Goal: Task Accomplishment & Management: Manage account settings

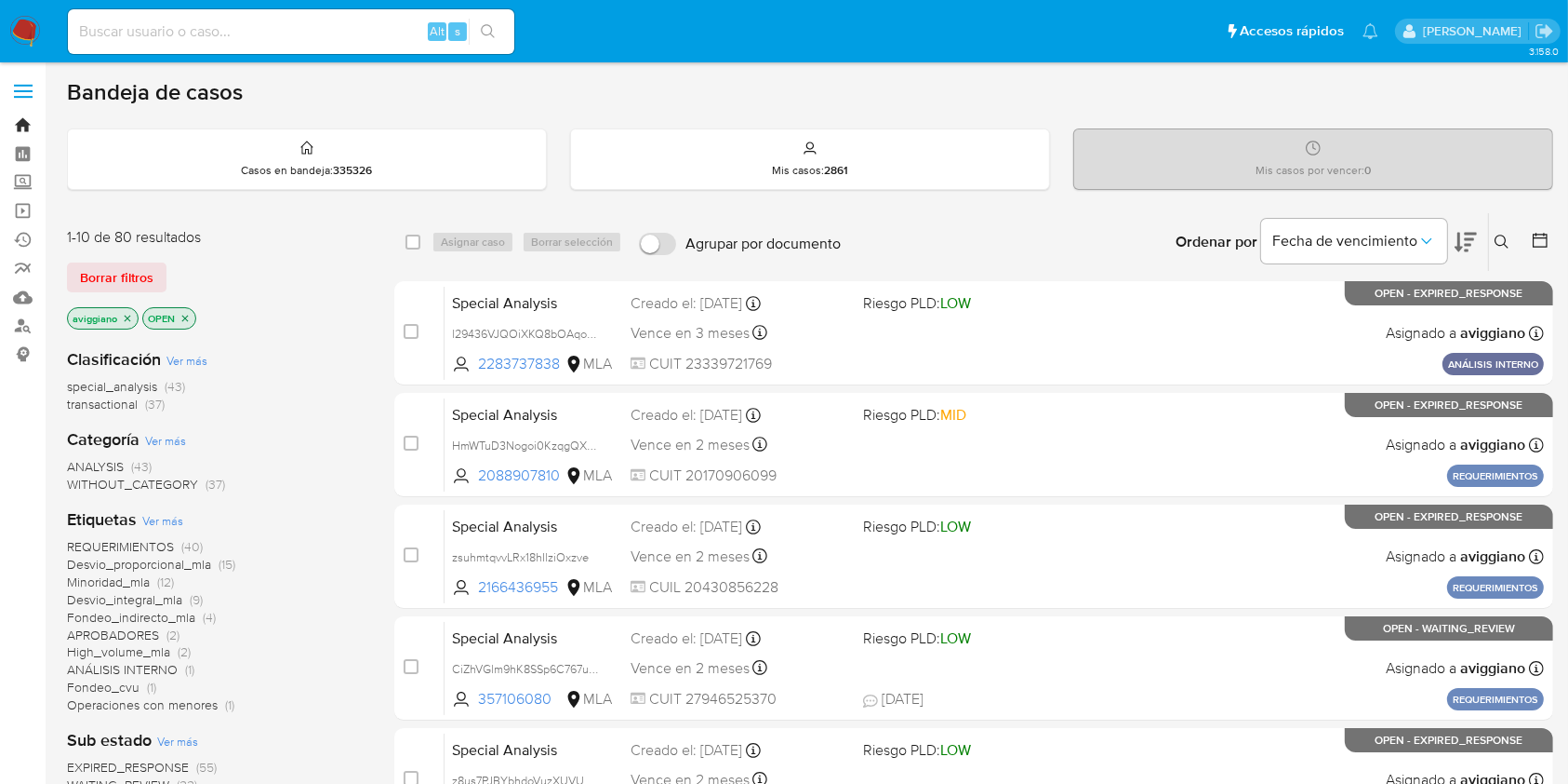
click at [25, 123] on link "Bandeja" at bounding box center [111, 125] width 222 height 28
click at [122, 324] on p "aviggiano" at bounding box center [102, 318] width 70 height 21
click at [122, 318] on icon "close-filter" at bounding box center [126, 318] width 11 height 11
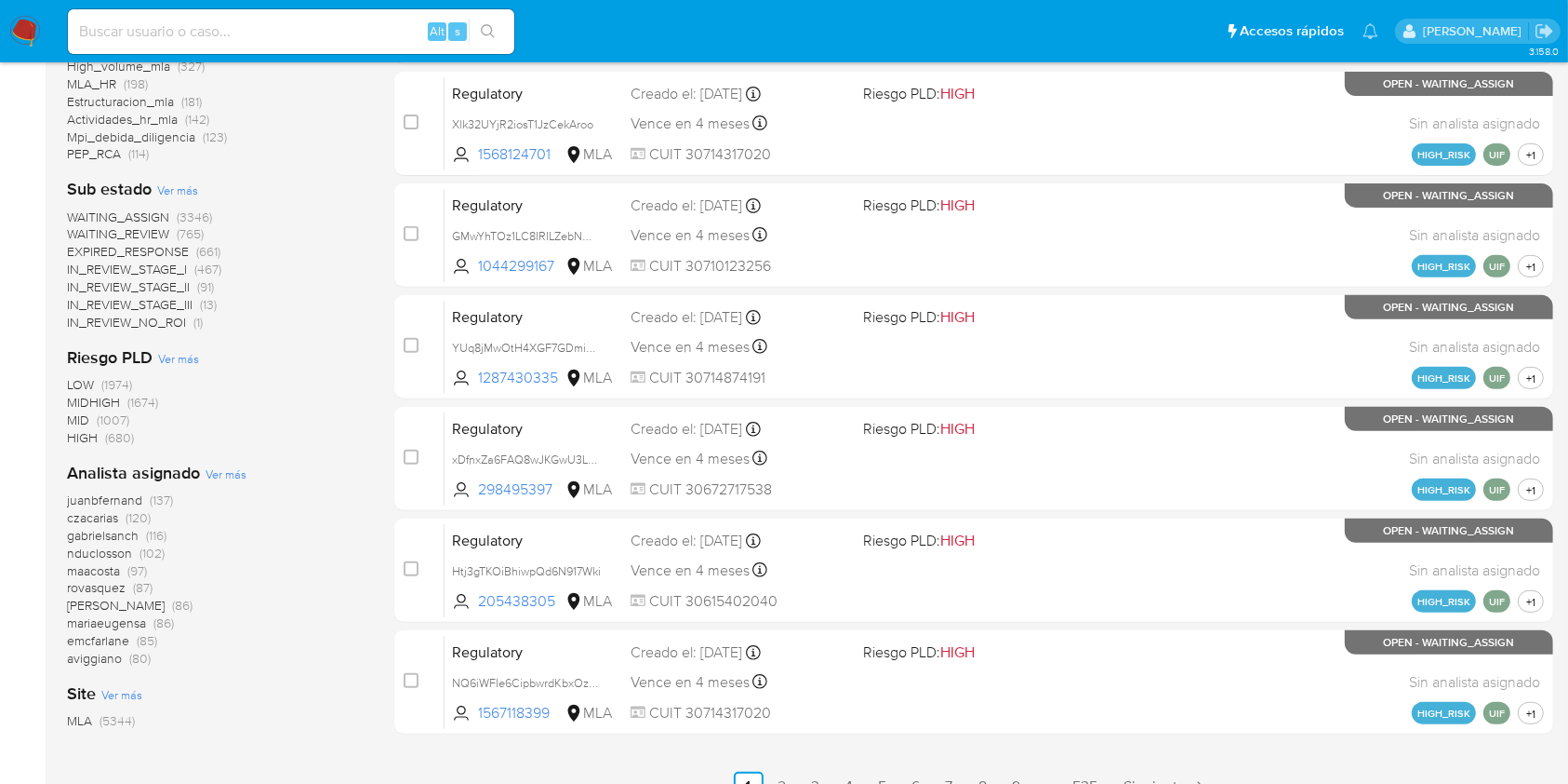
scroll to position [769, 0]
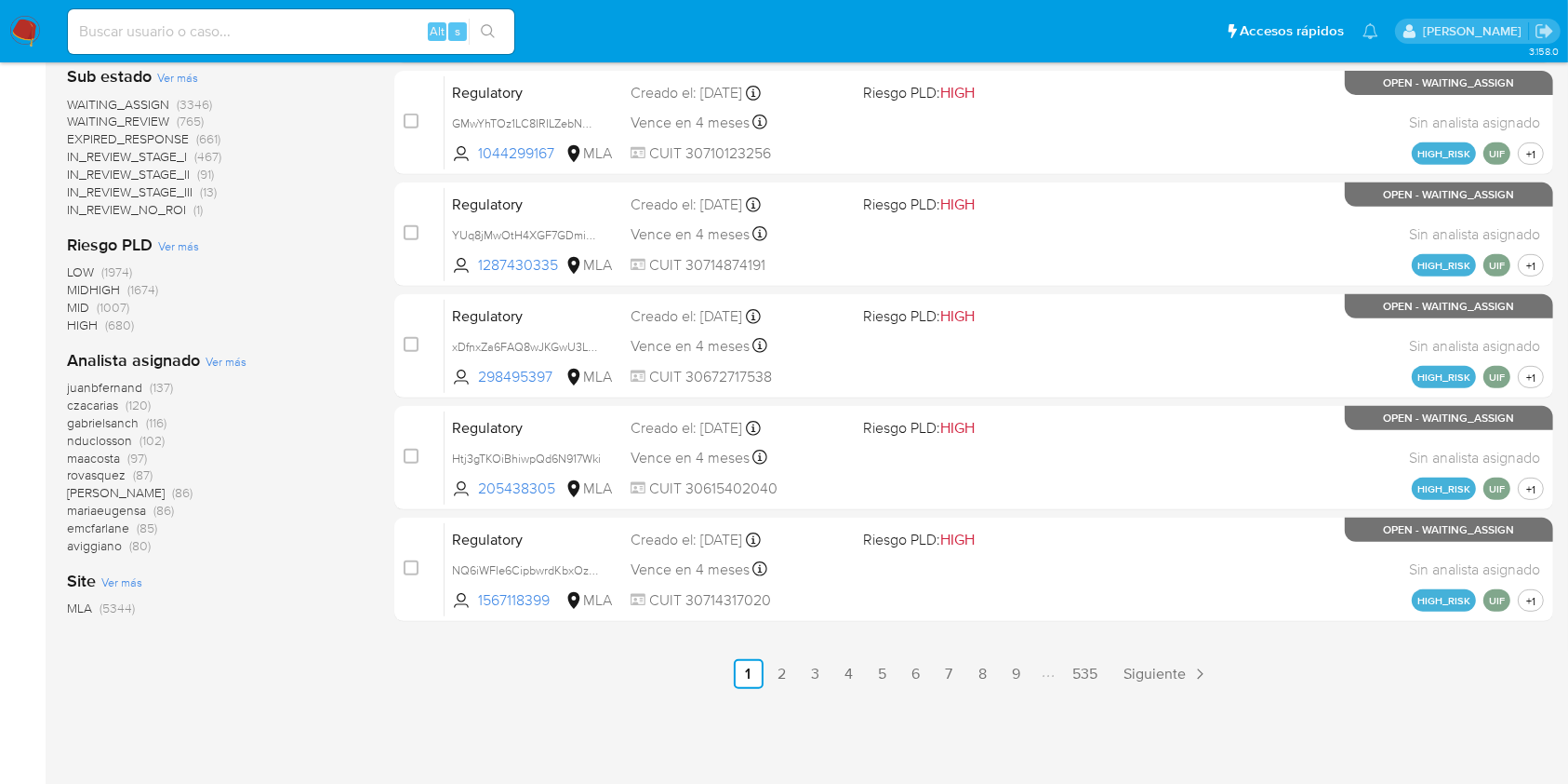
click at [112, 548] on span "aviggiano" at bounding box center [94, 545] width 55 height 19
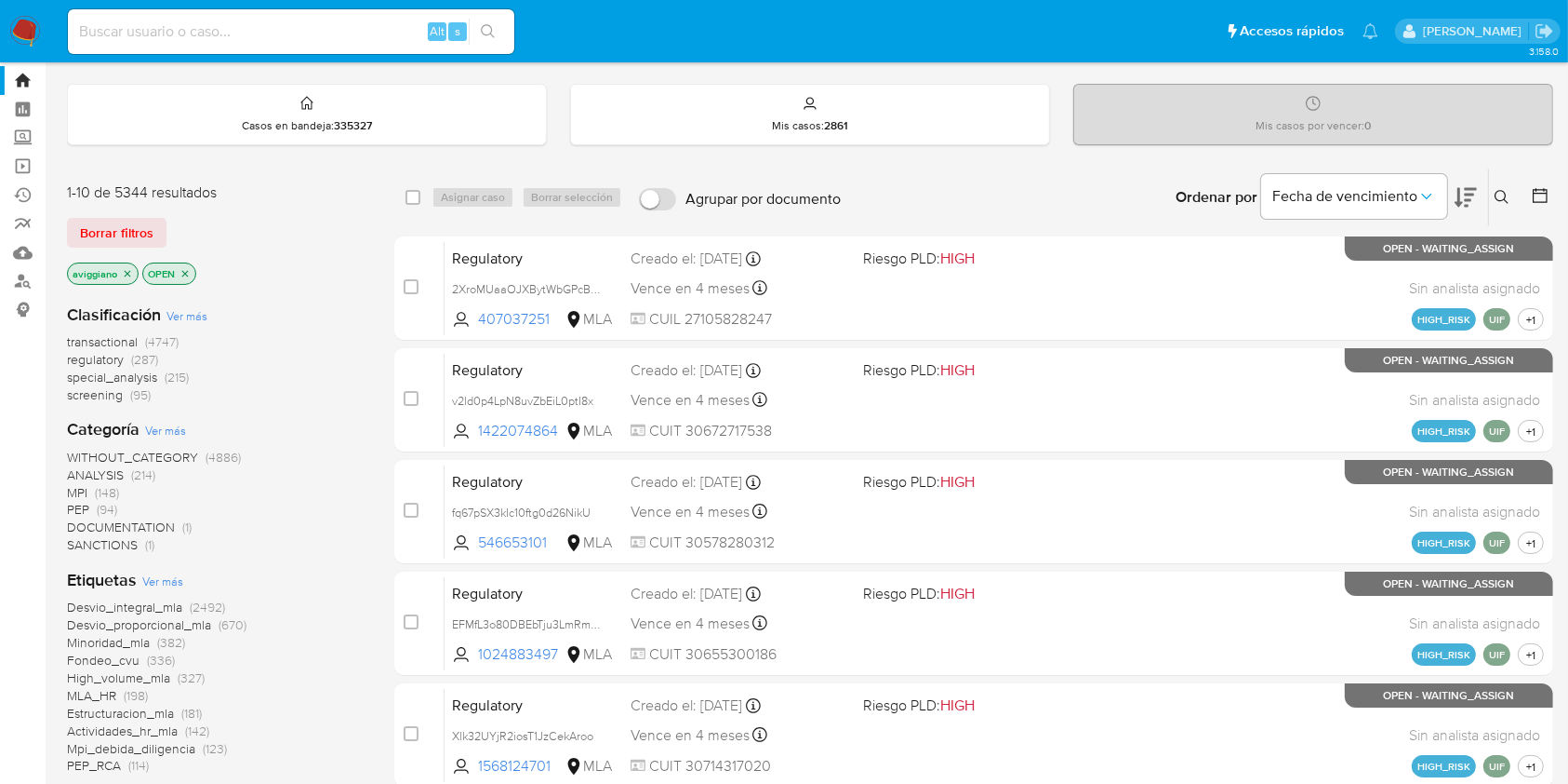
scroll to position [25, 0]
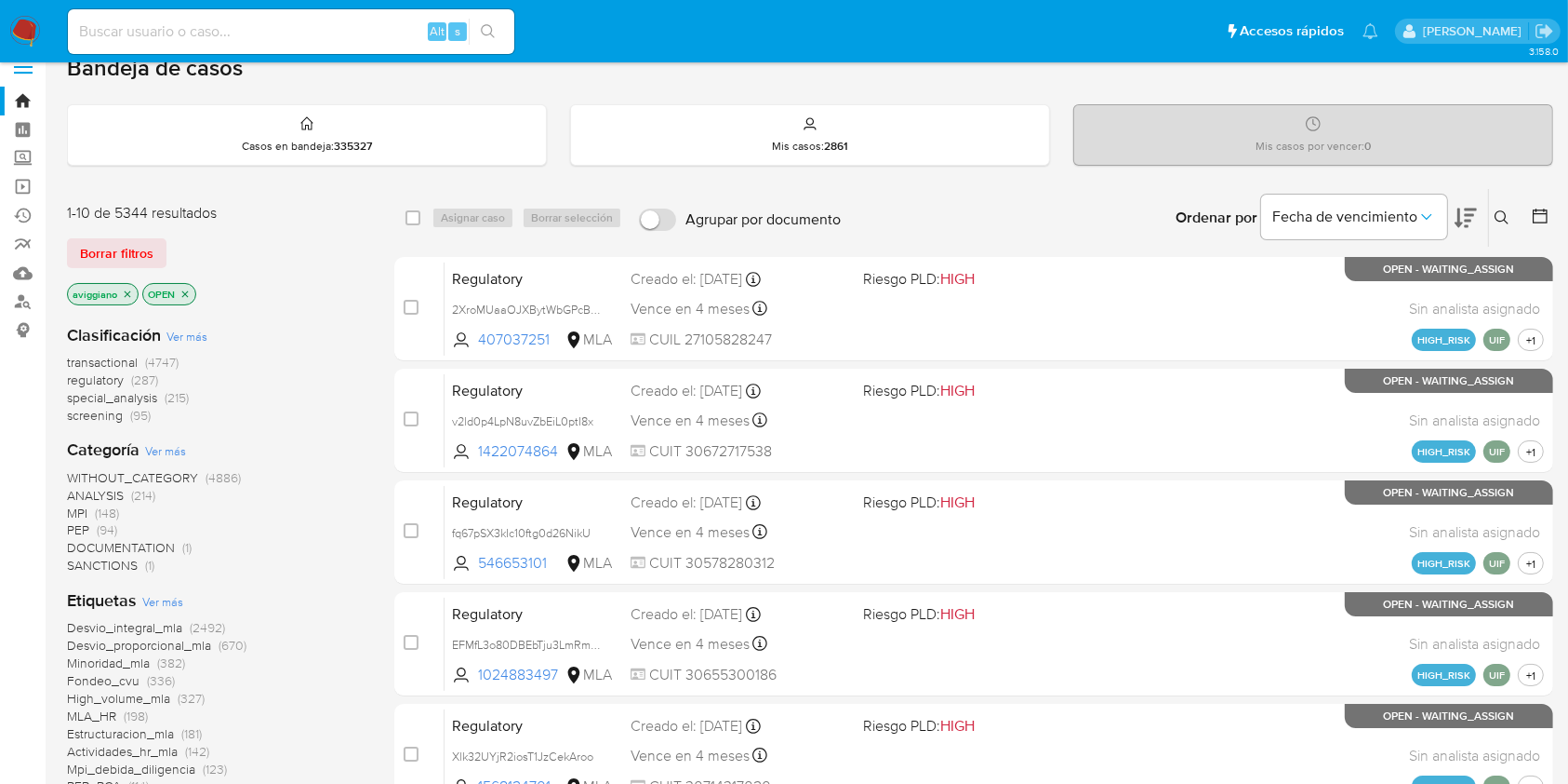
click at [128, 288] on icon "close-filter" at bounding box center [126, 293] width 11 height 11
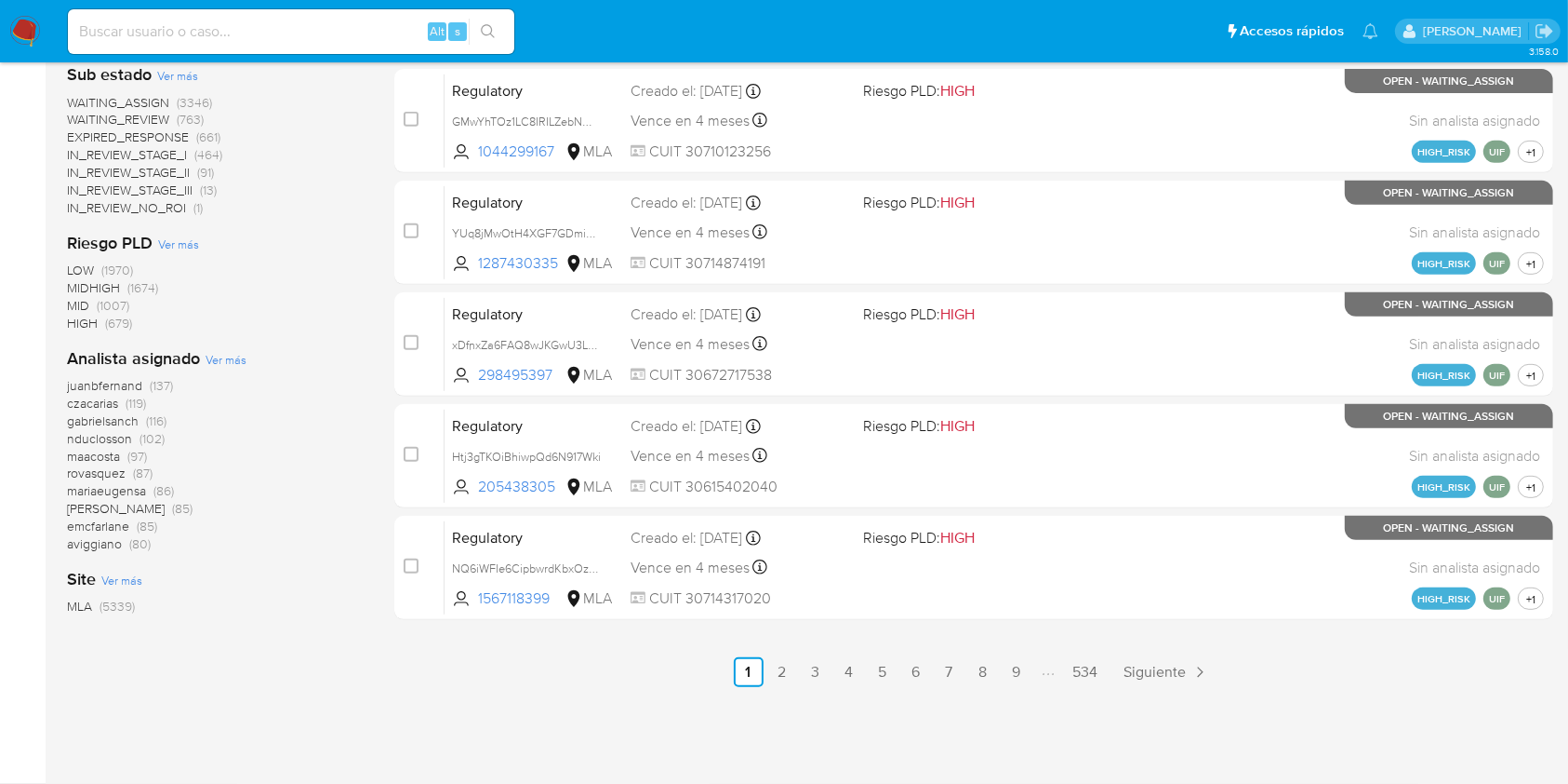
scroll to position [769, 0]
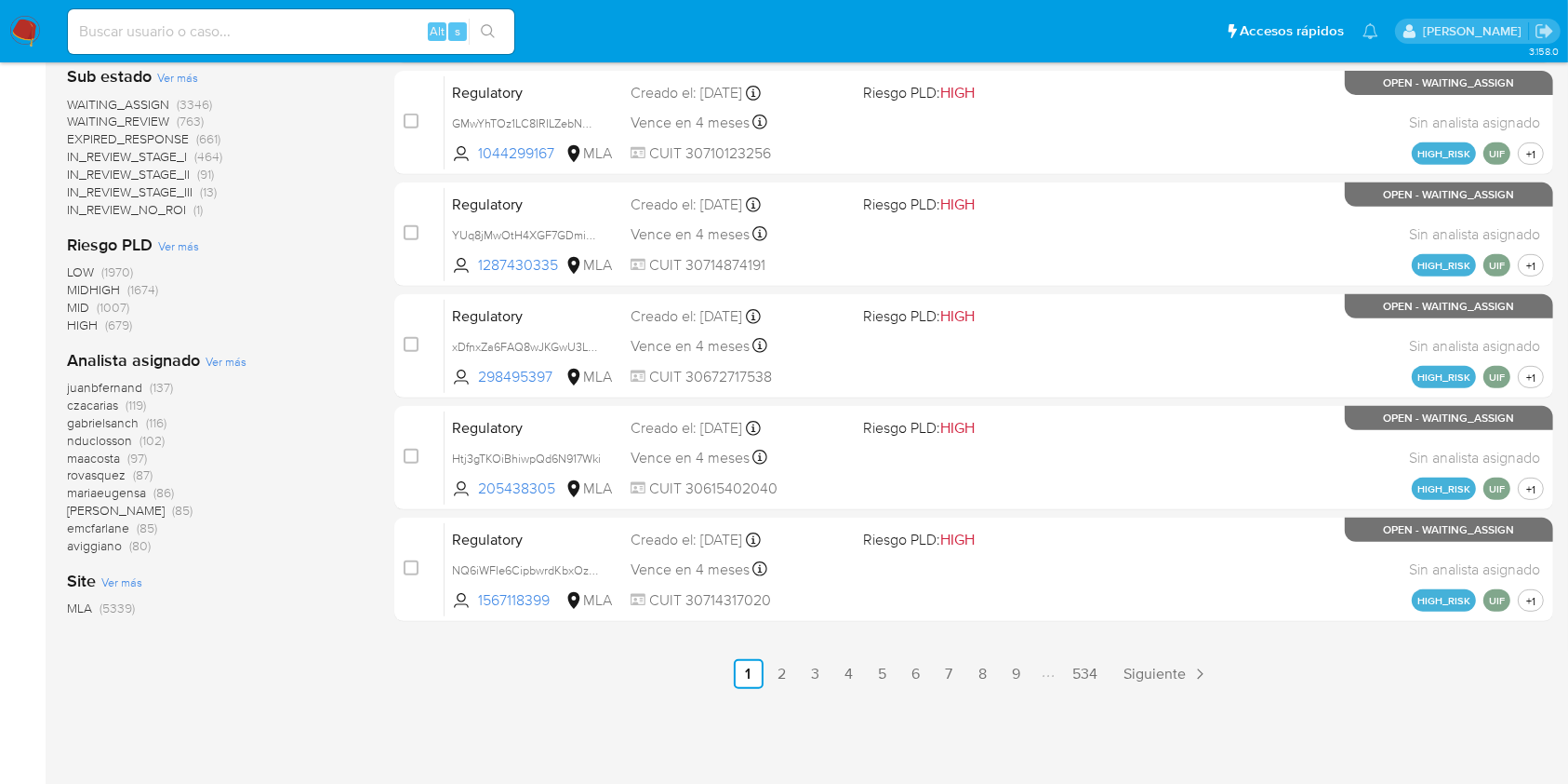
click at [87, 538] on span "aviggiano" at bounding box center [94, 545] width 55 height 19
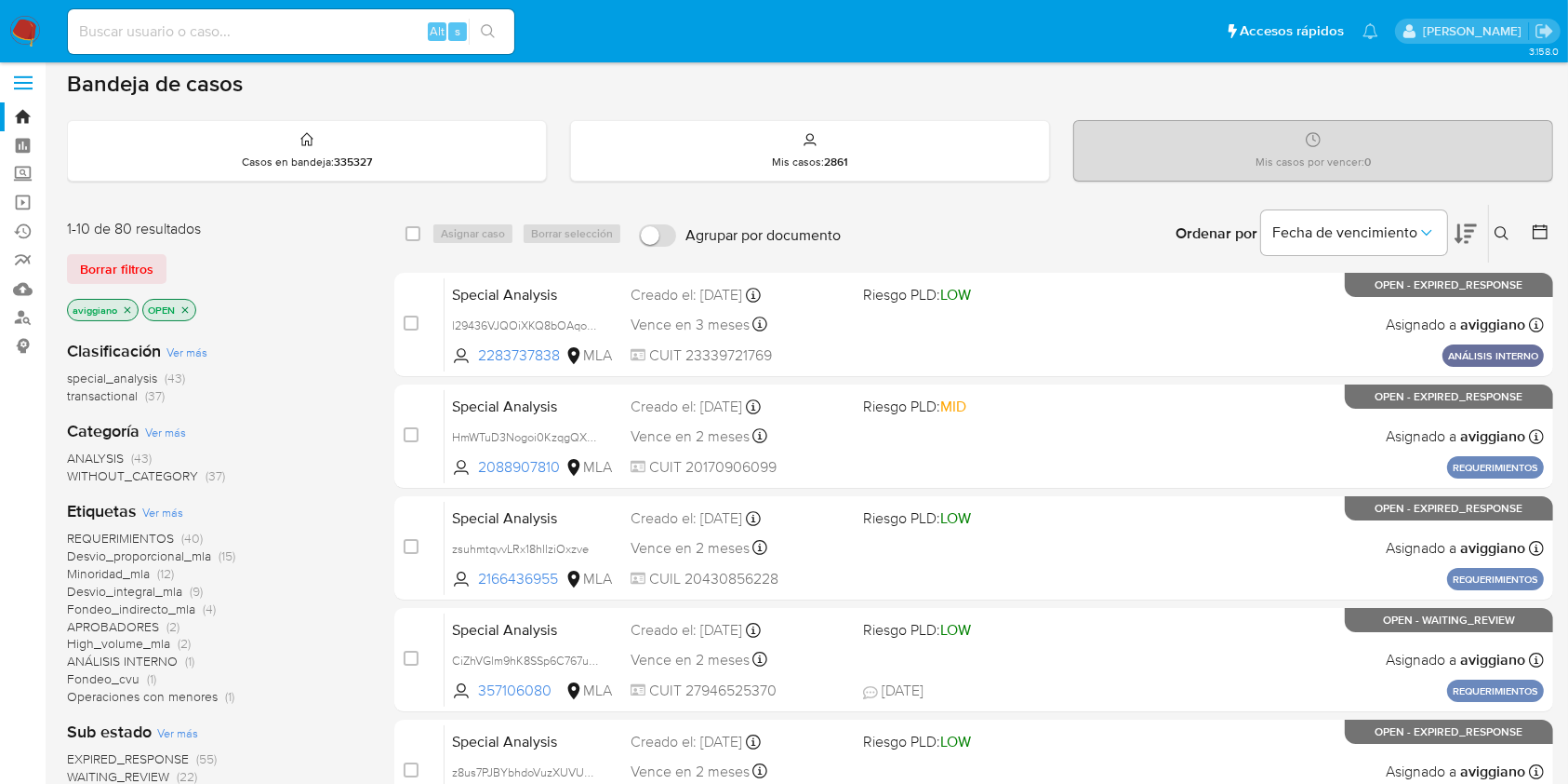
scroll to position [8, 0]
click at [181, 309] on icon "close-filter" at bounding box center [184, 310] width 11 height 11
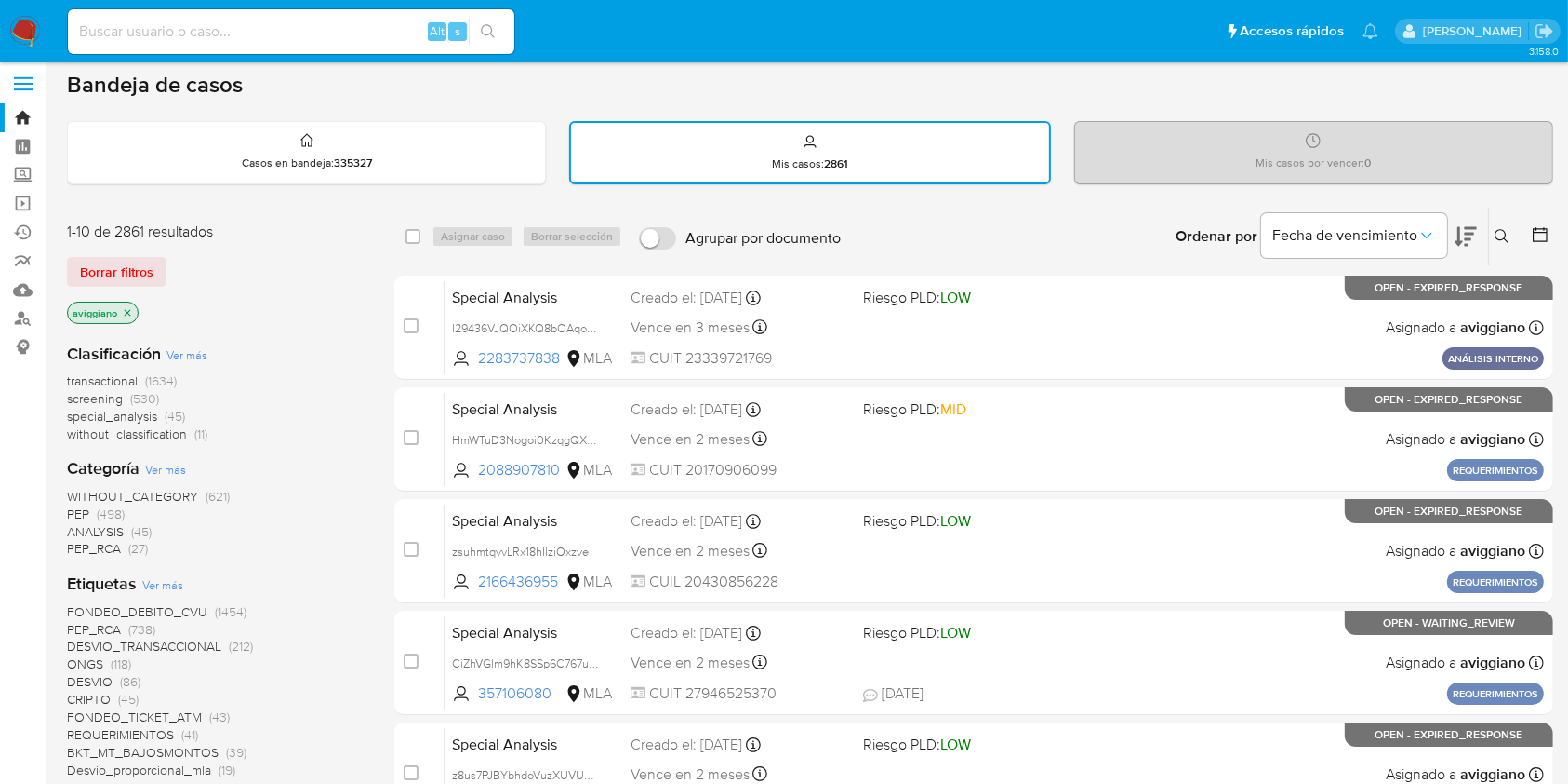
scroll to position [380, 0]
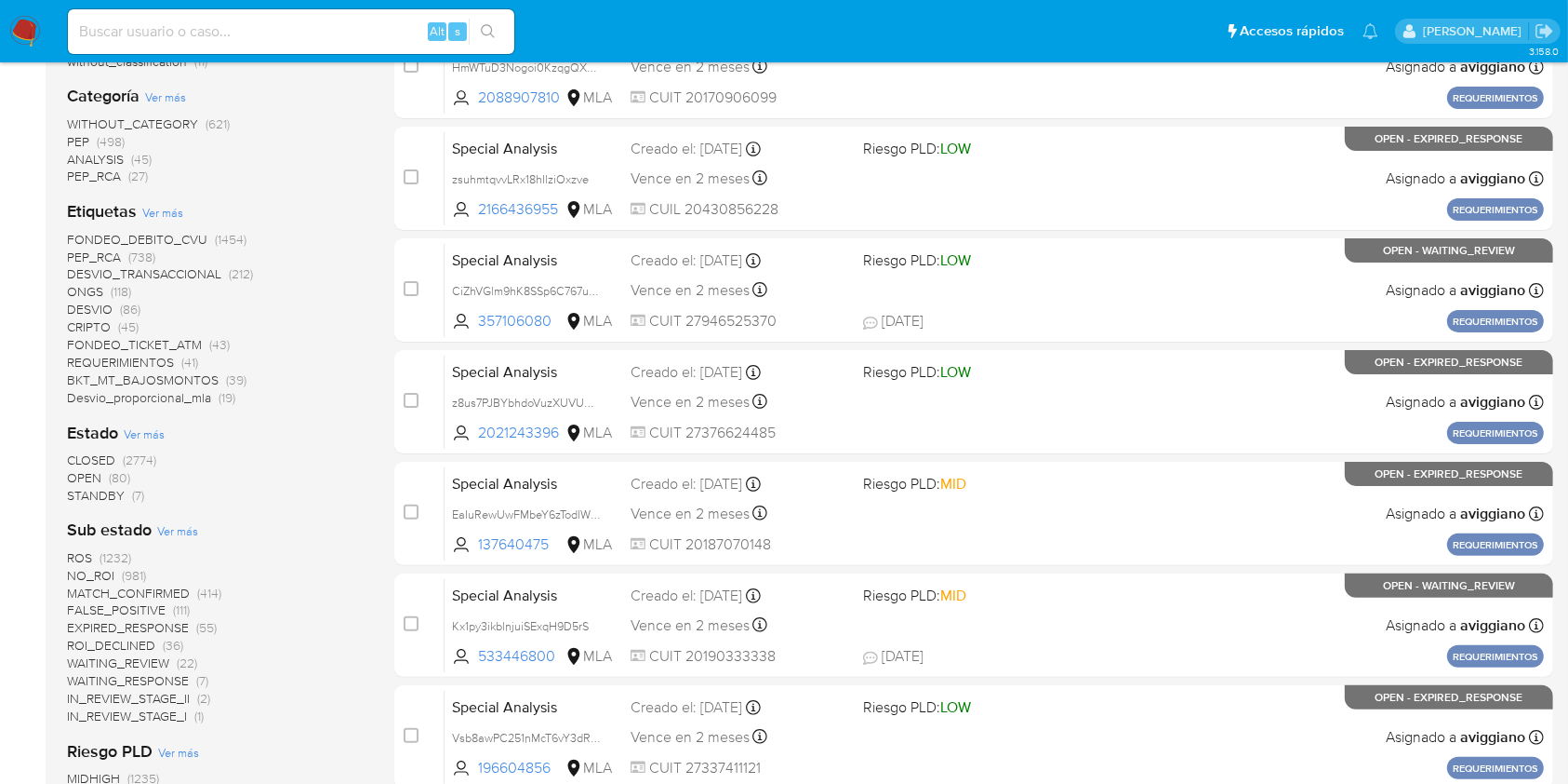
click at [97, 491] on span "STANDBY" at bounding box center [95, 495] width 58 height 19
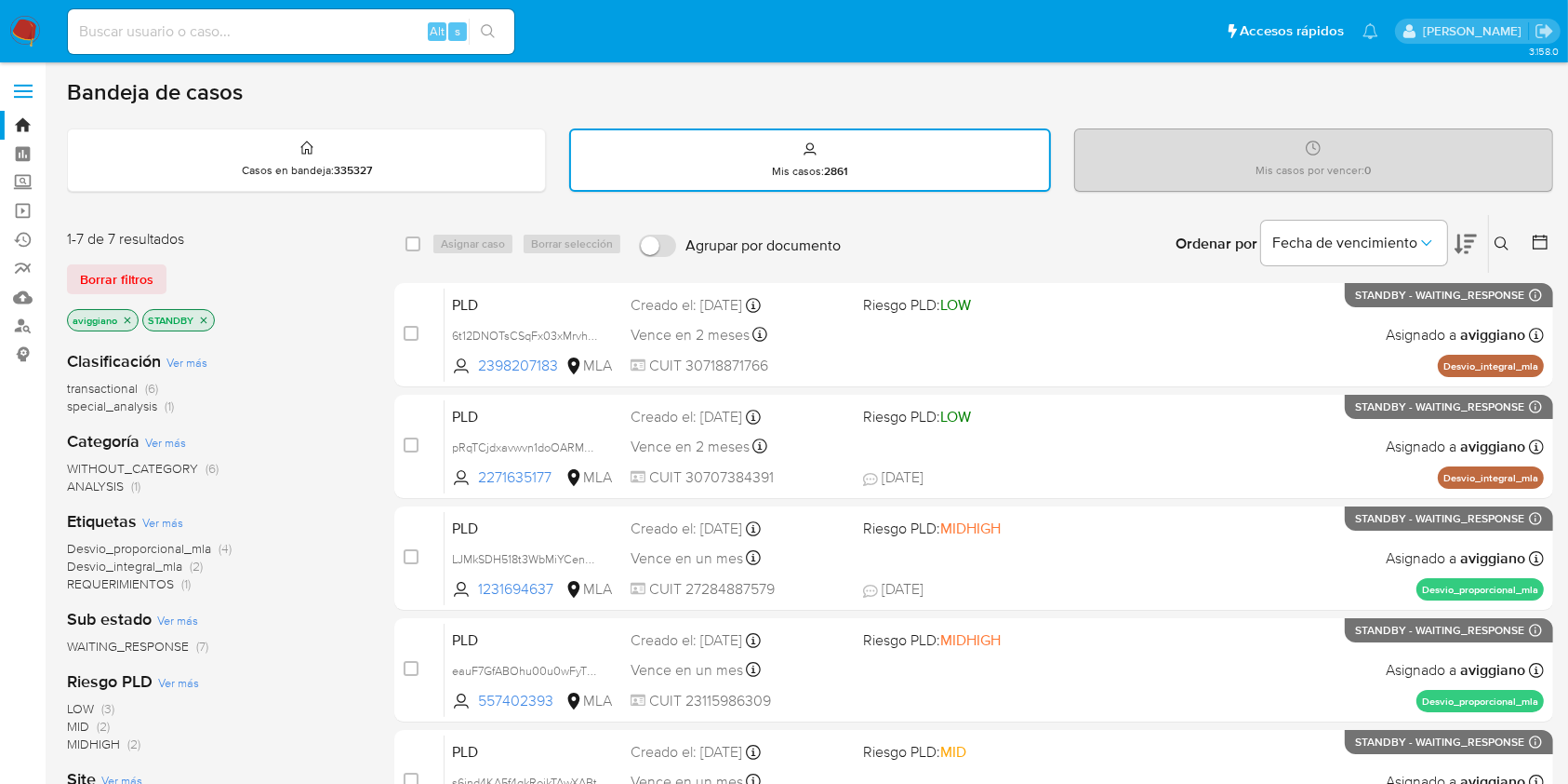
click at [126, 315] on icon "close-filter" at bounding box center [126, 320] width 11 height 11
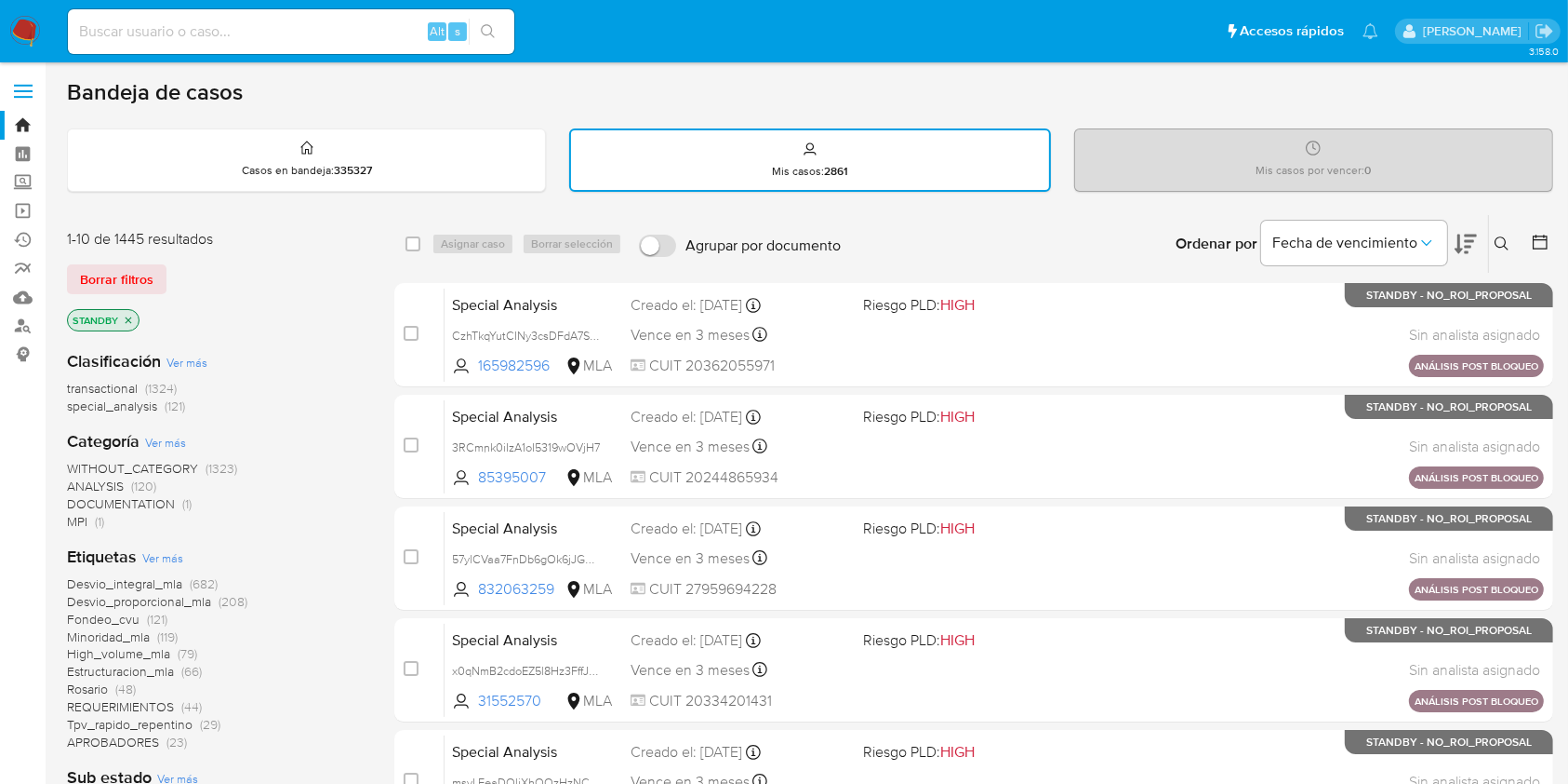
click at [128, 317] on icon "close-filter" at bounding box center [127, 320] width 11 height 11
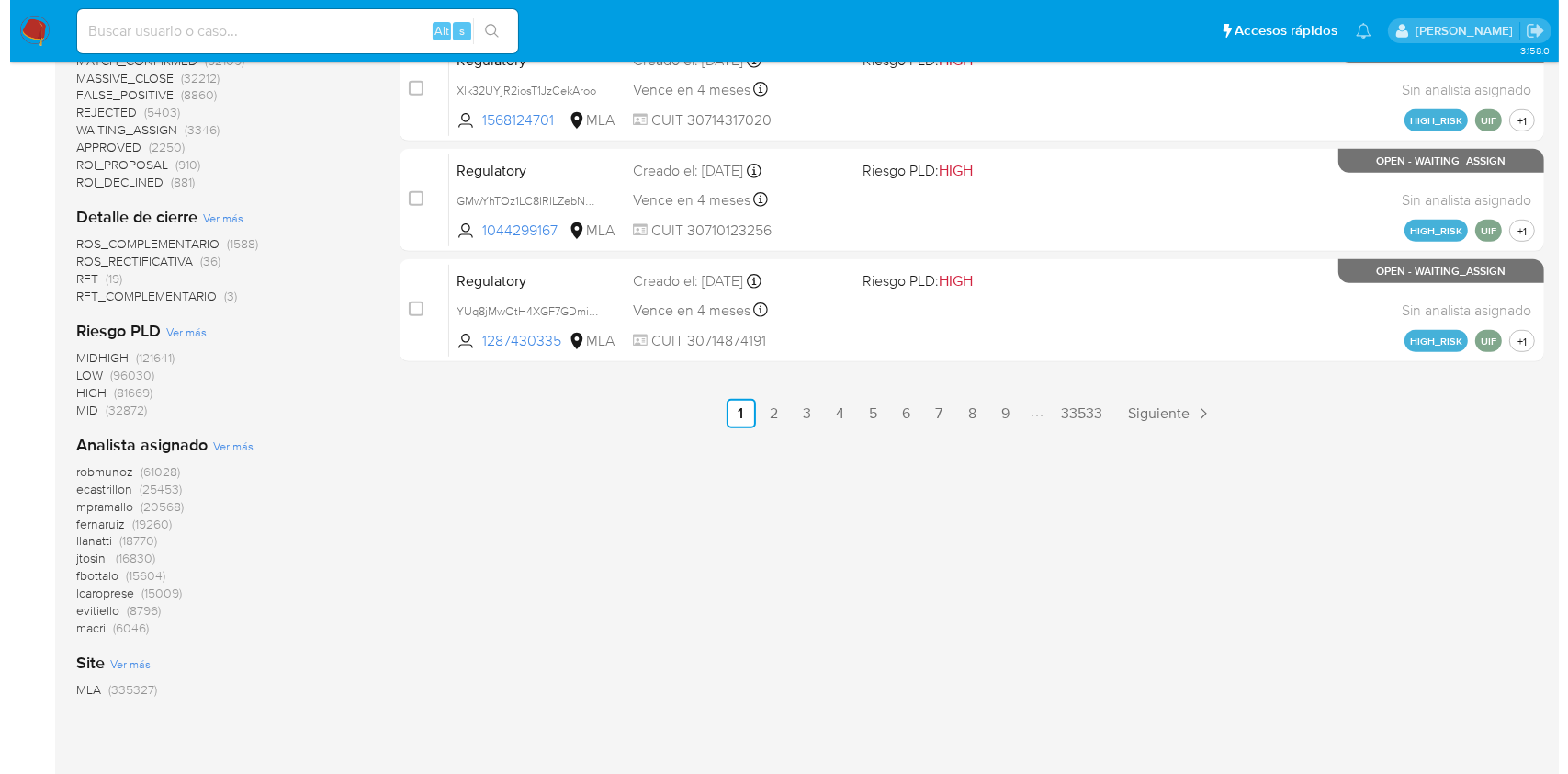
scroll to position [1101, 0]
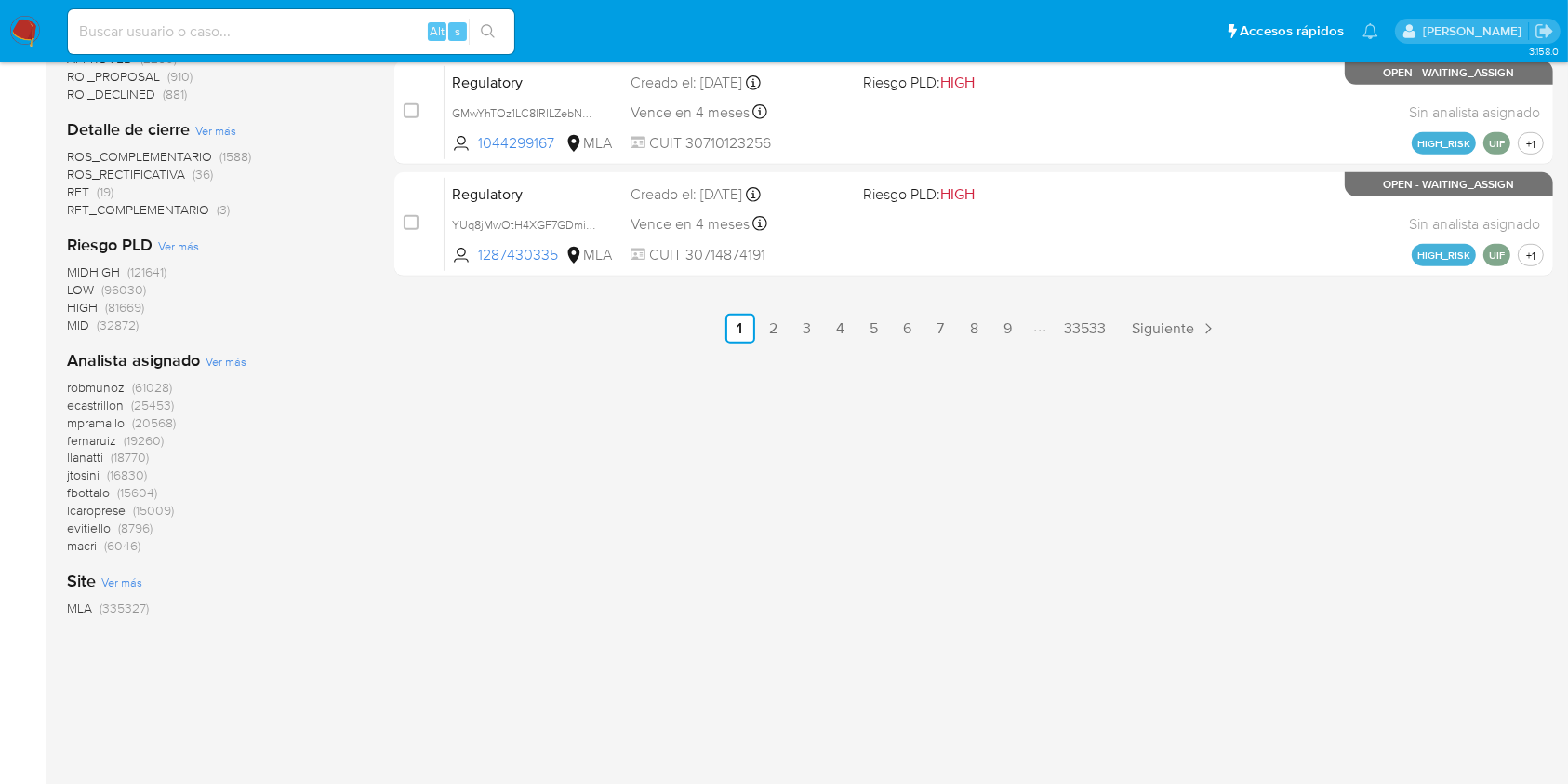
click at [227, 359] on span "Ver más" at bounding box center [227, 361] width 41 height 17
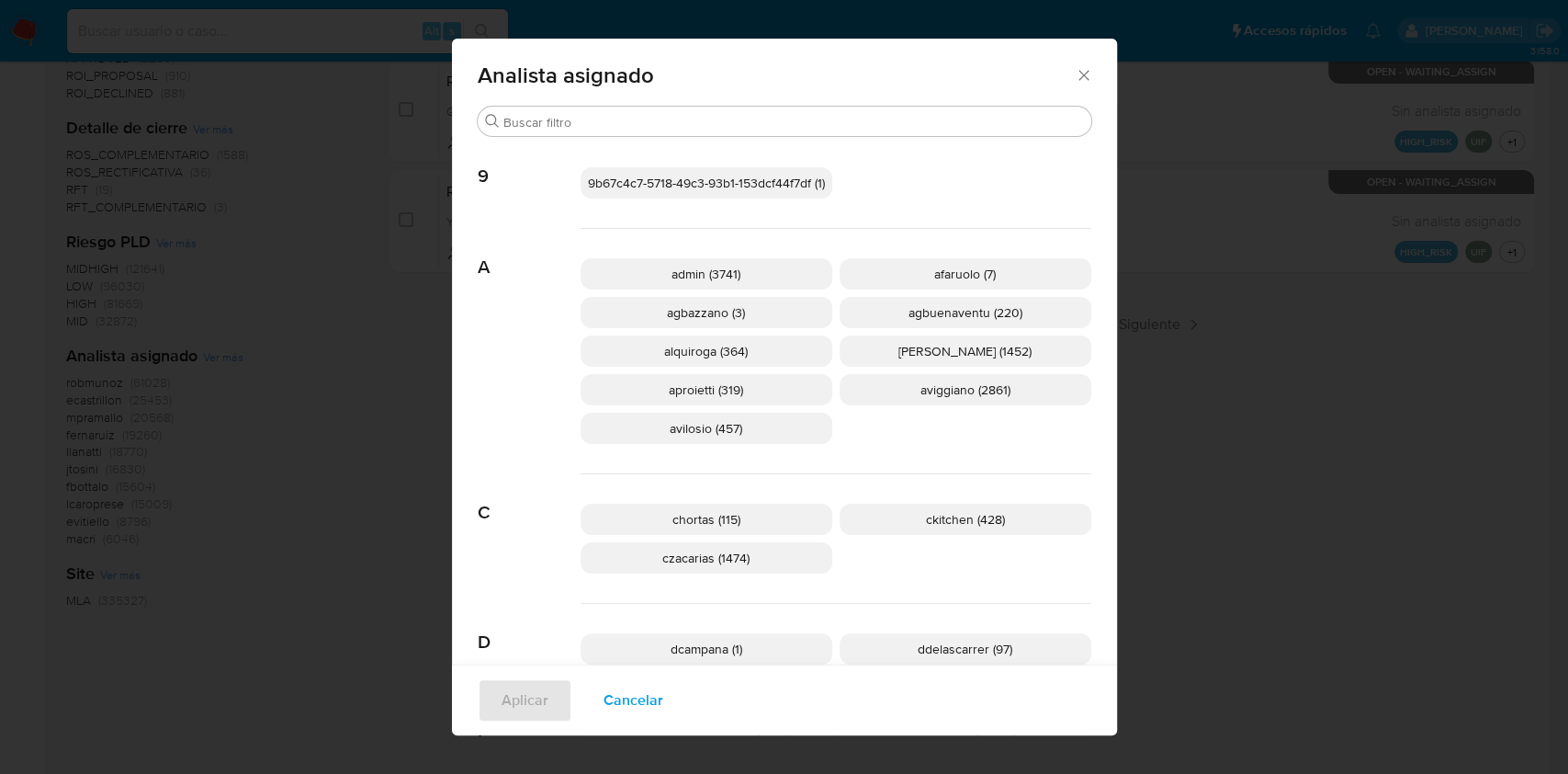
click at [967, 390] on span "aviggiano (2861)" at bounding box center [965, 389] width 90 height 18
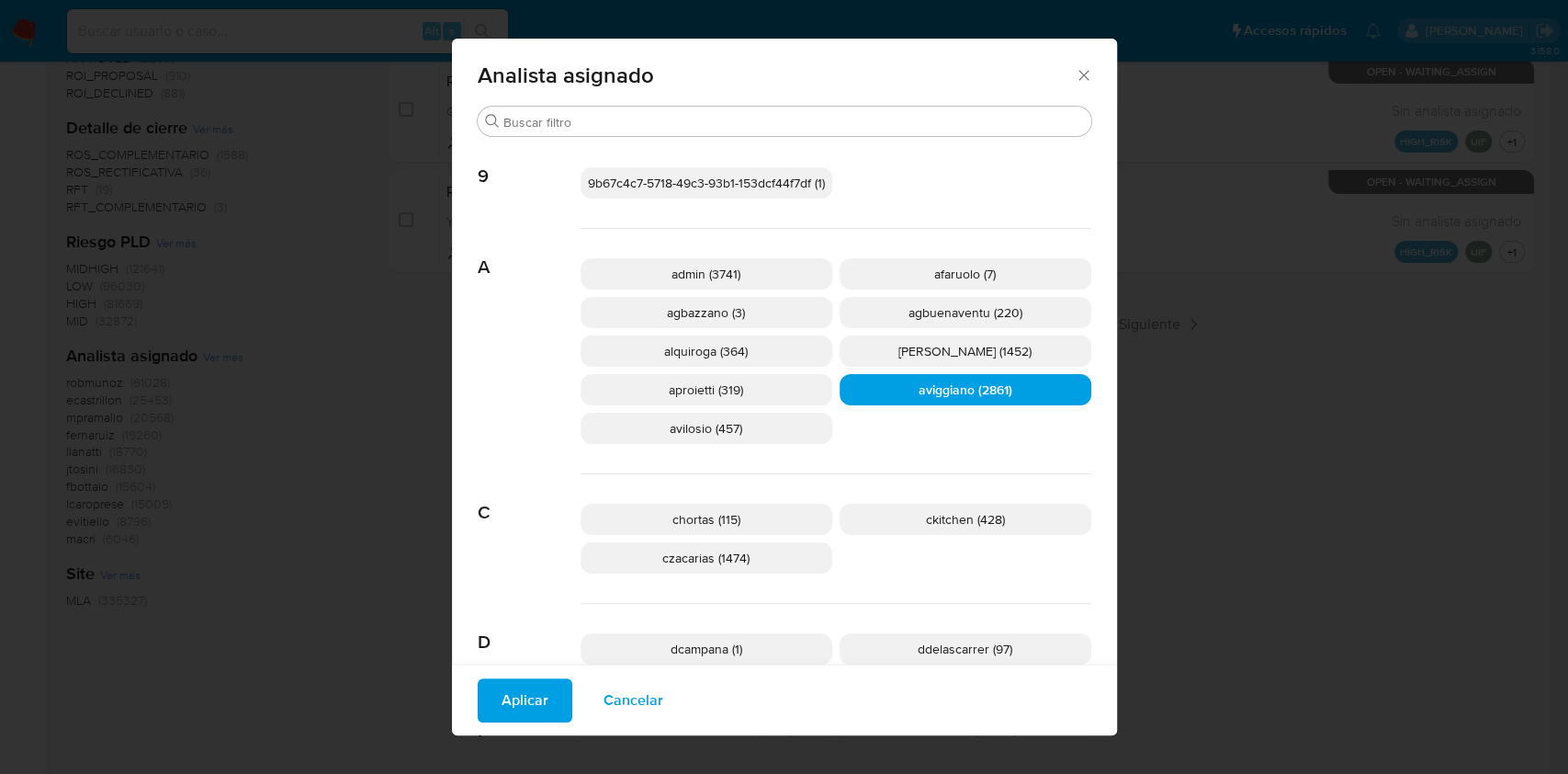
click at [533, 707] on span "Aplicar" at bounding box center [525, 700] width 46 height 41
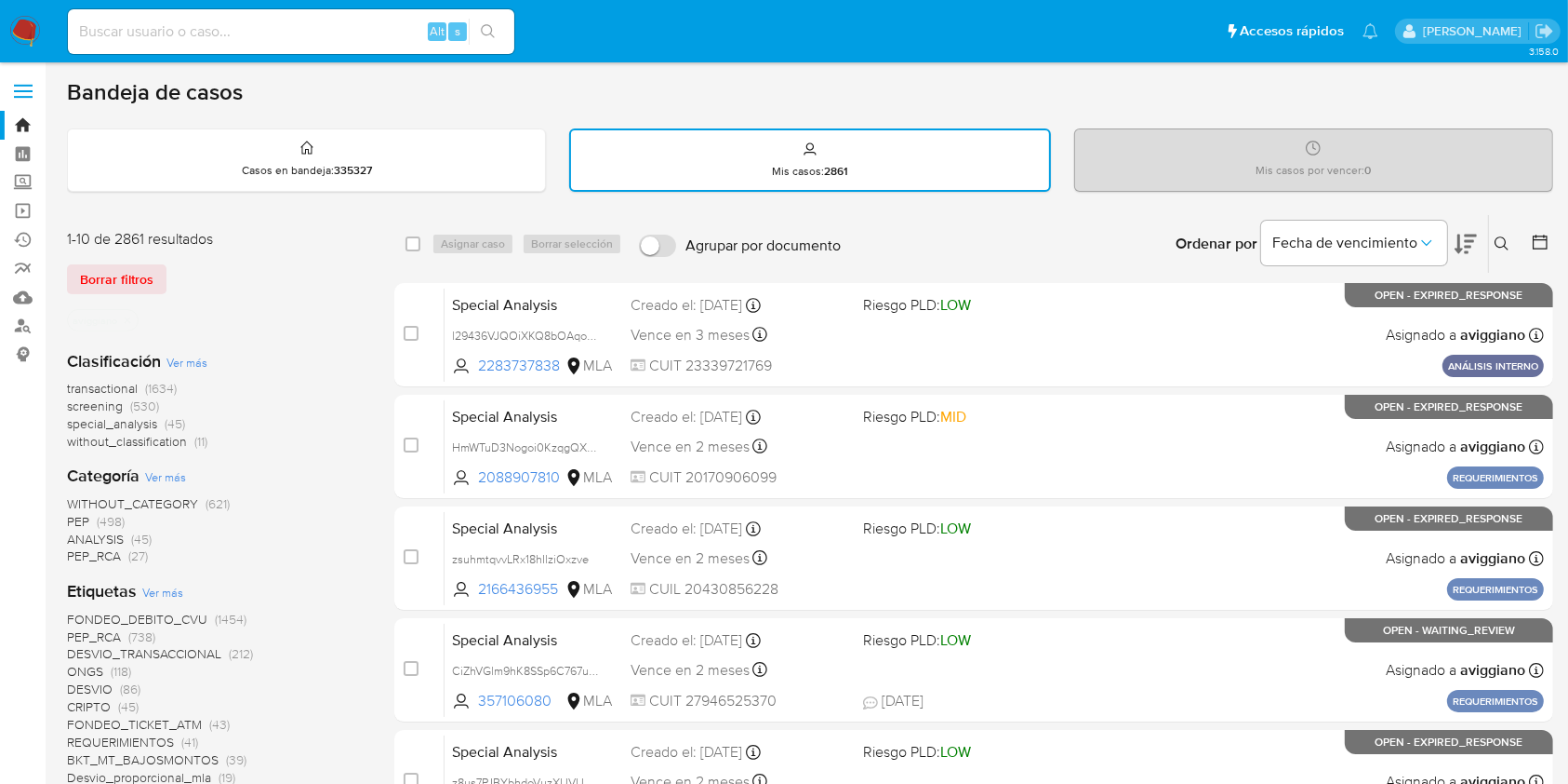
click at [129, 424] on span "special_analysis" at bounding box center [112, 423] width 90 height 19
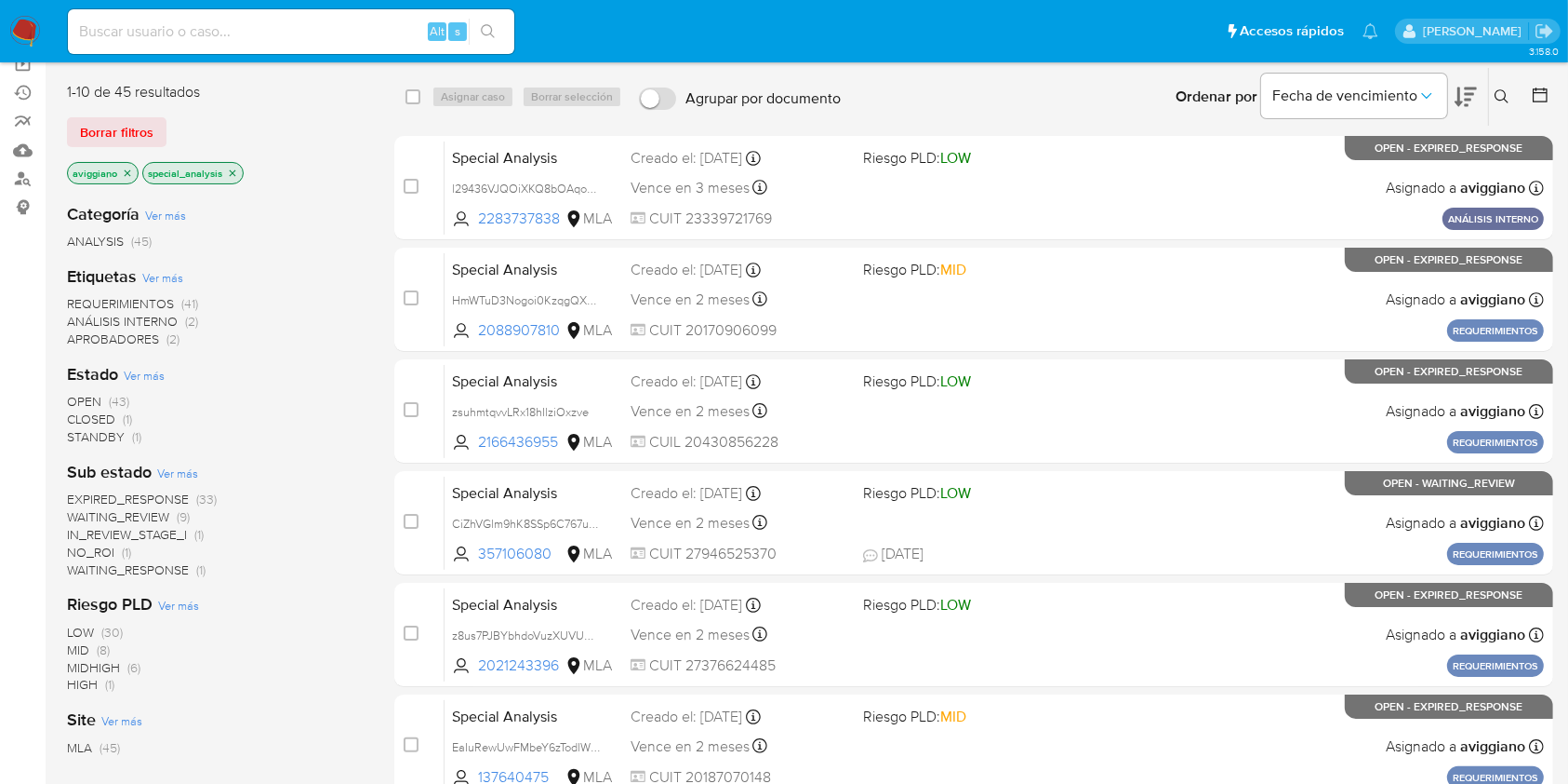
scroll to position [372, 0]
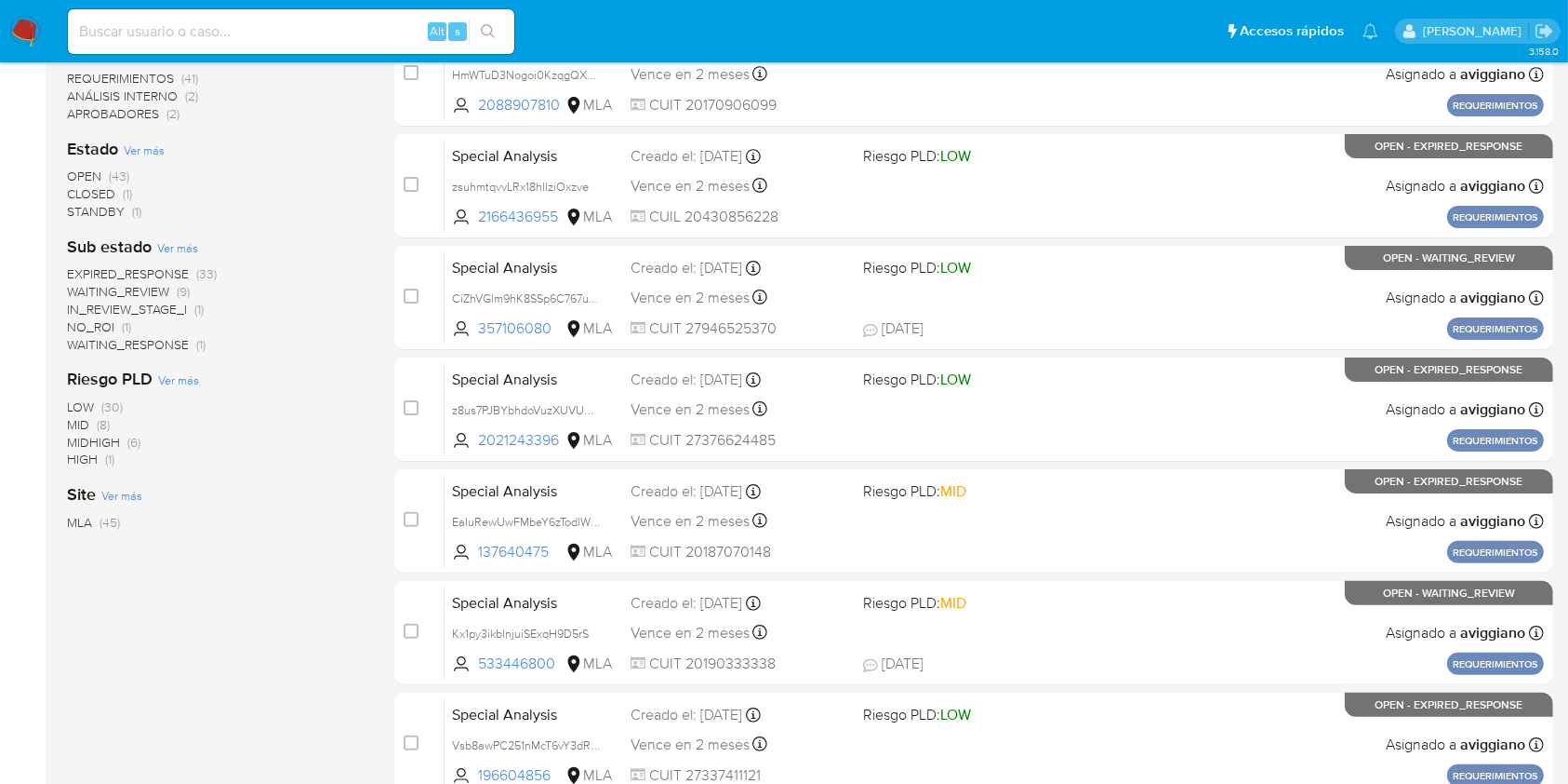
click at [90, 208] on span "STANDBY" at bounding box center [95, 211] width 58 height 19
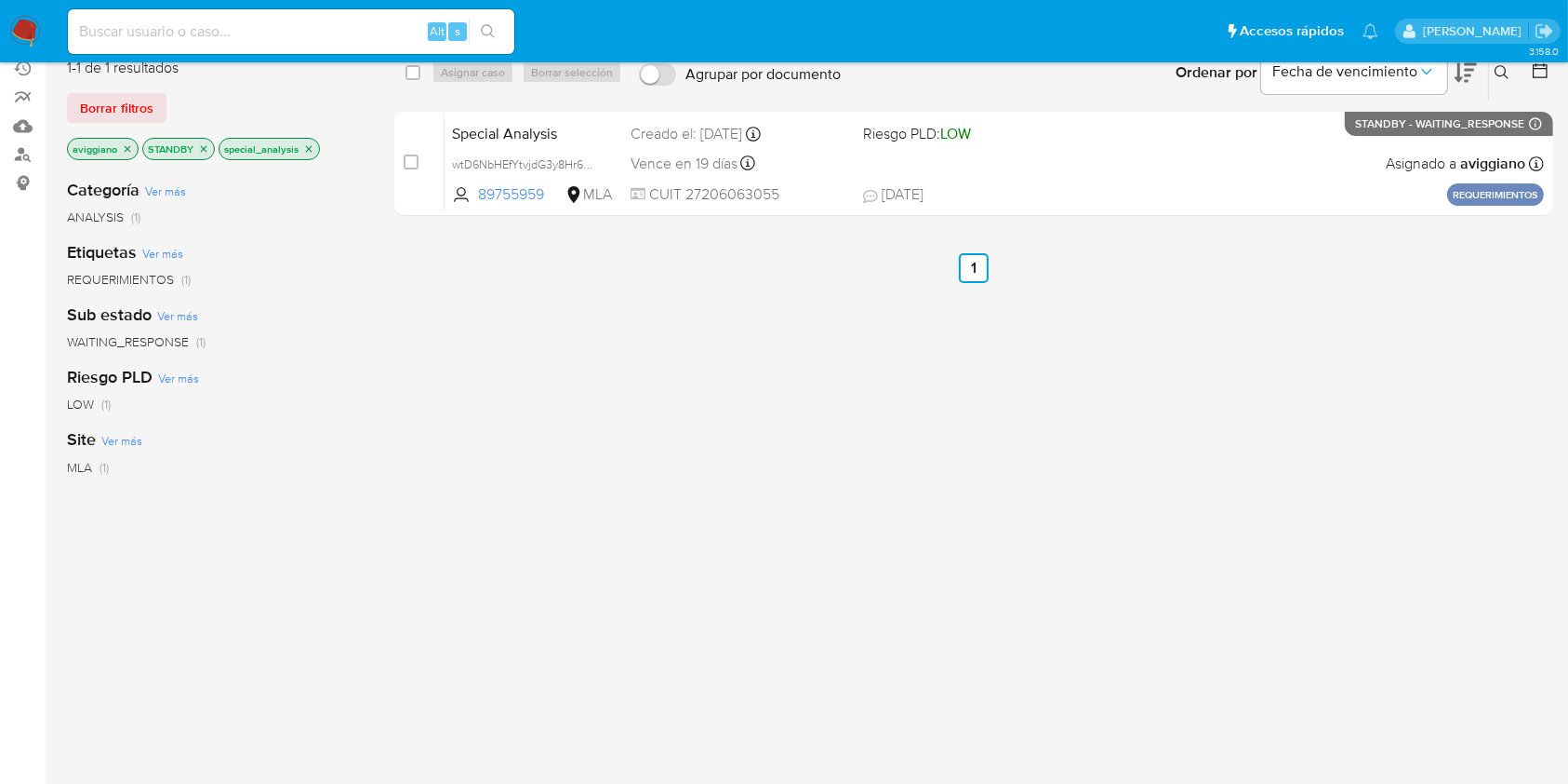
scroll to position [227, 0]
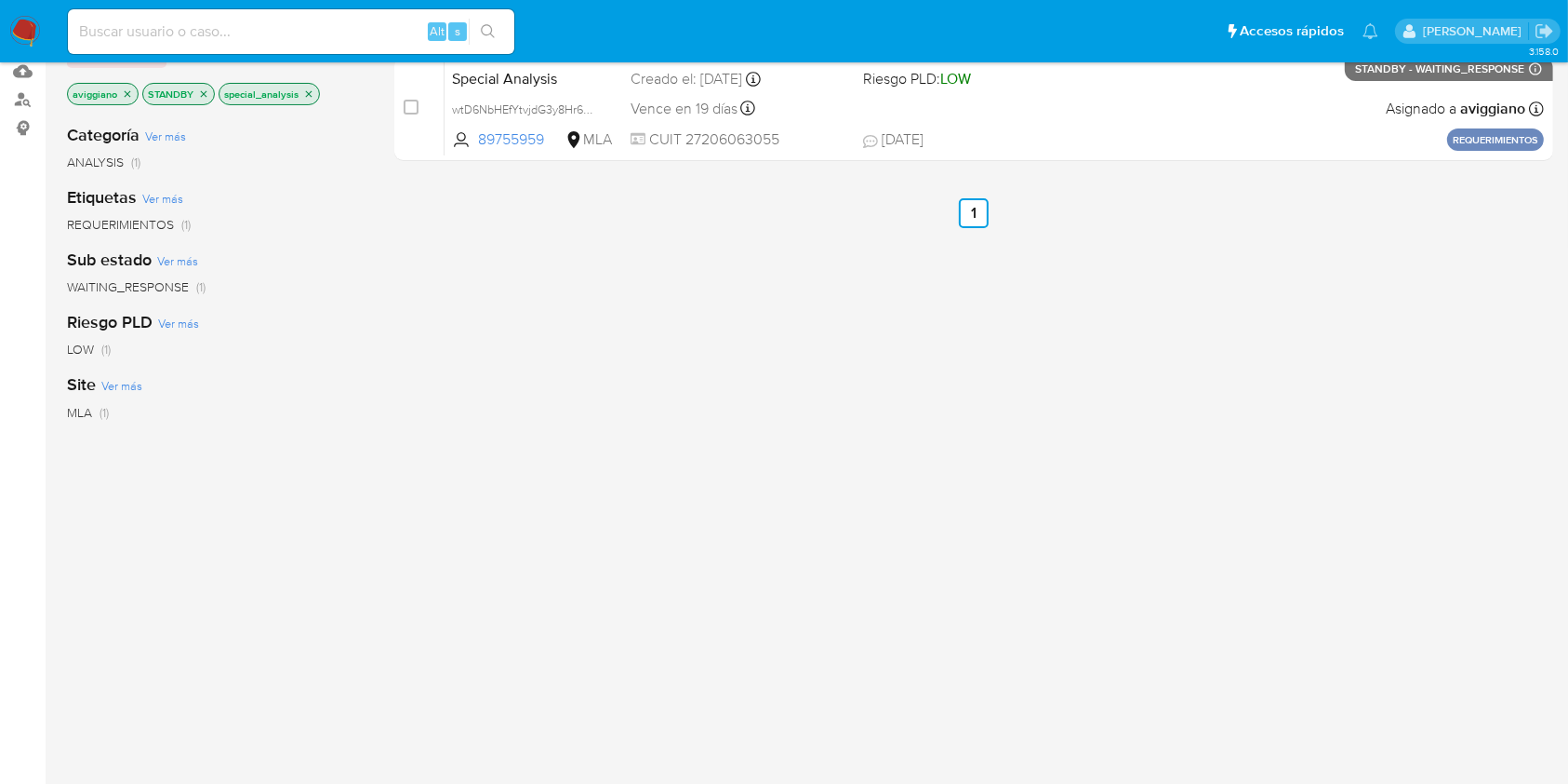
click at [300, 94] on p "special_analysis" at bounding box center [269, 93] width 99 height 21
click at [308, 88] on icon "close-filter" at bounding box center [308, 93] width 11 height 11
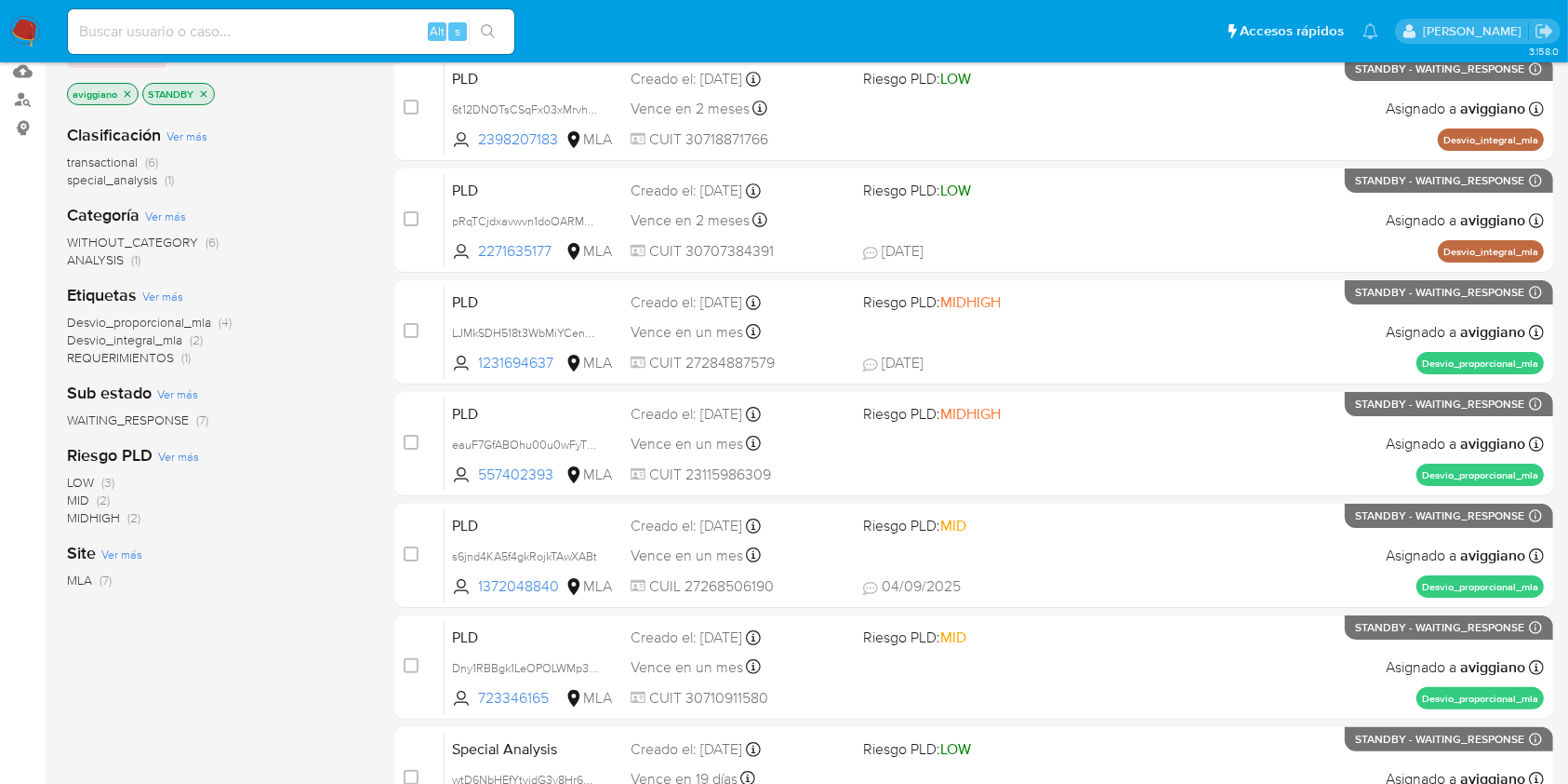
click at [202, 98] on p "STANDBY" at bounding box center [178, 93] width 71 height 21
click at [201, 92] on icon "close-filter" at bounding box center [203, 93] width 11 height 11
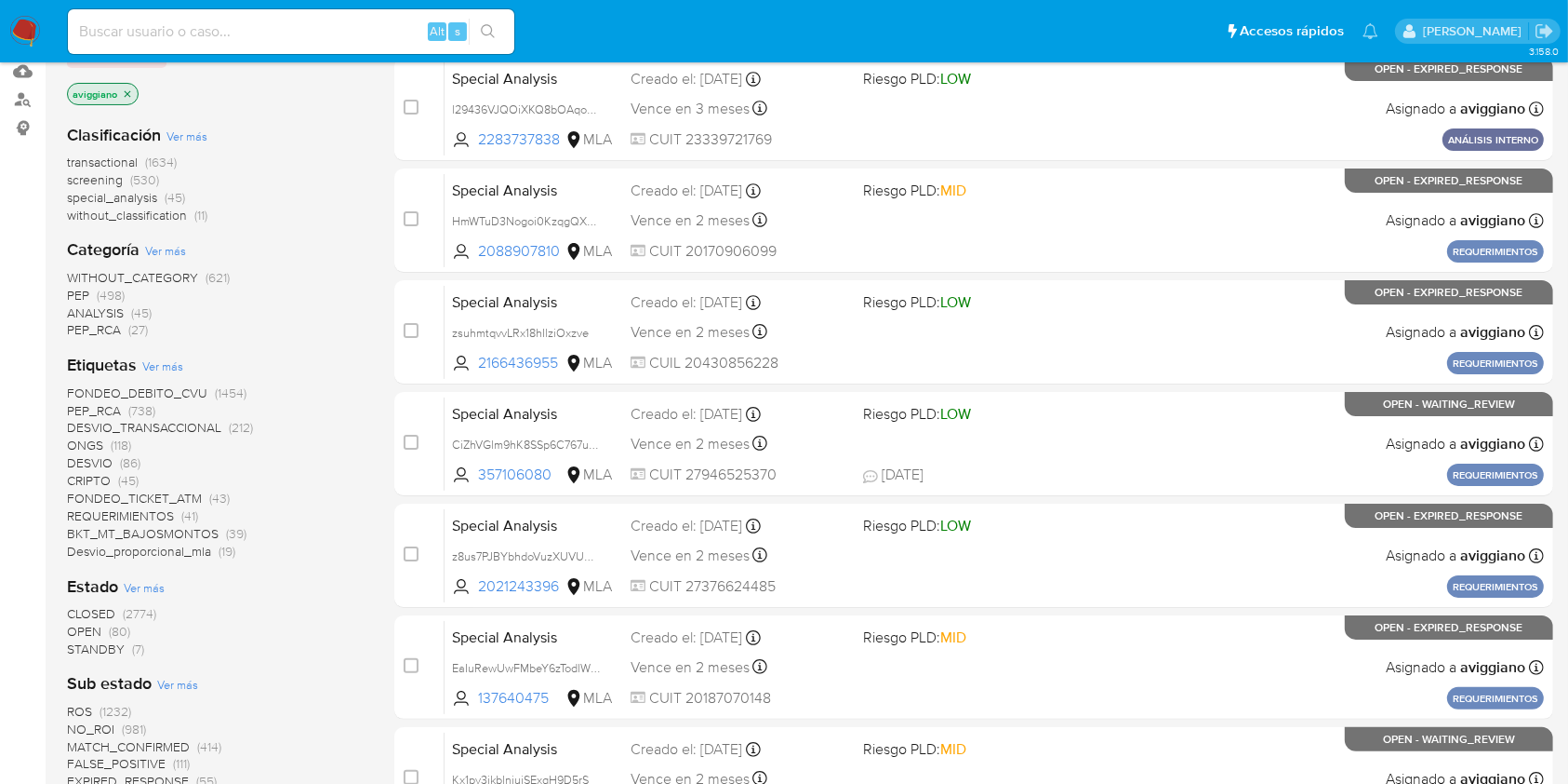
click at [86, 625] on span "OPEN" at bounding box center [83, 631] width 34 height 19
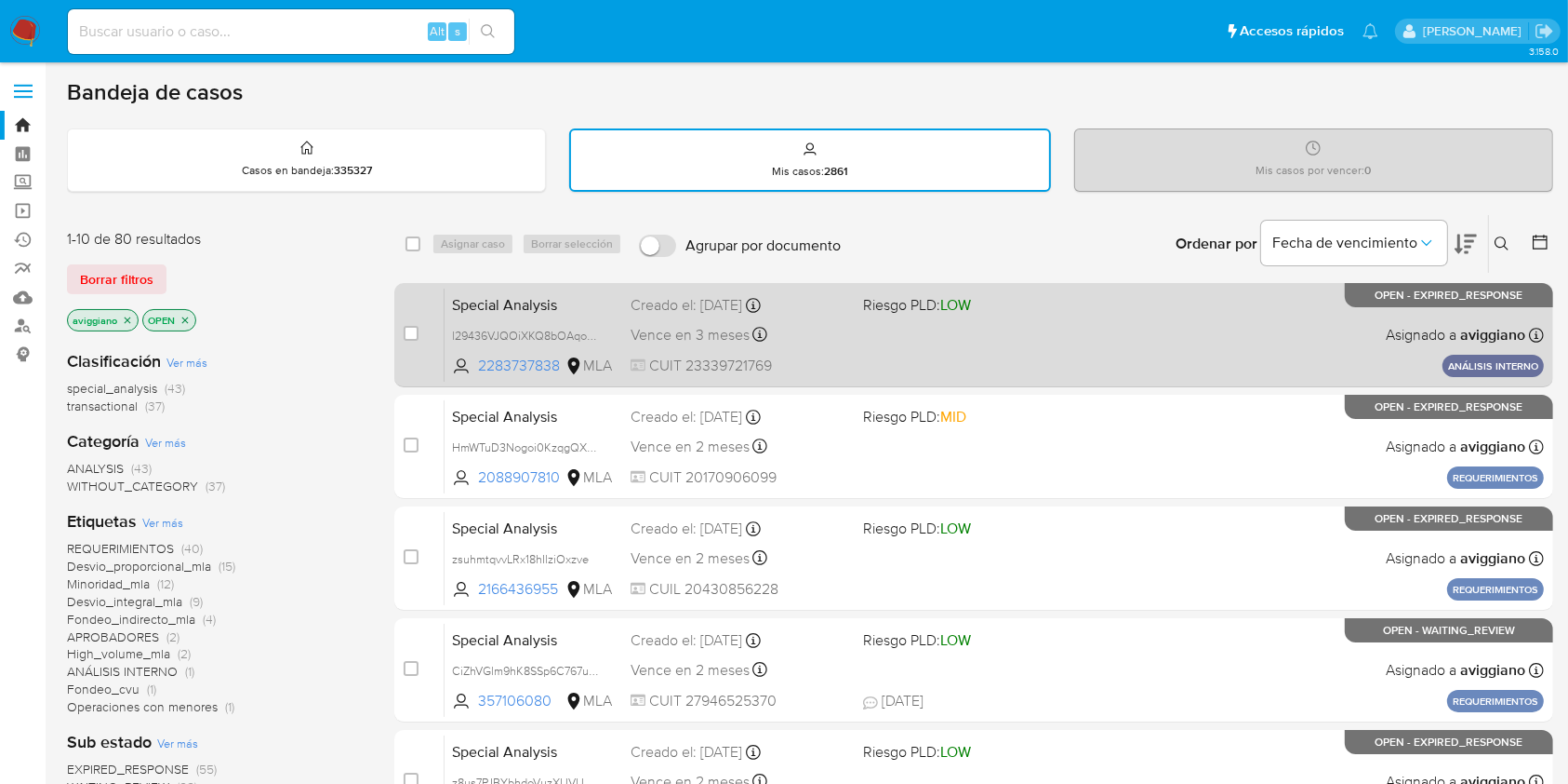
click at [929, 360] on div "Special Analysis l29436VJQOiXKQ8bOAqo50DW 2283737838 MLA Riesgo PLD: LOW Creado…" at bounding box center [993, 335] width 1099 height 94
click at [901, 294] on span "Riesgo PLD: LOW" at bounding box center [917, 304] width 108 height 21
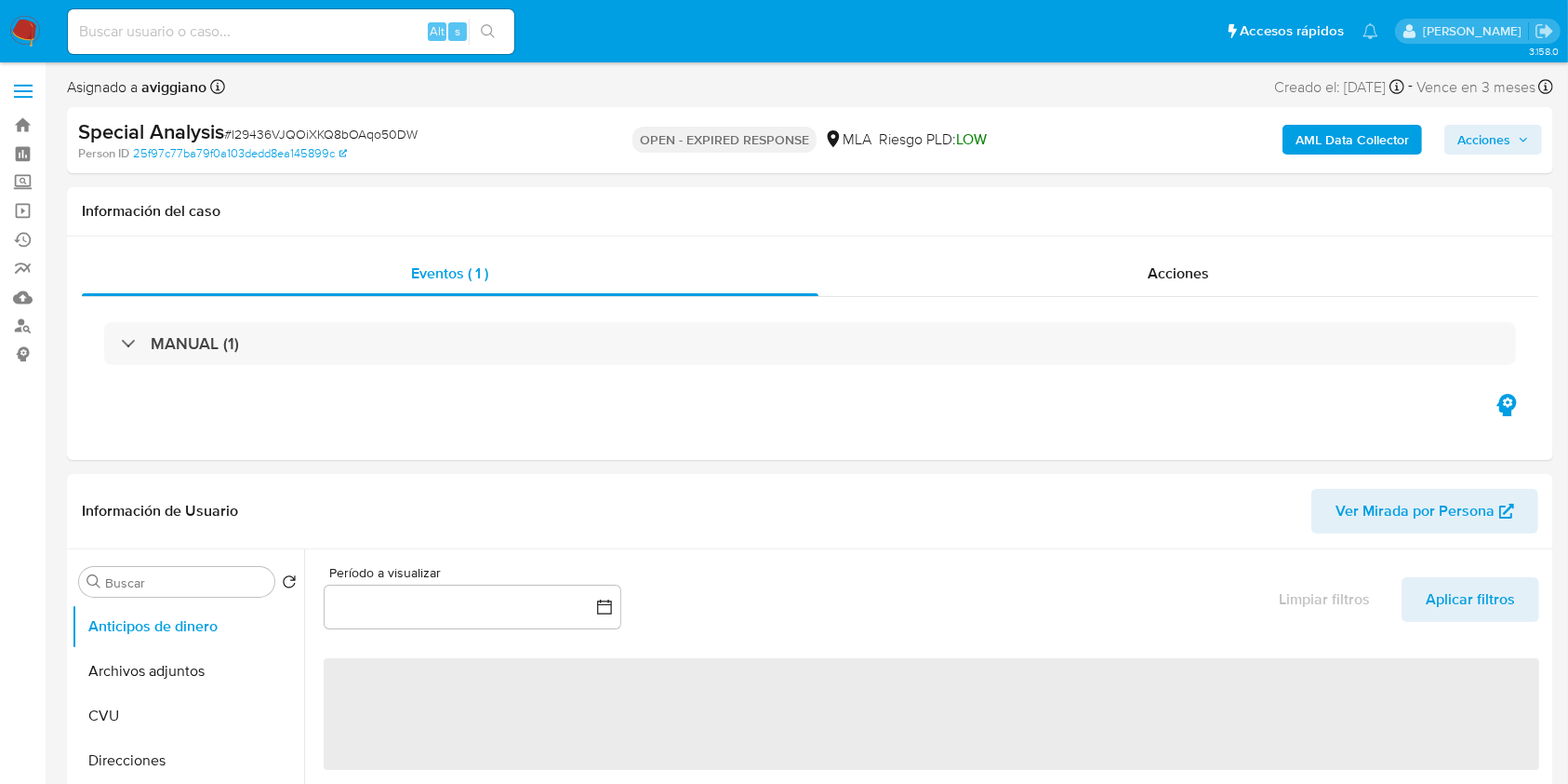
select select "10"
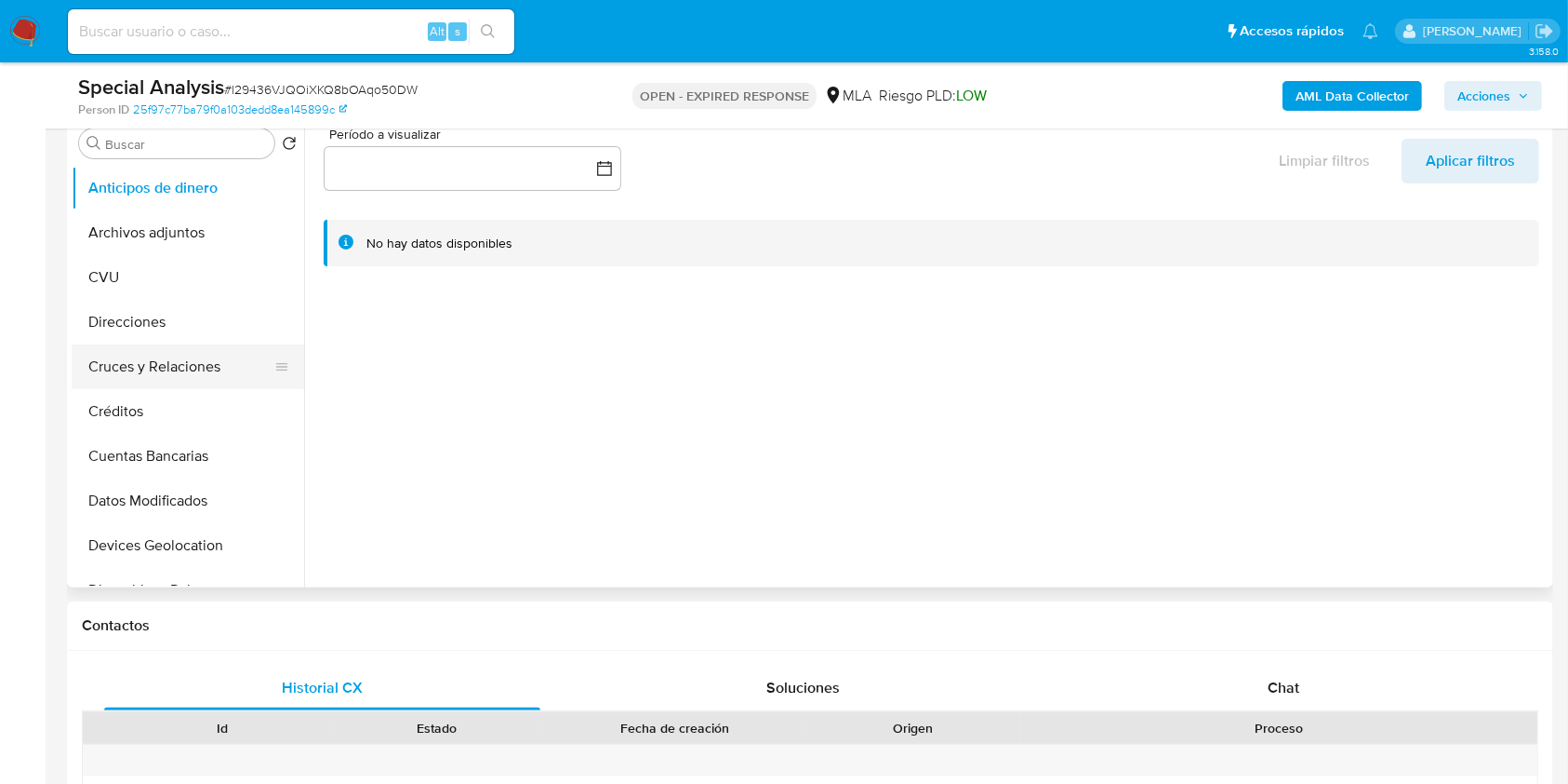
scroll to position [372, 0]
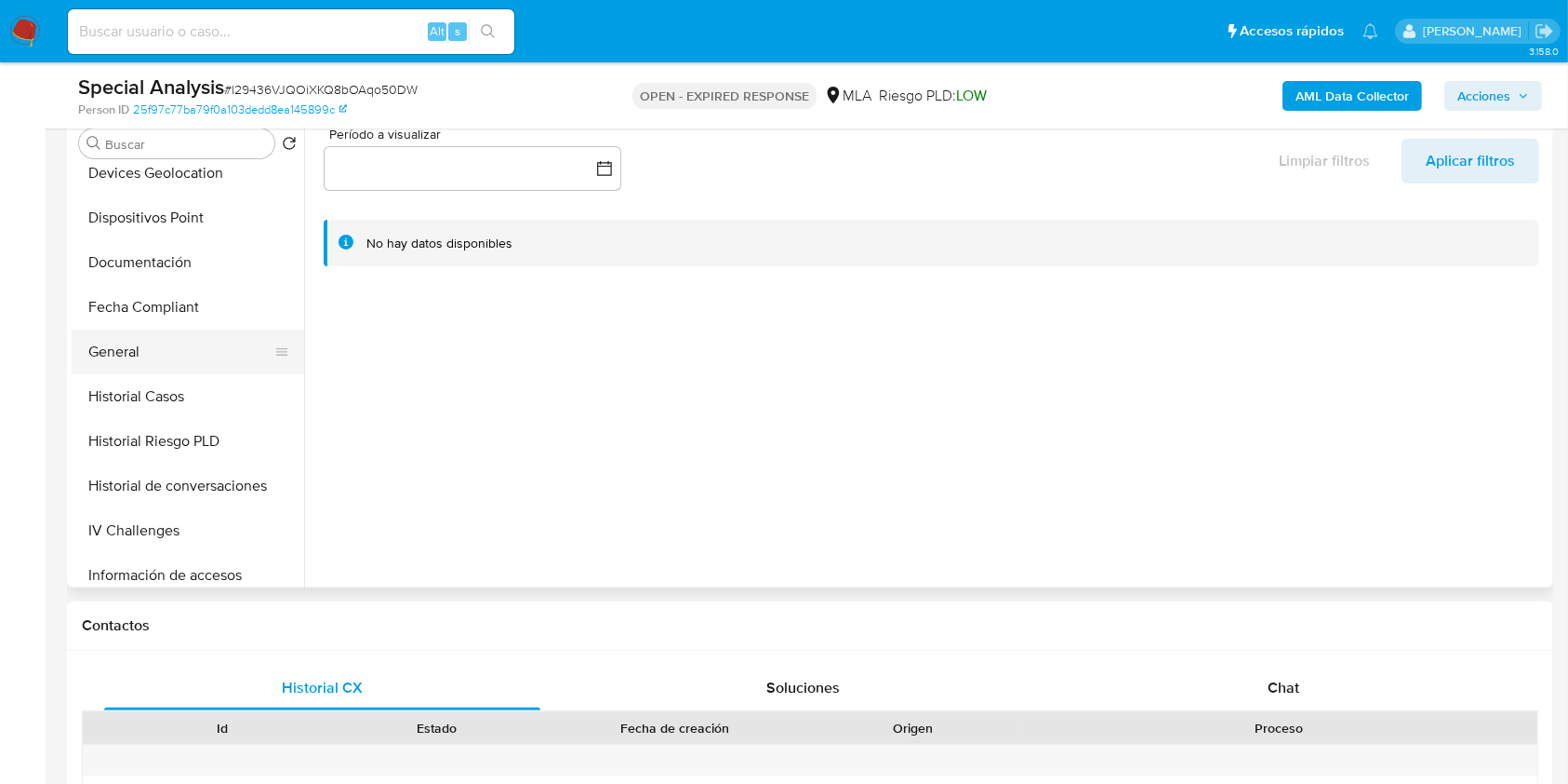
click at [133, 360] on button "General" at bounding box center [180, 352] width 218 height 45
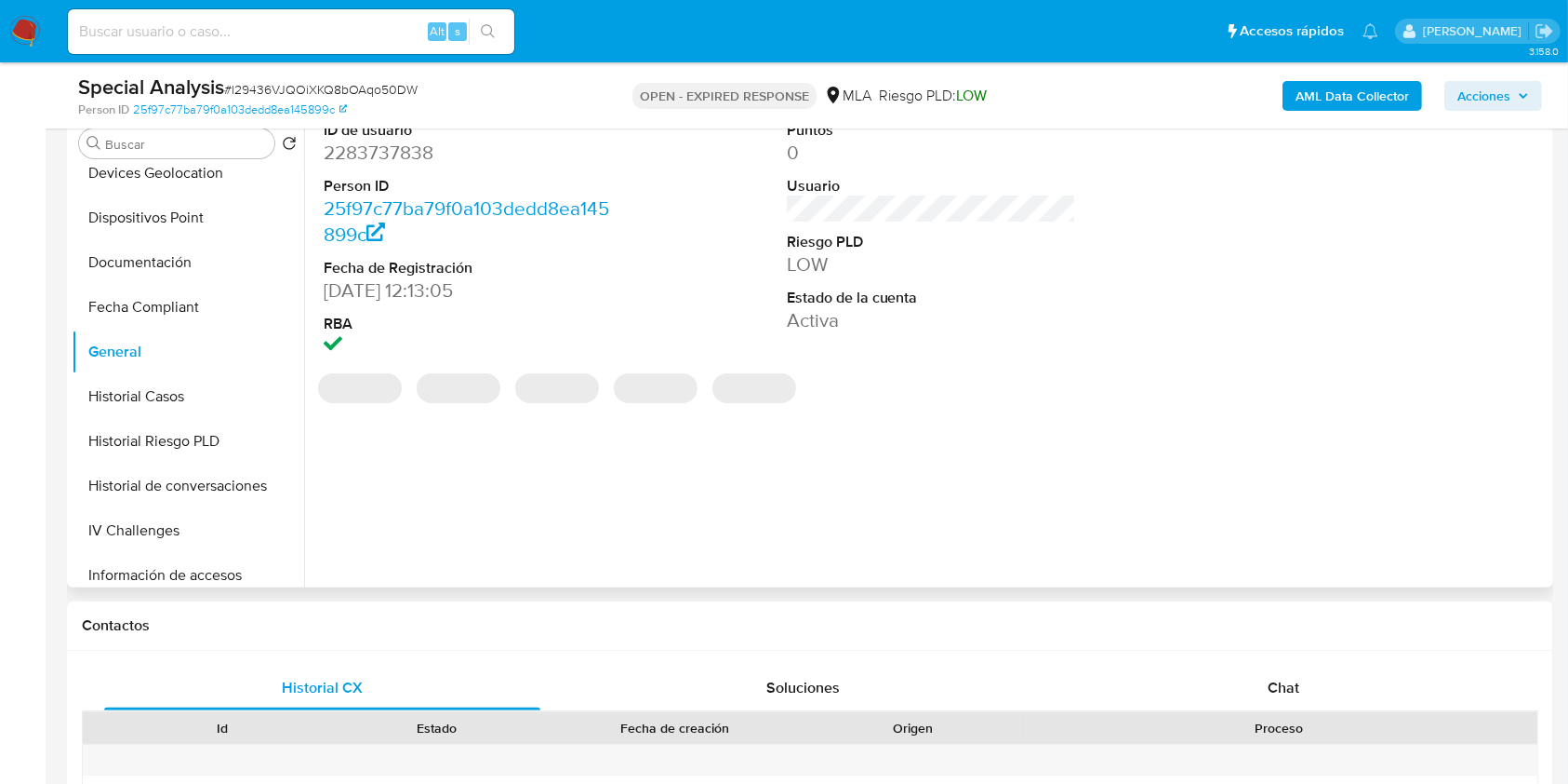
click at [396, 154] on dd "2283737838" at bounding box center [469, 152] width 290 height 26
click at [397, 154] on dd "2283737838" at bounding box center [469, 152] width 290 height 26
copy dd "2283737838"
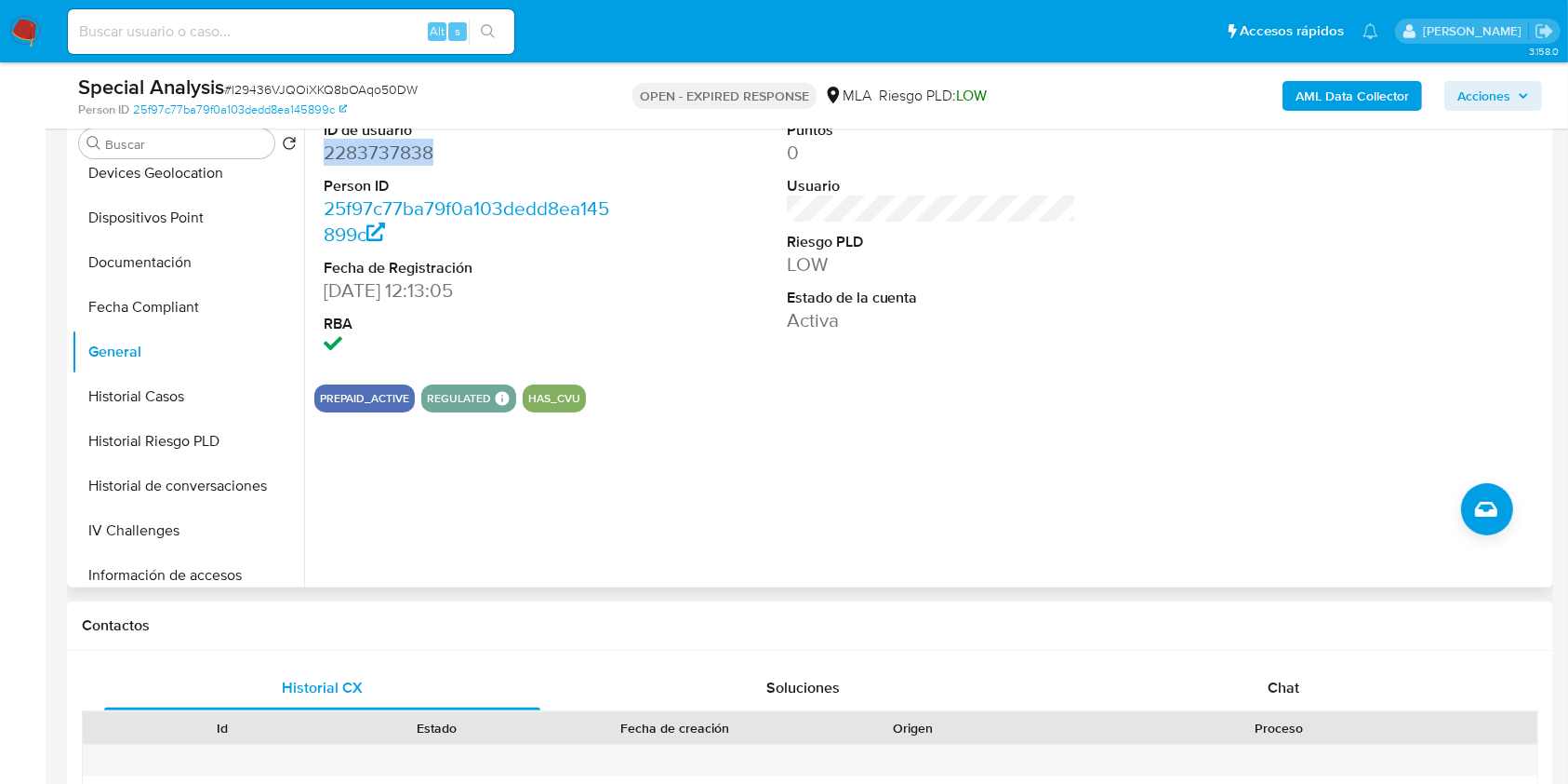
copy dd "2283737838"
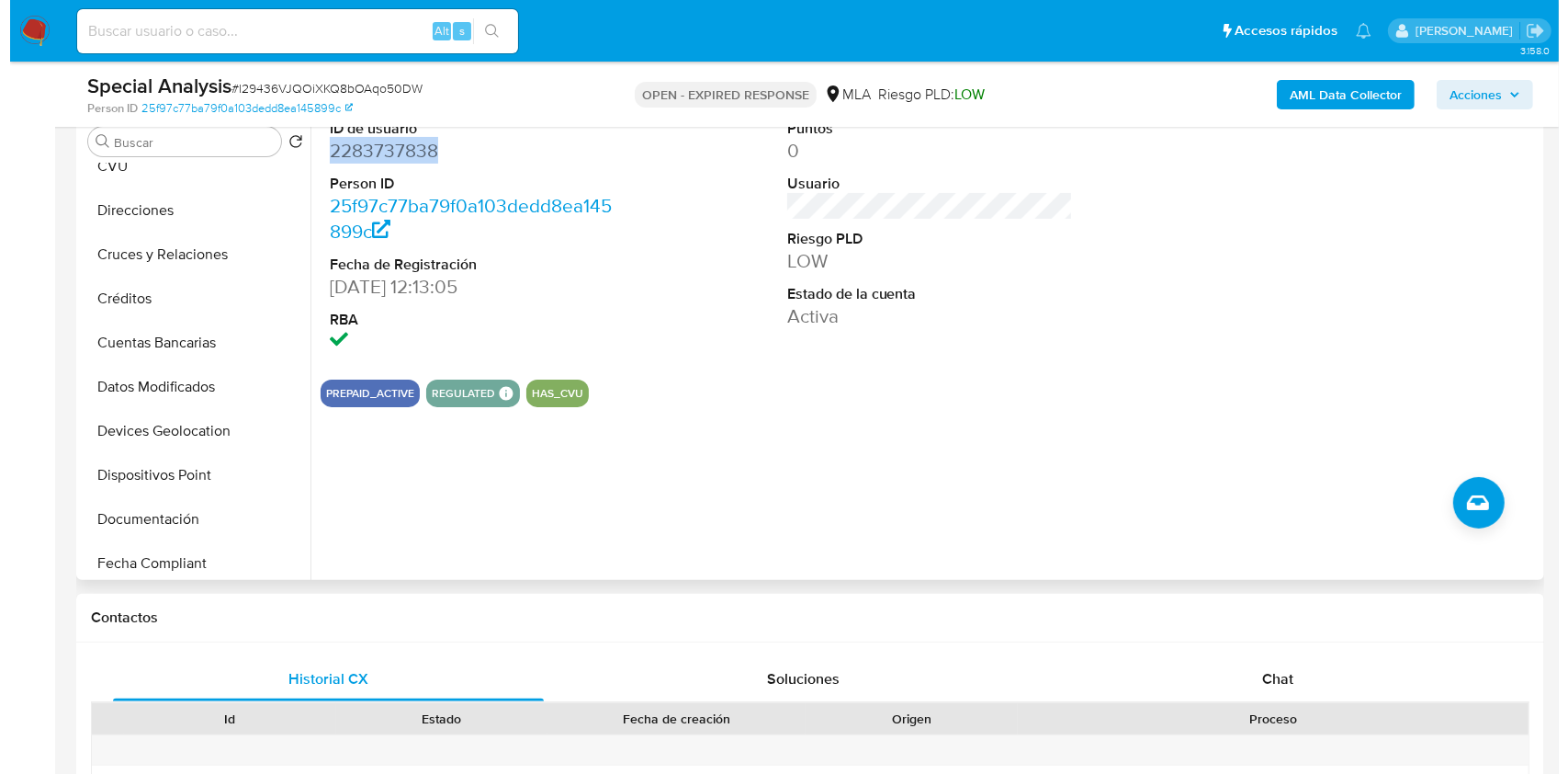
scroll to position [0, 0]
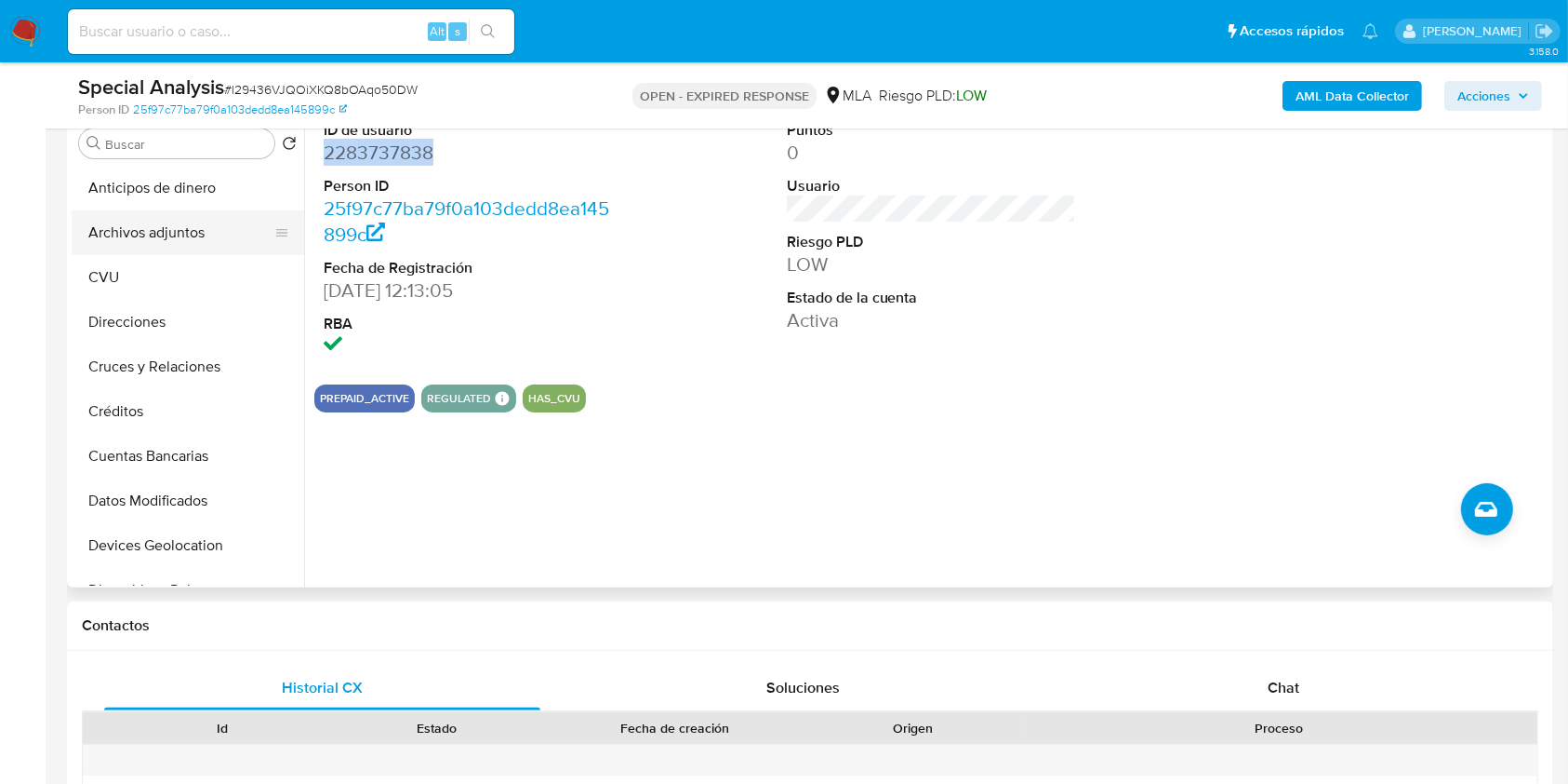
click at [185, 232] on button "Archivos adjuntos" at bounding box center [180, 233] width 218 height 45
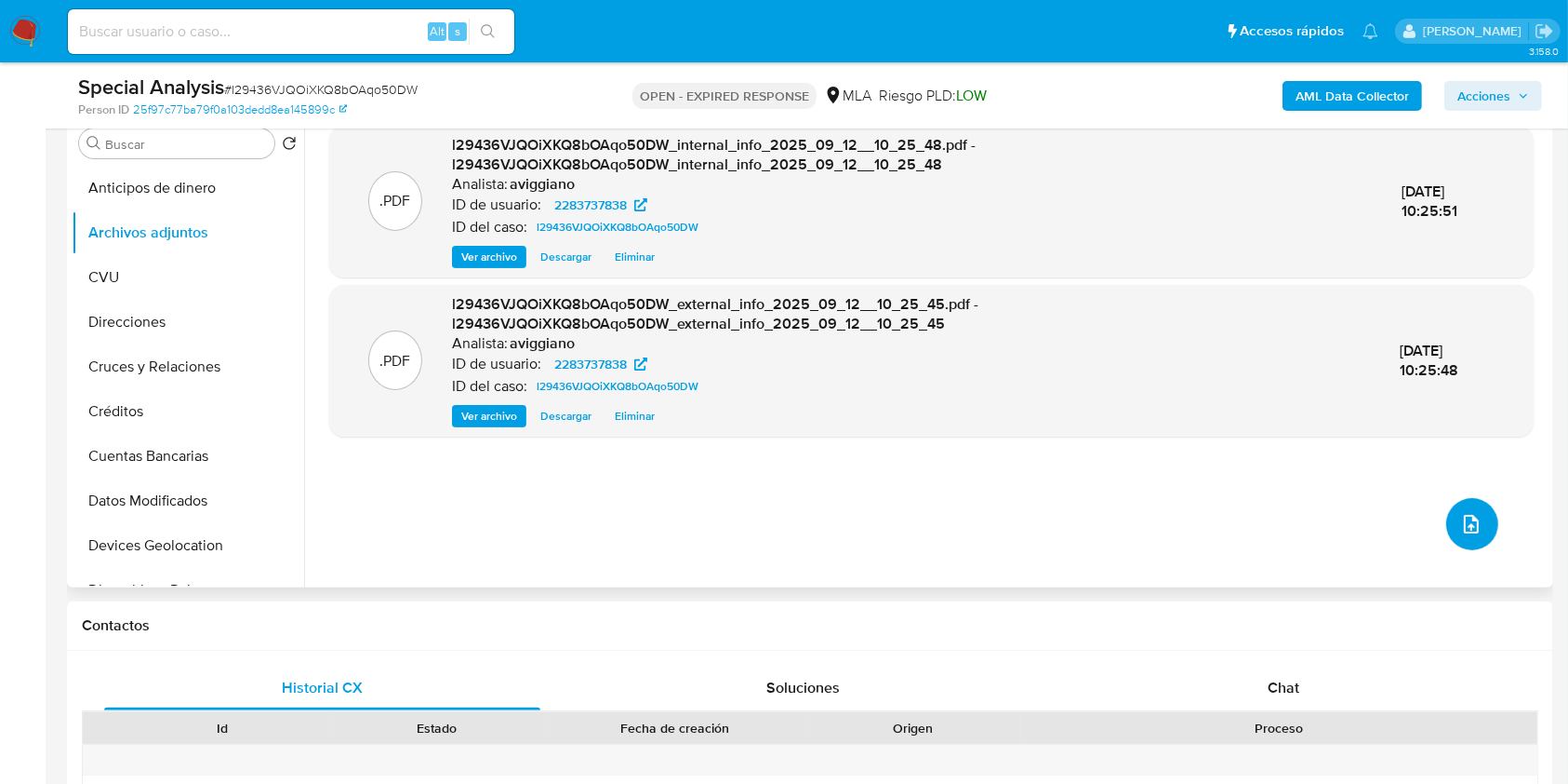
click at [1460, 513] on icon "upload-file" at bounding box center [1471, 524] width 23 height 23
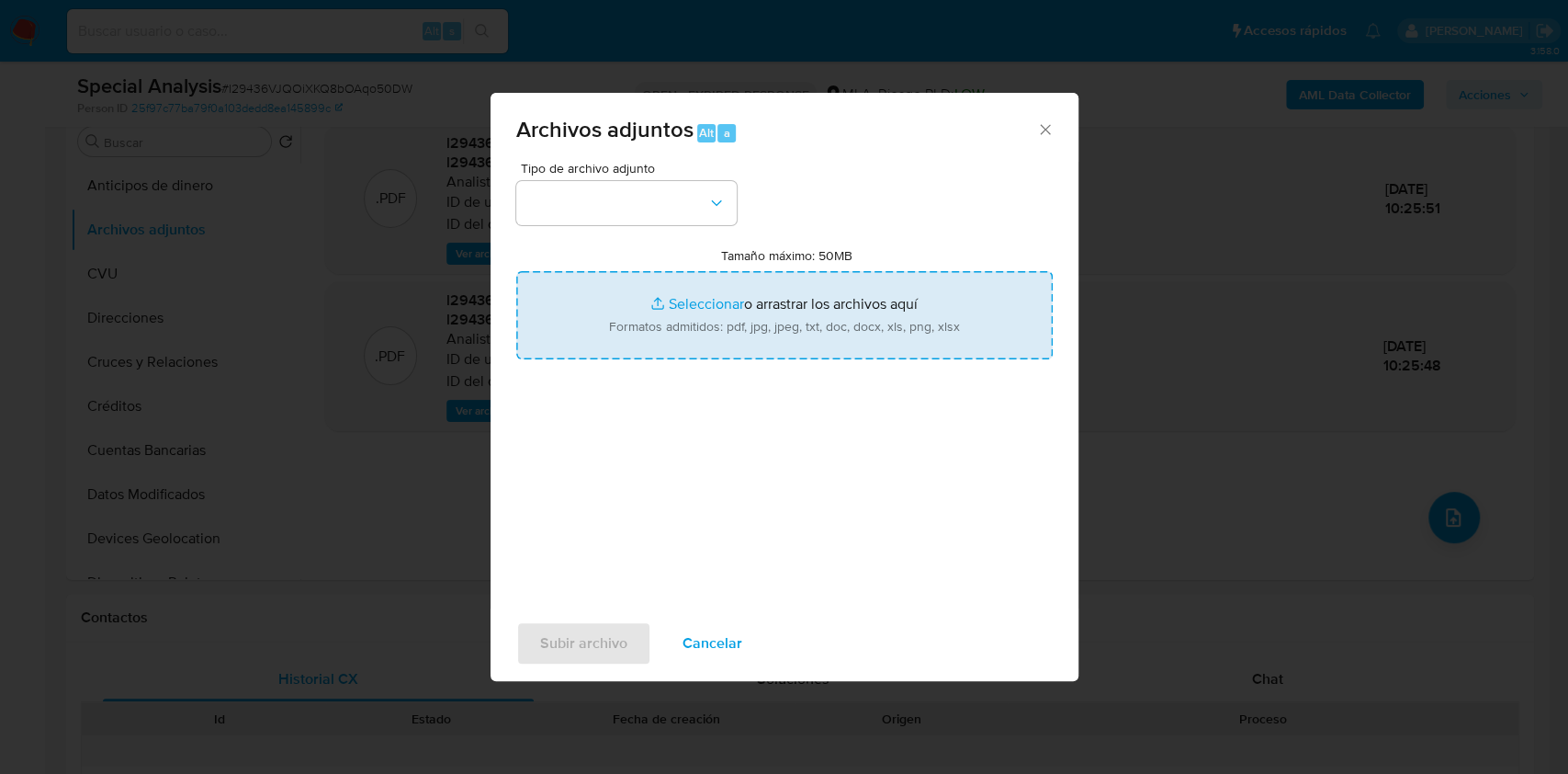
click at [814, 304] on input "Tamaño máximo: 50MB Seleccionar archivos" at bounding box center [784, 315] width 537 height 88
type input "C:\fakepath\Nosis - 2283737838.pdf"
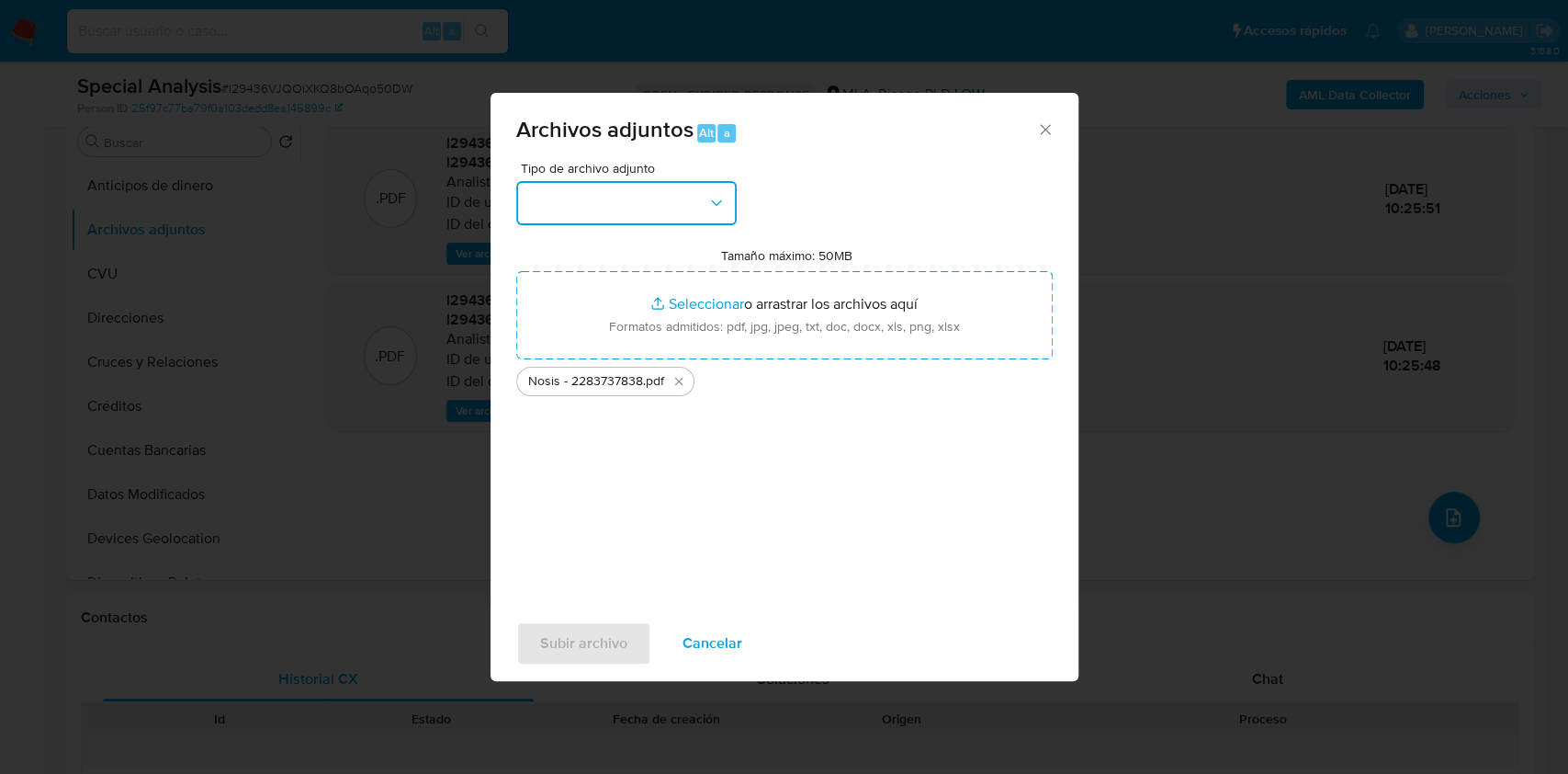
click at [532, 193] on button "button" at bounding box center [627, 203] width 221 height 45
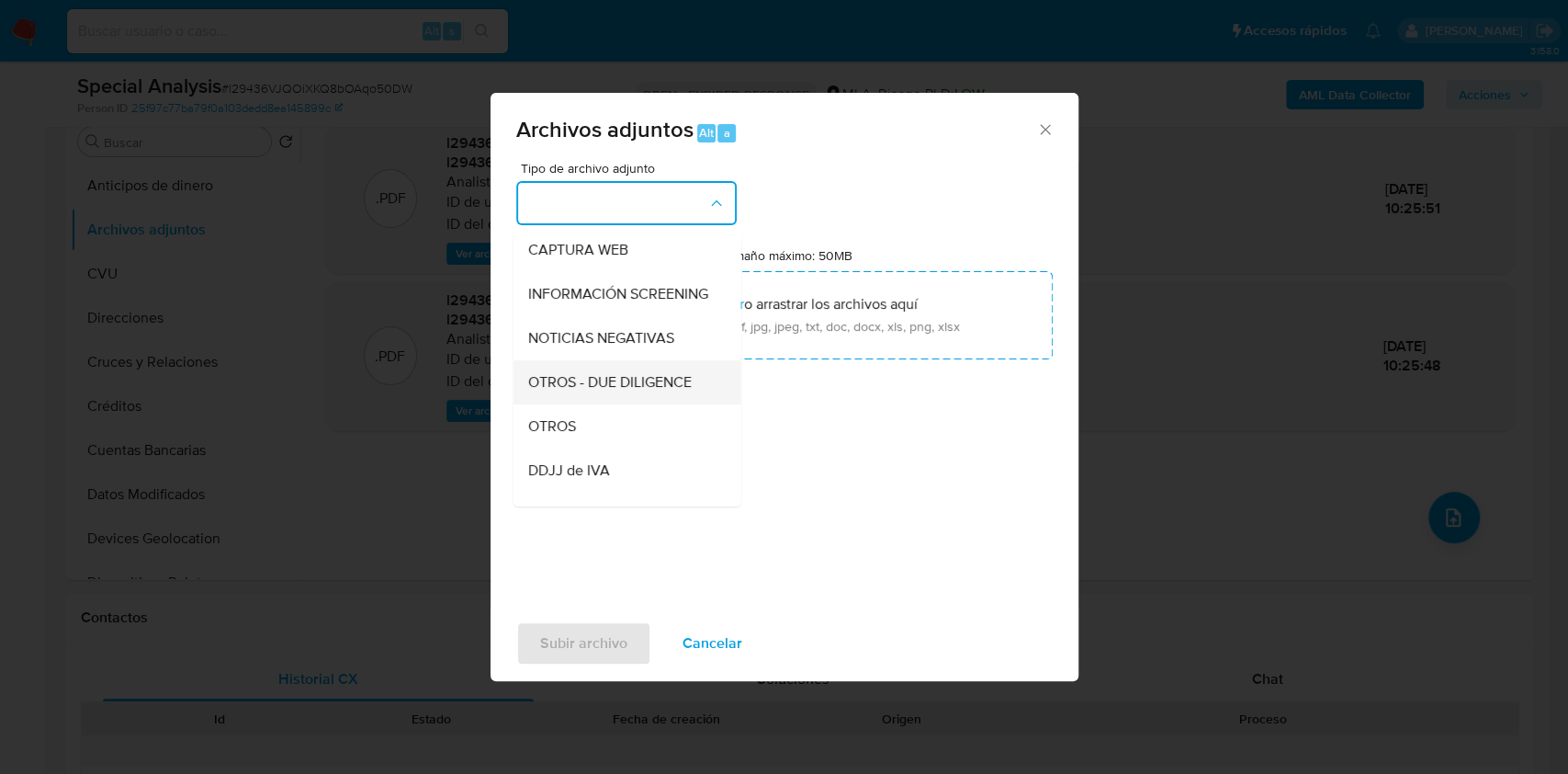
scroll to position [244, 0]
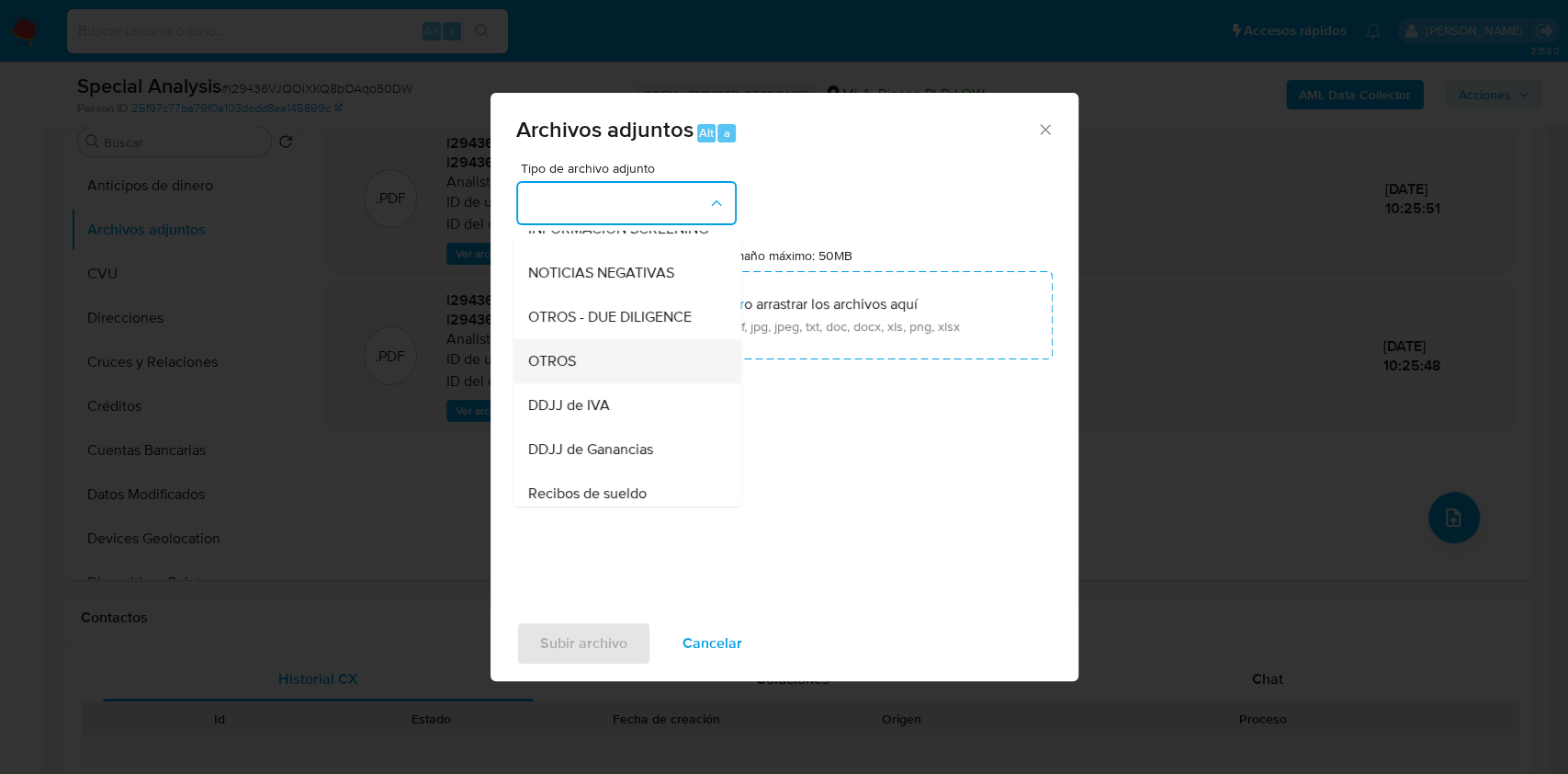
click at [544, 370] on span "OTROS" at bounding box center [550, 360] width 47 height 18
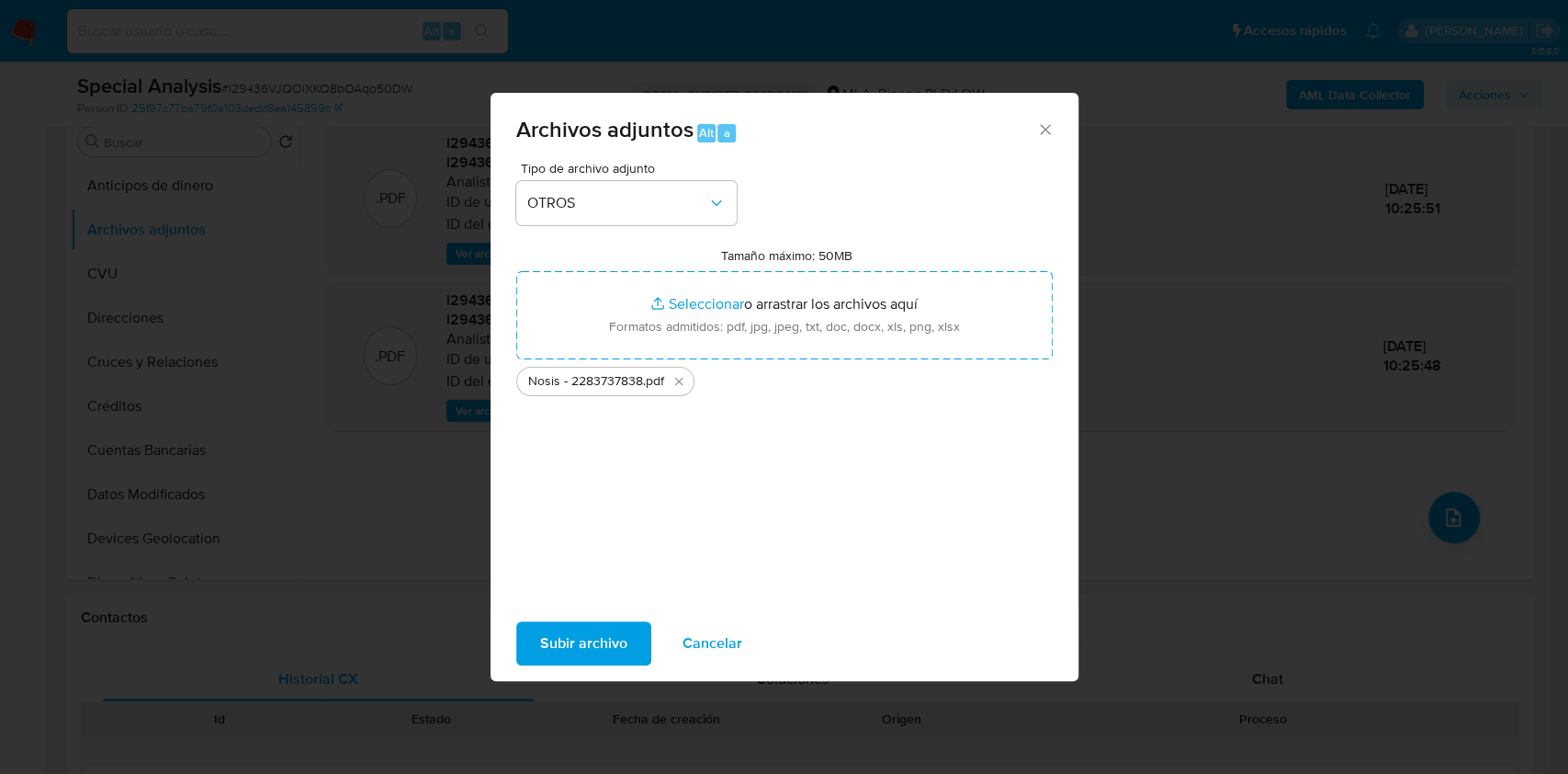
click at [580, 623] on span "Subir archivo" at bounding box center [584, 643] width 87 height 41
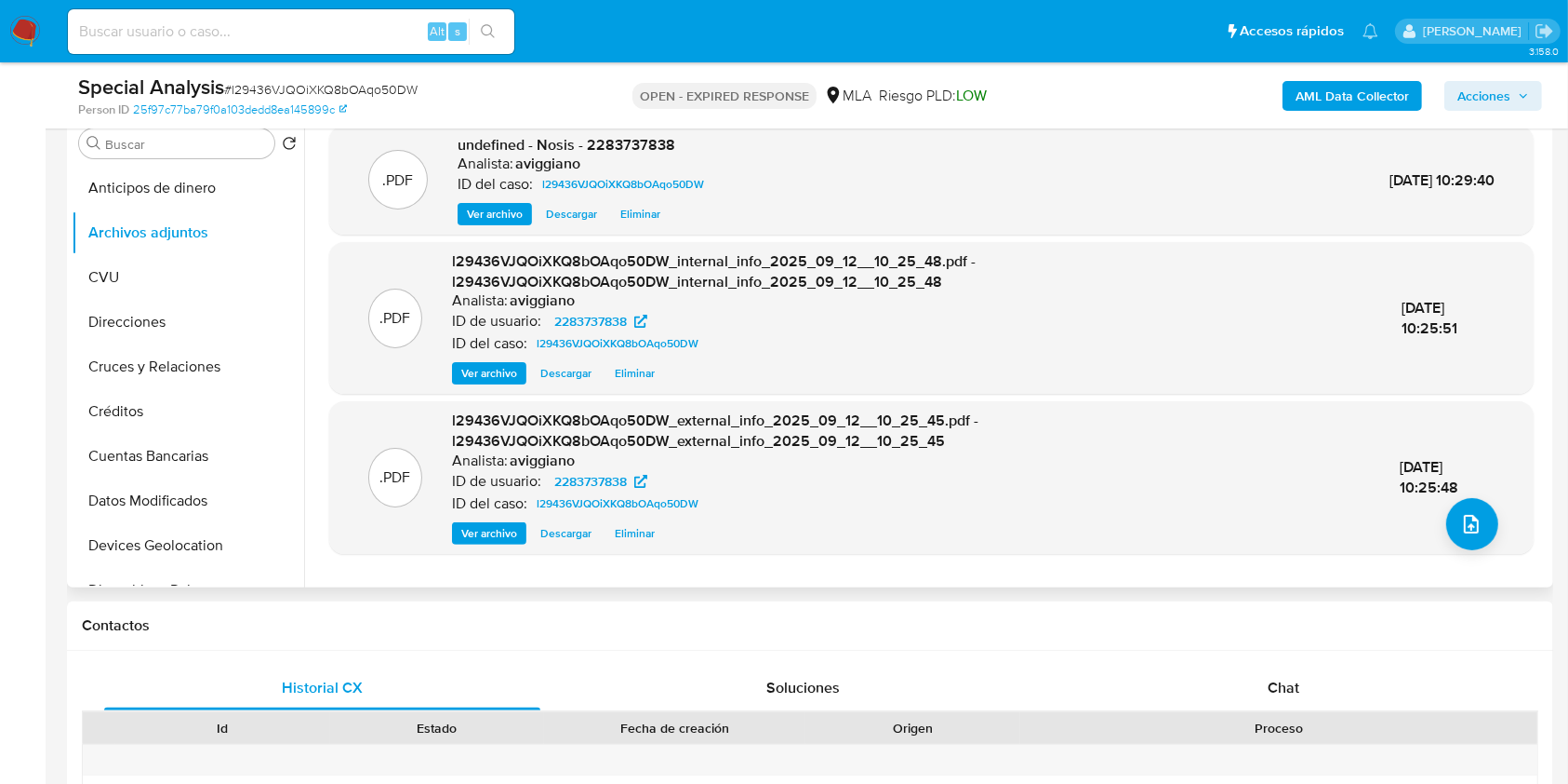
click at [632, 145] on span "undefined - Nosis - 2283737838" at bounding box center [567, 145] width 218 height 22
copy span "2283737838"
click at [1446, 519] on button "upload-file" at bounding box center [1472, 523] width 52 height 52
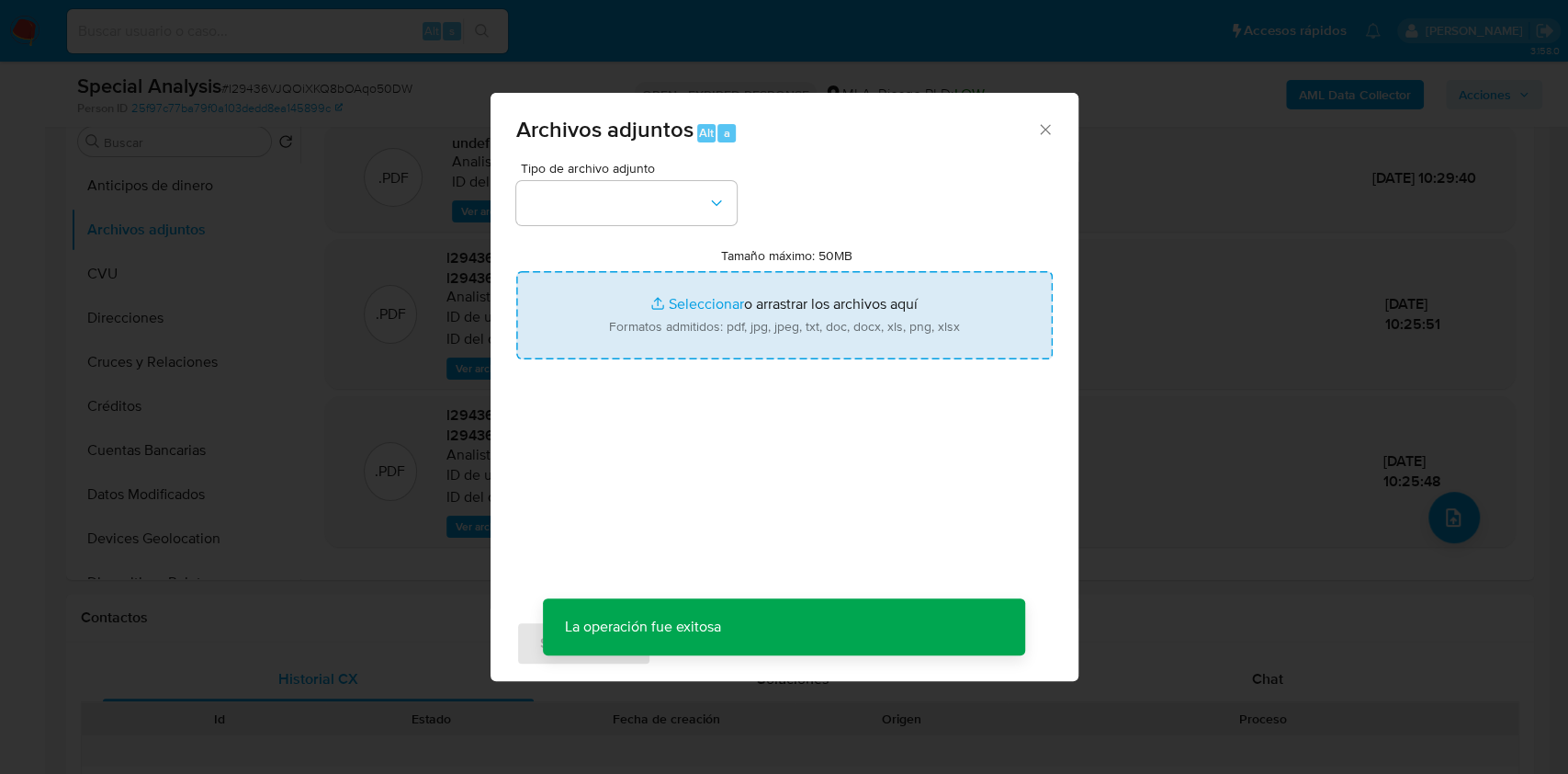
click at [747, 318] on input "Tamaño máximo: 50MB Seleccionar archivos" at bounding box center [784, 315] width 537 height 88
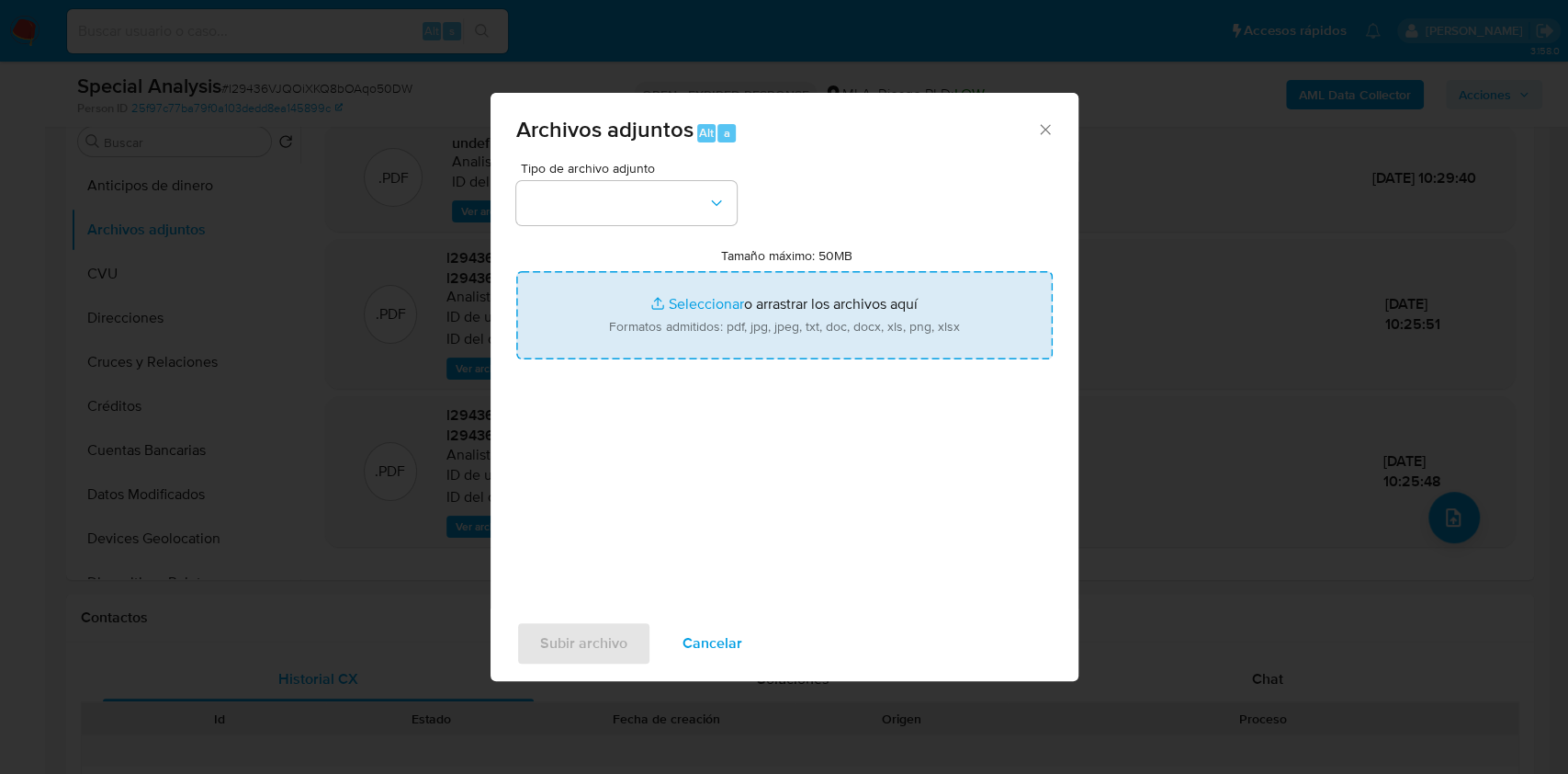
type input "C:\fakepath\Movimientos-Aladdin-v10_1 - 2283737838 - Siles.xlsx"
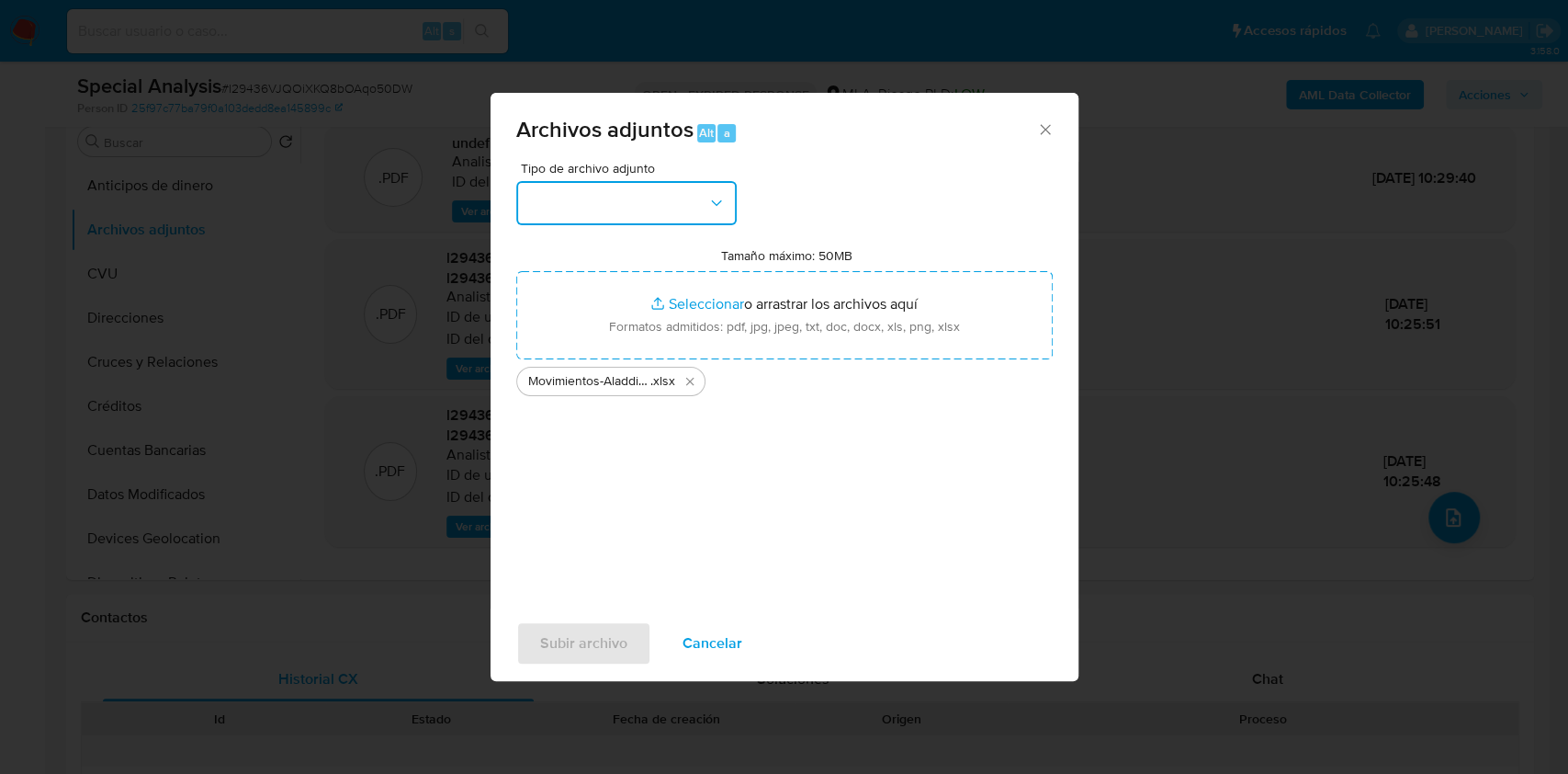
click at [665, 190] on button "button" at bounding box center [627, 203] width 221 height 45
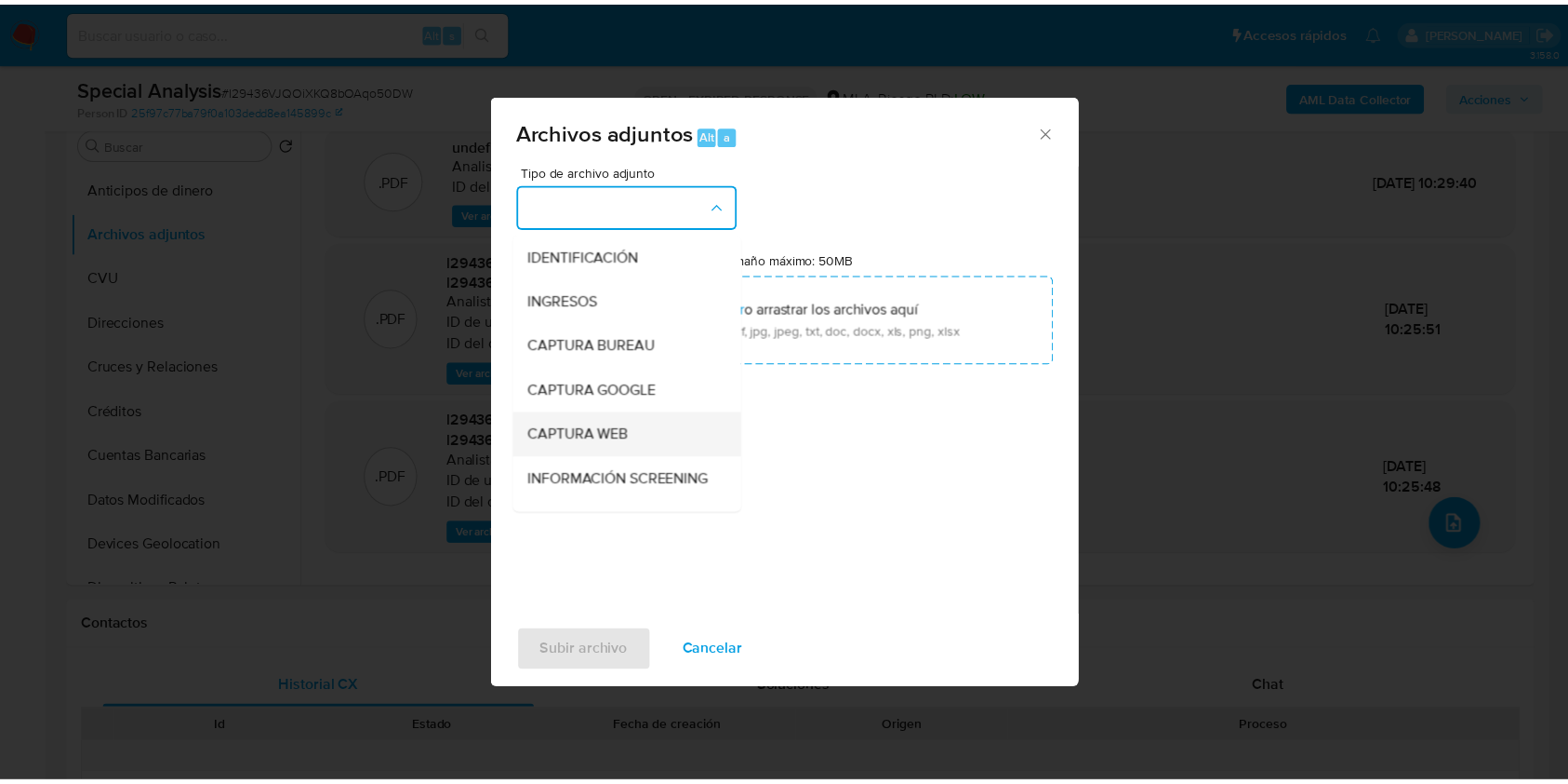
scroll to position [124, 0]
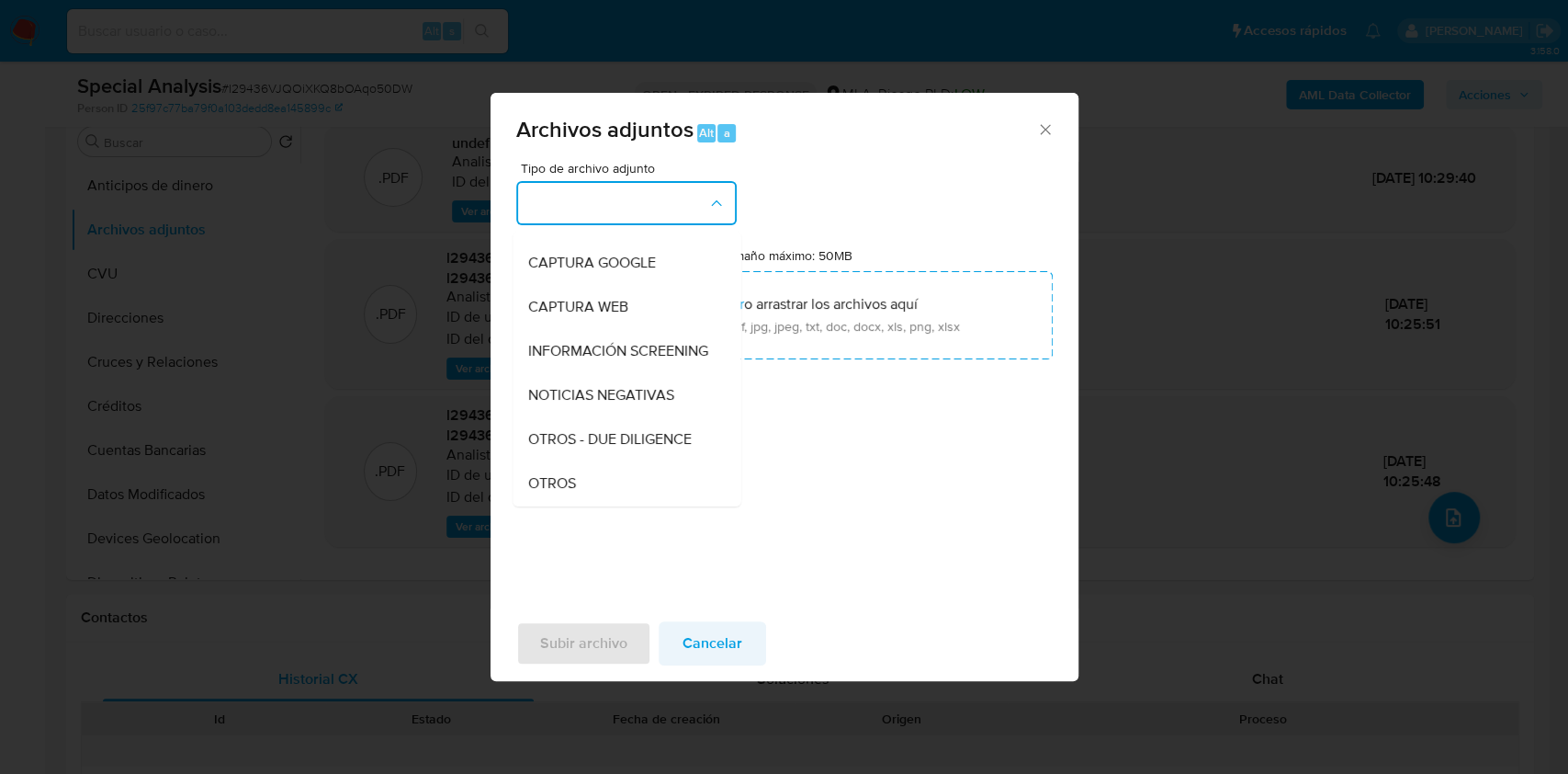
click at [687, 660] on span "Cancelar" at bounding box center [713, 643] width 60 height 41
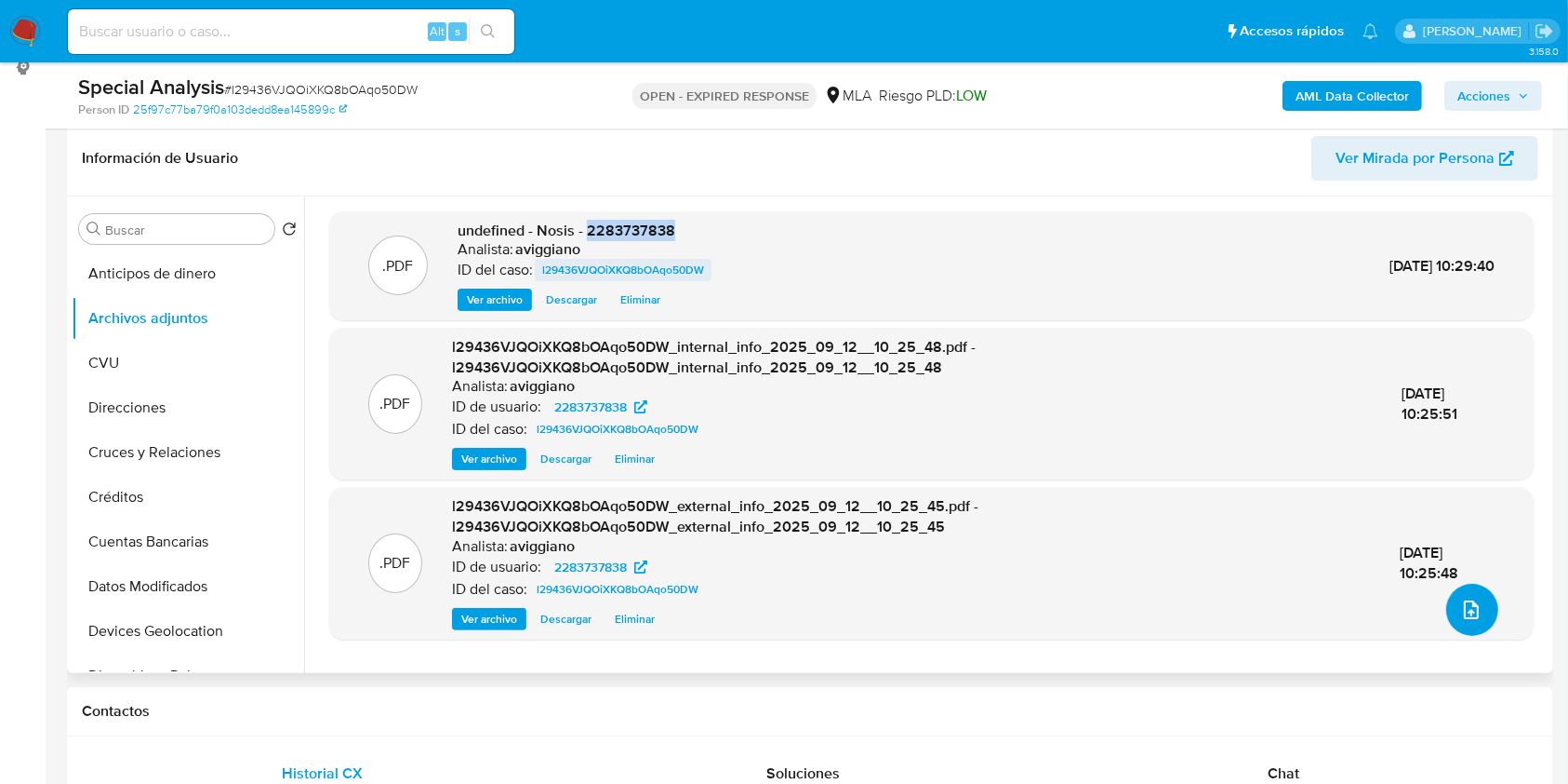
scroll to position [247, 0]
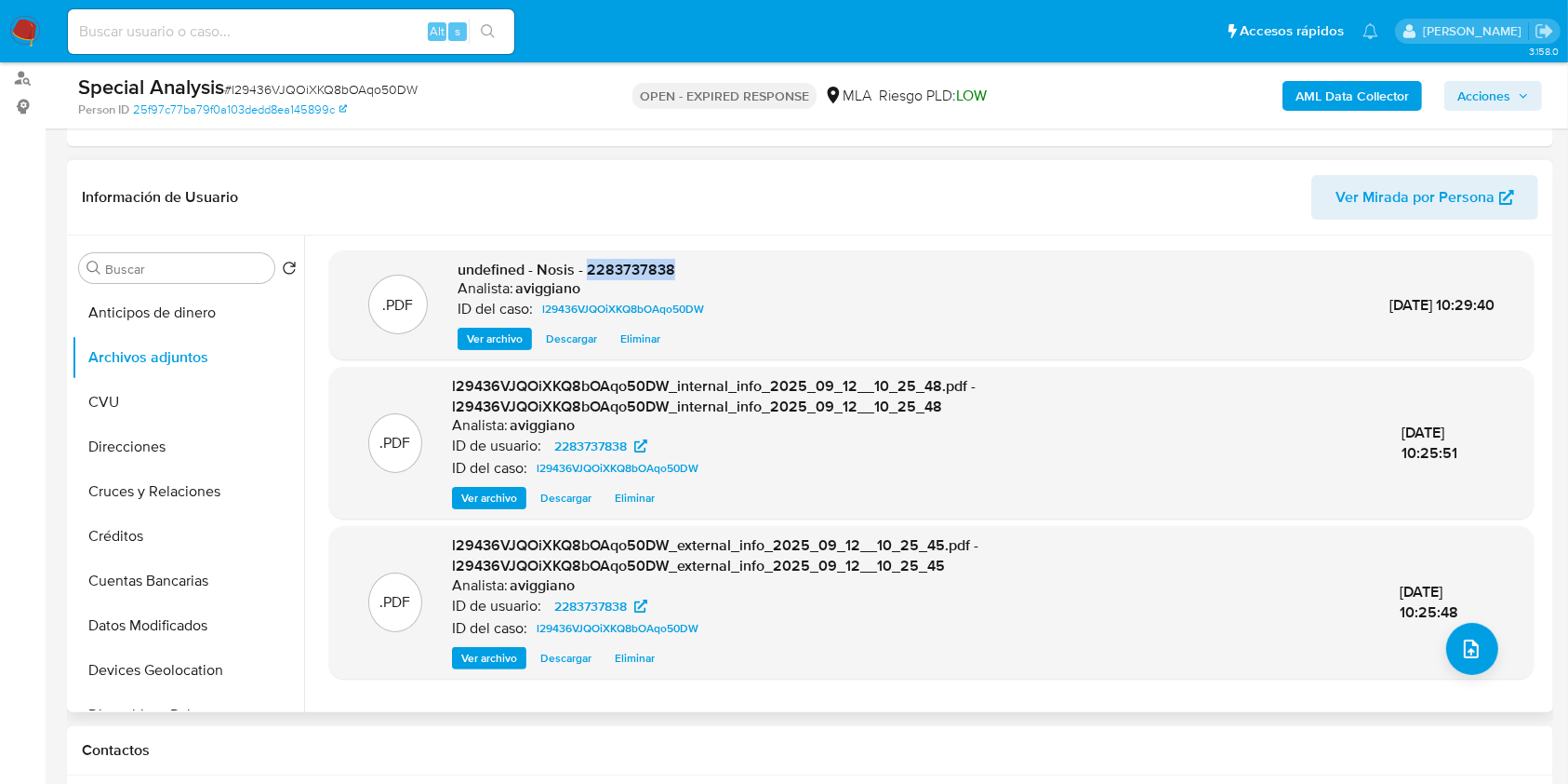
copy span "2283737838"
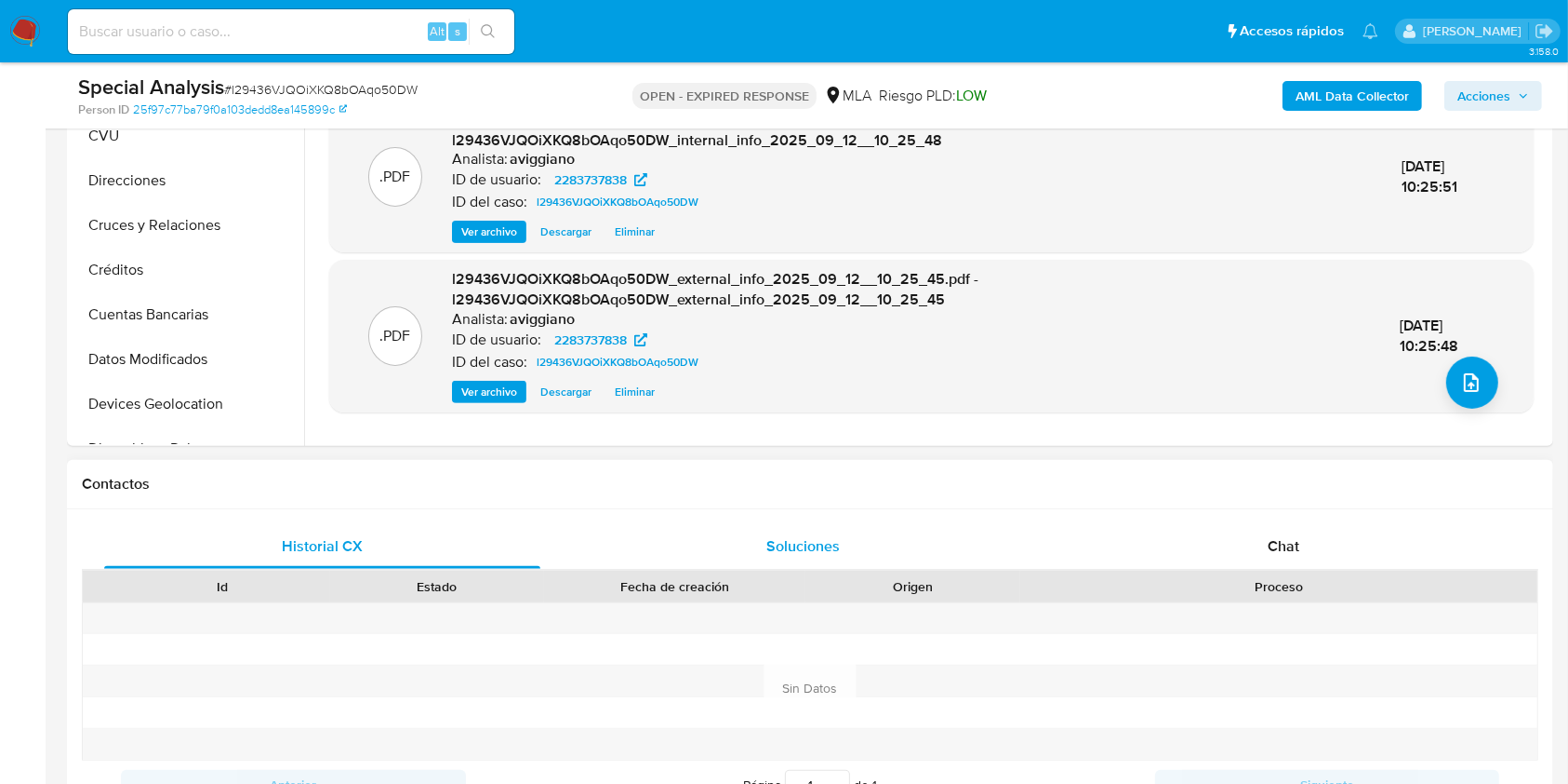
scroll to position [745, 0]
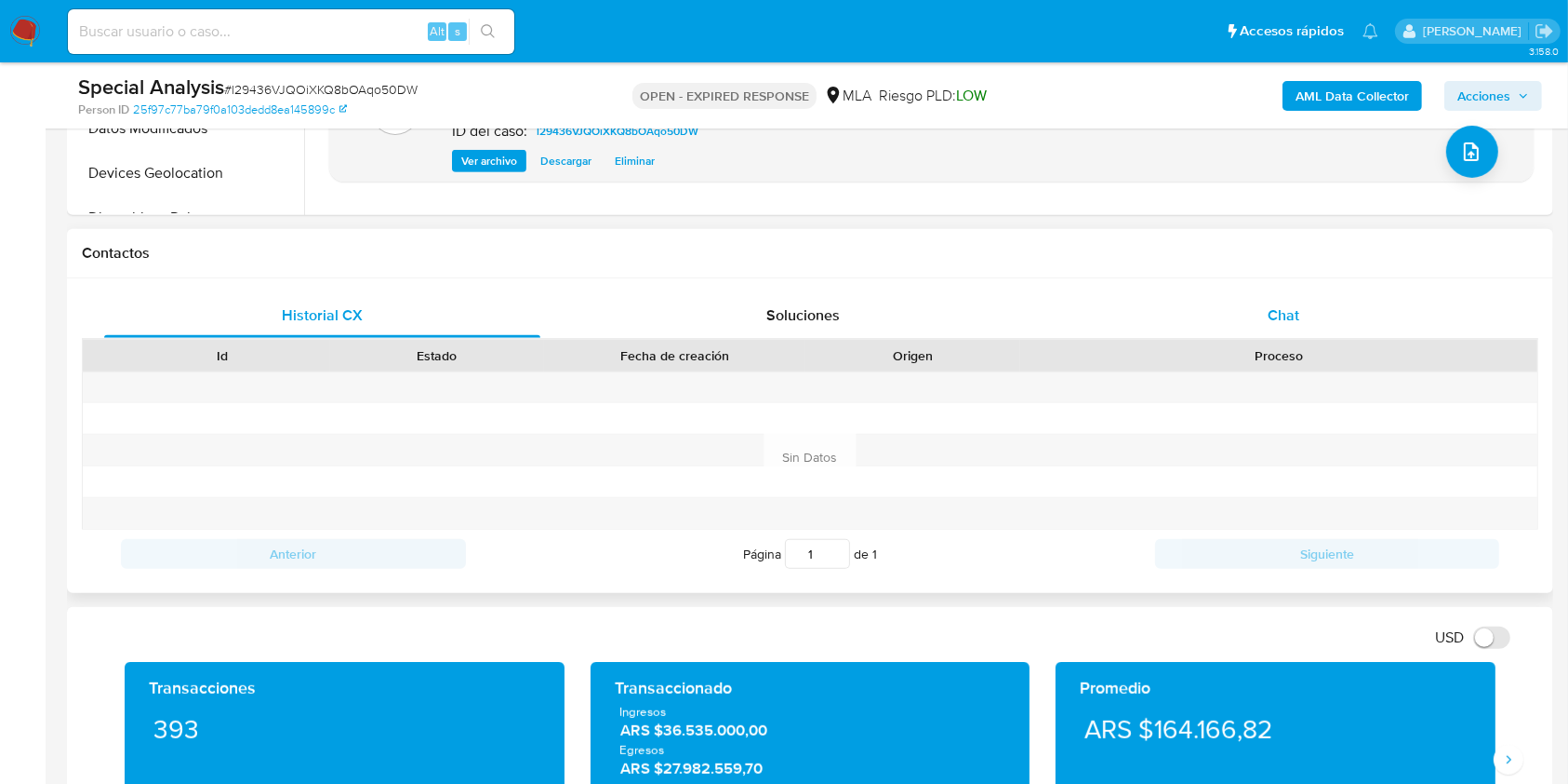
click at [1317, 323] on div "Chat" at bounding box center [1284, 316] width 436 height 45
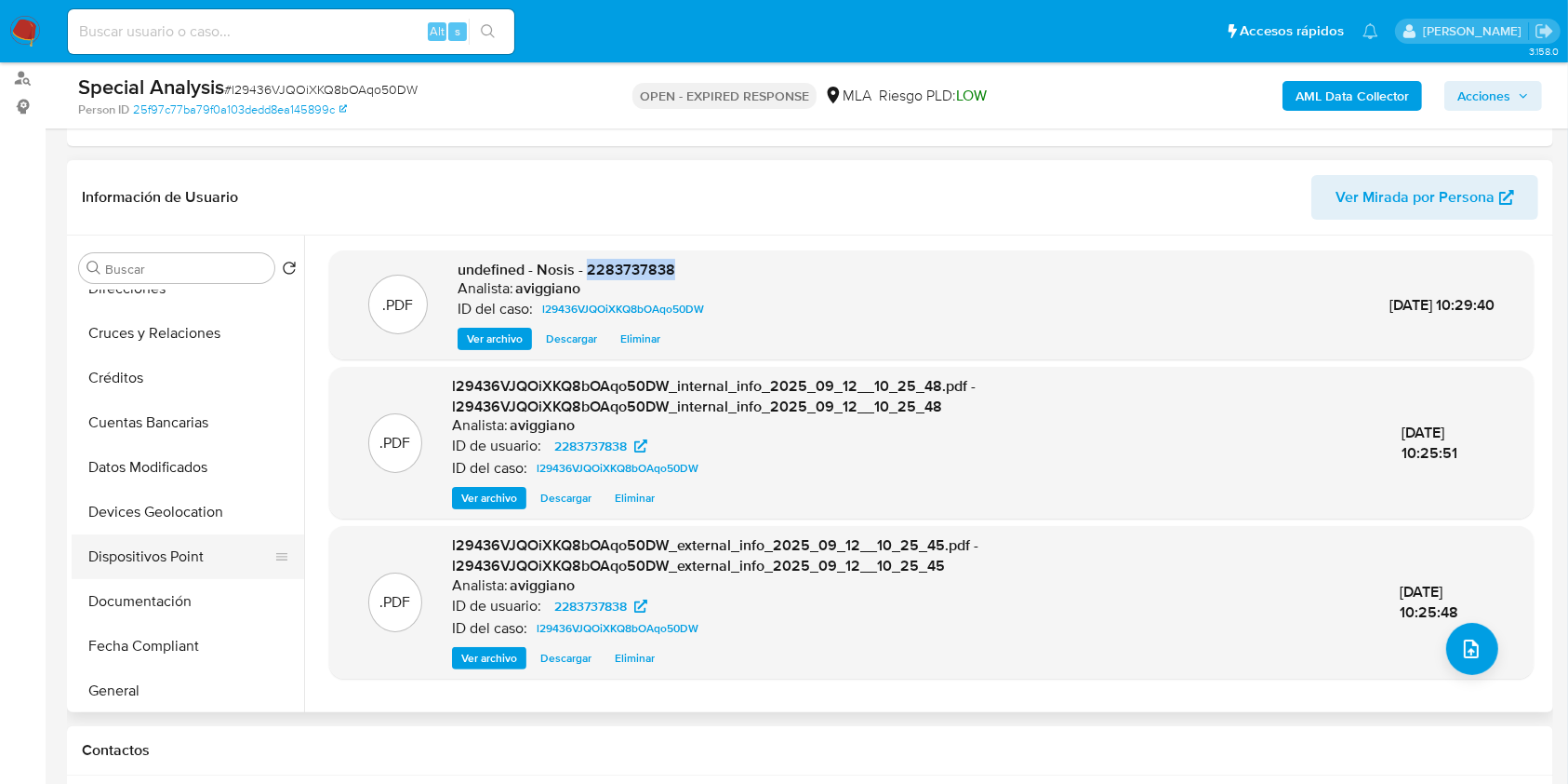
scroll to position [247, 0]
click at [153, 652] on button "Historial Casos" at bounding box center [180, 647] width 218 height 45
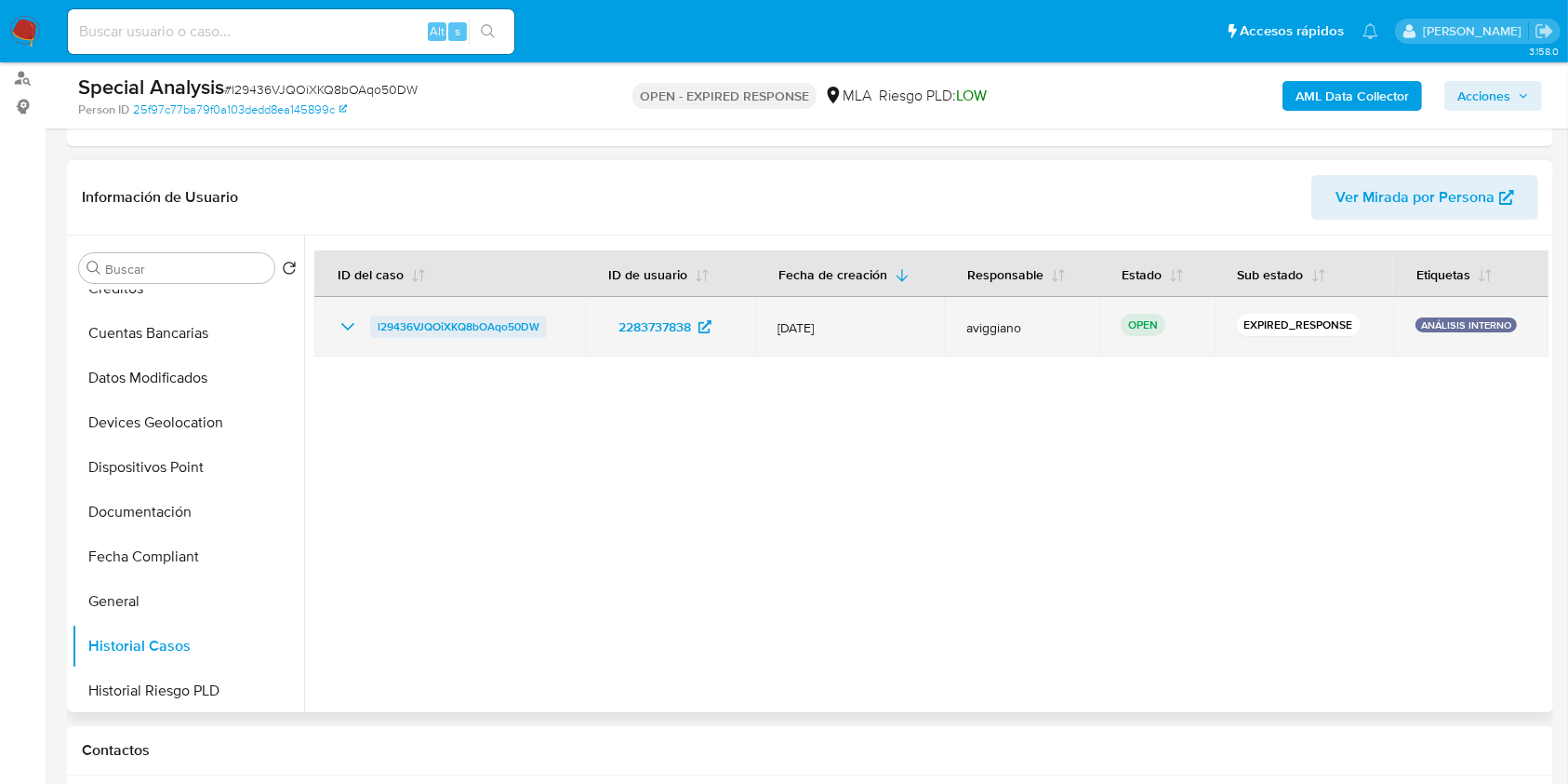
drag, startPoint x: 569, startPoint y: 323, endPoint x: 376, endPoint y: 332, distance: 193.2
click at [376, 332] on td "l29436VJQOiXKQ8bOAqo50DW" at bounding box center [450, 327] width 271 height 60
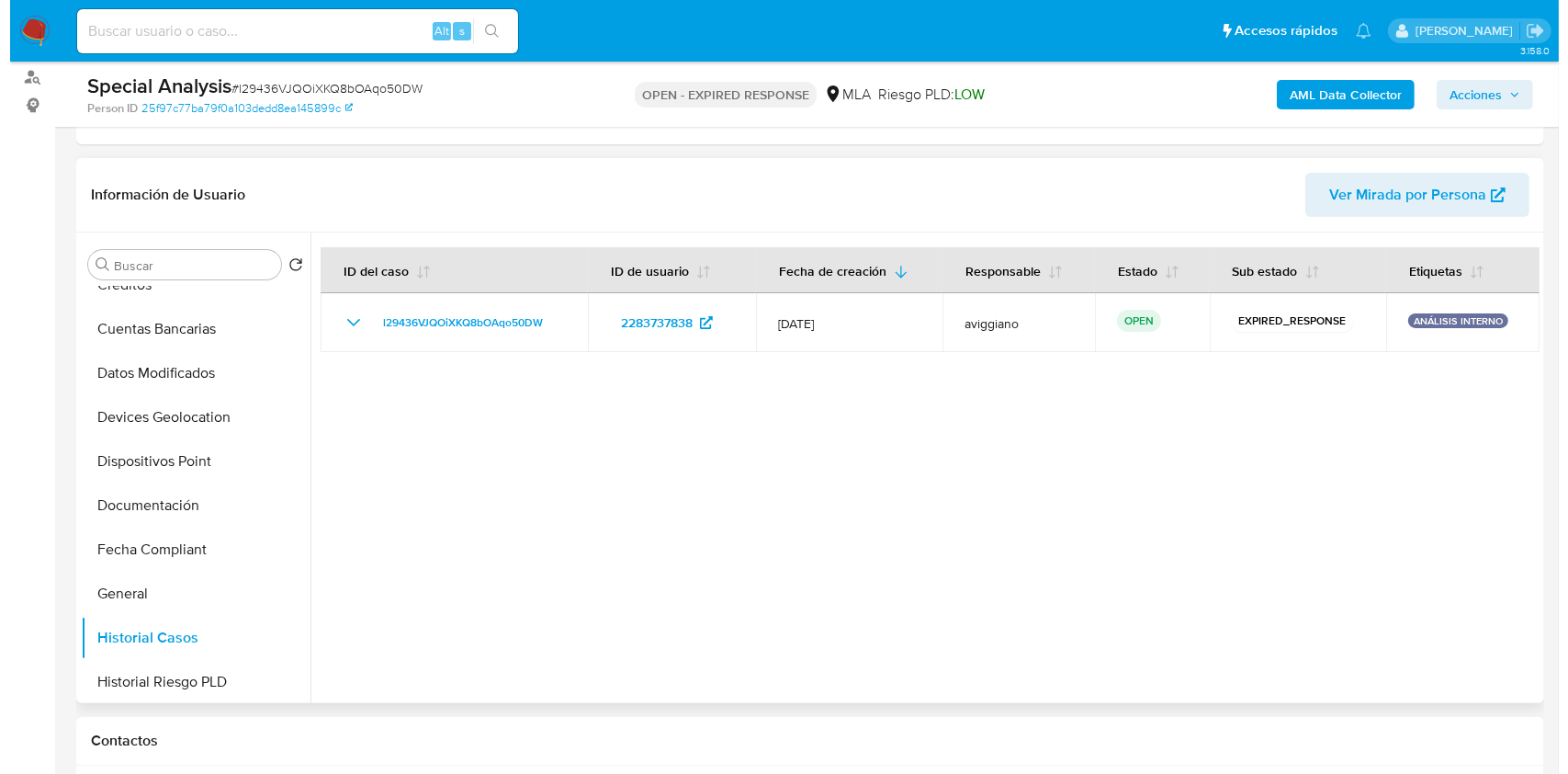
scroll to position [0, 0]
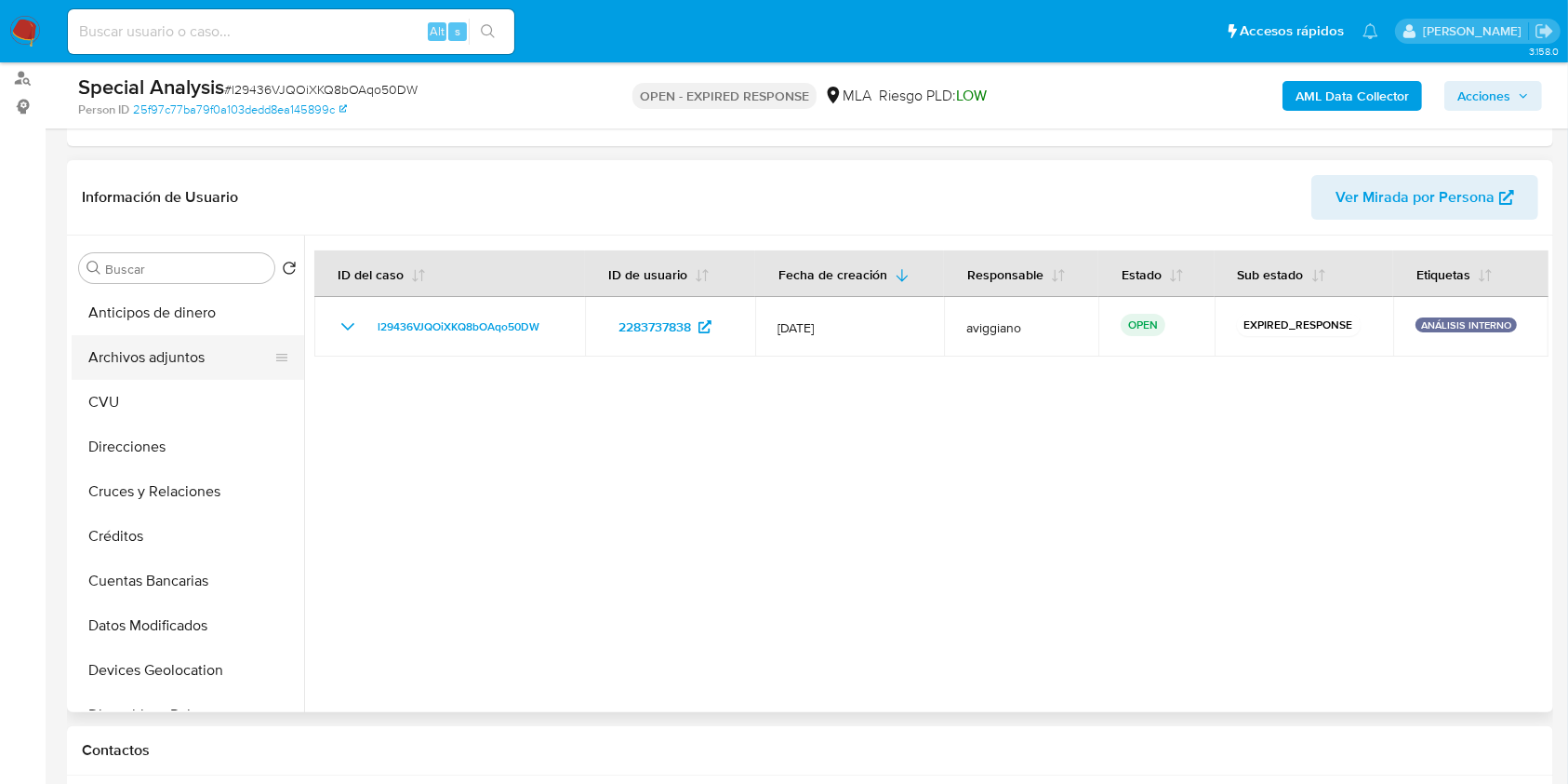
click at [202, 346] on button "Archivos adjuntos" at bounding box center [180, 357] width 218 height 45
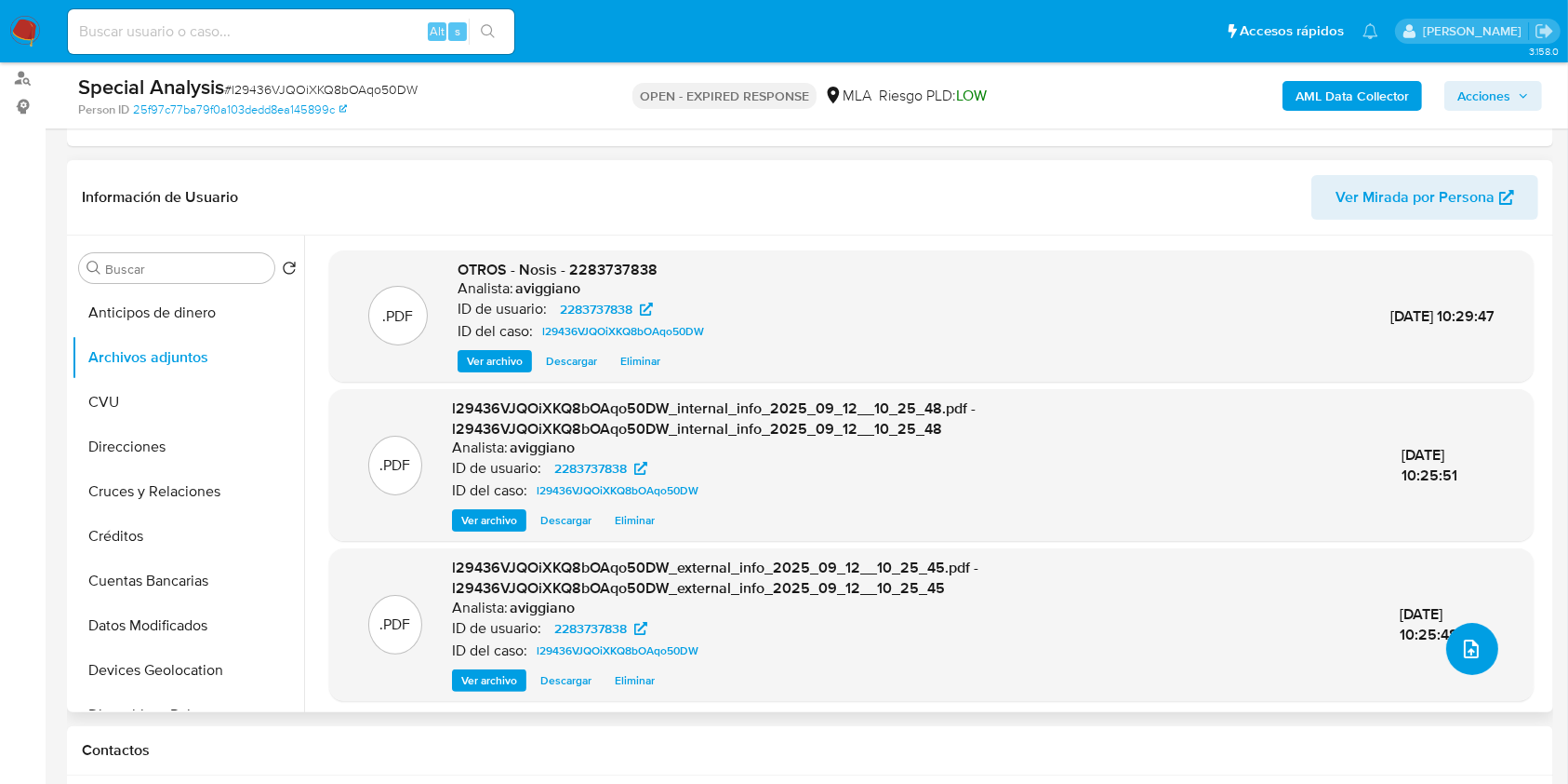
click at [1479, 653] on button "upload-file" at bounding box center [1472, 649] width 52 height 52
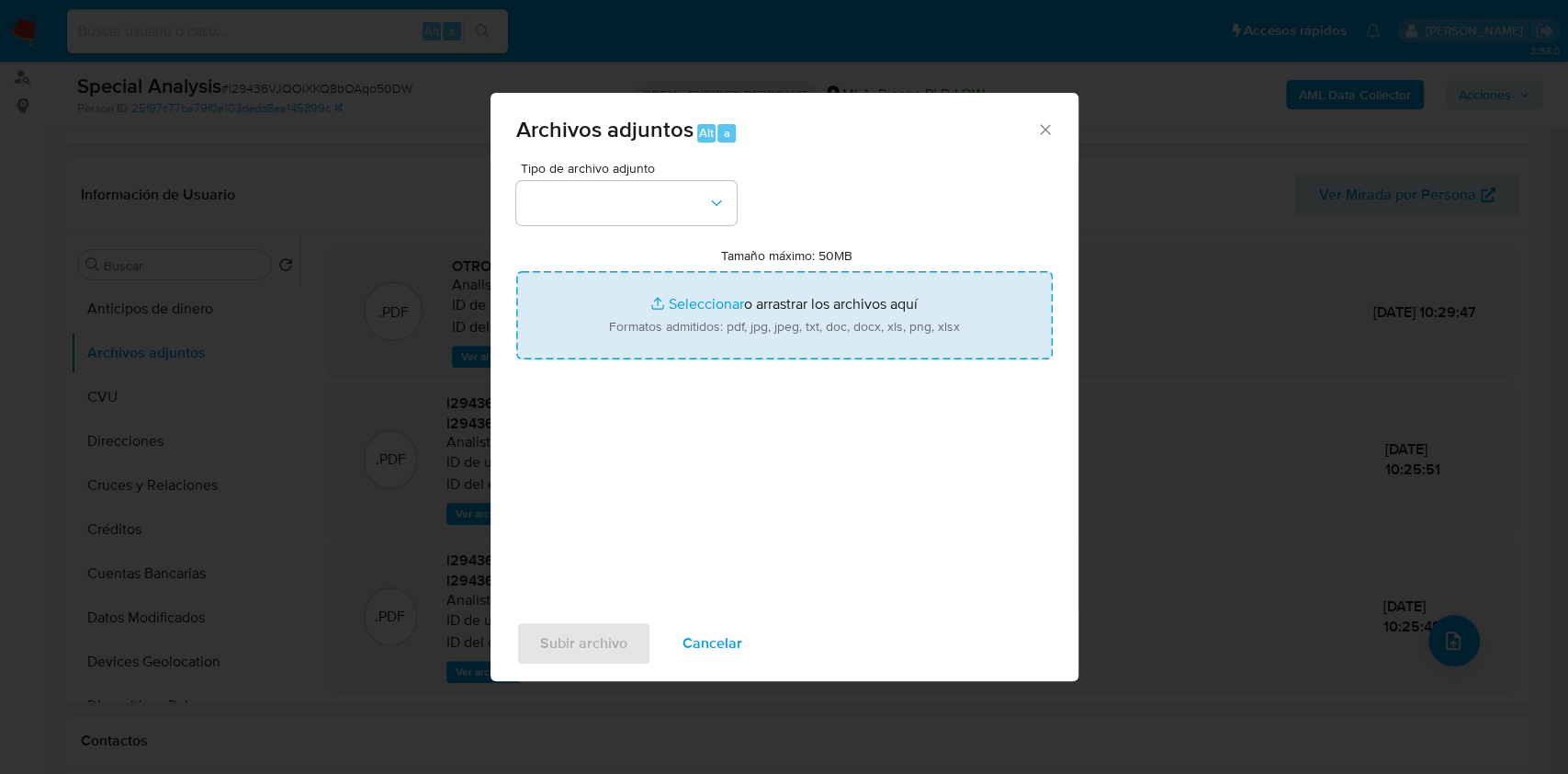
click at [876, 343] on input "Tamaño máximo: 50MB Seleccionar archivos" at bounding box center [784, 315] width 537 height 88
type input "C:\fakepath\Movimientos-Aladdin-v10_1 - 2283737838 - Siles.xlsx"
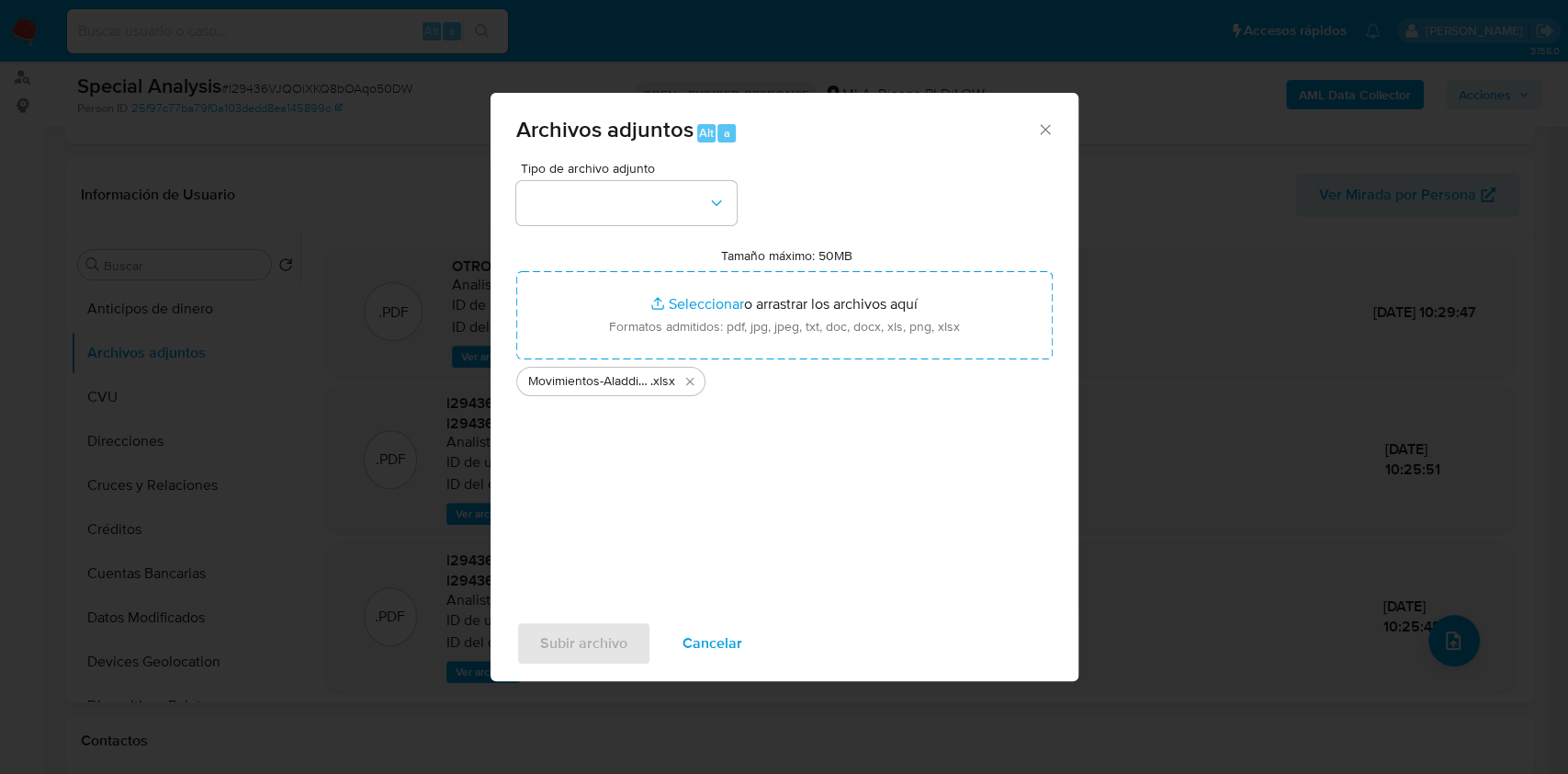
click at [668, 231] on div "Tipo de archivo adjunto Tamaño máximo: 50MB Seleccionar archivos Seleccionar o …" at bounding box center [784, 379] width 537 height 434
click at [663, 217] on button "button" at bounding box center [627, 203] width 221 height 45
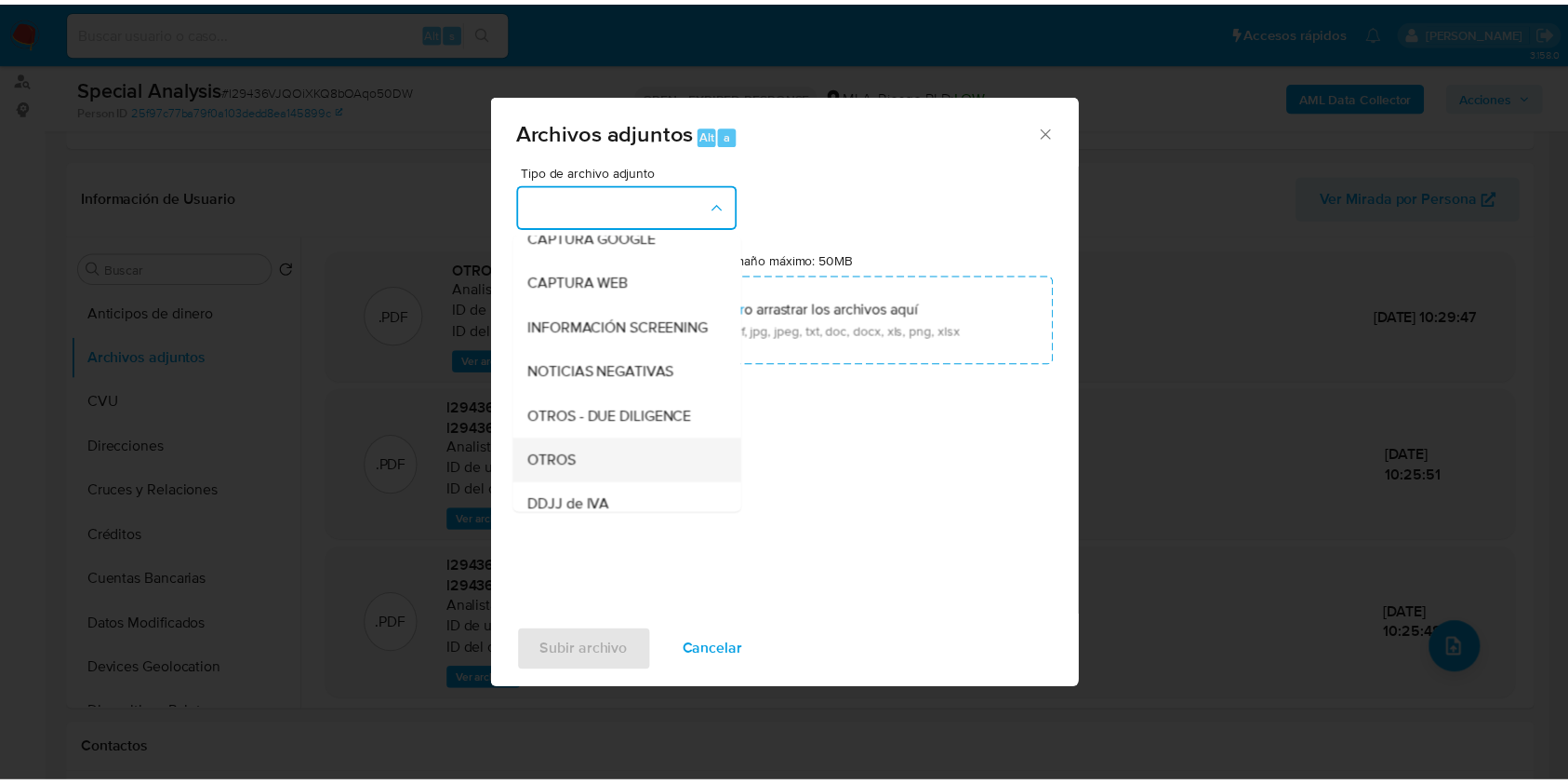
scroll to position [247, 0]
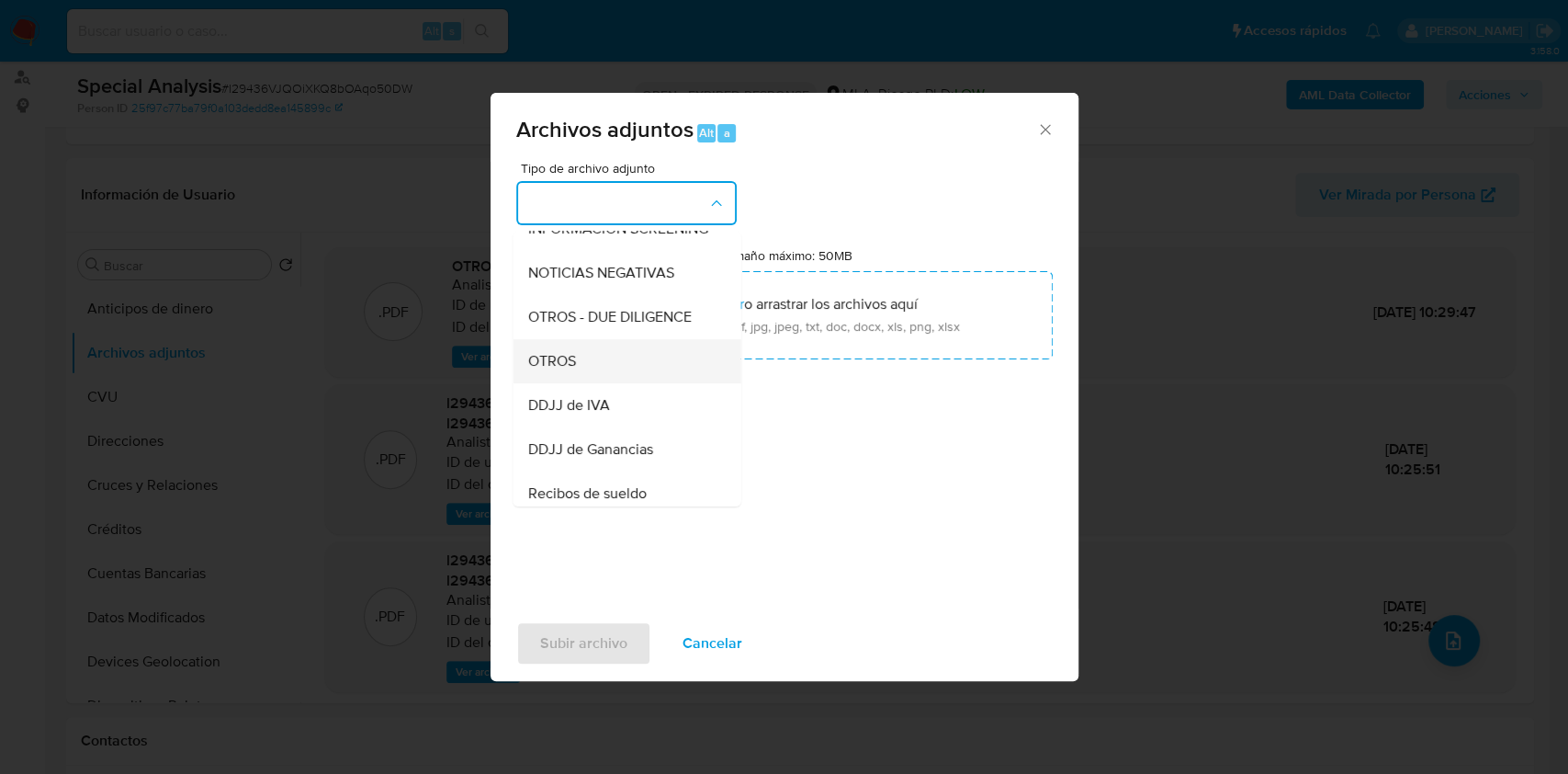
click at [640, 384] on div "OTROS" at bounding box center [621, 361] width 188 height 45
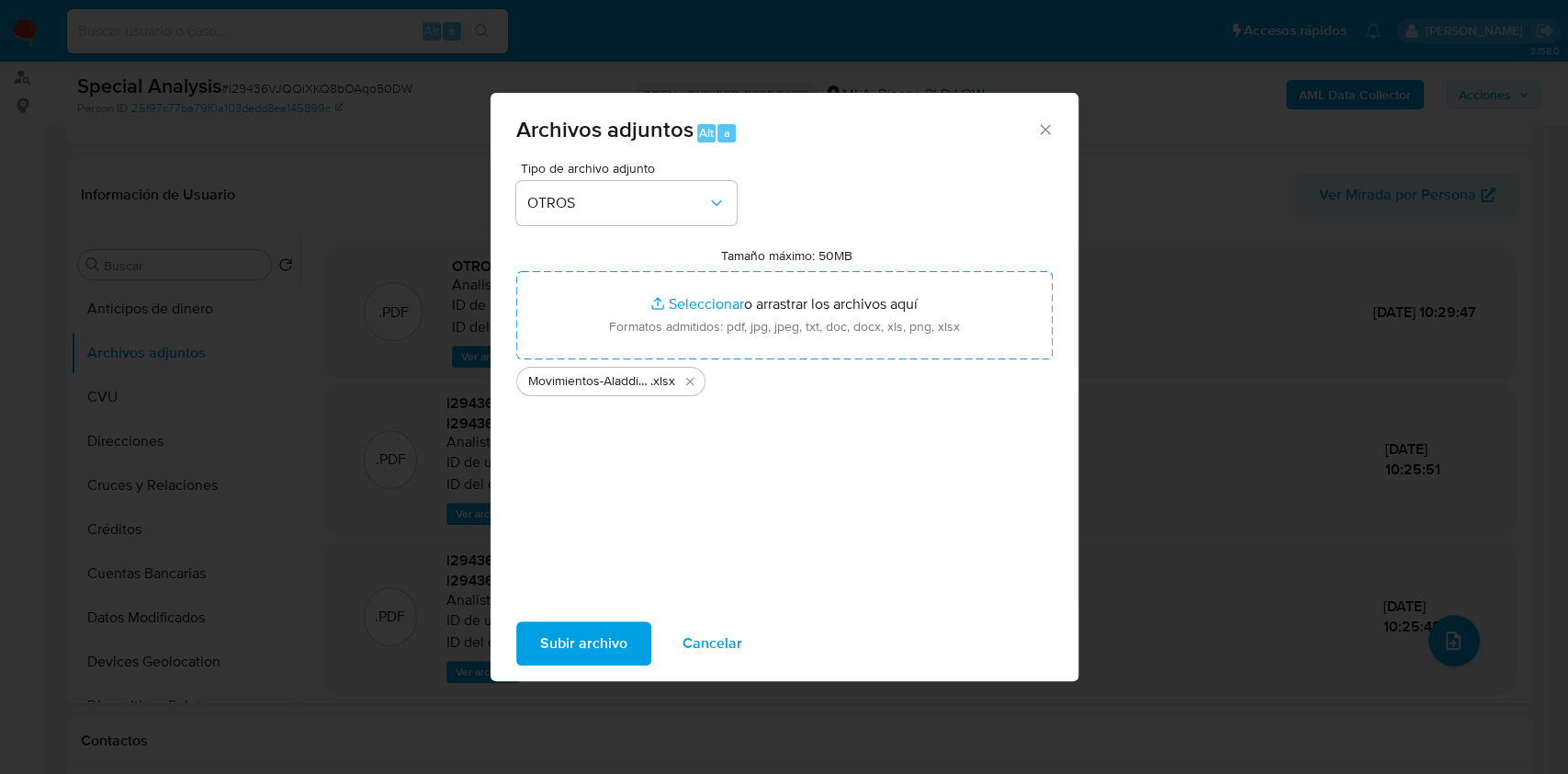
click at [626, 649] on button "Subir archivo" at bounding box center [583, 643] width 135 height 45
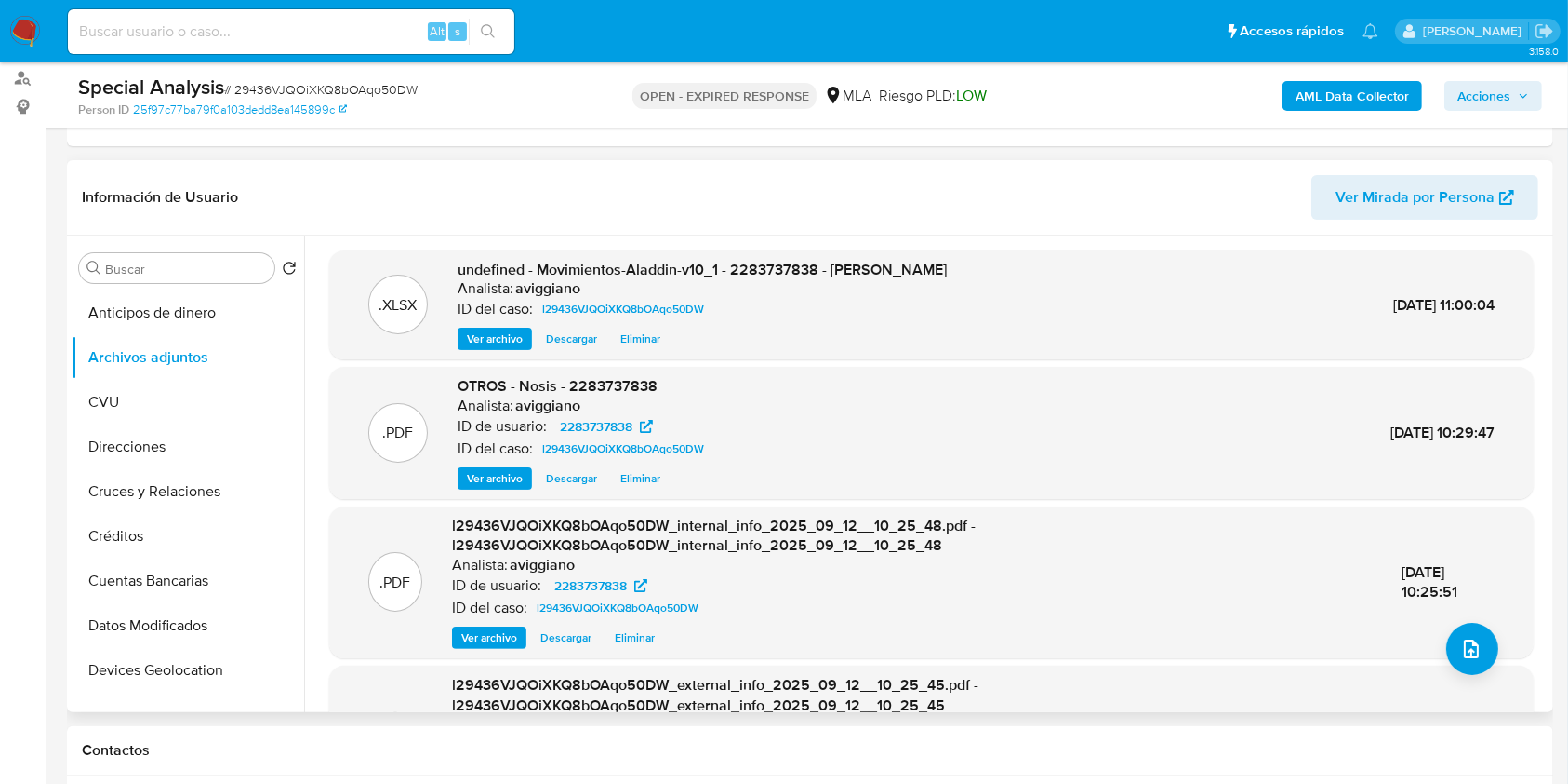
click at [756, 259] on span "undefined - Movimientos-Aladdin-v10_1 - 2283737838 - Siles" at bounding box center [702, 270] width 489 height 22
copy span "2283737838"
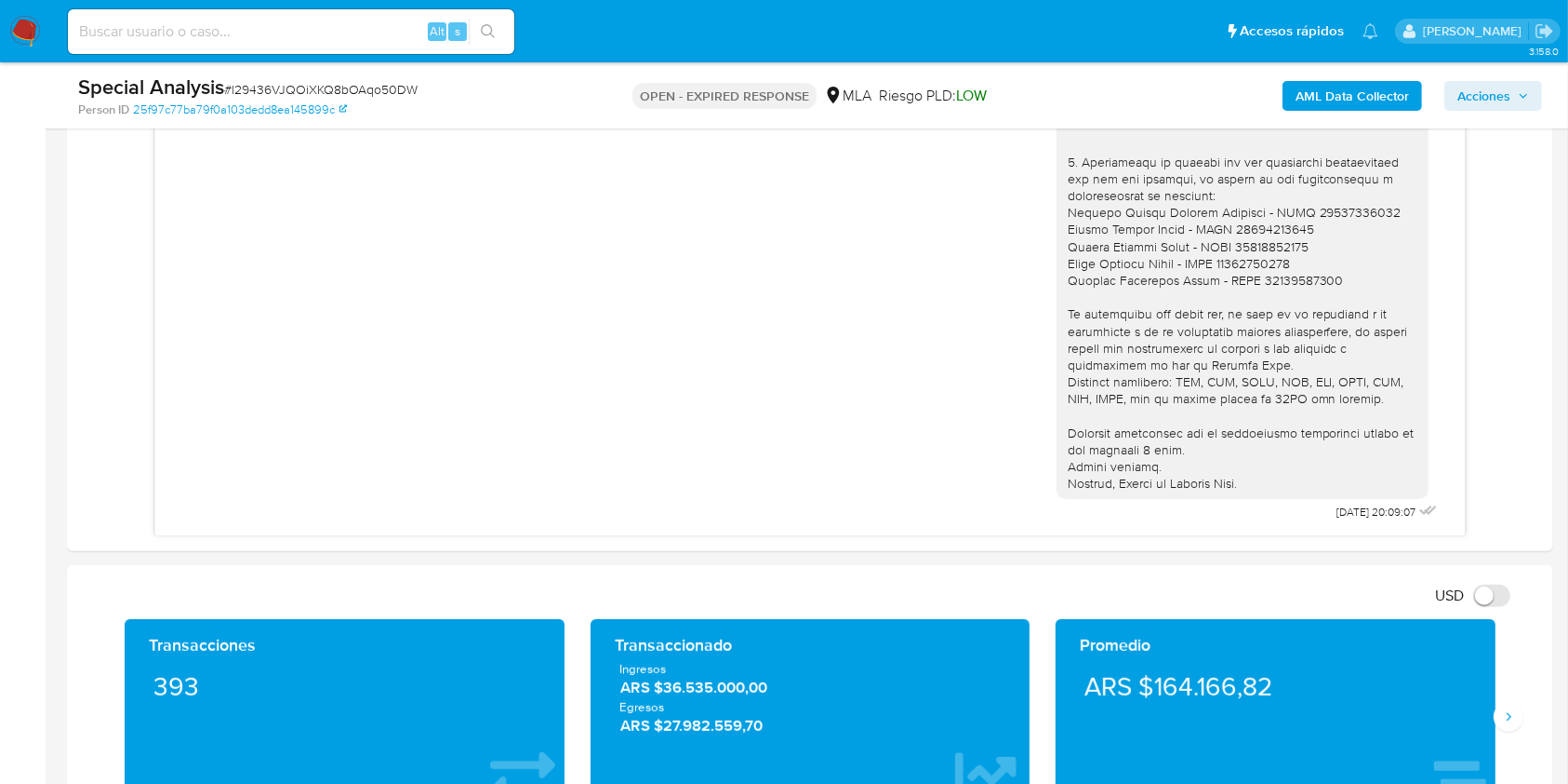
scroll to position [1117, 0]
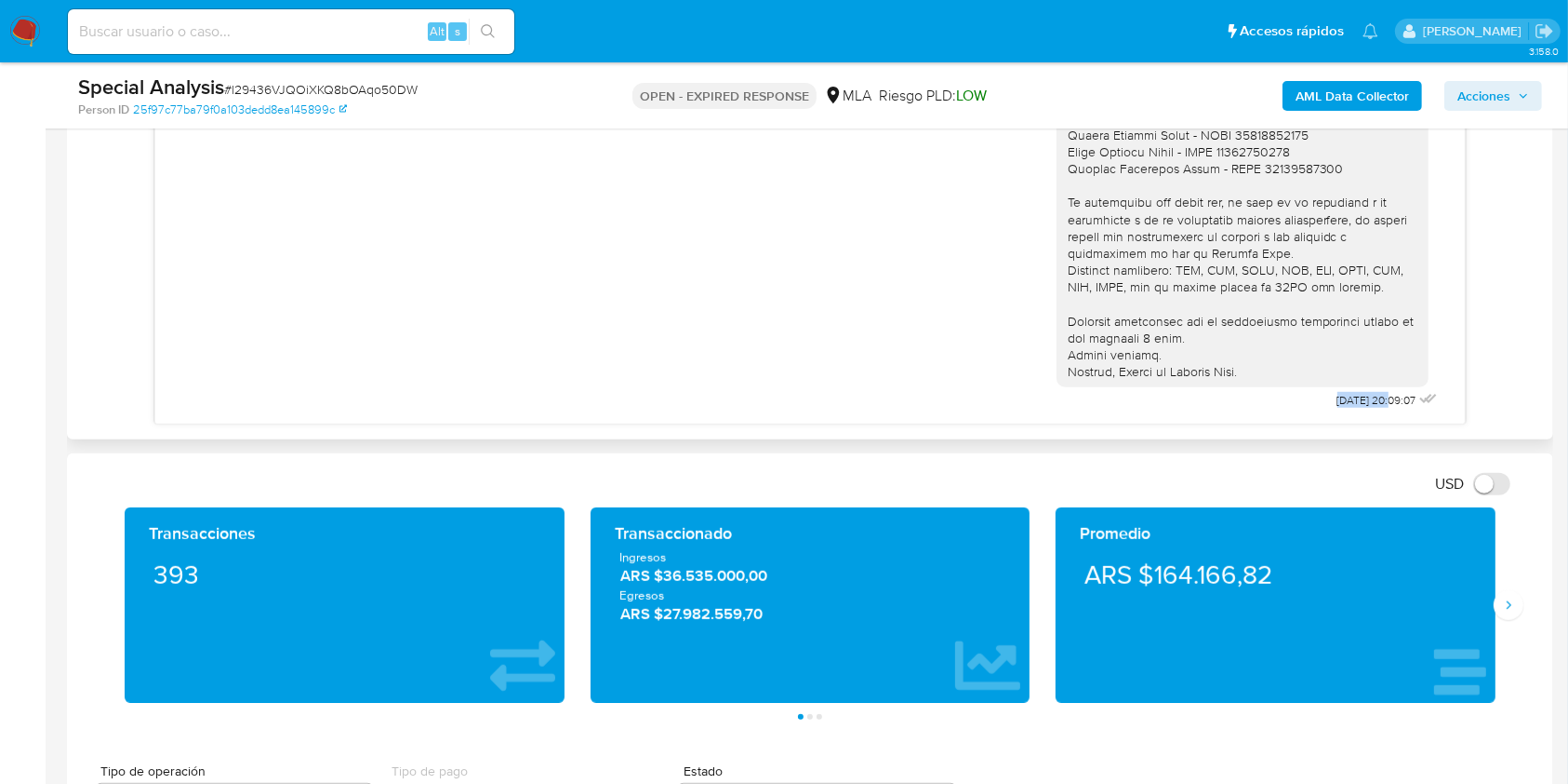
drag, startPoint x: 1286, startPoint y: 393, endPoint x: 1349, endPoint y: 402, distance: 63.6
click at [1349, 402] on div "09/09/2025 20:09:07" at bounding box center [1249, 125] width 385 height 579
copy span "09/09/2025"
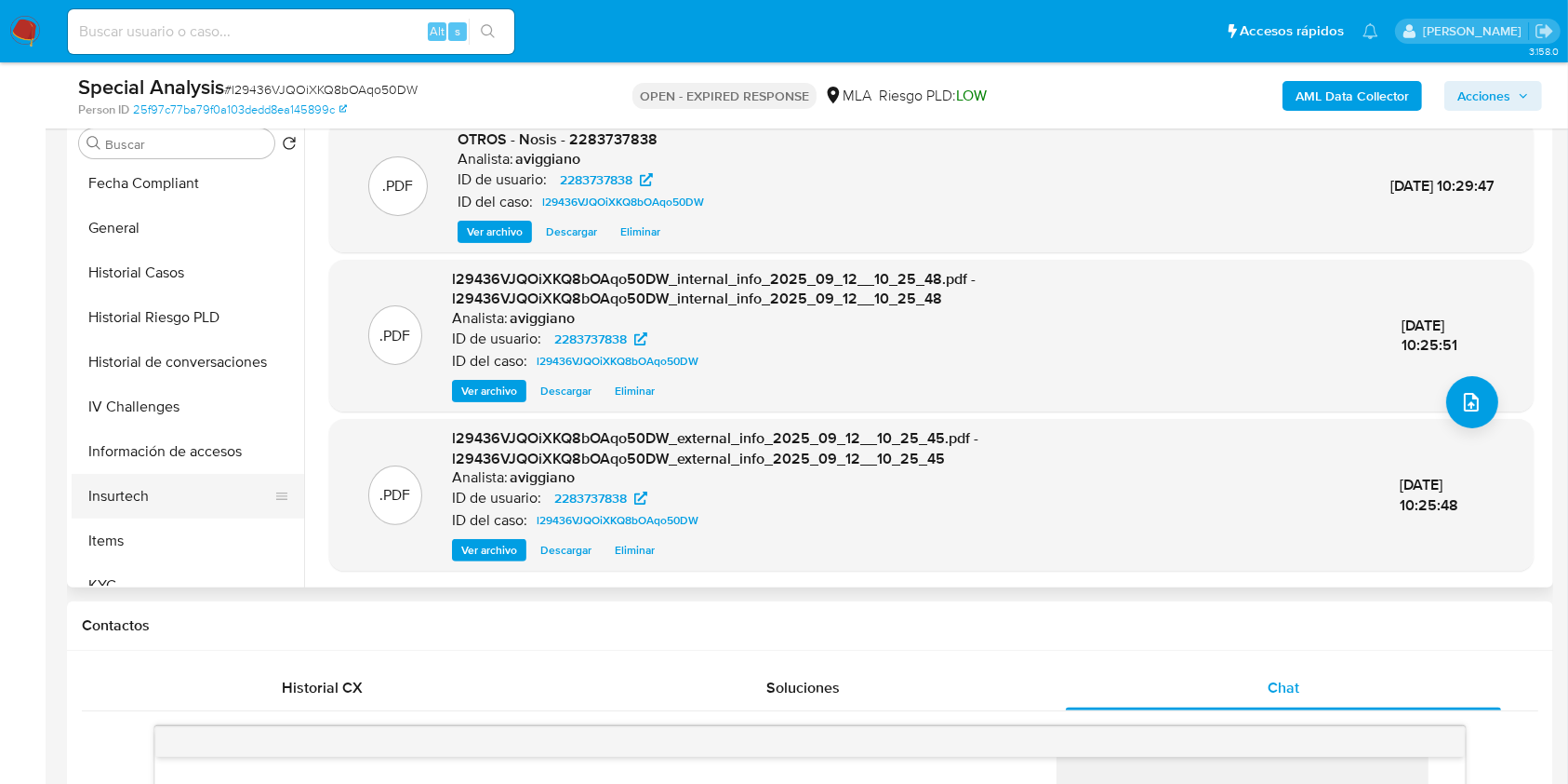
scroll to position [876, 0]
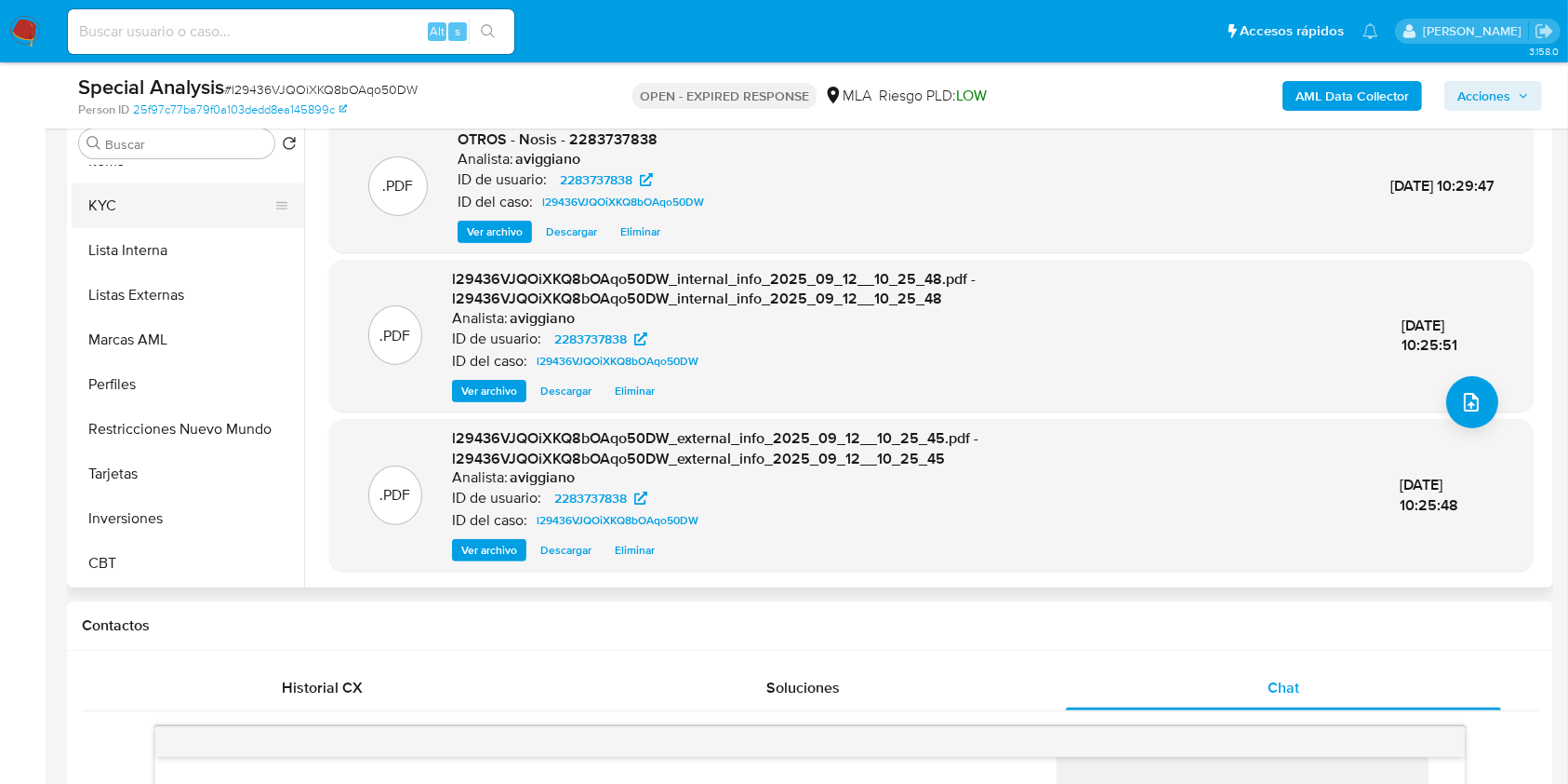
click at [166, 220] on button "KYC" at bounding box center [180, 206] width 218 height 45
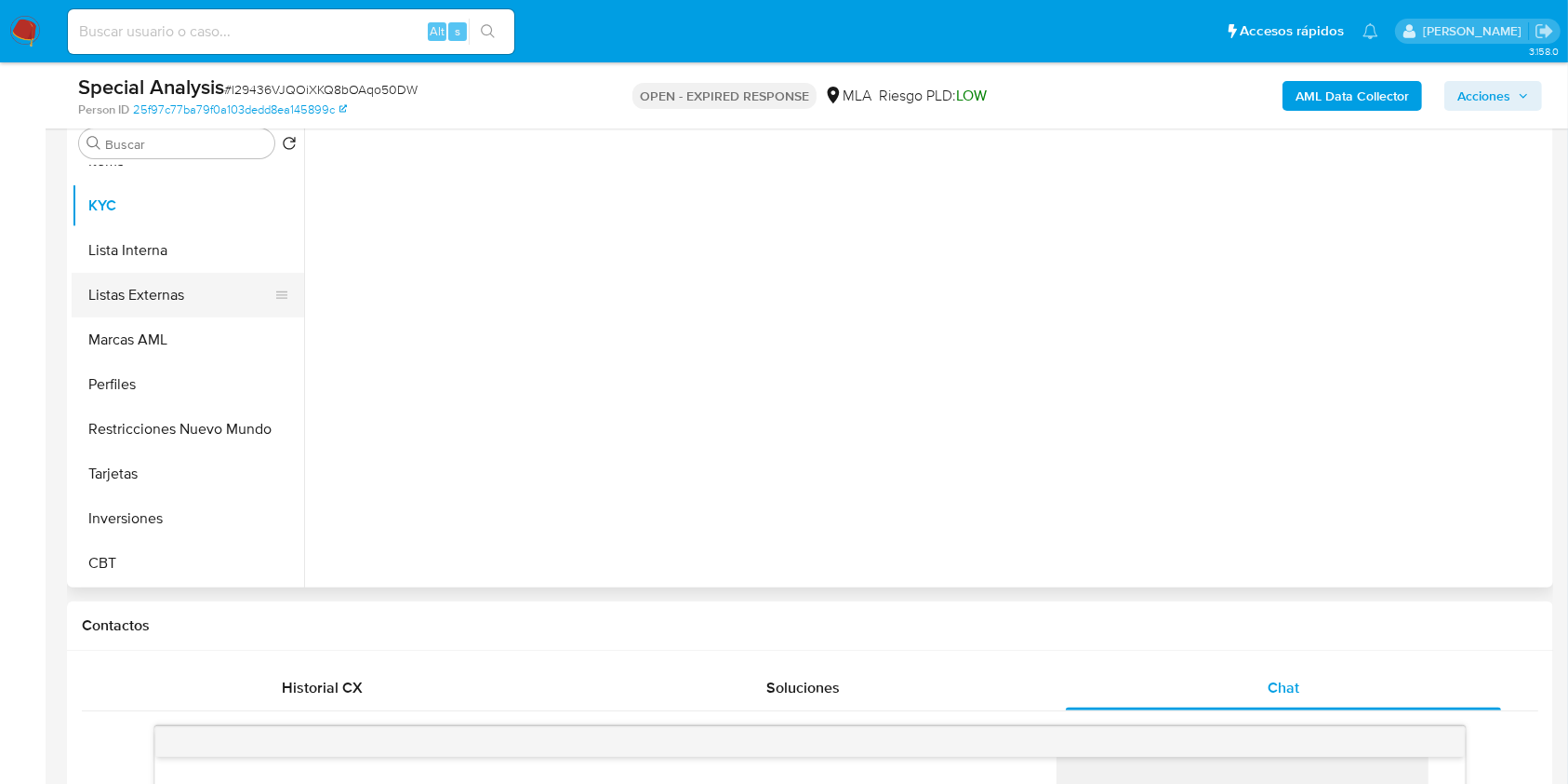
scroll to position [0, 0]
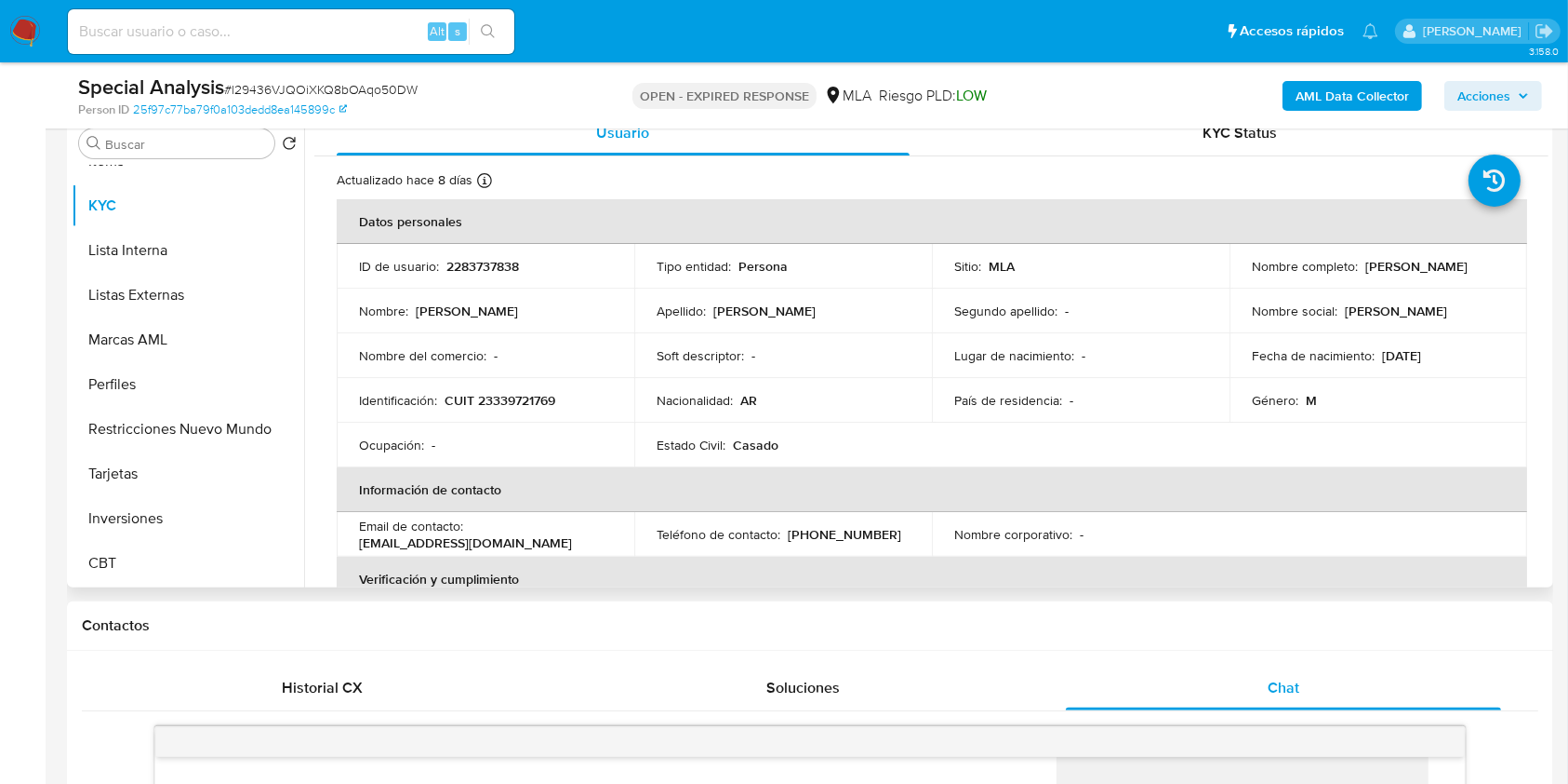
click at [510, 392] on p "CUIT 23339721769" at bounding box center [499, 399] width 111 height 17
copy p "23339721769"
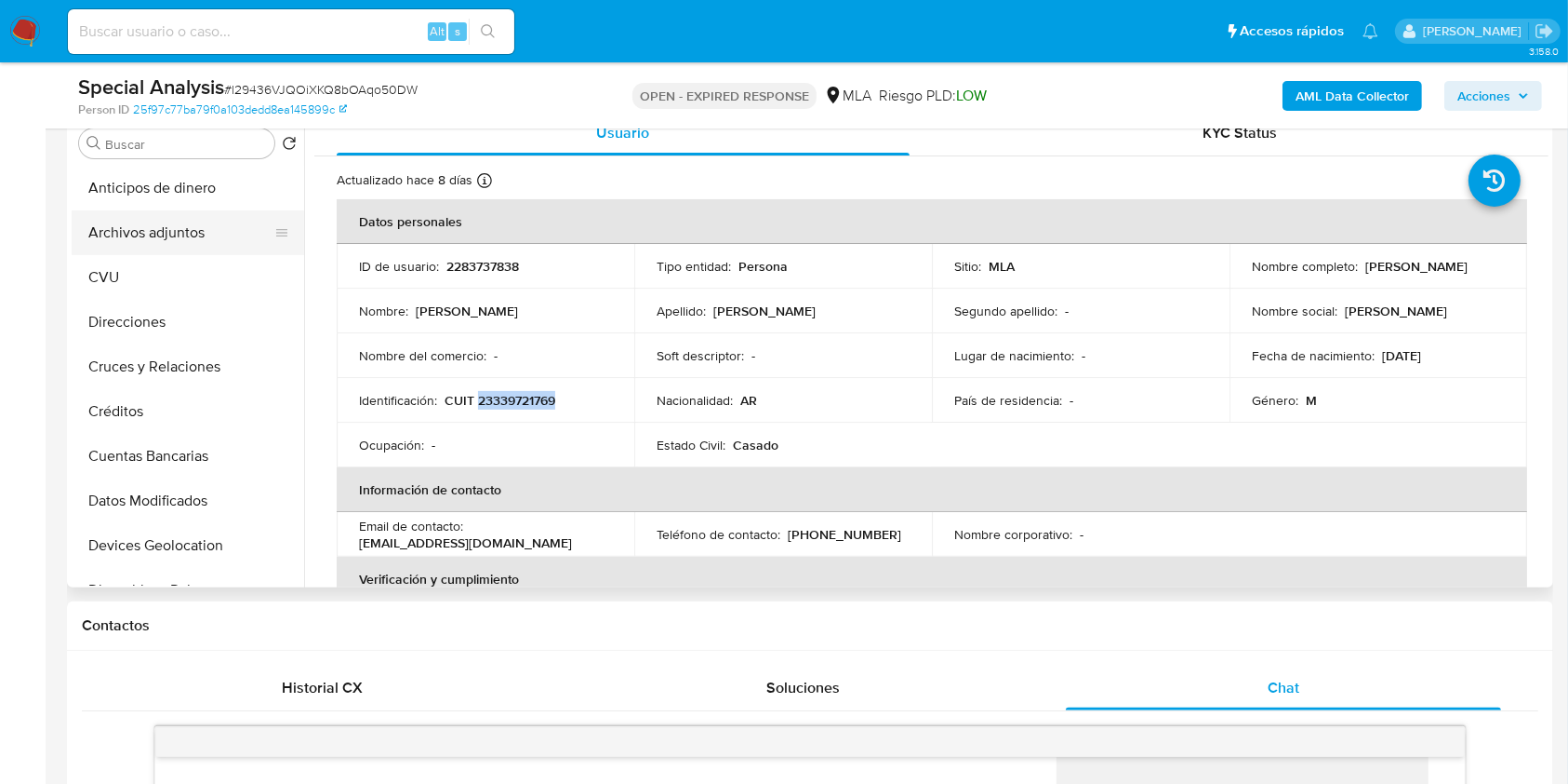
drag, startPoint x: 152, startPoint y: 222, endPoint x: 186, endPoint y: 234, distance: 36.1
click at [152, 221] on button "Archivos adjuntos" at bounding box center [180, 233] width 218 height 45
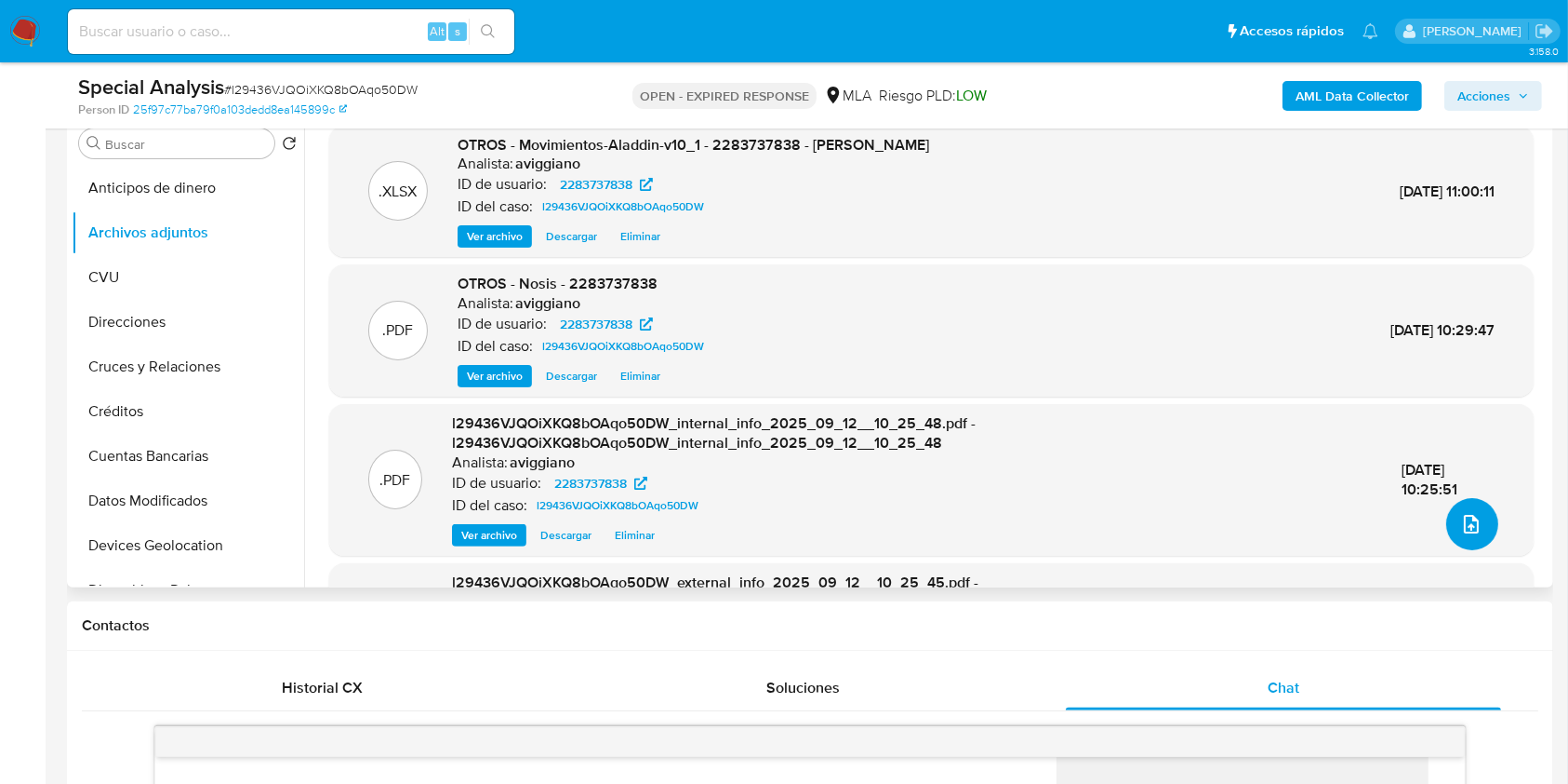
click at [1460, 516] on icon "upload-file" at bounding box center [1471, 524] width 23 height 23
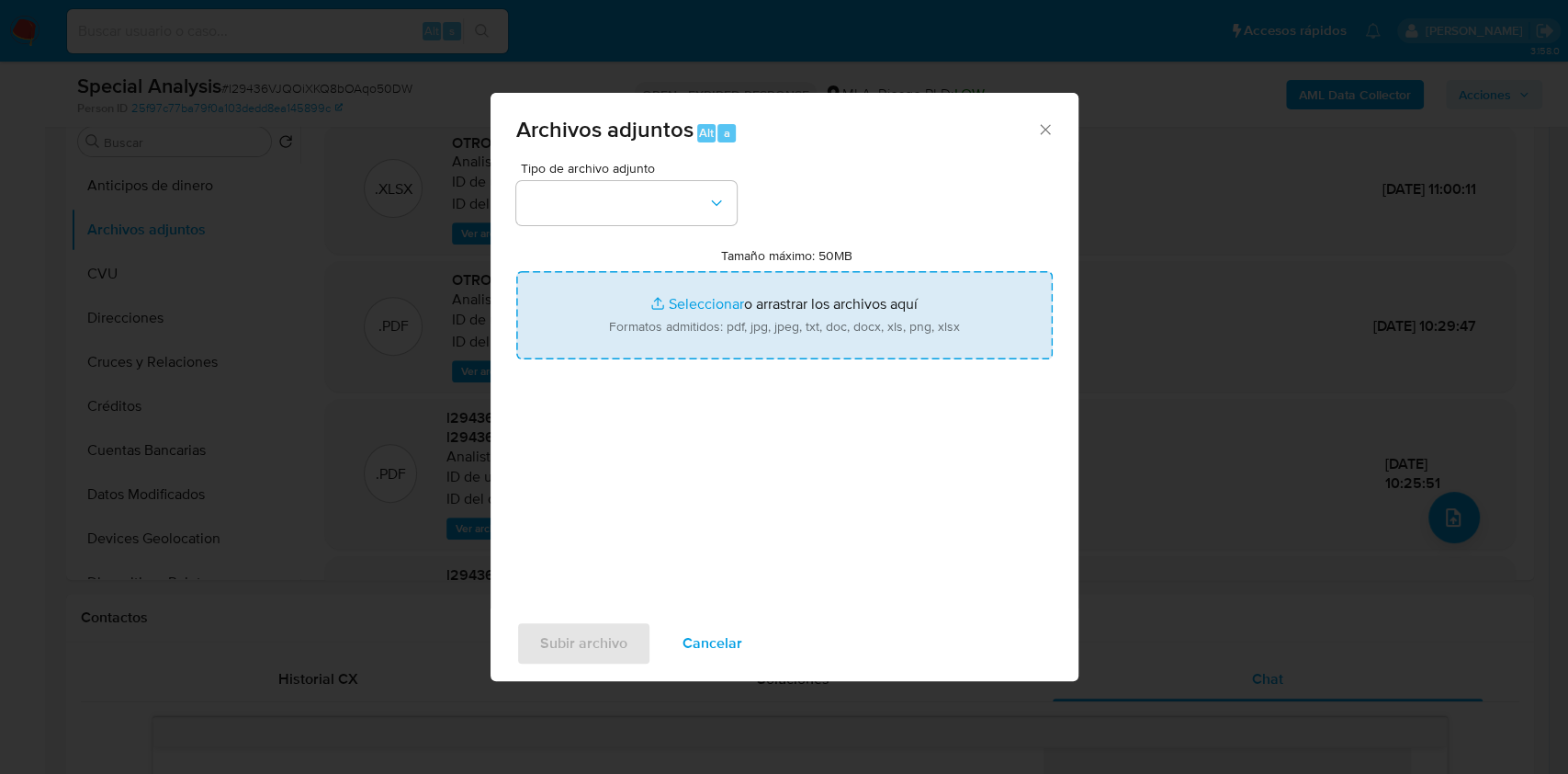
click at [750, 290] on input "Tamaño máximo: 50MB Seleccionar archivos" at bounding box center [784, 315] width 537 height 88
type input "C:\fakepath\Caselog l29436VJQOiXKQ8bOAqo50DW_2025_09_12_09_48_19.docx"
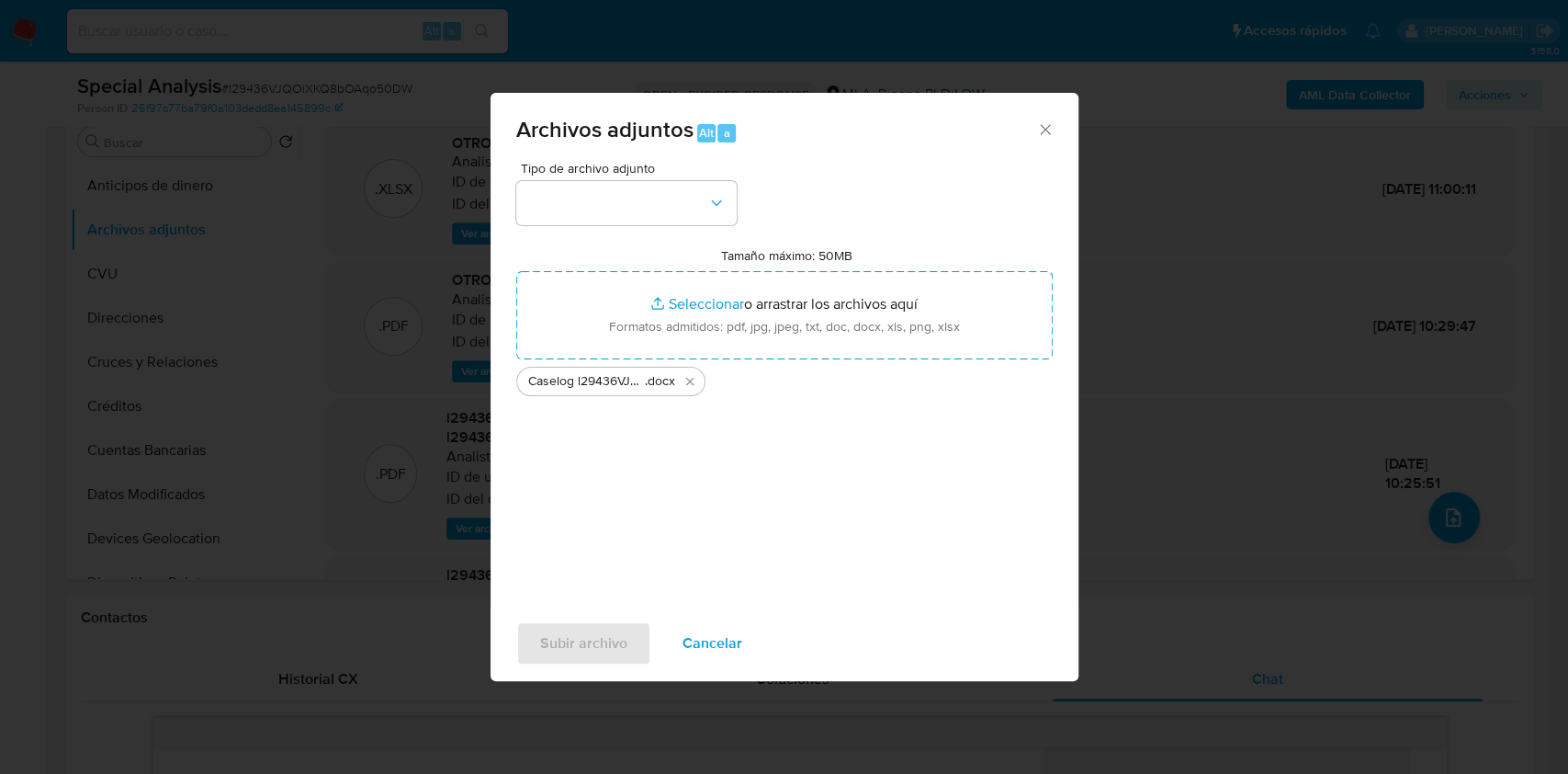
click at [632, 226] on div "Tipo de archivo adjunto Tamaño máximo: 50MB Seleccionar archivos Seleccionar o …" at bounding box center [784, 379] width 537 height 434
click at [630, 207] on button "button" at bounding box center [627, 203] width 221 height 45
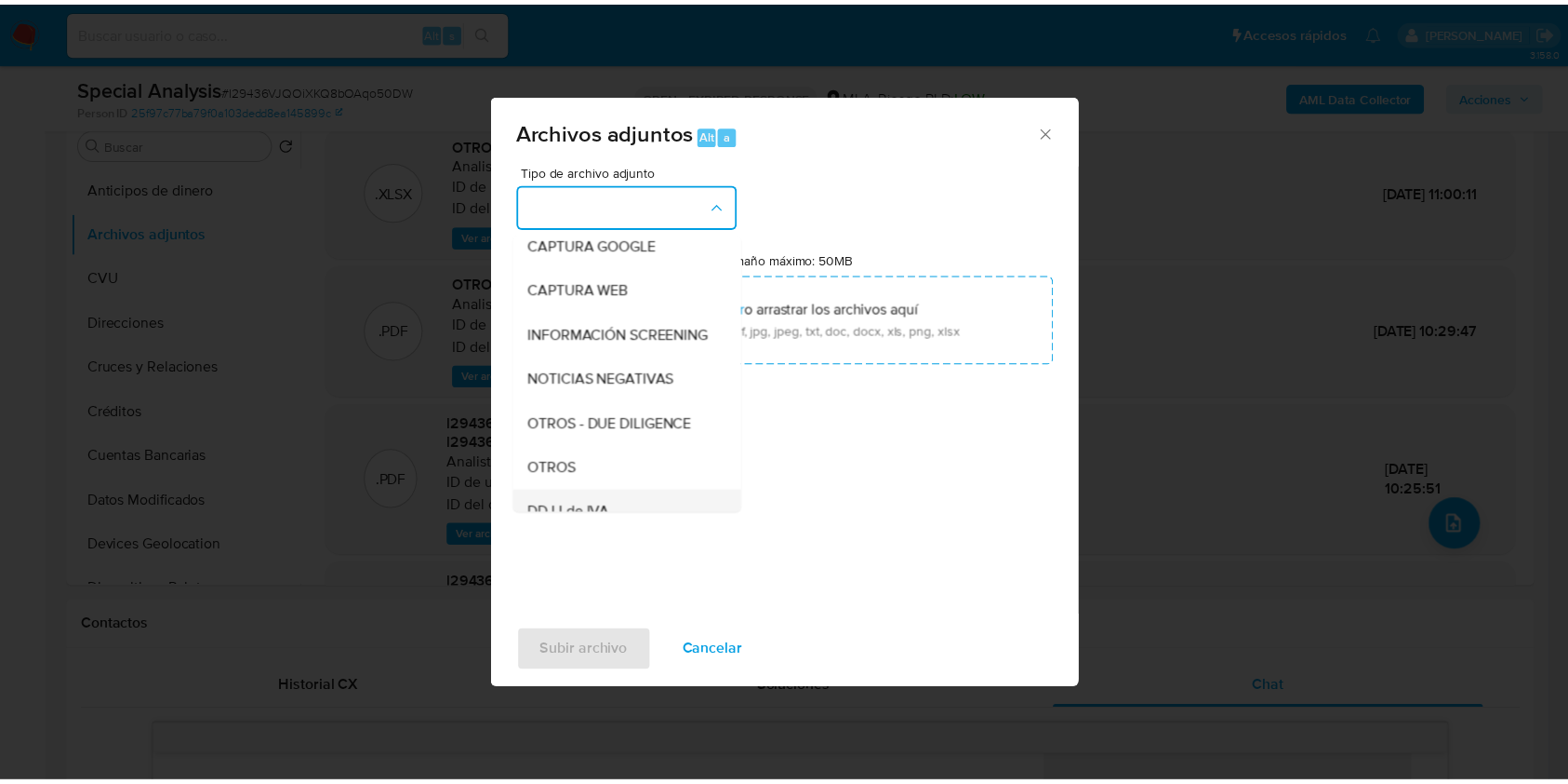
scroll to position [247, 0]
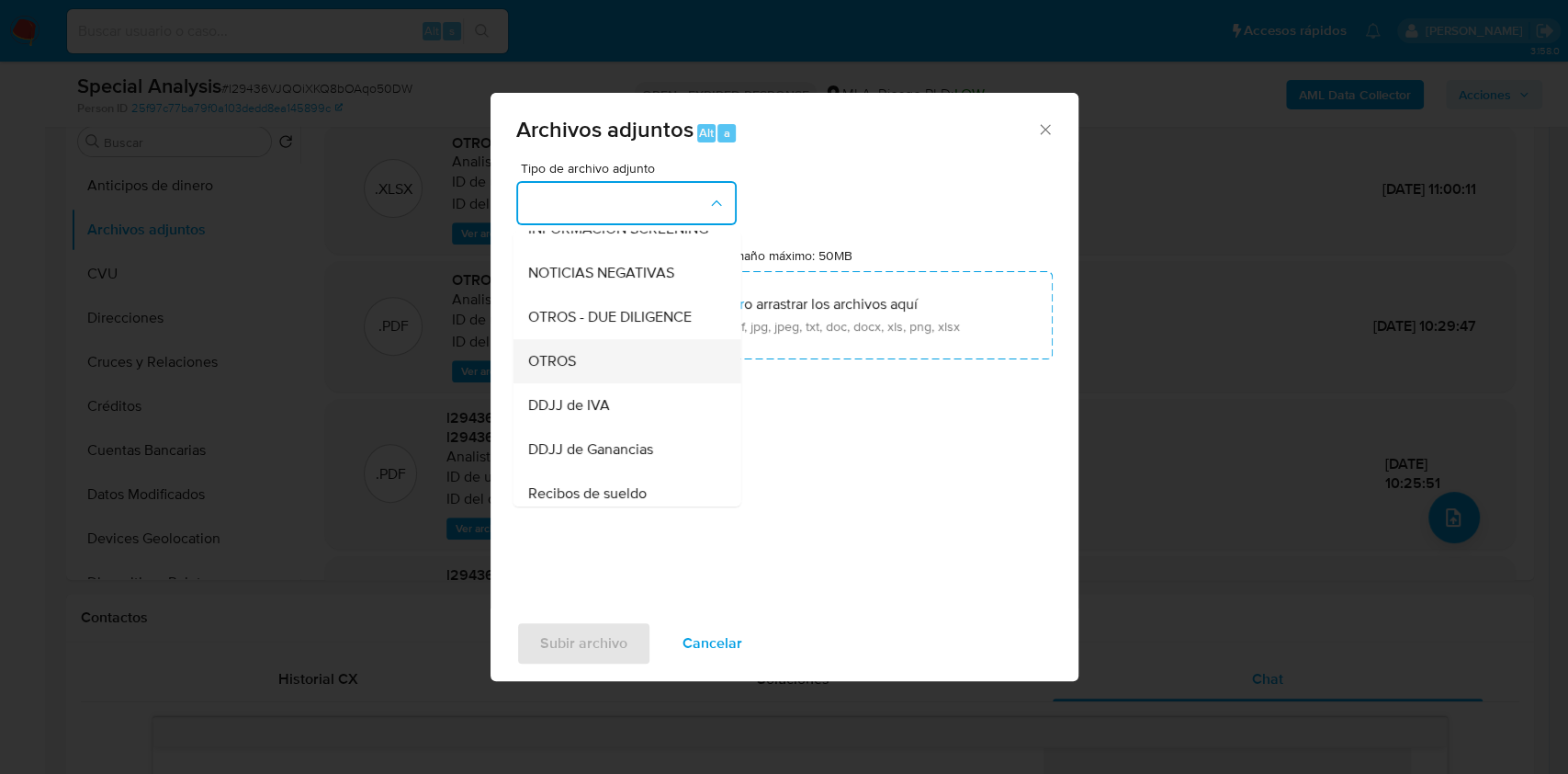
click at [550, 370] on span "OTROS" at bounding box center [550, 360] width 47 height 18
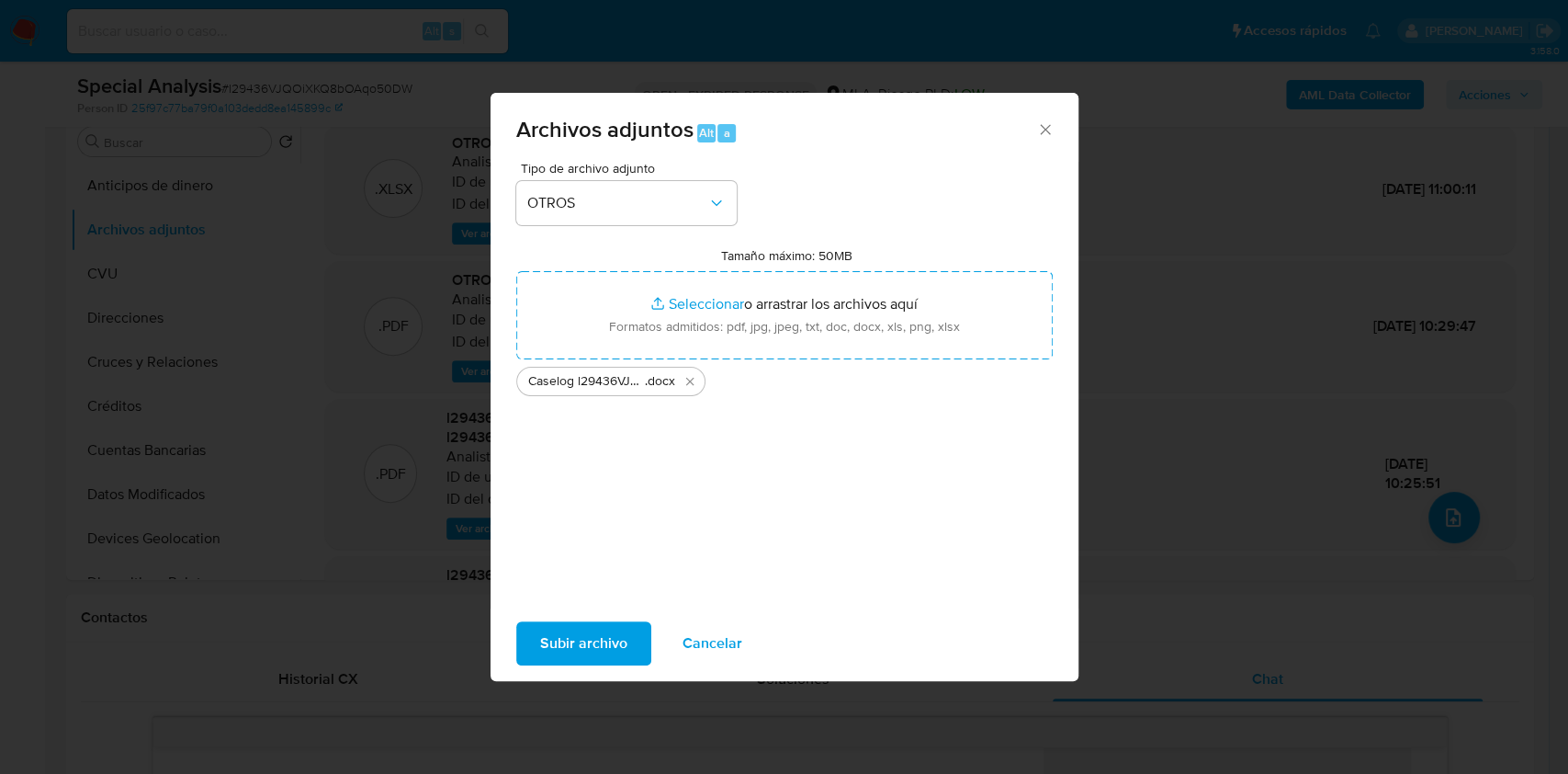
click at [586, 629] on span "Subir archivo" at bounding box center [584, 643] width 87 height 41
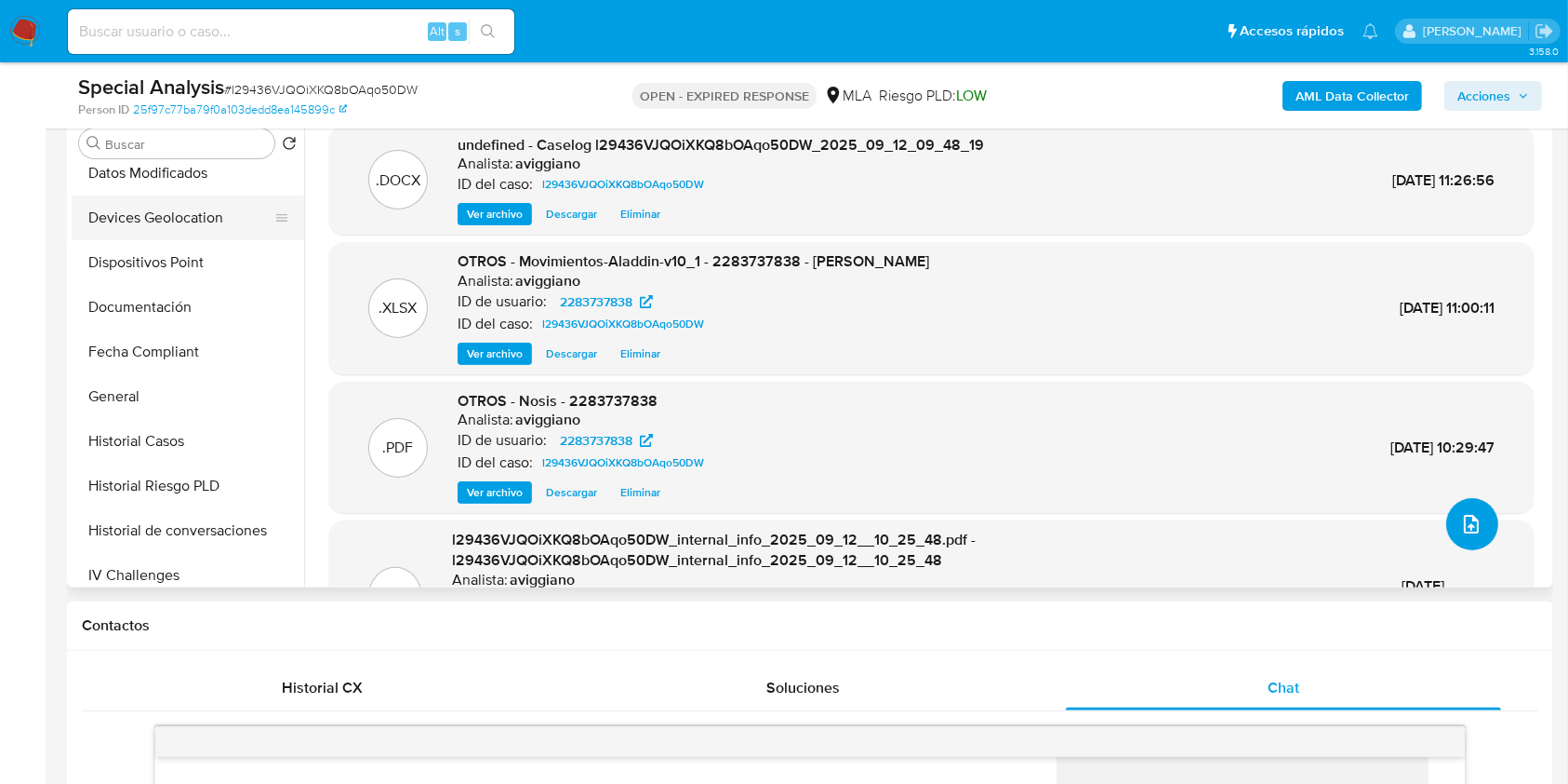
scroll to position [497, 0]
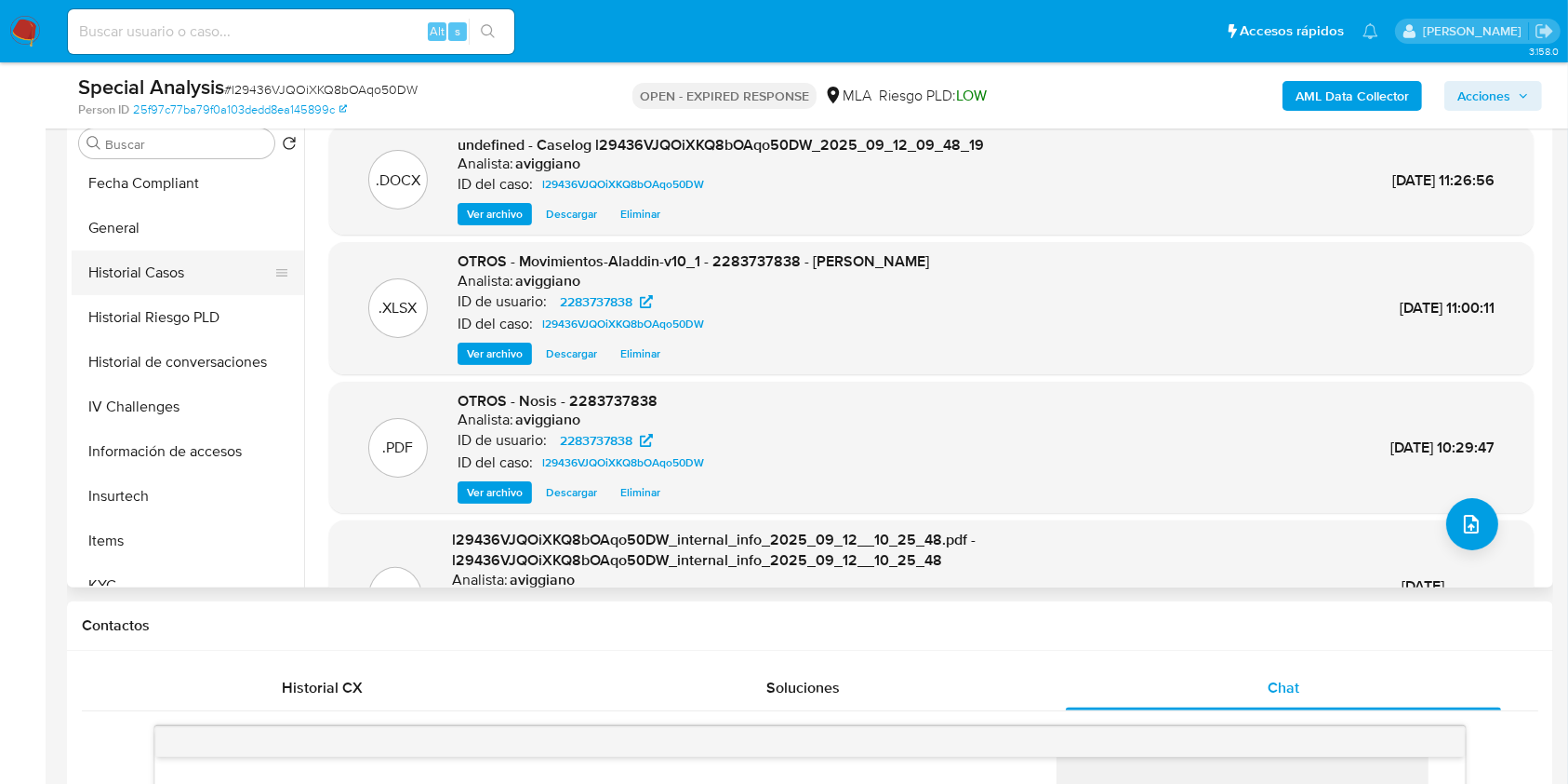
click at [163, 274] on button "Historial Casos" at bounding box center [180, 273] width 218 height 45
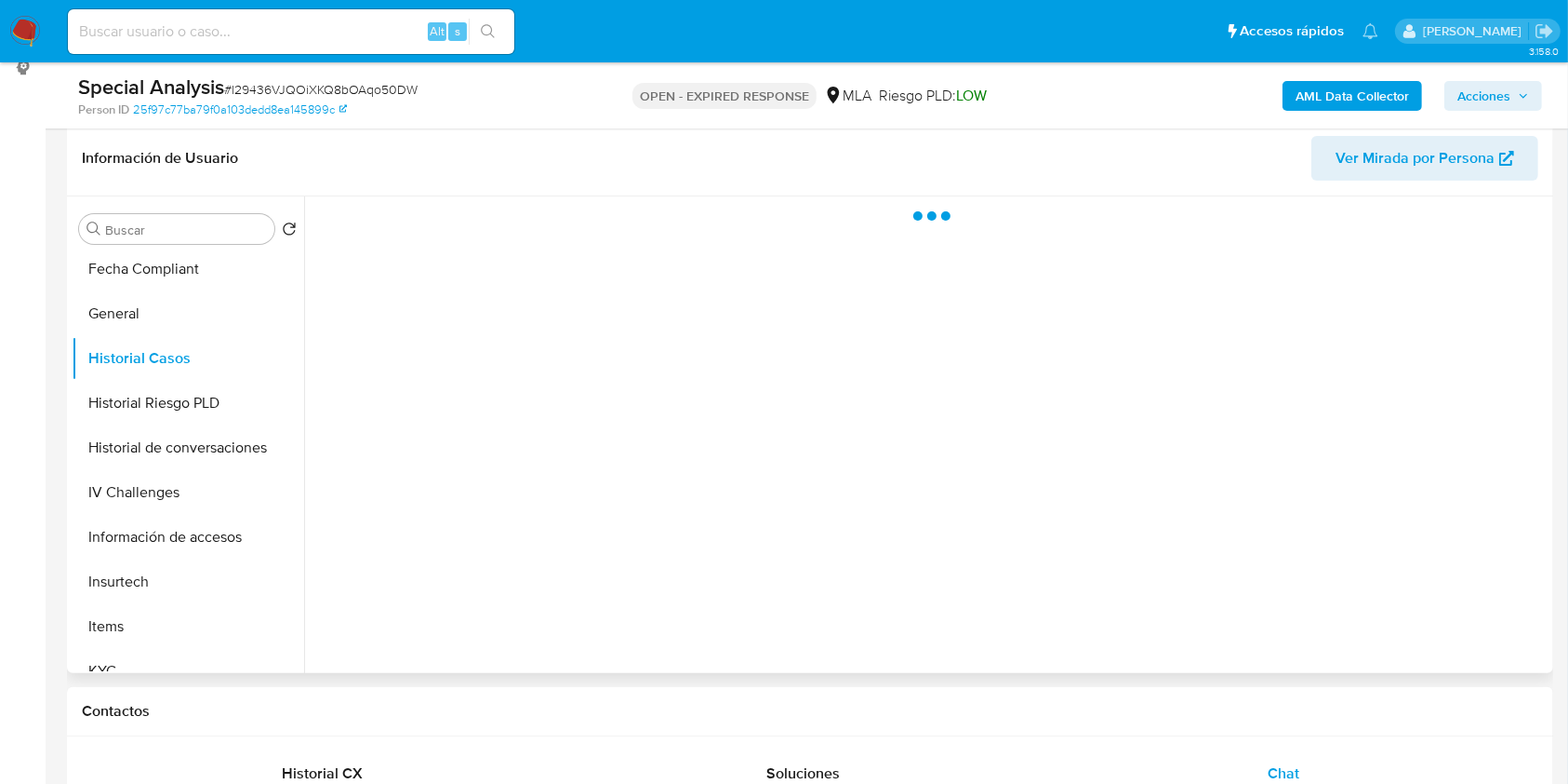
scroll to position [247, 0]
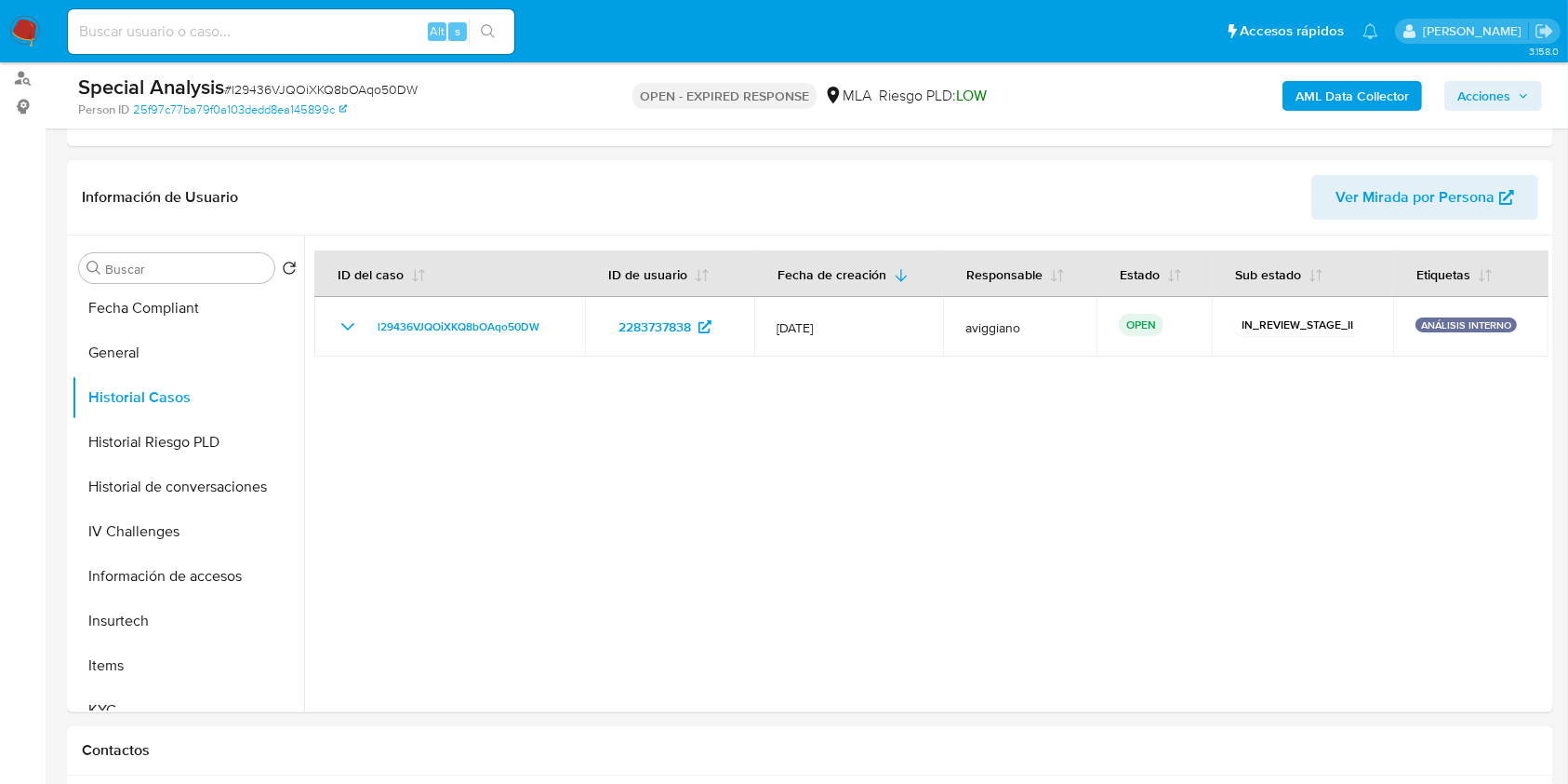
drag, startPoint x: 1514, startPoint y: 85, endPoint x: 1433, endPoint y: 110, distance: 84.8
click at [1514, 85] on span "Acciones" at bounding box center [1492, 95] width 72 height 26
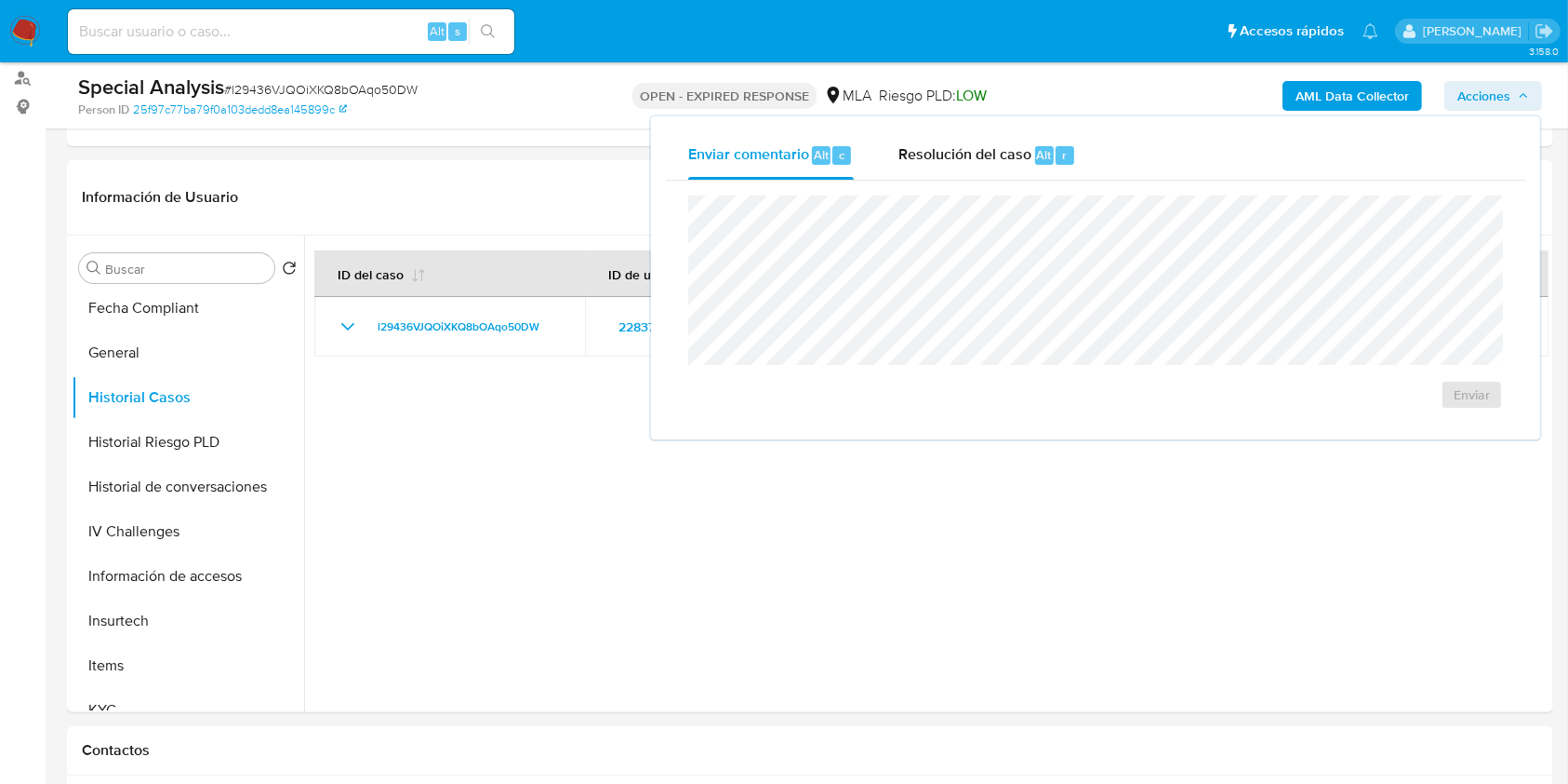
drag, startPoint x: 936, startPoint y: 153, endPoint x: 931, endPoint y: 191, distance: 38.3
click at [936, 154] on span "Resolución del caso" at bounding box center [965, 154] width 133 height 22
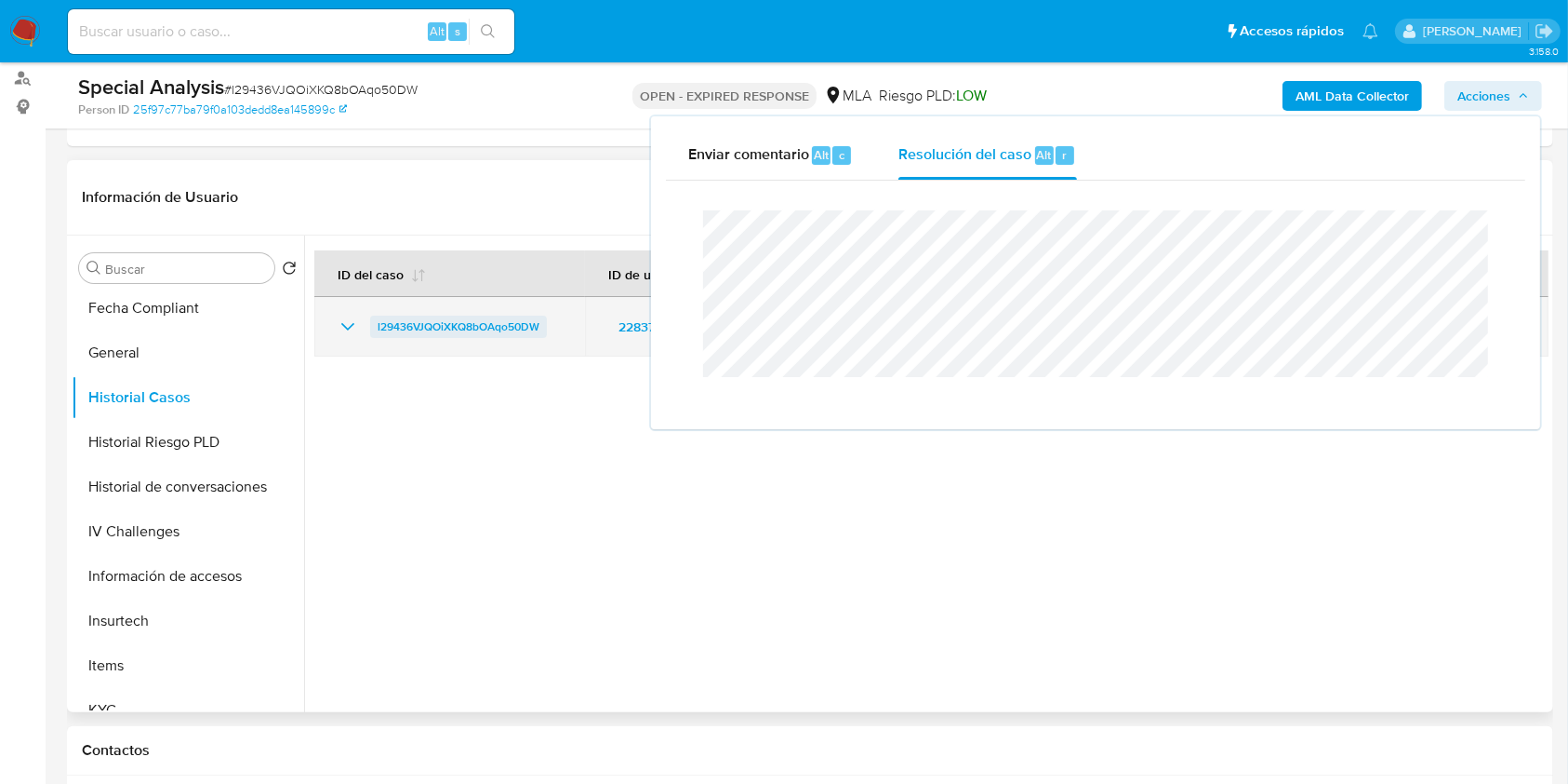
click at [454, 328] on span "l29436VJQOiXKQ8bOAqo50DW" at bounding box center [458, 327] width 162 height 23
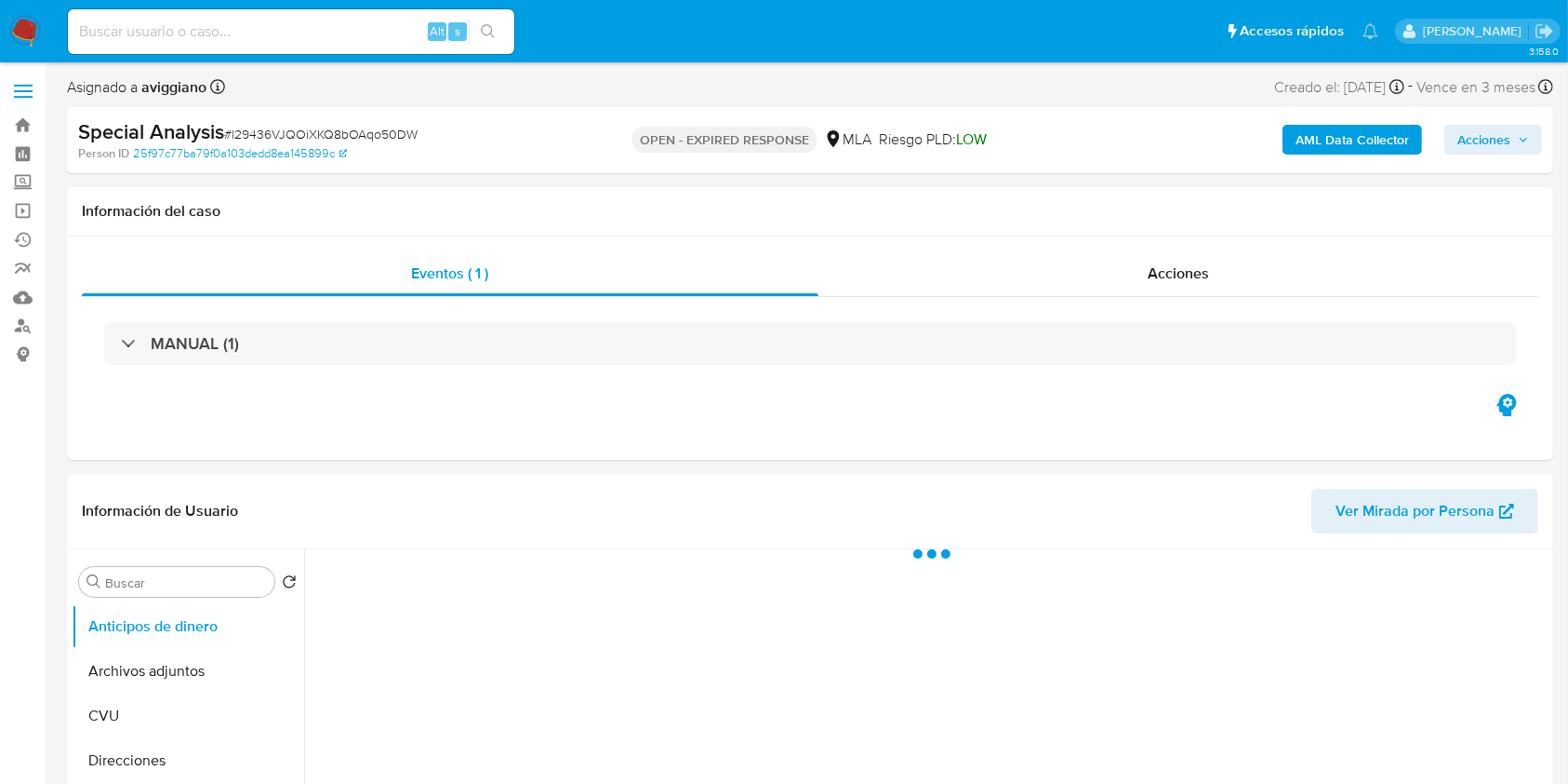
click at [1363, 140] on b "AML Data Collector" at bounding box center [1352, 139] width 114 height 29
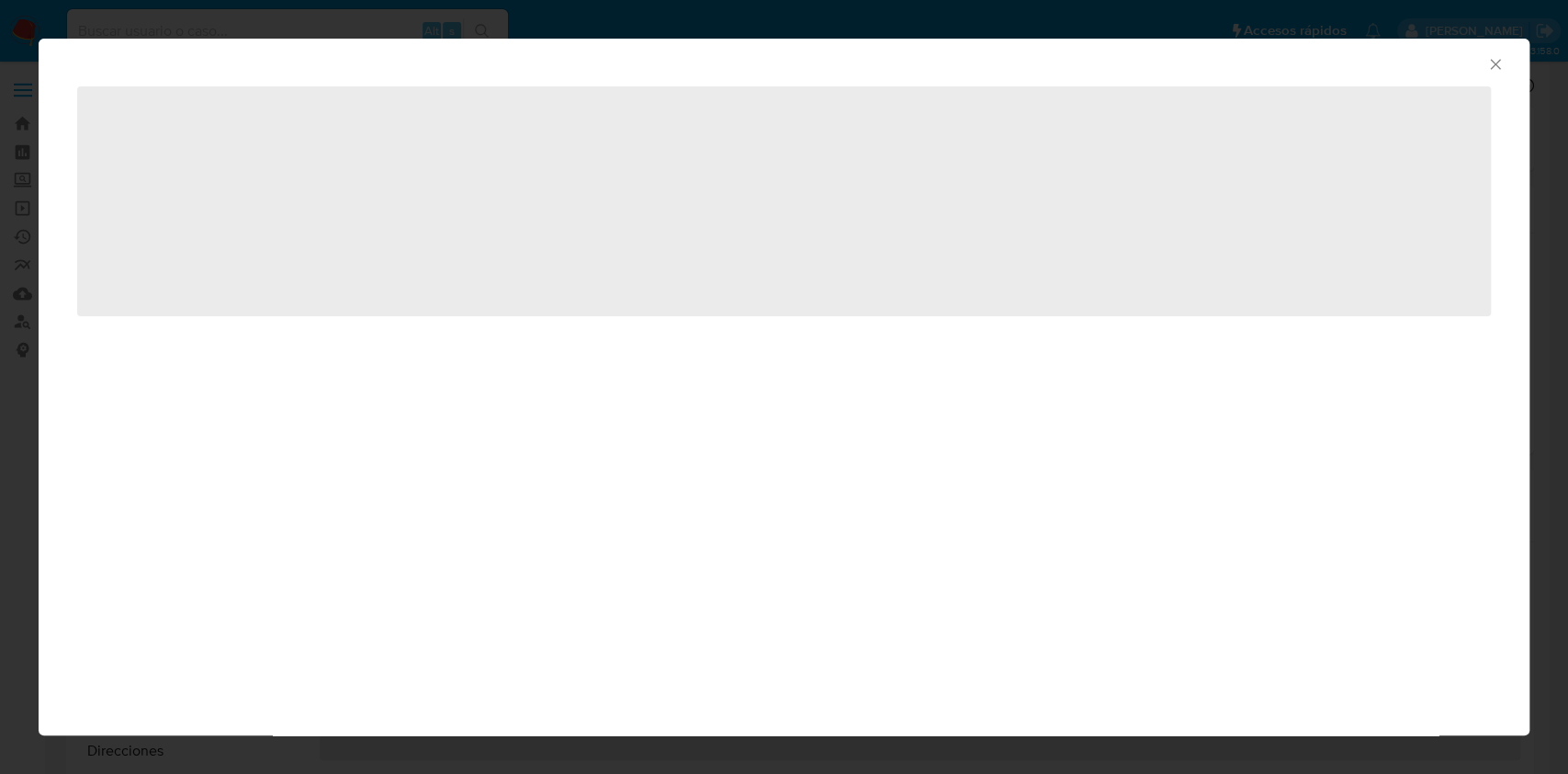
select select "10"
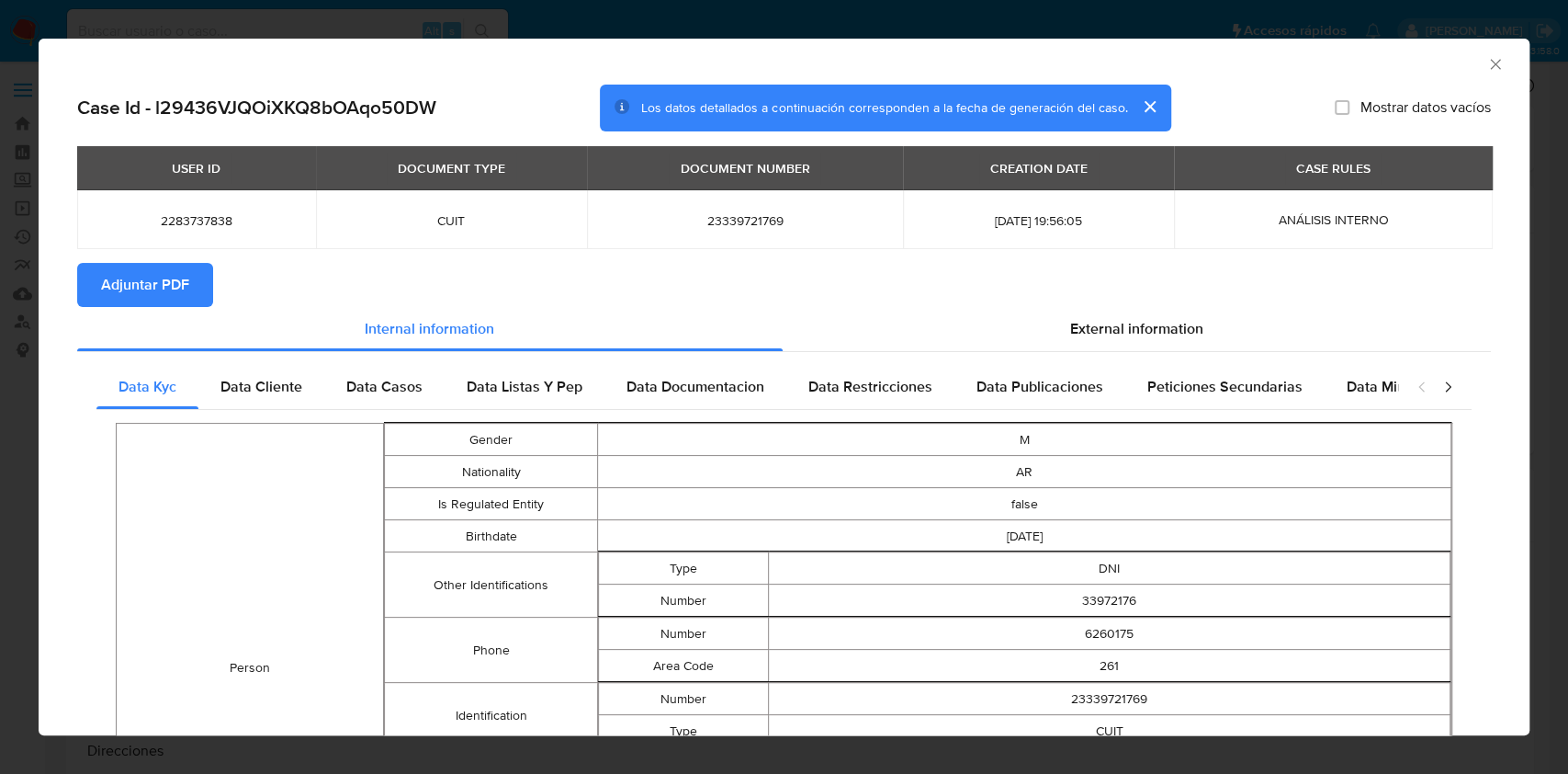
click at [1487, 62] on icon "Cerrar ventana" at bounding box center [1495, 64] width 18 height 18
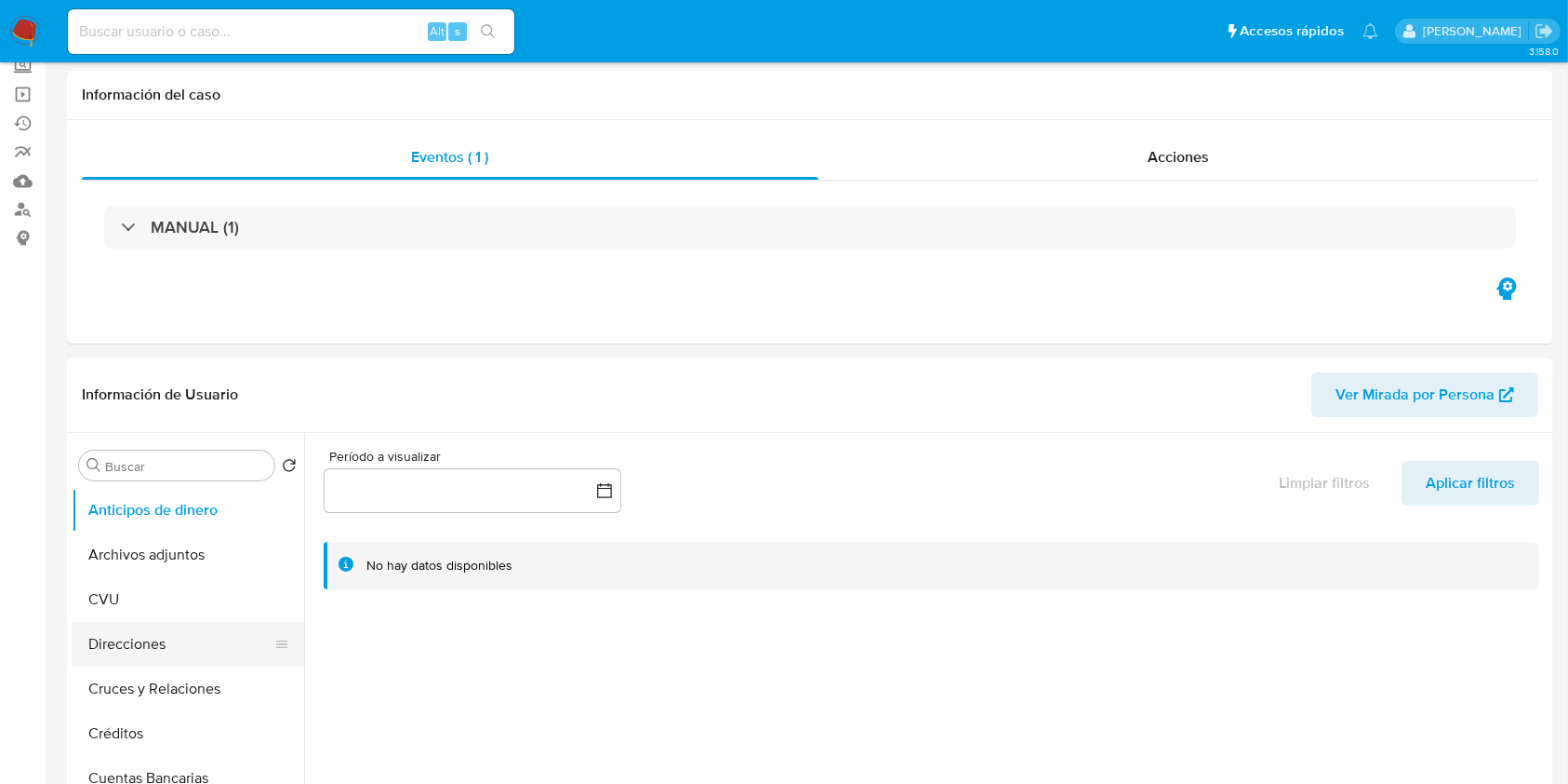
scroll to position [247, 0]
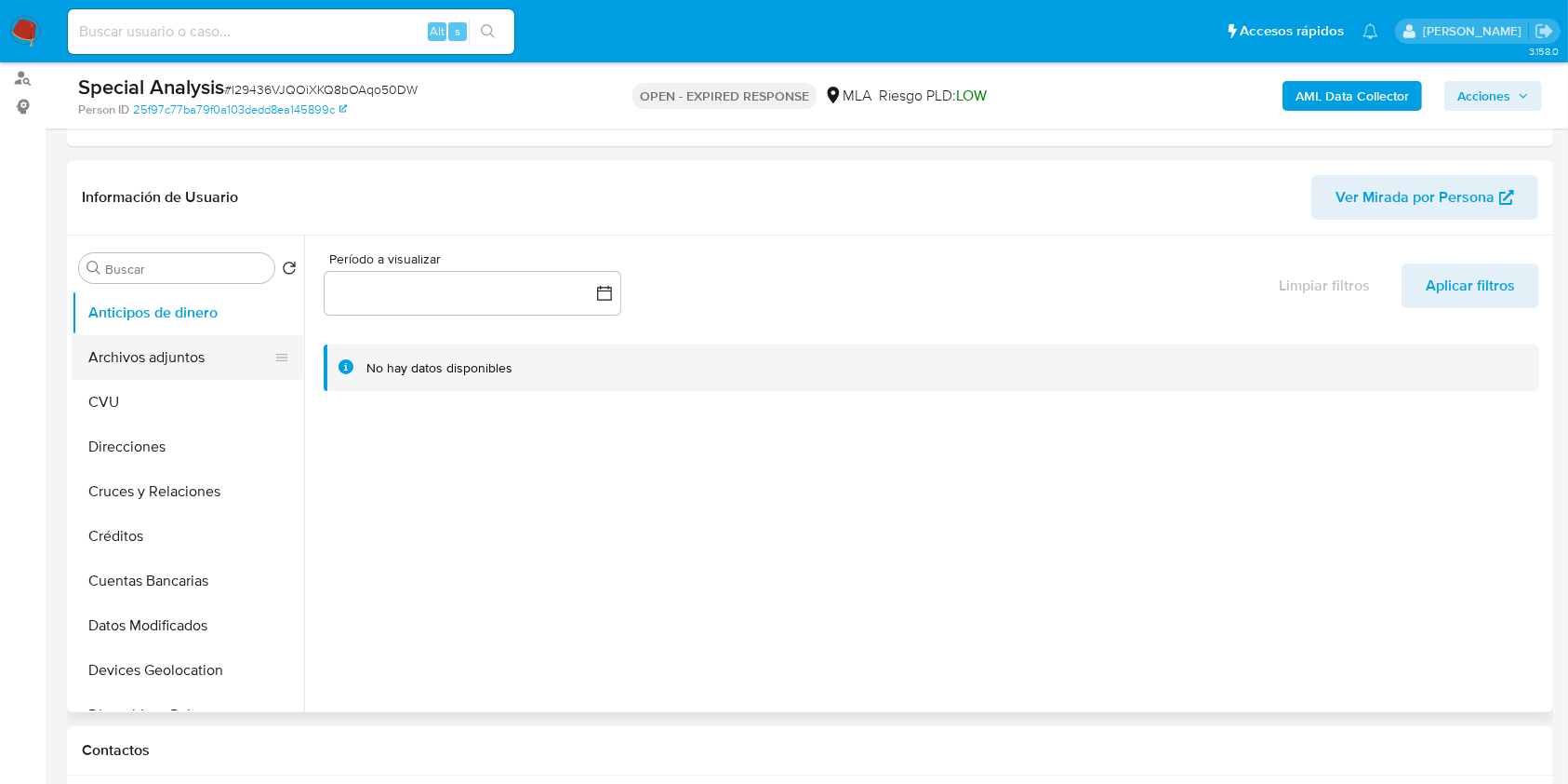
click at [170, 349] on button "Archivos adjuntos" at bounding box center [180, 357] width 218 height 45
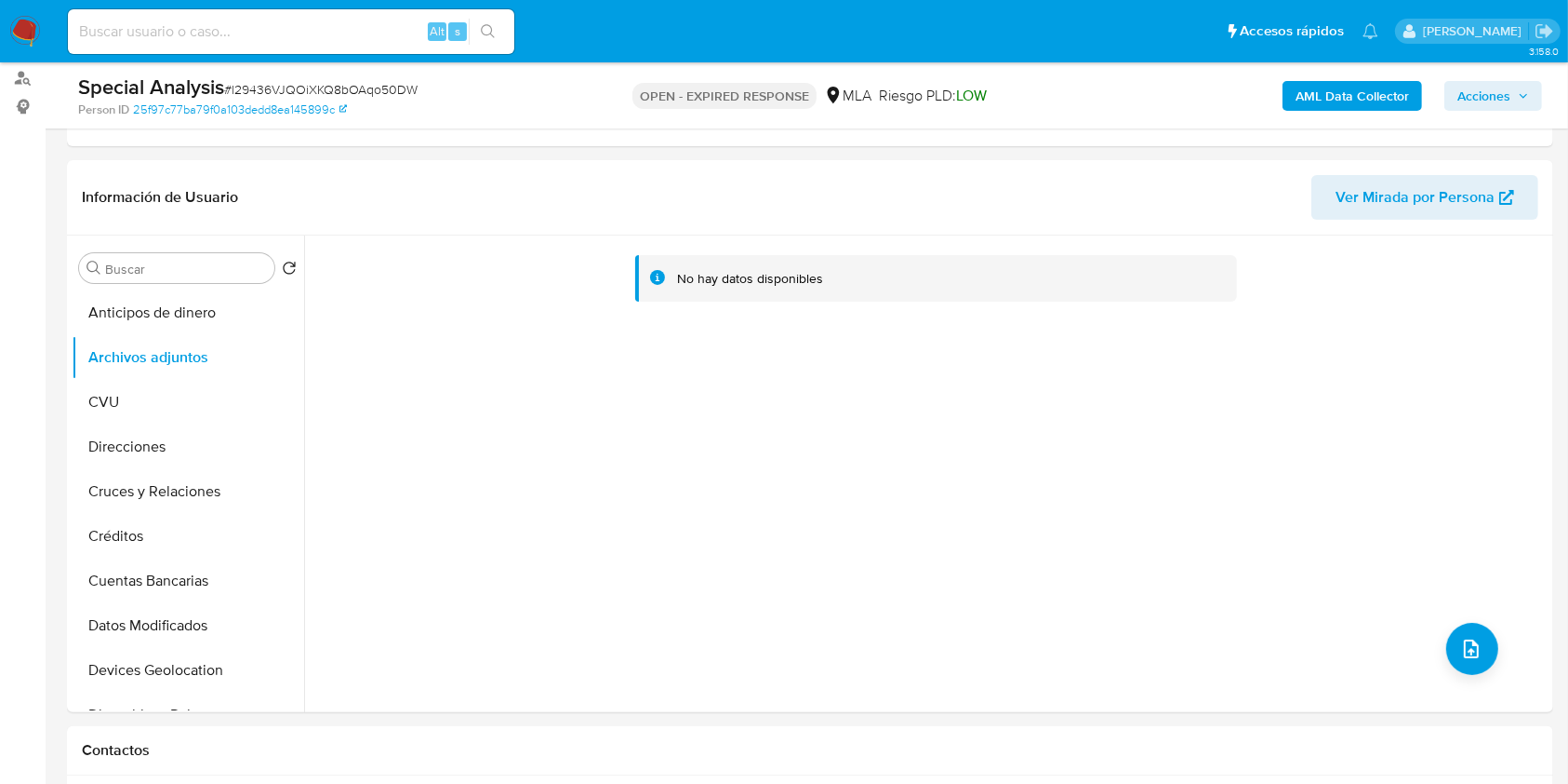
click at [1399, 99] on b "AML Data Collector" at bounding box center [1352, 96] width 114 height 29
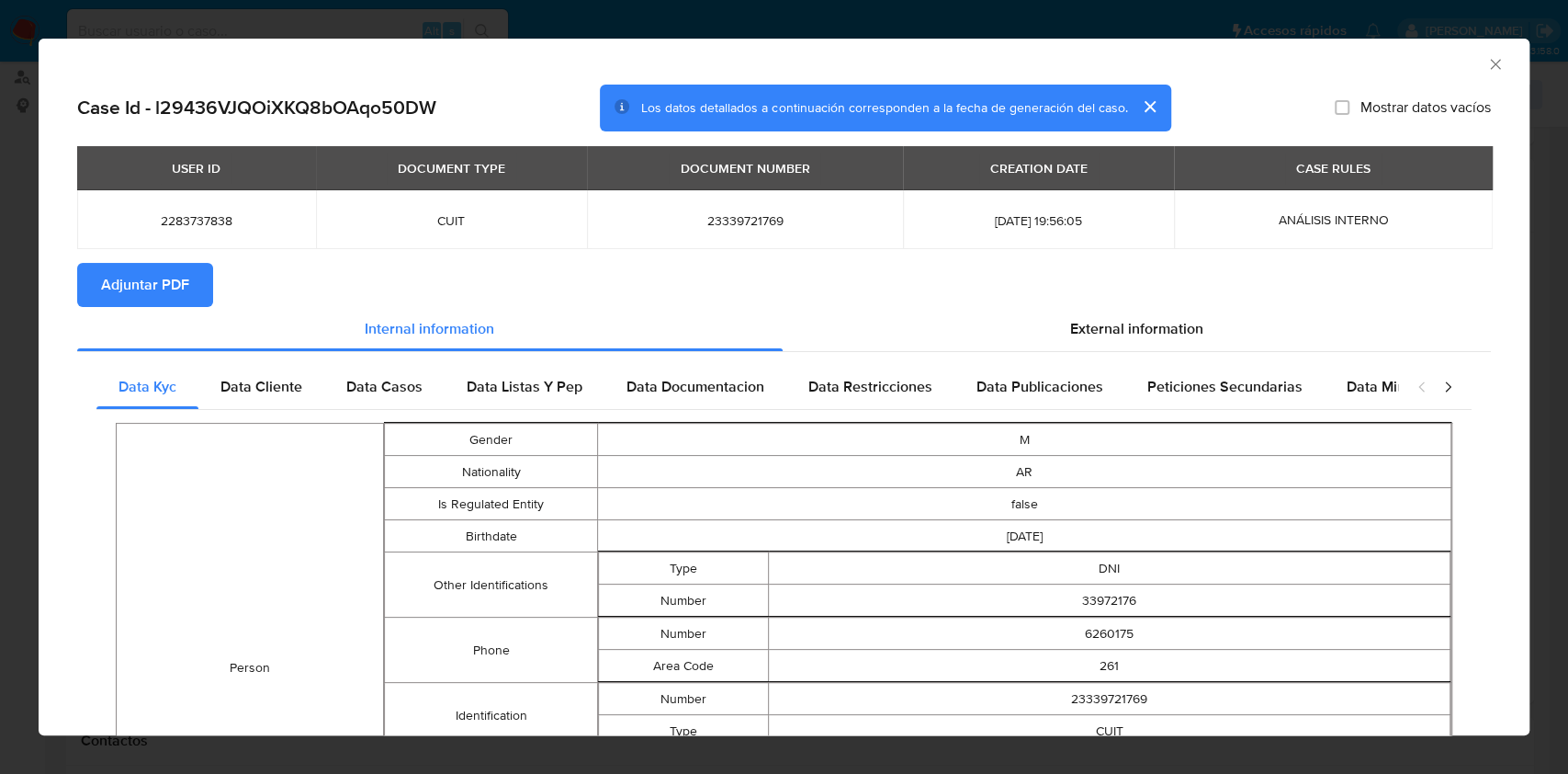
click at [161, 282] on span "Adjuntar PDF" at bounding box center [144, 285] width 88 height 41
click at [1491, 65] on icon "Cerrar ventana" at bounding box center [1495, 64] width 10 height 10
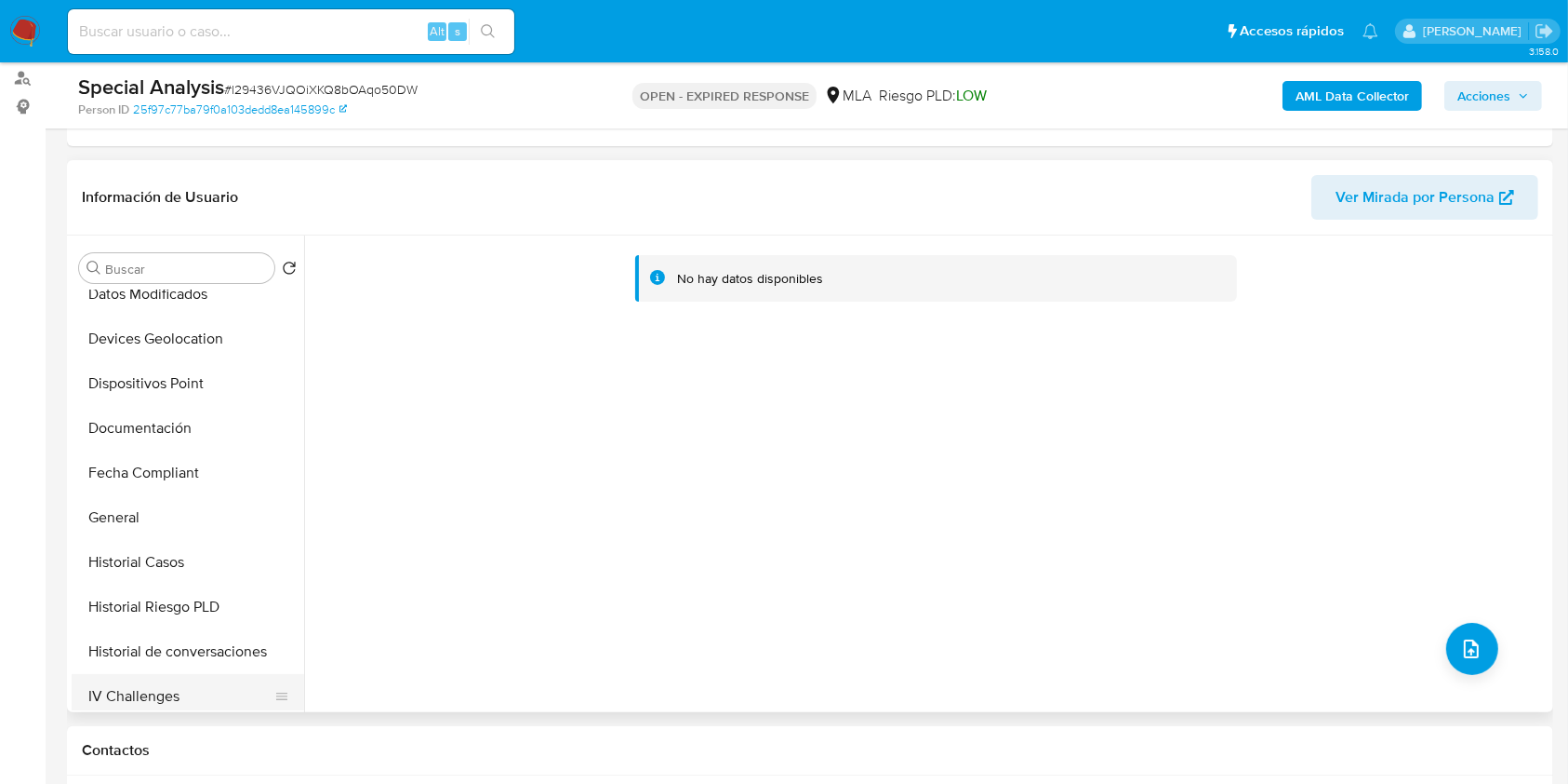
scroll to position [497, 0]
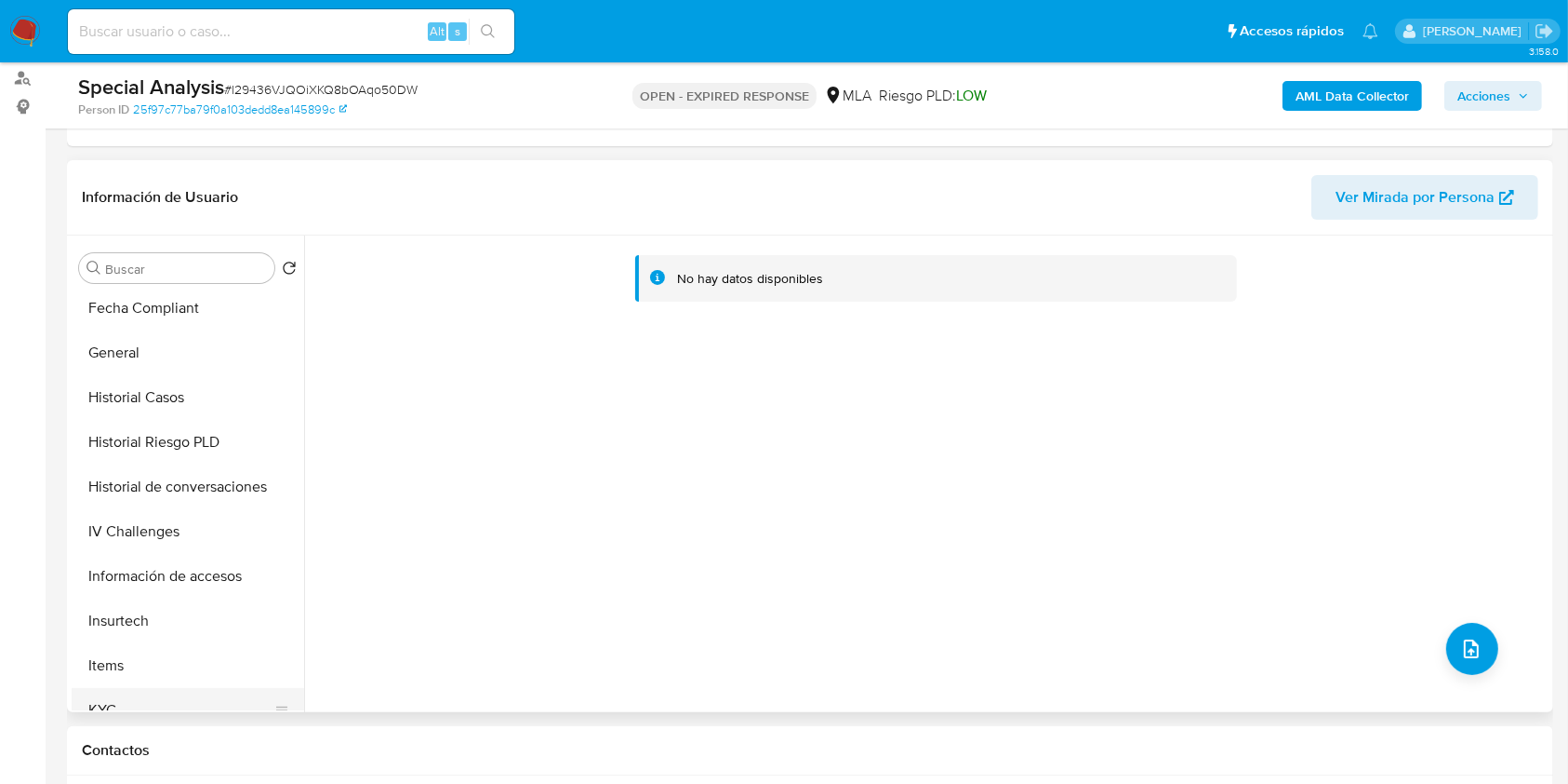
click at [104, 705] on button "KYC" at bounding box center [180, 710] width 218 height 45
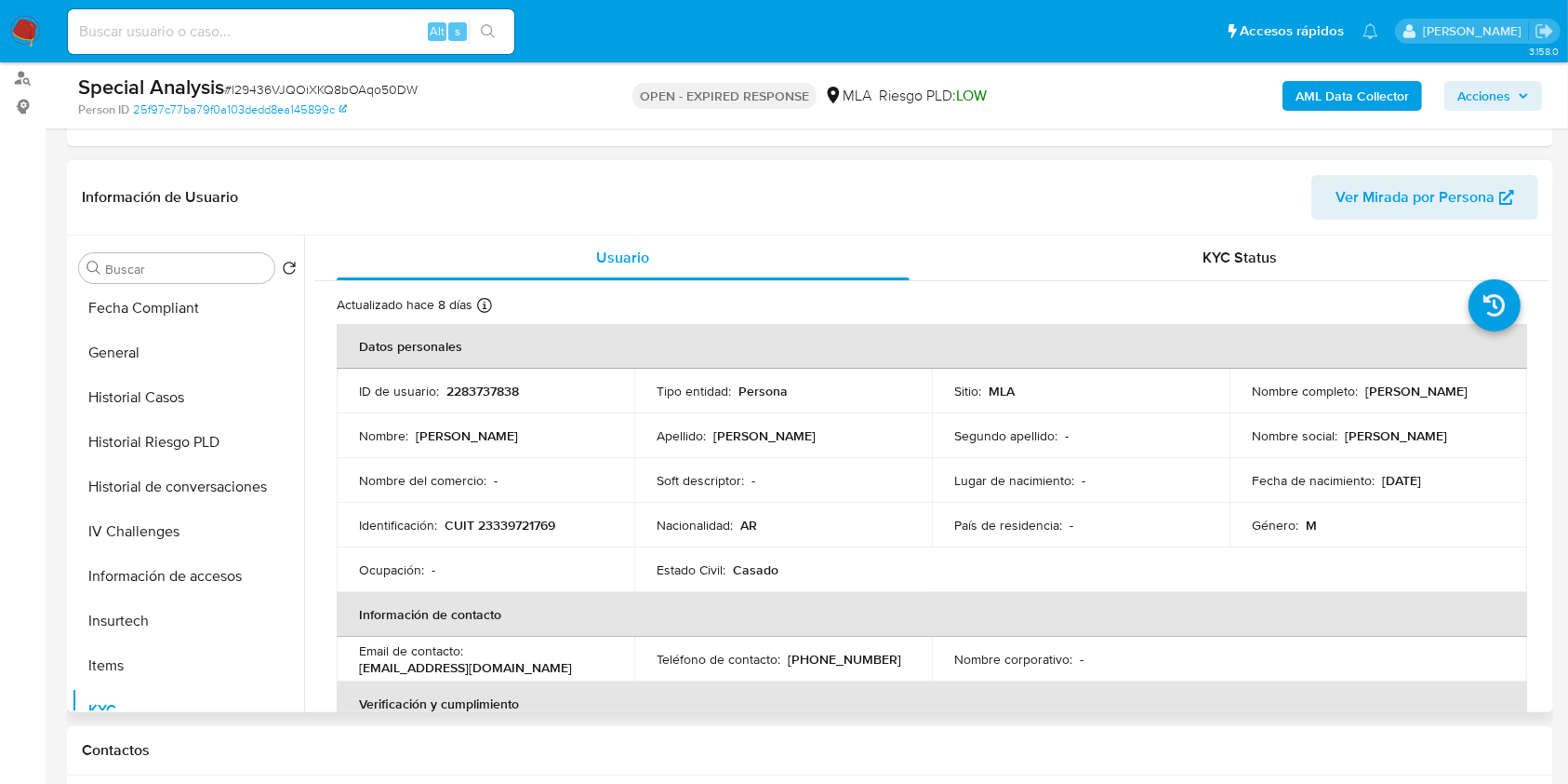
click at [516, 520] on p "CUIT 23339721769" at bounding box center [499, 524] width 111 height 17
copy p "23339721769"
click at [483, 387] on p "2283737838" at bounding box center [482, 391] width 73 height 17
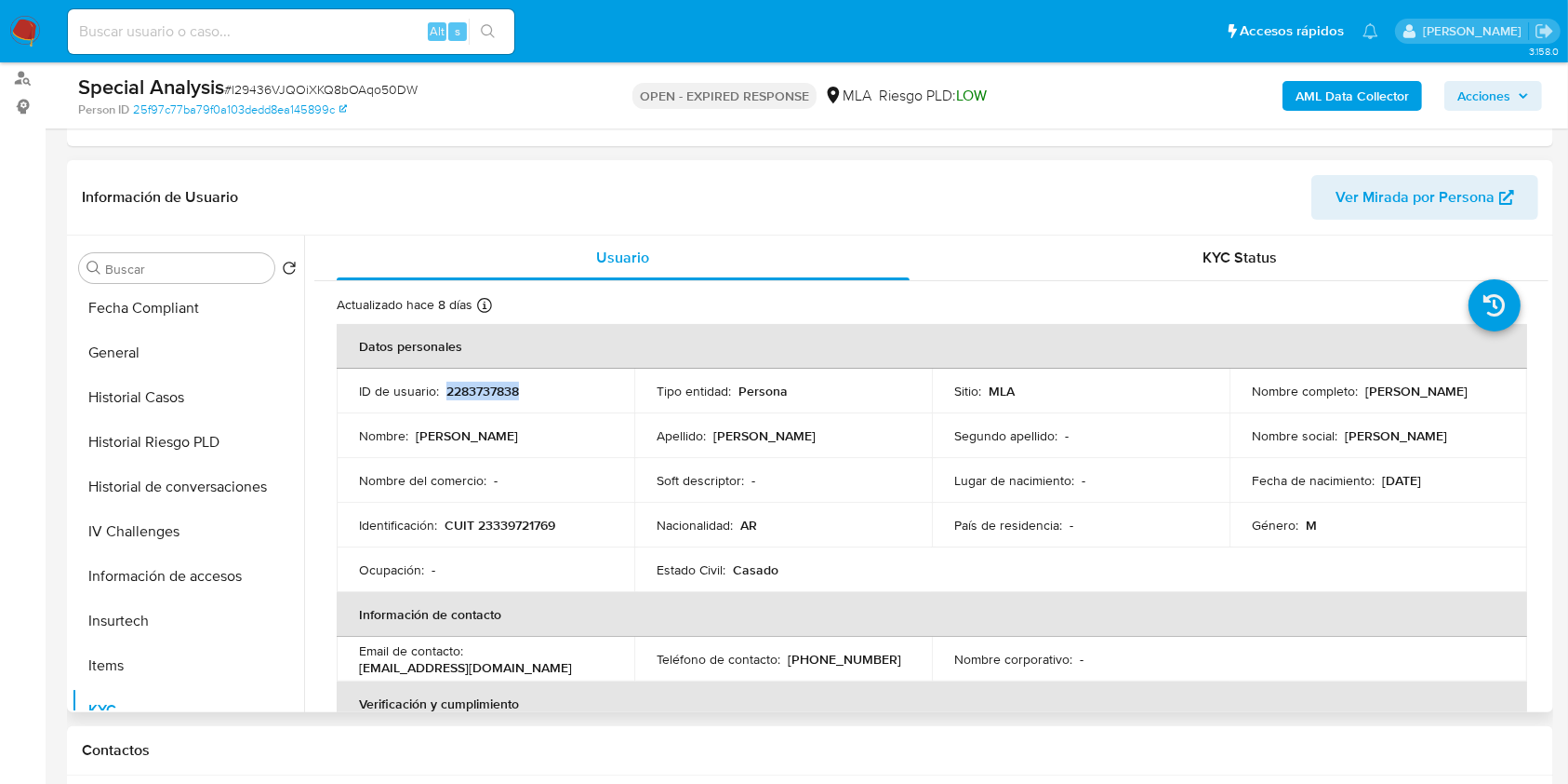
click at [483, 387] on p "2283737838" at bounding box center [482, 391] width 73 height 17
copy p "2283737838"
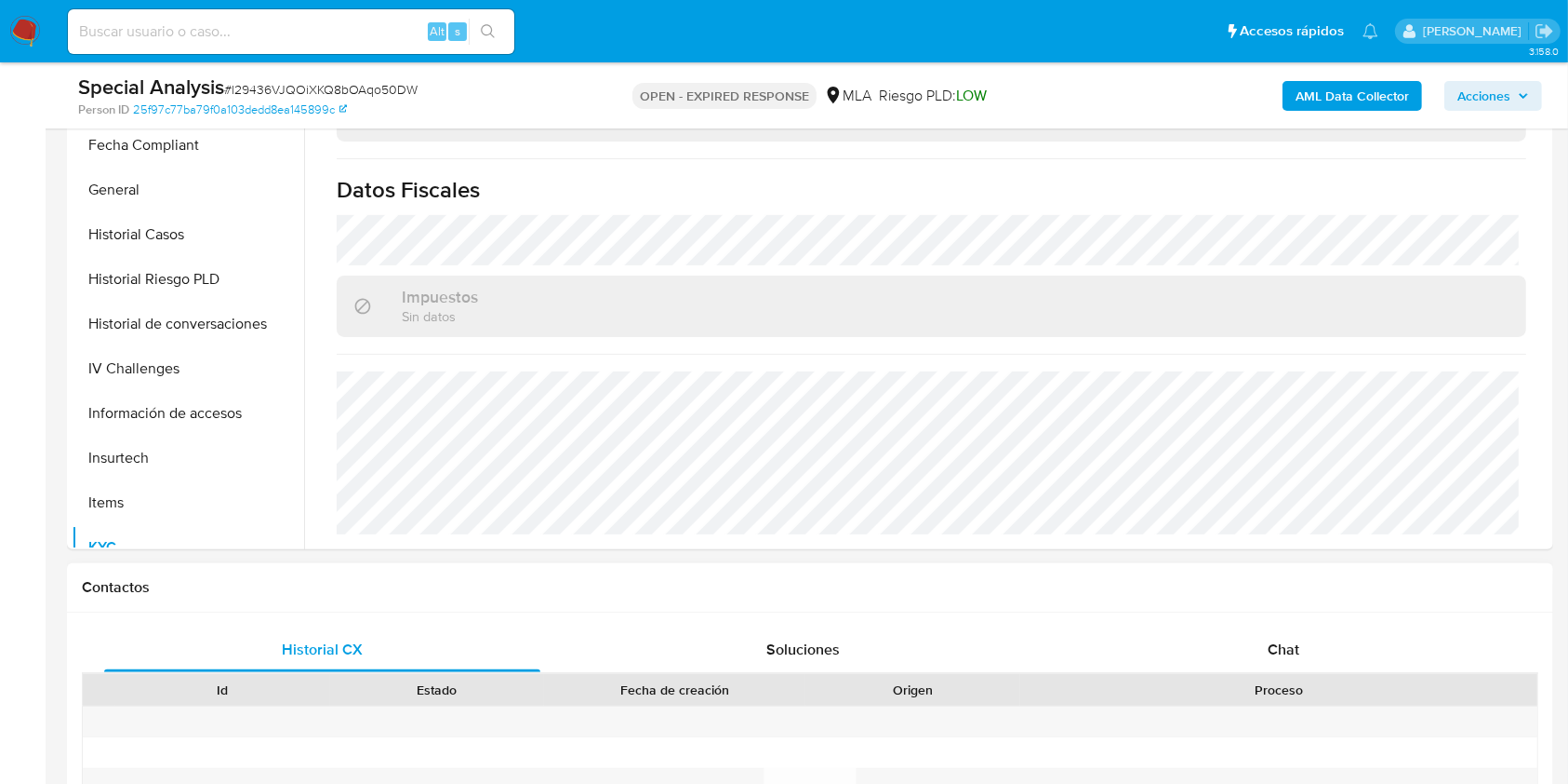
scroll to position [745, 0]
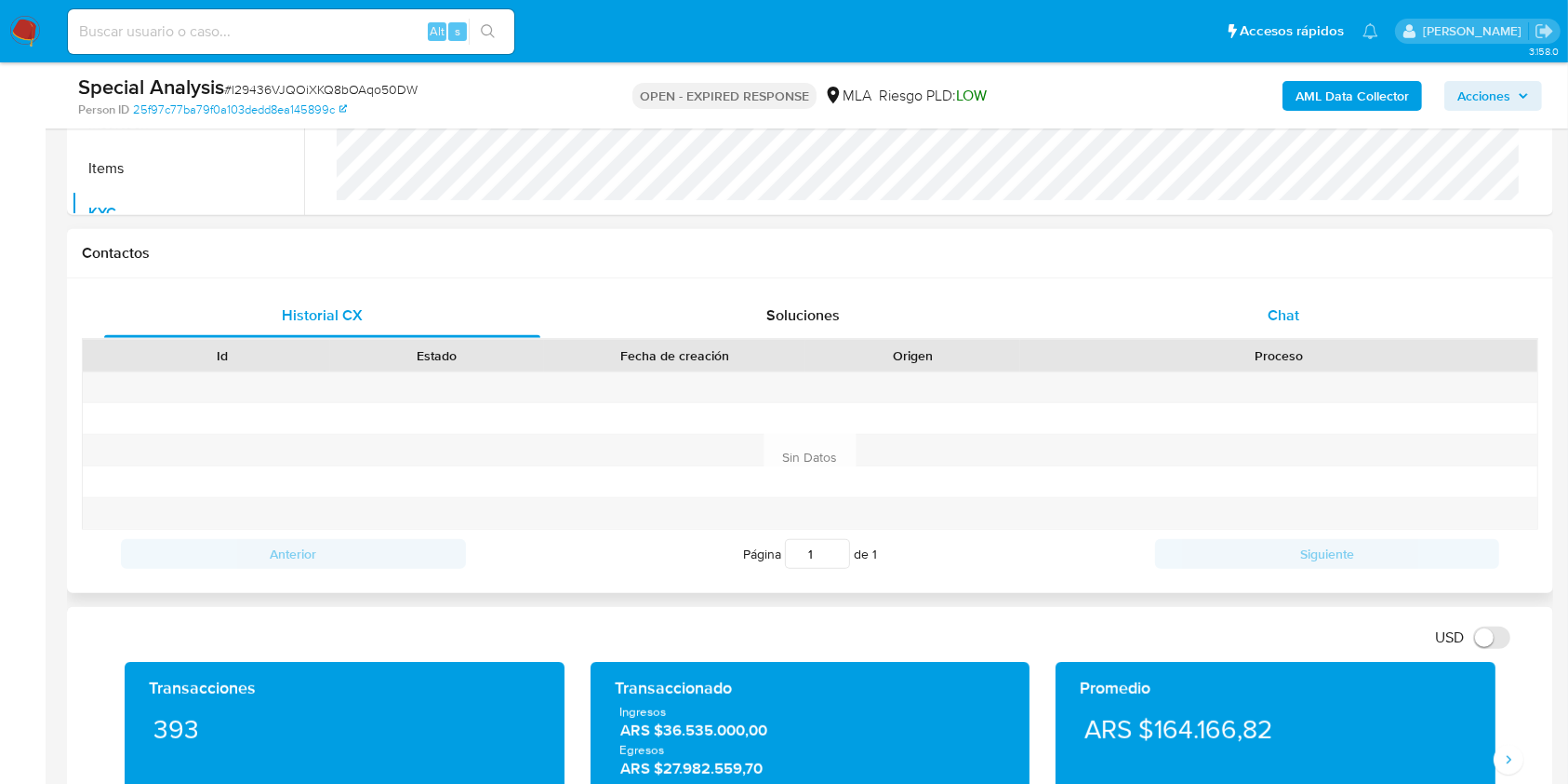
click at [1245, 324] on div "Chat" at bounding box center [1284, 316] width 436 height 45
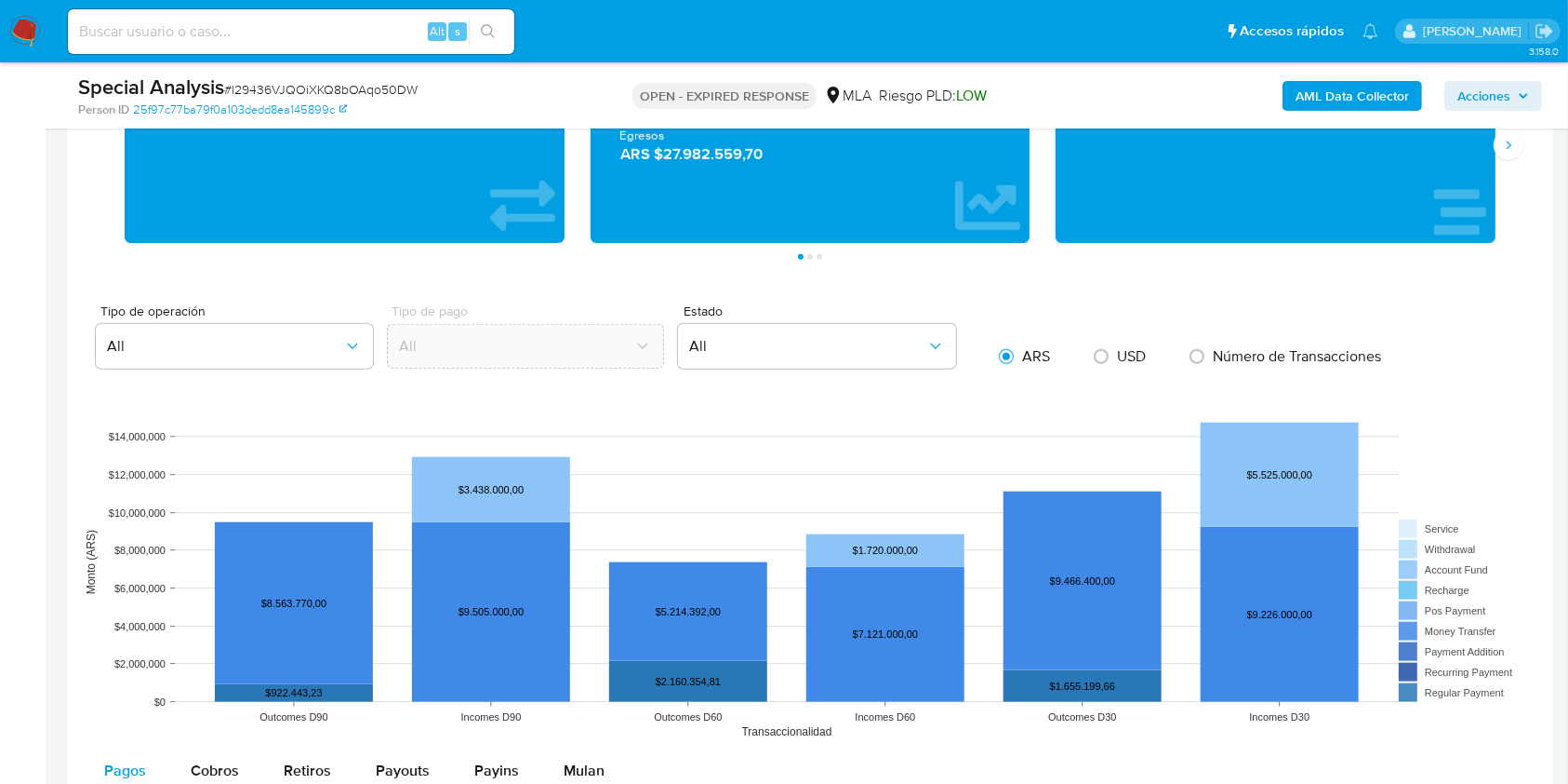
scroll to position [1737, 0]
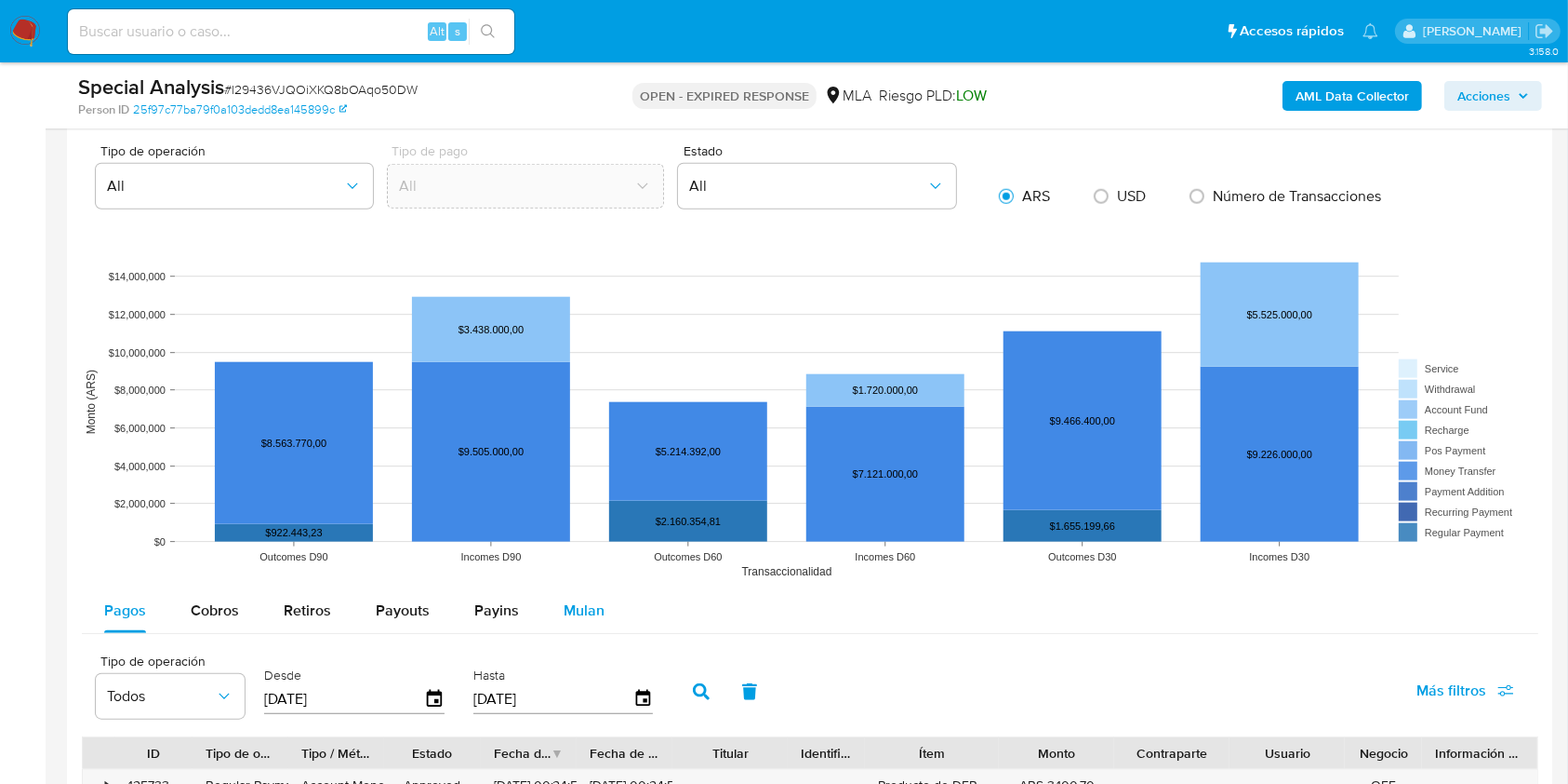
click at [585, 604] on span "Mulan" at bounding box center [584, 610] width 41 height 22
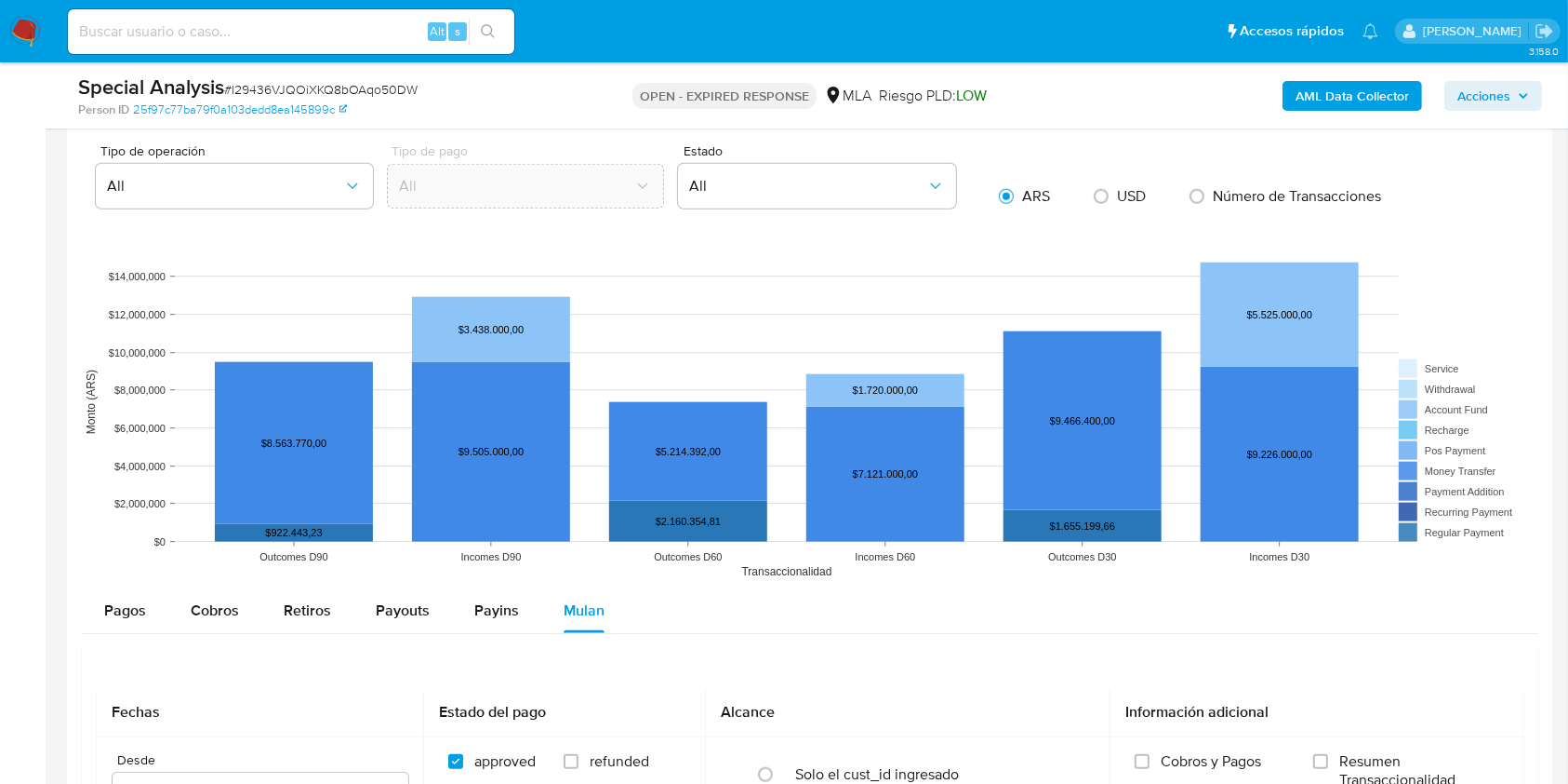
scroll to position [2109, 0]
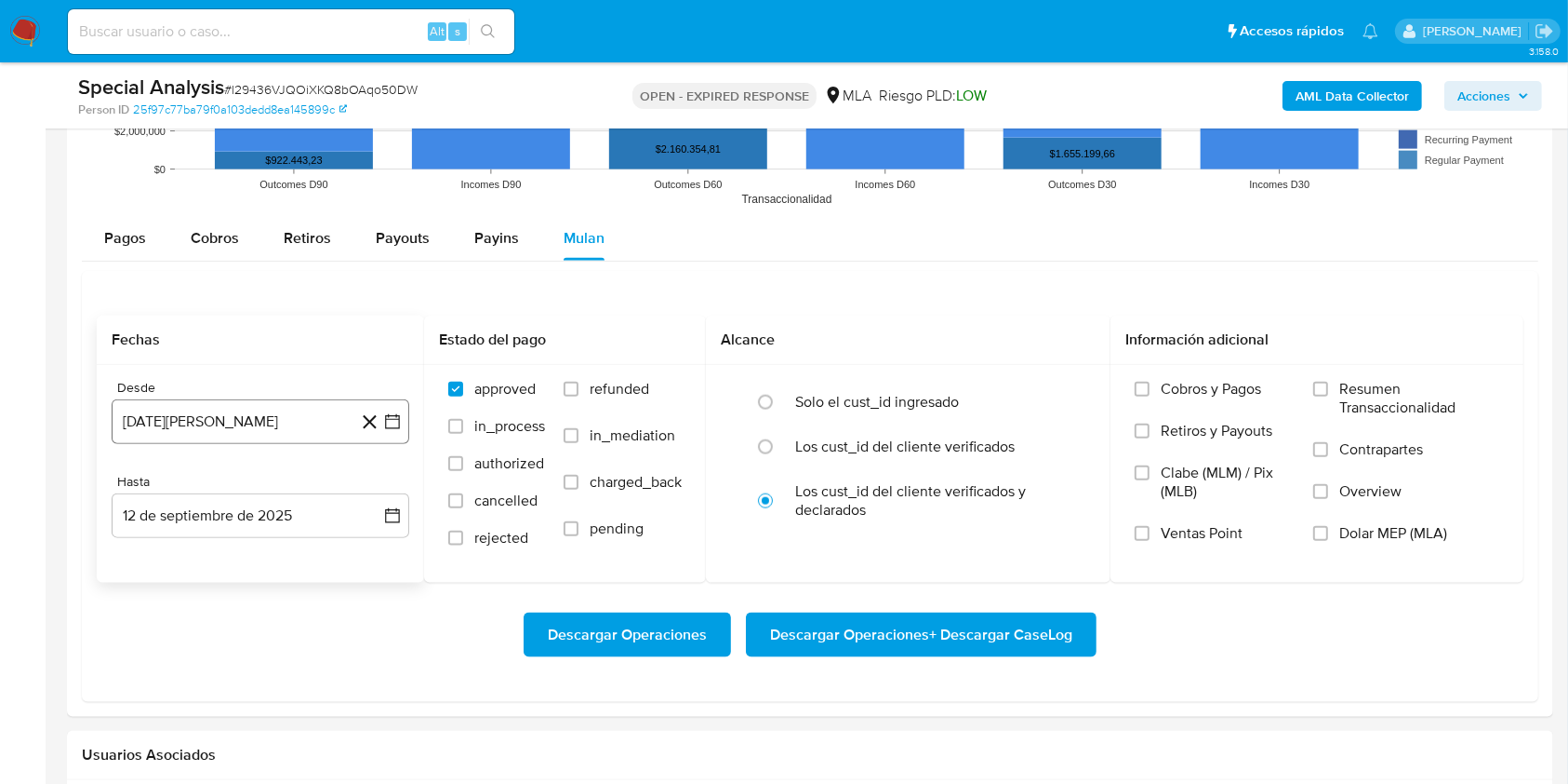
click at [268, 410] on button "12 de agosto de 2024" at bounding box center [261, 422] width 298 height 45
click at [261, 545] on button "1" at bounding box center [260, 557] width 29 height 29
click at [477, 287] on div "Fechas Desde 1 de agosto de 2024 1-08-2024 Hasta 12 de septiembre de 2025 12-09…" at bounding box center [809, 486] width 1456 height 431
click at [306, 522] on button "12 de septiembre de 2025" at bounding box center [261, 516] width 298 height 45
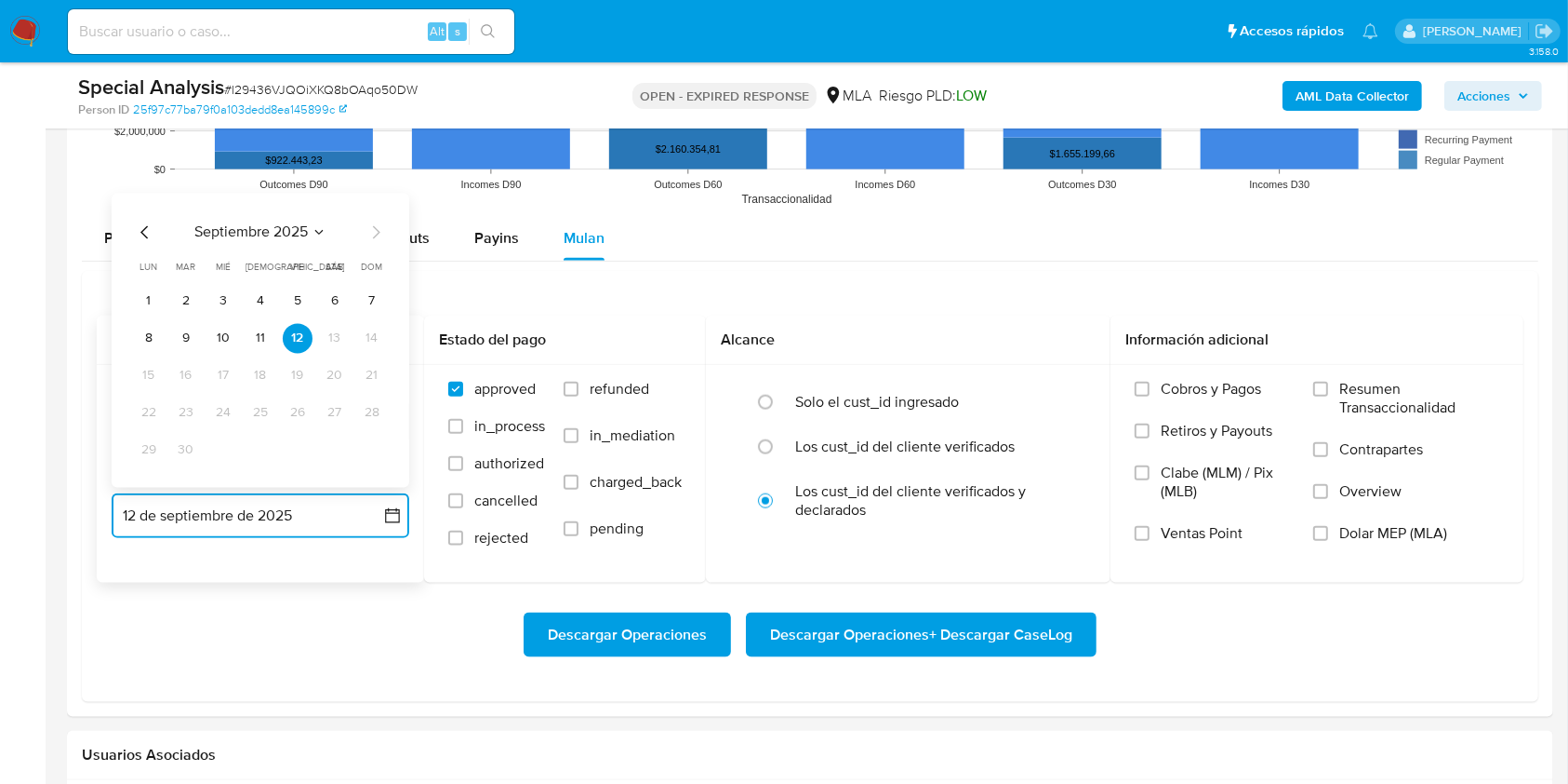
click at [149, 229] on icon "Mes anterior" at bounding box center [145, 233] width 23 height 23
click at [148, 229] on icon "Mes anterior" at bounding box center [145, 233] width 23 height 23
click at [369, 193] on icon "Mes siguiente" at bounding box center [376, 195] width 23 height 23
click at [266, 450] on button "31" at bounding box center [260, 450] width 29 height 29
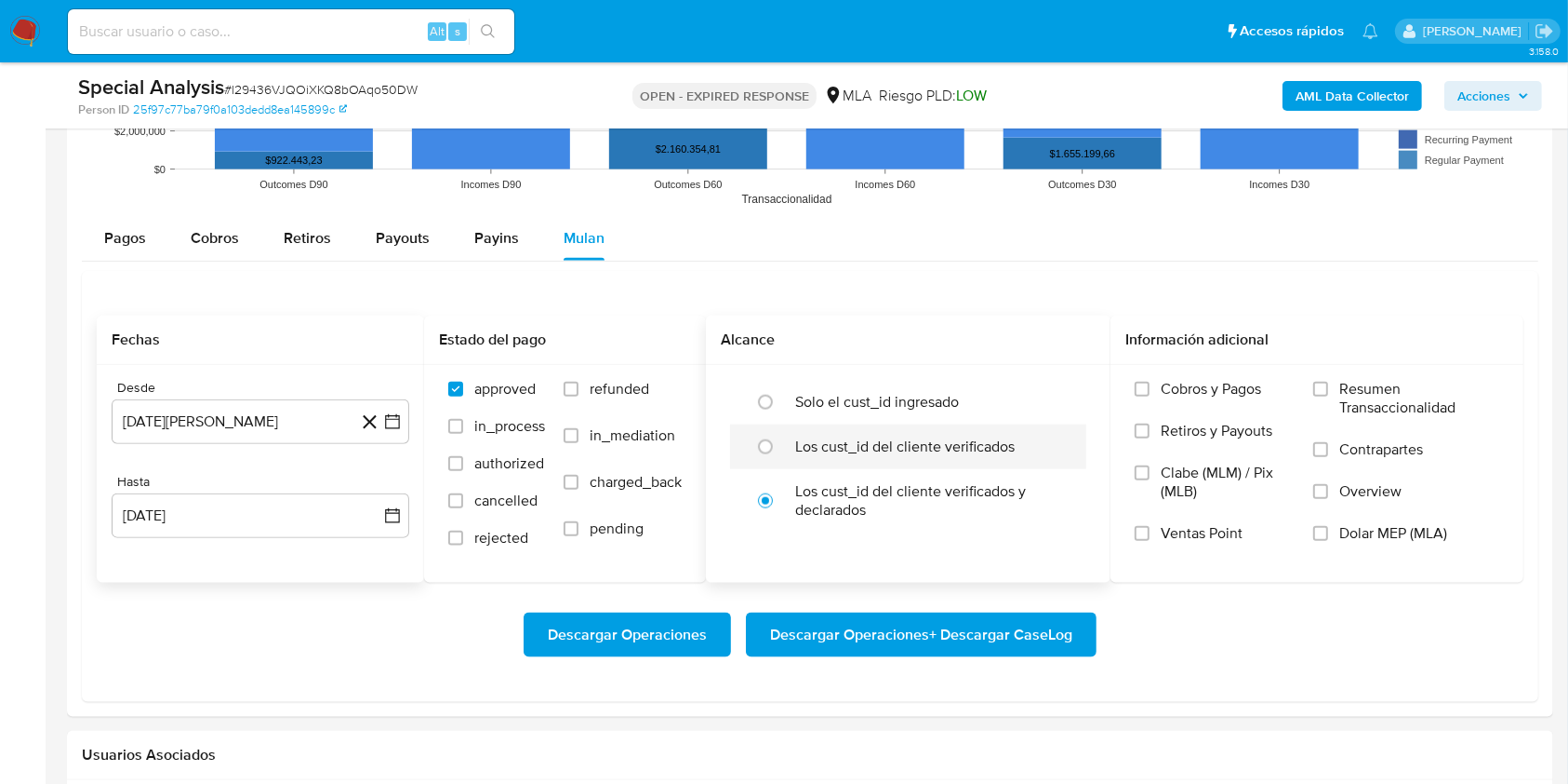
click at [849, 438] on label "Los cust_id del cliente verificados" at bounding box center [905, 446] width 220 height 19
click at [781, 438] on input "radio" at bounding box center [765, 446] width 29 height 29
radio input "true"
click at [1366, 526] on span "Dolar MEP (MLA)" at bounding box center [1393, 533] width 108 height 19
click at [1329, 526] on input "Dolar MEP (MLA)" at bounding box center [1320, 533] width 15 height 15
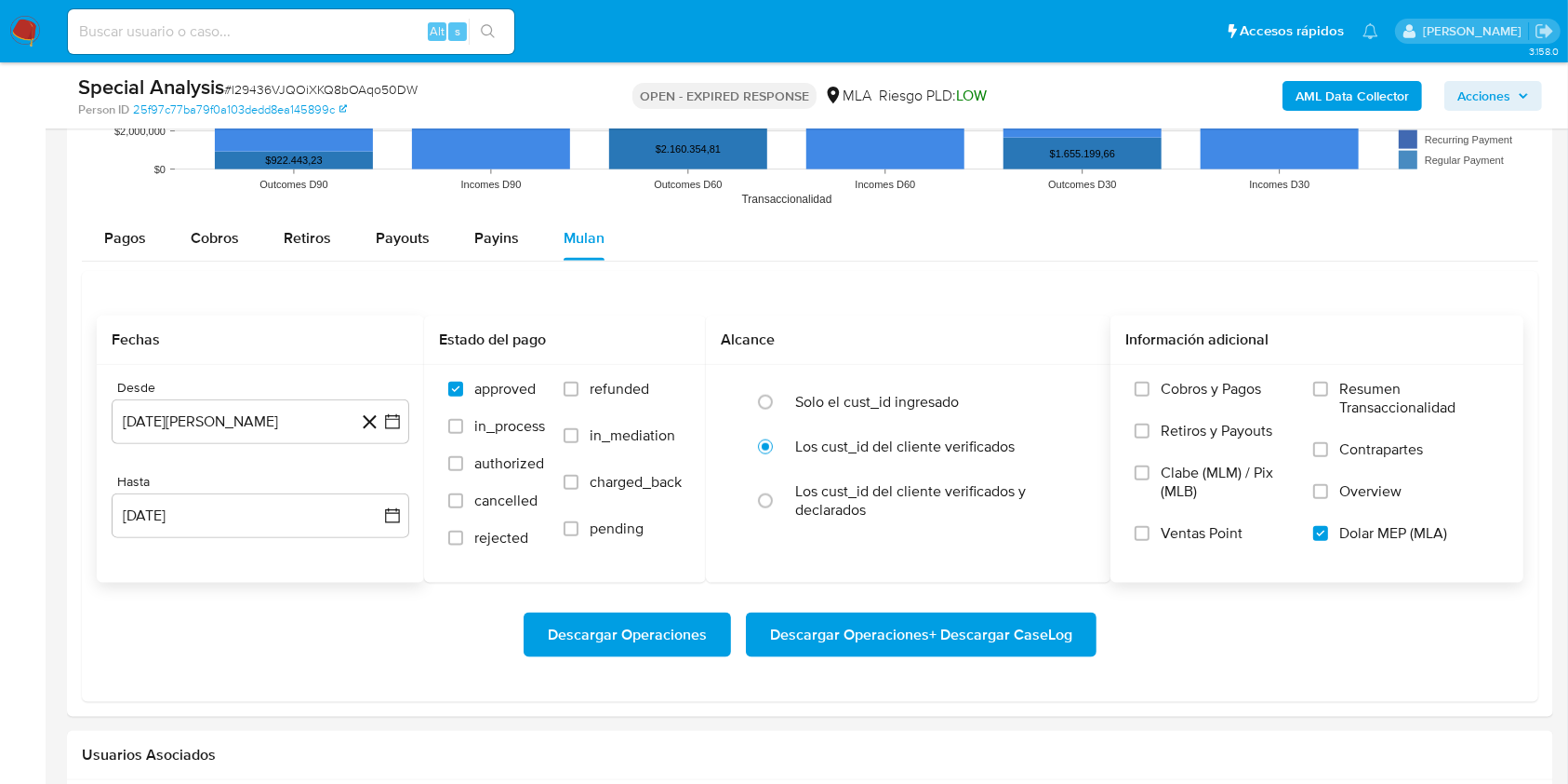
click at [923, 614] on span "Descargar Operaciones + Descargar CaseLog" at bounding box center [921, 635] width 302 height 41
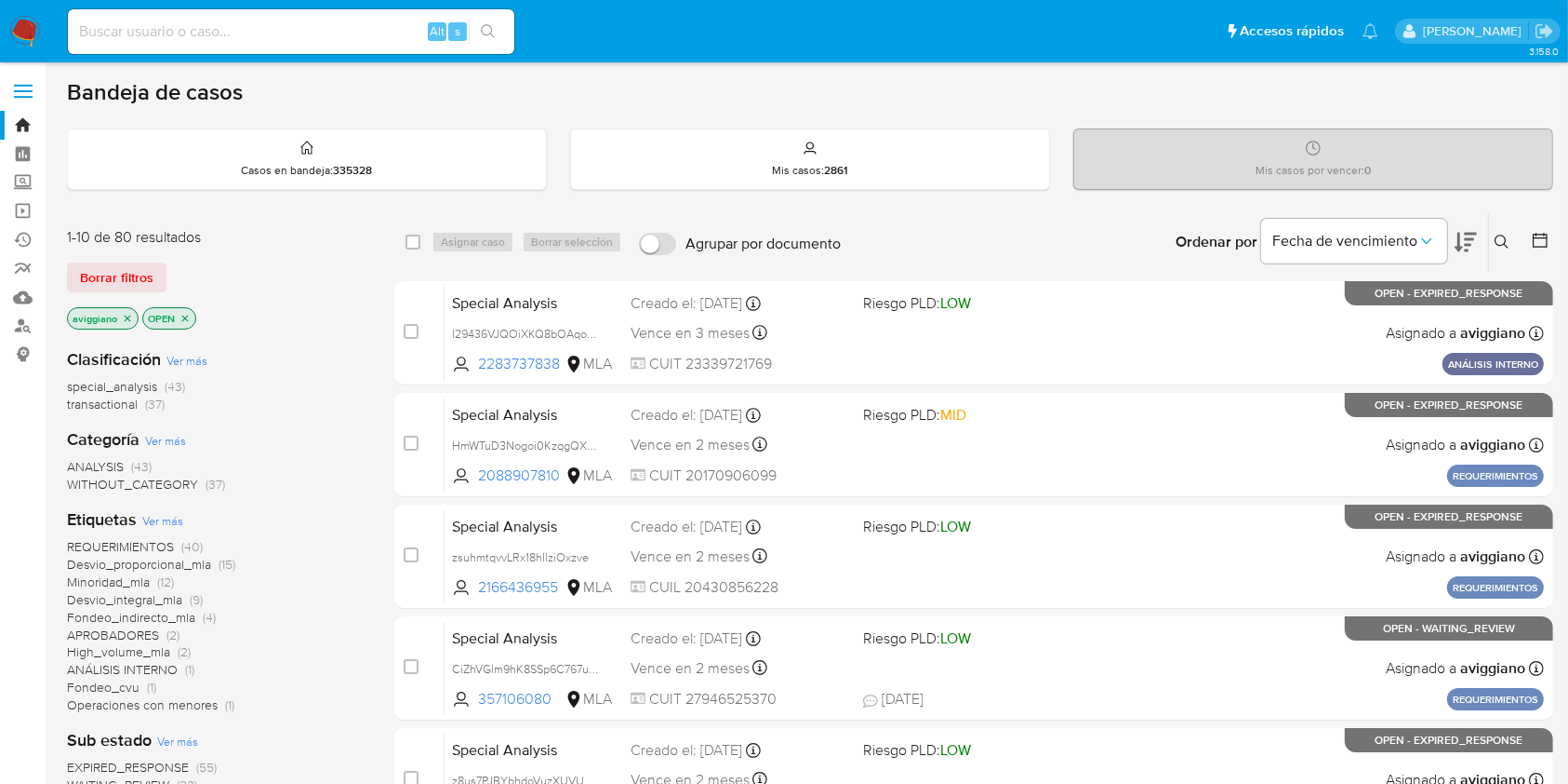
click at [1512, 235] on button at bounding box center [1504, 241] width 30 height 23
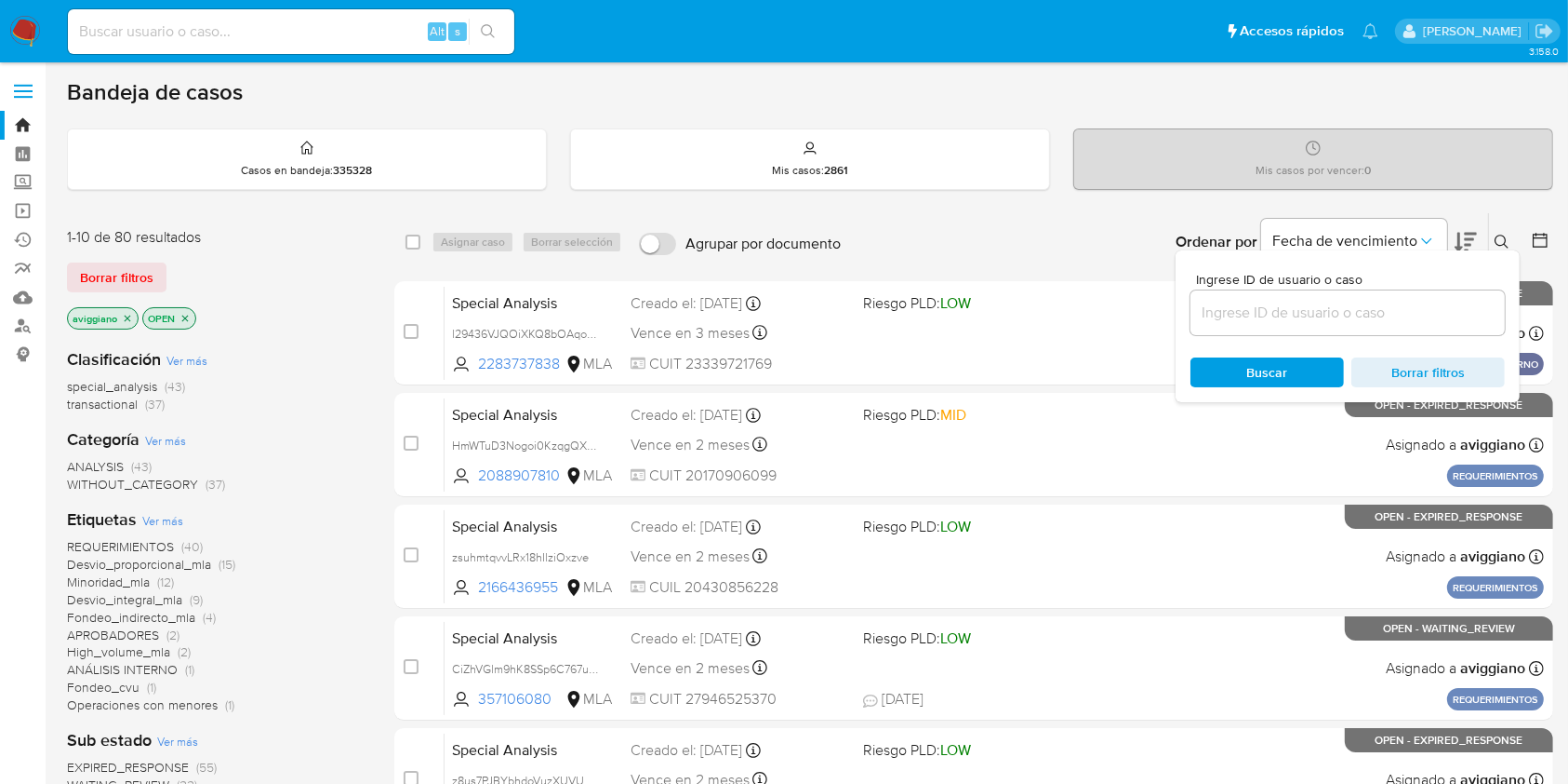
click at [1381, 317] on input at bounding box center [1347, 312] width 315 height 25
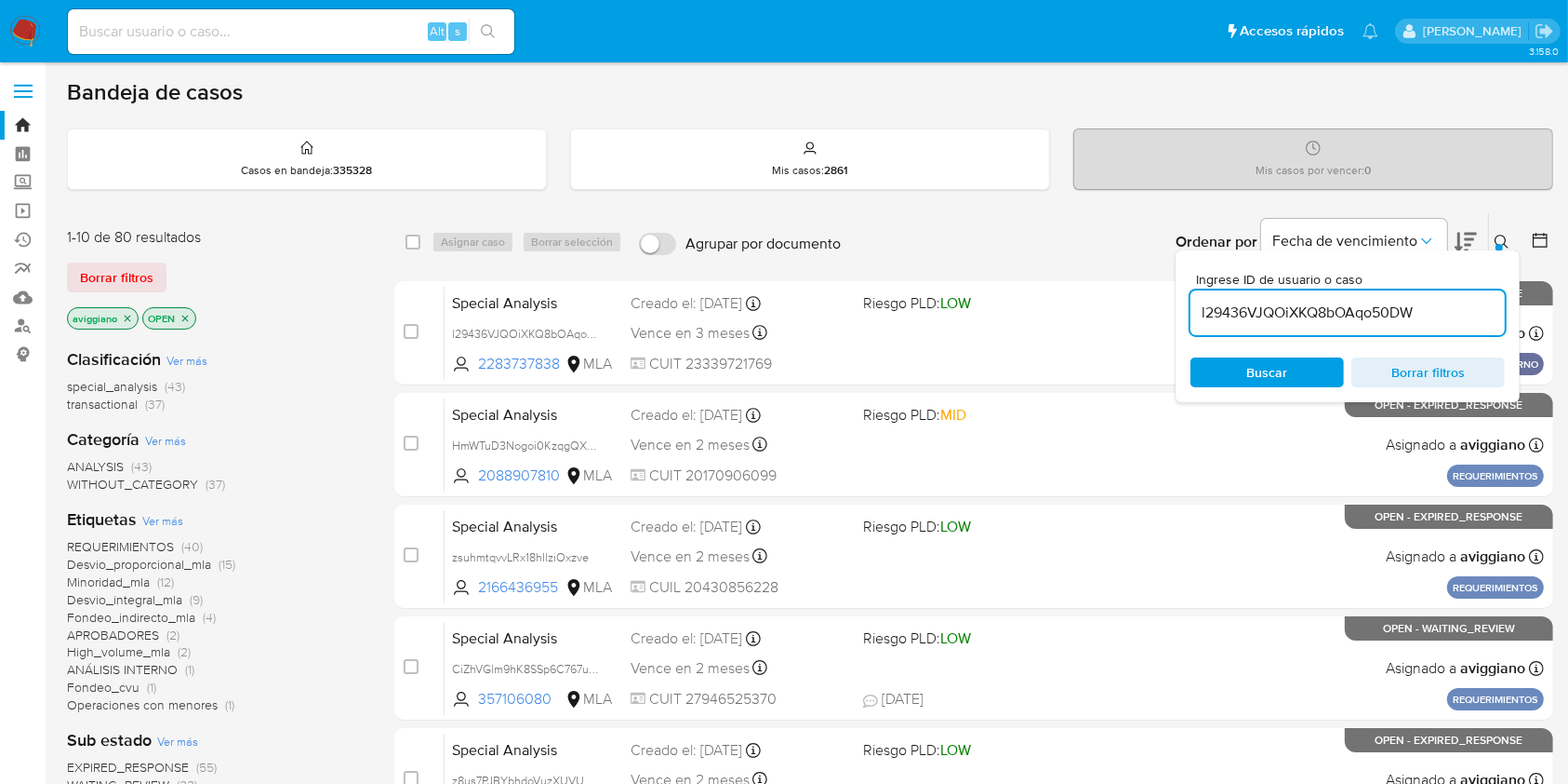
type input "l29436VJQOiXKQ8bOAqo50DW"
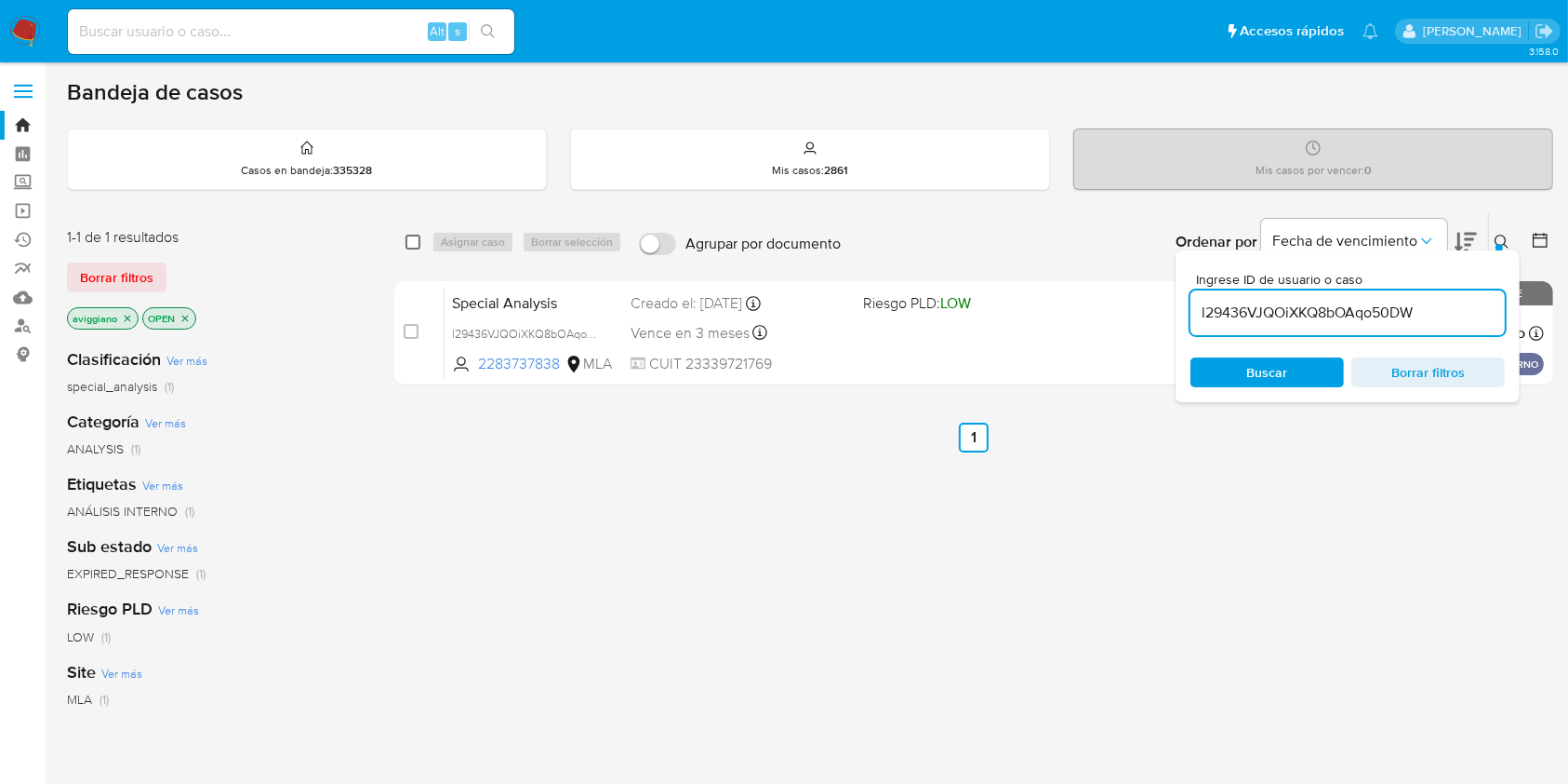
click at [413, 244] on input "checkbox" at bounding box center [413, 241] width 15 height 15
checkbox input "true"
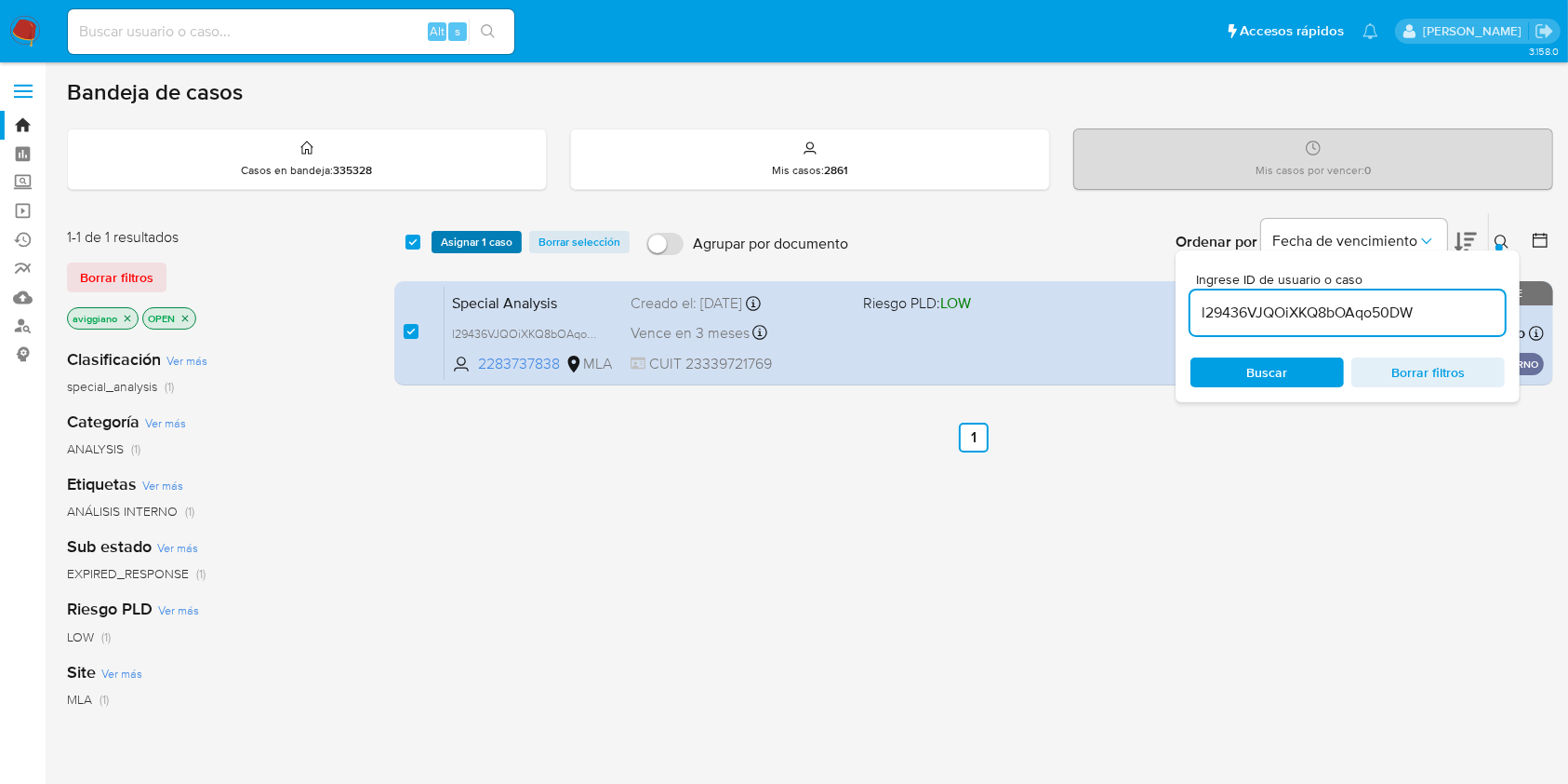
click at [469, 241] on span "Asignar 1 caso" at bounding box center [477, 241] width 72 height 19
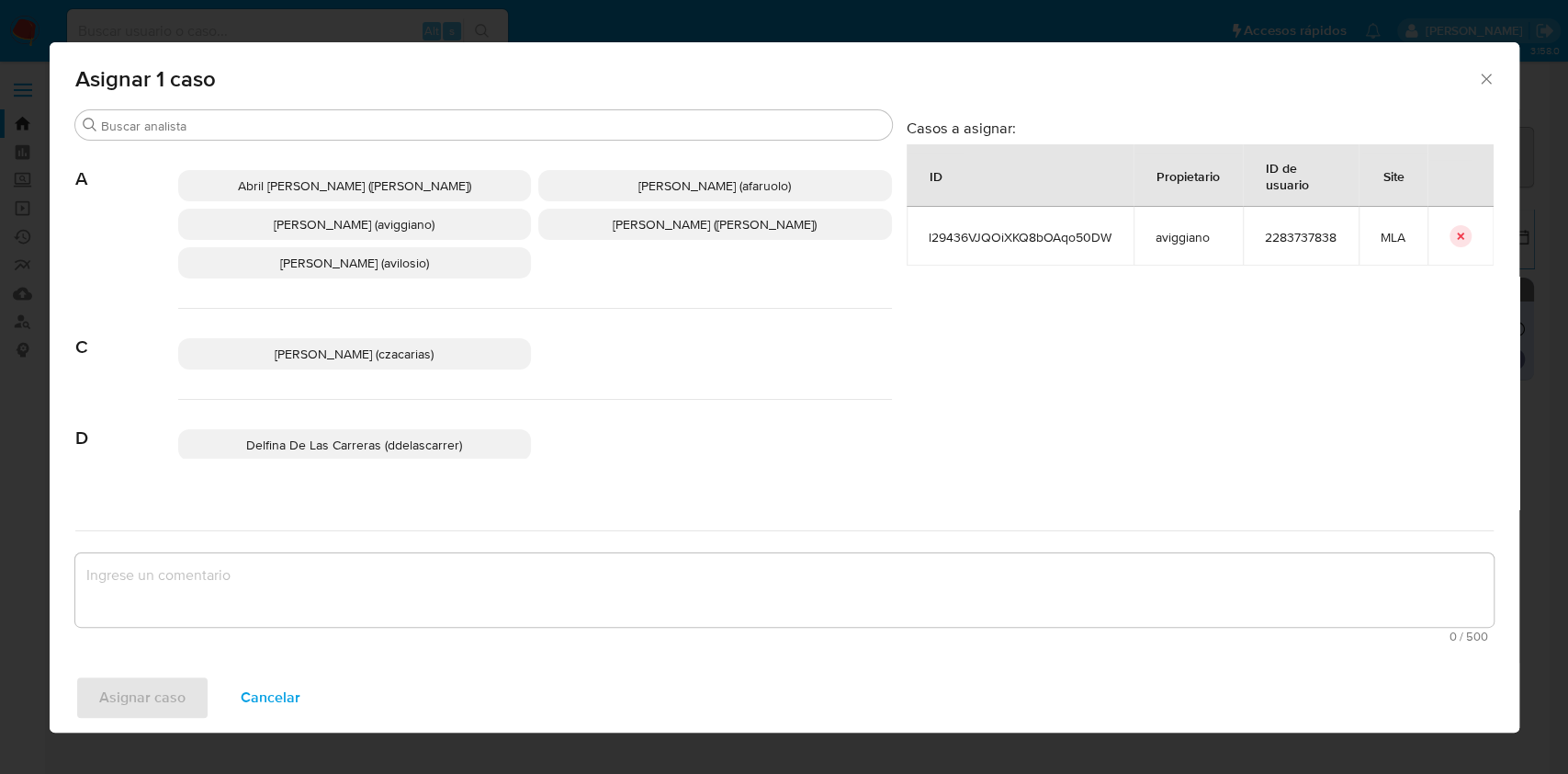
click at [222, 222] on p "[PERSON_NAME] (aviggiano)" at bounding box center [354, 224] width 354 height 31
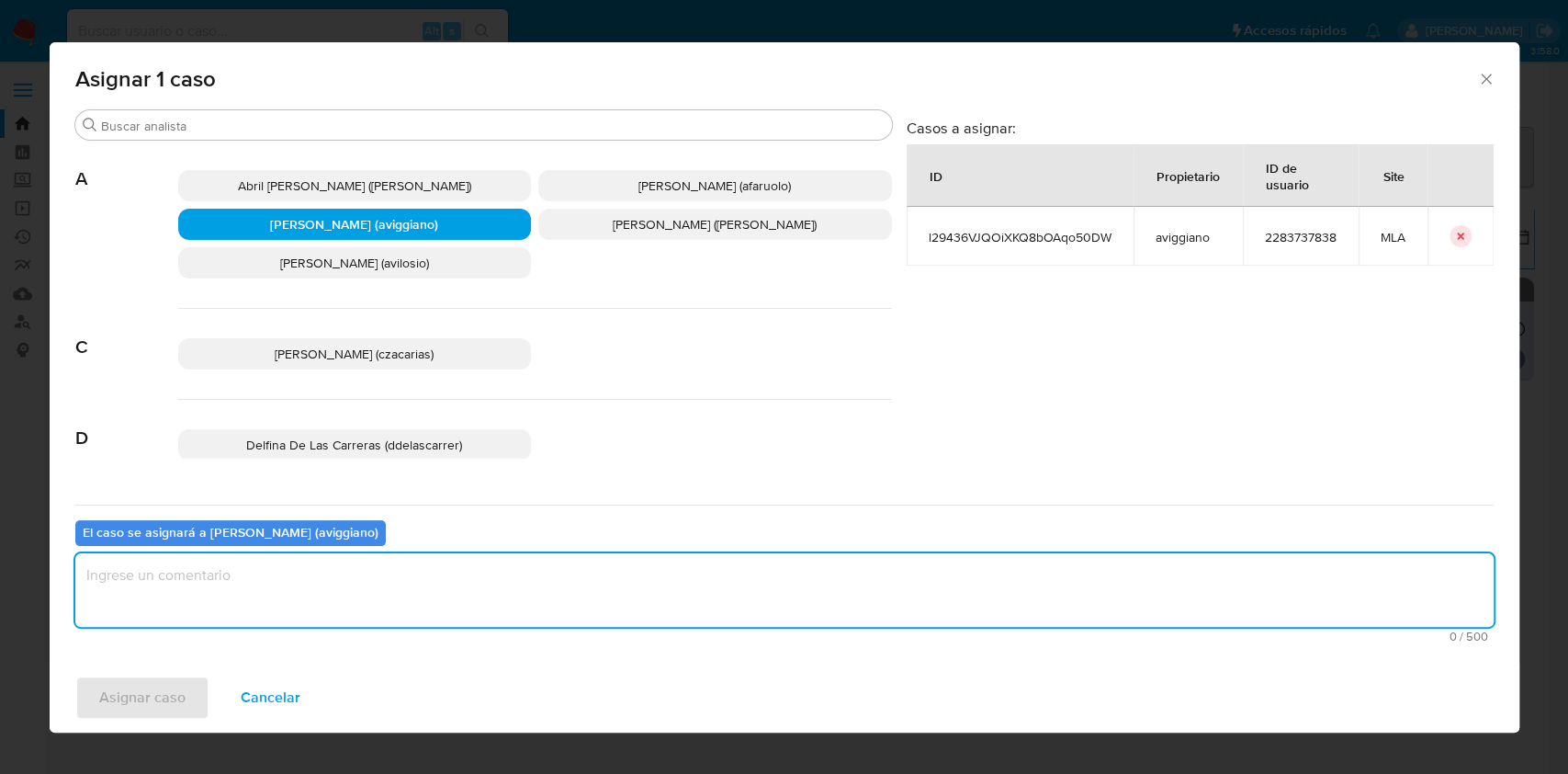
click at [185, 598] on textarea "assign-modal" at bounding box center [784, 590] width 1419 height 74
click at [164, 688] on span "Asignar caso" at bounding box center [141, 697] width 86 height 41
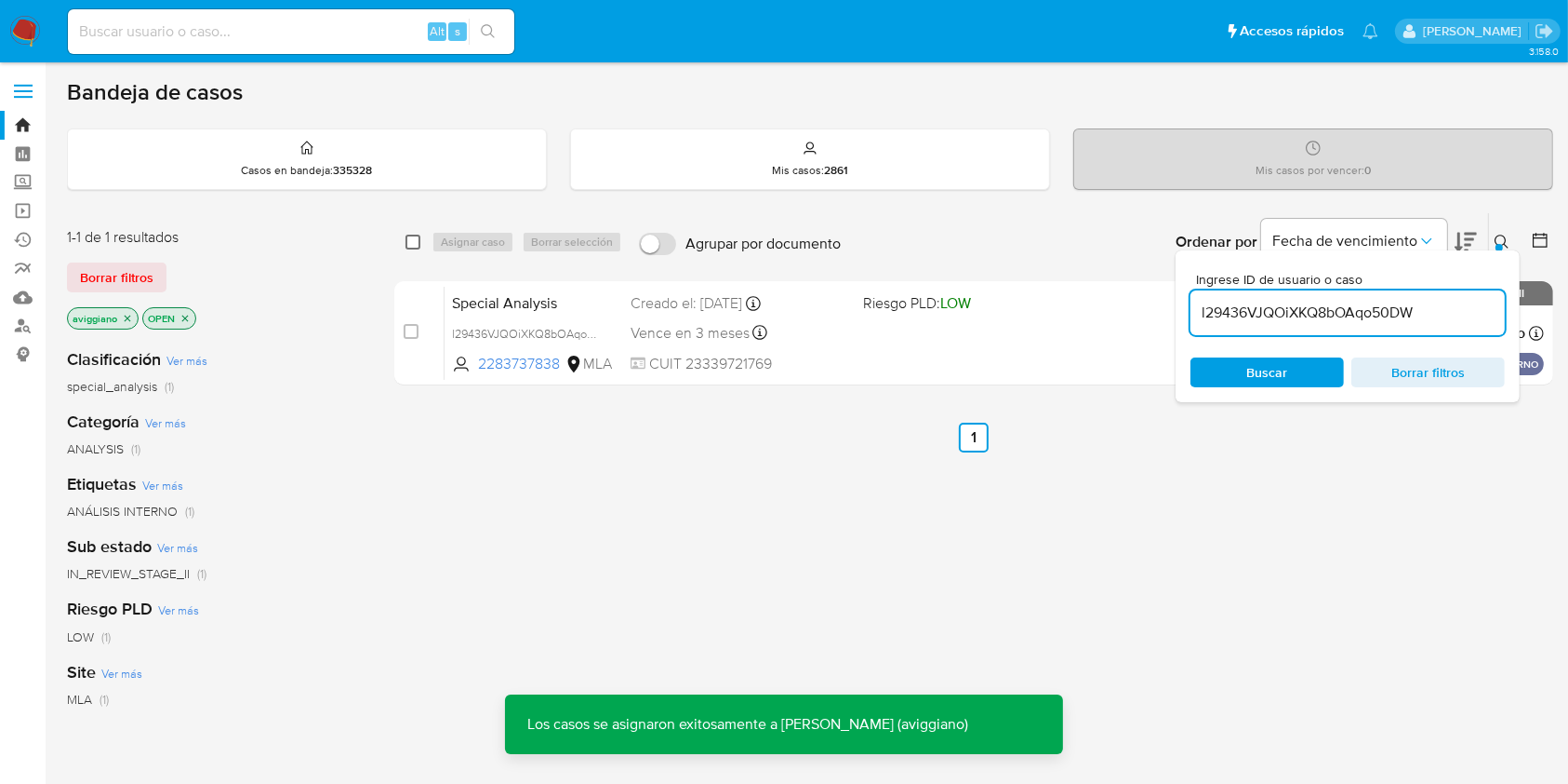
click at [417, 239] on input "checkbox" at bounding box center [413, 241] width 15 height 15
checkbox input "true"
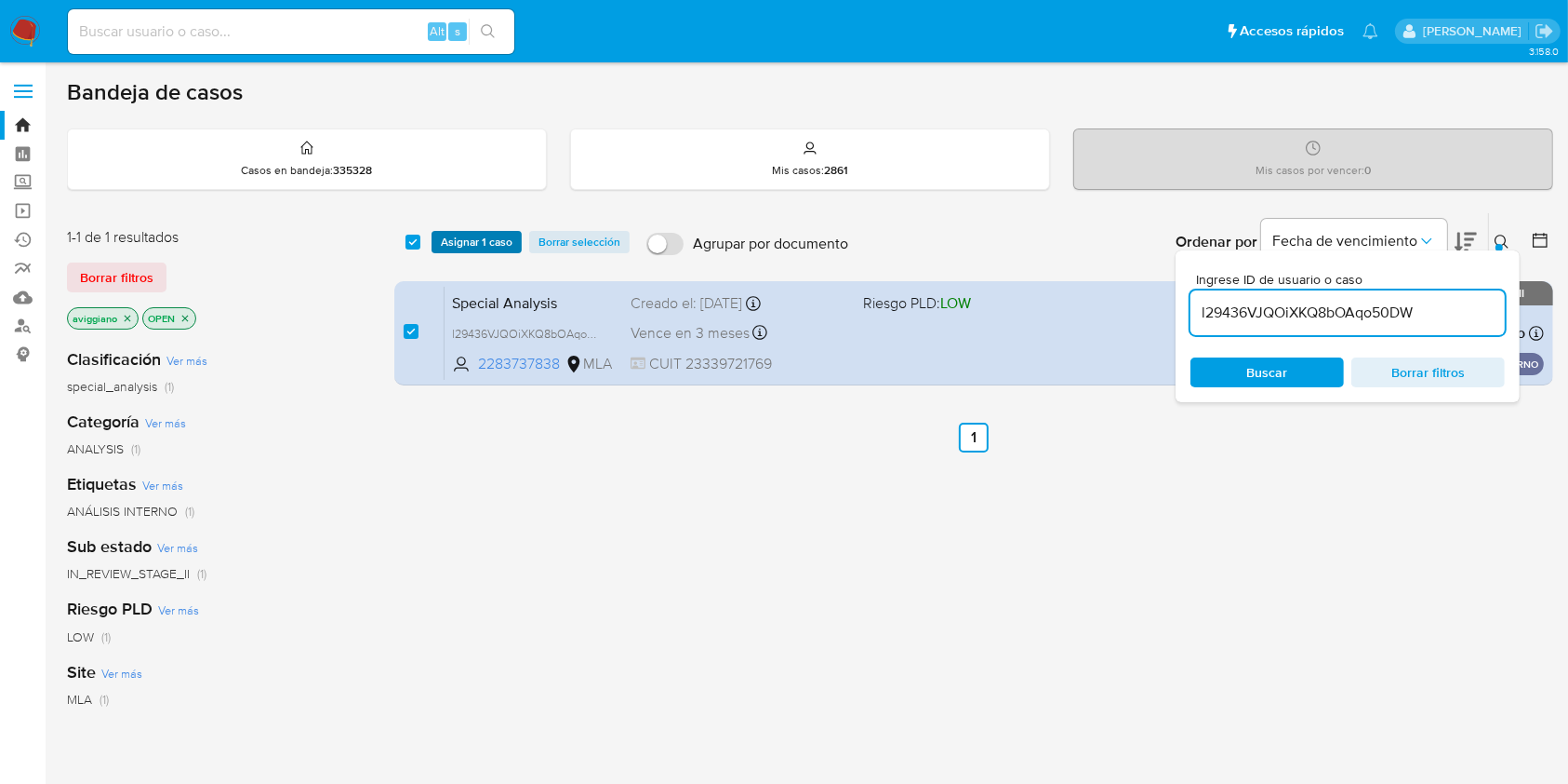
click at [464, 240] on span "Asignar 1 caso" at bounding box center [477, 241] width 72 height 19
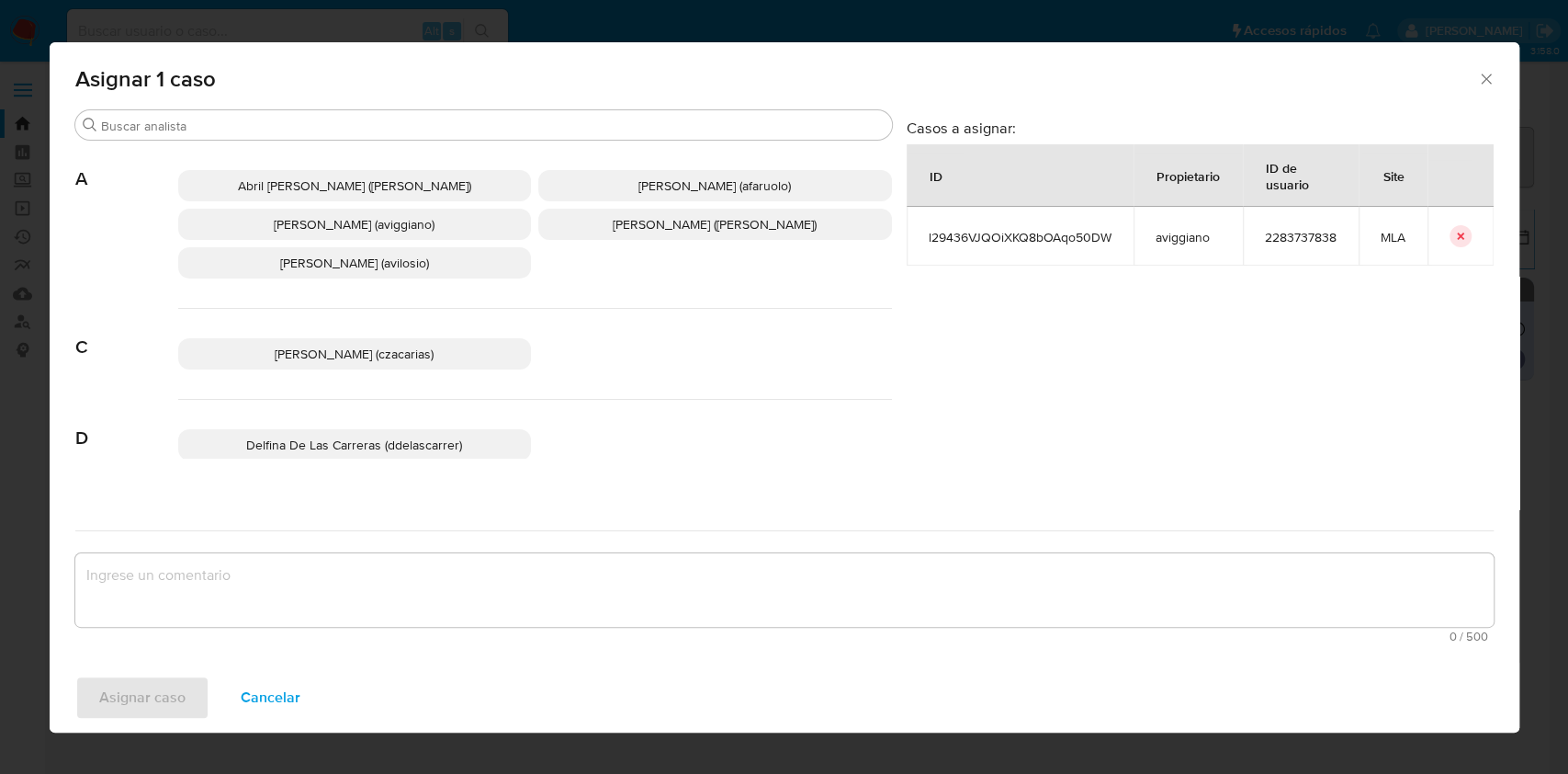
click at [285, 698] on span "Cancelar" at bounding box center [271, 697] width 60 height 41
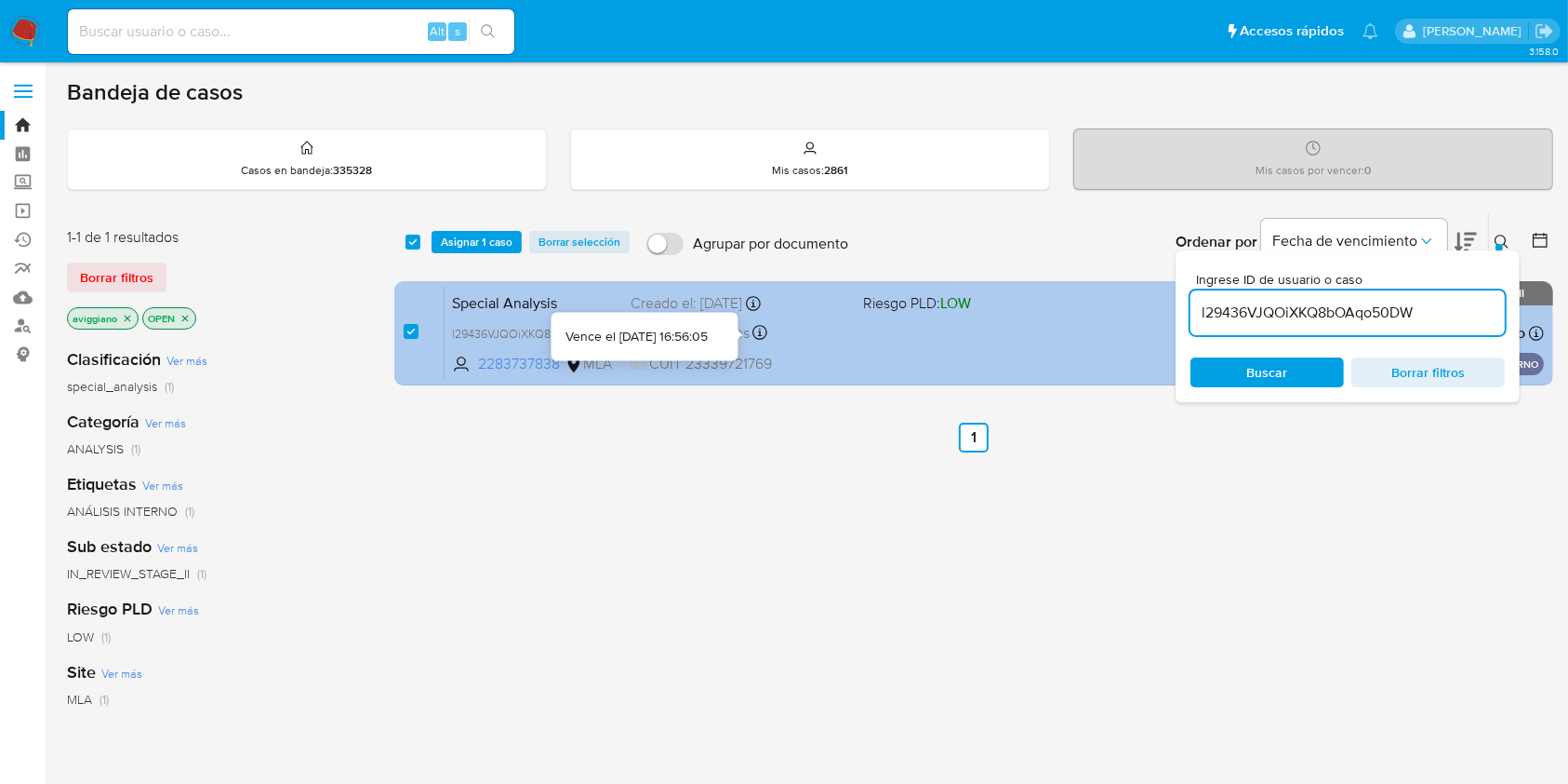
click at [839, 346] on div "Special Analysis l29436VJQOiXKQ8bOAqo50DW 2283737838 MLA Riesgo PLD: LOW Creado…" at bounding box center [993, 333] width 1099 height 94
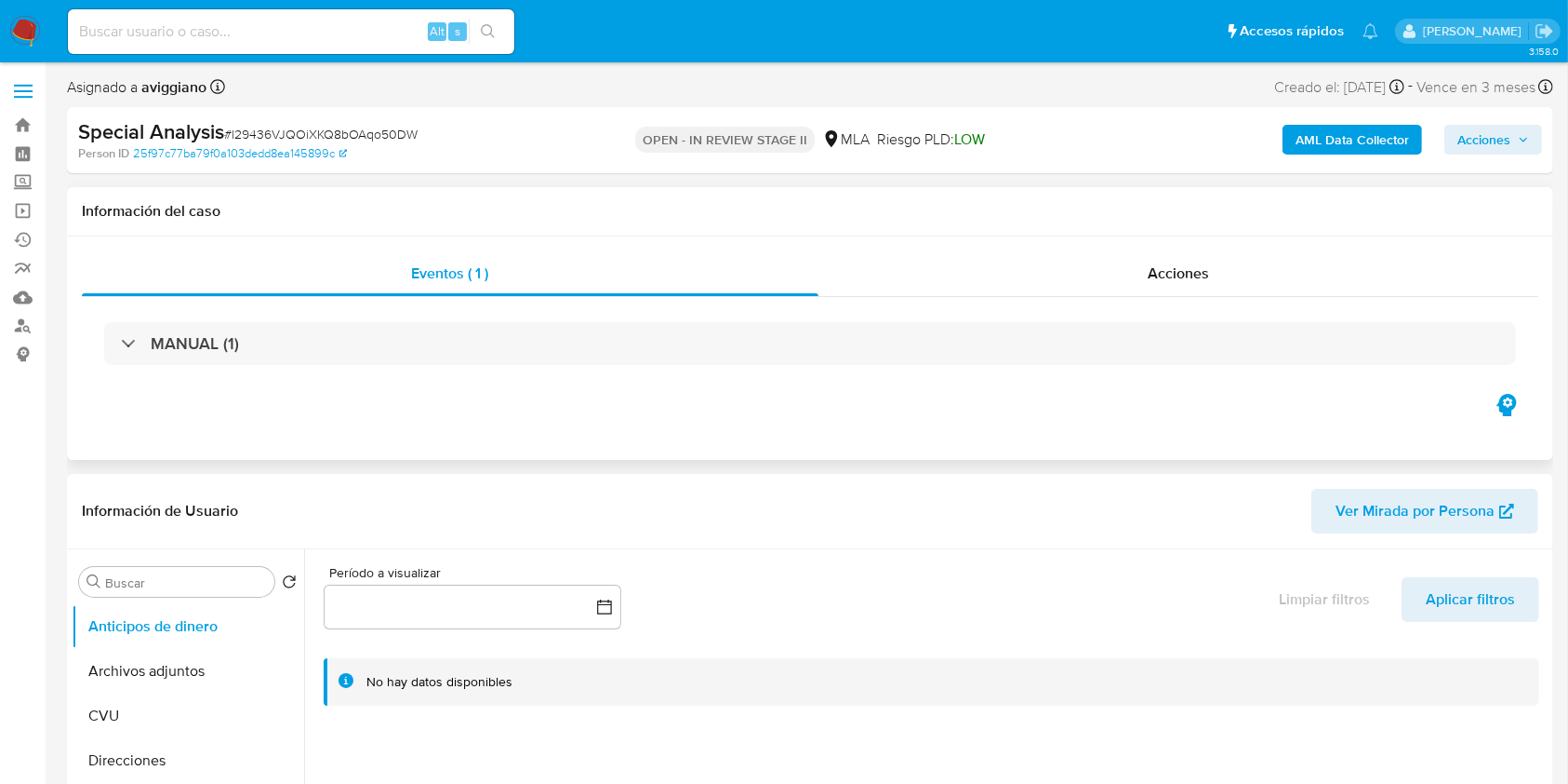
select select "10"
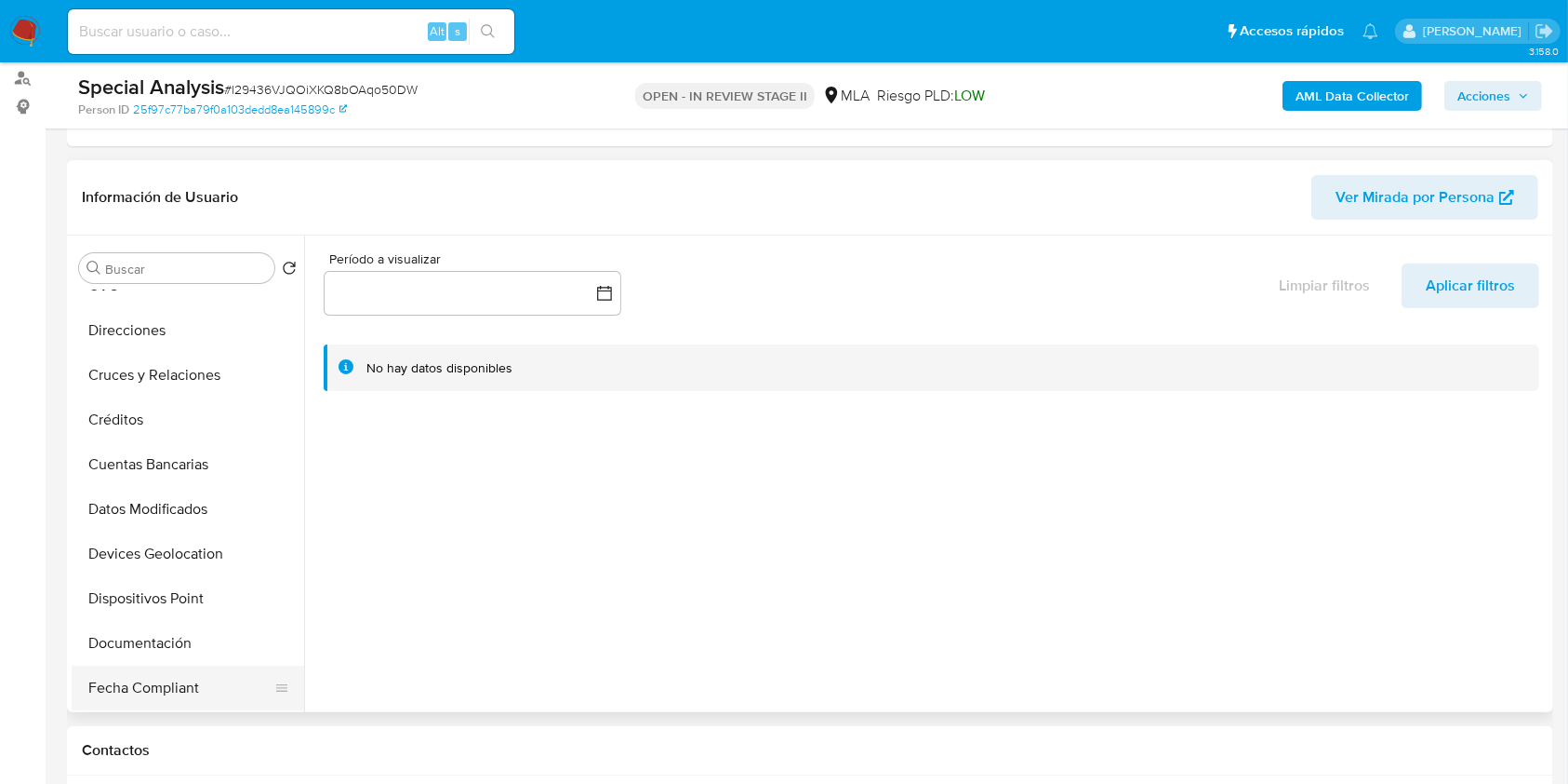
scroll to position [372, 0]
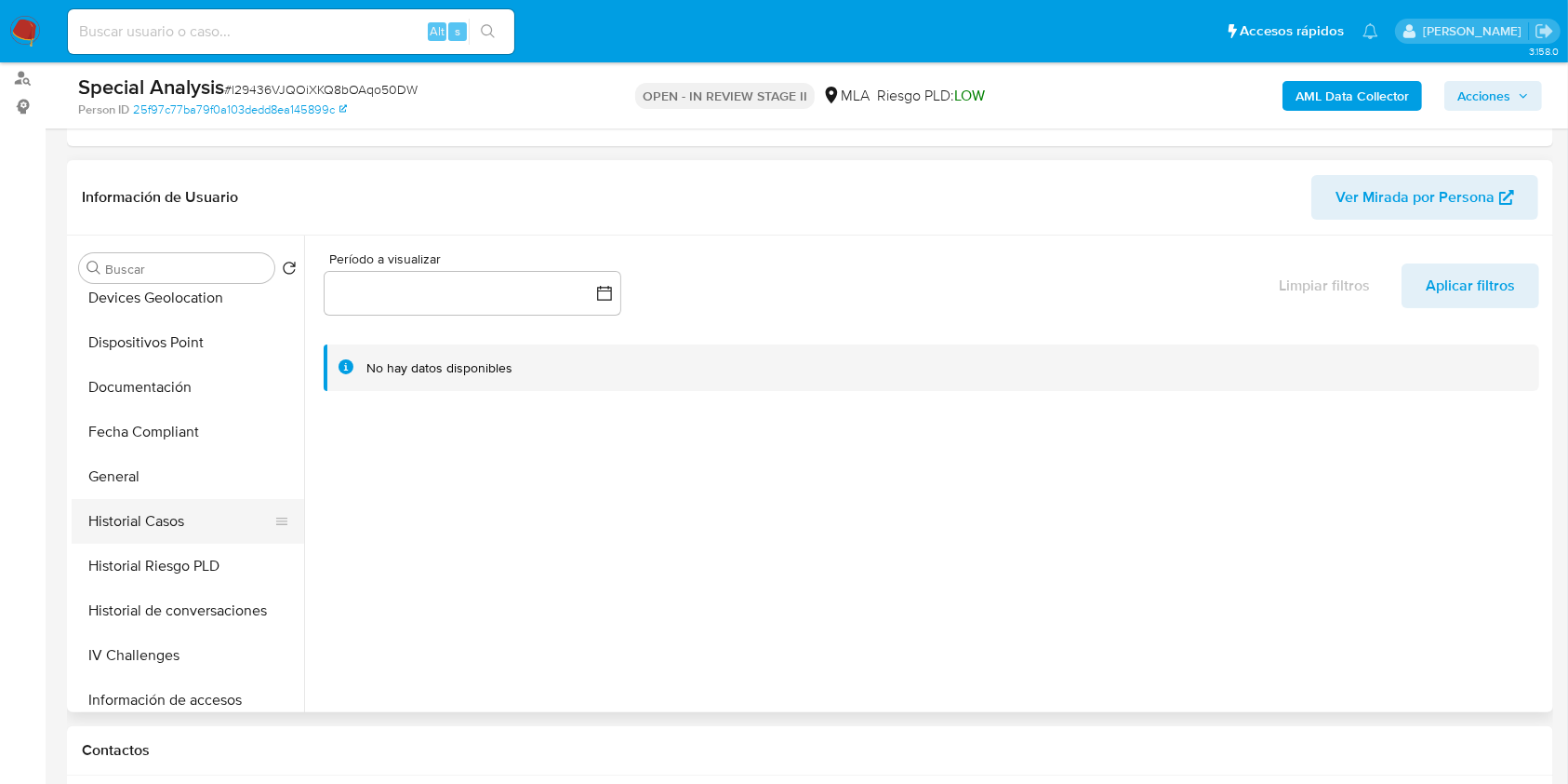
click at [161, 517] on button "Historial Casos" at bounding box center [180, 521] width 218 height 45
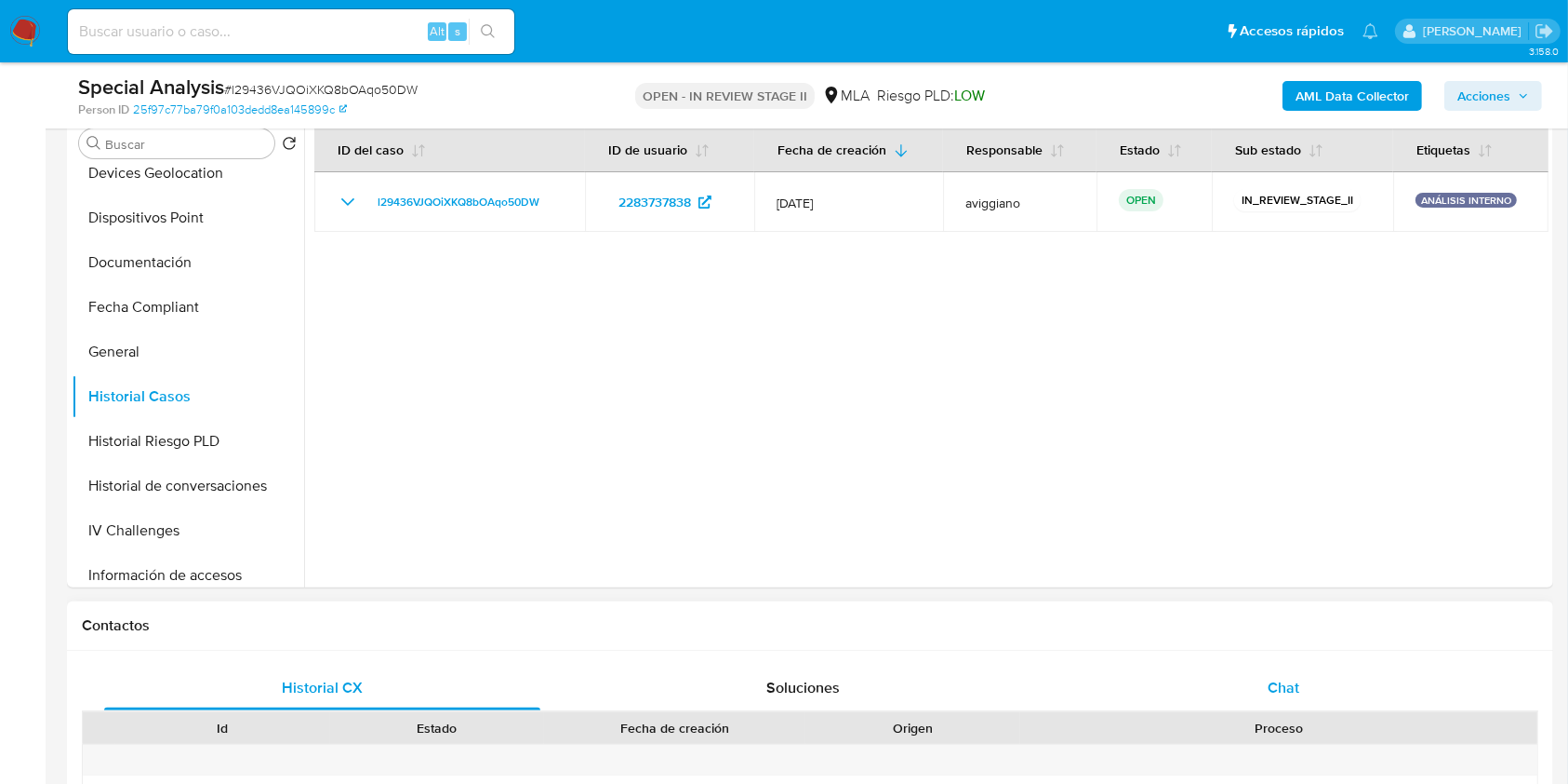
click at [1273, 686] on span "Chat" at bounding box center [1284, 688] width 31 height 22
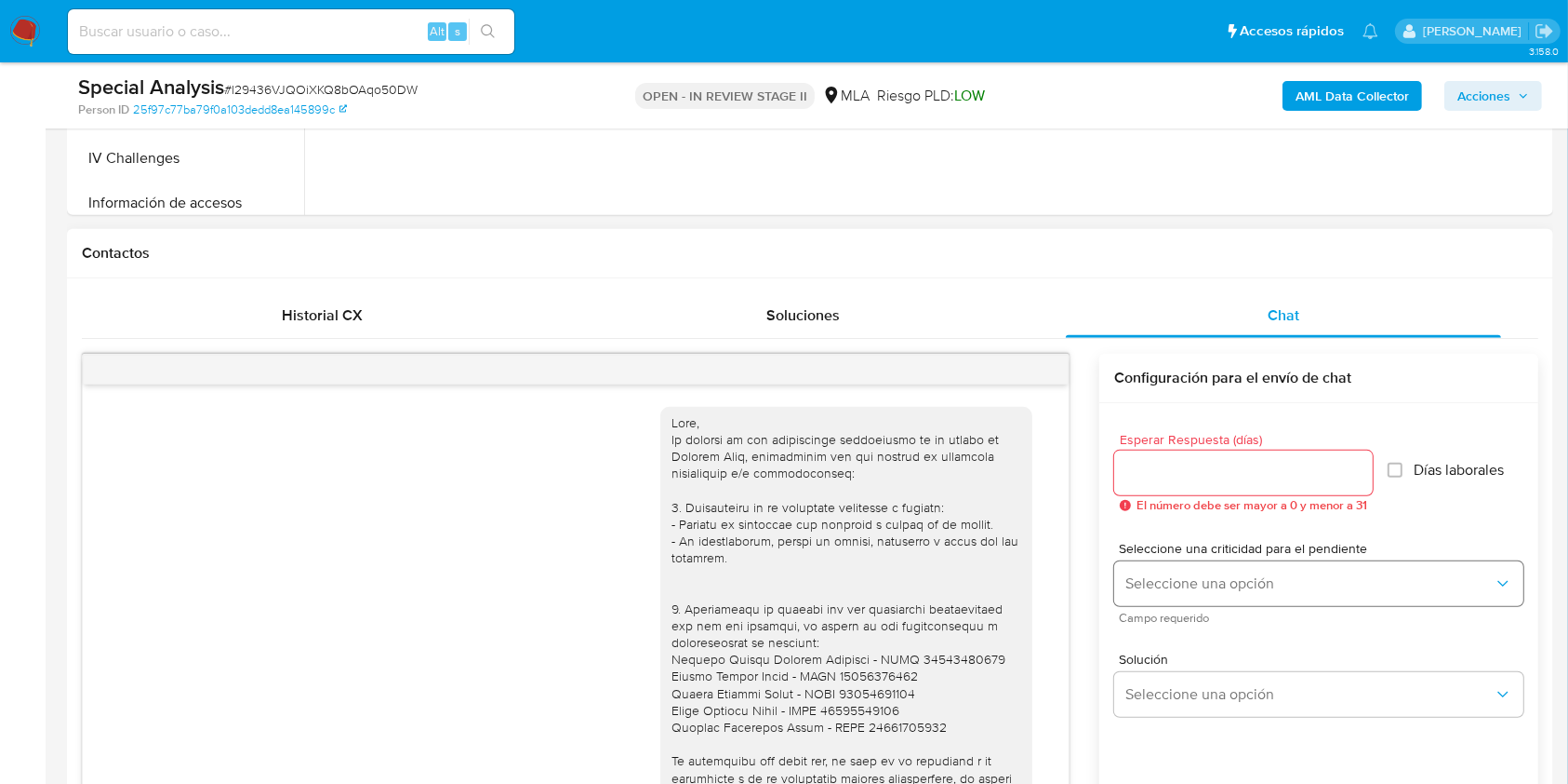
scroll to position [186, 0]
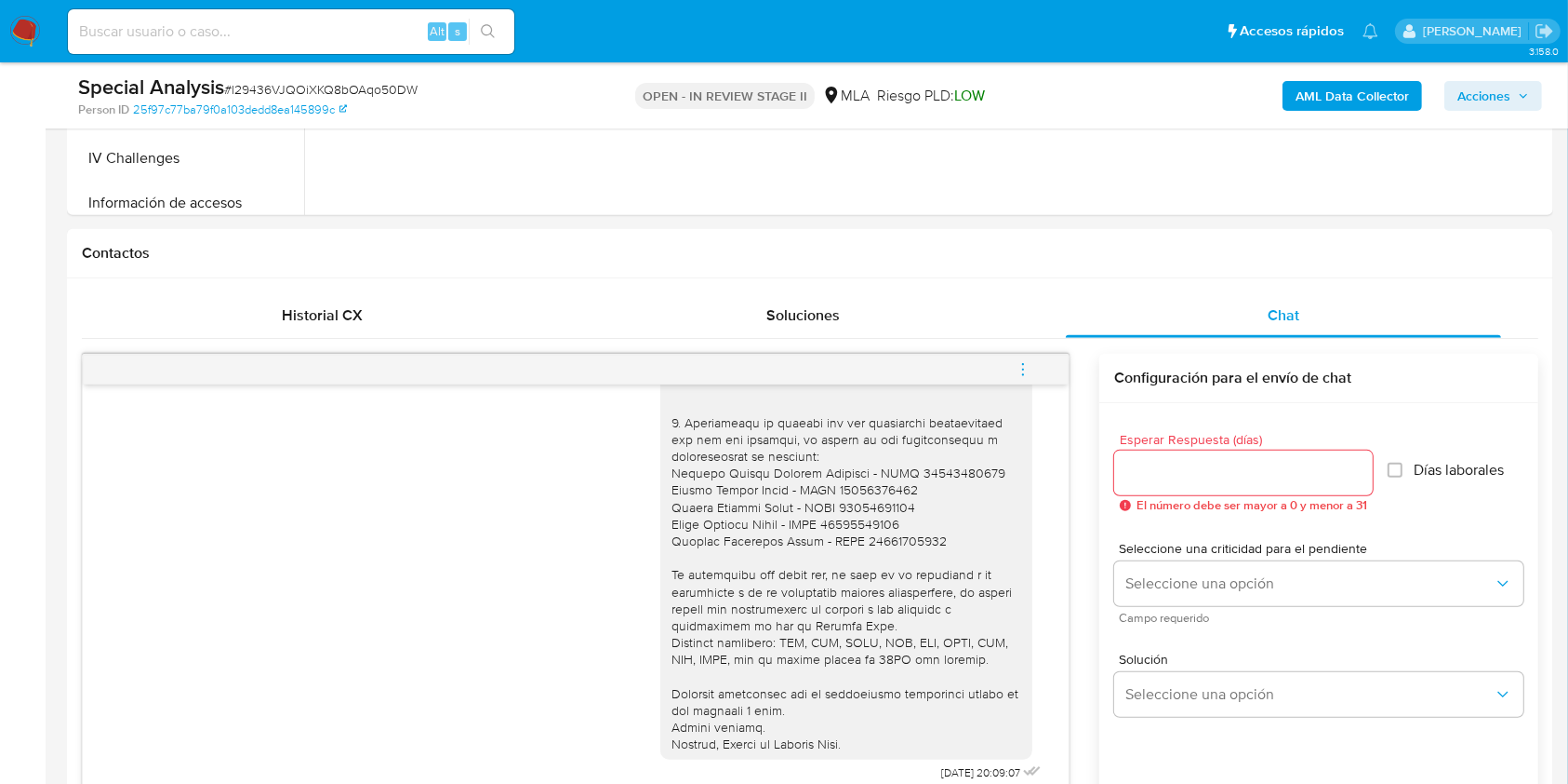
click at [1022, 372] on icon "menu-action" at bounding box center [1023, 369] width 17 height 17
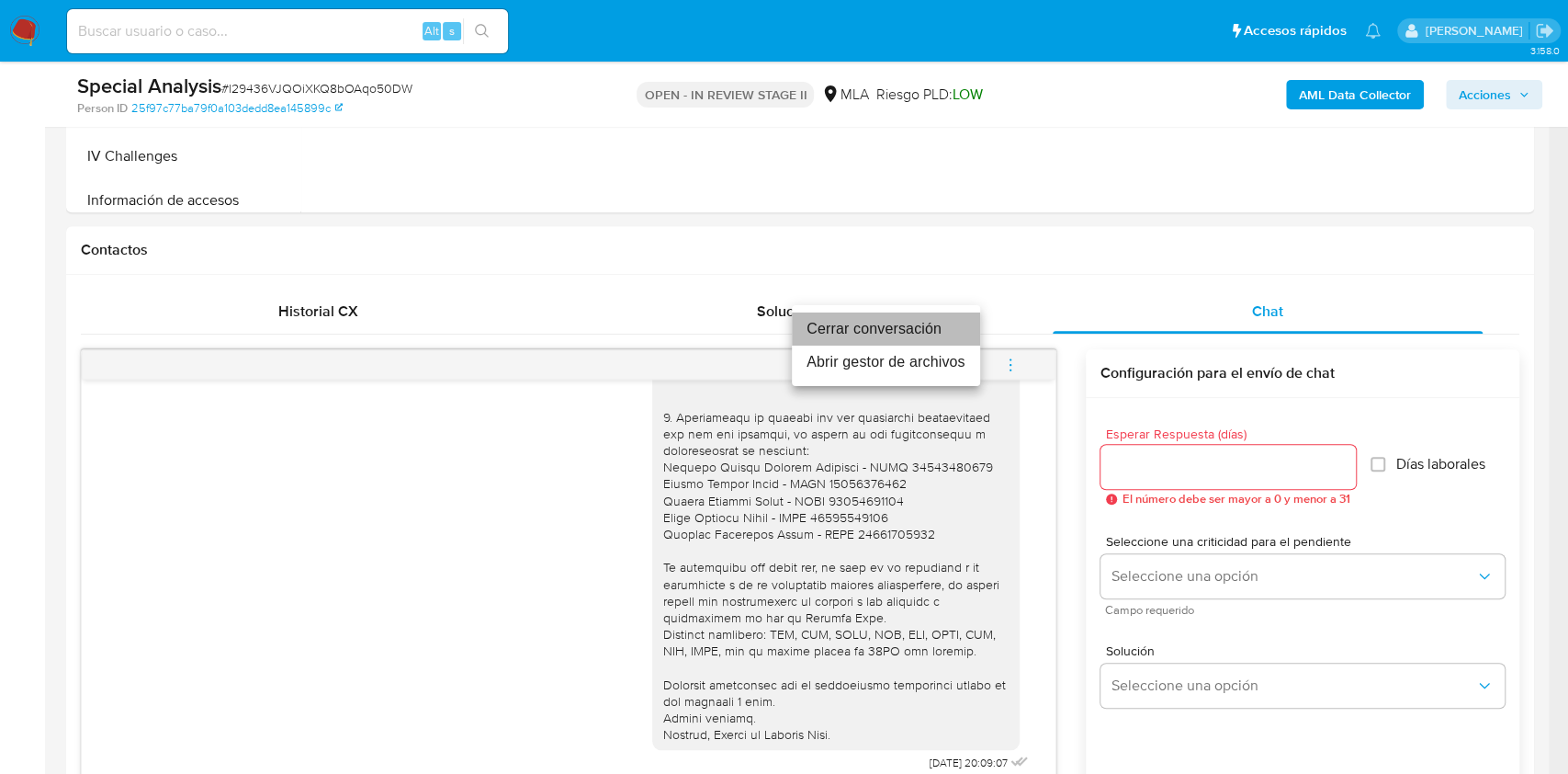
click at [867, 328] on li "Cerrar conversación" at bounding box center [886, 329] width 188 height 33
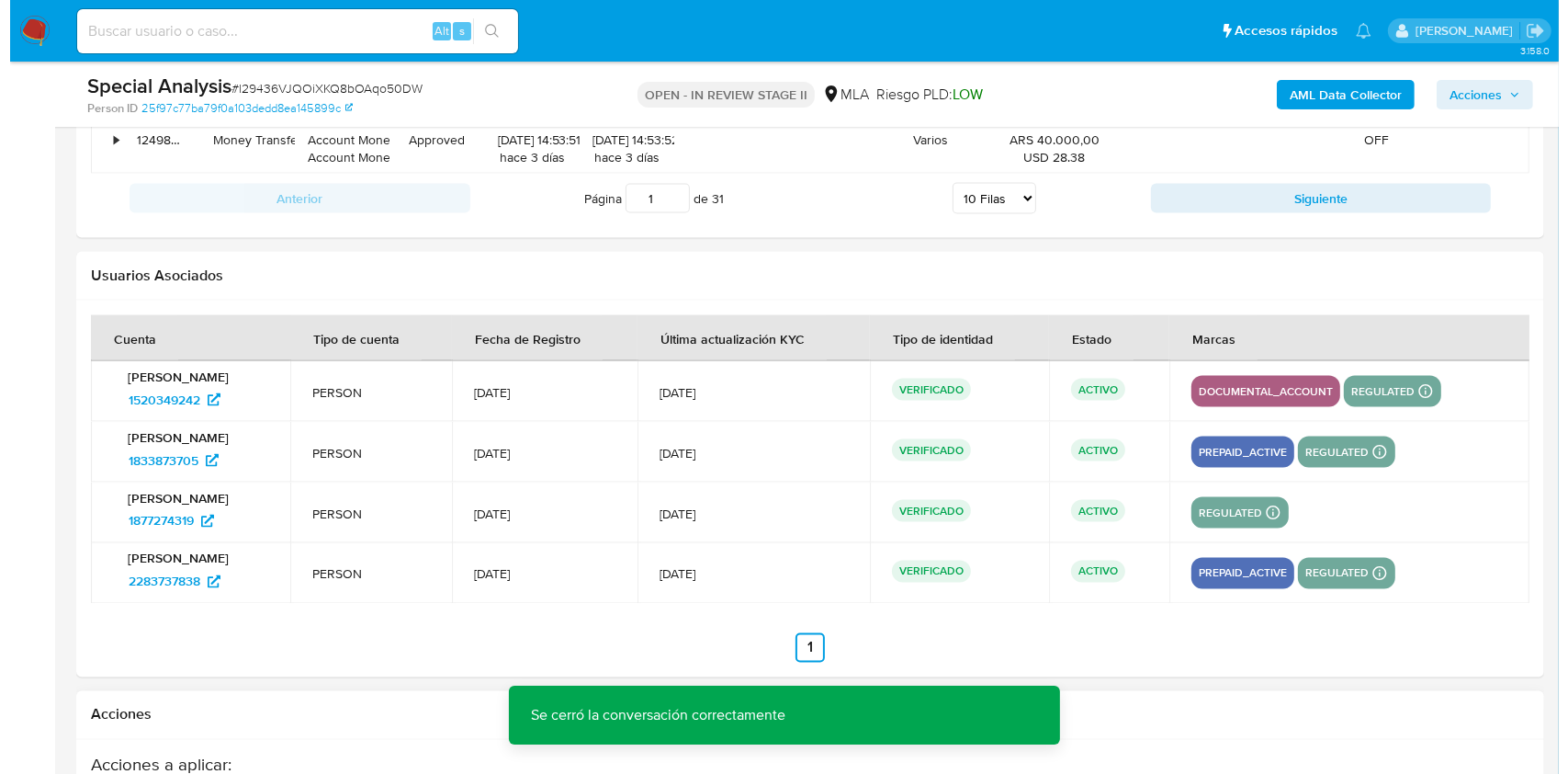
scroll to position [3430, 0]
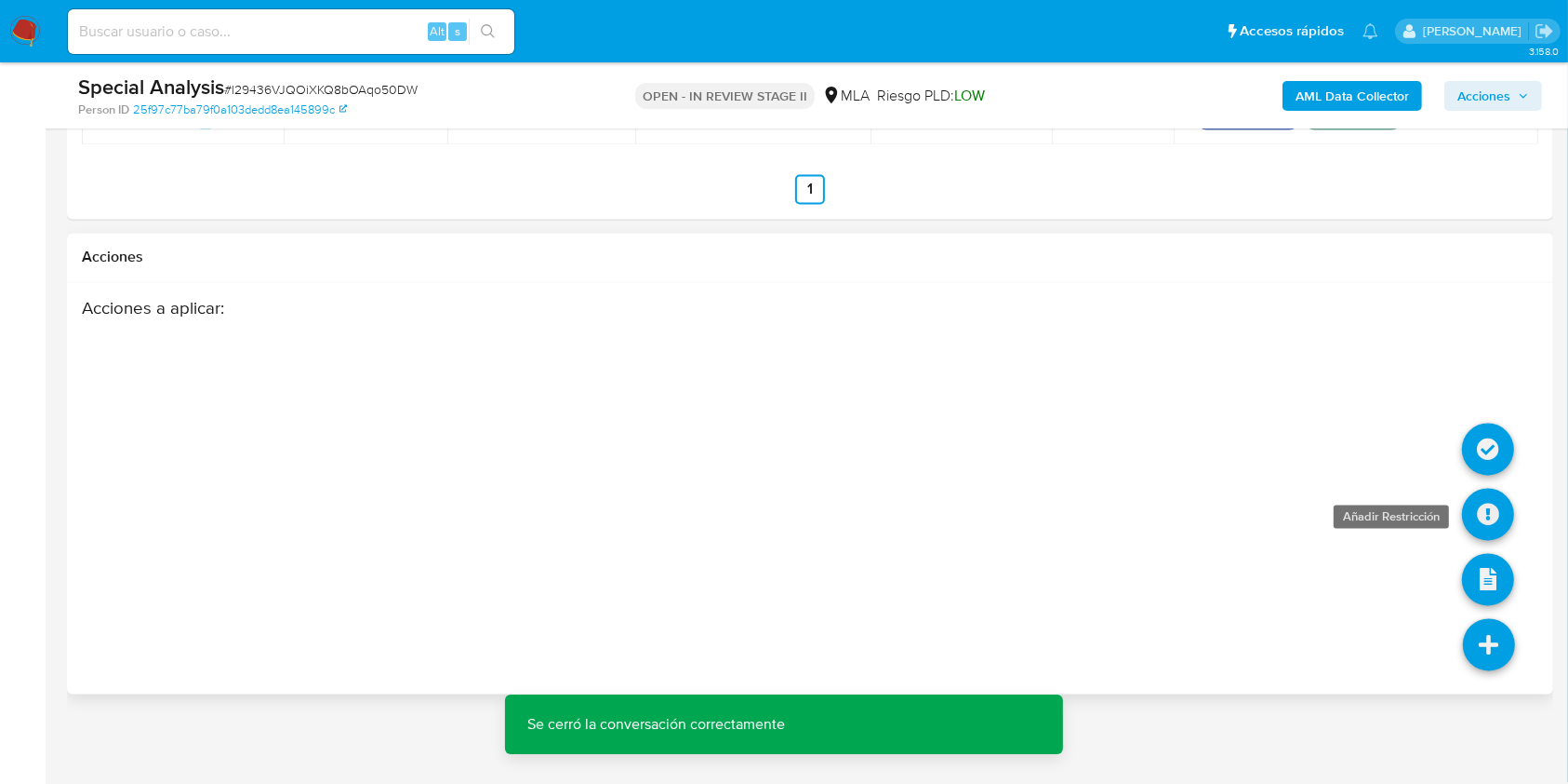
click at [1482, 510] on icon at bounding box center [1488, 514] width 52 height 52
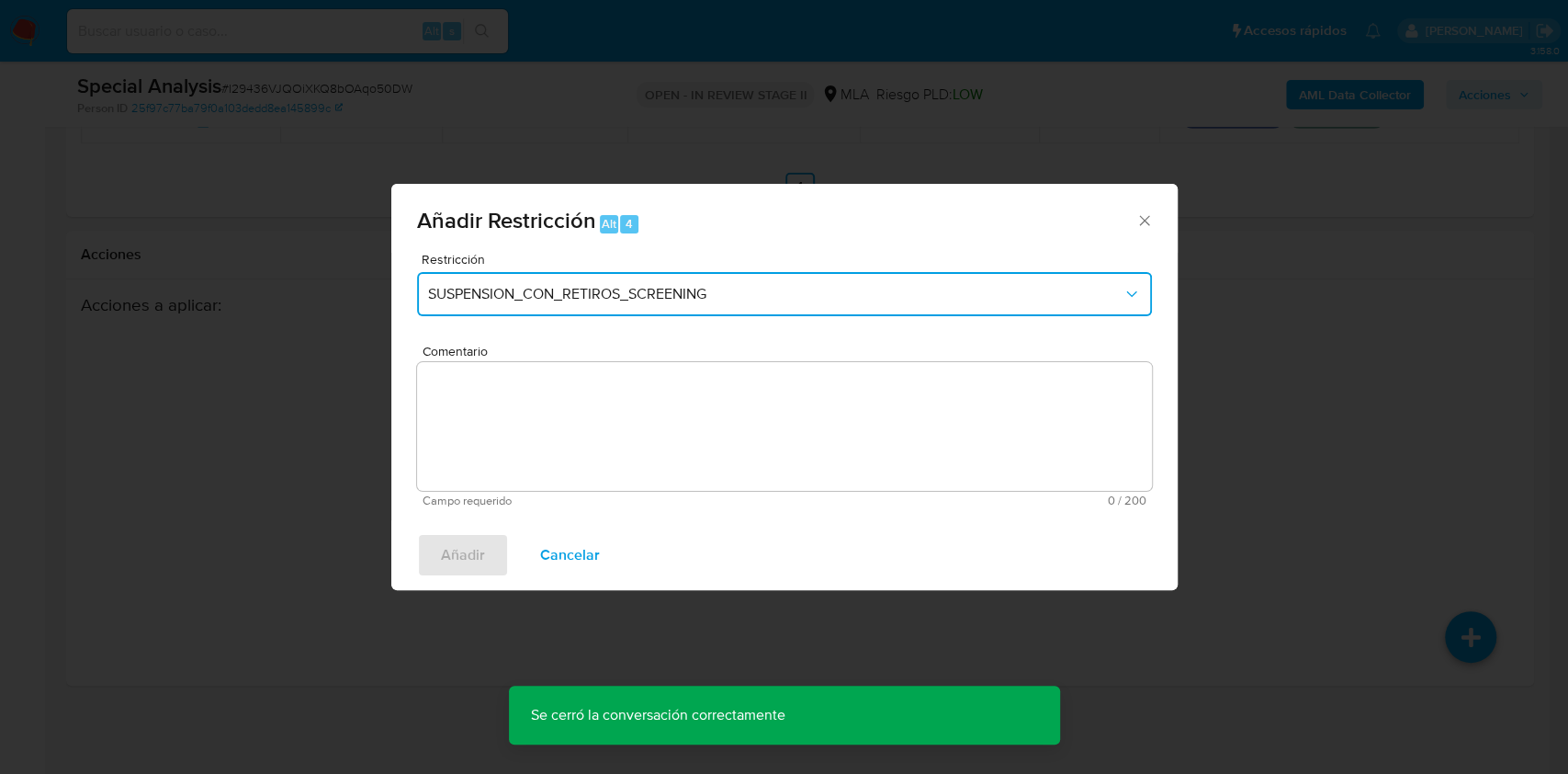
click at [493, 305] on button "SUSPENSION_CON_RETIROS_SCREENING" at bounding box center [784, 294] width 735 height 45
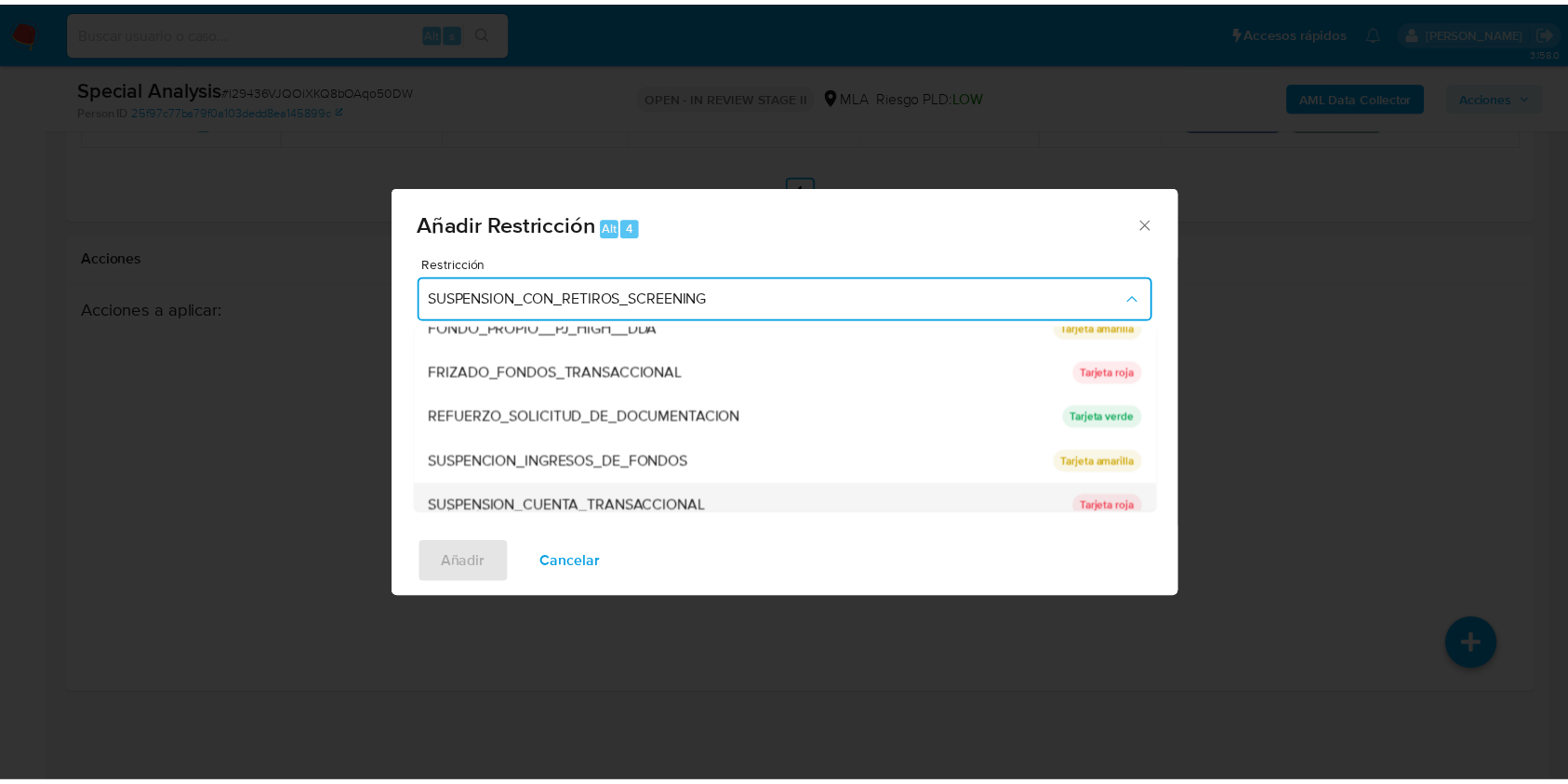
scroll to position [372, 0]
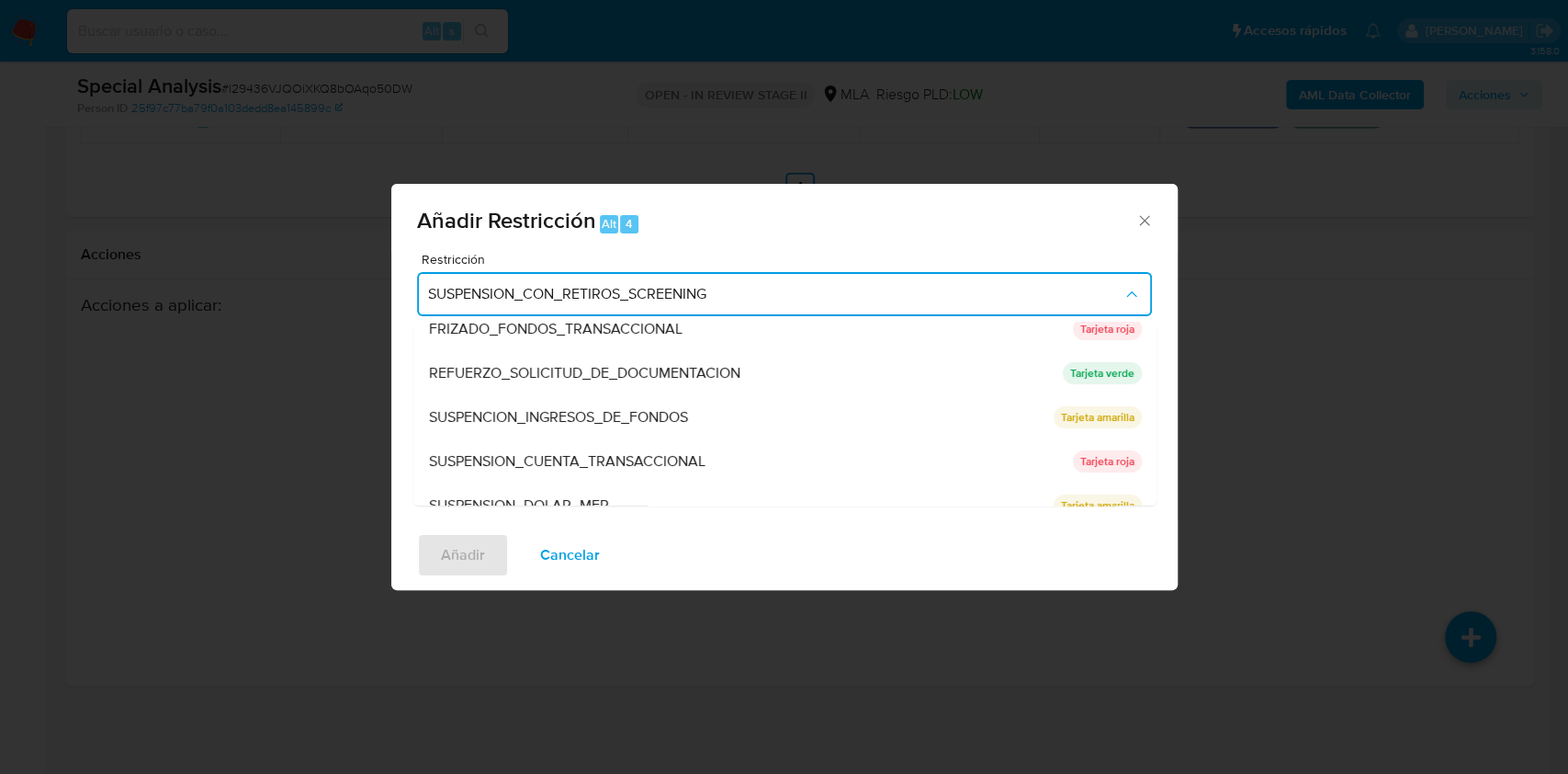
drag, startPoint x: 502, startPoint y: 451, endPoint x: 511, endPoint y: 456, distance: 10.3
click at [505, 452] on span "SUSPENSION_CUENTA_TRANSACCIONAL" at bounding box center [567, 461] width 277 height 18
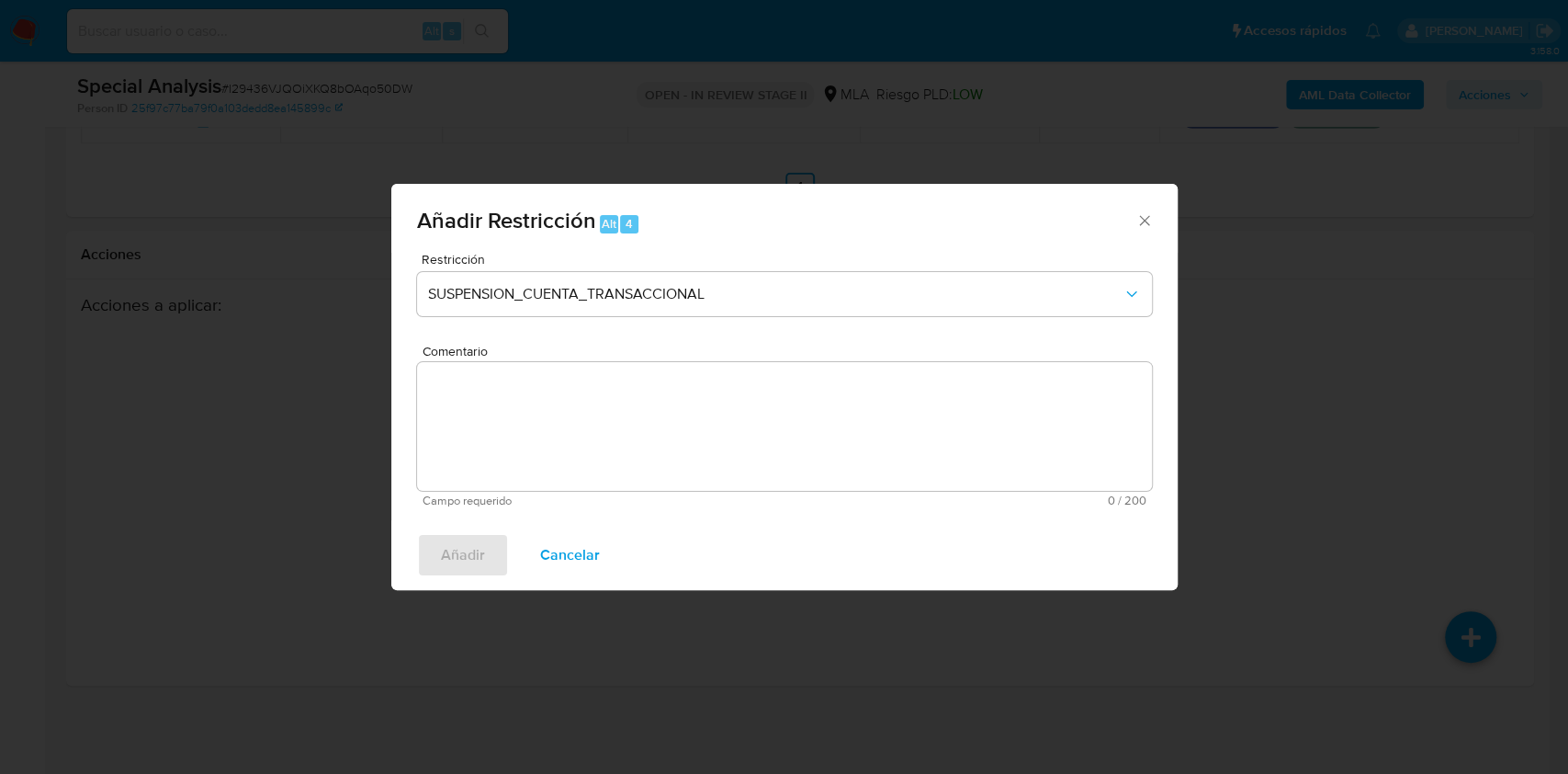
drag, startPoint x: 511, startPoint y: 459, endPoint x: 529, endPoint y: 453, distance: 19.0
click at [515, 459] on textarea "Comentario" at bounding box center [784, 426] width 735 height 129
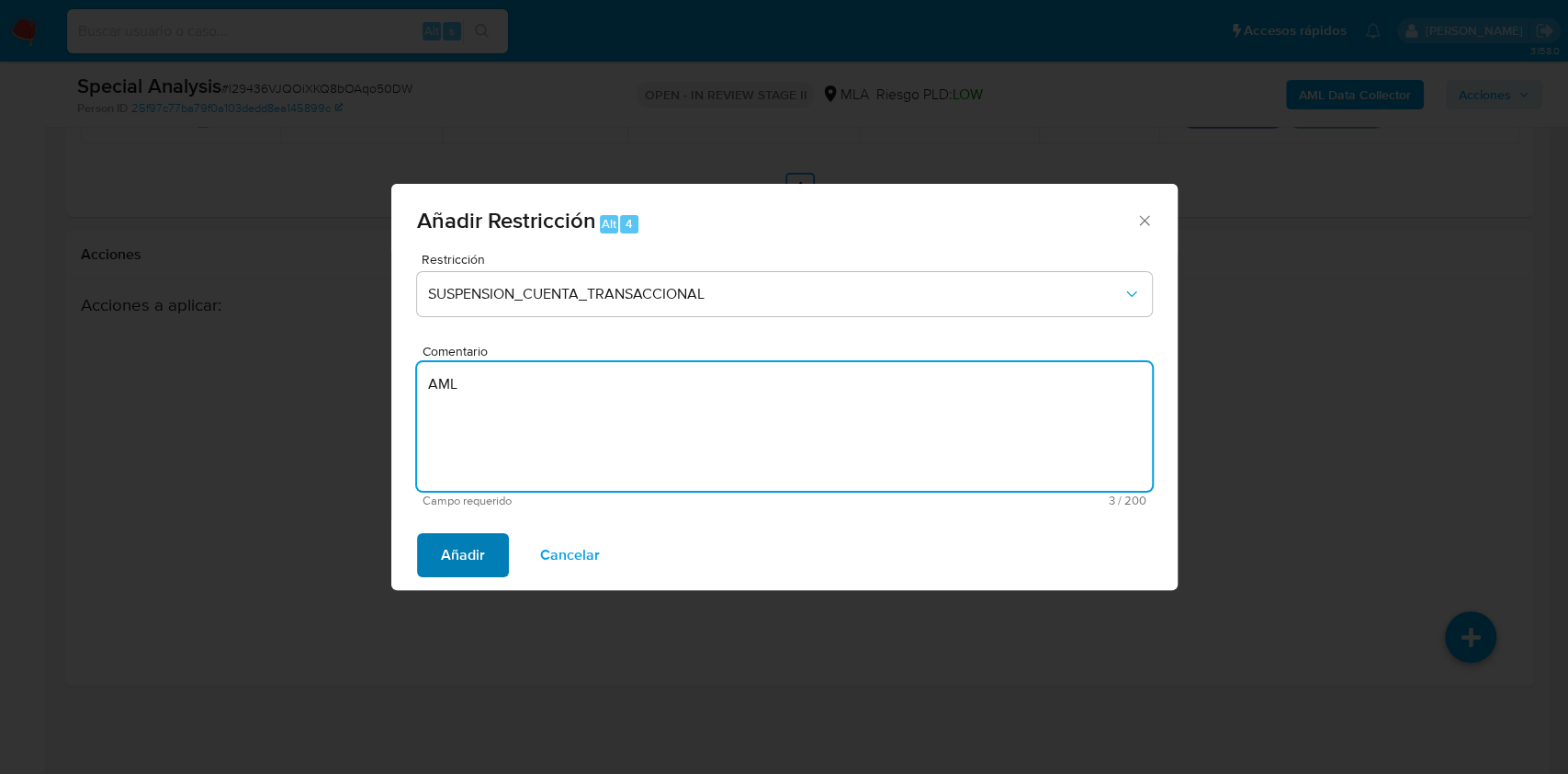
type textarea "AML"
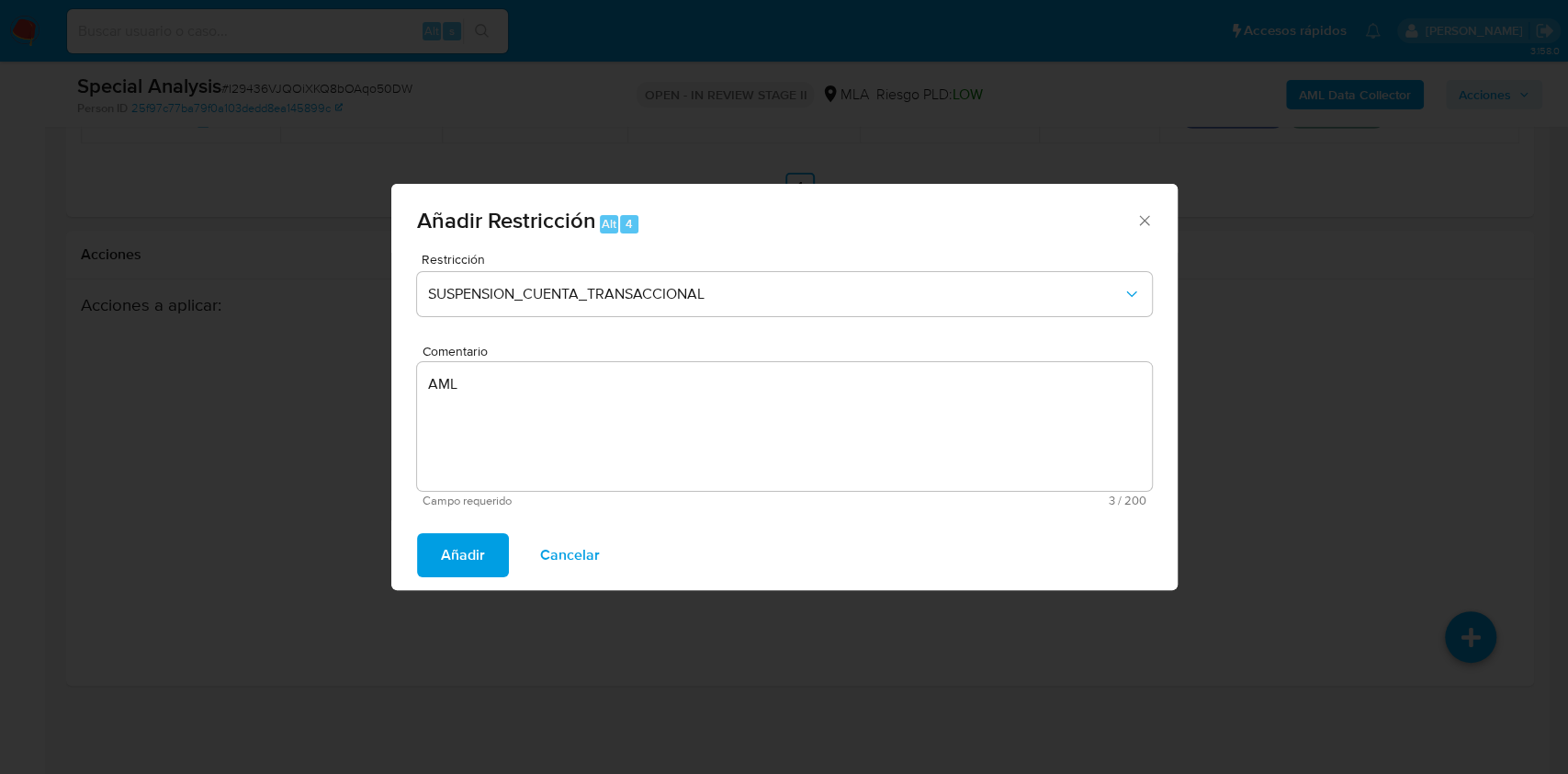
click at [492, 544] on button "Añadir" at bounding box center [463, 555] width 92 height 45
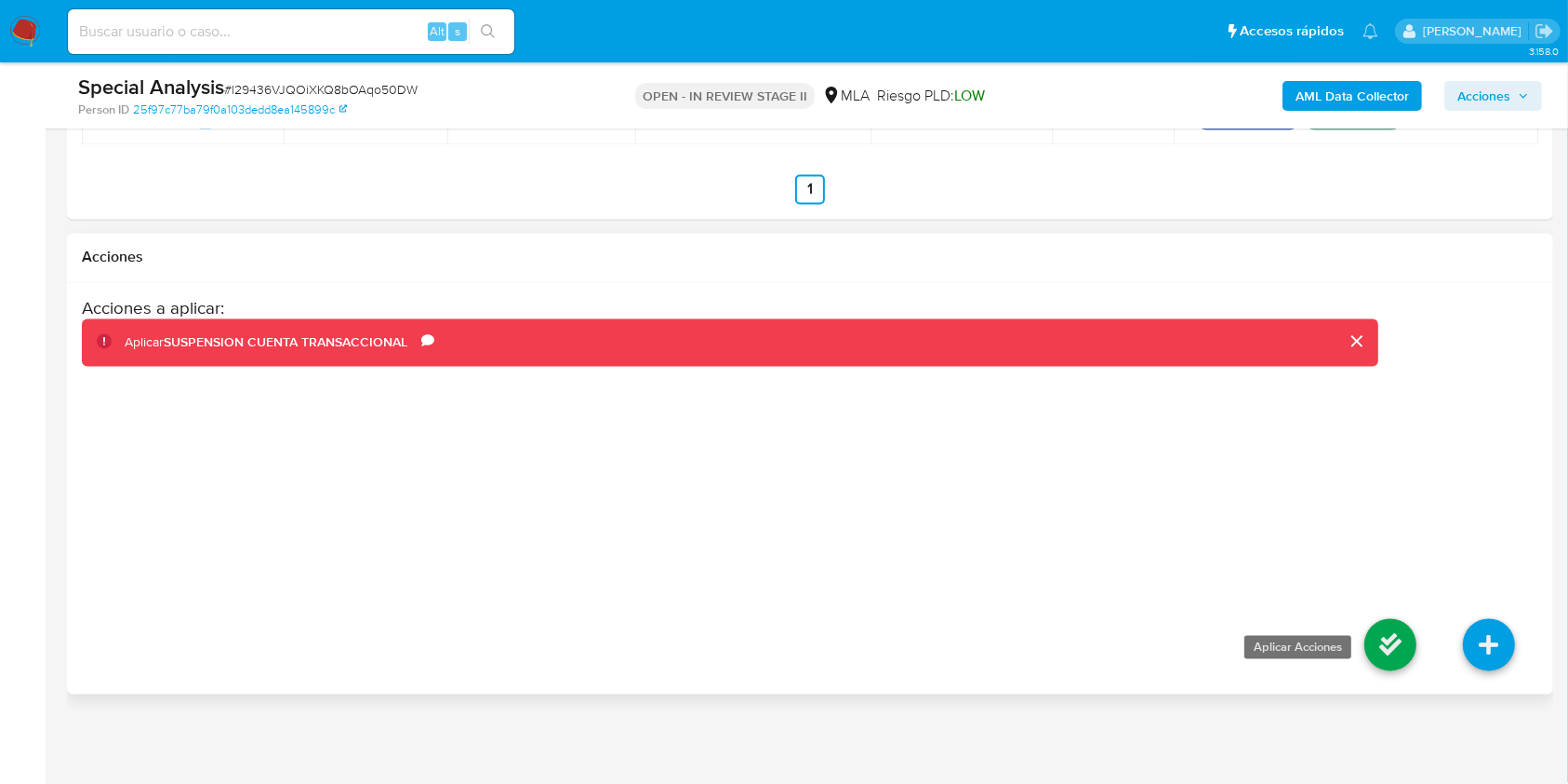
click at [1384, 635] on icon at bounding box center [1391, 645] width 52 height 52
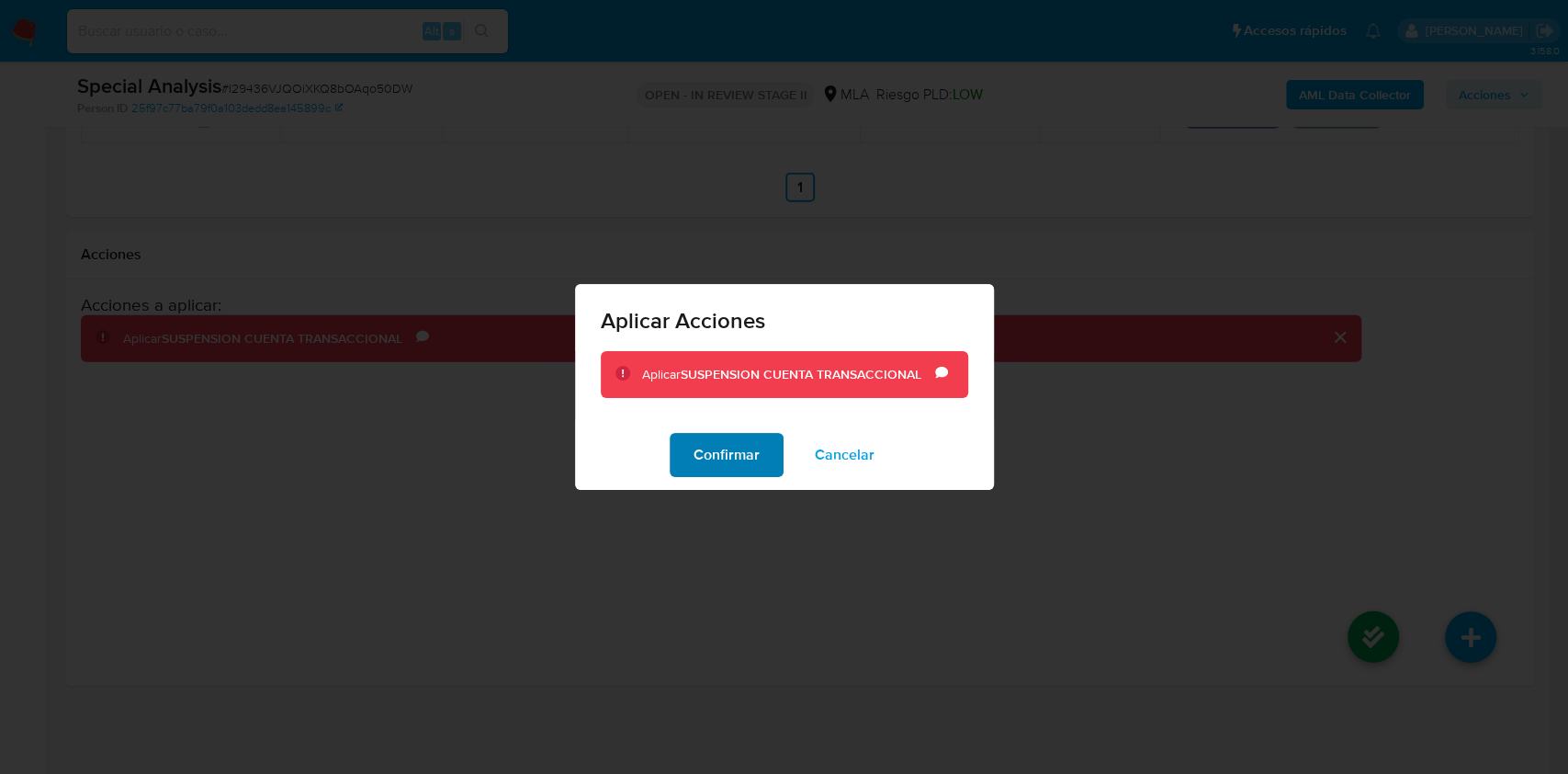
click at [727, 457] on span "Confirmar" at bounding box center [726, 455] width 66 height 41
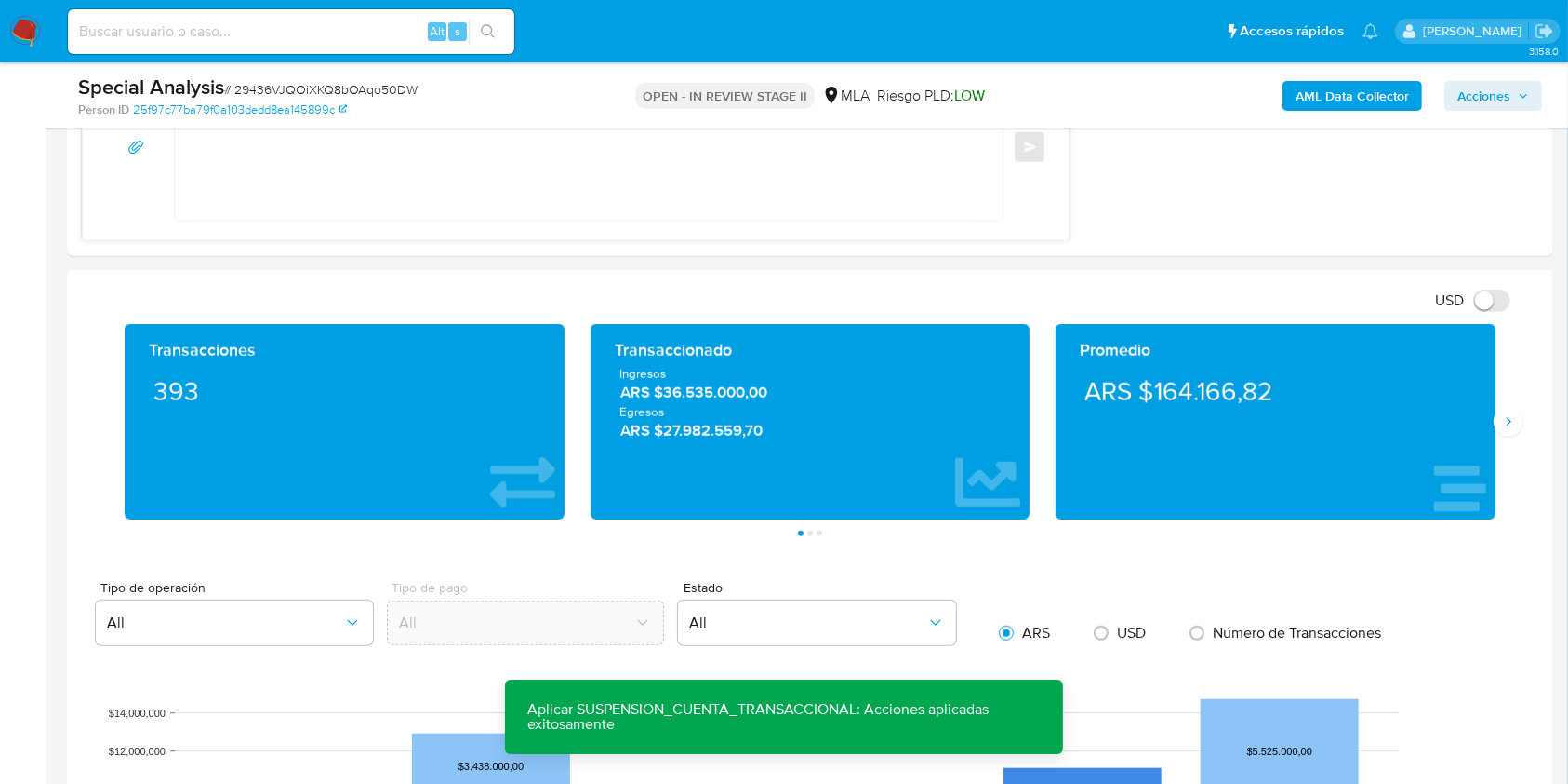
scroll to position [1613, 0]
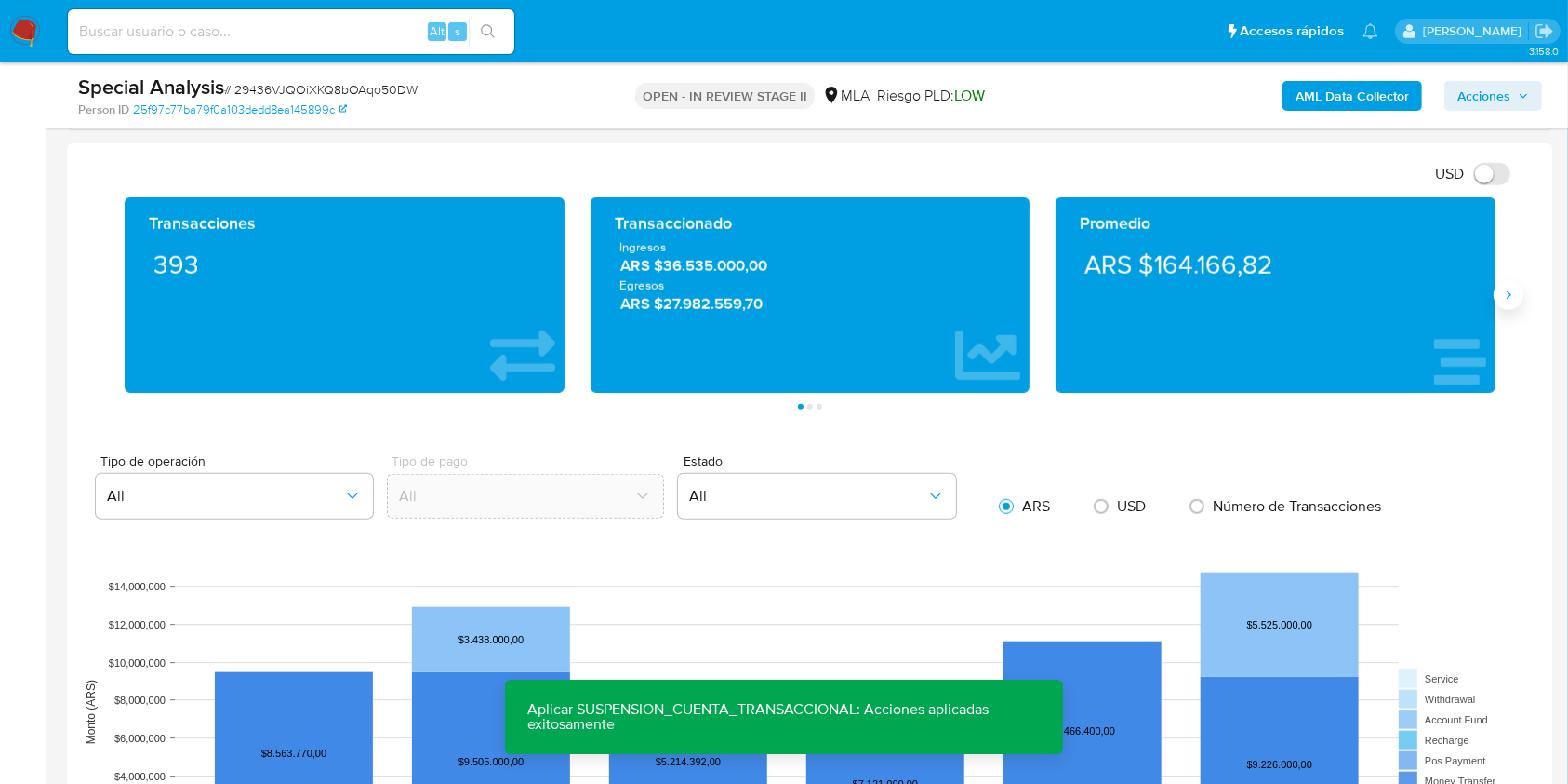
click at [1515, 301] on button "Siguiente" at bounding box center [1508, 295] width 29 height 29
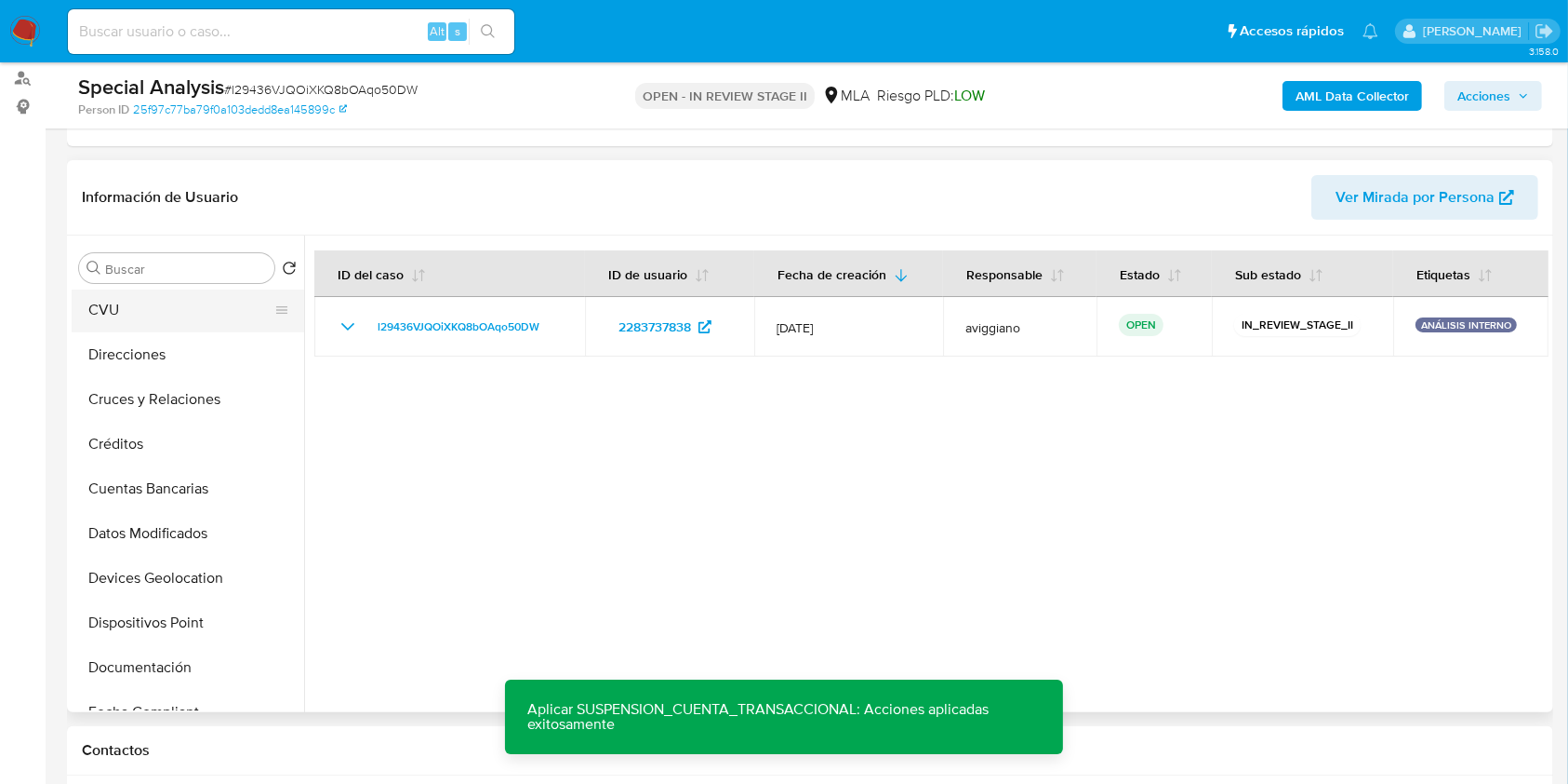
scroll to position [0, 0]
click at [150, 372] on button "Archivos adjuntos" at bounding box center [180, 357] width 218 height 45
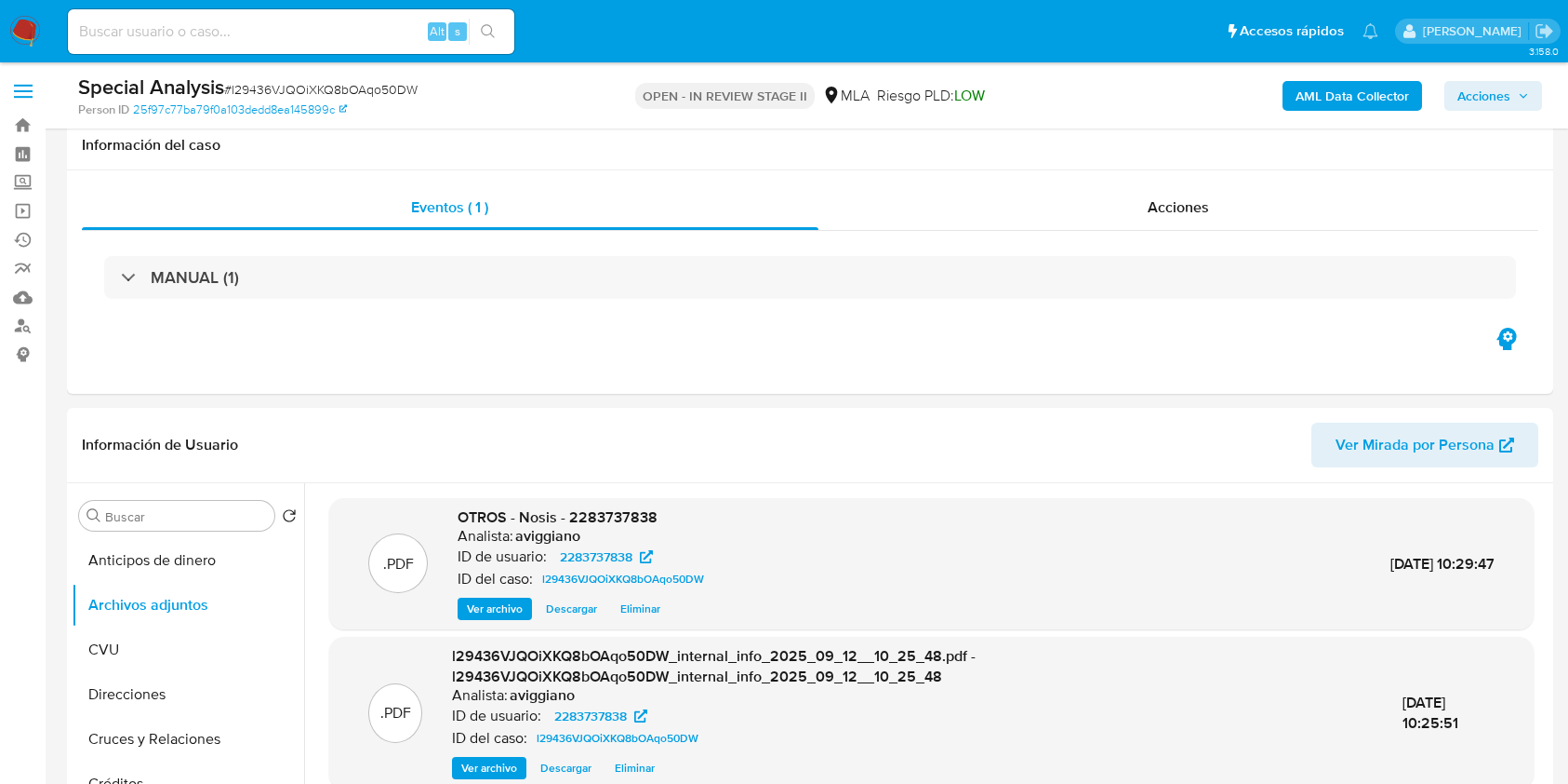
select select "10"
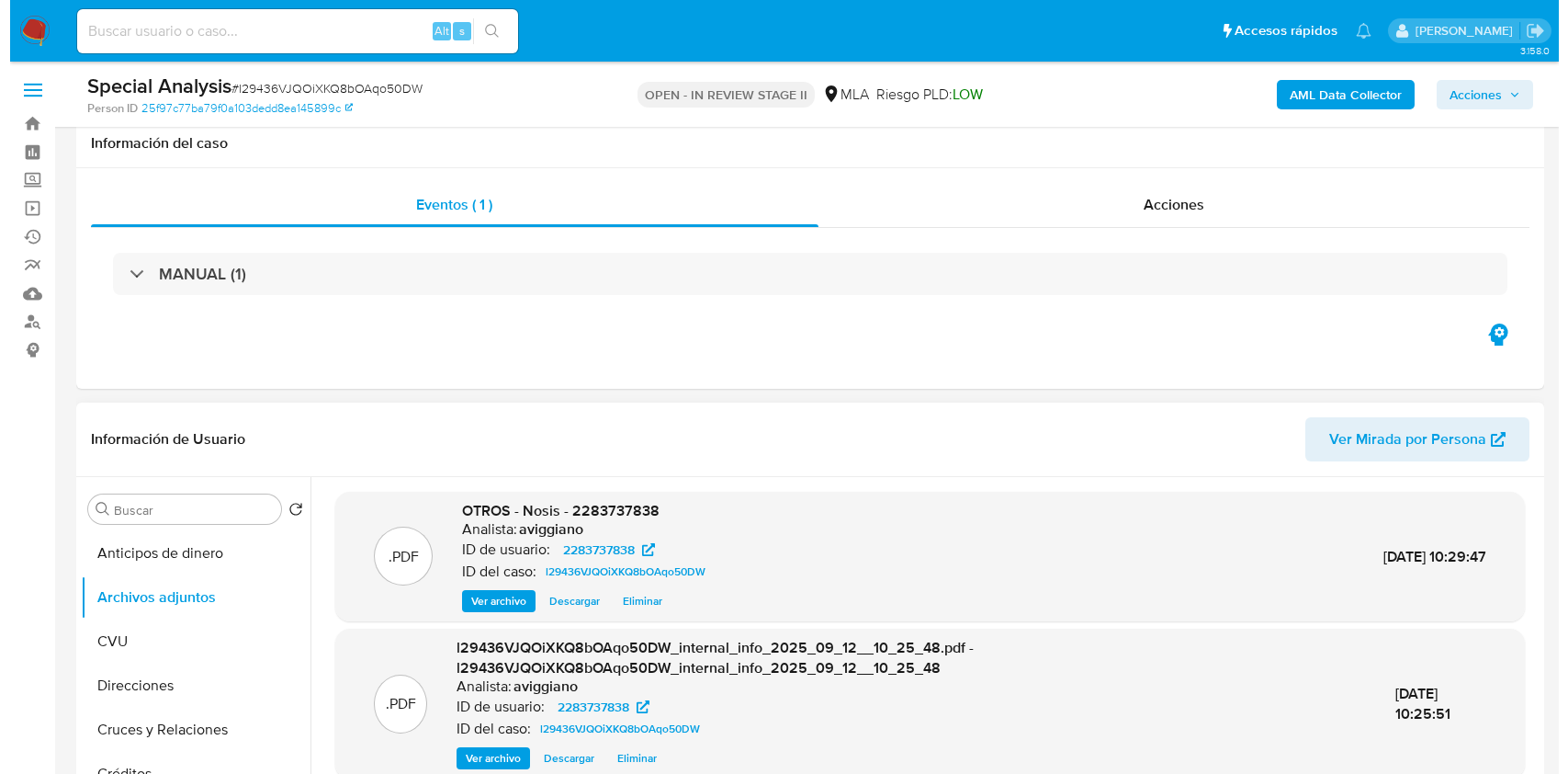
scroll to position [244, 0]
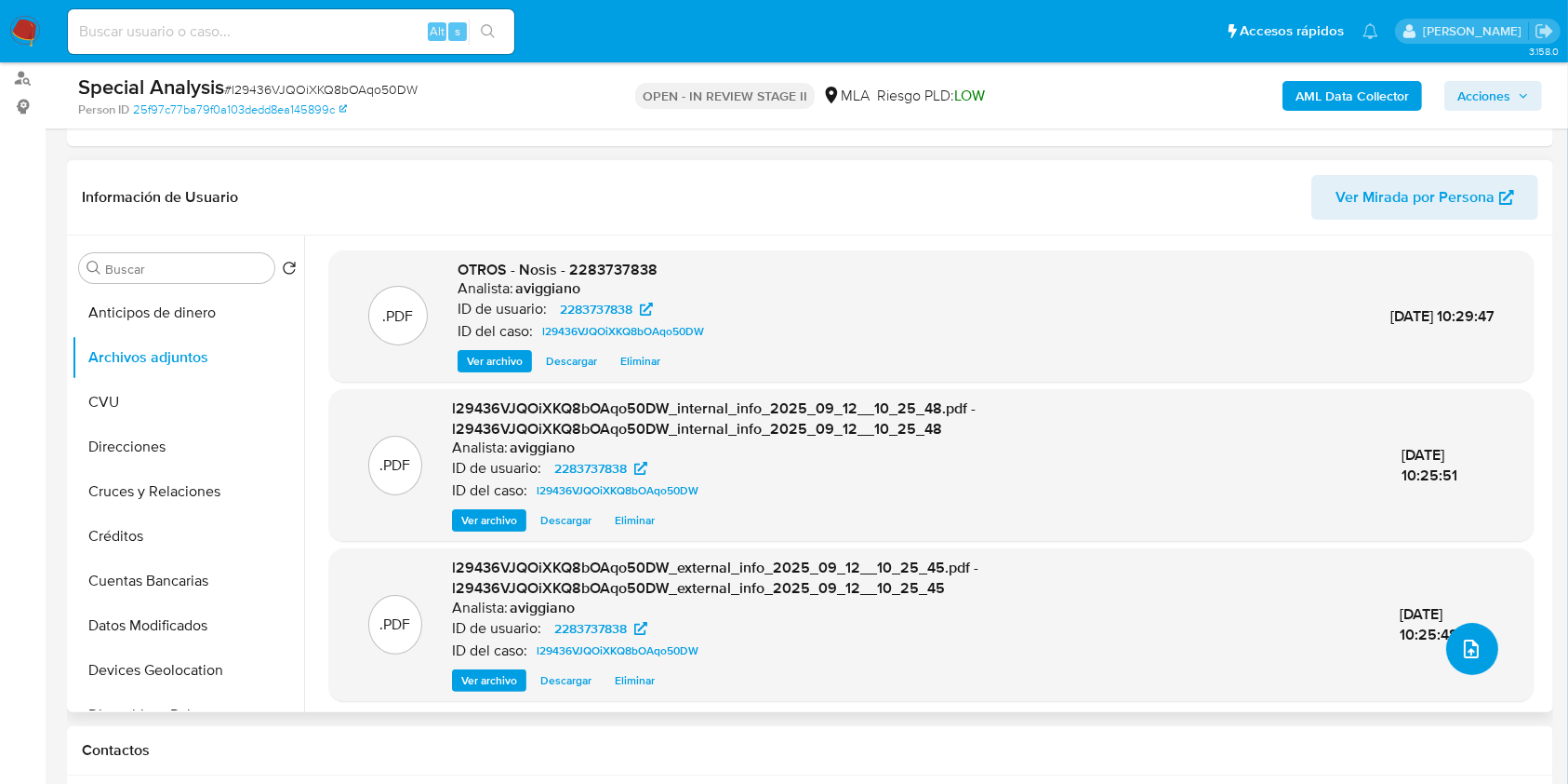
click at [1446, 645] on button "upload-file" at bounding box center [1472, 649] width 52 height 52
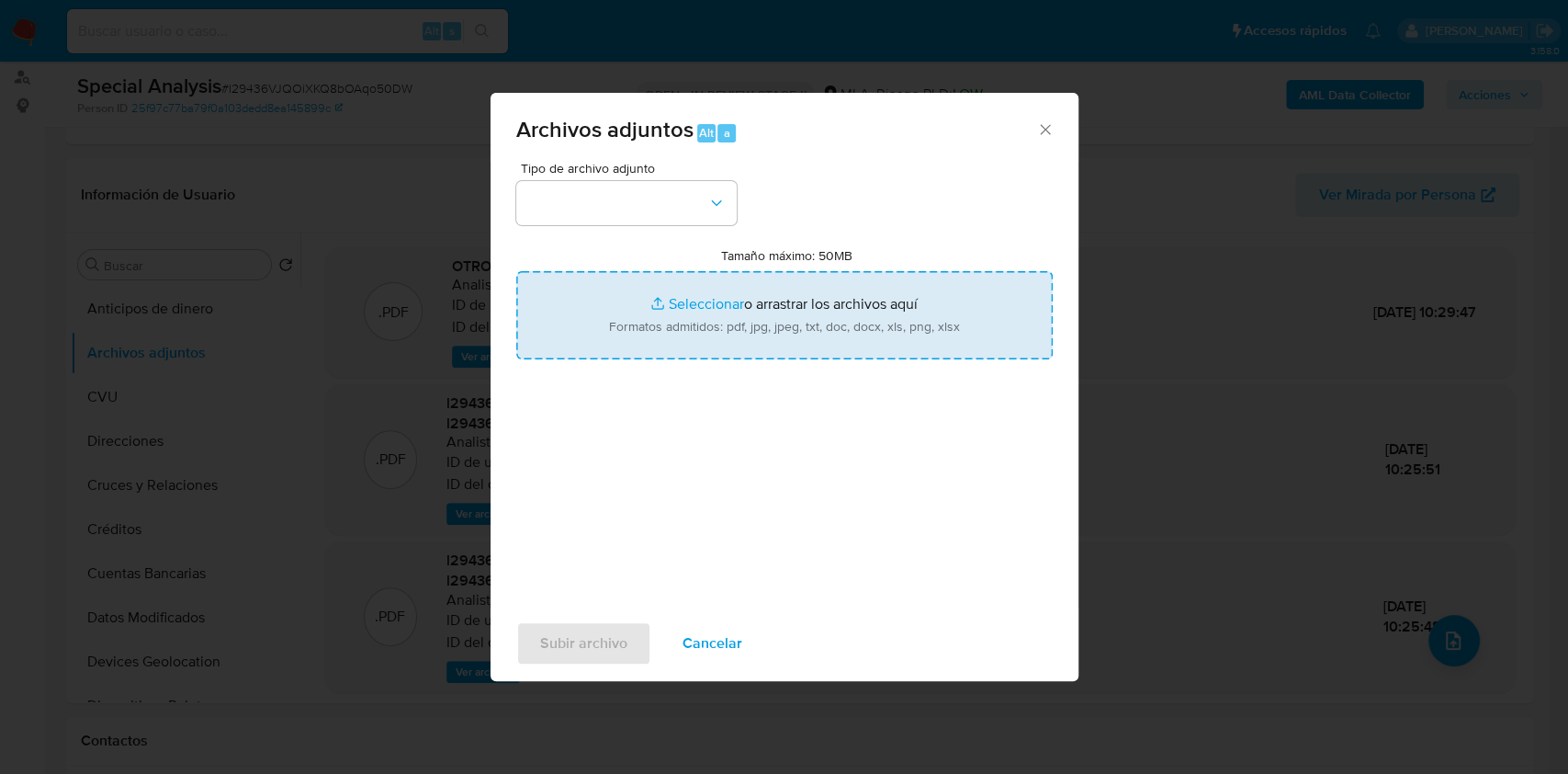
click at [818, 316] on input "Tamaño máximo: 50MB Seleccionar archivos" at bounding box center [784, 315] width 537 height 88
type input "C:\fakepath\Noticia Negativa - La causa narco por la que cayó el Boliviano Juan…"
click at [833, 338] on input "Tamaño máximo: 50MB Seleccionar archivos" at bounding box center [784, 315] width 537 height 88
type input "C:\fakepath\Movimientos-Aladdin-v10_1 - Mario Abel Siles -.xlsx"
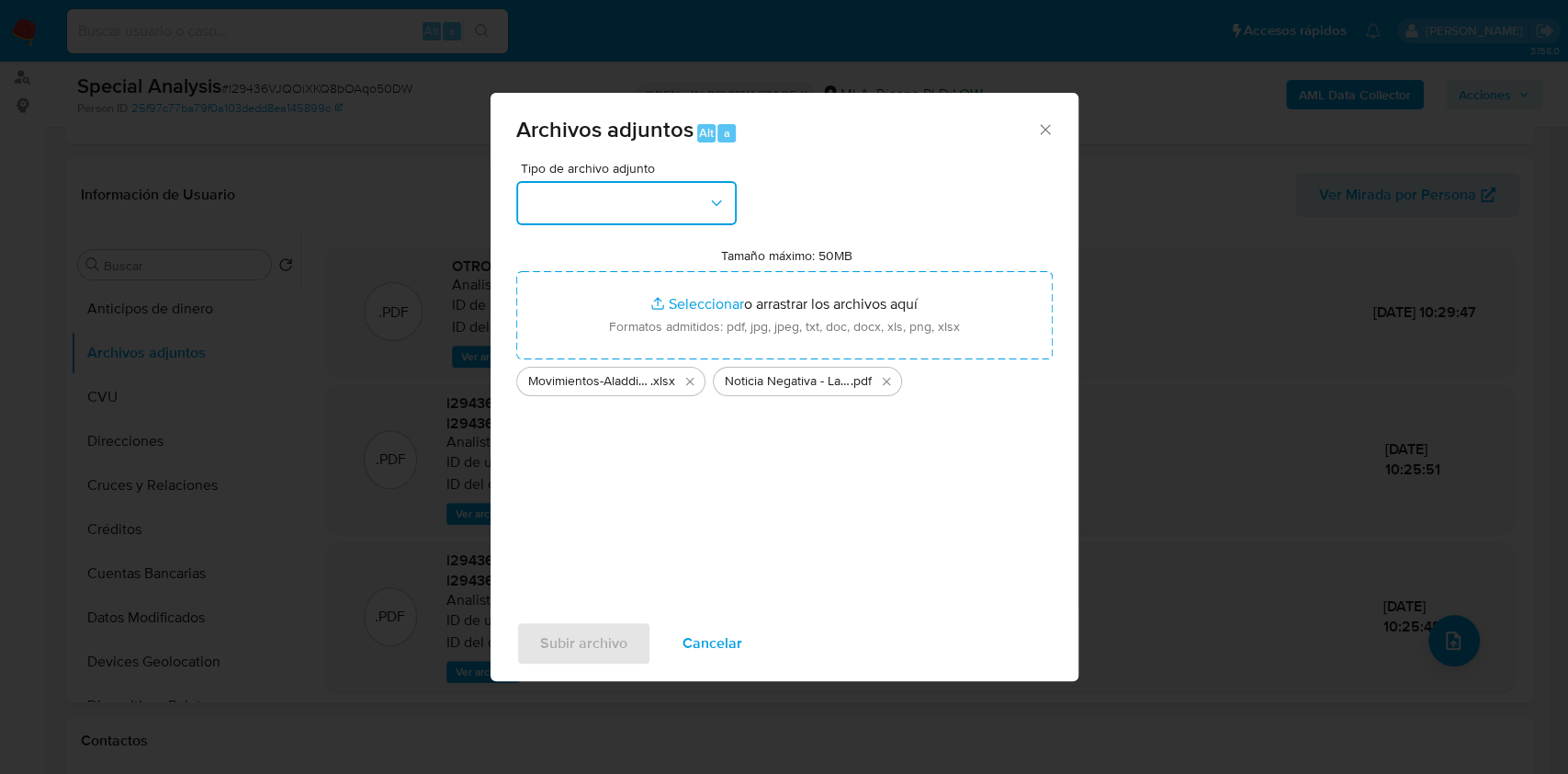
click at [612, 190] on button "button" at bounding box center [627, 203] width 221 height 45
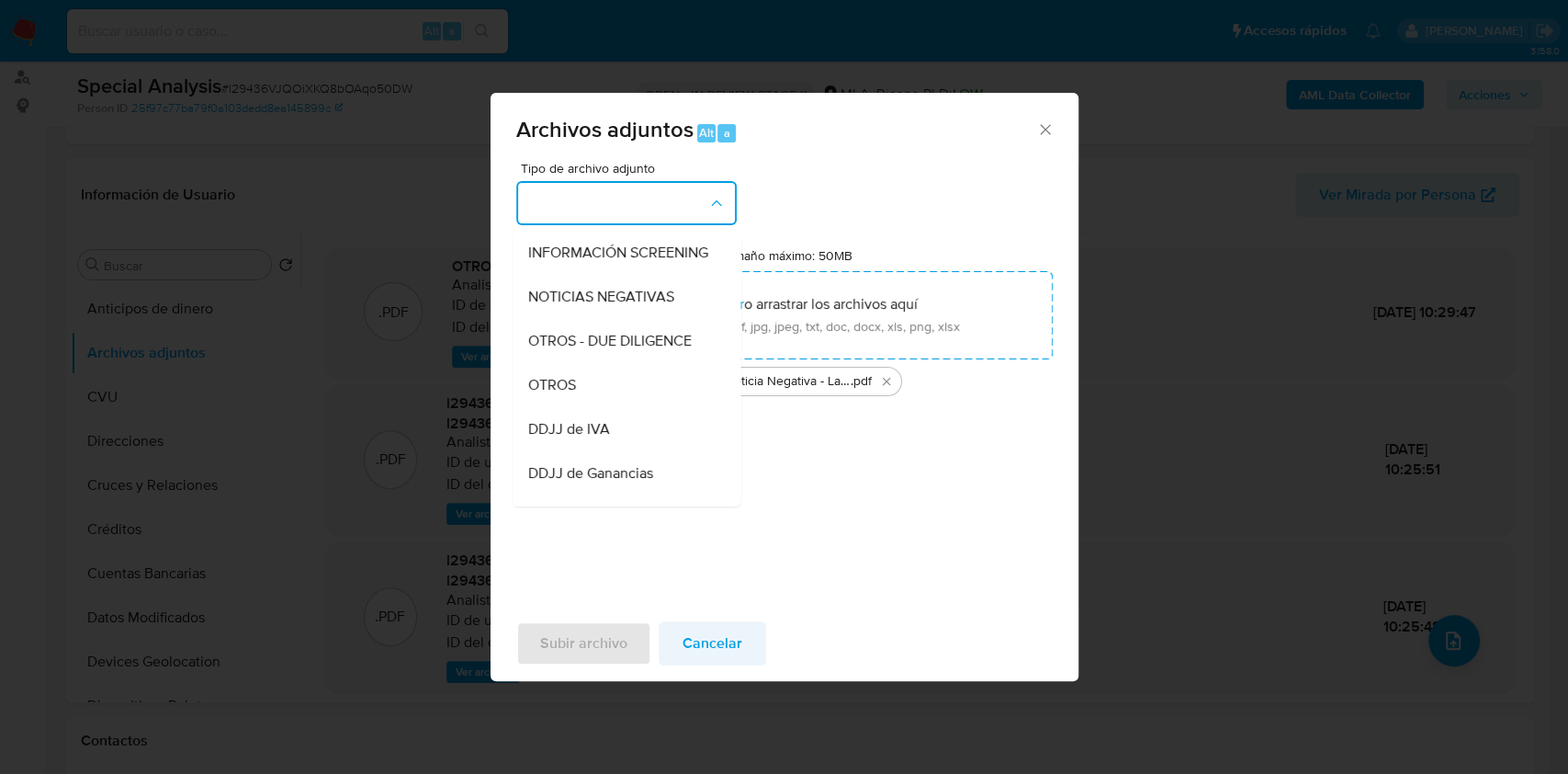
scroll to position [218, 0]
click at [732, 602] on div "Tipo de archivo adjunto IDENTIFICACIÓN INGRESOS CAPTURA BUREAU CAPTURA GOOGLE C…" at bounding box center [784, 385] width 588 height 447
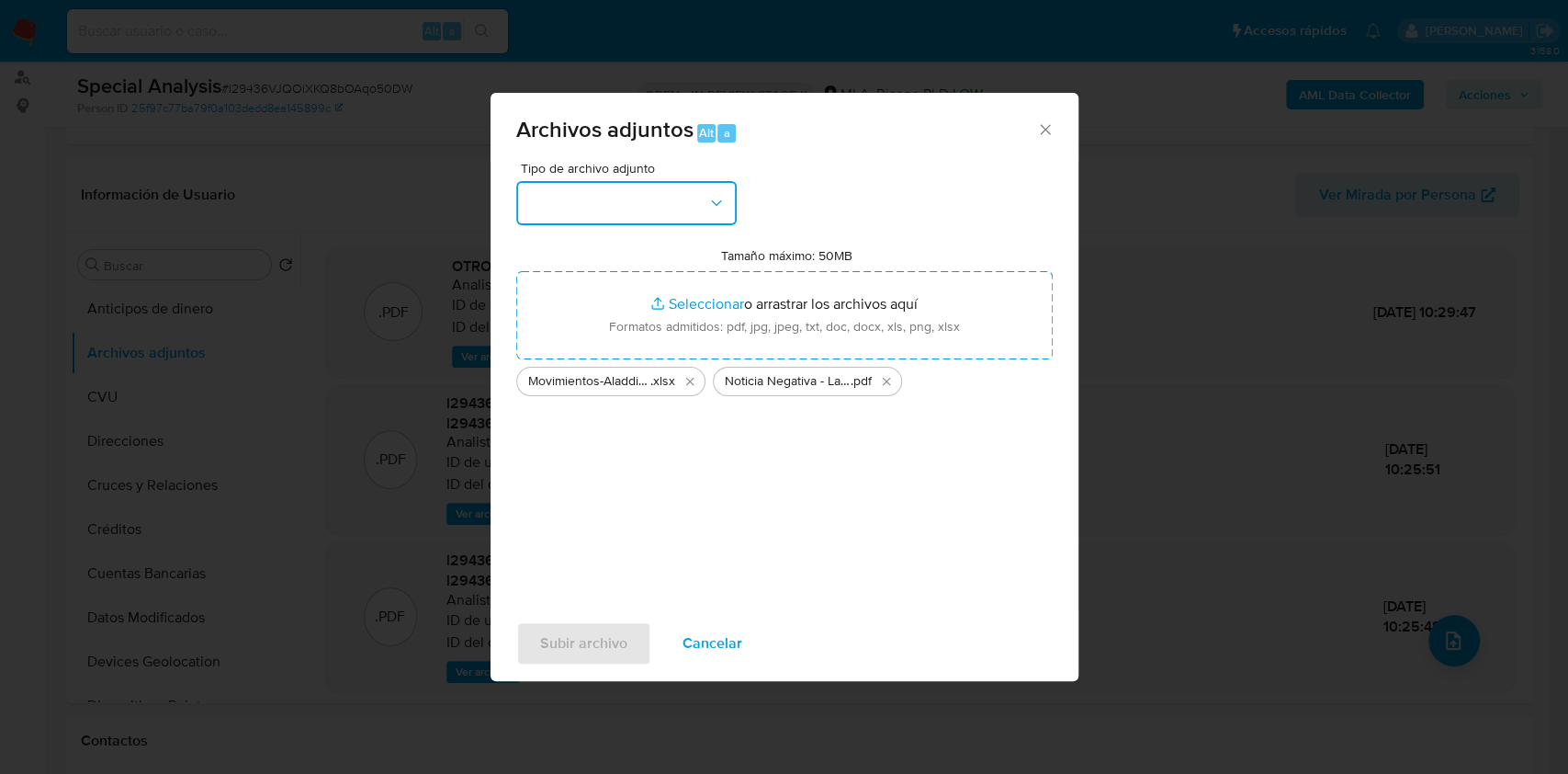
click at [726, 198] on button "button" at bounding box center [627, 203] width 221 height 45
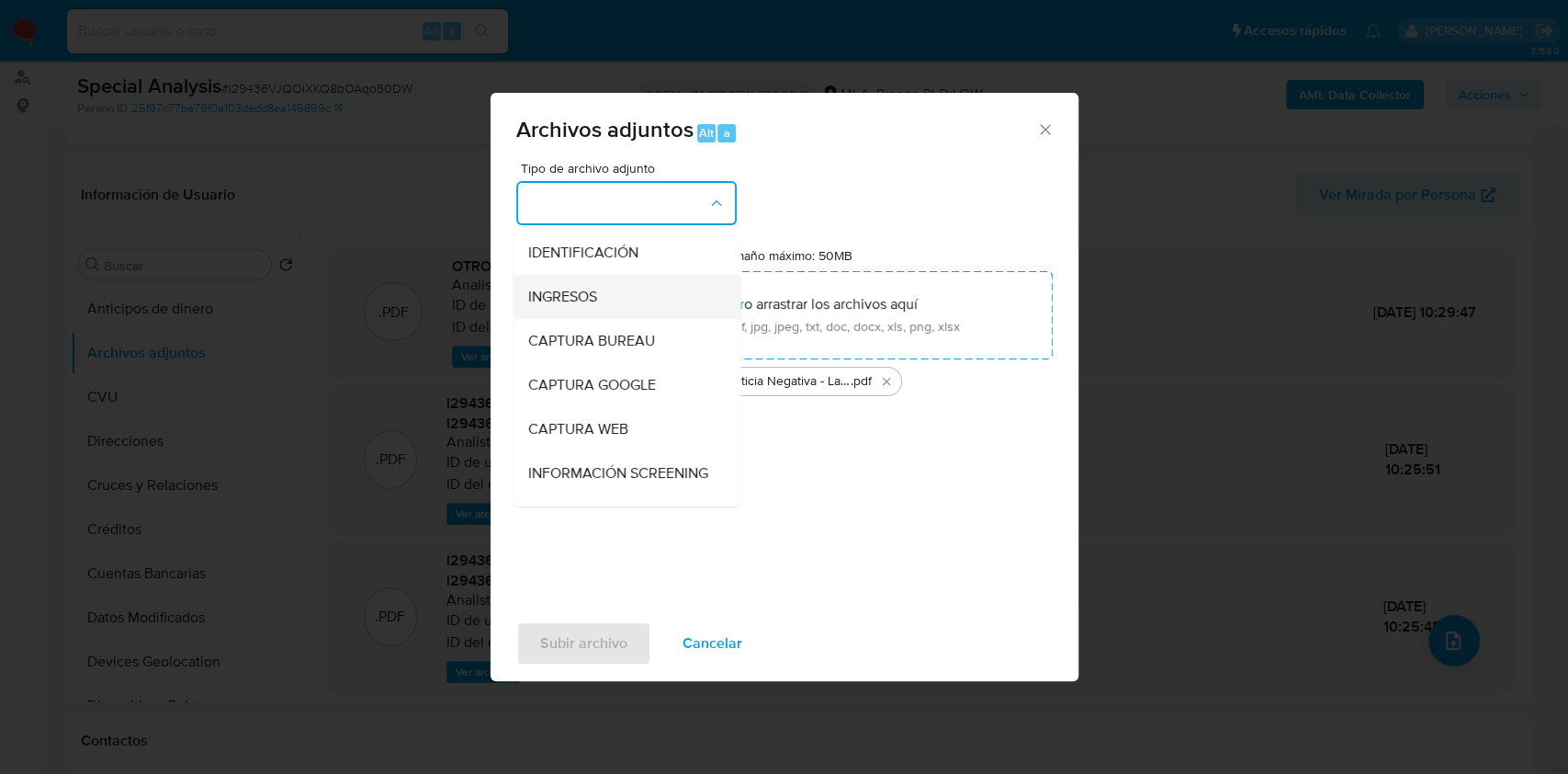
click at [611, 289] on div "INGRESOS" at bounding box center [621, 297] width 188 height 45
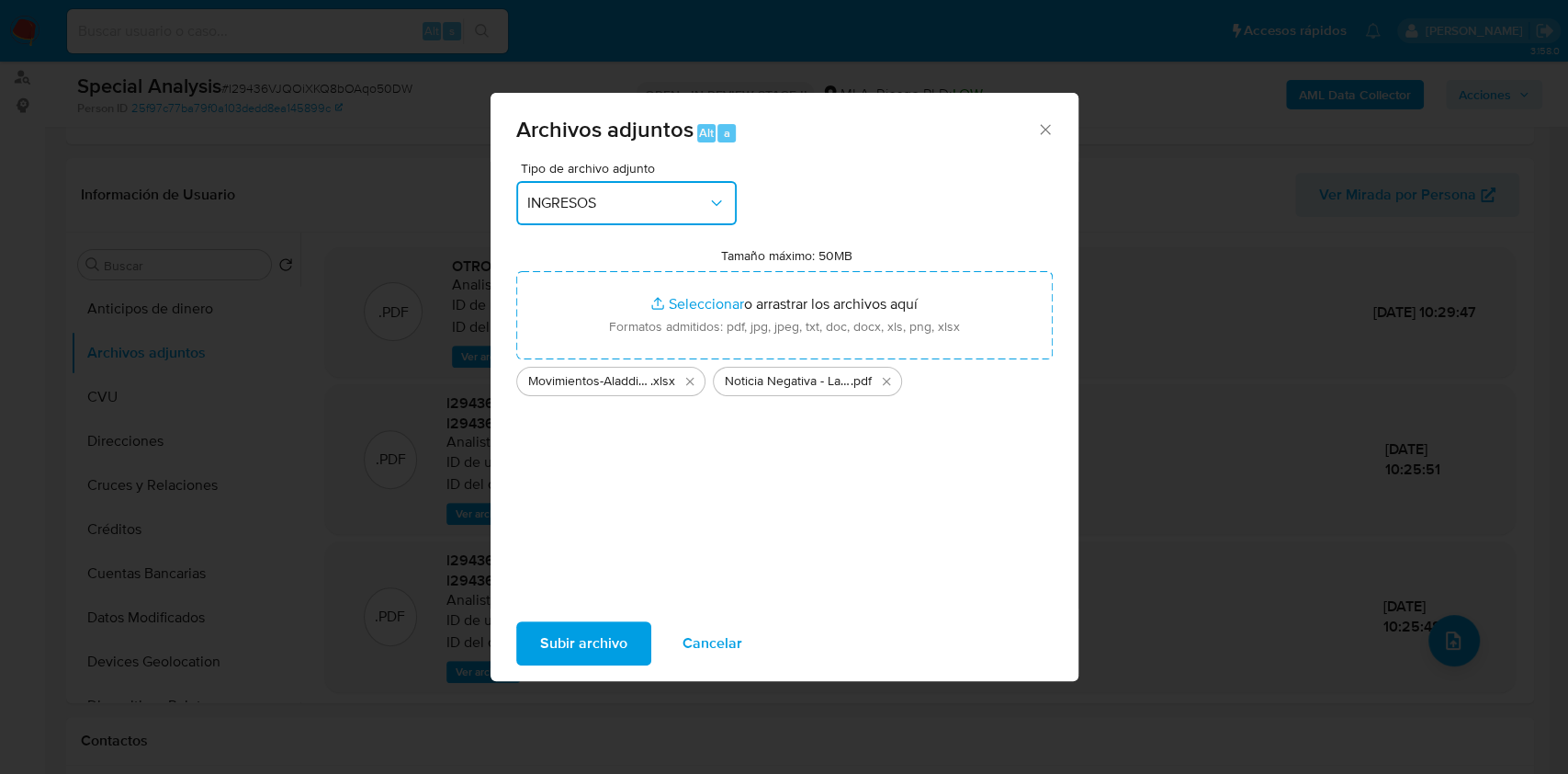
click at [598, 194] on span "INGRESOS" at bounding box center [617, 202] width 180 height 18
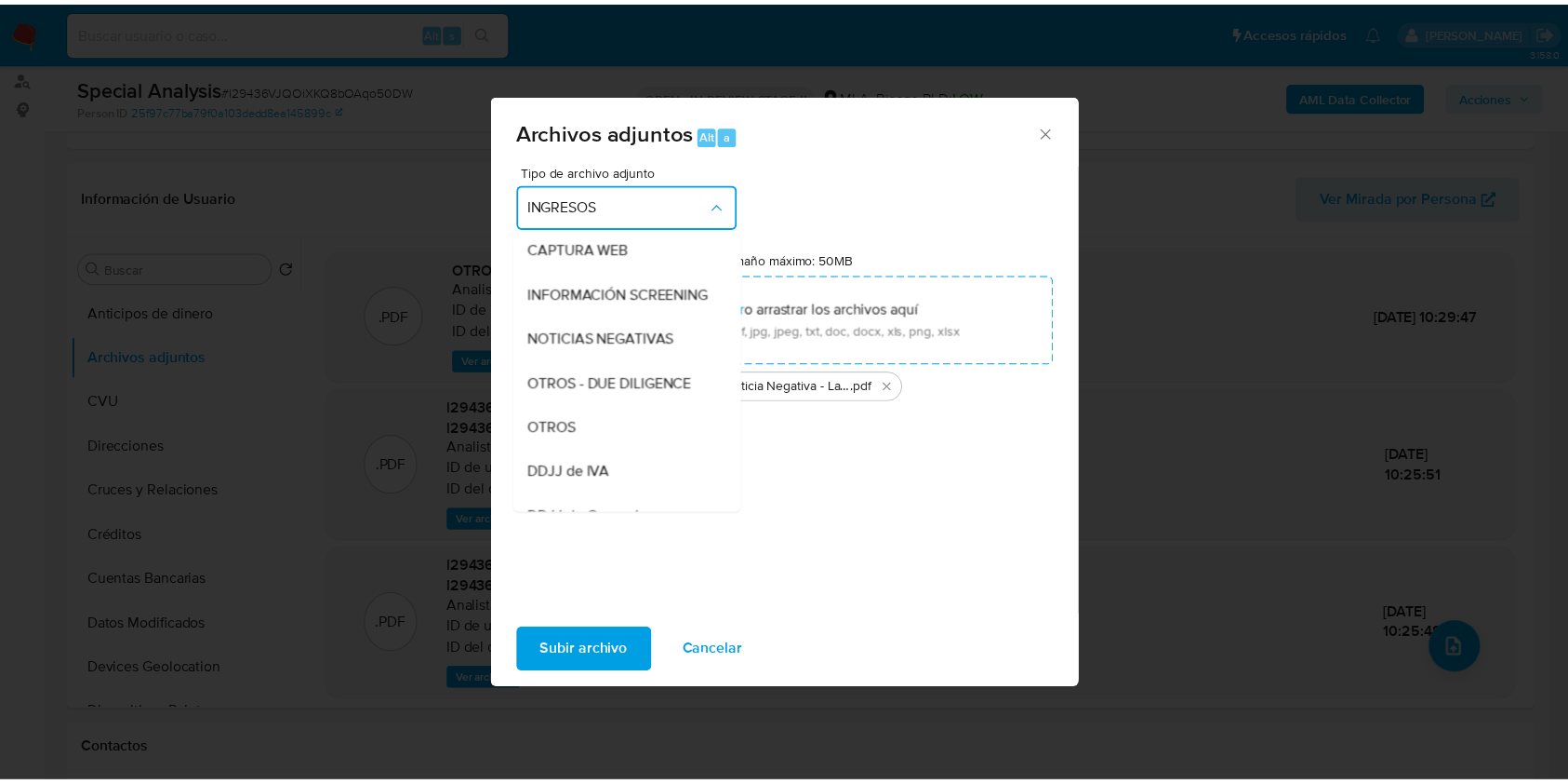
scroll to position [372, 0]
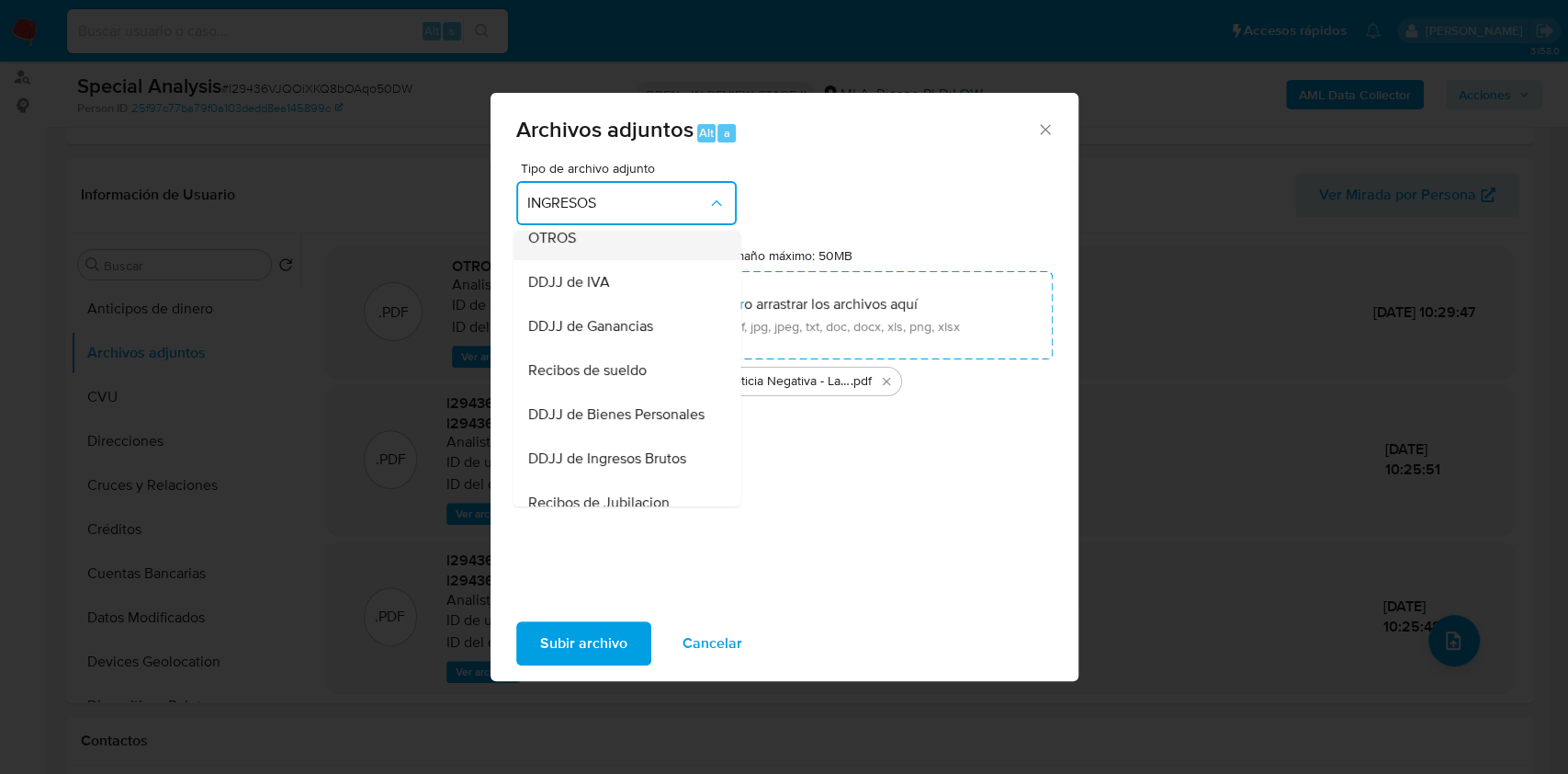
click at [583, 251] on div "OTROS" at bounding box center [621, 238] width 188 height 45
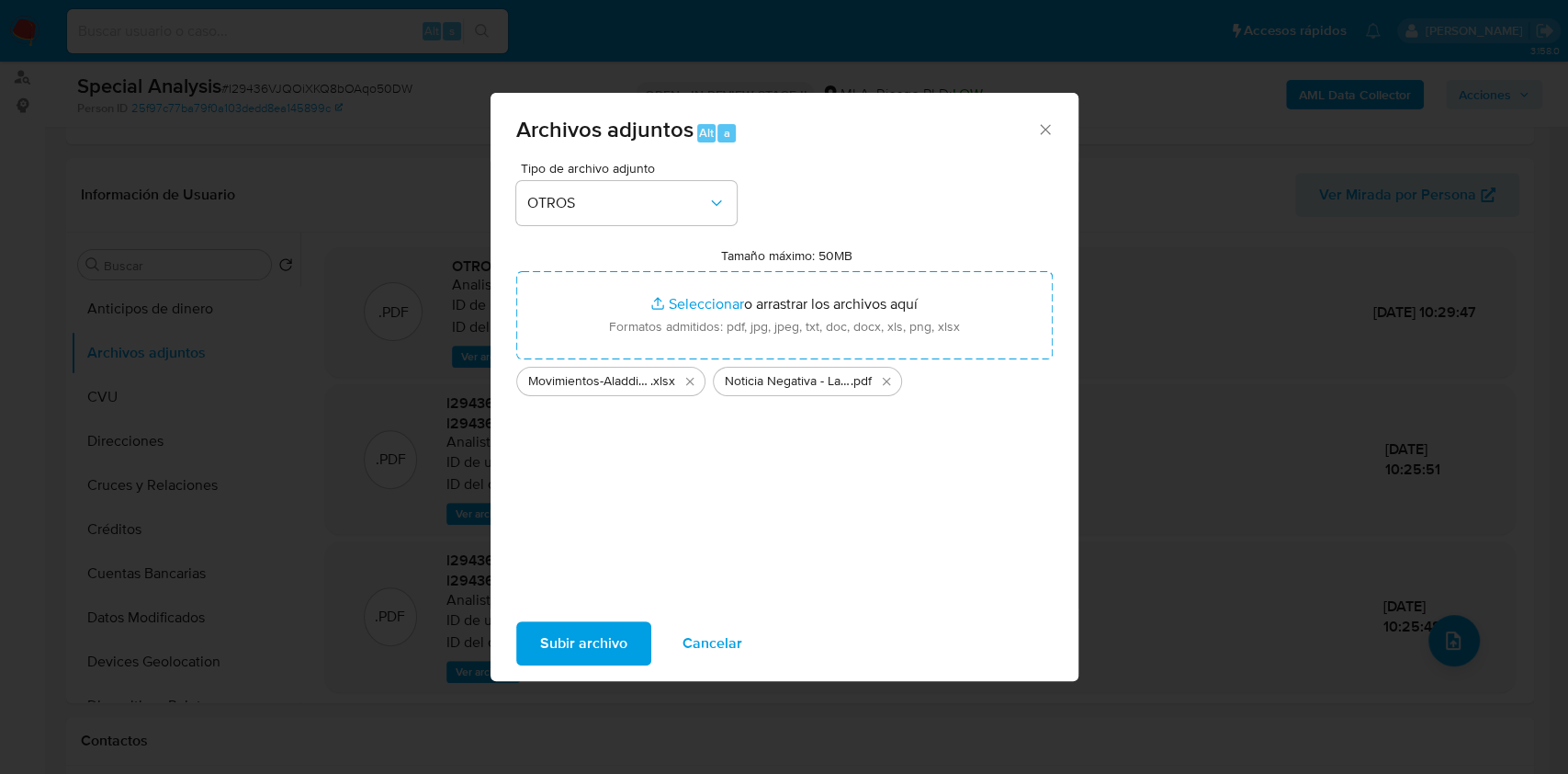
click at [594, 630] on span "Subir archivo" at bounding box center [584, 643] width 87 height 41
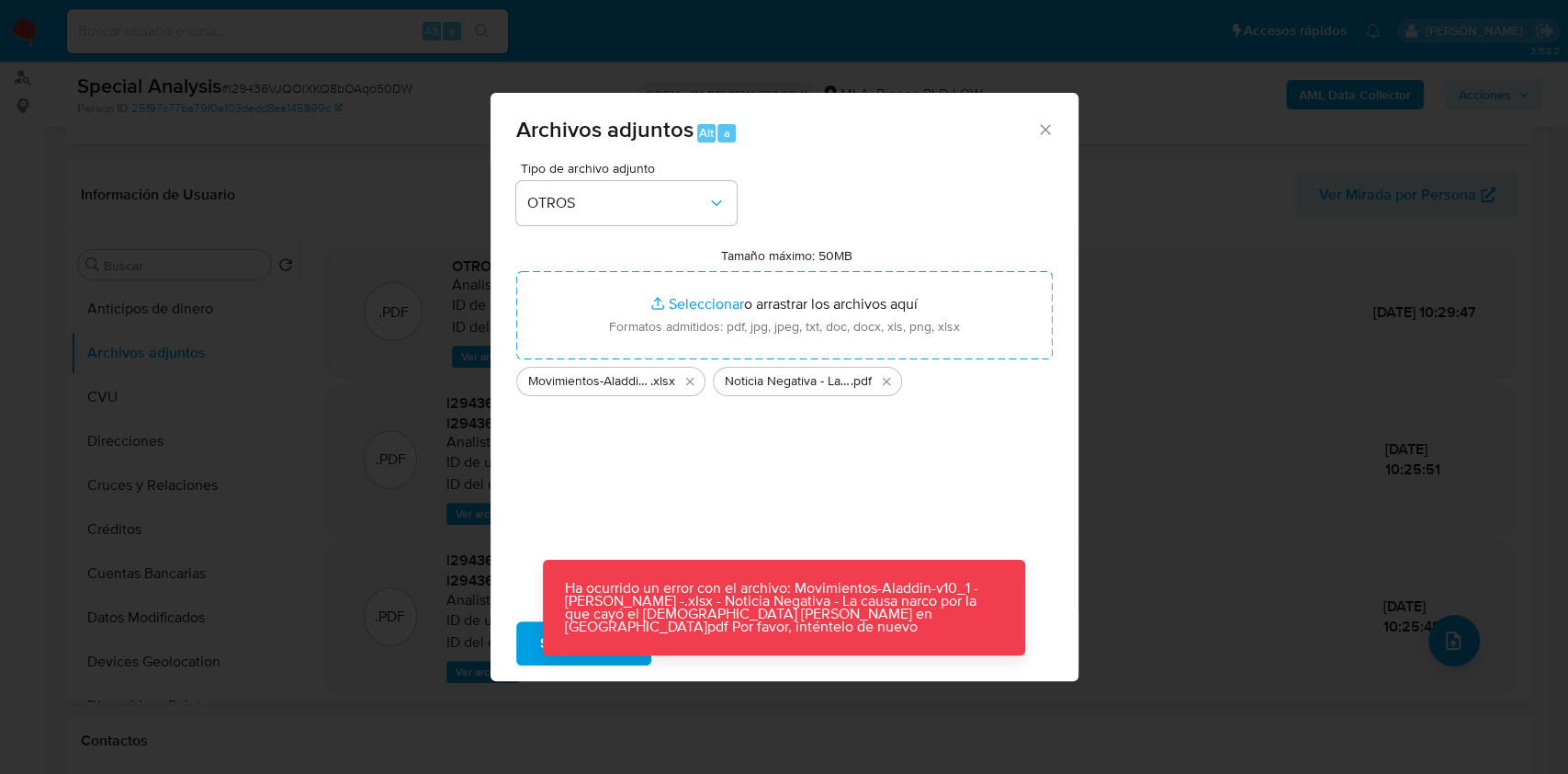
click at [1040, 133] on icon "Cerrar" at bounding box center [1045, 129] width 18 height 18
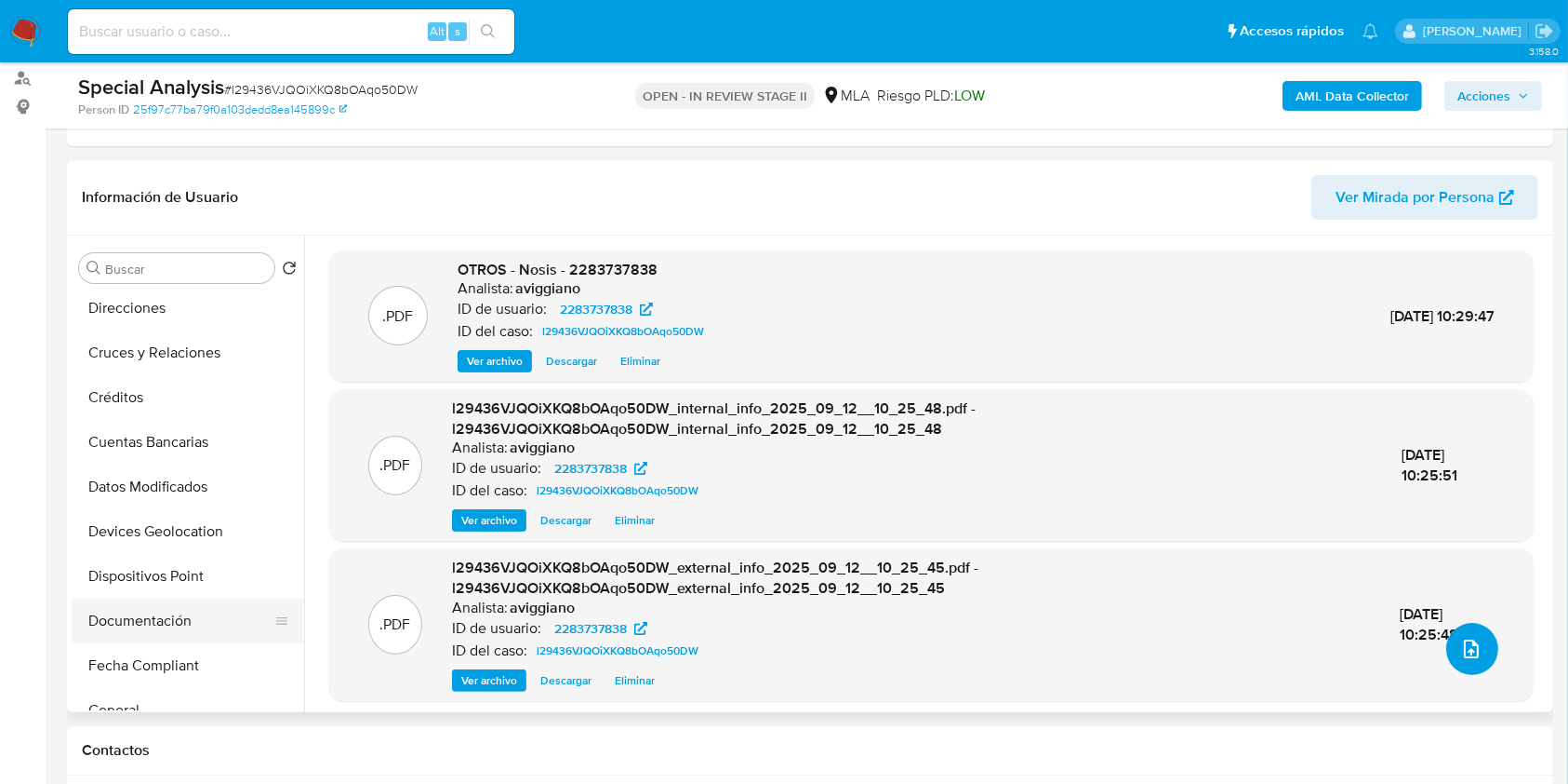
scroll to position [247, 0]
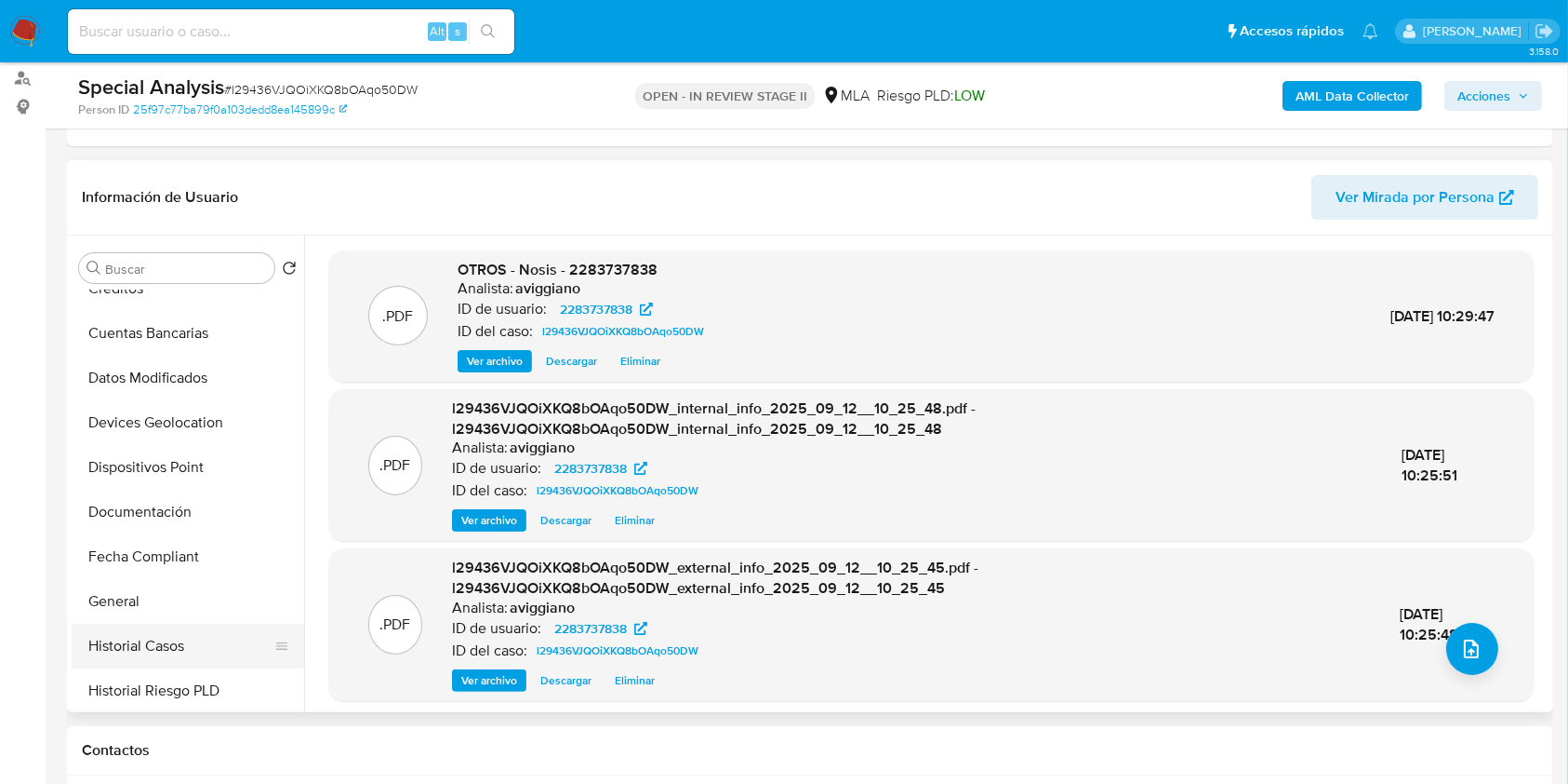
click at [172, 652] on button "Historial Casos" at bounding box center [180, 647] width 218 height 45
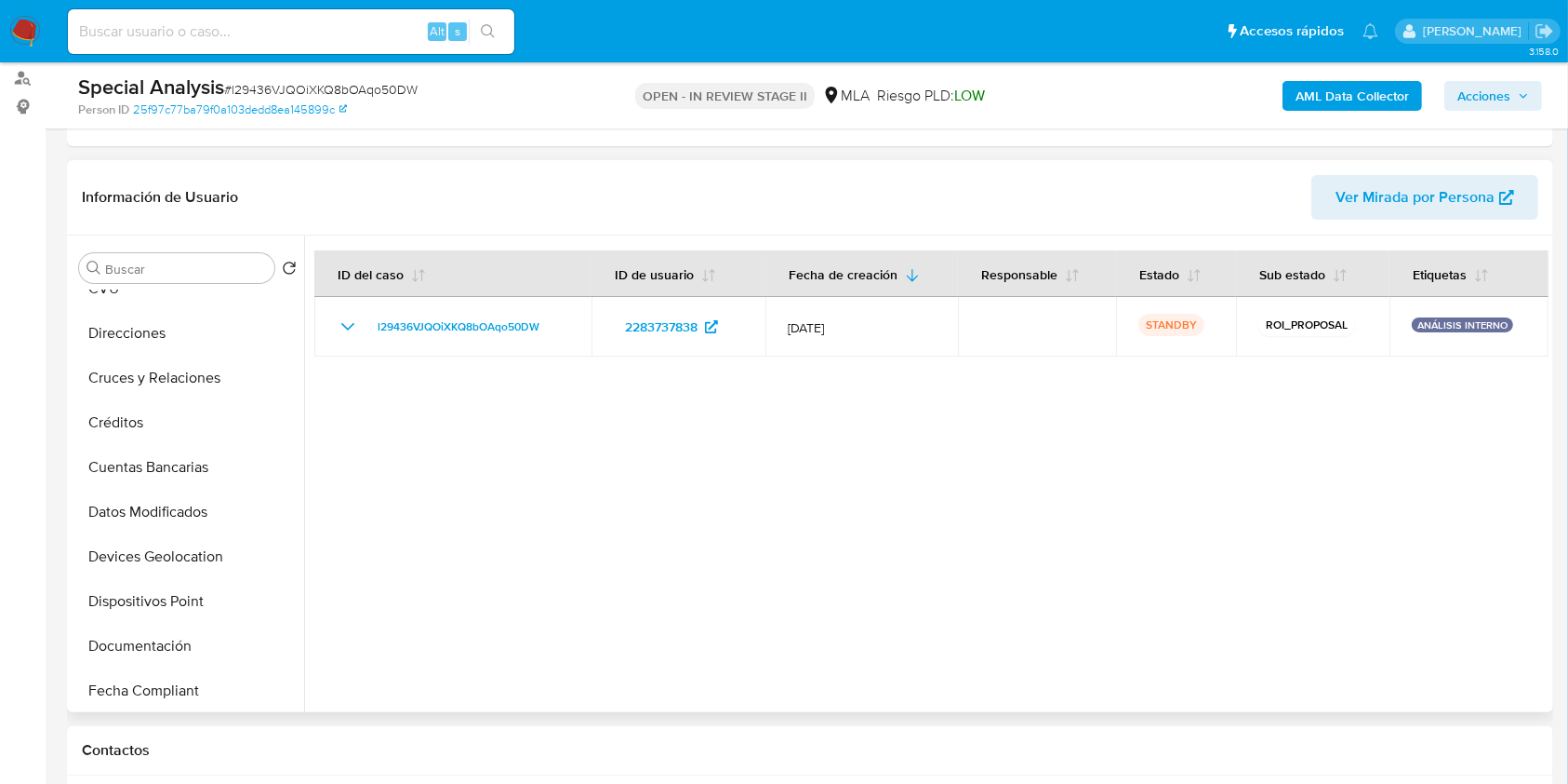
scroll to position [0, 0]
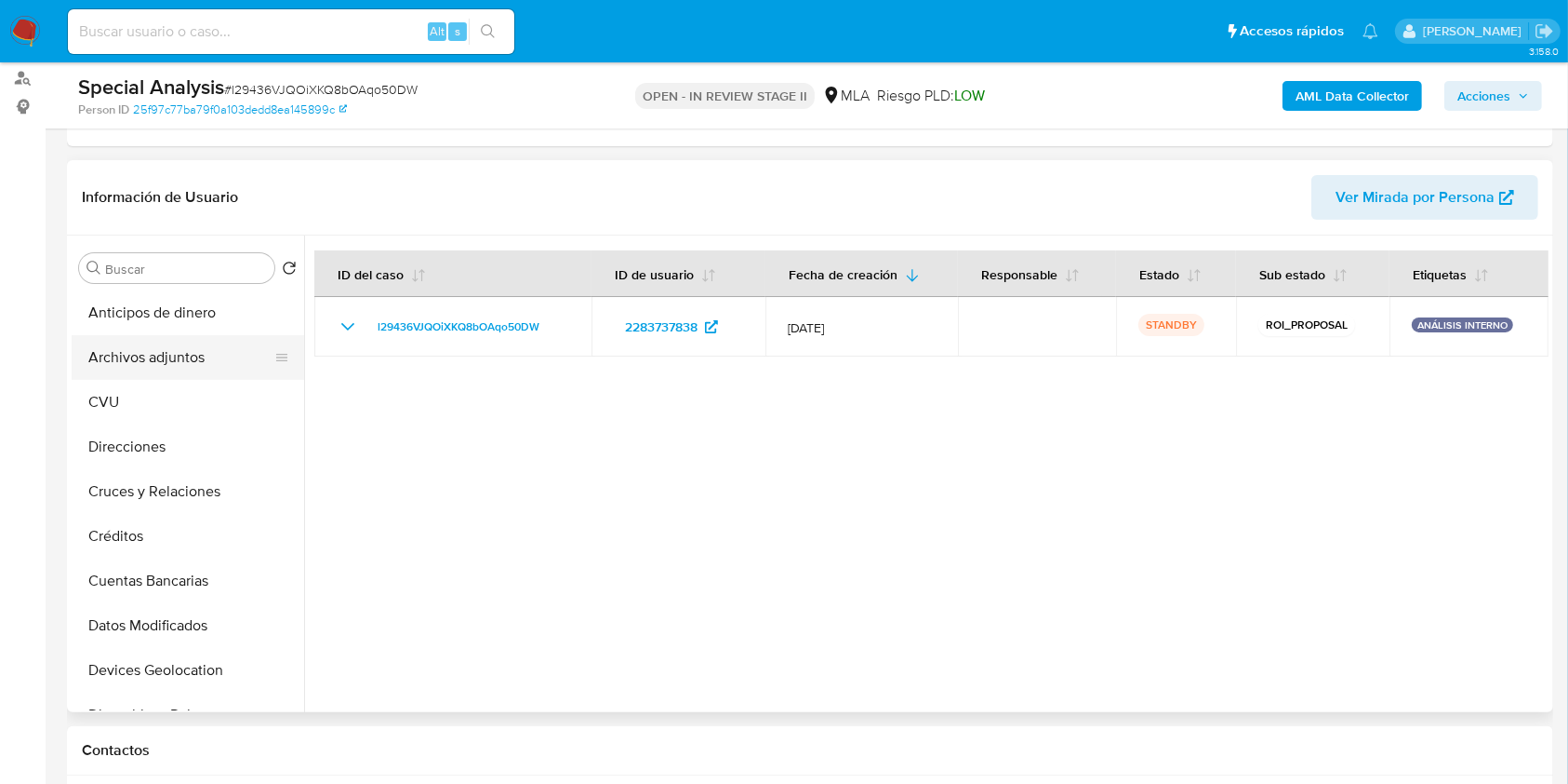
click at [219, 352] on button "Archivos adjuntos" at bounding box center [180, 357] width 218 height 45
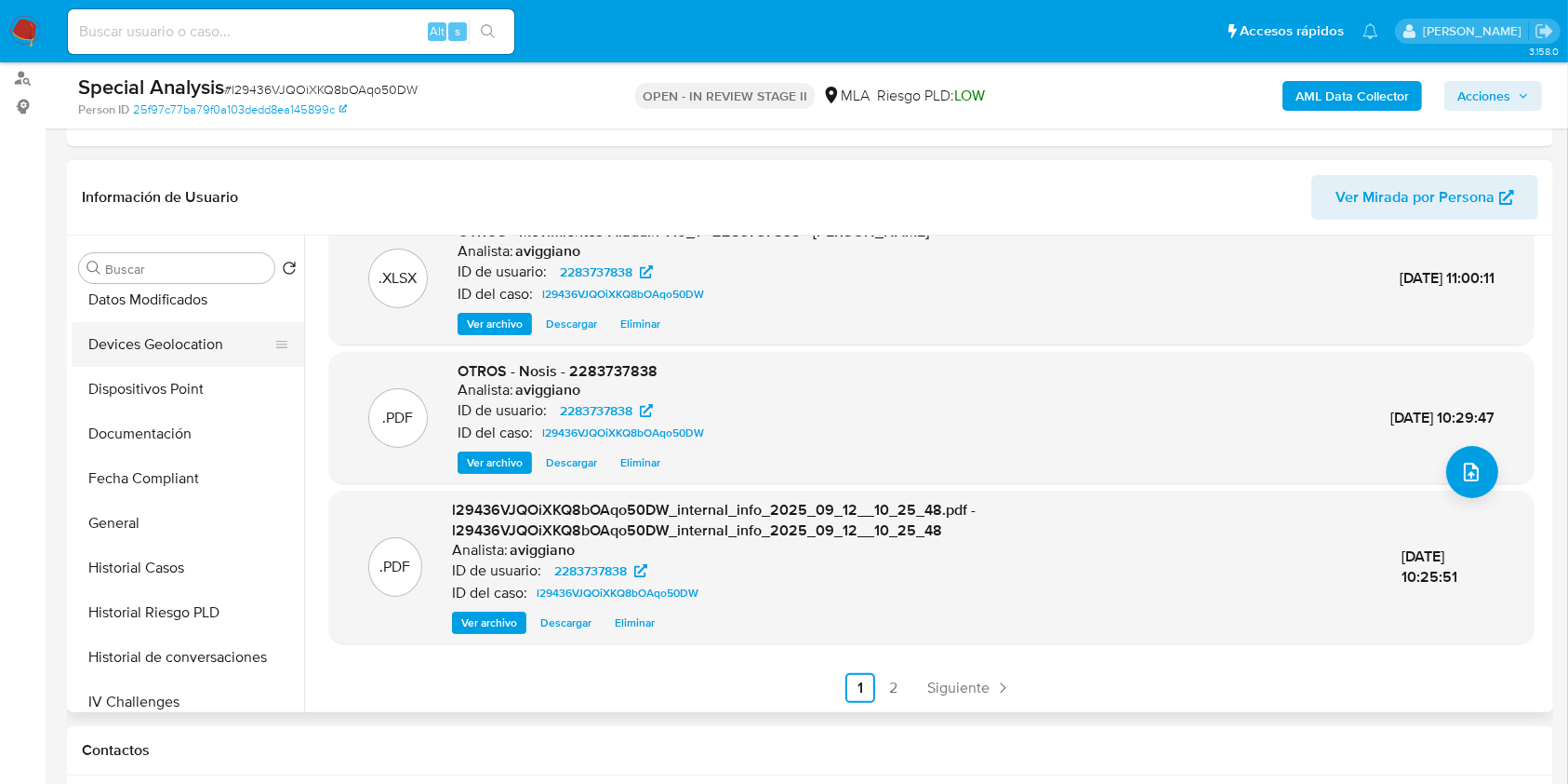
scroll to position [497, 0]
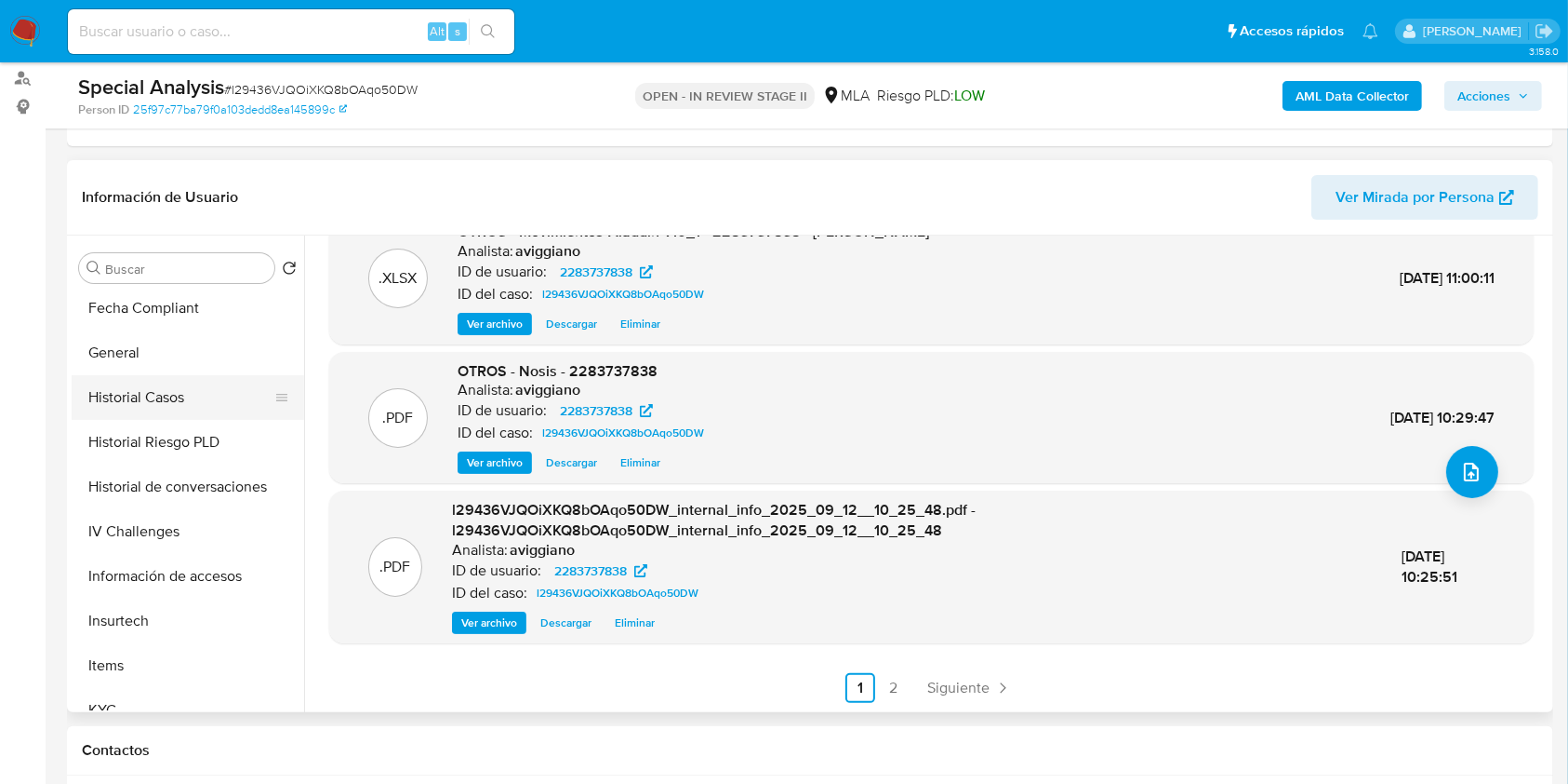
click at [176, 398] on button "Historial Casos" at bounding box center [180, 397] width 218 height 45
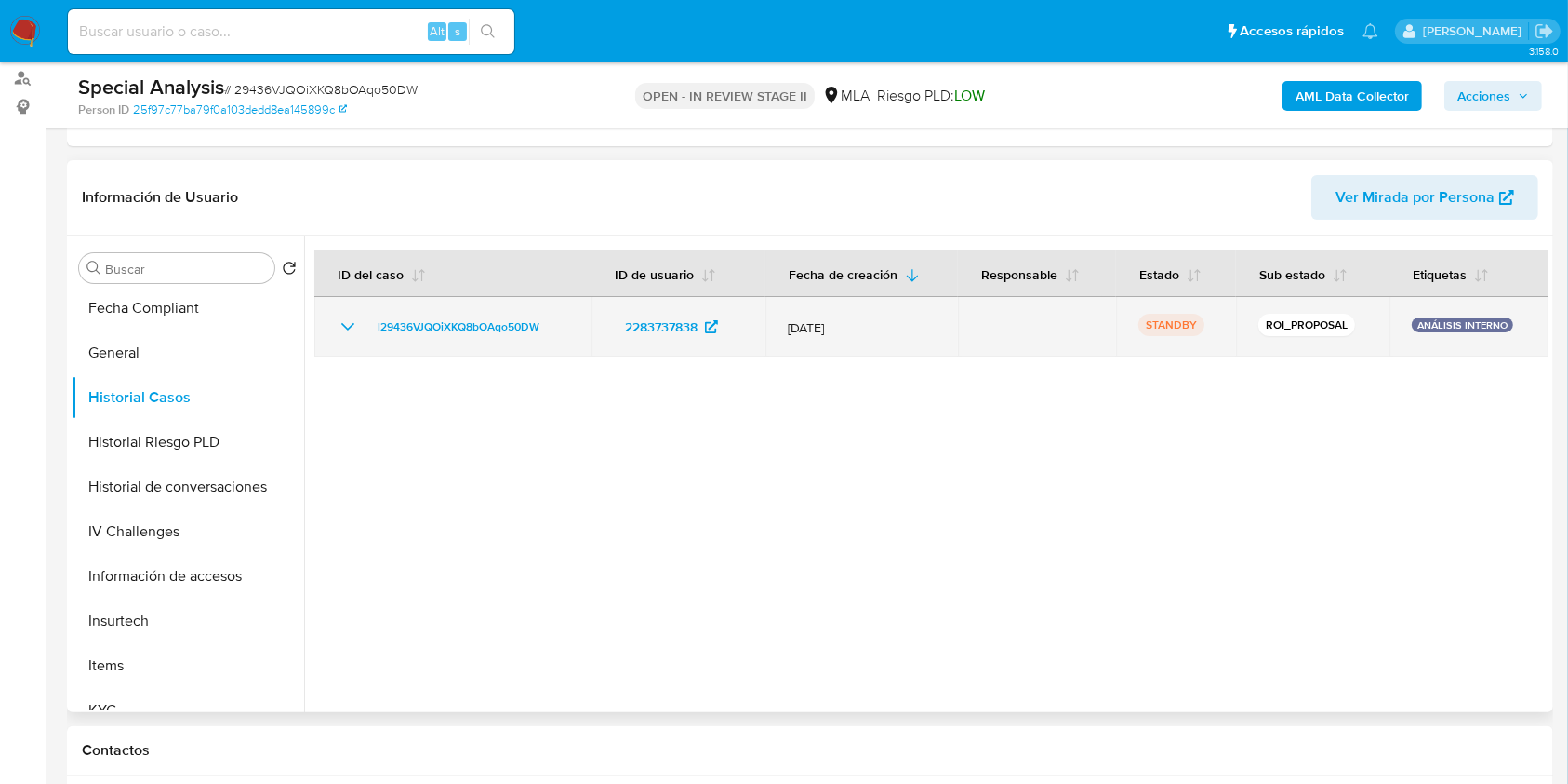
drag, startPoint x: 563, startPoint y: 315, endPoint x: 410, endPoint y: 305, distance: 153.3
click at [410, 305] on td "l29436VJQOiXKQ8bOAqo50DW" at bounding box center [453, 327] width 278 height 60
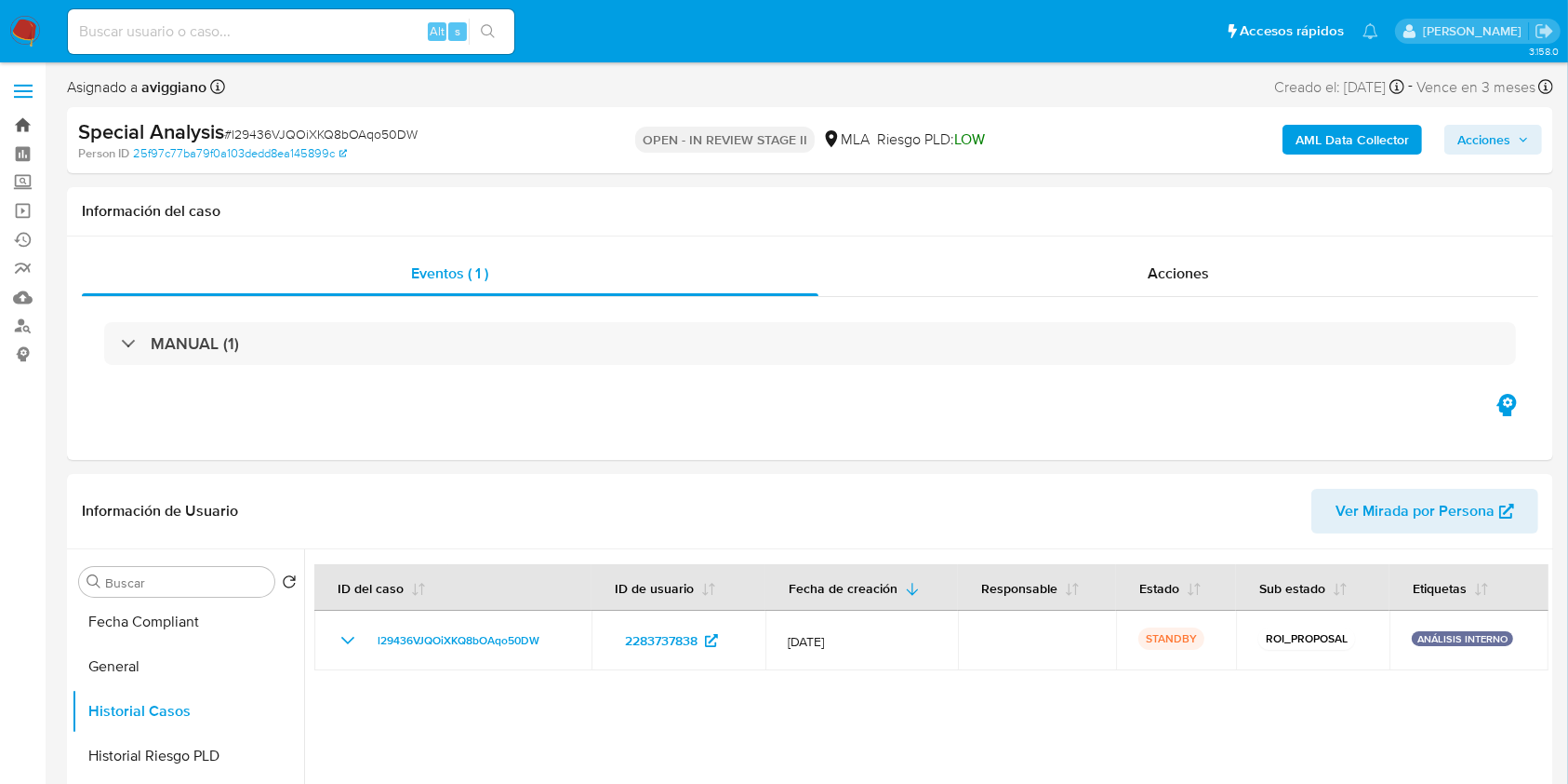
click at [22, 130] on link "Bandeja" at bounding box center [111, 125] width 222 height 28
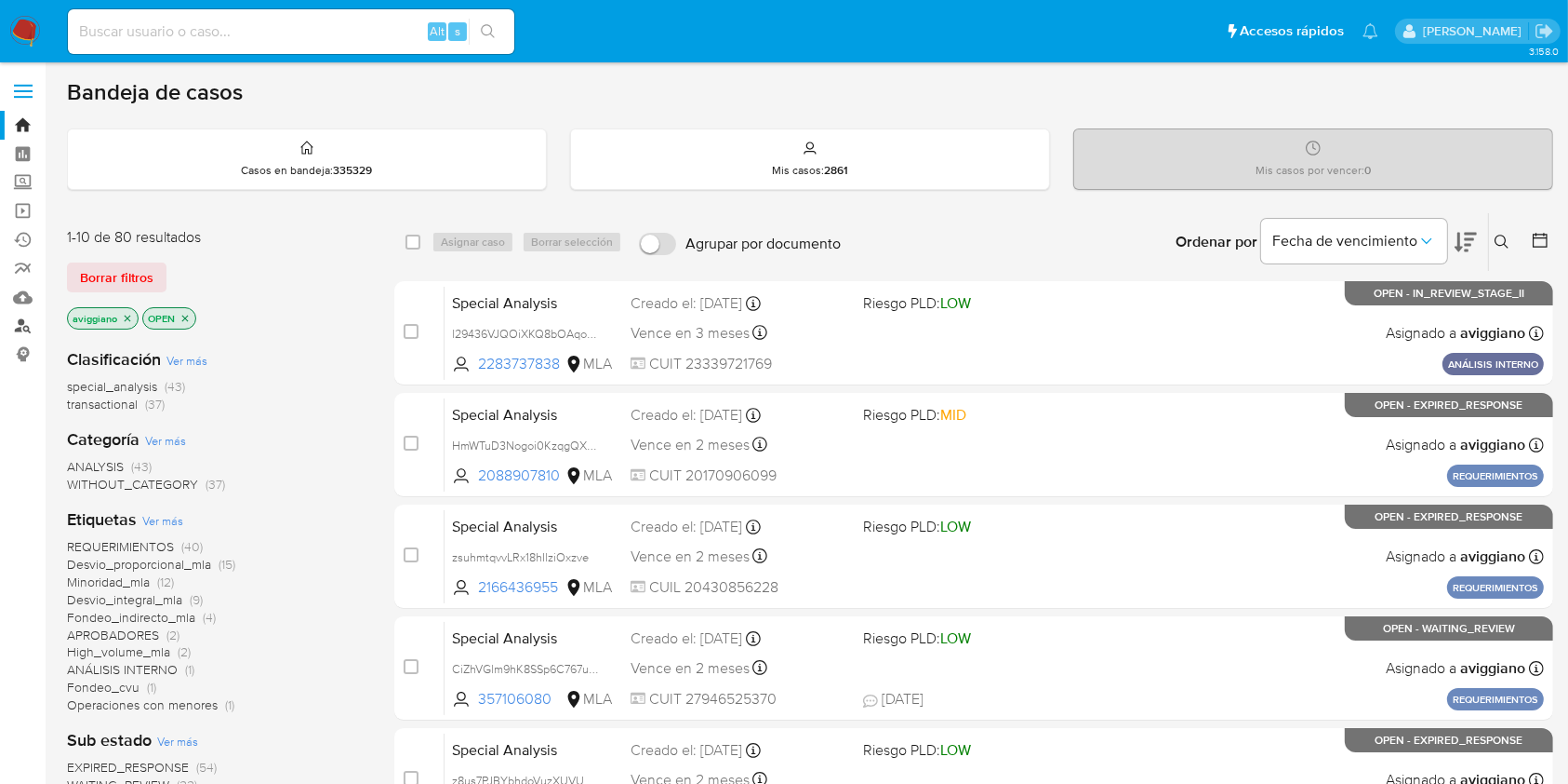
click at [26, 320] on link "Buscador de personas" at bounding box center [111, 326] width 222 height 28
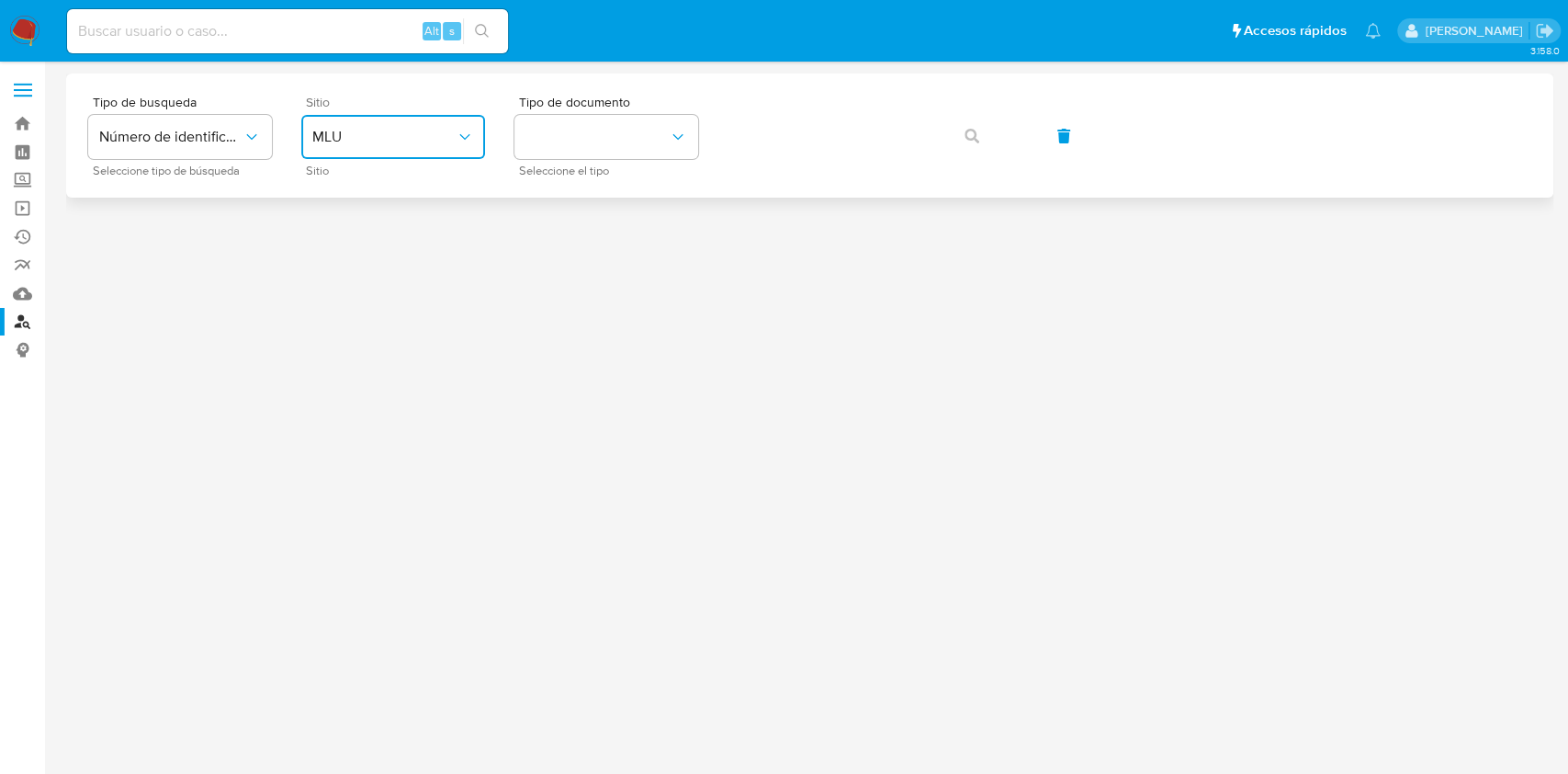
drag, startPoint x: 419, startPoint y: 134, endPoint x: 435, endPoint y: 151, distance: 23.3
click at [423, 135] on span "MLU" at bounding box center [384, 137] width 143 height 18
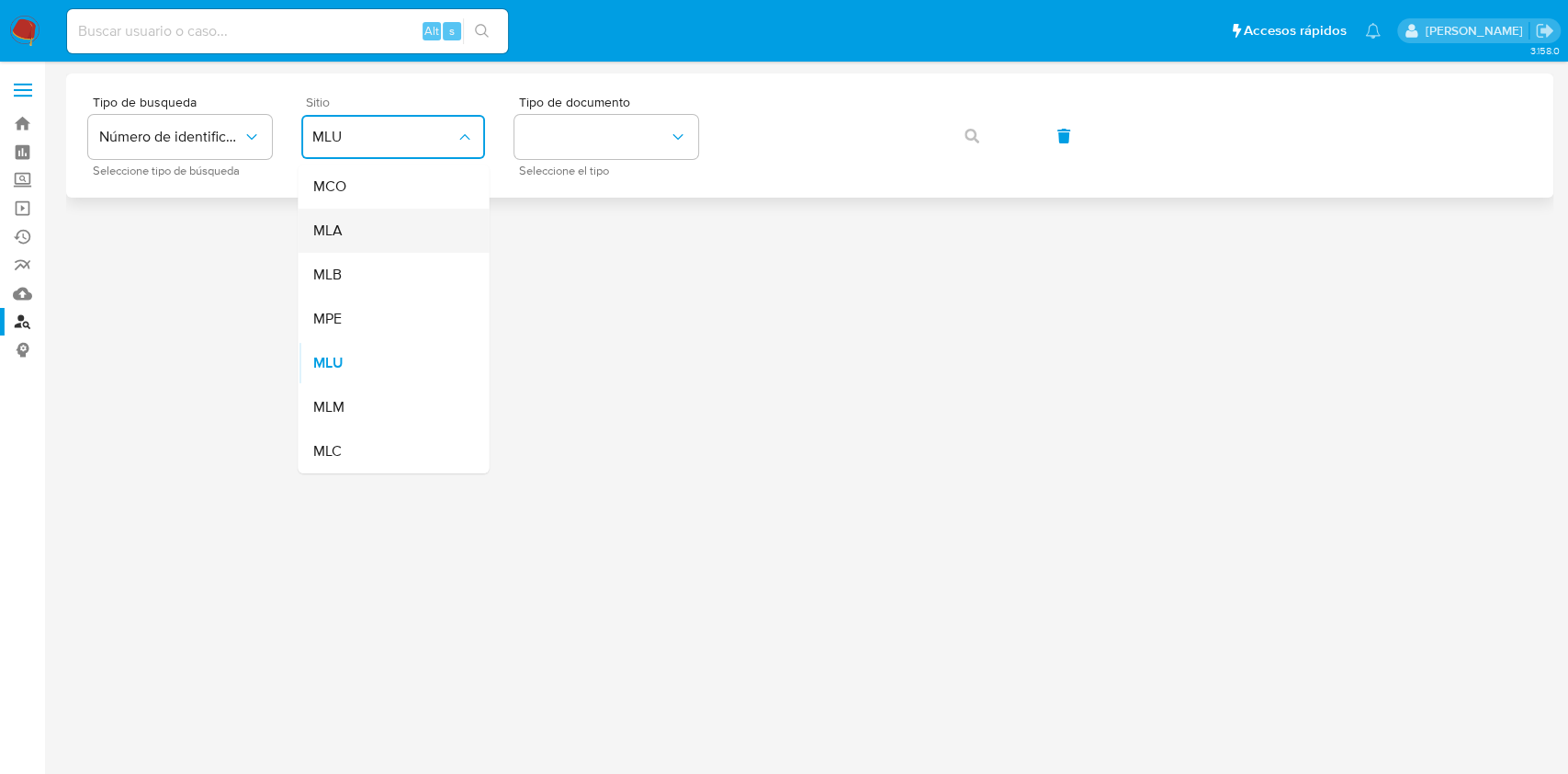
click at [386, 229] on div "MLA" at bounding box center [388, 231] width 151 height 45
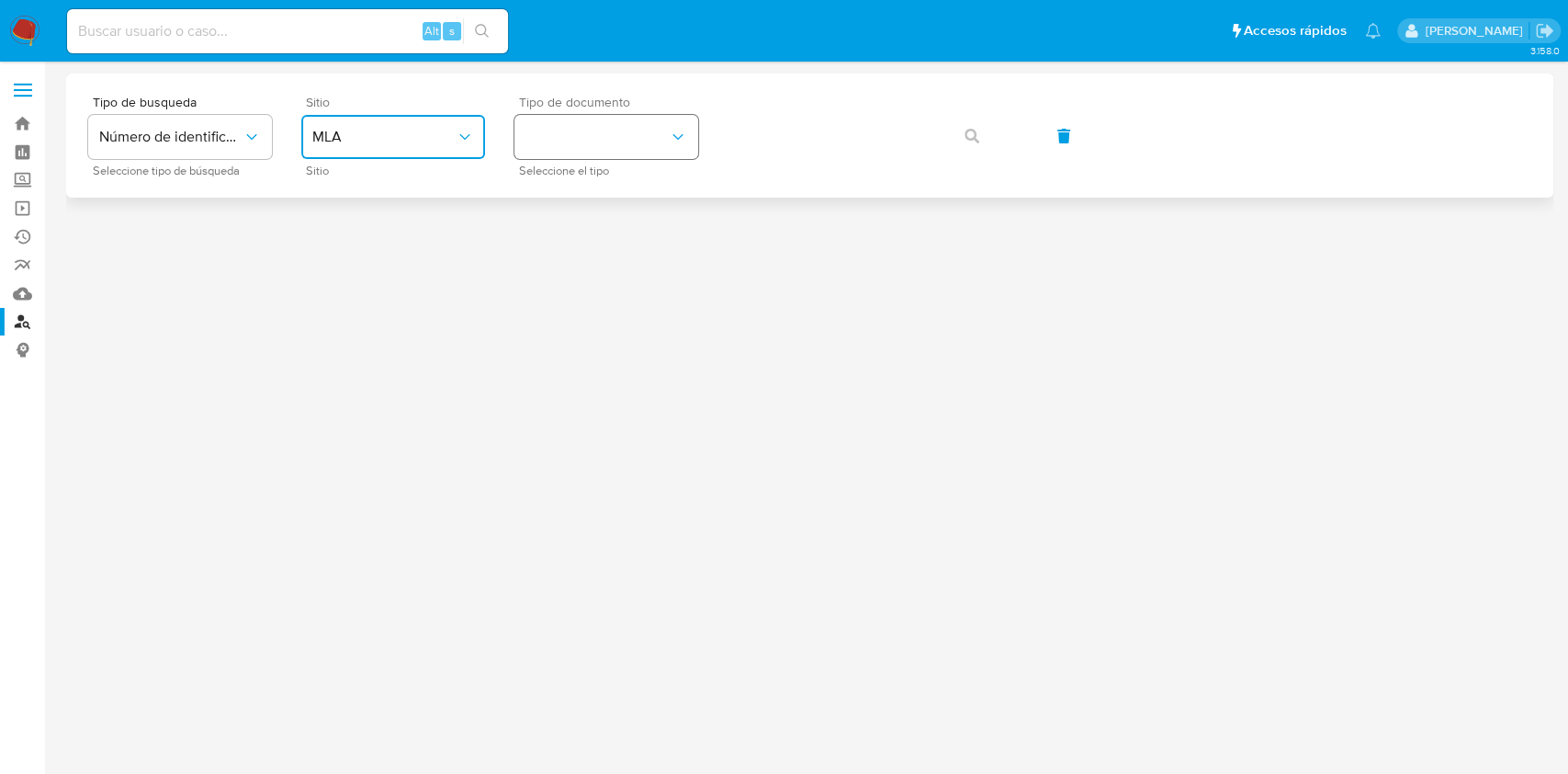
click at [588, 142] on button "identificationType" at bounding box center [606, 138] width 184 height 45
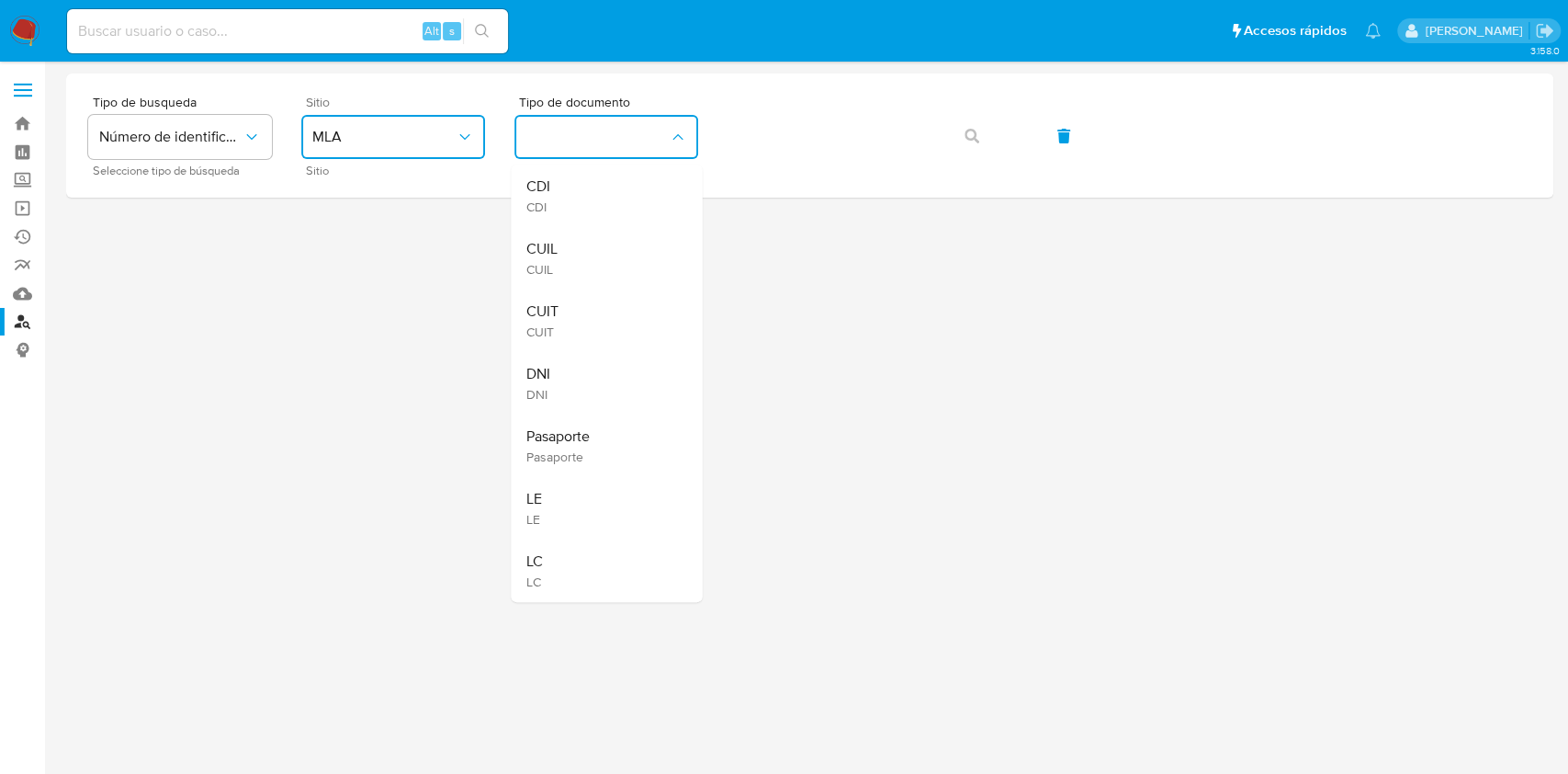
drag, startPoint x: 541, startPoint y: 302, endPoint x: 557, endPoint y: 294, distance: 17.9
click at [543, 299] on div "CUIT CUIT" at bounding box center [601, 321] width 151 height 63
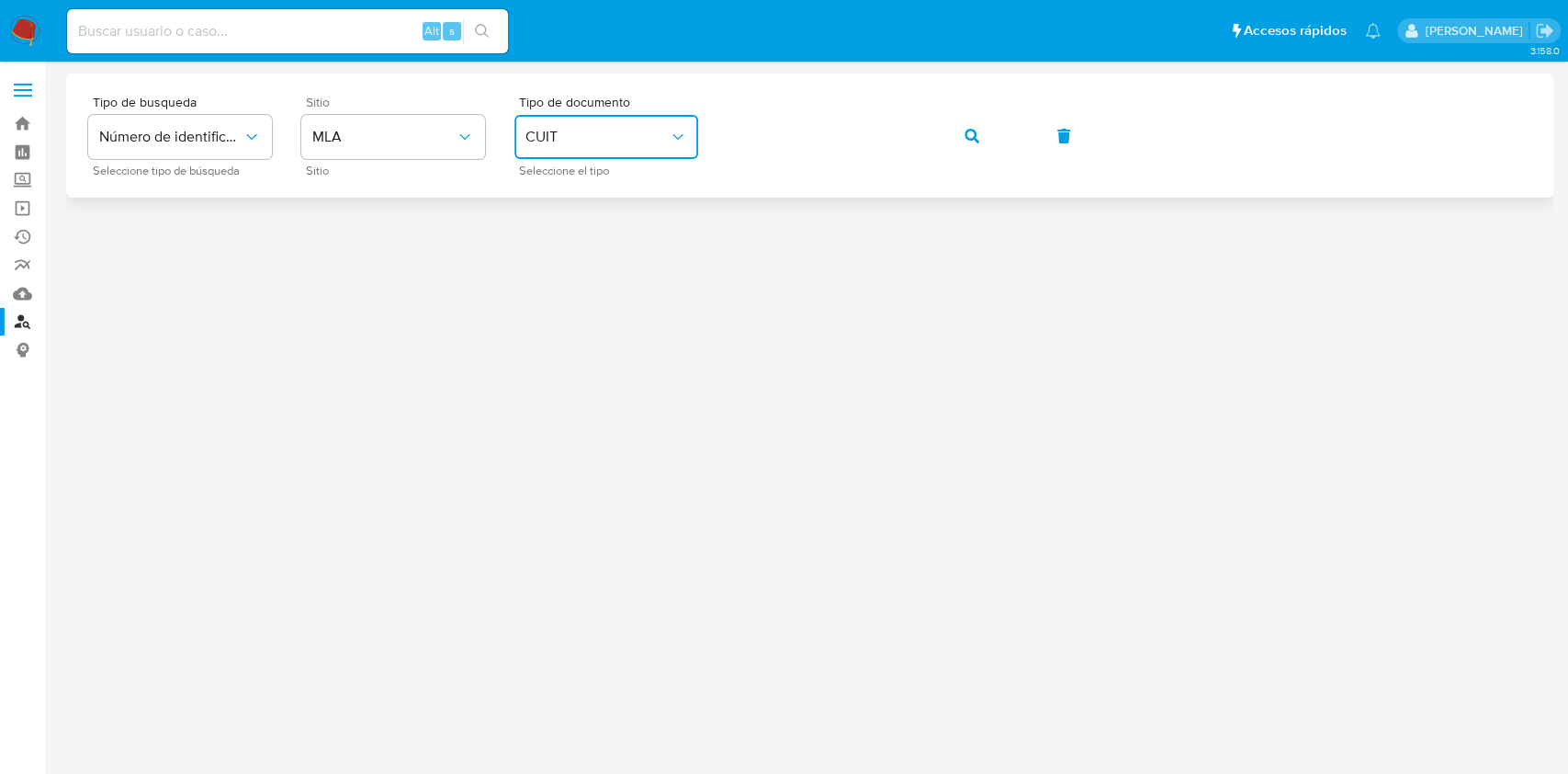
click at [956, 110] on div "Tipo de busqueda Número de identificación Seleccione tipo de búsqueda Sitio MLA…" at bounding box center [810, 136] width 1443 height 80
click at [963, 123] on button "button" at bounding box center [971, 137] width 63 height 45
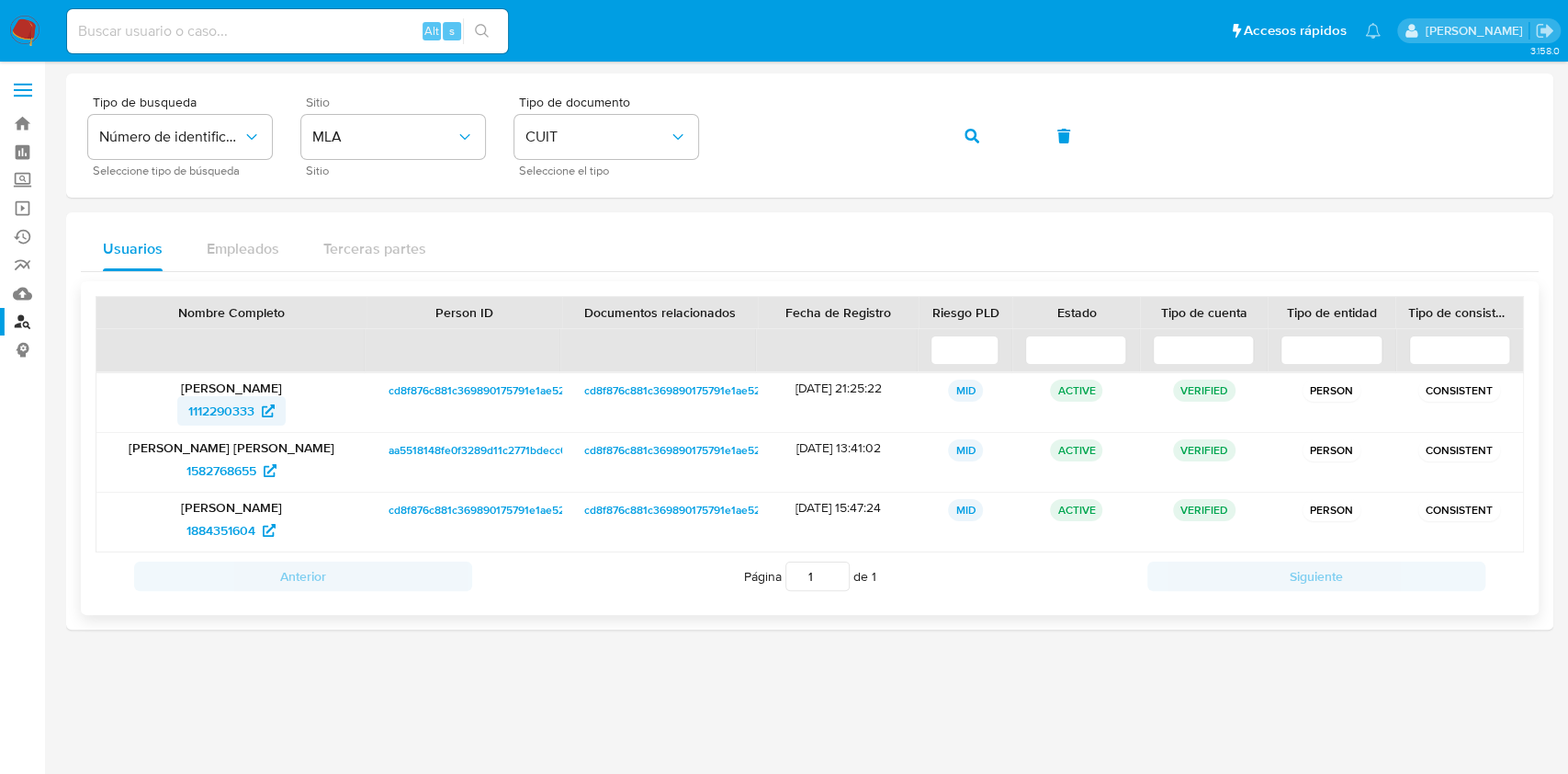
click at [228, 408] on span "1112290333" at bounding box center [221, 411] width 66 height 29
click at [211, 533] on span "1884351604" at bounding box center [221, 530] width 69 height 29
click at [224, 457] on span "1582768655" at bounding box center [222, 470] width 70 height 29
click at [20, 129] on link "Bandeja" at bounding box center [109, 123] width 219 height 28
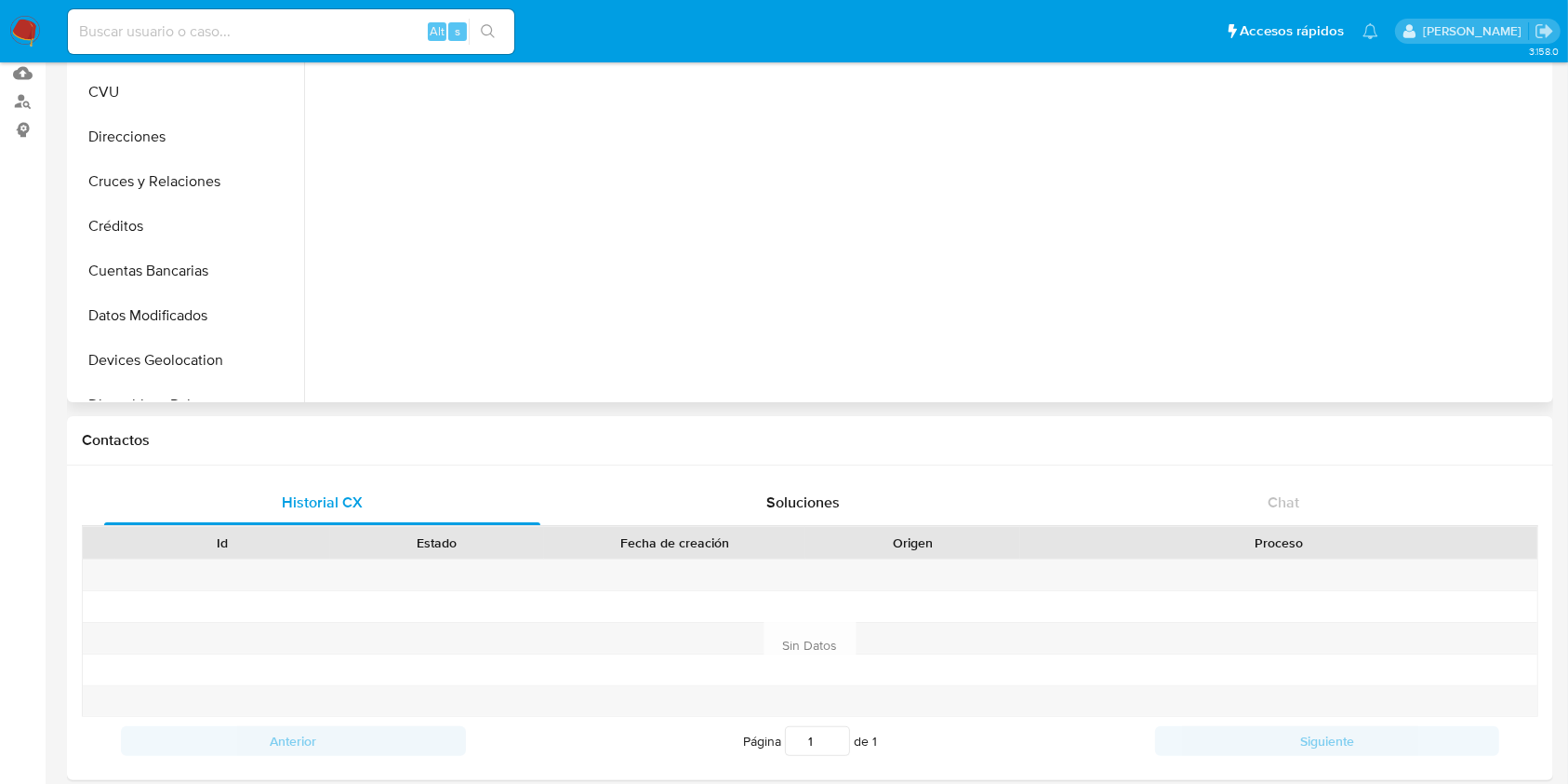
scroll to position [247, 0]
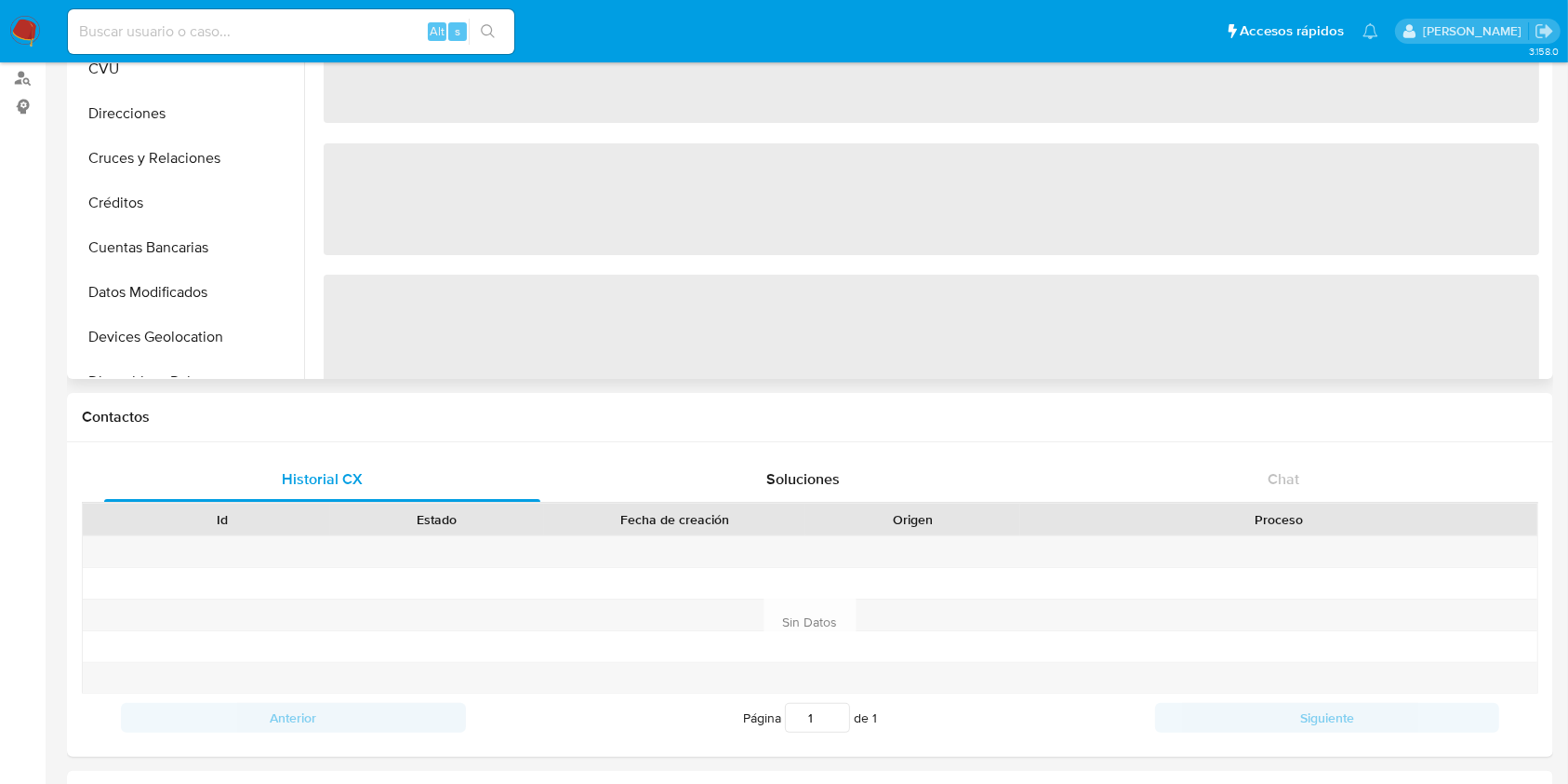
select select "10"
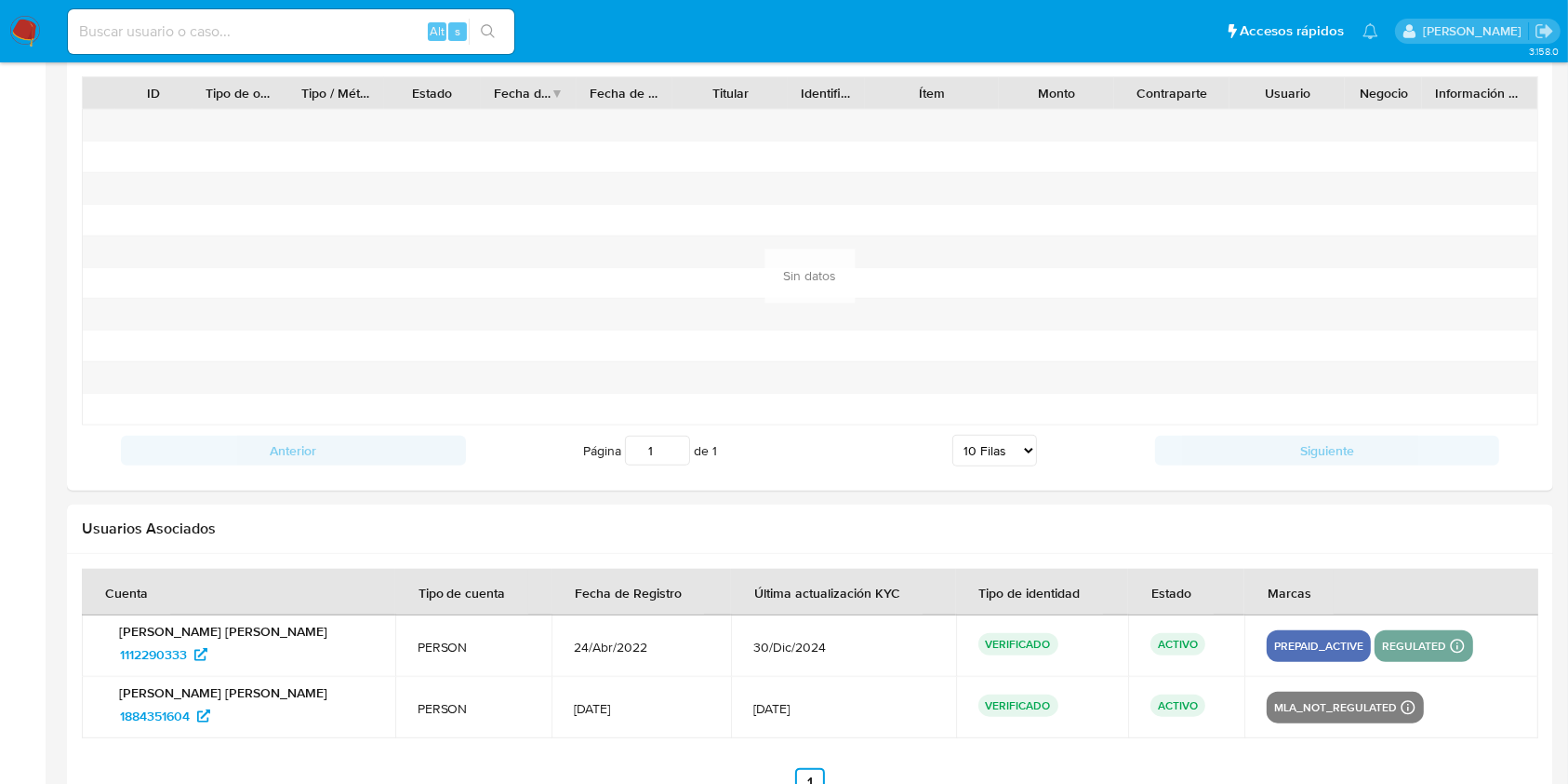
scroll to position [1965, 0]
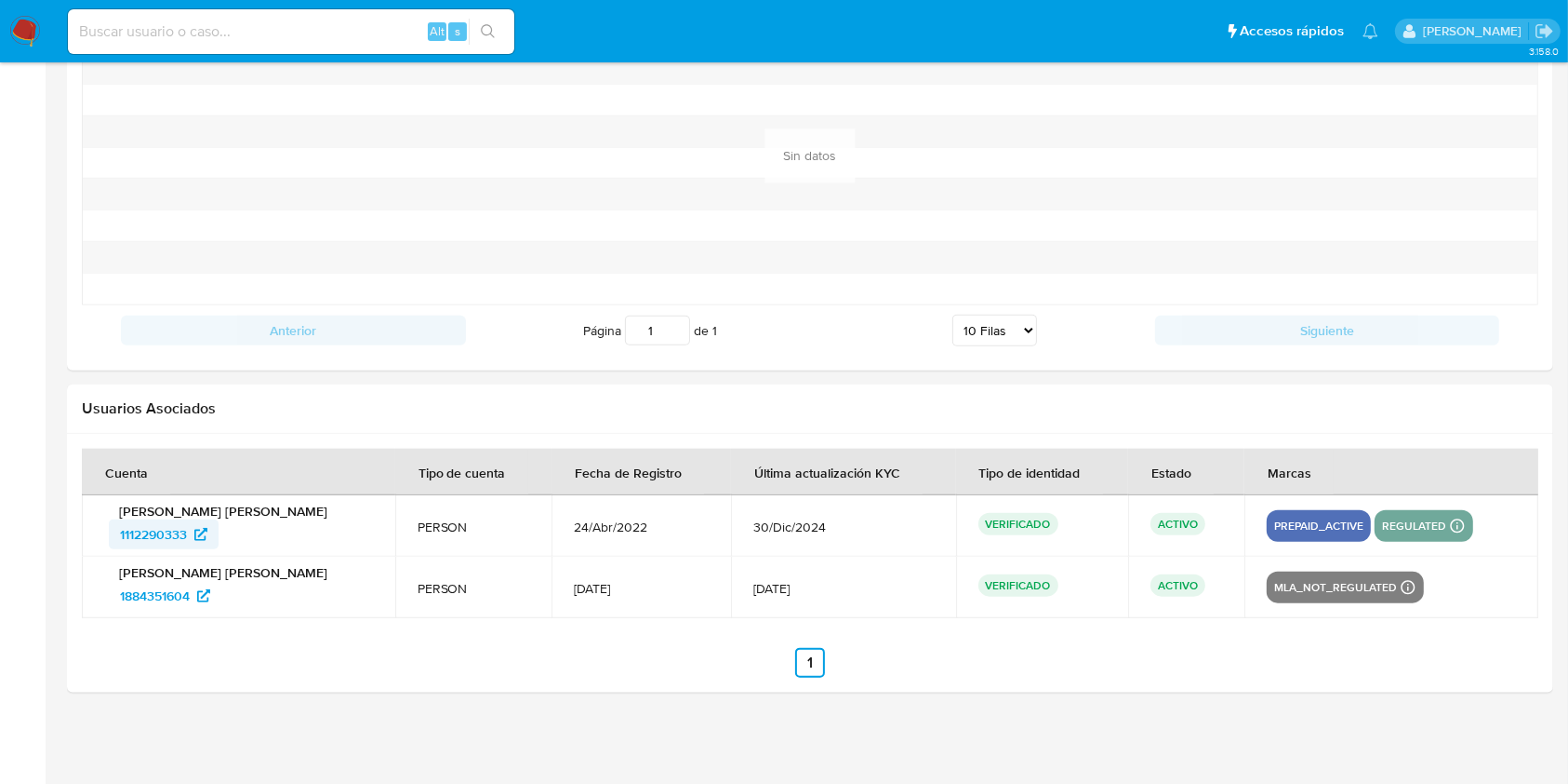
click at [127, 527] on span "1112290333" at bounding box center [153, 534] width 67 height 29
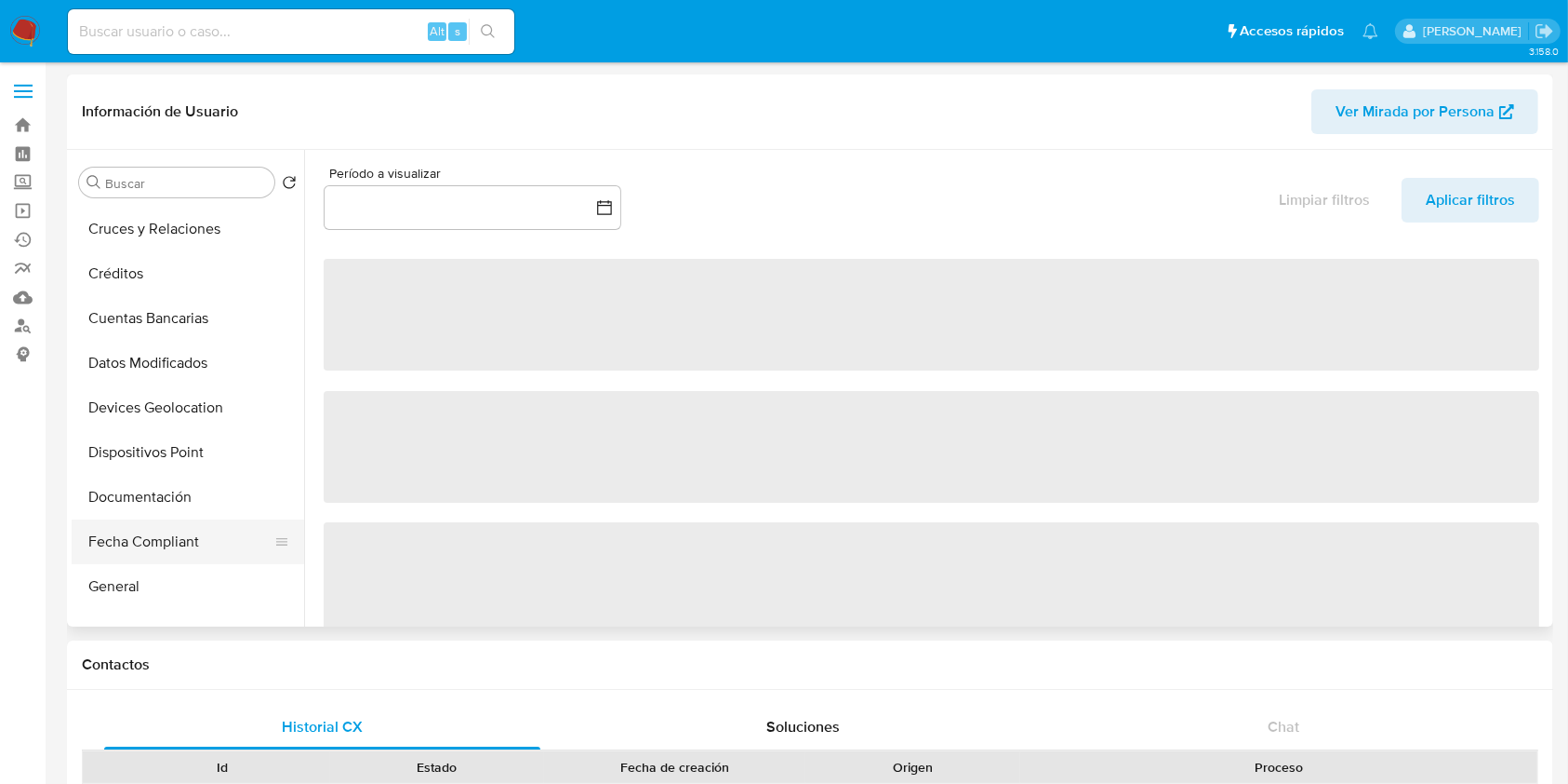
scroll to position [247, 0]
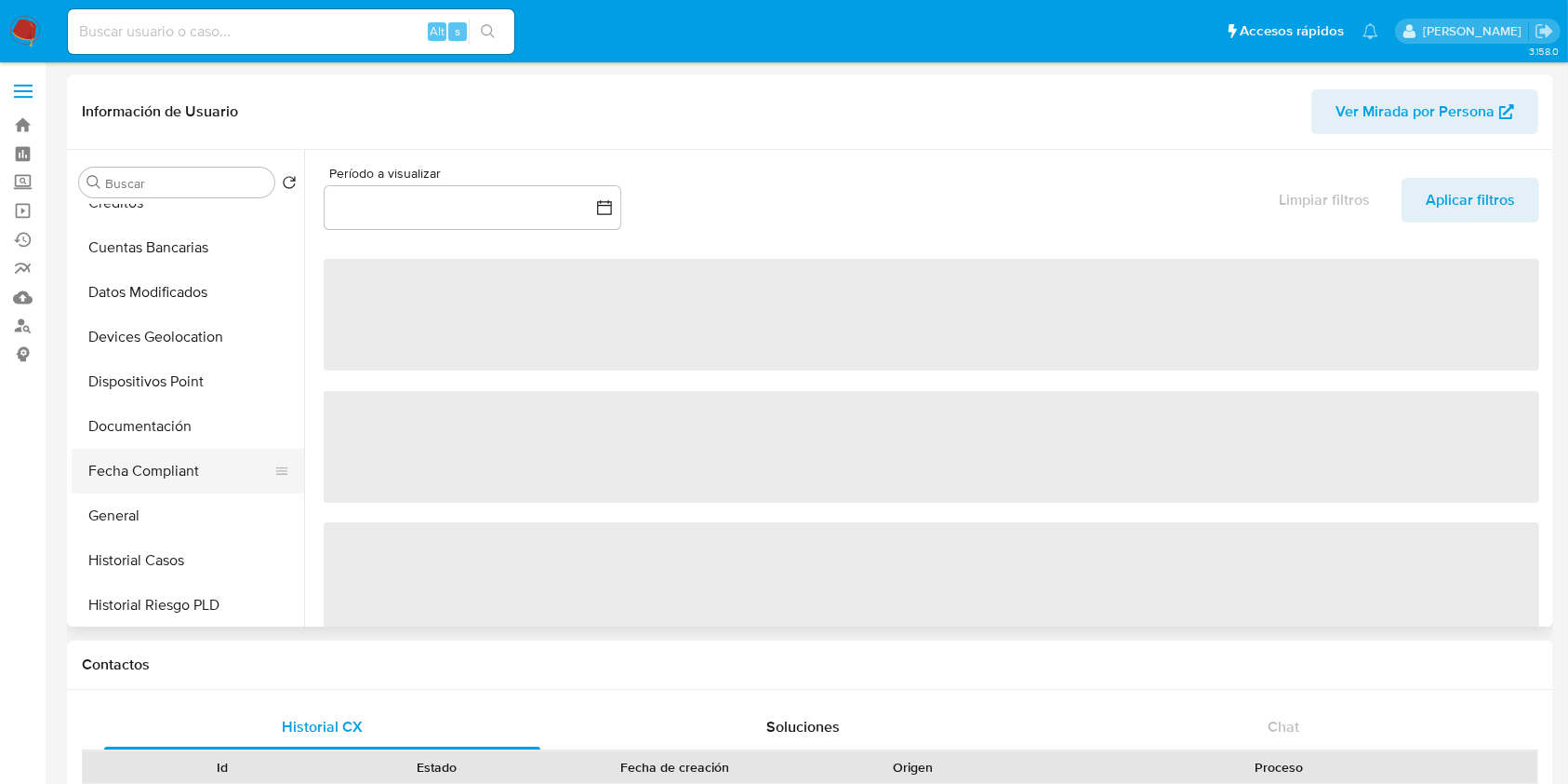
select select "10"
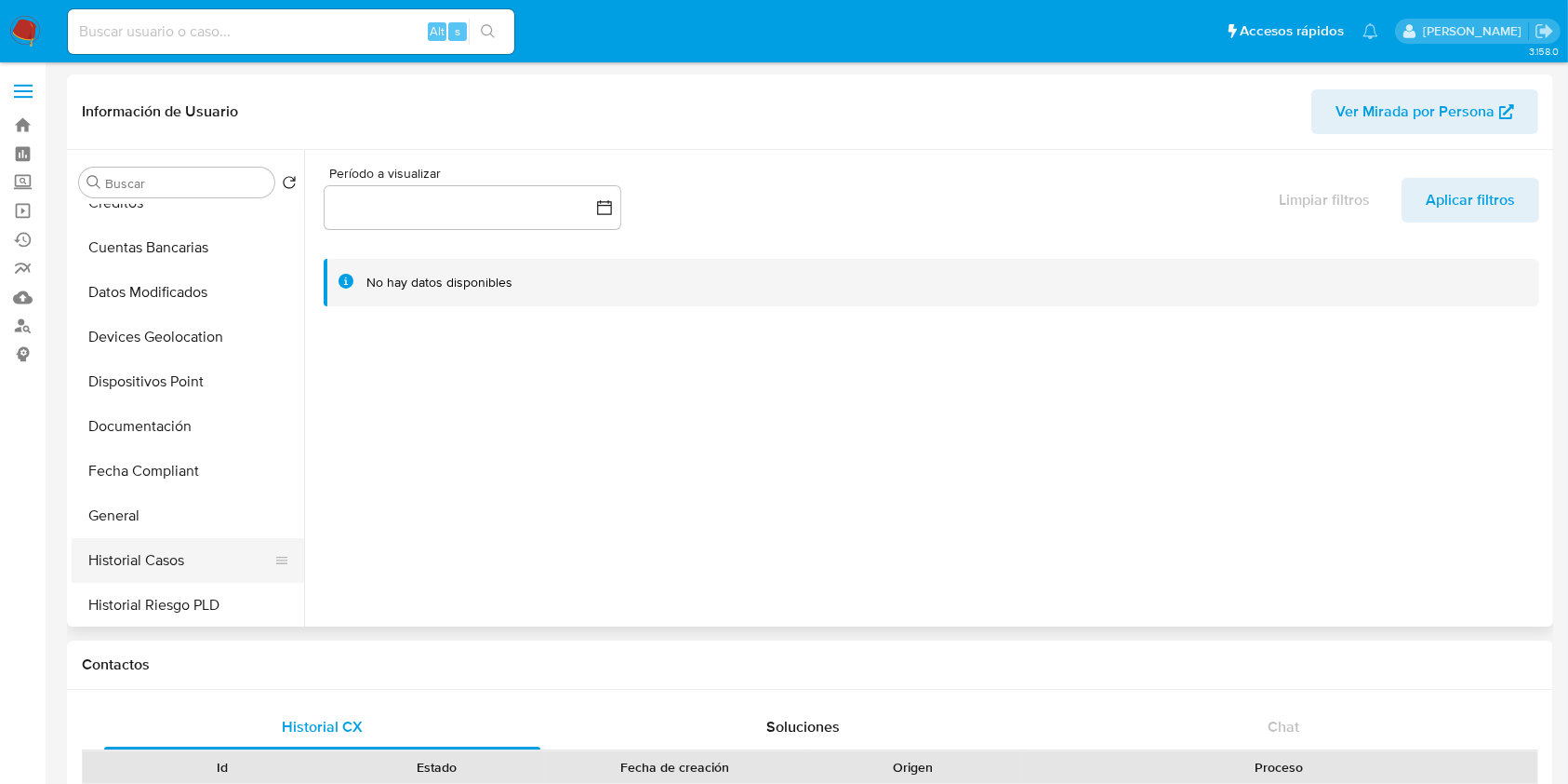
click at [158, 549] on button "Historial Casos" at bounding box center [180, 560] width 218 height 45
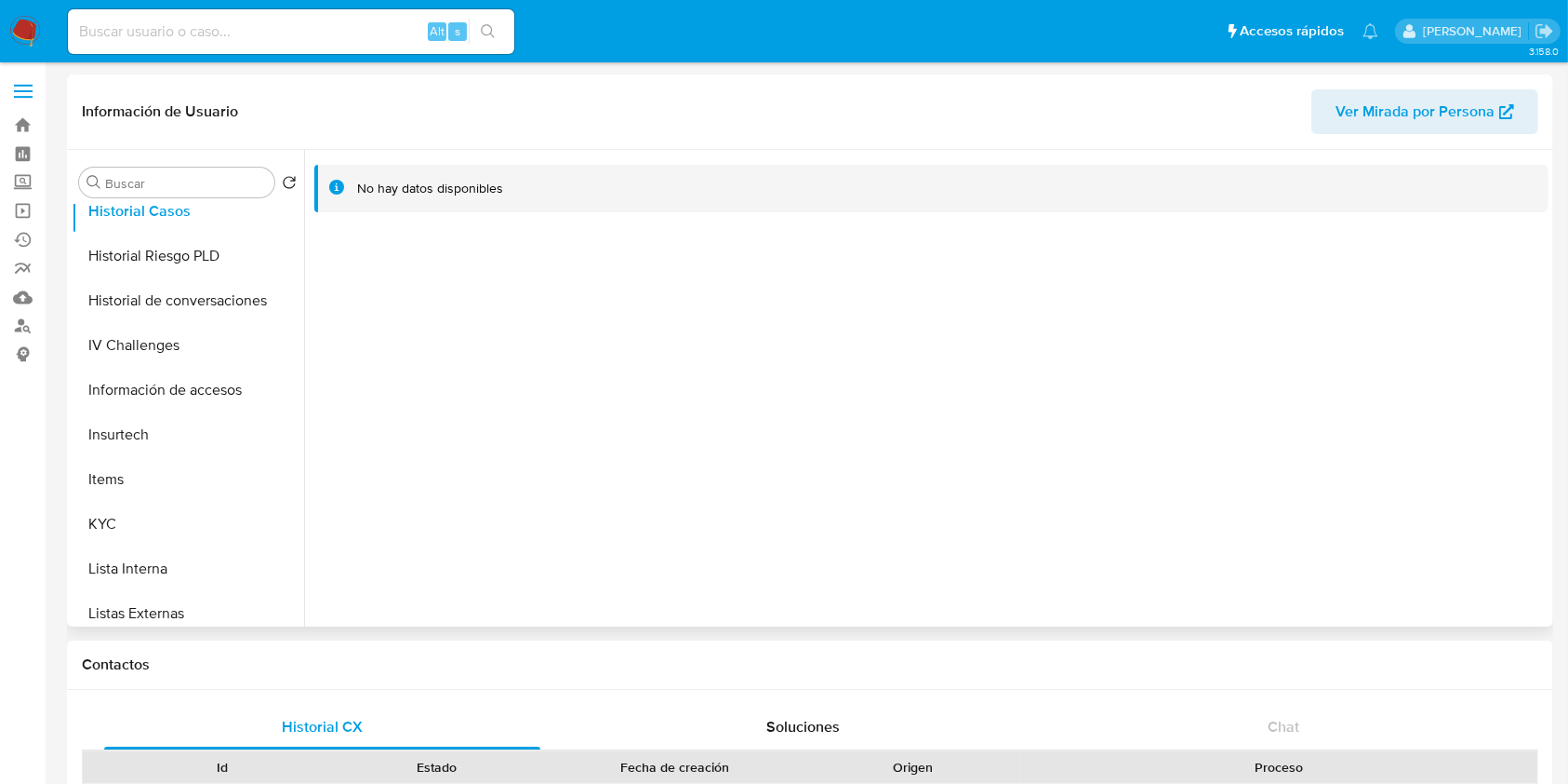
scroll to position [745, 0]
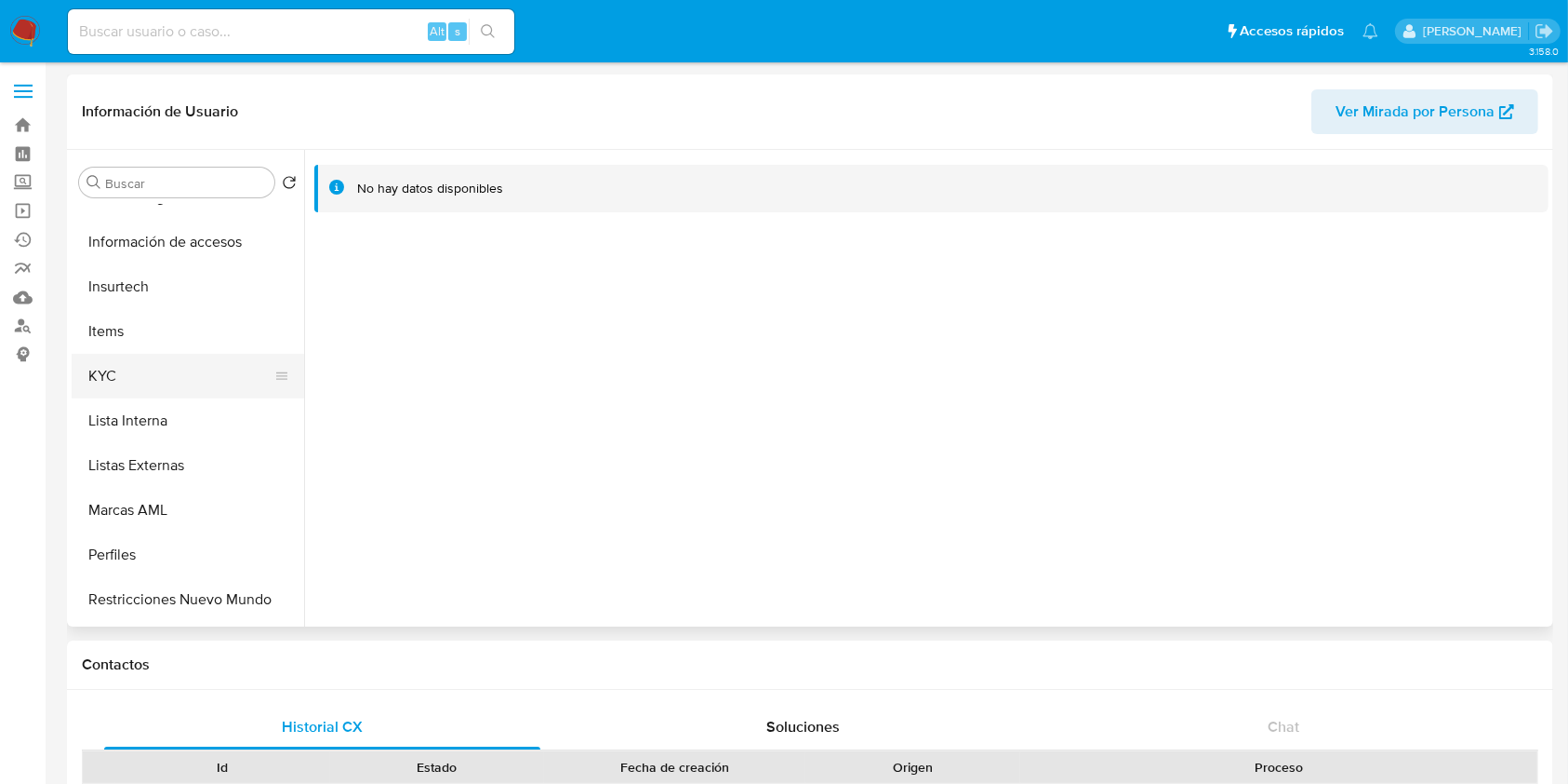
click at [148, 366] on button "KYC" at bounding box center [180, 376] width 218 height 45
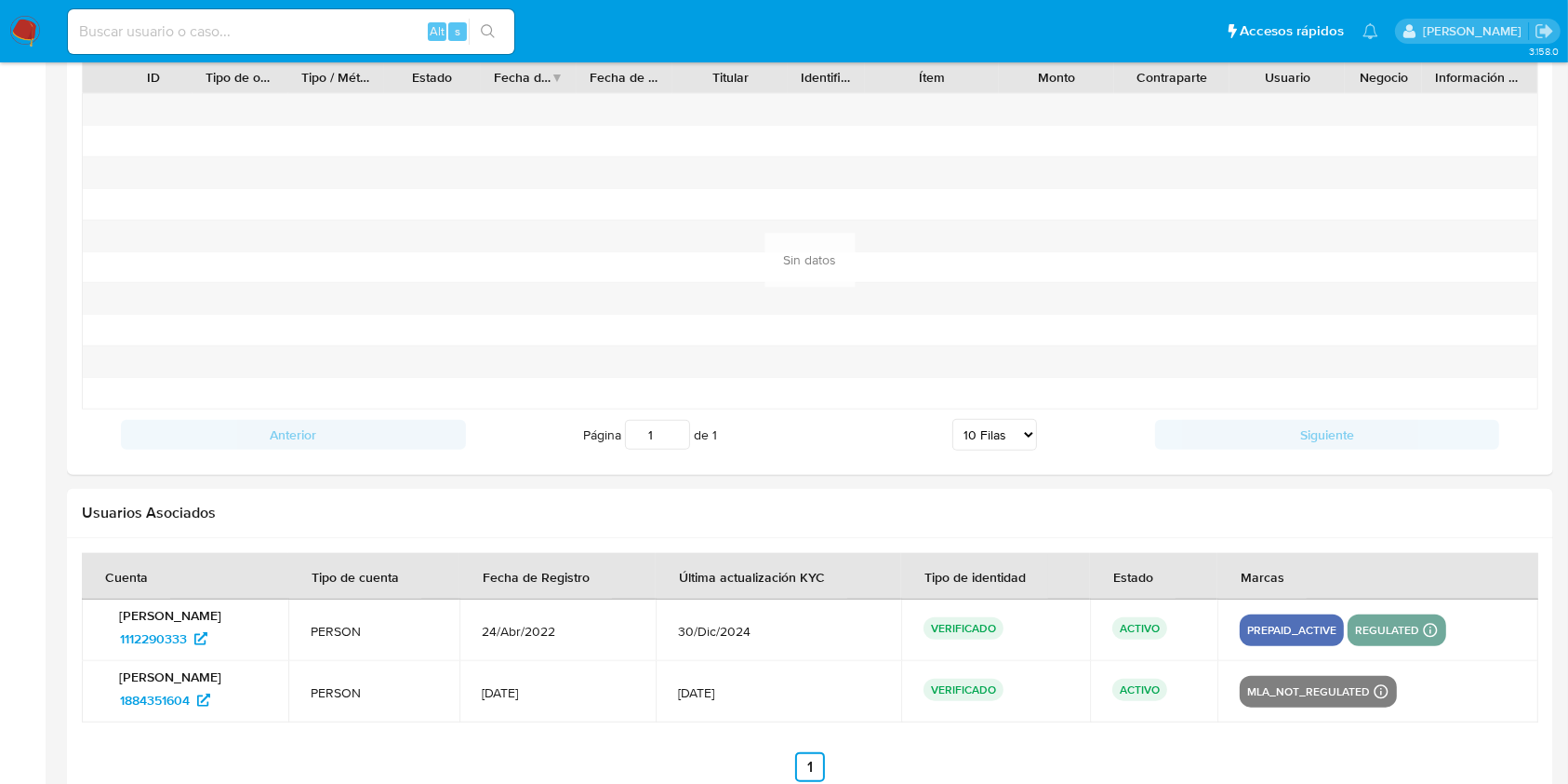
scroll to position [1490, 0]
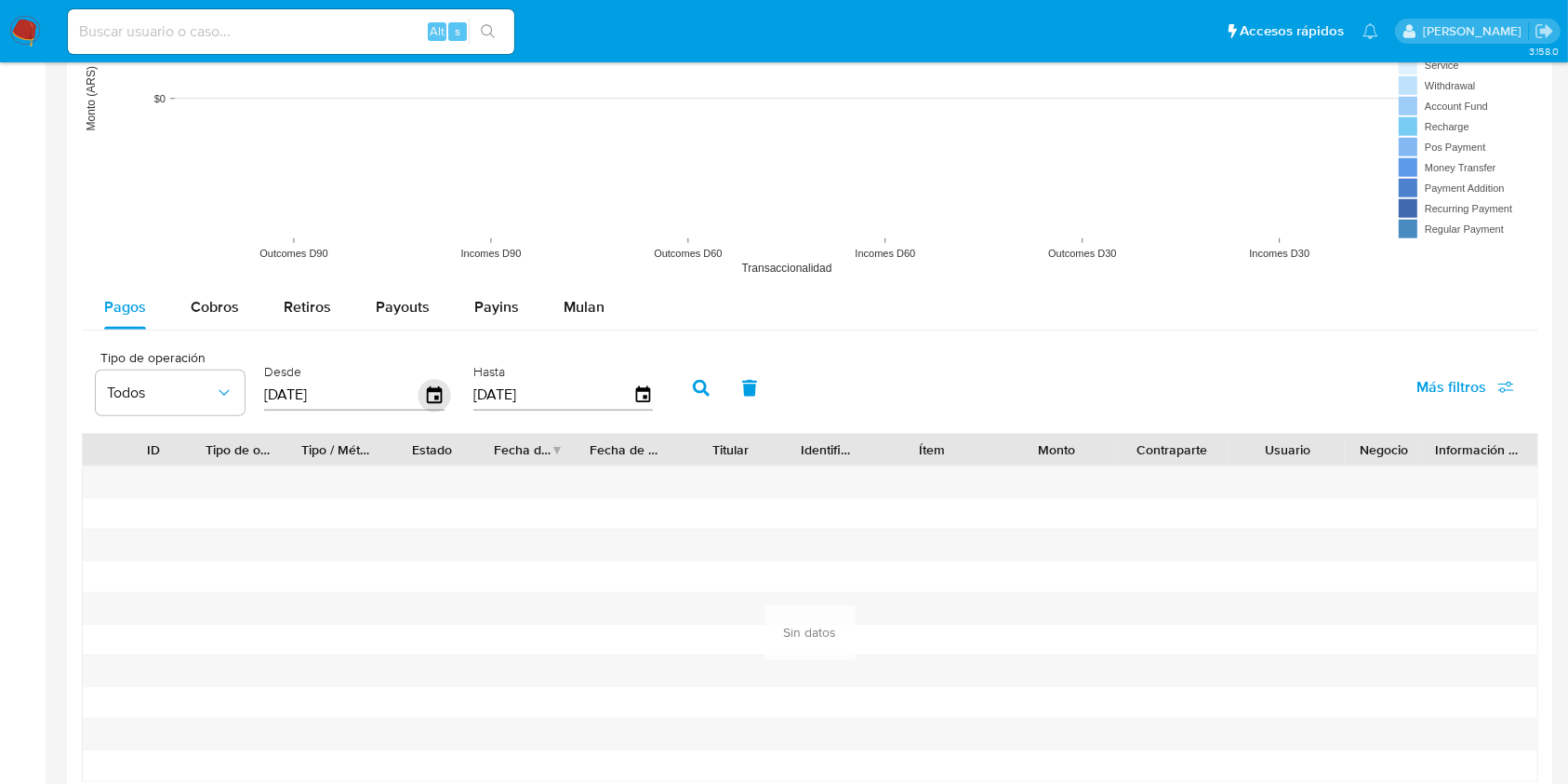
click at [439, 394] on icon "button" at bounding box center [434, 394] width 32 height 32
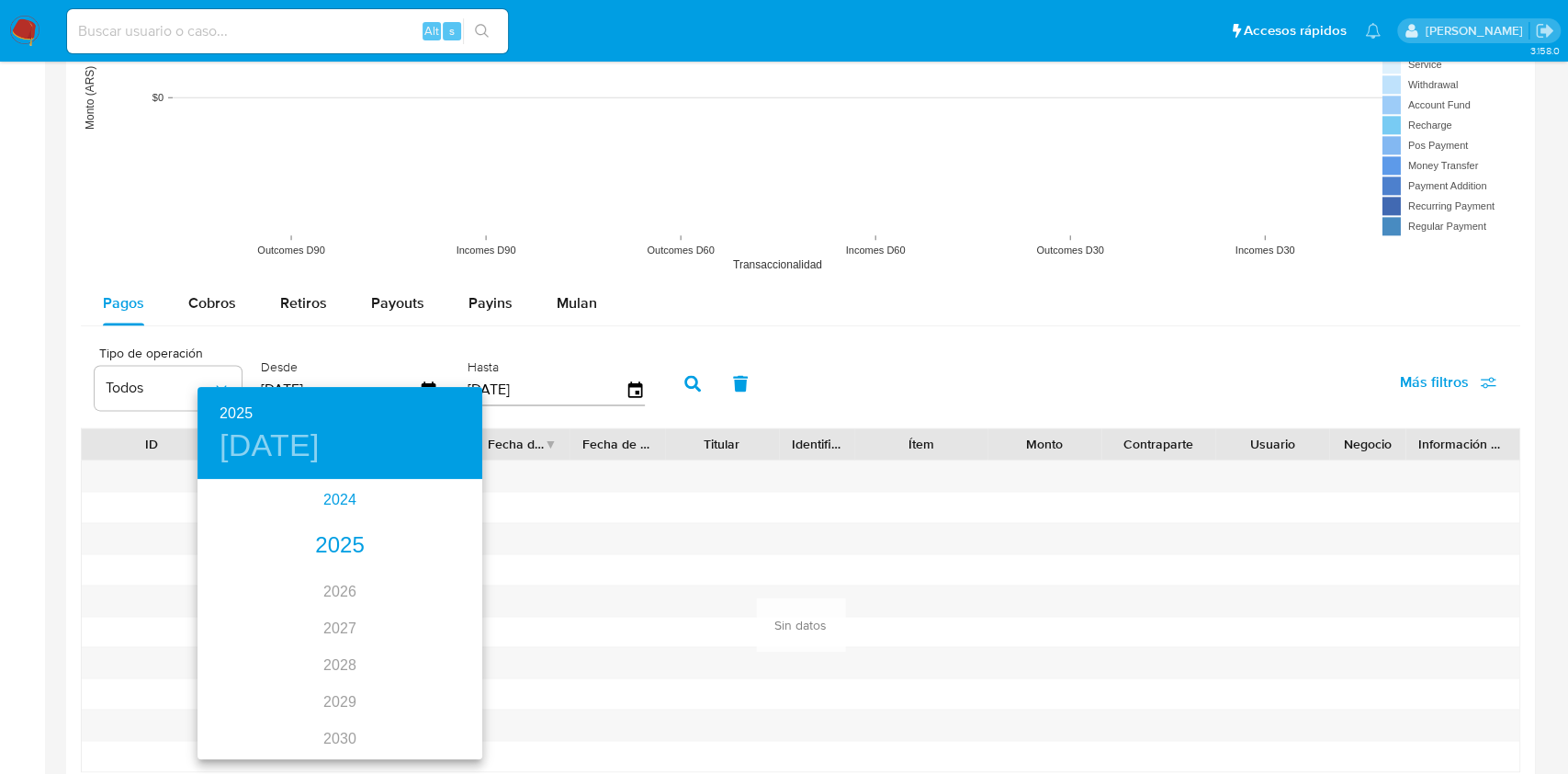
click at [332, 504] on div "2024" at bounding box center [340, 500] width 285 height 37
type input "[DATE]"
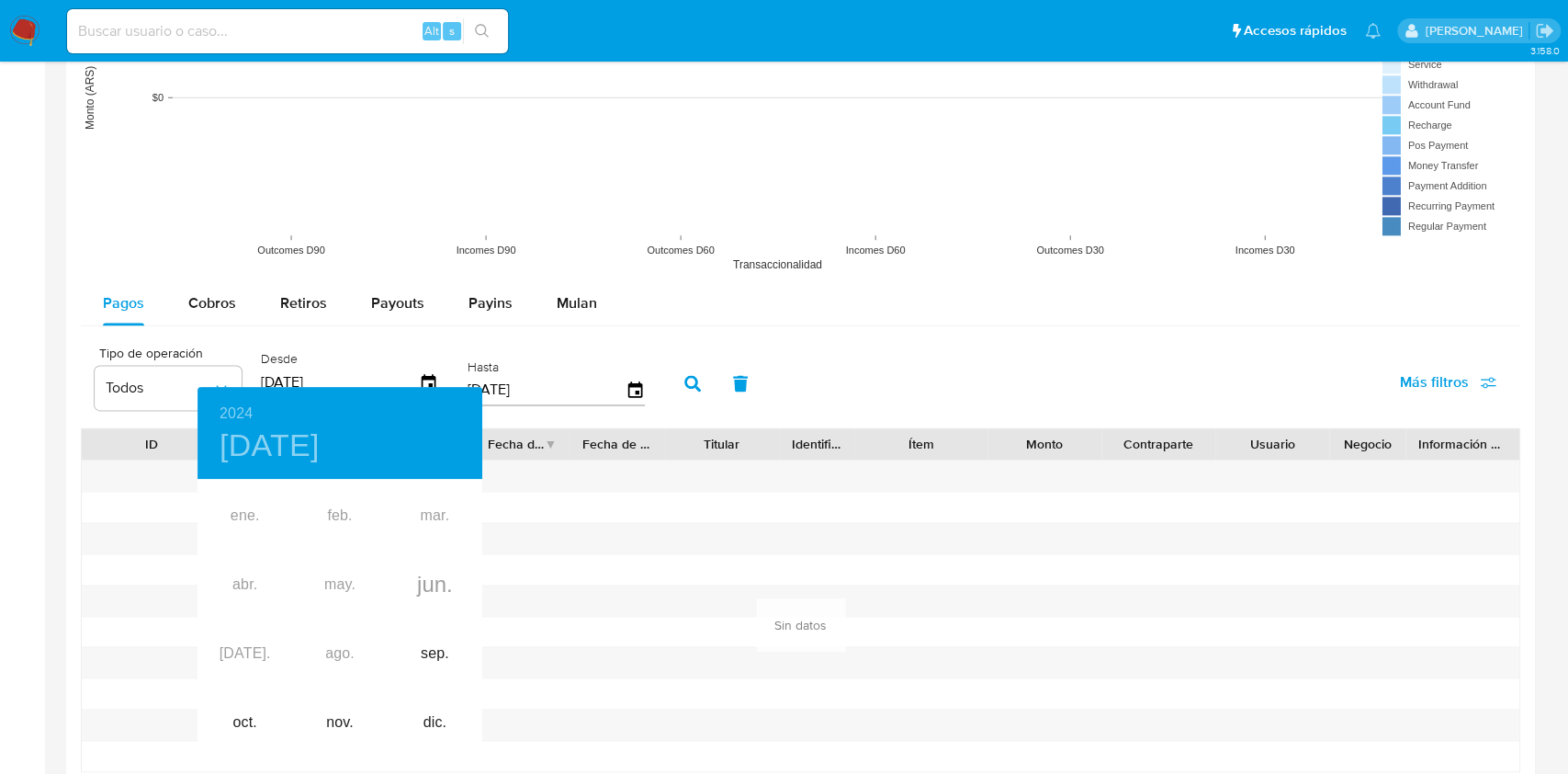
click at [566, 401] on div at bounding box center [784, 387] width 1568 height 774
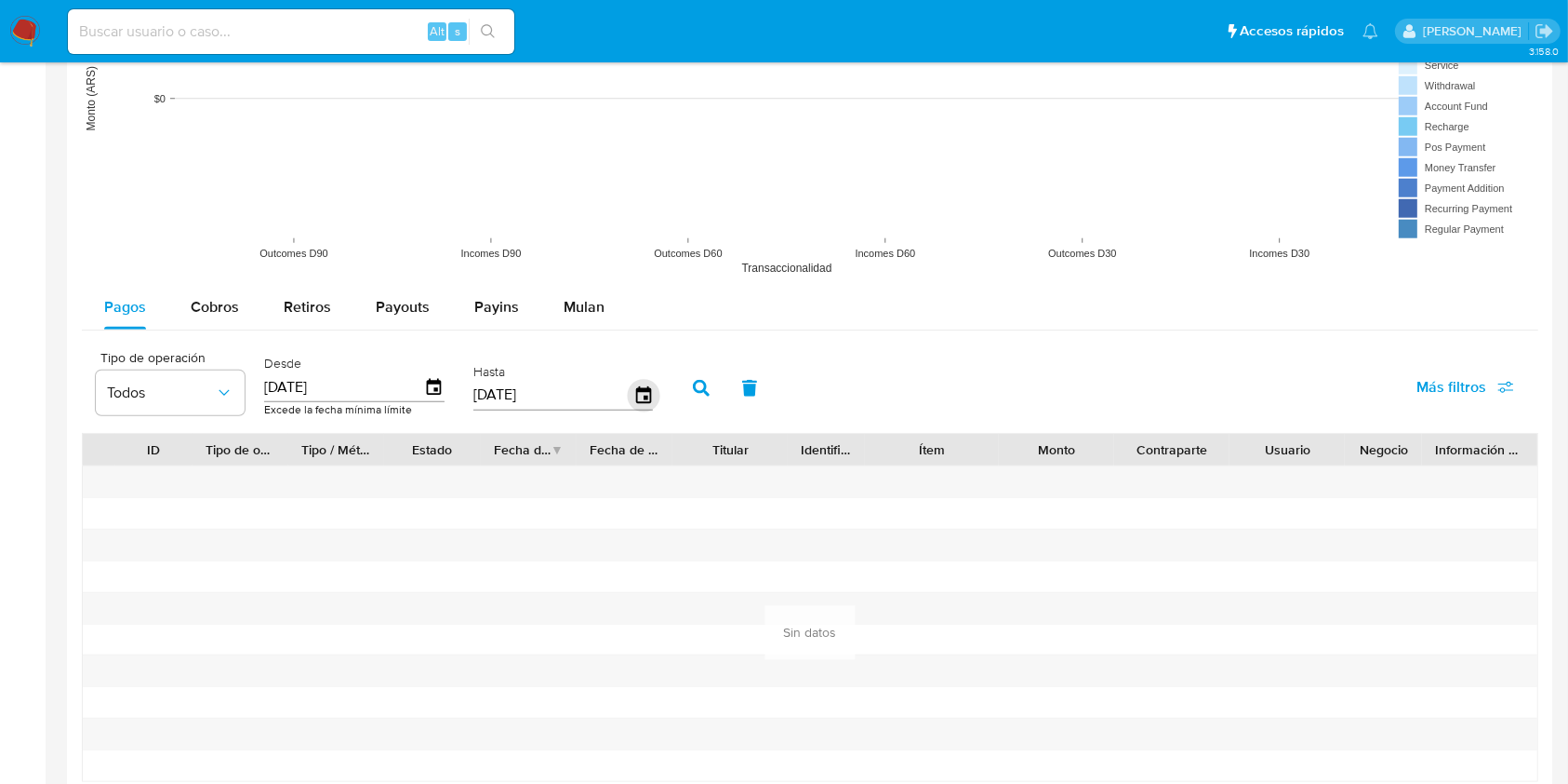
click at [652, 391] on icon "button" at bounding box center [642, 394] width 32 height 32
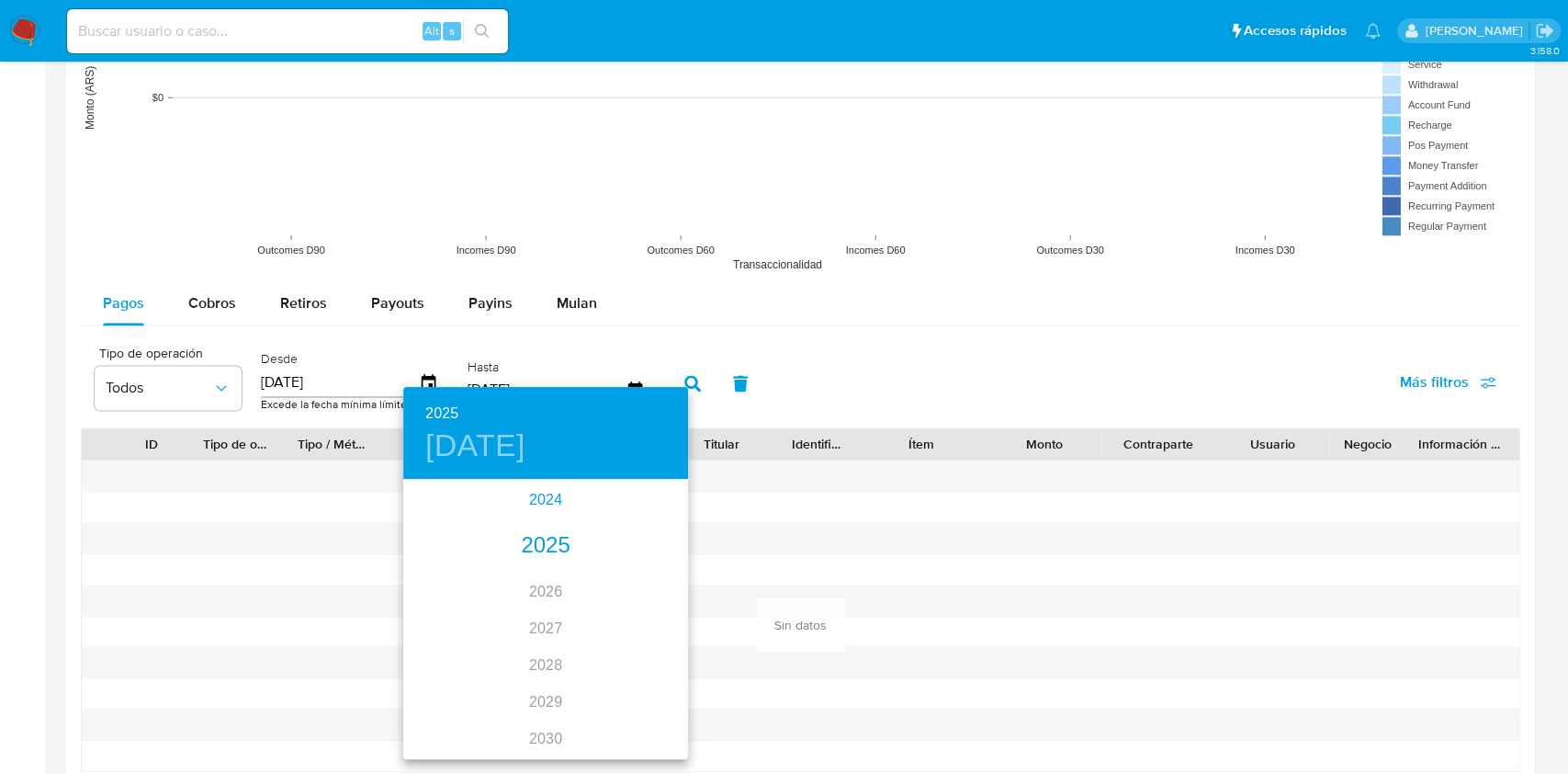
click at [522, 496] on div "2024" at bounding box center [545, 500] width 285 height 37
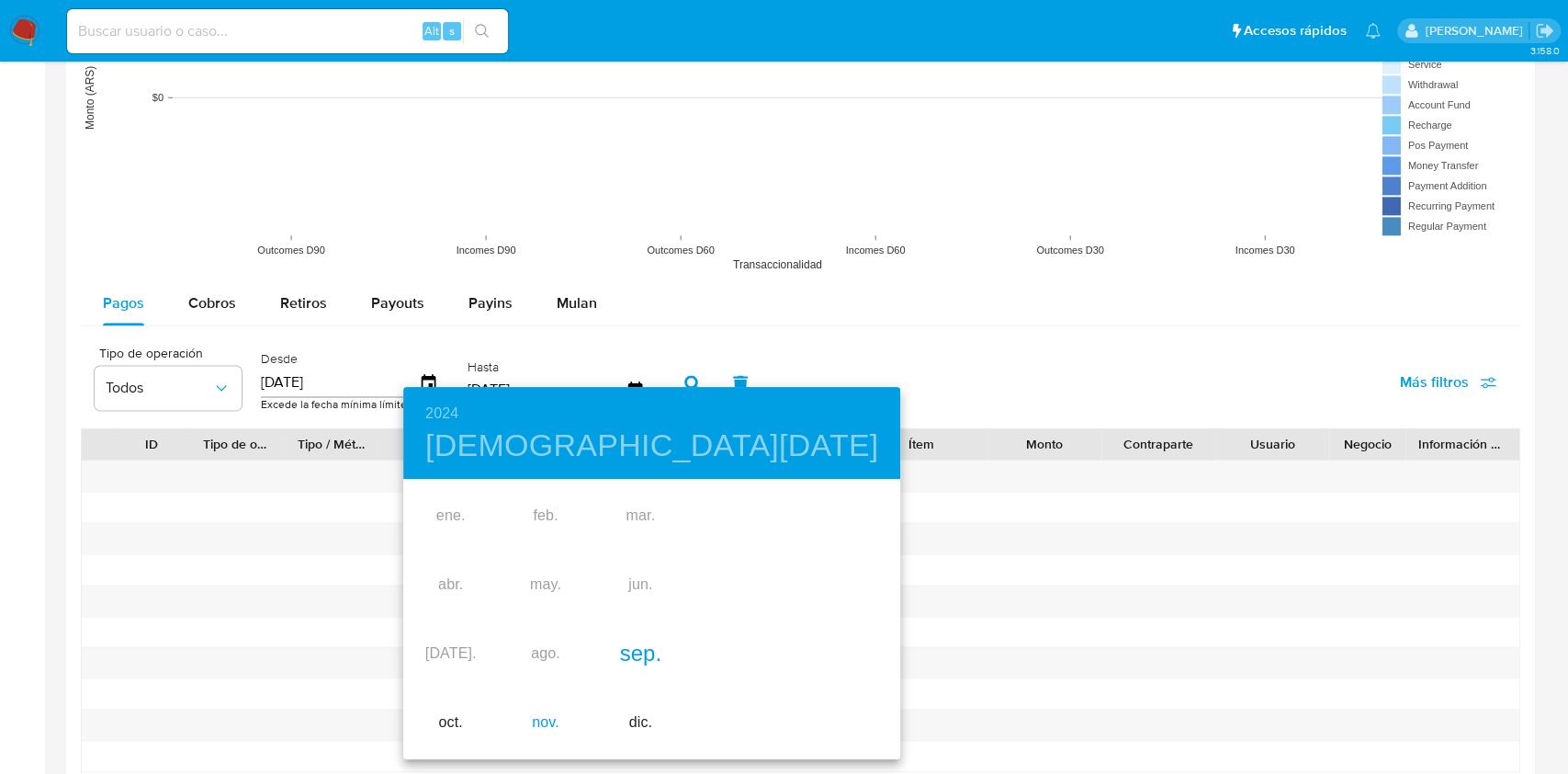
click at [536, 722] on div "nov." at bounding box center [545, 722] width 95 height 69
type input "[DATE]"
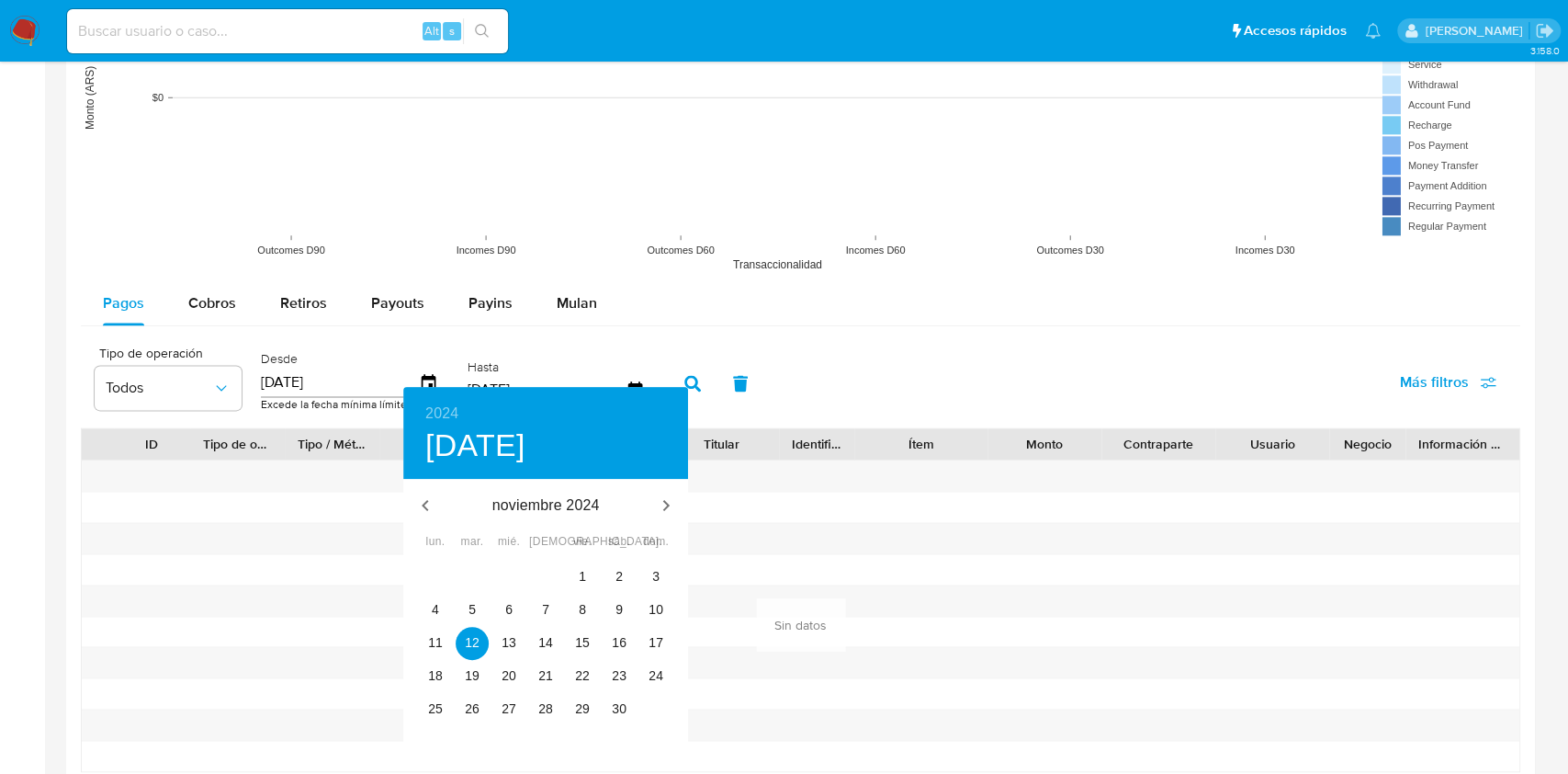
click at [749, 459] on div at bounding box center [784, 387] width 1568 height 774
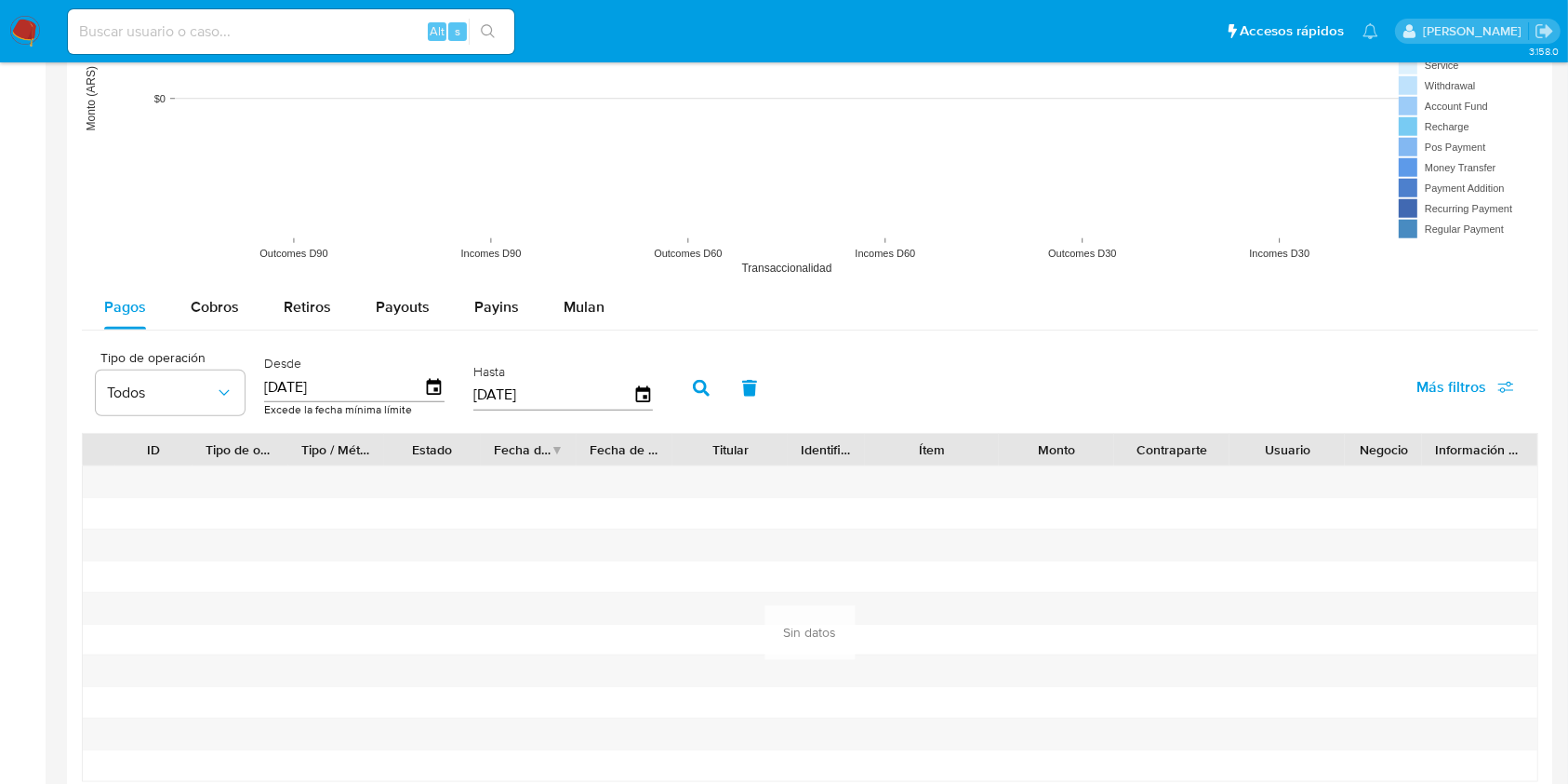
click at [696, 391] on icon "button" at bounding box center [701, 388] width 17 height 17
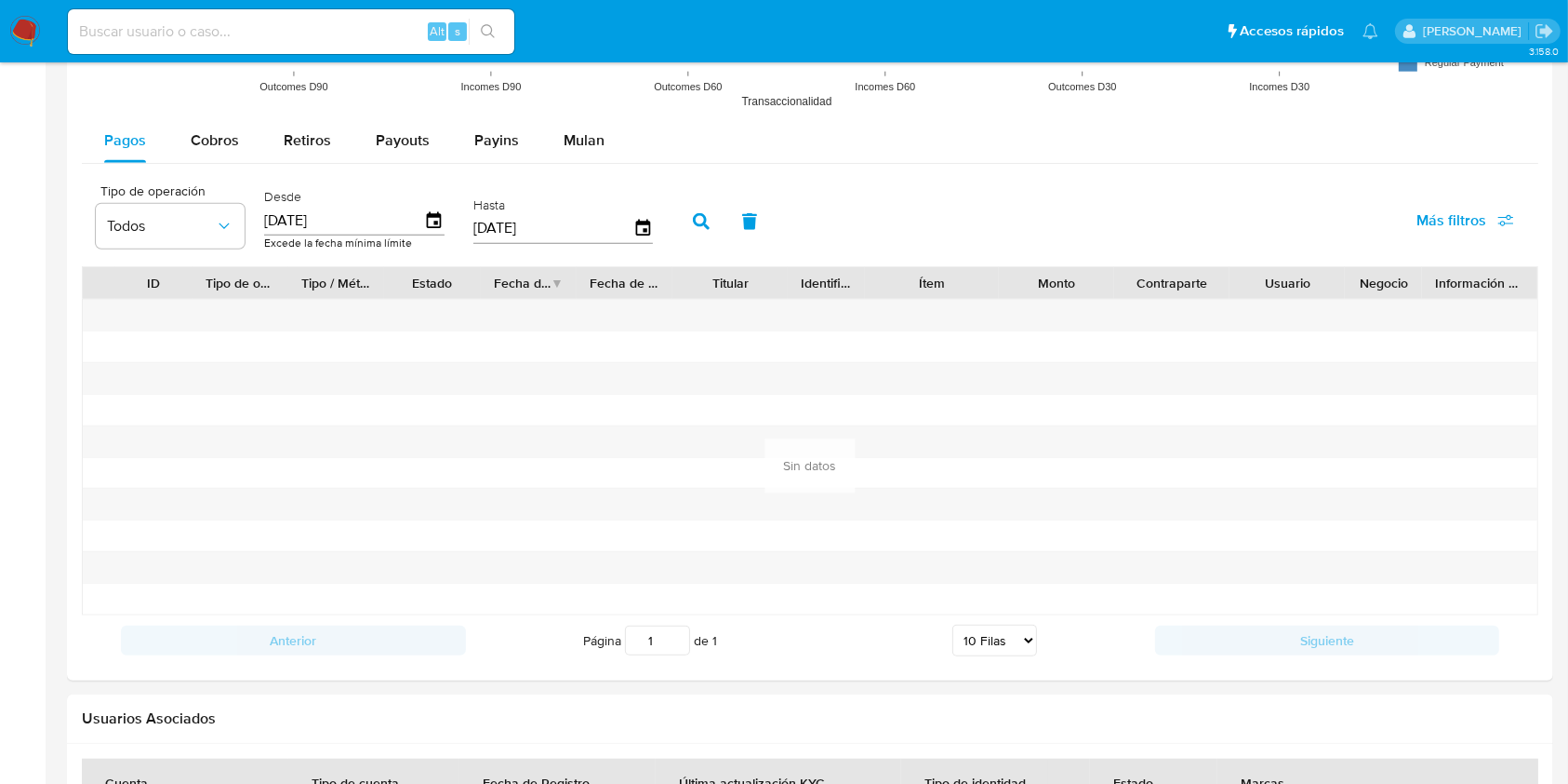
scroll to position [1737, 0]
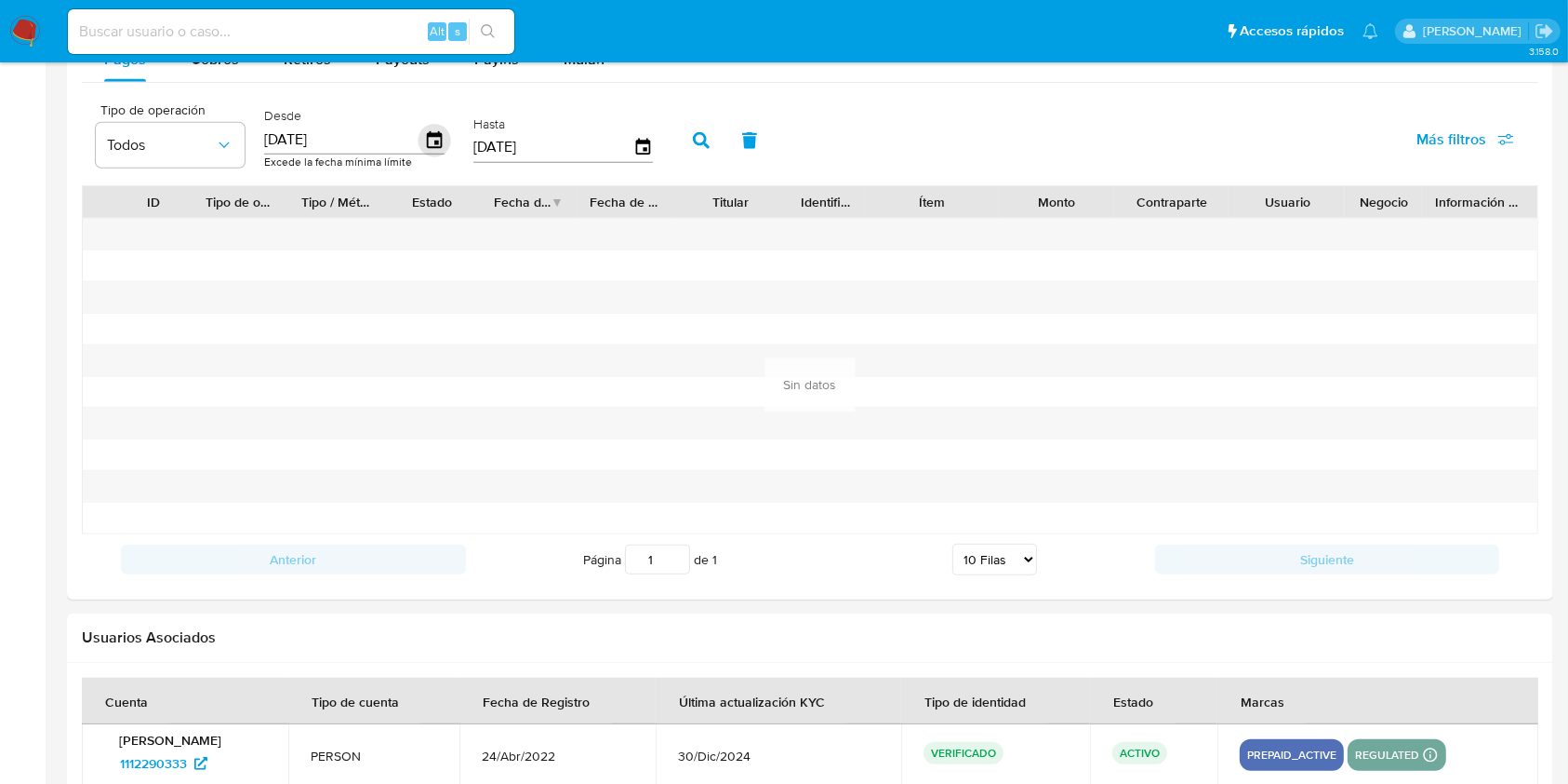
click at [435, 133] on icon "button" at bounding box center [433, 139] width 15 height 17
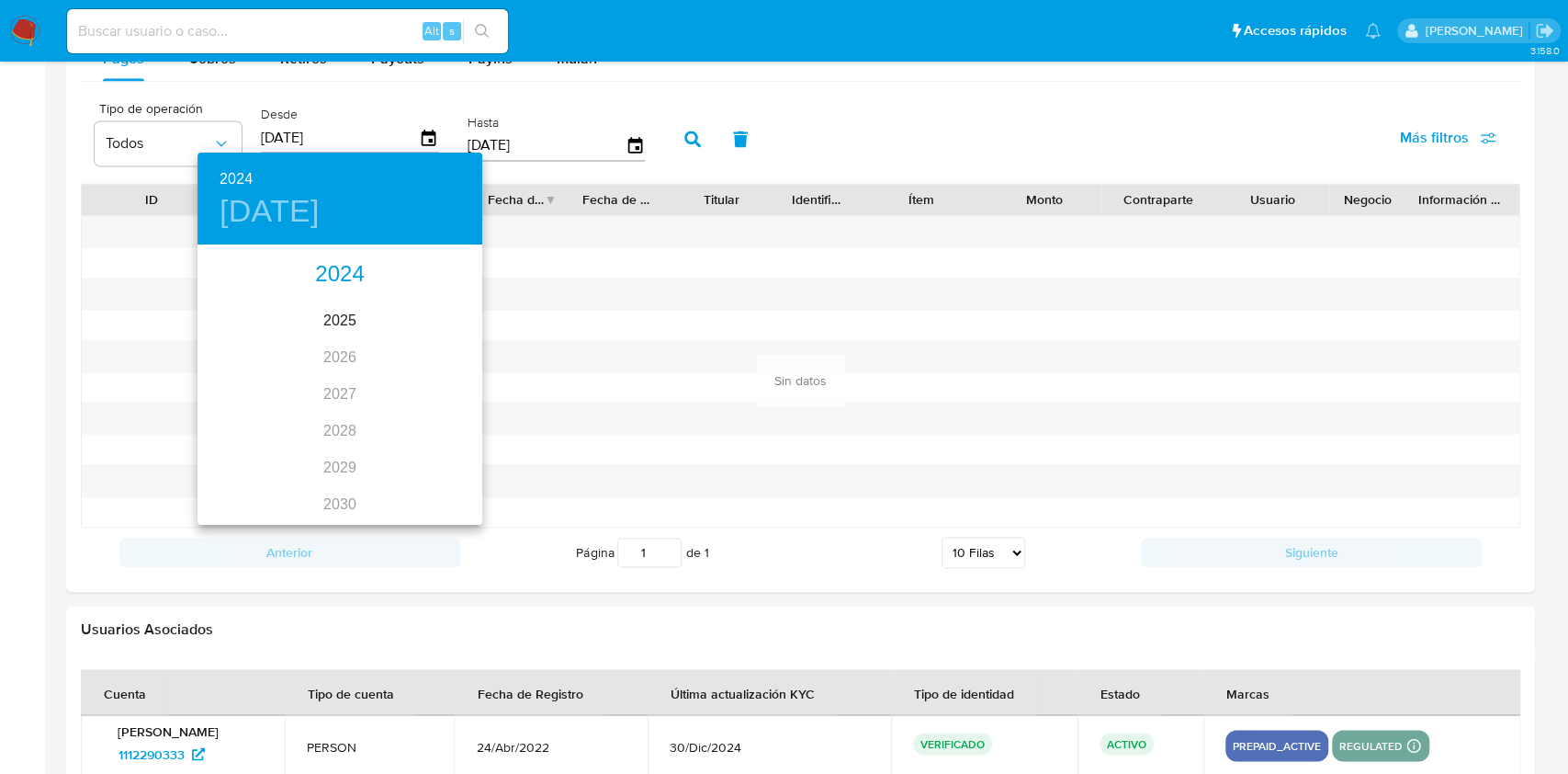
click at [335, 287] on div "2024" at bounding box center [340, 275] width 285 height 37
click at [433, 418] on div "sep." at bounding box center [435, 418] width 95 height 69
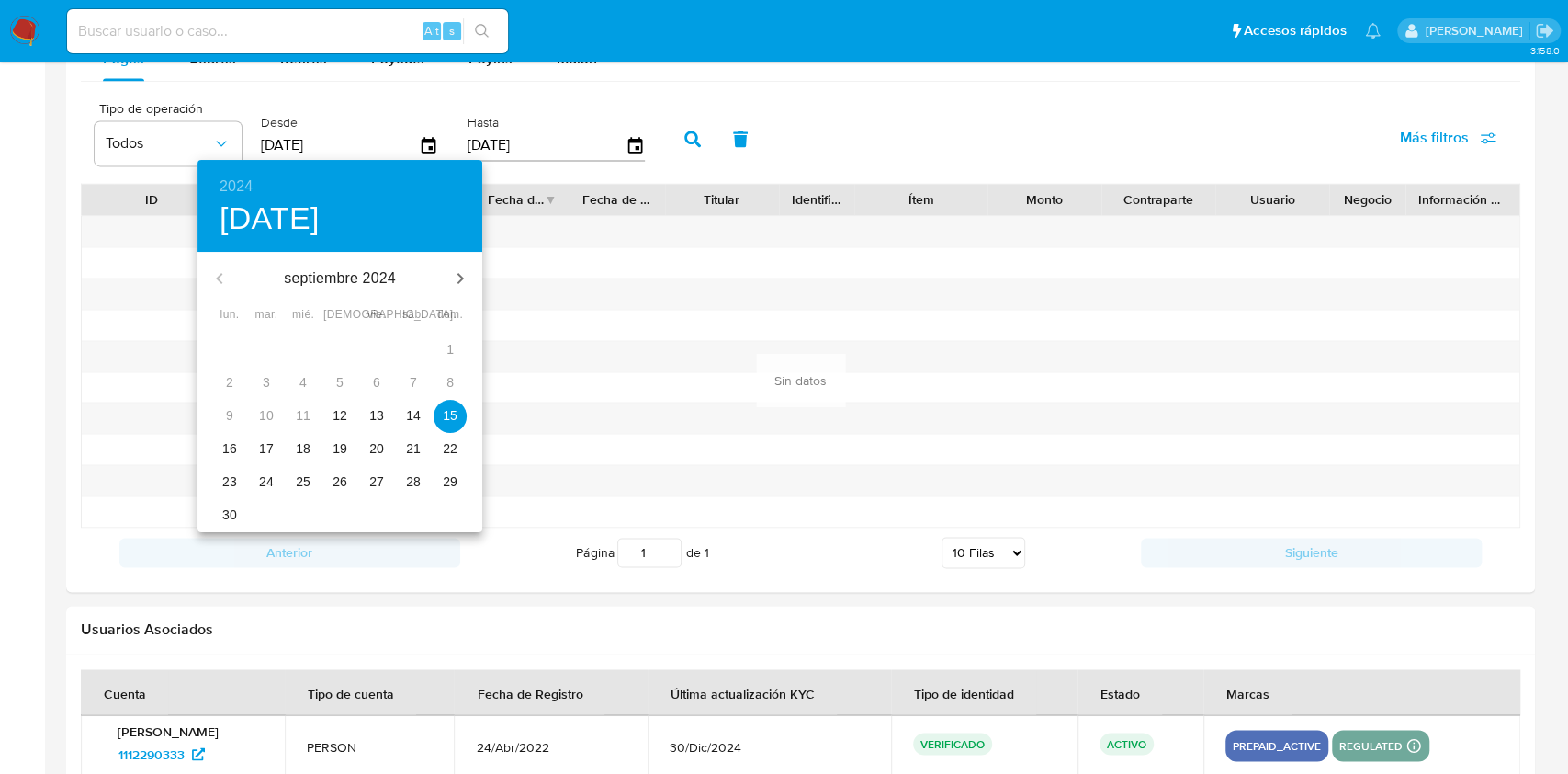
click at [437, 457] on span "22" at bounding box center [450, 448] width 33 height 18
type input "[DATE]"
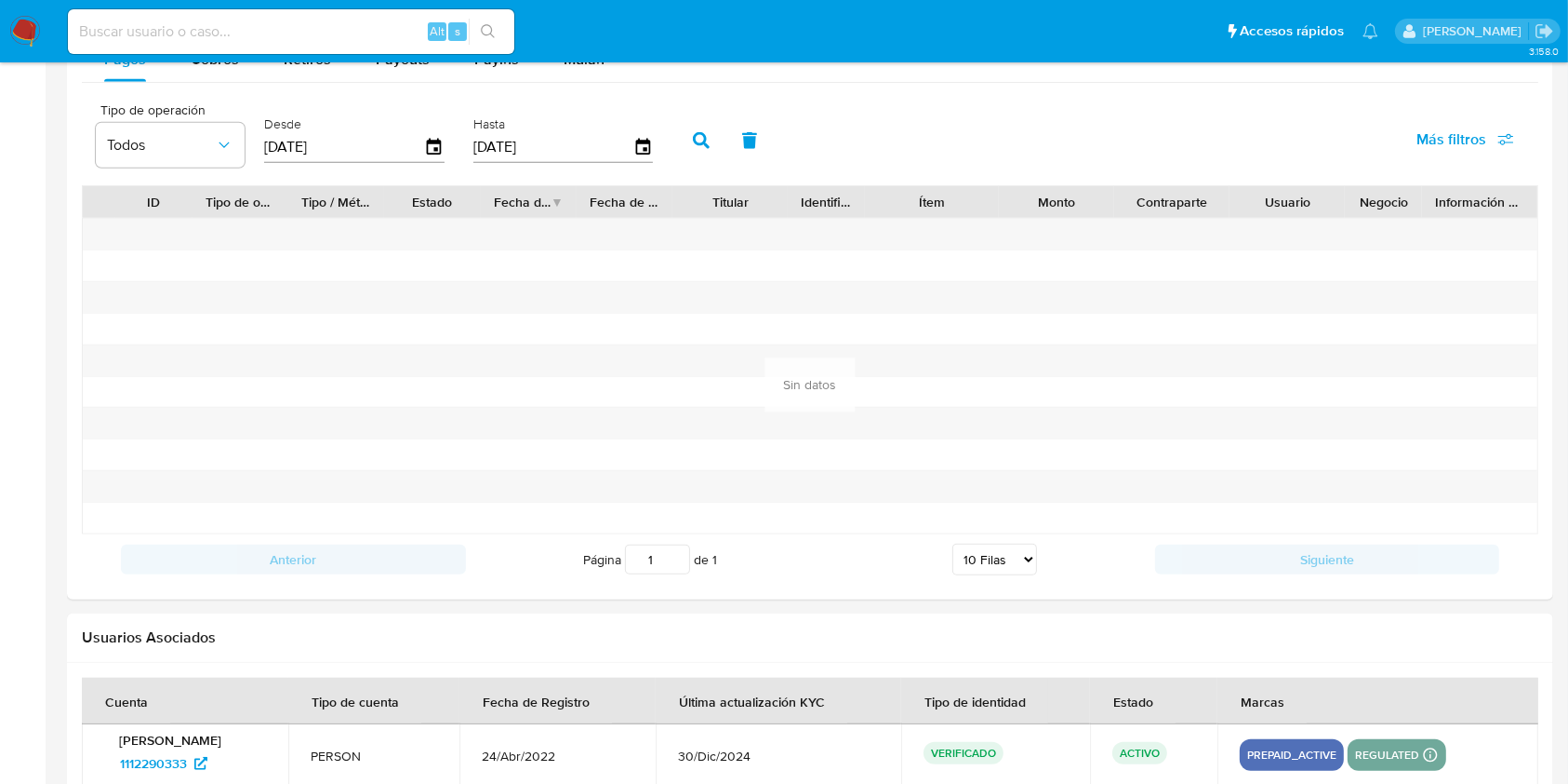
click at [694, 147] on icon "button" at bounding box center [701, 140] width 17 height 17
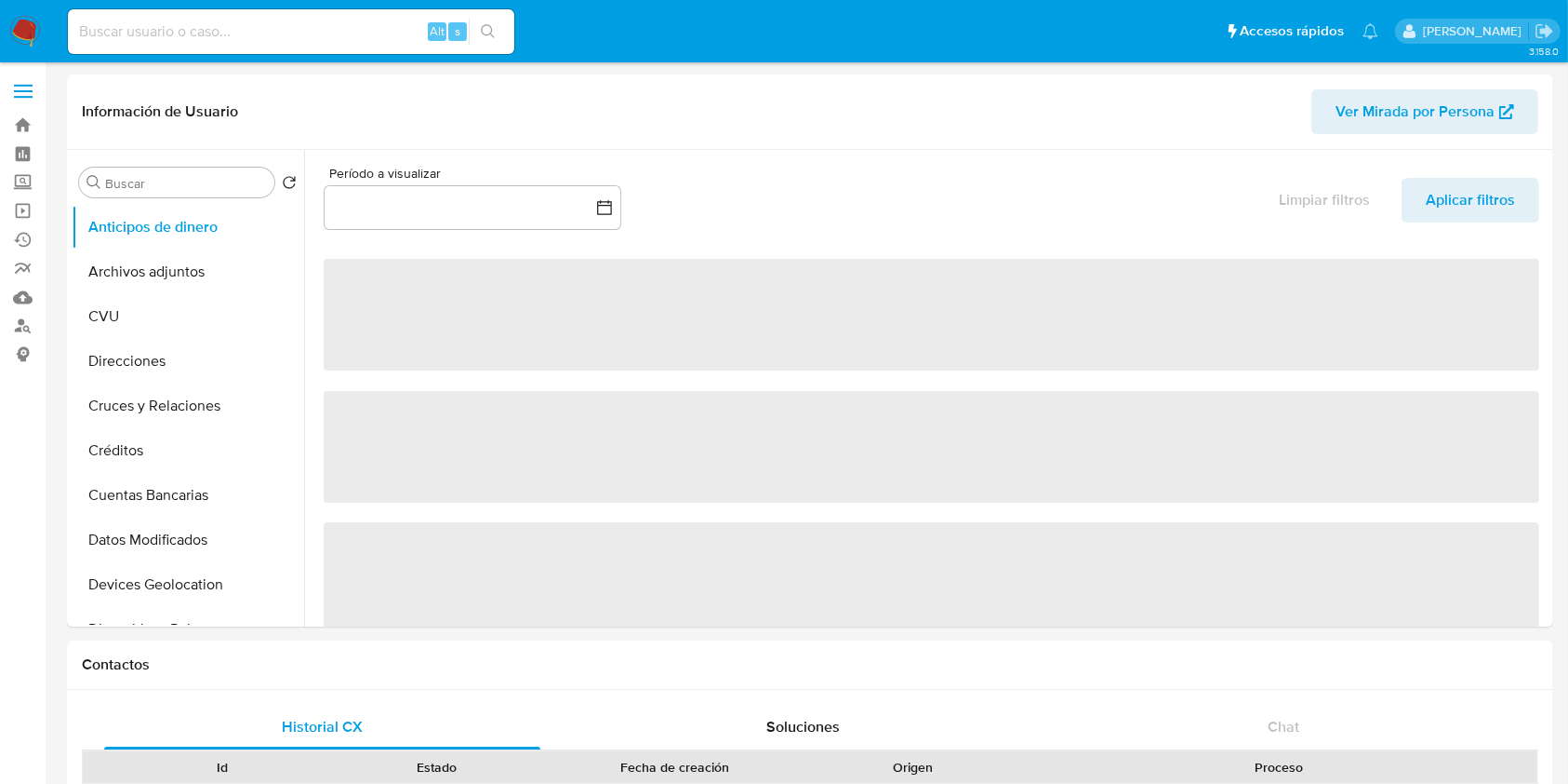
select select "10"
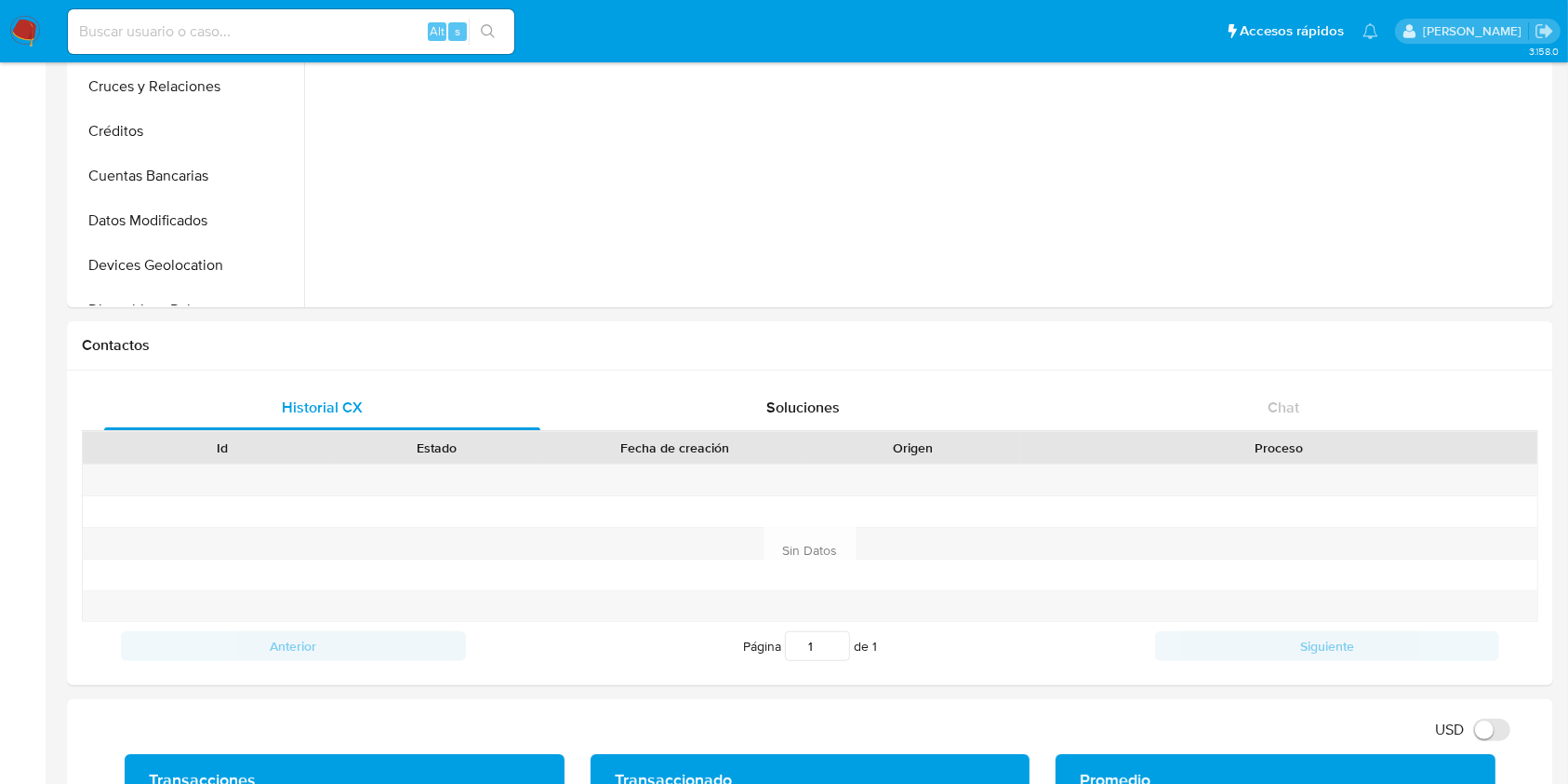
scroll to position [745, 0]
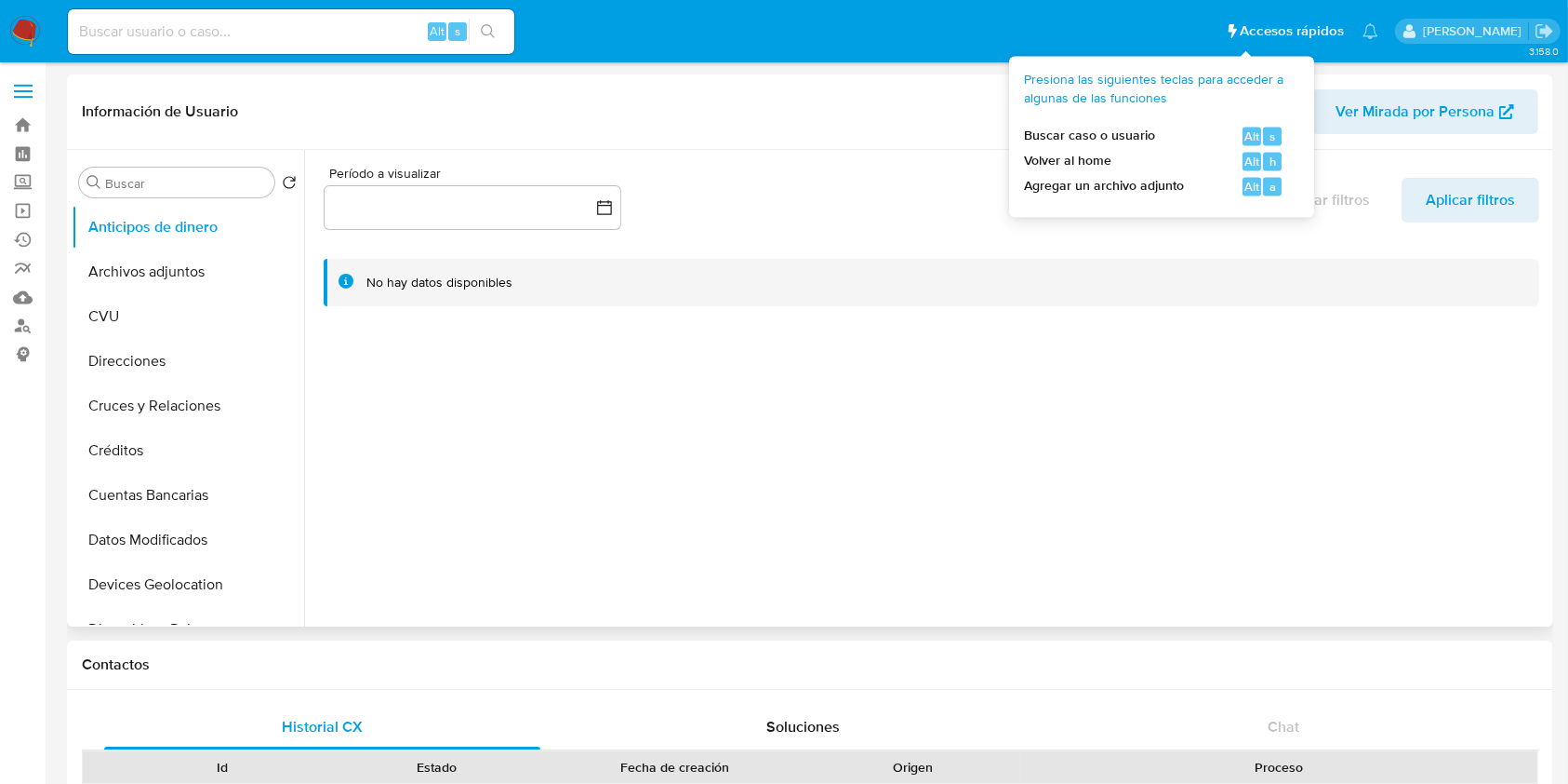
select select "10"
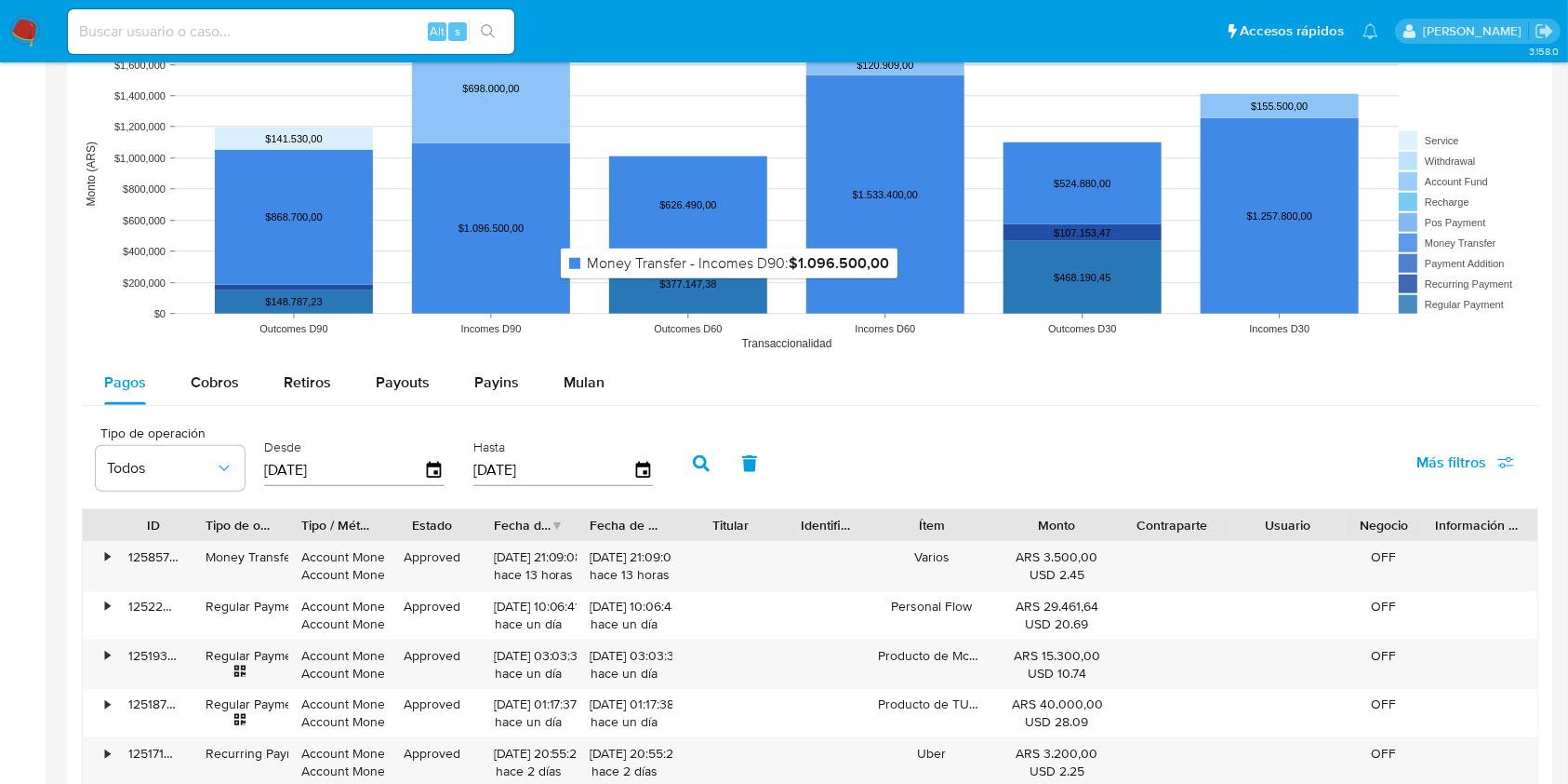
scroll to position [1365, 0]
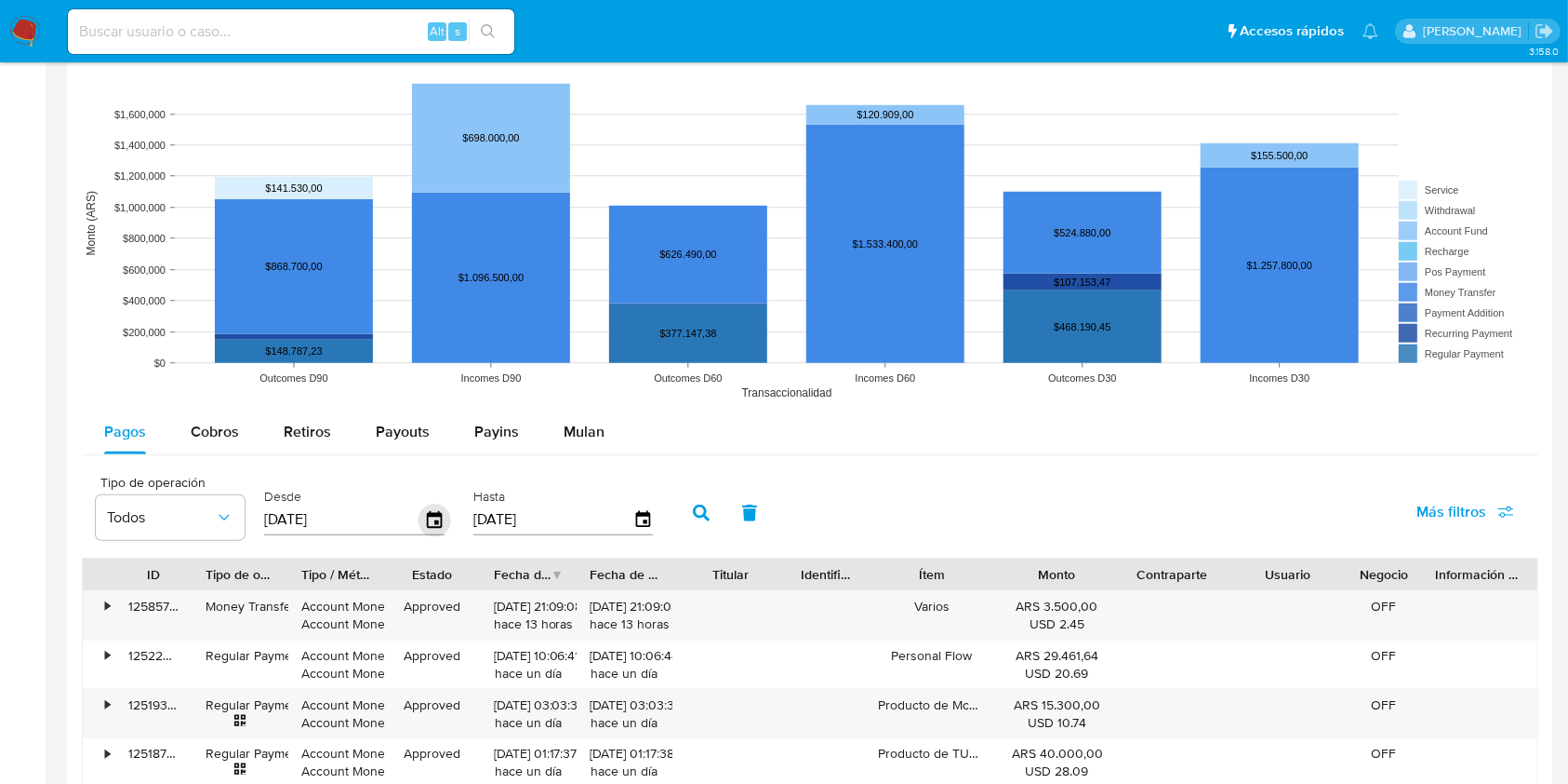
click at [429, 516] on icon "button" at bounding box center [434, 519] width 32 height 32
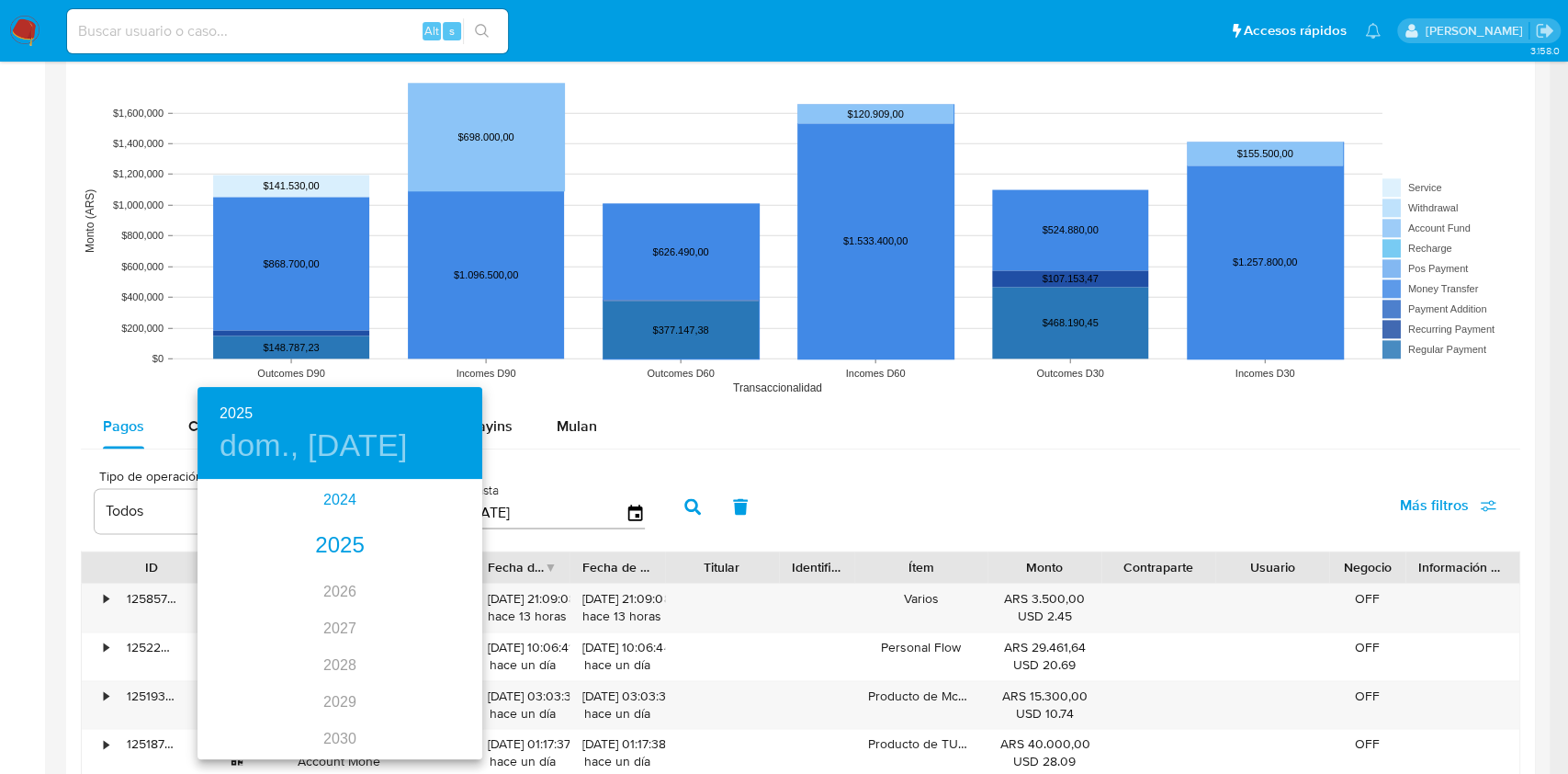
click at [341, 502] on div "2024" at bounding box center [340, 500] width 285 height 37
click at [415, 643] on div "sep." at bounding box center [435, 653] width 95 height 69
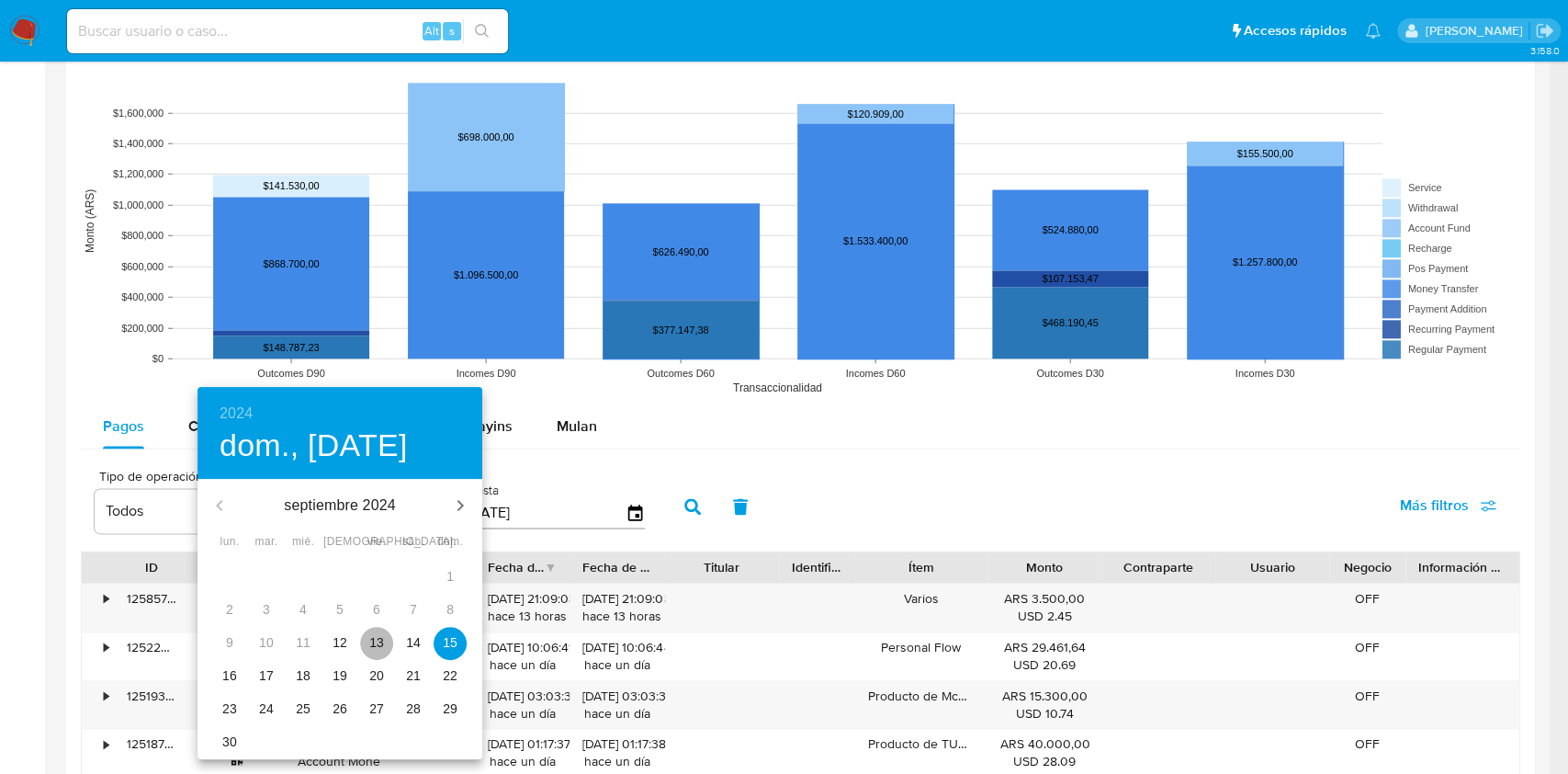
click at [385, 647] on span "13" at bounding box center [377, 642] width 33 height 18
type input "13/09/2024"
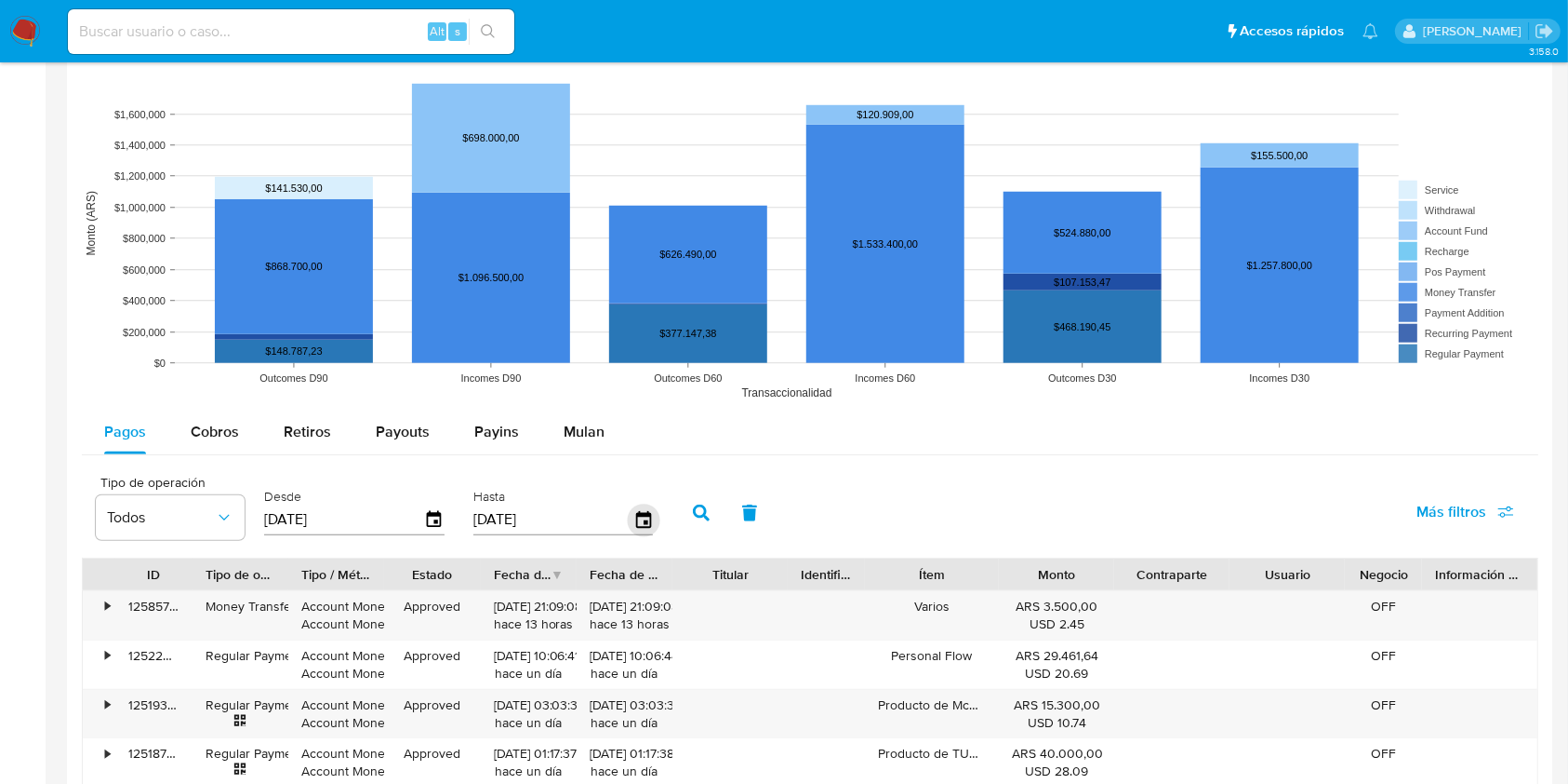
click at [632, 520] on icon "button" at bounding box center [642, 519] width 32 height 32
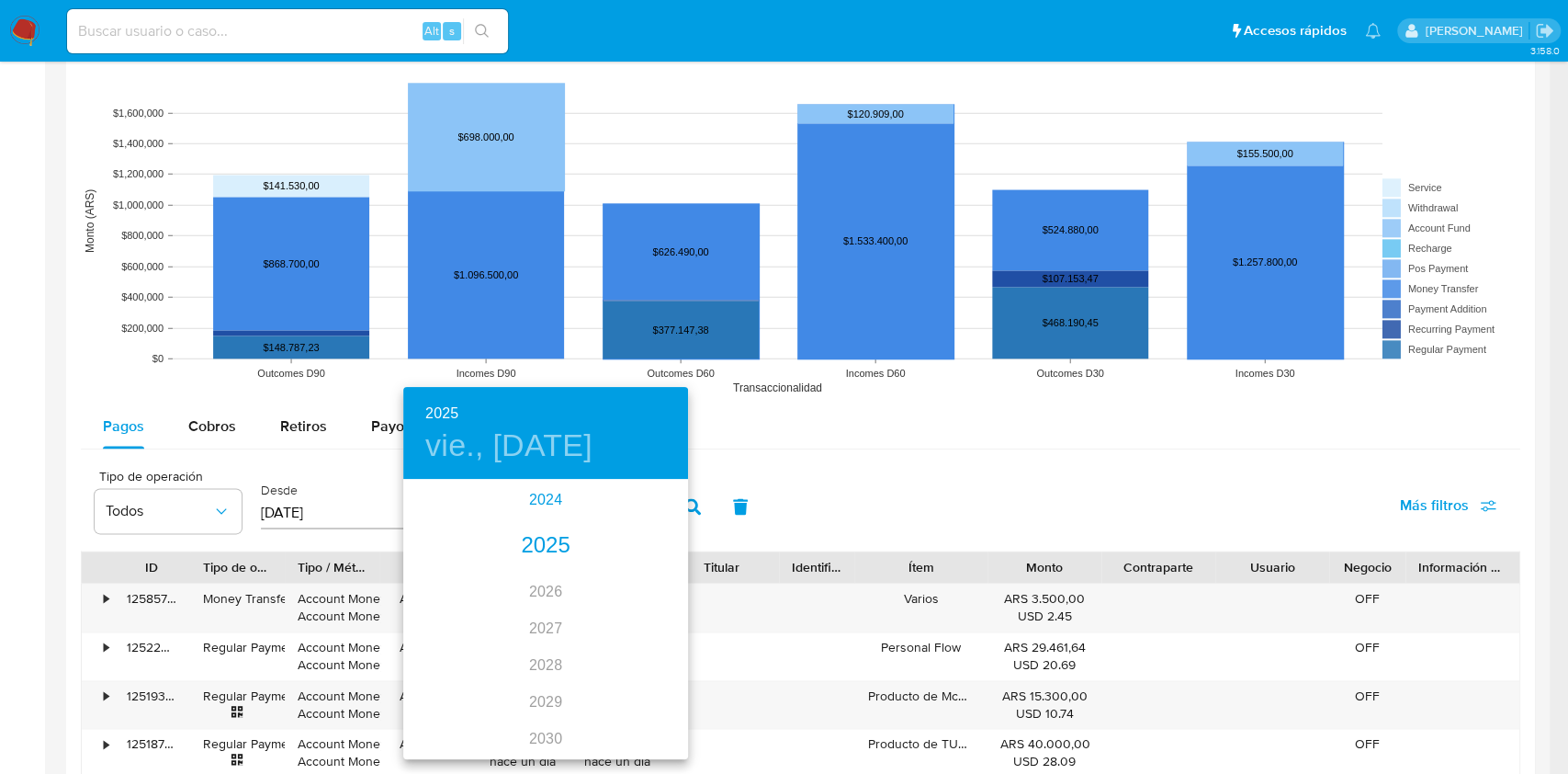
click at [530, 504] on div "2024" at bounding box center [545, 500] width 285 height 37
click at [634, 724] on div "dic." at bounding box center [641, 722] width 95 height 69
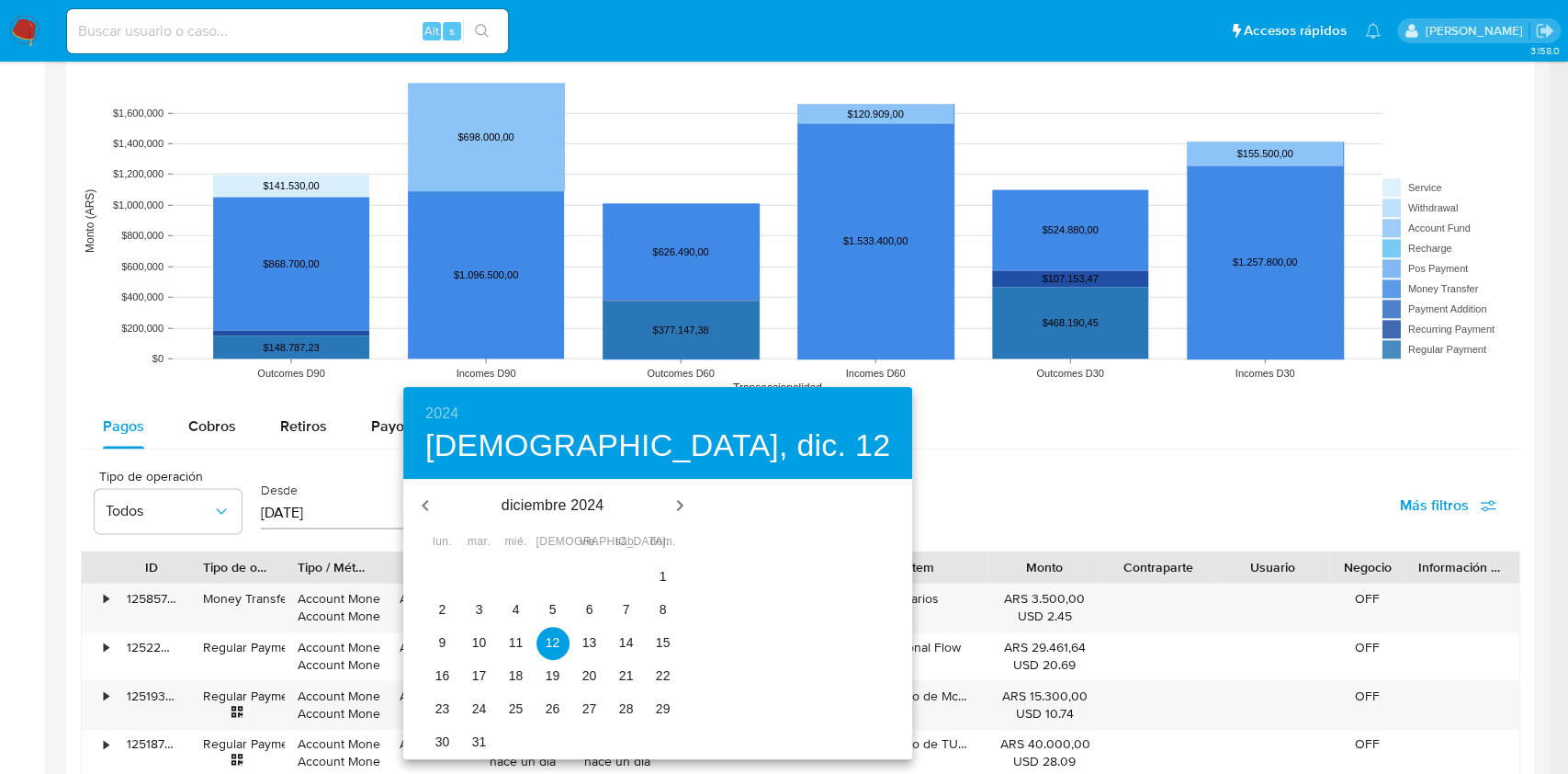
click at [582, 672] on p "20" at bounding box center [589, 675] width 15 height 18
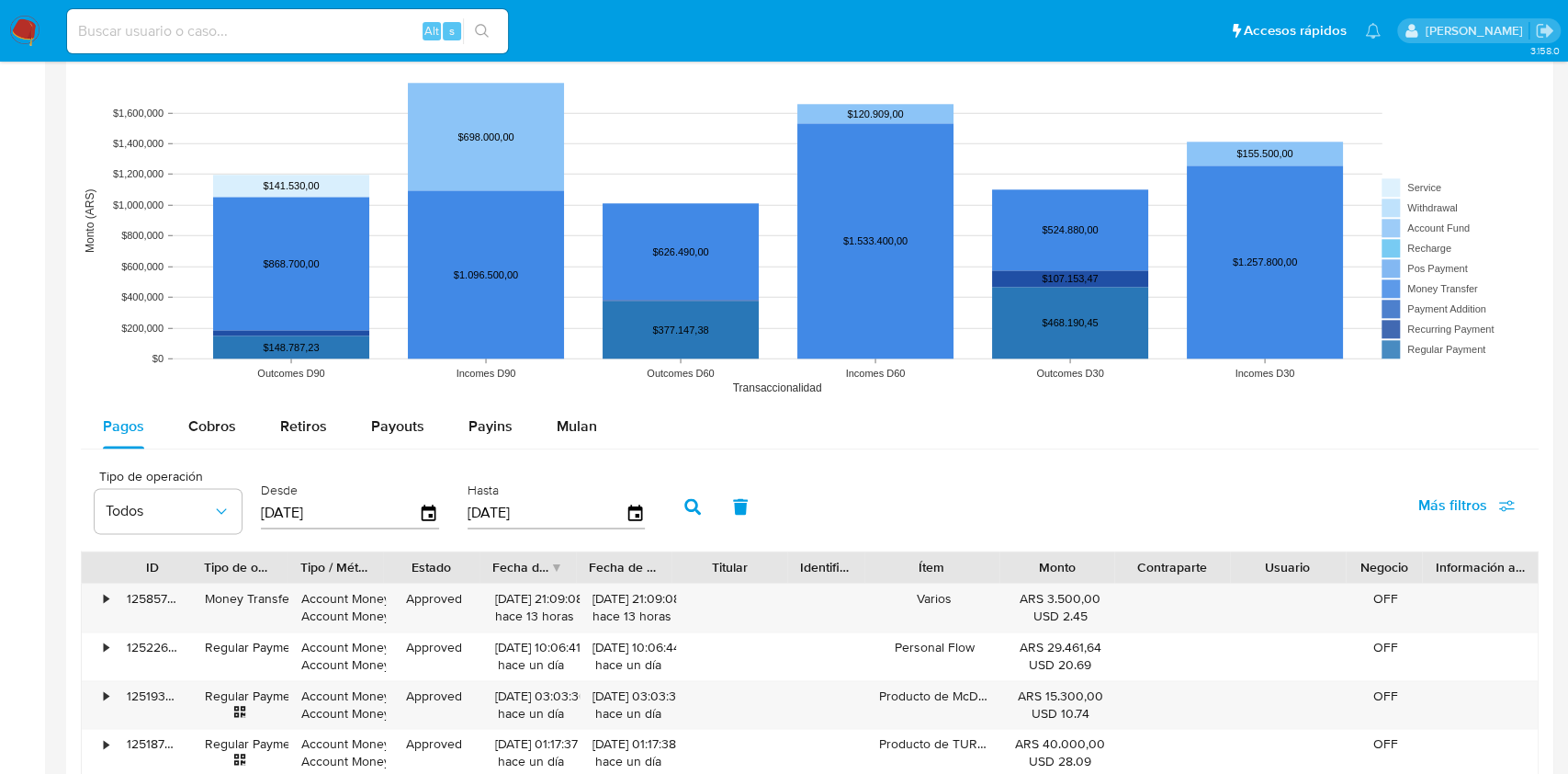
type input "20/12/2024"
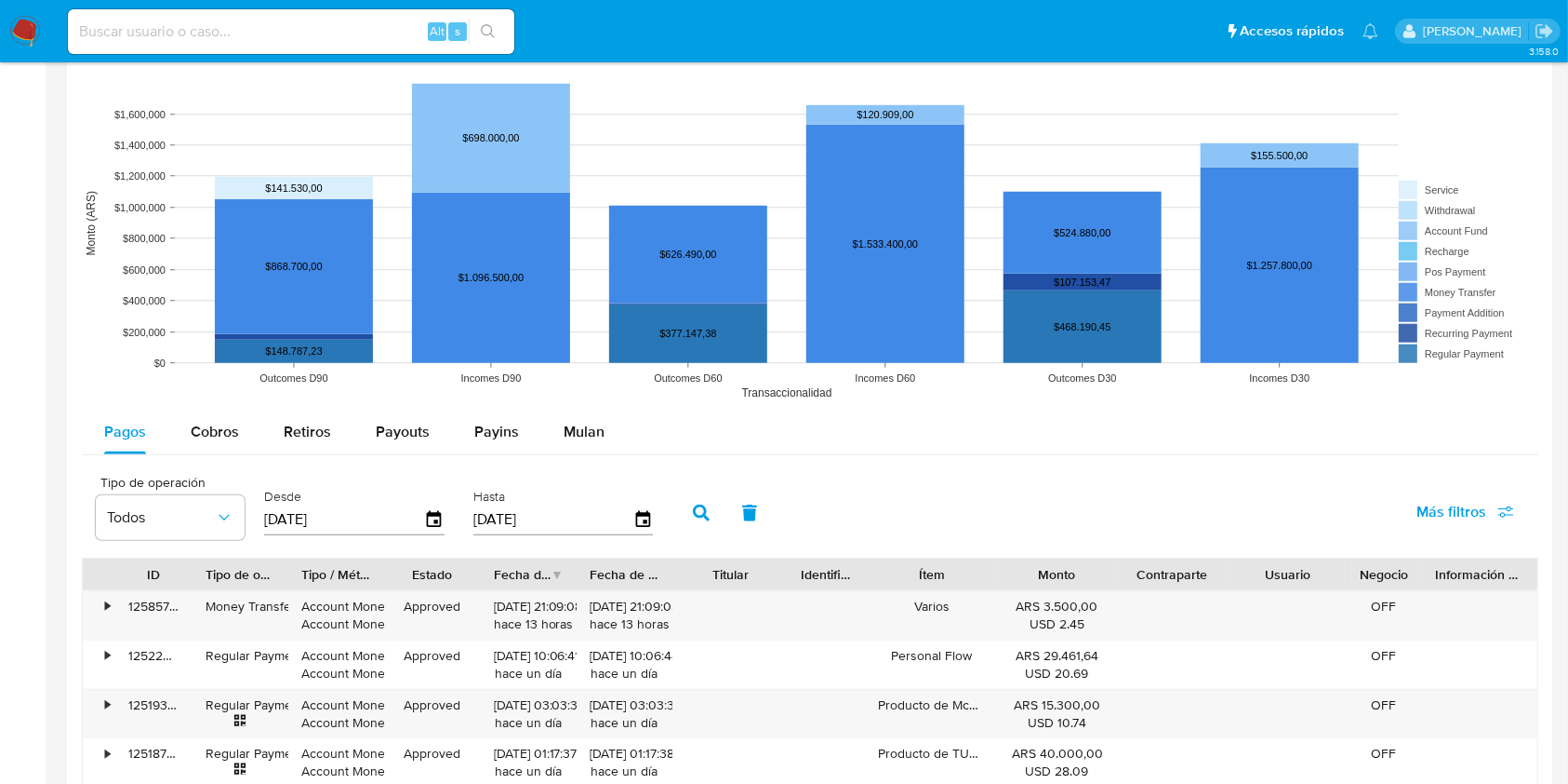
click at [693, 516] on icon "button" at bounding box center [701, 512] width 17 height 17
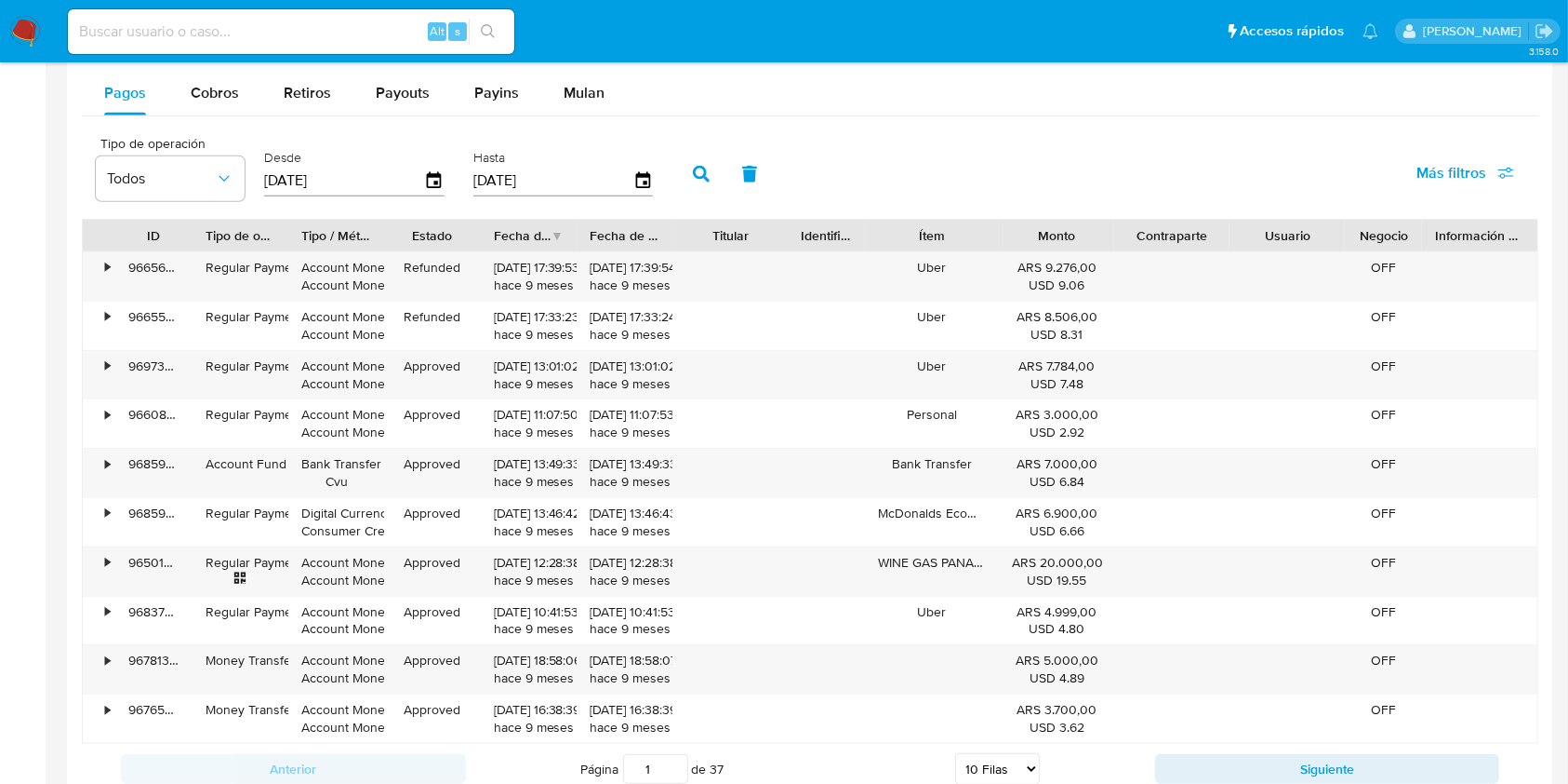
scroll to position [1861, 0]
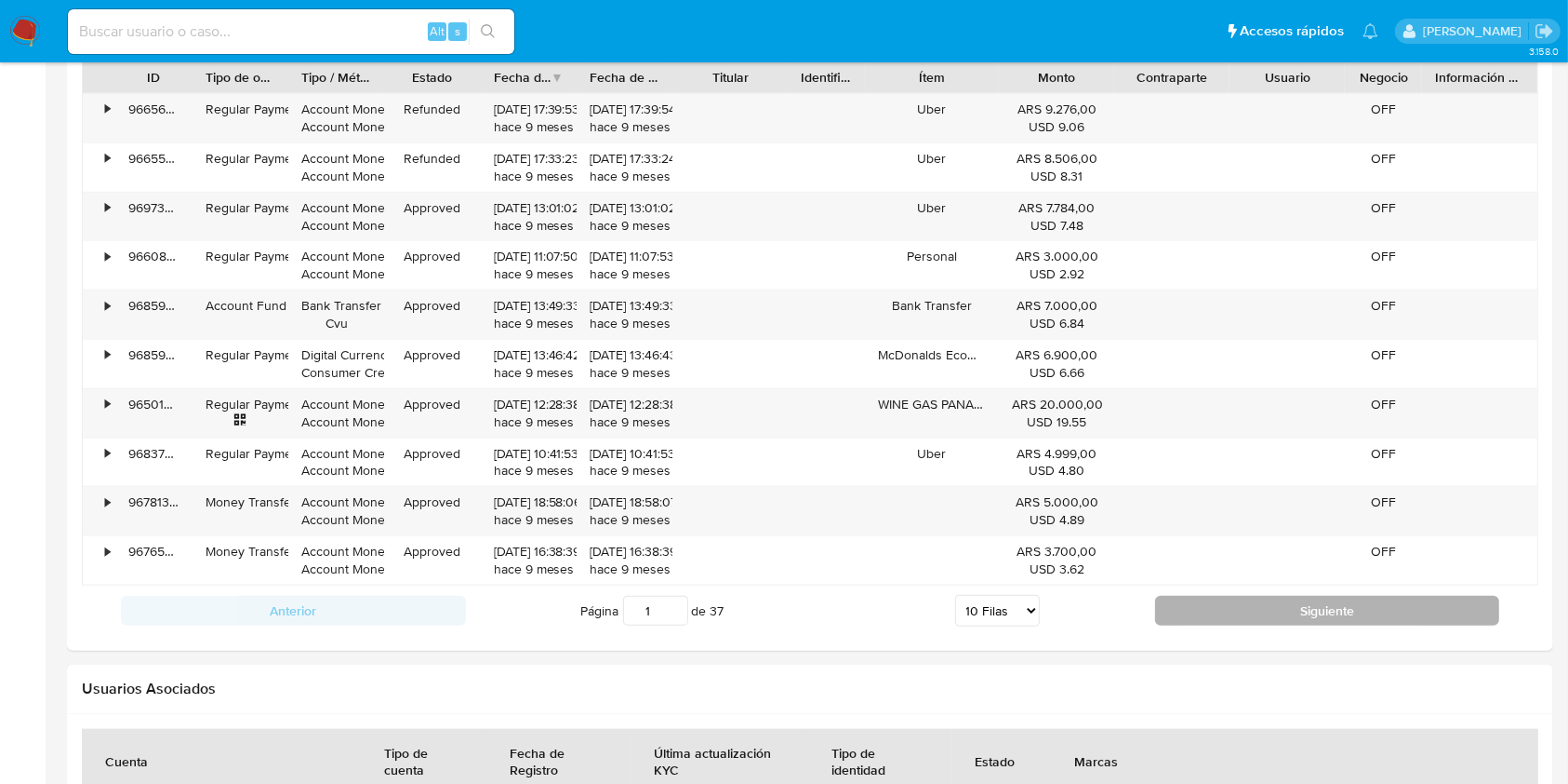
click at [1243, 606] on button "Siguiente" at bounding box center [1328, 610] width 345 height 29
type input "2"
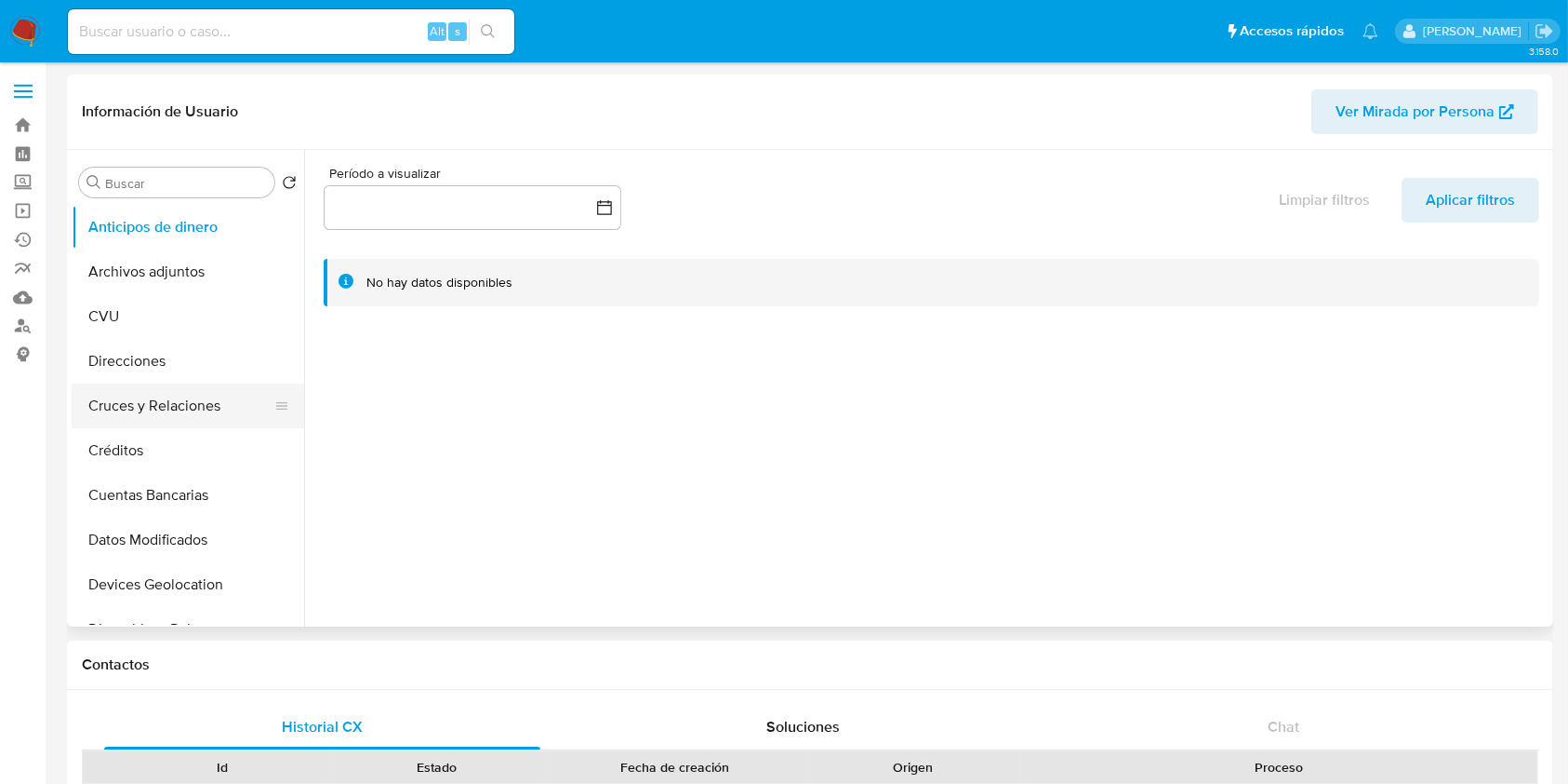
scroll to position [372, 0]
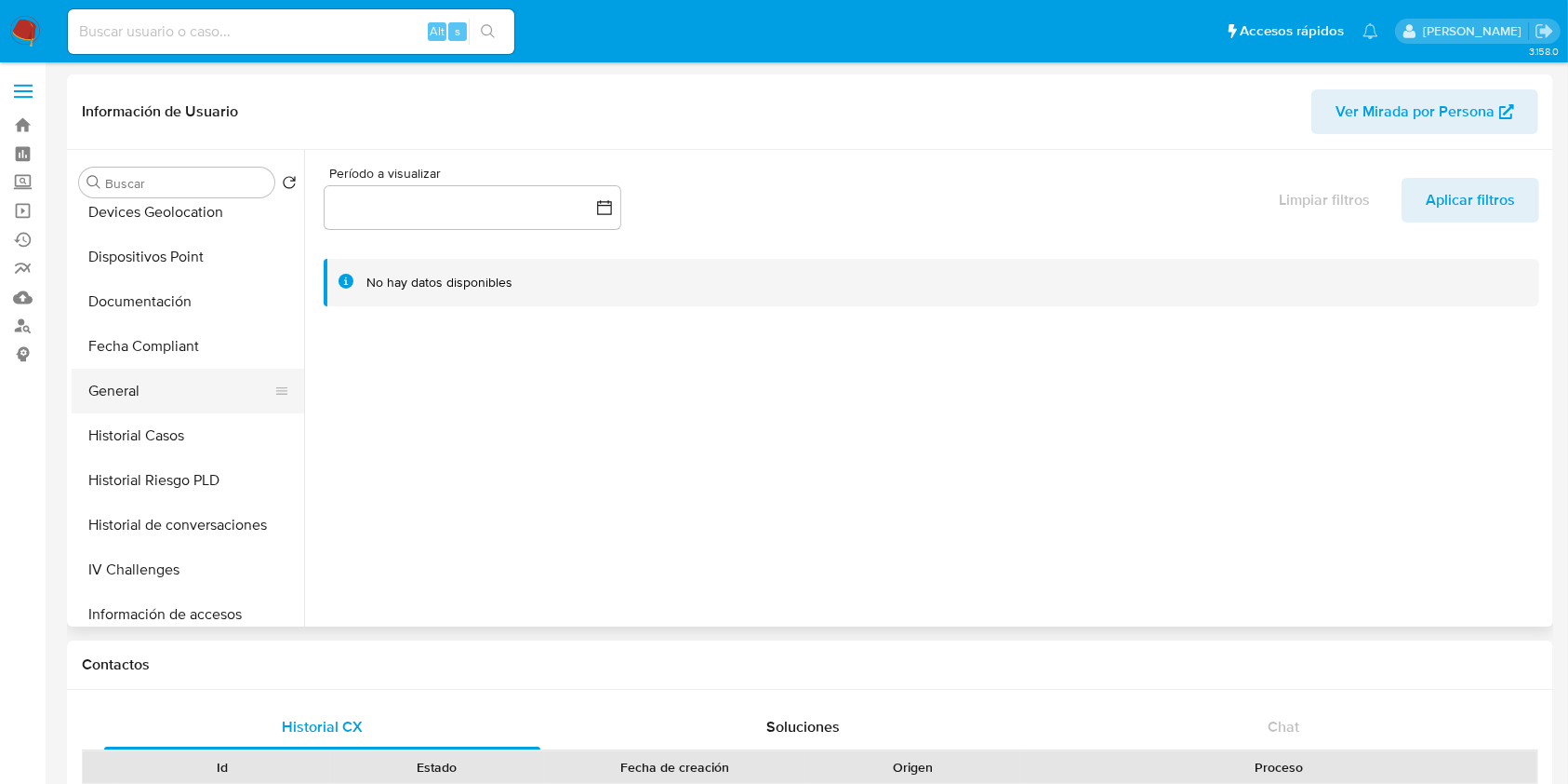
click at [141, 396] on button "General" at bounding box center [180, 392] width 218 height 45
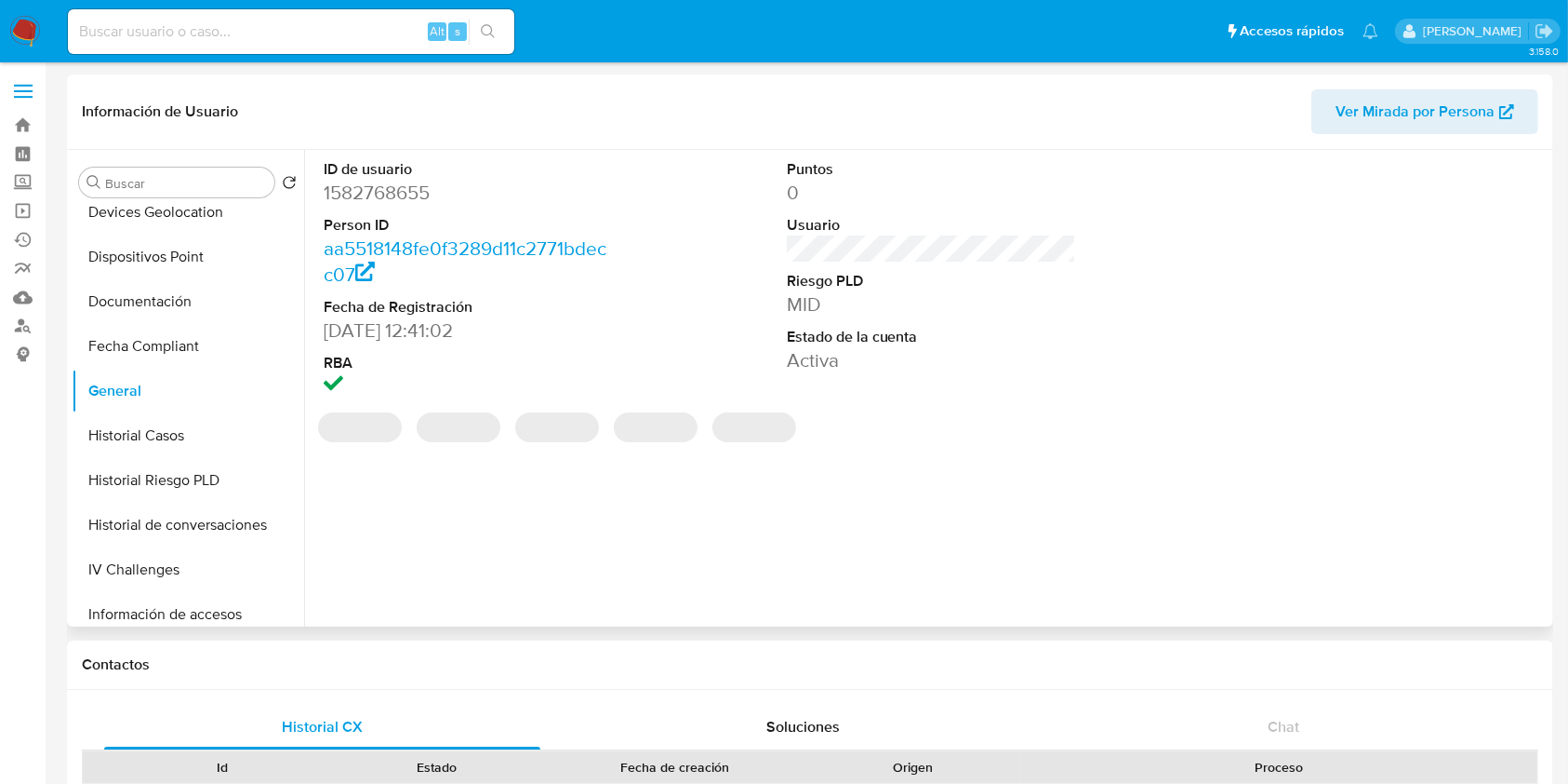
click at [375, 198] on dd "1582768655" at bounding box center [469, 192] width 290 height 26
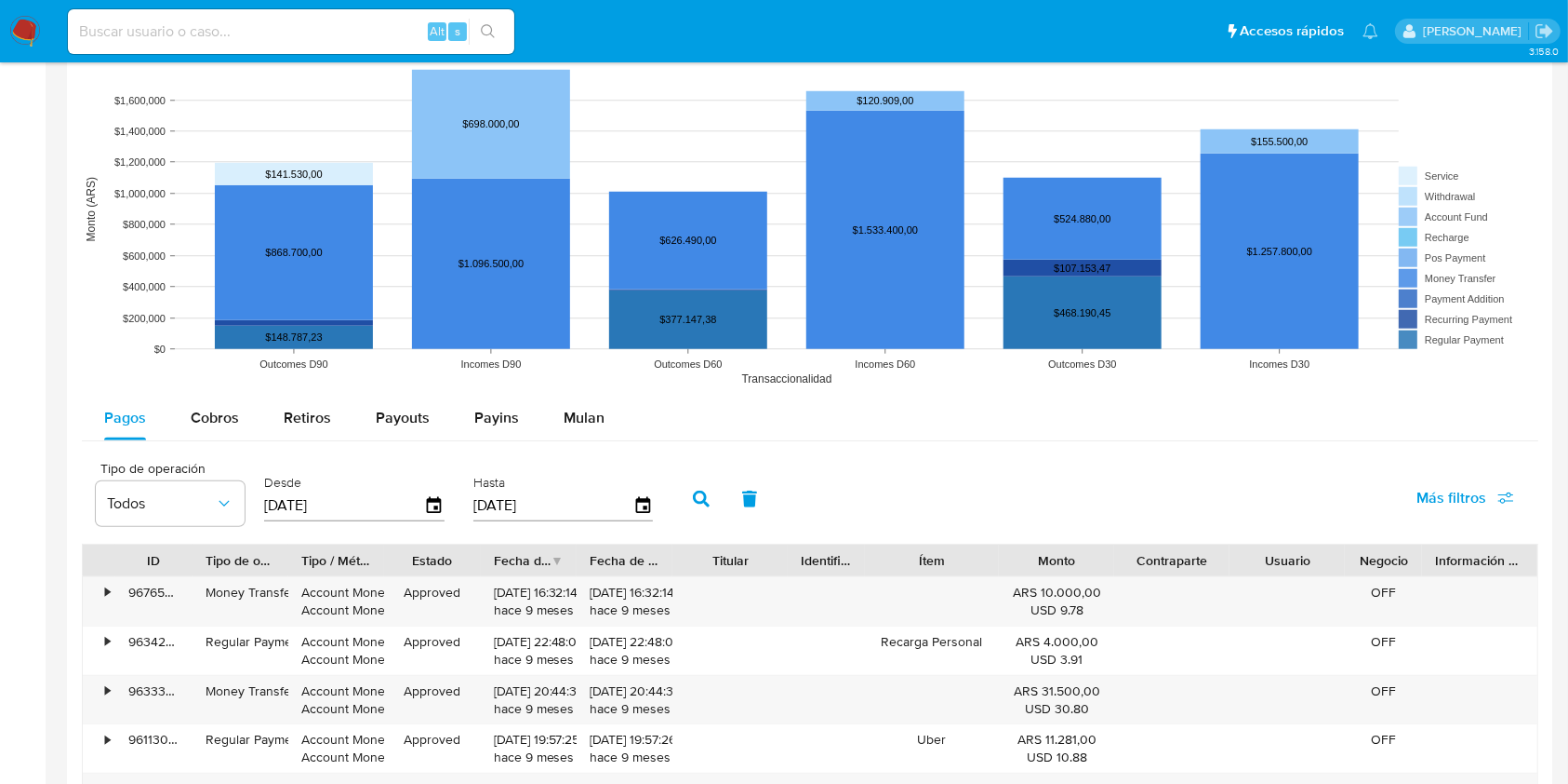
scroll to position [1490, 0]
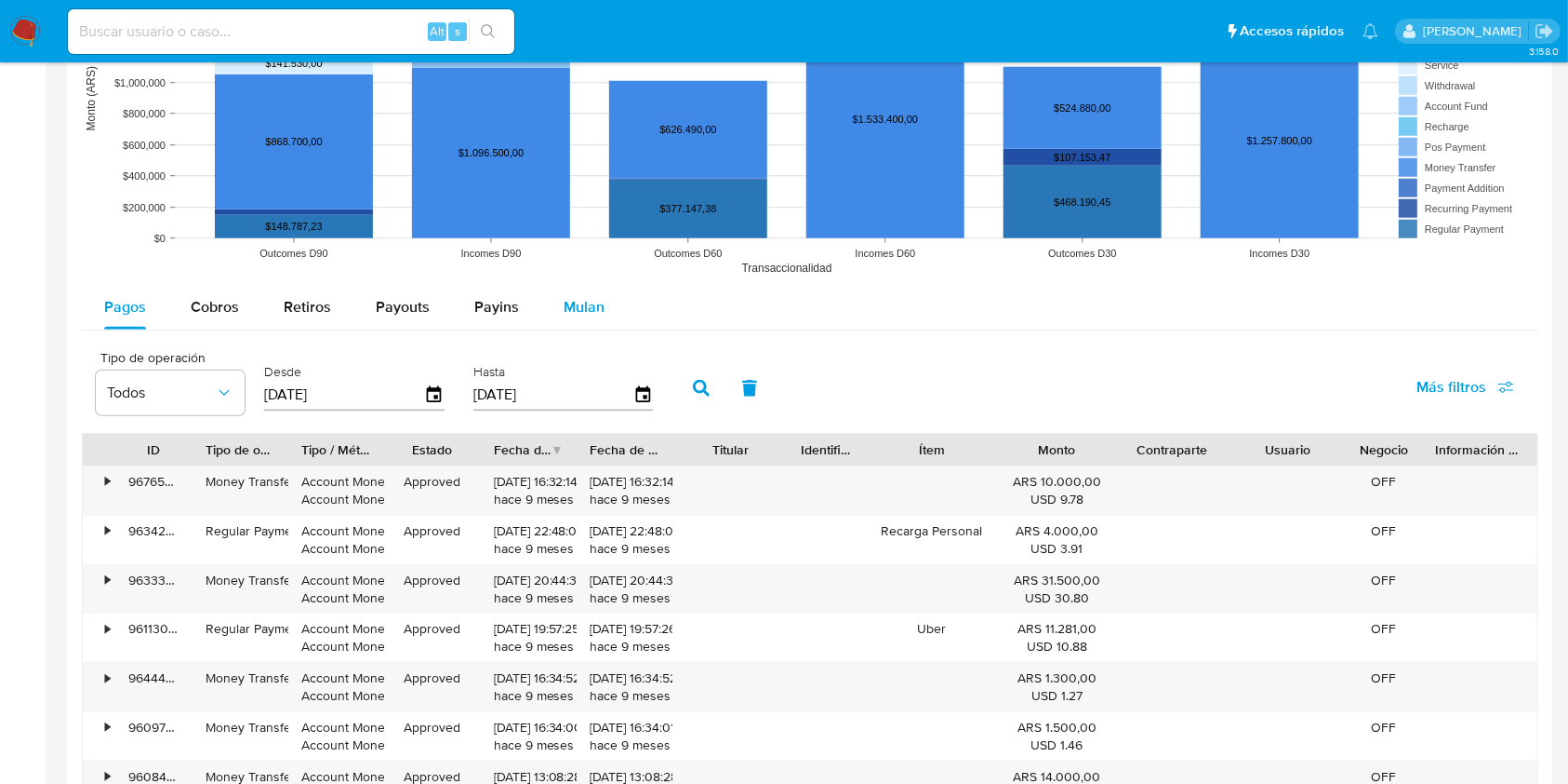
drag, startPoint x: 610, startPoint y: 318, endPoint x: 601, endPoint y: 326, distance: 12.0
click at [609, 318] on button "Mulan" at bounding box center [583, 307] width 85 height 45
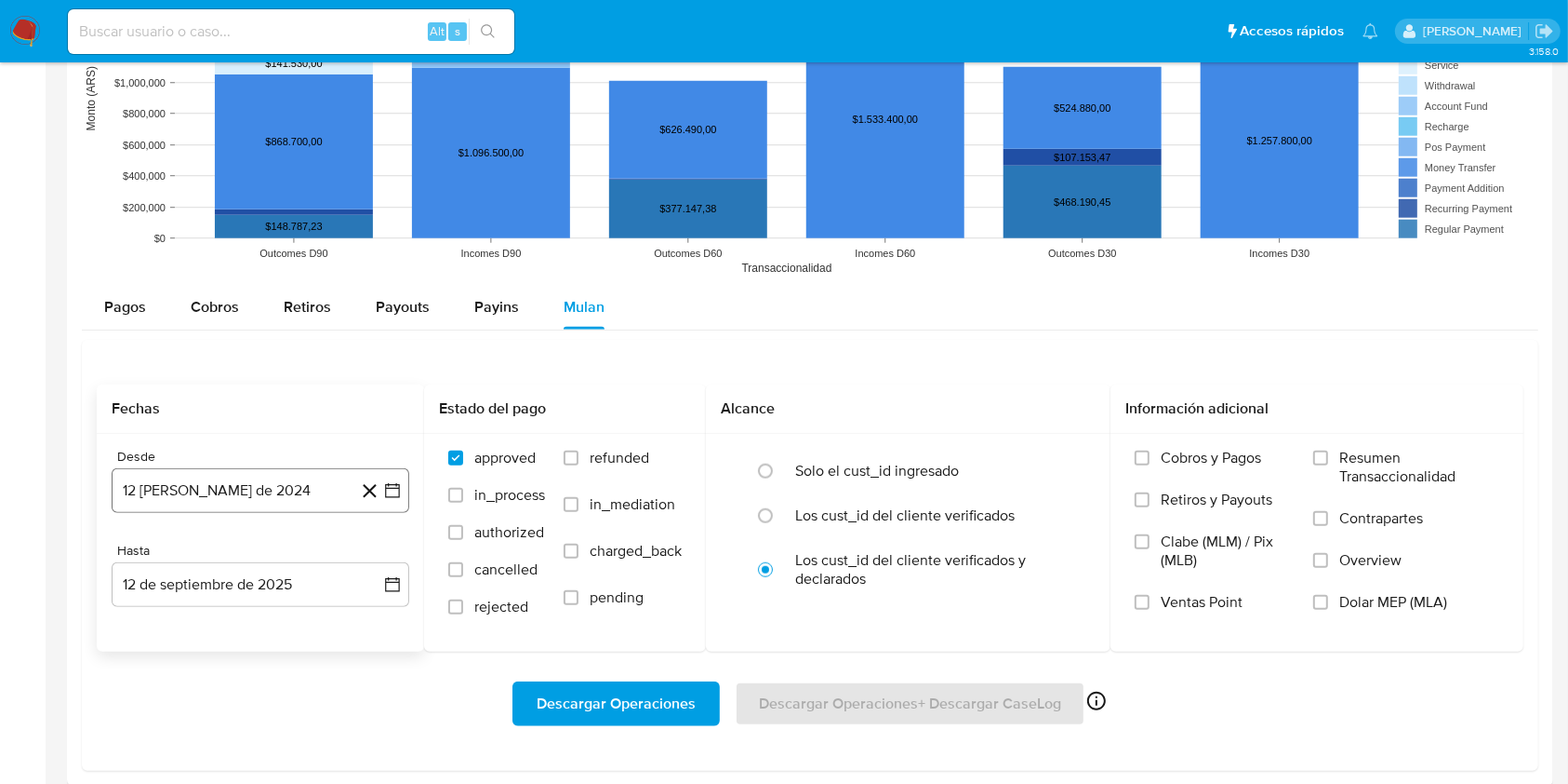
click at [328, 480] on button "12 de agosto de 2024" at bounding box center [261, 491] width 298 height 45
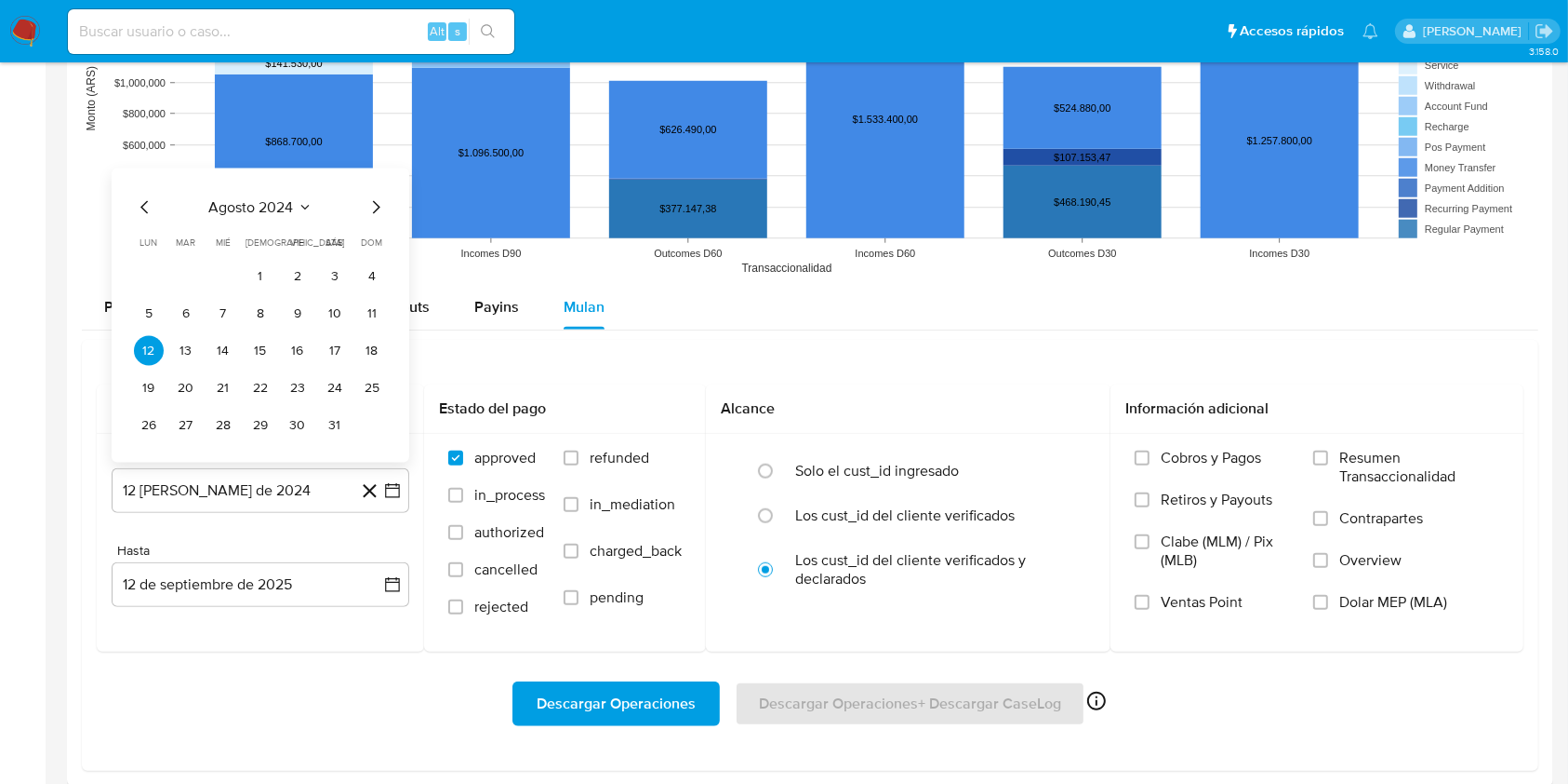
drag, startPoint x: 268, startPoint y: 278, endPoint x: 248, endPoint y: 332, distance: 57.6
click at [267, 277] on button "1" at bounding box center [260, 277] width 29 height 29
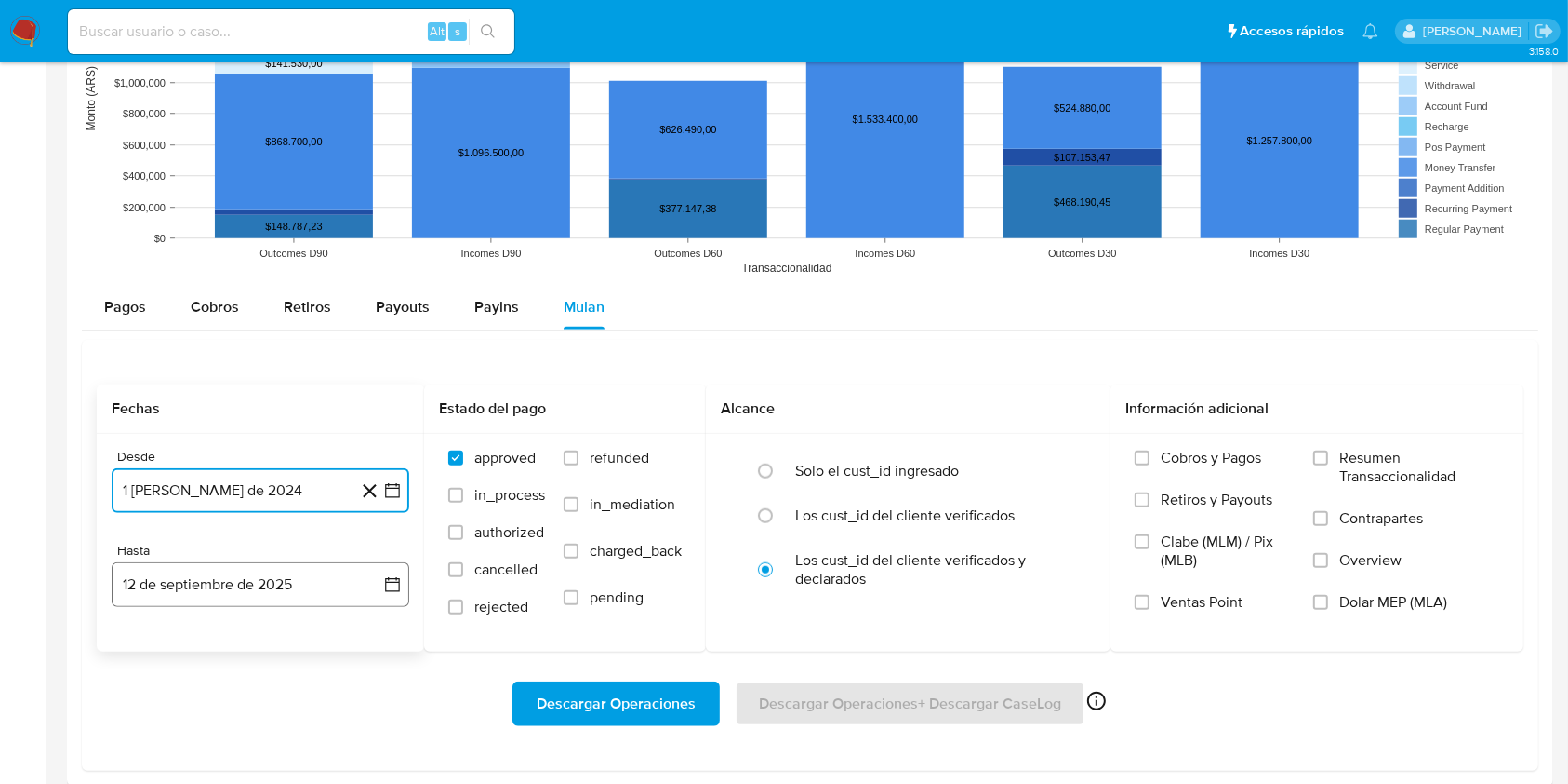
click at [186, 580] on button "12 de septiembre de 2025" at bounding box center [261, 585] width 298 height 45
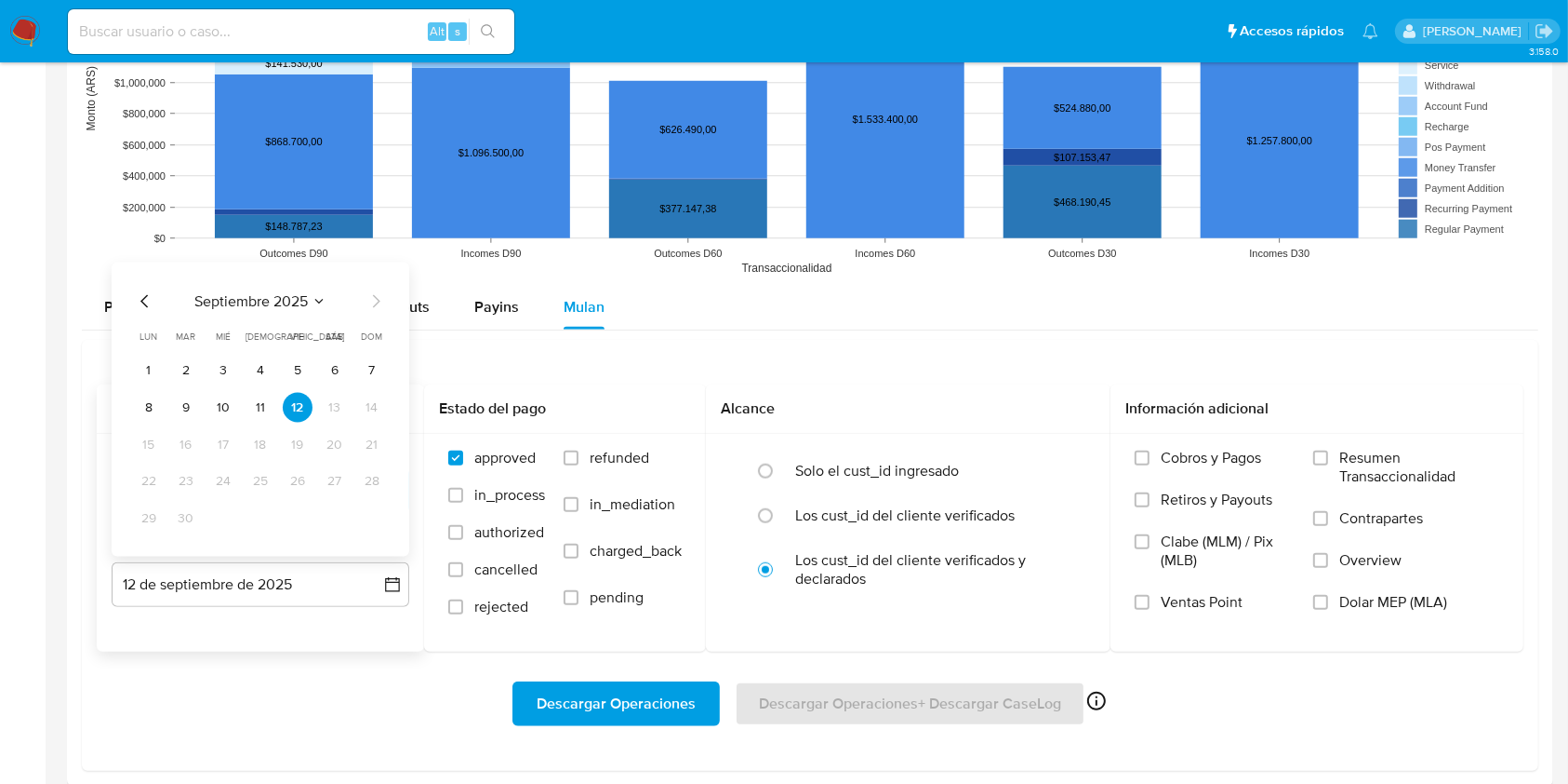
click at [141, 298] on icon "Mes anterior" at bounding box center [145, 301] width 23 height 23
click at [257, 523] on button "31" at bounding box center [260, 519] width 29 height 29
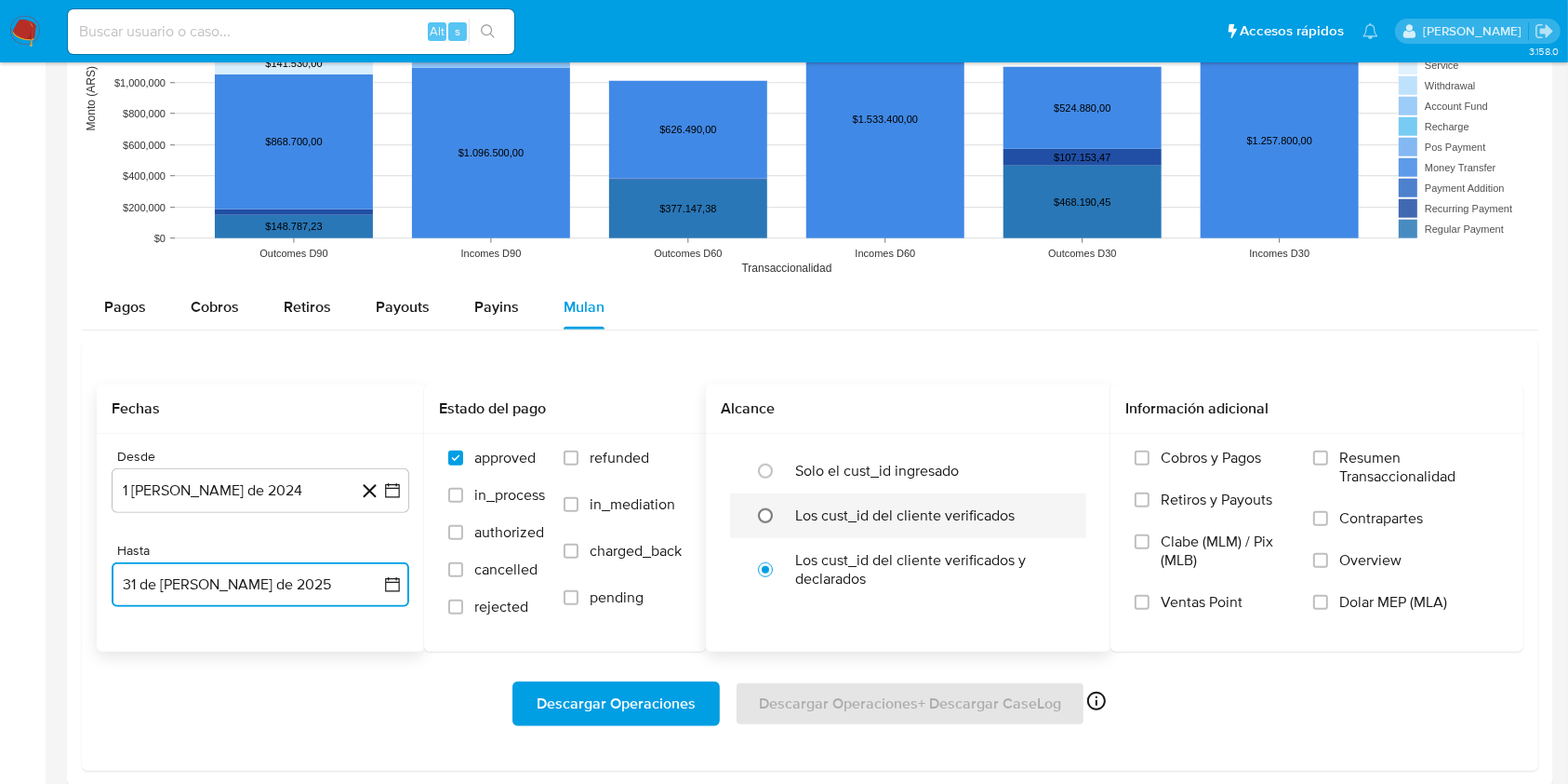
click at [781, 512] on input "radio" at bounding box center [765, 515] width 29 height 29
radio input "true"
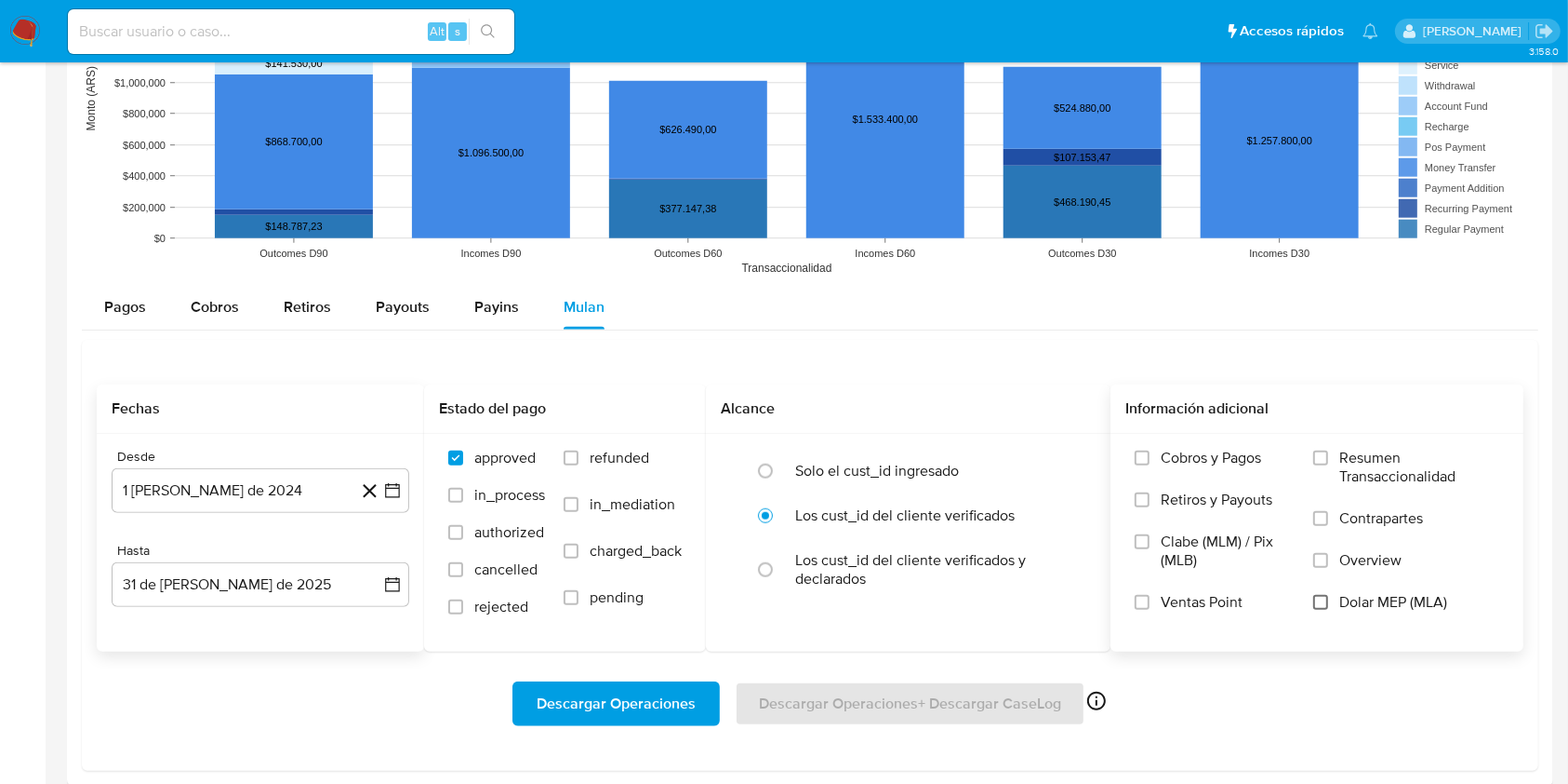
click at [1322, 605] on input "Dolar MEP (MLA)" at bounding box center [1320, 601] width 15 height 15
click at [619, 691] on span "Descargar Operaciones" at bounding box center [616, 704] width 159 height 41
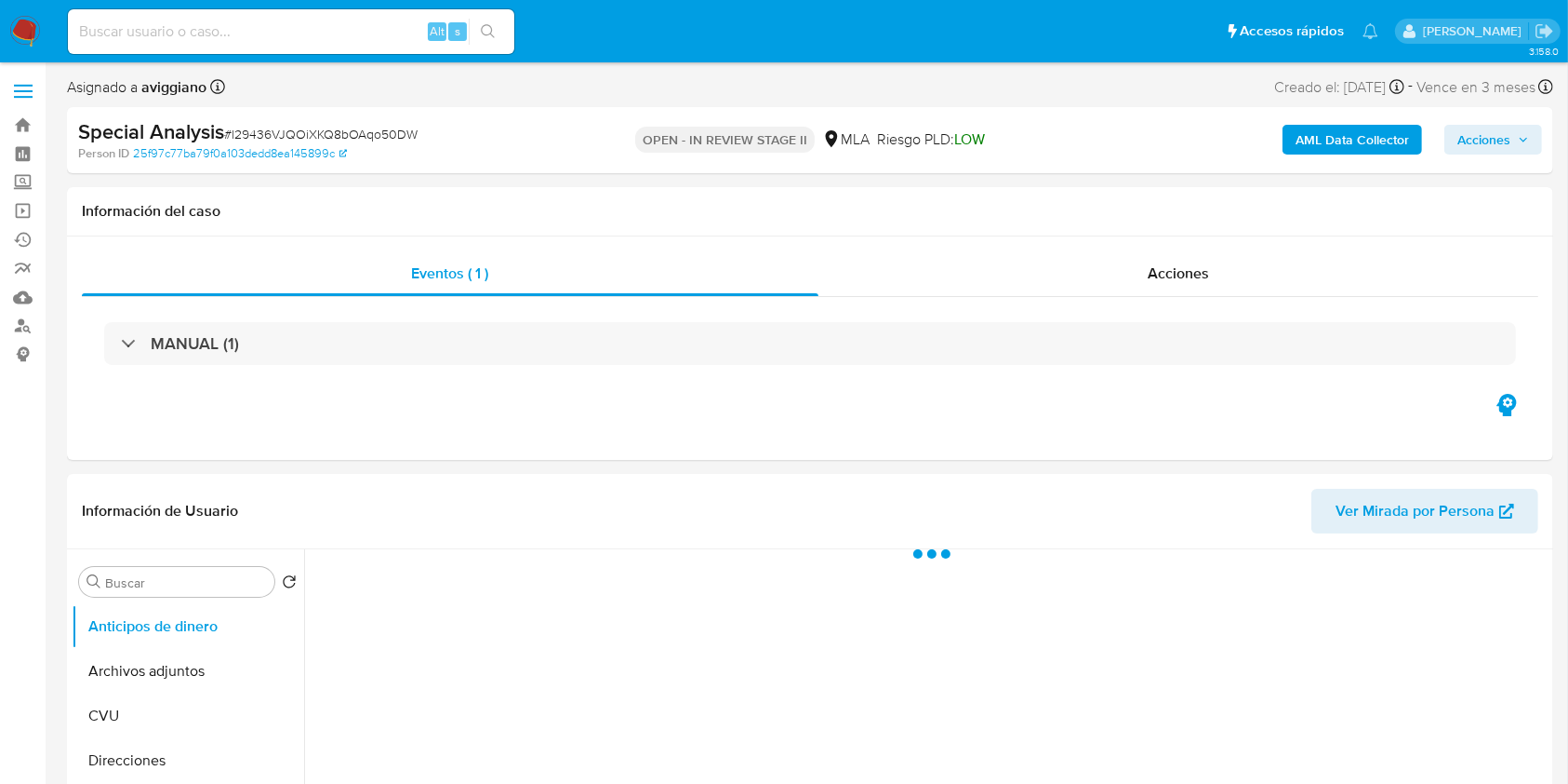
click at [1525, 141] on icon "button" at bounding box center [1523, 139] width 11 height 11
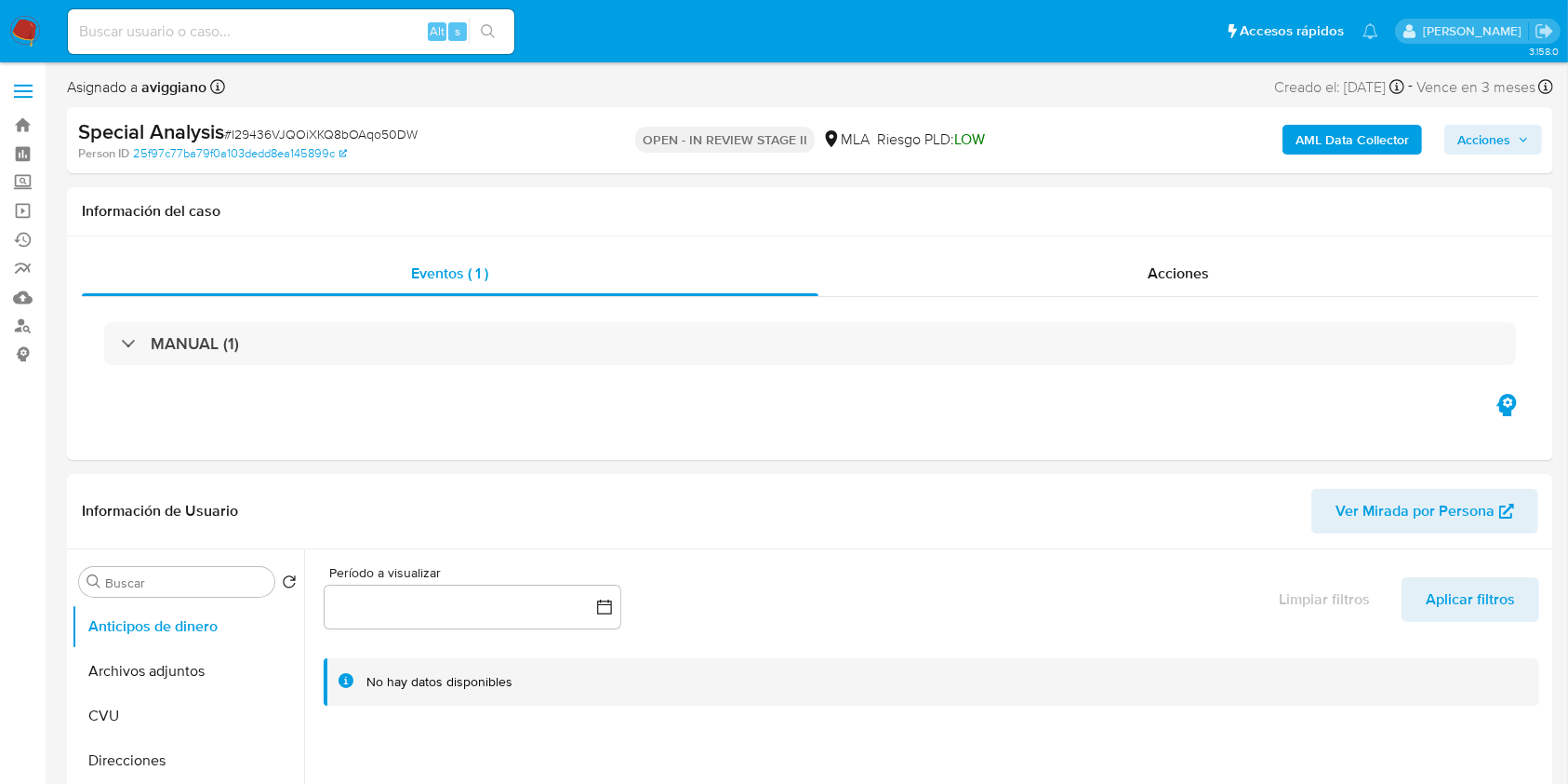
select select "10"
click at [1504, 130] on span "Acciones" at bounding box center [1484, 139] width 53 height 29
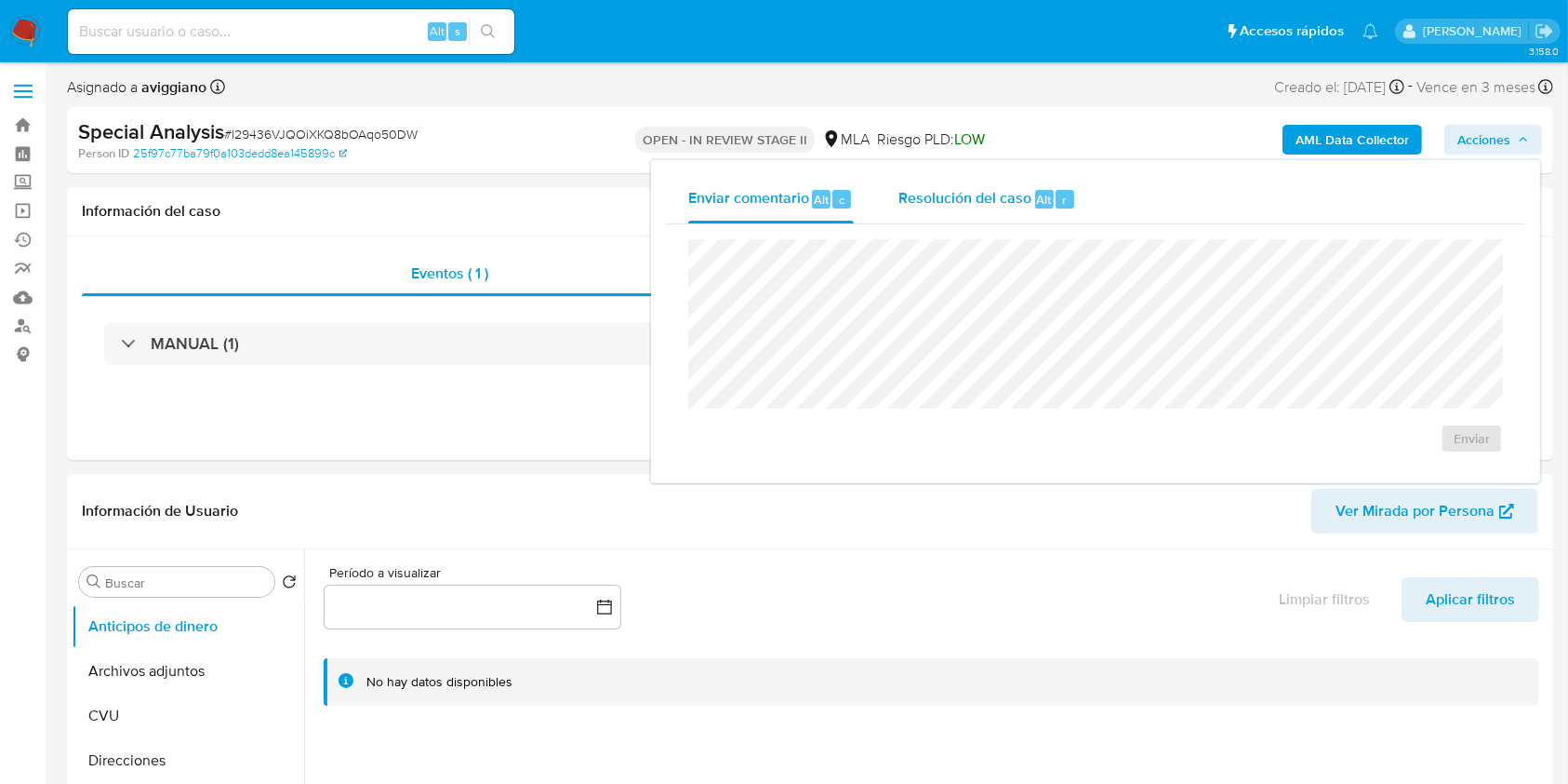
click at [1033, 176] on div "Resolución del caso Alt r" at bounding box center [986, 198] width 177 height 48
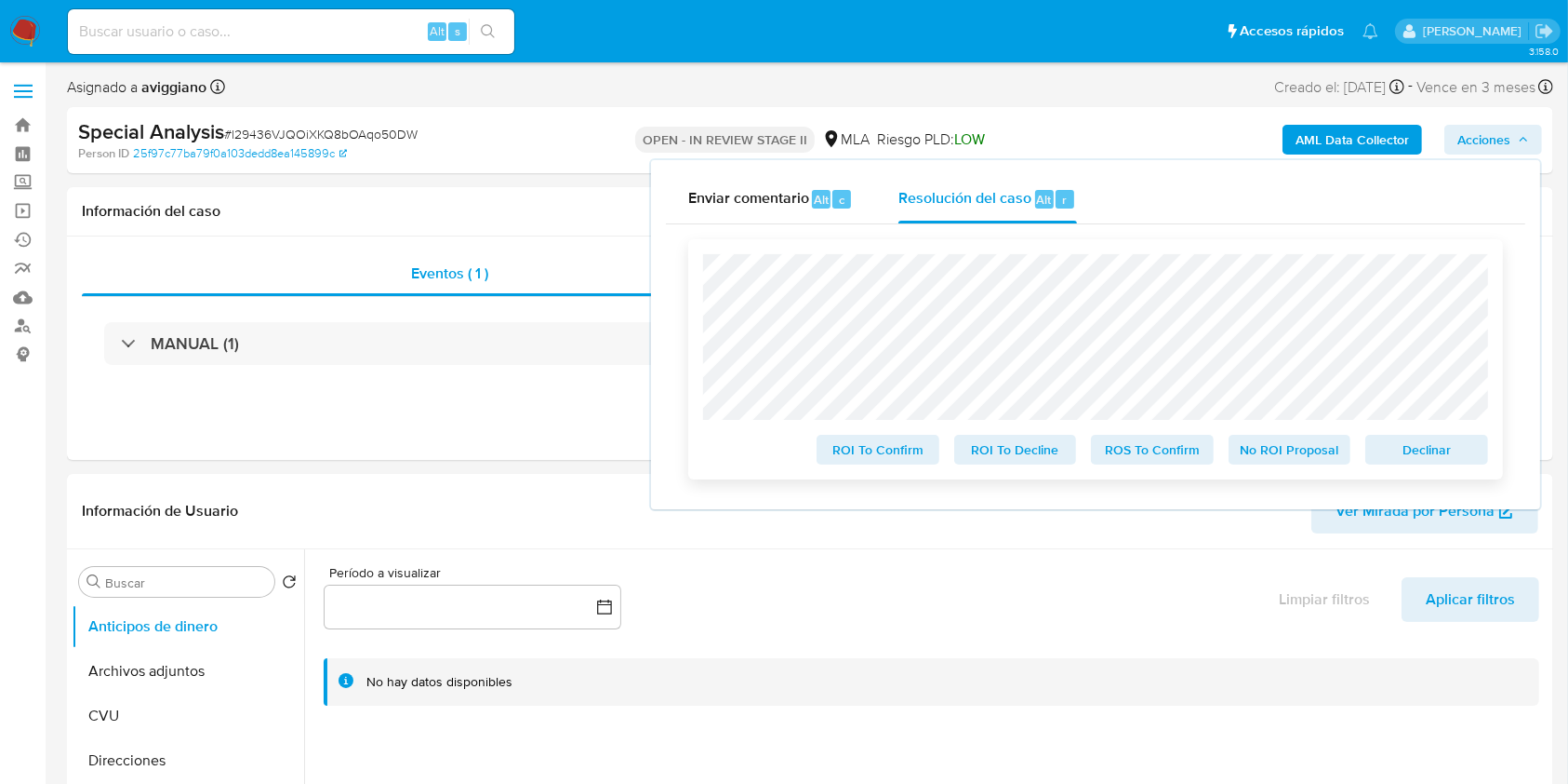
click at [1439, 462] on span "Declinar" at bounding box center [1427, 449] width 97 height 26
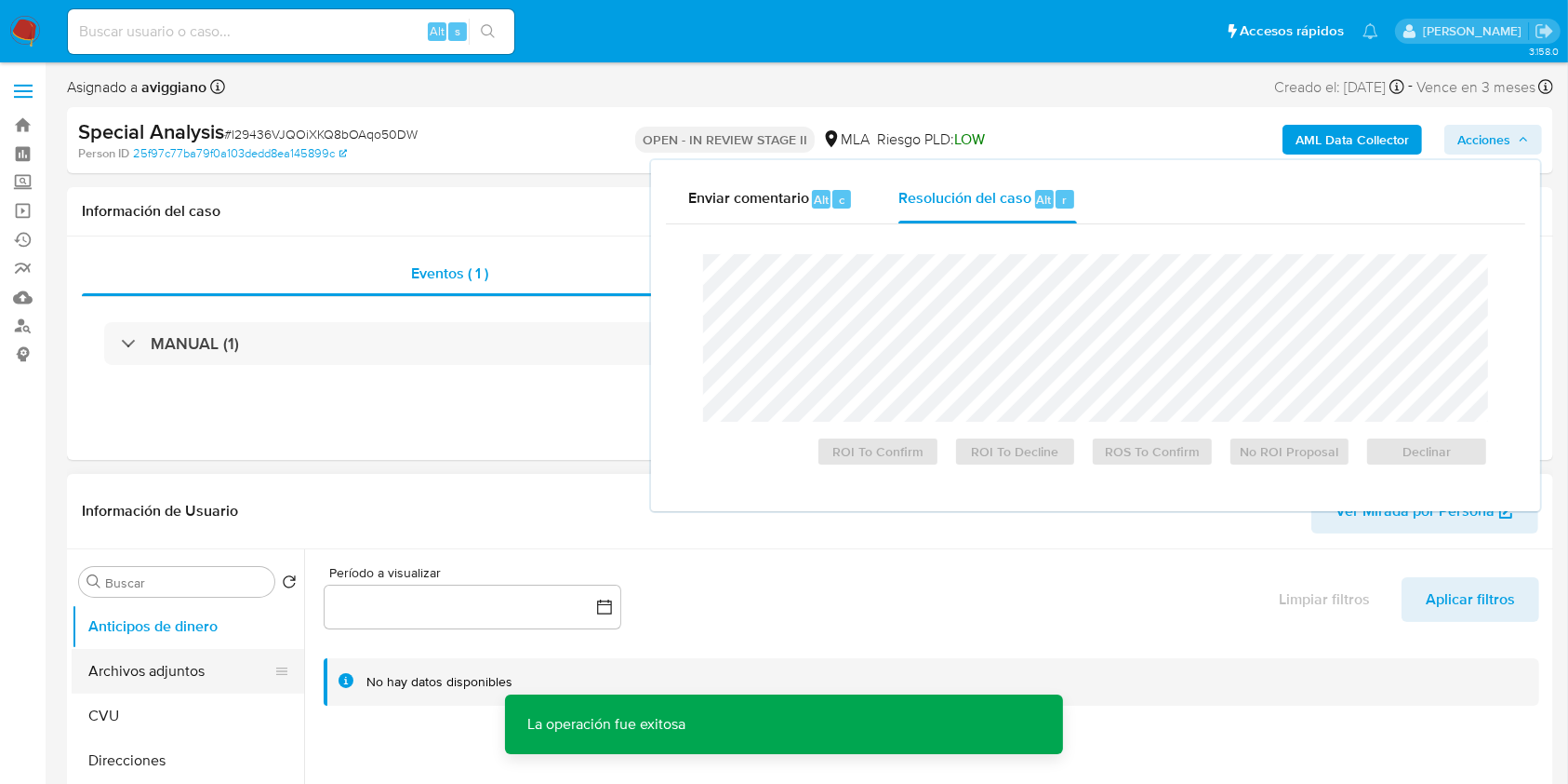
click at [133, 679] on button "Archivos adjuntos" at bounding box center [180, 671] width 218 height 45
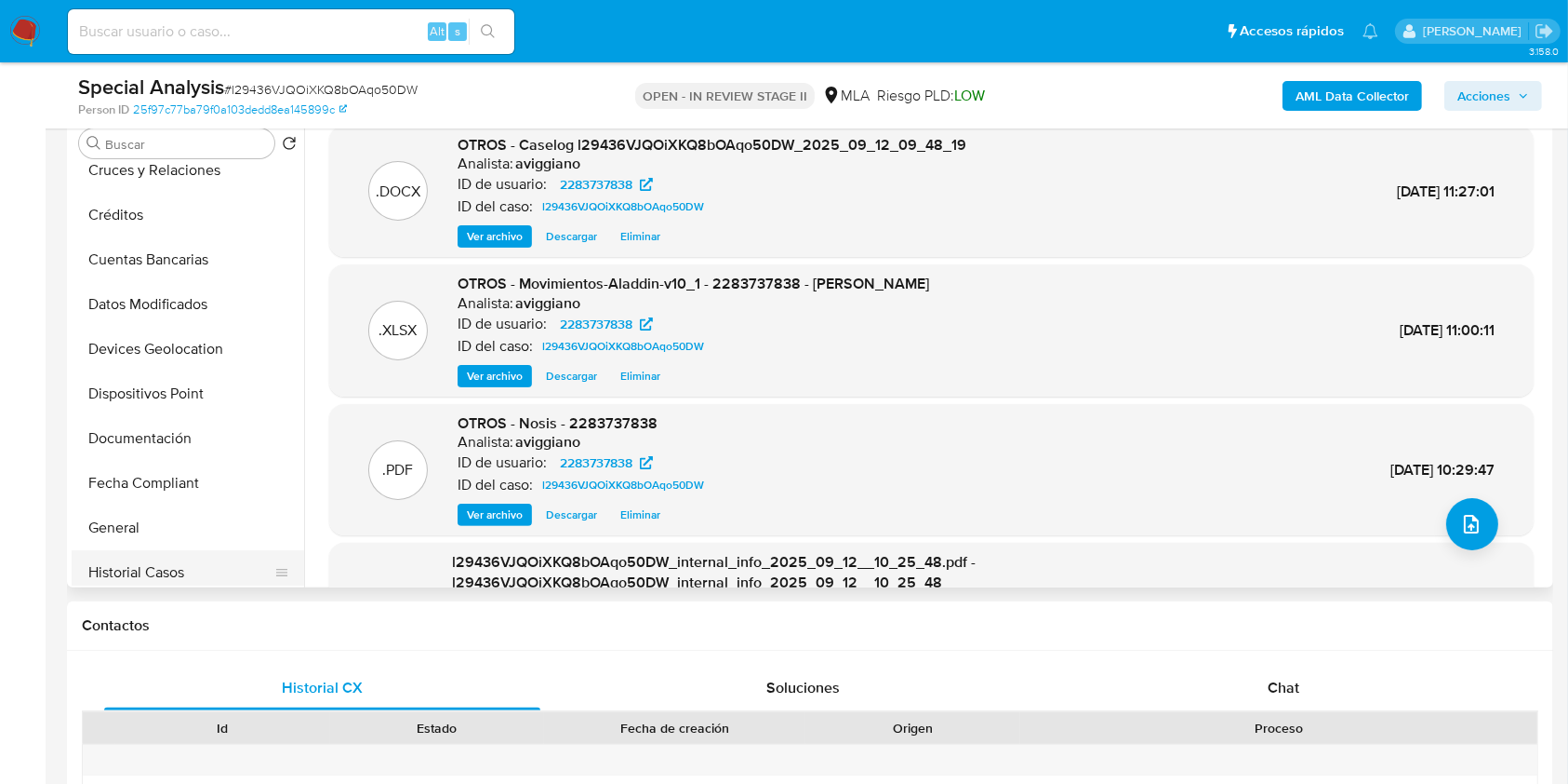
scroll to position [247, 0]
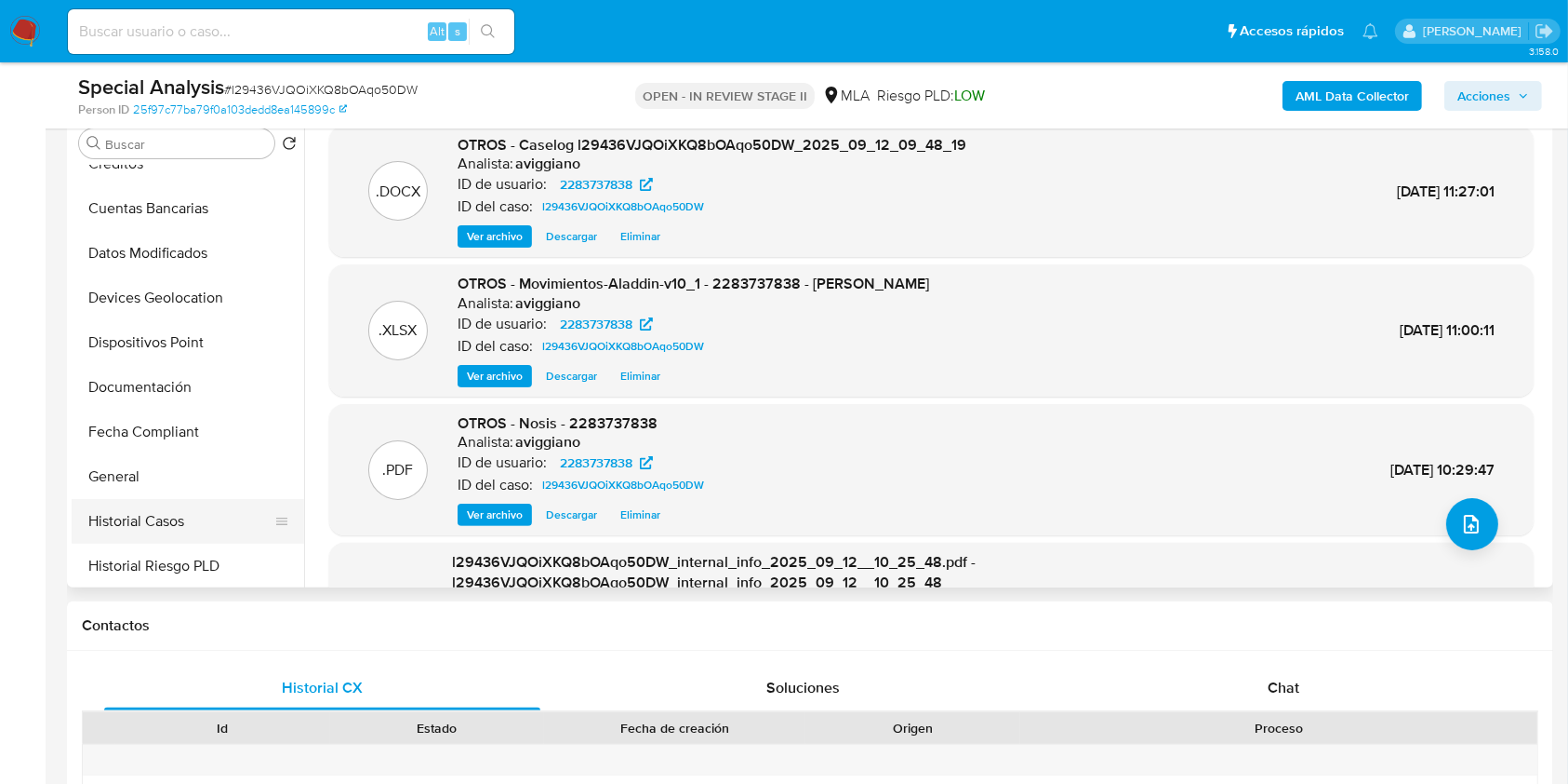
click at [150, 505] on button "Historial Casos" at bounding box center [180, 521] width 218 height 45
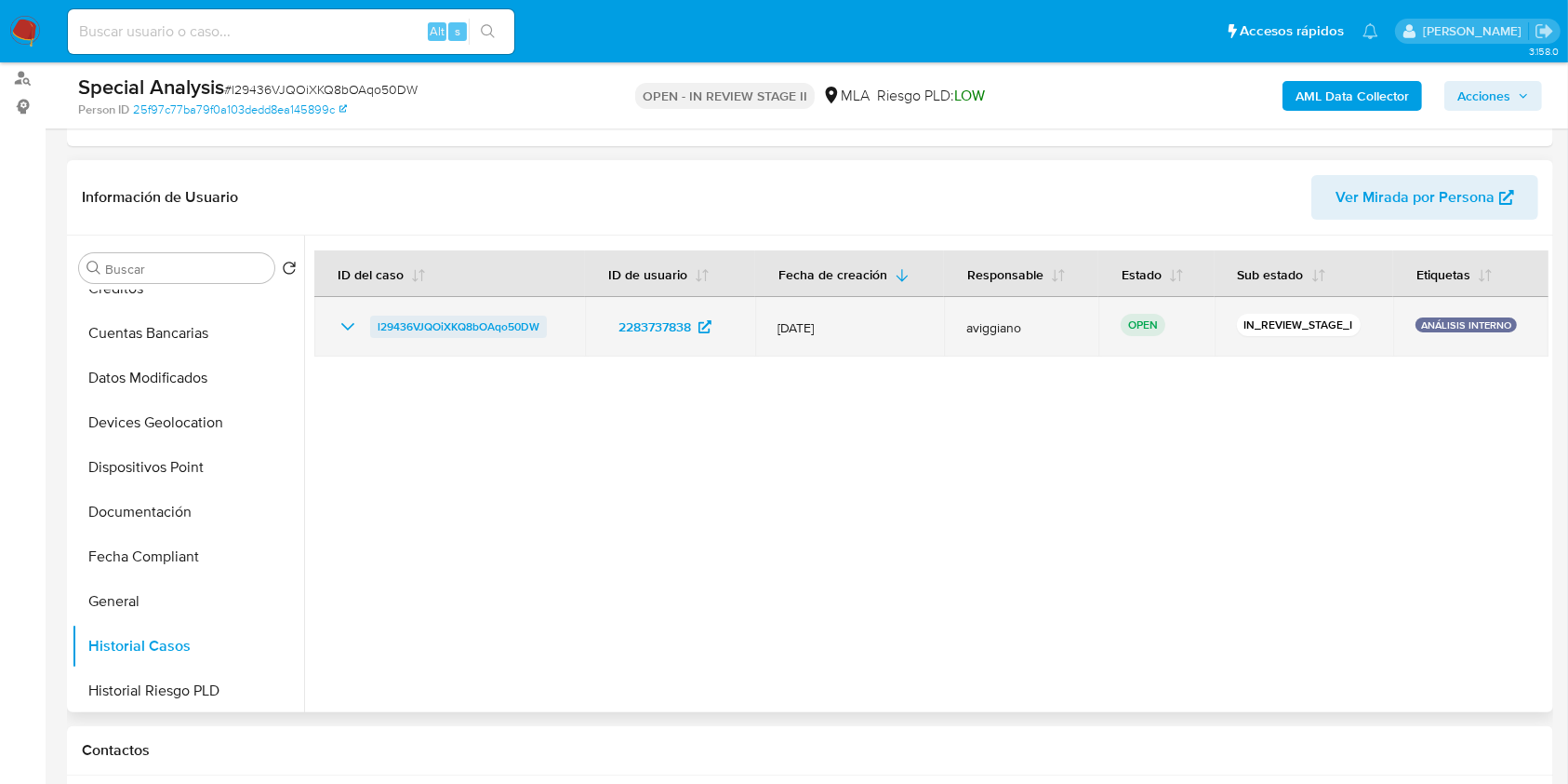
click at [491, 328] on span "l29436VJQOiXKQ8bOAqo50DW" at bounding box center [458, 327] width 162 height 23
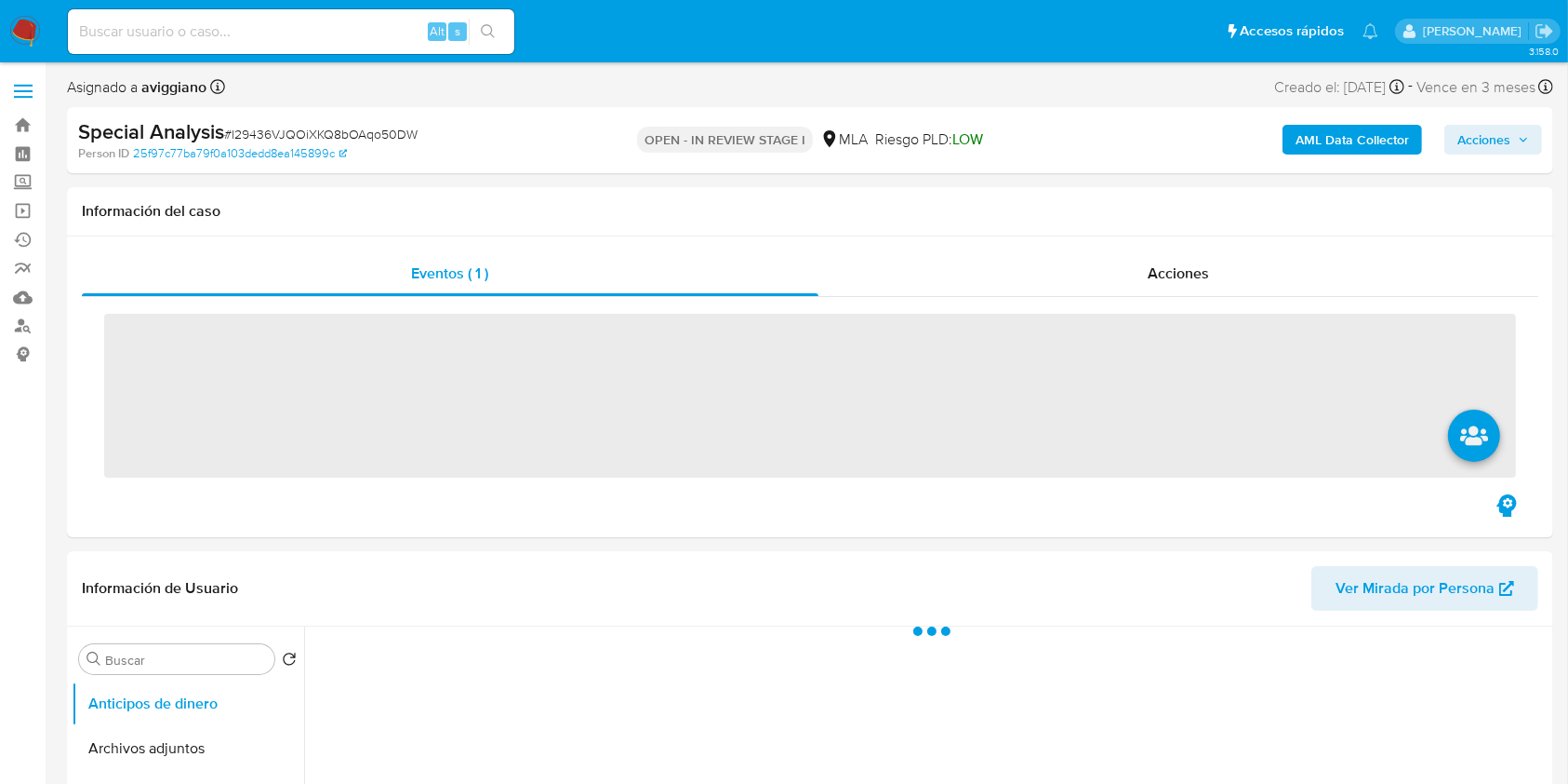
click at [1489, 137] on span "Acciones" at bounding box center [1484, 139] width 53 height 29
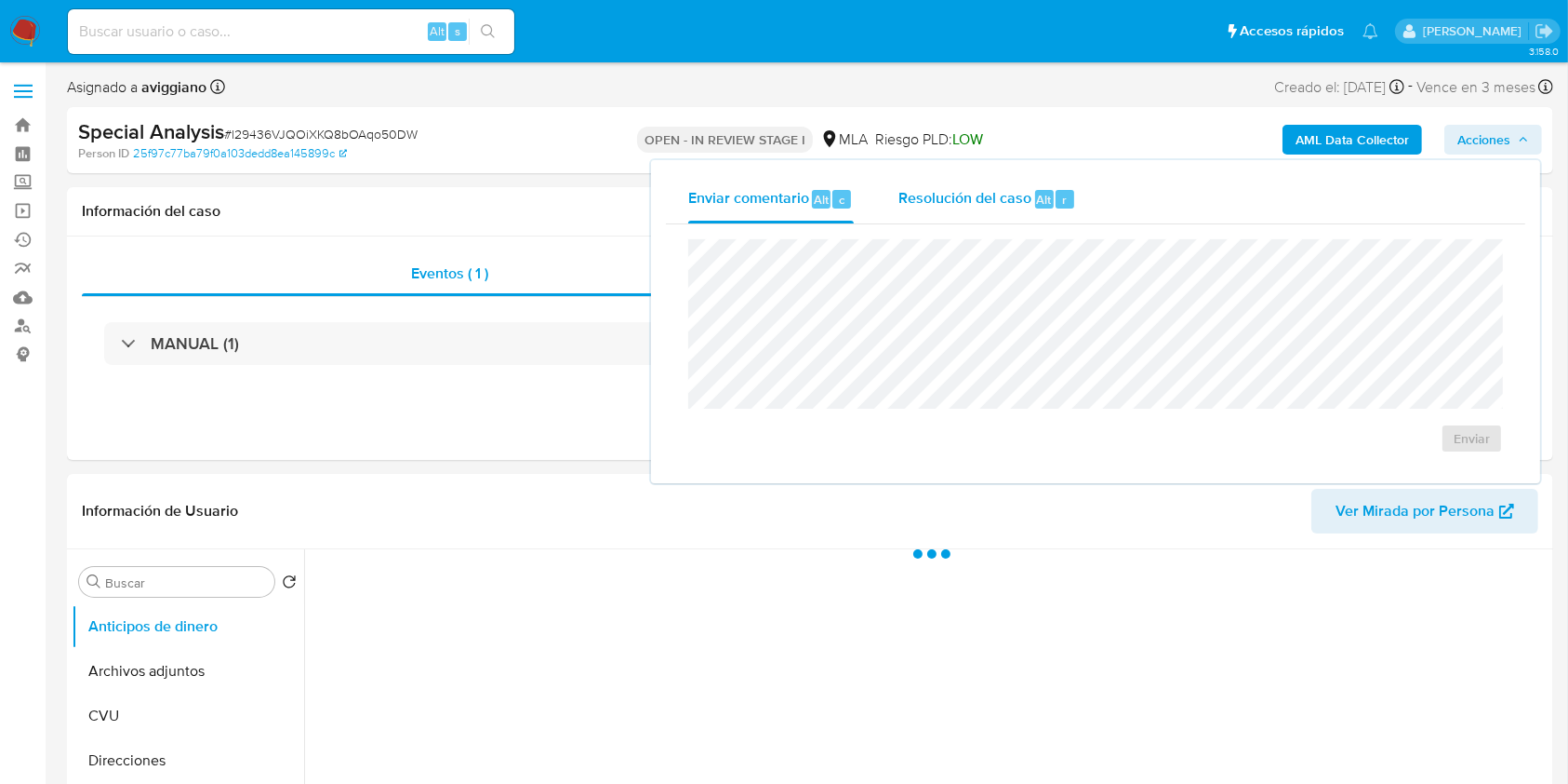
click at [992, 209] on div "Resolución del caso Alt r" at bounding box center [986, 198] width 177 height 48
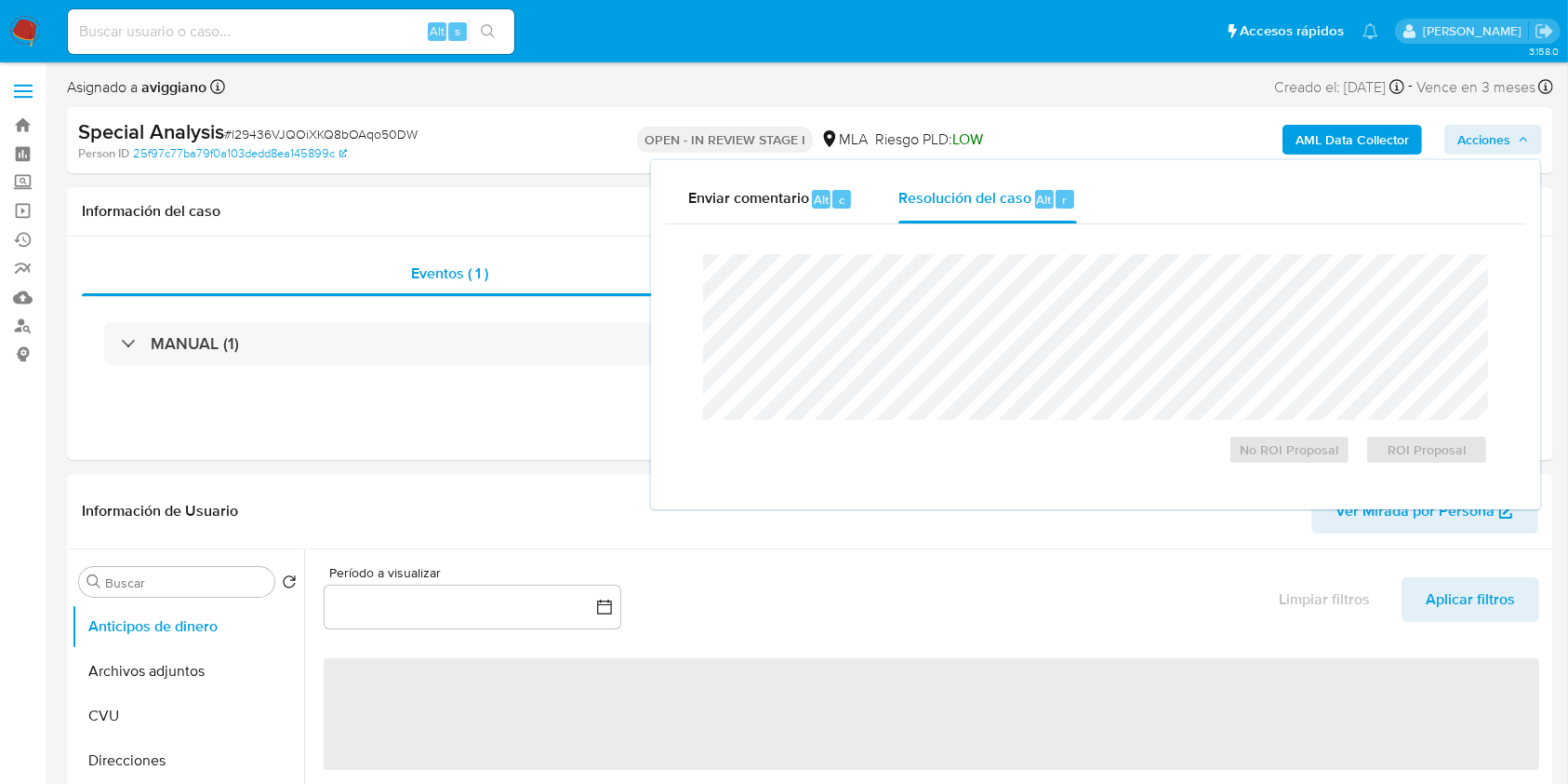
select select "10"
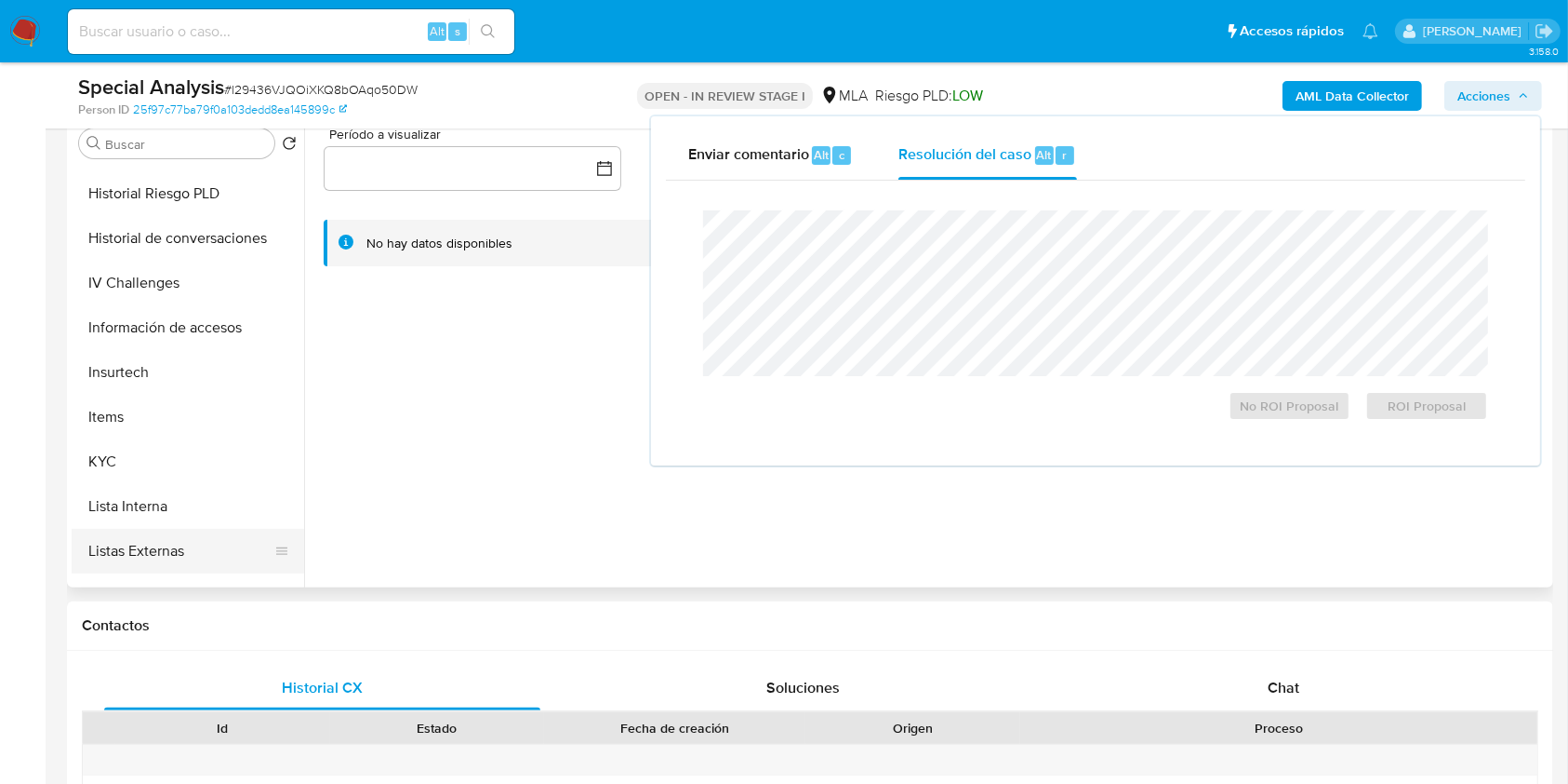
scroll to position [868, 0]
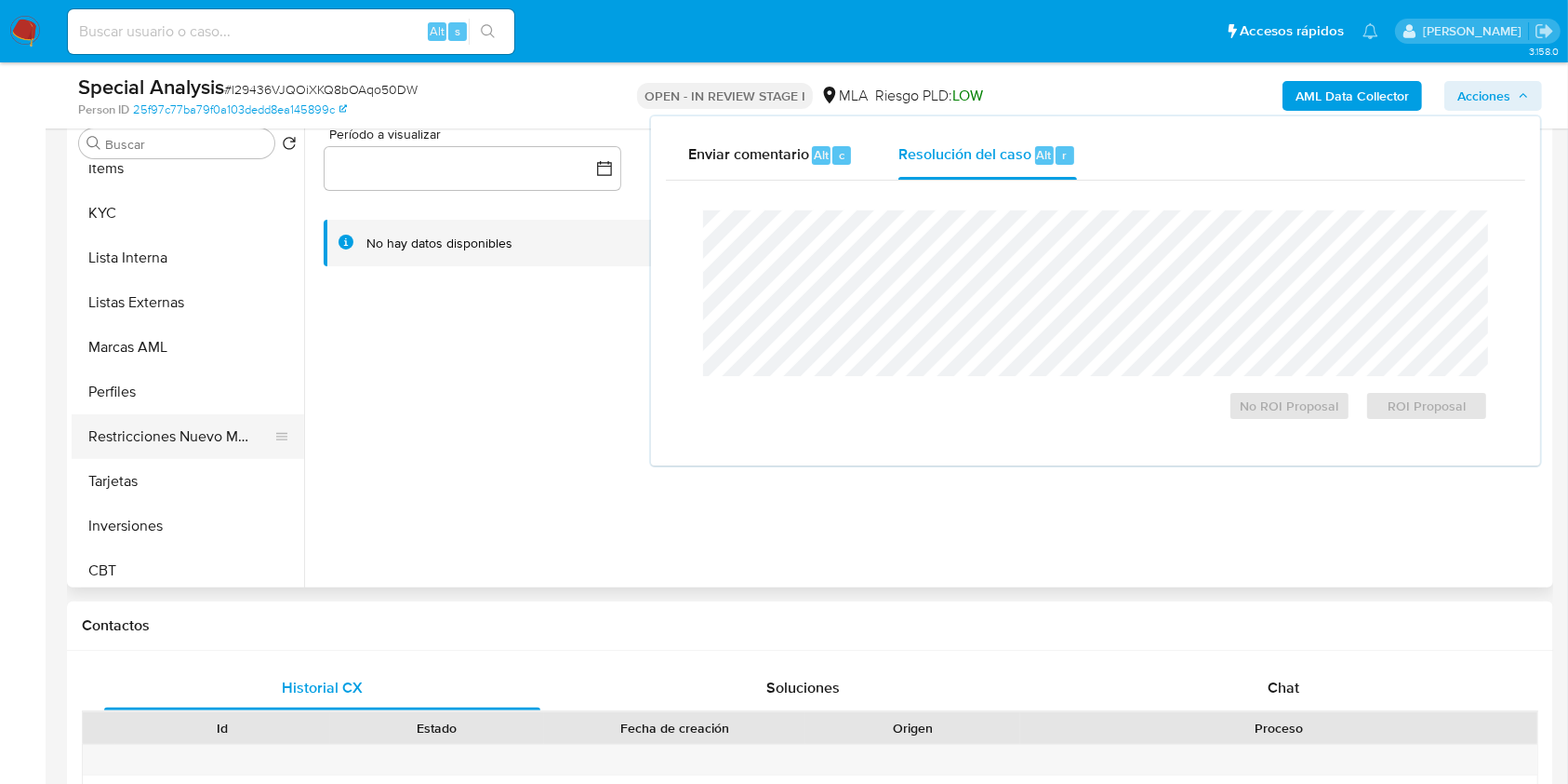
click at [170, 444] on button "Restricciones Nuevo Mundo" at bounding box center [180, 437] width 218 height 45
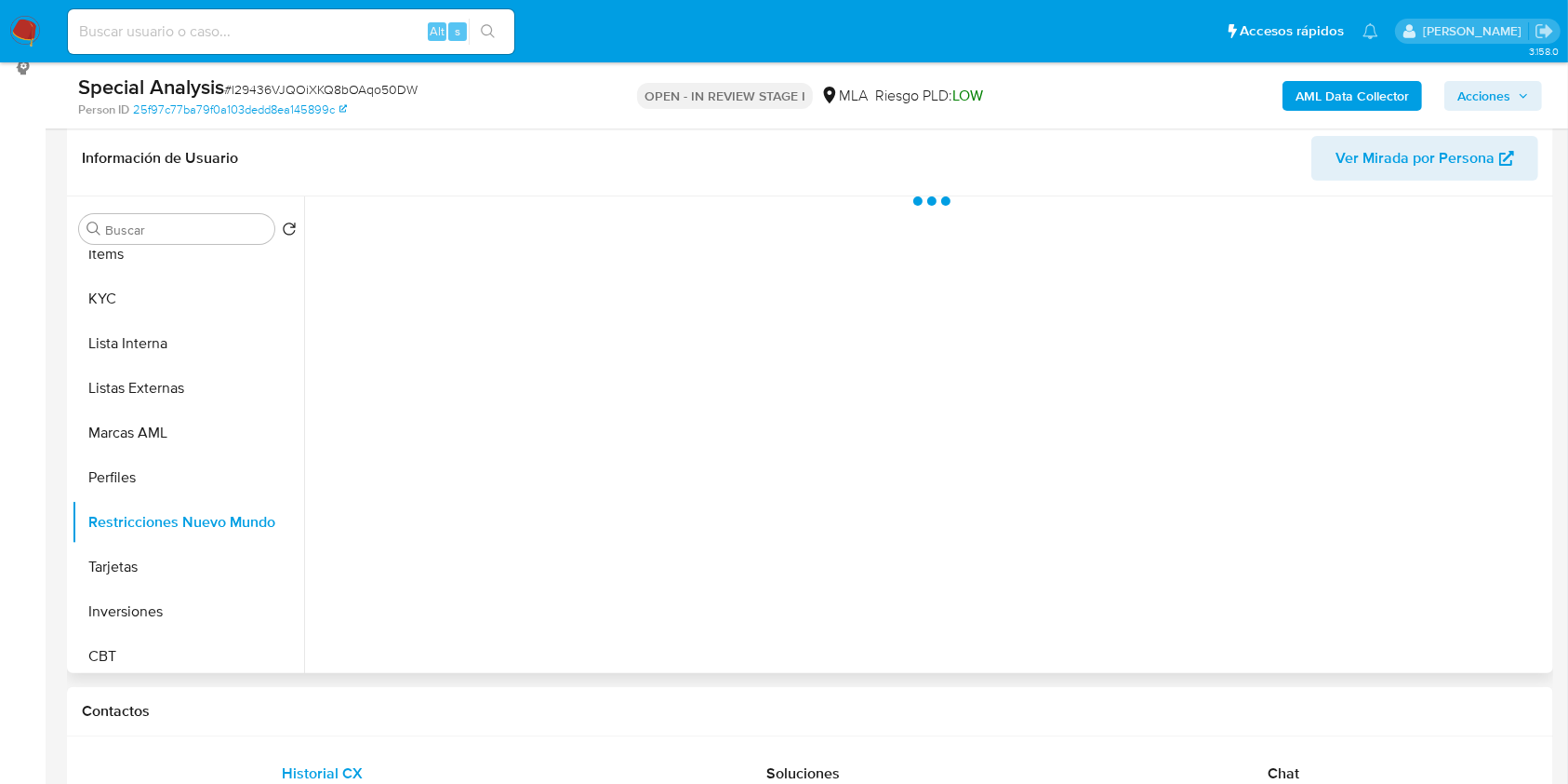
scroll to position [247, 0]
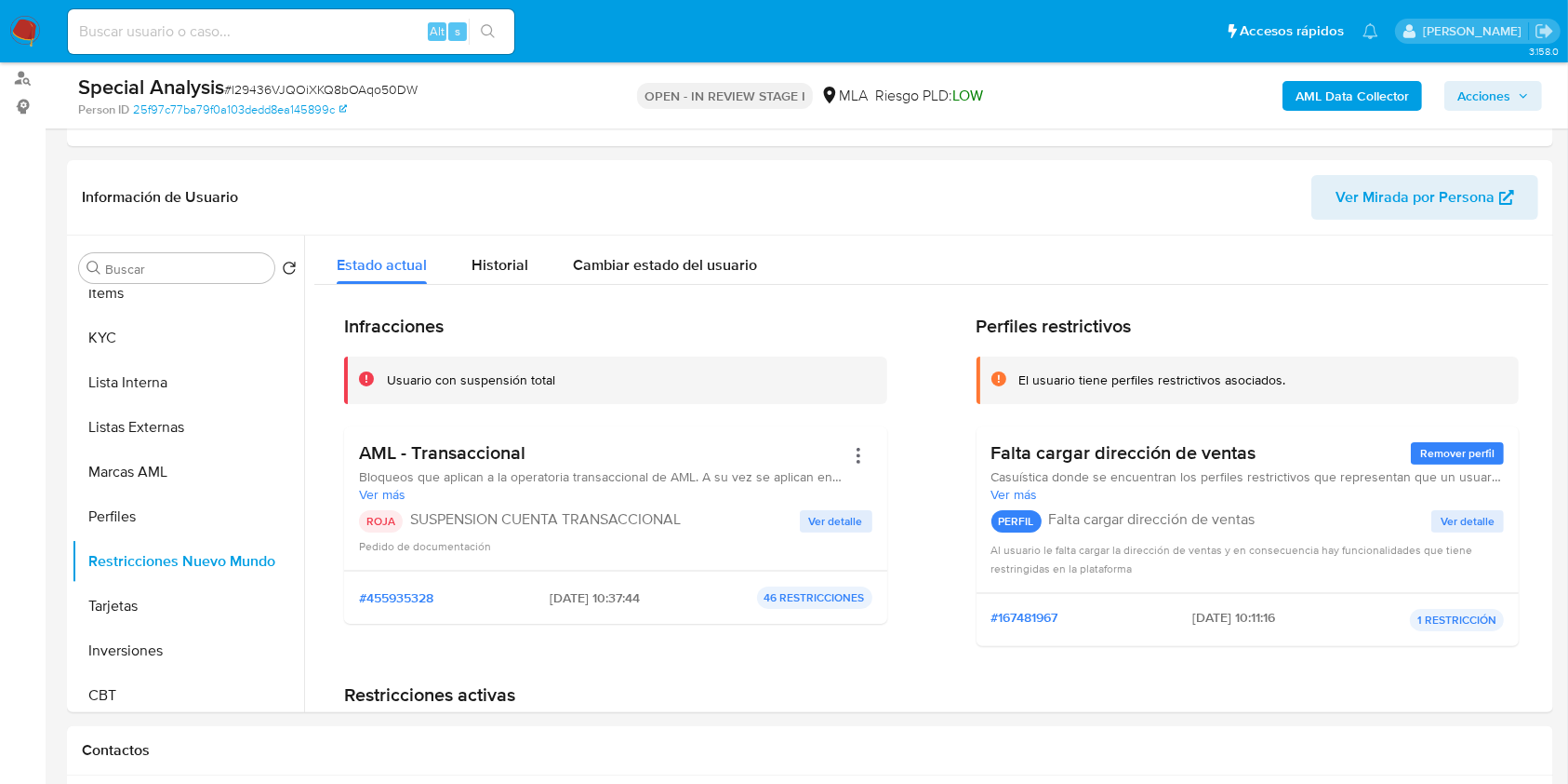
click at [1494, 104] on span "Acciones" at bounding box center [1484, 96] width 53 height 29
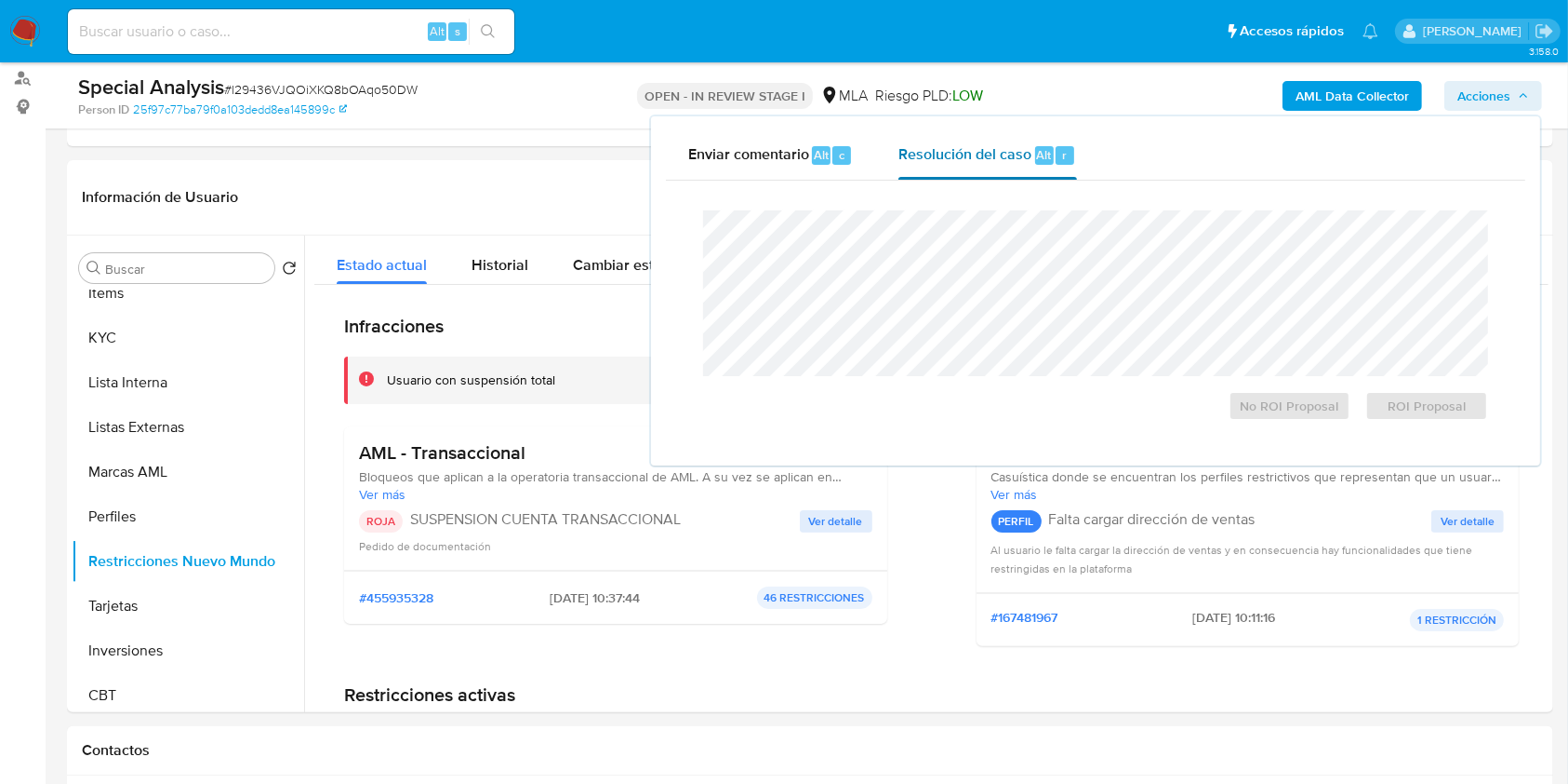
click at [1002, 154] on span "Resolución del caso" at bounding box center [965, 154] width 133 height 22
click at [1410, 419] on span "ROI Proposal" at bounding box center [1427, 405] width 97 height 26
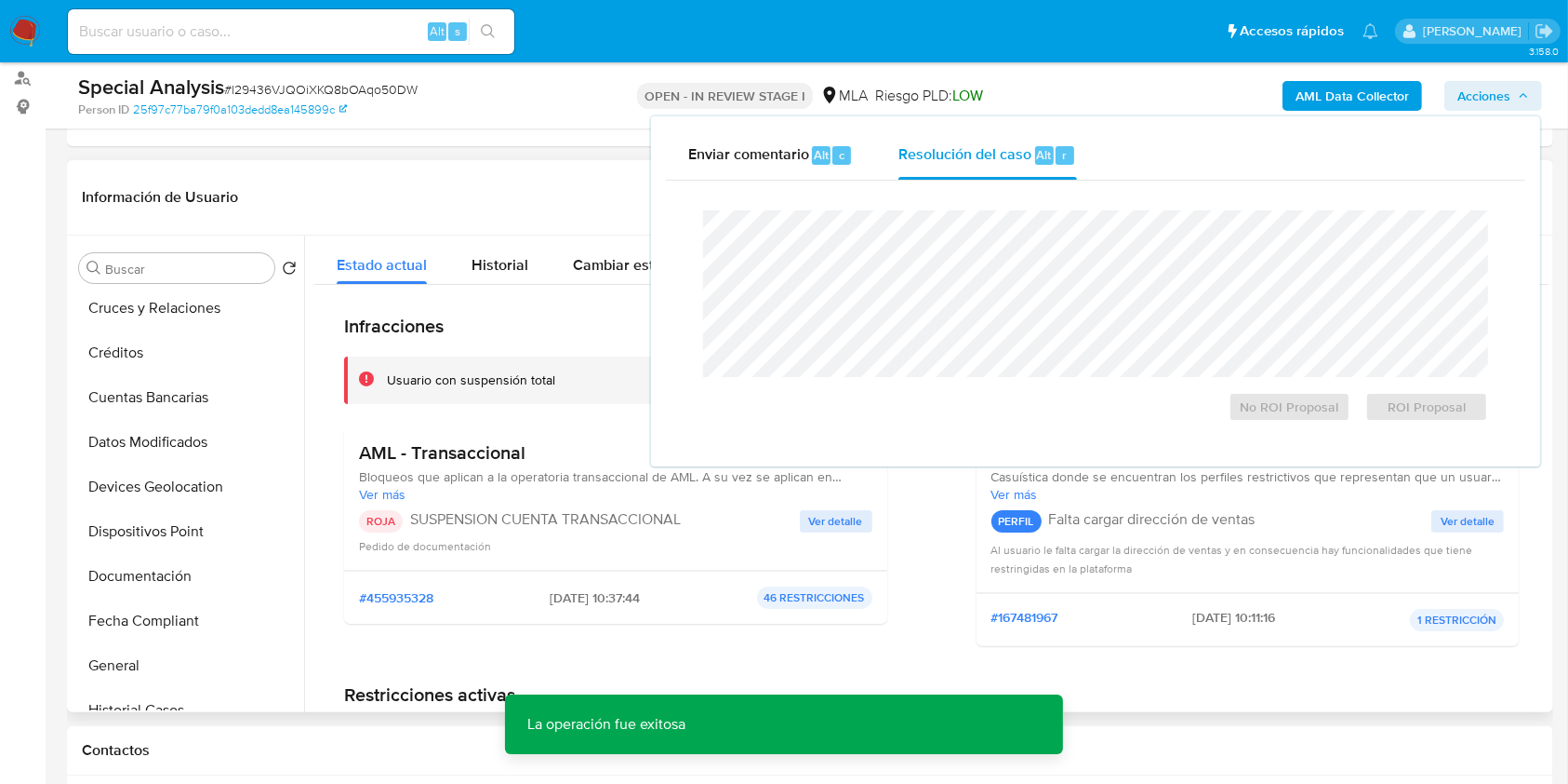
scroll to position [0, 0]
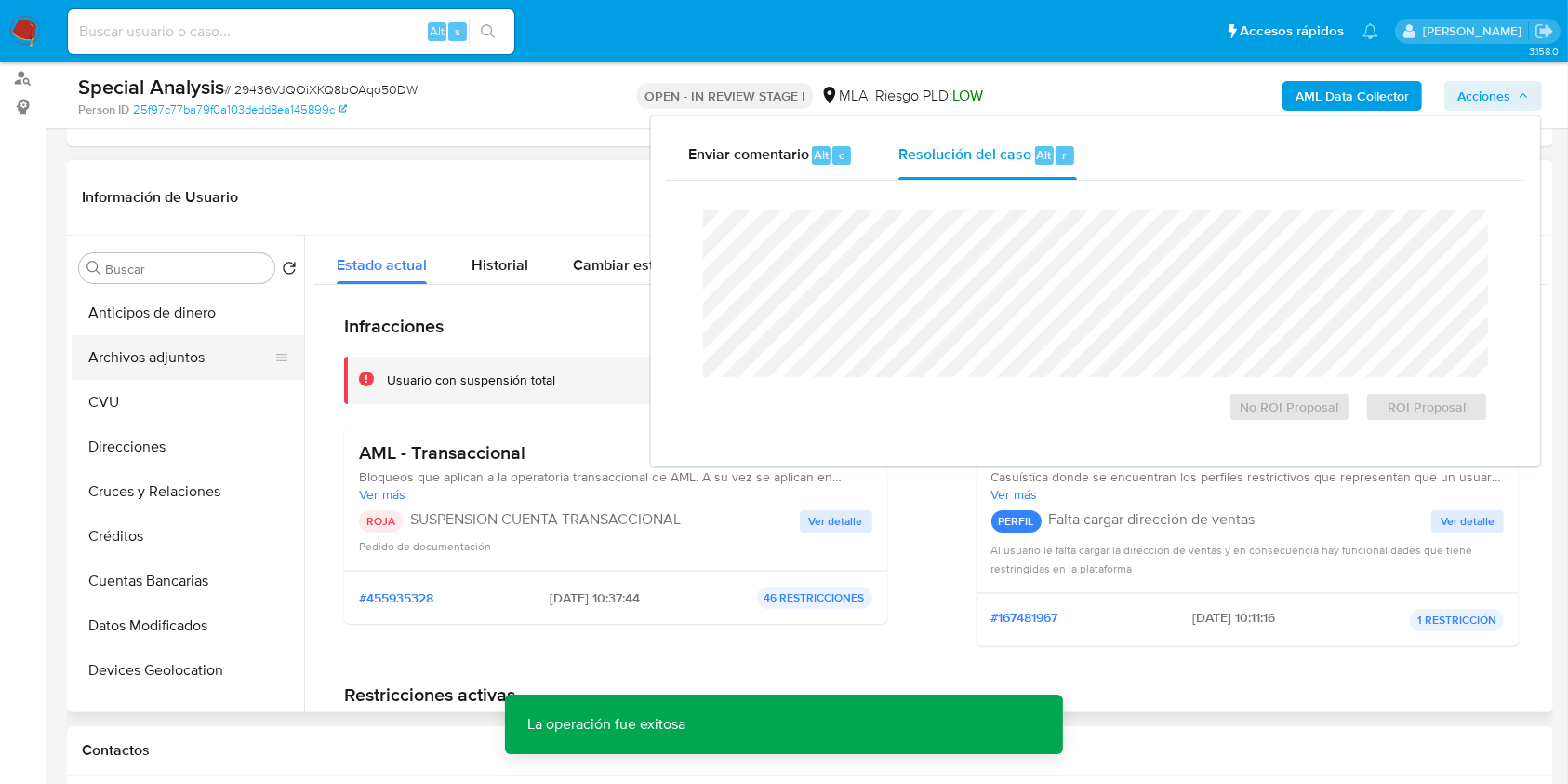
click at [171, 368] on button "Archivos adjuntos" at bounding box center [180, 357] width 218 height 45
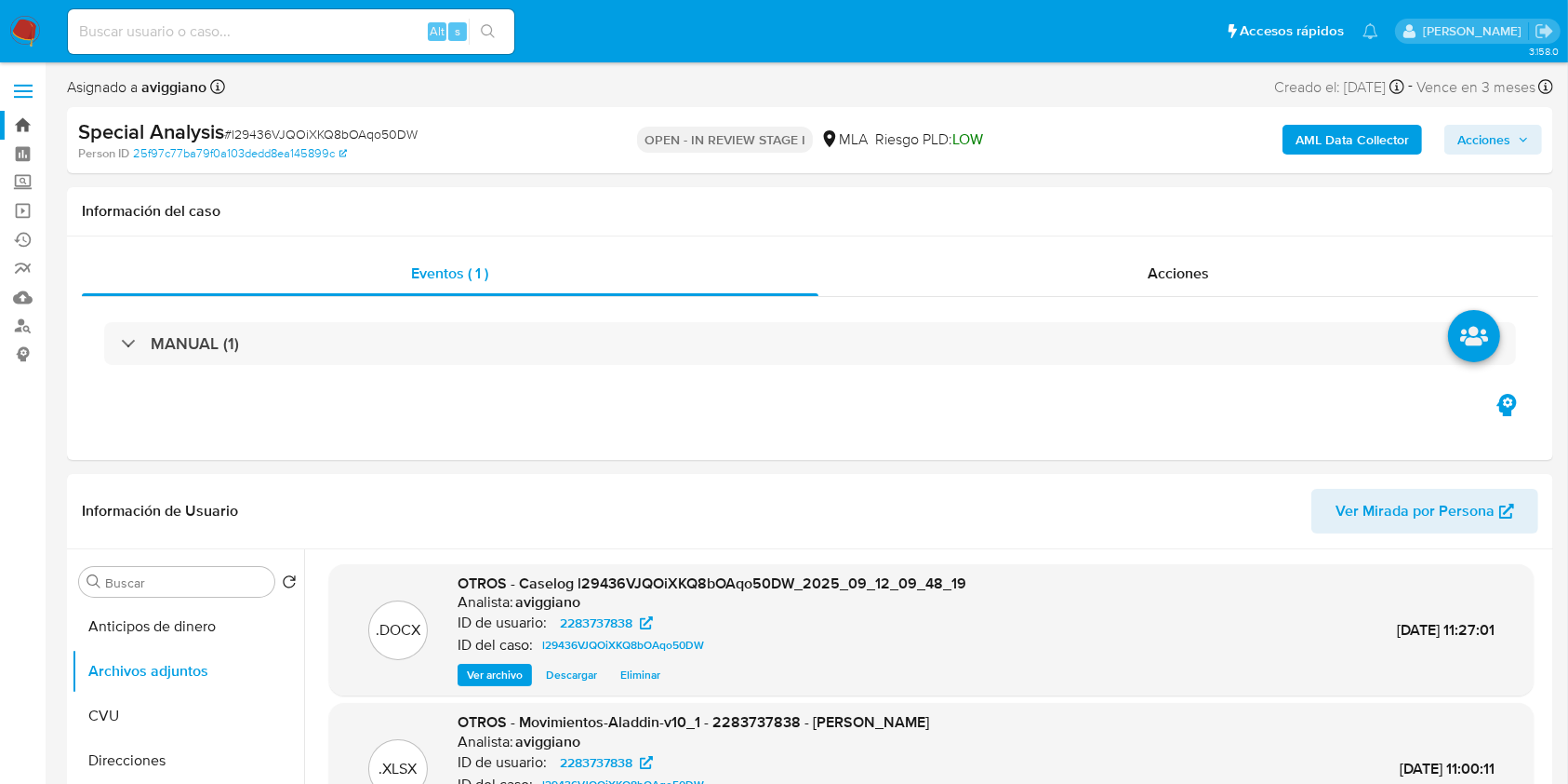
click at [13, 131] on link "Bandeja" at bounding box center [111, 125] width 222 height 28
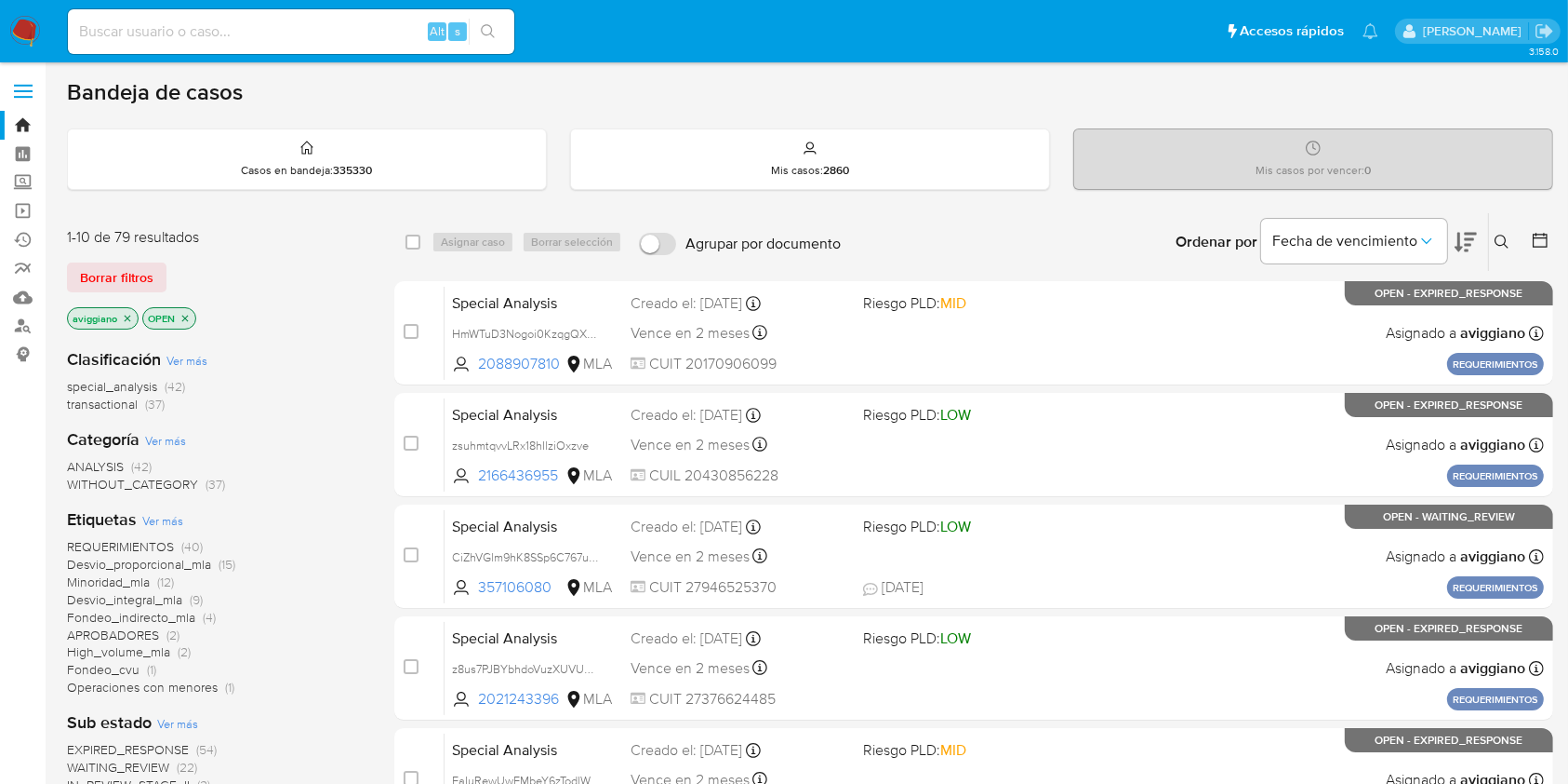
click at [1507, 240] on icon at bounding box center [1501, 241] width 15 height 15
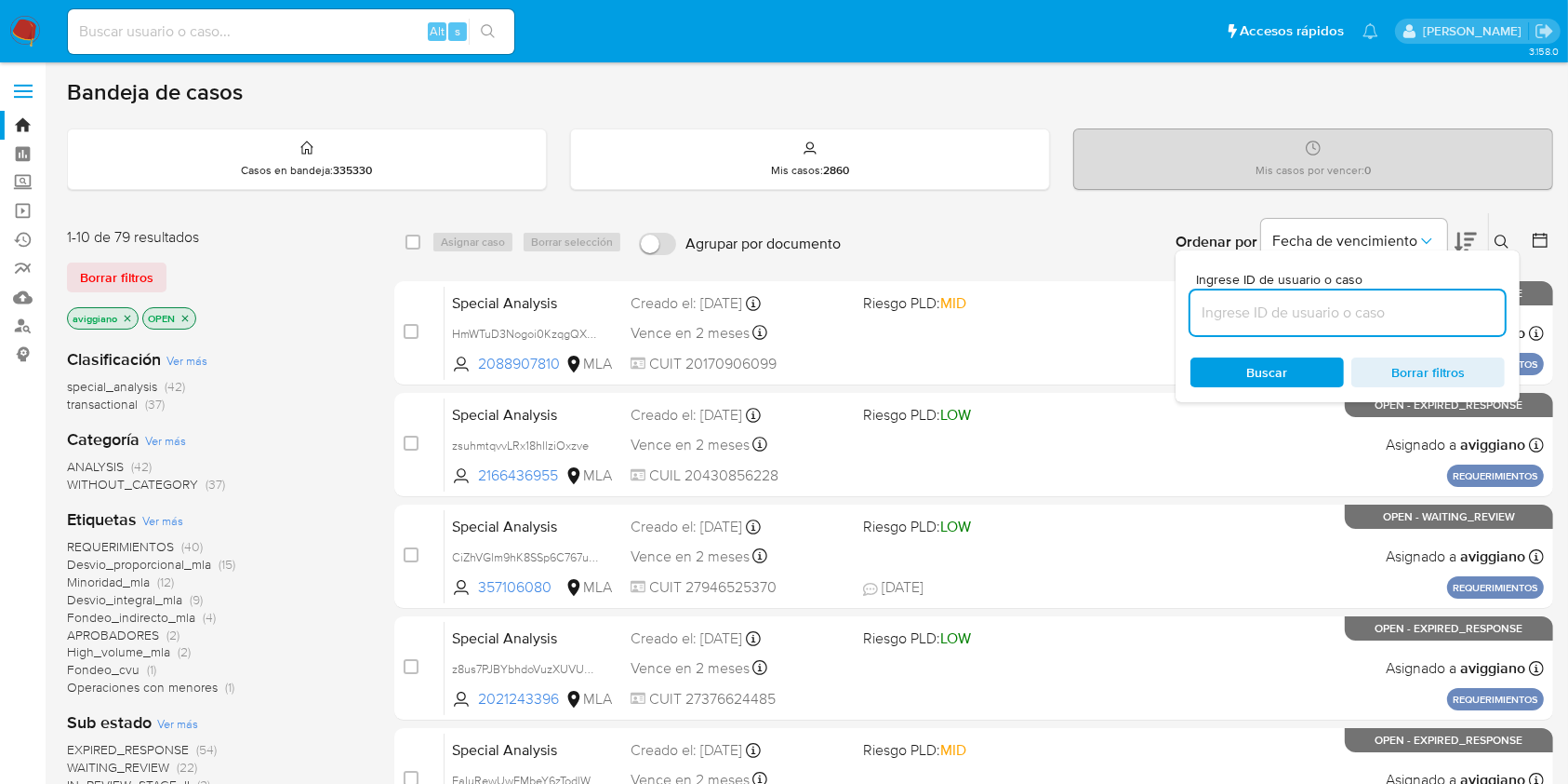
click at [1464, 300] on input at bounding box center [1347, 312] width 315 height 25
type input "l29436VJQOiXKQ8bOAqo50DW"
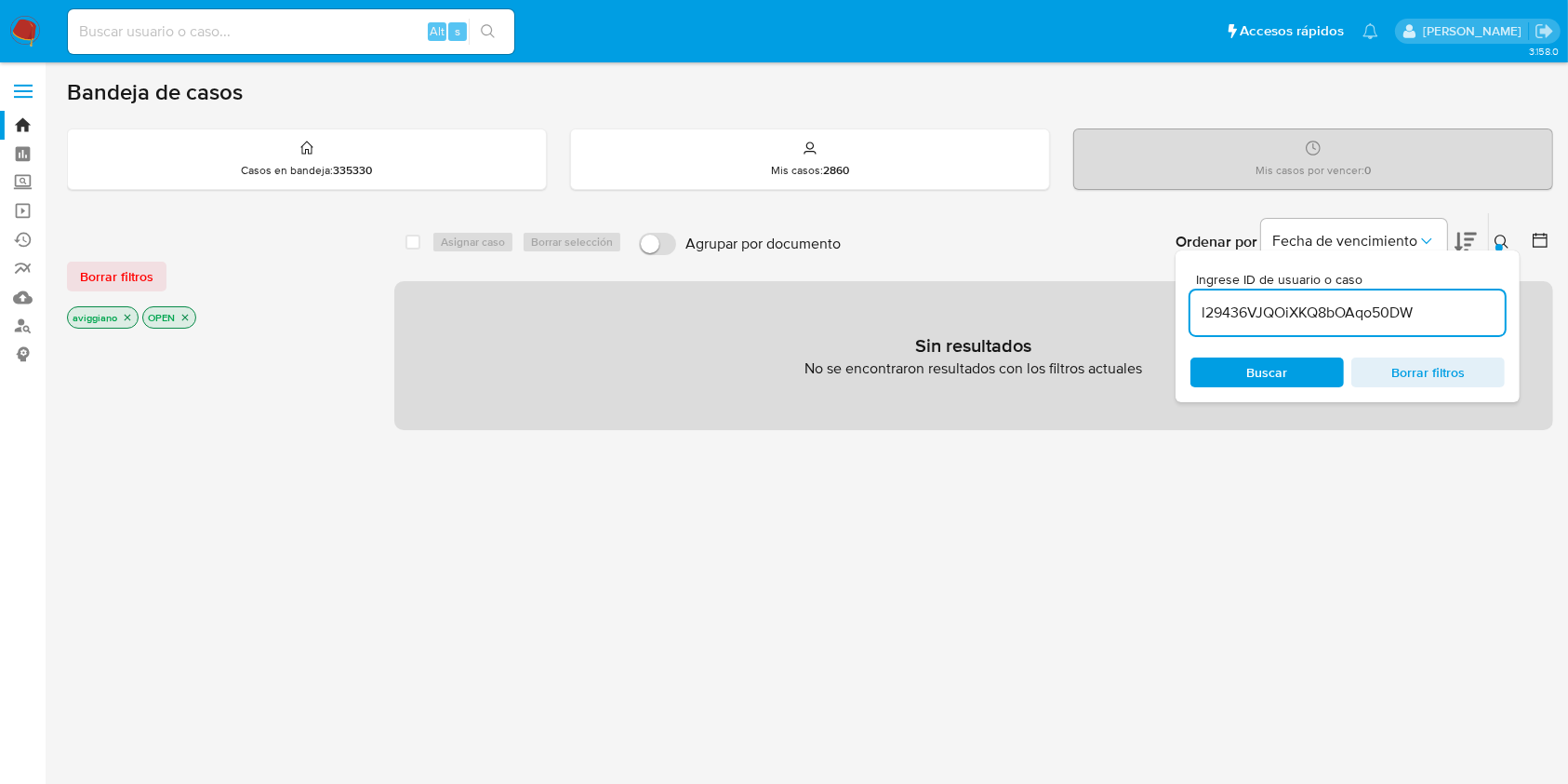
click at [403, 238] on div "select-all-cases-checkbox Asignar caso Borrar selección Agrupar por documento O…" at bounding box center [974, 241] width 1159 height 58
click at [129, 309] on p "aviggiano" at bounding box center [102, 317] width 70 height 21
click at [131, 314] on icon "close-filter" at bounding box center [126, 317] width 11 height 11
click at [115, 317] on icon "close-filter" at bounding box center [109, 317] width 11 height 11
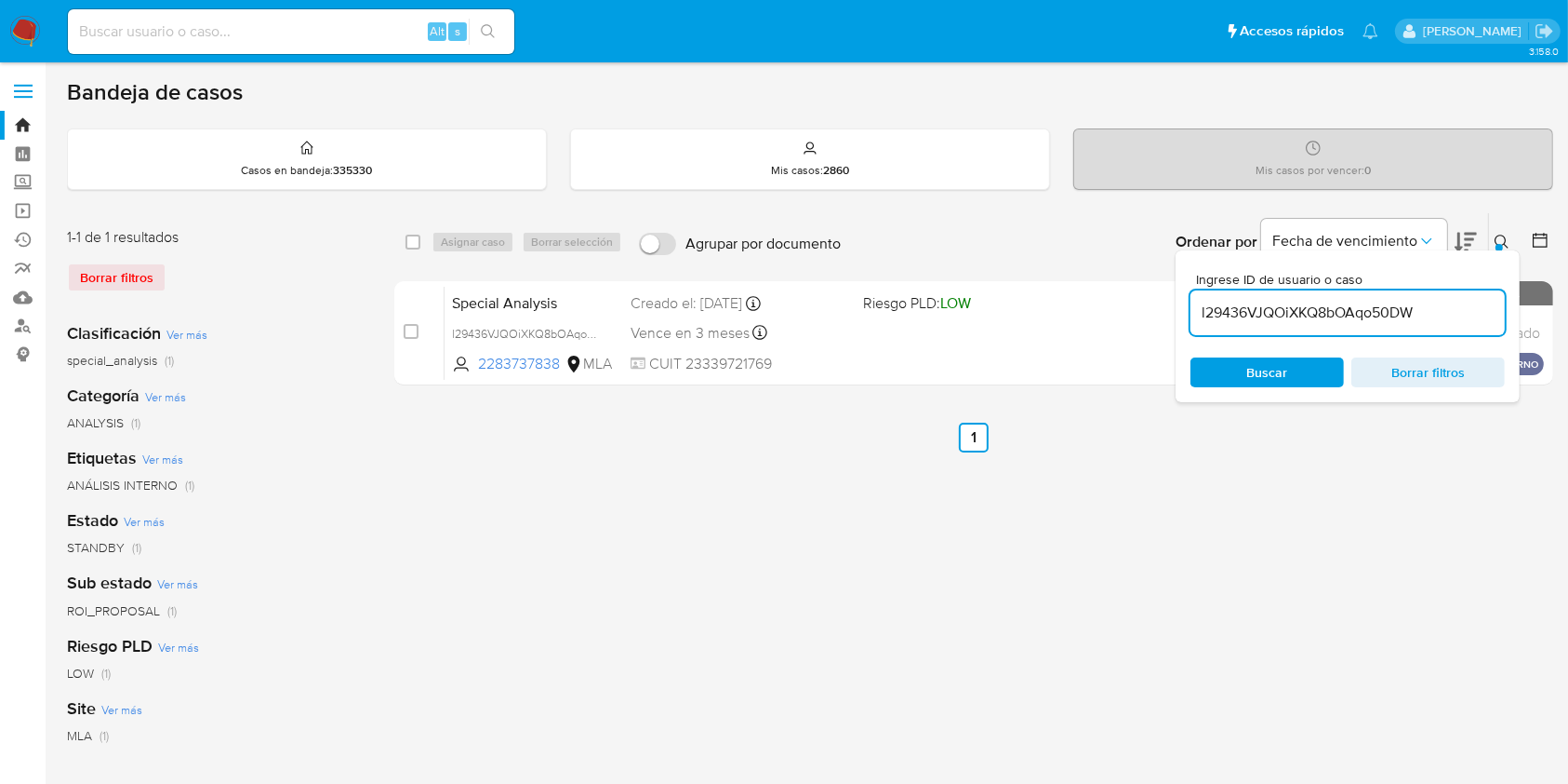
click at [419, 238] on input "checkbox" at bounding box center [413, 241] width 15 height 15
checkbox input "true"
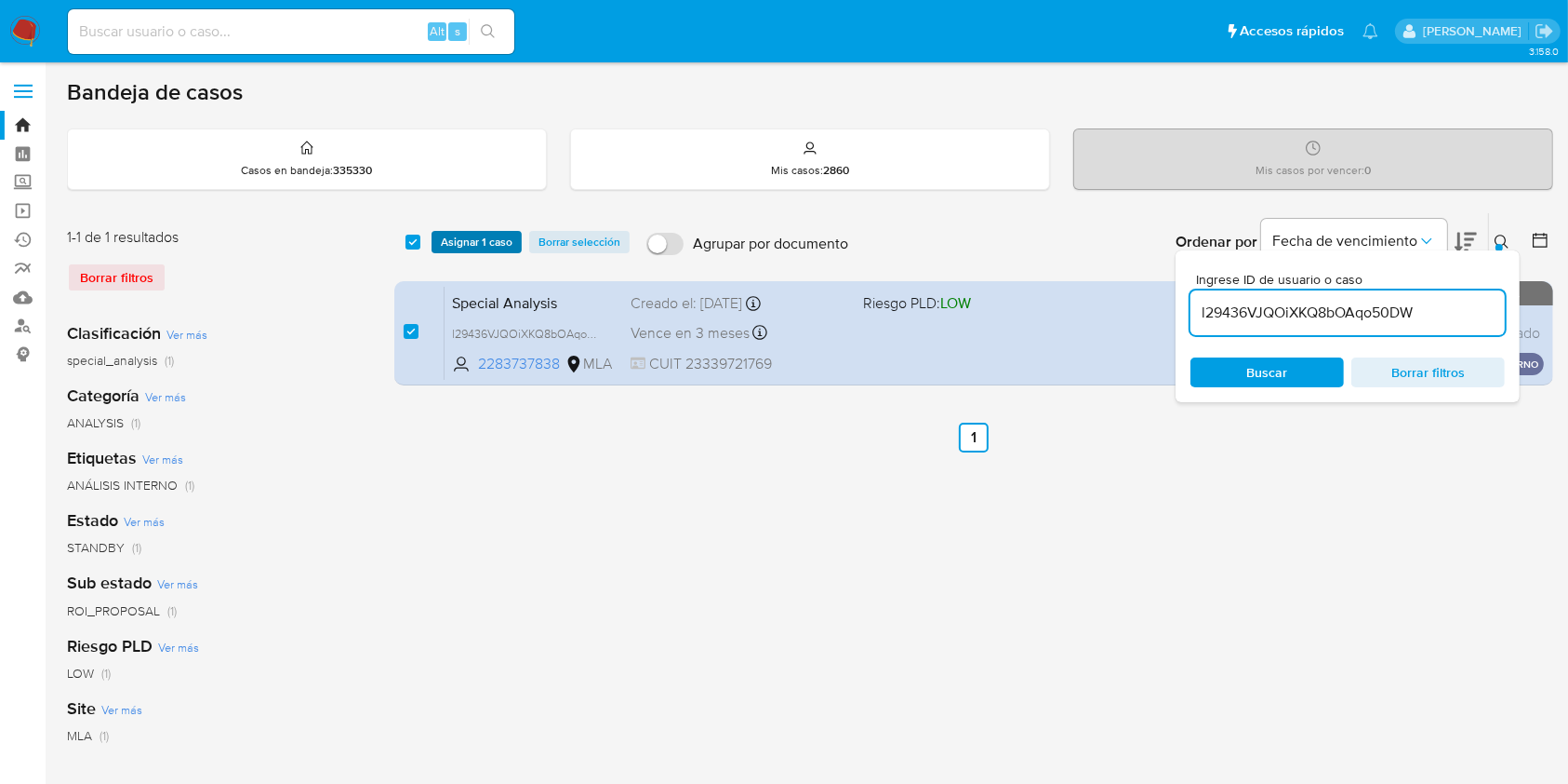
click at [449, 241] on span "Asignar 1 caso" at bounding box center [477, 241] width 72 height 19
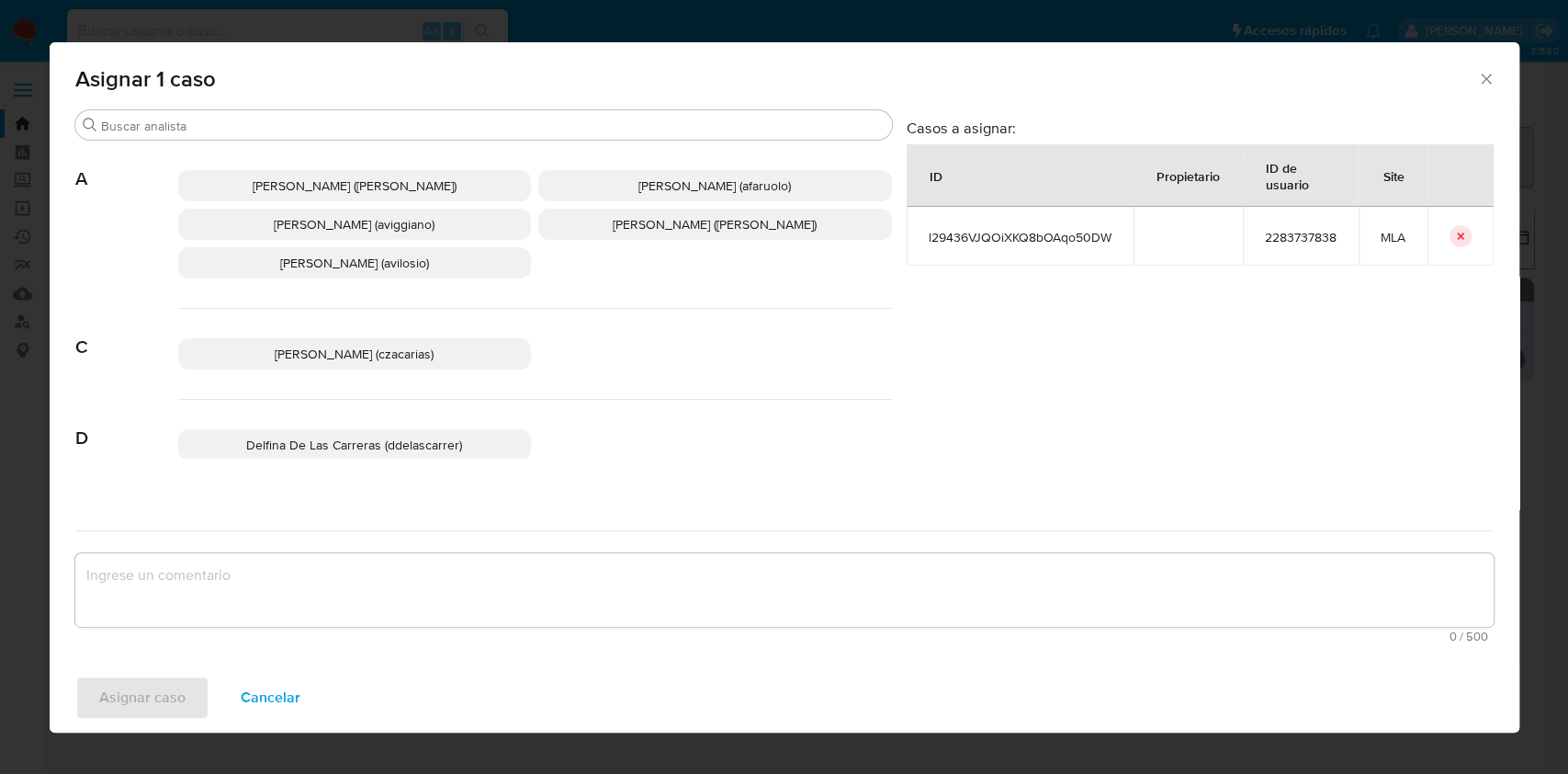
click at [363, 232] on span "Agustina Belen Viggiano (aviggiano)" at bounding box center [354, 224] width 161 height 18
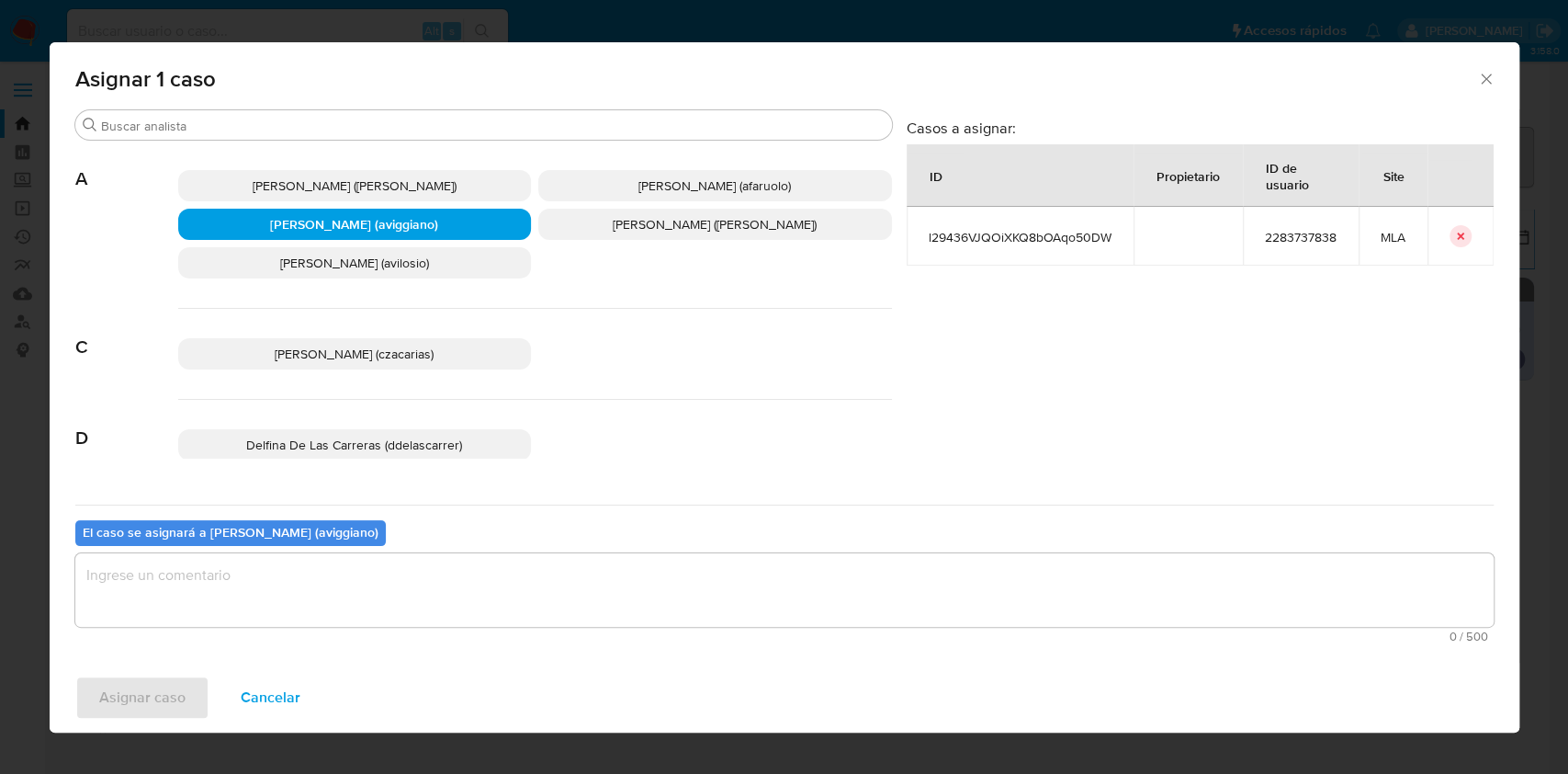
click at [238, 570] on textarea "assign-modal" at bounding box center [784, 590] width 1419 height 74
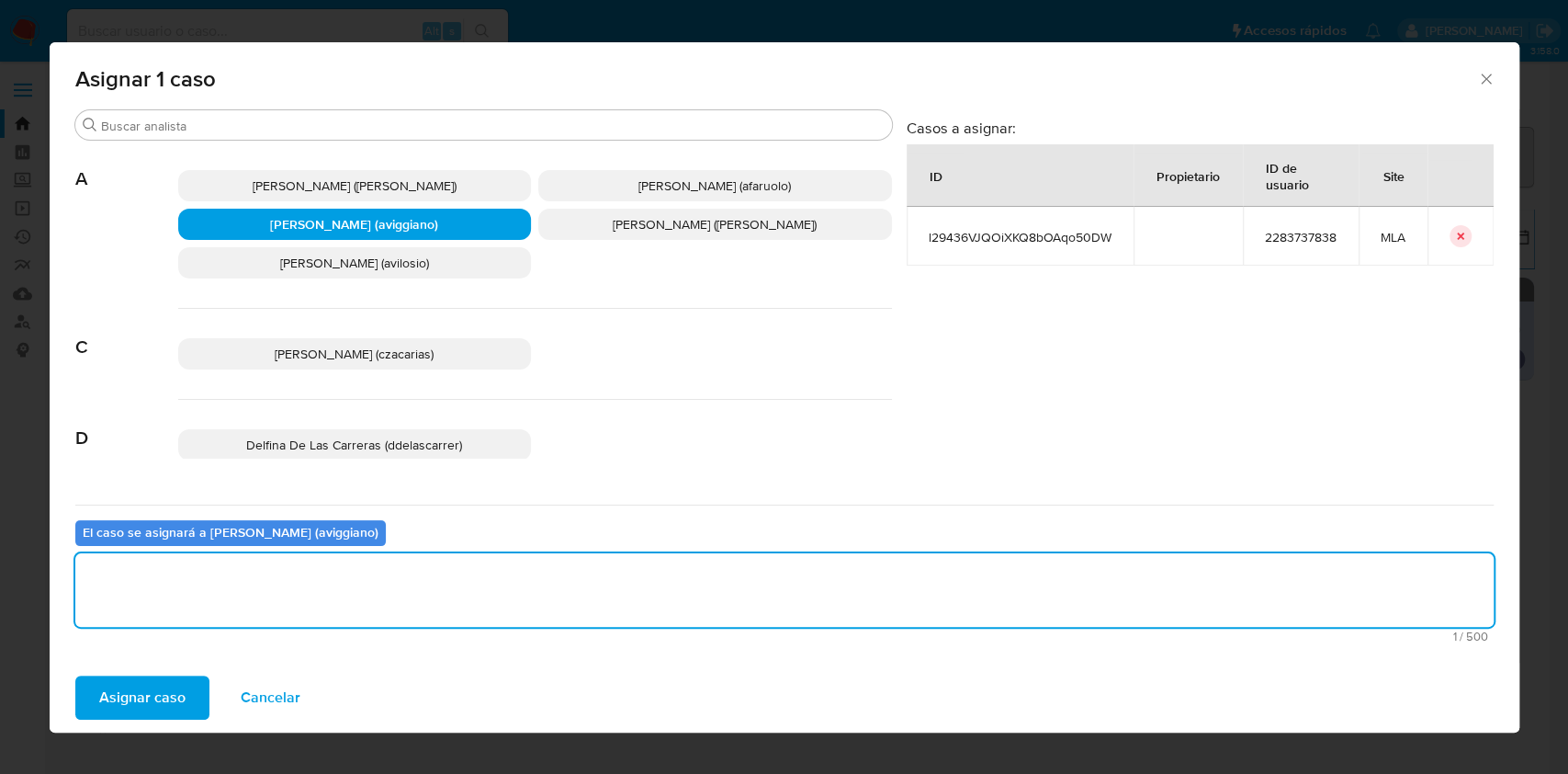
click at [146, 684] on span "Asignar caso" at bounding box center [141, 697] width 86 height 41
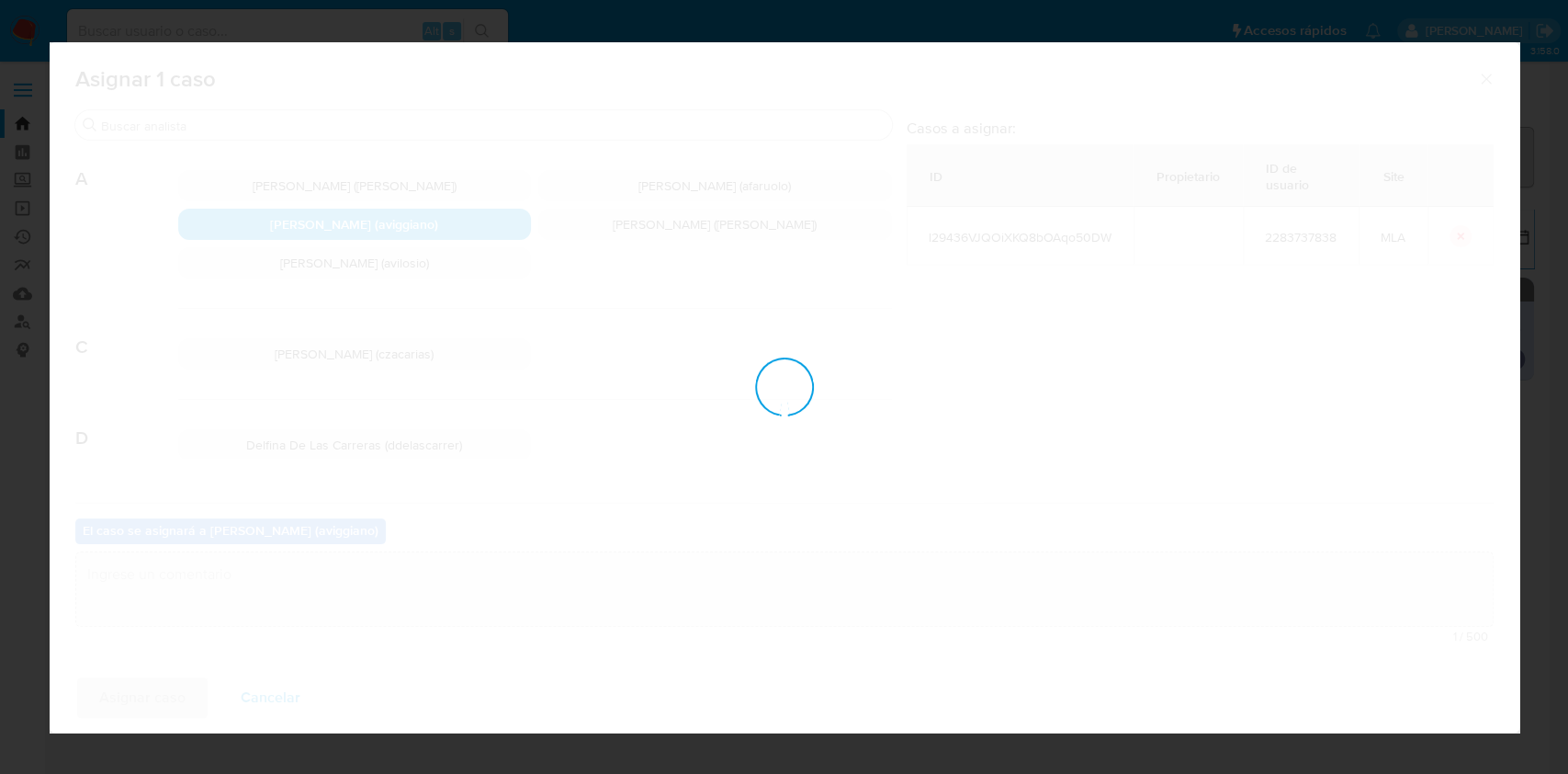
checkbox input "false"
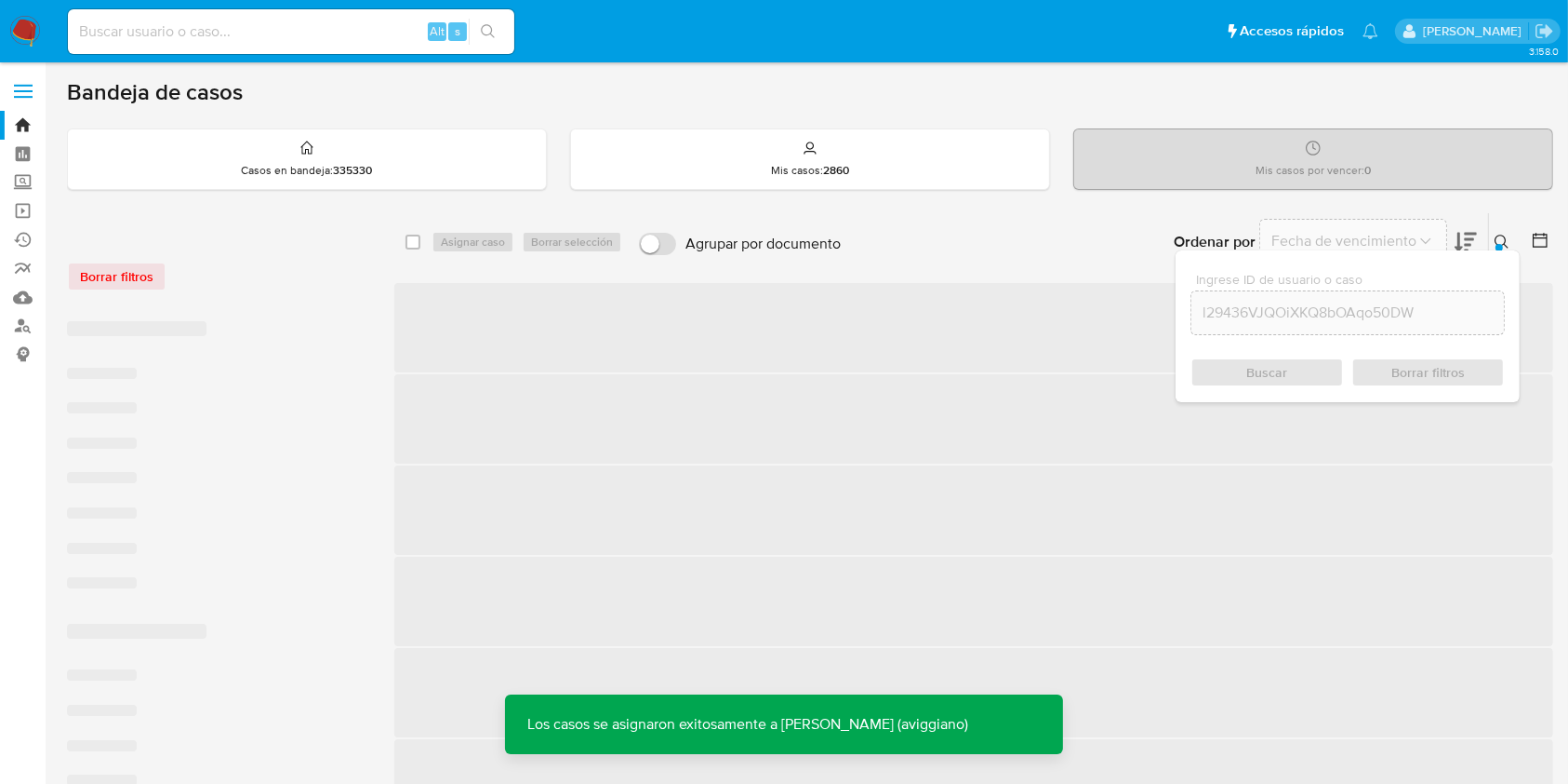
click at [932, 328] on span "‌" at bounding box center [974, 327] width 1159 height 89
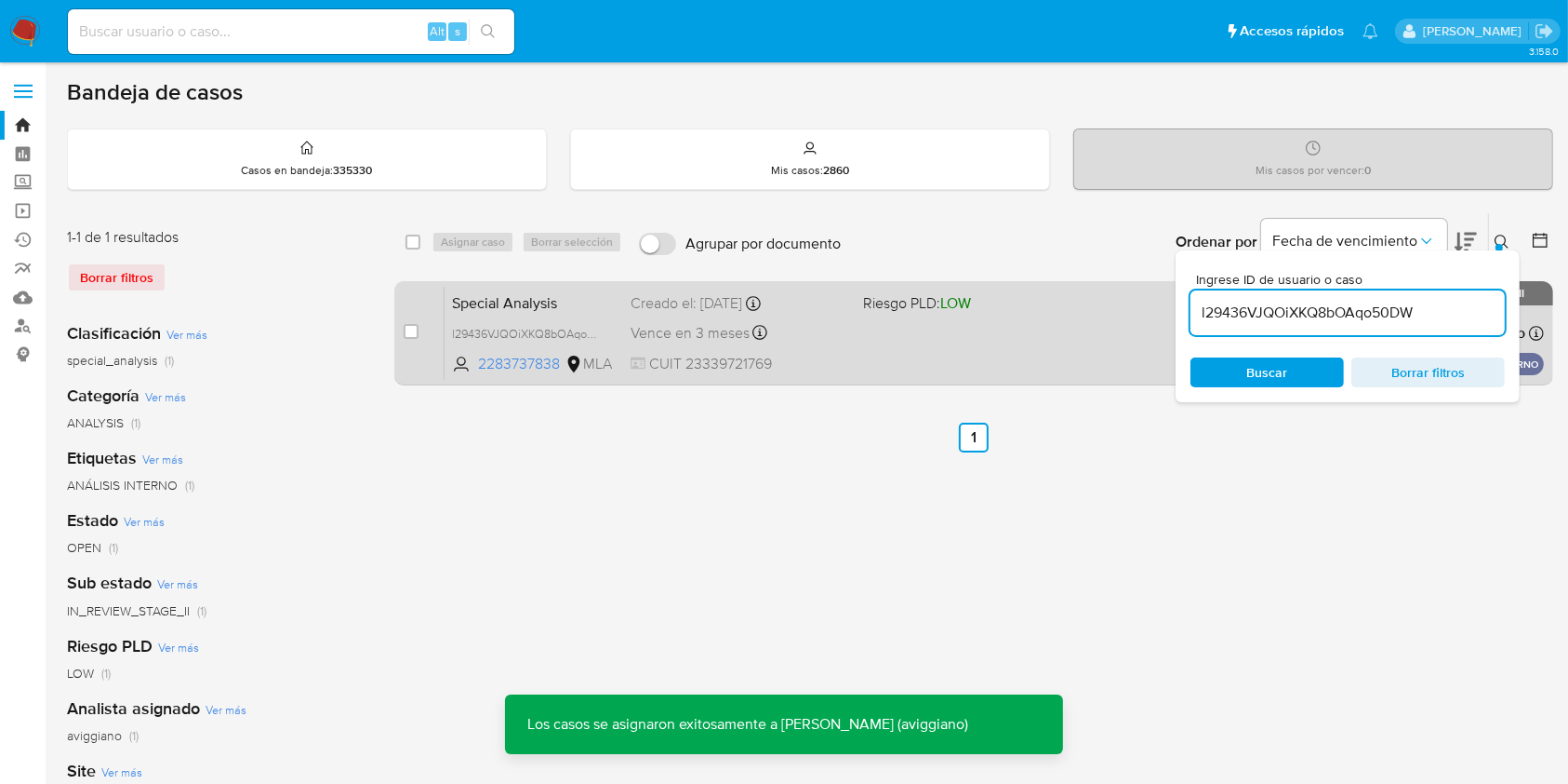
click at [931, 326] on div "Special Analysis l29436VJQOiXKQ8bOAqo50DW 2283737838 MLA Riesgo PLD: LOW Creado…" at bounding box center [993, 333] width 1099 height 94
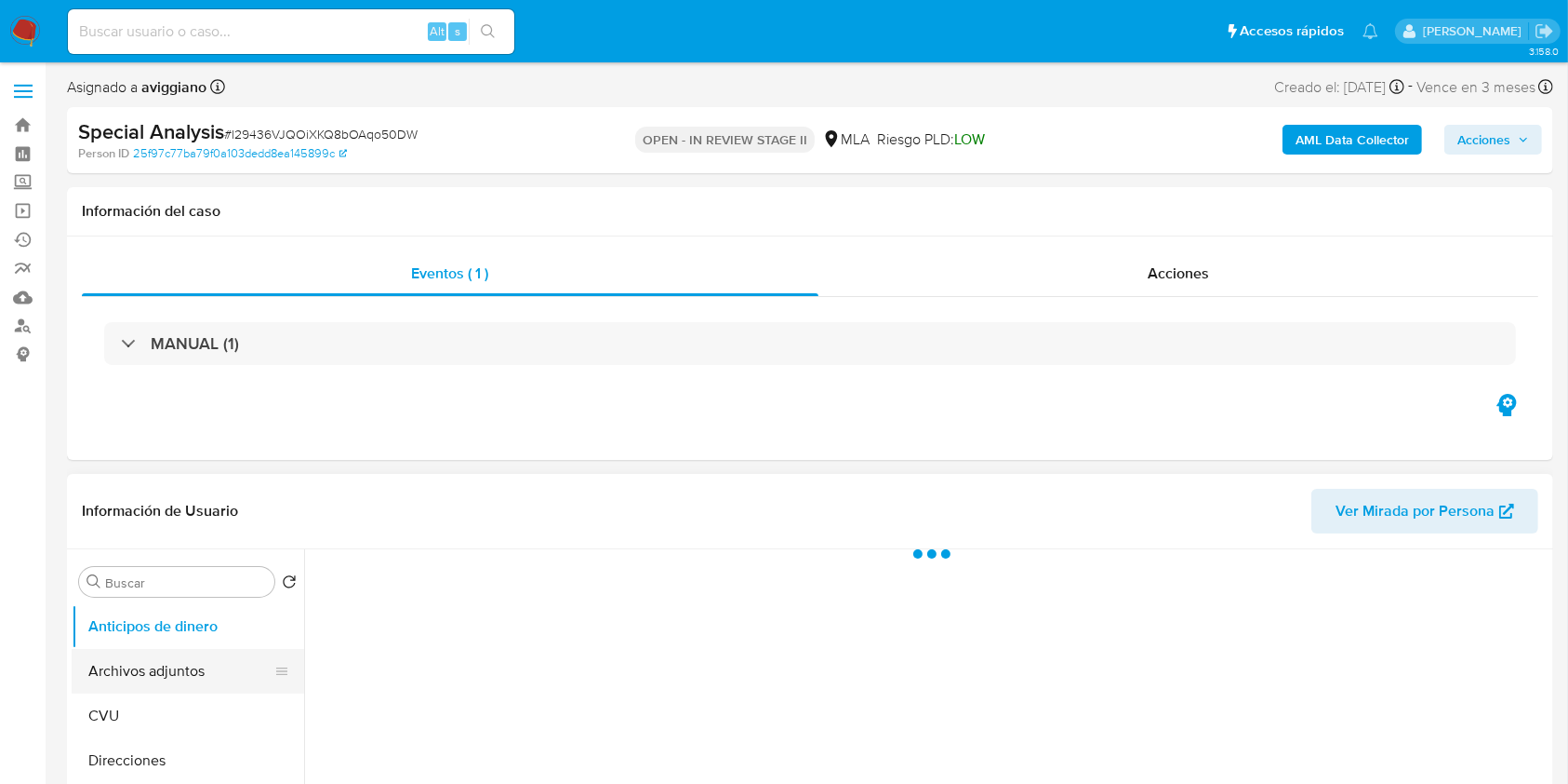
click at [159, 650] on button "Archivos adjuntos" at bounding box center [180, 671] width 218 height 45
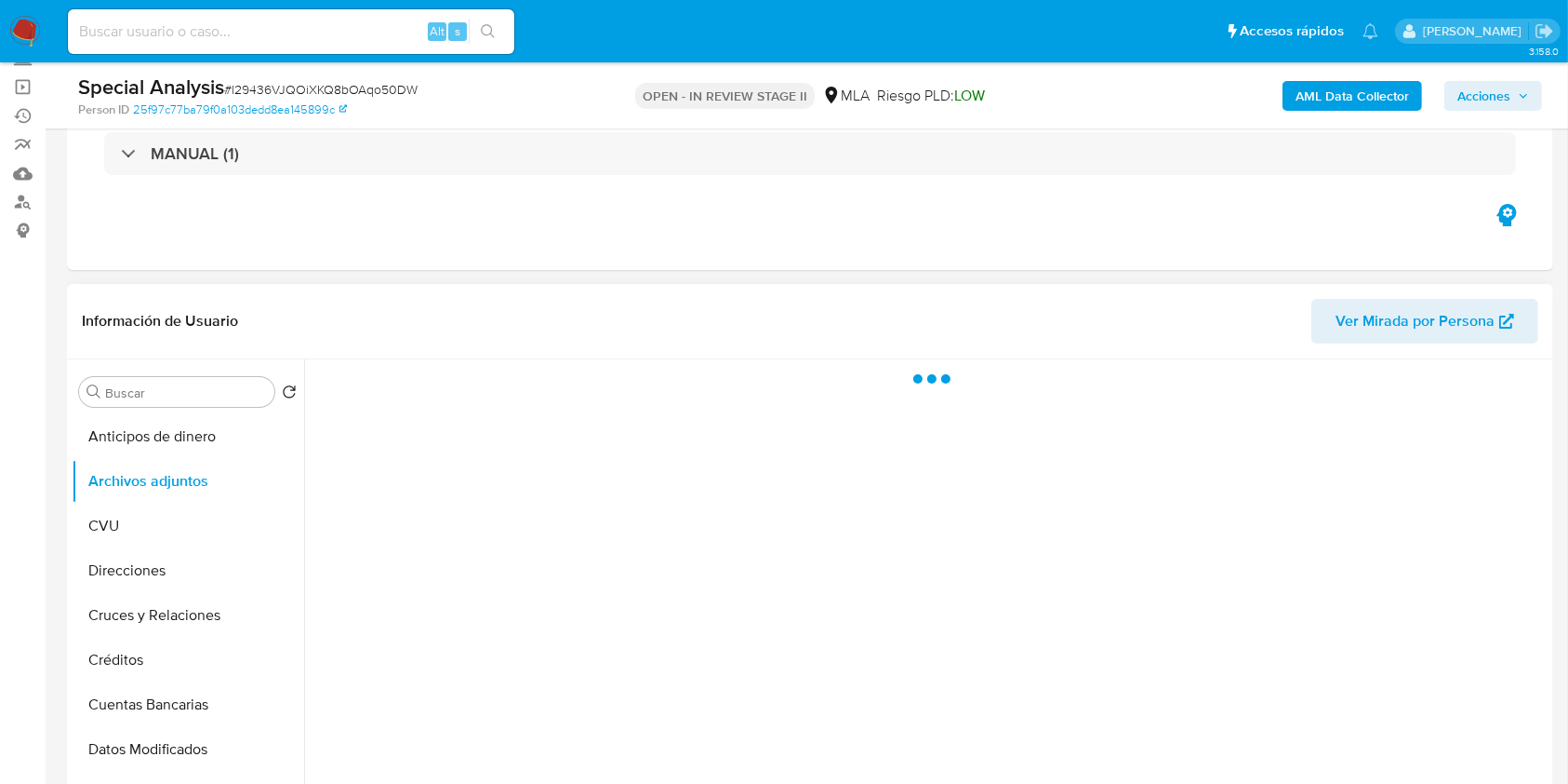
select select "10"
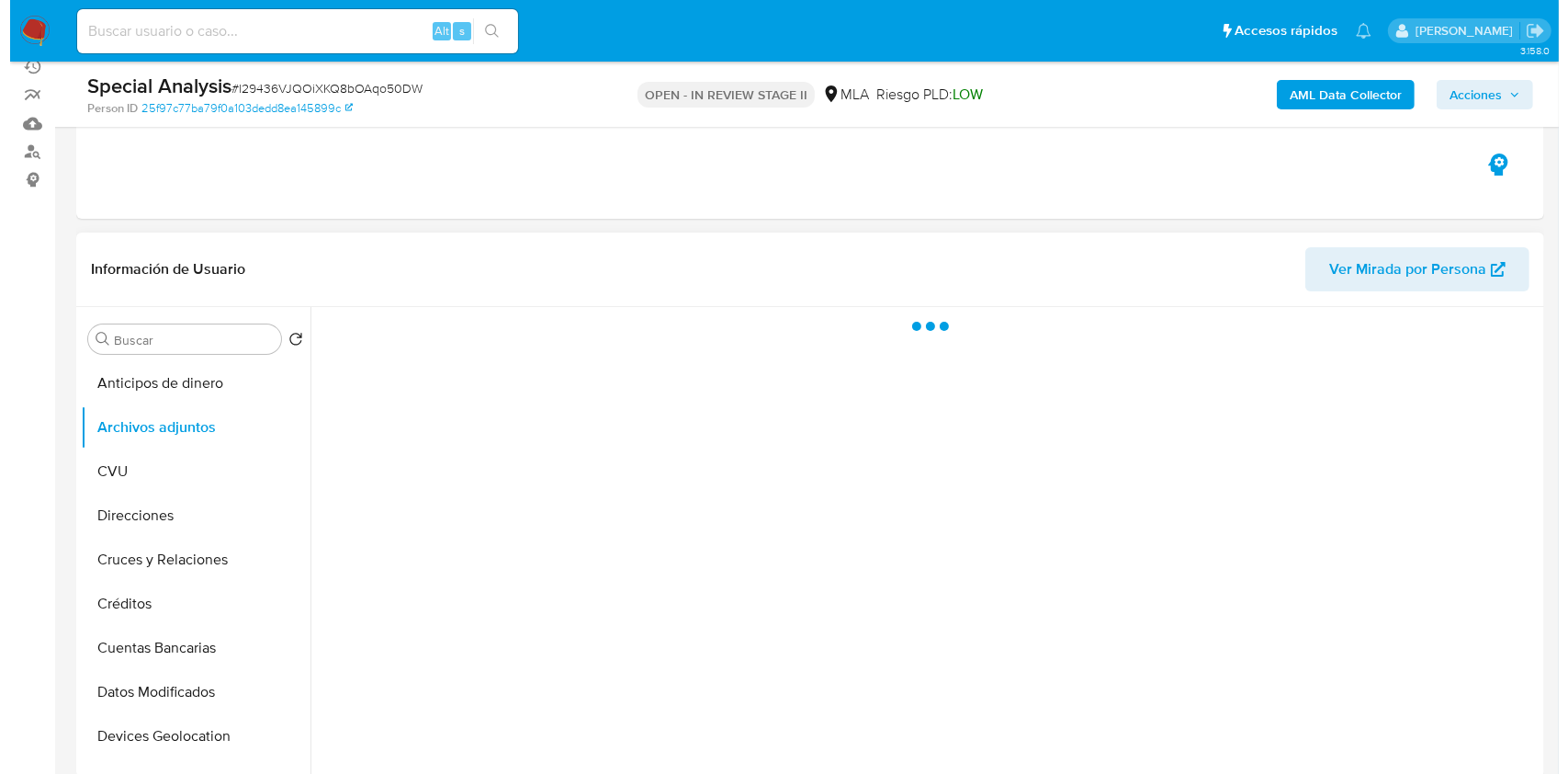
scroll to position [244, 0]
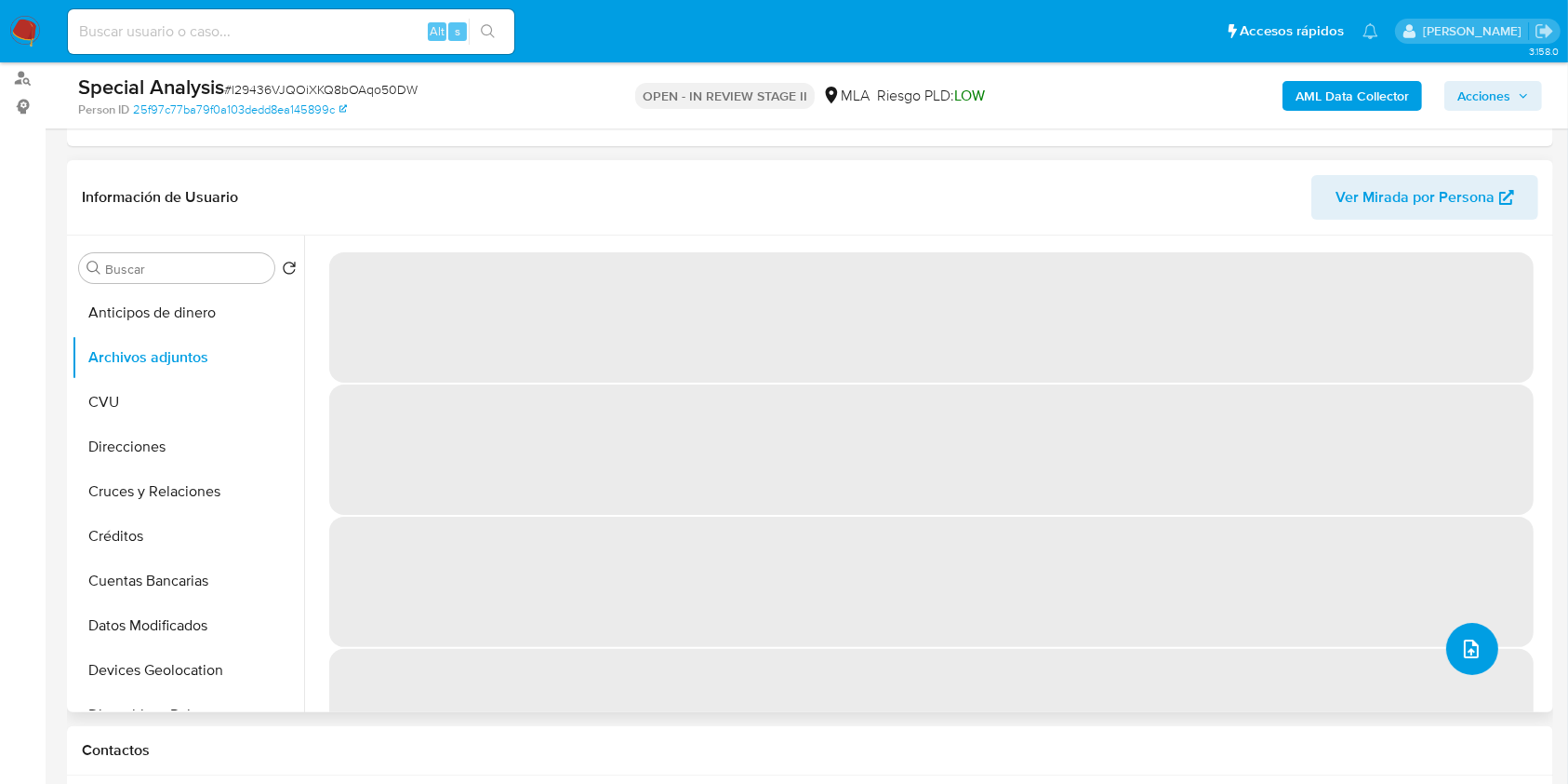
click at [1474, 641] on span "upload-file" at bounding box center [1471, 649] width 23 height 23
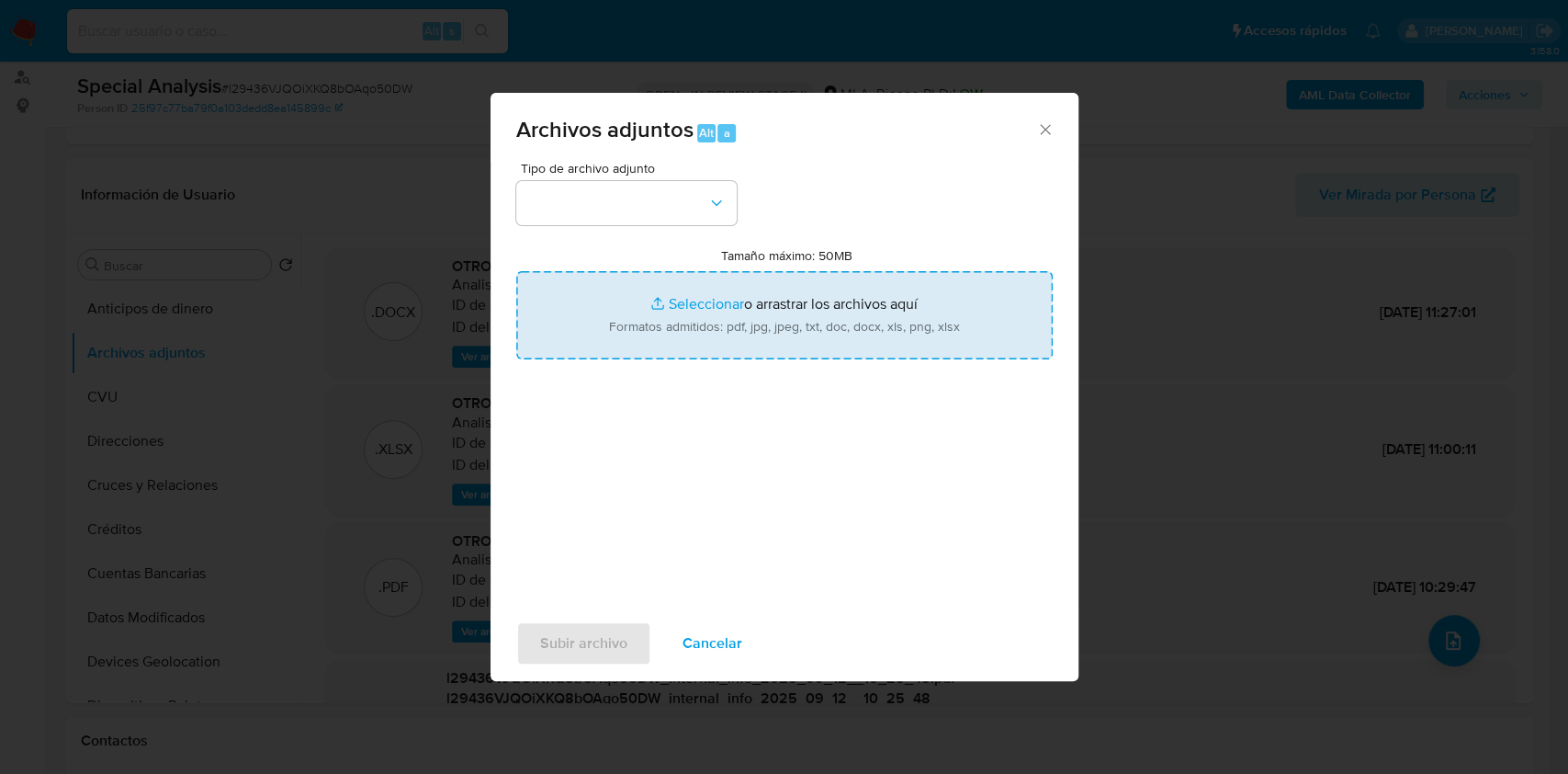
click at [787, 283] on input "Tamaño máximo: 50MB Seleccionar archivos" at bounding box center [784, 315] width 537 height 88
type input "C:\fakepath\Noticia Negativa - La causa narco por la que cayó el [DEMOGRAPHIC_D…"
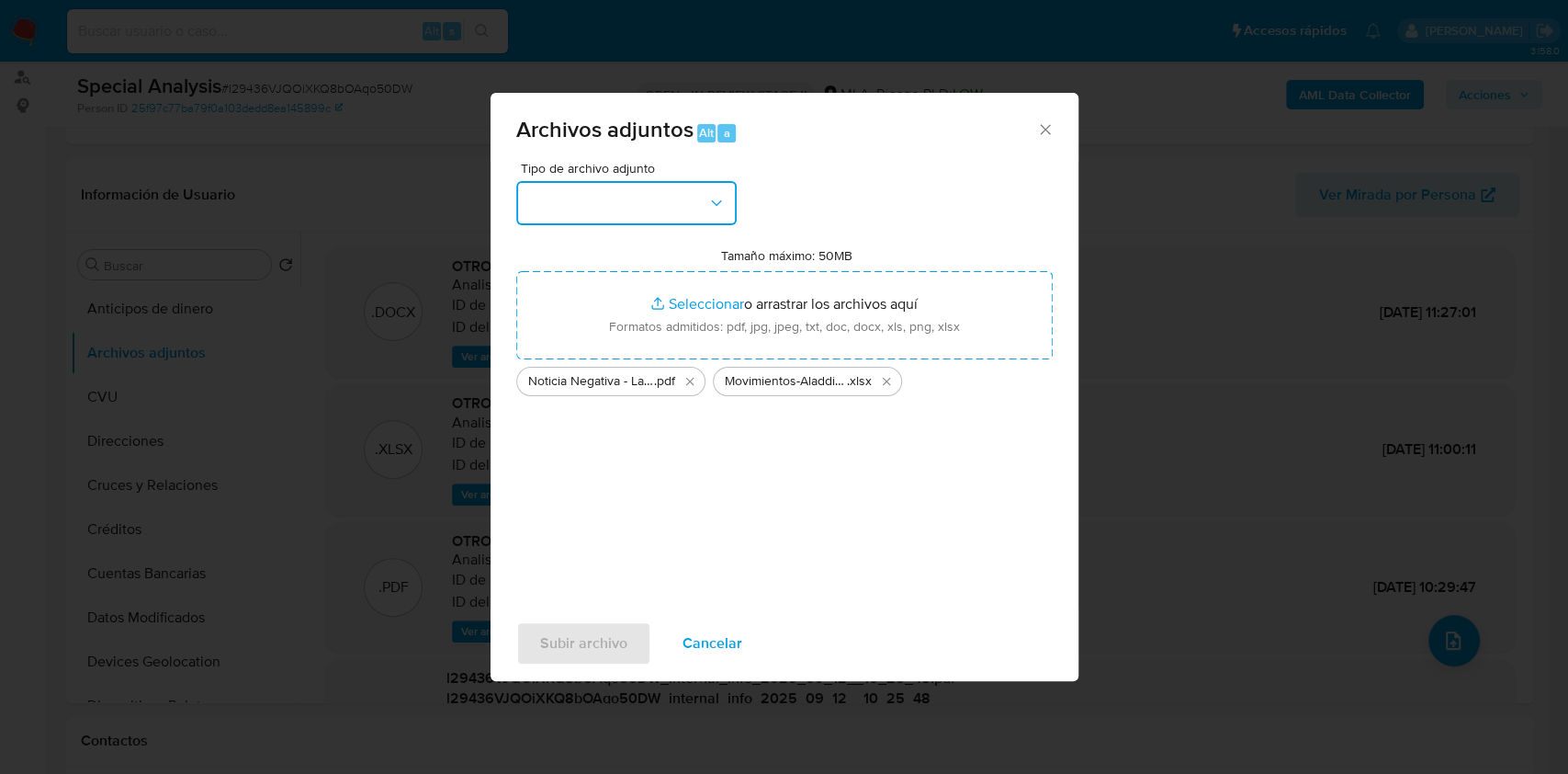
click at [724, 212] on button "button" at bounding box center [627, 203] width 221 height 45
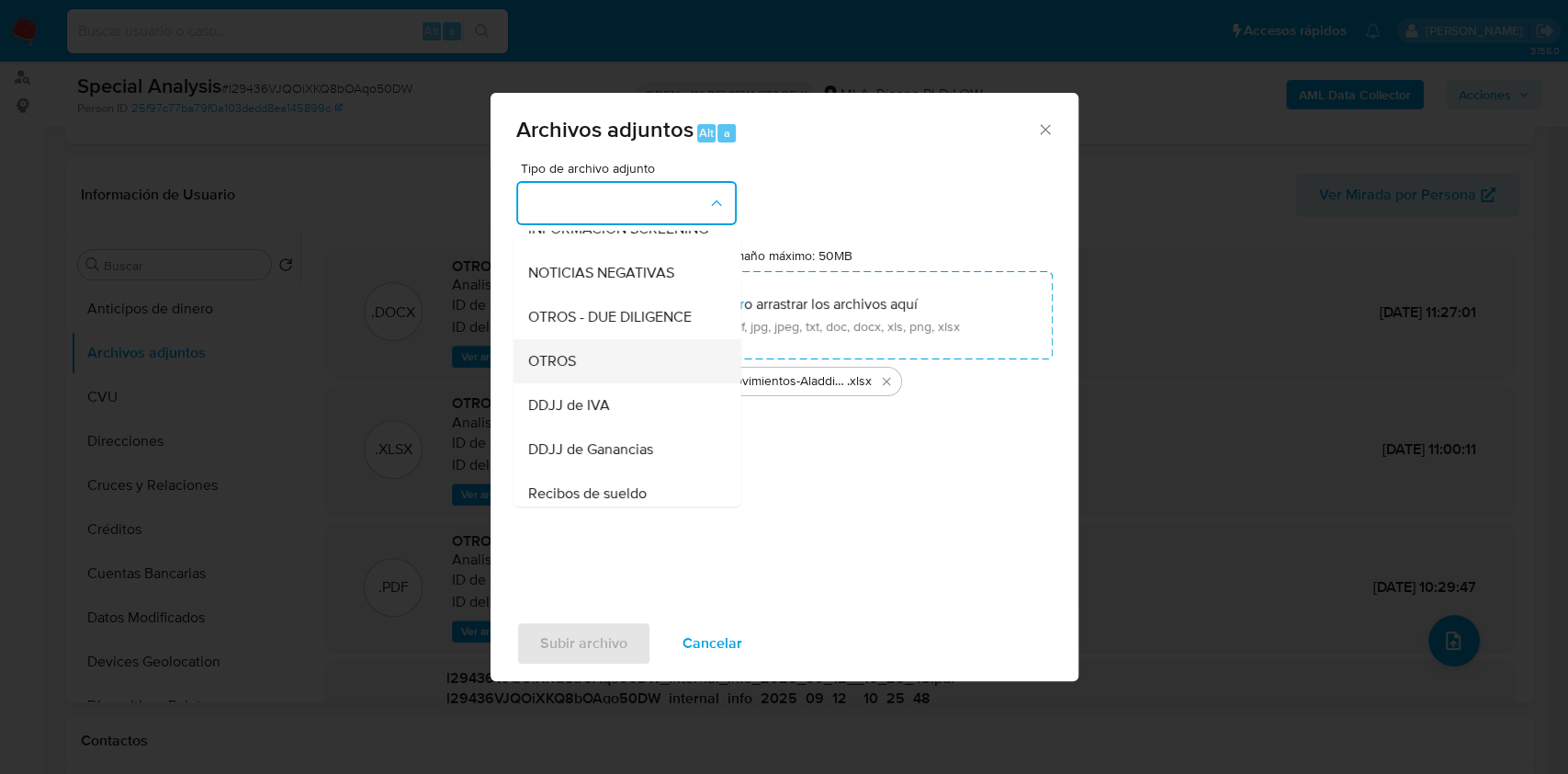
click at [589, 384] on div "OTROS" at bounding box center [621, 361] width 188 height 45
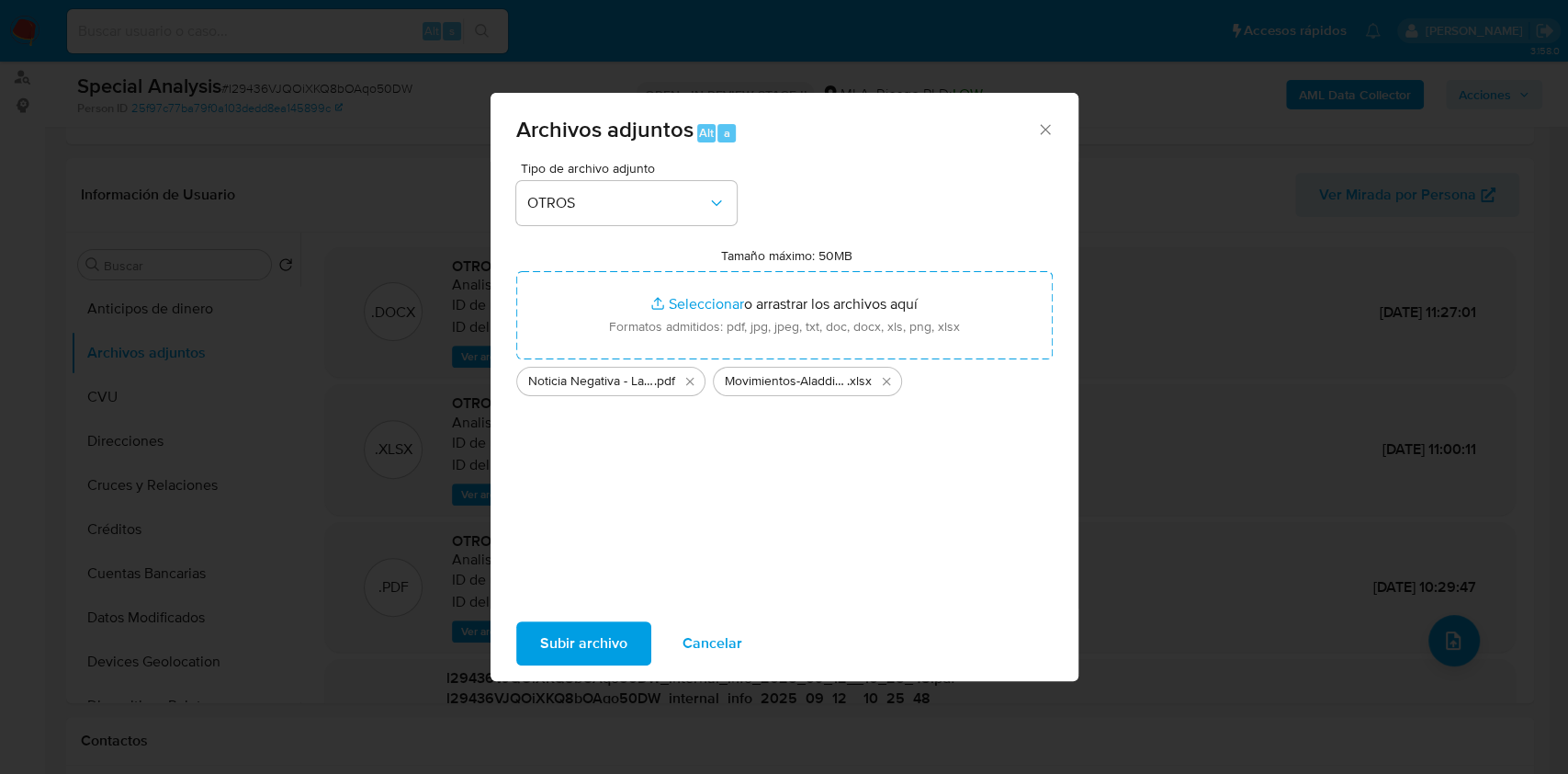
click at [573, 613] on div "Subir archivo Cancelar" at bounding box center [784, 643] width 588 height 70
click at [578, 637] on span "Subir archivo" at bounding box center [584, 643] width 87 height 41
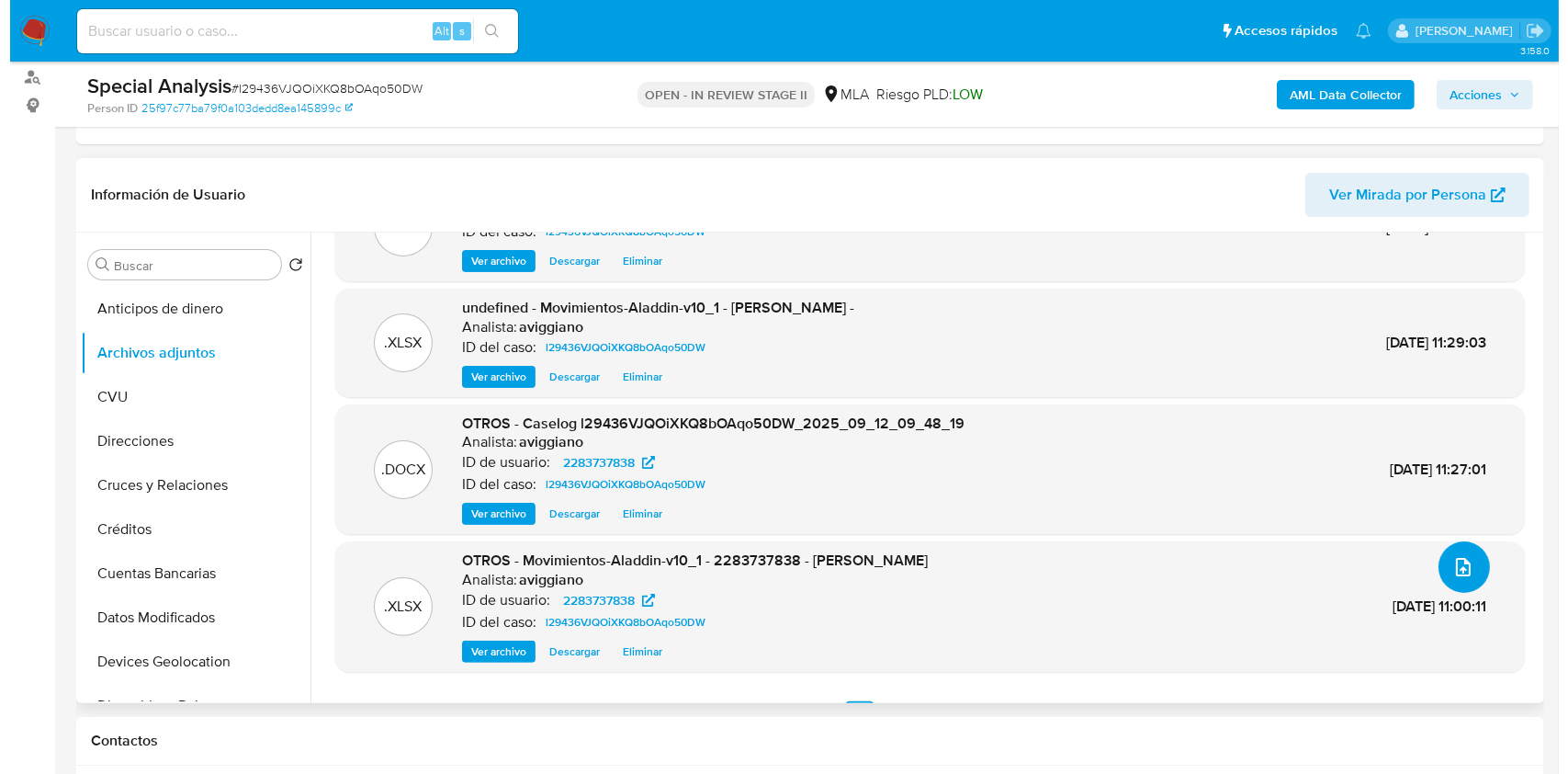
scroll to position [110, 0]
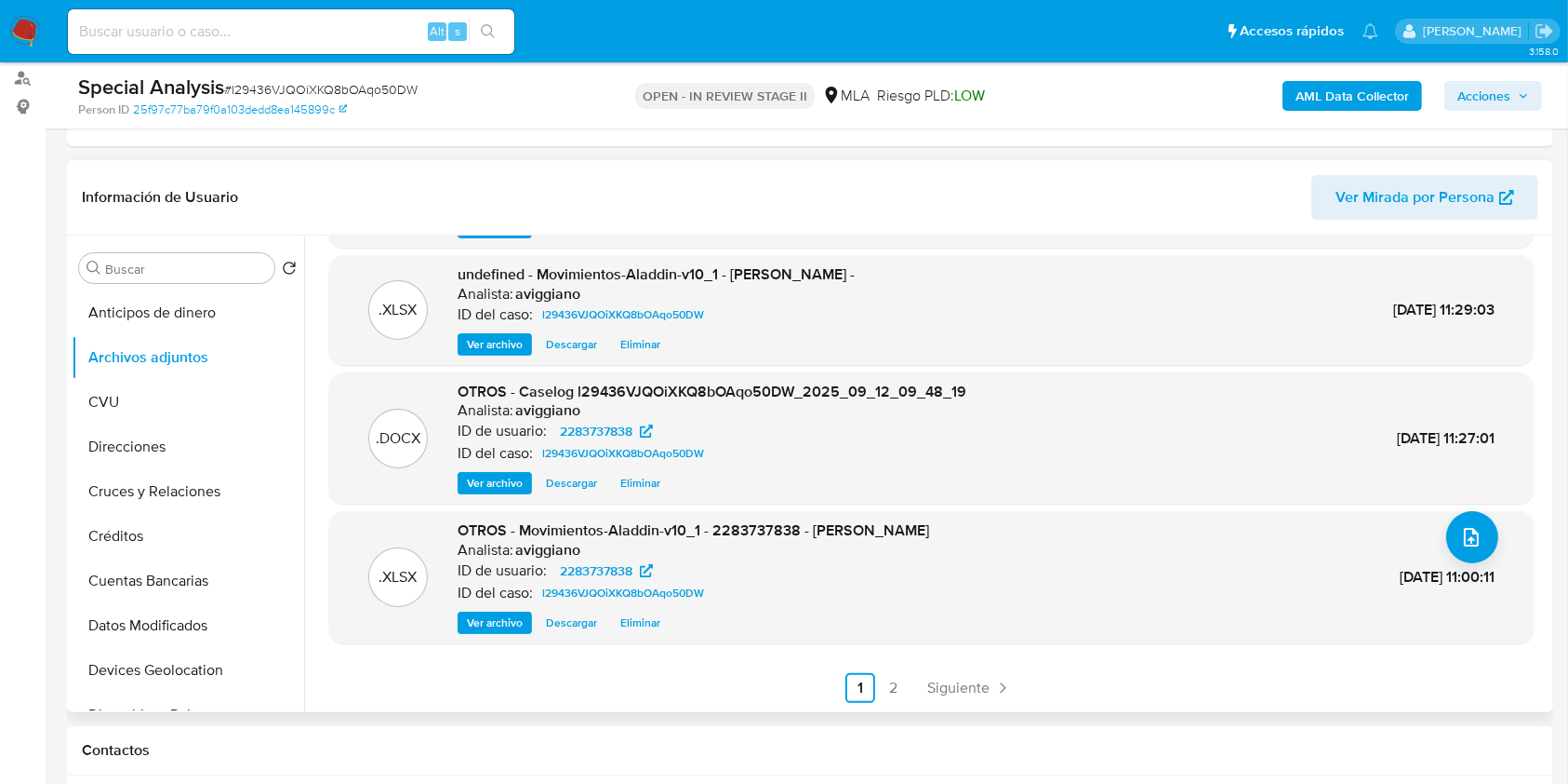
click at [647, 618] on span "Eliminar" at bounding box center [640, 622] width 40 height 19
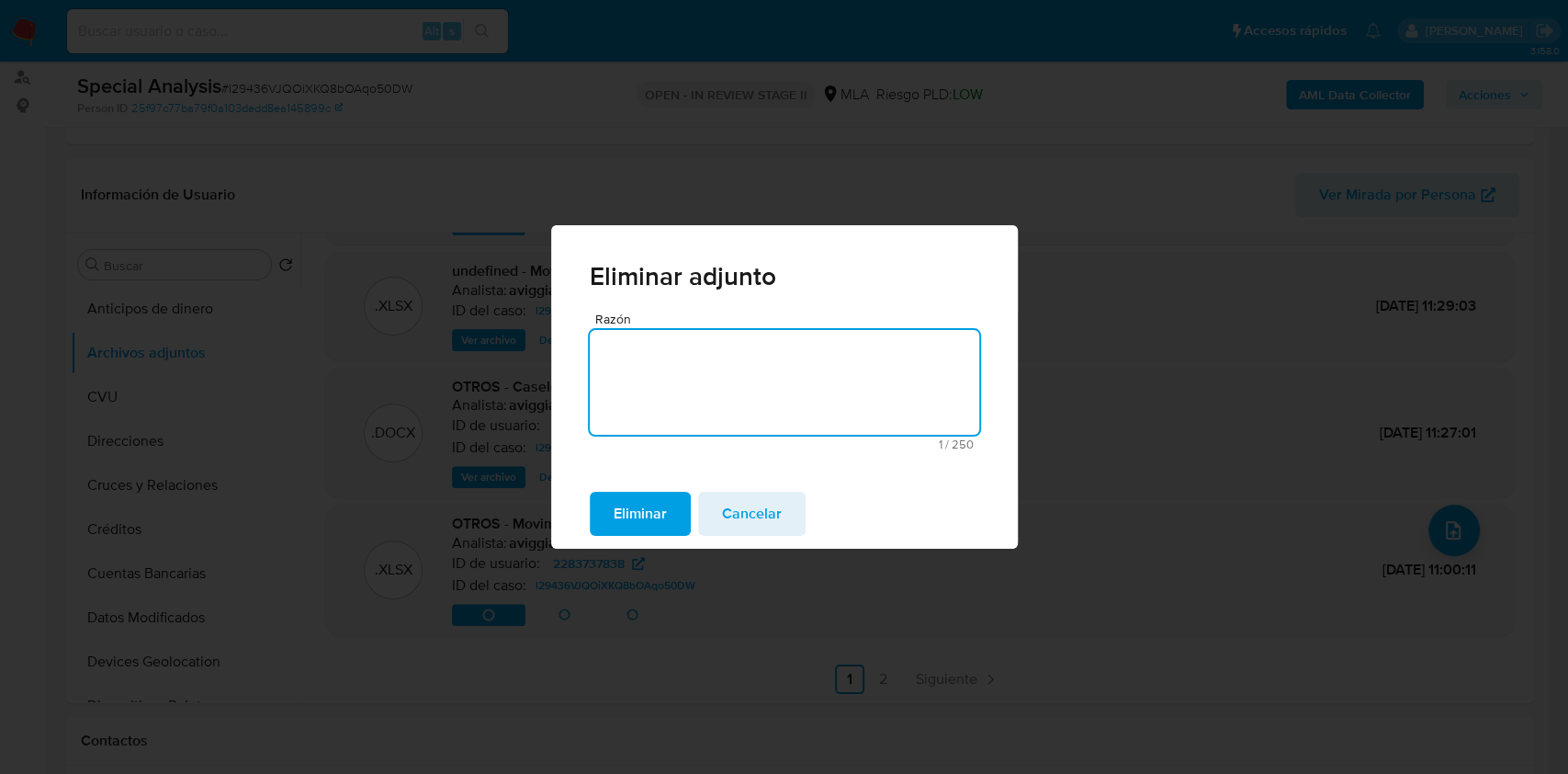
click at [664, 522] on span "Eliminar" at bounding box center [640, 513] width 53 height 41
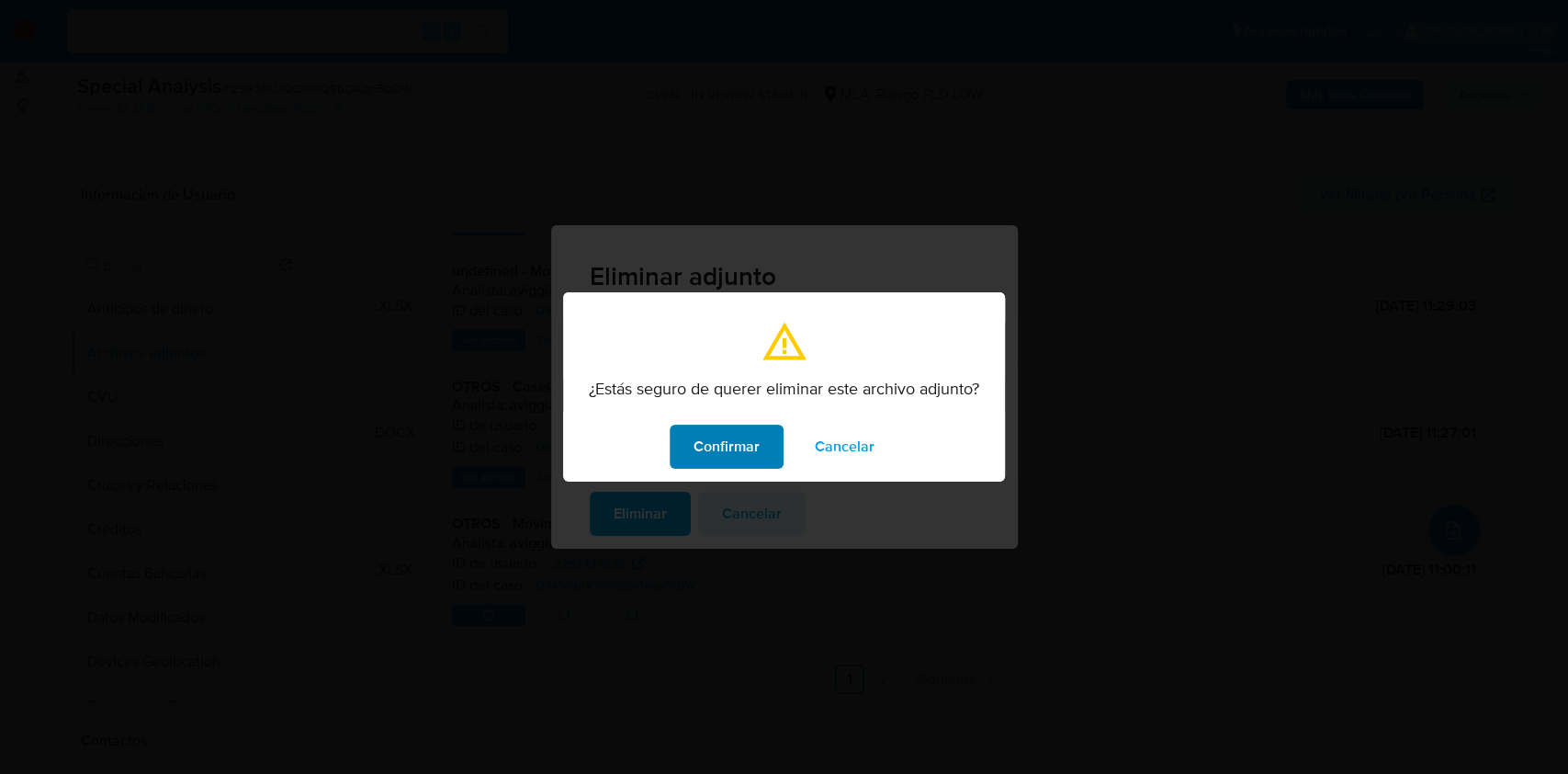
click at [692, 438] on button "Confirmar" at bounding box center [727, 447] width 114 height 45
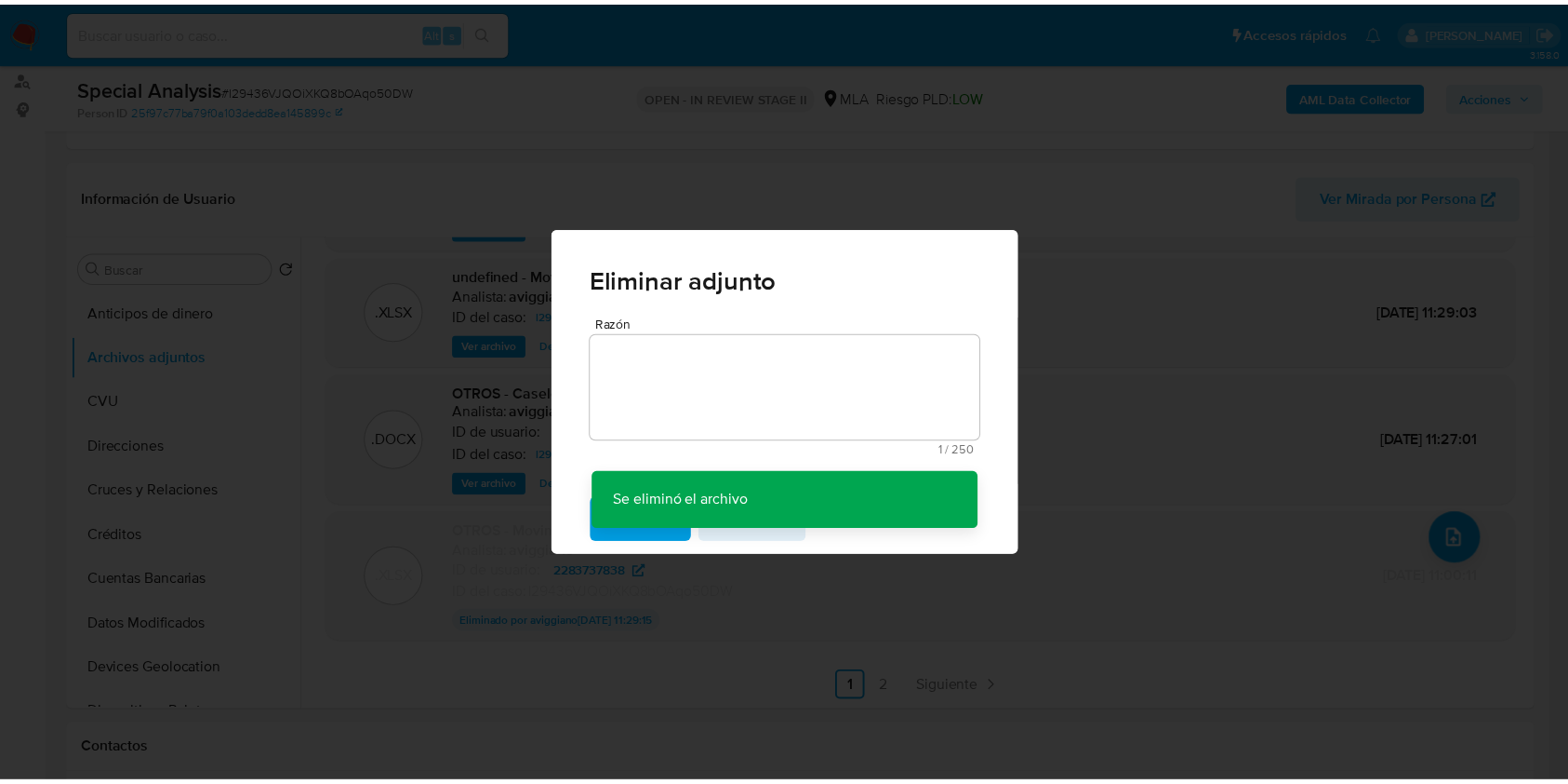
scroll to position [110, 0]
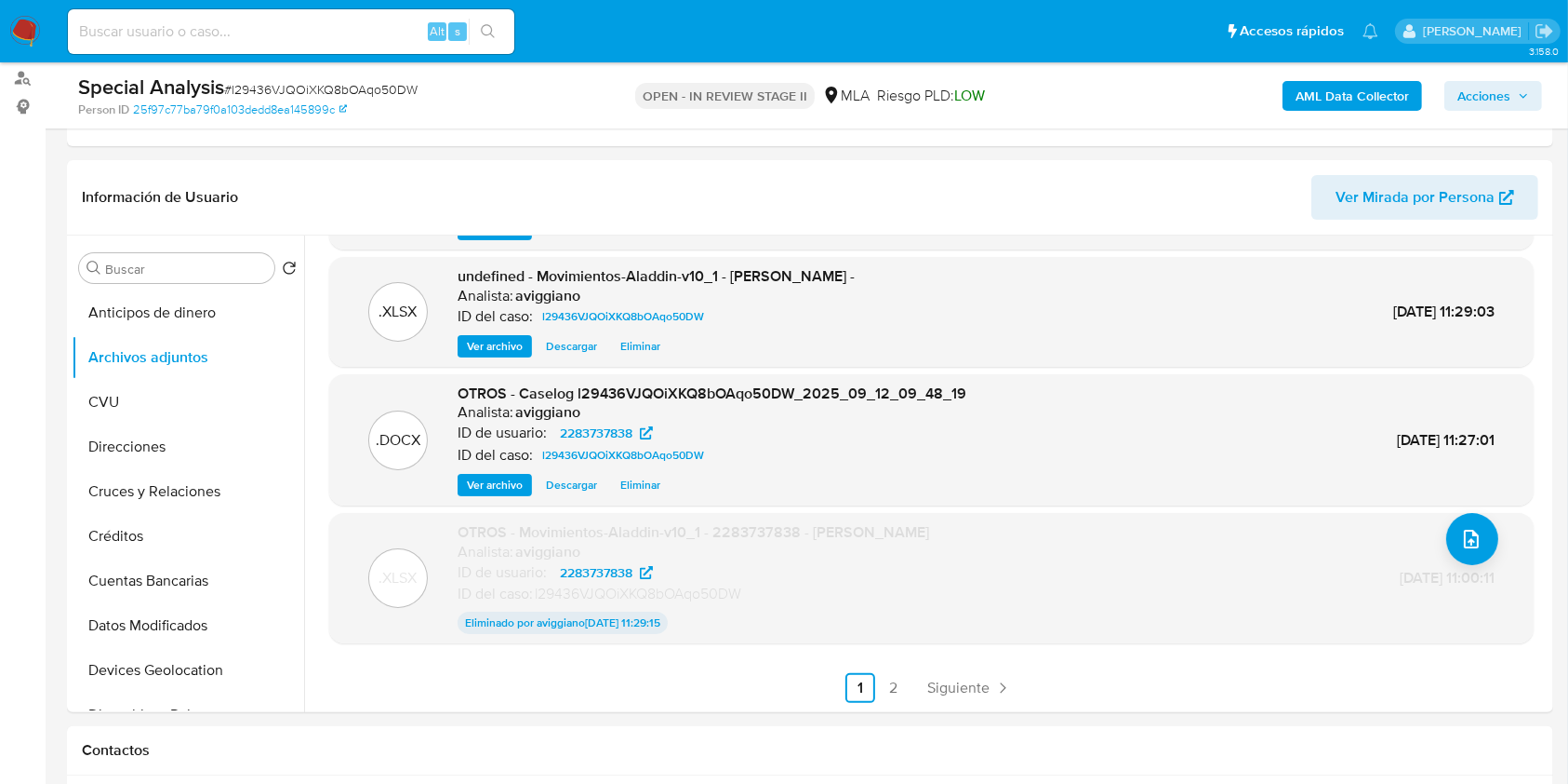
click at [1503, 95] on span "Acciones" at bounding box center [1484, 96] width 53 height 29
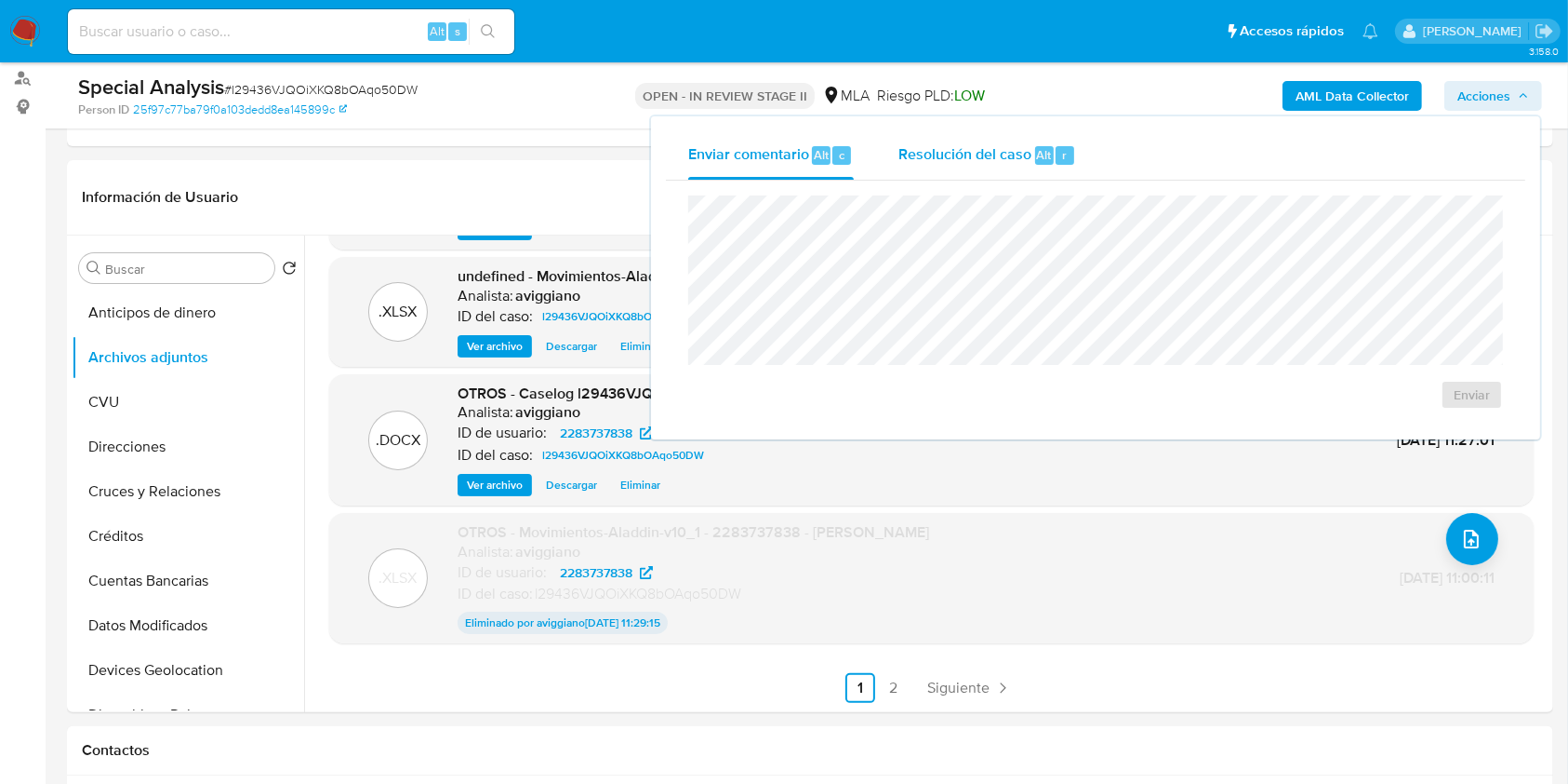
click at [914, 132] on div "Resolución del caso Alt r" at bounding box center [986, 155] width 177 height 48
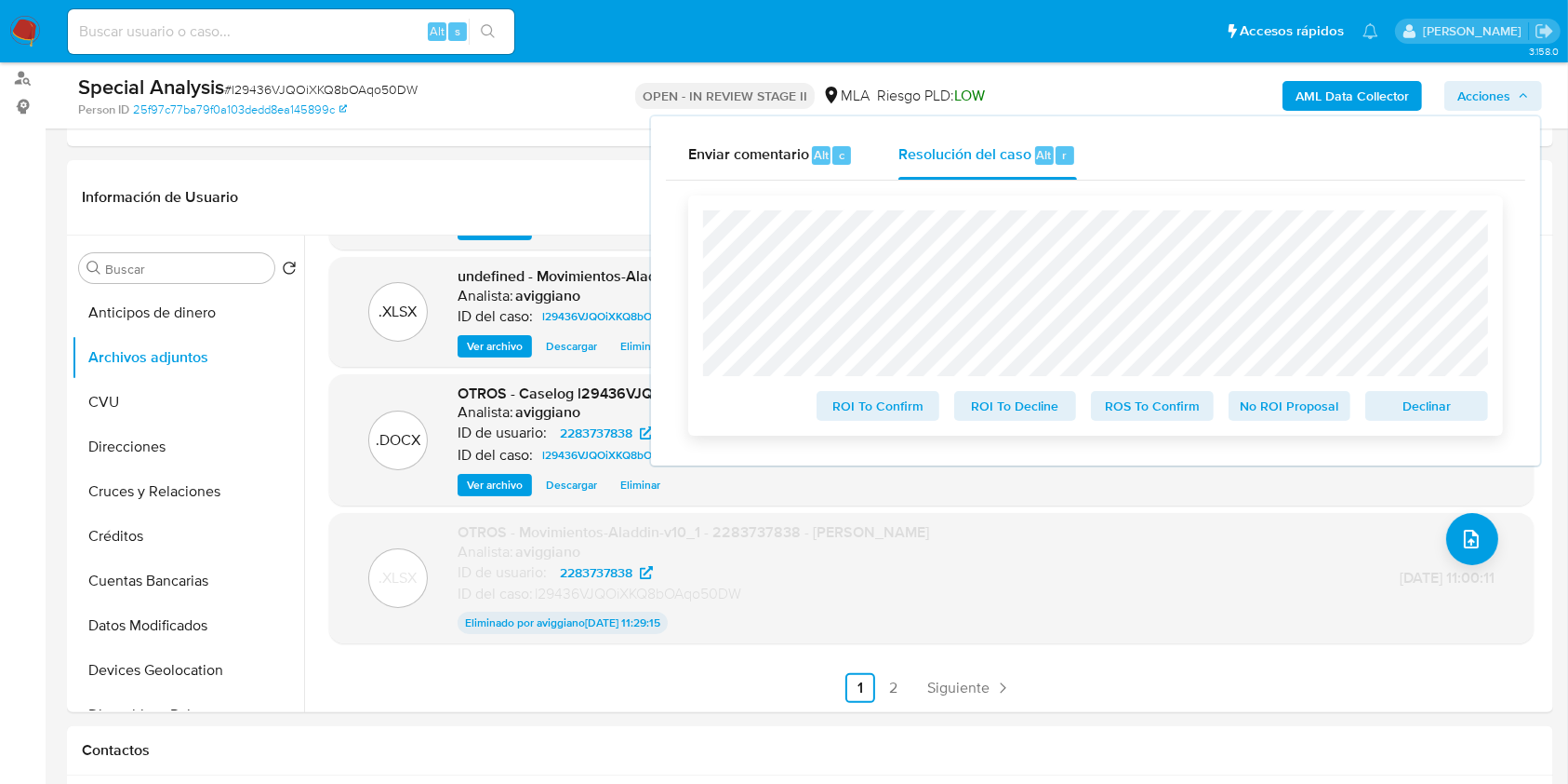
click at [1413, 397] on span "Declinar" at bounding box center [1427, 405] width 97 height 26
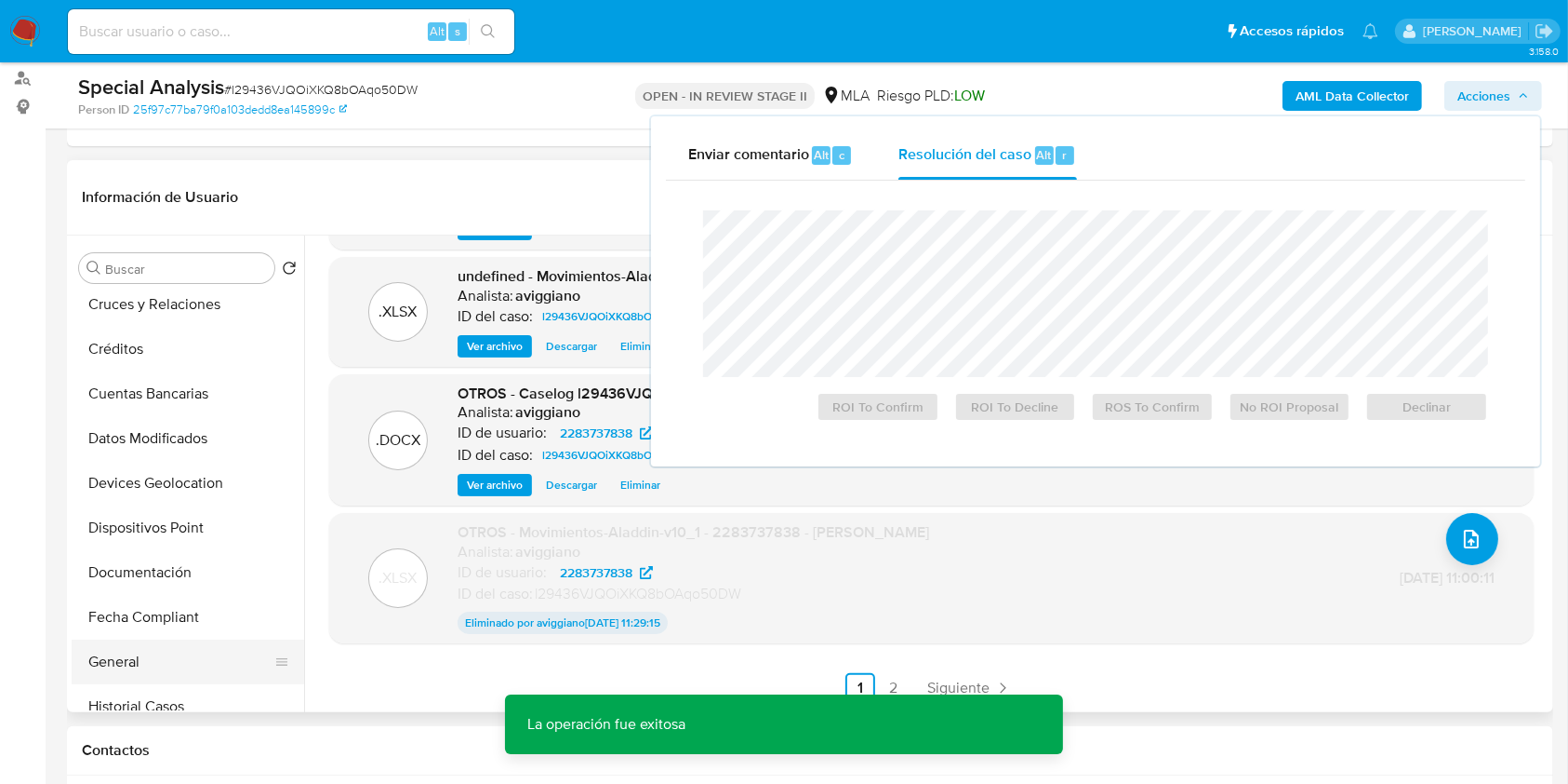
scroll to position [372, 0]
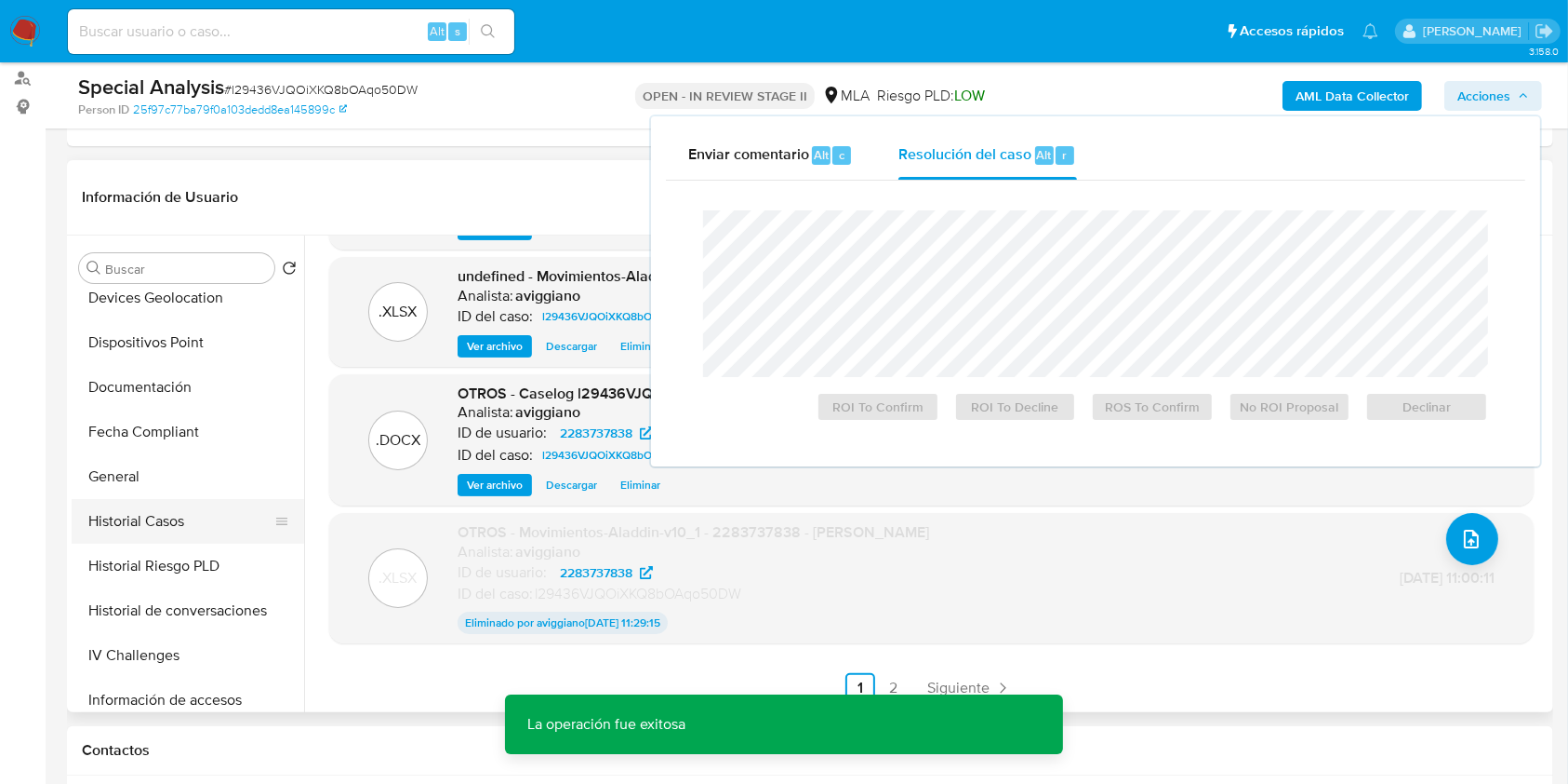
click at [156, 530] on button "Historial Casos" at bounding box center [180, 521] width 218 height 45
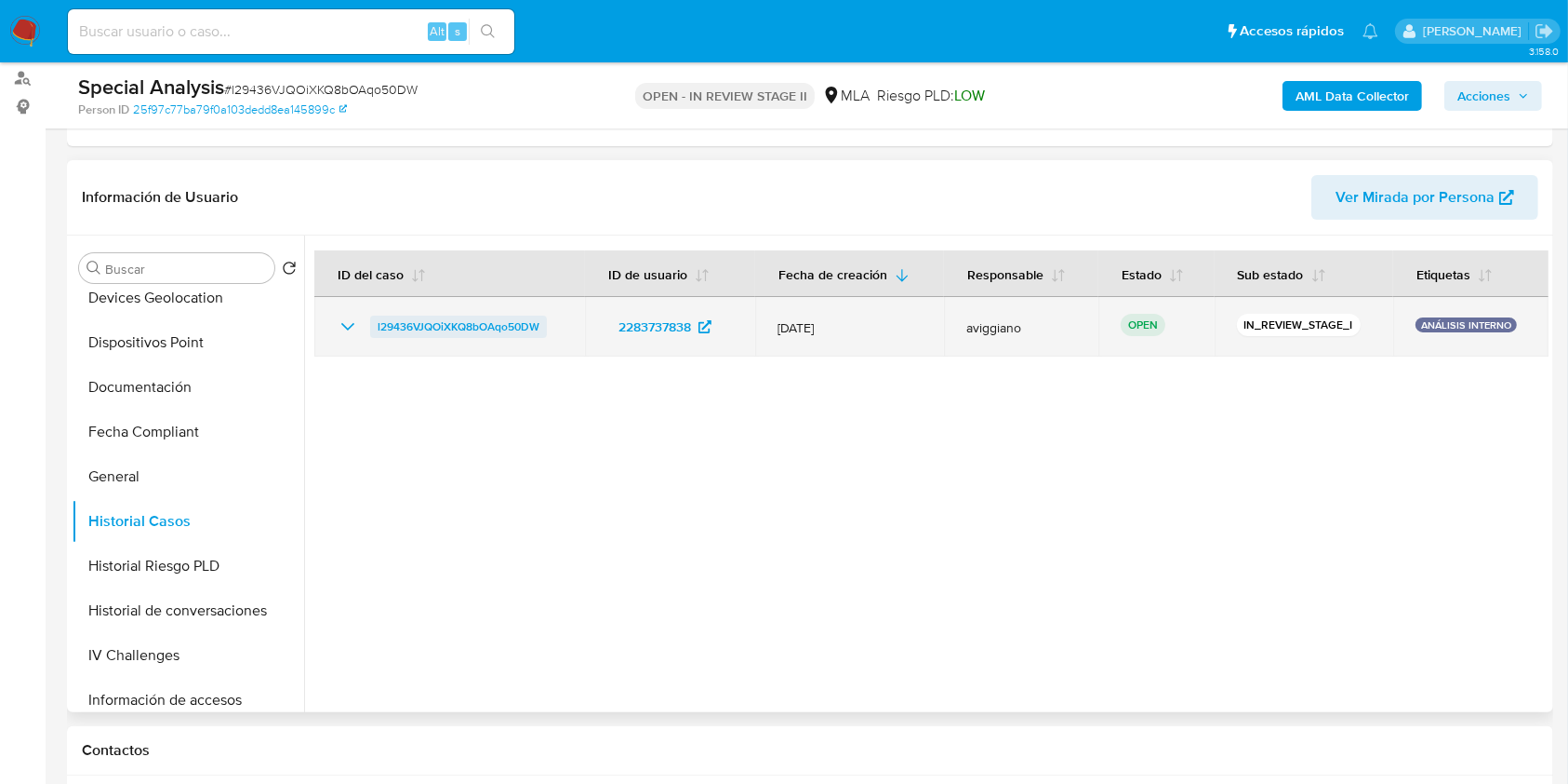
click at [390, 326] on span "l29436VJQOiXKQ8bOAqo50DW" at bounding box center [458, 327] width 162 height 23
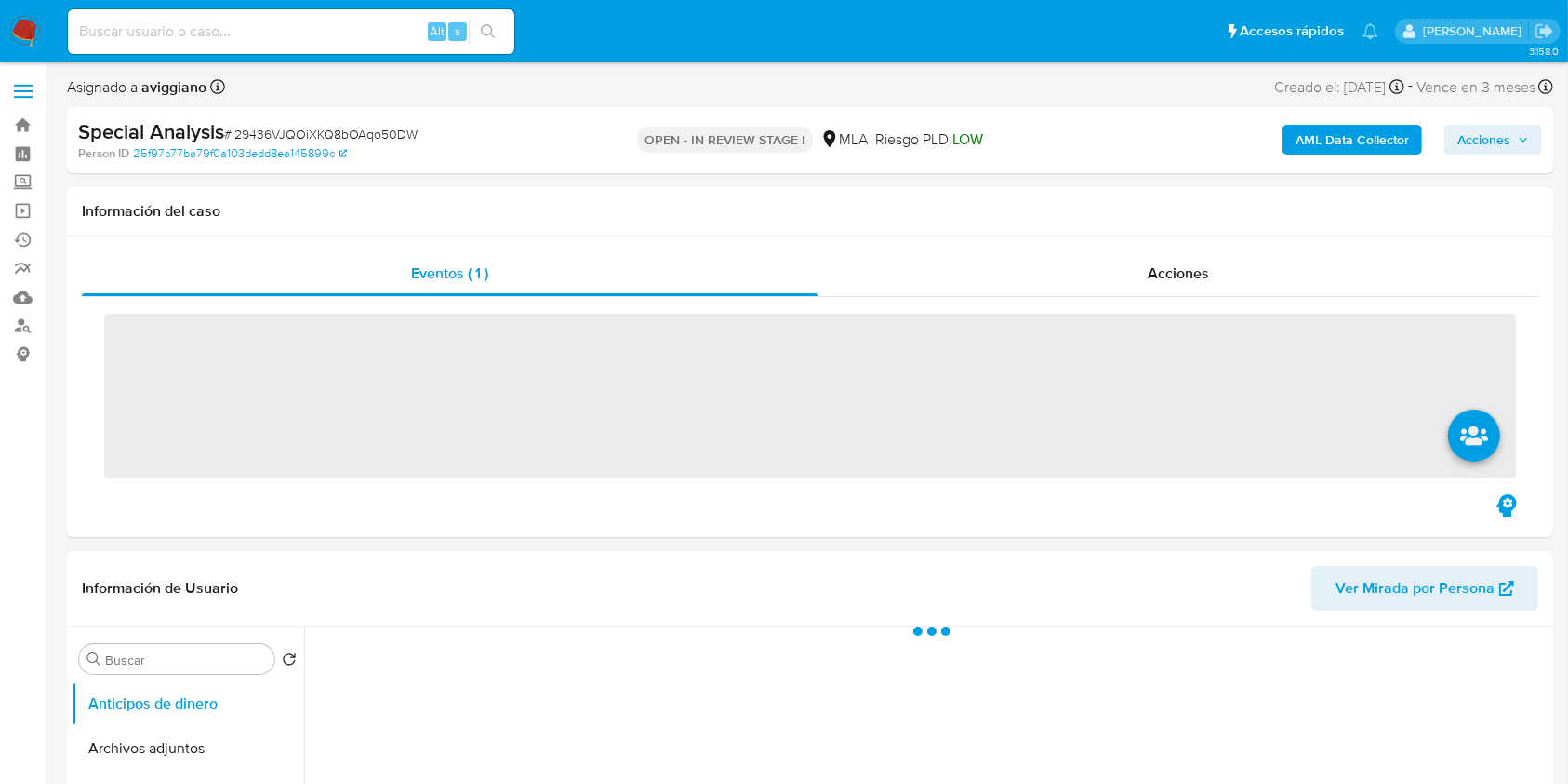
click at [1510, 131] on span "Acciones" at bounding box center [1484, 139] width 53 height 29
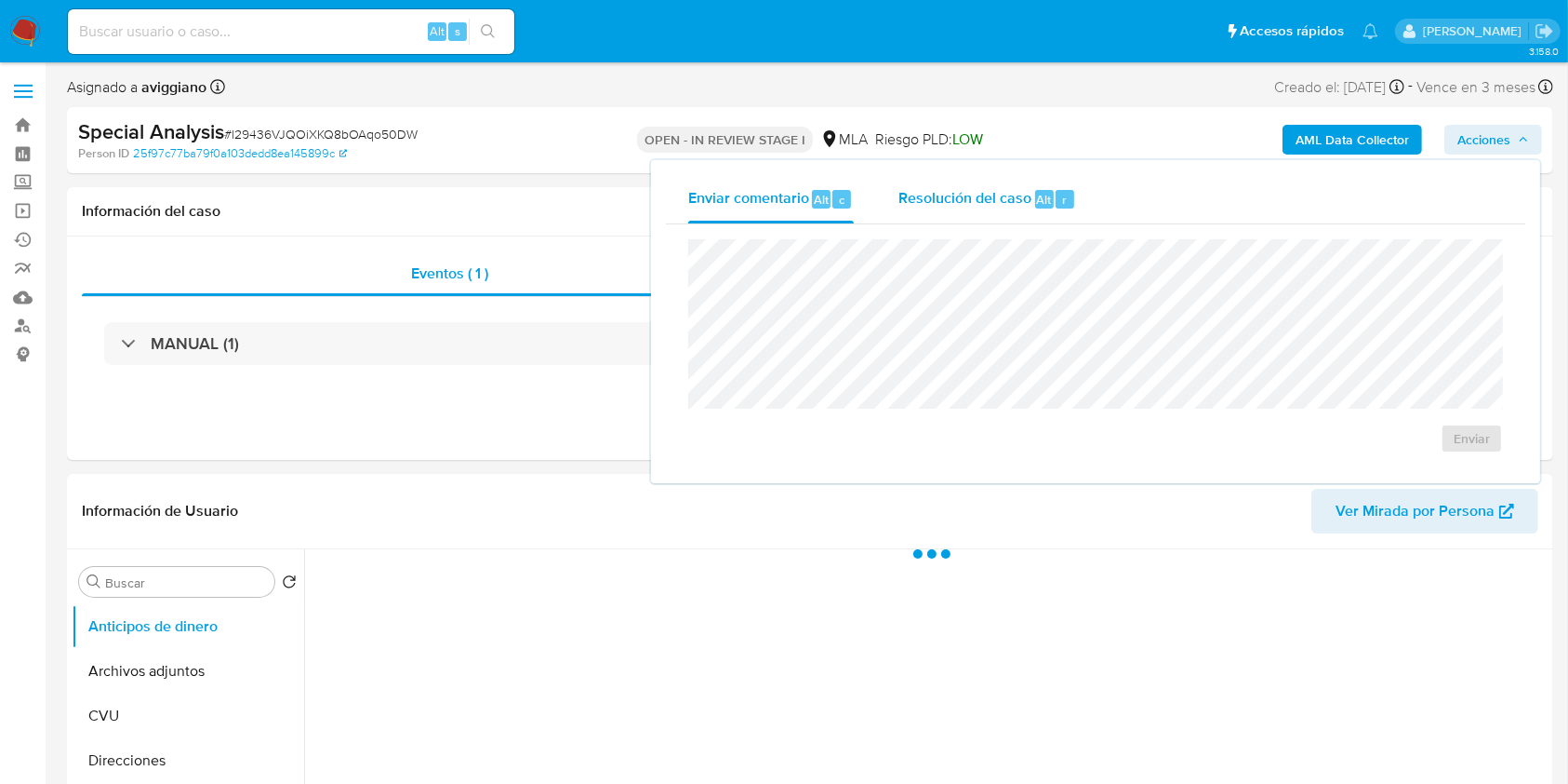
click at [992, 220] on div "Resolución del caso Alt r" at bounding box center [986, 198] width 177 height 48
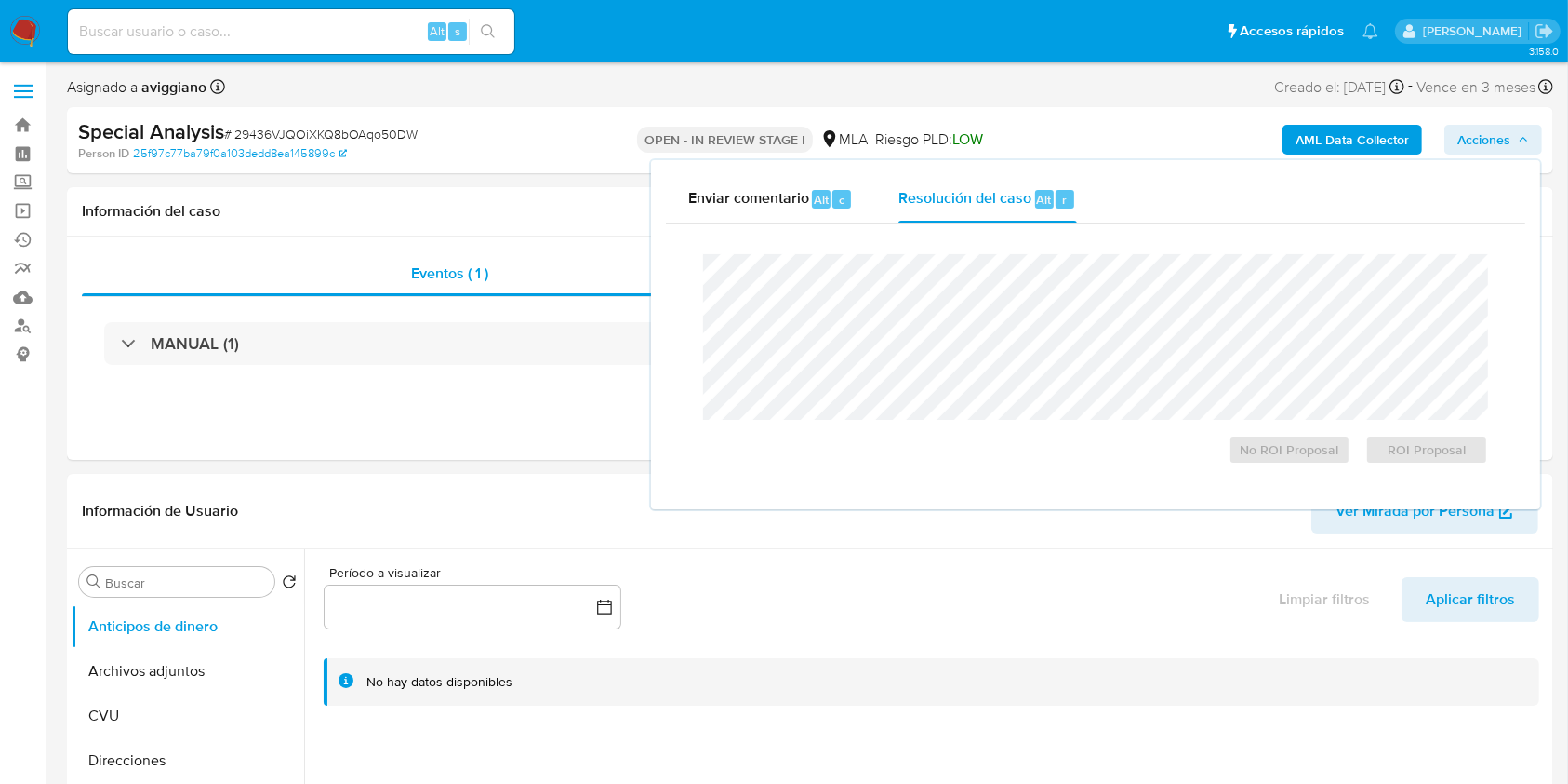
select select "10"
click at [1371, 441] on button "ROI Proposal" at bounding box center [1427, 449] width 123 height 29
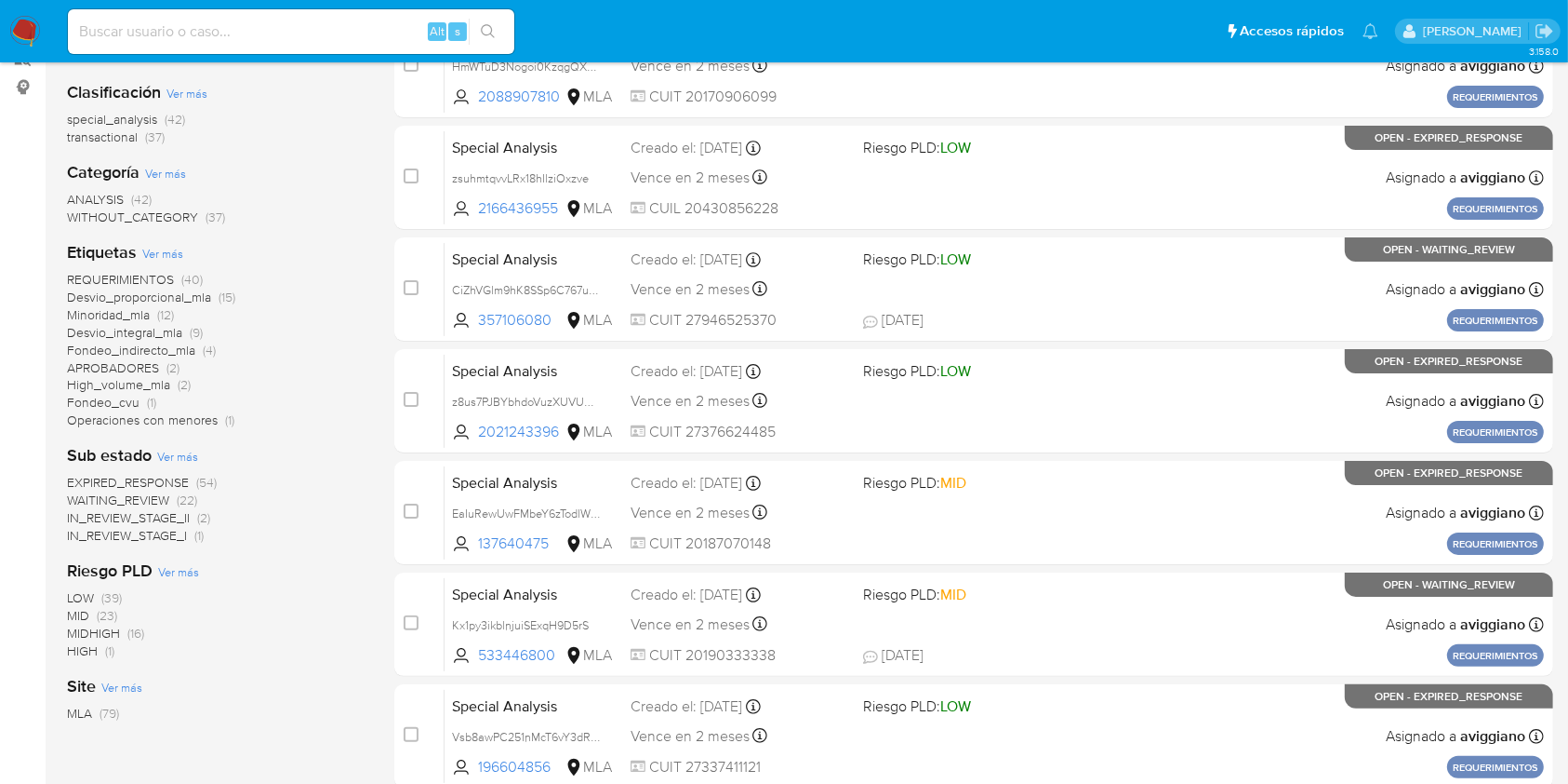
scroll to position [247, 0]
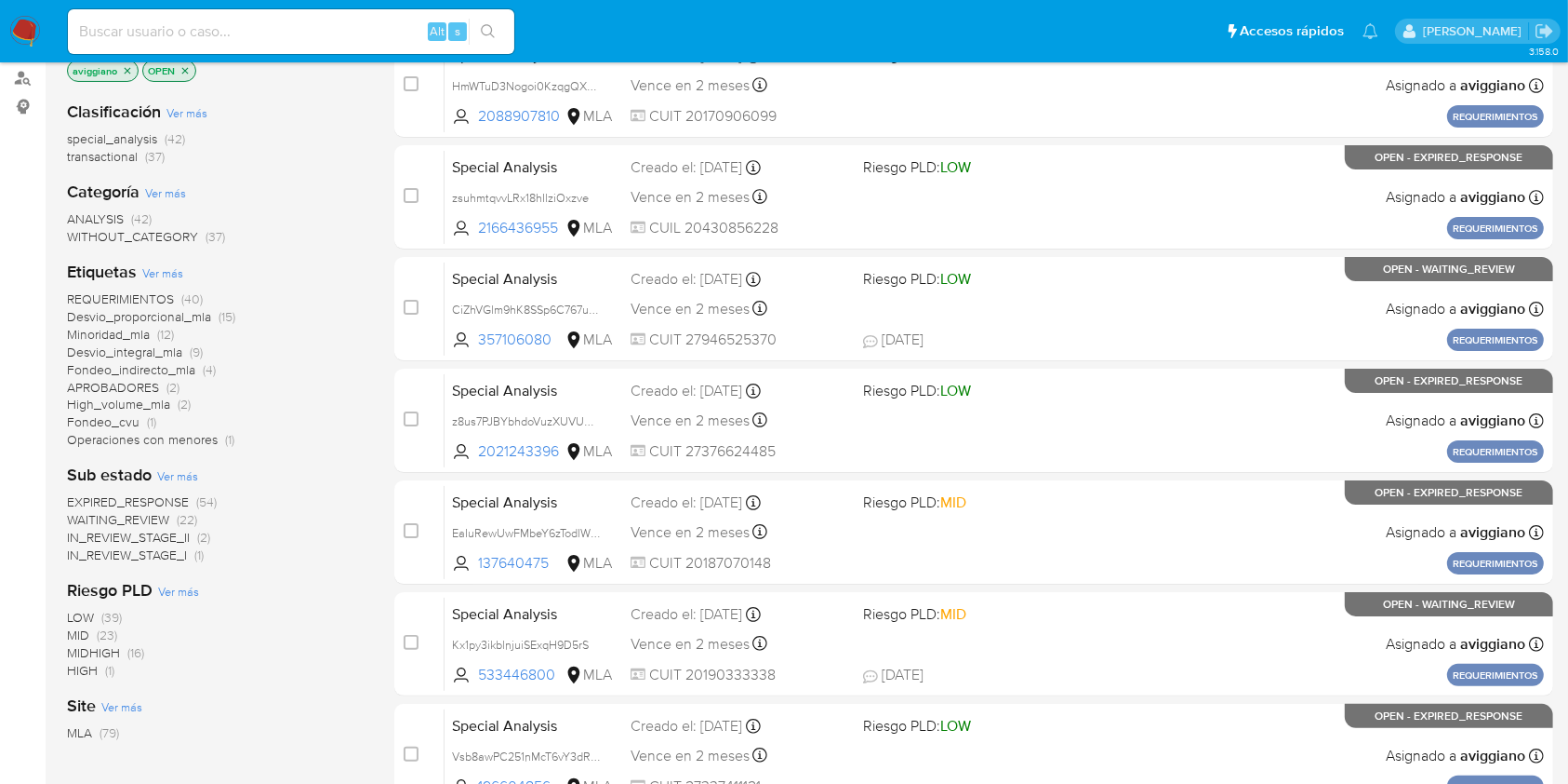
click at [130, 68] on icon "close-filter" at bounding box center [126, 70] width 11 height 11
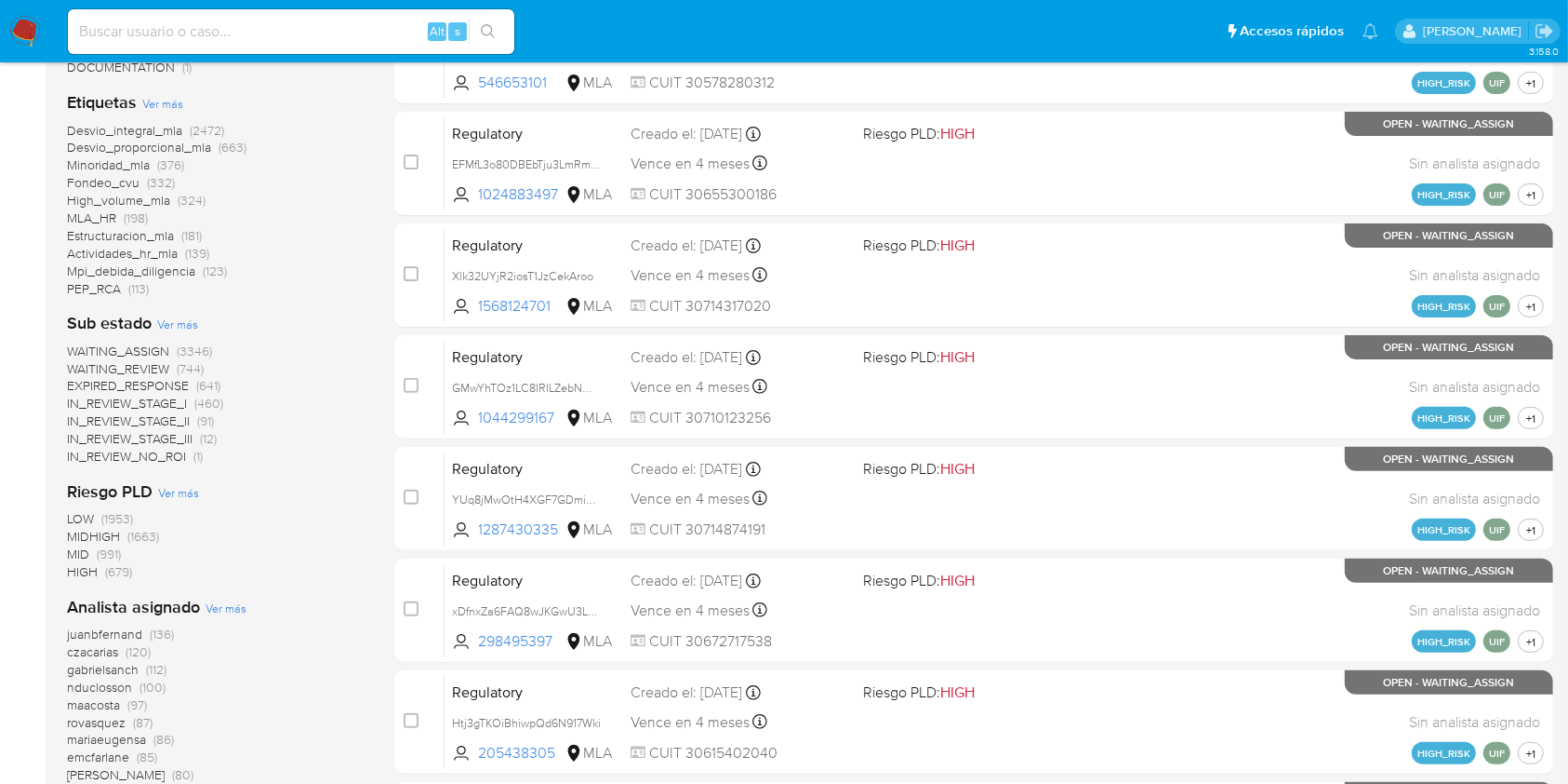
scroll to position [745, 0]
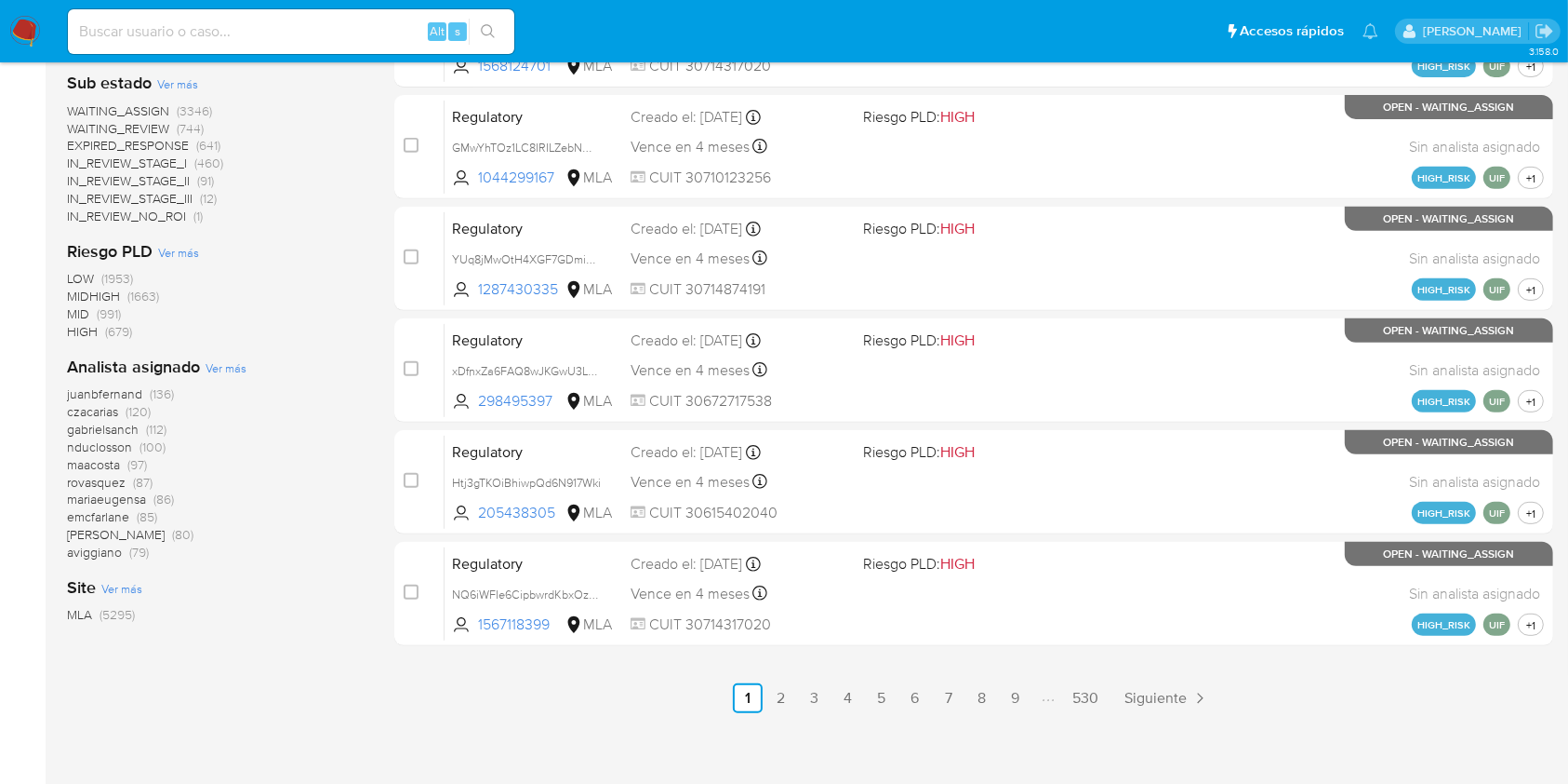
click at [184, 10] on div "Alt s" at bounding box center [290, 31] width 446 height 45
click at [186, 27] on input at bounding box center [290, 31] width 446 height 25
paste input "bx8anWqcmY2GXa19SmrnKRPs"
type input "bx8anWqcmY2GXa19SmrnKRPs"
click at [490, 34] on icon "search-icon" at bounding box center [487, 31] width 15 height 15
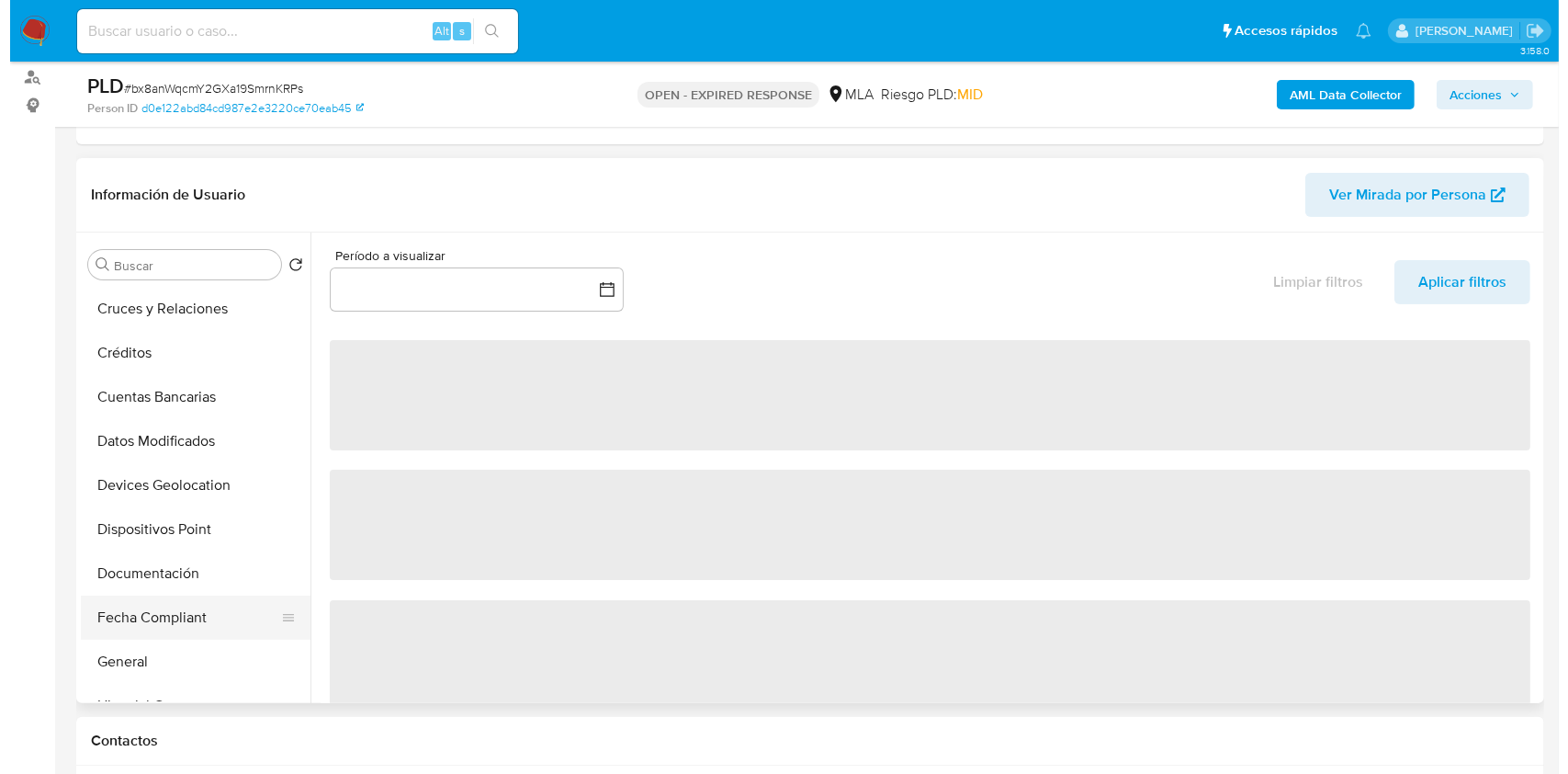
scroll to position [244, 0]
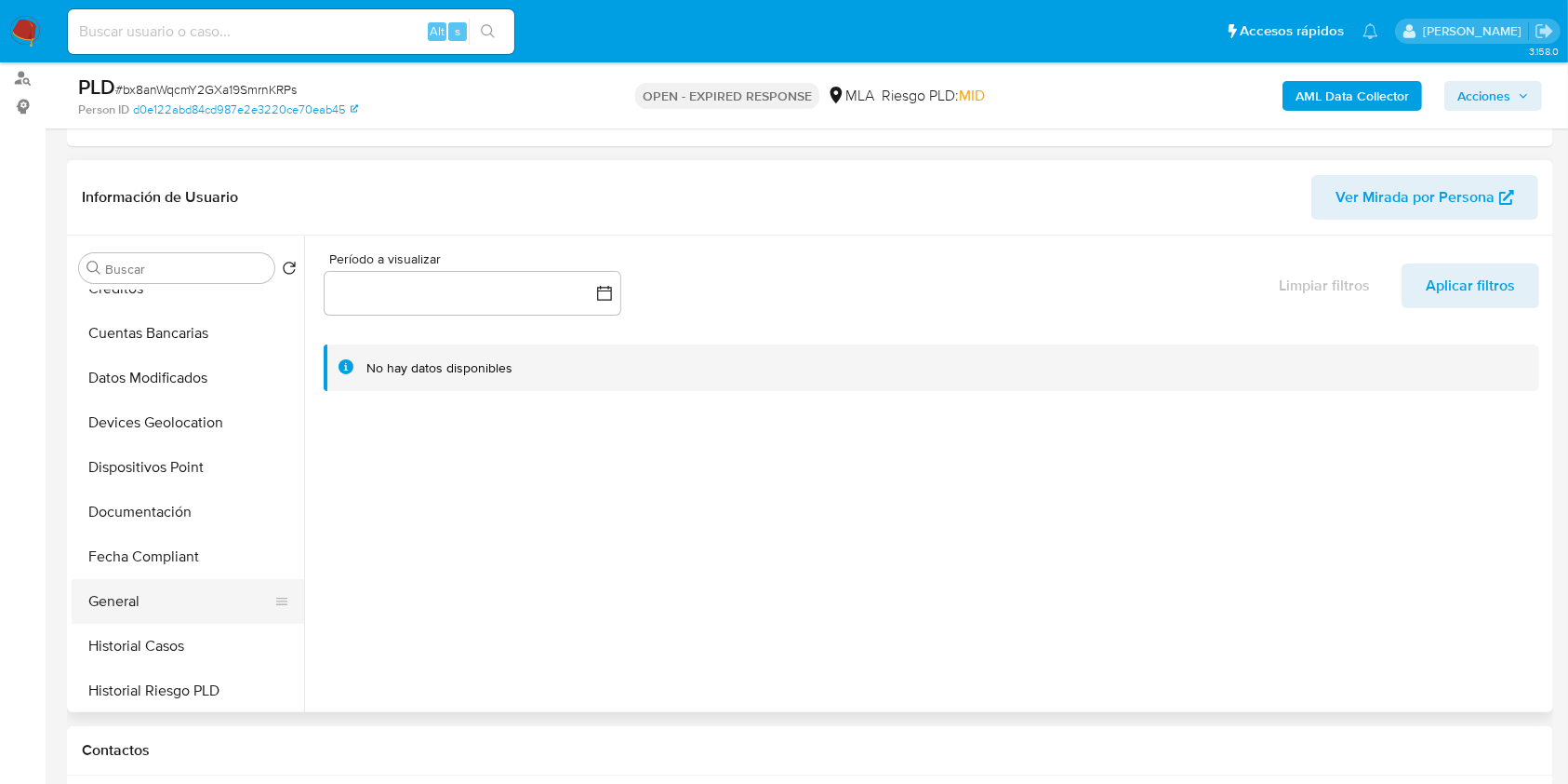
select select "10"
click at [154, 598] on button "General" at bounding box center [180, 601] width 218 height 45
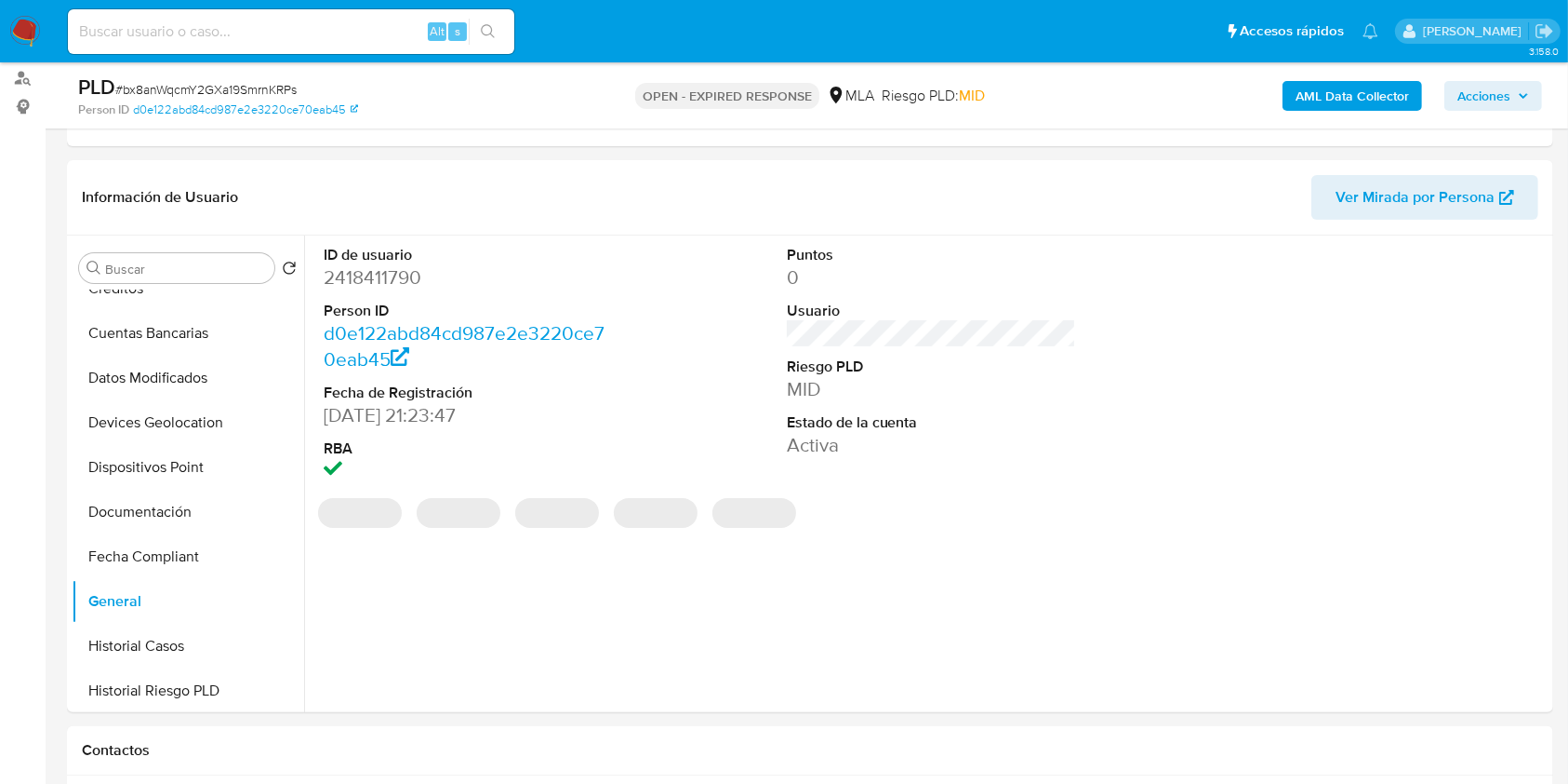
click at [1376, 99] on b "AML Data Collector" at bounding box center [1352, 96] width 114 height 29
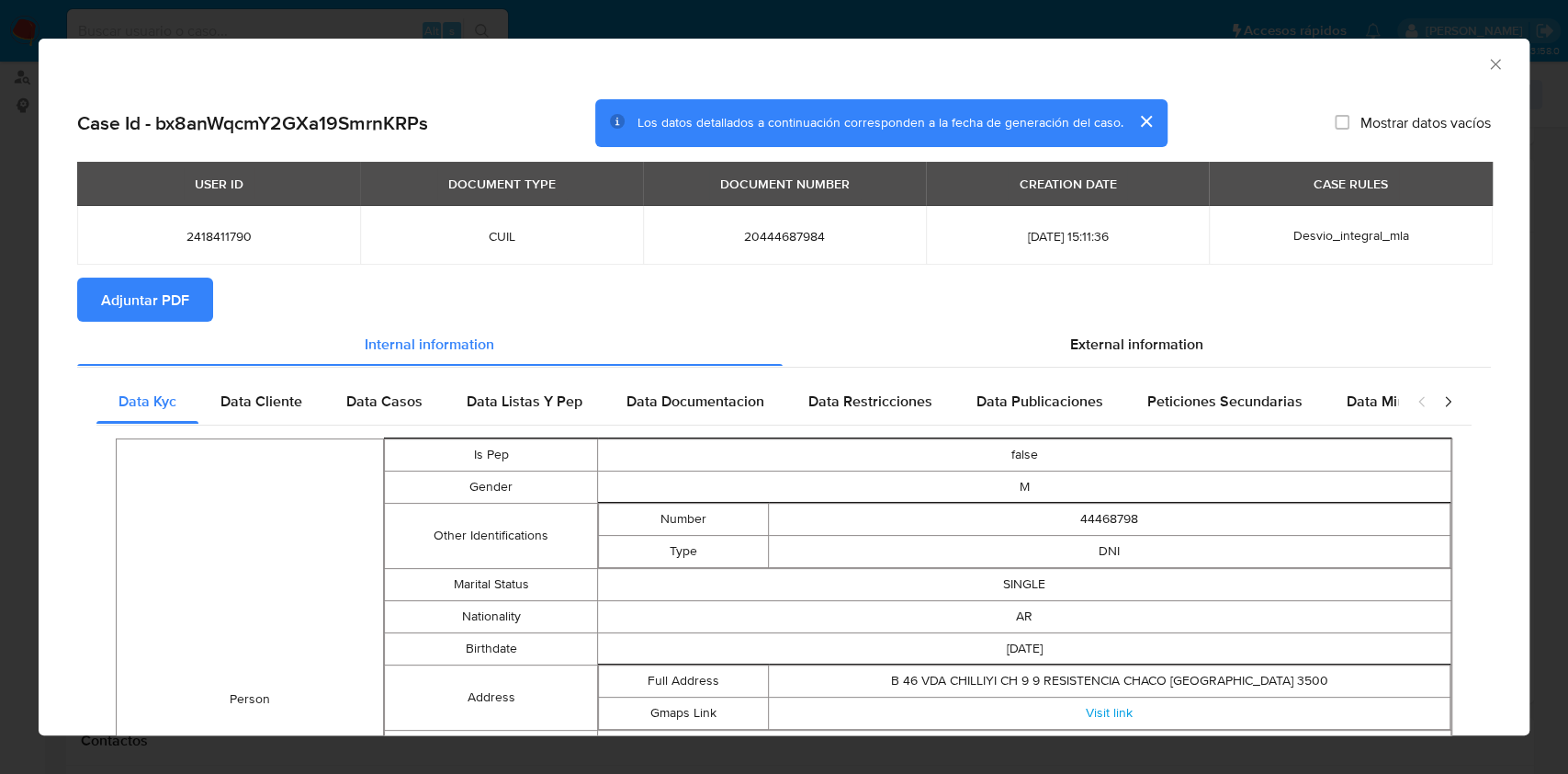
click at [169, 291] on span "Adjuntar PDF" at bounding box center [144, 299] width 88 height 41
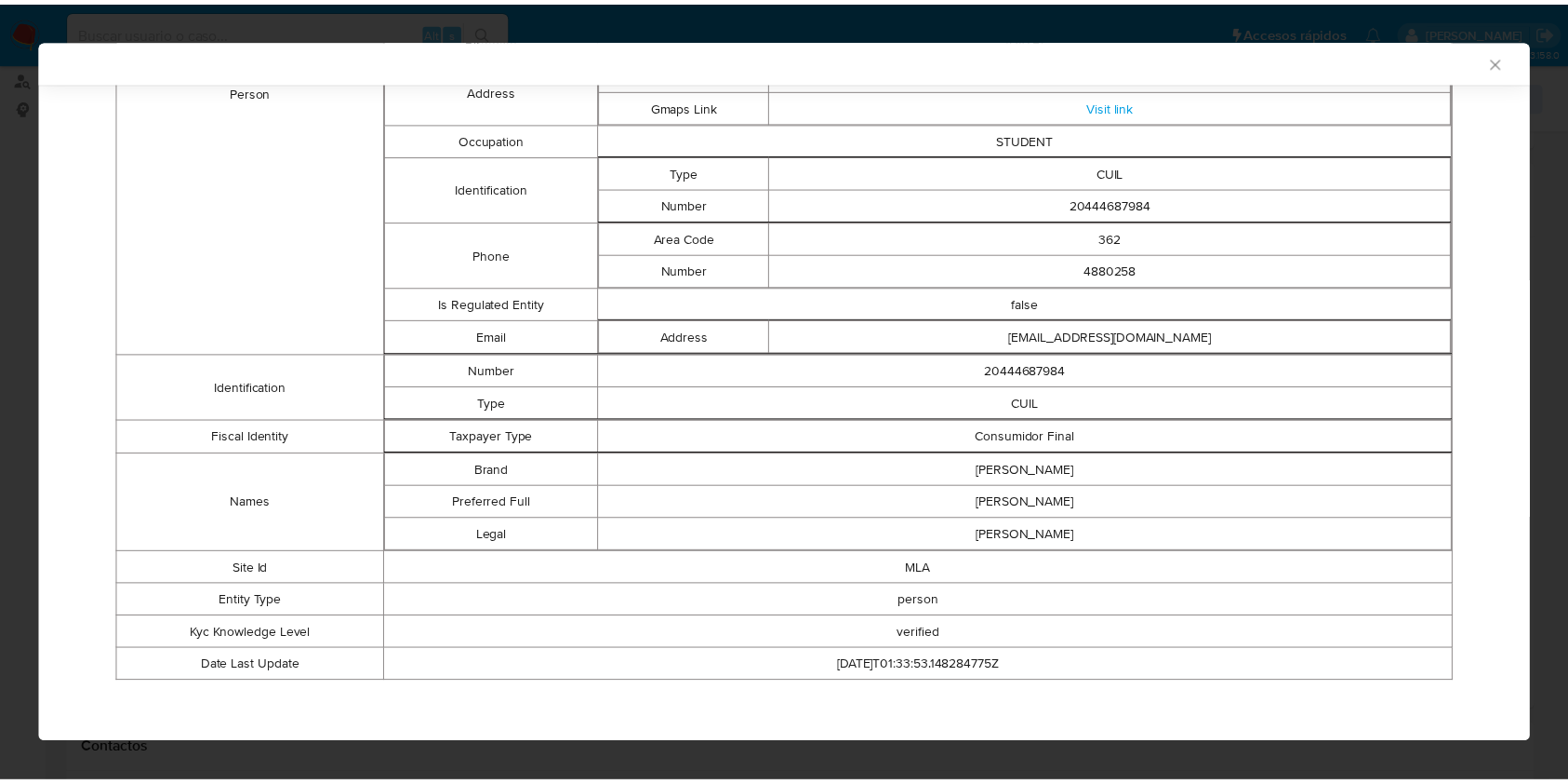
scroll to position [0, 0]
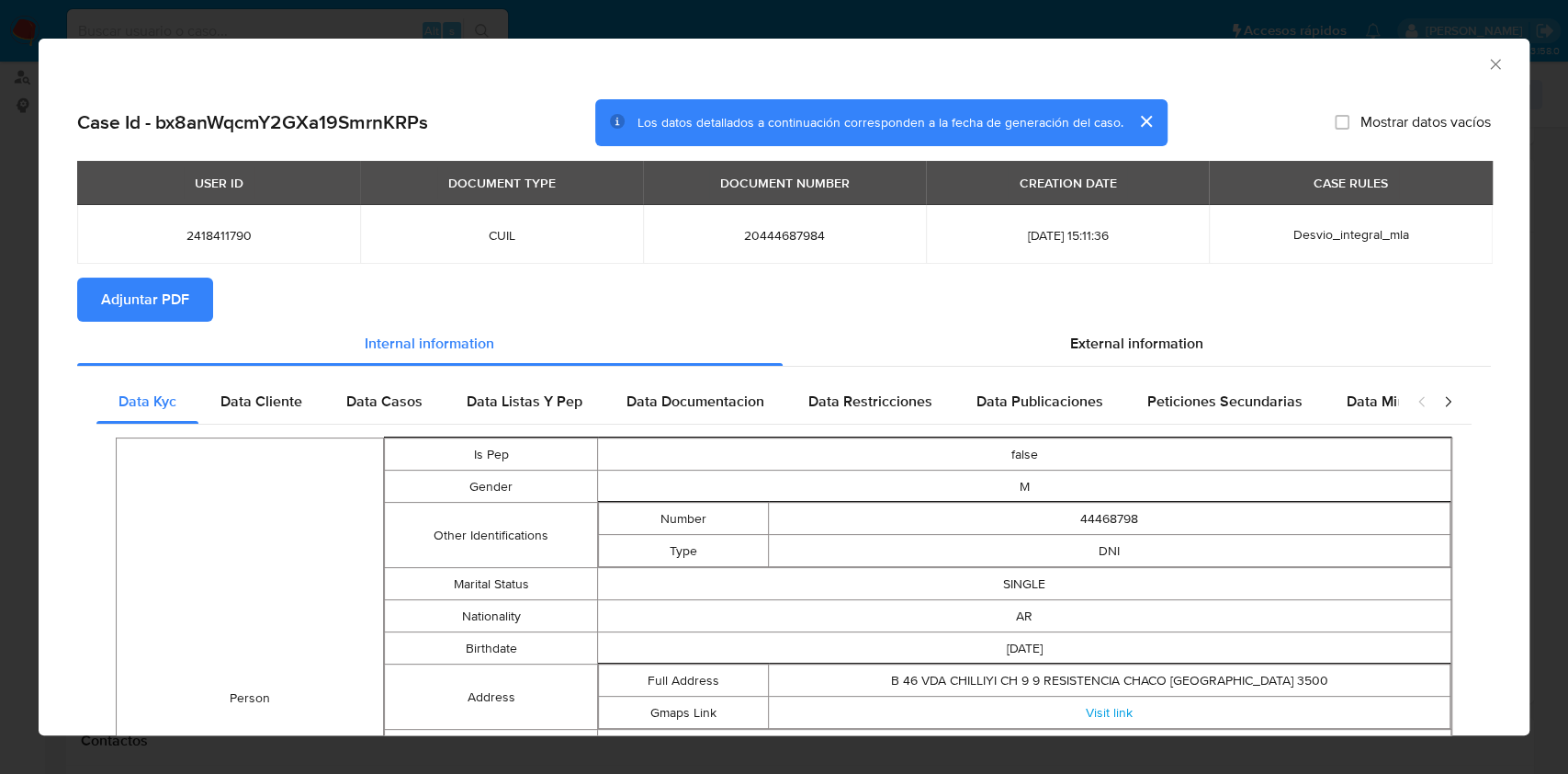
click at [1487, 63] on icon "Cerrar ventana" at bounding box center [1495, 64] width 18 height 18
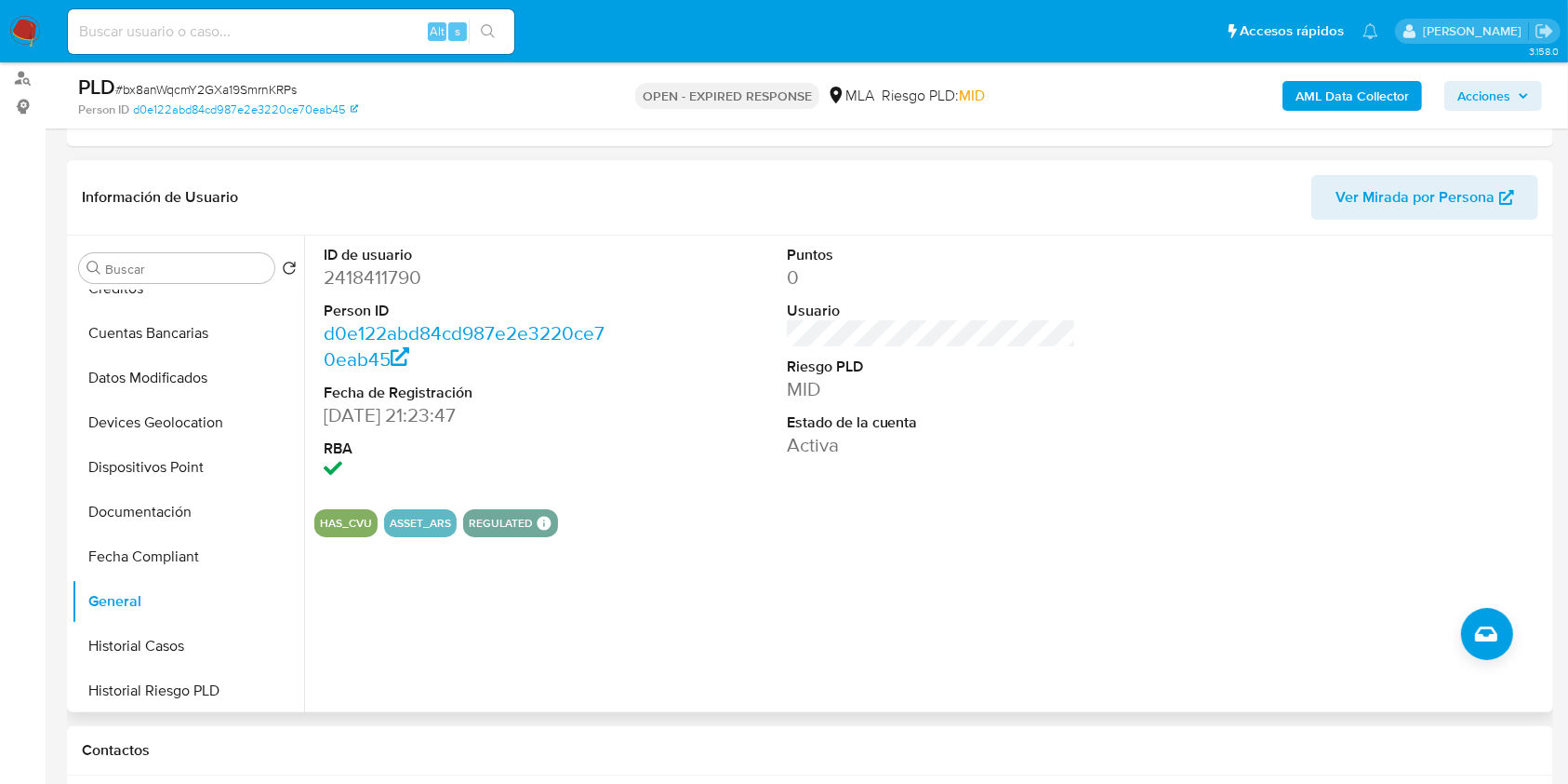
click at [391, 282] on dd "2418411790" at bounding box center [469, 277] width 290 height 26
copy dd "2418411790"
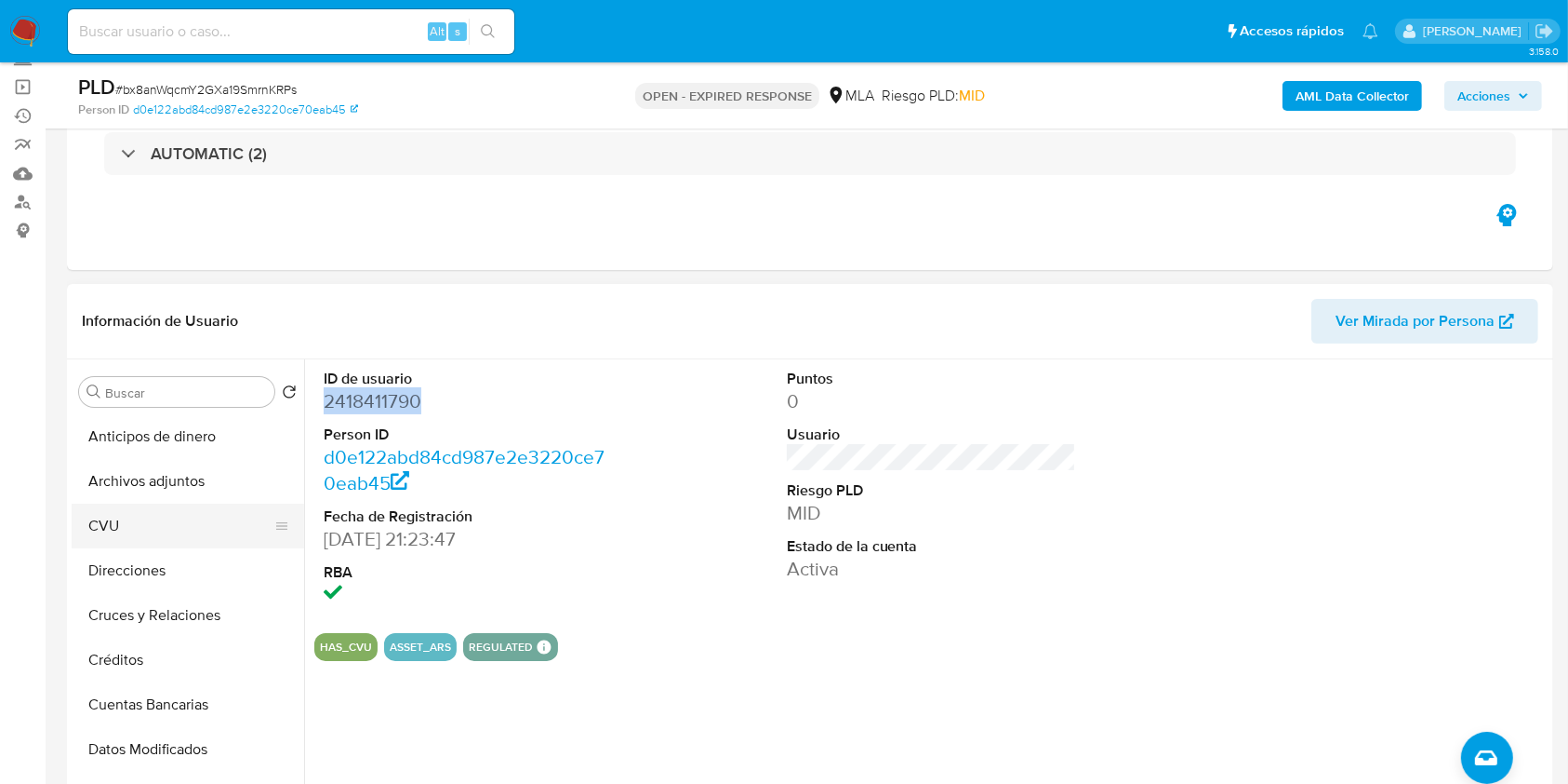
click at [168, 503] on button "CVU" at bounding box center [180, 526] width 218 height 45
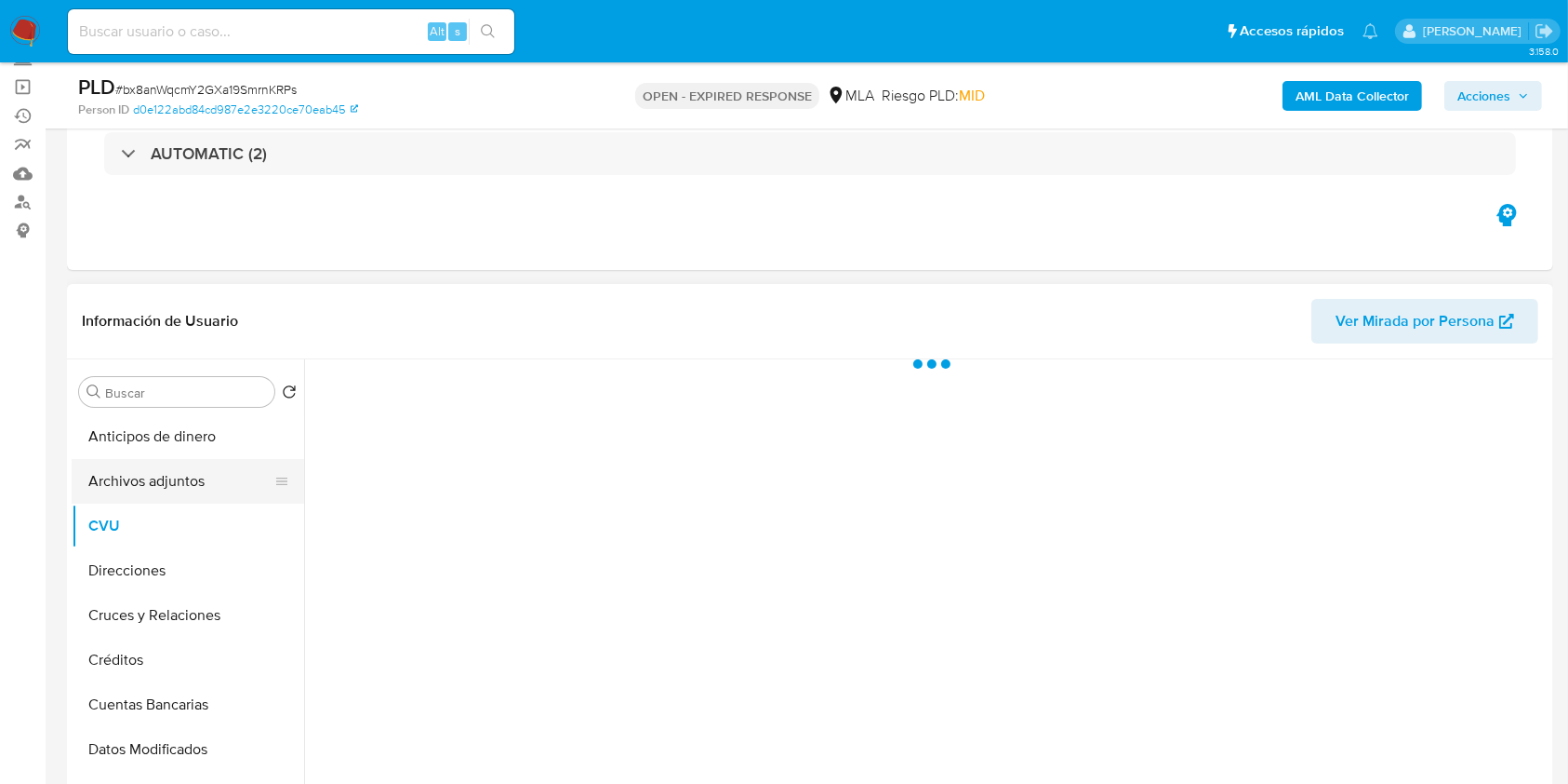
click at [177, 473] on button "Archivos adjuntos" at bounding box center [180, 482] width 218 height 45
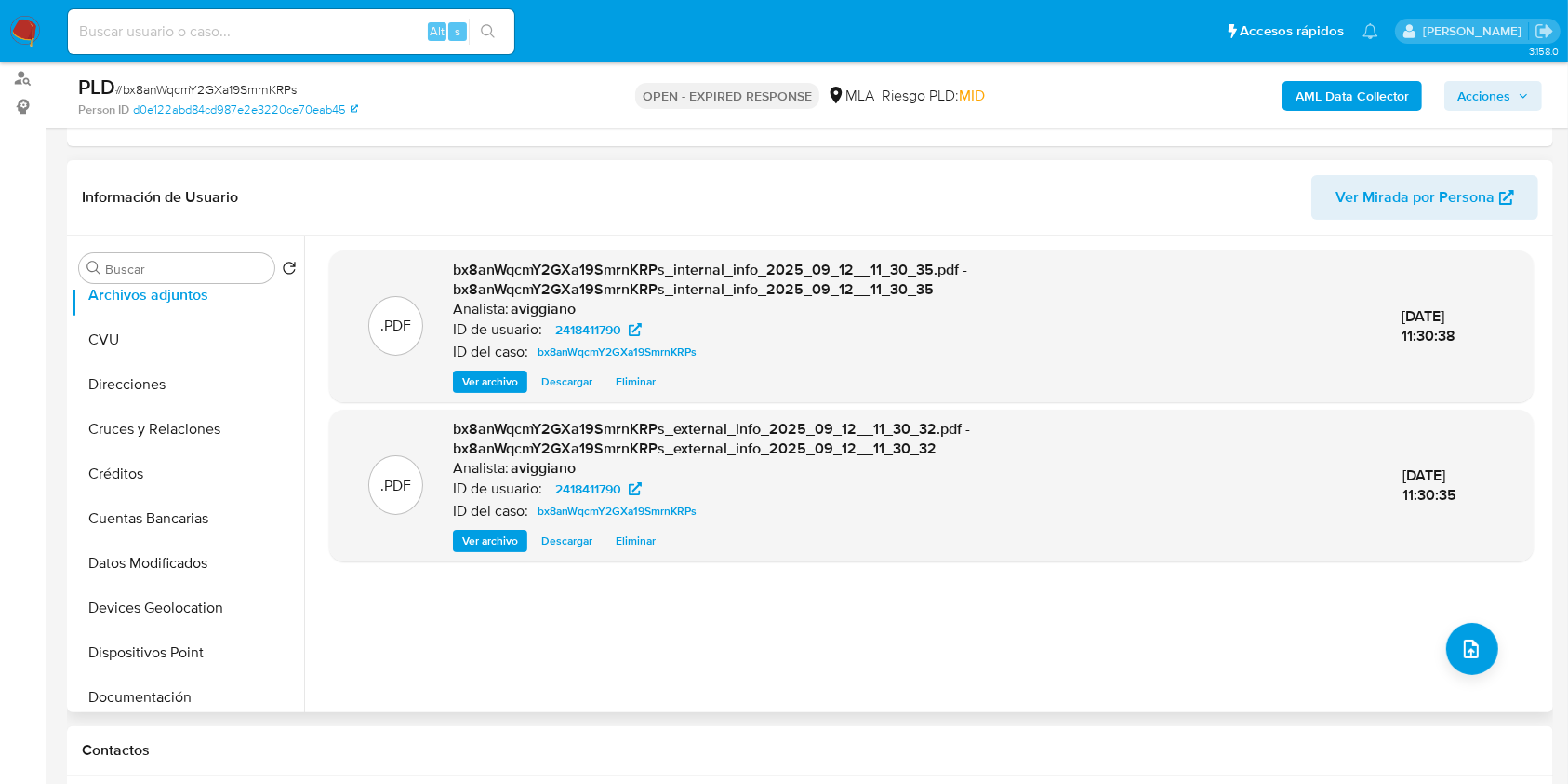
scroll to position [372, 0]
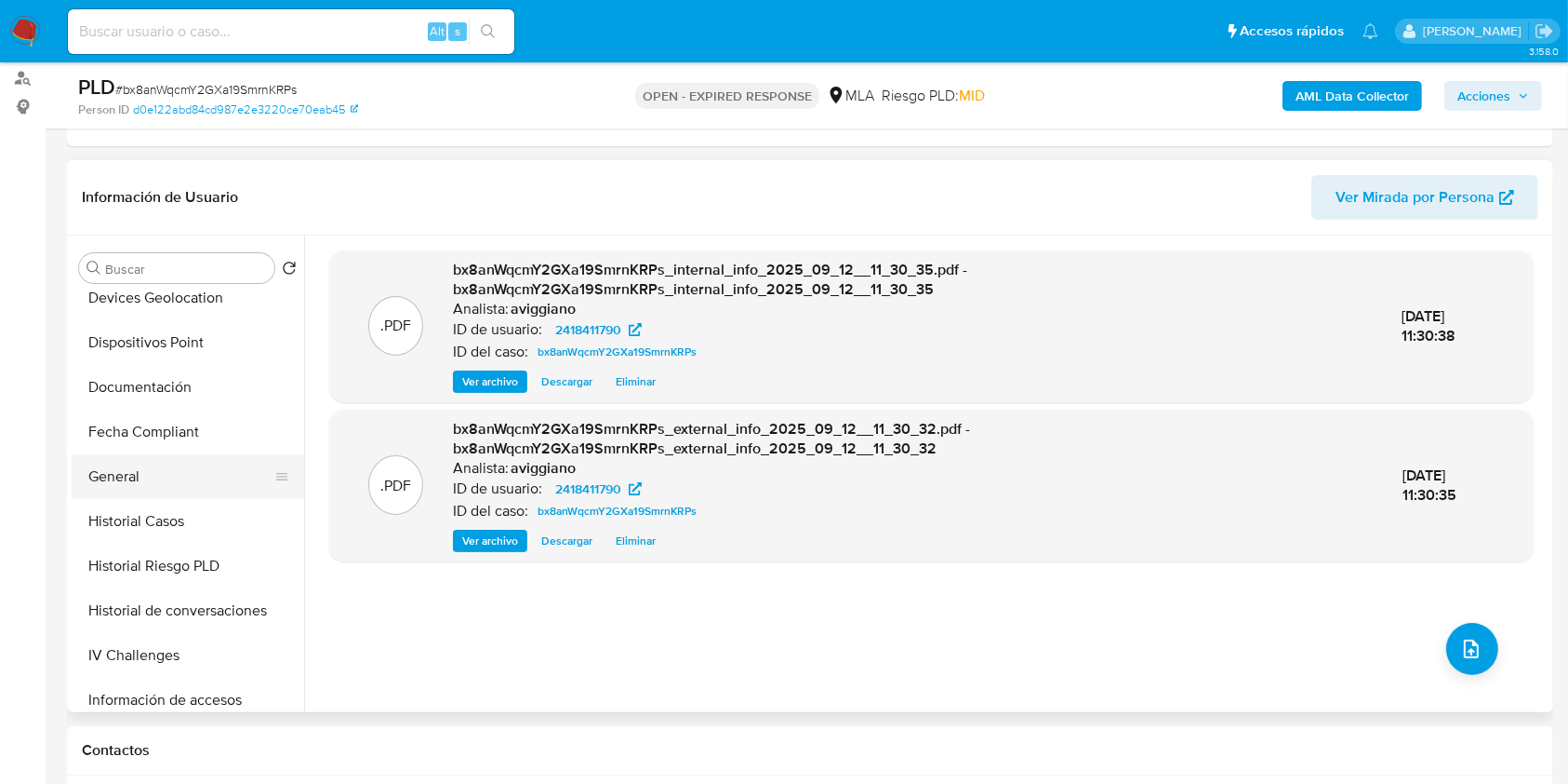
click at [126, 467] on button "General" at bounding box center [180, 477] width 218 height 45
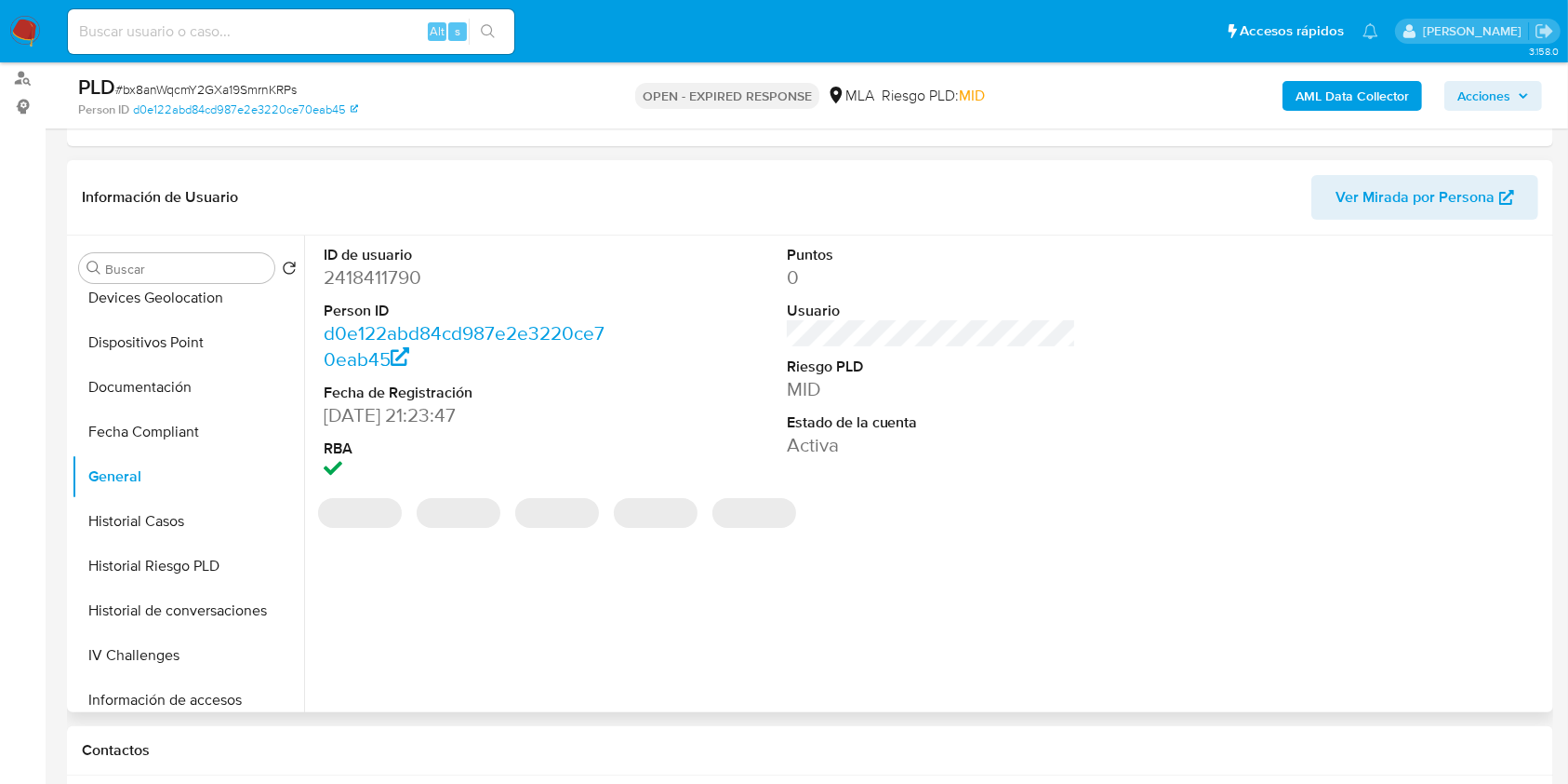
click at [371, 275] on dd "2418411790" at bounding box center [469, 277] width 290 height 26
copy dd "2418411790"
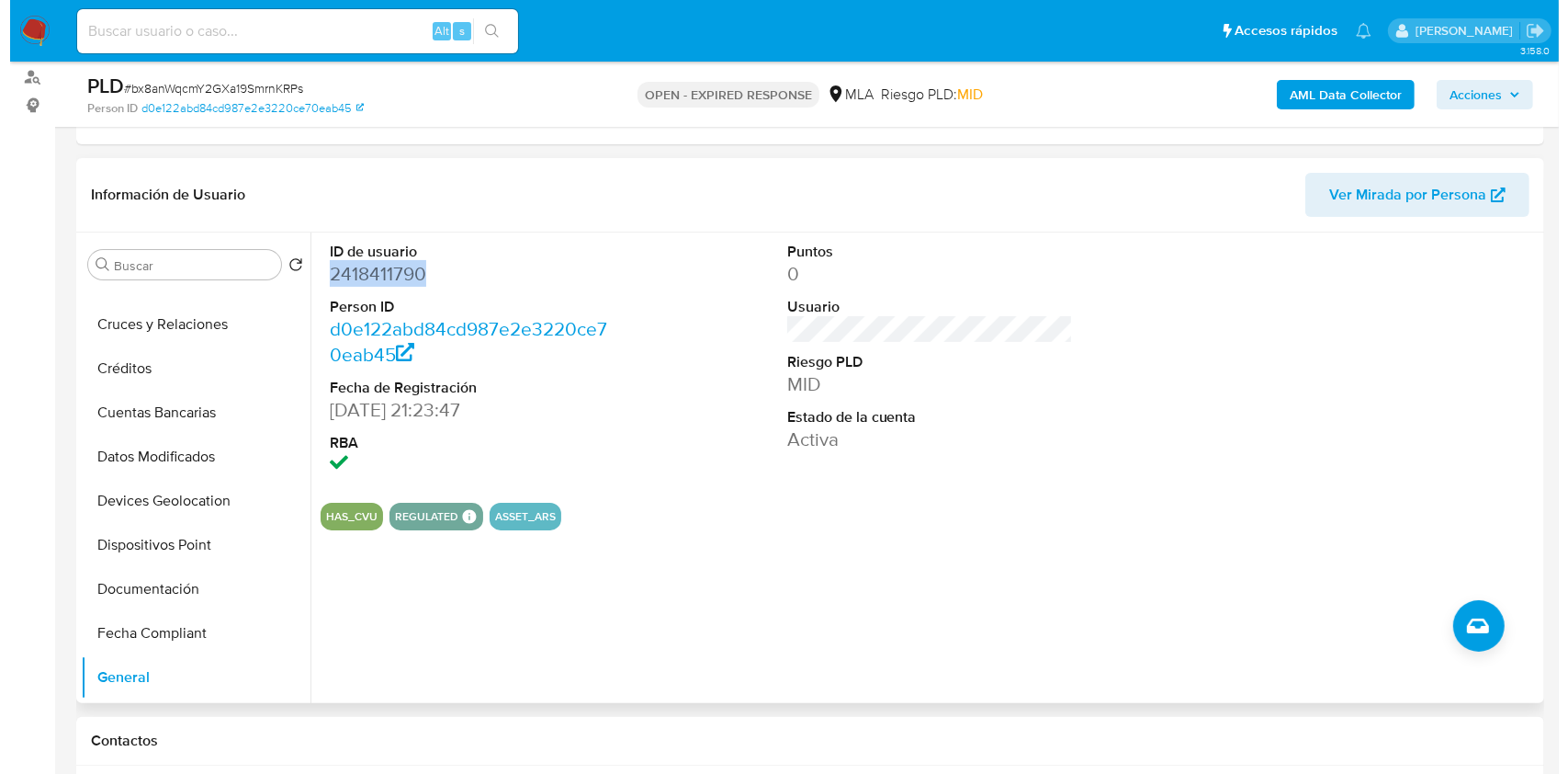
scroll to position [0, 0]
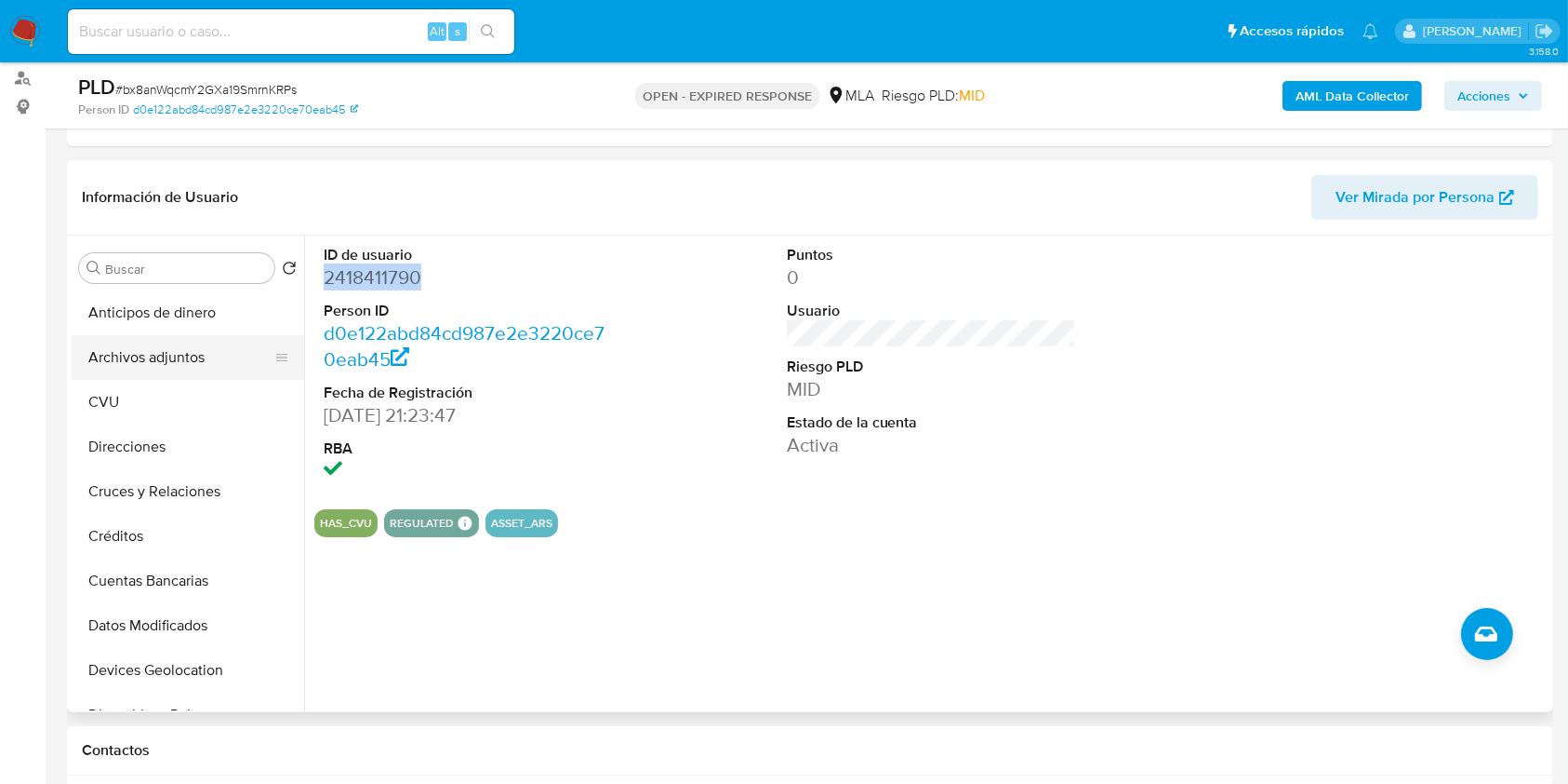
click at [201, 344] on button "Archivos adjuntos" at bounding box center [180, 357] width 218 height 45
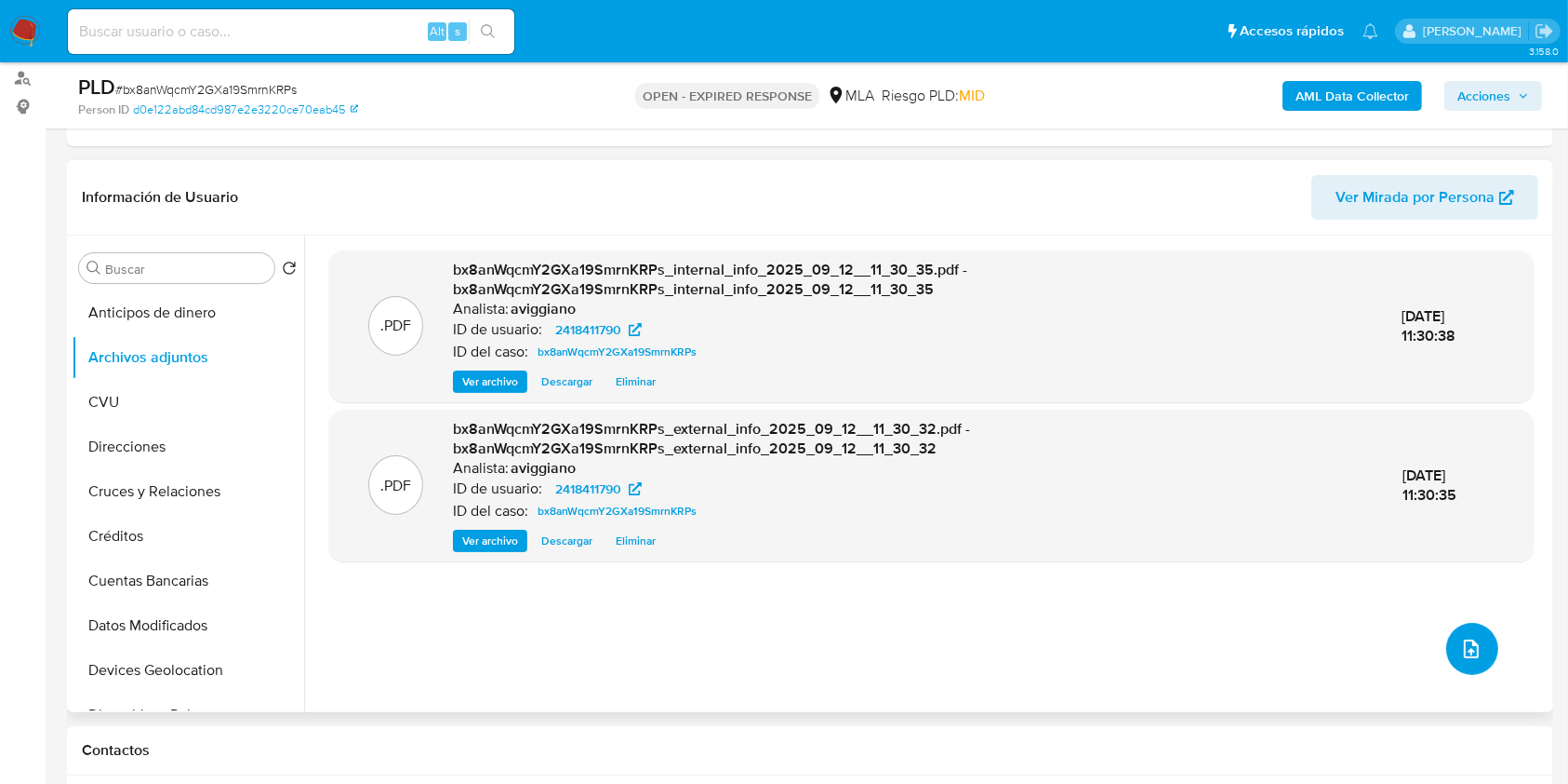
click at [1468, 638] on icon "upload-file" at bounding box center [1471, 649] width 23 height 23
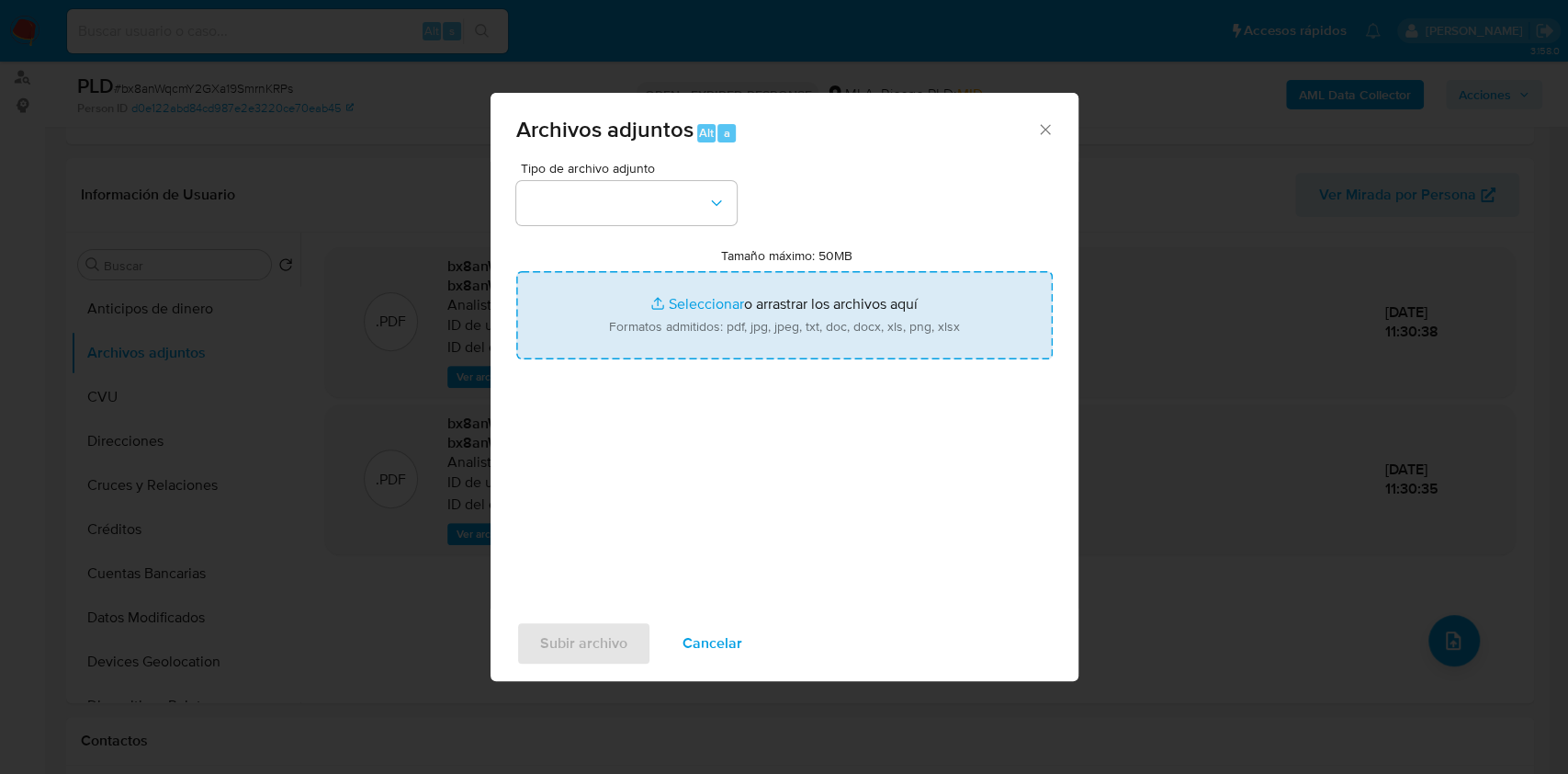
click at [912, 332] on input "Tamaño máximo: 50MB Seleccionar archivos" at bounding box center [784, 315] width 537 height 88
type input "C:\fakepath\Nosis - 2418411790.pdf"
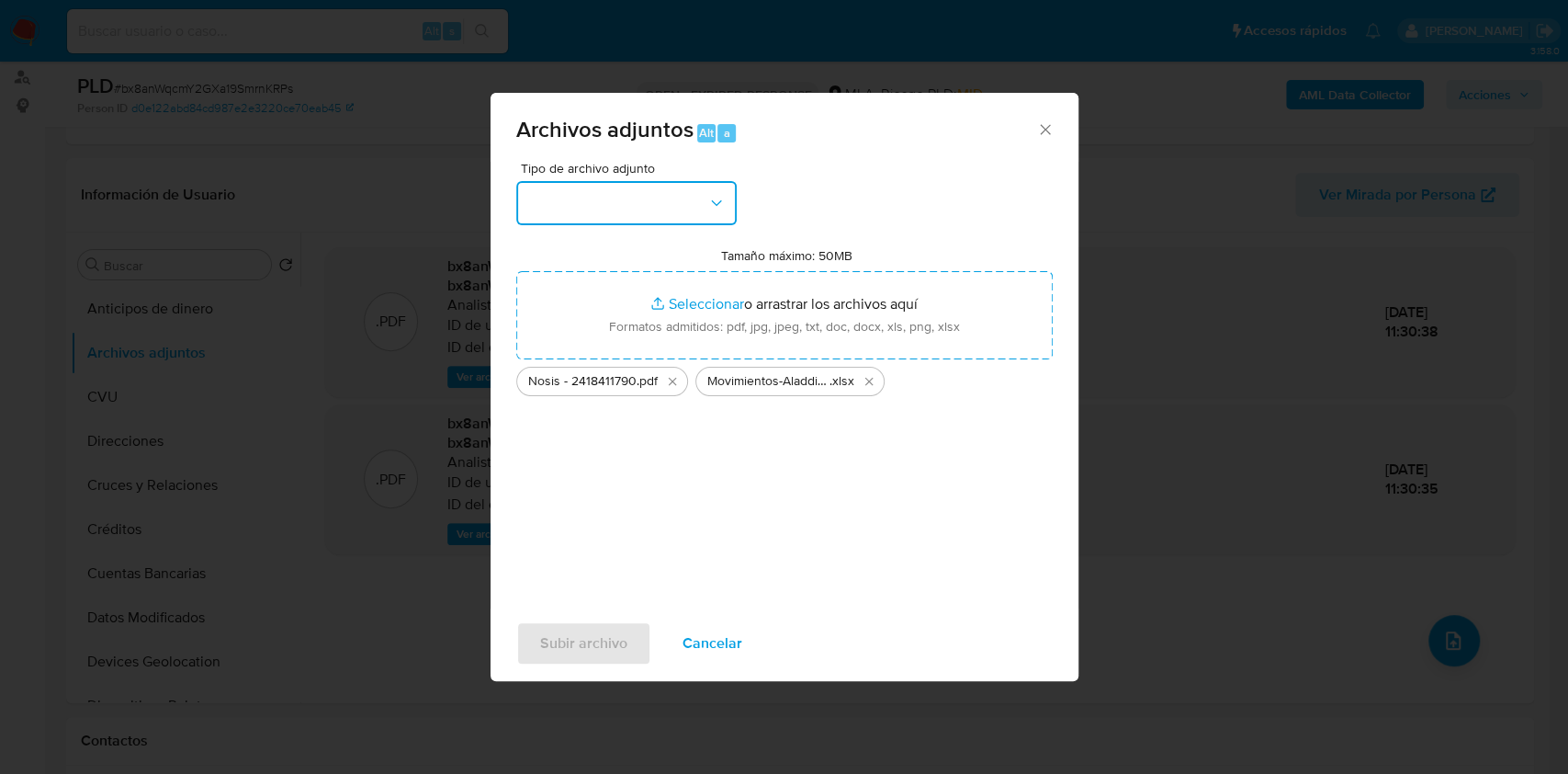
click at [637, 222] on button "button" at bounding box center [627, 203] width 221 height 45
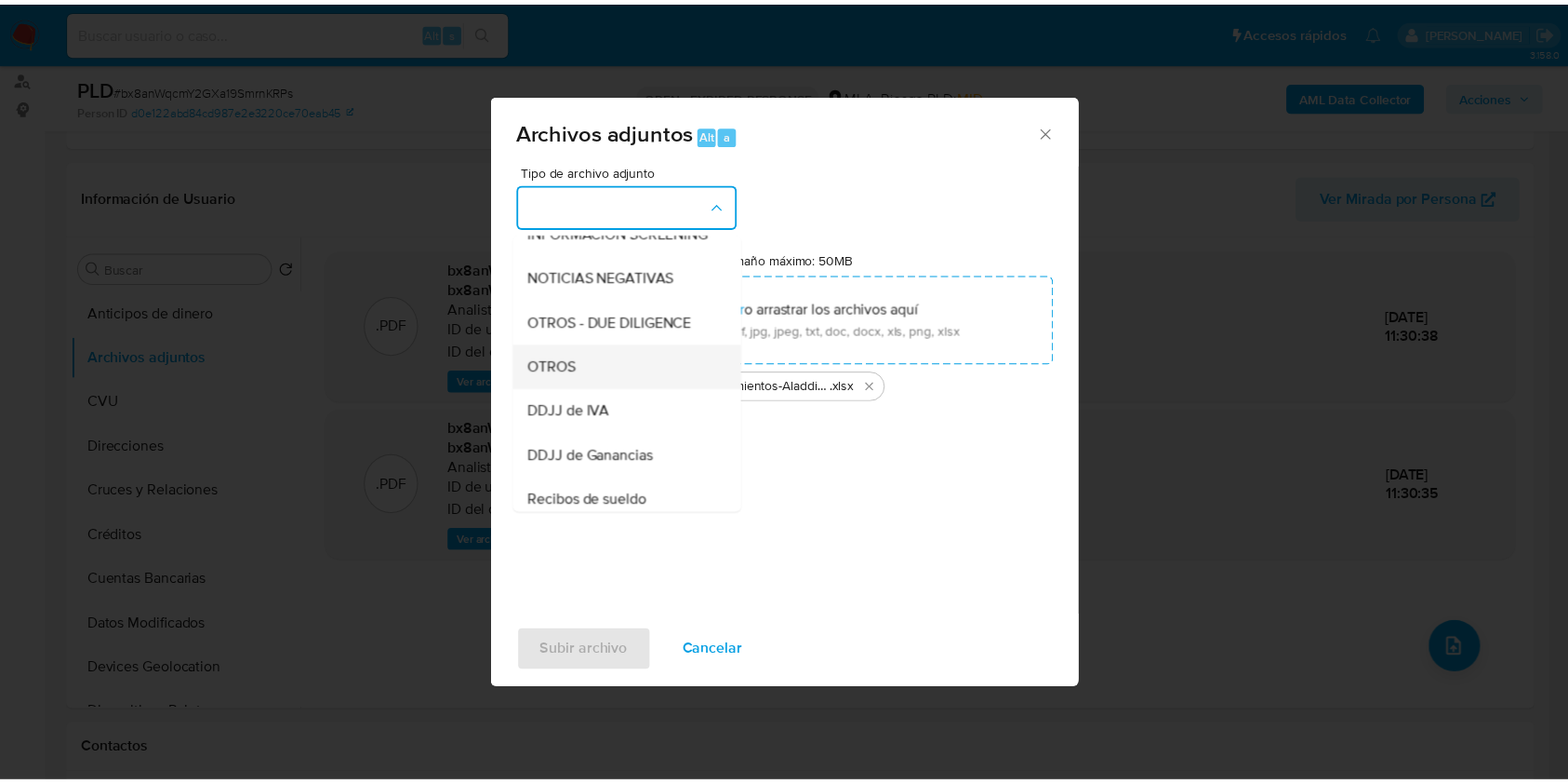
scroll to position [247, 0]
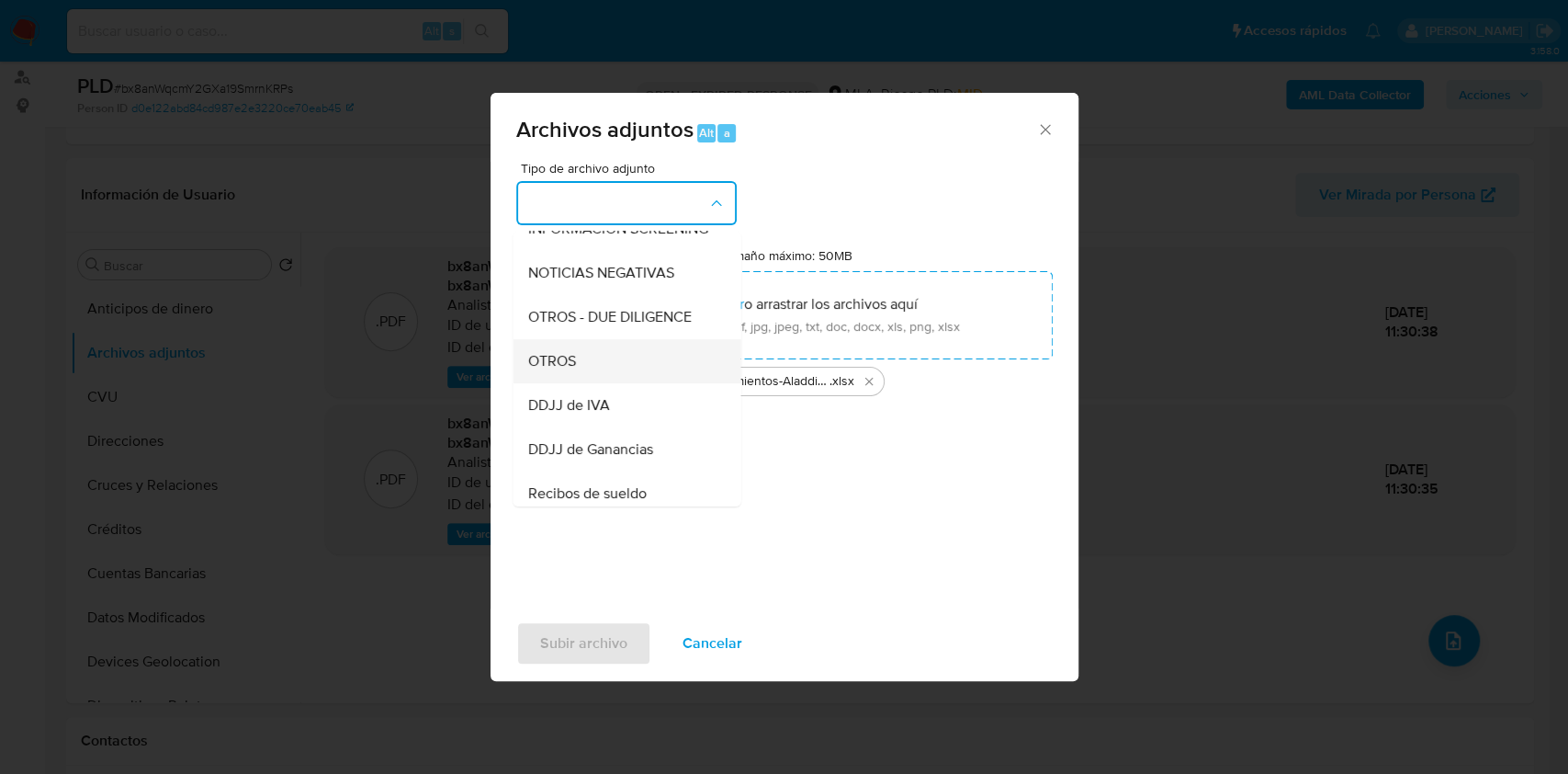
click at [593, 384] on div "OTROS" at bounding box center [621, 361] width 188 height 45
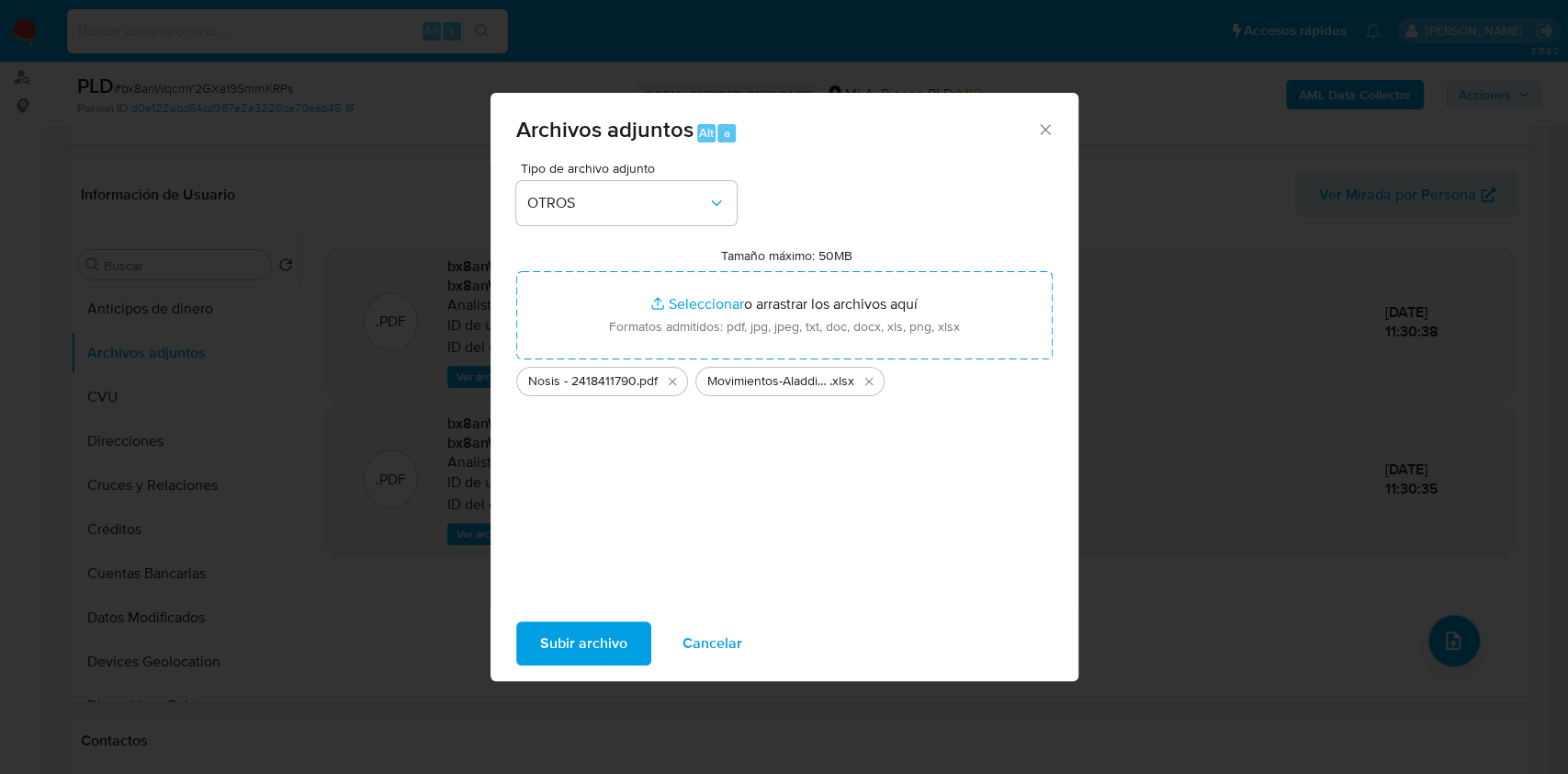
click at [557, 636] on span "Subir archivo" at bounding box center [584, 643] width 87 height 41
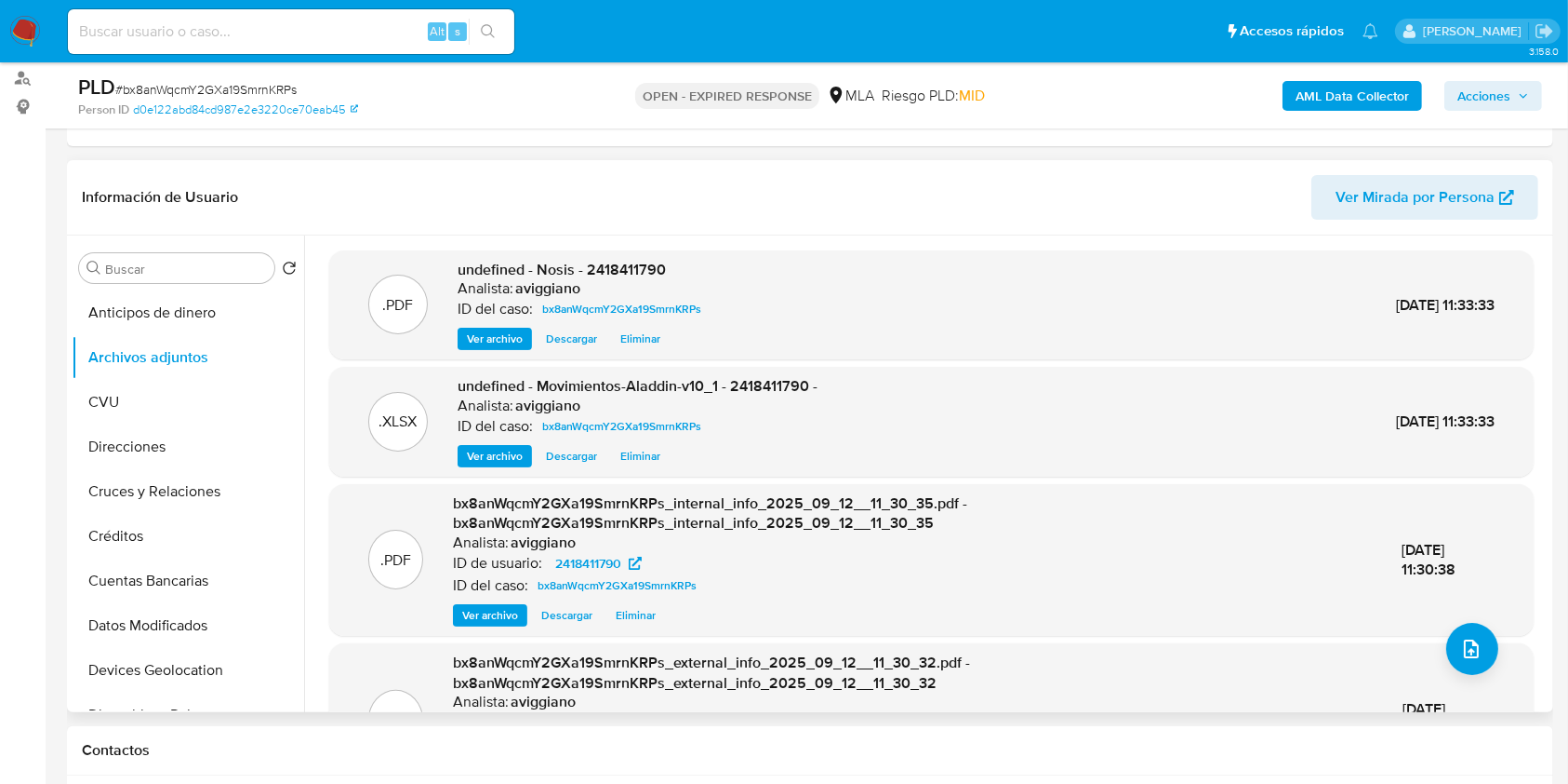
click at [652, 264] on span "undefined - Nosis - 2418411790" at bounding box center [562, 270] width 208 height 22
copy span "2418411790"
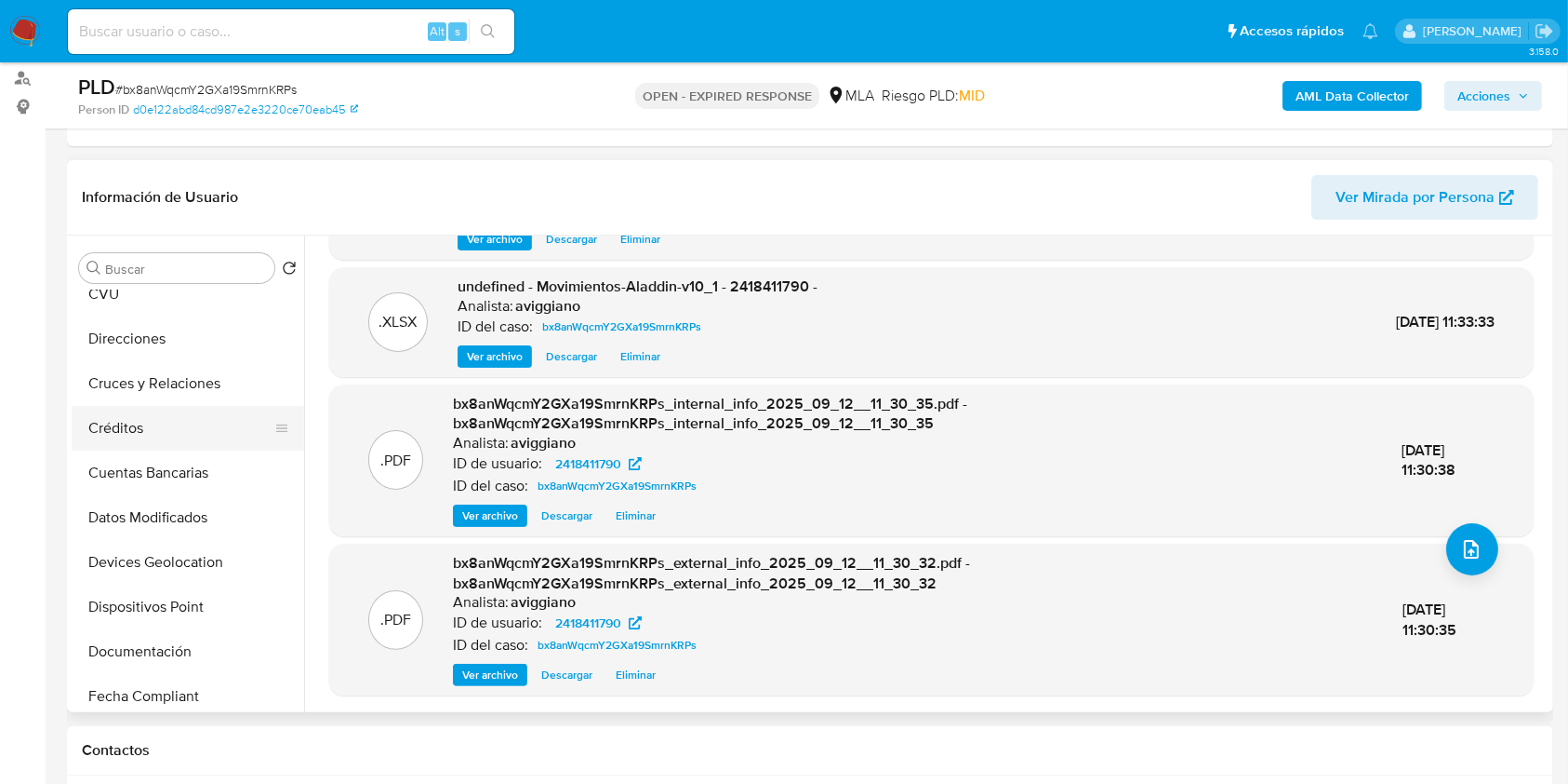
scroll to position [620, 0]
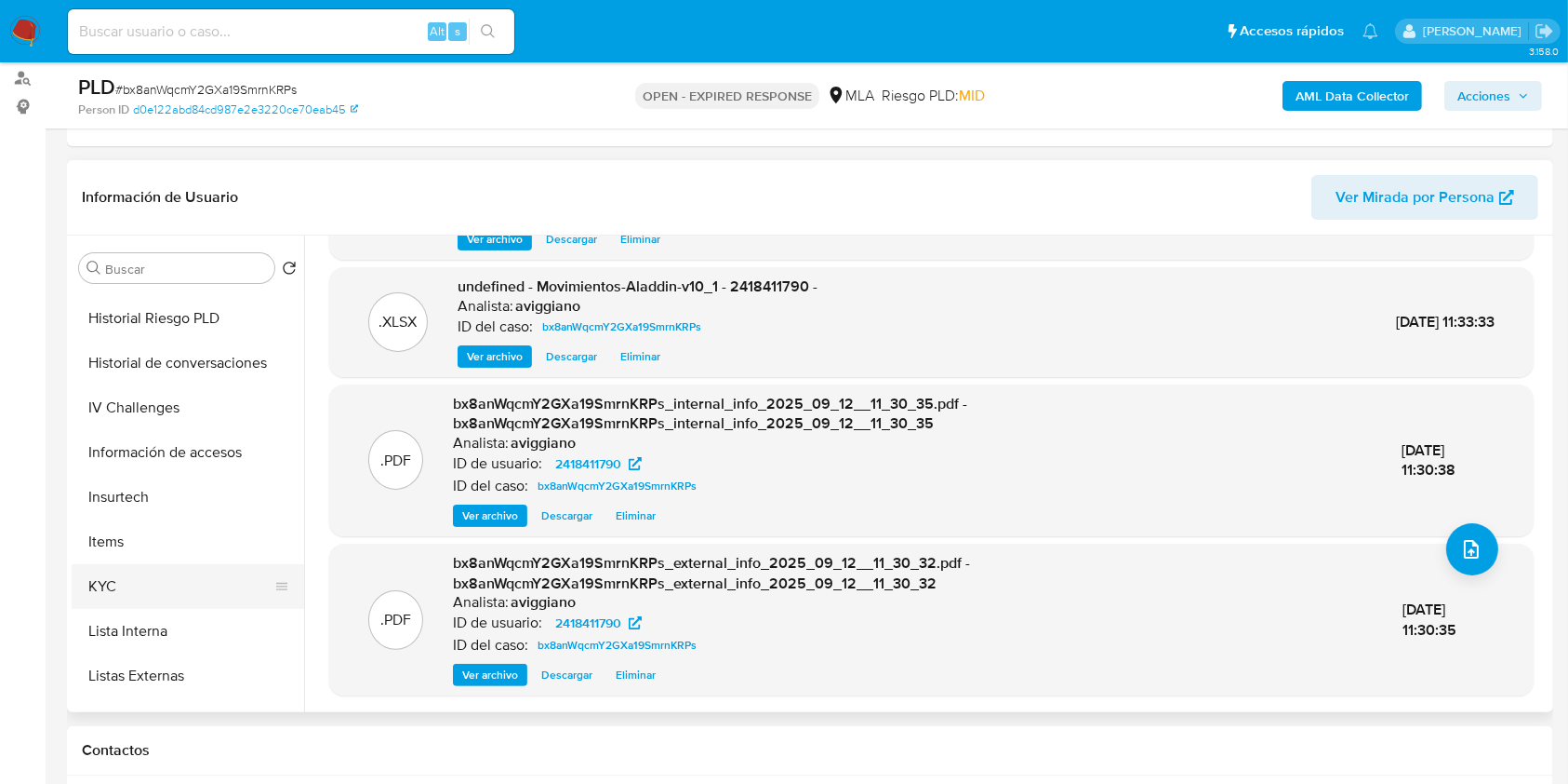
click at [134, 581] on button "KYC" at bounding box center [180, 587] width 218 height 45
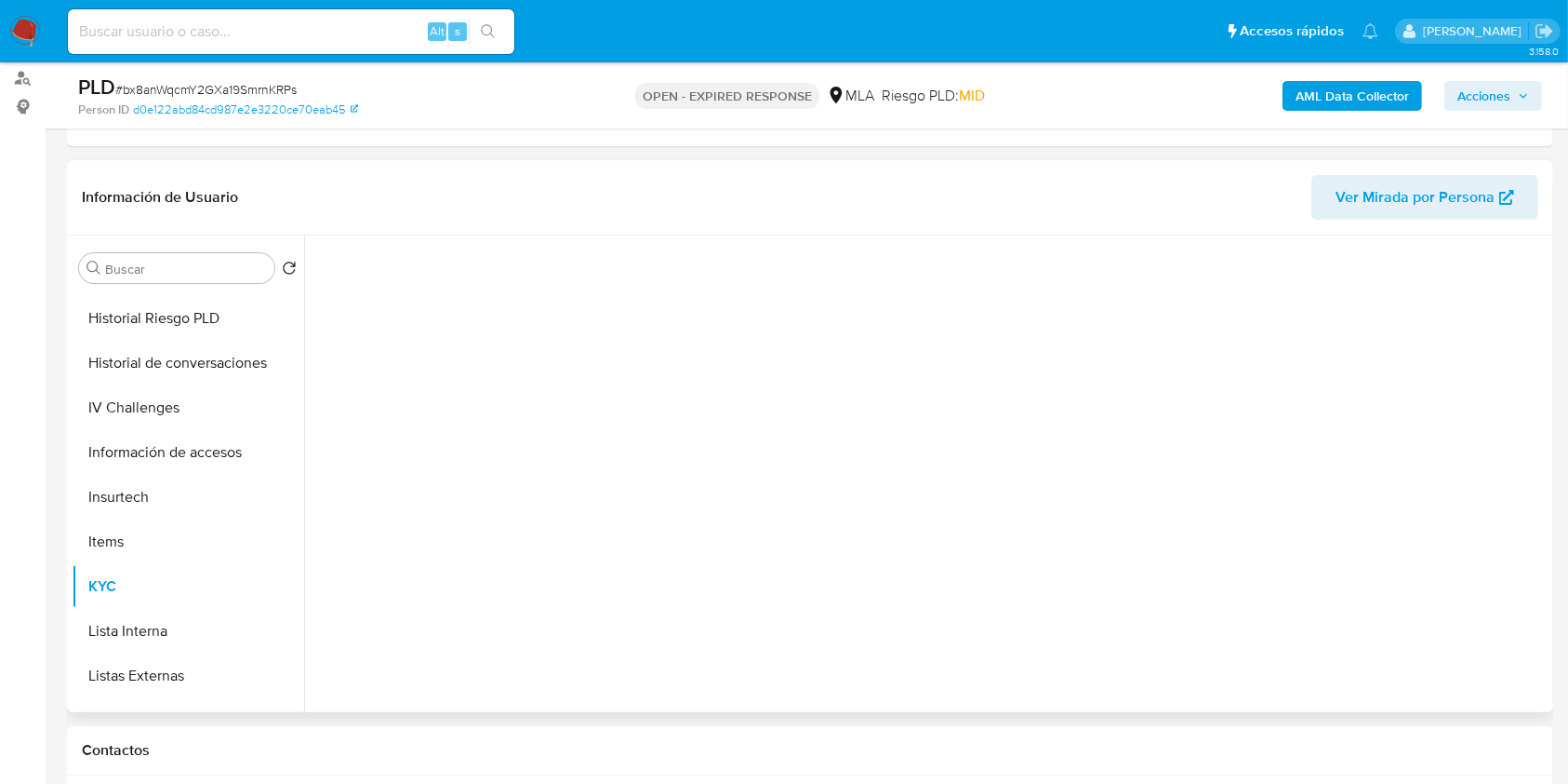
scroll to position [0, 0]
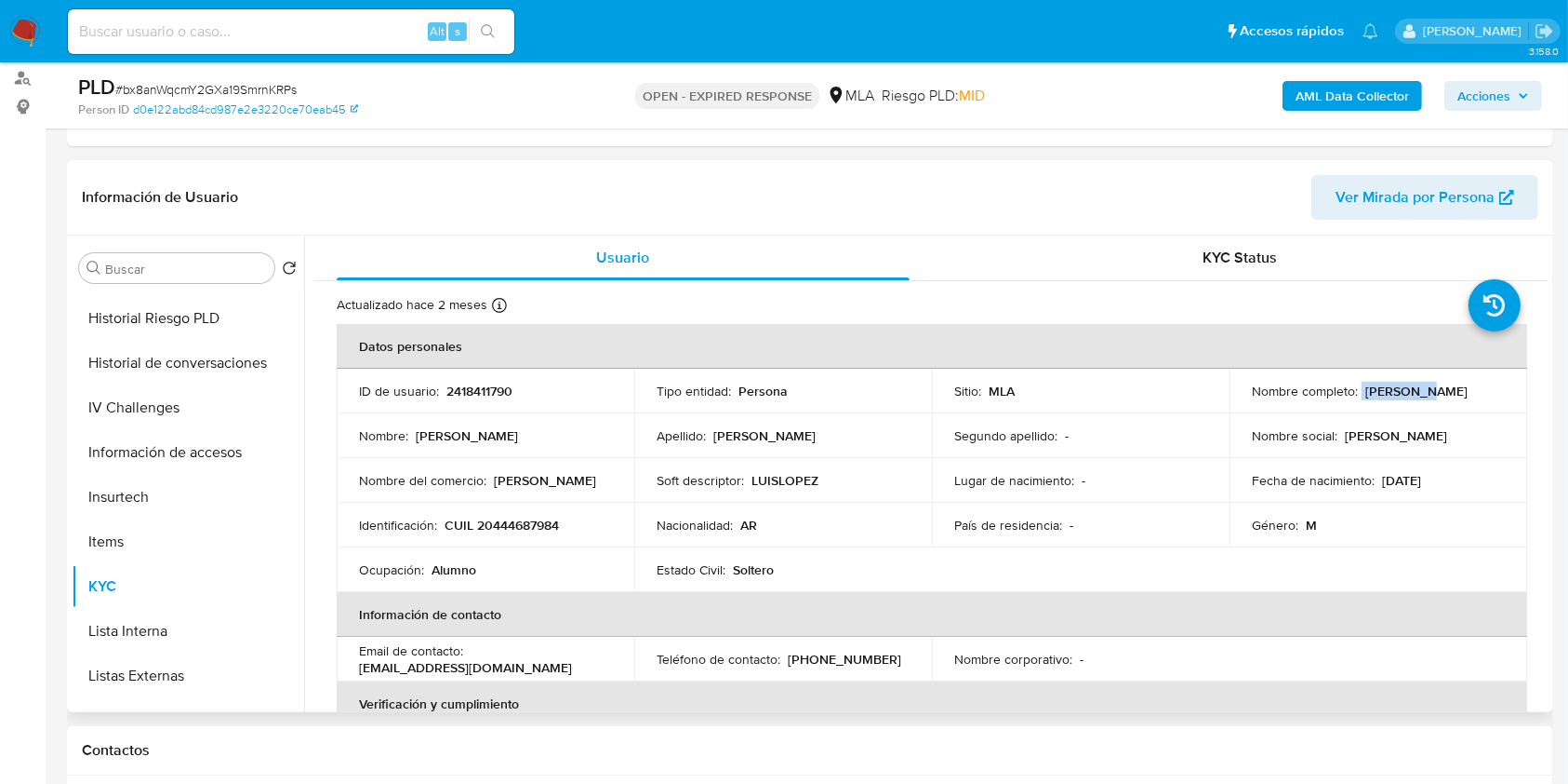
drag, startPoint x: 1357, startPoint y: 391, endPoint x: 1414, endPoint y: 392, distance: 57.0
click at [1414, 392] on div "Nombre completo : [PERSON_NAME]" at bounding box center [1379, 391] width 253 height 17
click at [501, 518] on p "CUIL 20444687984" at bounding box center [501, 524] width 115 height 17
click at [504, 518] on p "CUIL 20444687984" at bounding box center [501, 524] width 115 height 17
copy p "20444687984"
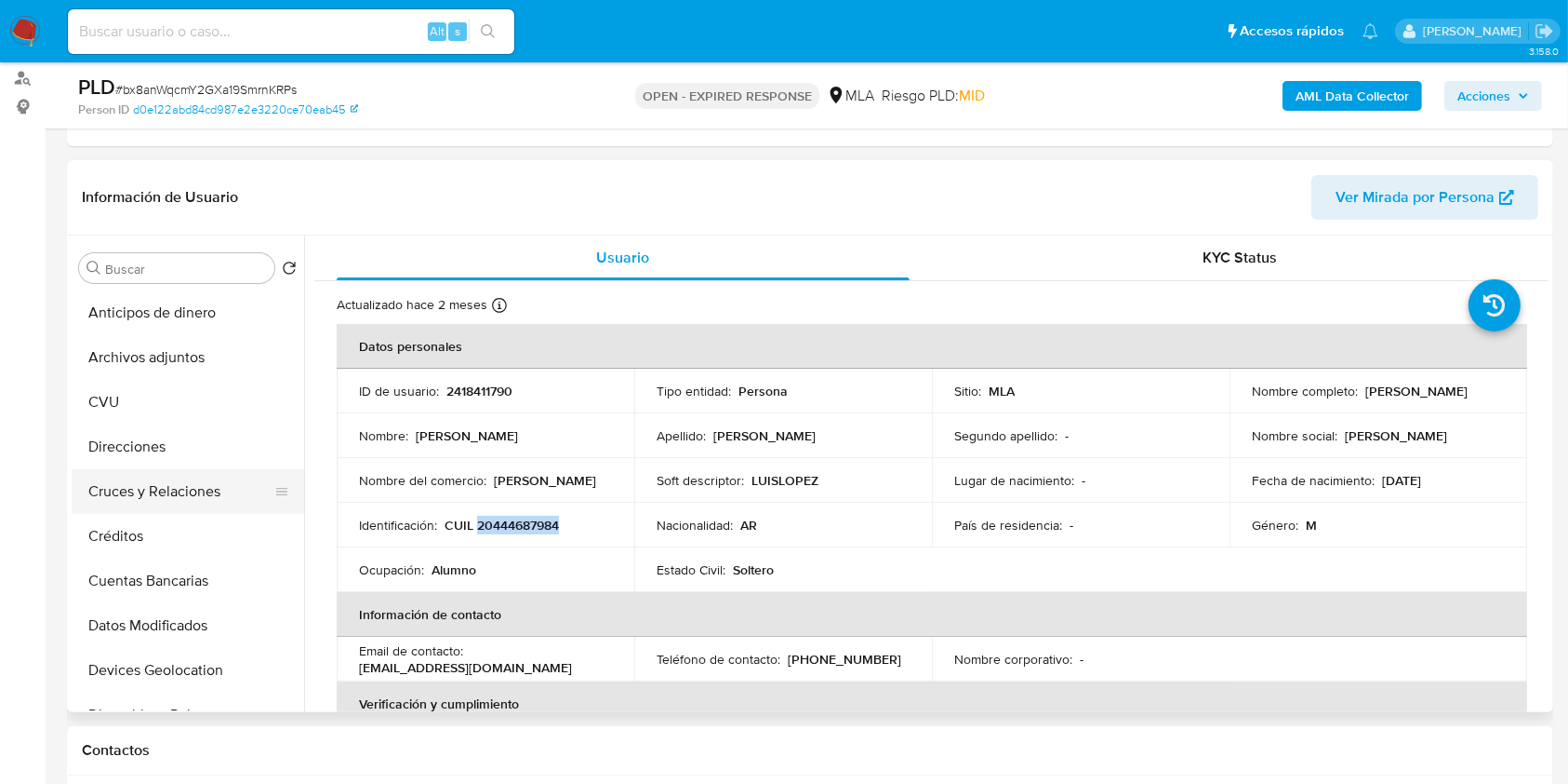
scroll to position [372, 0]
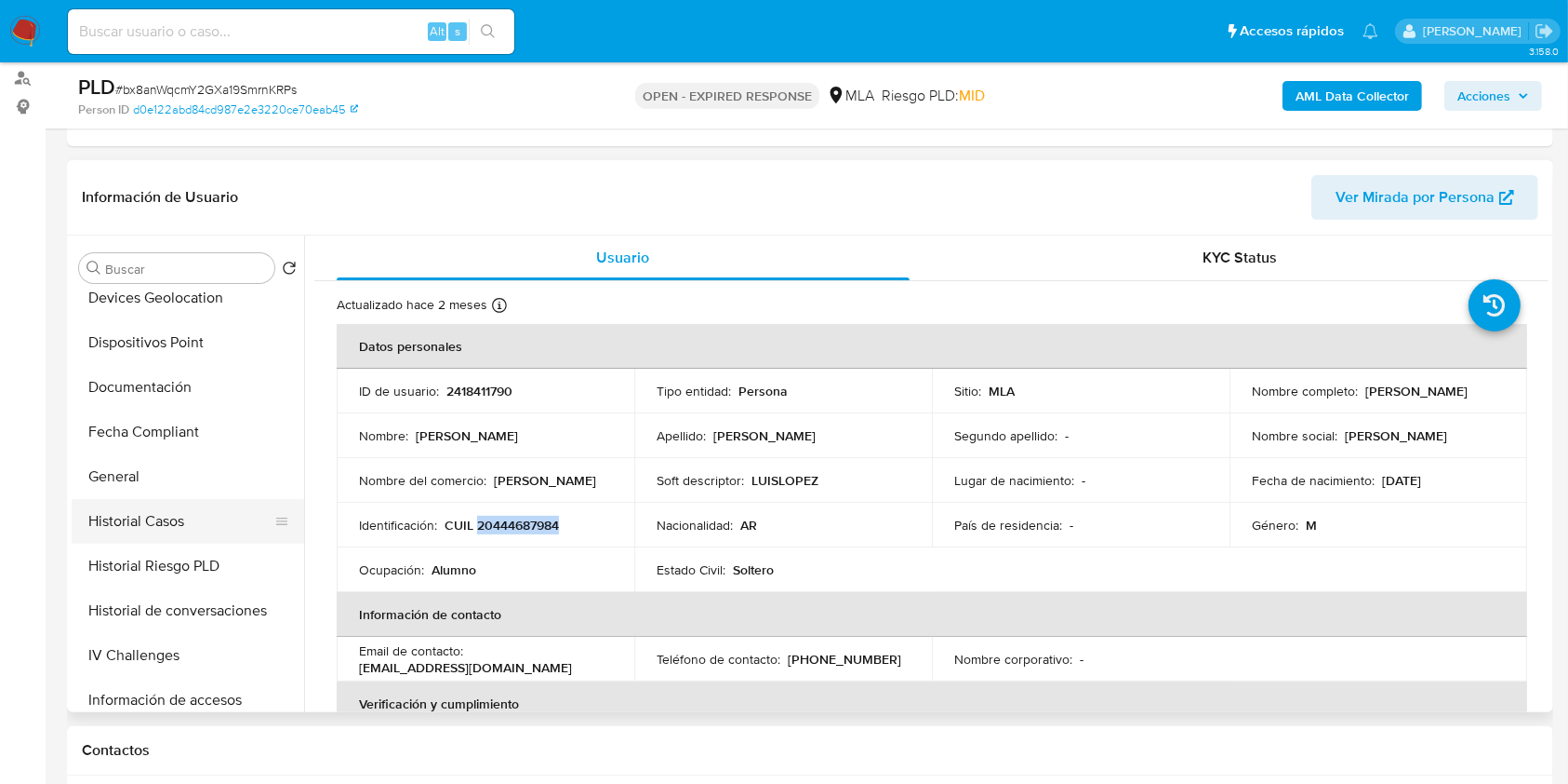
click at [174, 511] on button "Historial Casos" at bounding box center [180, 521] width 218 height 45
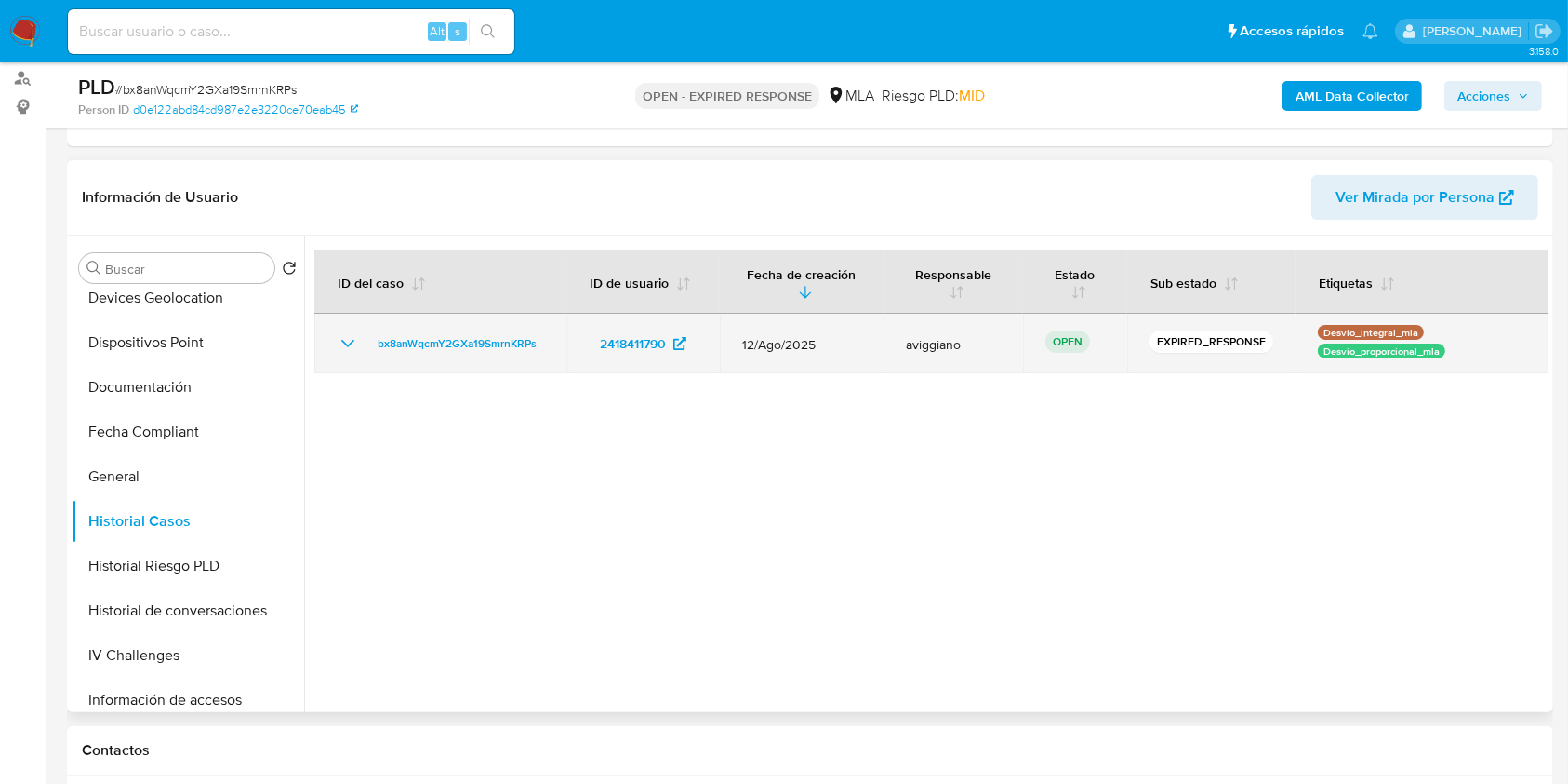
drag, startPoint x: 548, startPoint y: 335, endPoint x: 369, endPoint y: 347, distance: 179.4
click at [369, 347] on td "bx8anWqcmY2GXa19SmrnKRPs" at bounding box center [440, 343] width 252 height 60
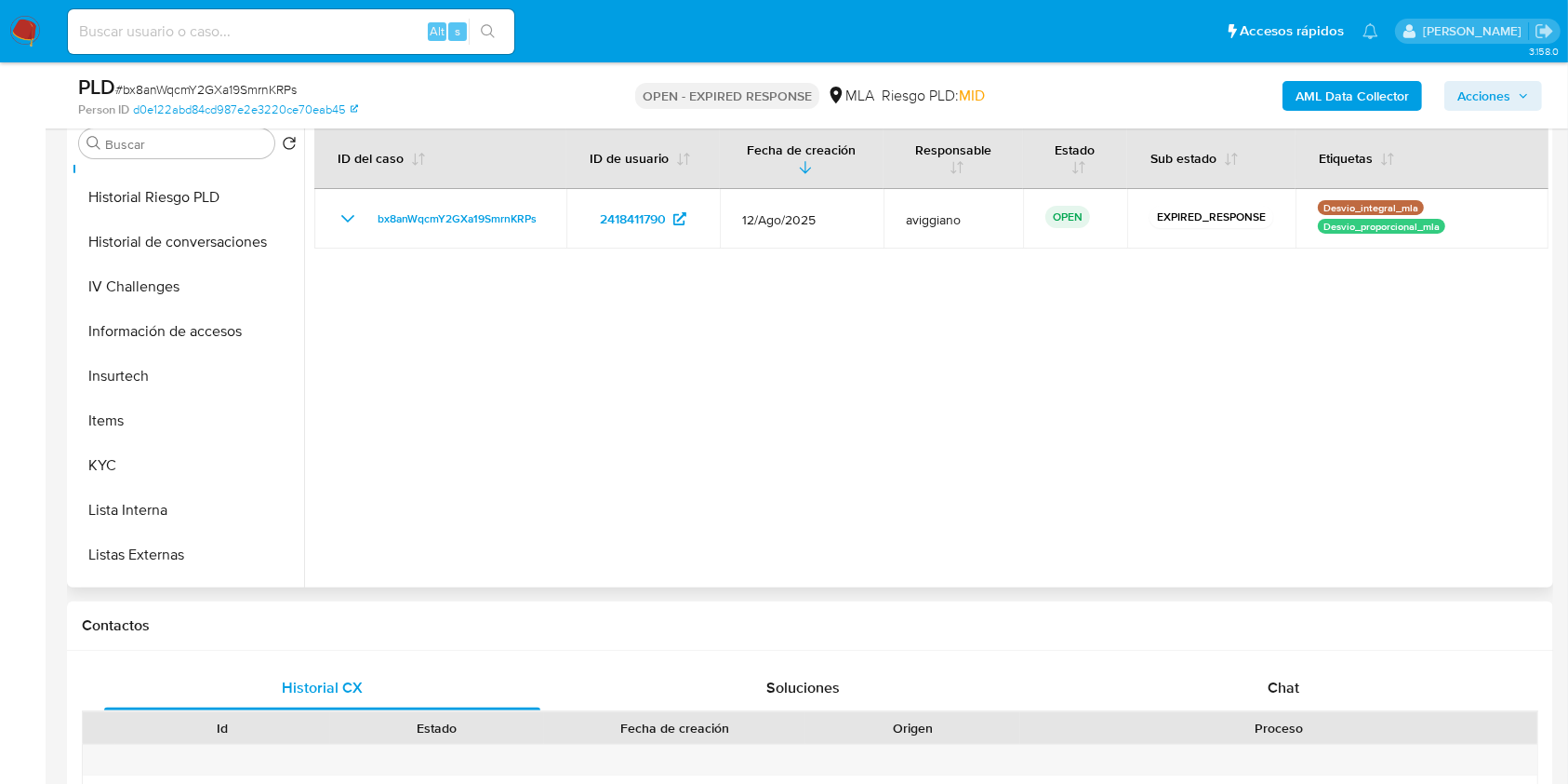
scroll to position [868, 0]
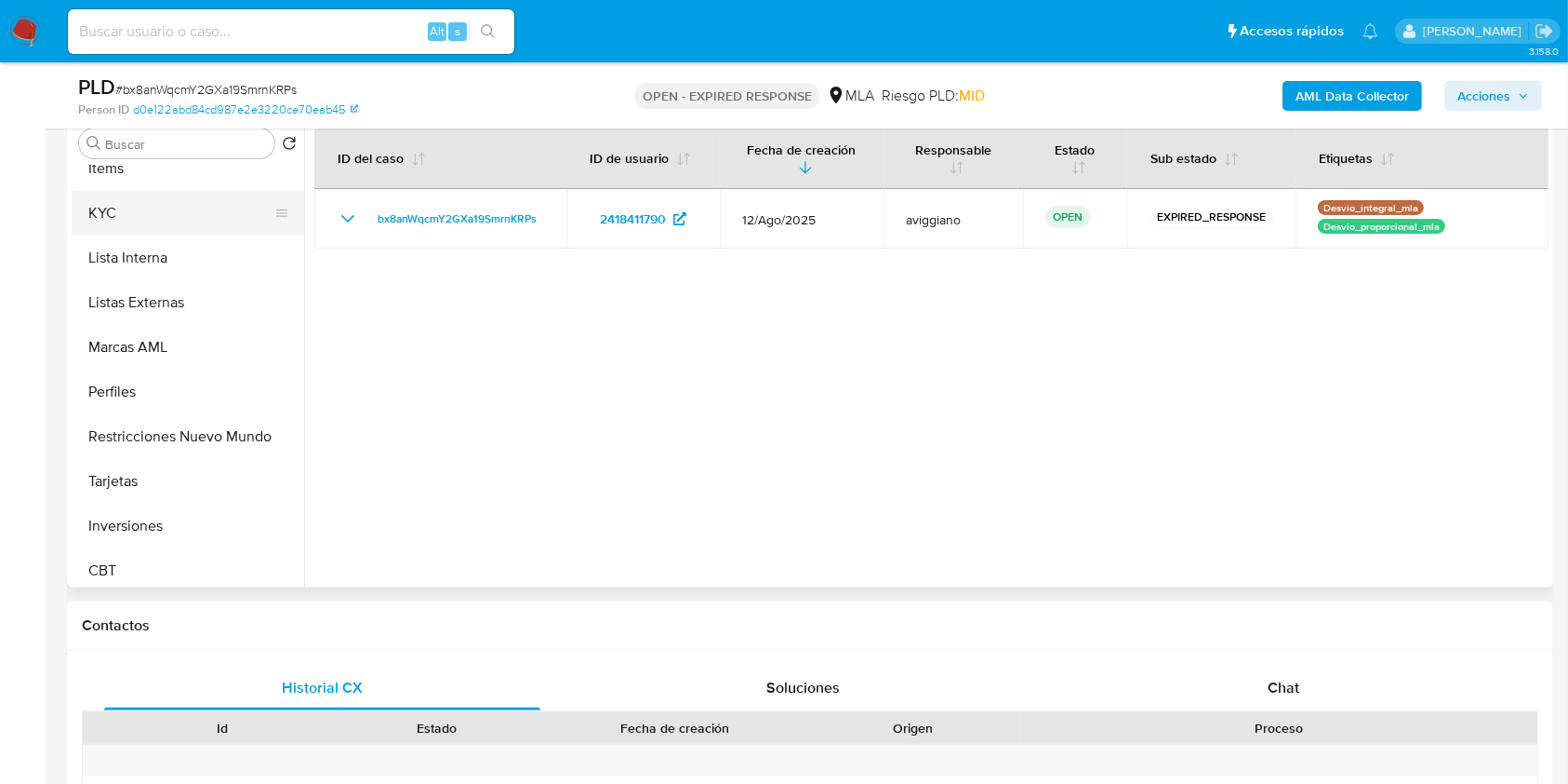
click at [161, 220] on button "KYC" at bounding box center [180, 213] width 218 height 45
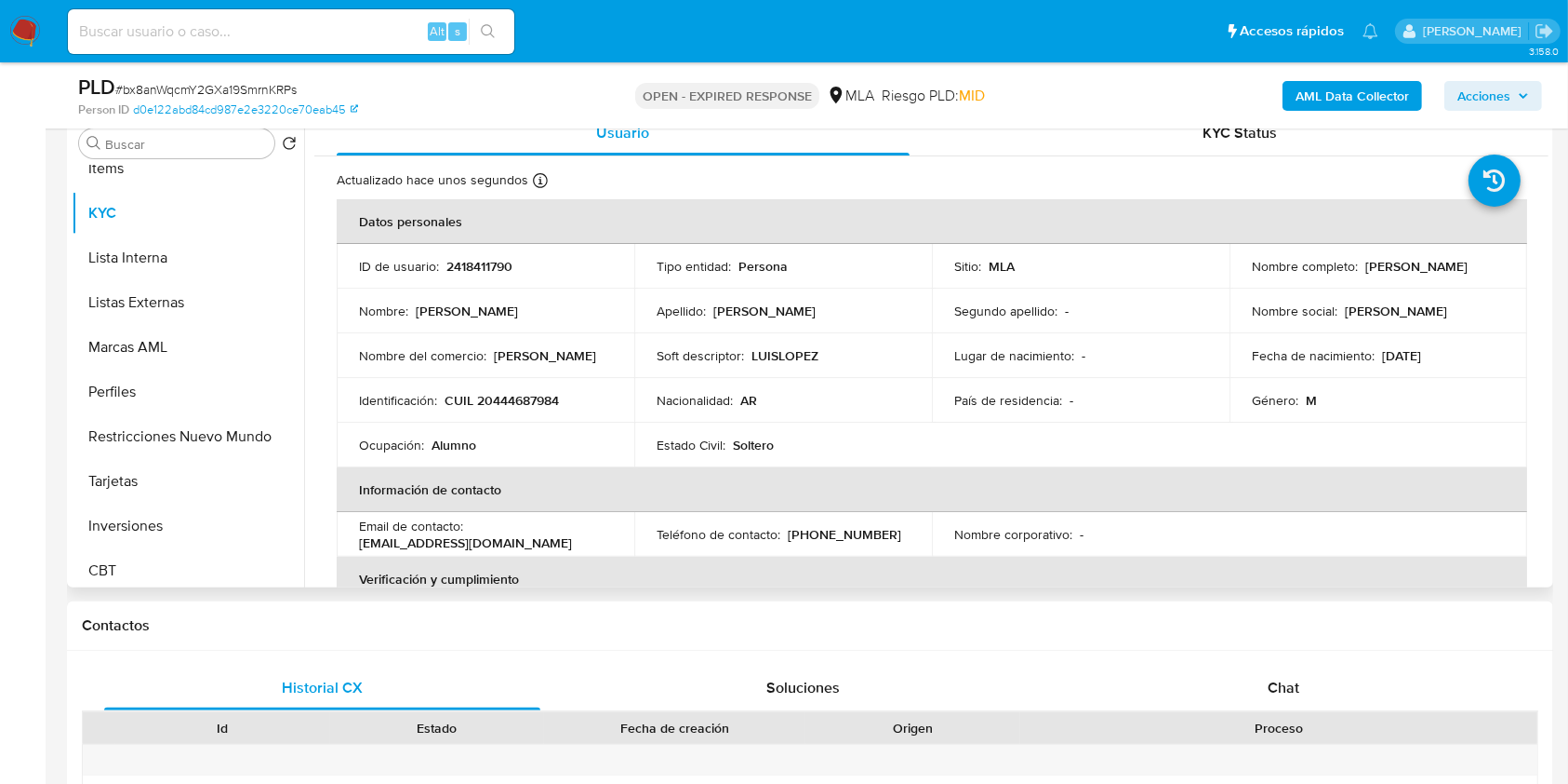
click at [530, 394] on p "CUIL 20444687984" at bounding box center [501, 399] width 115 height 17
copy p "20444687984"
drag, startPoint x: 1358, startPoint y: 257, endPoint x: 1442, endPoint y: 264, distance: 84.3
click at [1443, 267] on div "Nombre completo : [PERSON_NAME]" at bounding box center [1379, 266] width 253 height 17
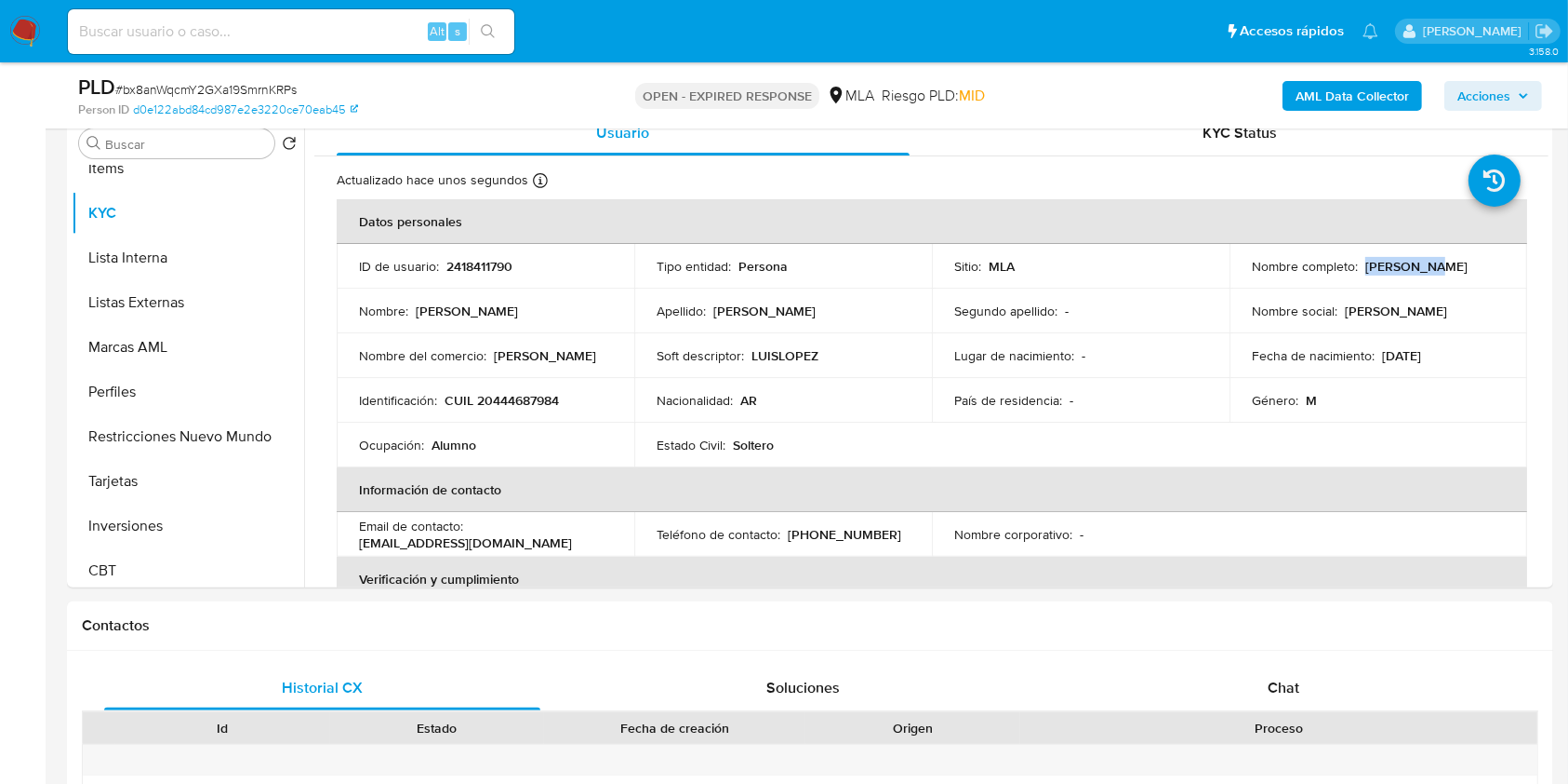
copy p "[PERSON_NAME]"
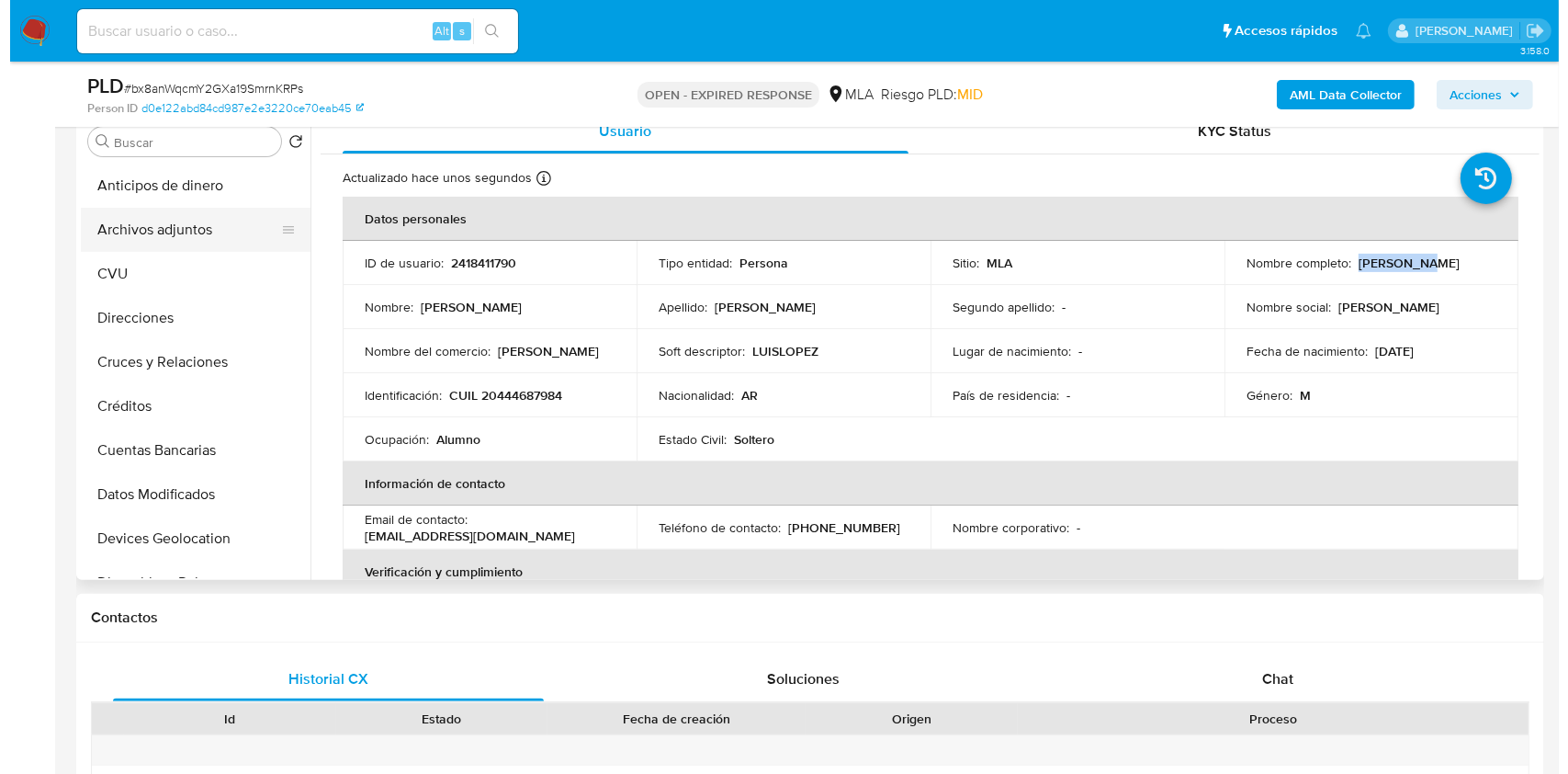
scroll to position [0, 0]
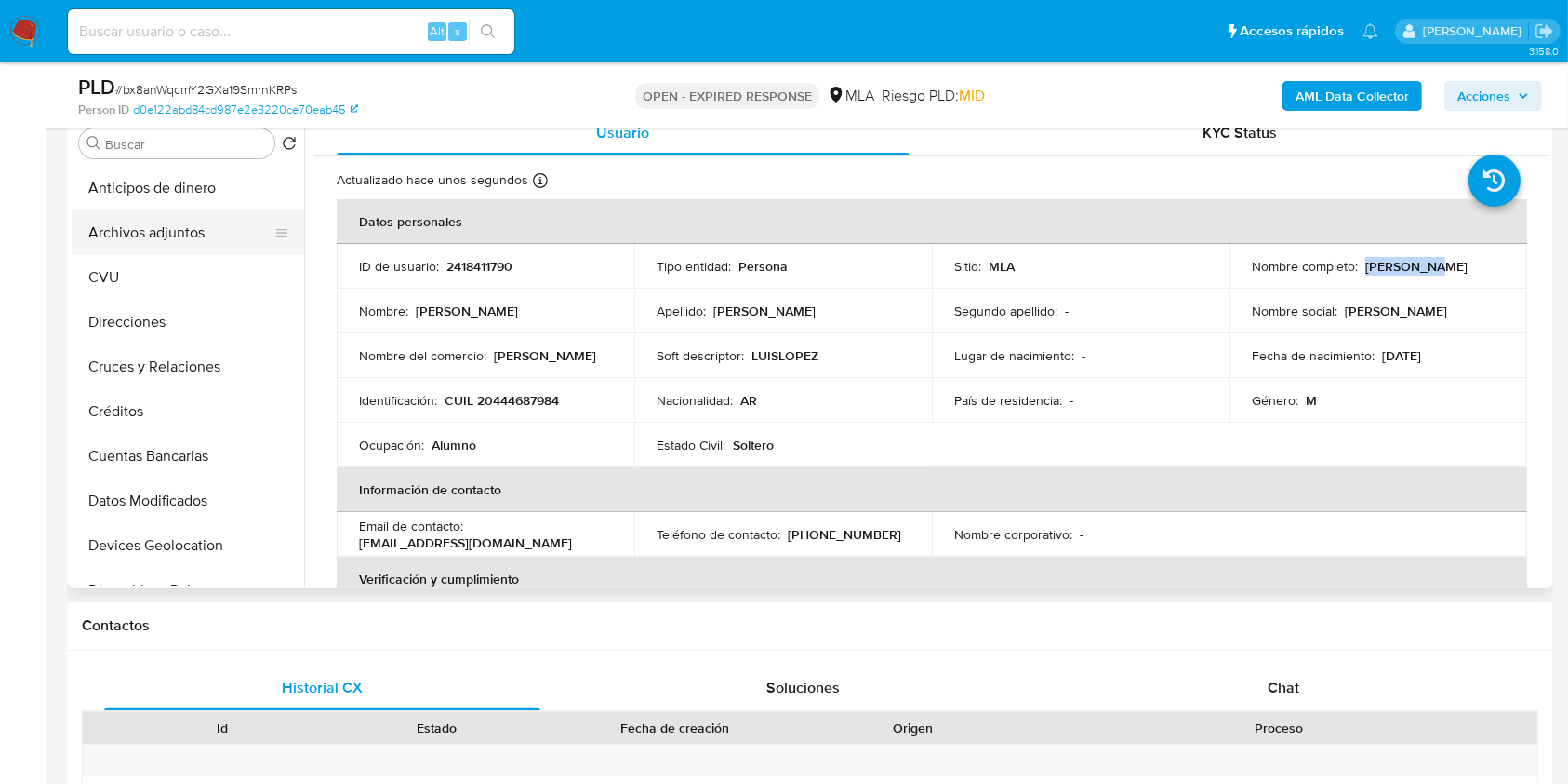
click at [192, 235] on button "Archivos adjuntos" at bounding box center [180, 233] width 218 height 45
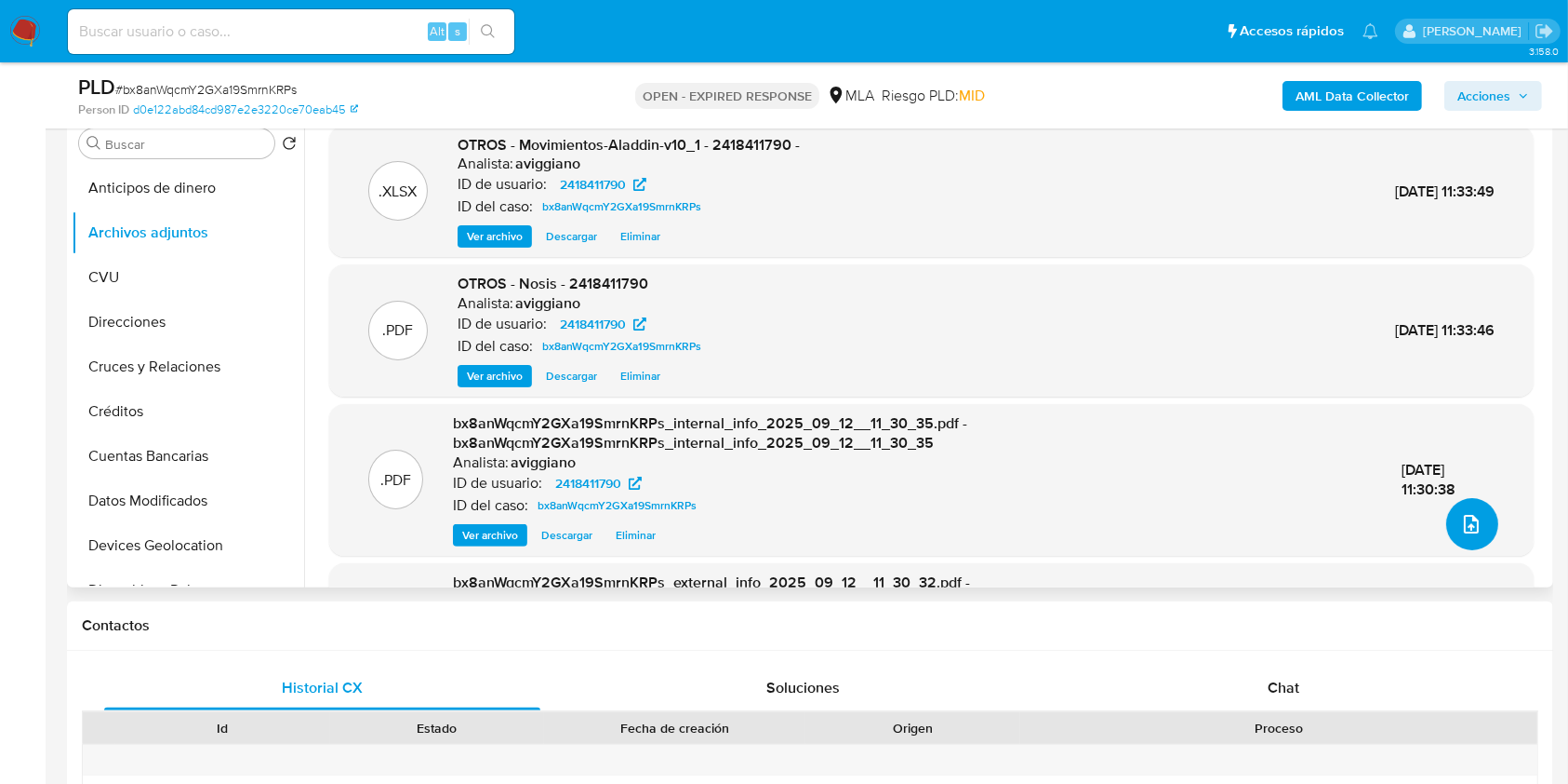
click at [1462, 514] on icon "upload-file" at bounding box center [1471, 524] width 23 height 23
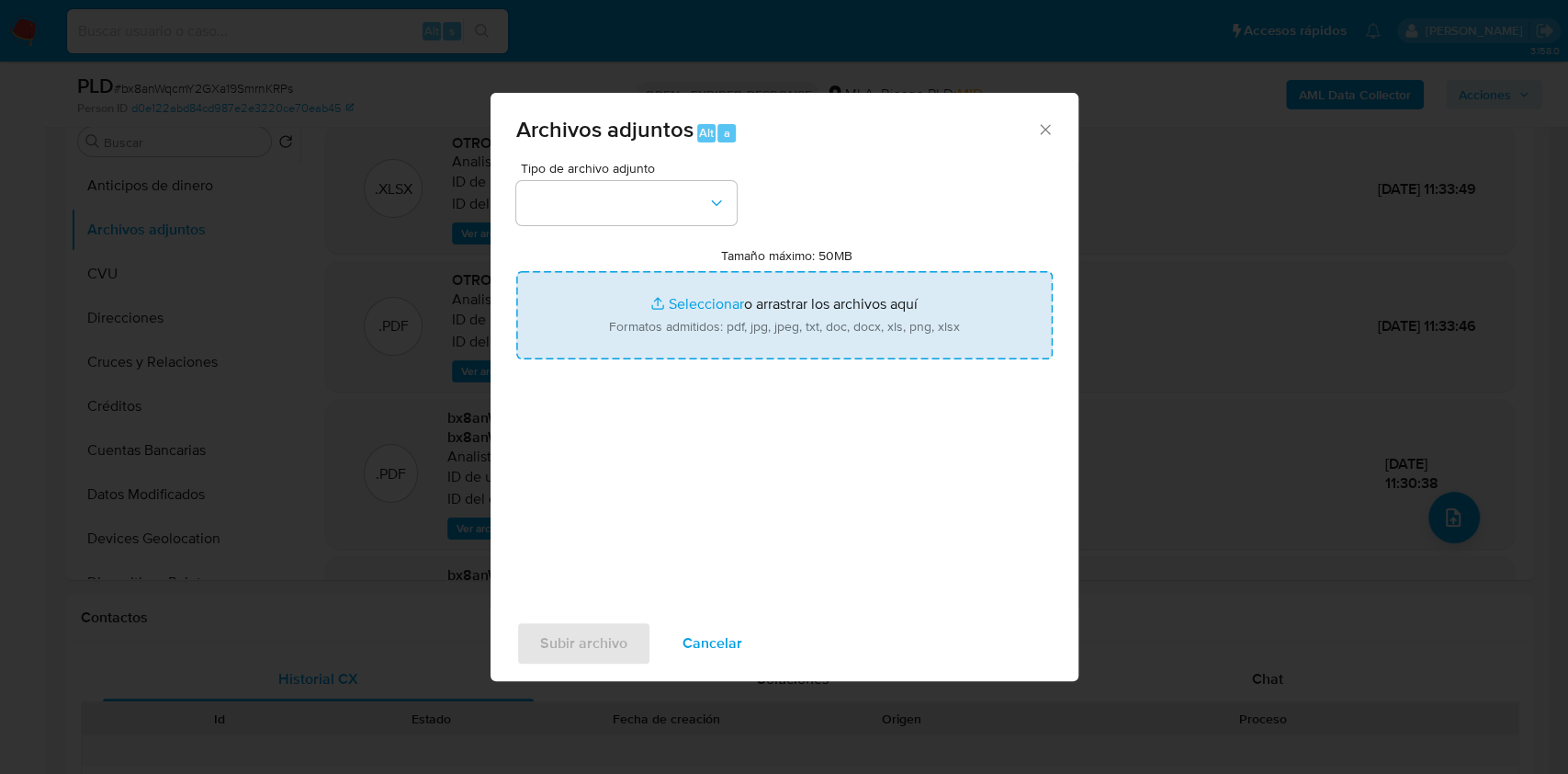
click at [854, 317] on input "Tamaño máximo: 50MB Seleccionar archivos" at bounding box center [784, 315] width 537 height 88
type input "C:\fakepath\Caselog bx8anWqcmY2GXa19SmrnKRPs_2025_08_18_23_04_50.docx"
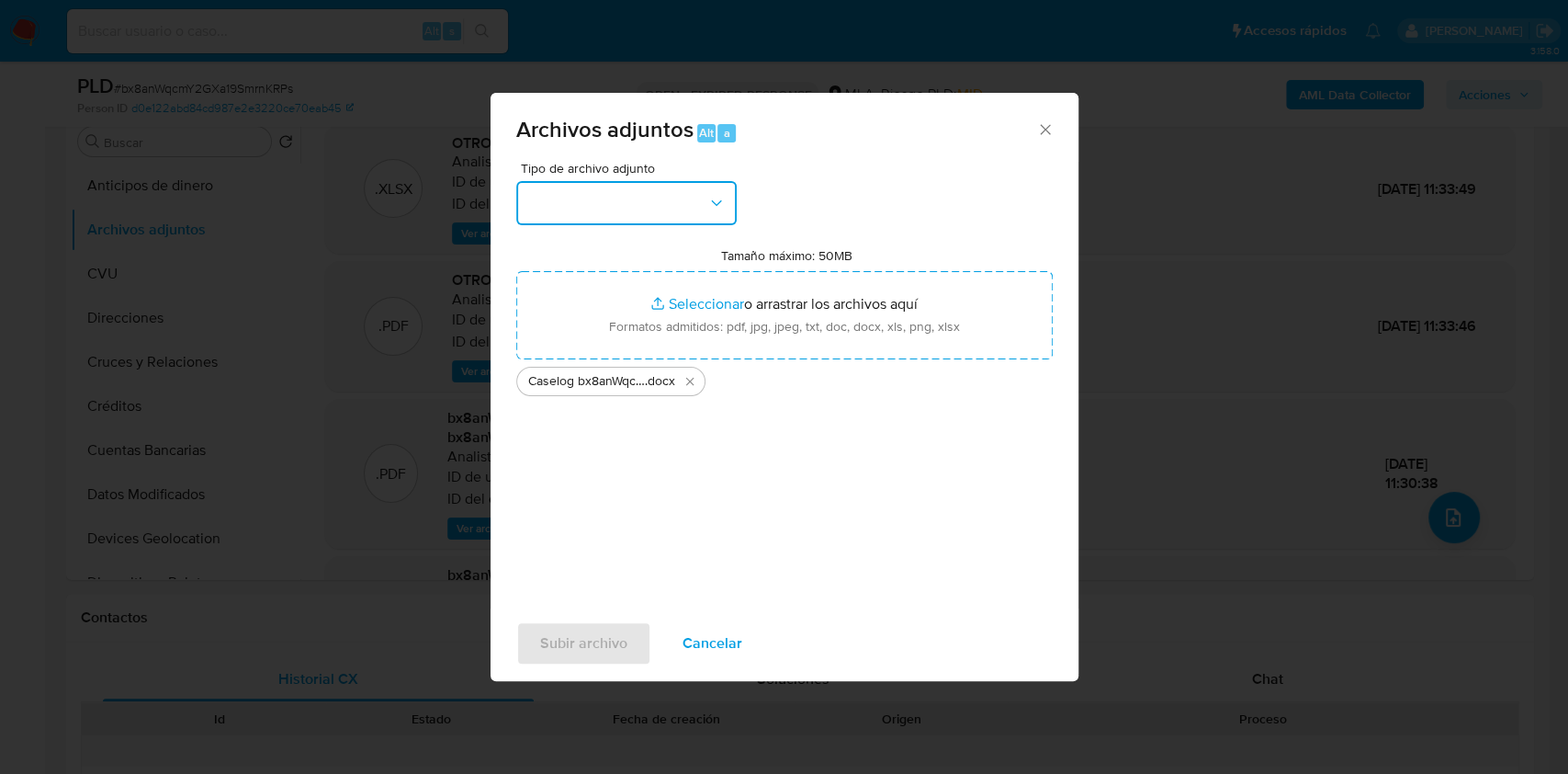
click at [661, 213] on button "button" at bounding box center [627, 203] width 221 height 45
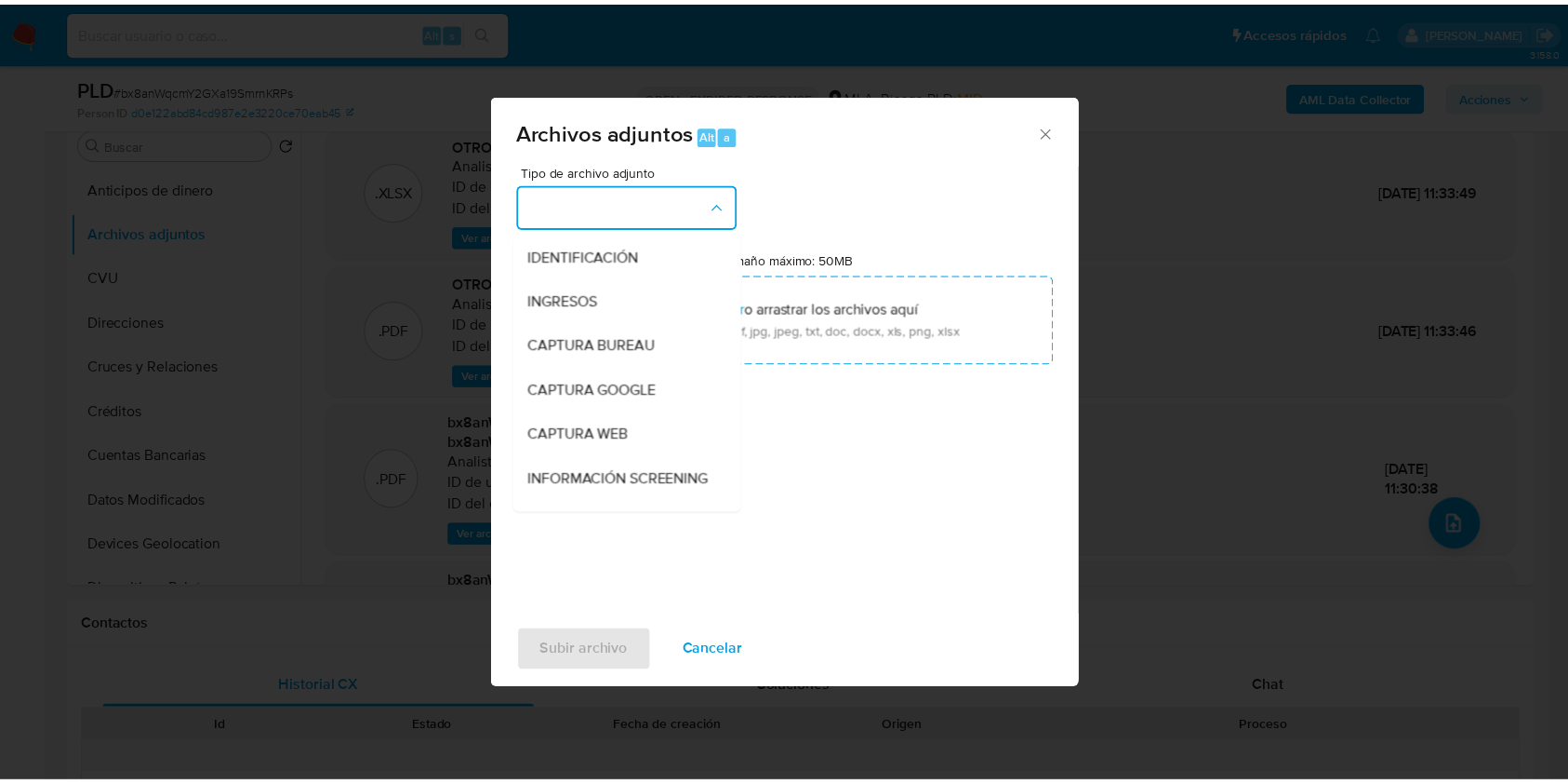
scroll to position [247, 0]
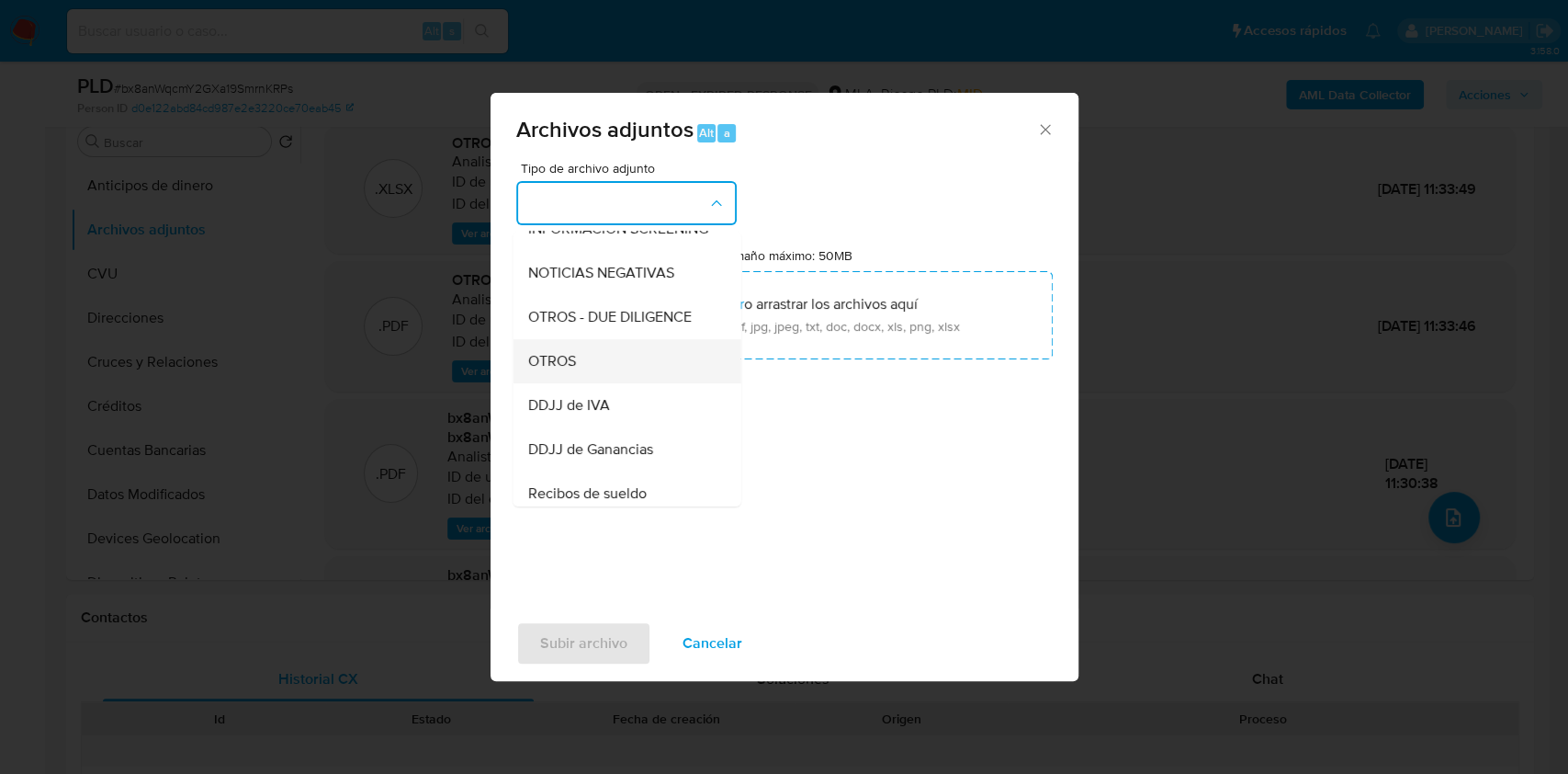
click at [570, 370] on span "OTROS" at bounding box center [550, 360] width 47 height 18
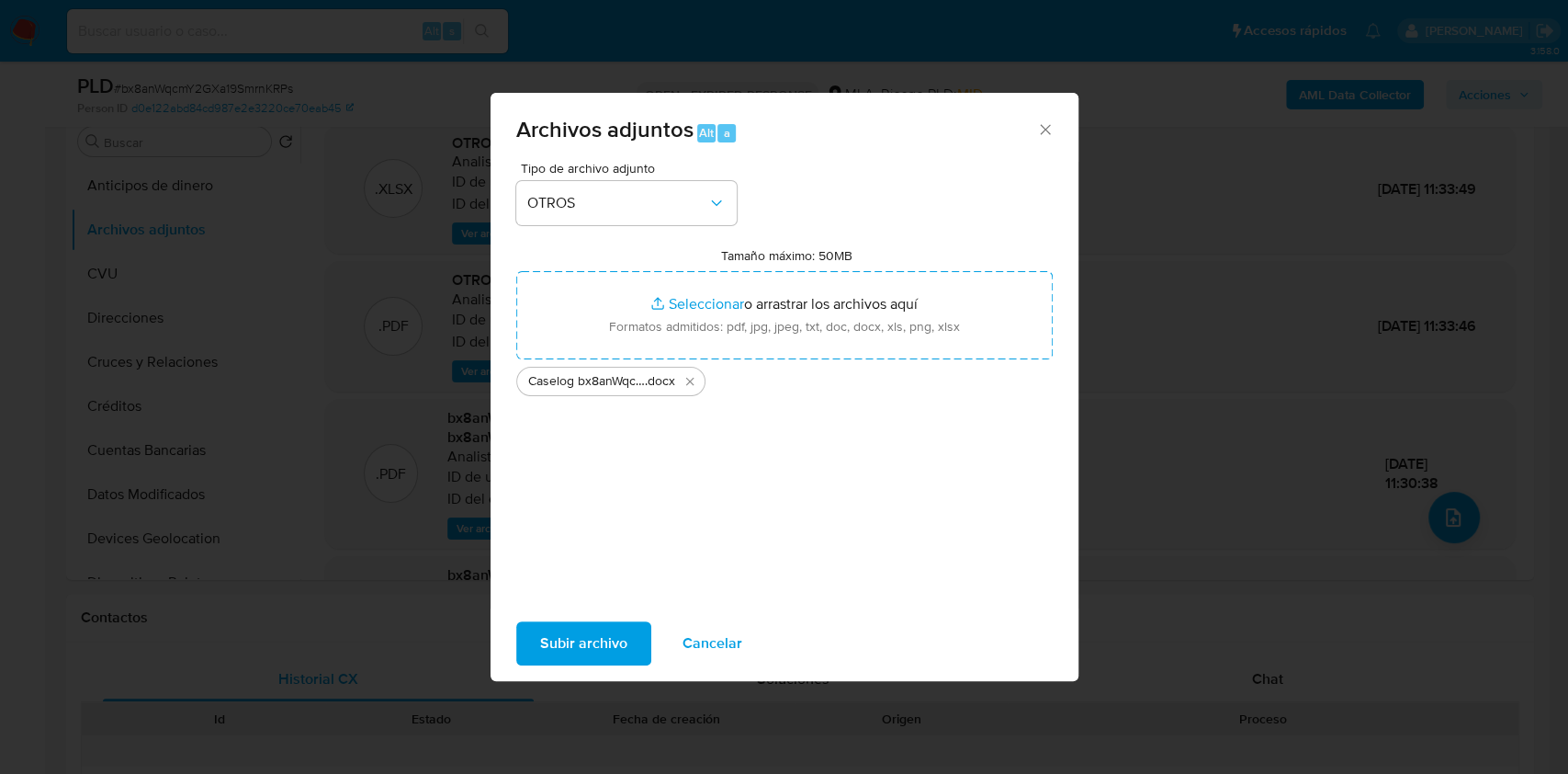
click at [575, 626] on span "Subir archivo" at bounding box center [584, 643] width 87 height 41
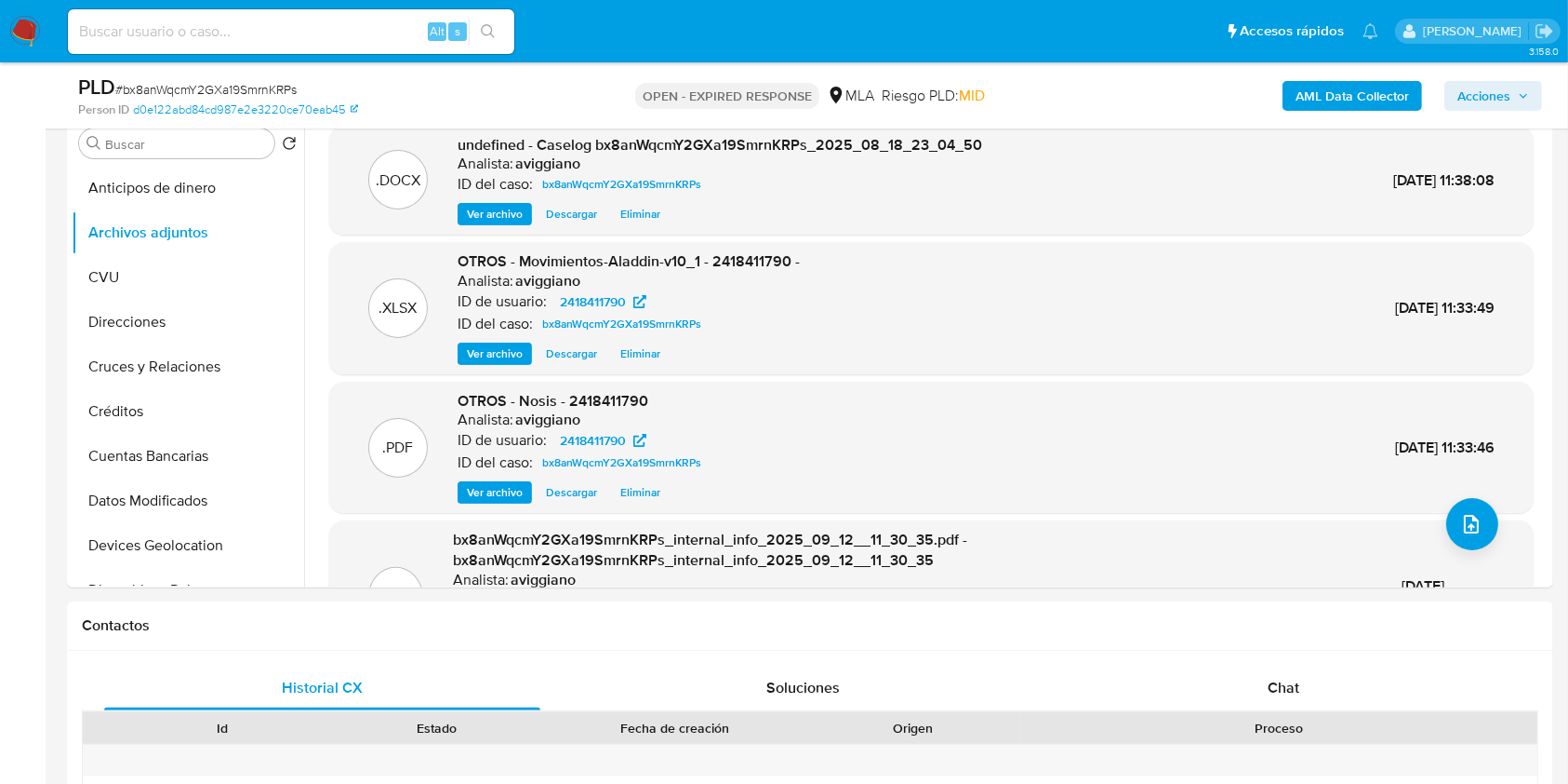
click at [1485, 93] on span "Acciones" at bounding box center [1484, 96] width 53 height 29
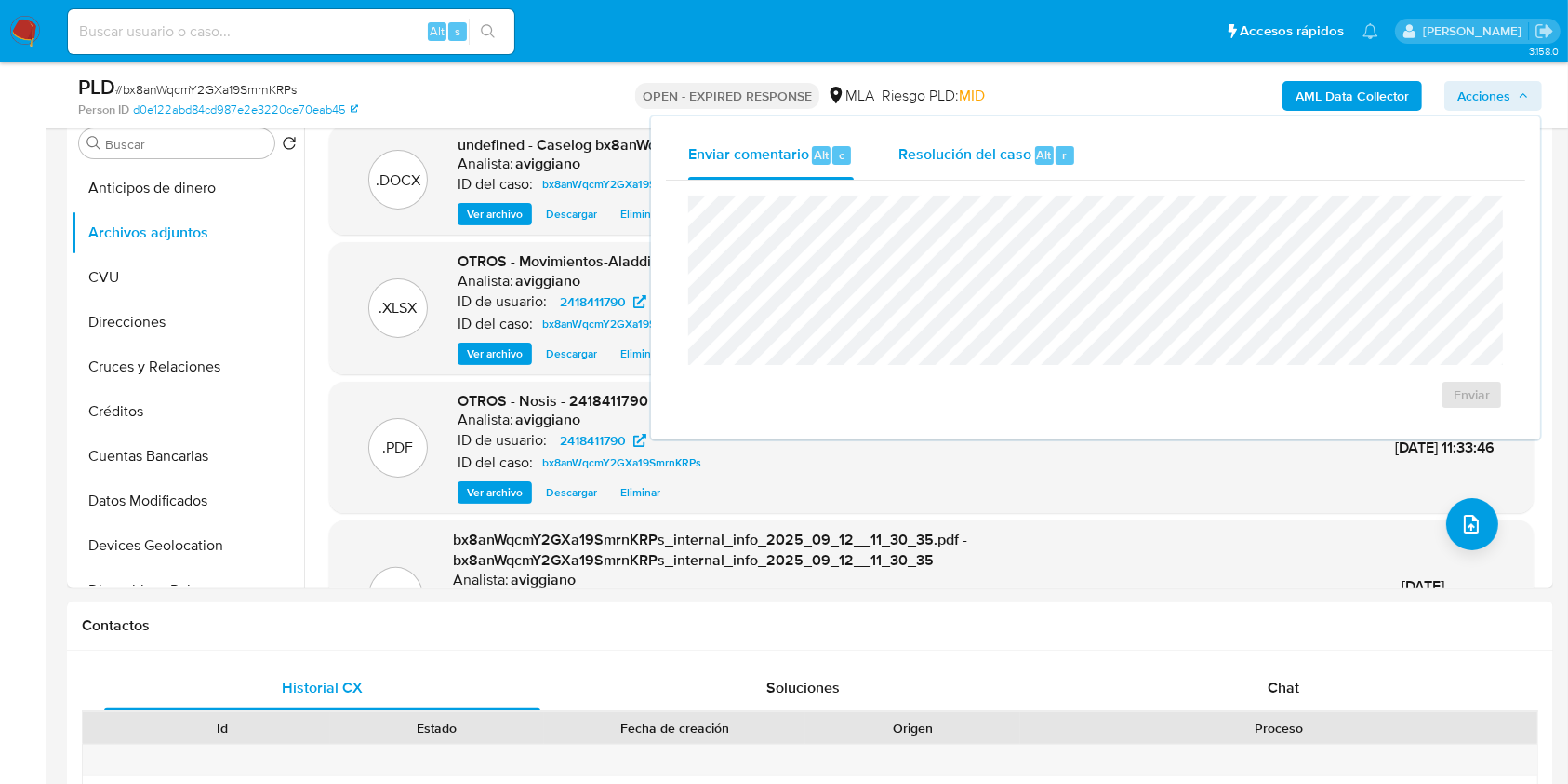
click at [938, 141] on div "Resolución del caso Alt r" at bounding box center [986, 155] width 177 height 48
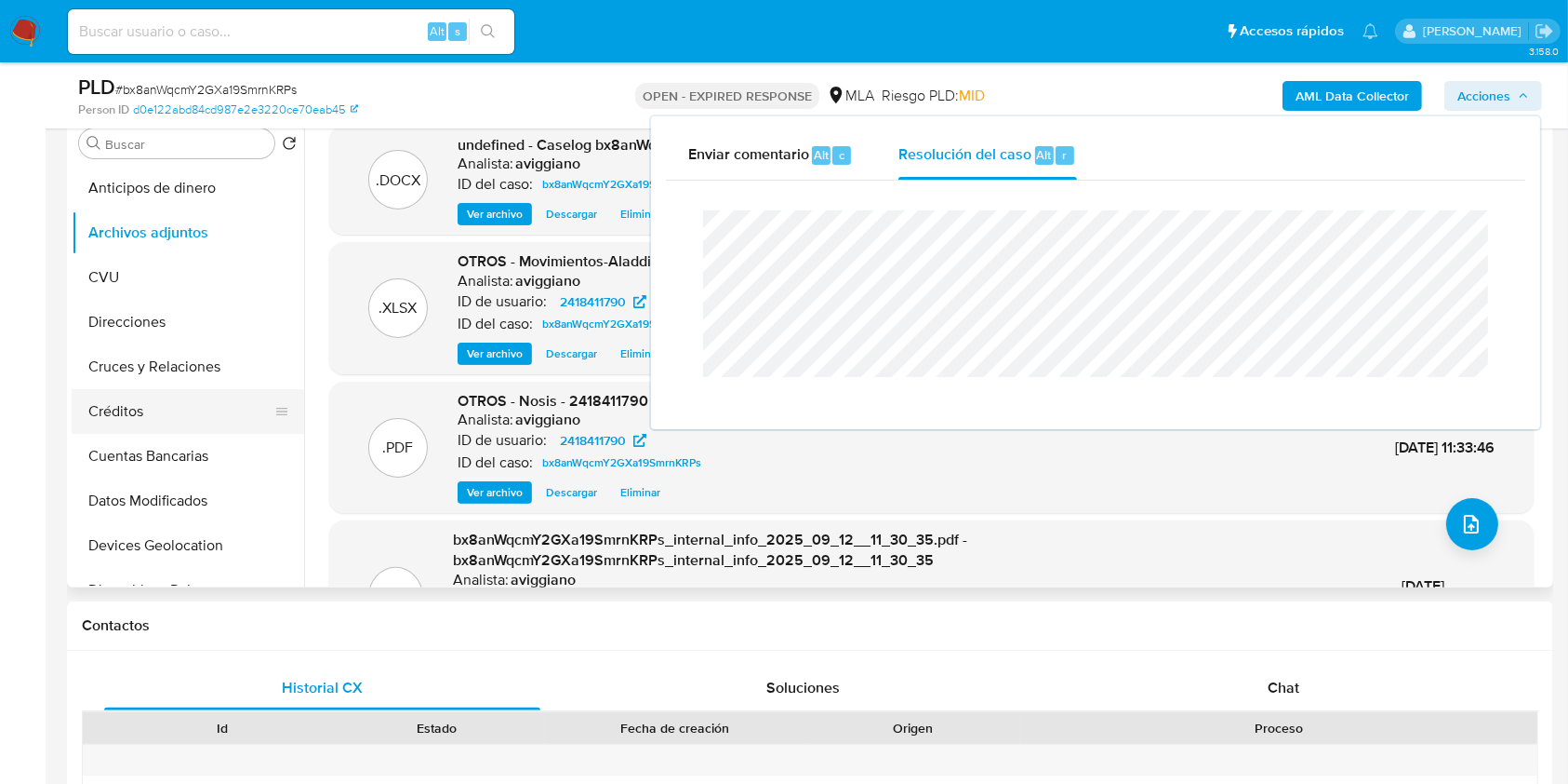
scroll to position [372, 0]
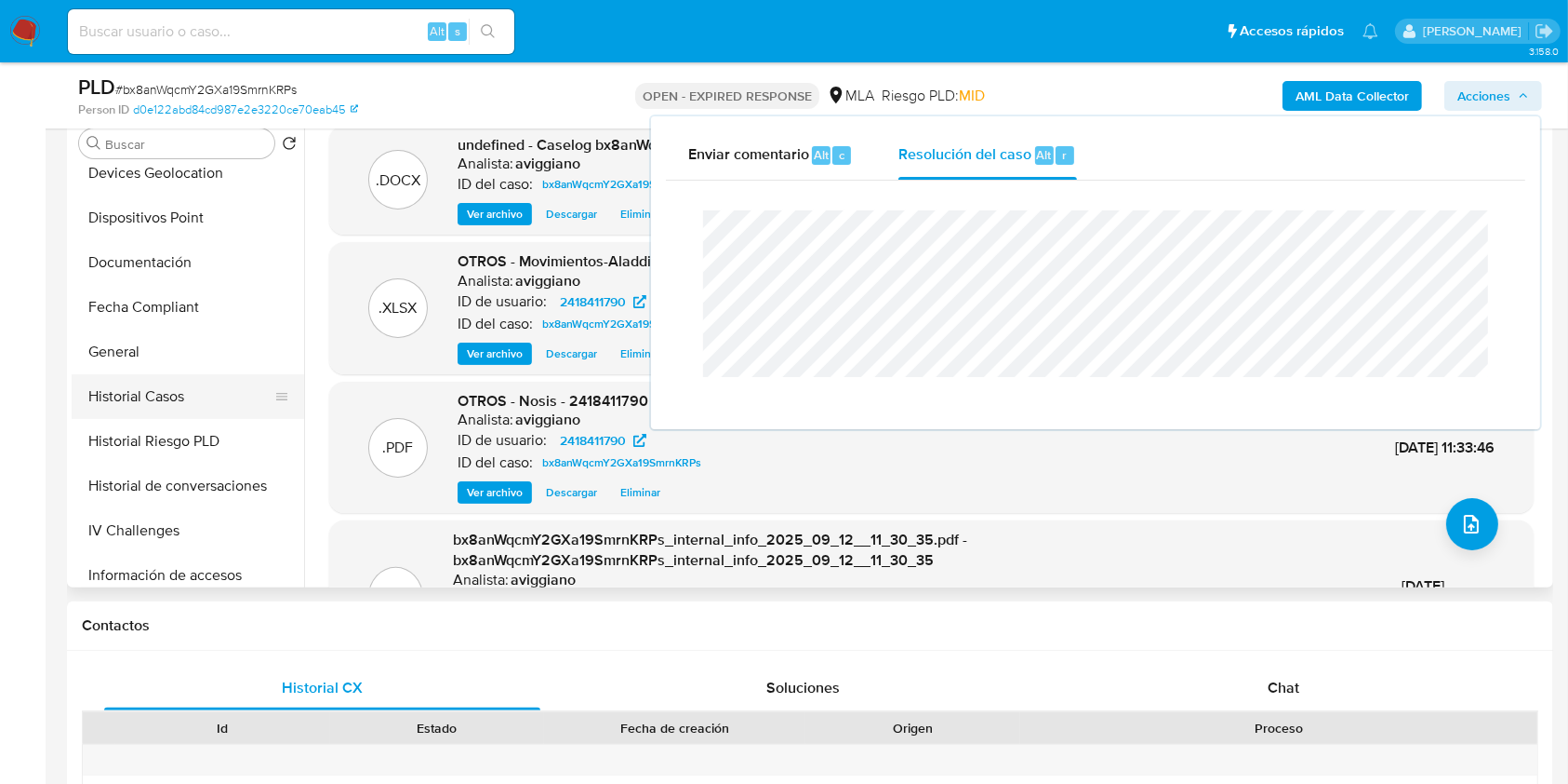
click at [144, 404] on button "Historial Casos" at bounding box center [180, 396] width 218 height 45
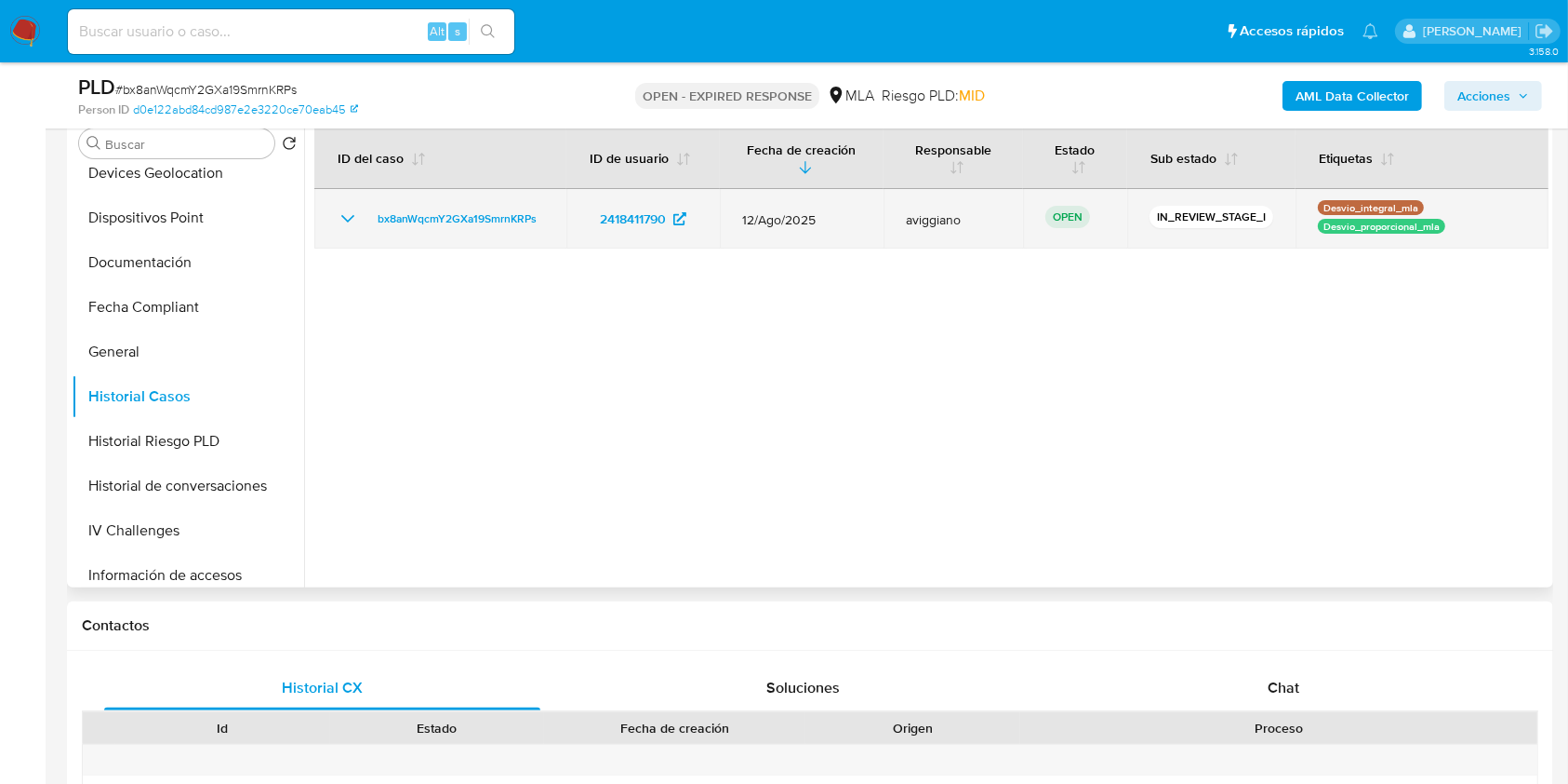
click at [429, 200] on td "bx8anWqcmY2GXa19SmrnKRPs" at bounding box center [440, 219] width 252 height 60
click at [431, 209] on span "bx8anWqcmY2GXa19SmrnKRPs" at bounding box center [457, 219] width 159 height 23
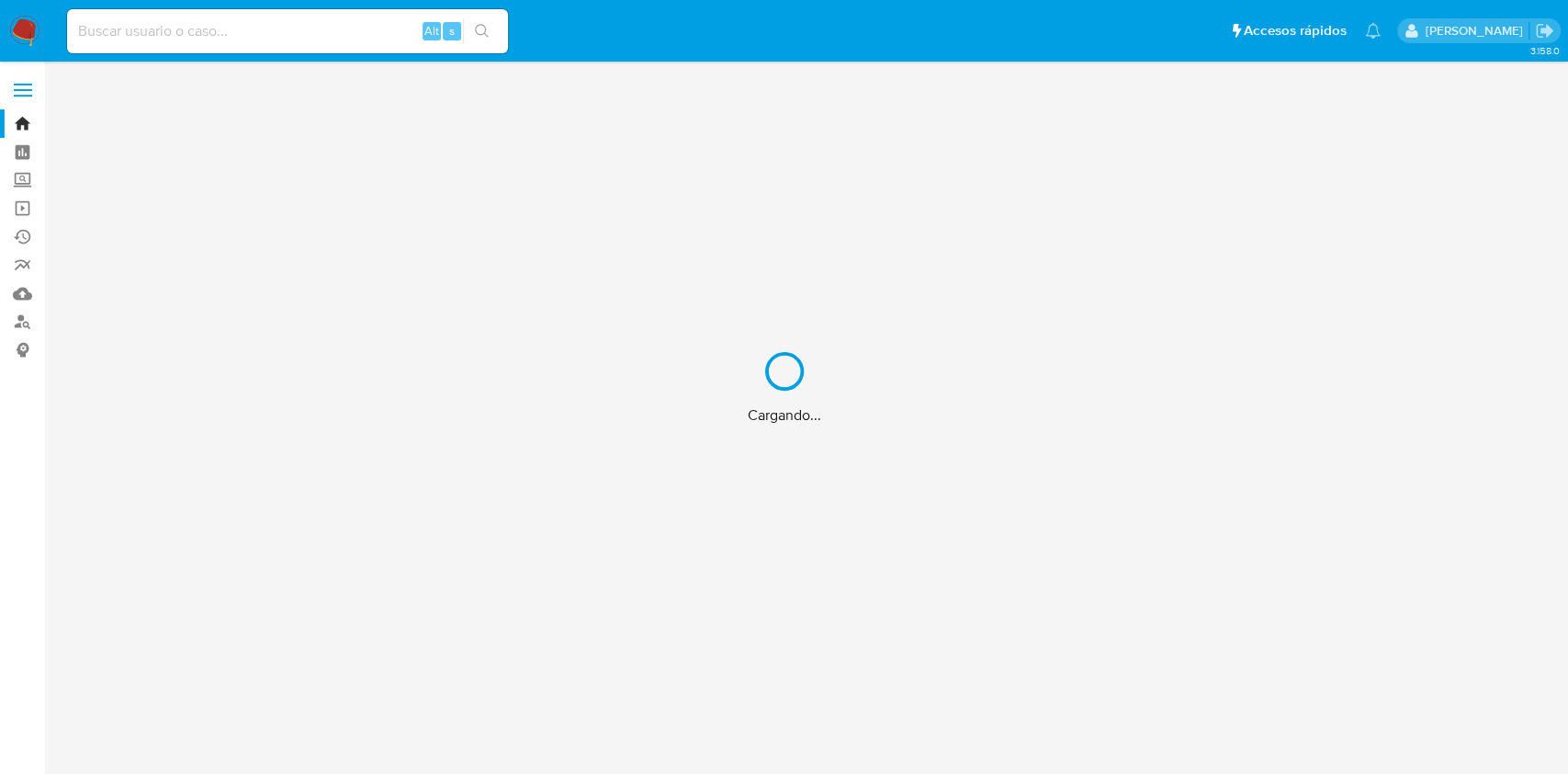
click div "Cargando..."
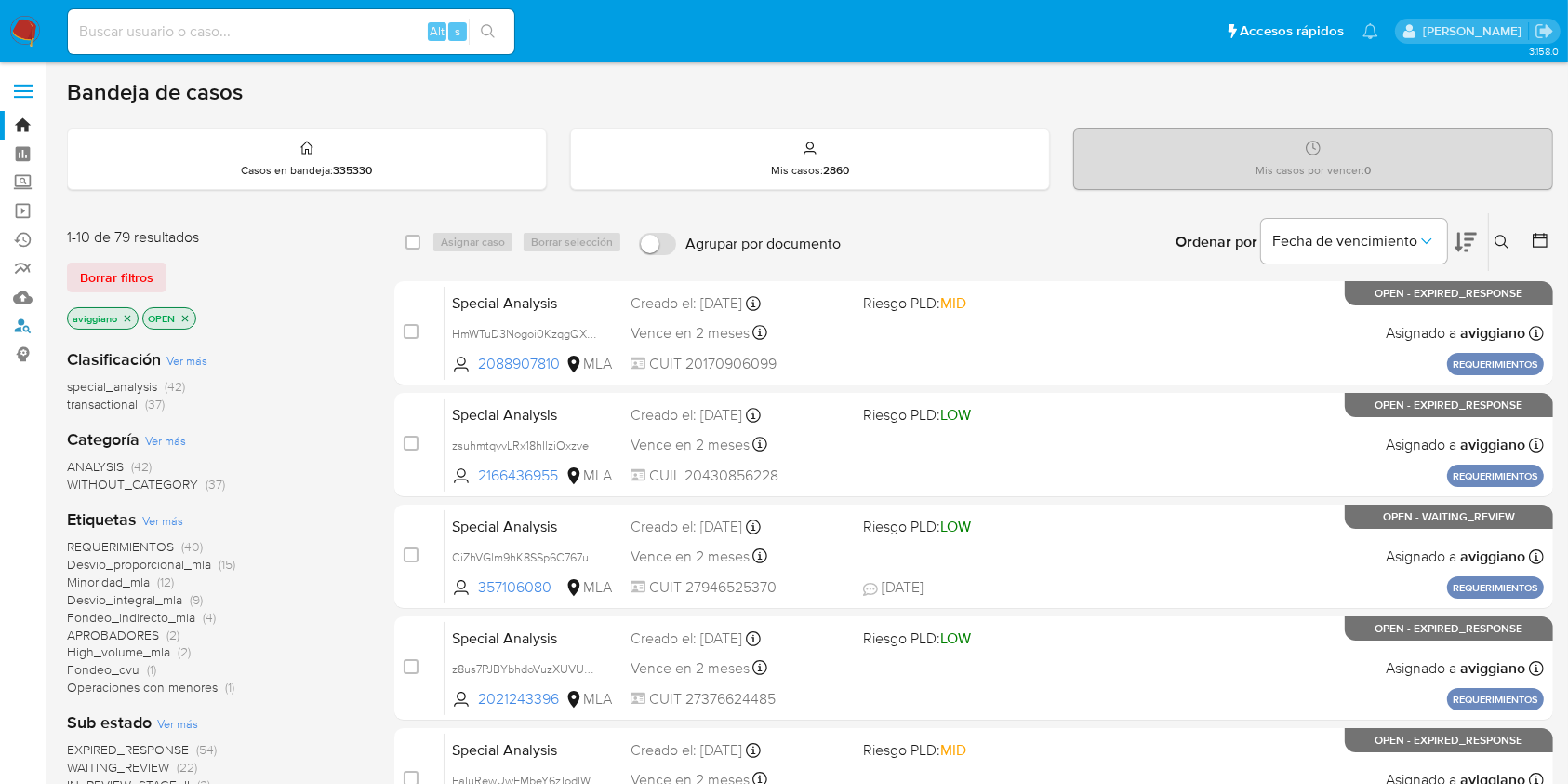
click link "Buscador de personas"
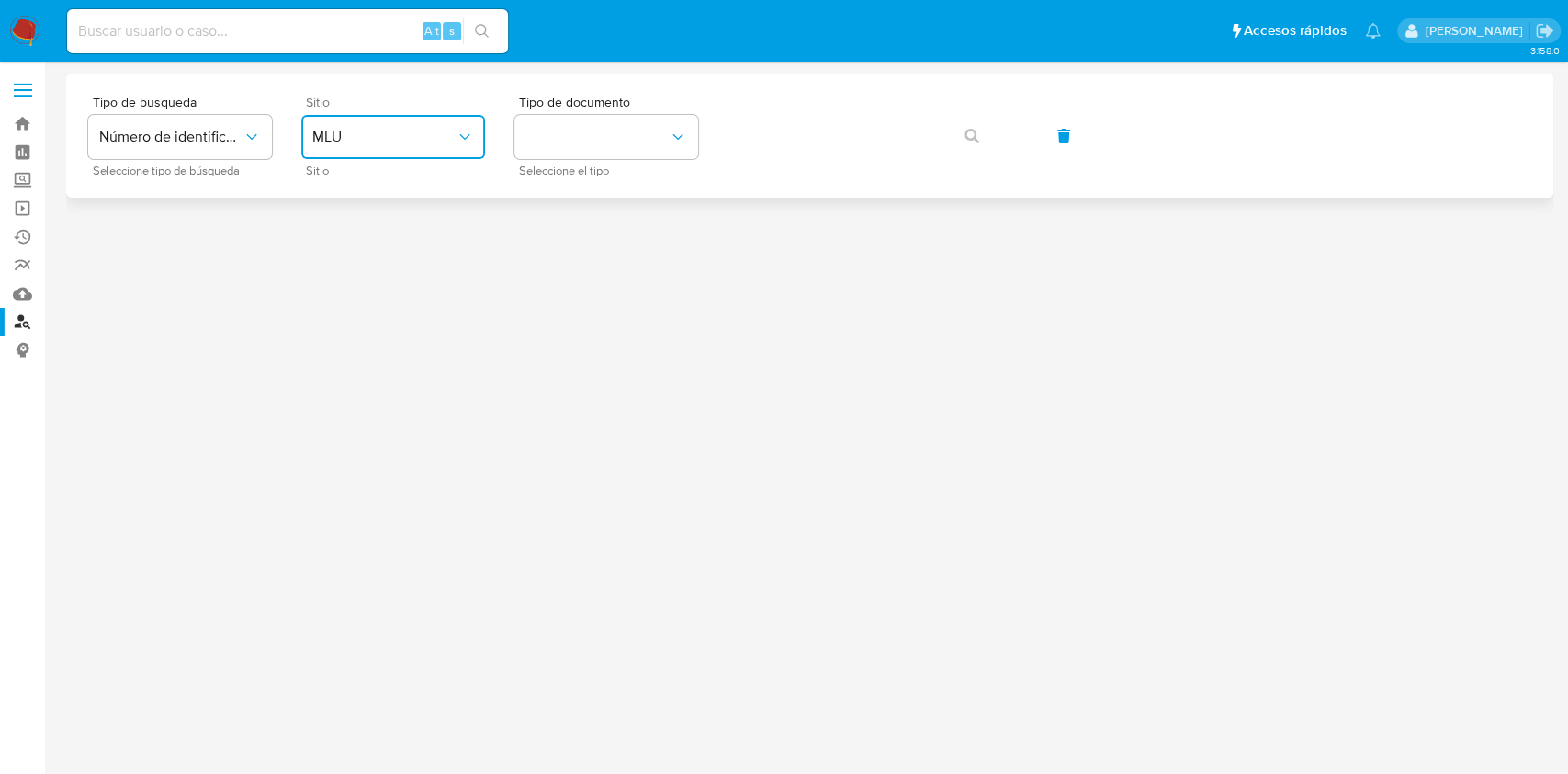
click at [482, 129] on button "MLU" at bounding box center [393, 138] width 184 height 45
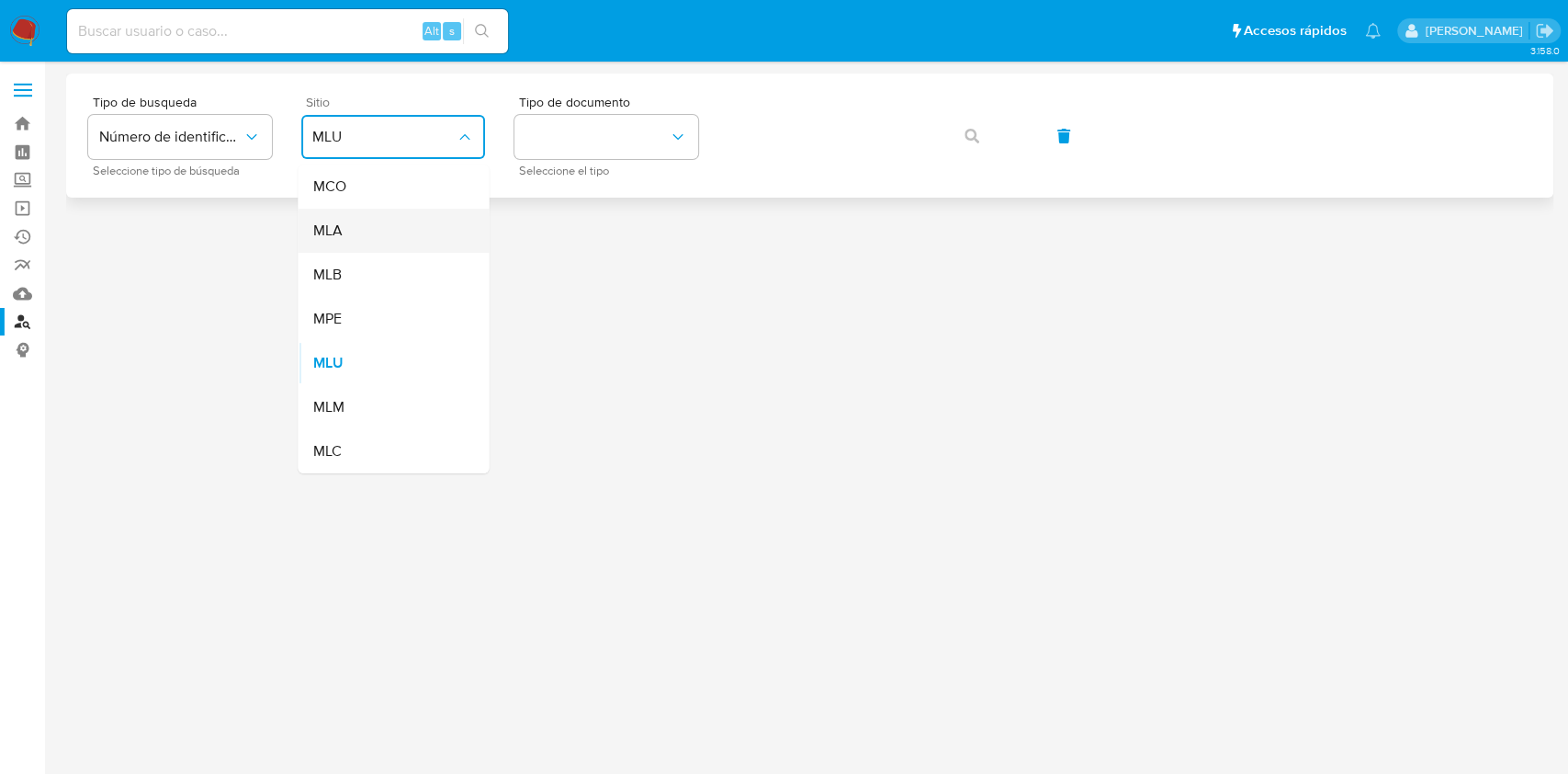
click at [385, 217] on div "MLA" at bounding box center [388, 231] width 151 height 45
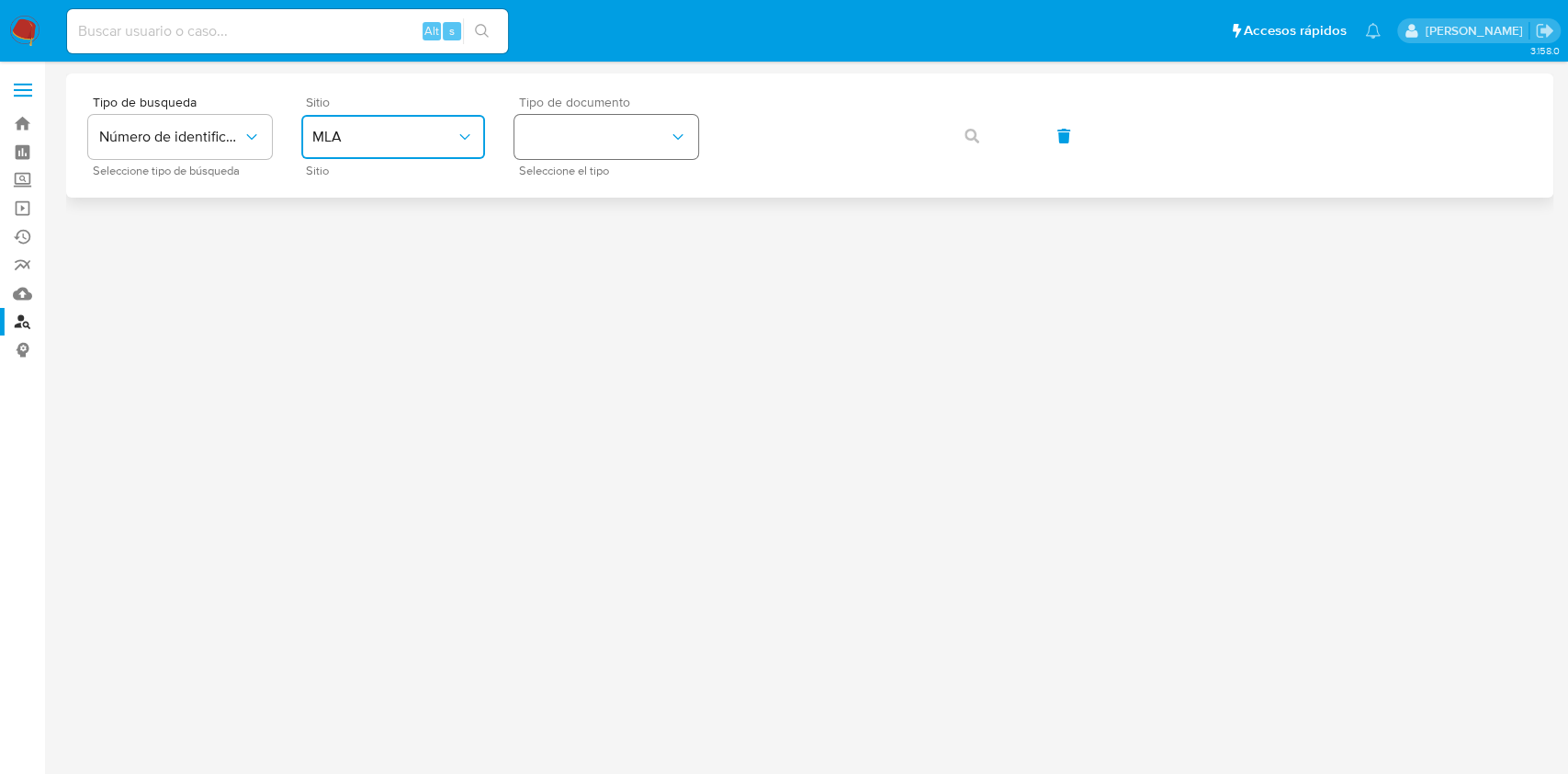
click at [636, 147] on button "identificationType" at bounding box center [606, 138] width 184 height 45
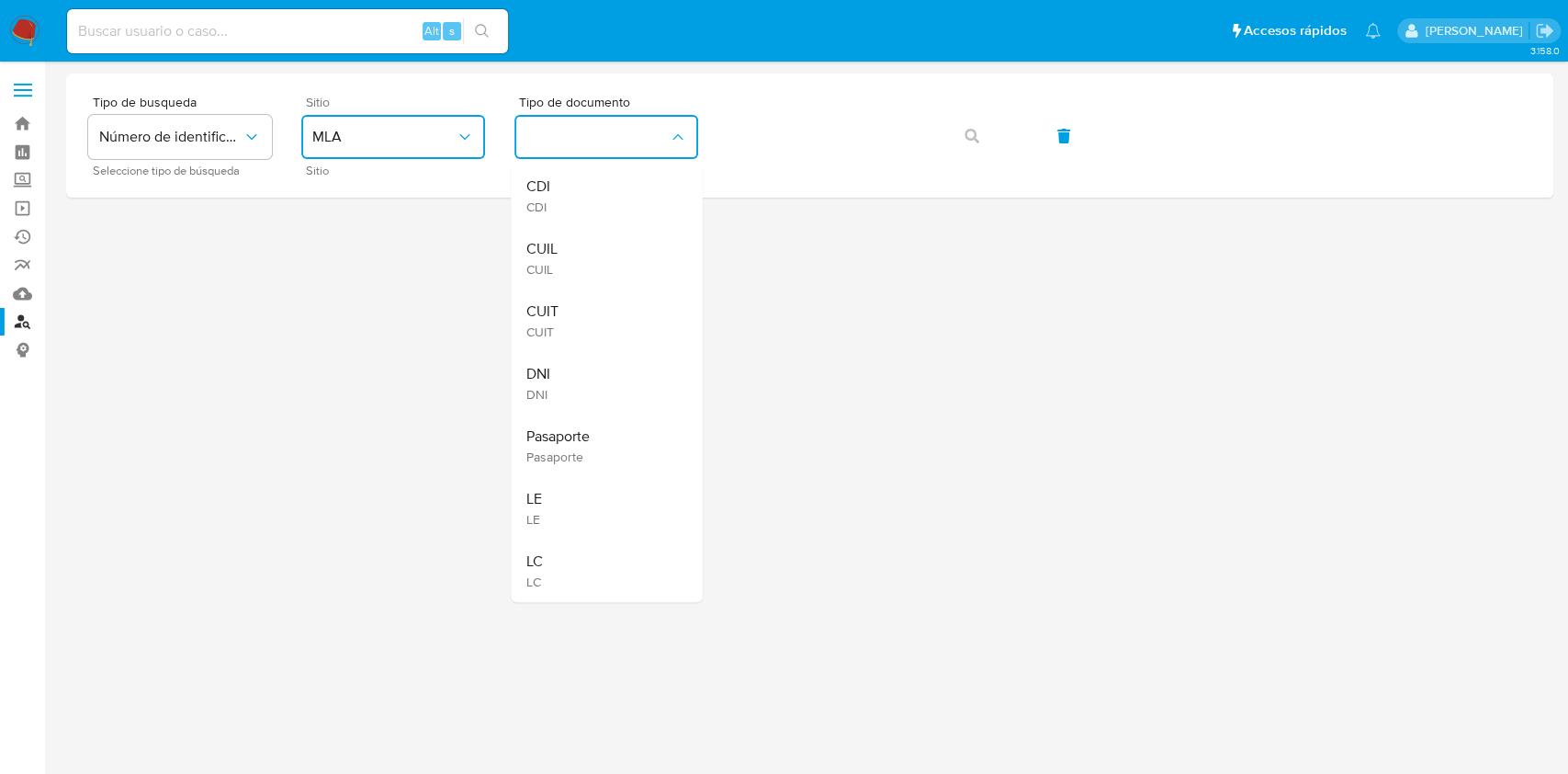
drag, startPoint x: 605, startPoint y: 327, endPoint x: 750, endPoint y: 208, distance: 187.6
click at [608, 323] on div "CUIT CUIT" at bounding box center [601, 321] width 151 height 63
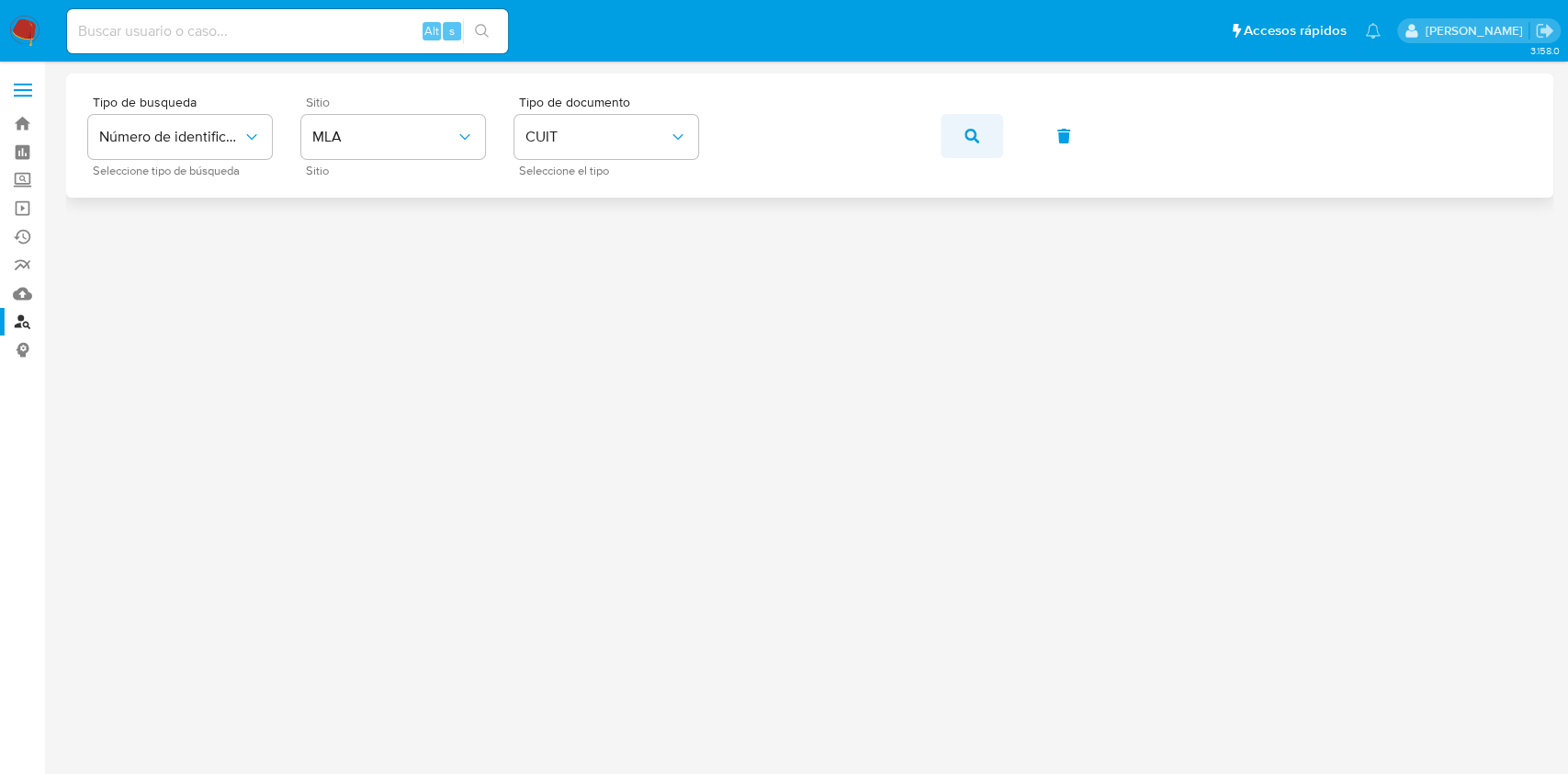
click at [963, 136] on button "button" at bounding box center [971, 137] width 63 height 45
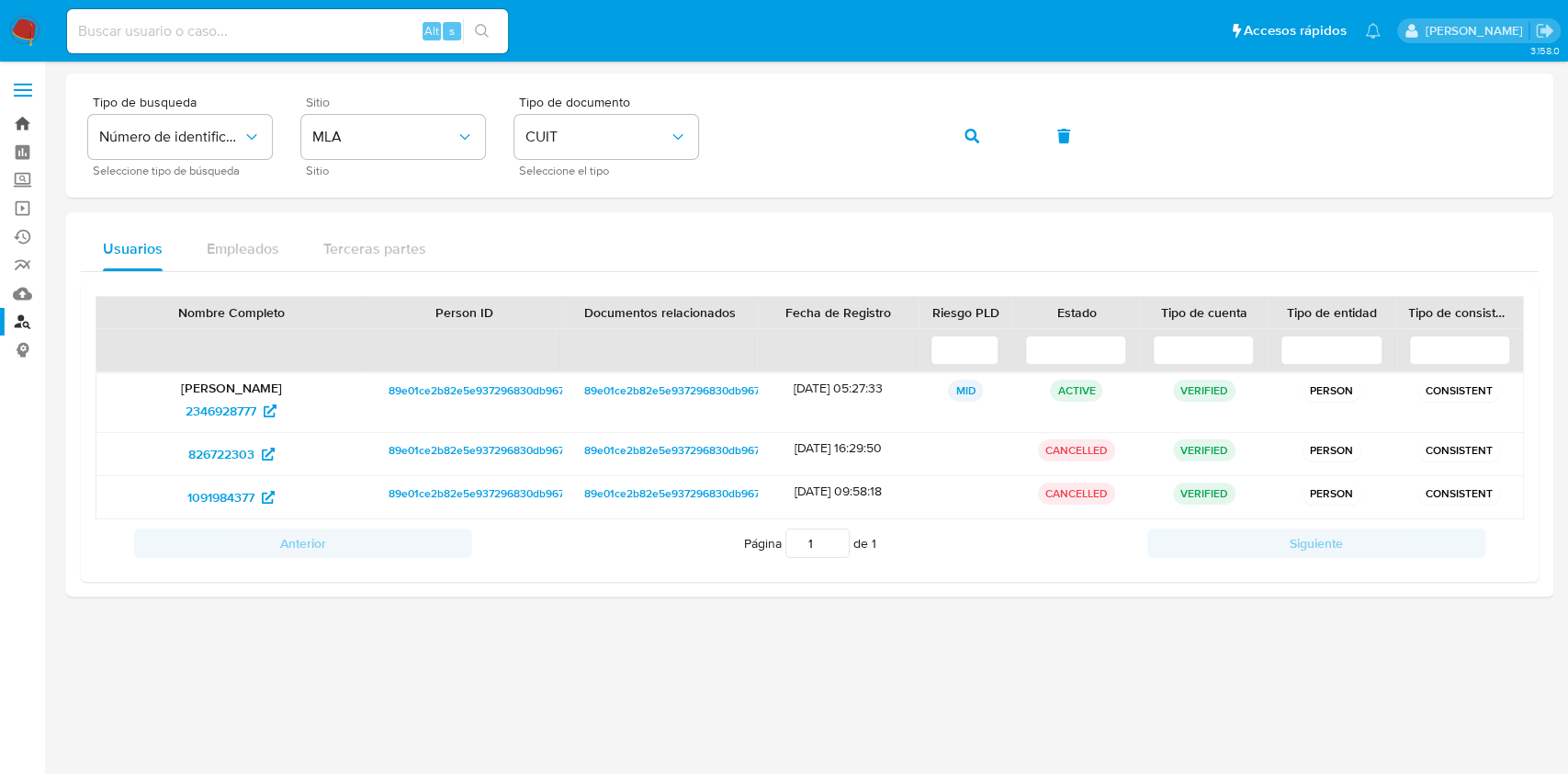
click at [21, 119] on link "Bandeja" at bounding box center [109, 123] width 219 height 28
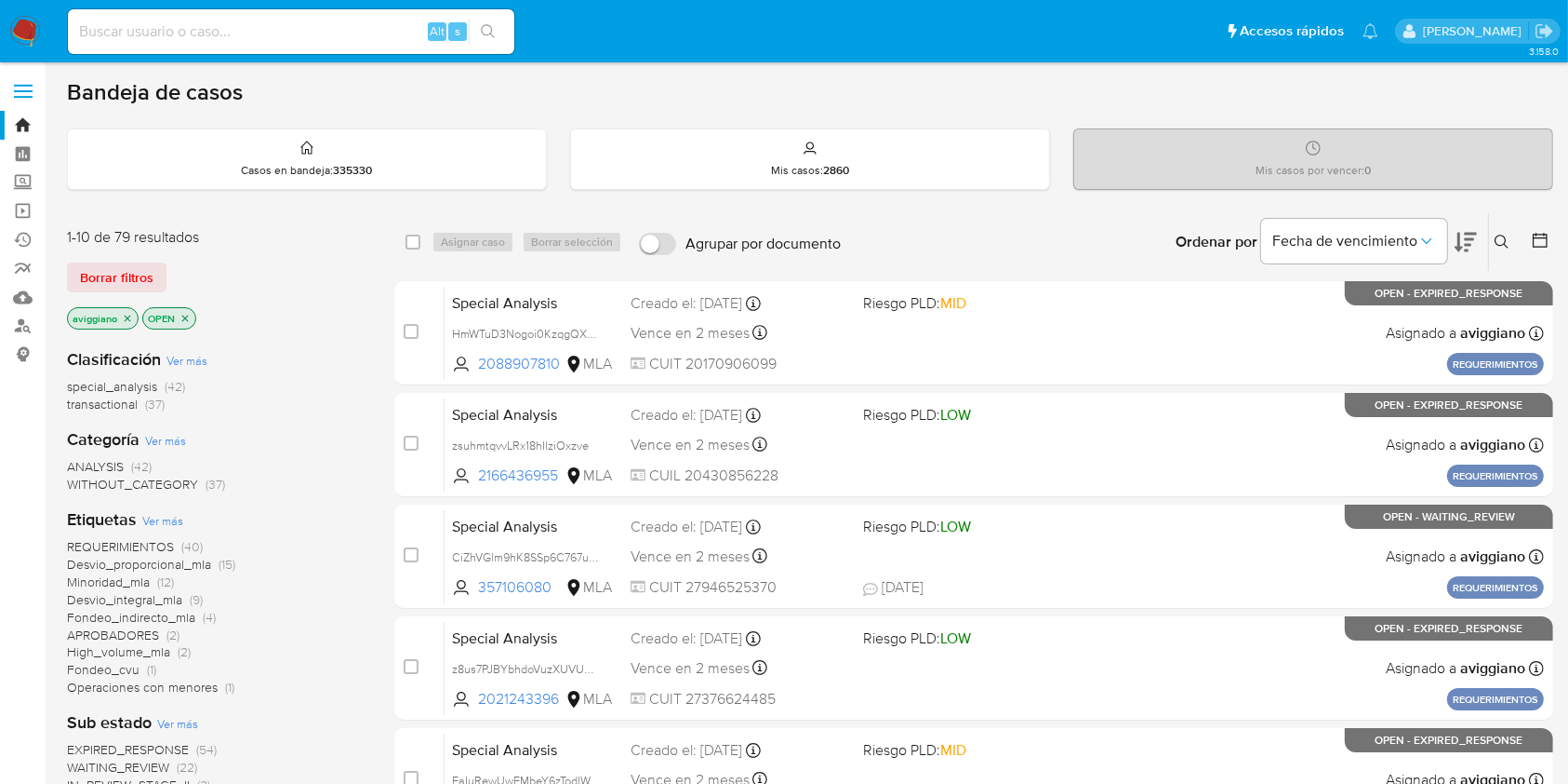
click at [1502, 243] on icon at bounding box center [1501, 241] width 14 height 14
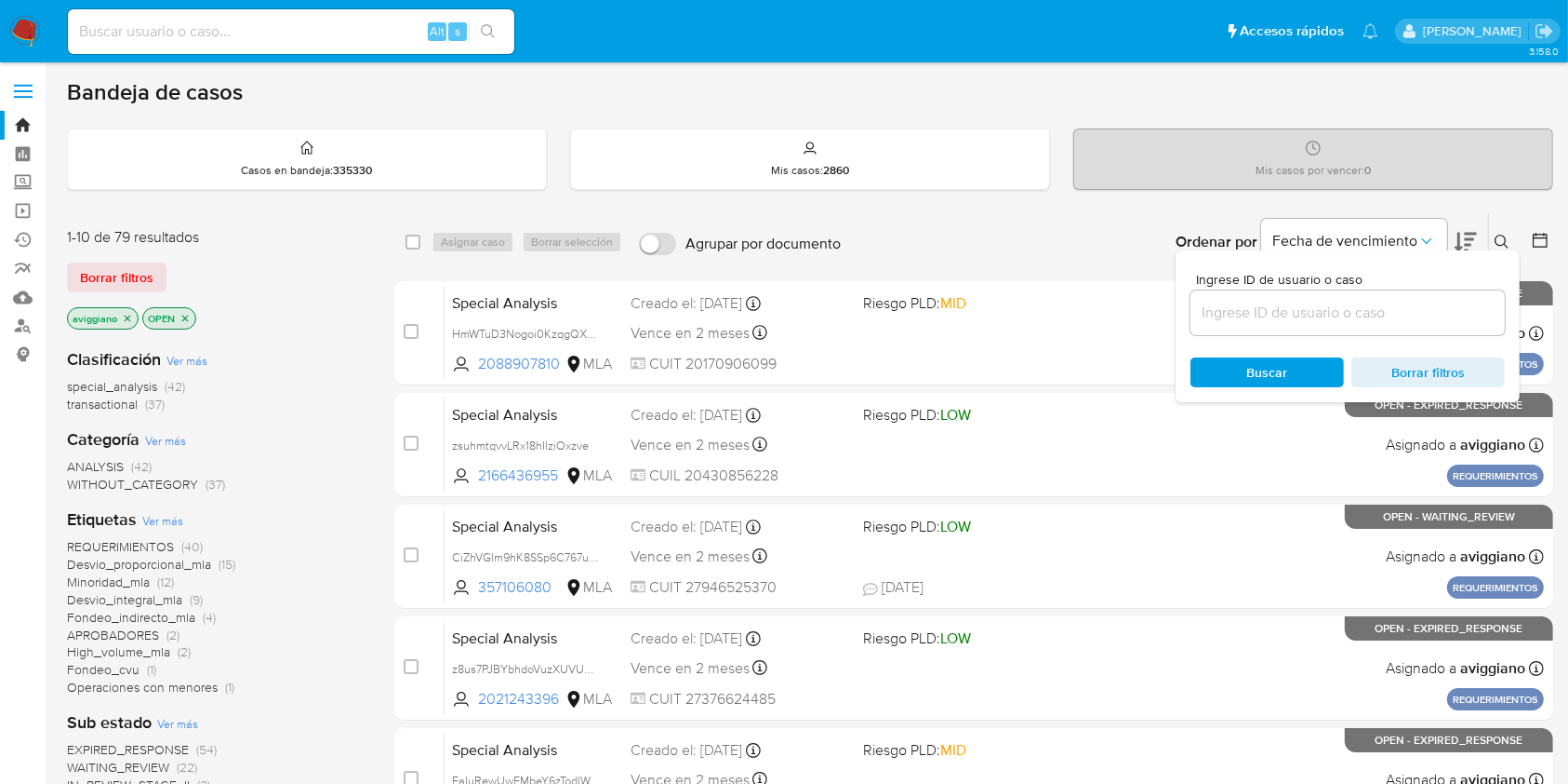
click at [1442, 312] on input at bounding box center [1347, 312] width 315 height 25
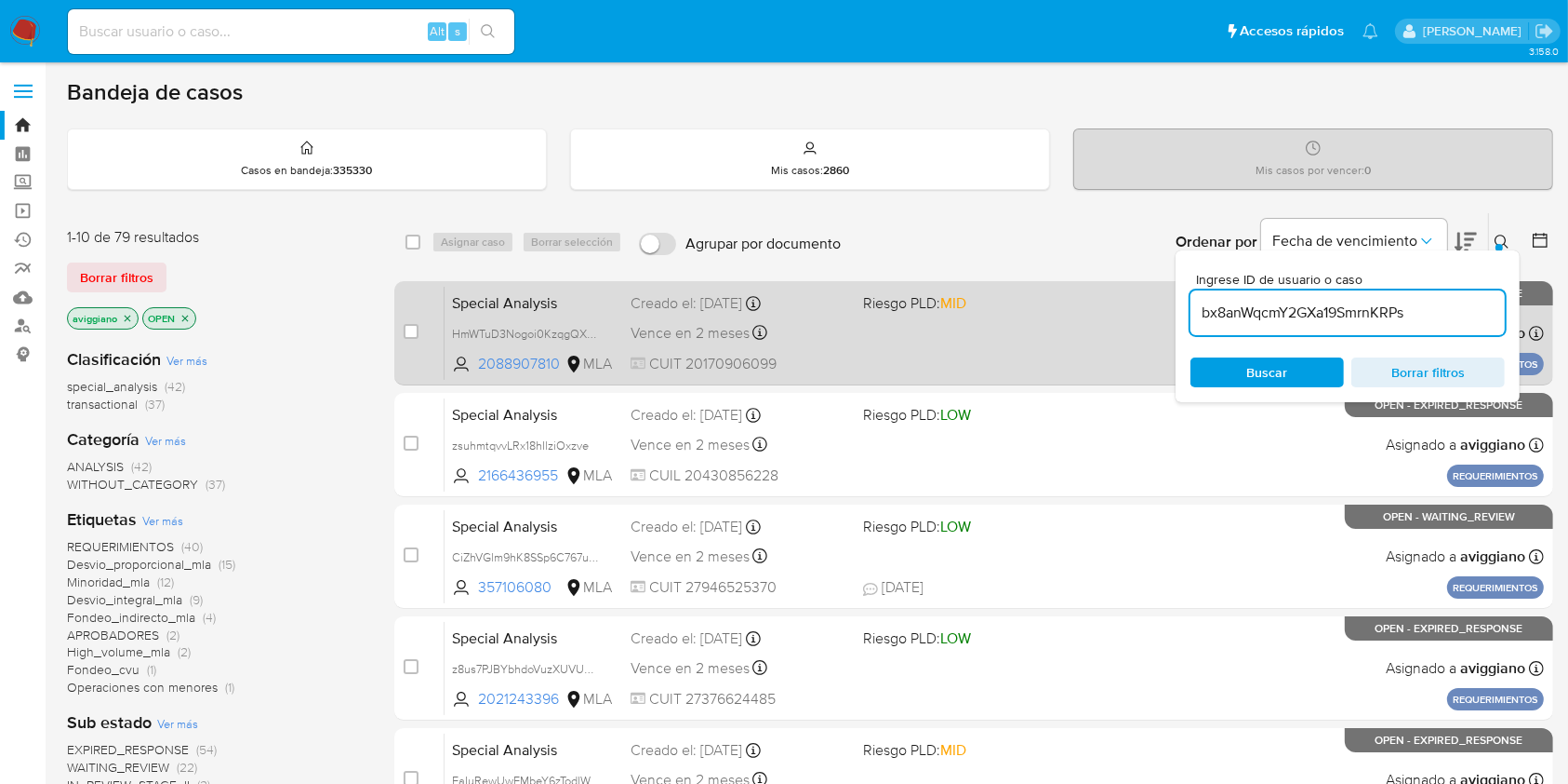
type input "bx8anWqcmY2GXa19SmrnKRPs"
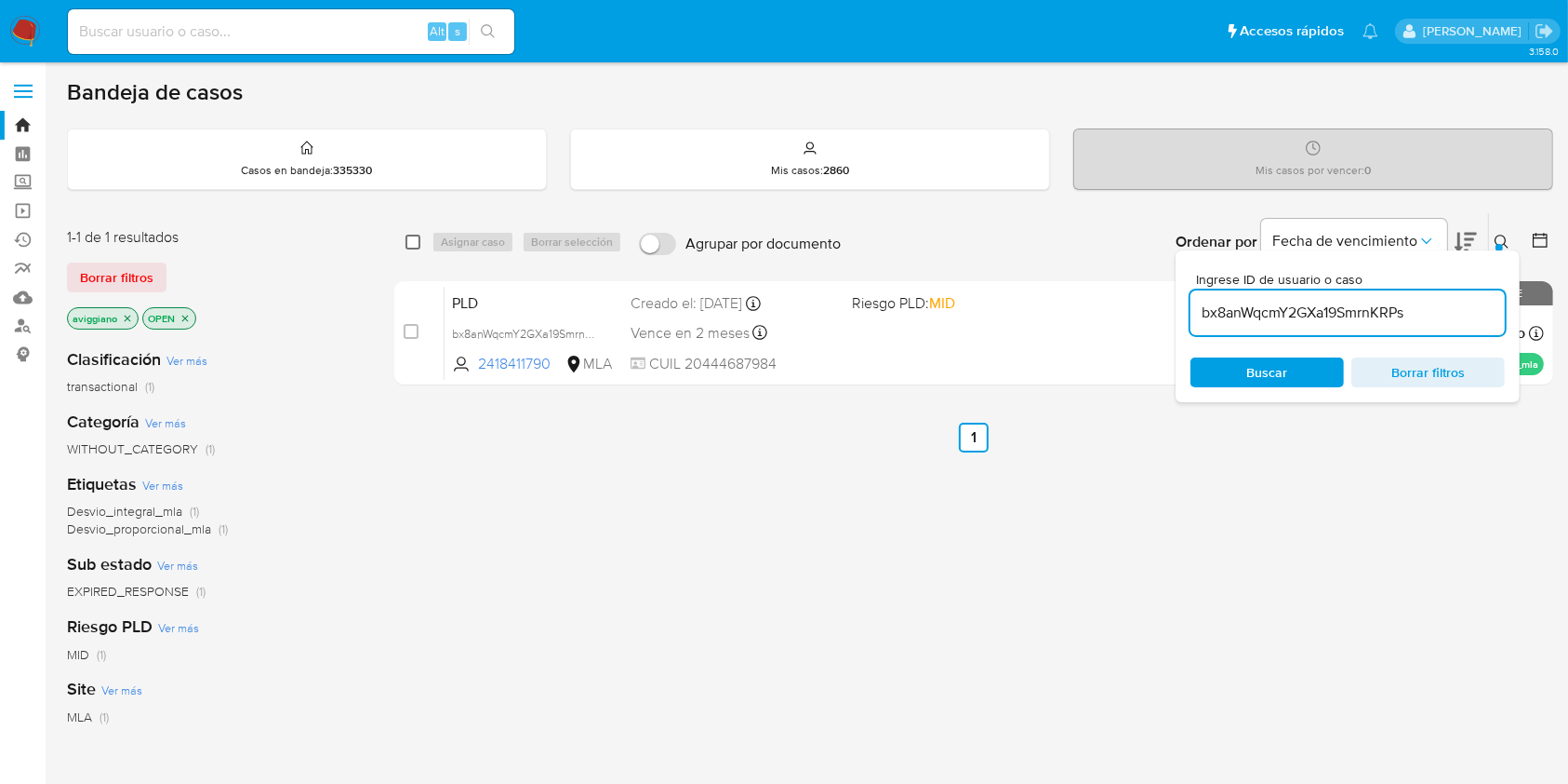
click at [411, 235] on input "checkbox" at bounding box center [413, 241] width 15 height 15
checkbox input "true"
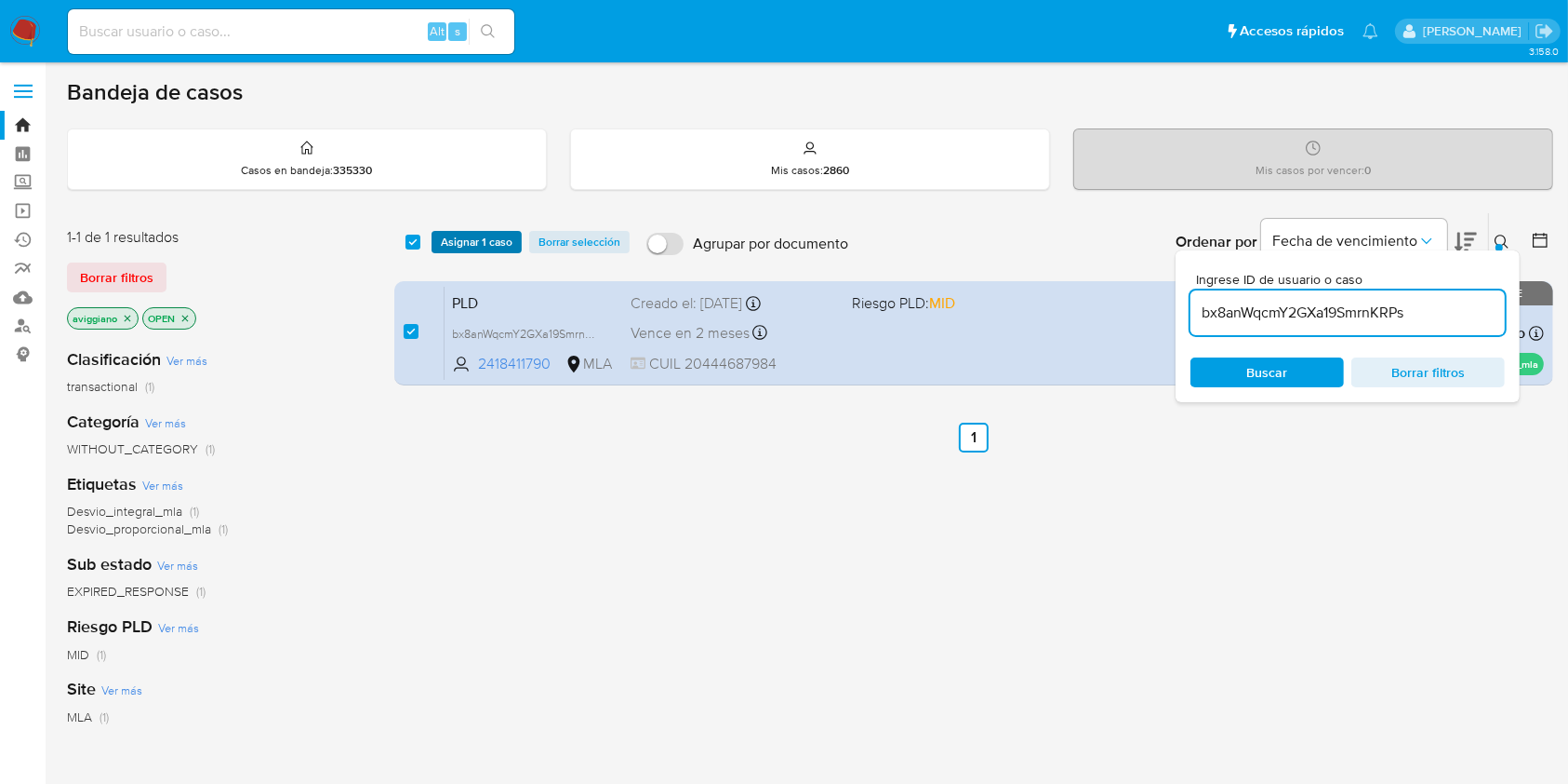
click at [474, 244] on span "Asignar 1 caso" at bounding box center [477, 241] width 72 height 19
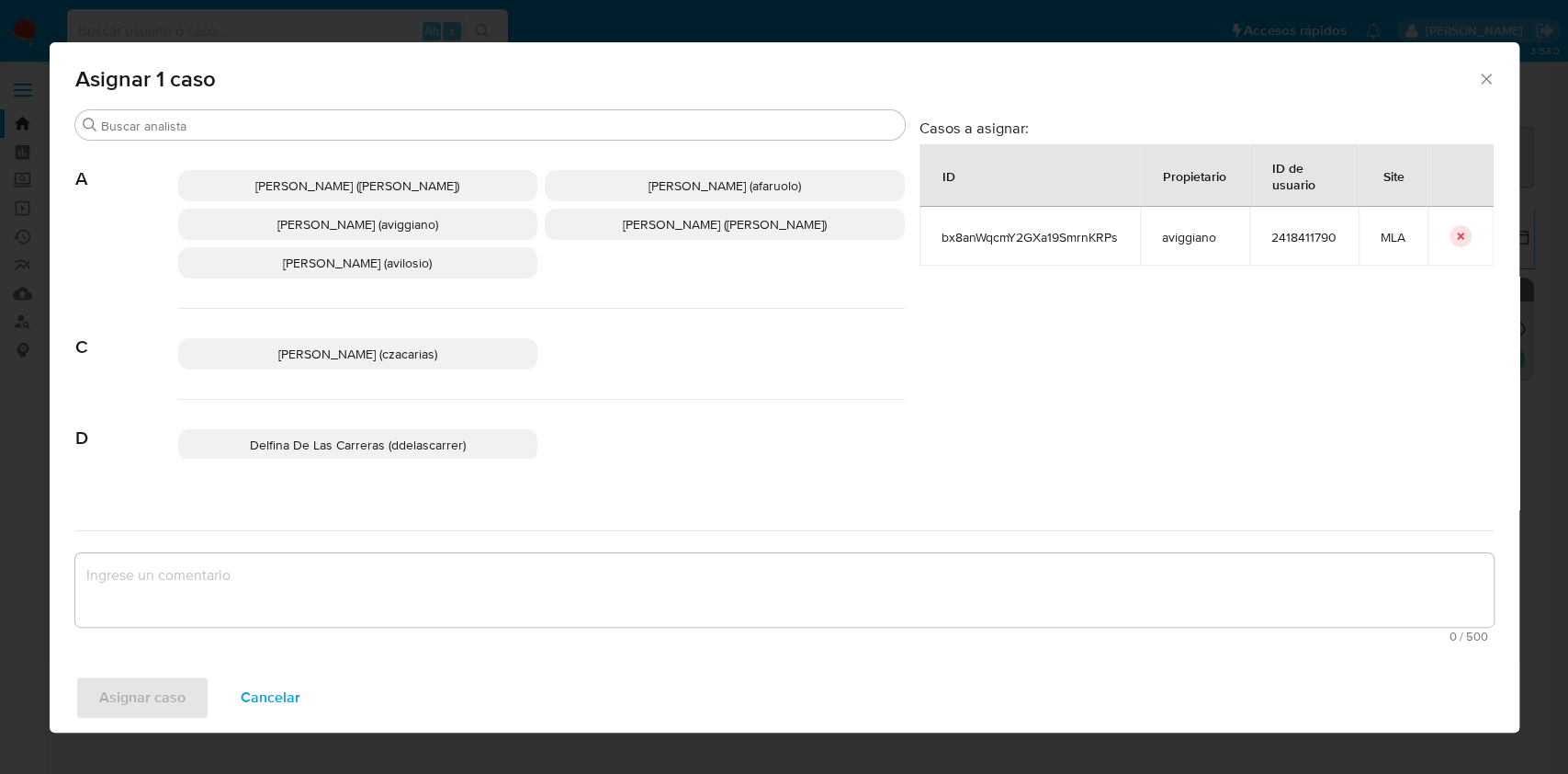
click at [385, 232] on span "Agustina Belen Viggiano (aviggiano)" at bounding box center [357, 224] width 161 height 18
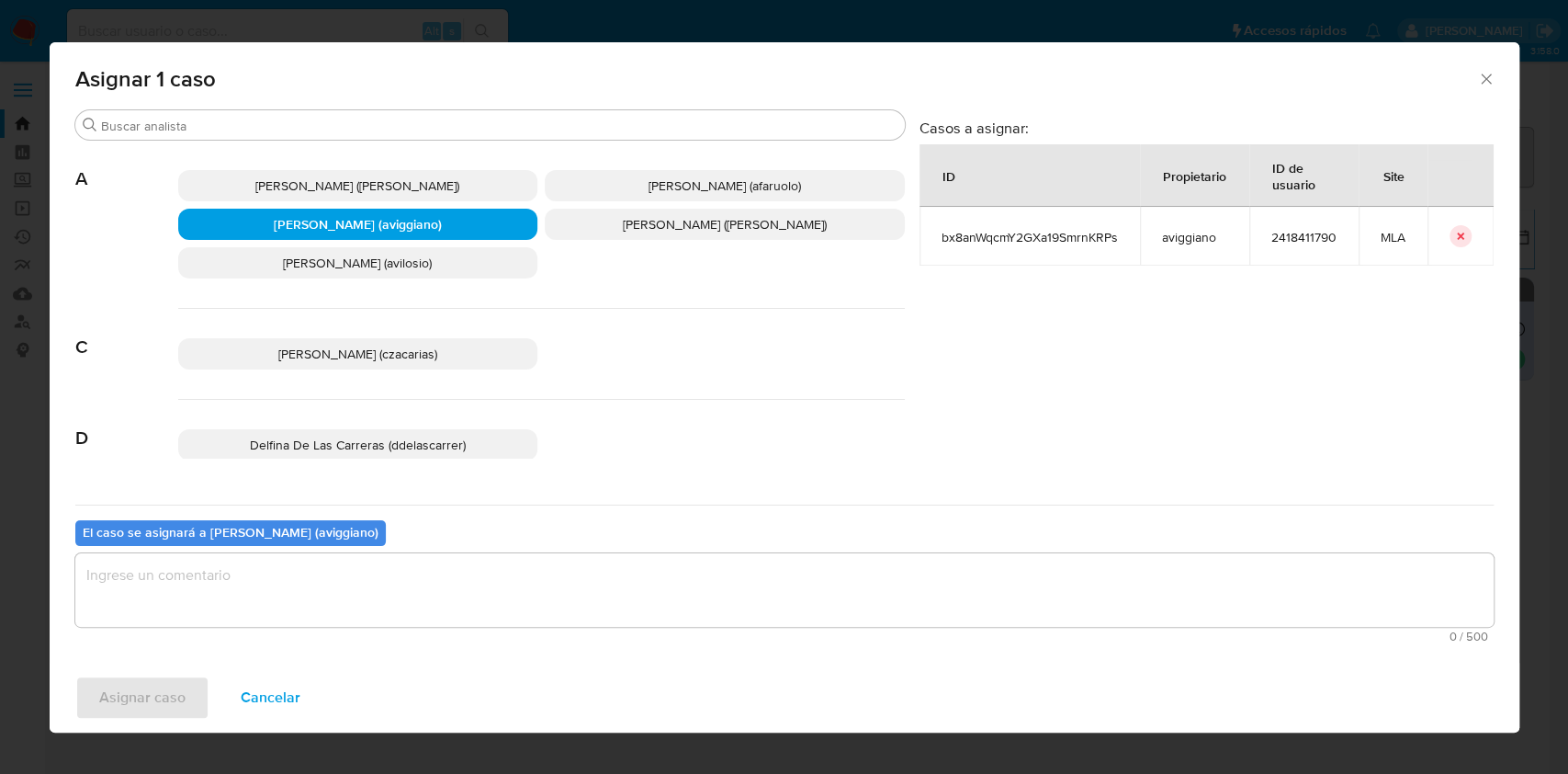
drag, startPoint x: 337, startPoint y: 592, endPoint x: 264, endPoint y: 655, distance: 96.4
click at [335, 592] on textarea "assign-modal" at bounding box center [784, 590] width 1419 height 74
click at [191, 706] on button "Asignar caso" at bounding box center [142, 697] width 134 height 45
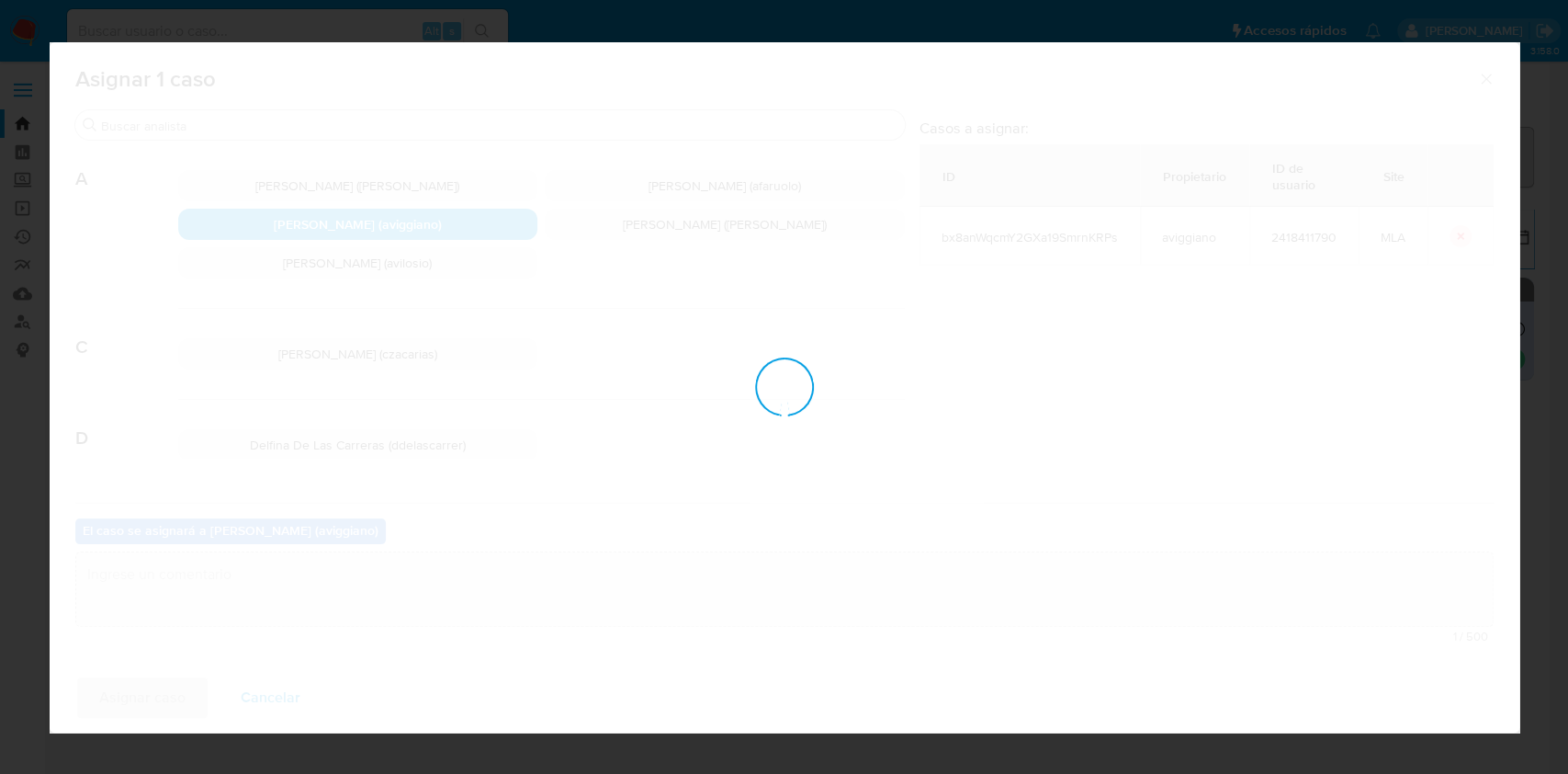
checkbox input "false"
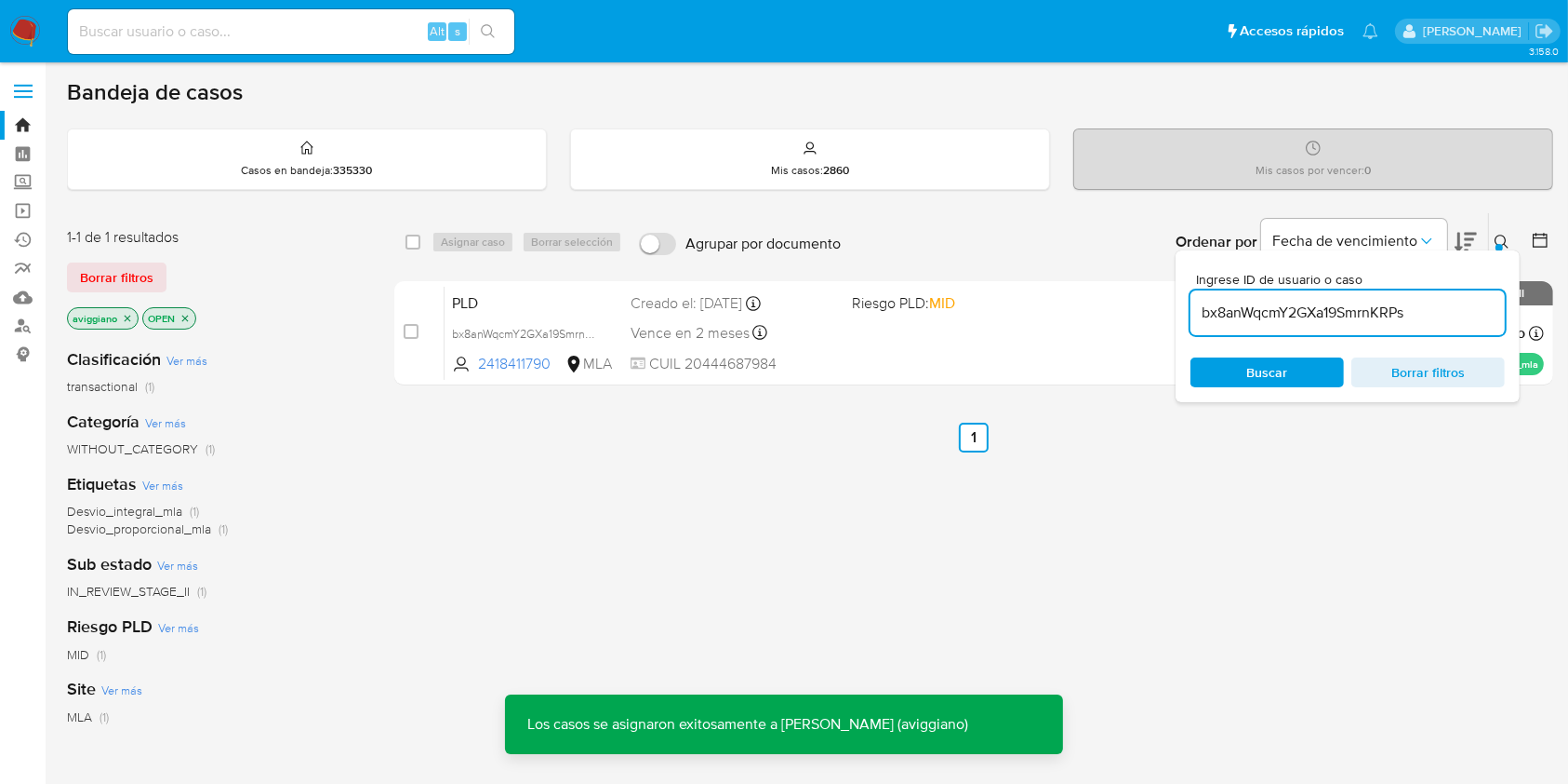
click at [932, 348] on div "PLD bx8anWqcmY2GXa19SmrnKRPs 2418411790 MLA Riesgo PLD: MID Creado el: 12/08/20…" at bounding box center [993, 333] width 1099 height 94
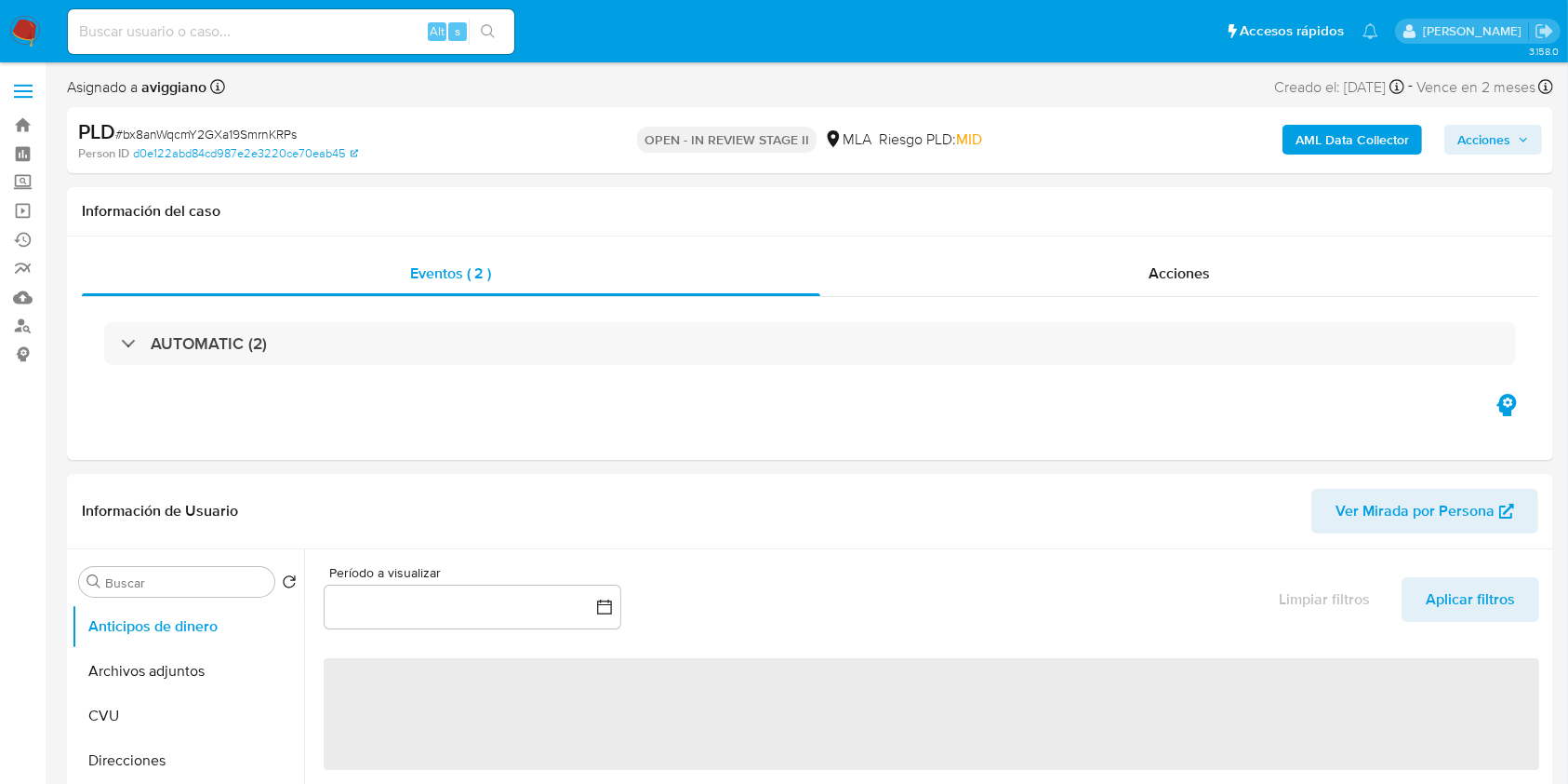
click at [1470, 145] on span "Acciones" at bounding box center [1484, 139] width 53 height 29
select select "10"
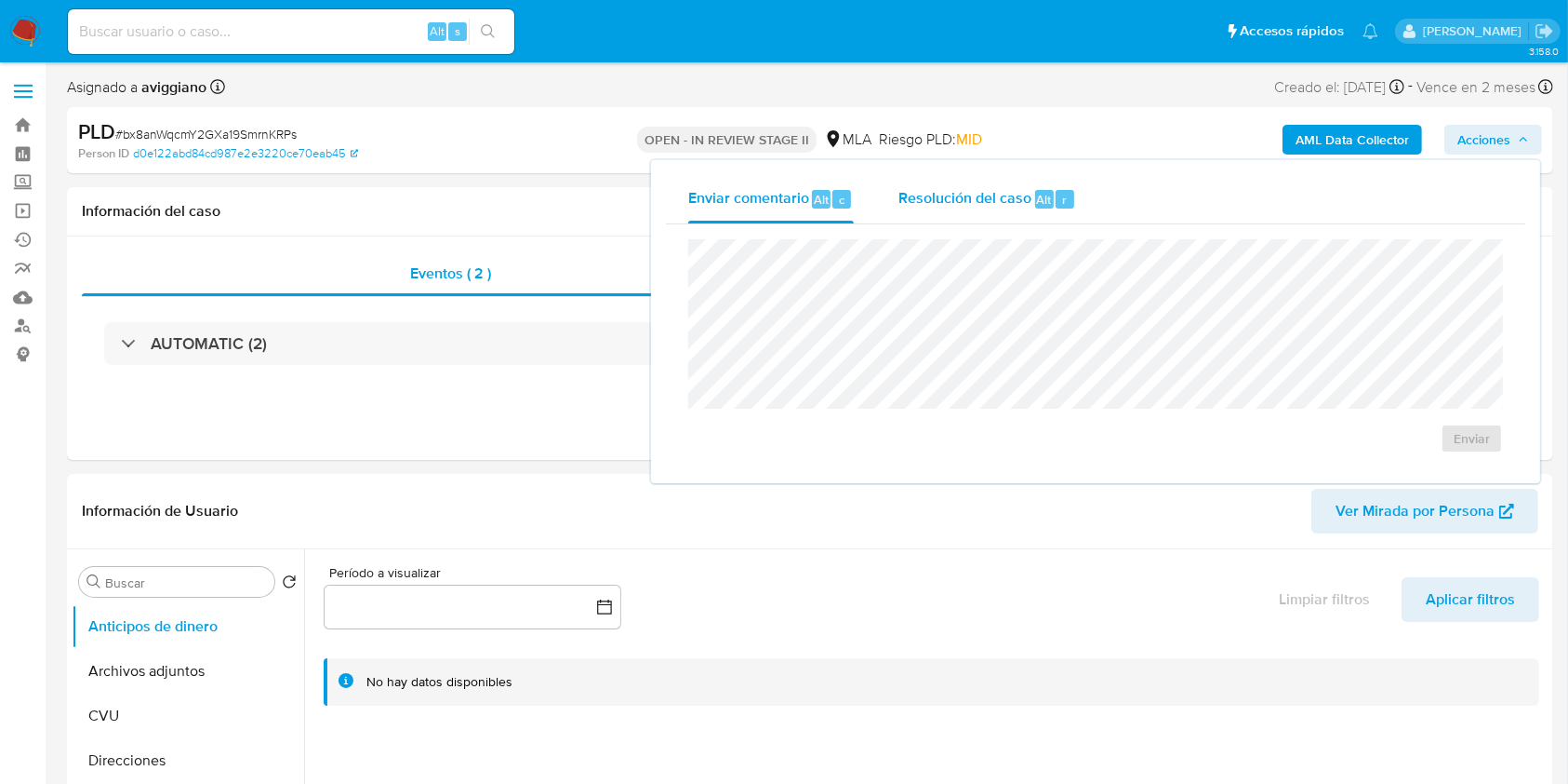
click at [944, 199] on span "Resolución del caso" at bounding box center [965, 199] width 133 height 22
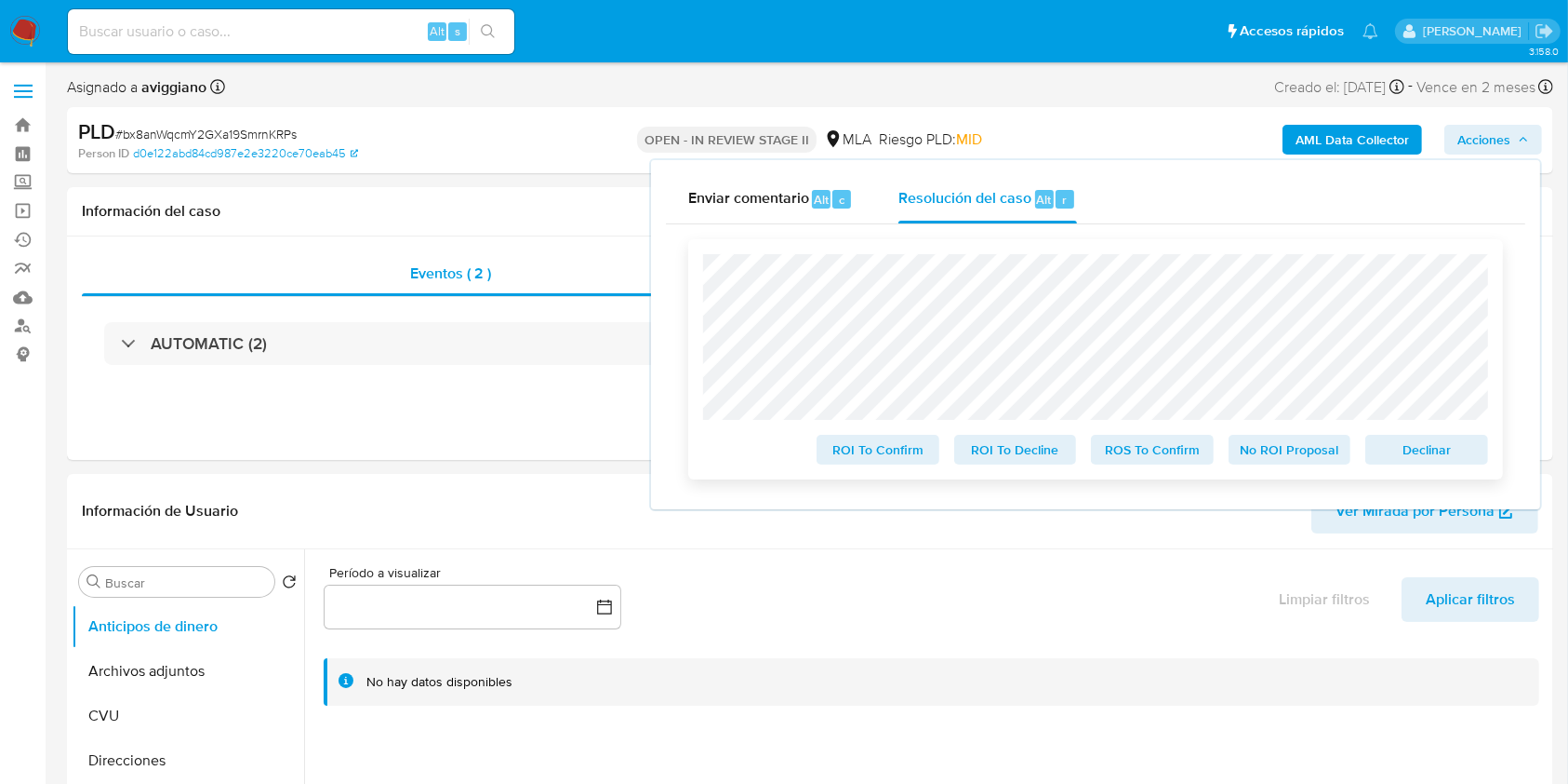
click at [1451, 462] on span "Declinar" at bounding box center [1427, 449] width 97 height 26
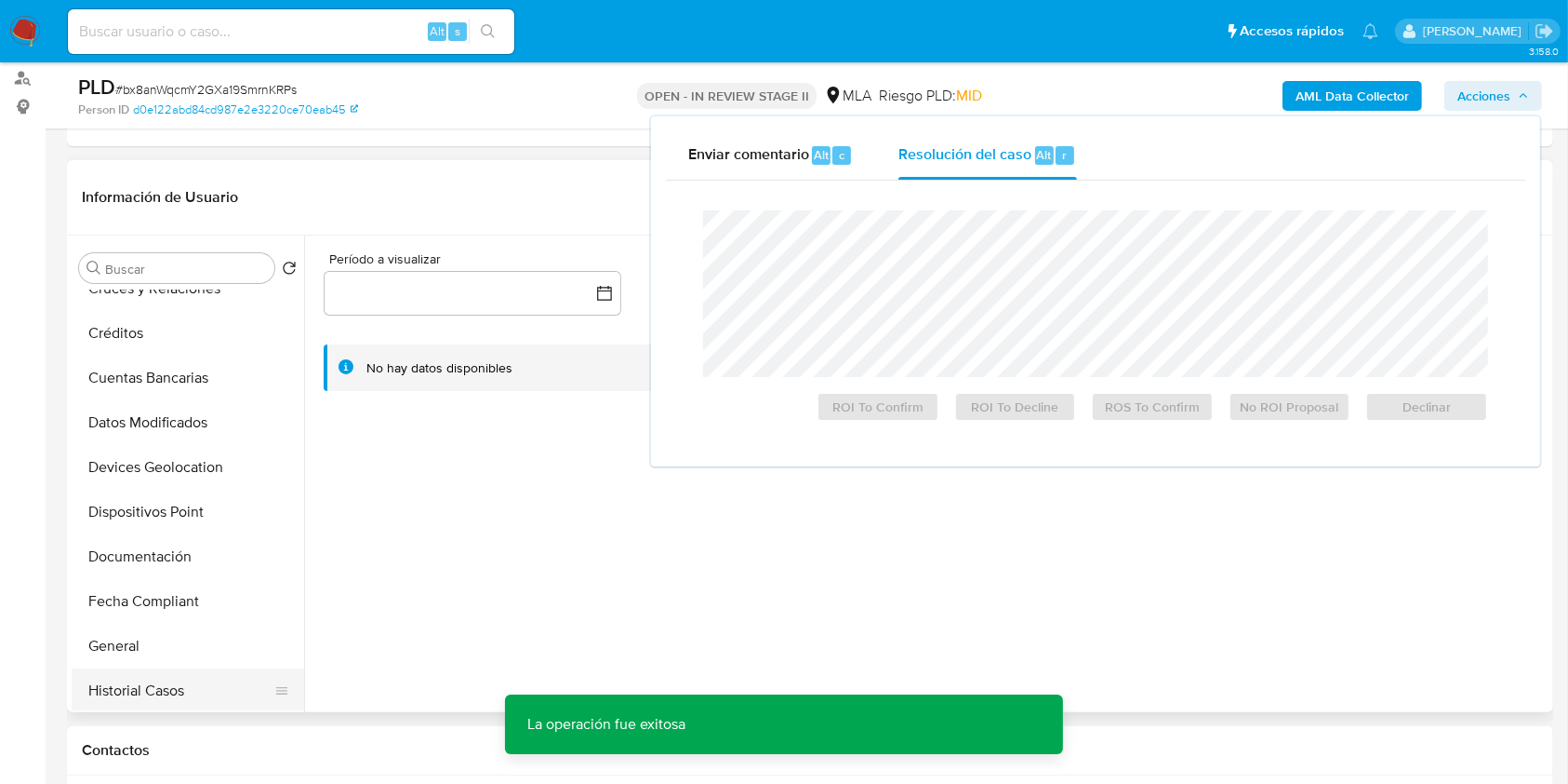
scroll to position [372, 0]
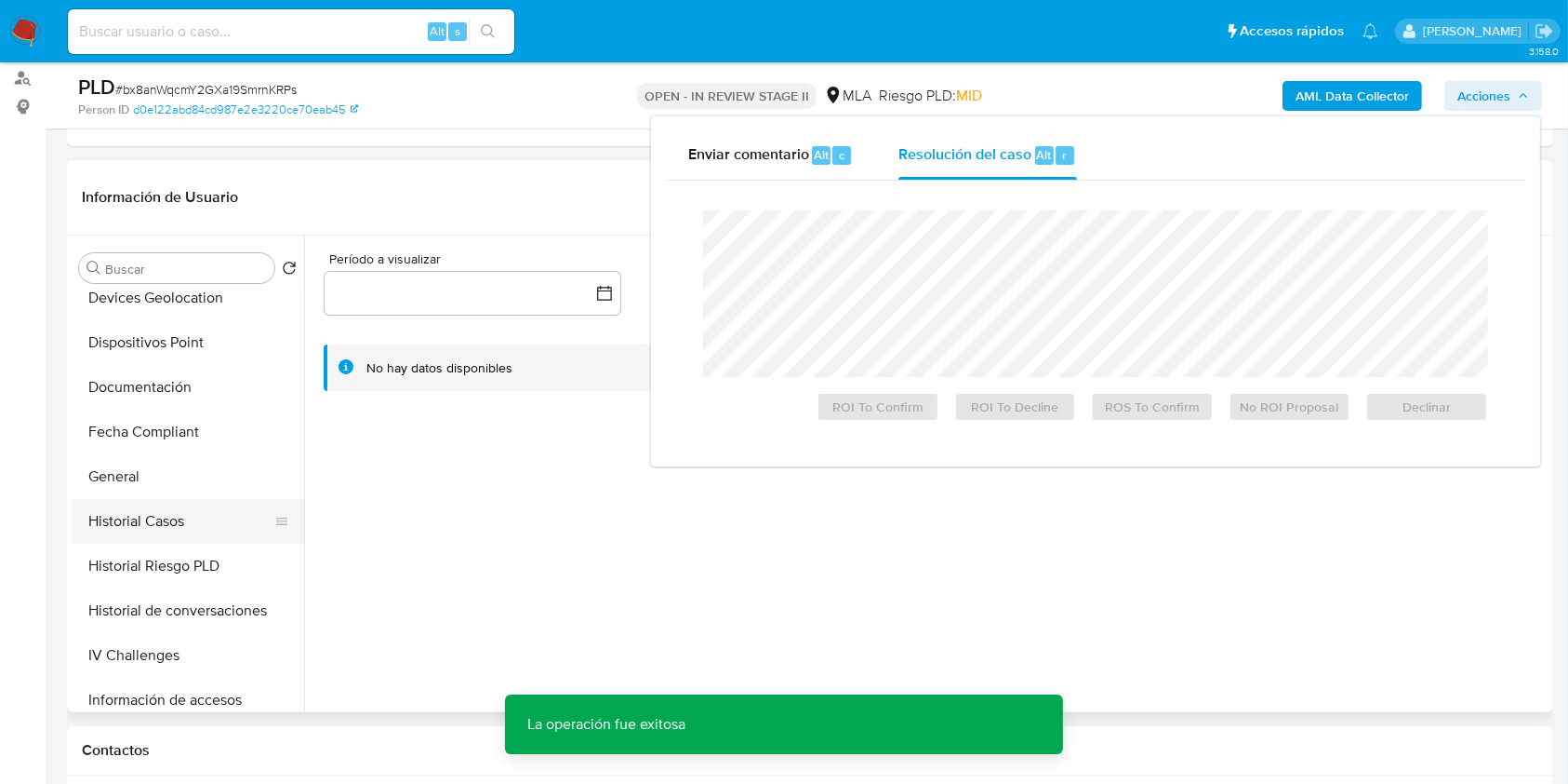
click at [178, 522] on button "Historial Casos" at bounding box center [180, 521] width 218 height 45
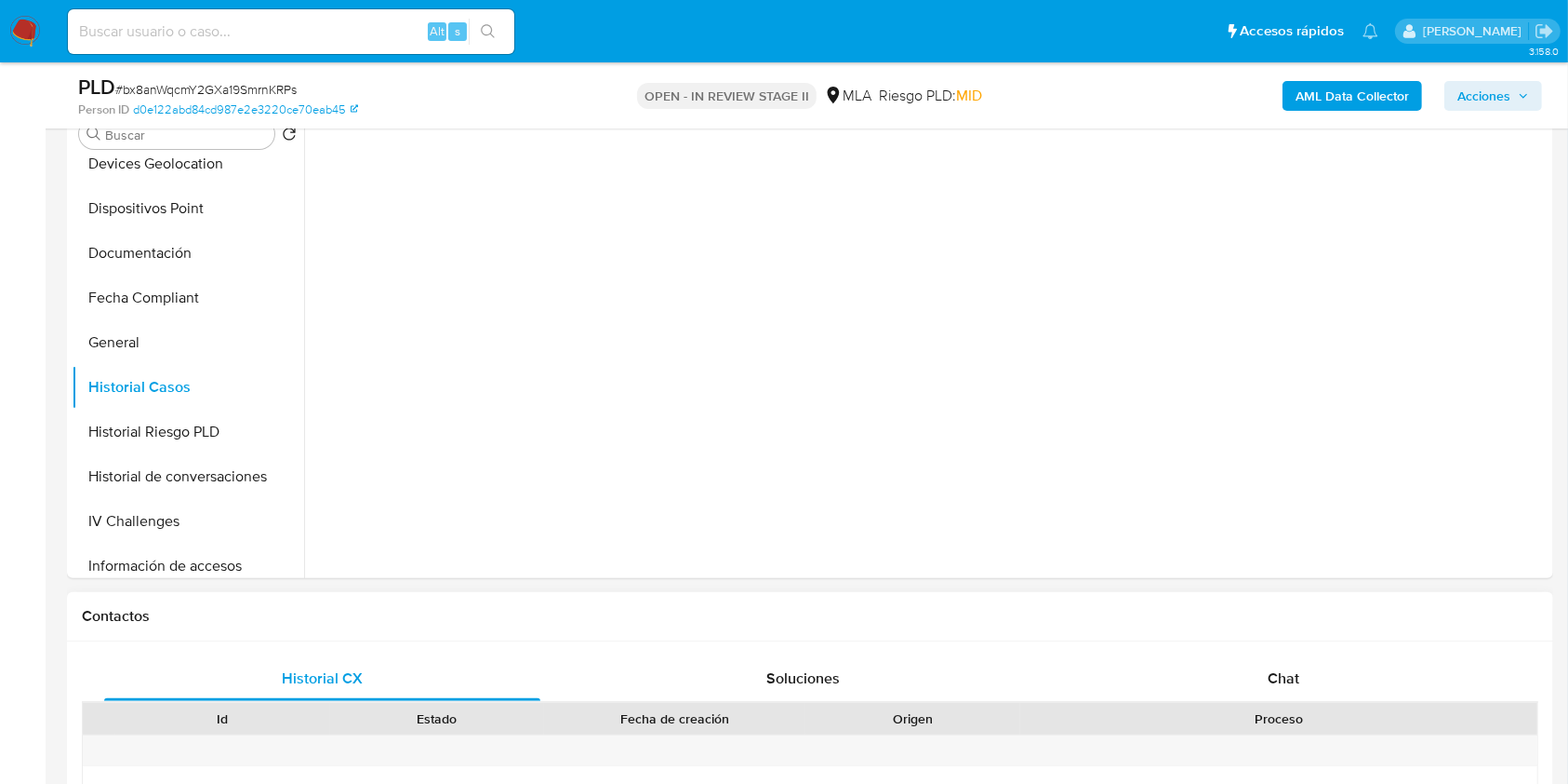
scroll to position [620, 0]
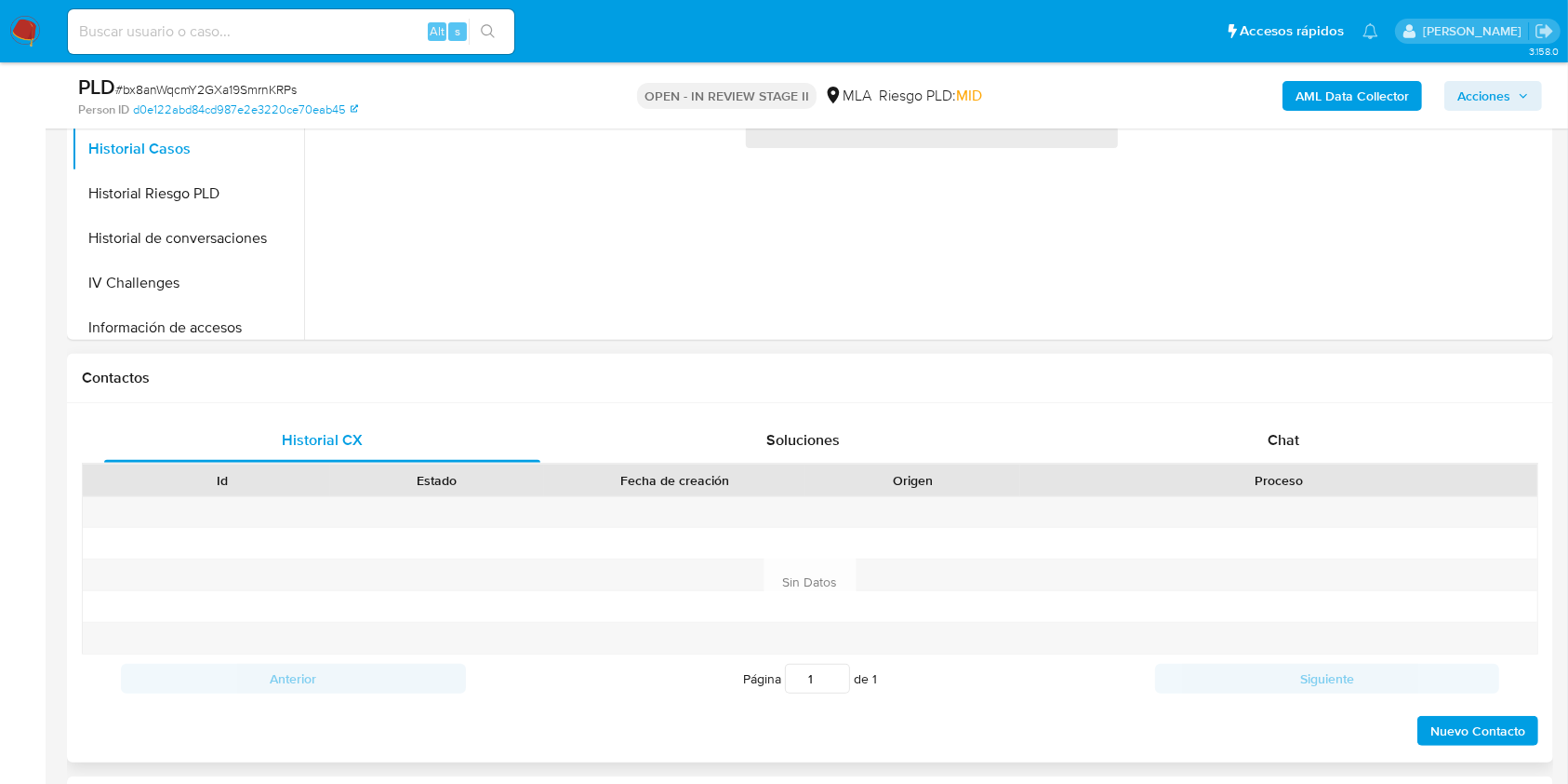
click at [1275, 406] on div "Historial CX Soluciones Chat Id Estado Fecha de creación Origen Proceso Anterio…" at bounding box center [810, 583] width 1487 height 359
click at [1278, 429] on span "Chat" at bounding box center [1284, 440] width 31 height 22
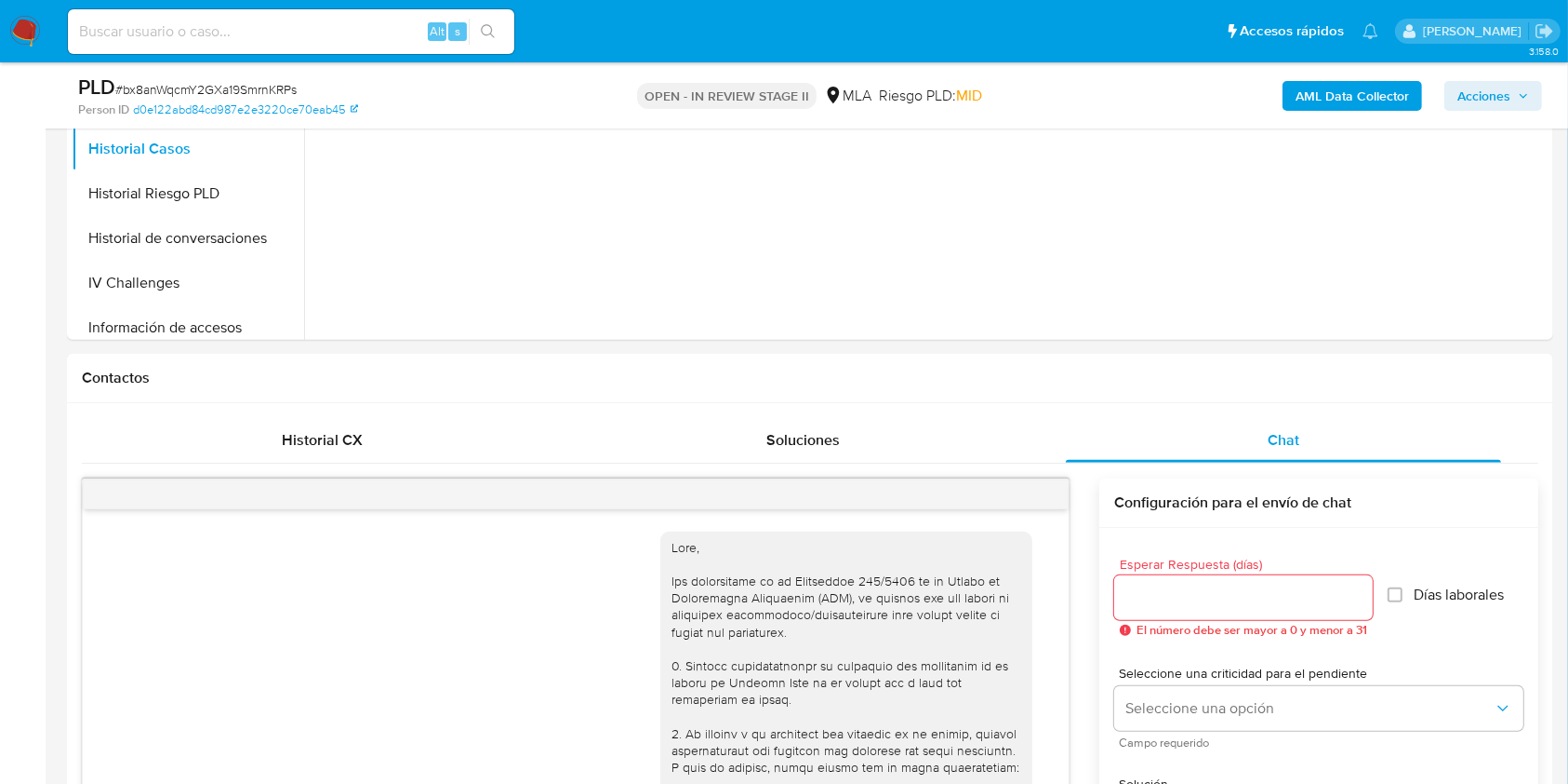
scroll to position [1052, 0]
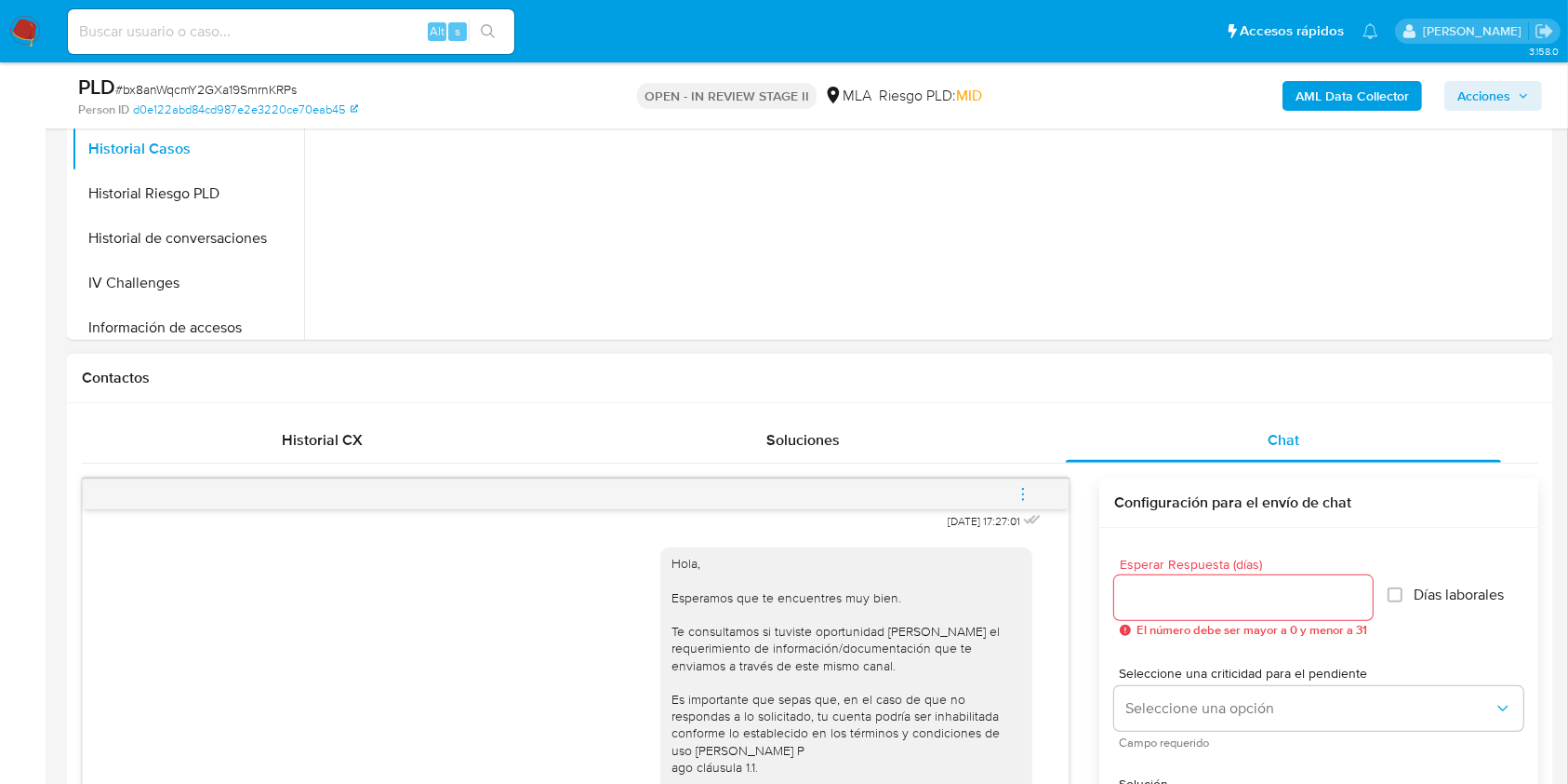
click at [1019, 497] on icon "menu-action" at bounding box center [1023, 494] width 17 height 17
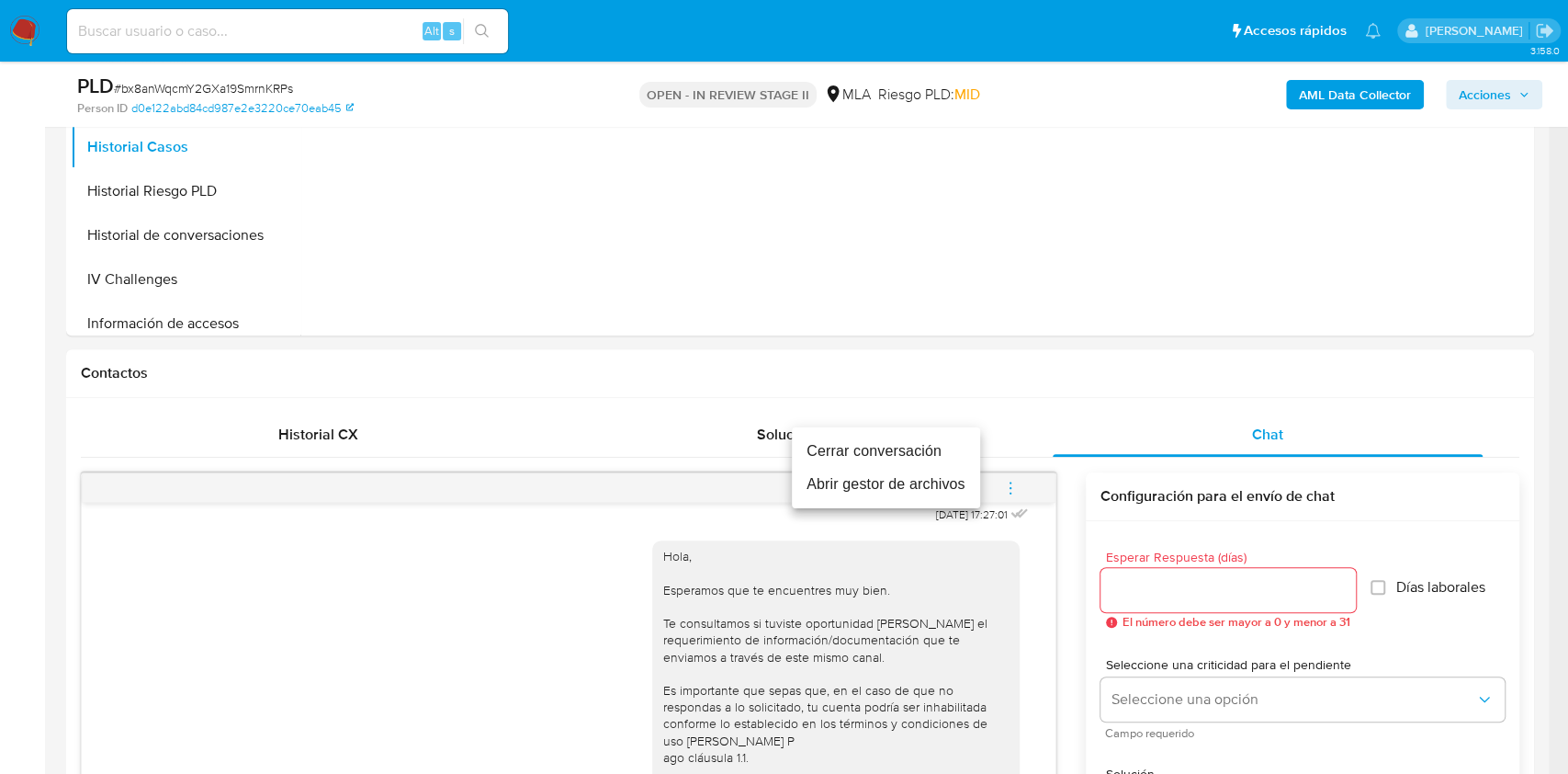
click at [908, 448] on li "Cerrar conversación" at bounding box center [886, 451] width 188 height 33
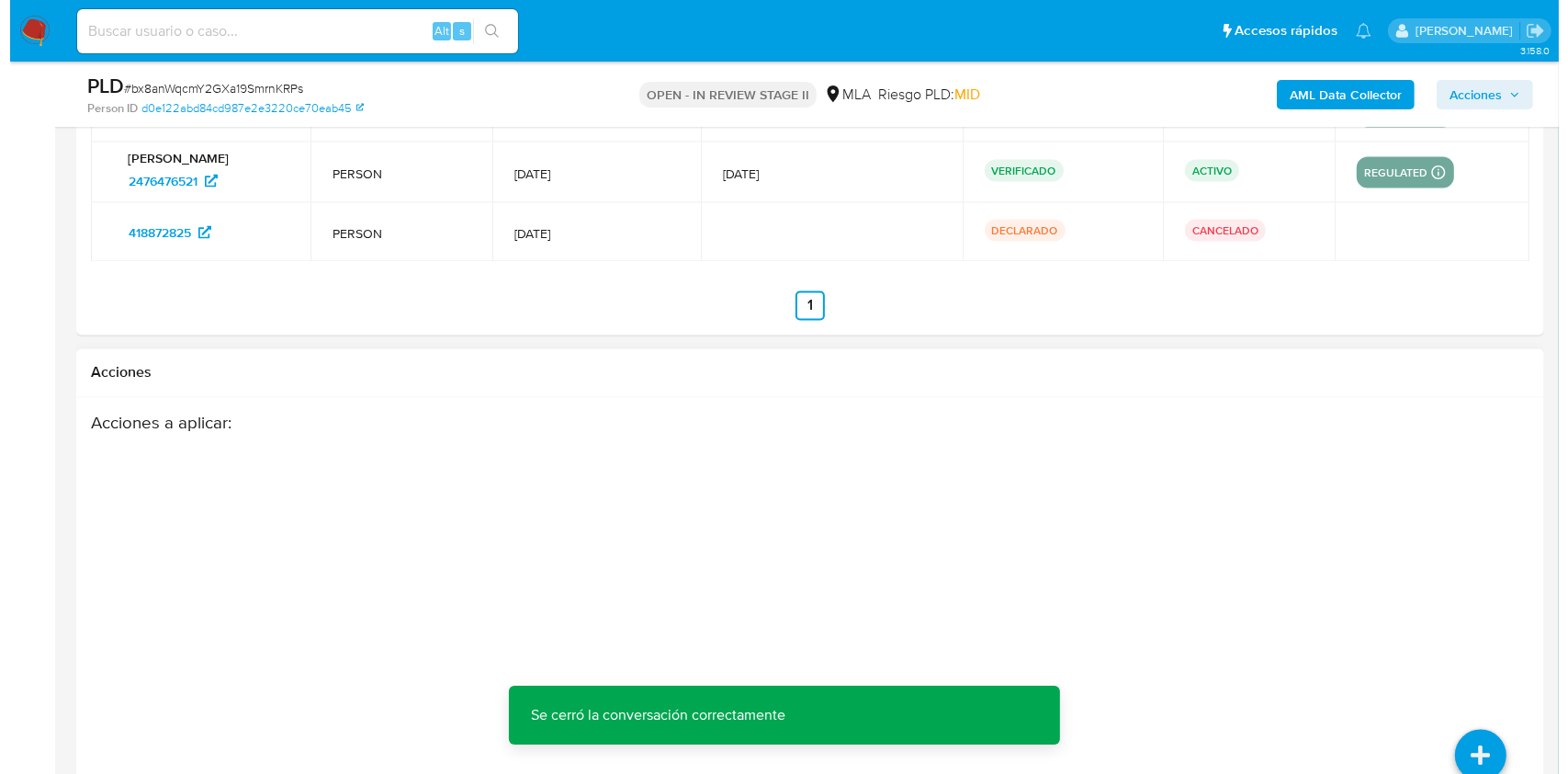
scroll to position [3368, 0]
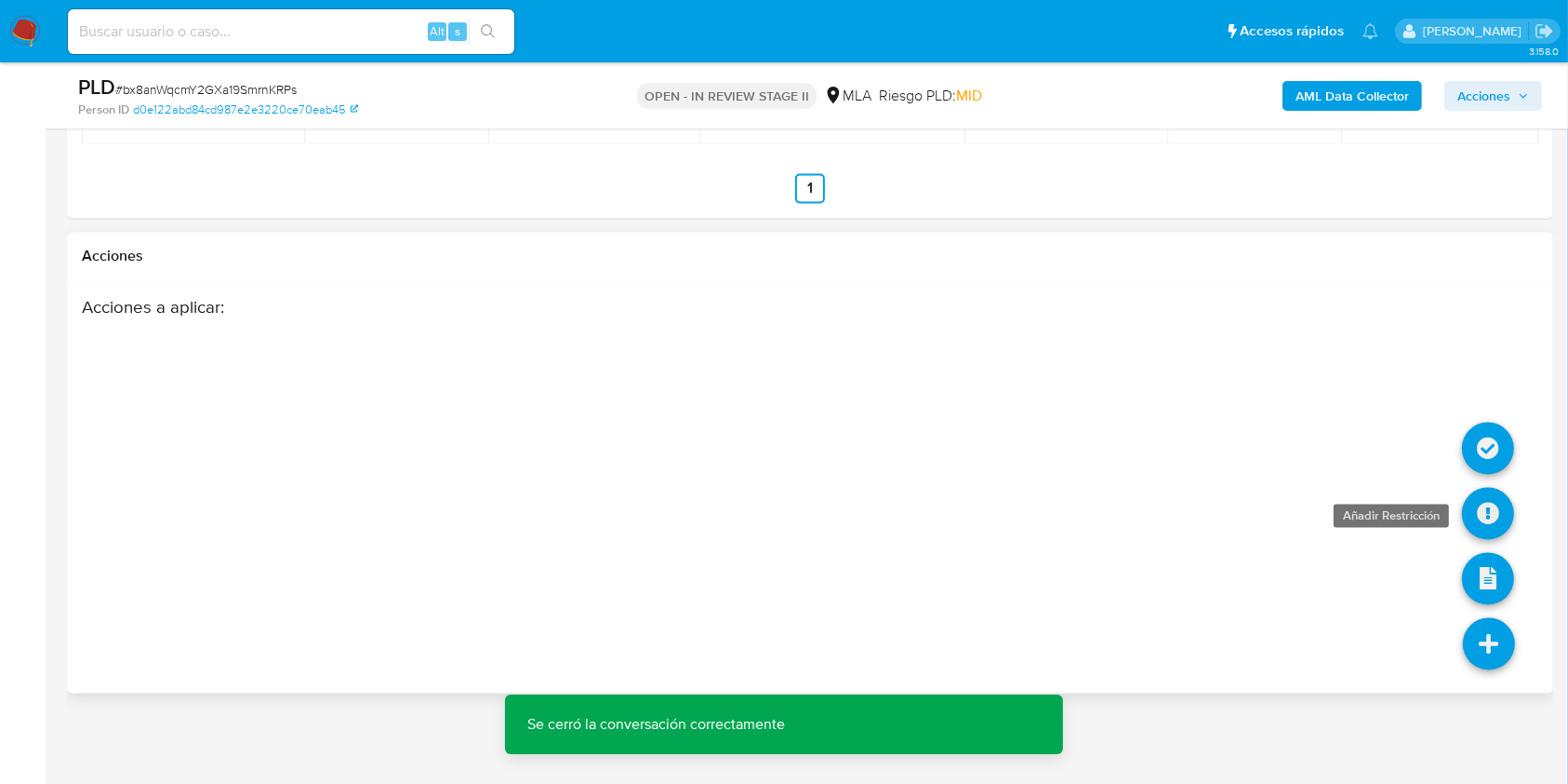
click at [1496, 523] on icon at bounding box center [1488, 513] width 52 height 52
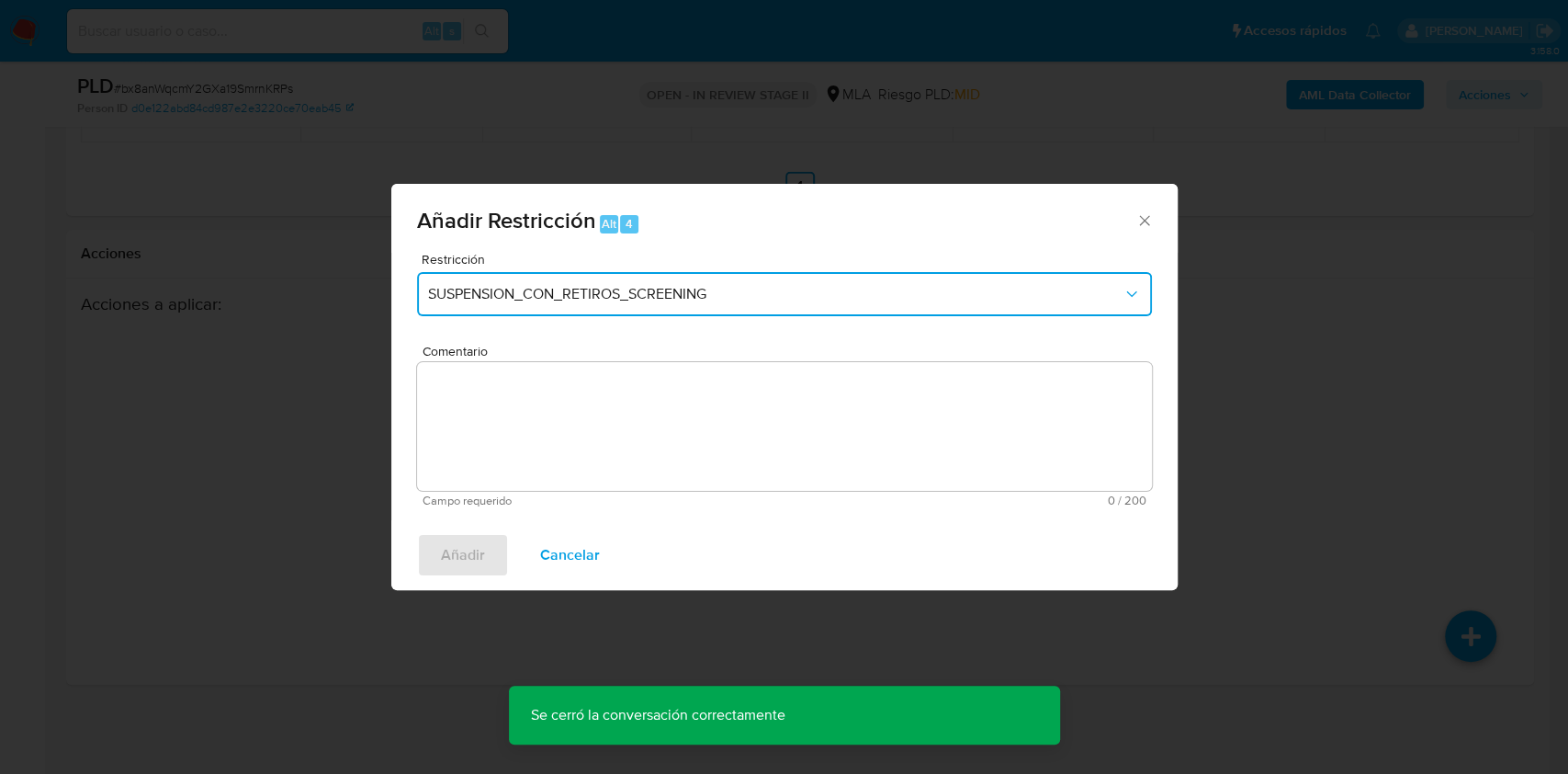
click at [610, 273] on button "SUSPENSION_CON_RETIROS_SCREENING" at bounding box center [784, 294] width 735 height 45
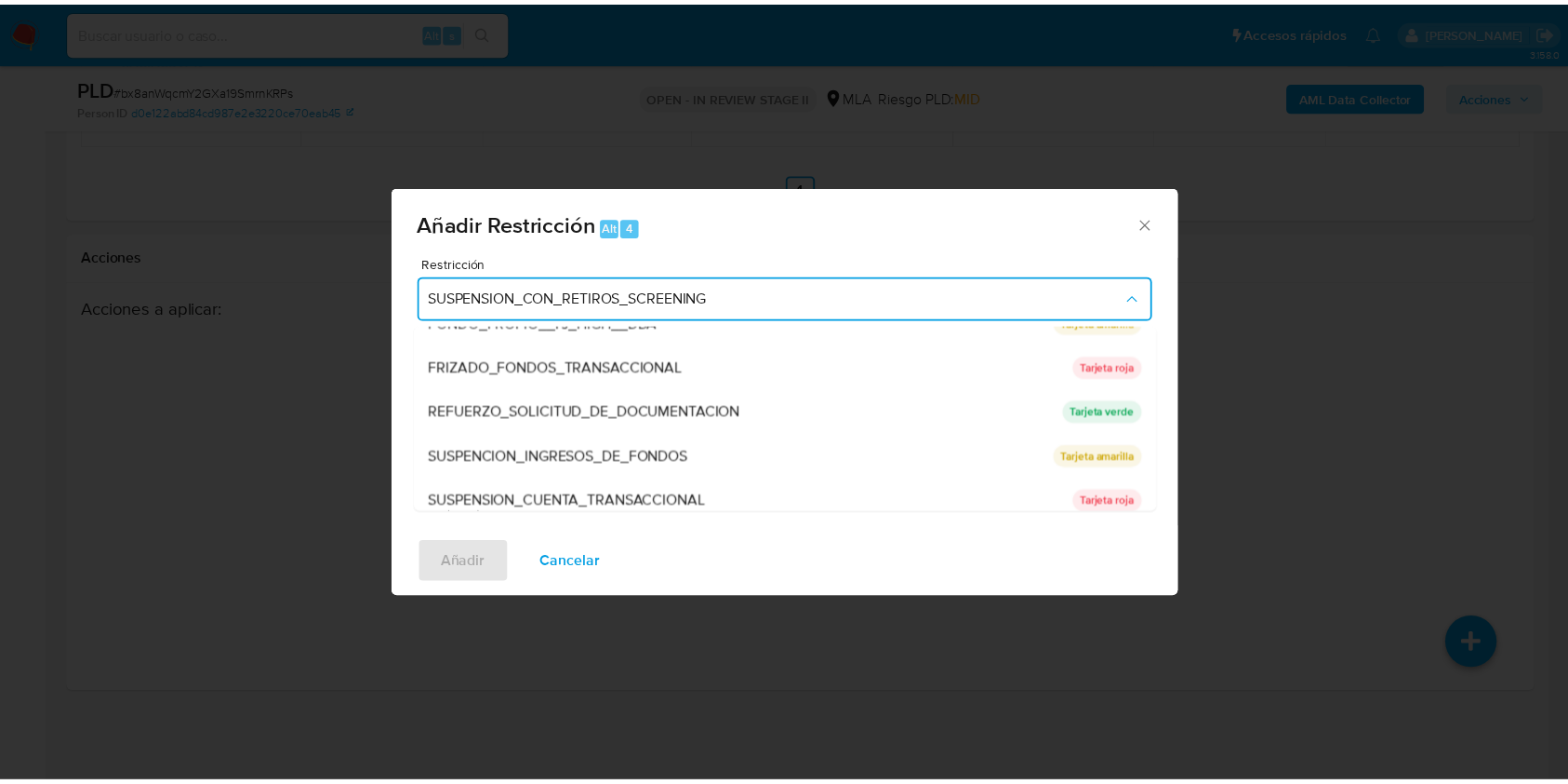
scroll to position [372, 0]
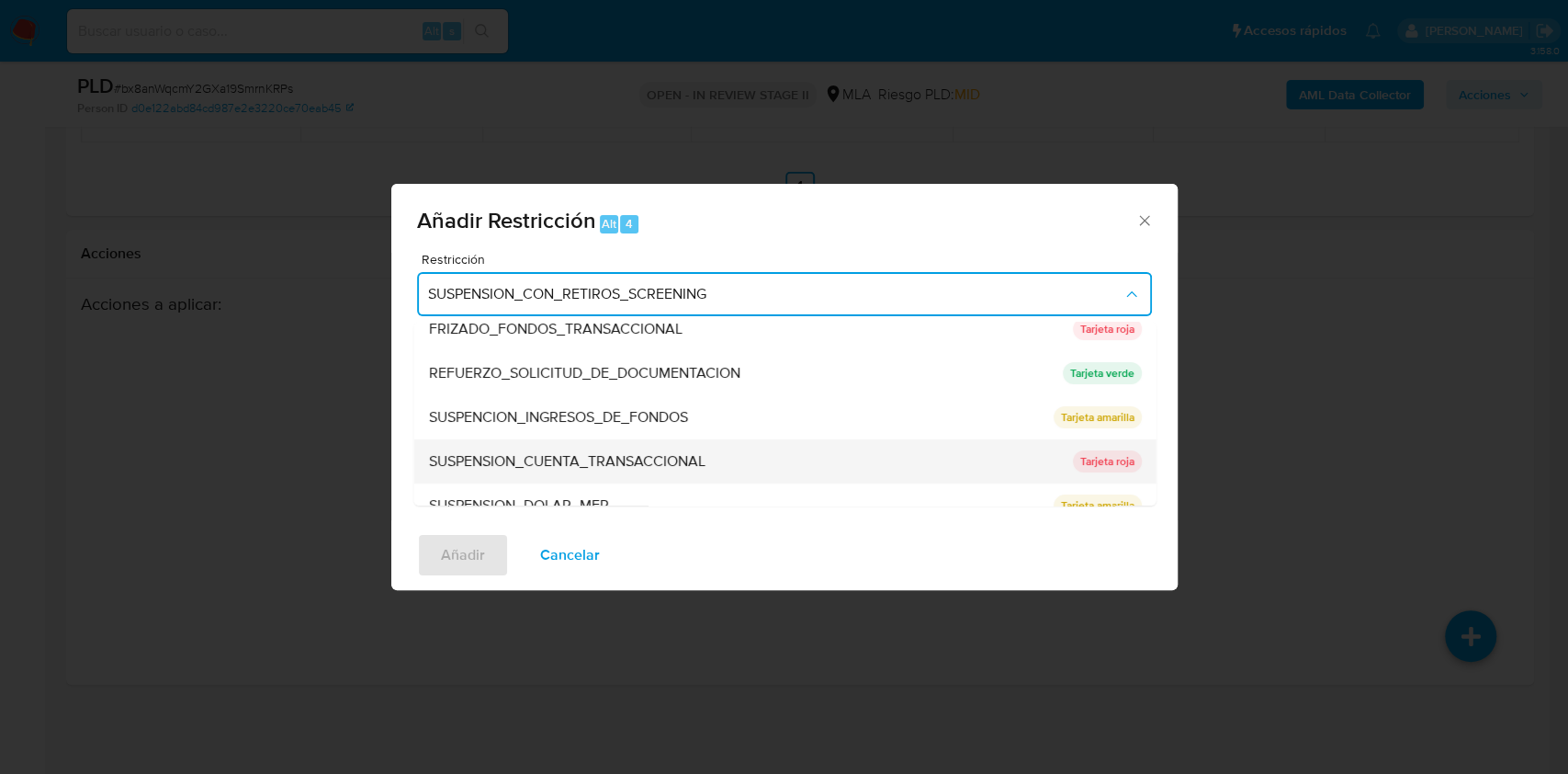
click at [567, 449] on div "SUSPENSION_CUENTA_TRANSACCIONAL" at bounding box center [745, 461] width 633 height 45
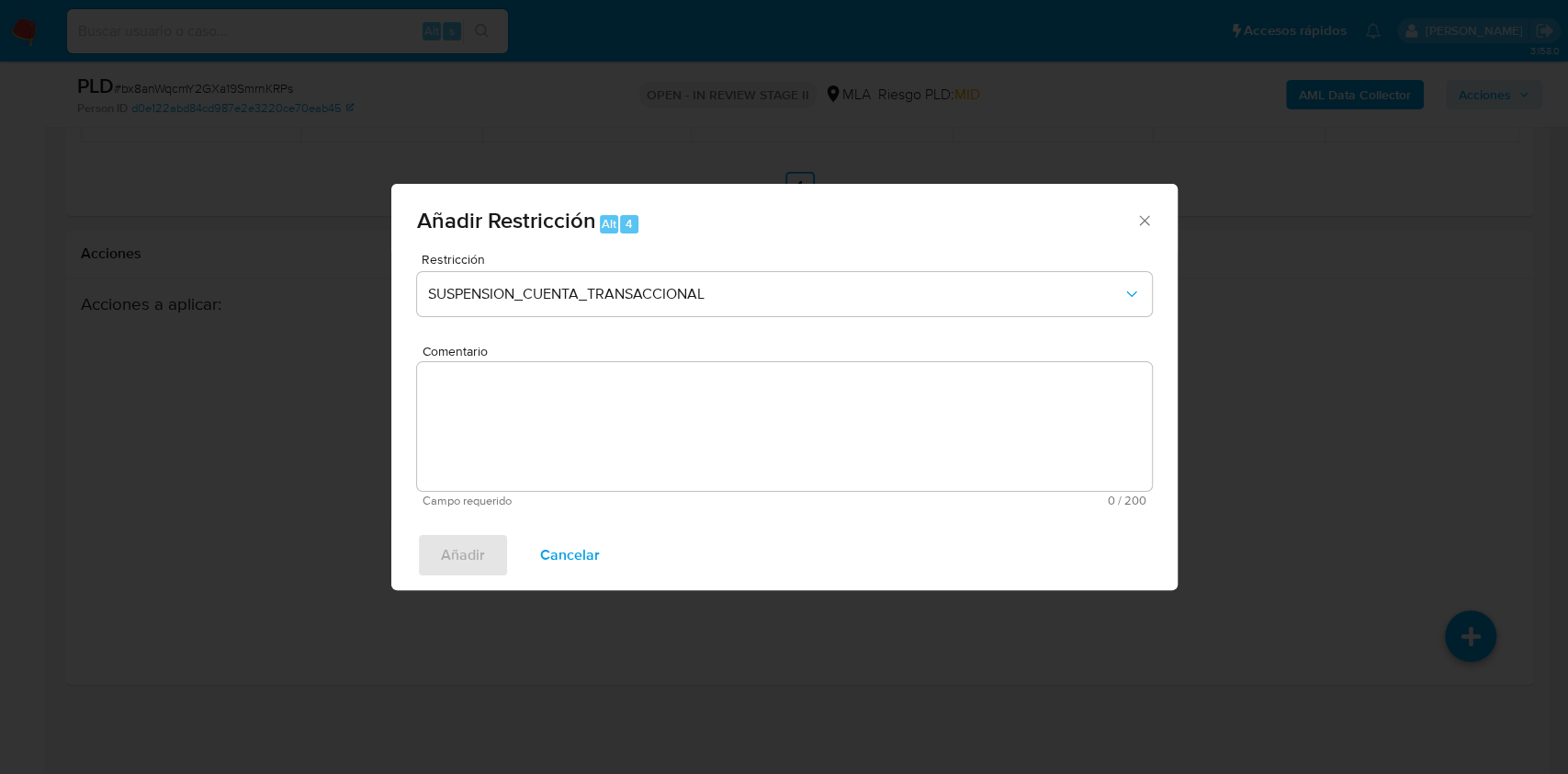
drag, startPoint x: 601, startPoint y: 408, endPoint x: 639, endPoint y: 419, distance: 39.6
click at [600, 408] on textarea "Comentario" at bounding box center [784, 426] width 735 height 129
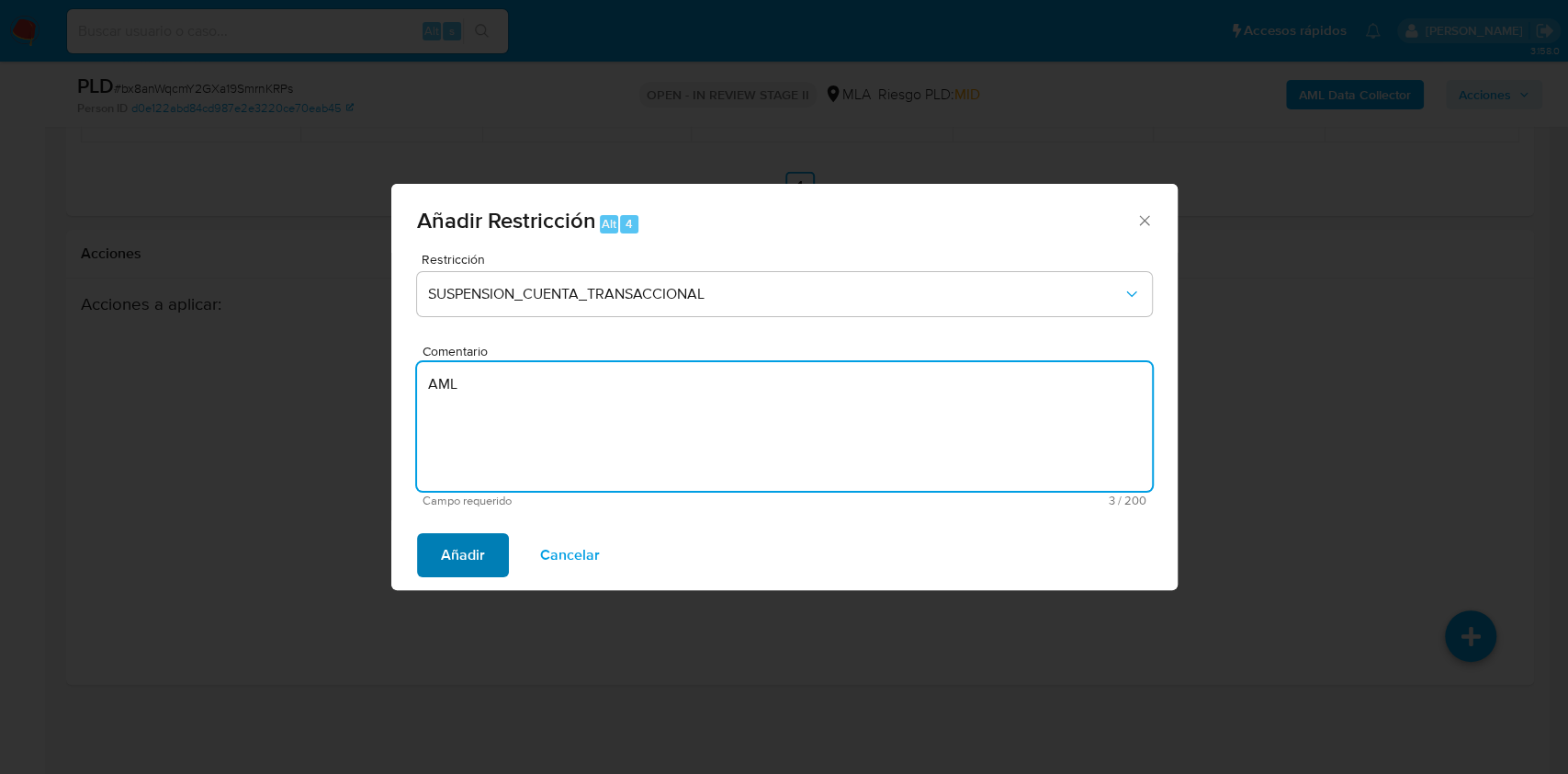
type textarea "AML"
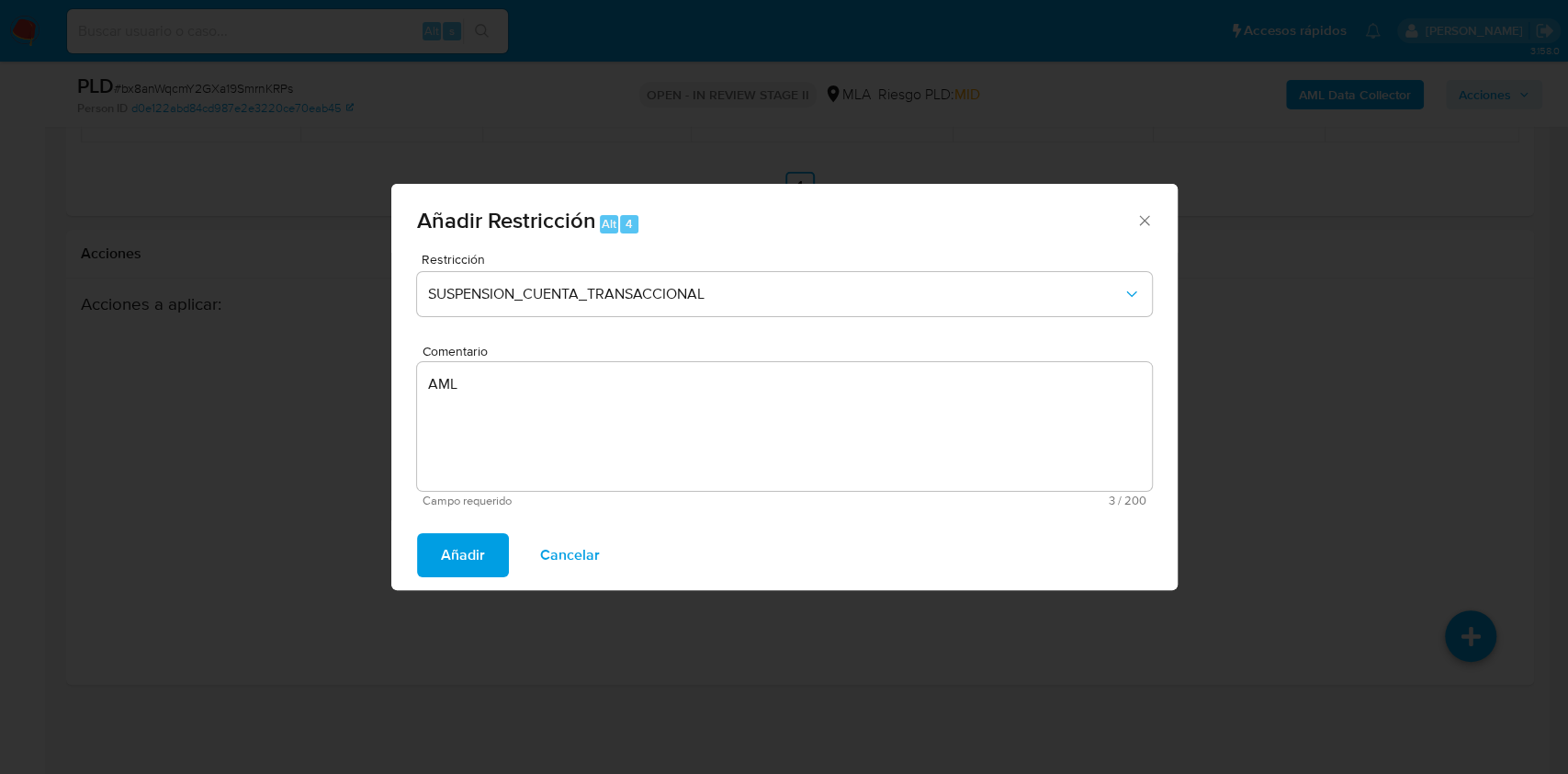
click at [476, 556] on span "Añadir" at bounding box center [463, 555] width 45 height 41
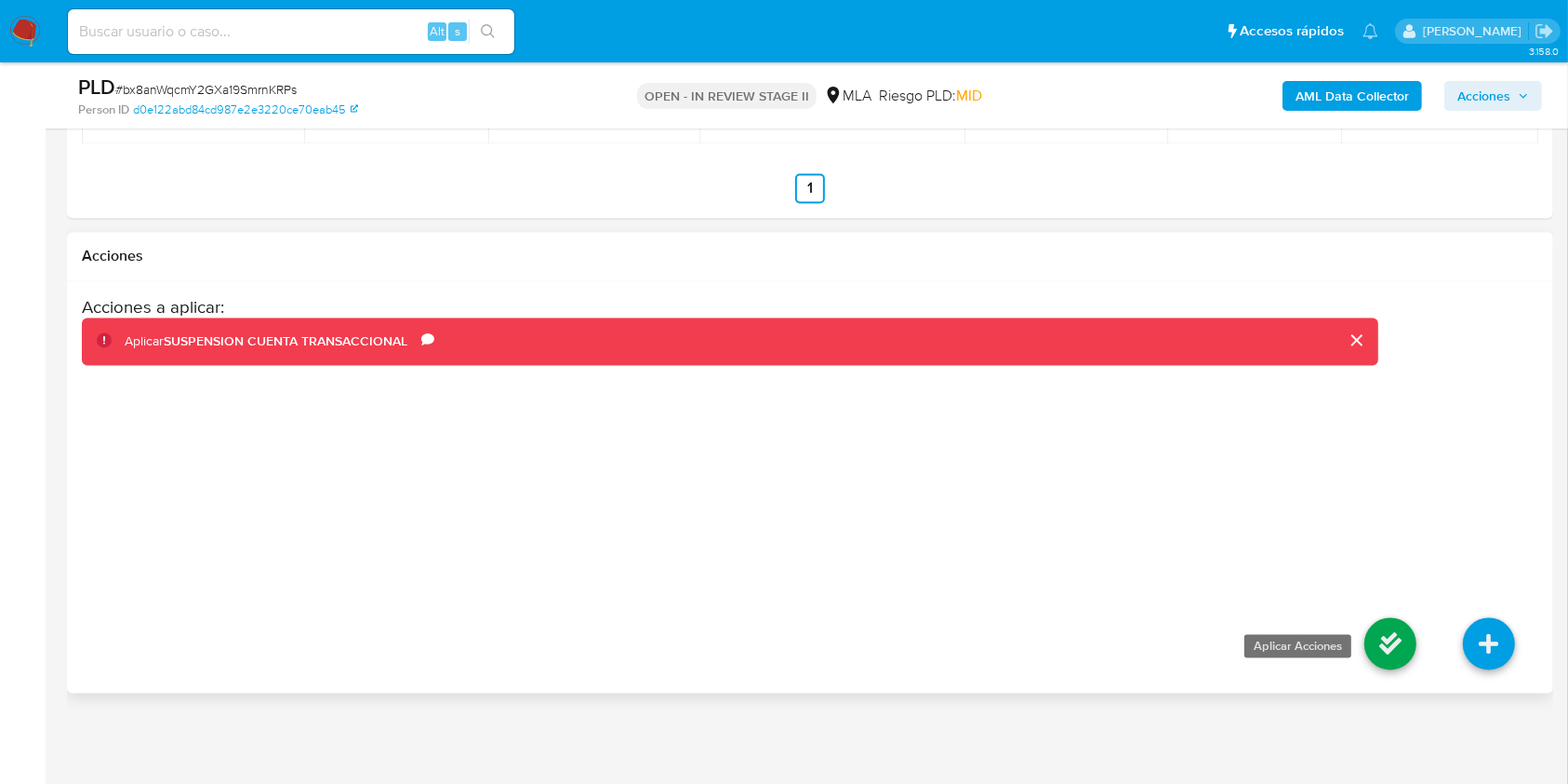
click at [1381, 653] on icon at bounding box center [1391, 644] width 52 height 52
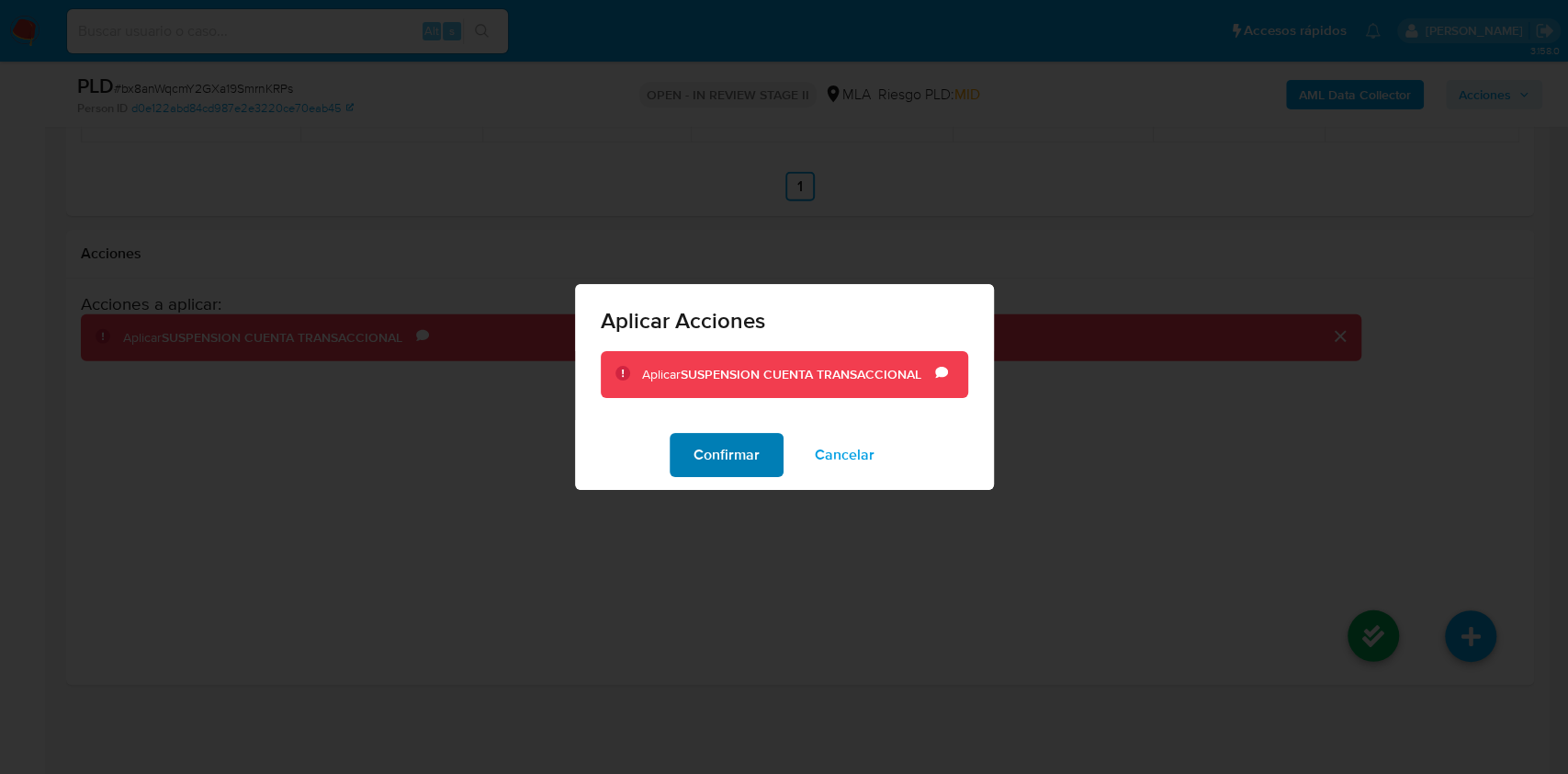
drag, startPoint x: 641, startPoint y: 416, endPoint x: 706, endPoint y: 449, distance: 72.9
click at [646, 419] on div "Aplicar Acciones Aplicar SUSPENSION CUENTA TRANSACCIONAL Comentario AML Confirm…" at bounding box center [784, 387] width 419 height 206
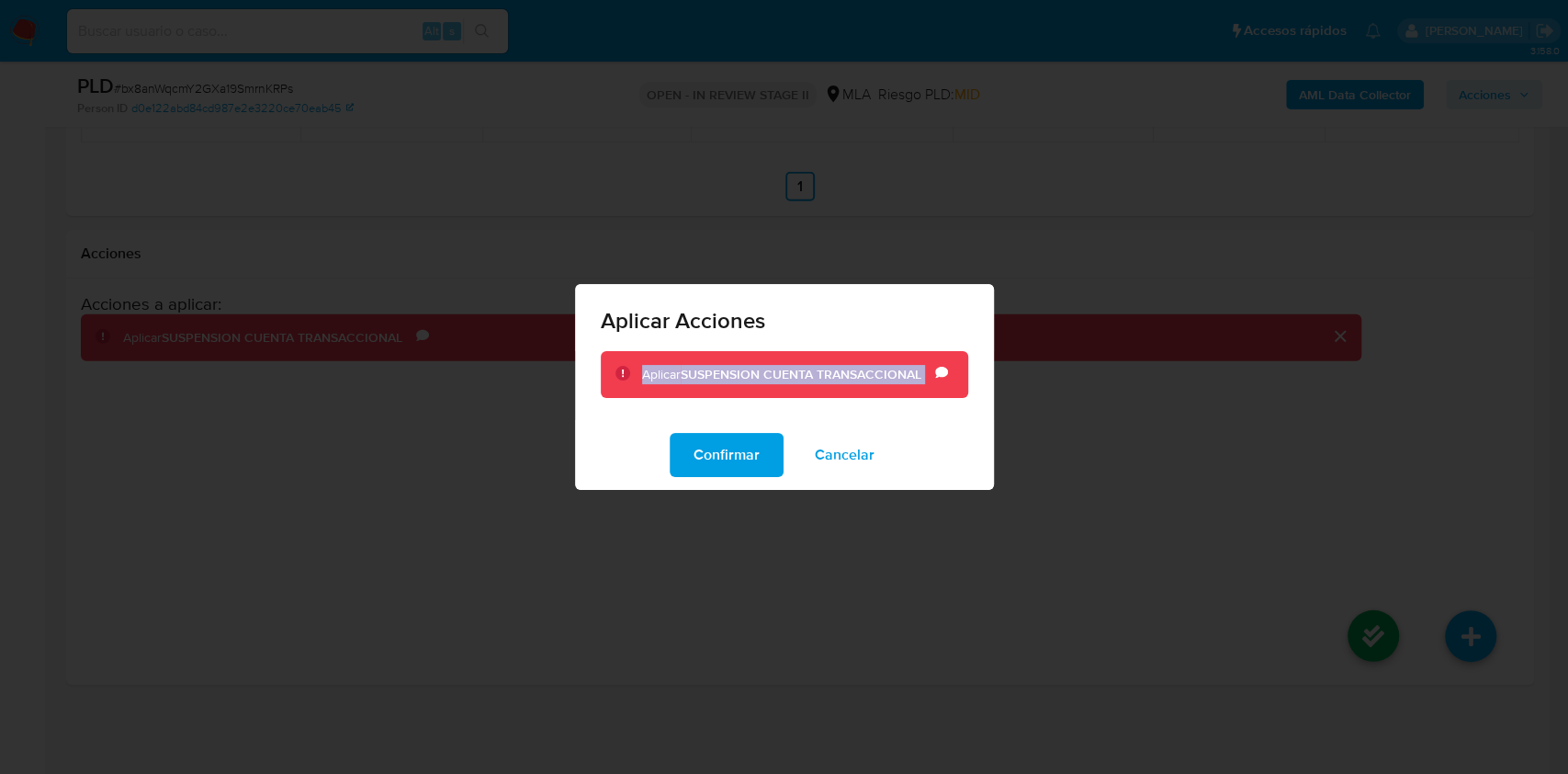
click at [706, 449] on span "Confirmar" at bounding box center [726, 455] width 66 height 41
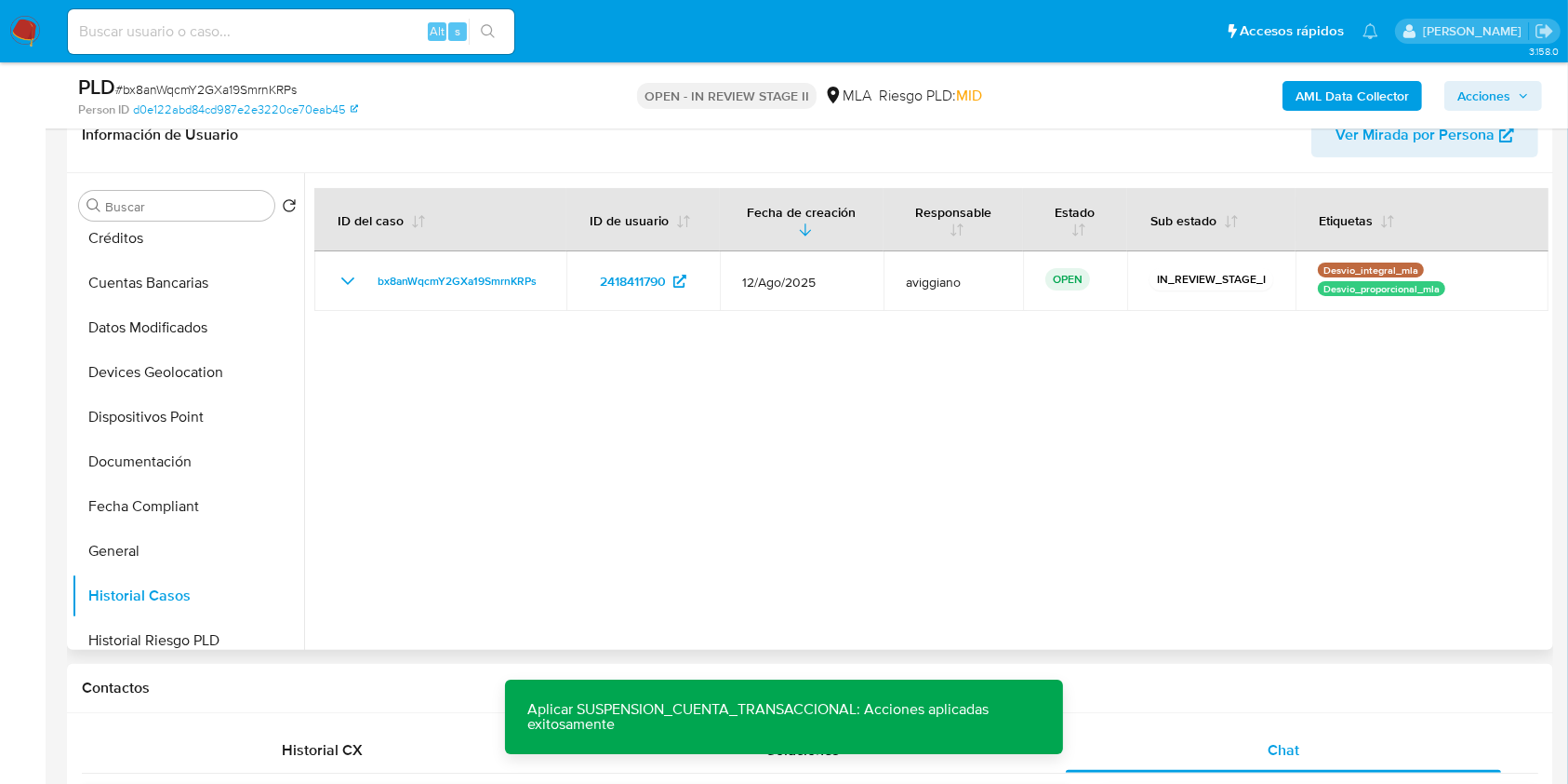
scroll to position [0, 0]
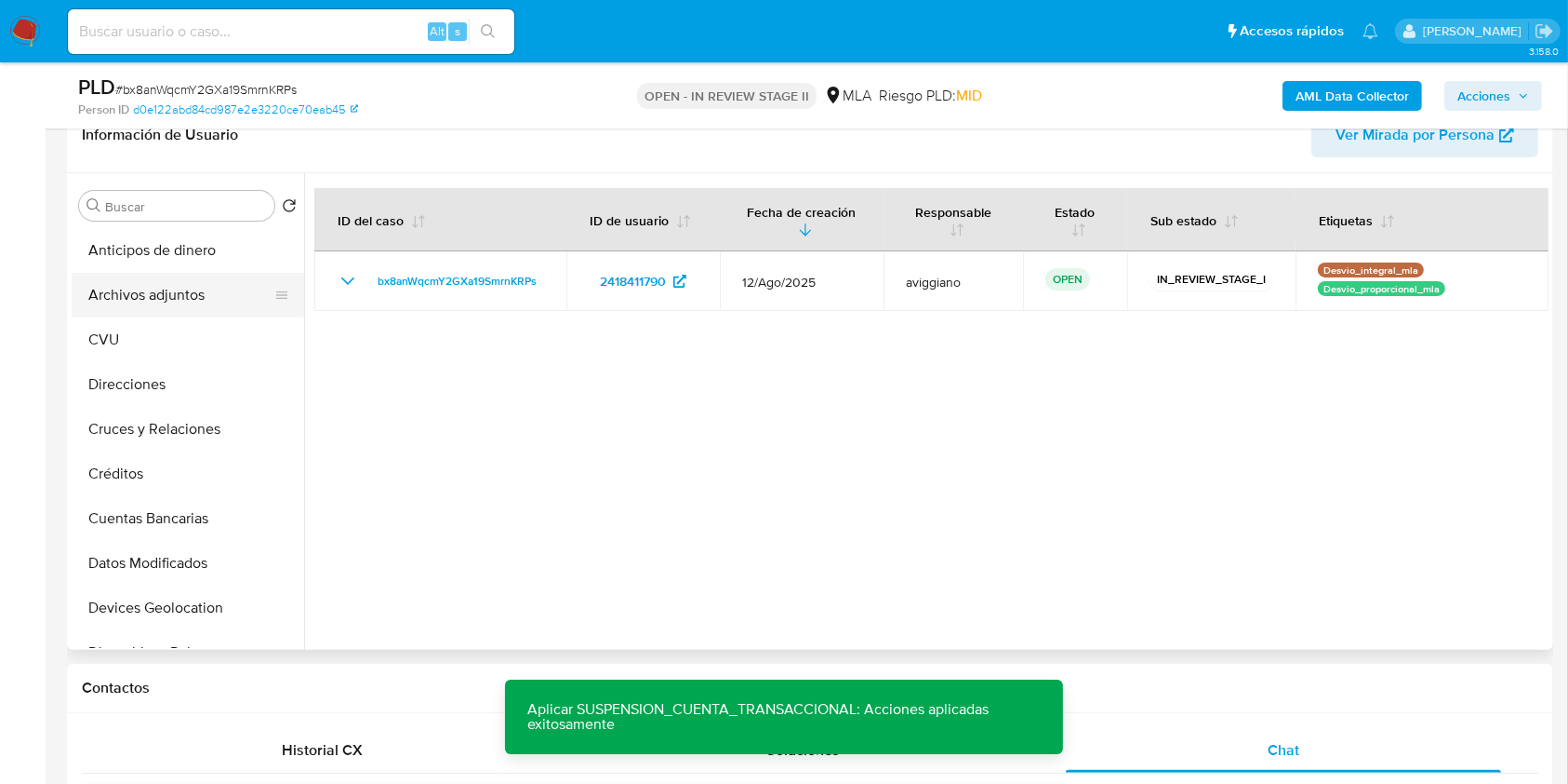
click at [172, 300] on button "Archivos adjuntos" at bounding box center [180, 295] width 218 height 45
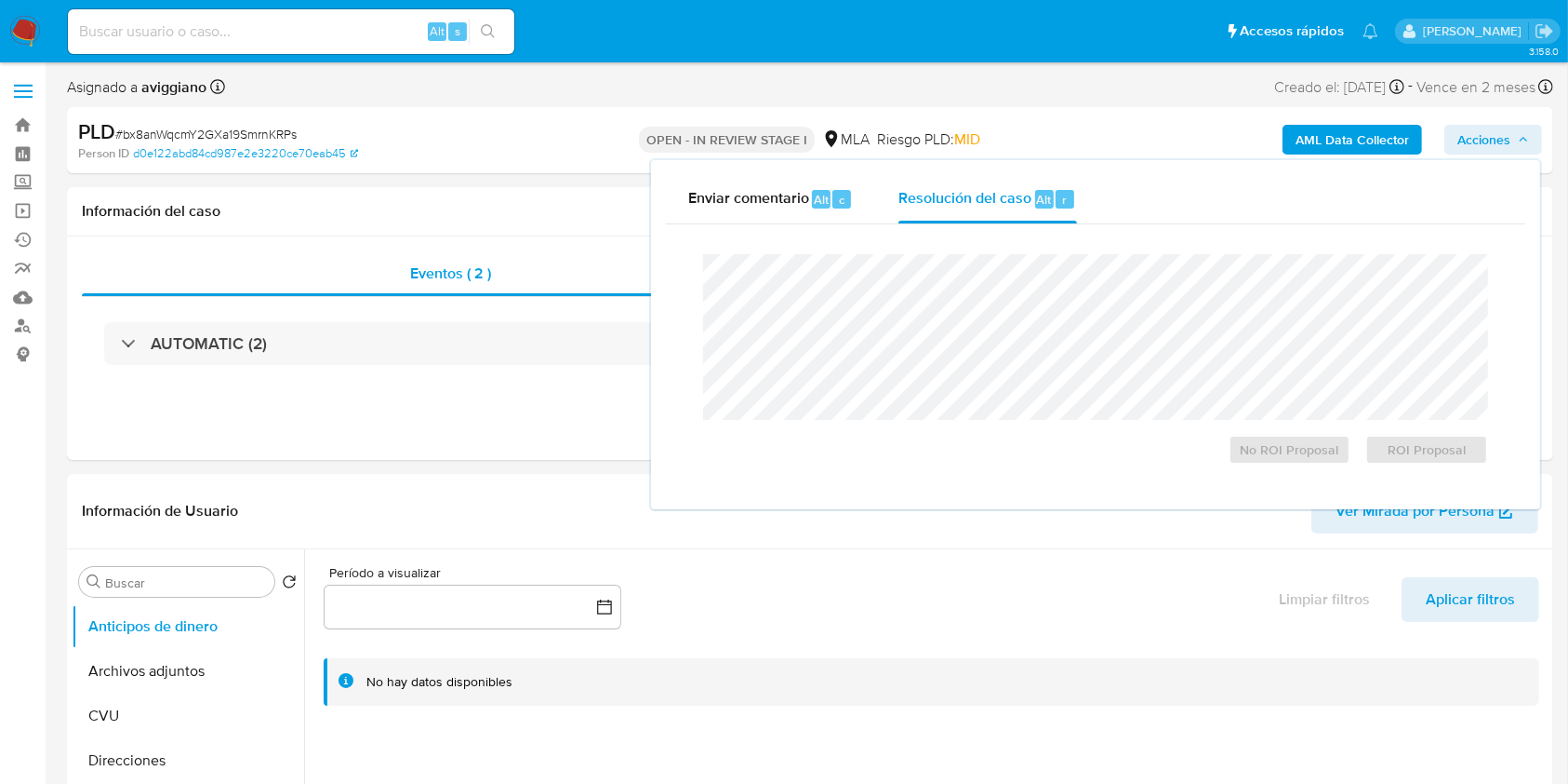
select select "10"
click at [1453, 471] on div "No ROI Proposal ROI Proposal" at bounding box center [1095, 359] width 815 height 240
click at [1441, 452] on span "ROI Proposal" at bounding box center [1427, 449] width 97 height 26
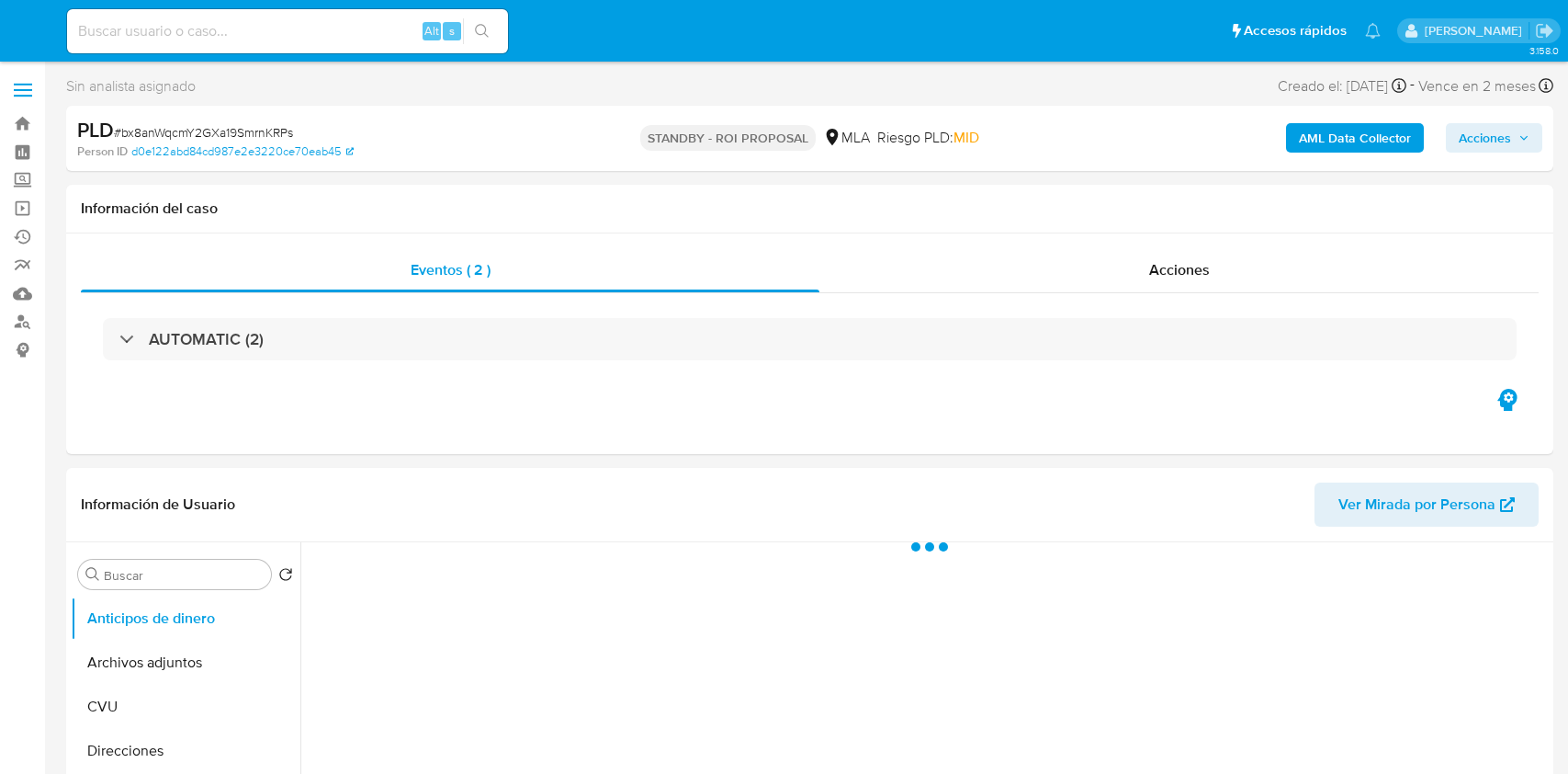
select select "10"
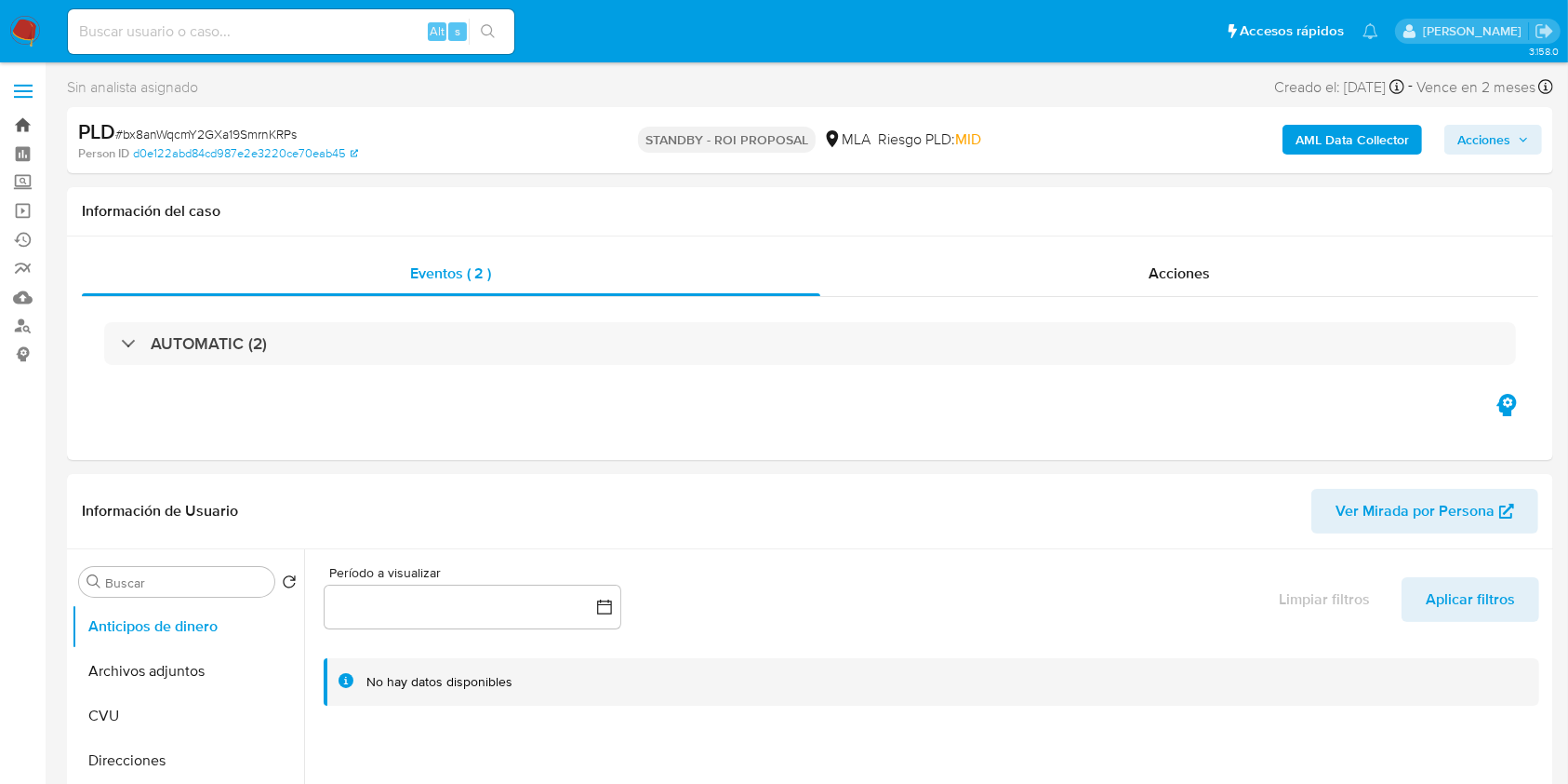
click at [20, 126] on link "Bandeja" at bounding box center [111, 125] width 222 height 28
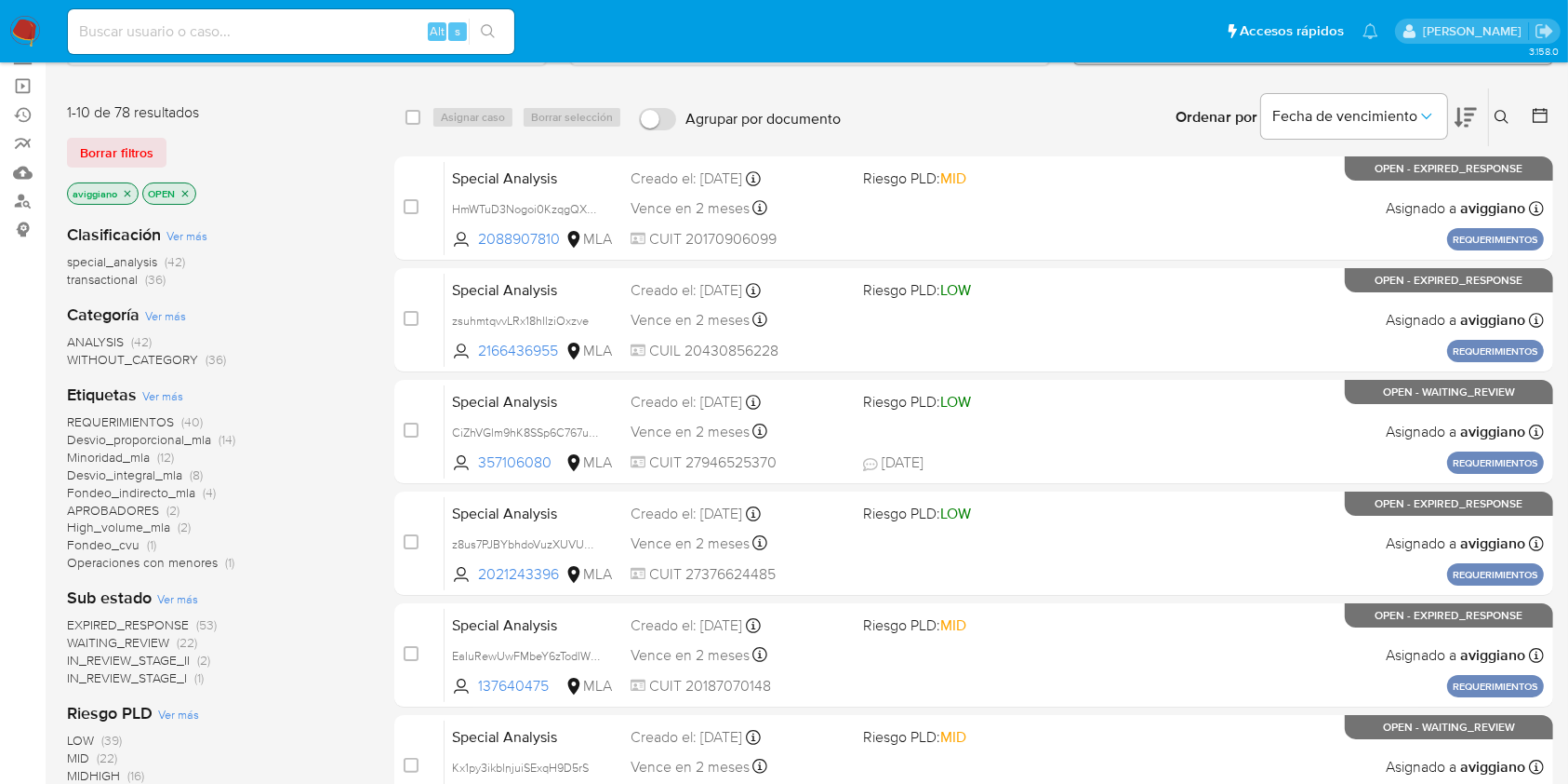
scroll to position [124, 0]
click at [126, 192] on icon "close-filter" at bounding box center [127, 193] width 7 height 7
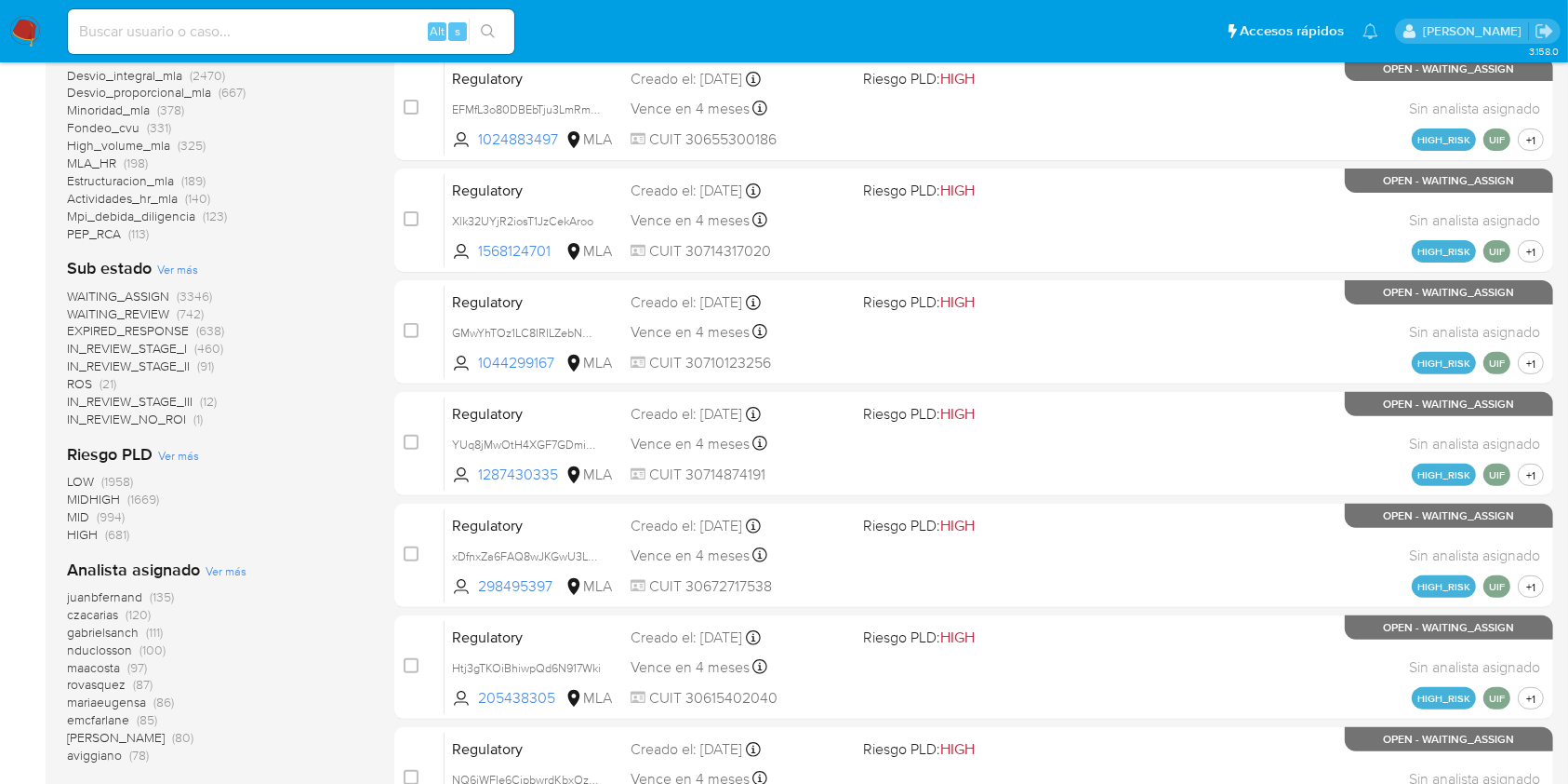
scroll to position [124, 0]
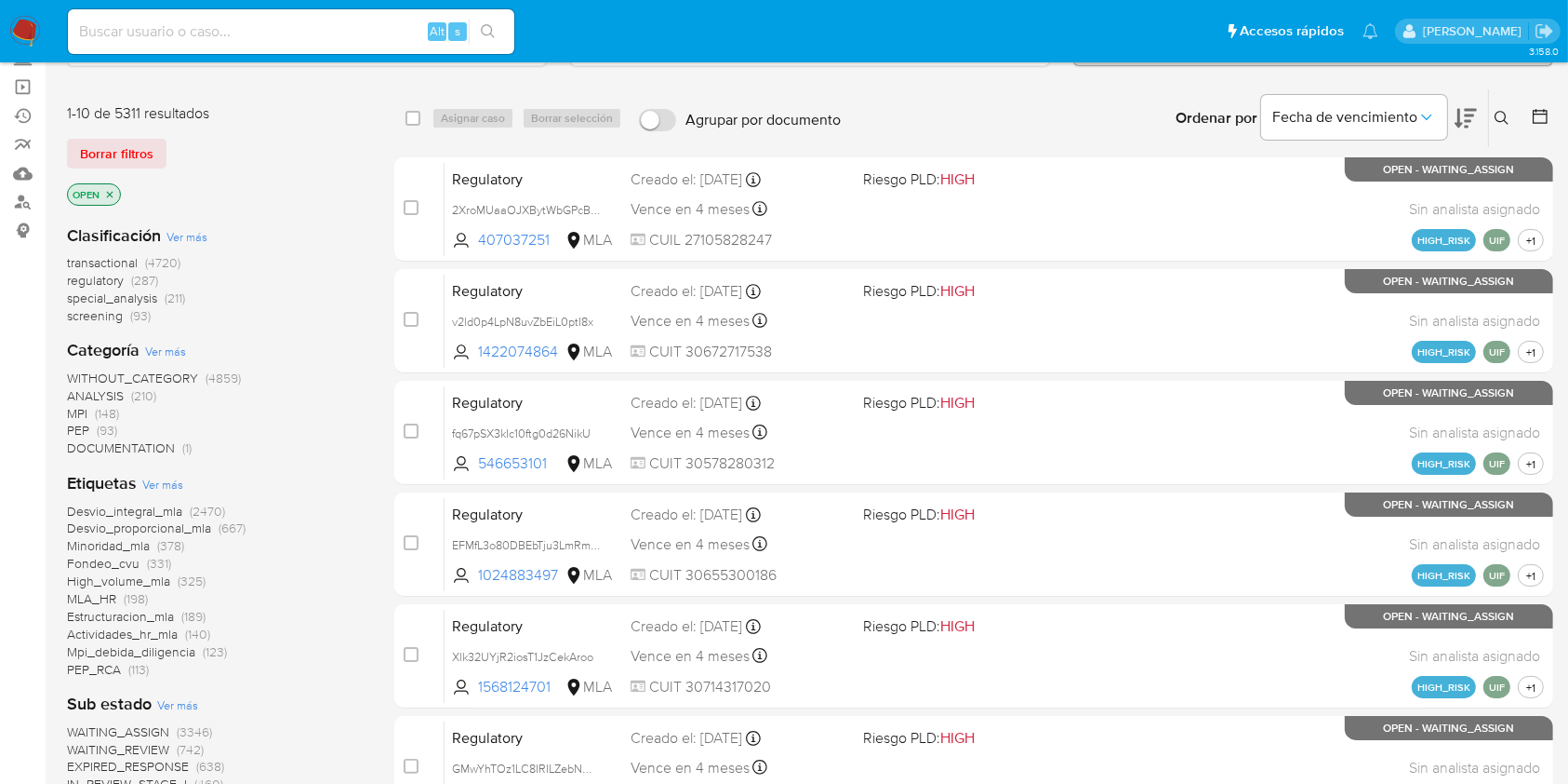
click at [300, 15] on div "Alt s" at bounding box center [290, 31] width 446 height 45
click at [322, 37] on input at bounding box center [290, 31] width 446 height 25
paste input "Xp9B1jzbcz3HY8cKG9KFQP9z"
type input "Xp9B1jzbcz3HY8cKG9KFQP9z"
click at [482, 38] on icon "search-icon" at bounding box center [487, 31] width 15 height 15
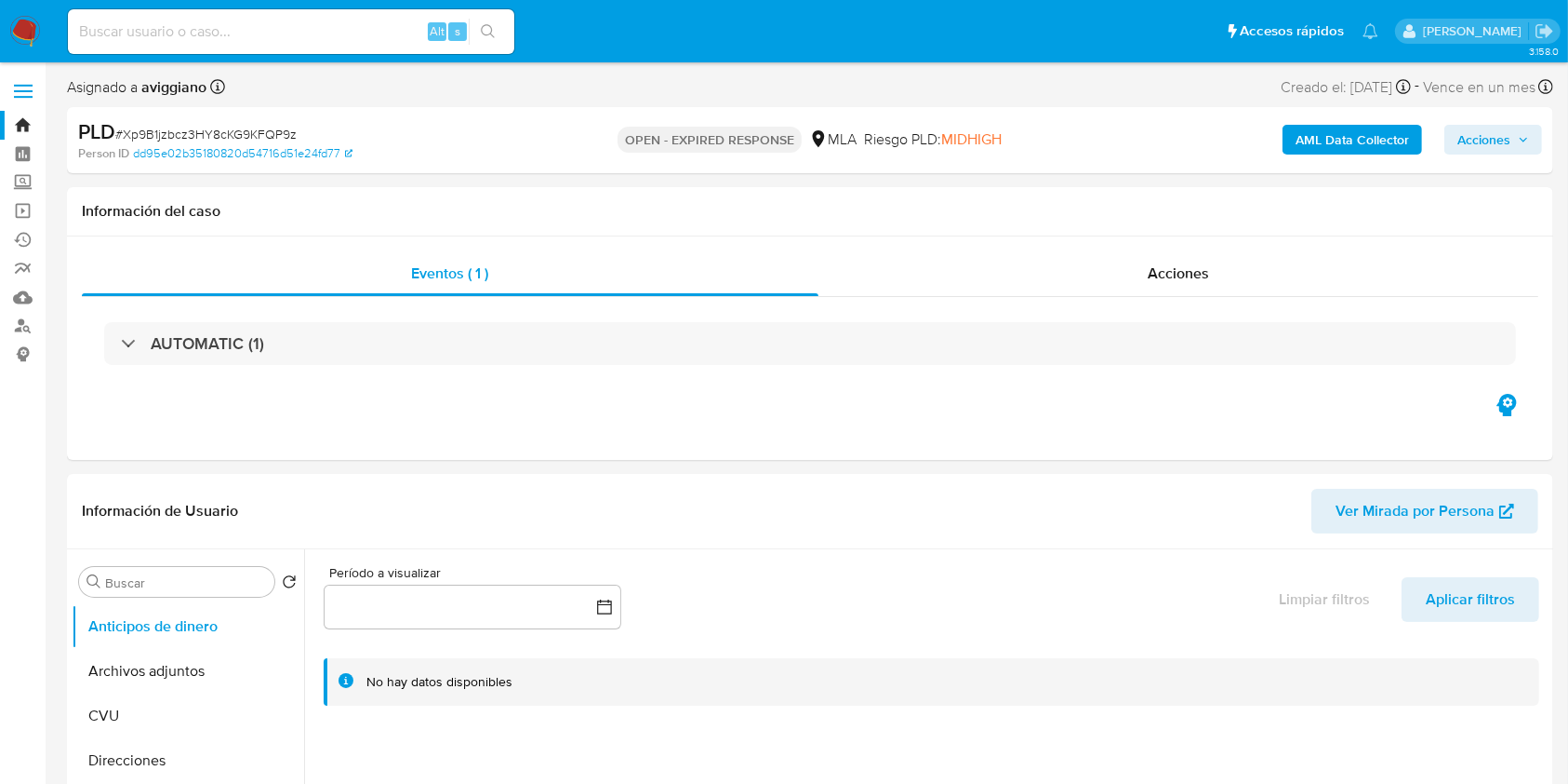
select select "10"
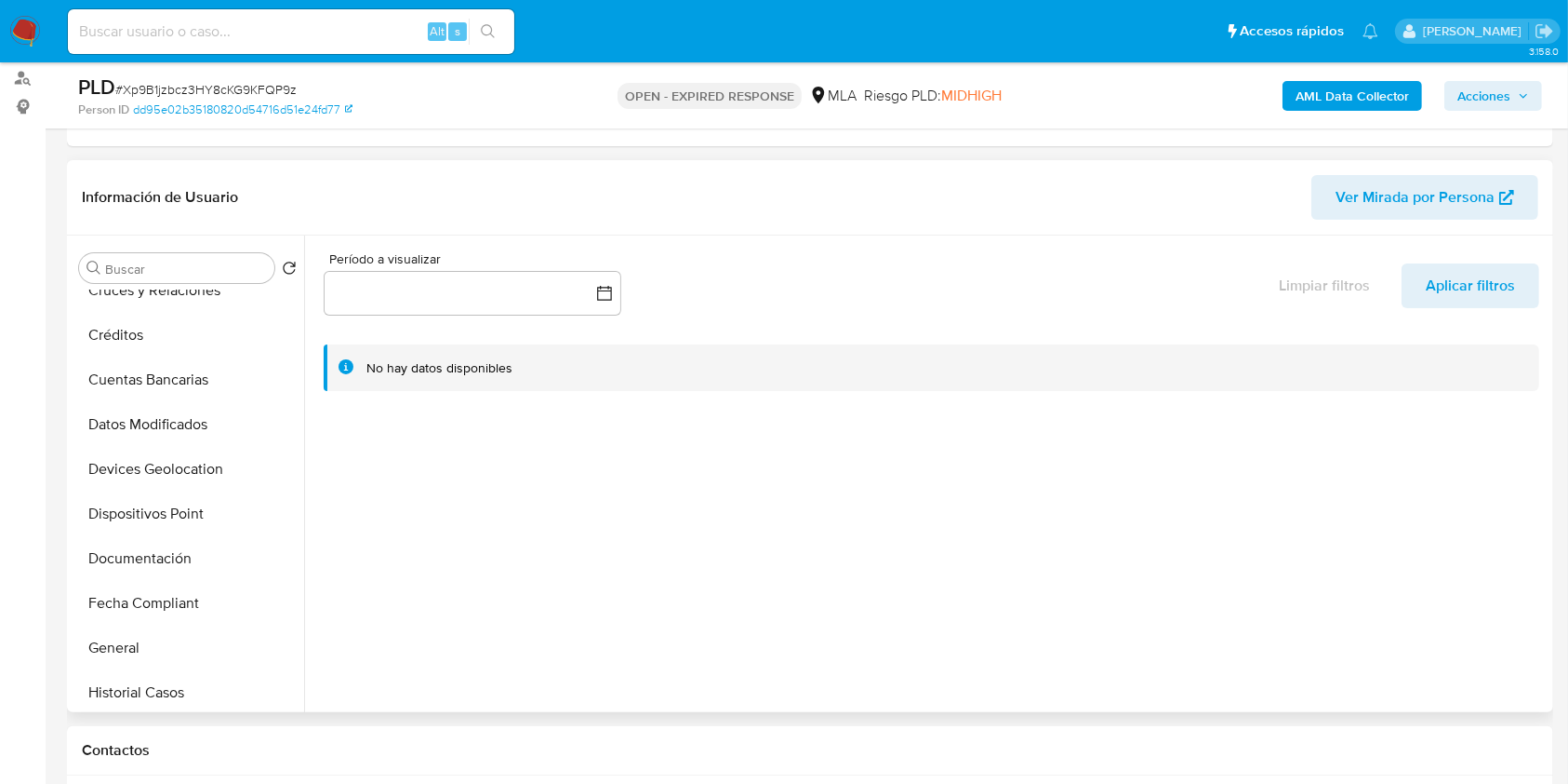
scroll to position [497, 0]
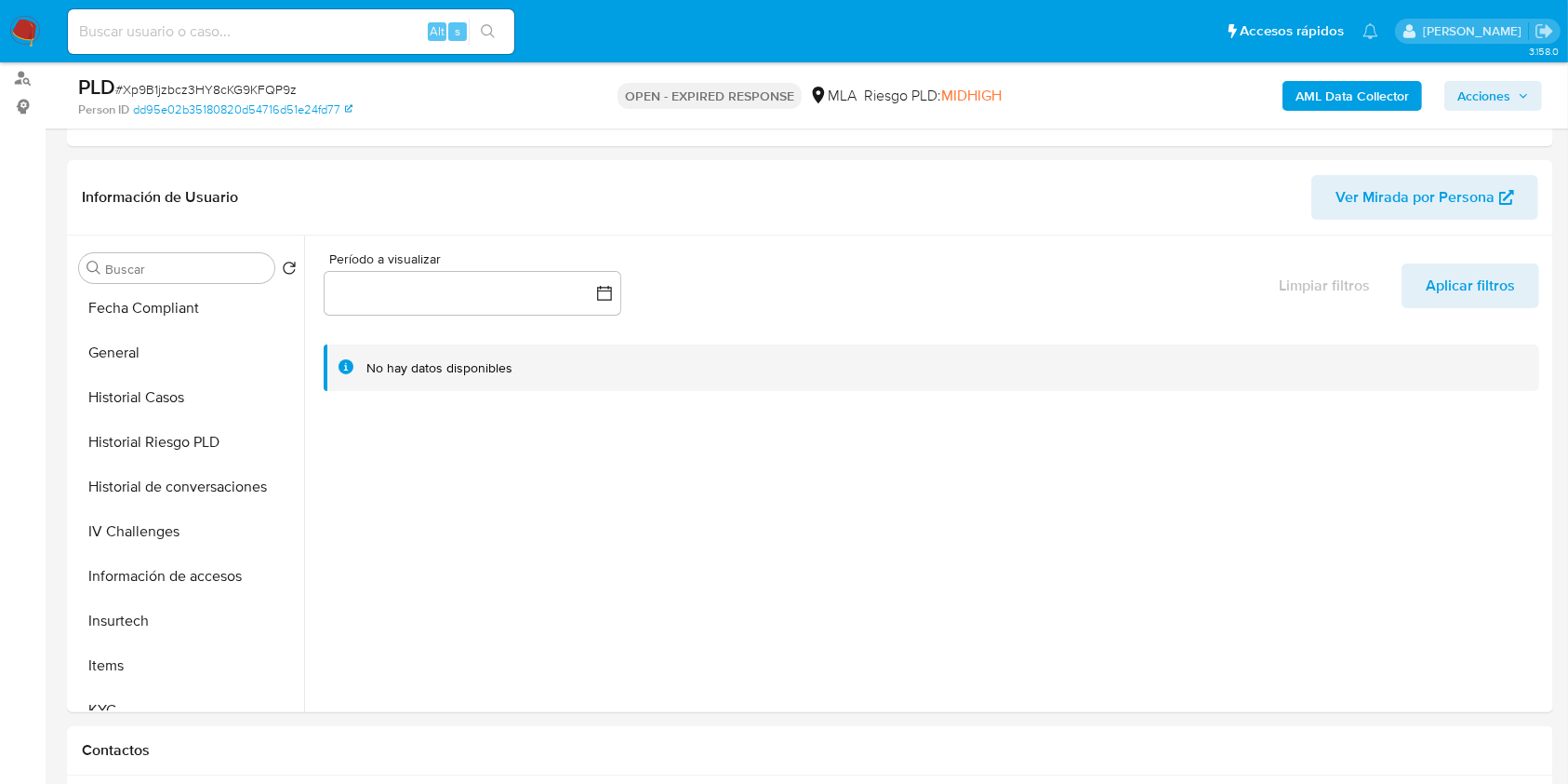
click at [1340, 99] on b "AML Data Collector" at bounding box center [1352, 96] width 114 height 29
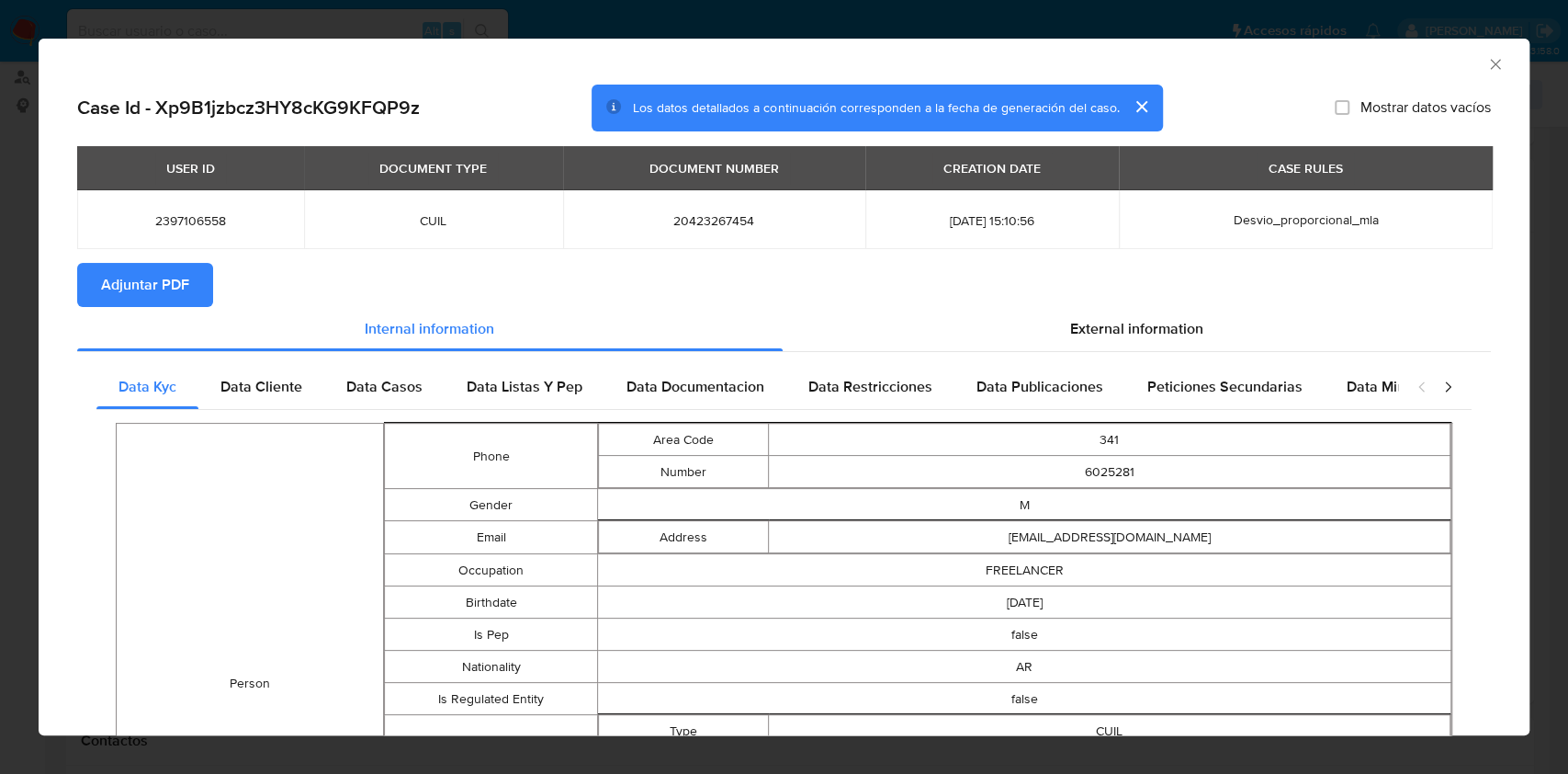
click at [168, 287] on span "Adjuntar PDF" at bounding box center [144, 285] width 88 height 41
drag, startPoint x: 1470, startPoint y: 70, endPoint x: 1433, endPoint y: 90, distance: 42.1
click at [1487, 69] on icon "Cerrar ventana" at bounding box center [1495, 64] width 18 height 18
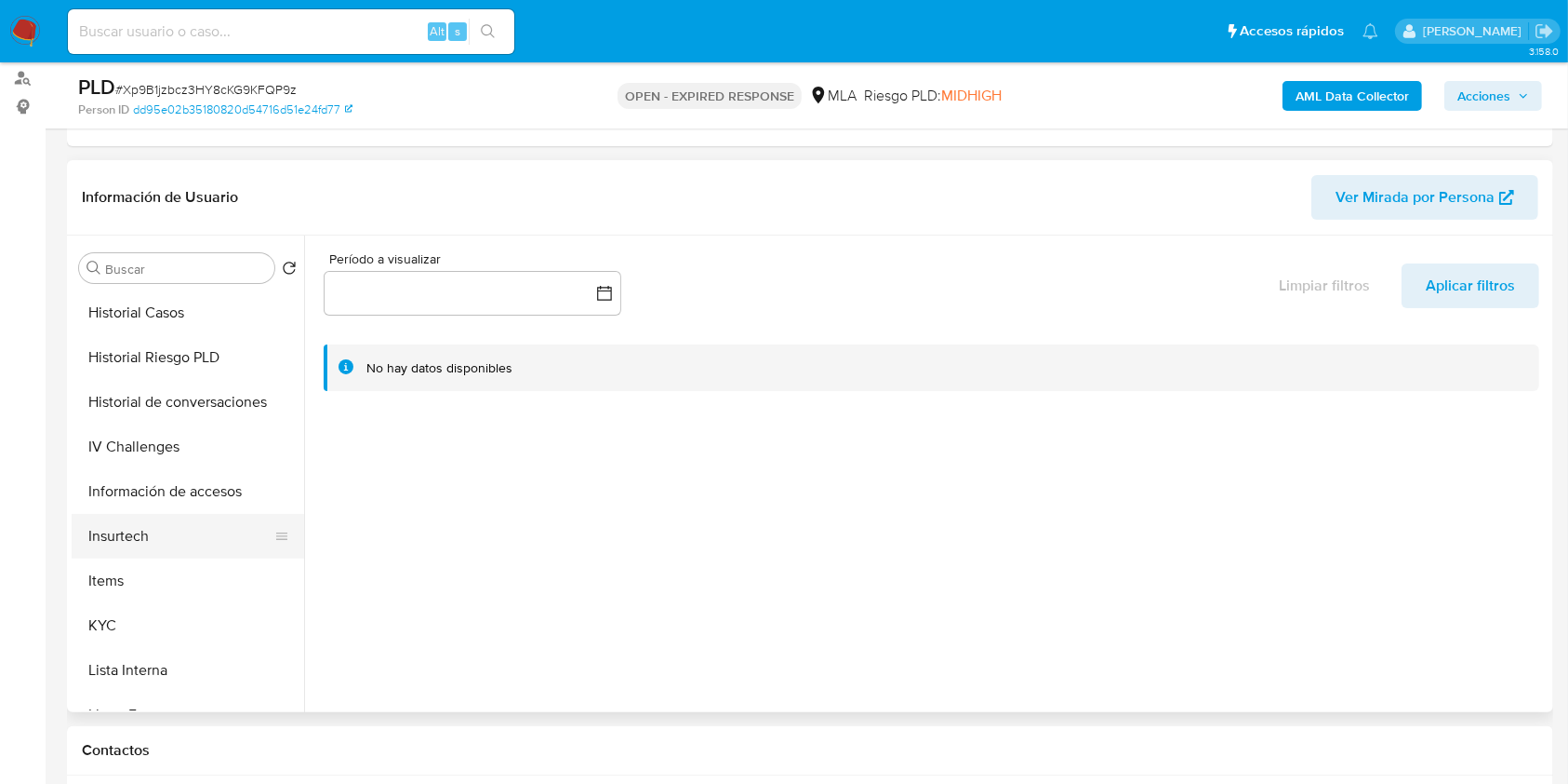
scroll to position [620, 0]
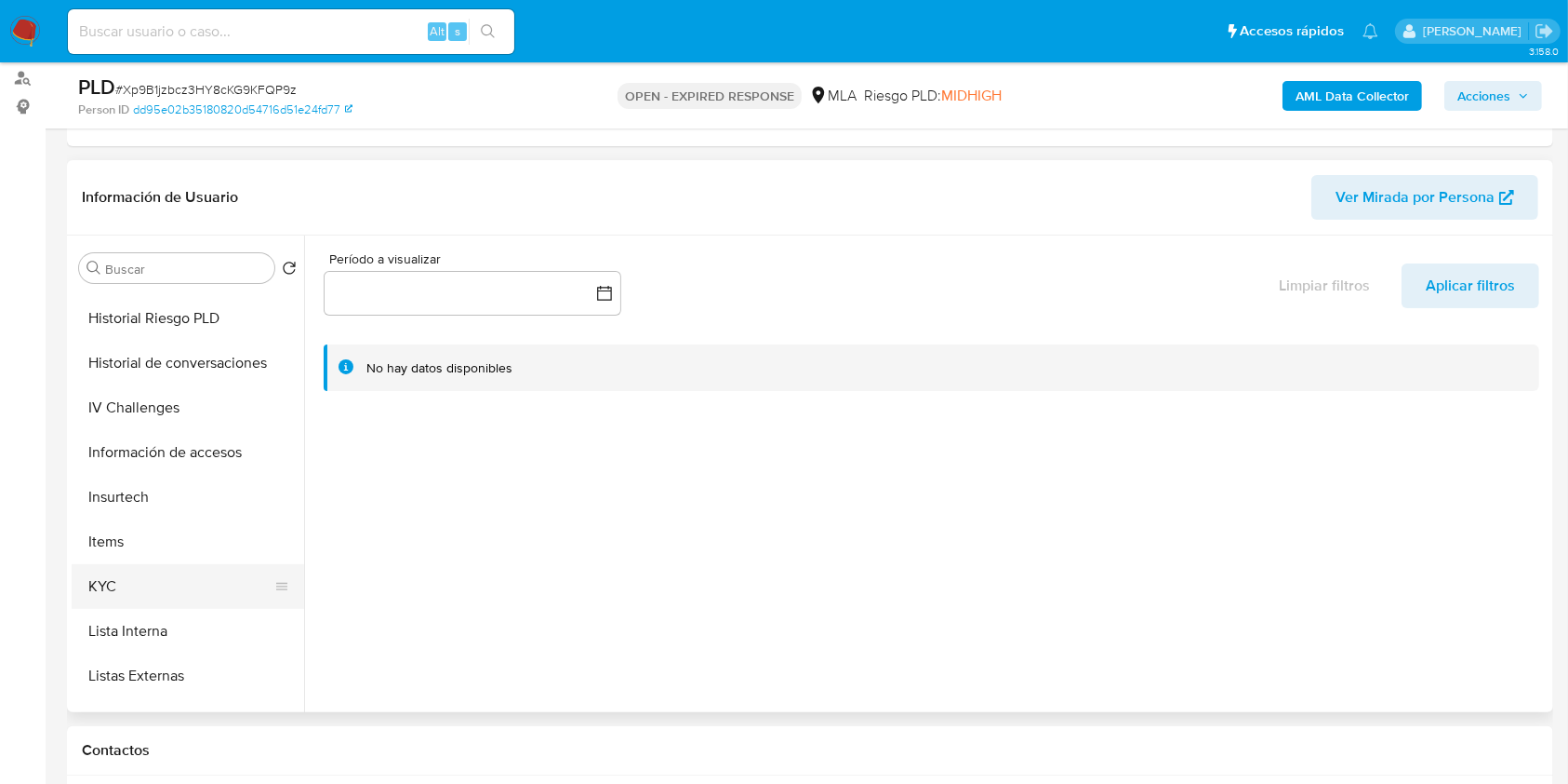
click at [122, 582] on button "KYC" at bounding box center [180, 587] width 218 height 45
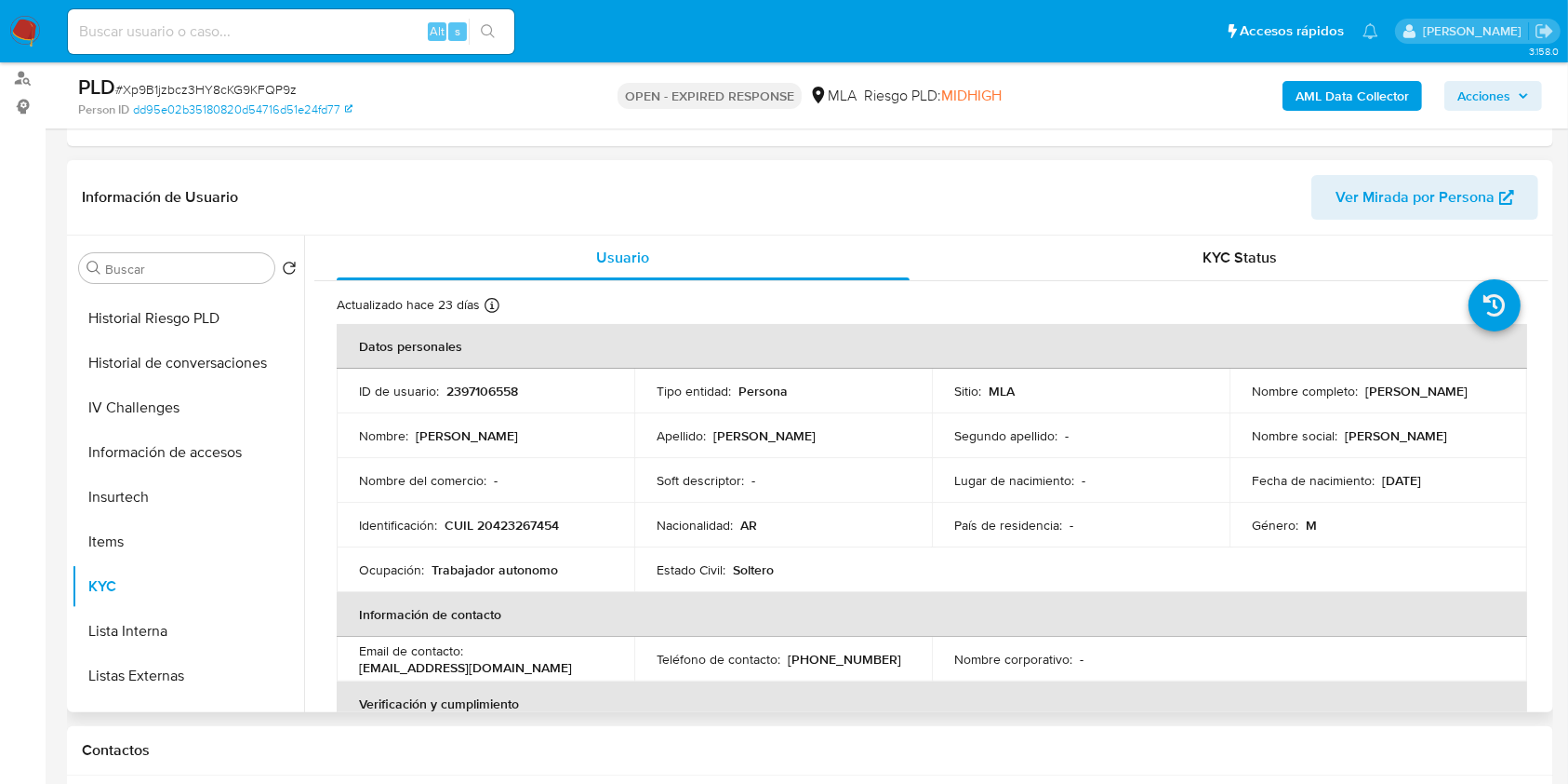
click at [517, 527] on p "CUIL 20423267454" at bounding box center [501, 524] width 115 height 17
copy p "20423267454"
click at [481, 385] on p "2397106558" at bounding box center [481, 391] width 72 height 17
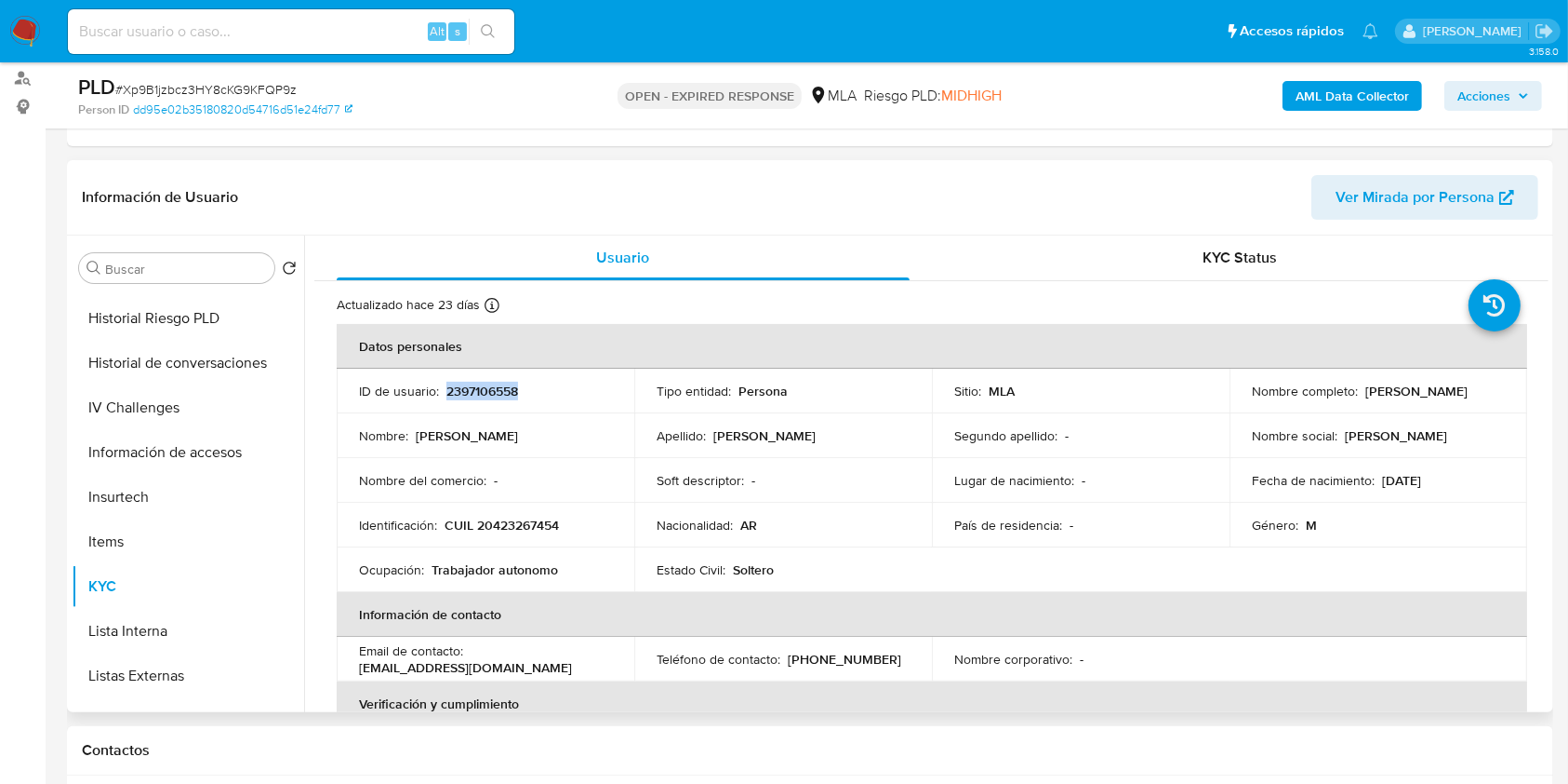
copy p "2397106558"
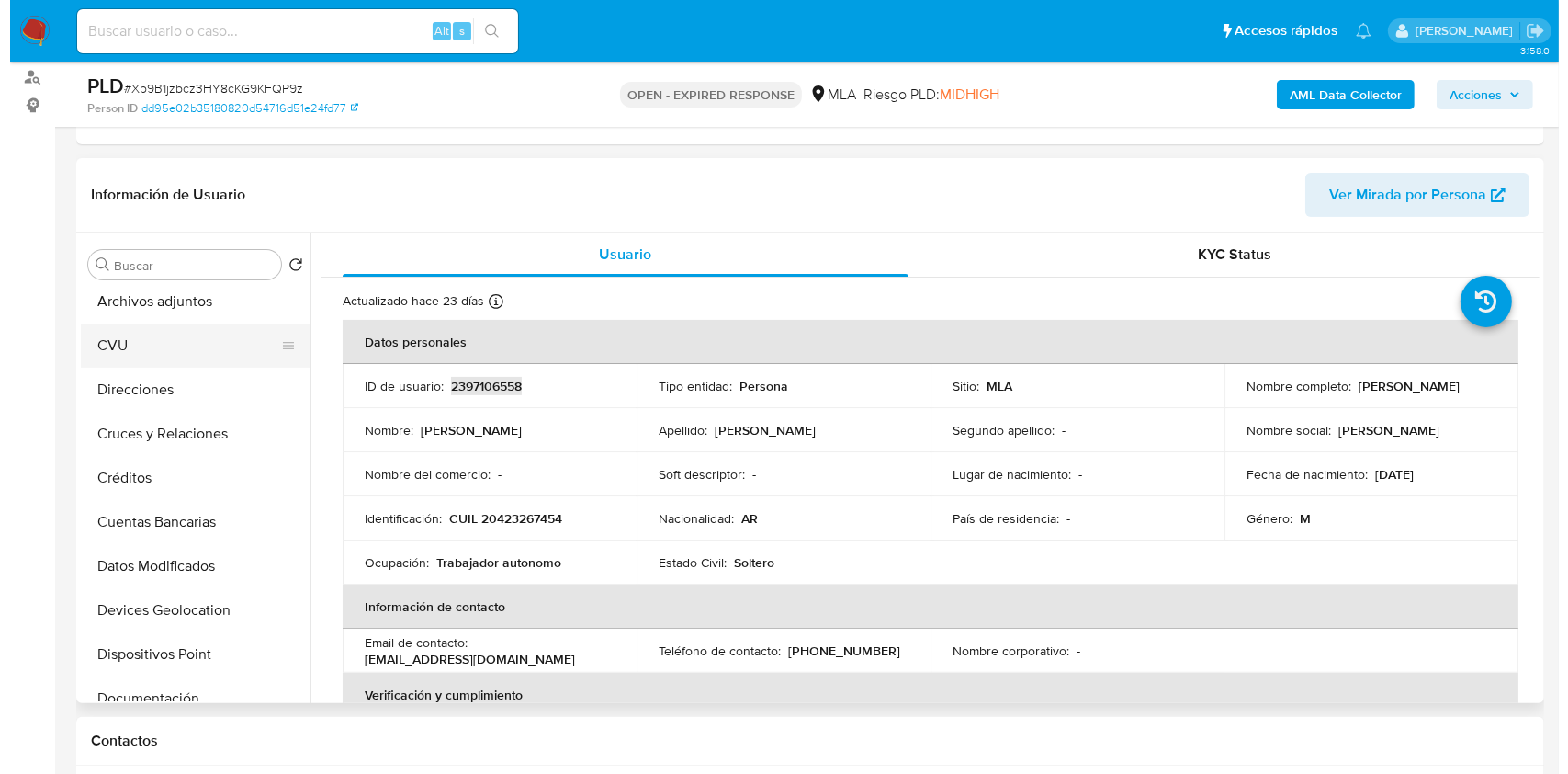
scroll to position [0, 0]
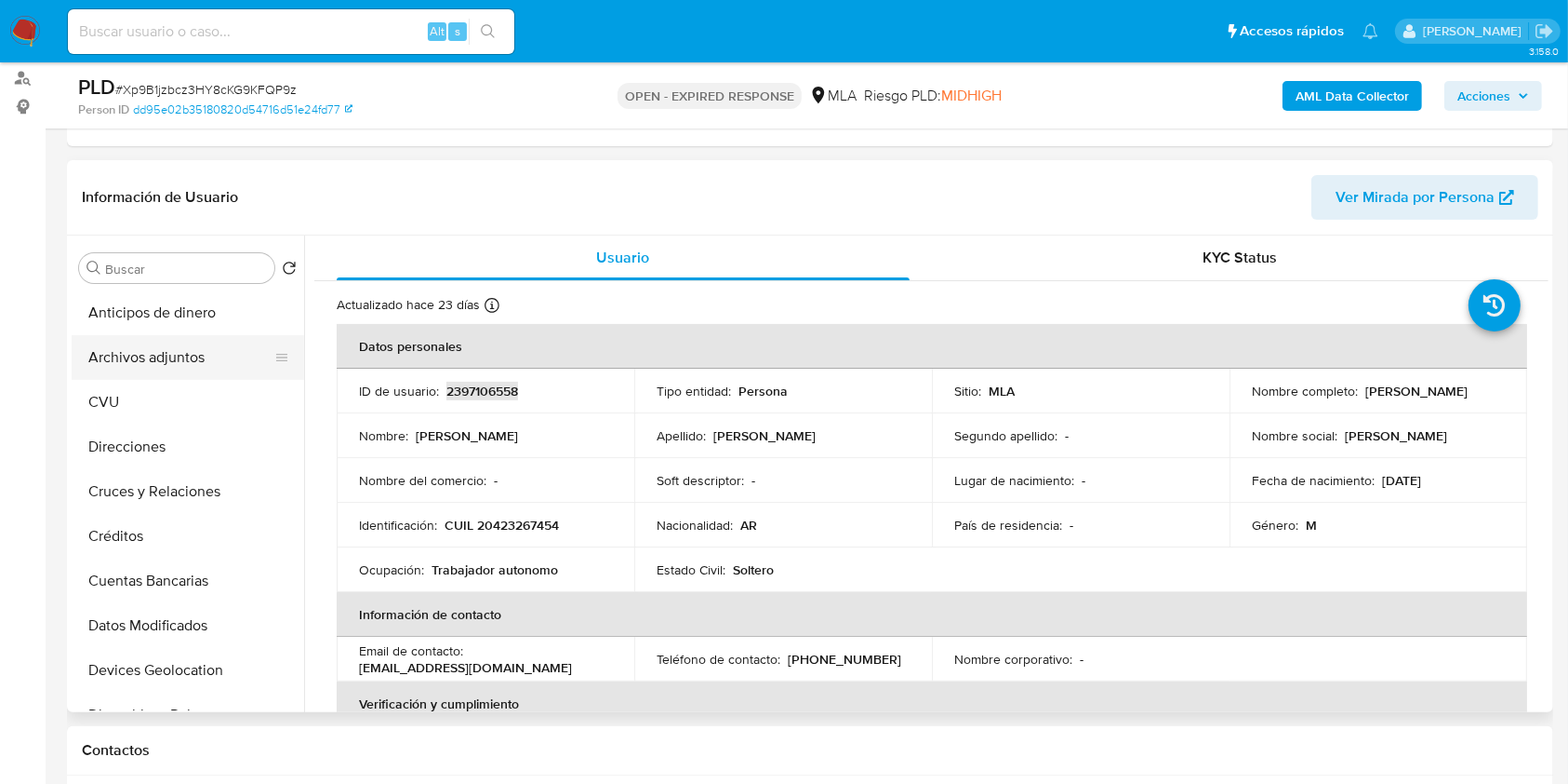
drag, startPoint x: 190, startPoint y: 391, endPoint x: 190, endPoint y: 376, distance: 15.0
click at [190, 391] on button "CVU" at bounding box center [187, 402] width 232 height 45
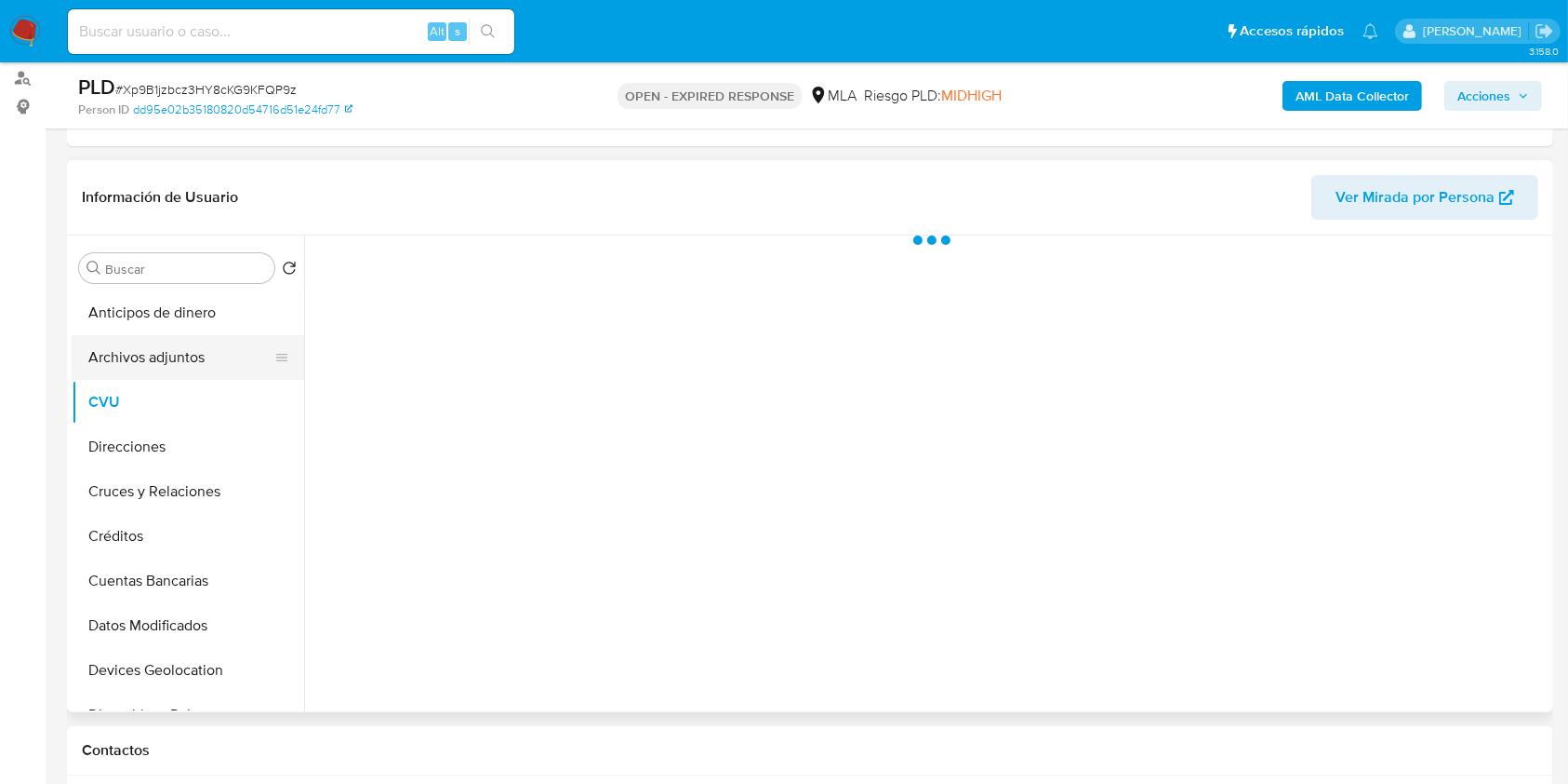
drag, startPoint x: 189, startPoint y: 368, endPoint x: 203, endPoint y: 368, distance: 14.0
click at [188, 368] on button "Archivos adjuntos" at bounding box center [180, 357] width 218 height 45
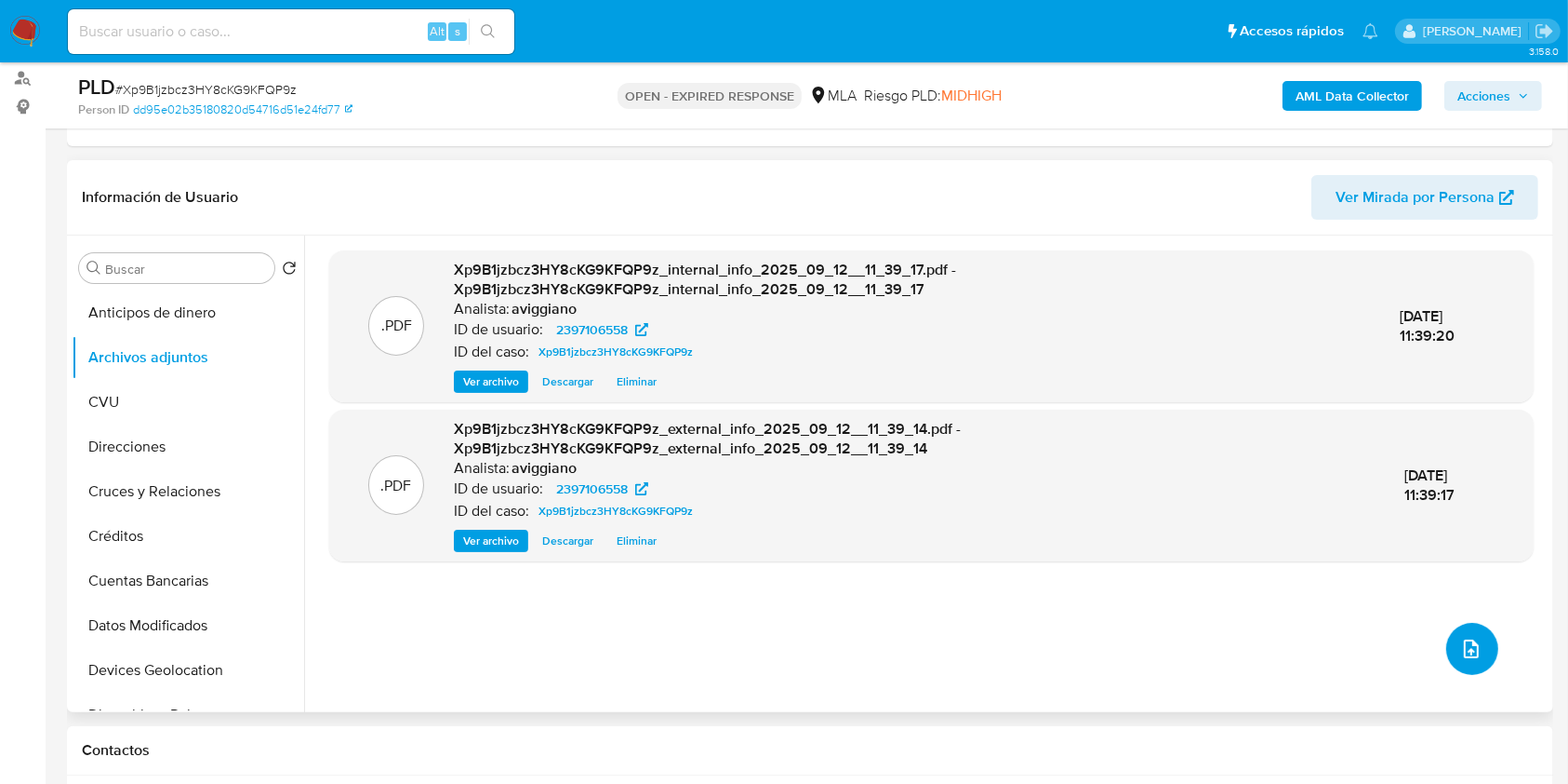
click at [1480, 639] on button "upload-file" at bounding box center [1472, 649] width 52 height 52
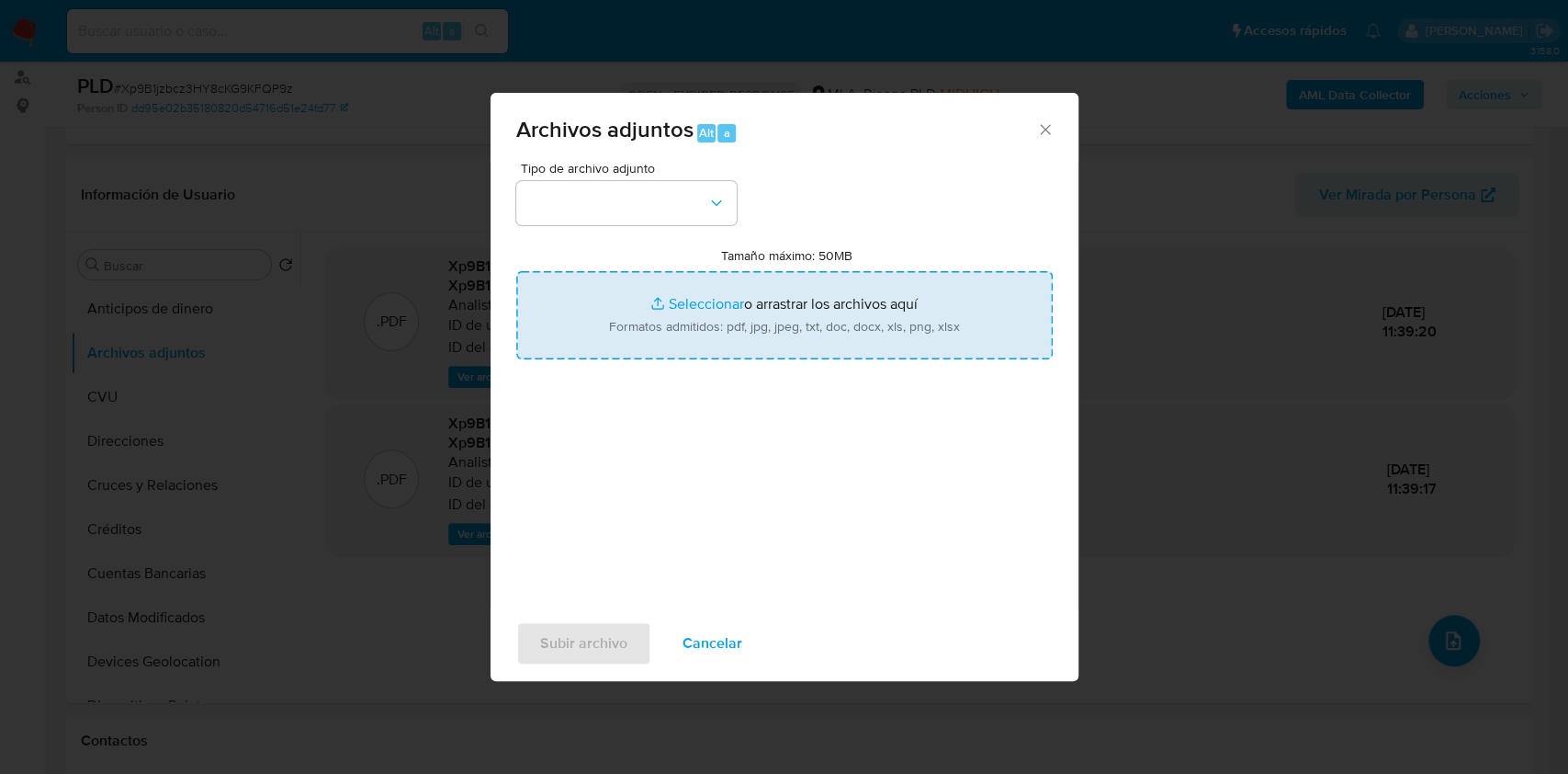
click at [988, 318] on input "Tamaño máximo: 50MB Seleccionar archivos" at bounding box center [784, 315] width 537 height 88
type input "C:\fakepath\Nosis - 2397106558.pdf"
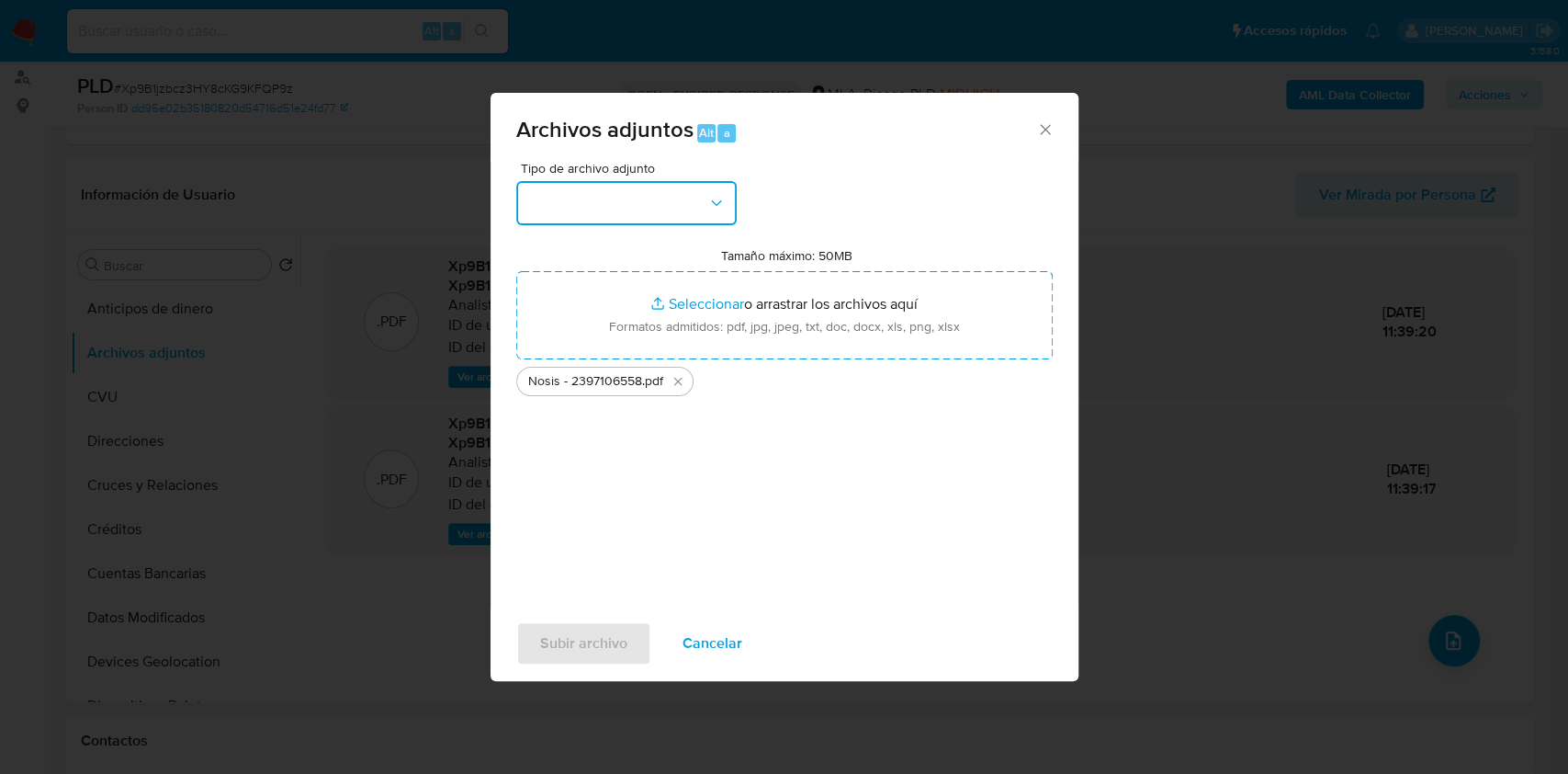
click at [638, 197] on button "button" at bounding box center [627, 203] width 221 height 45
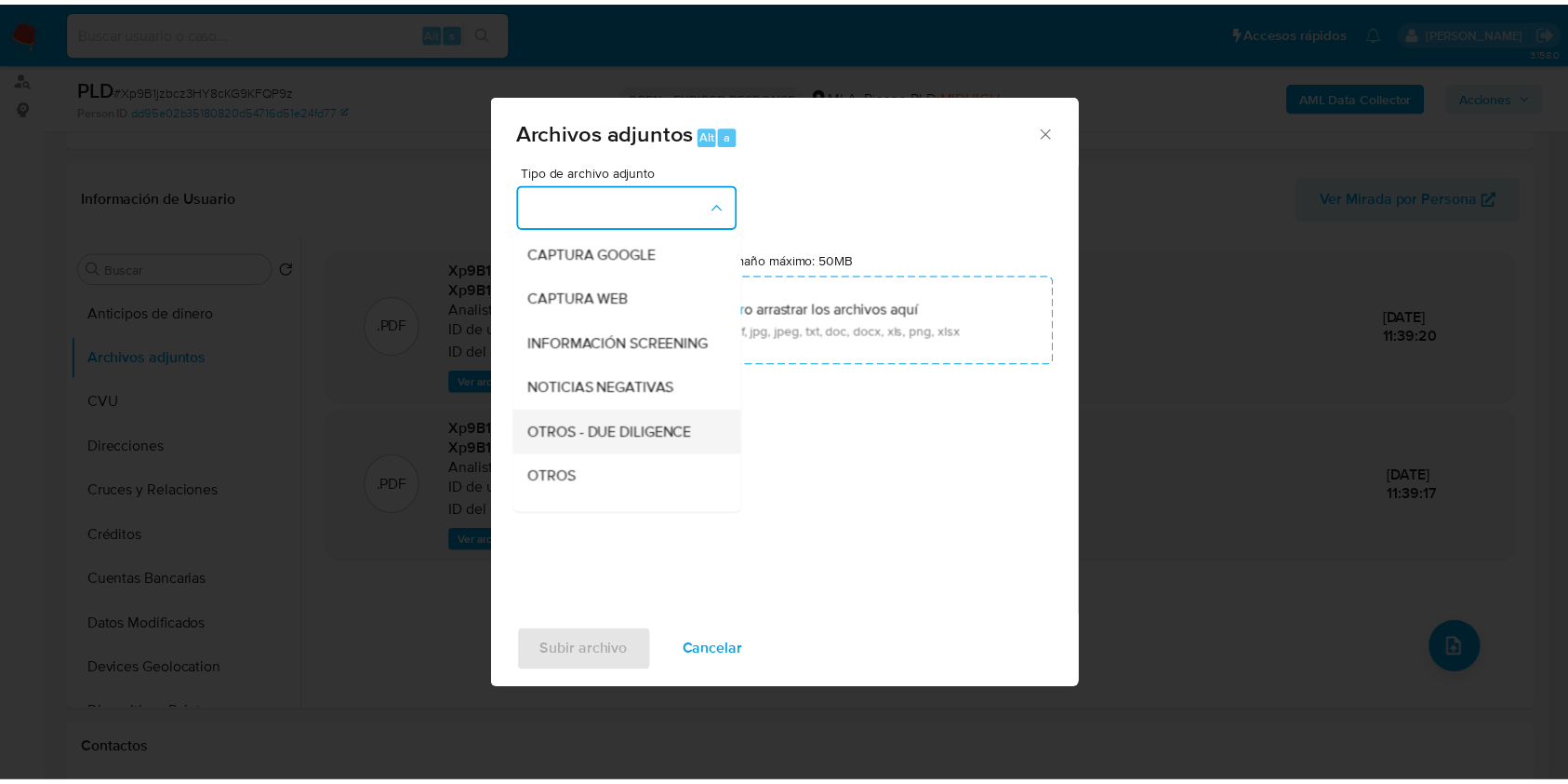
scroll to position [247, 0]
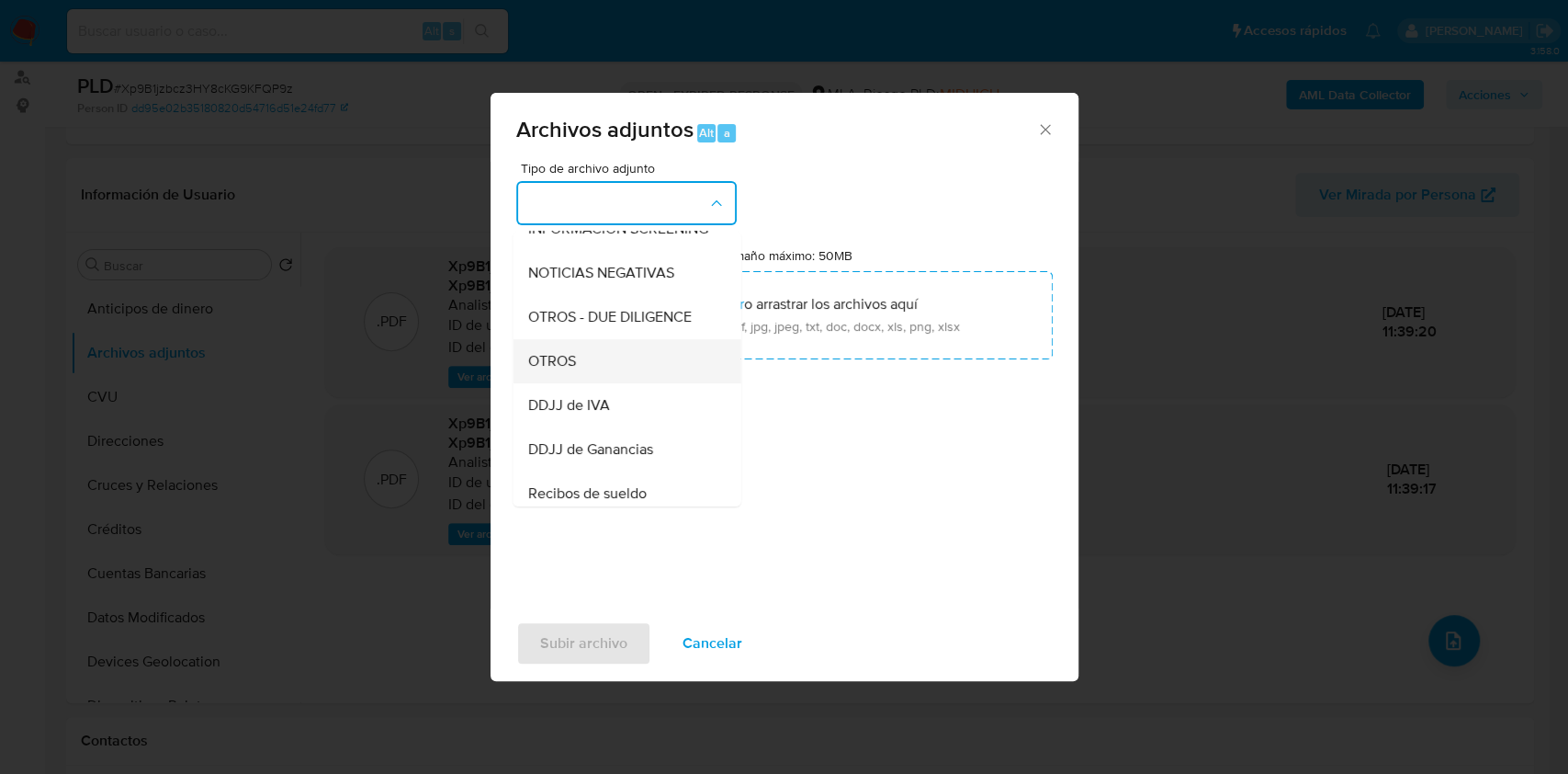
click at [576, 381] on div "OTROS" at bounding box center [621, 361] width 188 height 45
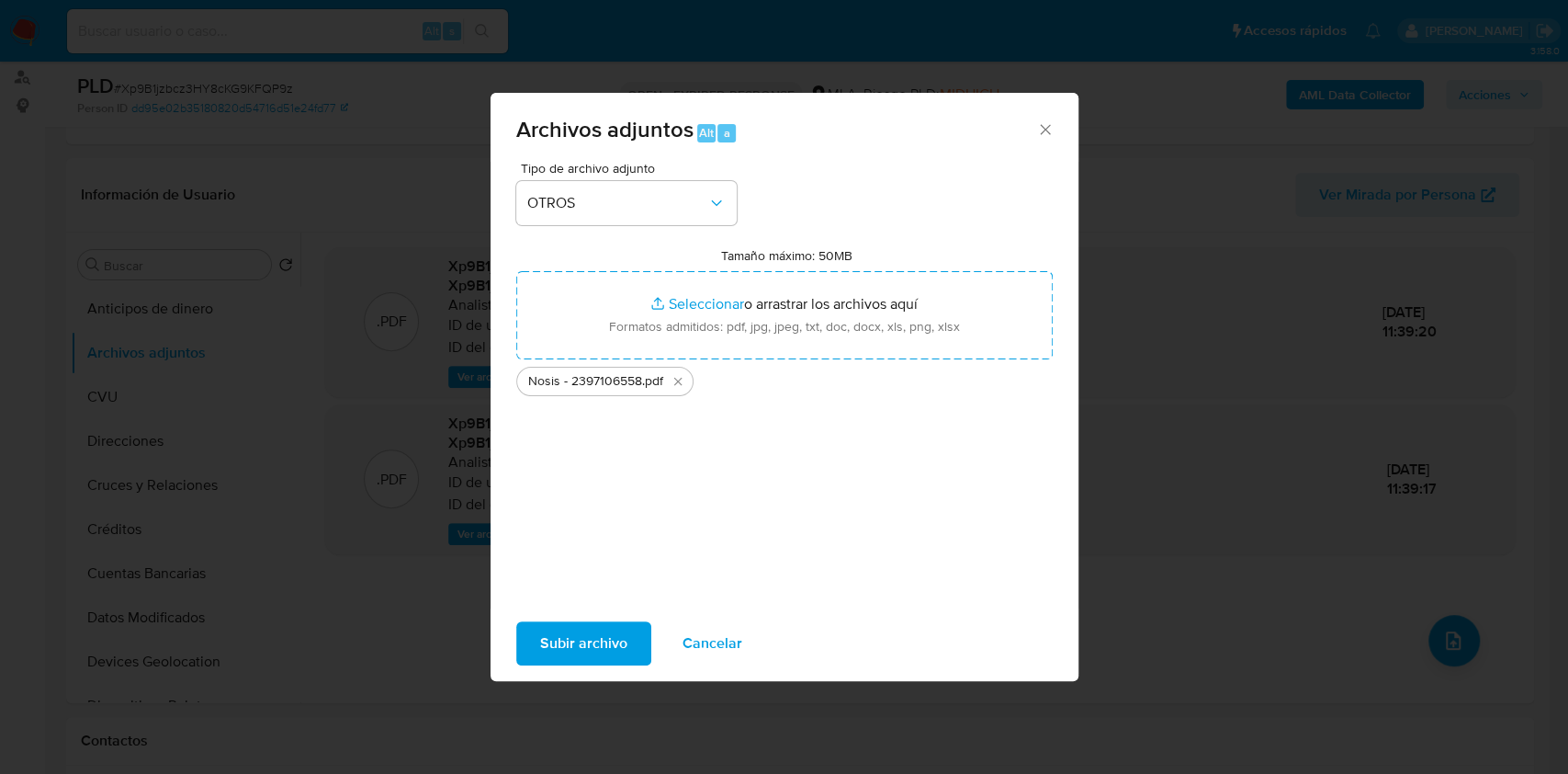
click at [544, 623] on span "Subir archivo" at bounding box center [584, 643] width 87 height 41
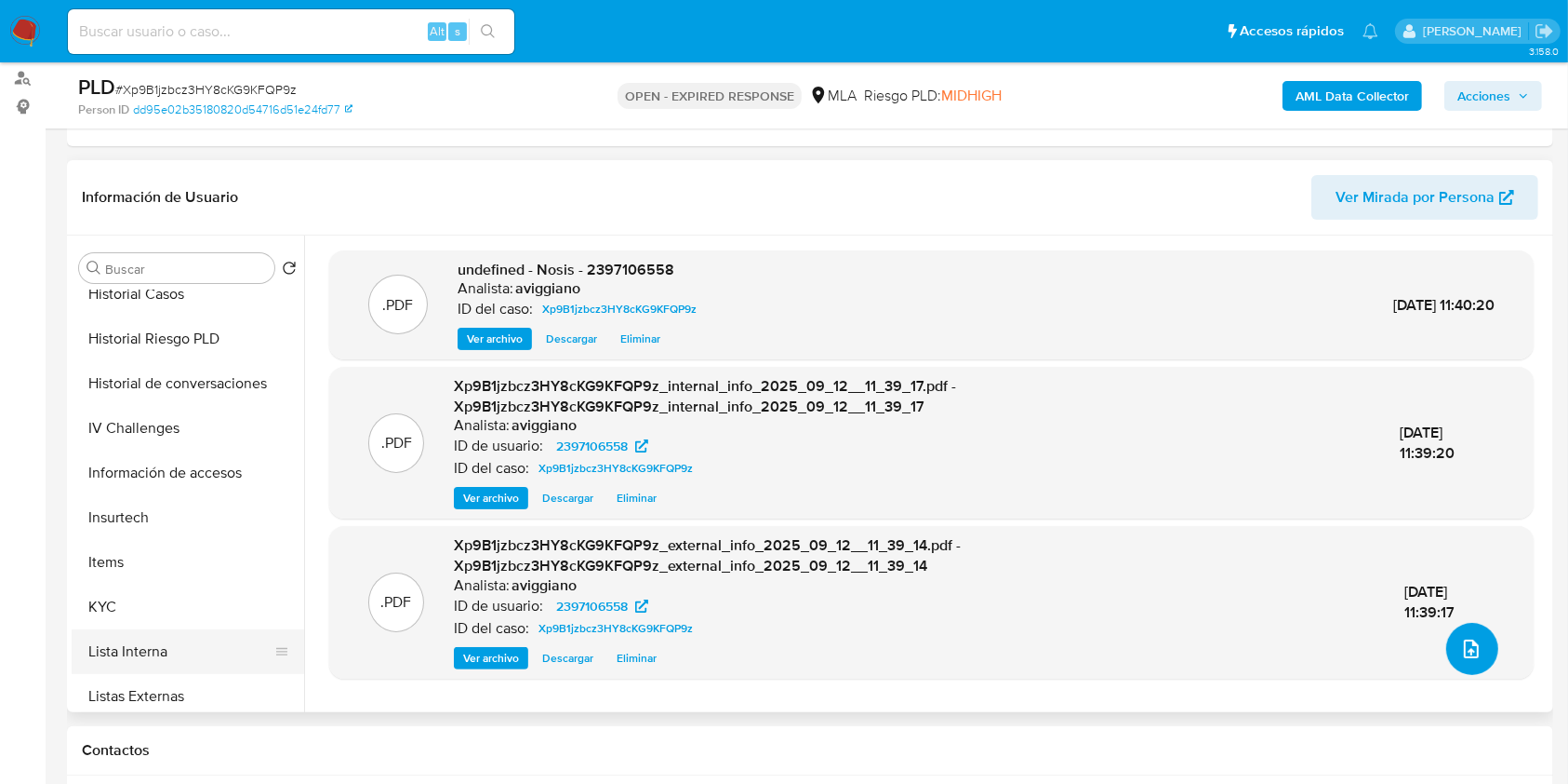
scroll to position [745, 0]
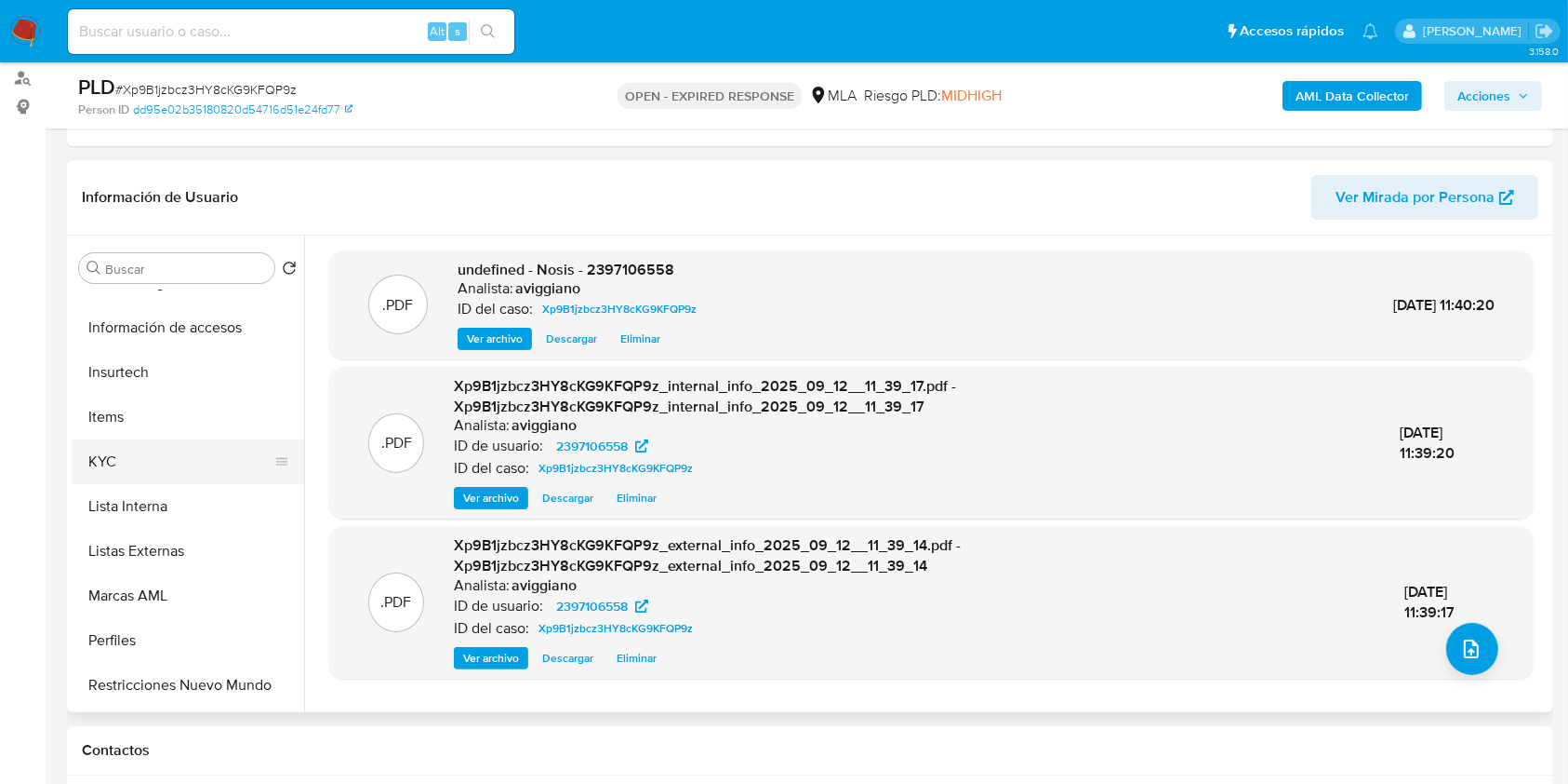
drag, startPoint x: 158, startPoint y: 461, endPoint x: 177, endPoint y: 448, distance: 23.0
click at [157, 458] on button "KYC" at bounding box center [180, 462] width 218 height 45
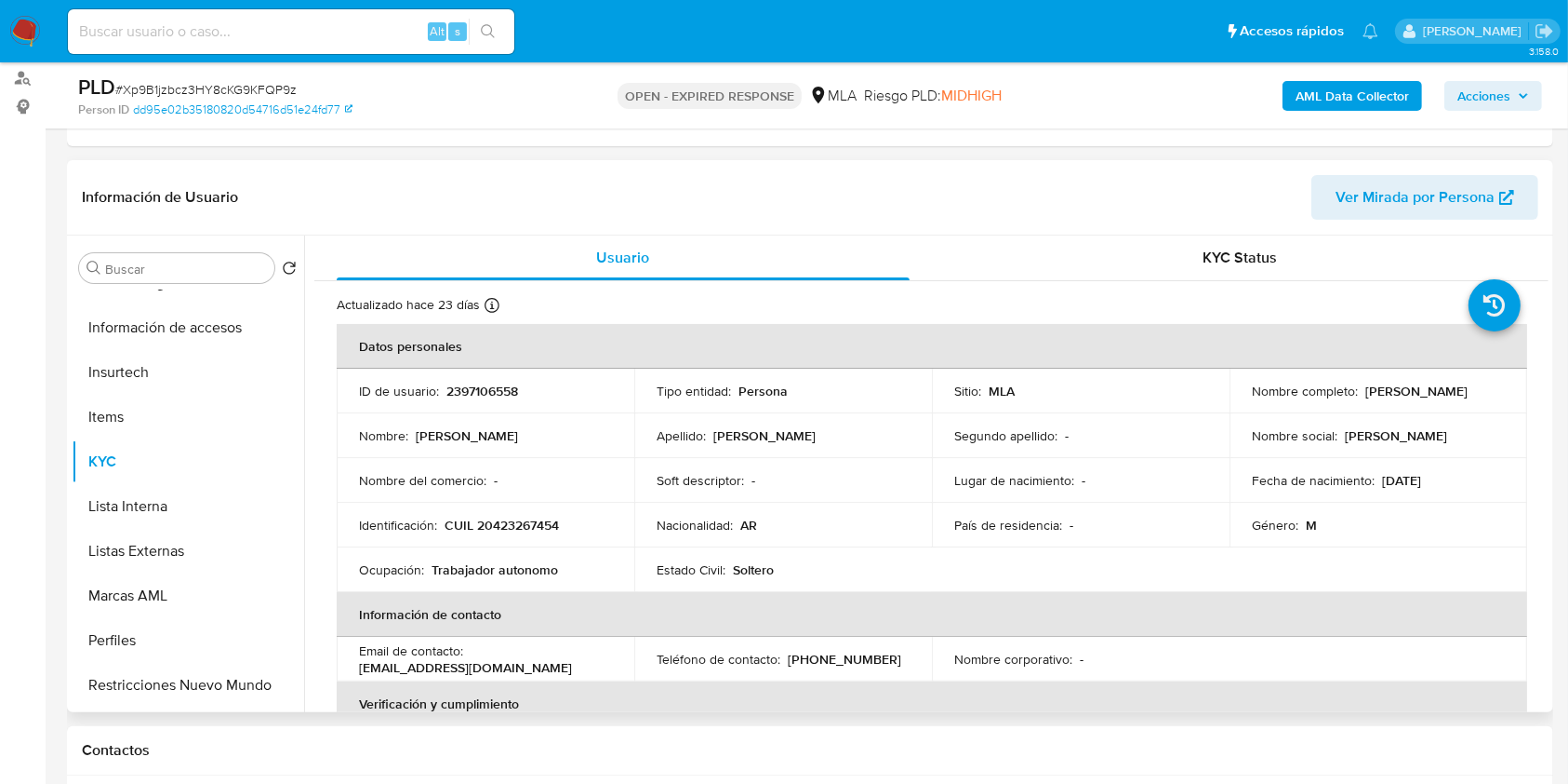
click at [533, 532] on p "CUIL 20423267454" at bounding box center [501, 524] width 115 height 17
click at [534, 532] on p "CUIL 20423267454" at bounding box center [501, 524] width 115 height 17
copy p "20423267454"
click at [480, 392] on p "2397106558" at bounding box center [481, 391] width 72 height 17
click at [480, 393] on p "2397106558" at bounding box center [481, 391] width 72 height 17
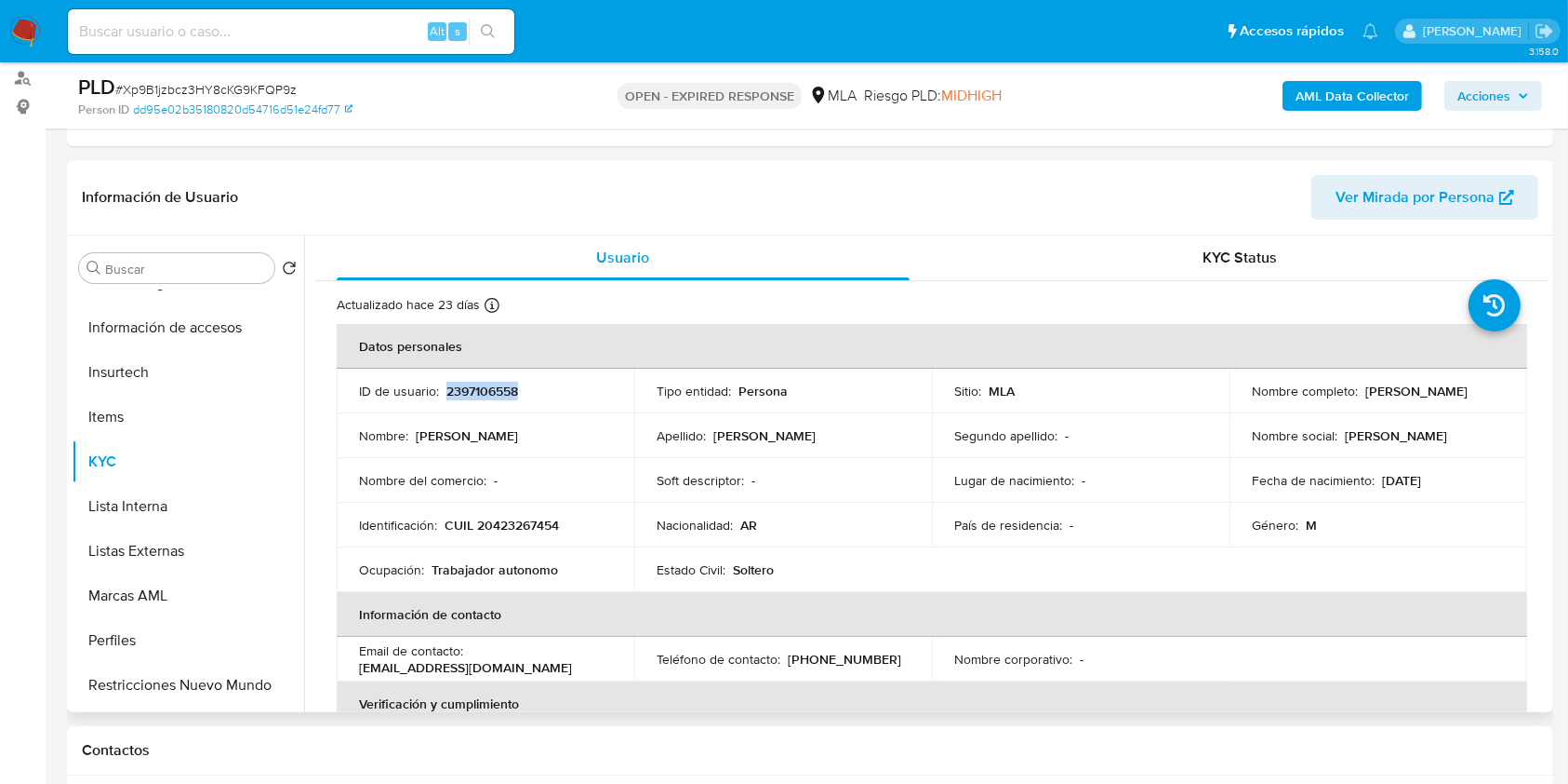
copy p "2397106558"
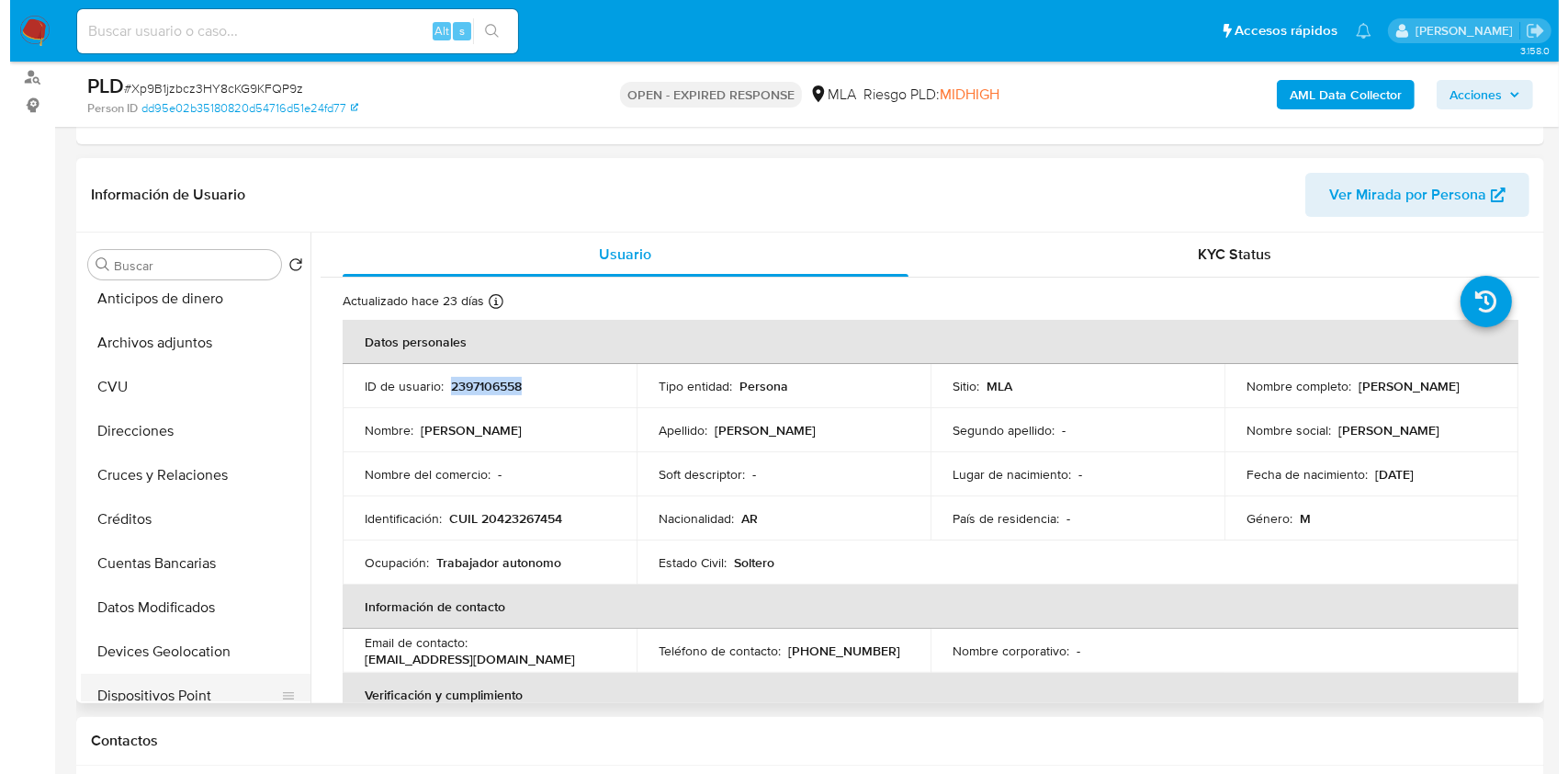
scroll to position [0, 0]
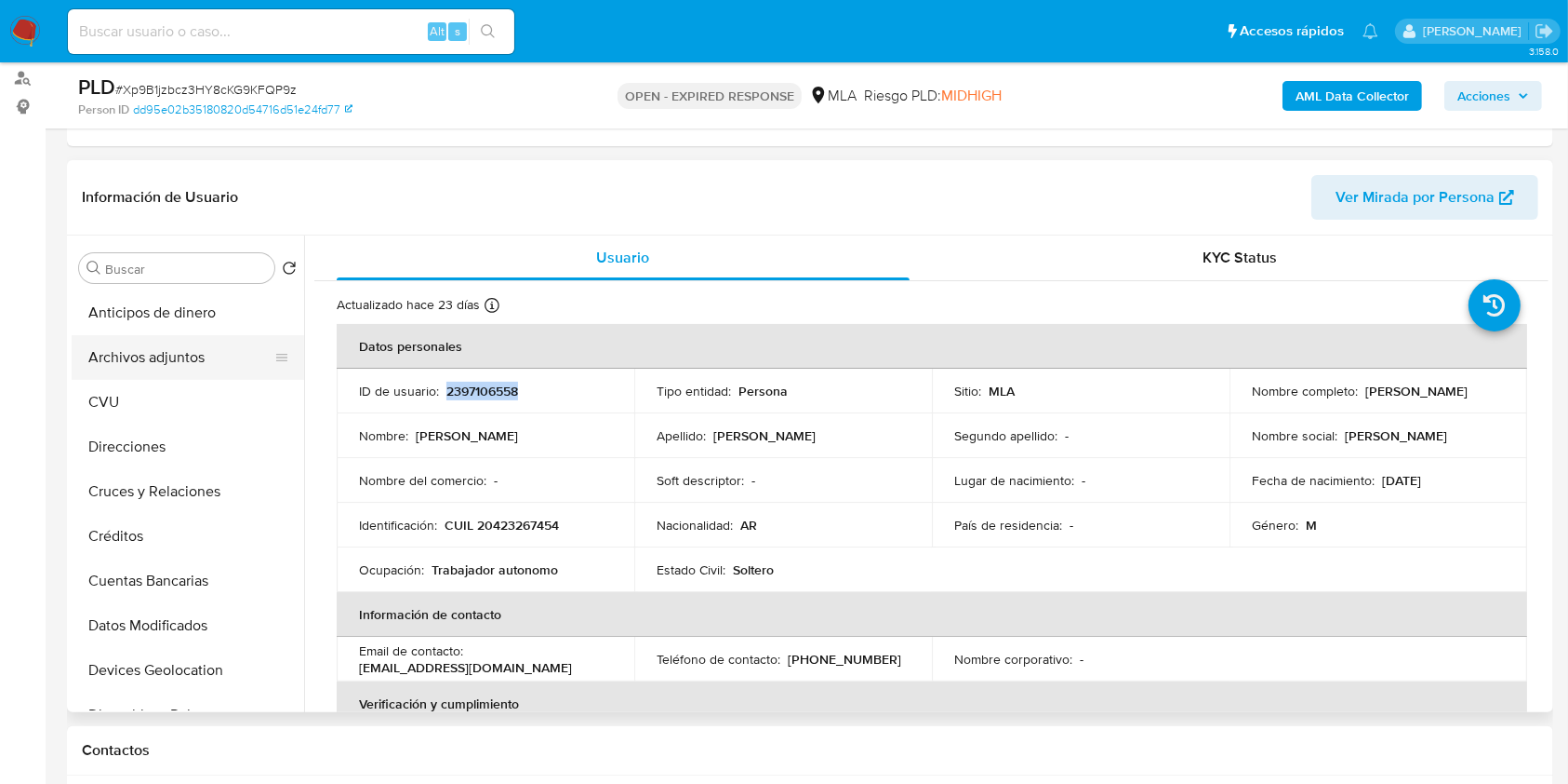
click at [154, 351] on button "Archivos adjuntos" at bounding box center [180, 357] width 218 height 45
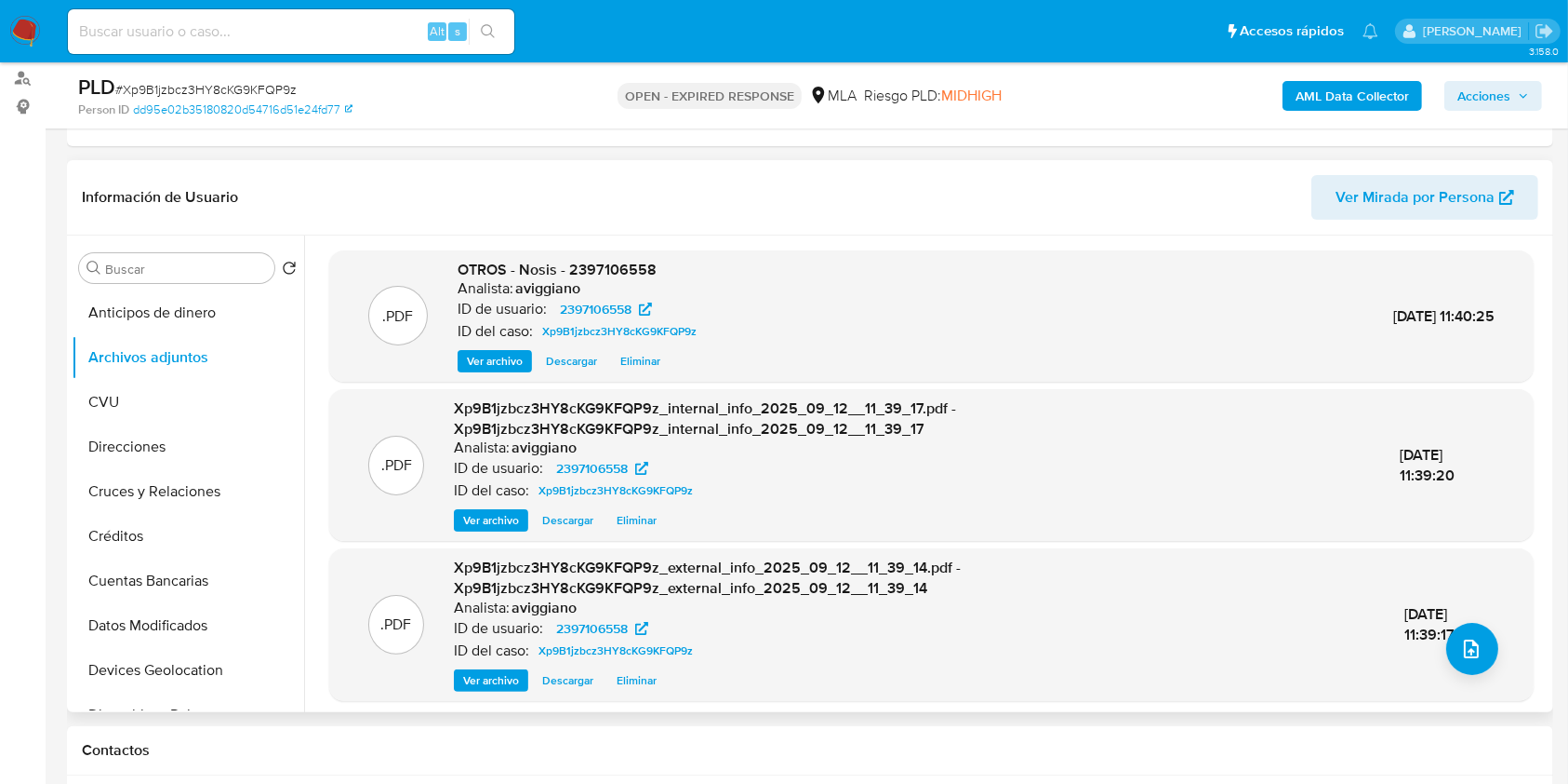
click at [594, 268] on span "OTROS - Nosis - 2397106558" at bounding box center [557, 270] width 199 height 22
copy span "2397106558"
click at [1465, 643] on icon "upload-file" at bounding box center [1471, 649] width 23 height 23
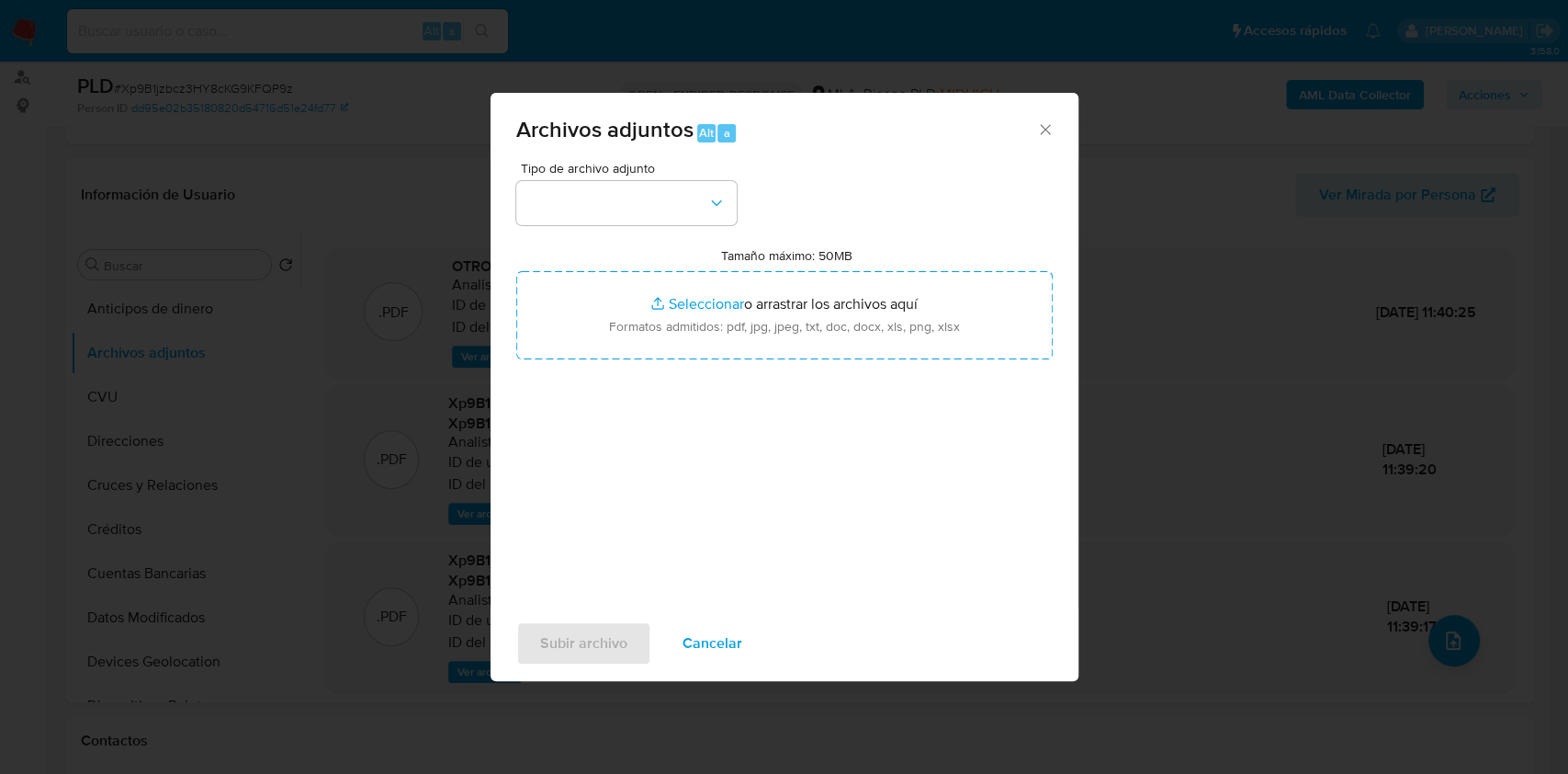
type input "C:\fakepath\Movimientos-Aladdin-v10_1 - 2397106558 -.xlsx"
click at [609, 200] on button "button" at bounding box center [627, 203] width 221 height 45
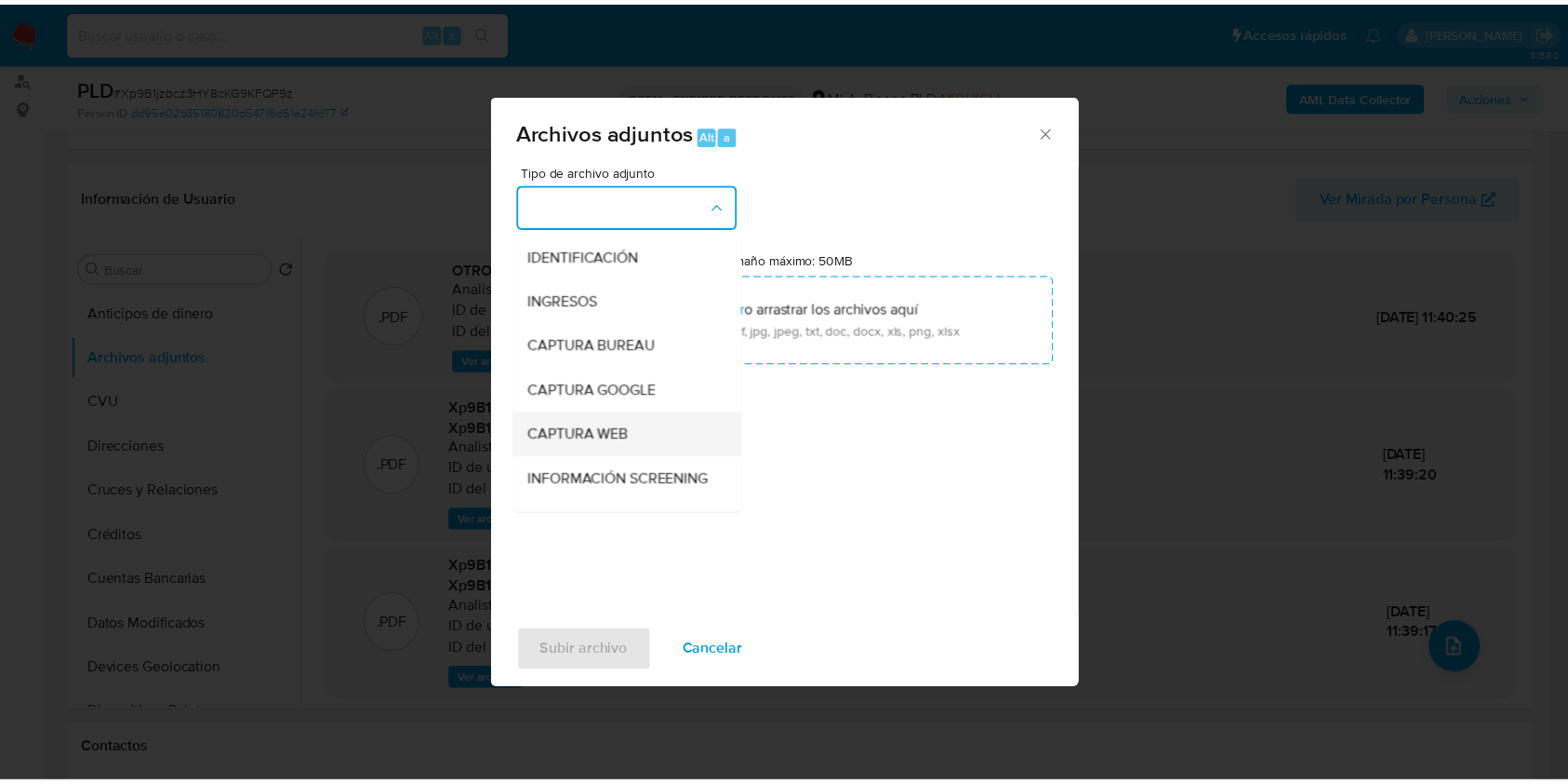
scroll to position [247, 0]
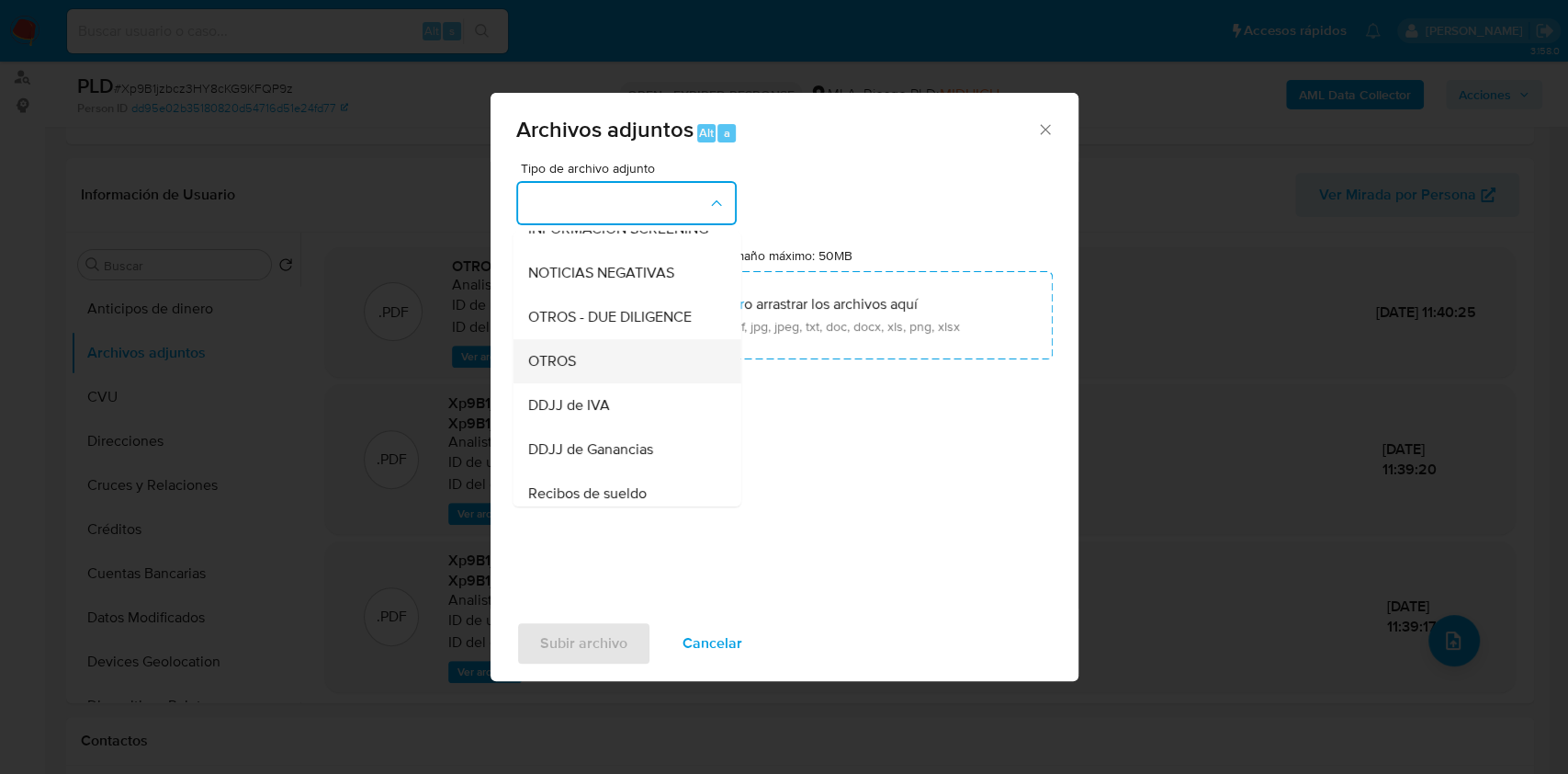
click at [582, 384] on div "OTROS" at bounding box center [621, 361] width 188 height 45
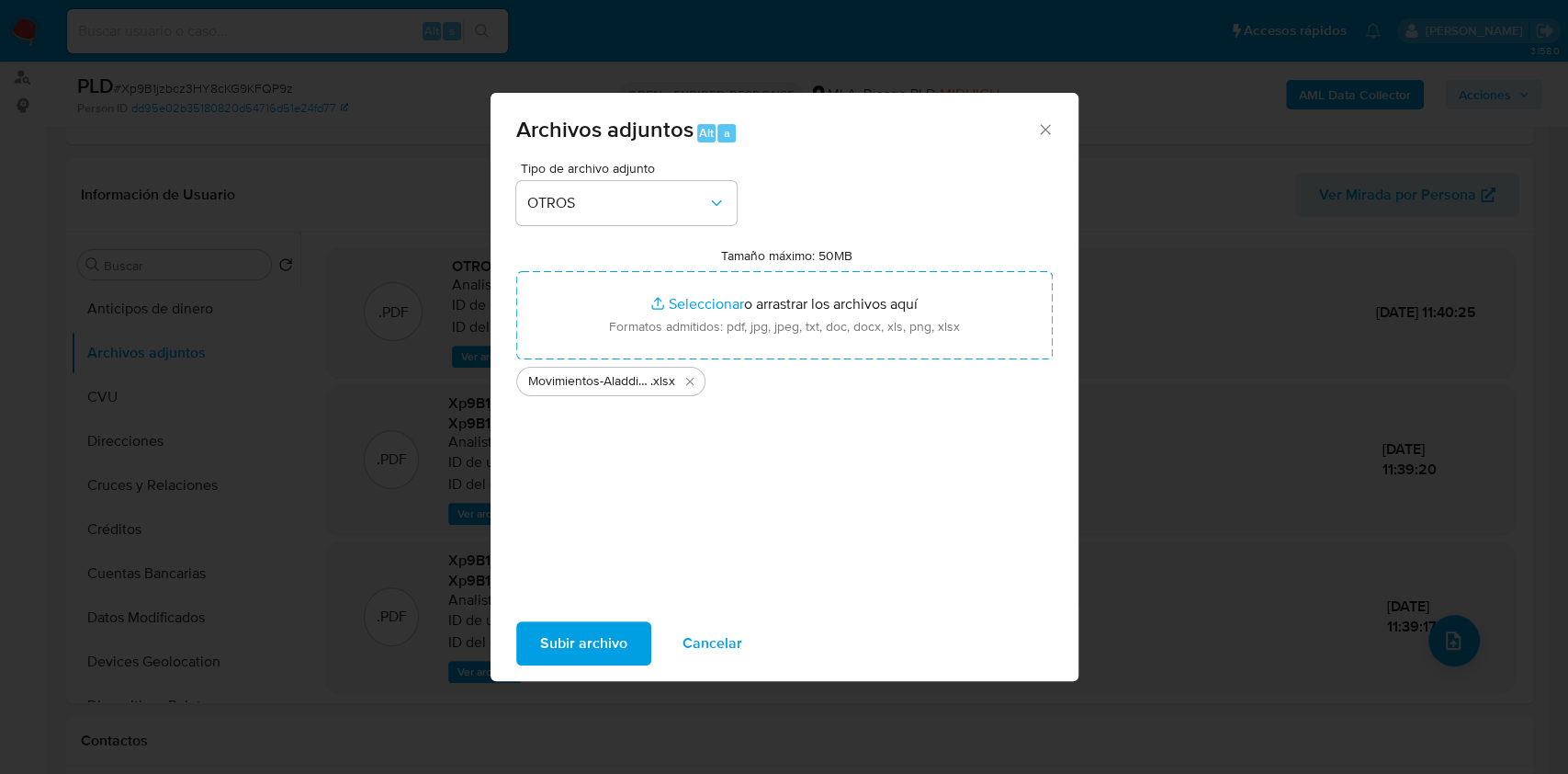
click at [563, 643] on span "Subir archivo" at bounding box center [584, 643] width 87 height 41
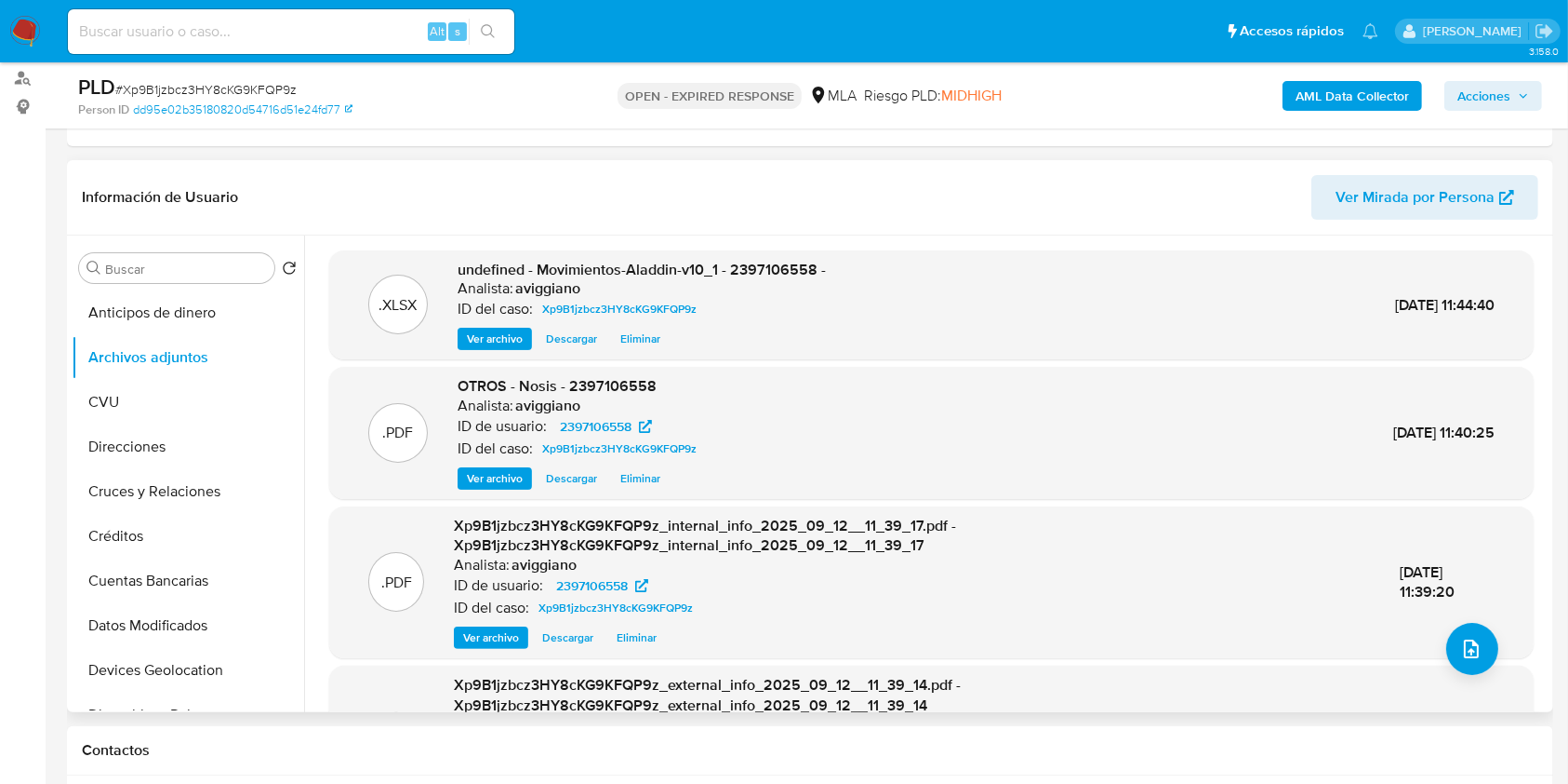
click at [758, 274] on span "undefined - Movimientos-Aladdin-v10_1 - 2397106558 -" at bounding box center [642, 270] width 369 height 22
click at [759, 279] on span "undefined - Movimientos-Aladdin-v10_1 - 2397106558 -" at bounding box center [642, 270] width 369 height 22
copy span "2397106558"
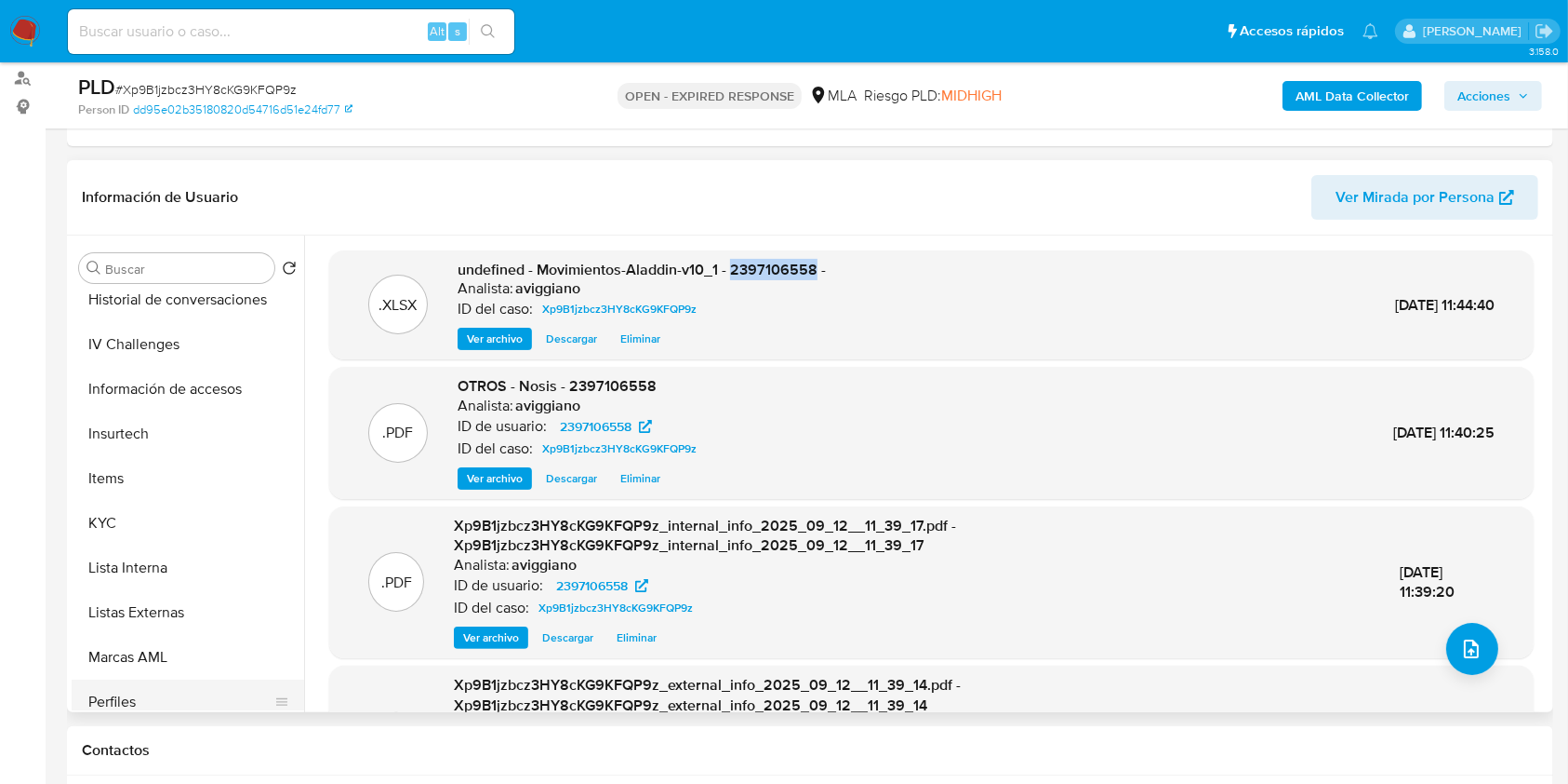
scroll to position [876, 0]
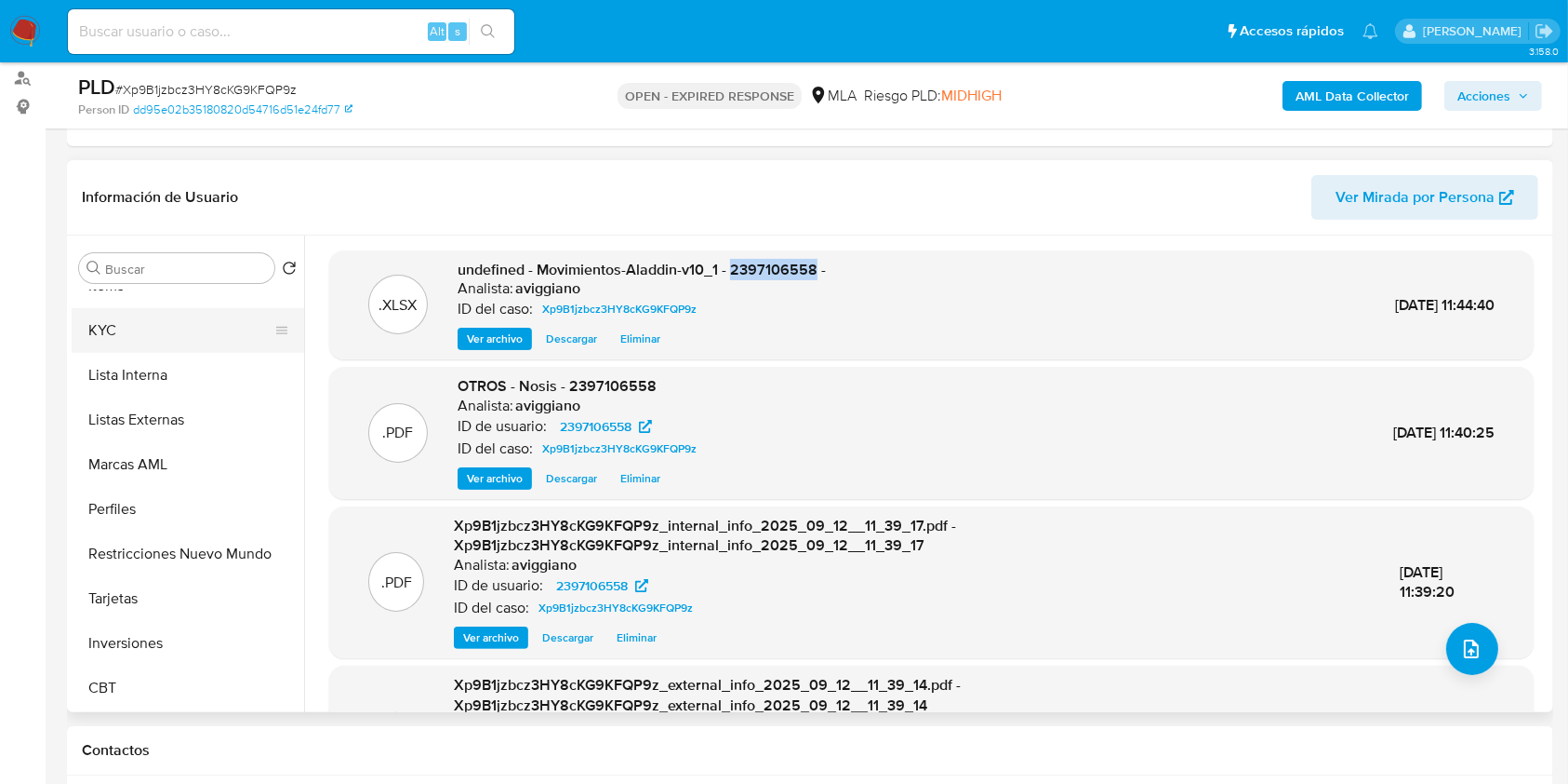
click at [156, 318] on button "KYC" at bounding box center [180, 331] width 218 height 45
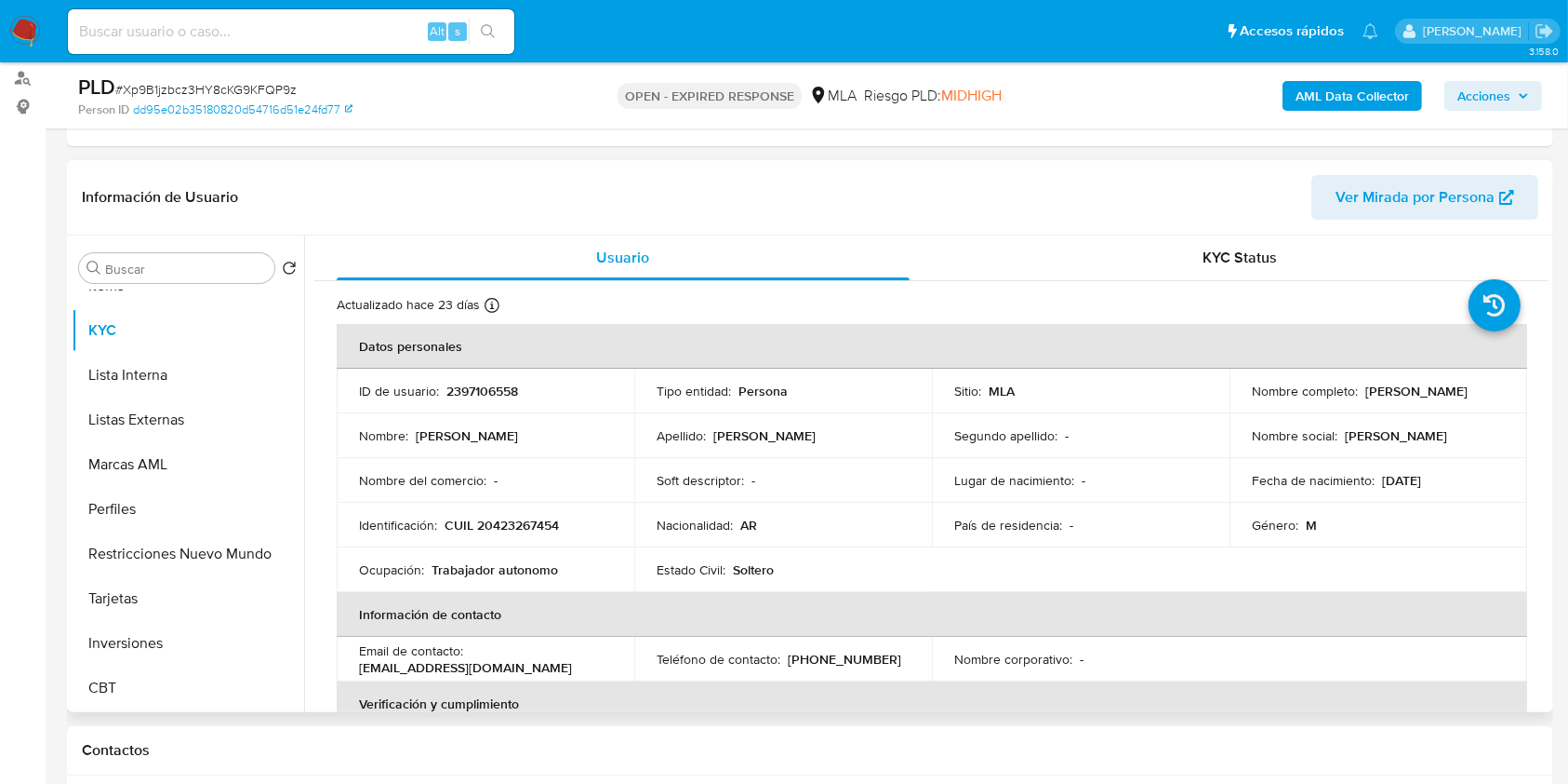
drag, startPoint x: 1359, startPoint y: 389, endPoint x: 1490, endPoint y: 371, distance: 132.2
click at [1489, 377] on td "Nombre completo : Jose Oscar Baez" at bounding box center [1379, 392] width 298 height 45
copy p "[PERSON_NAME]"
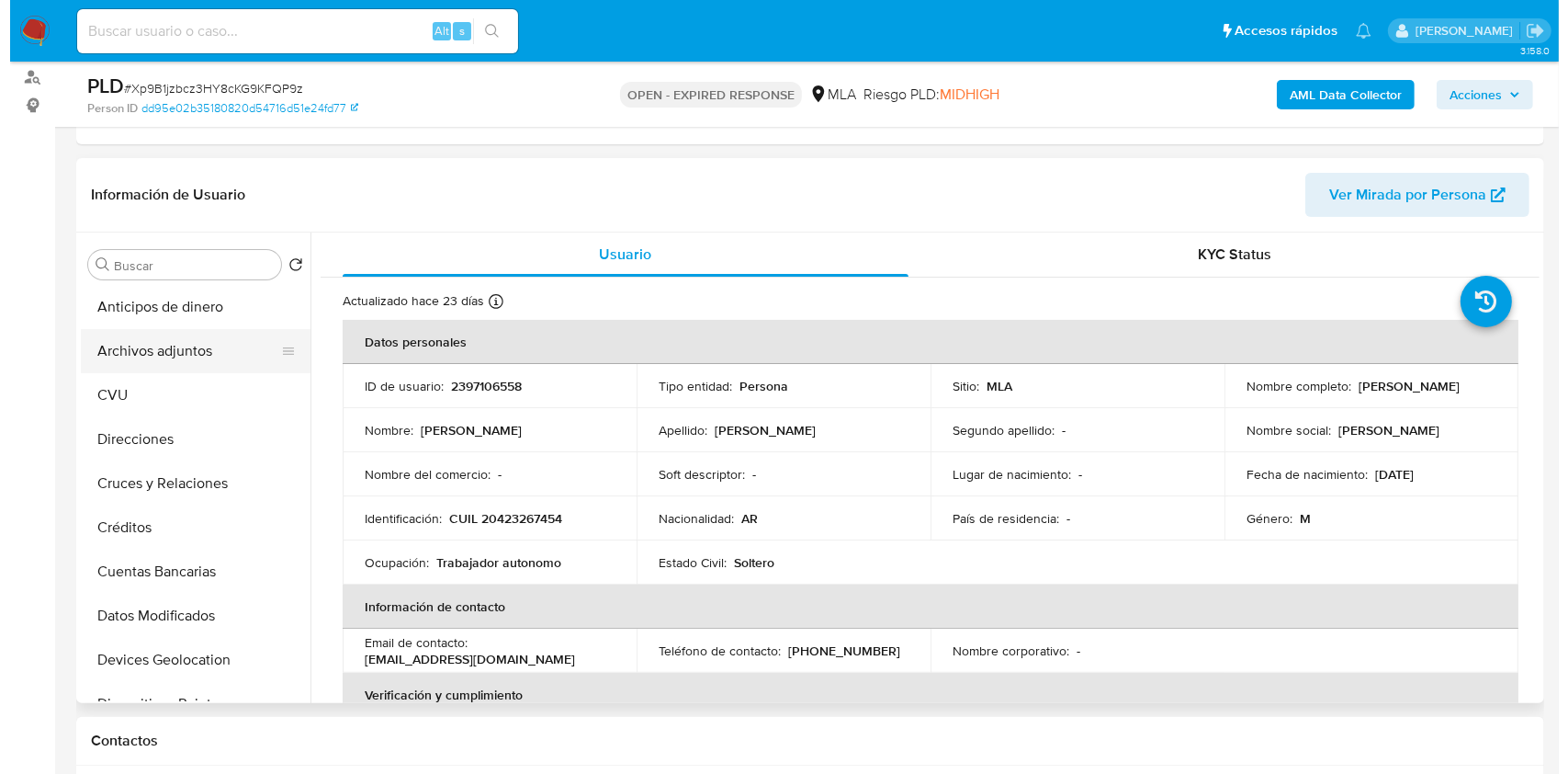
scroll to position [0, 0]
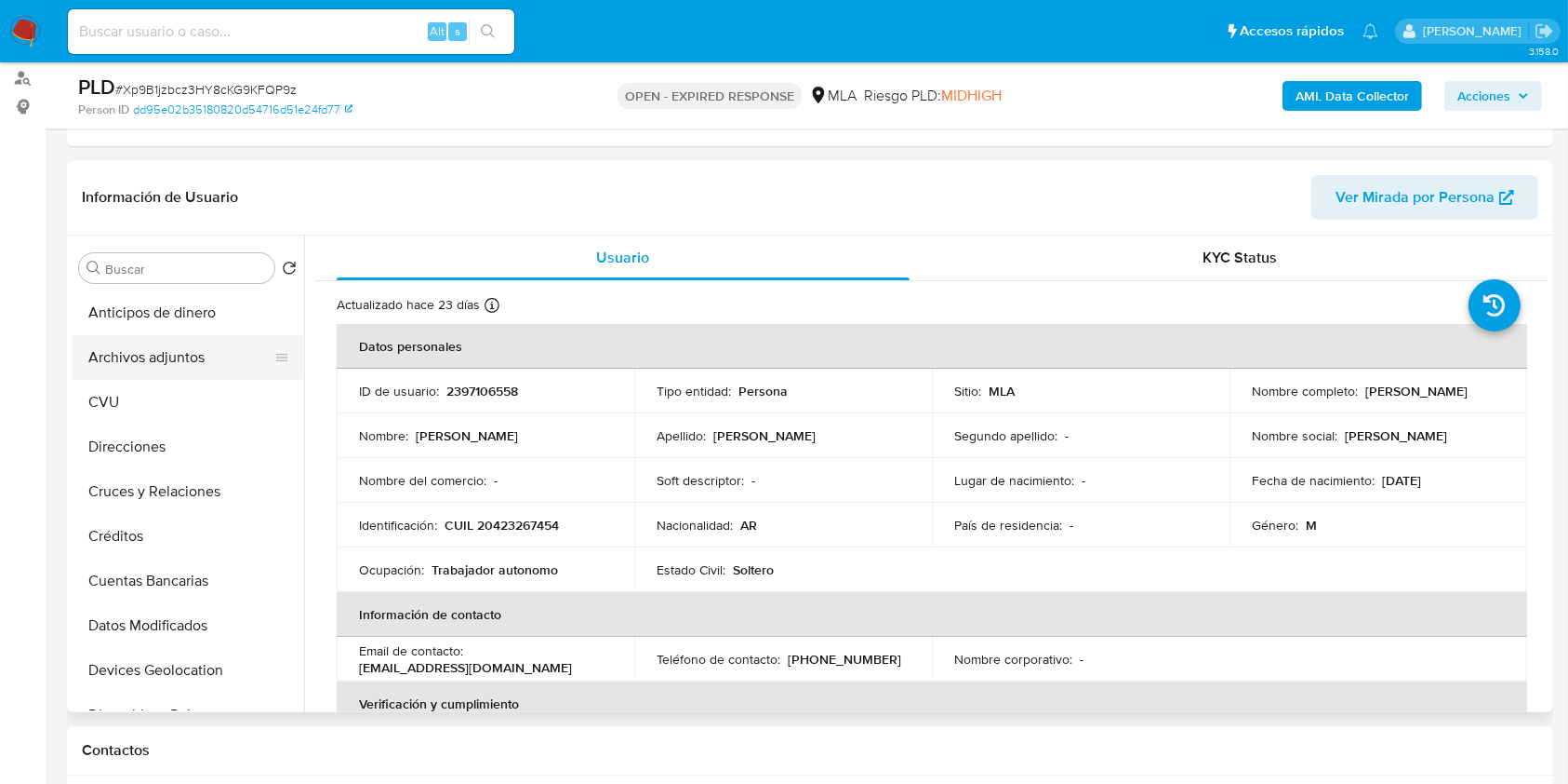
drag, startPoint x: 188, startPoint y: 368, endPoint x: 199, endPoint y: 374, distance: 12.5
click at [188, 368] on button "Archivos adjuntos" at bounding box center [180, 357] width 218 height 45
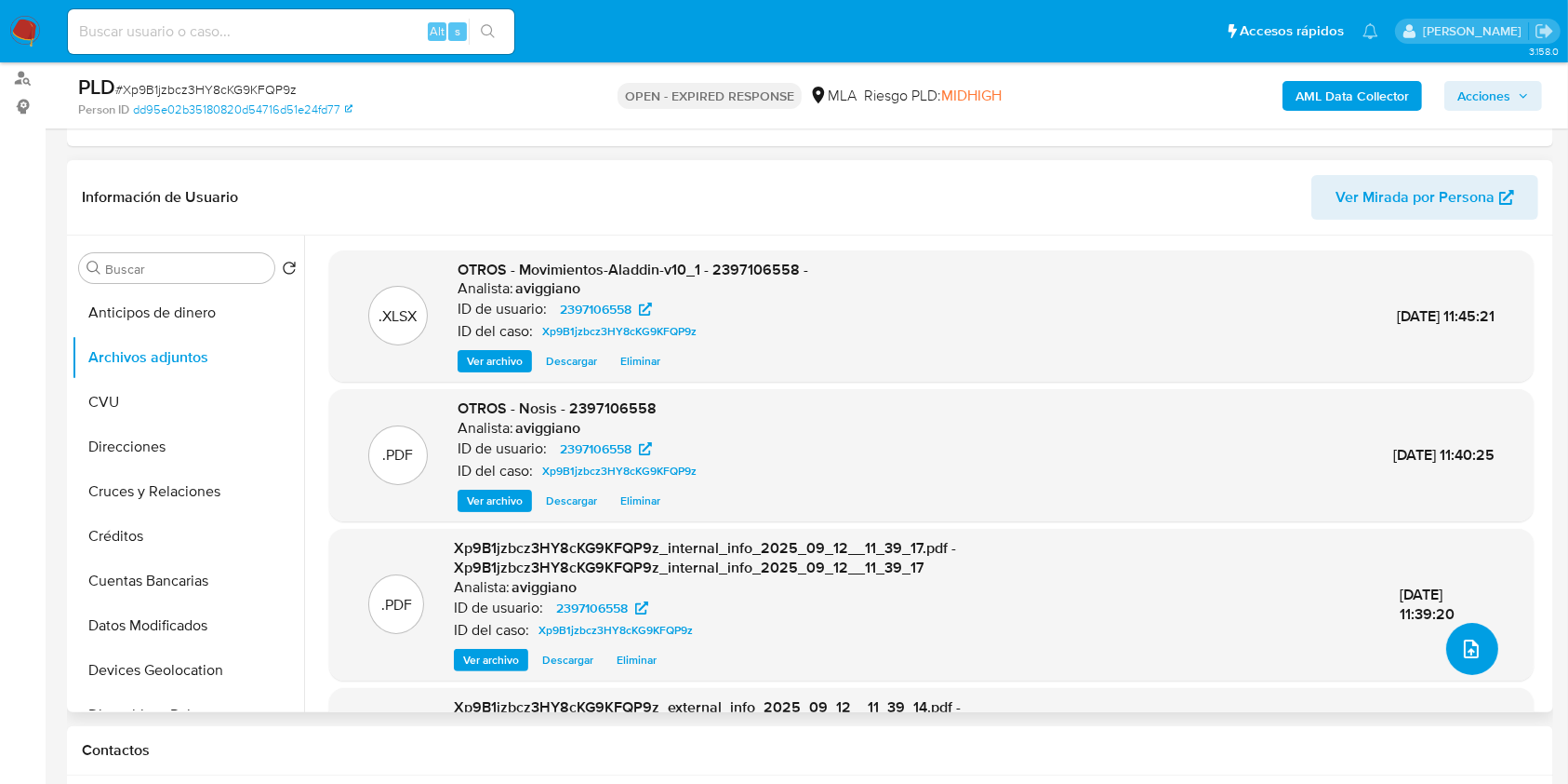
click at [1469, 642] on icon "upload-file" at bounding box center [1471, 649] width 15 height 19
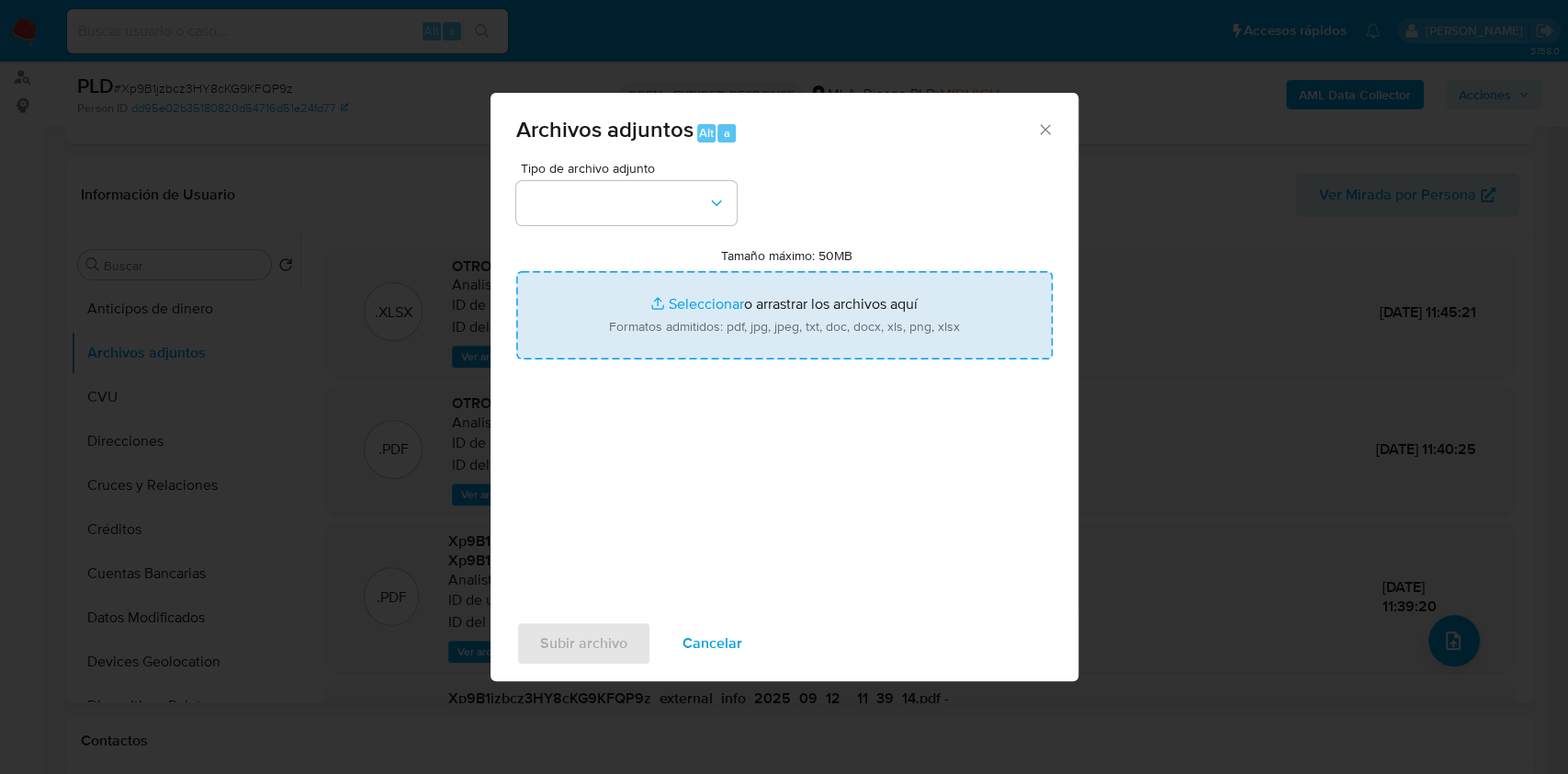
click at [817, 316] on input "Tamaño máximo: 50MB Seleccionar archivos" at bounding box center [784, 315] width 537 height 88
type input "C:\fakepath\Caselog Xp9B1jzbcz3HY8cKG9KFQP9z_2025_08_19_07_39_00.docx"
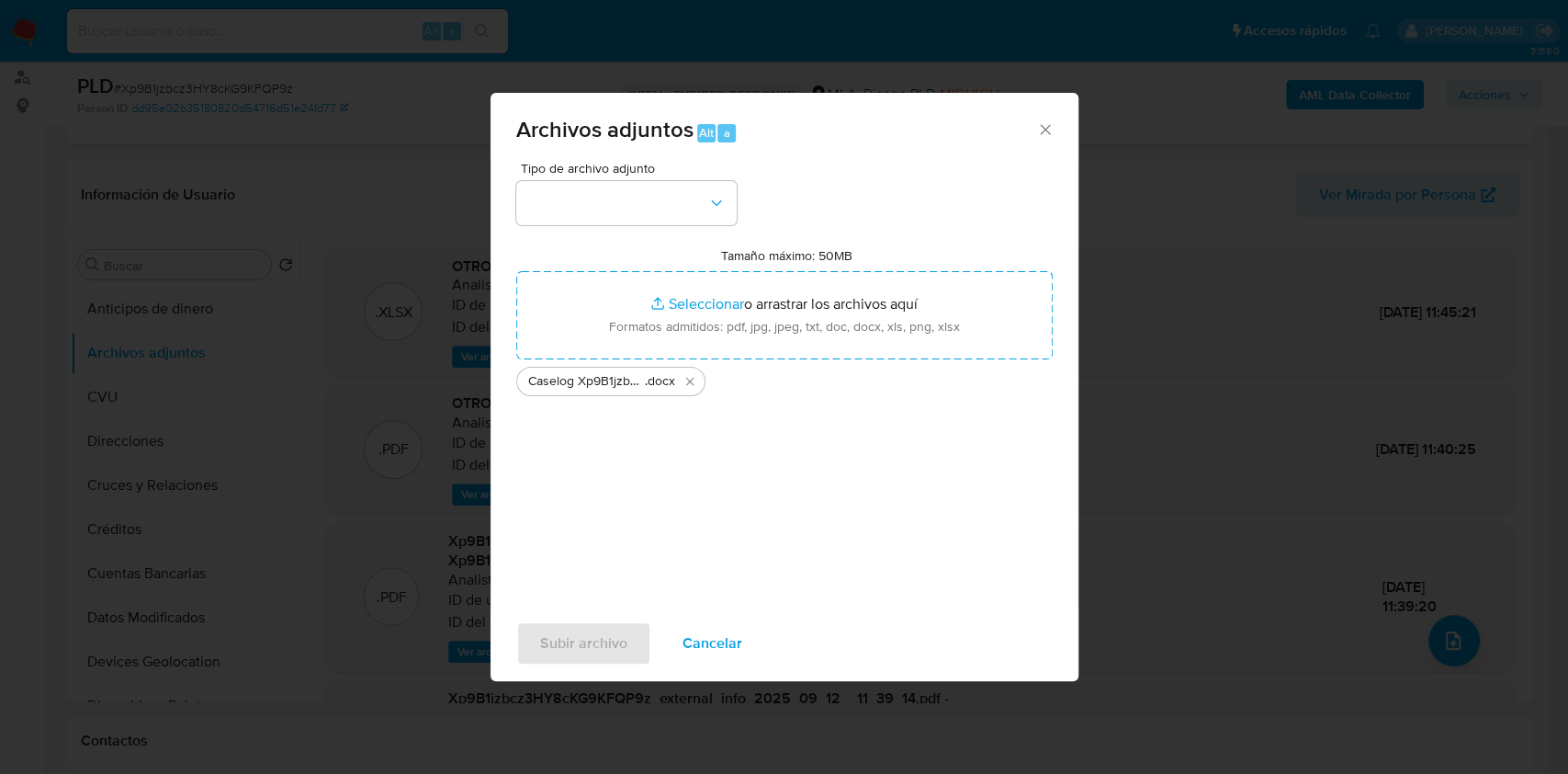
click at [644, 225] on div "Tipo de archivo adjunto Tamaño máximo: 50MB Seleccionar archivos Seleccionar o …" at bounding box center [784, 379] width 537 height 434
click at [631, 209] on button "button" at bounding box center [627, 203] width 221 height 45
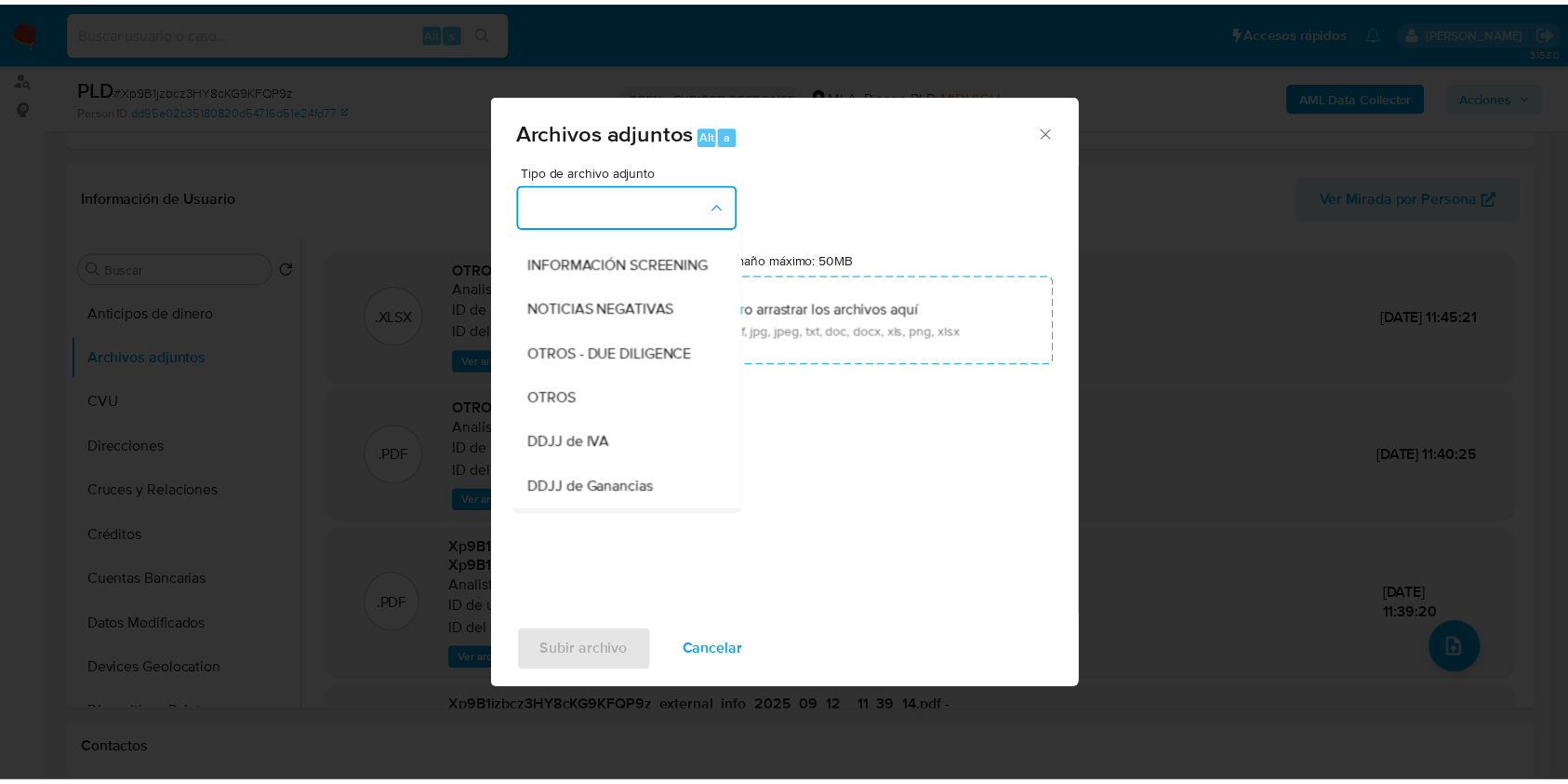
scroll to position [372, 0]
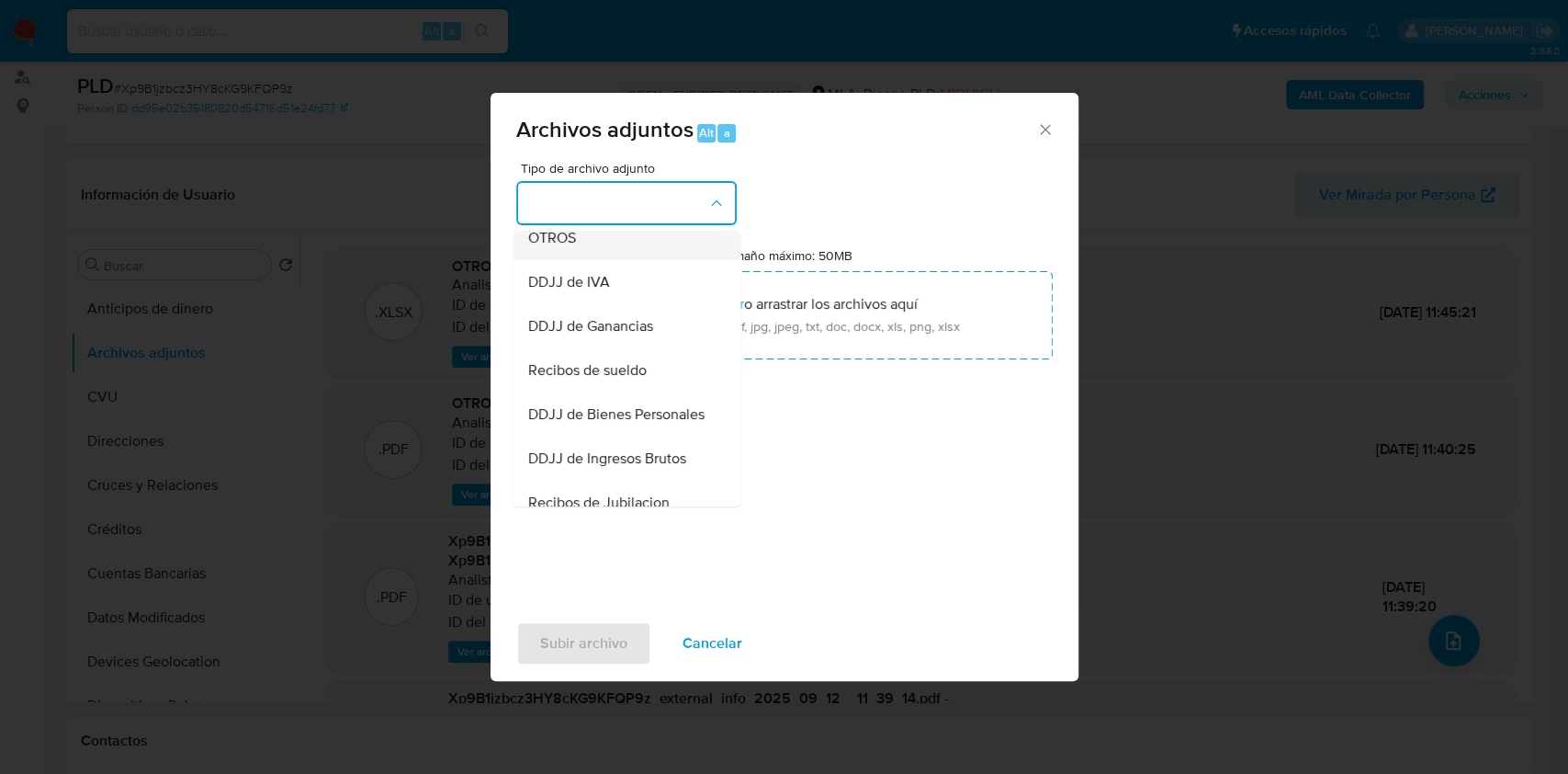
click at [559, 260] on div "OTROS" at bounding box center [621, 238] width 188 height 45
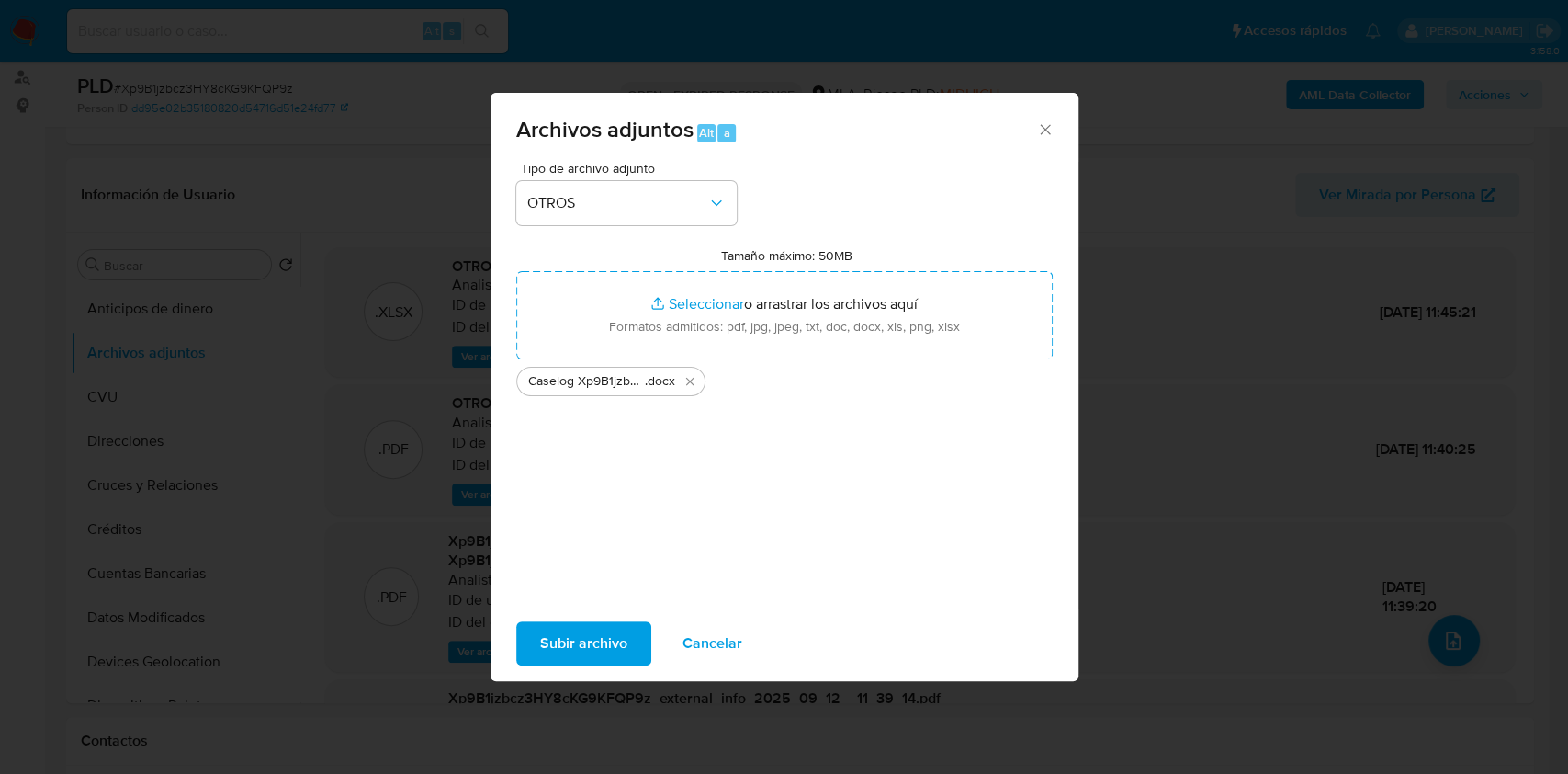
click at [558, 647] on span "Subir archivo" at bounding box center [584, 643] width 87 height 41
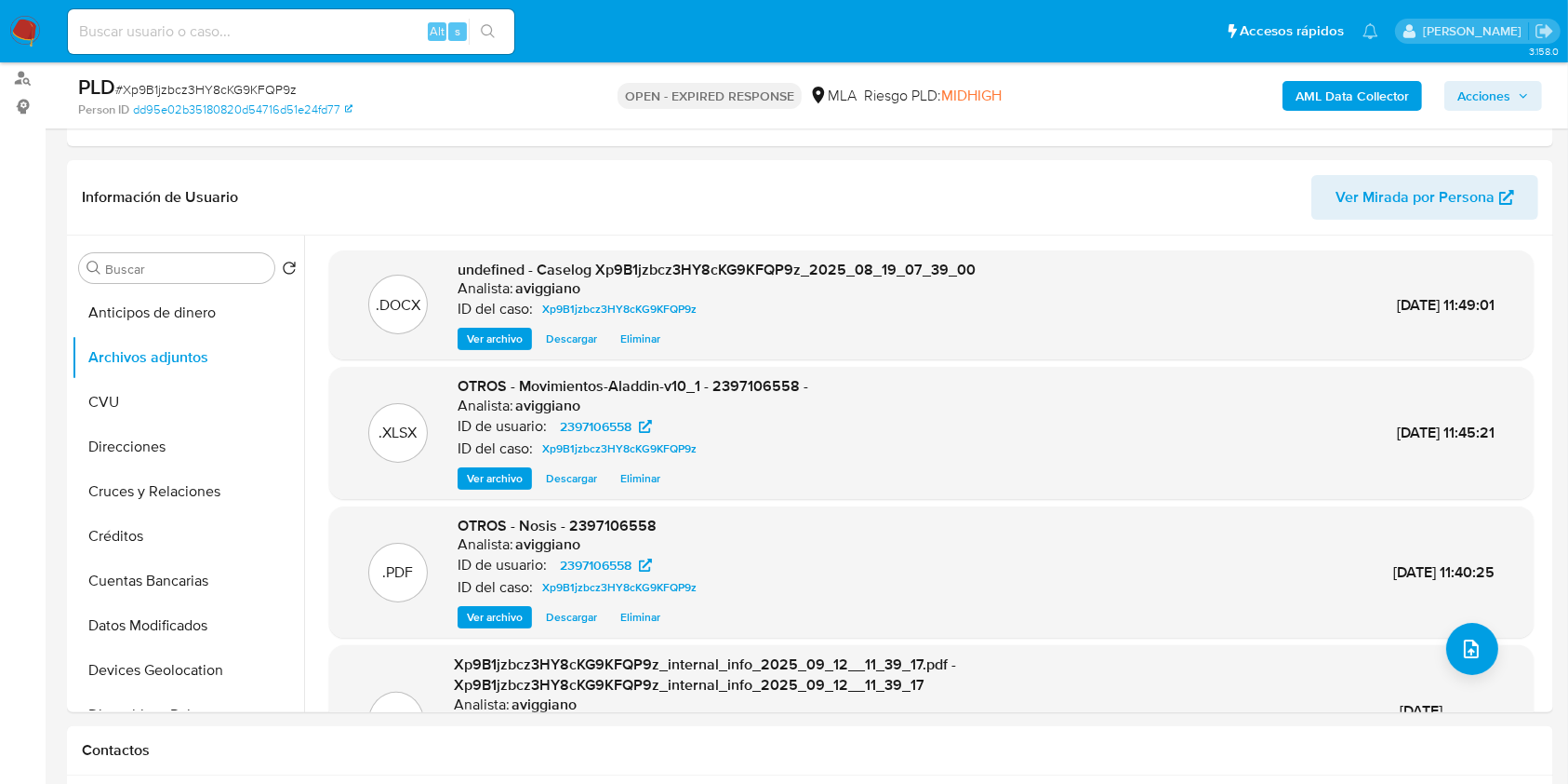
click at [1535, 81] on button "Acciones" at bounding box center [1493, 96] width 98 height 29
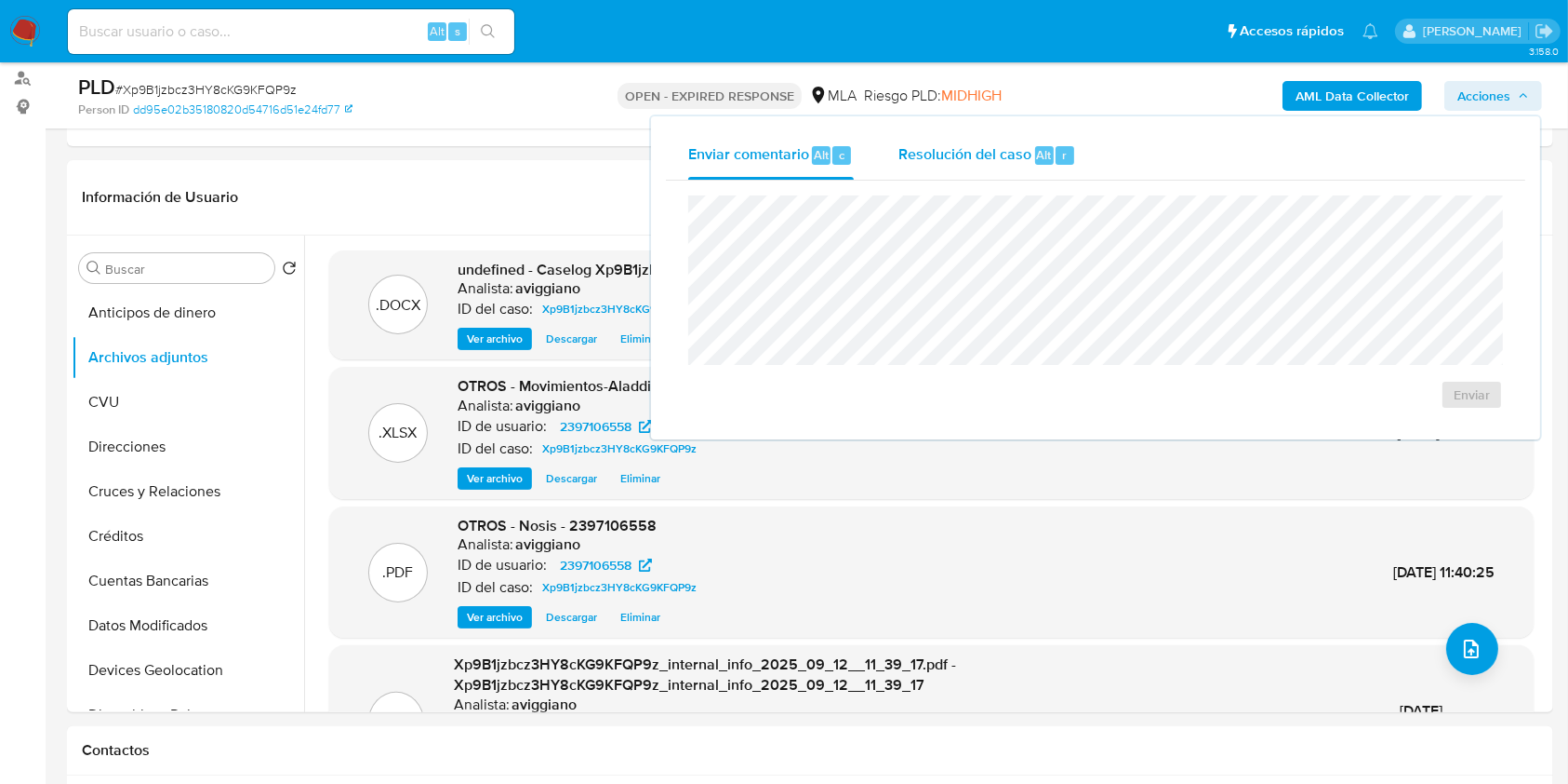
click at [907, 154] on span "Resolución del caso" at bounding box center [965, 154] width 133 height 22
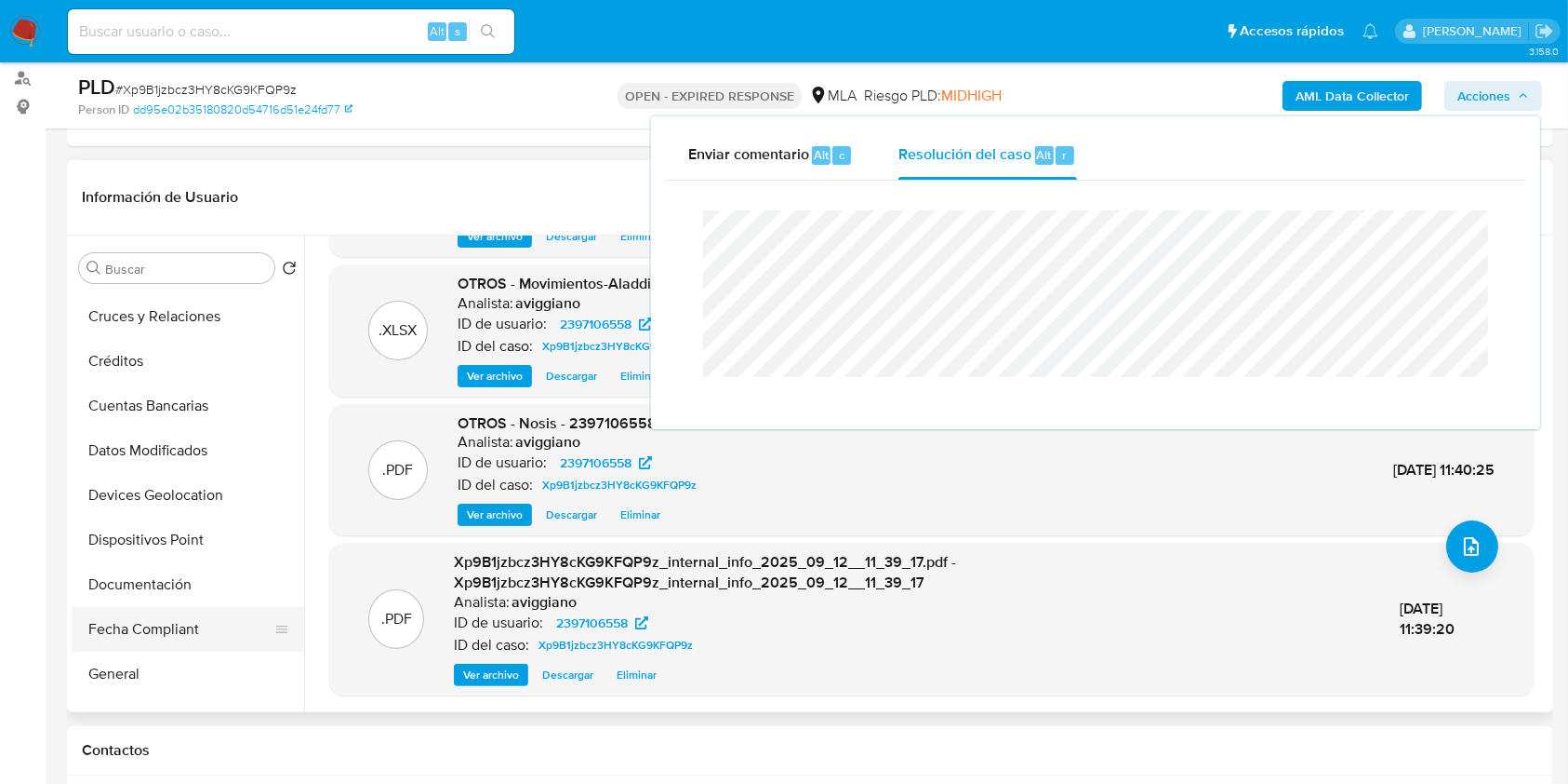
scroll to position [247, 0]
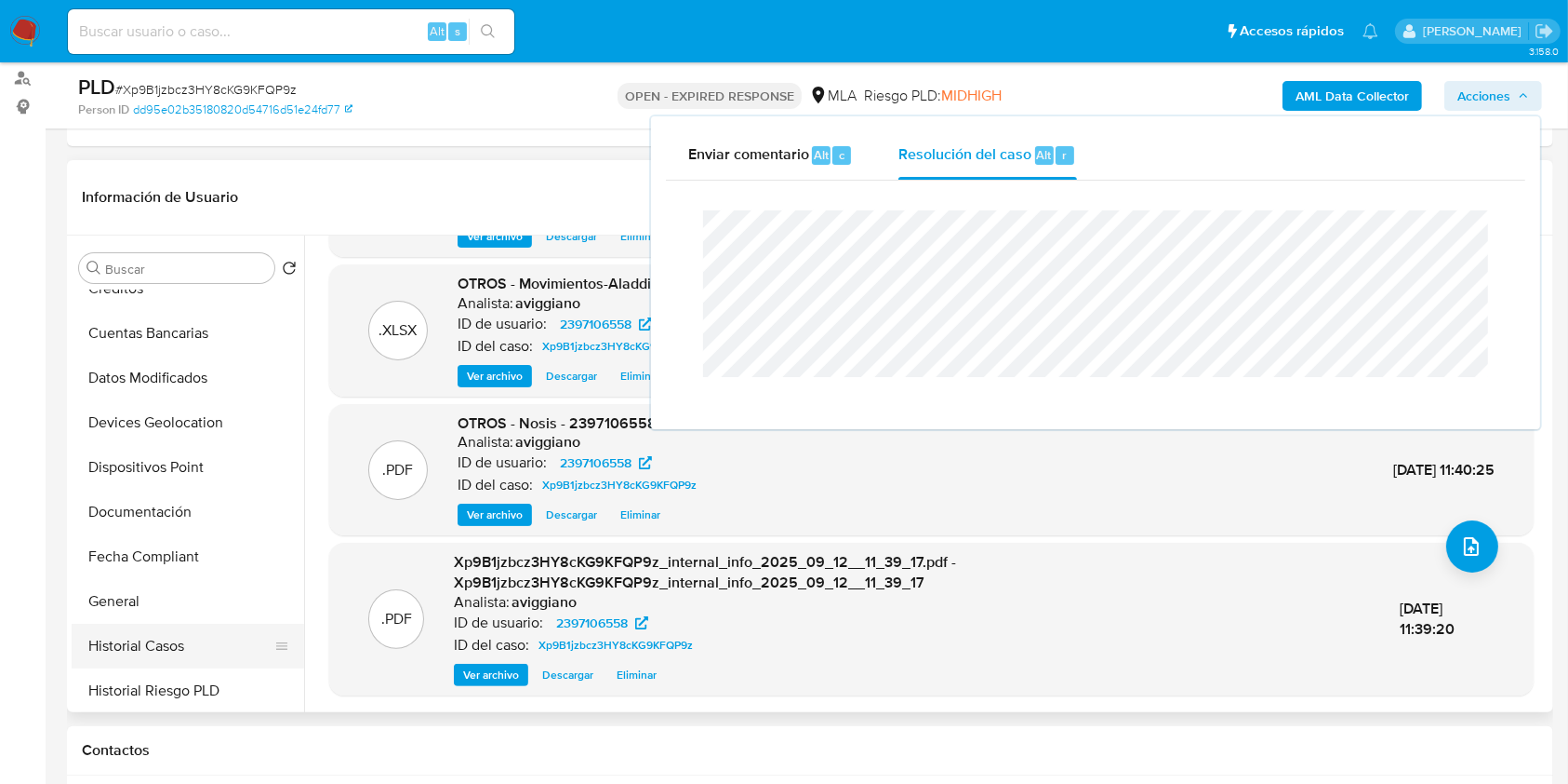
click at [149, 628] on button "Historial Casos" at bounding box center [180, 647] width 218 height 45
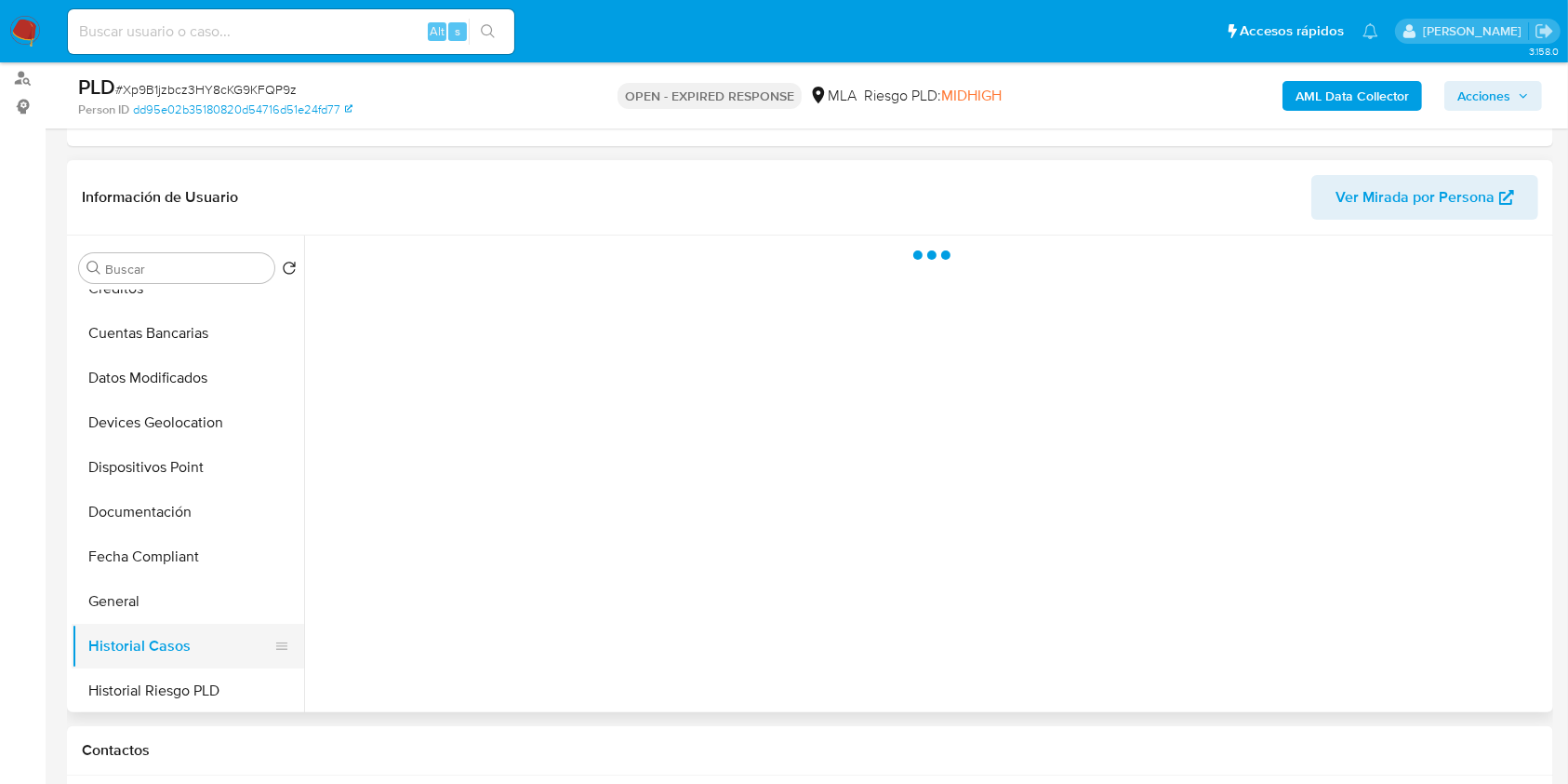
scroll to position [0, 0]
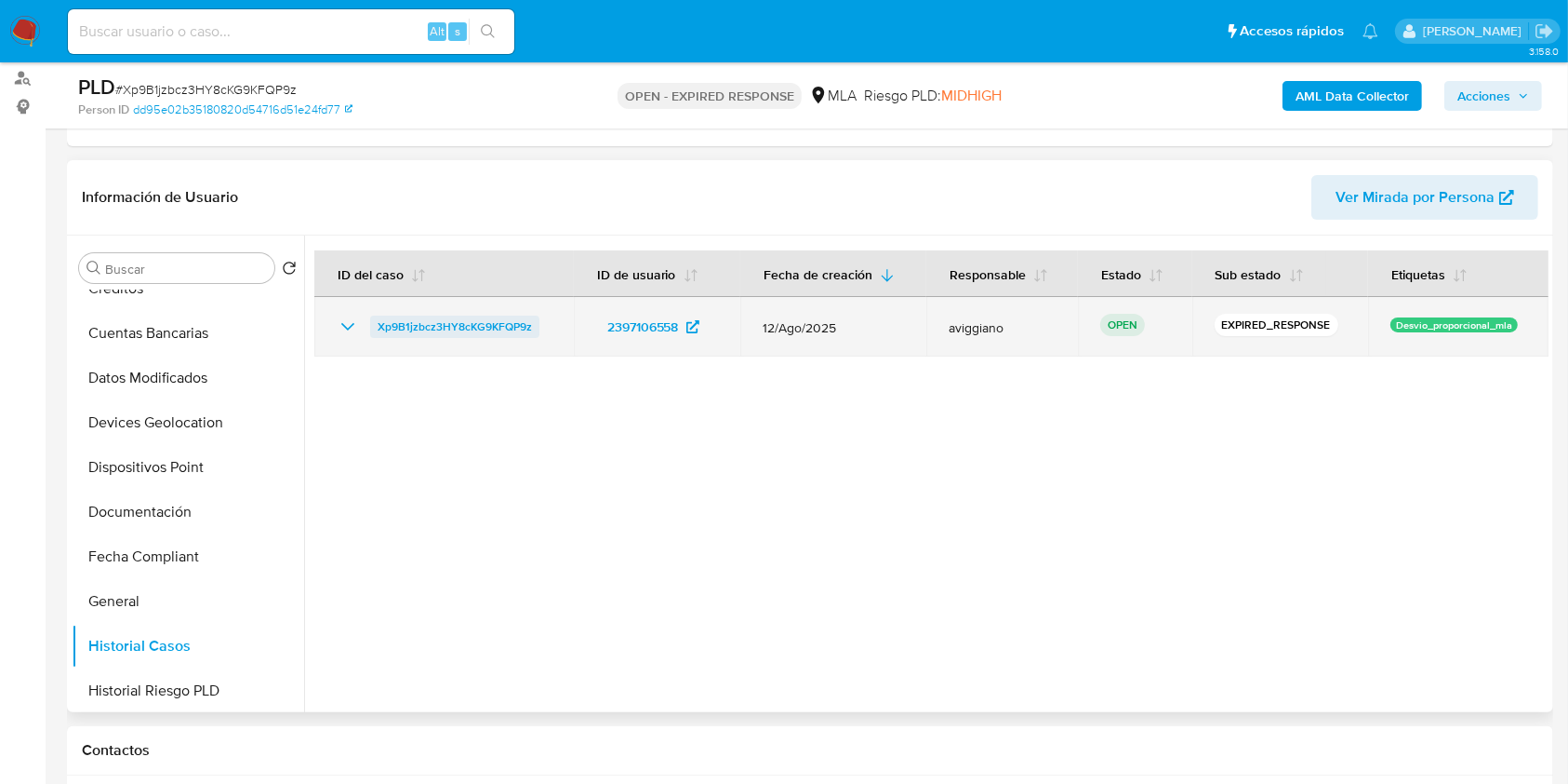
drag, startPoint x: 542, startPoint y: 321, endPoint x: 375, endPoint y: 328, distance: 167.1
click at [375, 328] on div "Xp9B1jzbcz3HY8cKG9KFQP9z" at bounding box center [443, 327] width 215 height 23
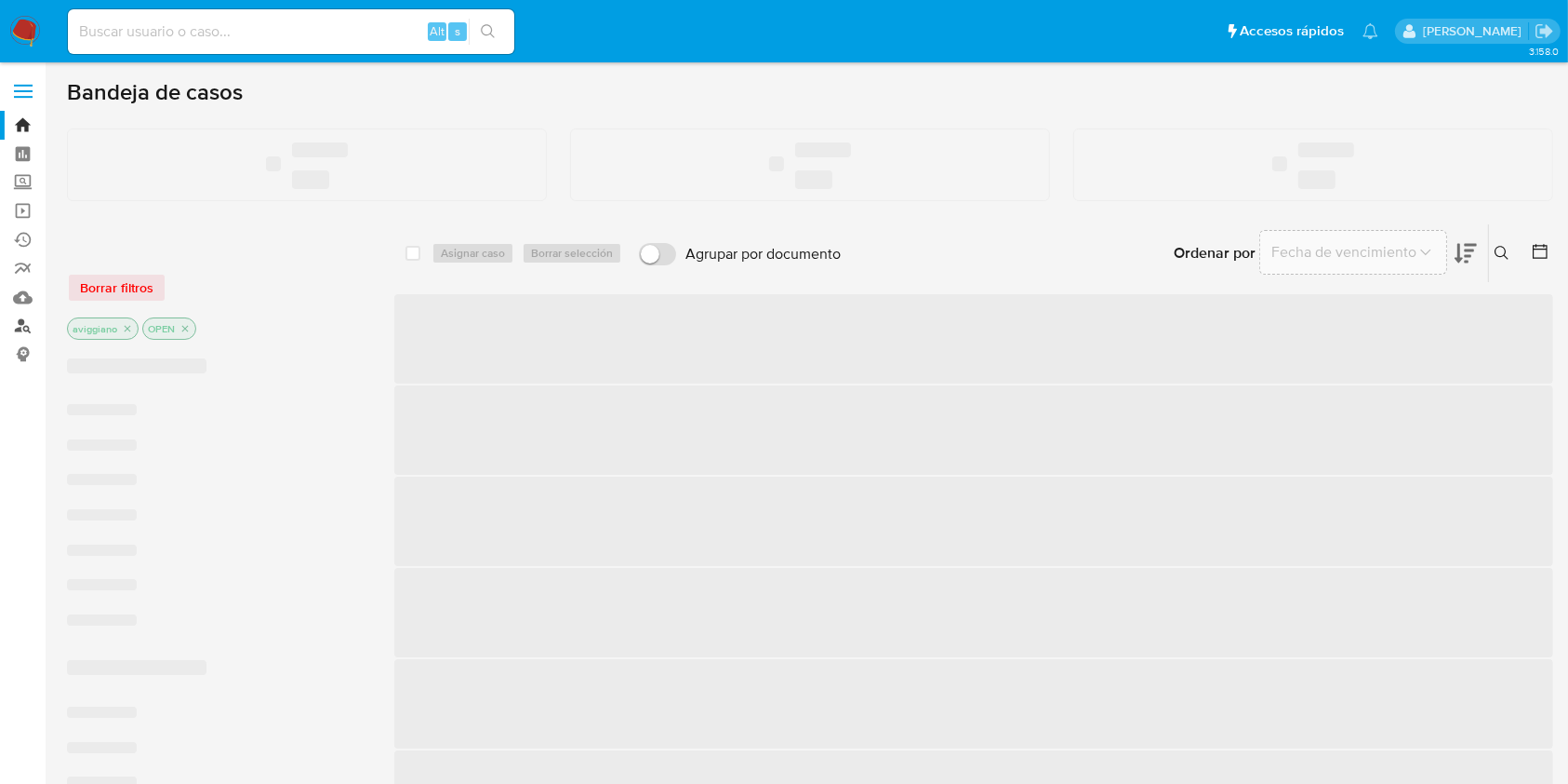
click at [15, 323] on link "Buscador de personas" at bounding box center [111, 326] width 222 height 28
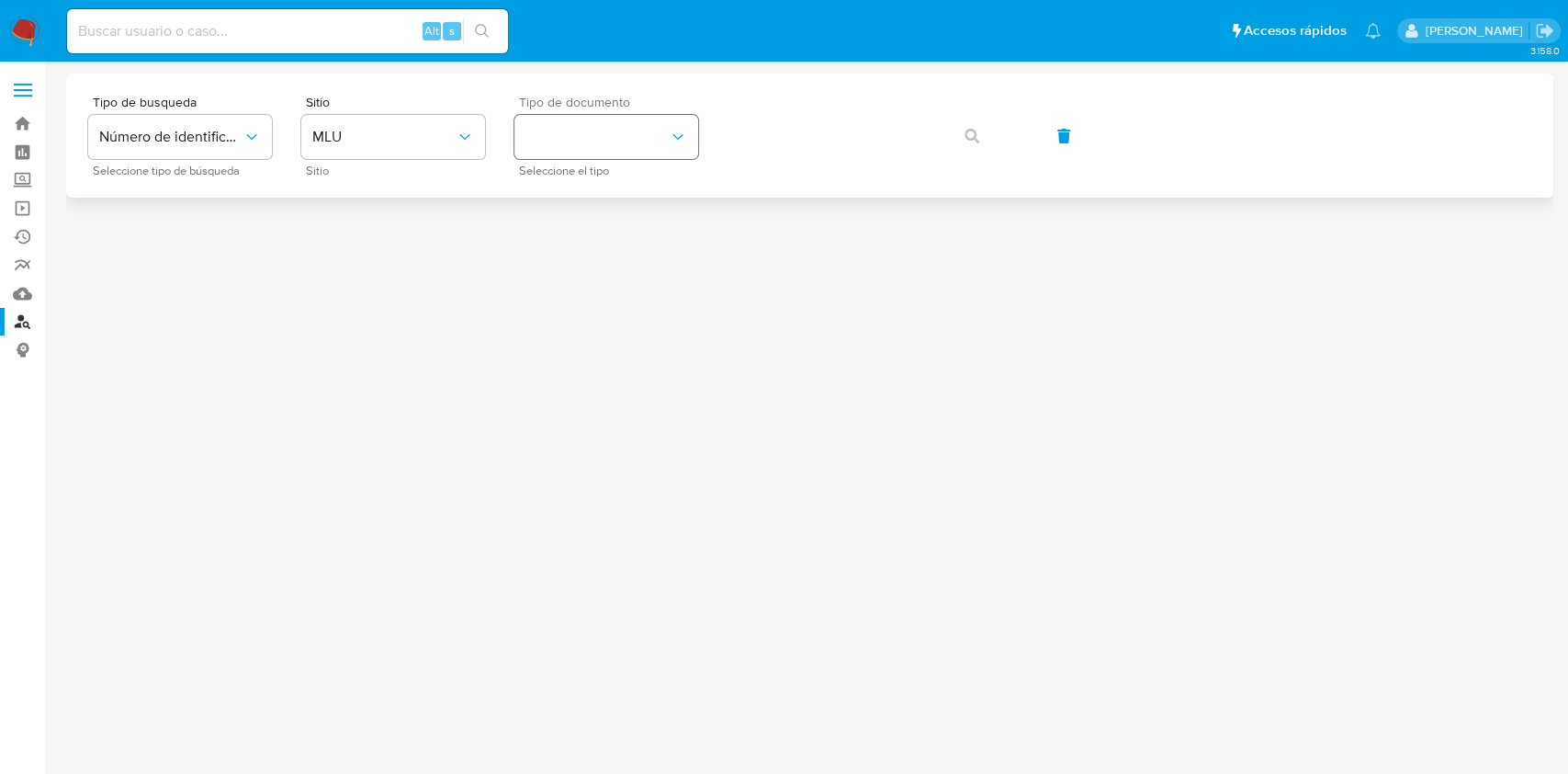
click at [645, 143] on button "identificationType" at bounding box center [606, 138] width 184 height 45
click at [599, 260] on div "RUT RUT" at bounding box center [601, 258] width 151 height 63
click at [421, 151] on button "MLU" at bounding box center [393, 138] width 184 height 45
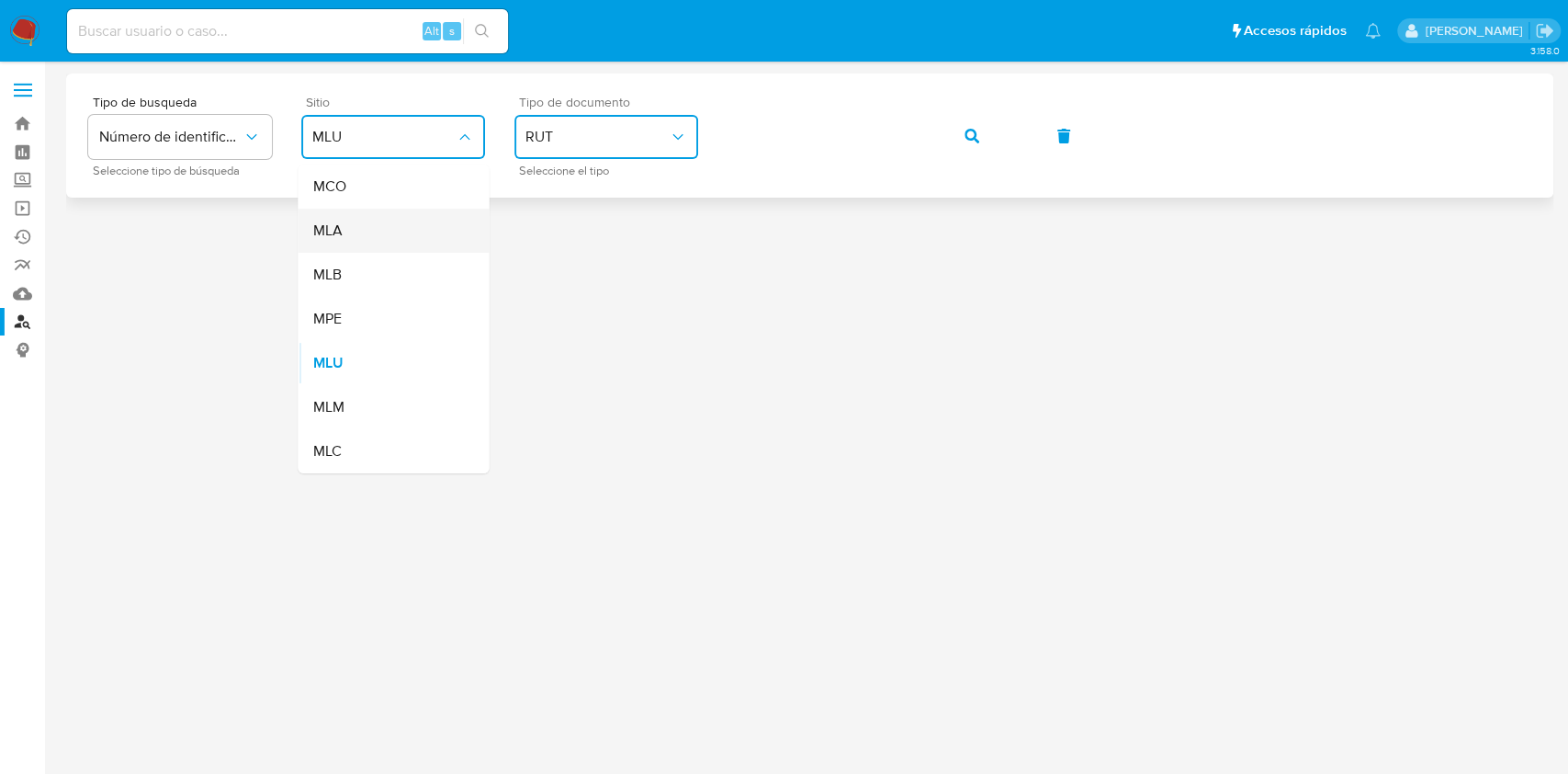
click at [367, 224] on div "MLA" at bounding box center [388, 231] width 151 height 45
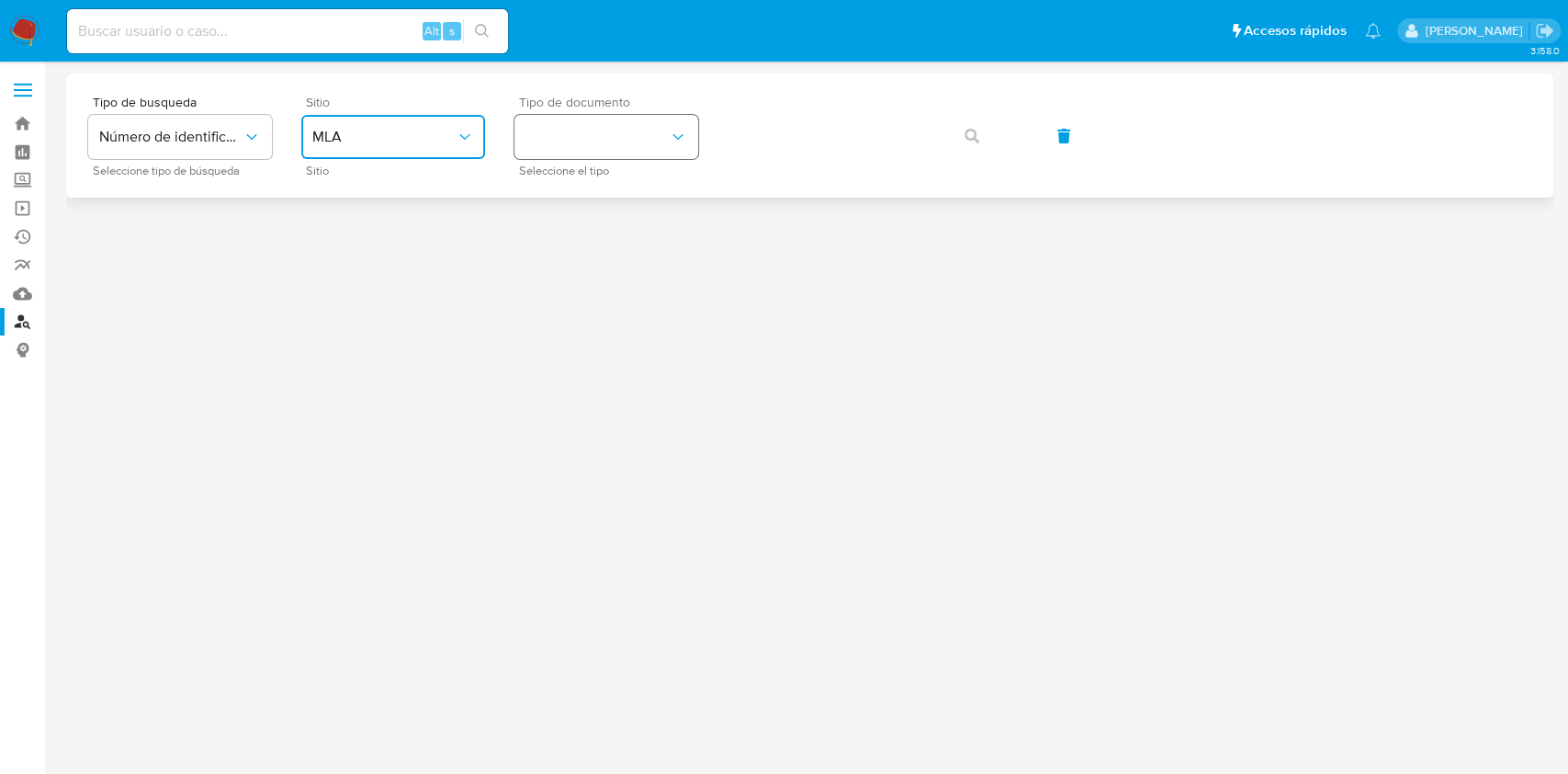
click at [653, 122] on button "identificationType" at bounding box center [606, 138] width 184 height 45
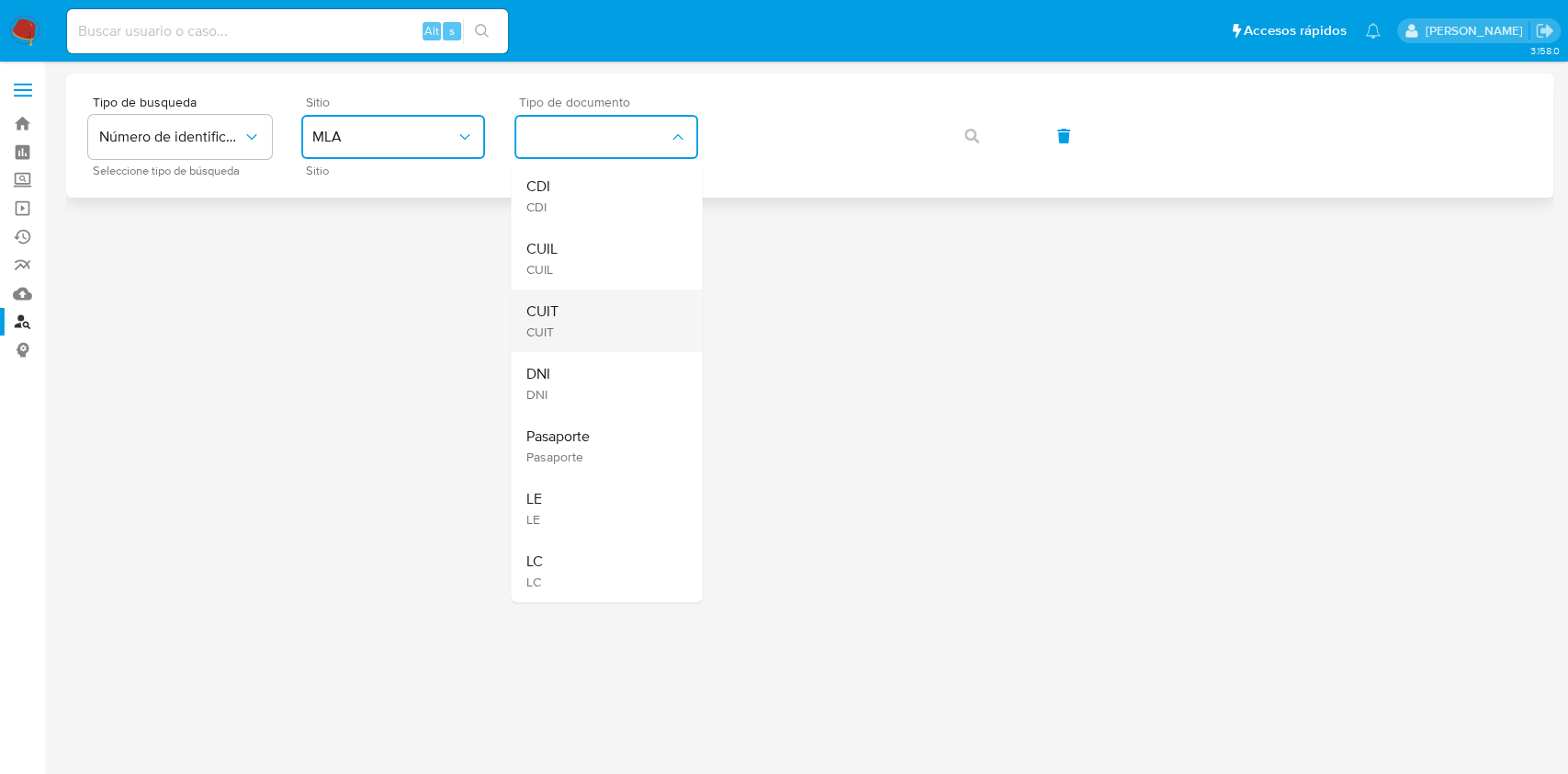
click at [587, 310] on div "CUIT CUIT" at bounding box center [601, 321] width 151 height 63
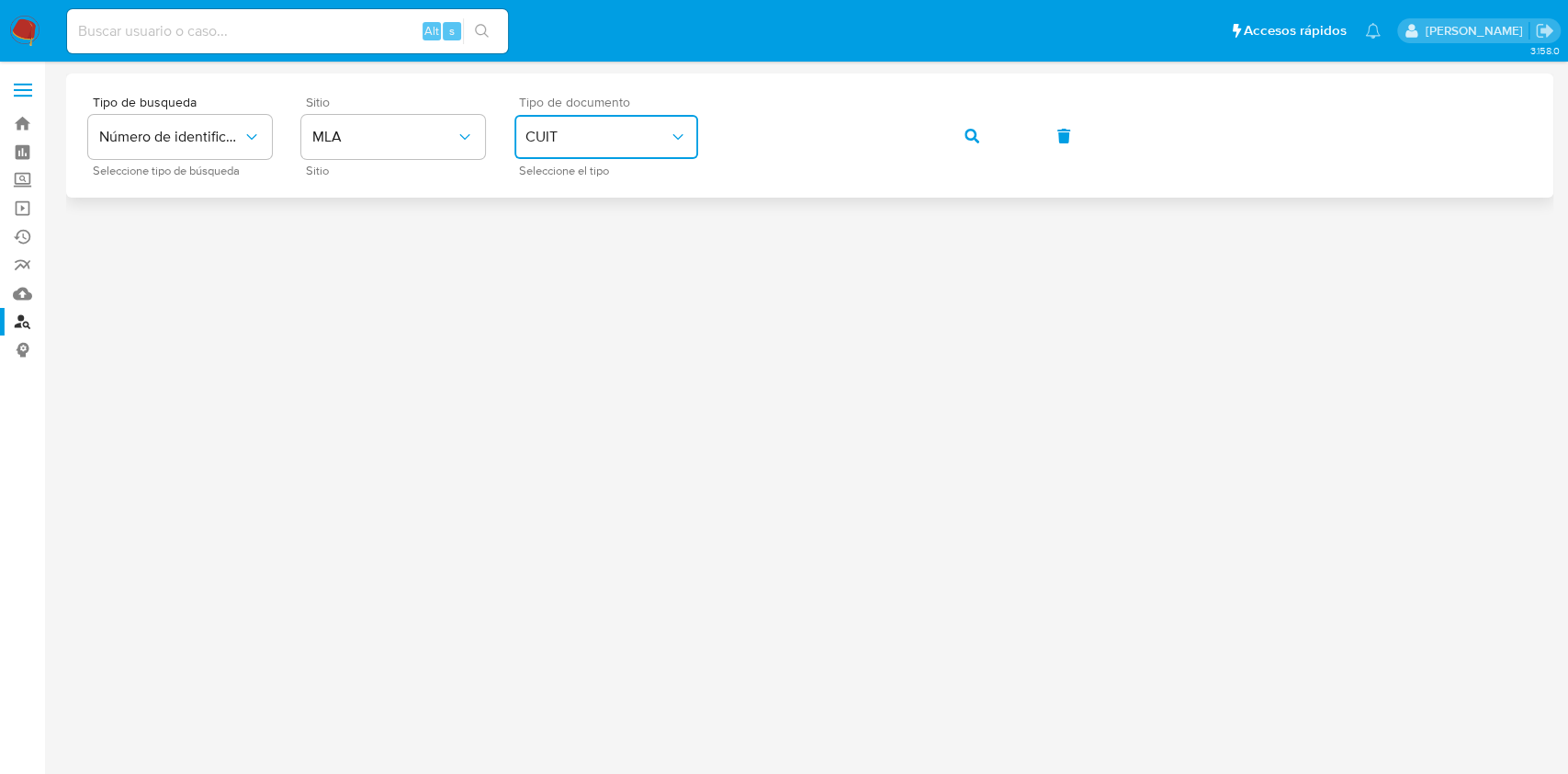
click at [962, 130] on button "button" at bounding box center [971, 137] width 63 height 45
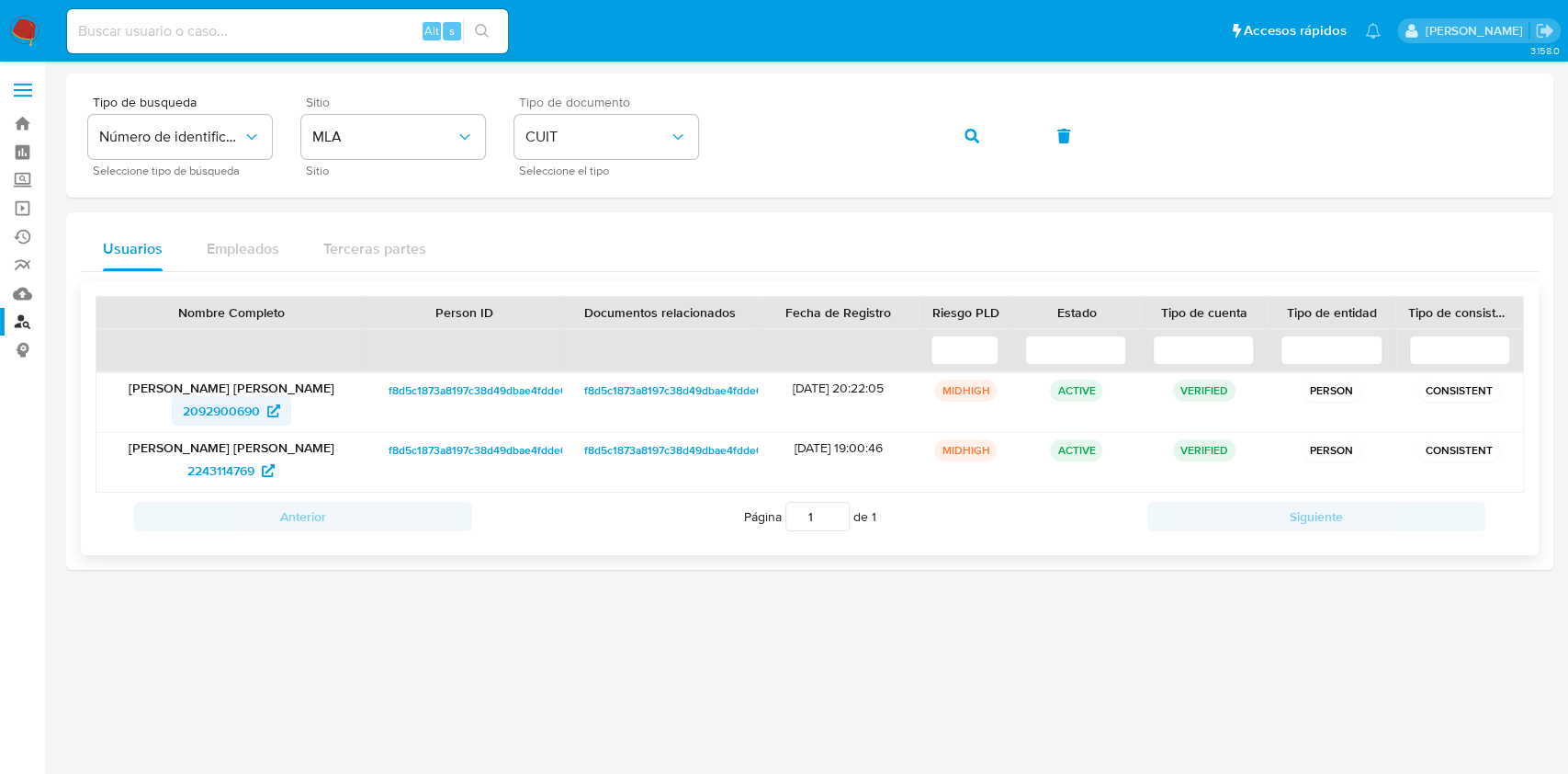
click at [205, 416] on span "2092900690" at bounding box center [222, 411] width 77 height 29
click at [943, 128] on button "button" at bounding box center [971, 137] width 63 height 45
click at [208, 415] on span "142135066" at bounding box center [221, 411] width 62 height 29
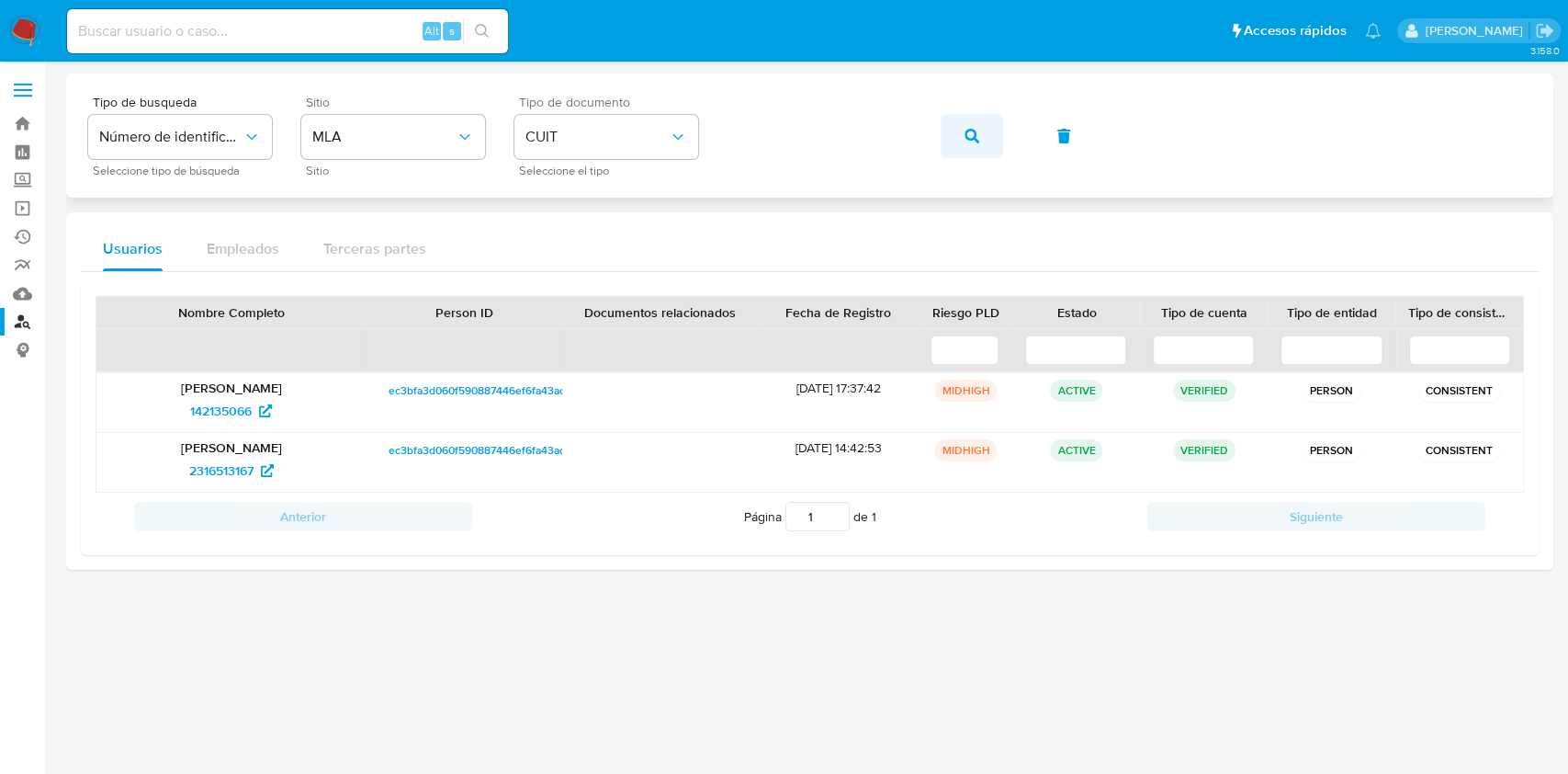
click at [950, 129] on button "button" at bounding box center [971, 137] width 63 height 45
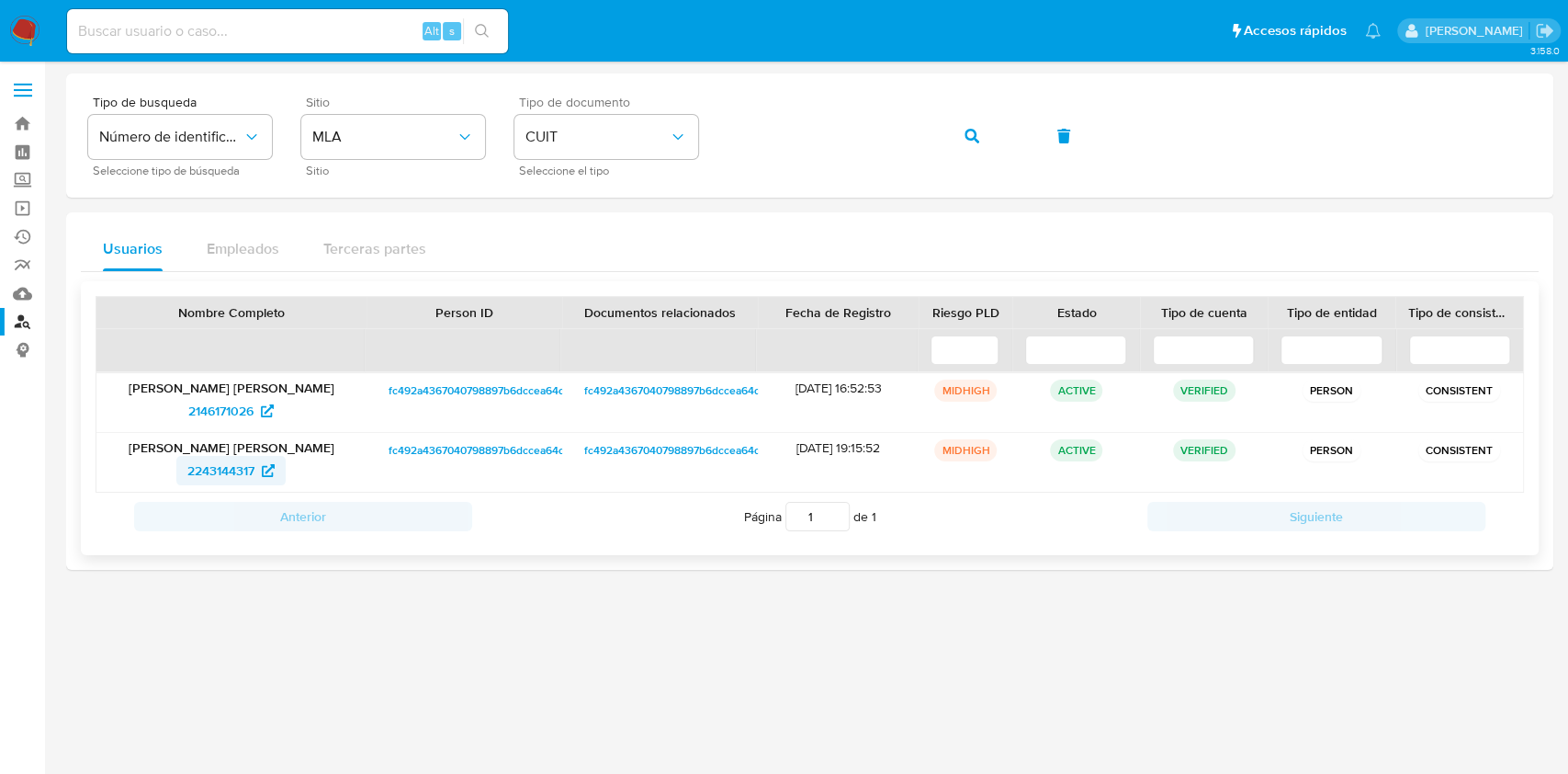
click at [211, 469] on span "2243144317" at bounding box center [221, 470] width 67 height 29
click at [26, 117] on link "Bandeja" at bounding box center [109, 123] width 219 height 28
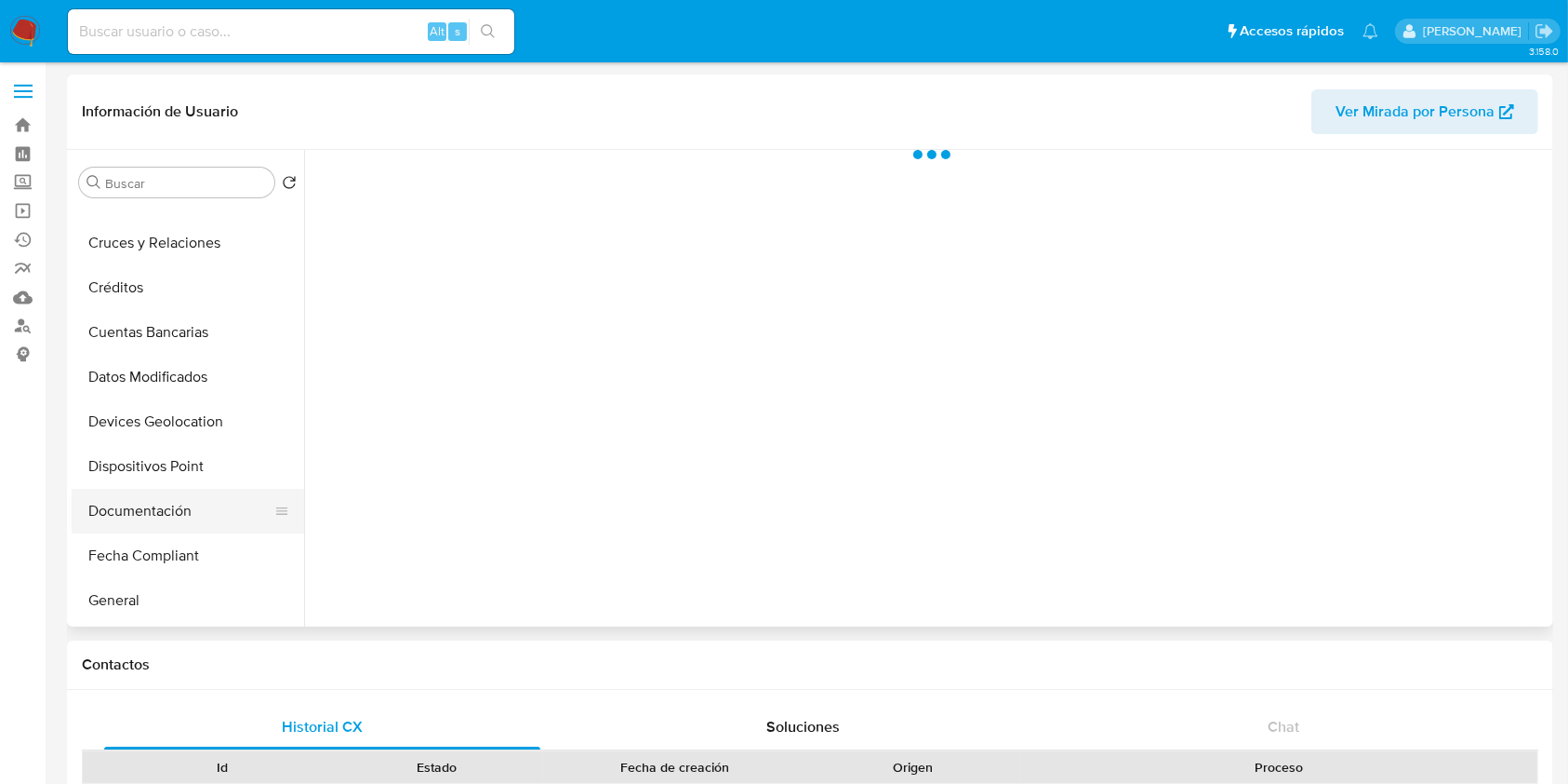
scroll to position [247, 0]
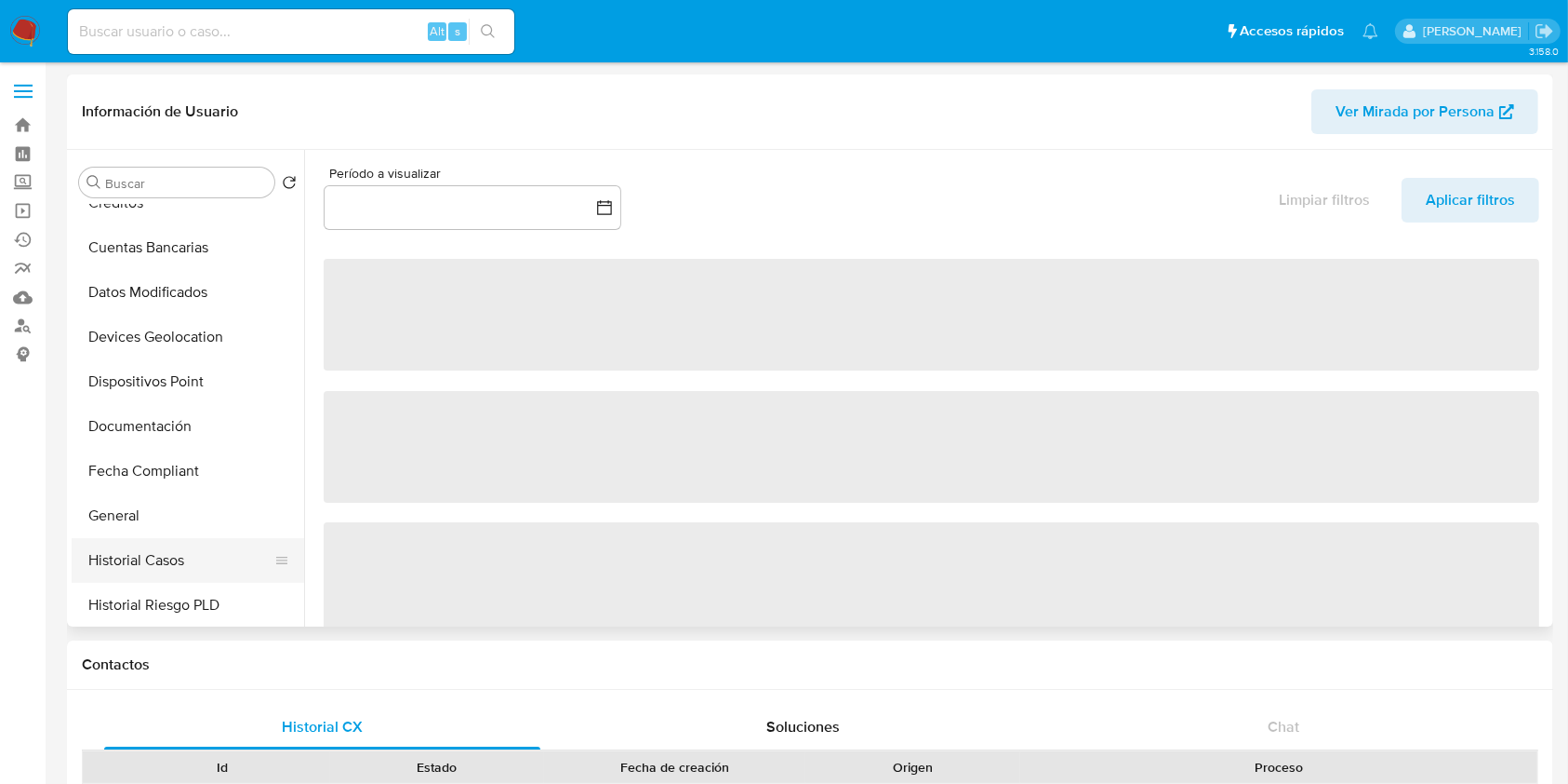
select select "10"
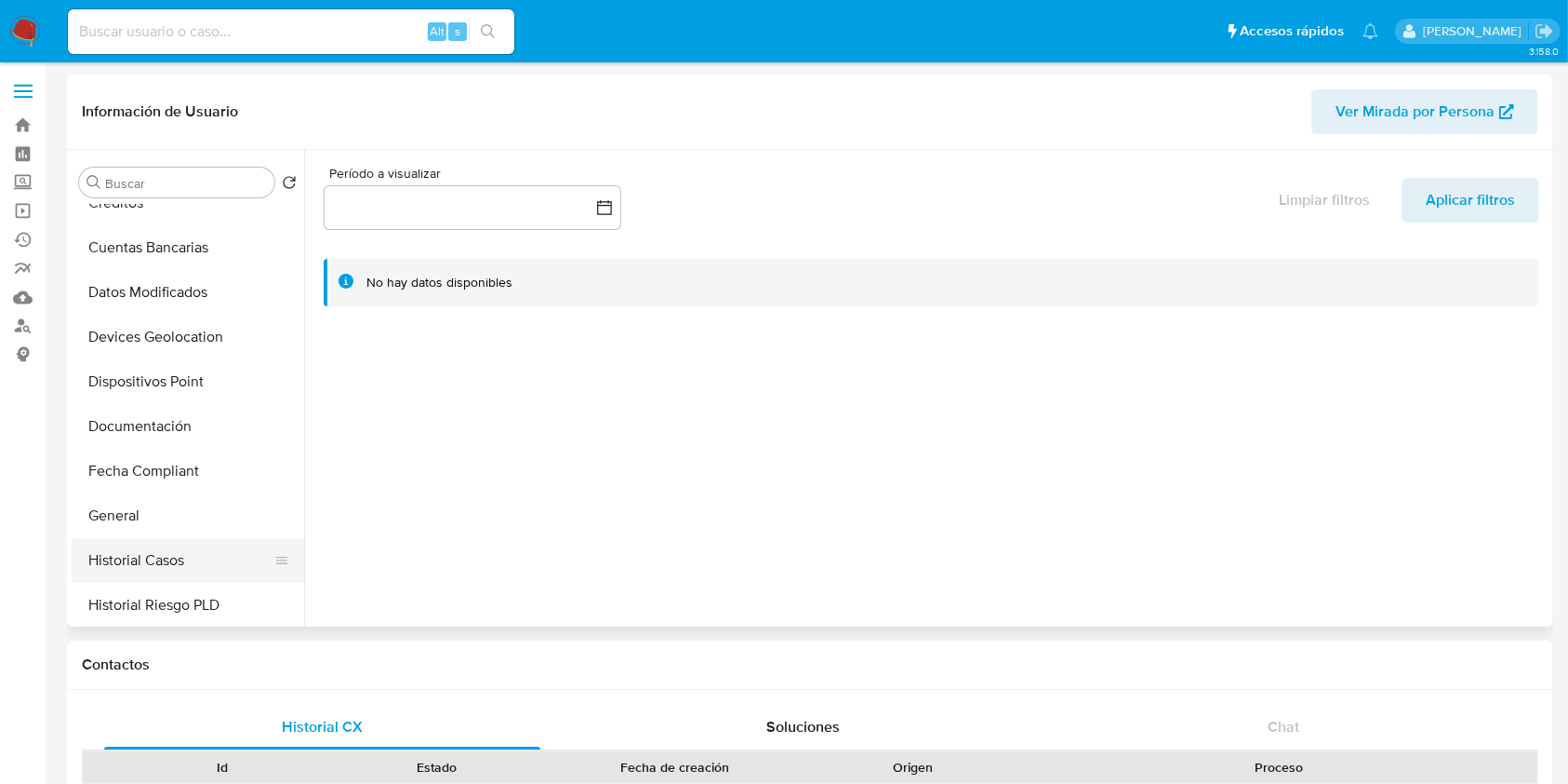
click at [151, 551] on button "Historial Casos" at bounding box center [180, 560] width 218 height 45
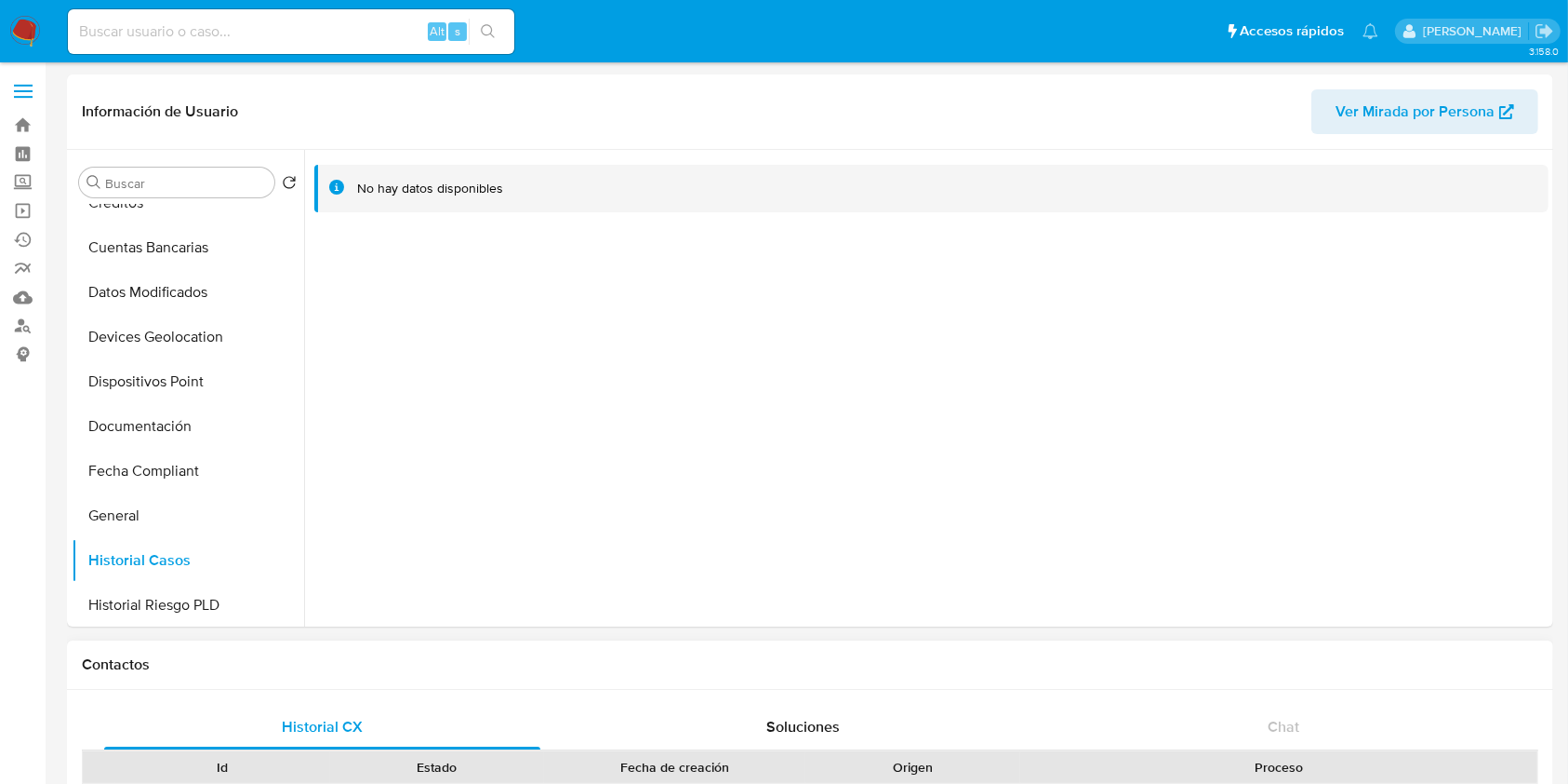
scroll to position [620, 0]
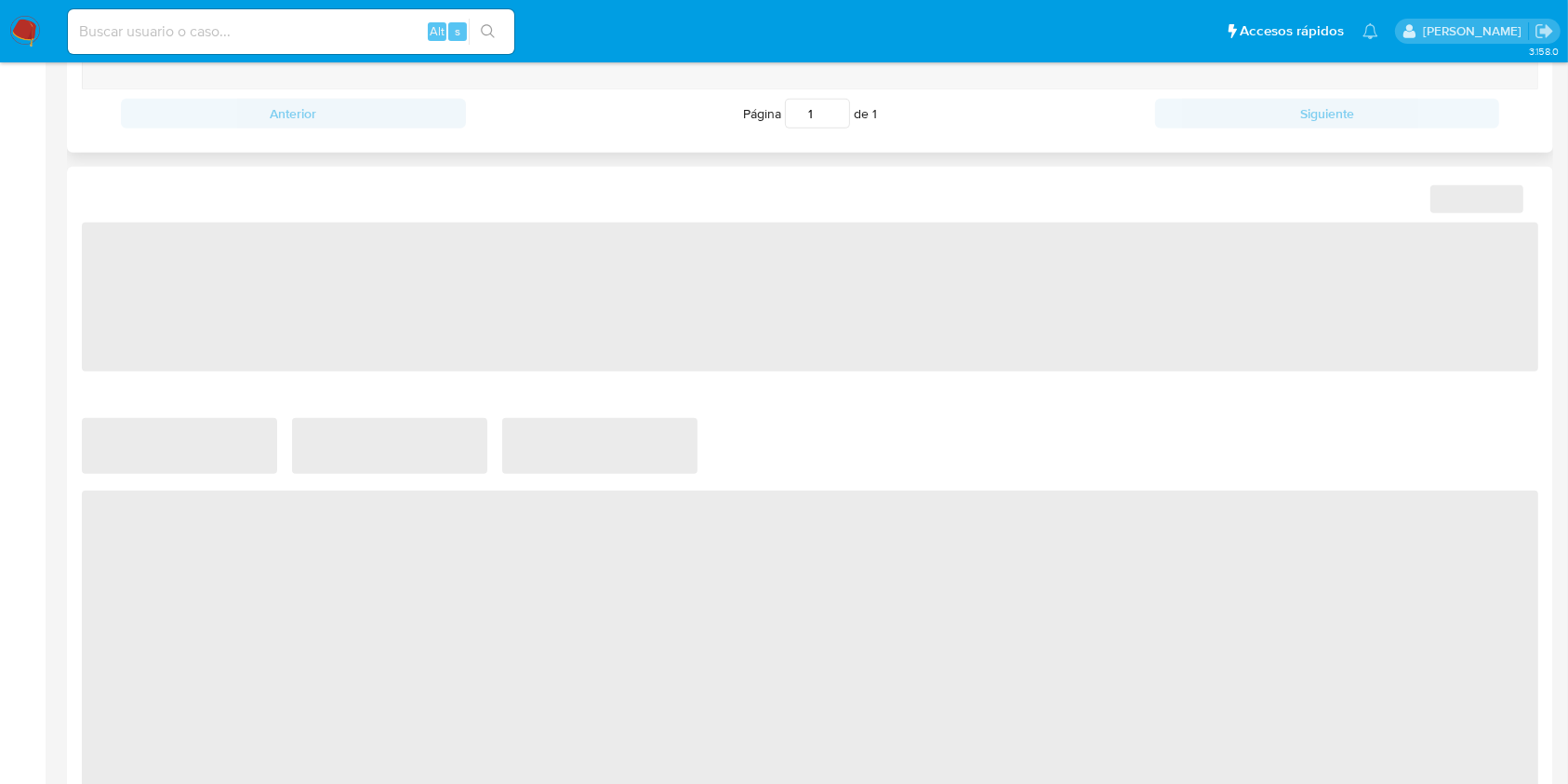
scroll to position [868, 0]
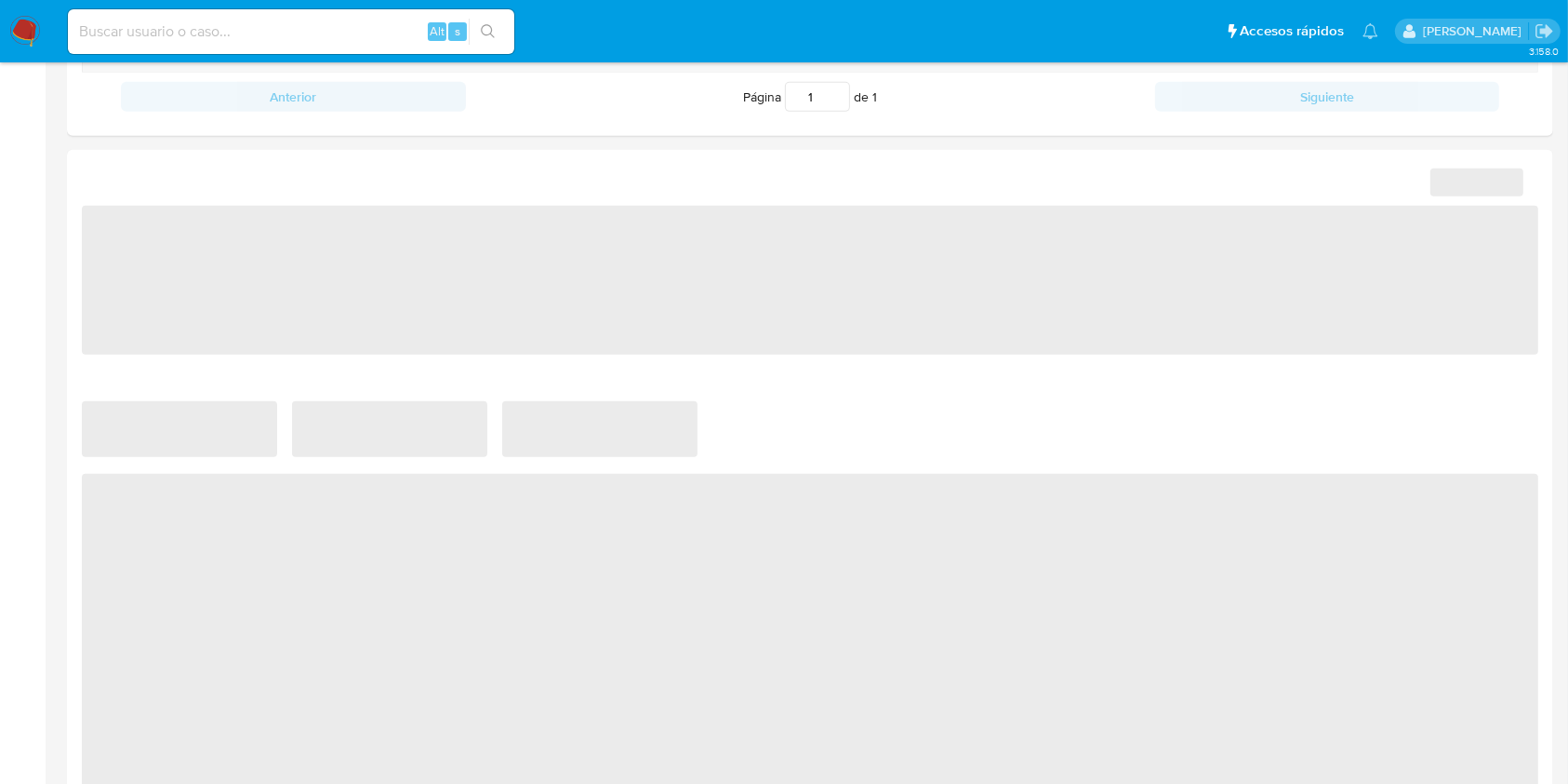
select select "10"
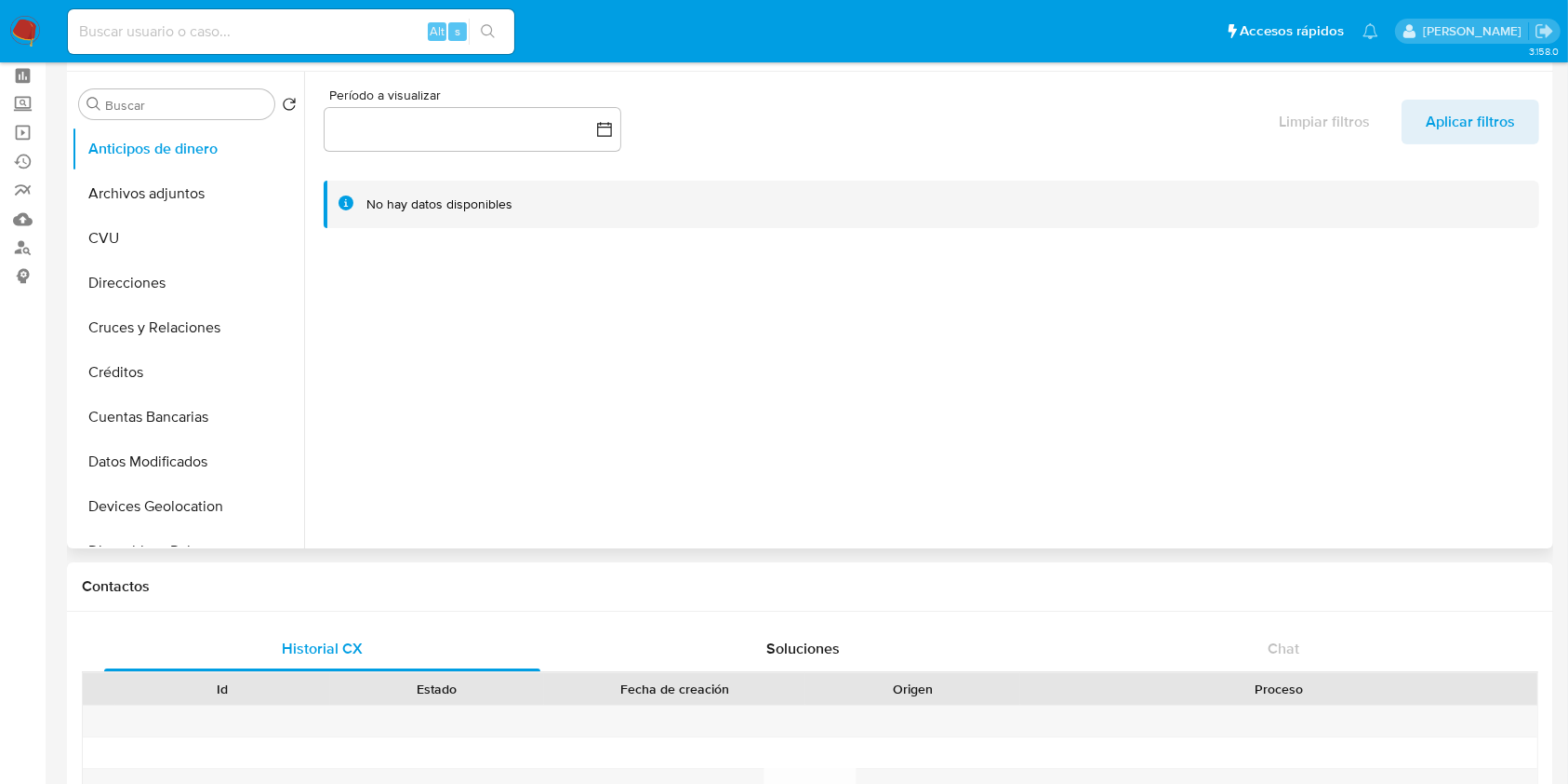
scroll to position [0, 0]
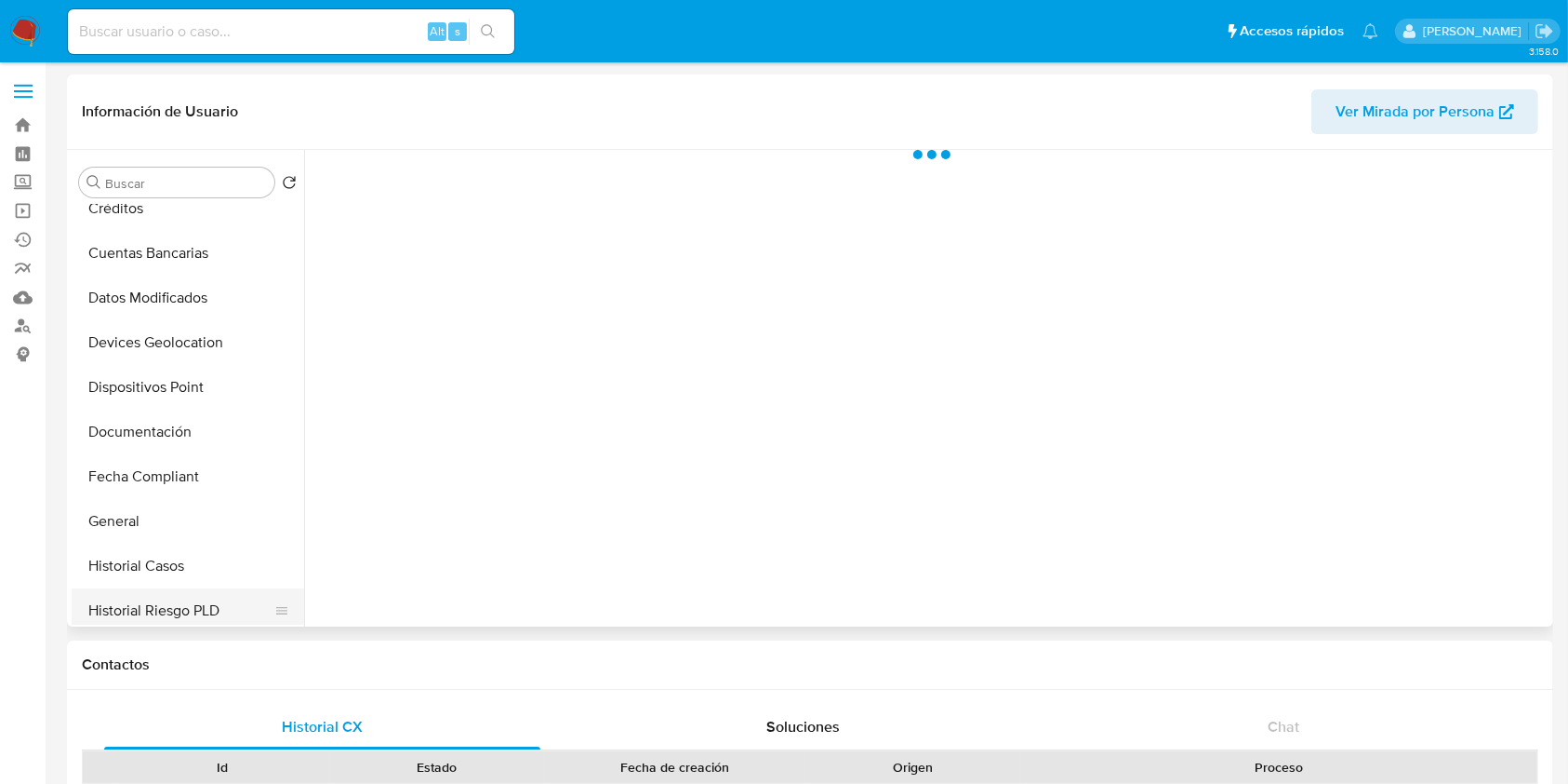
scroll to position [372, 0]
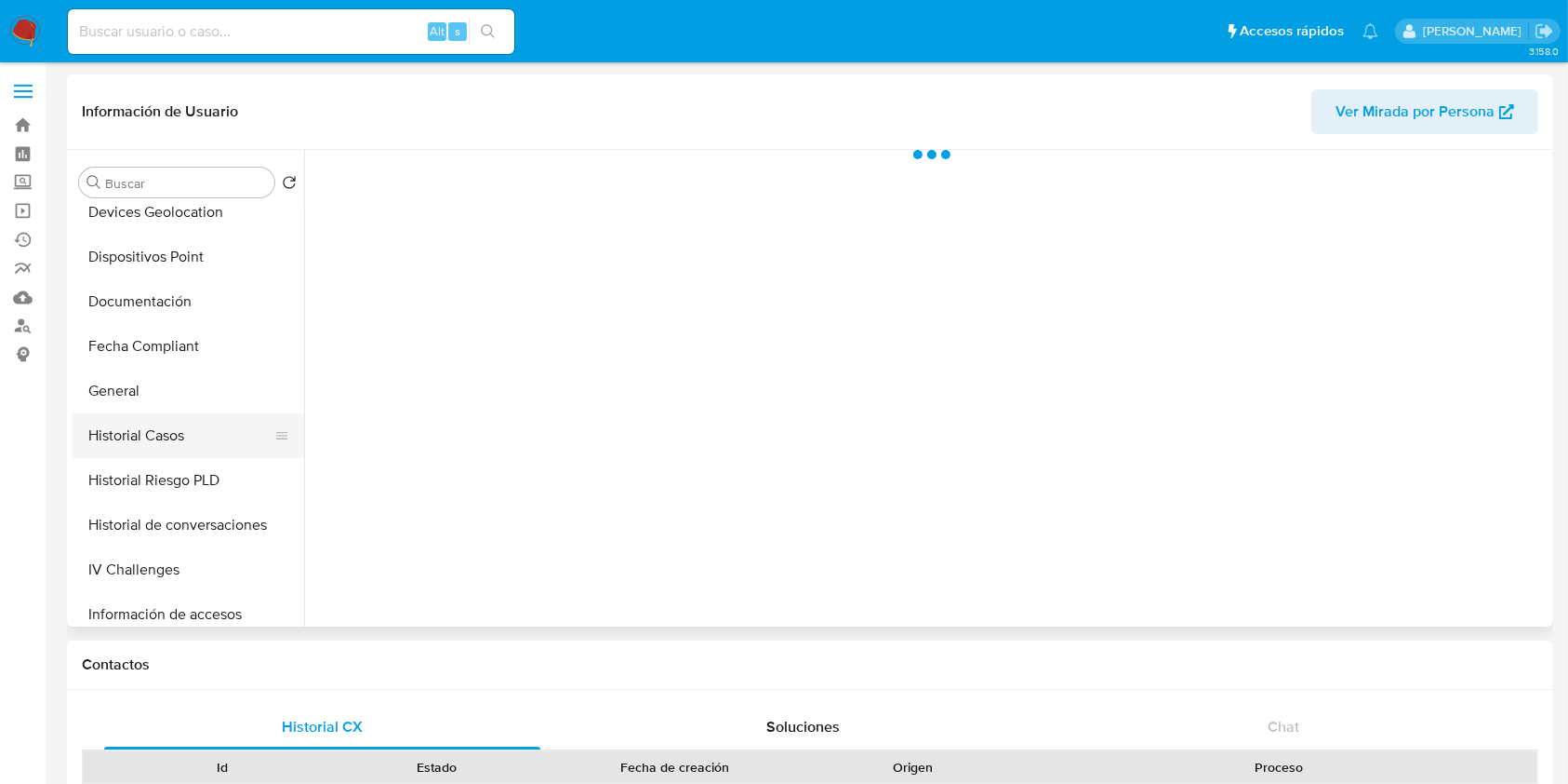
click at [172, 421] on button "Historial Casos" at bounding box center [180, 436] width 218 height 45
select select "10"
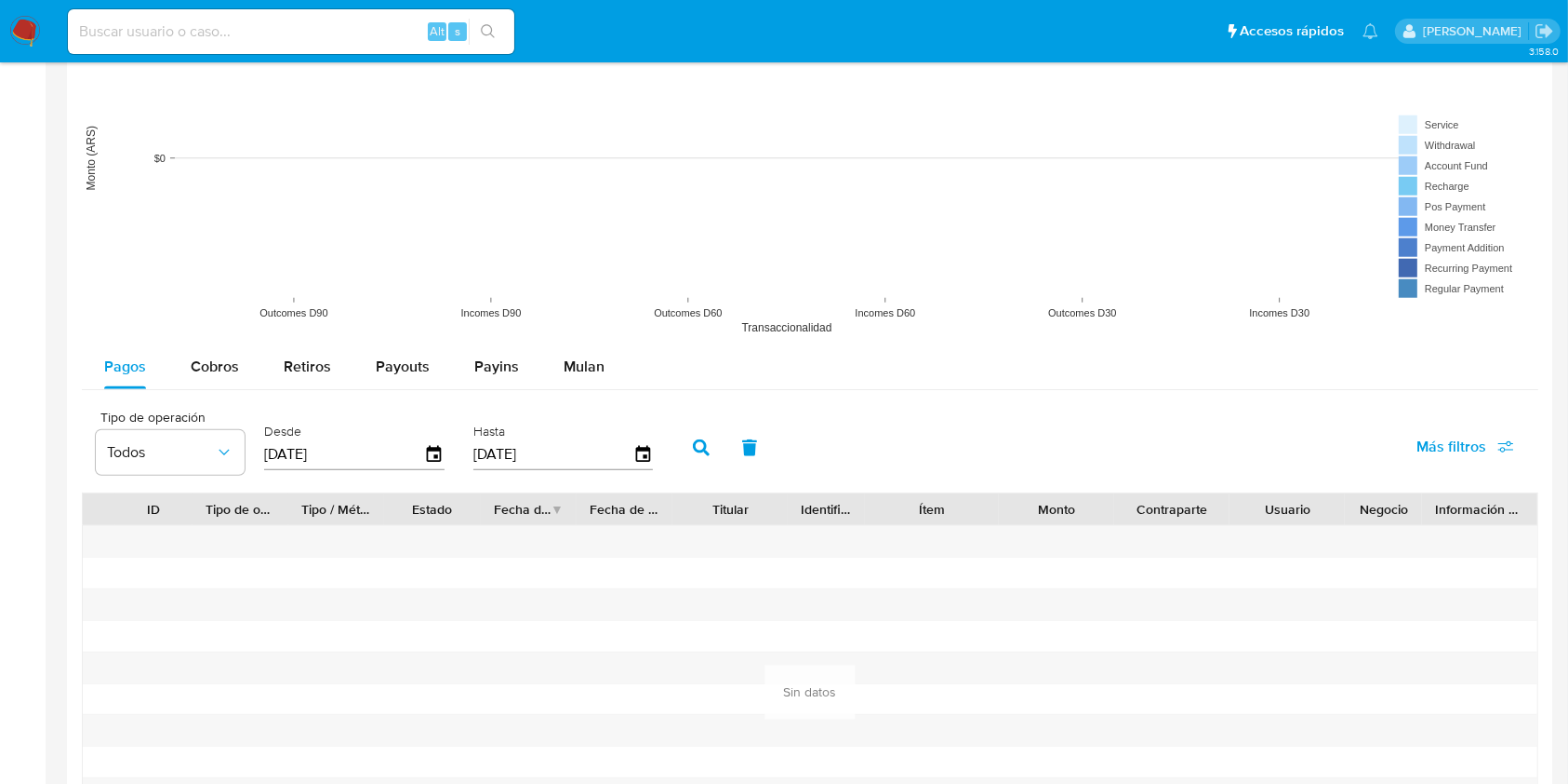
scroll to position [1965, 0]
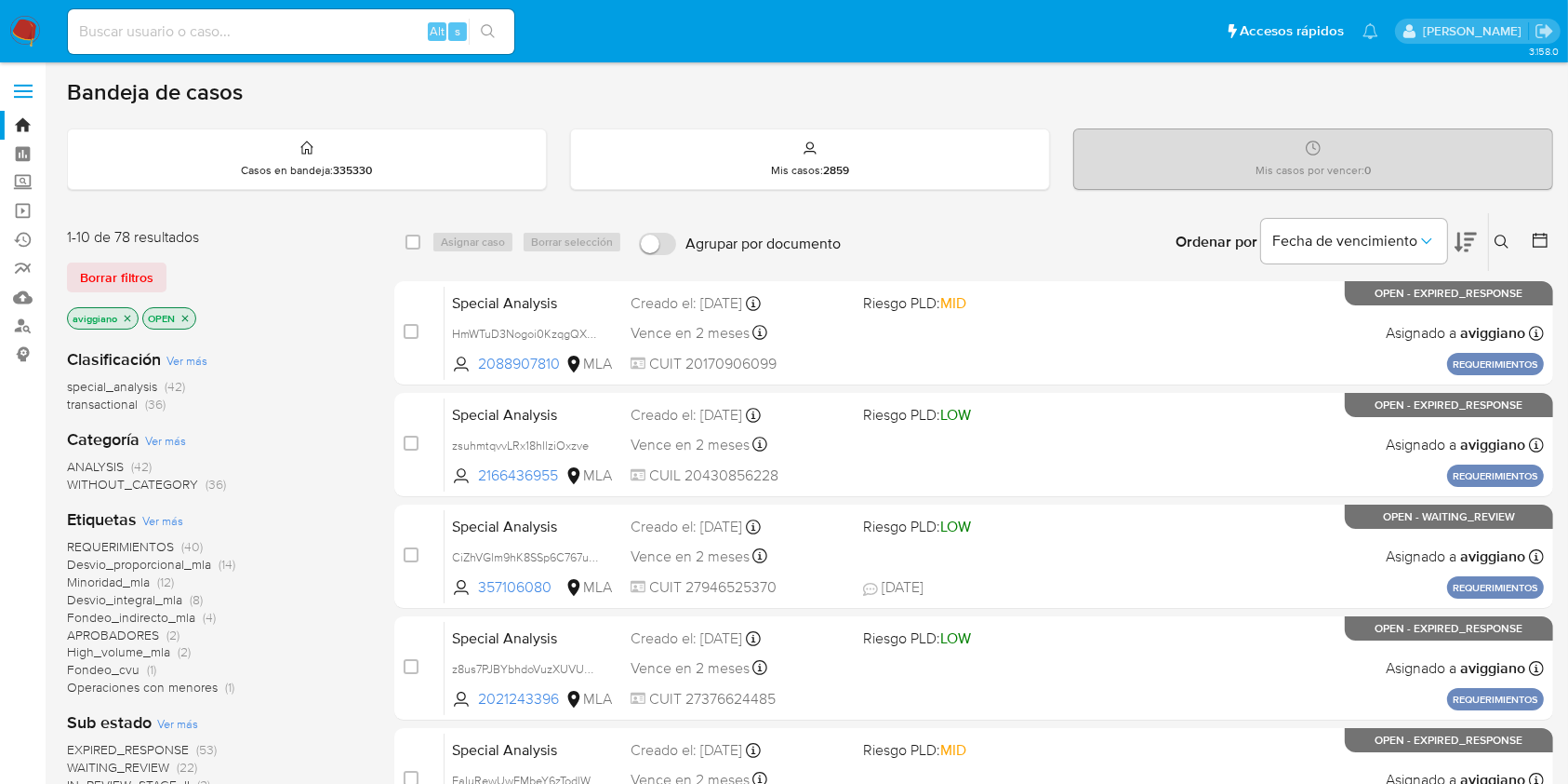
click at [1503, 241] on icon at bounding box center [1501, 241] width 15 height 15
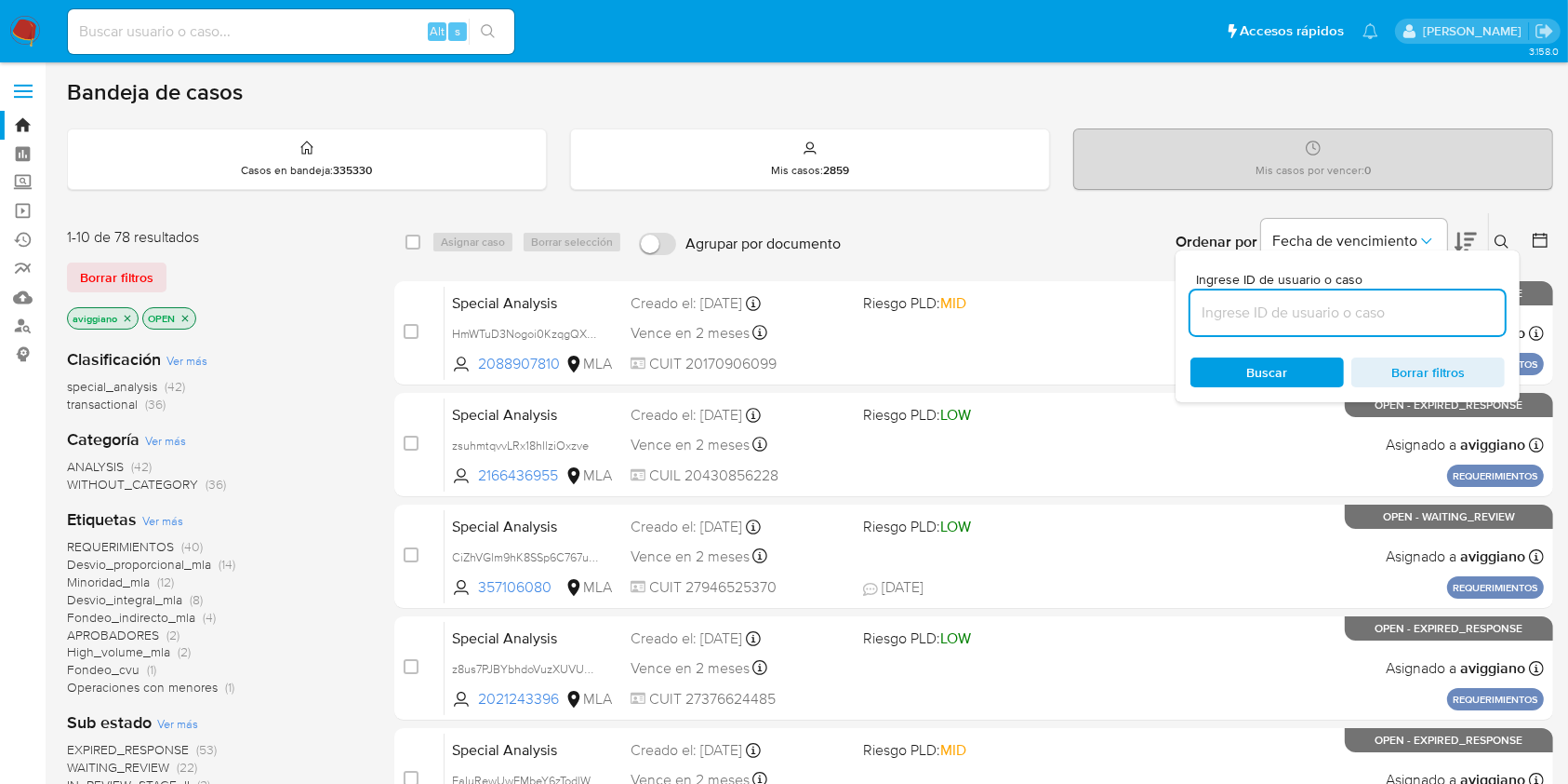
click at [1400, 321] on input at bounding box center [1347, 312] width 315 height 25
type input "Xp9B1jzbcz3HY8cKG9KFQP9z"
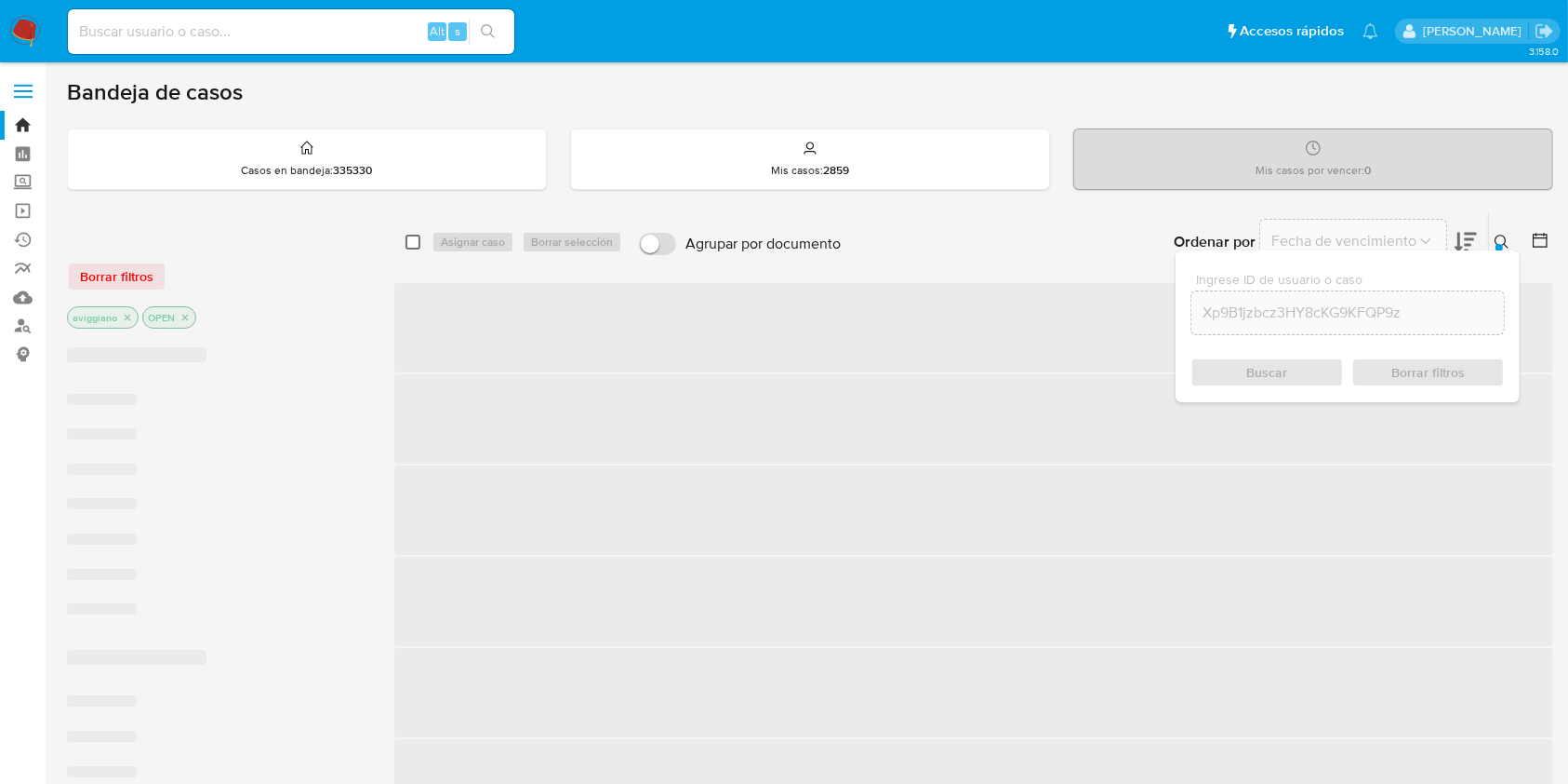
click at [414, 240] on input "checkbox" at bounding box center [413, 241] width 15 height 15
checkbox input "true"
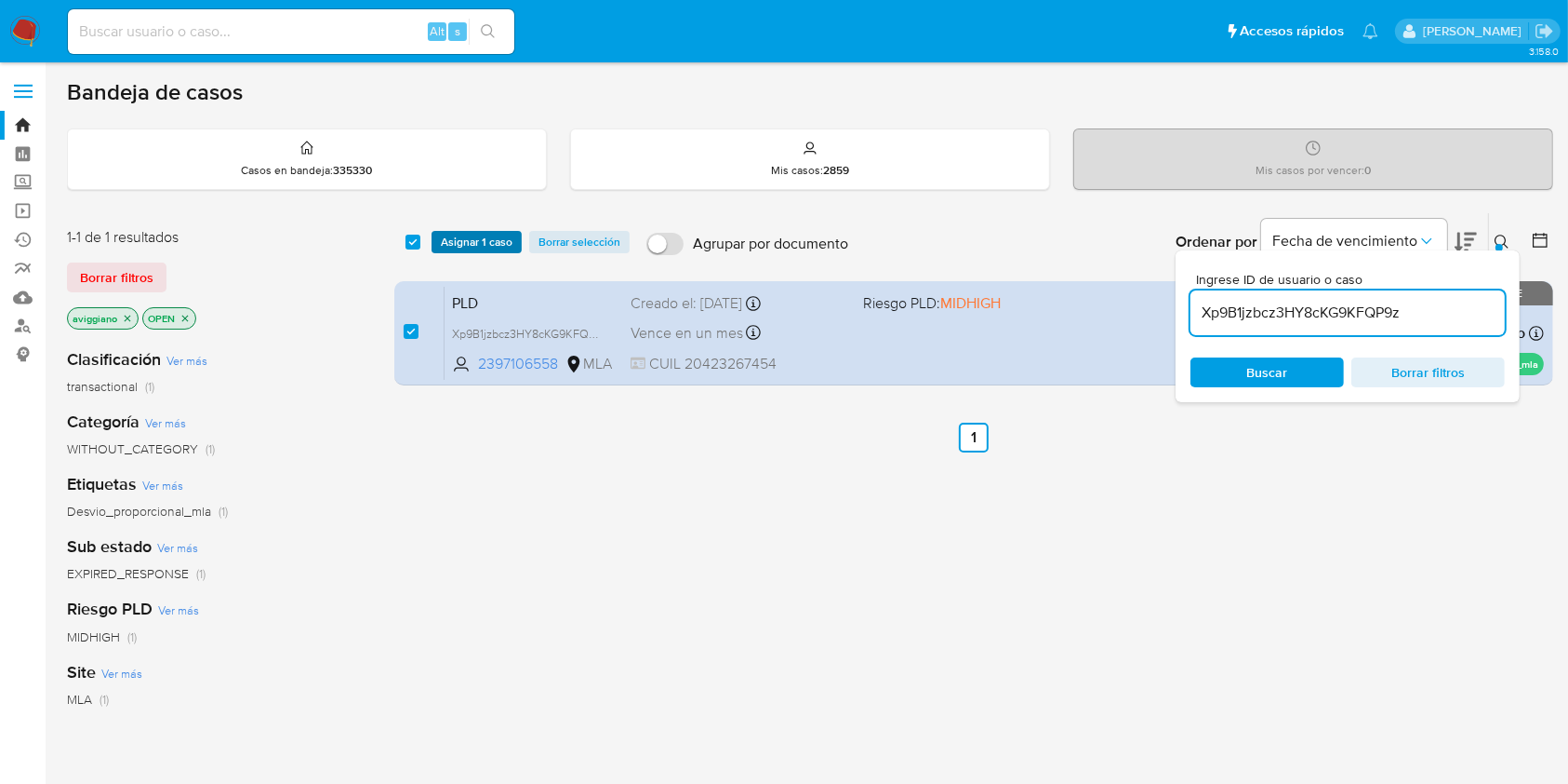
click at [470, 245] on span "Asignar 1 caso" at bounding box center [477, 241] width 72 height 19
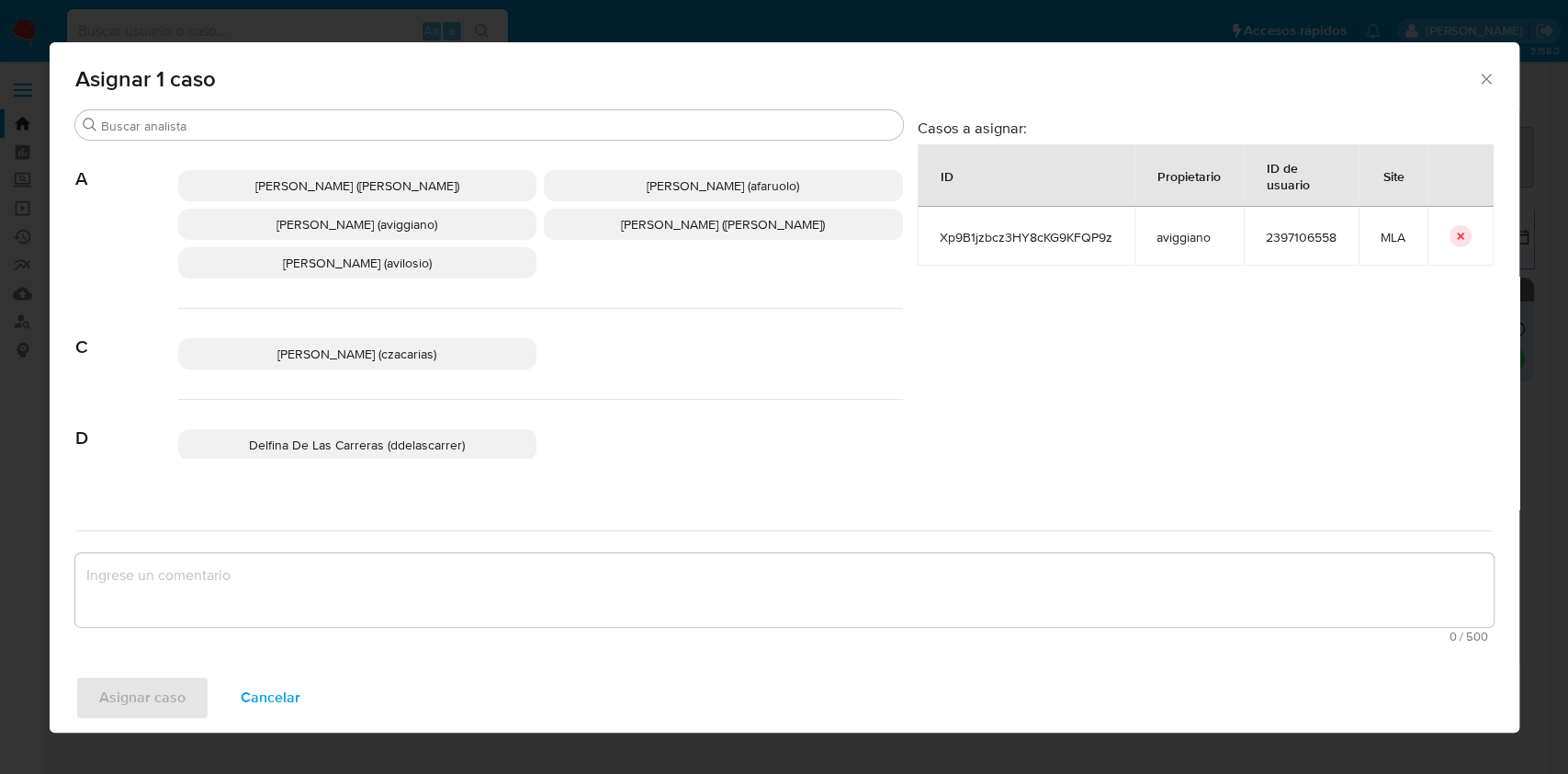
click at [315, 228] on span "[PERSON_NAME] (aviggiano)" at bounding box center [357, 224] width 161 height 18
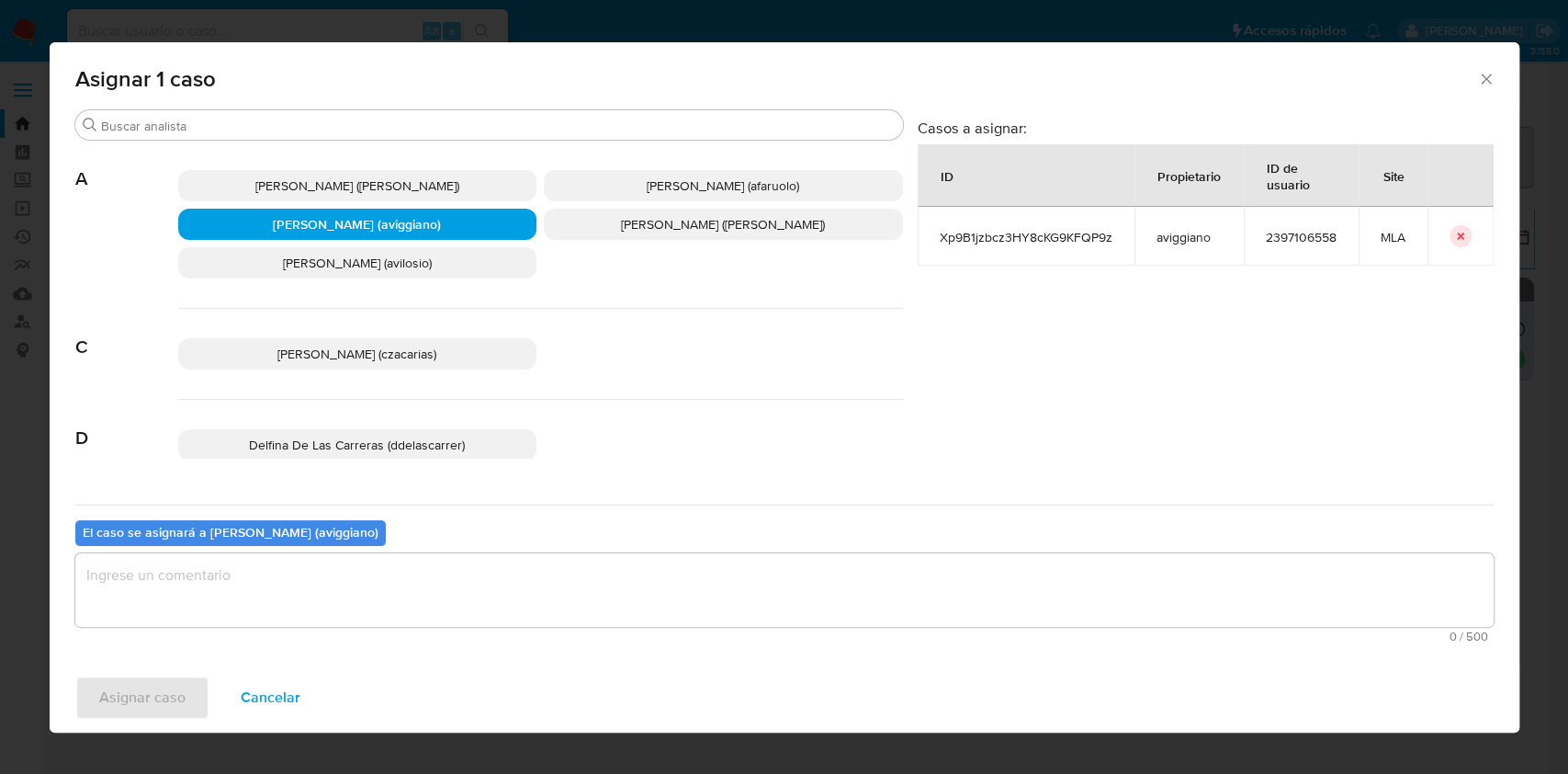
click at [299, 573] on textarea "assign-modal" at bounding box center [784, 590] width 1419 height 74
click at [150, 677] on span "Asignar caso" at bounding box center [141, 697] width 86 height 41
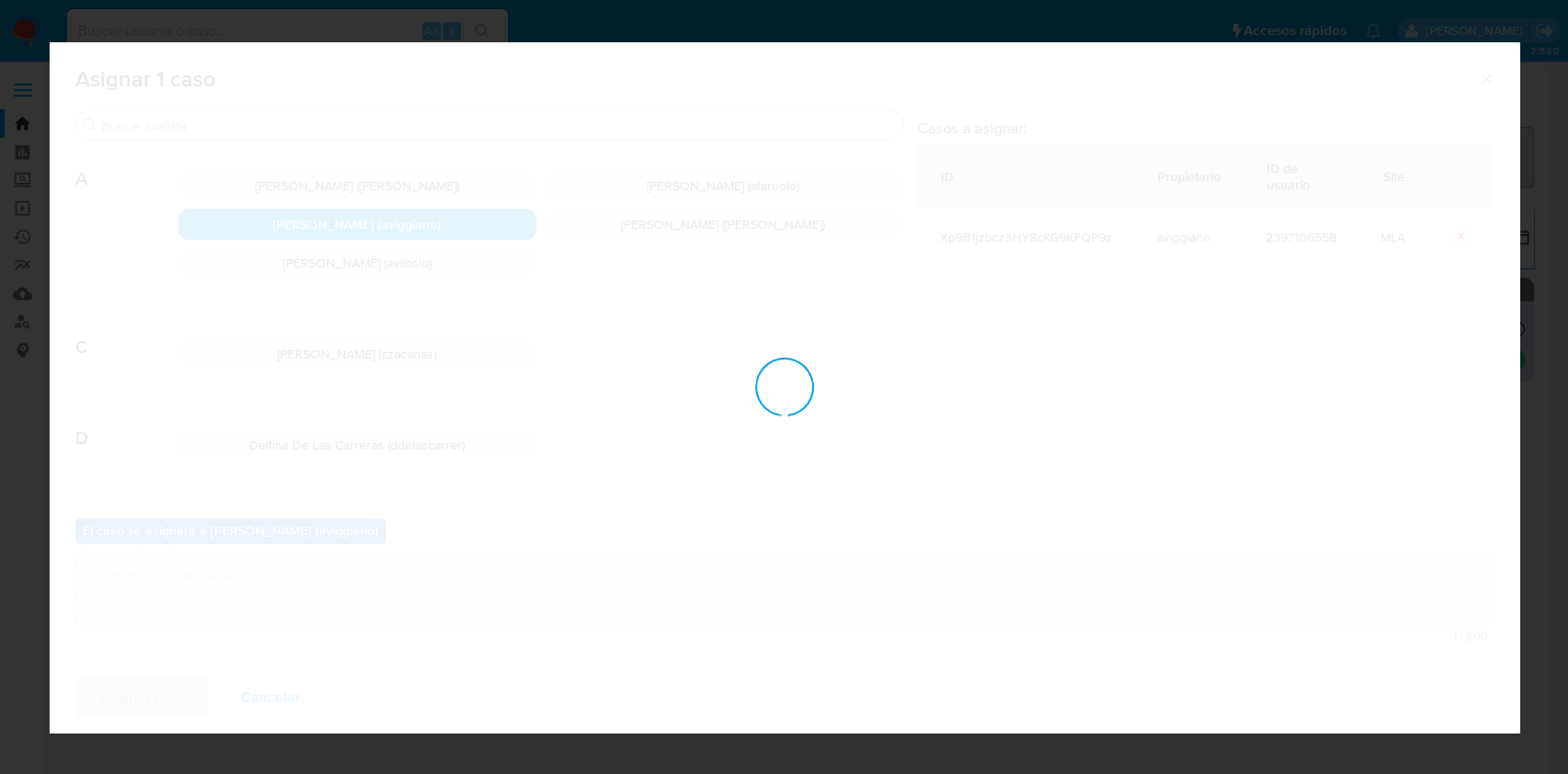
checkbox input "false"
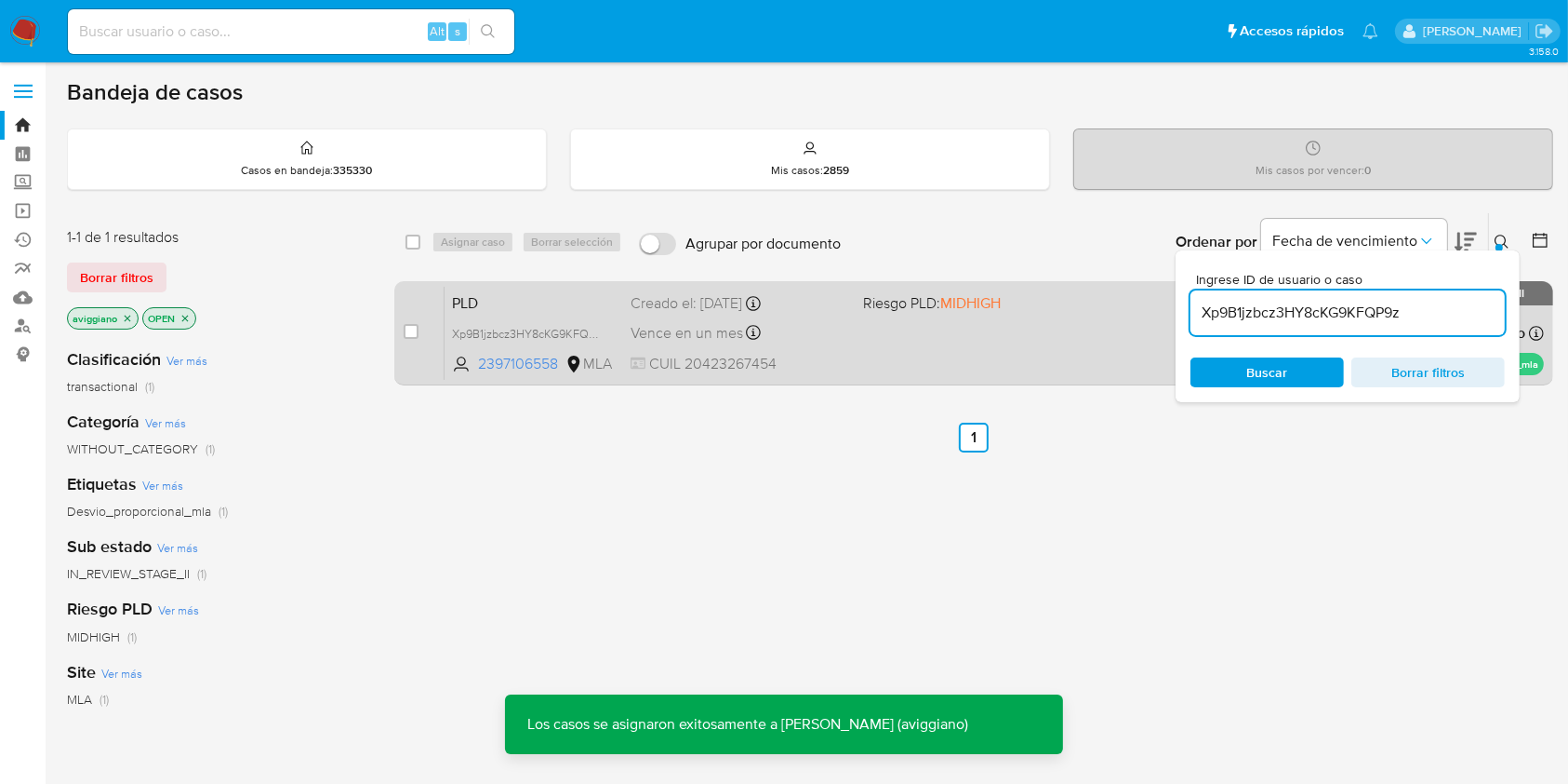
click at [813, 346] on div "PLD Xp9B1jzbcz3HY8cKG9KFQP9z 2397106558 MLA Riesgo PLD: MIDHIGH Creado el: 12/0…" at bounding box center [993, 333] width 1099 height 94
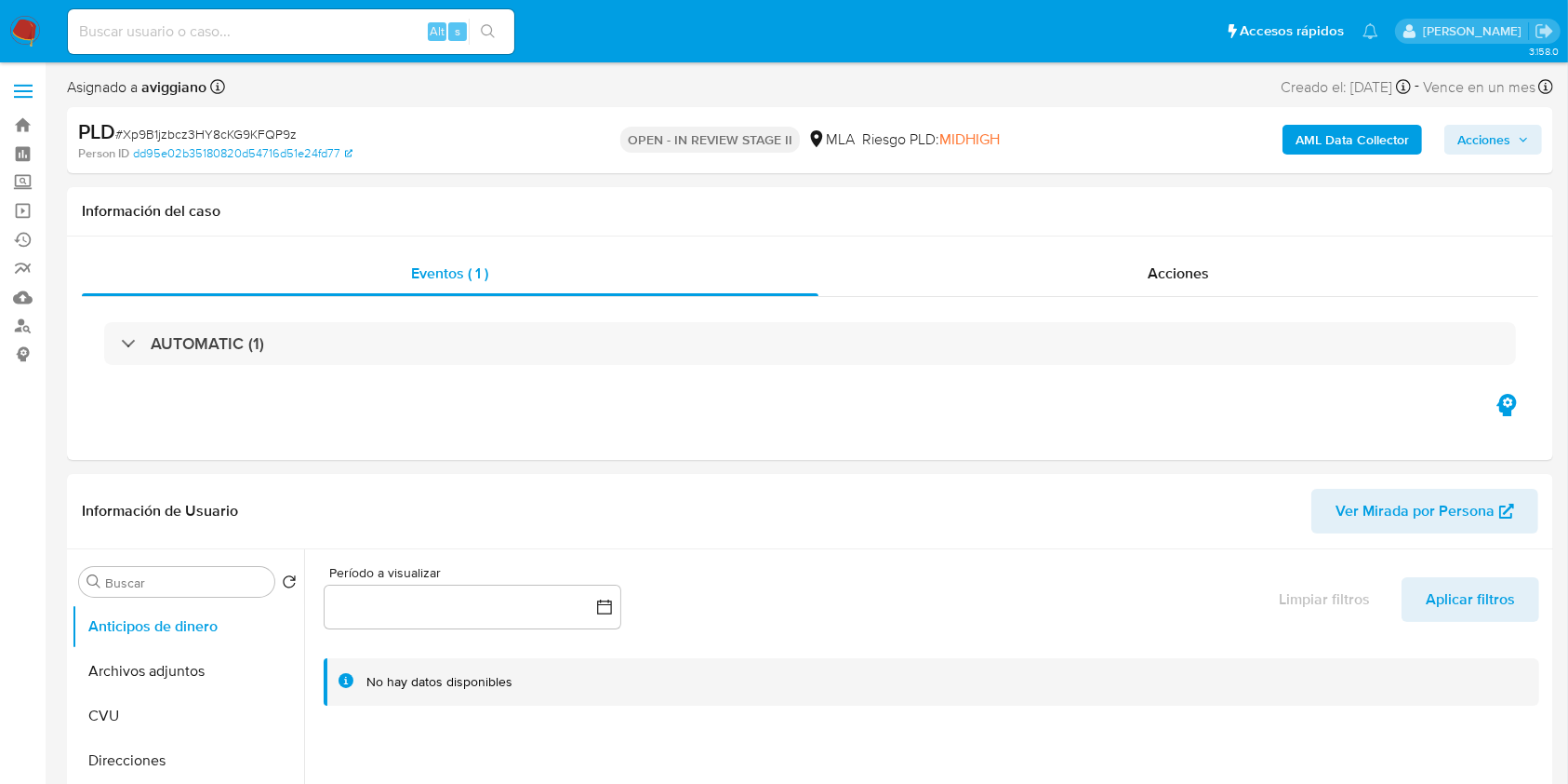
select select "10"
click at [1503, 143] on span "Acciones" at bounding box center [1484, 139] width 53 height 29
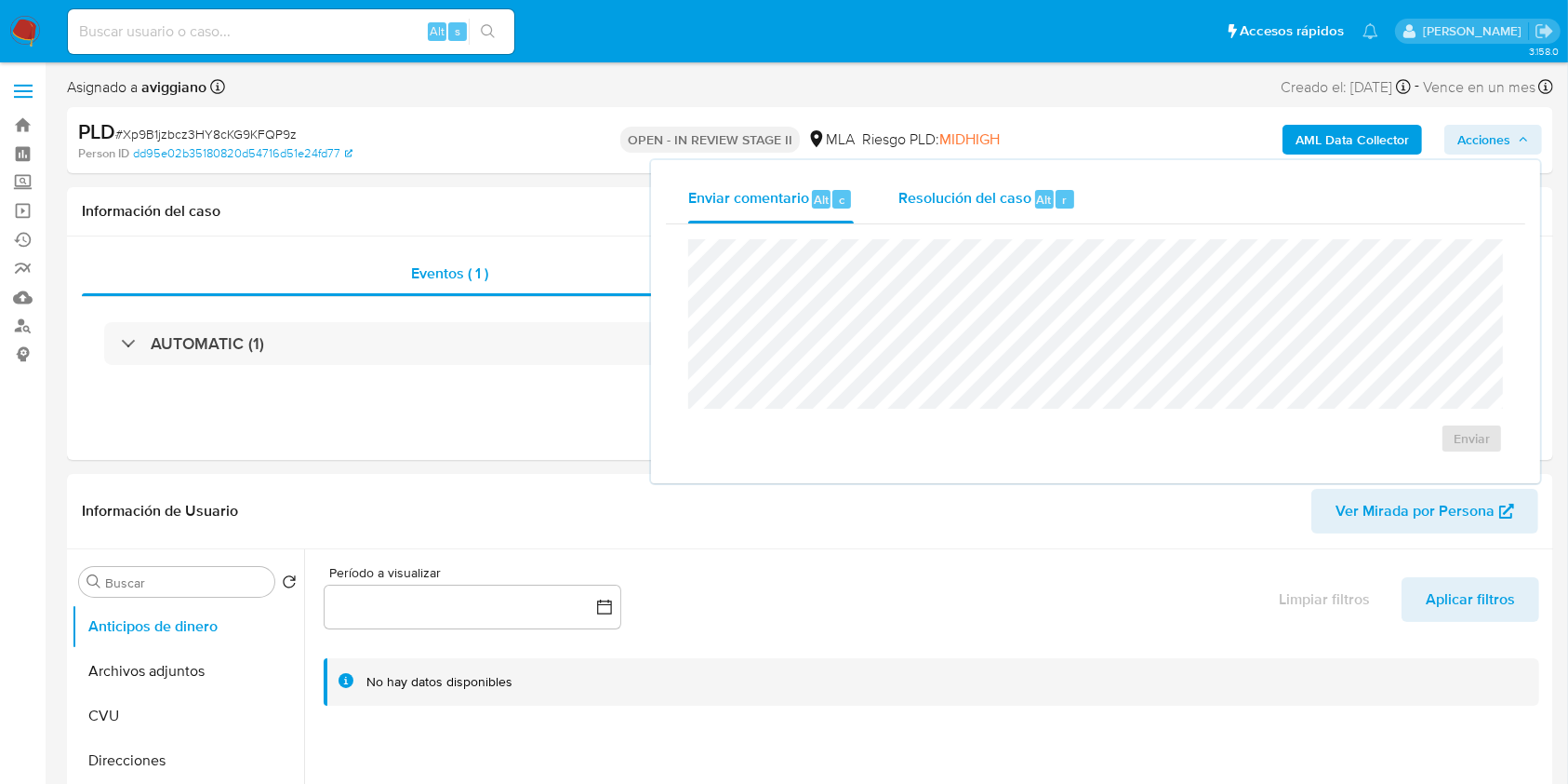
click at [1039, 220] on div "Resolución del caso Alt r" at bounding box center [986, 198] width 177 height 48
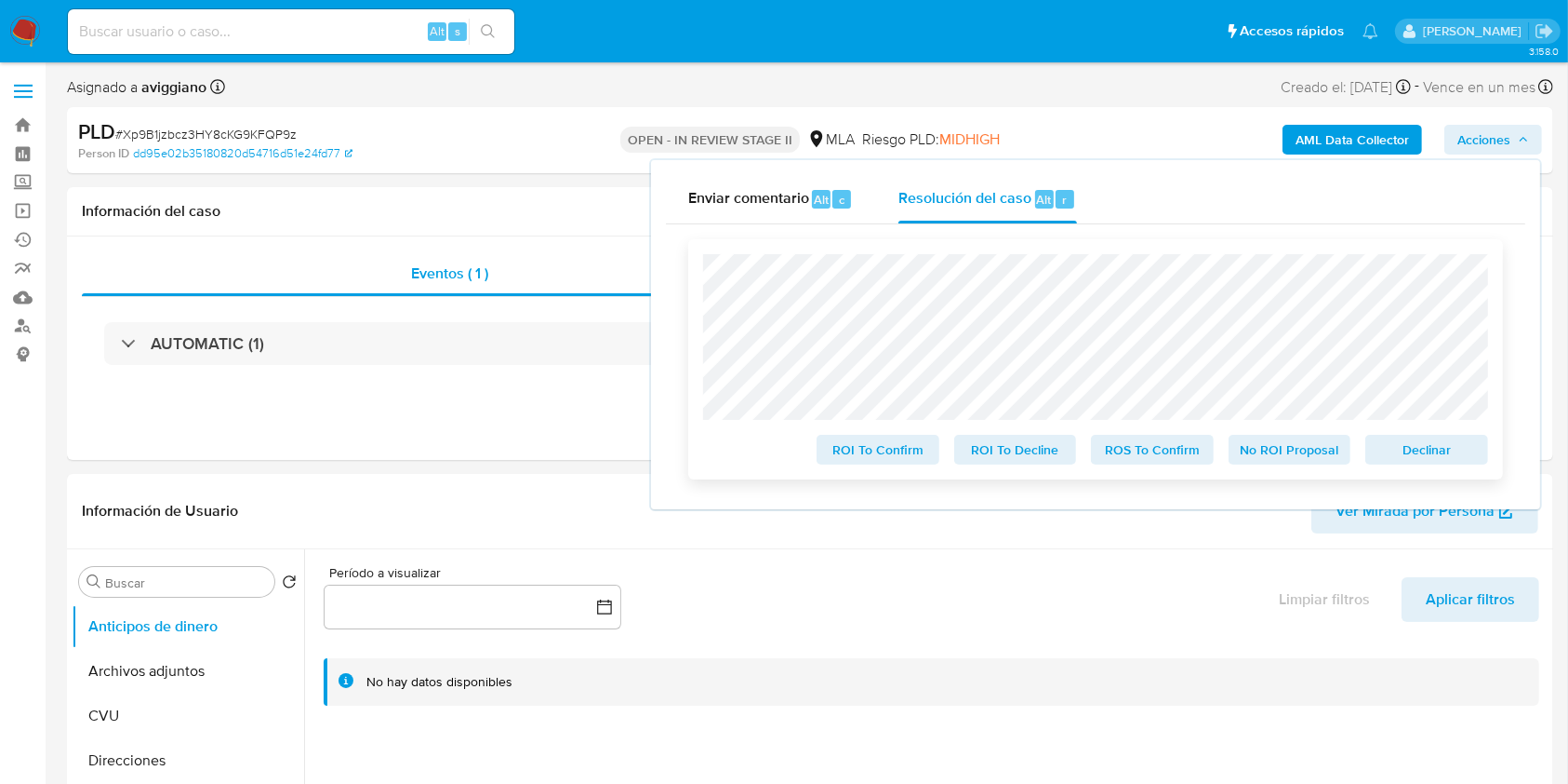
click at [1389, 443] on span "Declinar" at bounding box center [1427, 449] width 97 height 26
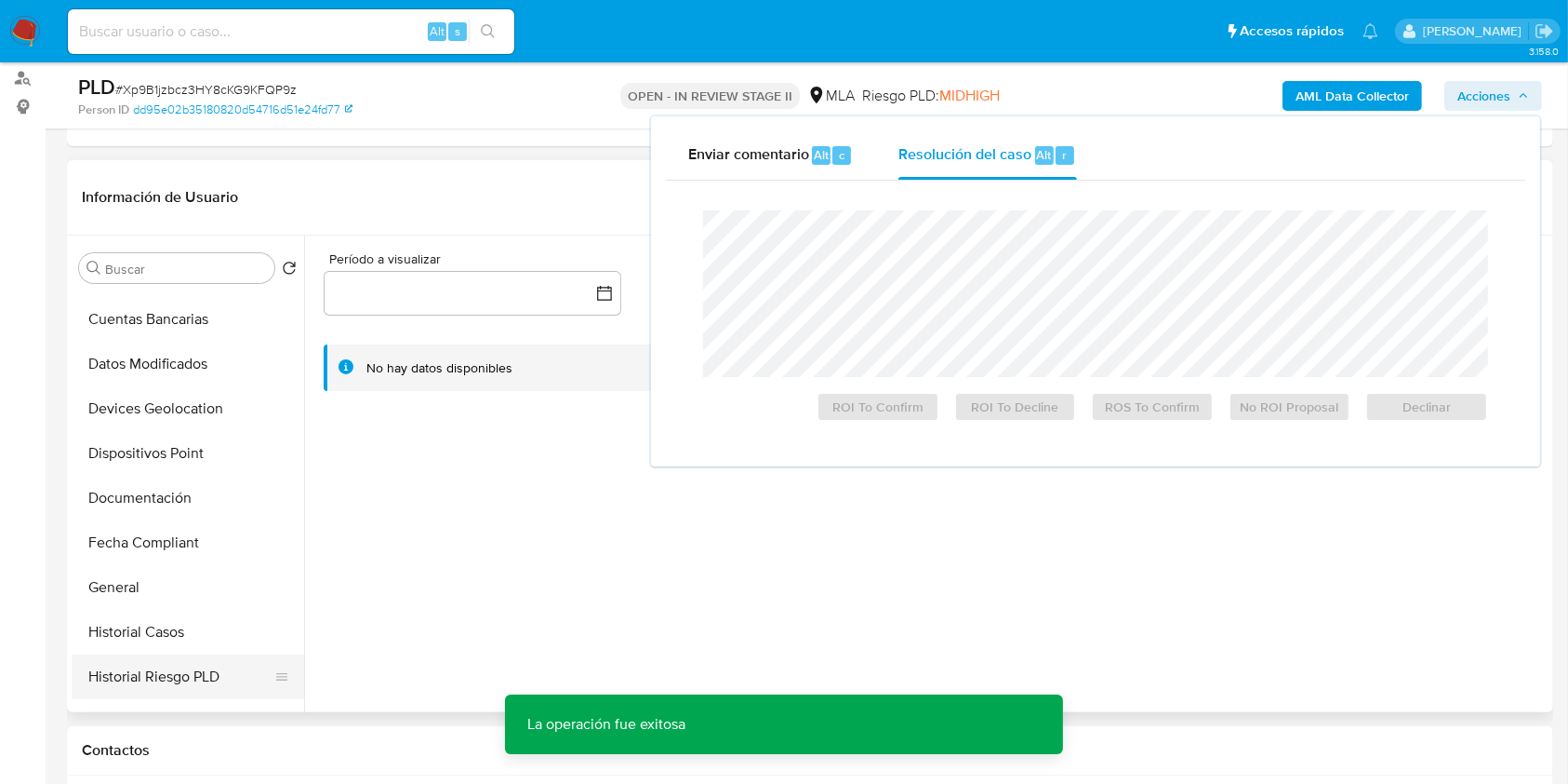
scroll to position [372, 0]
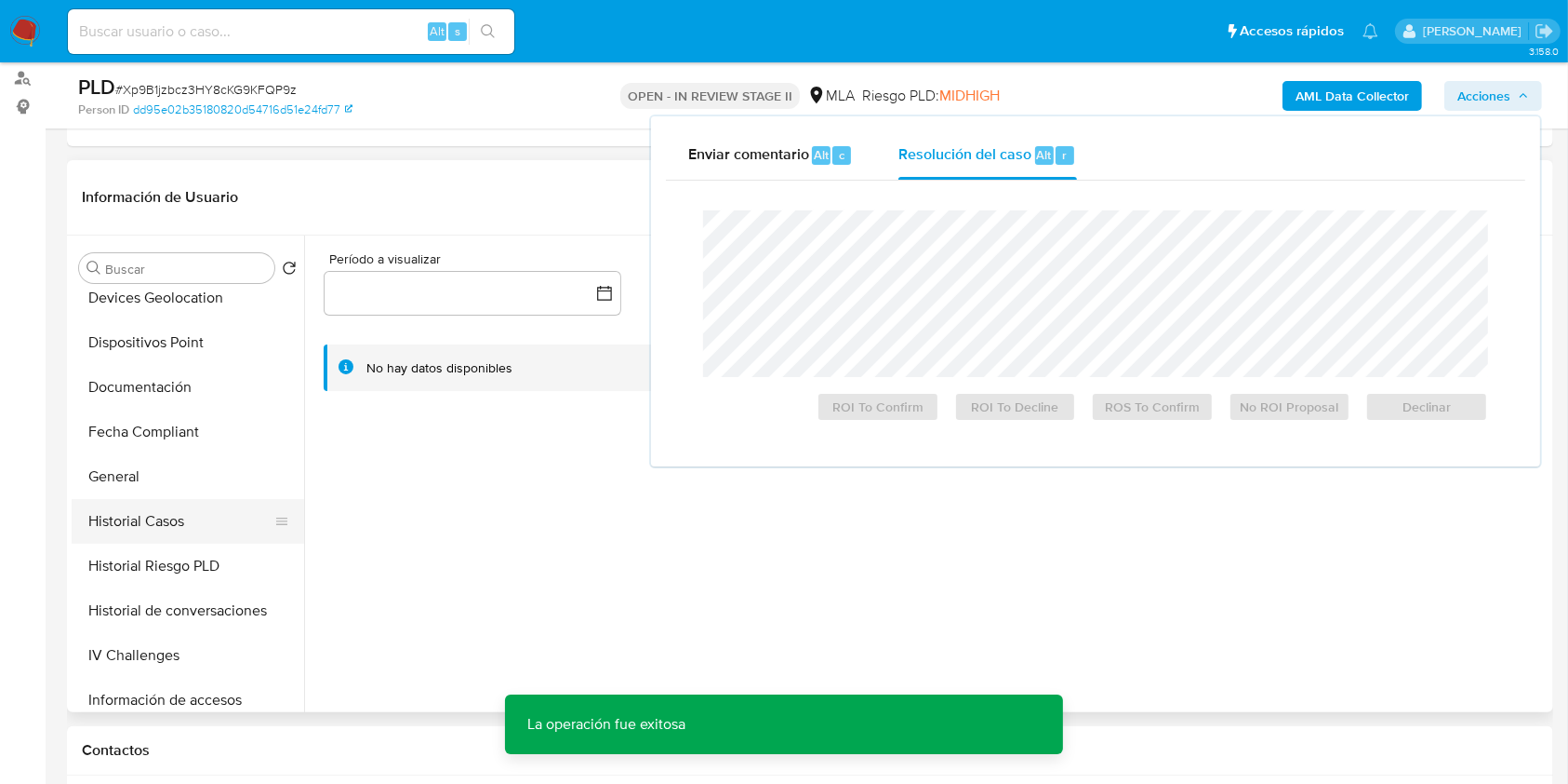
click at [177, 518] on button "Historial Casos" at bounding box center [180, 521] width 218 height 45
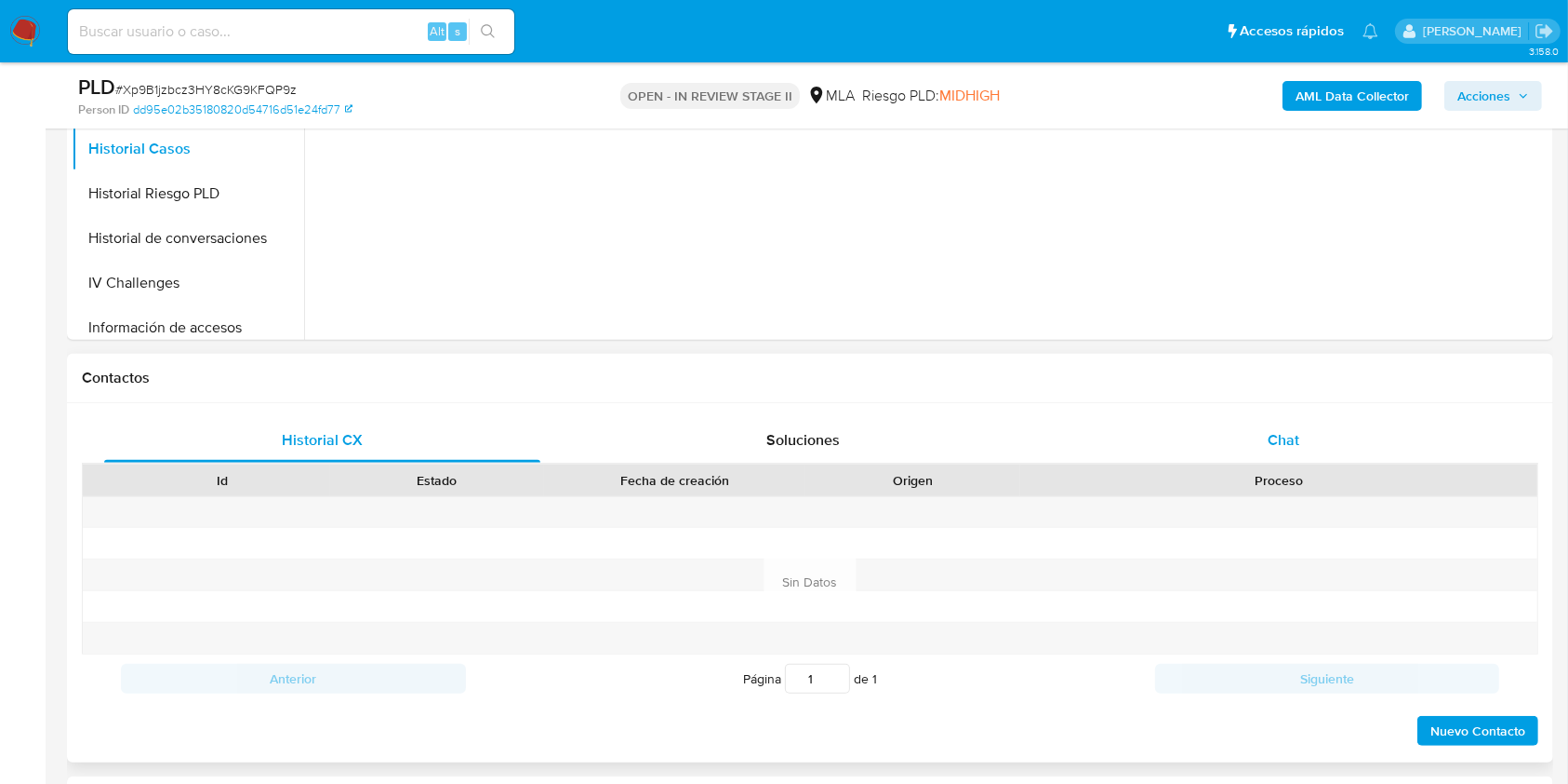
click at [1239, 458] on div "Chat" at bounding box center [1284, 441] width 436 height 45
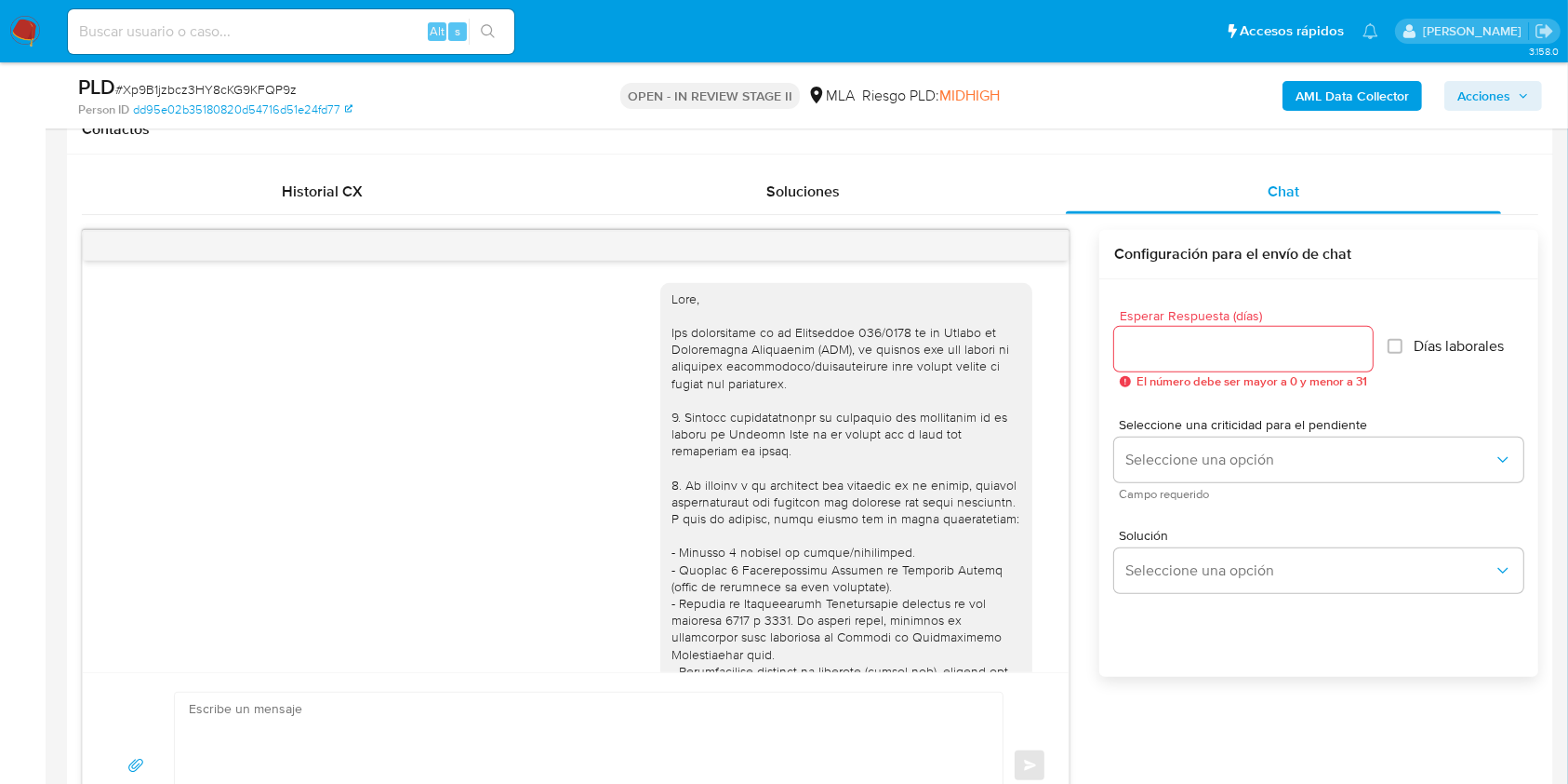
scroll to position [1052, 0]
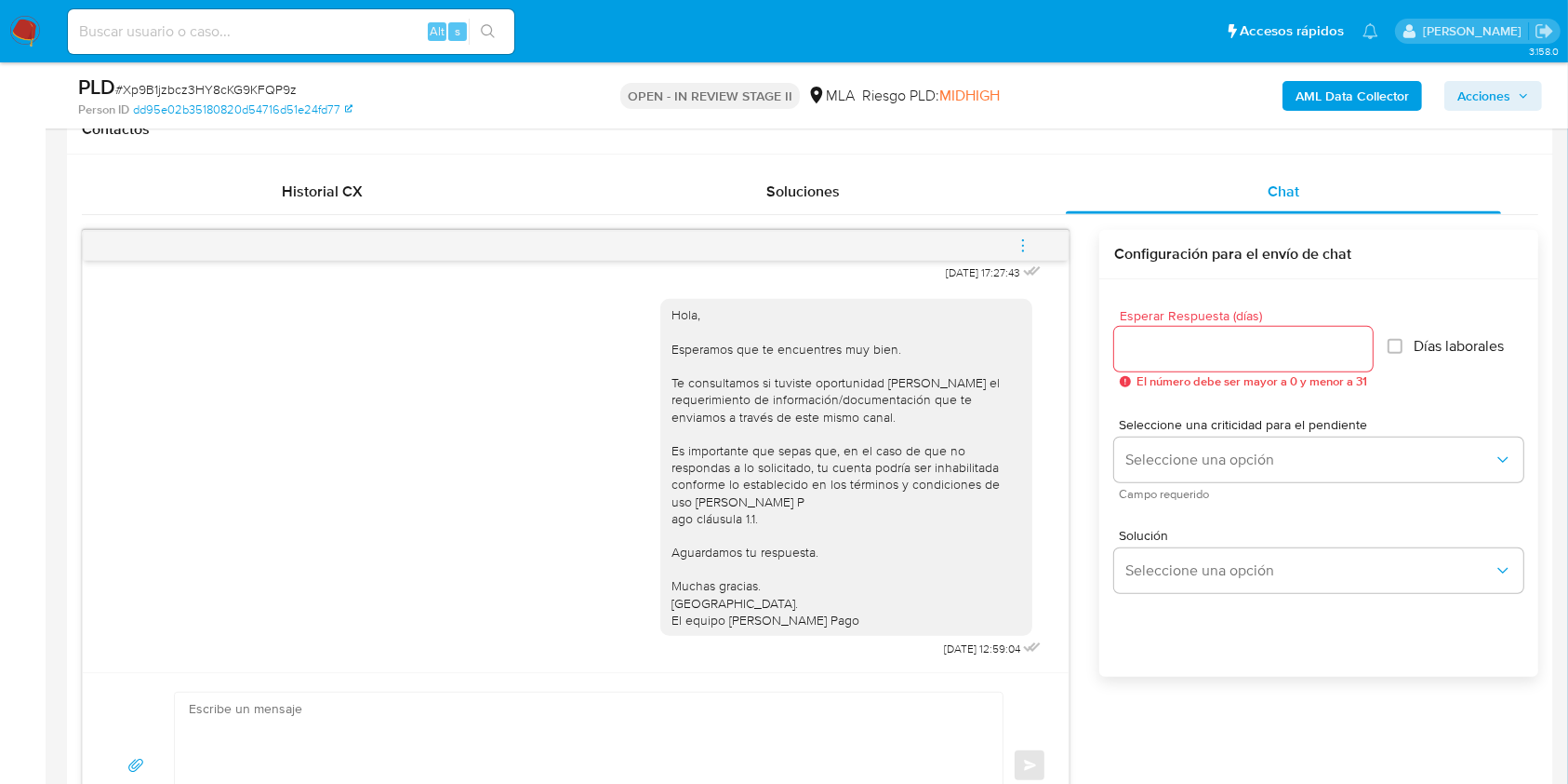
click at [1032, 244] on icon "menu-action" at bounding box center [1023, 245] width 17 height 17
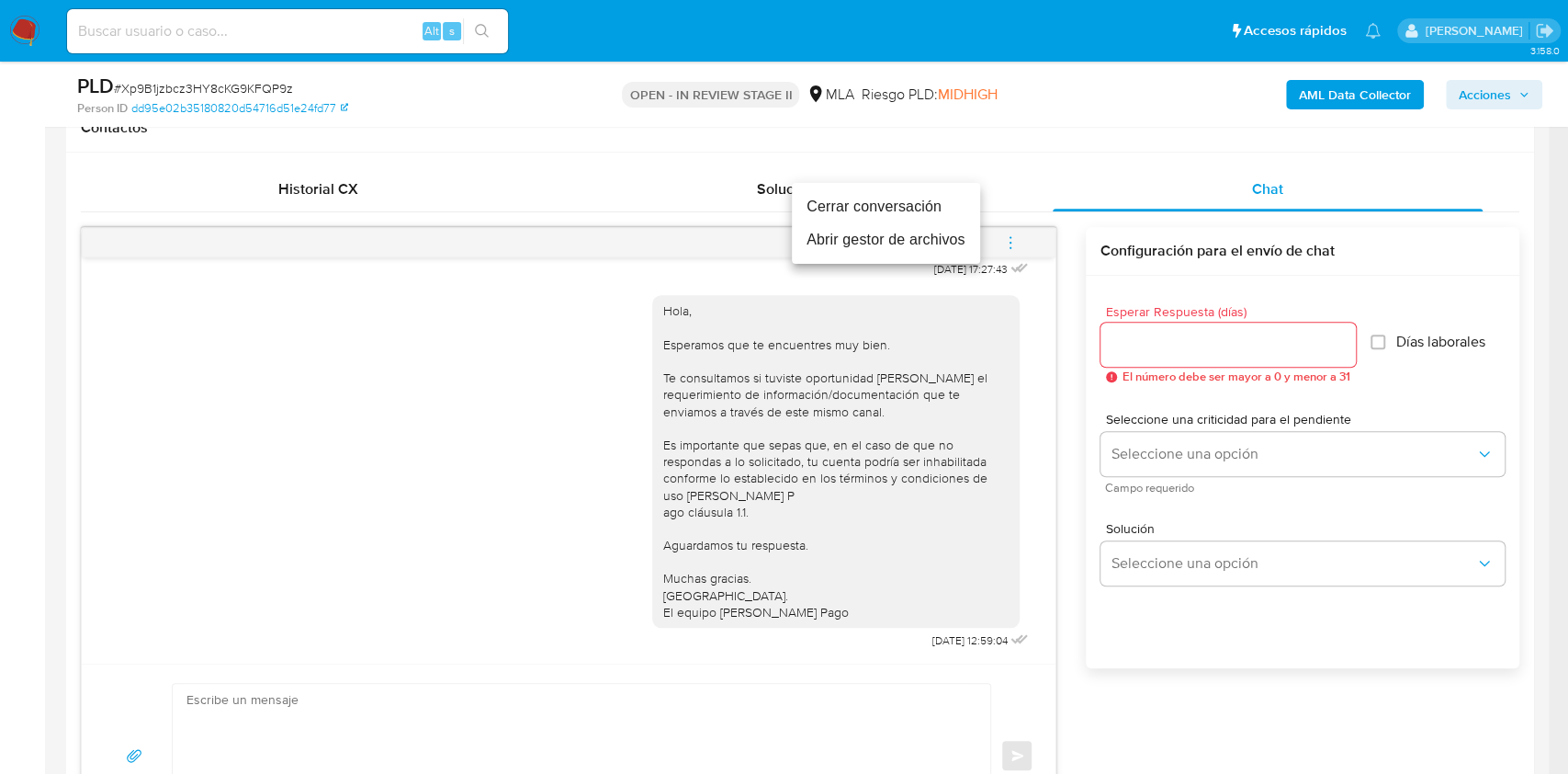
click at [896, 218] on li "Cerrar conversación" at bounding box center [886, 206] width 188 height 33
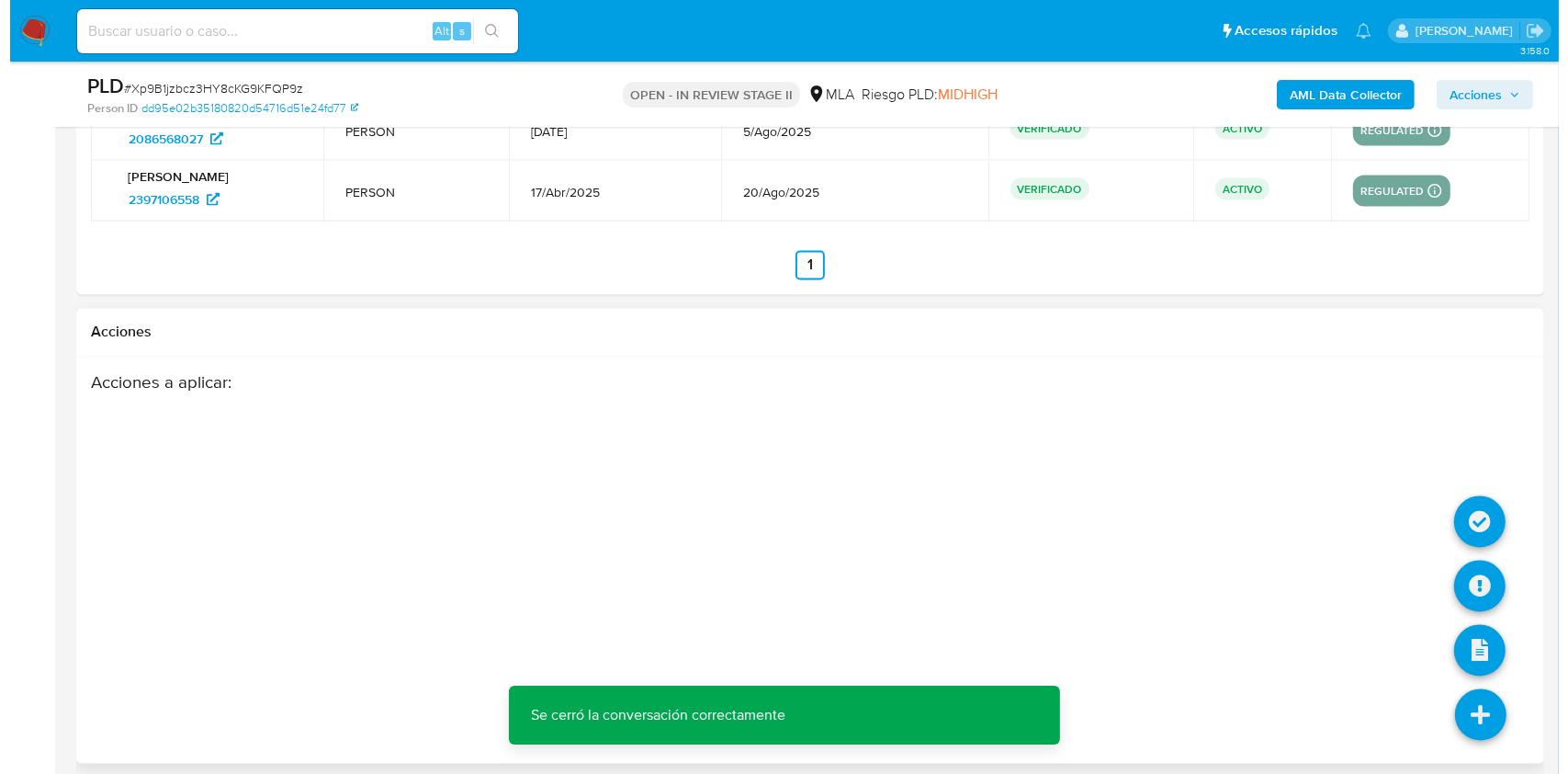
scroll to position [3310, 0]
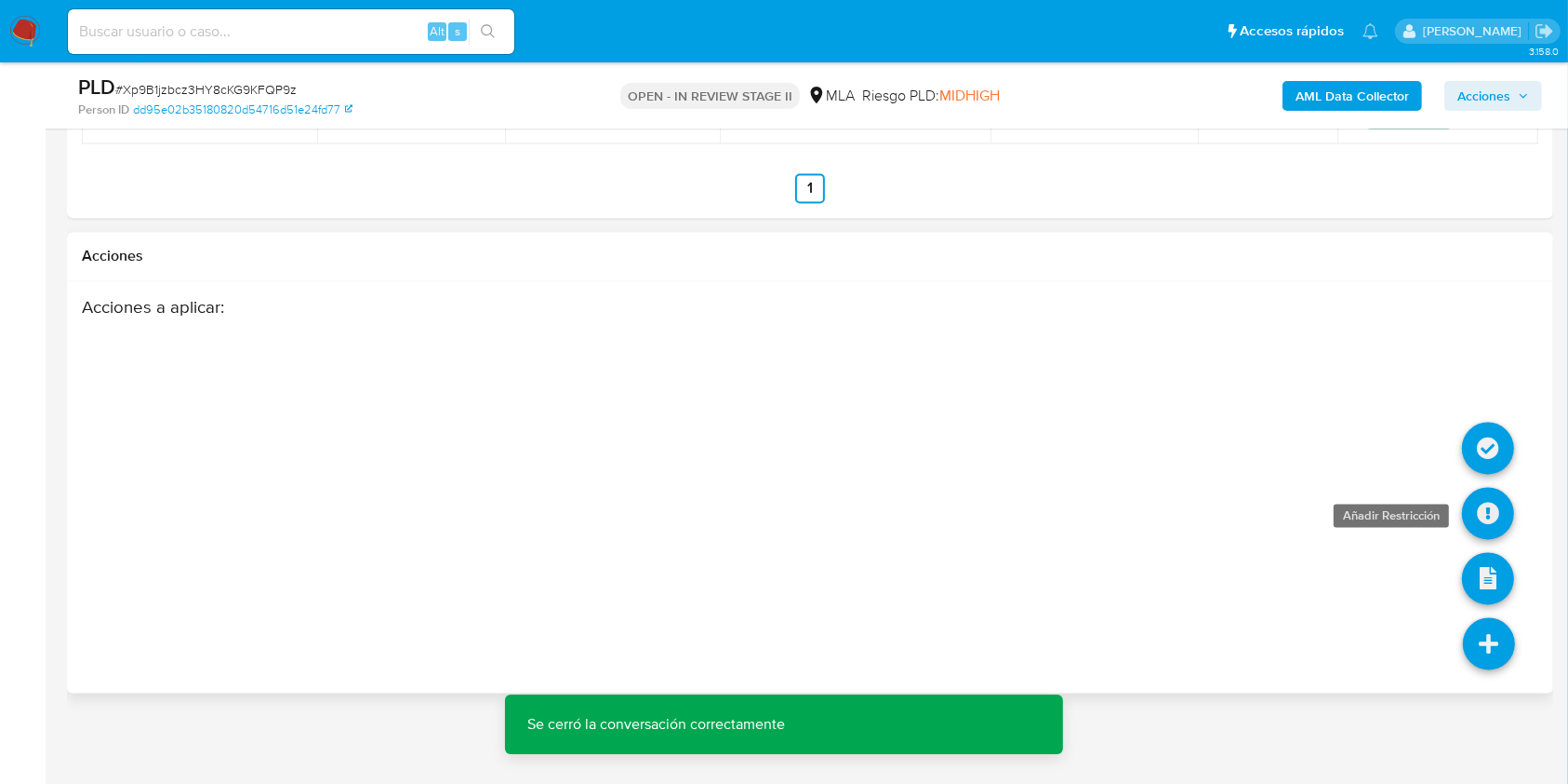
click at [1489, 515] on icon at bounding box center [1488, 513] width 52 height 52
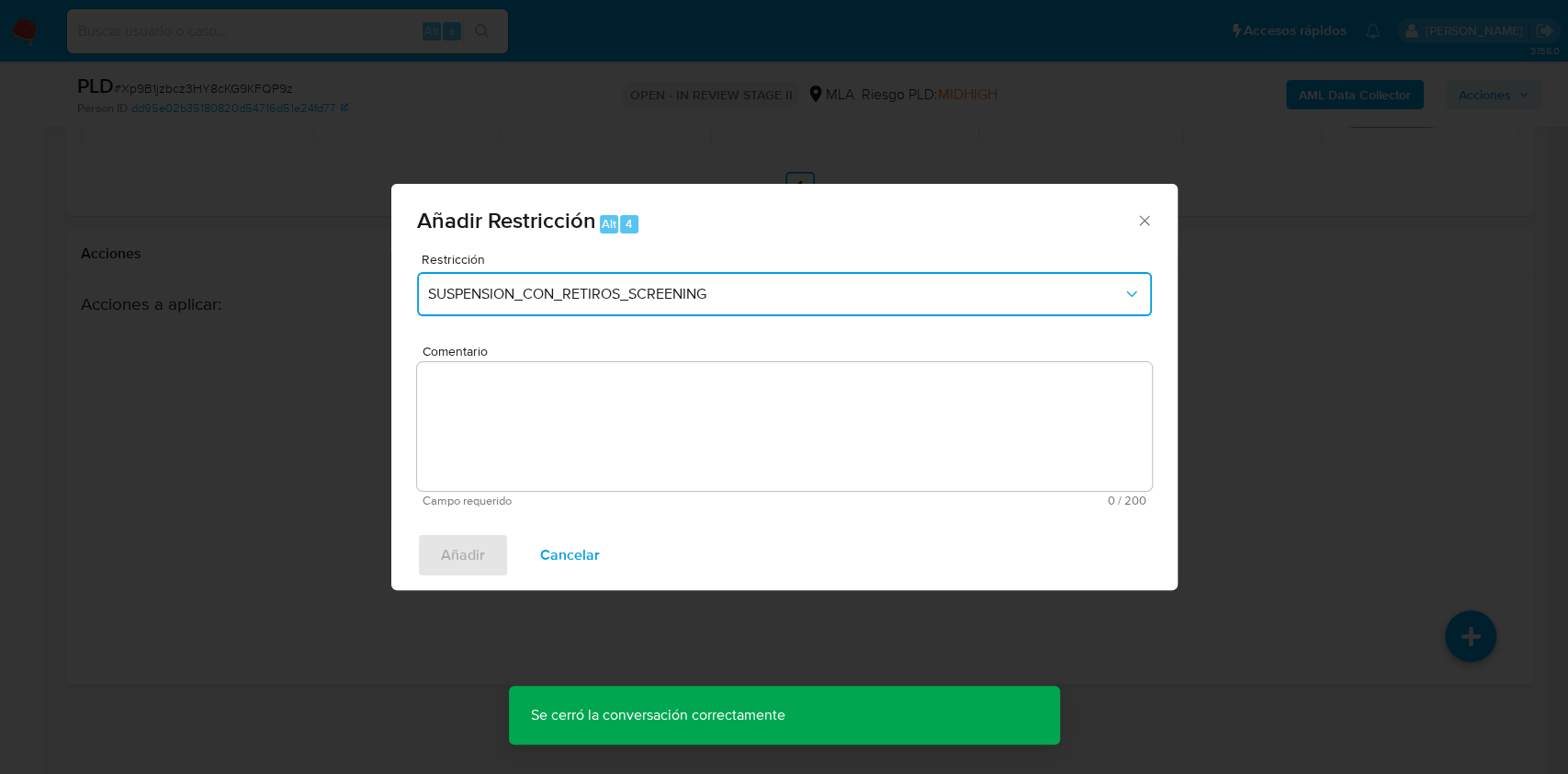
drag, startPoint x: 622, startPoint y: 278, endPoint x: 598, endPoint y: 308, distance: 38.4
click at [621, 278] on button "SUSPENSION_CON_RETIROS_SCREENING" at bounding box center [784, 294] width 735 height 45
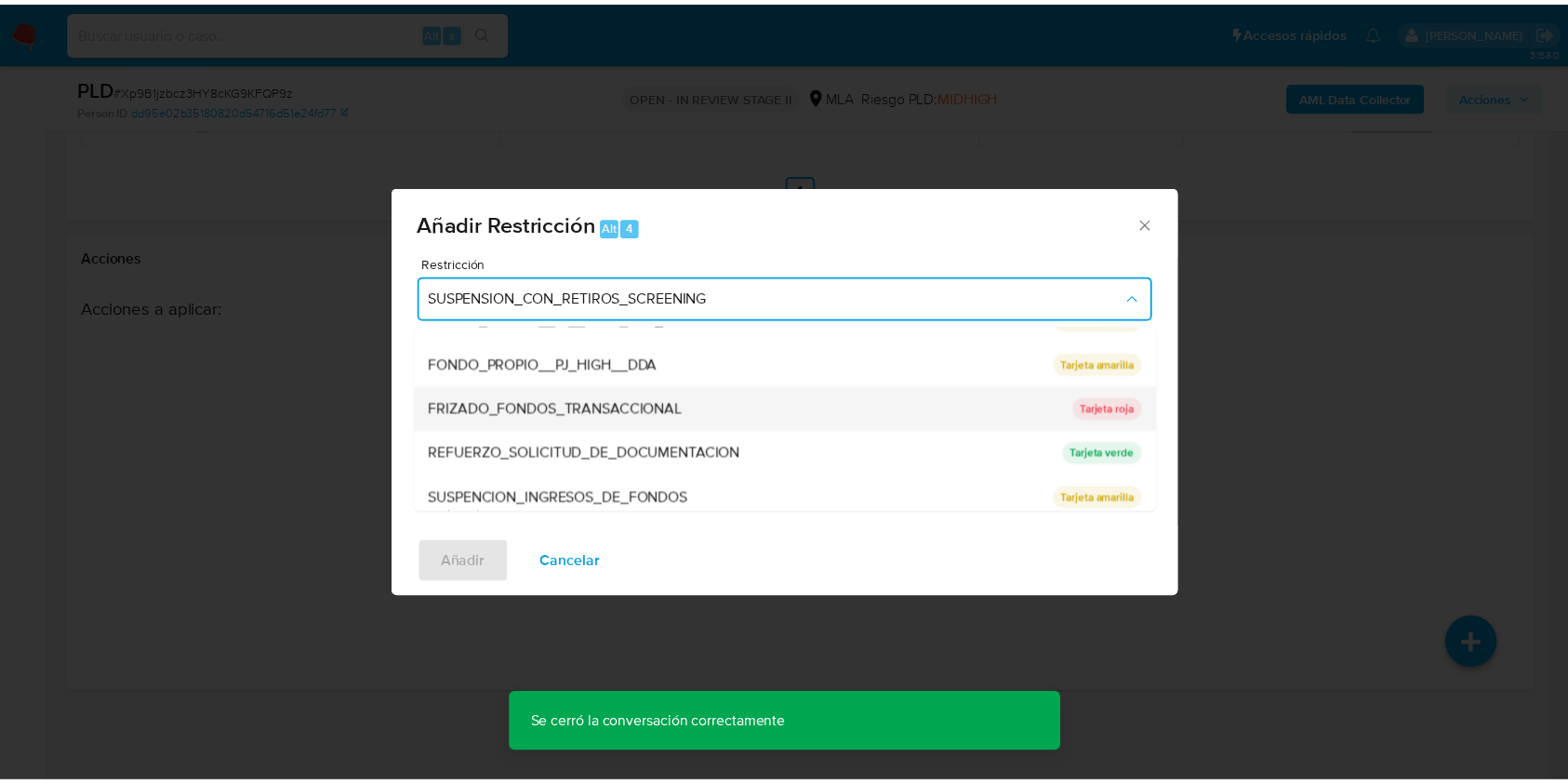
scroll to position [372, 0]
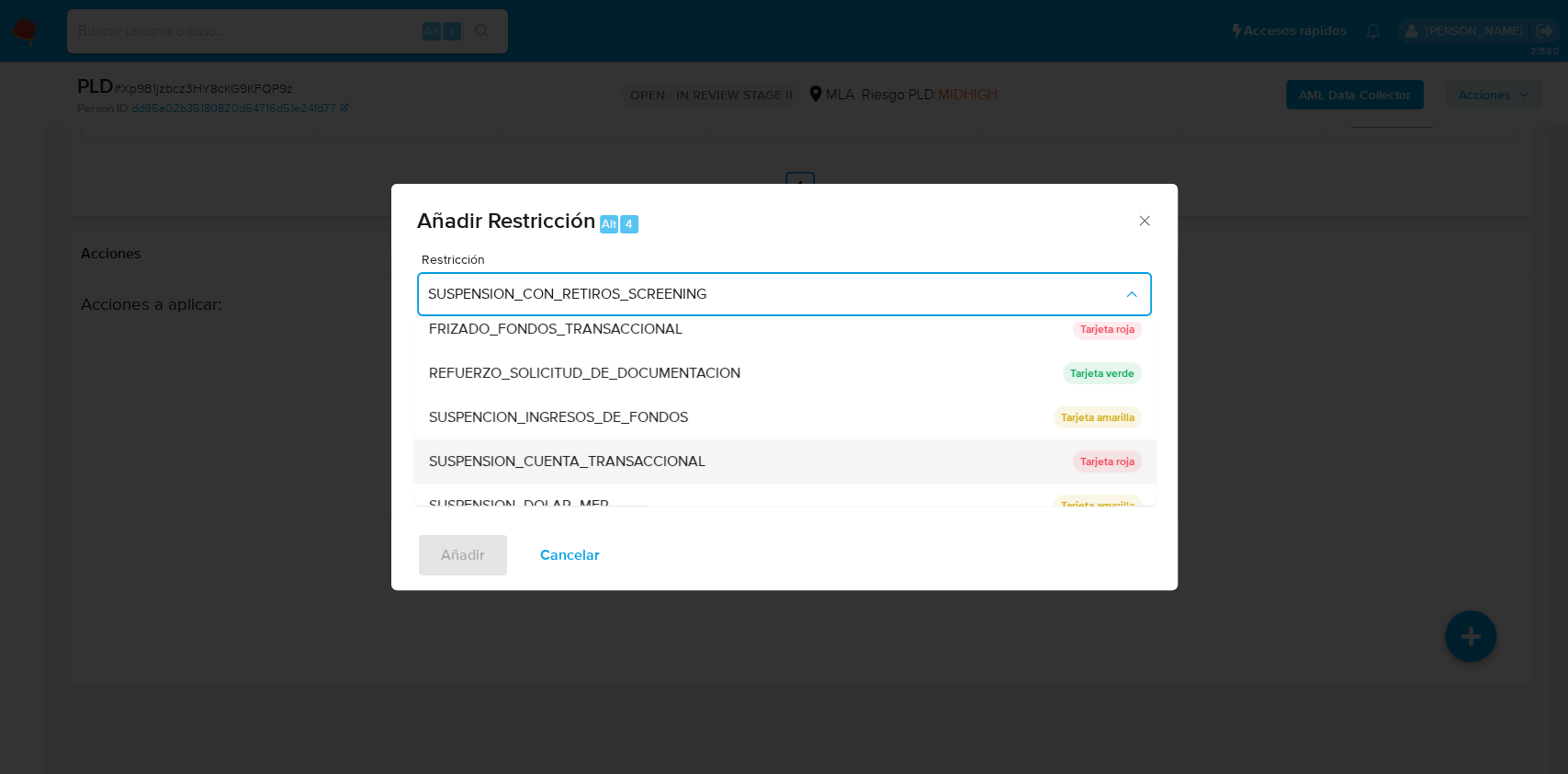
click at [533, 458] on span "SUSPENSION_CUENTA_TRANSACCIONAL" at bounding box center [567, 461] width 277 height 18
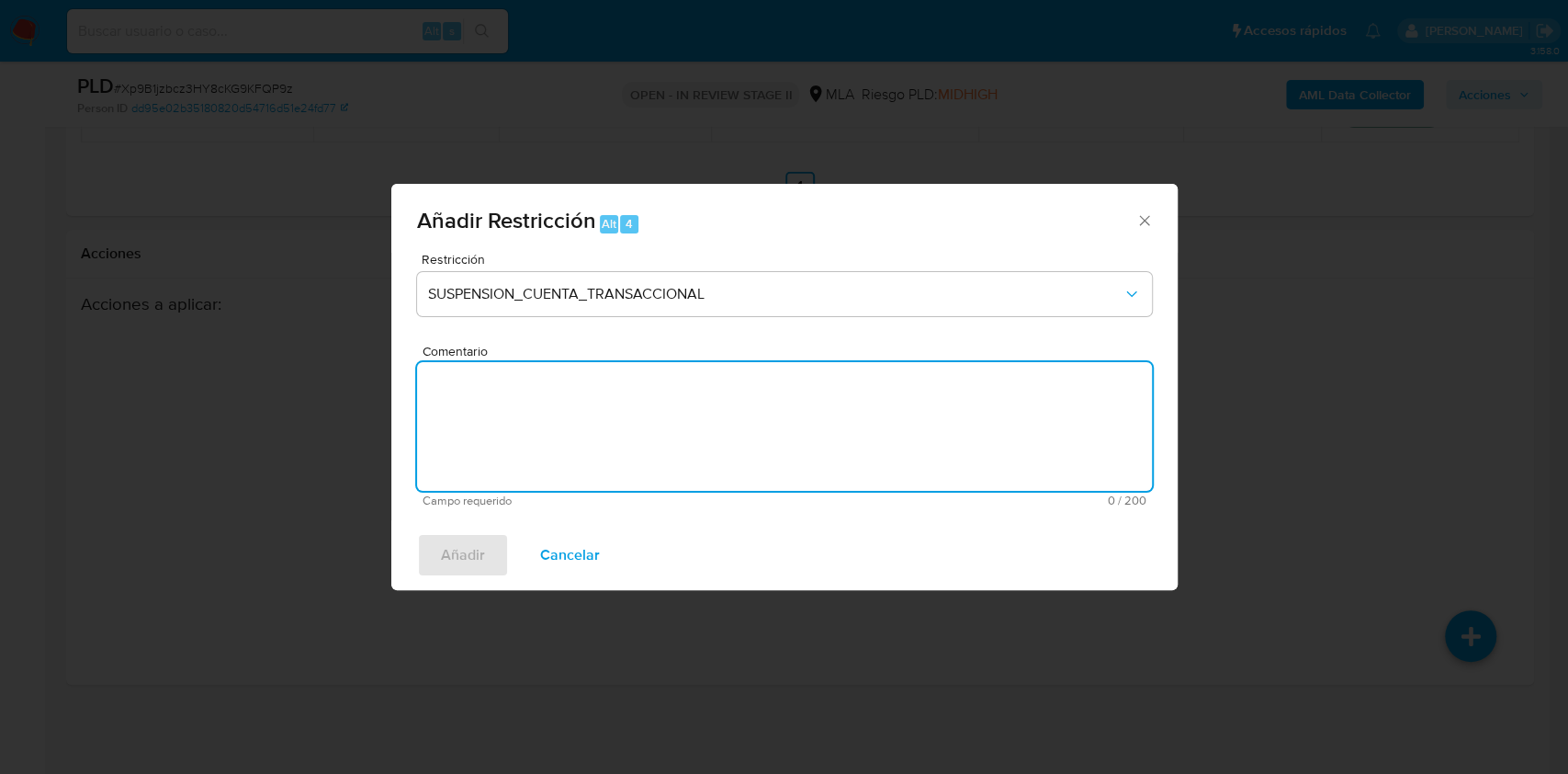
click at [530, 430] on textarea "Comentario" at bounding box center [784, 426] width 735 height 129
type textarea "AML"
click at [477, 547] on span "Añadir" at bounding box center [463, 555] width 45 height 41
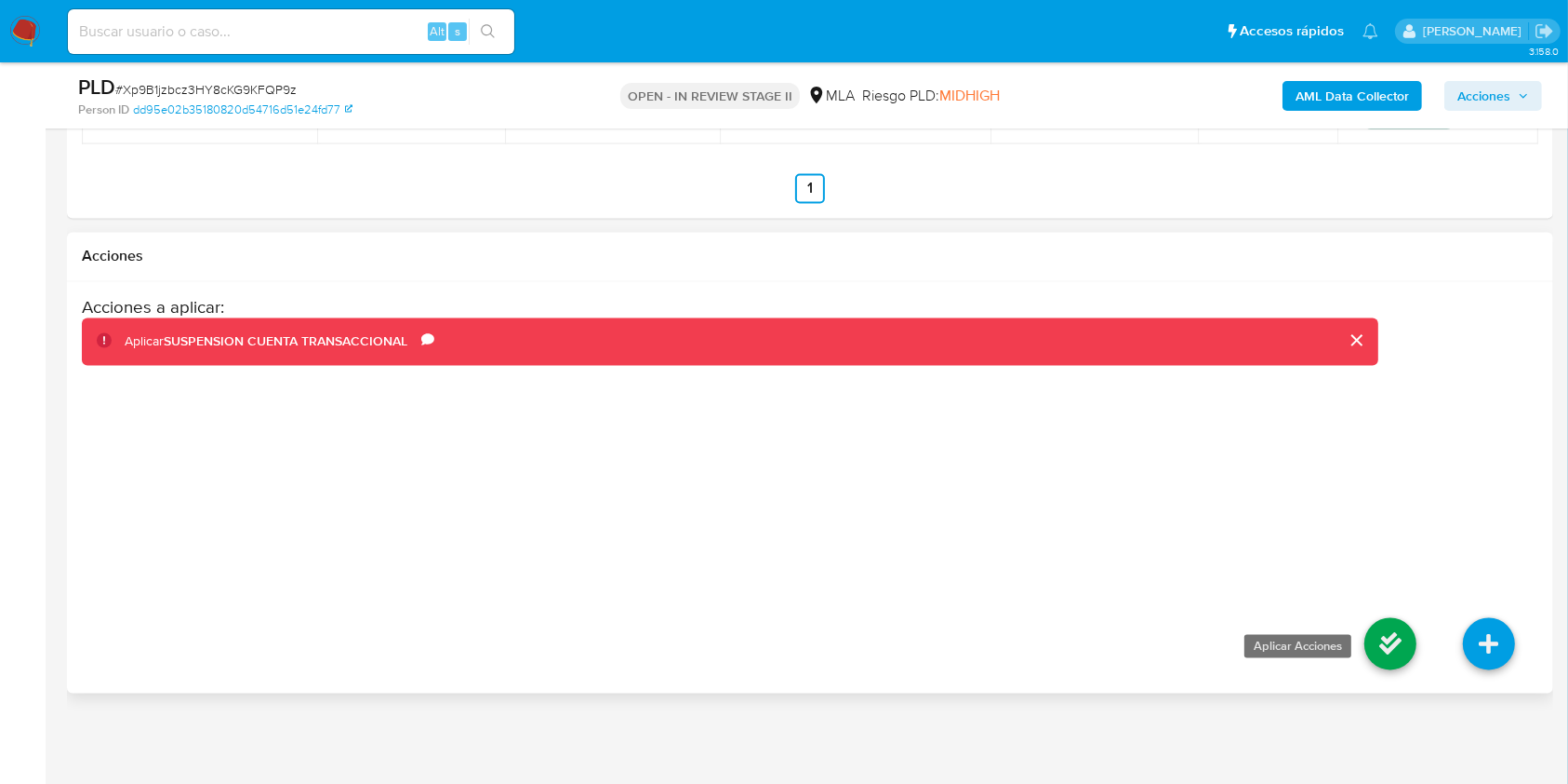
click at [1370, 644] on icon at bounding box center [1391, 644] width 52 height 52
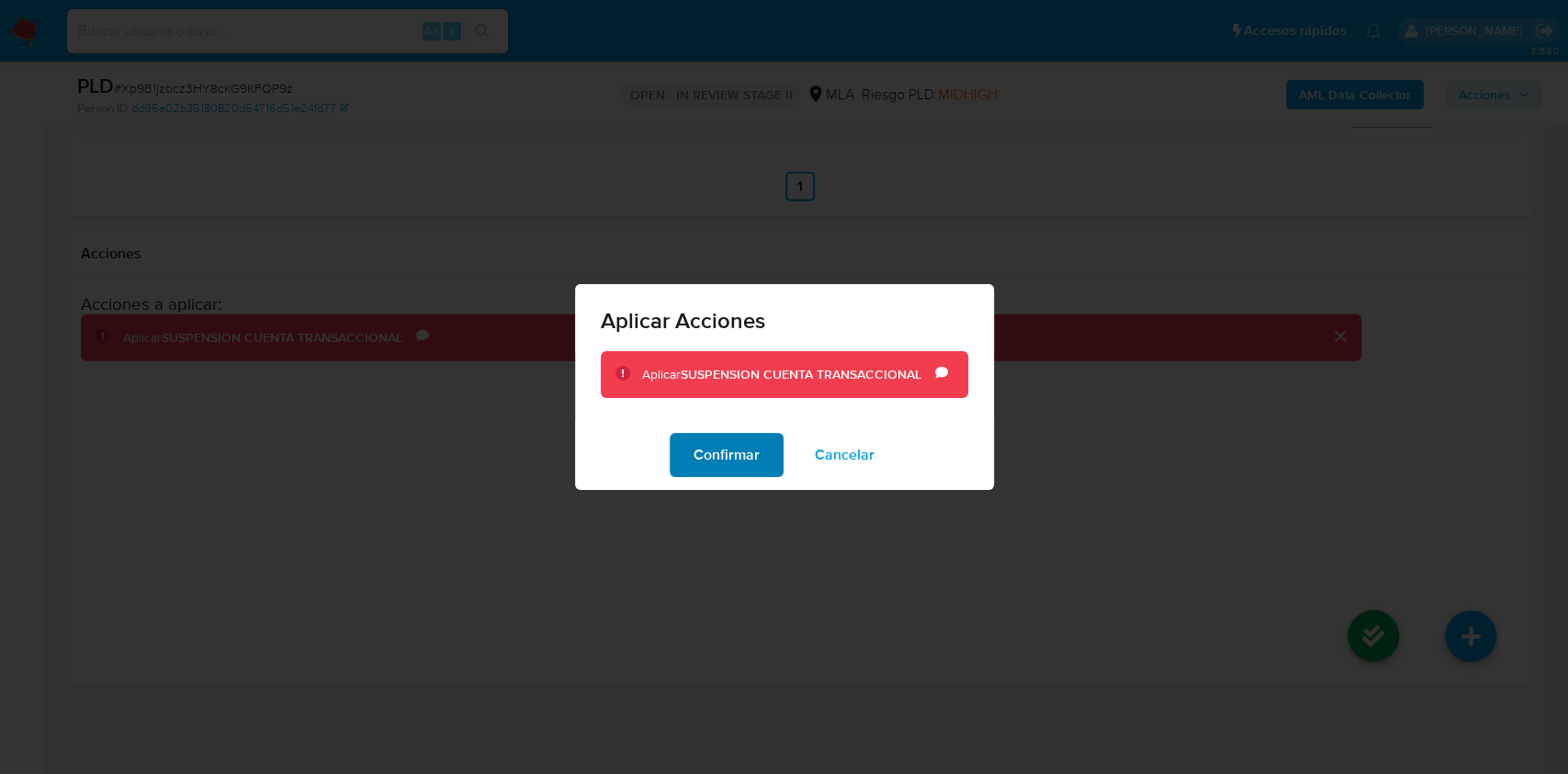
click at [727, 438] on span "Confirmar" at bounding box center [726, 455] width 66 height 41
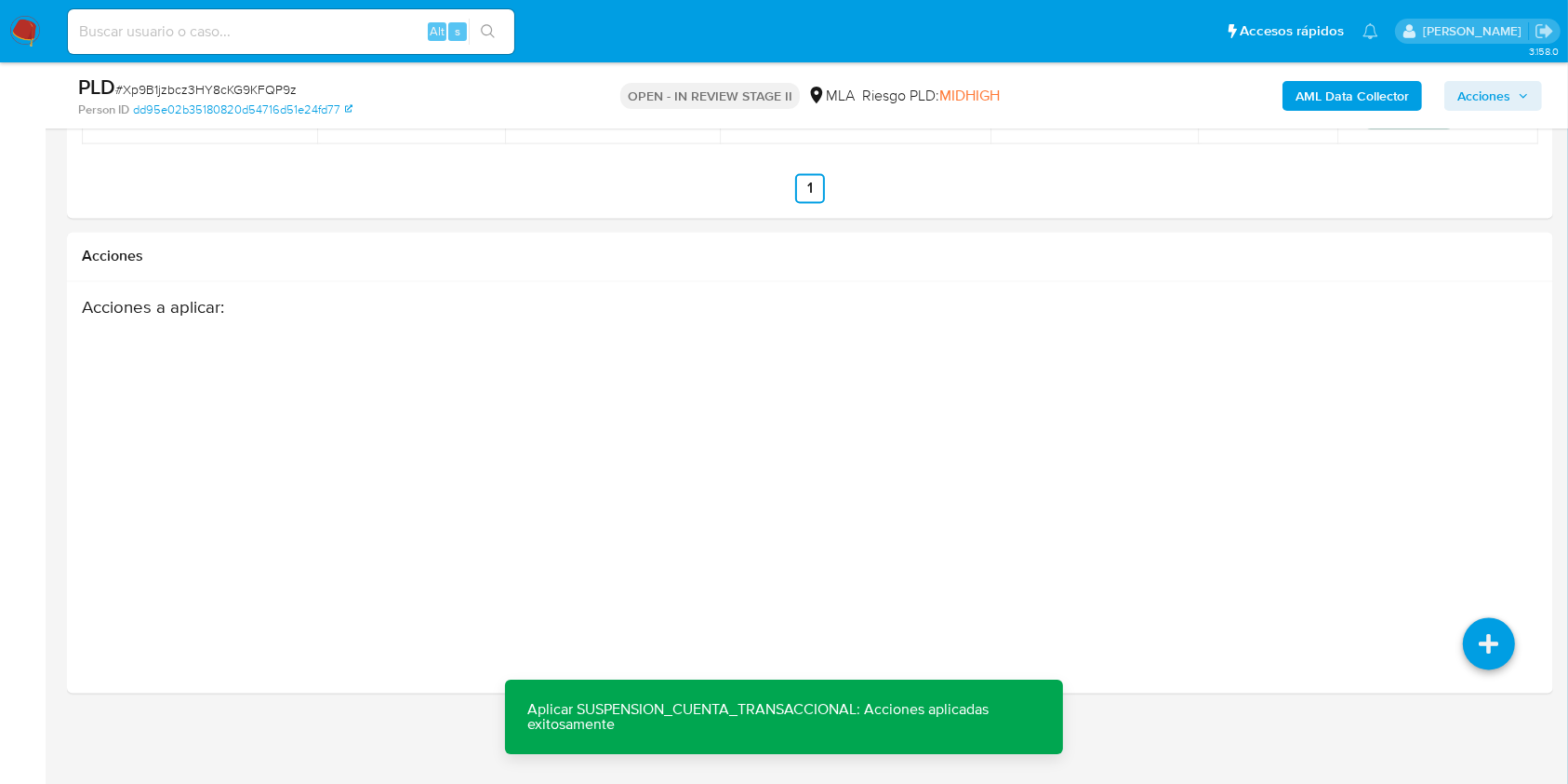
click at [1487, 89] on span "Acciones" at bounding box center [1484, 96] width 53 height 29
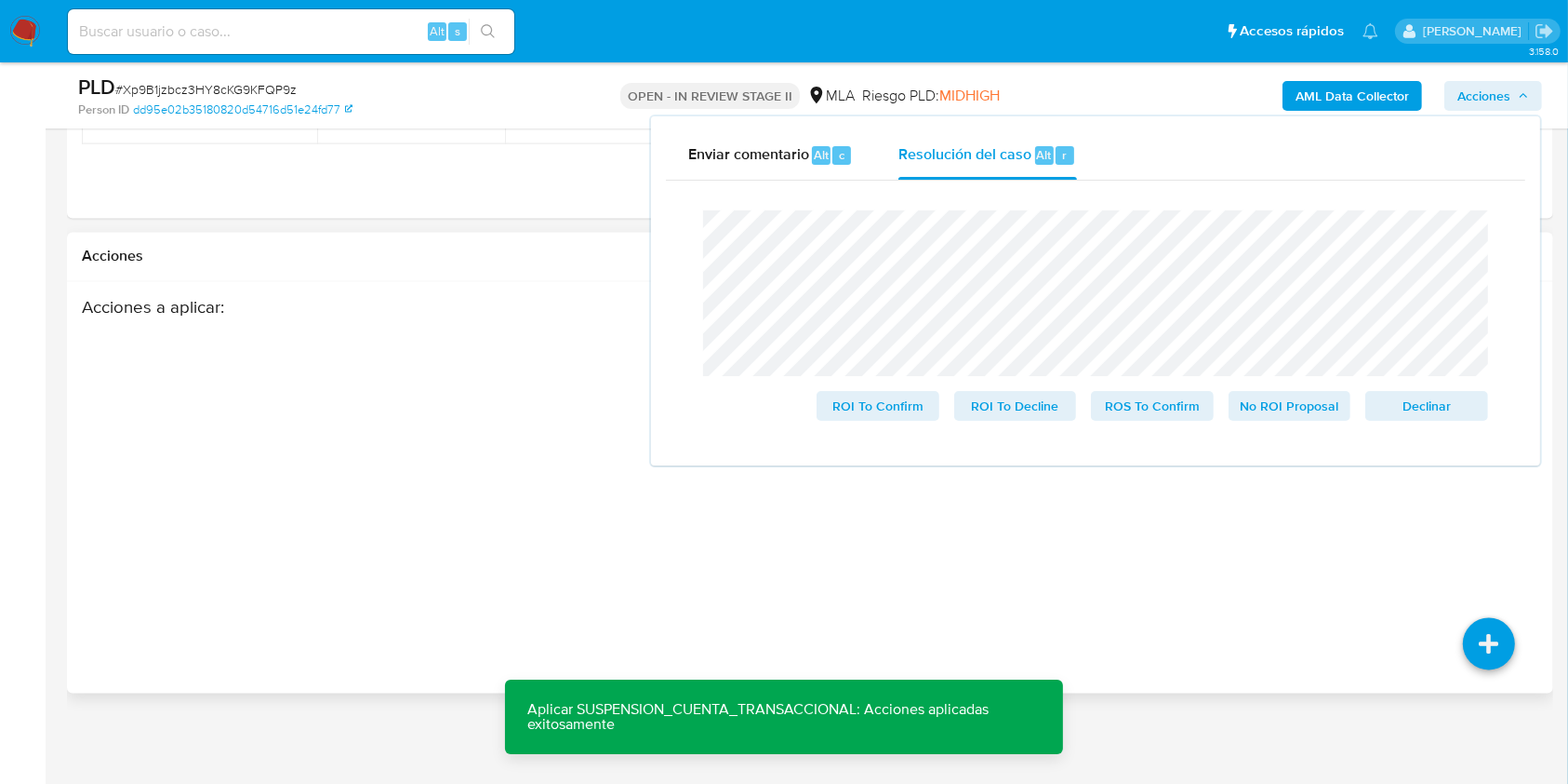
click at [405, 389] on div "Acciones a aplicar :" at bounding box center [730, 446] width 1296 height 298
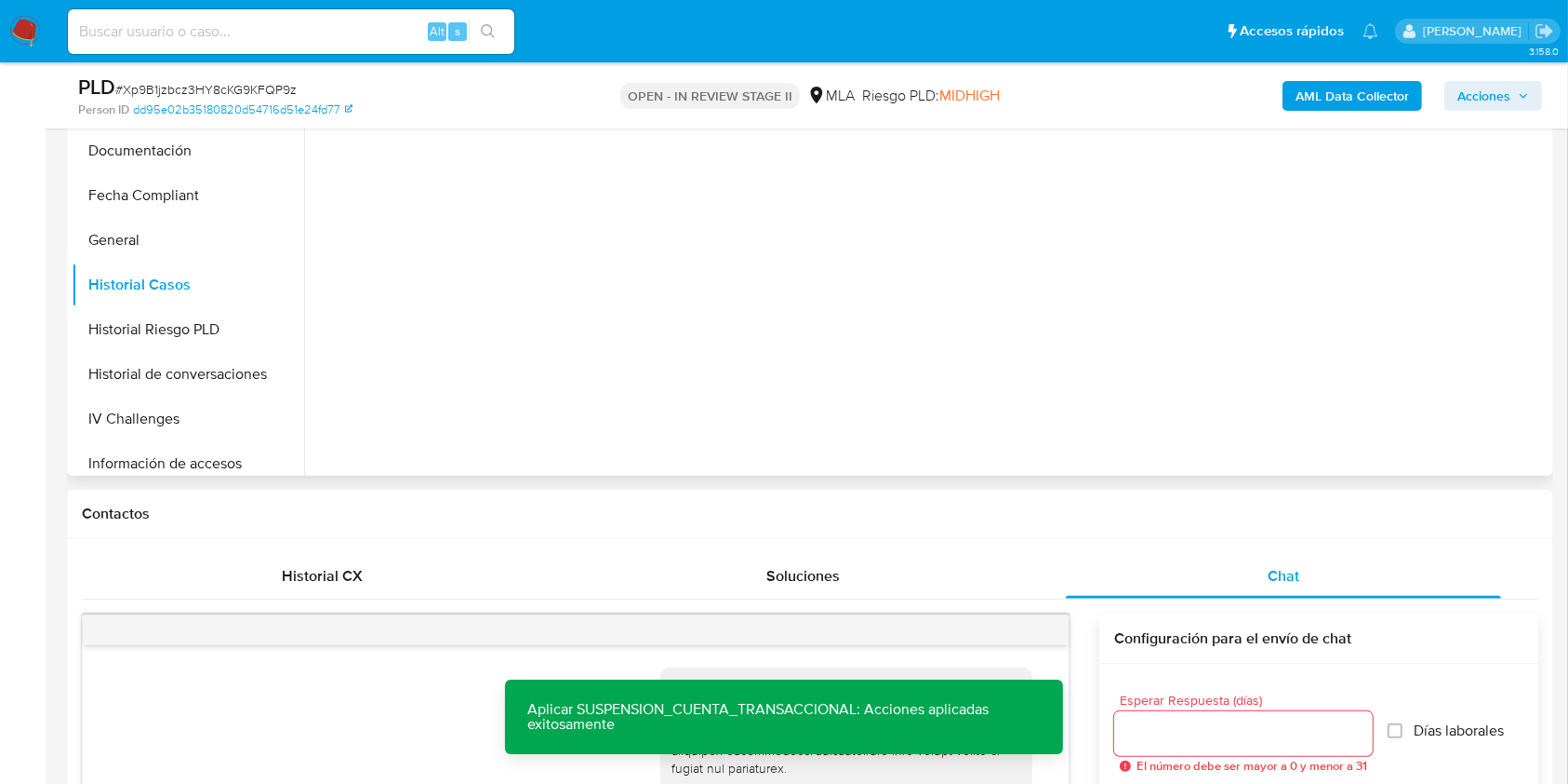
scroll to position [250, 0]
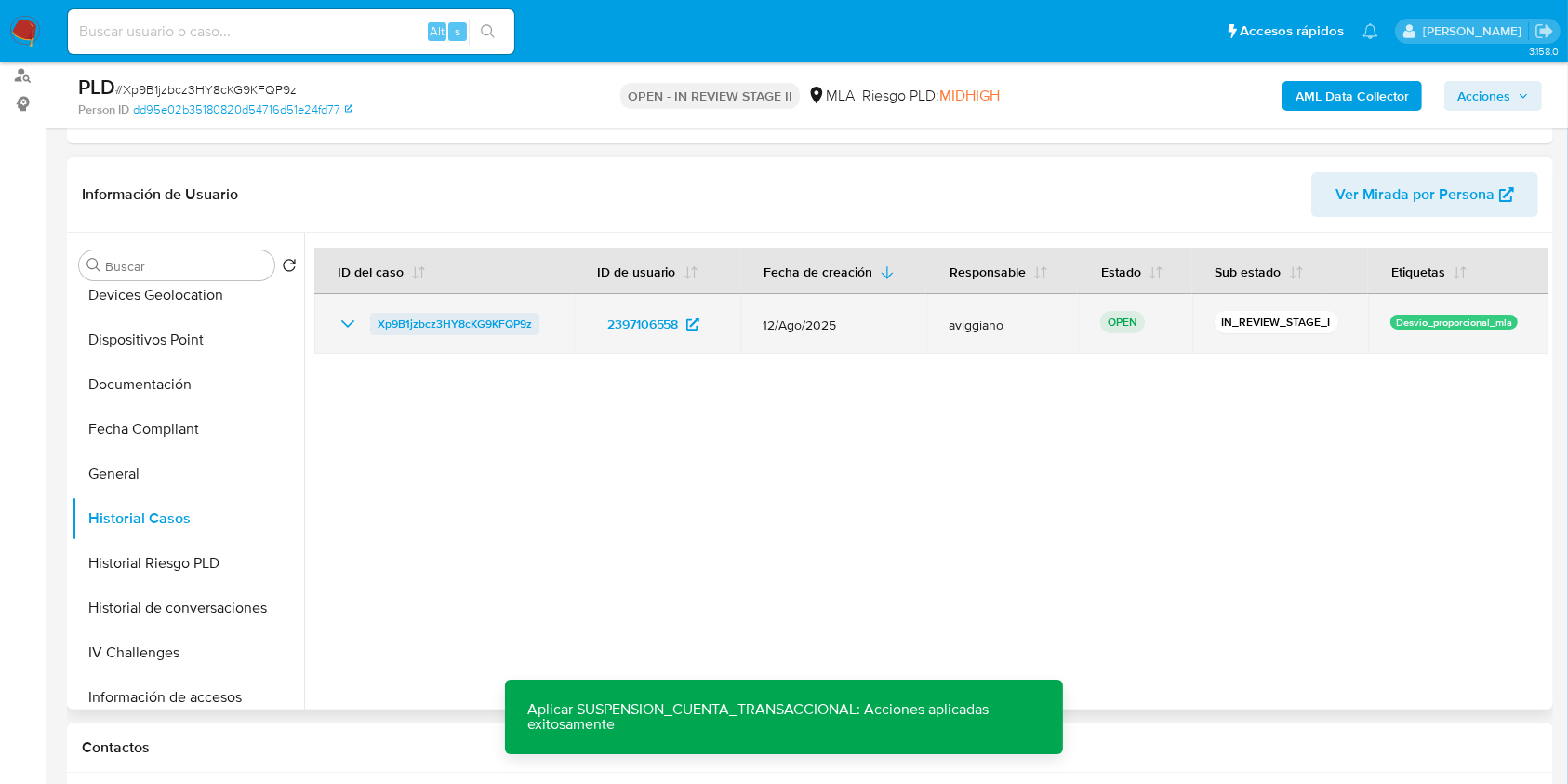
click at [484, 313] on span "Xp9B1jzbcz3HY8cKG9KFQP9z" at bounding box center [454, 324] width 154 height 23
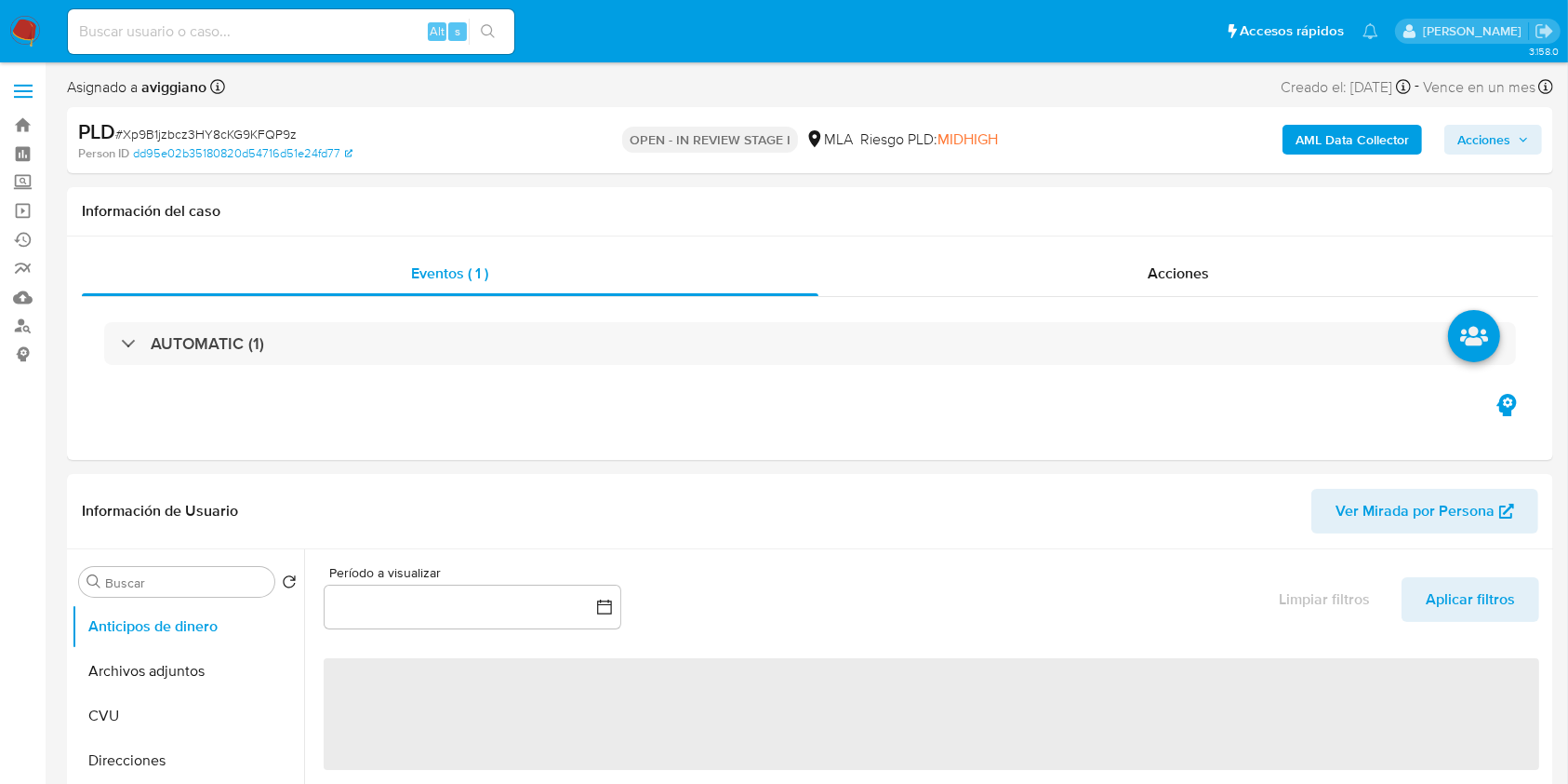
select select "10"
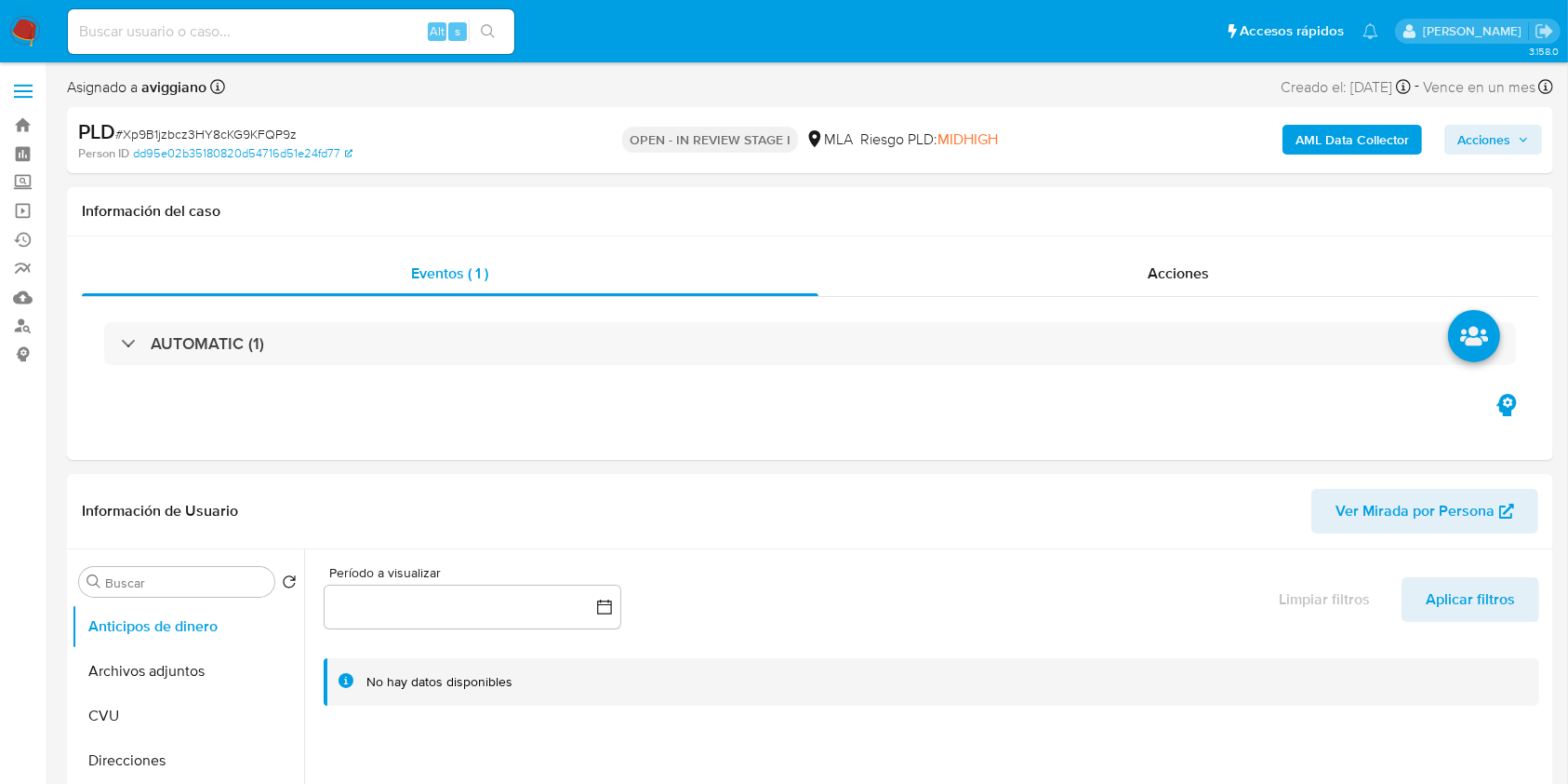
click at [1477, 153] on span "Acciones" at bounding box center [1484, 139] width 53 height 29
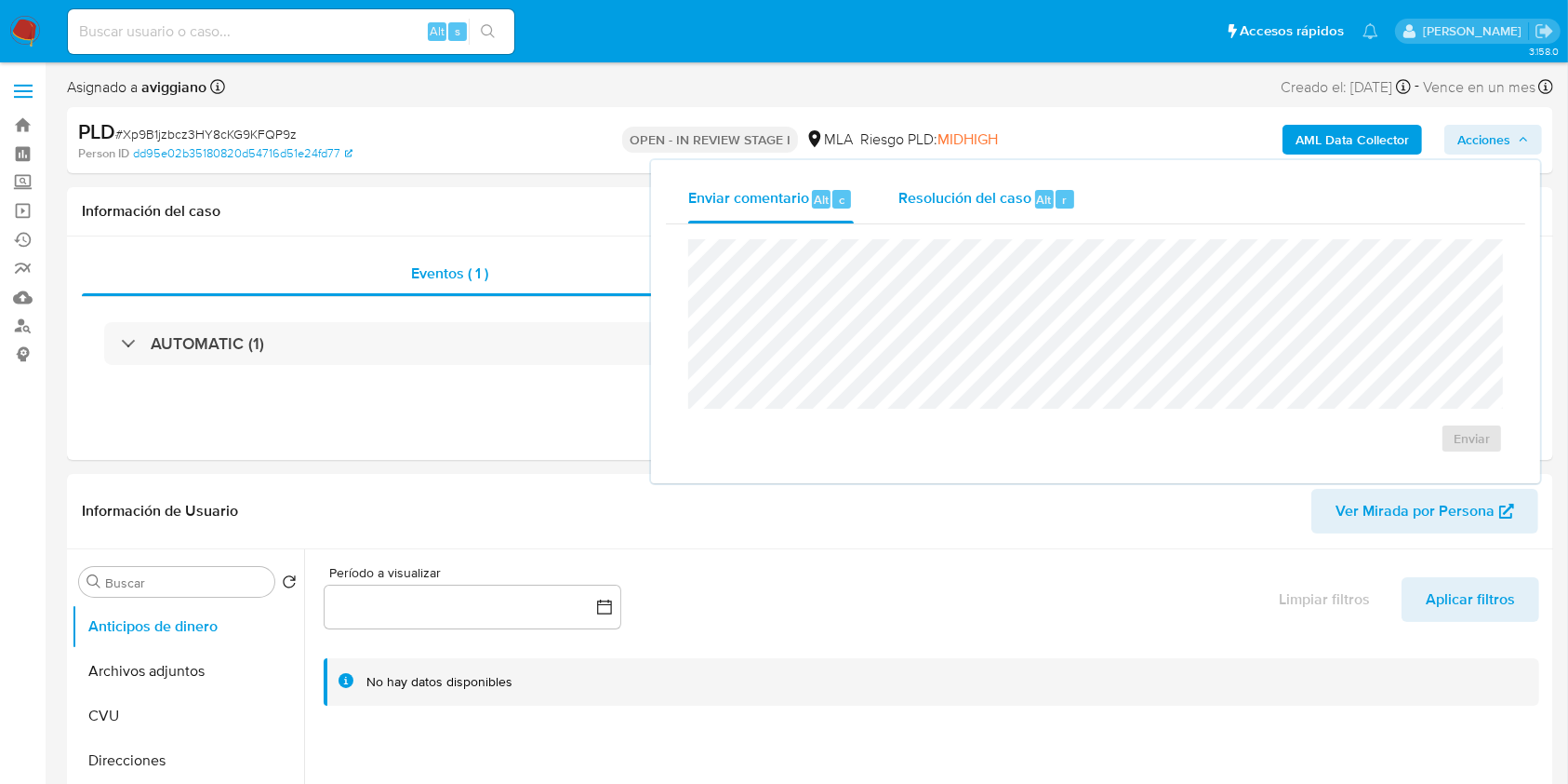
click at [960, 210] on div "Resolución del caso Alt r" at bounding box center [986, 198] width 177 height 48
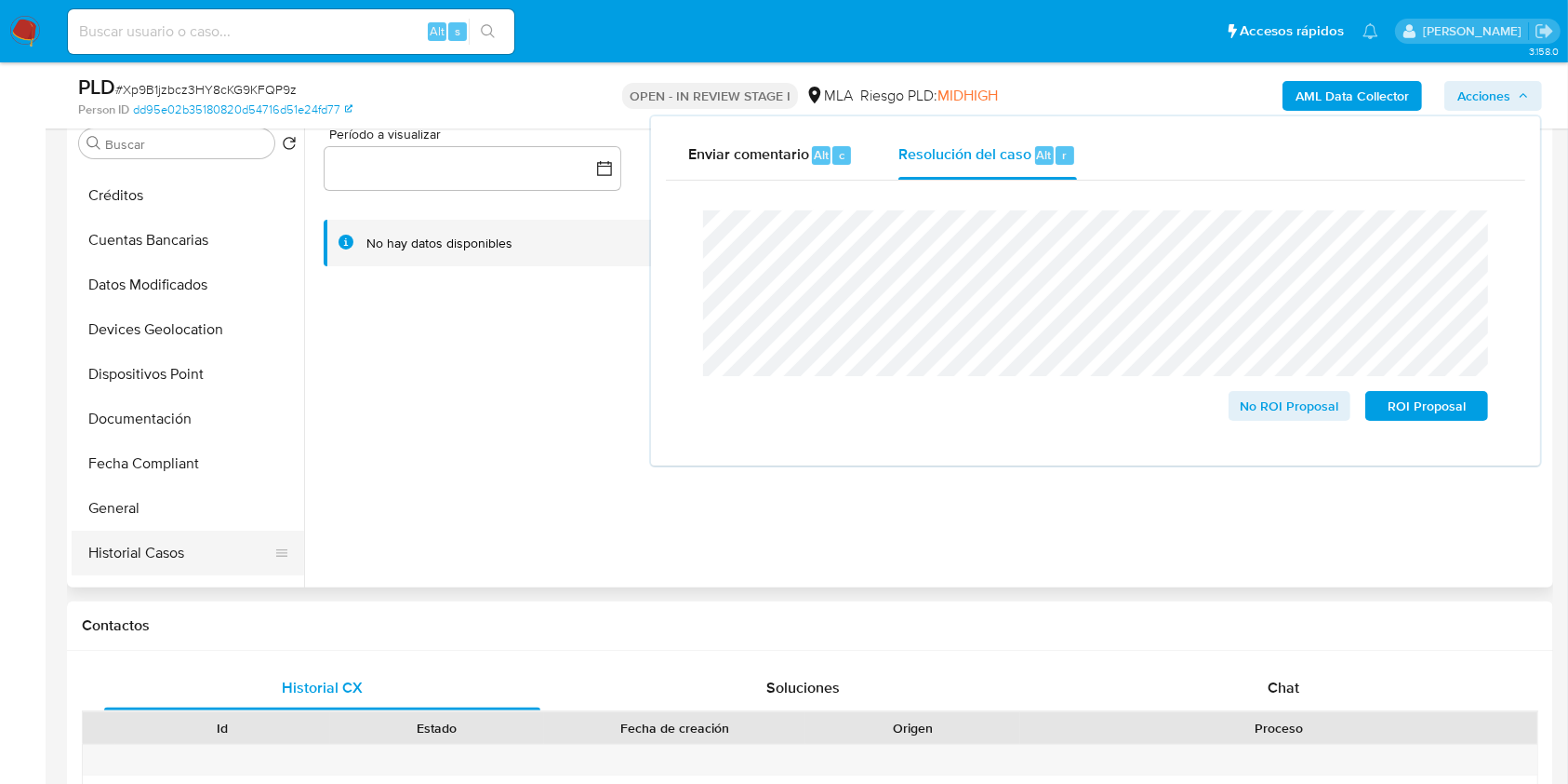
scroll to position [372, 0]
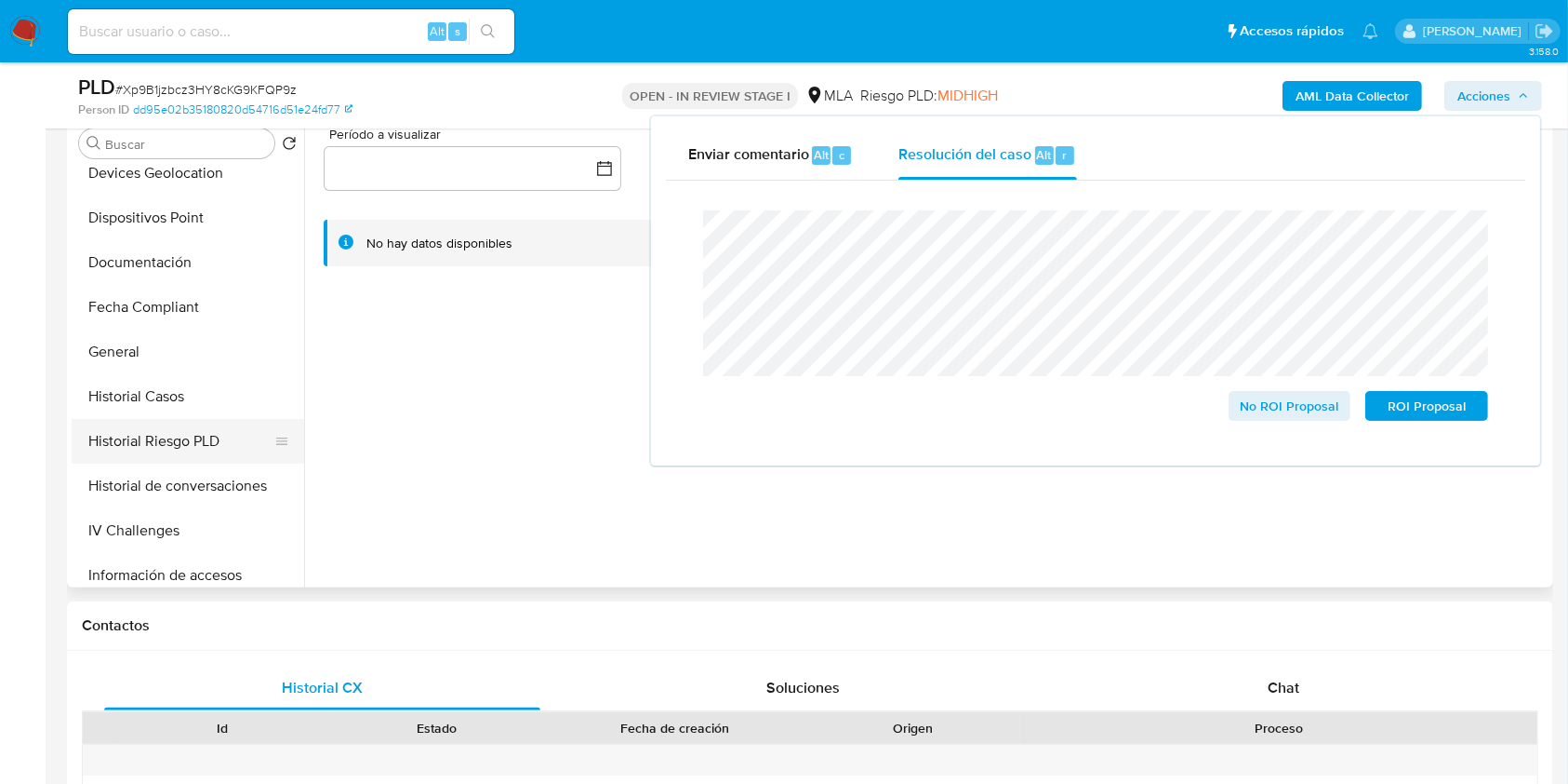
click at [159, 419] on button "Historial Riesgo PLD" at bounding box center [180, 442] width 218 height 45
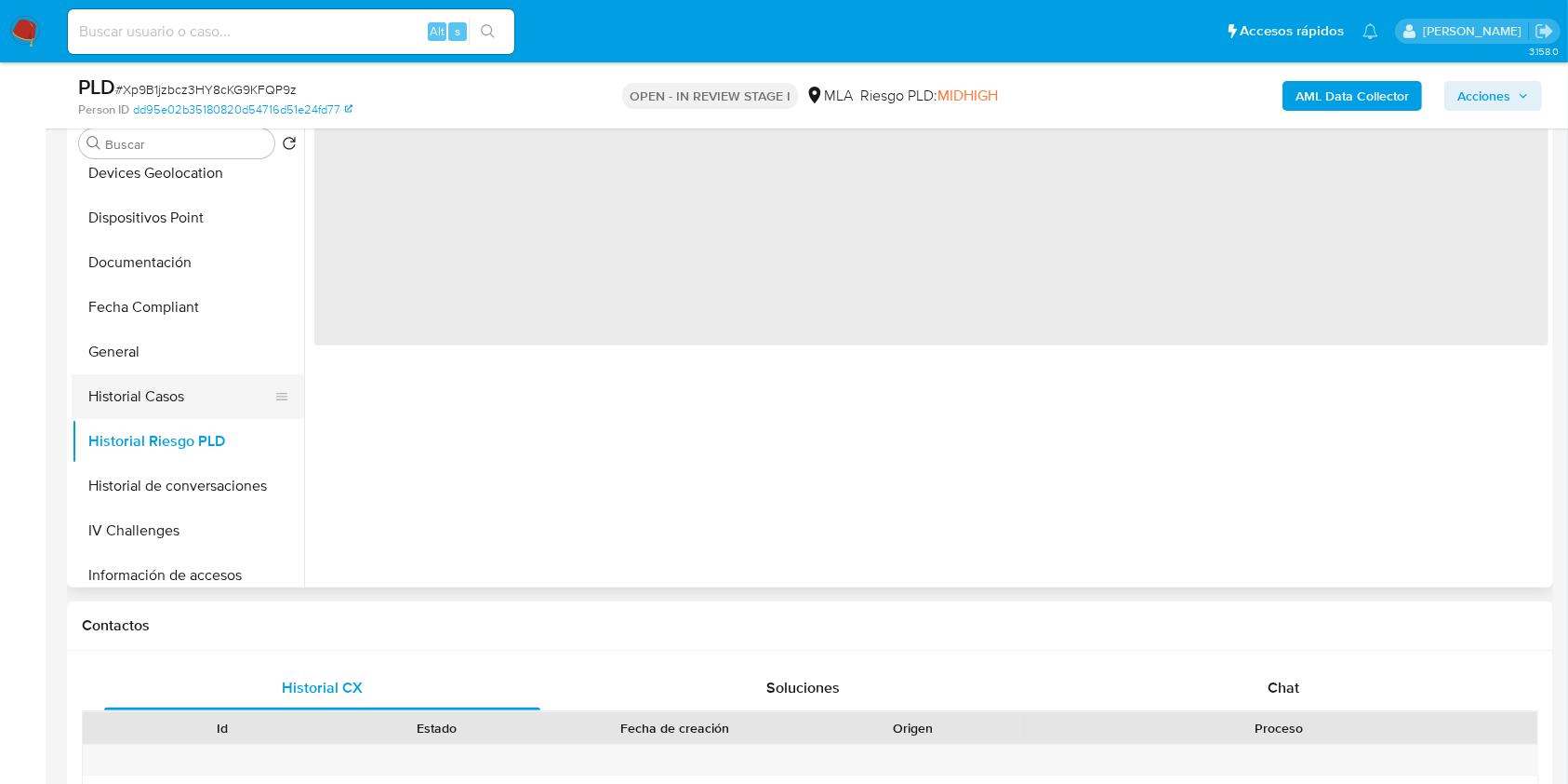
click at [178, 396] on button "Historial Casos" at bounding box center [180, 396] width 218 height 45
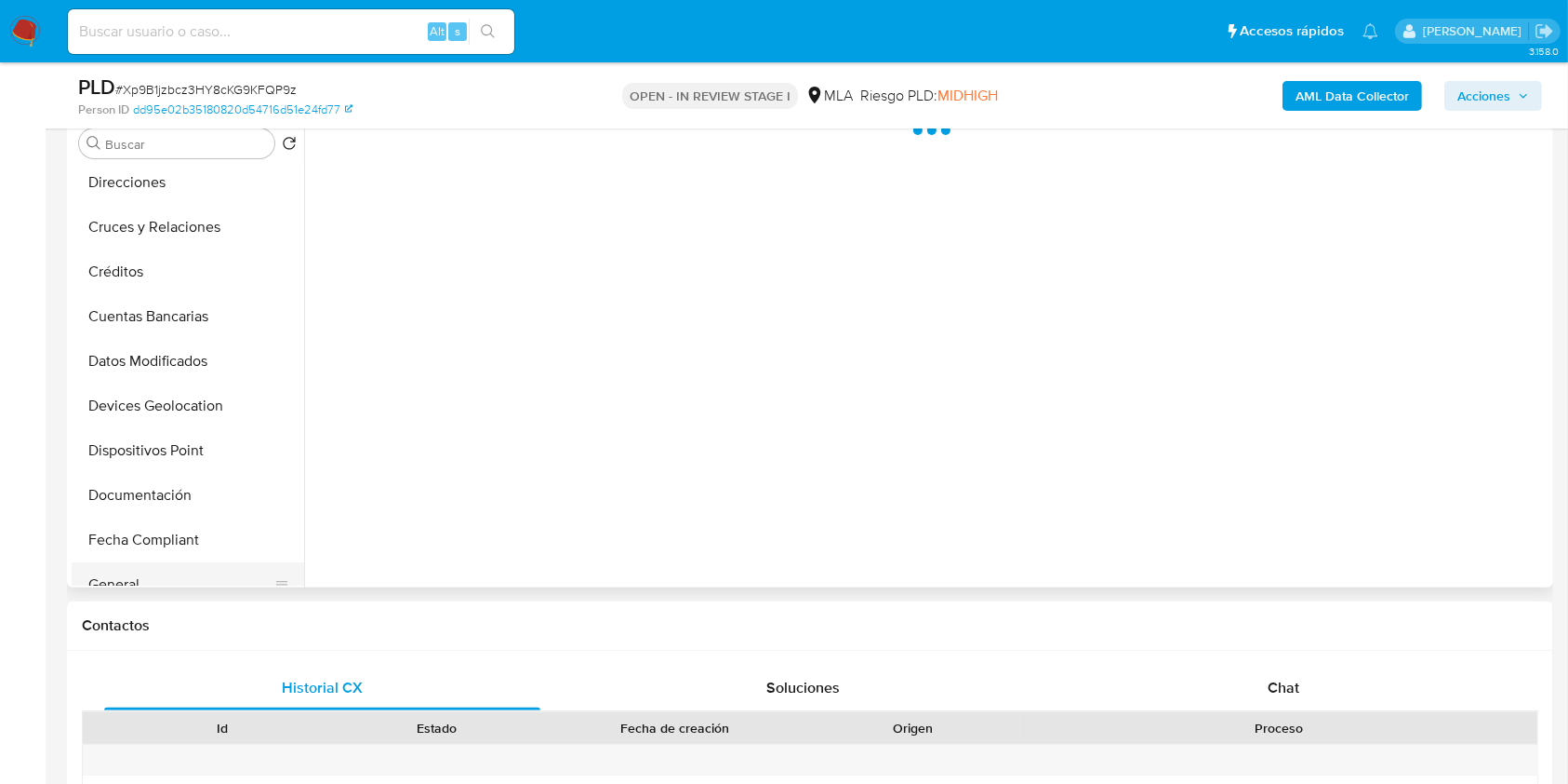
scroll to position [0, 0]
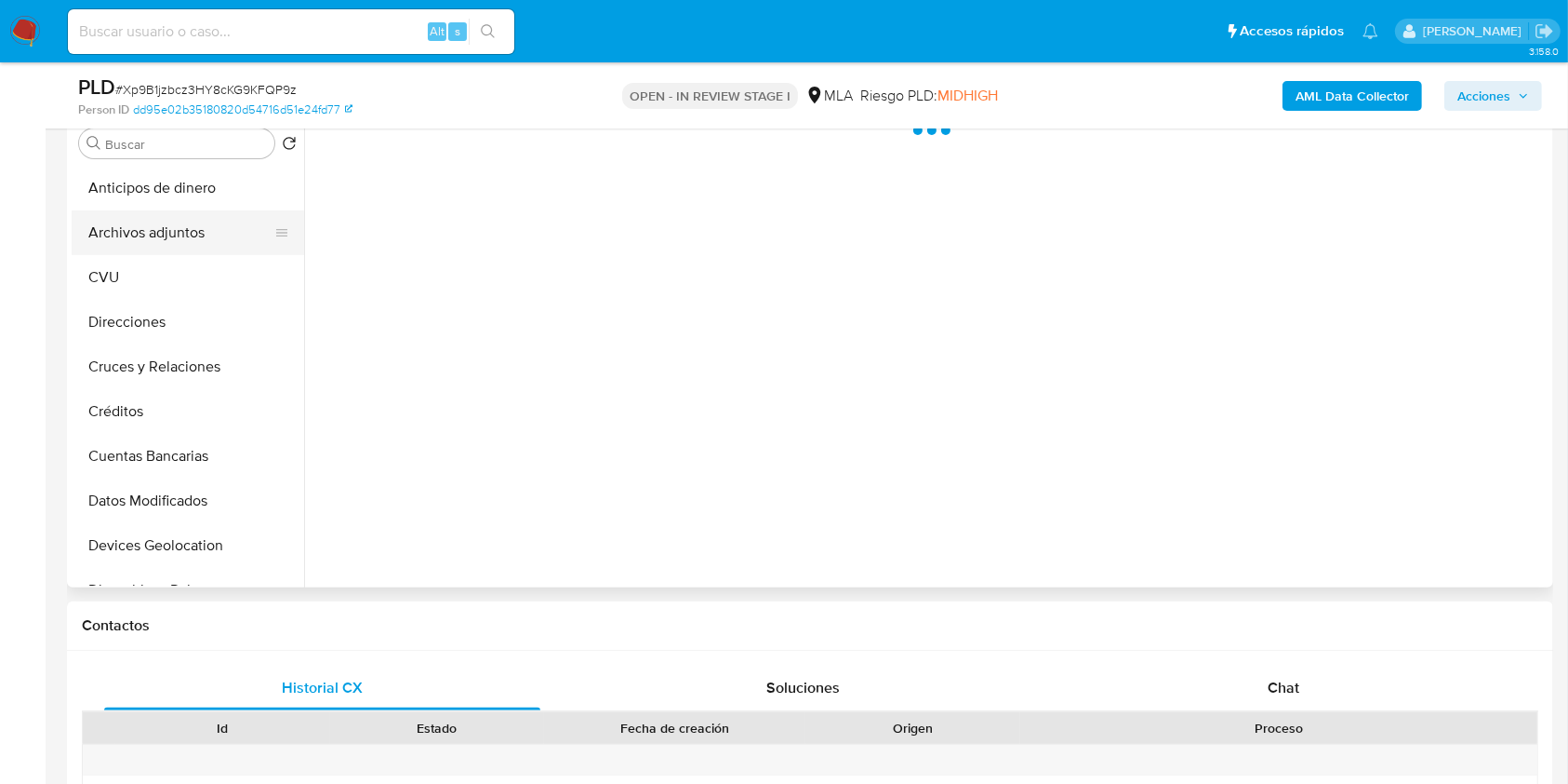
click at [173, 248] on button "Archivos adjuntos" at bounding box center [180, 233] width 218 height 45
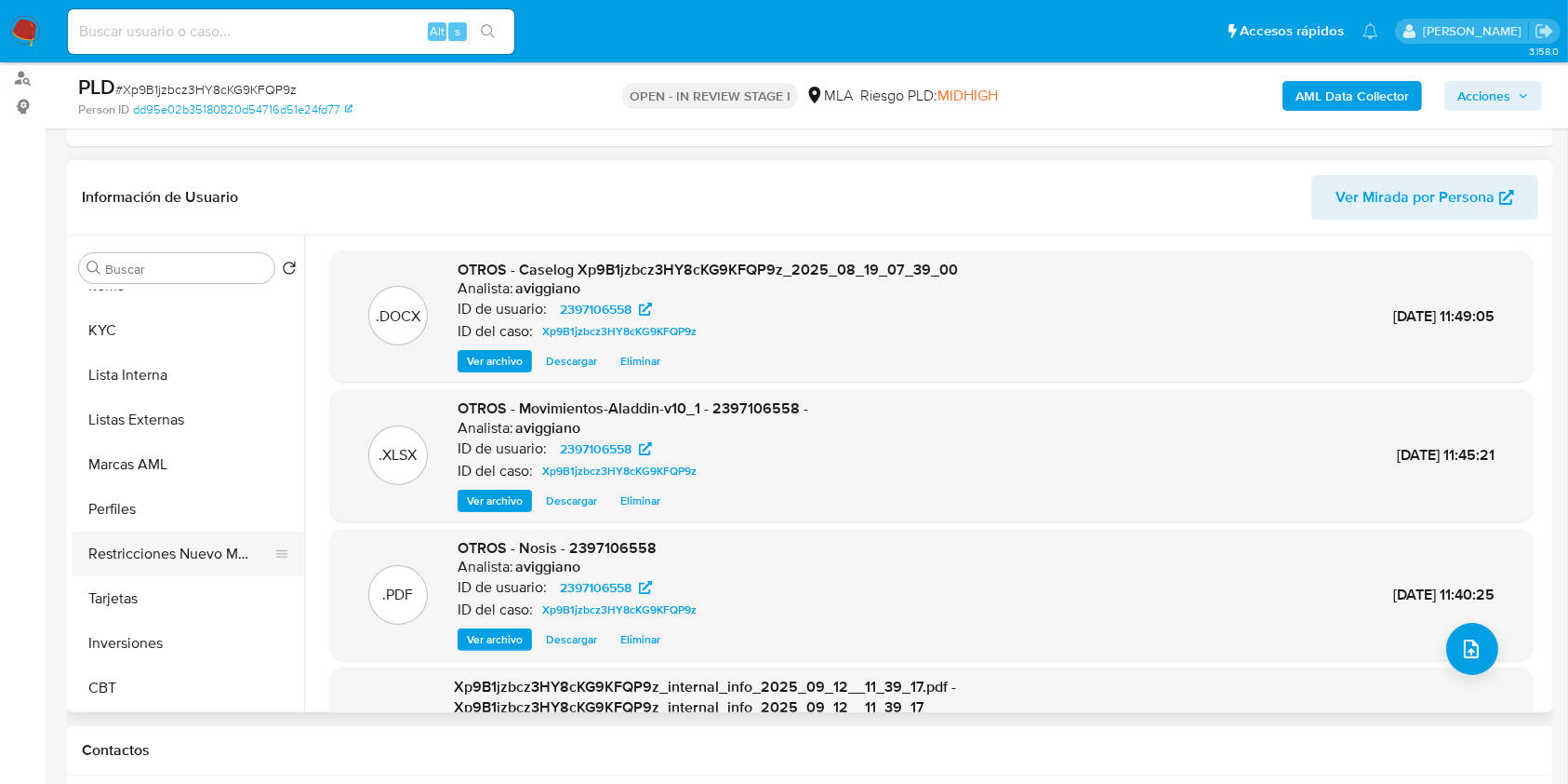
scroll to position [752, 0]
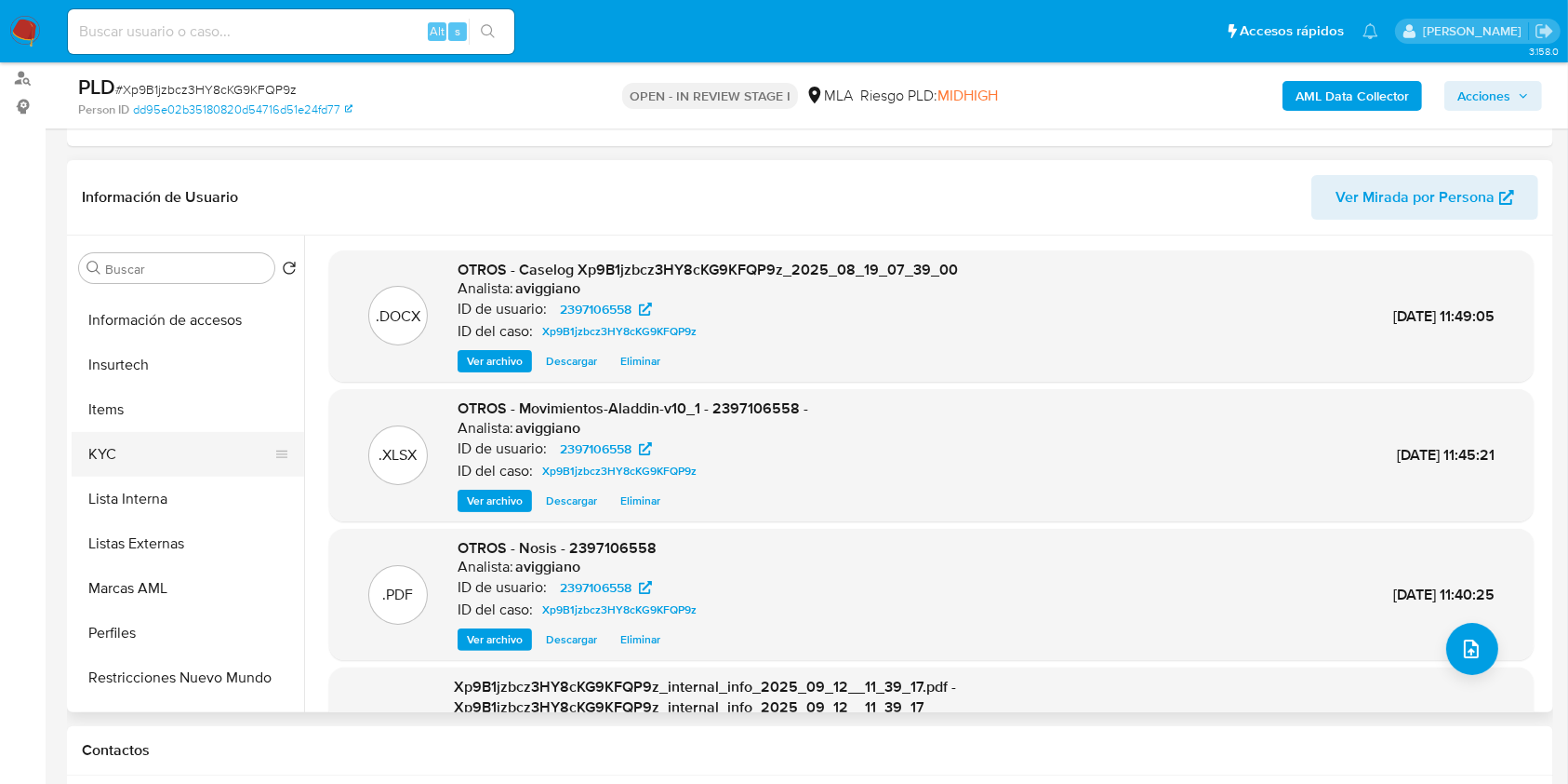
click at [135, 445] on button "KYC" at bounding box center [180, 454] width 218 height 45
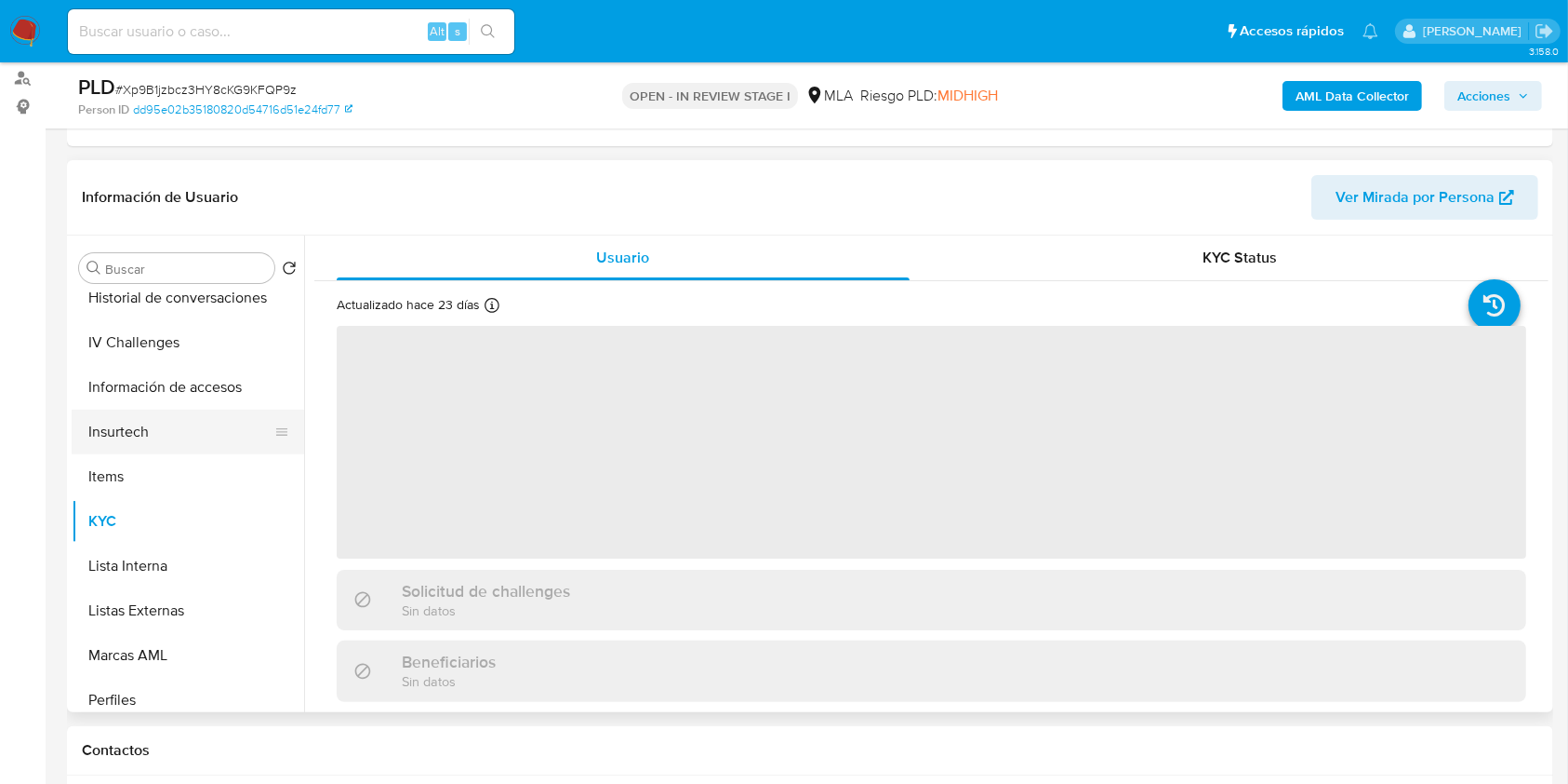
scroll to position [627, 0]
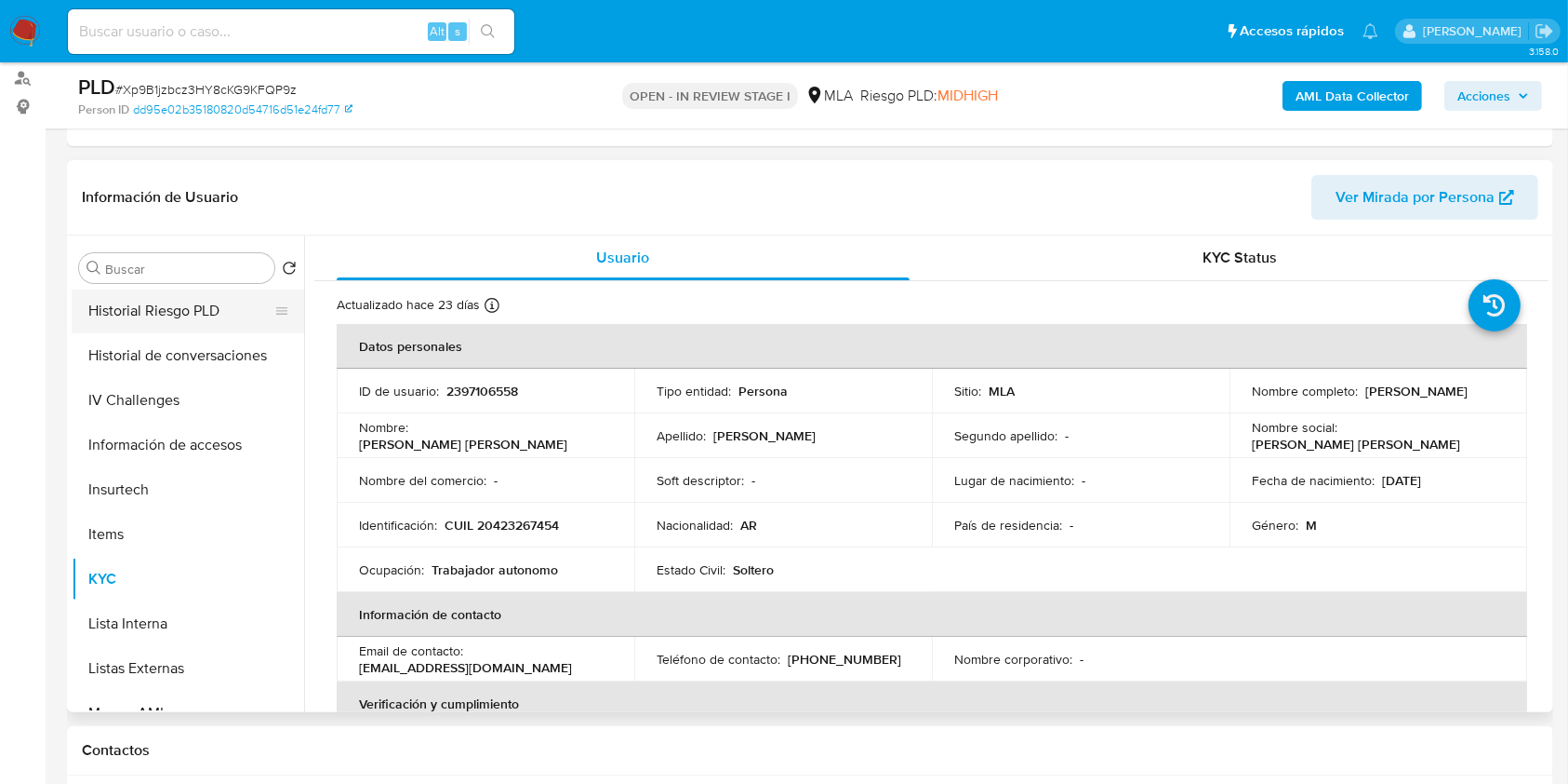
click at [175, 317] on button "Historial Riesgo PLD" at bounding box center [180, 311] width 218 height 45
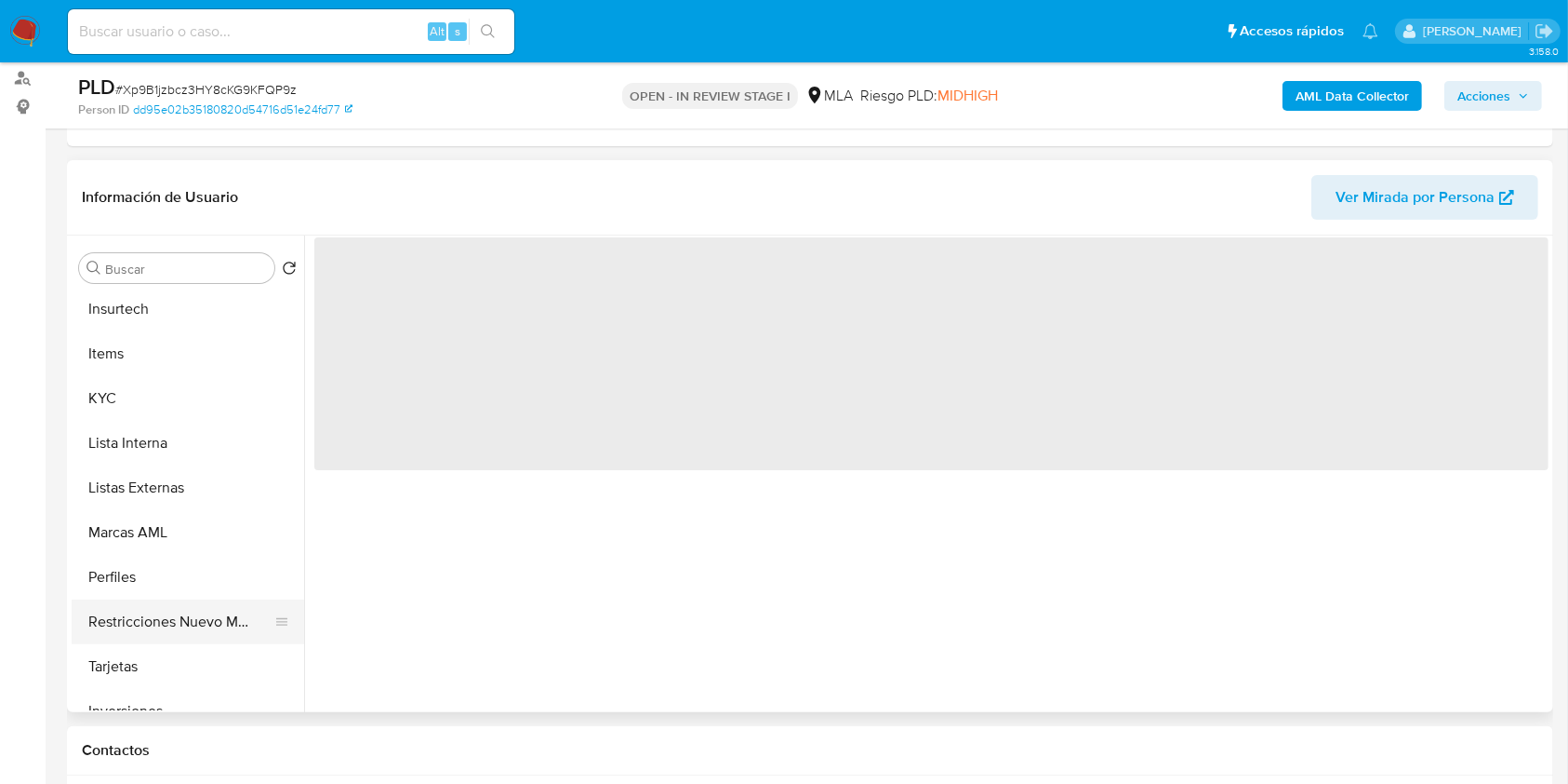
scroll to position [876, 0]
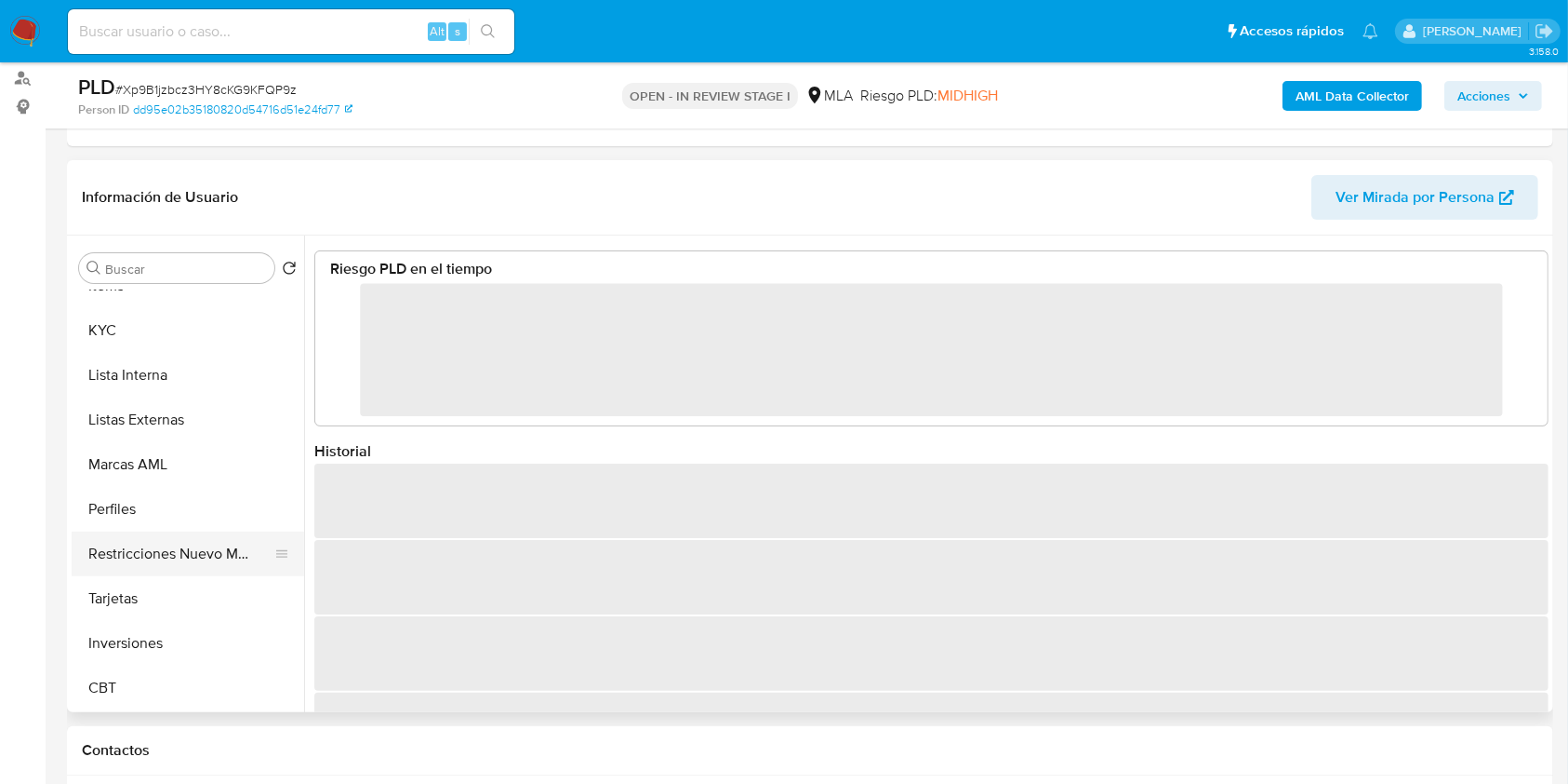
click at [144, 538] on button "Restricciones Nuevo Mundo" at bounding box center [180, 554] width 218 height 45
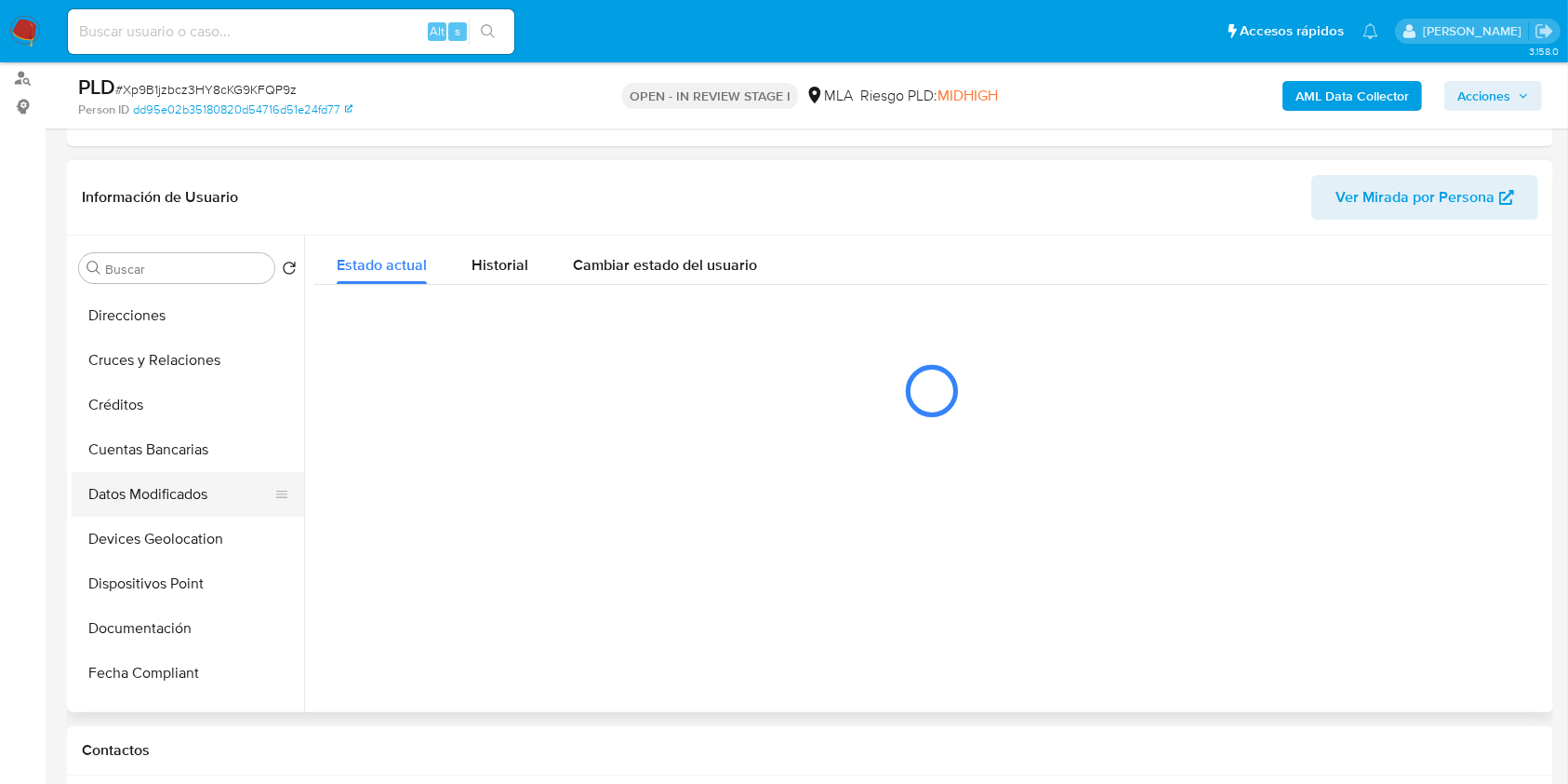
scroll to position [0, 0]
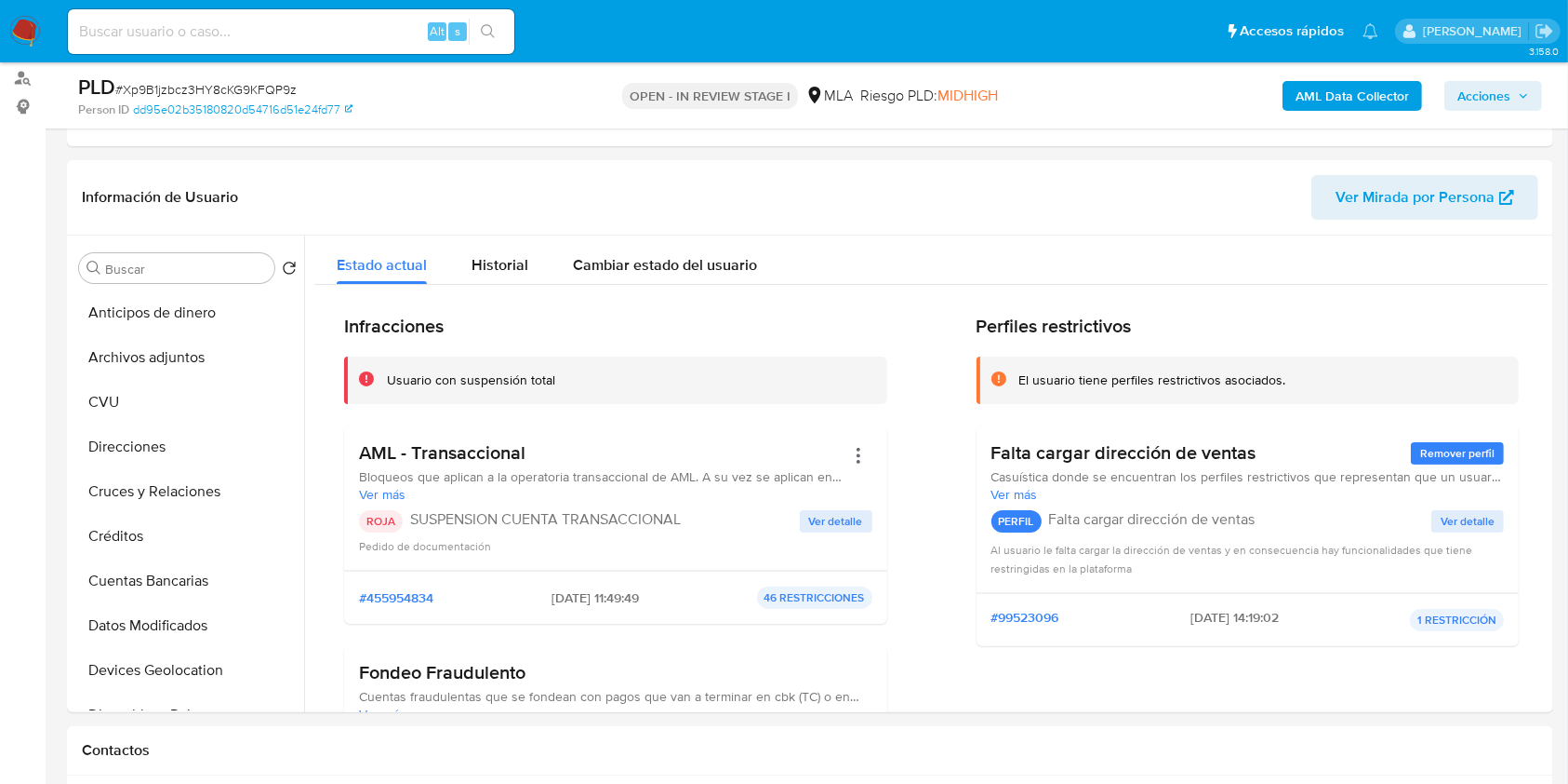
click at [1466, 114] on div "AML Data Collector Acciones" at bounding box center [1300, 95] width 482 height 44
click at [1466, 100] on span "Acciones" at bounding box center [1484, 96] width 53 height 29
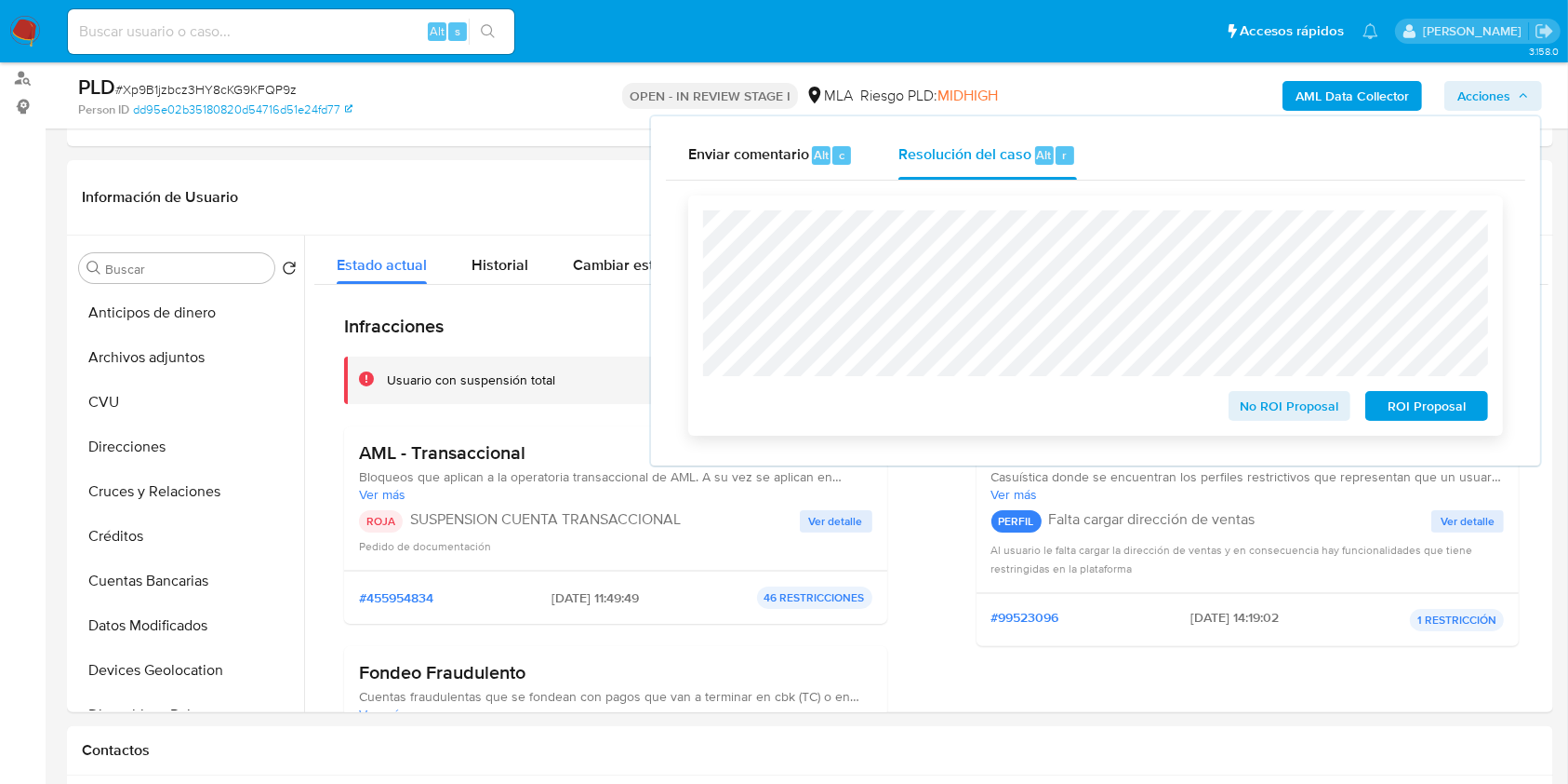
click at [1401, 404] on span "ROI Proposal" at bounding box center [1427, 405] width 97 height 26
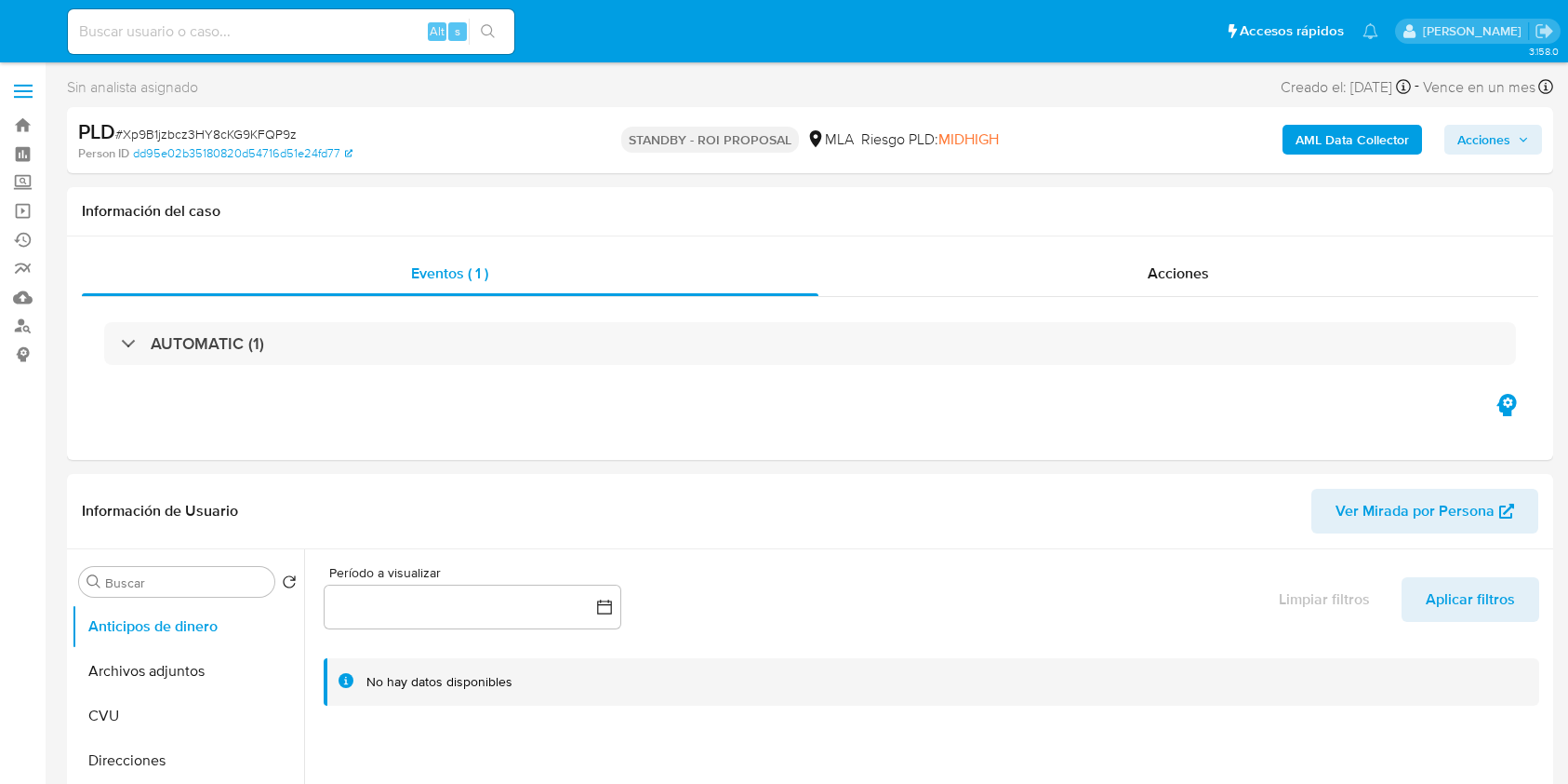
select select "10"
click at [12, 118] on link "Bandeja" at bounding box center [111, 125] width 222 height 28
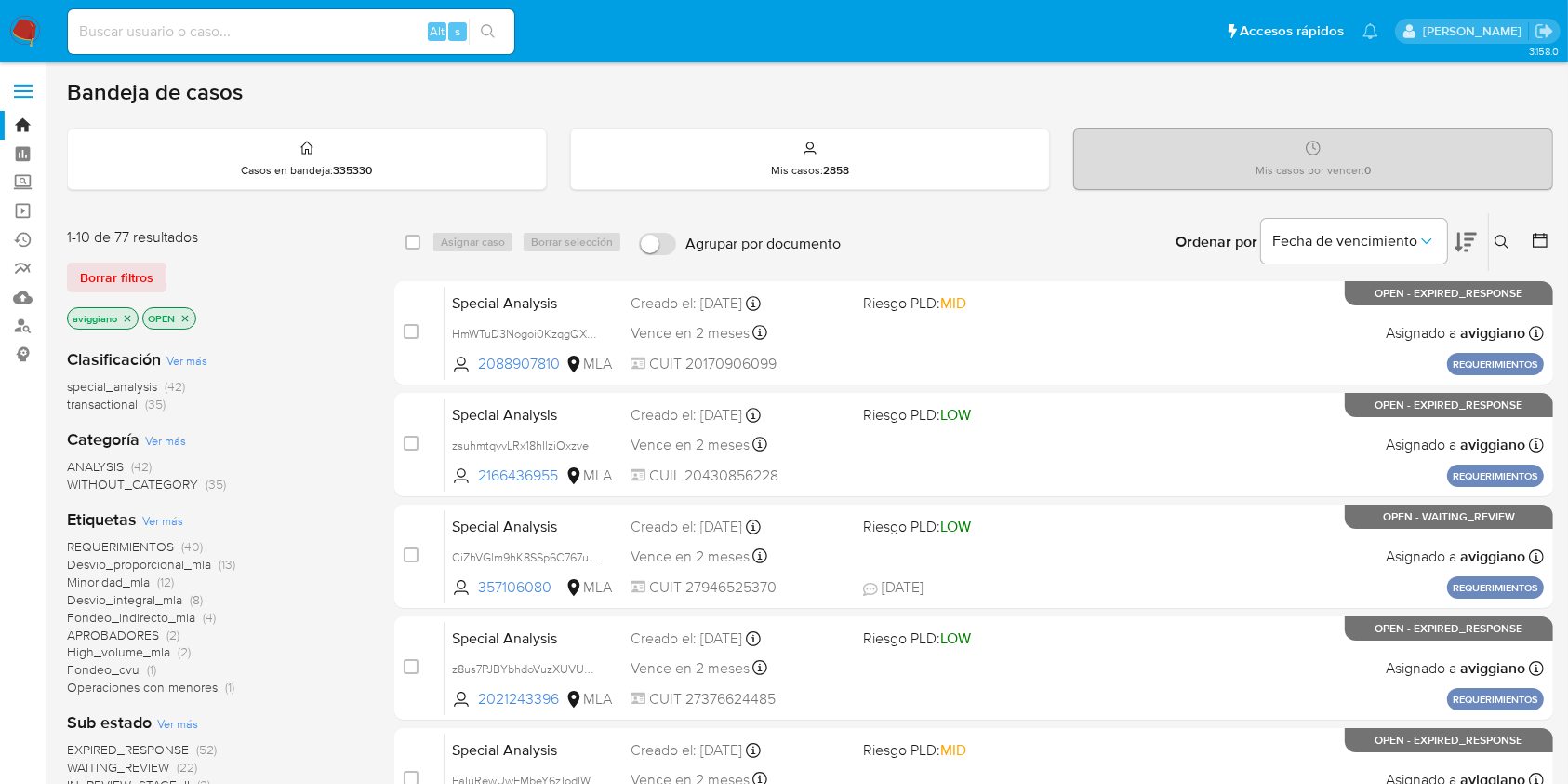
click at [129, 313] on icon "close-filter" at bounding box center [126, 318] width 11 height 11
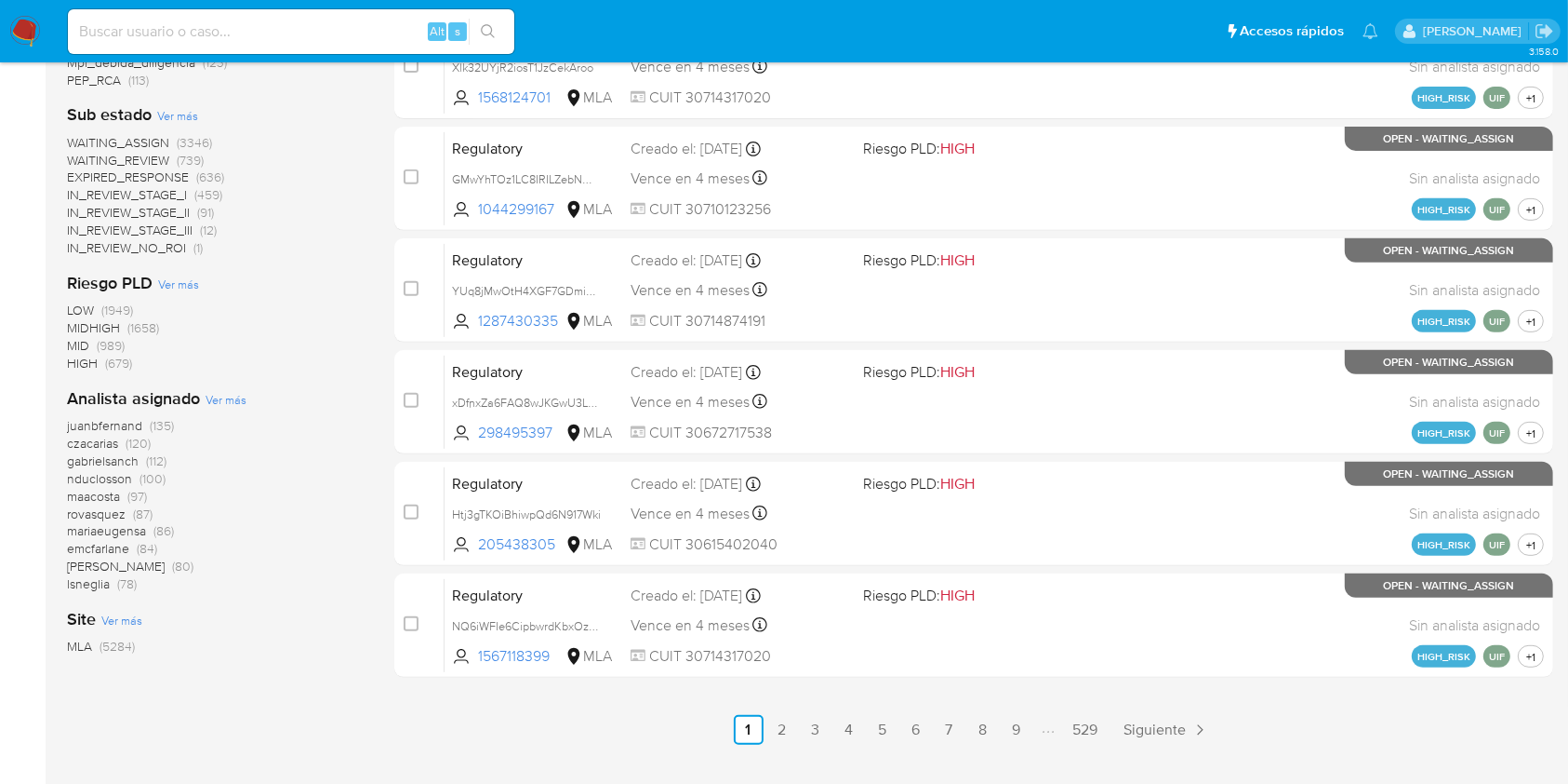
scroll to position [752, 0]
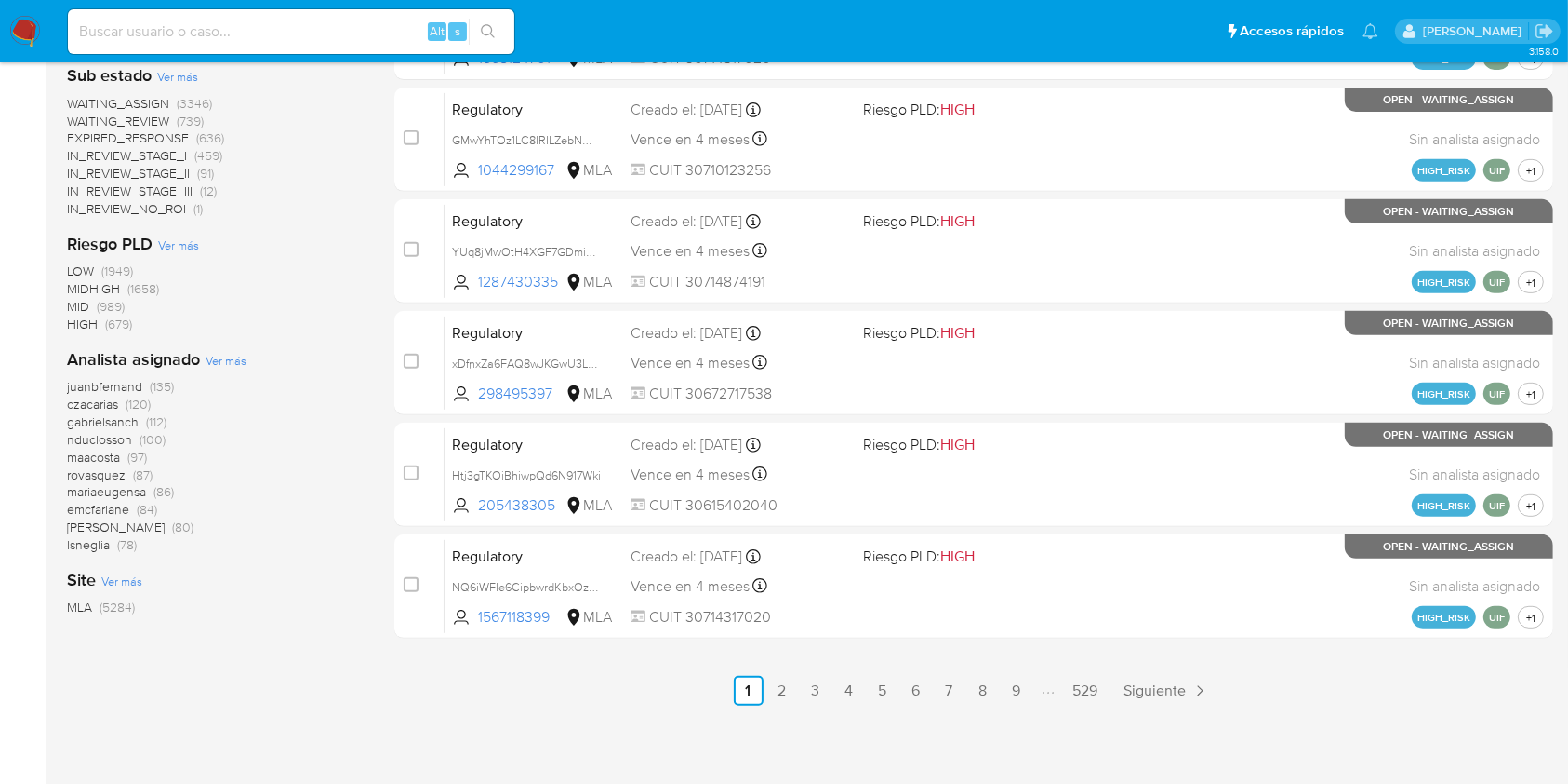
click at [238, 365] on span "Ver más" at bounding box center [227, 360] width 41 height 17
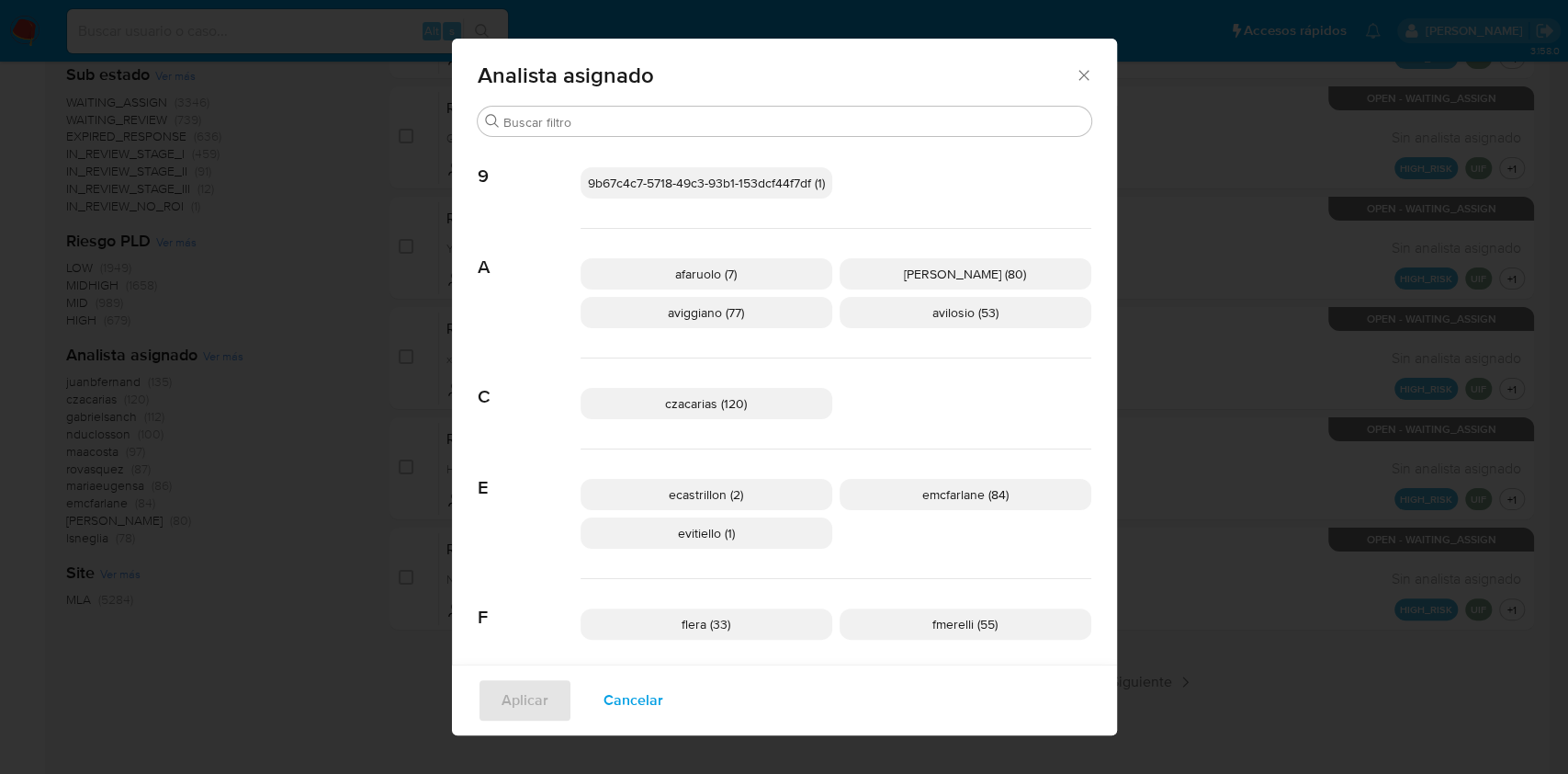
click at [1075, 80] on icon "Cerrar" at bounding box center [1084, 75] width 18 height 18
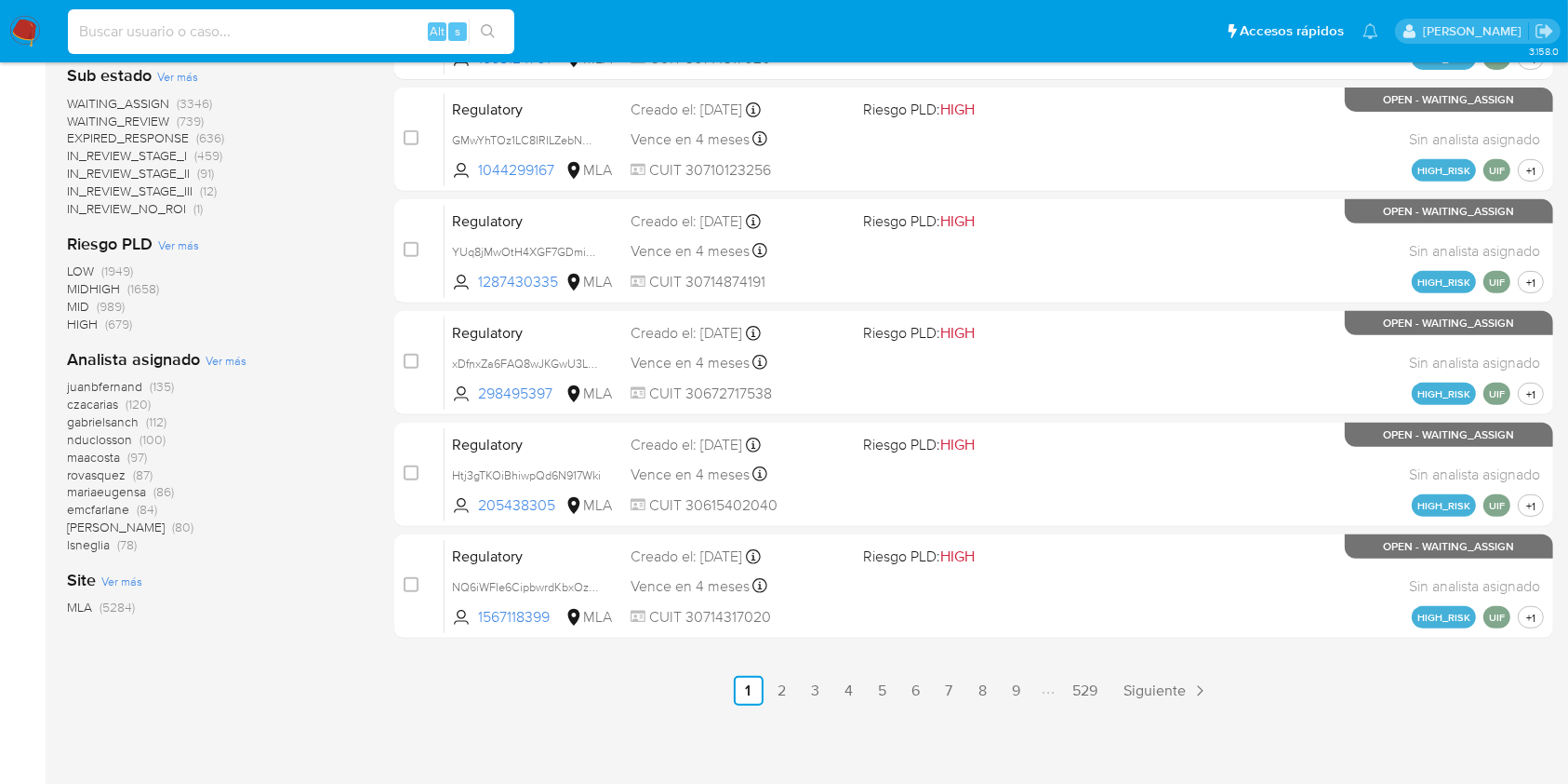
paste input "mGoCfqCJjBDVzGQrUAB51nWu"
type input "mGoCfqCJjBDVzGQrUAB51nWu"
click at [492, 19] on button "search-icon" at bounding box center [487, 31] width 38 height 26
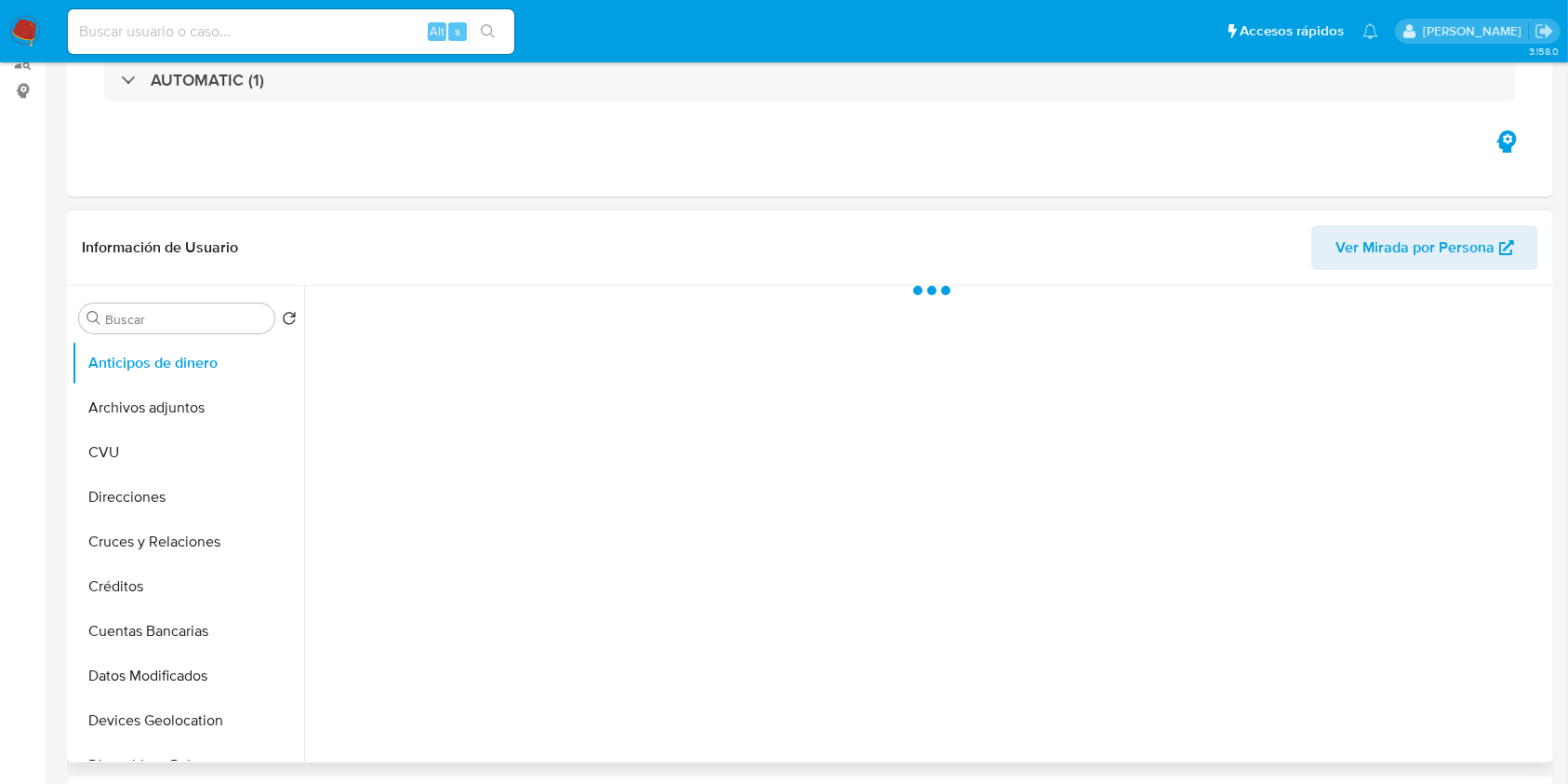
scroll to position [497, 0]
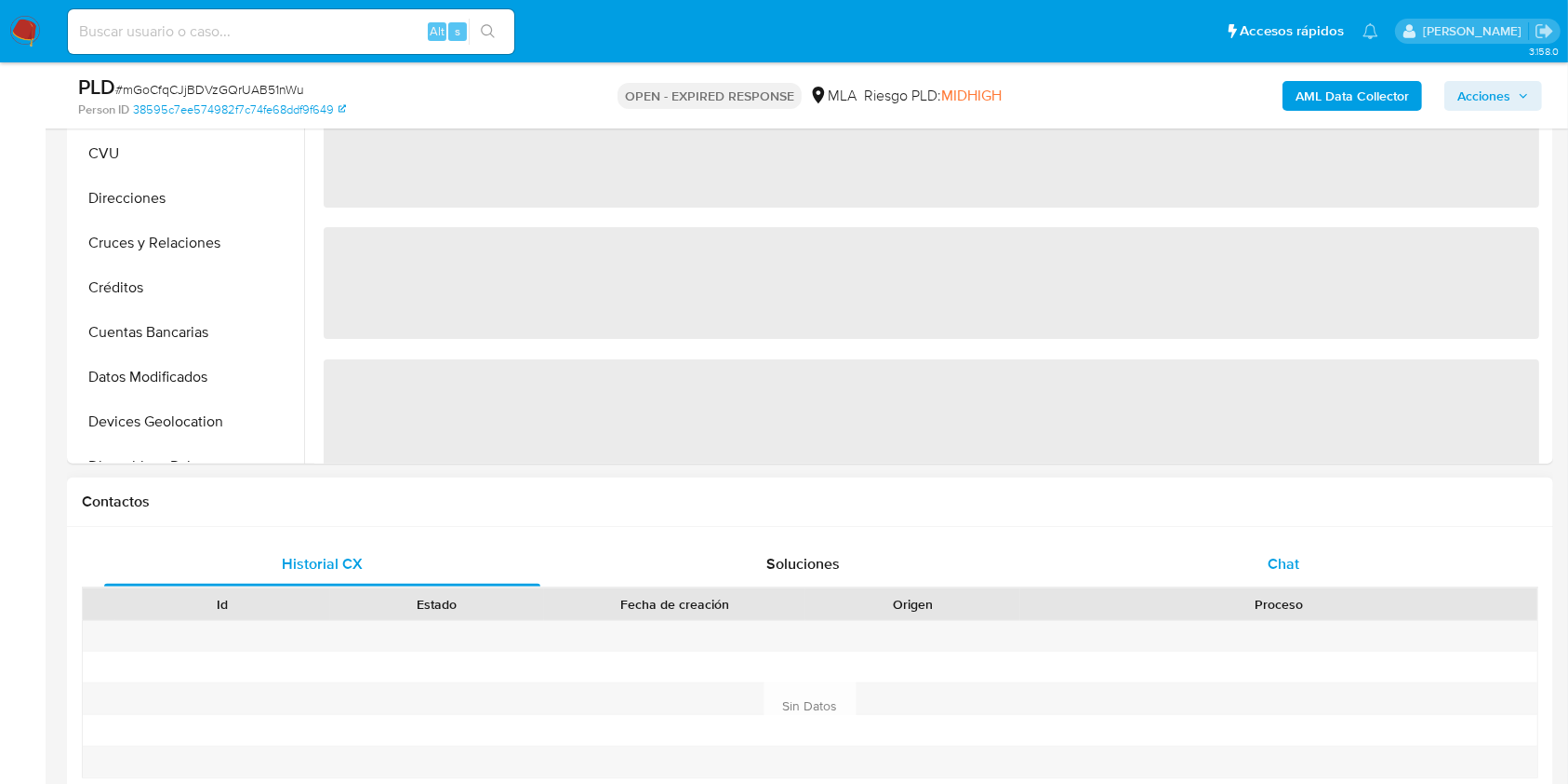
click at [1279, 548] on div "Chat" at bounding box center [1284, 564] width 436 height 45
select select "10"
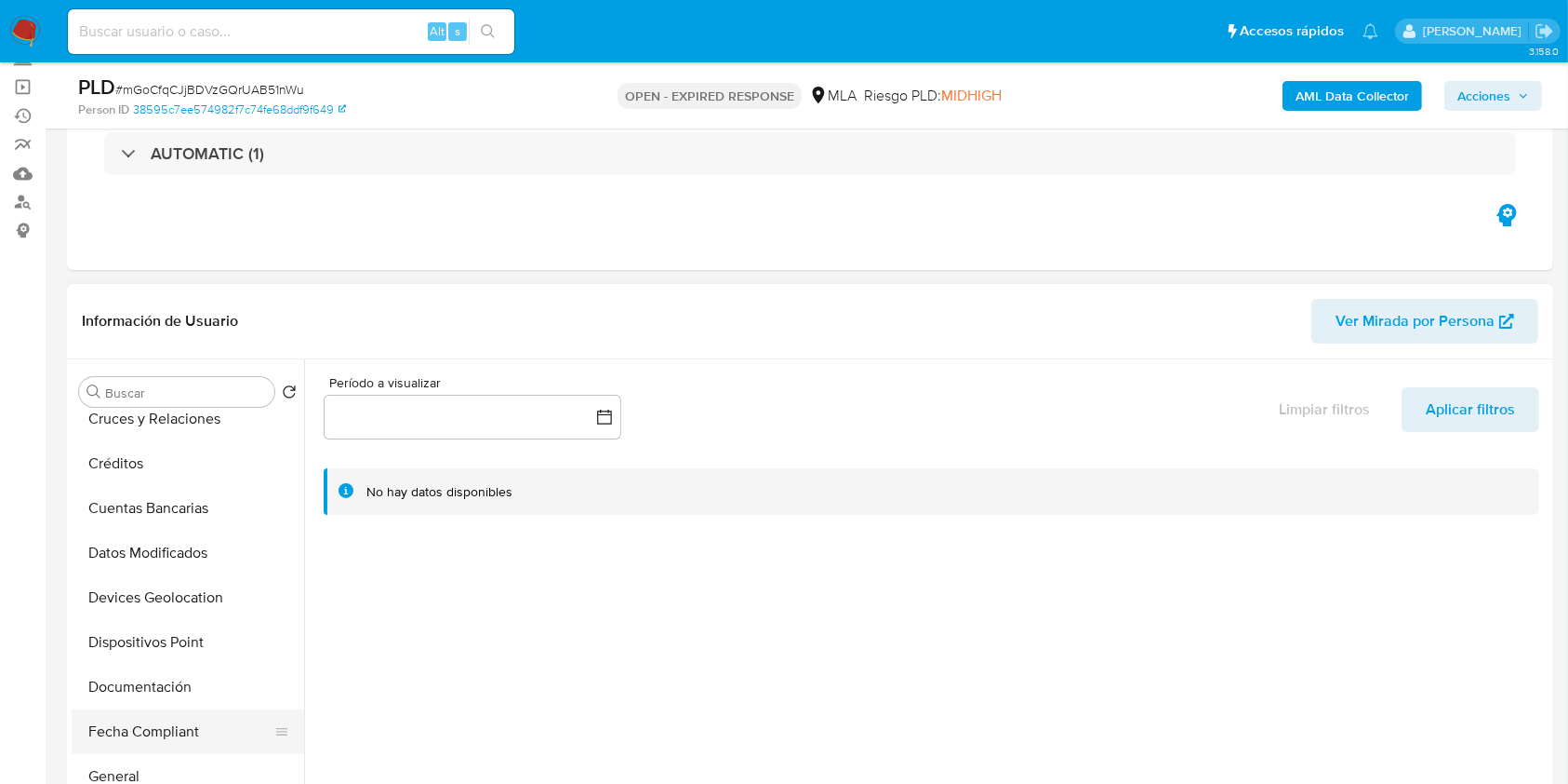
scroll to position [372, 0]
click at [172, 637] on button "Historial Casos" at bounding box center [180, 646] width 218 height 45
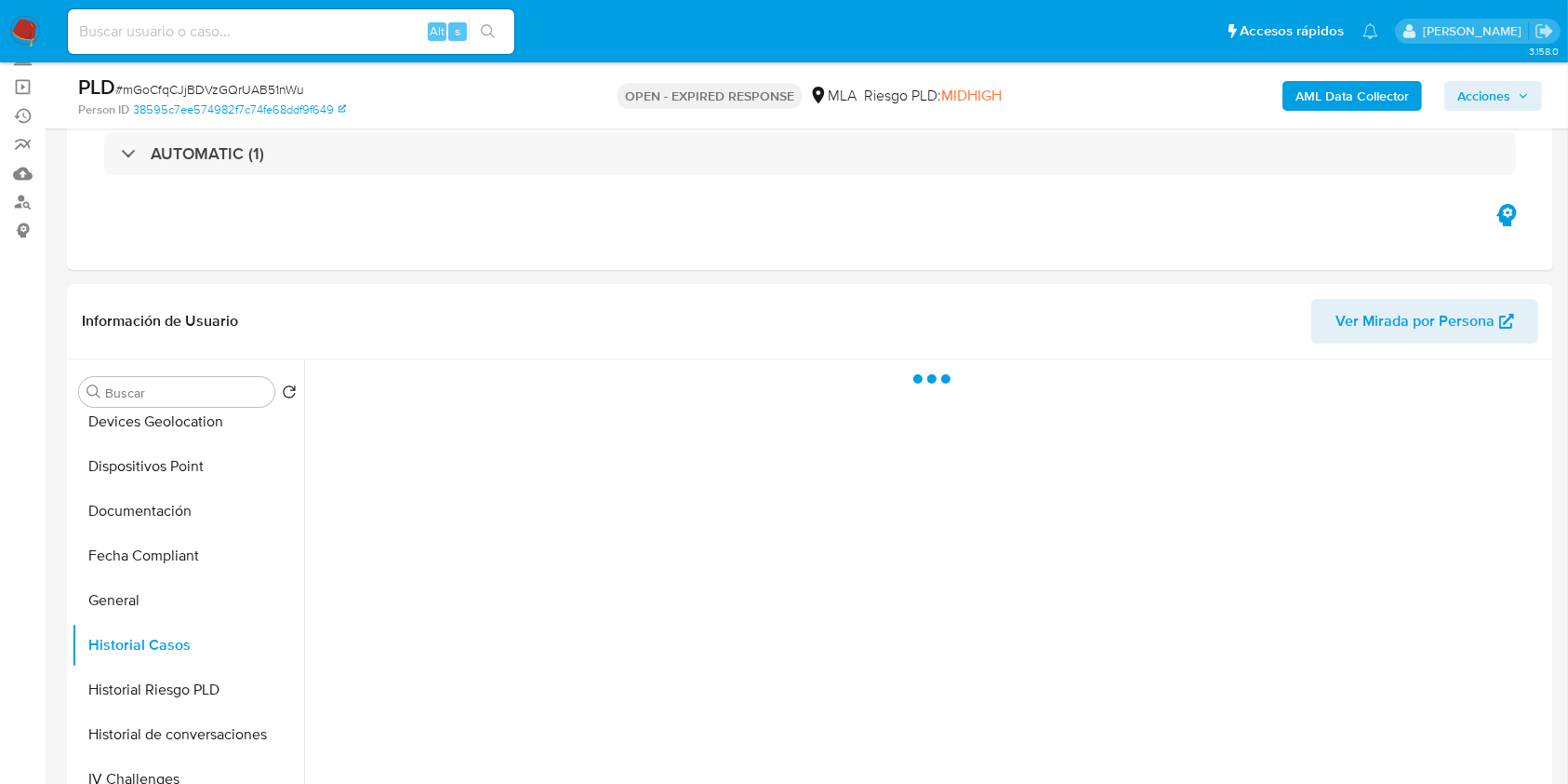
click at [1392, 100] on b "AML Data Collector" at bounding box center [1352, 96] width 114 height 29
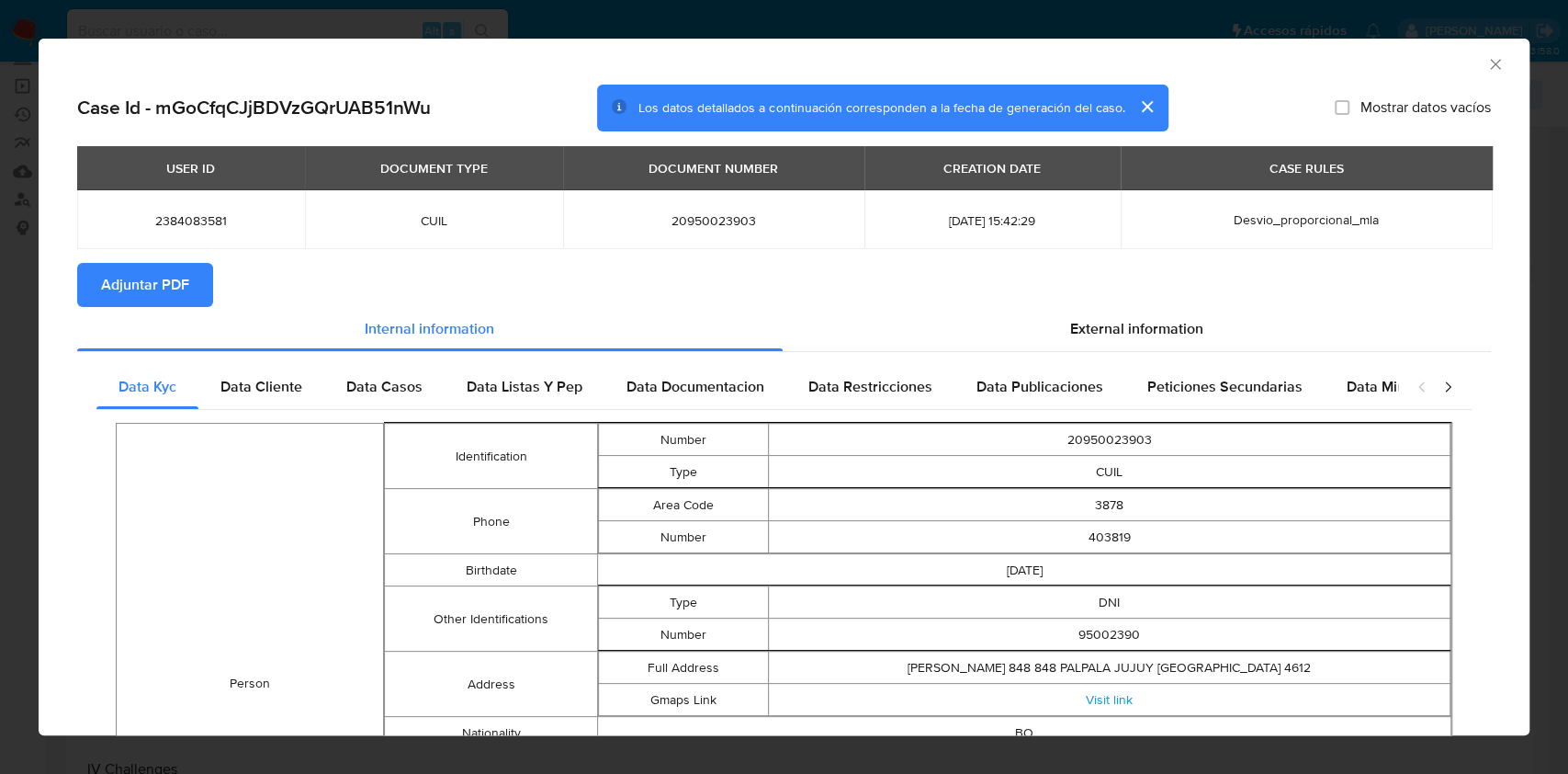
click at [88, 293] on button "Adjuntar PDF" at bounding box center [145, 285] width 136 height 45
click at [1487, 70] on icon "Cerrar ventana" at bounding box center [1495, 64] width 18 height 18
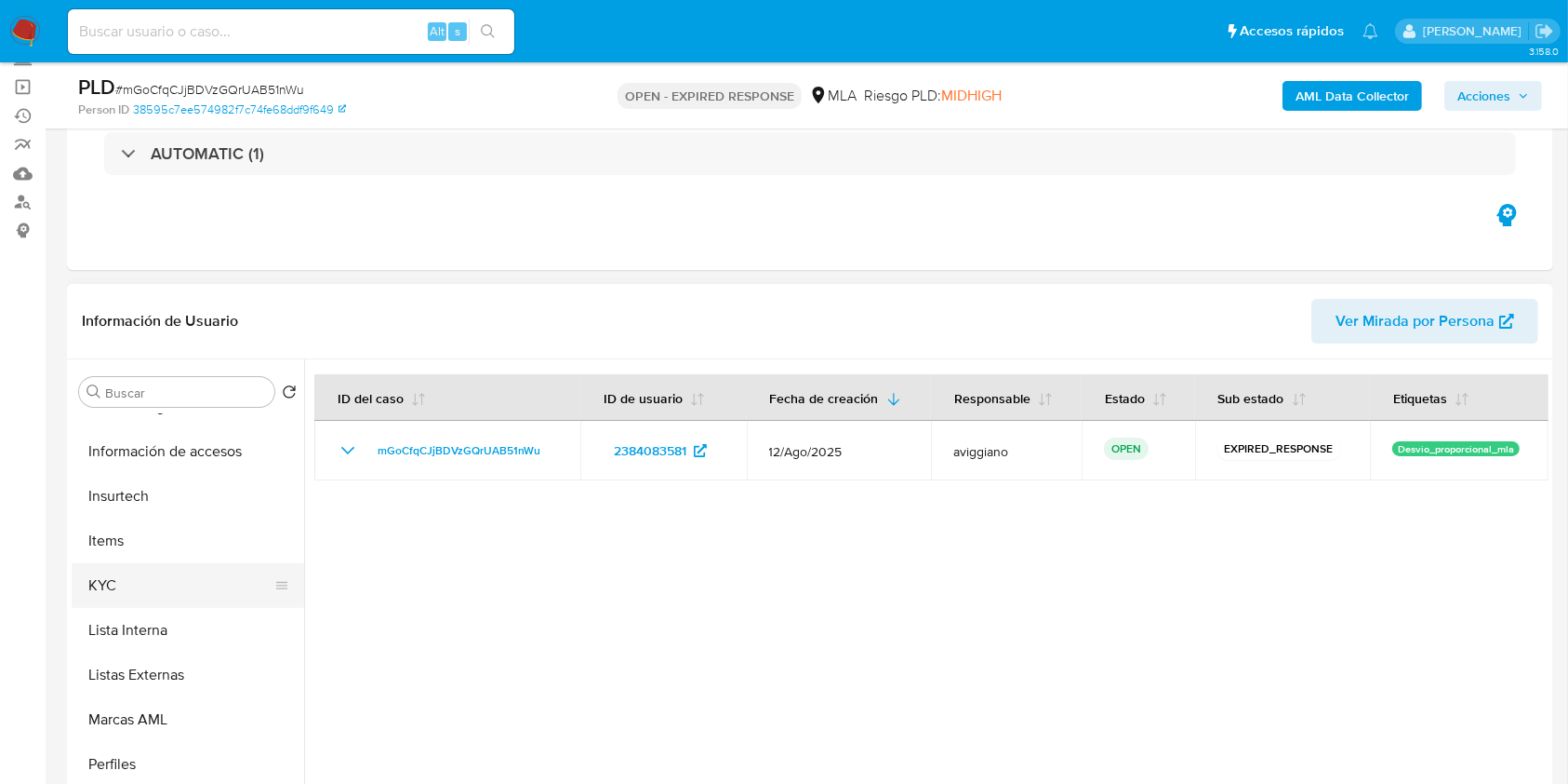
scroll to position [876, 0]
click at [135, 463] on button "KYC" at bounding box center [180, 454] width 218 height 45
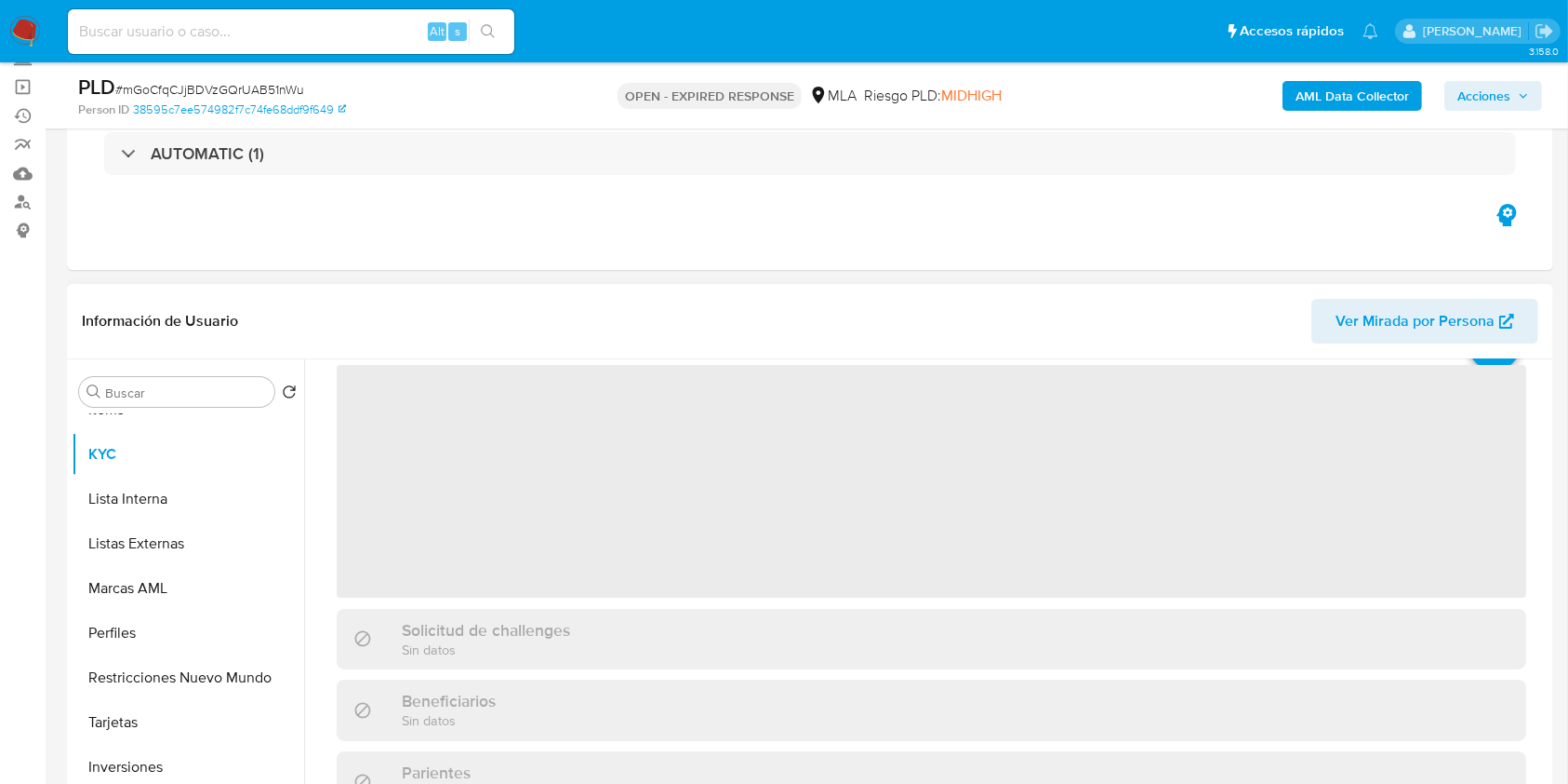
scroll to position [124, 0]
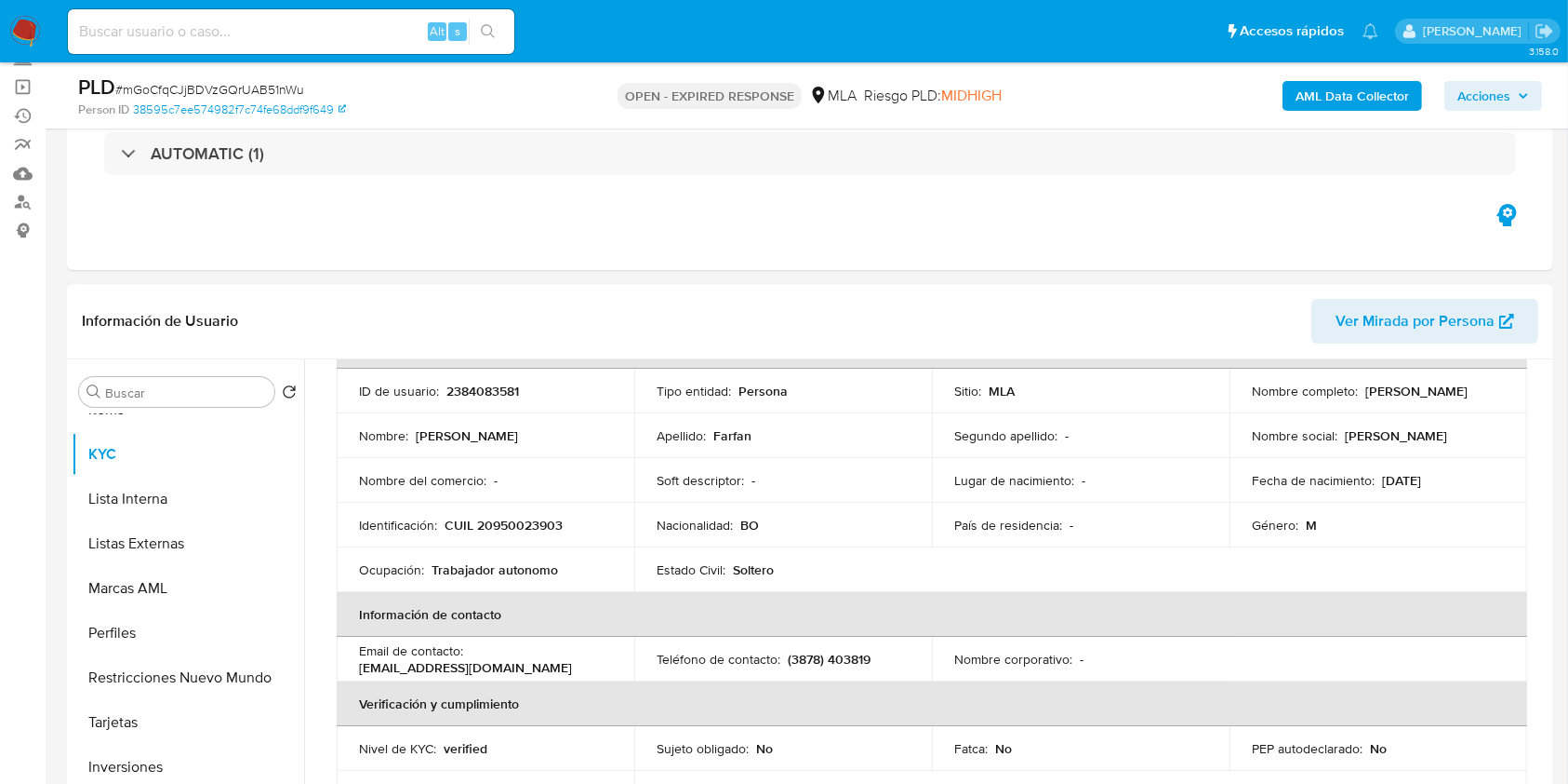
click at [531, 524] on p "CUIL 20950023903" at bounding box center [503, 524] width 118 height 17
copy p "20950023903"
click at [477, 391] on p "2384083581" at bounding box center [482, 391] width 73 height 17
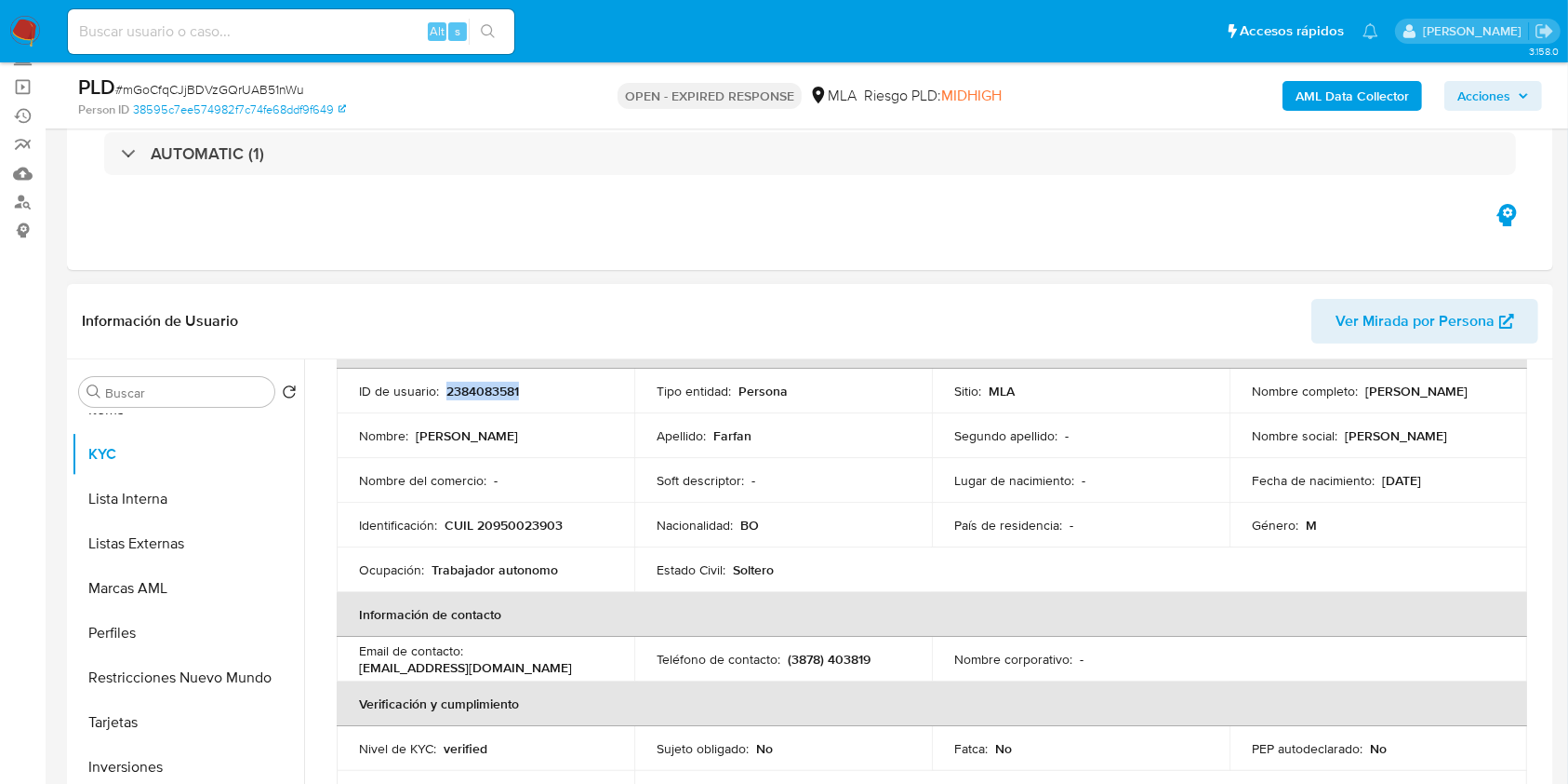
copy p "2384083581"
drag, startPoint x: 461, startPoint y: 403, endPoint x: 454, endPoint y: 392, distance: 13.0
click at [454, 392] on p "2384083581" at bounding box center [482, 391] width 73 height 17
click at [454, 391] on p "2384083581" at bounding box center [482, 391] width 73 height 17
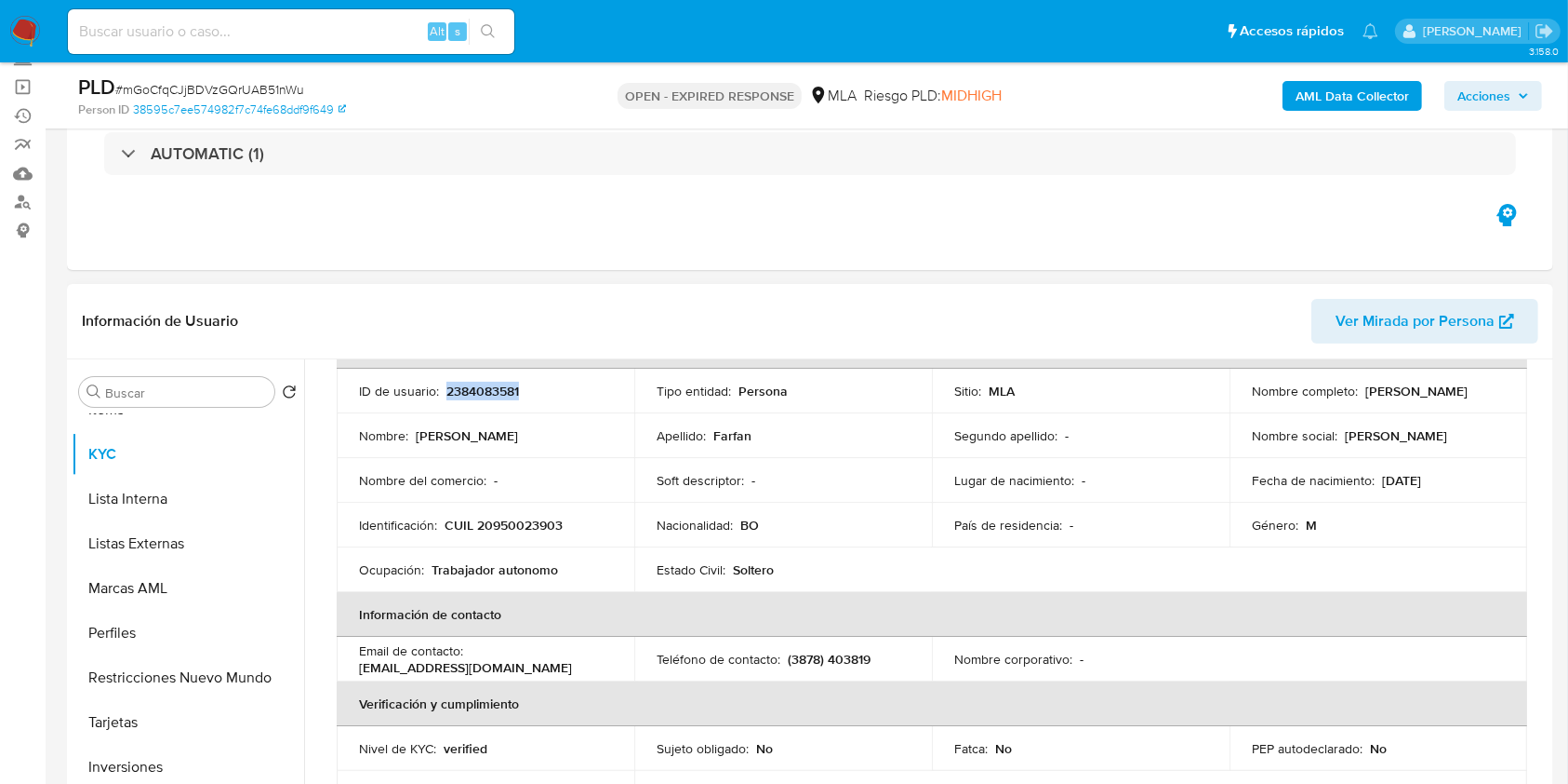
copy p "2384083581"
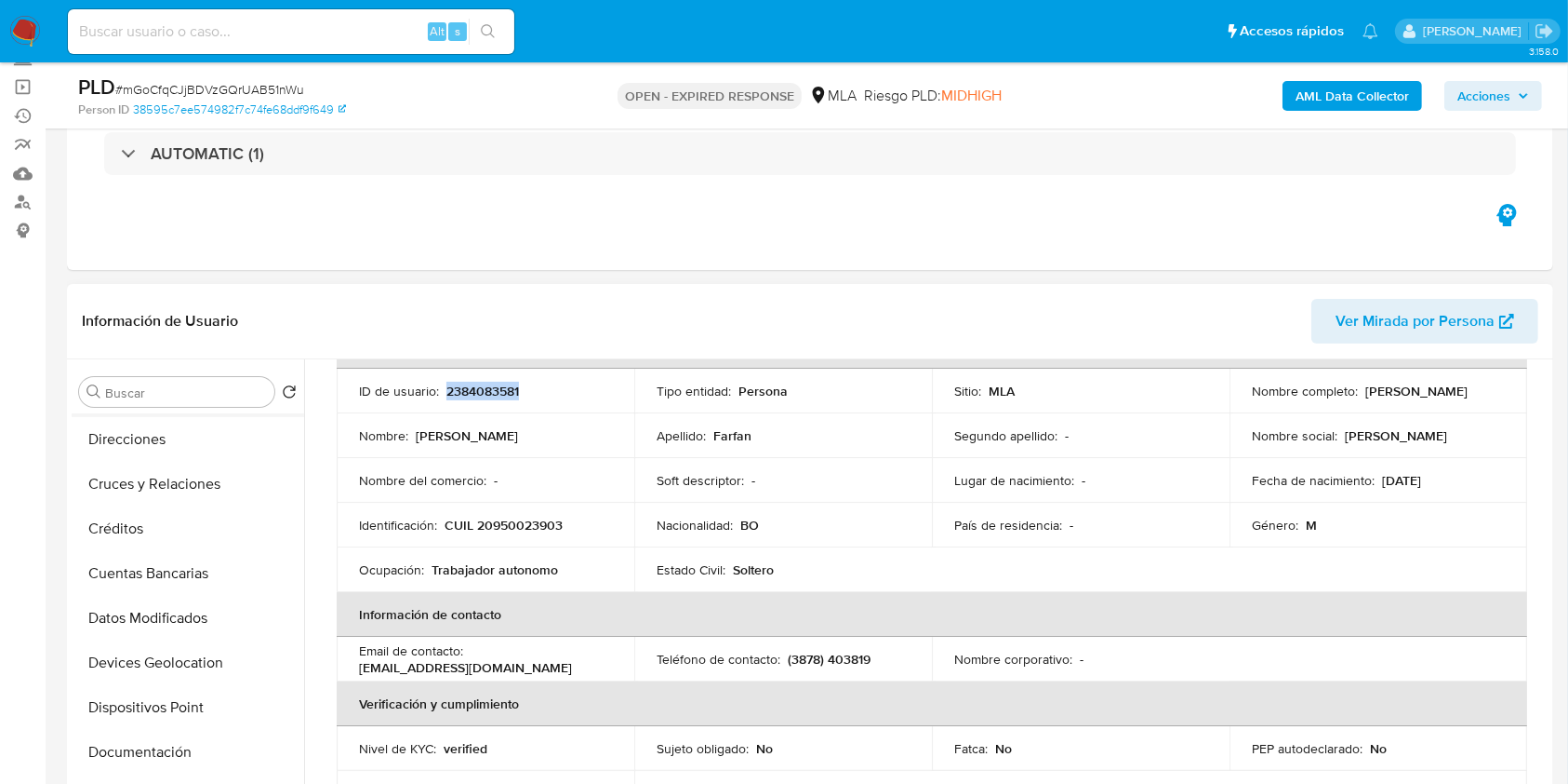
scroll to position [0, 0]
click at [183, 483] on button "Archivos adjuntos" at bounding box center [180, 482] width 218 height 45
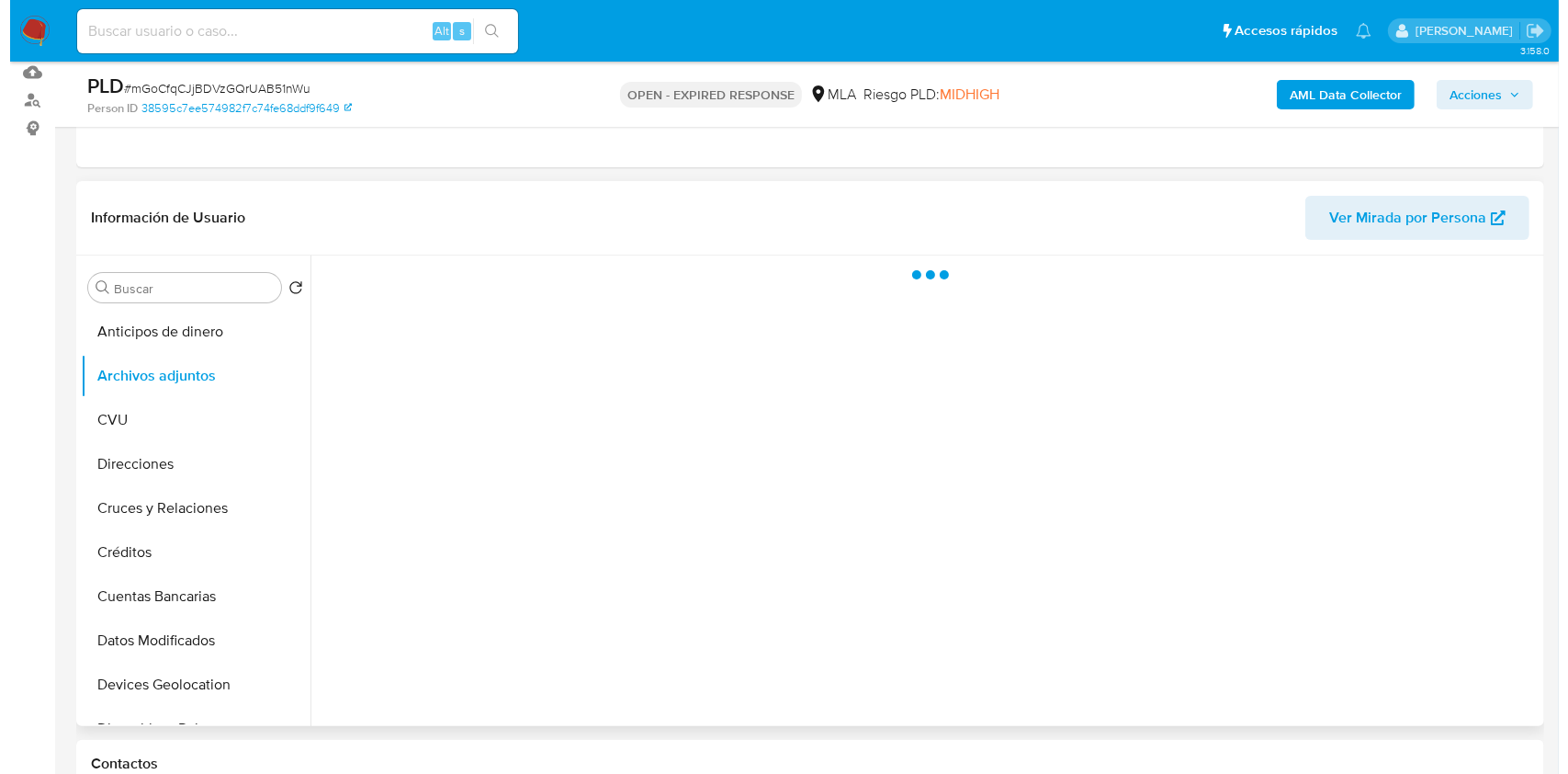
scroll to position [244, 0]
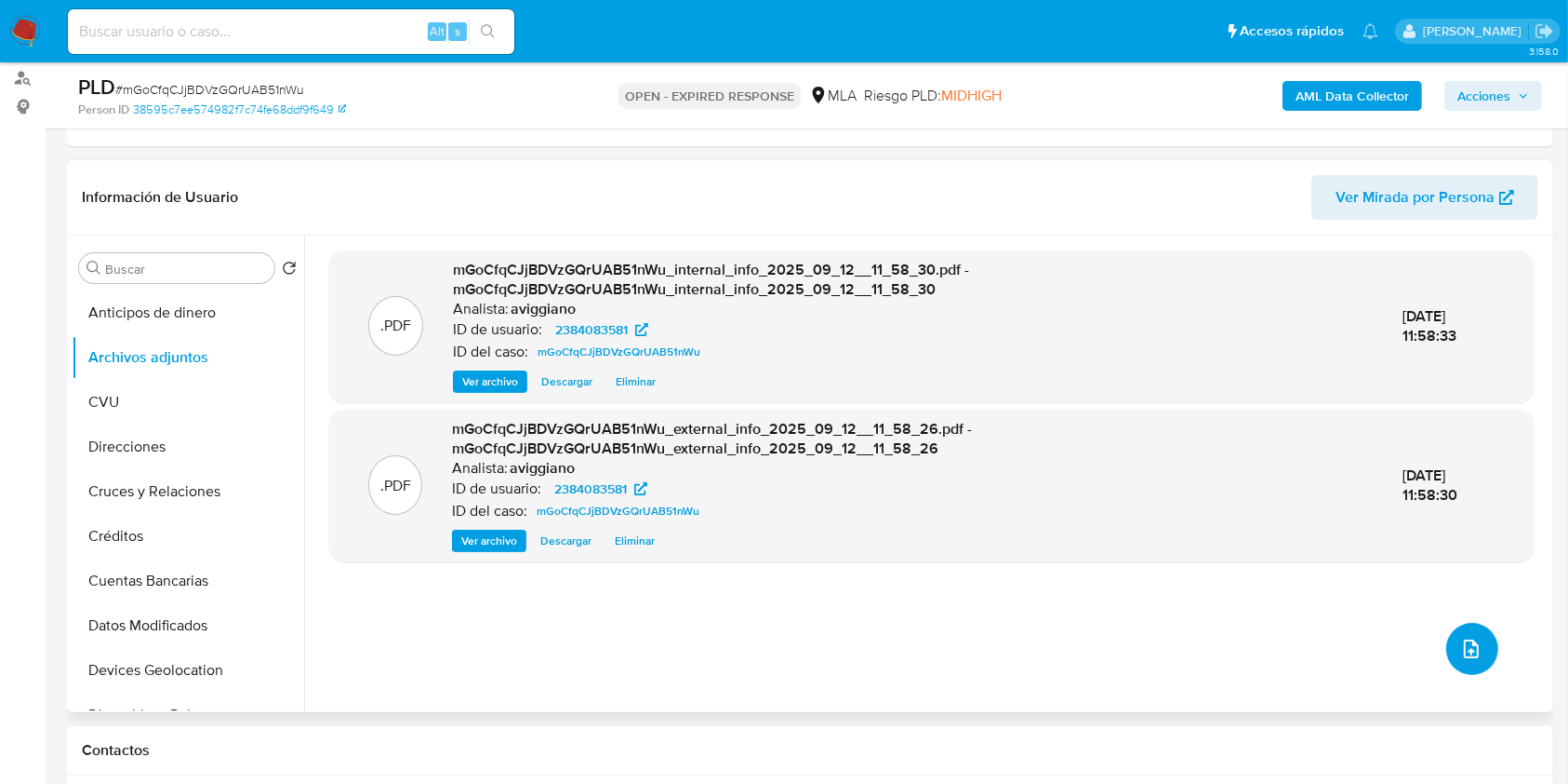
click at [1472, 638] on span "upload-file" at bounding box center [1471, 649] width 23 height 23
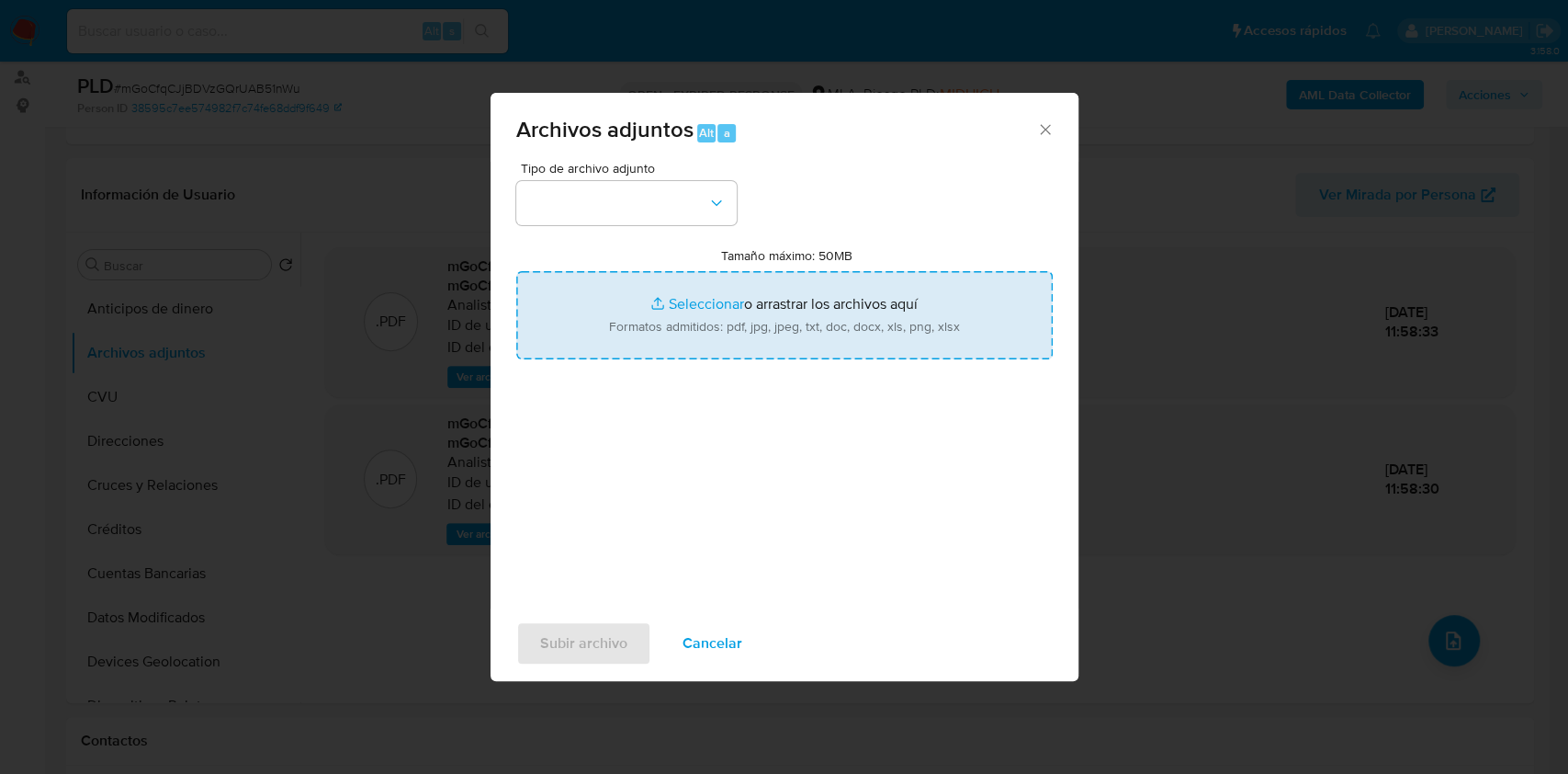
click at [815, 333] on input "Tamaño máximo: 50MB Seleccionar archivos" at bounding box center [784, 315] width 537 height 88
type input "C:\fakepath\Movimientos-Aladdin-v10_1 - 2384083581 -.xlsx"
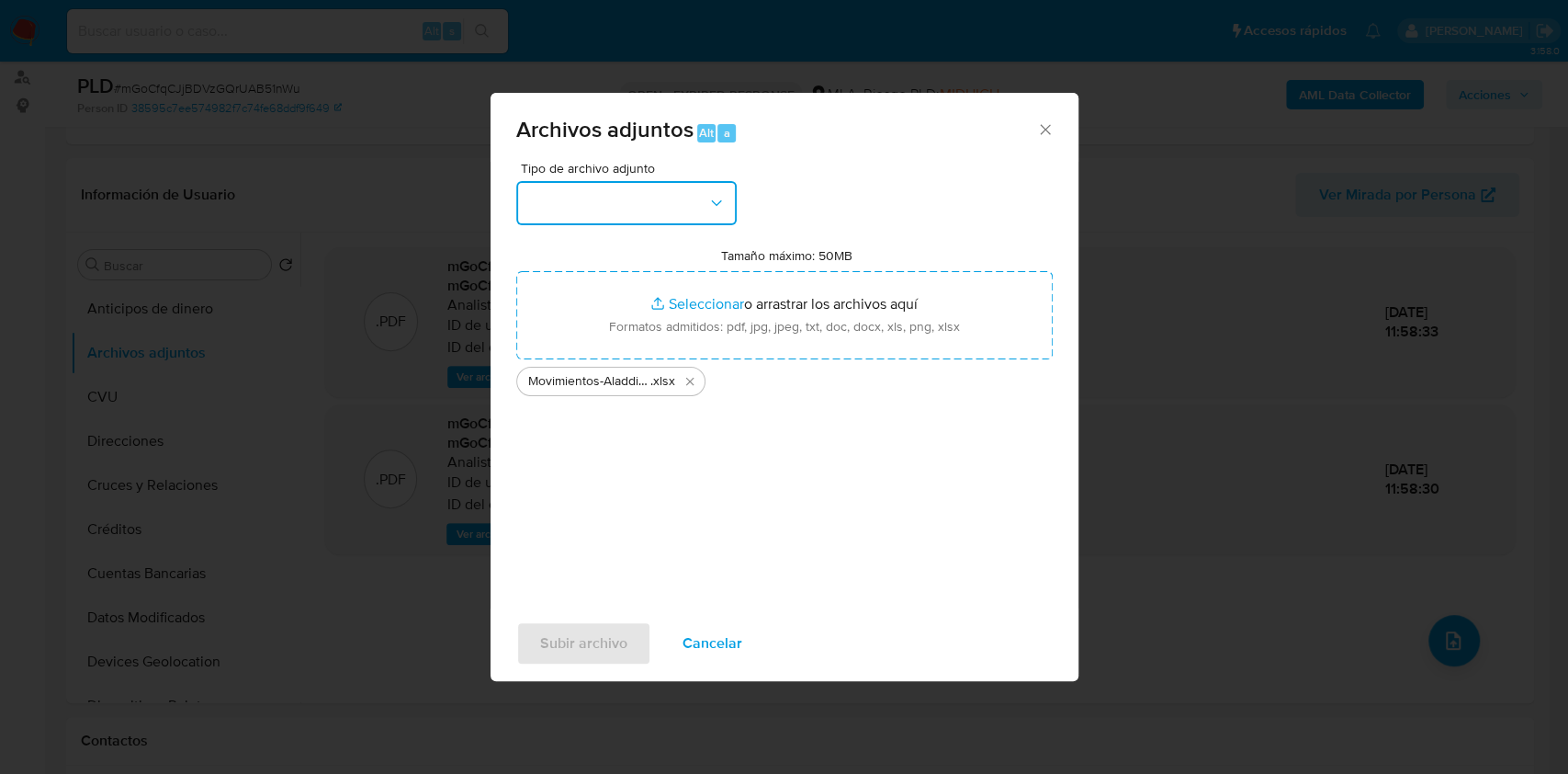
click at [712, 211] on button "button" at bounding box center [627, 203] width 221 height 45
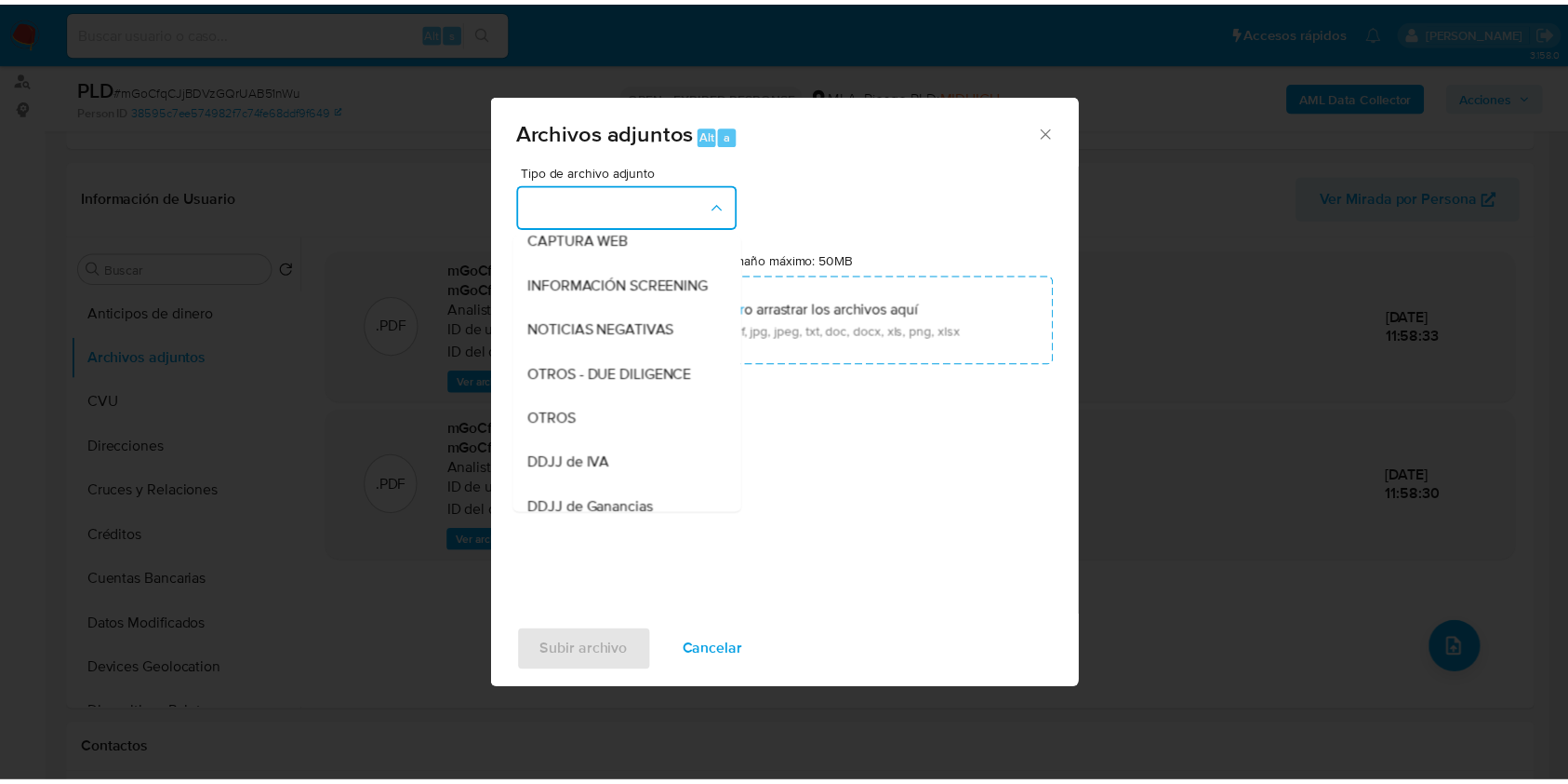
scroll to position [372, 0]
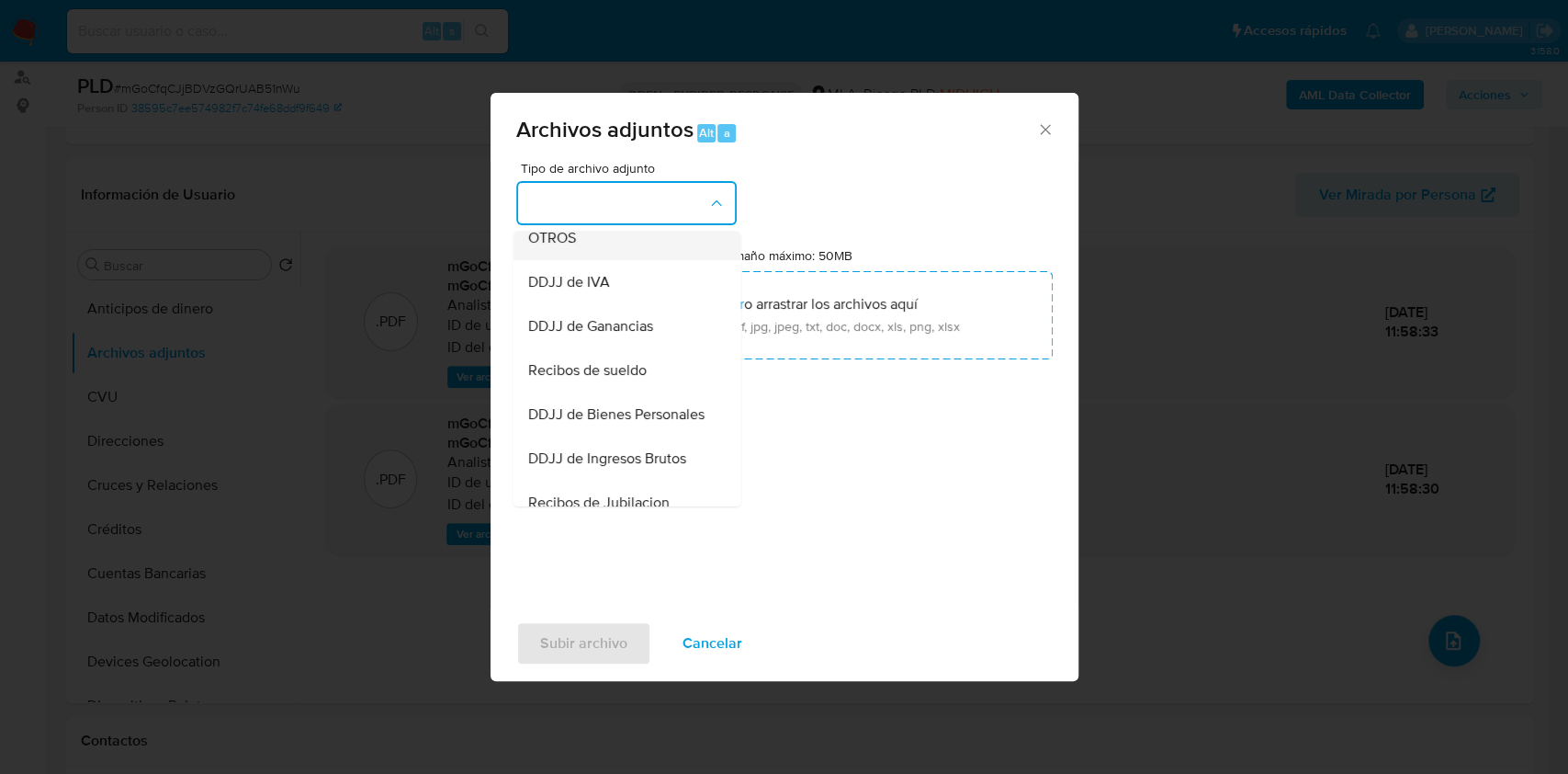
click at [569, 260] on div "OTROS" at bounding box center [621, 238] width 188 height 45
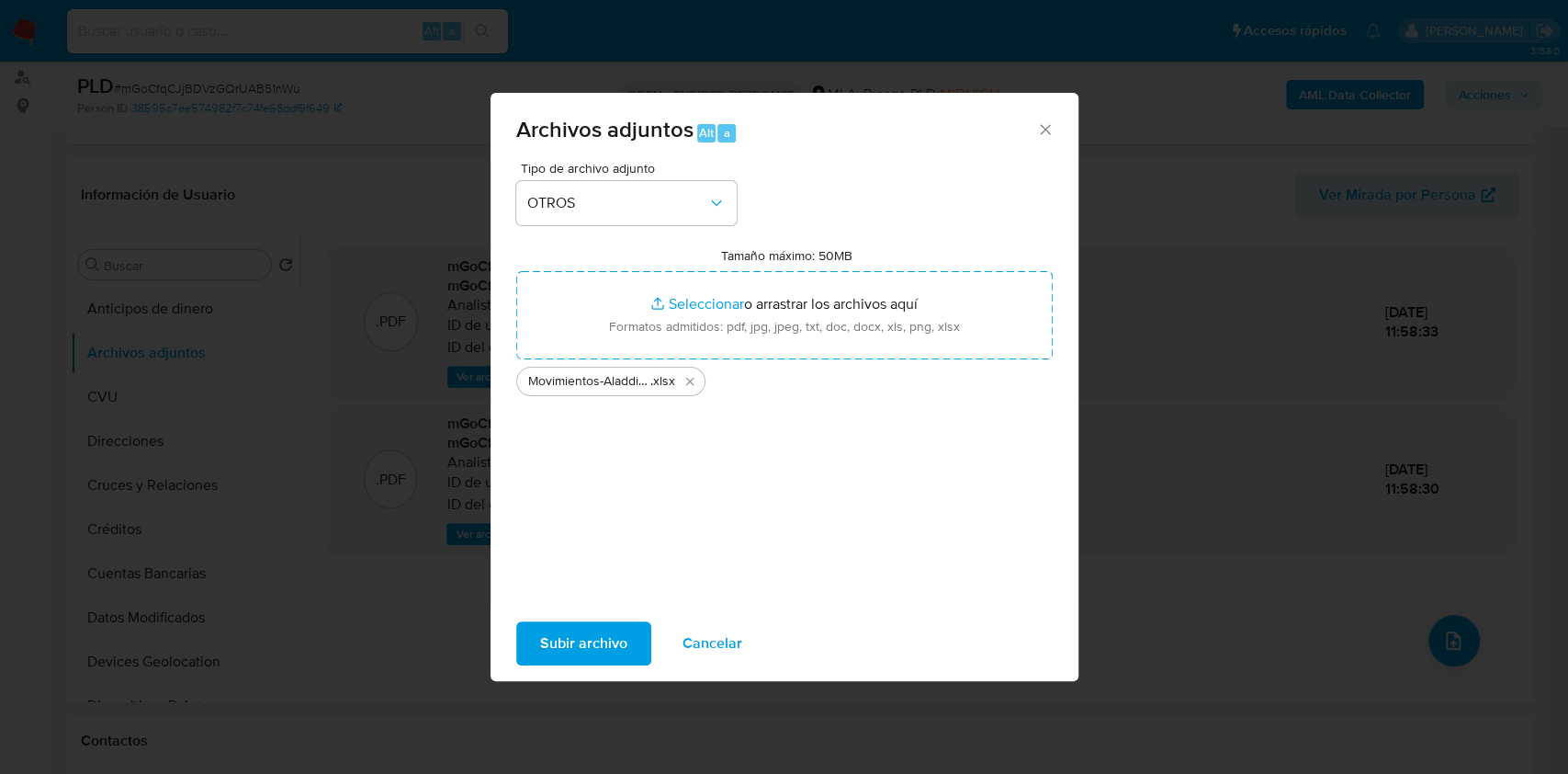
click at [563, 639] on span "Subir archivo" at bounding box center [584, 643] width 87 height 41
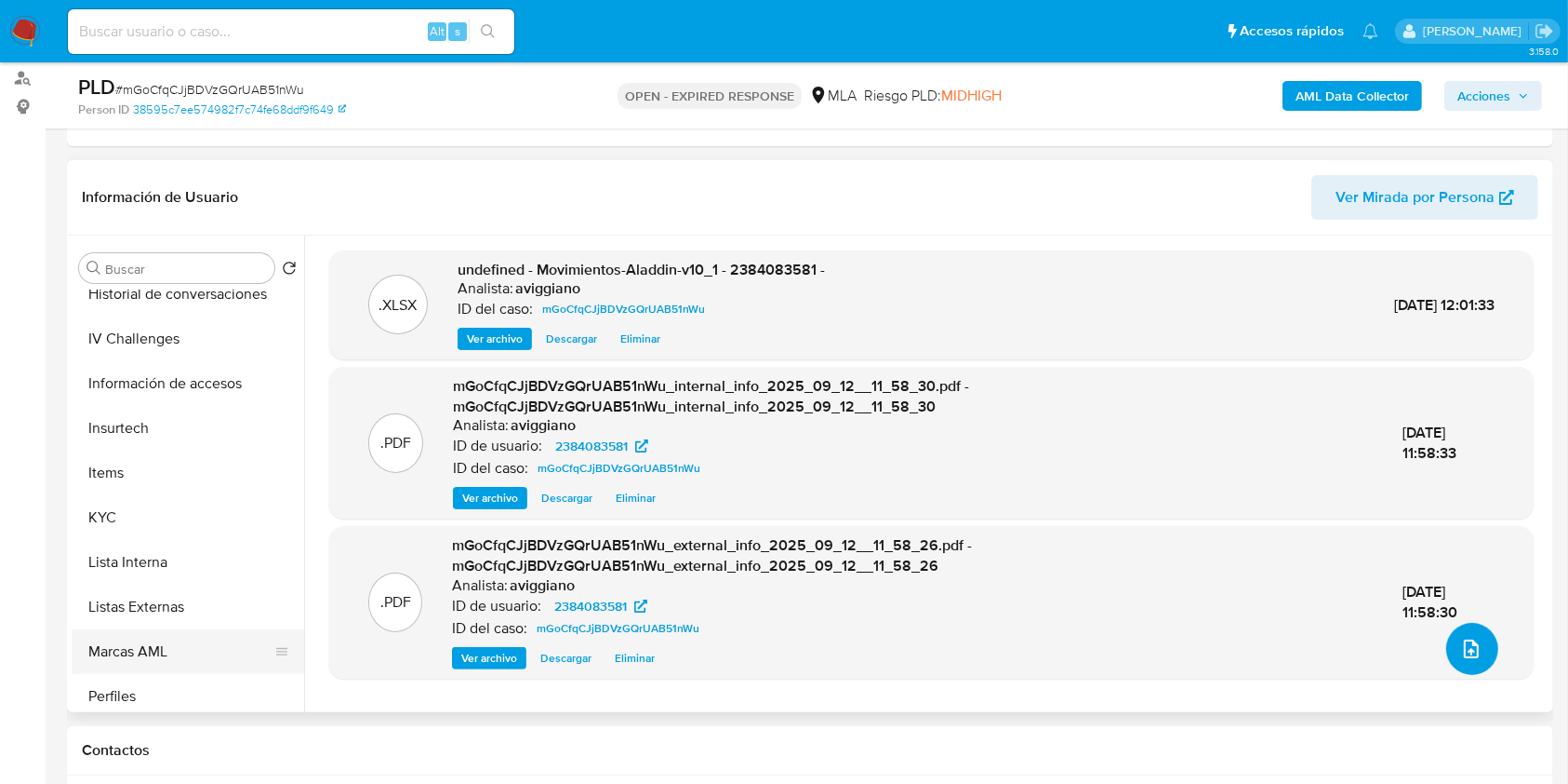
scroll to position [868, 0]
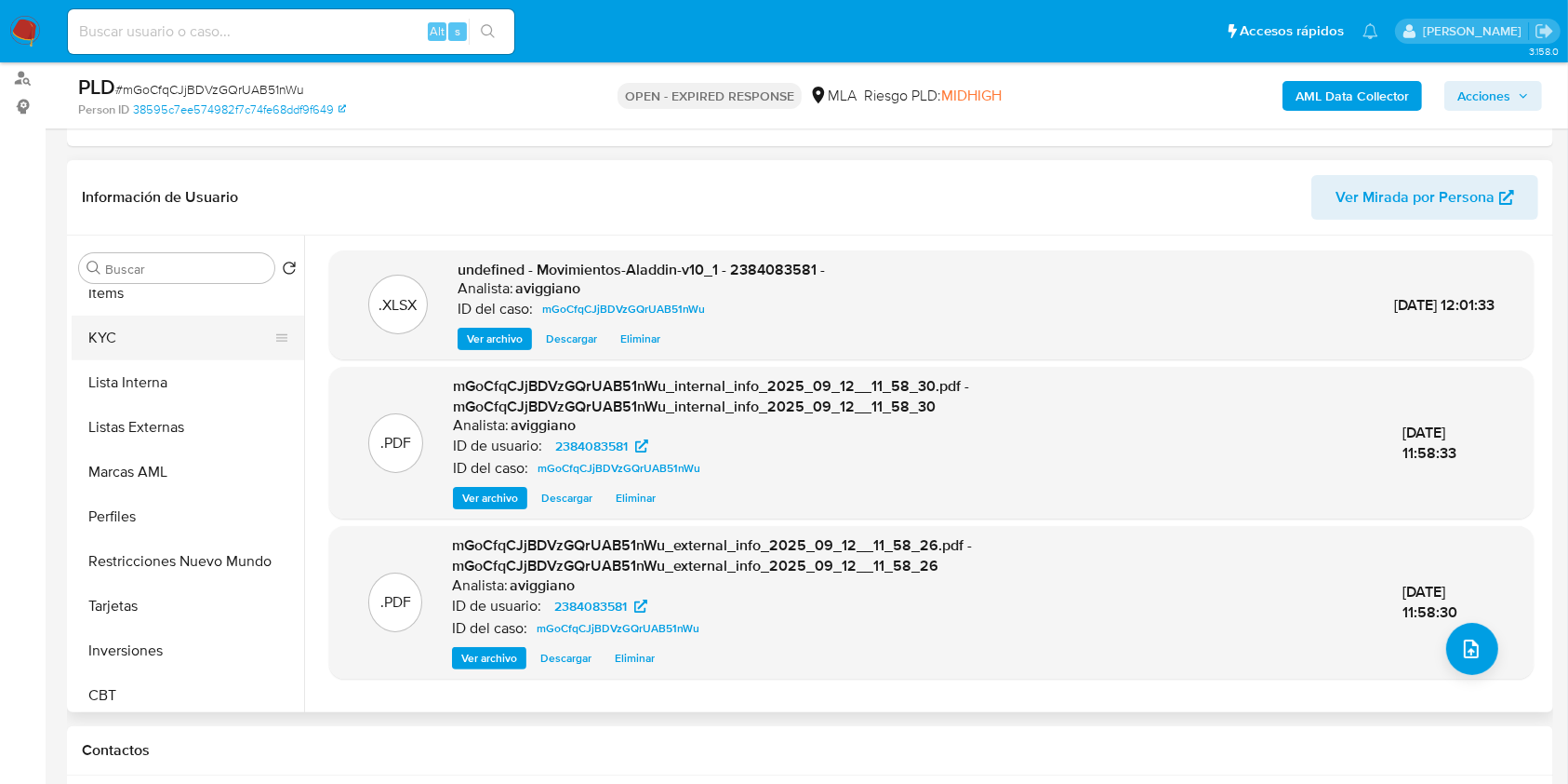
click at [140, 356] on button "KYC" at bounding box center [180, 339] width 218 height 45
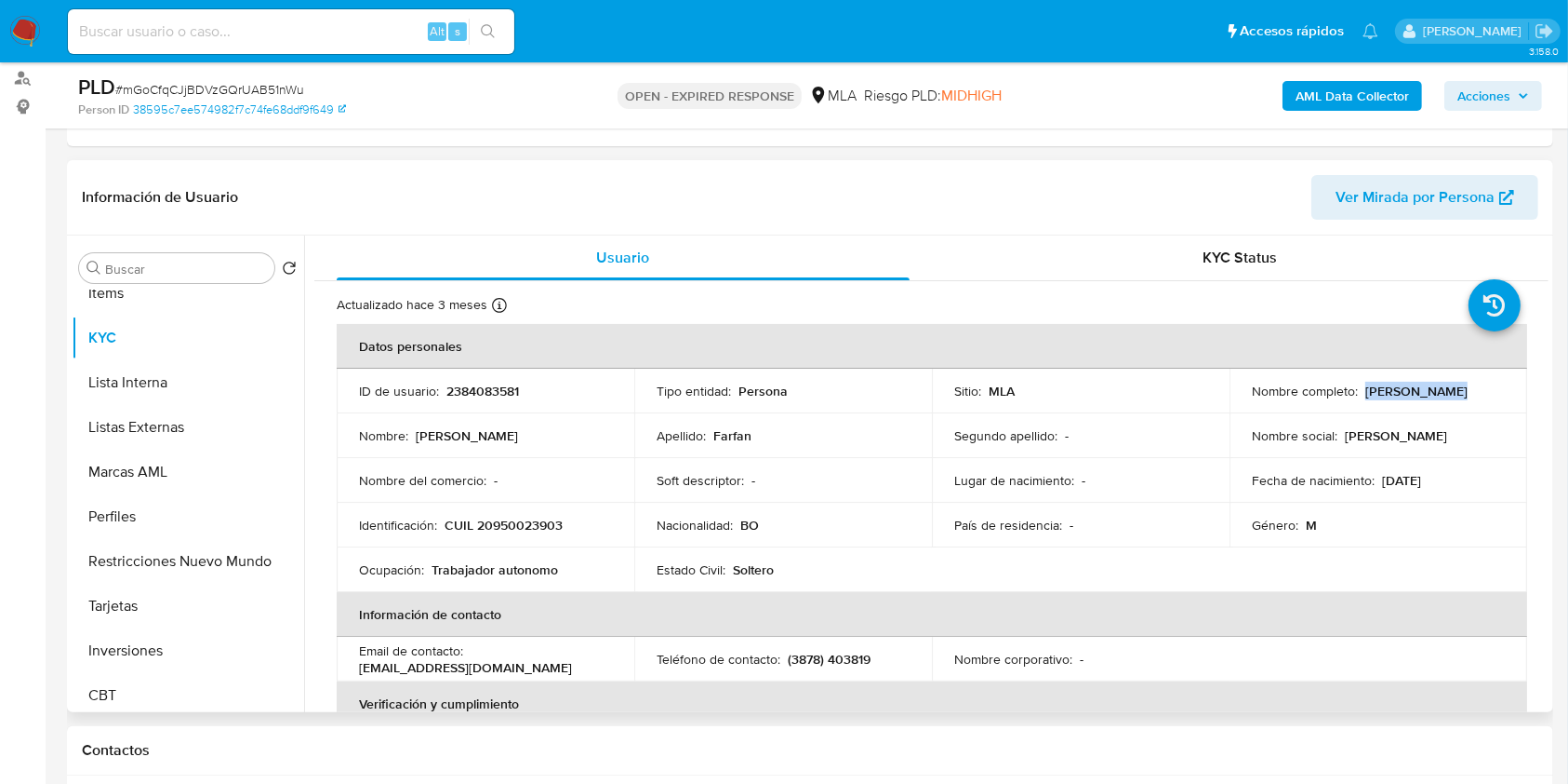
drag, startPoint x: 1363, startPoint y: 390, endPoint x: 1474, endPoint y: 384, distance: 111.2
click at [1474, 384] on div "Nombre completo : Martin Farfan" at bounding box center [1379, 391] width 253 height 17
copy p "Martin Farfan"
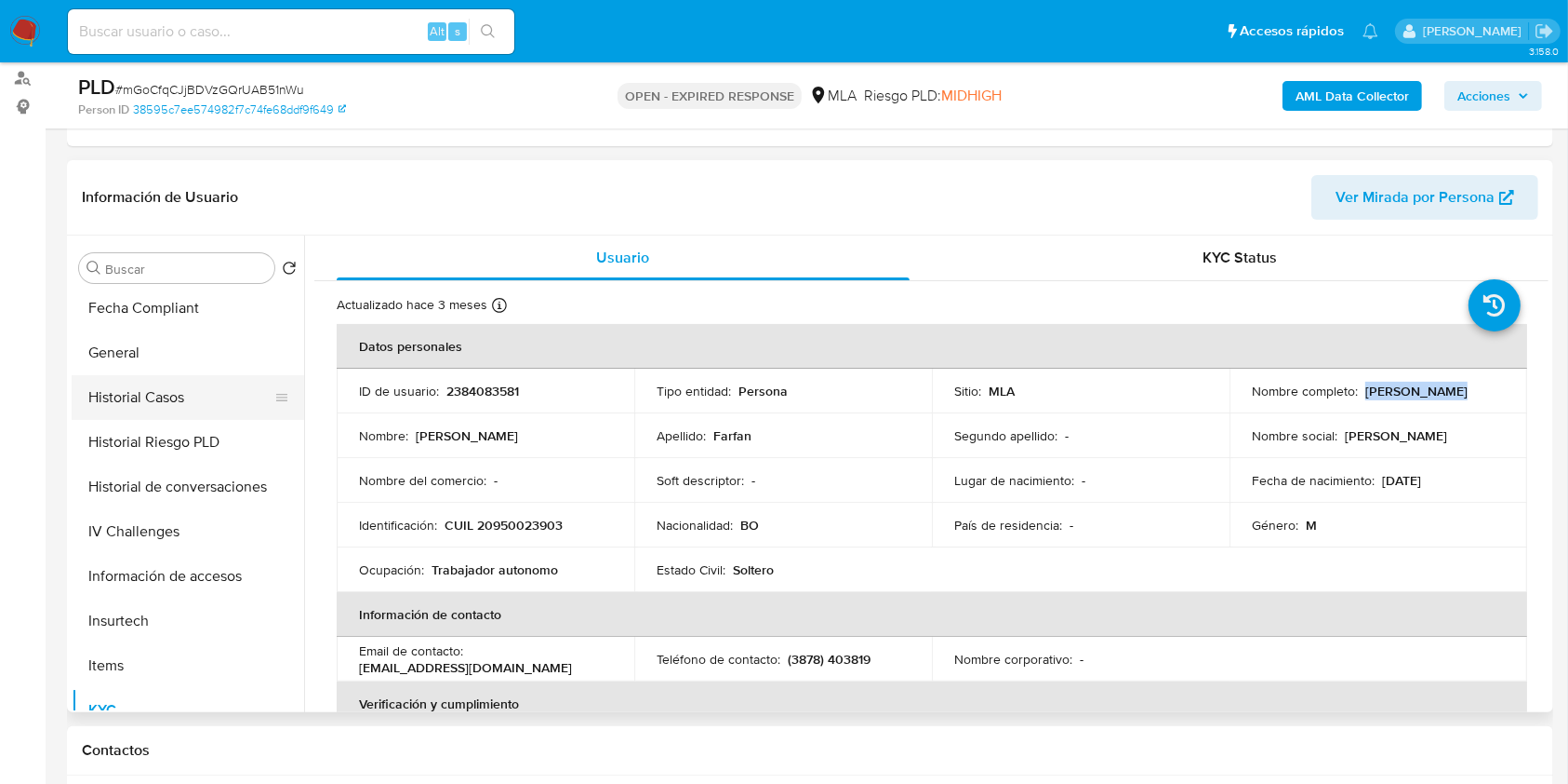
click at [193, 402] on button "Historial Casos" at bounding box center [180, 397] width 218 height 45
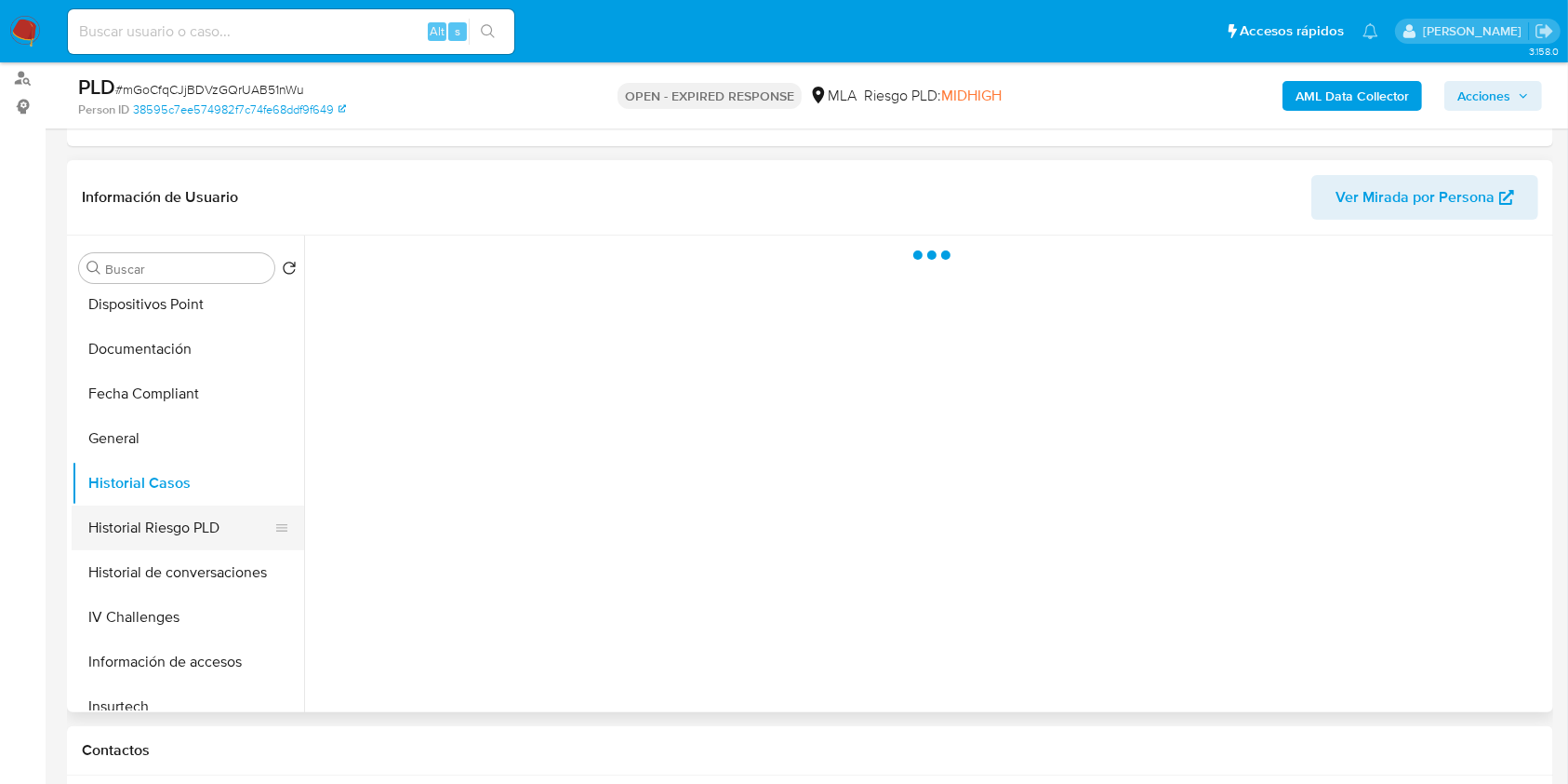
scroll to position [372, 0]
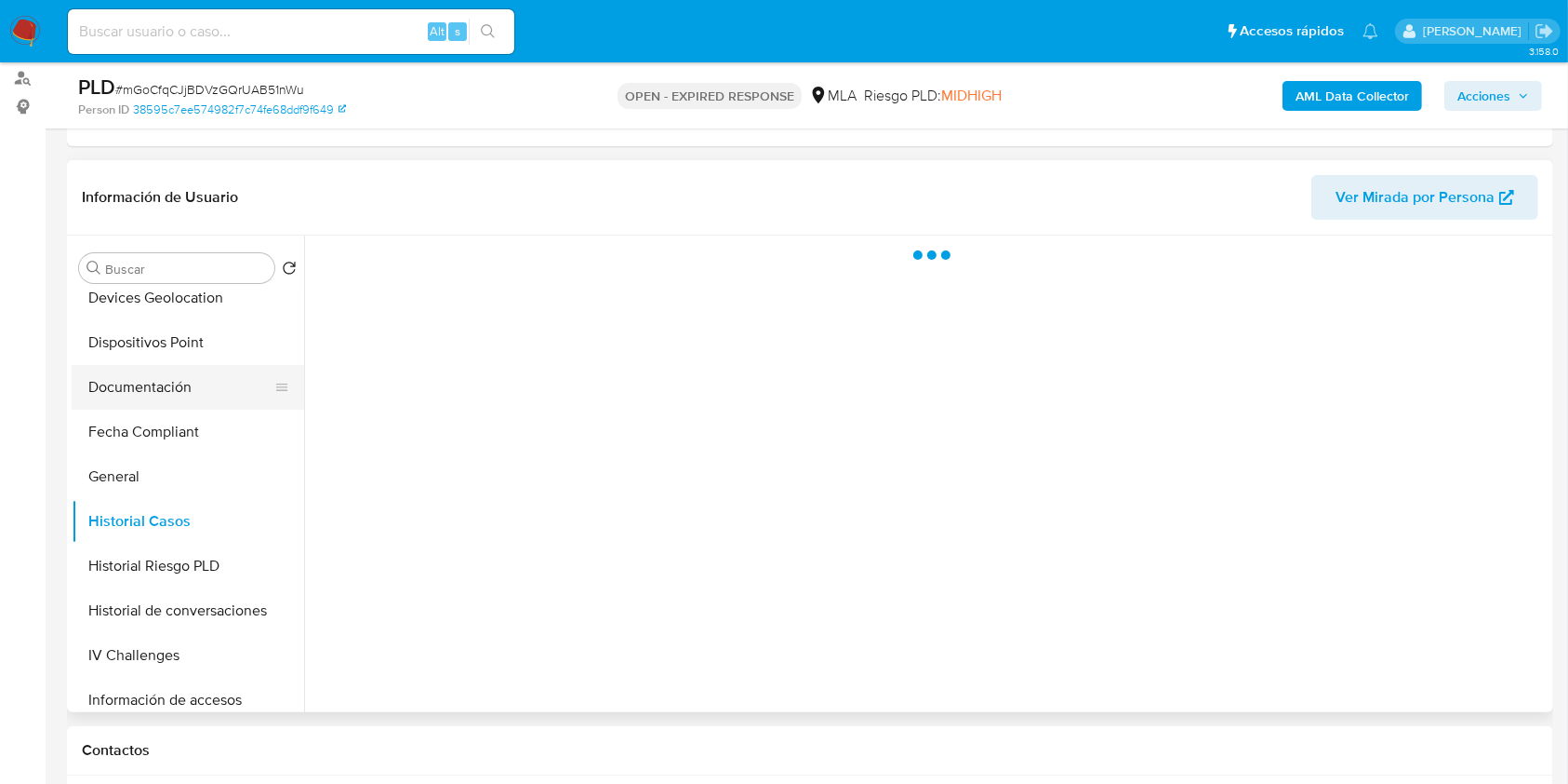
click at [177, 369] on button "Documentación" at bounding box center [180, 388] width 218 height 45
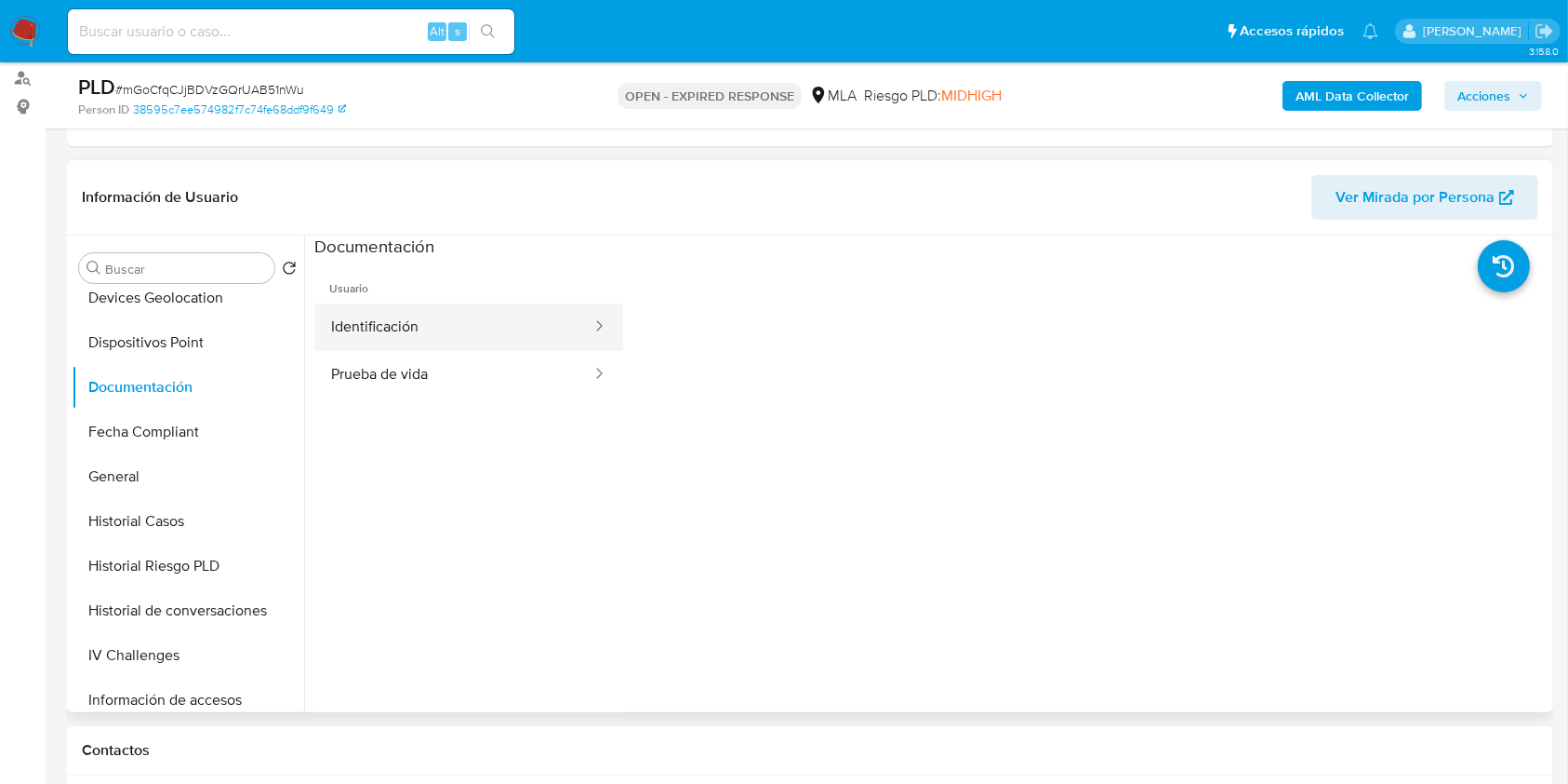
click at [453, 318] on button "Identificación" at bounding box center [454, 327] width 279 height 47
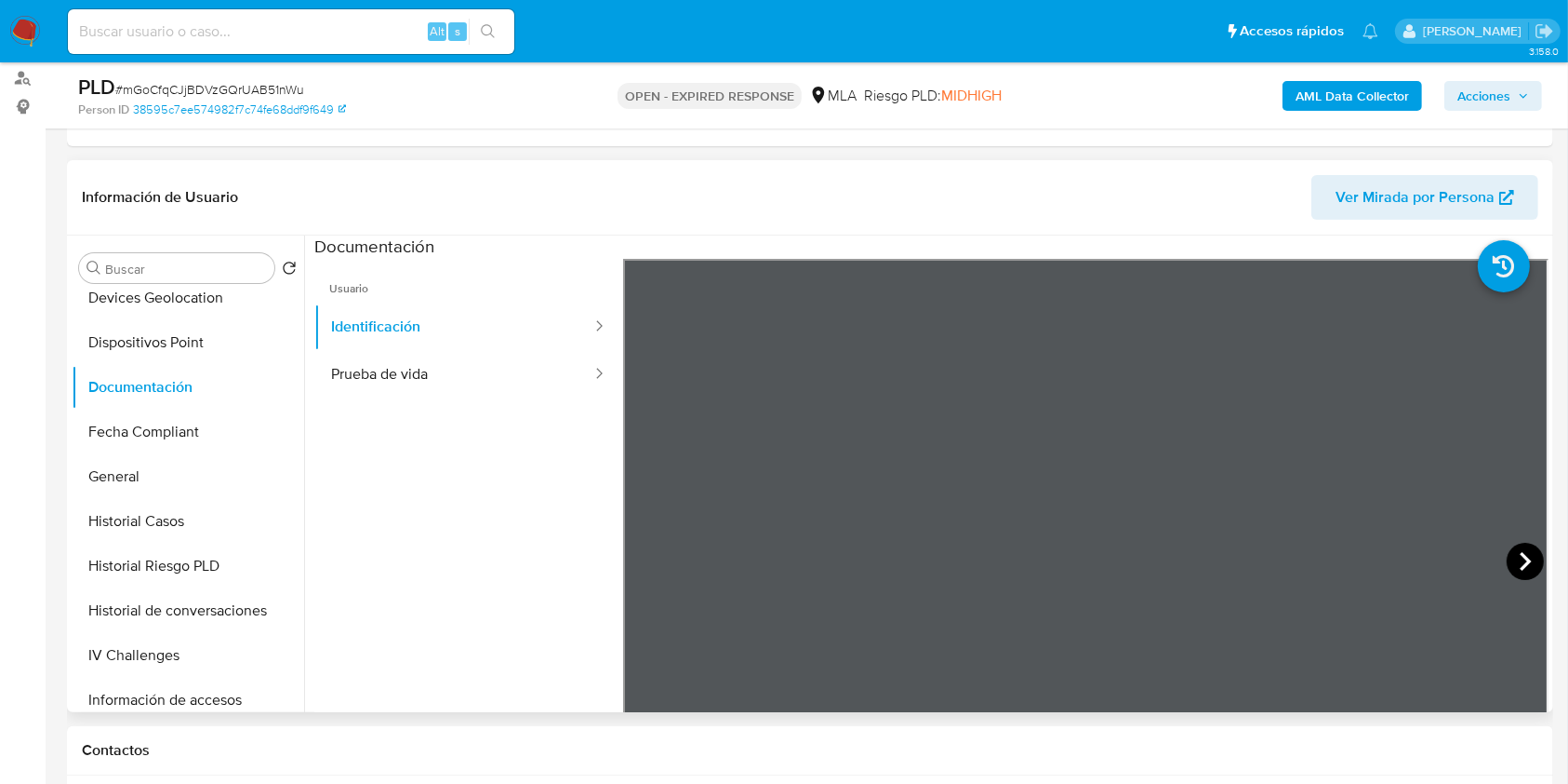
click at [1507, 551] on icon at bounding box center [1526, 561] width 37 height 37
drag, startPoint x: 440, startPoint y: 361, endPoint x: 601, endPoint y: 395, distance: 164.6
click at [442, 360] on button "Prueba de vida" at bounding box center [454, 375] width 279 height 47
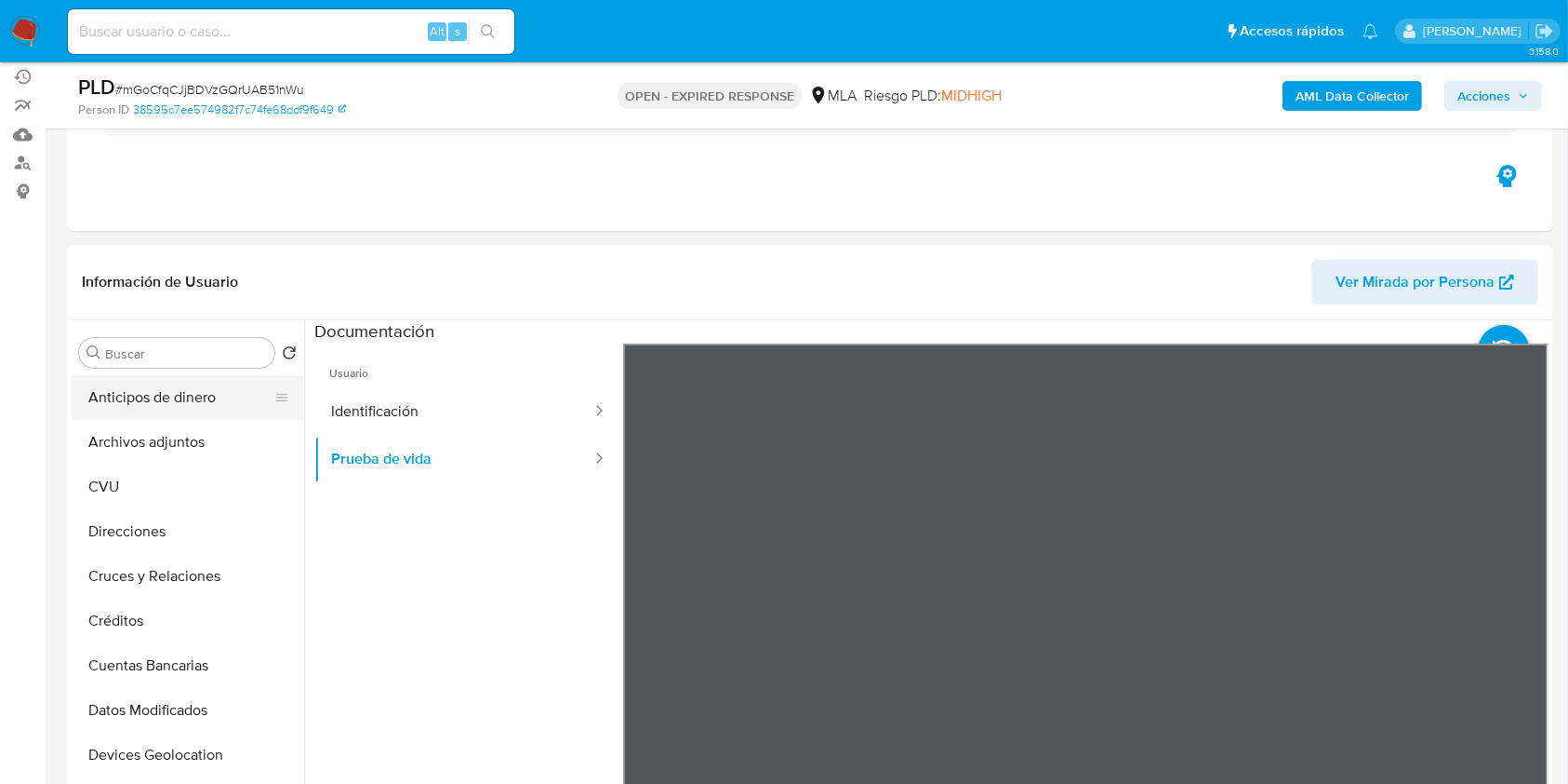
scroll to position [124, 0]
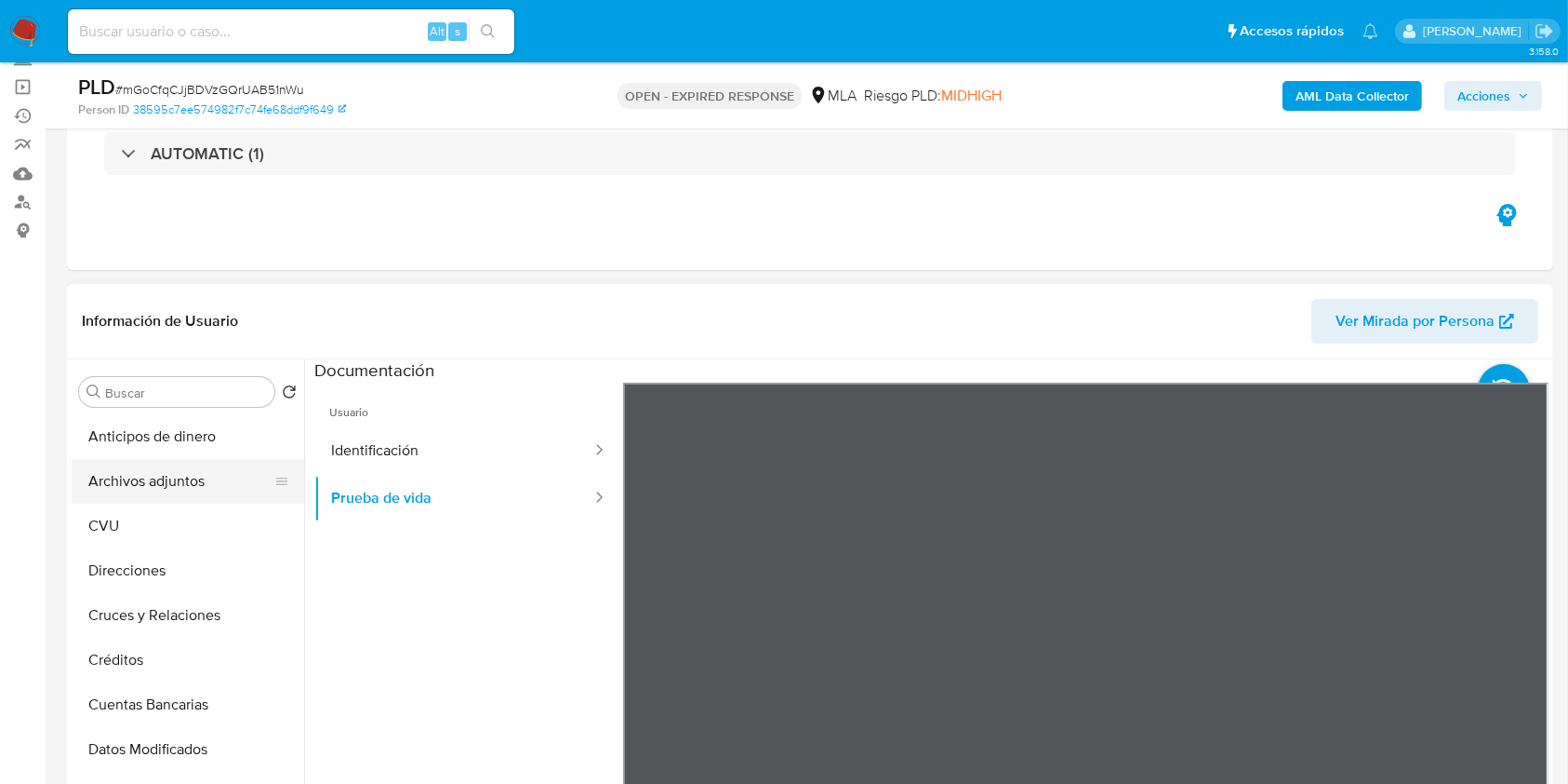
click at [188, 479] on button "Archivos adjuntos" at bounding box center [180, 482] width 218 height 45
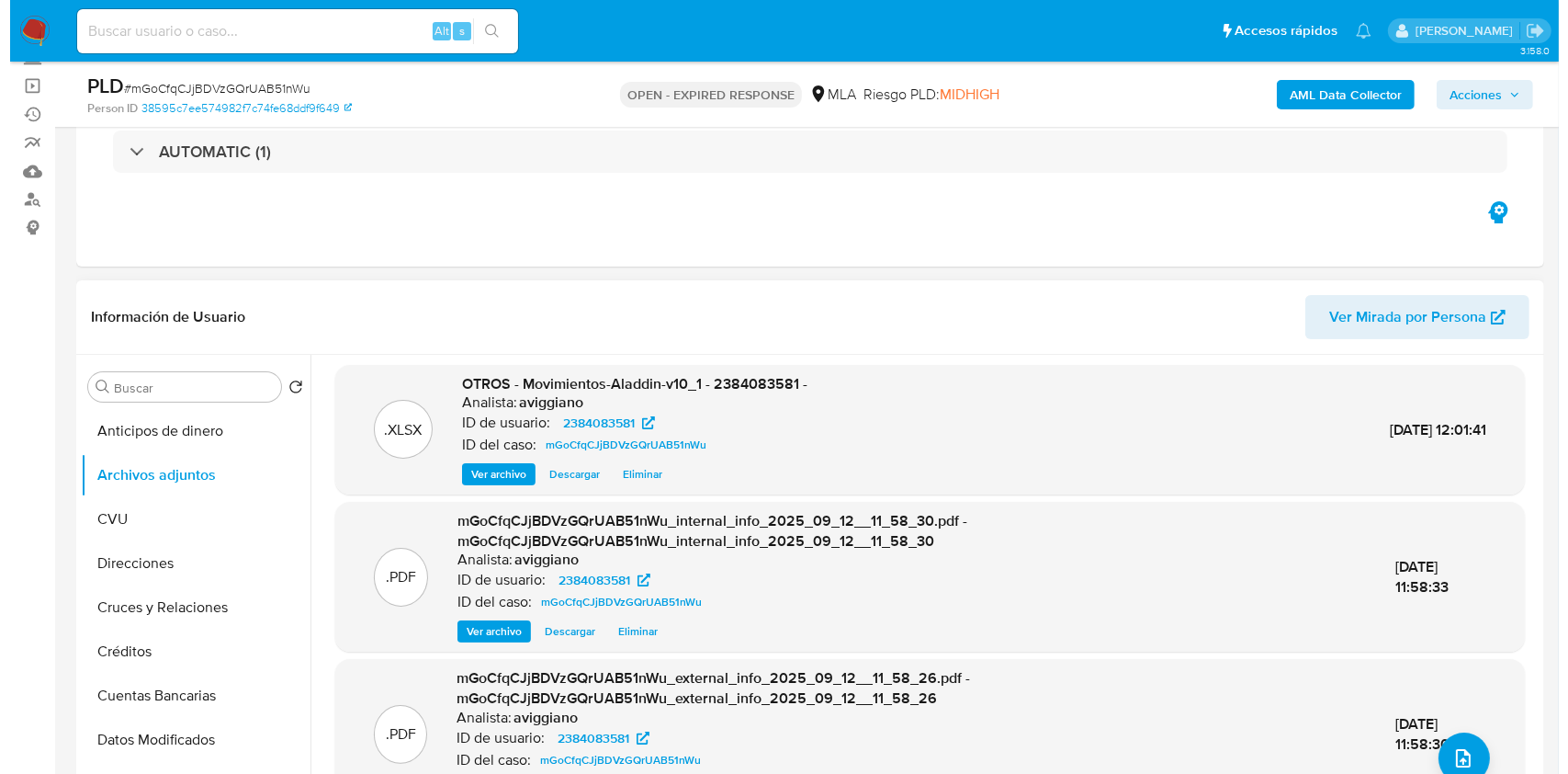
scroll to position [6, 0]
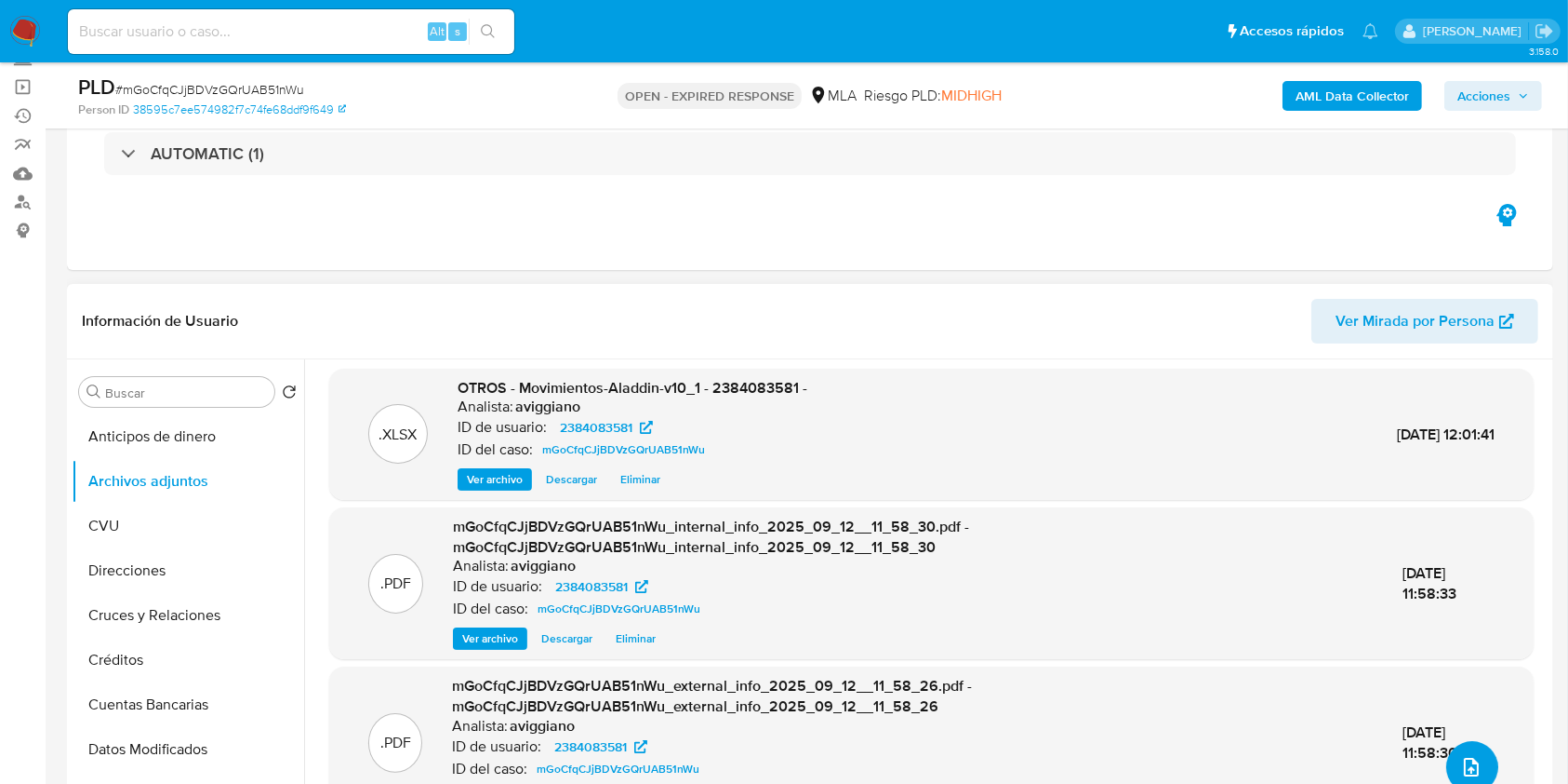
click at [1466, 750] on button "upload-file" at bounding box center [1472, 766] width 52 height 52
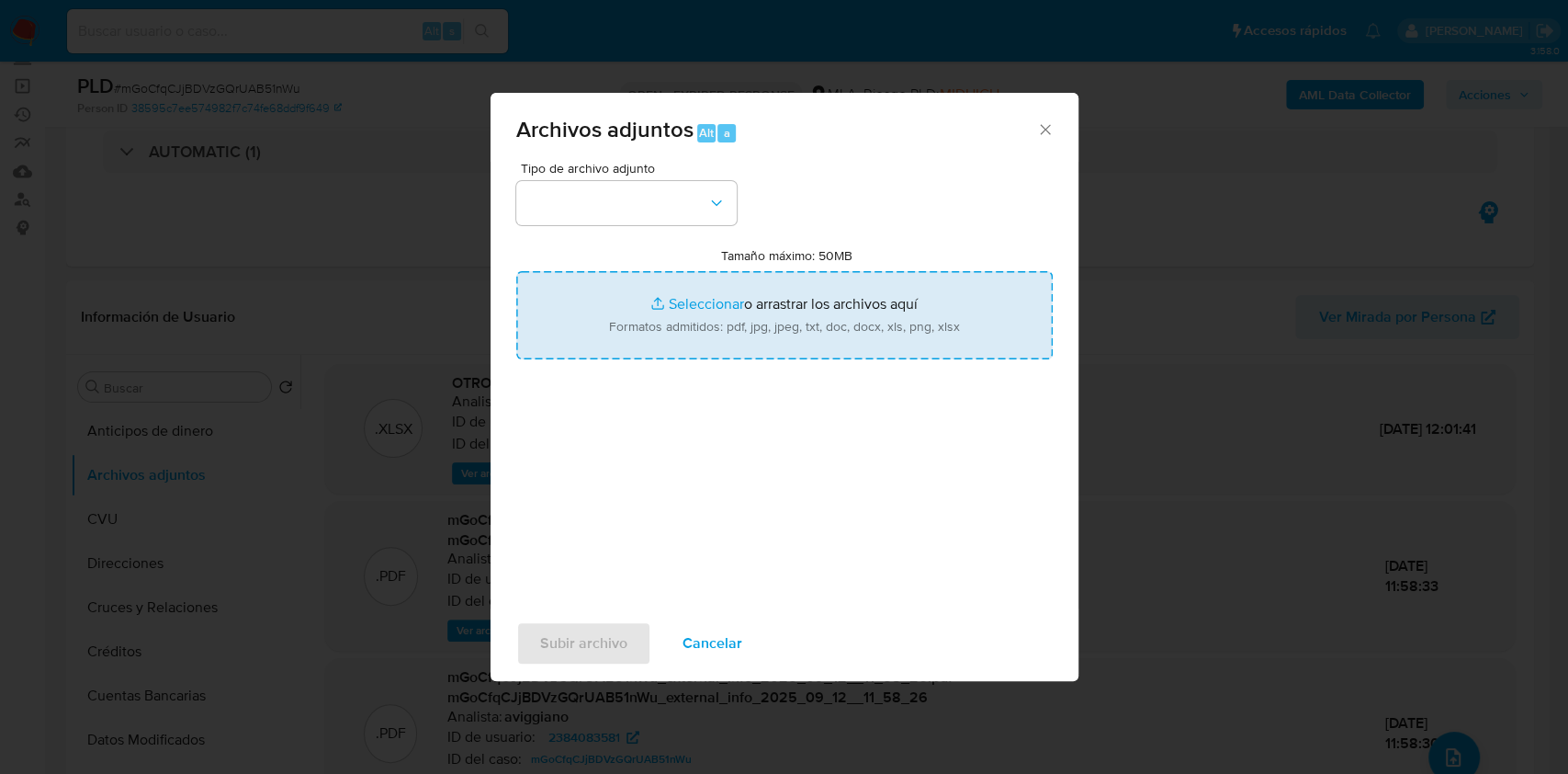
click at [916, 338] on input "Tamaño máximo: 50MB Seleccionar archivos" at bounding box center [784, 315] width 537 height 88
type input "C:\fakepath\Caselog mGoCfqCJjBDVzGQrUAB51nWu_2025_08_18_21_38_18.docx"
click at [683, 311] on input "Tamaño máximo: 50MB Seleccionar archivos" at bounding box center [784, 315] width 537 height 88
type input "C:\fakepath\Nosis - 2384083581.pdf"
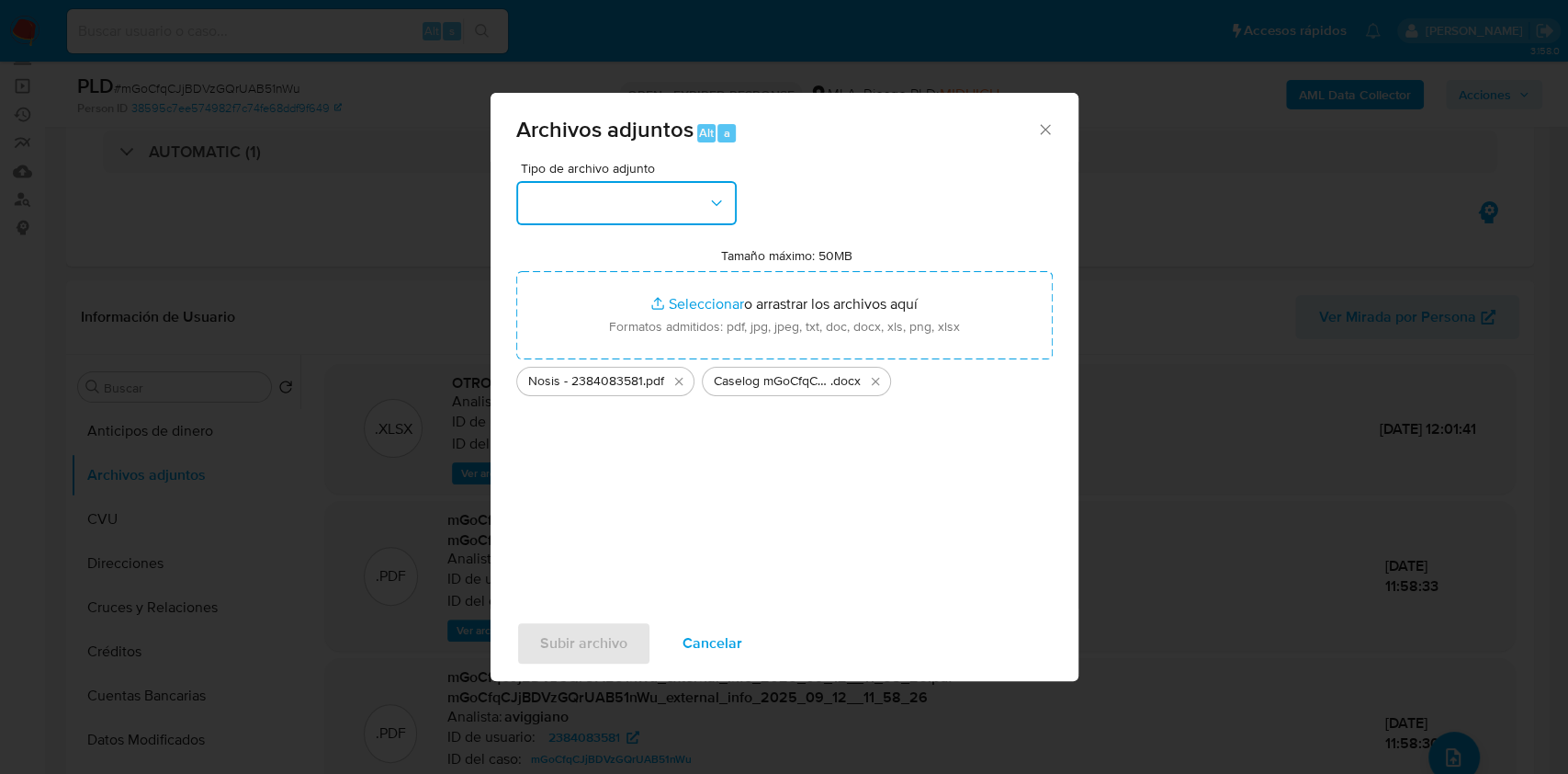
click at [682, 195] on button "button" at bounding box center [627, 203] width 221 height 45
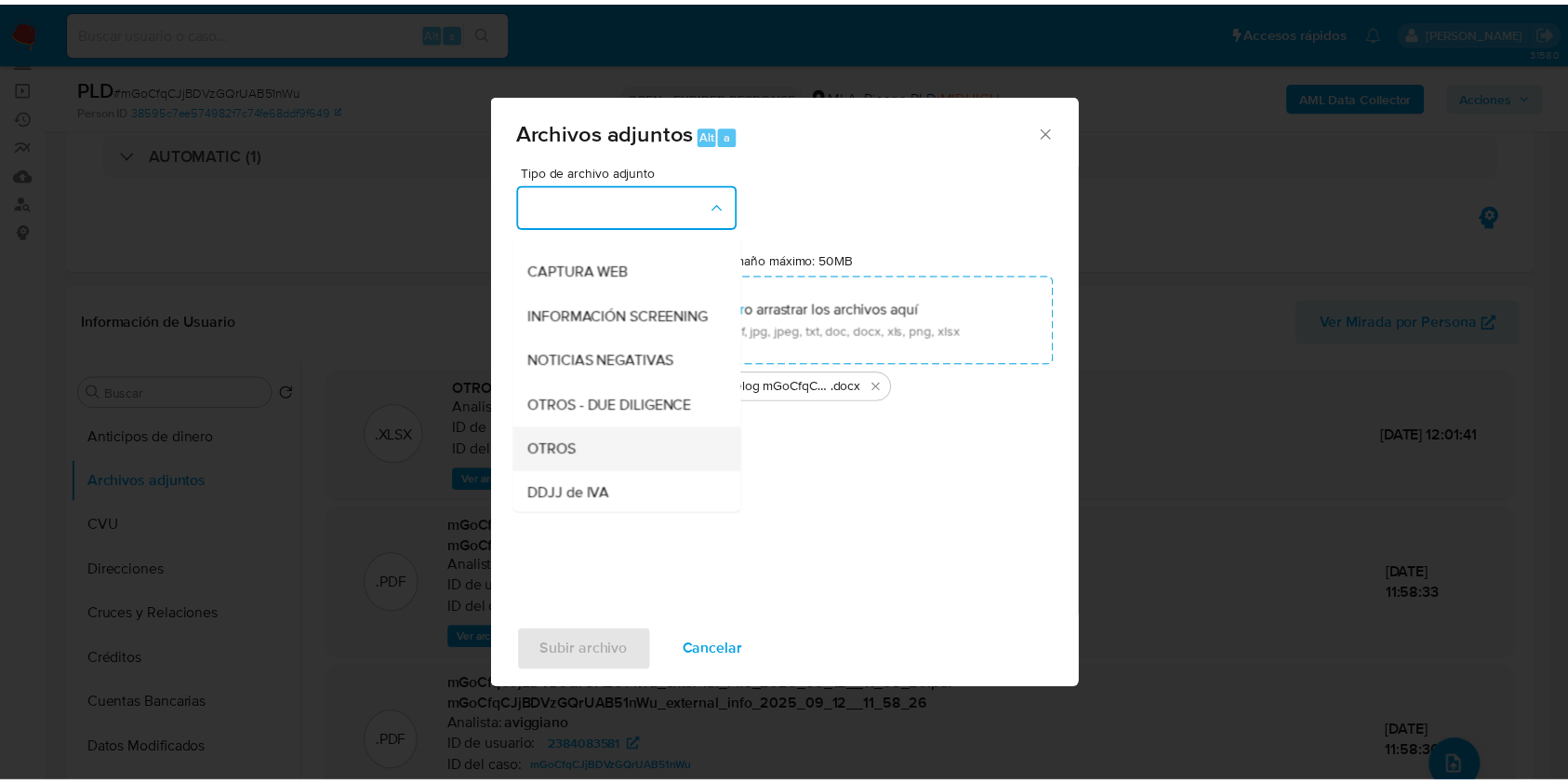
scroll to position [247, 0]
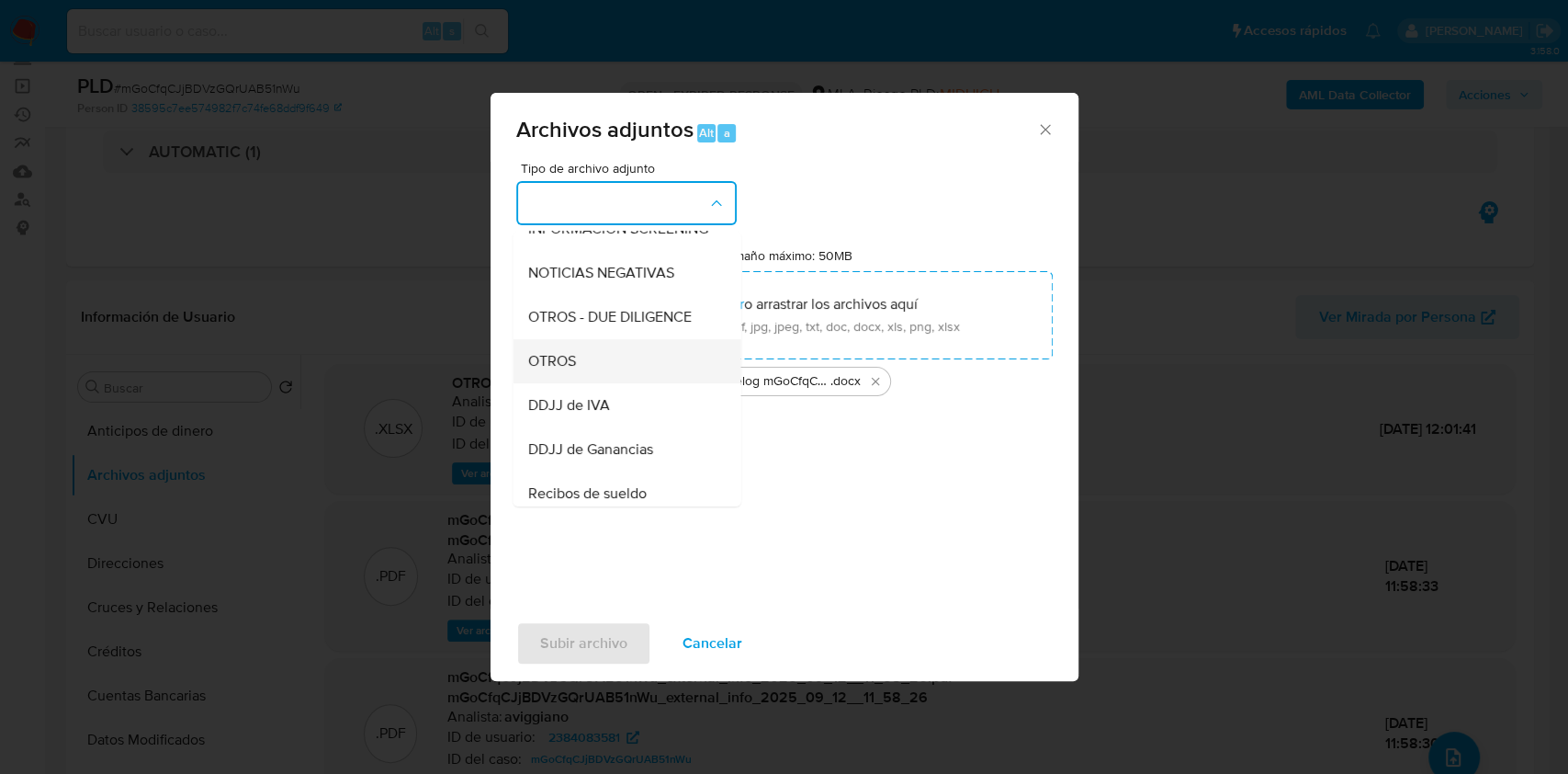
click at [601, 356] on div "OTROS" at bounding box center [621, 361] width 188 height 45
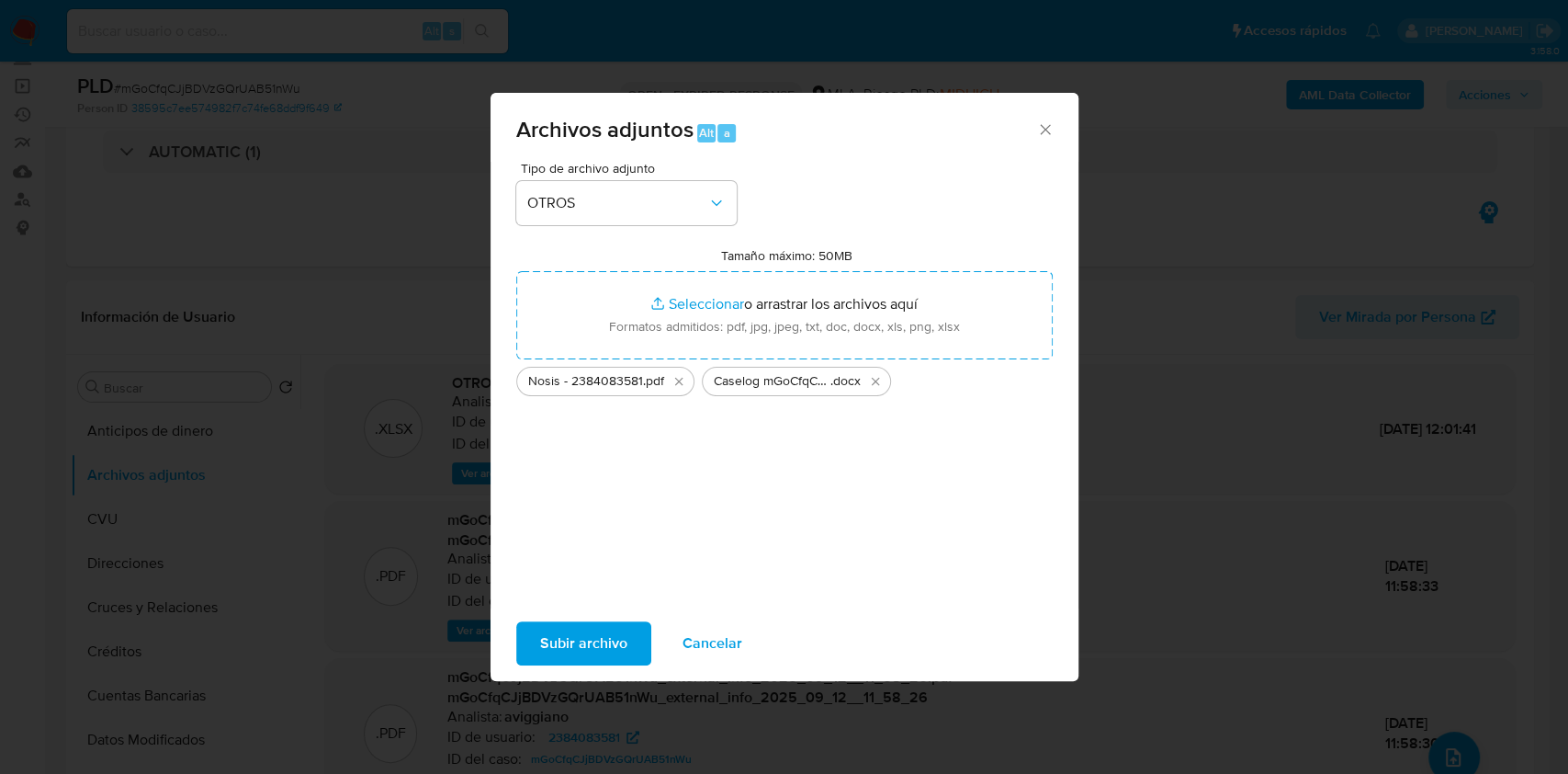
click at [580, 629] on span "Subir archivo" at bounding box center [584, 643] width 87 height 41
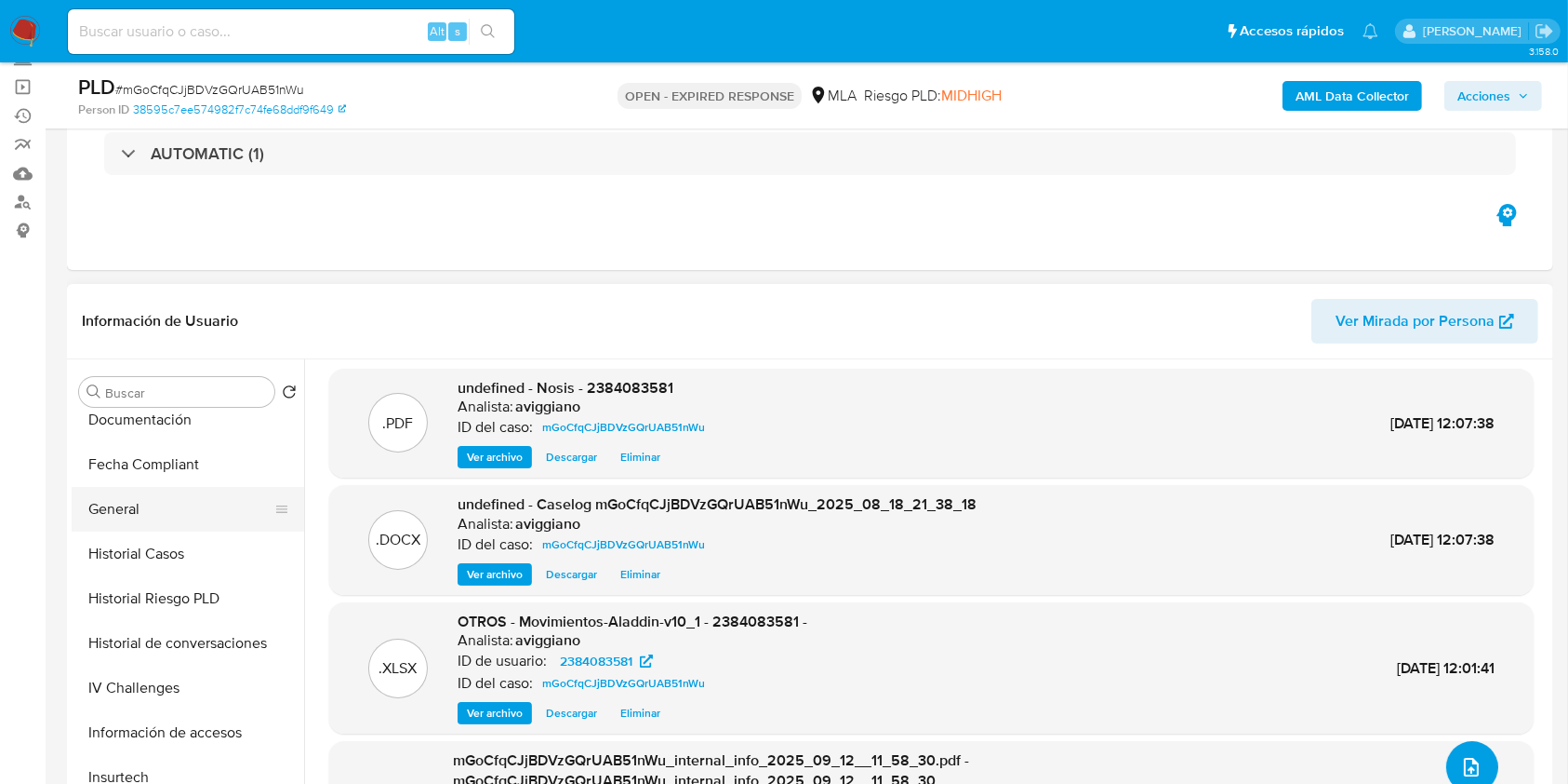
scroll to position [372, 0]
click at [183, 652] on button "Historial Casos" at bounding box center [180, 646] width 218 height 45
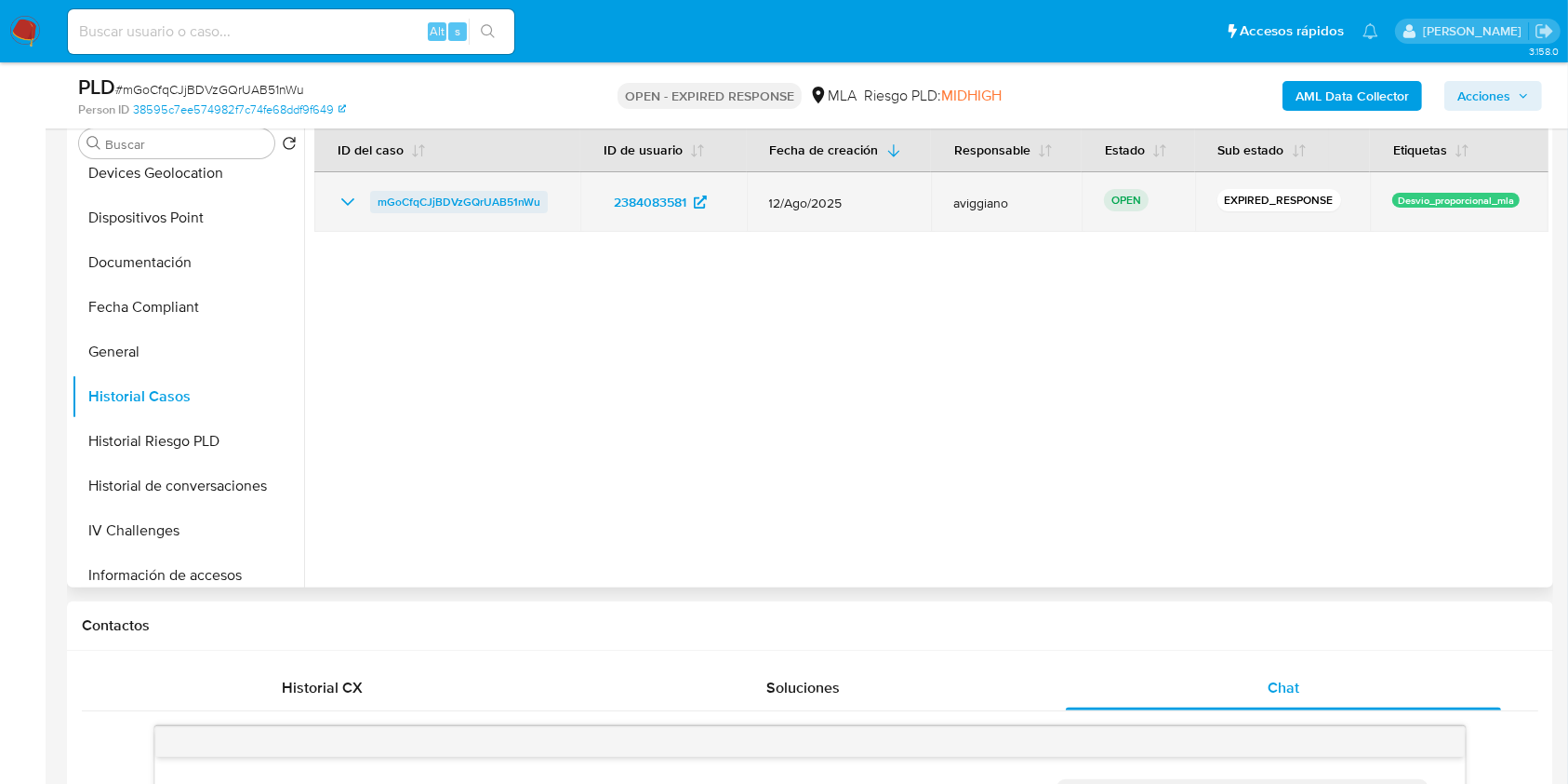
drag, startPoint x: 560, startPoint y: 183, endPoint x: 377, endPoint y: 197, distance: 183.5
click at [377, 197] on td "mGoCfqCJjBDVzGQrUAB51nWu" at bounding box center [447, 201] width 266 height 60
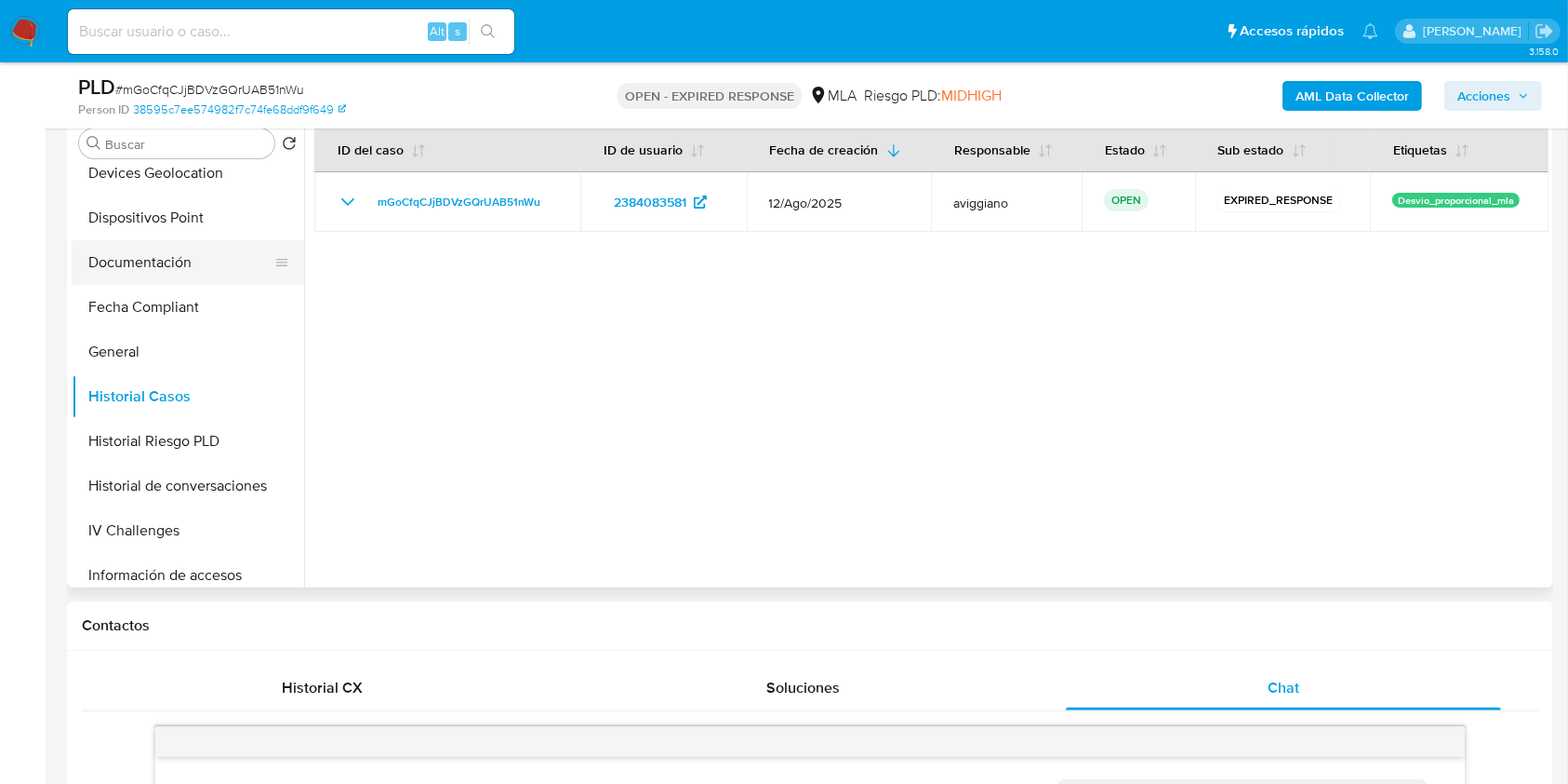
click at [207, 260] on button "Documentación" at bounding box center [180, 263] width 218 height 45
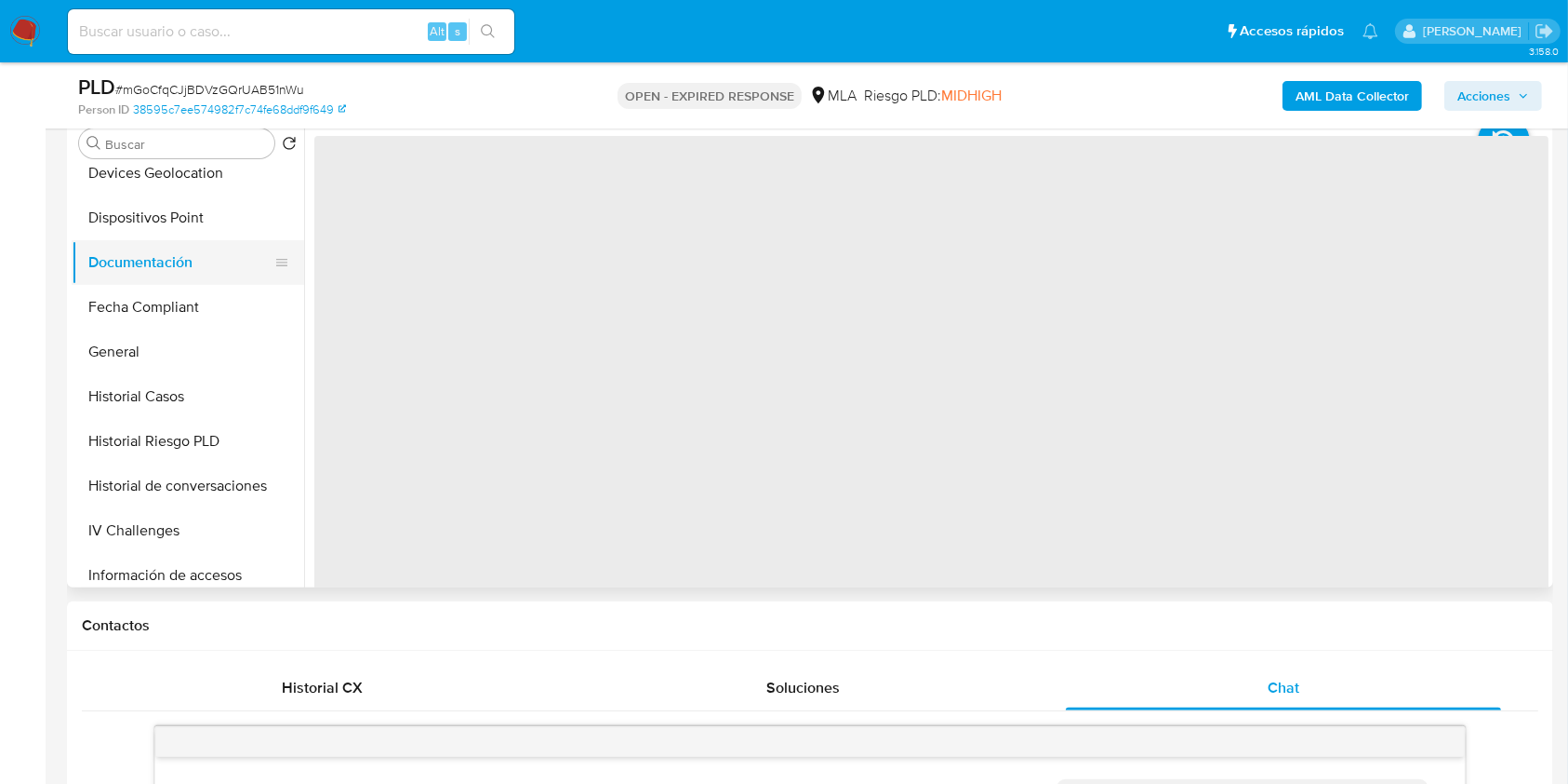
scroll to position [0, 0]
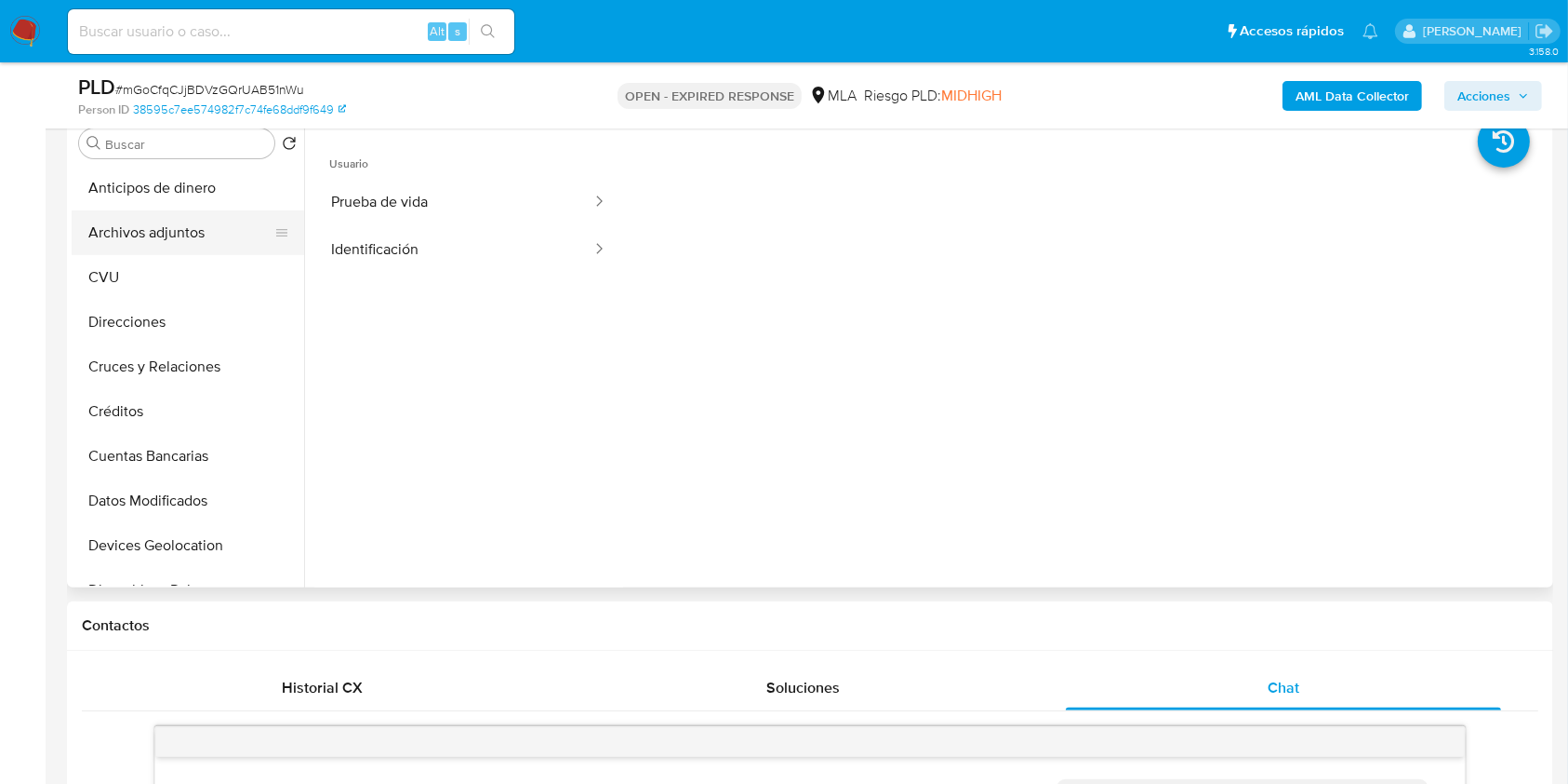
click at [187, 238] on button "Archivos adjuntos" at bounding box center [180, 233] width 218 height 45
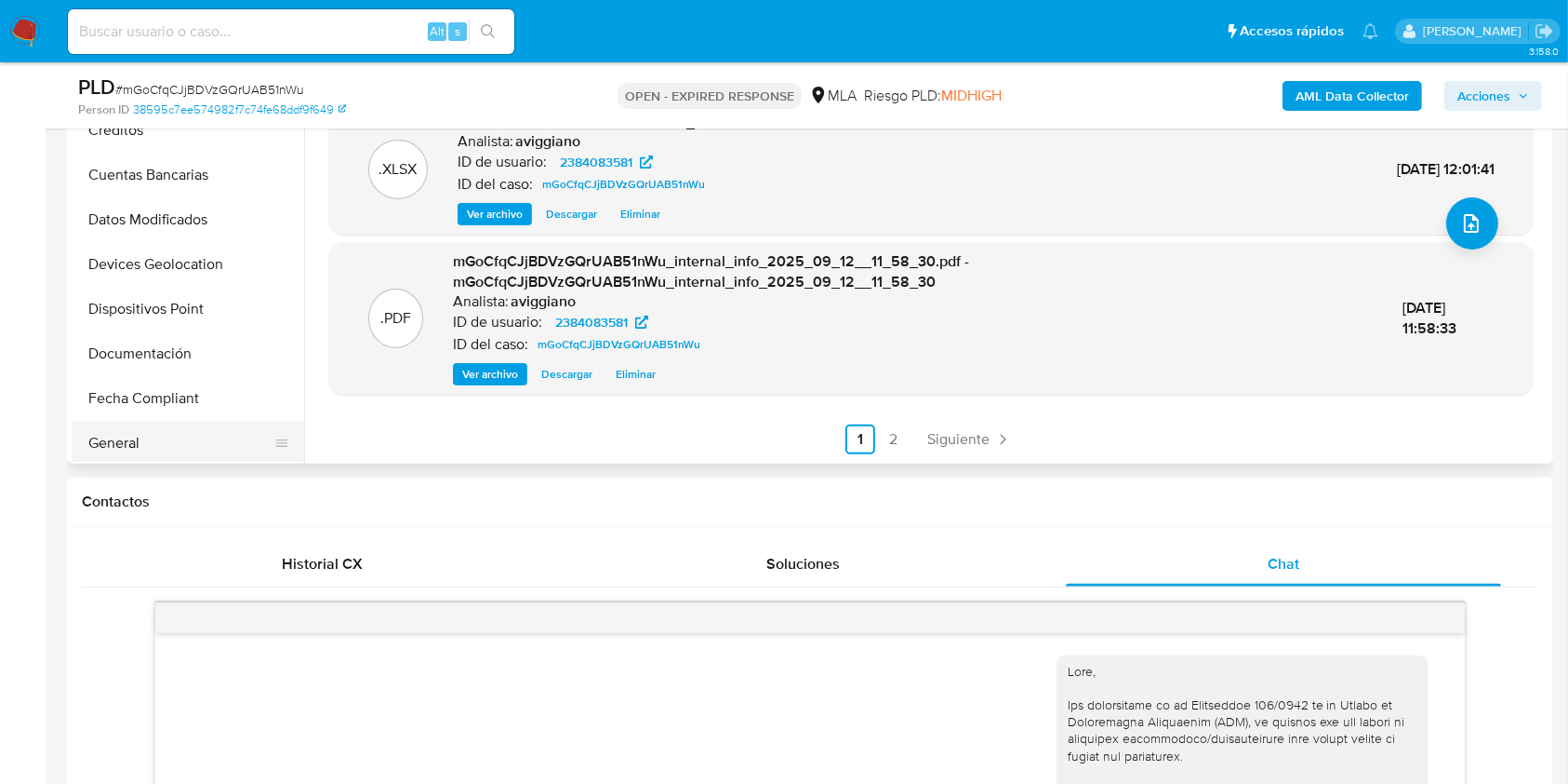
scroll to position [247, 0]
click at [156, 379] on button "Historial Casos" at bounding box center [180, 397] width 218 height 45
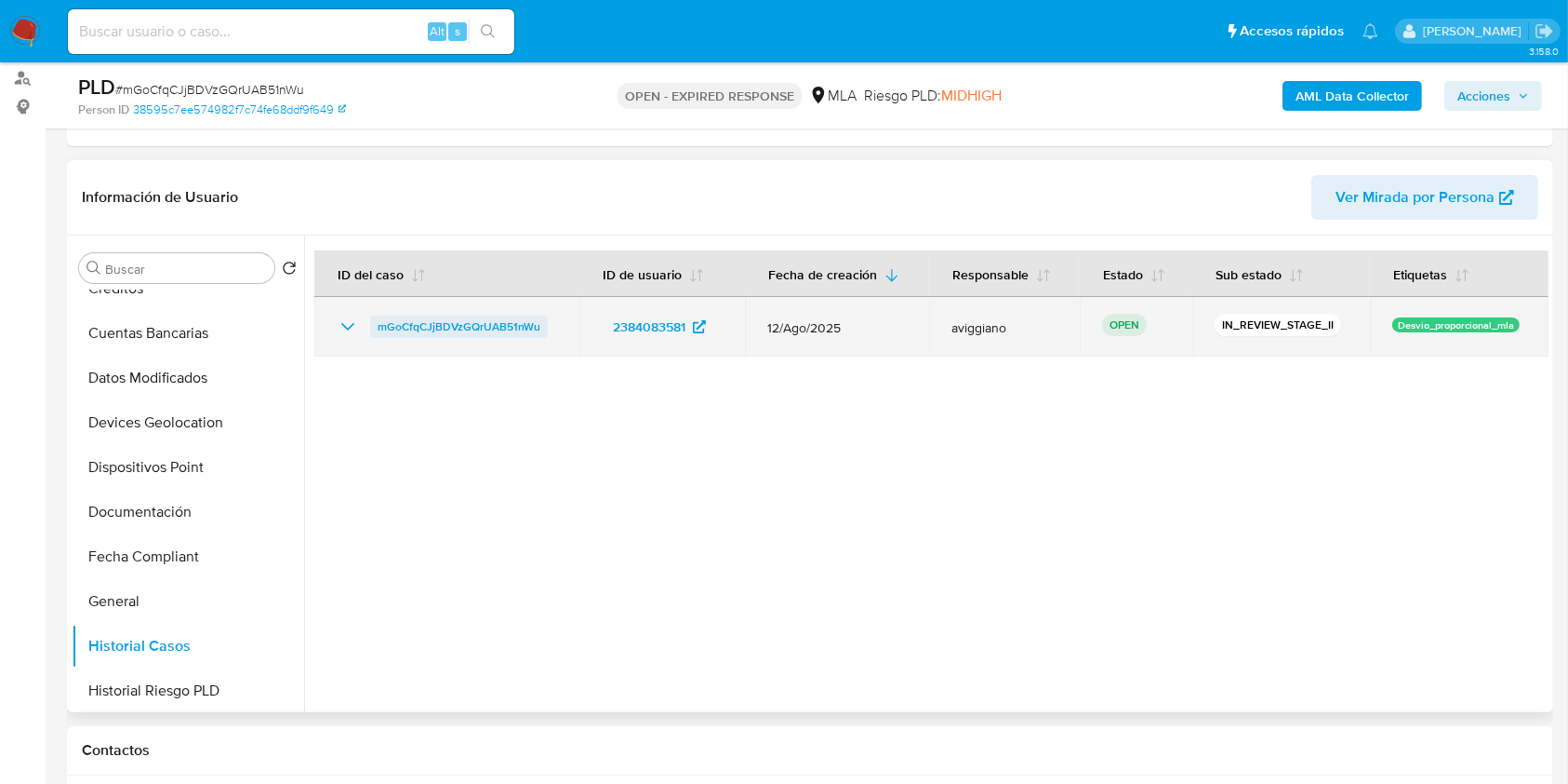
click at [454, 324] on span "mGoCfqCJjBDVzGQrUAB51nWu" at bounding box center [459, 327] width 163 height 23
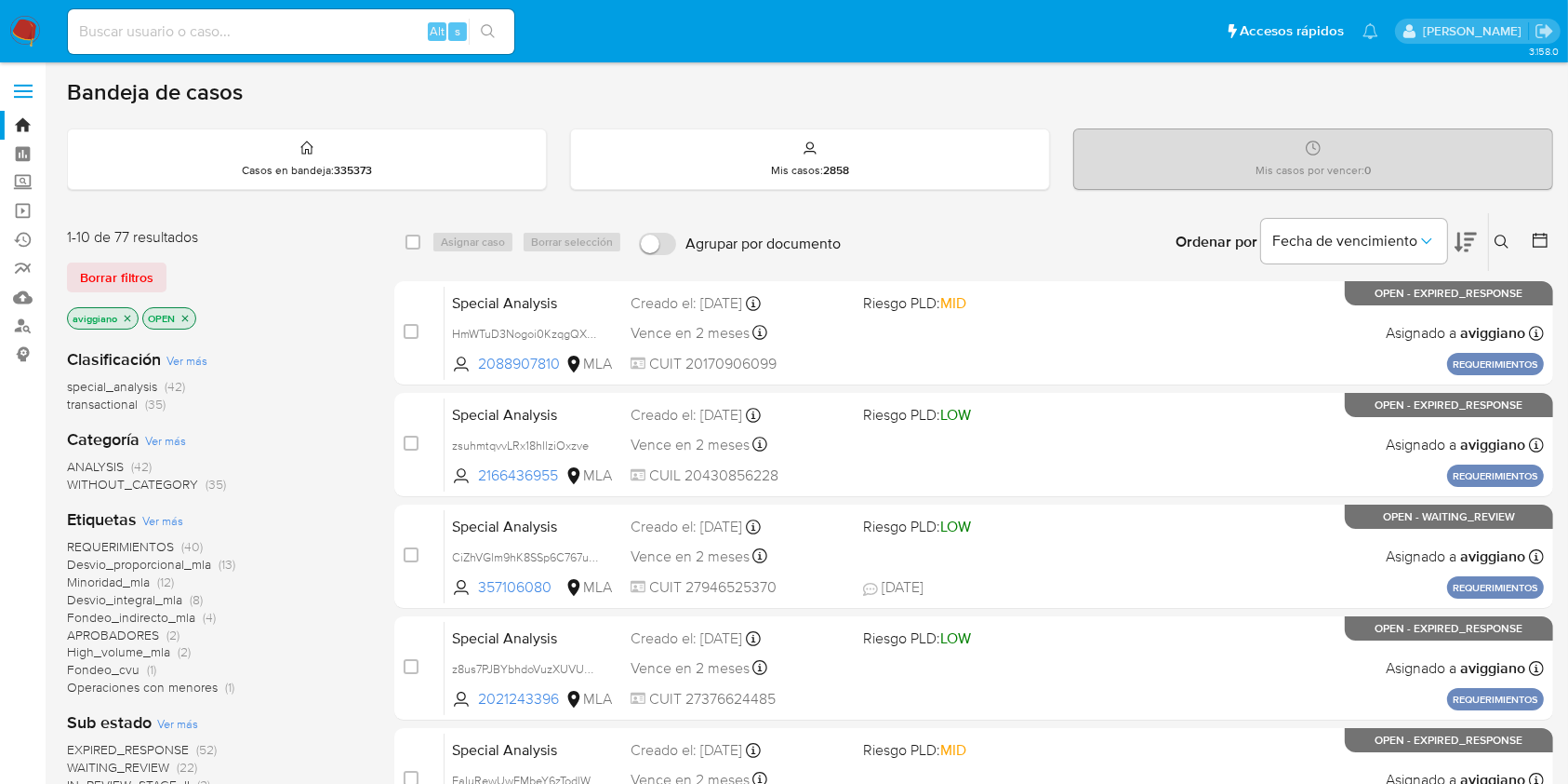
click at [1501, 240] on icon at bounding box center [1501, 241] width 15 height 15
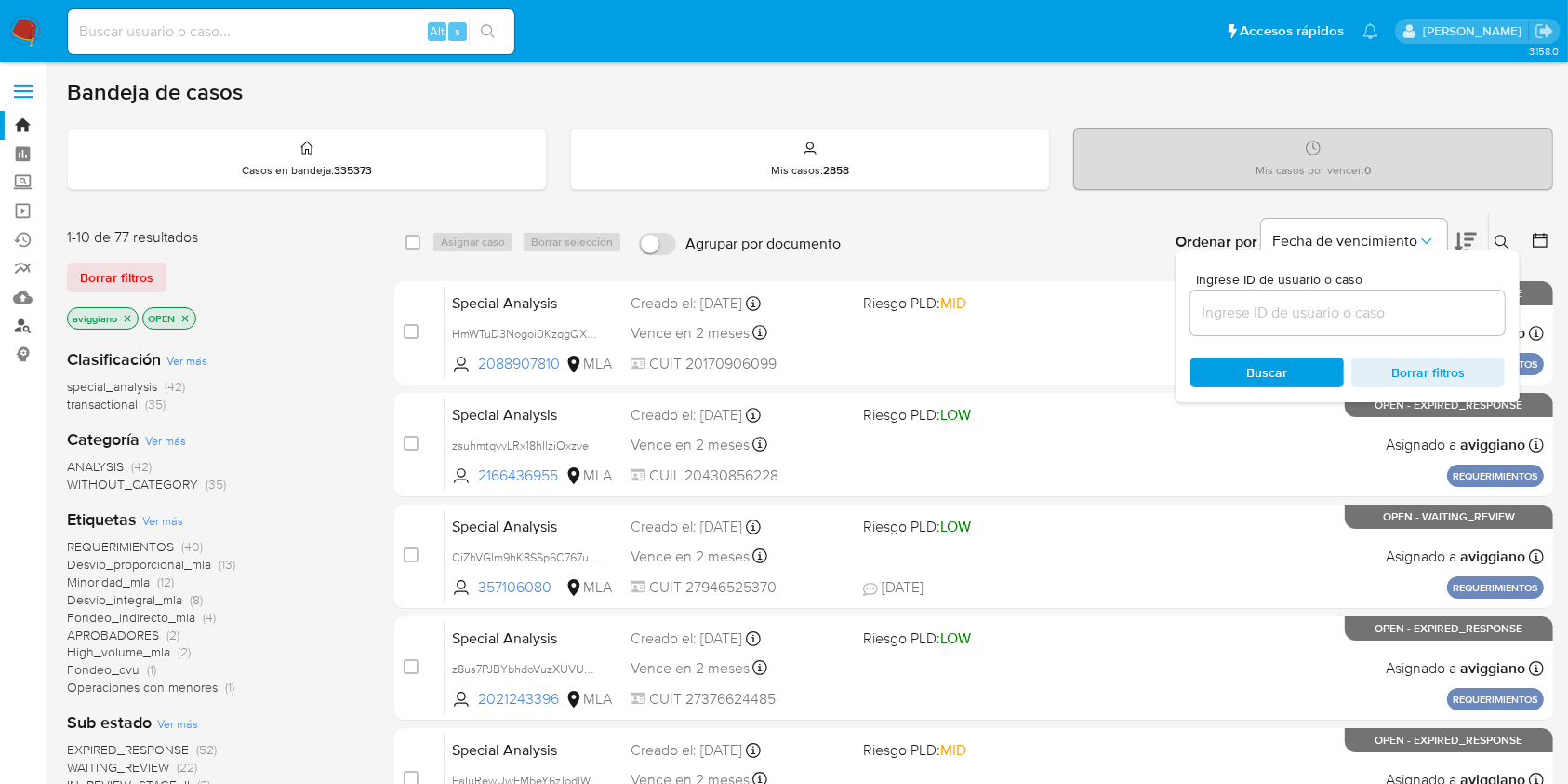
click at [22, 322] on link "Buscador de personas" at bounding box center [111, 326] width 222 height 28
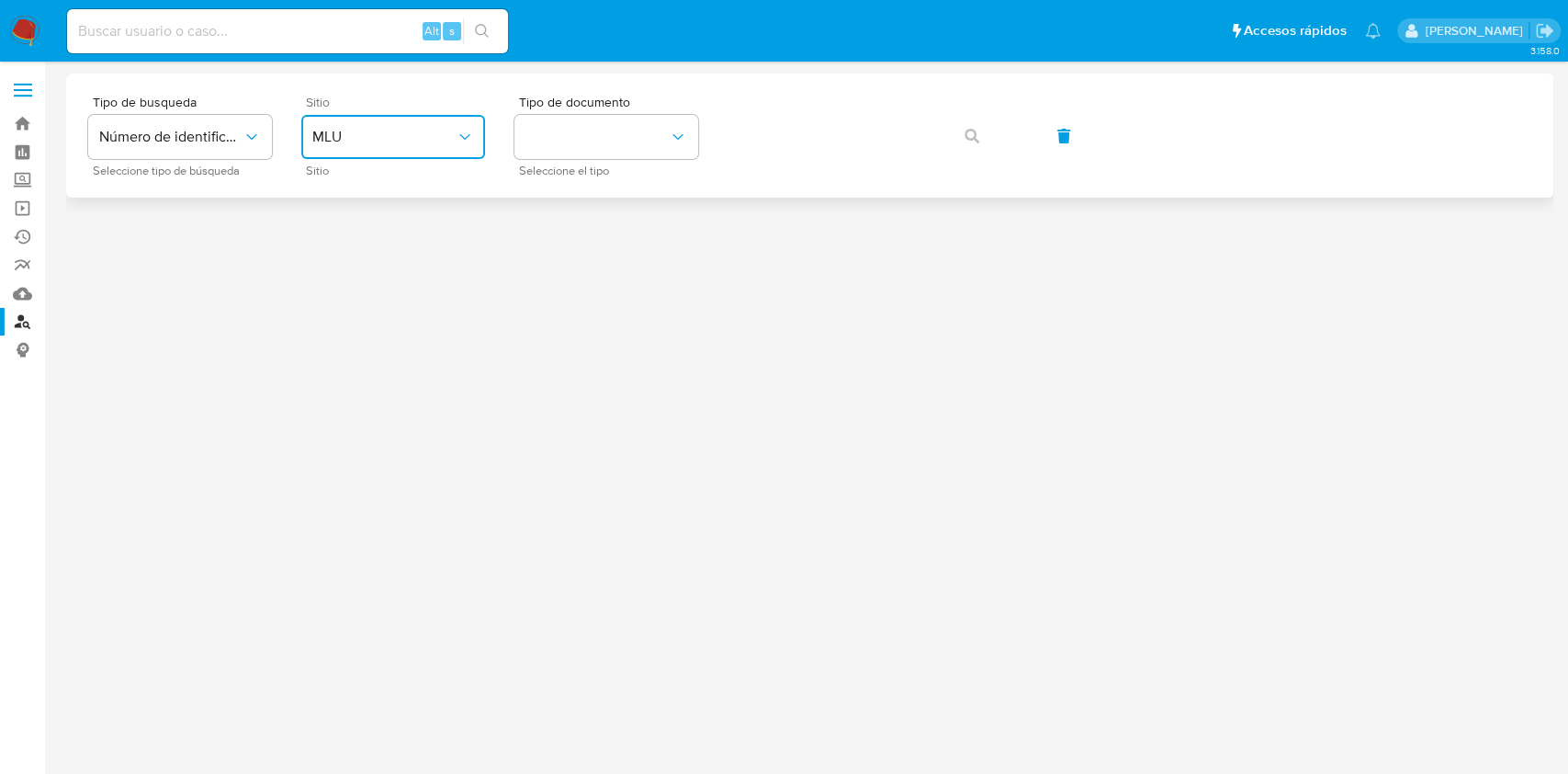
click at [456, 126] on button "MLU" at bounding box center [393, 138] width 184 height 45
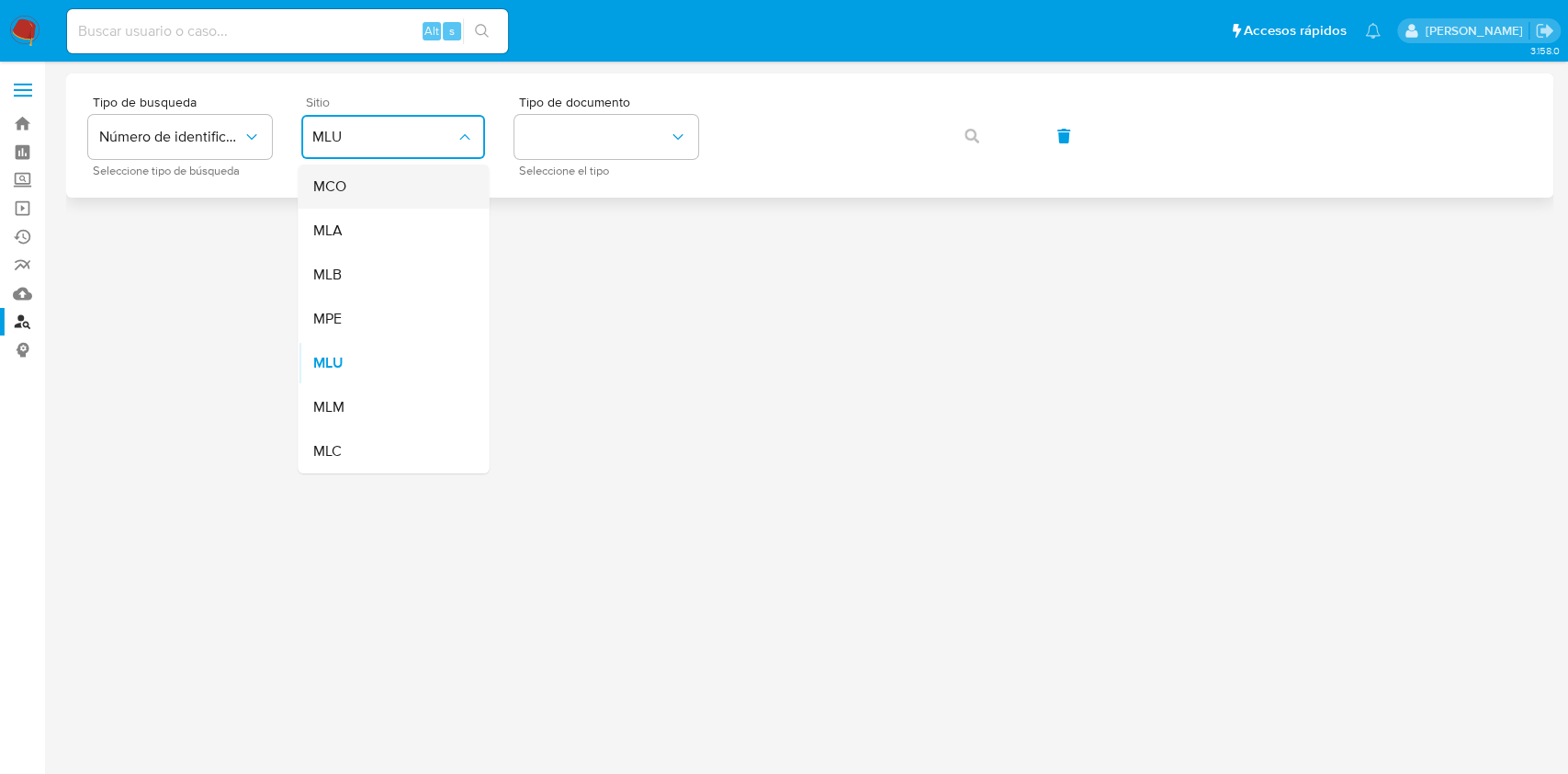
click at [388, 206] on div "MCO" at bounding box center [388, 187] width 151 height 45
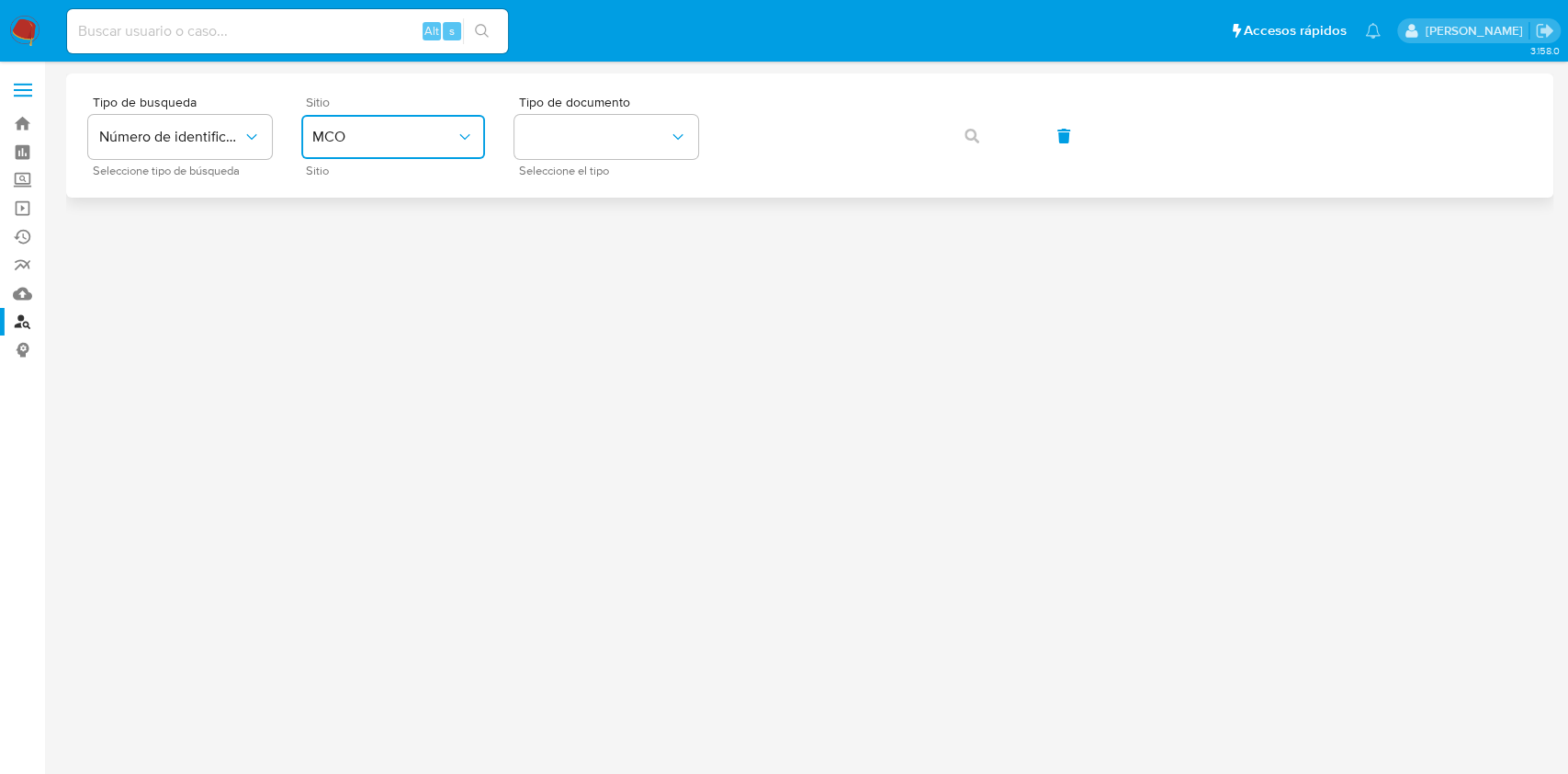
click at [393, 134] on span "MCO" at bounding box center [384, 137] width 143 height 18
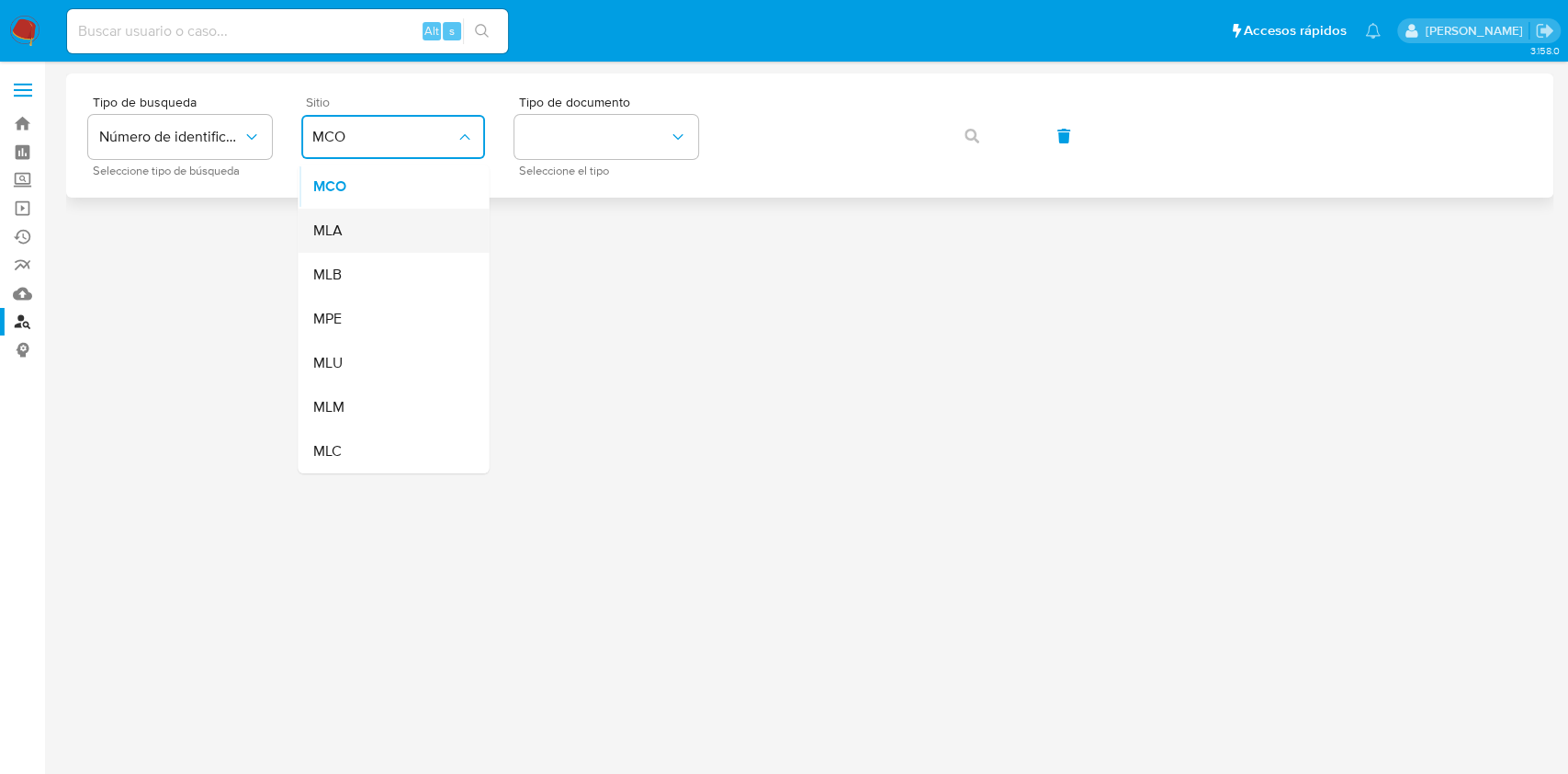
click at [353, 226] on div "MLA" at bounding box center [388, 231] width 151 height 45
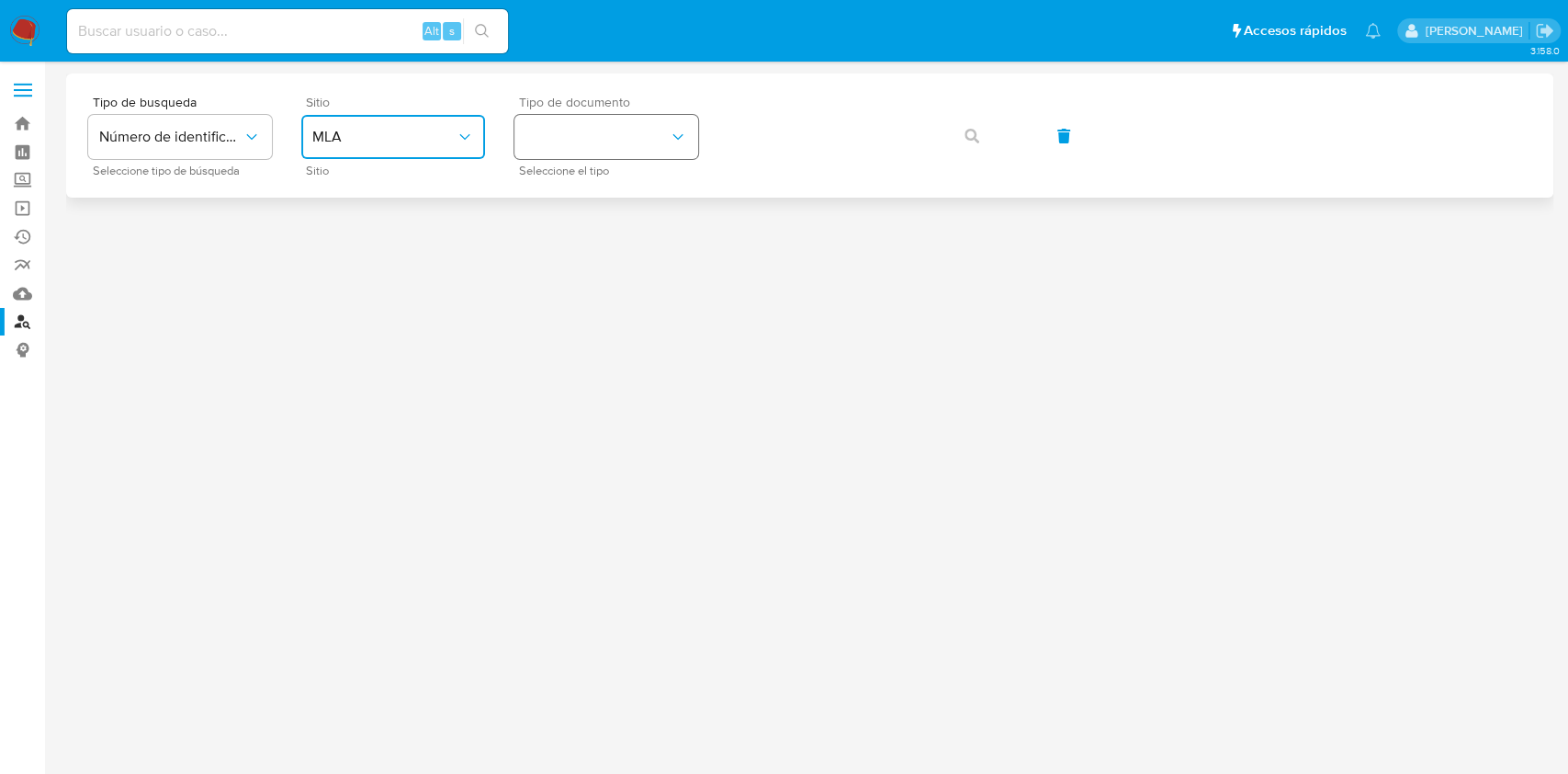
click at [654, 143] on button "identificationType" at bounding box center [606, 138] width 184 height 45
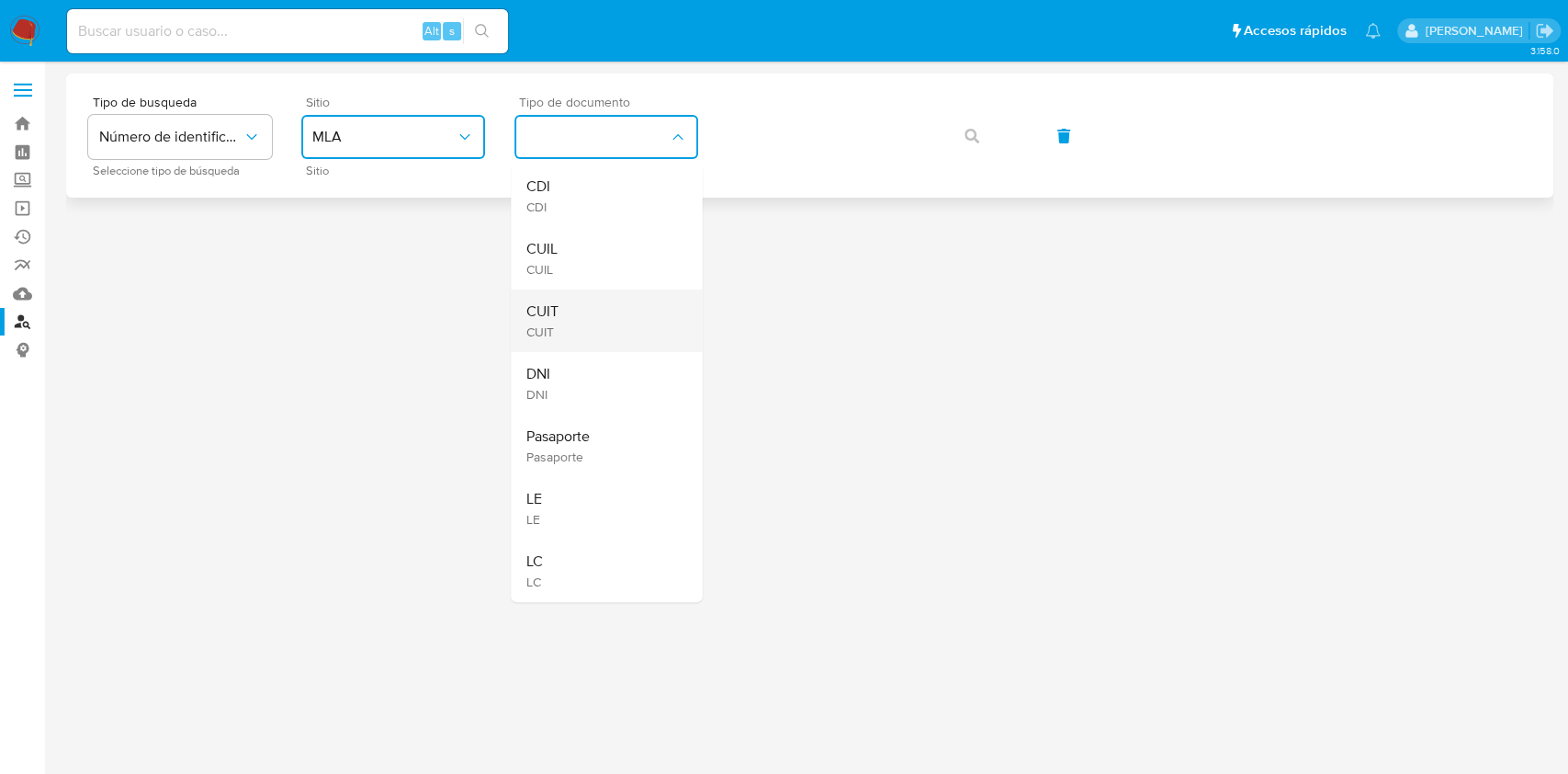
click at [552, 304] on span "CUIT" at bounding box center [541, 311] width 32 height 18
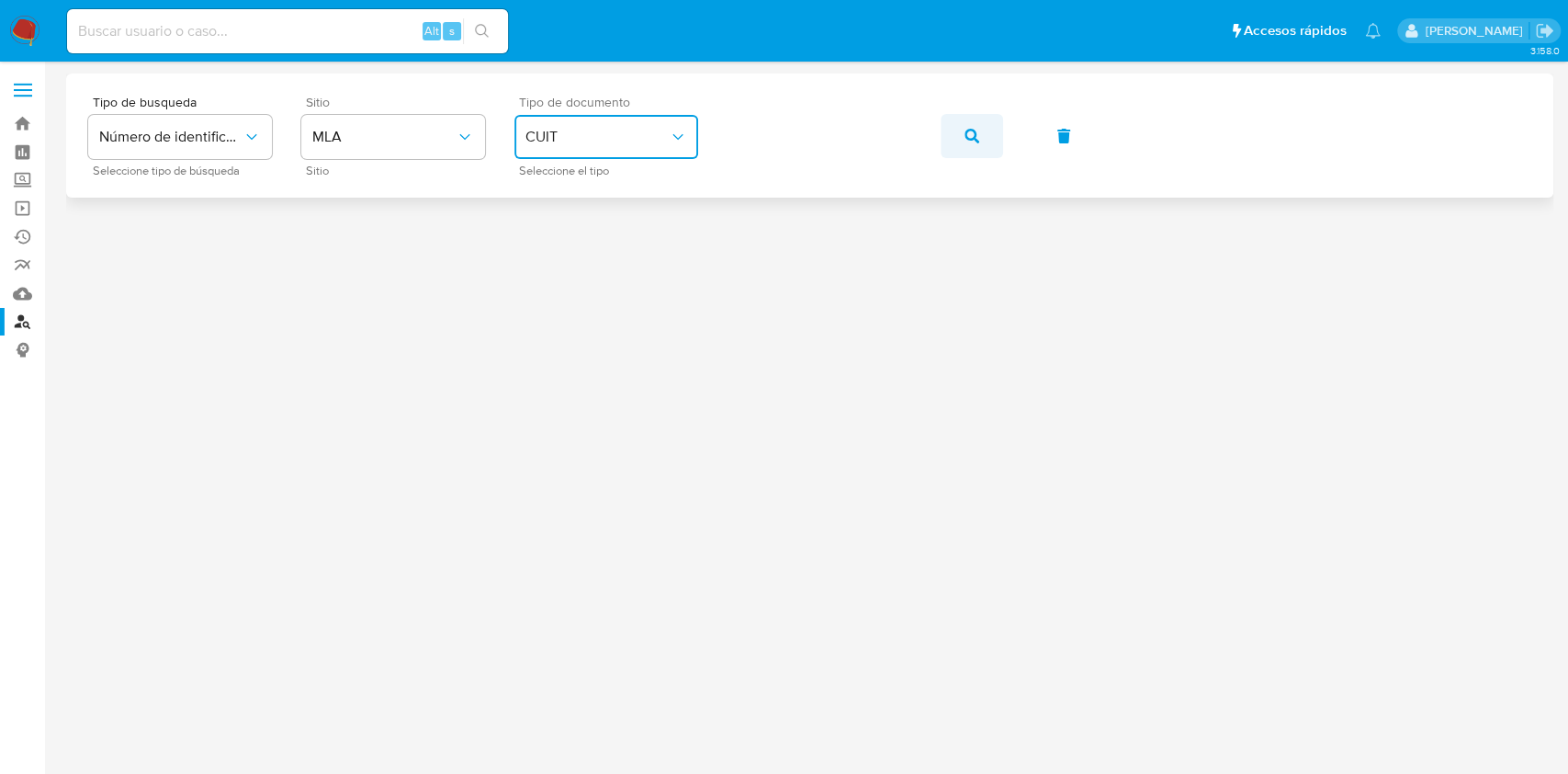
click at [949, 139] on button "button" at bounding box center [971, 137] width 63 height 45
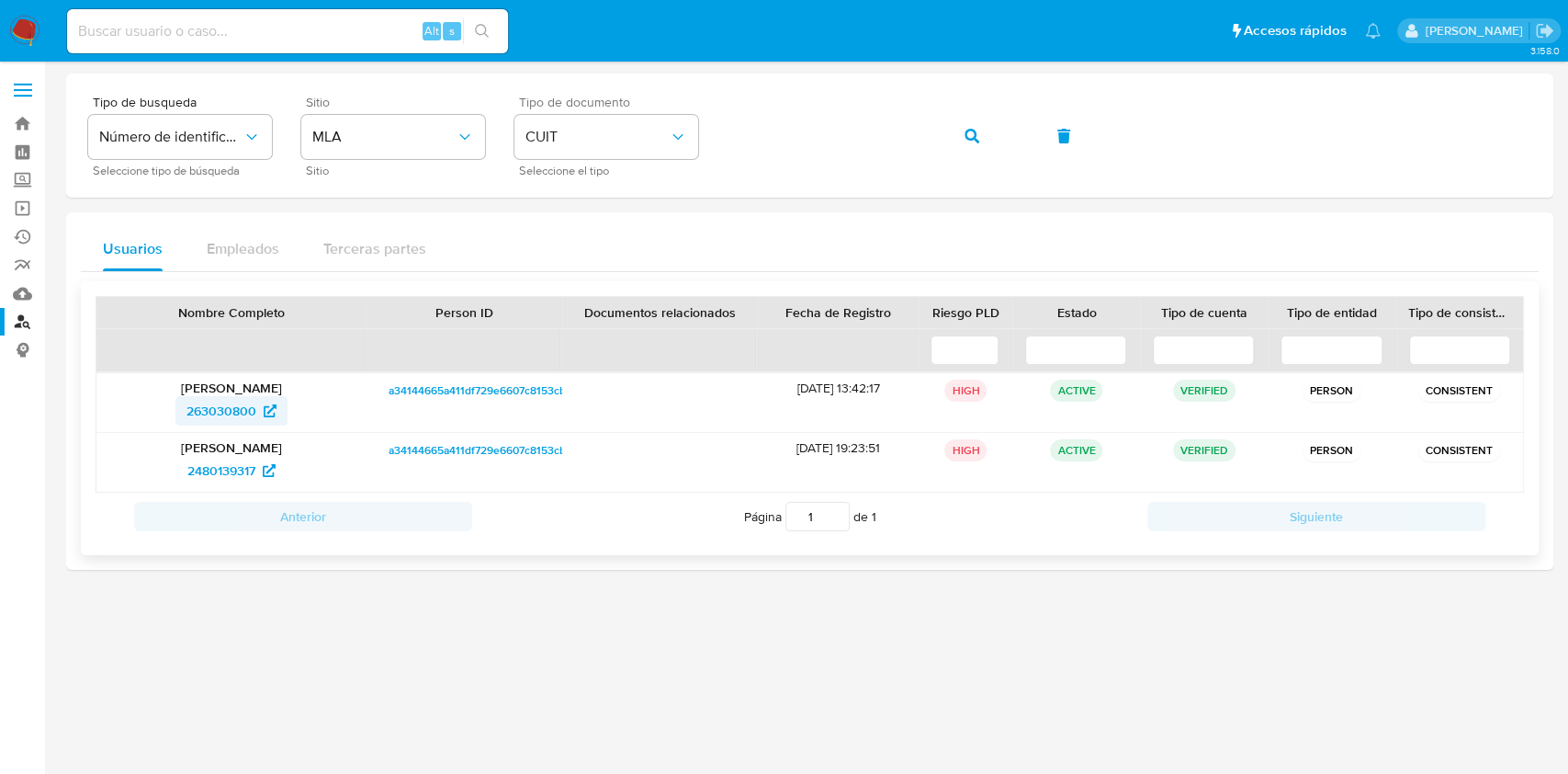
click at [219, 411] on span "263030800" at bounding box center [222, 411] width 70 height 29
click at [981, 121] on button "button" at bounding box center [971, 137] width 63 height 45
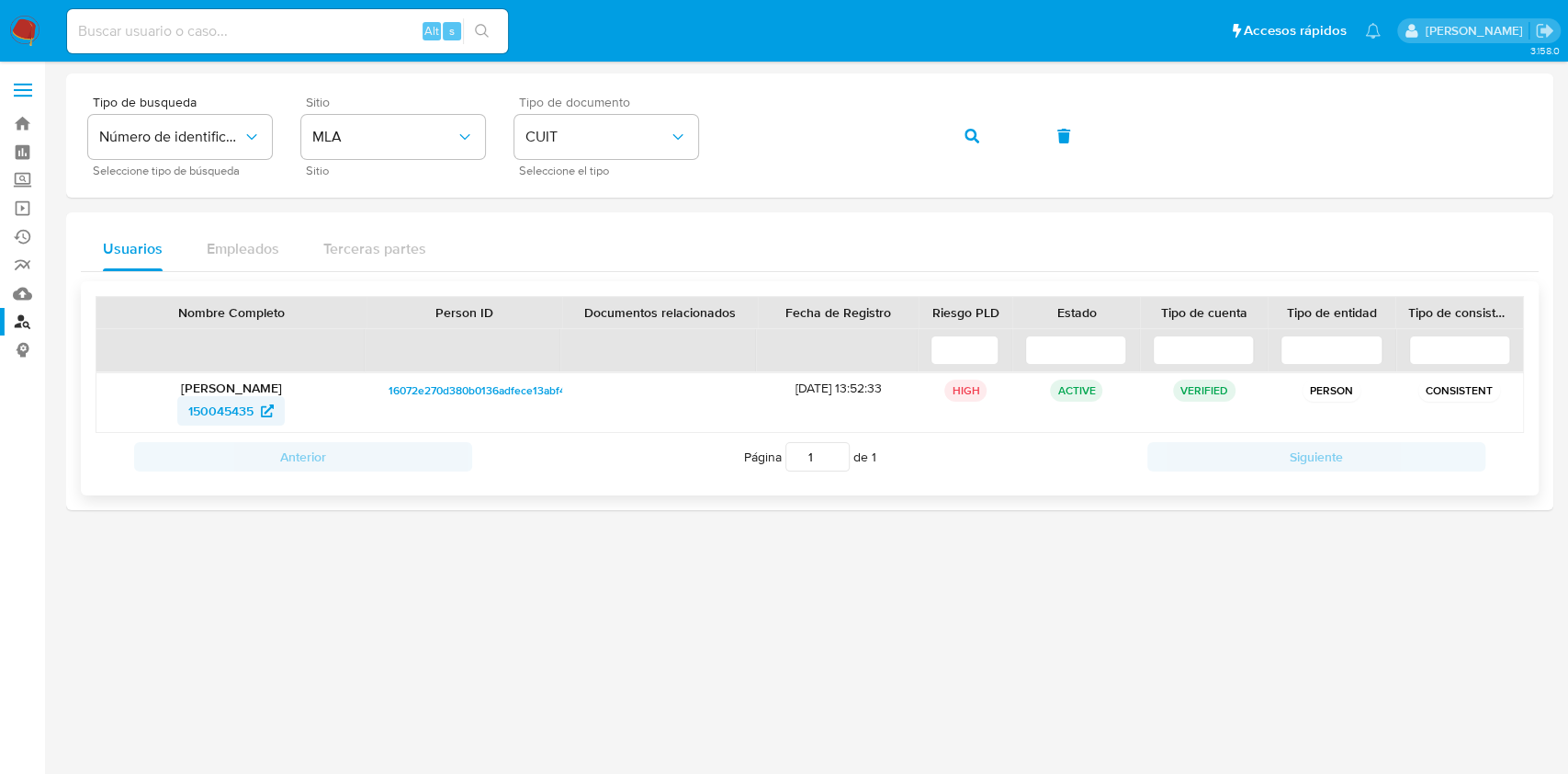
click at [224, 418] on span "150045435" at bounding box center [220, 411] width 65 height 29
click at [16, 128] on link "Bandeja" at bounding box center [109, 123] width 219 height 28
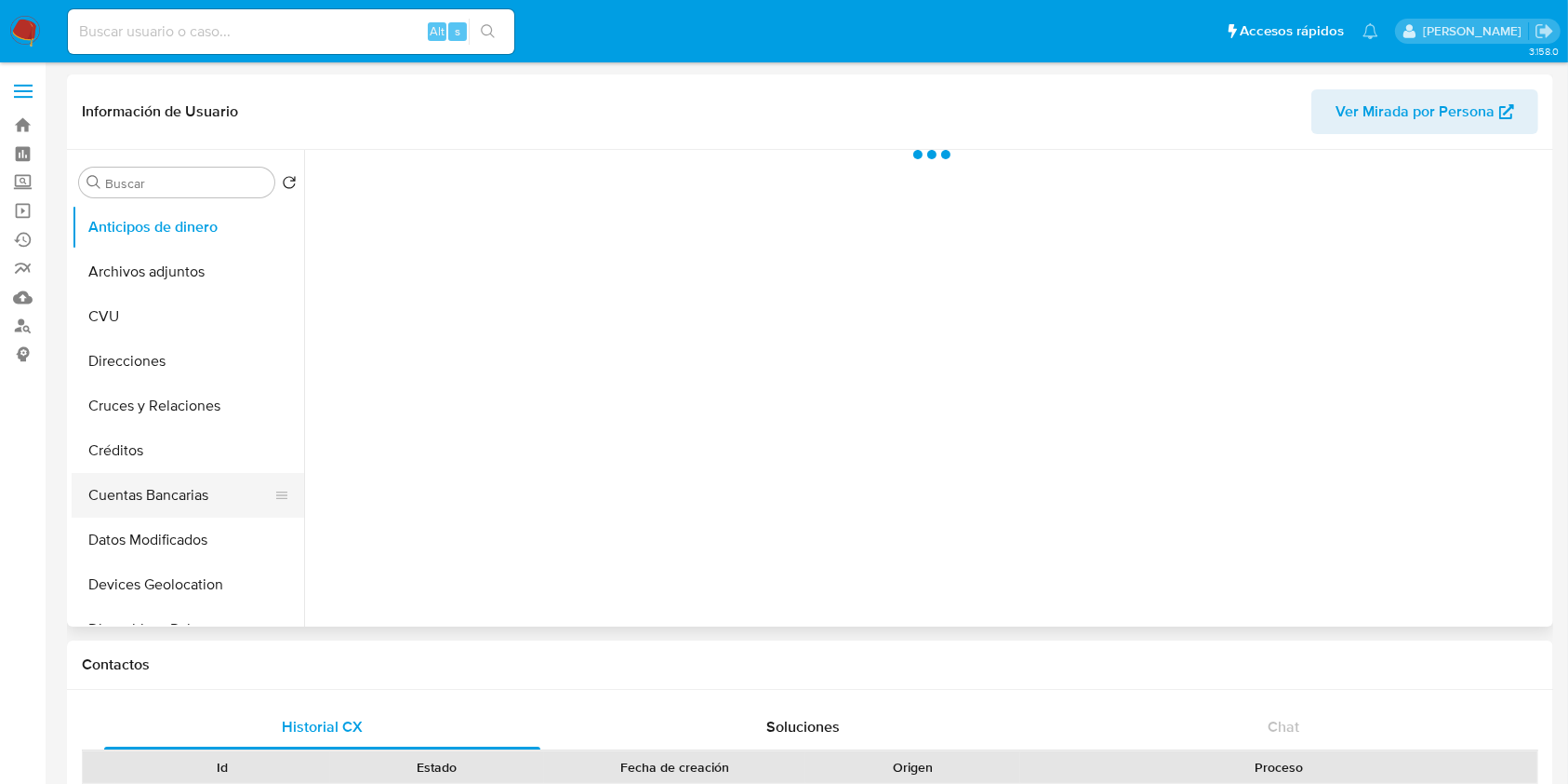
scroll to position [372, 0]
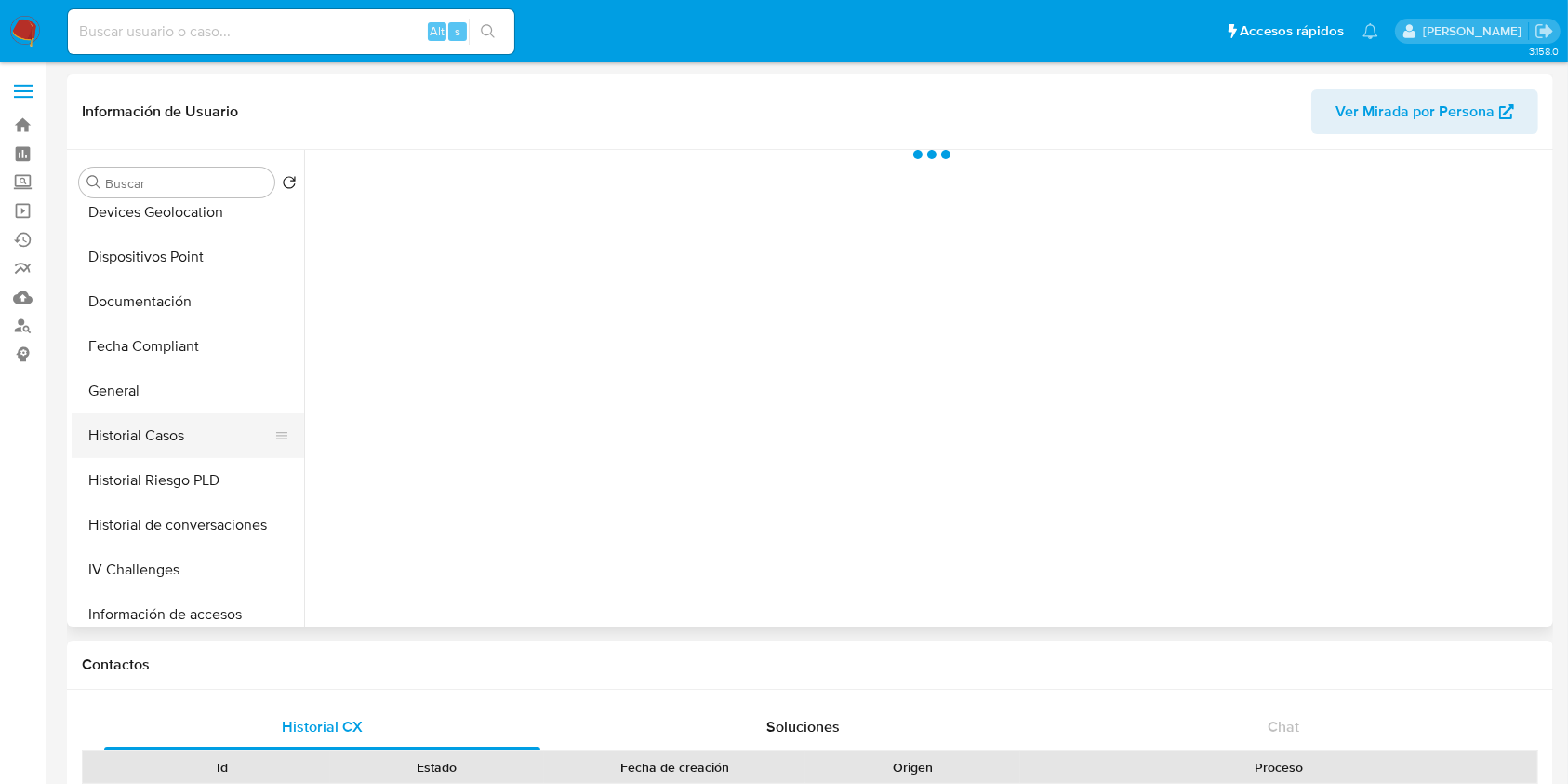
click at [192, 446] on button "Historial Casos" at bounding box center [180, 436] width 218 height 45
select select "10"
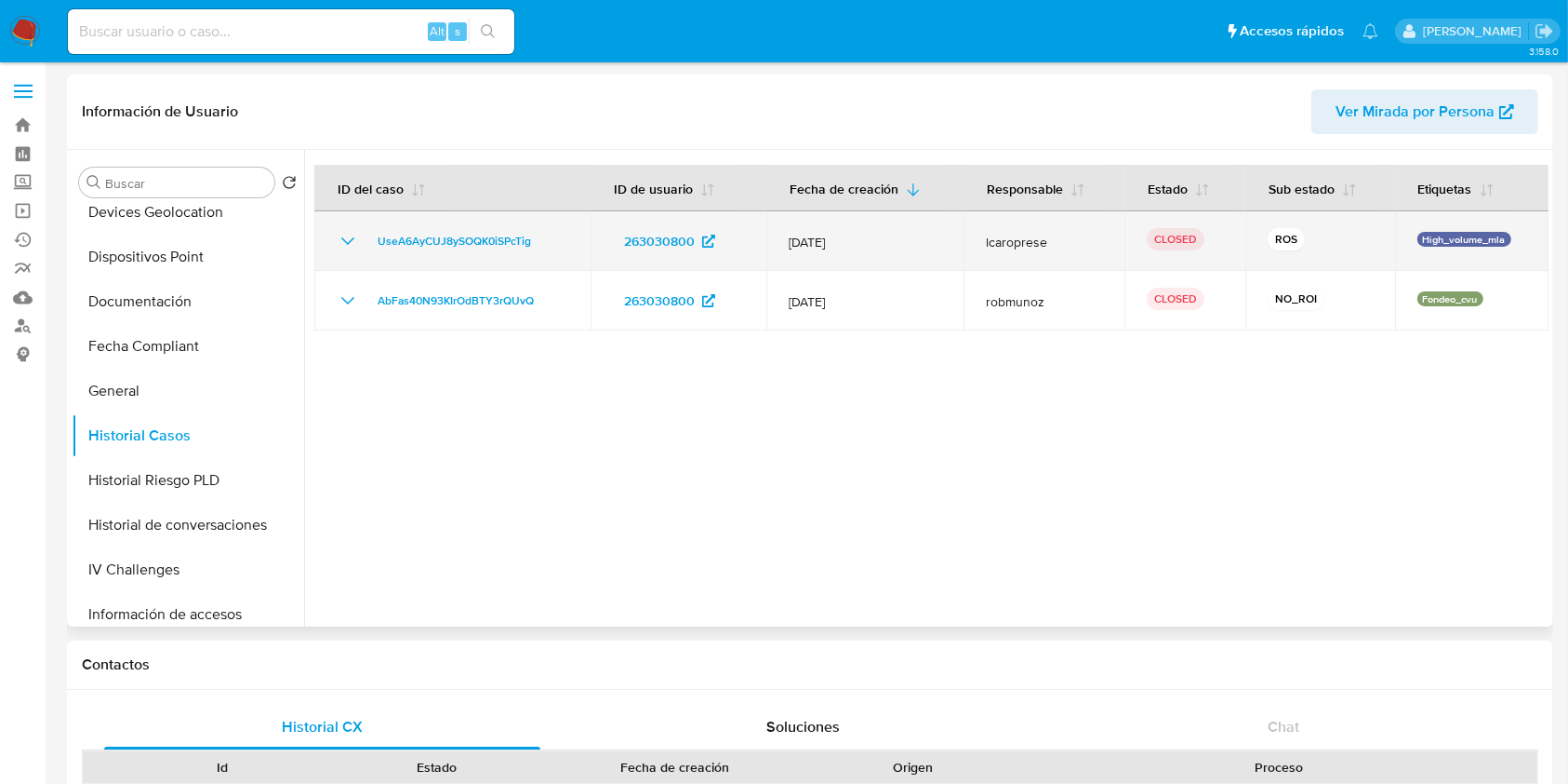
click at [349, 235] on icon "Mostrar/Ocultar" at bounding box center [347, 240] width 23 height 23
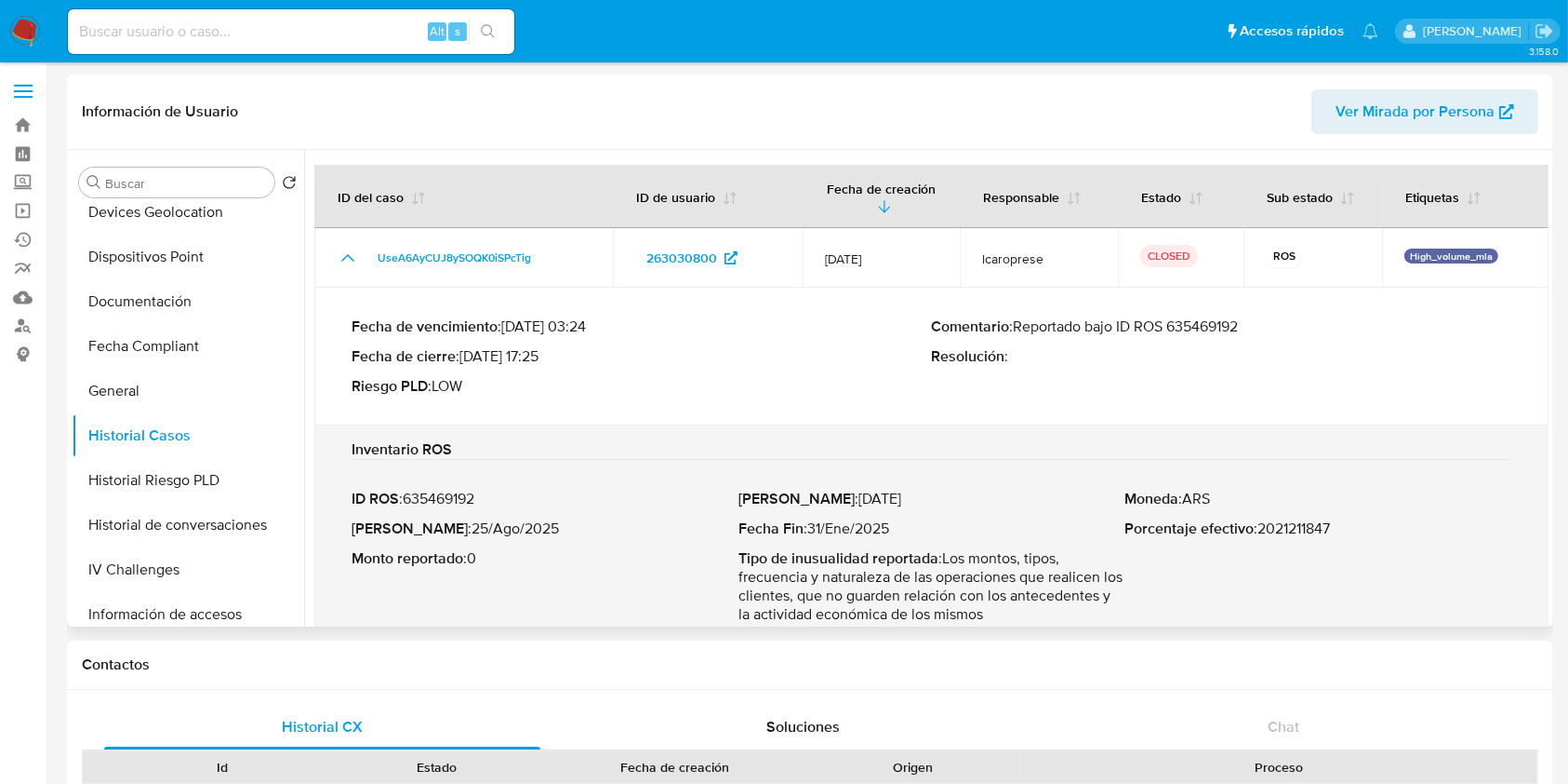
drag, startPoint x: 1020, startPoint y: 326, endPoint x: 1257, endPoint y: 323, distance: 237.0
click at [1257, 323] on p "Comentario : Reportado bajo ID ROS 635469192" at bounding box center [1222, 326] width 581 height 19
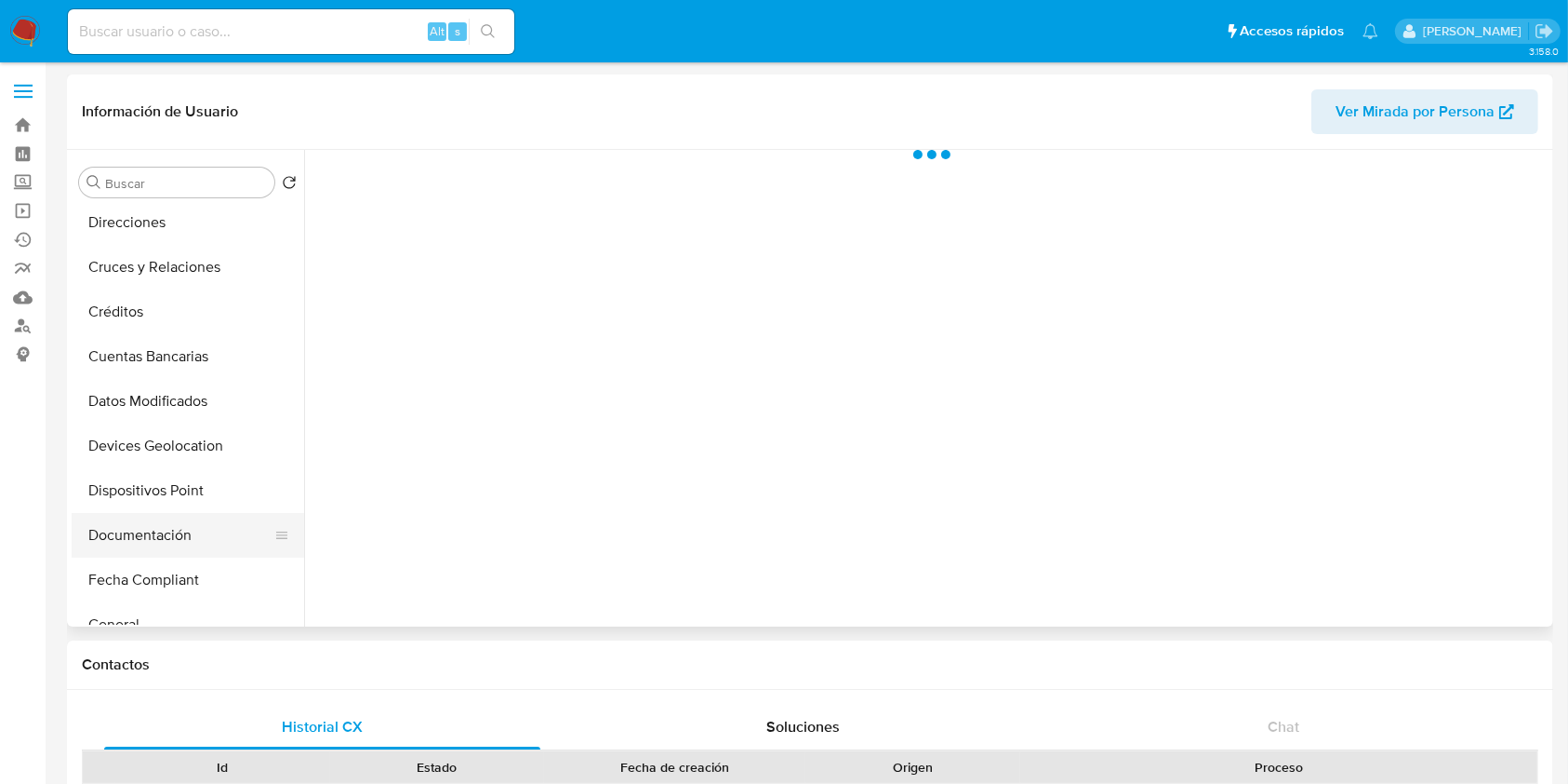
scroll to position [247, 0]
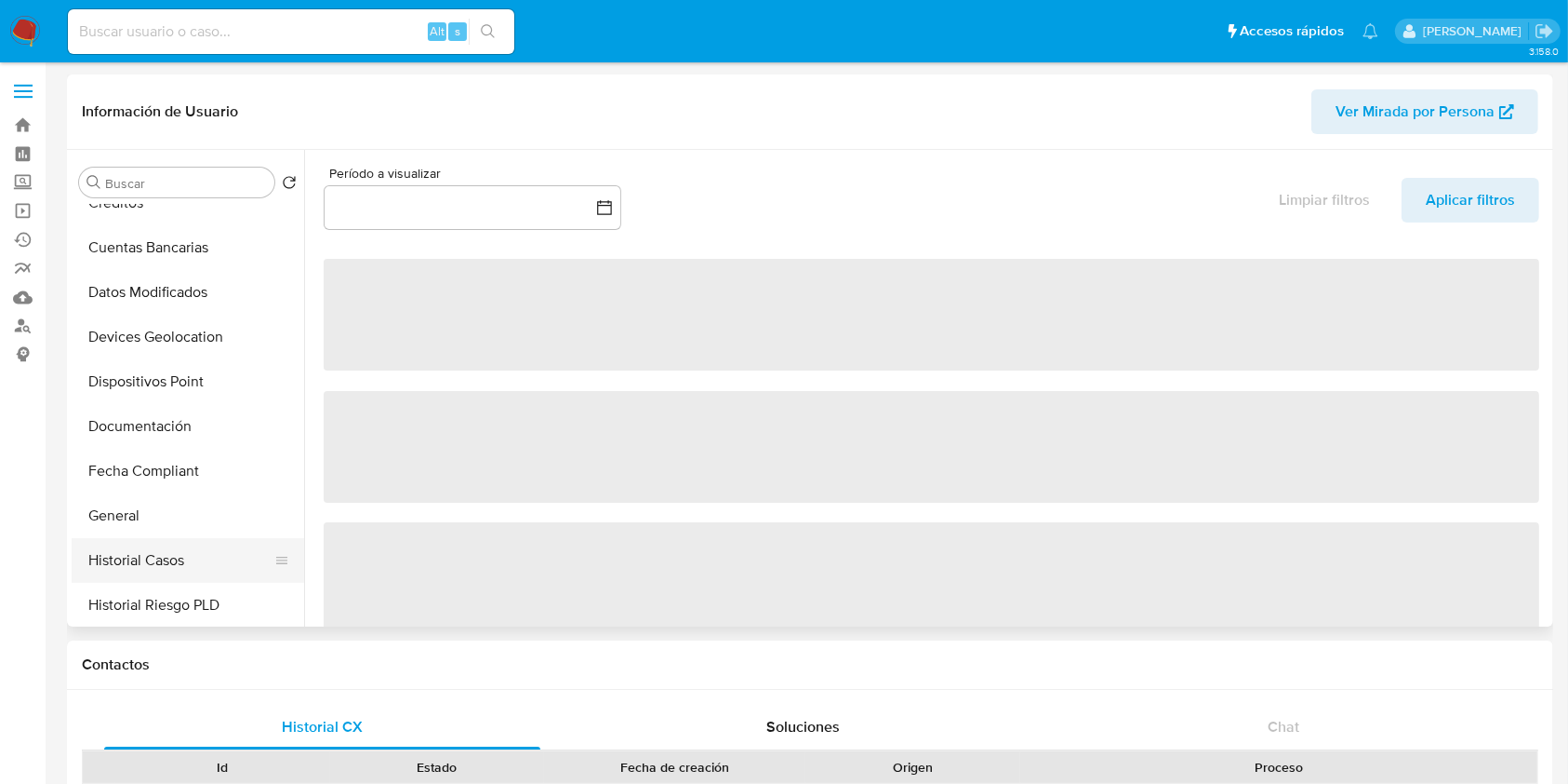
click at [170, 556] on button "Historial Casos" at bounding box center [180, 560] width 218 height 45
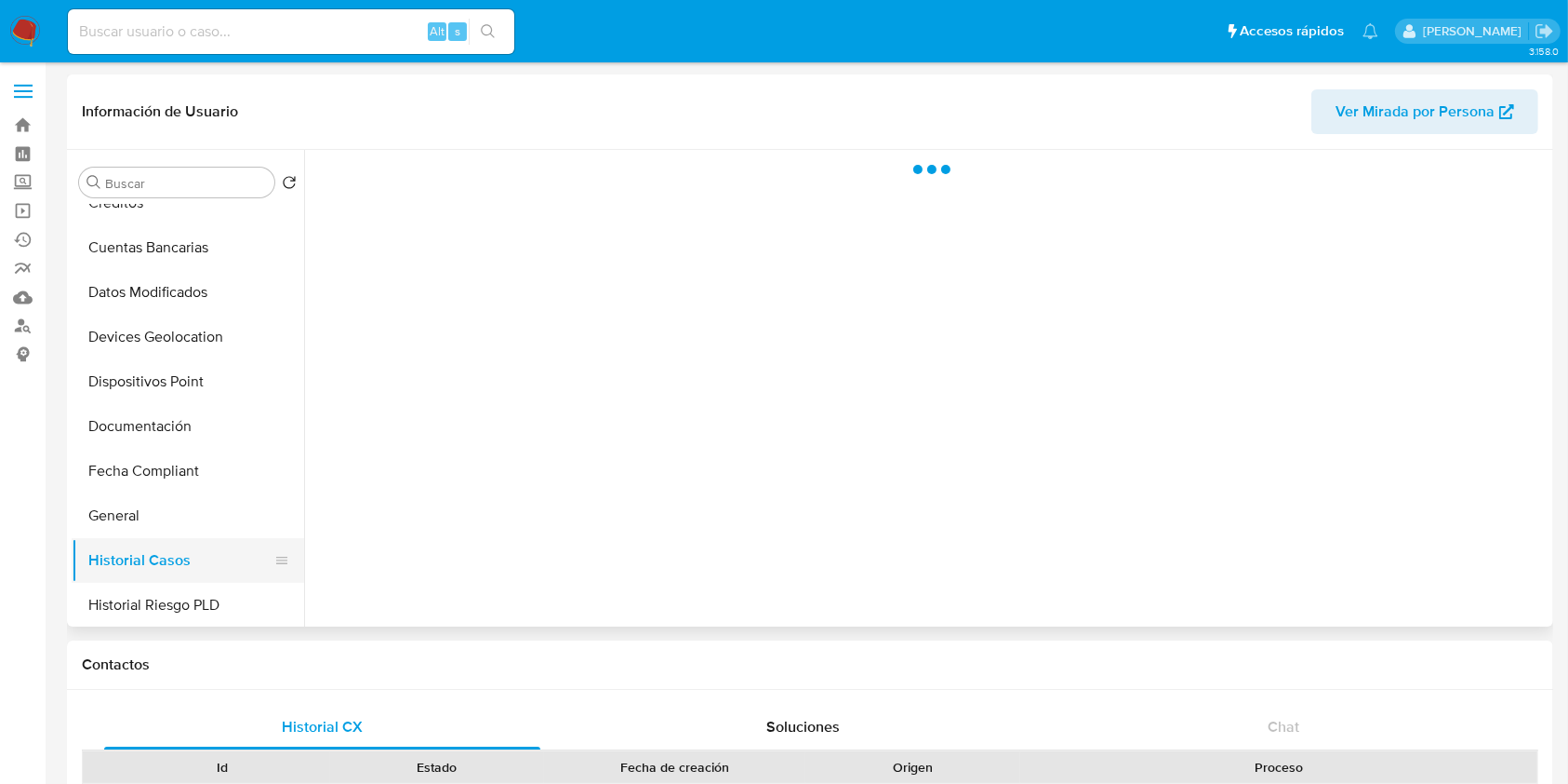
select select "10"
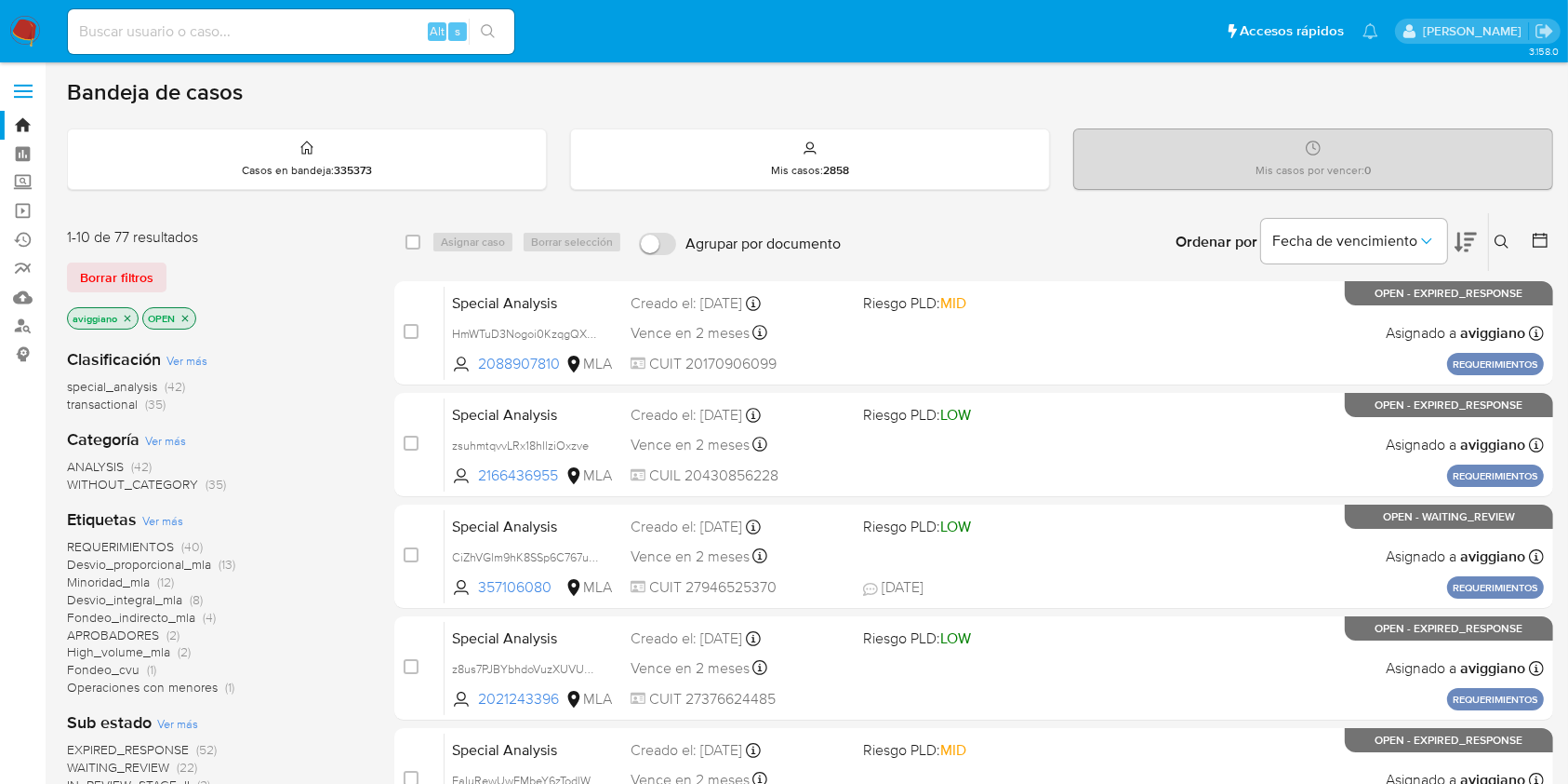
click at [1501, 242] on icon at bounding box center [1501, 241] width 15 height 15
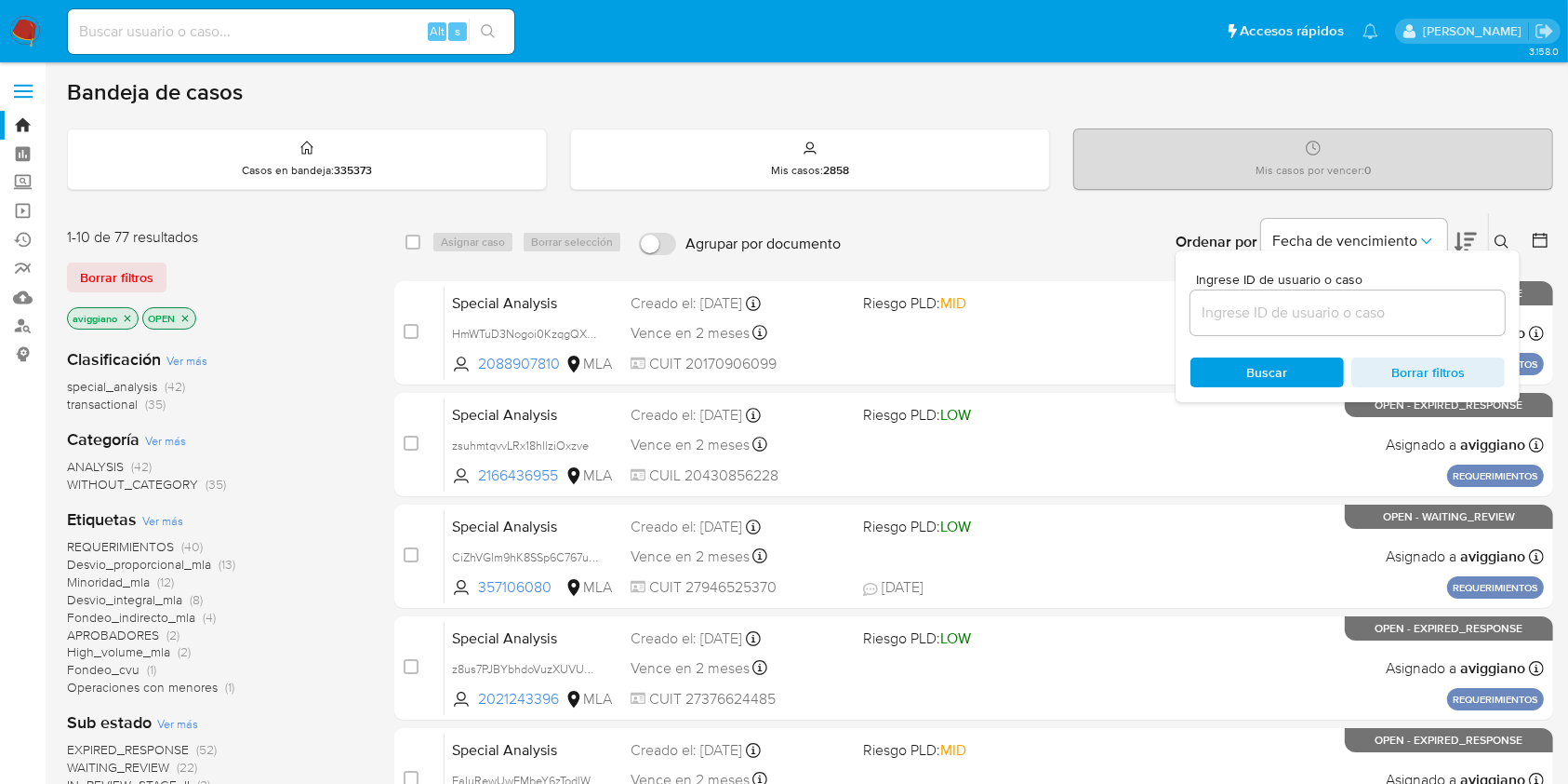
click at [1420, 299] on div at bounding box center [1347, 313] width 315 height 45
click at [1365, 300] on input at bounding box center [1347, 312] width 315 height 25
click at [1270, 312] on input at bounding box center [1347, 312] width 315 height 25
paste input "mGoCfqCJjBDVzGQrUAB51nWu"
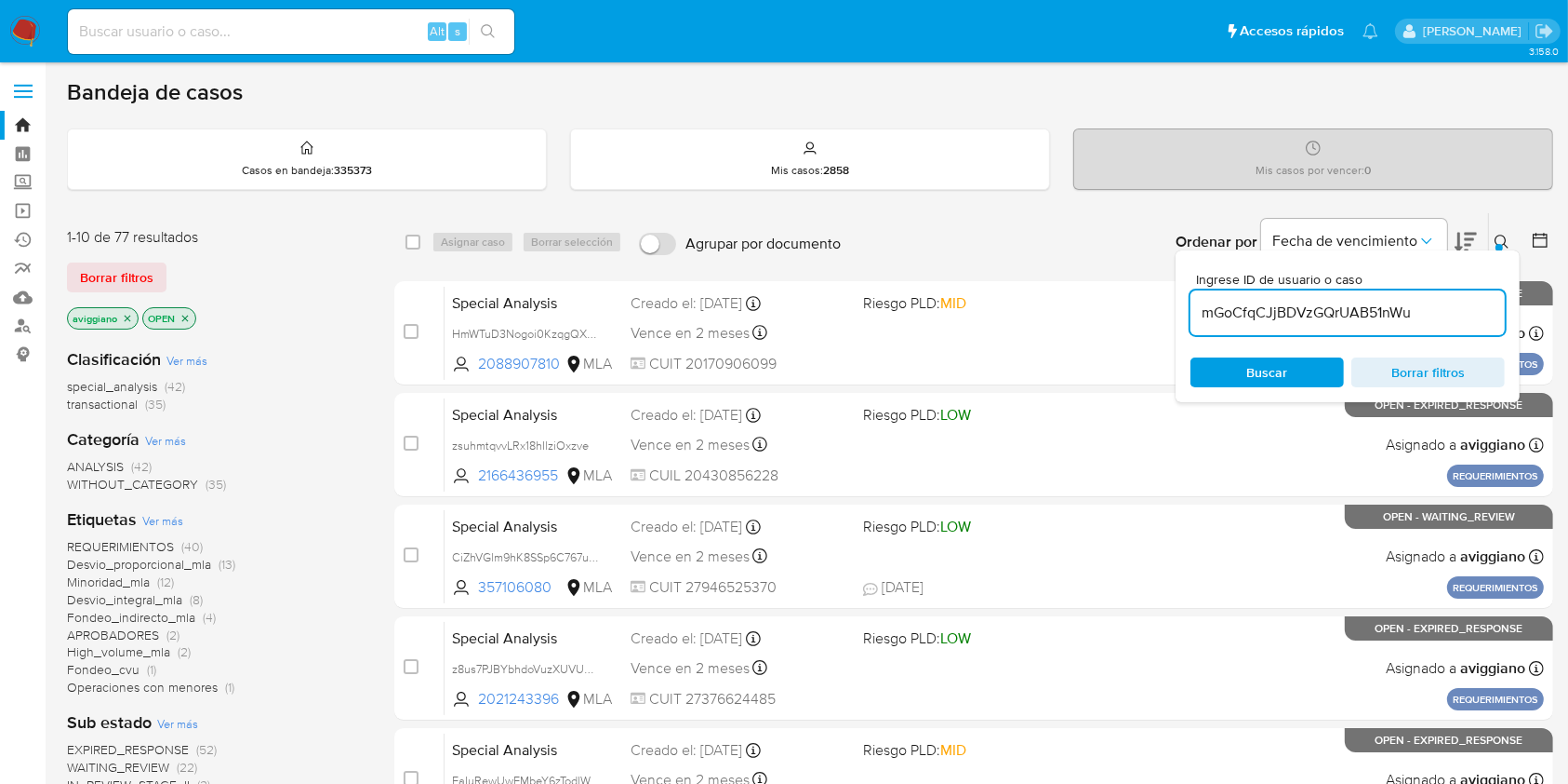
type input "mGoCfqCJjBDVzGQrUAB51nWu"
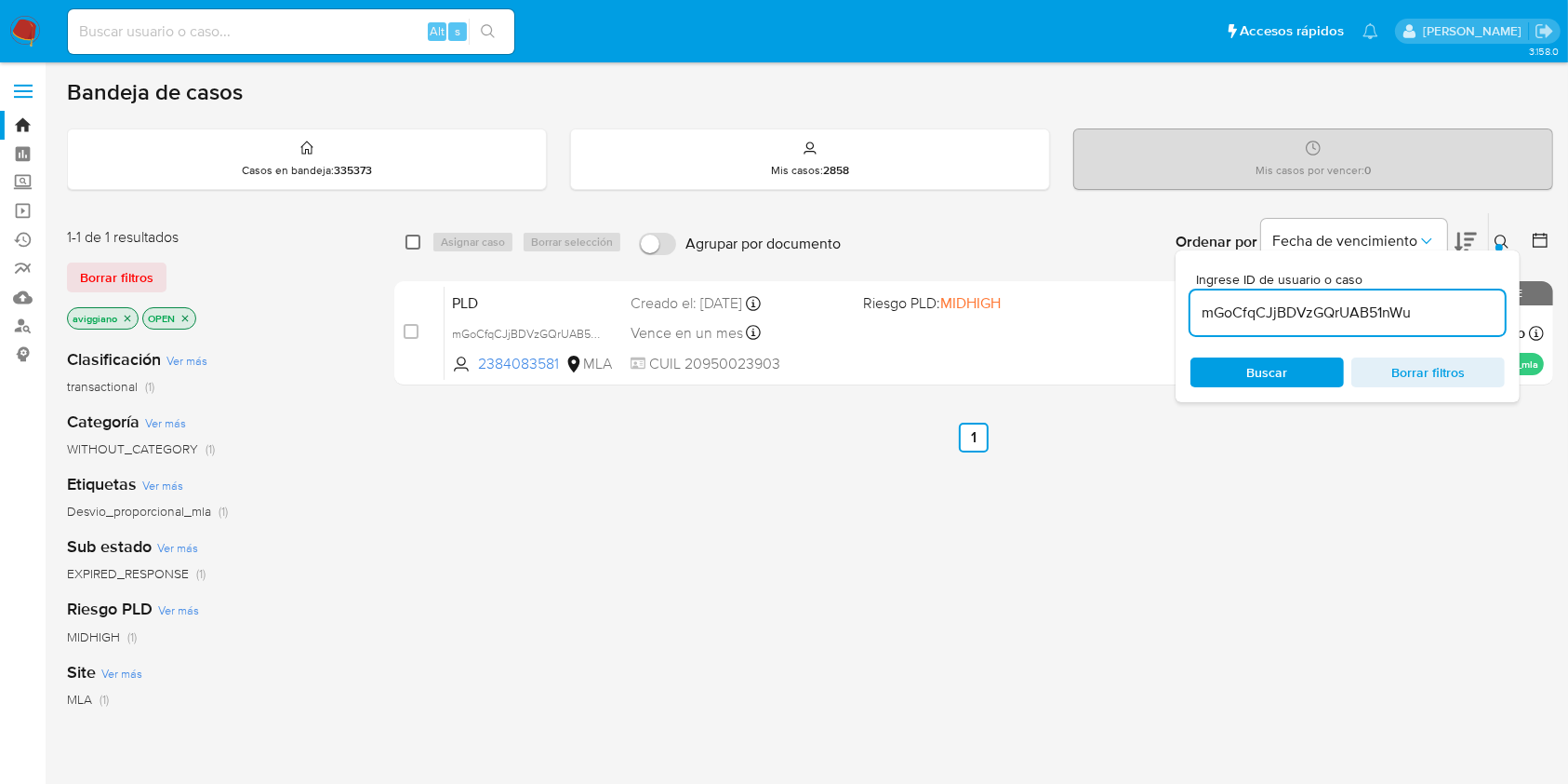
click at [416, 238] on input "checkbox" at bounding box center [413, 241] width 15 height 15
checkbox input "true"
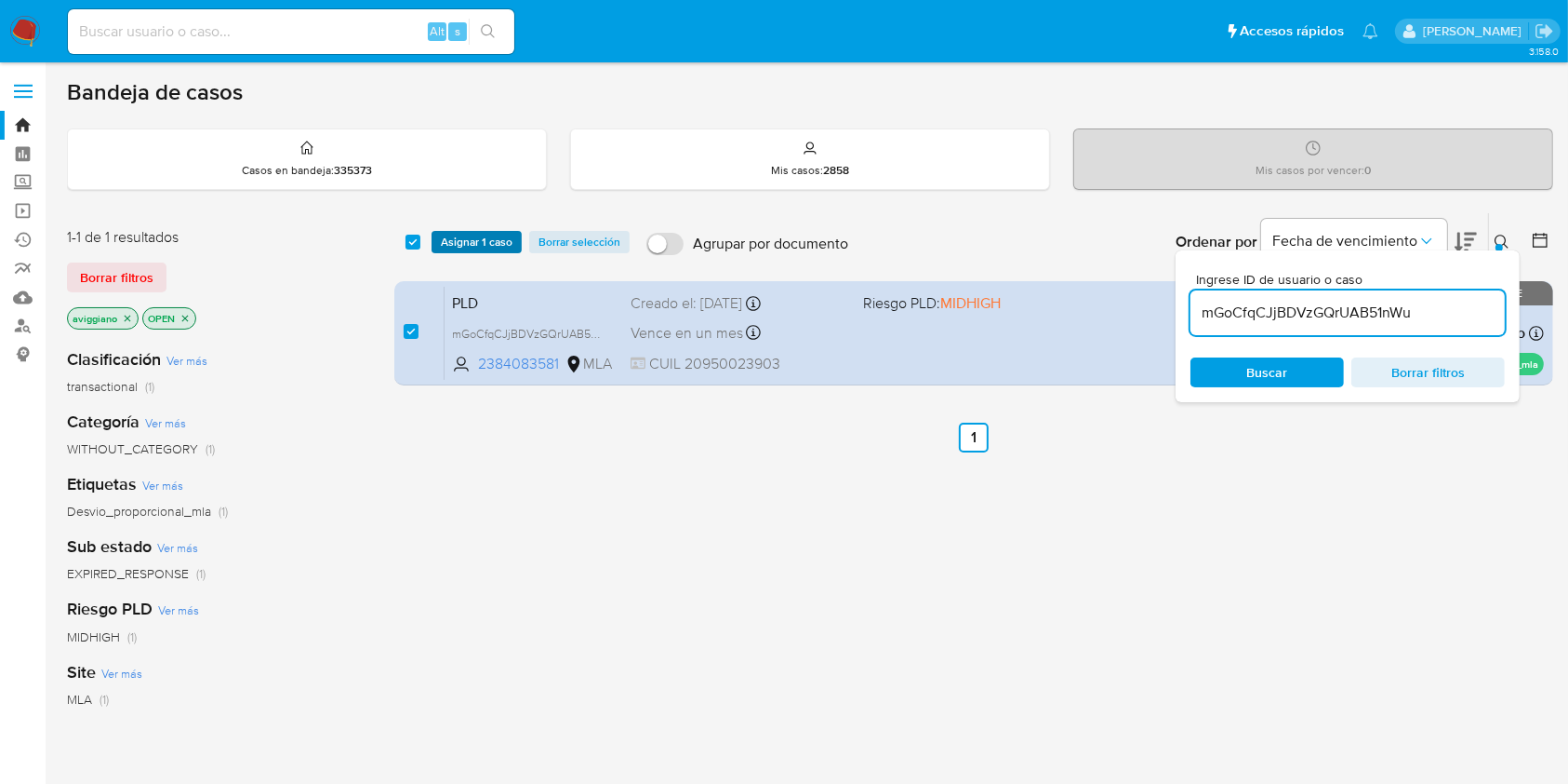
click at [443, 238] on span "Asignar 1 caso" at bounding box center [477, 241] width 72 height 19
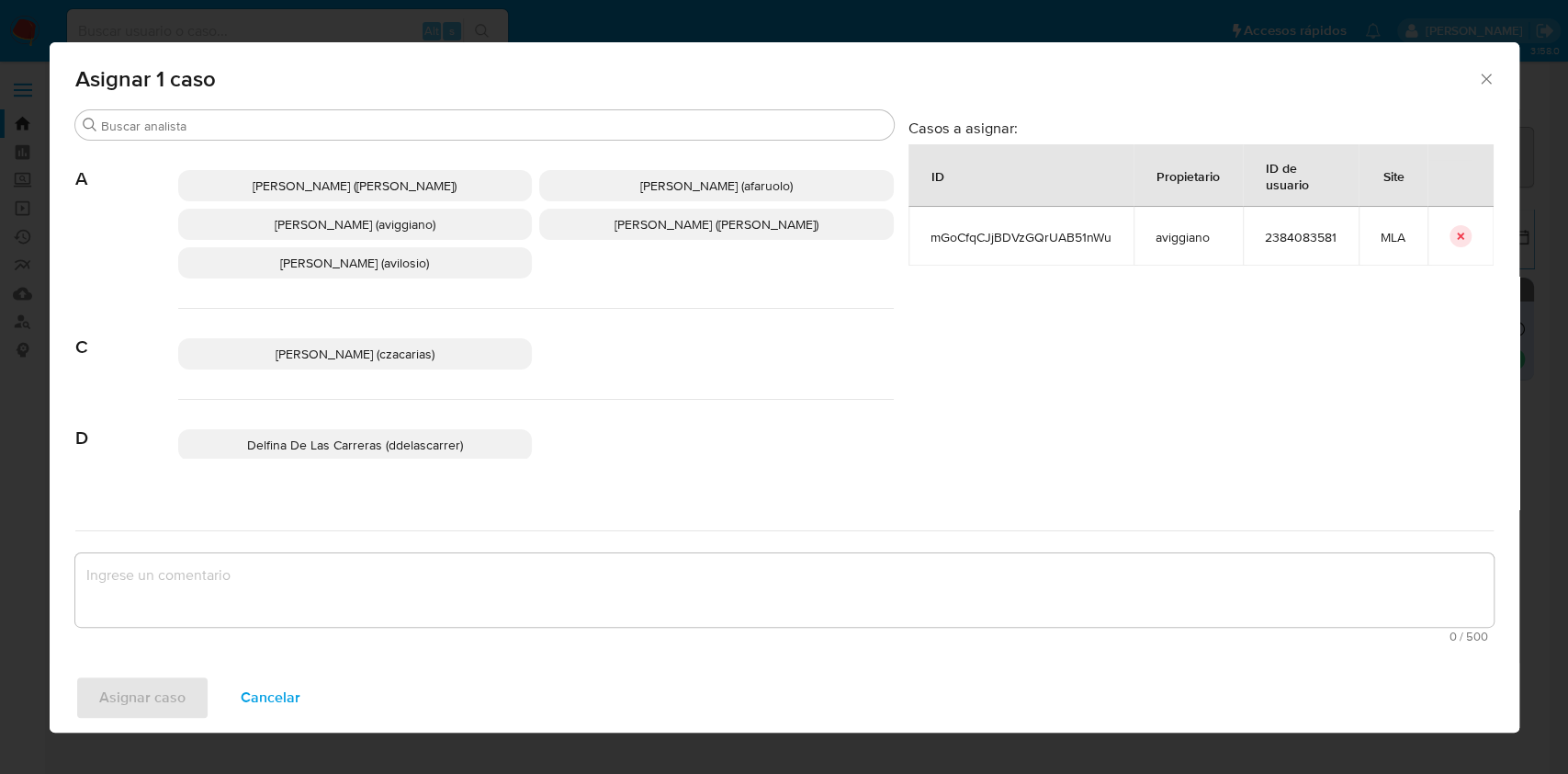
click at [341, 227] on span "[PERSON_NAME] (aviggiano)" at bounding box center [355, 224] width 161 height 18
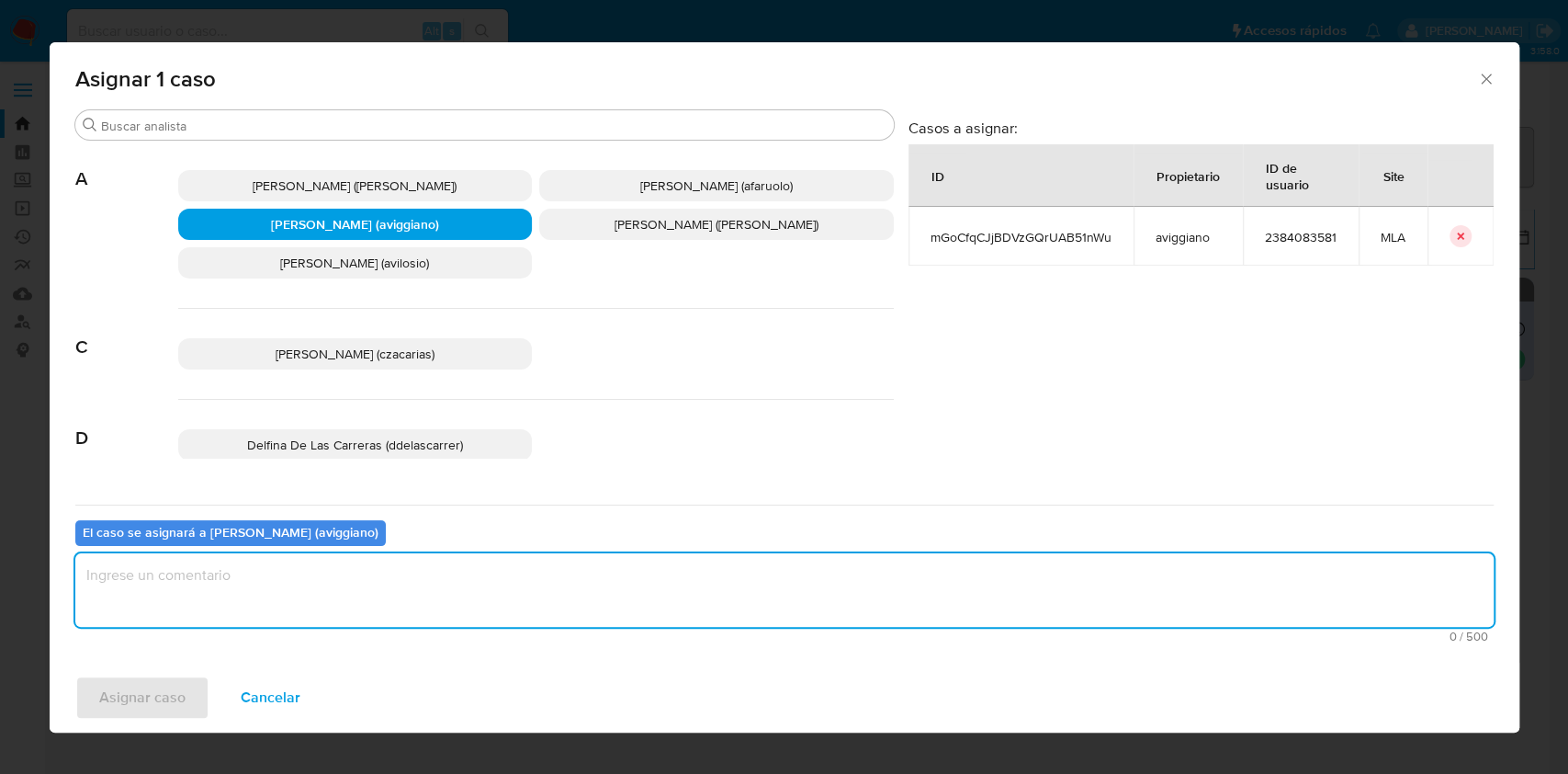
click at [339, 573] on textarea "assign-modal" at bounding box center [784, 590] width 1419 height 74
click at [114, 702] on span "Asignar caso" at bounding box center [141, 697] width 86 height 41
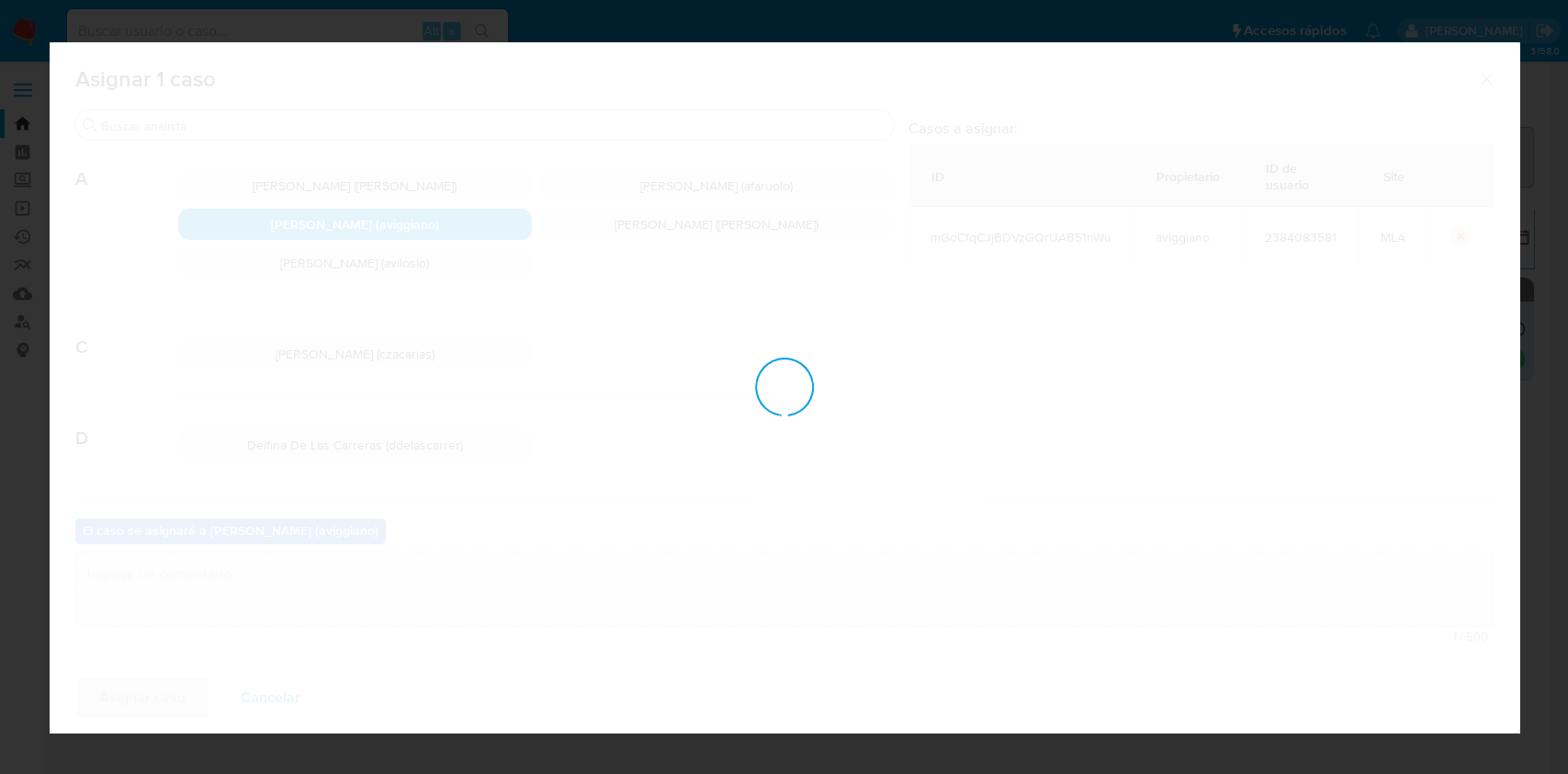
checkbox input "false"
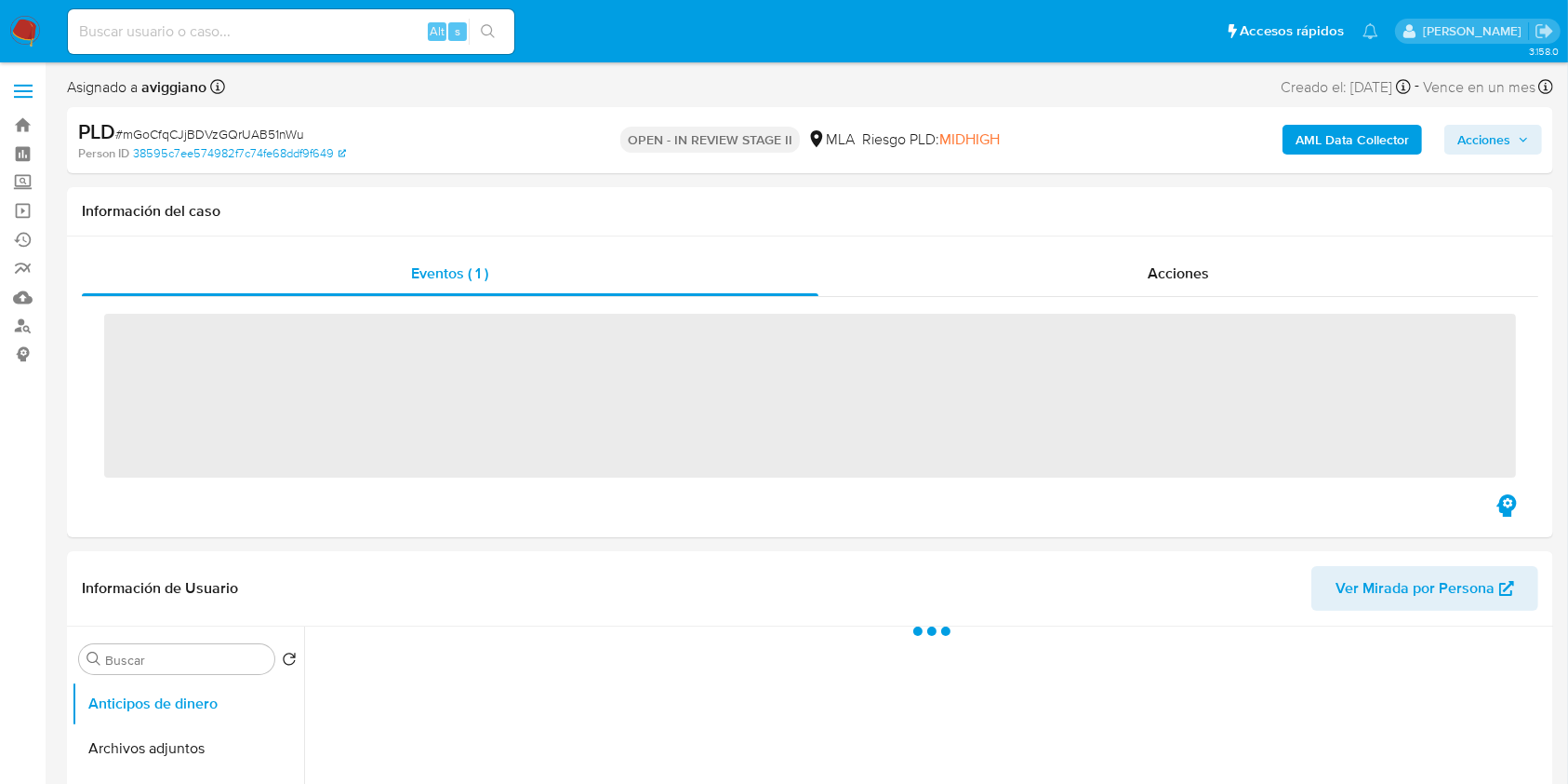
click at [1522, 137] on icon "button" at bounding box center [1523, 139] width 11 height 11
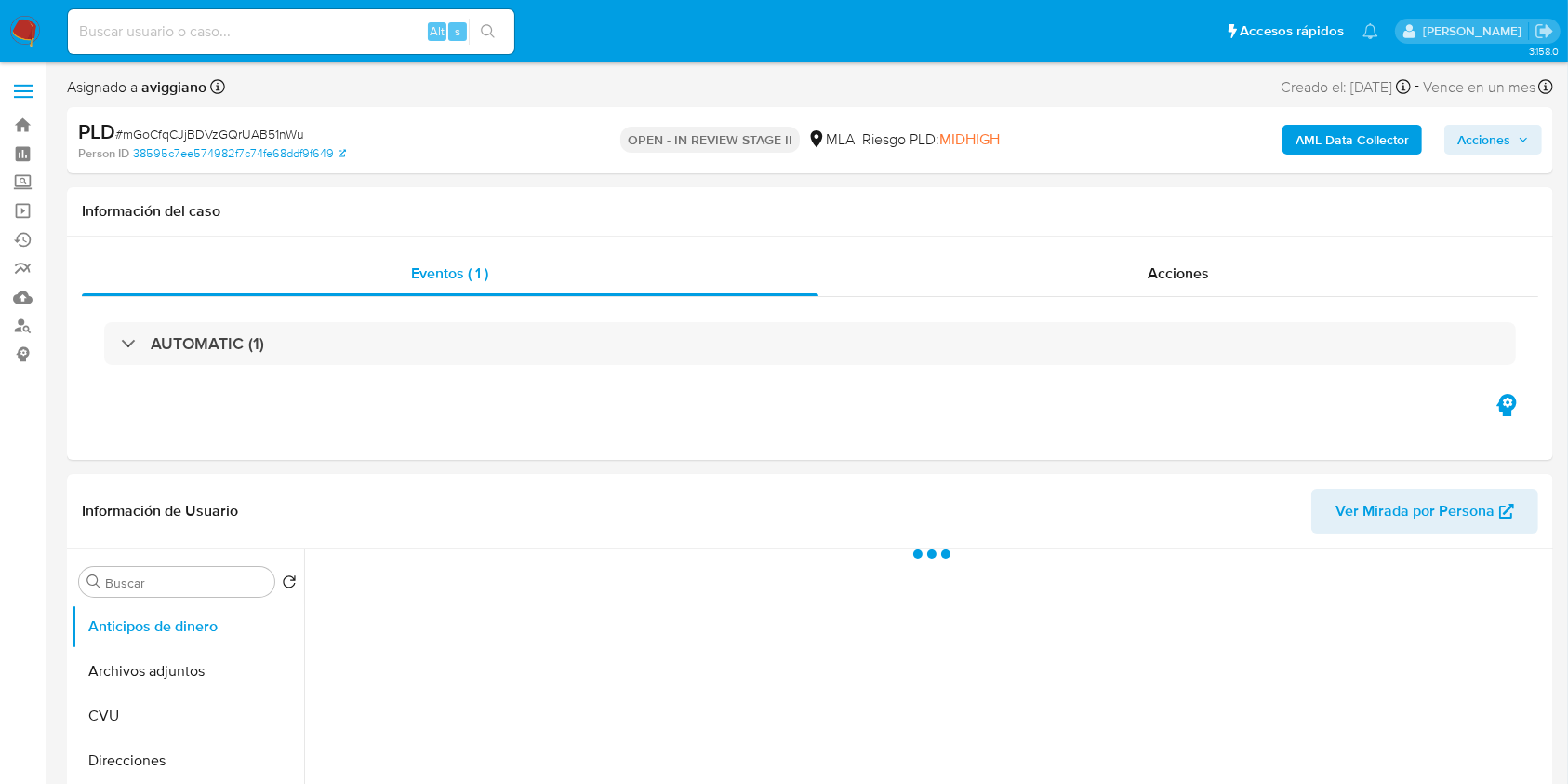
click at [1492, 142] on span "Acciones" at bounding box center [1484, 139] width 53 height 29
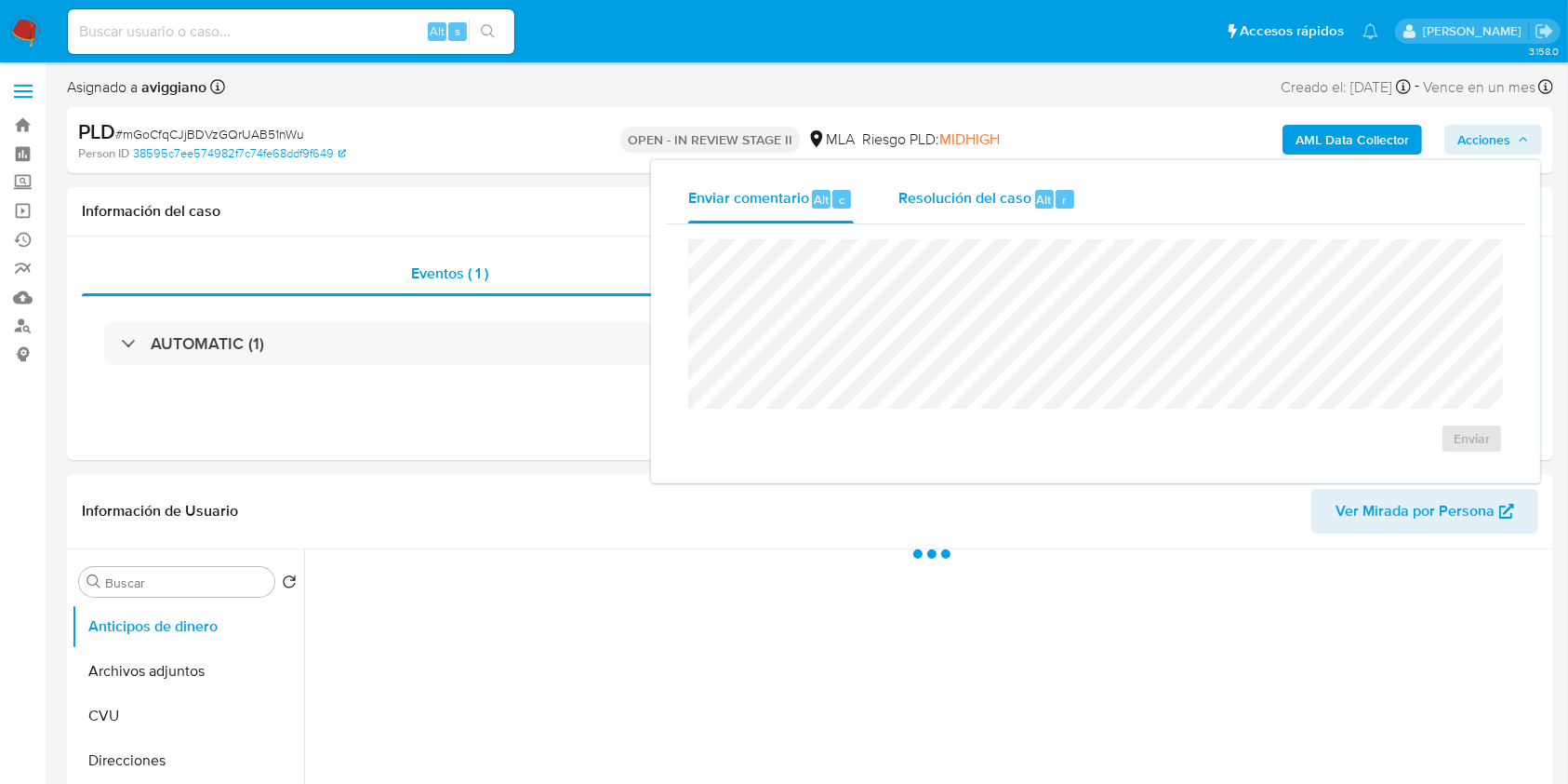
click at [1005, 191] on span "Resolución del caso" at bounding box center [965, 199] width 133 height 22
select select "10"
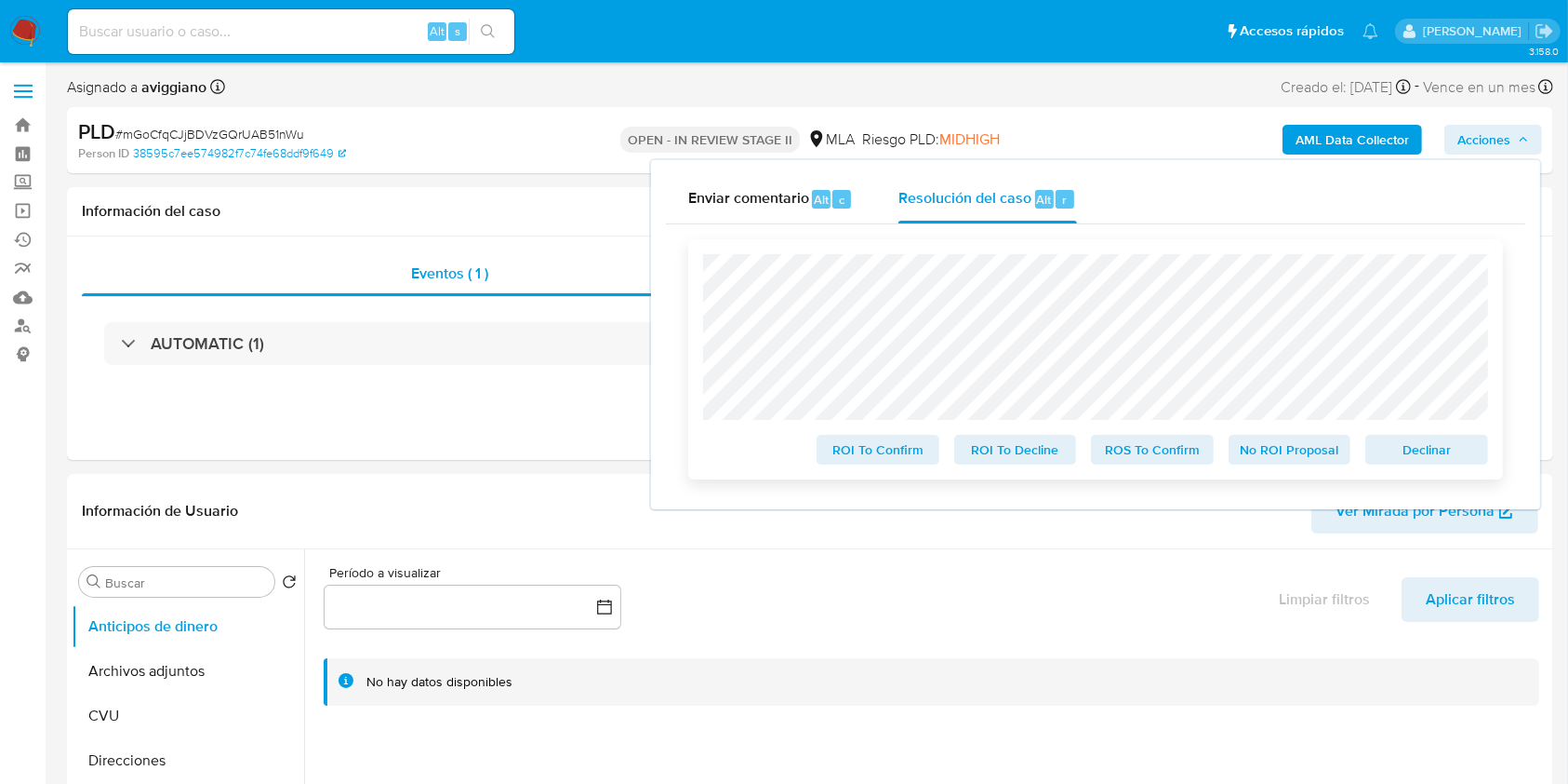
drag, startPoint x: 1449, startPoint y: 446, endPoint x: 1347, endPoint y: 469, distance: 104.6
click at [1447, 446] on span "Declinar" at bounding box center [1427, 449] width 97 height 26
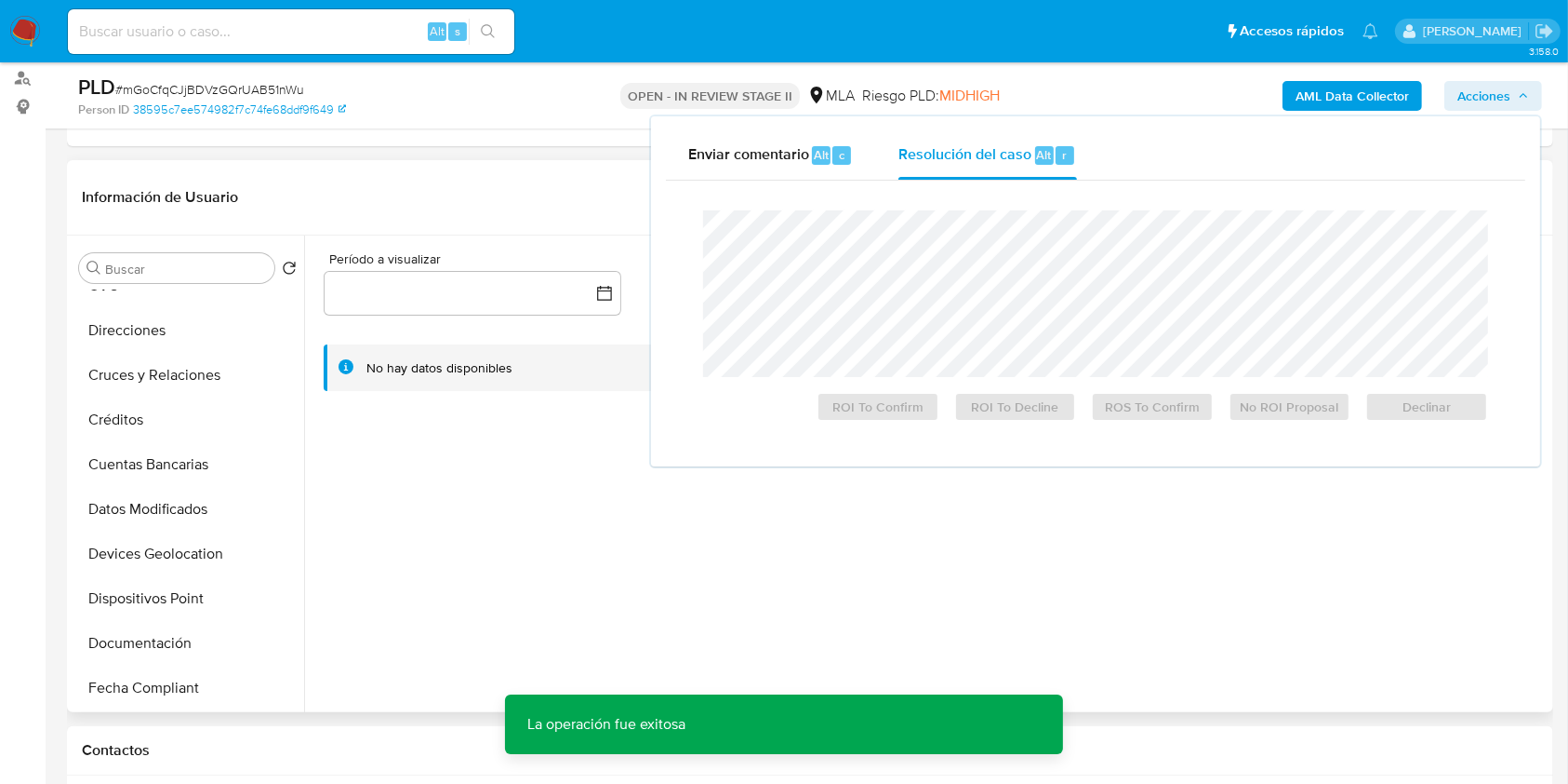
scroll to position [372, 0]
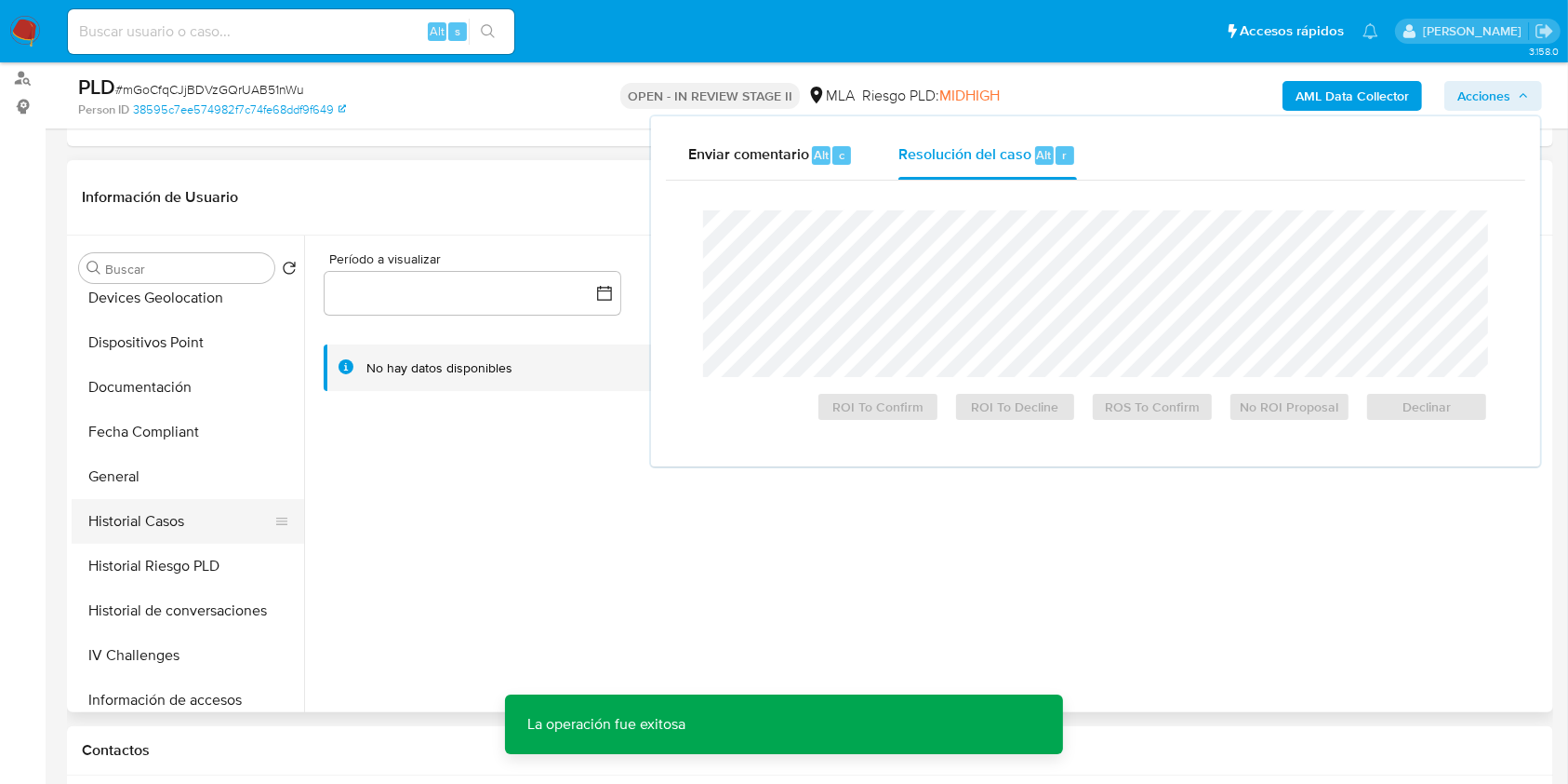
click at [159, 518] on button "Historial Casos" at bounding box center [180, 521] width 218 height 45
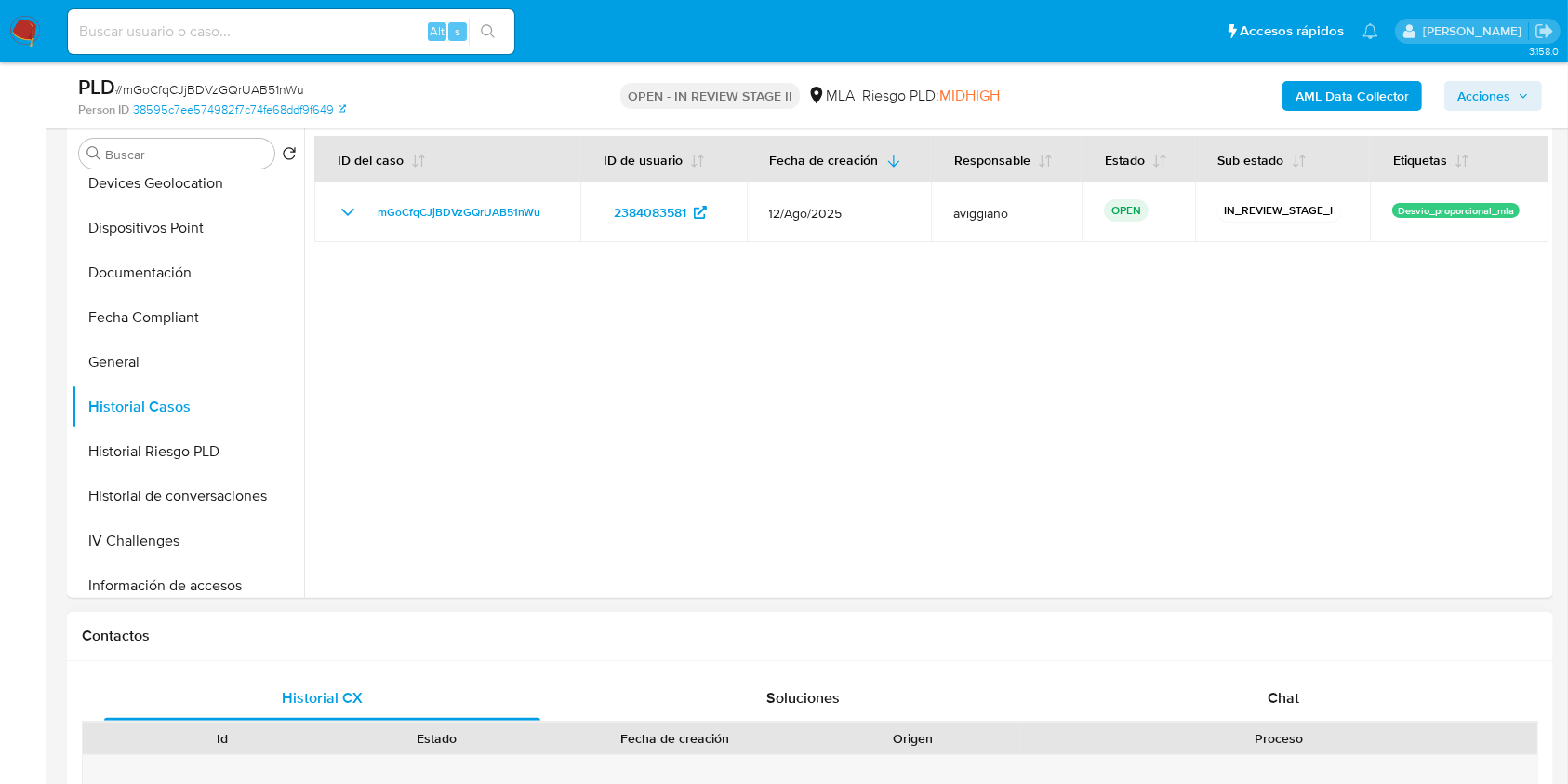
scroll to position [620, 0]
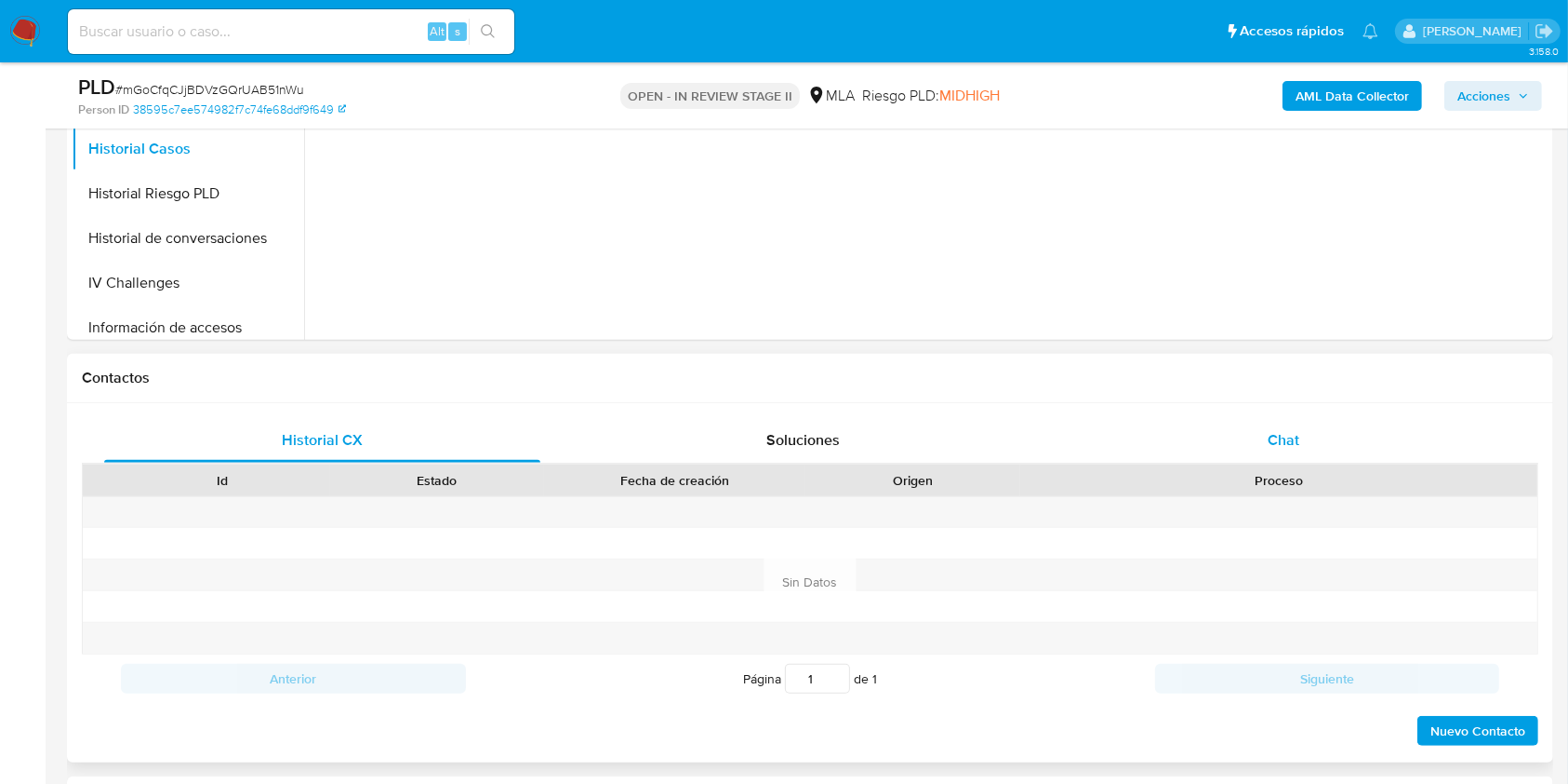
drag, startPoint x: 1315, startPoint y: 444, endPoint x: 1308, endPoint y: 452, distance: 10.6
click at [1314, 444] on div "Chat" at bounding box center [1284, 441] width 436 height 45
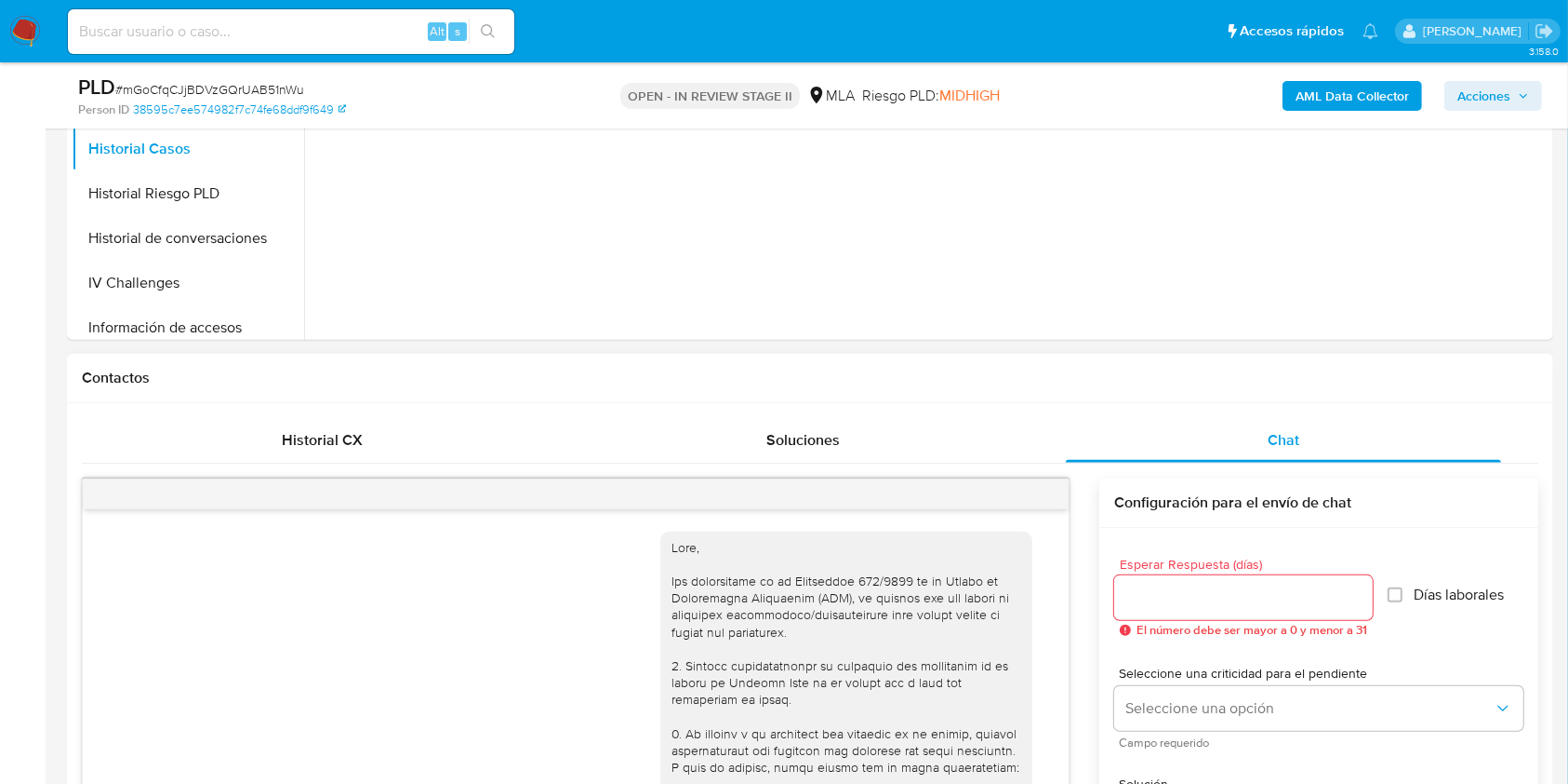
scroll to position [1052, 0]
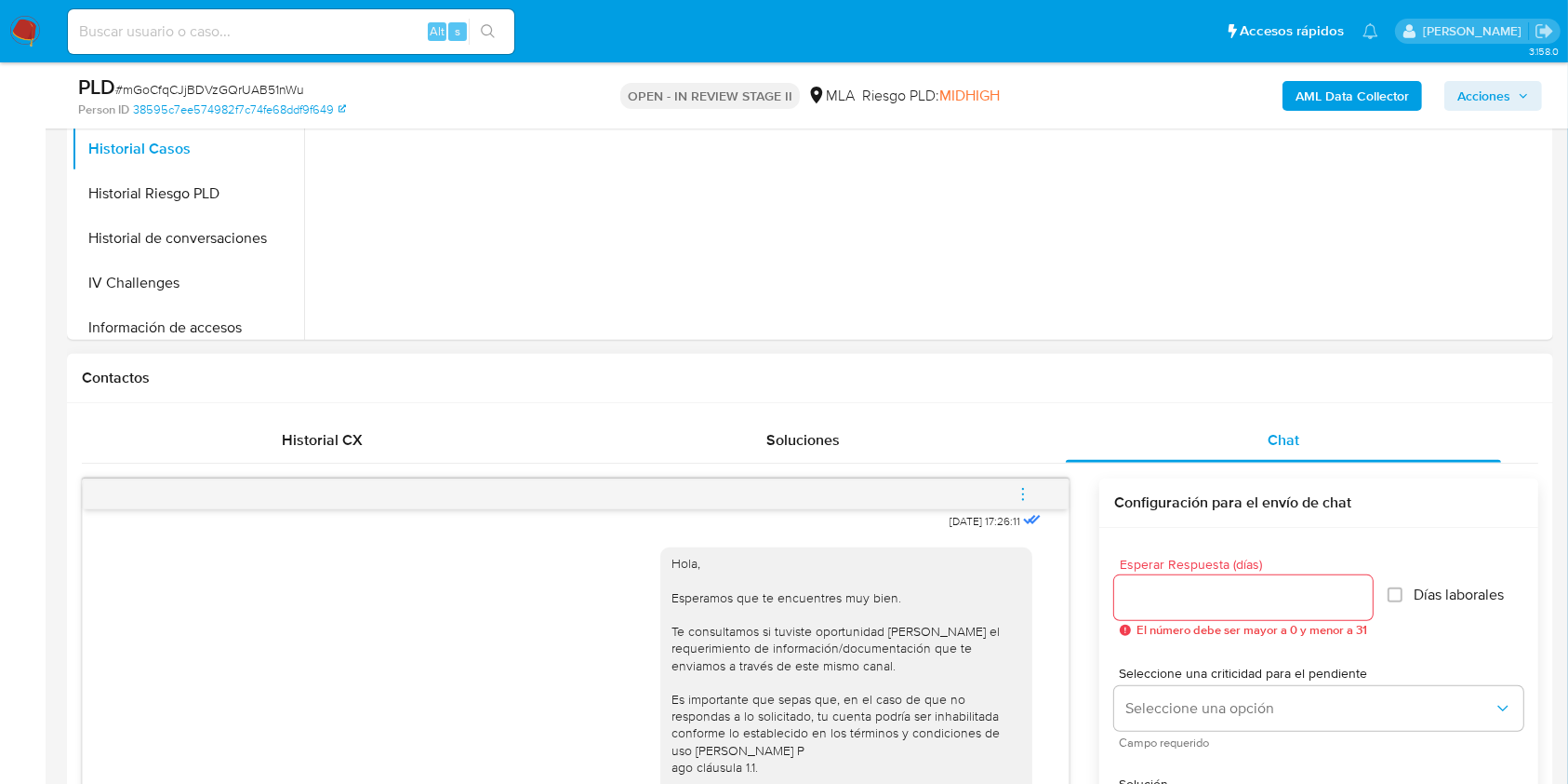
click at [1038, 483] on button "menu-action" at bounding box center [1023, 495] width 62 height 45
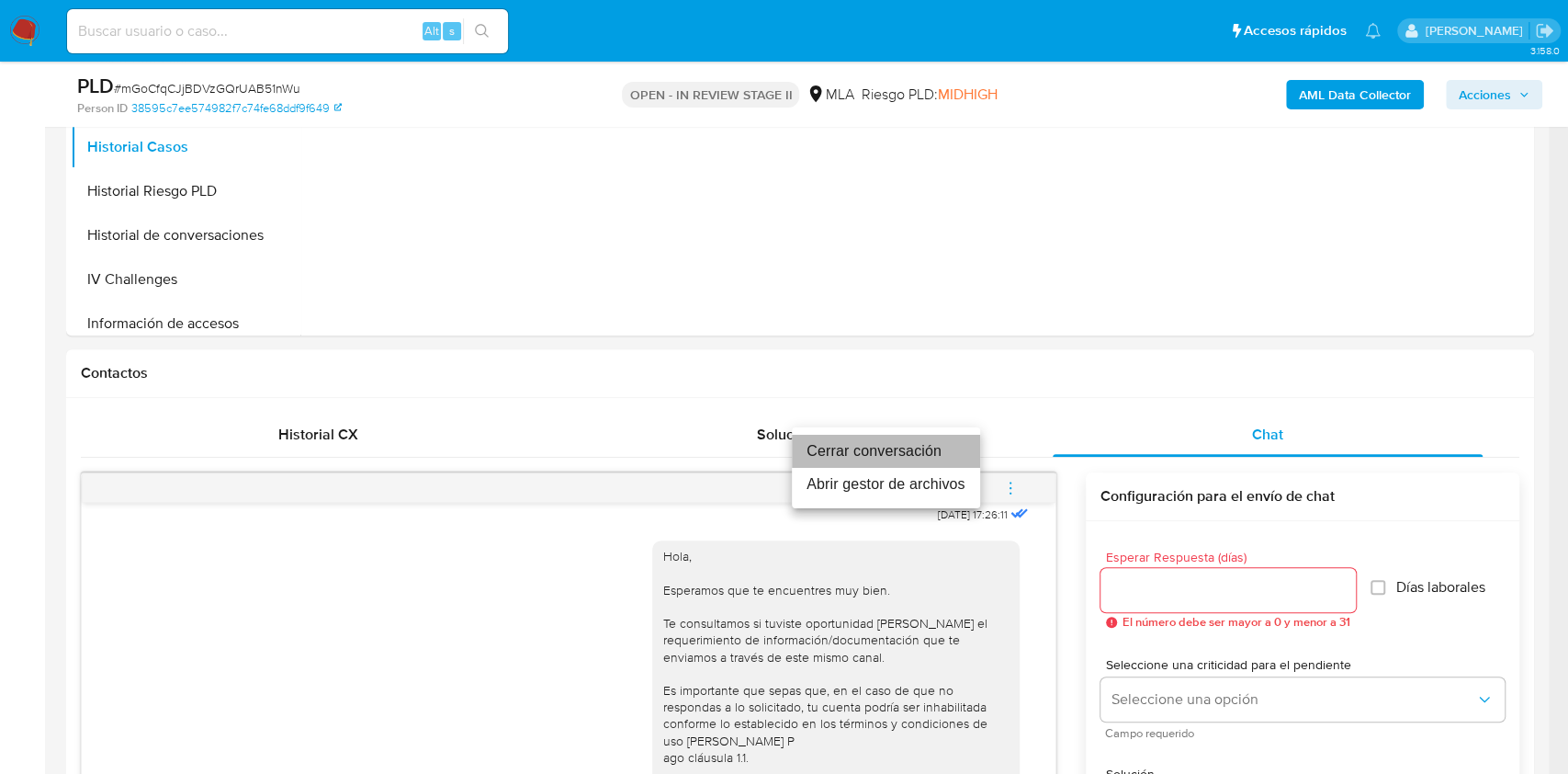
click at [911, 447] on li "Cerrar conversación" at bounding box center [886, 451] width 188 height 33
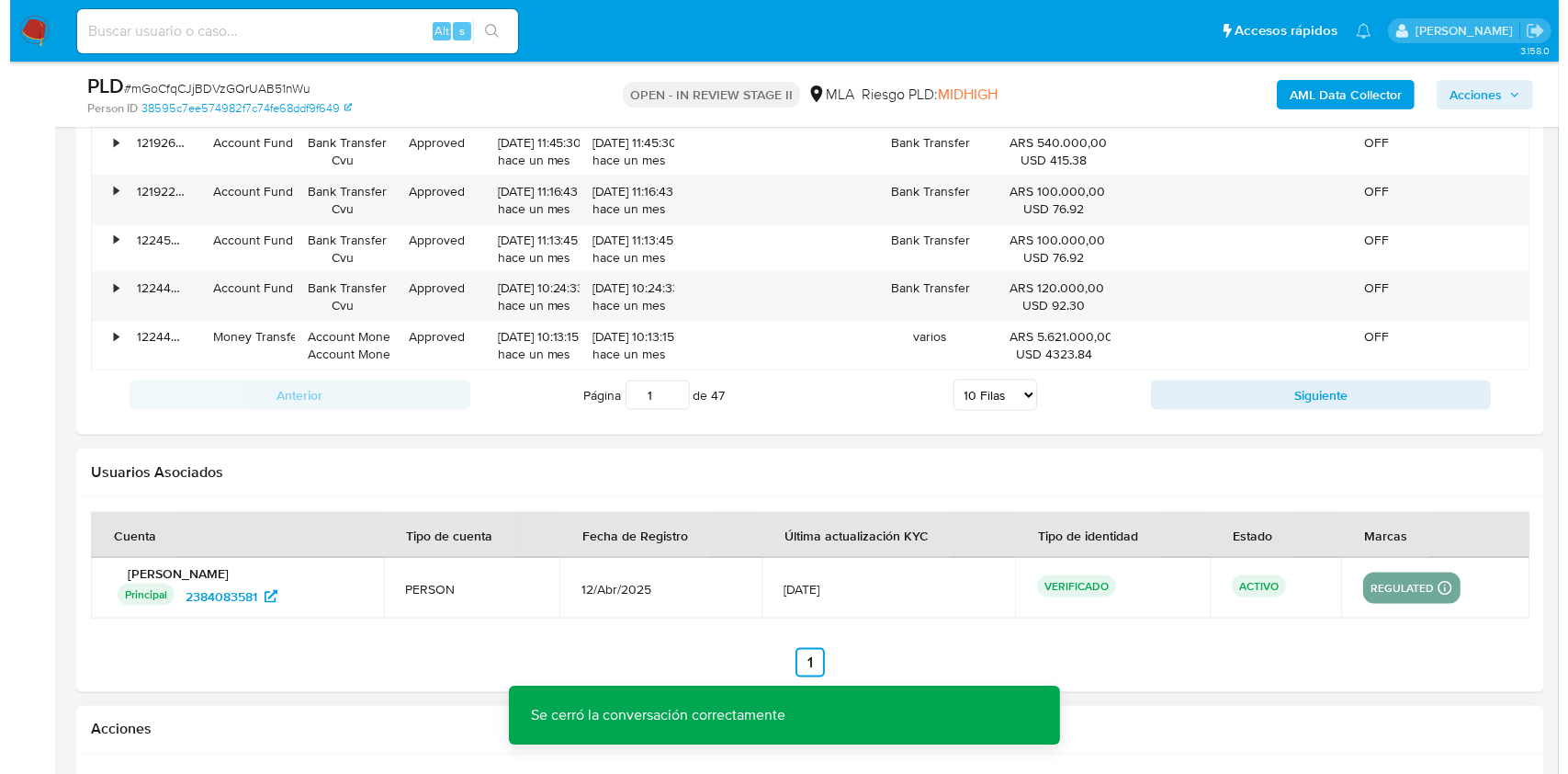
scroll to position [3185, 0]
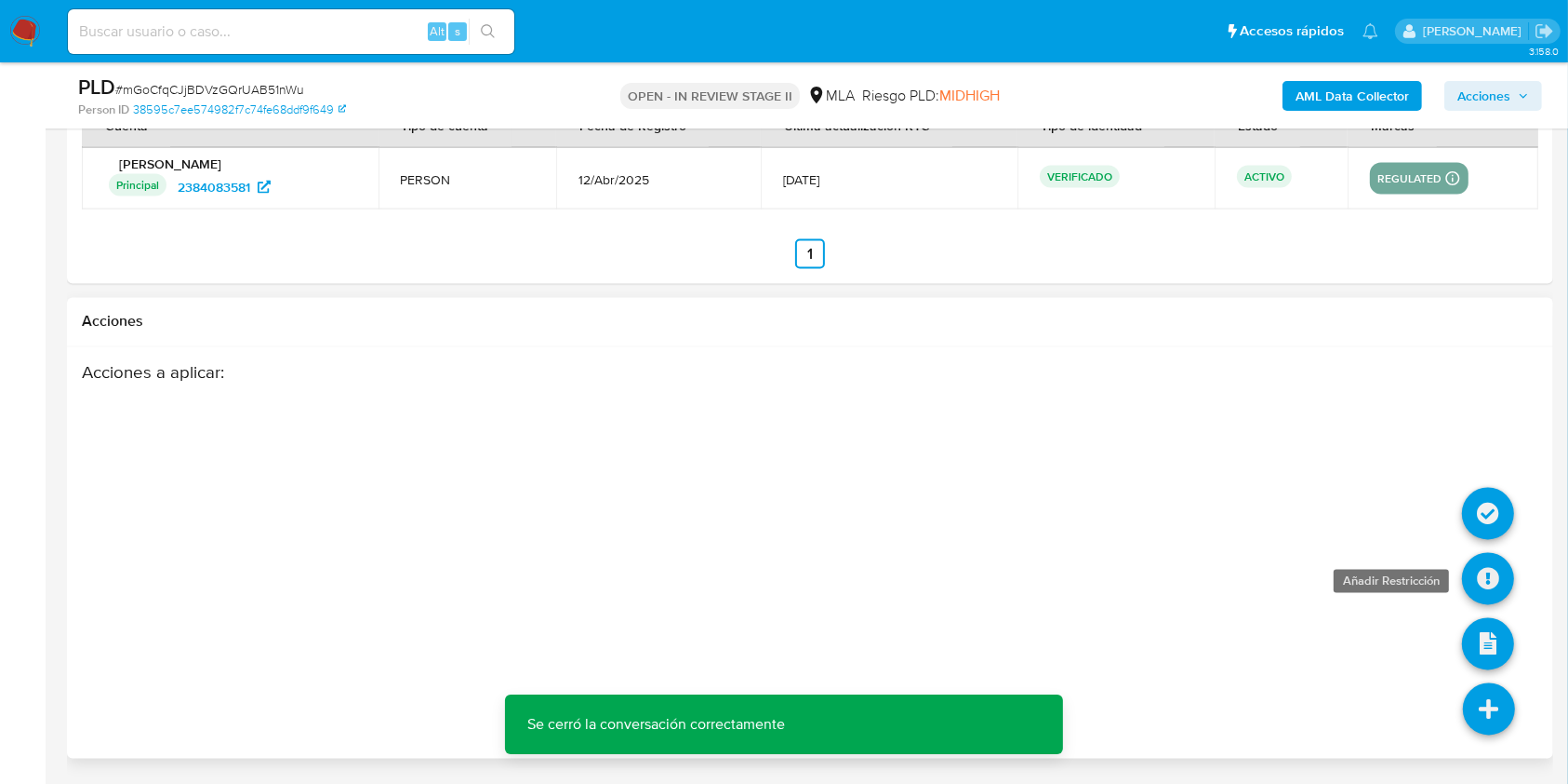
click at [1492, 589] on icon at bounding box center [1488, 578] width 52 height 52
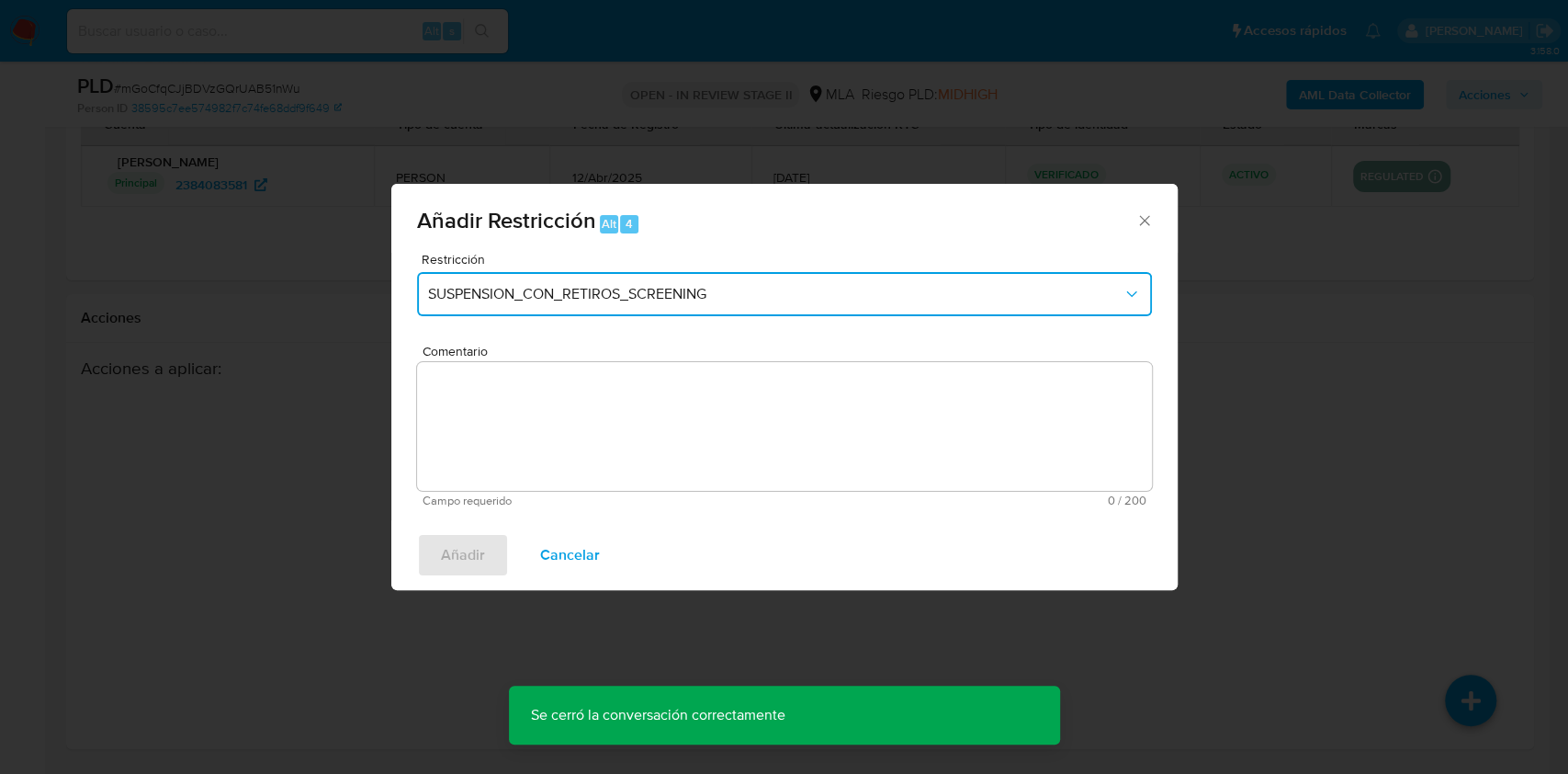
click at [538, 283] on button "SUSPENSION_CON_RETIROS_SCREENING" at bounding box center [784, 294] width 735 height 45
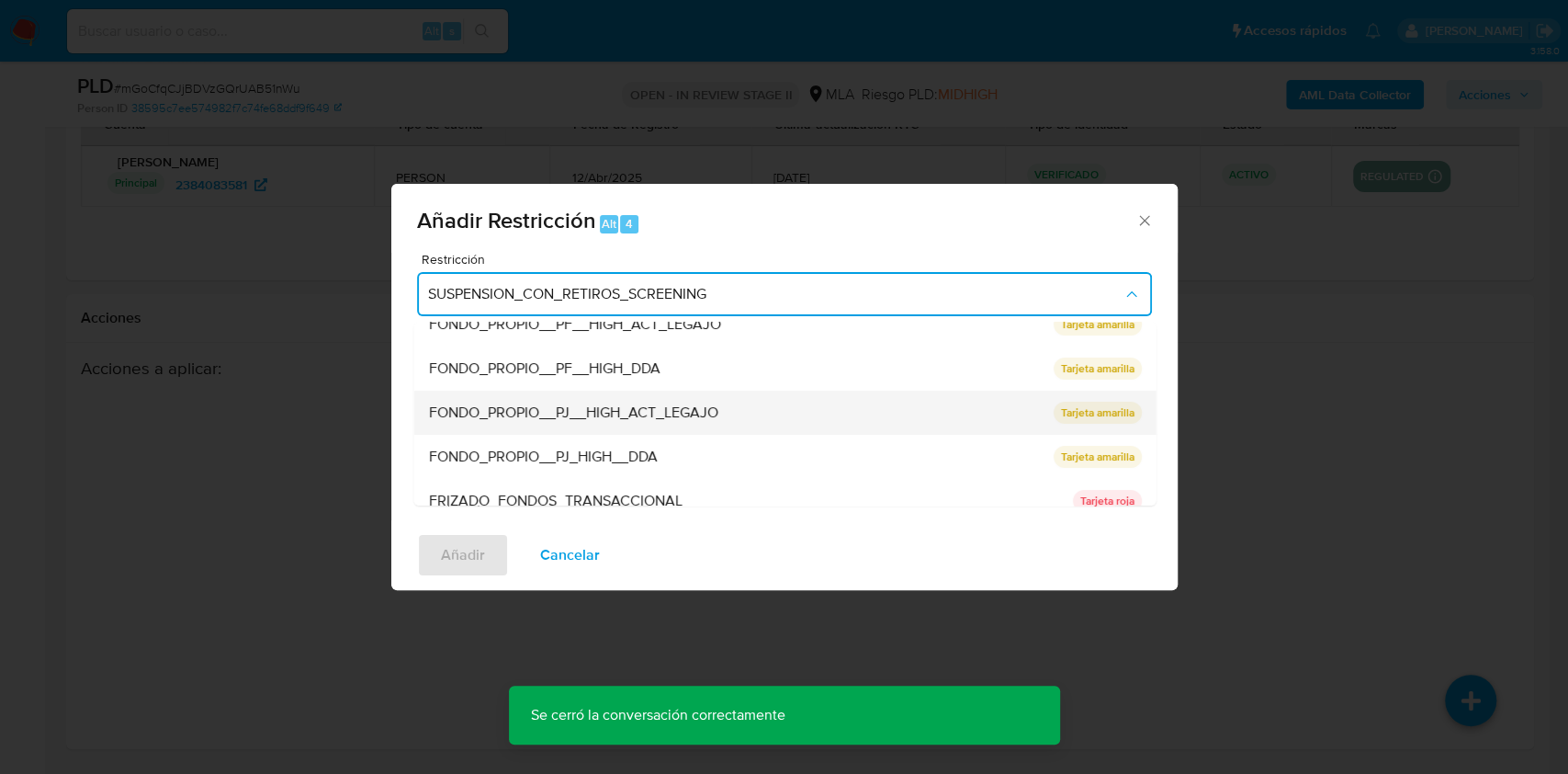
scroll to position [244, 0]
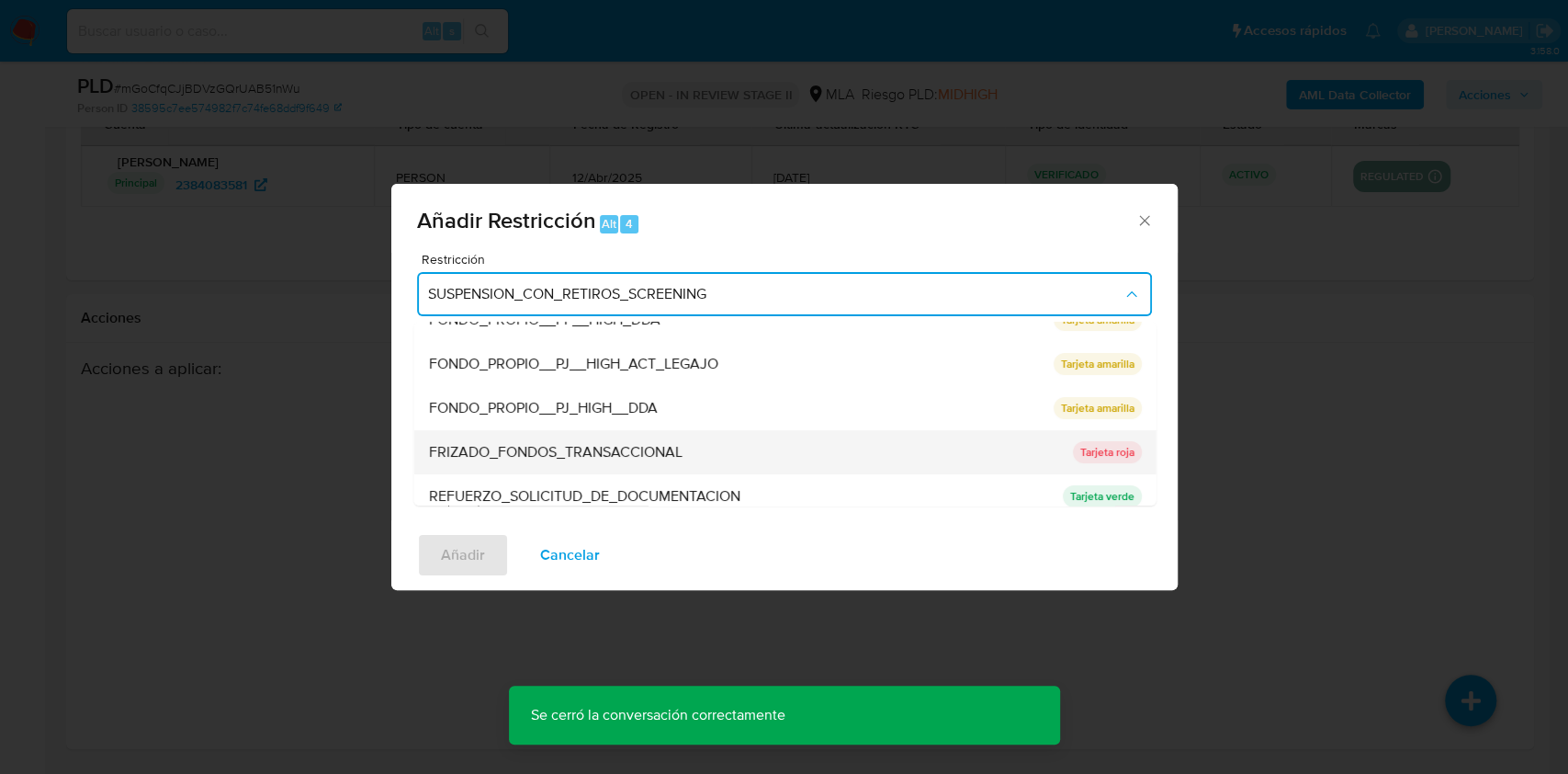
click at [499, 446] on span "FRIZADO_FONDOS_TRANSACCIONAL" at bounding box center [555, 451] width 254 height 18
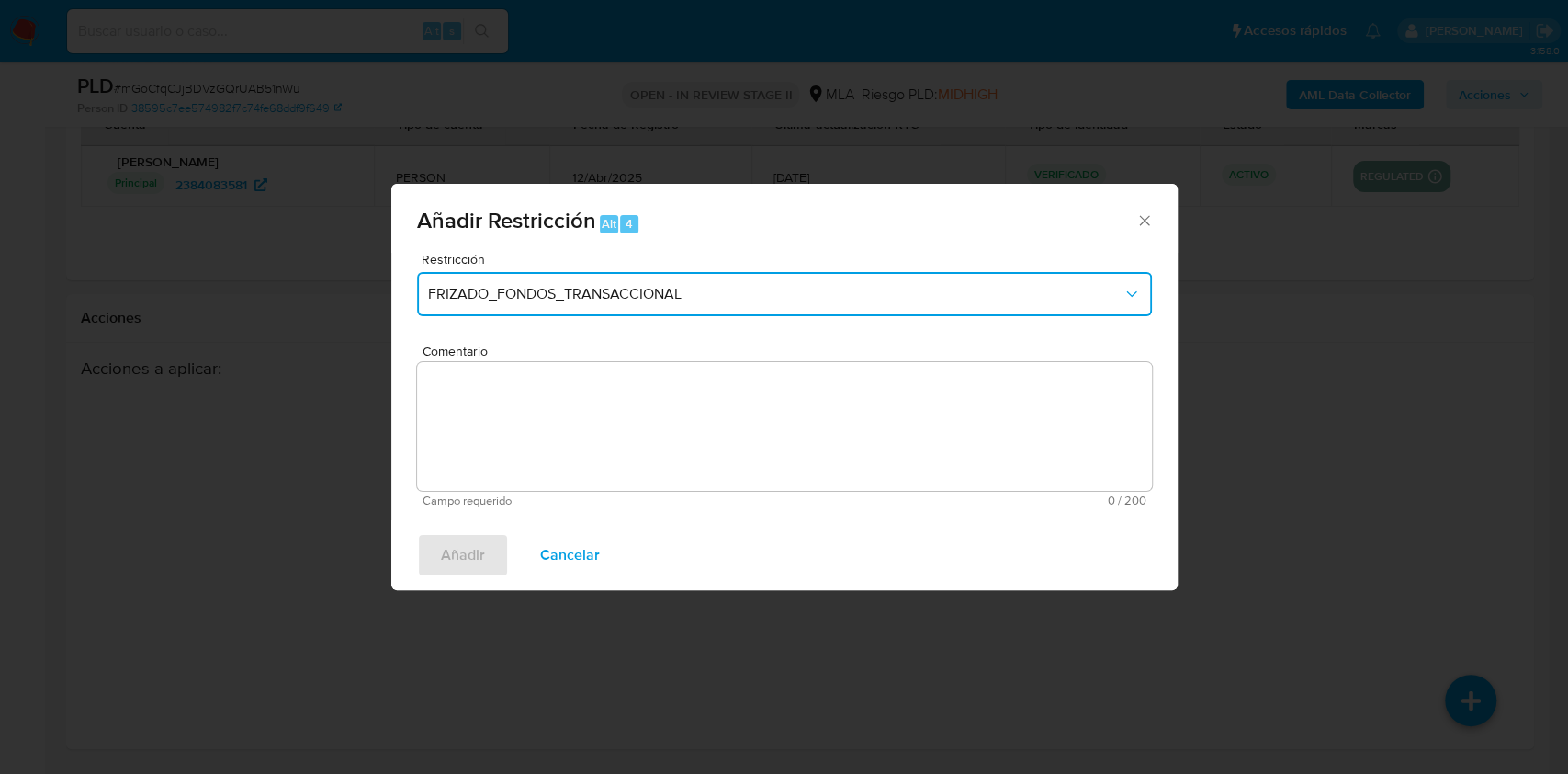
click at [551, 294] on span "FRIZADO_FONDOS_TRANSACCIONAL" at bounding box center [775, 294] width 694 height 18
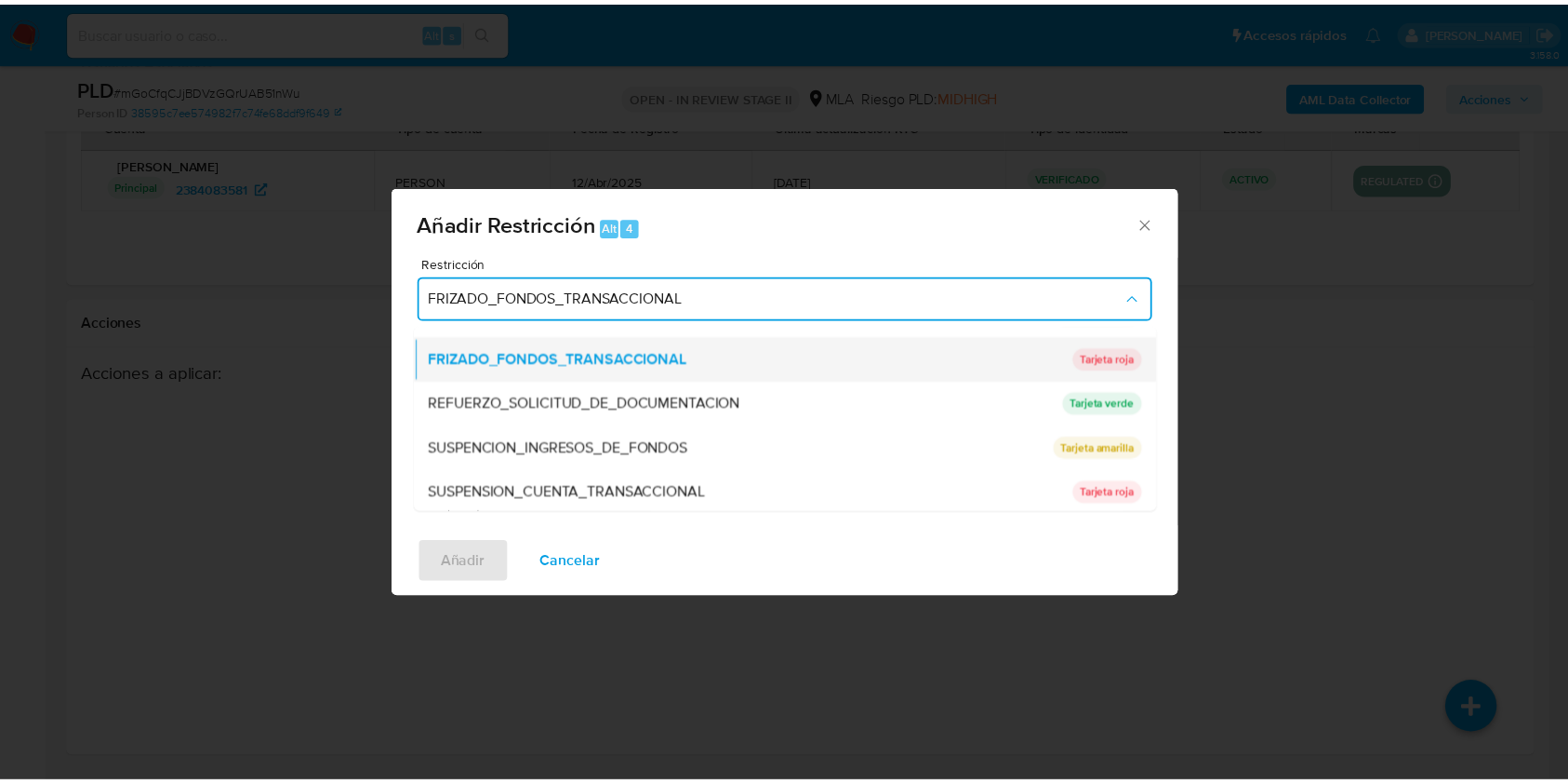
scroll to position [394, 0]
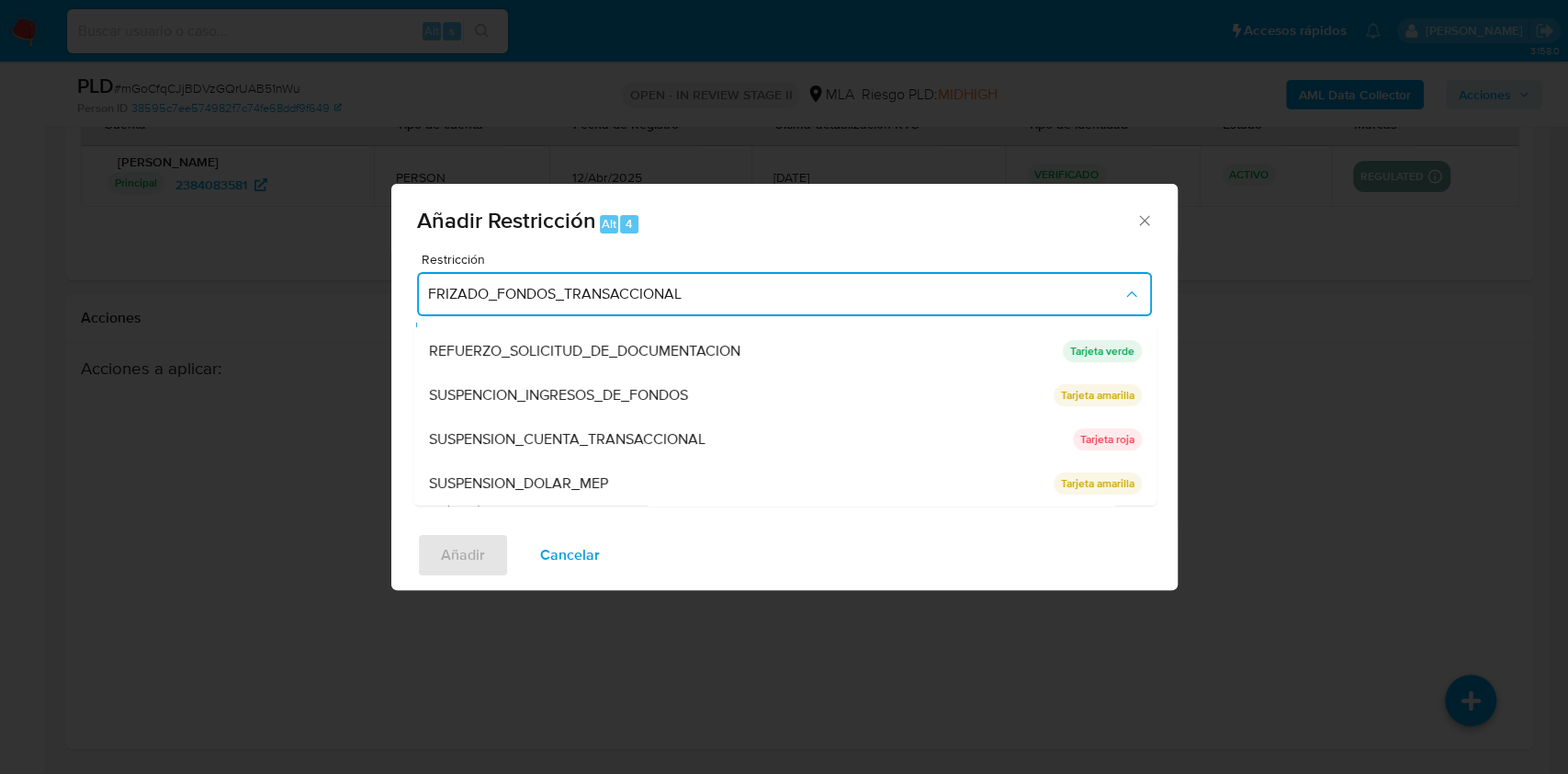
click at [510, 441] on span "SUSPENSION_CUENTA_TRANSACCIONAL" at bounding box center [567, 439] width 277 height 18
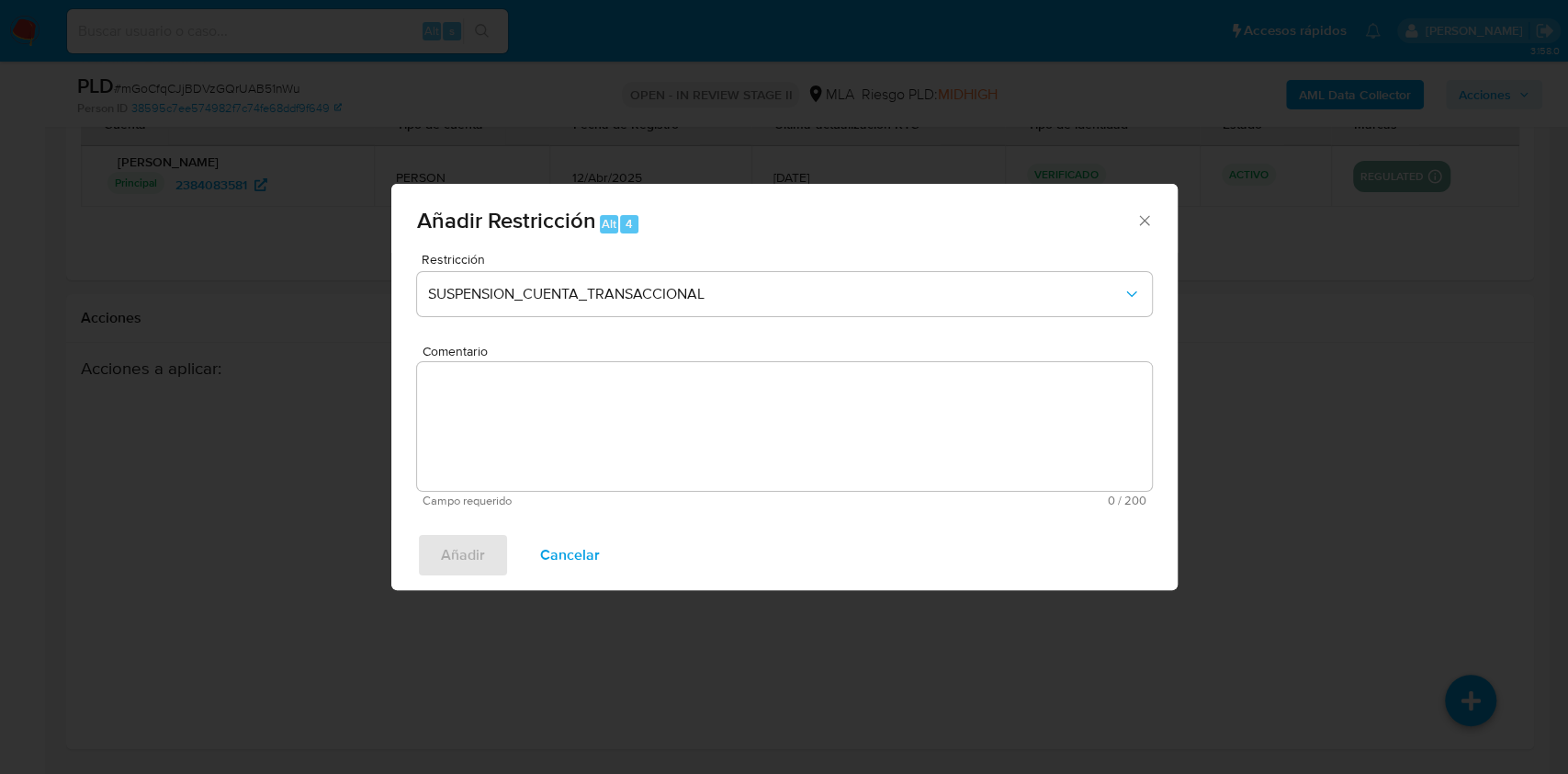
click at [521, 443] on textarea "Comentario" at bounding box center [784, 426] width 735 height 129
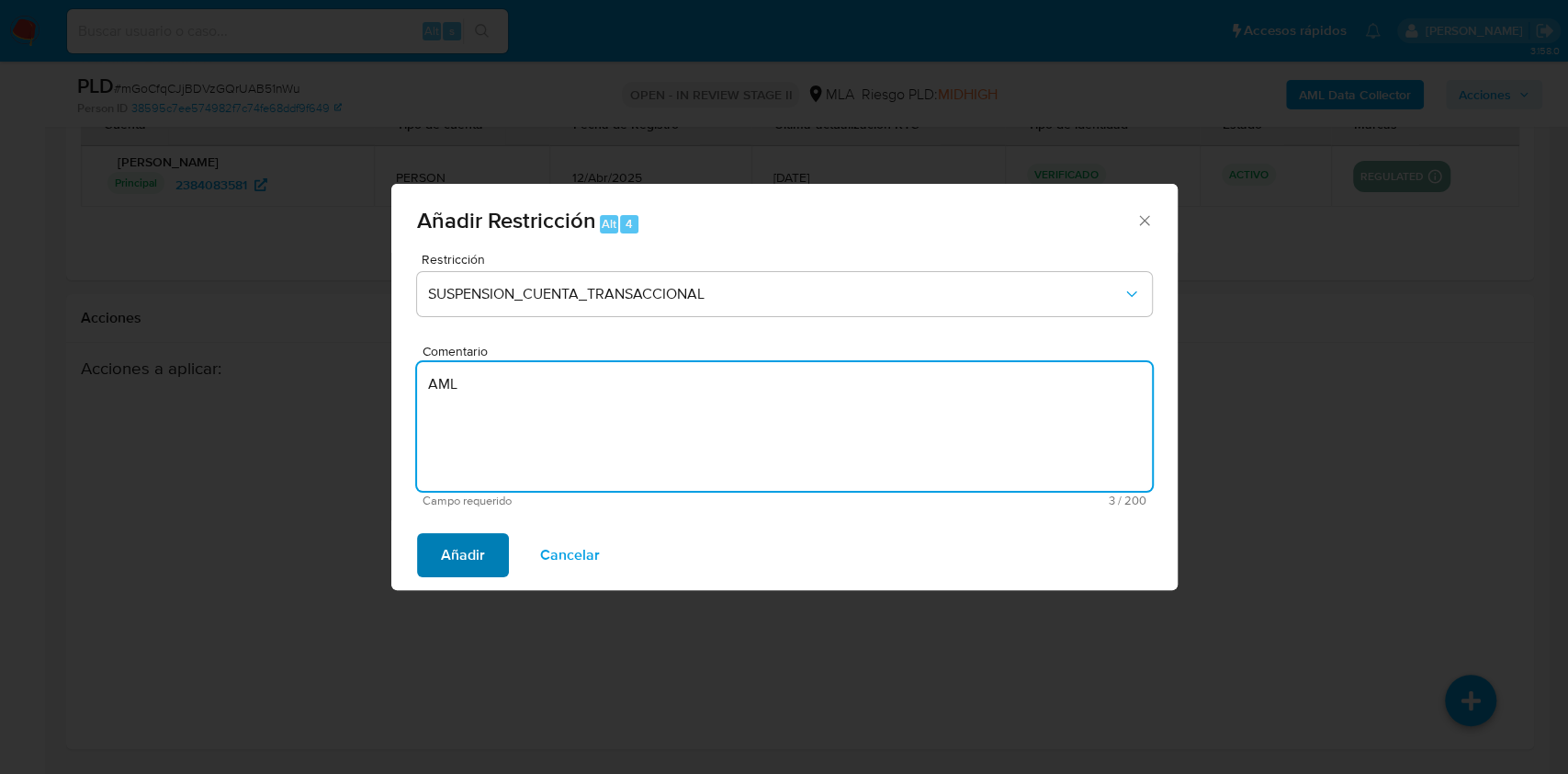
type textarea "AML"
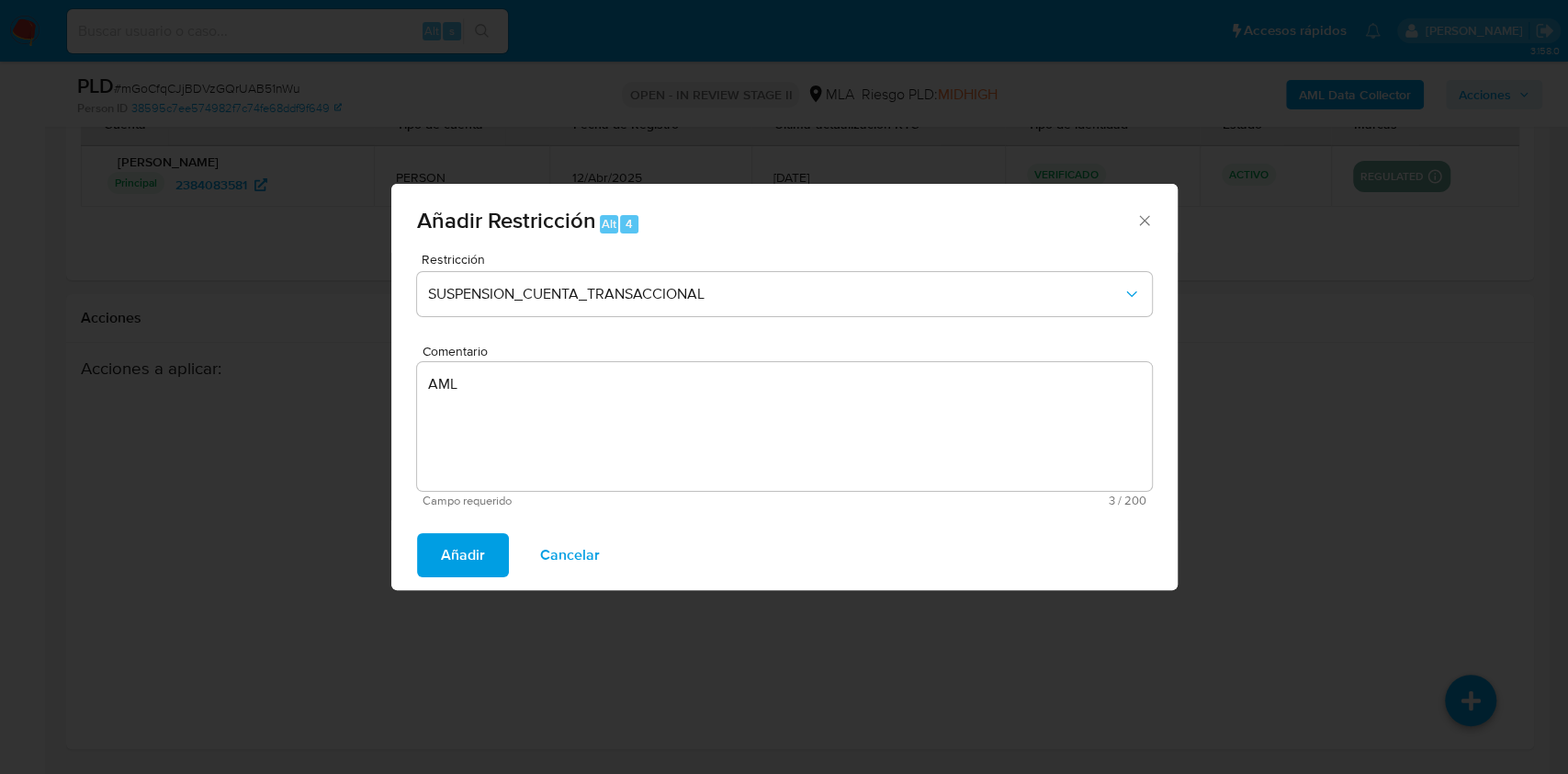
click at [466, 546] on span "Añadir" at bounding box center [463, 555] width 45 height 41
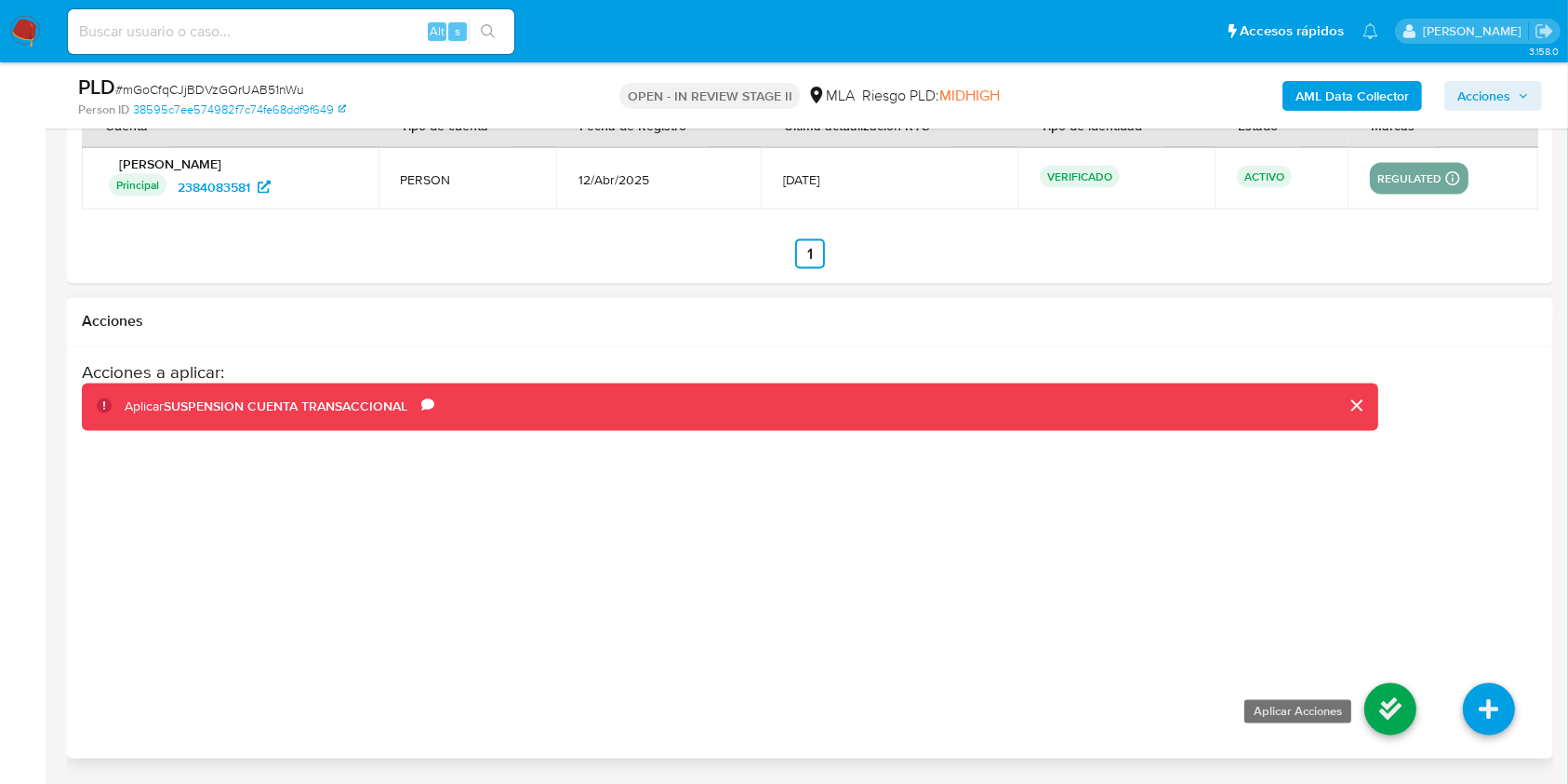
click at [1383, 709] on icon at bounding box center [1391, 708] width 52 height 52
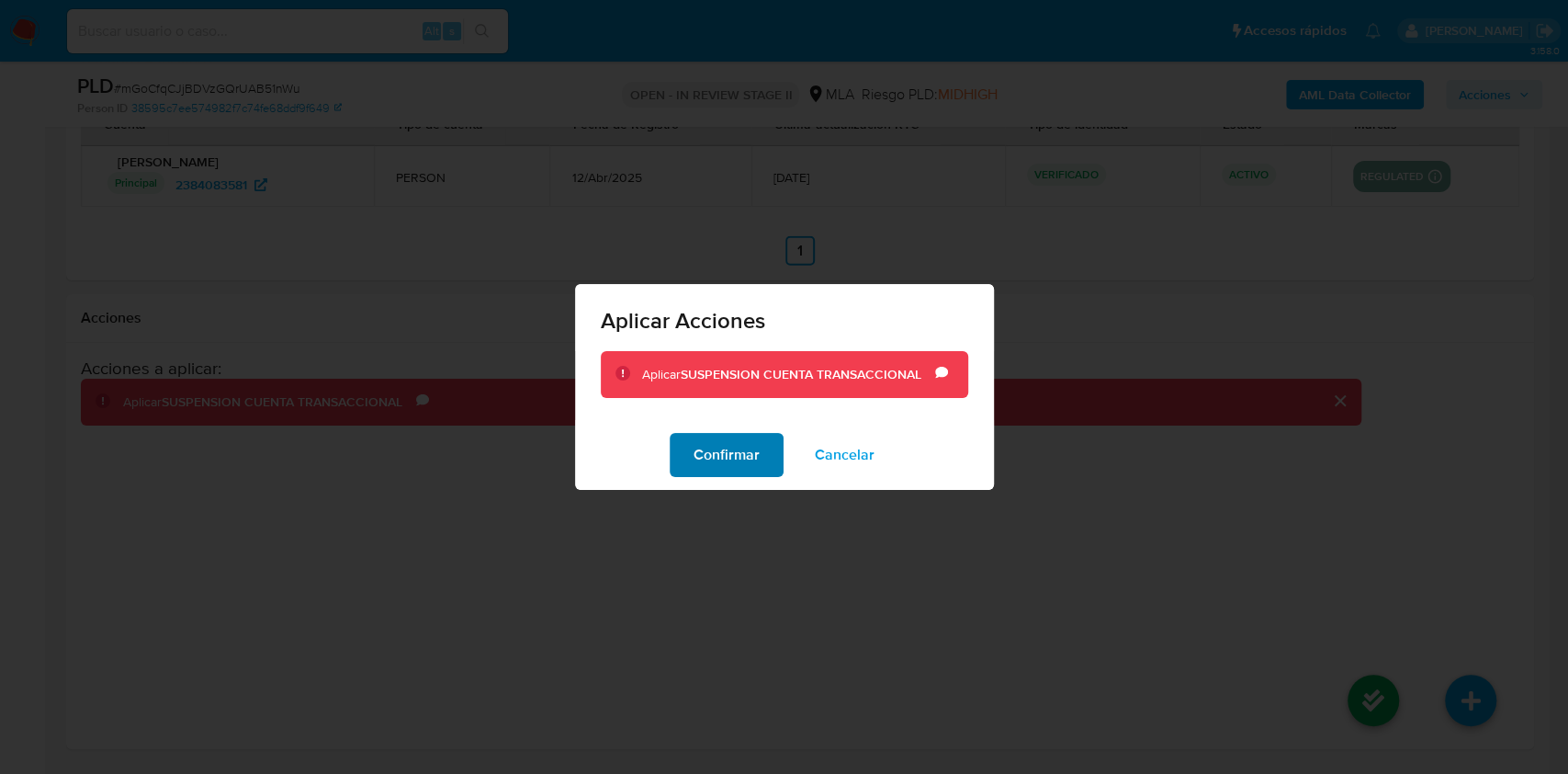
click at [712, 467] on span "Confirmar" at bounding box center [726, 455] width 66 height 41
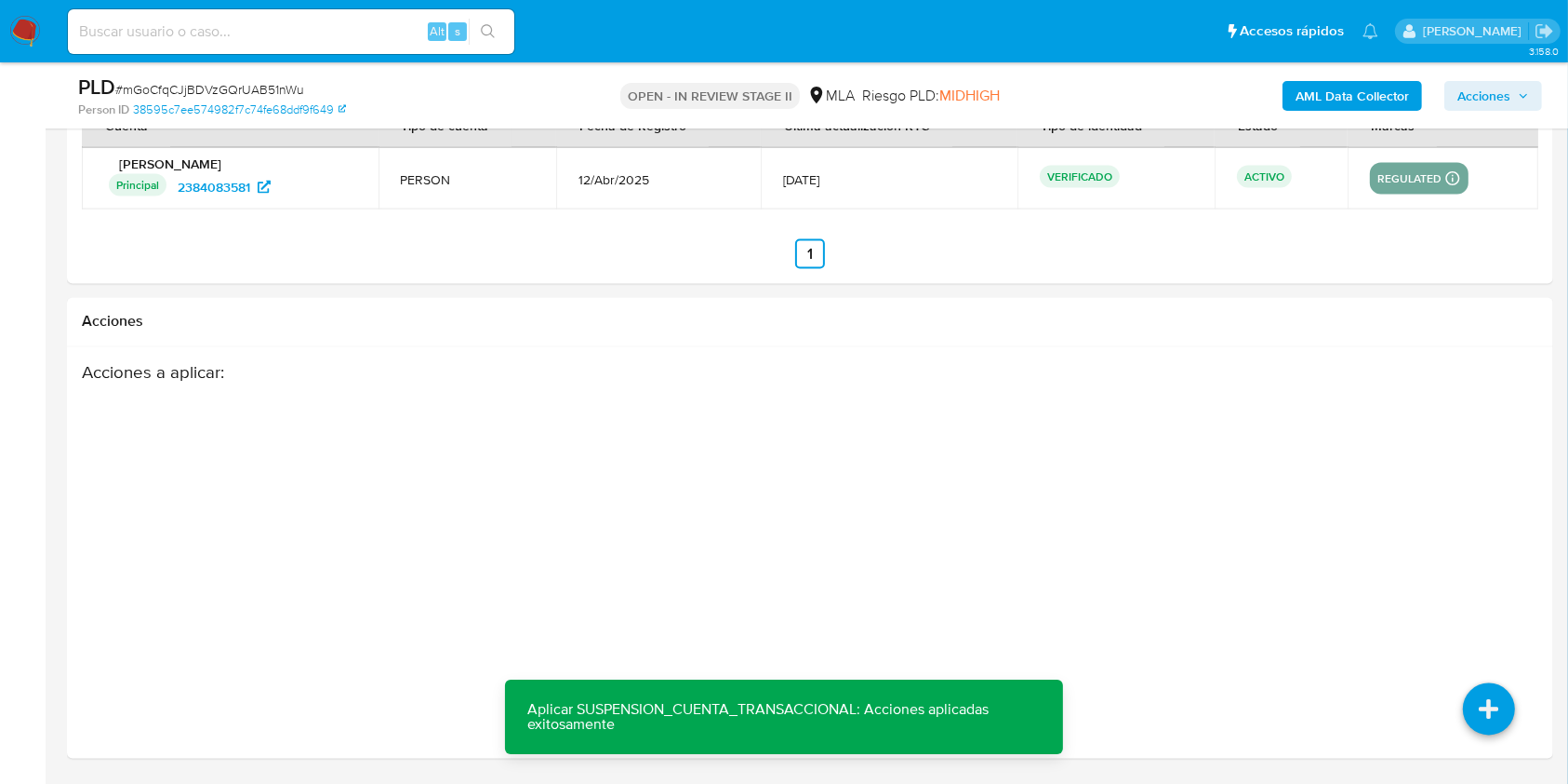
click at [1516, 96] on span "Acciones" at bounding box center [1492, 95] width 72 height 26
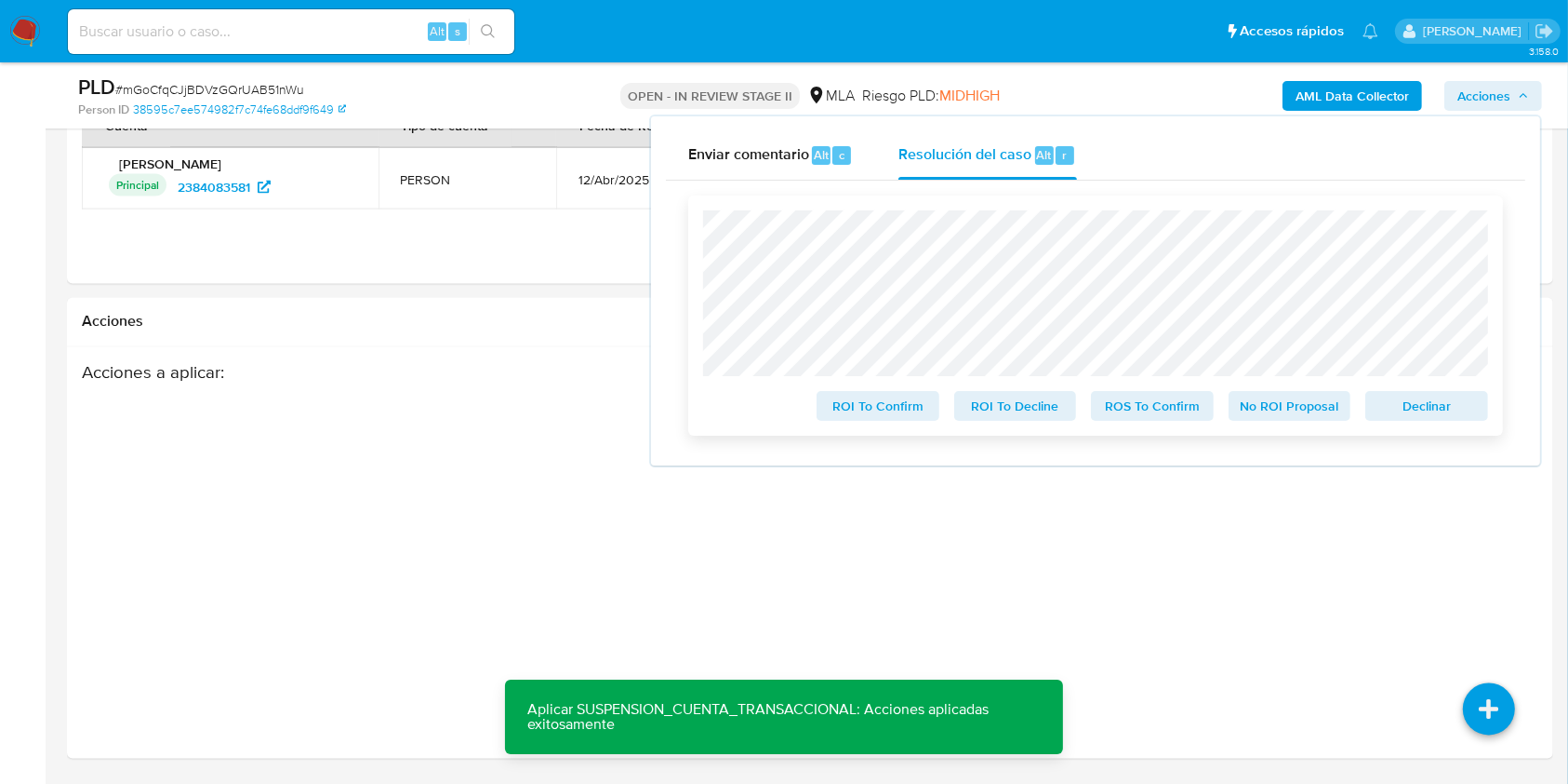
click at [1428, 392] on span "Declinar" at bounding box center [1427, 405] width 97 height 26
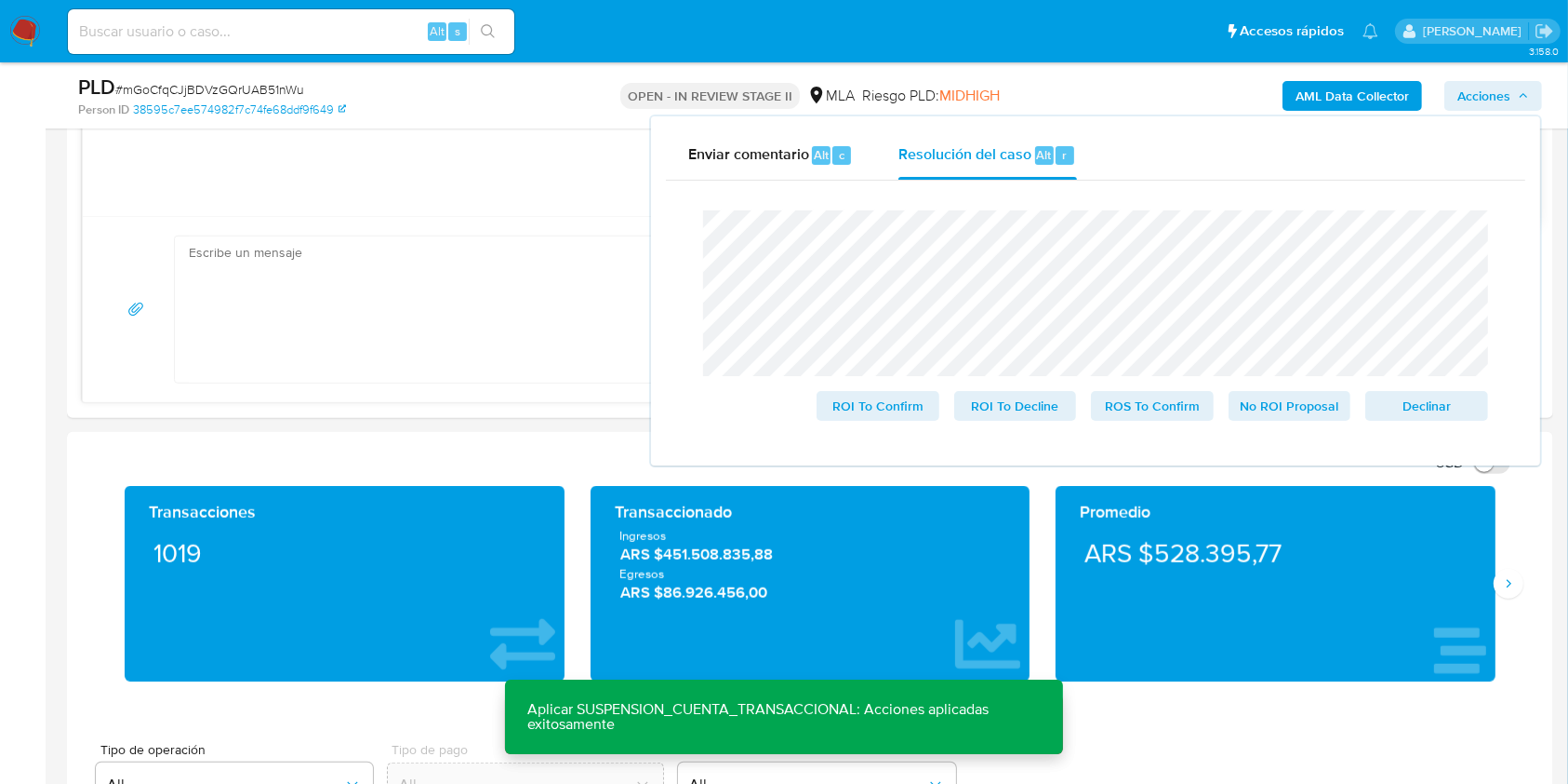
scroll to position [393, 0]
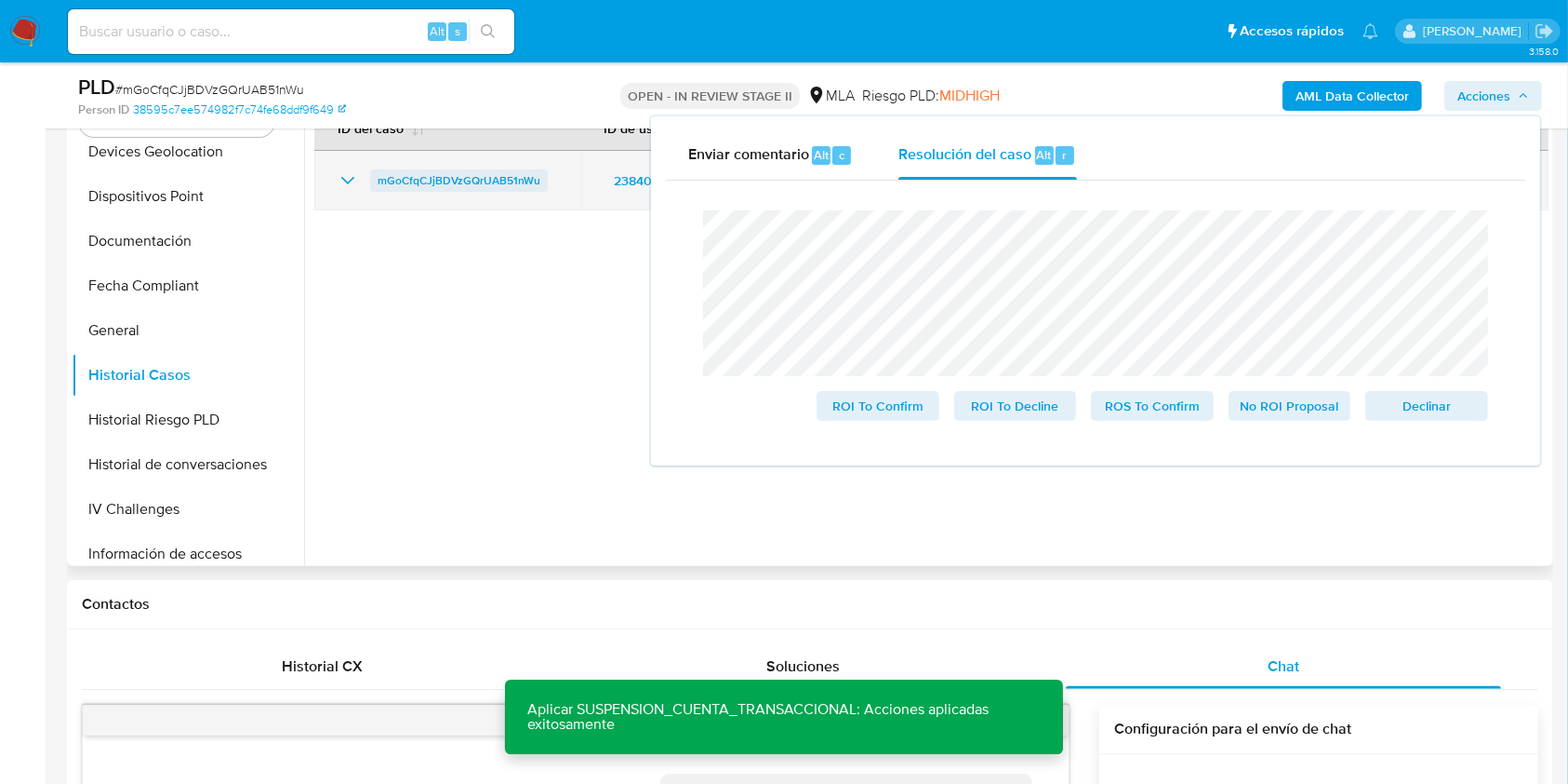
click at [480, 170] on span "mGoCfqCJjBDVzGQrUAB51nWu" at bounding box center [459, 181] width 163 height 23
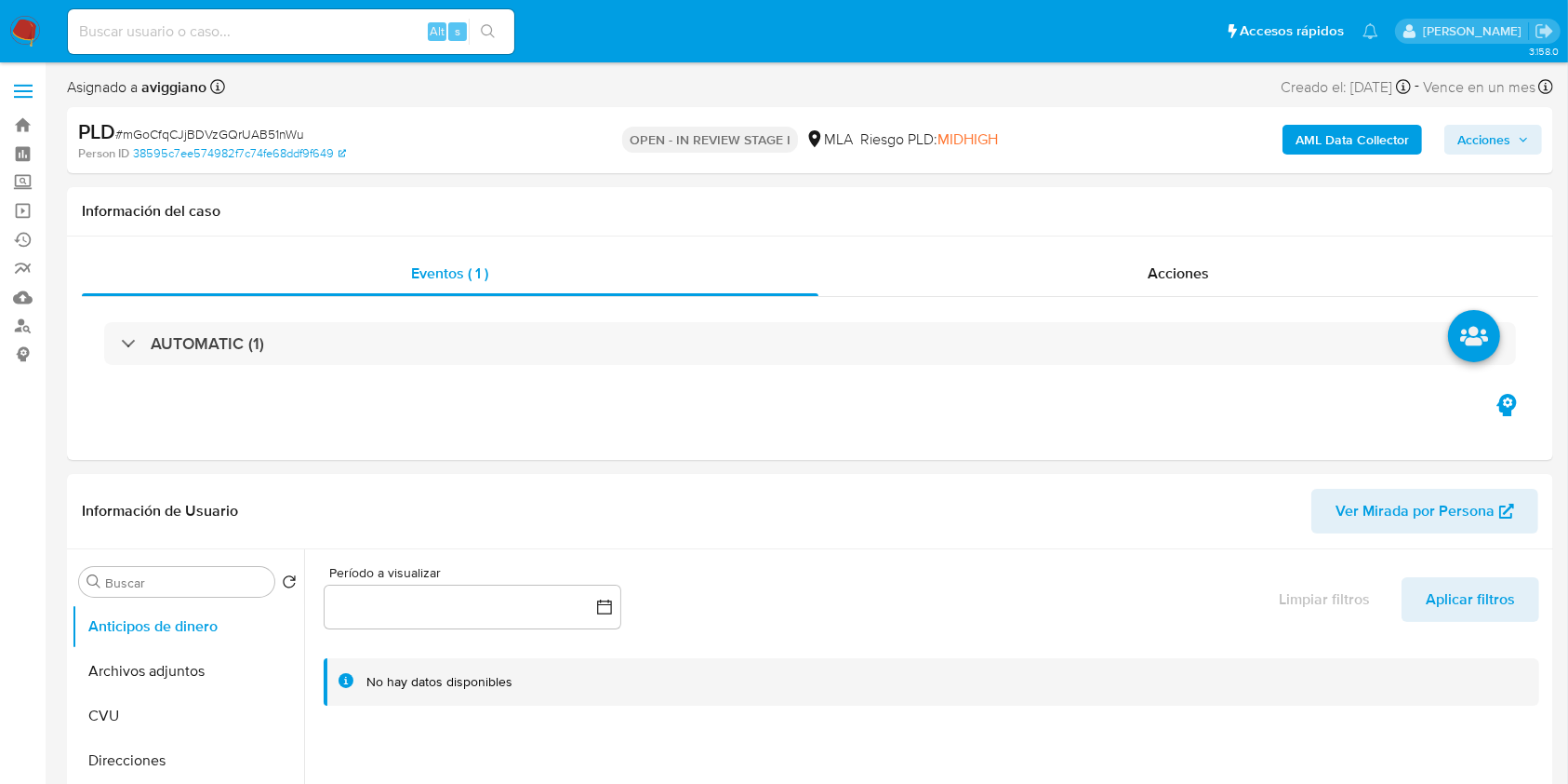
select select "10"
click at [1477, 147] on span "Acciones" at bounding box center [1484, 139] width 53 height 29
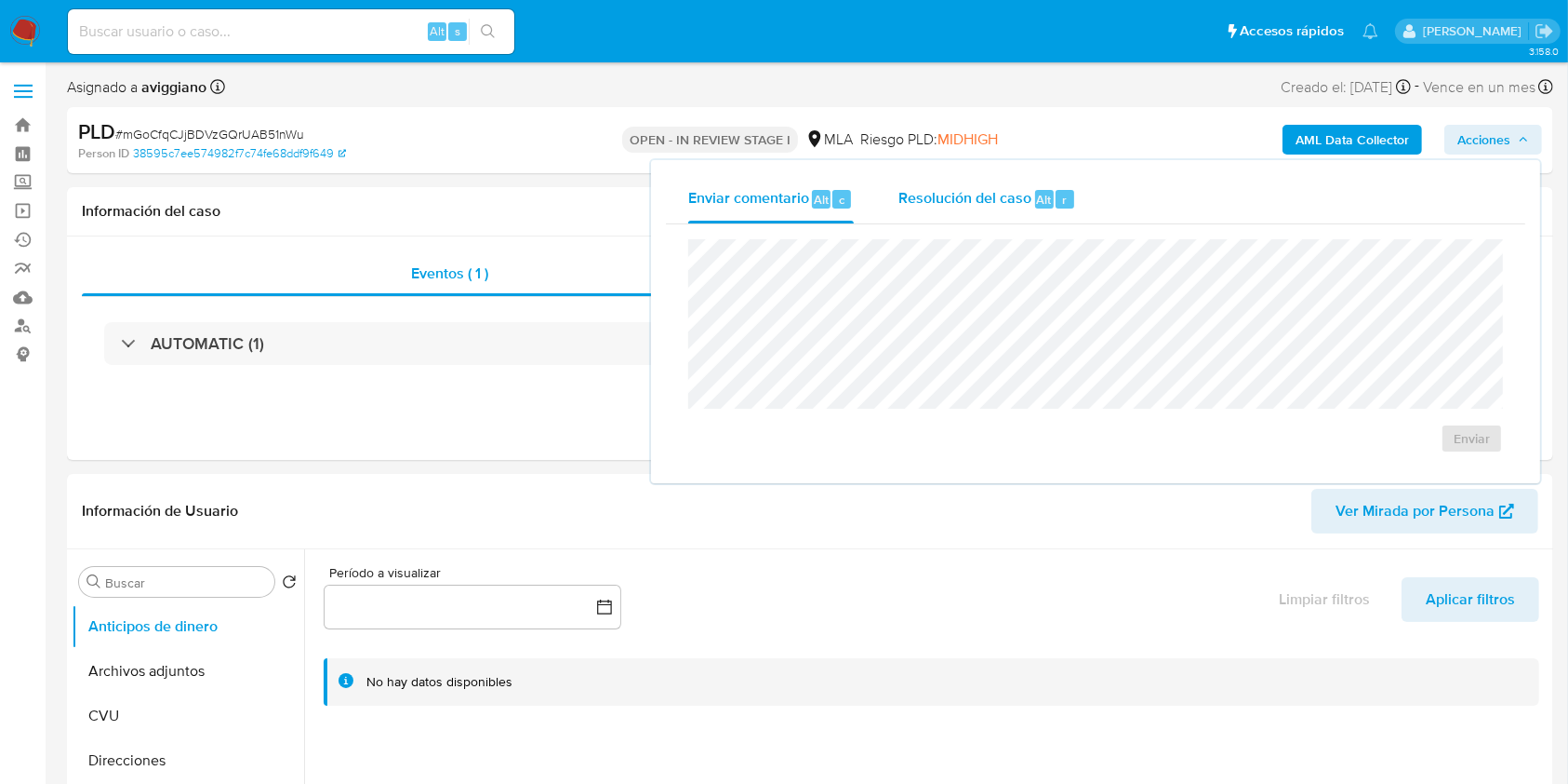
click at [1012, 197] on span "Resolución del caso" at bounding box center [965, 199] width 133 height 22
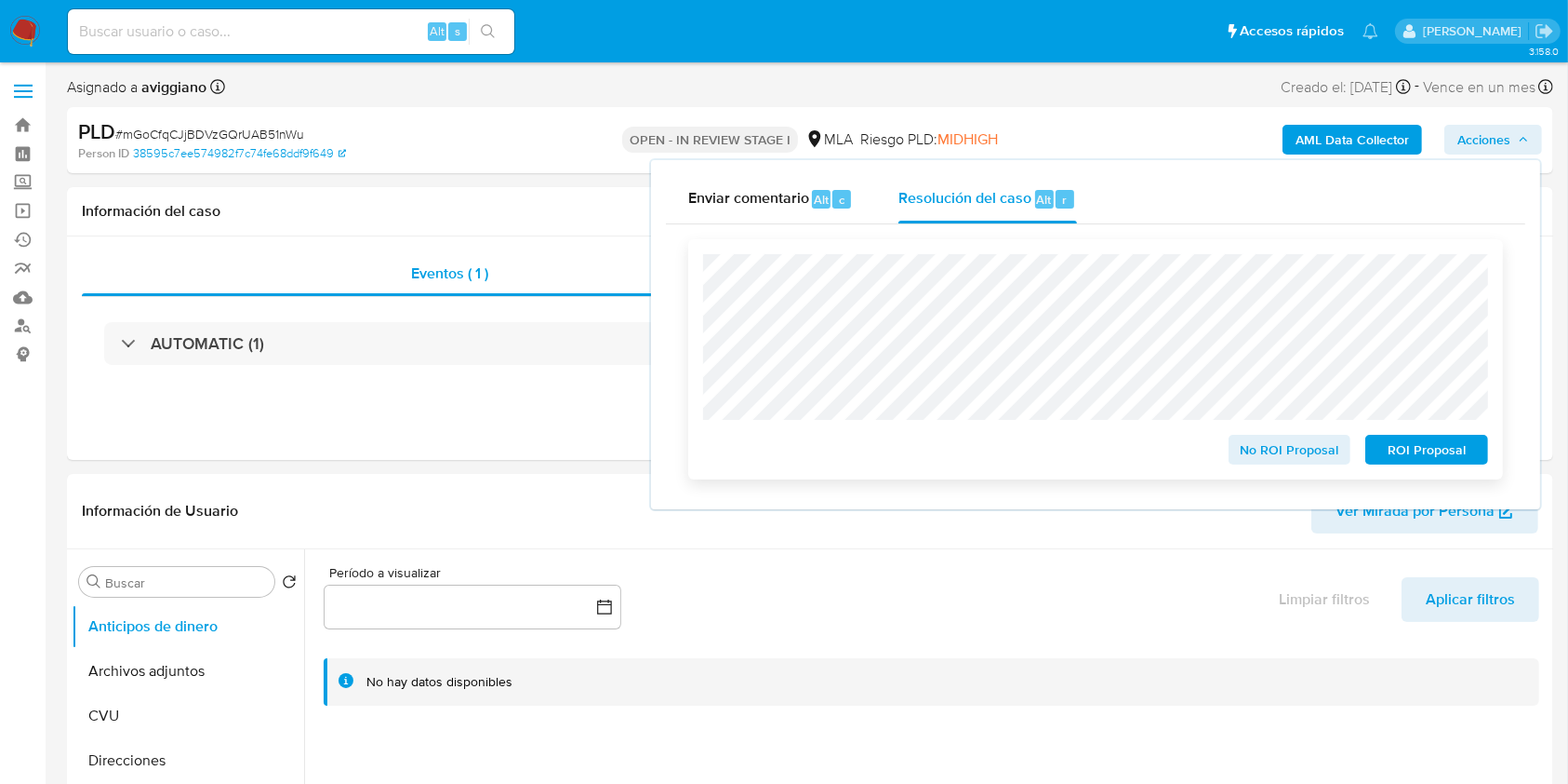
click at [1442, 449] on span "ROI Proposal" at bounding box center [1427, 449] width 97 height 26
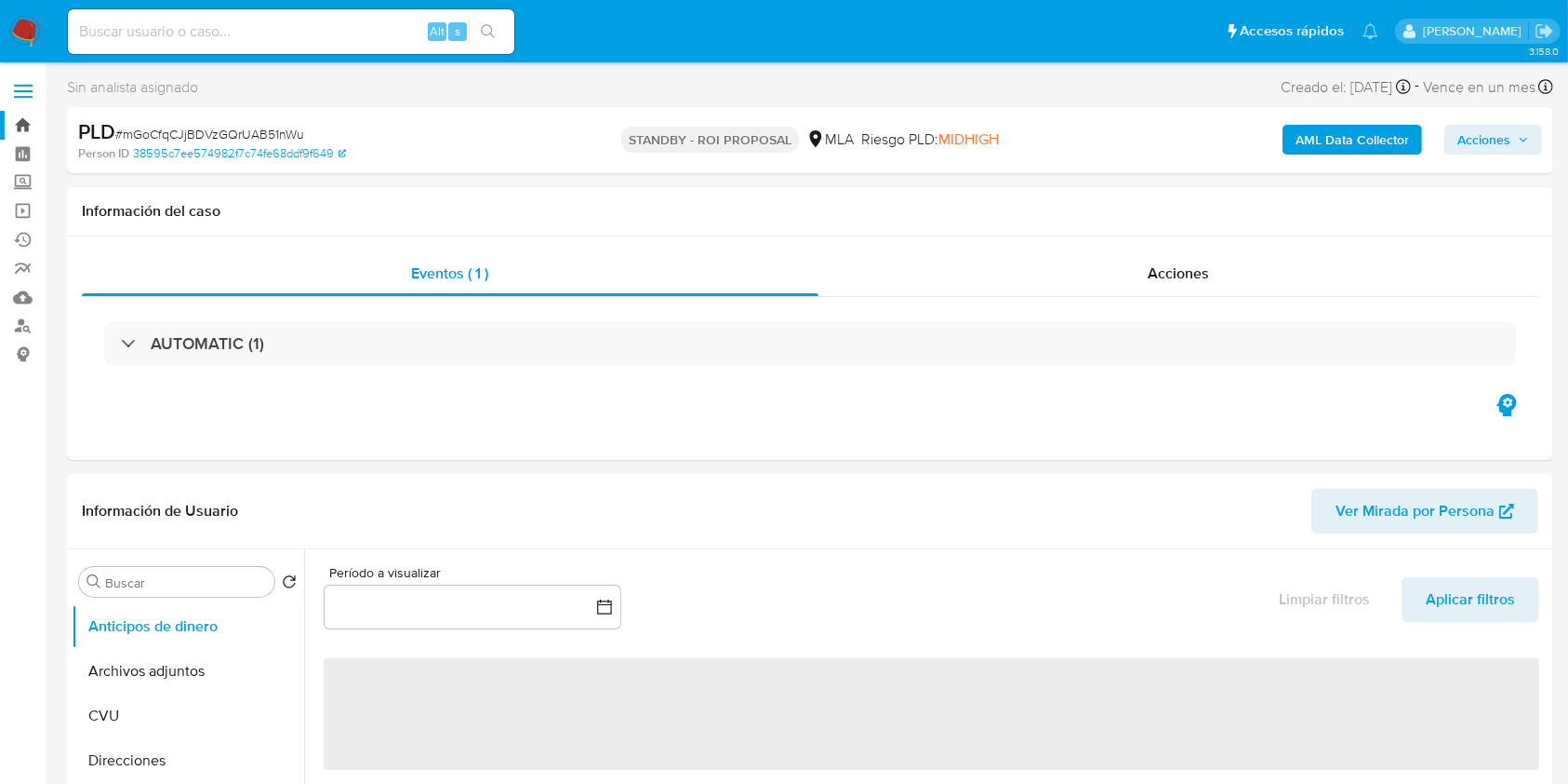
select select "10"
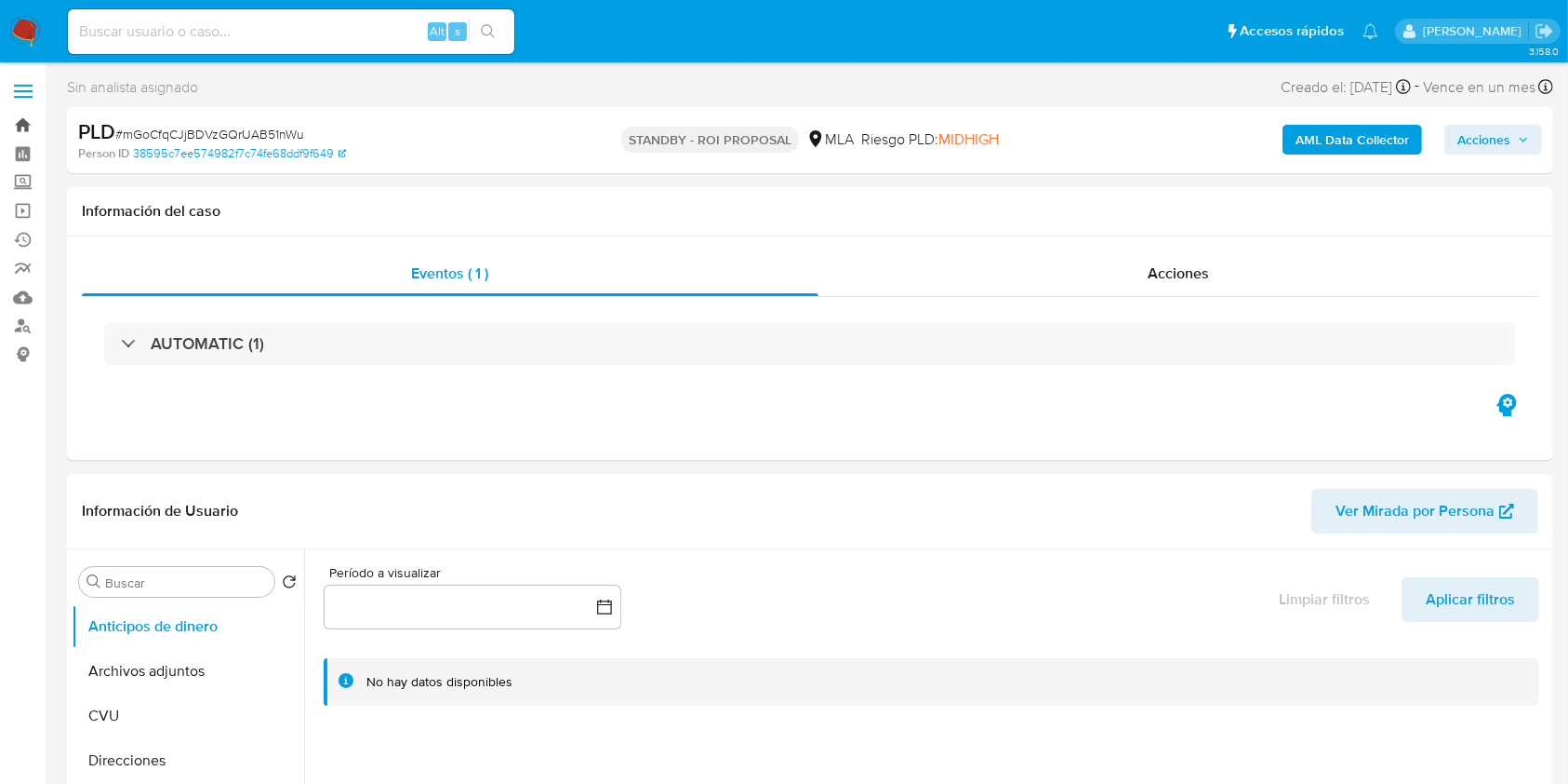
click at [27, 127] on link "Bandeja" at bounding box center [111, 125] width 222 height 28
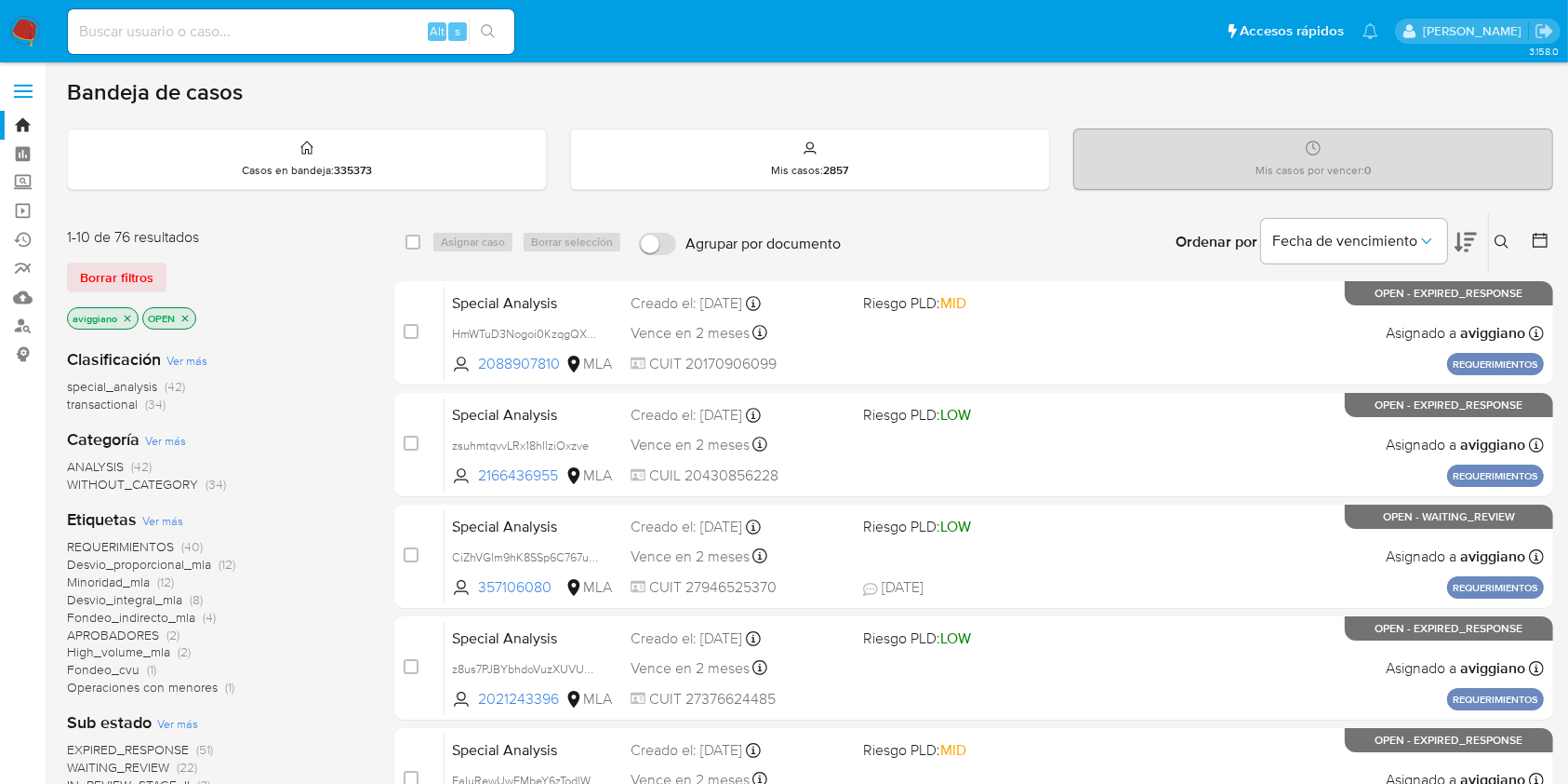
click at [128, 318] on icon "close-filter" at bounding box center [127, 318] width 7 height 7
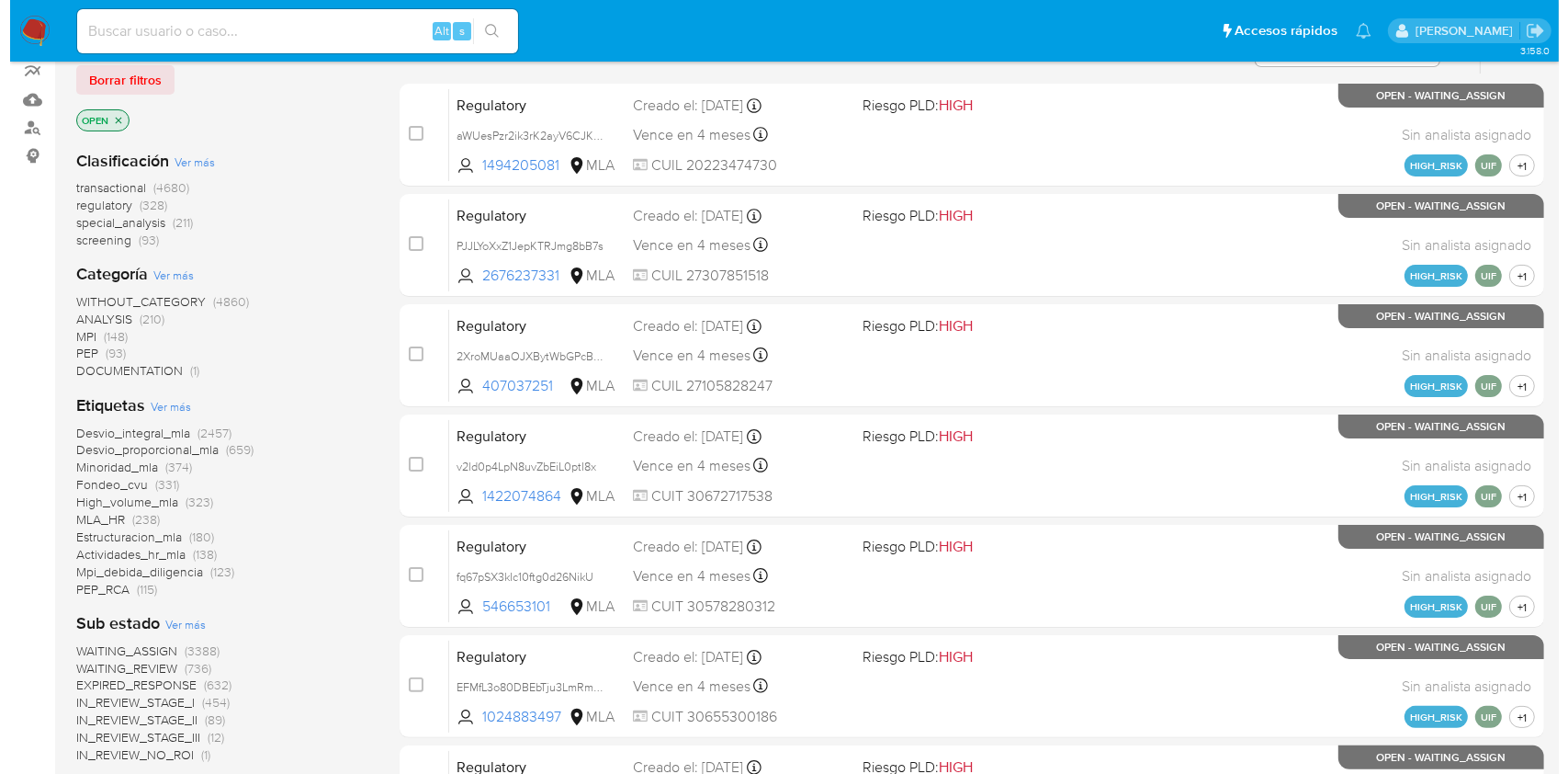
scroll to position [612, 0]
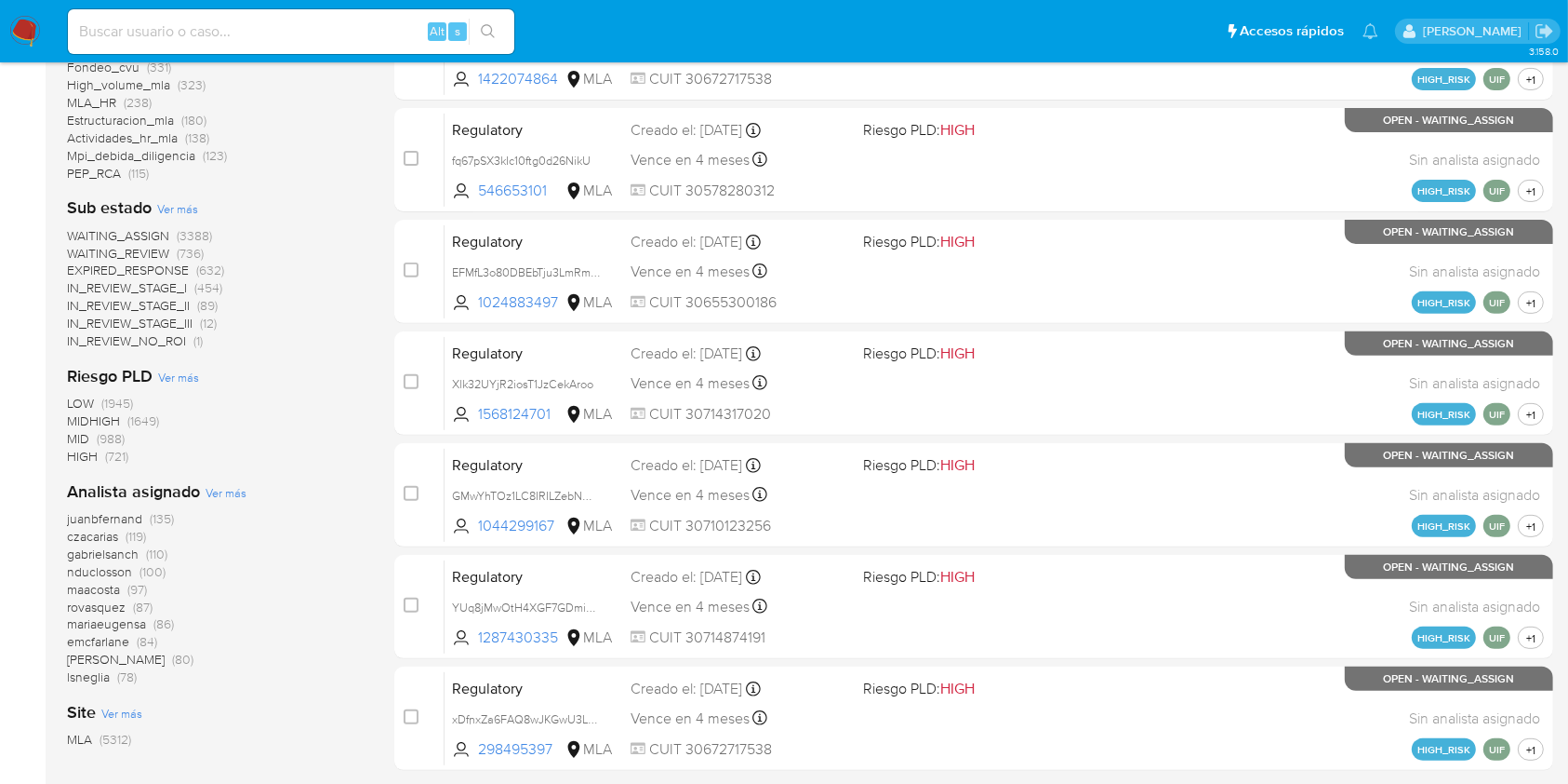
click at [220, 488] on span "Ver más" at bounding box center [227, 492] width 41 height 17
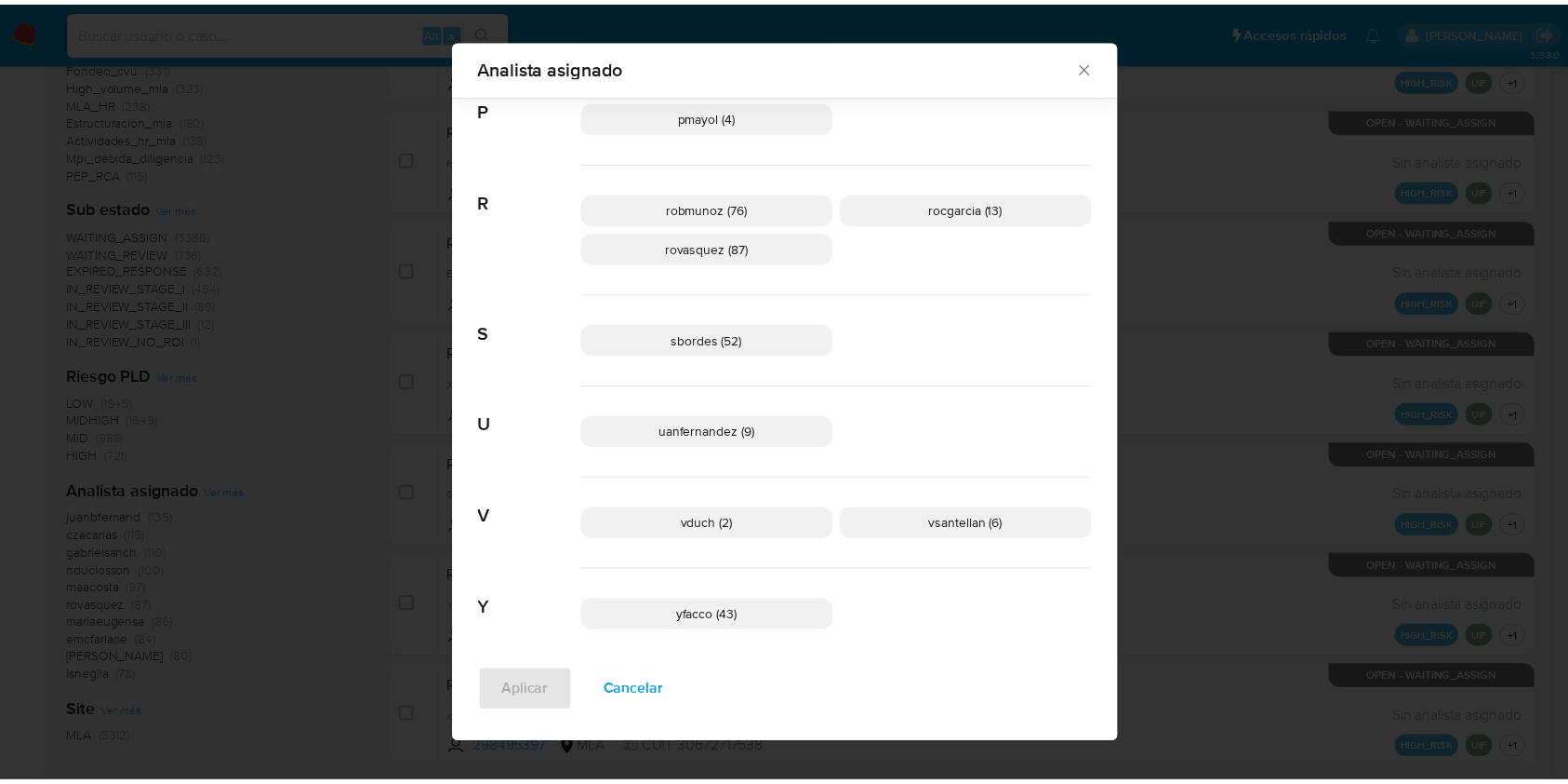
scroll to position [1344, 0]
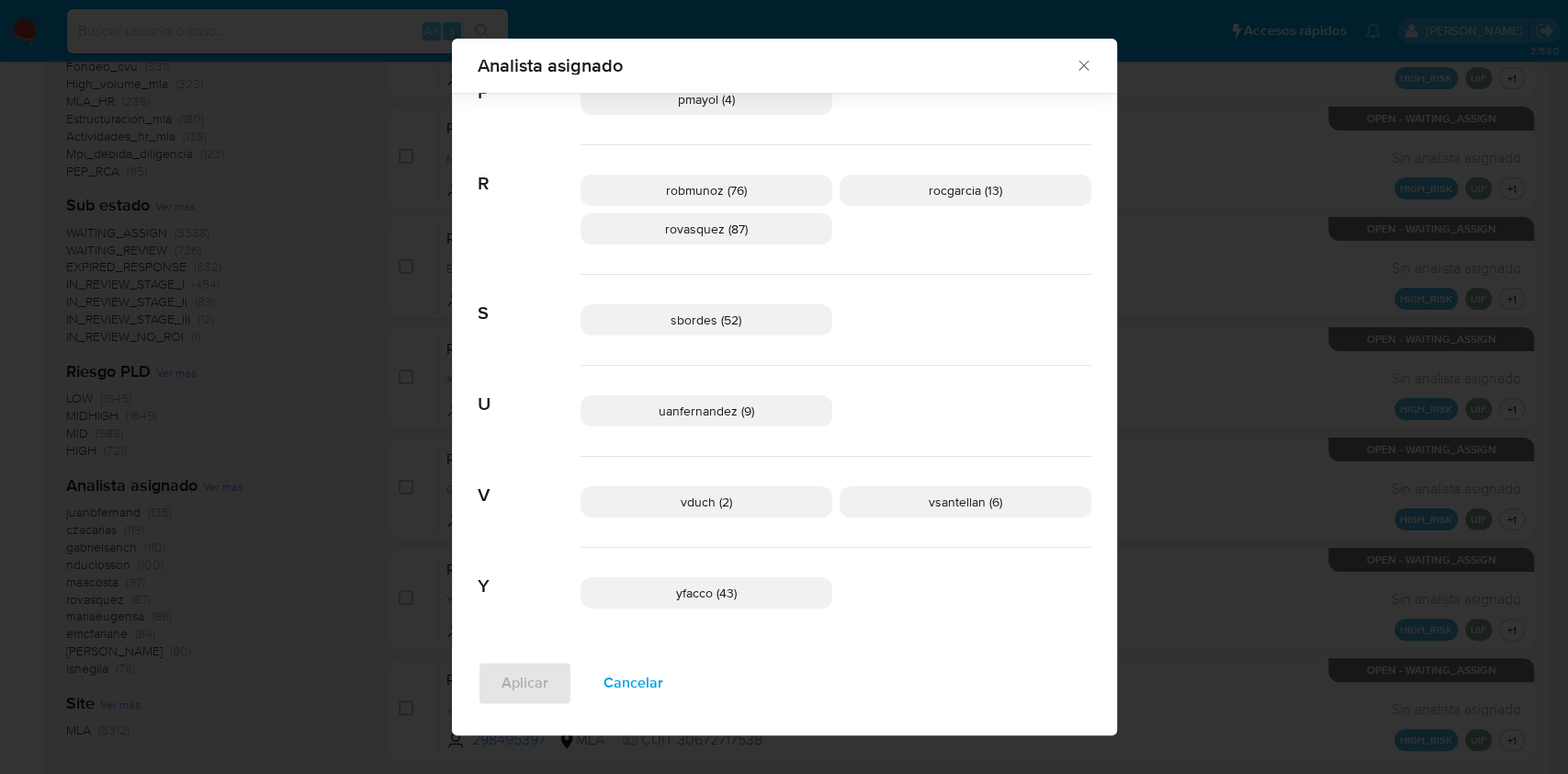
click at [1080, 58] on icon "Cerrar" at bounding box center [1084, 65] width 18 height 18
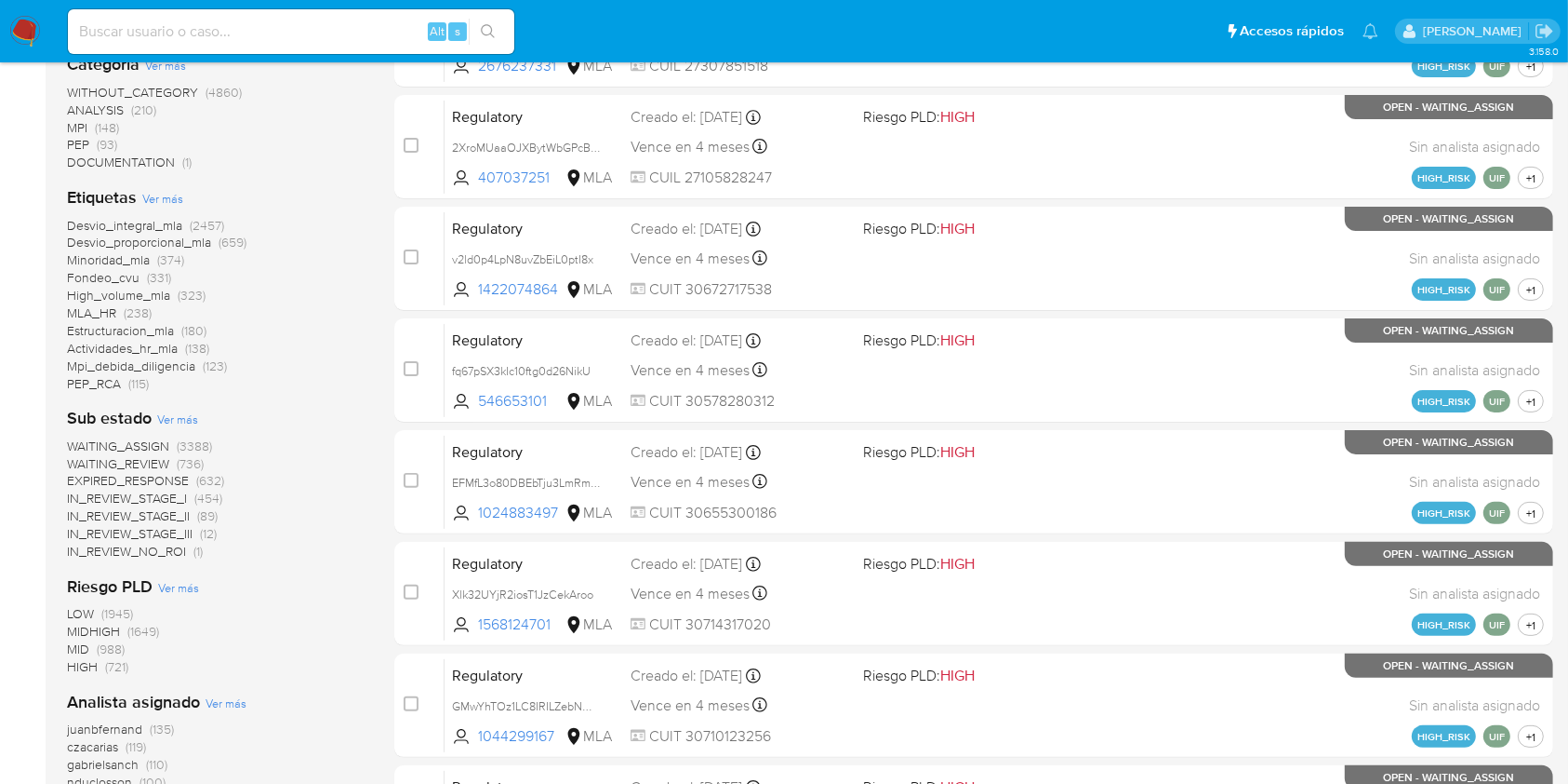
scroll to position [0, 0]
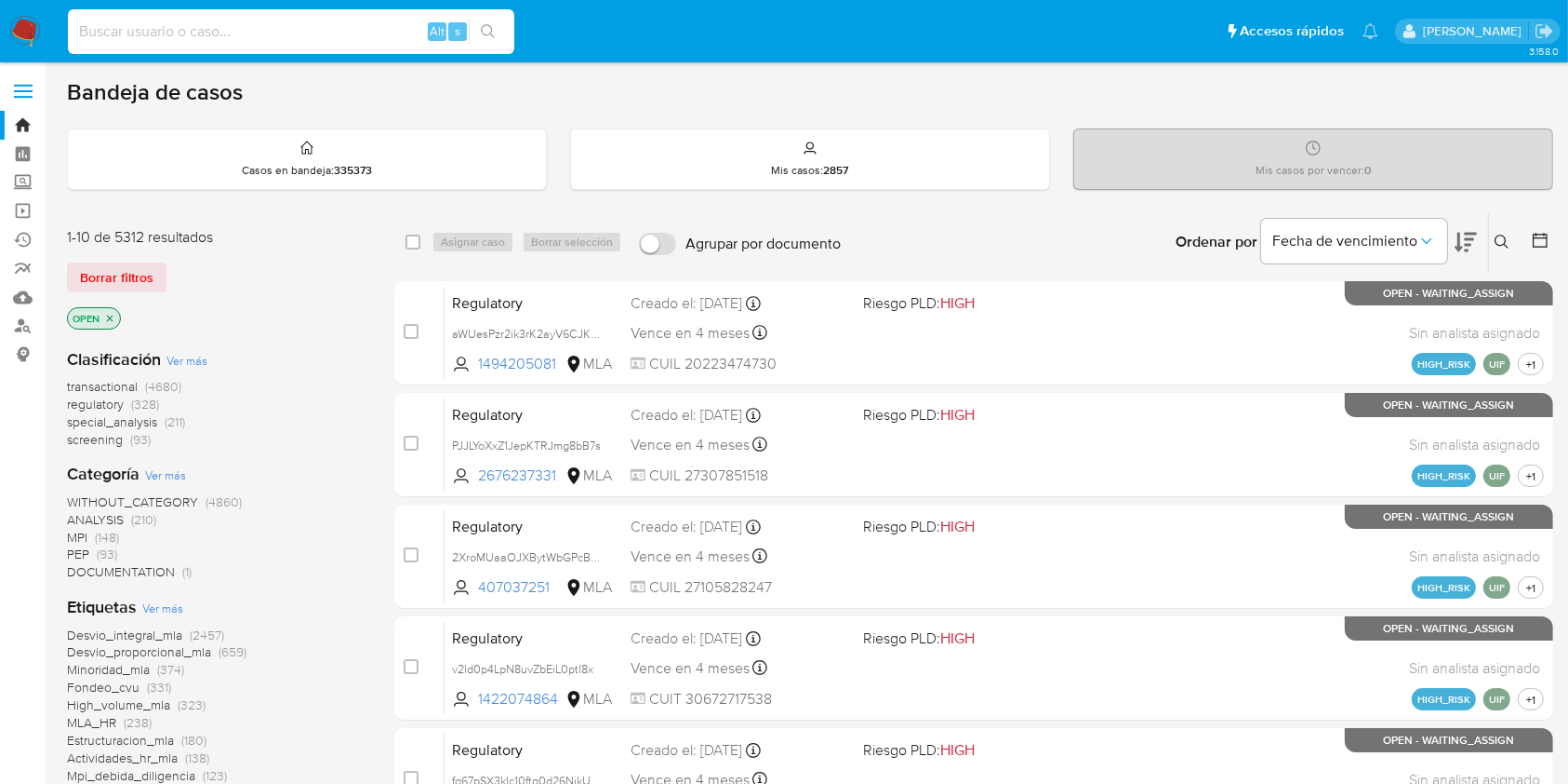
paste input "eauF7GfABOhu00u0wFyTSMlT"
type input "eauF7GfABOhu00u0wFyTSMlT"
click at [485, 36] on icon "search-icon" at bounding box center [487, 31] width 15 height 15
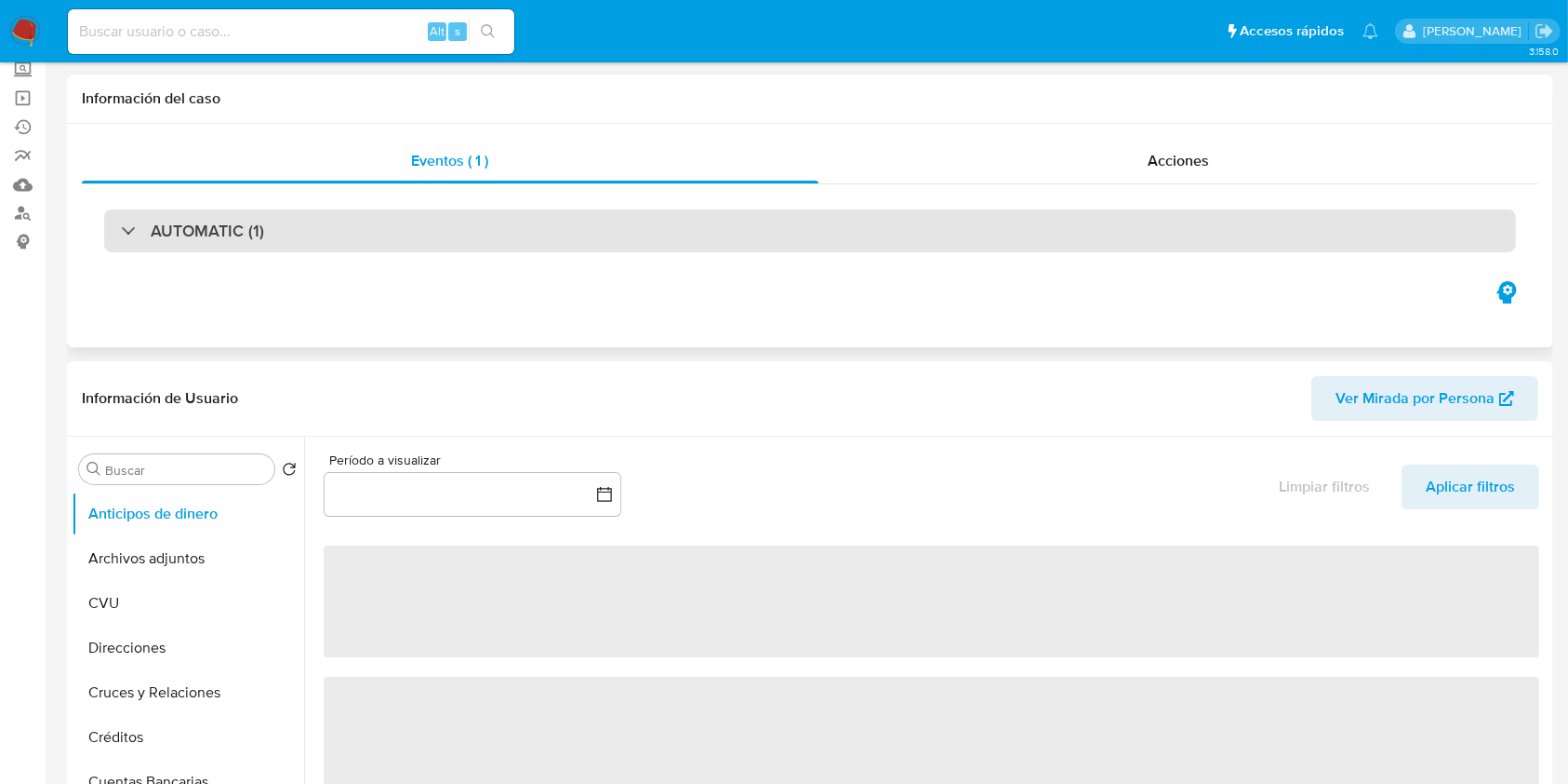
select select "10"
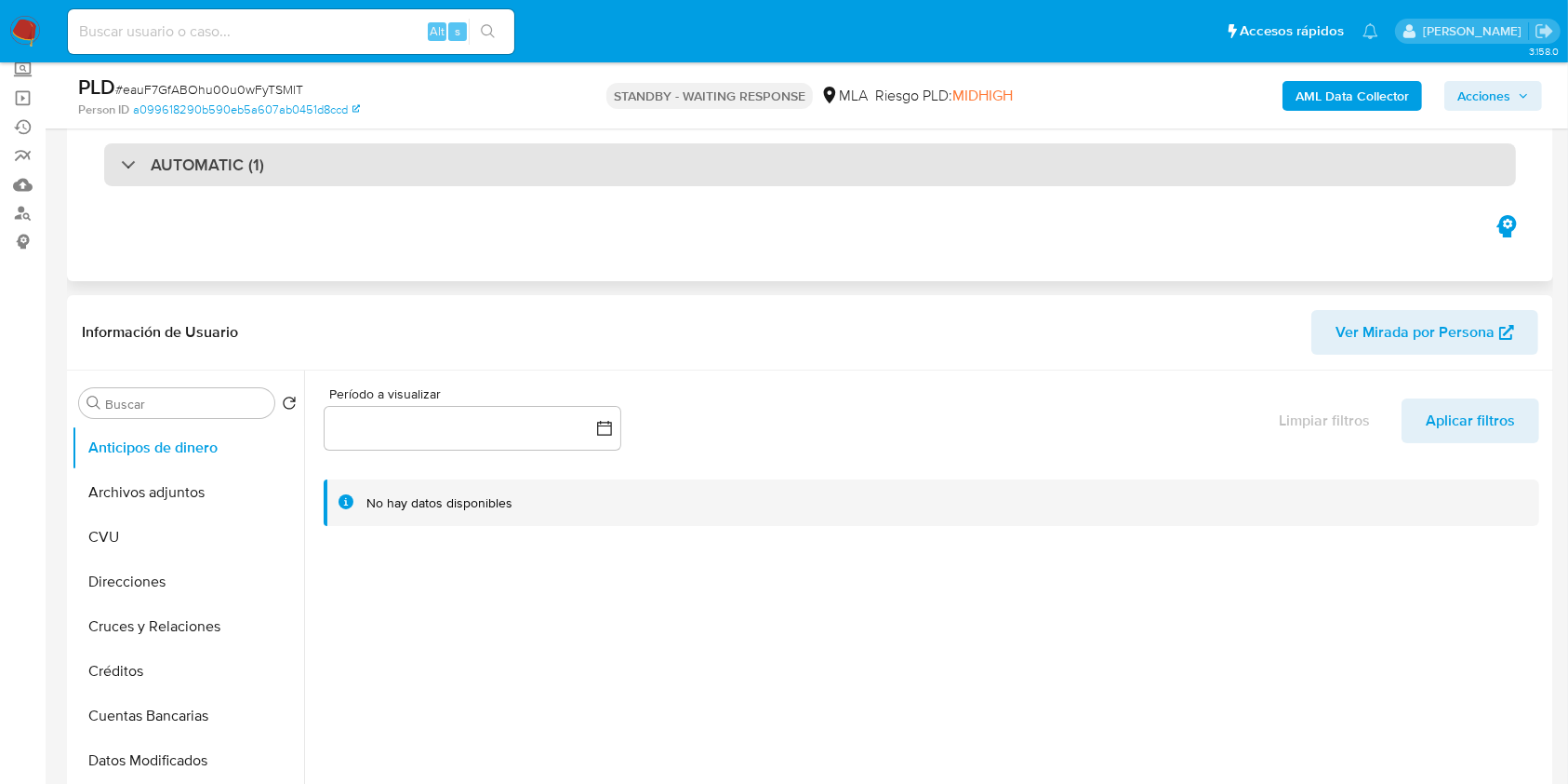
scroll to position [247, 0]
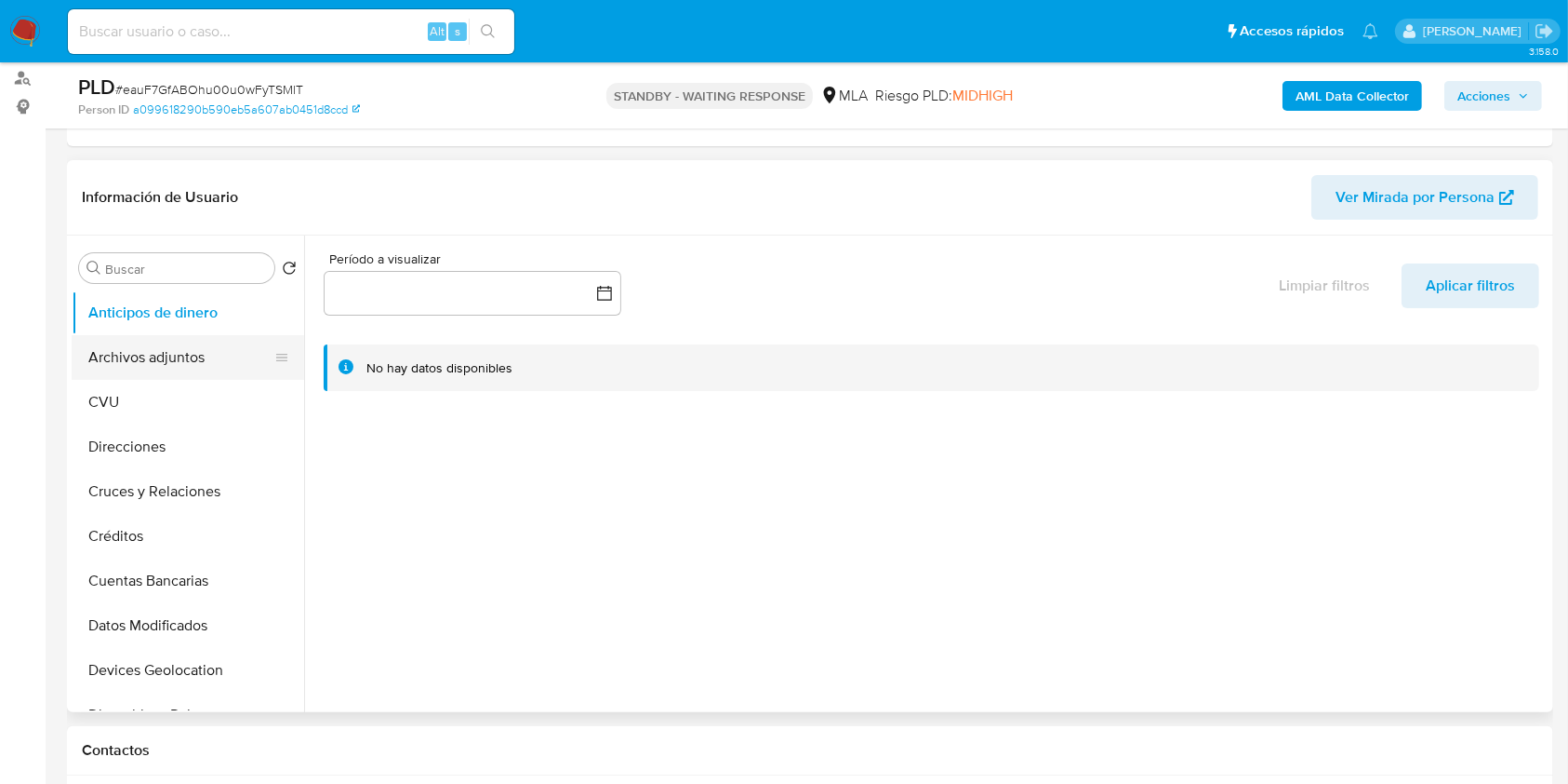
click at [162, 363] on button "Archivos adjuntos" at bounding box center [180, 357] width 218 height 45
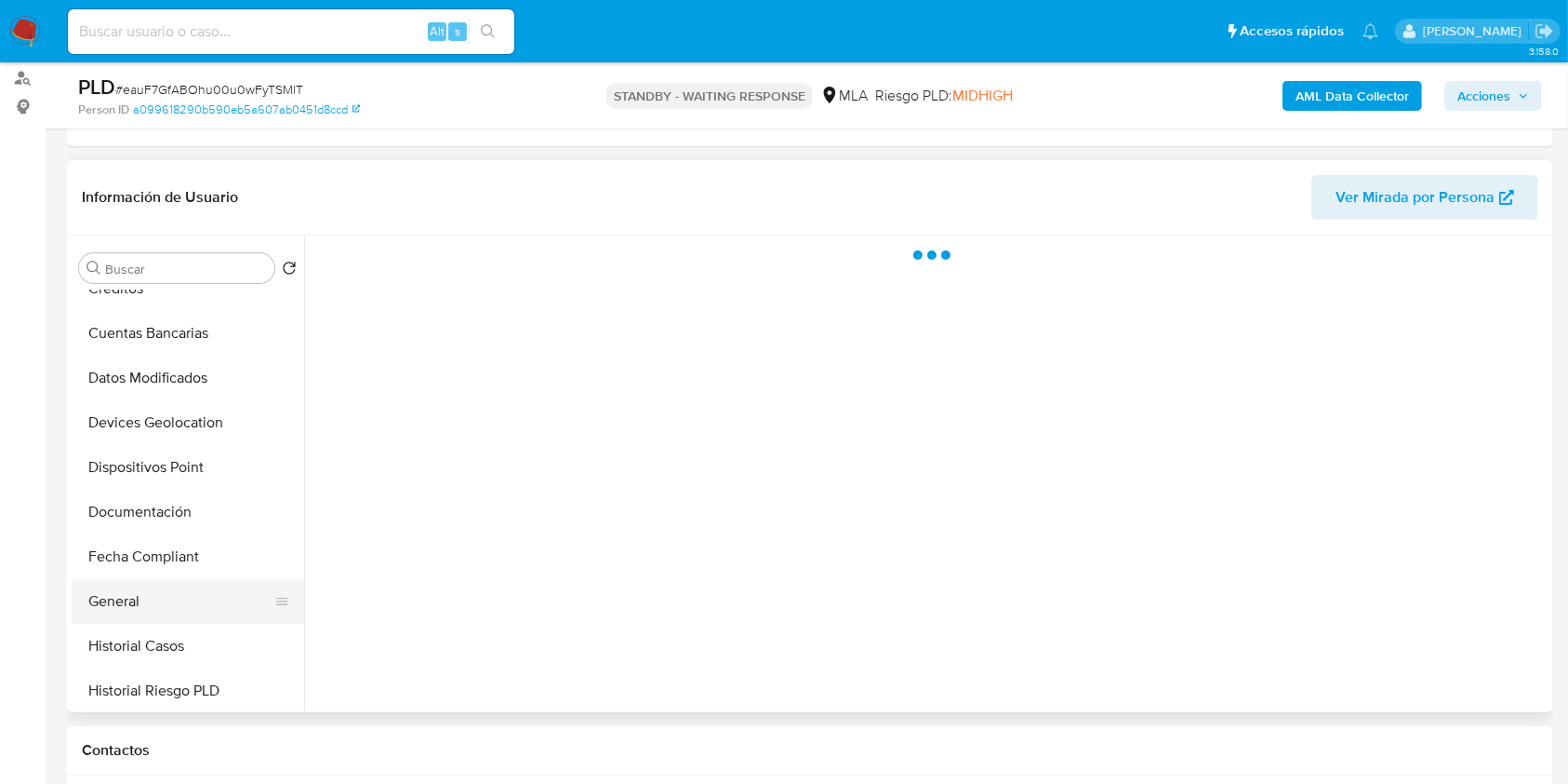
click at [124, 617] on button "General" at bounding box center [180, 601] width 218 height 45
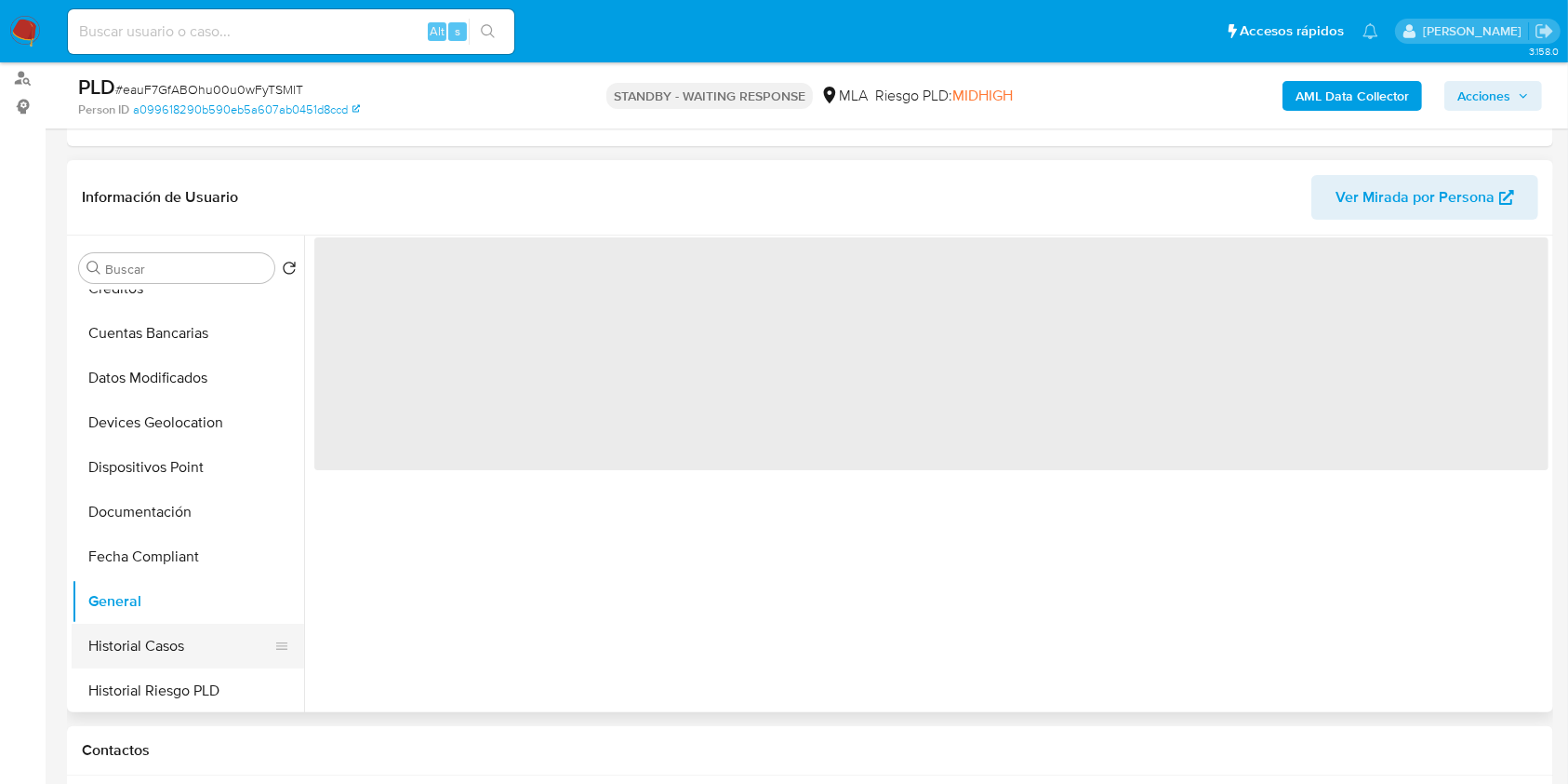
click at [127, 641] on button "Historial Casos" at bounding box center [180, 647] width 218 height 45
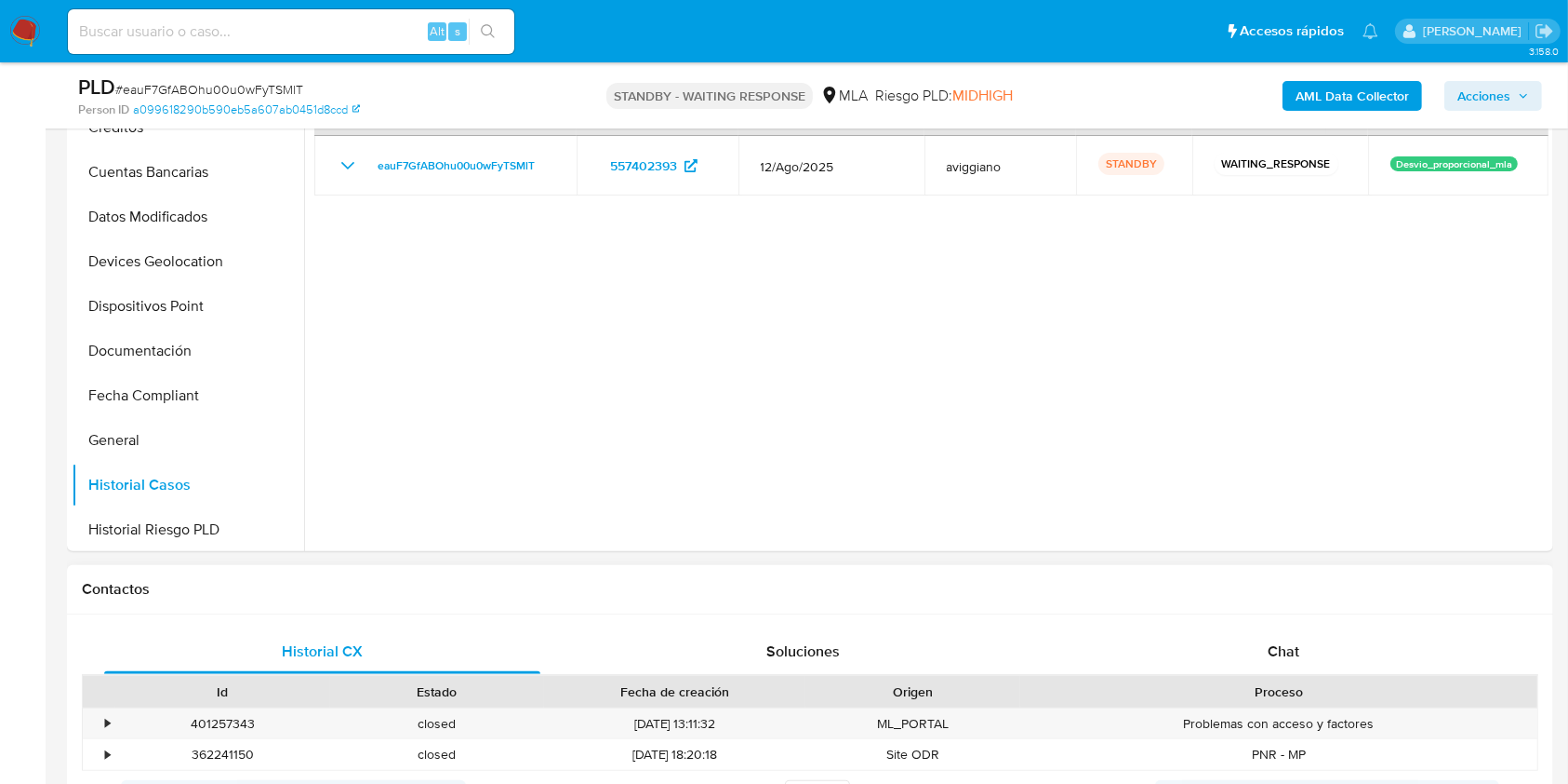
scroll to position [620, 0]
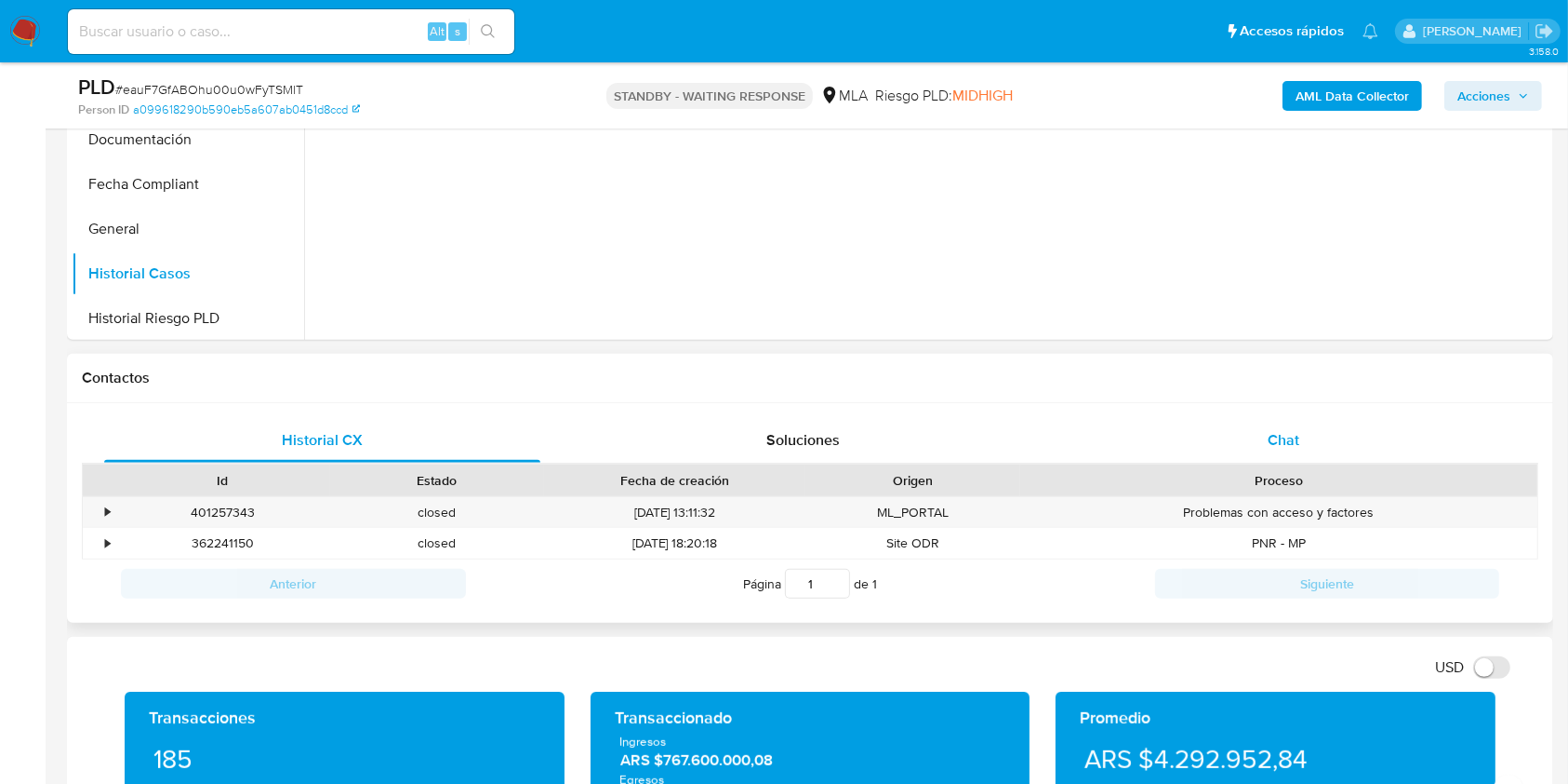
click at [1302, 443] on div "Chat" at bounding box center [1284, 441] width 436 height 45
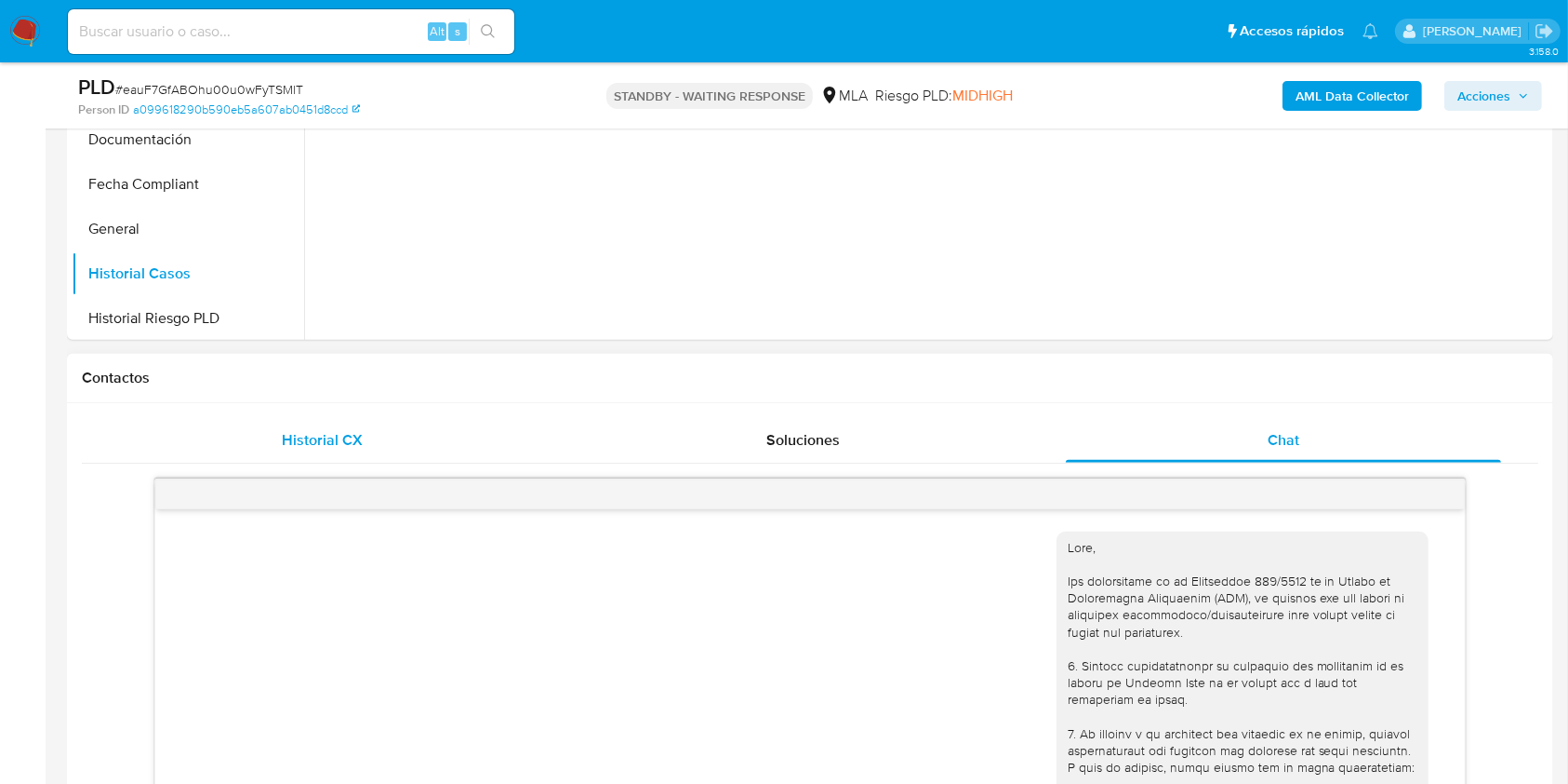
scroll to position [1428, 0]
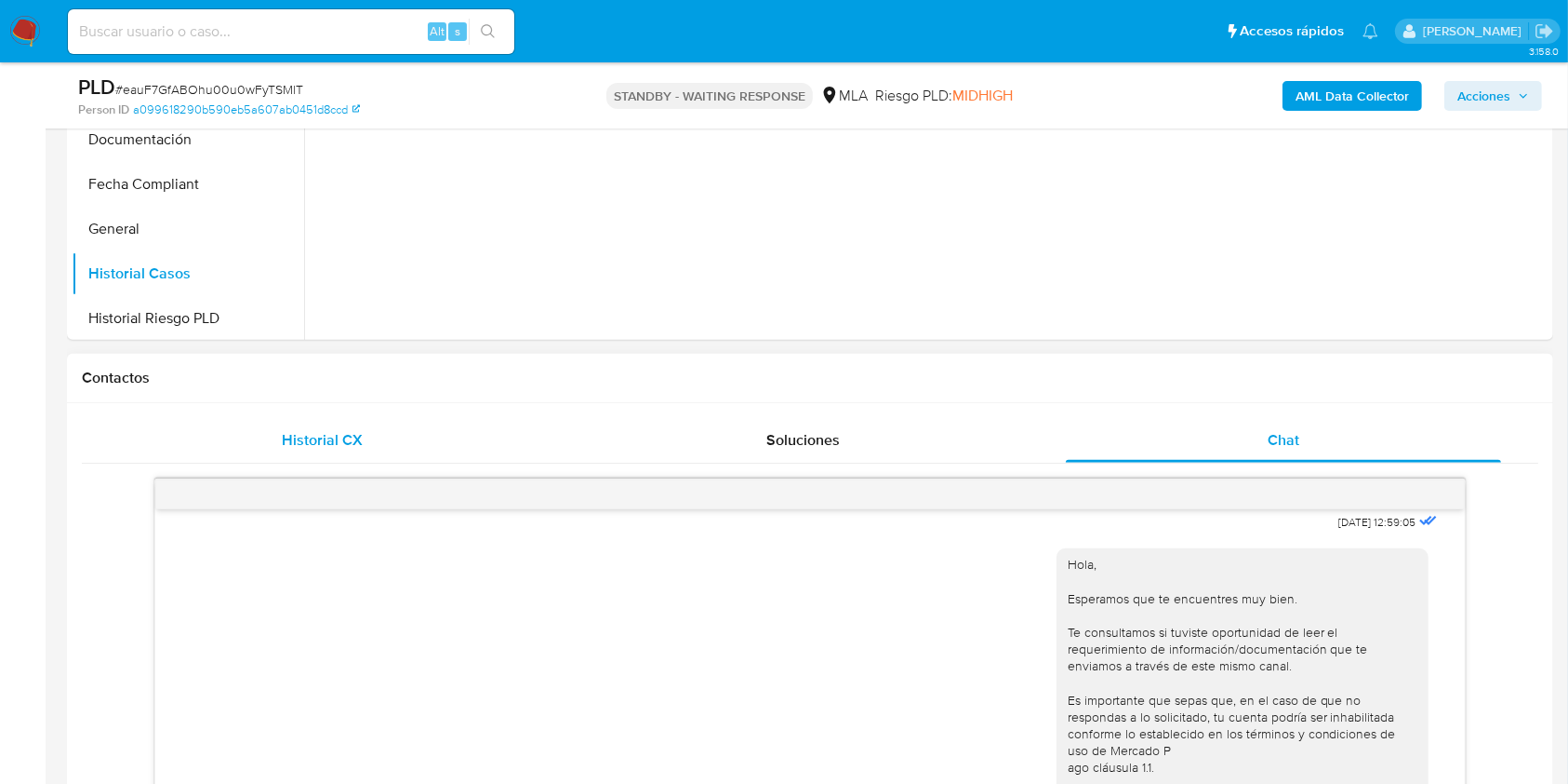
click at [321, 432] on span "Historial CX" at bounding box center [322, 440] width 81 height 22
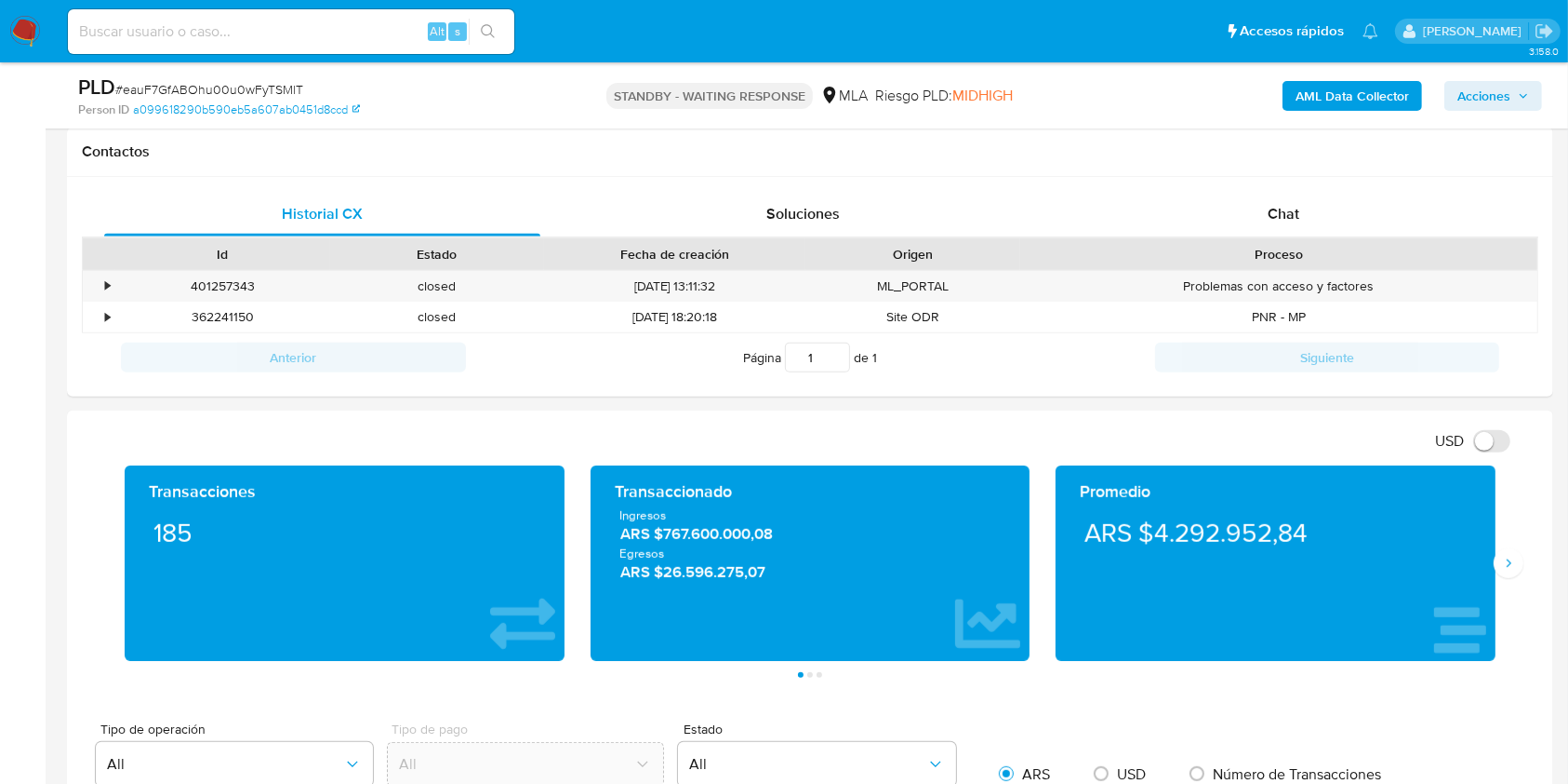
scroll to position [124, 0]
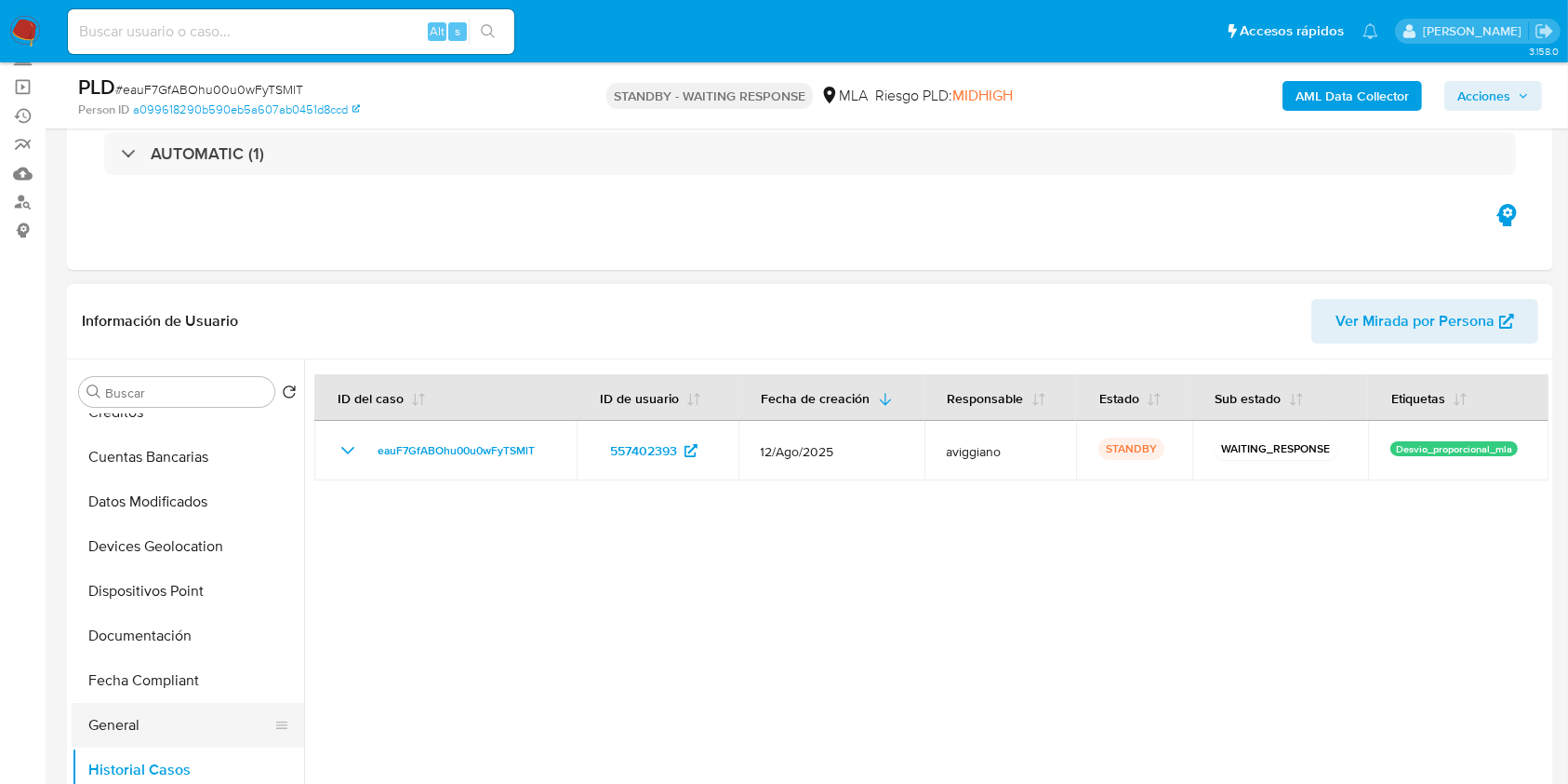
click at [107, 718] on button "General" at bounding box center [180, 725] width 218 height 45
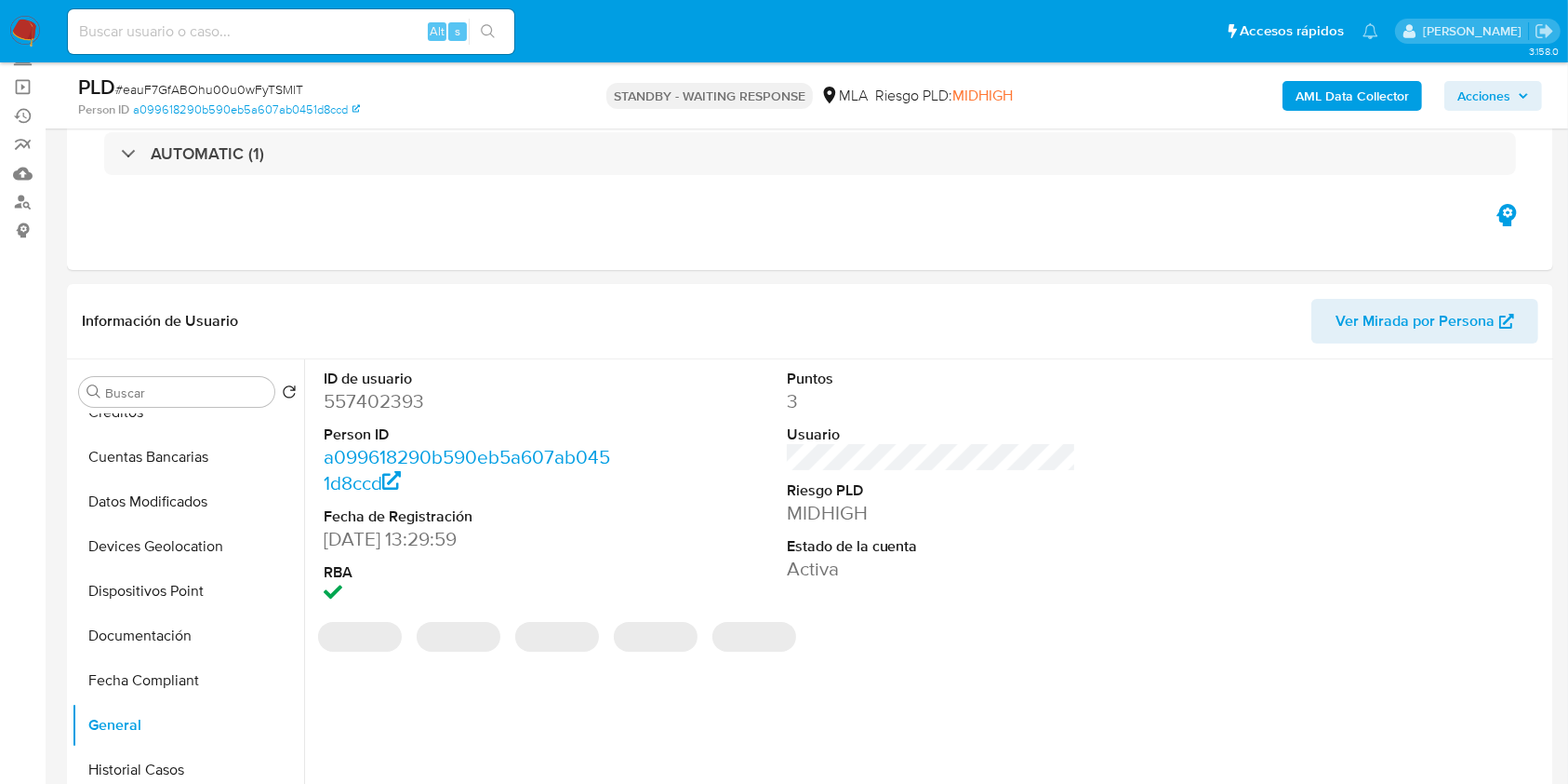
click at [389, 402] on dd "557402393" at bounding box center [469, 401] width 290 height 26
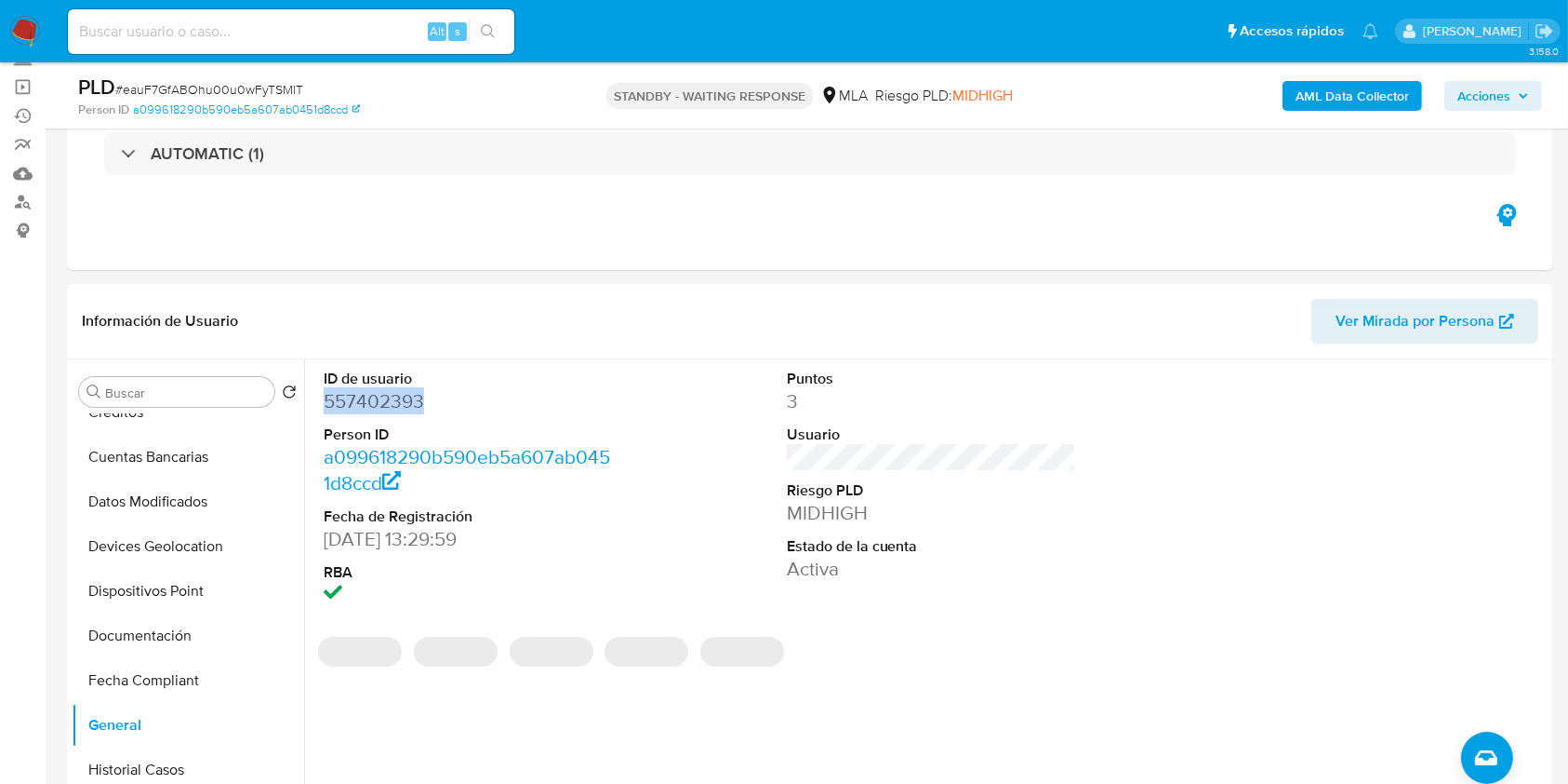
copy dd "557402393"
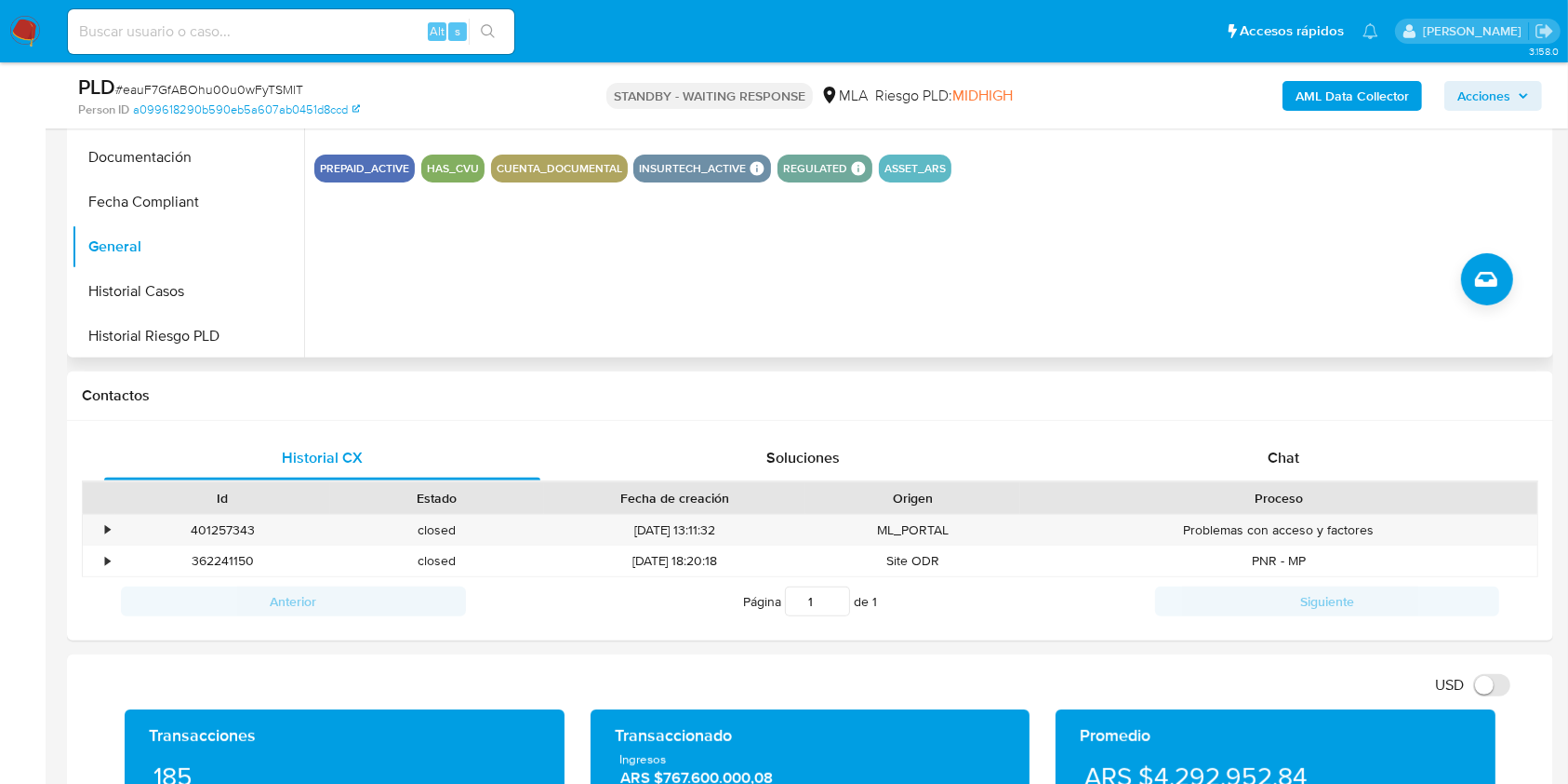
scroll to position [620, 0]
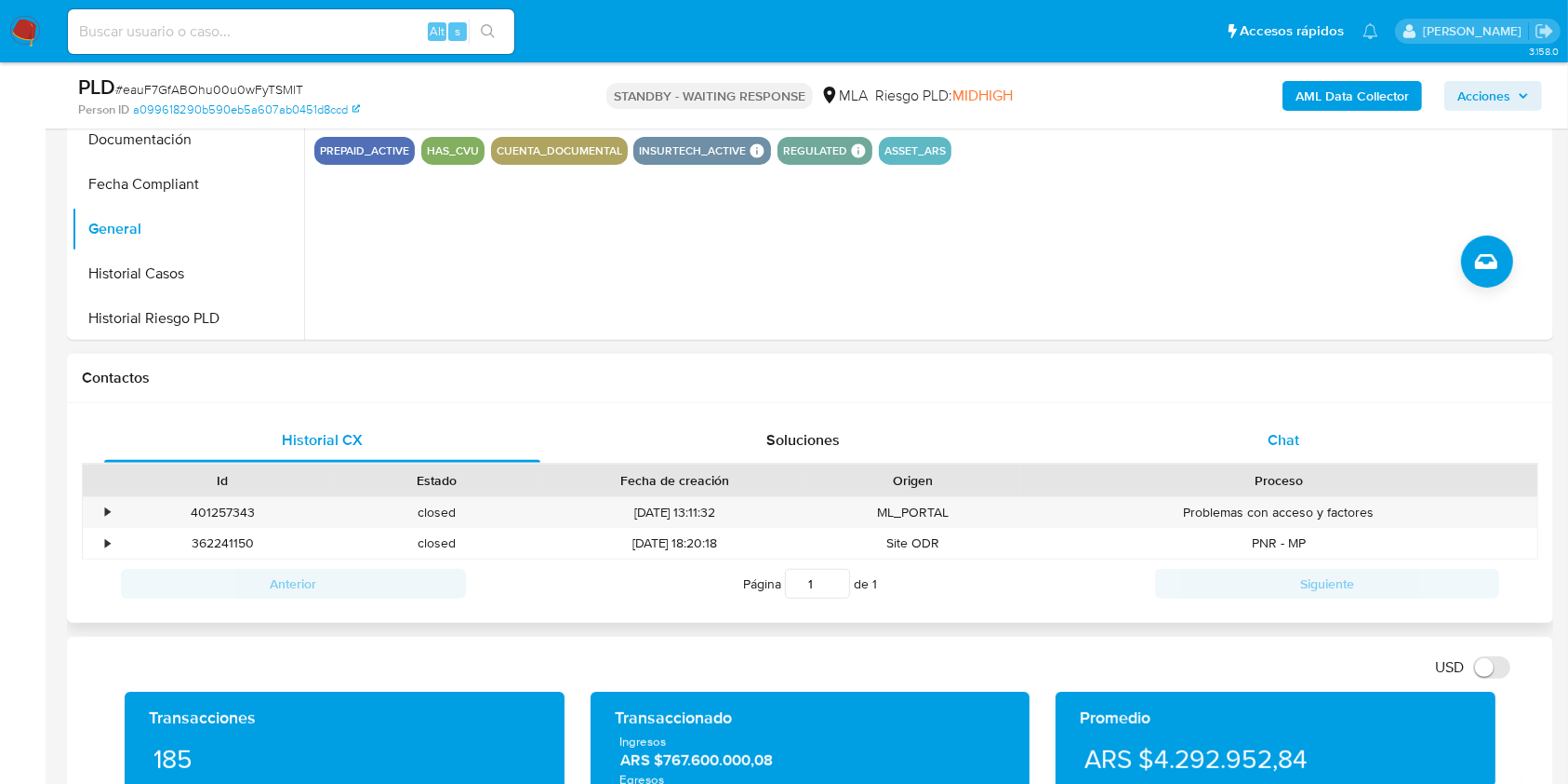
click at [1339, 435] on div "Chat" at bounding box center [1284, 441] width 436 height 45
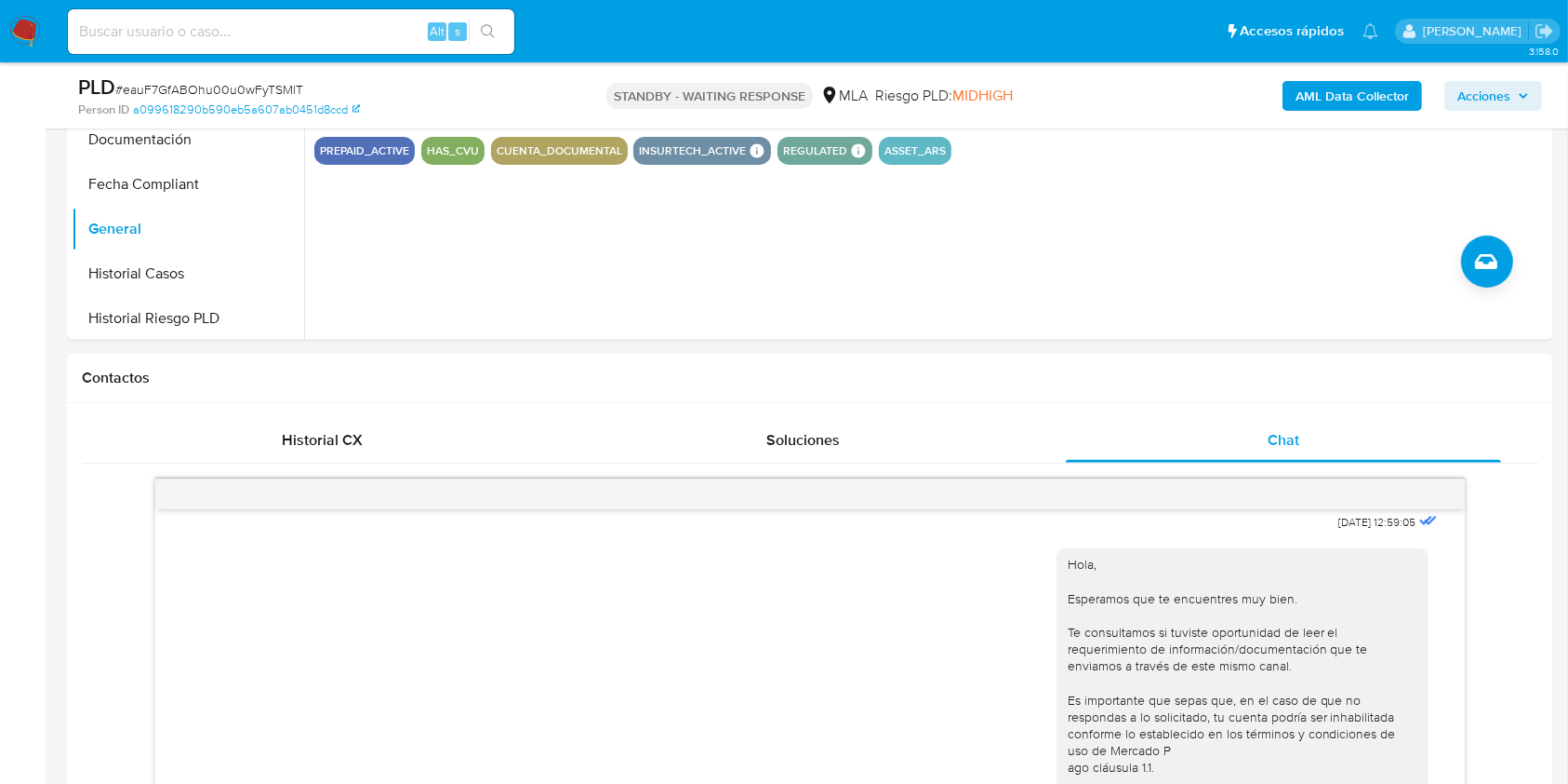
click at [170, 31] on input at bounding box center [290, 31] width 446 height 25
paste input "PK2Ej2W4vVUcusz5MEnRGqqB"
type input "PK2Ej2W4vVUcusz5MEnRGqqB"
click at [490, 22] on button "search-icon" at bounding box center [487, 31] width 38 height 26
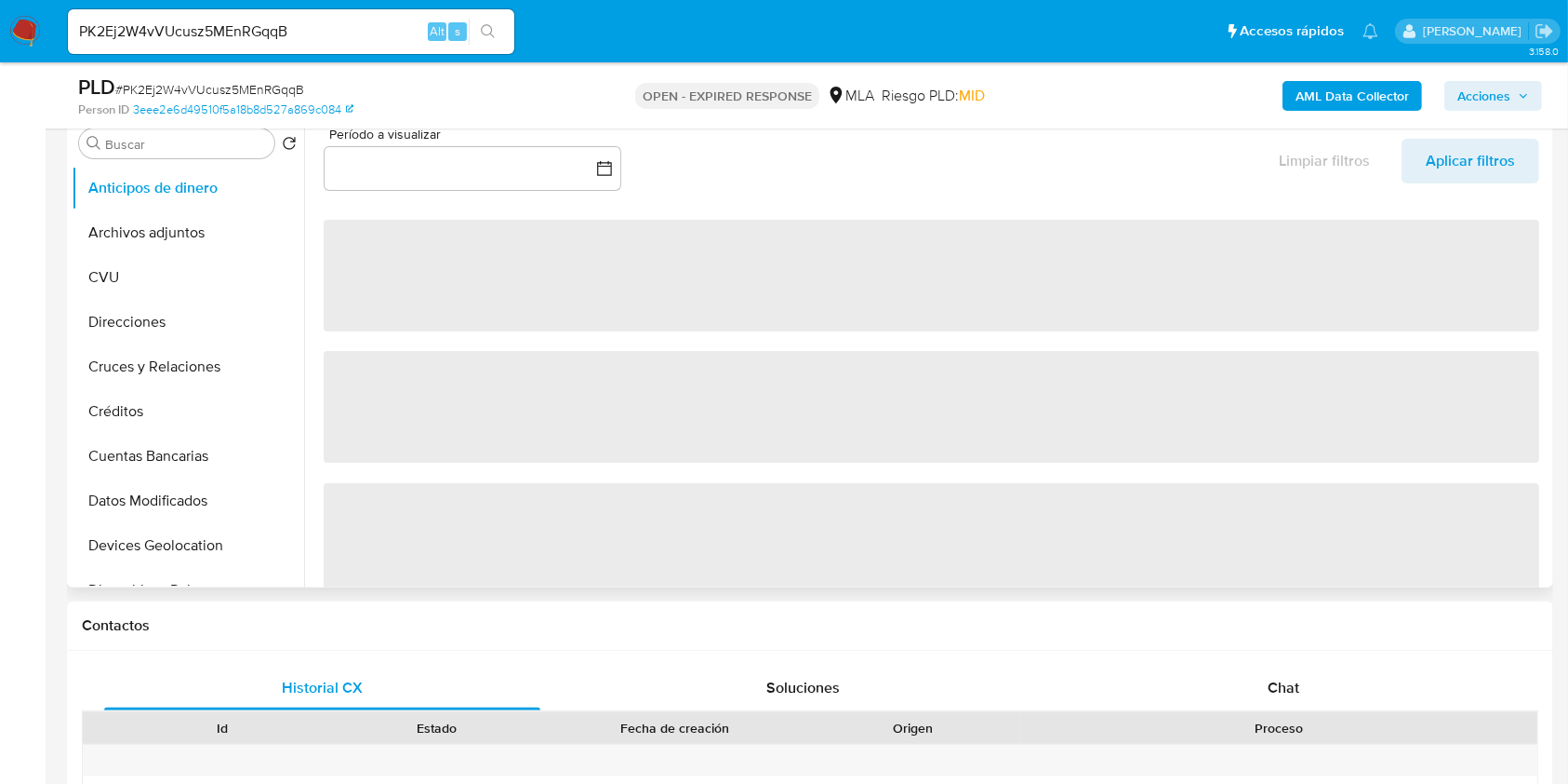
select select "10"
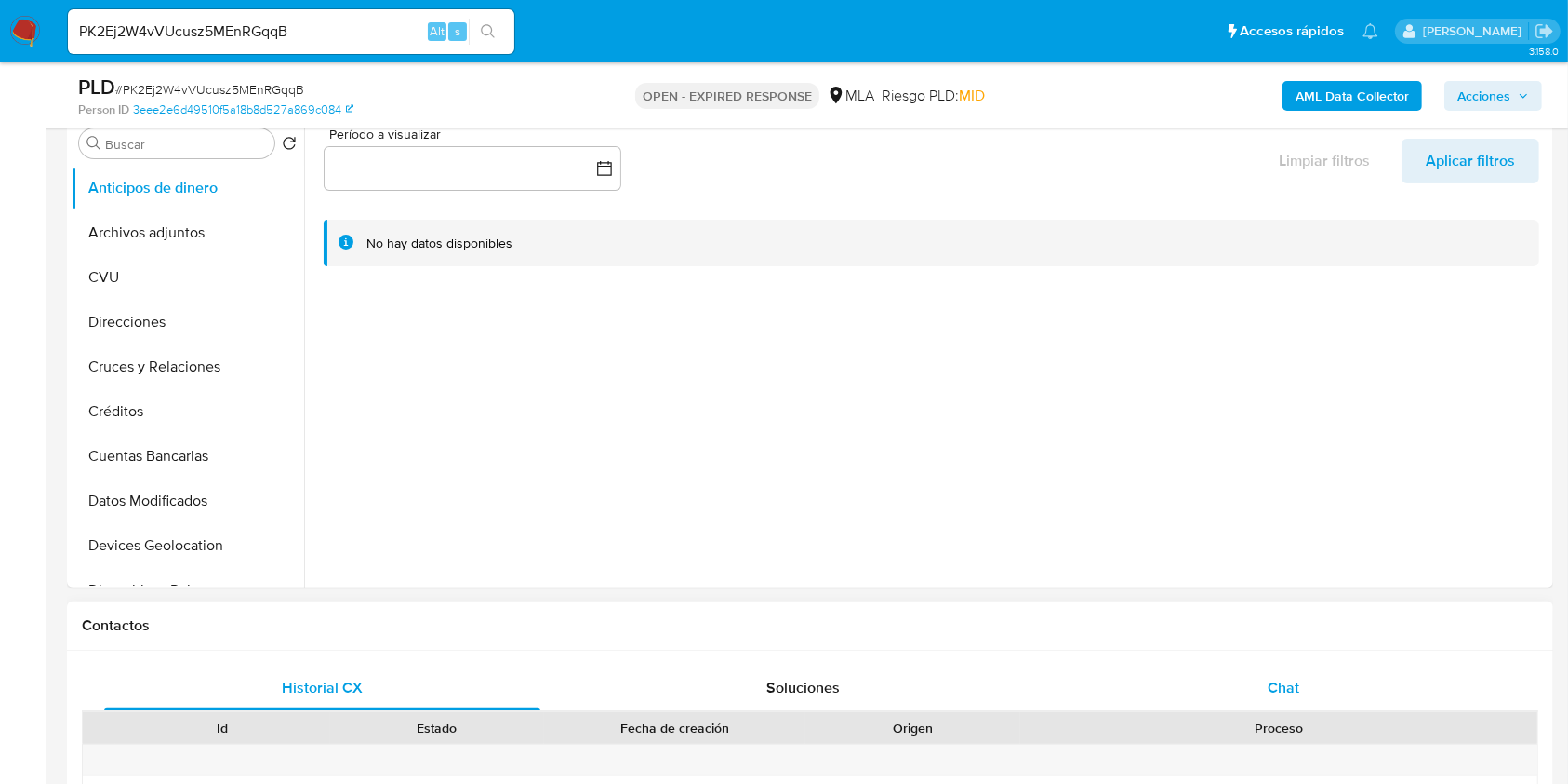
click at [1275, 683] on span "Chat" at bounding box center [1284, 688] width 31 height 22
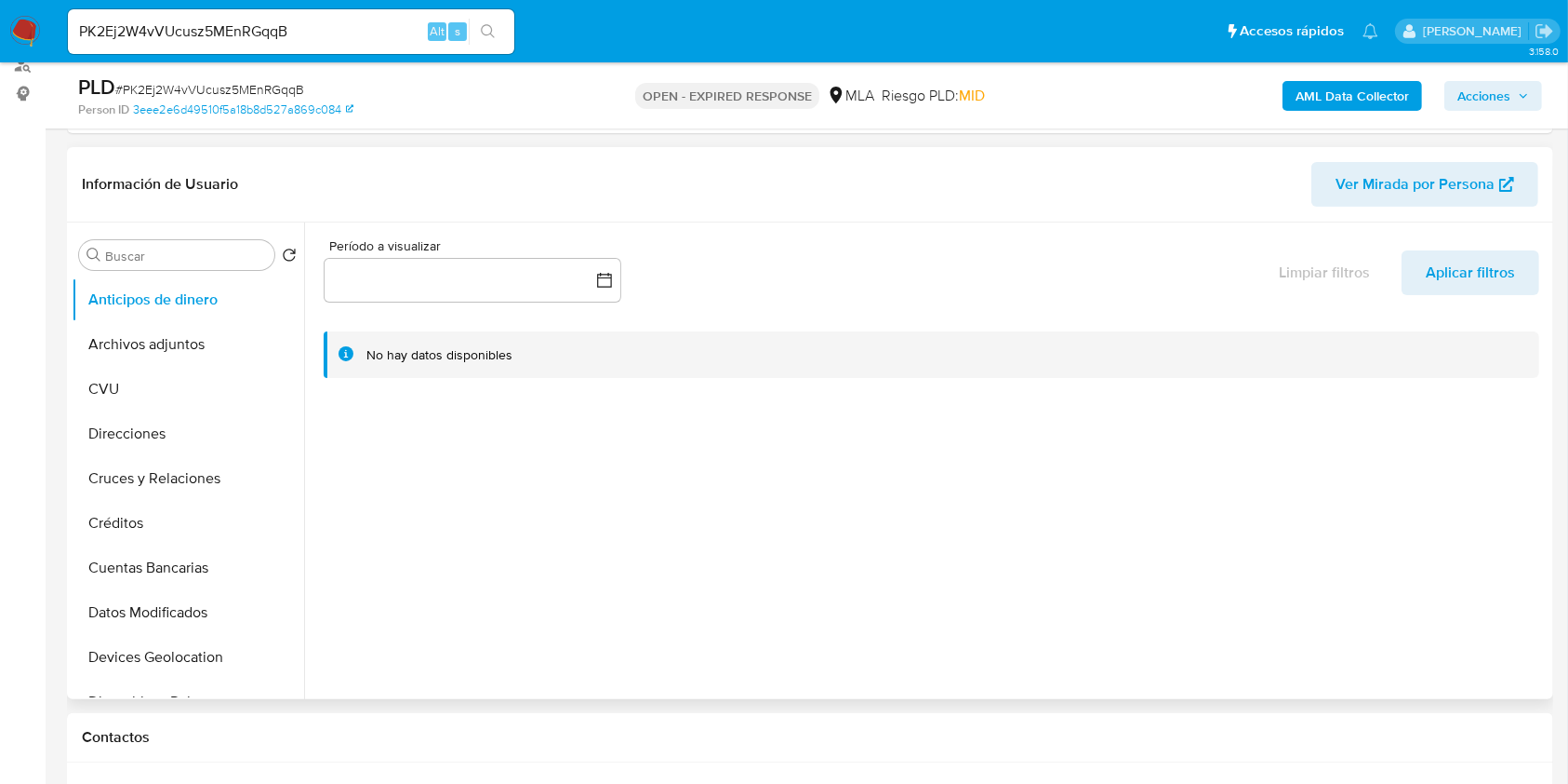
scroll to position [247, 0]
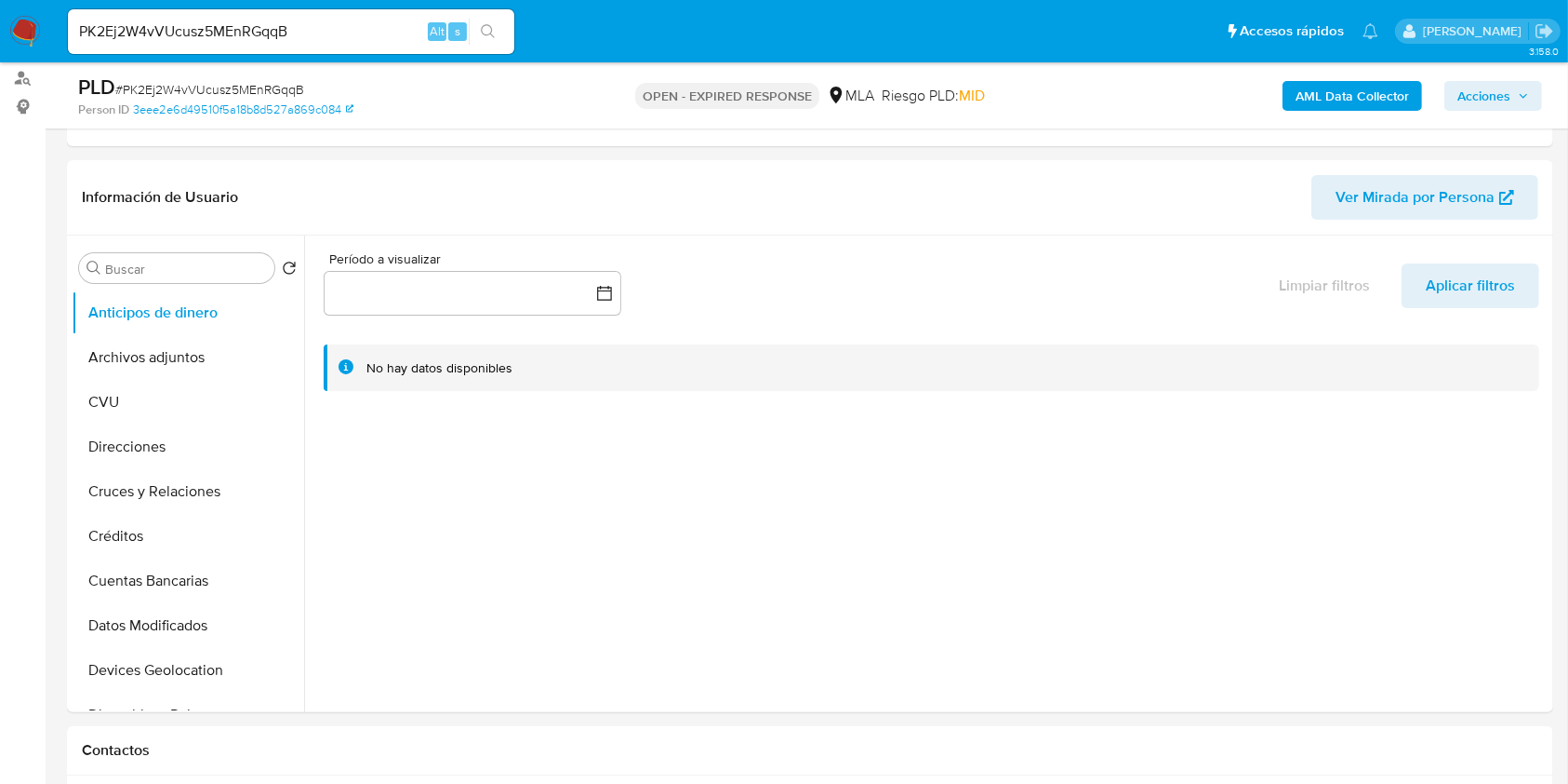
click at [1361, 85] on b "AML Data Collector" at bounding box center [1352, 96] width 114 height 29
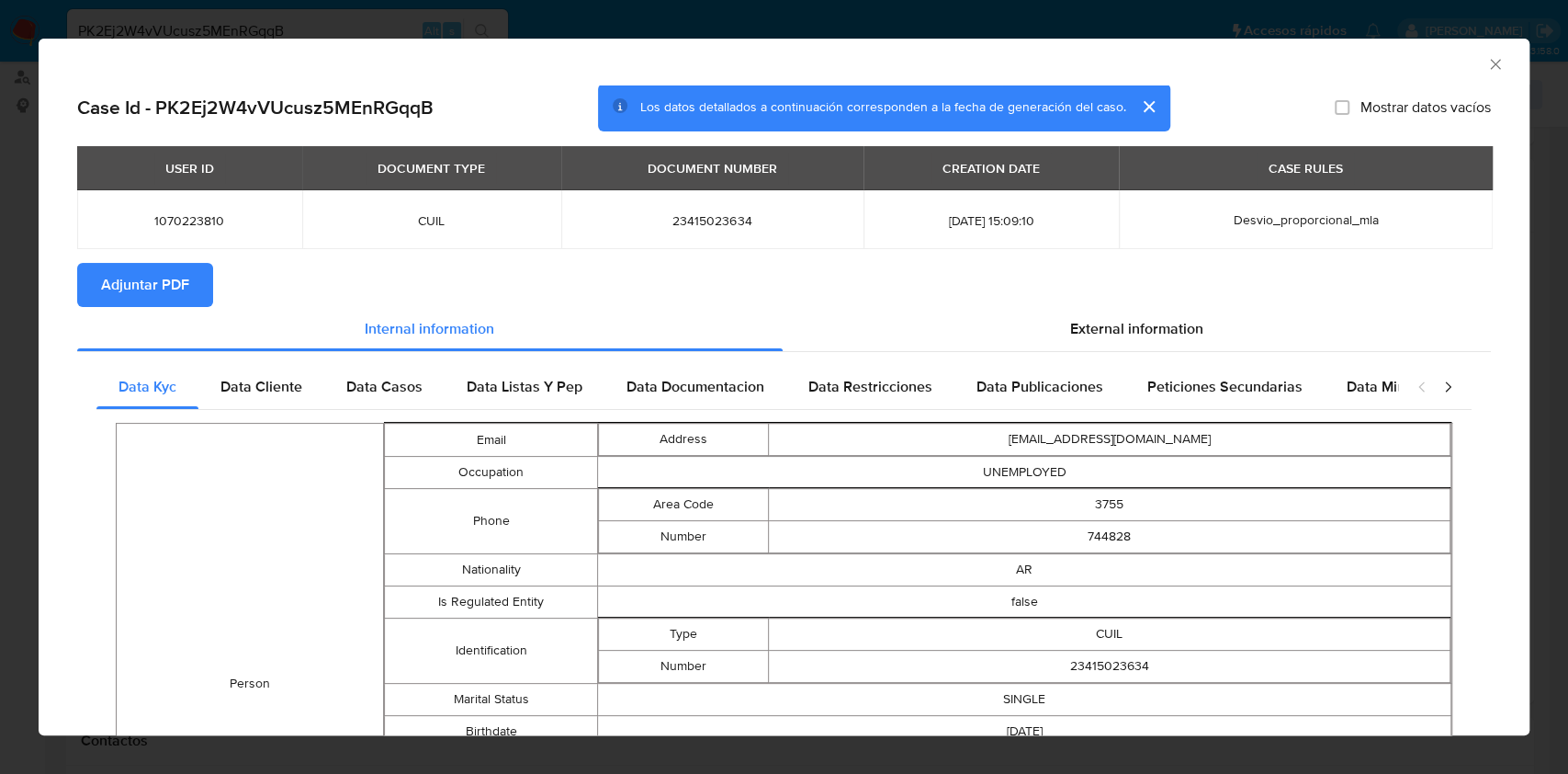
click at [117, 287] on span "Adjuntar PDF" at bounding box center [144, 285] width 88 height 41
click at [1487, 62] on icon "Cerrar ventana" at bounding box center [1495, 64] width 18 height 18
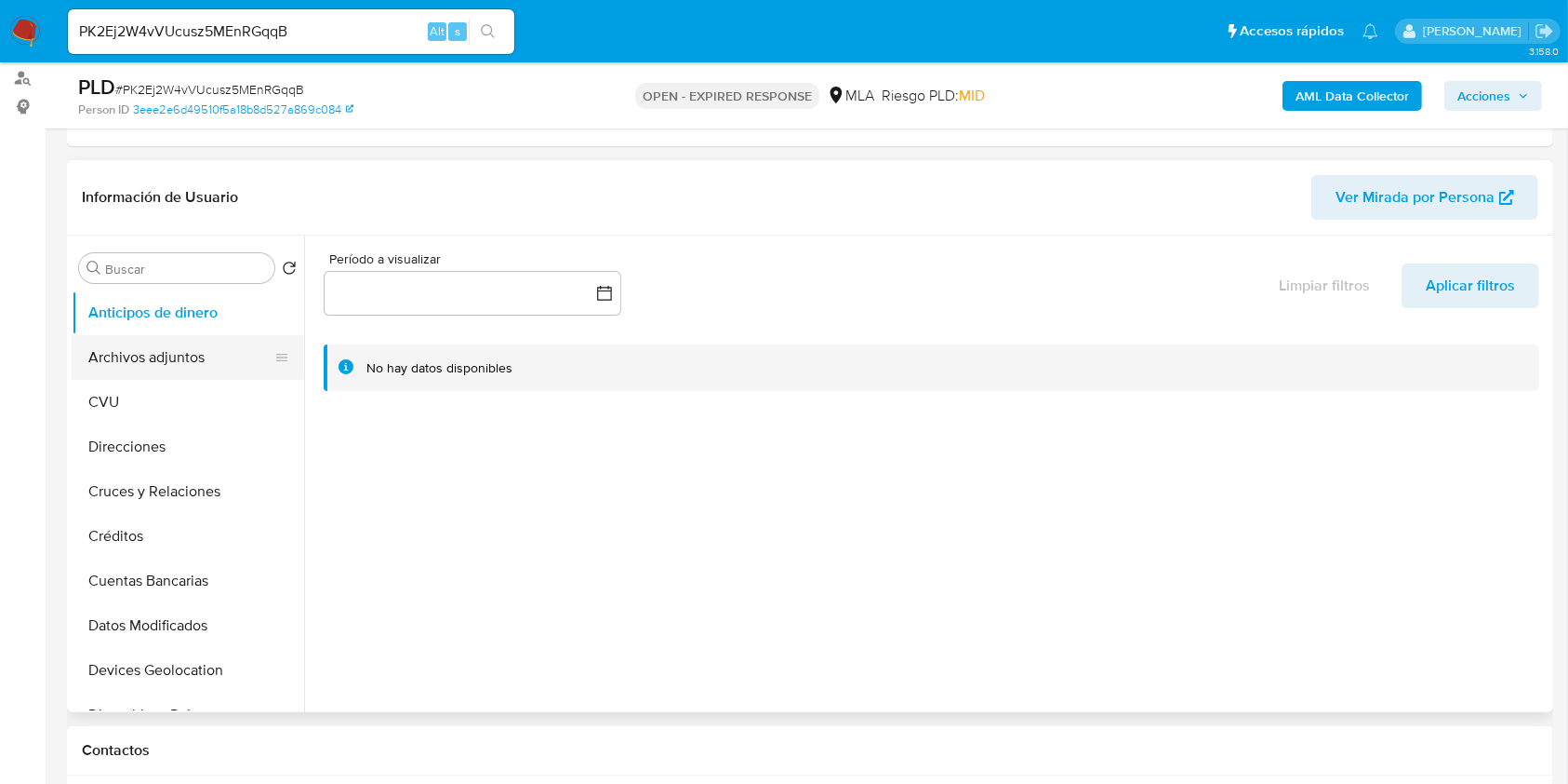
click at [225, 377] on button "Archivos adjuntos" at bounding box center [180, 357] width 218 height 45
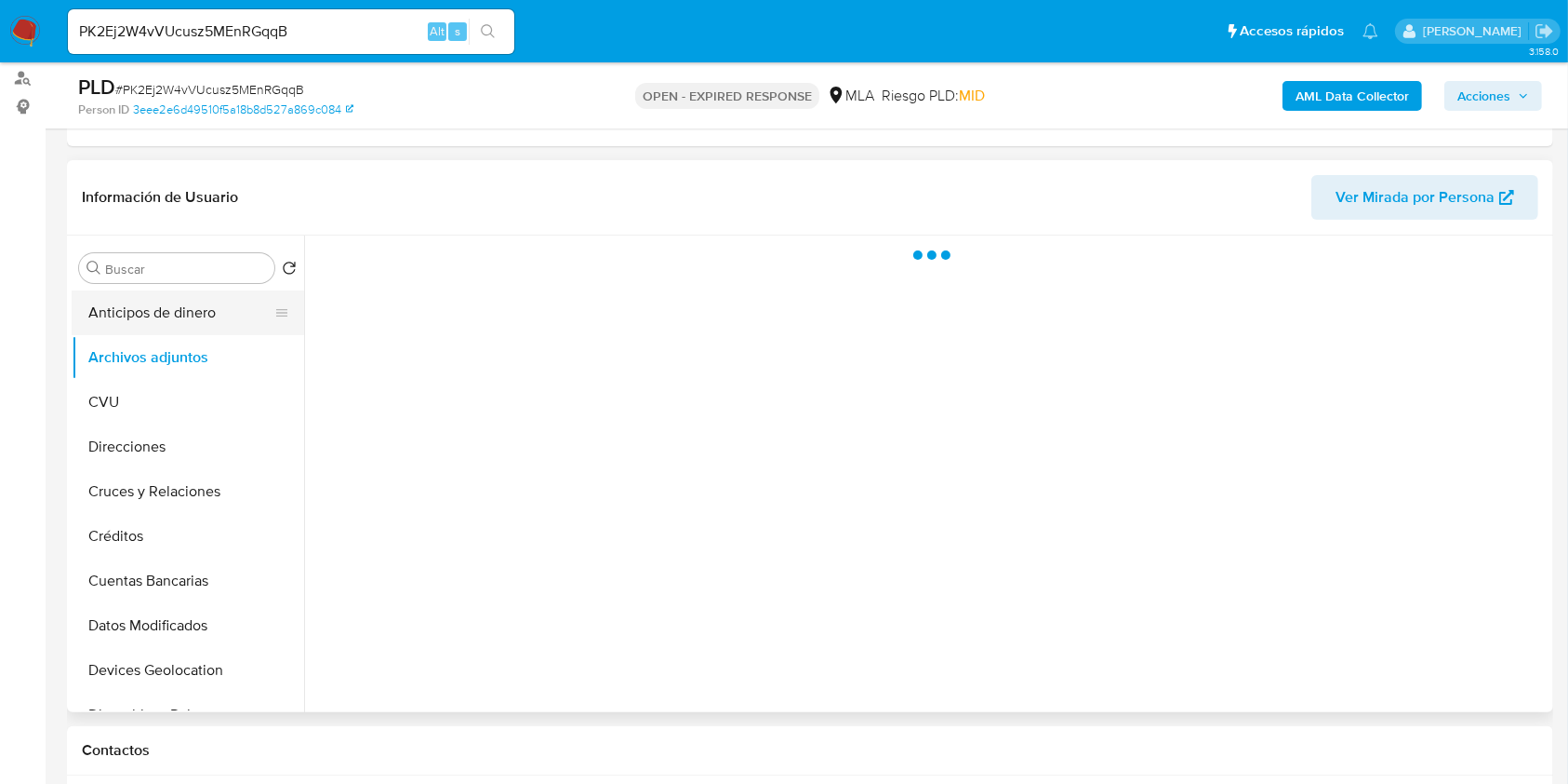
click at [193, 326] on button "Anticipos de dinero" at bounding box center [180, 313] width 218 height 45
click at [169, 354] on button "Archivos adjuntos" at bounding box center [180, 357] width 218 height 45
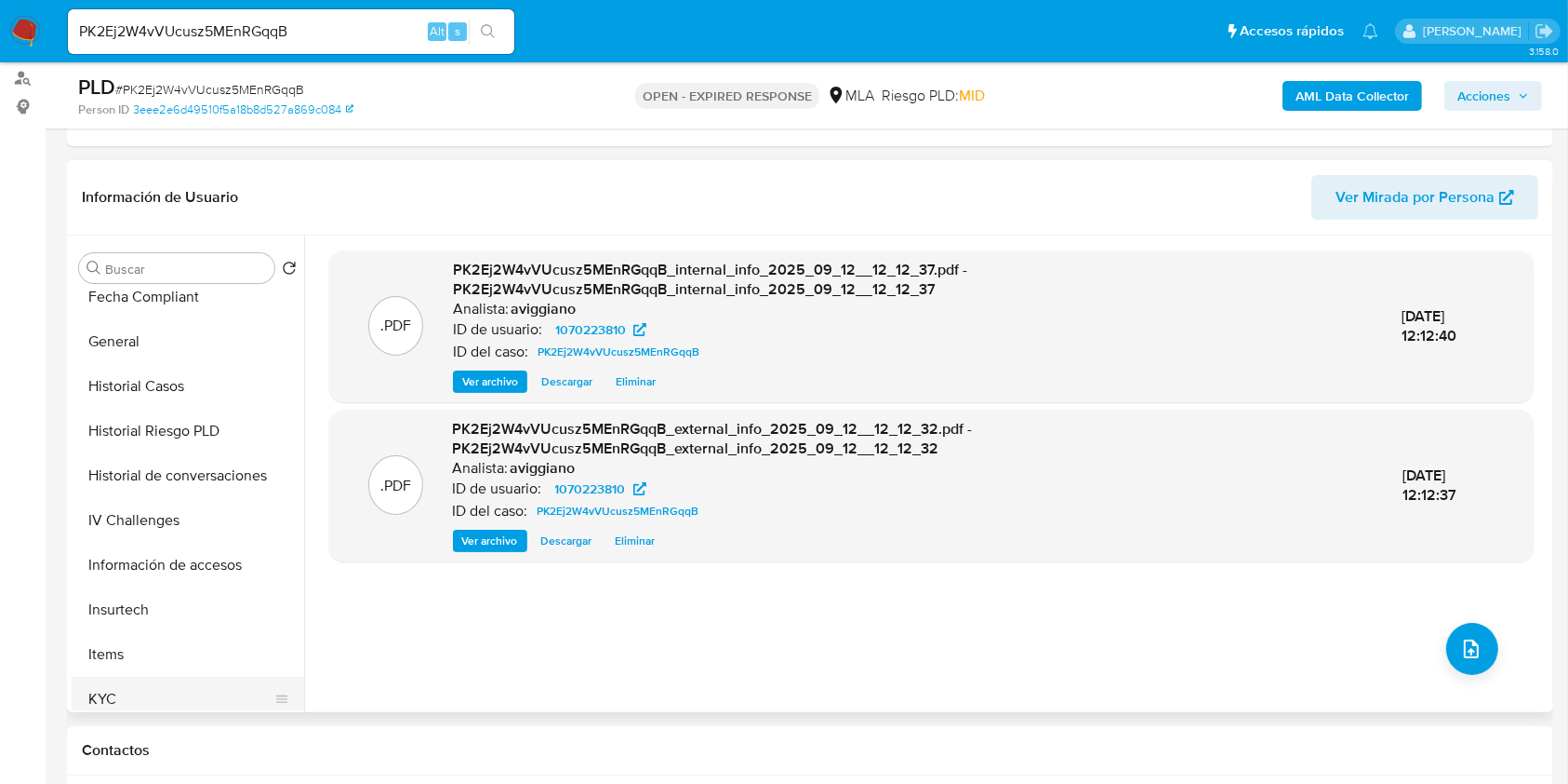
scroll to position [620, 0]
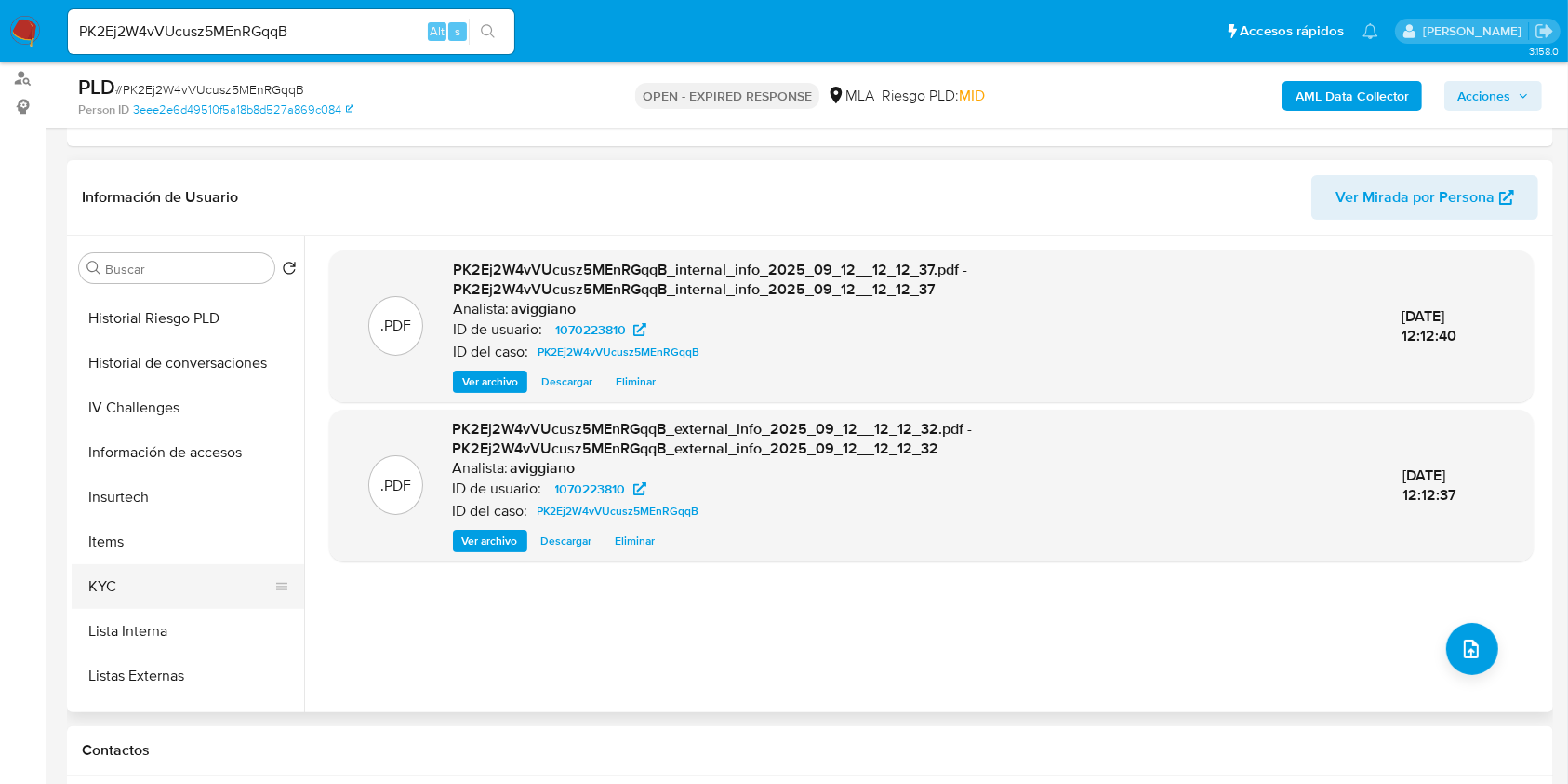
click at [129, 573] on button "KYC" at bounding box center [180, 587] width 218 height 45
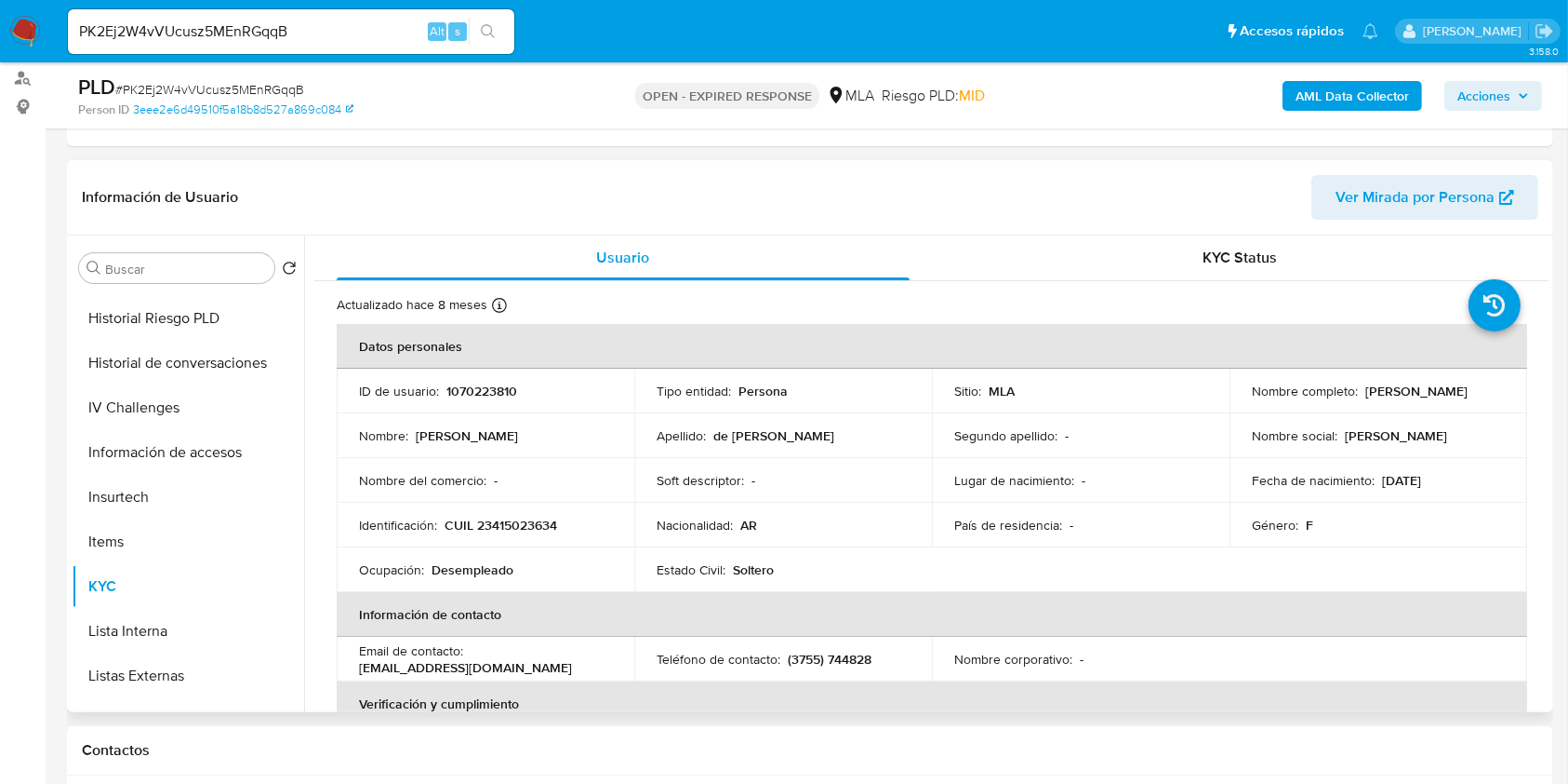
click at [514, 517] on p "CUIL 23415023634" at bounding box center [500, 524] width 113 height 17
click at [515, 533] on p "CUIL 23415023634" at bounding box center [500, 524] width 113 height 17
click at [514, 533] on p "CUIL 23415023634" at bounding box center [500, 524] width 113 height 17
copy p "23415023634"
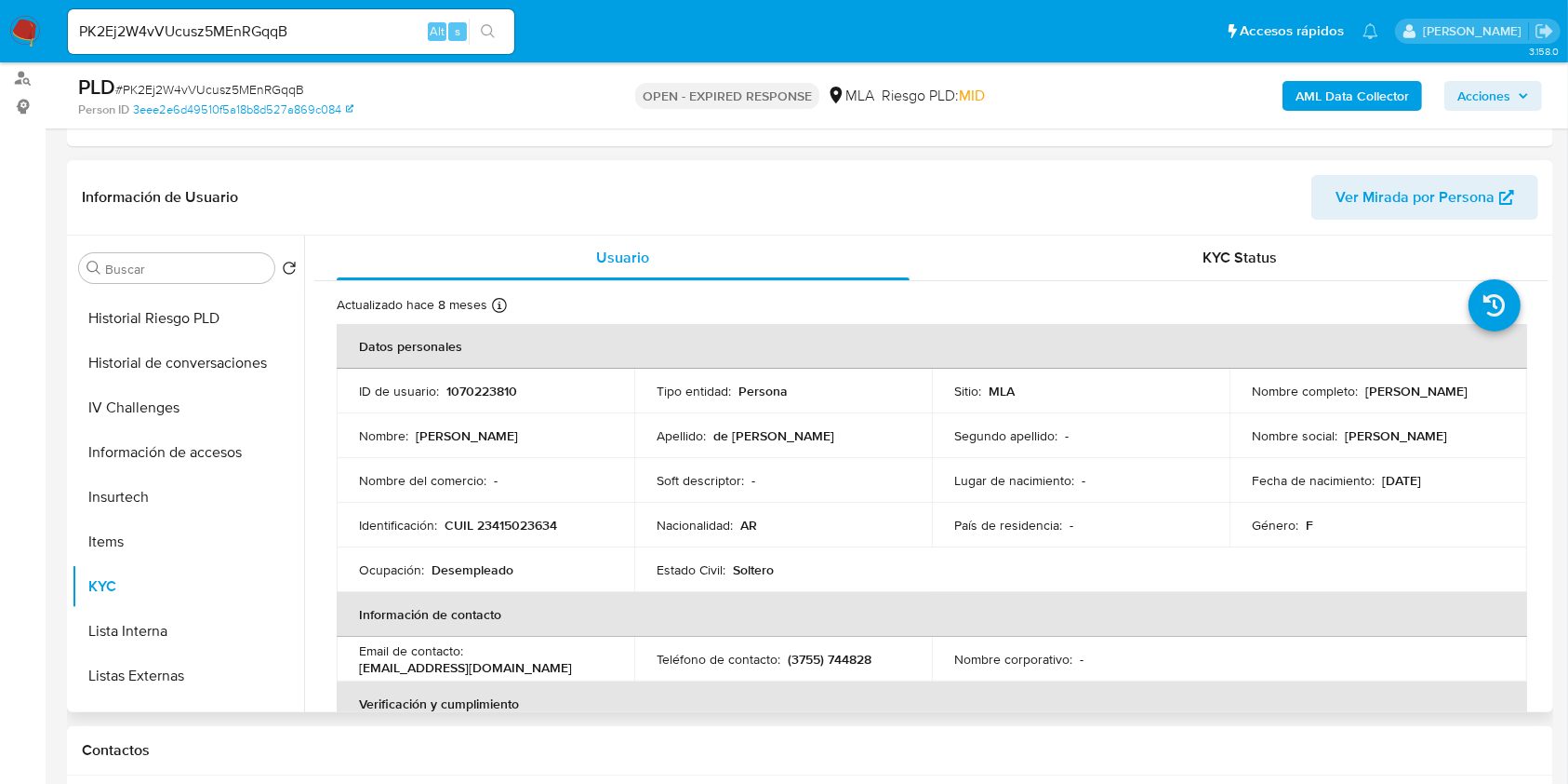
click at [462, 385] on p "1070223810" at bounding box center [481, 391] width 71 height 17
copy p "1070223810"
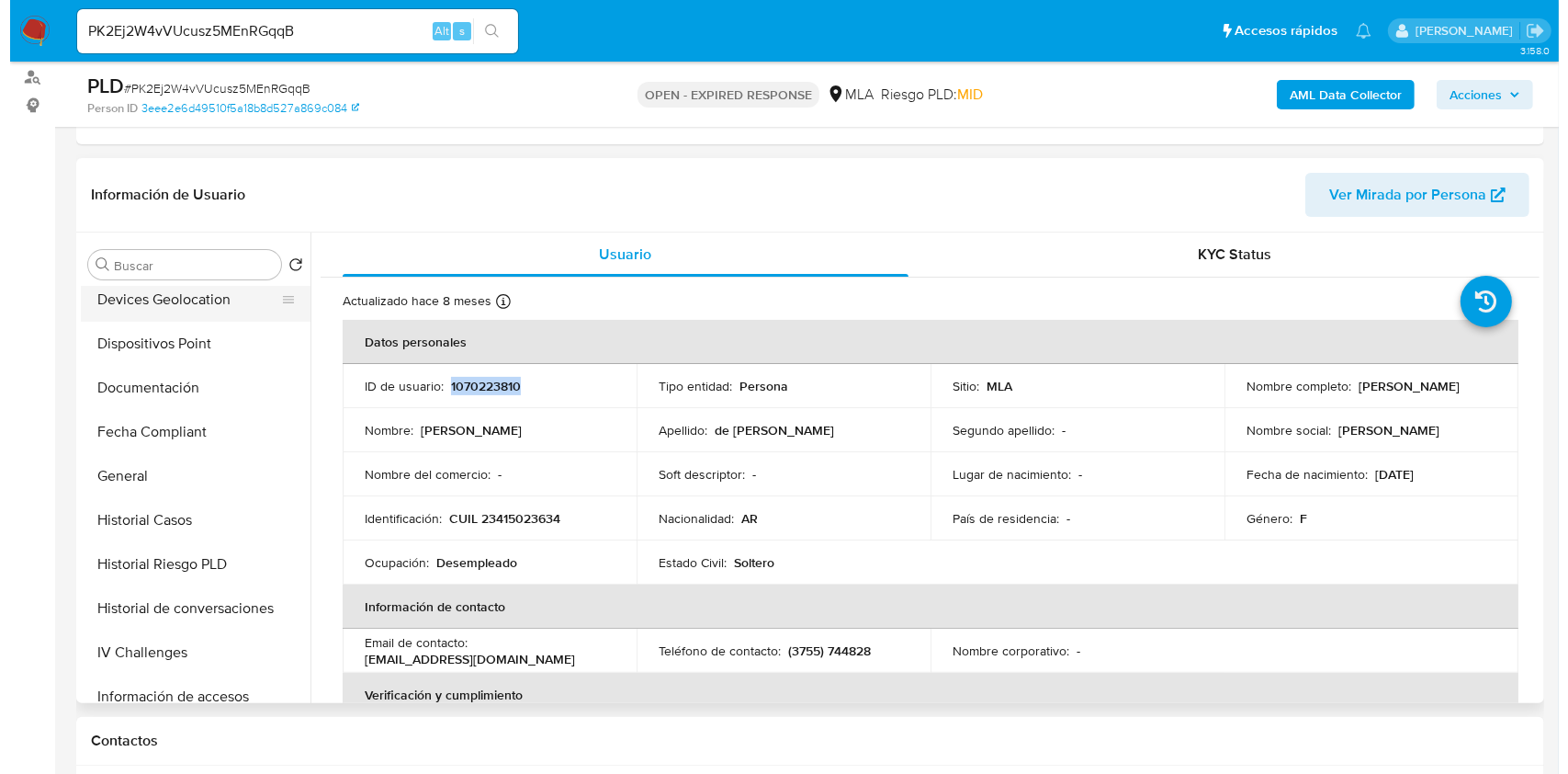
scroll to position [0, 0]
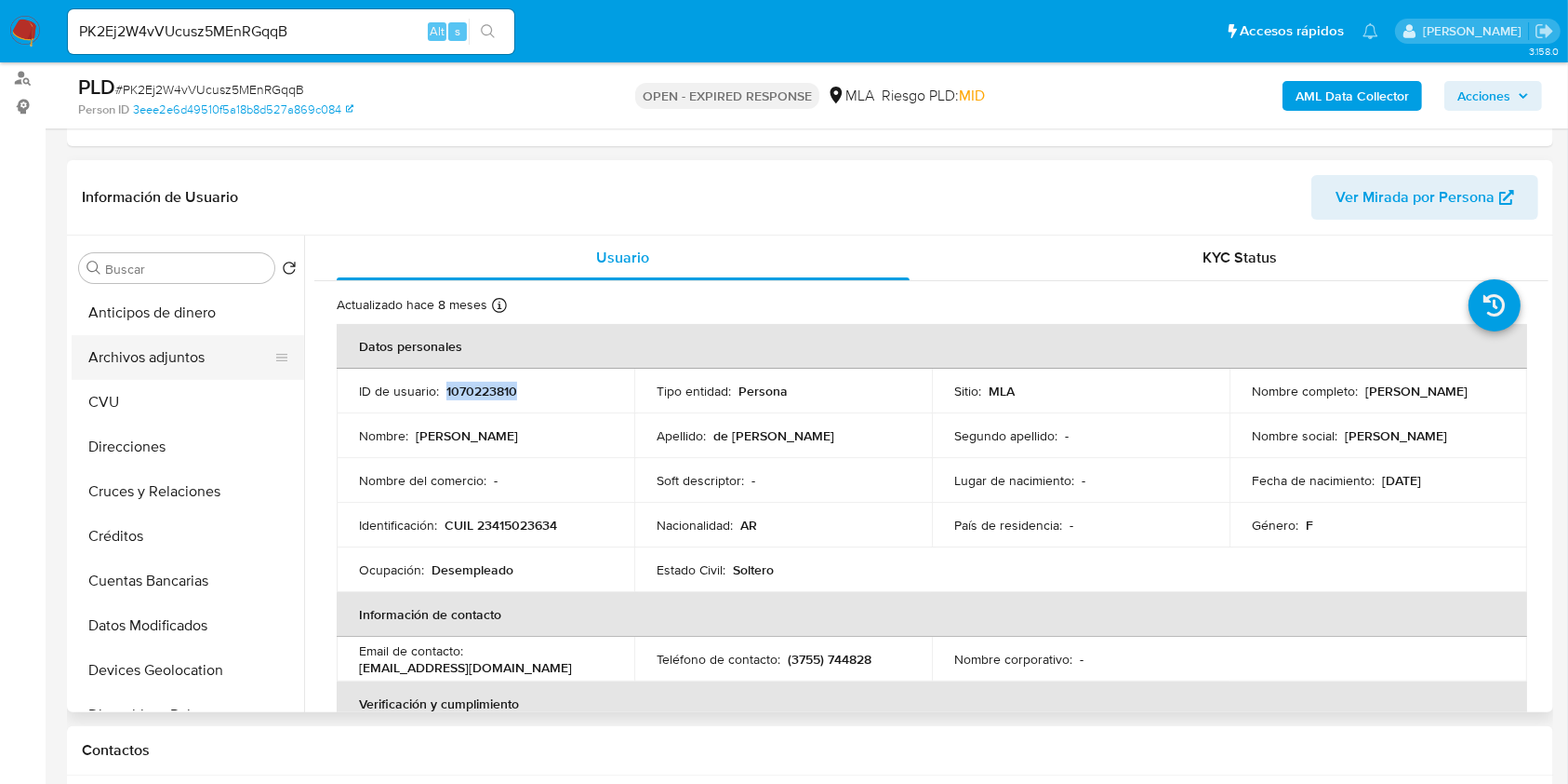
click at [175, 365] on button "Archivos adjuntos" at bounding box center [180, 357] width 218 height 45
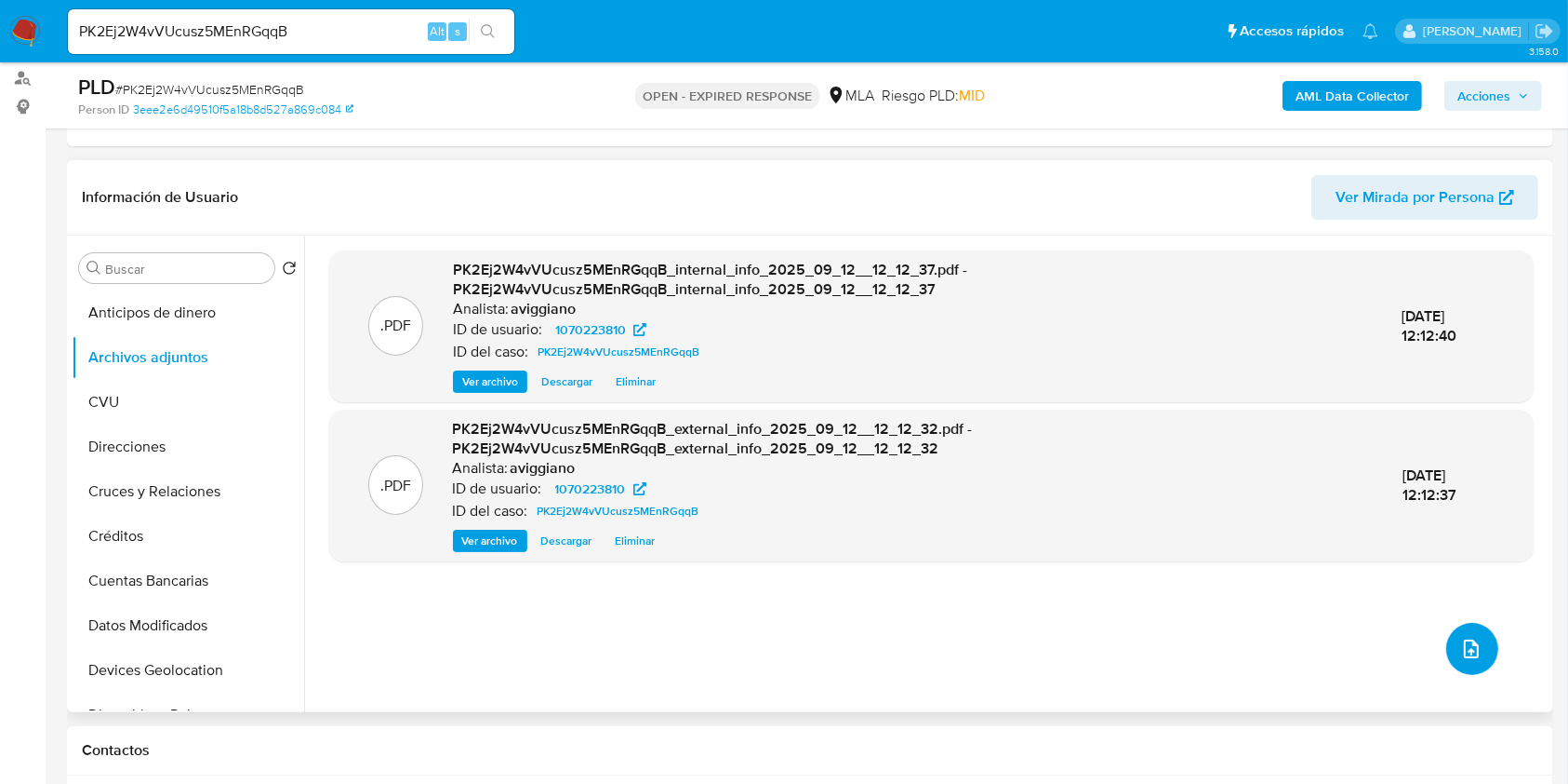
click at [1463, 644] on icon "upload-file" at bounding box center [1471, 649] width 23 height 23
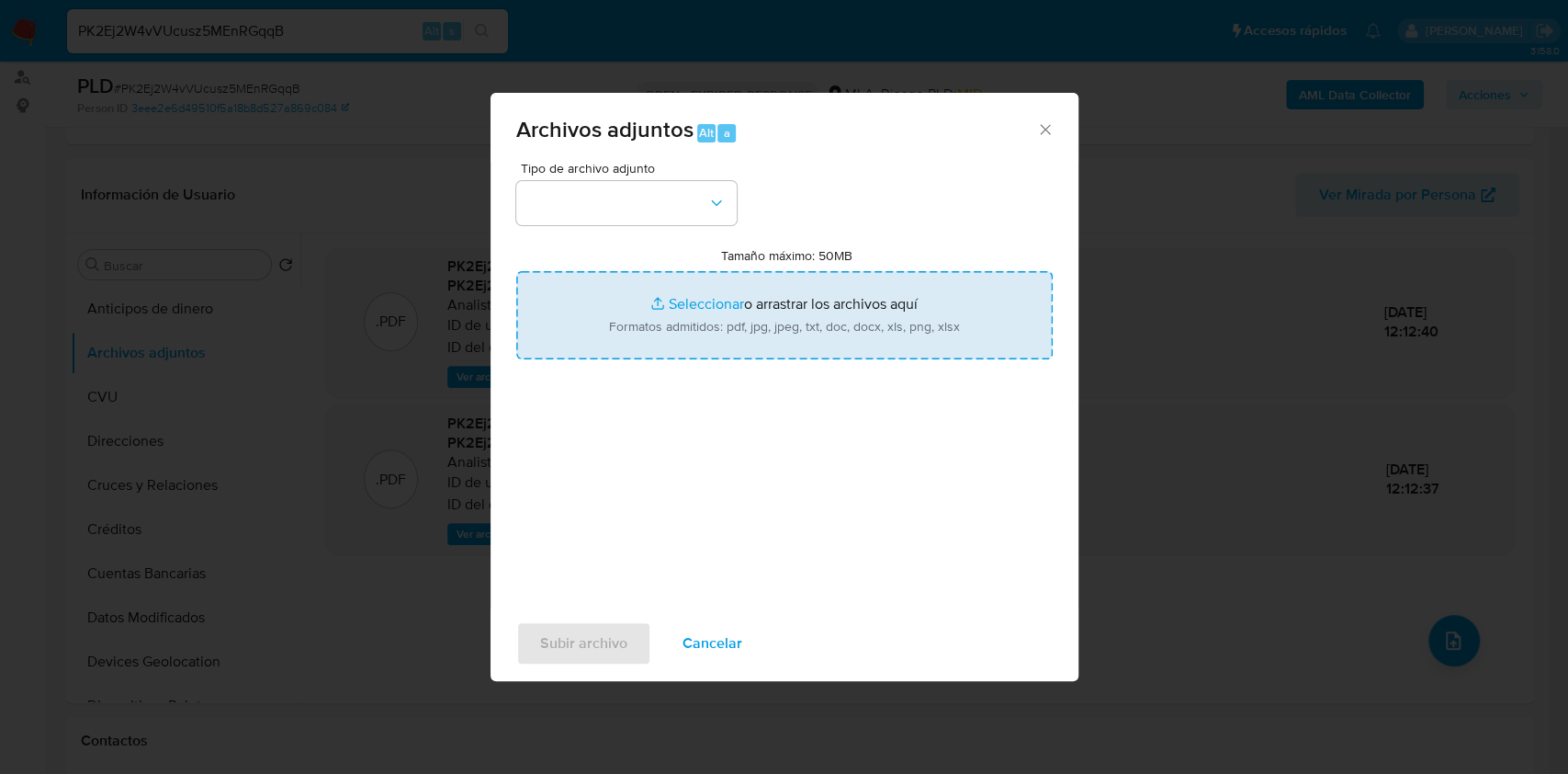
click at [888, 329] on input "Tamaño máximo: 50MB Seleccionar archivos" at bounding box center [784, 315] width 537 height 88
type input "C:\fakepath\Nosis - 1070223810.pdf"
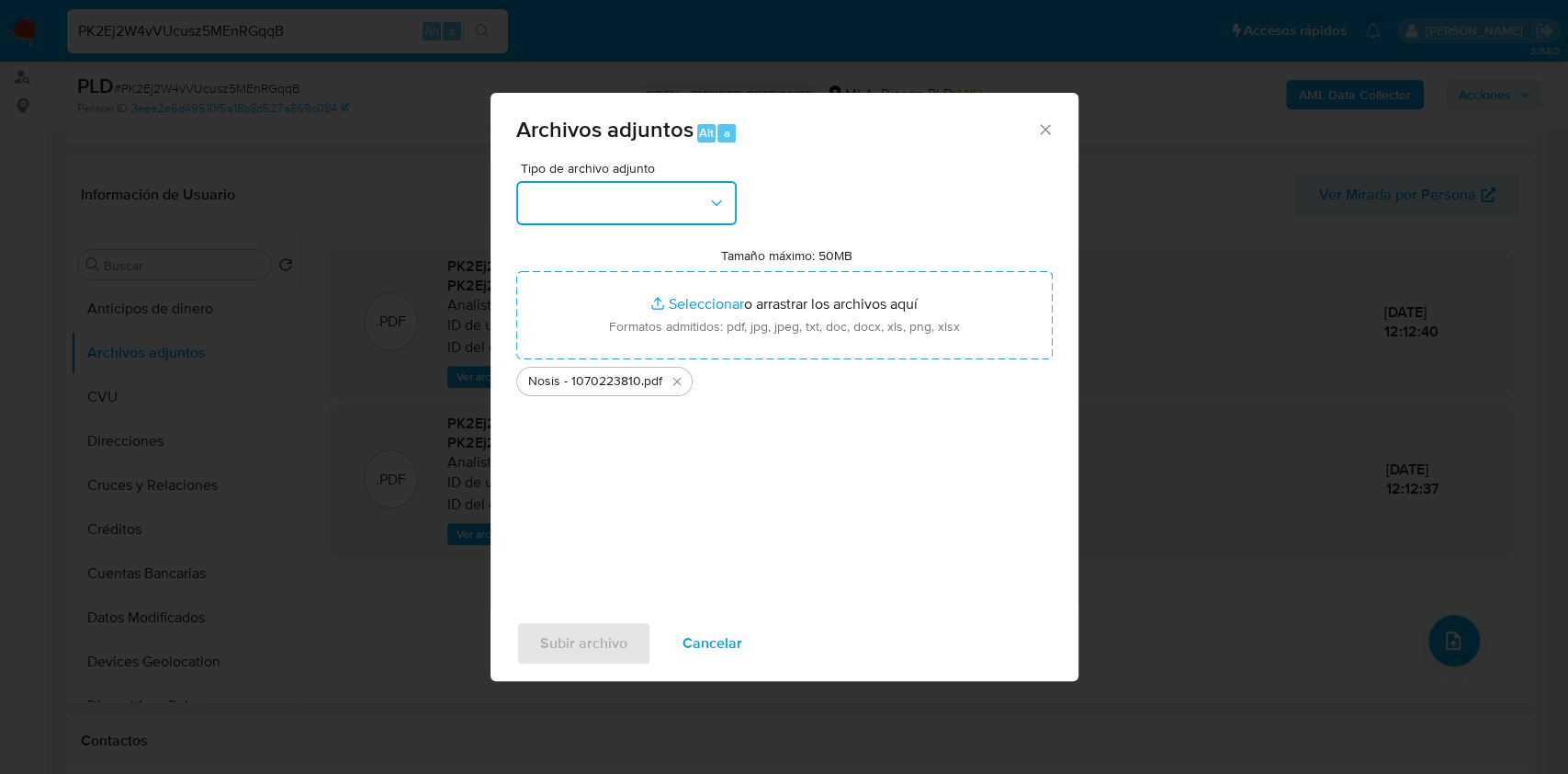
click at [587, 202] on button "button" at bounding box center [627, 203] width 221 height 45
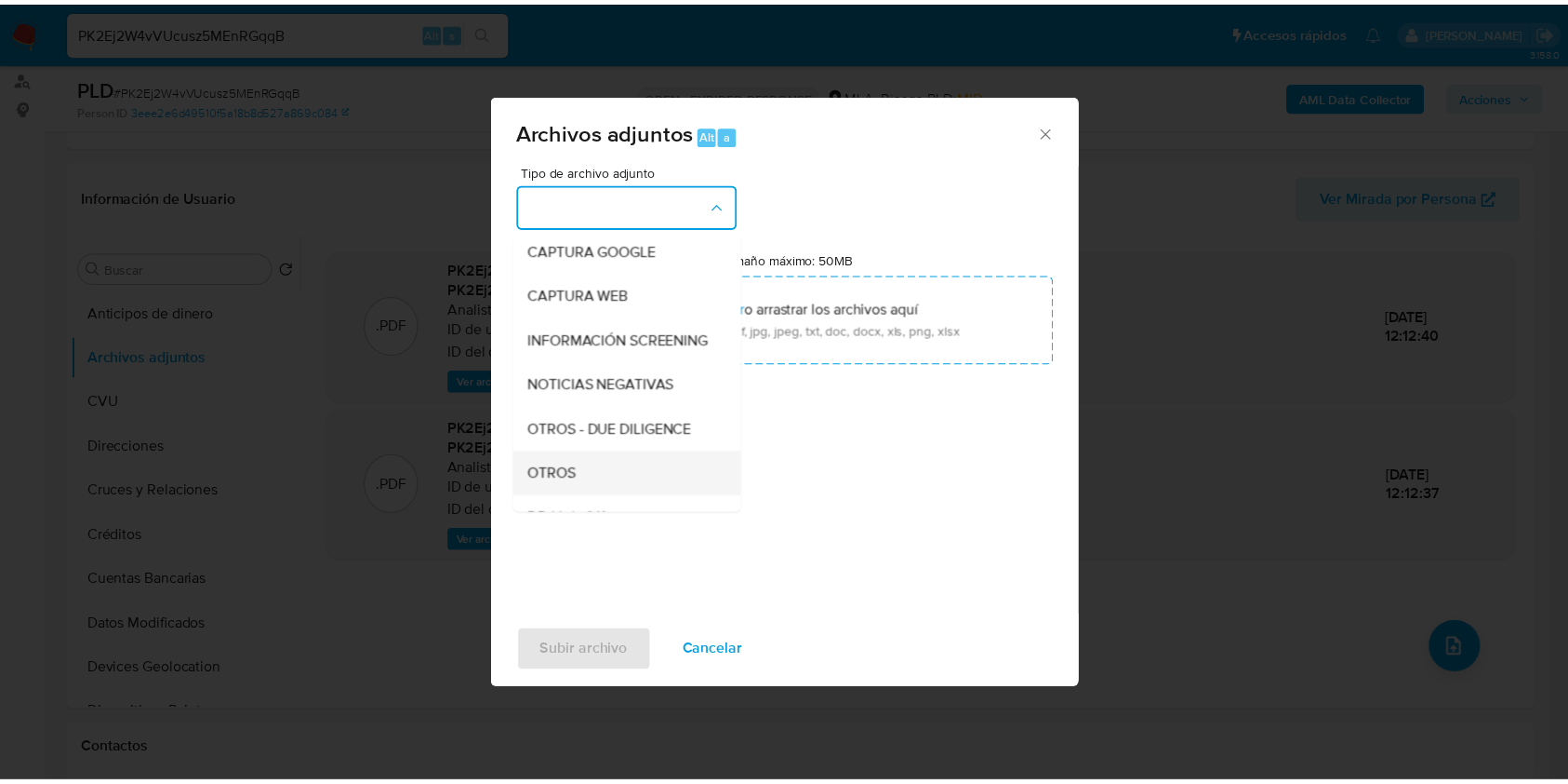
scroll to position [247, 0]
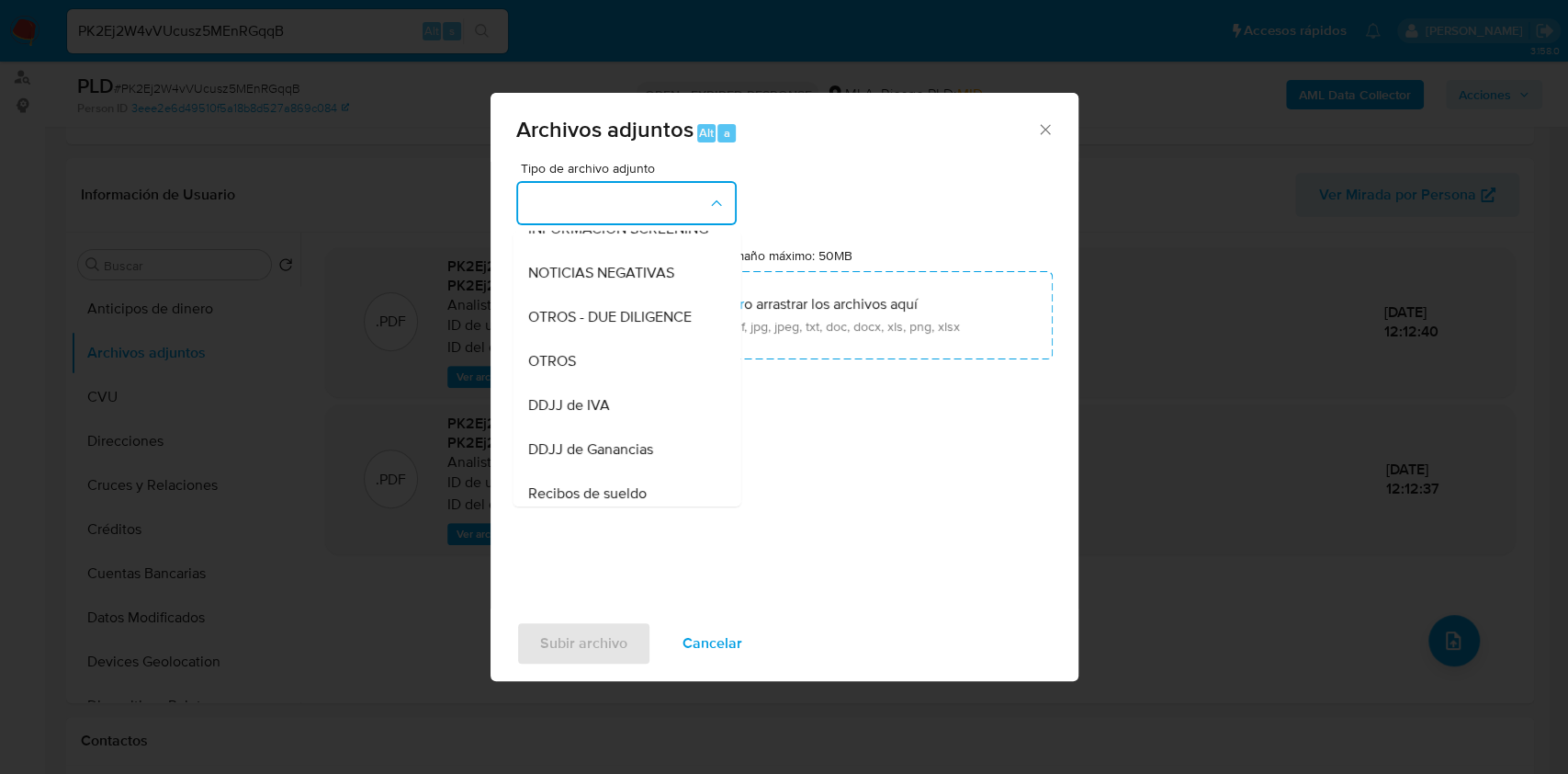
click at [559, 384] on div "OTROS" at bounding box center [621, 361] width 188 height 45
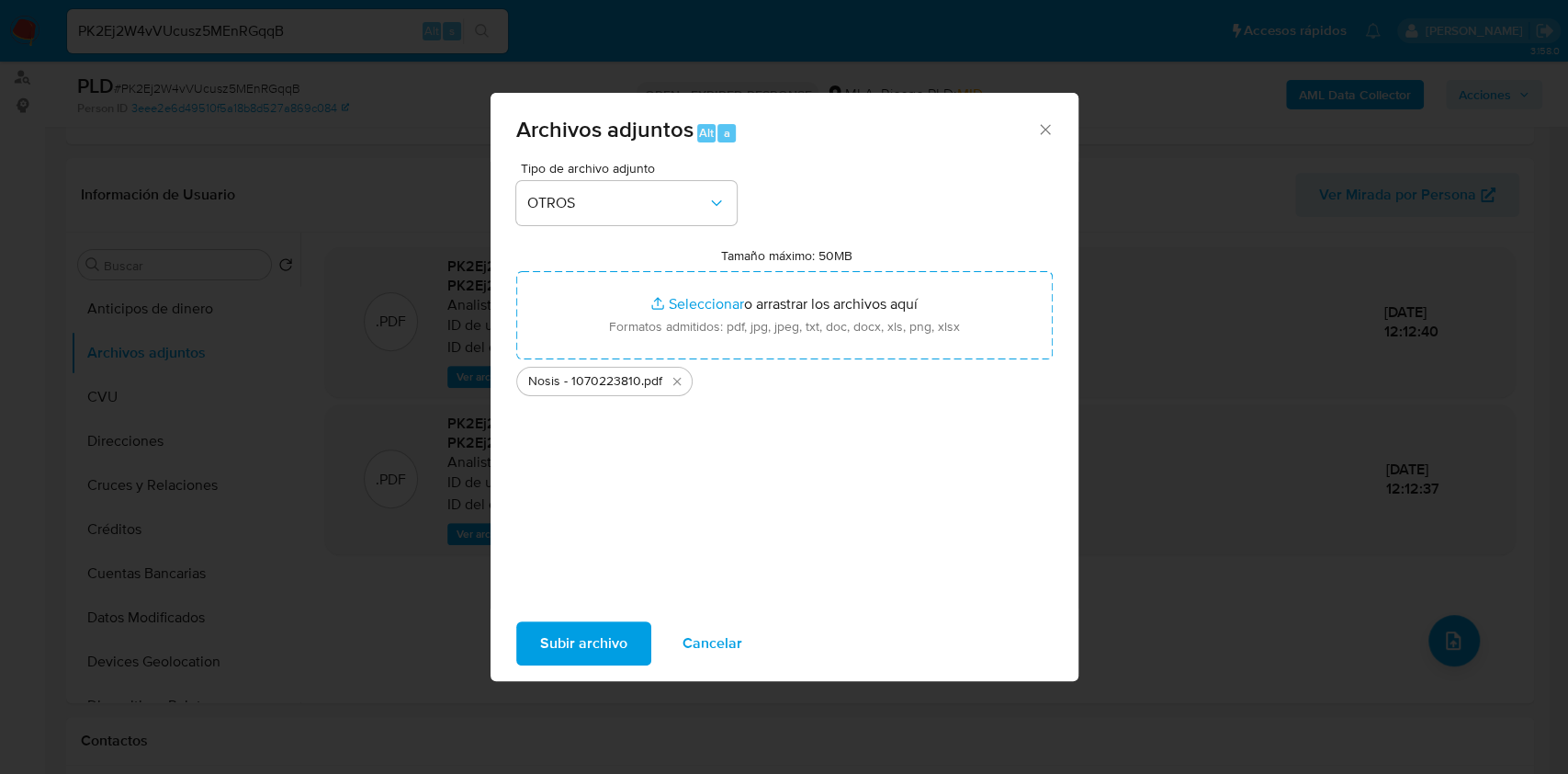
click at [584, 647] on span "Subir archivo" at bounding box center [584, 643] width 87 height 41
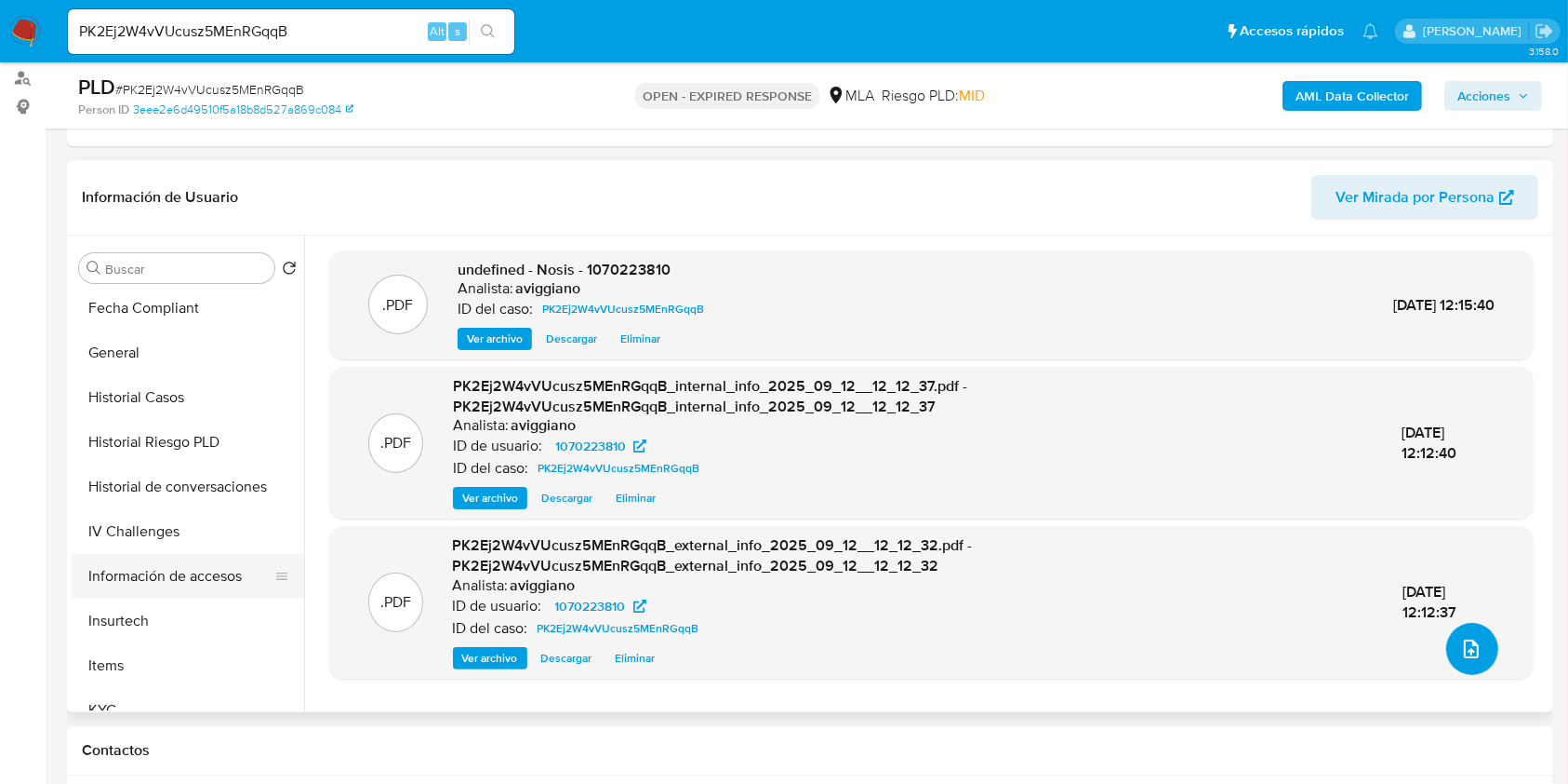
scroll to position [620, 0]
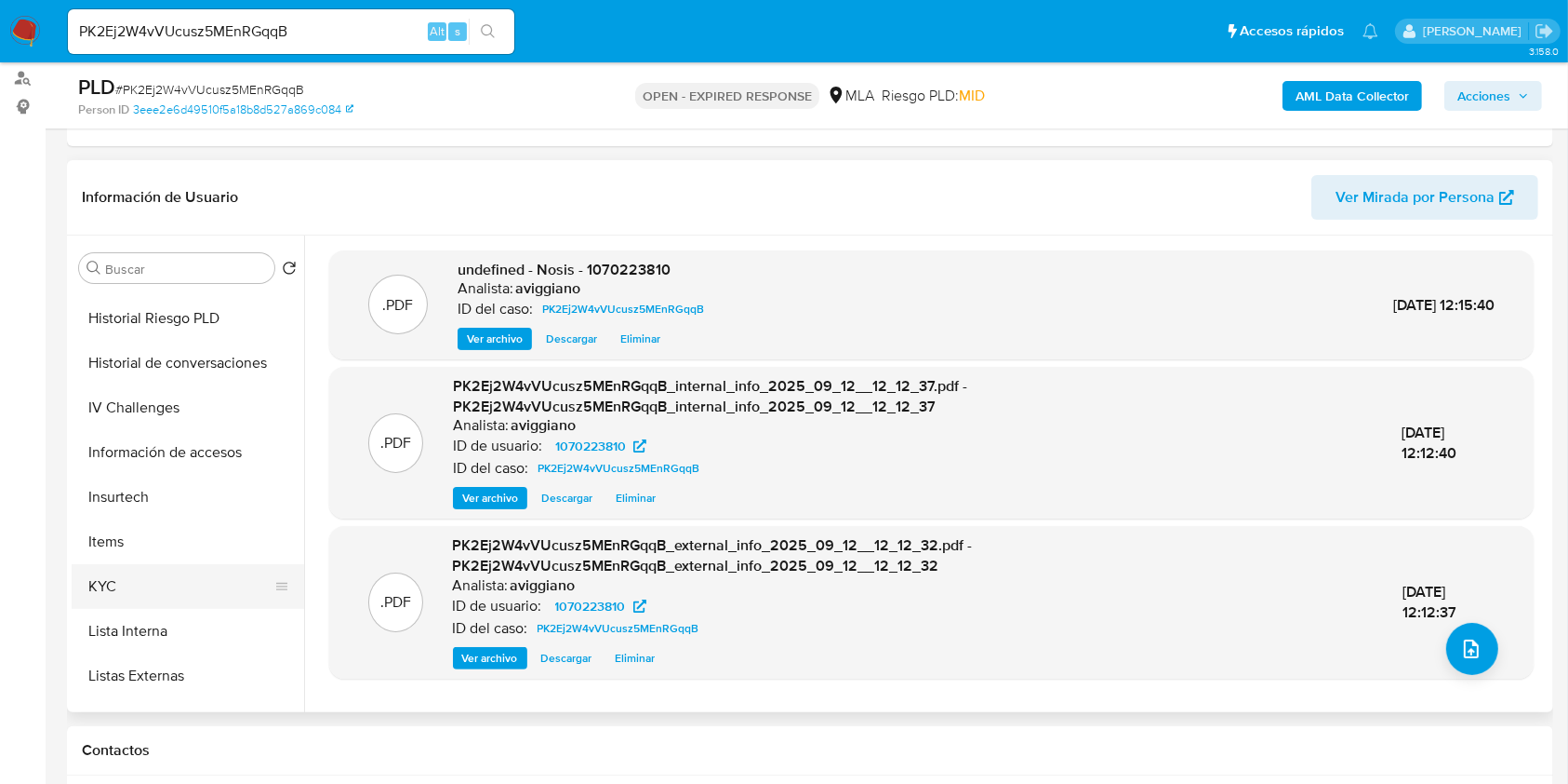
click at [179, 564] on button "KYC" at bounding box center [180, 587] width 218 height 45
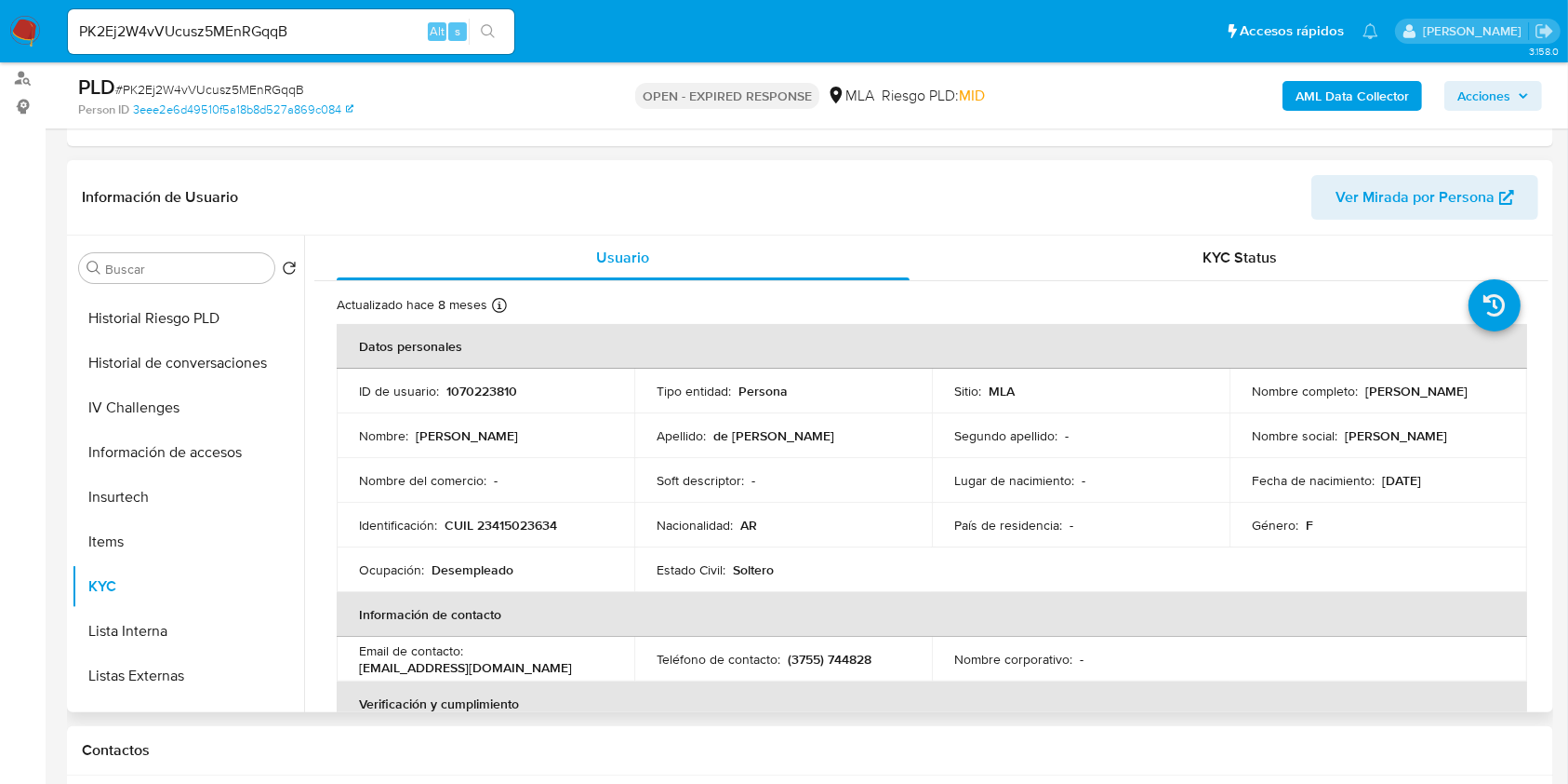
click at [487, 387] on p "1070223810" at bounding box center [481, 391] width 71 height 17
click at [487, 388] on p "1070223810" at bounding box center [481, 391] width 71 height 17
copy p "1070223810"
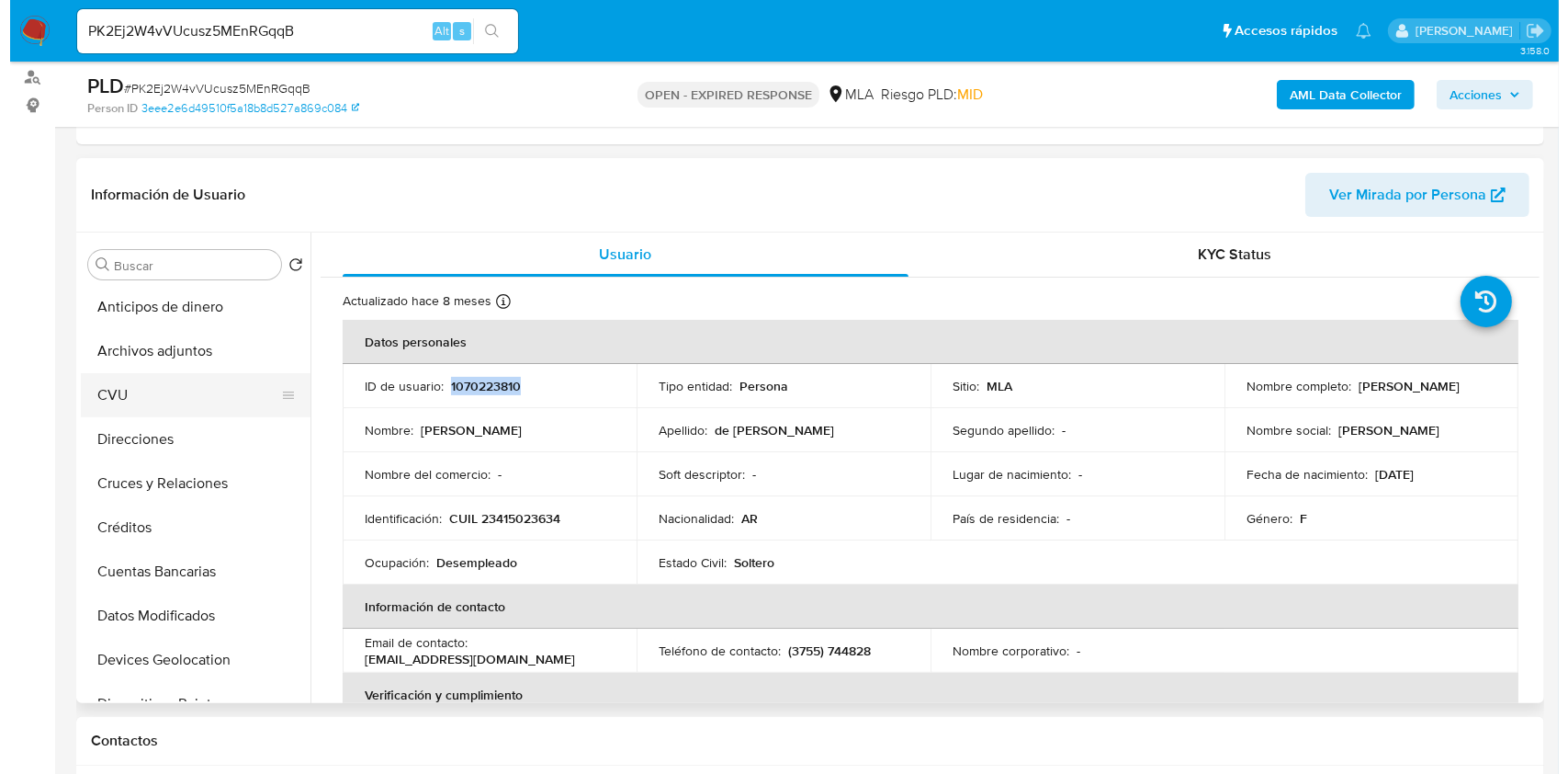
scroll to position [0, 0]
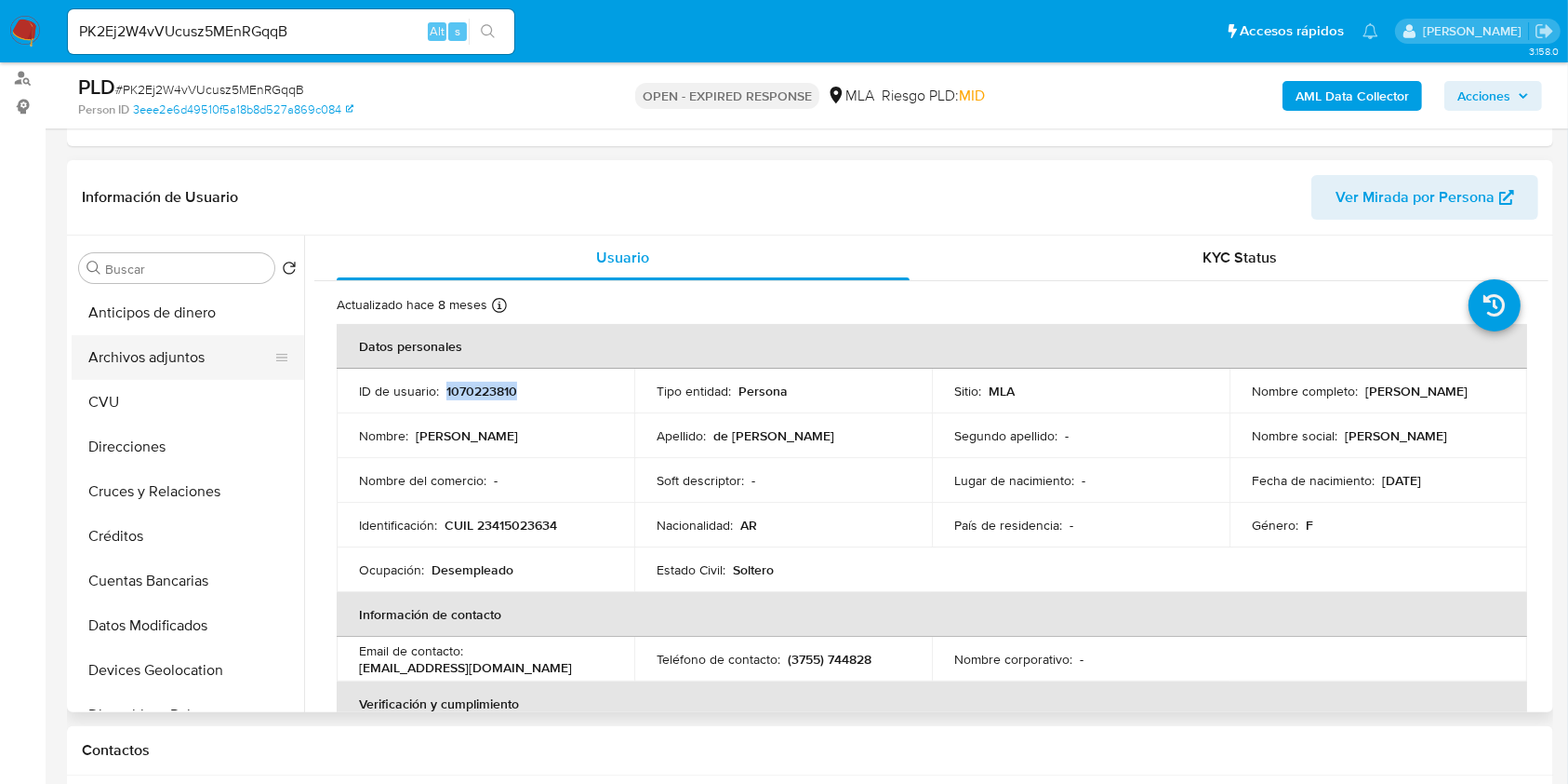
click at [167, 376] on button "Archivos adjuntos" at bounding box center [180, 357] width 218 height 45
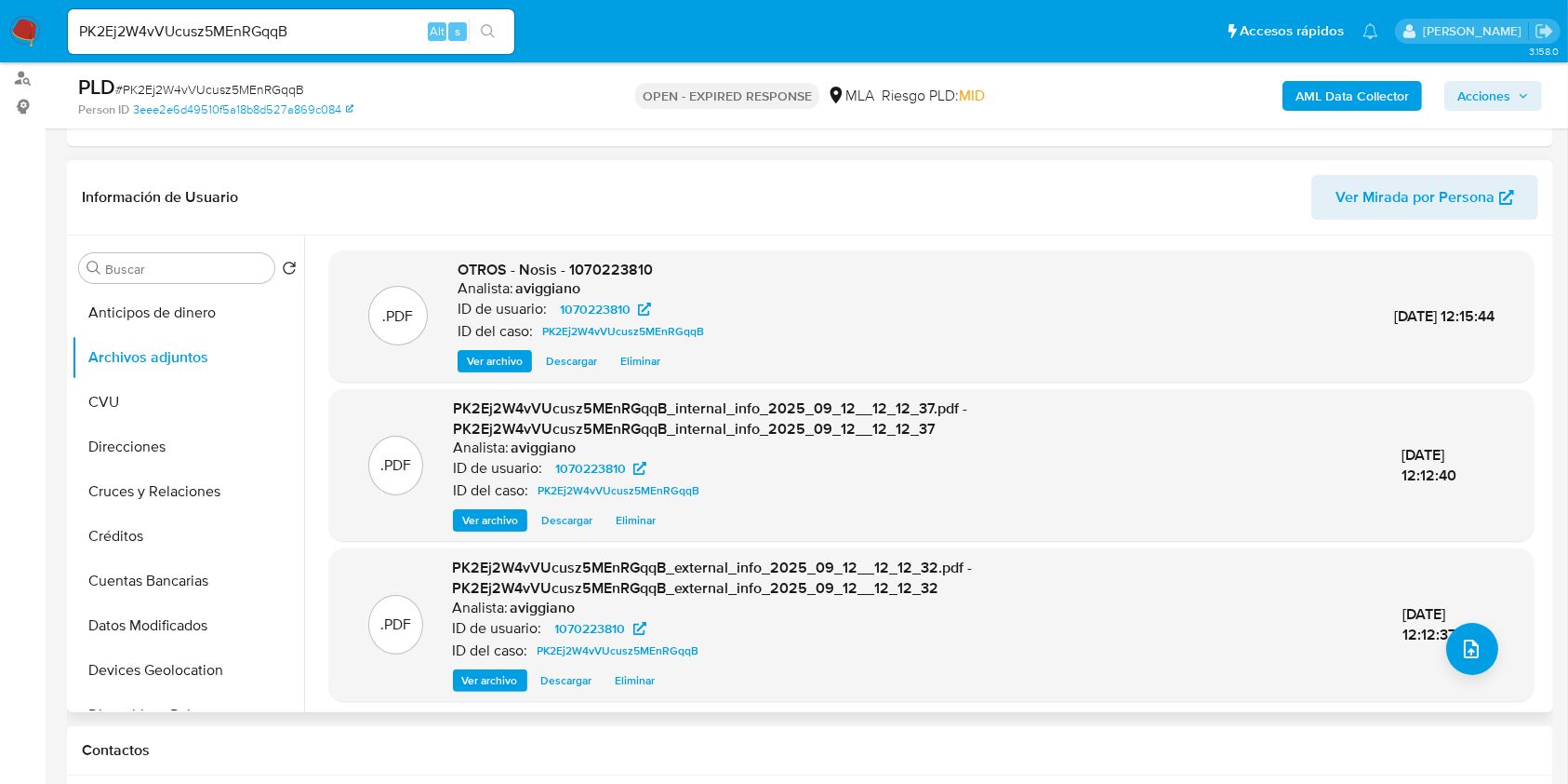
click at [574, 267] on span "OTROS - Nosis - 1070223810" at bounding box center [555, 270] width 195 height 22
copy span "1070223810"
click at [1480, 659] on button "upload-file" at bounding box center [1472, 649] width 52 height 52
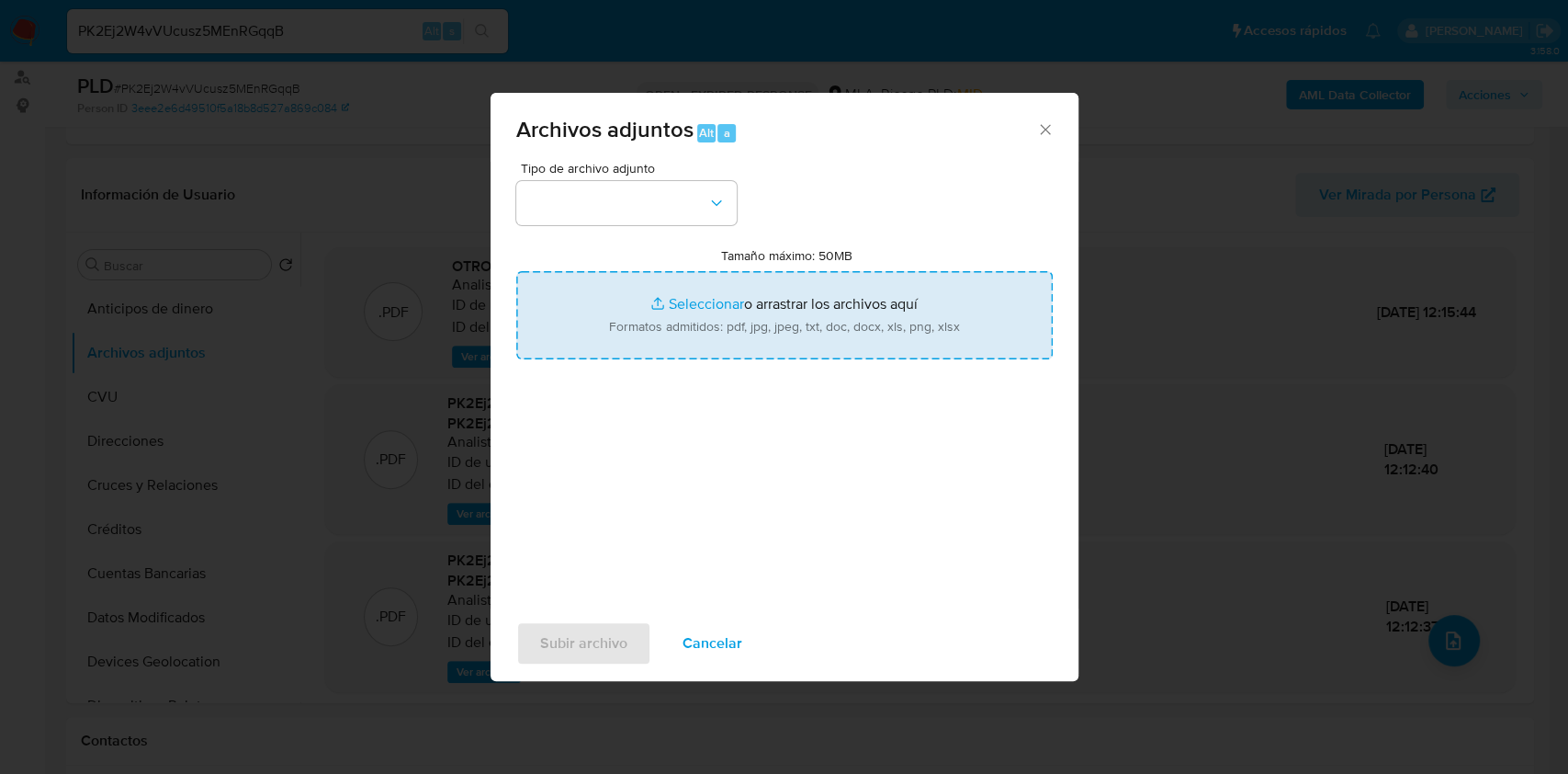
click at [786, 295] on input "Tamaño máximo: 50MB Seleccionar archivos" at bounding box center [784, 315] width 537 height 88
type input "C:\fakepath\Movimientos-Aladdin-v10_1 - 1070223810 -.xlsx"
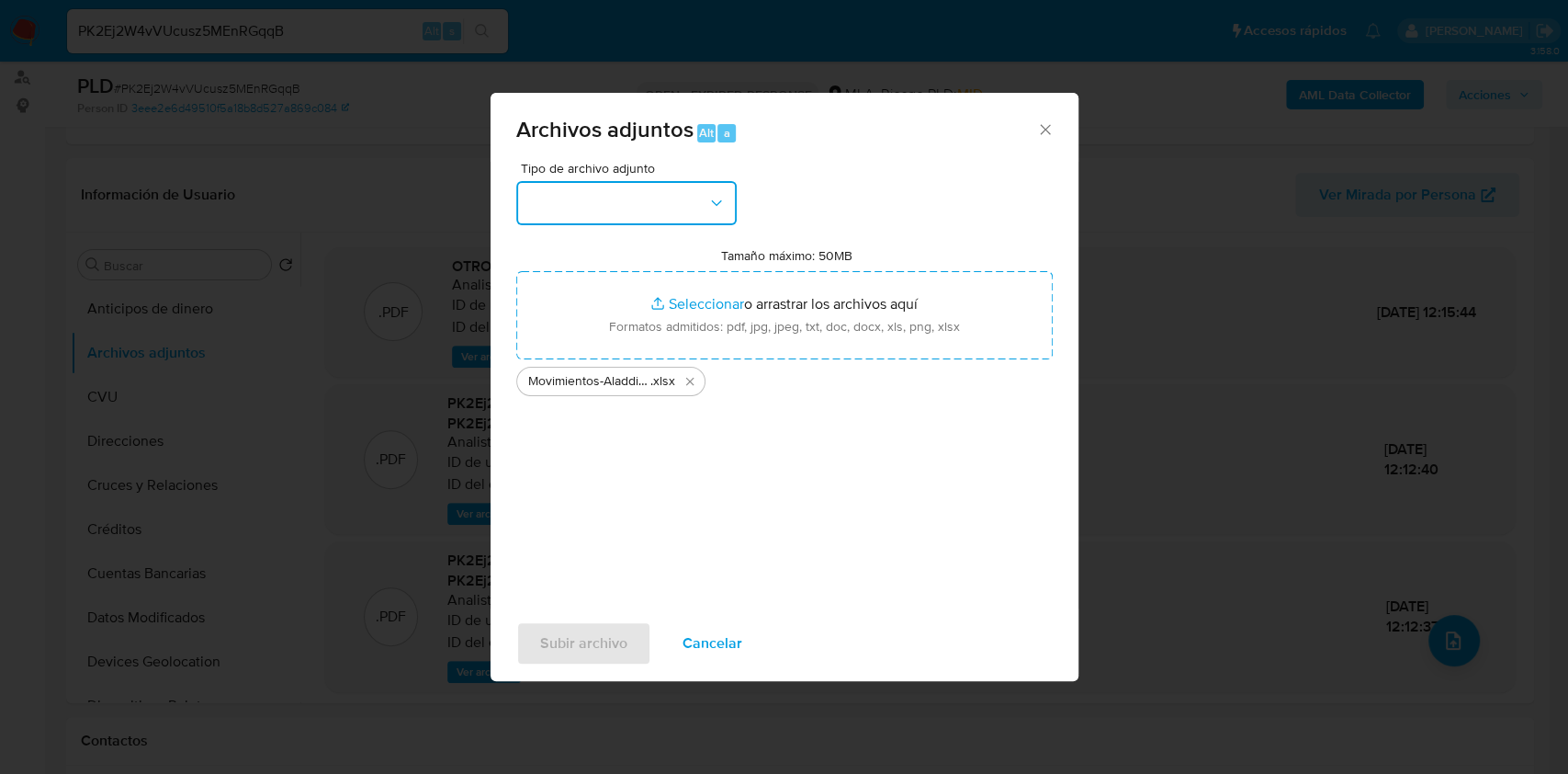
click at [642, 188] on button "button" at bounding box center [627, 203] width 221 height 45
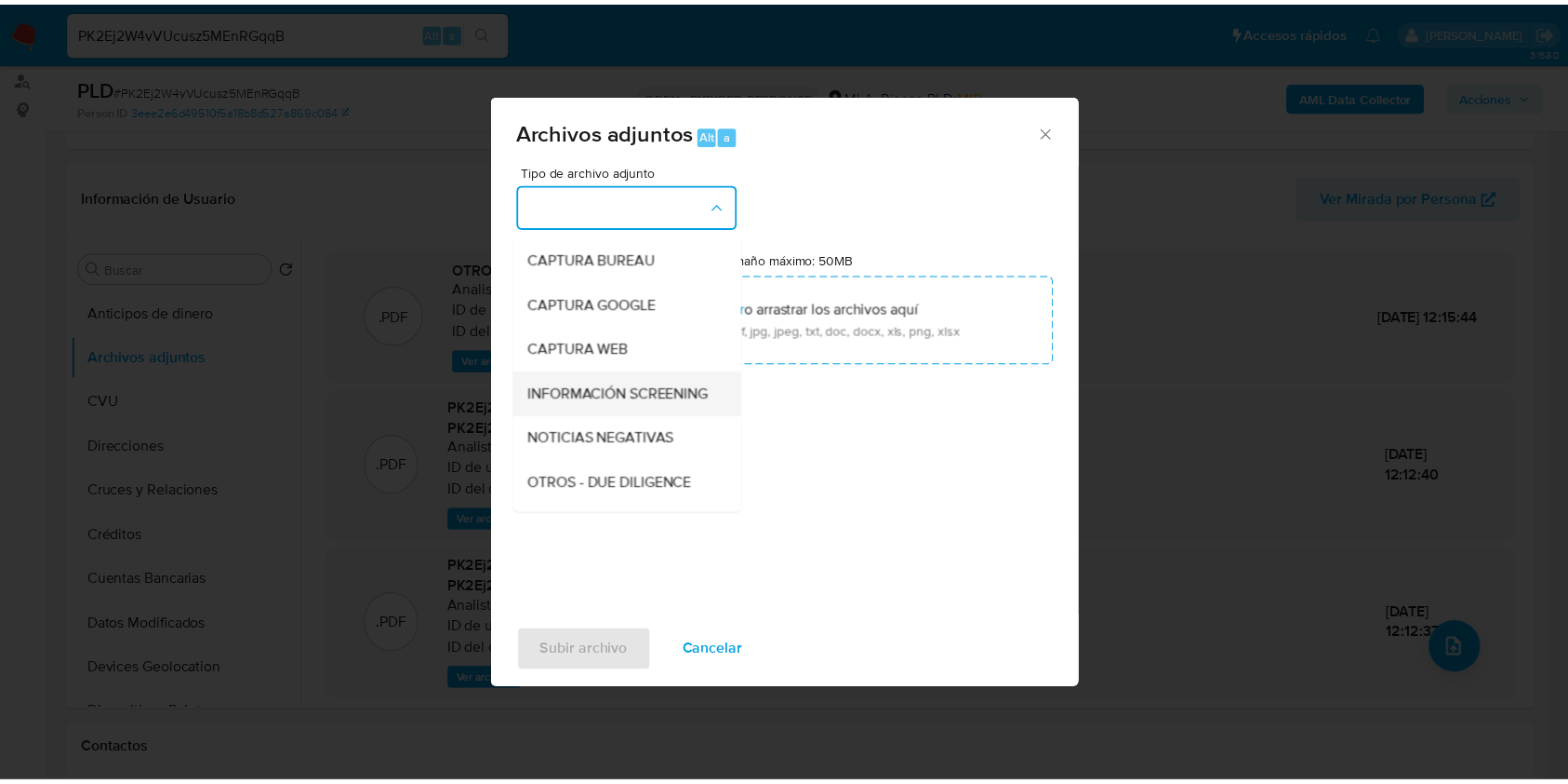
scroll to position [124, 0]
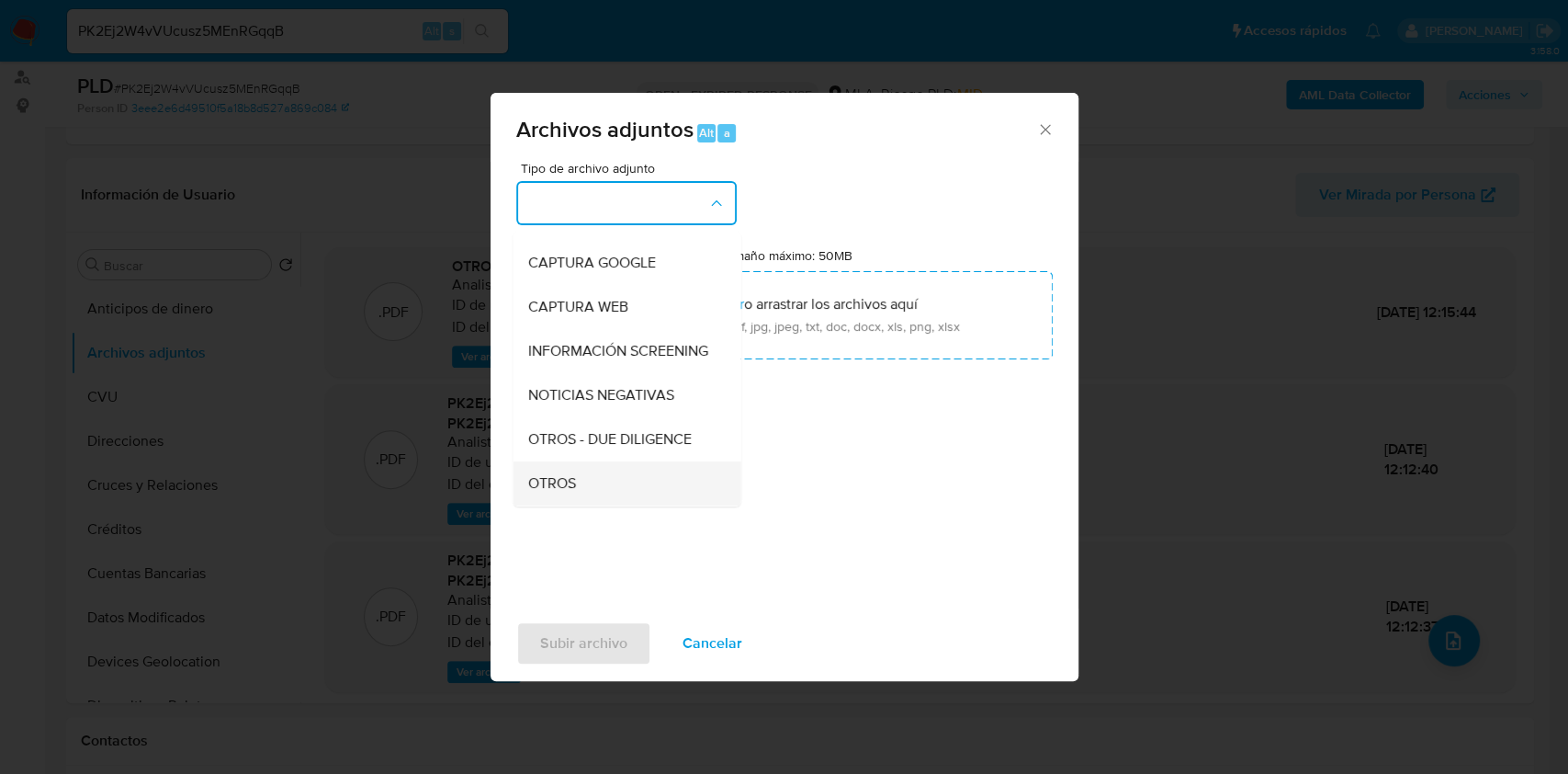
click at [555, 489] on span "OTROS" at bounding box center [550, 482] width 47 height 18
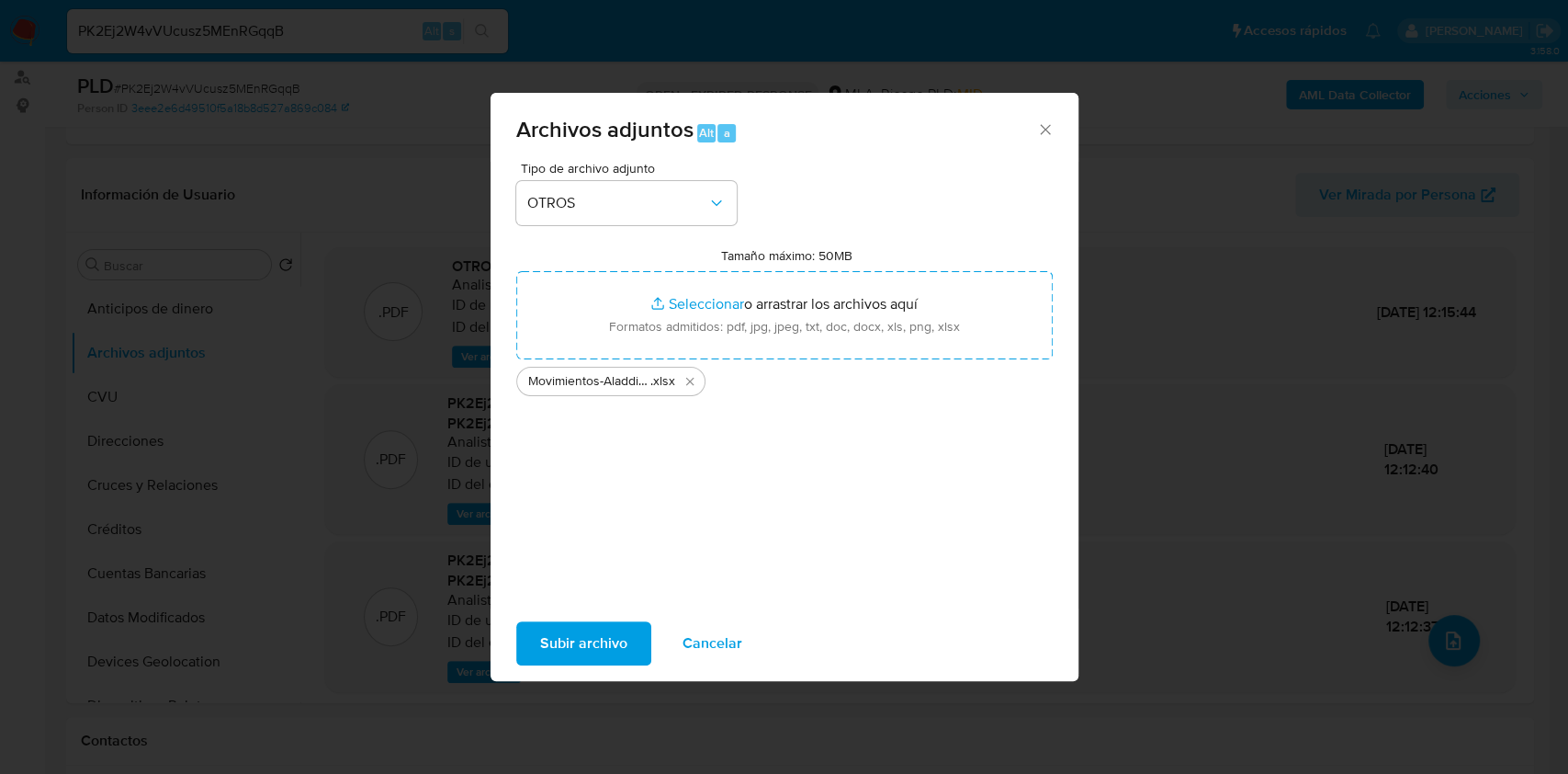
click at [613, 636] on span "Subir archivo" at bounding box center [584, 643] width 87 height 41
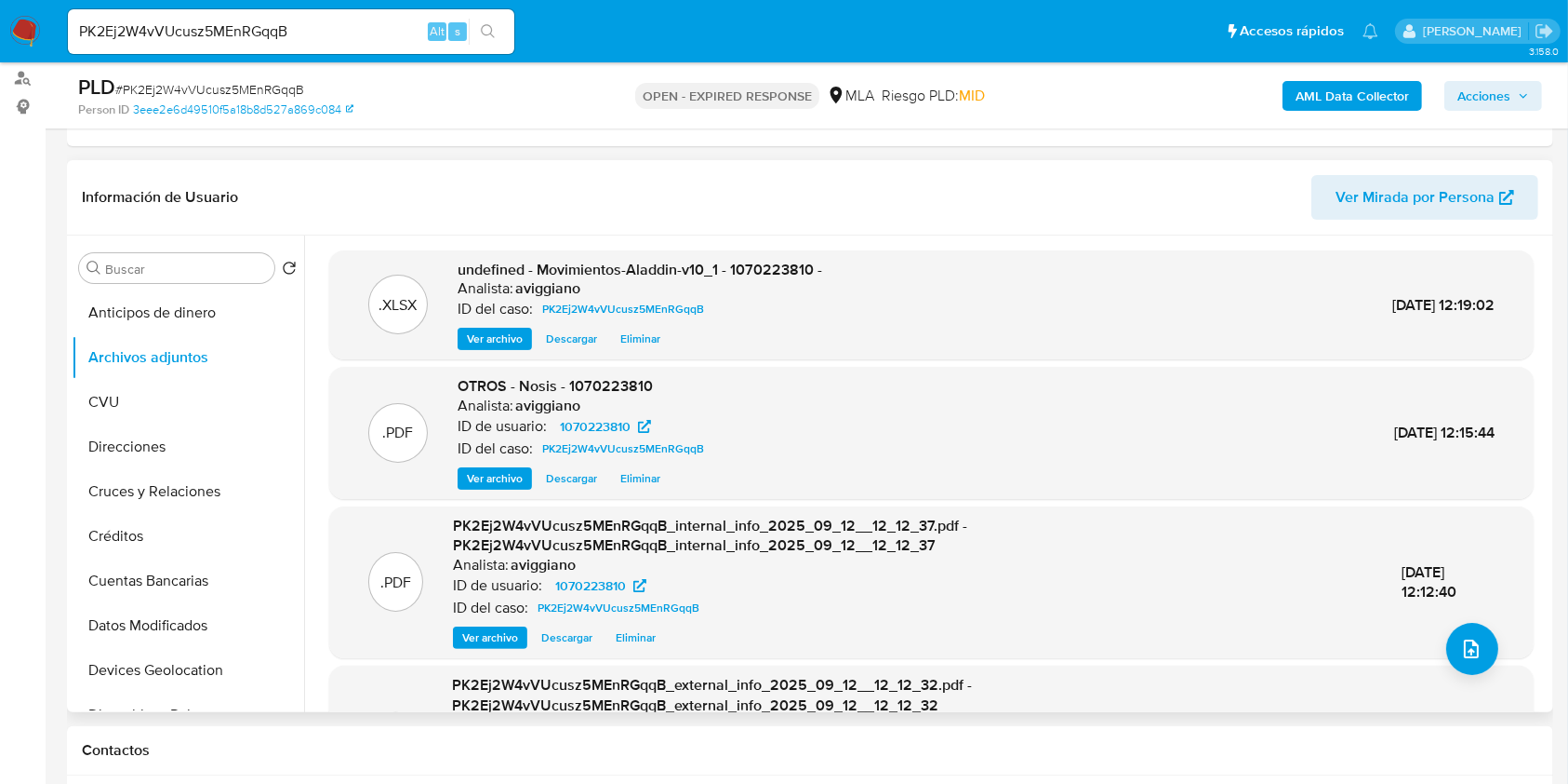
drag, startPoint x: 762, startPoint y: 254, endPoint x: 767, endPoint y: 263, distance: 10.3
click at [766, 259] on div ".XLSX undefined - Movimientos-Aladdin-v10_1 - 1070223810 - Analista: aviggiano …" at bounding box center [932, 305] width 1204 height 110
click at [767, 263] on span "undefined - Movimientos-Aladdin-v10_1 - 1070223810 -" at bounding box center [640, 270] width 365 height 22
copy span "1070223810"
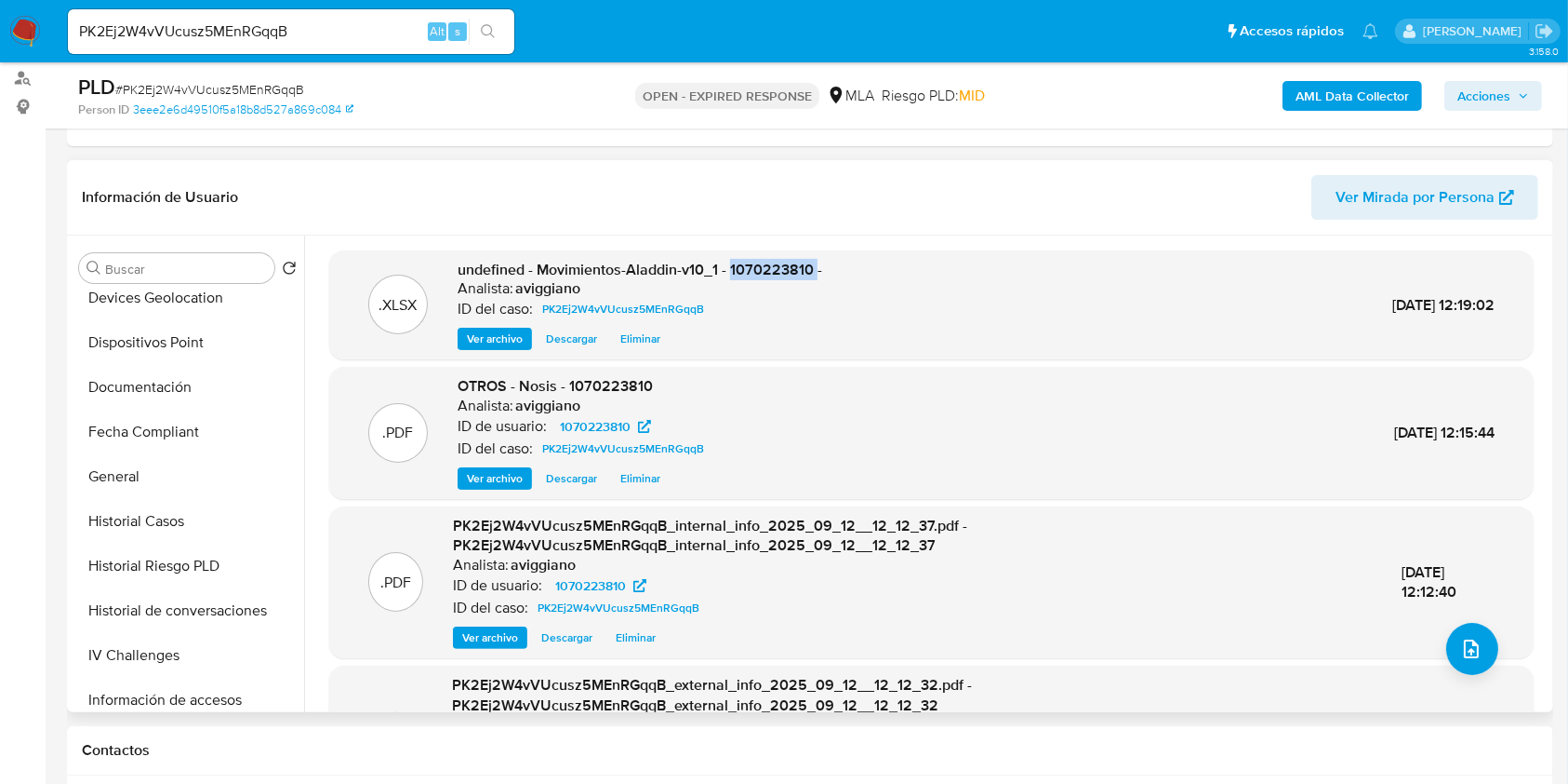
scroll to position [868, 0]
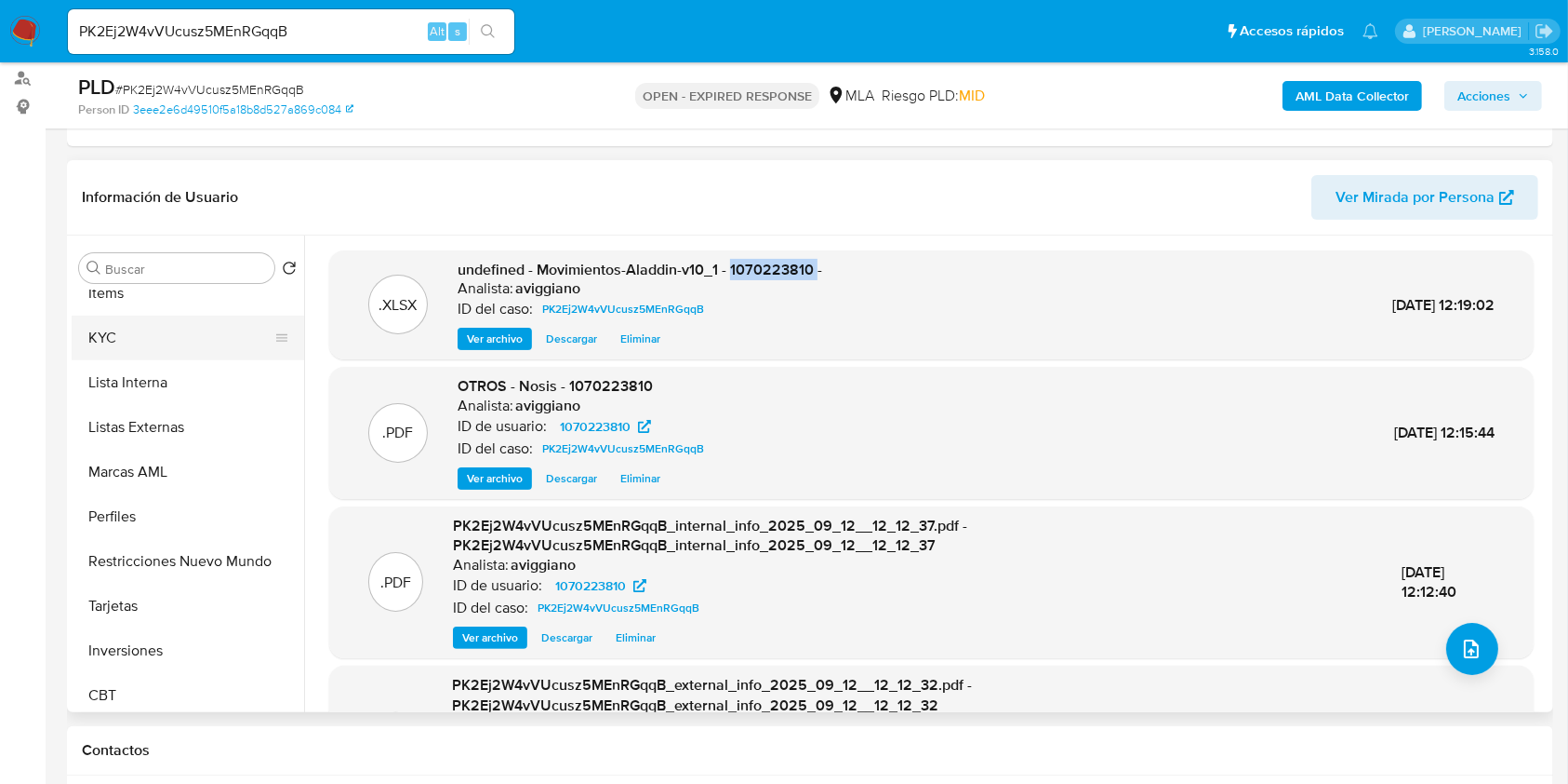
click at [200, 344] on button "KYC" at bounding box center [180, 339] width 218 height 45
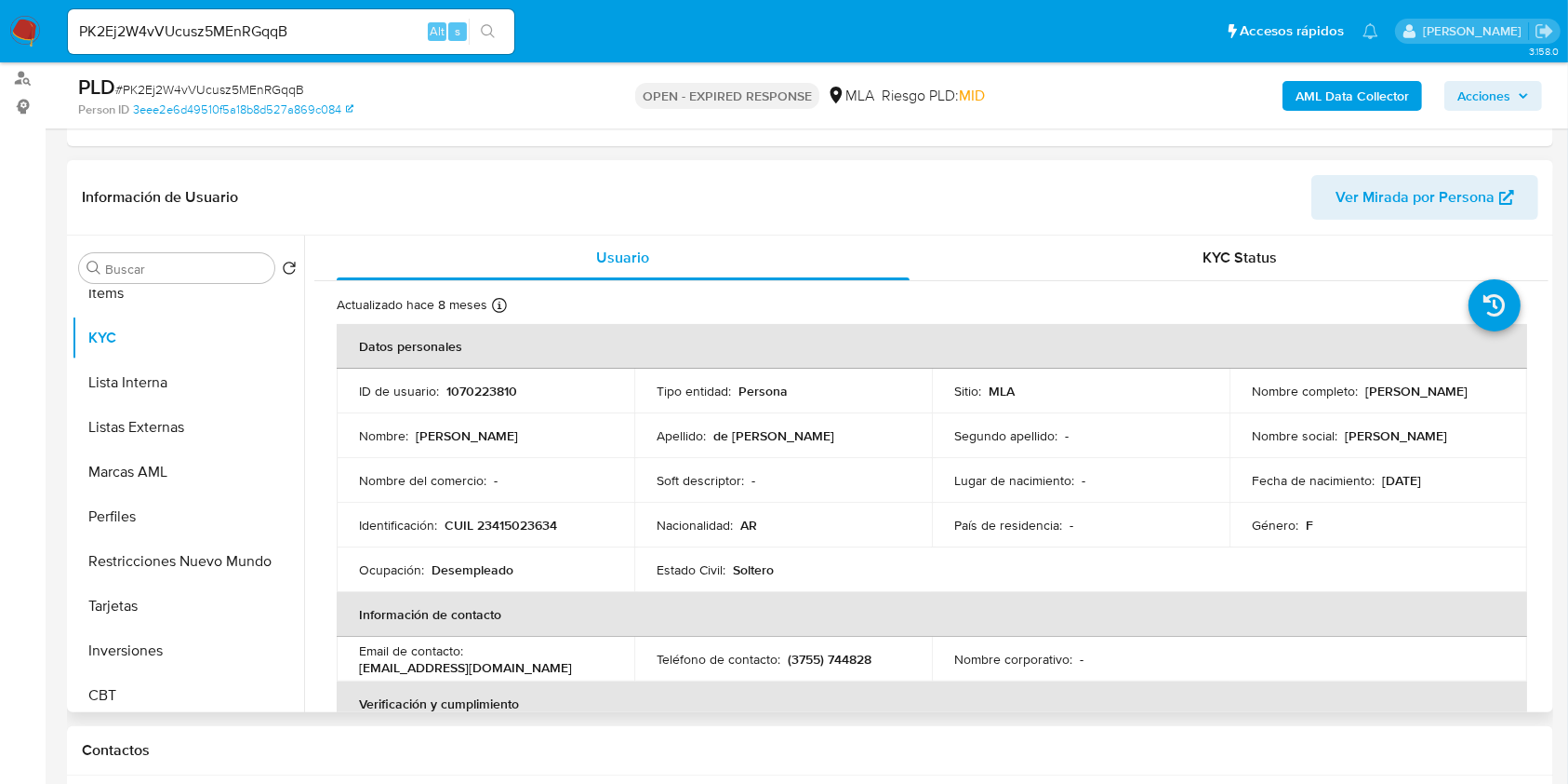
drag, startPoint x: 1229, startPoint y: 396, endPoint x: 1413, endPoint y: 389, distance: 184.1
click at [1420, 389] on td "Nombre completo : Chaveli Analia de Olivera" at bounding box center [1379, 392] width 298 height 45
drag, startPoint x: 1393, startPoint y: 392, endPoint x: 1248, endPoint y: 398, distance: 145.1
click at [1252, 398] on div "Nombre completo : Chaveli Analia de Olivera" at bounding box center [1379, 391] width 253 height 17
copy p "Chaveli Analia de Olivera"
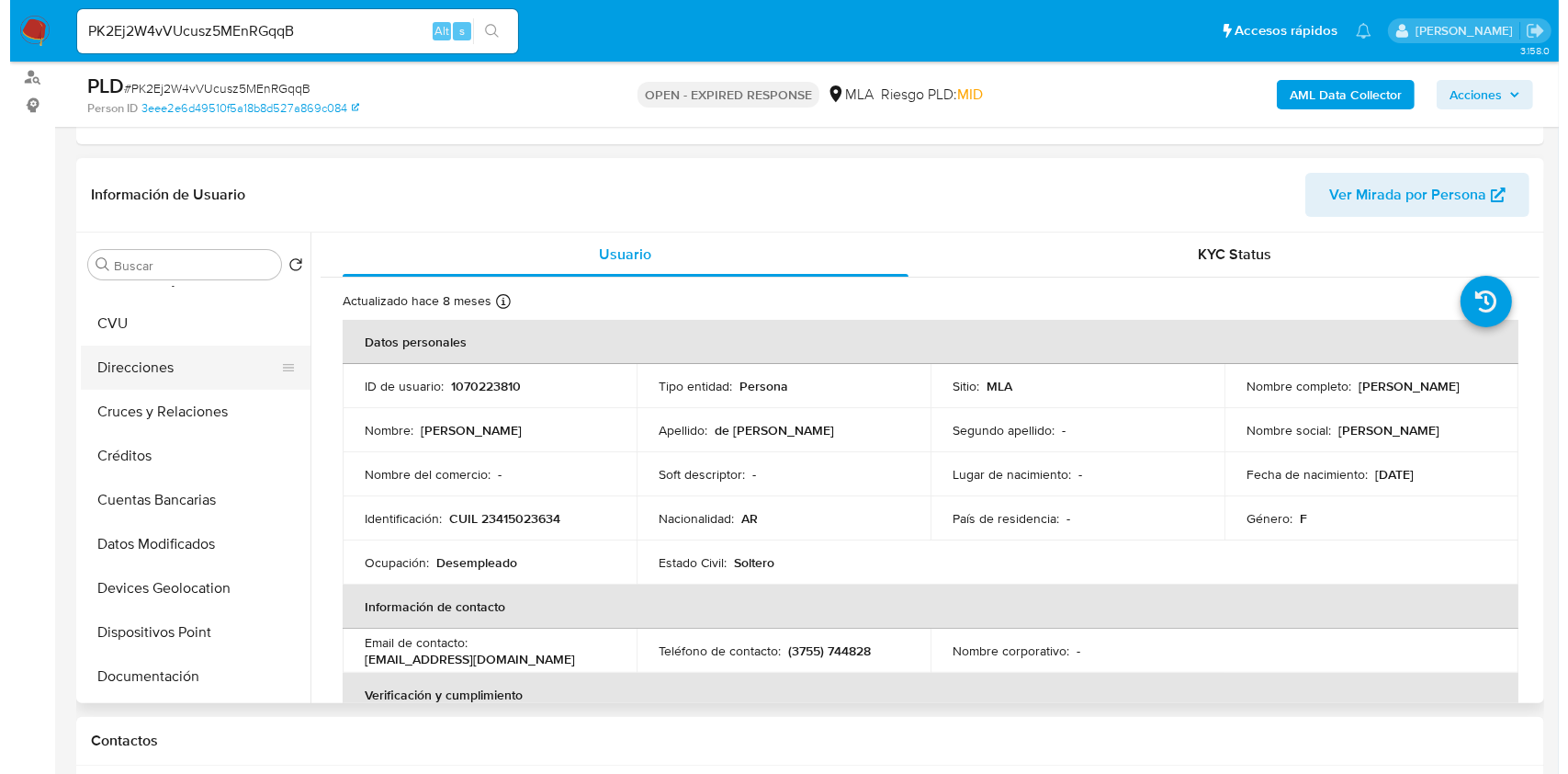
scroll to position [0, 0]
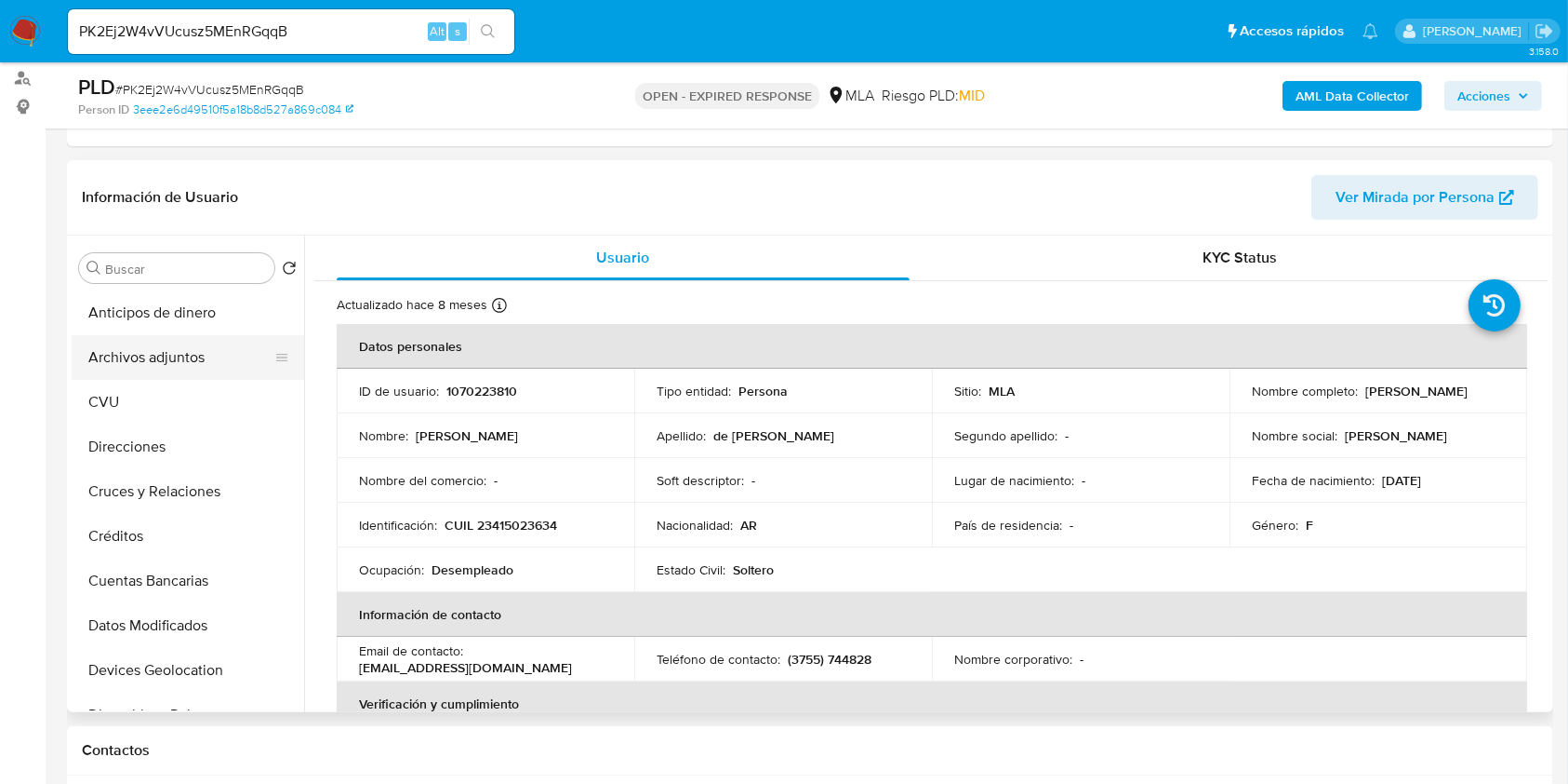
click at [195, 372] on button "Archivos adjuntos" at bounding box center [180, 357] width 218 height 45
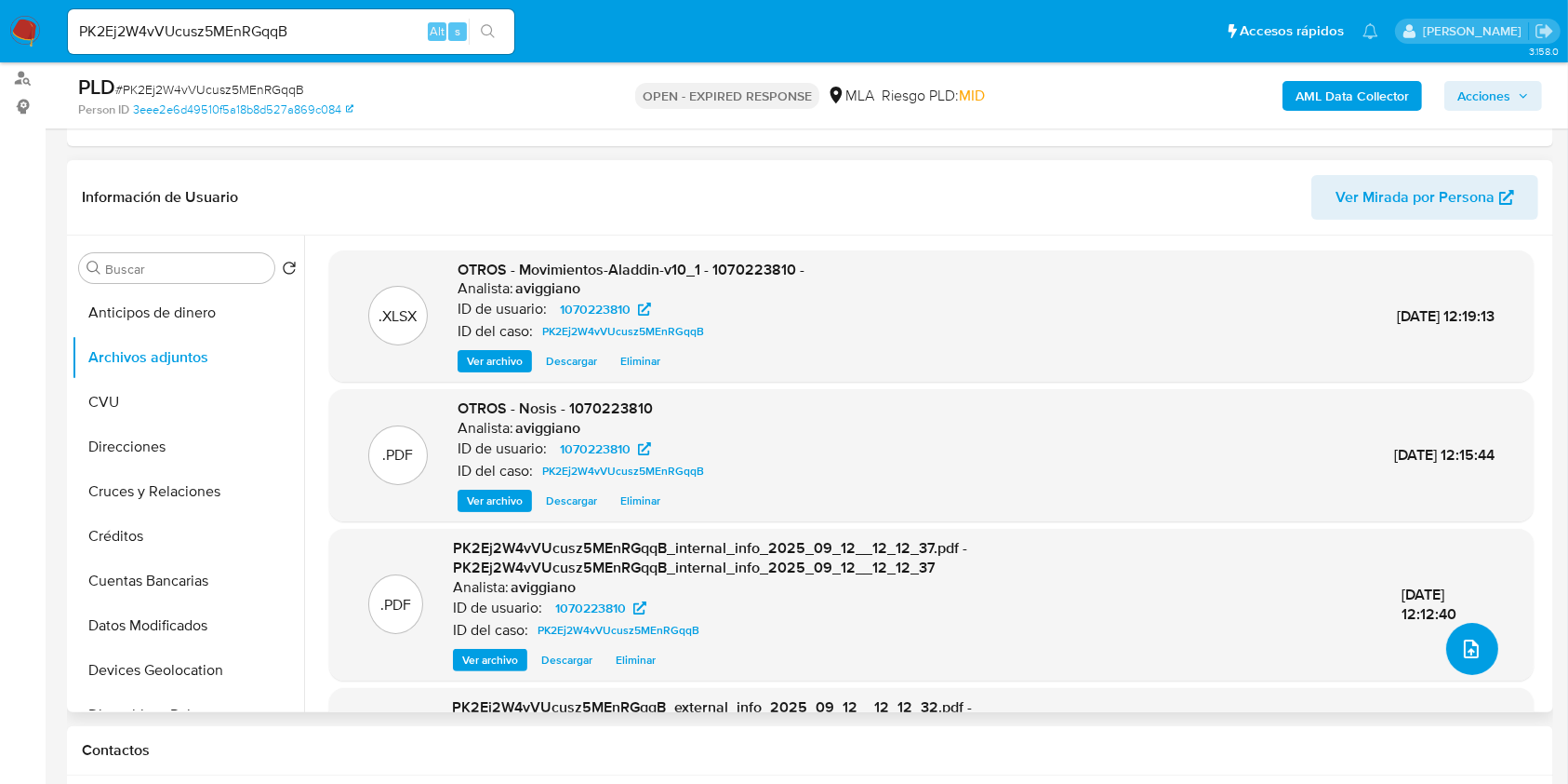
click at [1470, 634] on button "upload-file" at bounding box center [1472, 649] width 52 height 52
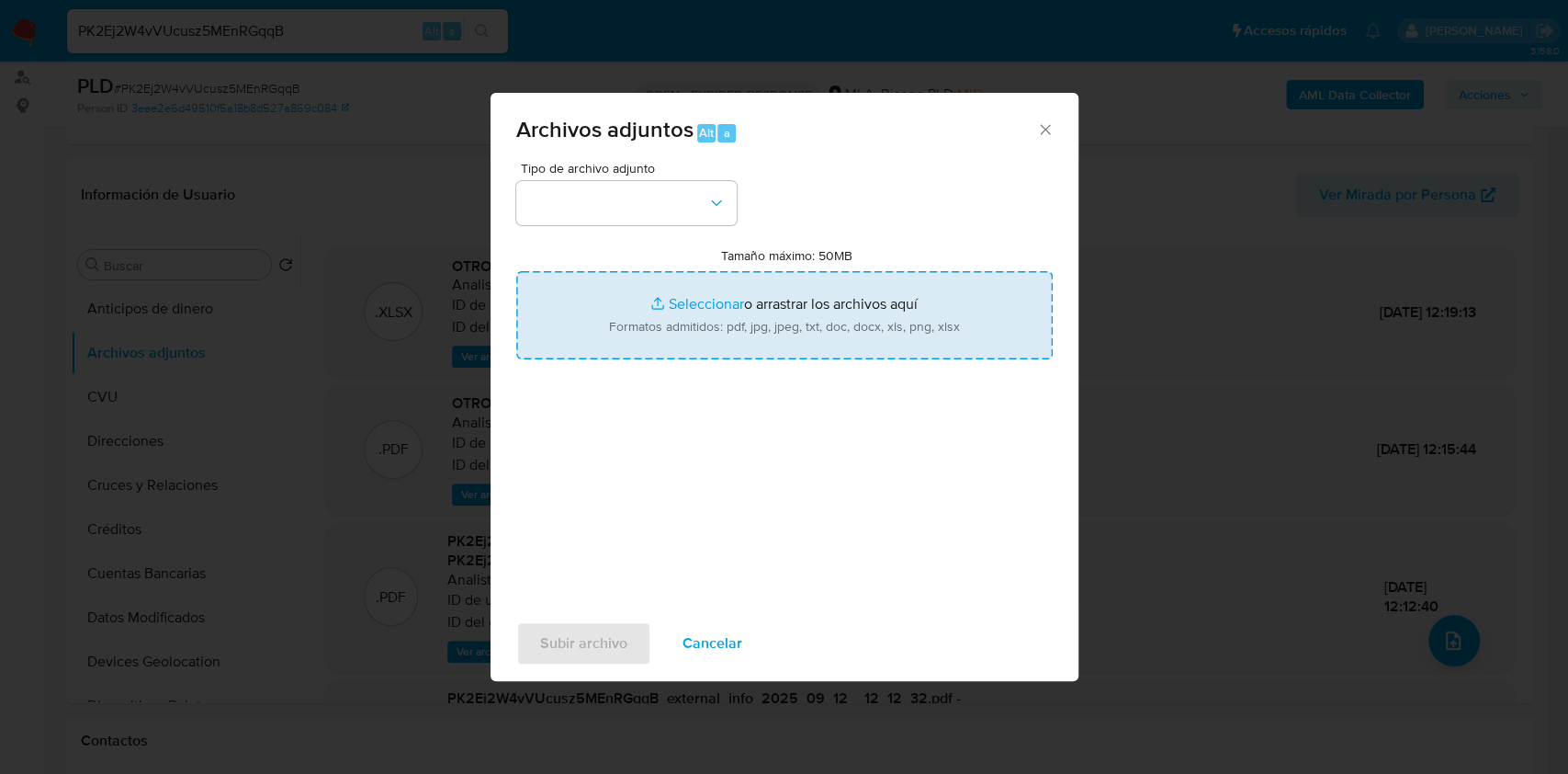
click at [872, 310] on input "Tamaño máximo: 50MB Seleccionar archivos" at bounding box center [784, 315] width 537 height 88
type input "C:\fakepath\Caselog PK2Ej2W4vVUcusz5MEnRGqqB_2025_08_18_17_31_47.docx"
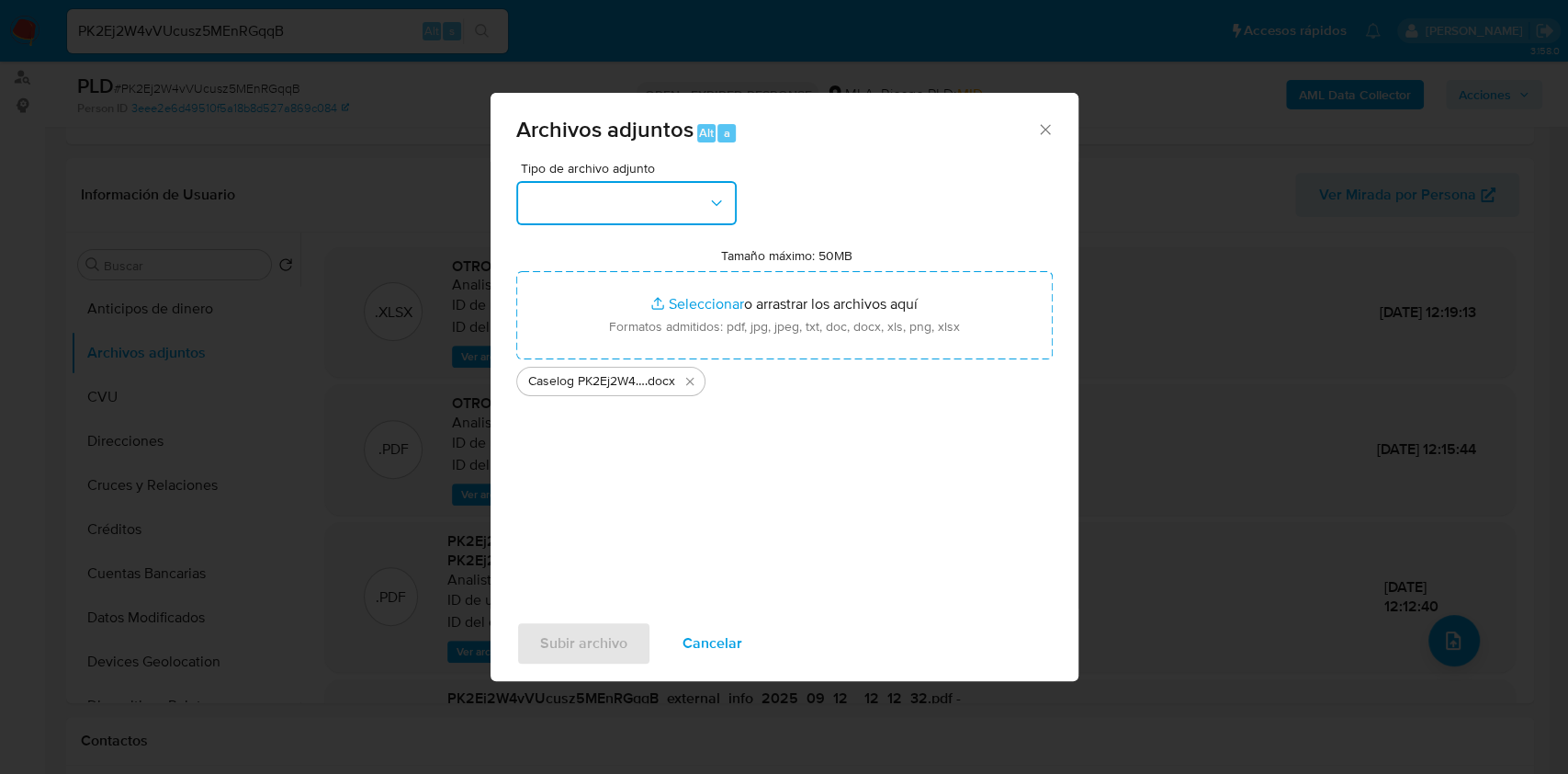
click at [717, 190] on button "button" at bounding box center [627, 203] width 221 height 45
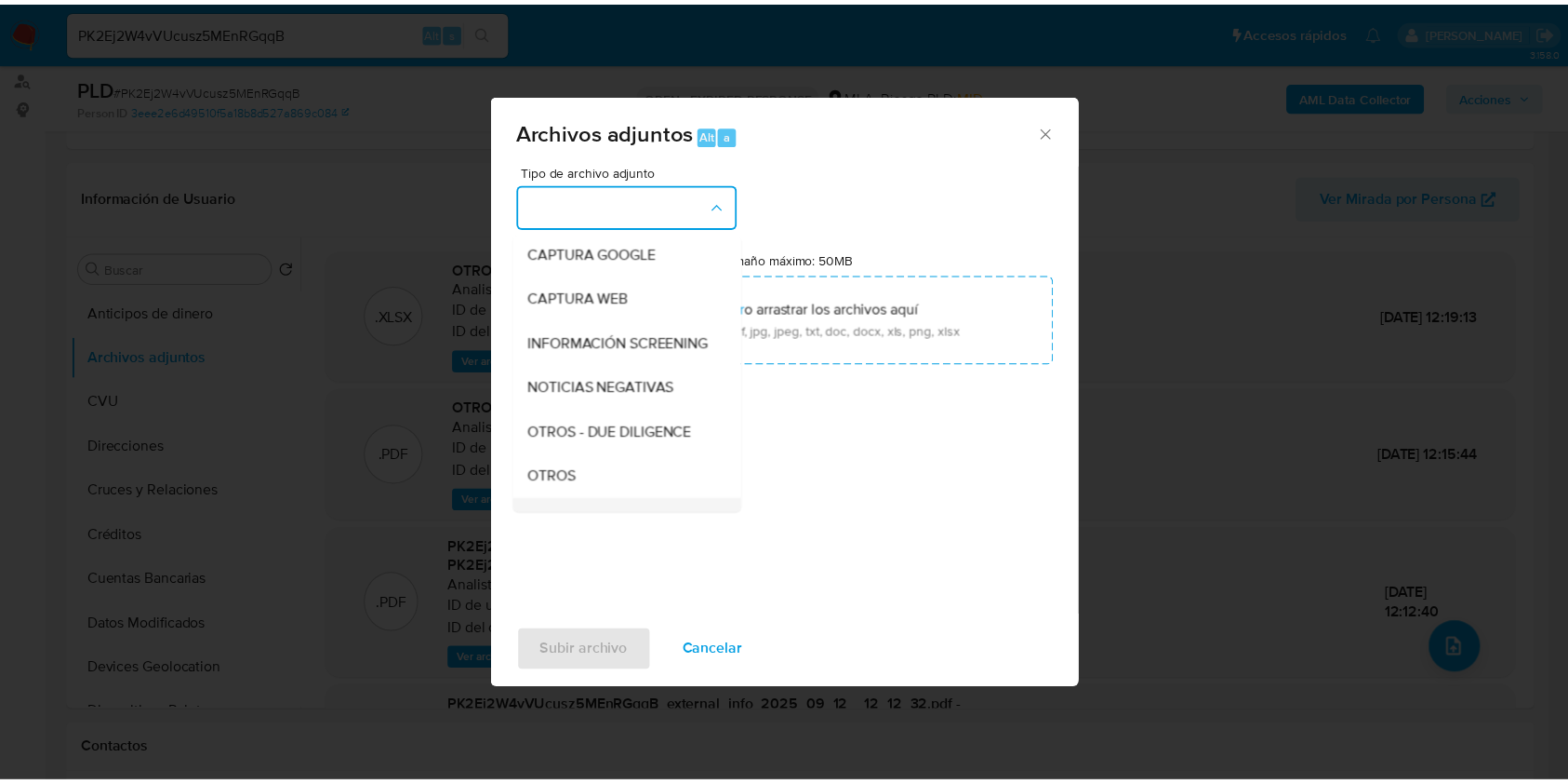
scroll to position [247, 0]
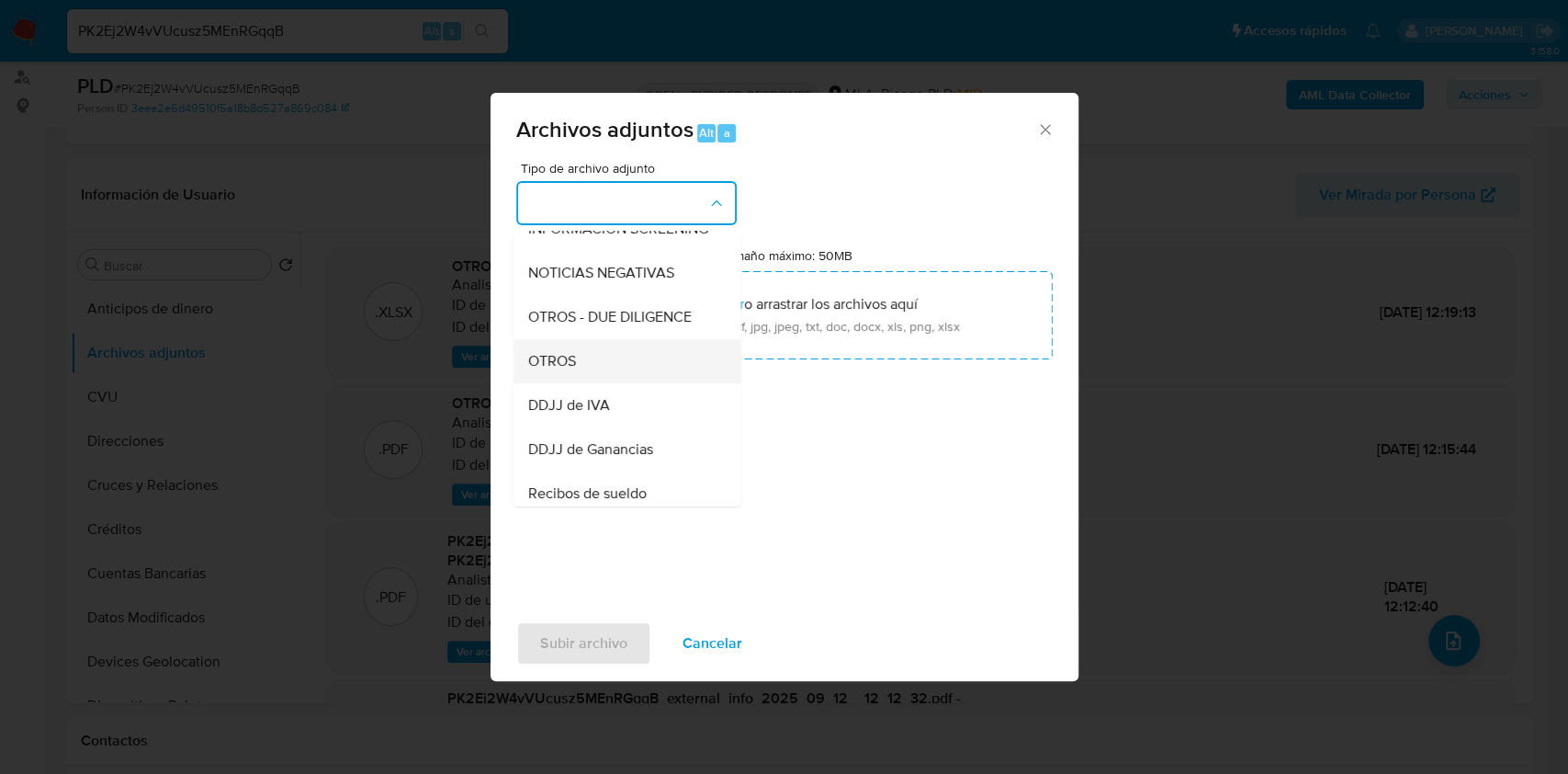
click at [596, 384] on div "OTROS" at bounding box center [621, 361] width 188 height 45
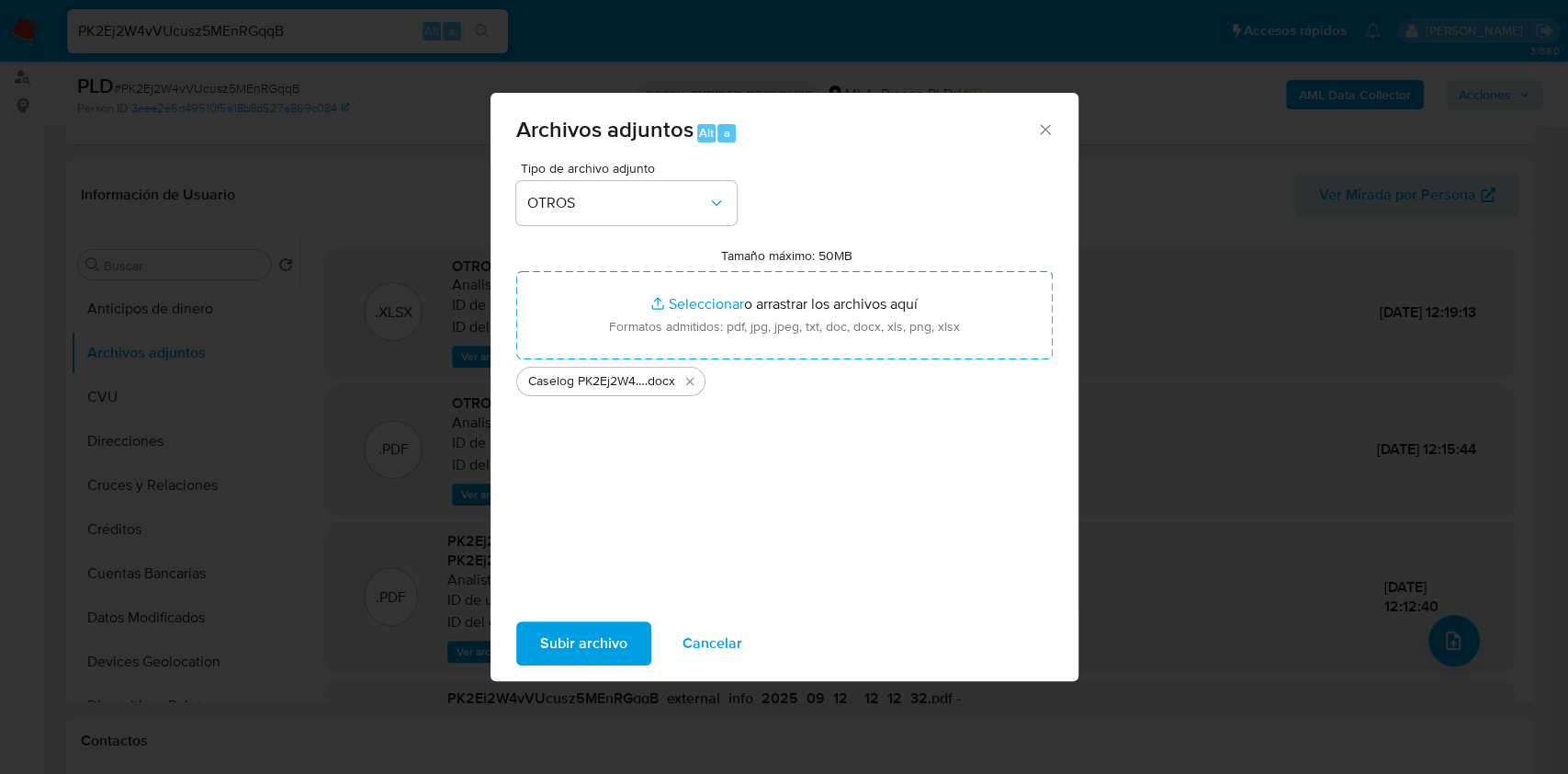
click at [567, 647] on span "Subir archivo" at bounding box center [584, 643] width 87 height 41
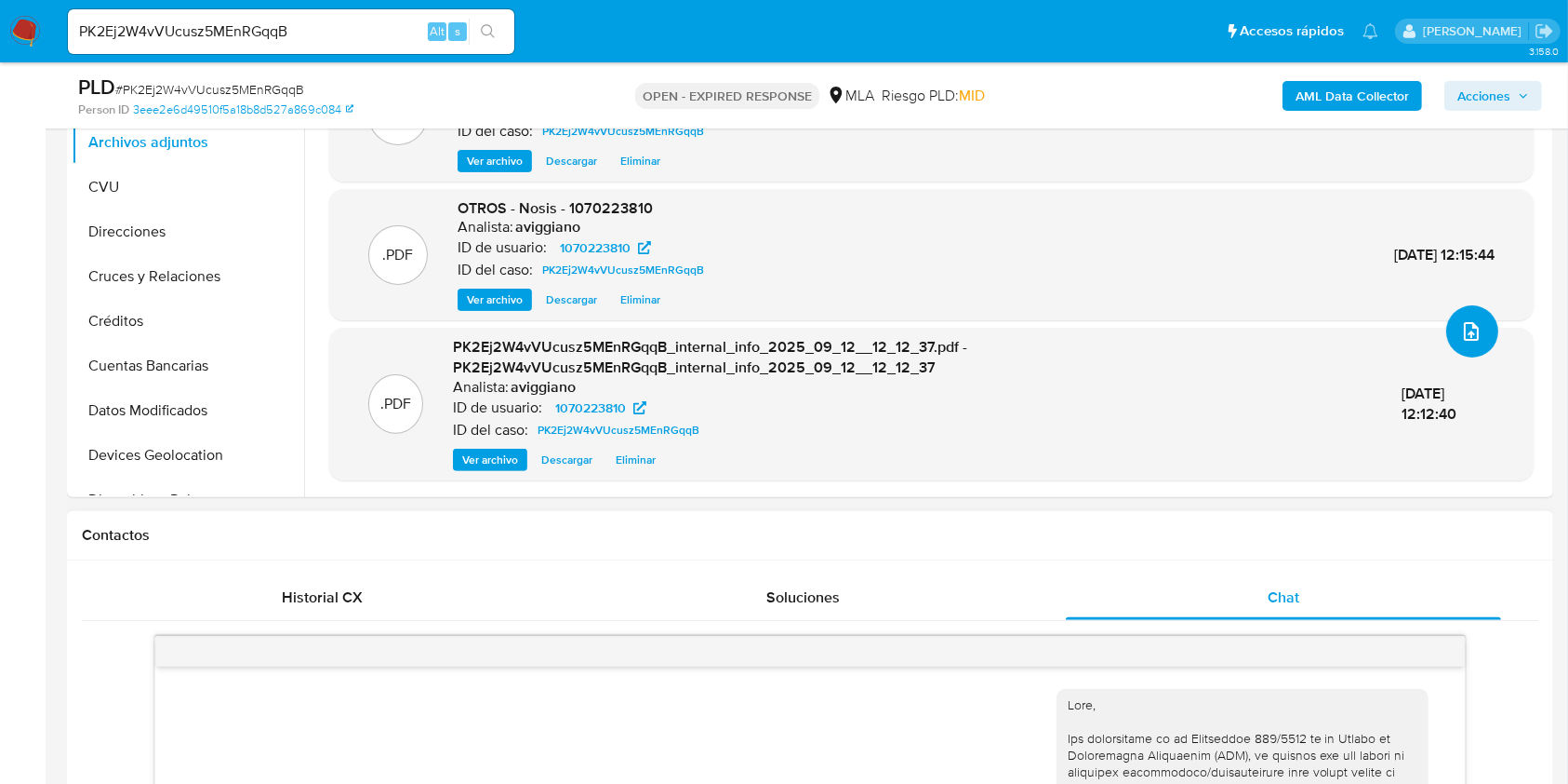
scroll to position [745, 0]
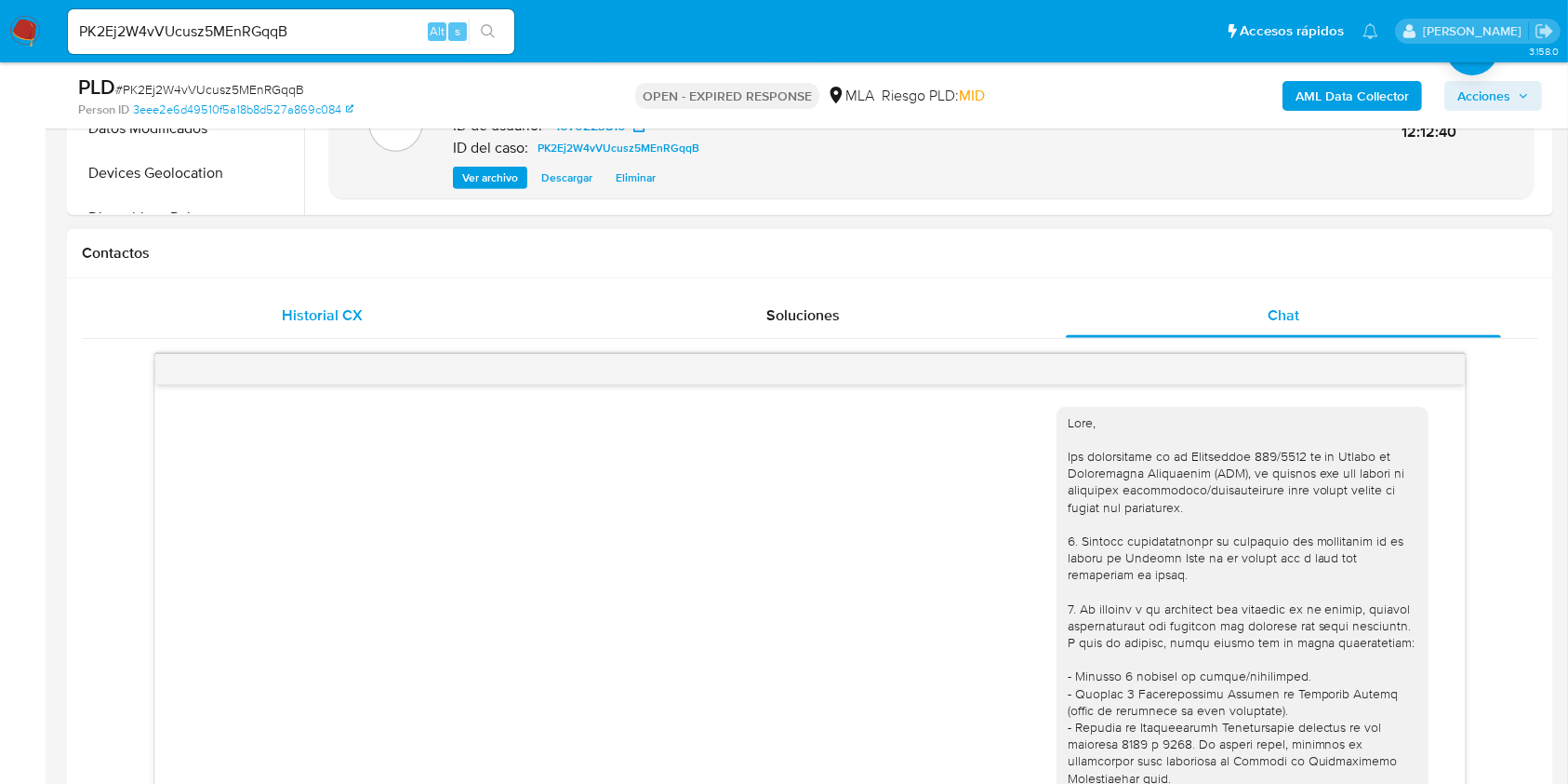
click at [260, 319] on div "Historial CX" at bounding box center [322, 316] width 436 height 45
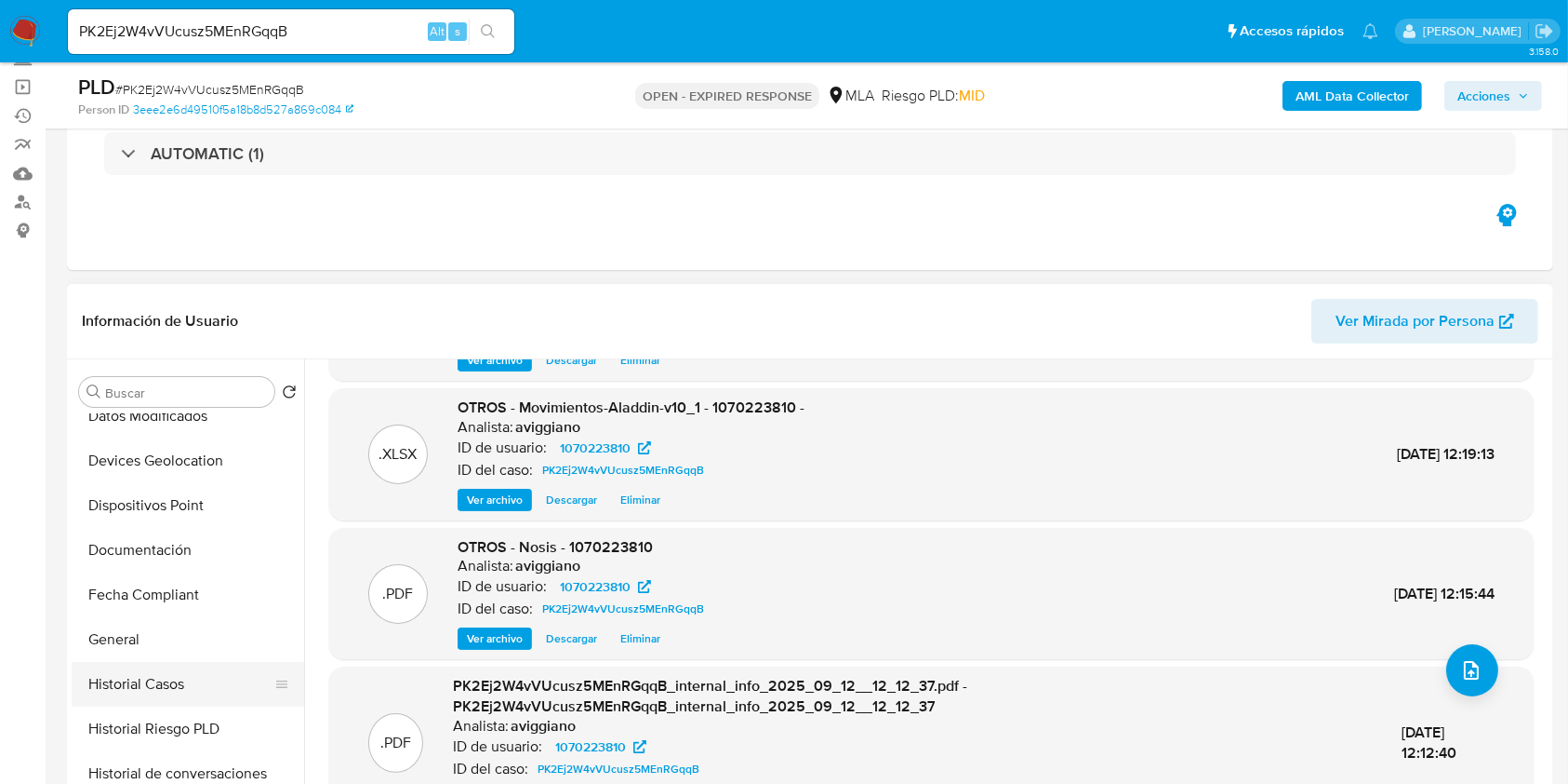
scroll to position [372, 0]
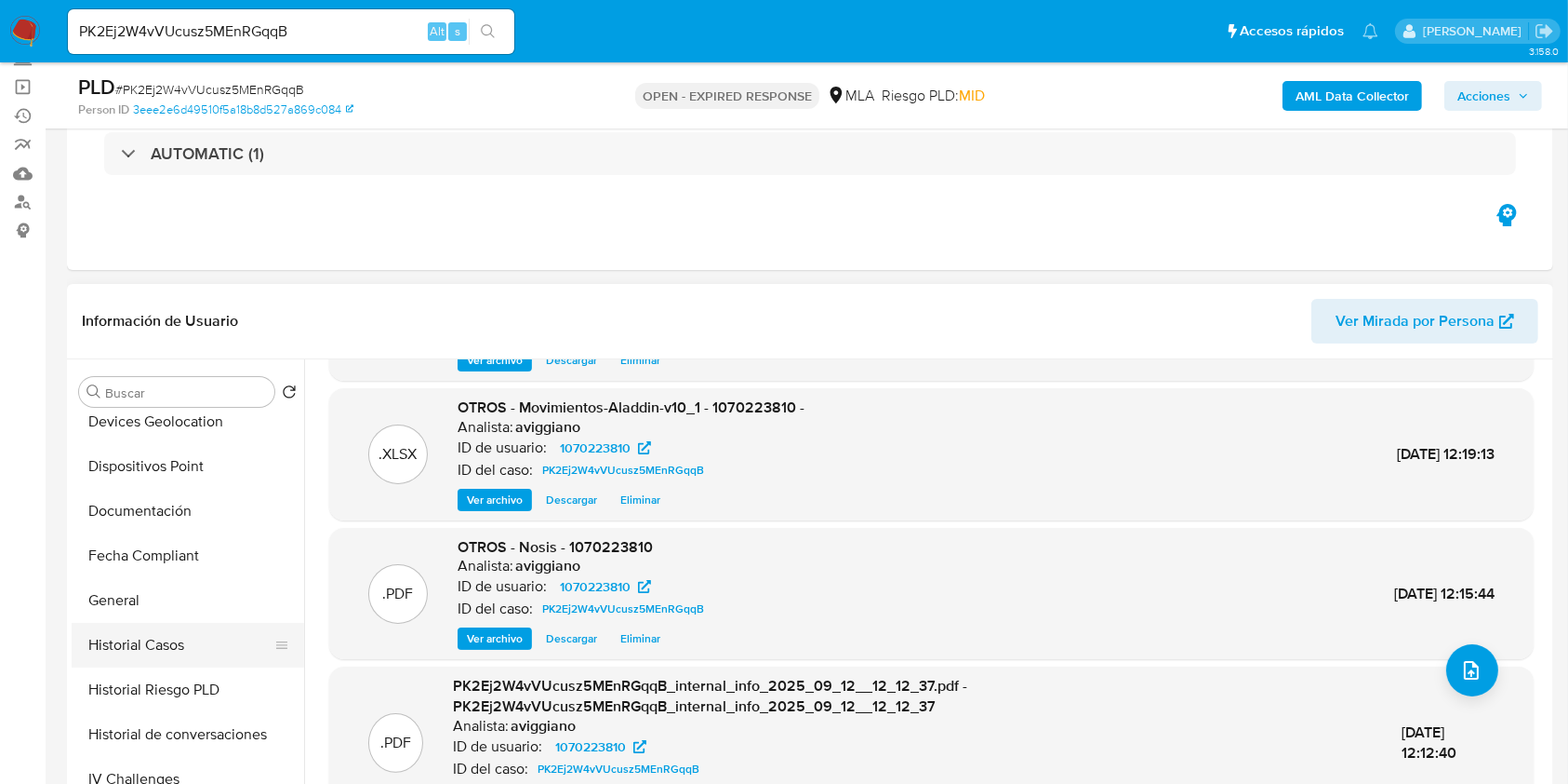
click at [166, 626] on button "Historial Casos" at bounding box center [180, 646] width 218 height 45
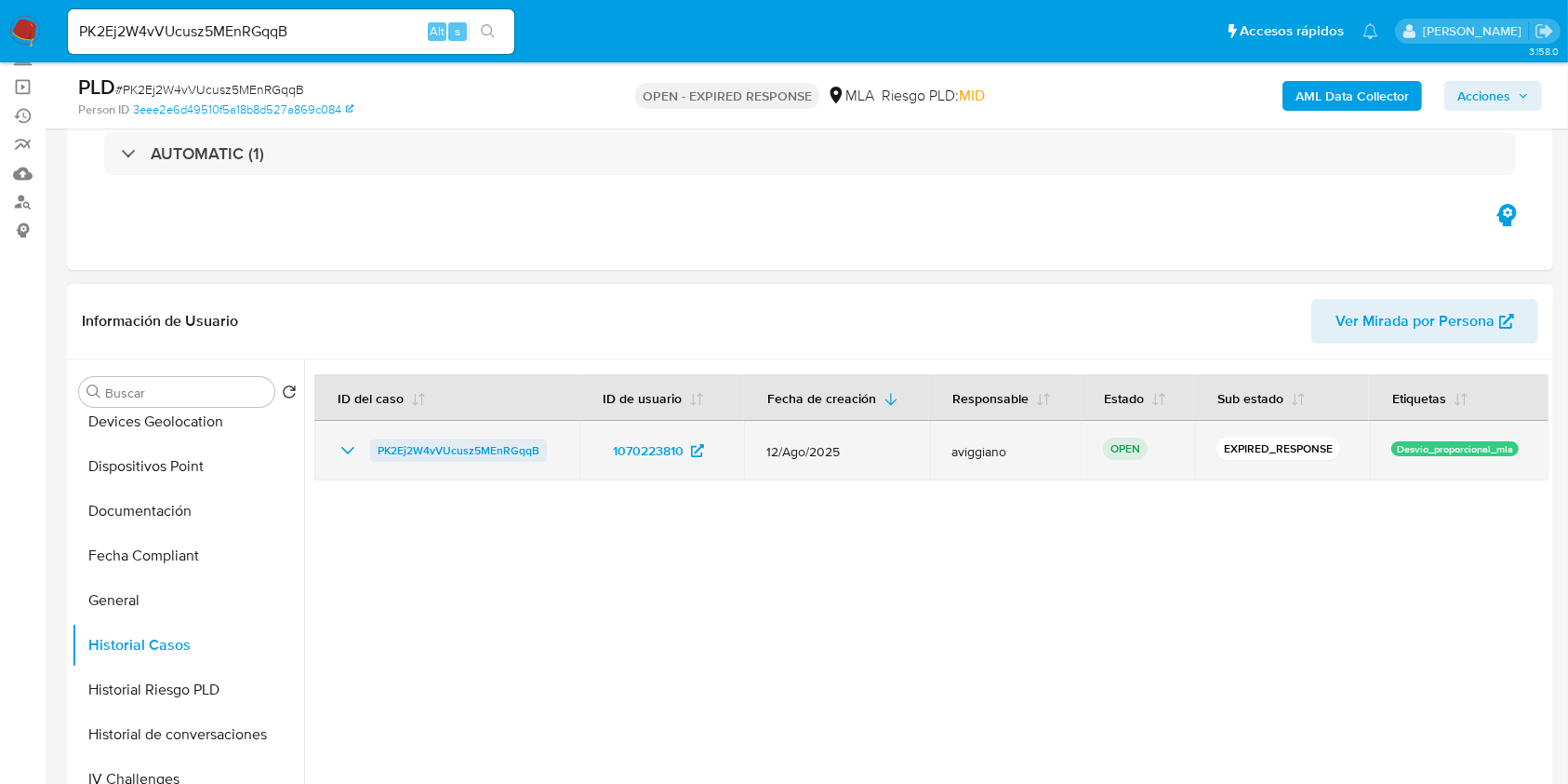
drag, startPoint x: 556, startPoint y: 444, endPoint x: 370, endPoint y: 456, distance: 186.4
click at [370, 456] on td "PK2Ej2W4vVUcusz5MEnRGqqB" at bounding box center [447, 450] width 265 height 60
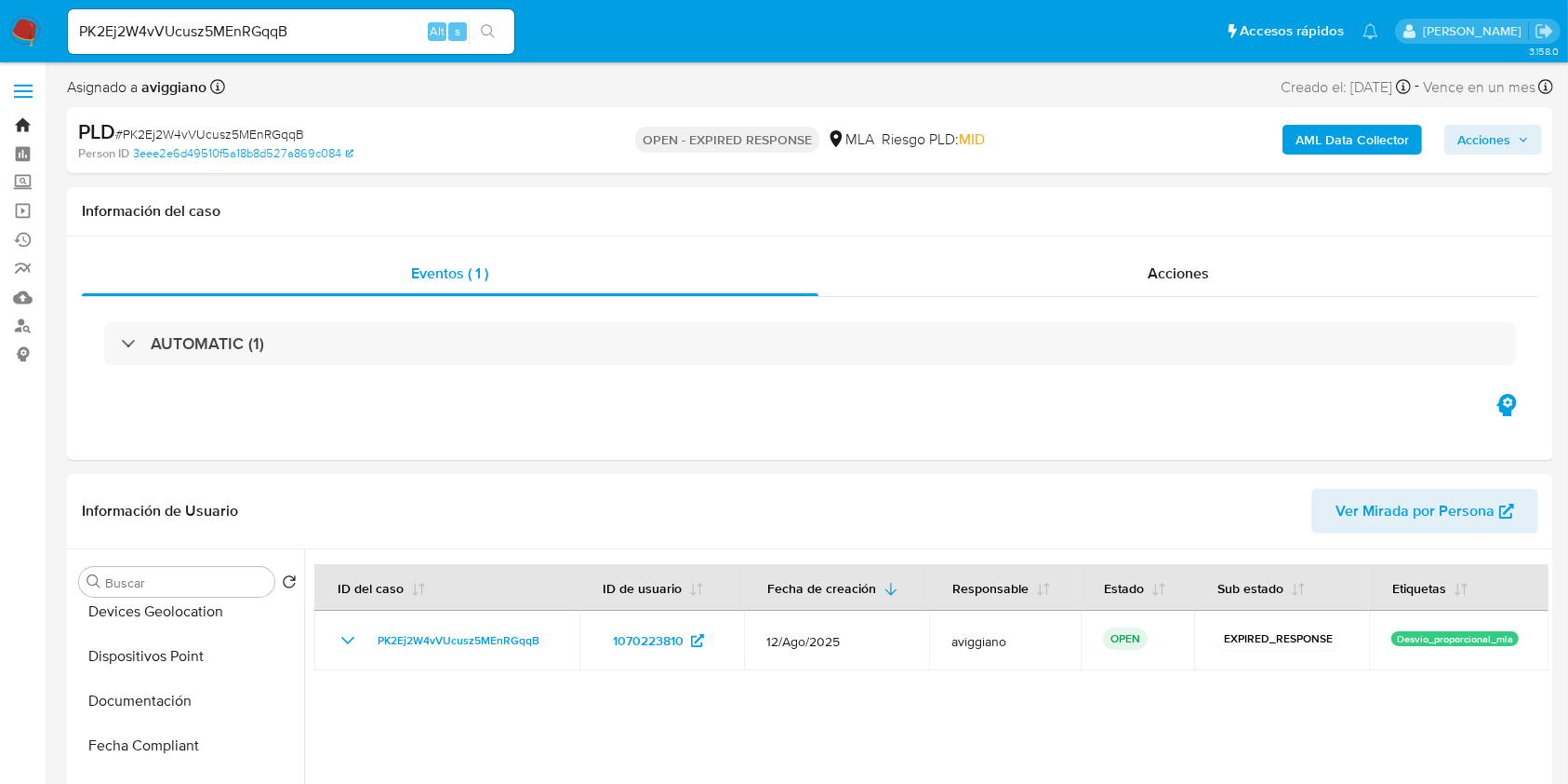
click at [20, 123] on link "Bandeja" at bounding box center [111, 125] width 222 height 28
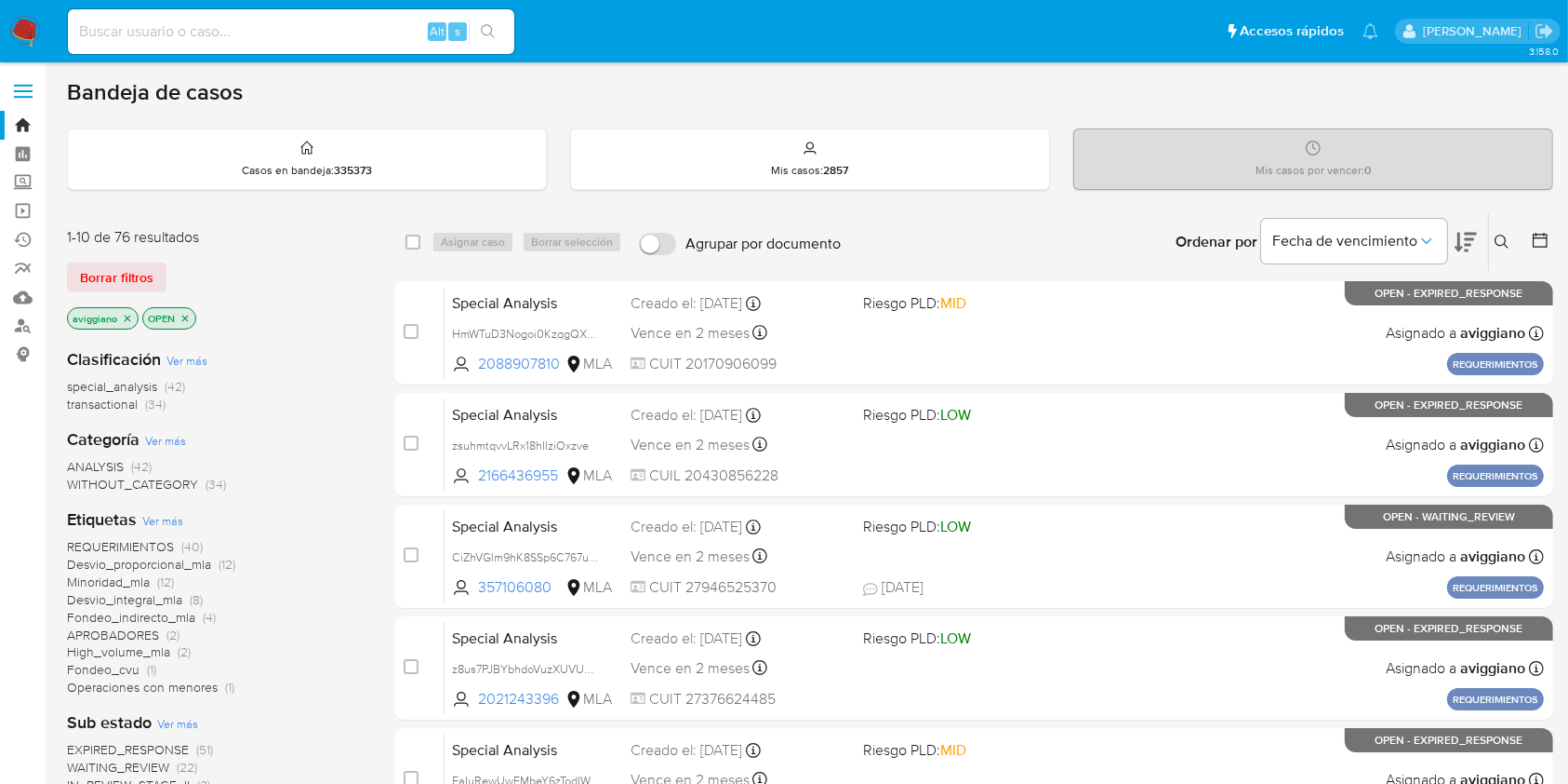
click at [1508, 235] on icon at bounding box center [1501, 241] width 15 height 15
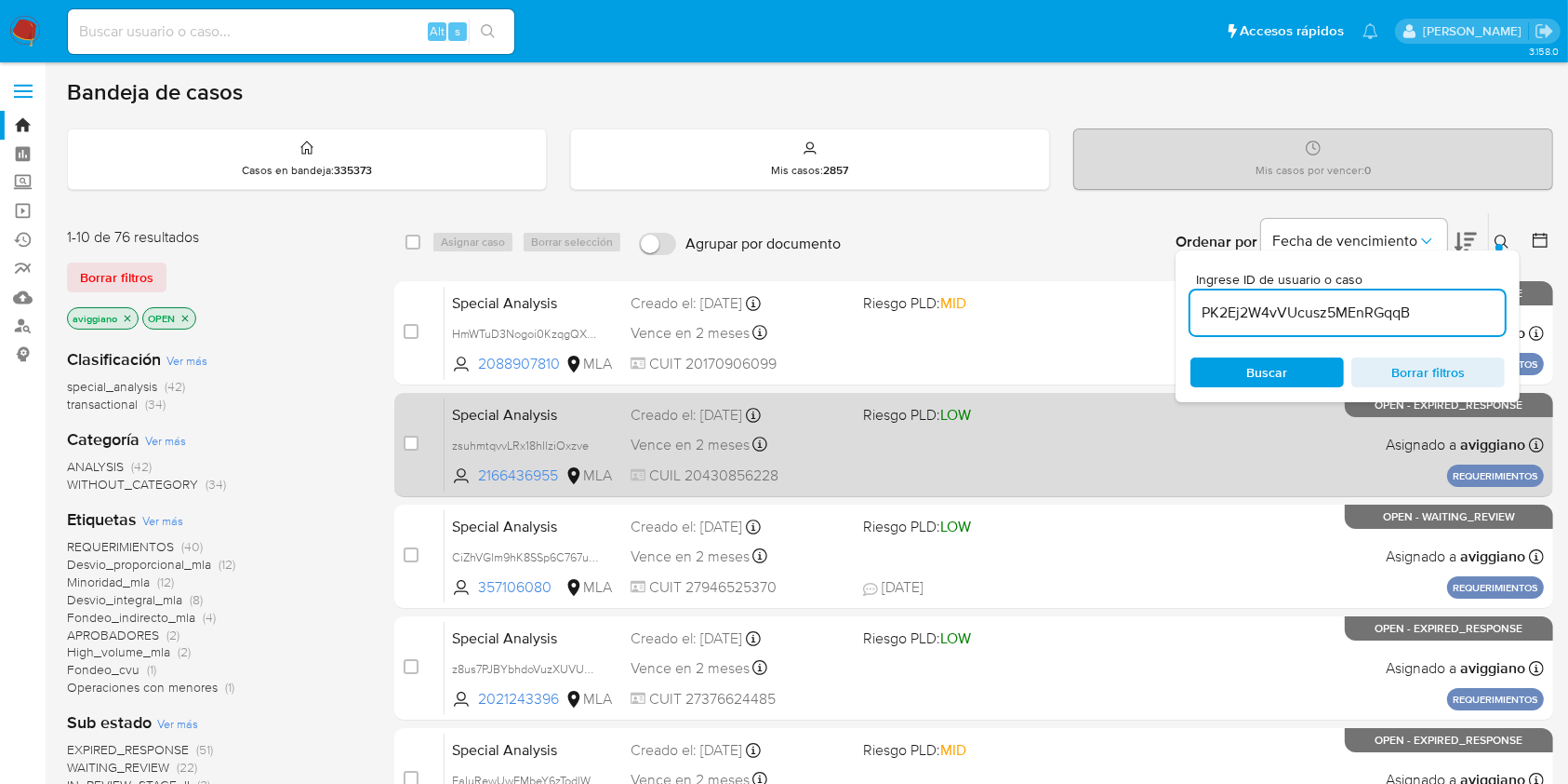
type input "PK2Ej2W4vVUcusz5MEnRGqqB"
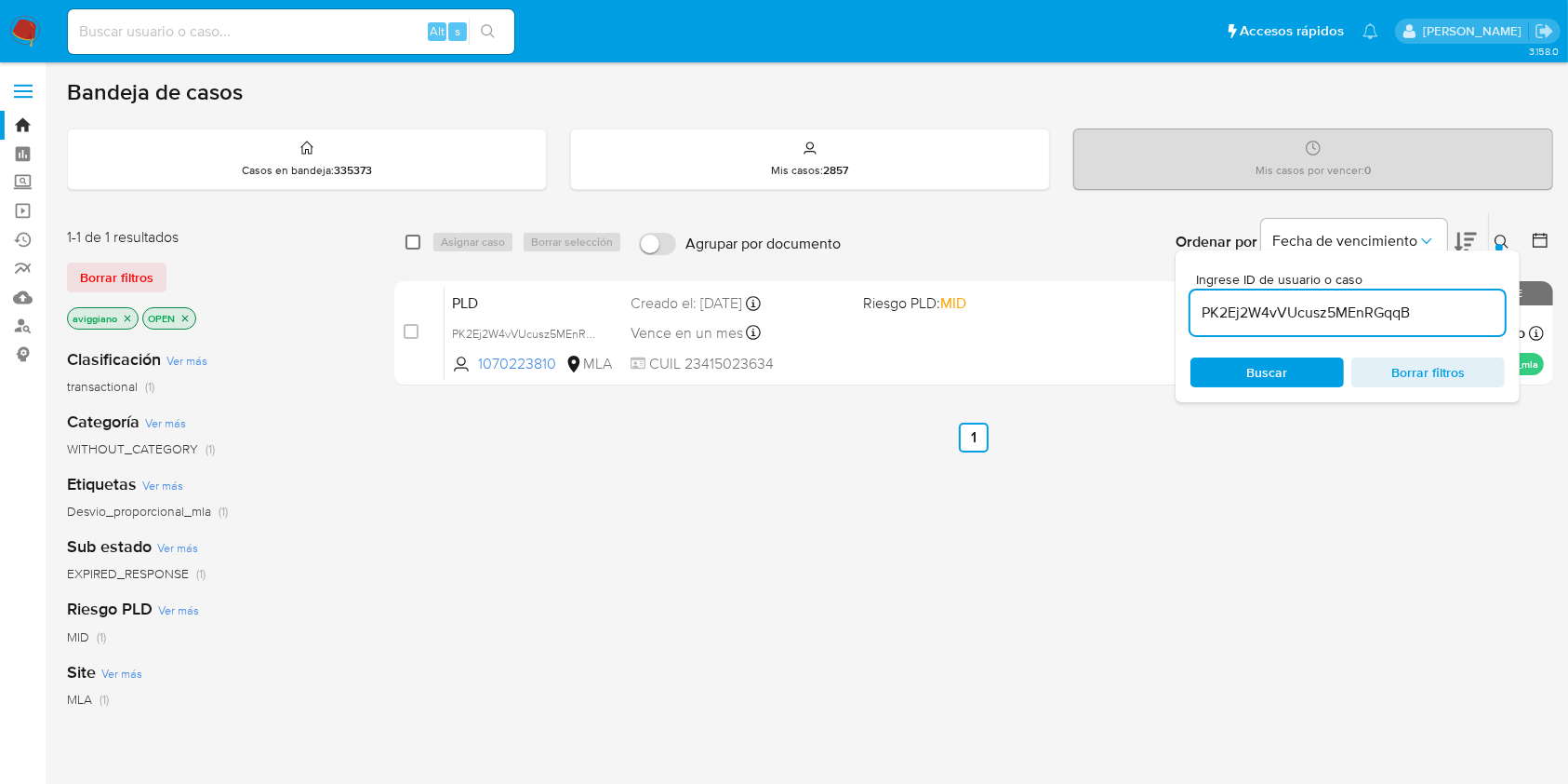
click at [408, 241] on input "checkbox" at bounding box center [413, 241] width 15 height 15
checkbox input "true"
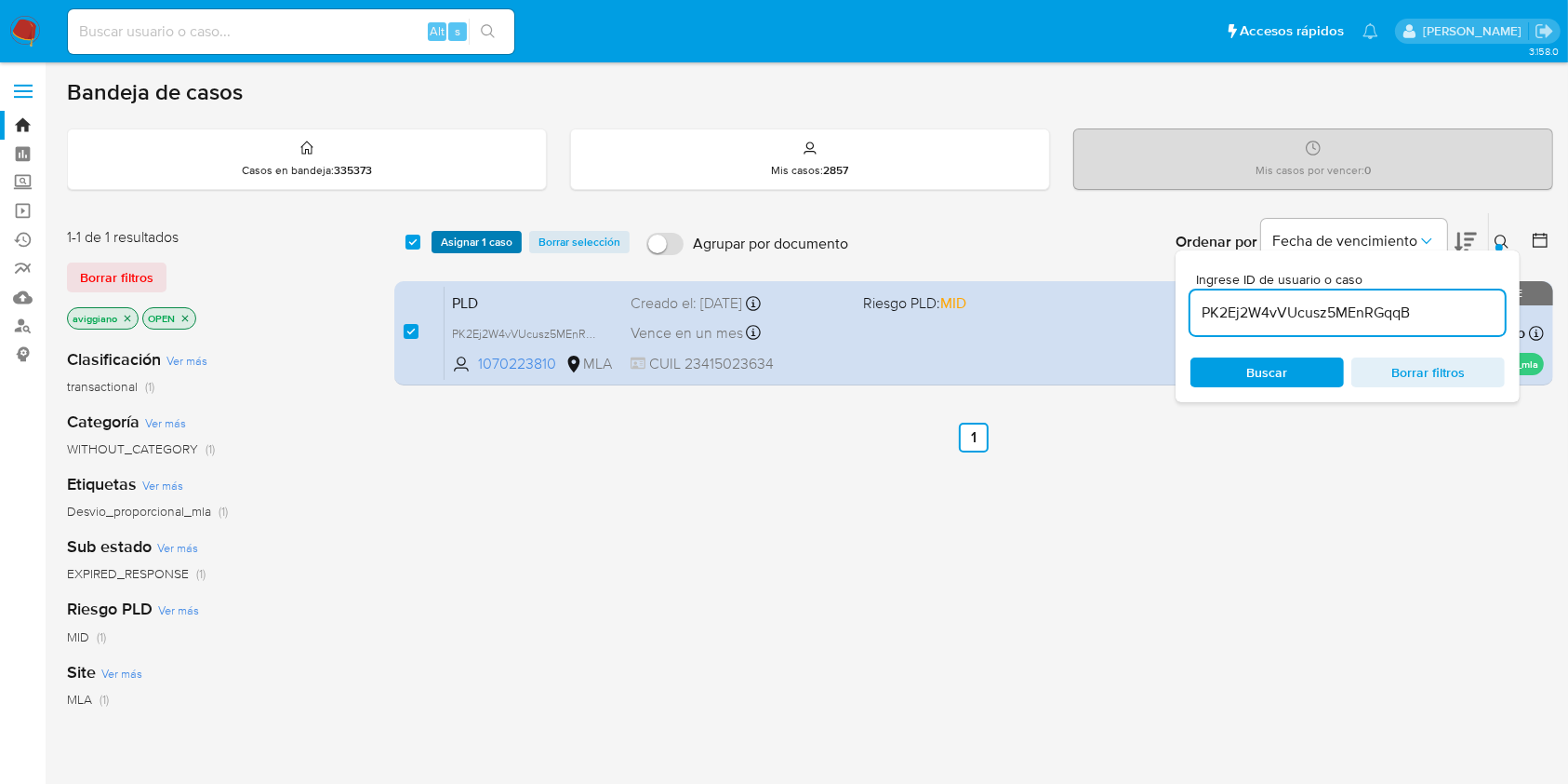
click at [438, 244] on button "Asignar 1 caso" at bounding box center [477, 241] width 90 height 23
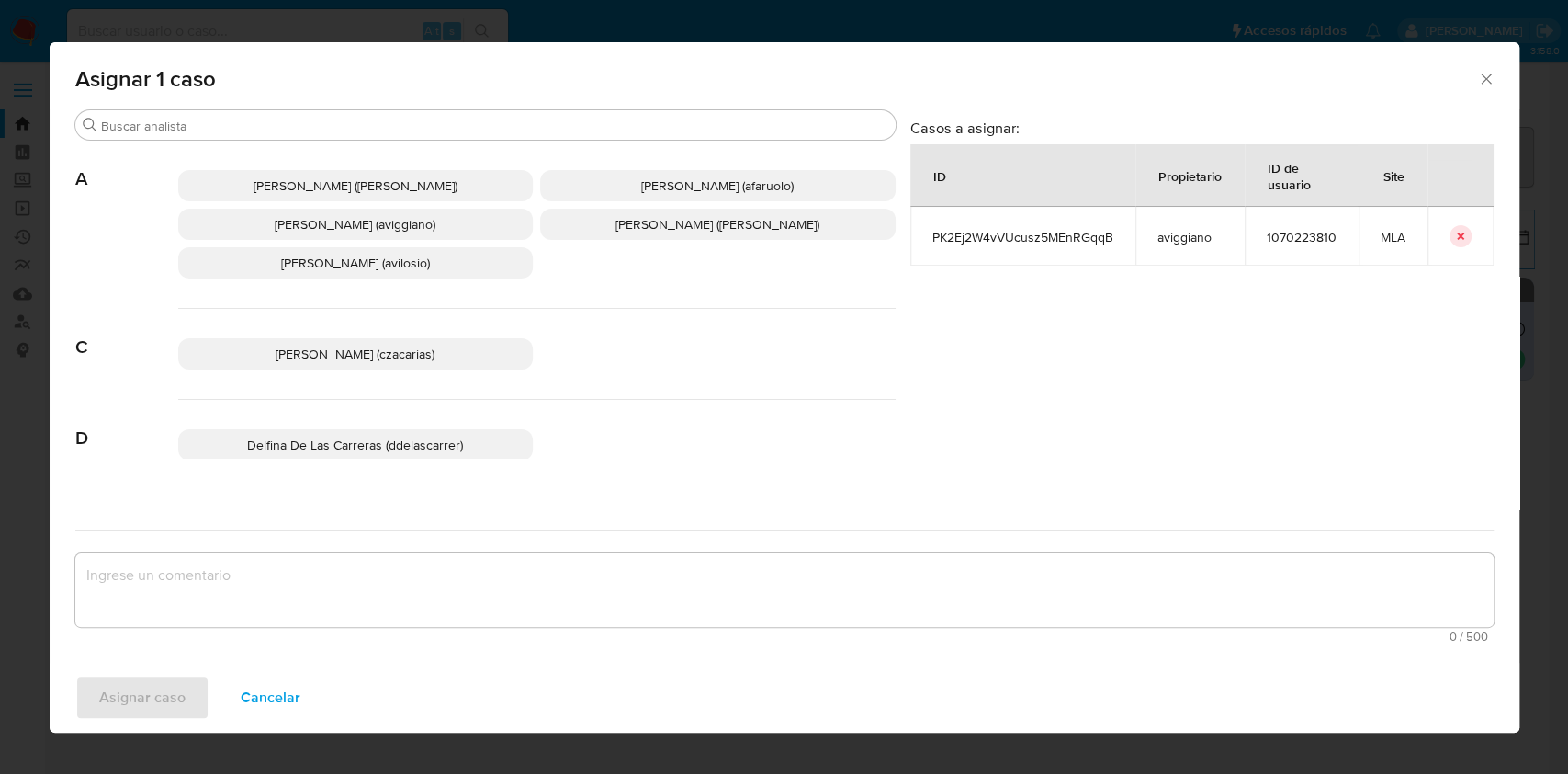
drag, startPoint x: 411, startPoint y: 225, endPoint x: 419, endPoint y: 236, distance: 13.6
click at [412, 224] on span "[PERSON_NAME] (aviggiano)" at bounding box center [355, 224] width 161 height 18
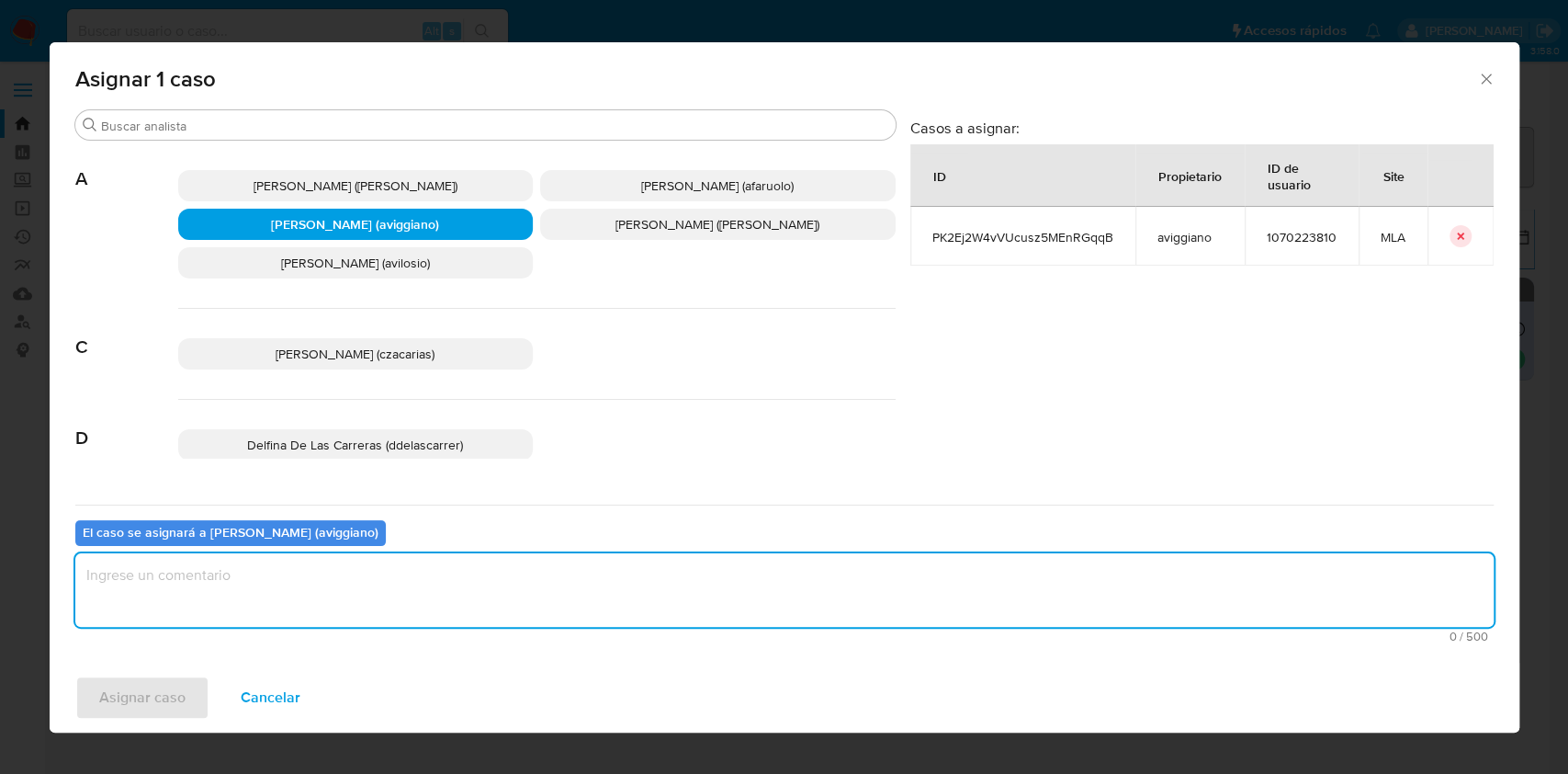
click at [435, 563] on textarea "assign-modal" at bounding box center [784, 590] width 1419 height 74
click at [169, 698] on span "Asignar caso" at bounding box center [141, 697] width 86 height 41
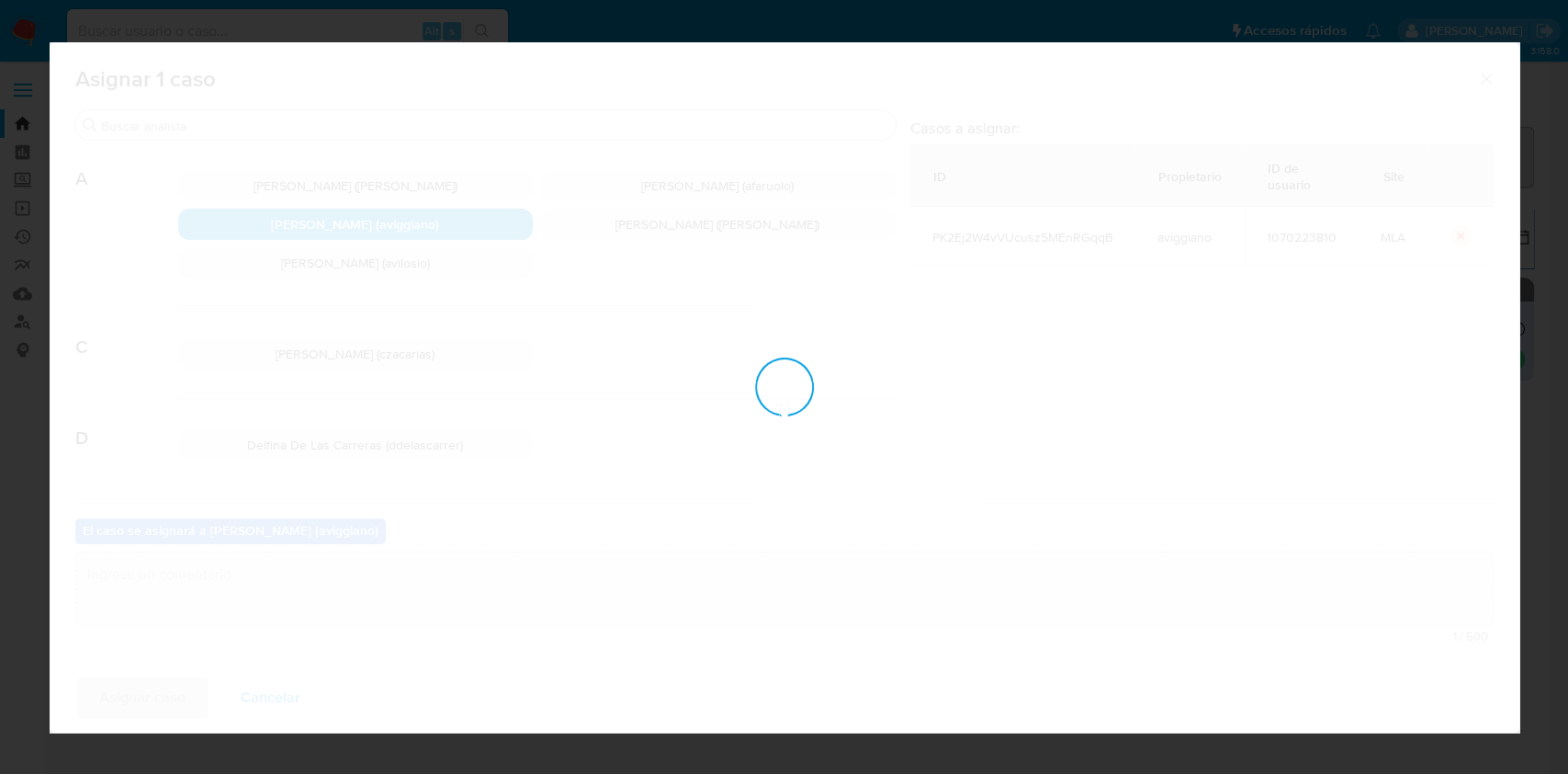
checkbox input "false"
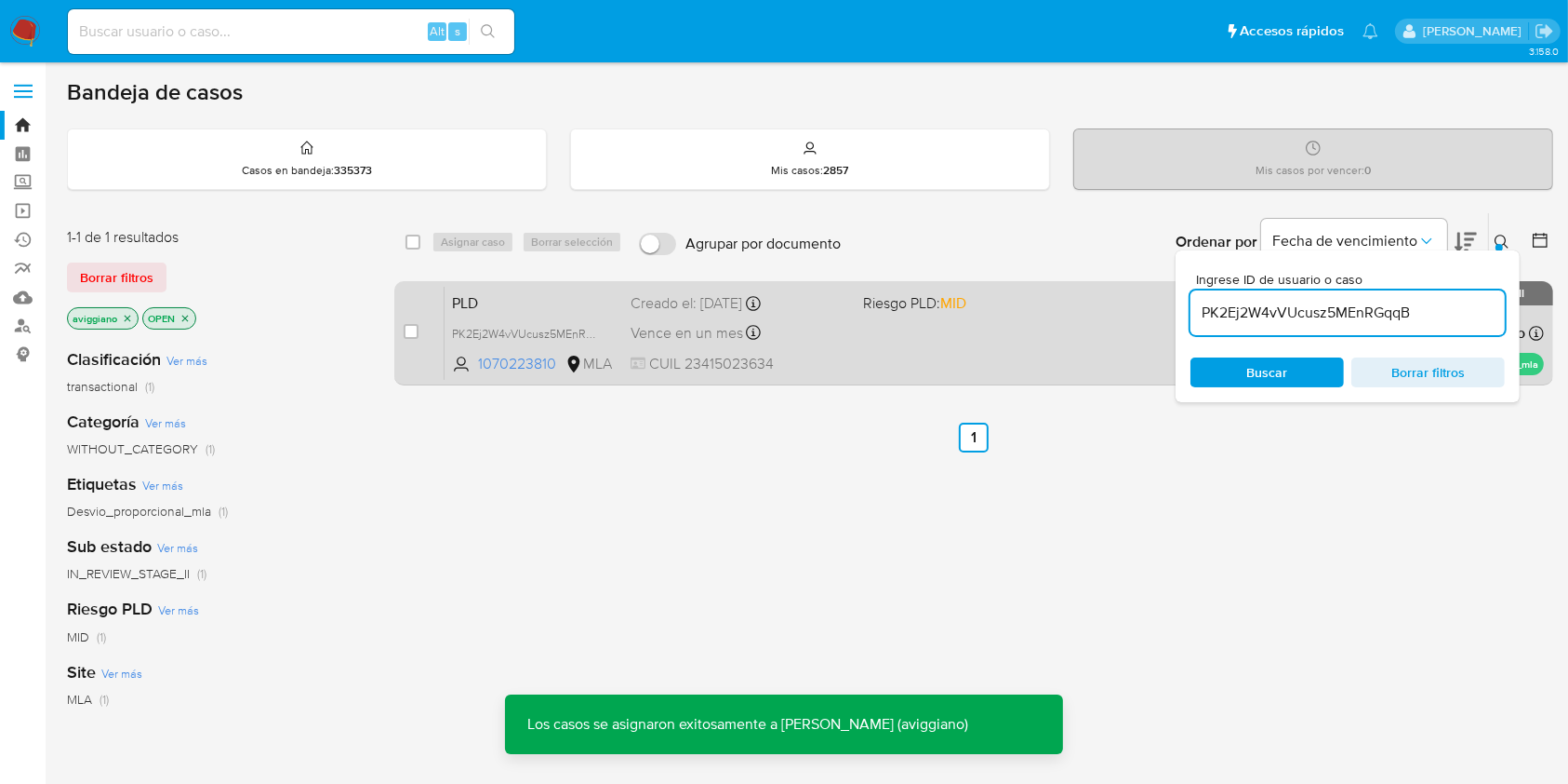
click at [863, 347] on div "PLD PK2Ej2W4vVUcusz5MEnRGqqB 1070223810 MLA Riesgo PLD: MID Creado el: 12/08/20…" at bounding box center [993, 333] width 1099 height 94
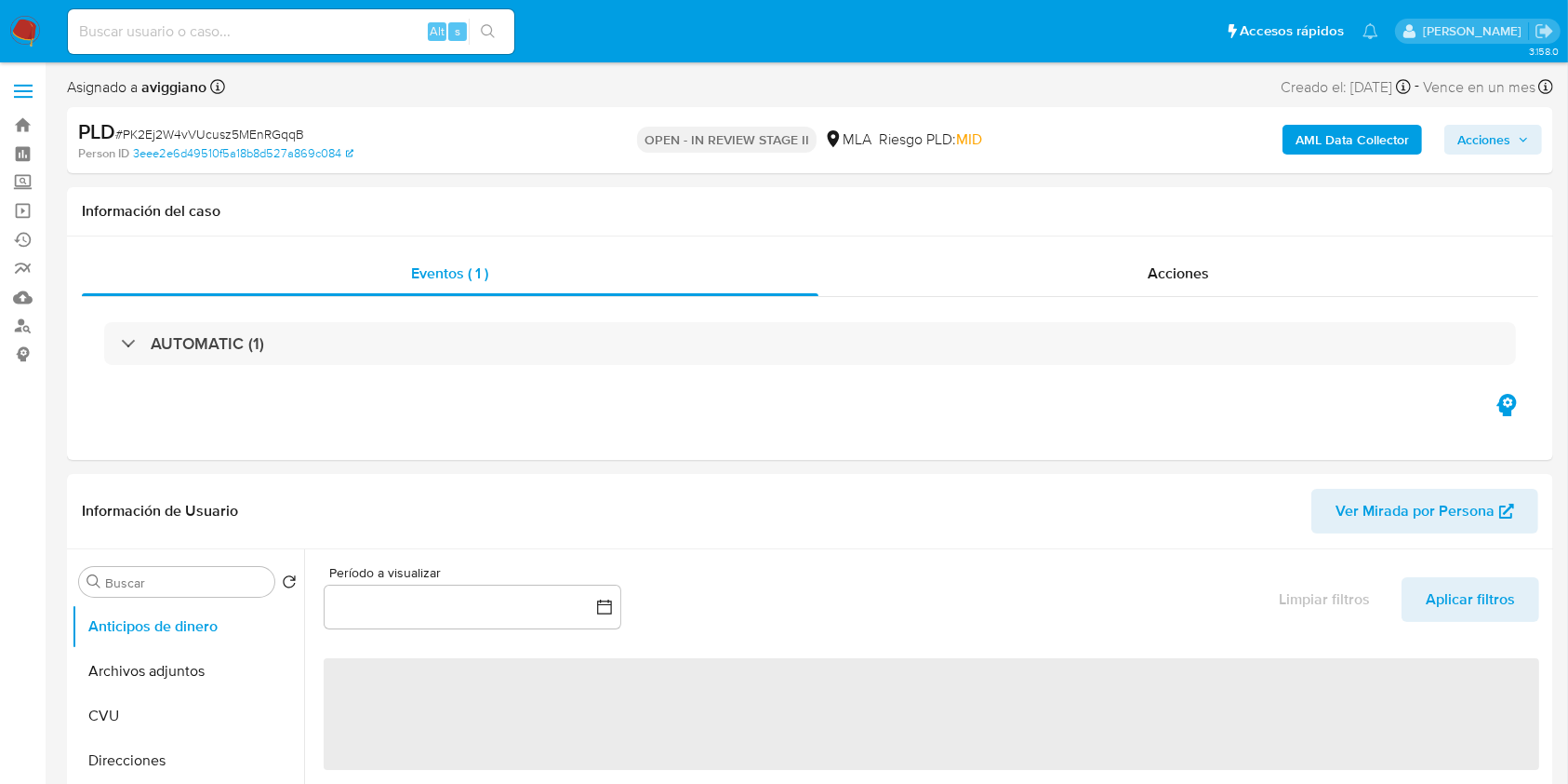
select select "10"
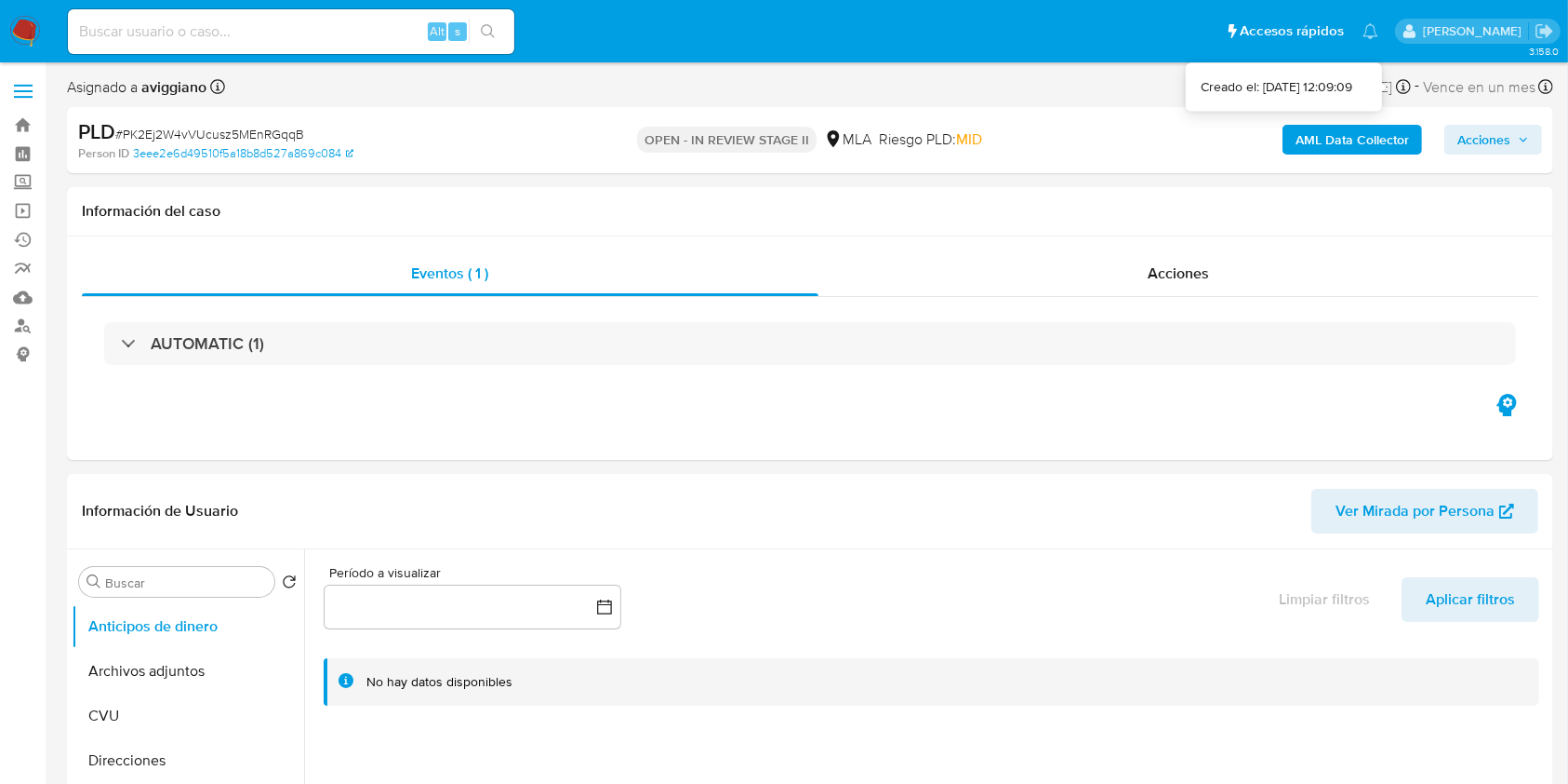
click at [1483, 111] on div "PLD # PK2Ej2W4vVUcusz5MEnRGqqB Person ID 3eee2e6d49510f5a18b8d527a869c084 OPEN …" at bounding box center [810, 139] width 1487 height 66
click at [1483, 125] on span "Acciones" at bounding box center [1484, 139] width 53 height 29
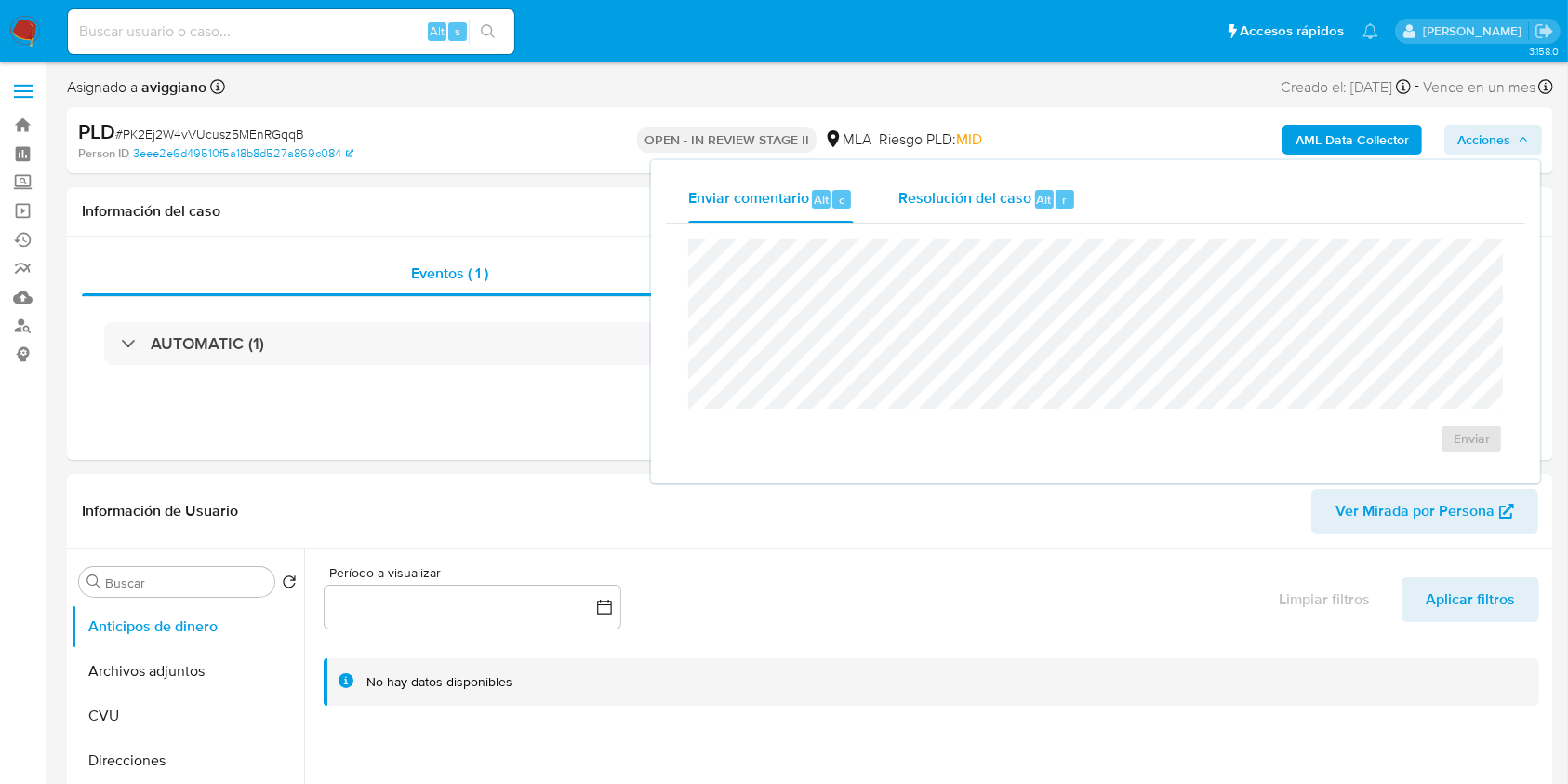
click at [990, 188] on span "Resolución del caso" at bounding box center [965, 199] width 133 height 22
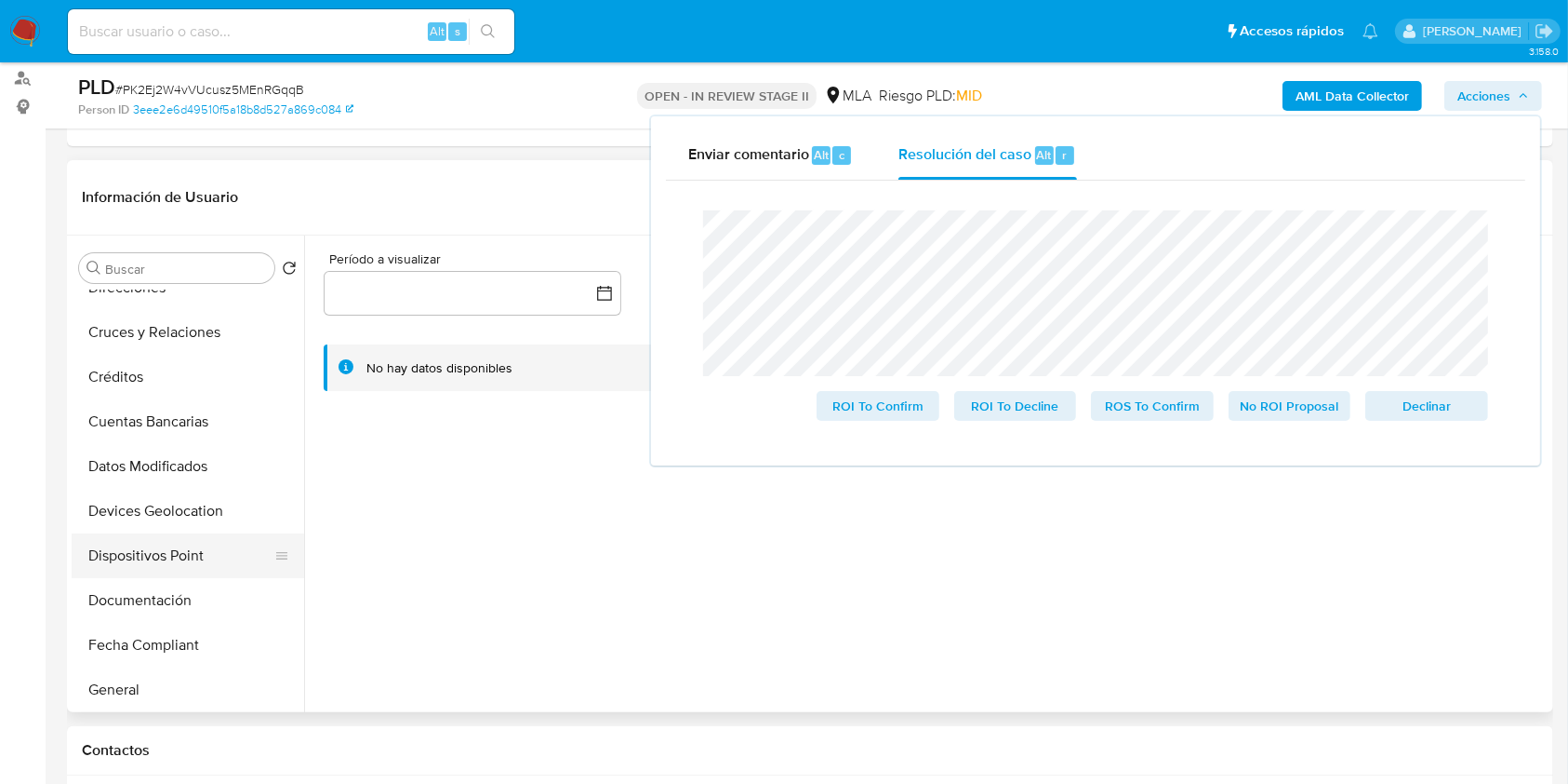
scroll to position [247, 0]
click at [142, 644] on button "Historial Casos" at bounding box center [180, 647] width 218 height 45
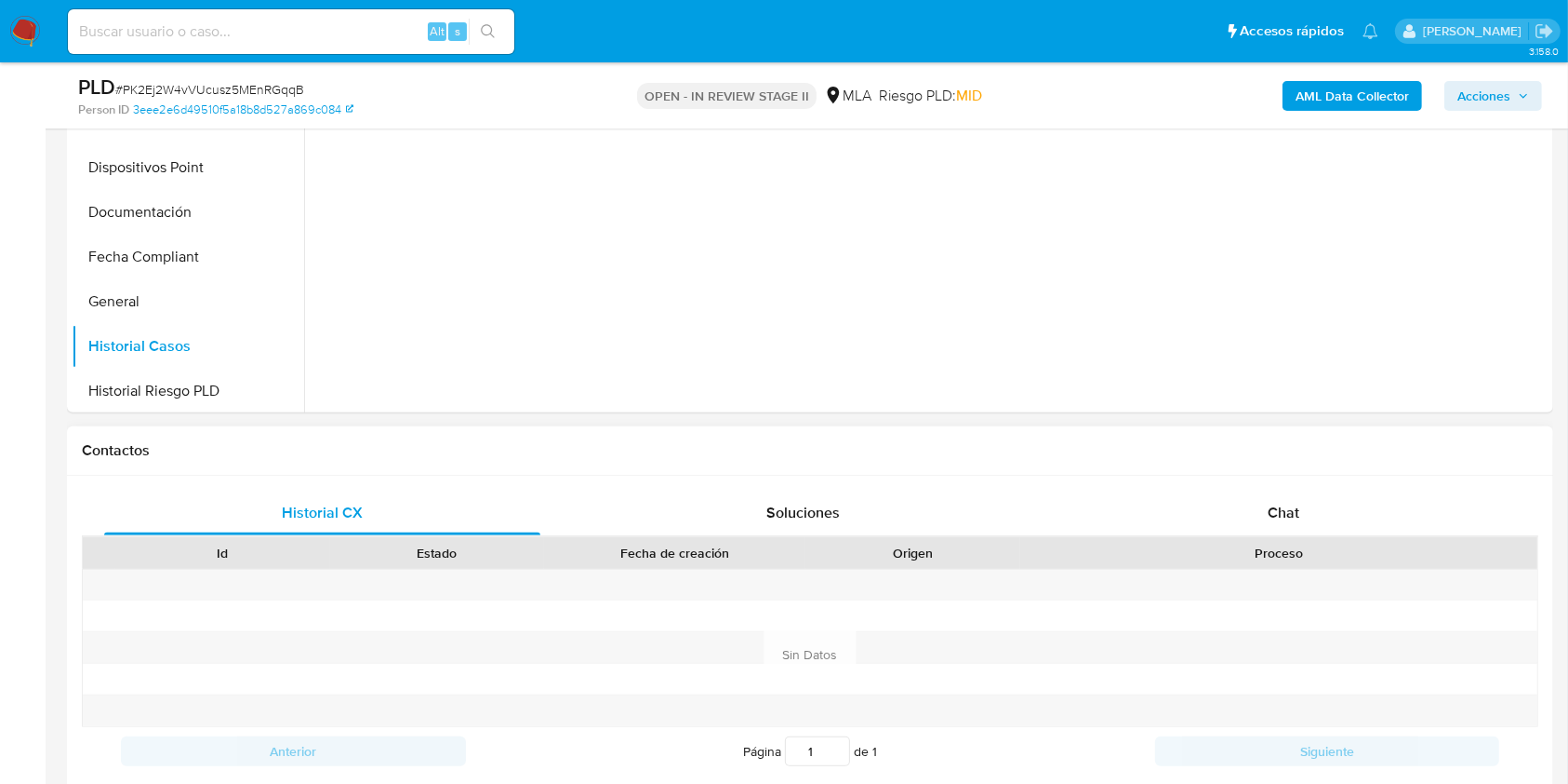
scroll to position [745, 0]
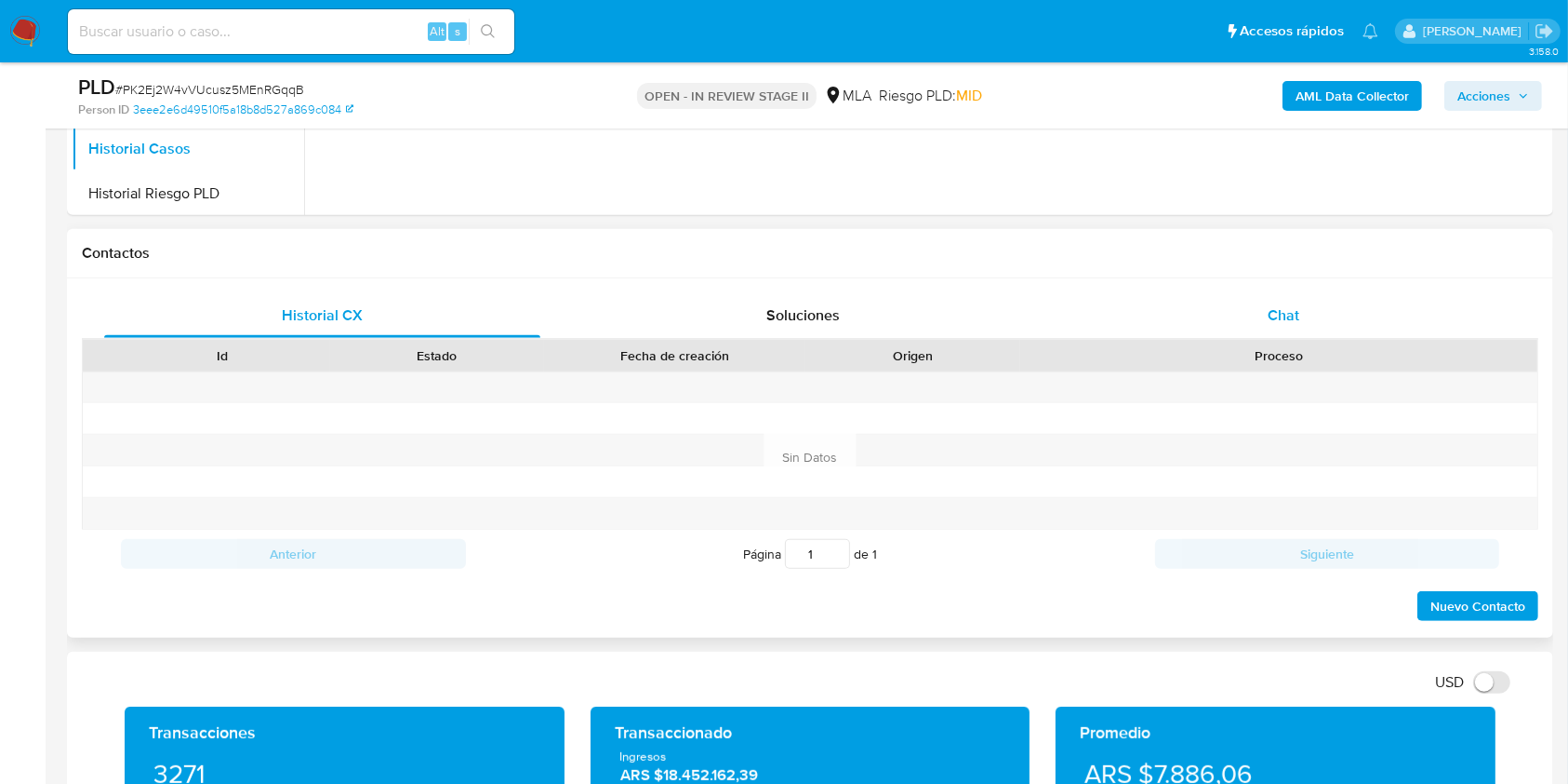
click at [1274, 311] on span "Chat" at bounding box center [1284, 315] width 31 height 22
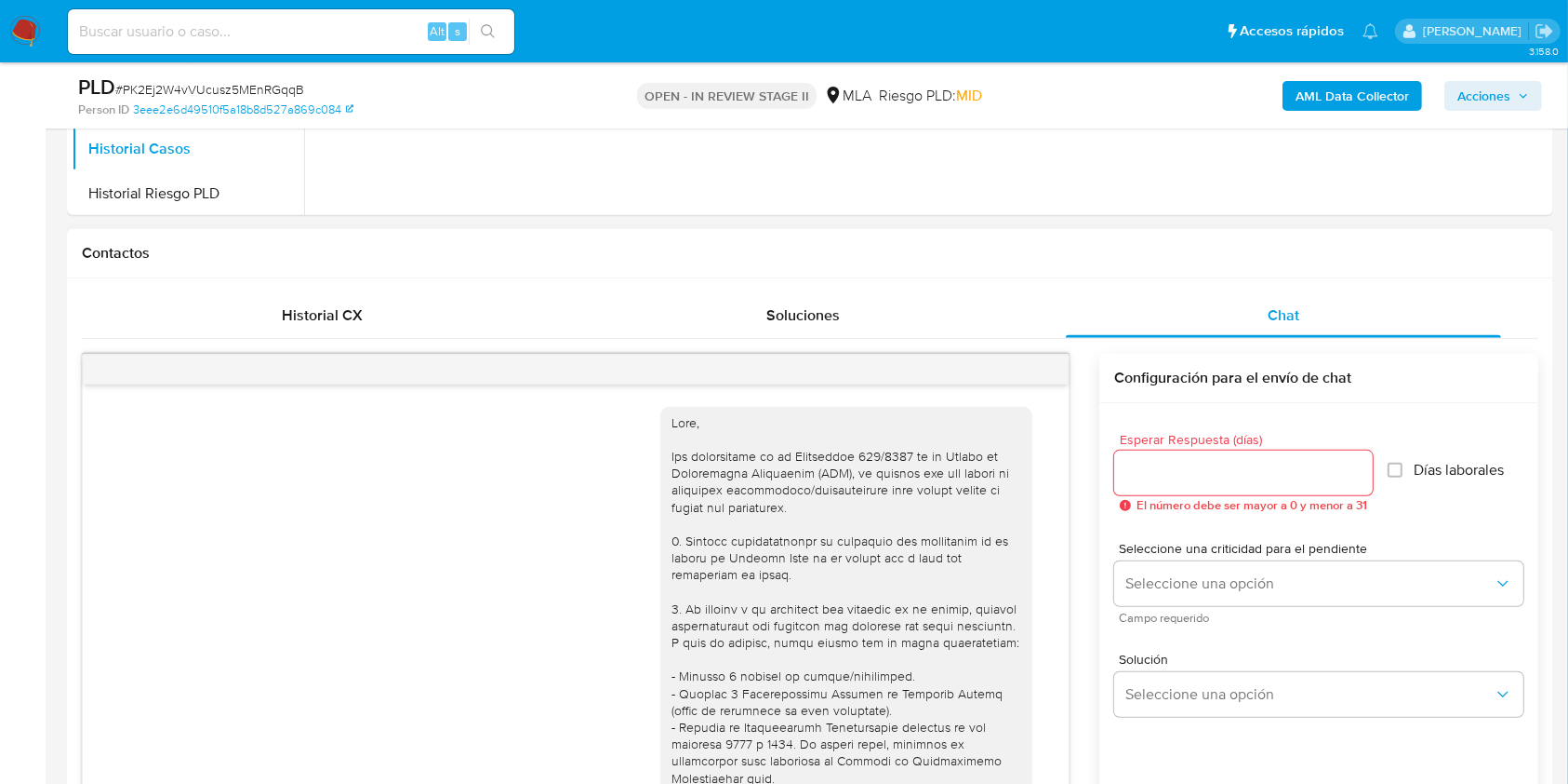
scroll to position [1052, 0]
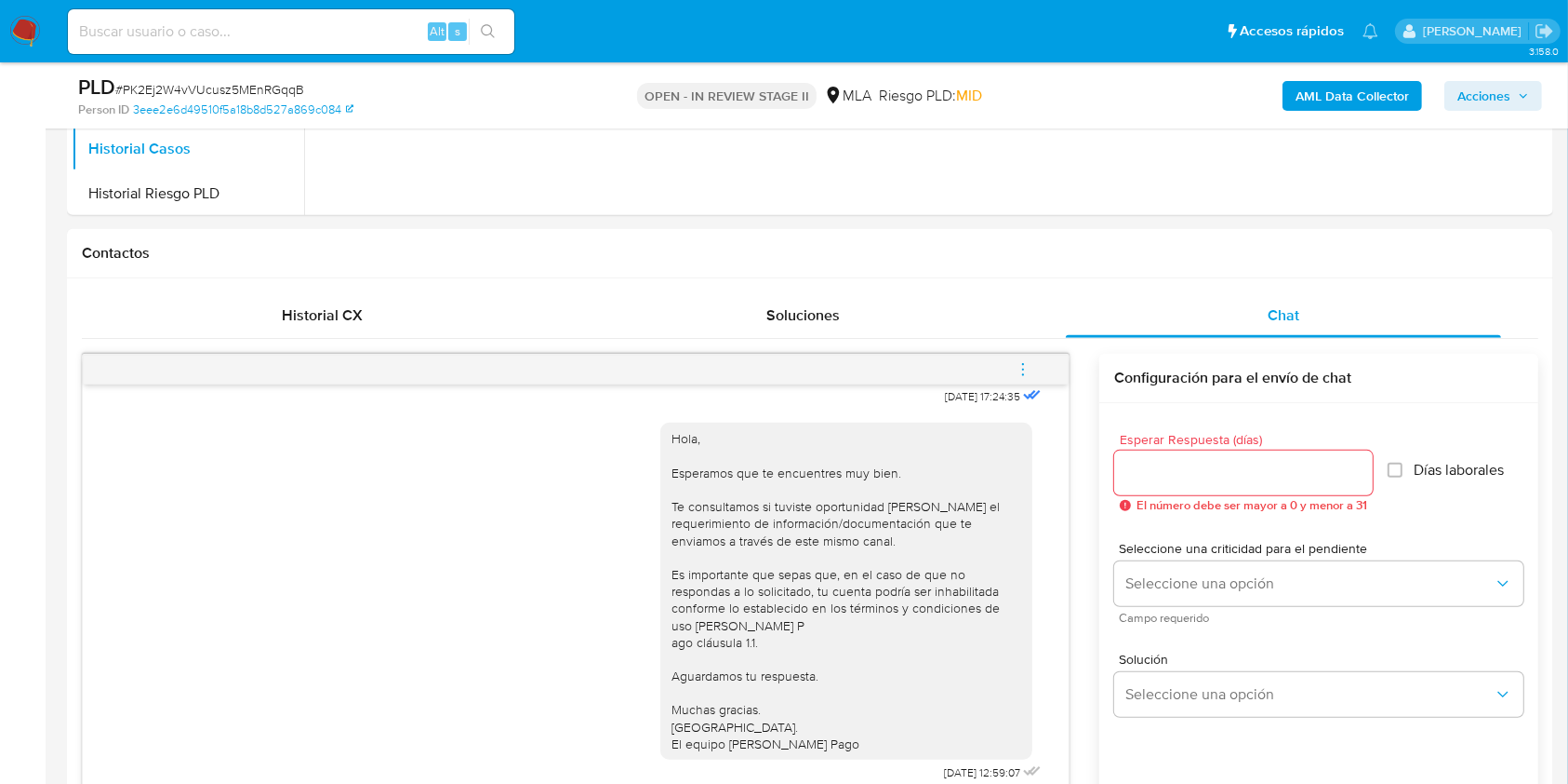
click at [1021, 374] on icon "menu-action" at bounding box center [1023, 369] width 17 height 17
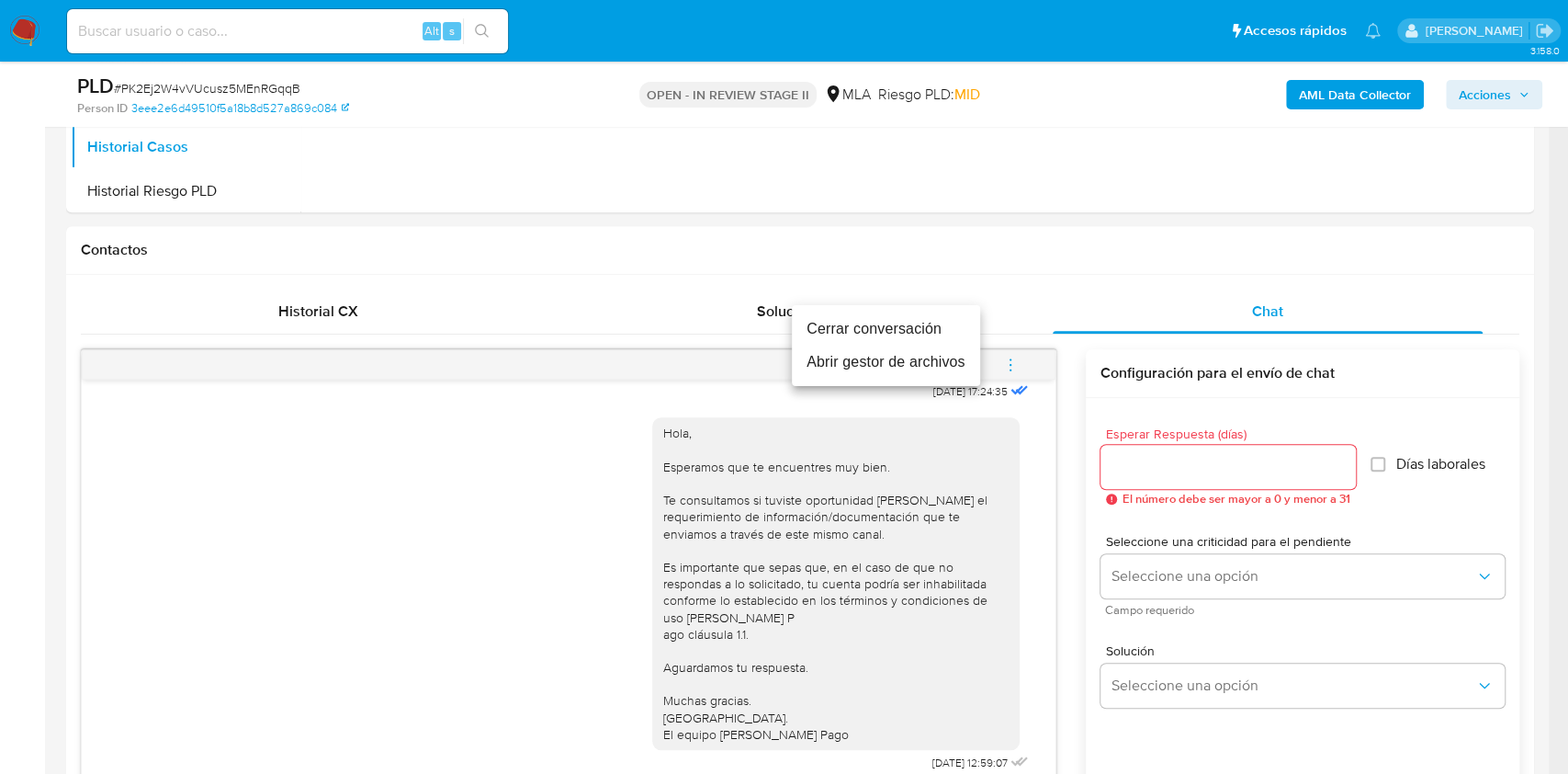
click at [863, 336] on li "Cerrar conversación" at bounding box center [886, 329] width 188 height 33
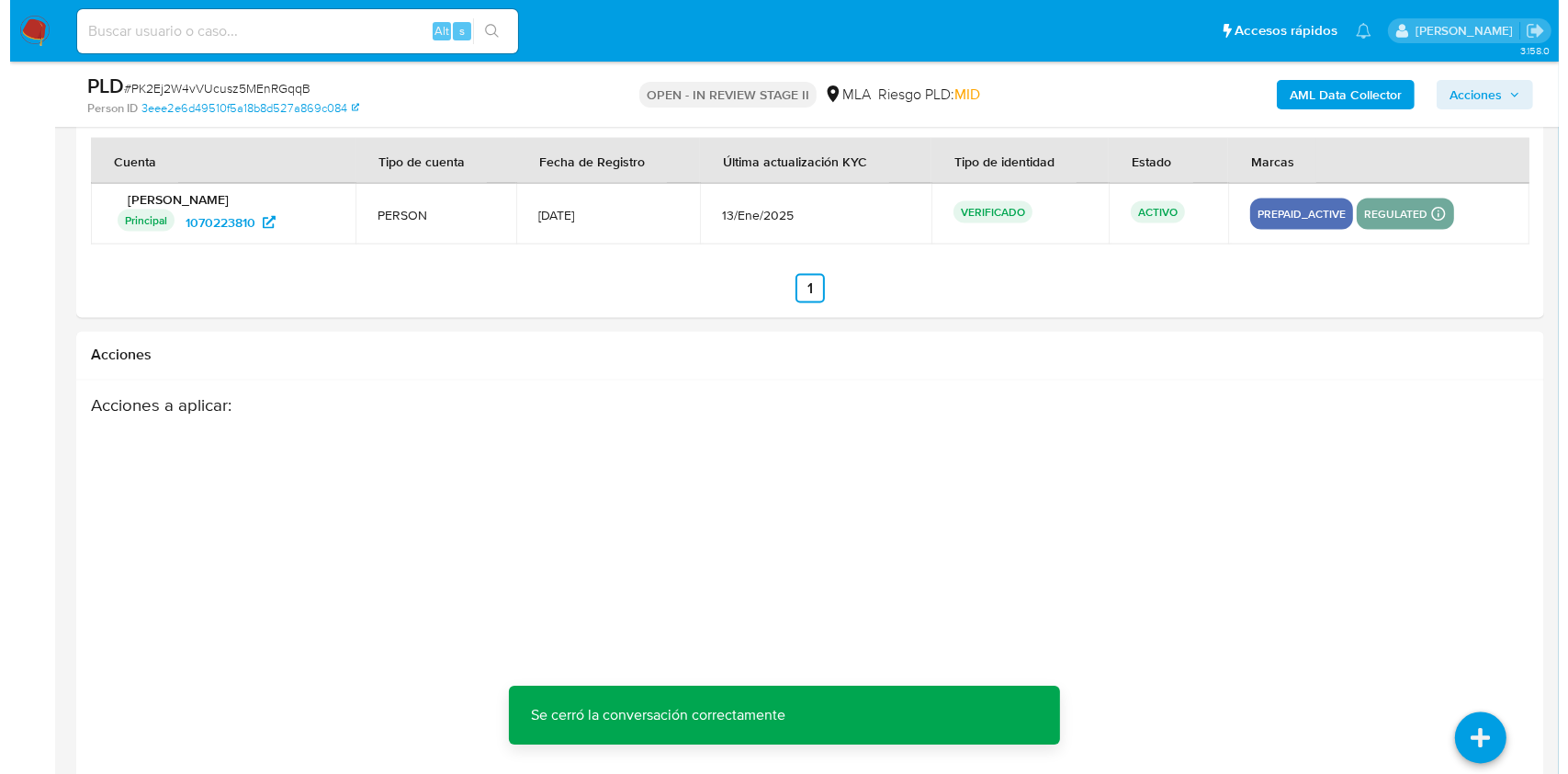
scroll to position [3249, 0]
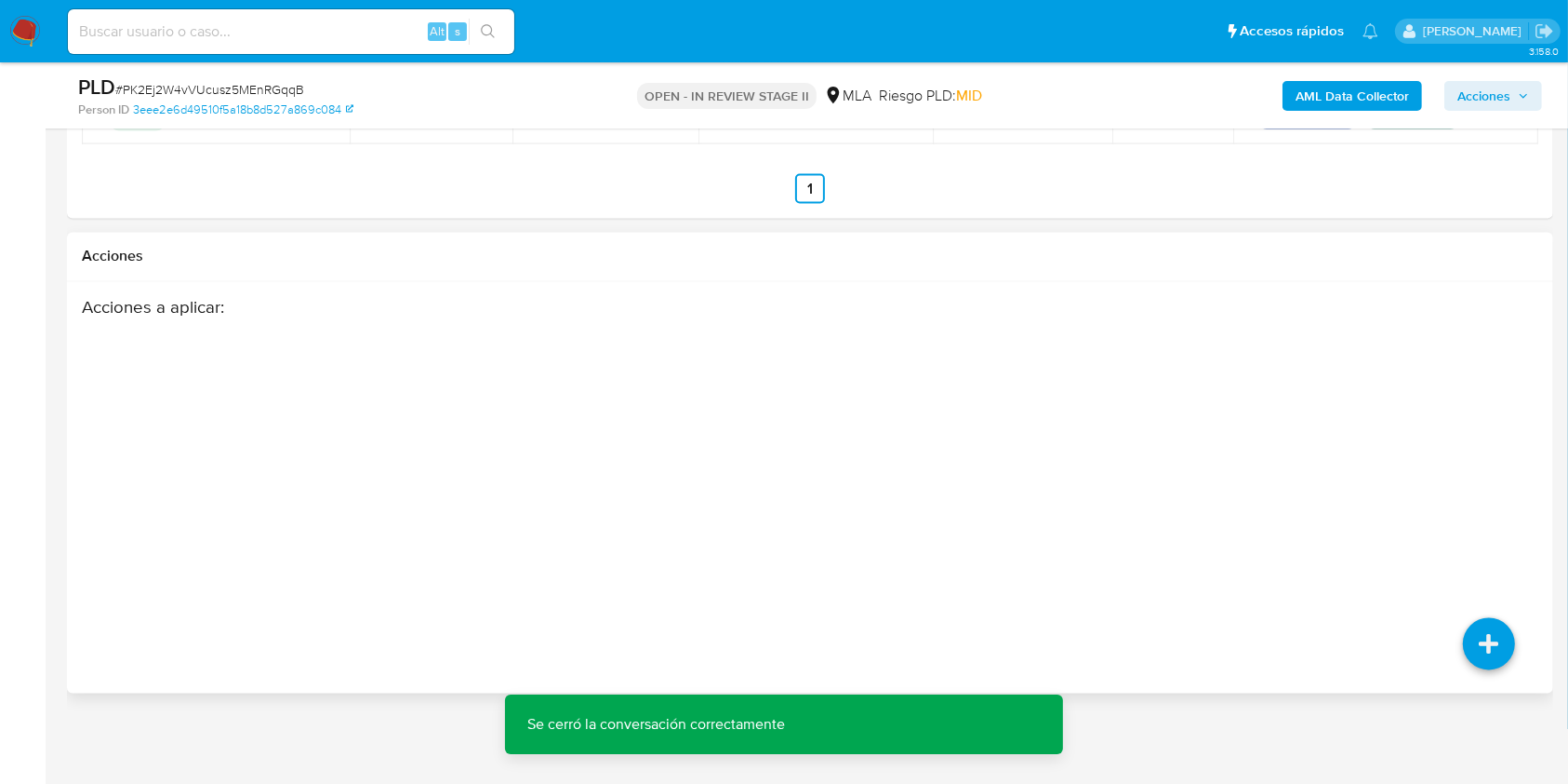
click at [1466, 516] on div "Acciones a aplicar :" at bounding box center [809, 446] width 1456 height 298
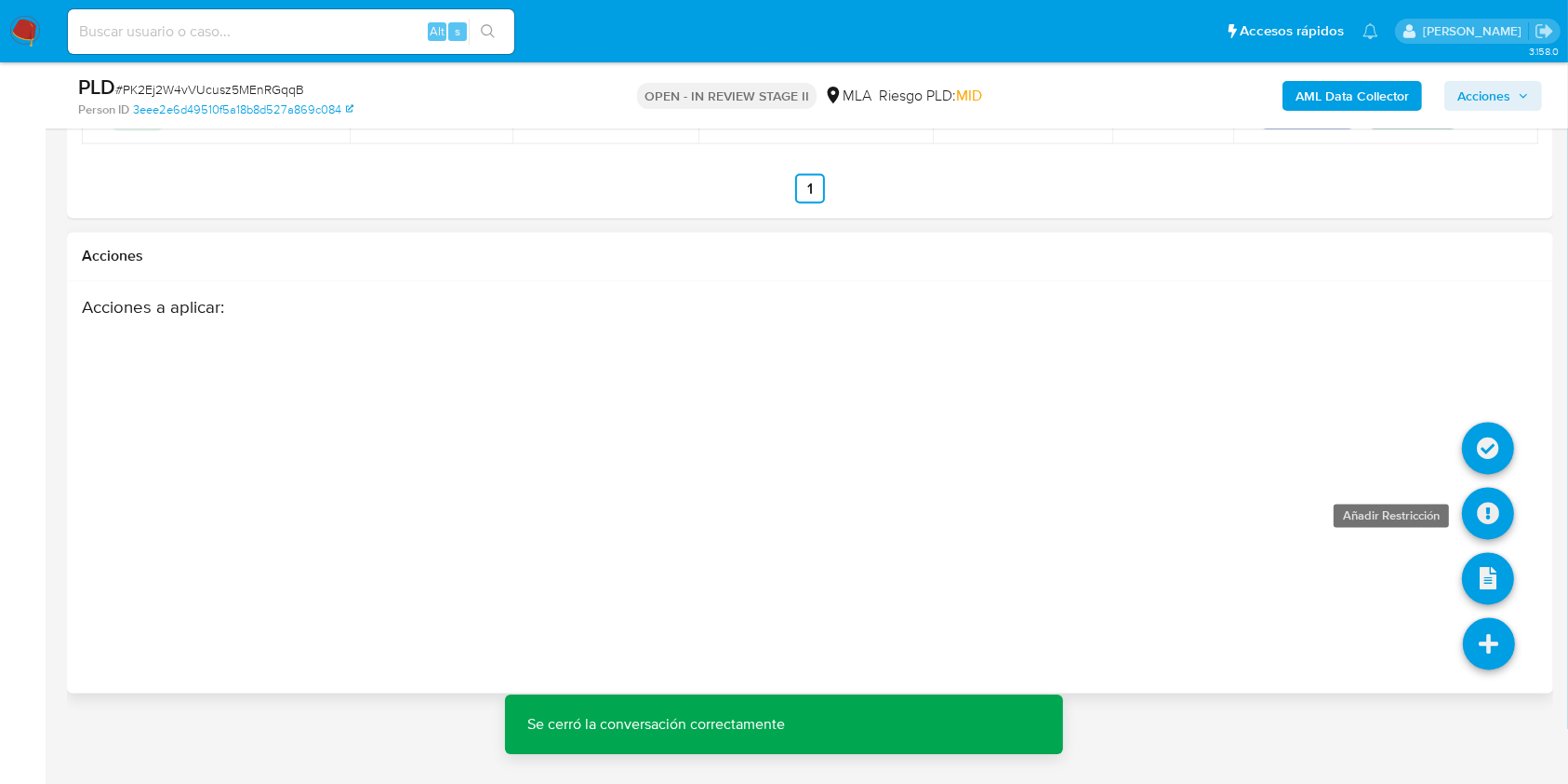
click at [1477, 508] on icon at bounding box center [1488, 513] width 52 height 52
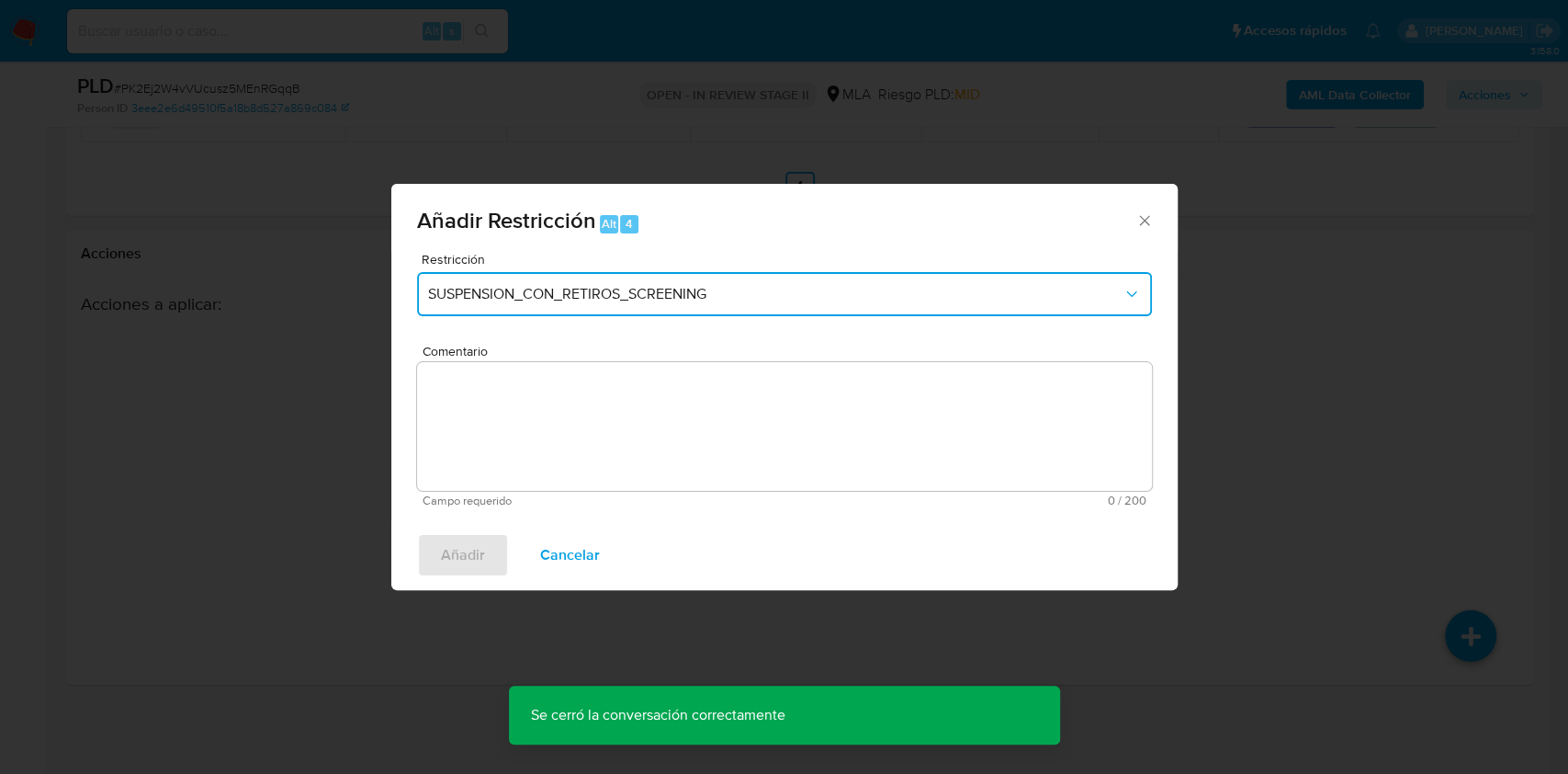
click at [659, 285] on span "SUSPENSION_CON_RETIROS_SCREENING" at bounding box center [775, 294] width 694 height 18
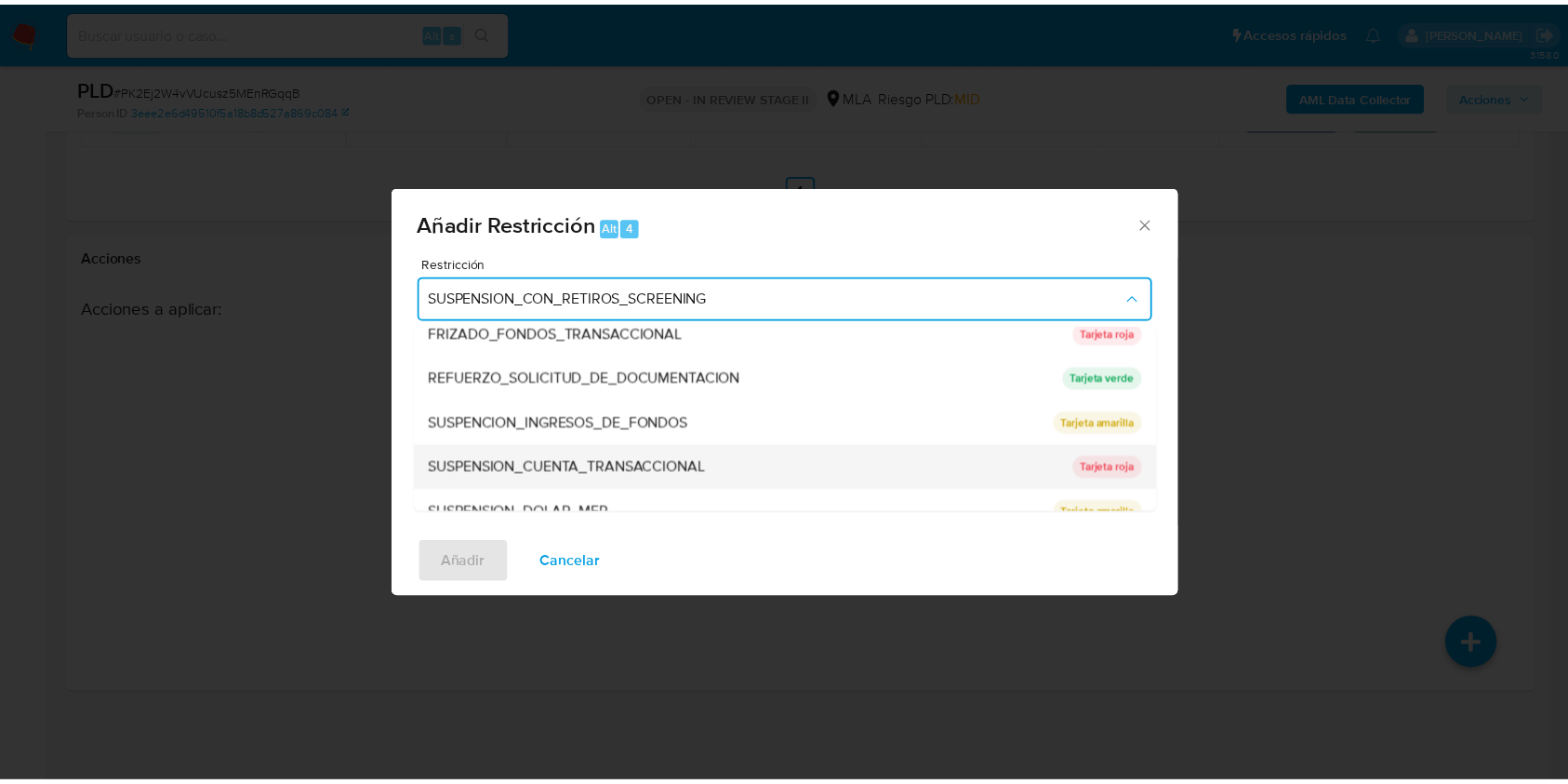
scroll to position [394, 0]
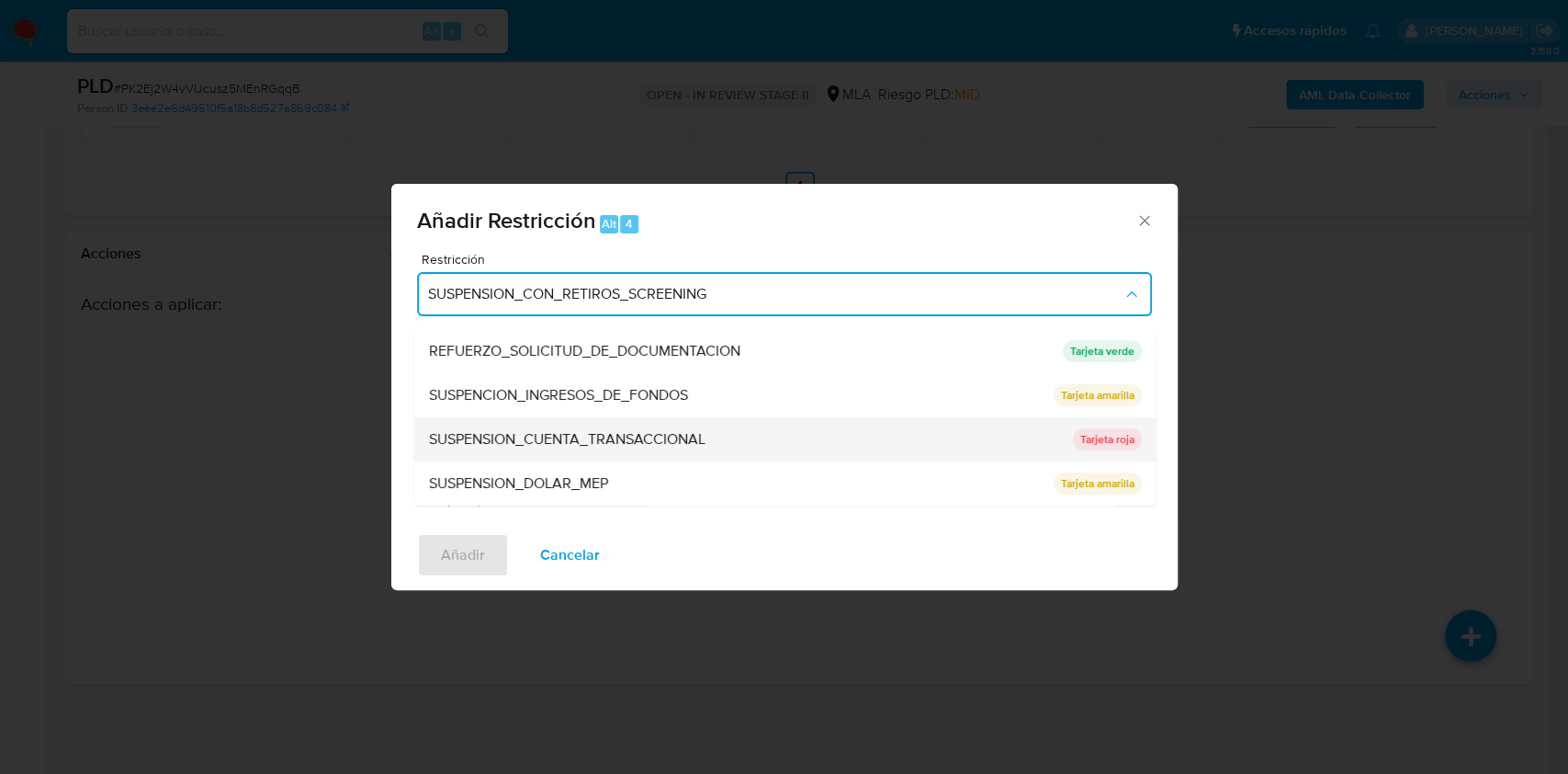
click at [589, 438] on span "SUSPENSION_CUENTA_TRANSACCIONAL" at bounding box center [567, 439] width 277 height 18
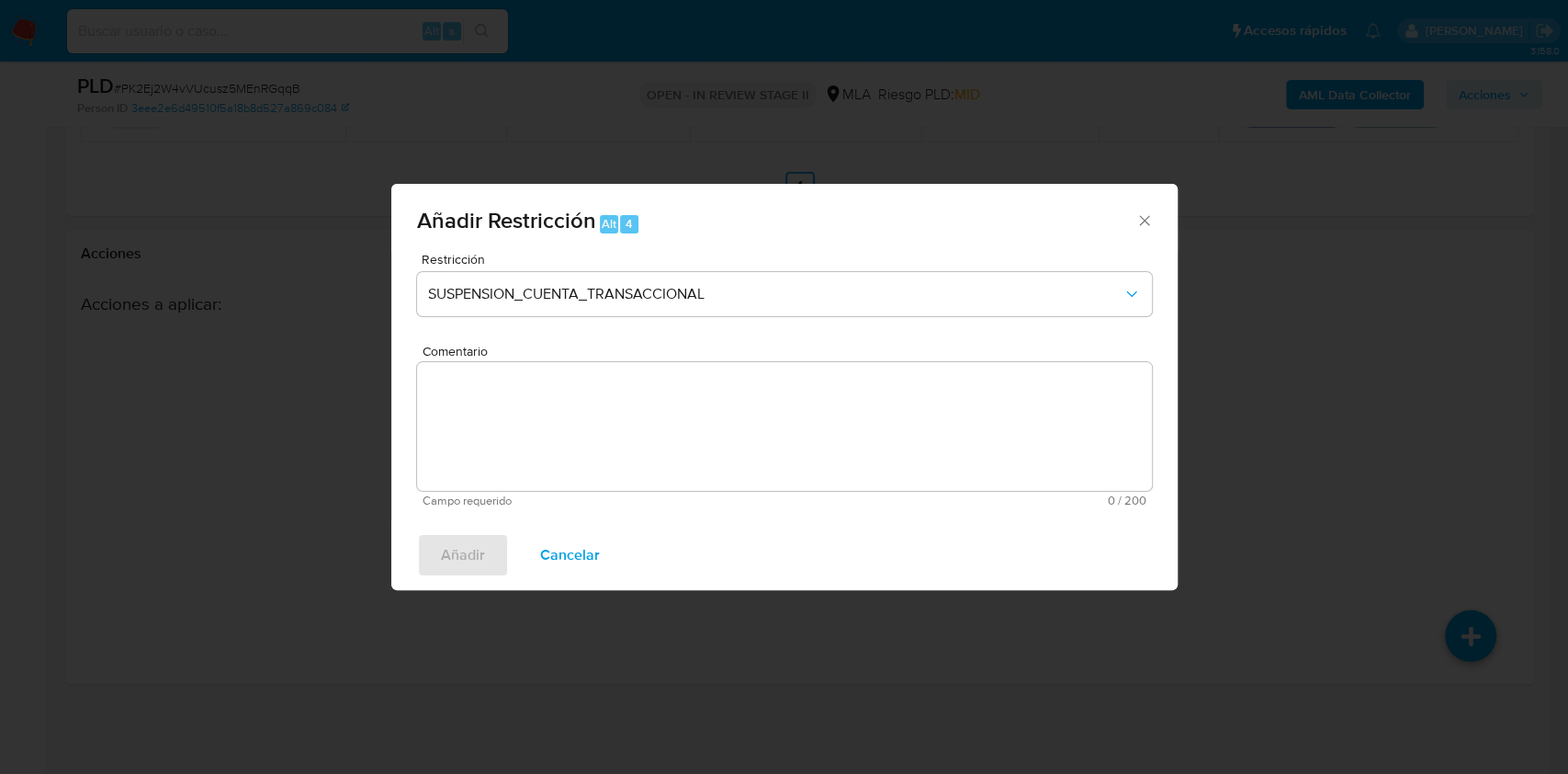
click at [584, 416] on textarea "Comentario" at bounding box center [784, 426] width 735 height 129
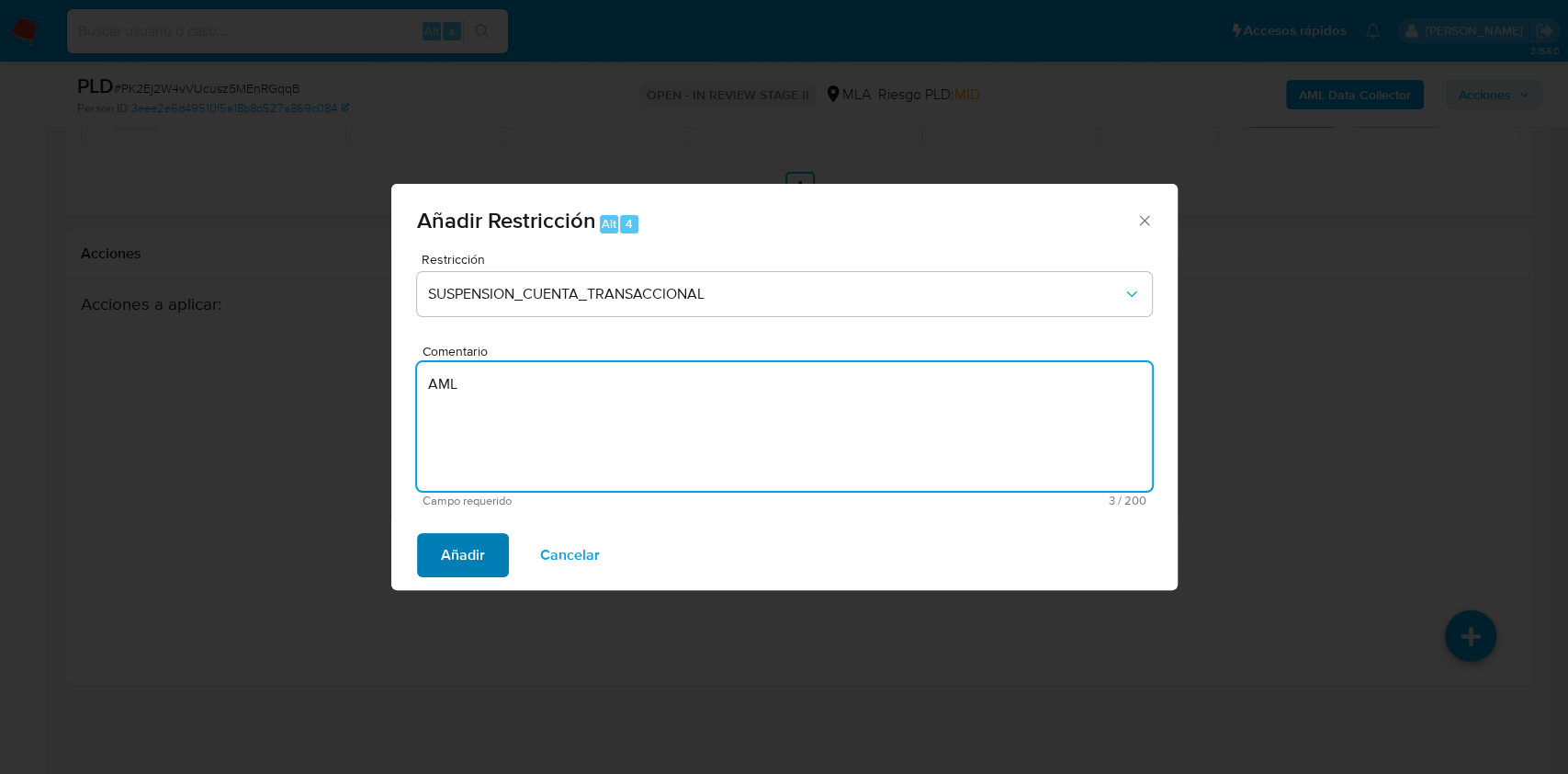
type textarea "AML"
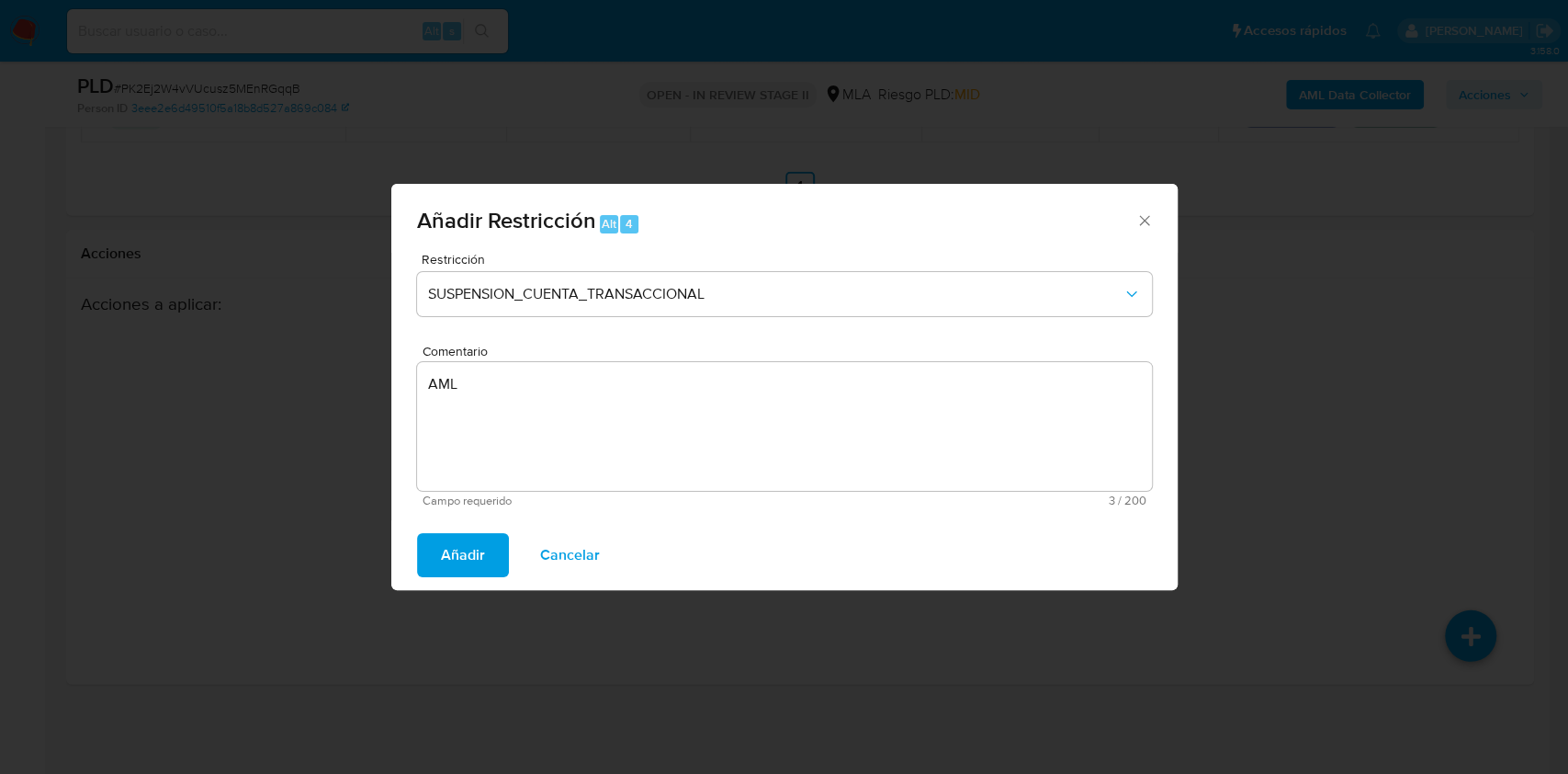
click at [471, 544] on span "Añadir" at bounding box center [463, 555] width 45 height 41
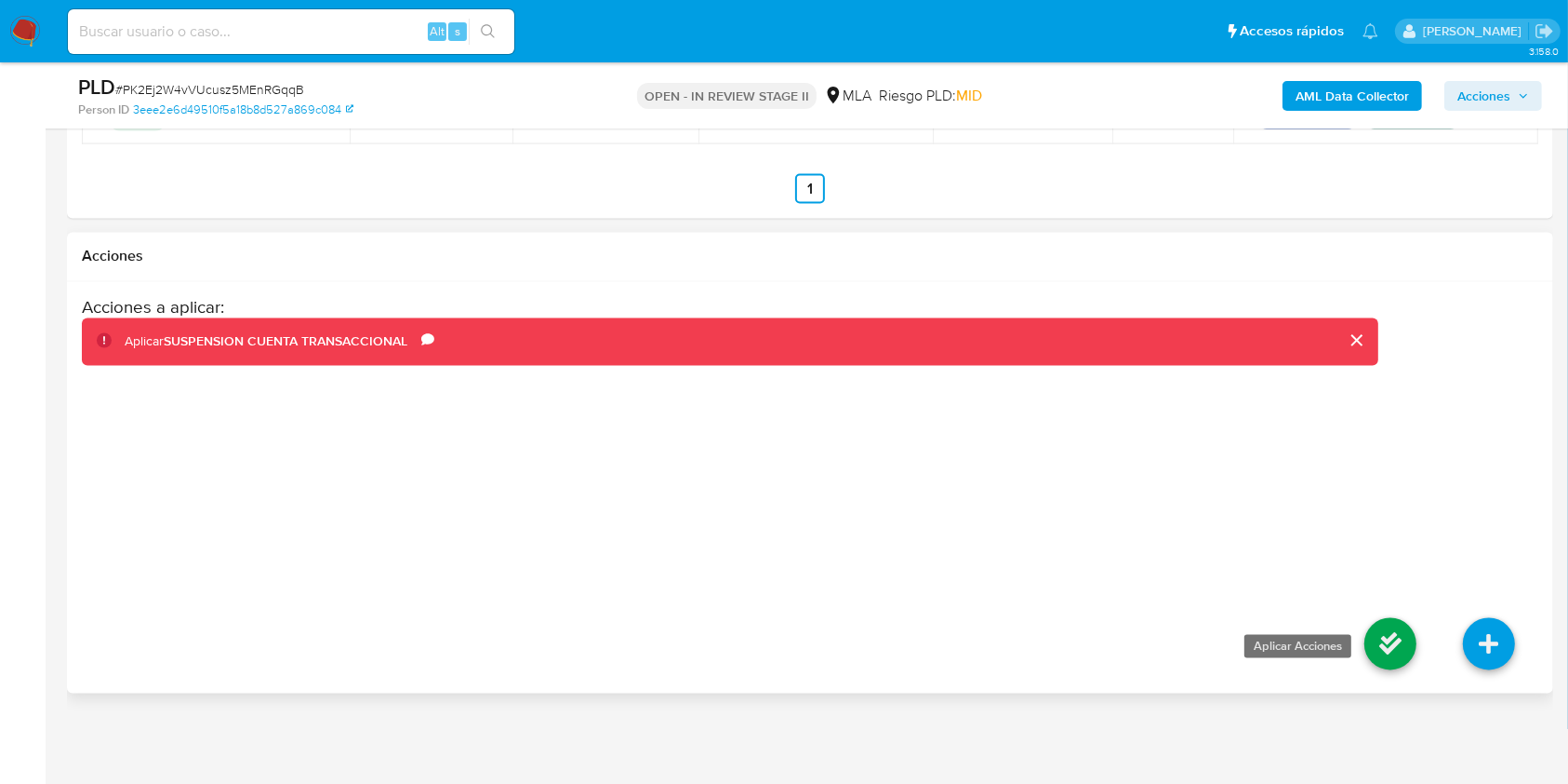
click at [1374, 646] on icon at bounding box center [1391, 644] width 52 height 52
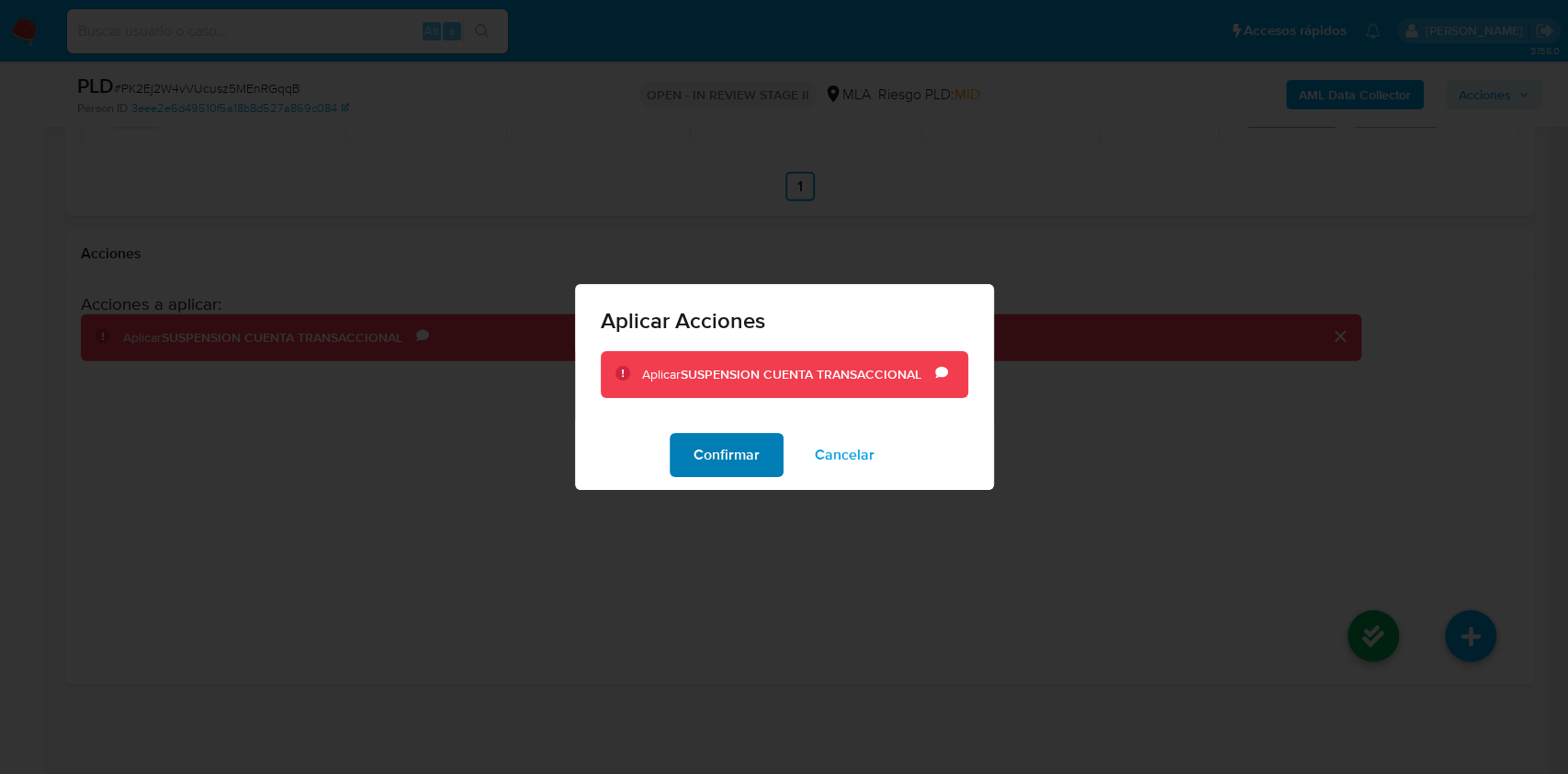
click at [700, 436] on span "Confirmar" at bounding box center [726, 455] width 66 height 41
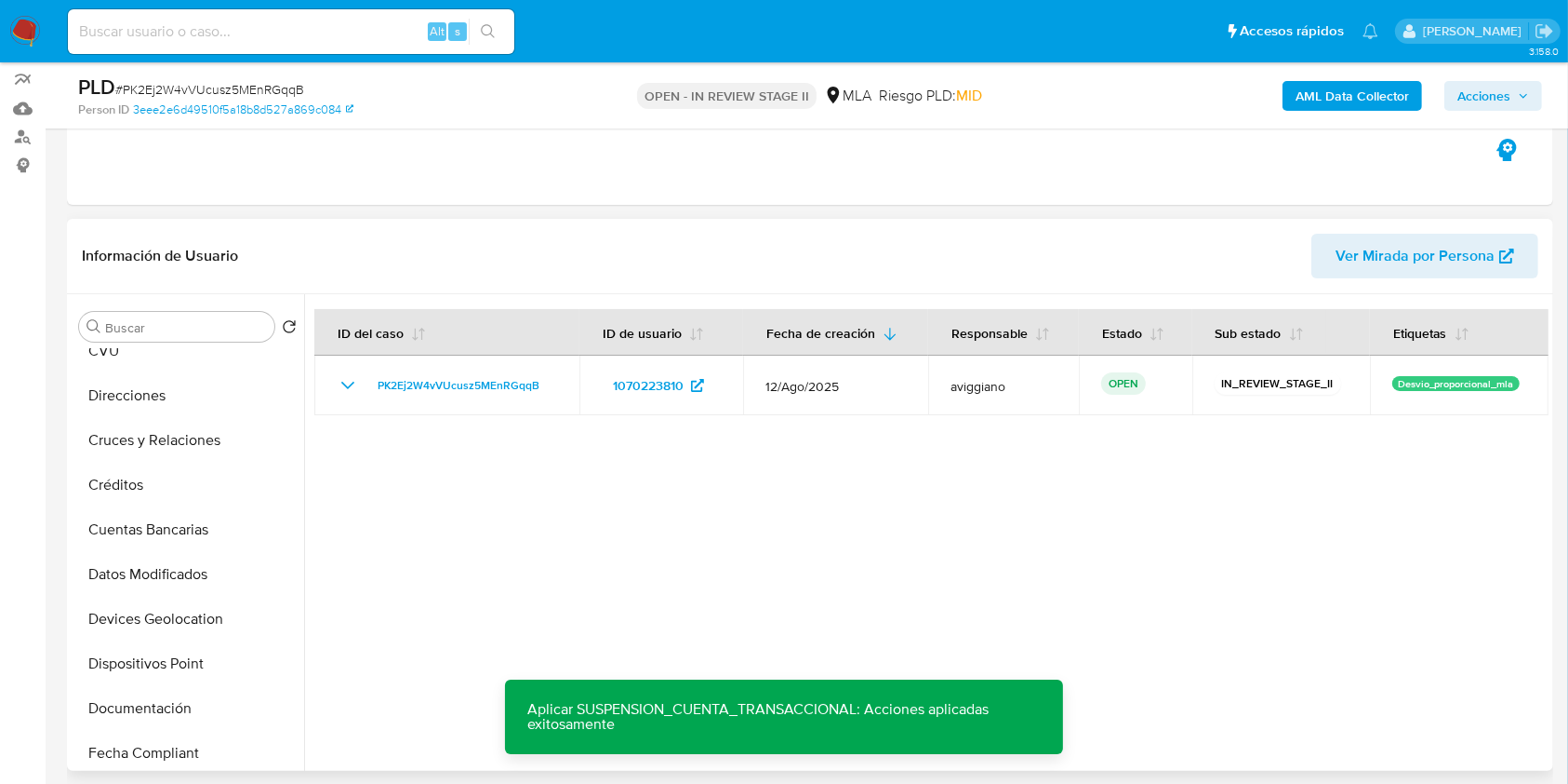
scroll to position [0, 0]
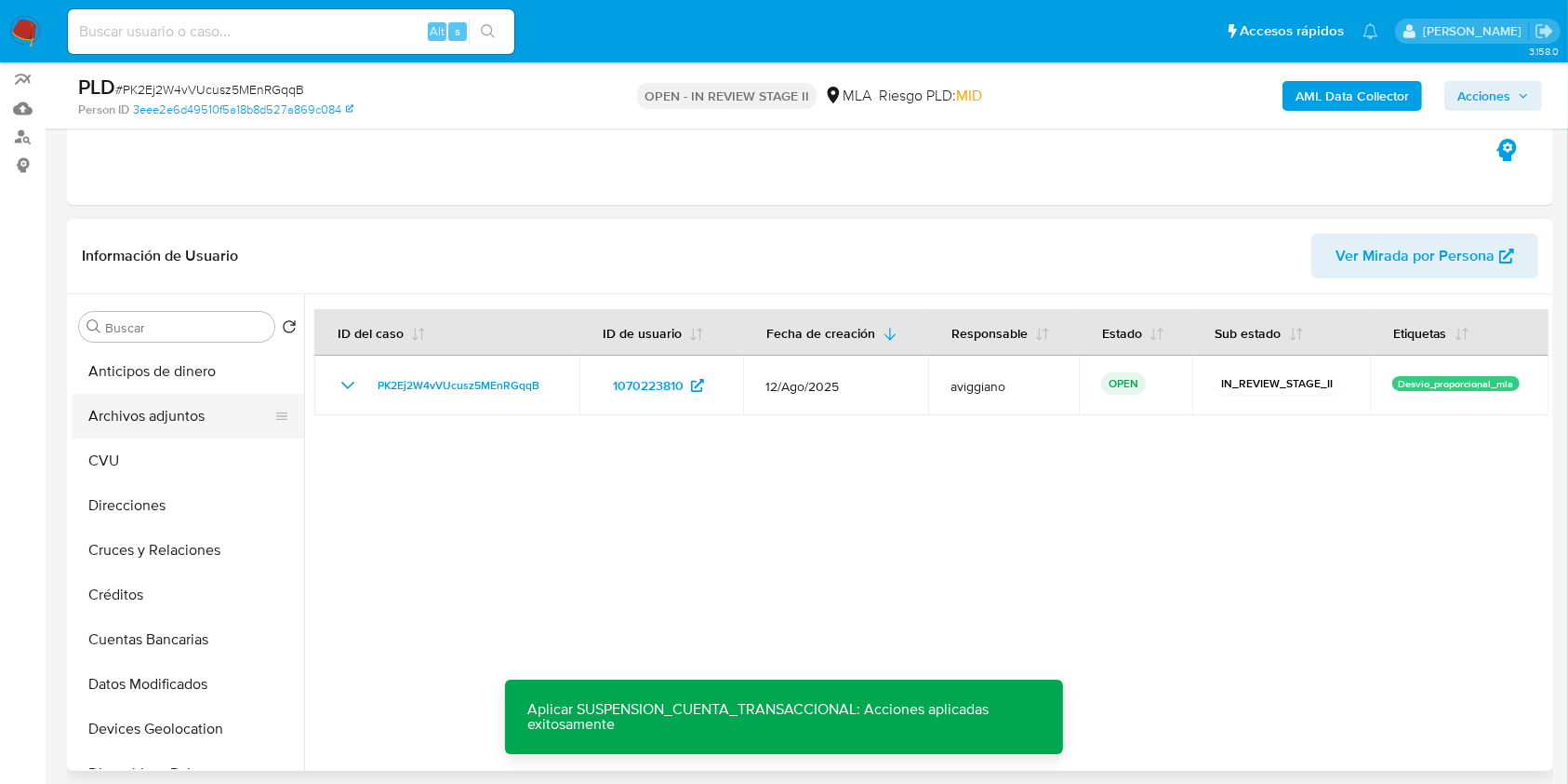
click at [207, 413] on button "Archivos adjuntos" at bounding box center [180, 416] width 218 height 45
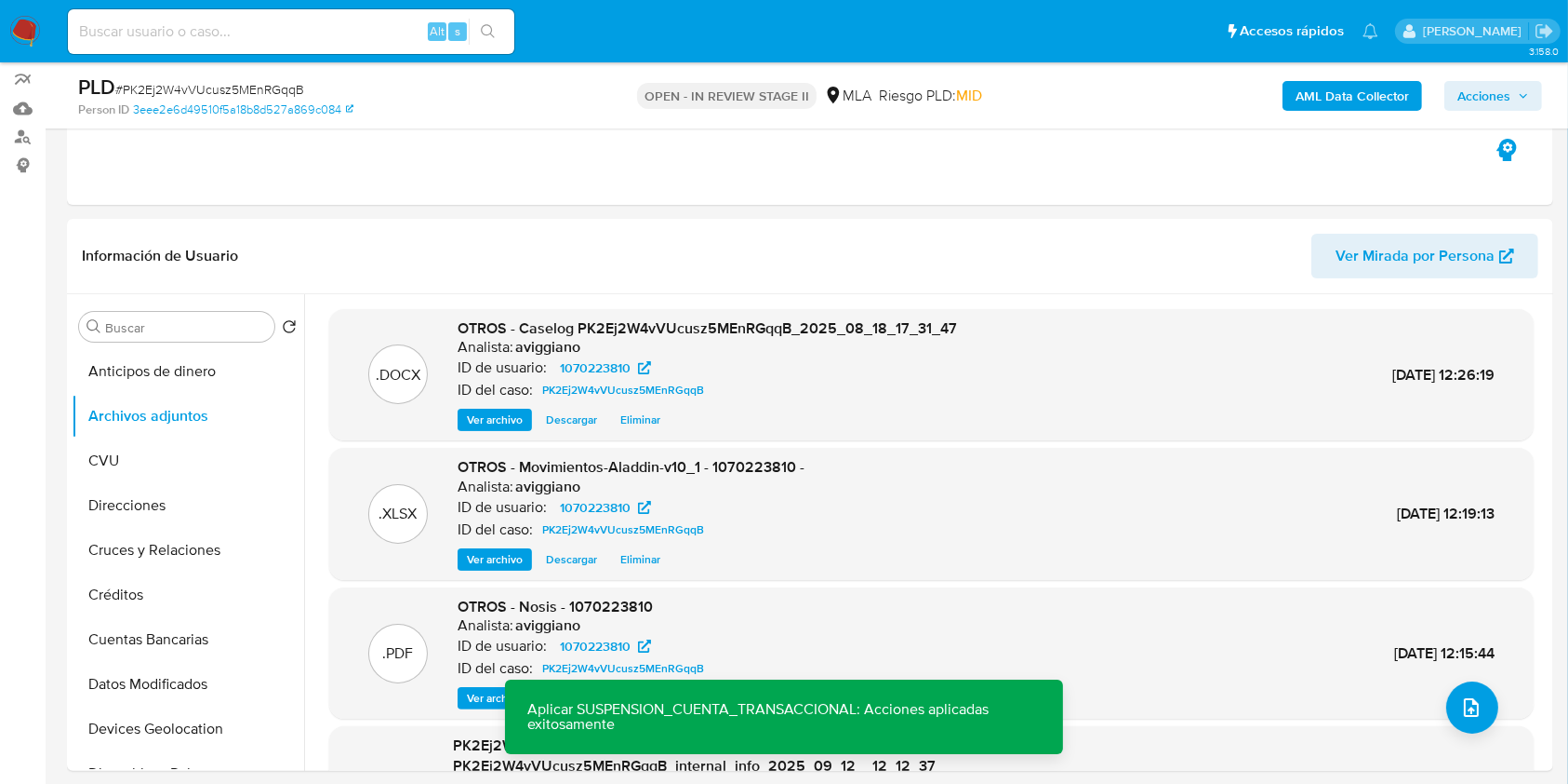
click at [1519, 84] on span "Acciones" at bounding box center [1492, 95] width 72 height 26
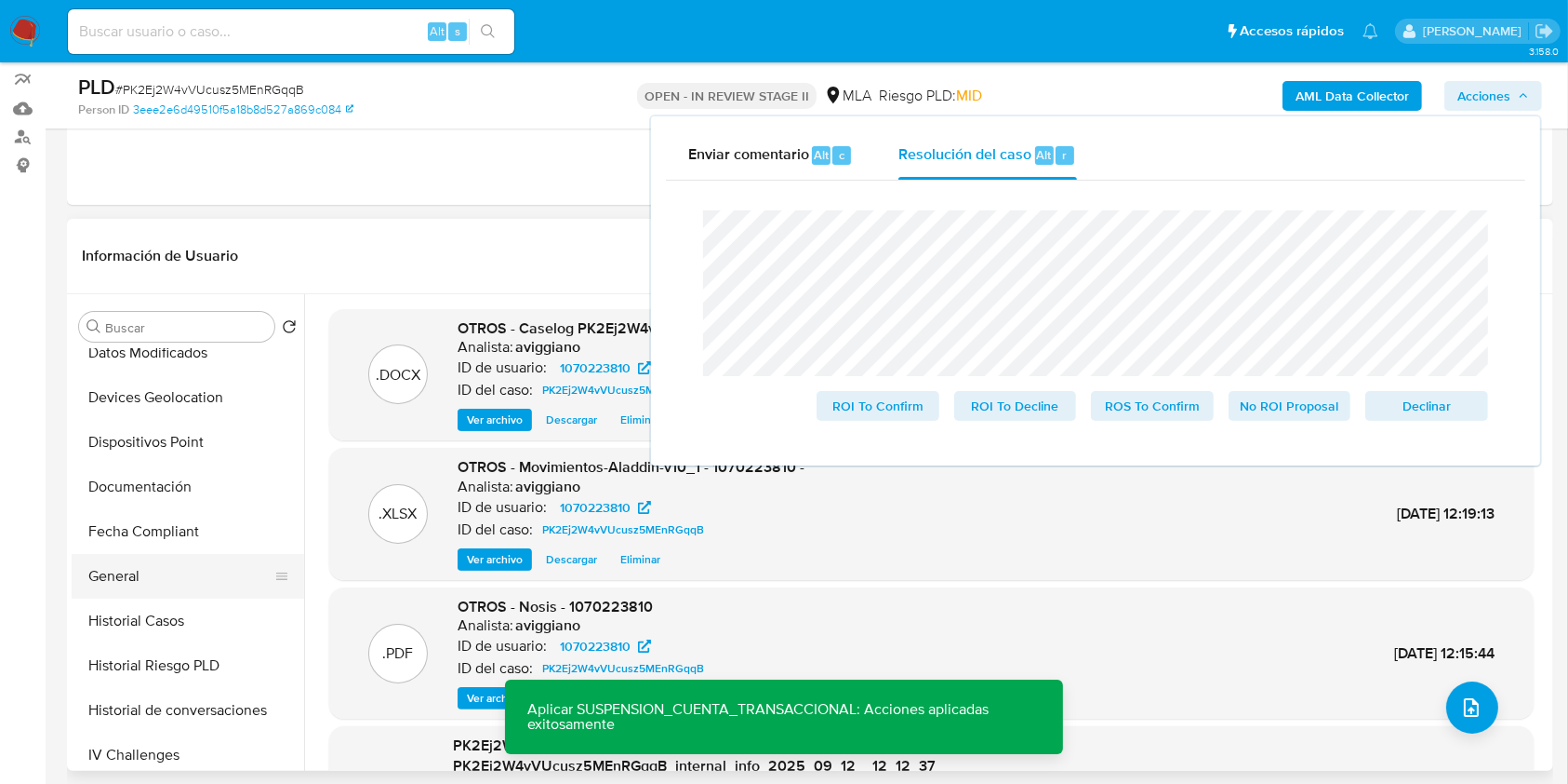
scroll to position [372, 0]
click at [149, 581] on button "Historial Casos" at bounding box center [180, 580] width 218 height 45
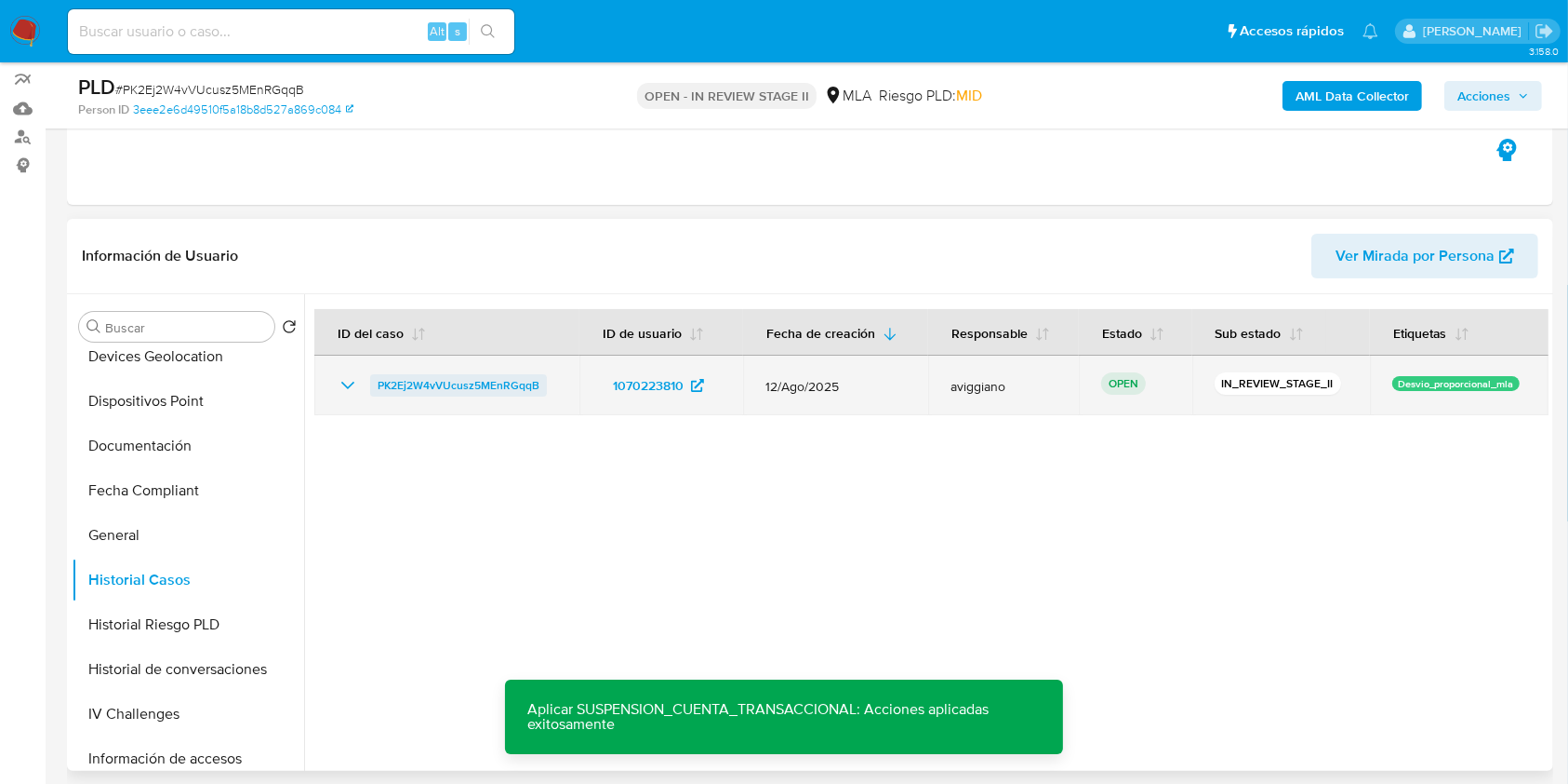
click at [442, 380] on span "PK2Ej2W4vVUcusz5MEnRGqqB" at bounding box center [458, 385] width 162 height 23
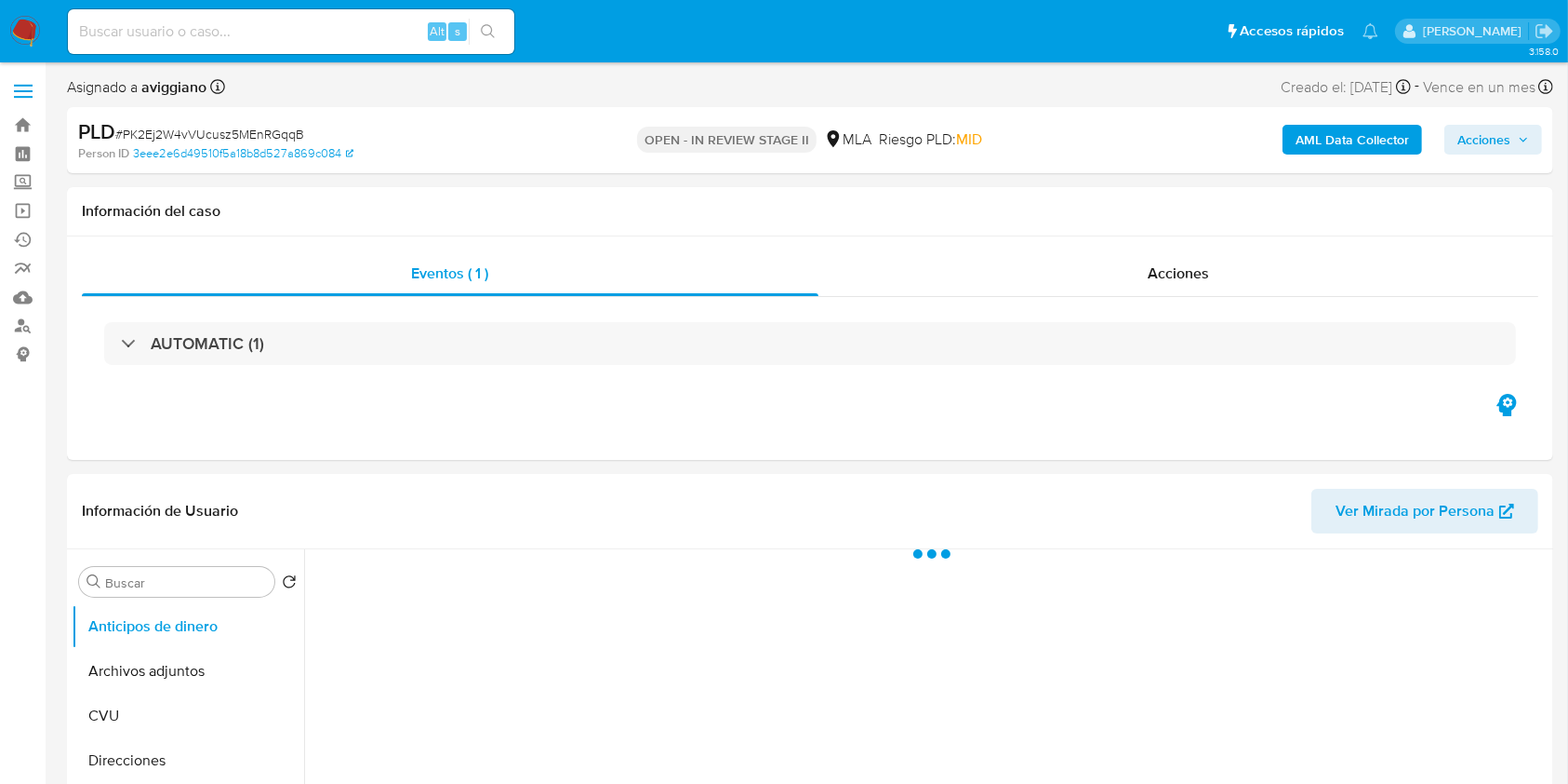
click at [1488, 145] on span "Acciones" at bounding box center [1484, 139] width 53 height 29
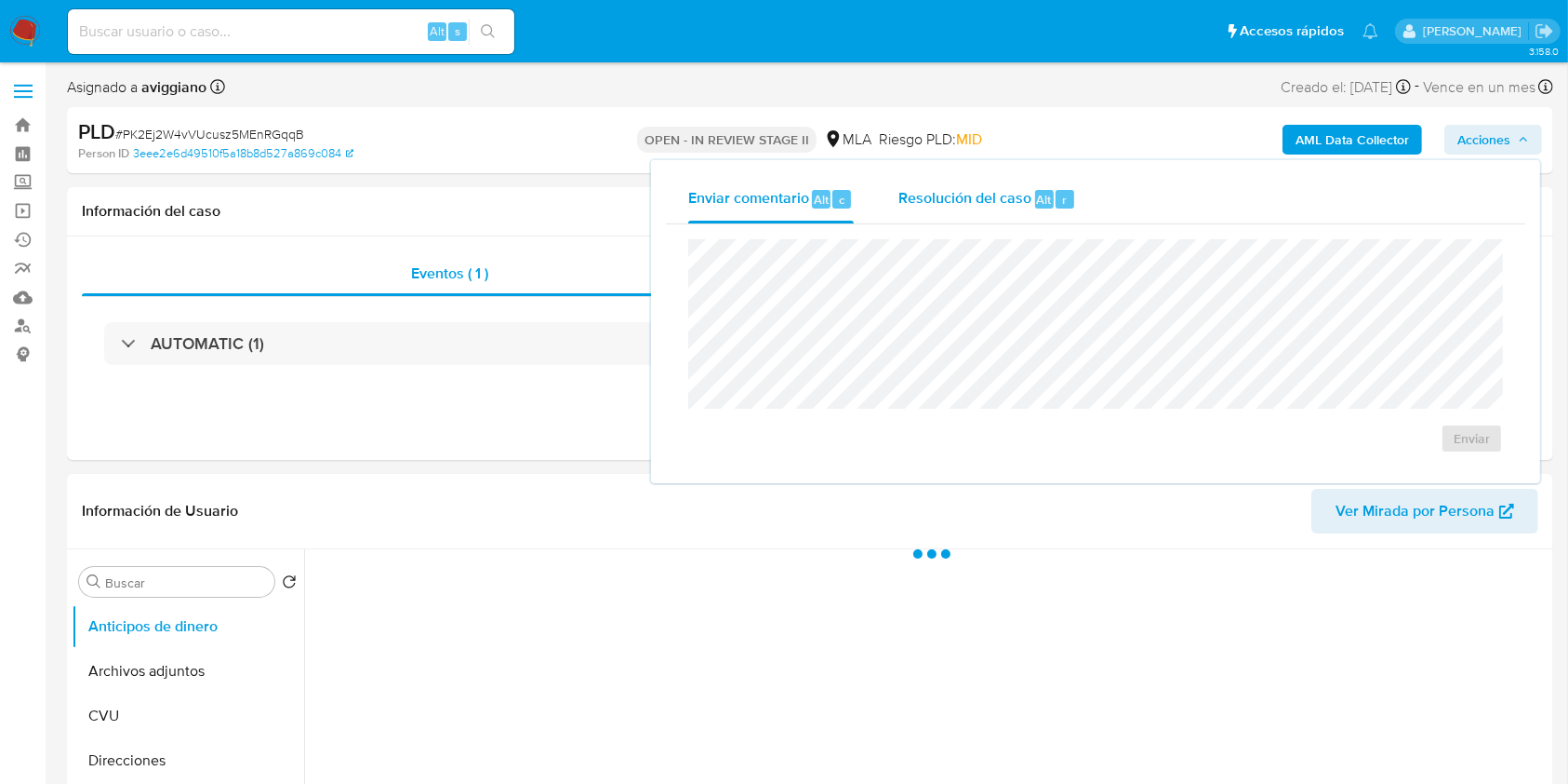
click at [1018, 202] on span "Resolución del caso" at bounding box center [965, 199] width 133 height 22
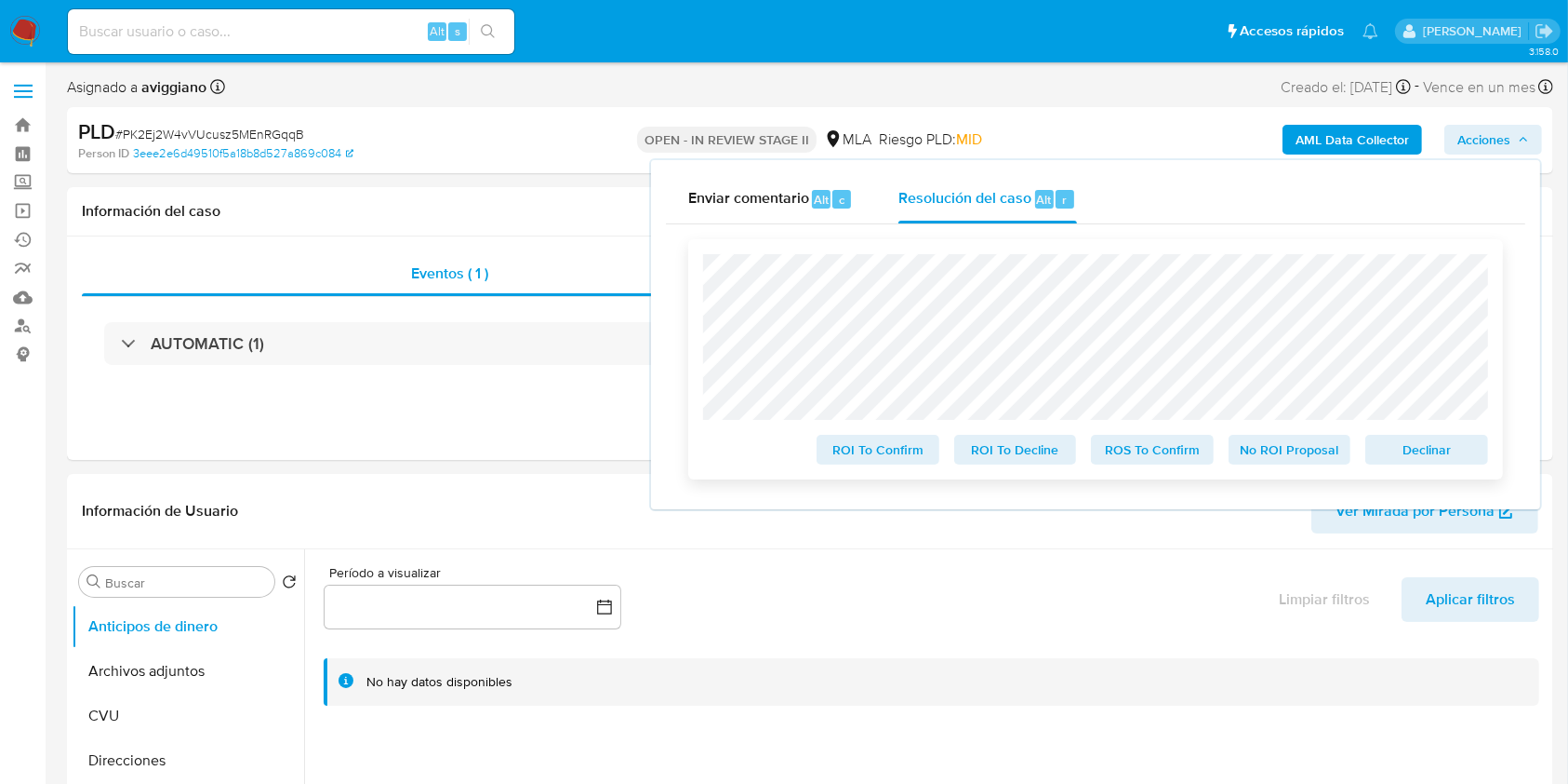
select select "10"
click at [1422, 447] on span "Declinar" at bounding box center [1427, 449] width 97 height 26
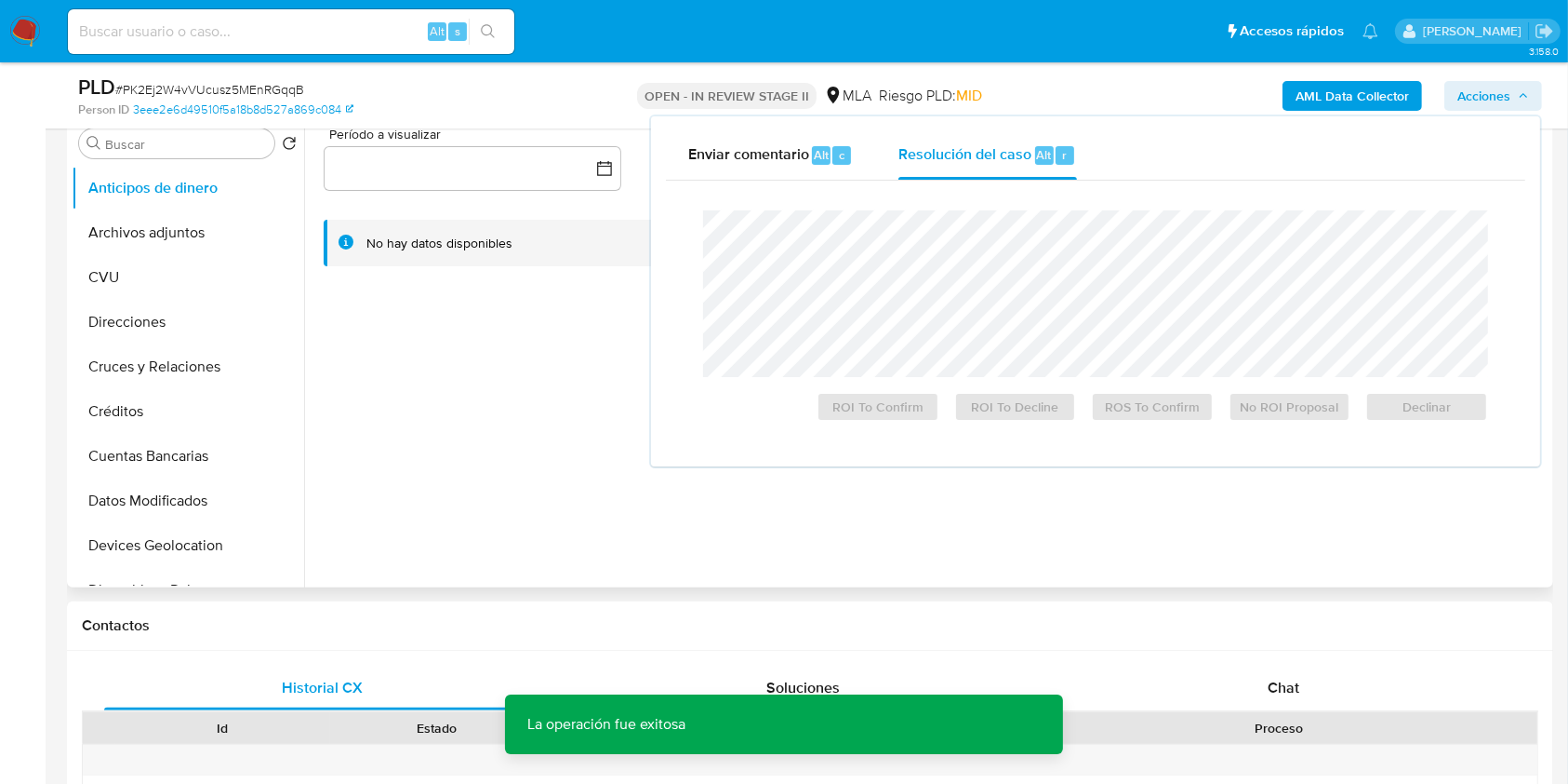
scroll to position [372, 0]
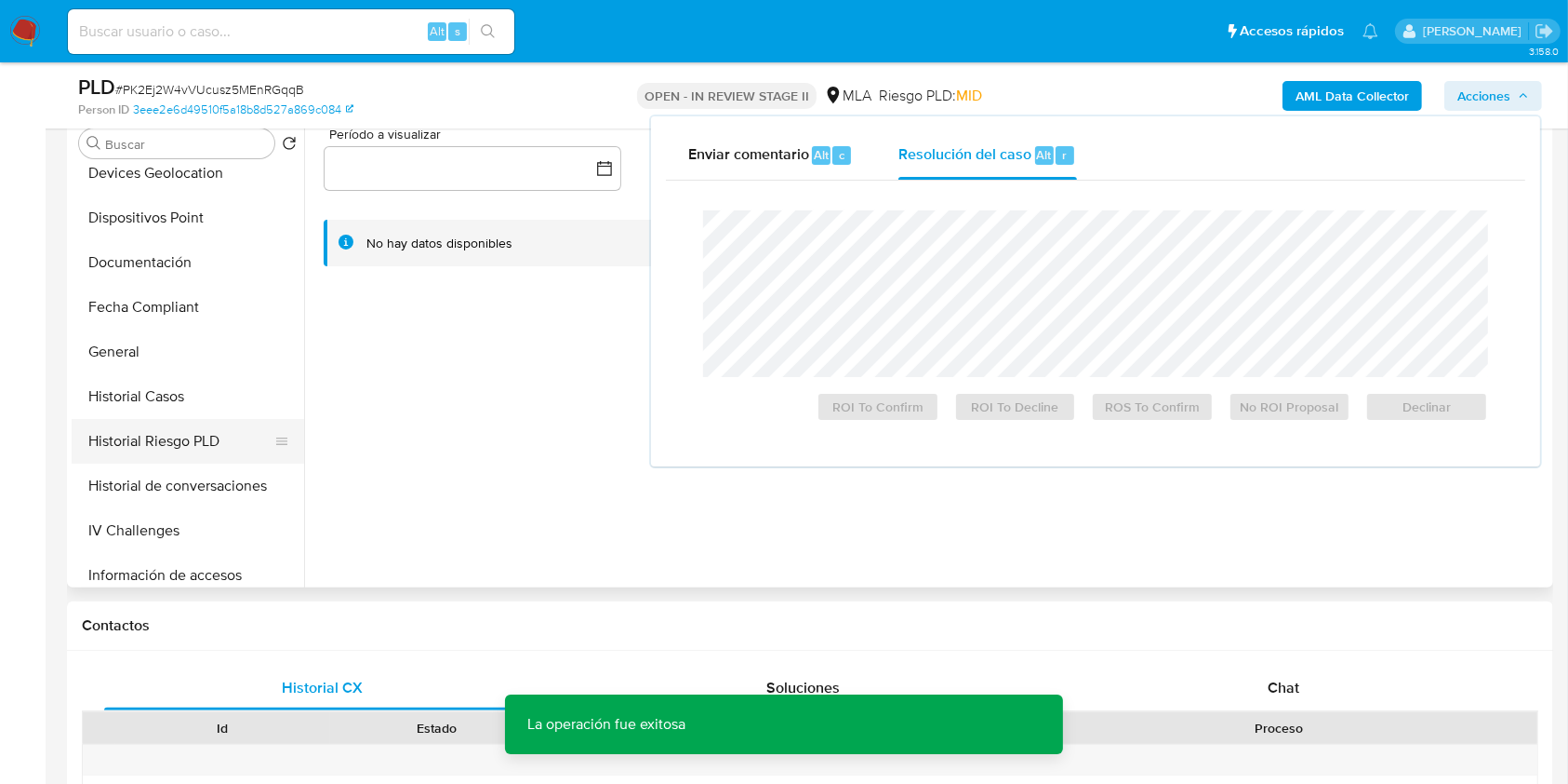
click at [164, 421] on button "Historial Riesgo PLD" at bounding box center [180, 442] width 218 height 45
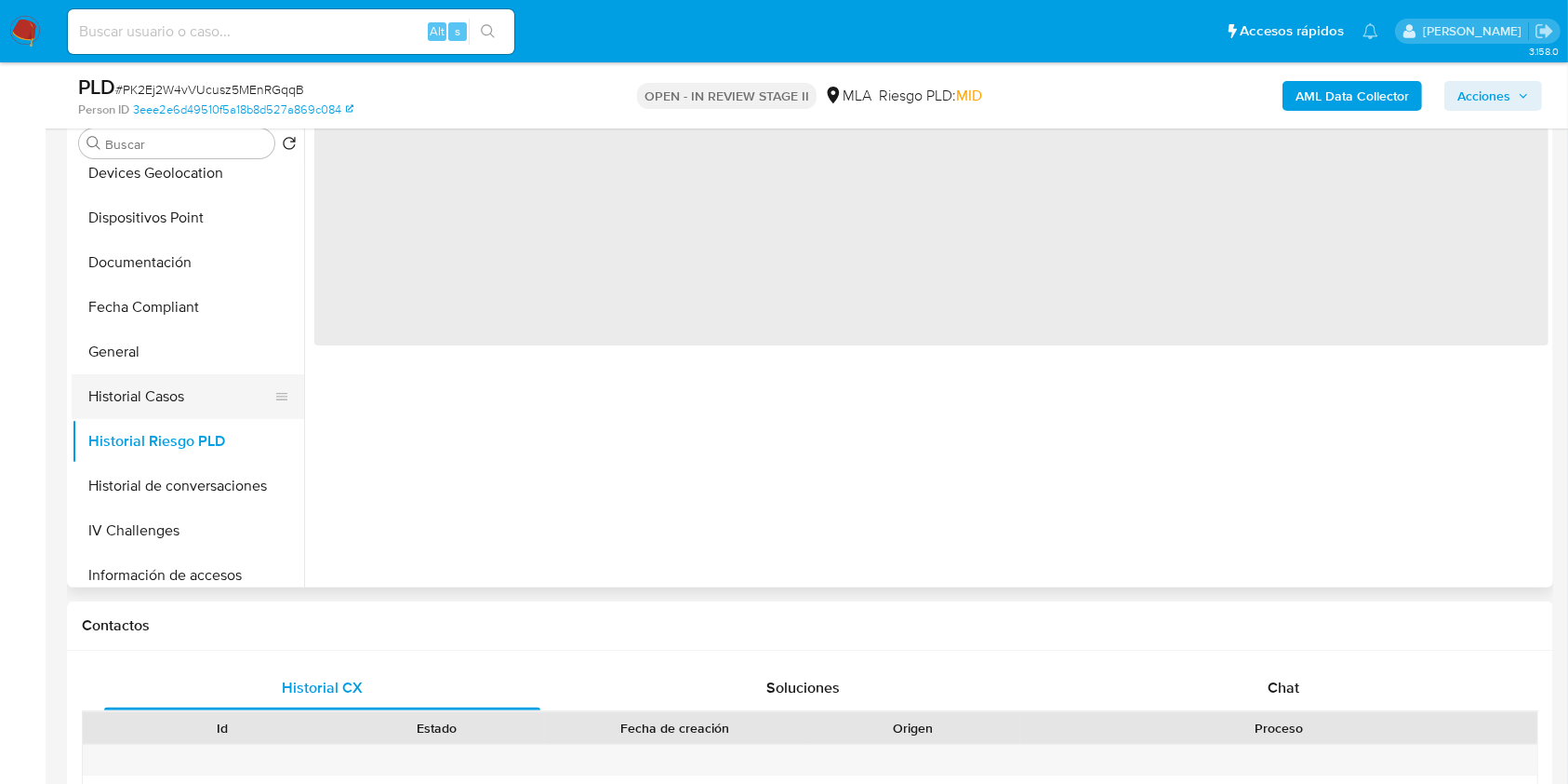
click at [168, 400] on button "Historial Casos" at bounding box center [180, 396] width 218 height 45
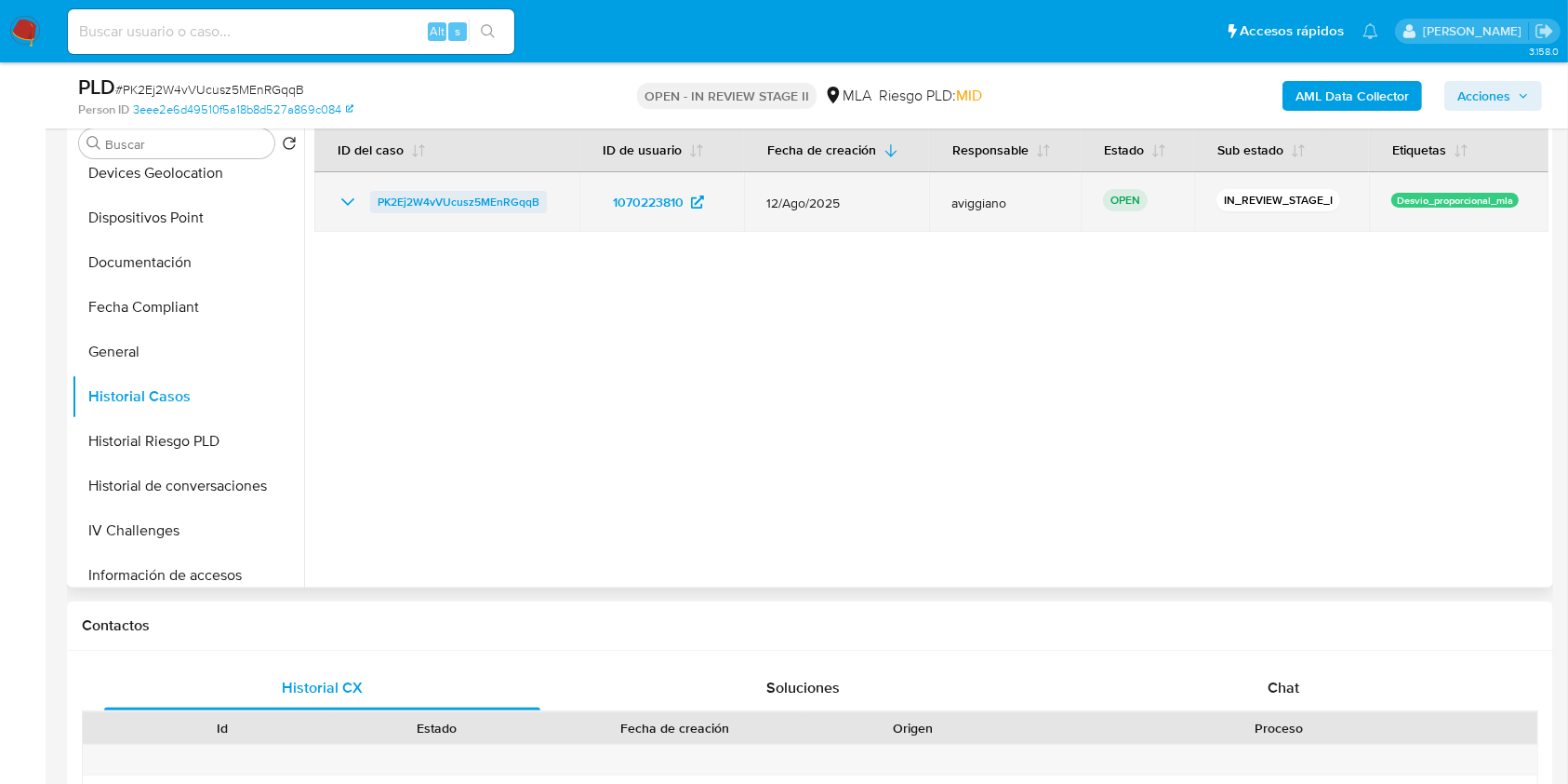
click at [489, 206] on span "PK2Ej2W4vVUcusz5MEnRGqqB" at bounding box center [458, 201] width 162 height 23
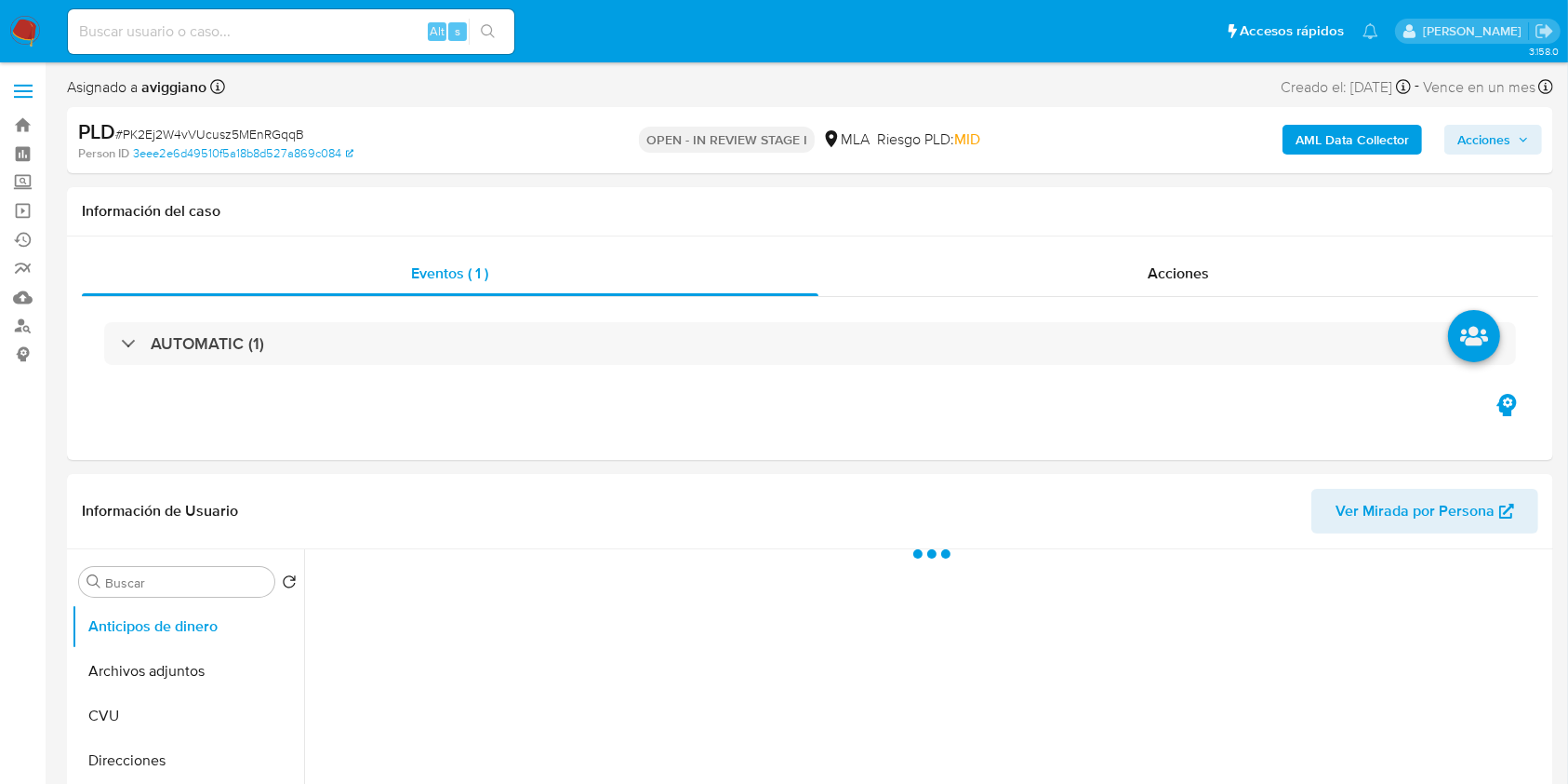
click at [1481, 137] on span "Acciones" at bounding box center [1484, 139] width 53 height 29
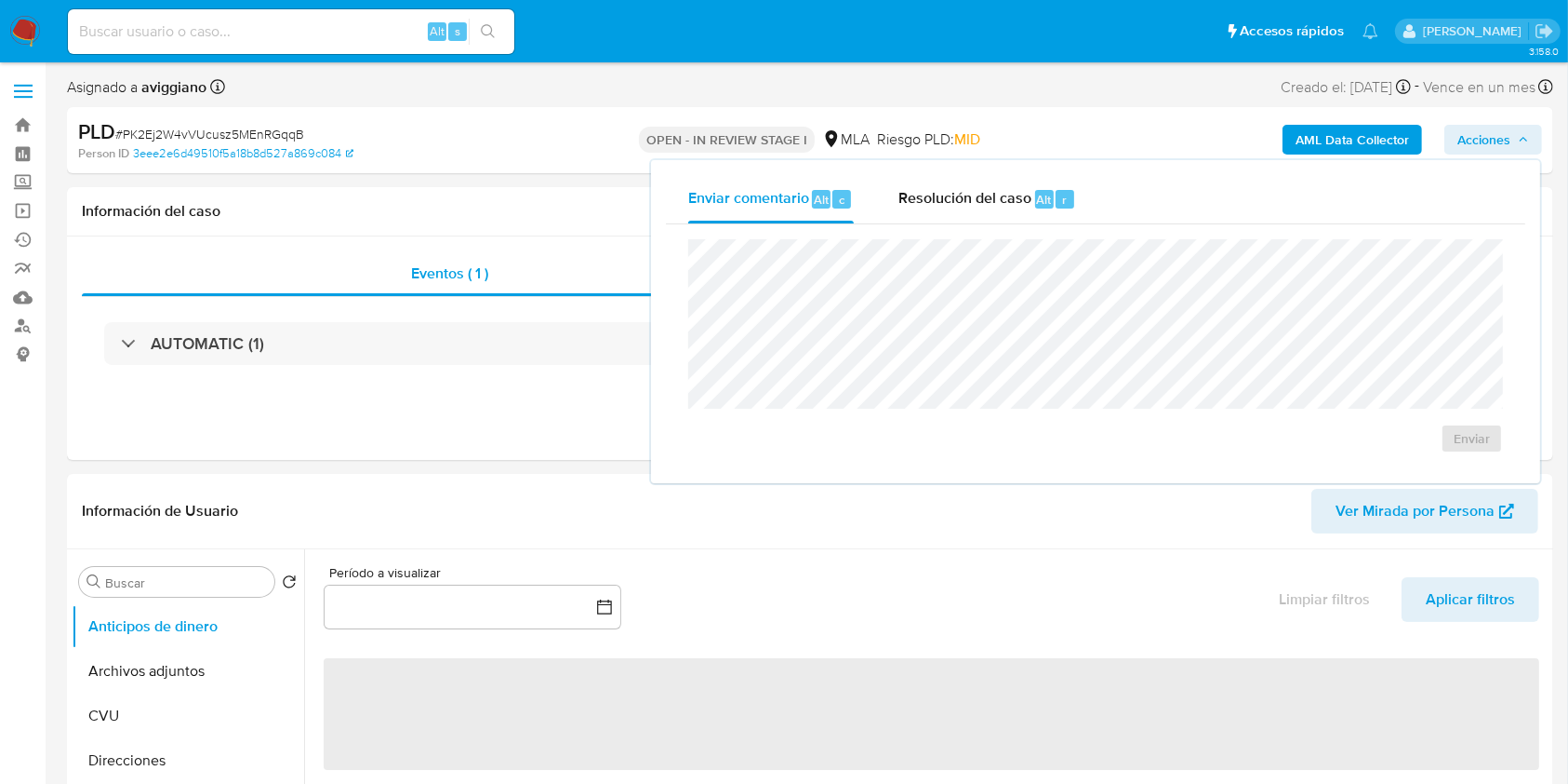
select select "10"
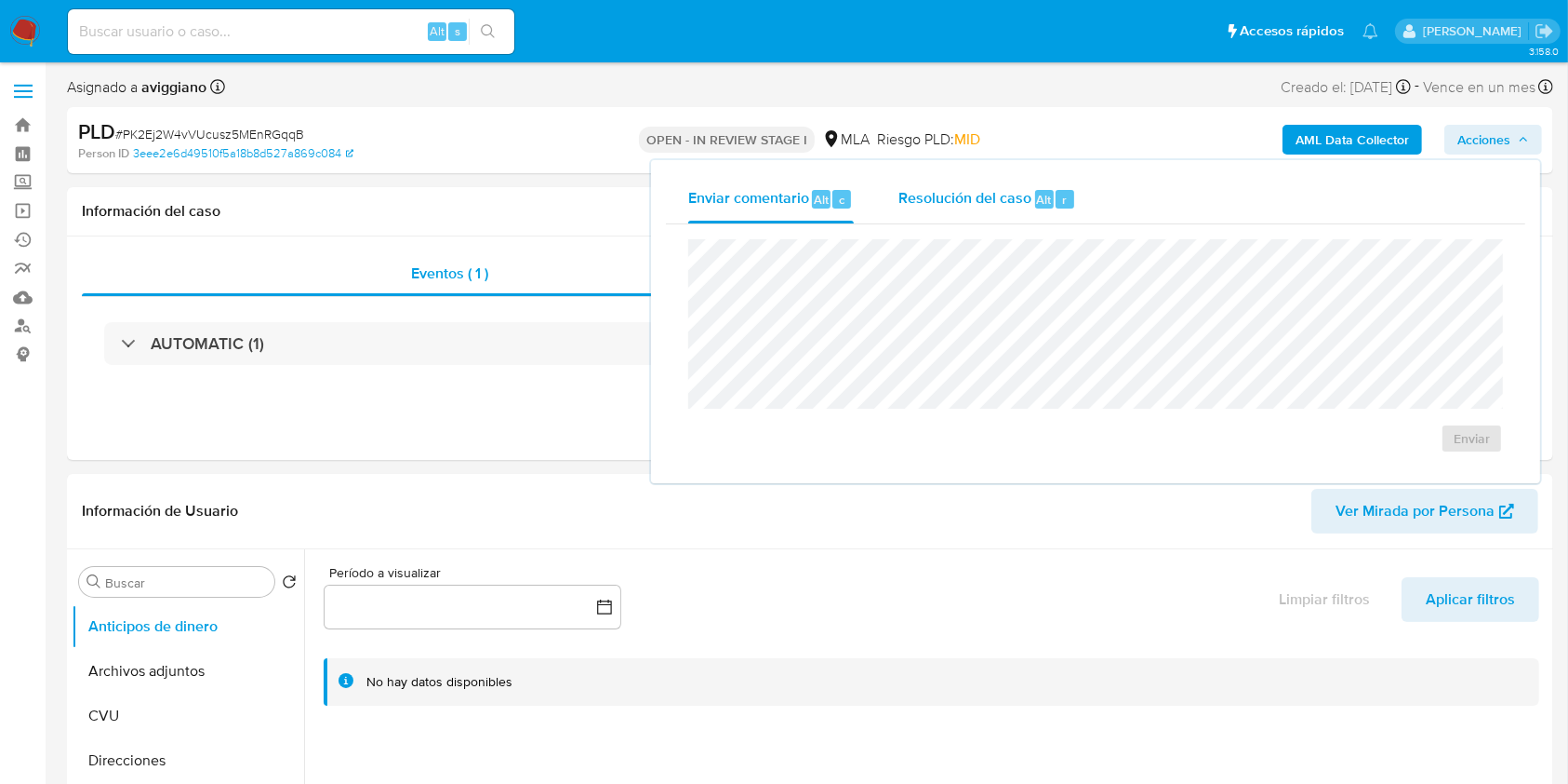
click at [973, 189] on span "Resolución del caso" at bounding box center [965, 199] width 133 height 22
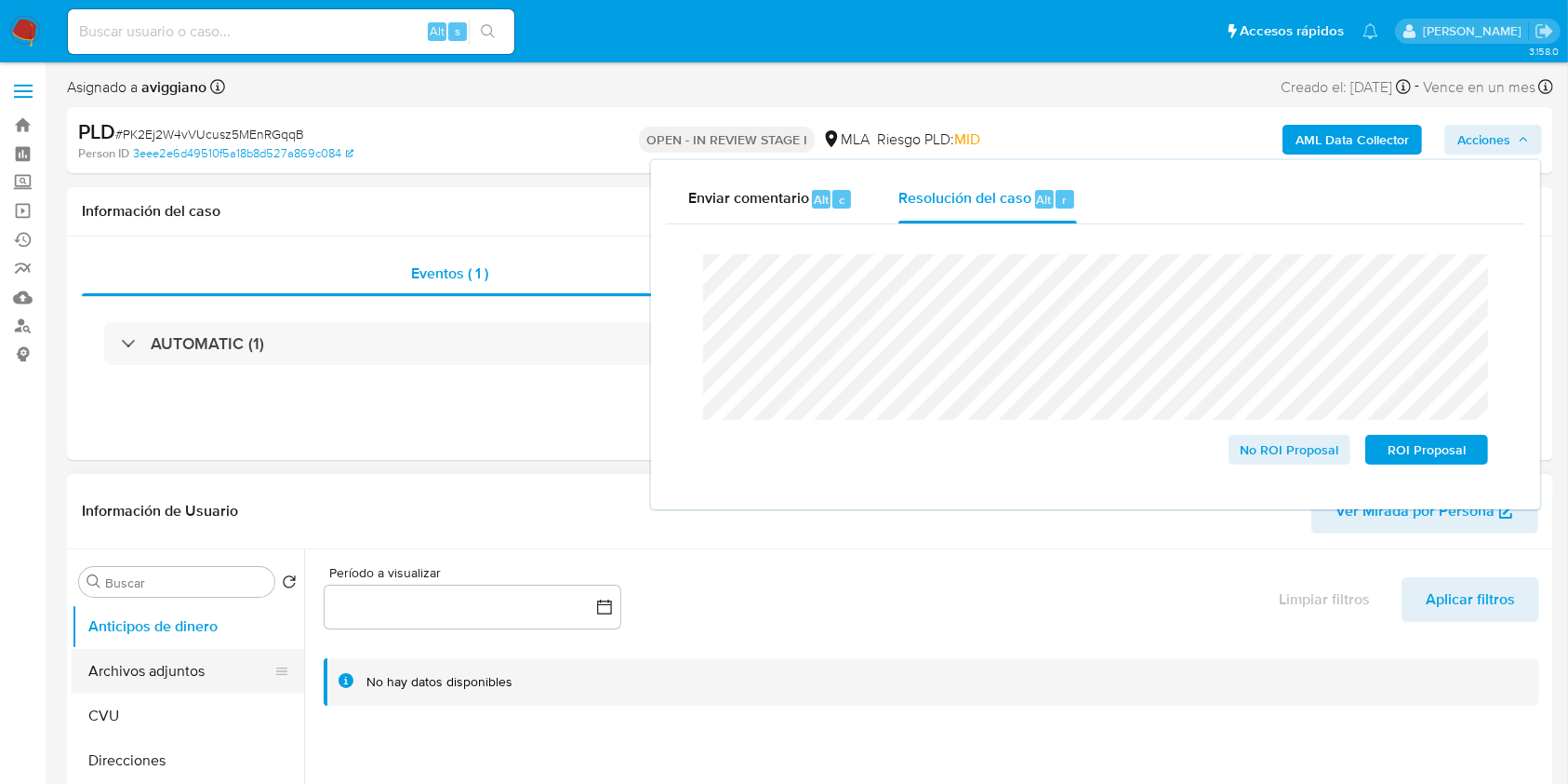
click at [131, 689] on button "Archivos adjuntos" at bounding box center [180, 671] width 218 height 45
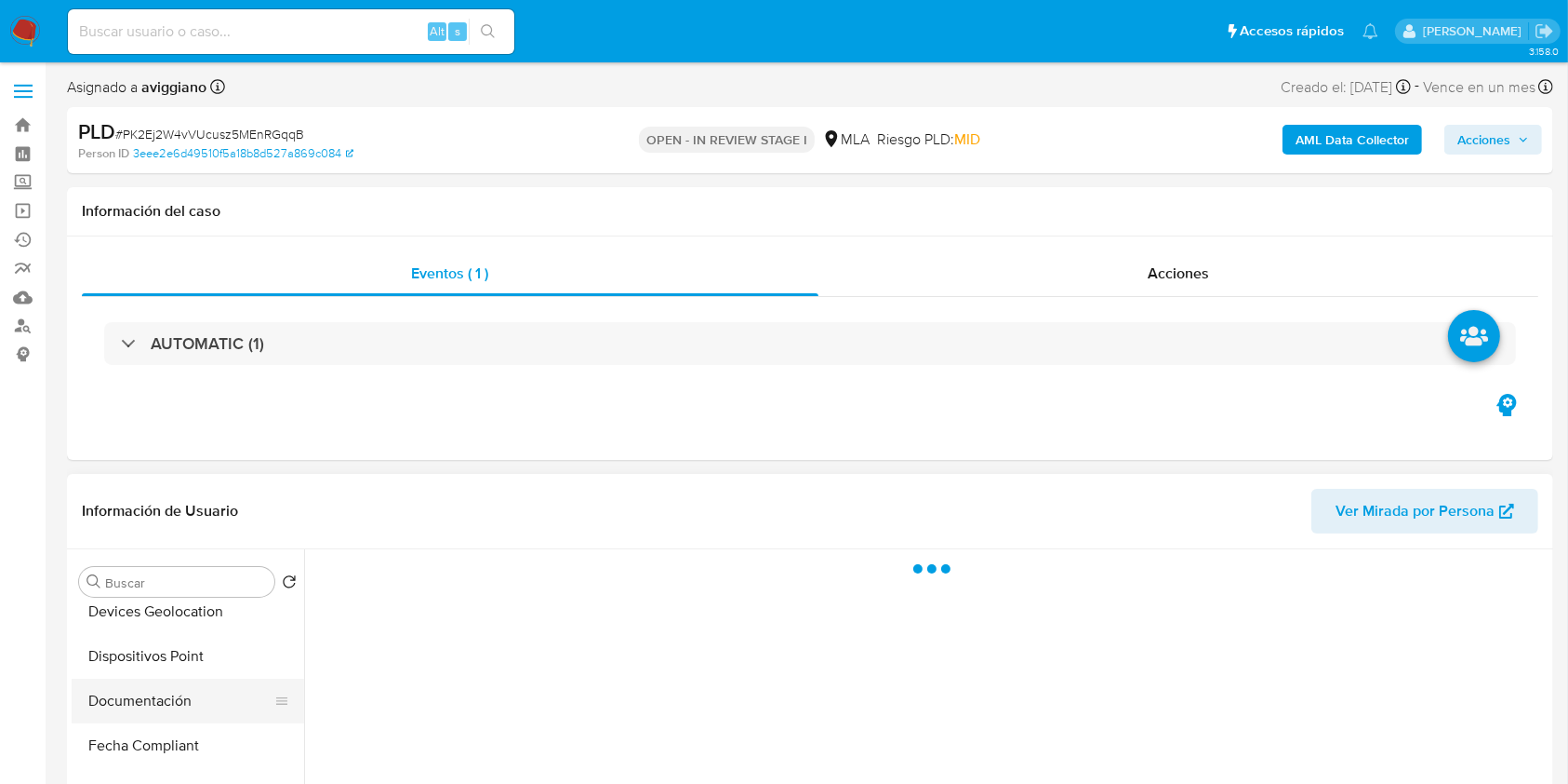
click at [154, 710] on button "Documentación" at bounding box center [180, 702] width 218 height 45
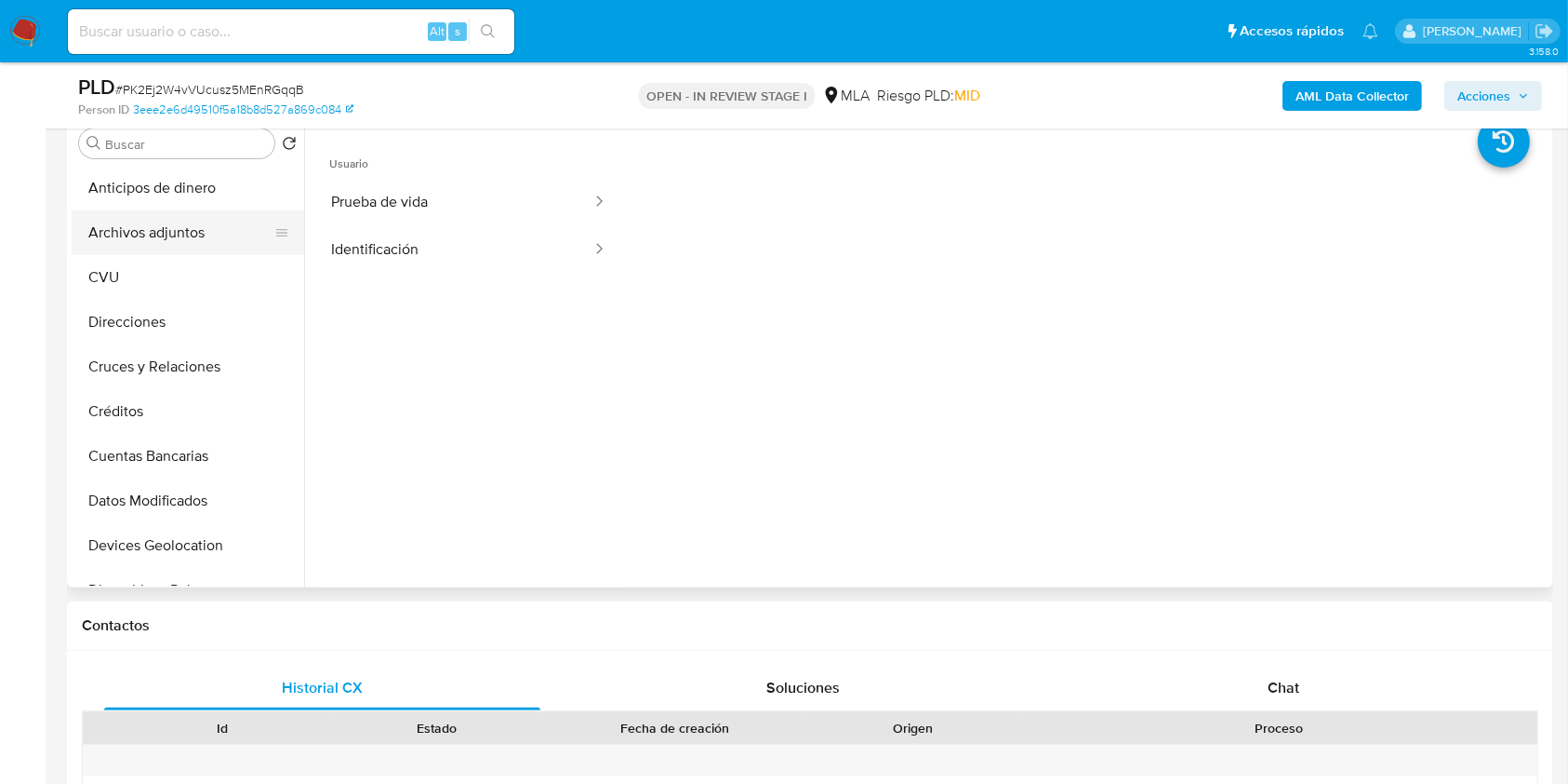
click at [172, 248] on button "Archivos adjuntos" at bounding box center [180, 233] width 218 height 45
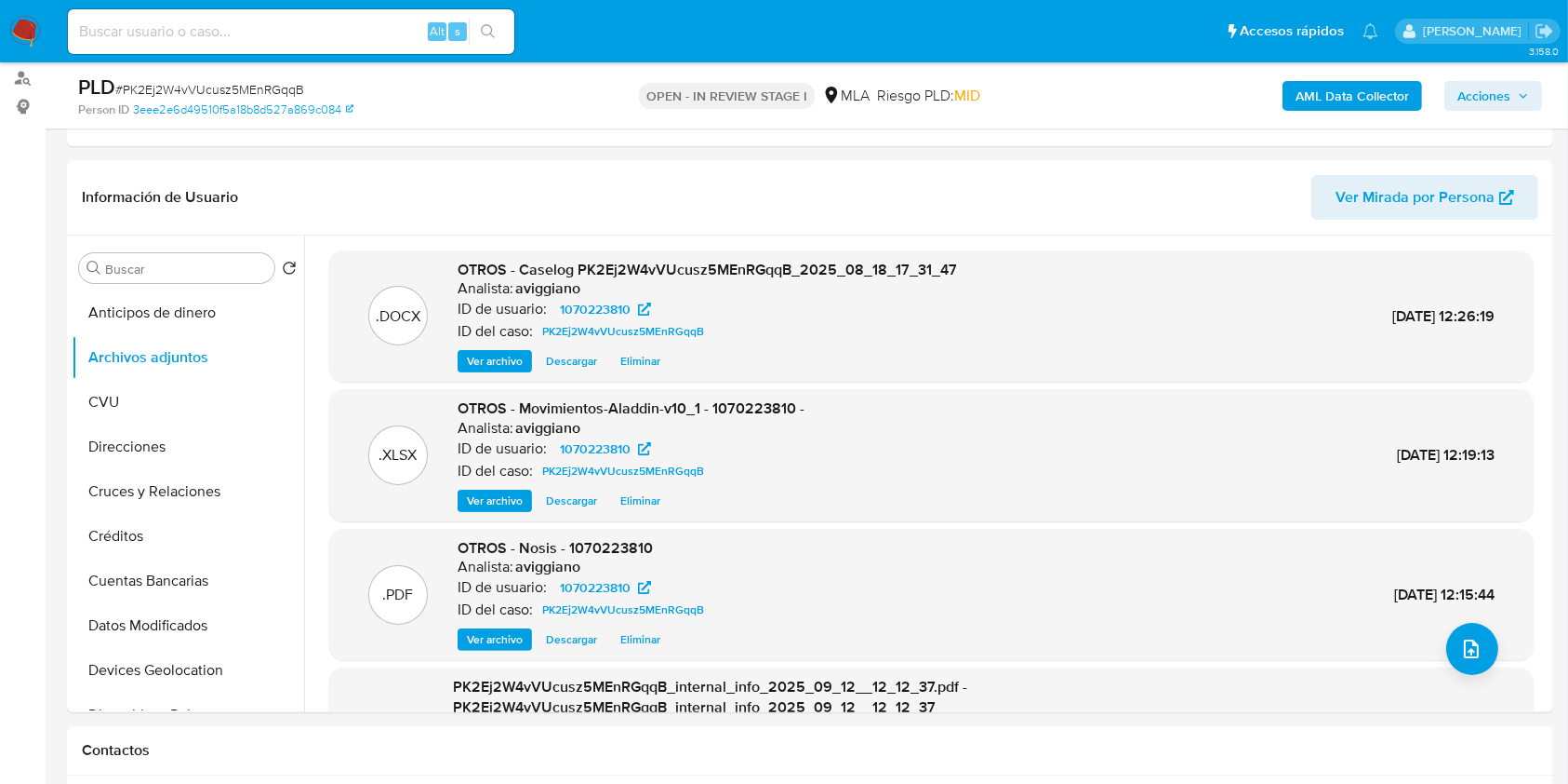
click at [1516, 100] on span "Acciones" at bounding box center [1492, 95] width 72 height 26
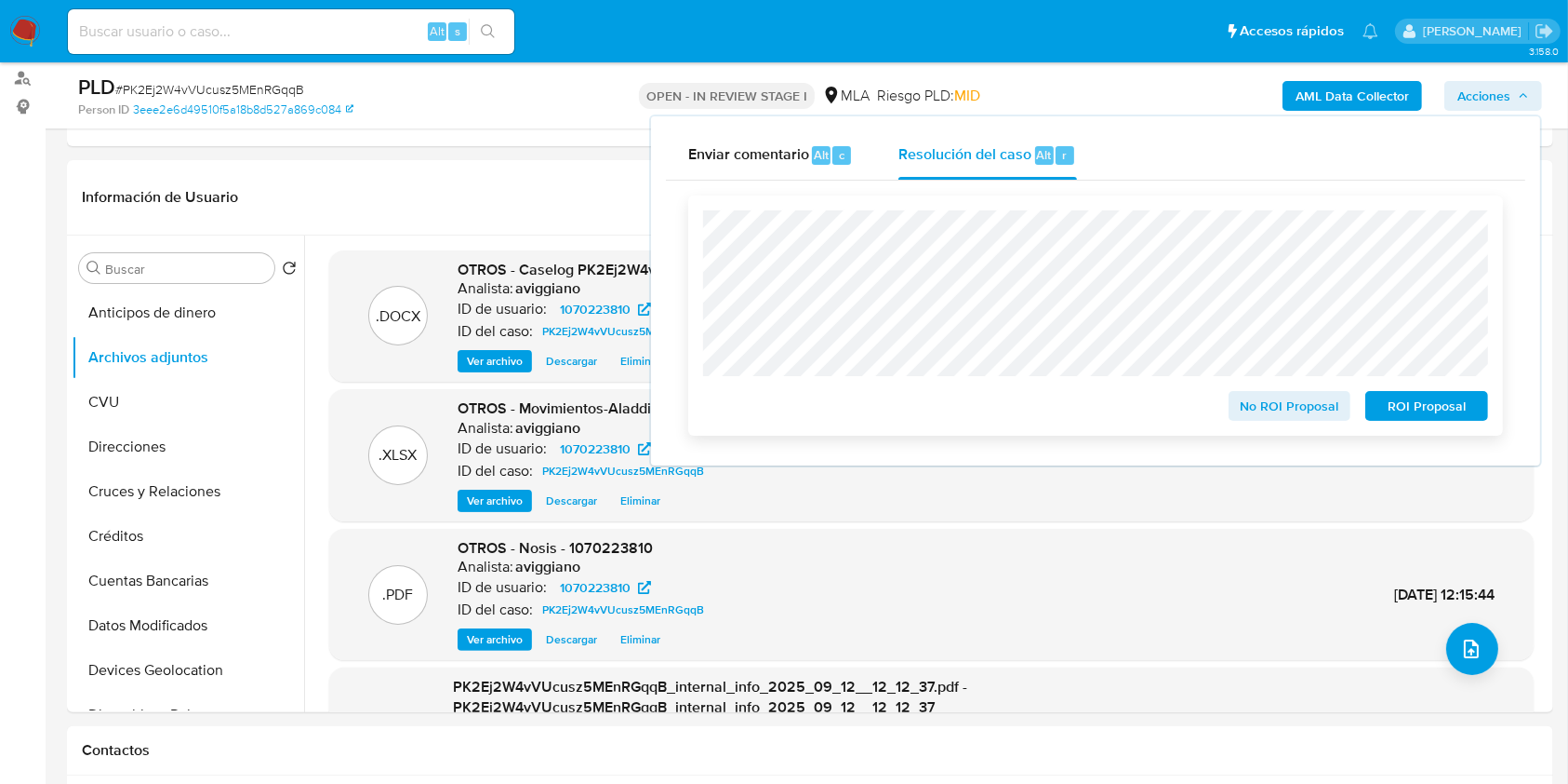
click at [1408, 419] on span "ROI Proposal" at bounding box center [1427, 405] width 97 height 26
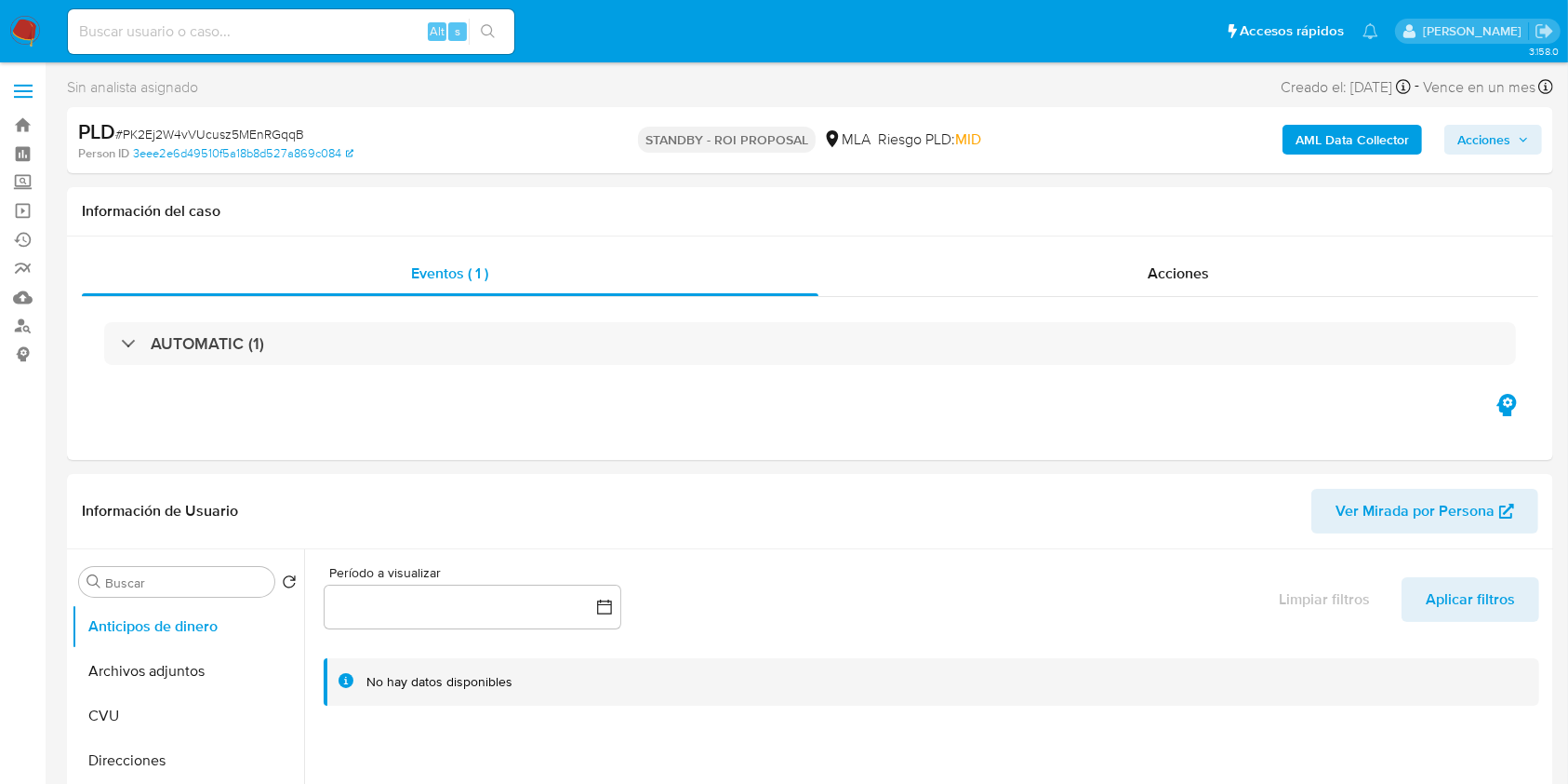
select select "10"
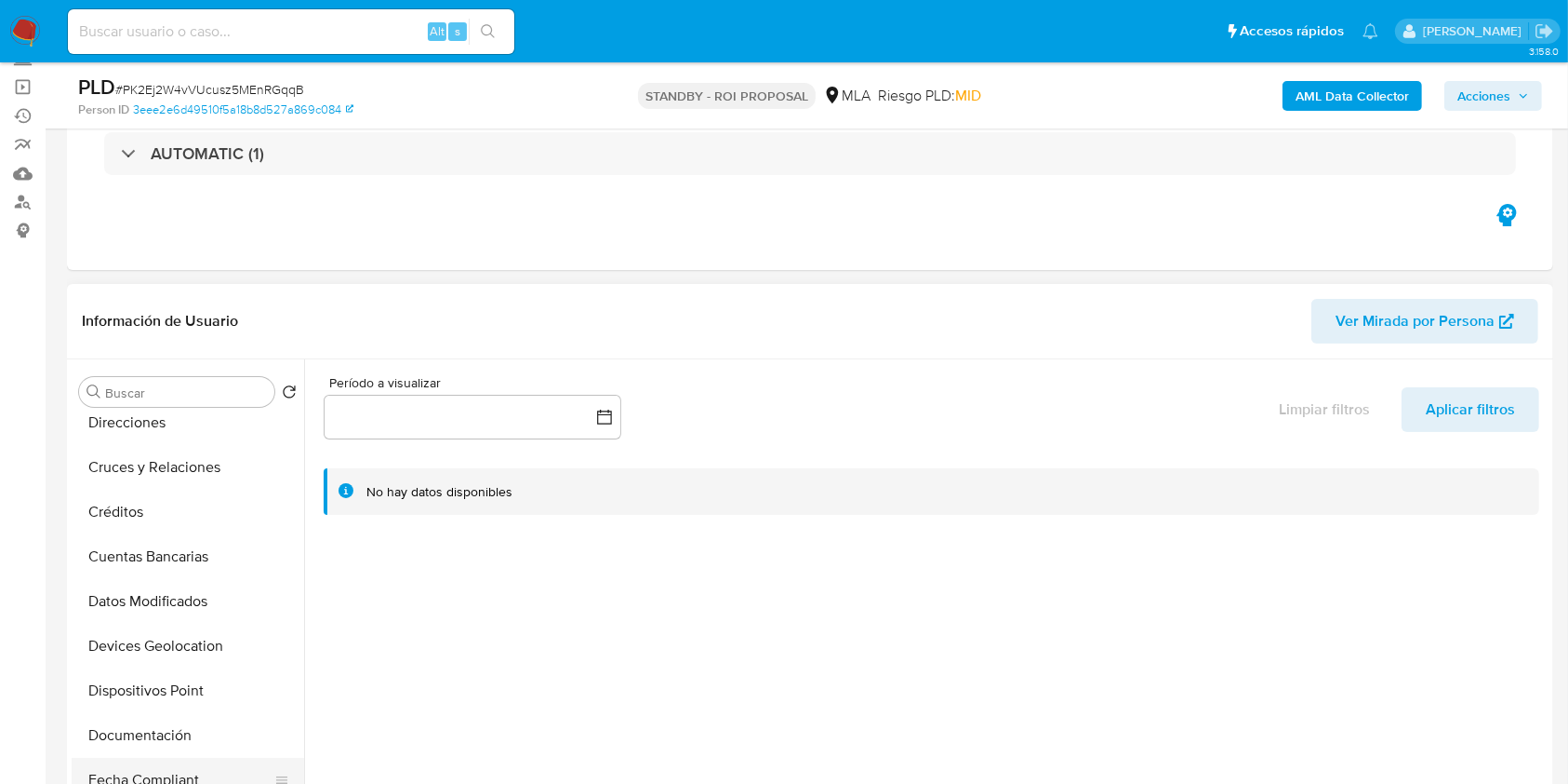
scroll to position [372, 0]
click at [170, 644] on button "Historial Casos" at bounding box center [180, 646] width 218 height 45
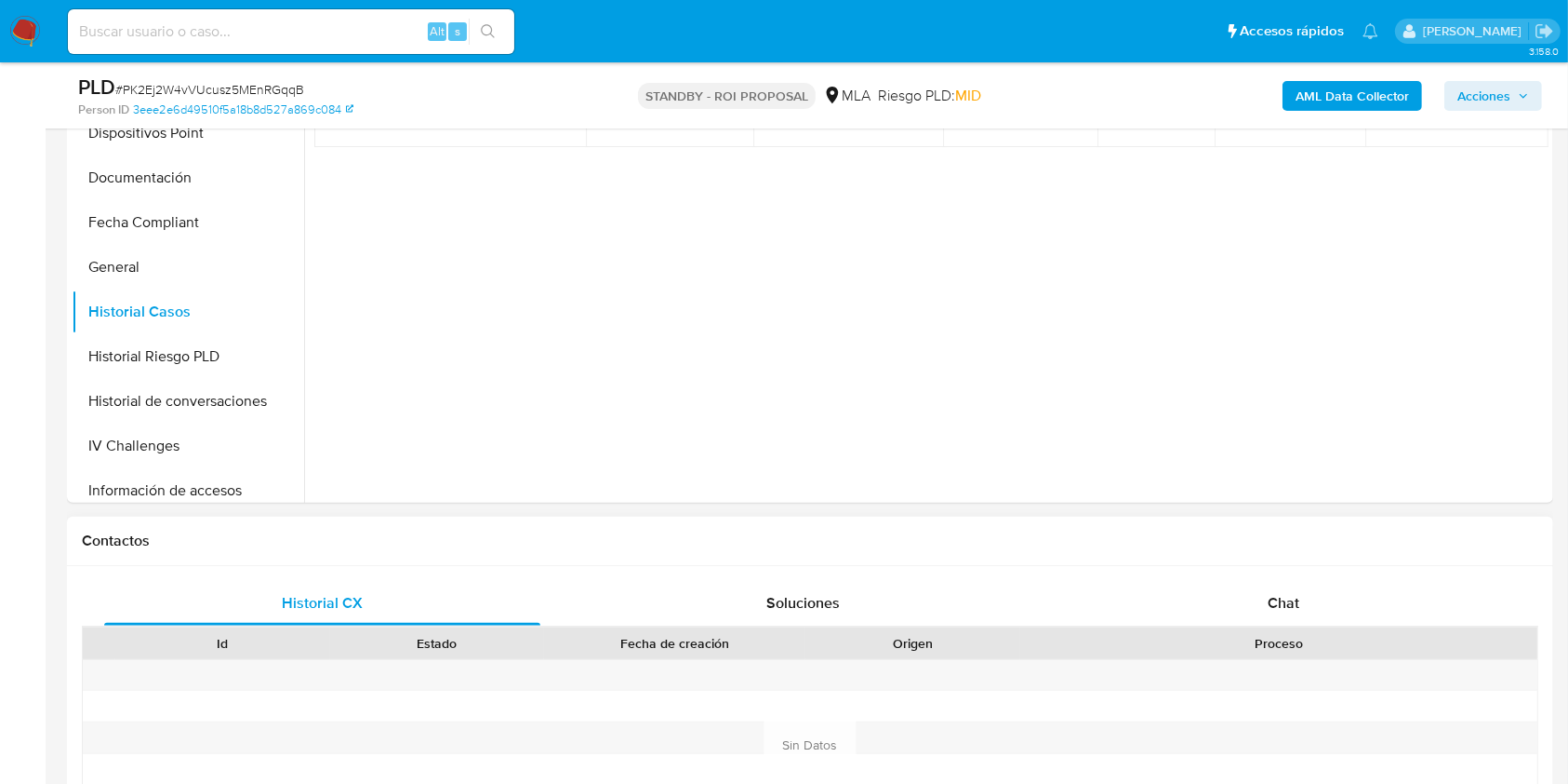
scroll to position [620, 0]
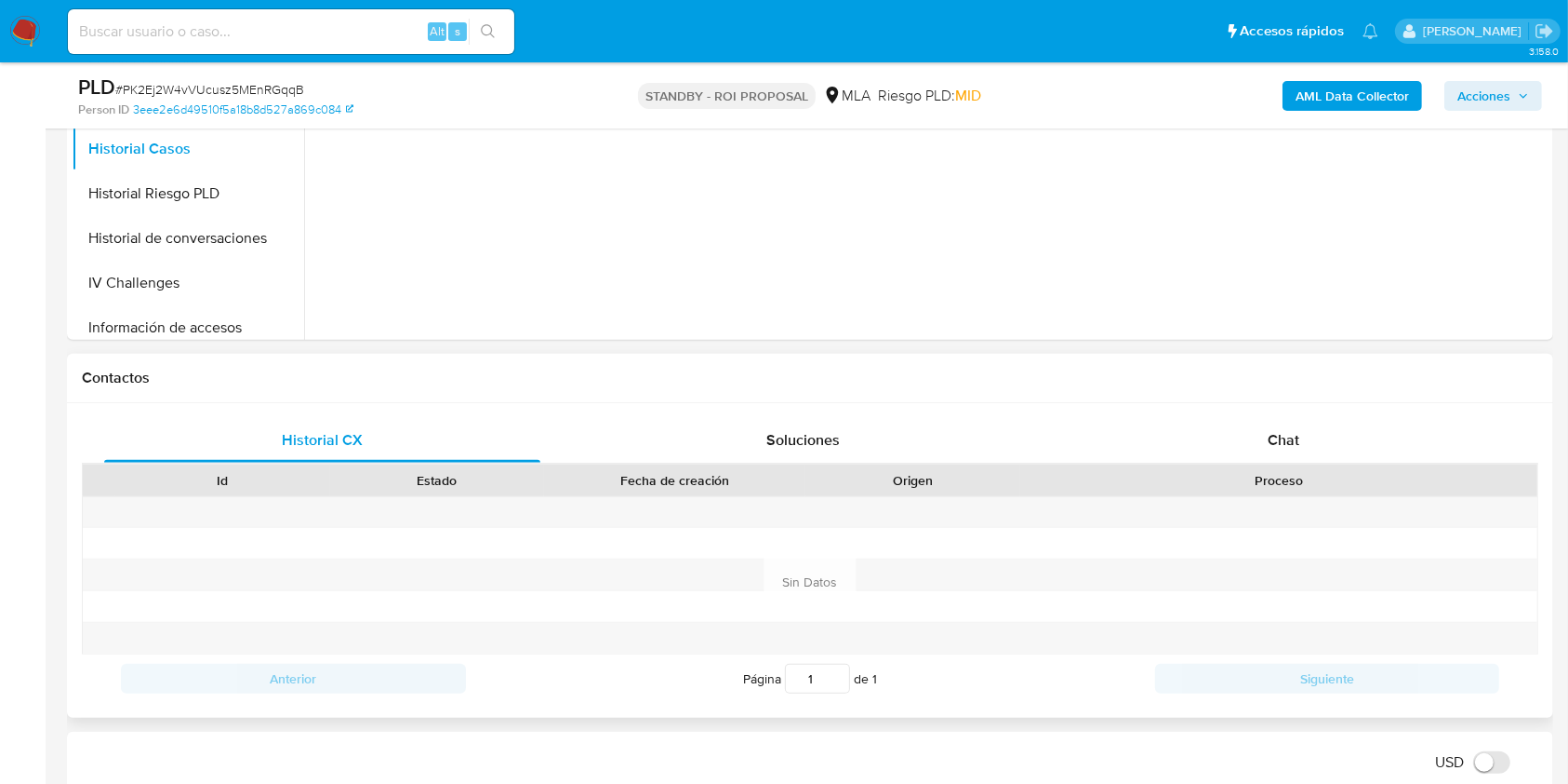
click at [1275, 415] on div "Historial CX Soluciones Chat Id Estado Fecha de creación Origen Proceso Anterio…" at bounding box center [810, 560] width 1487 height 315
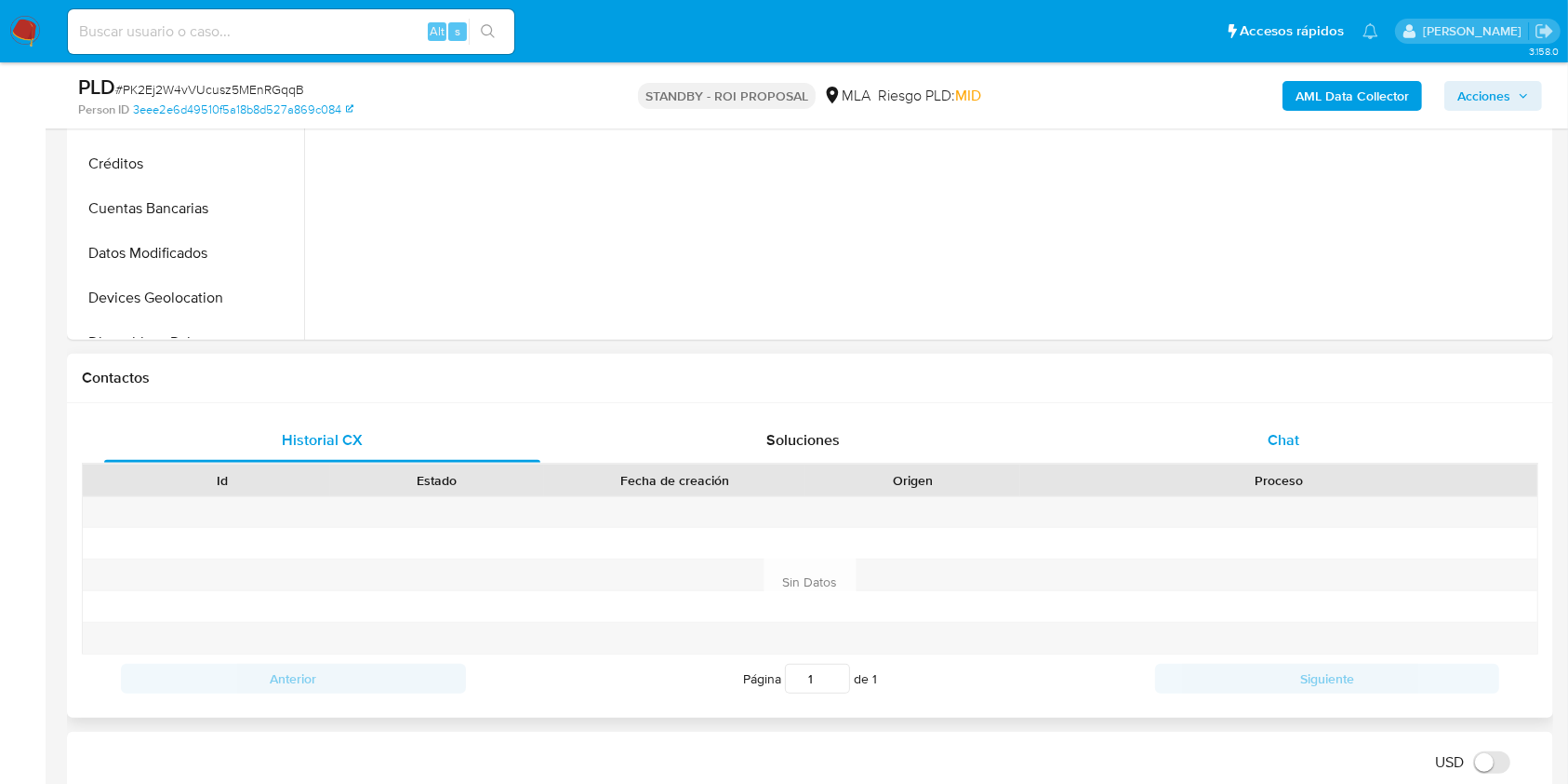
click at [1265, 422] on div "Chat" at bounding box center [1284, 441] width 436 height 45
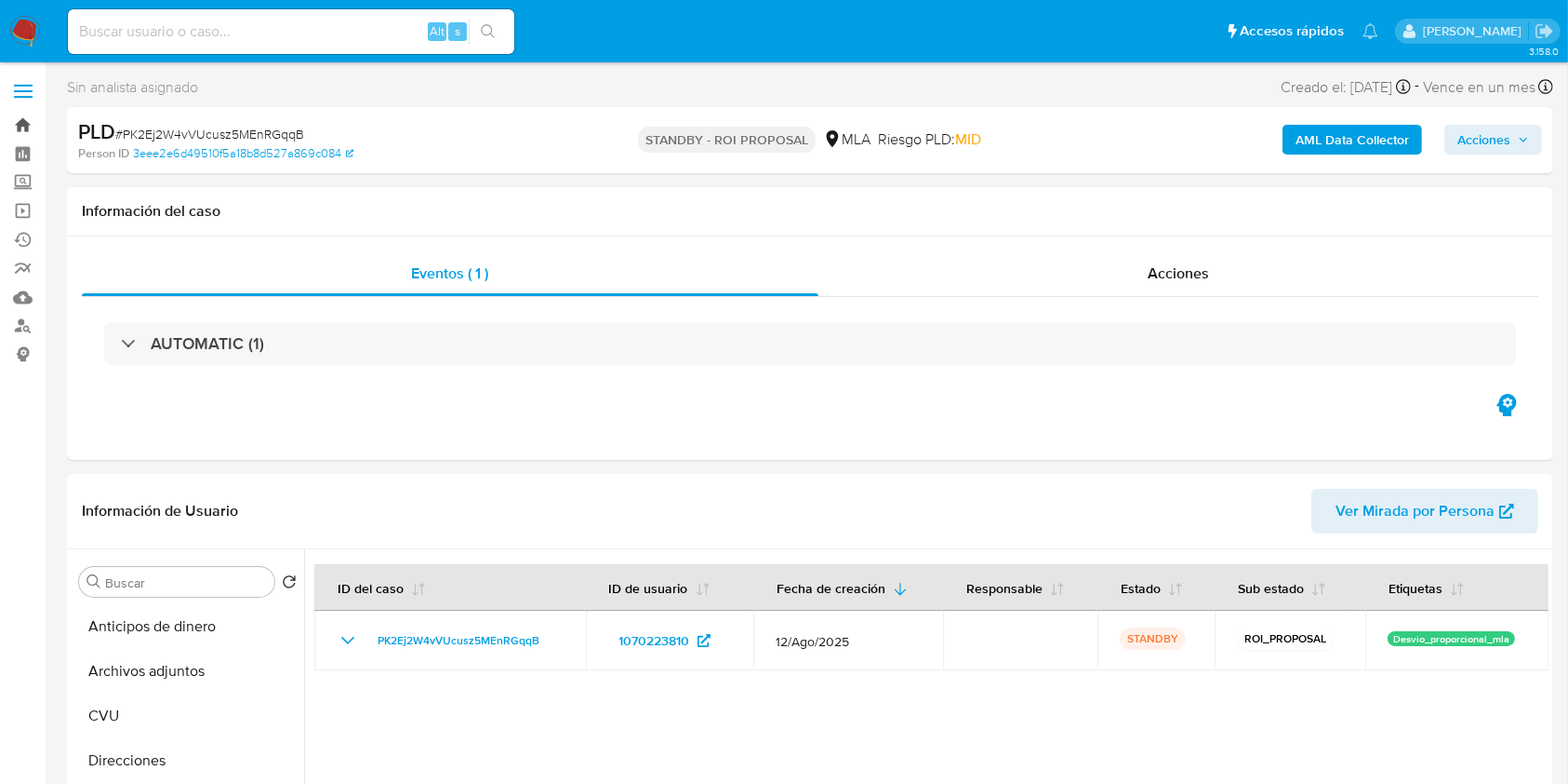
click at [25, 122] on link "Bandeja" at bounding box center [111, 125] width 222 height 28
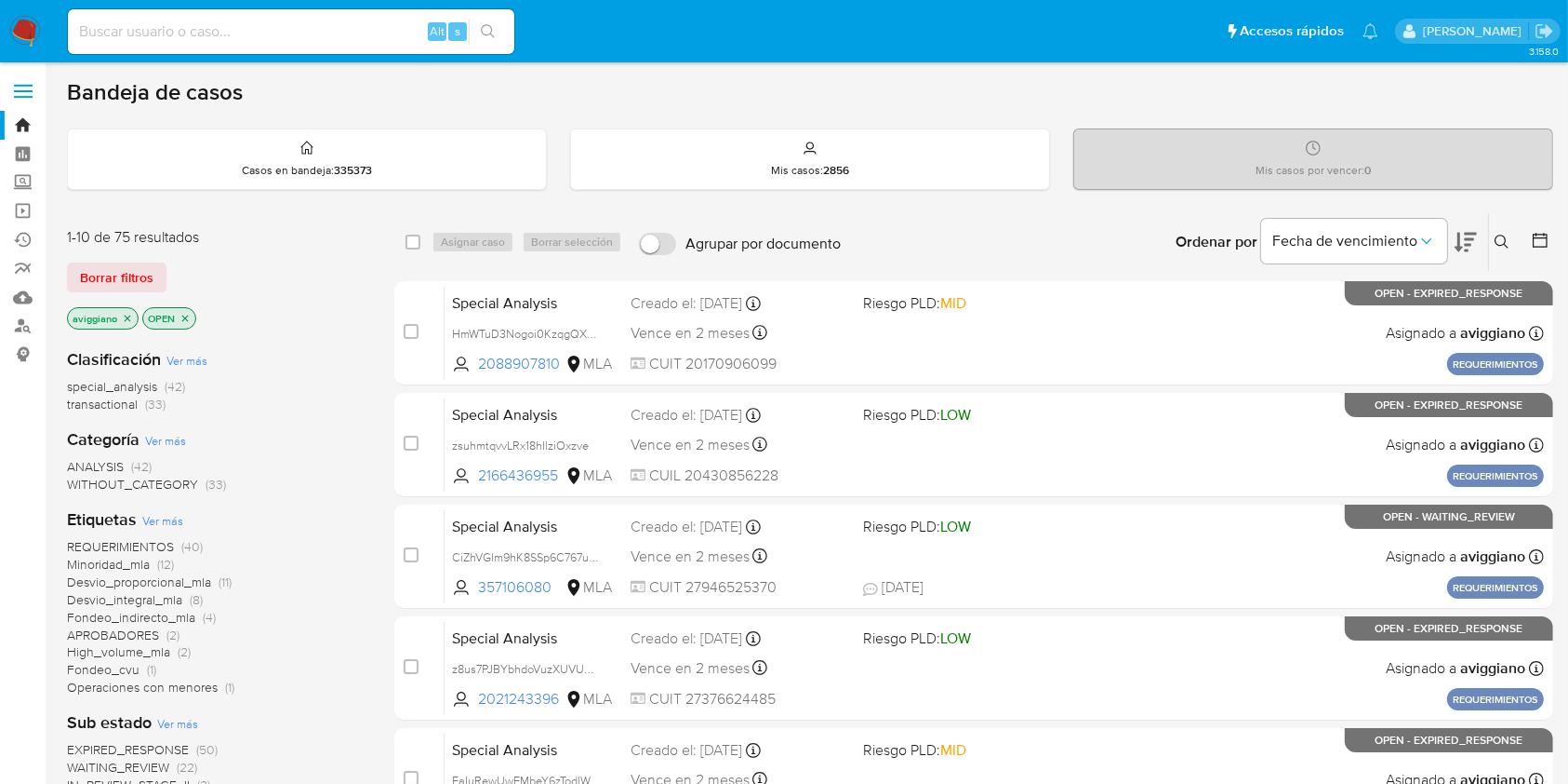
click at [126, 315] on icon "close-filter" at bounding box center [126, 318] width 11 height 11
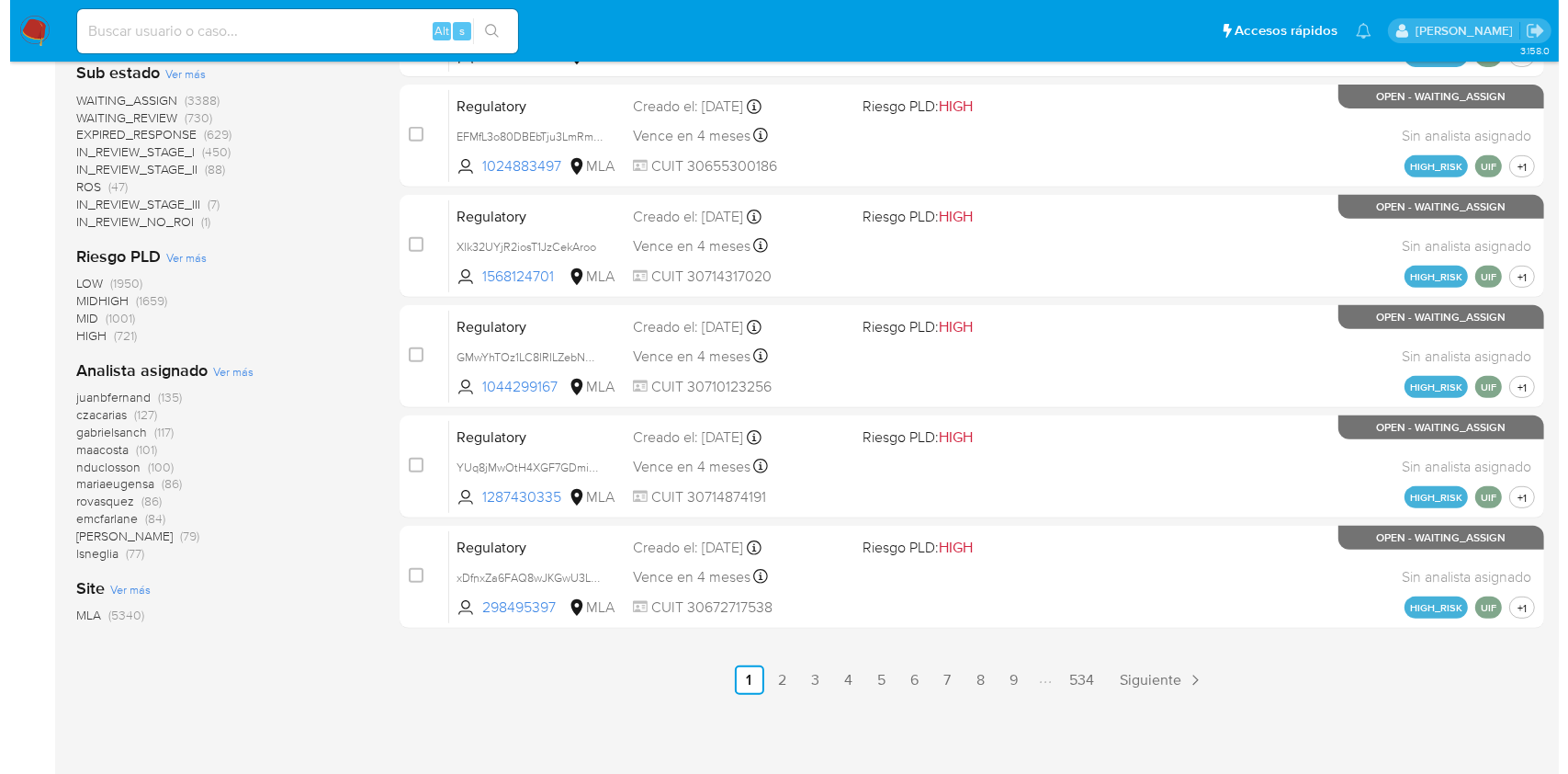
scroll to position [759, 0]
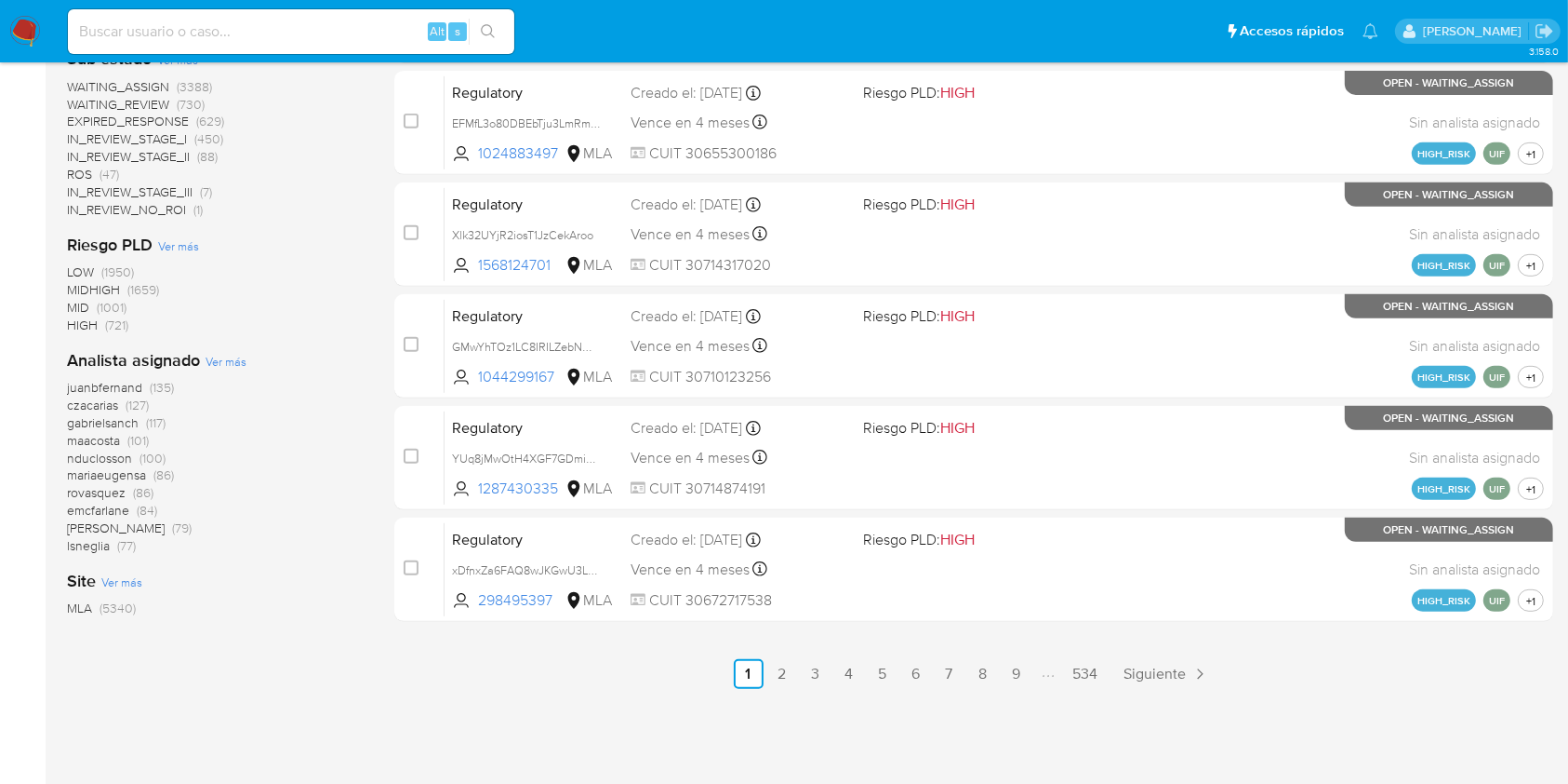
click at [229, 361] on span "Ver más" at bounding box center [227, 361] width 41 height 17
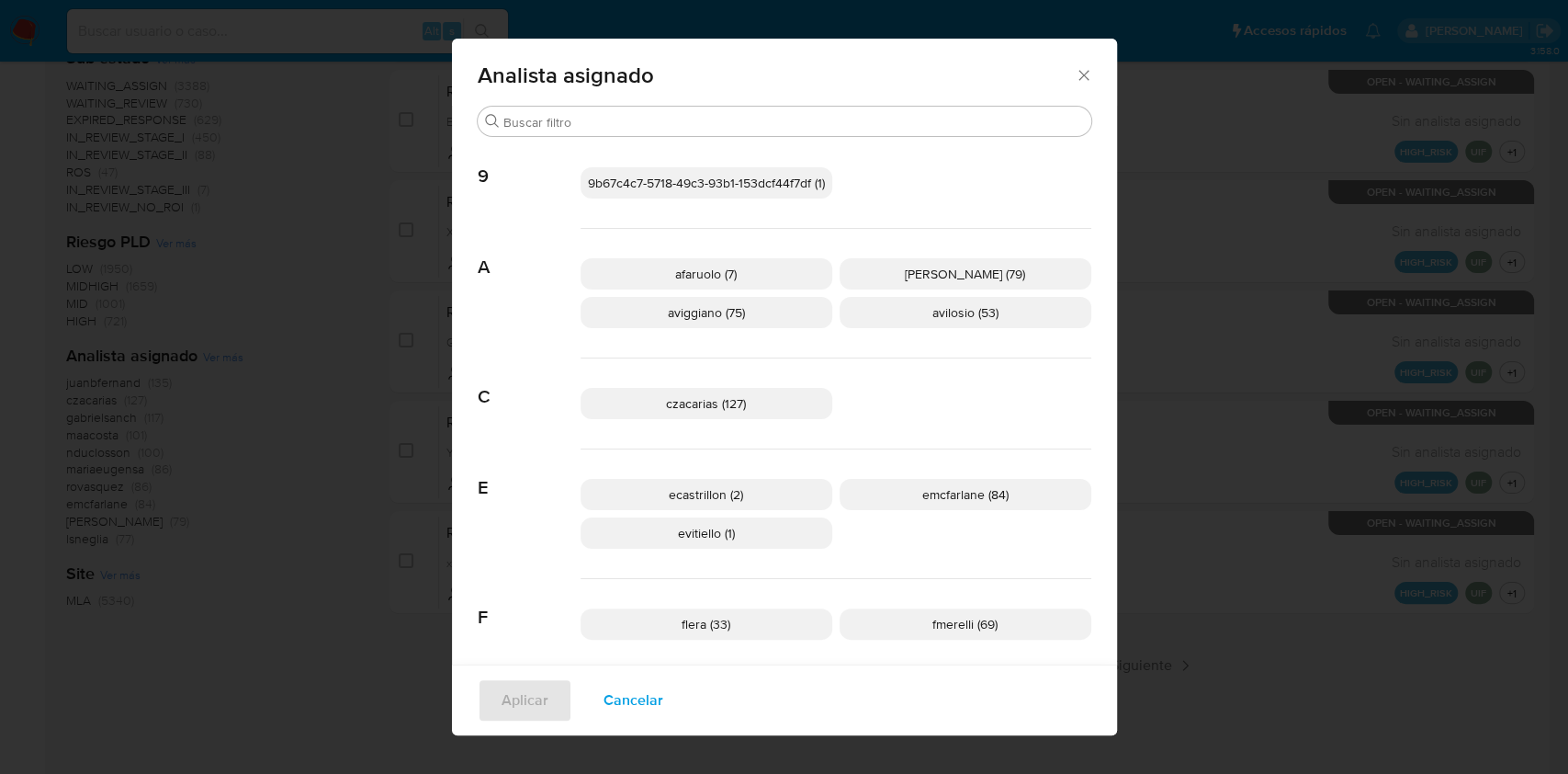
click at [1079, 66] on icon "Cerrar" at bounding box center [1084, 75] width 18 height 18
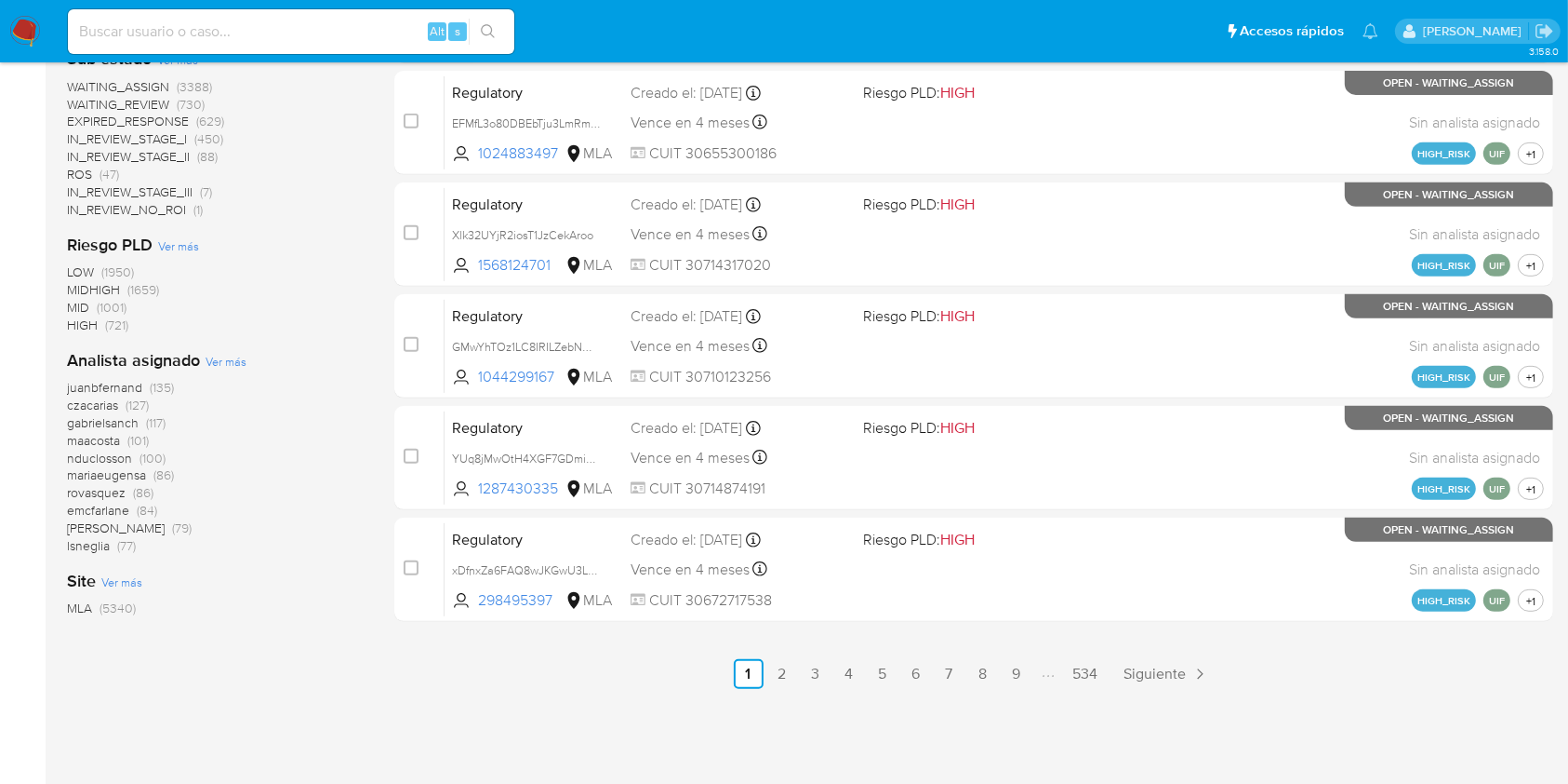
click at [220, 353] on span "Ver más" at bounding box center [227, 361] width 41 height 17
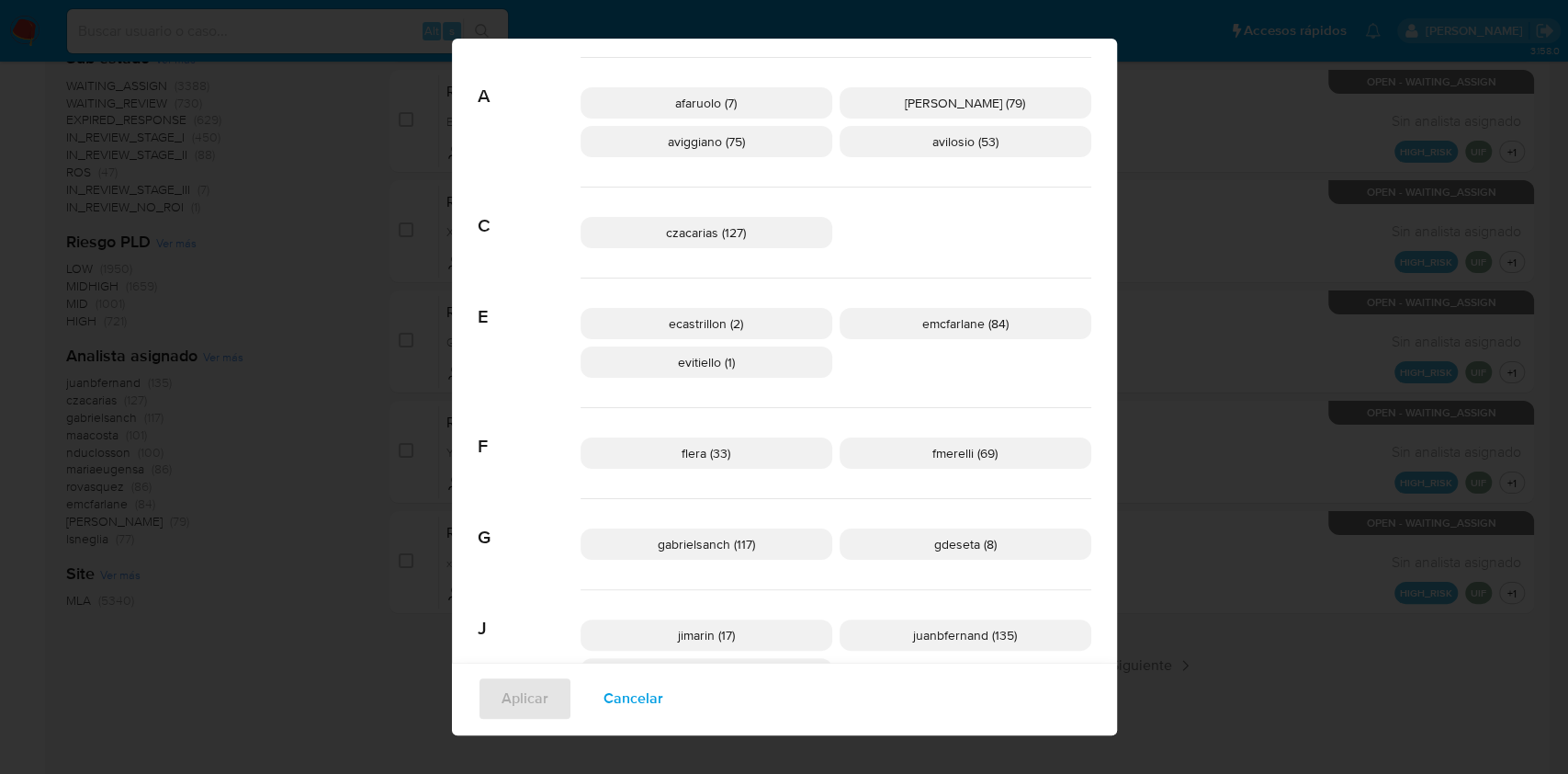
scroll to position [0, 0]
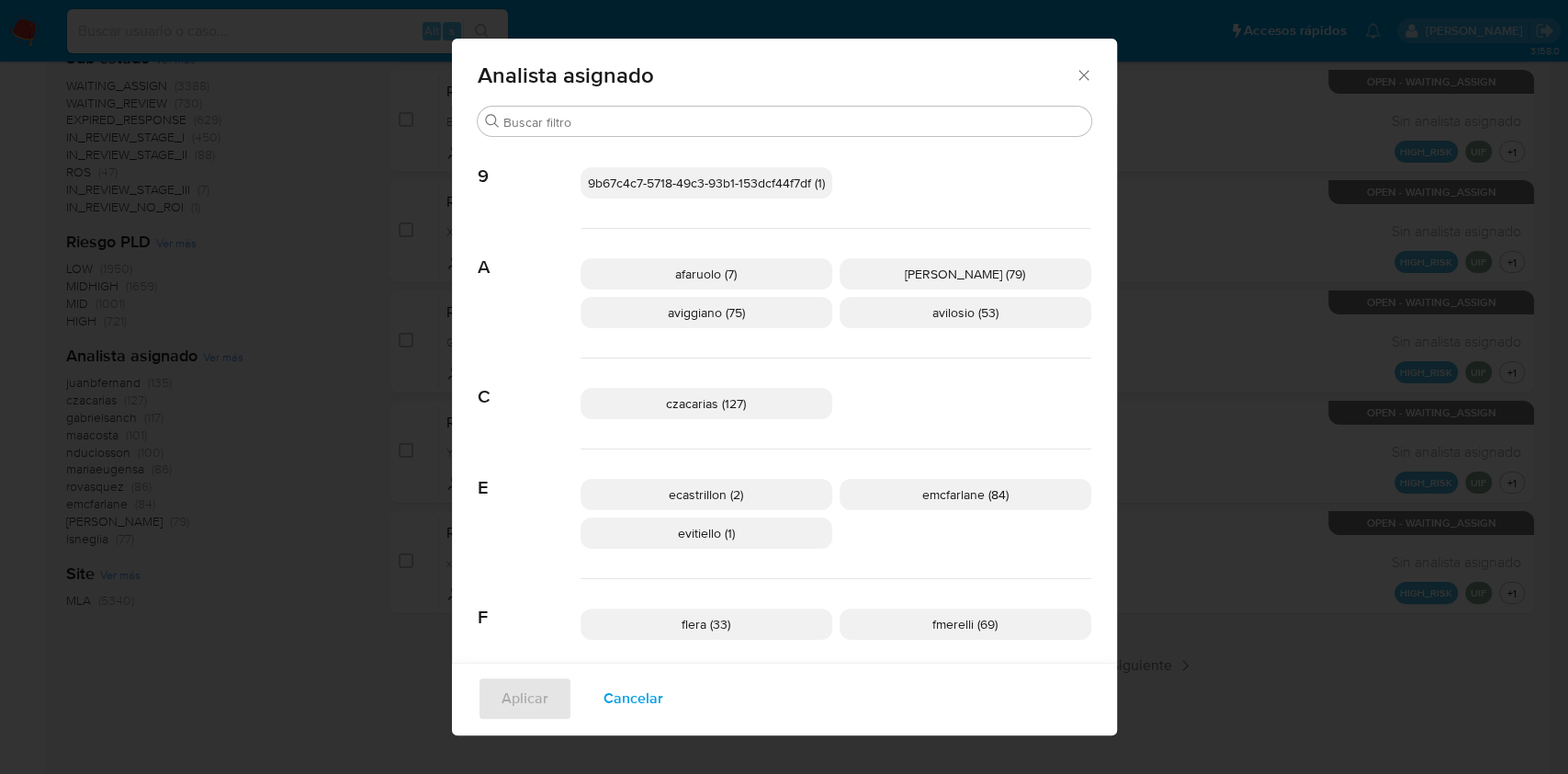
click at [765, 317] on p "aviggiano (75)" at bounding box center [706, 312] width 252 height 31
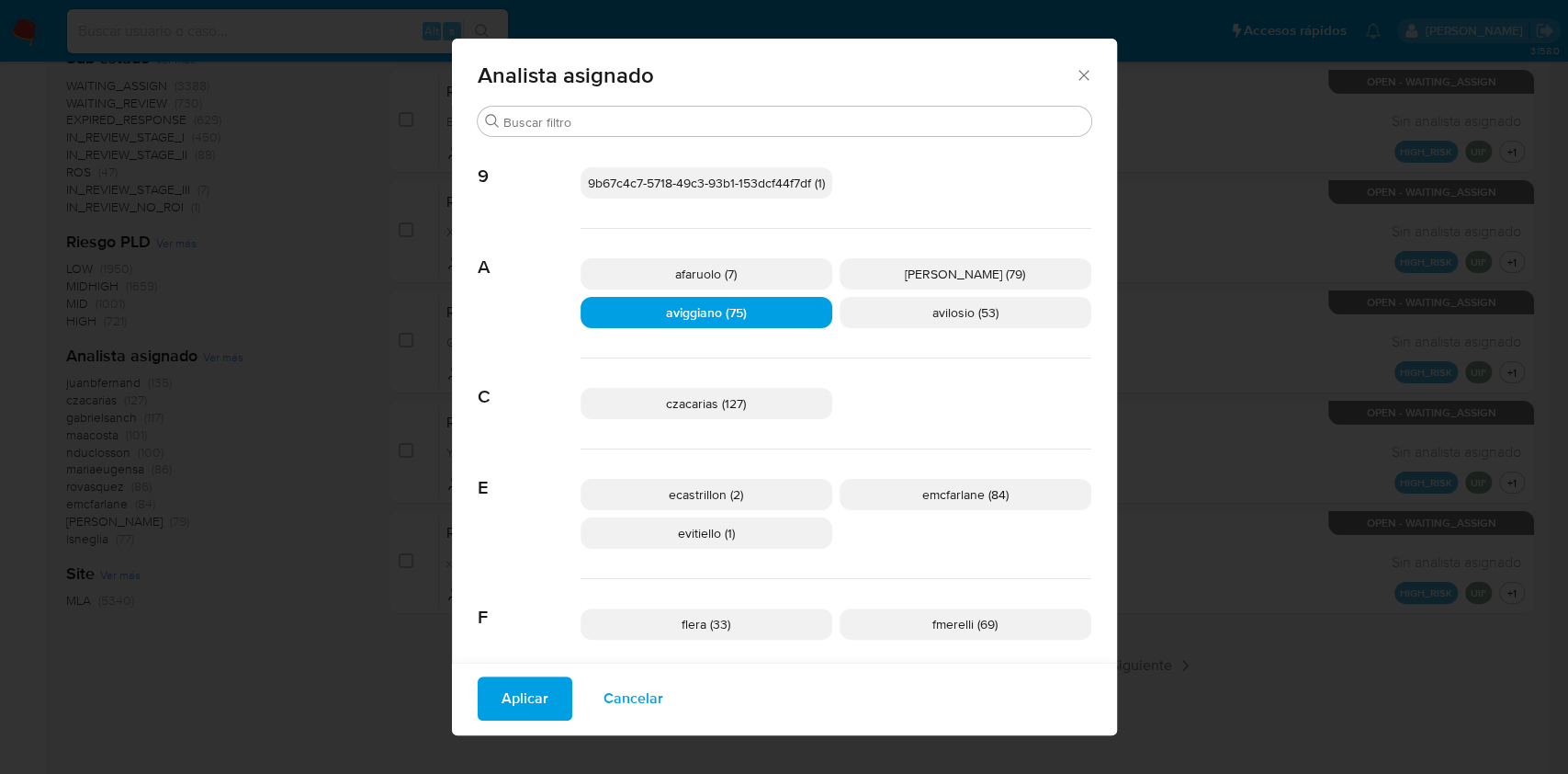
click at [519, 697] on span "Aplicar" at bounding box center [525, 698] width 46 height 41
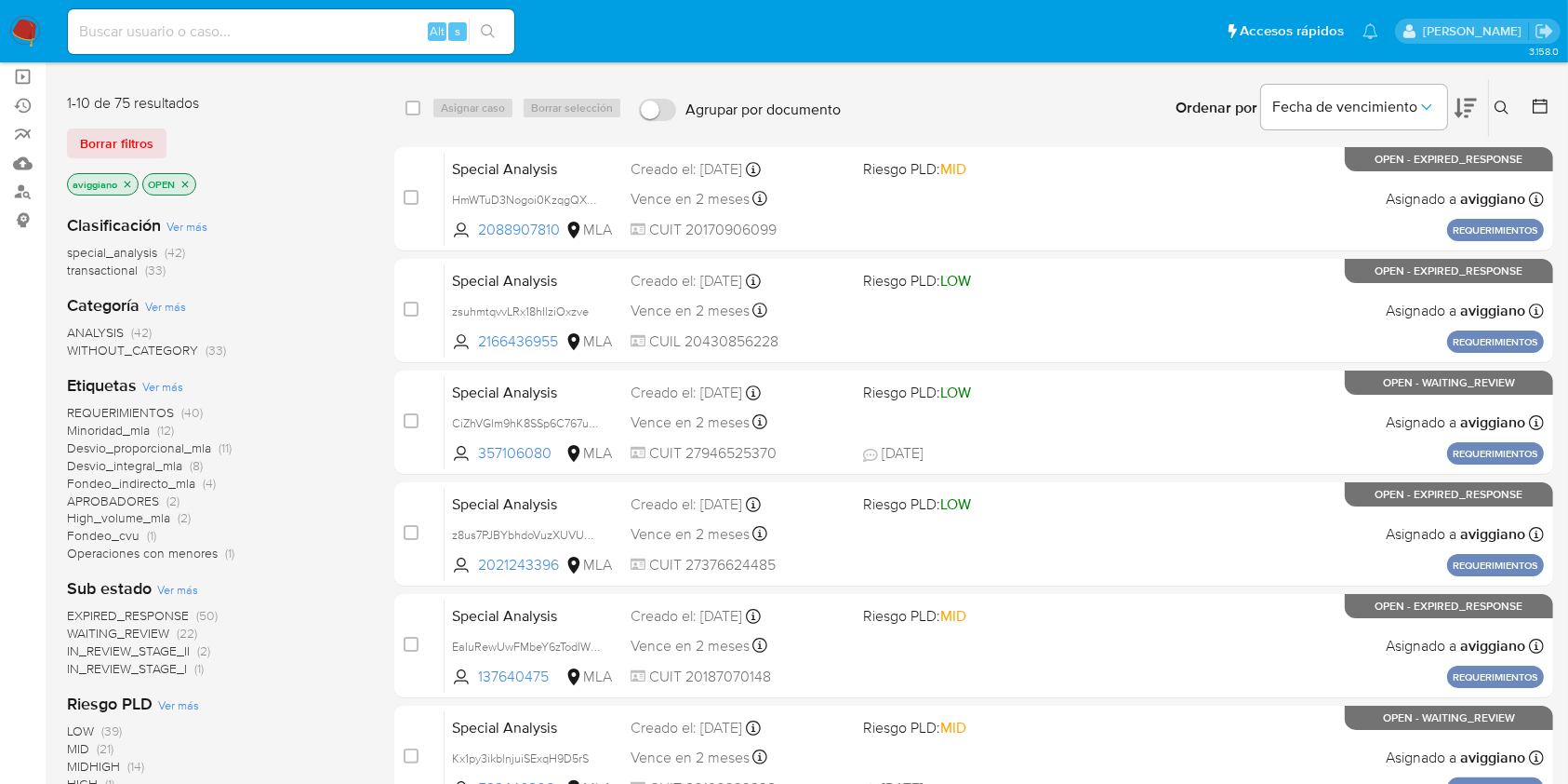
scroll to position [247, 0]
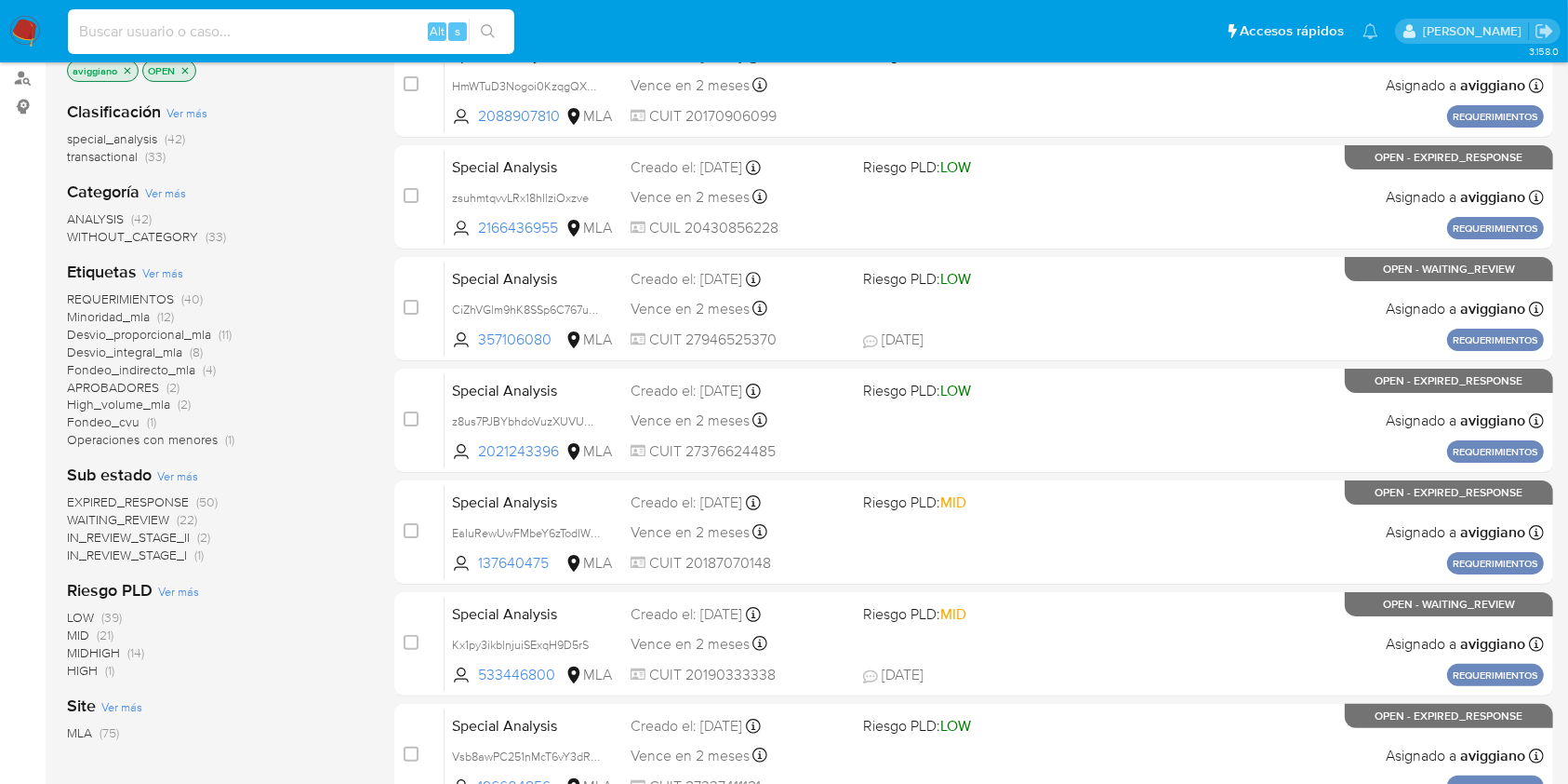
click at [178, 28] on input at bounding box center [290, 31] width 446 height 25
paste input "S707Olxaky08bDwHtiCoUiBN"
type input "S707Olxaky08bDwHtiCoUiBN"
click at [483, 26] on icon "search-icon" at bounding box center [487, 31] width 15 height 15
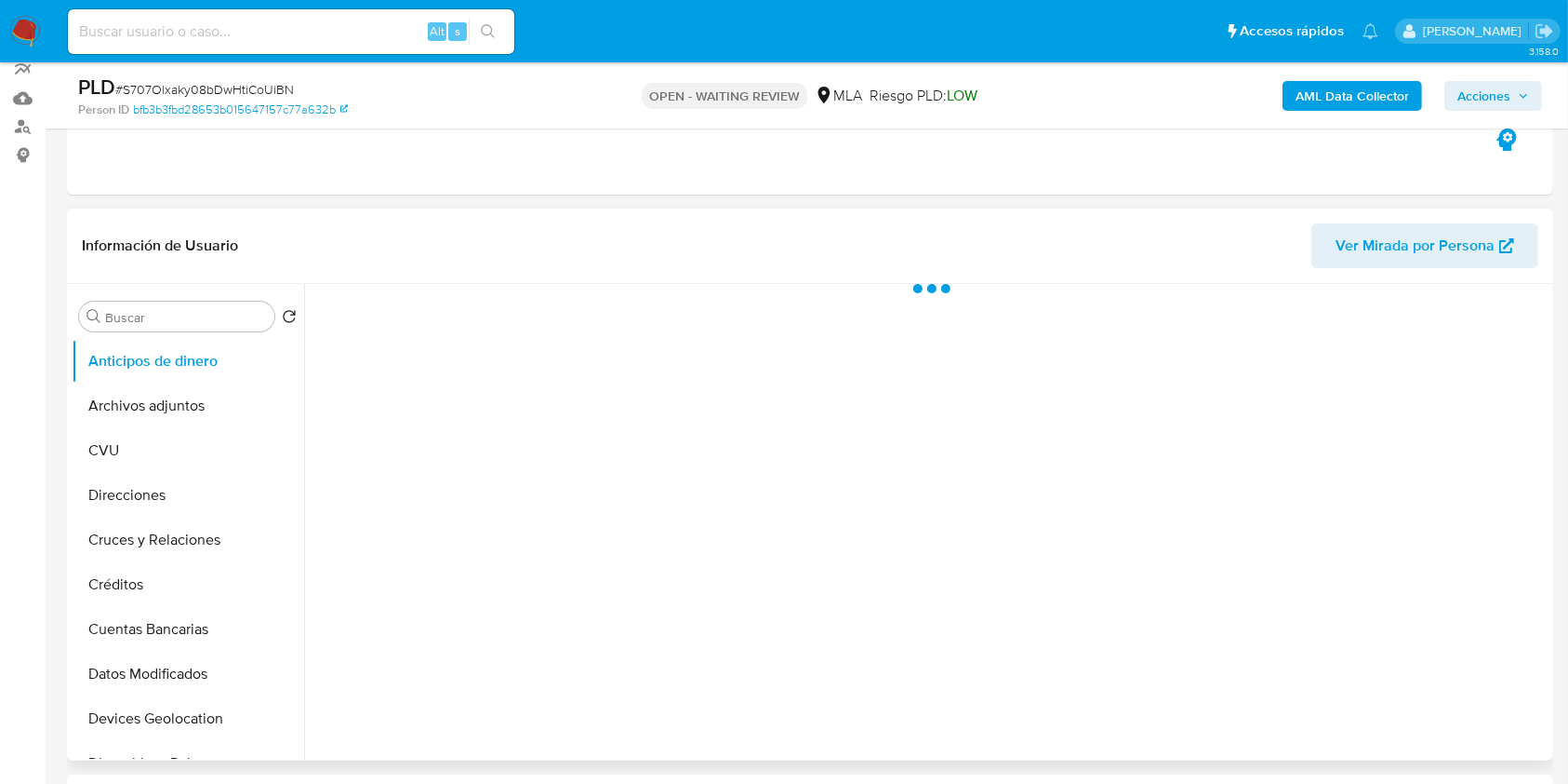
scroll to position [372, 0]
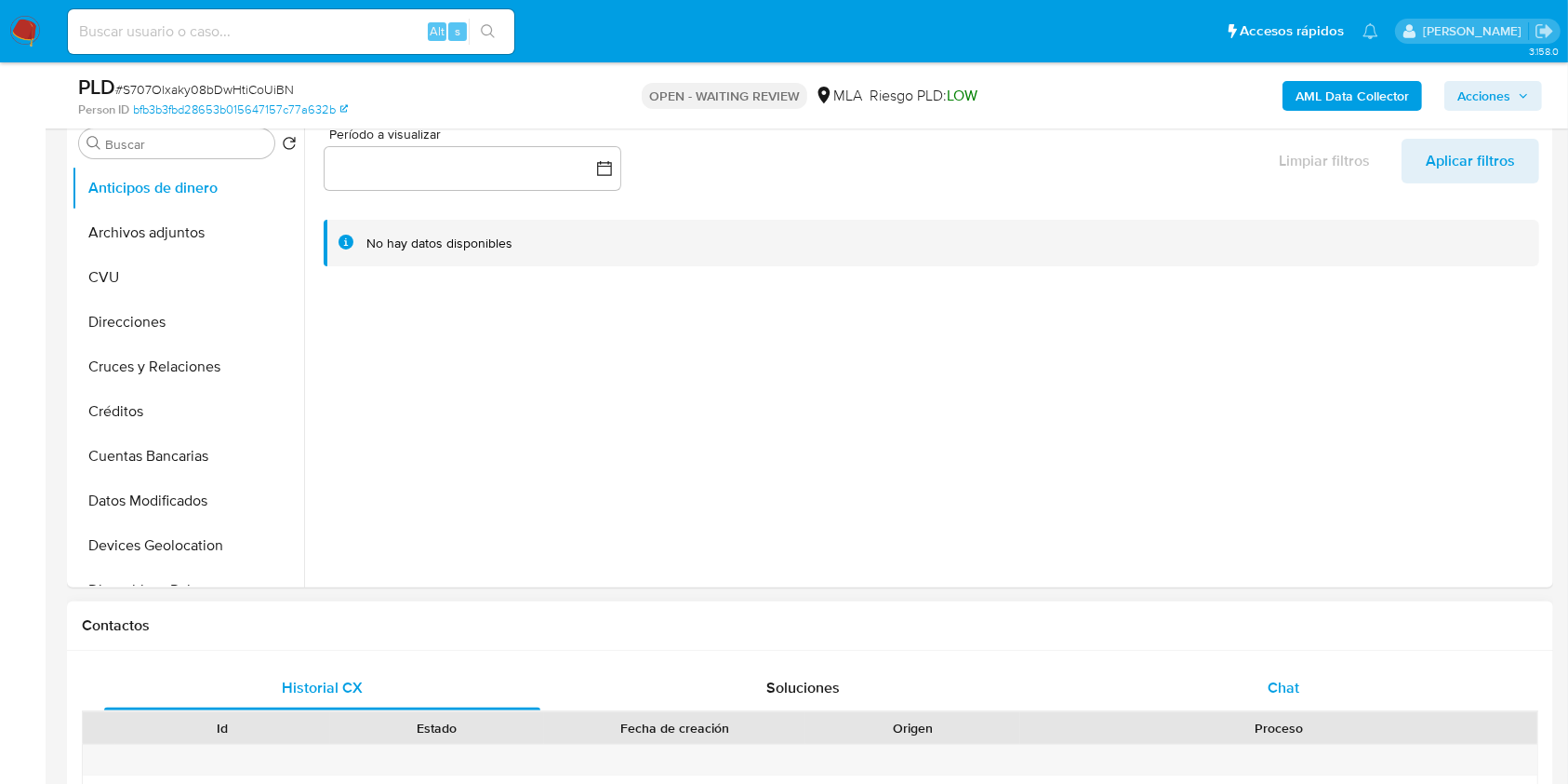
click at [1264, 686] on div "Chat" at bounding box center [1284, 688] width 436 height 45
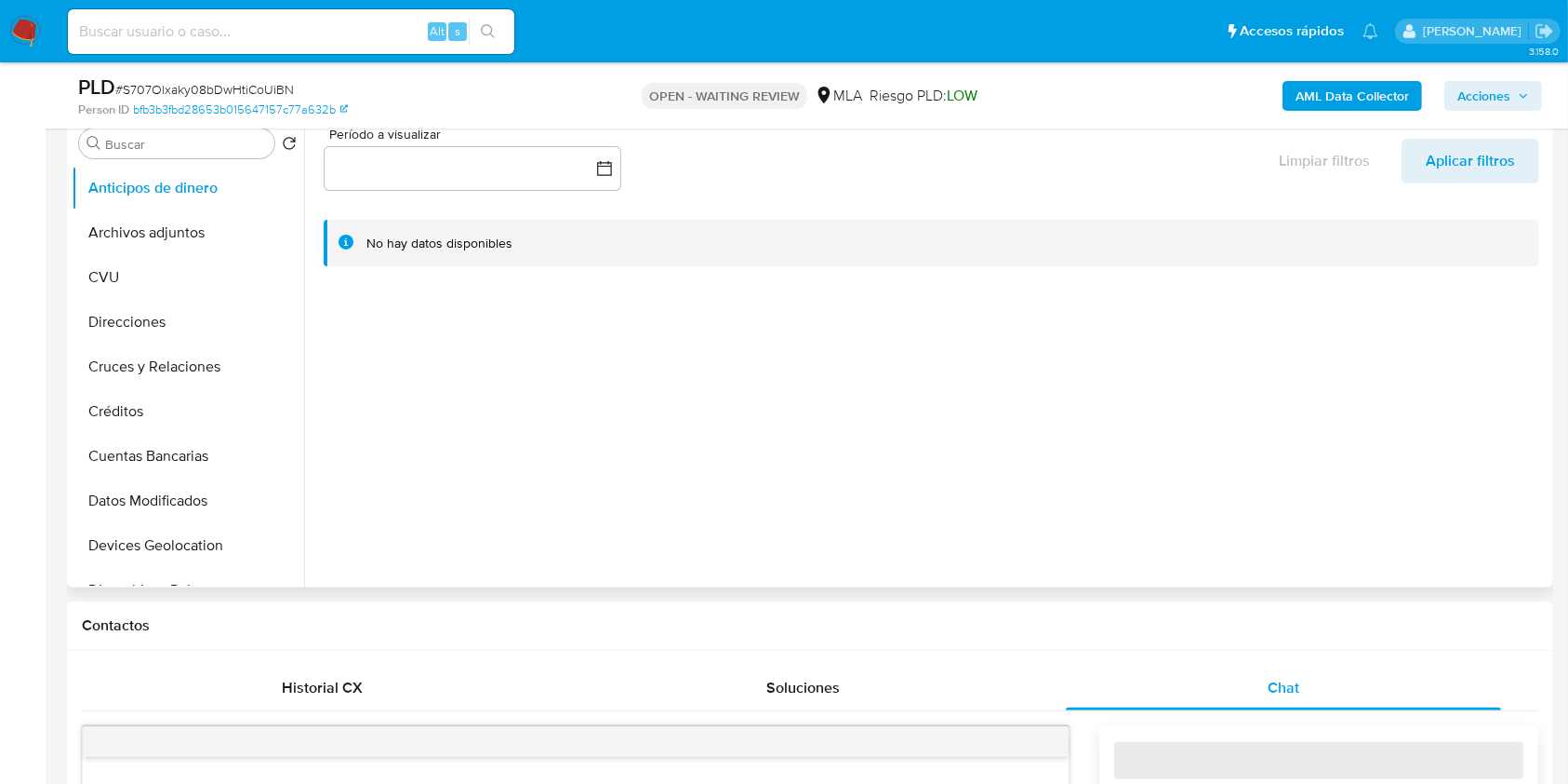
select select "10"
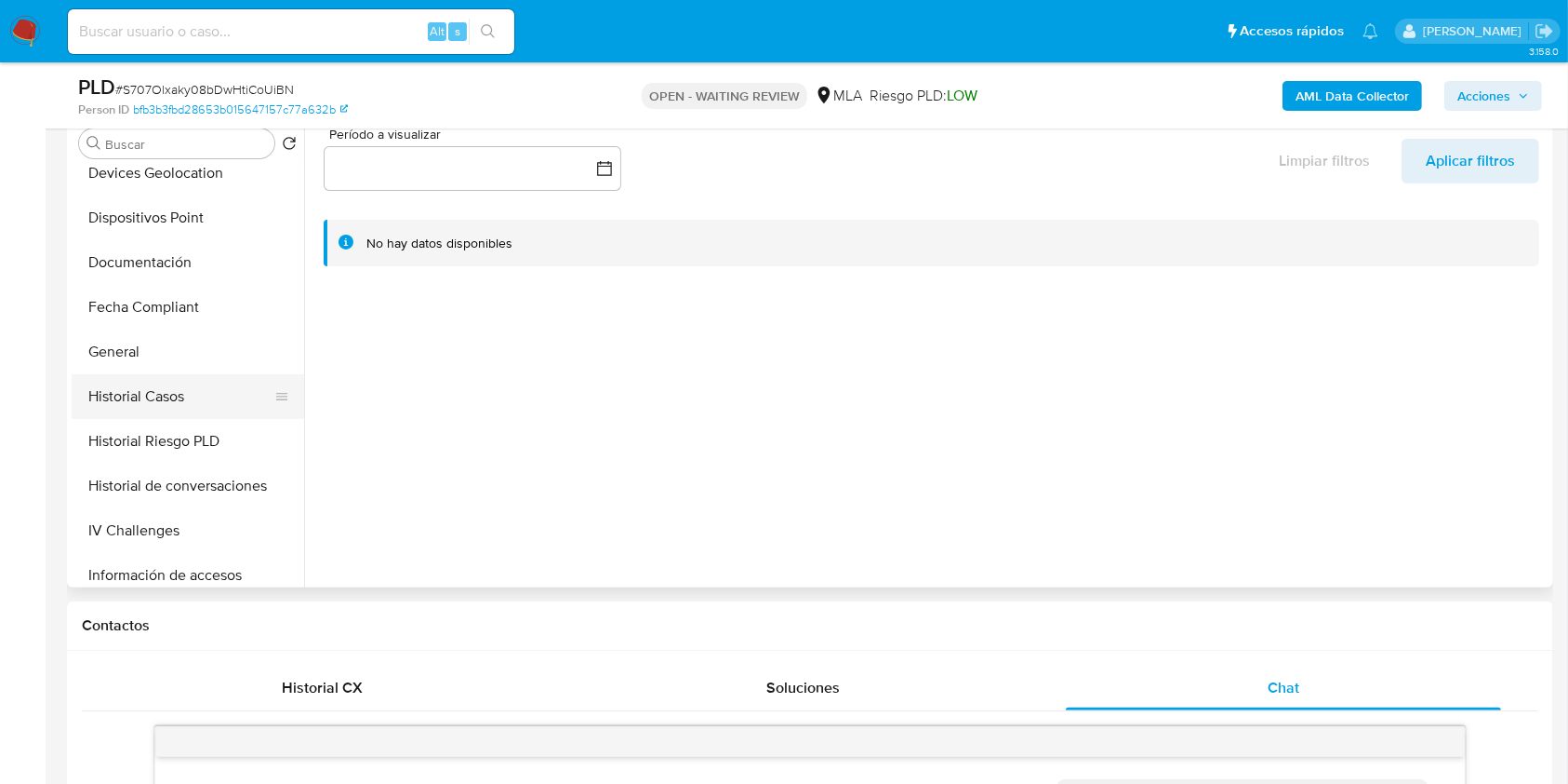
click at [154, 385] on button "Historial Casos" at bounding box center [180, 396] width 218 height 45
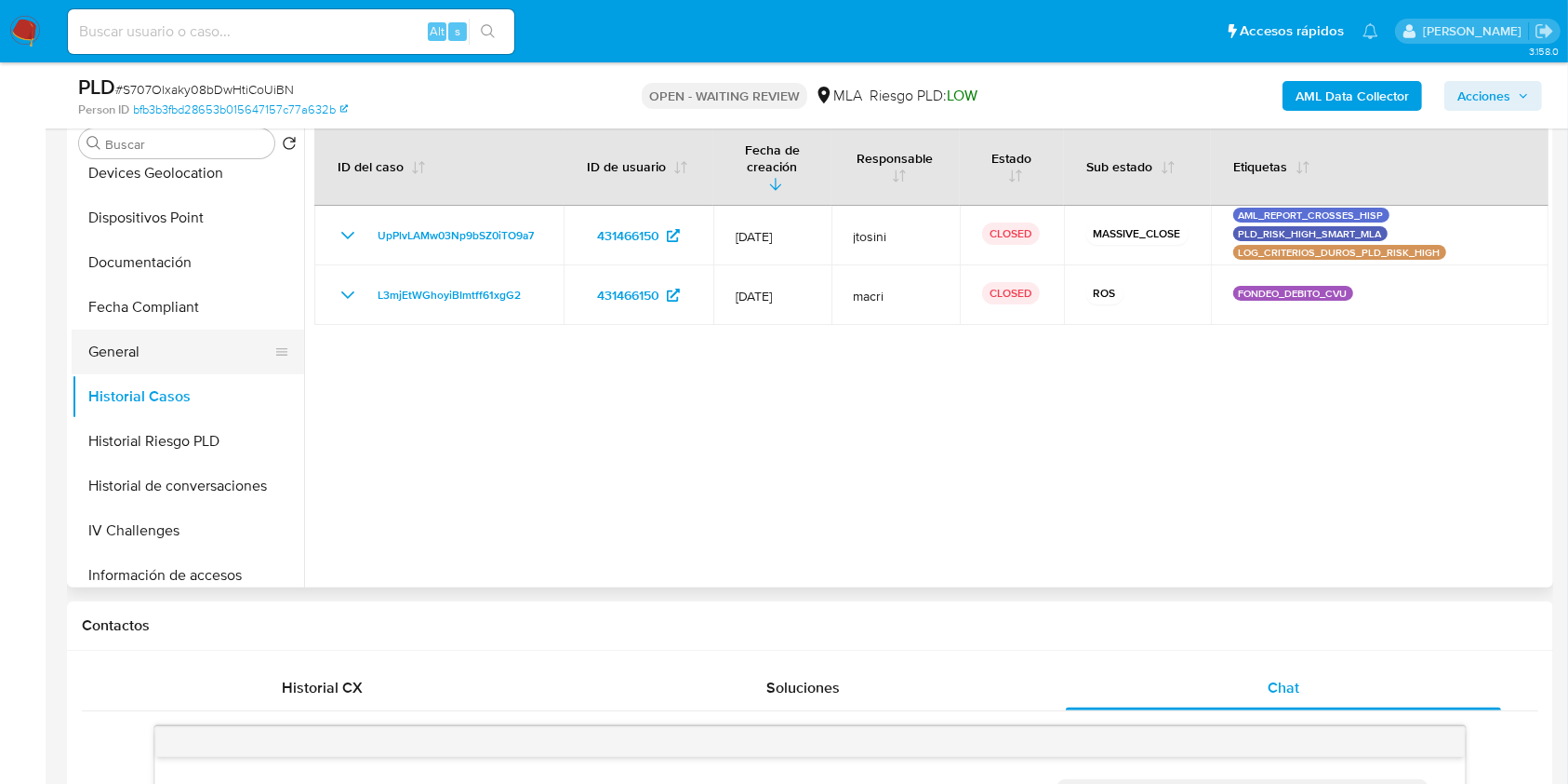
click at [141, 361] on button "General" at bounding box center [180, 352] width 218 height 45
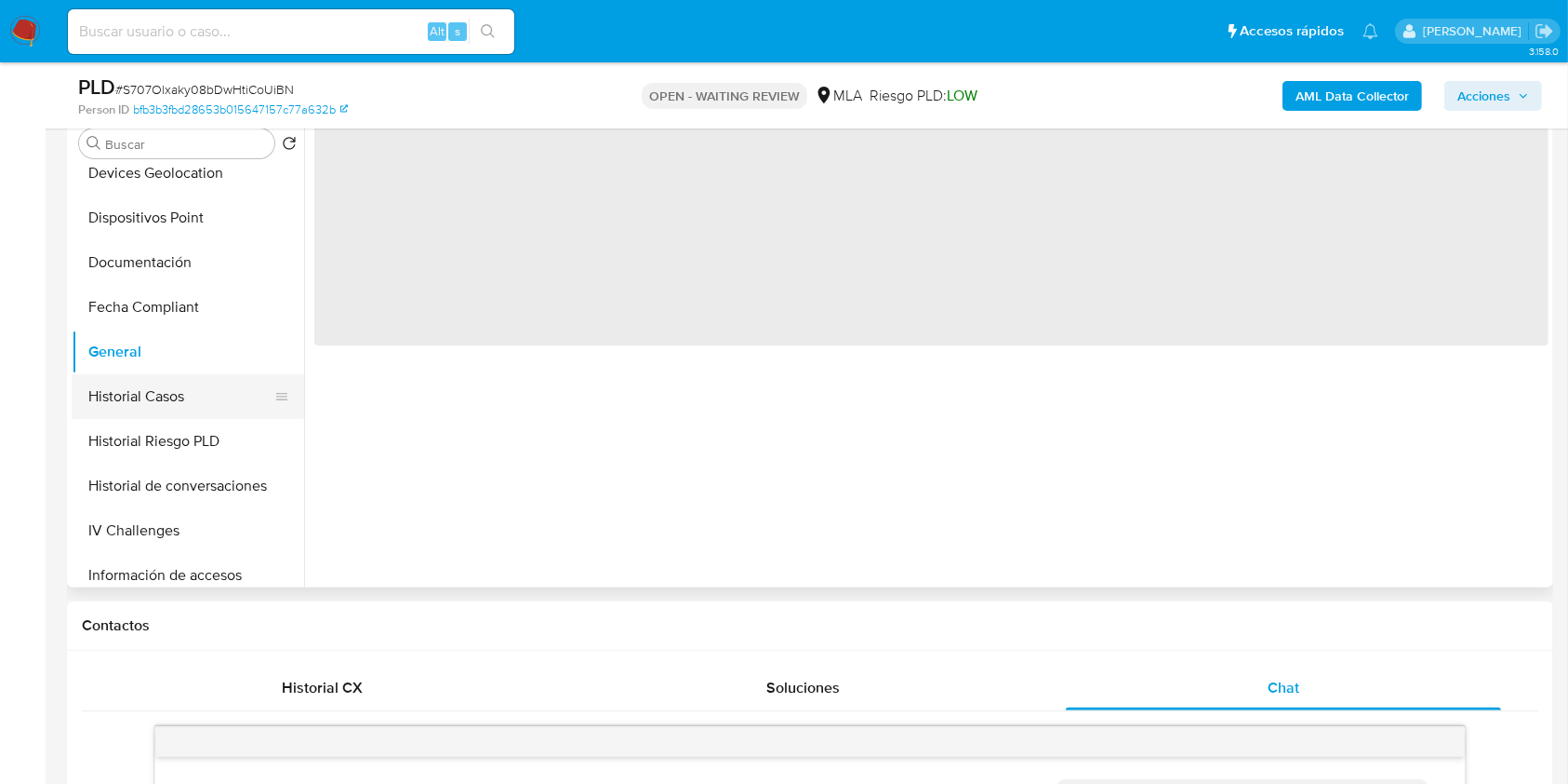
click at [135, 385] on button "Historial Casos" at bounding box center [180, 396] width 218 height 45
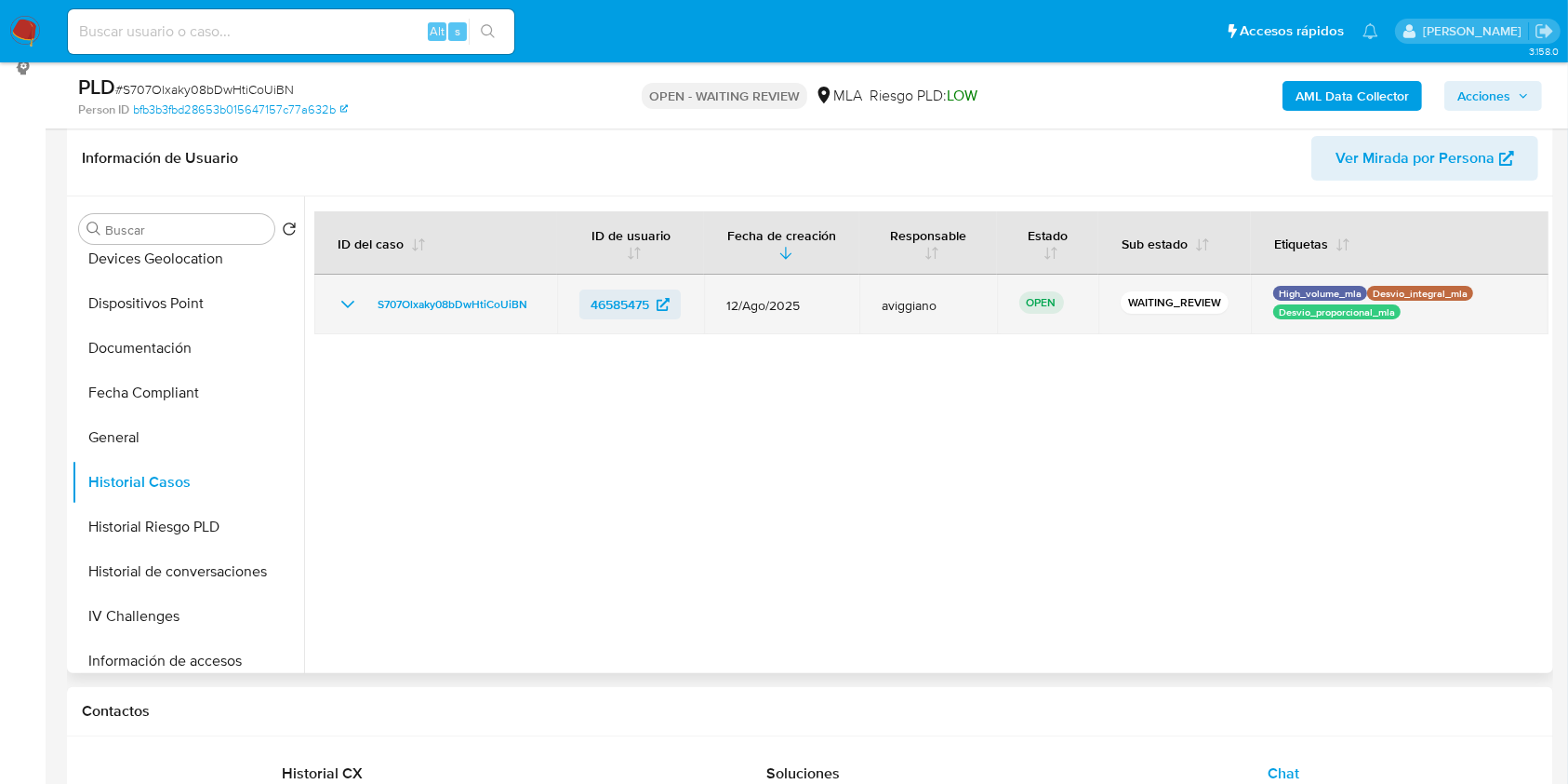
scroll to position [247, 0]
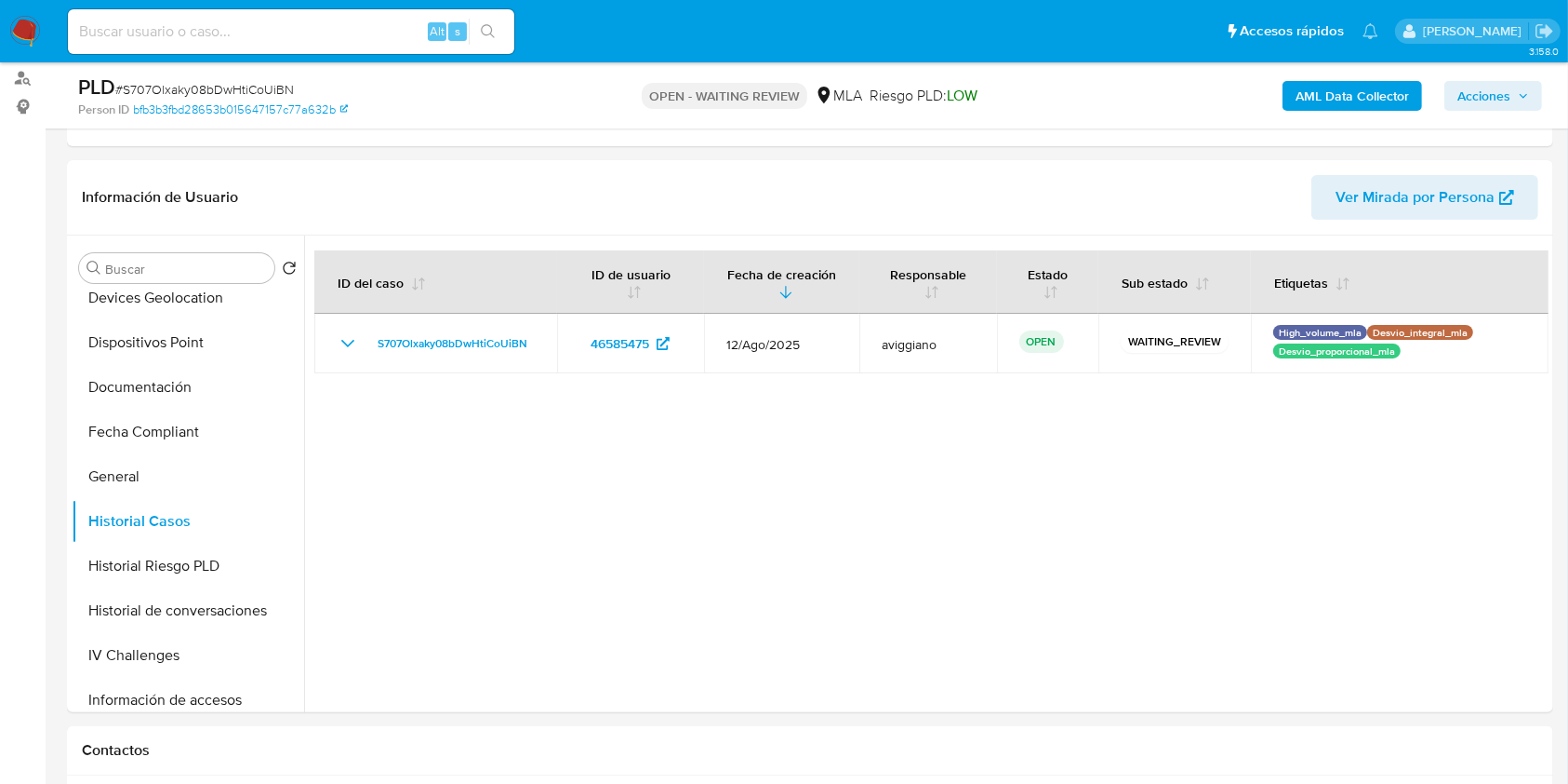
click at [1349, 82] on b "AML Data Collector" at bounding box center [1352, 96] width 114 height 29
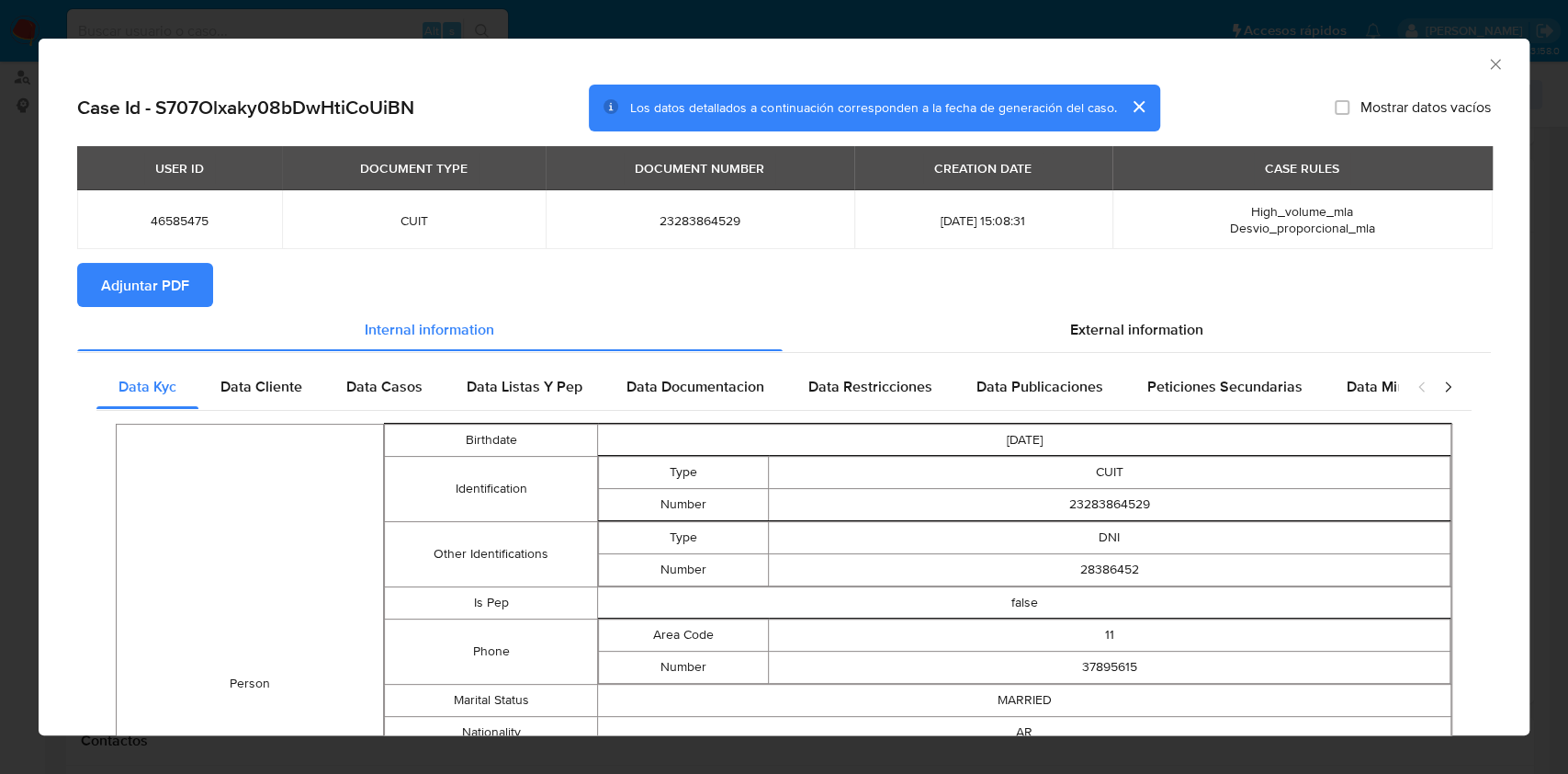
click at [184, 289] on span "Adjuntar PDF" at bounding box center [144, 285] width 88 height 41
click at [1491, 61] on icon "Cerrar ventana" at bounding box center [1495, 64] width 10 height 10
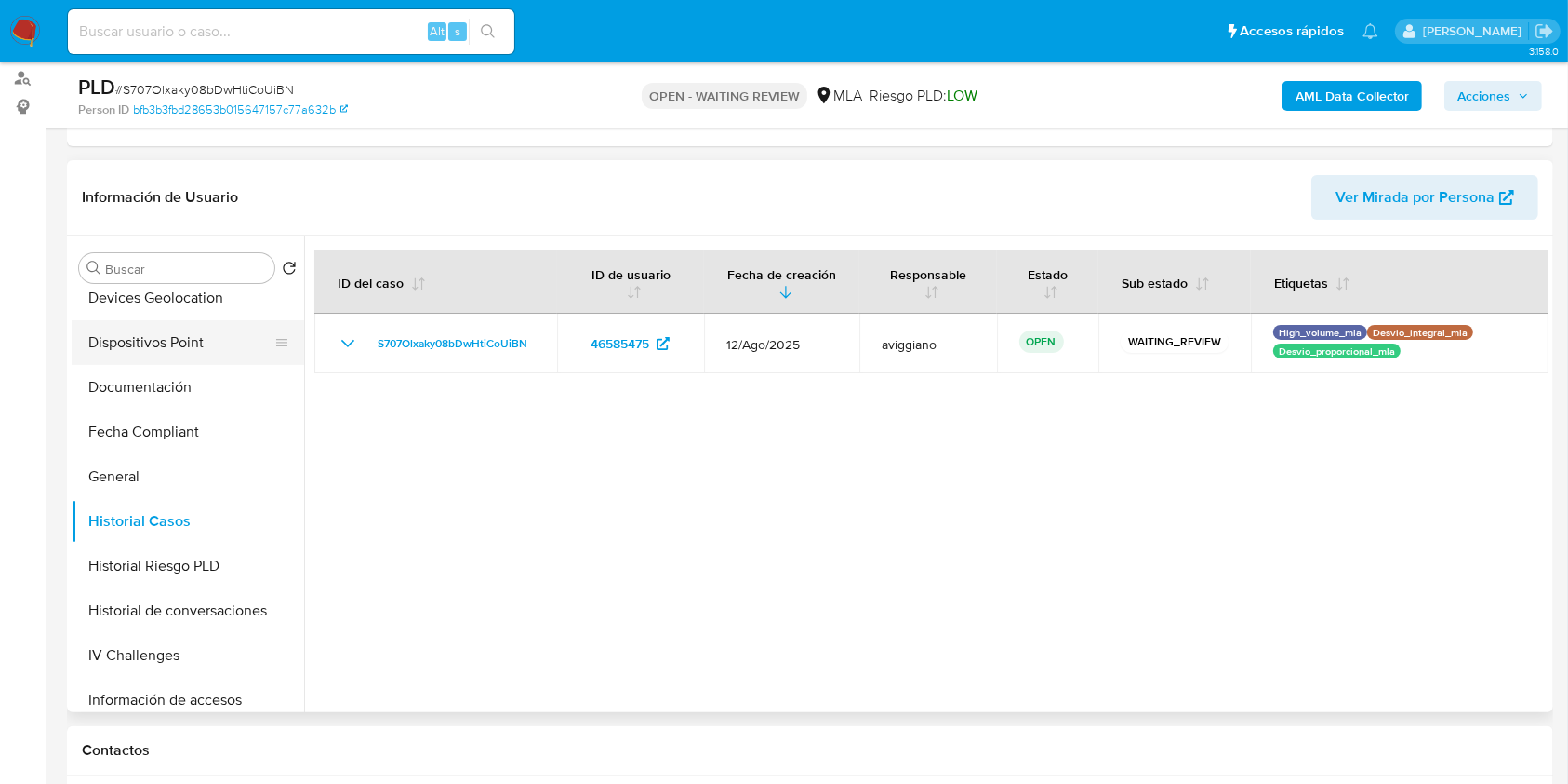
click at [208, 340] on button "Dispositivos Point" at bounding box center [180, 342] width 218 height 45
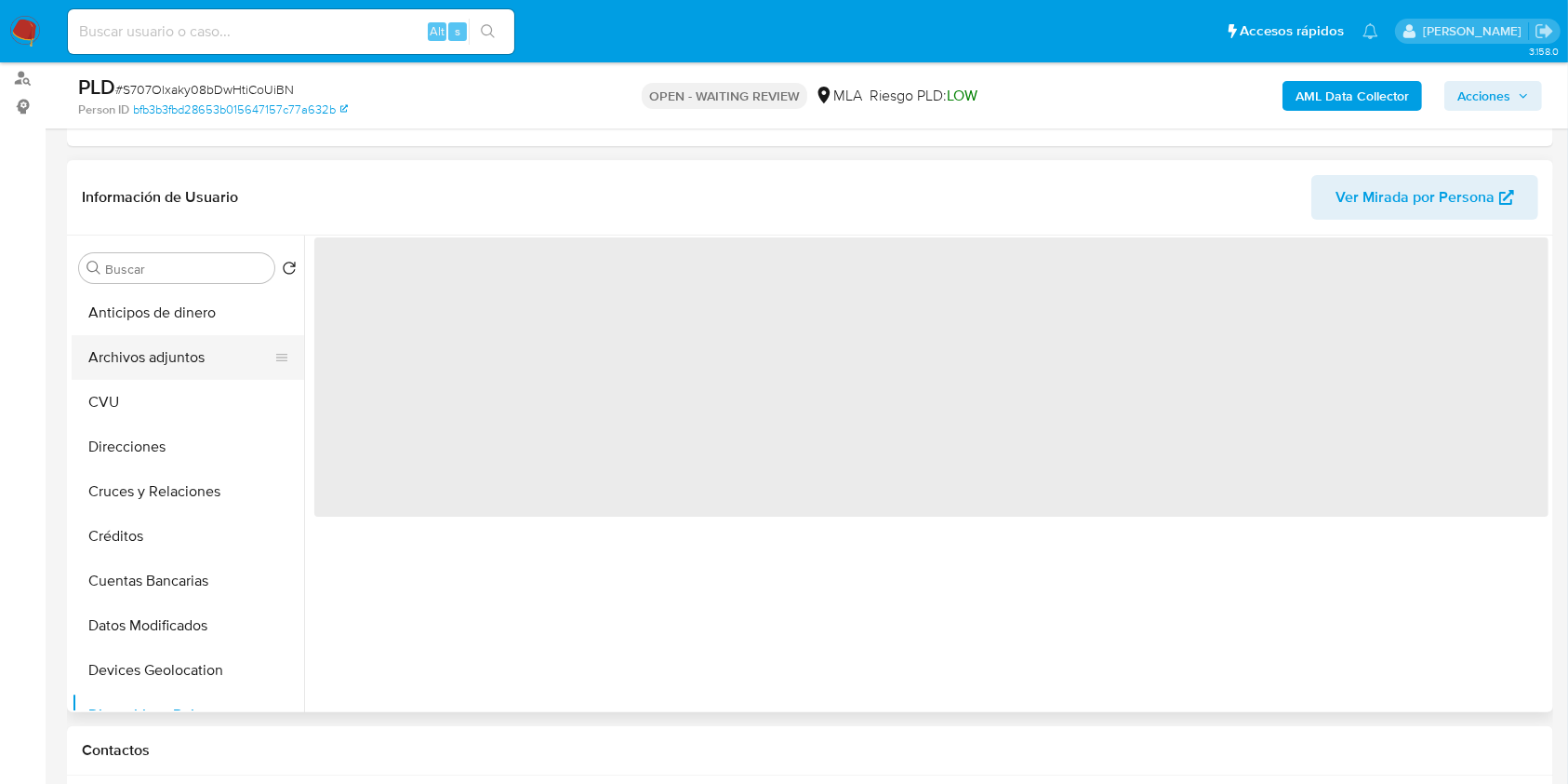
scroll to position [0, 0]
click at [197, 352] on button "Archivos adjuntos" at bounding box center [180, 357] width 218 height 45
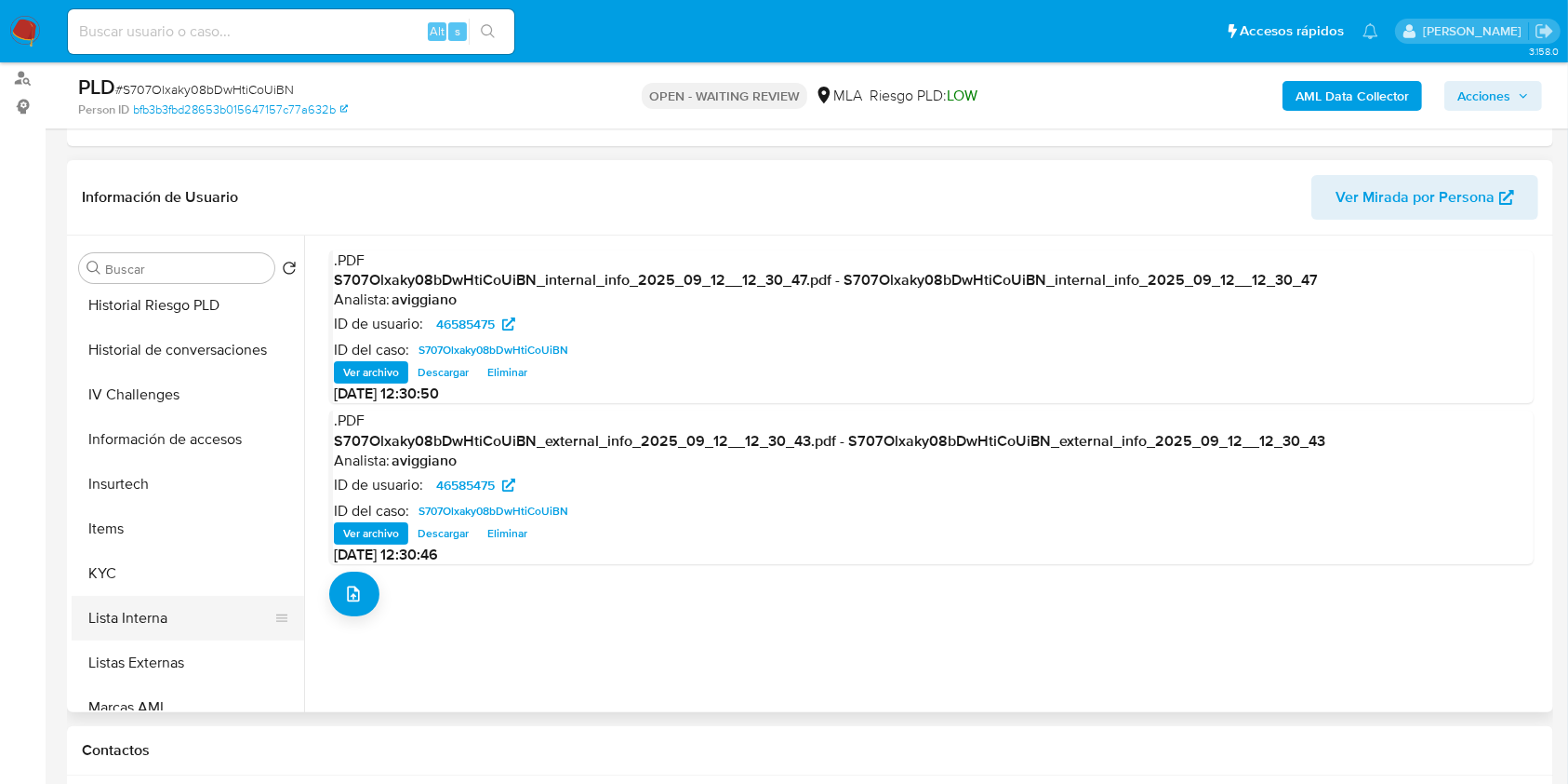
scroll to position [745, 0]
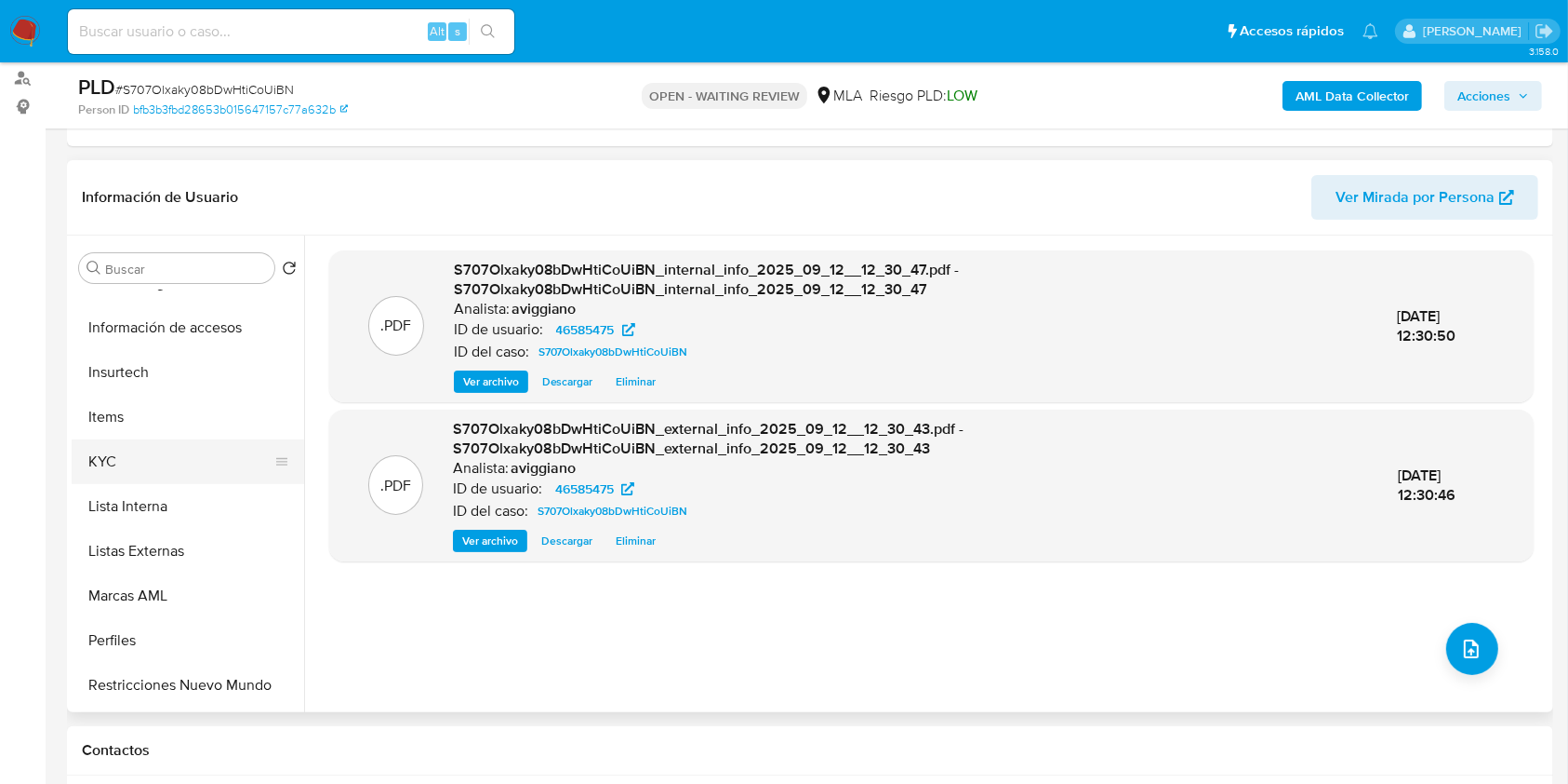
click at [194, 470] on button "KYC" at bounding box center [180, 462] width 218 height 45
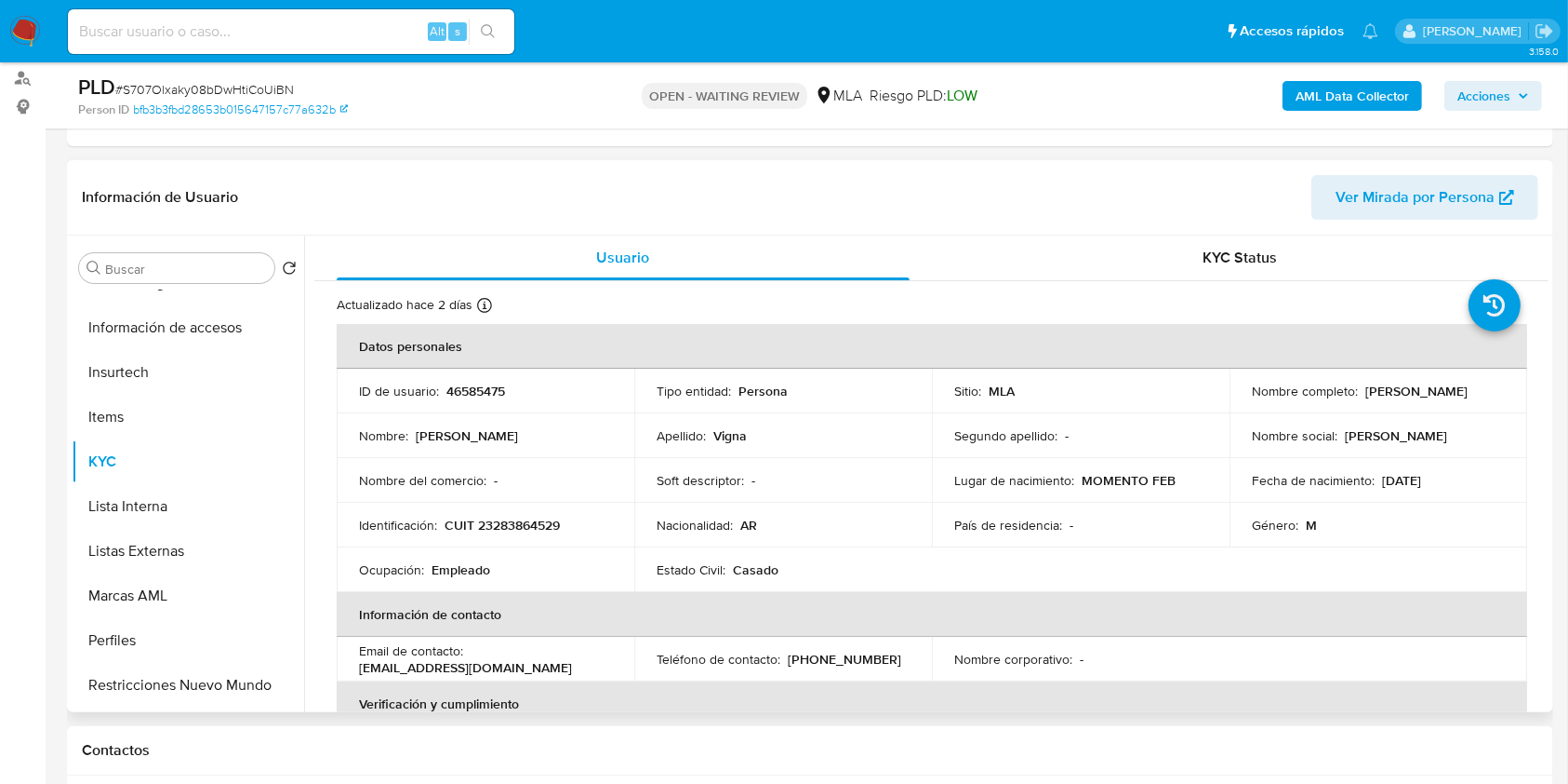
click at [534, 517] on p "CUIT 23283864529" at bounding box center [502, 524] width 116 height 17
copy p "23283864529"
click at [452, 388] on p "46585475" at bounding box center [476, 391] width 59 height 17
click at [454, 390] on p "46585475" at bounding box center [476, 391] width 59 height 17
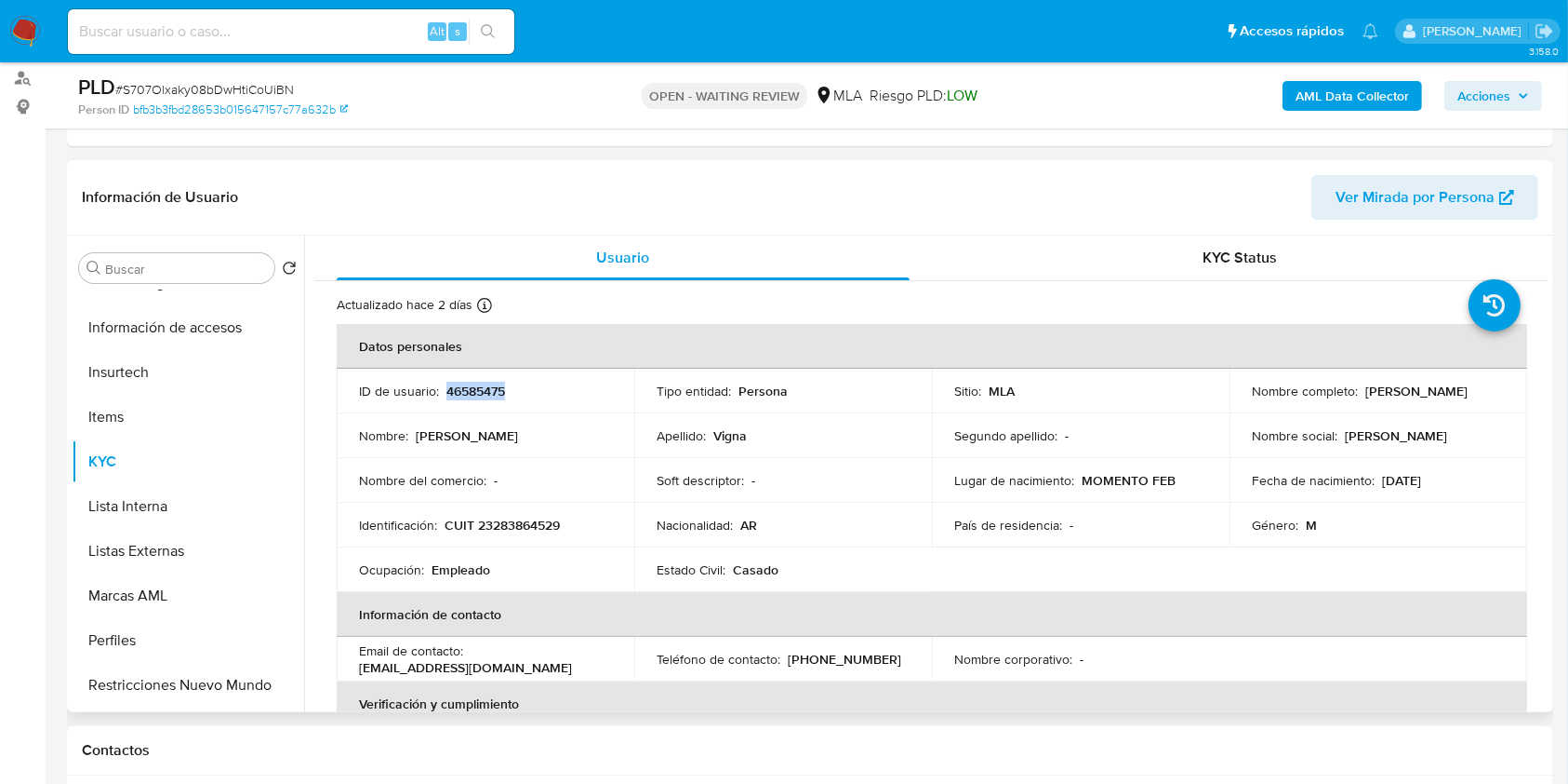
copy p "46585475"
click at [357, 269] on div "Usuario" at bounding box center [623, 258] width 573 height 45
copy p "46585475"
drag, startPoint x: 461, startPoint y: 390, endPoint x: 515, endPoint y: 399, distance: 54.7
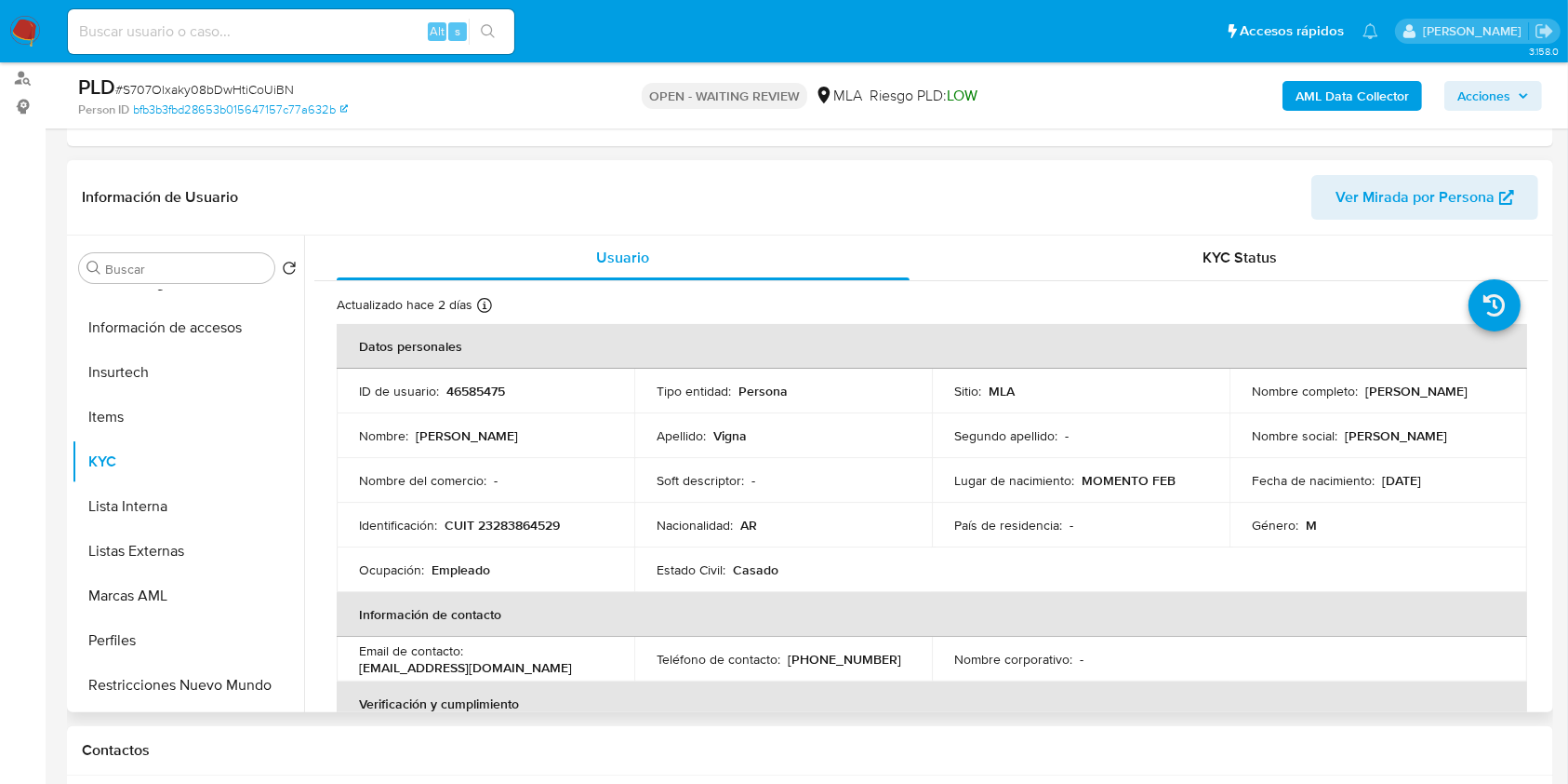
click at [515, 399] on td "ID de usuario : 46585475" at bounding box center [485, 392] width 298 height 45
click at [522, 415] on td "Nombre : Esteban Ezequiel" at bounding box center [485, 436] width 298 height 45
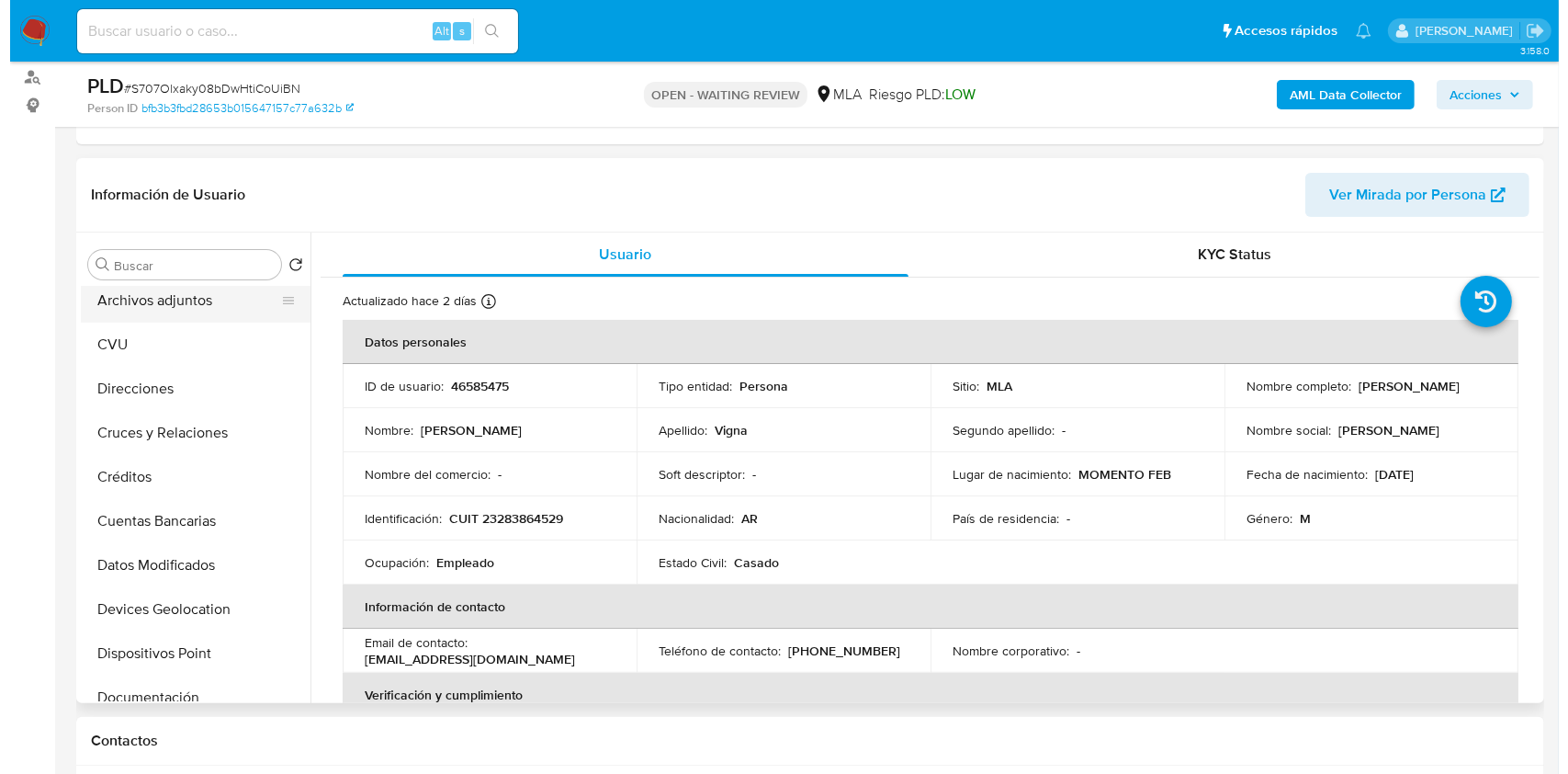
scroll to position [0, 0]
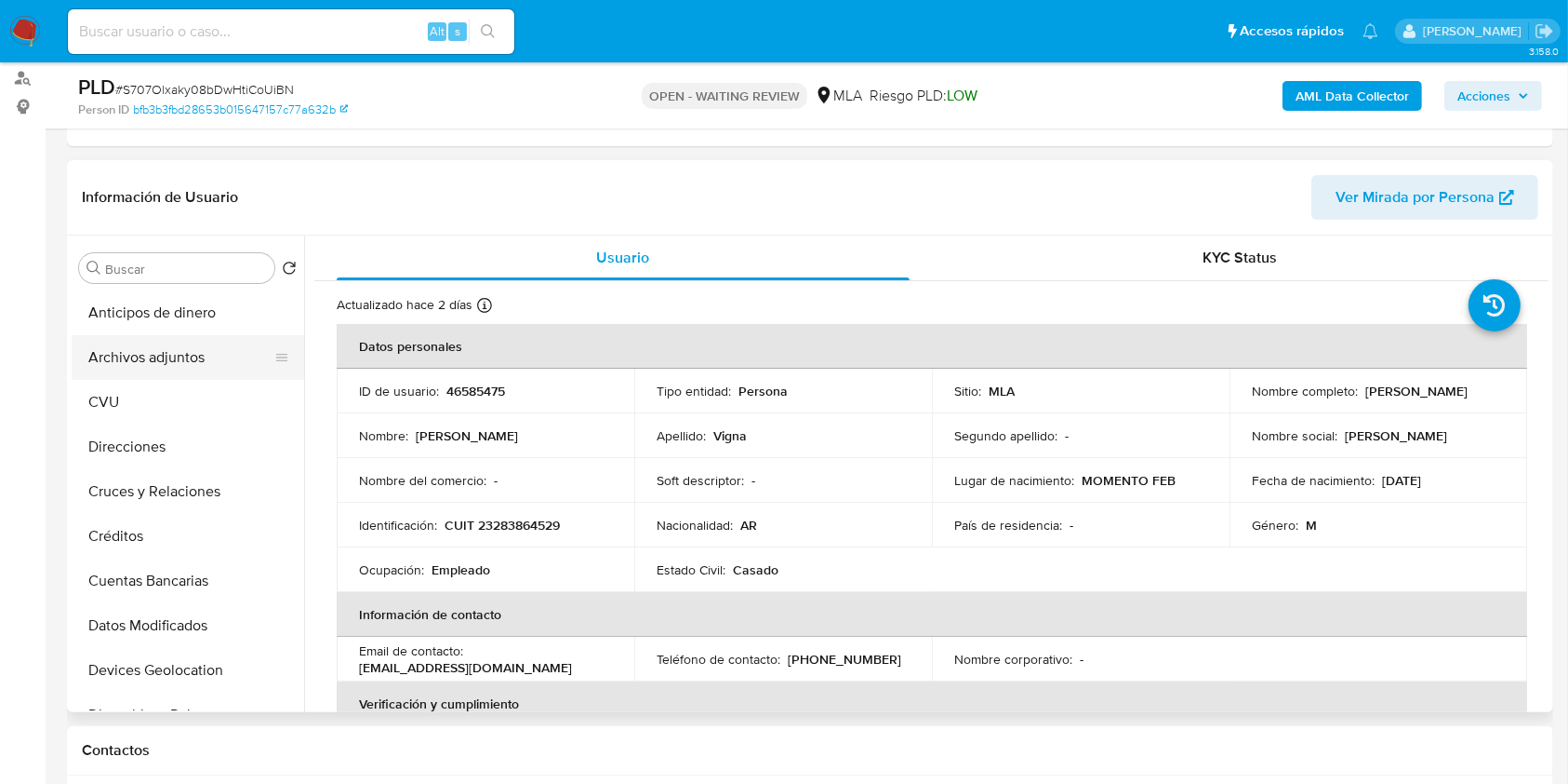
click at [245, 344] on button "Archivos adjuntos" at bounding box center [180, 357] width 218 height 45
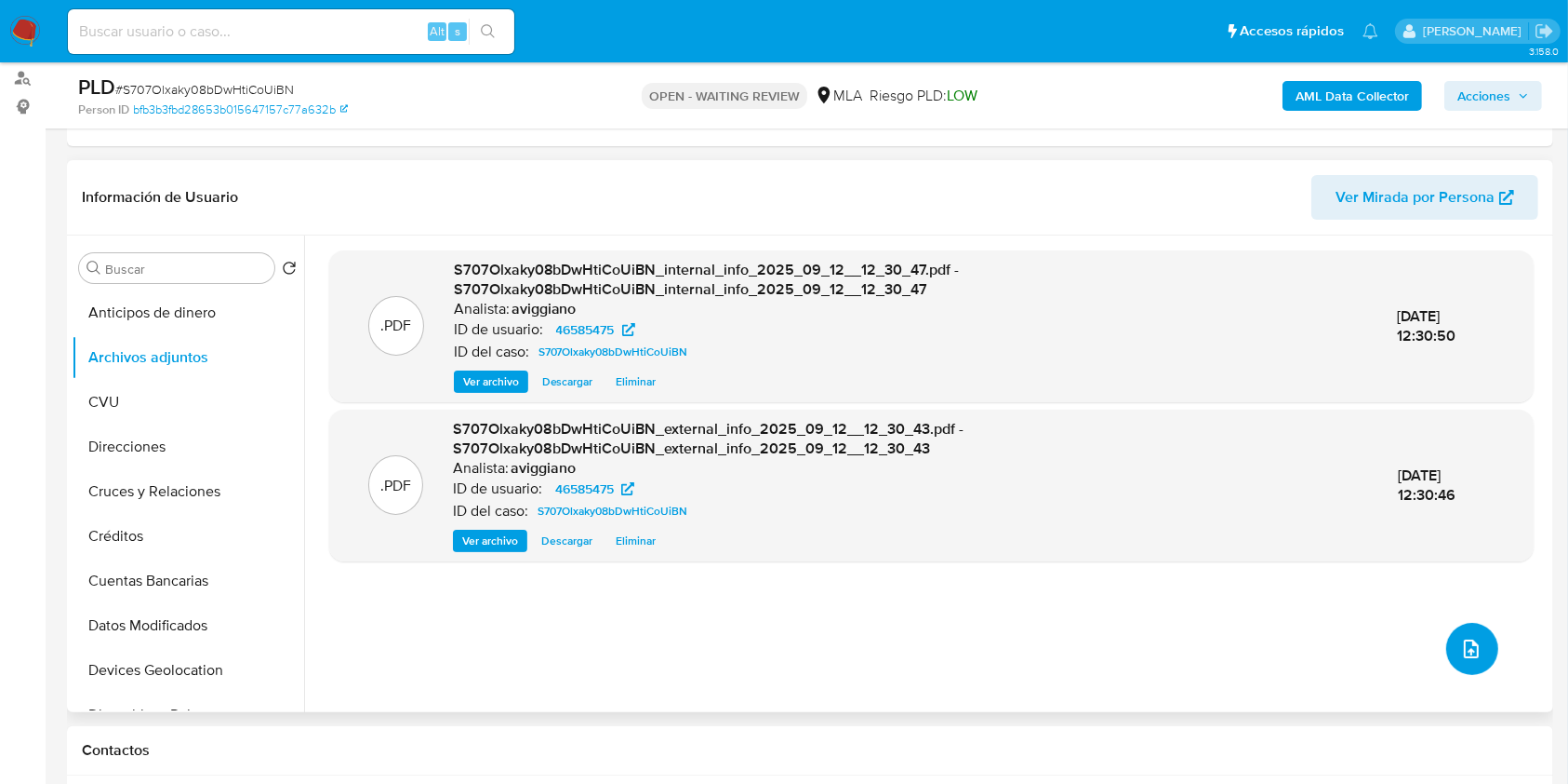
click at [1486, 653] on button "upload-file" at bounding box center [1472, 649] width 52 height 52
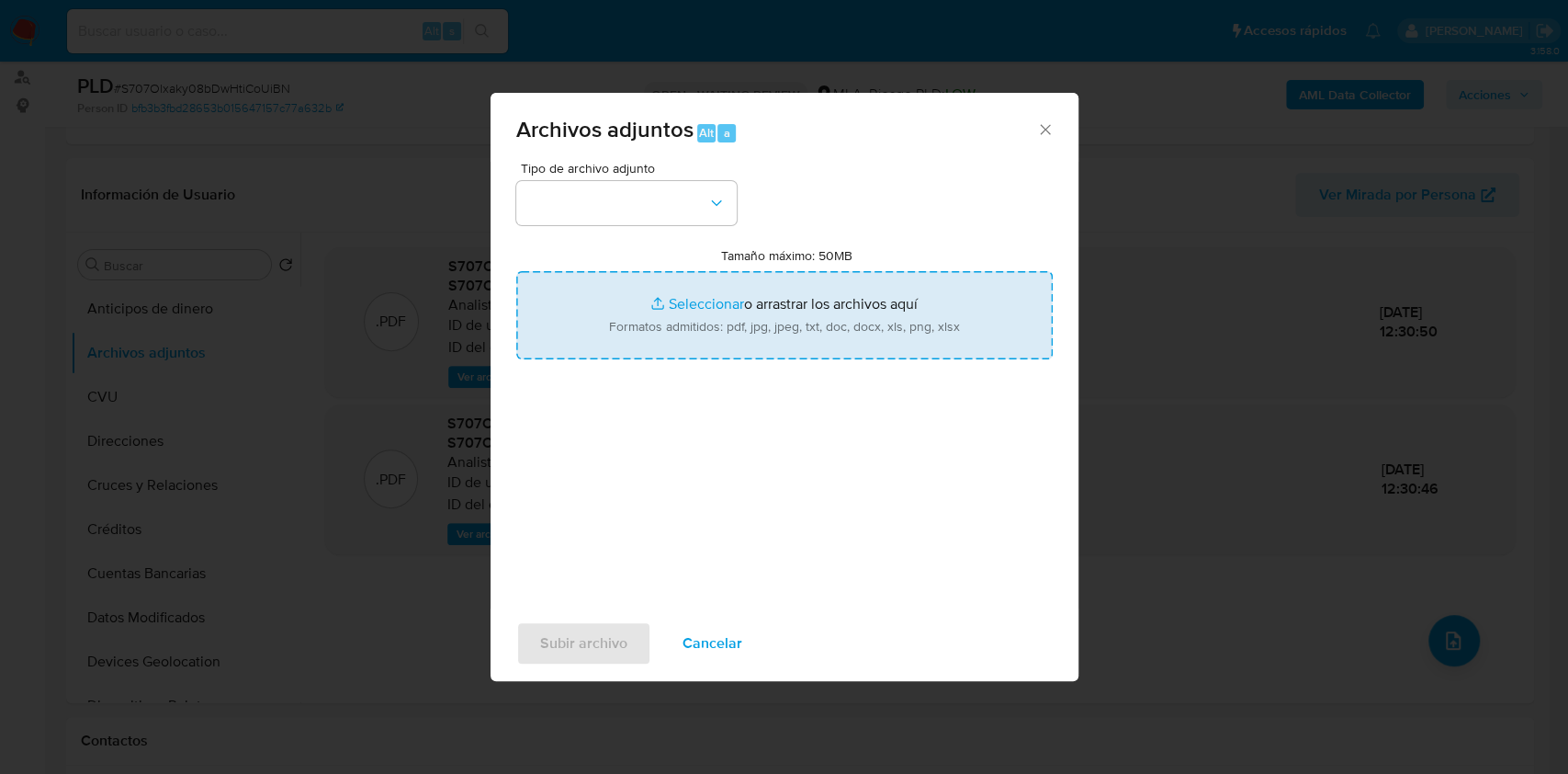
click at [849, 324] on input "Tamaño máximo: 50MB Seleccionar archivos" at bounding box center [784, 315] width 537 height 88
type input "C:\fakepath\Nosis - 46585475.pdf"
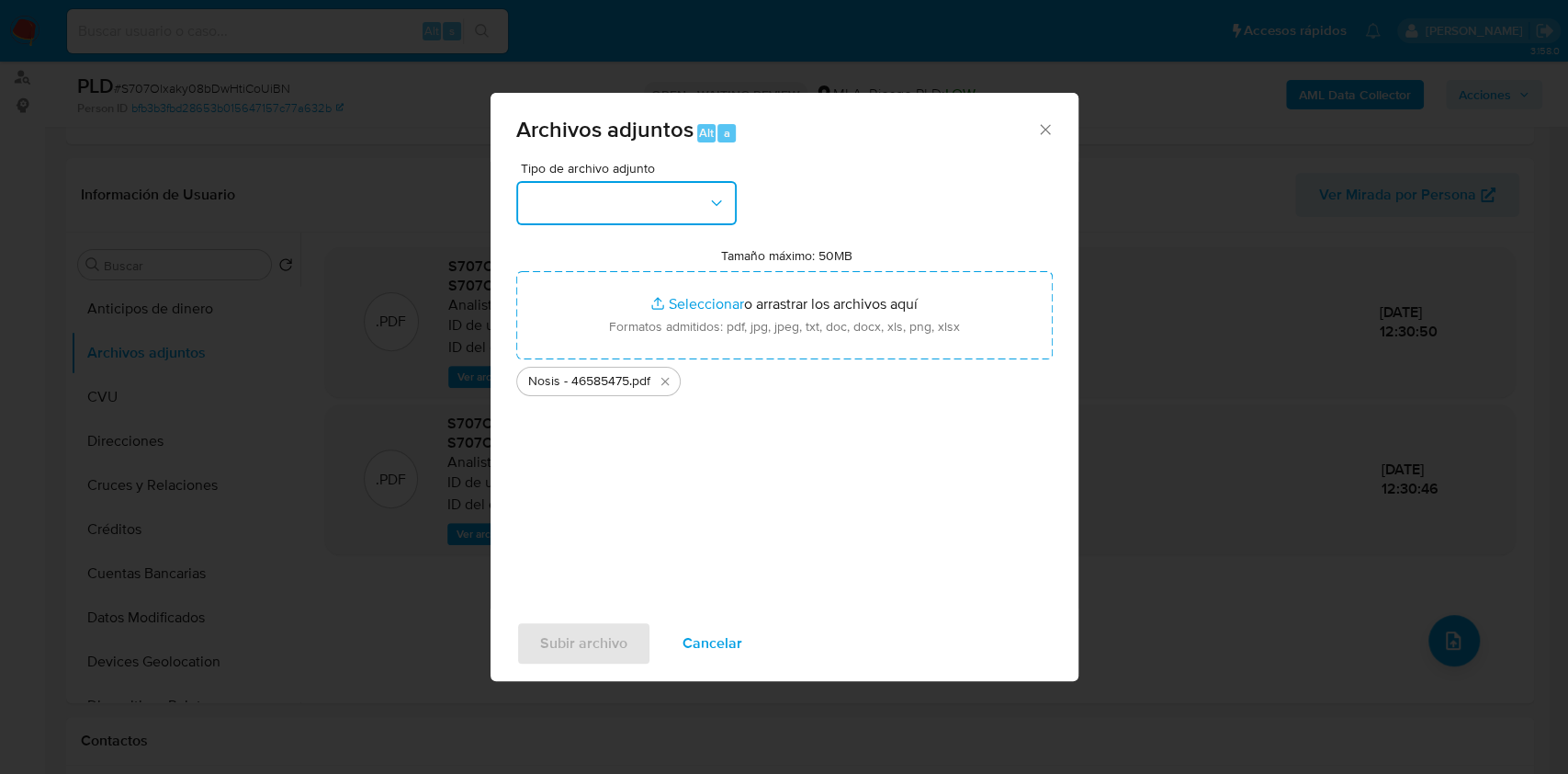
click at [594, 223] on button "button" at bounding box center [627, 203] width 221 height 45
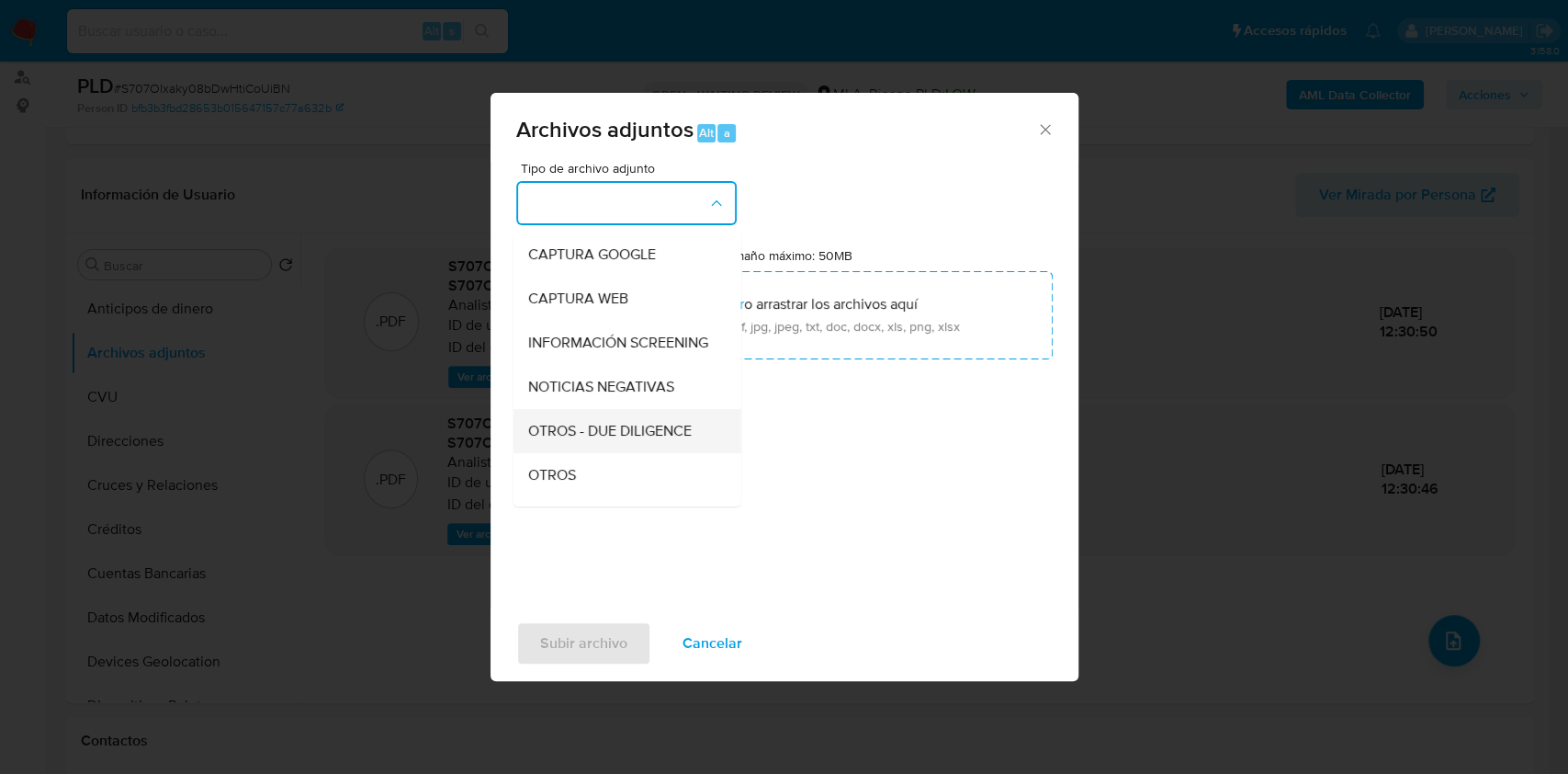
scroll to position [244, 0]
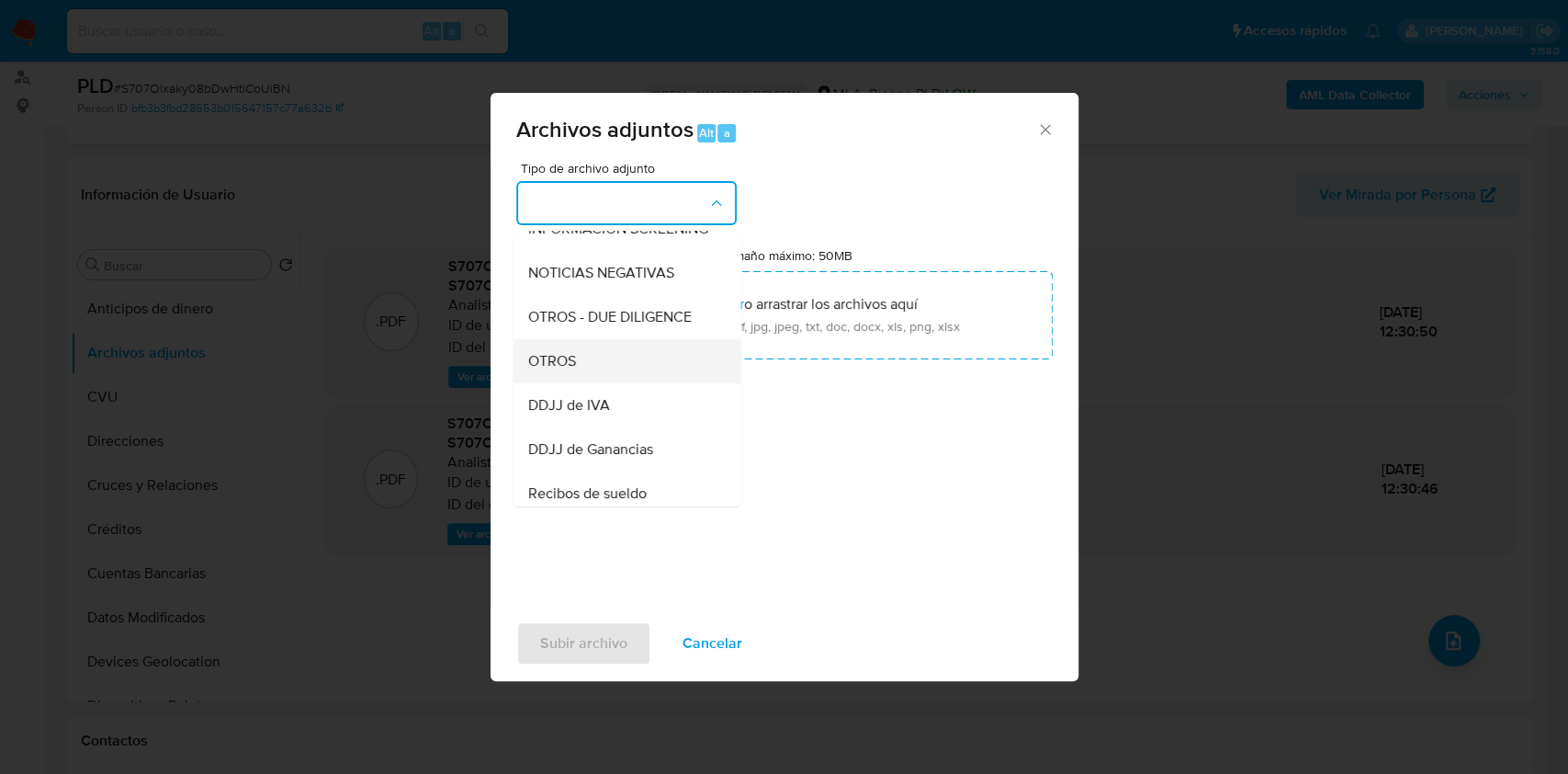
click at [565, 370] on span "OTROS" at bounding box center [550, 360] width 47 height 18
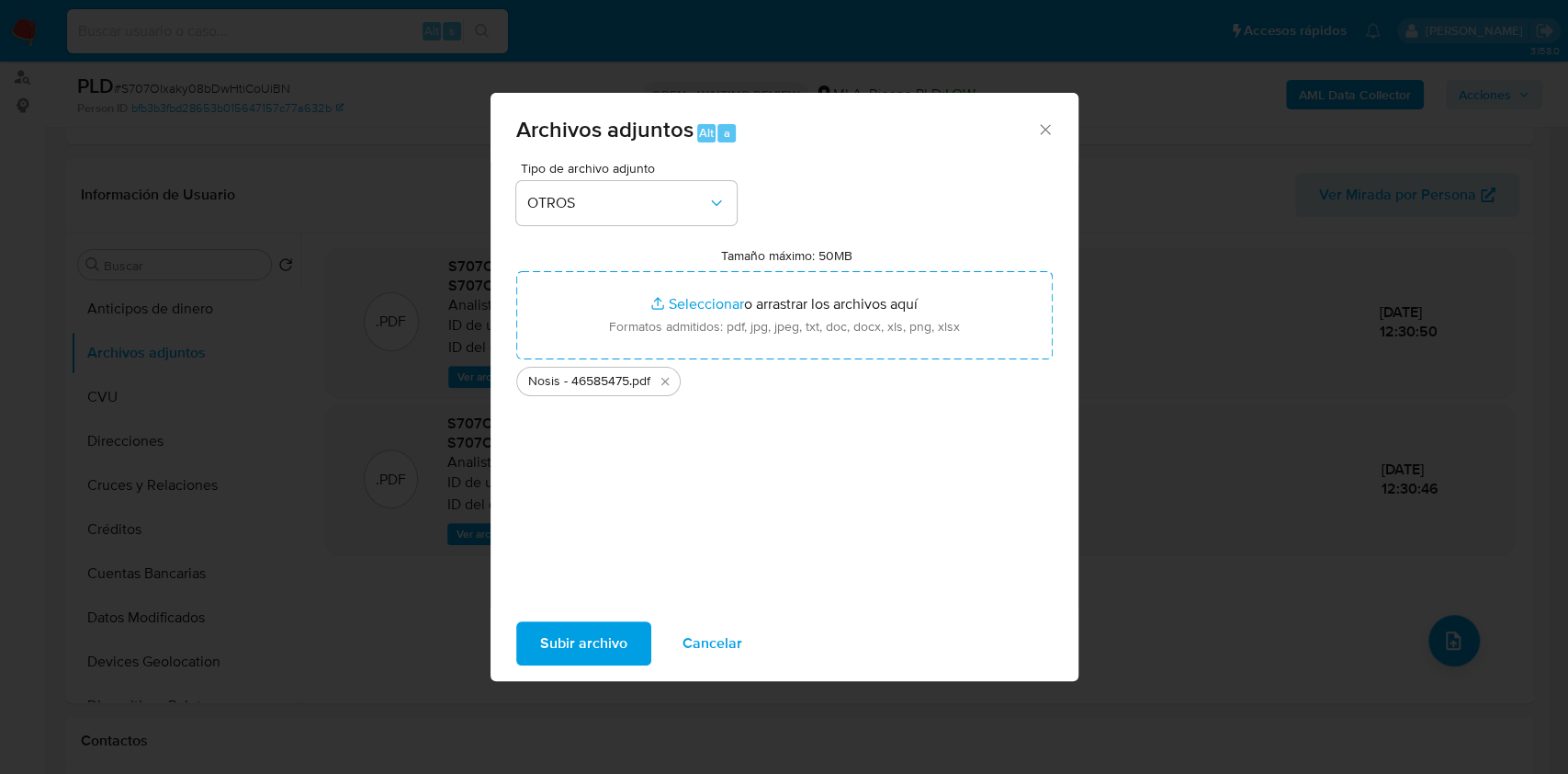
click at [565, 635] on span "Subir archivo" at bounding box center [584, 643] width 87 height 41
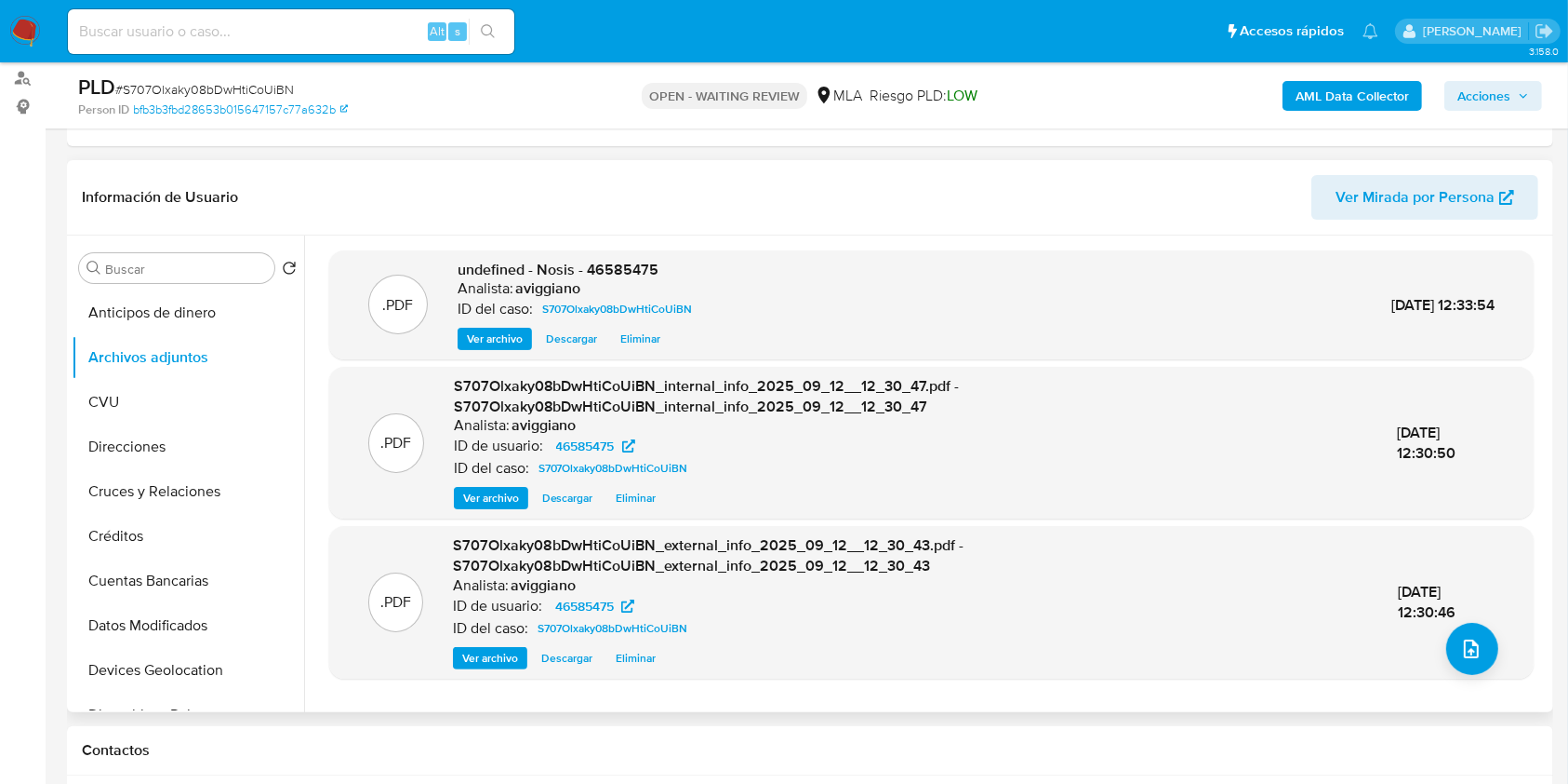
click at [606, 256] on div ".PDF undefined - Nosis - 46585475 Analista: aviggiano ID del caso: S707Olxaky08…" at bounding box center [932, 305] width 1204 height 110
copy span "46585475"
click at [1479, 640] on button "upload-file" at bounding box center [1472, 649] width 52 height 52
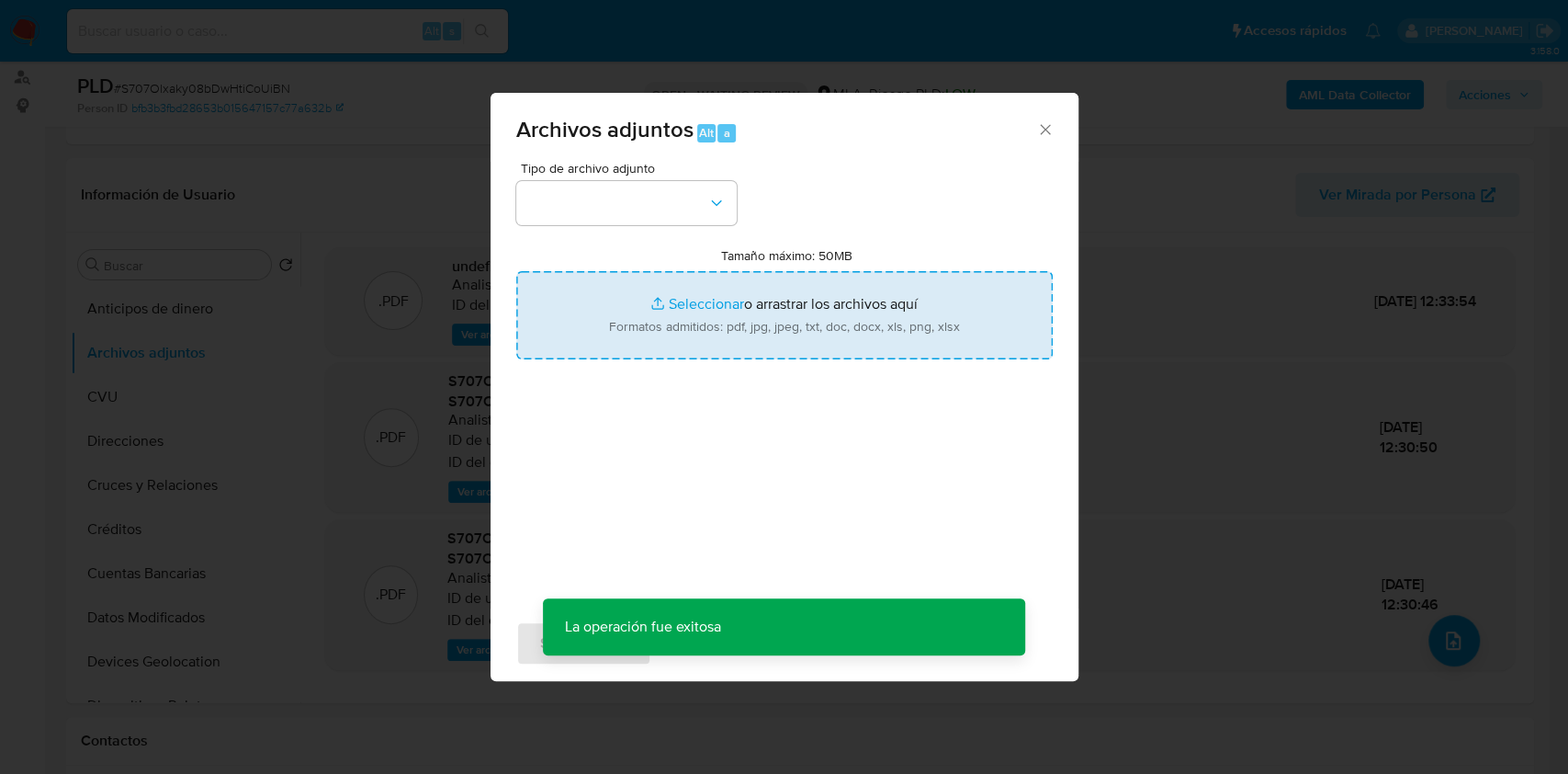
click at [870, 348] on input "Tamaño máximo: 50MB Seleccionar archivos" at bounding box center [784, 315] width 537 height 88
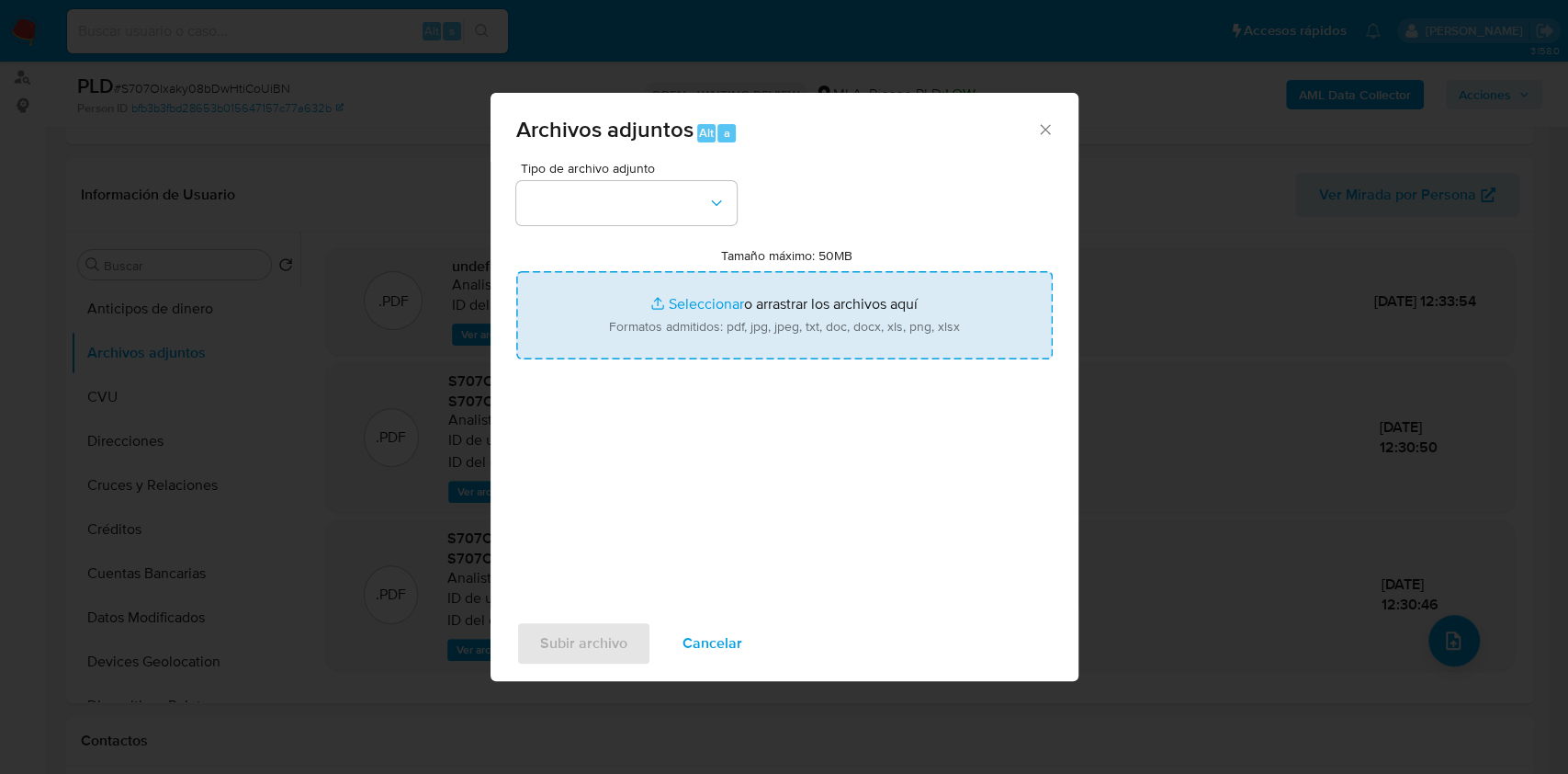
type input "C:\fakepath\Movimientos-Aladdin-v10_1 - 46585475 -.xlsx"
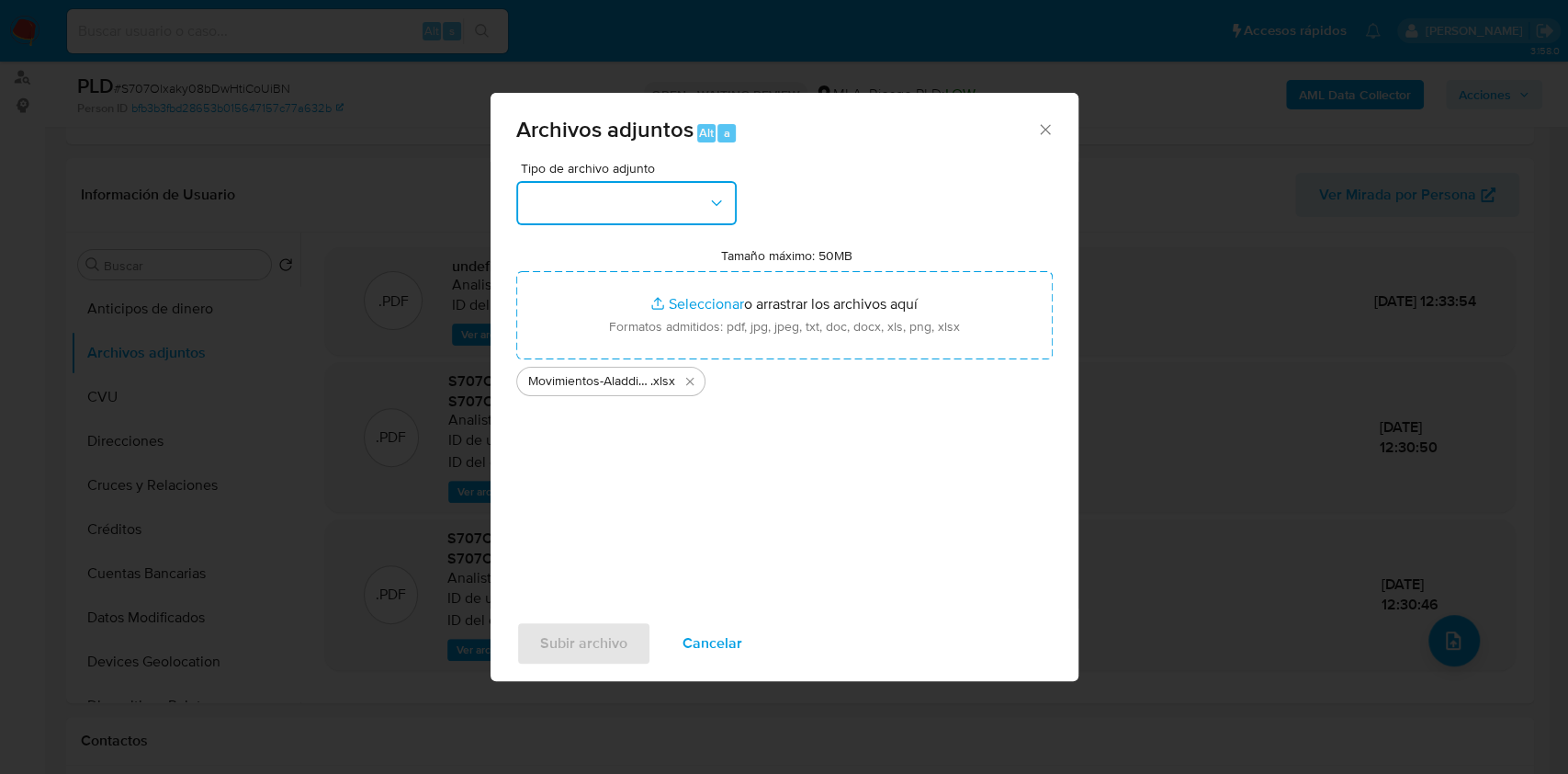
click at [663, 186] on button "button" at bounding box center [627, 203] width 221 height 45
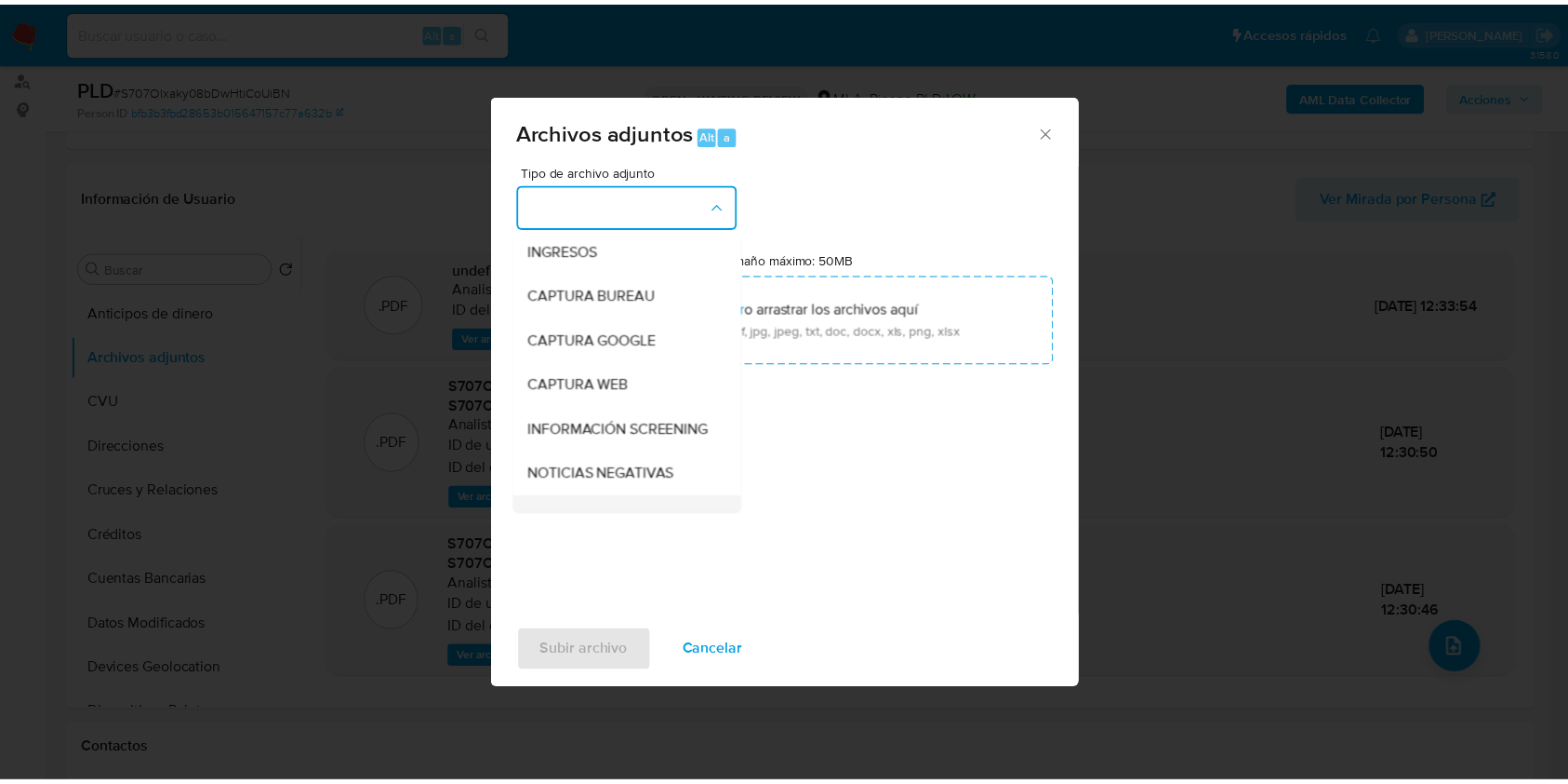
scroll to position [124, 0]
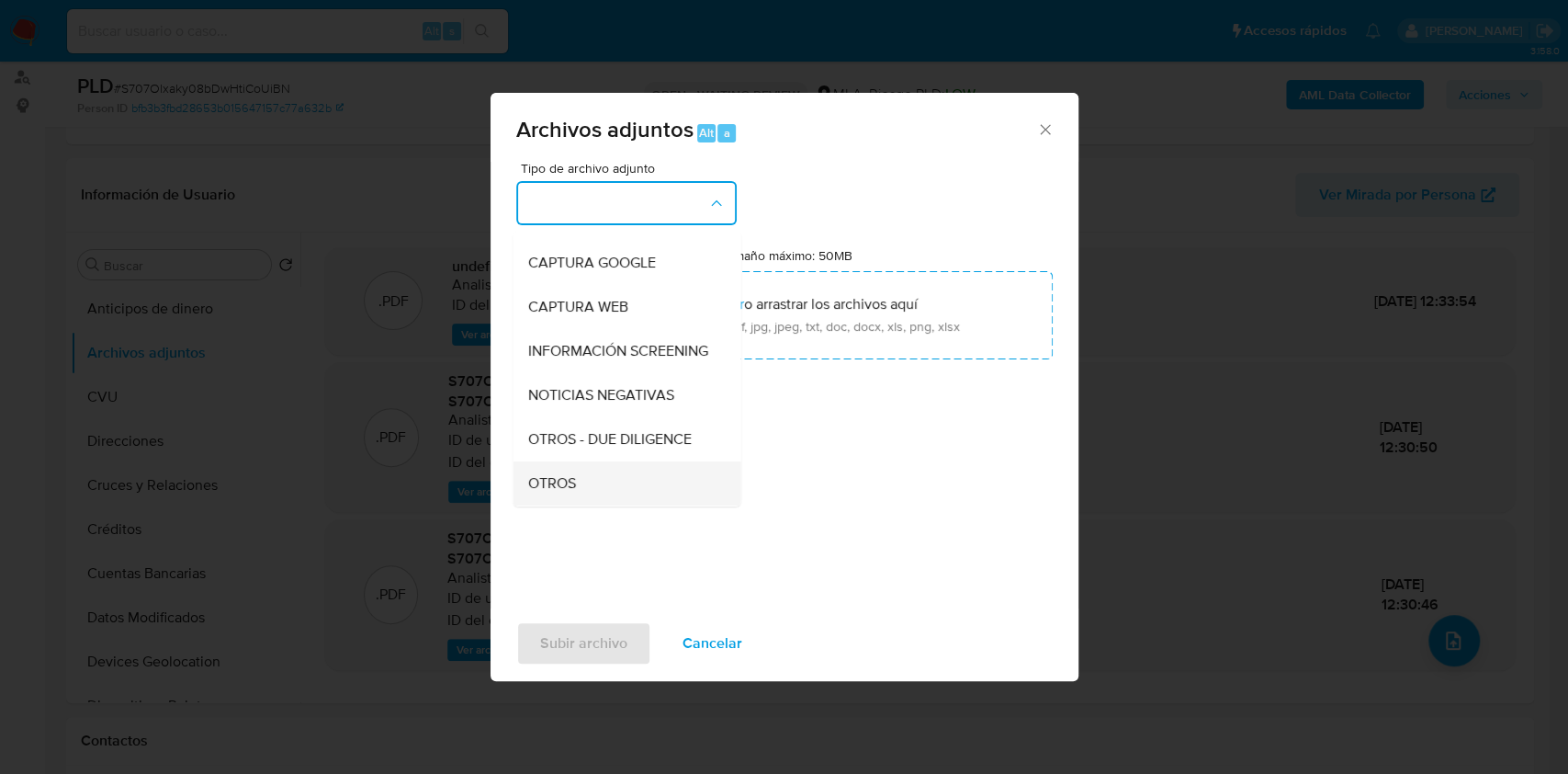
click at [560, 490] on span "OTROS" at bounding box center [550, 482] width 47 height 18
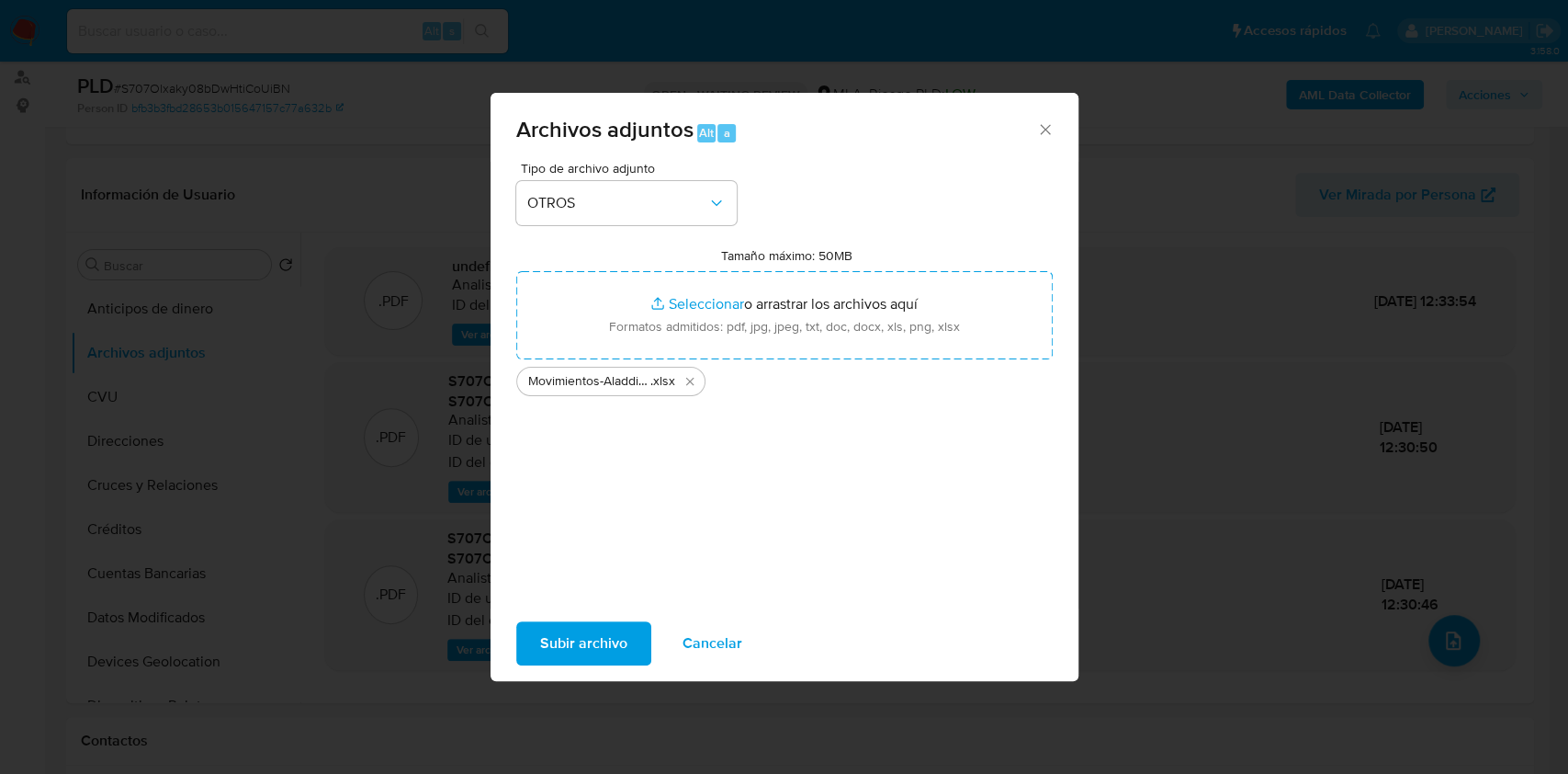
click at [588, 635] on span "Subir archivo" at bounding box center [584, 643] width 87 height 41
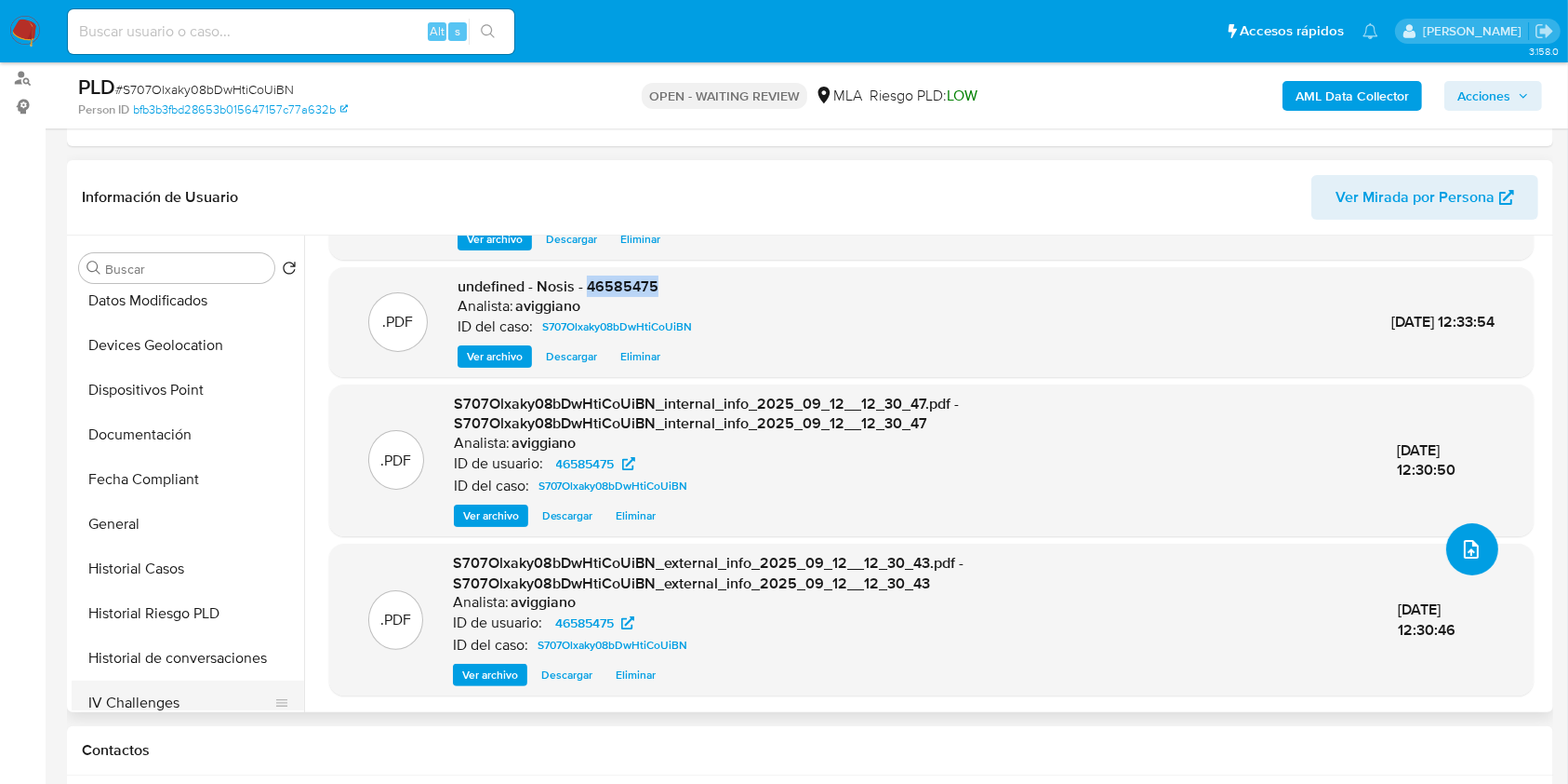
scroll to position [497, 0]
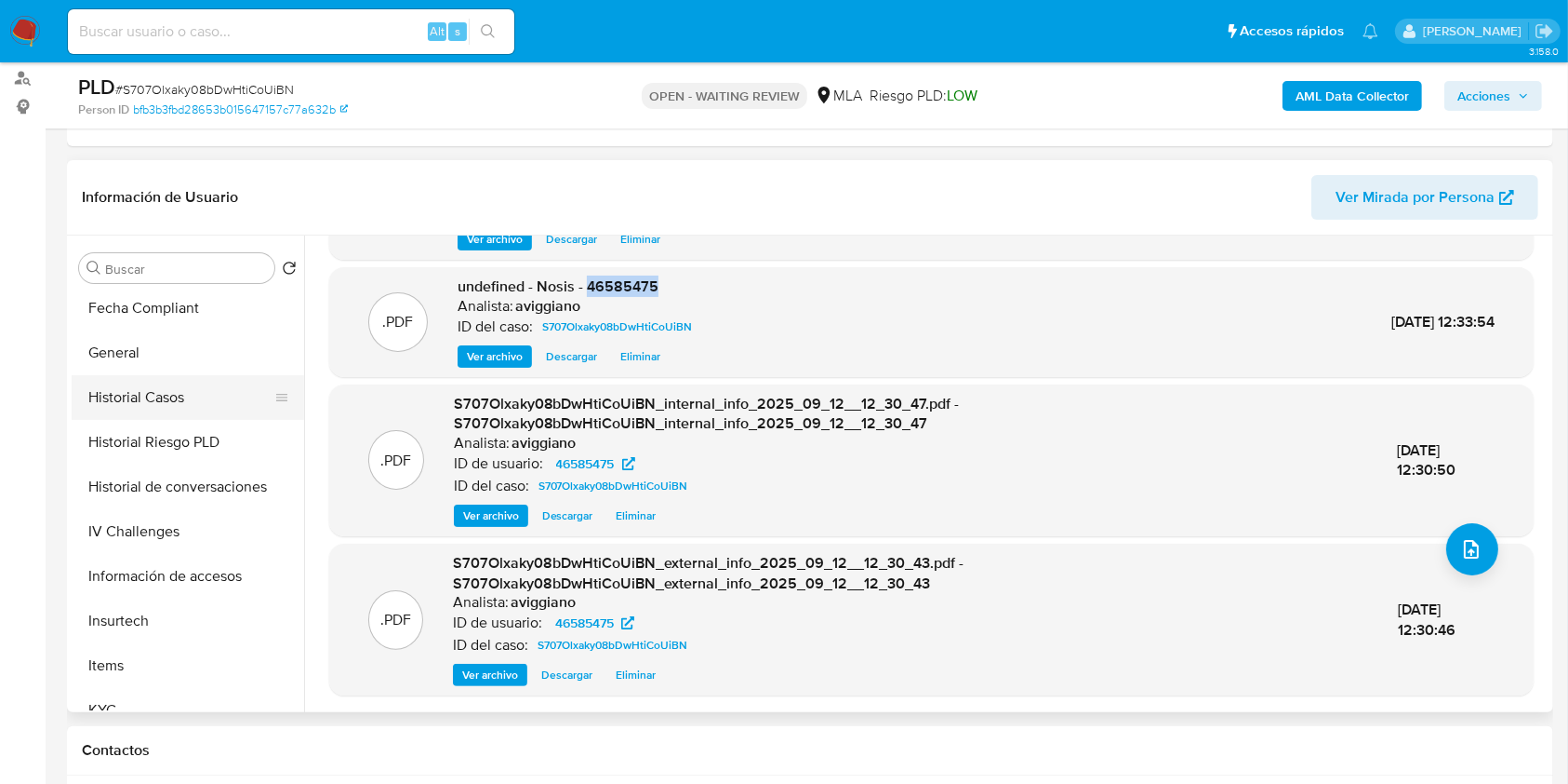
click at [177, 396] on button "Historial Casos" at bounding box center [180, 397] width 218 height 45
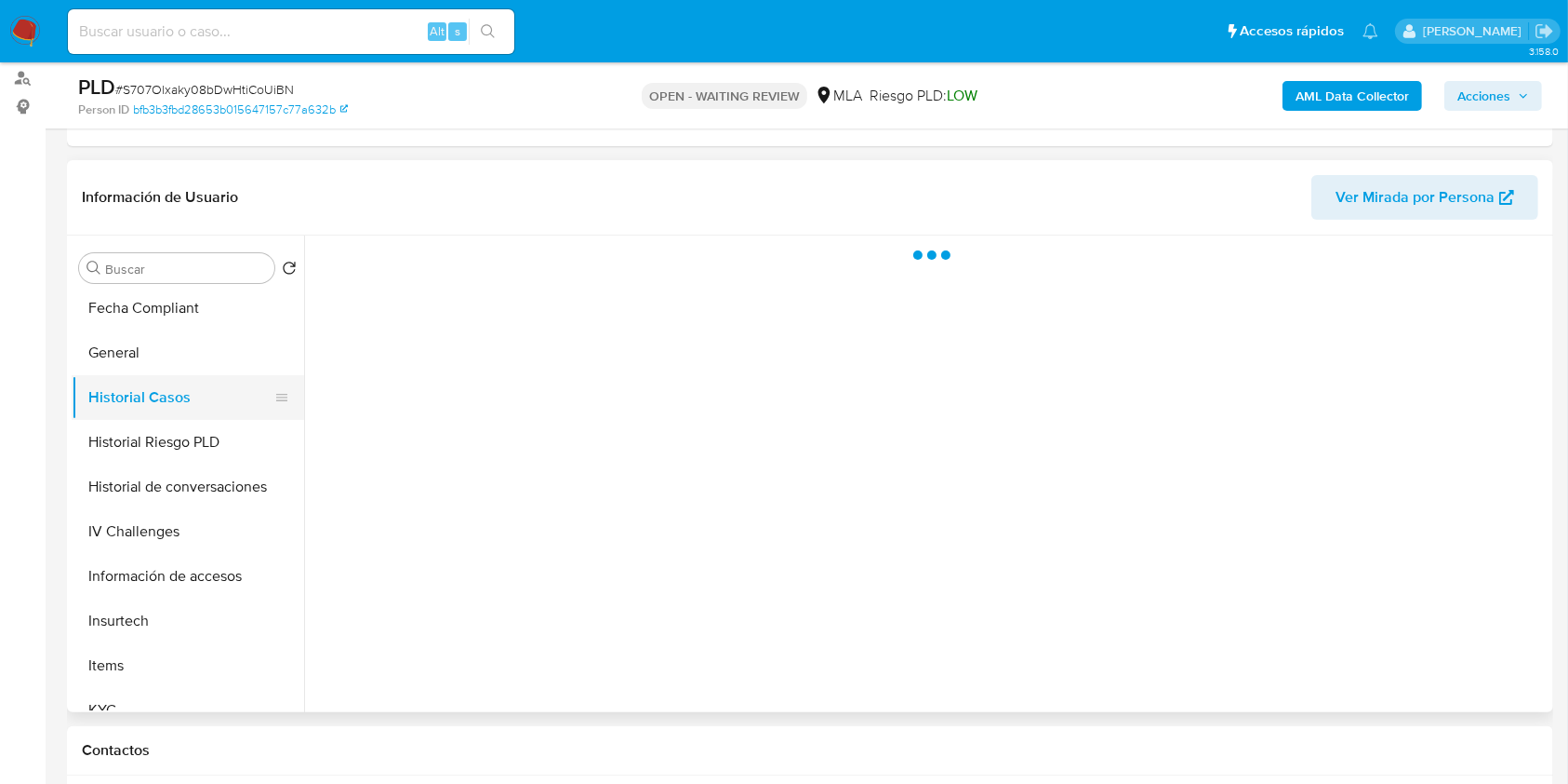
scroll to position [0, 0]
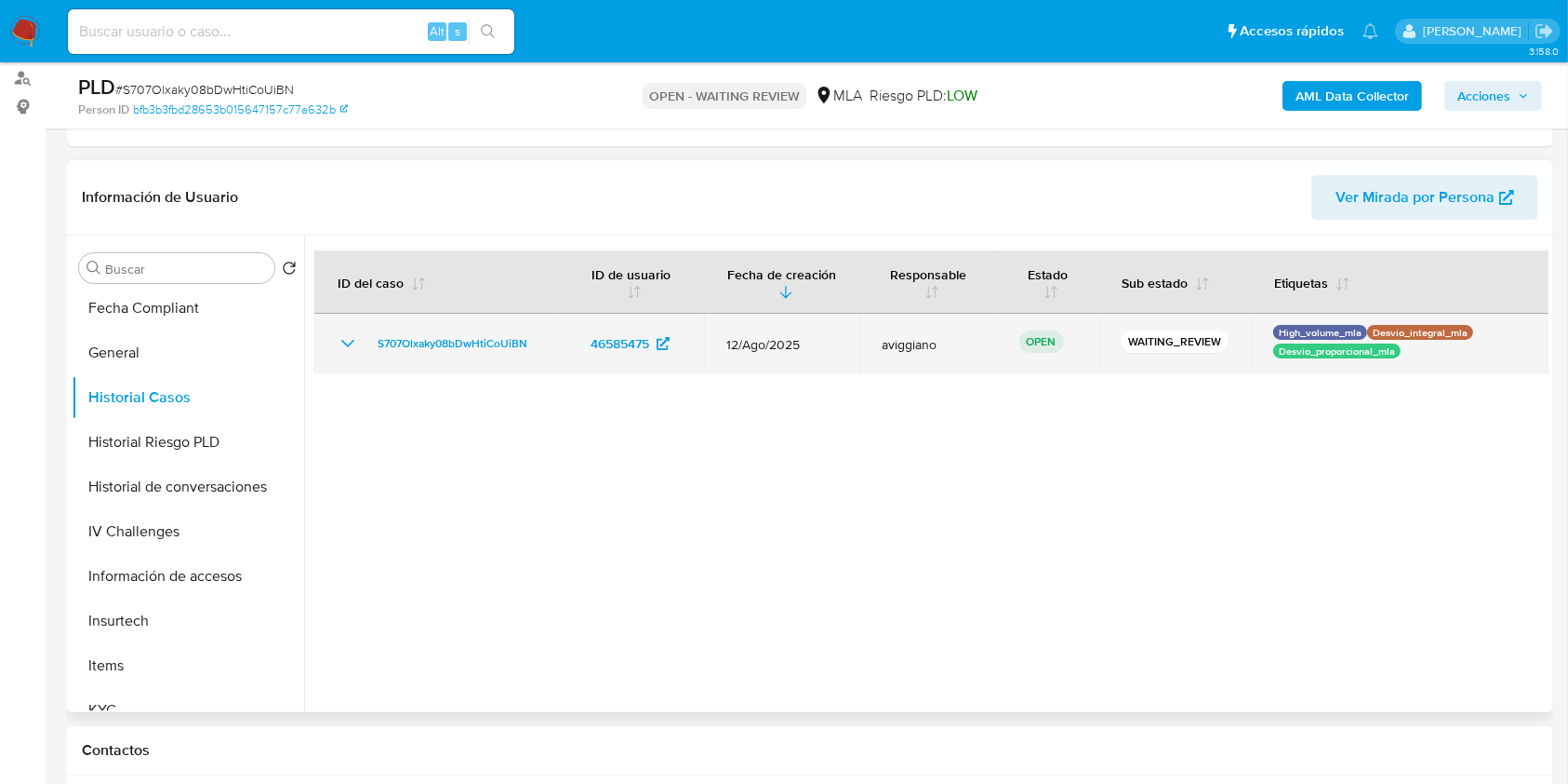
drag, startPoint x: 535, startPoint y: 328, endPoint x: 430, endPoint y: 326, distance: 105.0
click at [430, 326] on td "S707Olxaky08bDwHtiCoUiBN" at bounding box center [436, 343] width 243 height 60
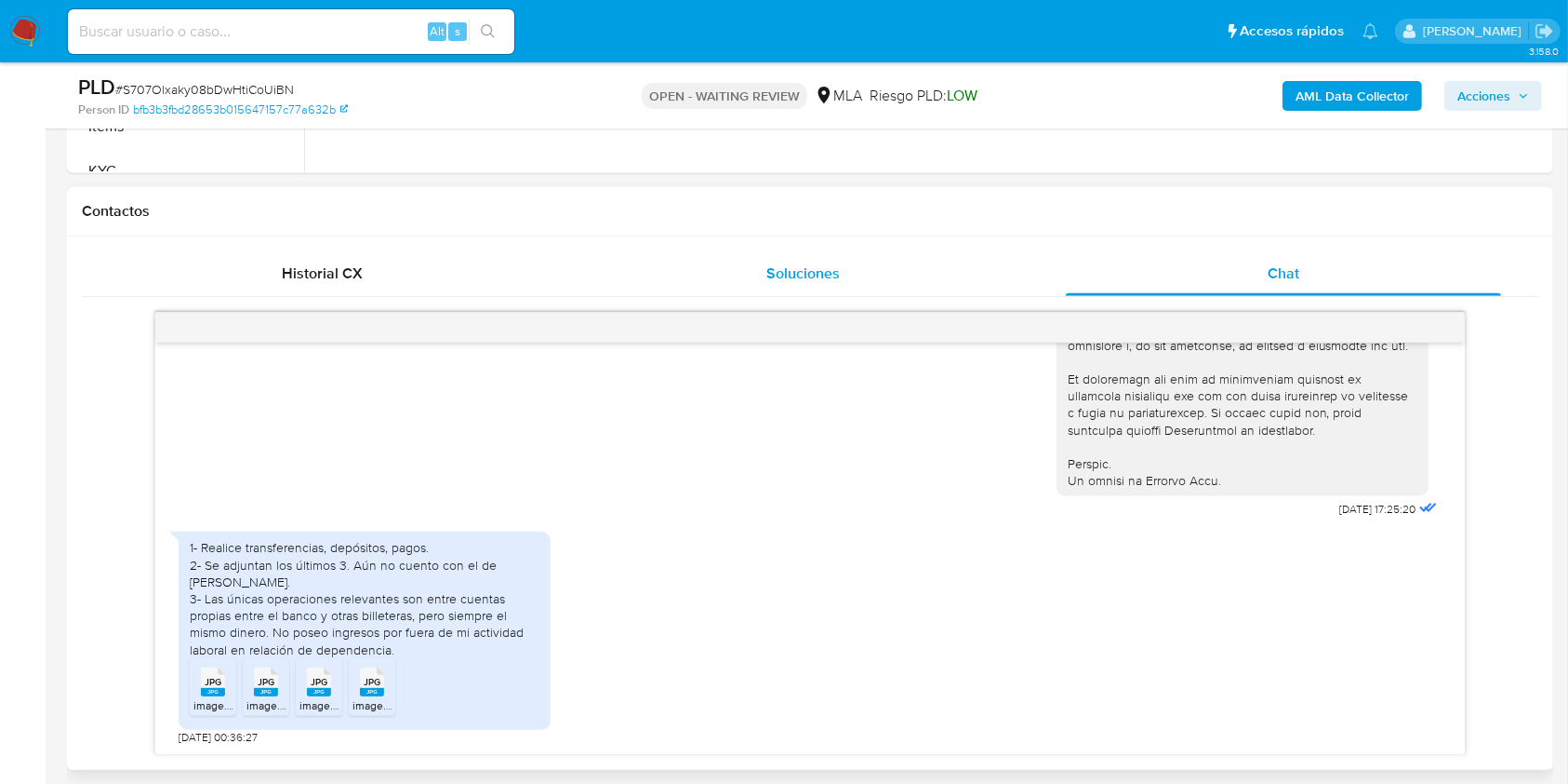
scroll to position [868, 0]
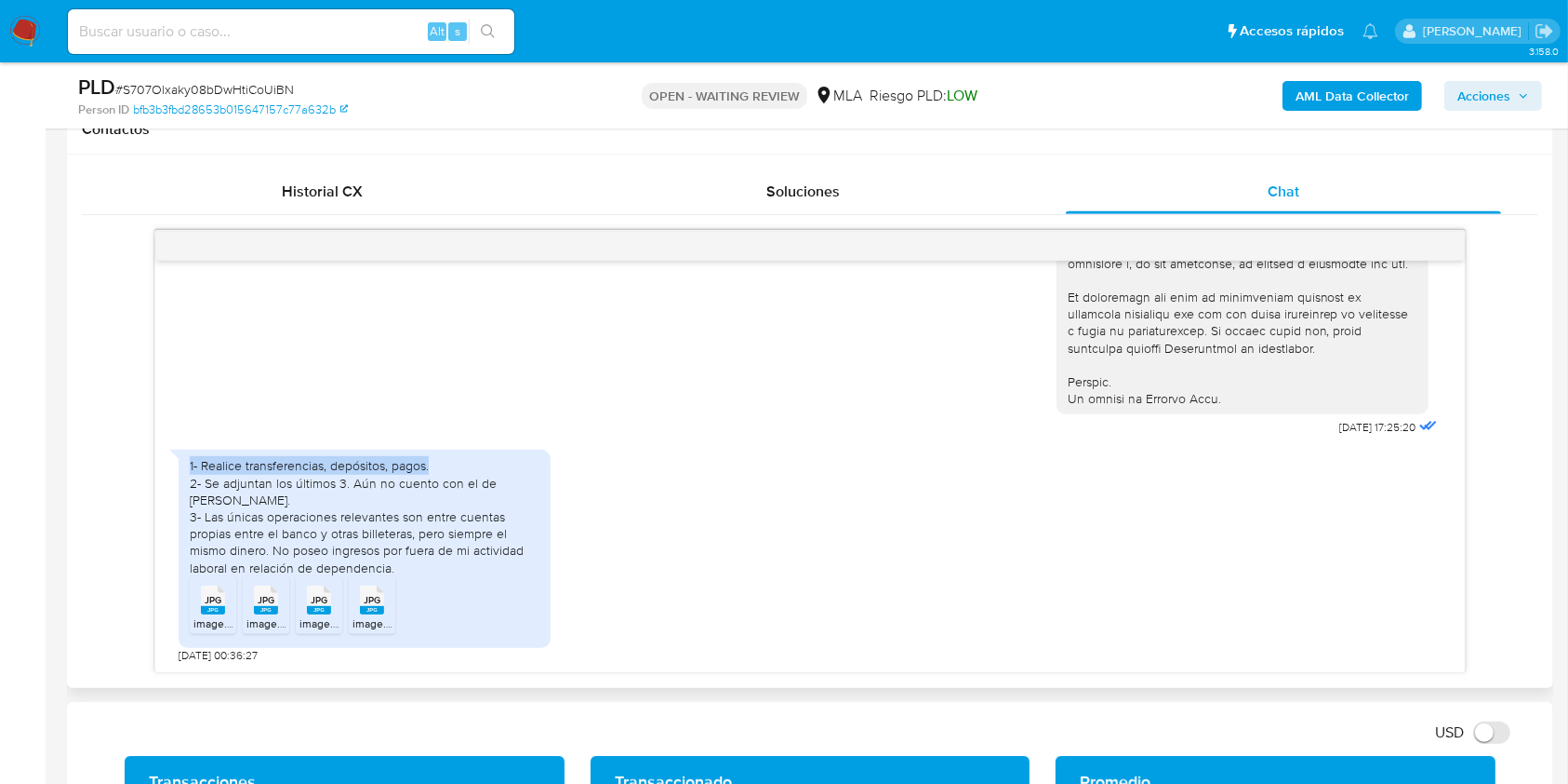
drag, startPoint x: 189, startPoint y: 480, endPoint x: 469, endPoint y: 484, distance: 280.0
click at [469, 484] on div "1- Realice transferencias, depósitos, pagos. 2- Se adjuntan los últimos 3. Aún …" at bounding box center [365, 516] width 350 height 118
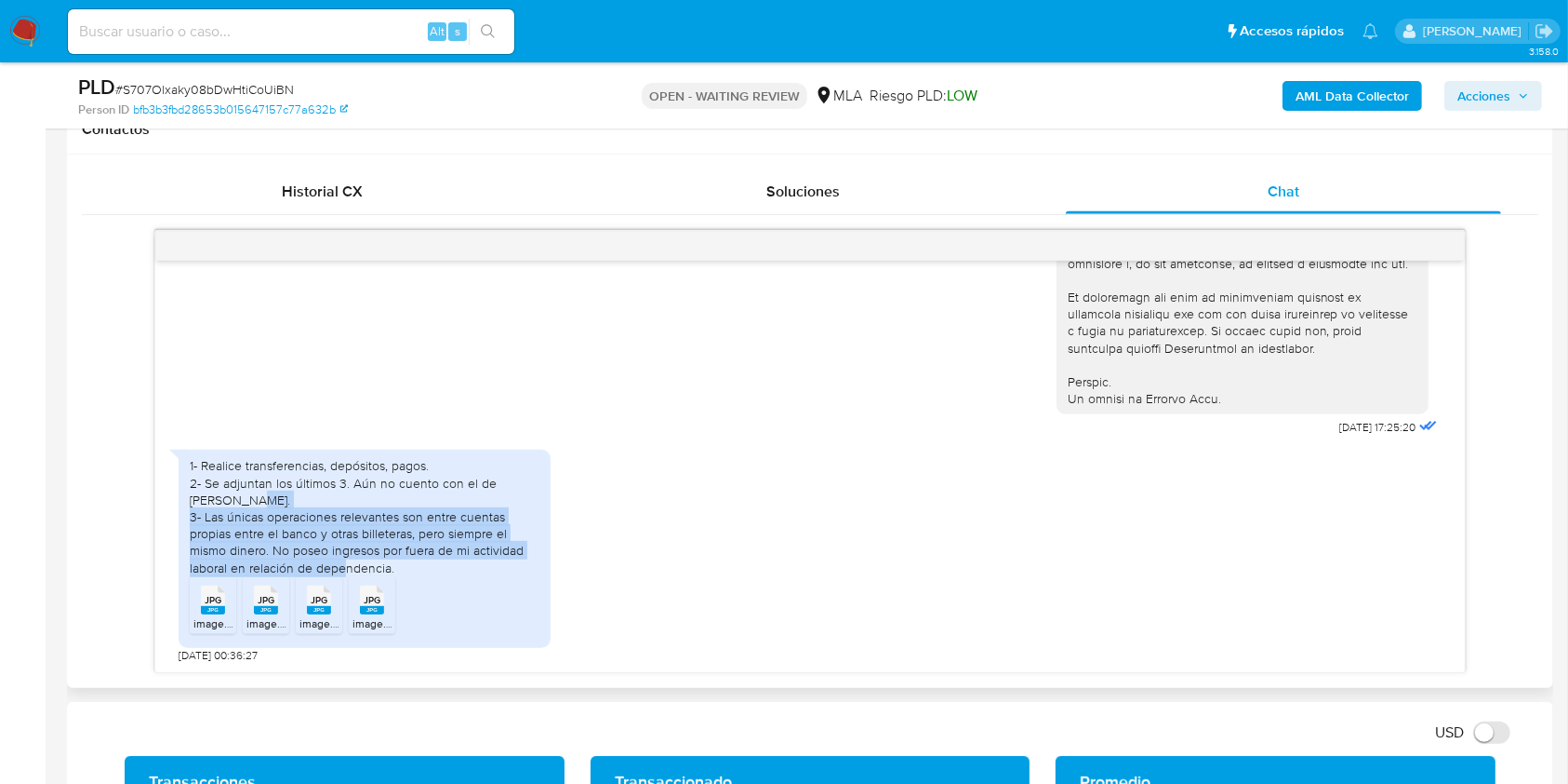
drag, startPoint x: 206, startPoint y: 516, endPoint x: 483, endPoint y: 554, distance: 279.6
click at [479, 564] on div "1- Realice transferencias, depósitos, pagos. 2- Se adjuntan los últimos 3. Aún …" at bounding box center [365, 516] width 350 height 118
copy div "Las únicas operaciones relevantes son entre cuentas propias entre el banco y ot…"
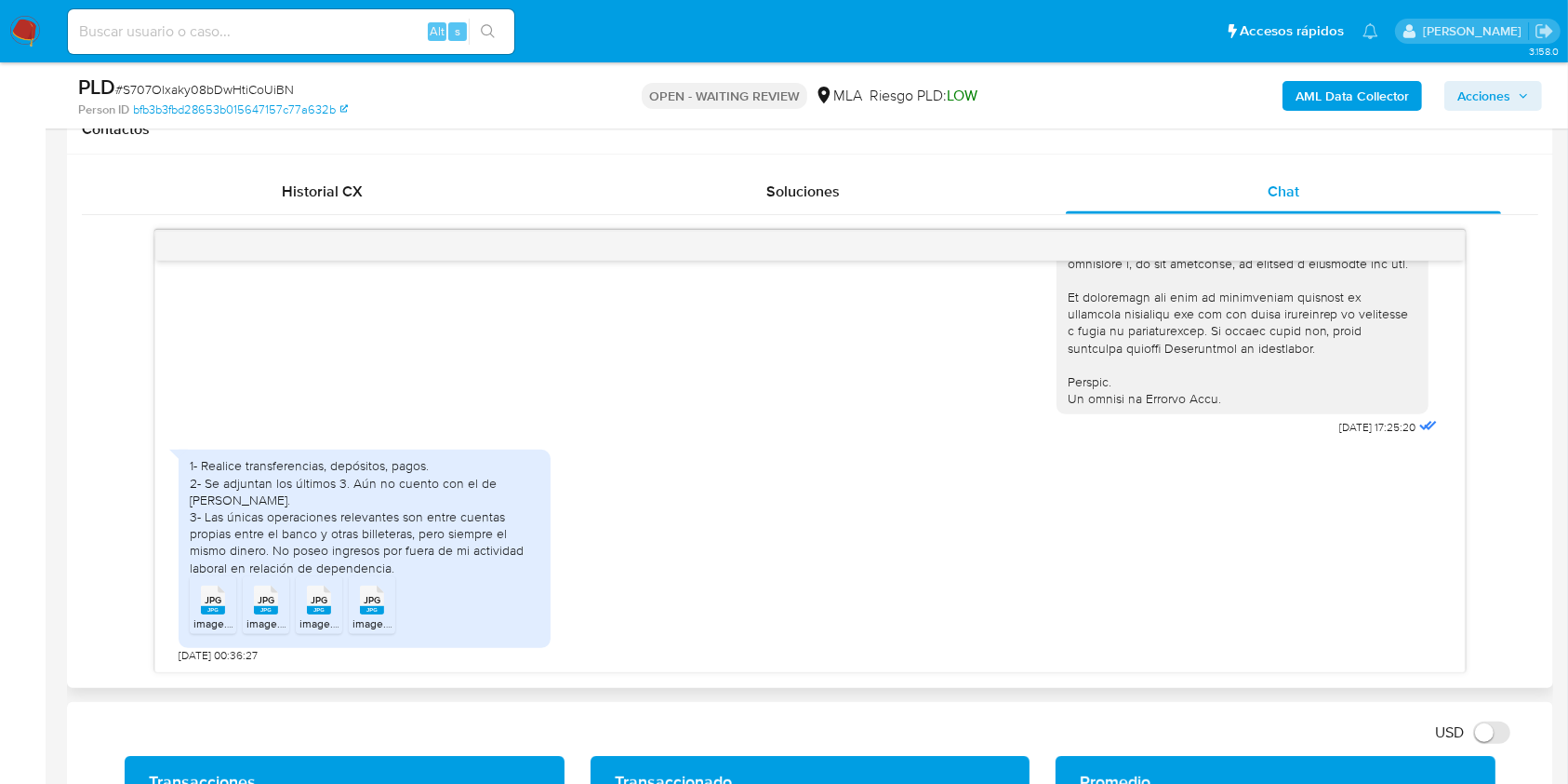
click at [214, 600] on span "JPG" at bounding box center [213, 600] width 17 height 12
click at [262, 606] on rect at bounding box center [266, 610] width 25 height 9
click at [312, 601] on span "JPG" at bounding box center [319, 600] width 17 height 12
click at [370, 601] on span "JPG" at bounding box center [372, 600] width 17 height 12
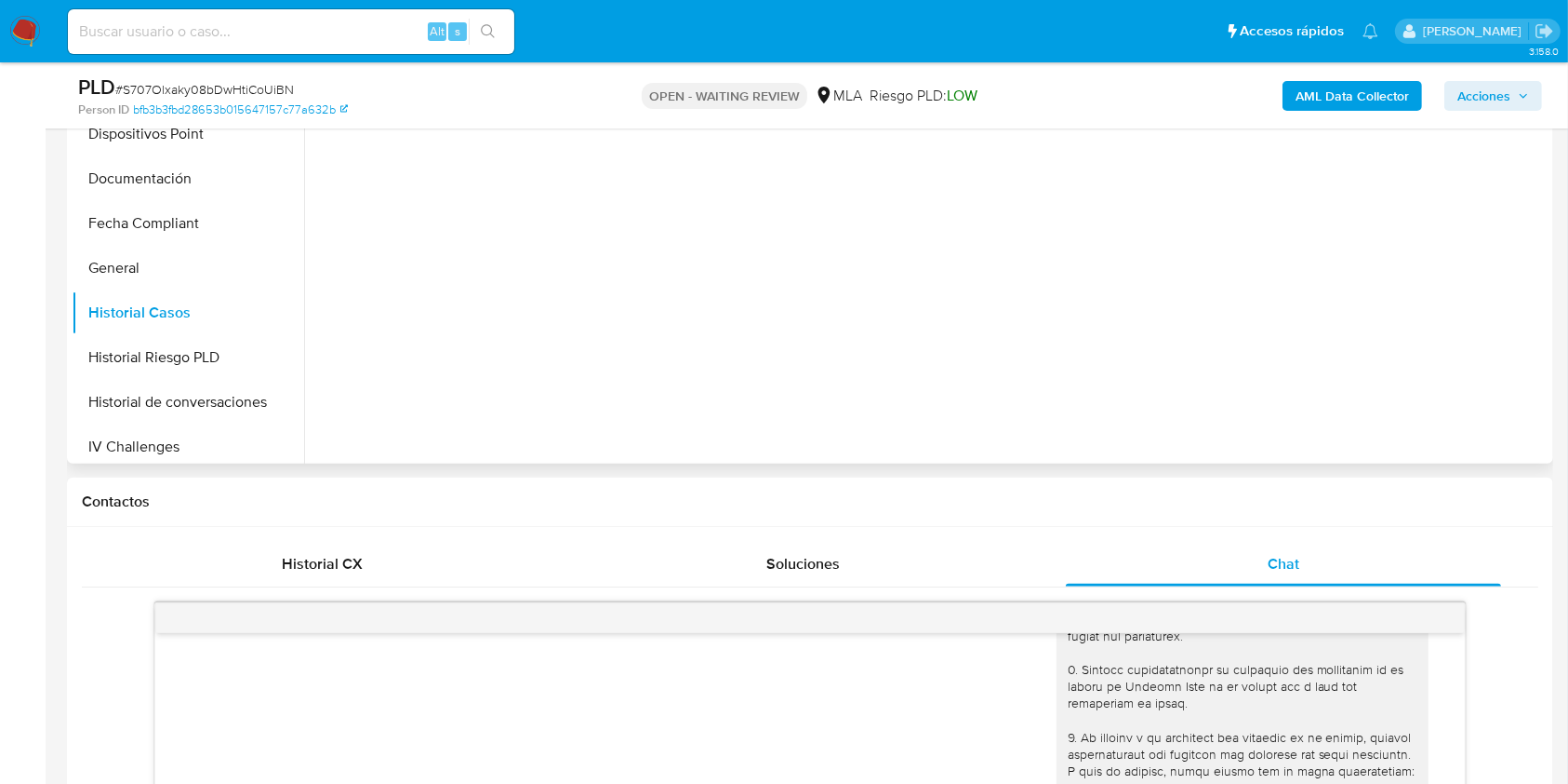
scroll to position [620, 0]
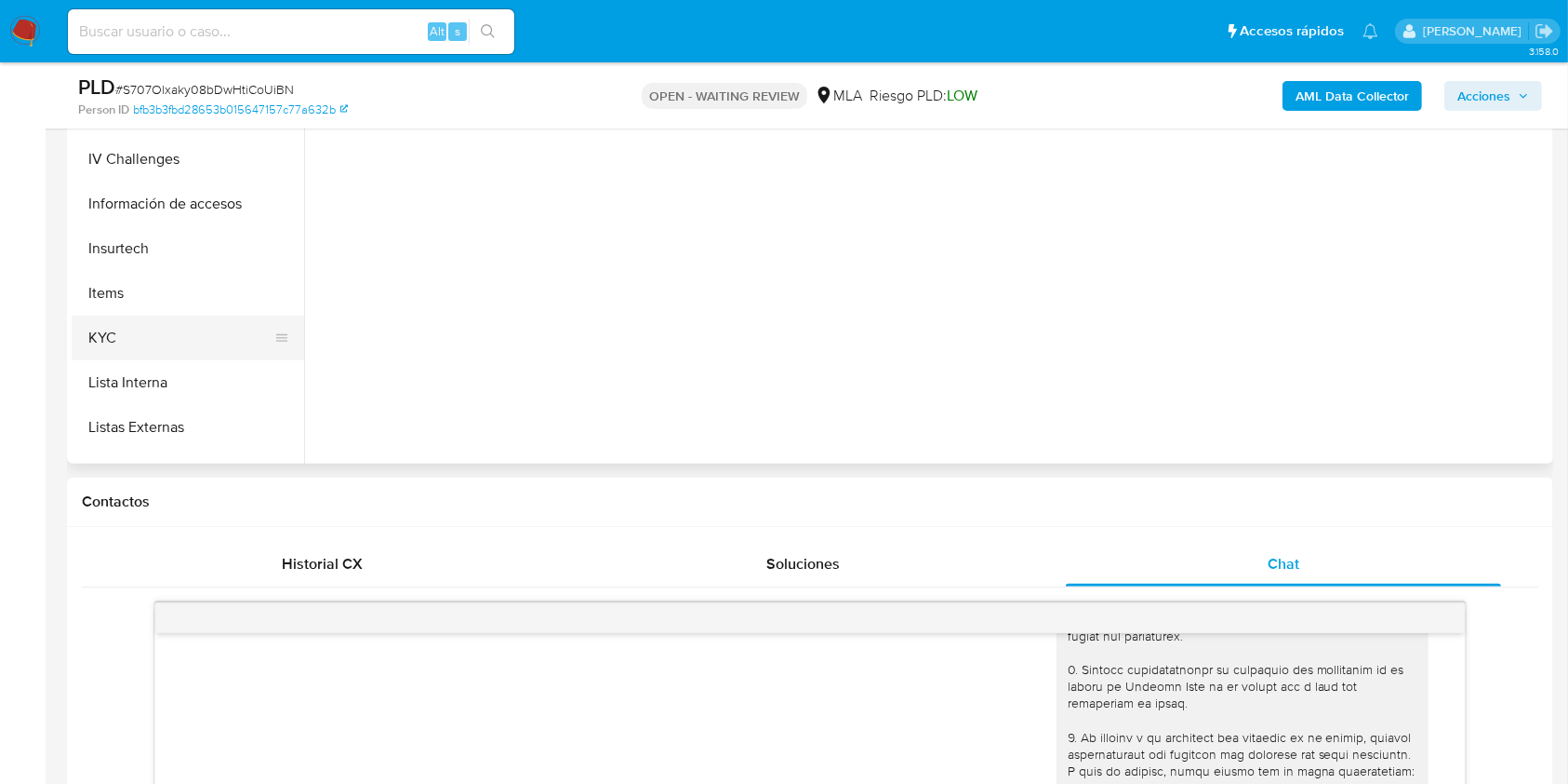
click at [136, 324] on button "KYC" at bounding box center [180, 339] width 218 height 45
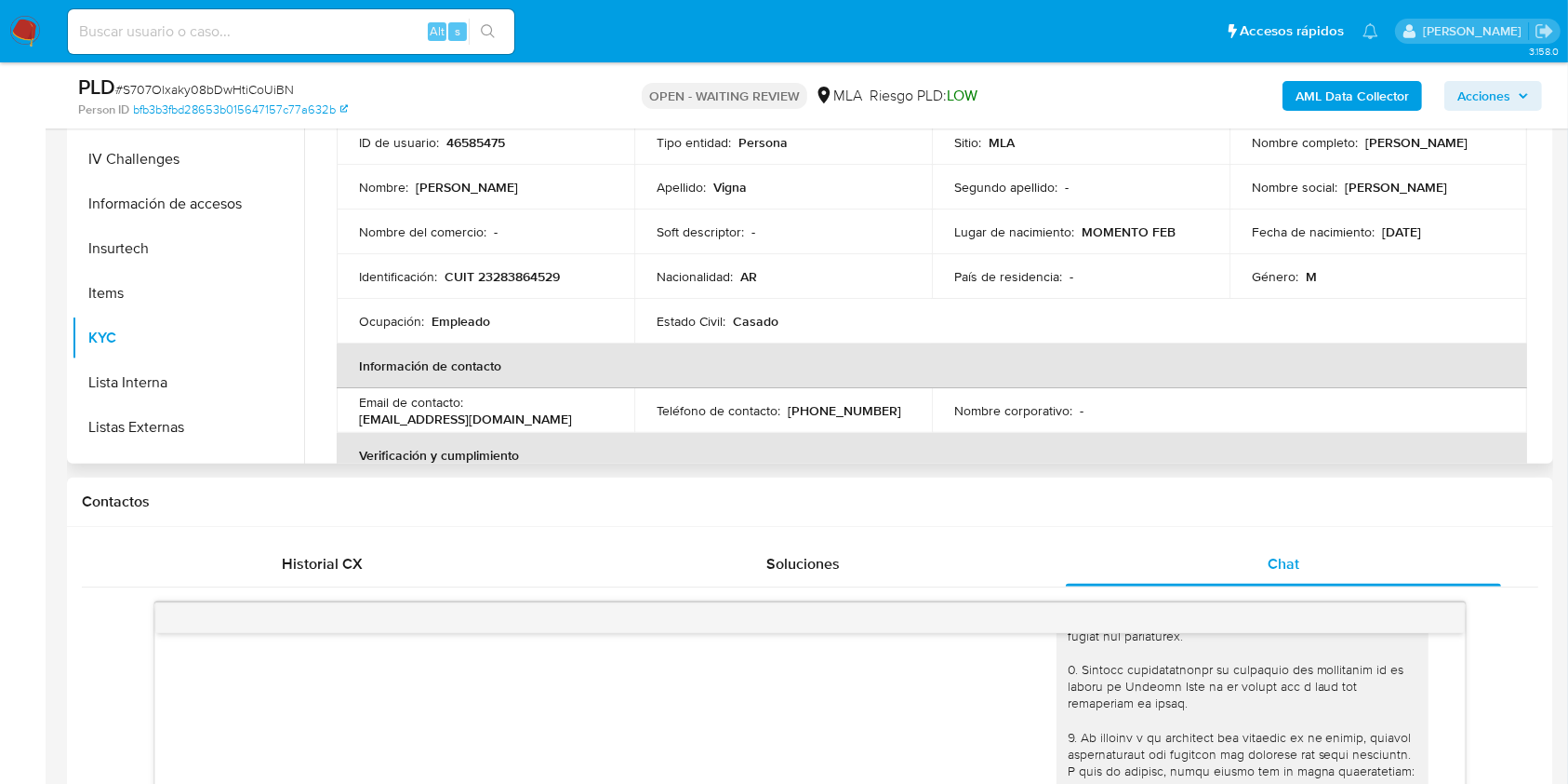
click at [524, 275] on p "CUIT 23283864529" at bounding box center [502, 276] width 116 height 17
click at [526, 275] on p "CUIT 23283864529" at bounding box center [502, 276] width 116 height 17
copy p "23283864529"
drag, startPoint x: 1257, startPoint y: 145, endPoint x: 1304, endPoint y: 77, distance: 82.7
click at [1386, 151] on div "Nombre completo : Esteban Ezequiel Vigna" at bounding box center [1379, 142] width 253 height 17
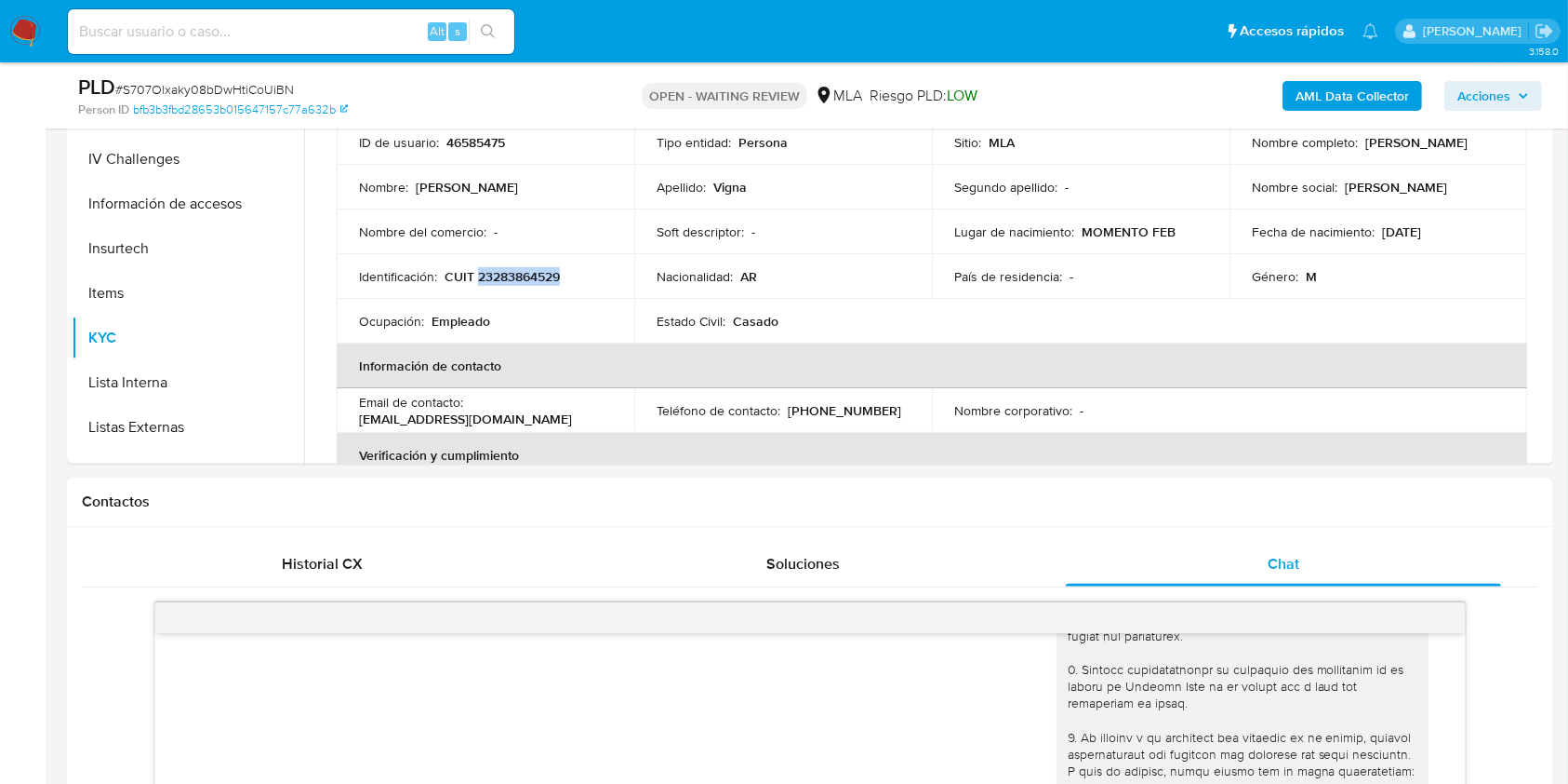
copy p "Esteban Ezequiel Vigna"
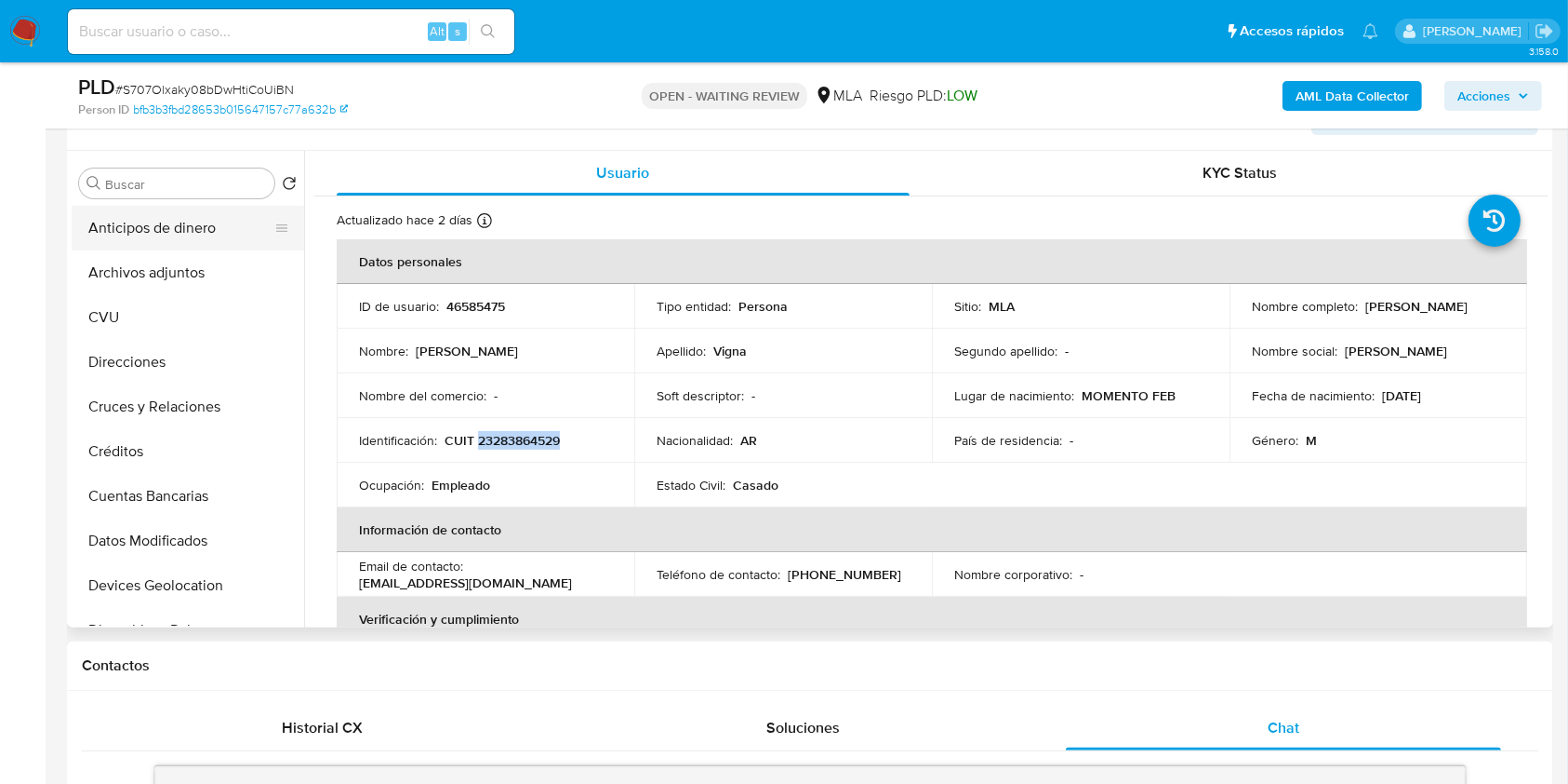
scroll to position [247, 0]
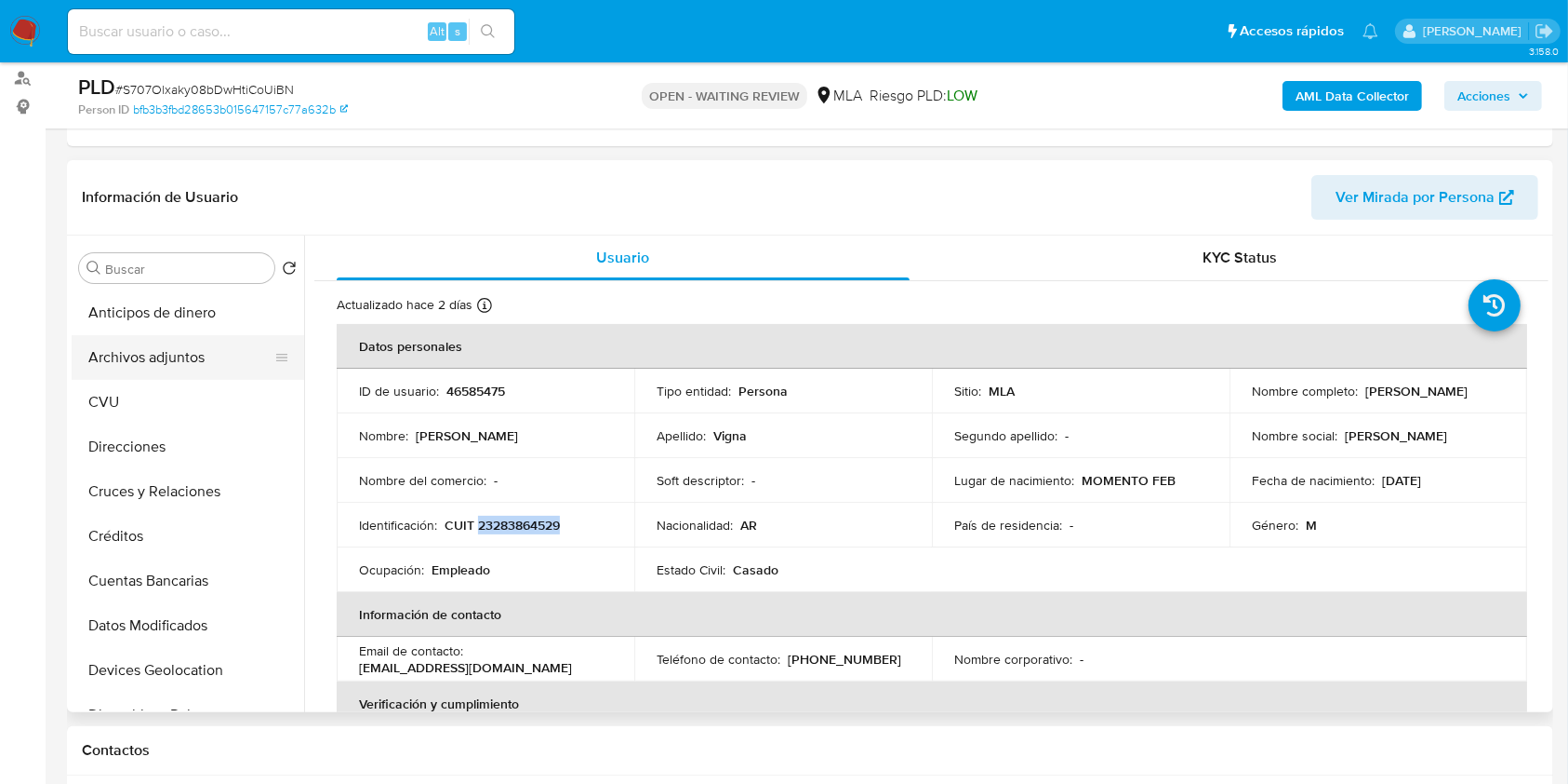
drag, startPoint x: 193, startPoint y: 350, endPoint x: 203, endPoint y: 348, distance: 10.2
click at [201, 348] on button "Archivos adjuntos" at bounding box center [180, 357] width 218 height 45
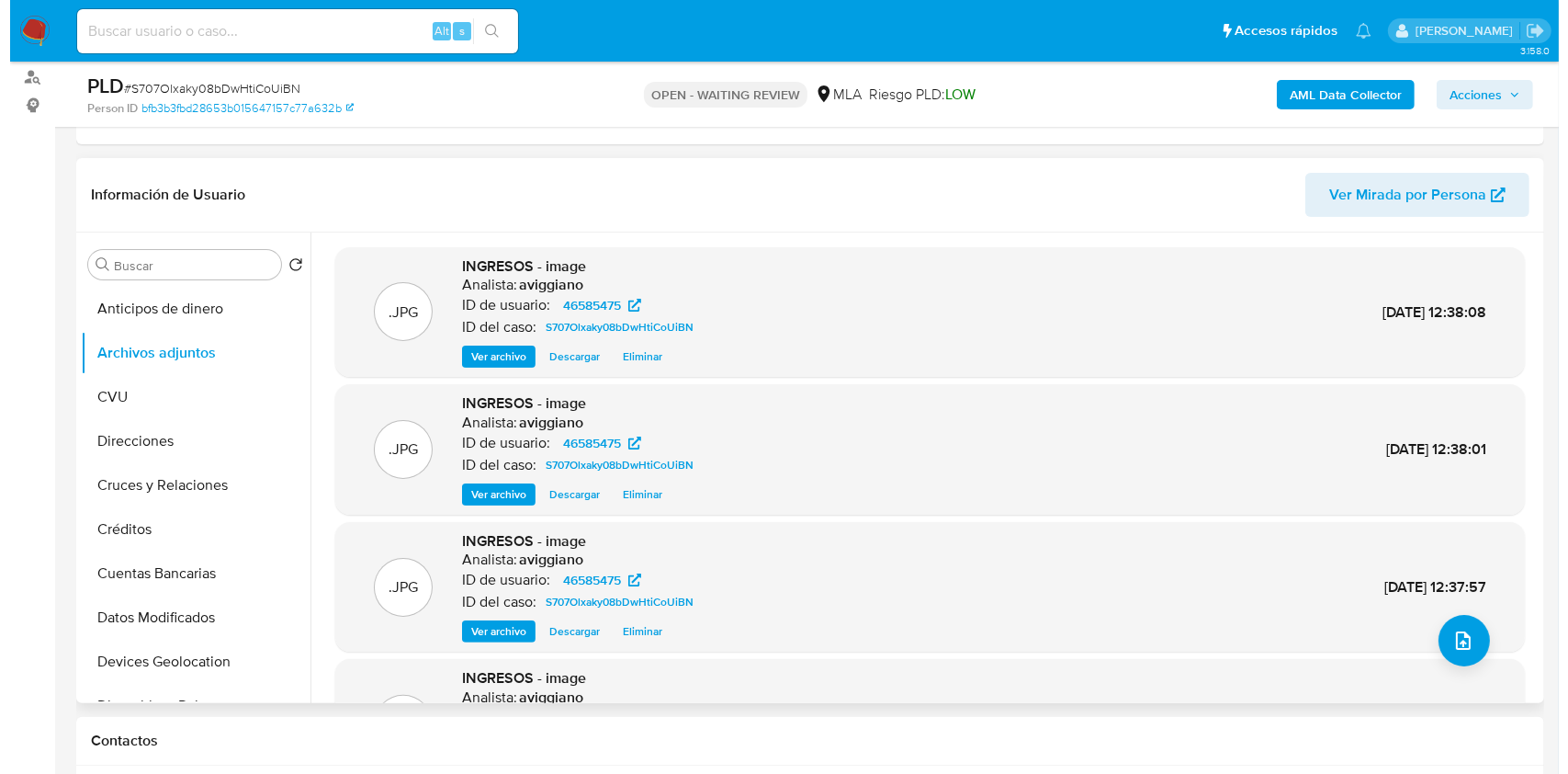
scroll to position [154, 0]
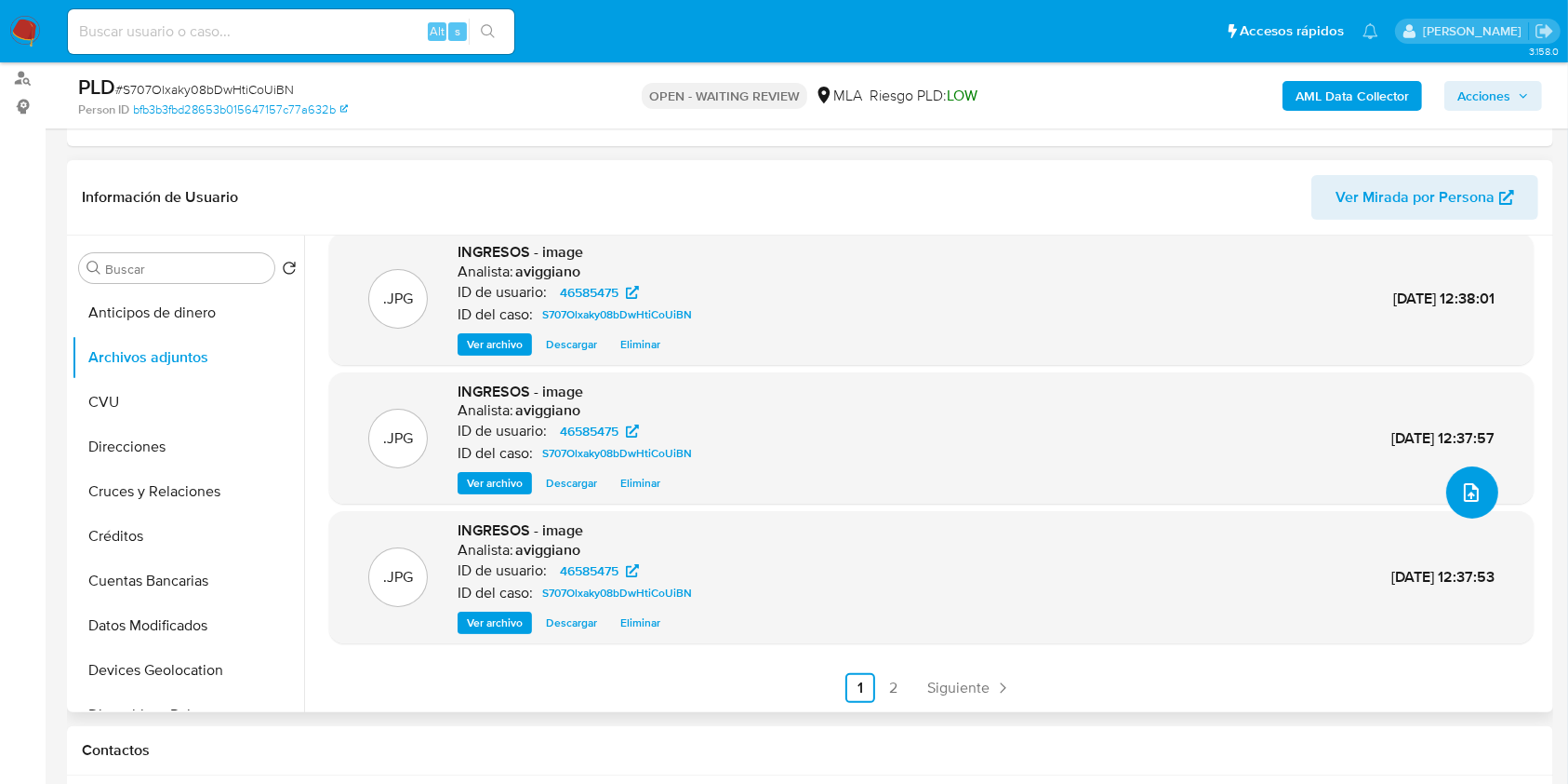
click at [1463, 504] on button "upload-file" at bounding box center [1472, 492] width 52 height 52
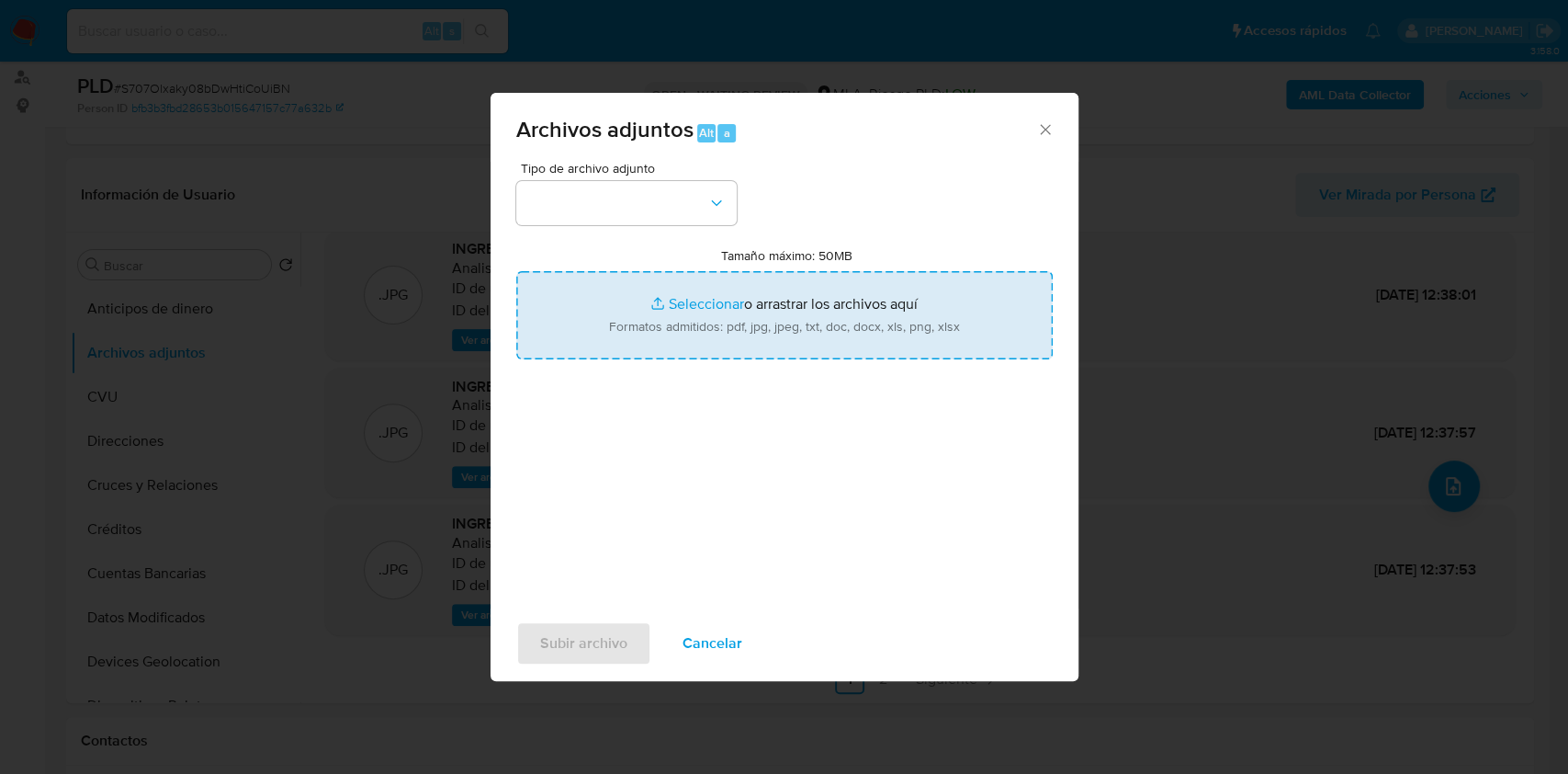
click at [678, 294] on input "Tamaño máximo: 50MB Seleccionar archivos" at bounding box center [784, 315] width 537 height 88
type input "C:\fakepath\Caselog S707Olxaky08bDwHtiCoUiBN_2025_08_18_19_05_39.docx"
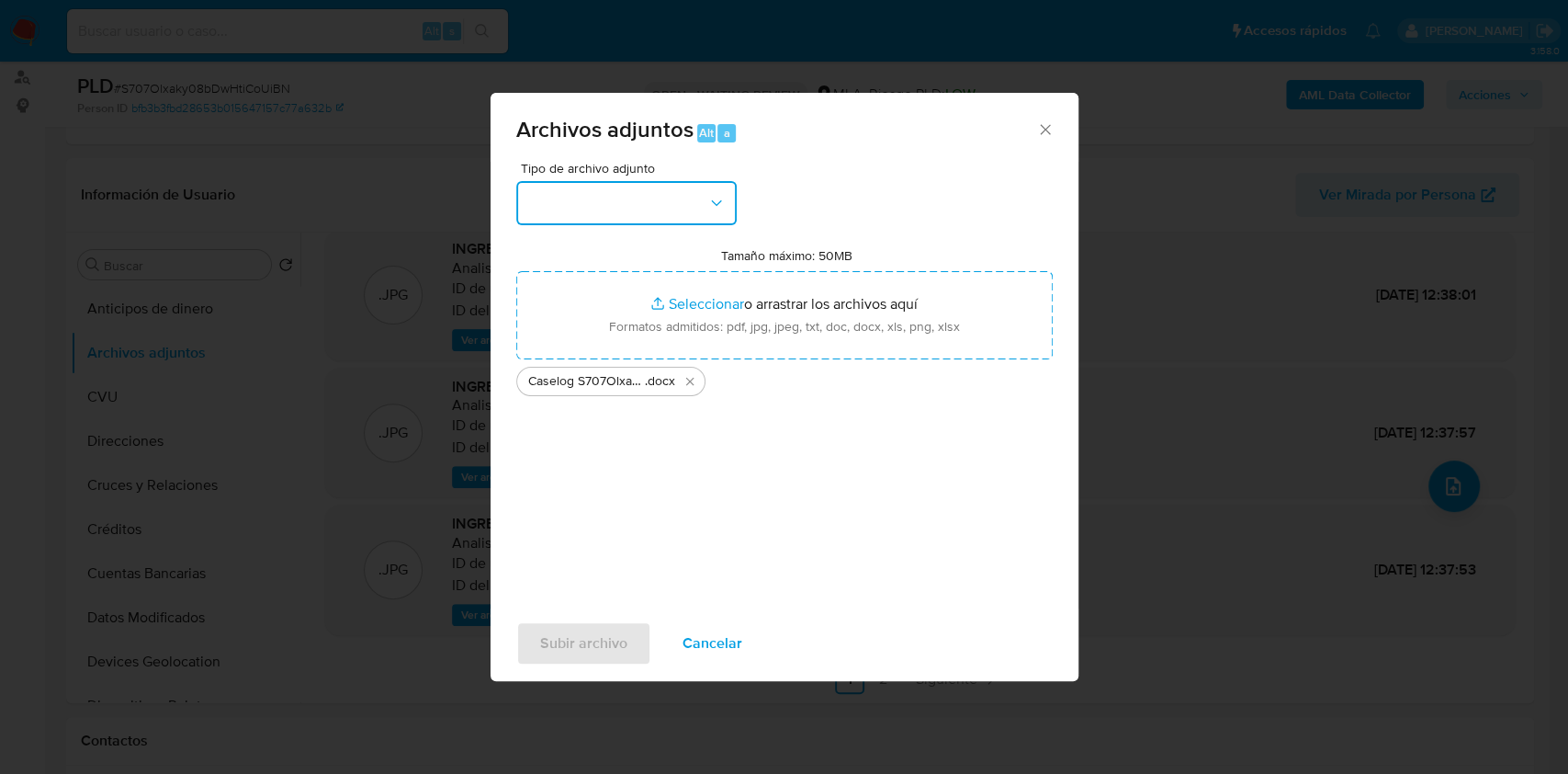
click at [627, 217] on button "button" at bounding box center [627, 203] width 221 height 45
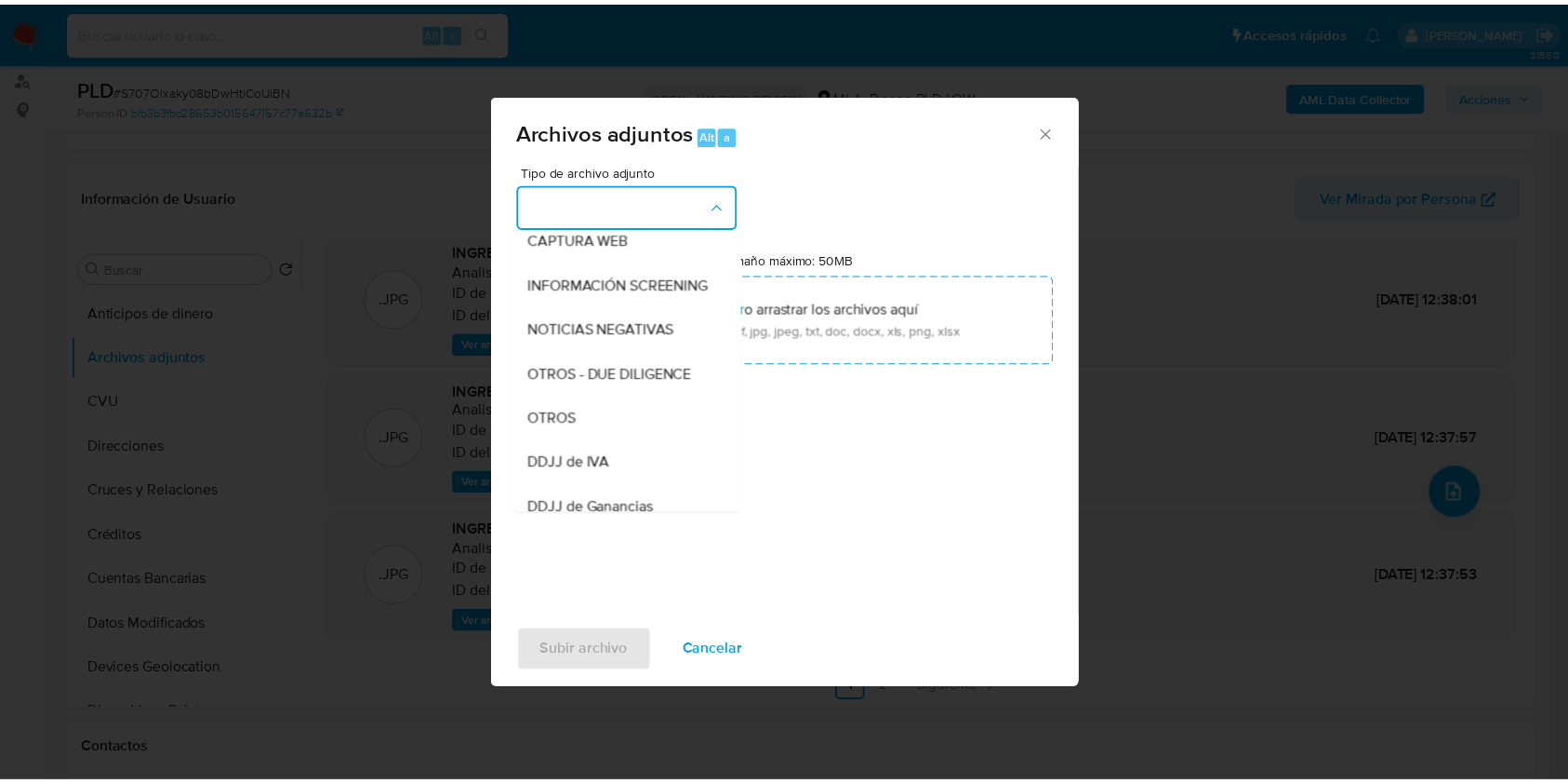
scroll to position [372, 0]
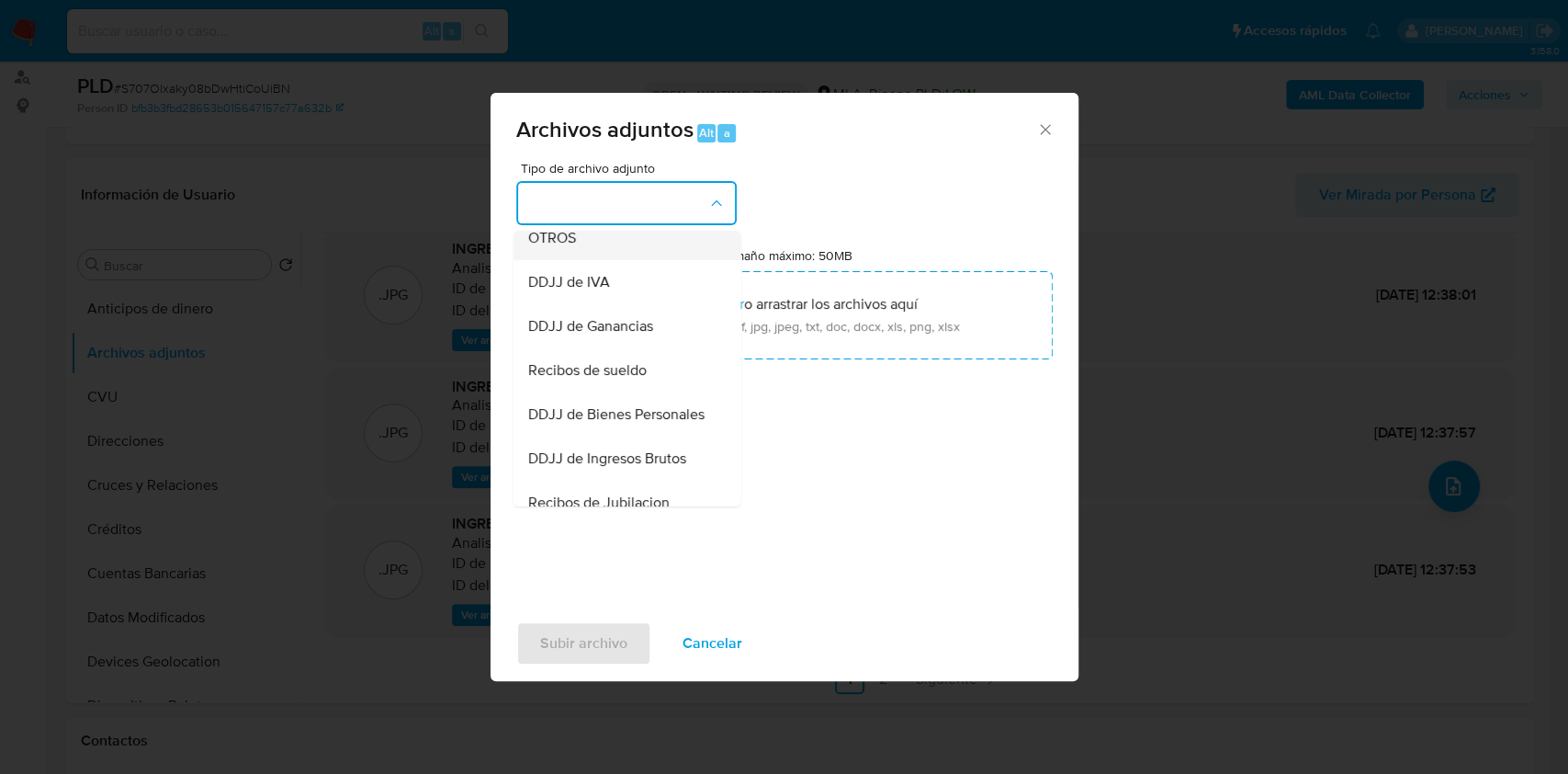
click at [557, 260] on div "OTROS" at bounding box center [621, 238] width 188 height 45
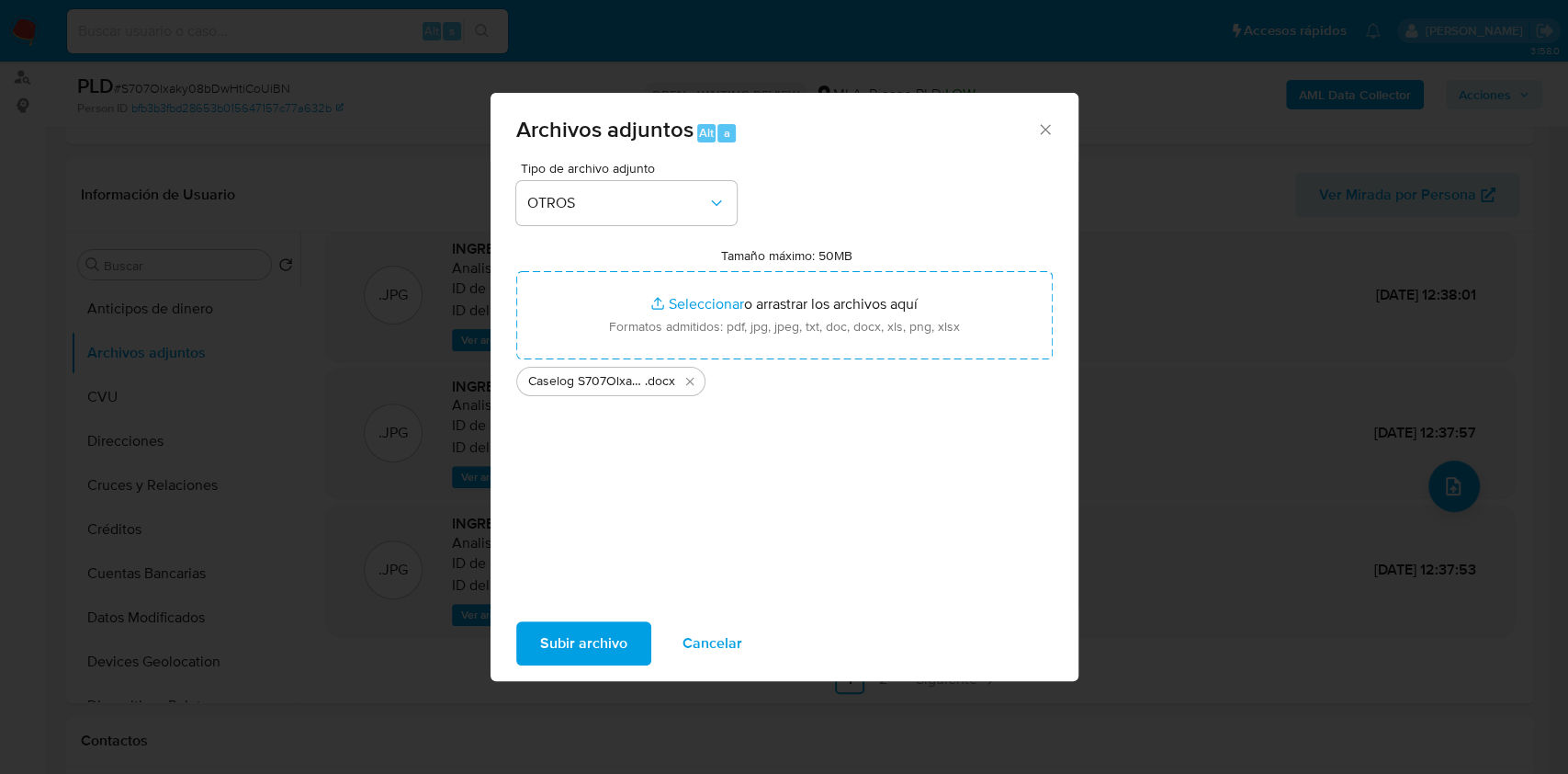
click at [556, 638] on span "Subir archivo" at bounding box center [584, 643] width 87 height 41
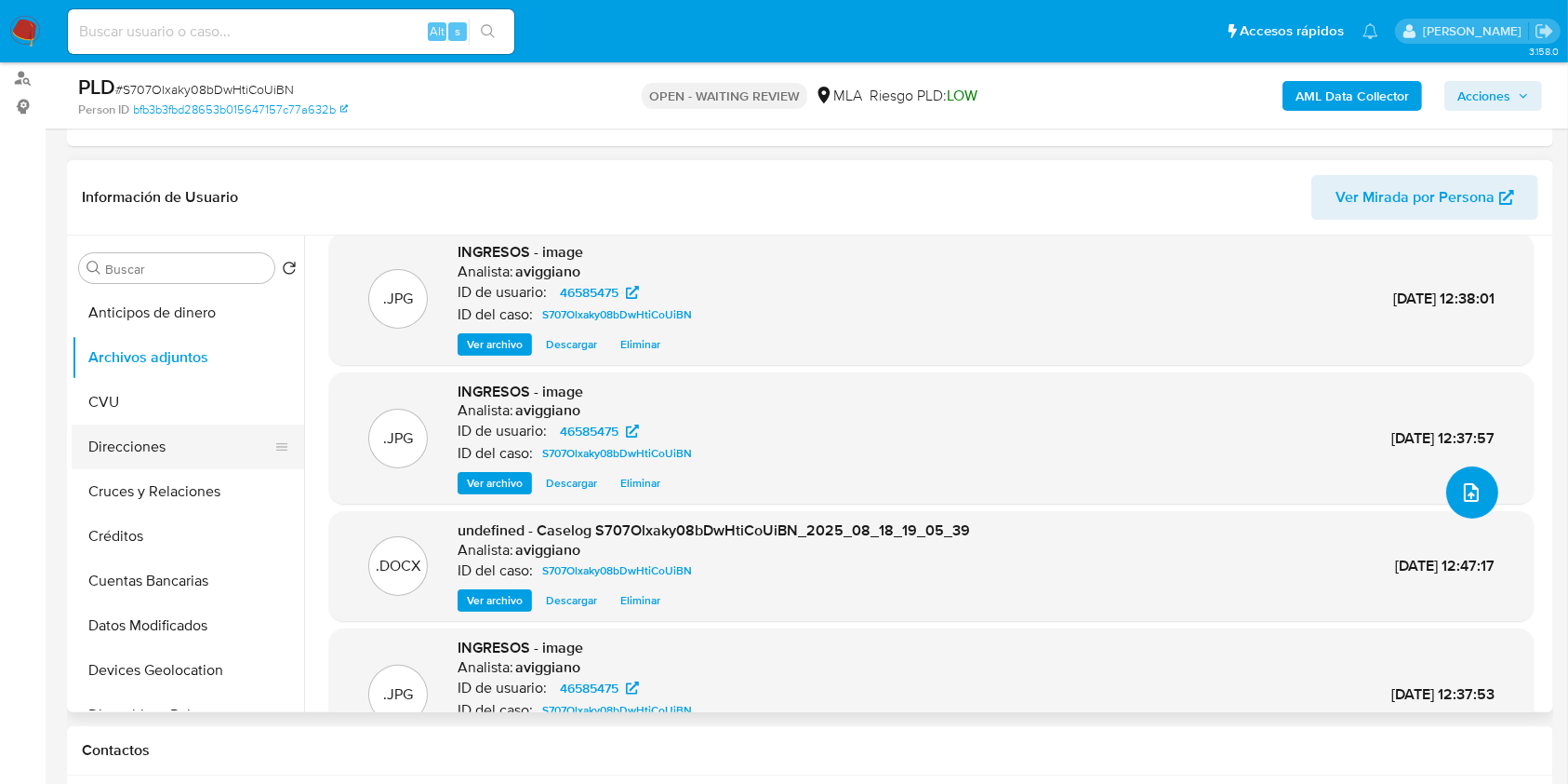
scroll to position [124, 0]
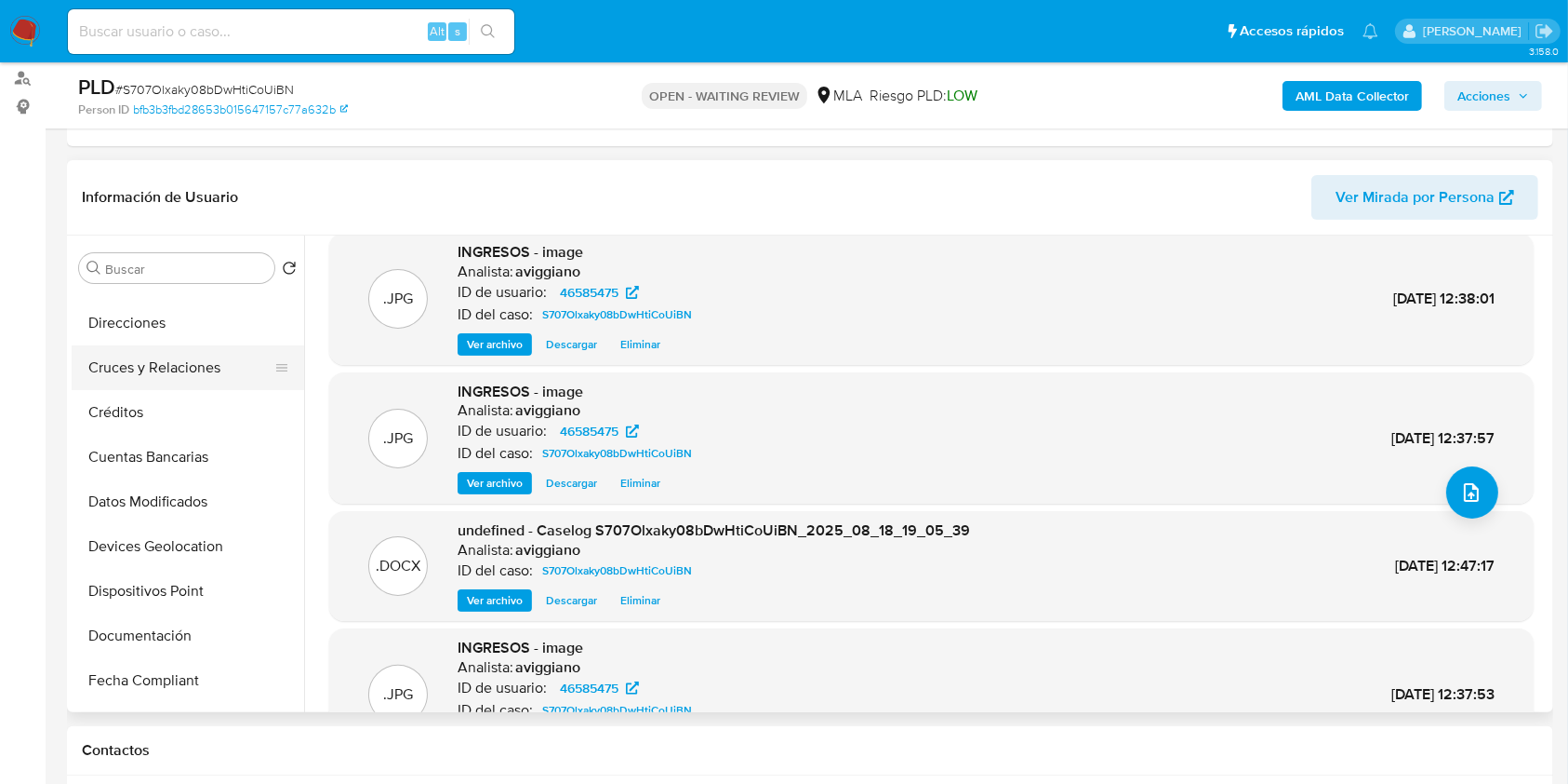
click at [164, 356] on button "Cruces y Relaciones" at bounding box center [180, 368] width 218 height 45
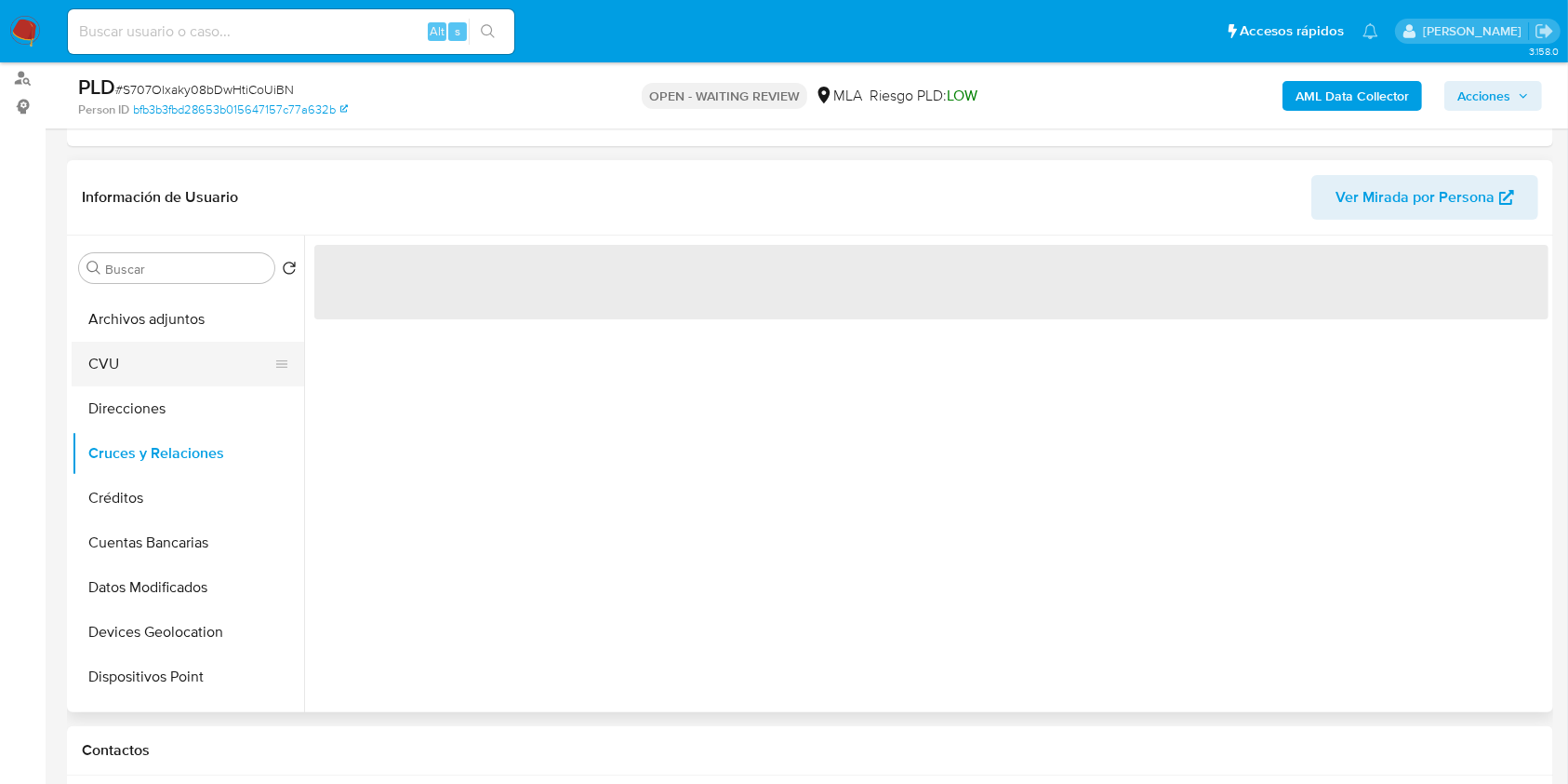
scroll to position [0, 0]
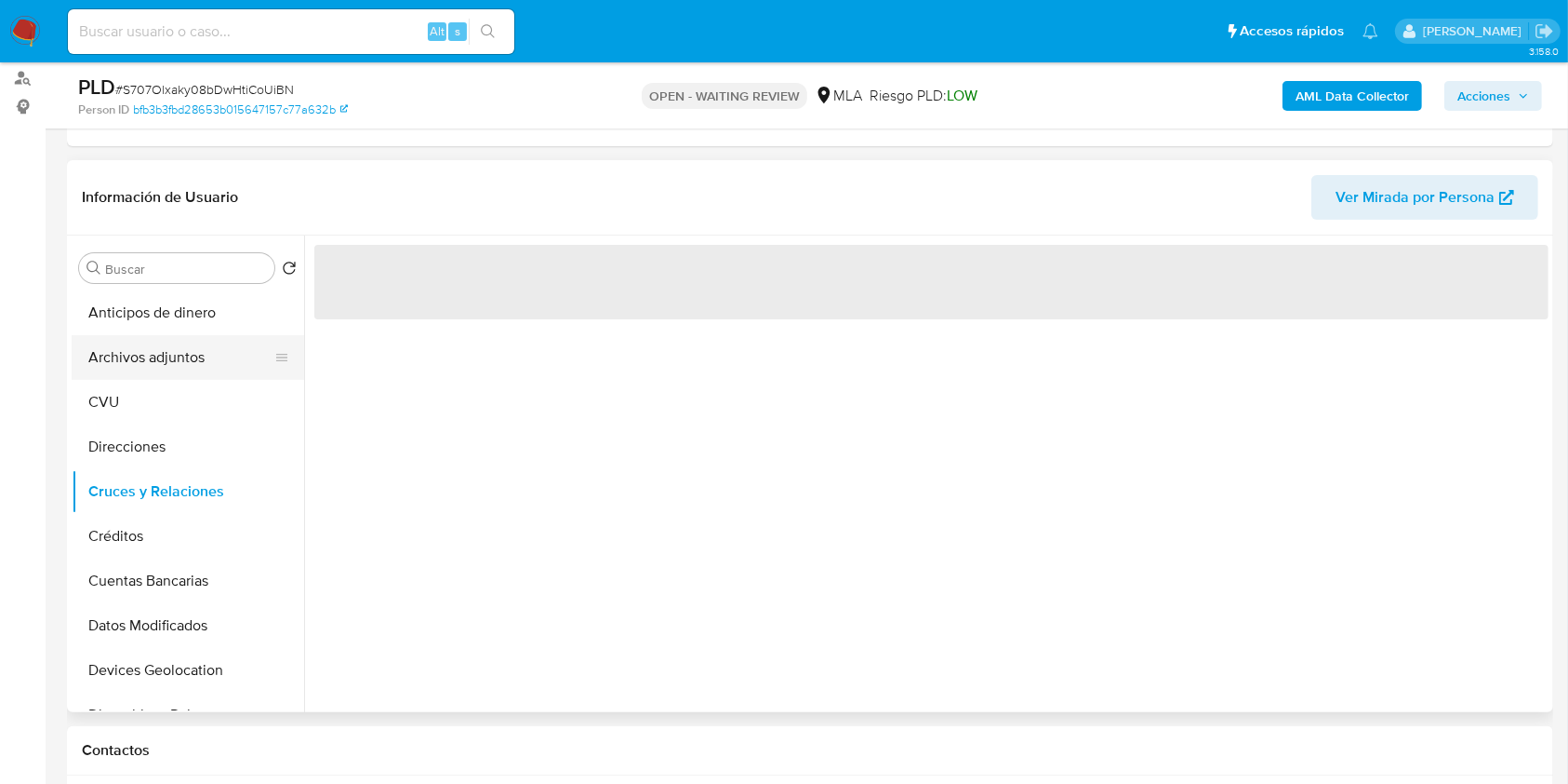
drag, startPoint x: 175, startPoint y: 367, endPoint x: 183, endPoint y: 374, distance: 10.6
click at [174, 367] on button "Archivos adjuntos" at bounding box center [180, 357] width 218 height 45
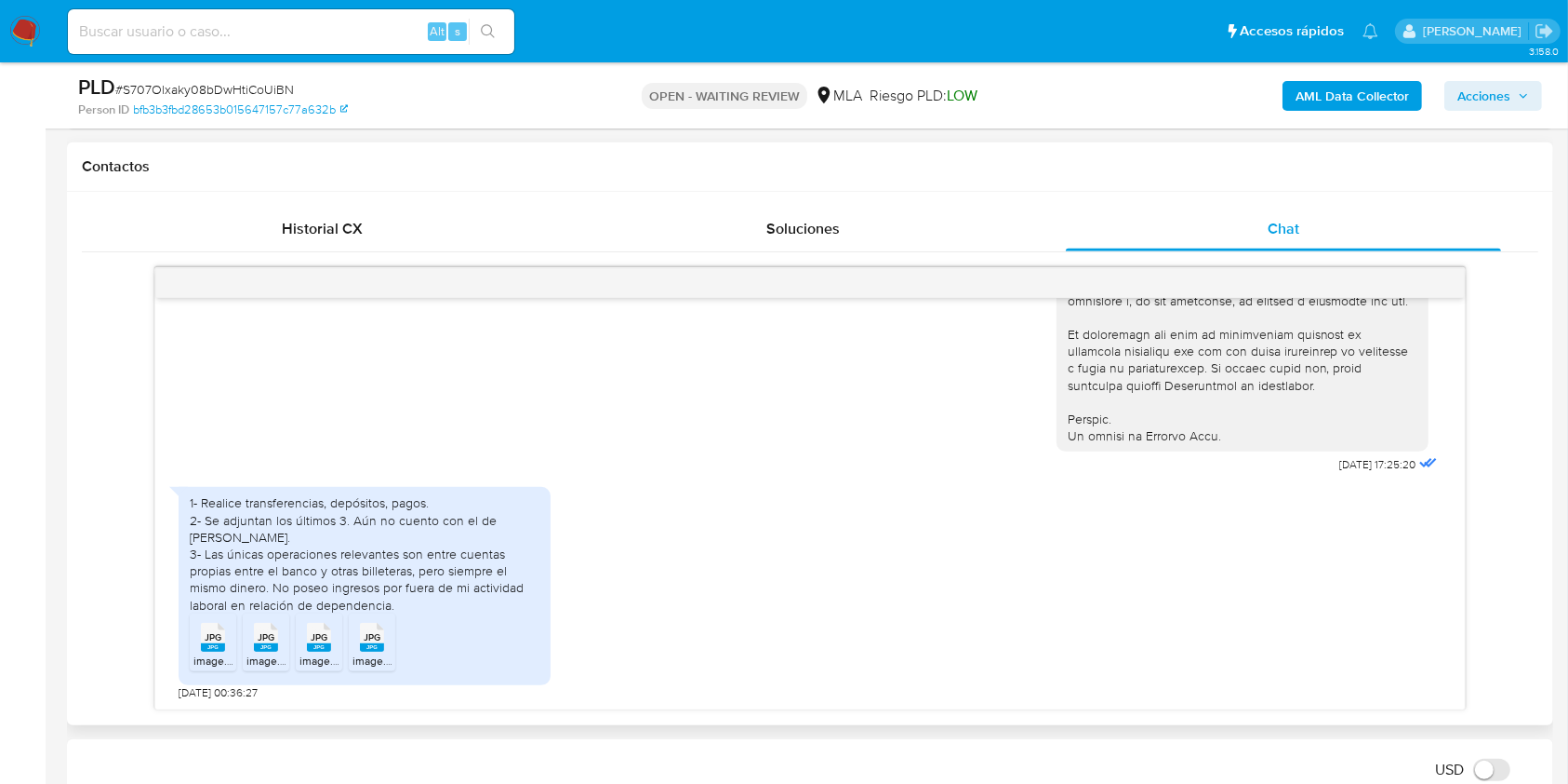
scroll to position [868, 0]
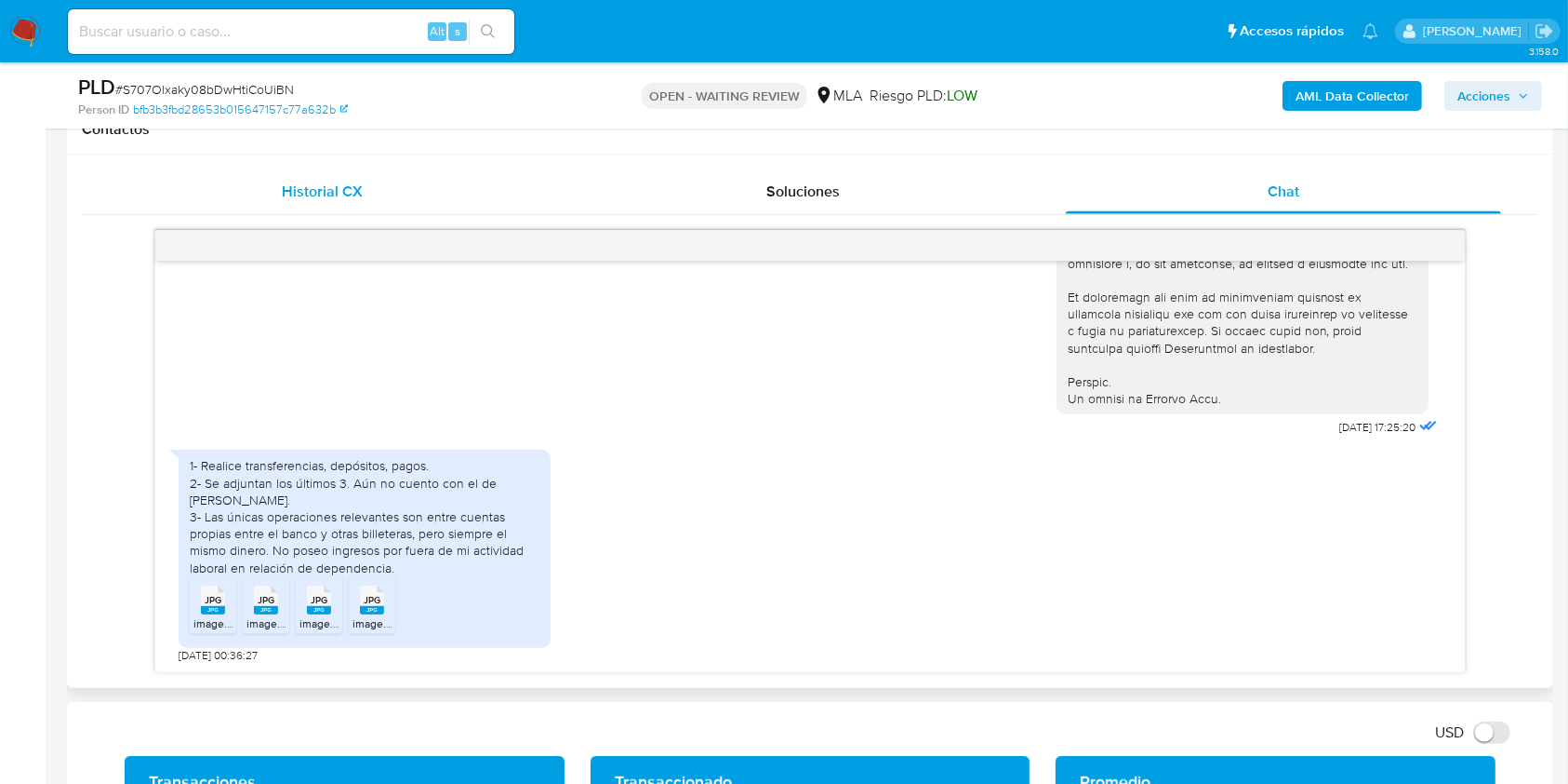
click at [377, 182] on div "Historial CX" at bounding box center [322, 192] width 436 height 45
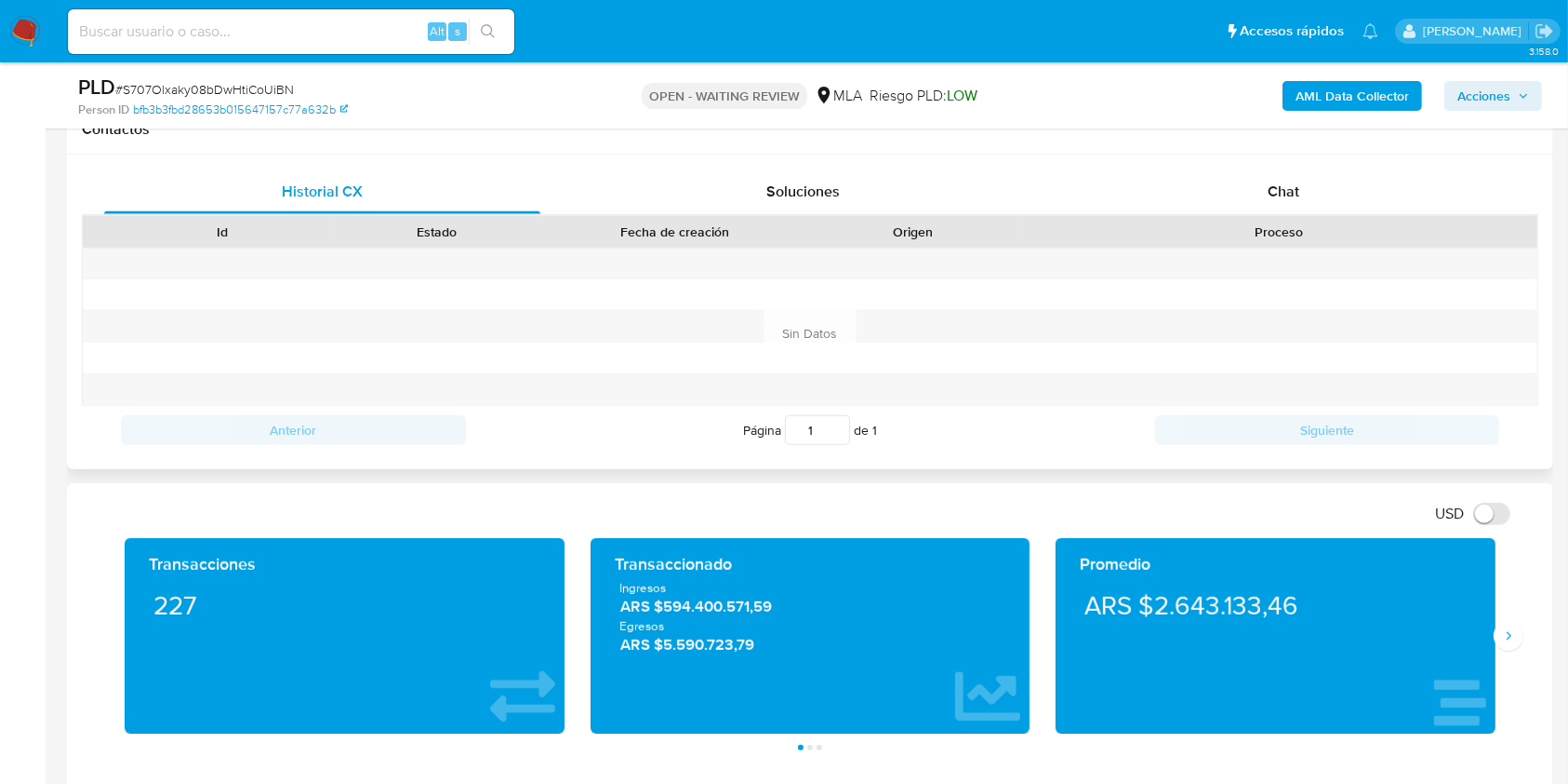
drag, startPoint x: 1236, startPoint y: 186, endPoint x: 923, endPoint y: 231, distance: 316.2
click at [1229, 186] on div "Chat" at bounding box center [1284, 192] width 436 height 45
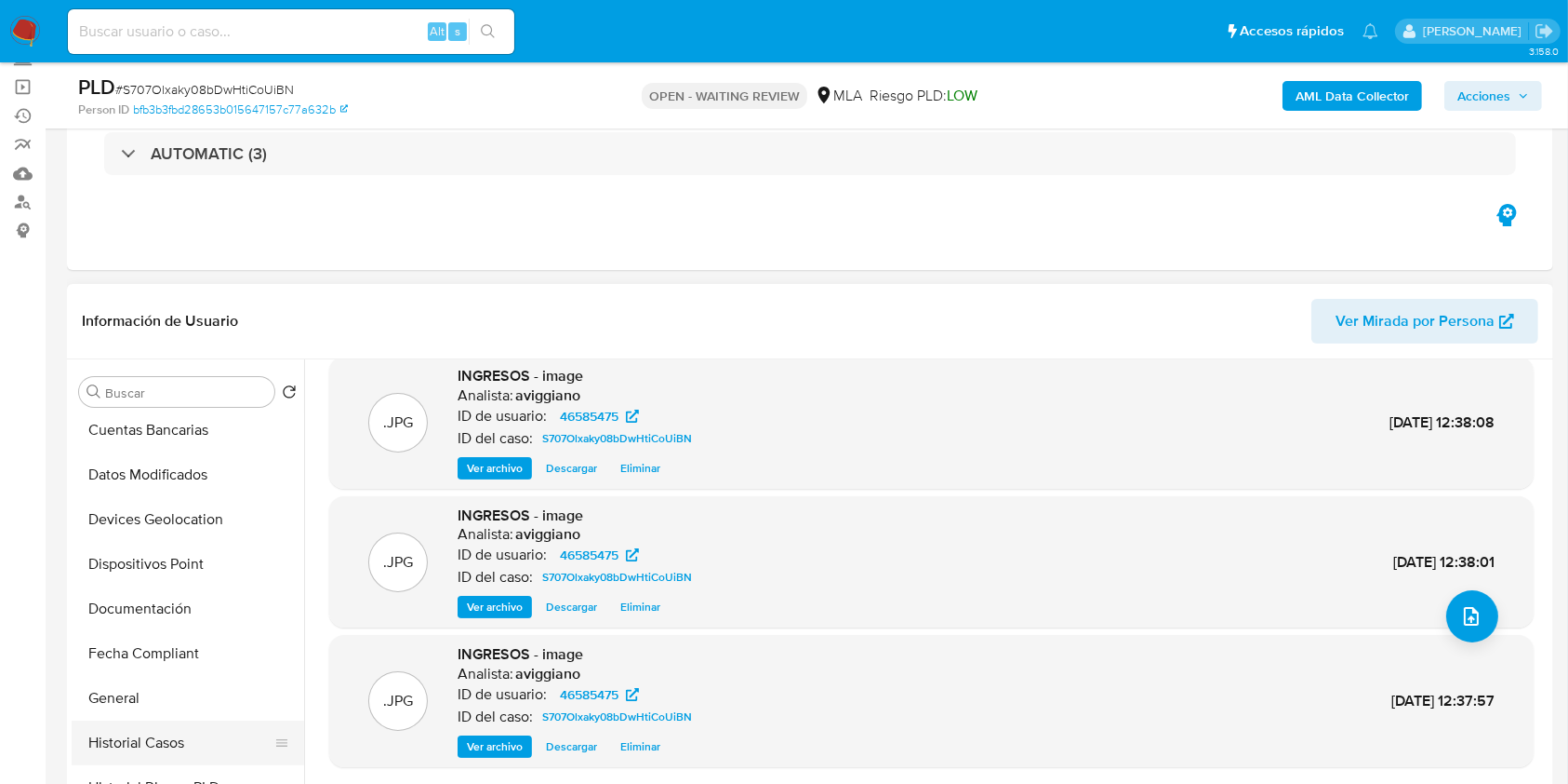
scroll to position [497, 0]
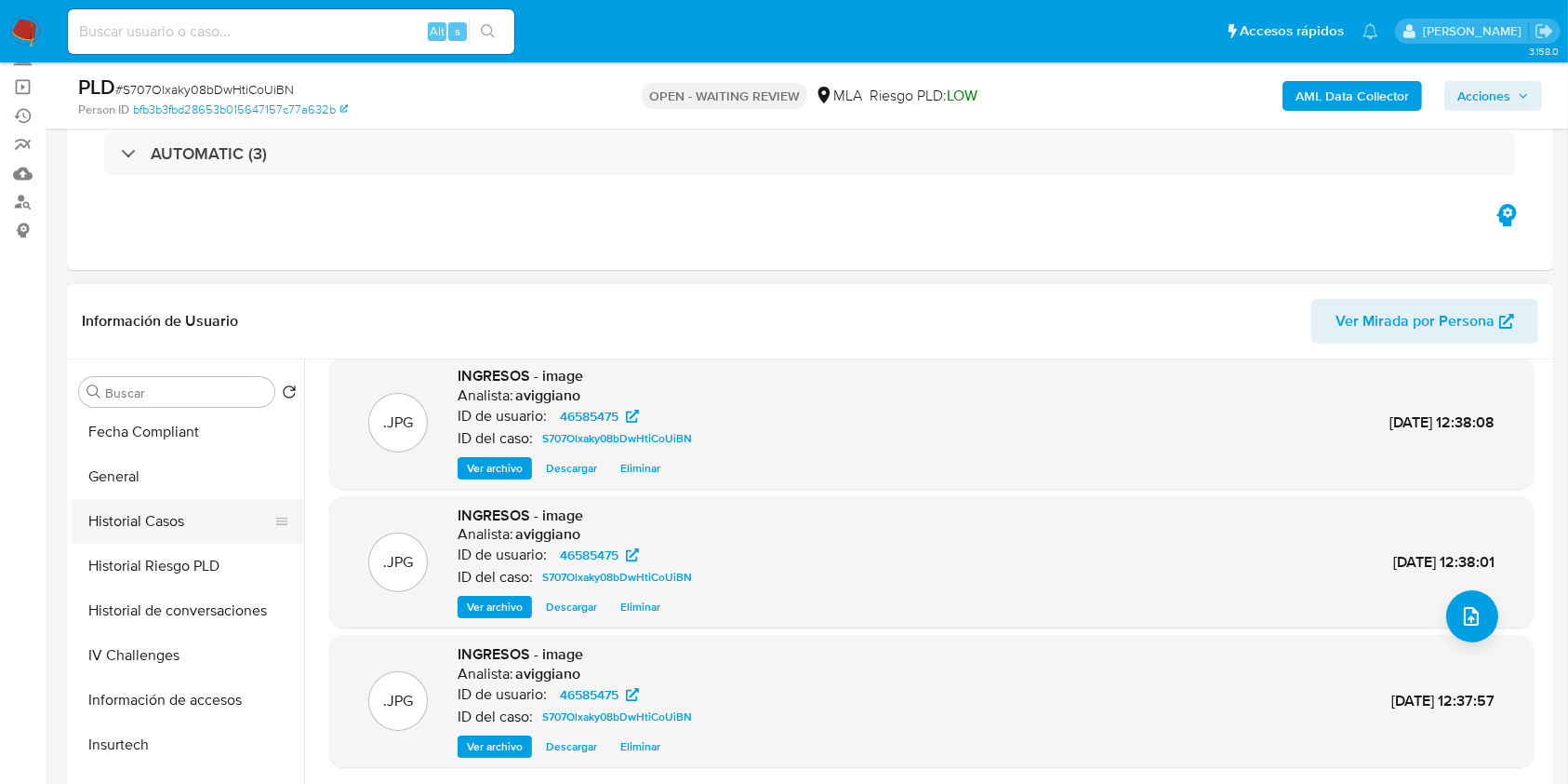
click at [164, 525] on button "Historial Casos" at bounding box center [180, 521] width 218 height 45
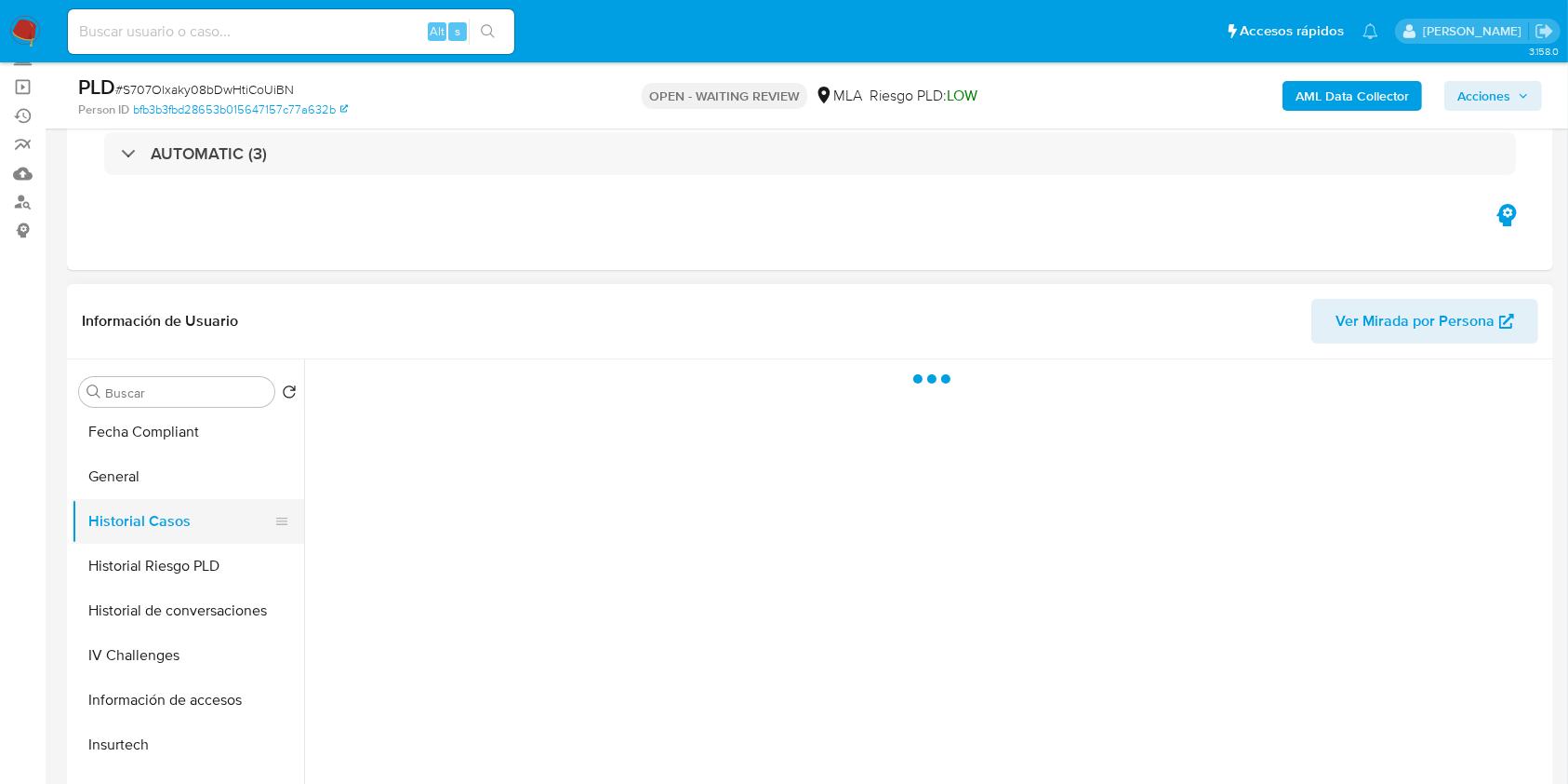
scroll to position [0, 0]
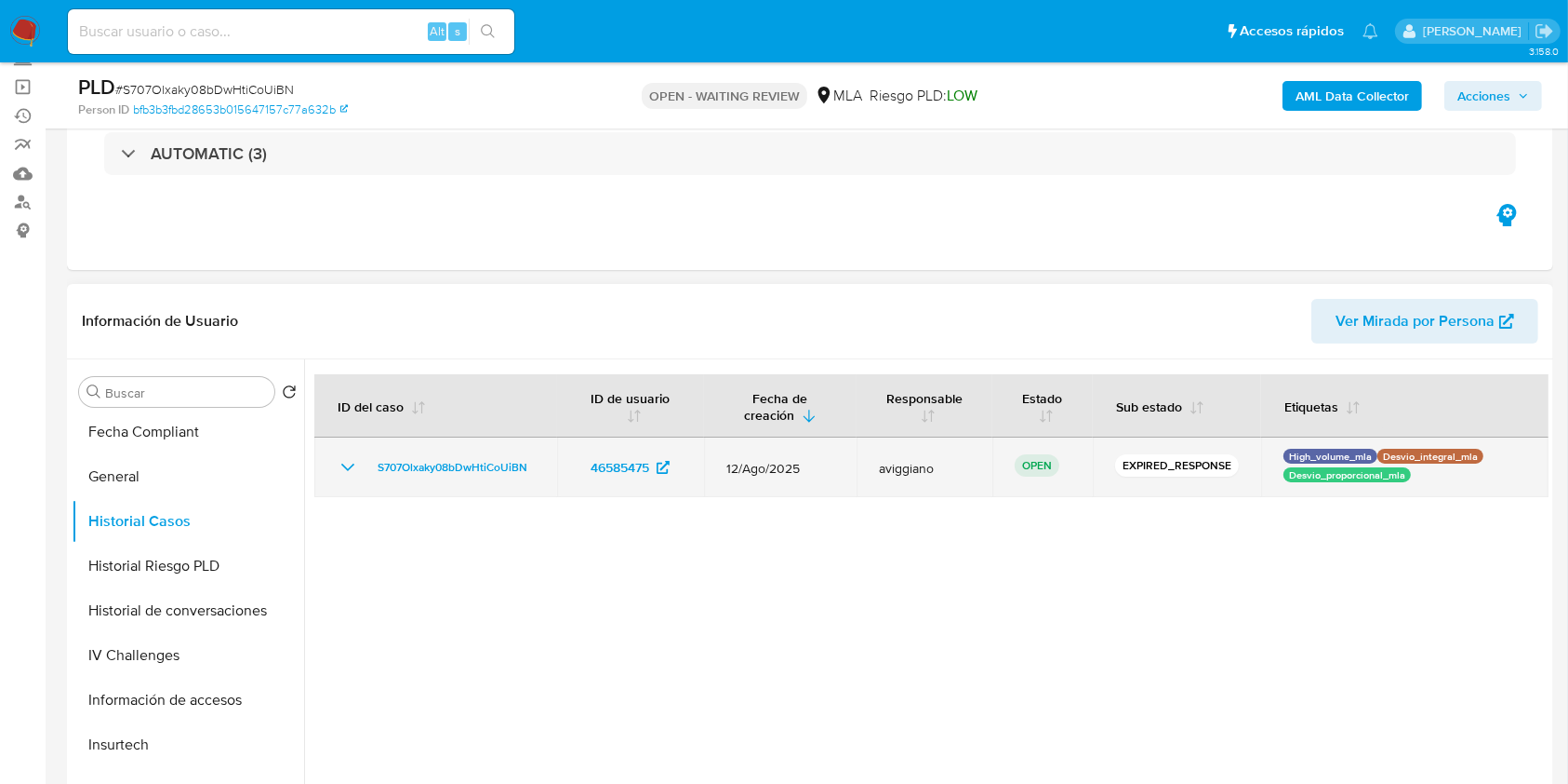
drag, startPoint x: 485, startPoint y: 461, endPoint x: 336, endPoint y: 460, distance: 149.0
click at [336, 460] on td "S707Olxaky08bDwHtiCoUiBN" at bounding box center [436, 467] width 243 height 60
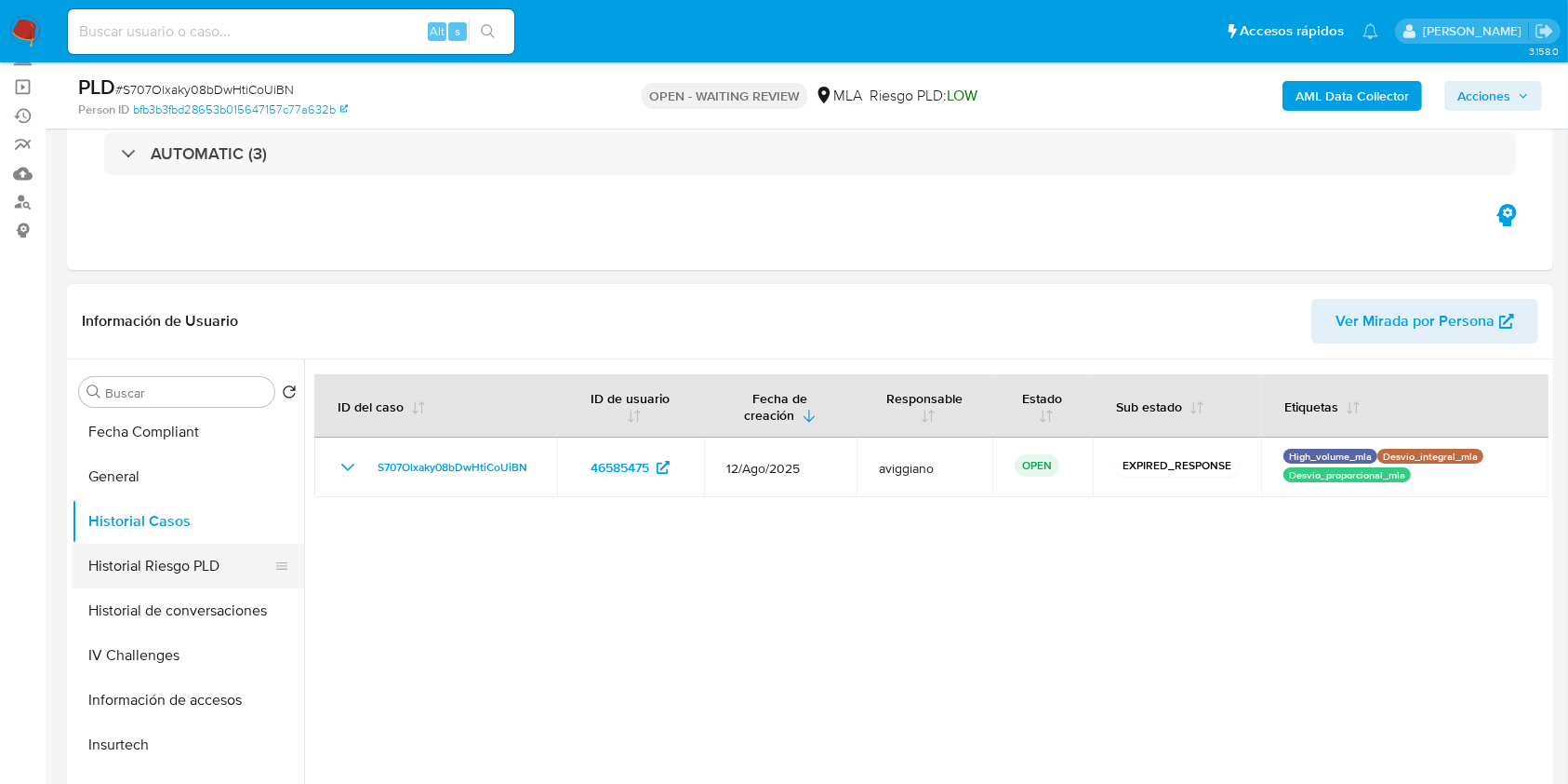
click at [187, 580] on button "Historial Riesgo PLD" at bounding box center [180, 566] width 218 height 45
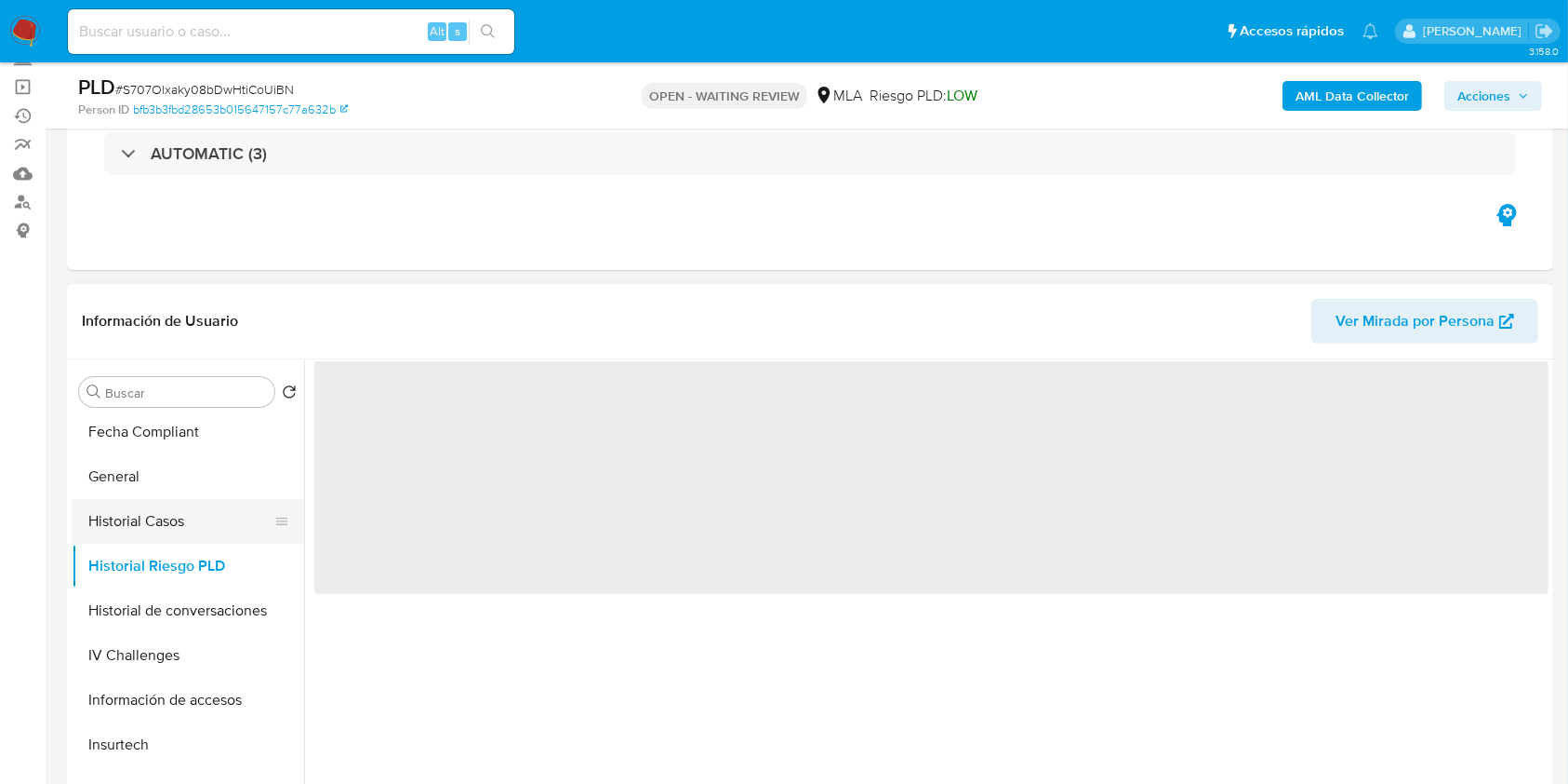
click at [175, 523] on button "Historial Casos" at bounding box center [180, 521] width 218 height 45
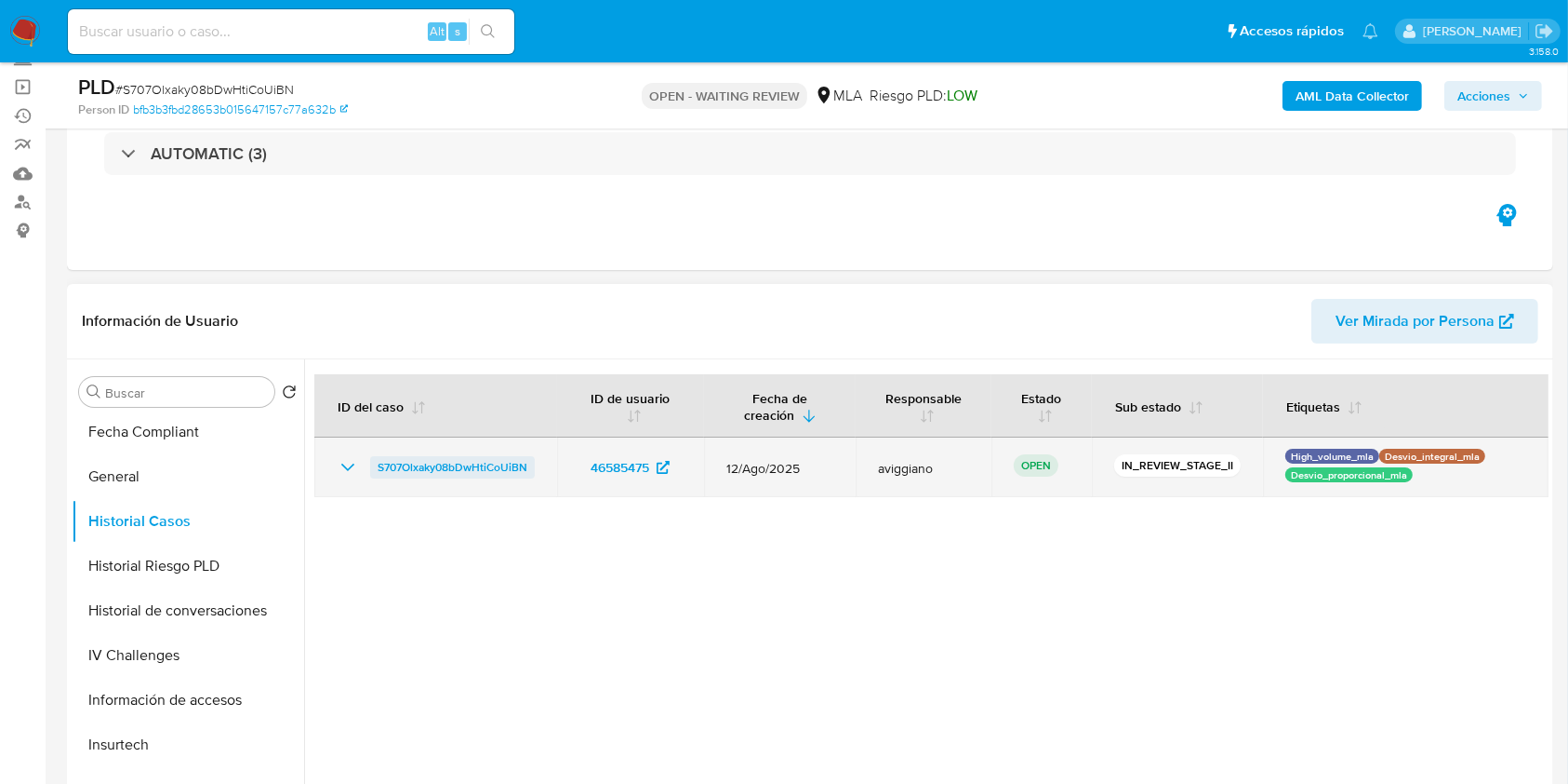
click at [452, 461] on span "S707Olxaky08bDwHtiCoUiBN" at bounding box center [452, 467] width 150 height 23
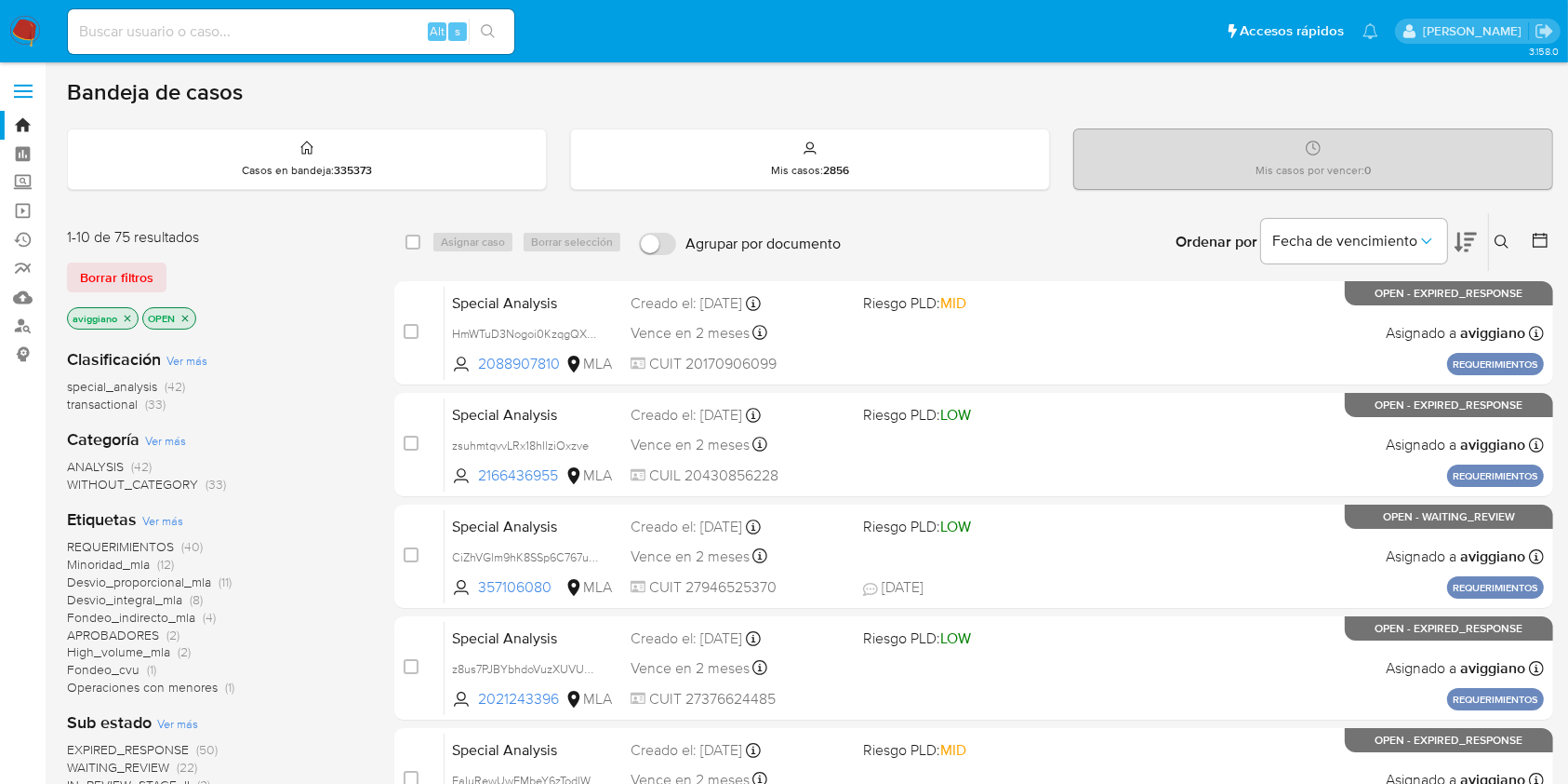
click at [1498, 244] on icon at bounding box center [1501, 241] width 15 height 15
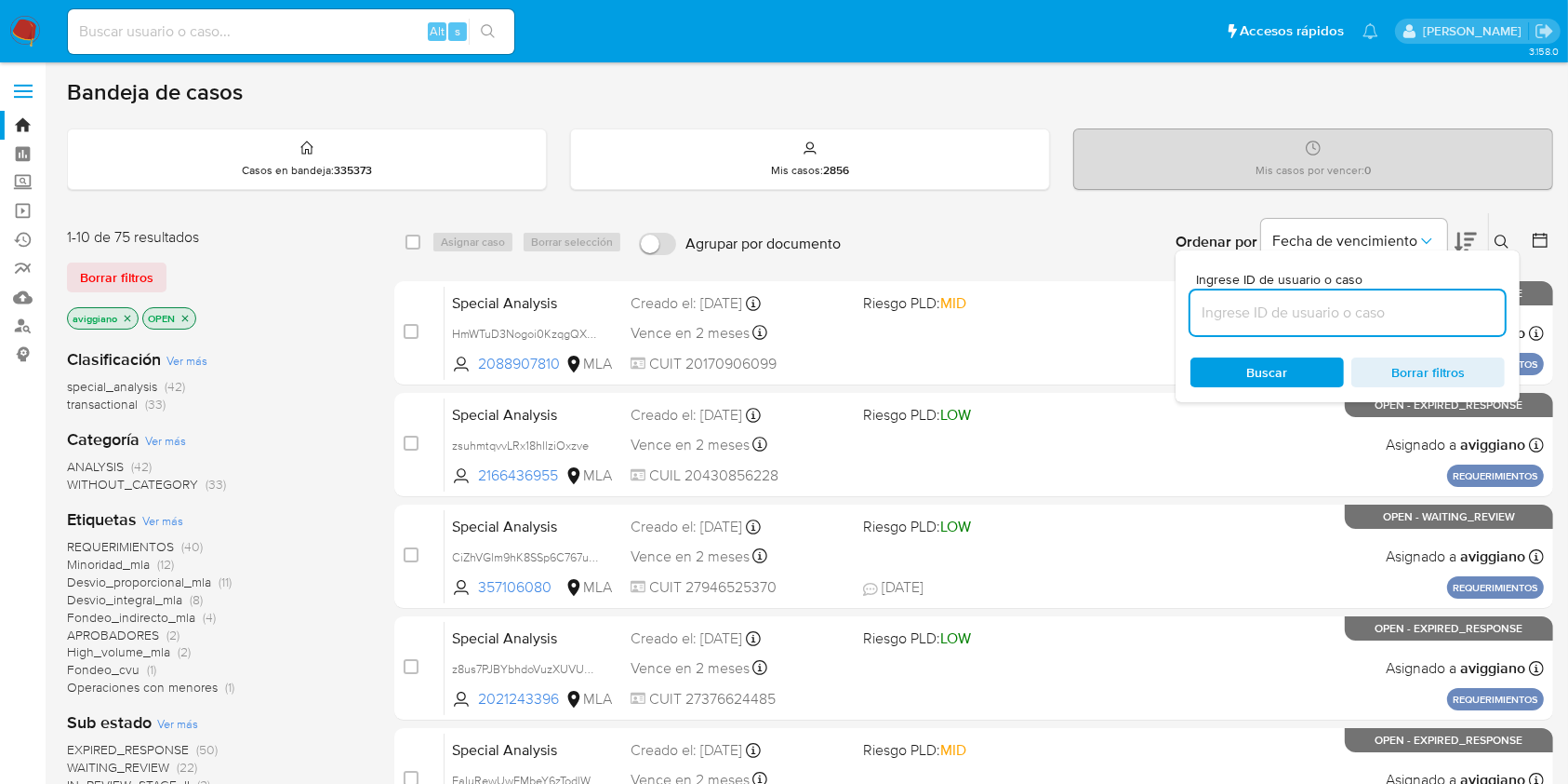
click at [1419, 311] on input at bounding box center [1347, 312] width 315 height 25
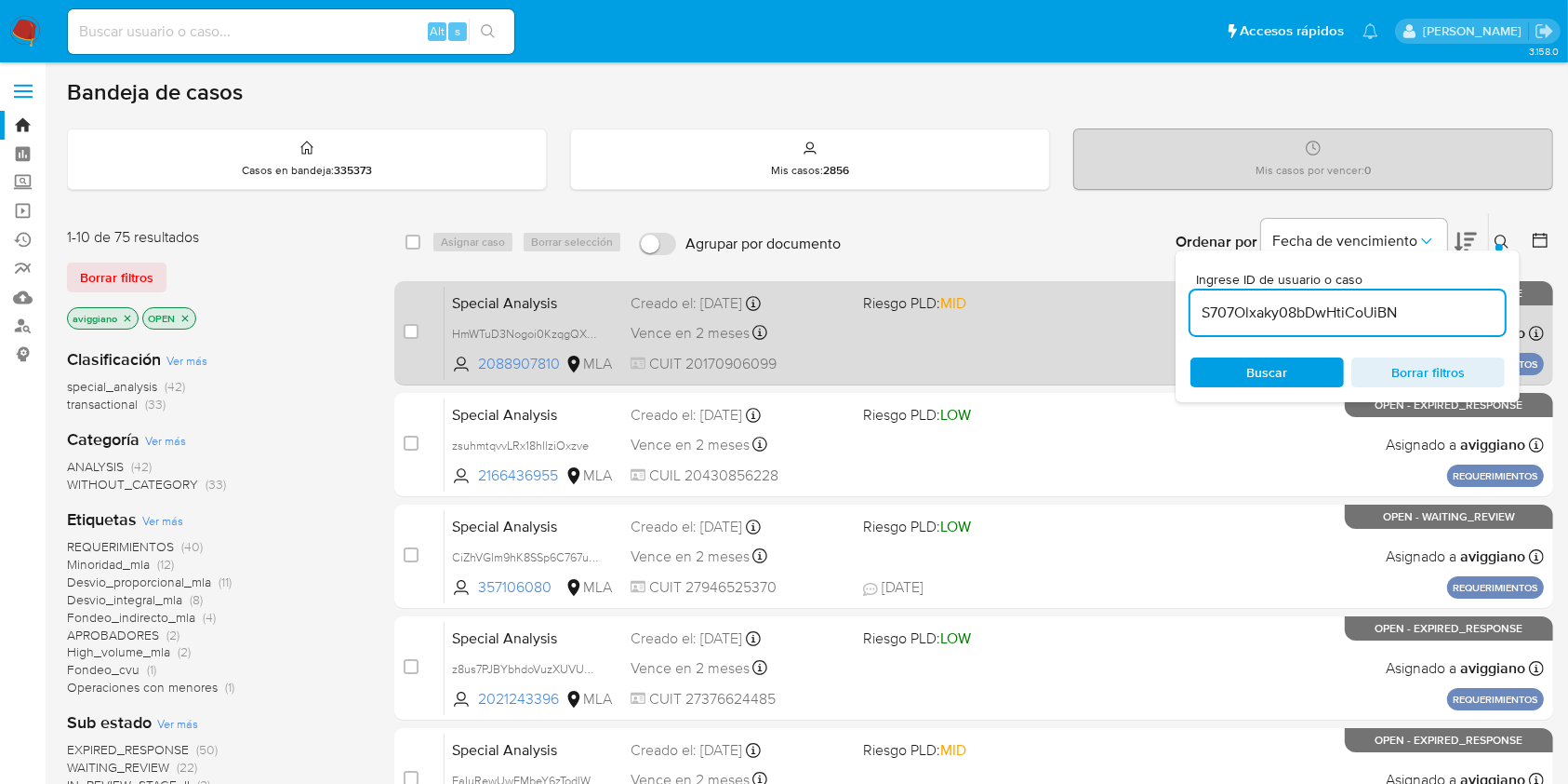
type input "S707Olxaky08bDwHtiCoUiBN"
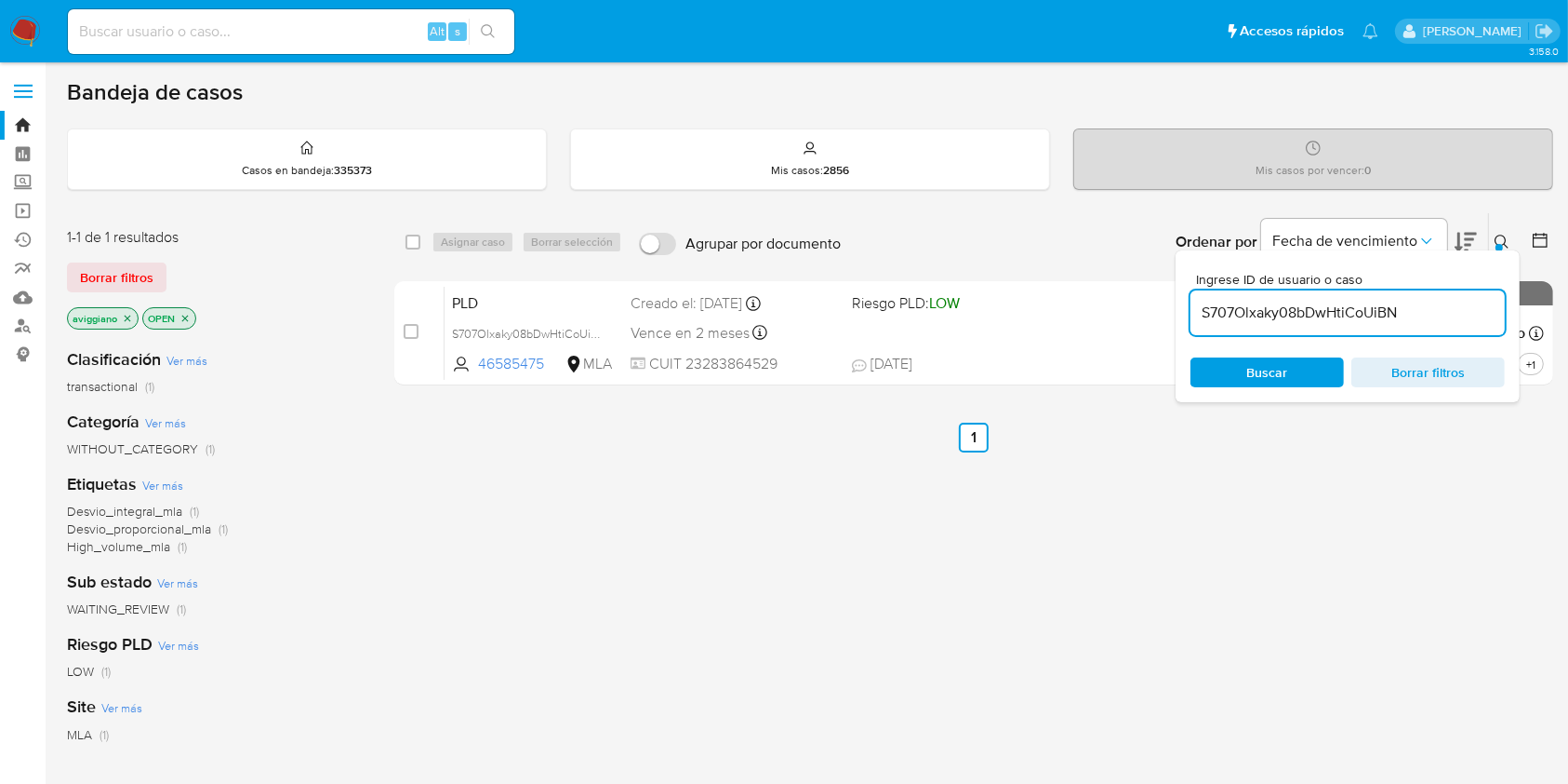
drag, startPoint x: 418, startPoint y: 239, endPoint x: 446, endPoint y: 241, distance: 28.1
click at [419, 239] on input "checkbox" at bounding box center [413, 241] width 15 height 15
checkbox input "true"
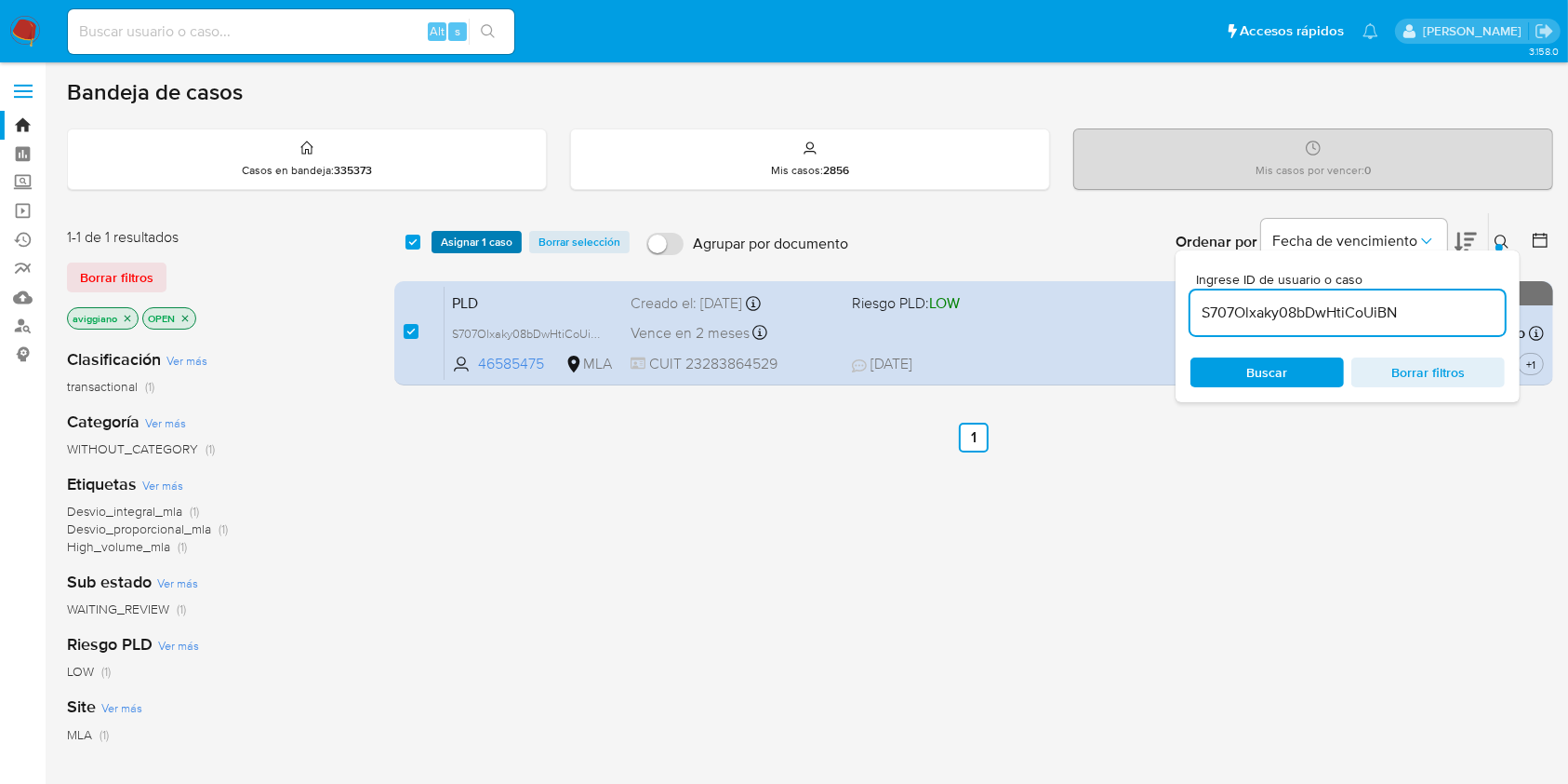
click at [459, 244] on span "Asignar 1 caso" at bounding box center [477, 241] width 72 height 19
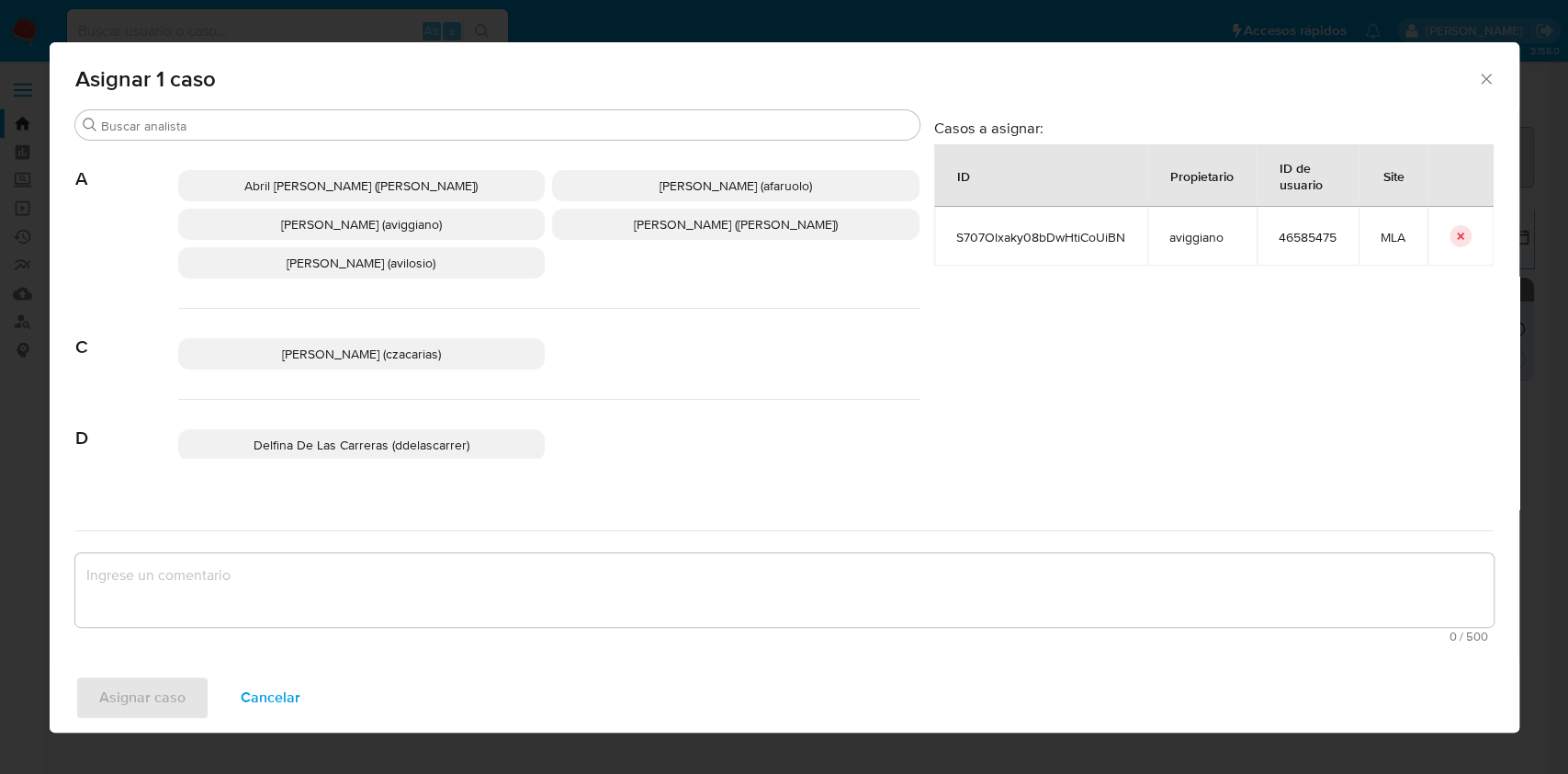
click at [283, 223] on span "[PERSON_NAME] (aviggiano)" at bounding box center [361, 224] width 161 height 18
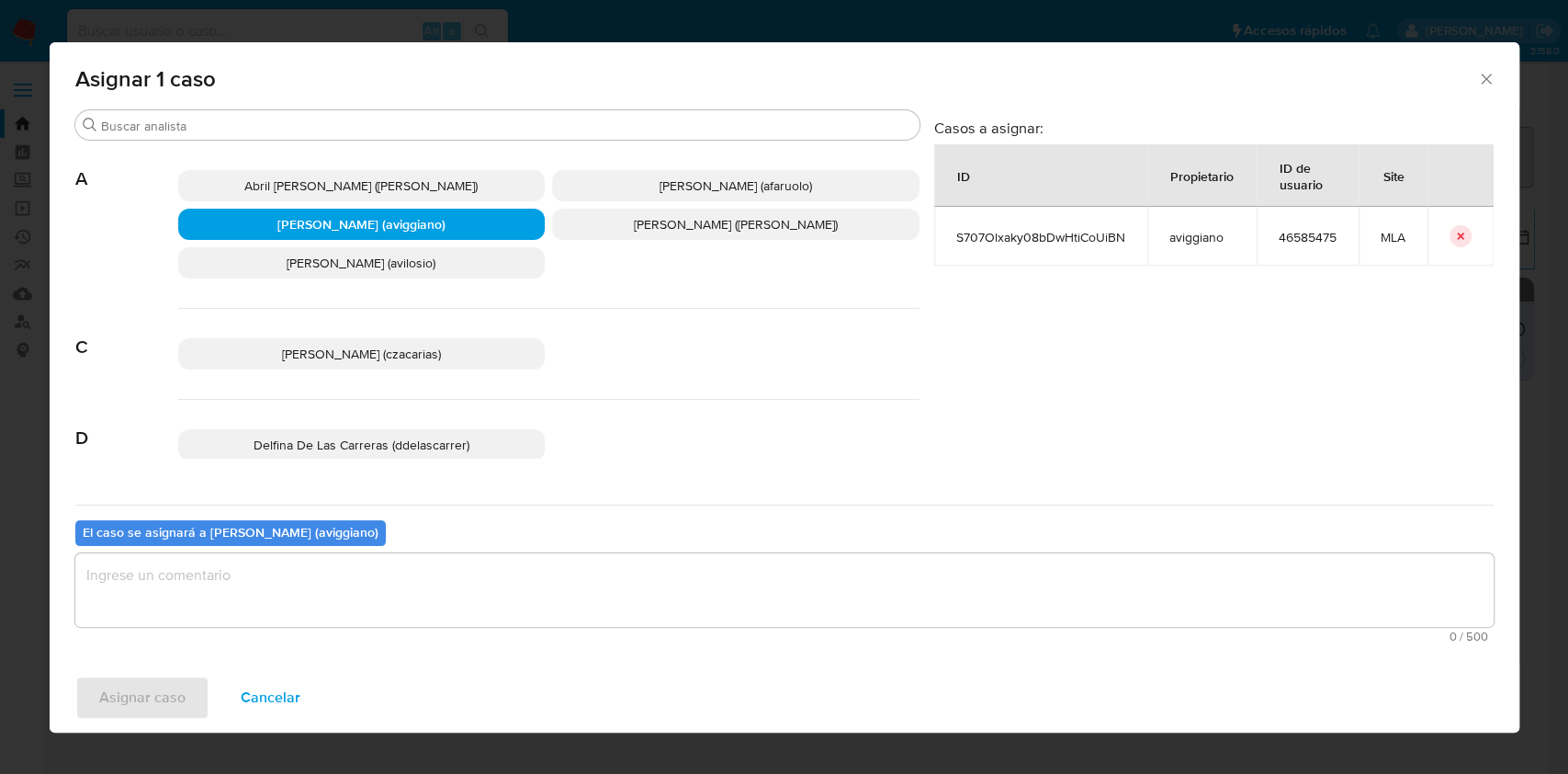
click at [238, 571] on textarea "assign-modal" at bounding box center [784, 590] width 1419 height 74
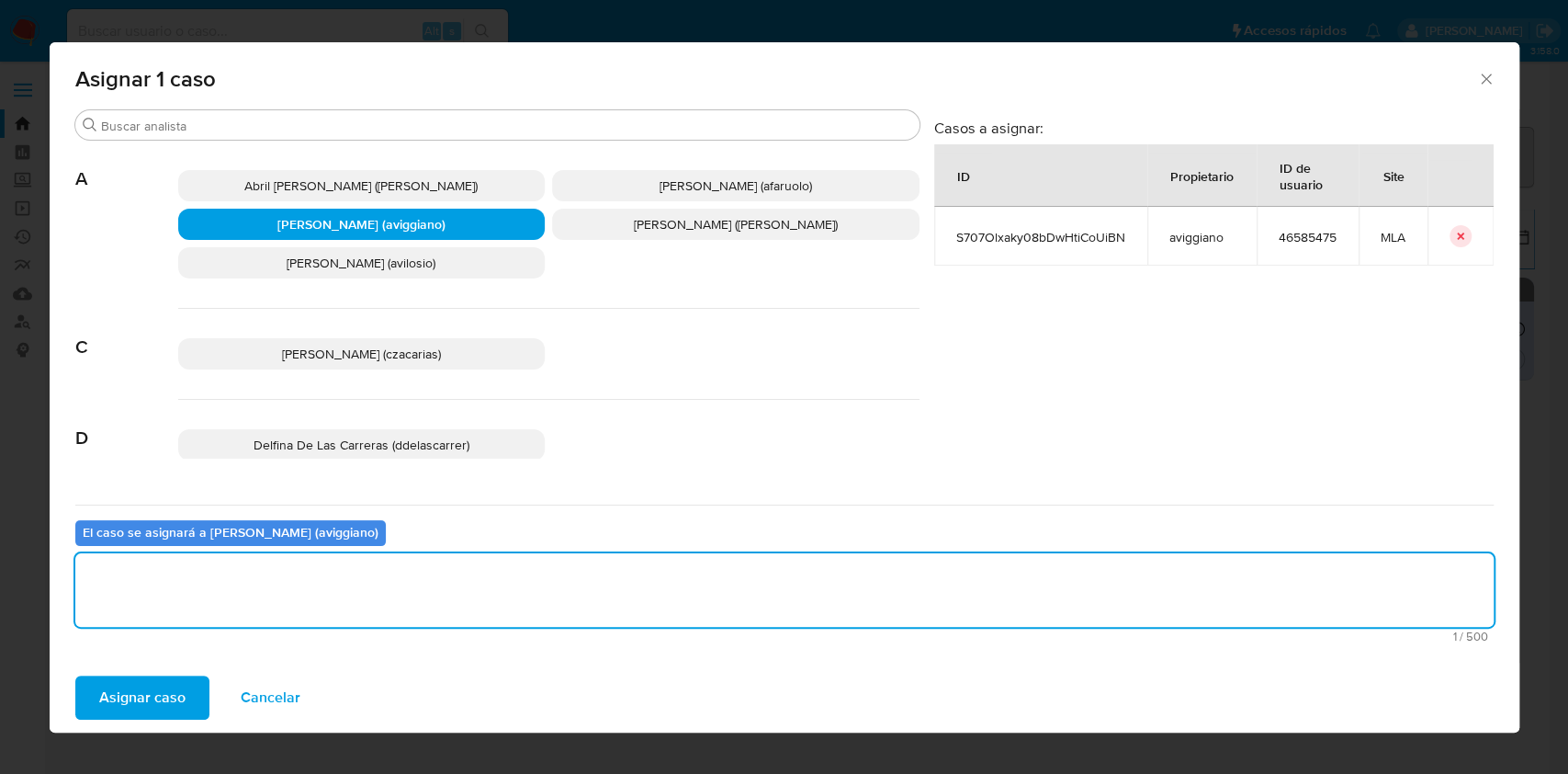
click at [169, 682] on span "Asignar caso" at bounding box center [141, 697] width 86 height 41
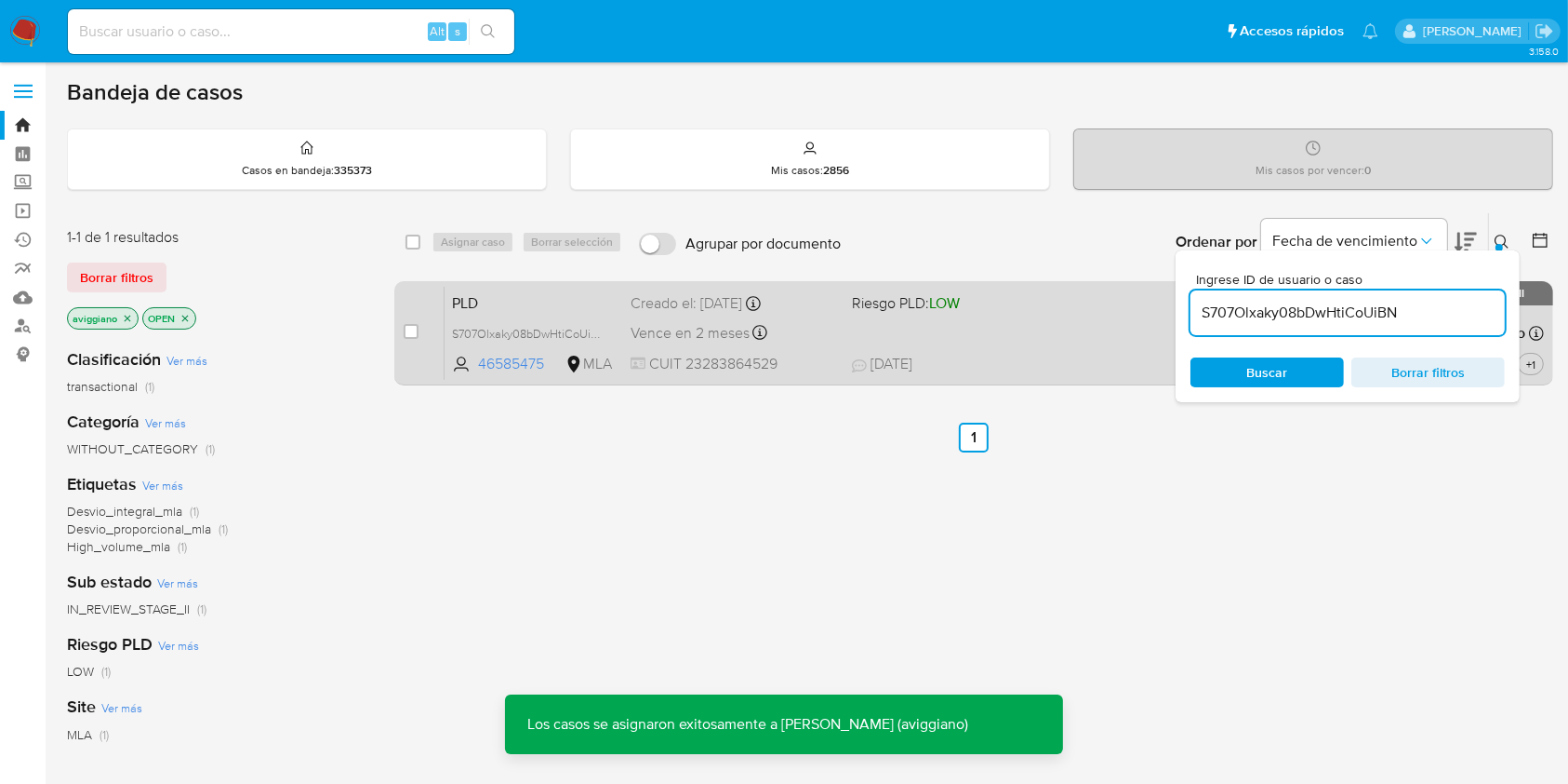
click at [870, 324] on div "PLD S707Olxaky08bDwHtiCoUiBN 46585475 MLA Riesgo PLD: LOW Creado el: [DATE] Cre…" at bounding box center [993, 333] width 1099 height 94
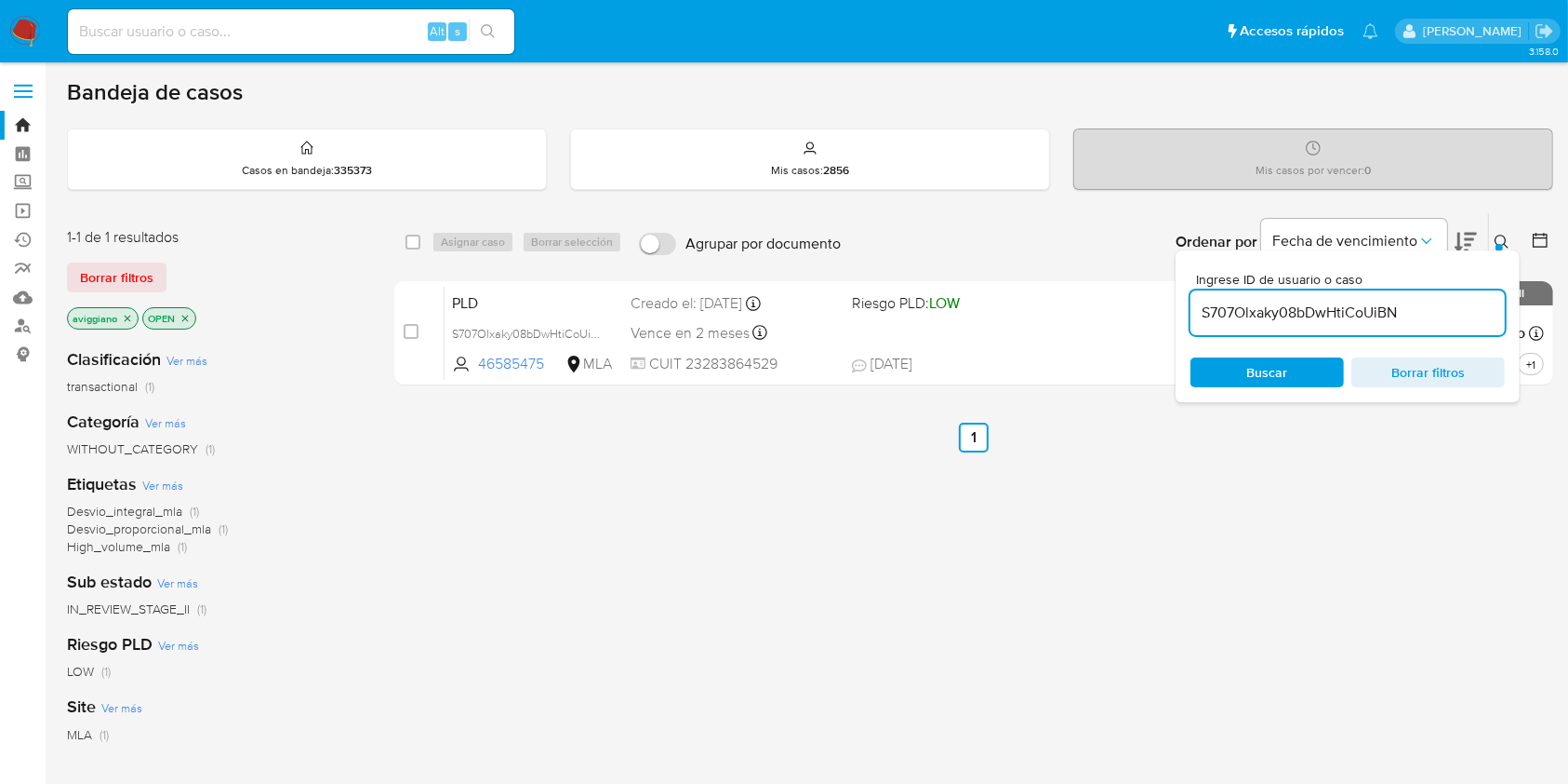
click at [1356, 317] on input "S707Olxaky08bDwHtiCoUiBN" at bounding box center [1347, 312] width 315 height 25
click at [409, 242] on input "checkbox" at bounding box center [413, 241] width 15 height 15
checkbox input "true"
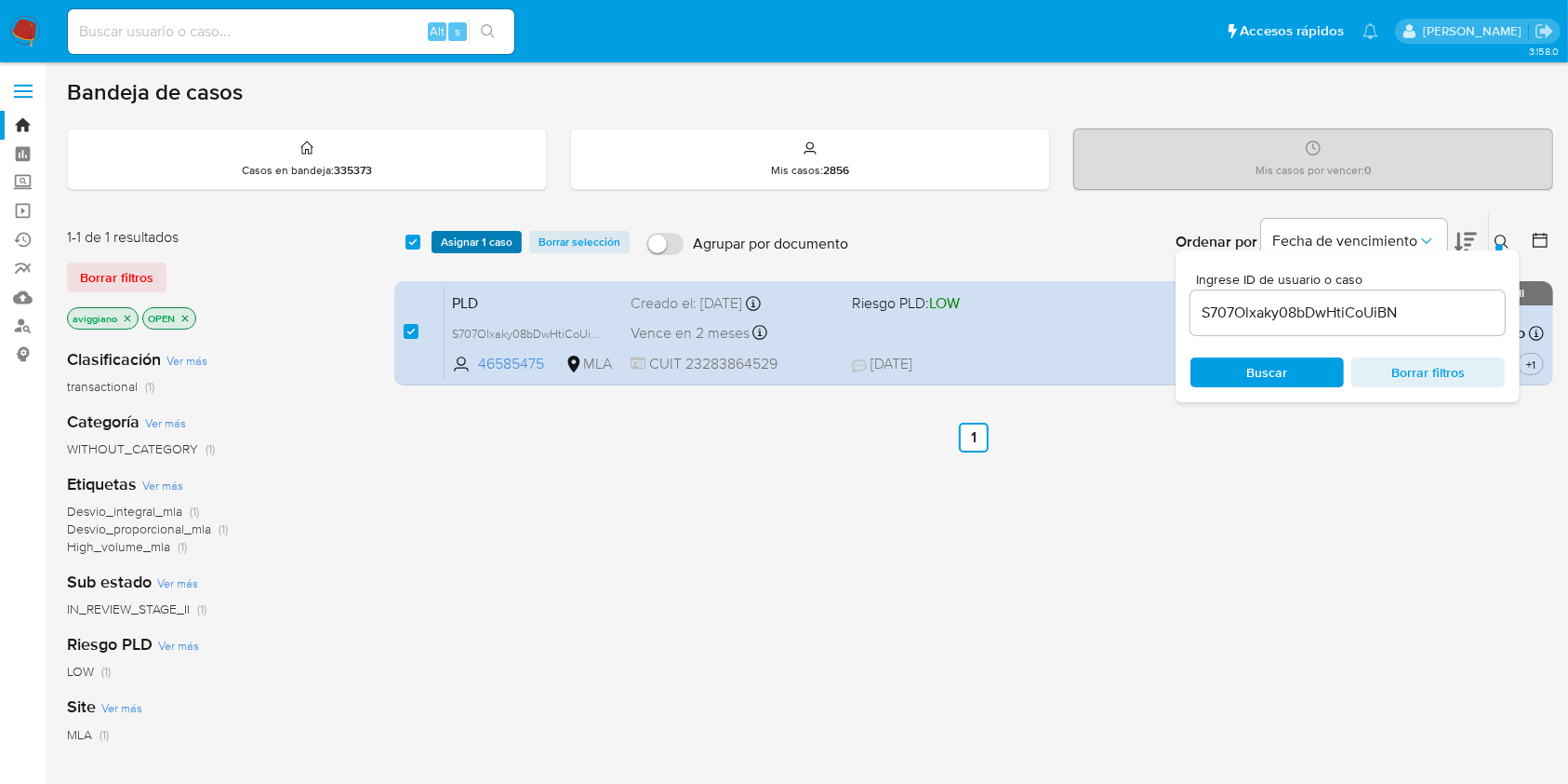
click at [454, 244] on span "Asignar 1 caso" at bounding box center [477, 241] width 72 height 19
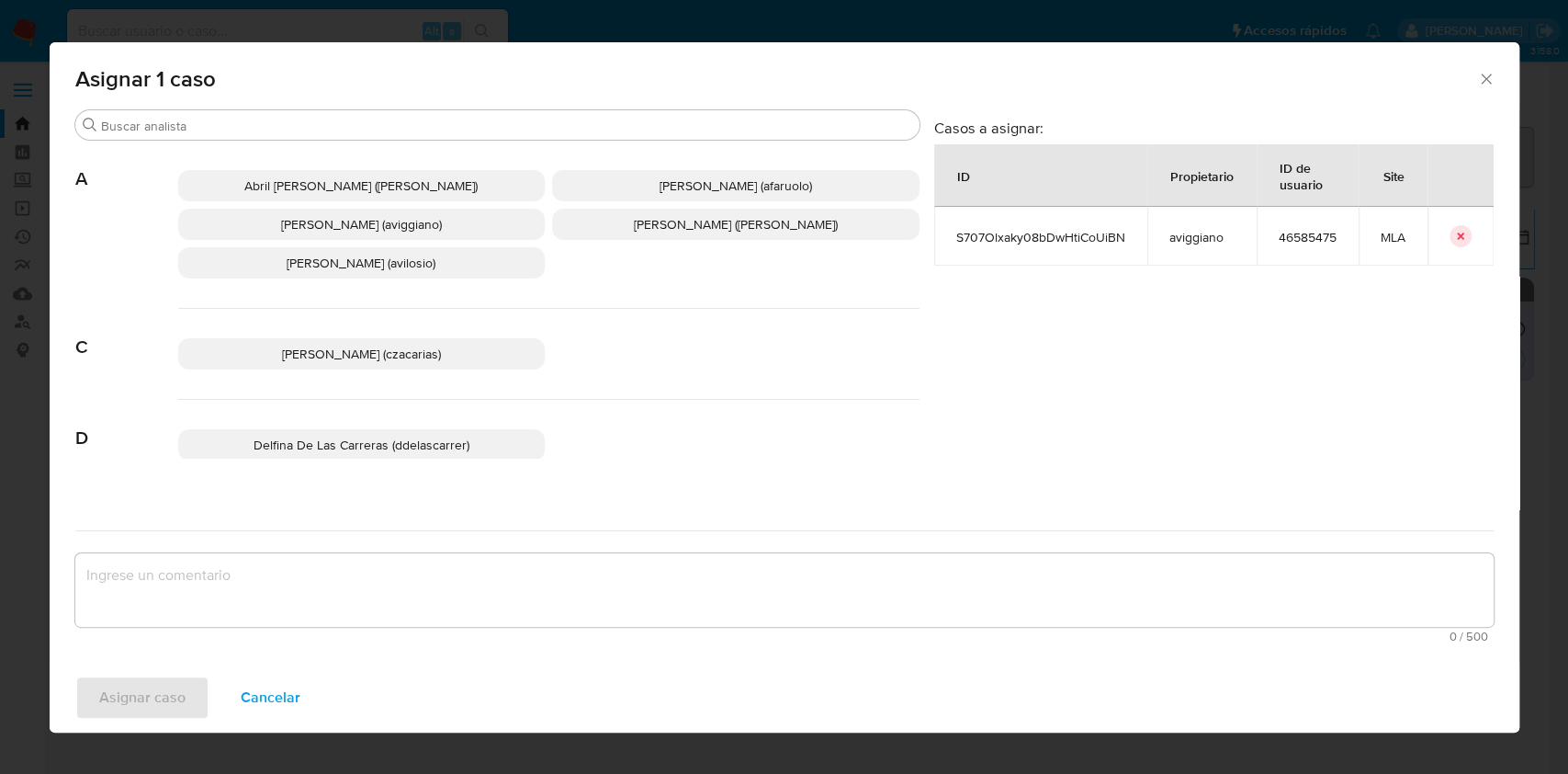
click at [290, 232] on span "[PERSON_NAME] (aviggiano)" at bounding box center [361, 224] width 161 height 18
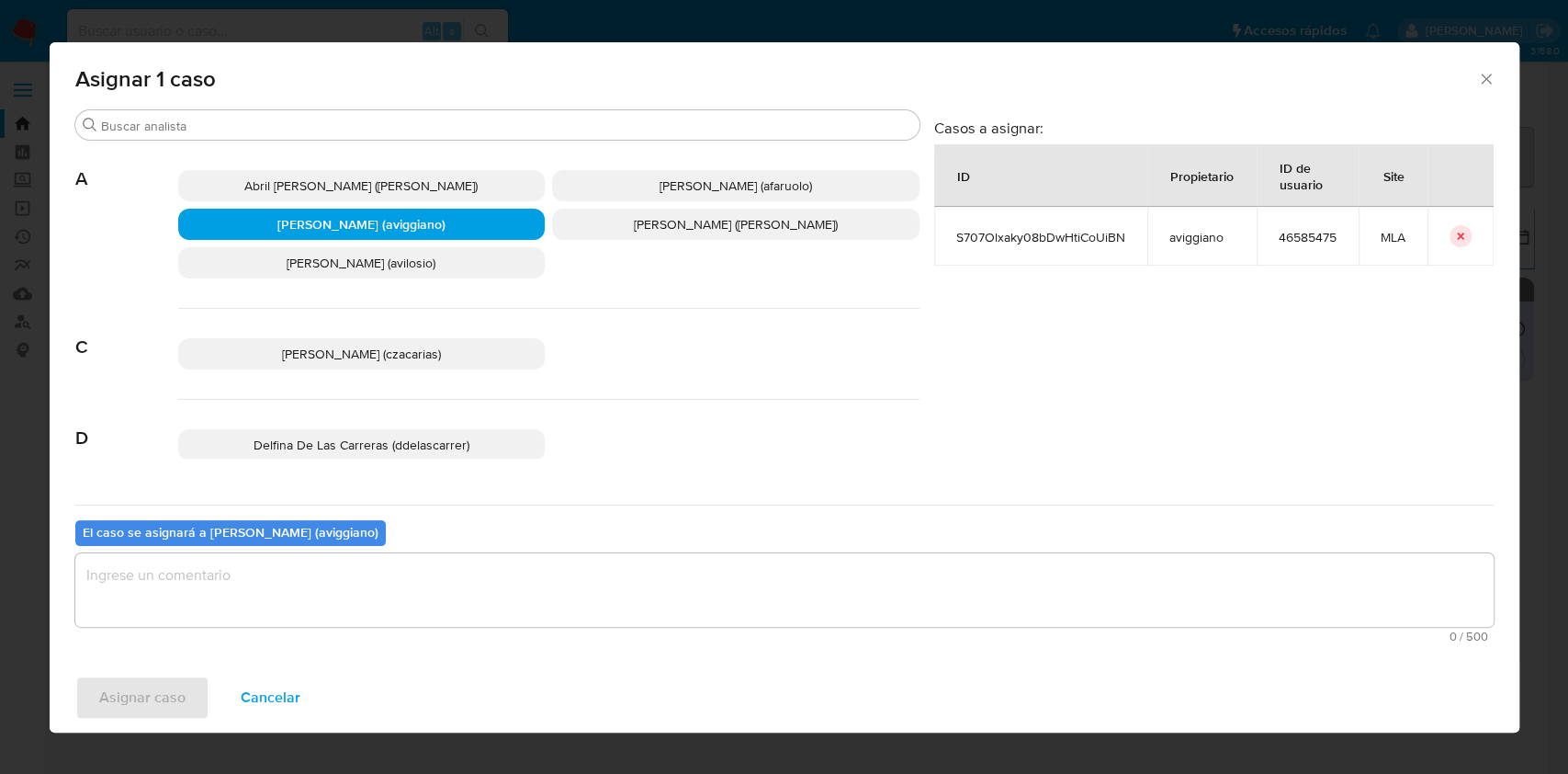
click at [205, 615] on textarea "assign-modal" at bounding box center [784, 590] width 1419 height 74
click at [161, 699] on span "Asignar caso" at bounding box center [141, 697] width 86 height 41
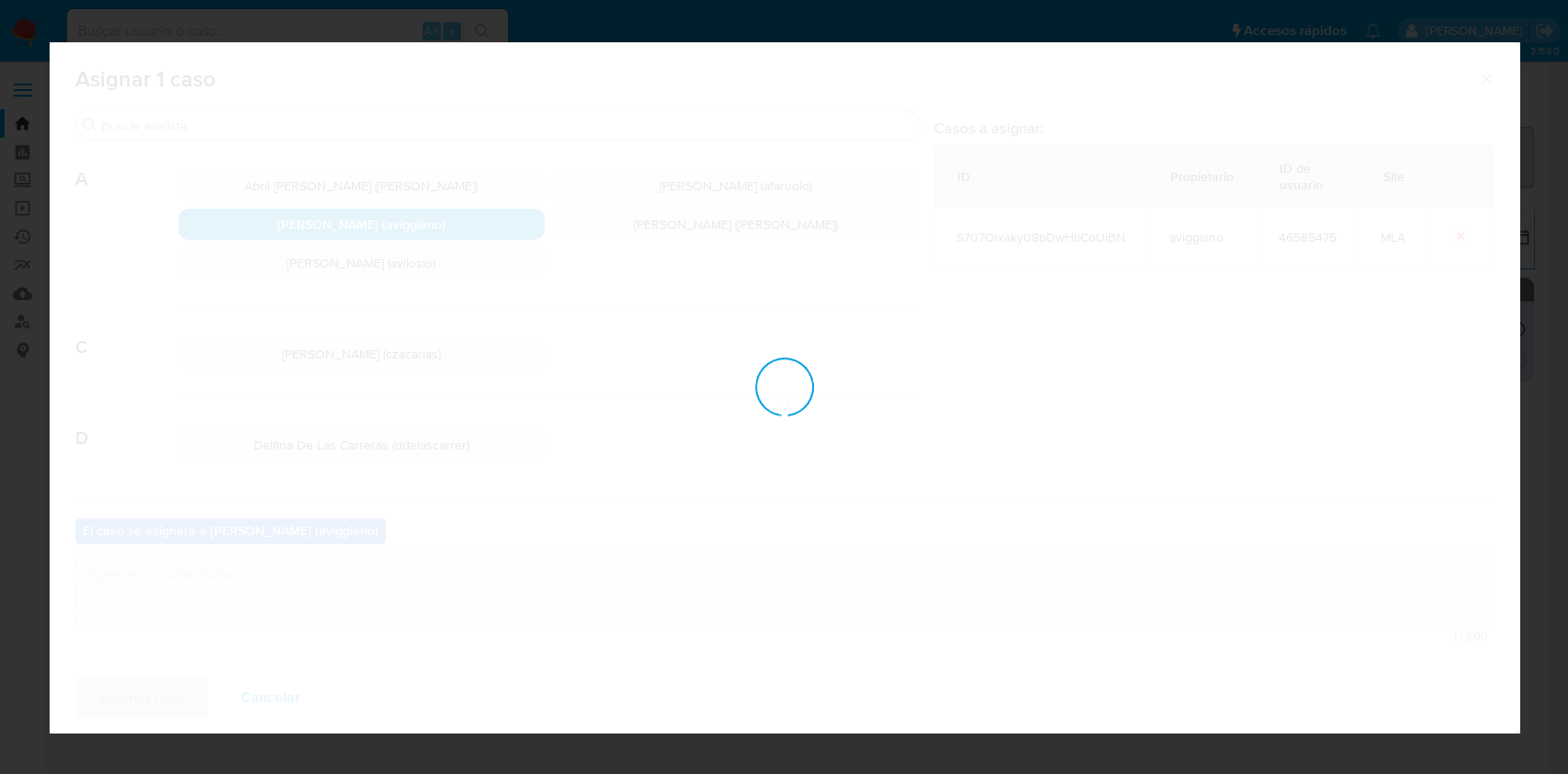
checkbox input "false"
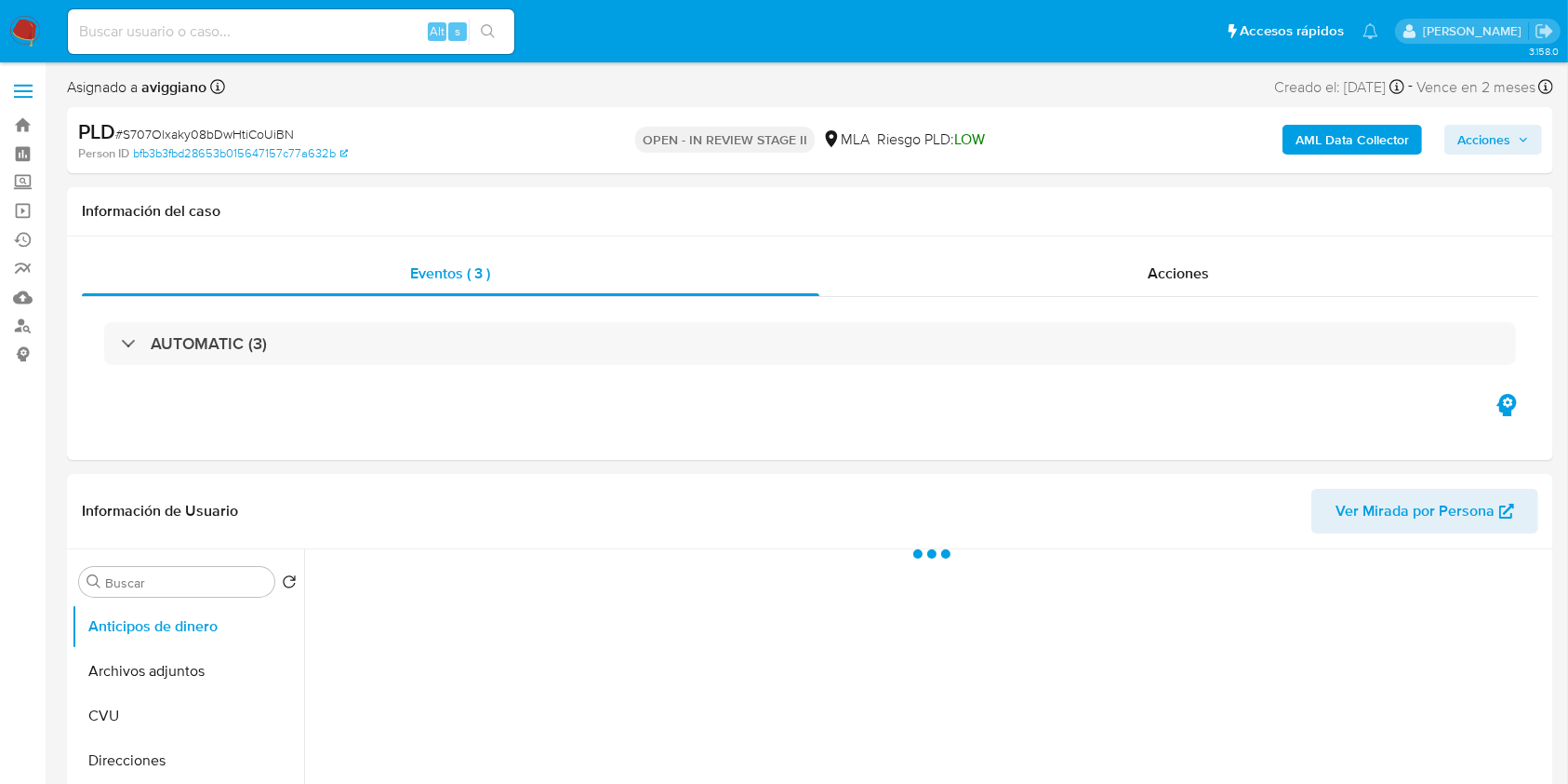
click at [1525, 129] on span "Acciones" at bounding box center [1492, 139] width 72 height 26
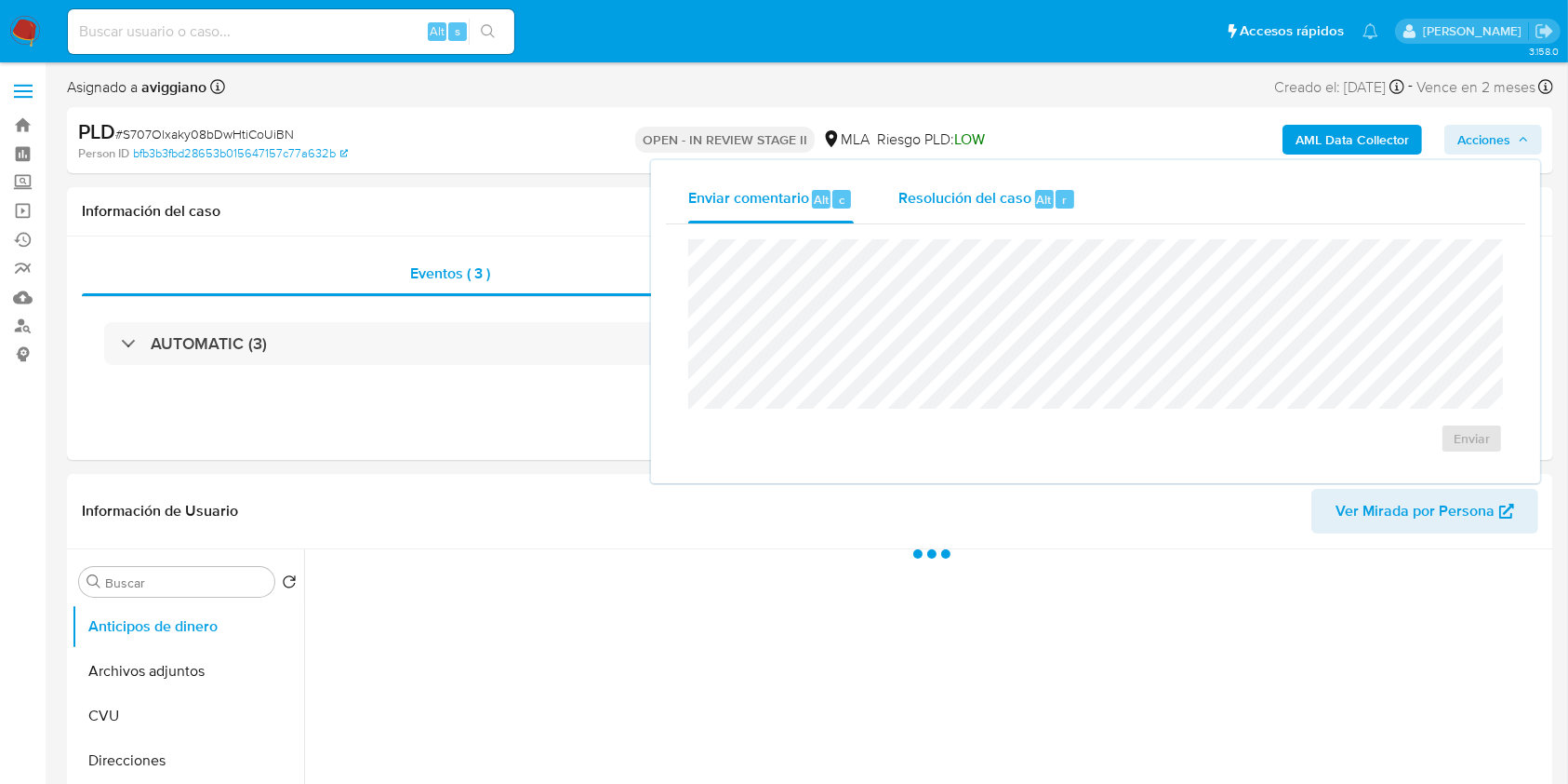
click at [1006, 183] on div "Resolución del caso Alt r" at bounding box center [986, 198] width 177 height 48
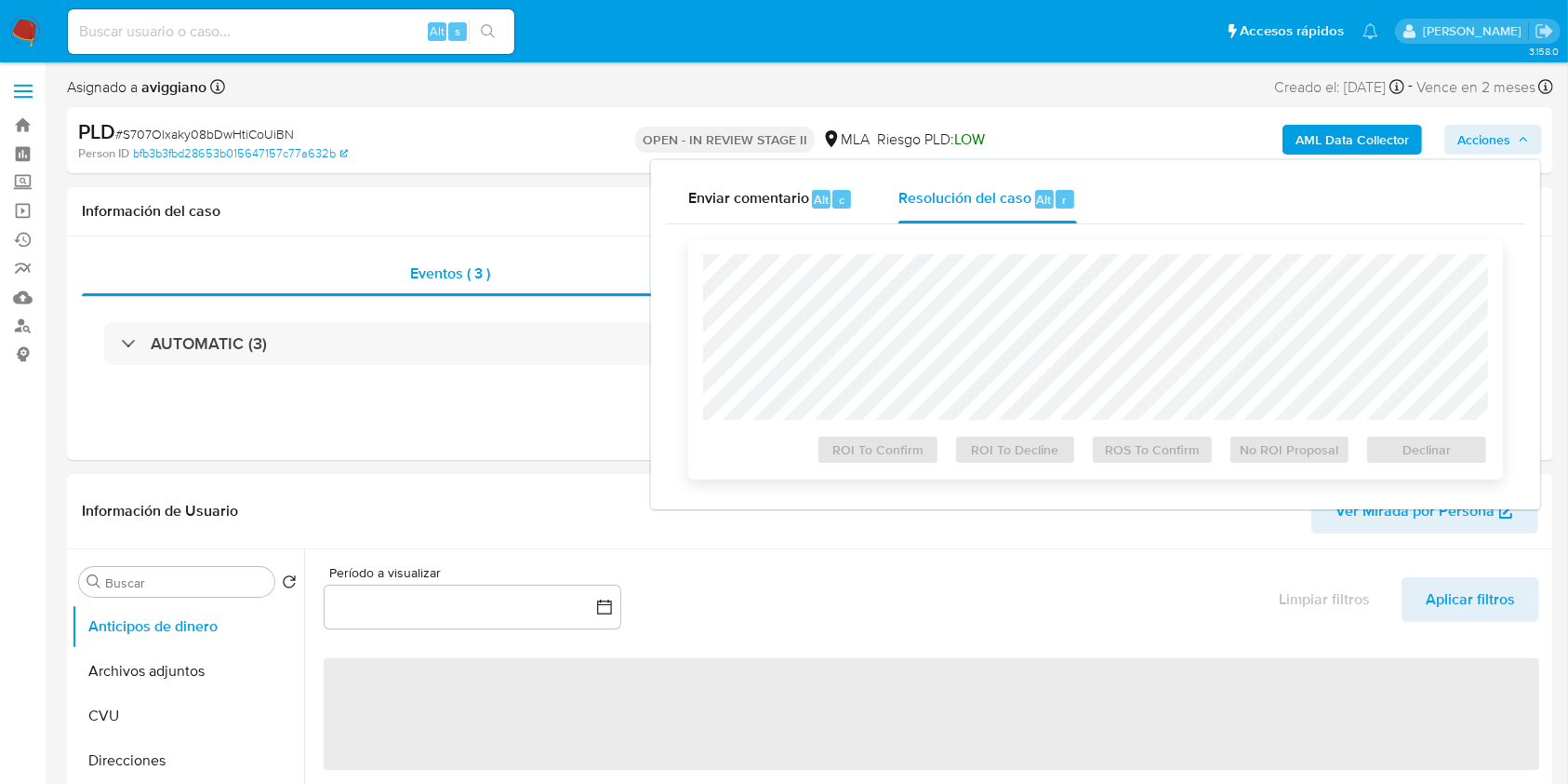
select select "10"
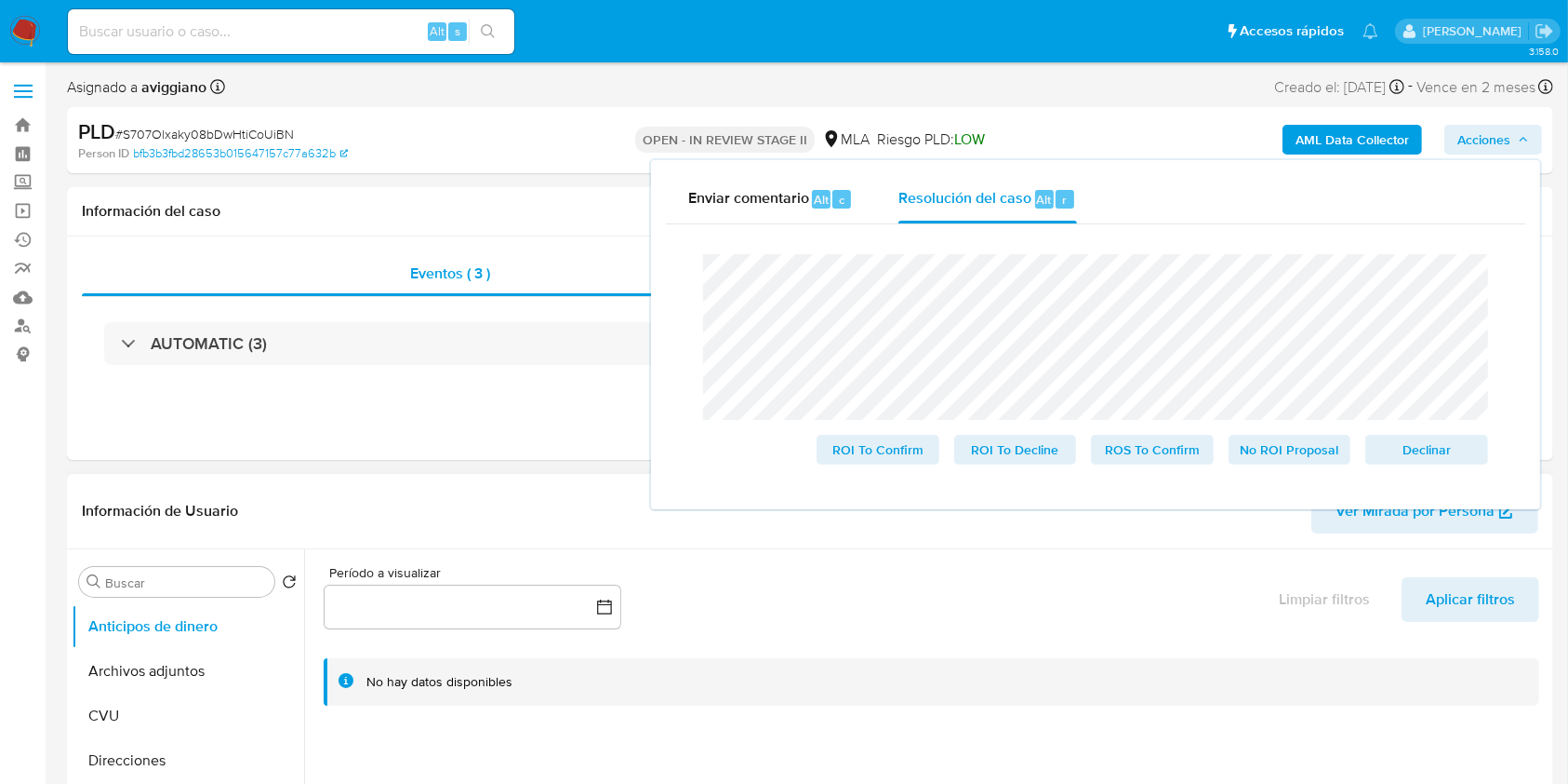
click at [1176, 582] on div "Período a visualizar inputDatePicker Limpiar filtros Aplicar filtros" at bounding box center [932, 597] width 1216 height 78
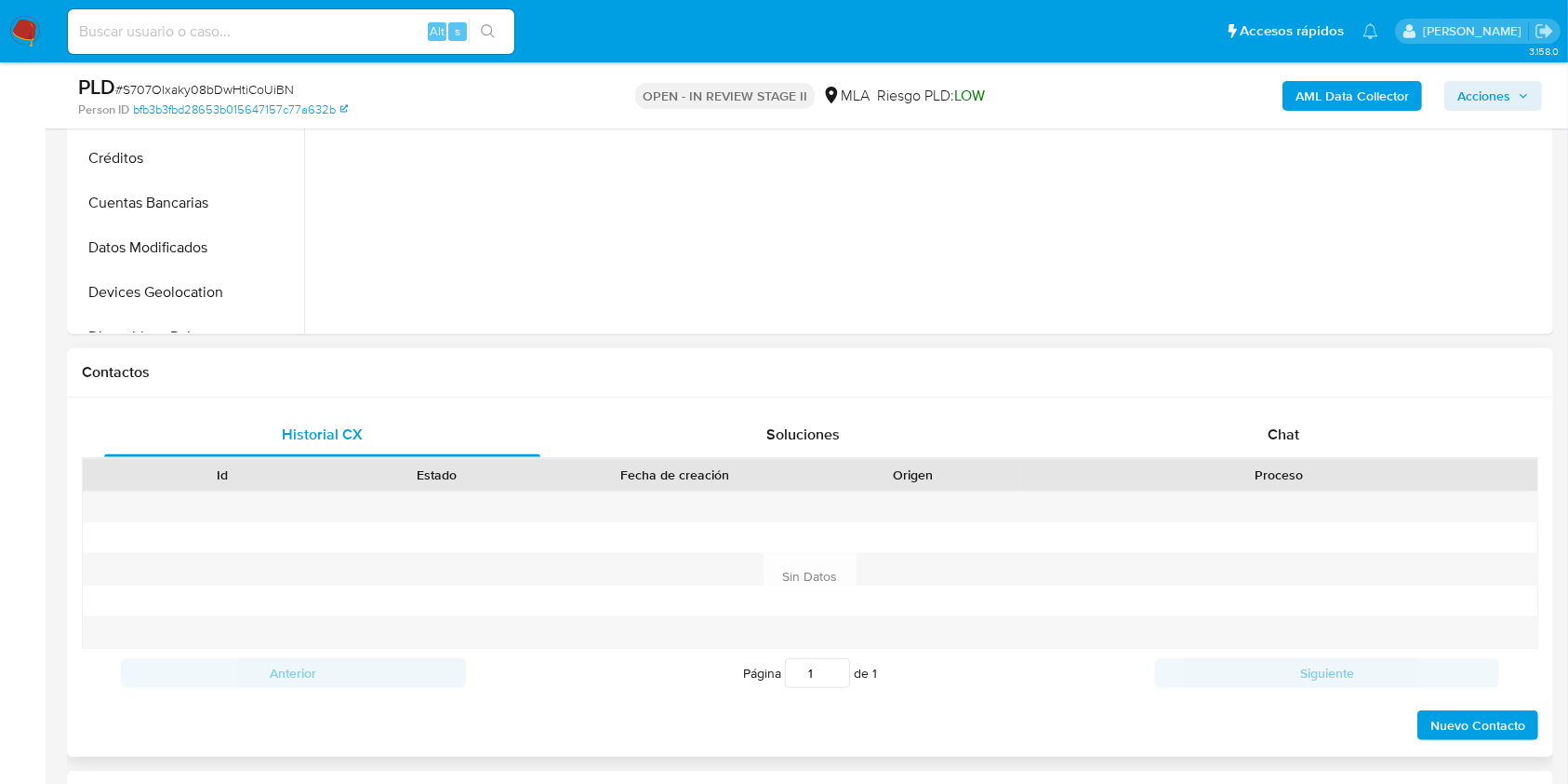
scroll to position [745, 0]
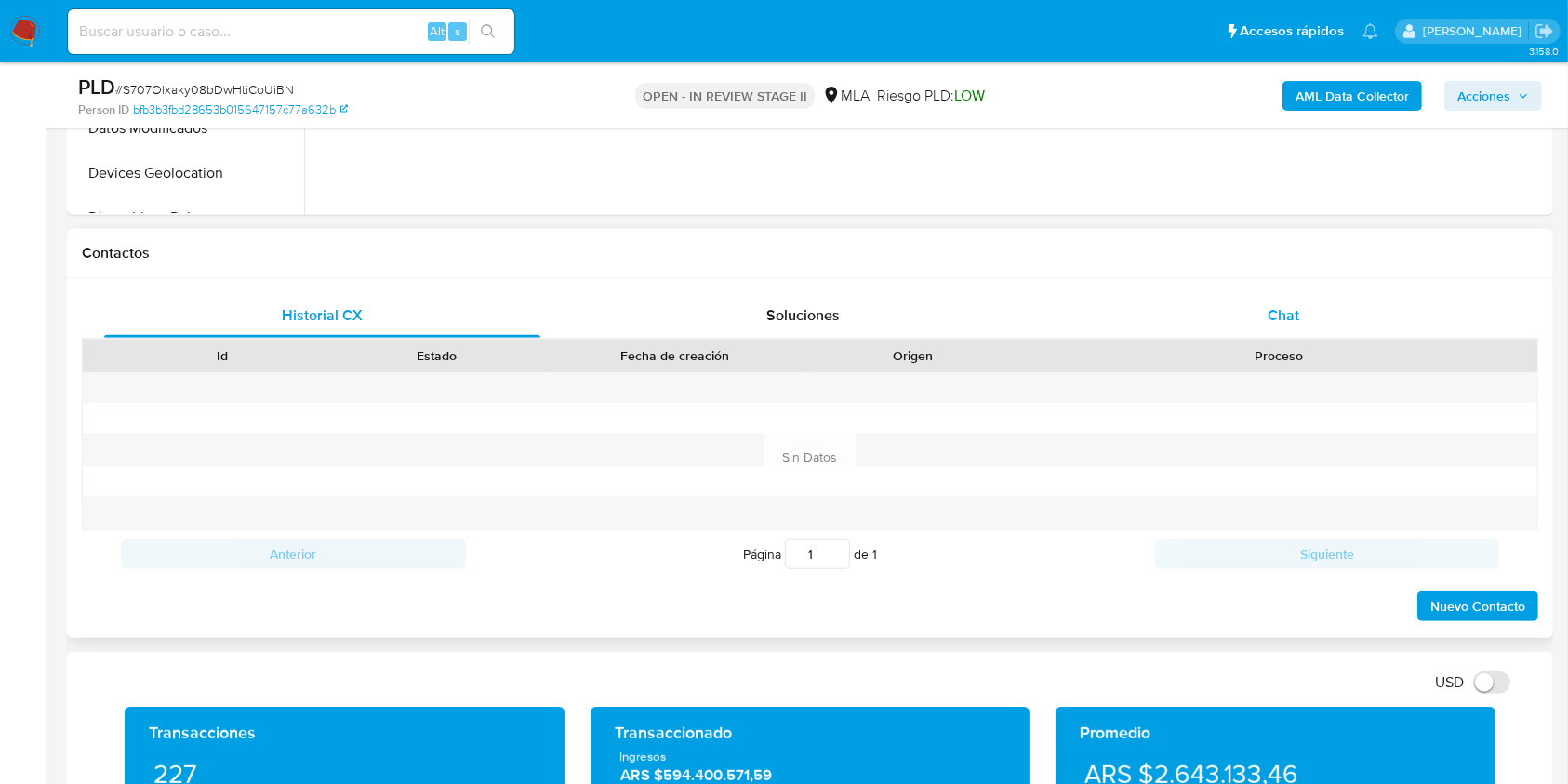
click at [1285, 321] on span "Chat" at bounding box center [1284, 315] width 31 height 22
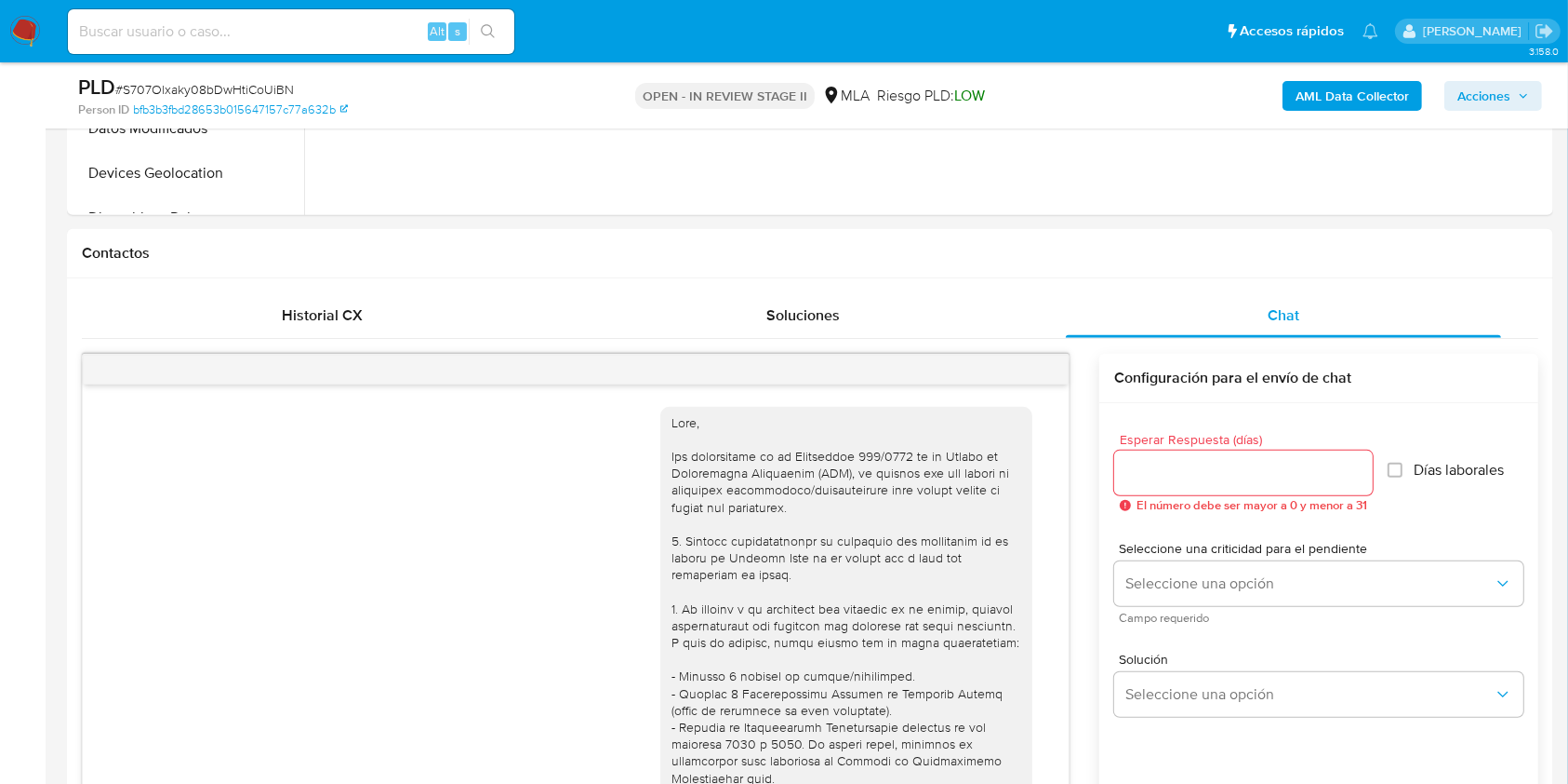
scroll to position [864, 0]
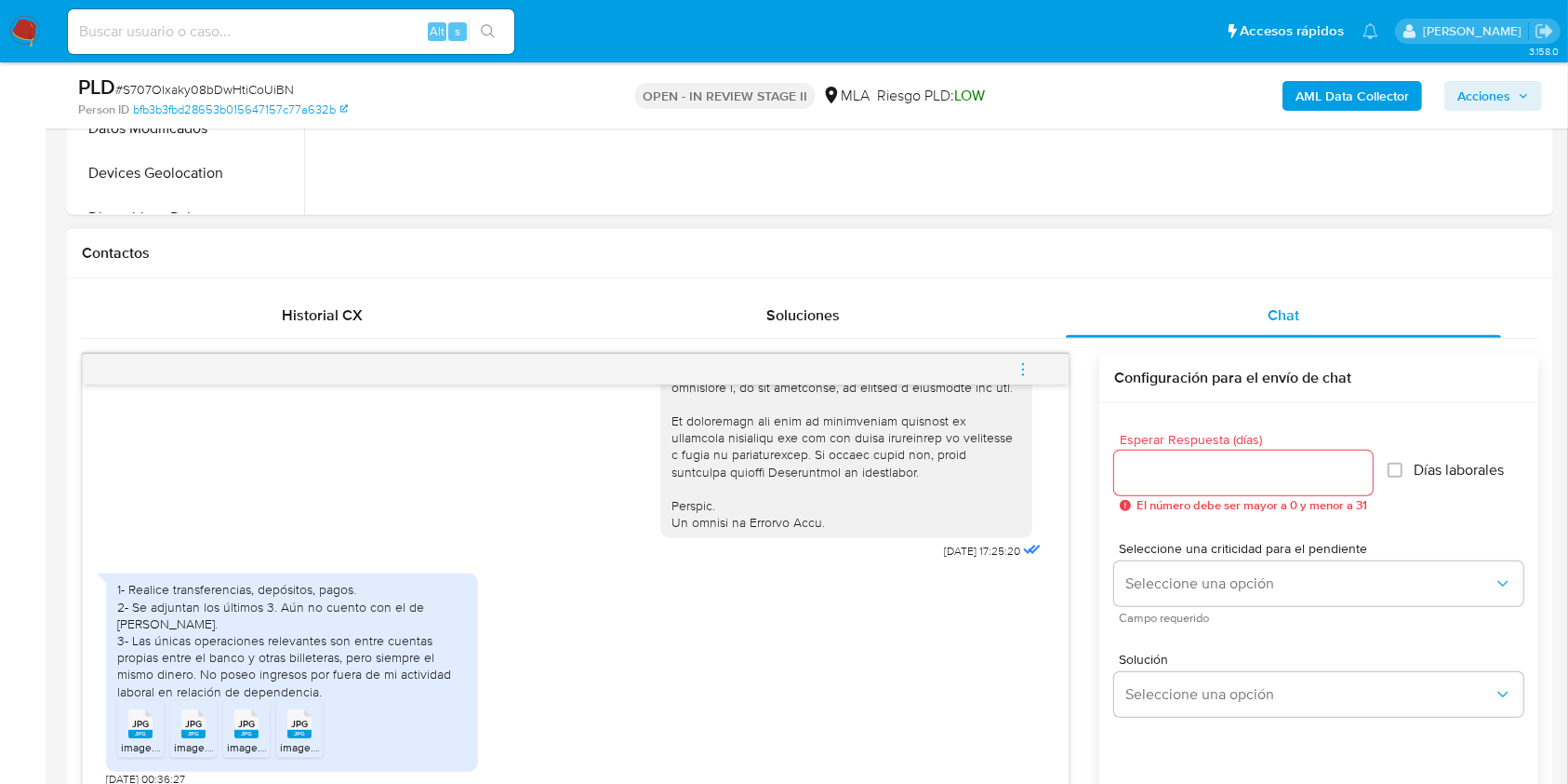
click at [1032, 371] on icon "menu-action" at bounding box center [1023, 369] width 17 height 17
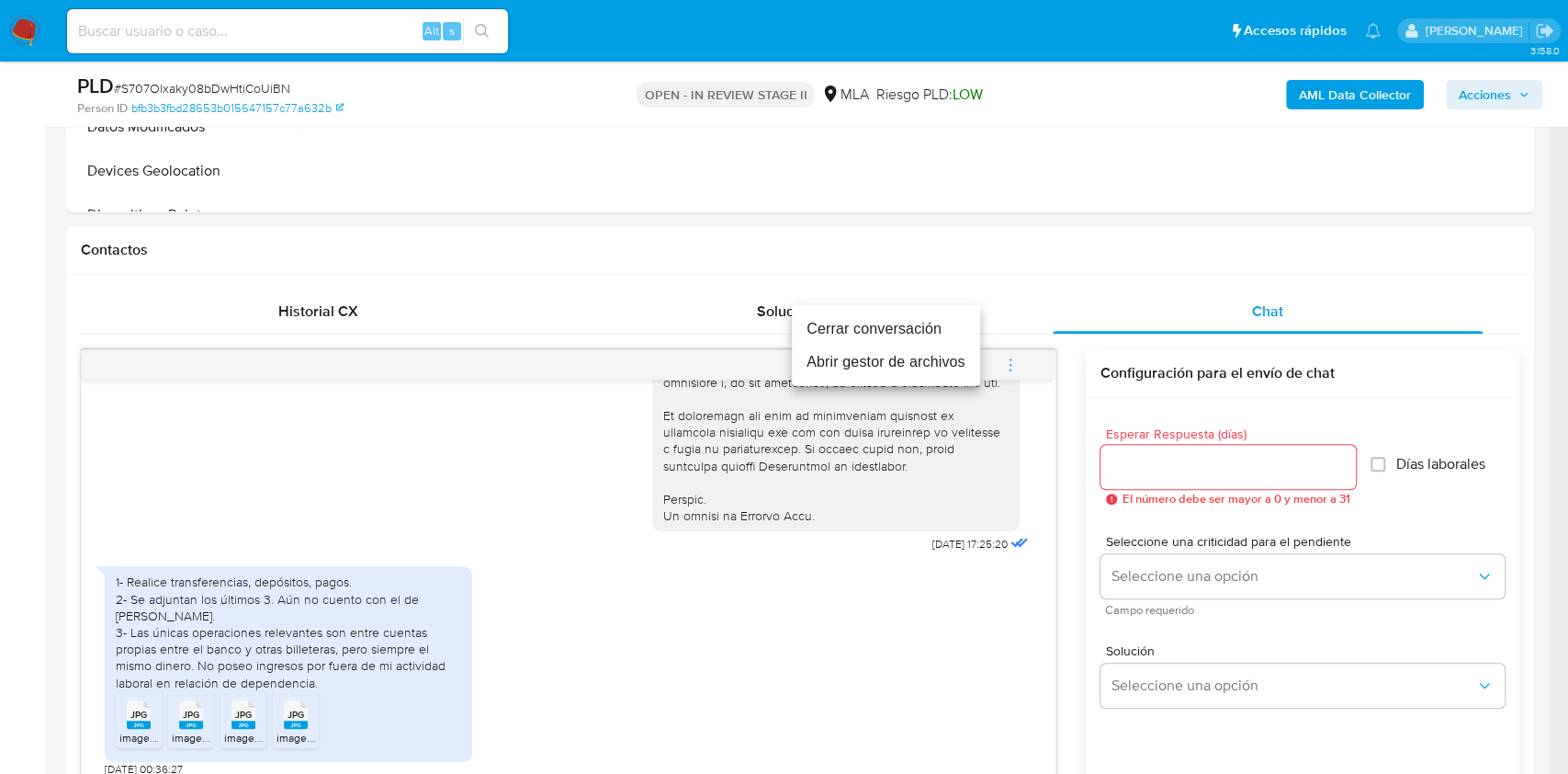
click at [940, 357] on li "Abrir gestor de archivos" at bounding box center [886, 362] width 188 height 33
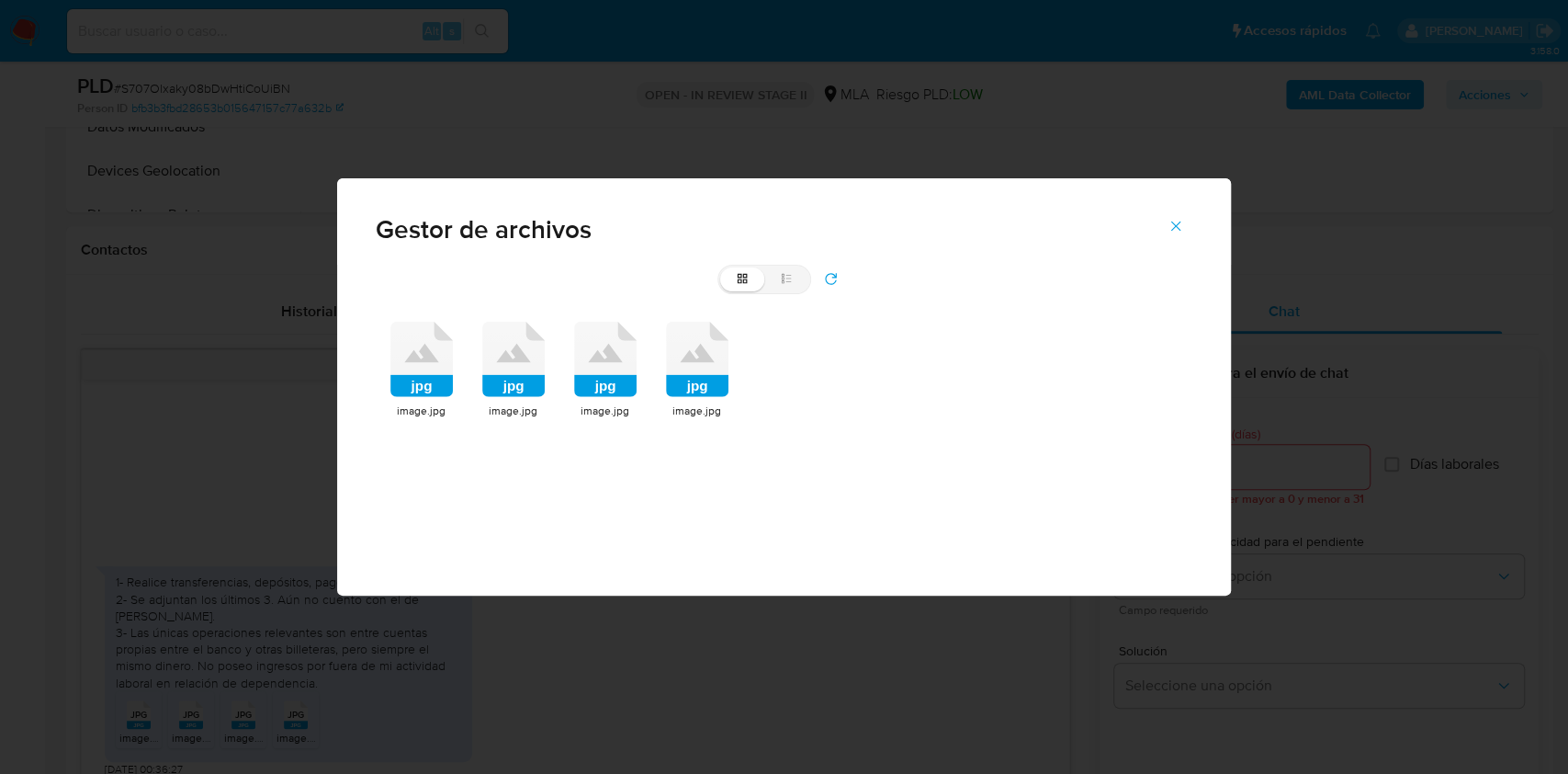
click at [435, 349] on icon at bounding box center [421, 359] width 63 height 76
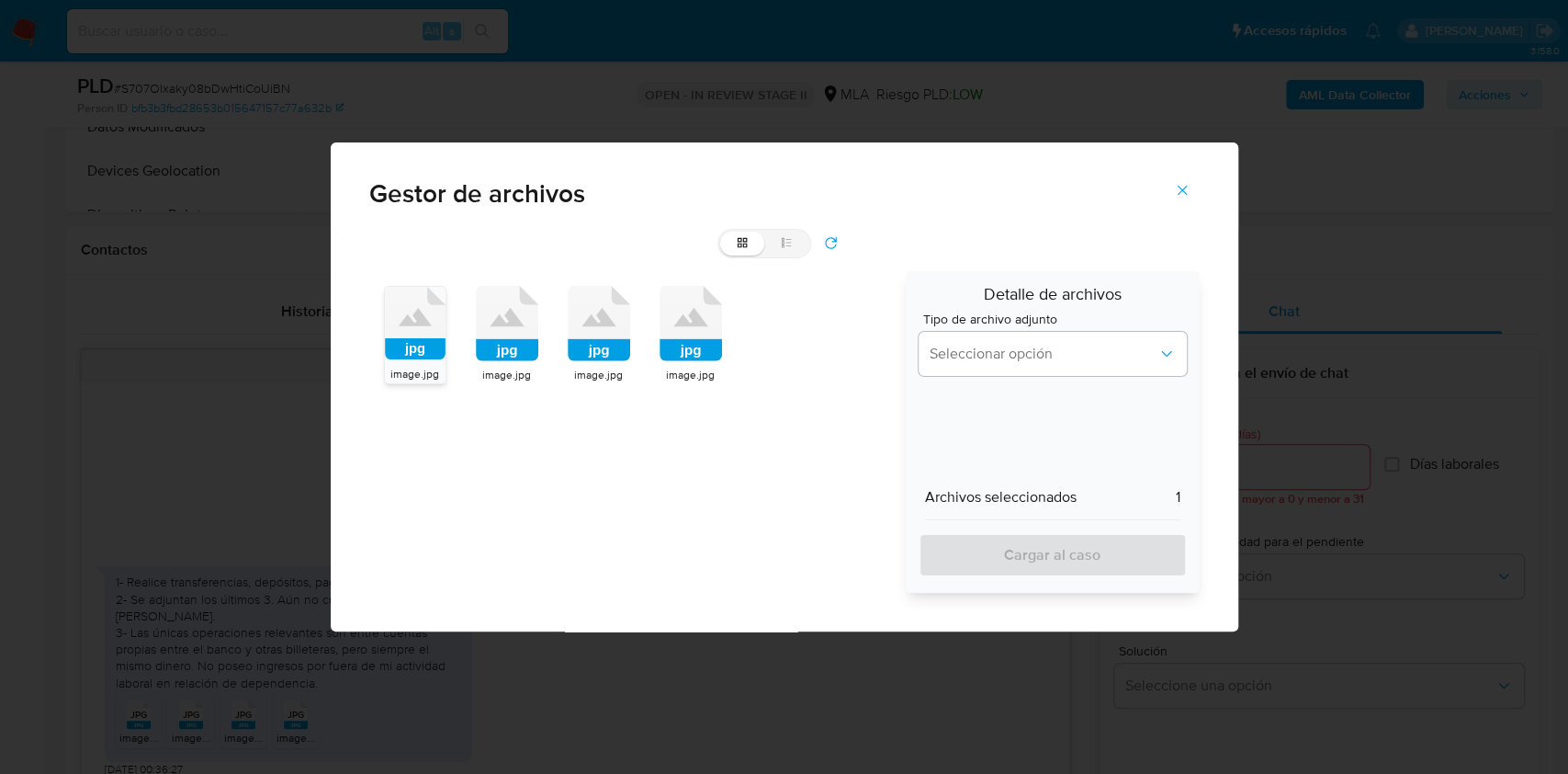
click at [521, 353] on rect at bounding box center [507, 350] width 63 height 22
click at [601, 349] on rect at bounding box center [599, 350] width 63 height 22
drag, startPoint x: 697, startPoint y: 347, endPoint x: 803, endPoint y: 349, distance: 106.0
click at [706, 349] on rect at bounding box center [691, 350] width 63 height 22
click at [931, 351] on span "Seleccionar opción" at bounding box center [1043, 354] width 228 height 18
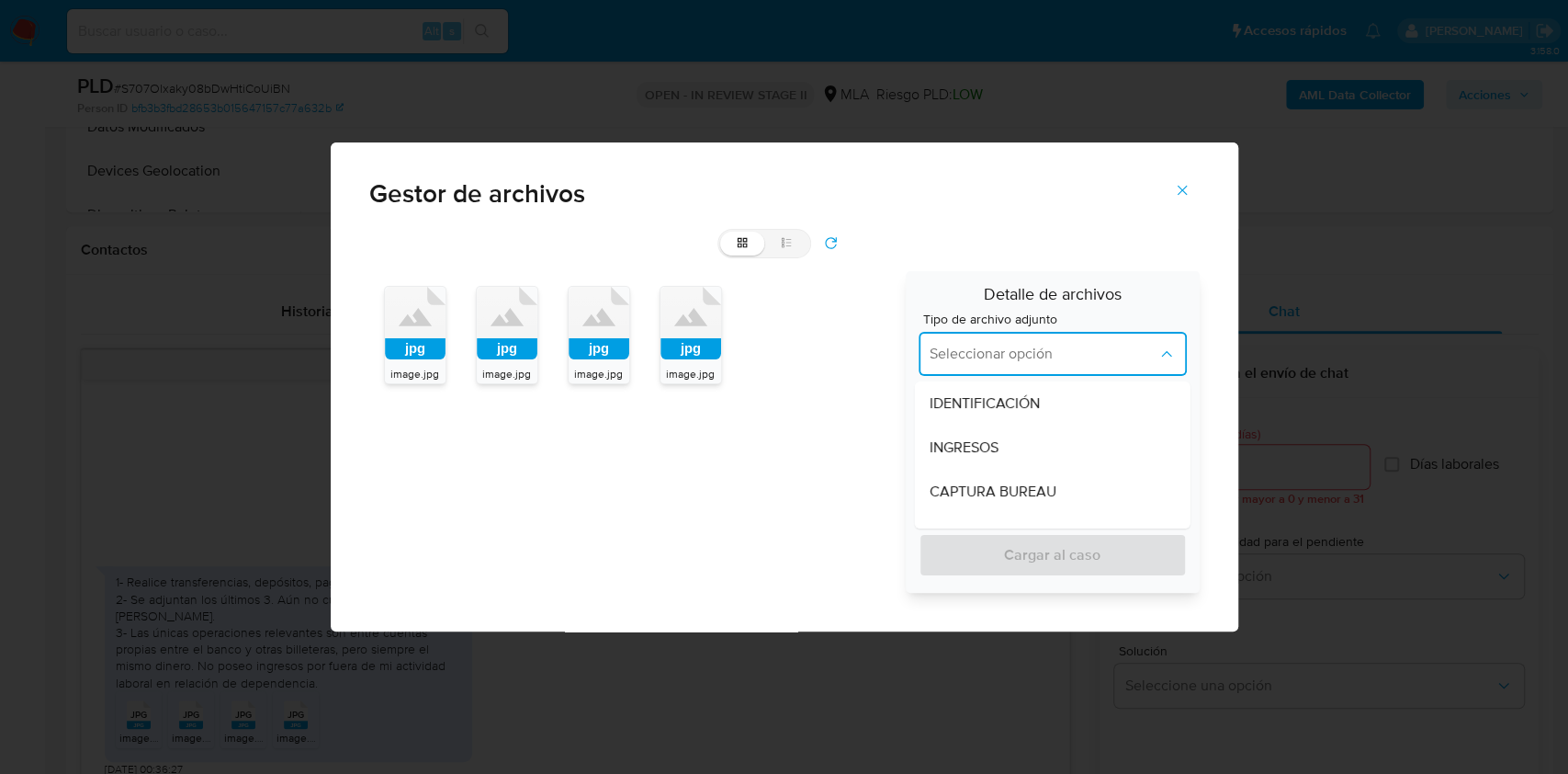
click at [948, 438] on span "INGRESOS" at bounding box center [964, 447] width 69 height 18
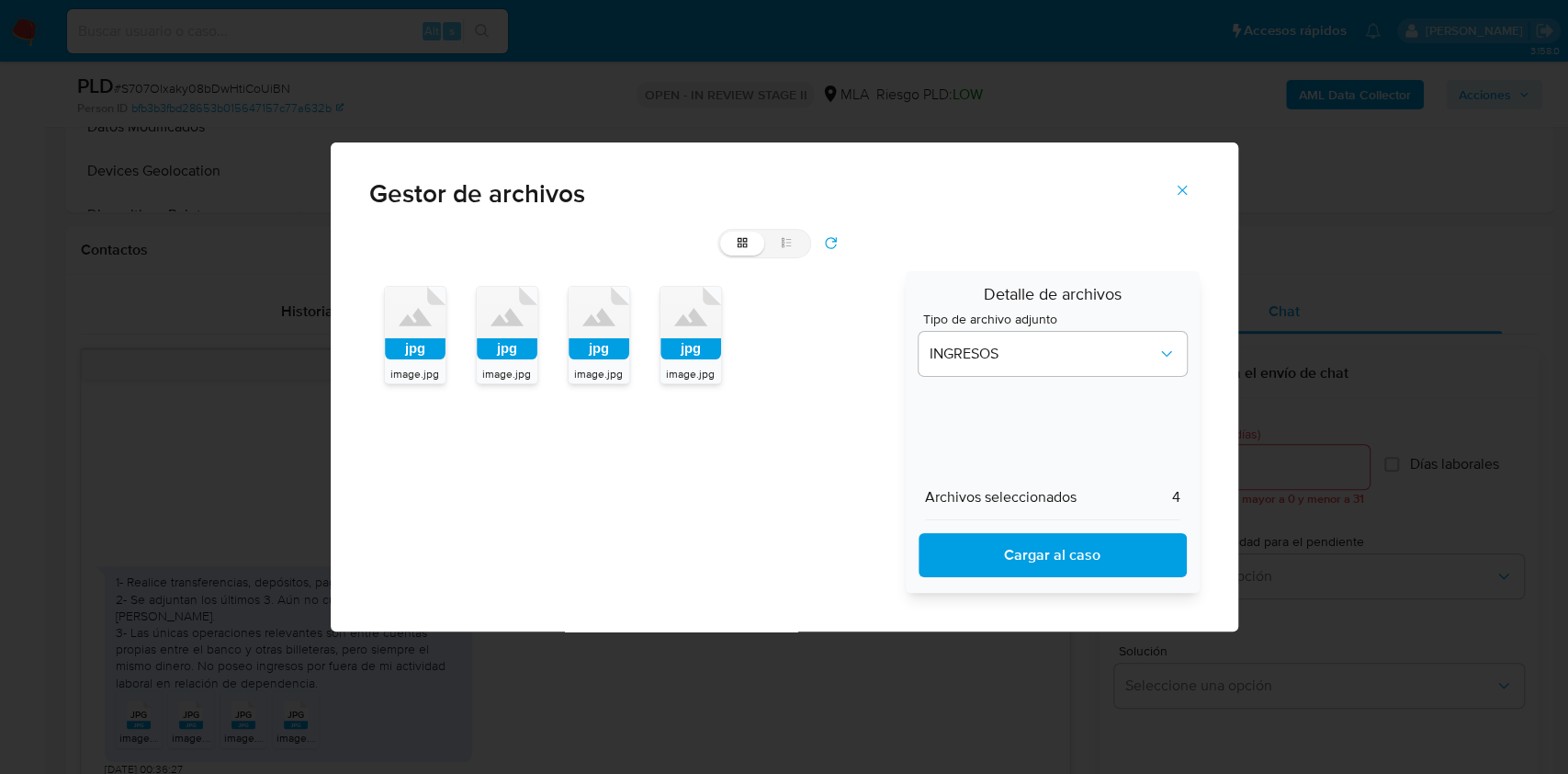
click at [968, 547] on span "Cargar al caso" at bounding box center [1053, 555] width 221 height 41
click at [1174, 182] on icon "Cerrar" at bounding box center [1182, 190] width 16 height 16
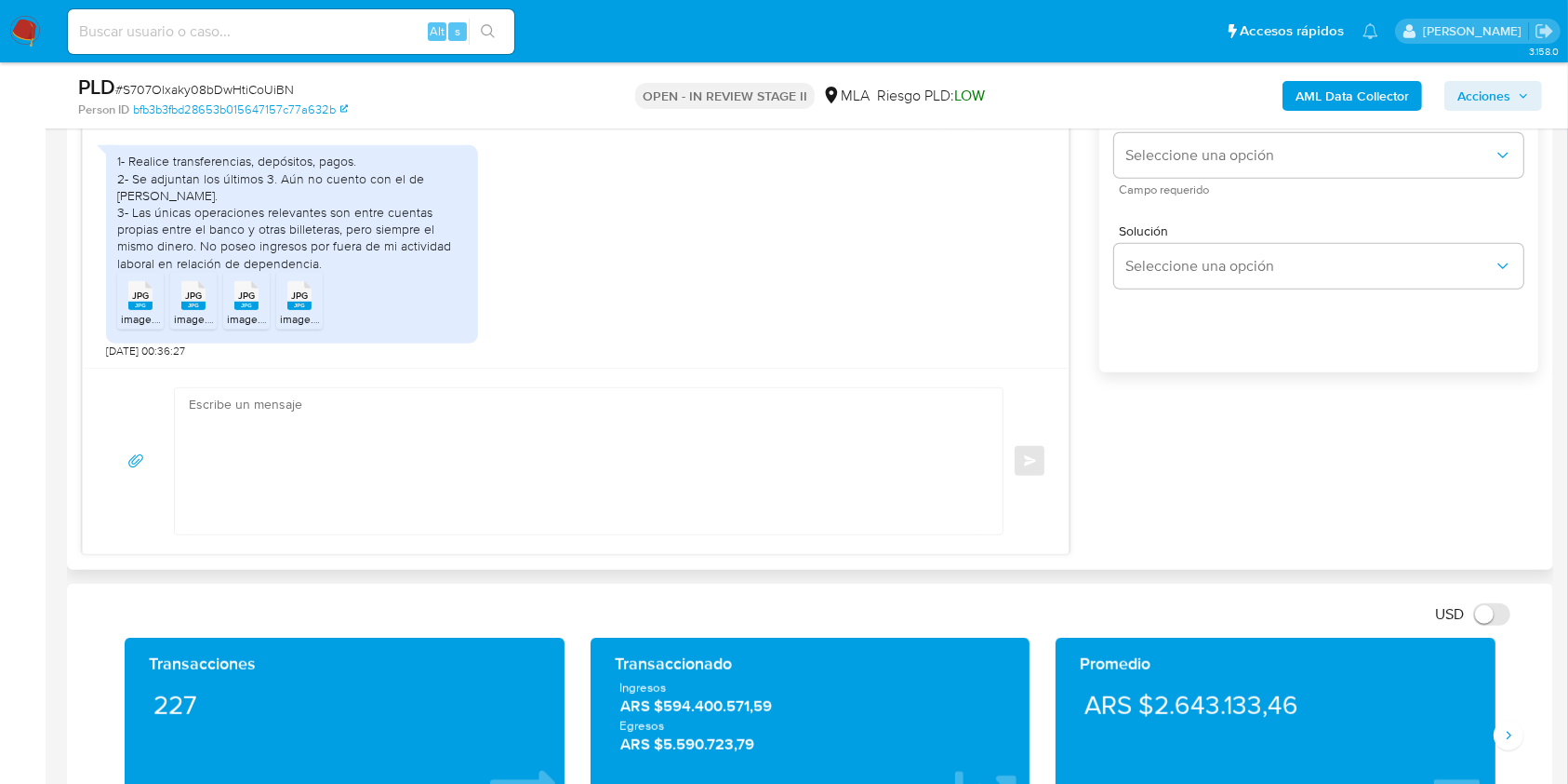
scroll to position [1240, 0]
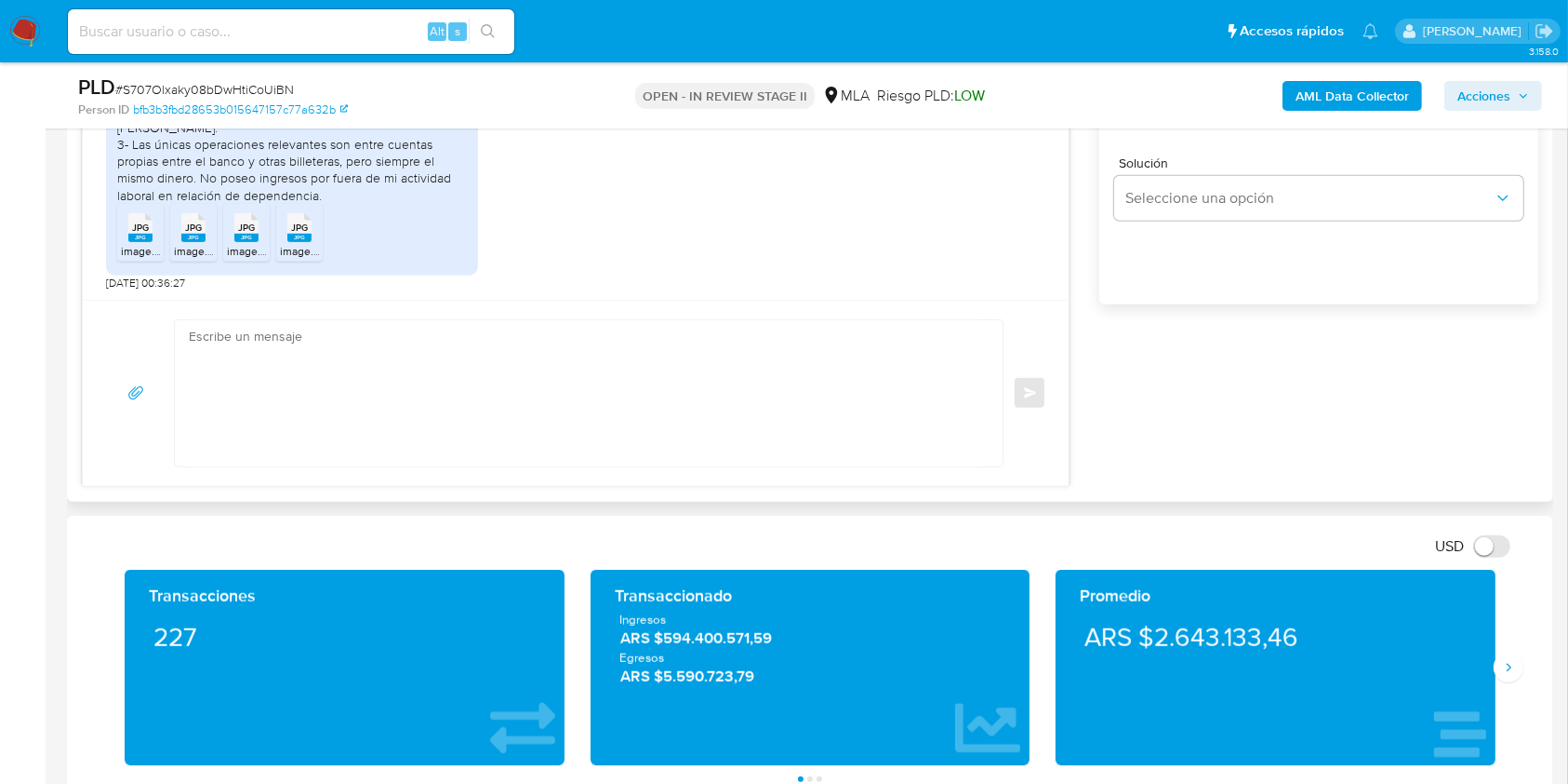
click at [583, 363] on textarea at bounding box center [584, 392] width 790 height 146
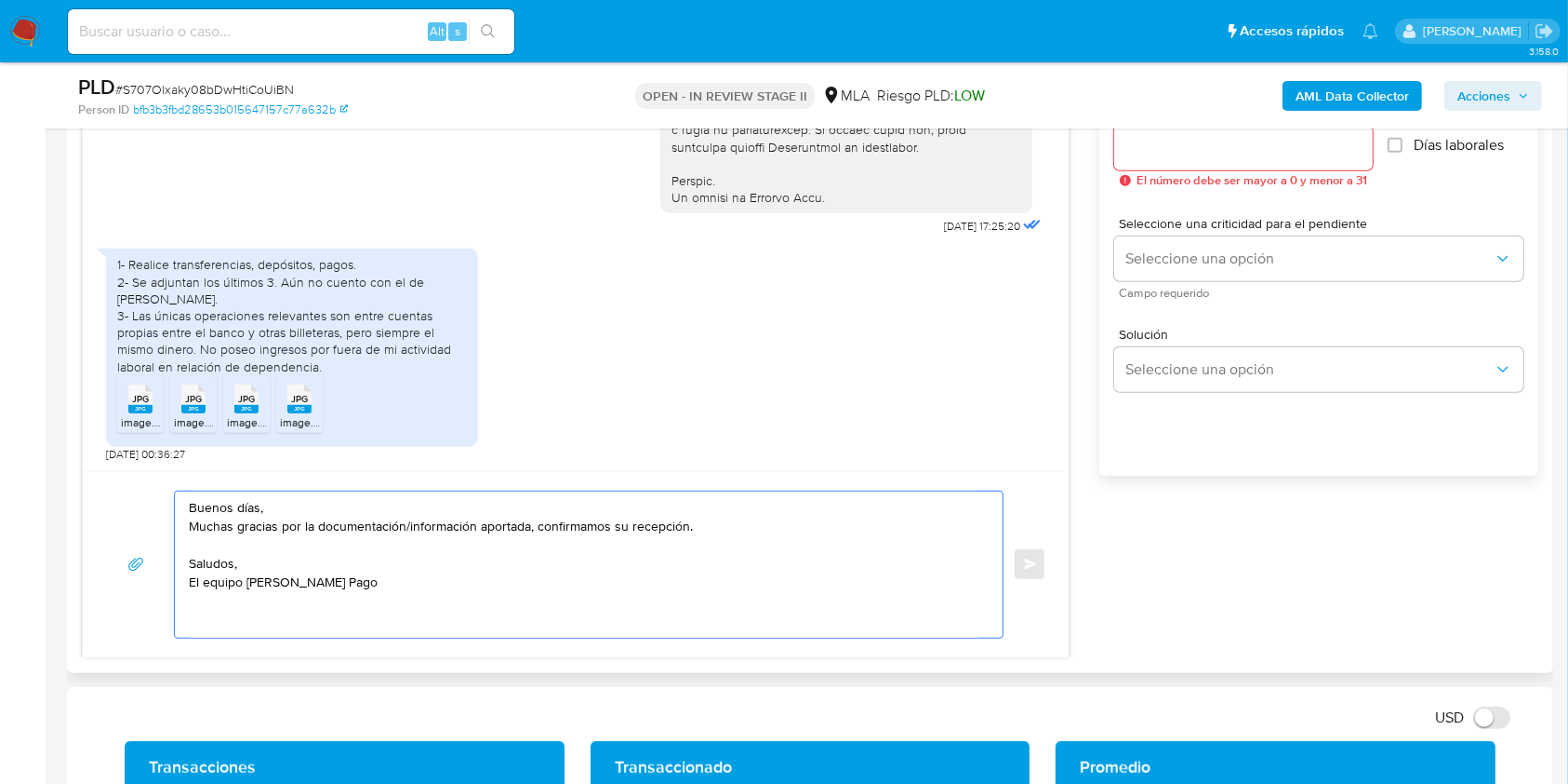
scroll to position [992, 0]
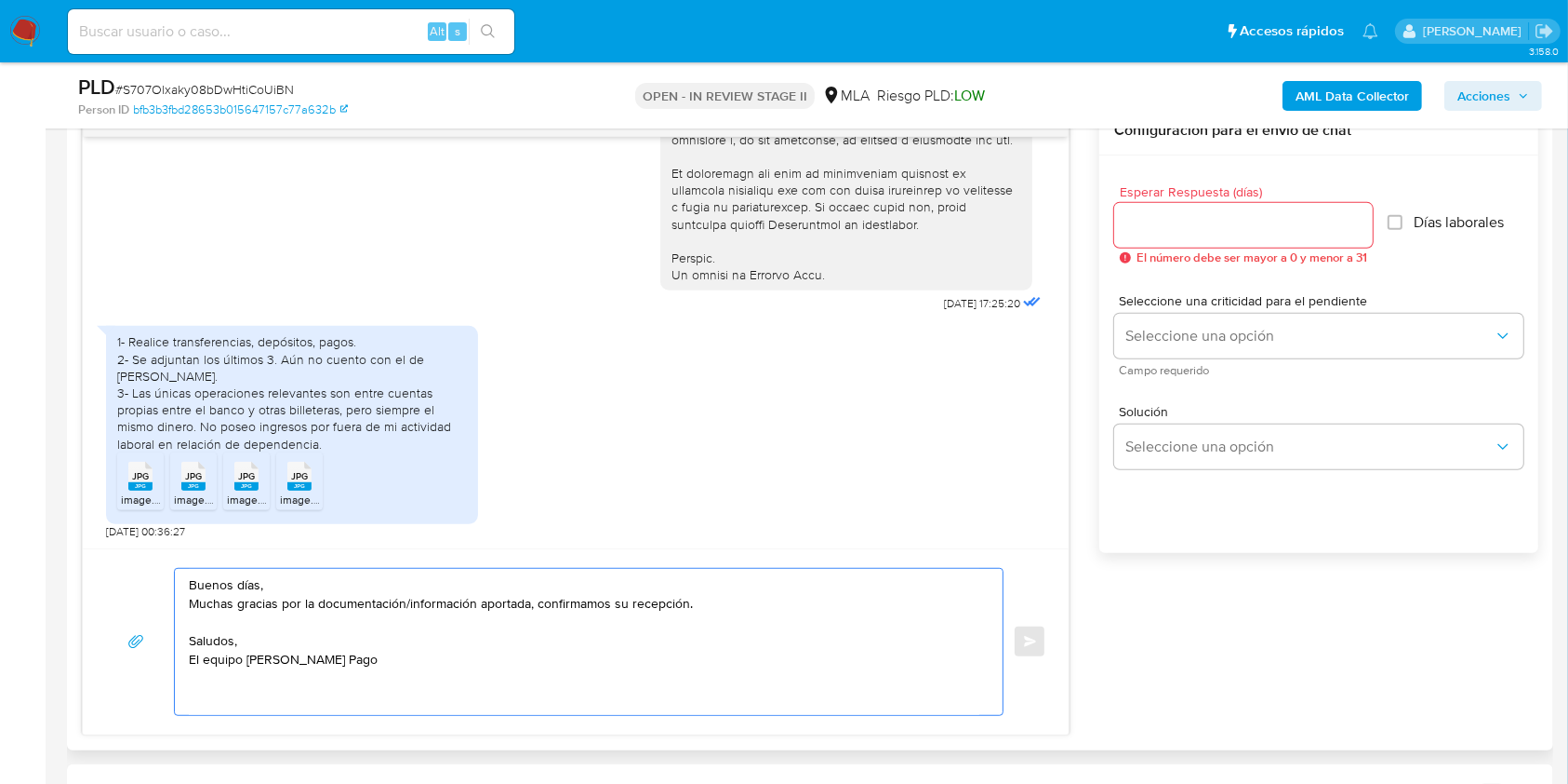
type textarea "Buenos días, Muchas gracias por la documentación/información aportada, confirma…"
click at [1267, 229] on input "Esperar Respuesta (días)" at bounding box center [1243, 225] width 259 height 25
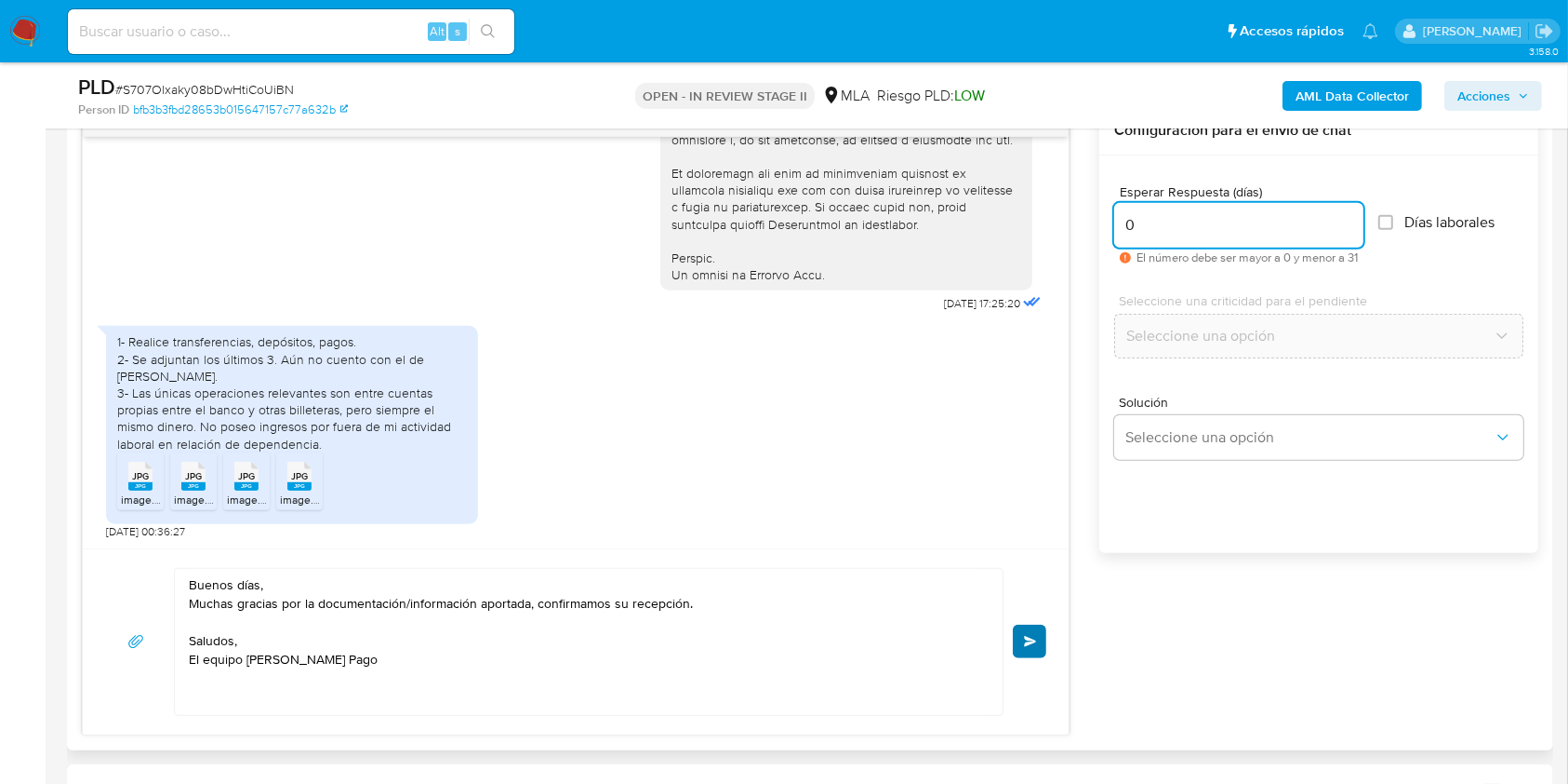
type input "0"
click at [1032, 641] on span "Enviar" at bounding box center [1030, 641] width 13 height 11
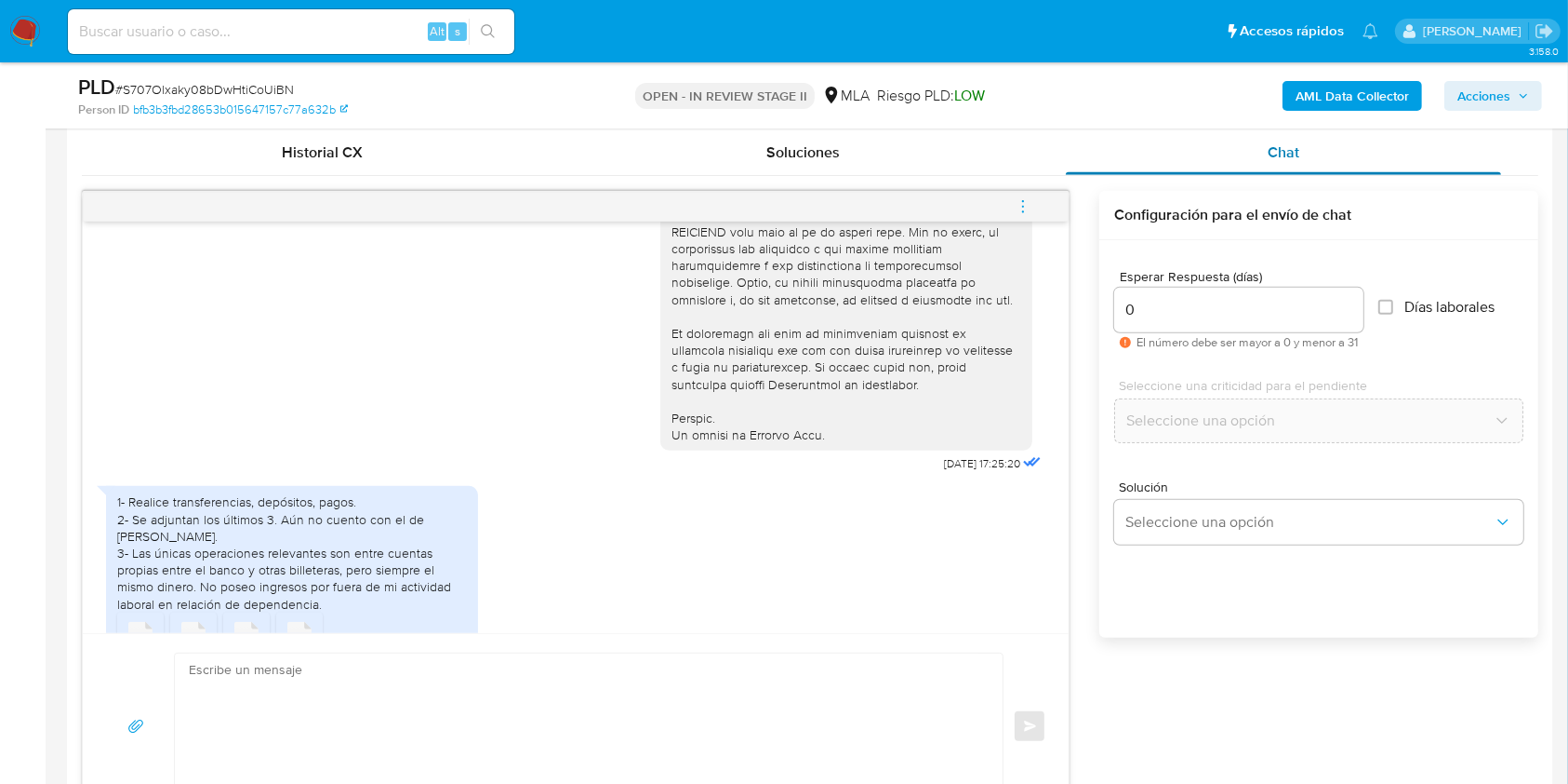
scroll to position [868, 0]
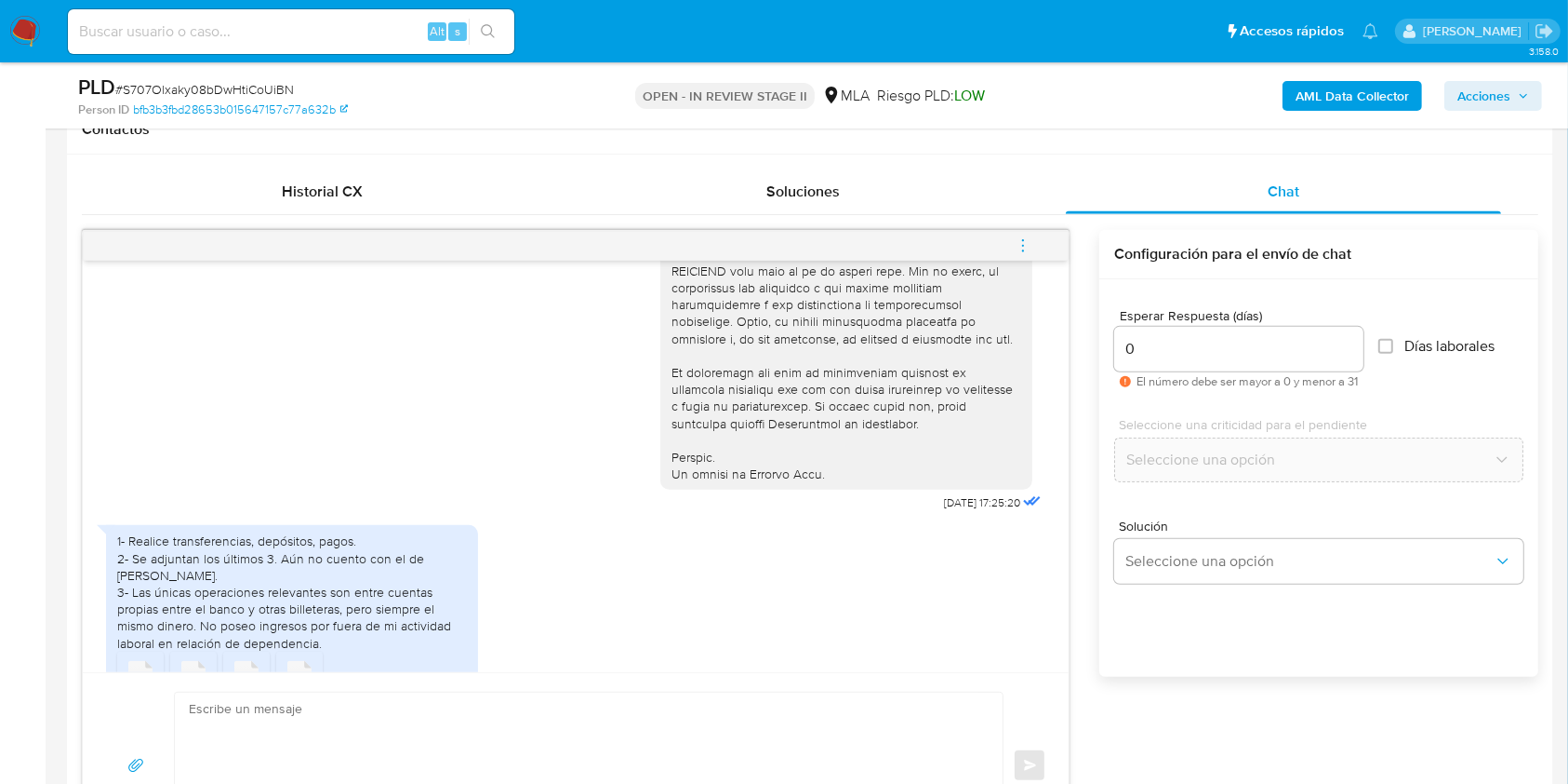
click at [1021, 254] on span "menu-action" at bounding box center [1023, 246] width 17 height 45
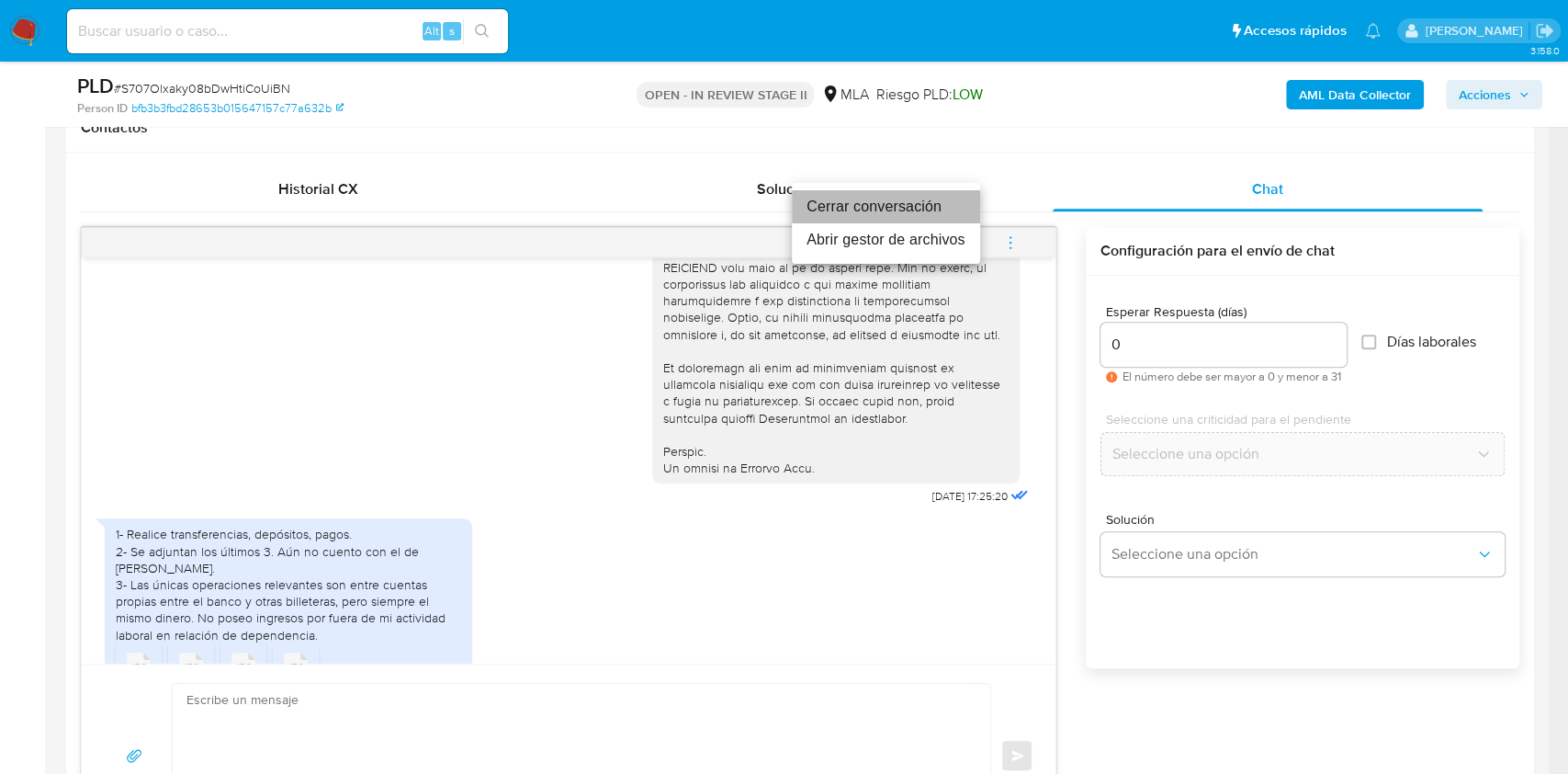
click at [895, 201] on li "Cerrar conversación" at bounding box center [886, 206] width 188 height 33
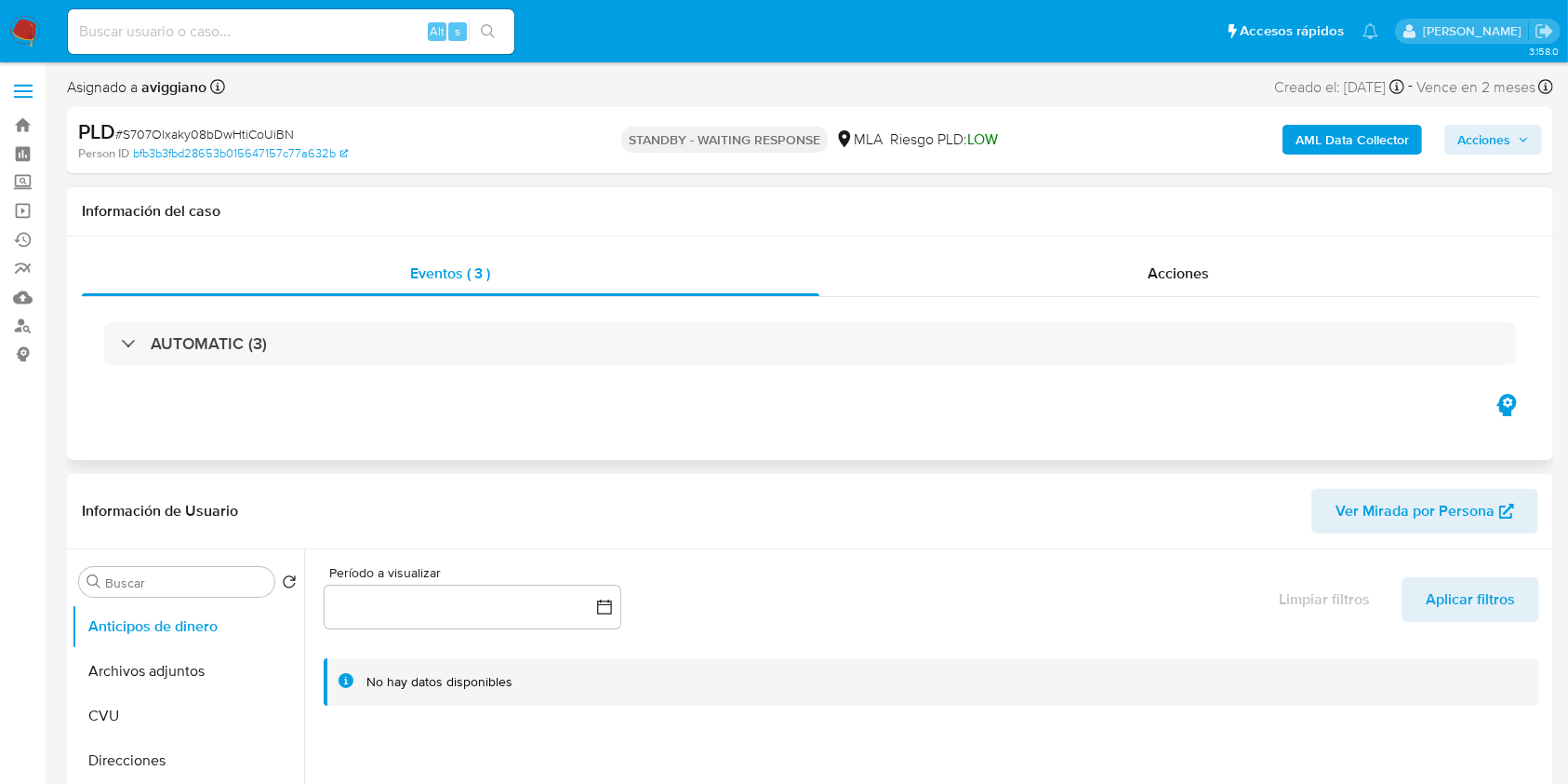
select select "10"
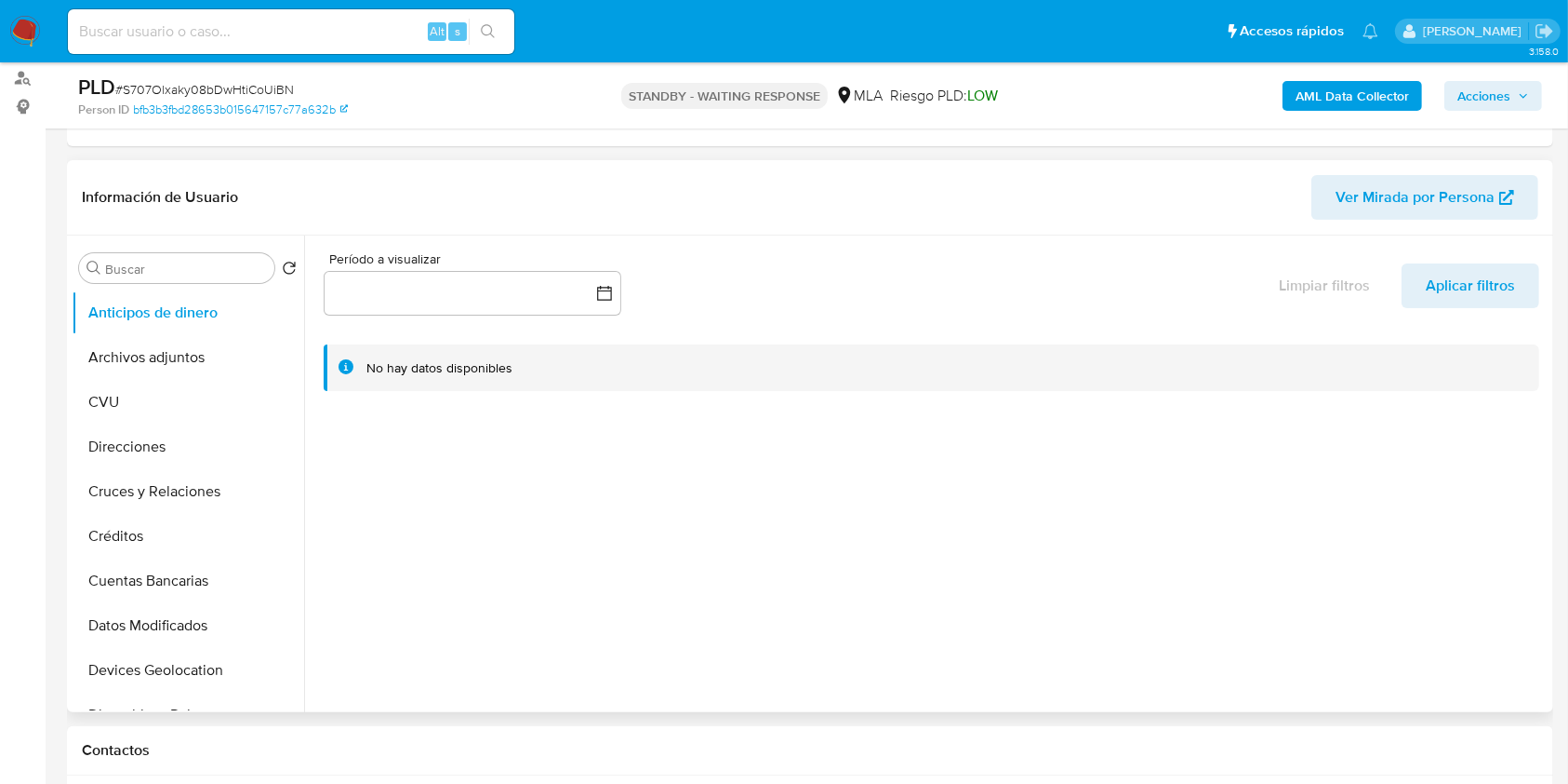
scroll to position [247, 0]
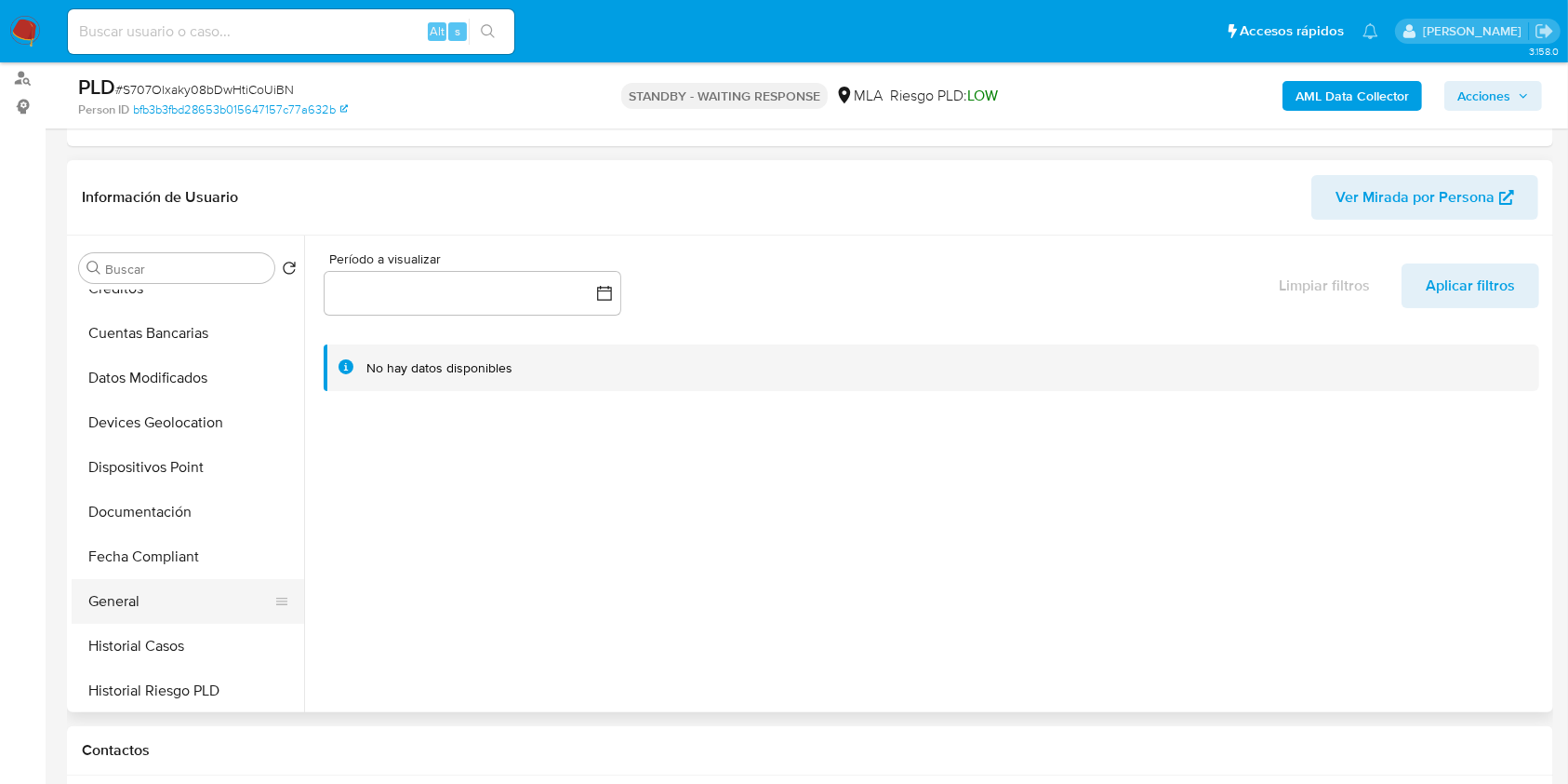
click at [127, 603] on button "General" at bounding box center [180, 601] width 218 height 45
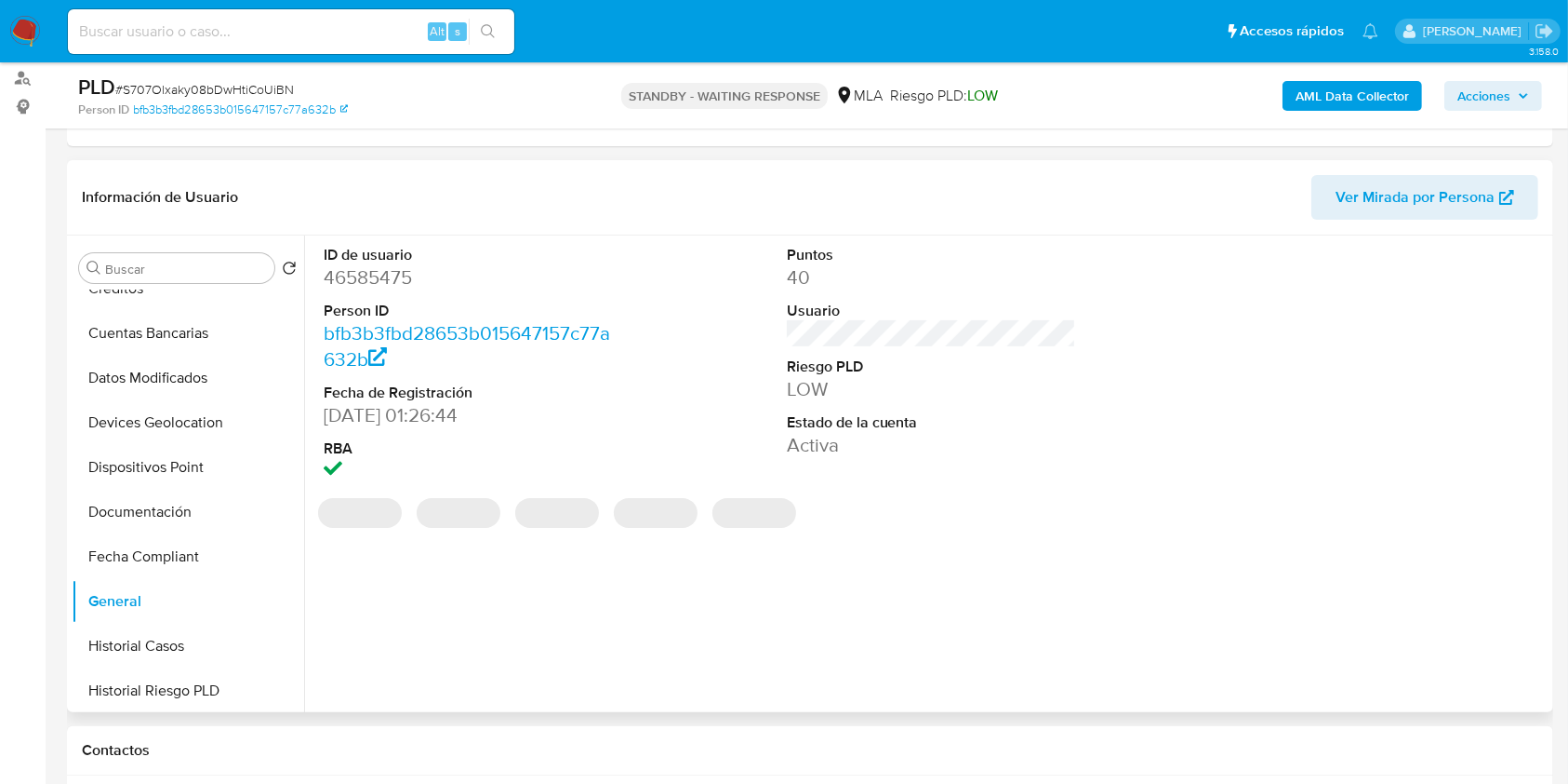
click at [371, 281] on dd "46585475" at bounding box center [469, 277] width 290 height 26
copy dd "46585475"
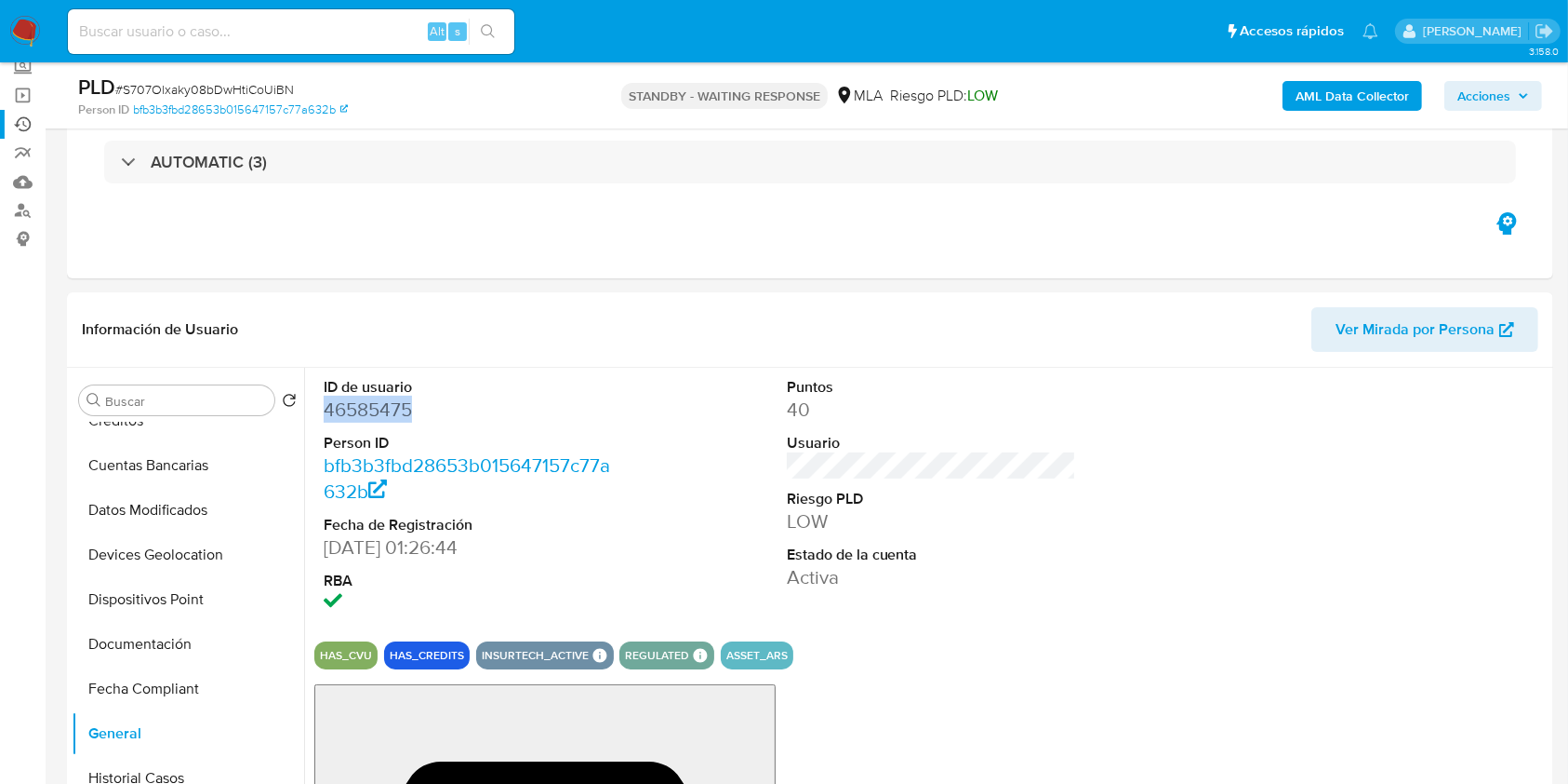
scroll to position [0, 0]
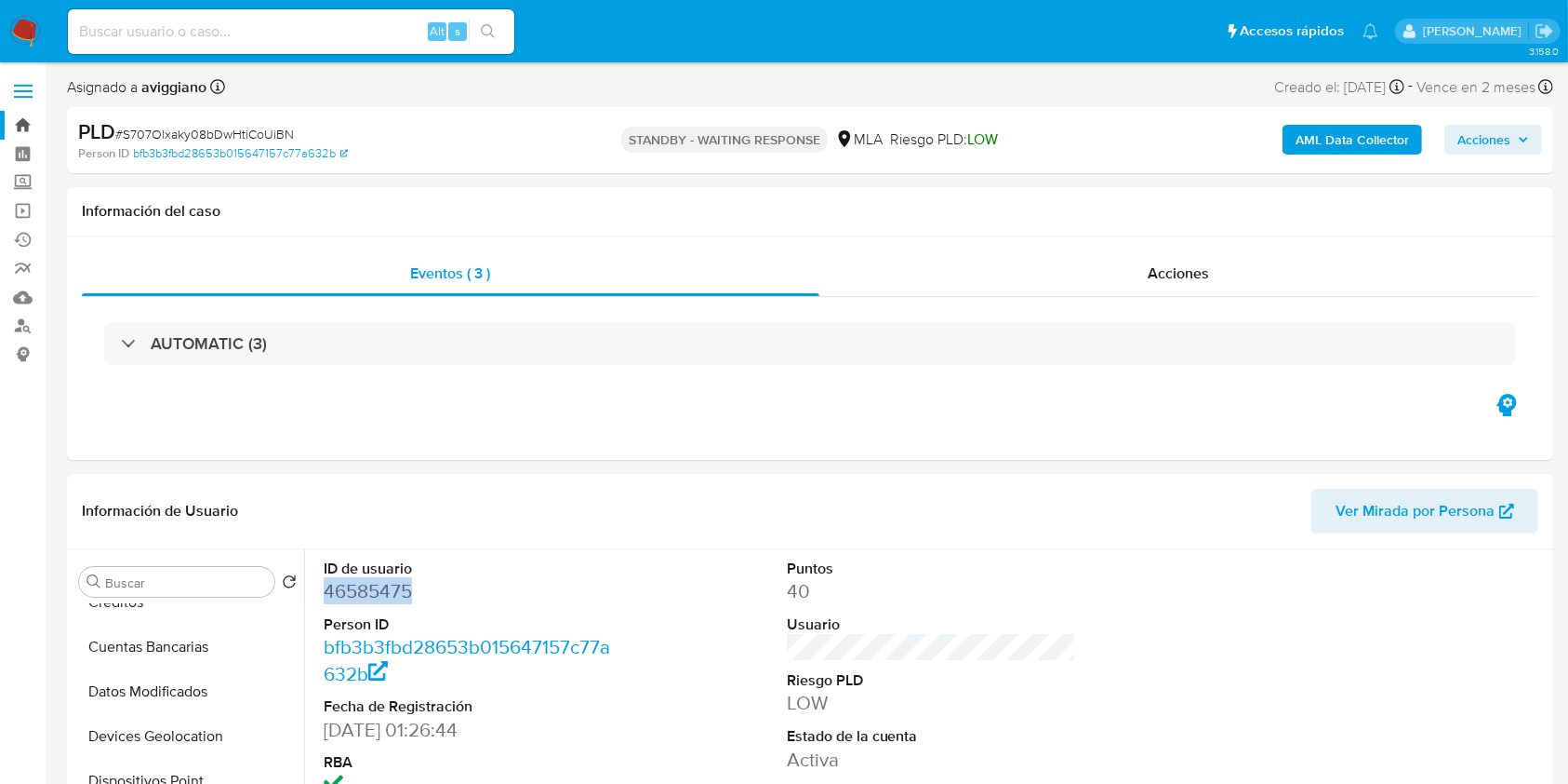
click at [27, 124] on link "Bandeja" at bounding box center [111, 125] width 222 height 28
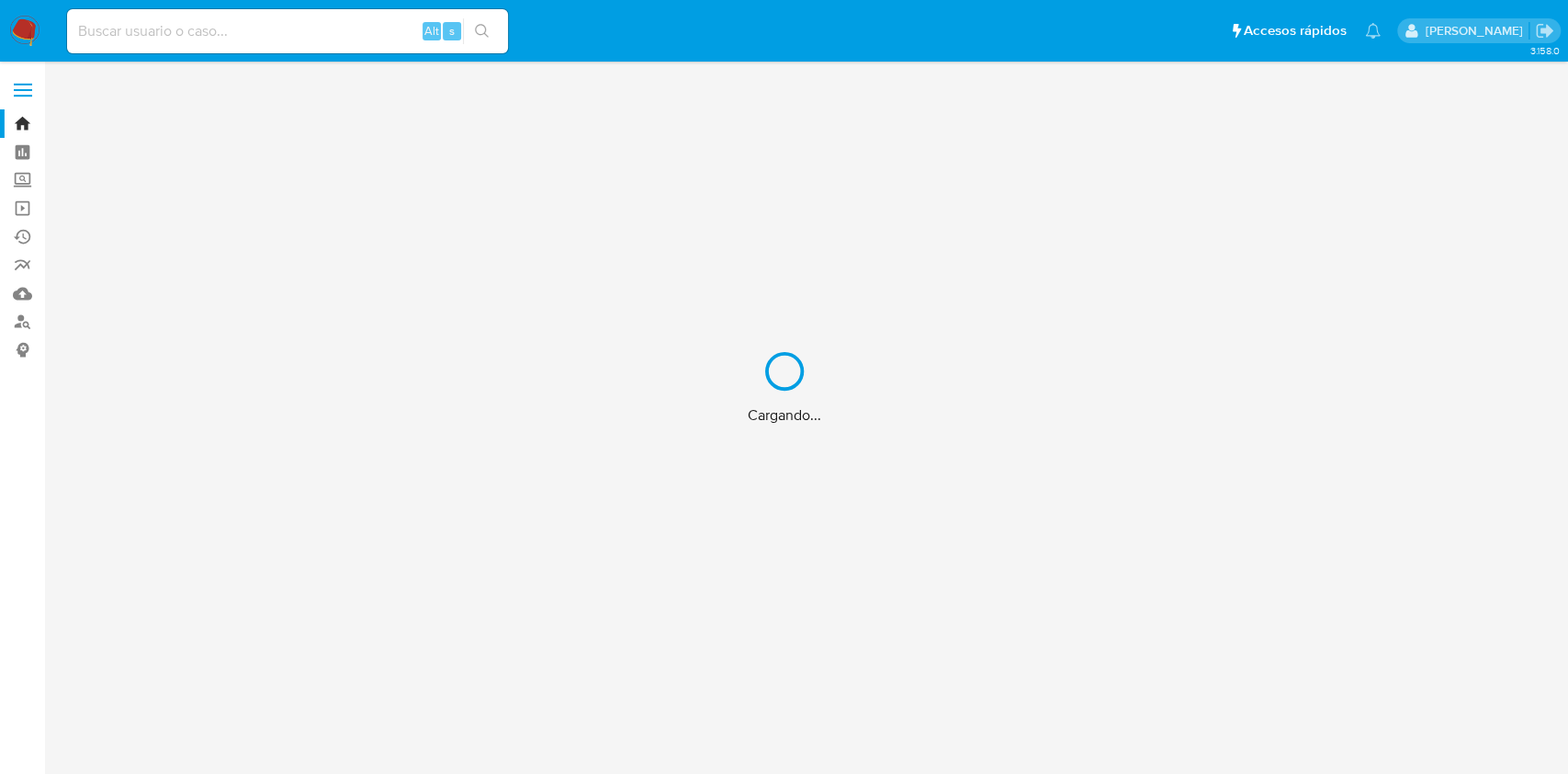
click at [22, 322] on div "Cargando..." at bounding box center [784, 387] width 1568 height 774
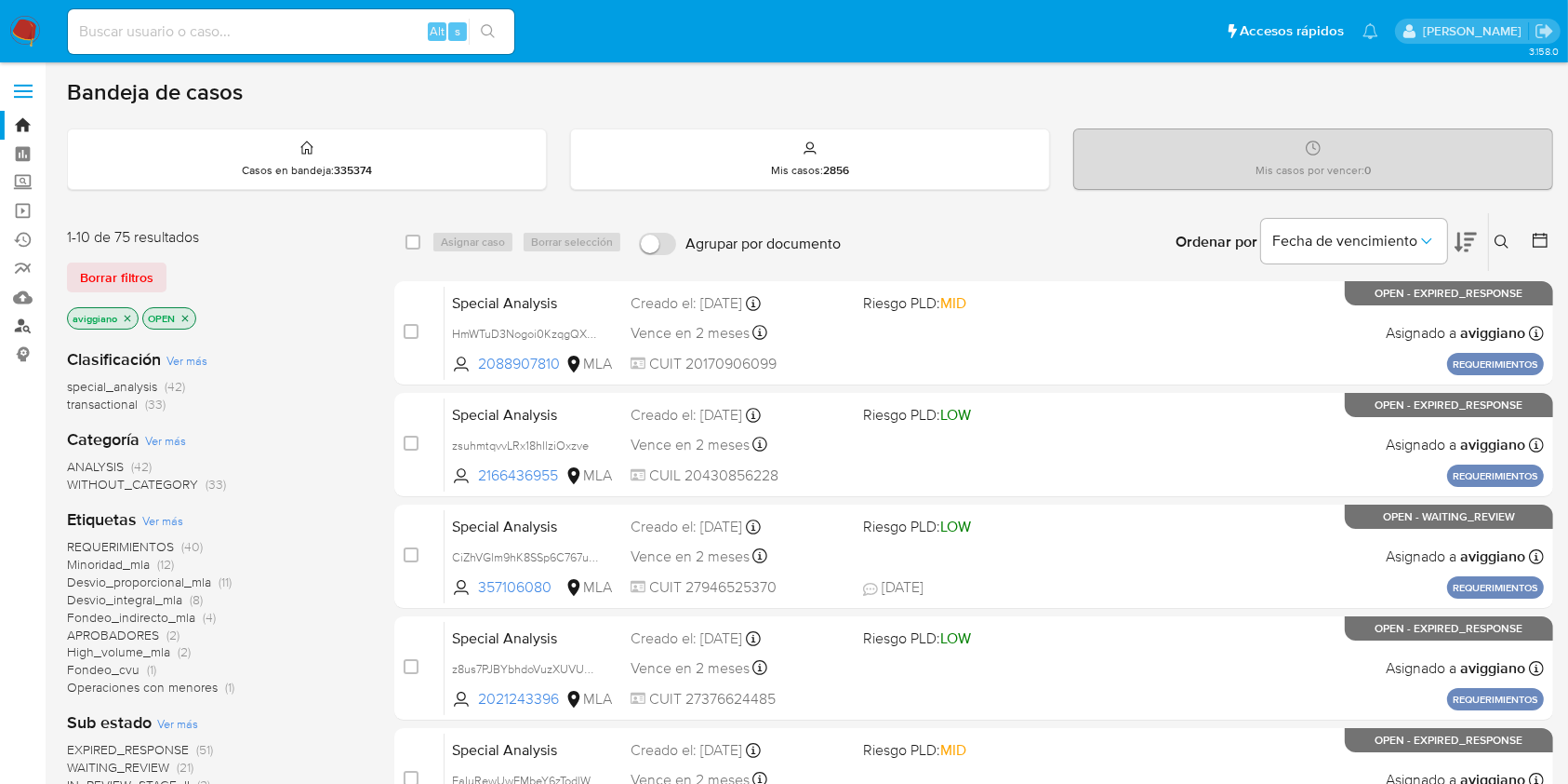
click at [23, 326] on link "Buscador de personas" at bounding box center [111, 326] width 222 height 28
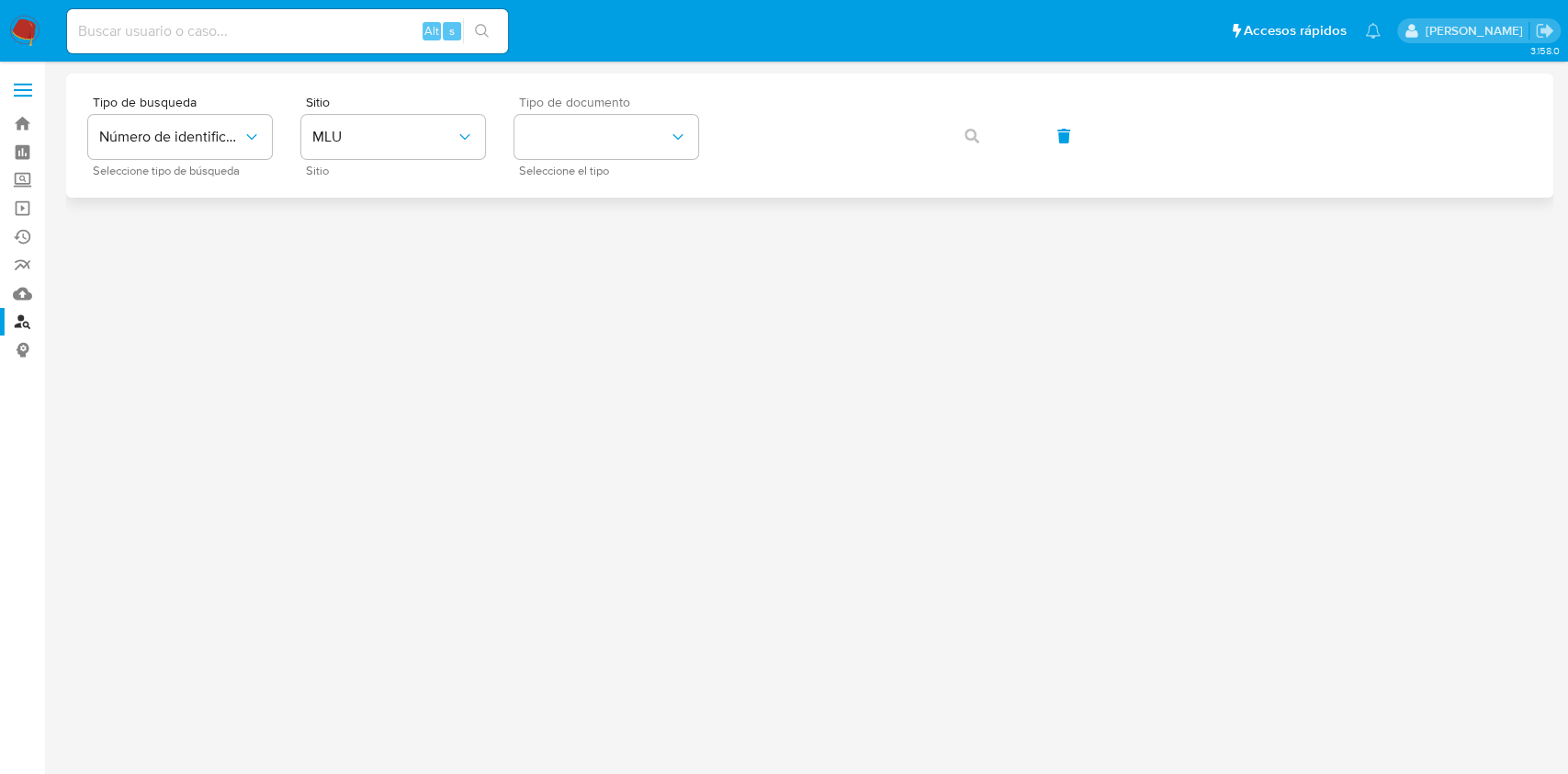
click at [662, 162] on div "Tipo de documento Seleccione el tipo" at bounding box center [606, 136] width 184 height 80
click at [660, 148] on button "identificationType" at bounding box center [606, 138] width 184 height 45
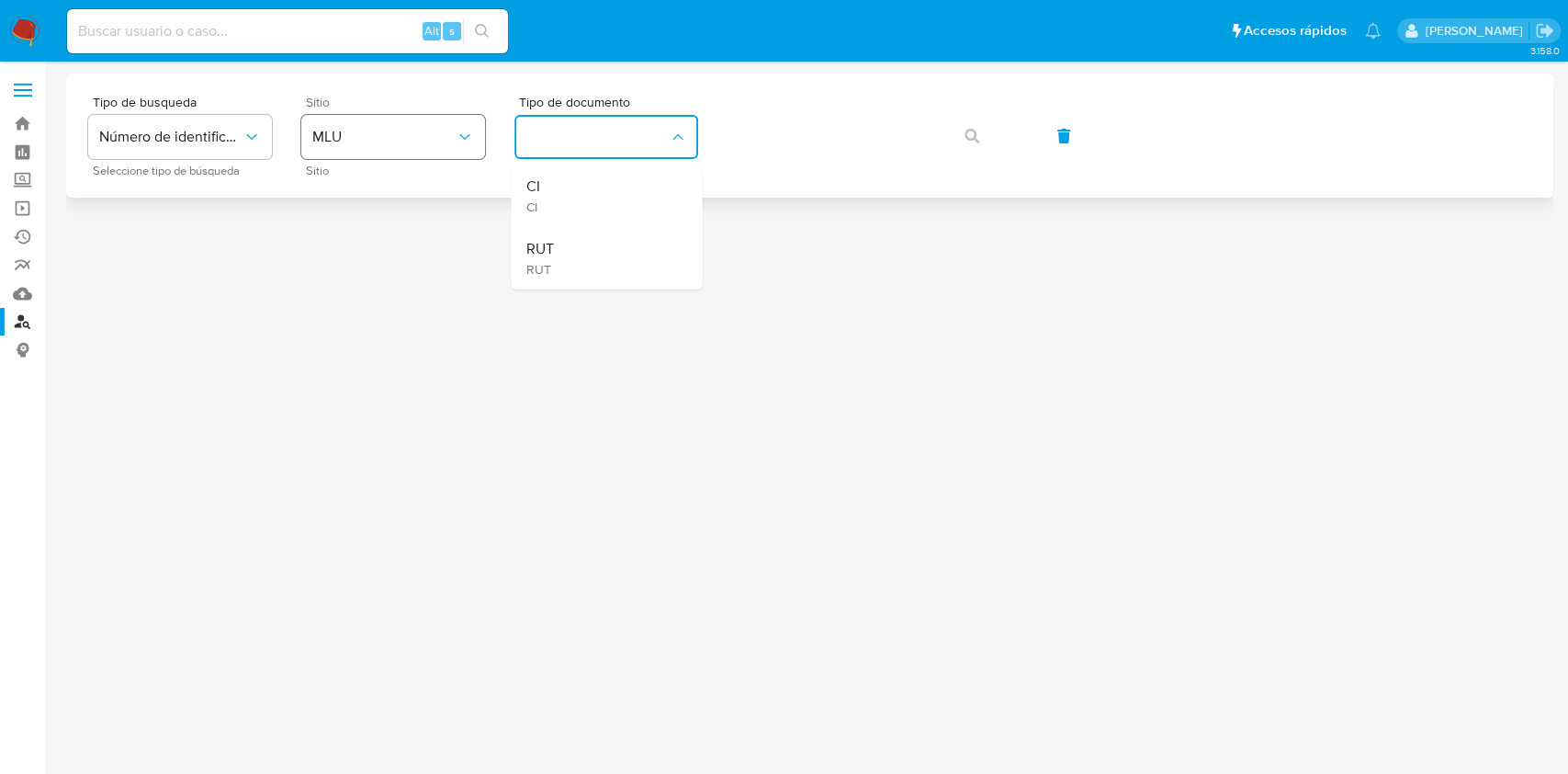
drag, startPoint x: 456, startPoint y: 137, endPoint x: 448, endPoint y: 151, distance: 16.1
click at [455, 137] on icon "site_id" at bounding box center [464, 137] width 18 height 18
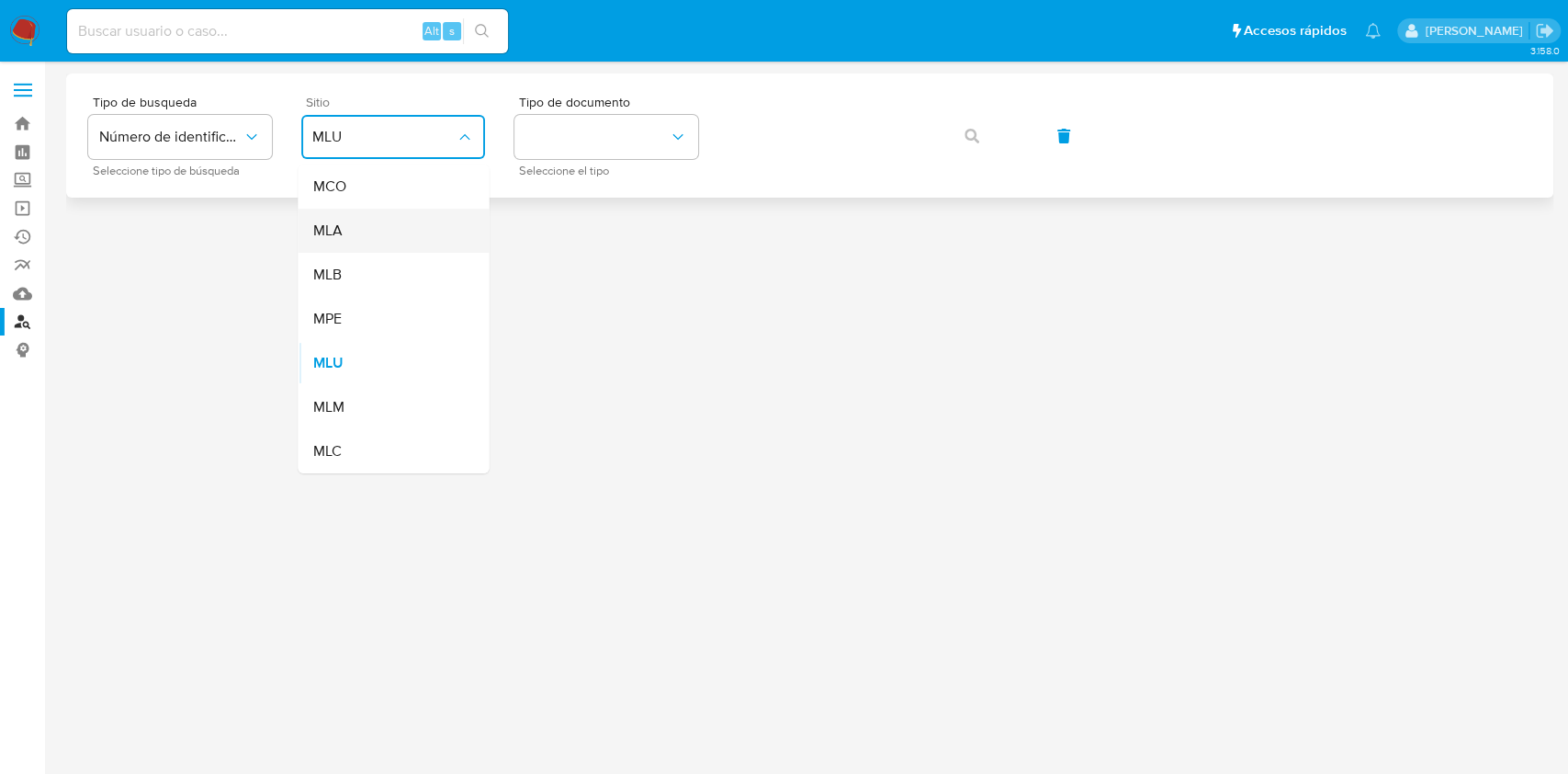
click at [390, 238] on div "MLA" at bounding box center [388, 231] width 151 height 45
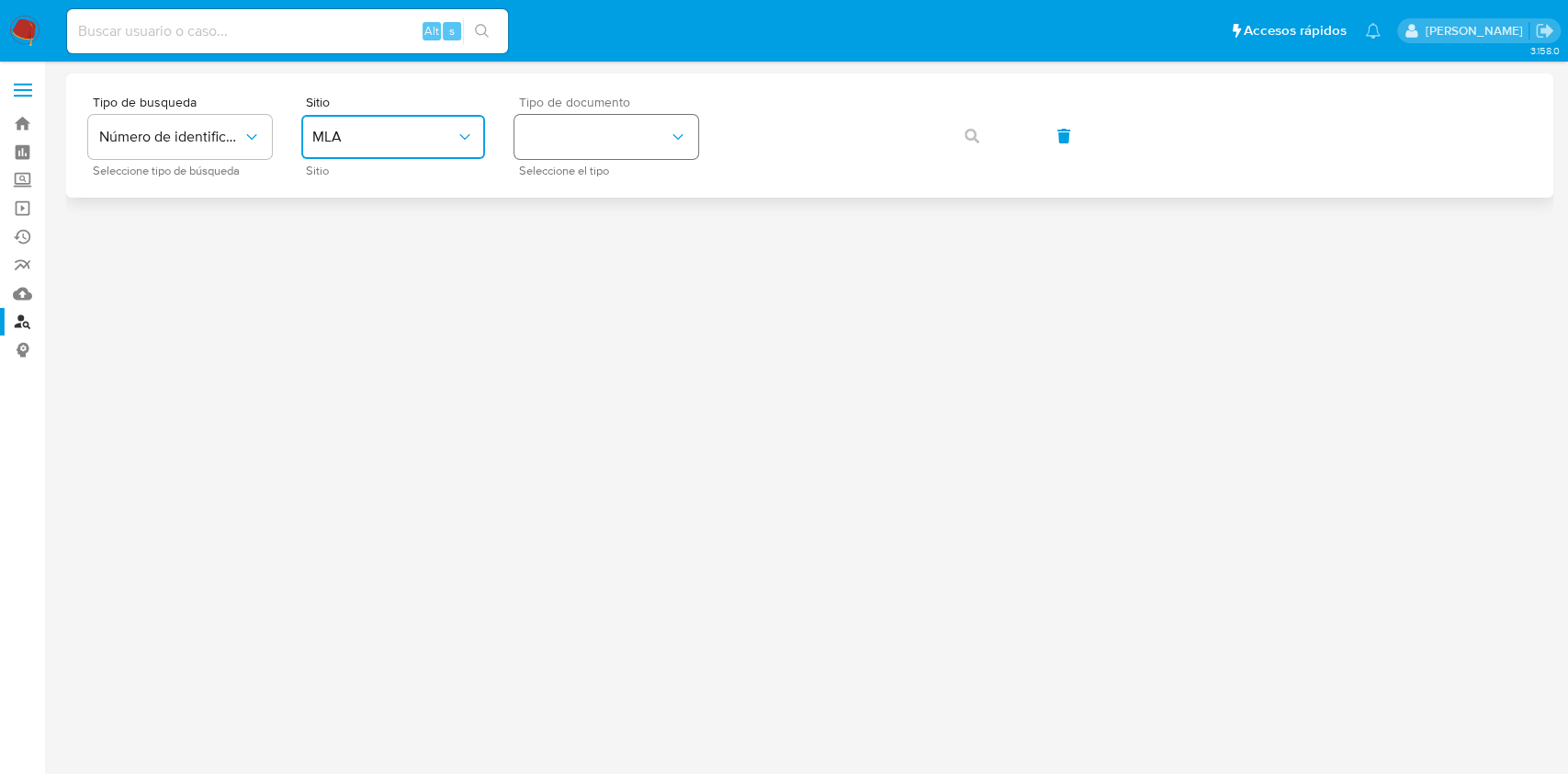
click at [638, 143] on button "identificationType" at bounding box center [606, 138] width 184 height 45
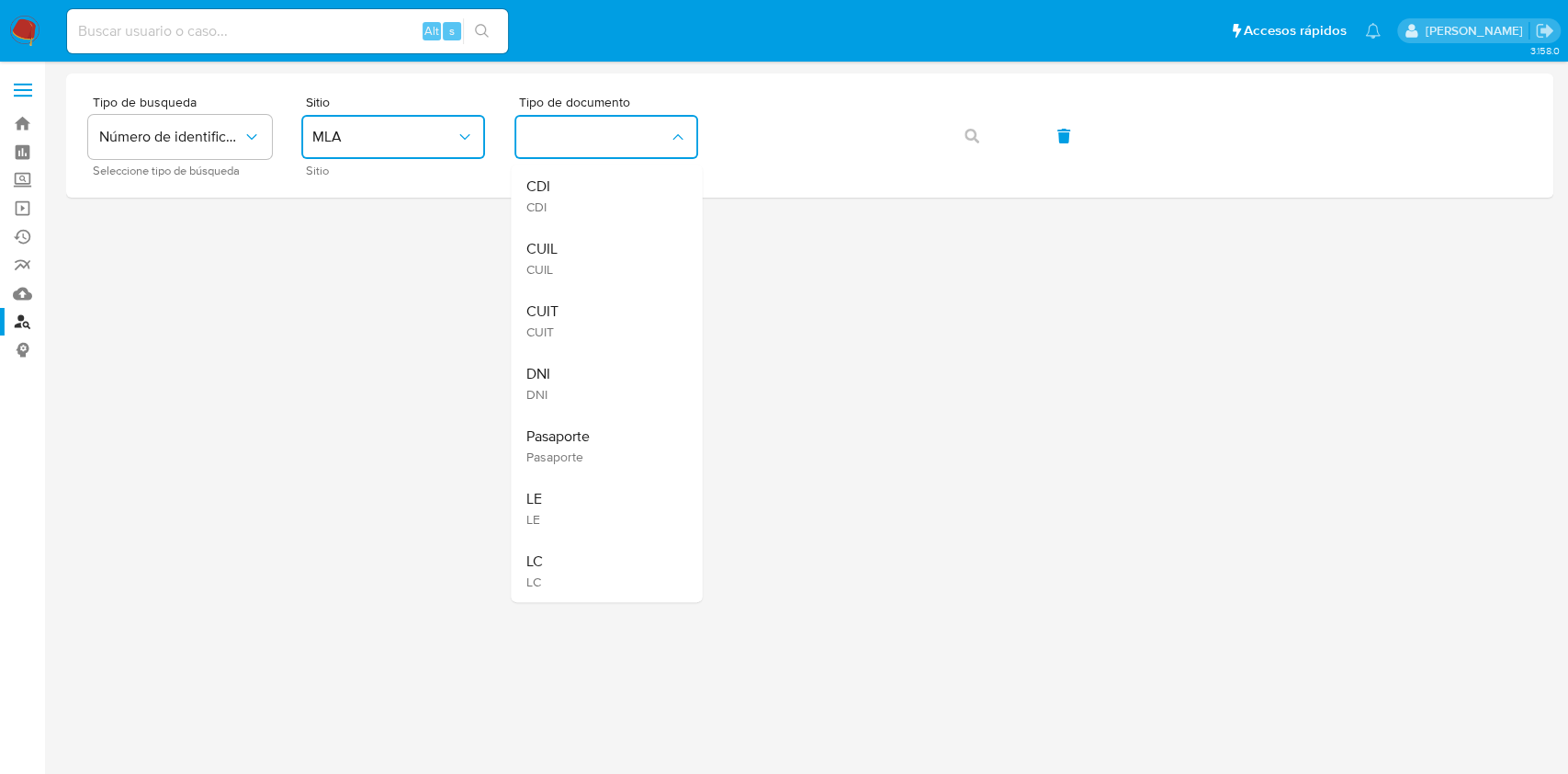
drag, startPoint x: 584, startPoint y: 313, endPoint x: 926, endPoint y: 215, distance: 355.8
click at [587, 313] on div "CUIT CUIT" at bounding box center [601, 321] width 151 height 63
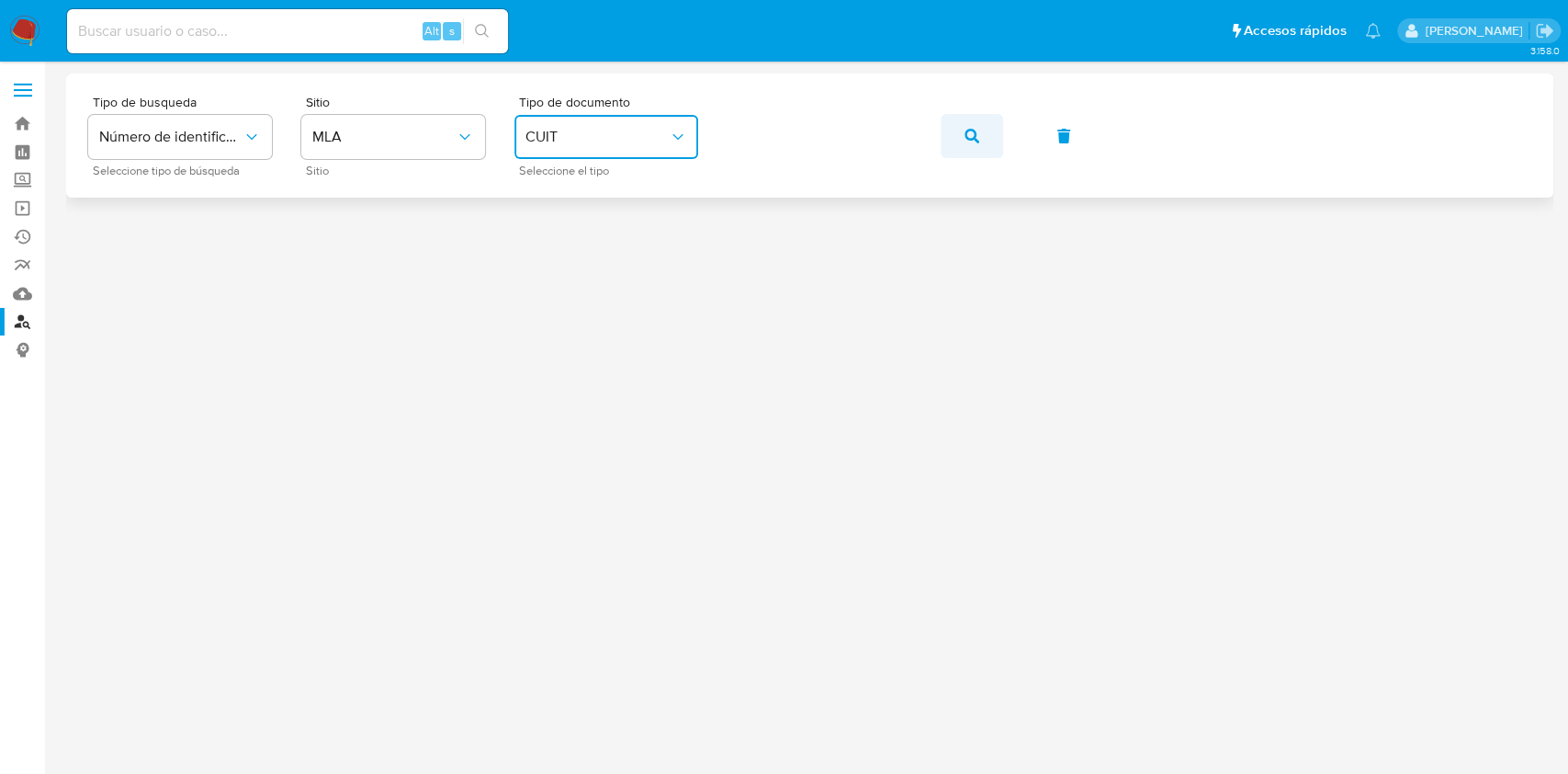
click at [981, 123] on button "button" at bounding box center [971, 137] width 63 height 45
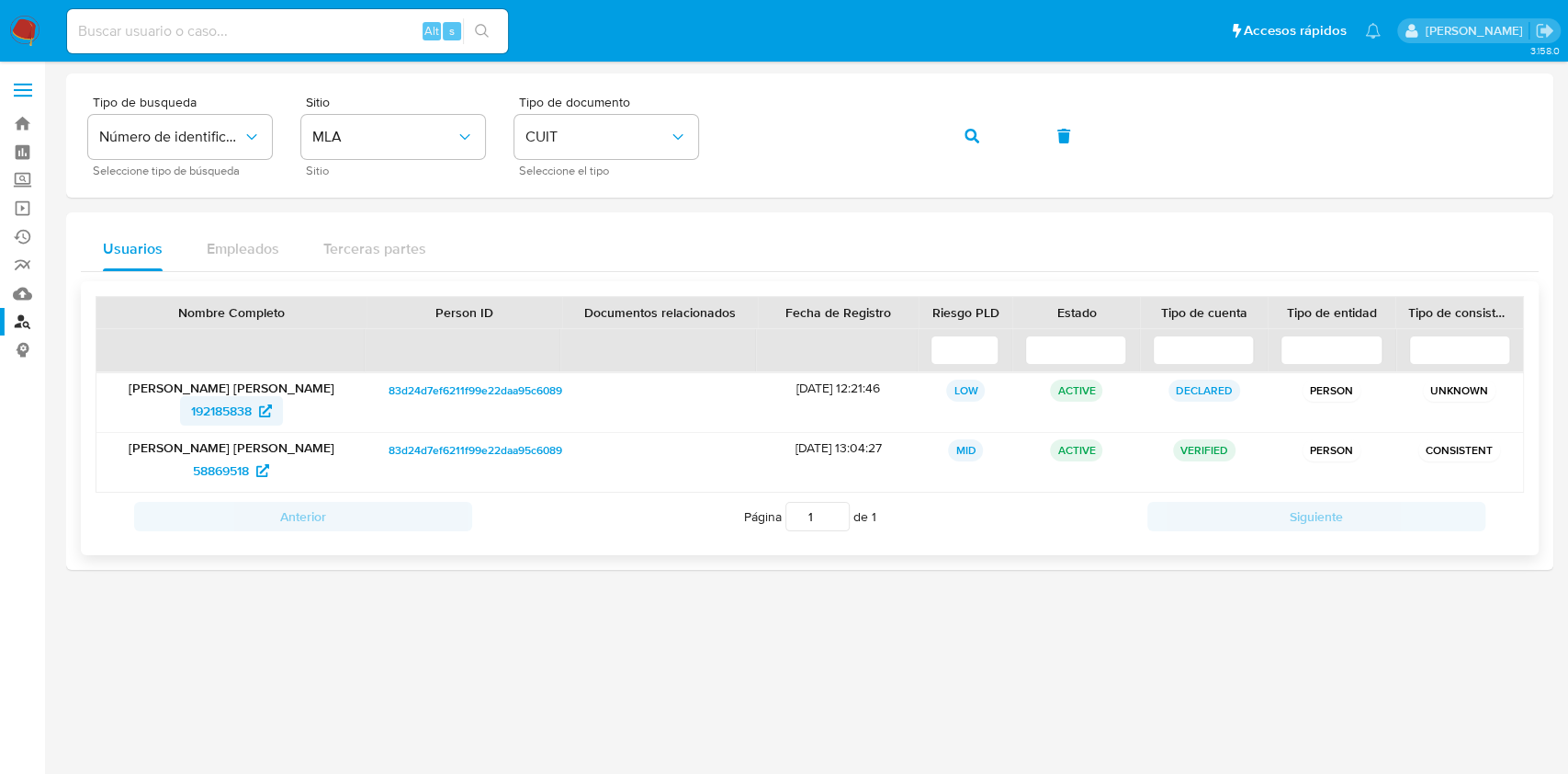
click at [212, 416] on span "192185838" at bounding box center [221, 411] width 61 height 29
click at [228, 409] on span "192185838" at bounding box center [221, 411] width 61 height 29
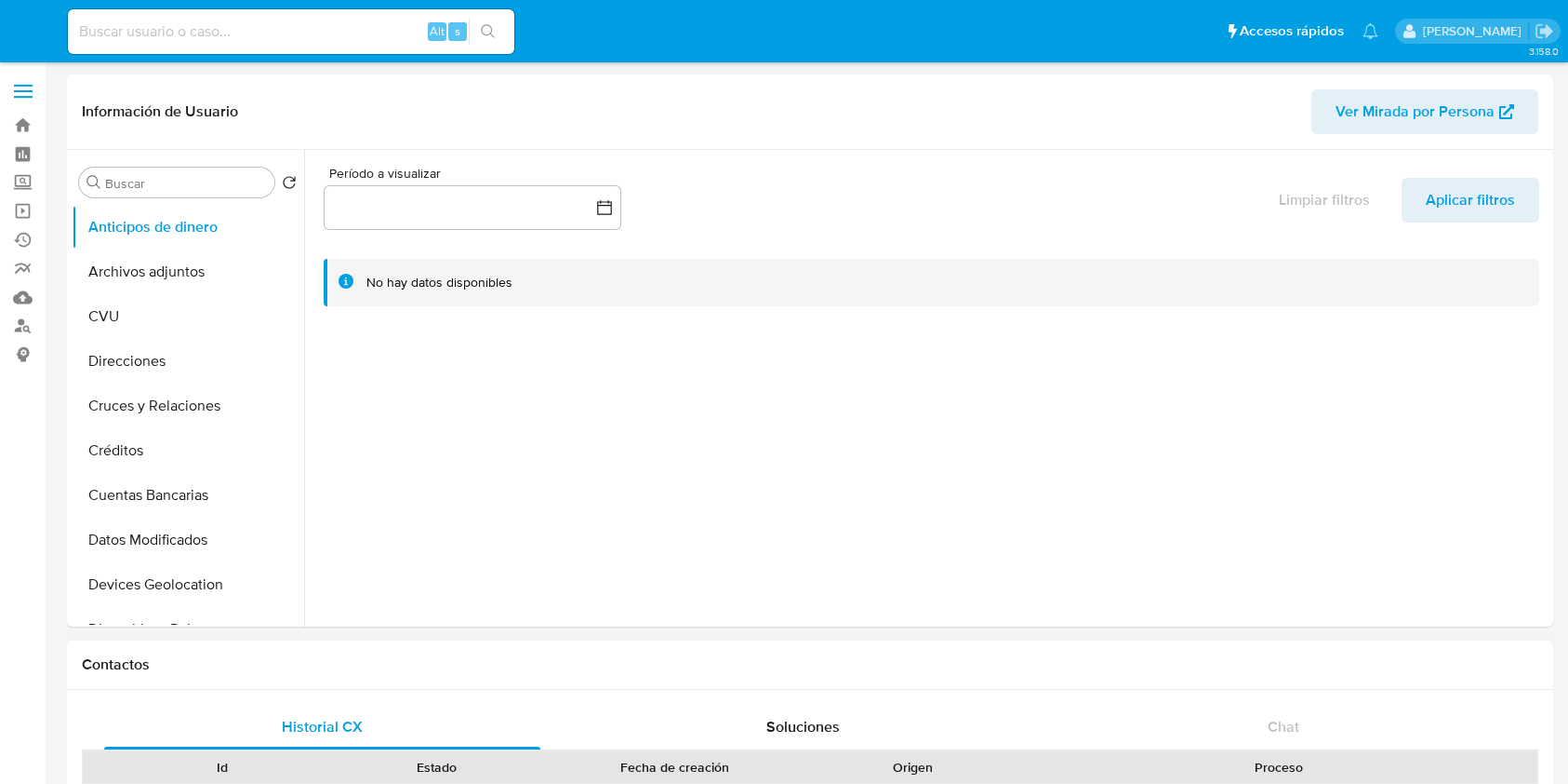
select select "10"
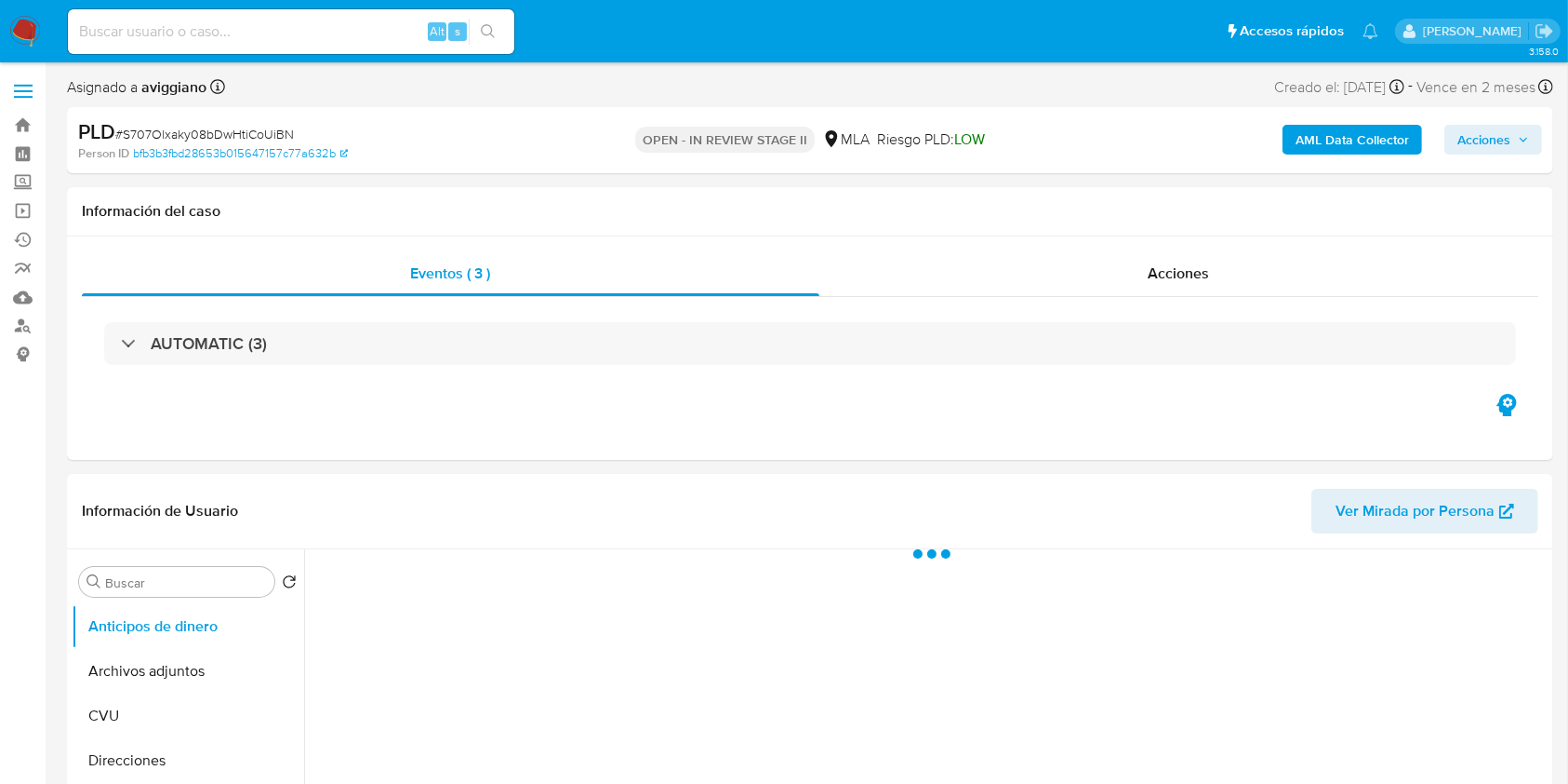
click at [1481, 141] on span "Acciones" at bounding box center [1484, 139] width 53 height 29
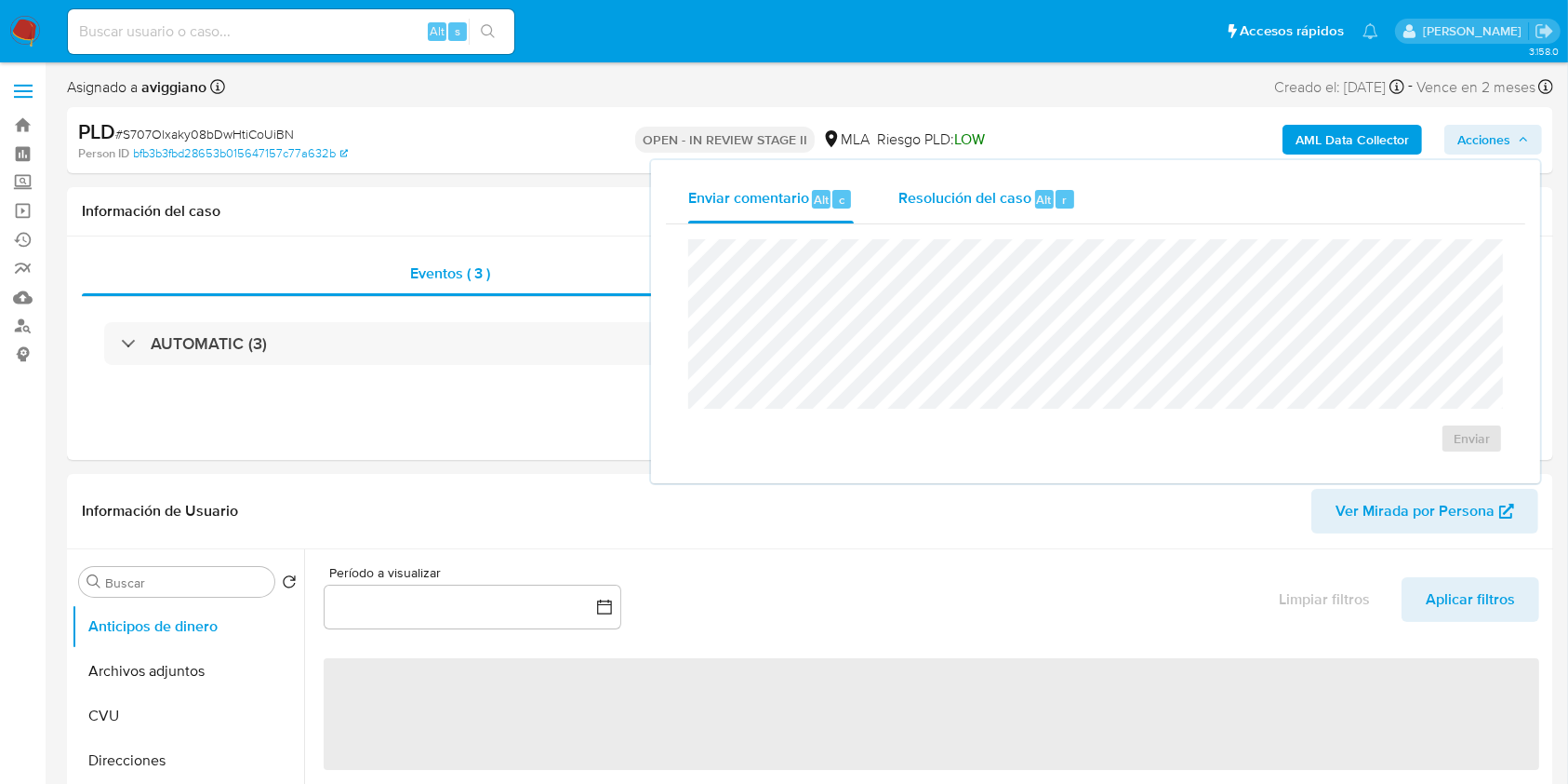
drag, startPoint x: 1024, startPoint y: 203, endPoint x: 986, endPoint y: 233, distance: 48.4
click at [1022, 204] on span "Resolución del caso" at bounding box center [965, 199] width 133 height 22
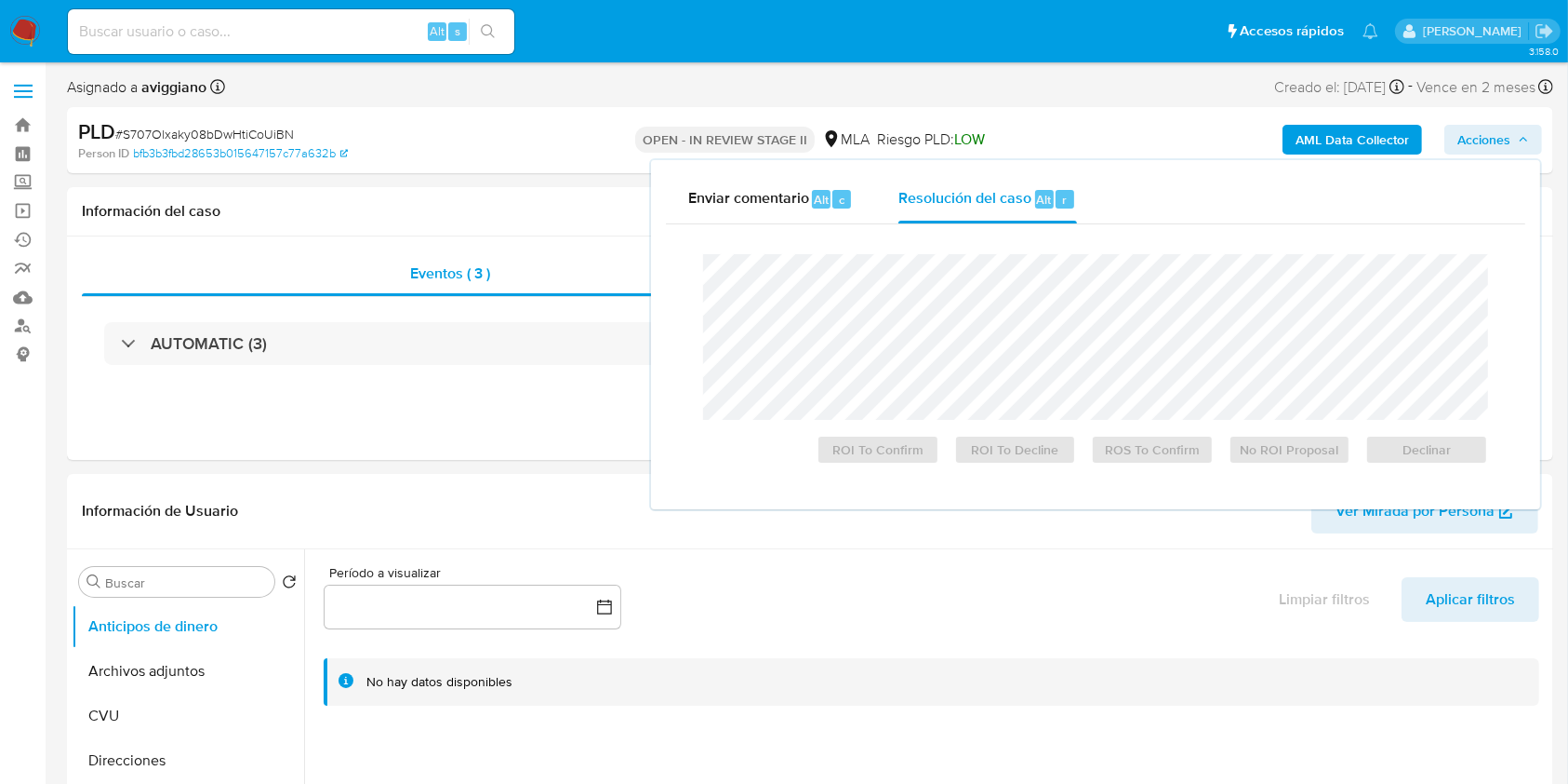
select select "10"
drag, startPoint x: 1392, startPoint y: 450, endPoint x: 1233, endPoint y: 469, distance: 160.1
click at [1392, 451] on span "Declinar" at bounding box center [1427, 449] width 97 height 26
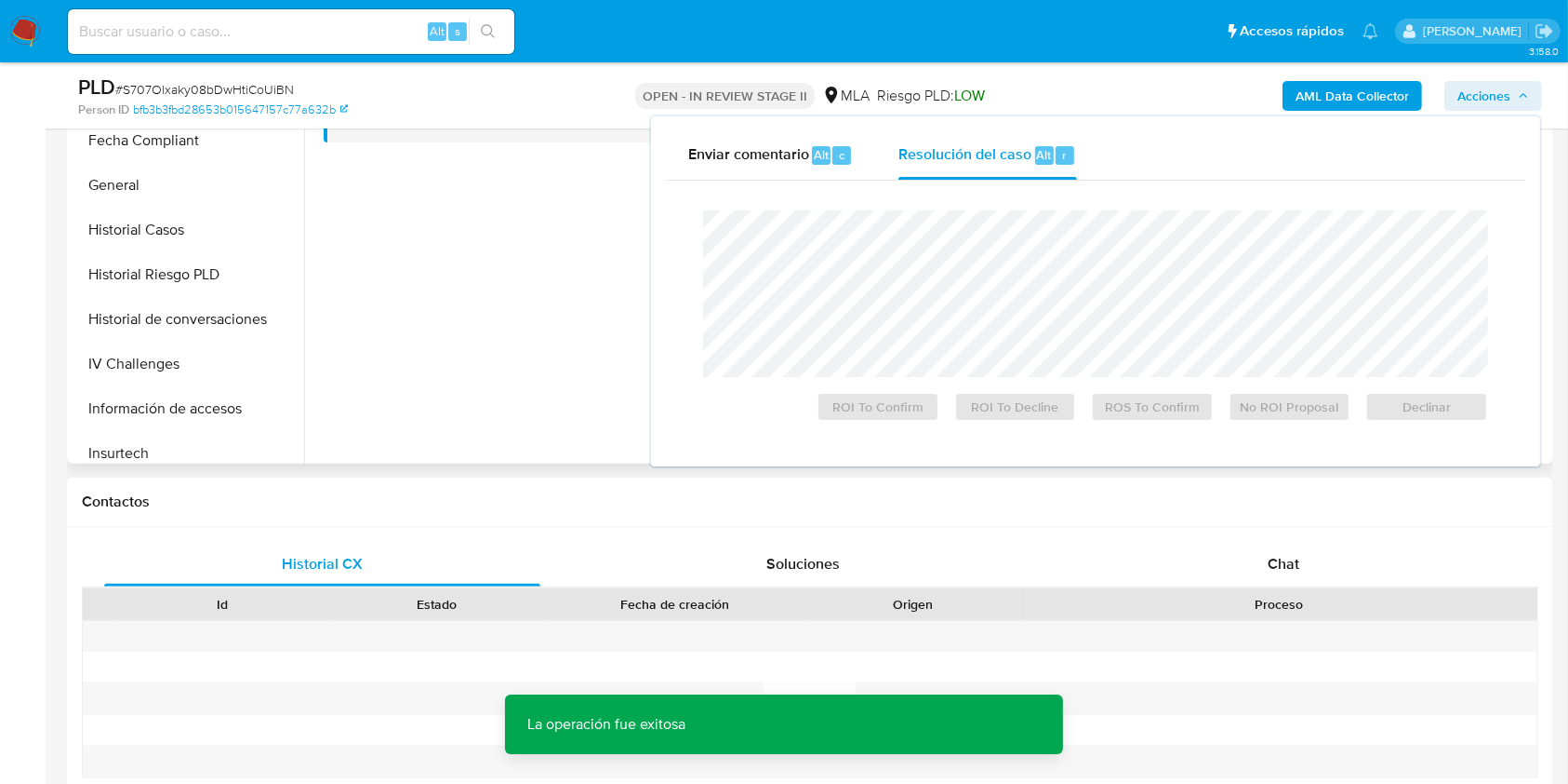
scroll to position [497, 0]
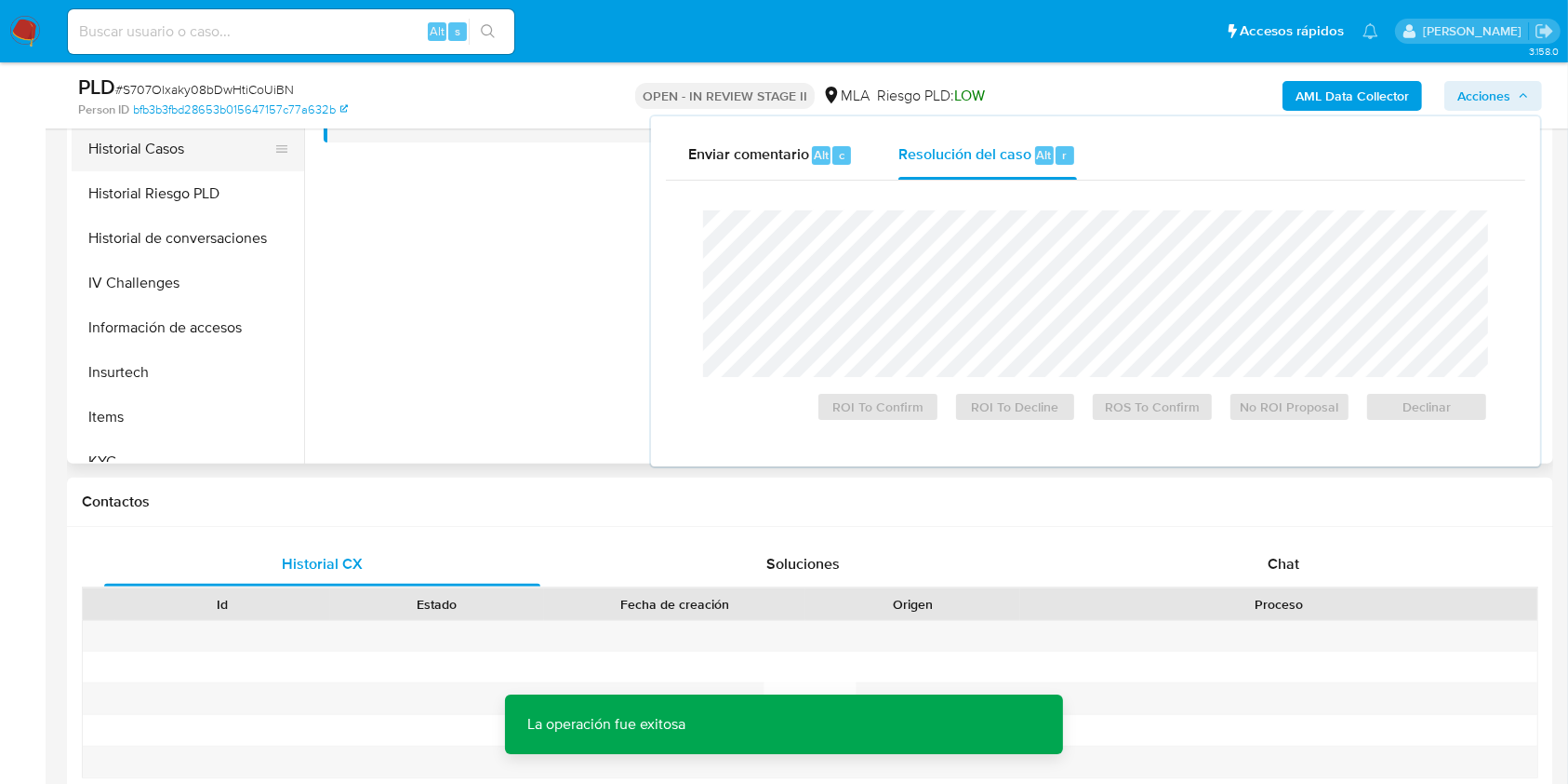
click at [160, 158] on button "Historial Casos" at bounding box center [180, 149] width 218 height 45
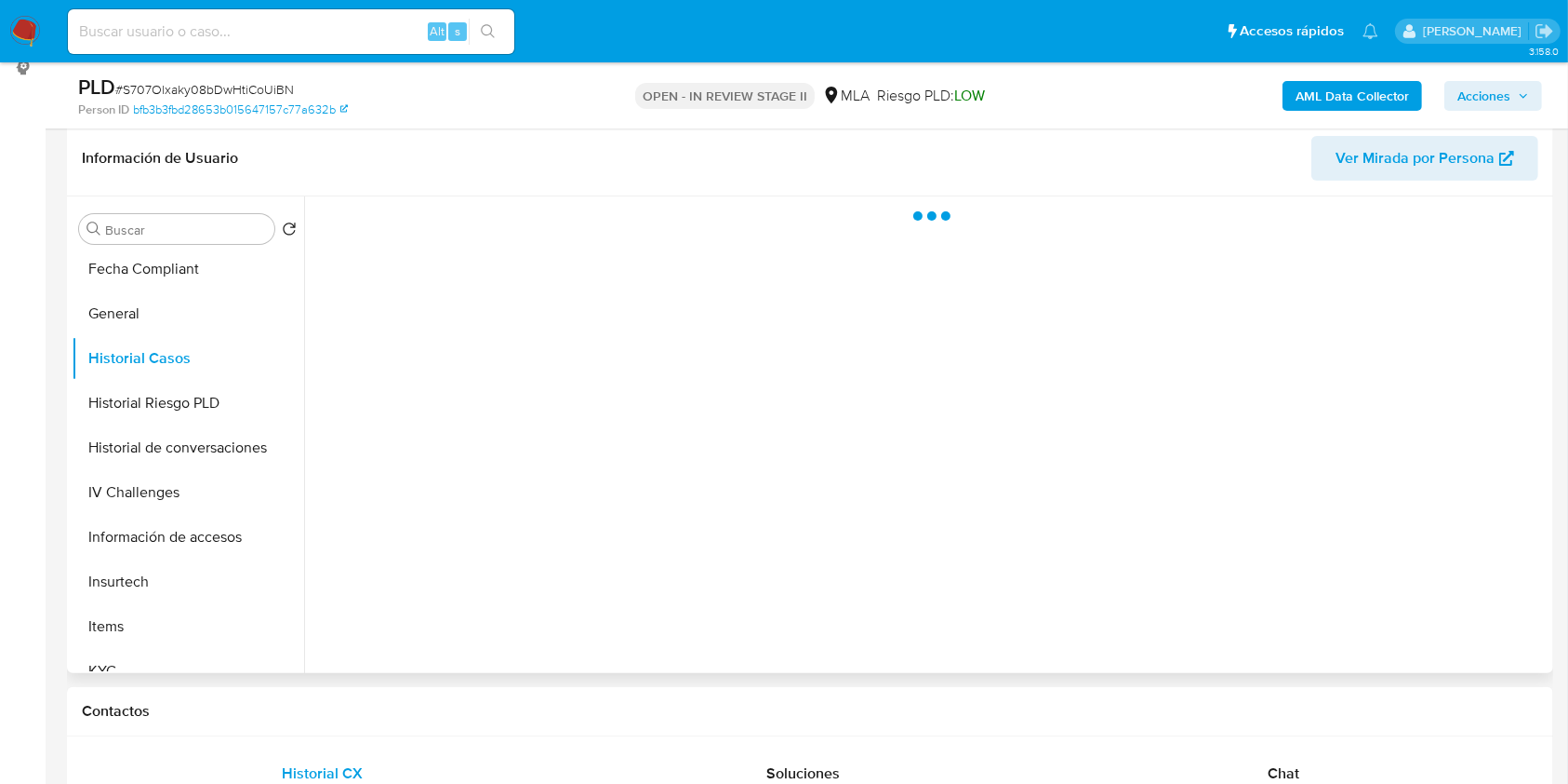
scroll to position [247, 0]
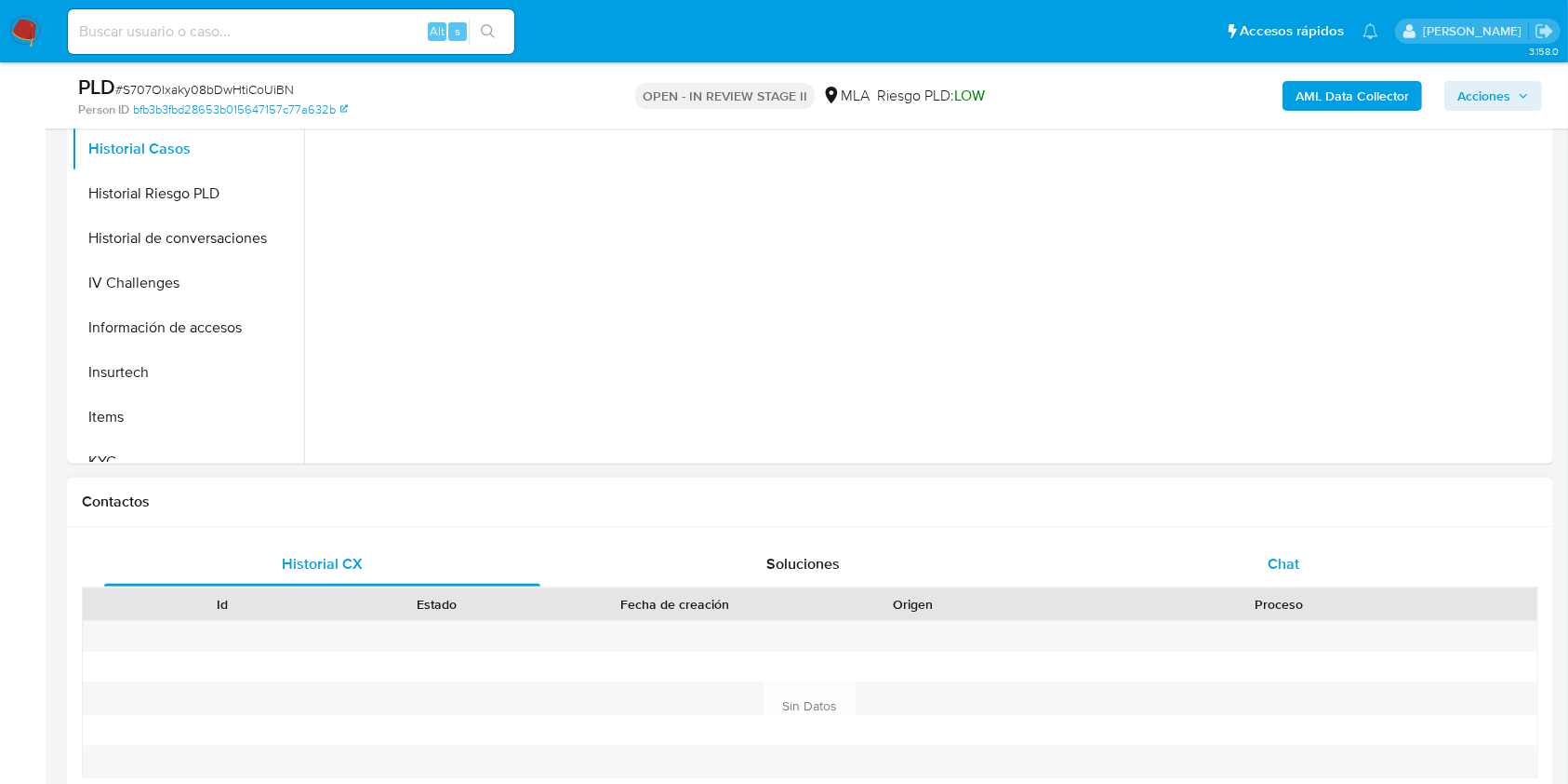
click at [1264, 547] on div "Chat" at bounding box center [1284, 564] width 436 height 45
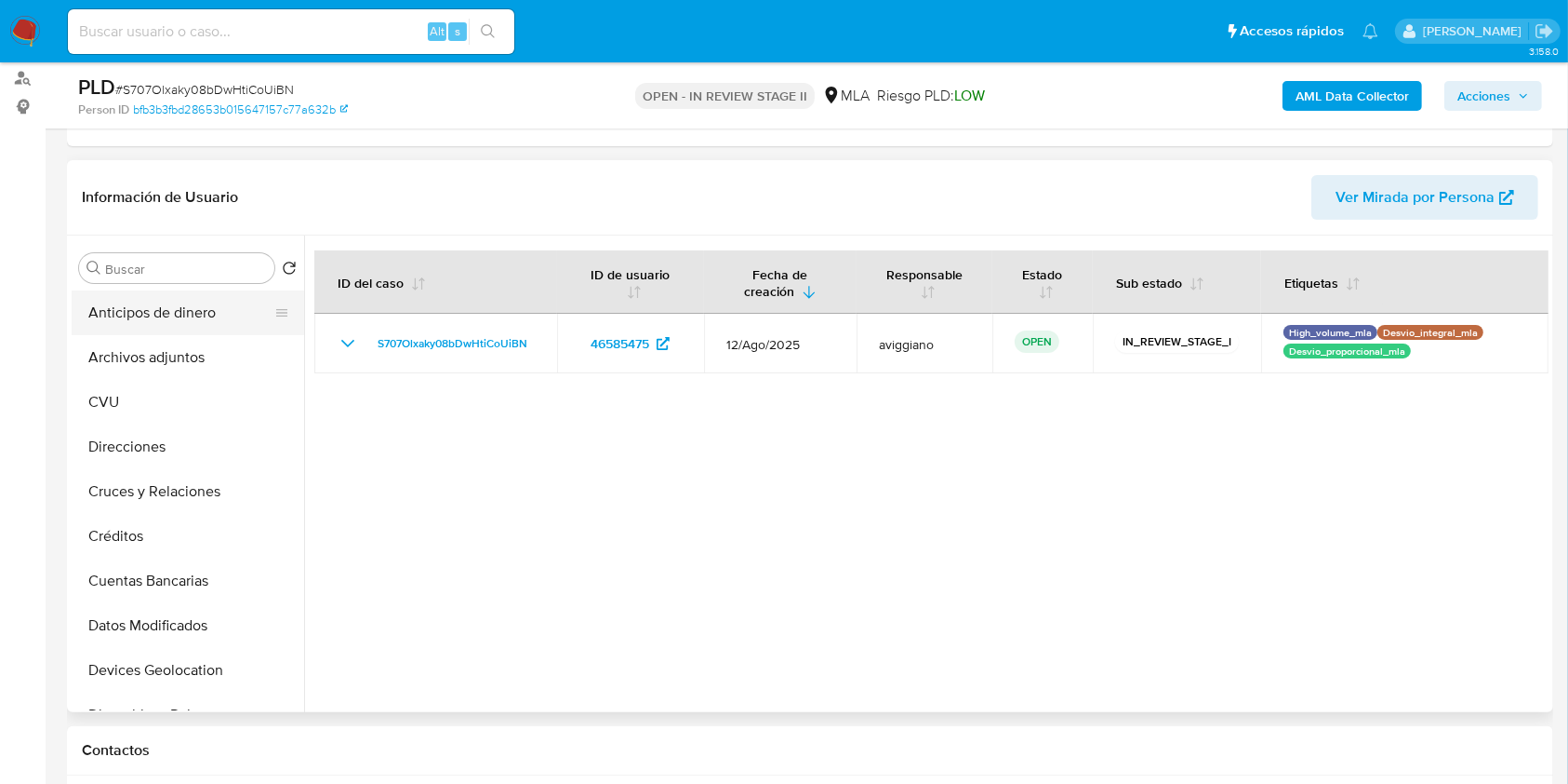
click at [233, 327] on button "Anticipos de dinero" at bounding box center [180, 313] width 218 height 45
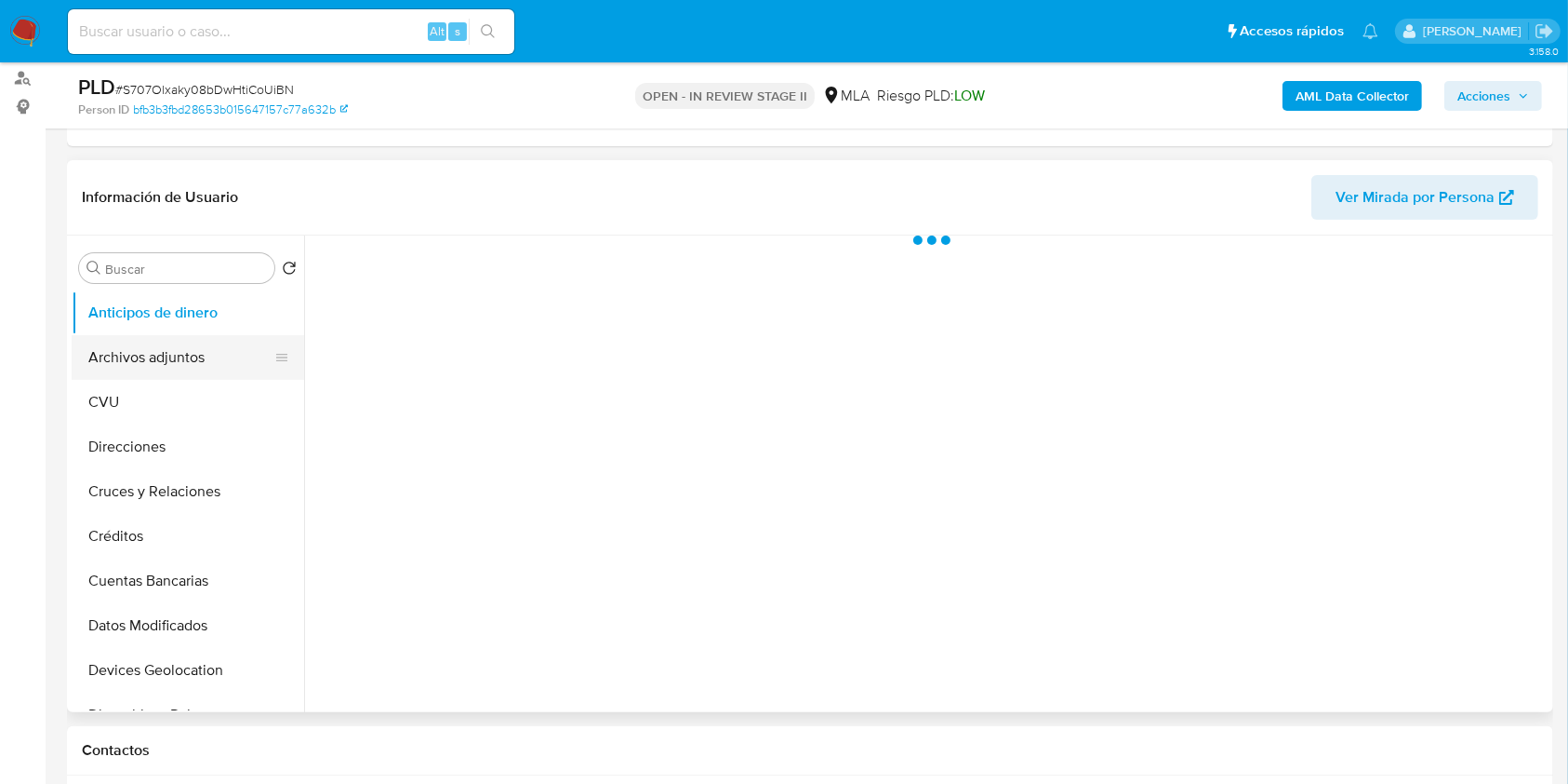
click at [211, 360] on button "Archivos adjuntos" at bounding box center [180, 357] width 218 height 45
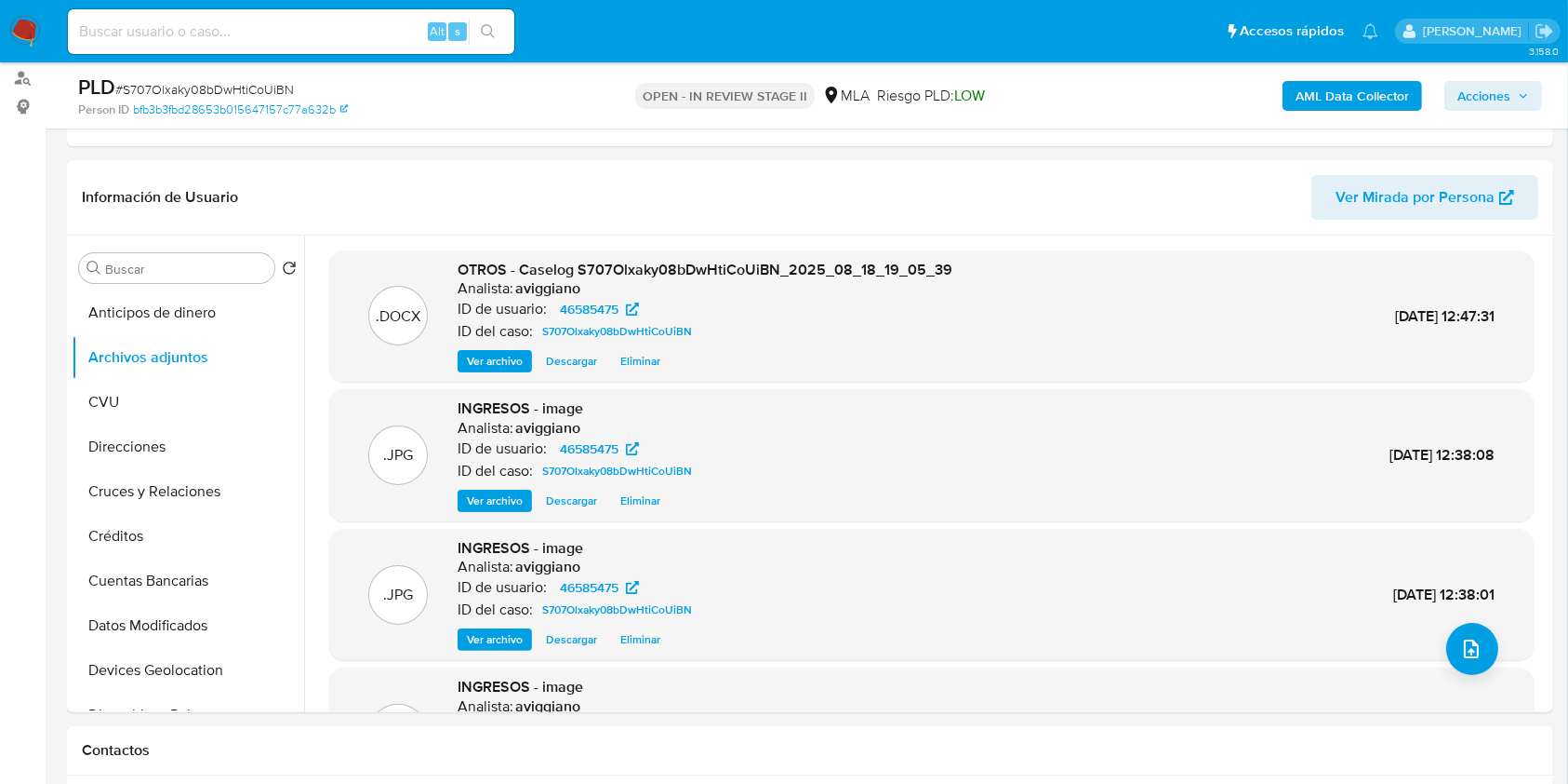
click at [1521, 87] on span "Acciones" at bounding box center [1492, 95] width 72 height 26
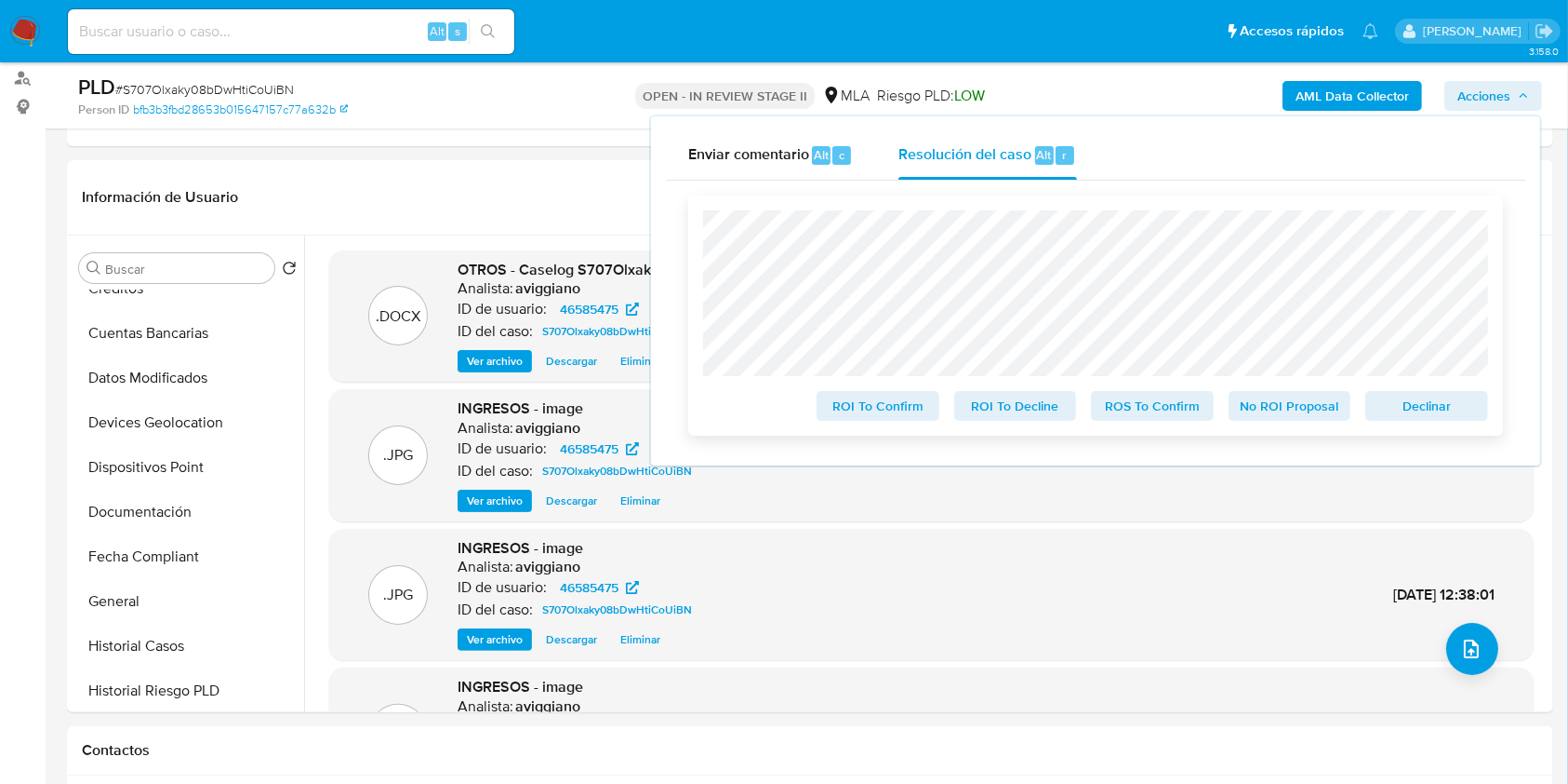
drag, startPoint x: 1425, startPoint y: 402, endPoint x: 1395, endPoint y: 417, distance: 33.5
click at [1422, 405] on span "Declinar" at bounding box center [1427, 405] width 97 height 26
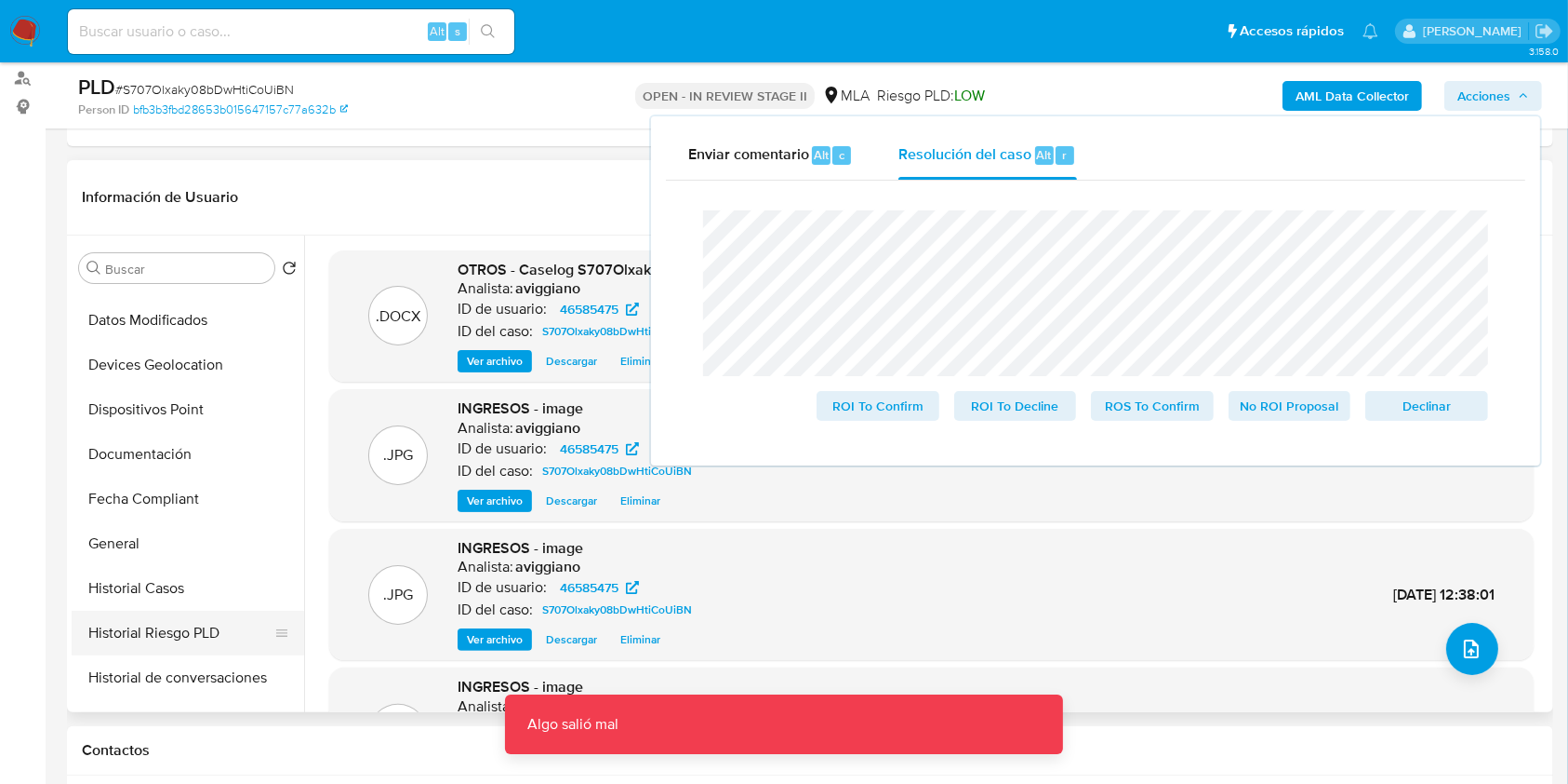
scroll to position [497, 0]
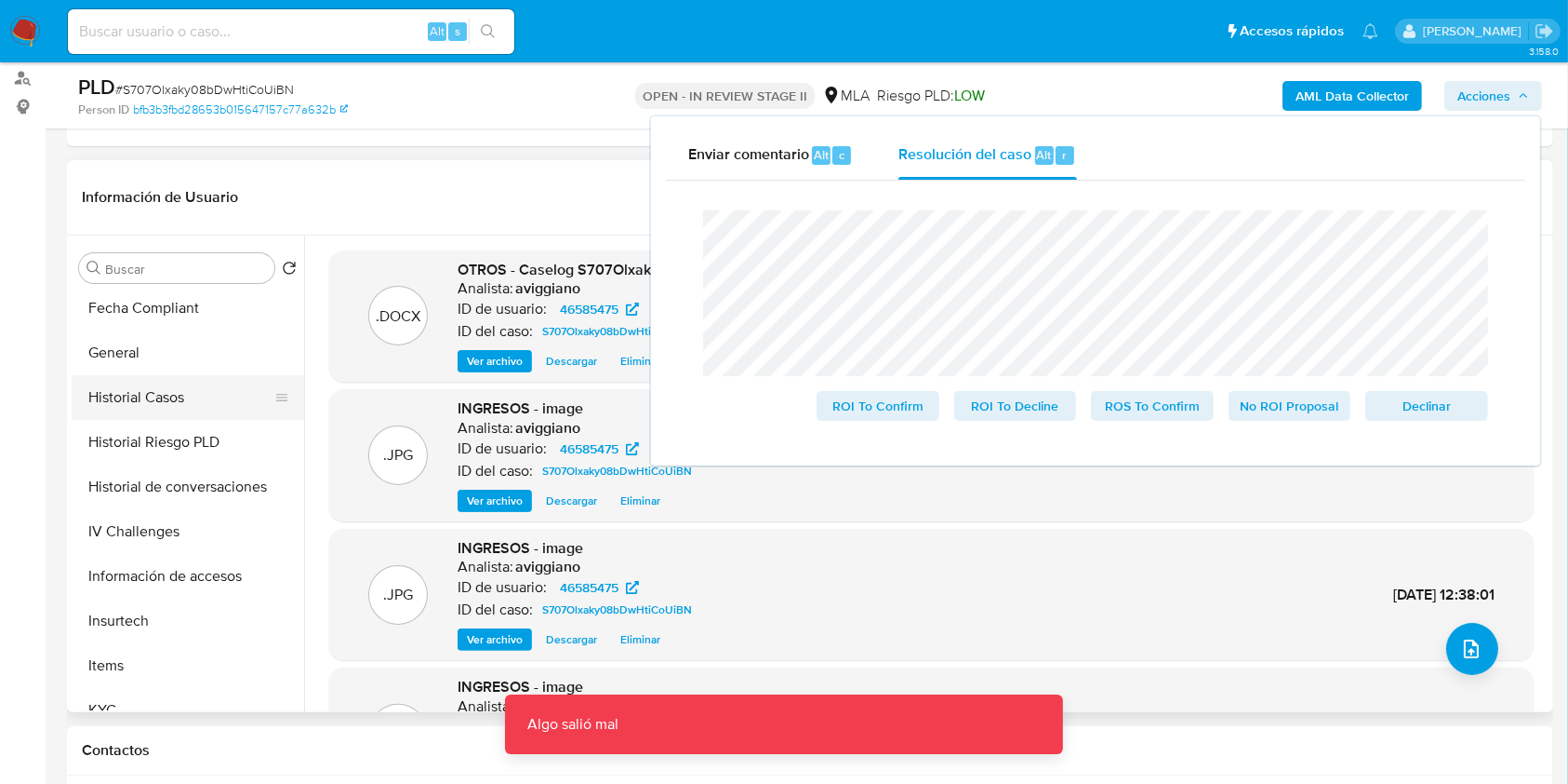
click at [169, 398] on button "Historial Casos" at bounding box center [180, 397] width 218 height 45
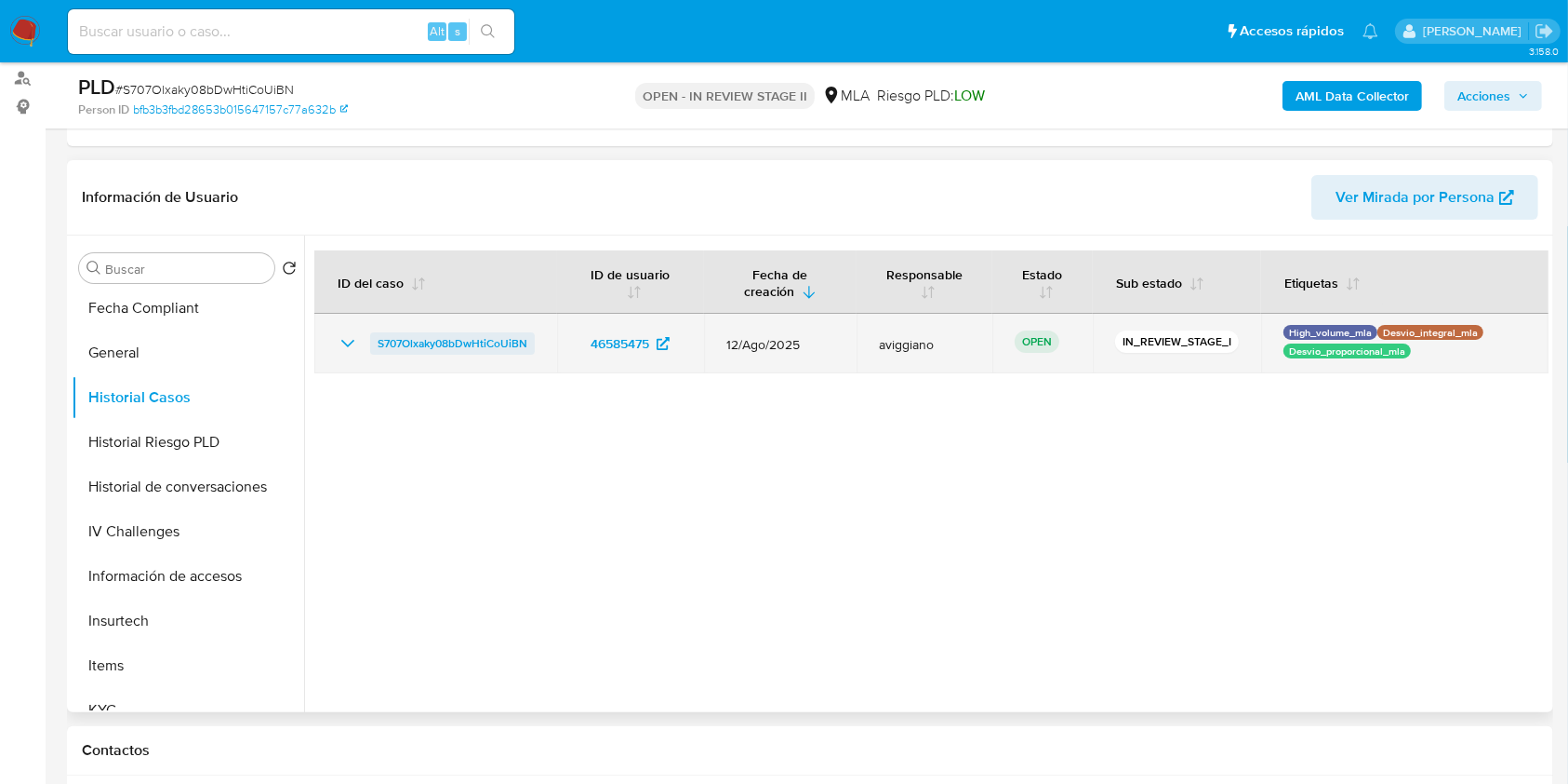
click at [478, 336] on span "S707Olxaky08bDwHtiCoUiBN" at bounding box center [452, 343] width 150 height 23
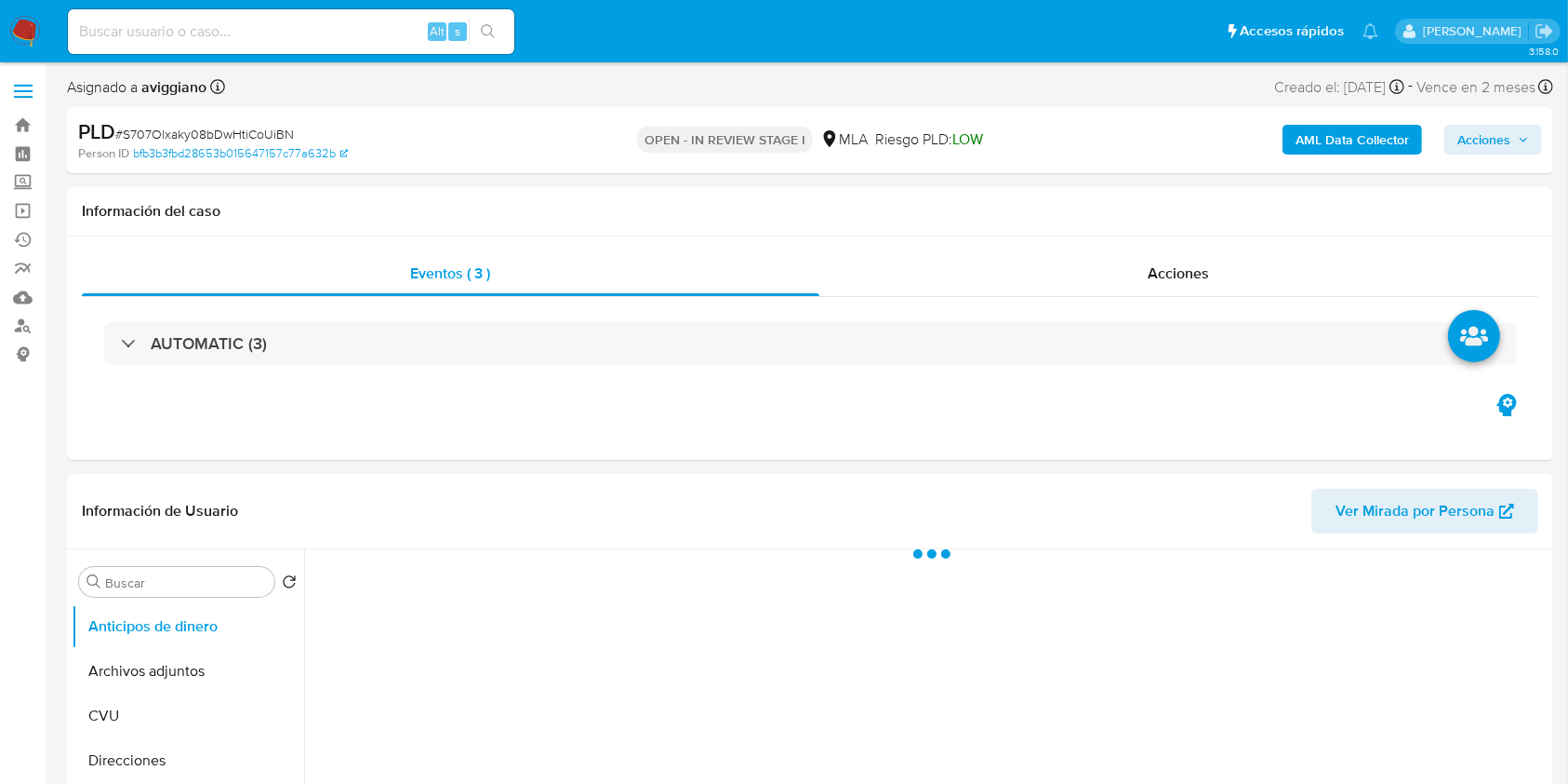
click at [1466, 144] on span "Acciones" at bounding box center [1484, 139] width 53 height 29
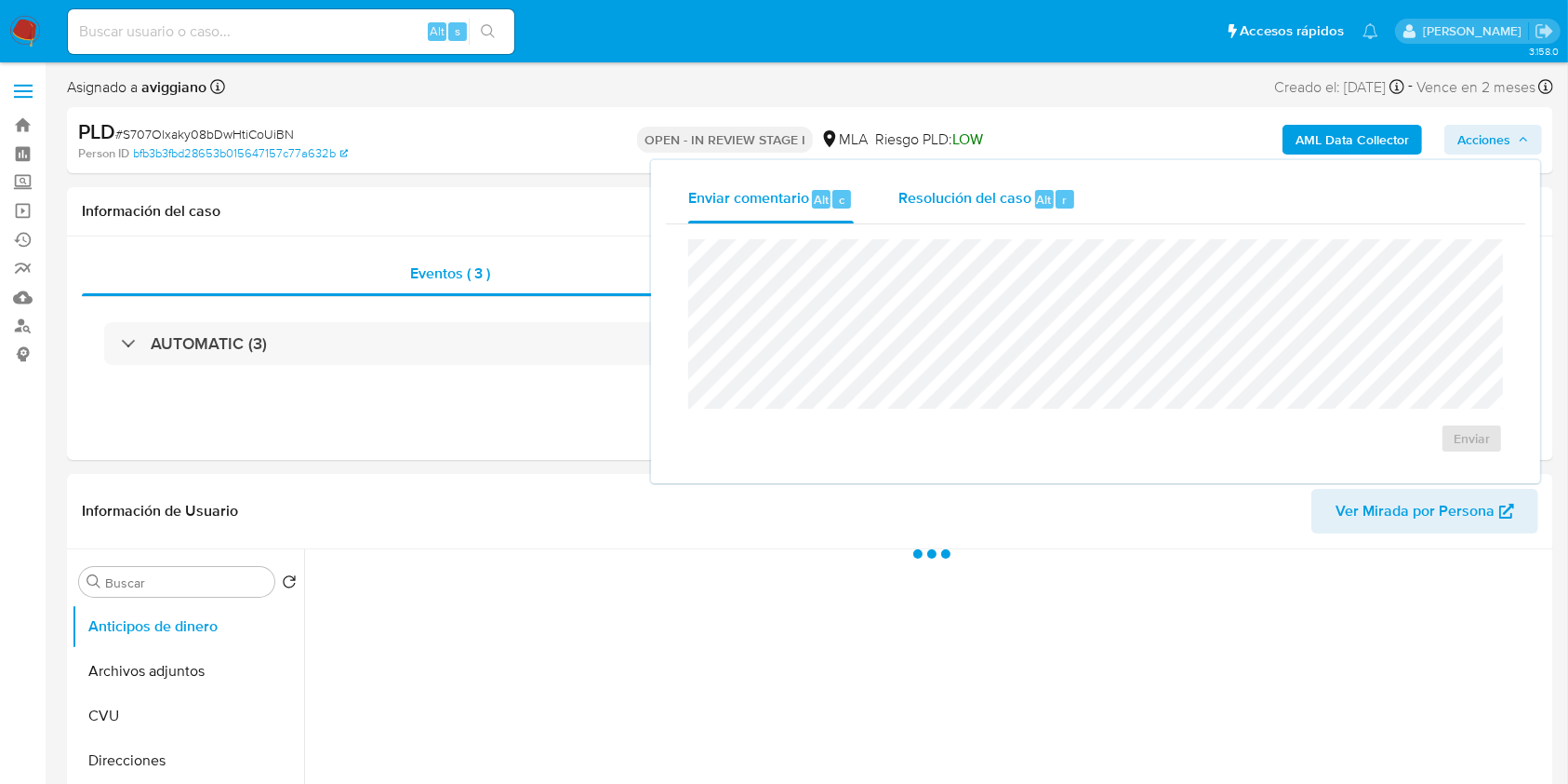
click at [977, 202] on span "Resolución del caso" at bounding box center [965, 199] width 133 height 22
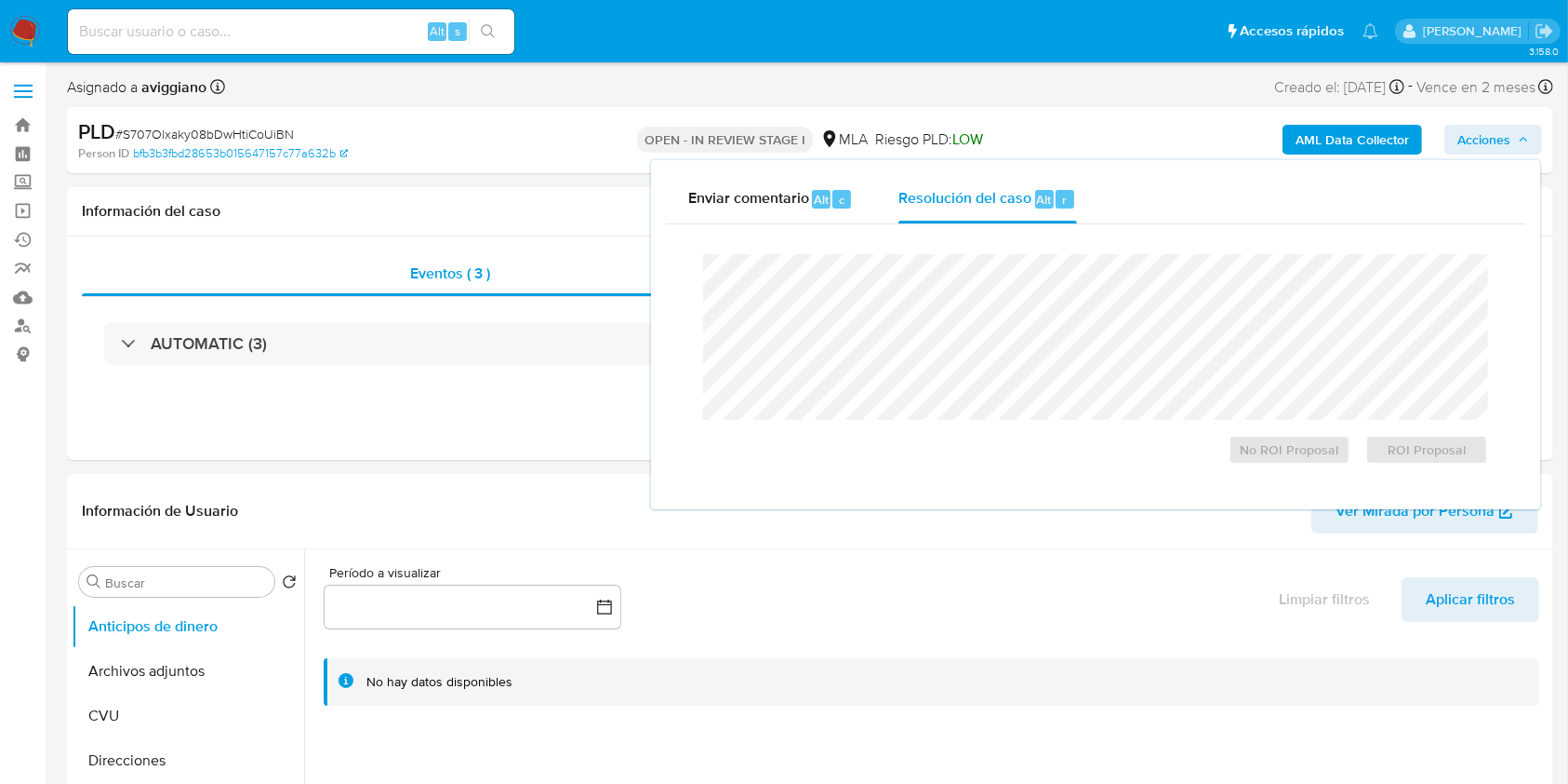
select select "10"
click at [1263, 449] on span "No ROI Proposal" at bounding box center [1290, 449] width 97 height 26
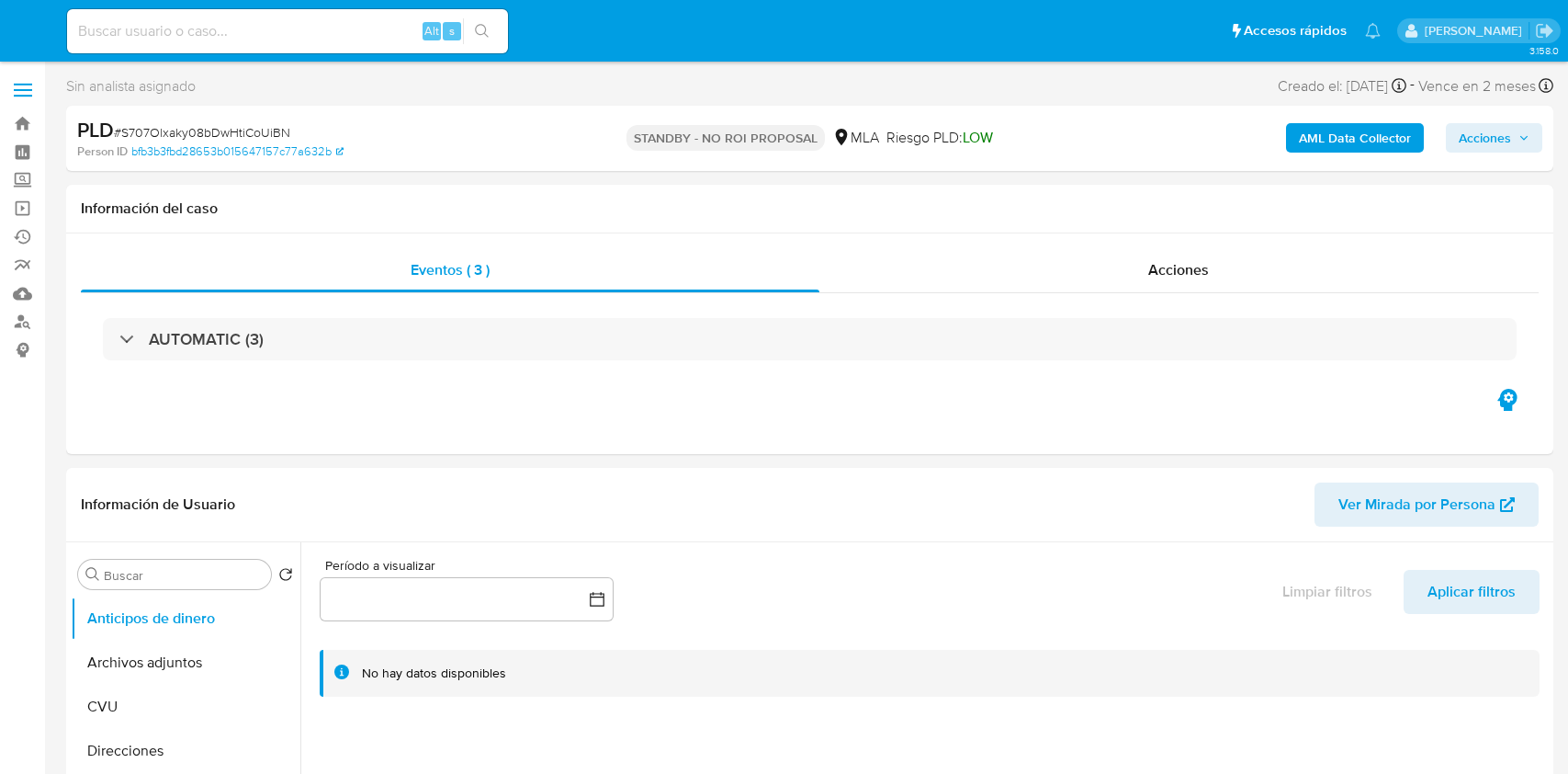
select select "10"
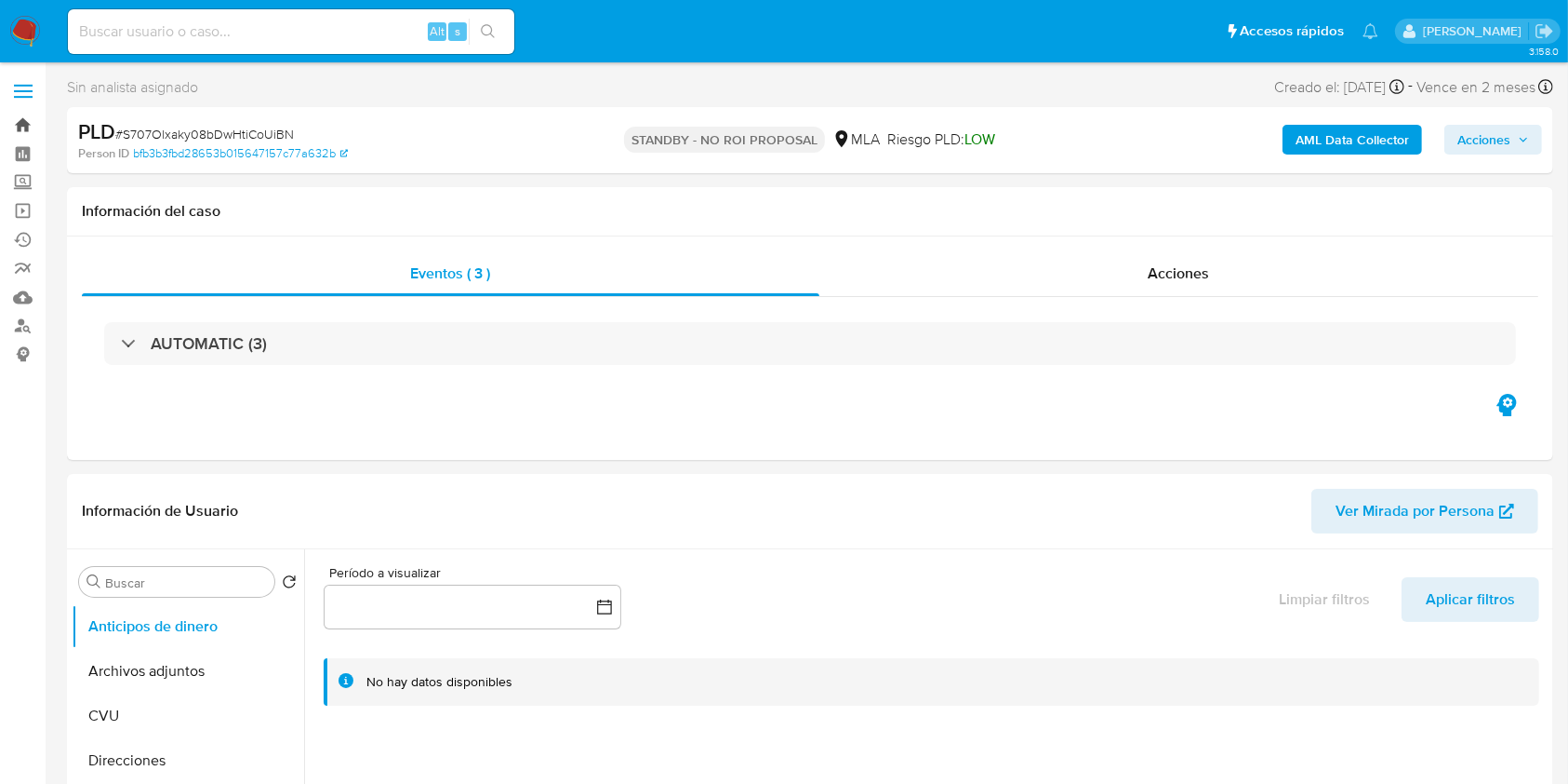
click at [27, 118] on link "Bandeja" at bounding box center [111, 125] width 222 height 28
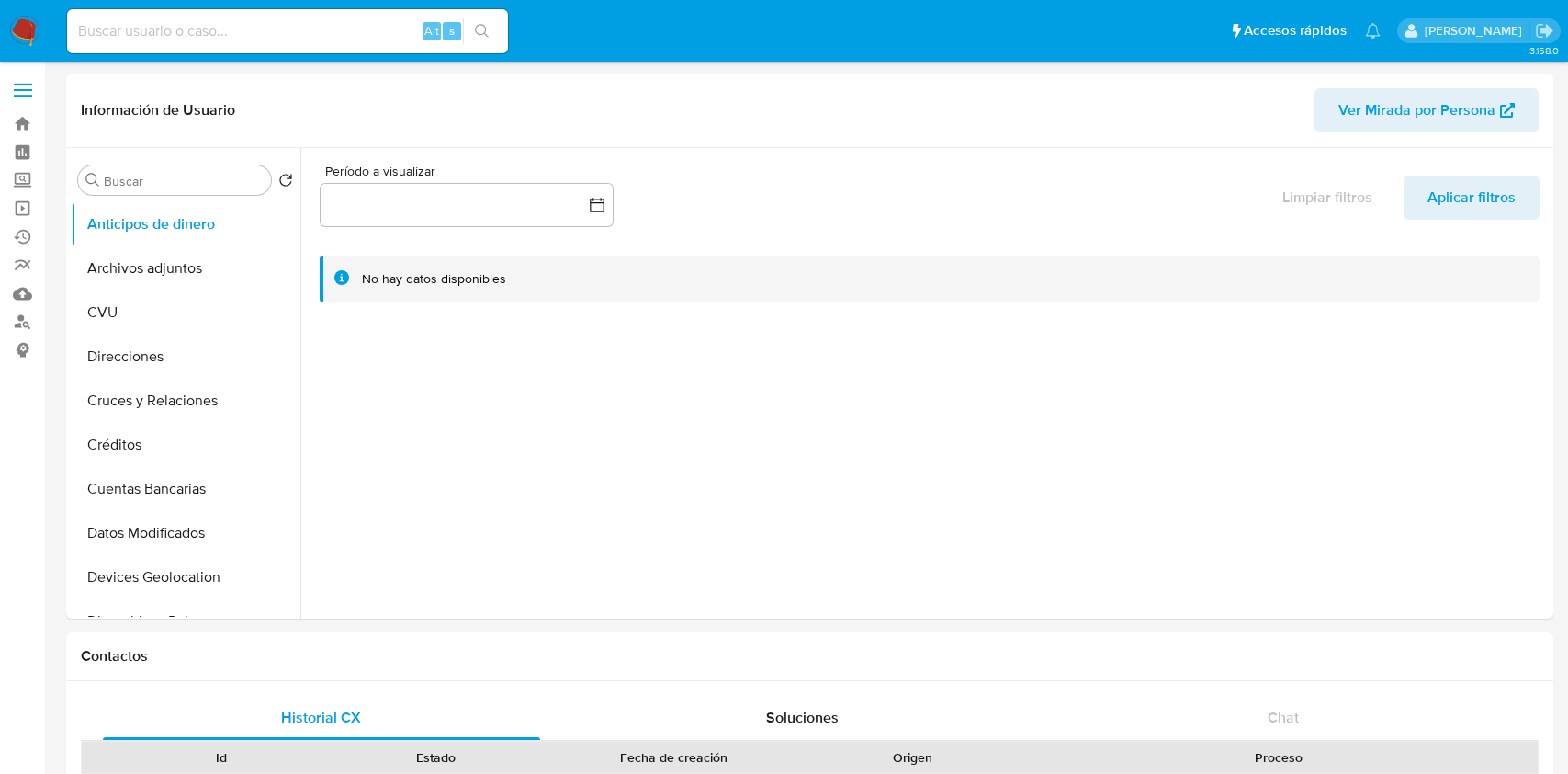
select select "10"
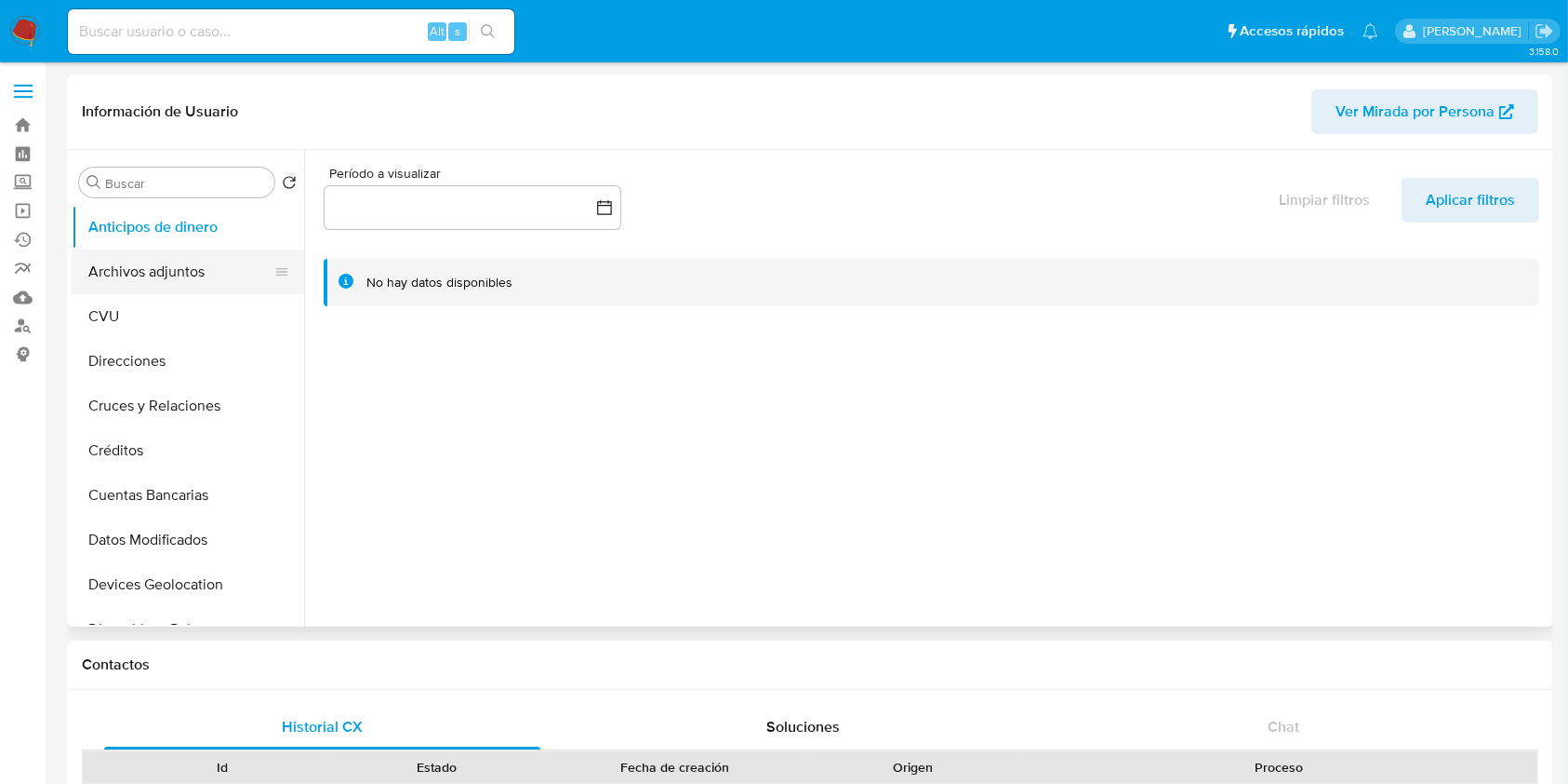
click at [119, 273] on button "Archivos adjuntos" at bounding box center [180, 272] width 218 height 45
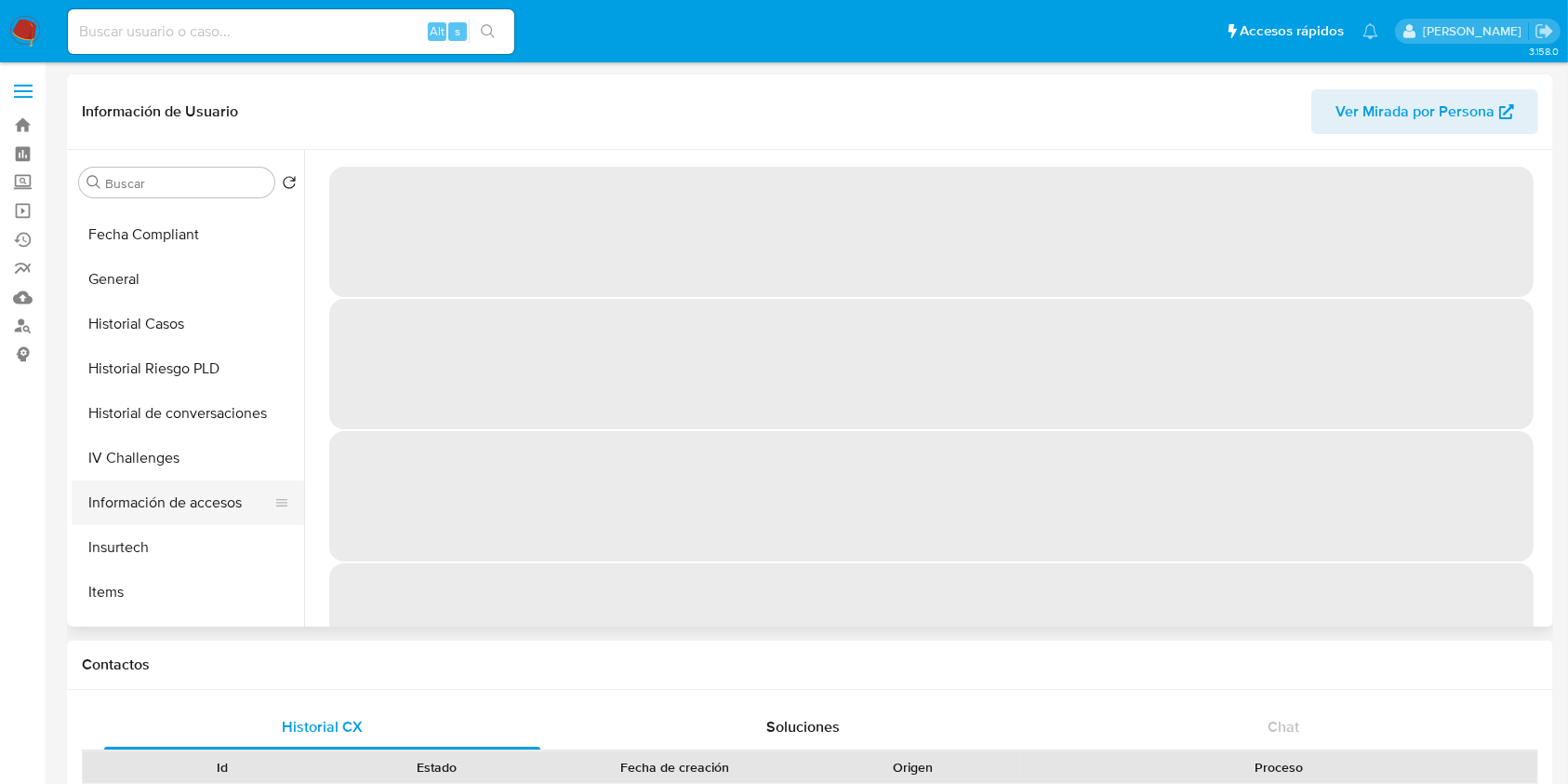
scroll to position [497, 0]
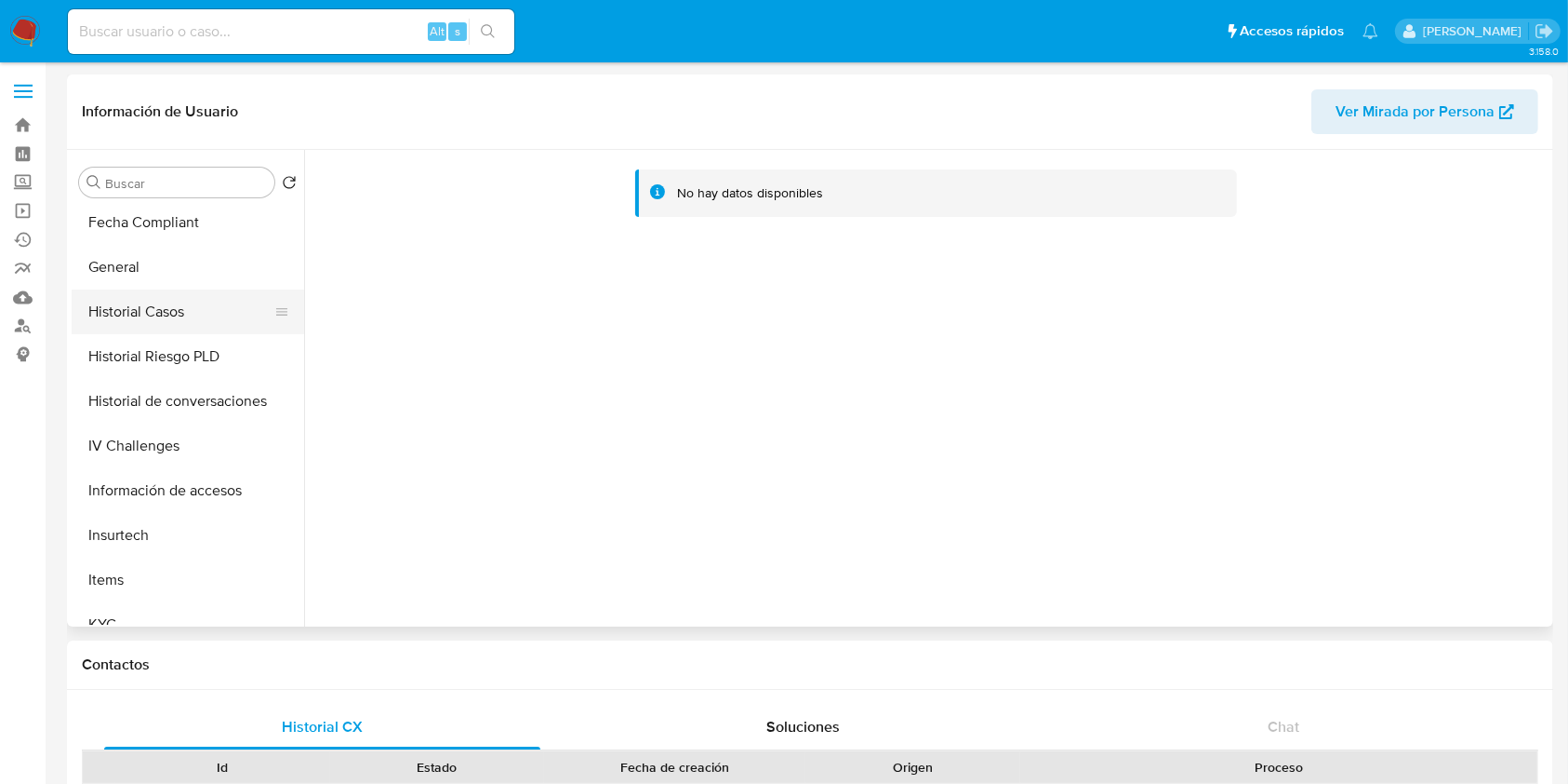
click at [146, 321] on button "Historial Casos" at bounding box center [180, 312] width 218 height 45
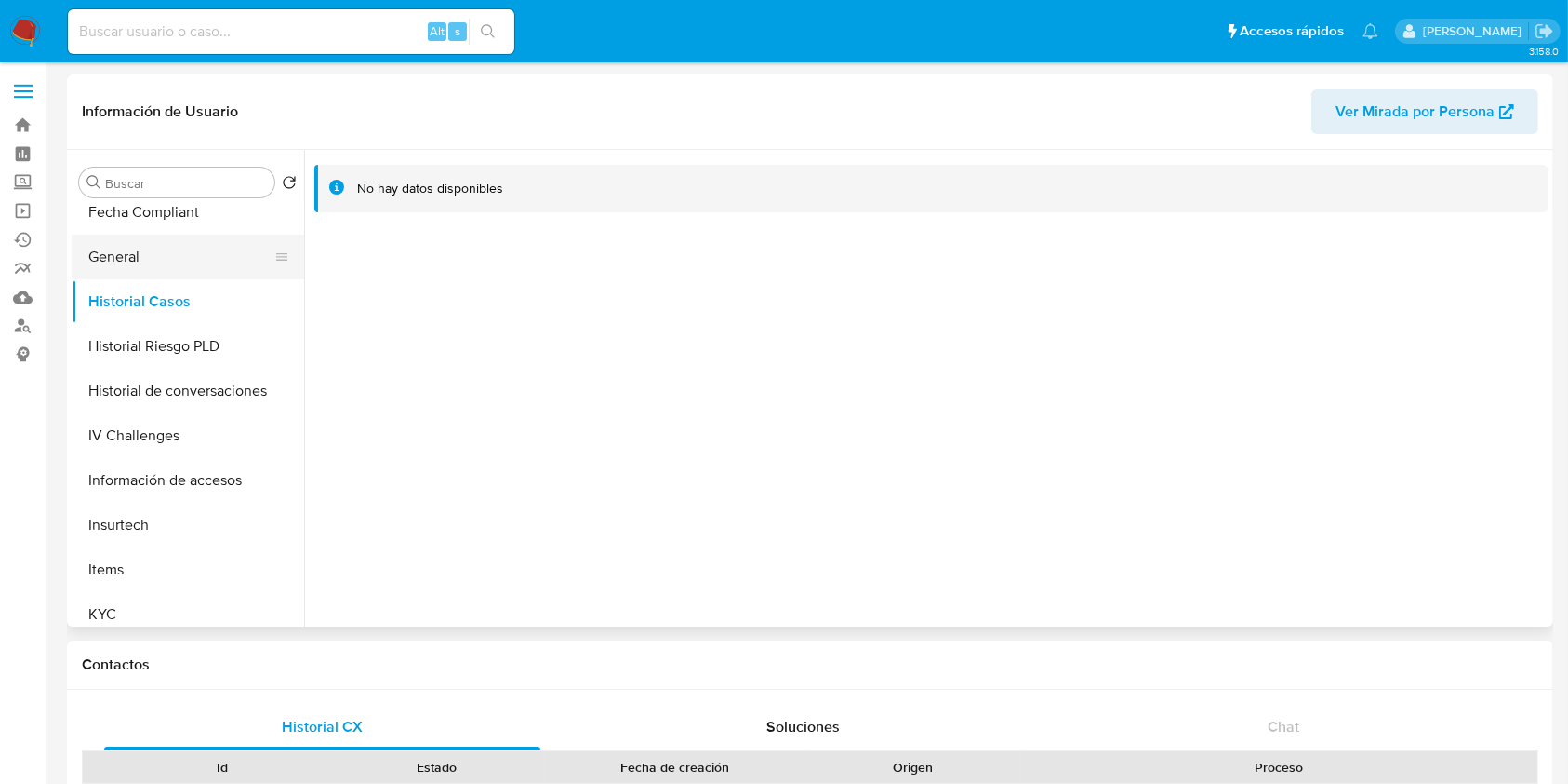
scroll to position [372, 0]
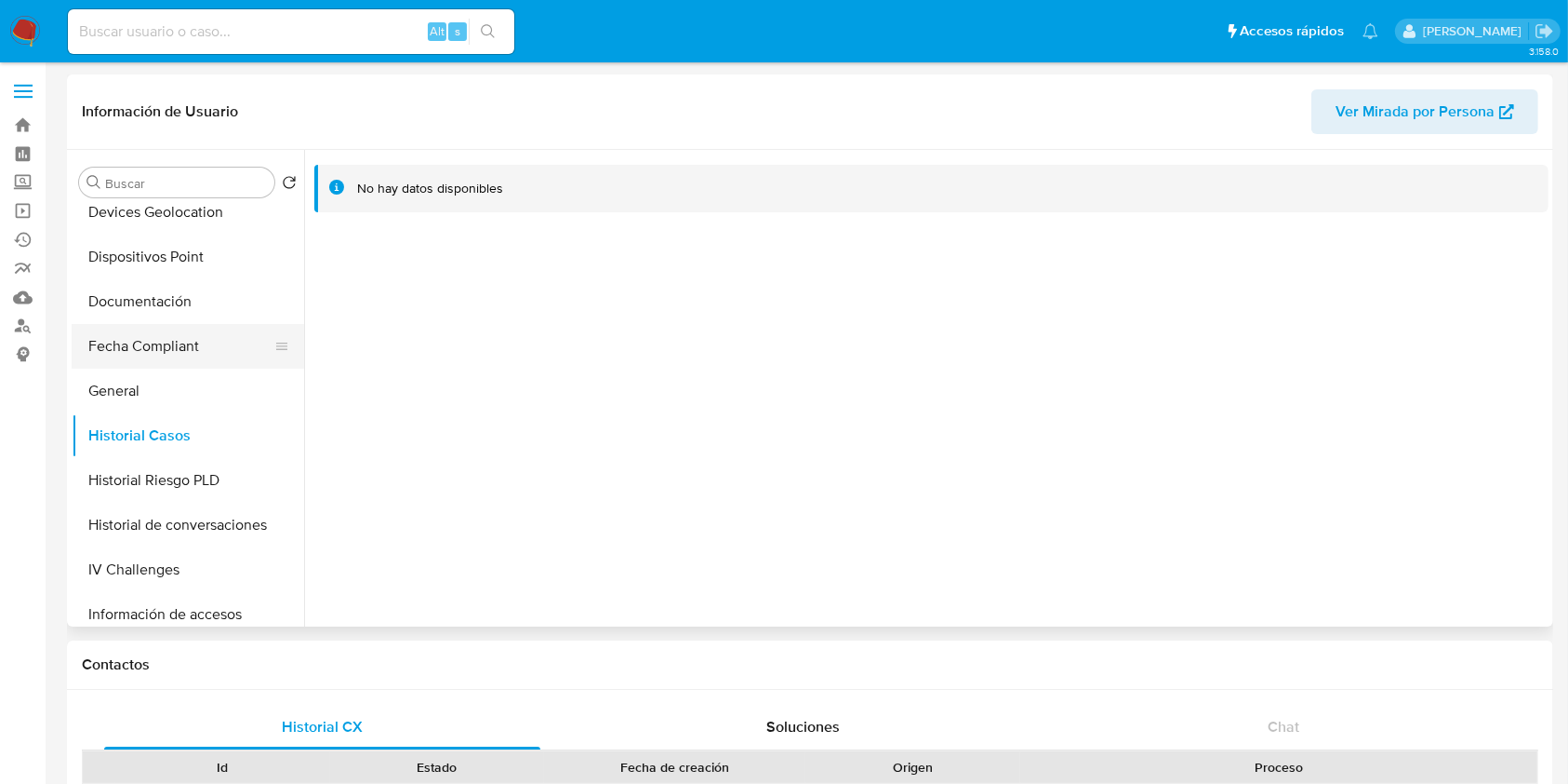
click at [180, 325] on button "Fecha Compliant" at bounding box center [180, 346] width 218 height 45
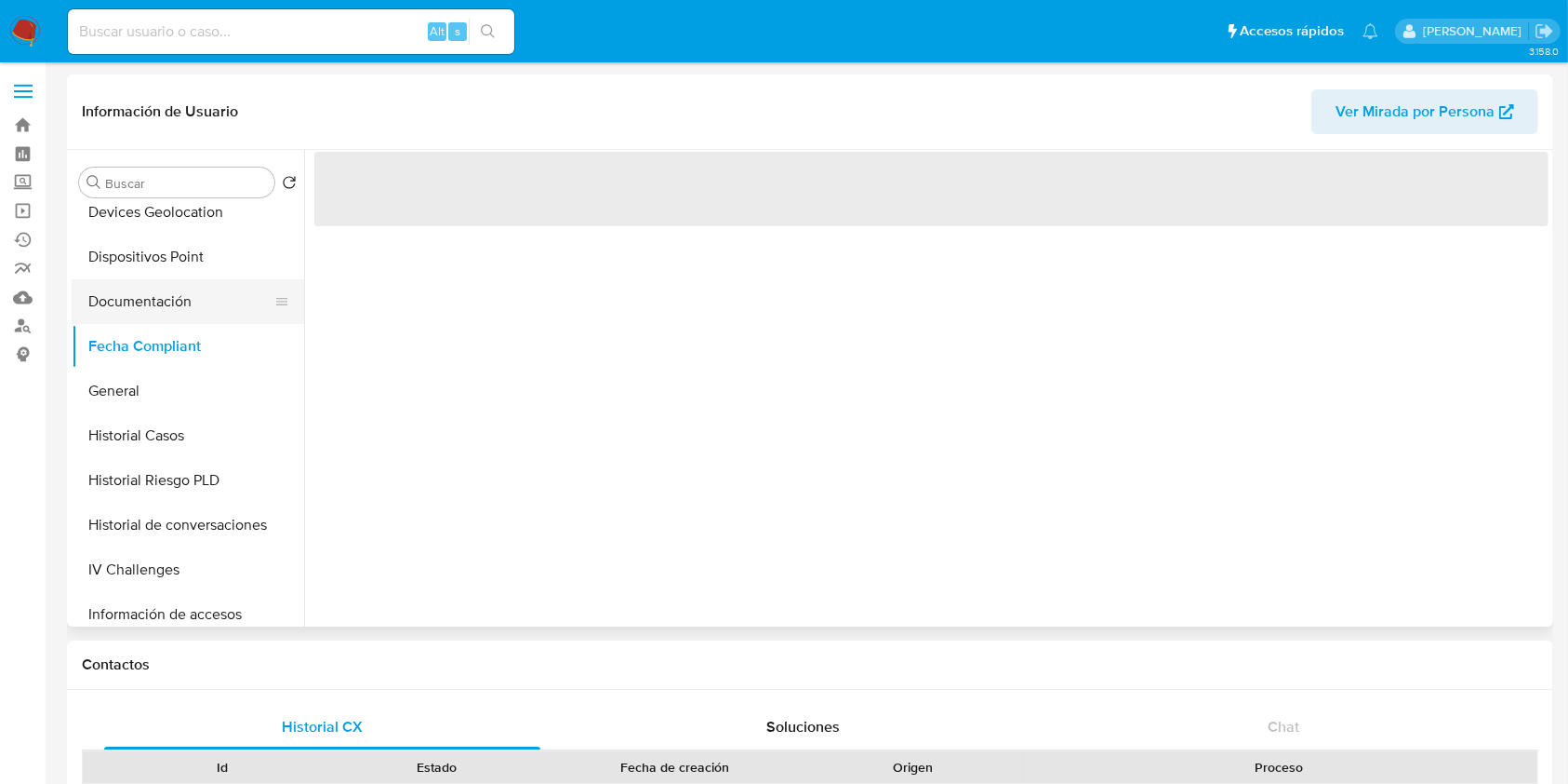
click at [183, 305] on button "Documentación" at bounding box center [180, 302] width 218 height 45
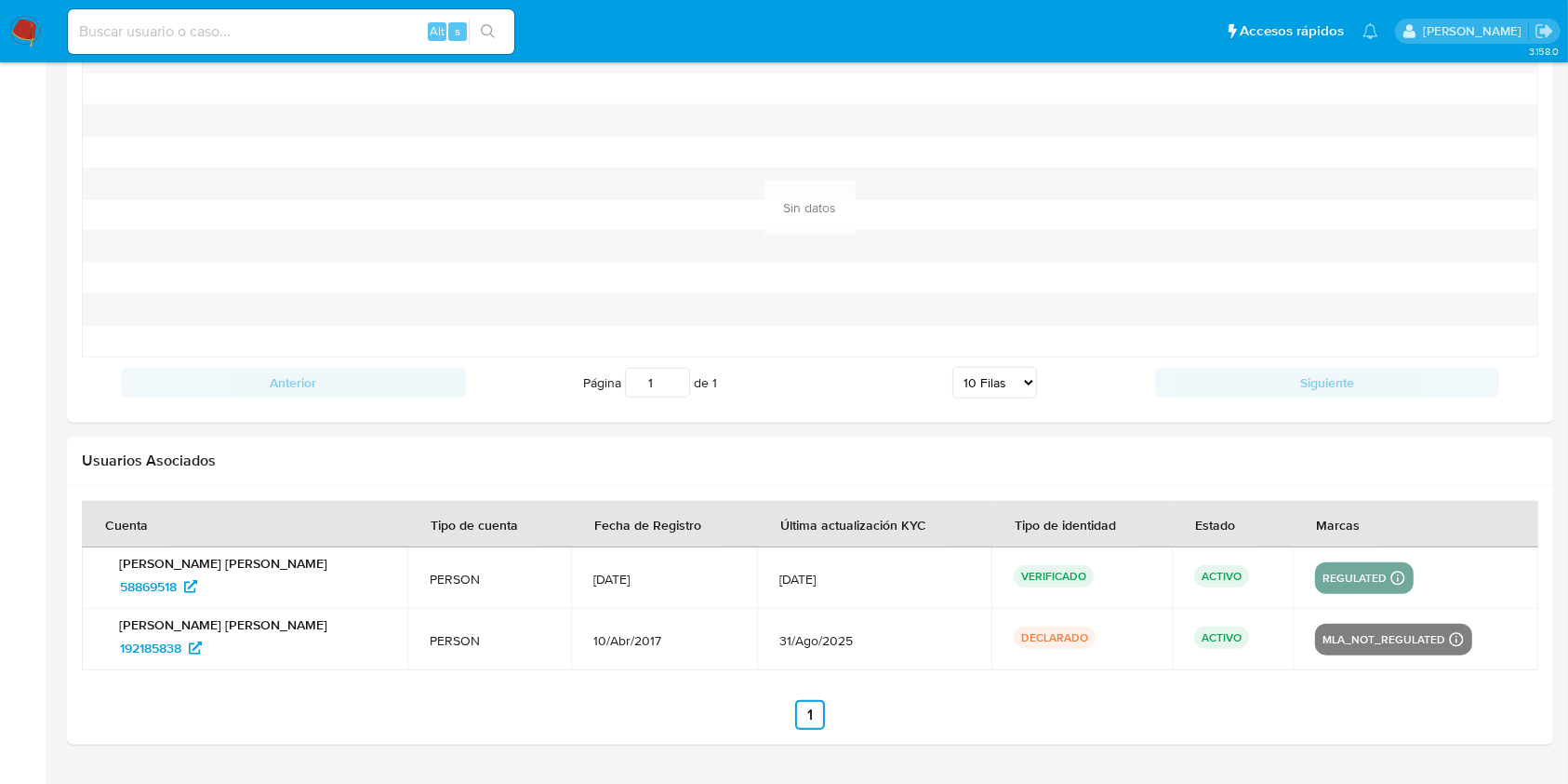
scroll to position [1965, 0]
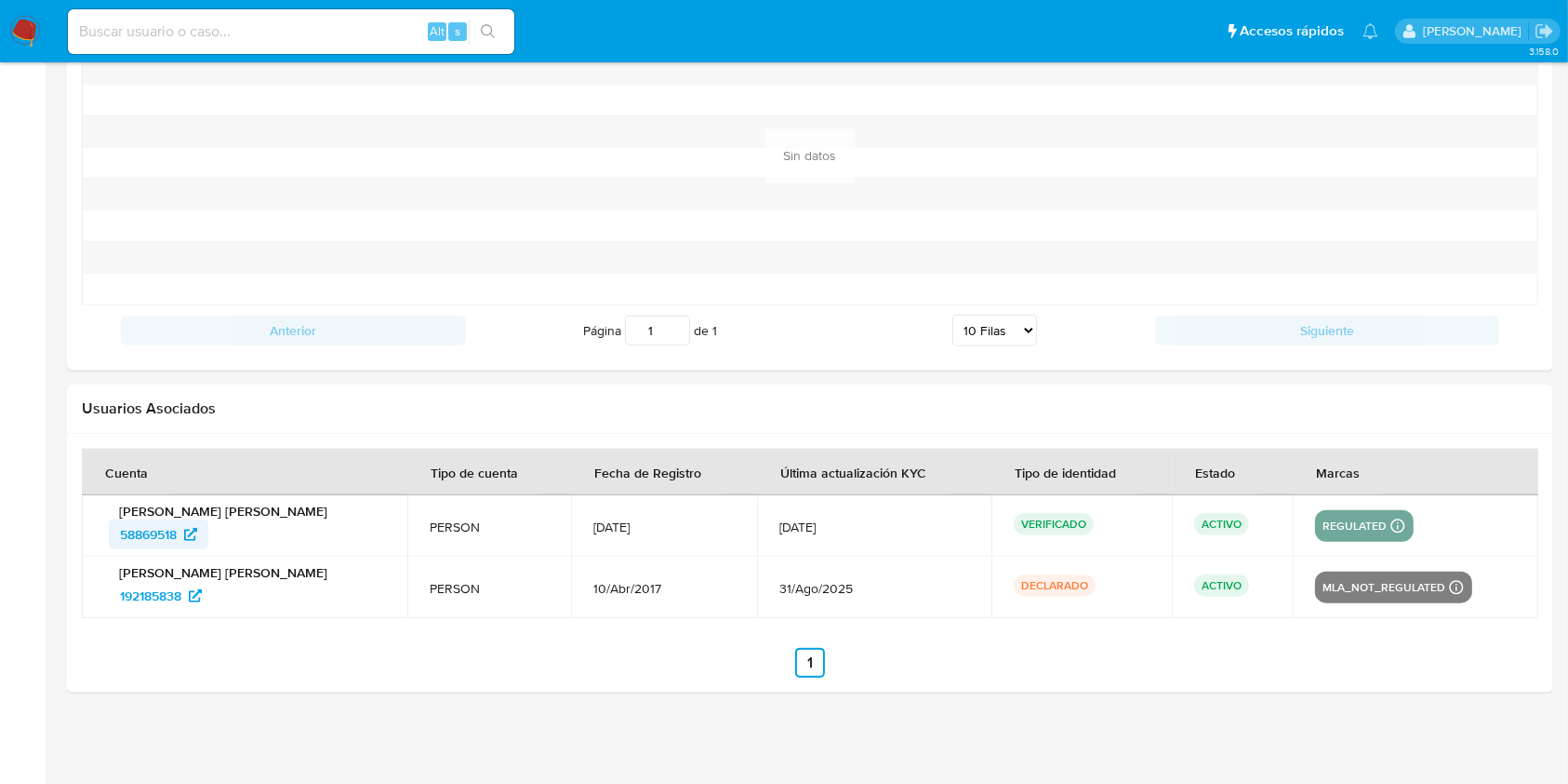
click at [148, 536] on span "58869518" at bounding box center [148, 534] width 57 height 29
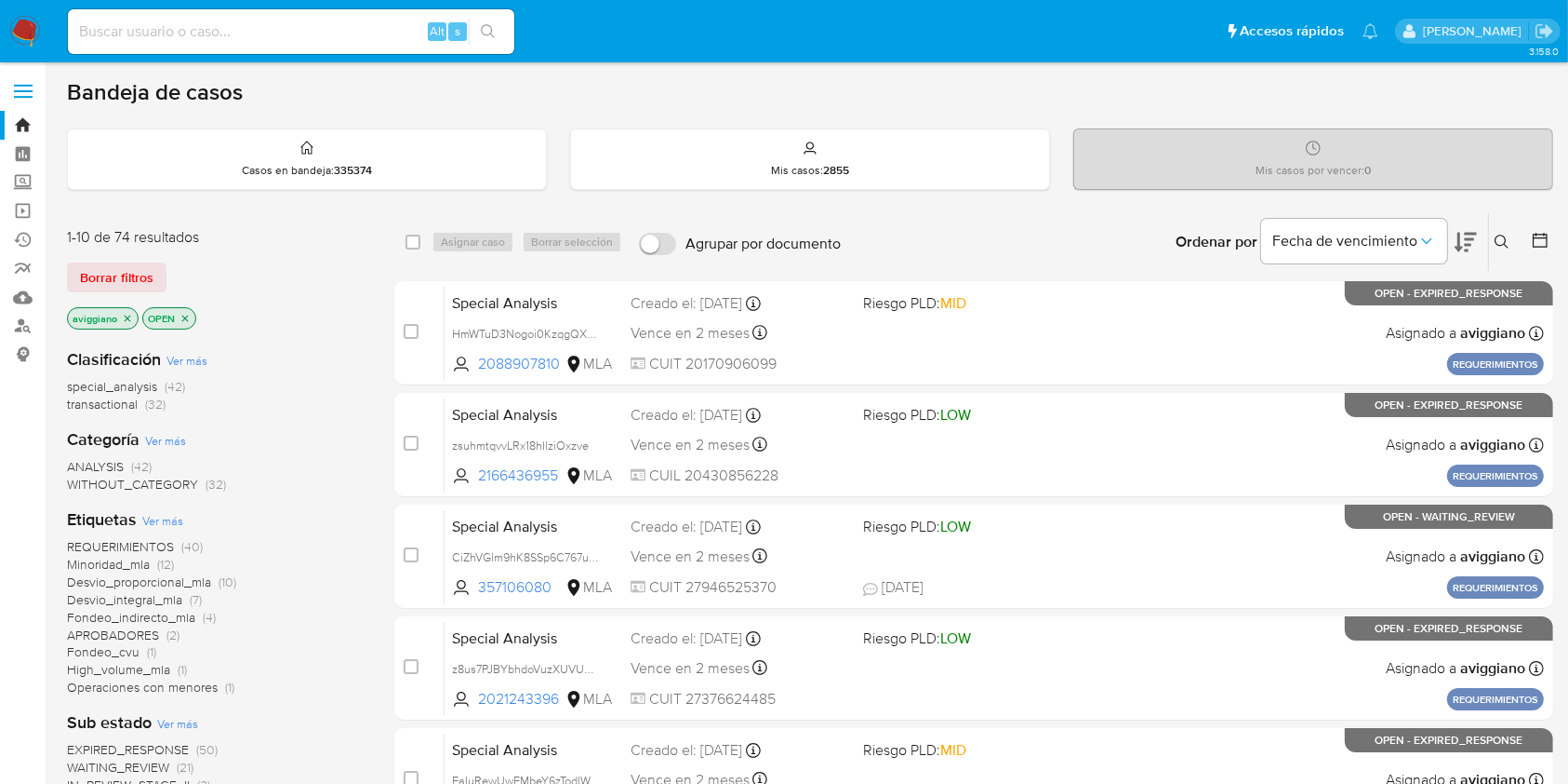
click at [126, 317] on icon "close-filter" at bounding box center [126, 318] width 11 height 11
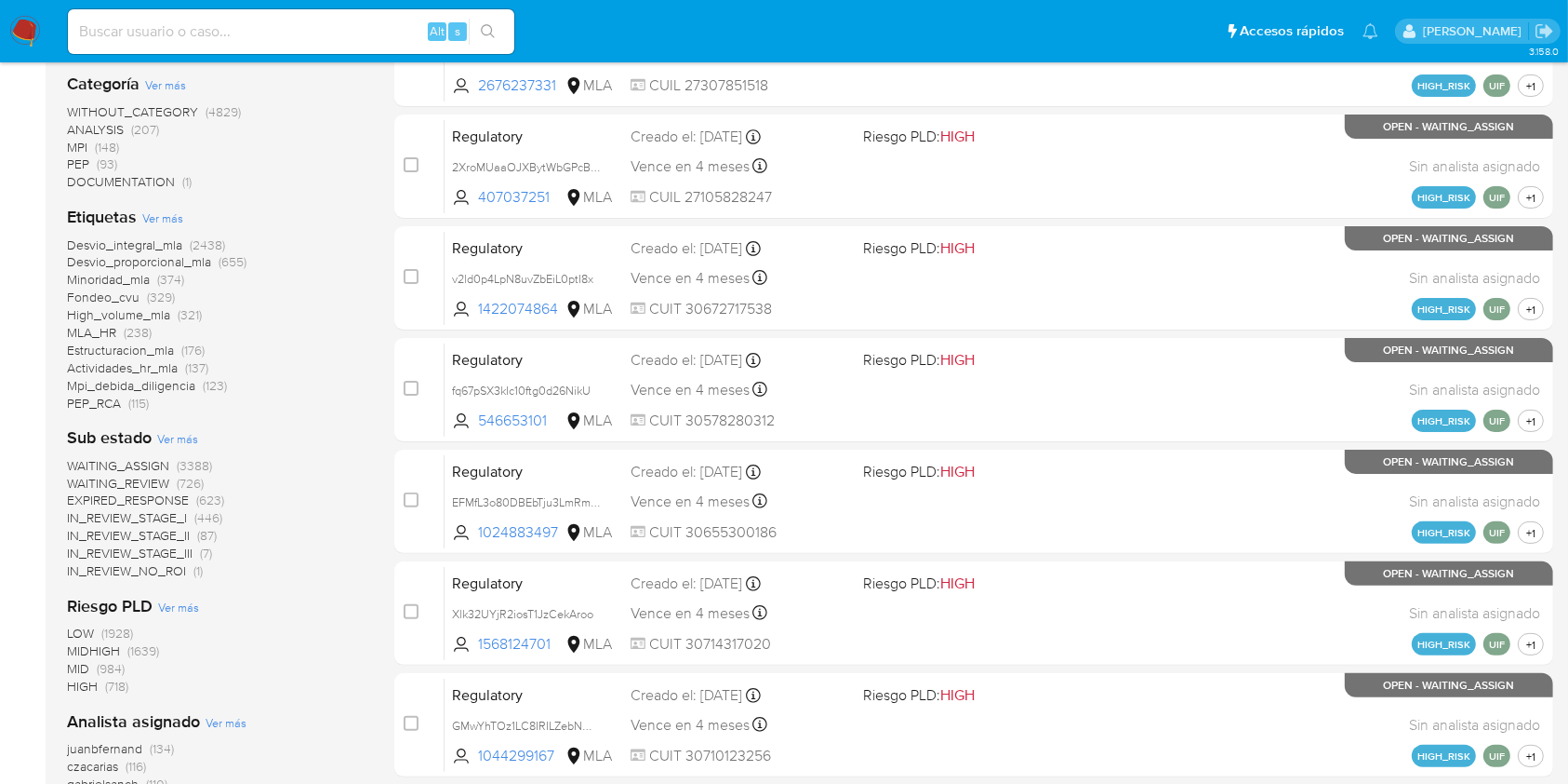
scroll to position [745, 0]
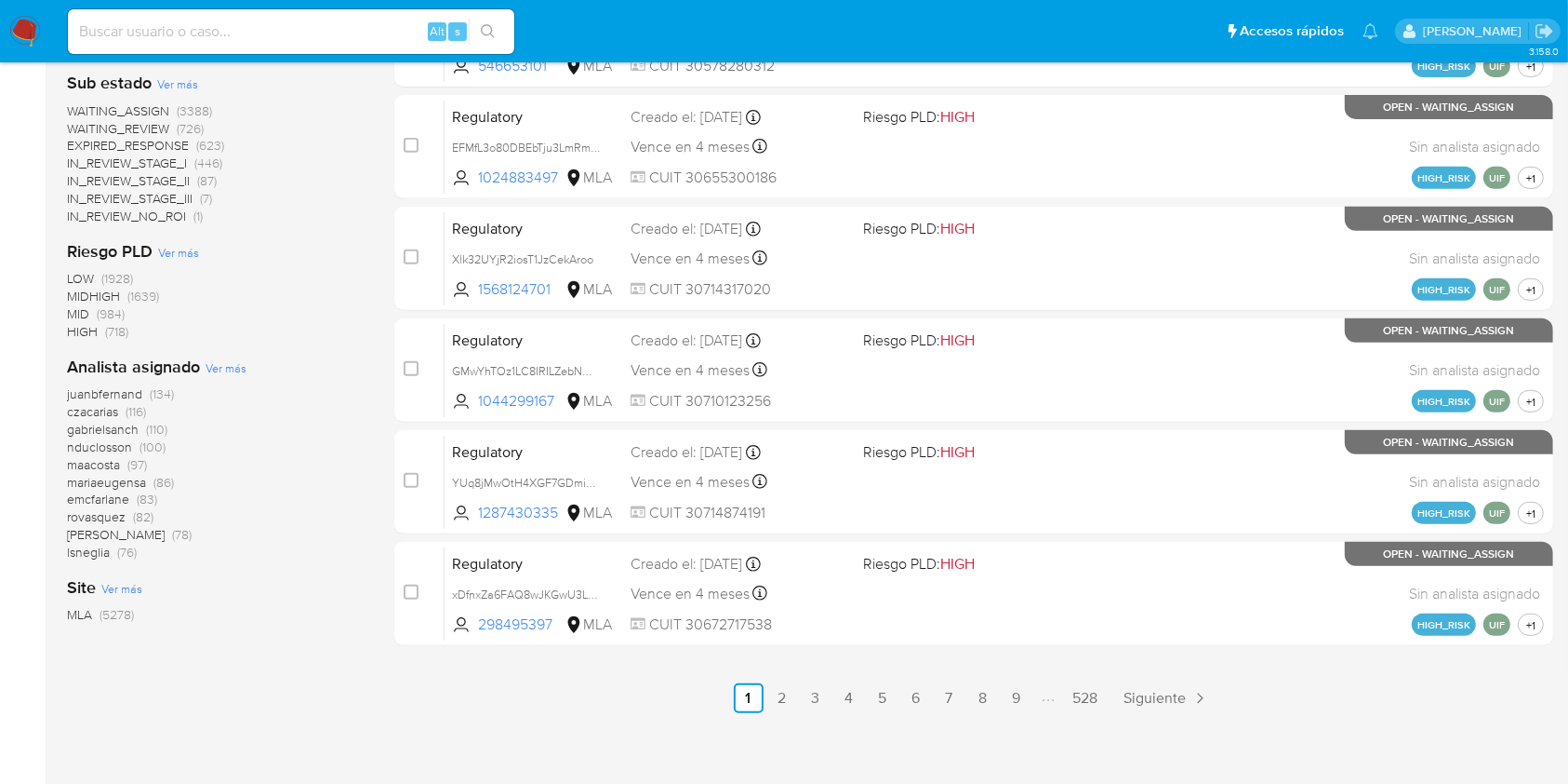
click at [230, 369] on span "Ver más" at bounding box center [227, 367] width 41 height 17
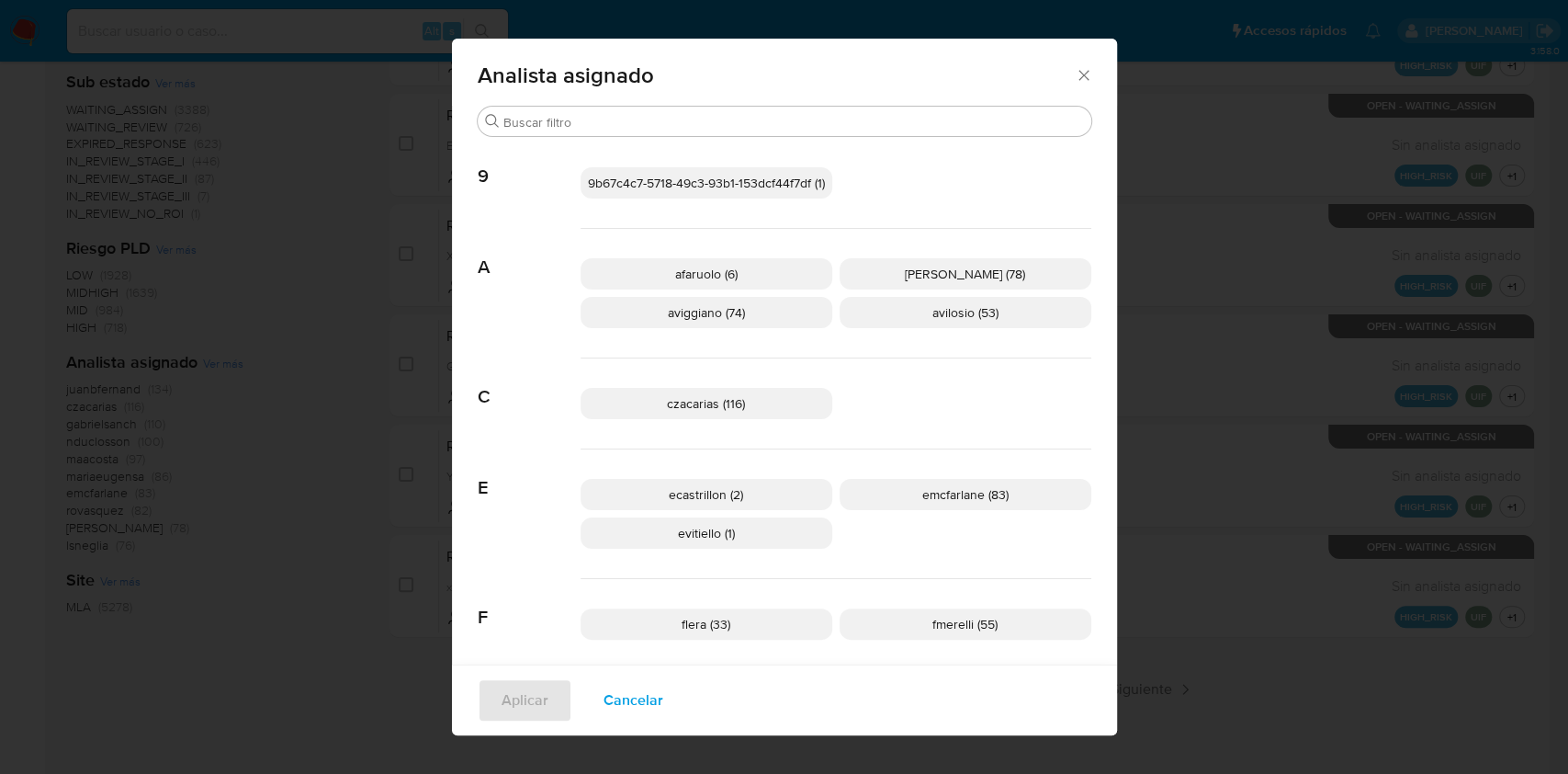
click at [1075, 71] on icon "Cerrar" at bounding box center [1084, 75] width 18 height 18
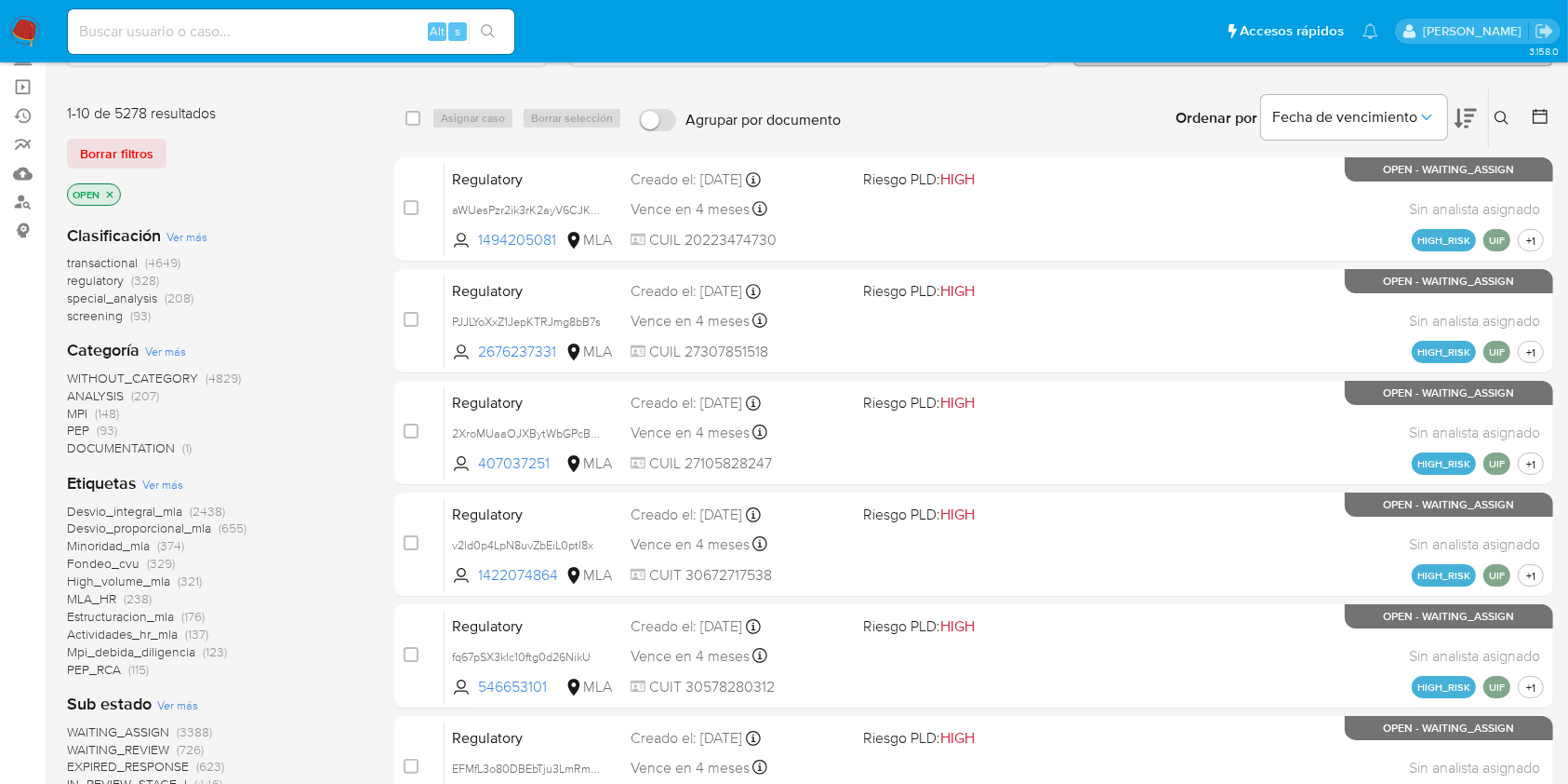
scroll to position [0, 0]
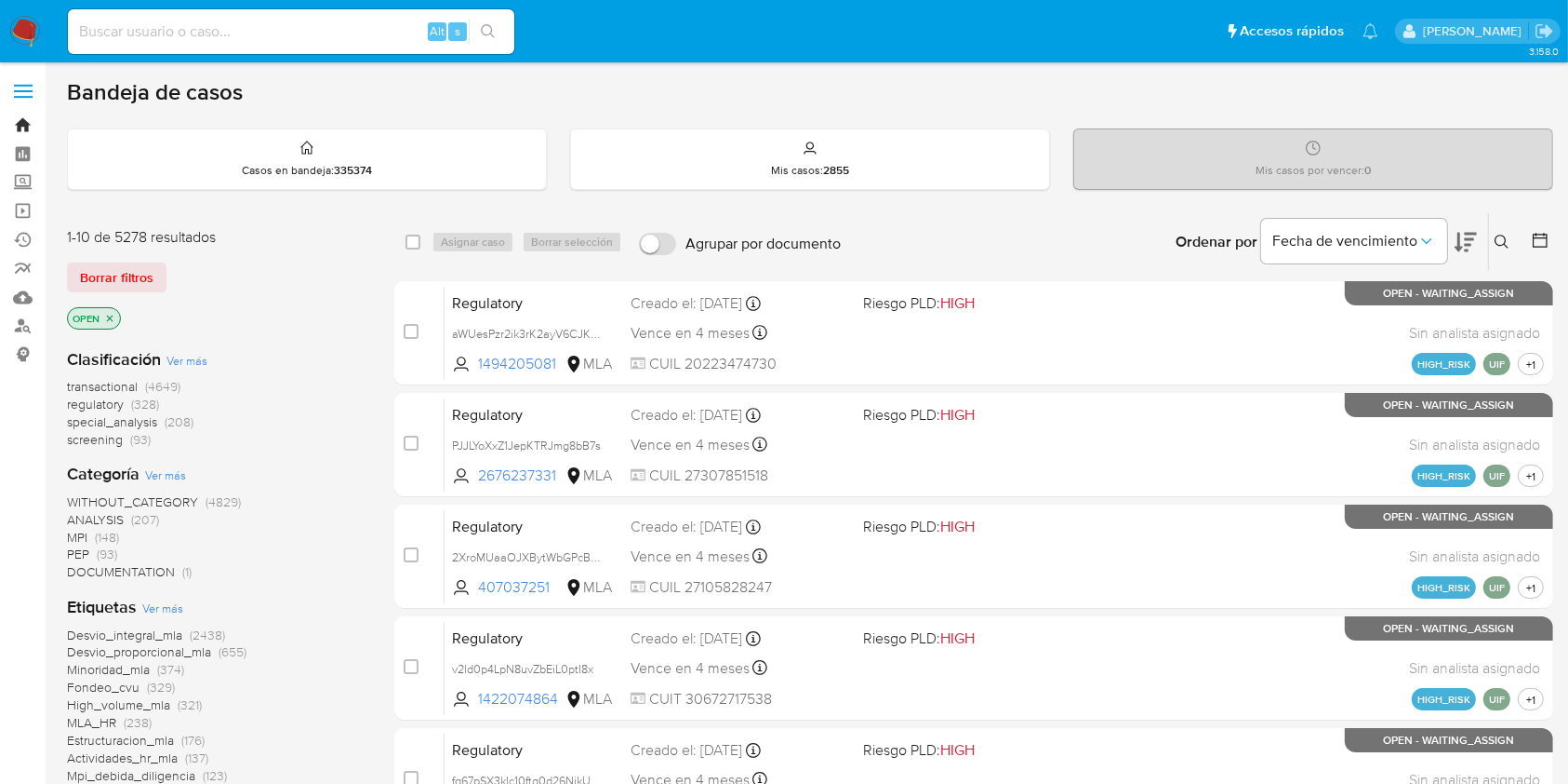
click at [28, 128] on link "Bandeja" at bounding box center [111, 125] width 222 height 28
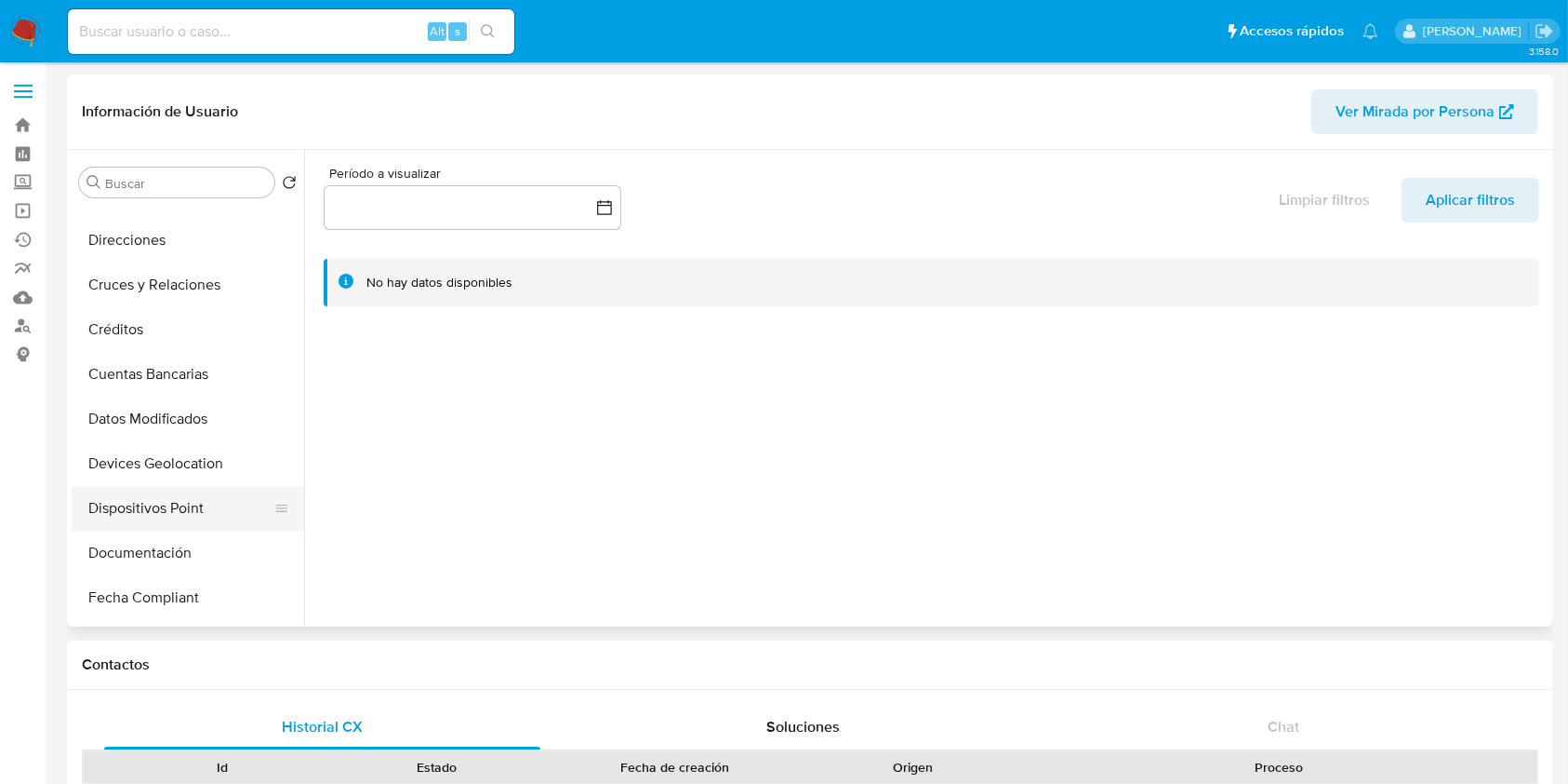
scroll to position [247, 0]
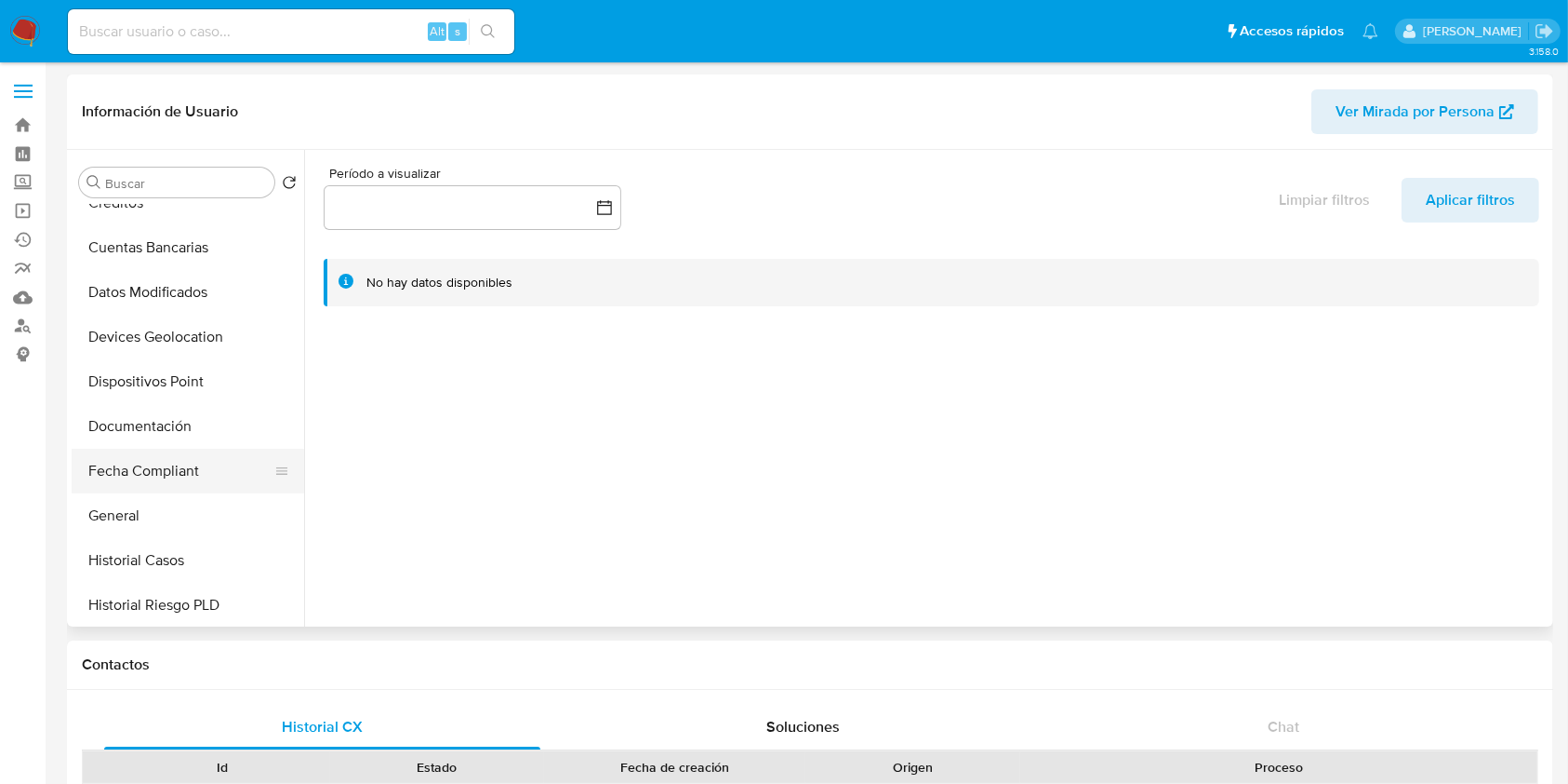
select select "10"
drag, startPoint x: 138, startPoint y: 416, endPoint x: 153, endPoint y: 428, distance: 19.2
click at [138, 415] on button "Documentación" at bounding box center [180, 427] width 218 height 45
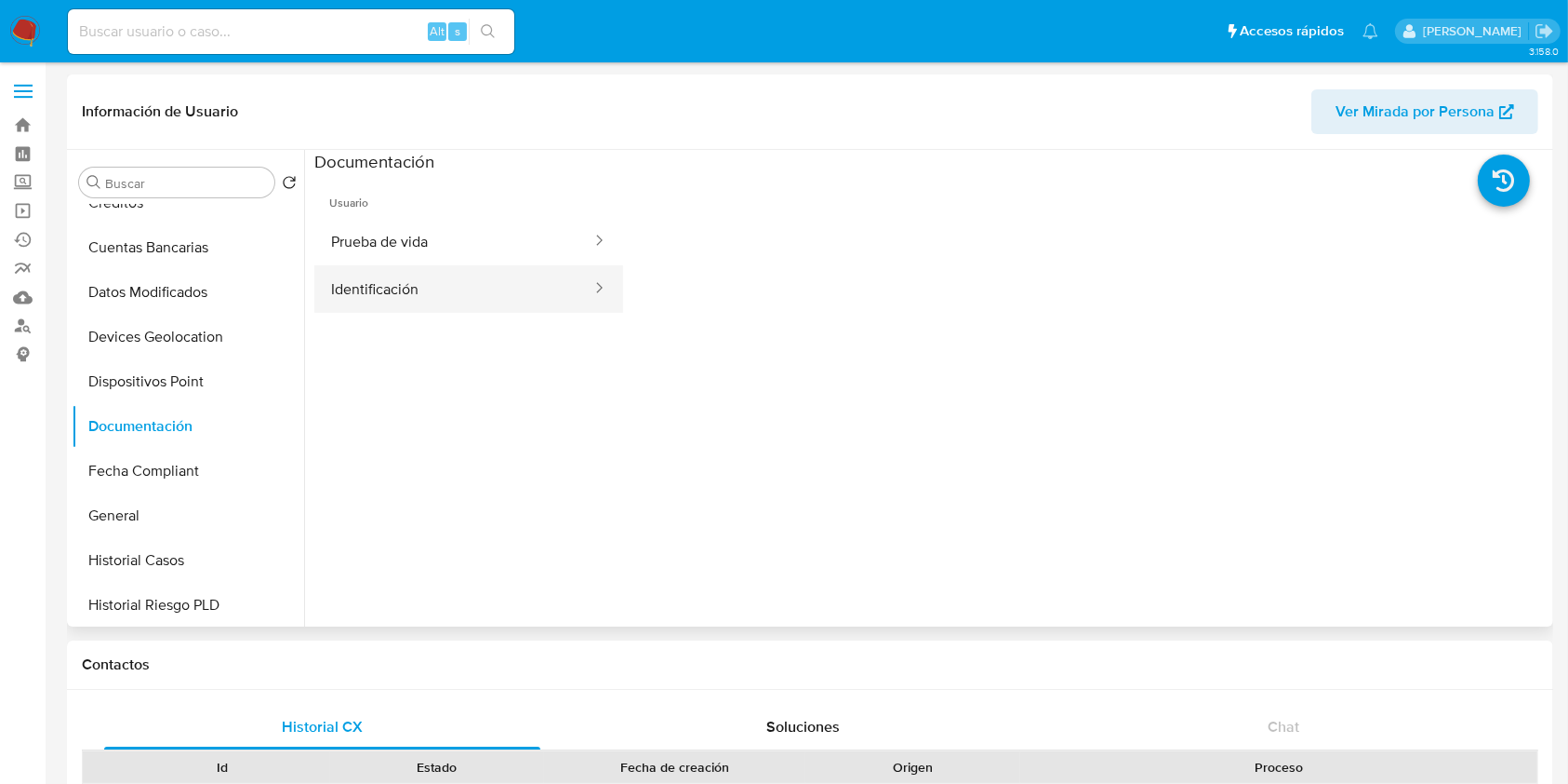
click at [427, 299] on button "Identificación" at bounding box center [454, 288] width 279 height 47
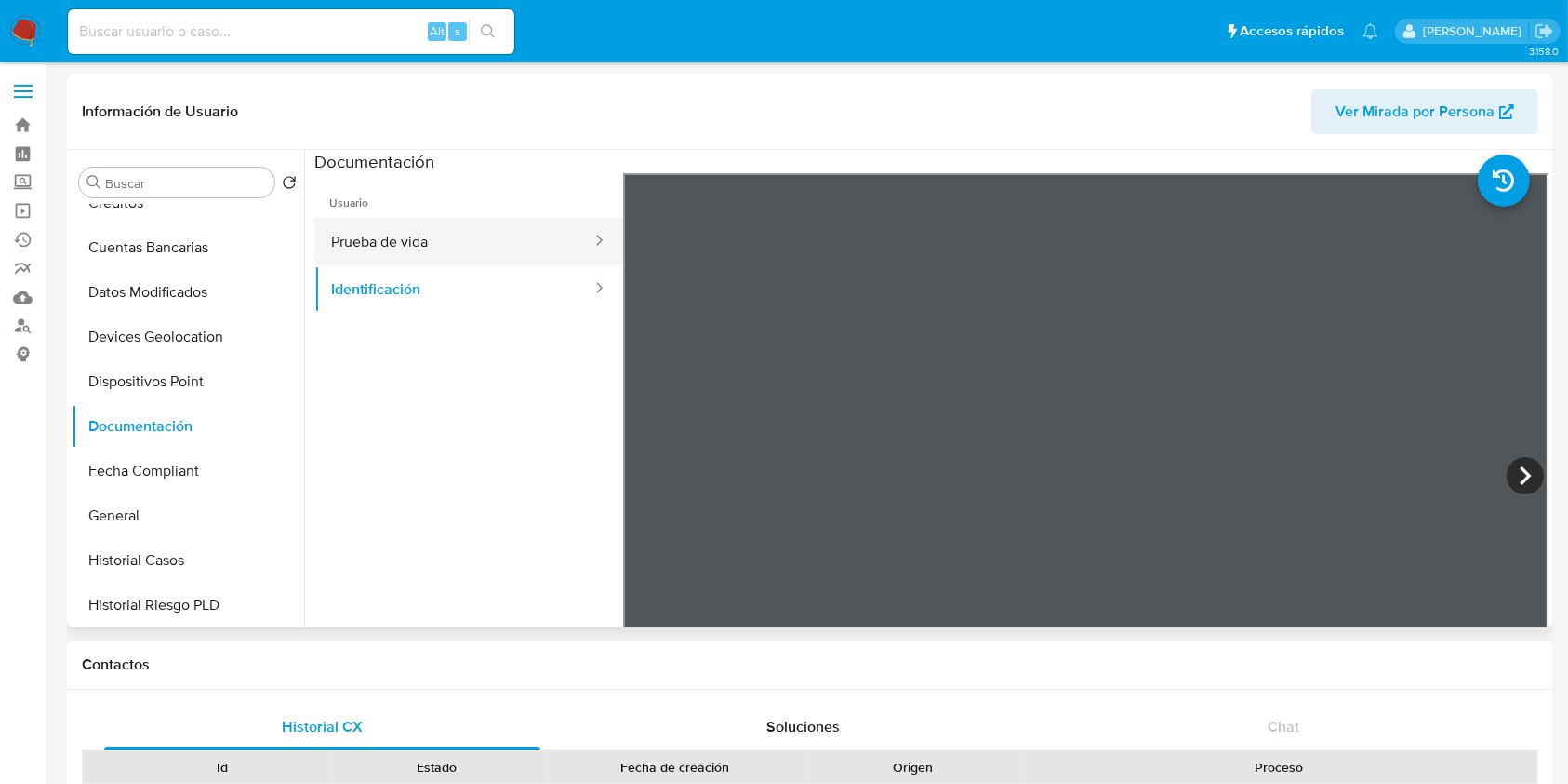
click at [488, 244] on button "Prueba de vida" at bounding box center [454, 241] width 279 height 47
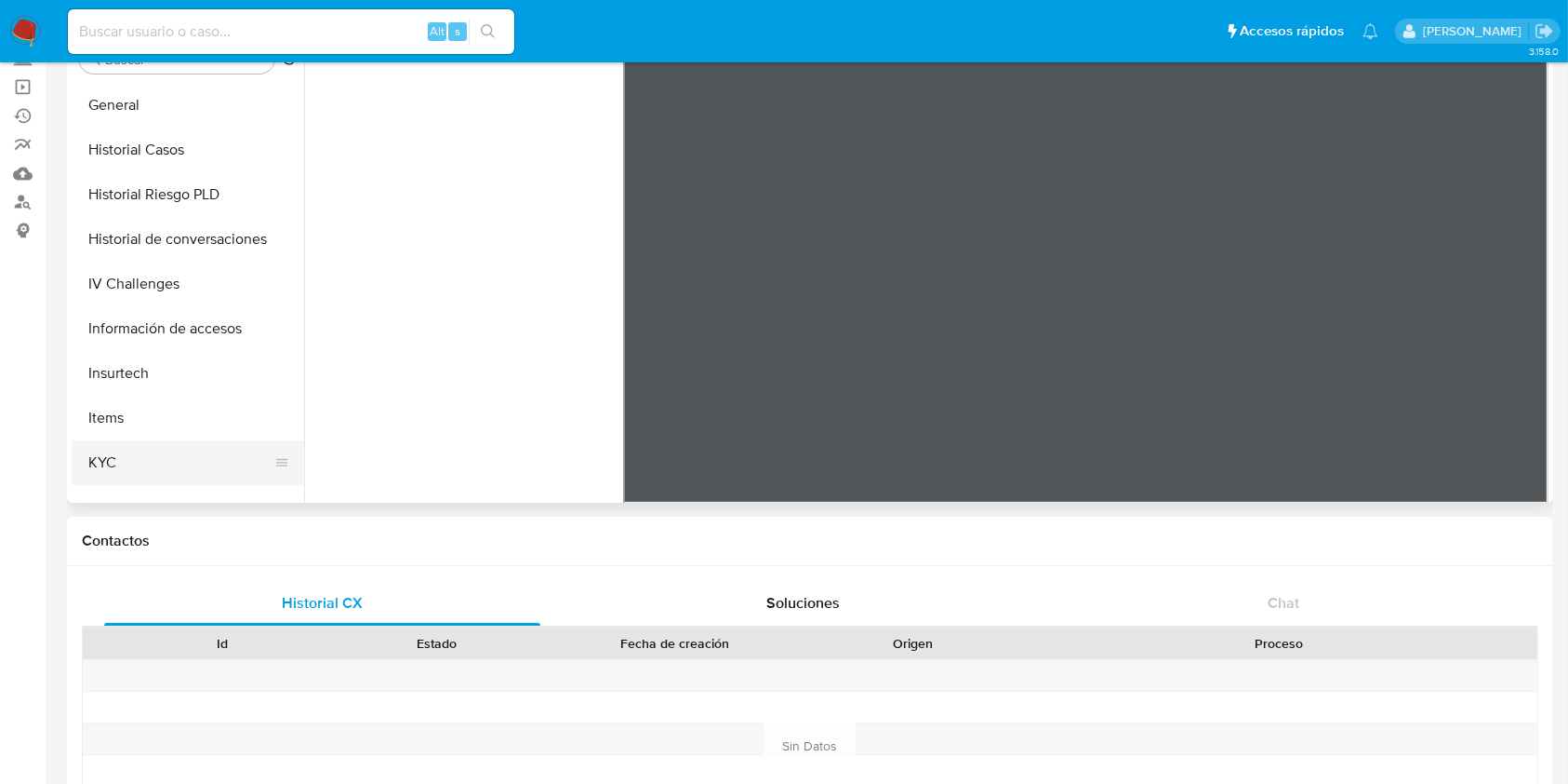
scroll to position [620, 0]
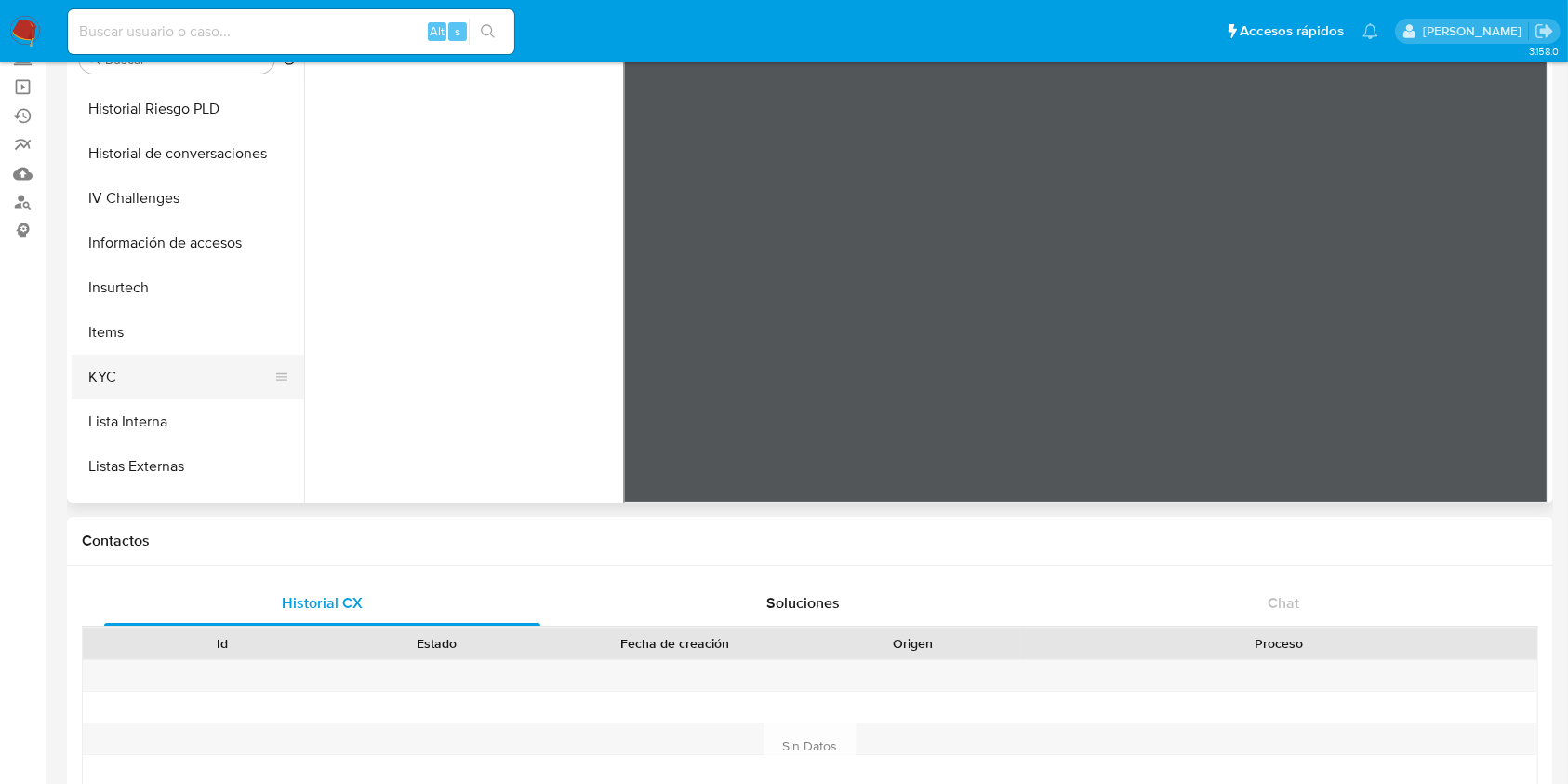
click at [127, 382] on button "KYC" at bounding box center [180, 377] width 218 height 45
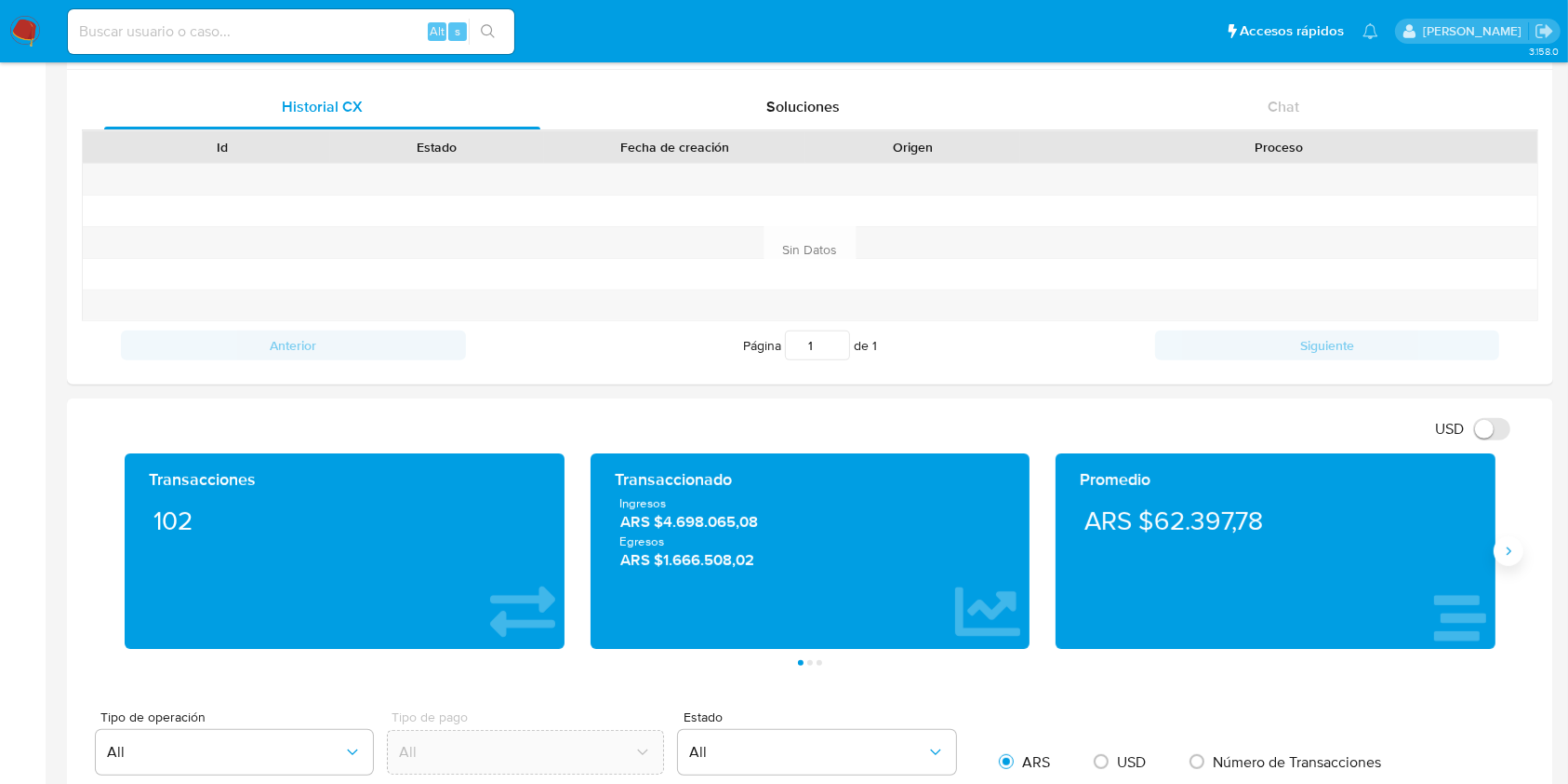
click at [1510, 548] on icon "Siguiente" at bounding box center [1508, 550] width 15 height 15
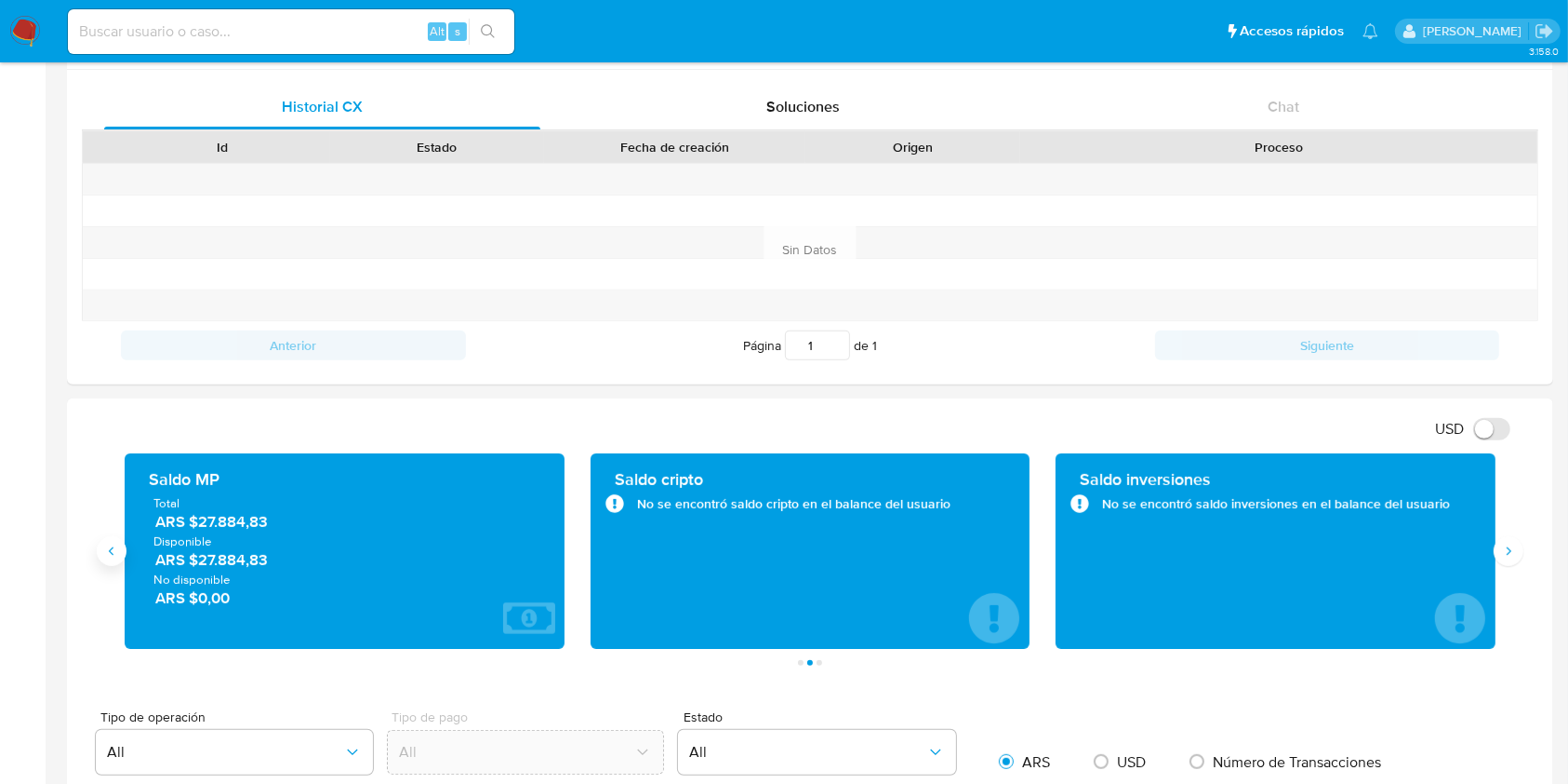
click at [119, 554] on button "Anterior" at bounding box center [112, 550] width 29 height 29
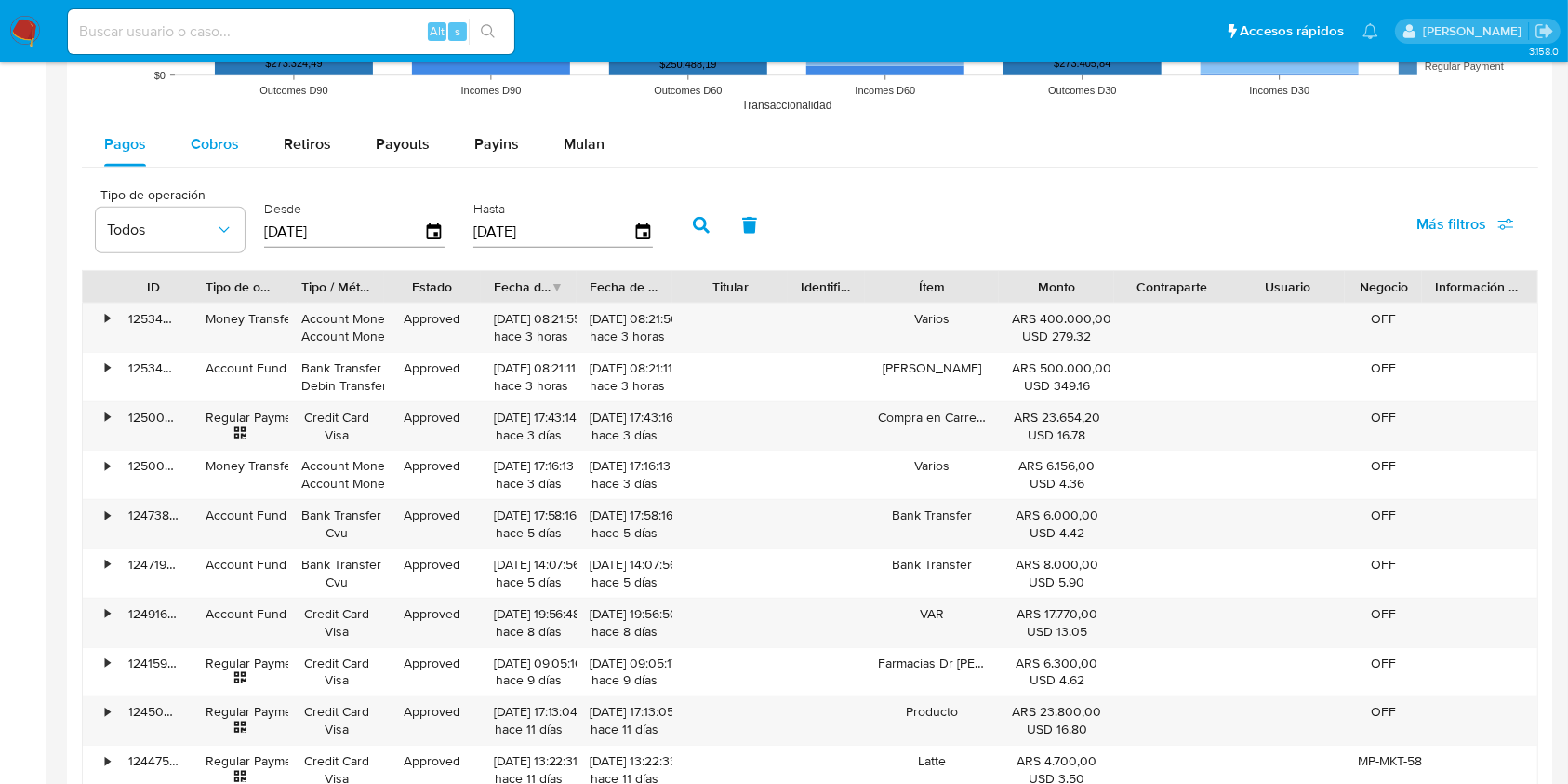
scroll to position [1613, 0]
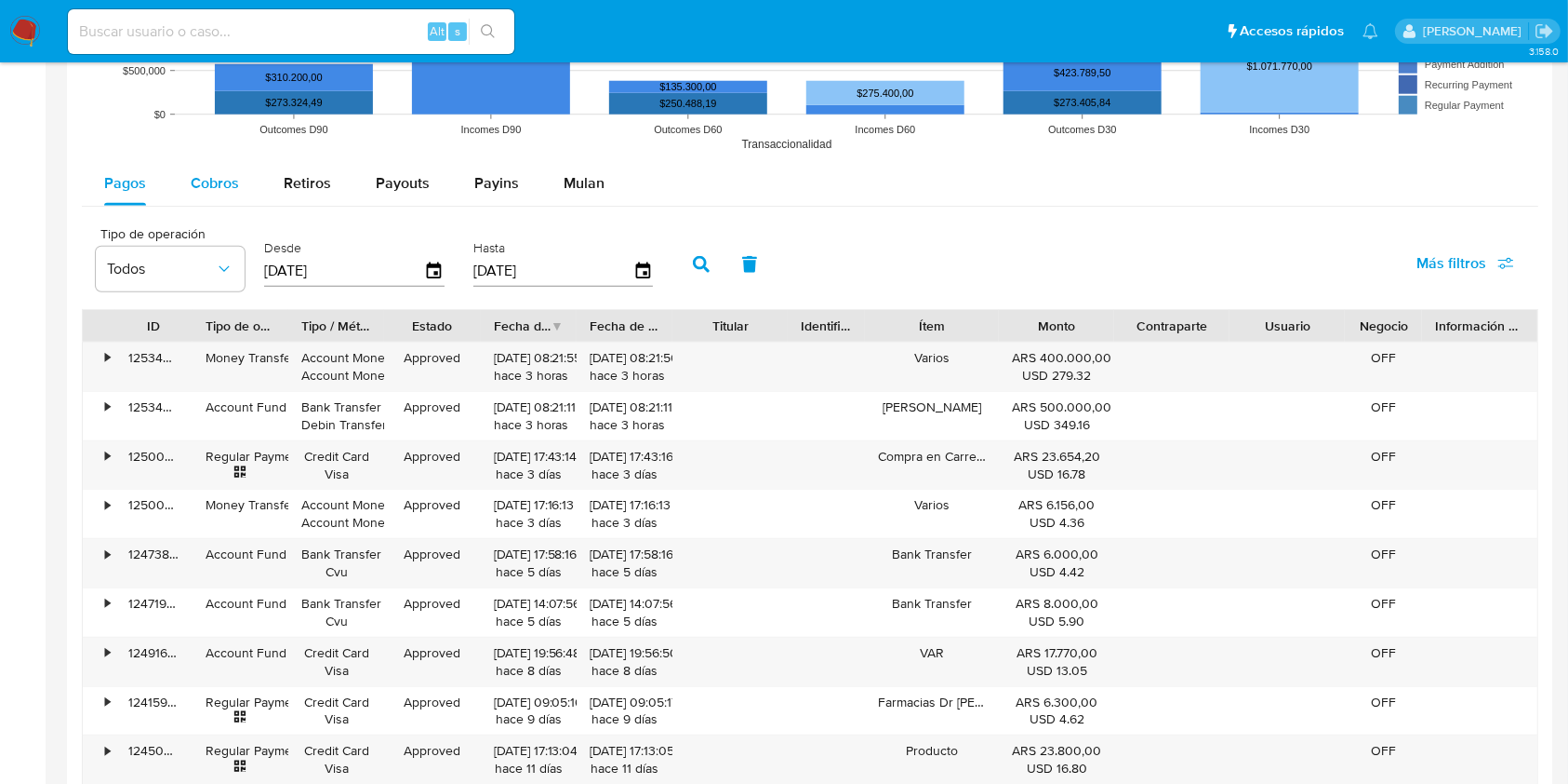
click at [207, 182] on span "Cobros" at bounding box center [214, 183] width 48 height 22
select select "10"
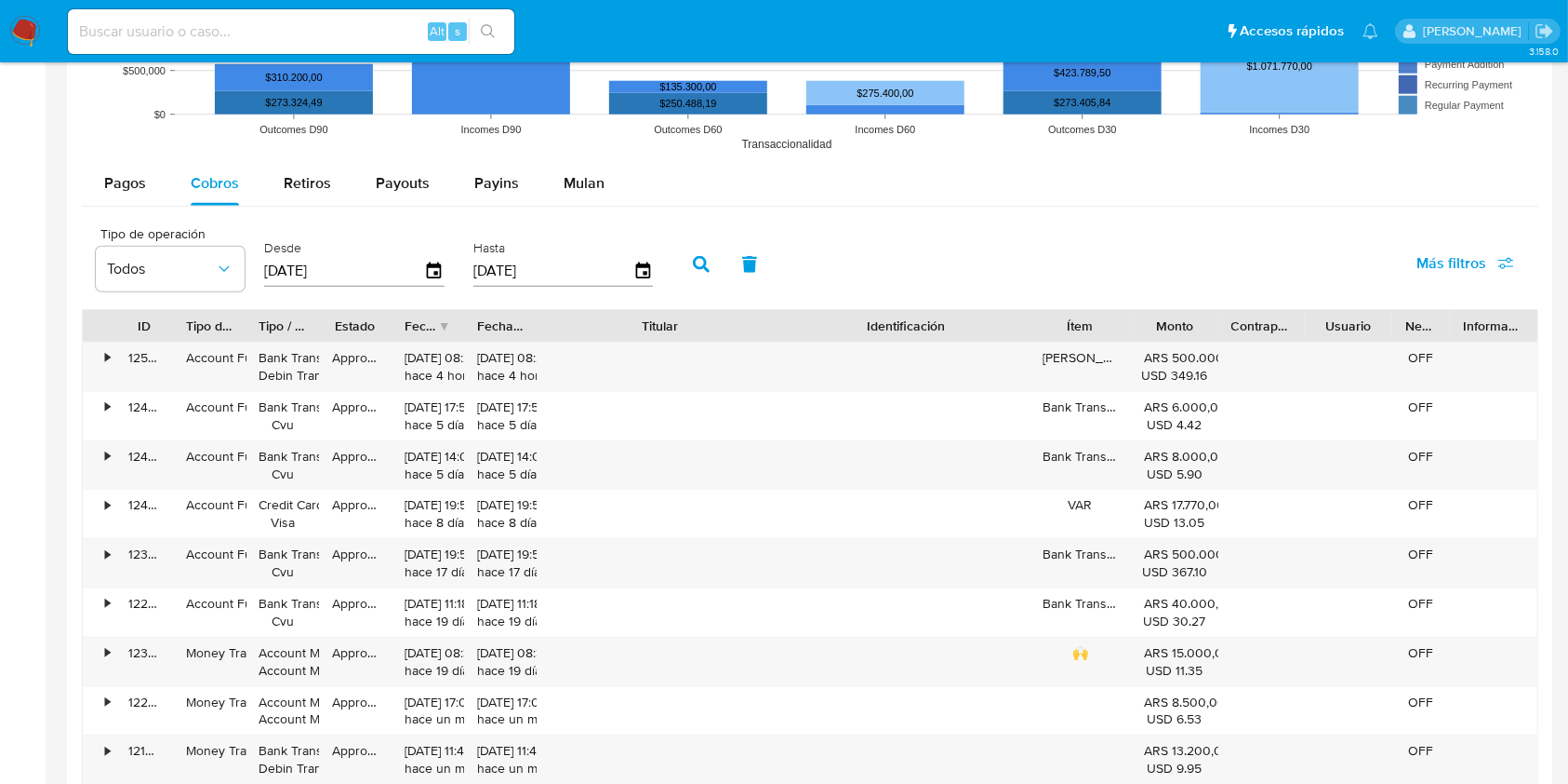
drag, startPoint x: 786, startPoint y: 318, endPoint x: 918, endPoint y: 301, distance: 133.1
click at [918, 301] on div "Tipo de operación Todos Desde [DATE] Hasta [DATE] Más filtros ID Tipo de operac…" at bounding box center [809, 549] width 1456 height 668
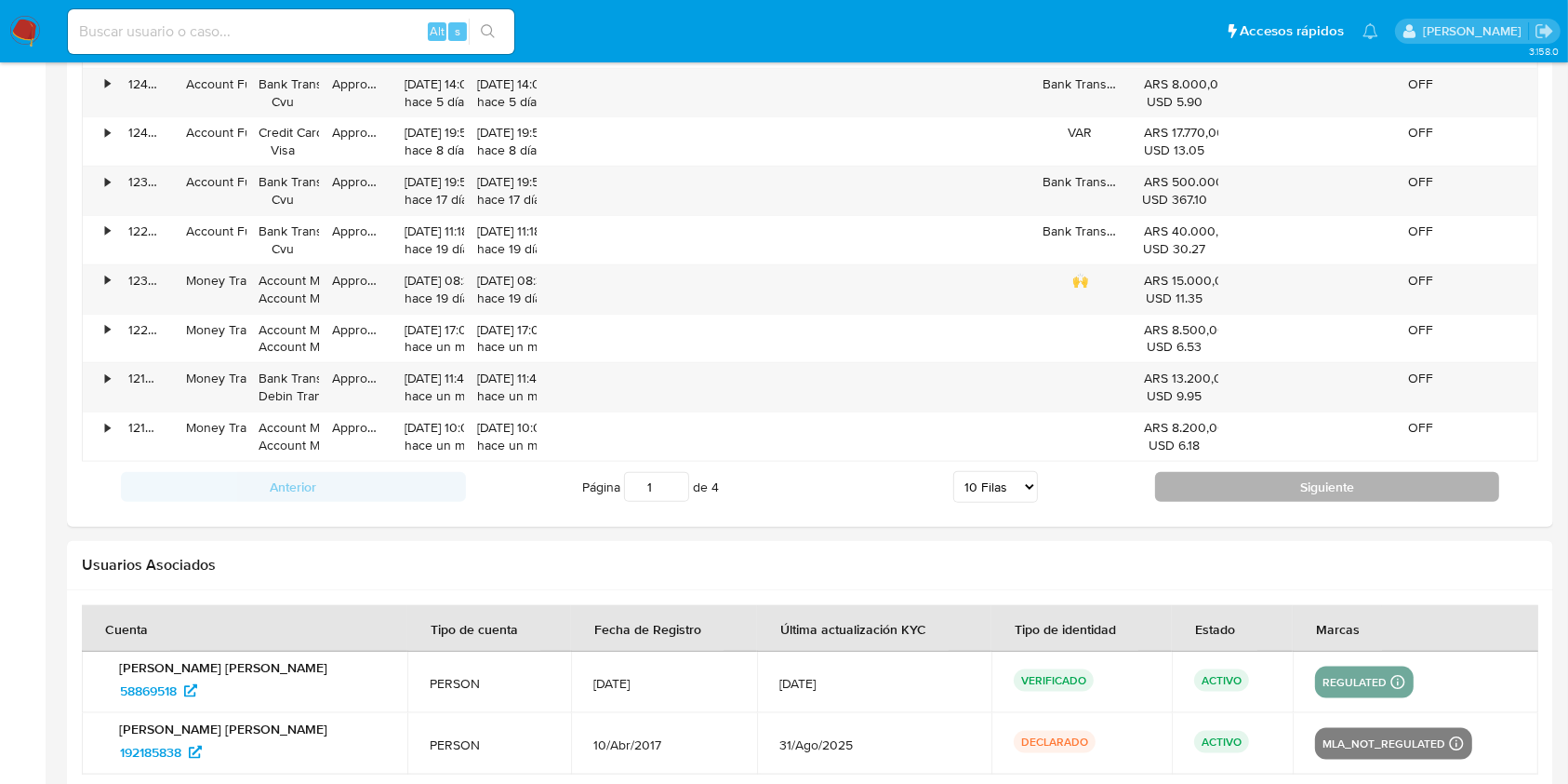
click at [1186, 487] on button "Siguiente" at bounding box center [1328, 487] width 345 height 29
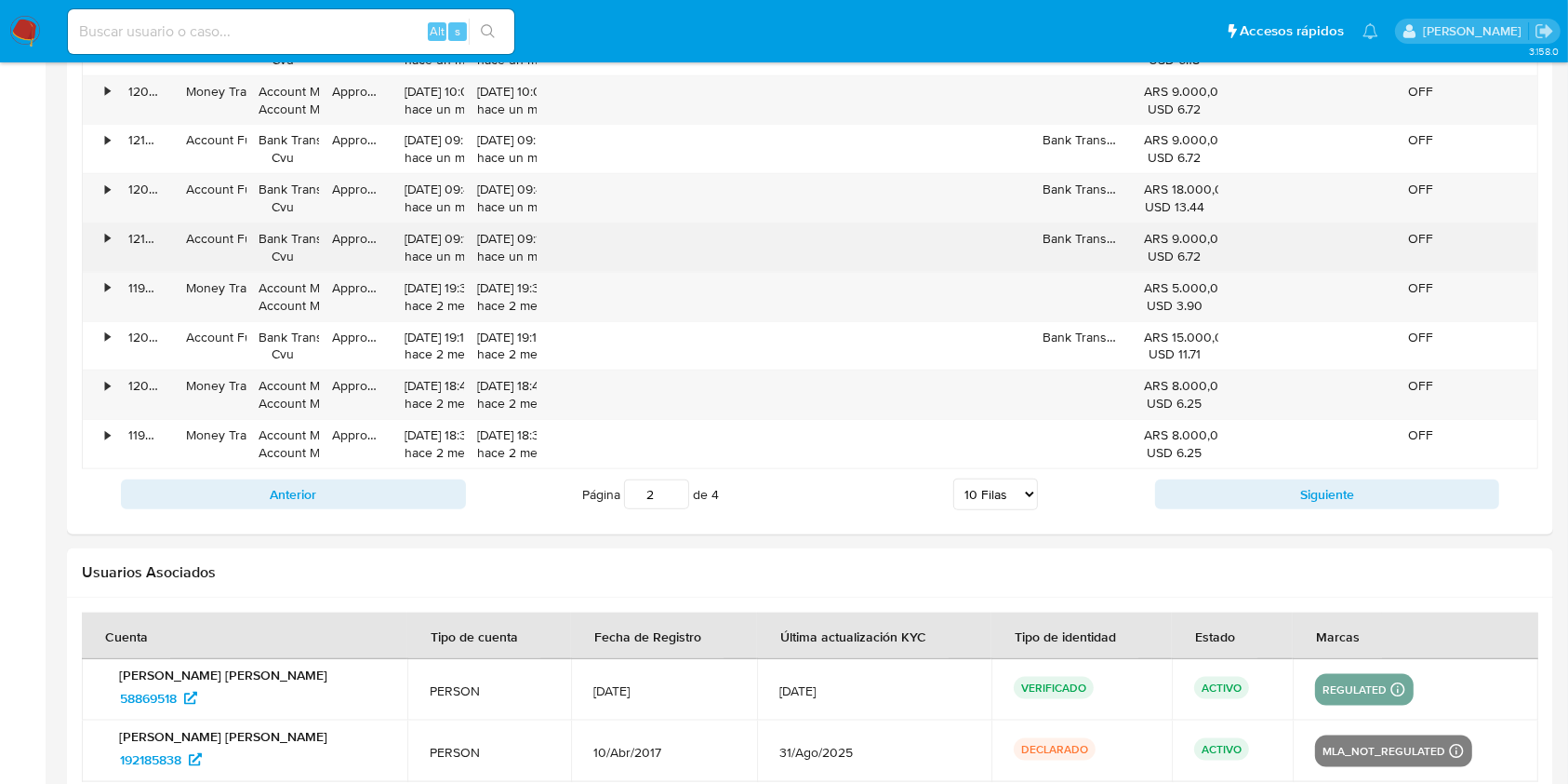
scroll to position [1985, 0]
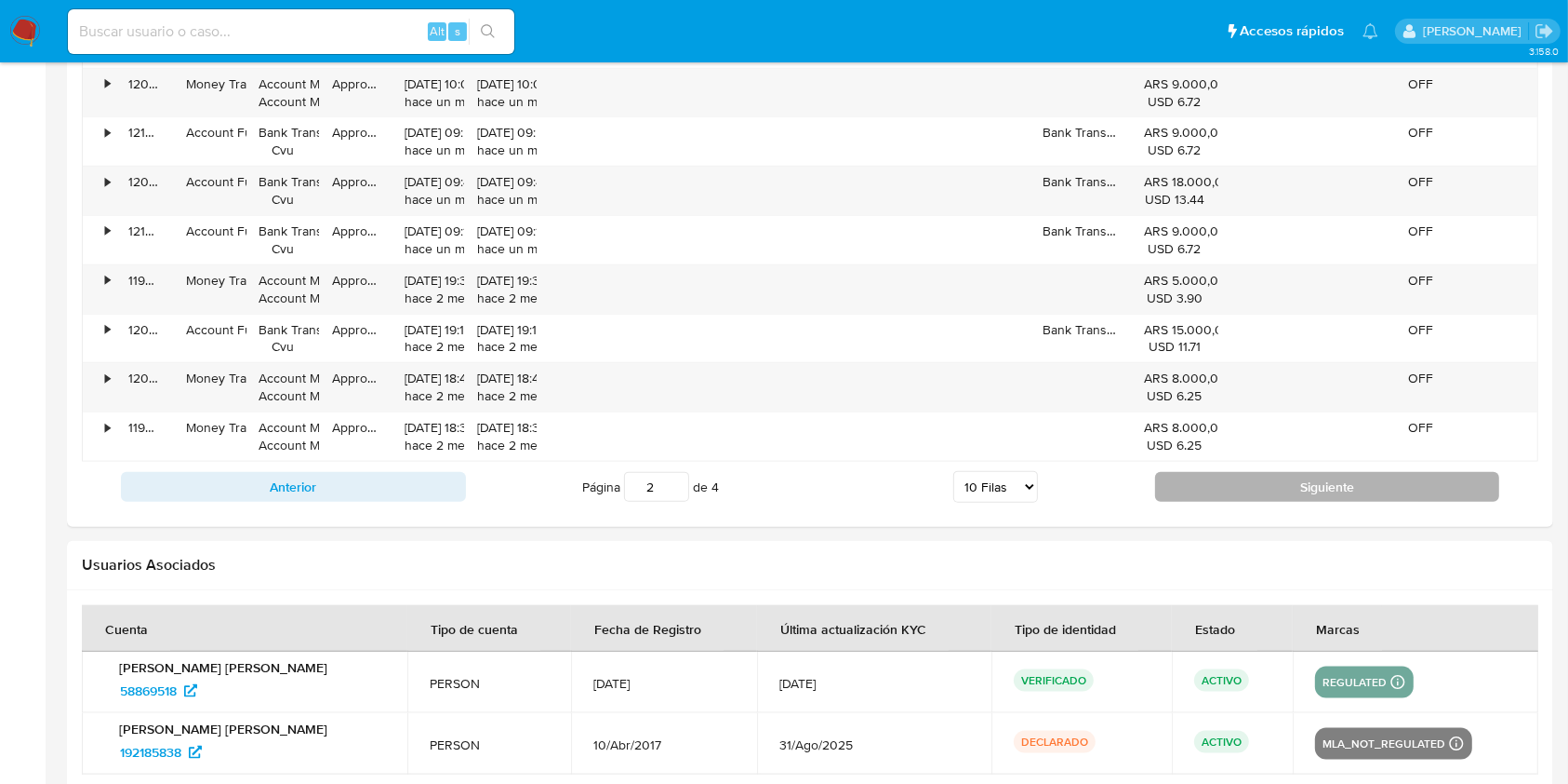
click at [1189, 485] on button "Siguiente" at bounding box center [1328, 487] width 345 height 29
click at [1190, 486] on button "Siguiente" at bounding box center [1328, 487] width 345 height 29
type input "4"
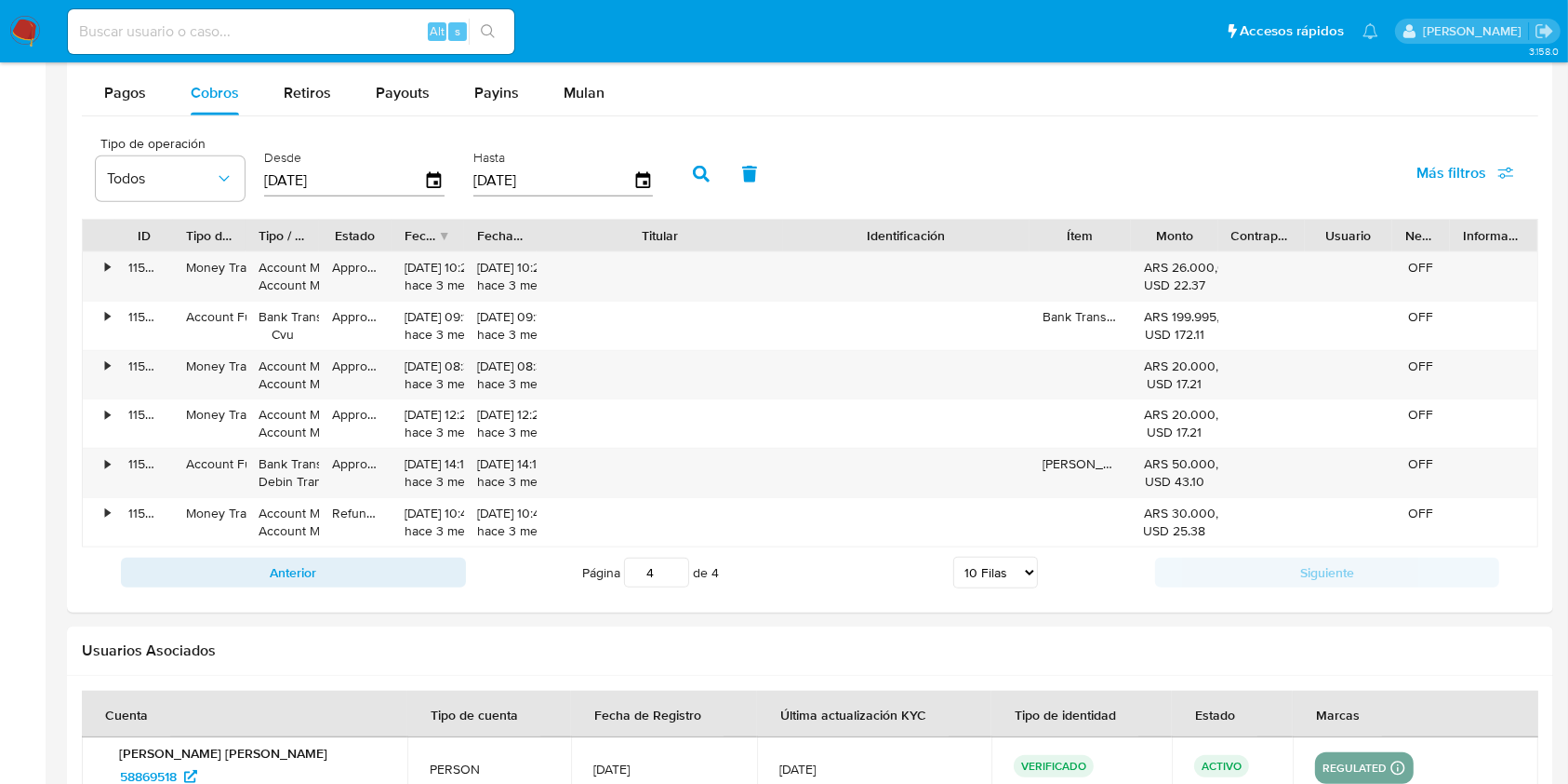
scroll to position [1698, 0]
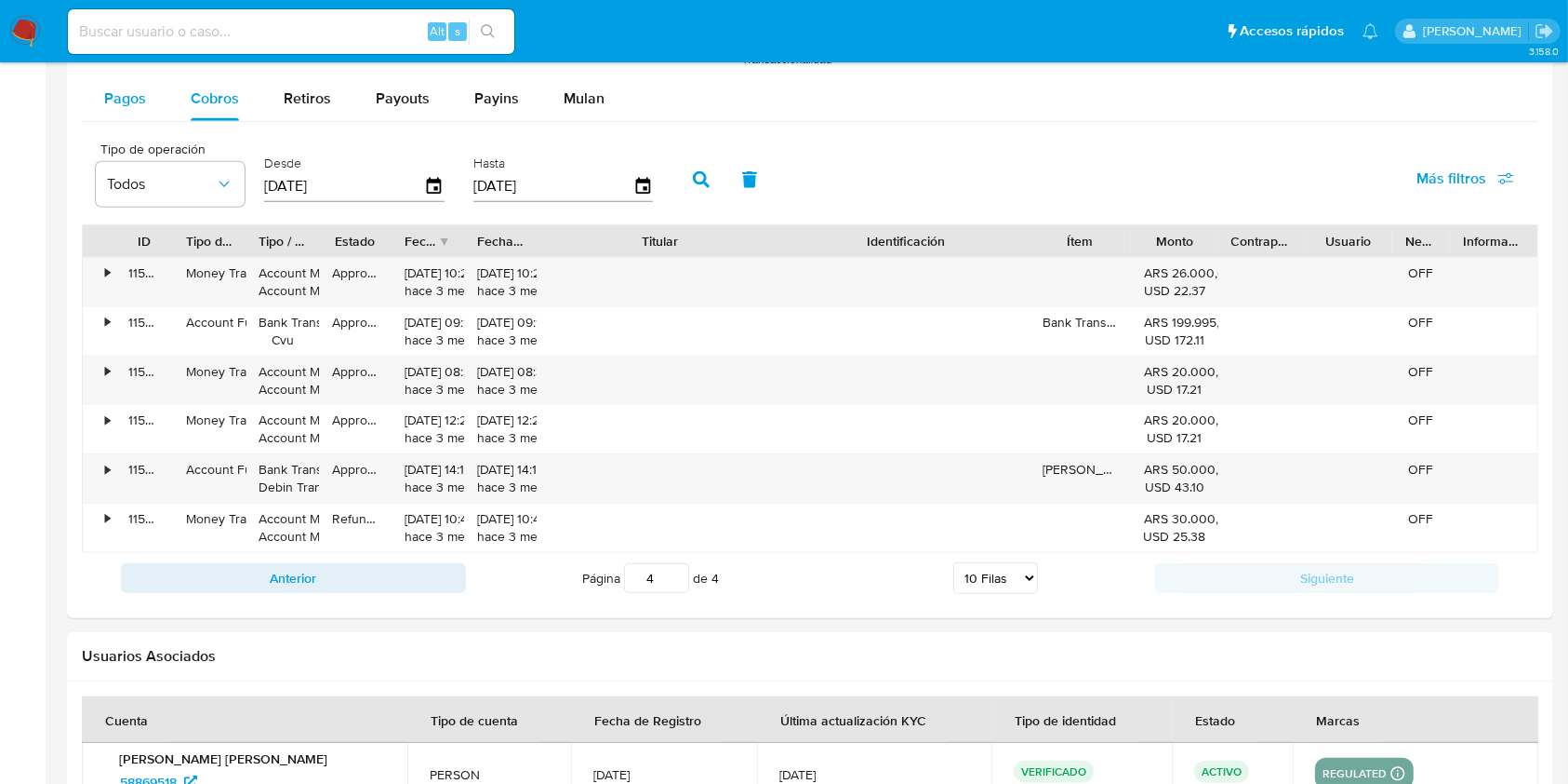
click at [120, 82] on div "Pagos" at bounding box center [125, 99] width 42 height 45
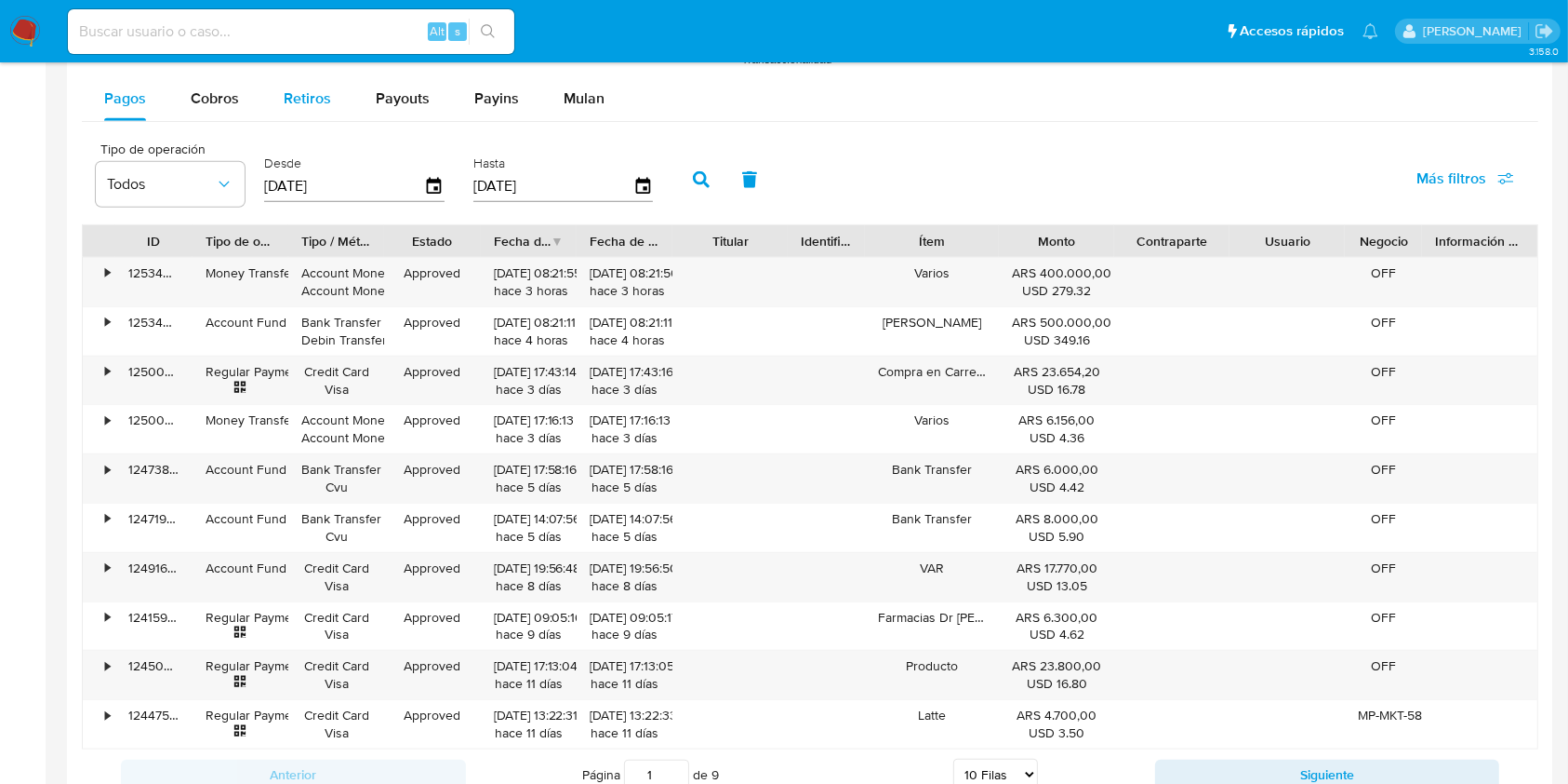
click at [313, 99] on span "Retiros" at bounding box center [307, 98] width 47 height 22
select select "10"
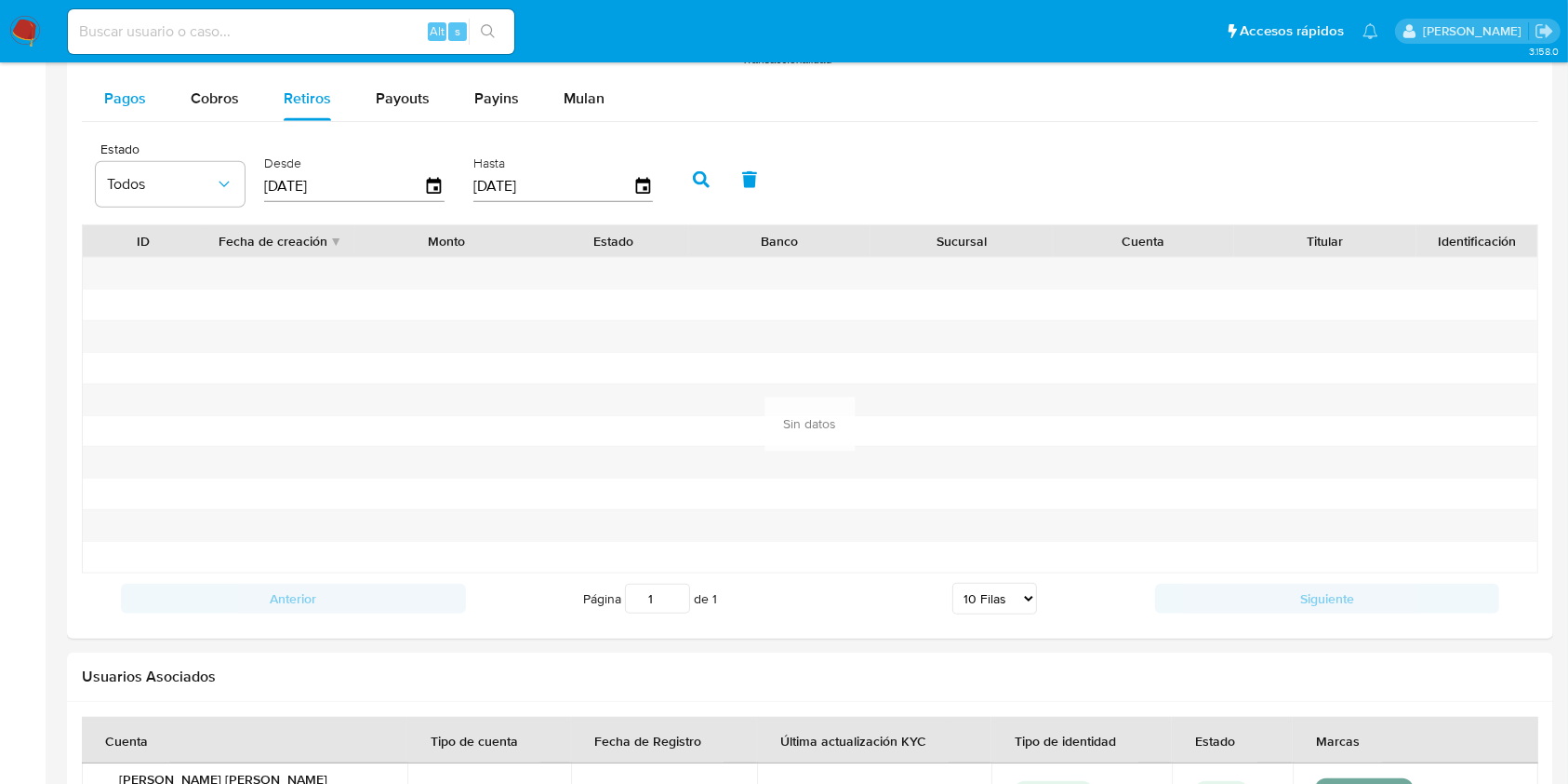
click at [89, 116] on button "Pagos" at bounding box center [125, 99] width 86 height 45
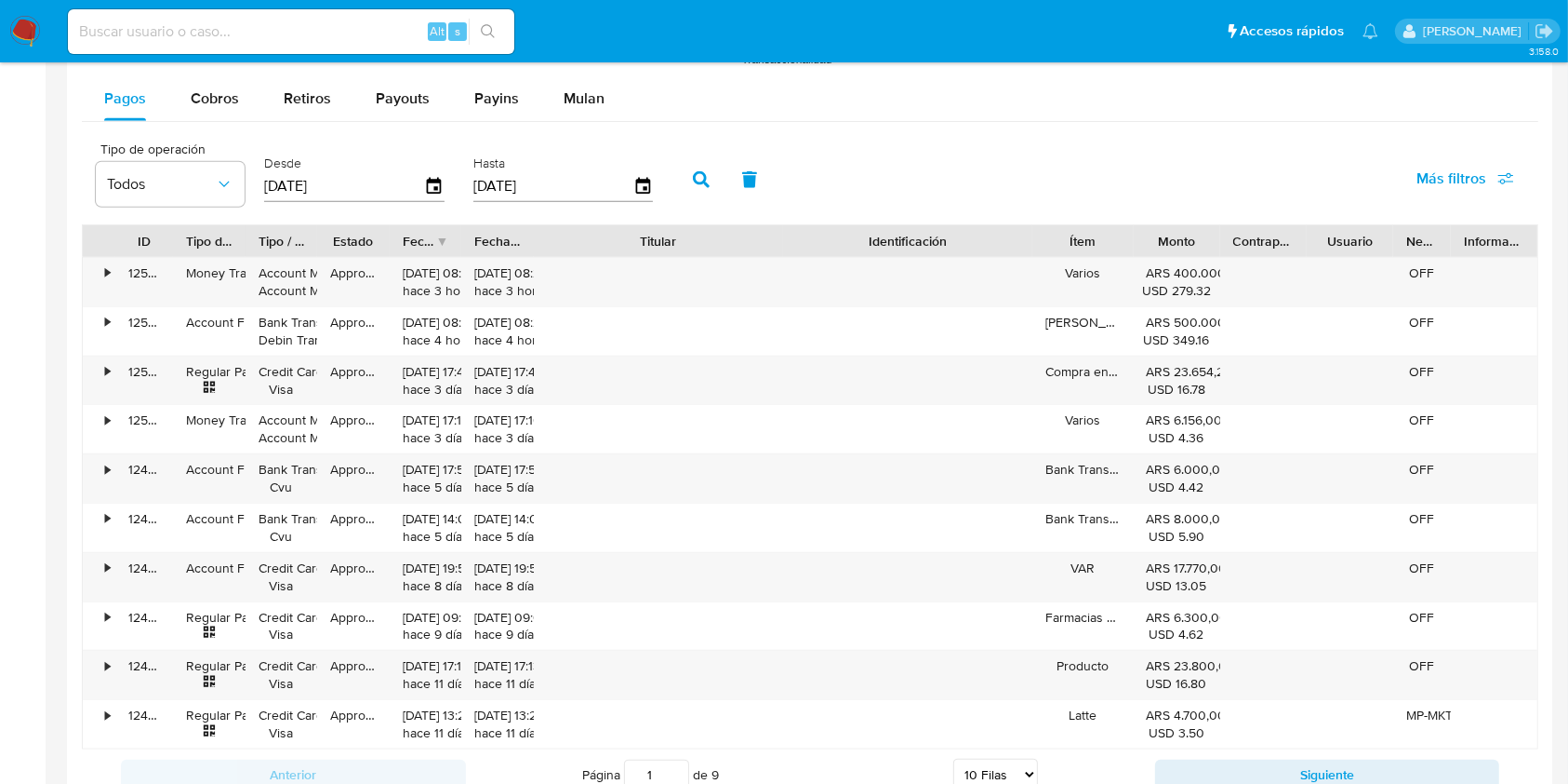
drag, startPoint x: 783, startPoint y: 237, endPoint x: 916, endPoint y: 249, distance: 133.5
click at [916, 249] on div "ID Tipo de operación Tipo / Método Estado Fecha de creación Fecha de aprobación…" at bounding box center [810, 241] width 1455 height 31
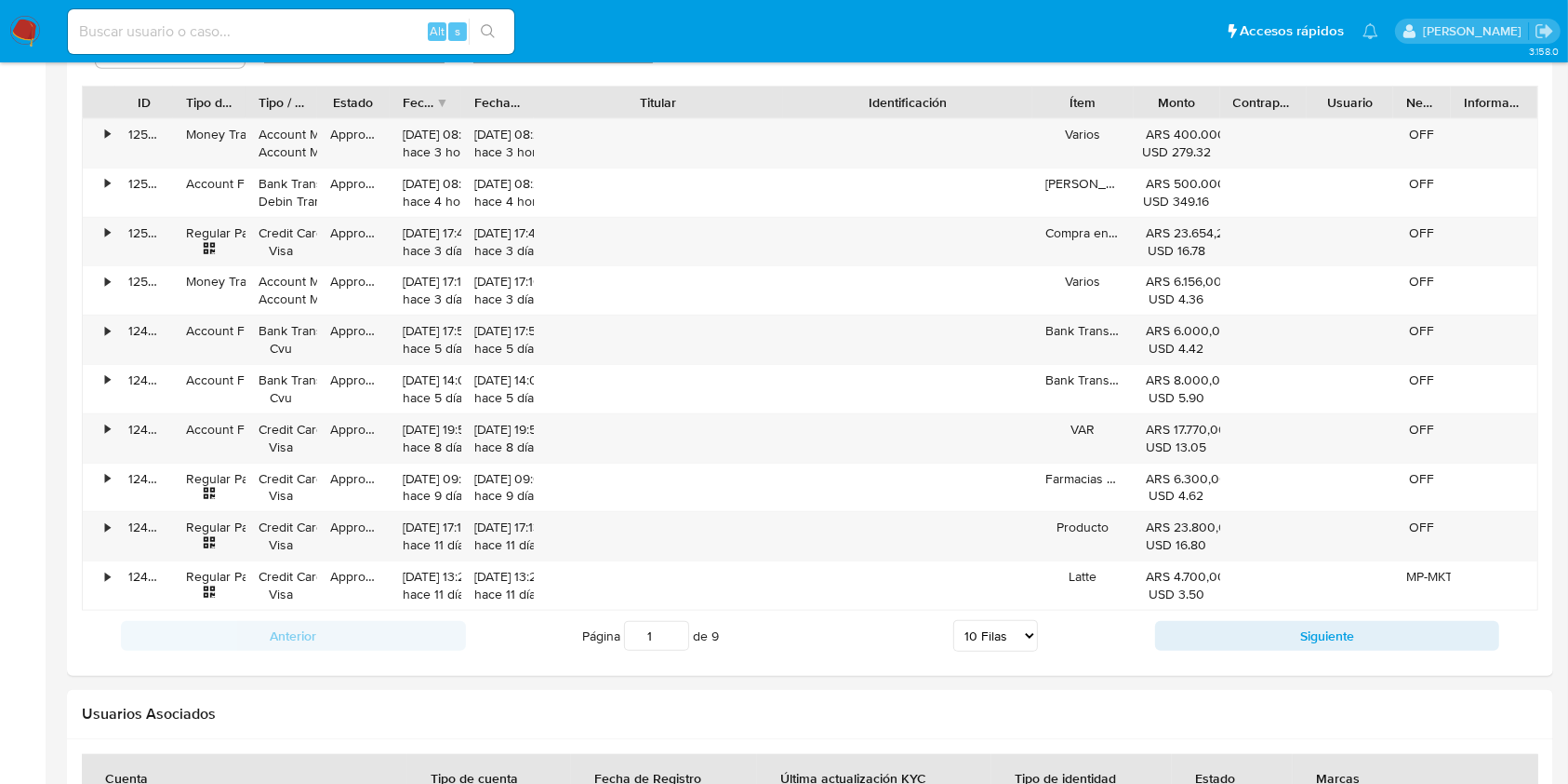
scroll to position [1946, 0]
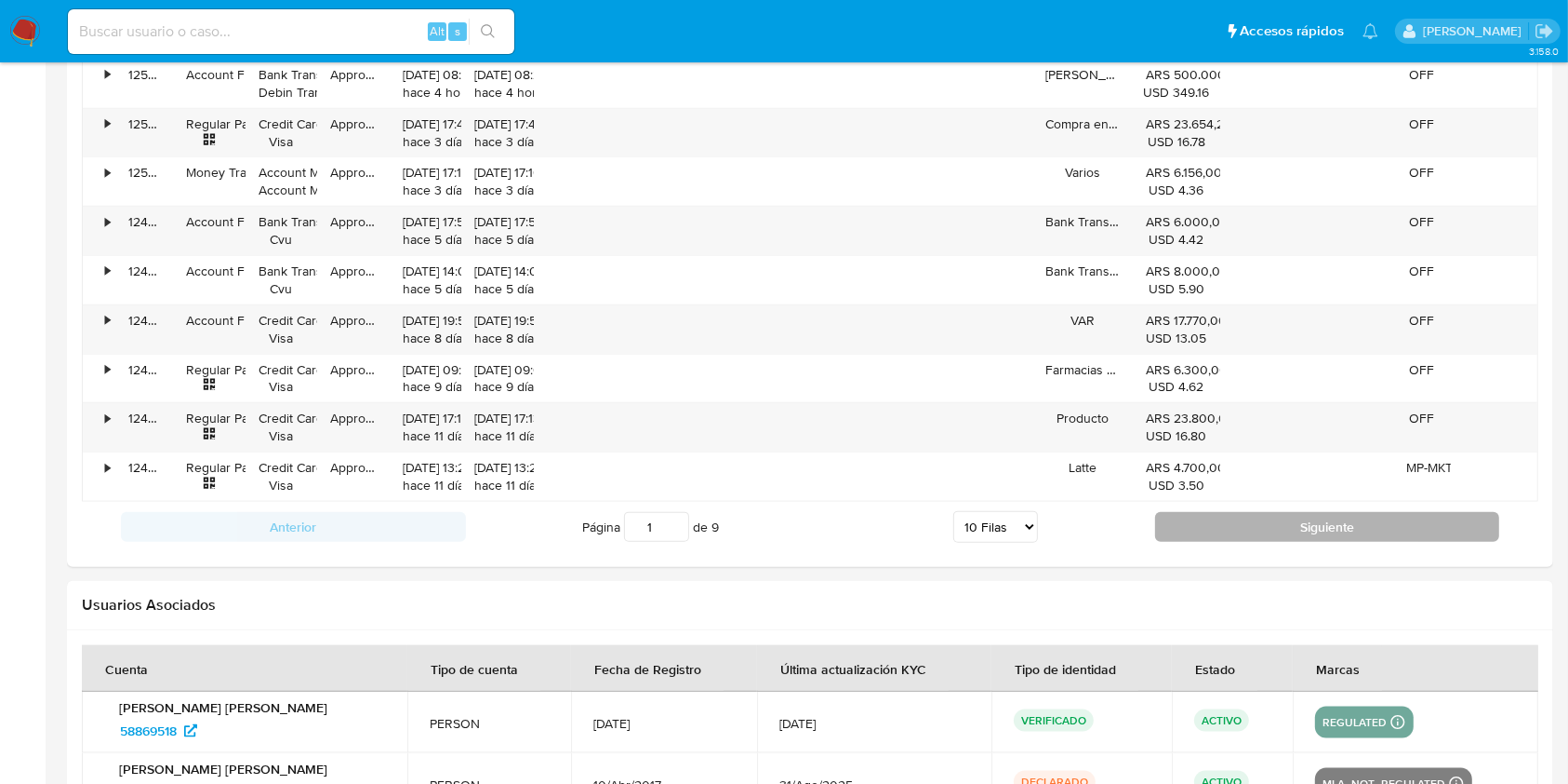
click at [1297, 517] on button "Siguiente" at bounding box center [1328, 527] width 345 height 29
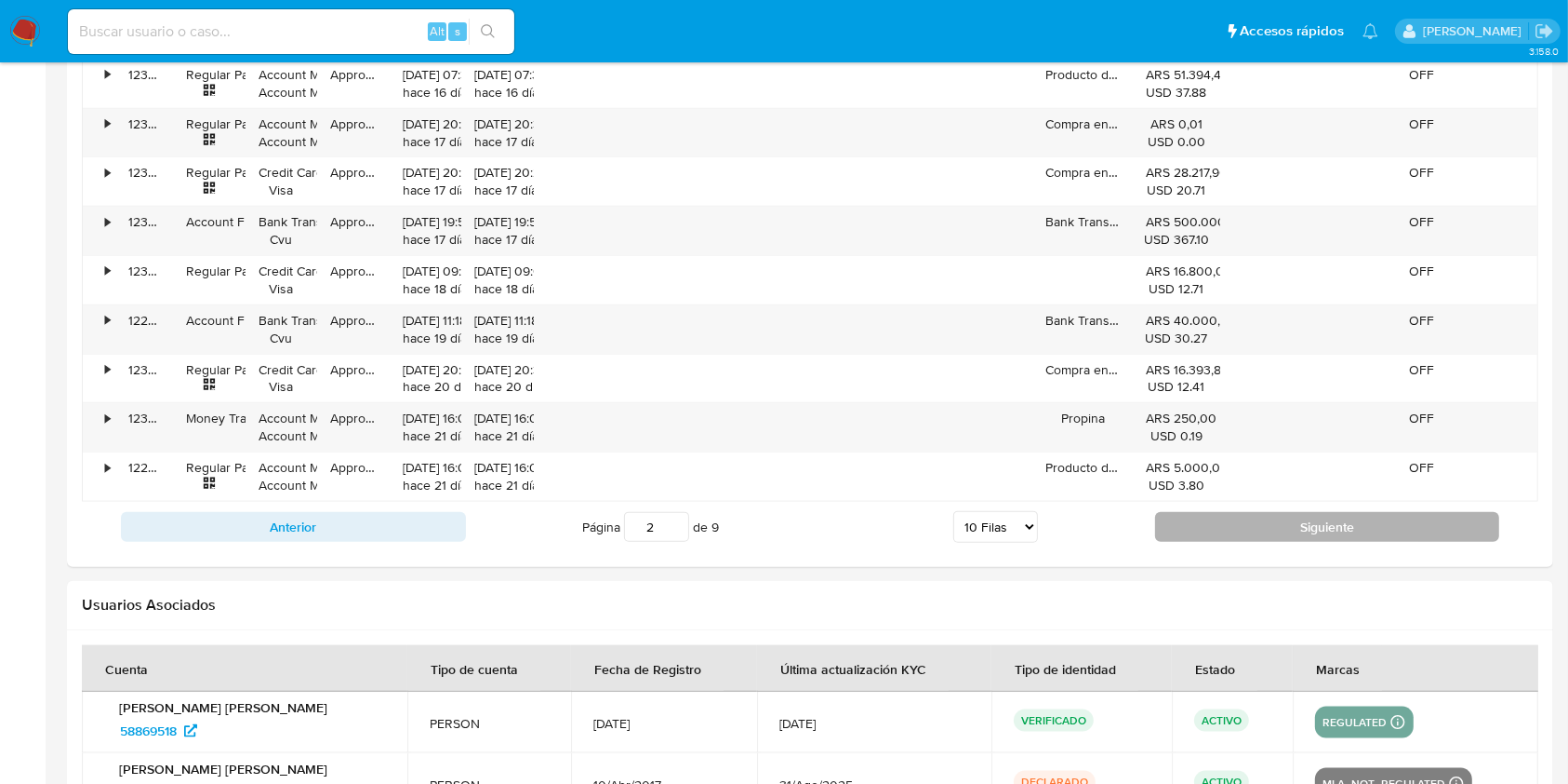
click at [1307, 515] on button "Siguiente" at bounding box center [1328, 527] width 345 height 29
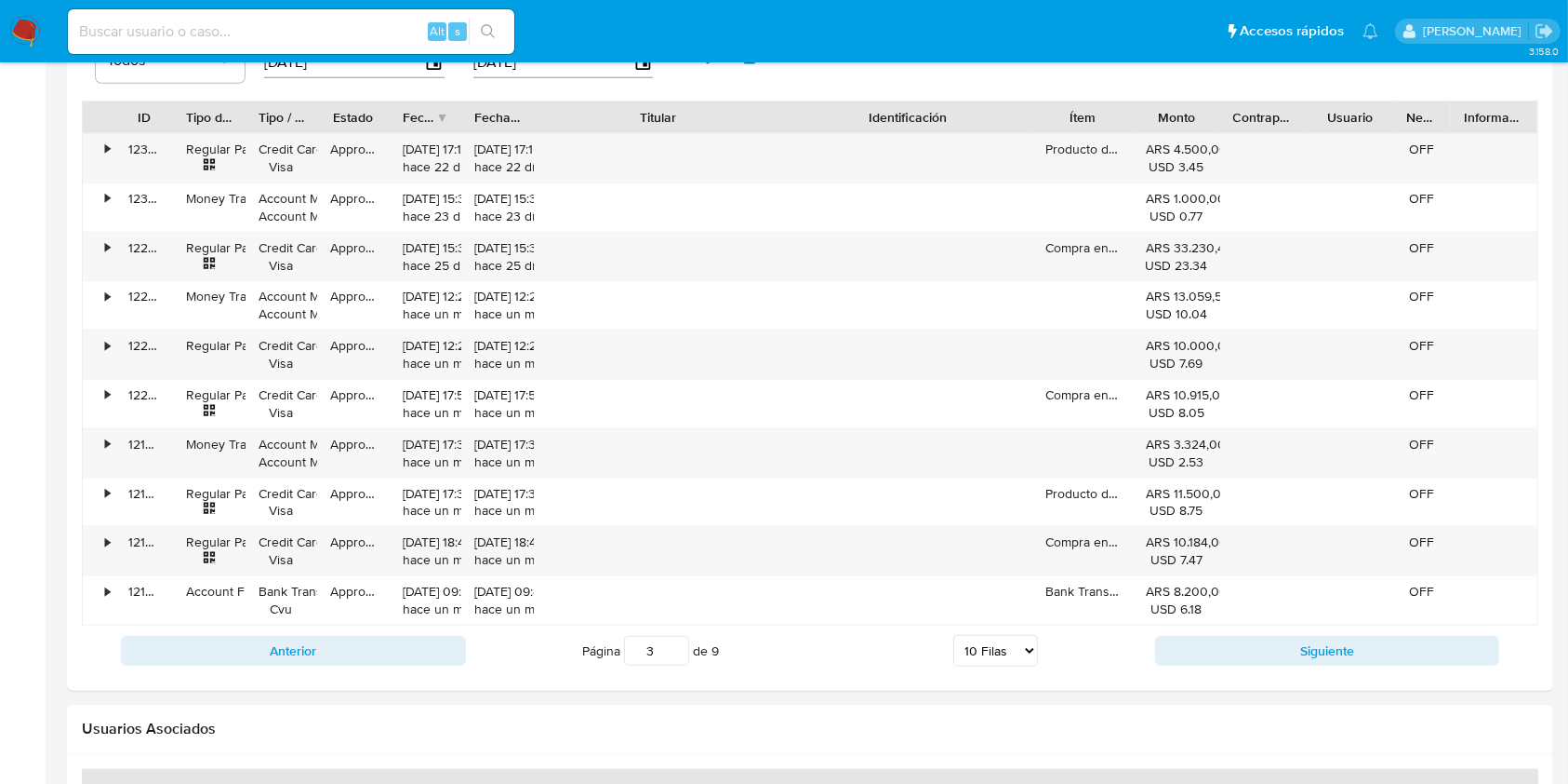
click at [1338, 628] on div "Anterior Página 3 de 9 5 Filas 10 Filas 20 Filas 25 Filas 50 Filas 100 Filas Si…" at bounding box center [809, 650] width 1456 height 50
click at [1337, 640] on button "Siguiente" at bounding box center [1328, 651] width 345 height 29
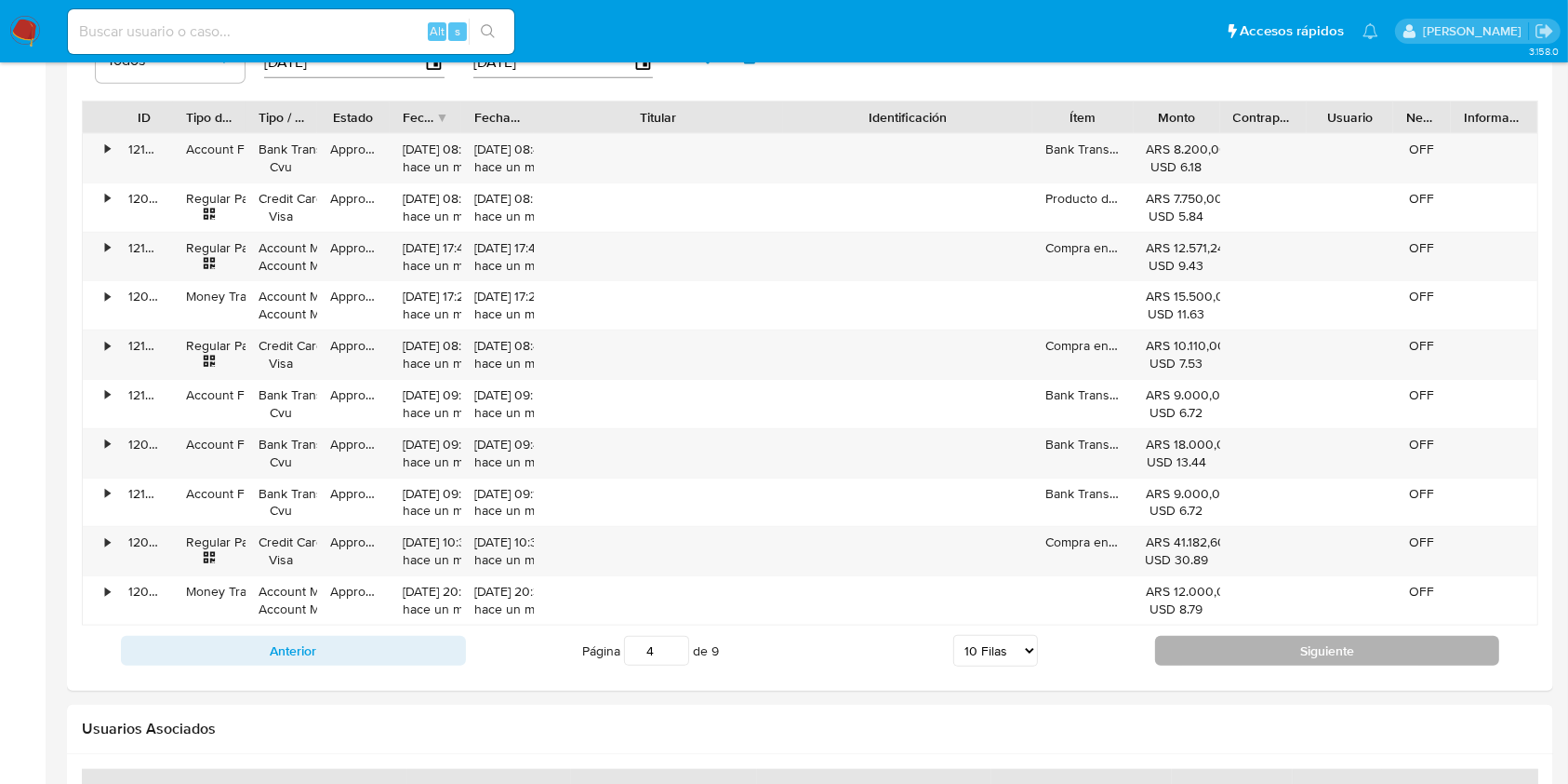
click at [1340, 641] on button "Siguiente" at bounding box center [1328, 651] width 345 height 29
type input "5"
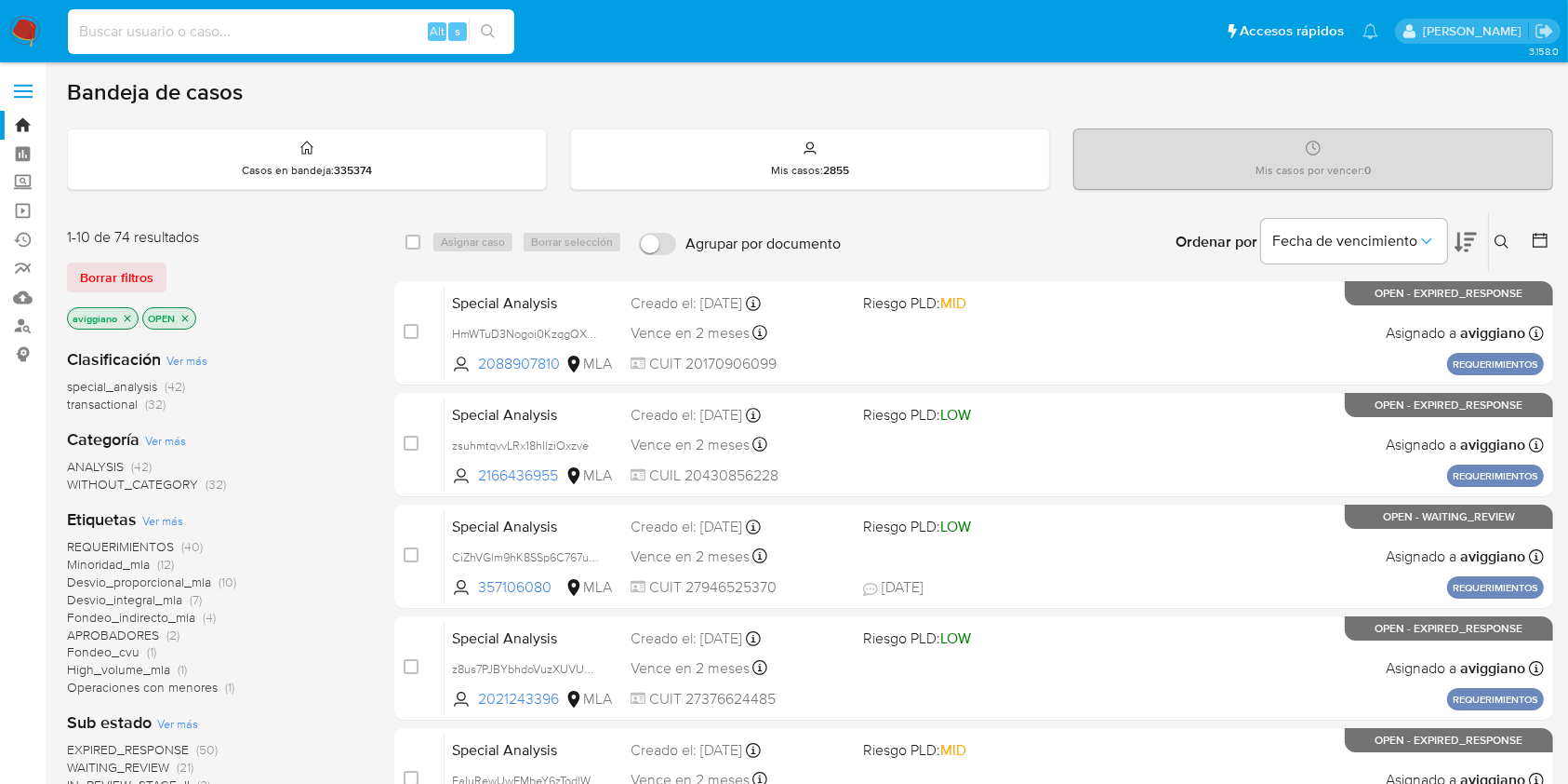
paste input "C6MMT1ZnFXbUTUZszJMhoh6X"
type input "C6MMT1ZnFXbUTUZszJMhoh6X"
click at [477, 32] on button "search-icon" at bounding box center [487, 31] width 38 height 26
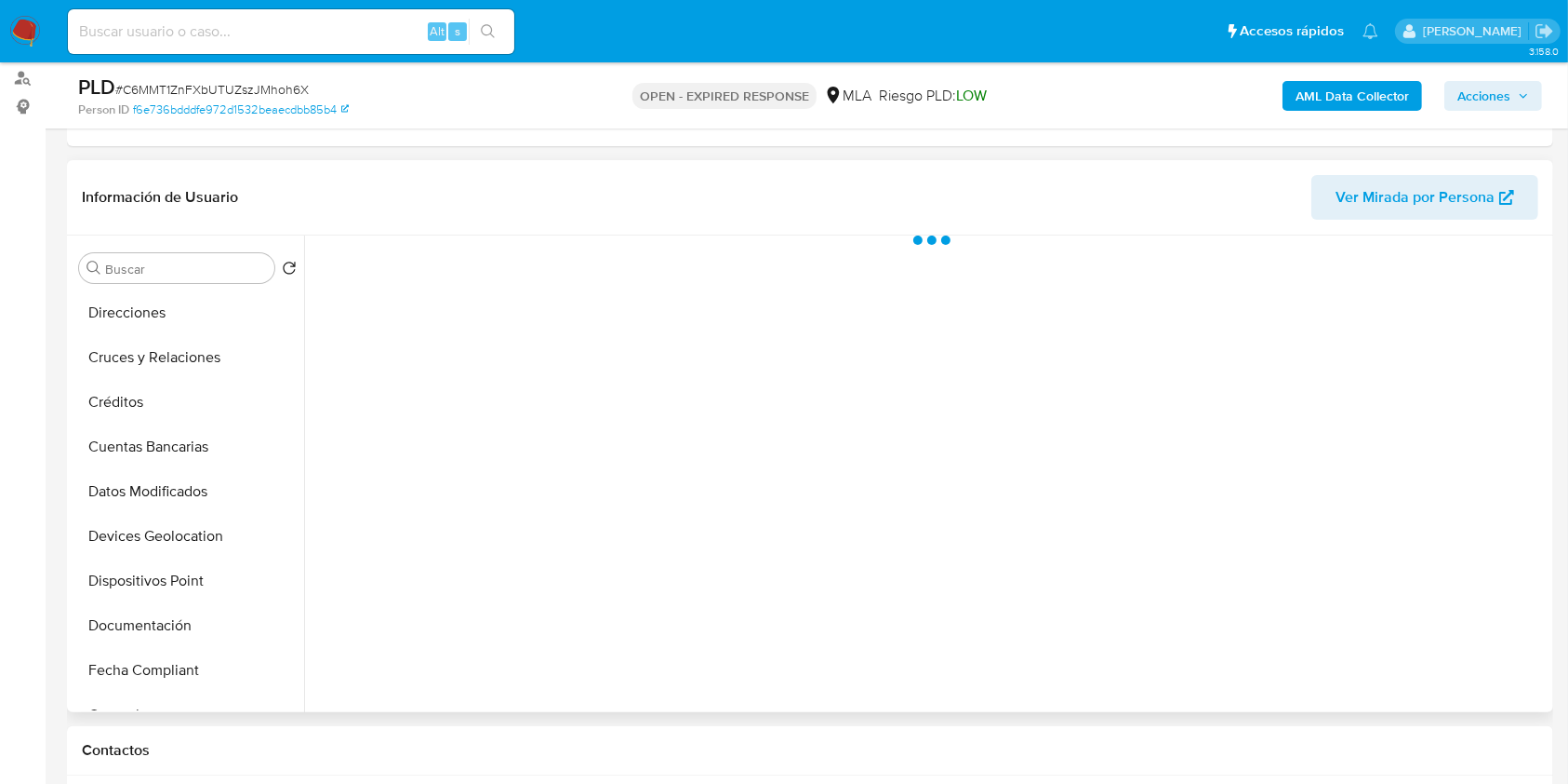
scroll to position [372, 0]
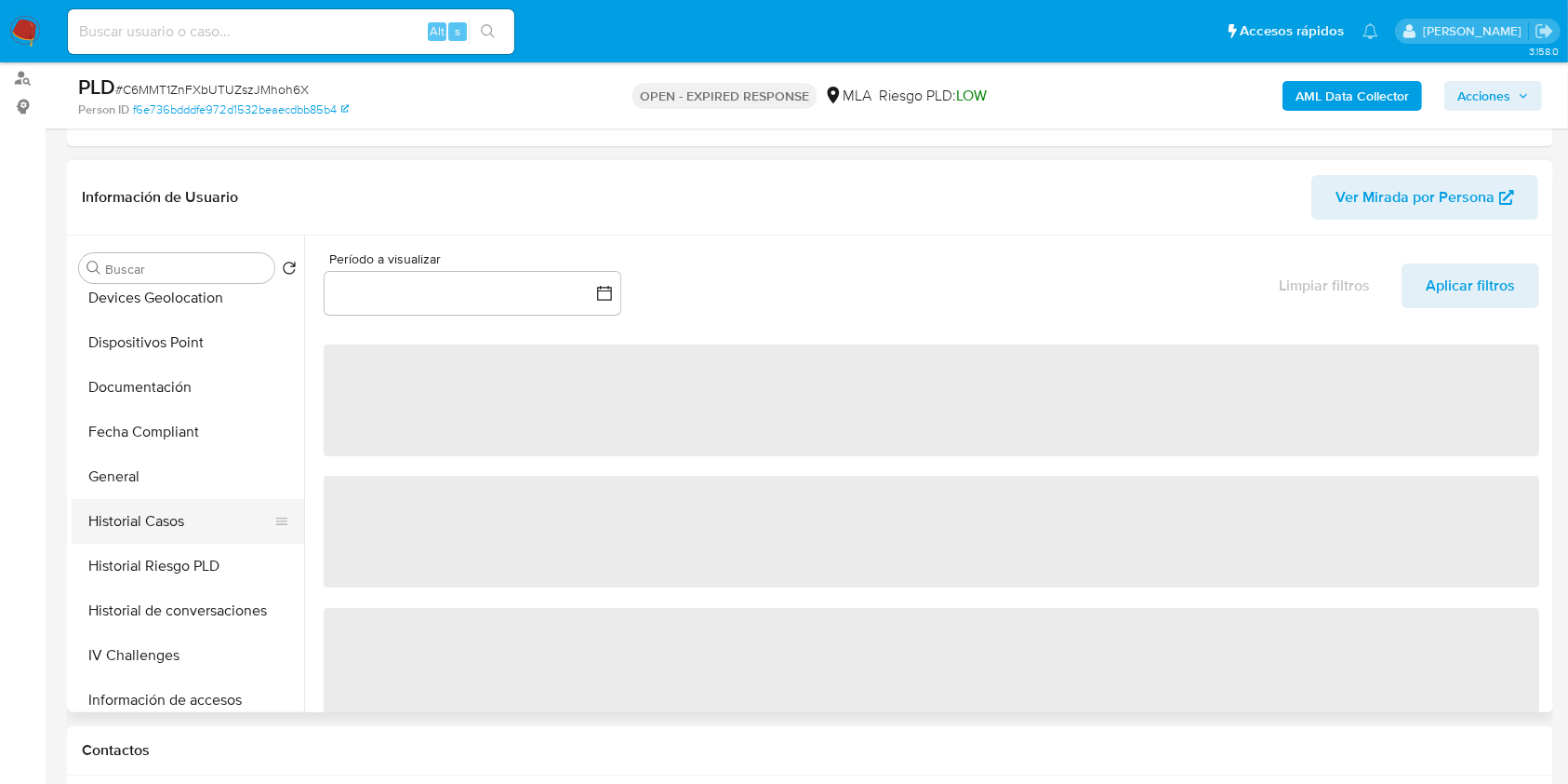
click at [187, 540] on button "Historial Casos" at bounding box center [180, 521] width 218 height 45
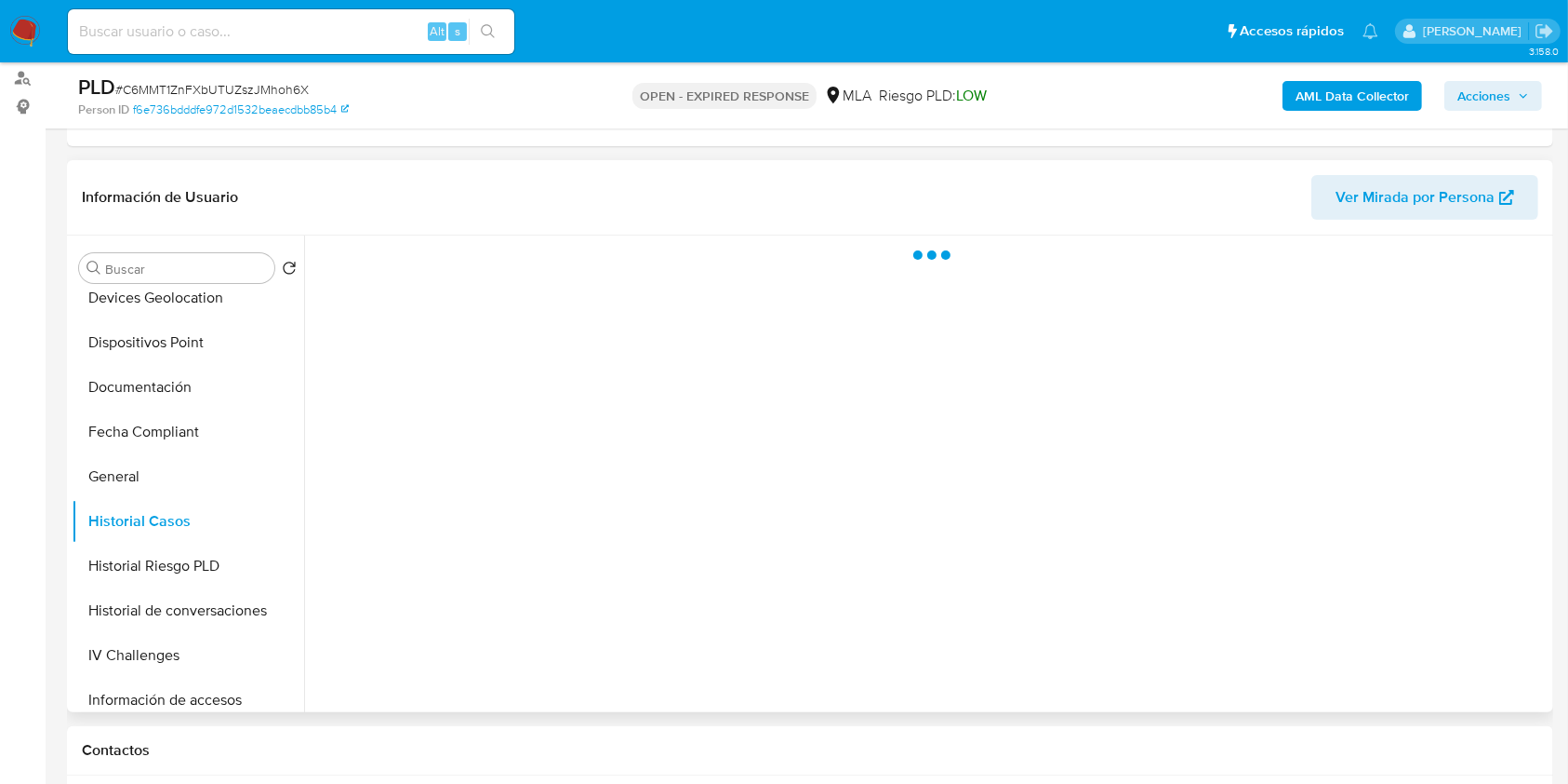
select select "10"
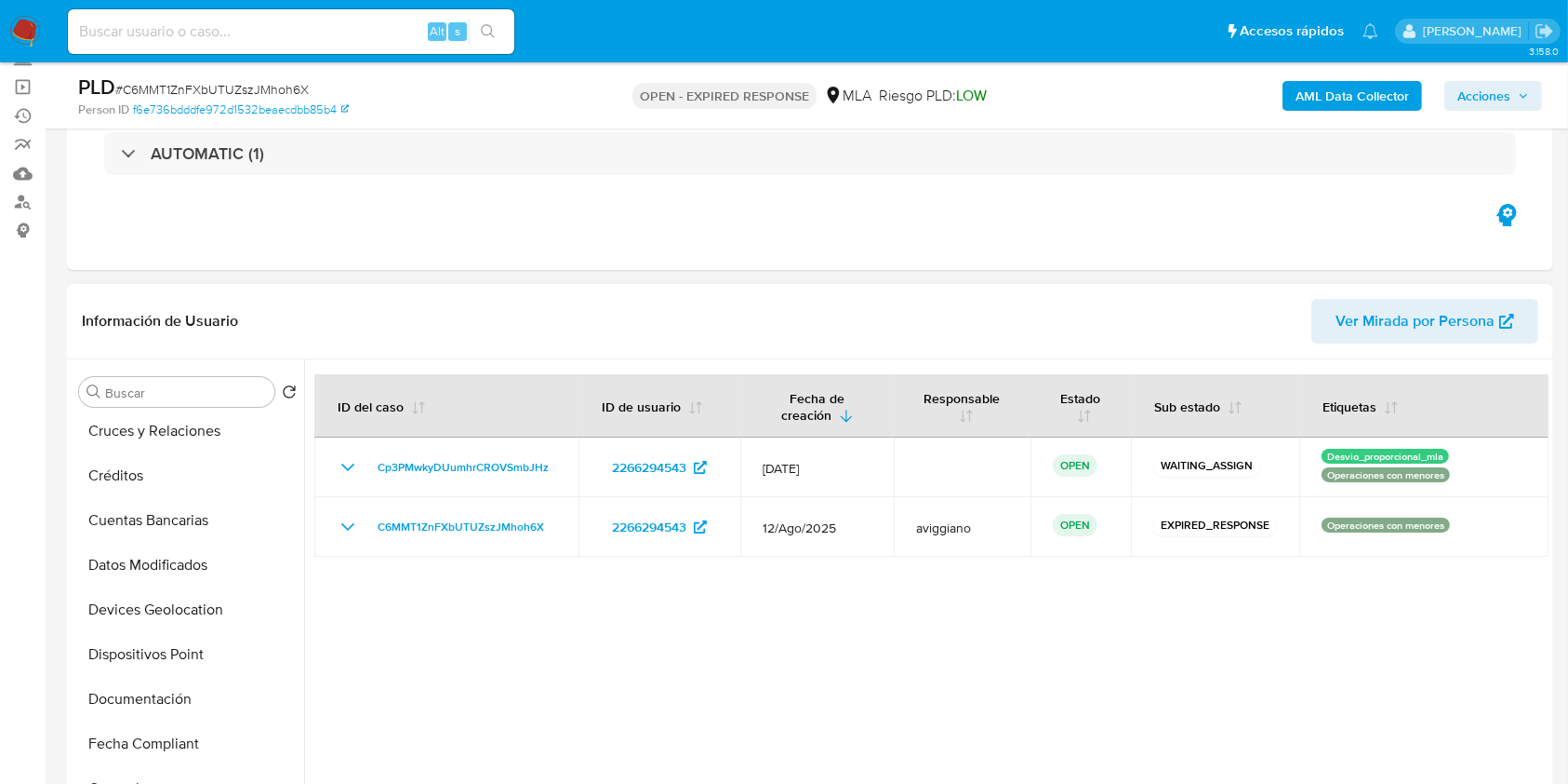
scroll to position [0, 0]
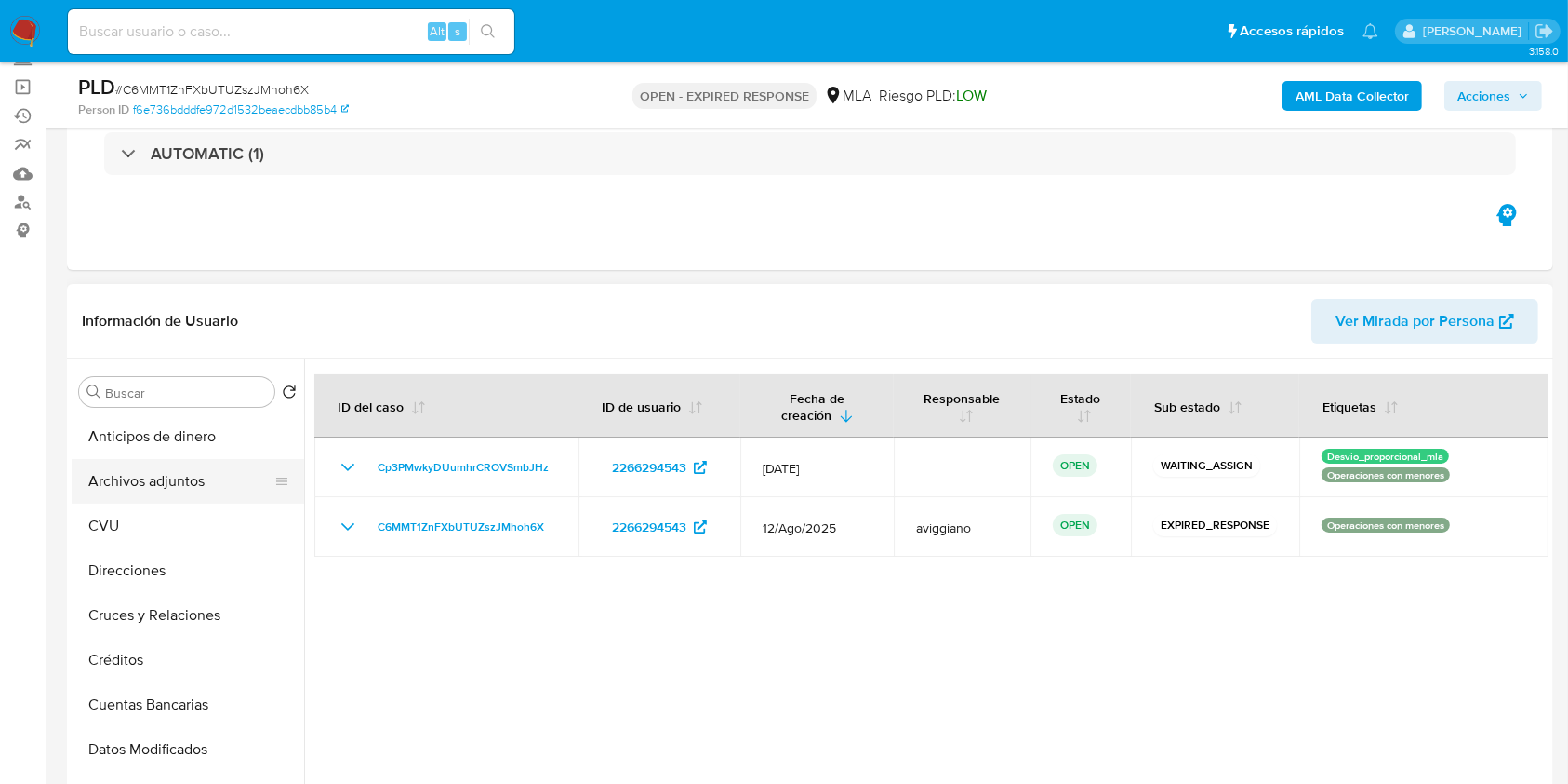
click at [172, 481] on button "Archivos adjuntos" at bounding box center [180, 482] width 218 height 45
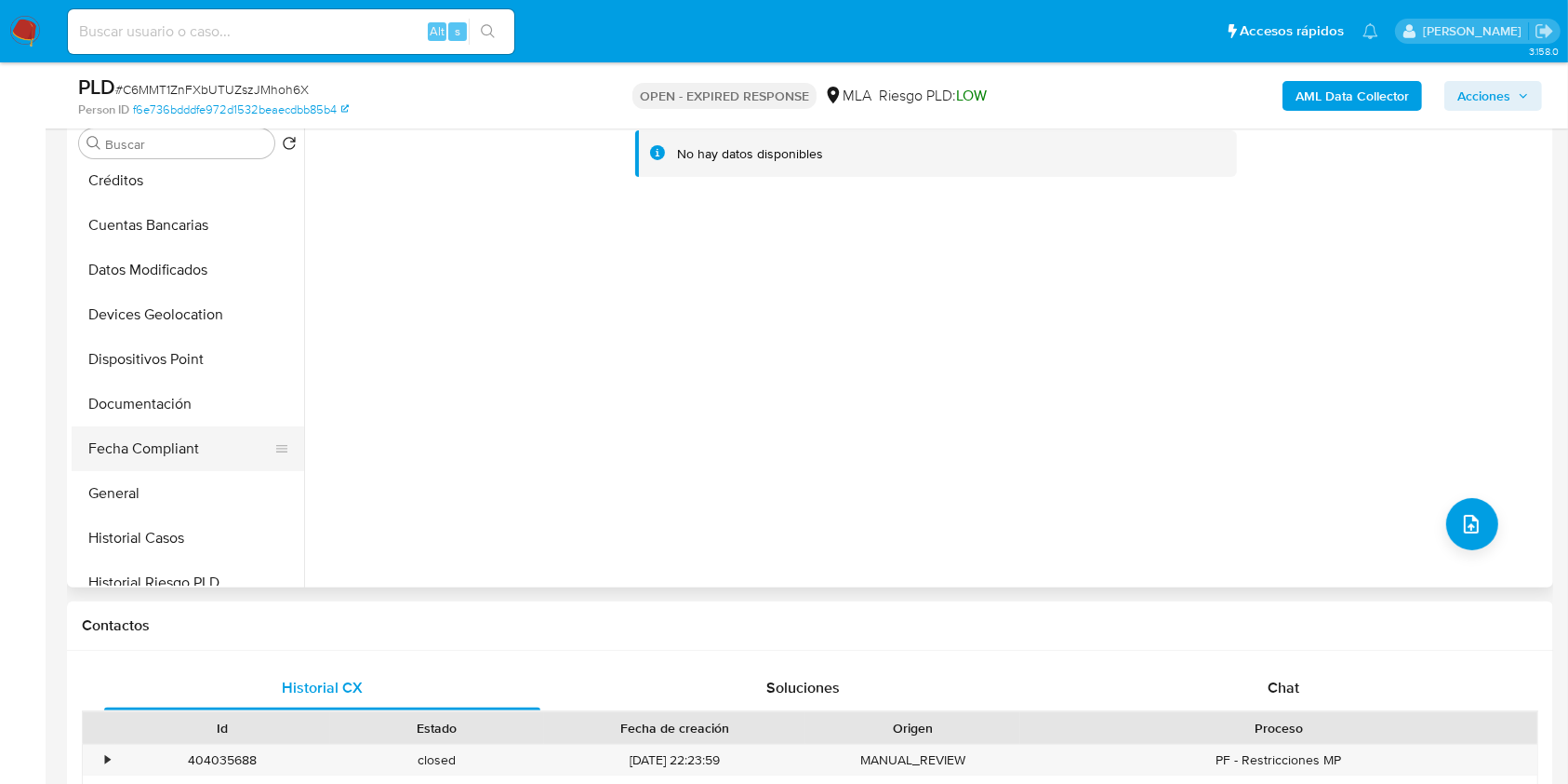
scroll to position [247, 0]
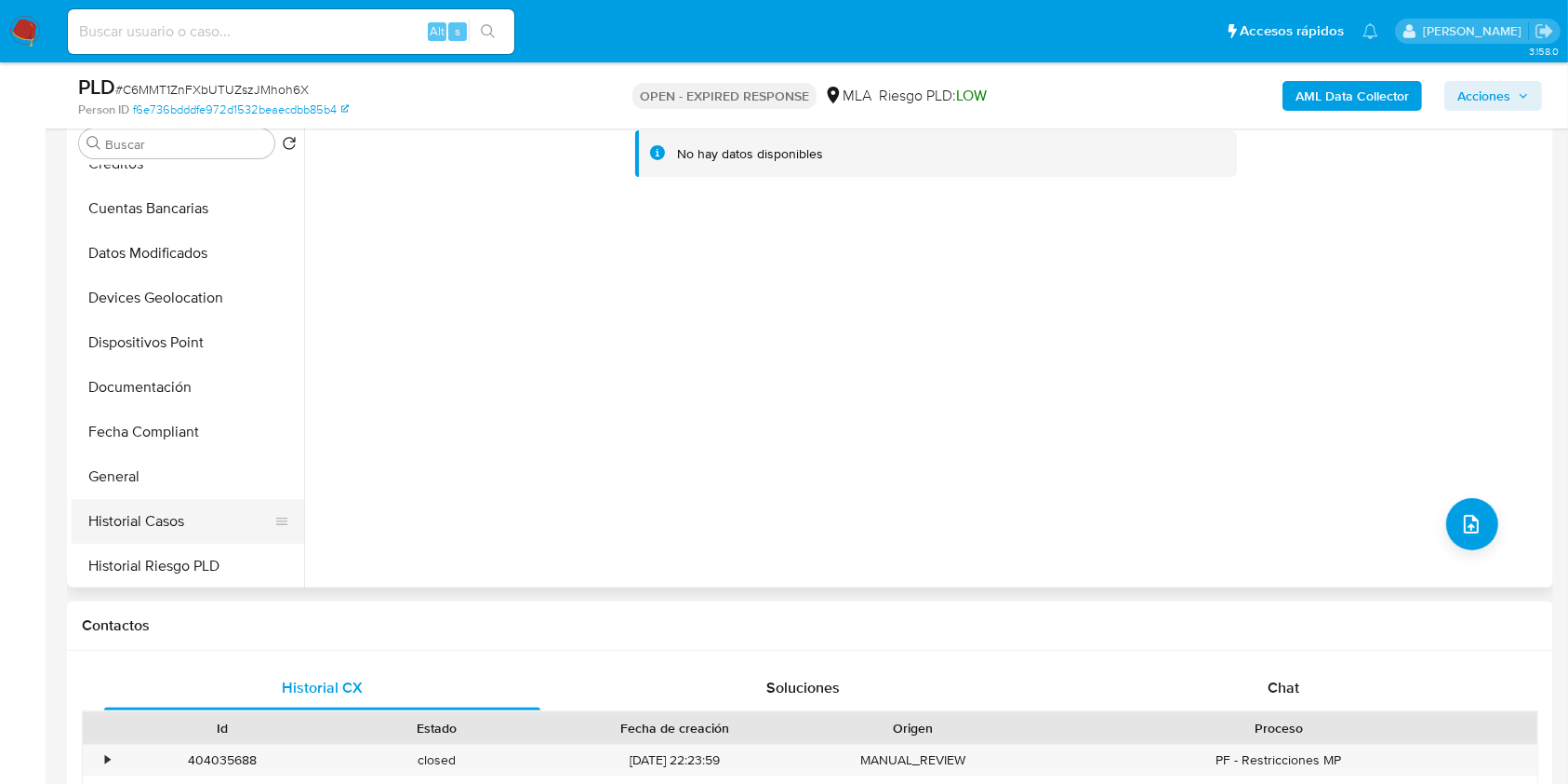
click at [172, 498] on button "Historial Casos" at bounding box center [180, 521] width 218 height 45
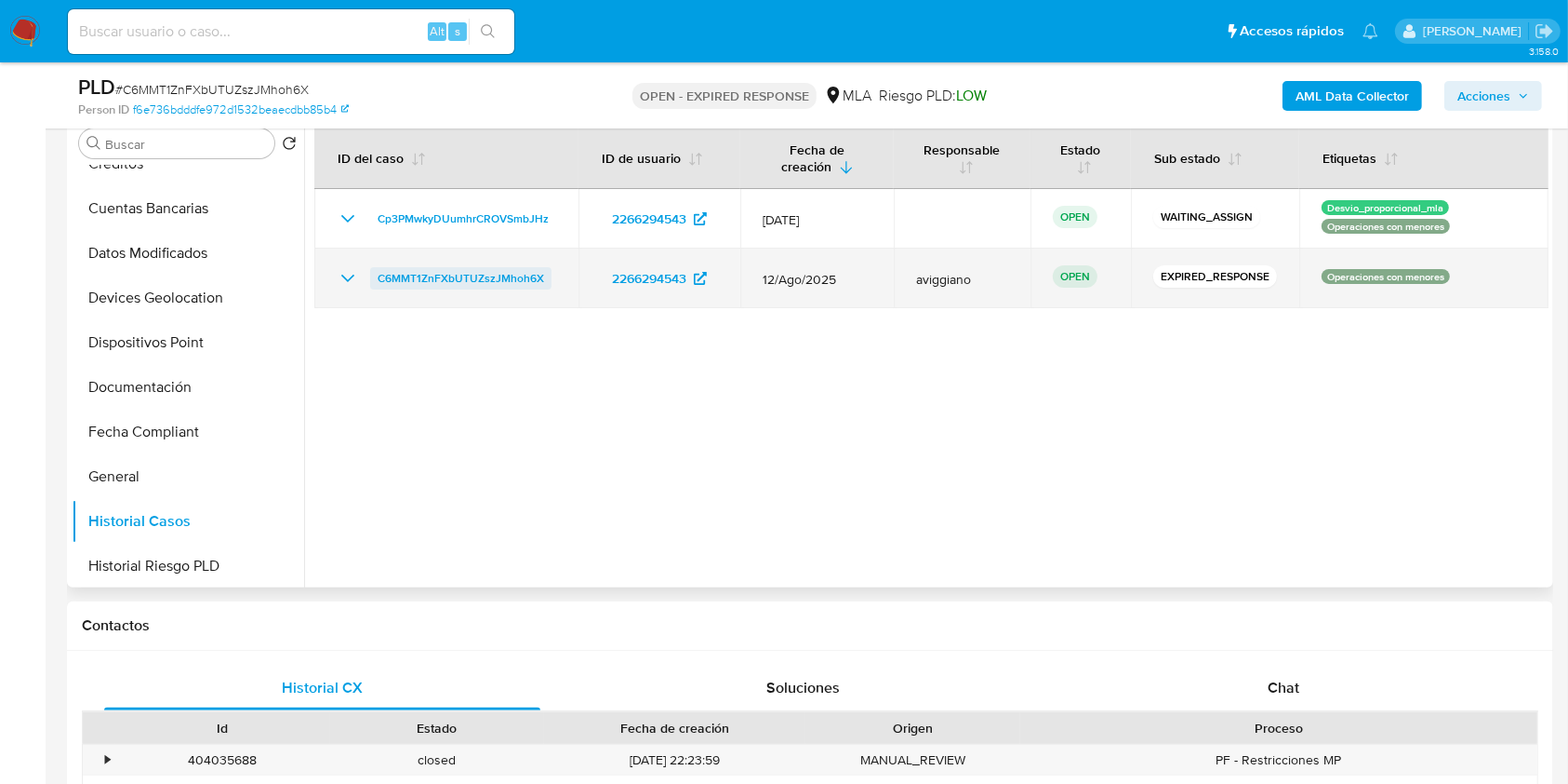
drag, startPoint x: 565, startPoint y: 265, endPoint x: 371, endPoint y: 281, distance: 194.7
click at [371, 281] on td "C6MMT1ZnFXbUTUZszJMhoh6X" at bounding box center [446, 278] width 264 height 60
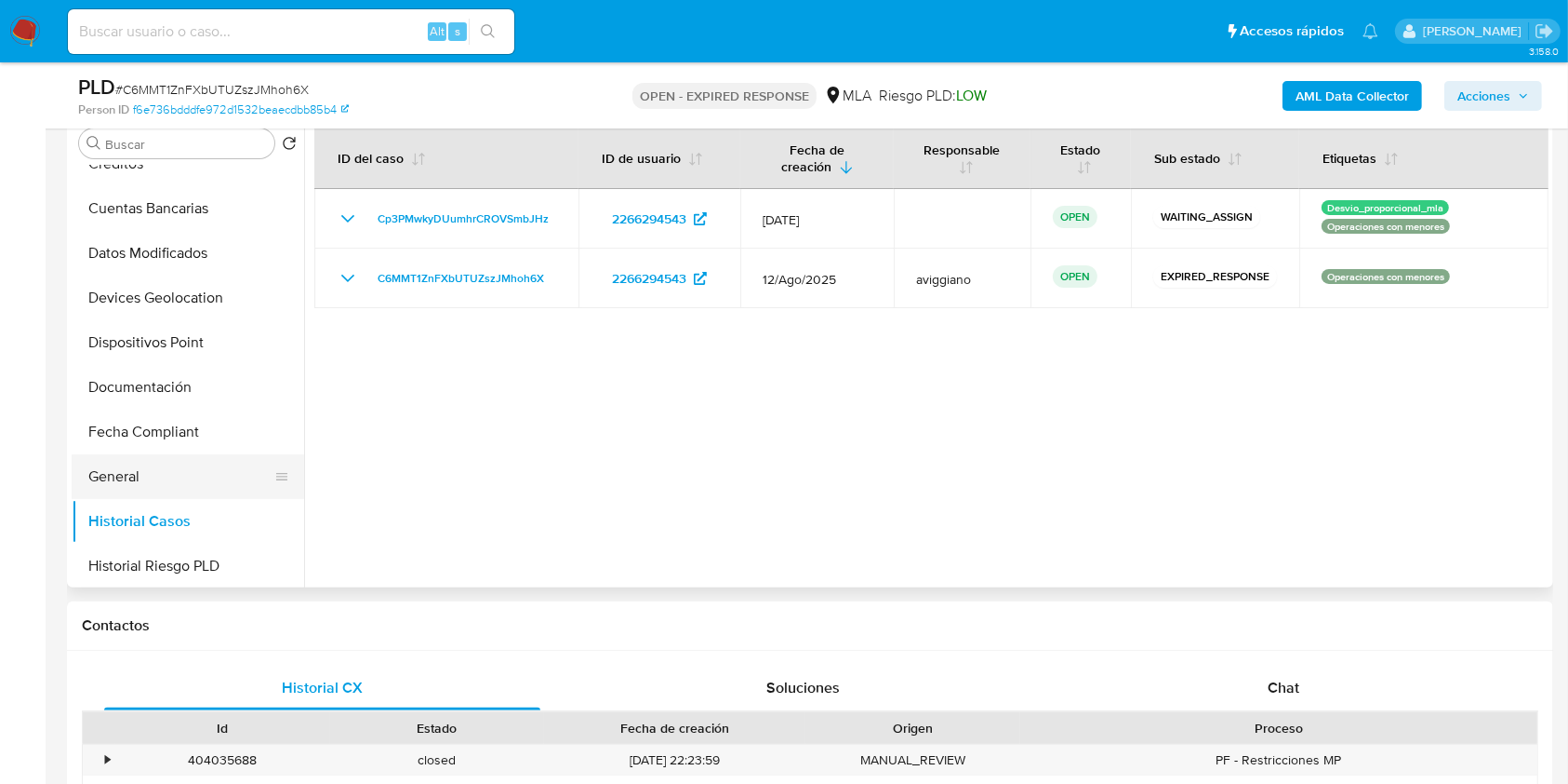
click at [123, 470] on button "General" at bounding box center [180, 477] width 218 height 45
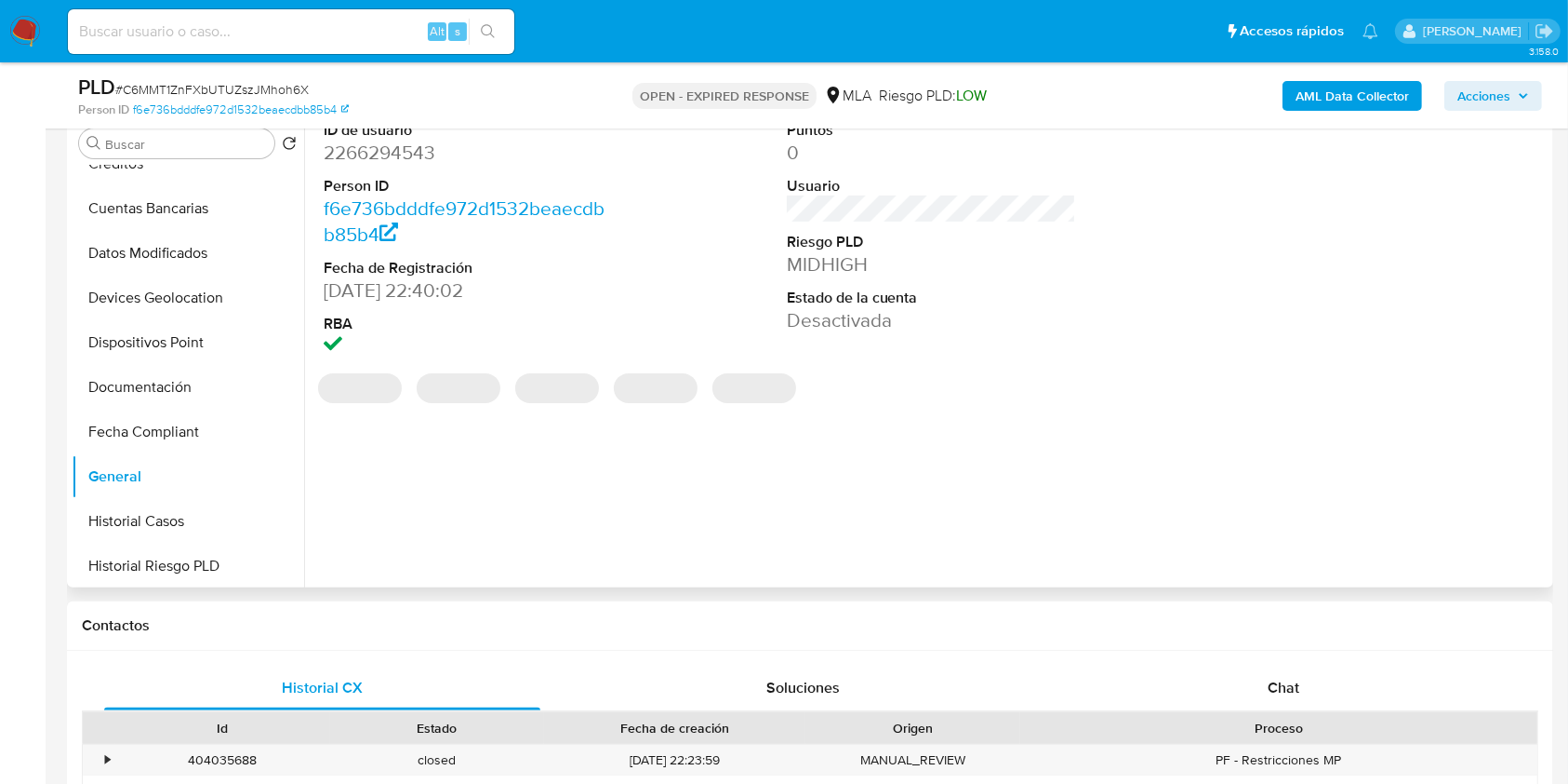
click at [372, 145] on dd "2266294543" at bounding box center [469, 152] width 290 height 26
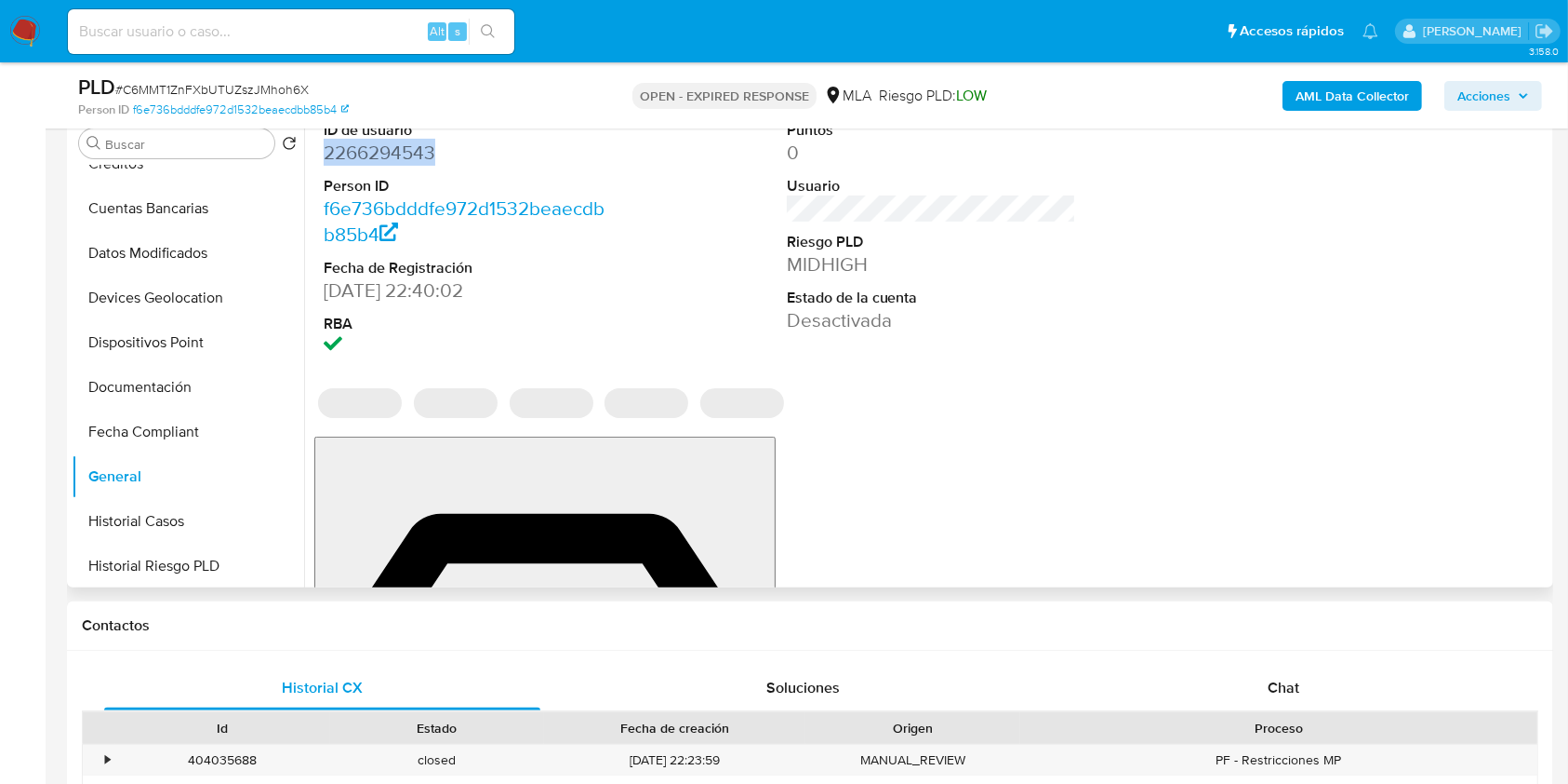
copy dd "2266294543"
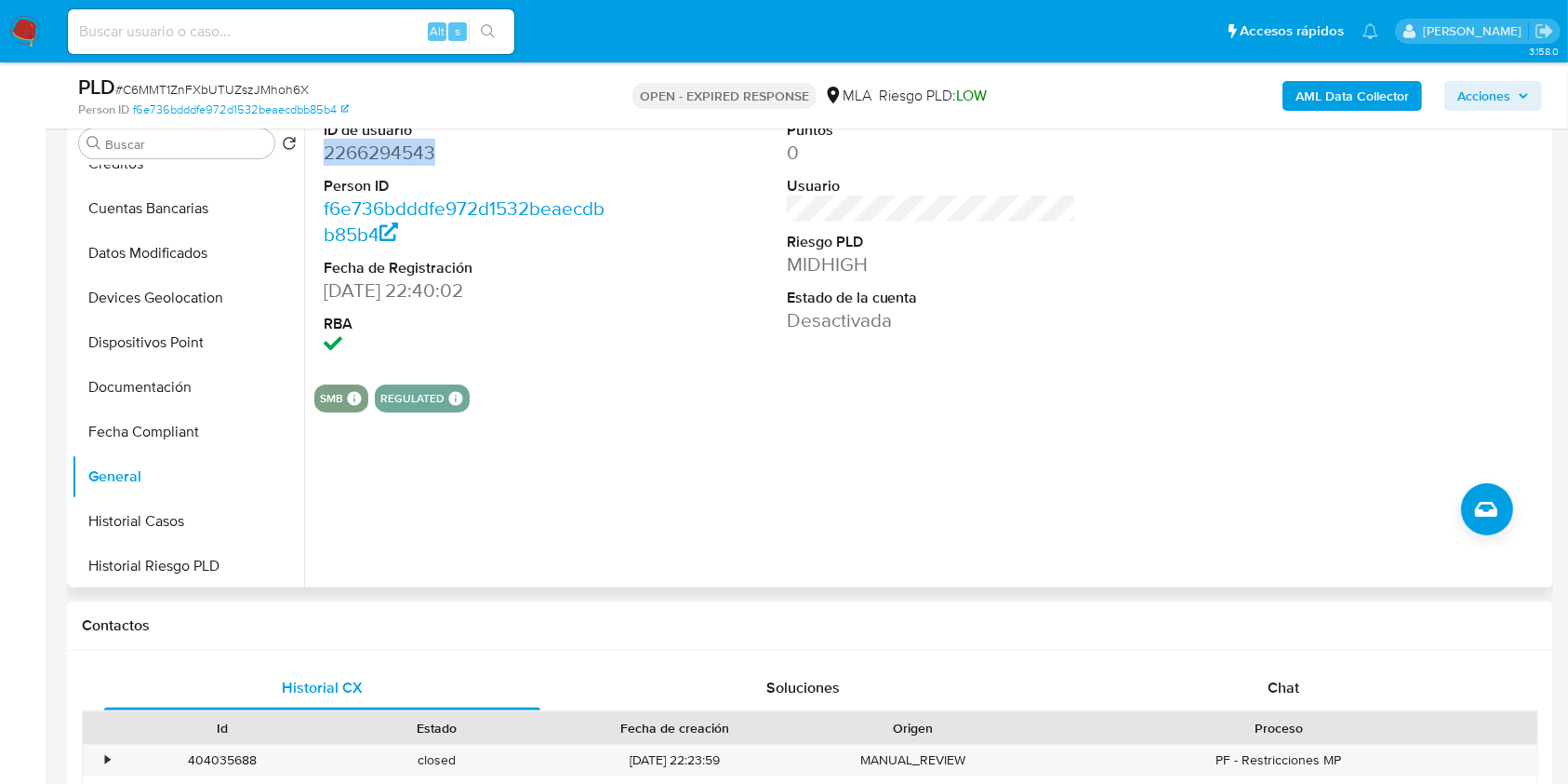
copy dd "2266294543"
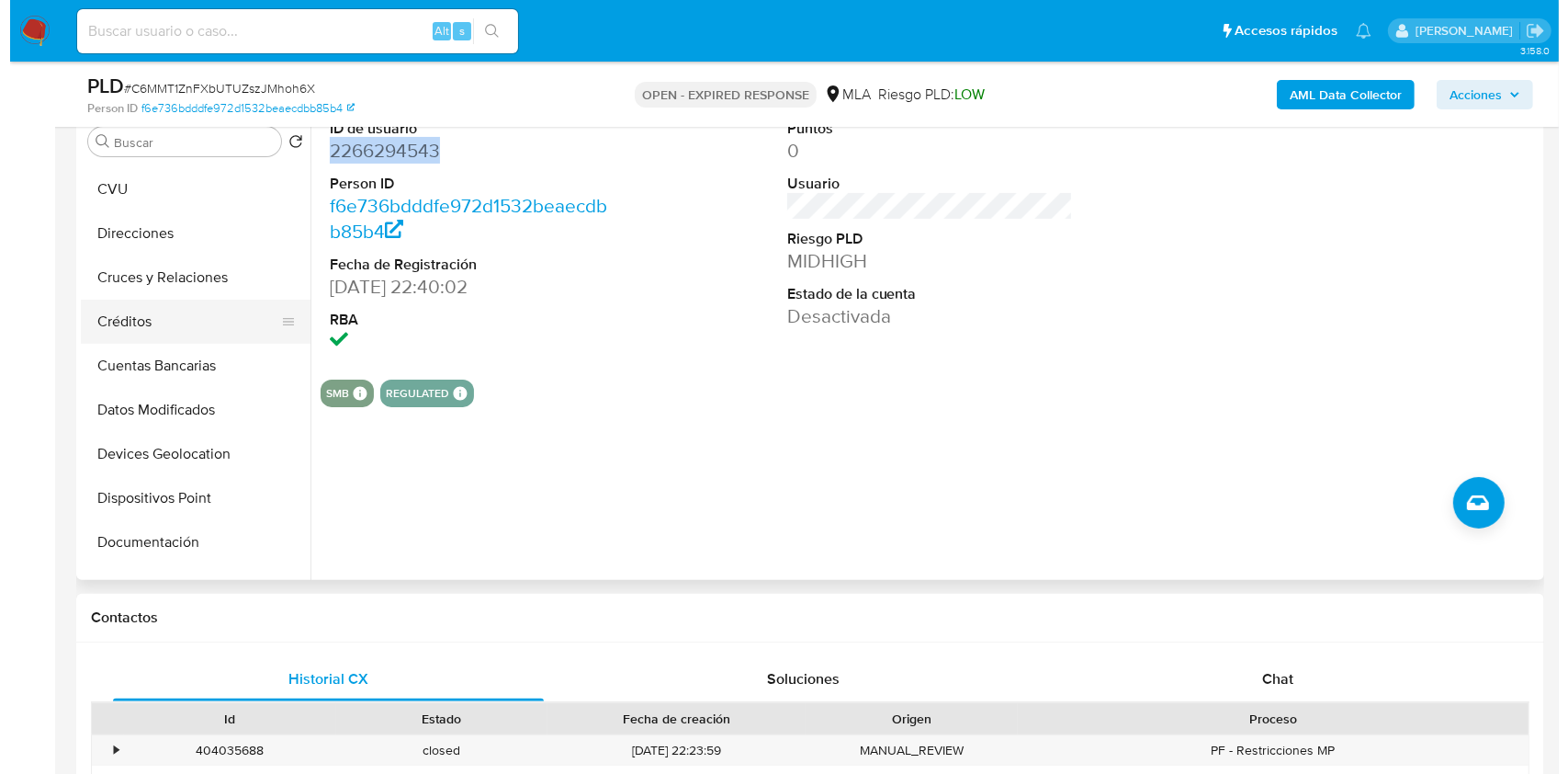
scroll to position [0, 0]
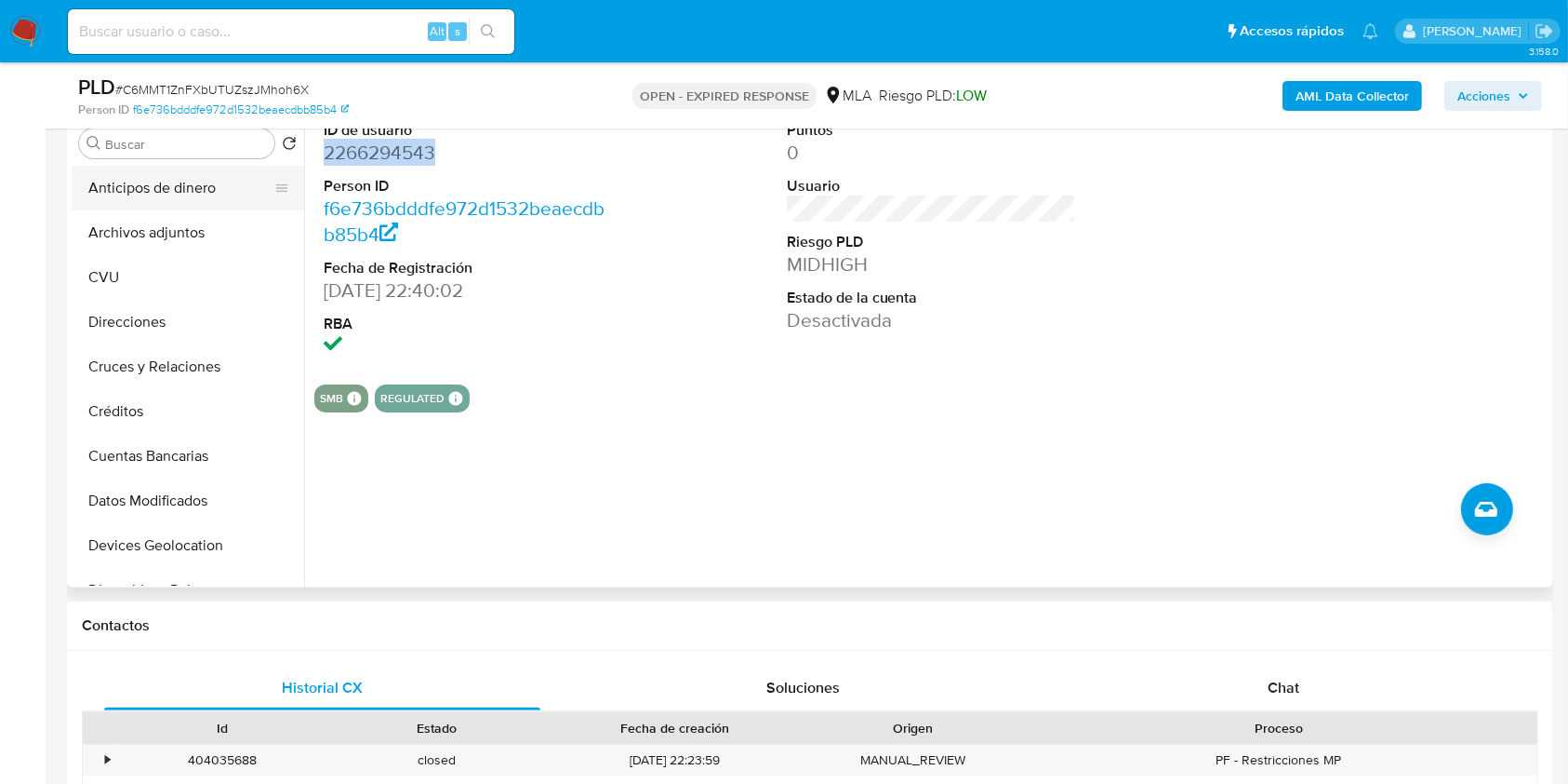
click at [221, 194] on button "Anticipos de dinero" at bounding box center [180, 188] width 218 height 45
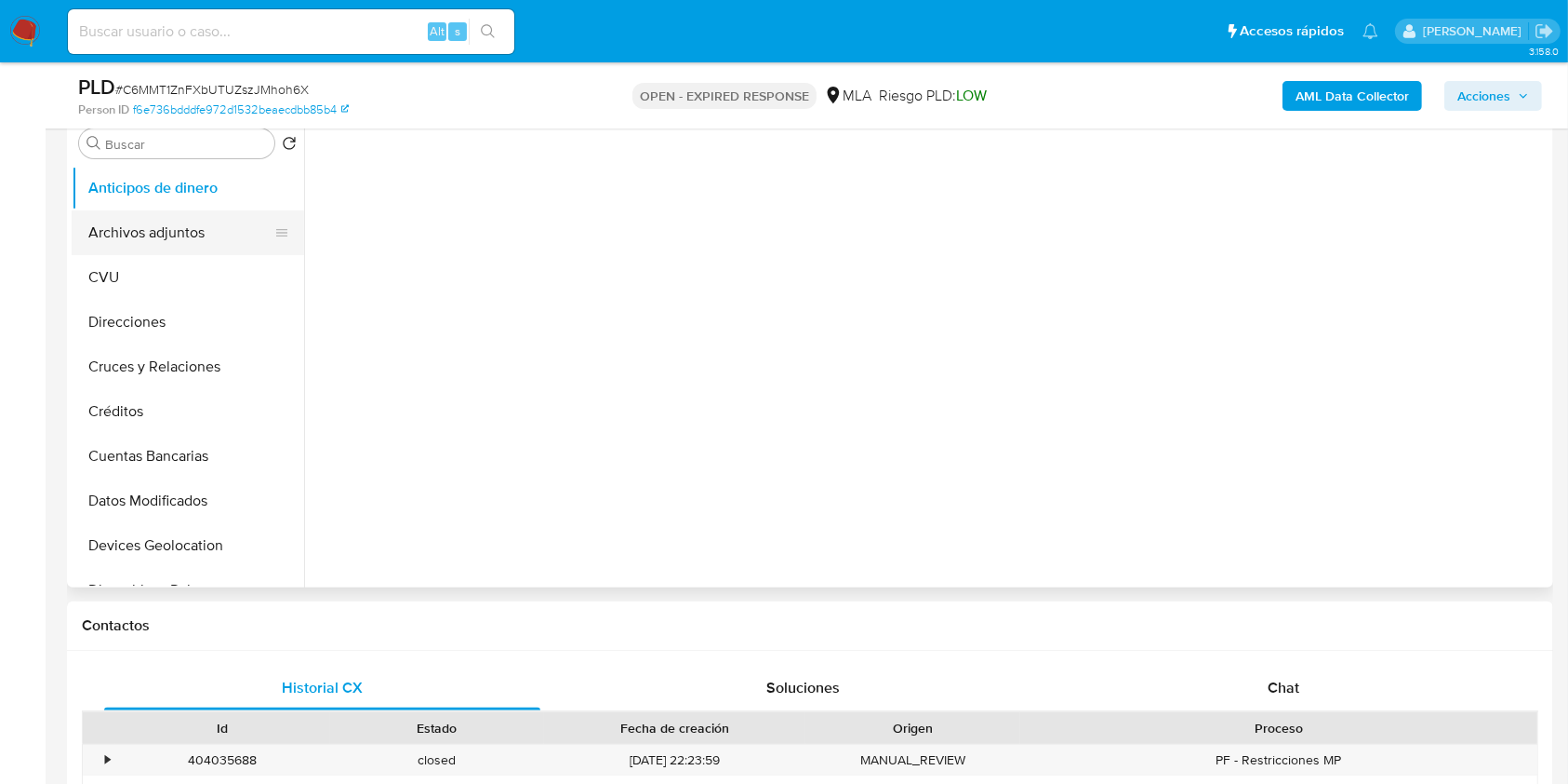
click at [198, 220] on button "Archivos adjuntos" at bounding box center [180, 233] width 218 height 45
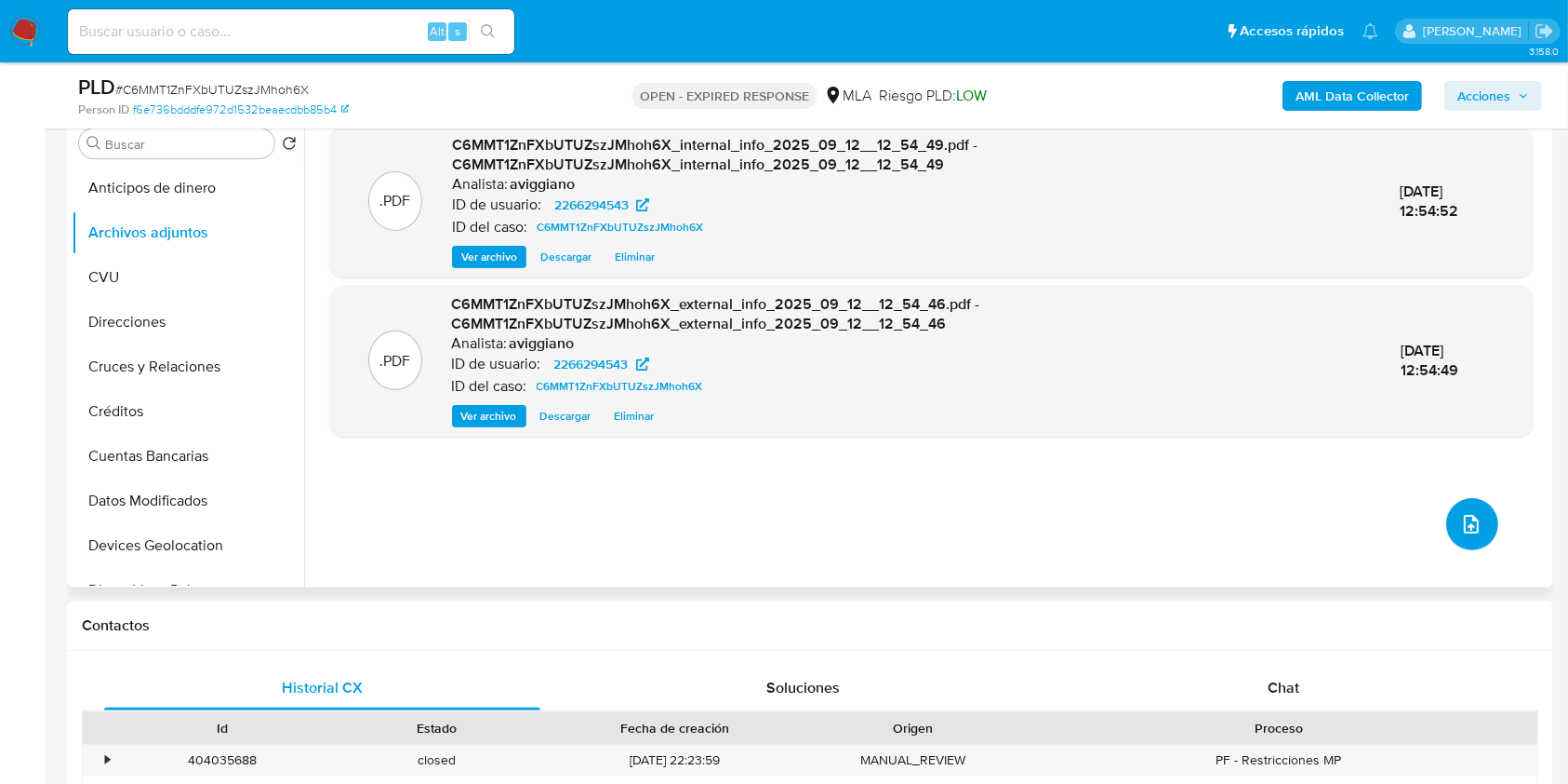
click at [1463, 528] on icon "upload-file" at bounding box center [1471, 524] width 23 height 23
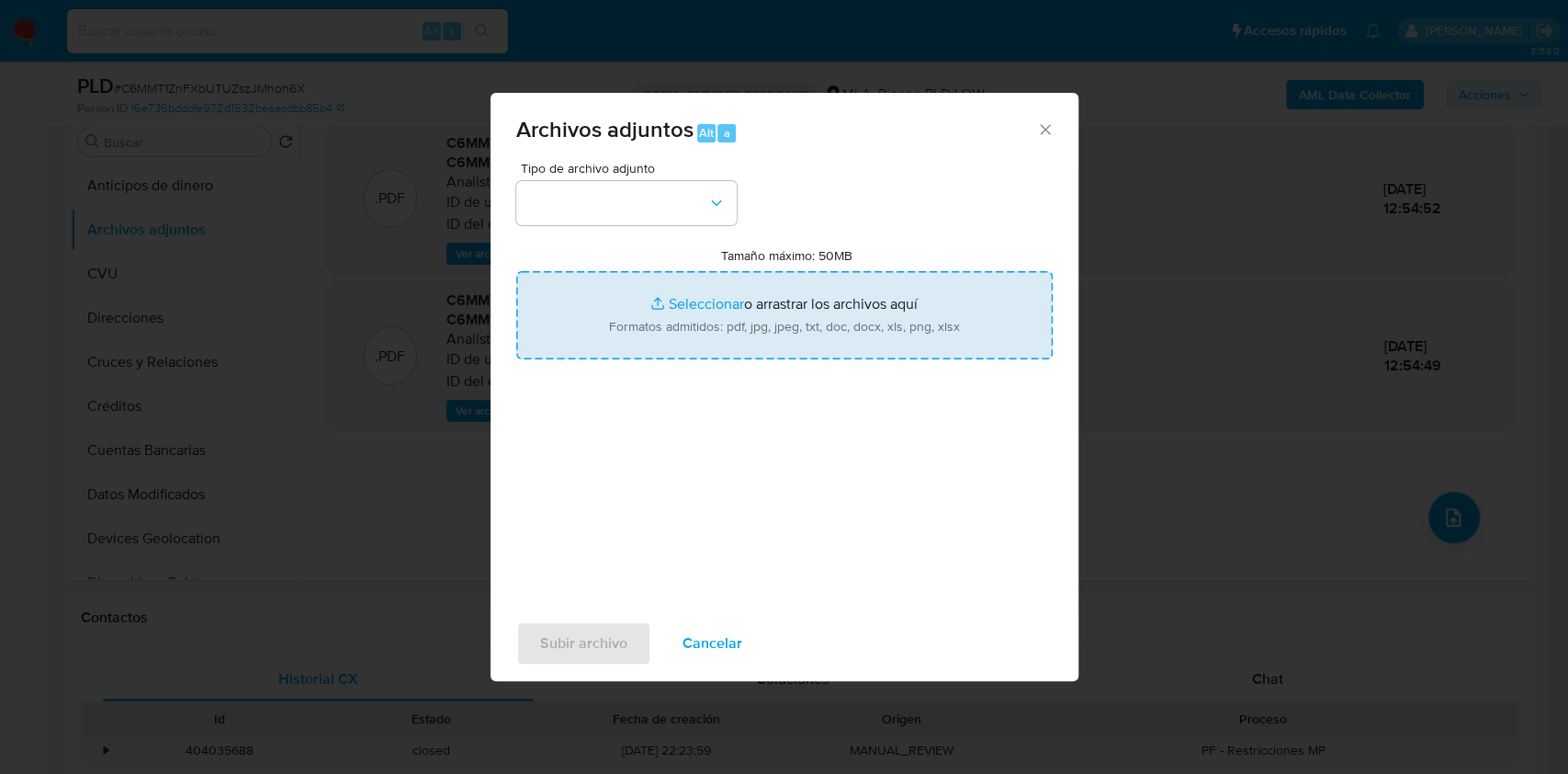
click at [838, 308] on input "Tamaño máximo: 50MB Seleccionar archivos" at bounding box center [784, 315] width 537 height 88
type input "C:\fakepath\Movimientos-Aladdin-v10_1 - 2266294543 -.xlsx"
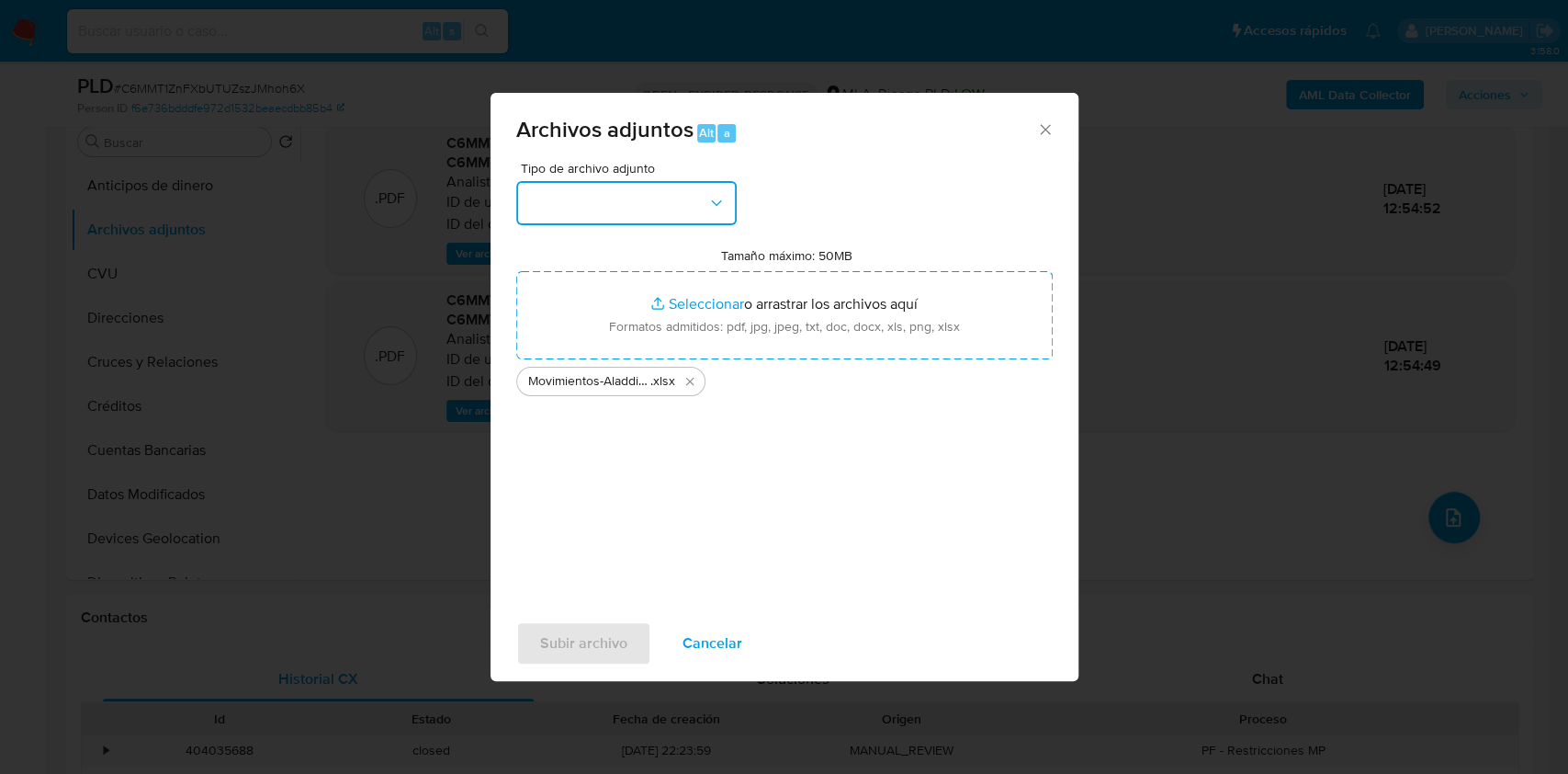
click at [723, 198] on button "button" at bounding box center [627, 203] width 221 height 45
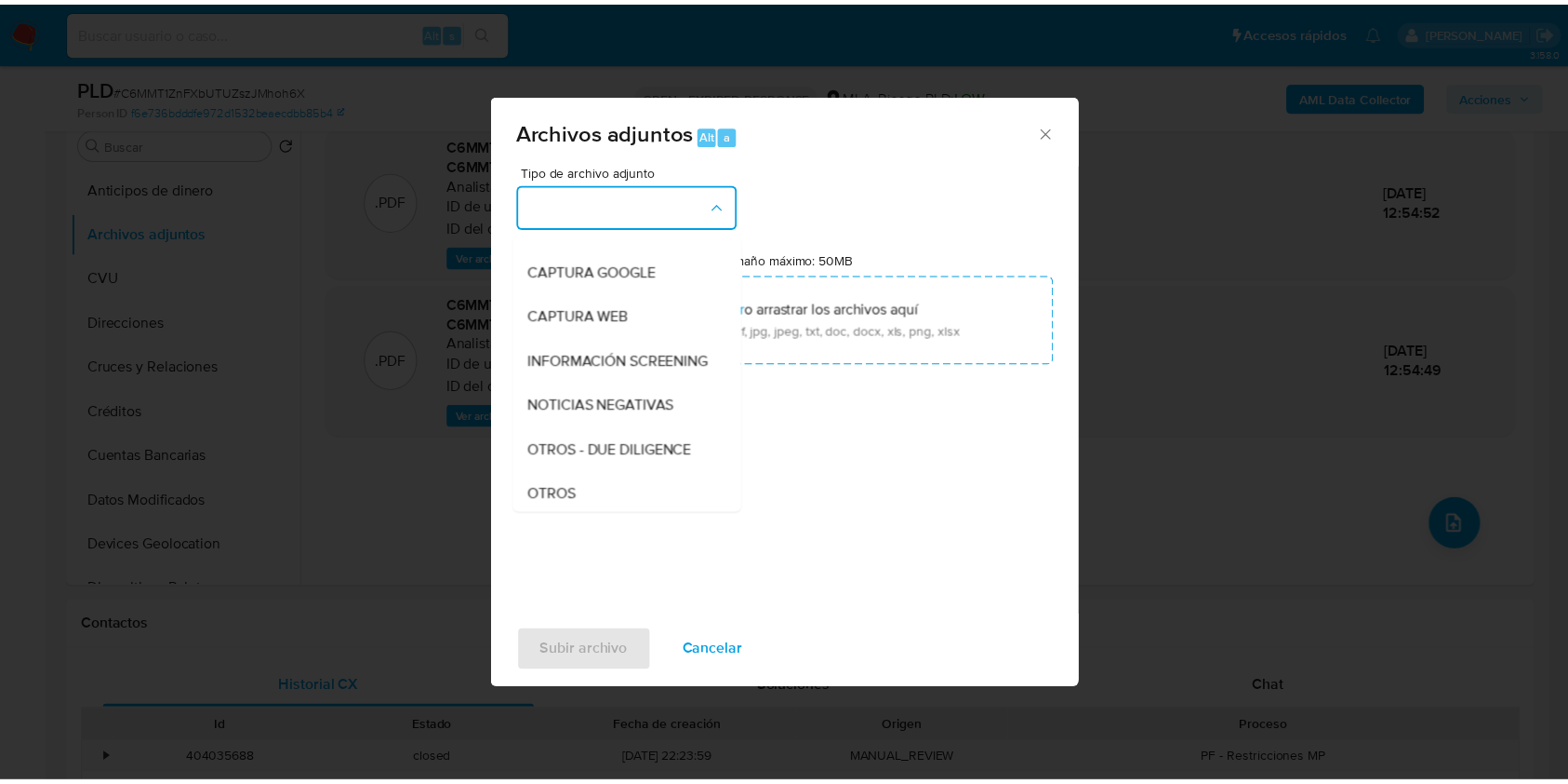
scroll to position [372, 0]
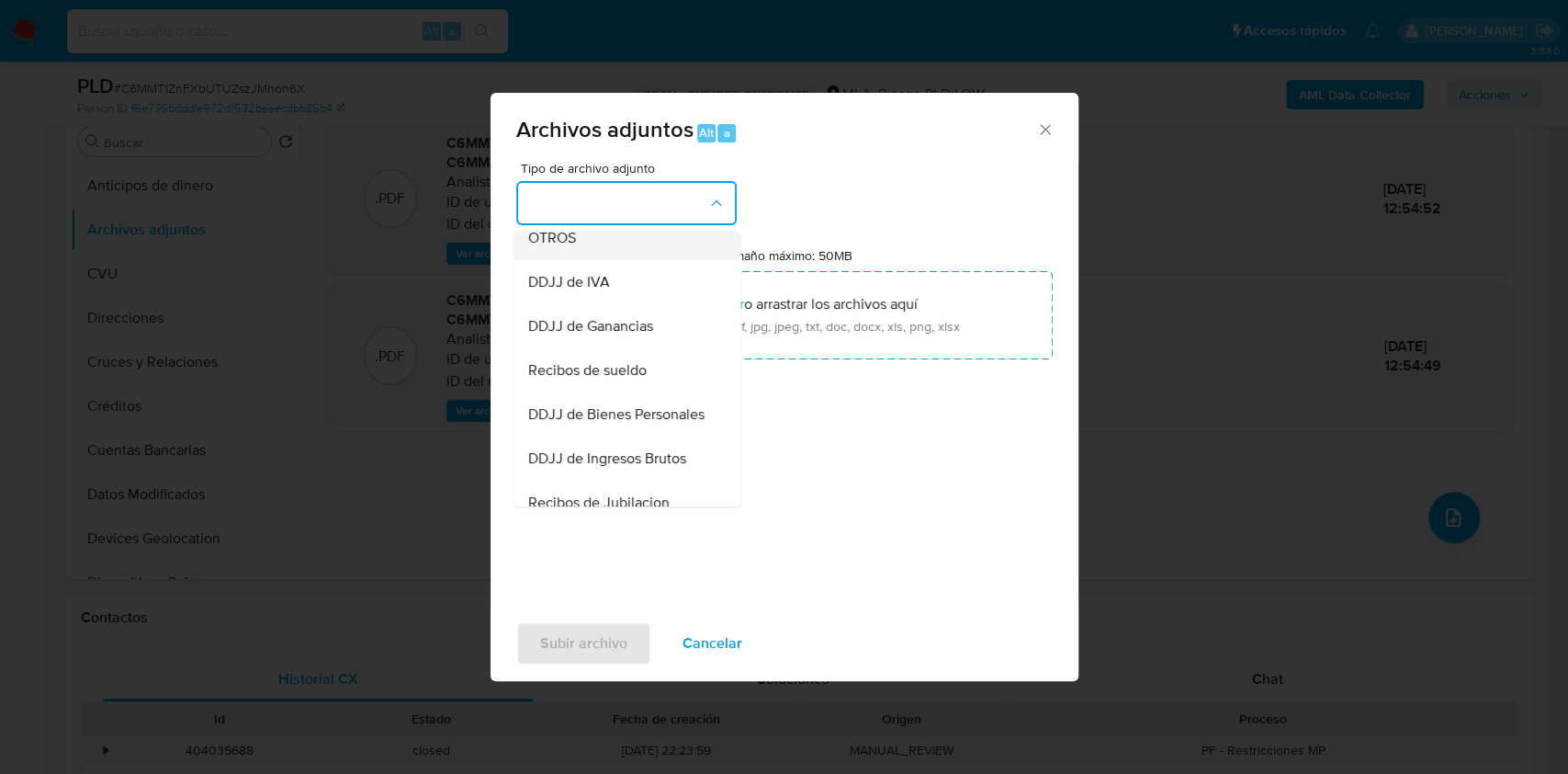
click at [597, 259] on div "OTROS" at bounding box center [621, 238] width 188 height 45
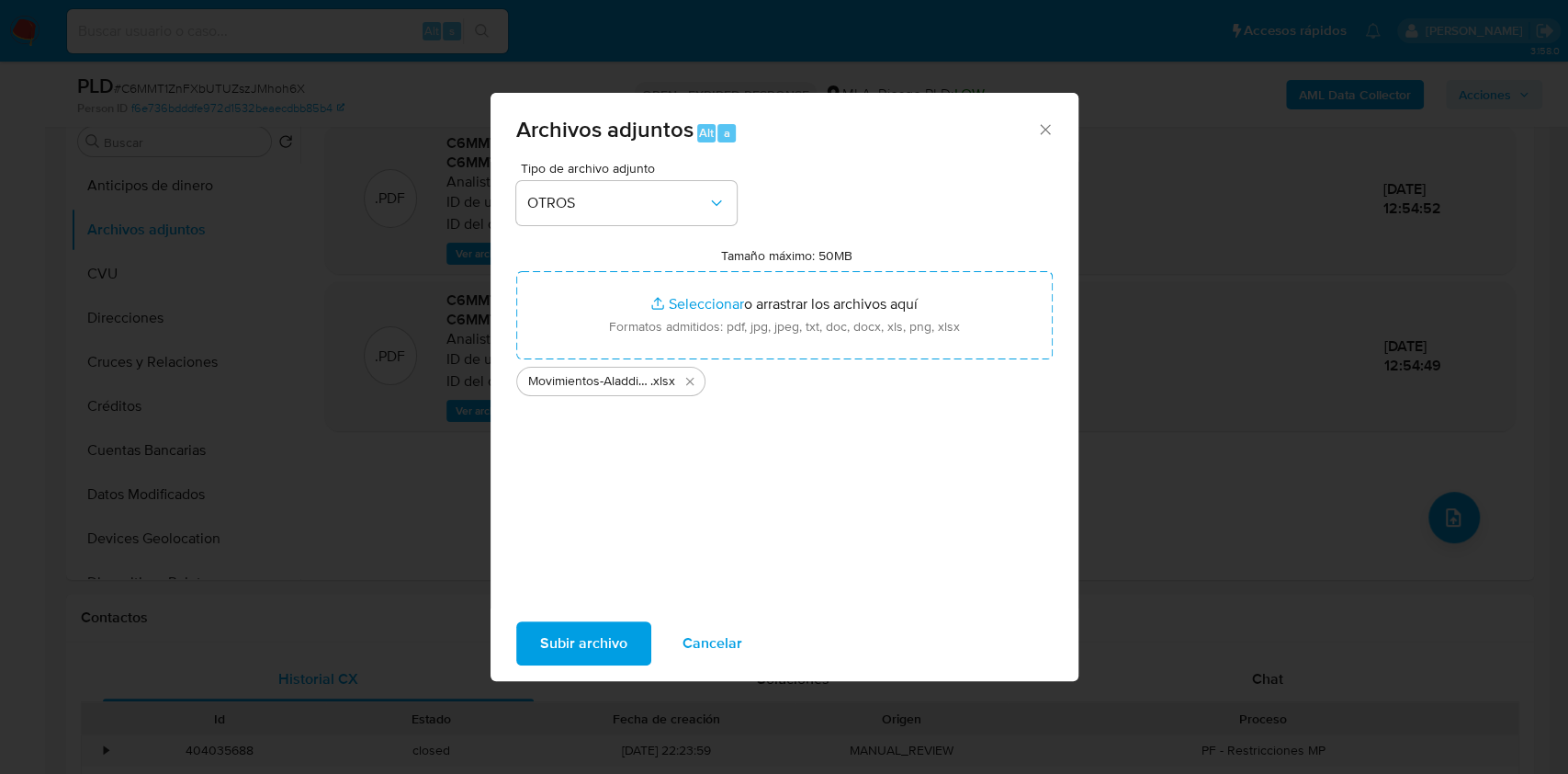
click at [600, 635] on span "Subir archivo" at bounding box center [584, 643] width 87 height 41
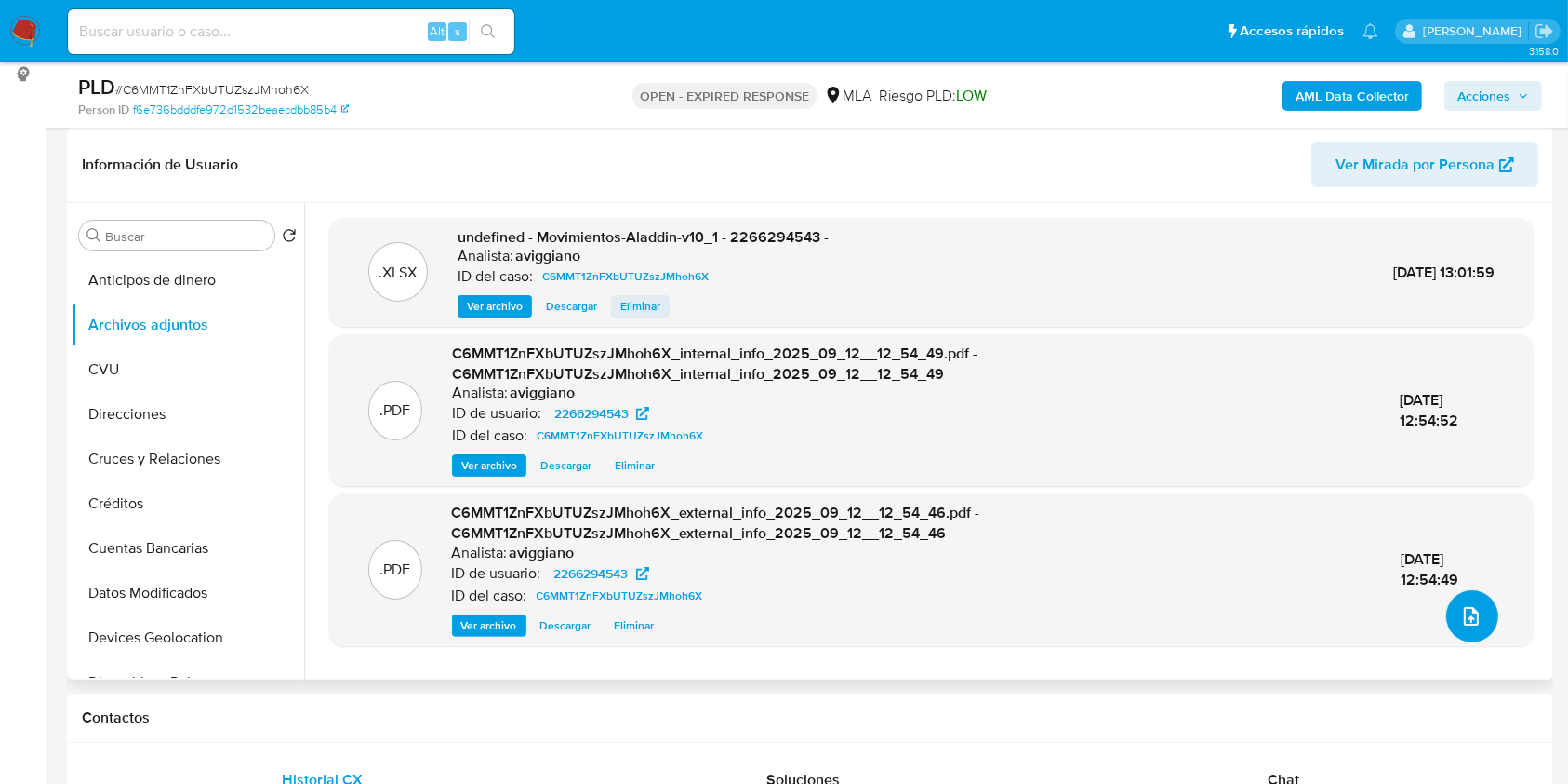
scroll to position [247, 0]
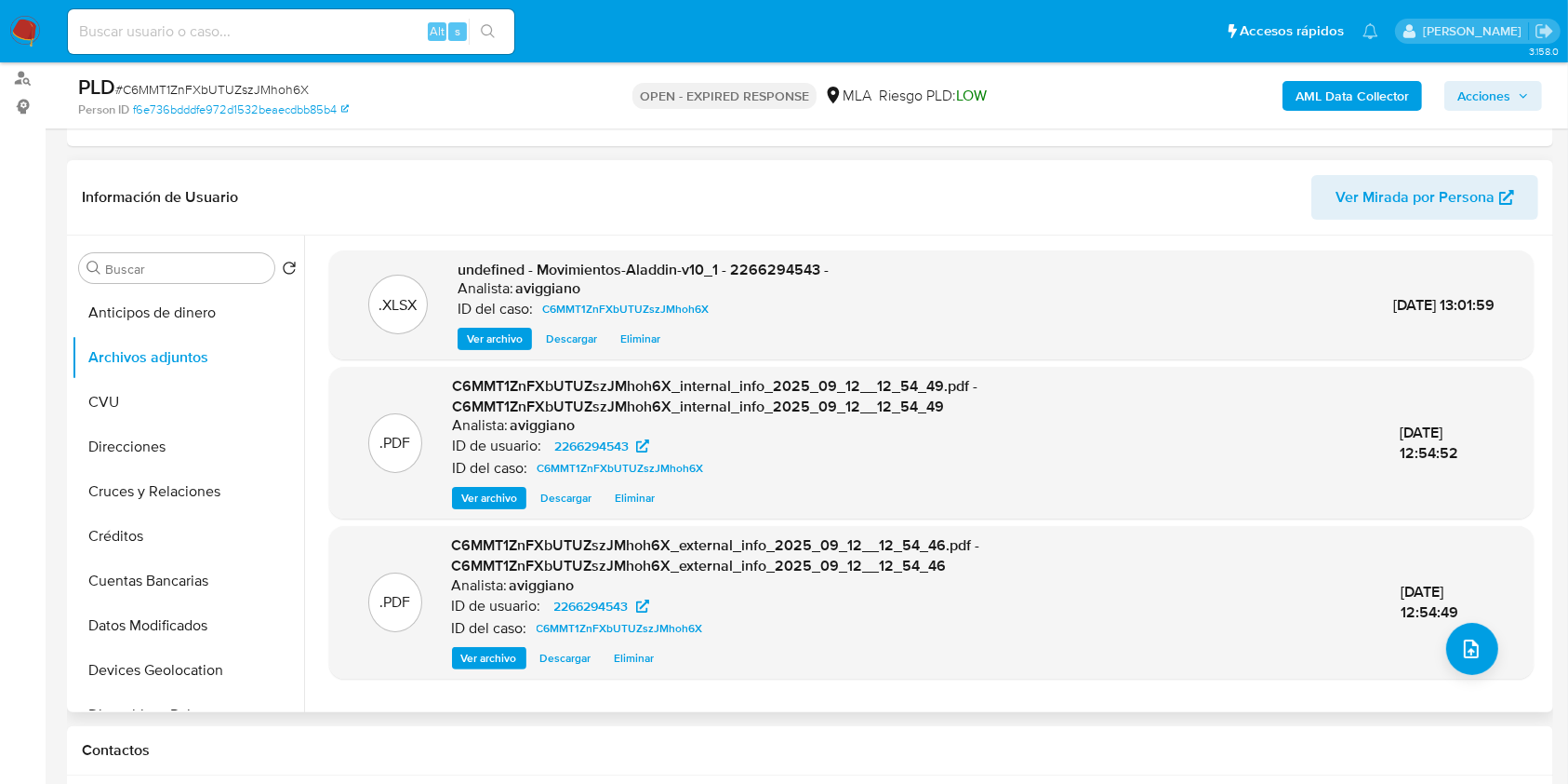
click at [796, 267] on span "undefined - Movimientos-Aladdin-v10_1 - 2266294543 -" at bounding box center [643, 270] width 371 height 22
copy span "2266294543"
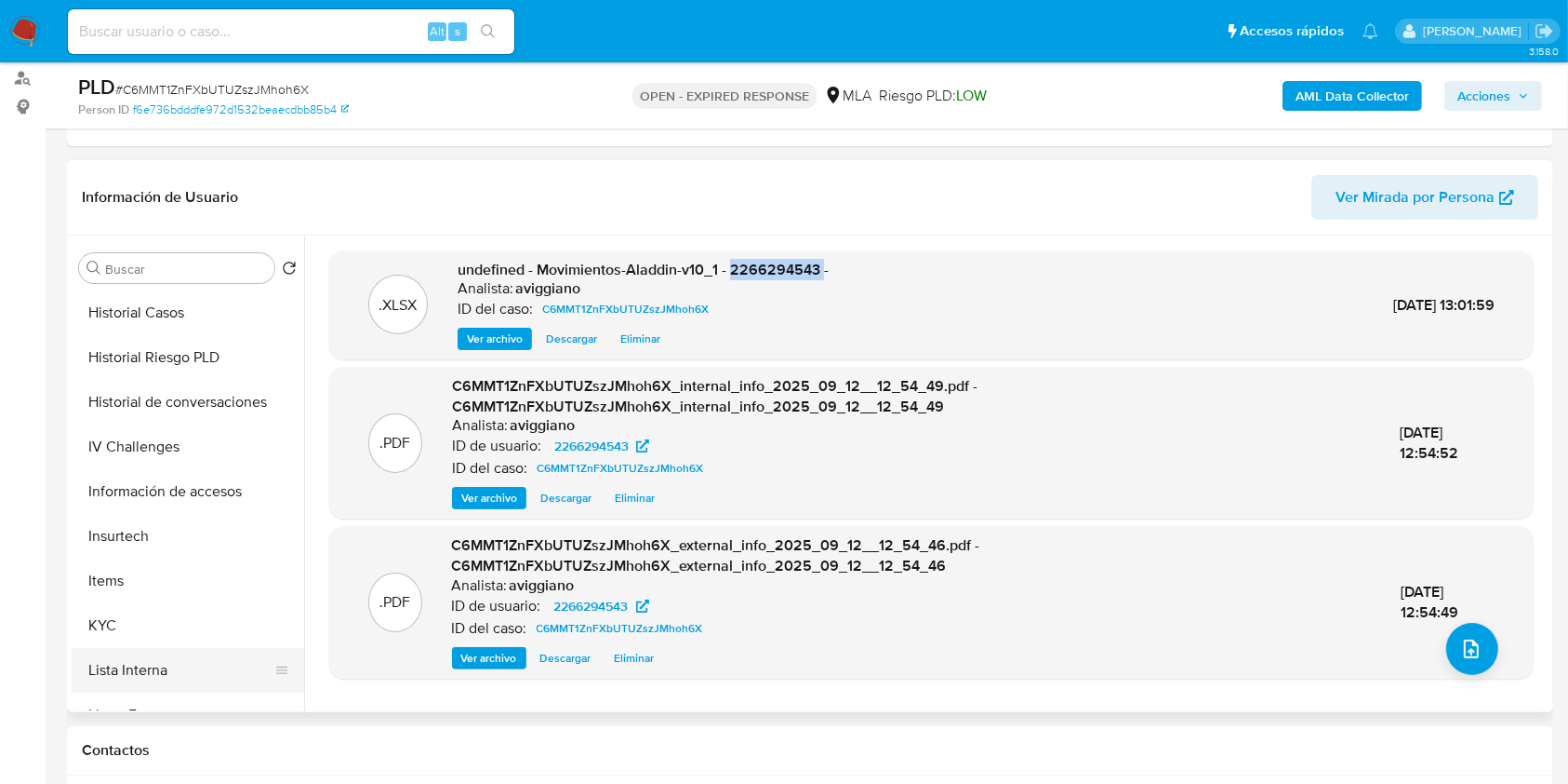
scroll to position [620, 0]
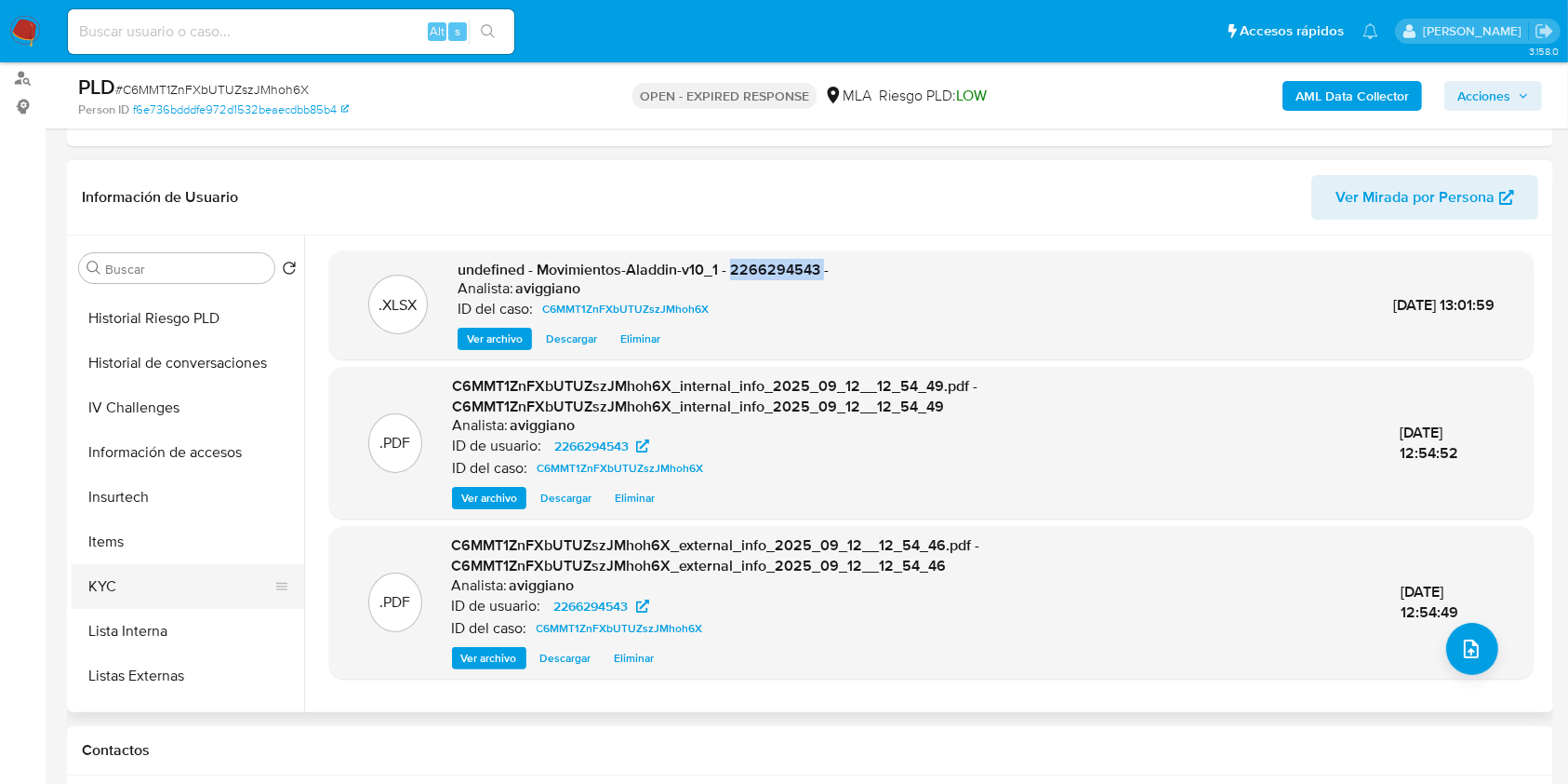
click at [129, 574] on button "KYC" at bounding box center [180, 587] width 218 height 45
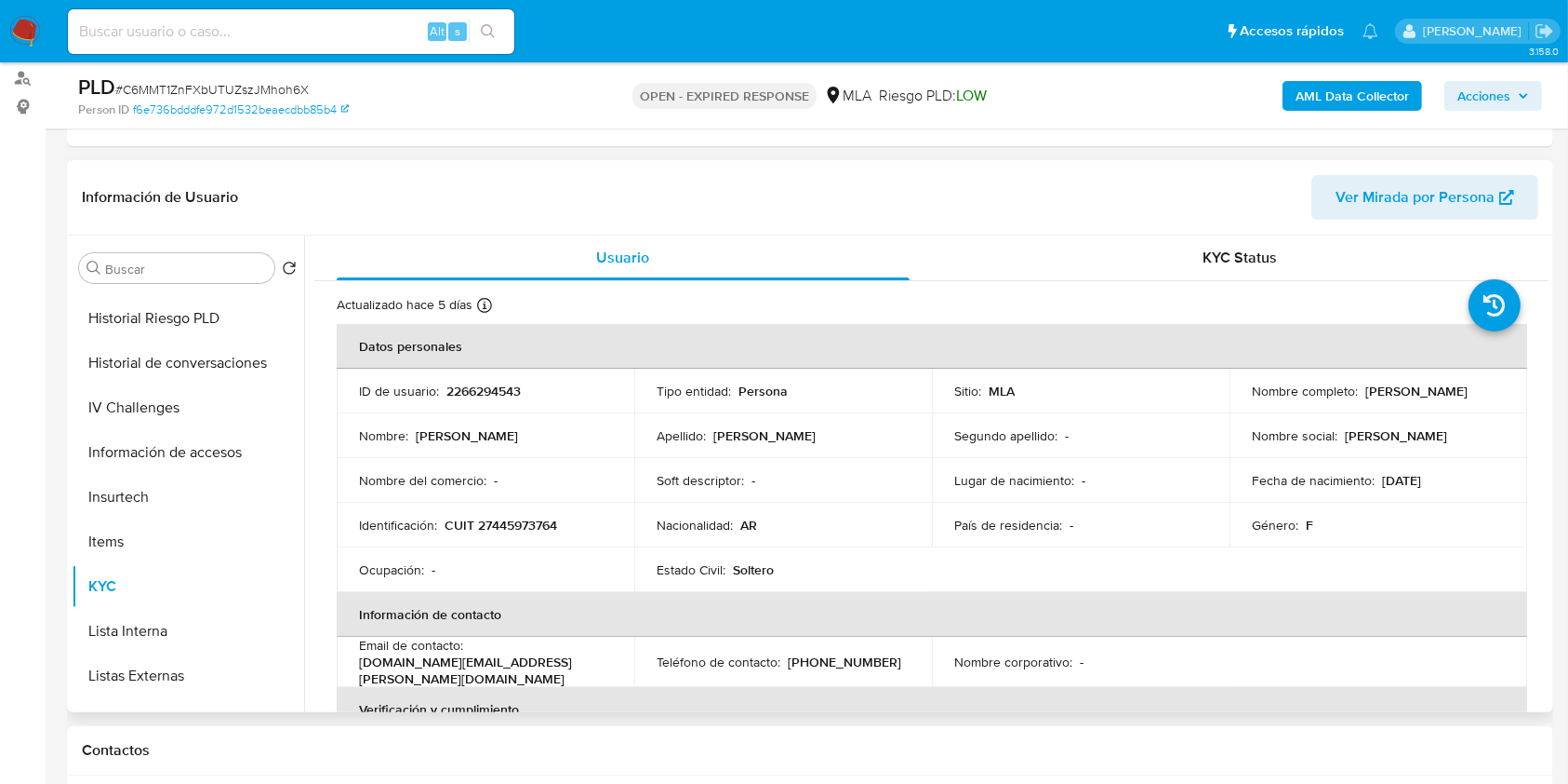
click at [521, 528] on p "CUIT 27445973764" at bounding box center [500, 524] width 113 height 17
copy p "27445973764"
click at [478, 383] on p "2266294543" at bounding box center [483, 391] width 75 height 17
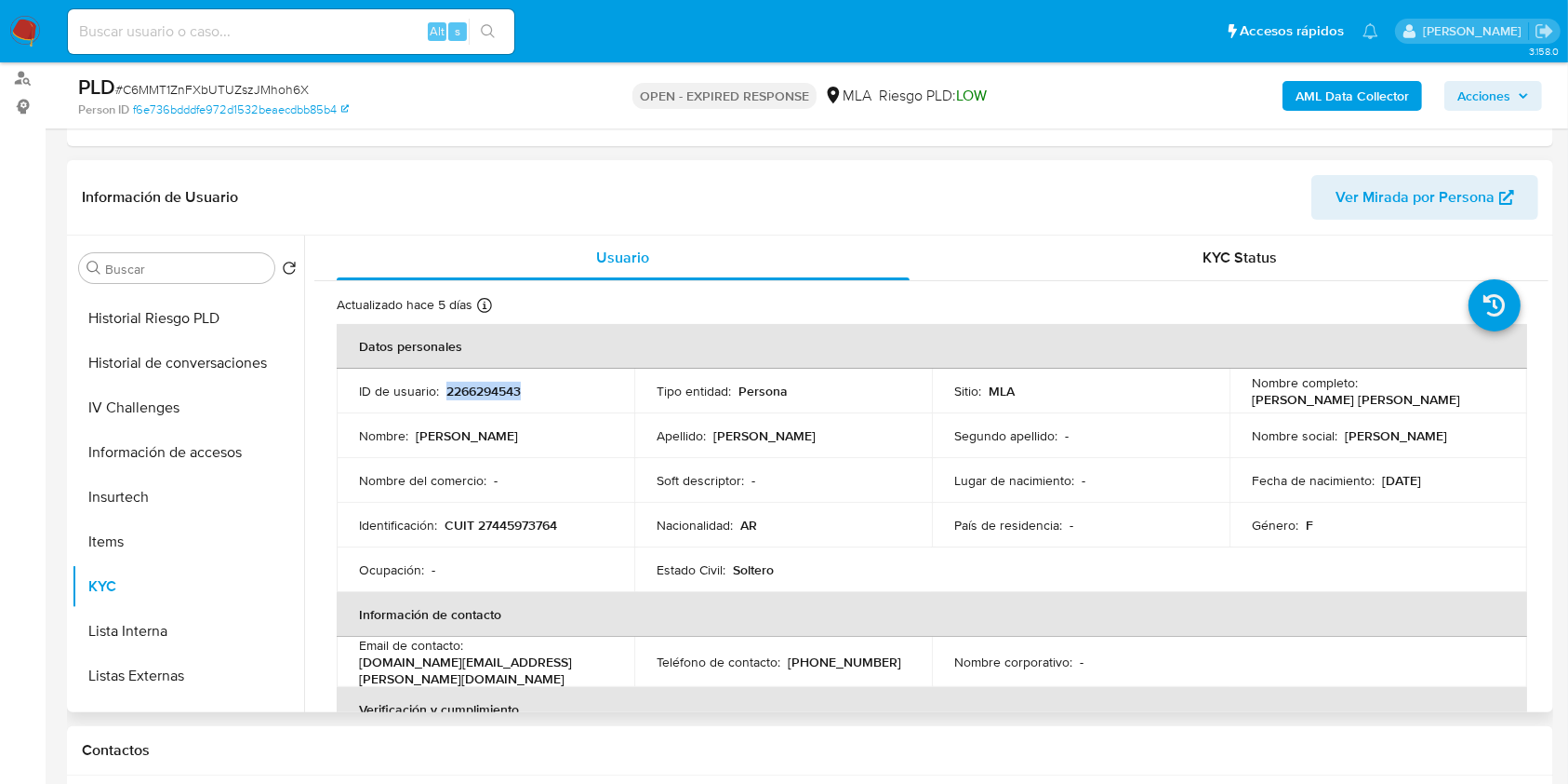
copy p "2266294543"
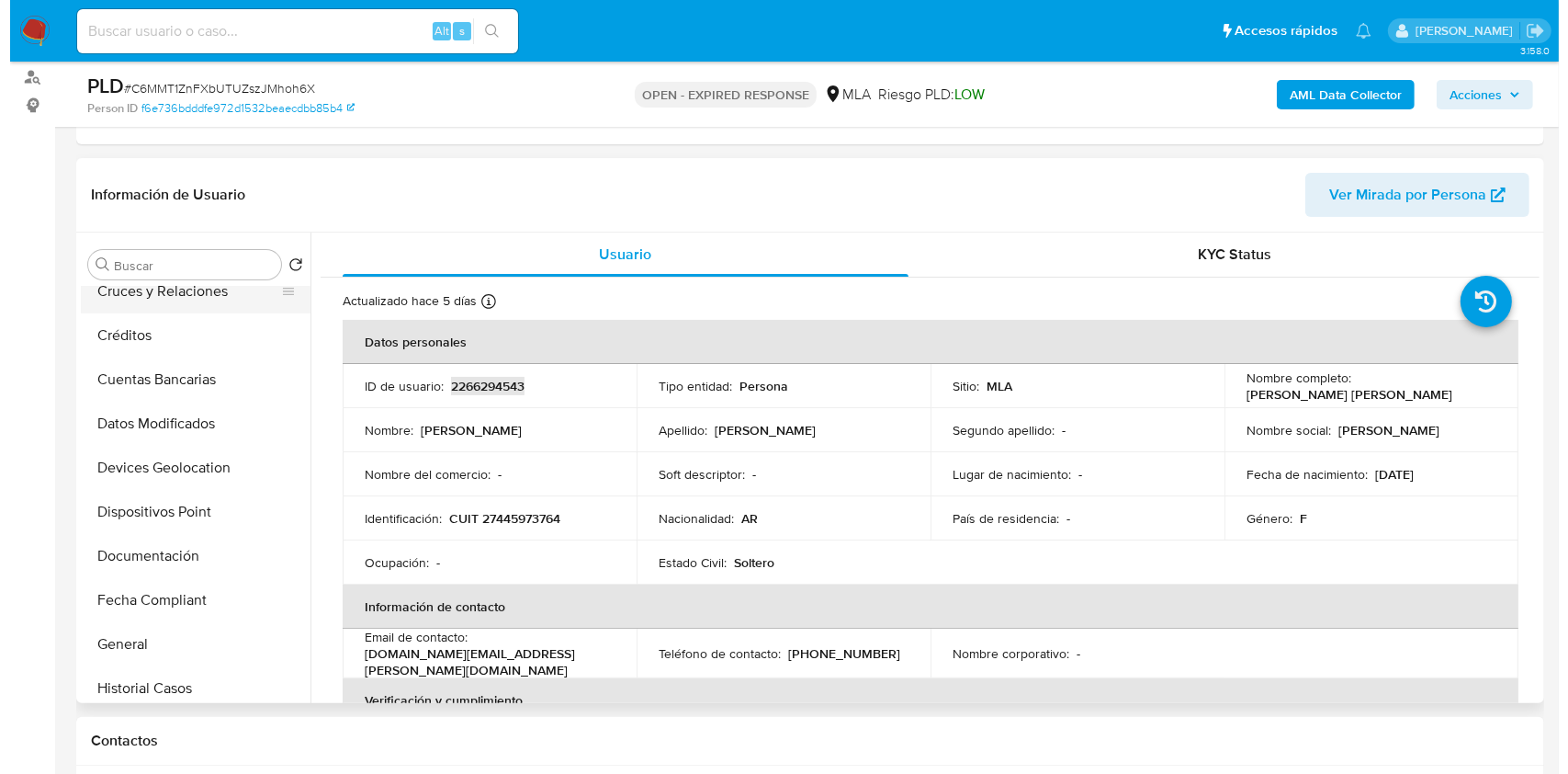
scroll to position [0, 0]
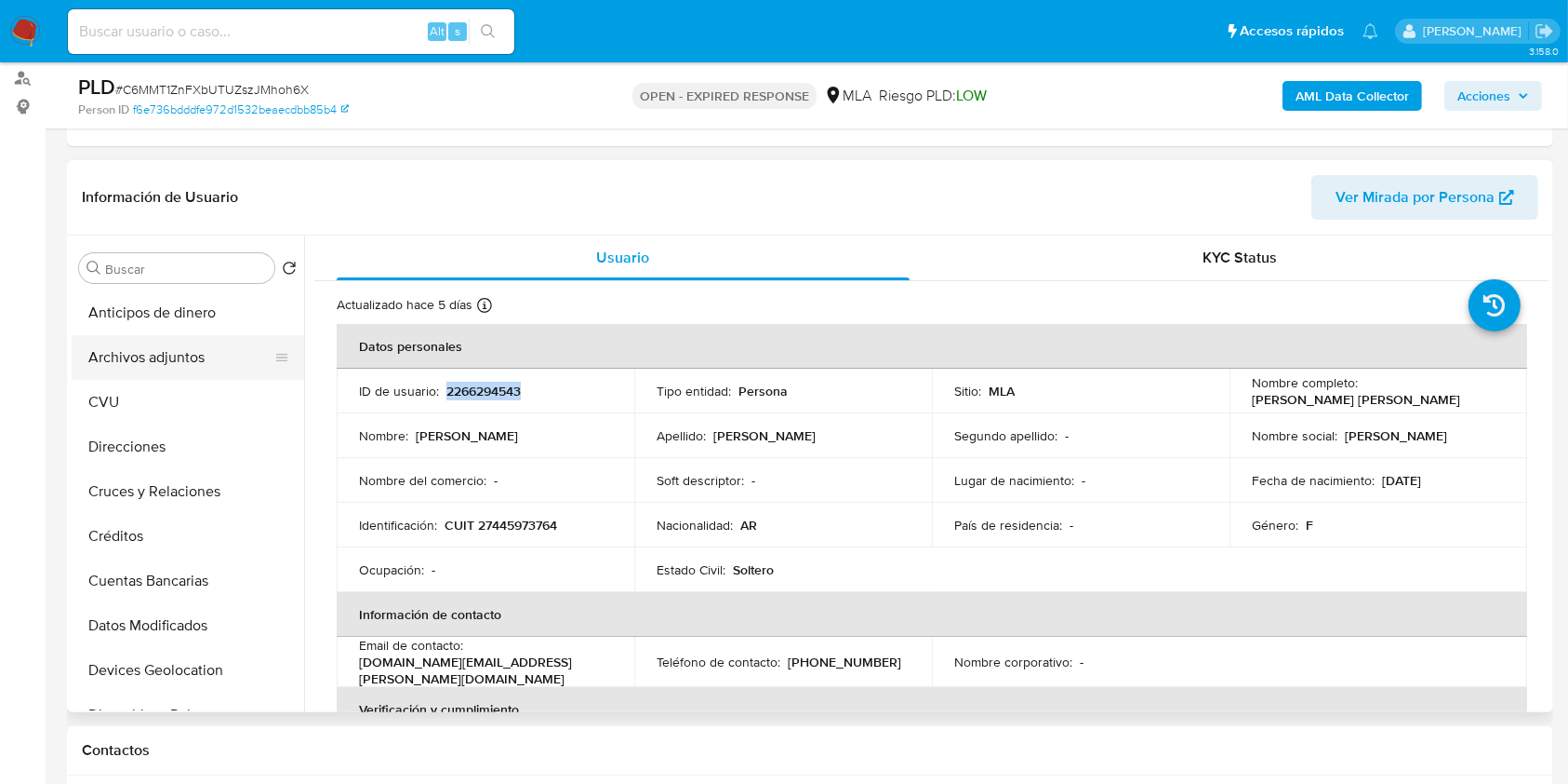
click at [197, 341] on button "Archivos adjuntos" at bounding box center [180, 357] width 218 height 45
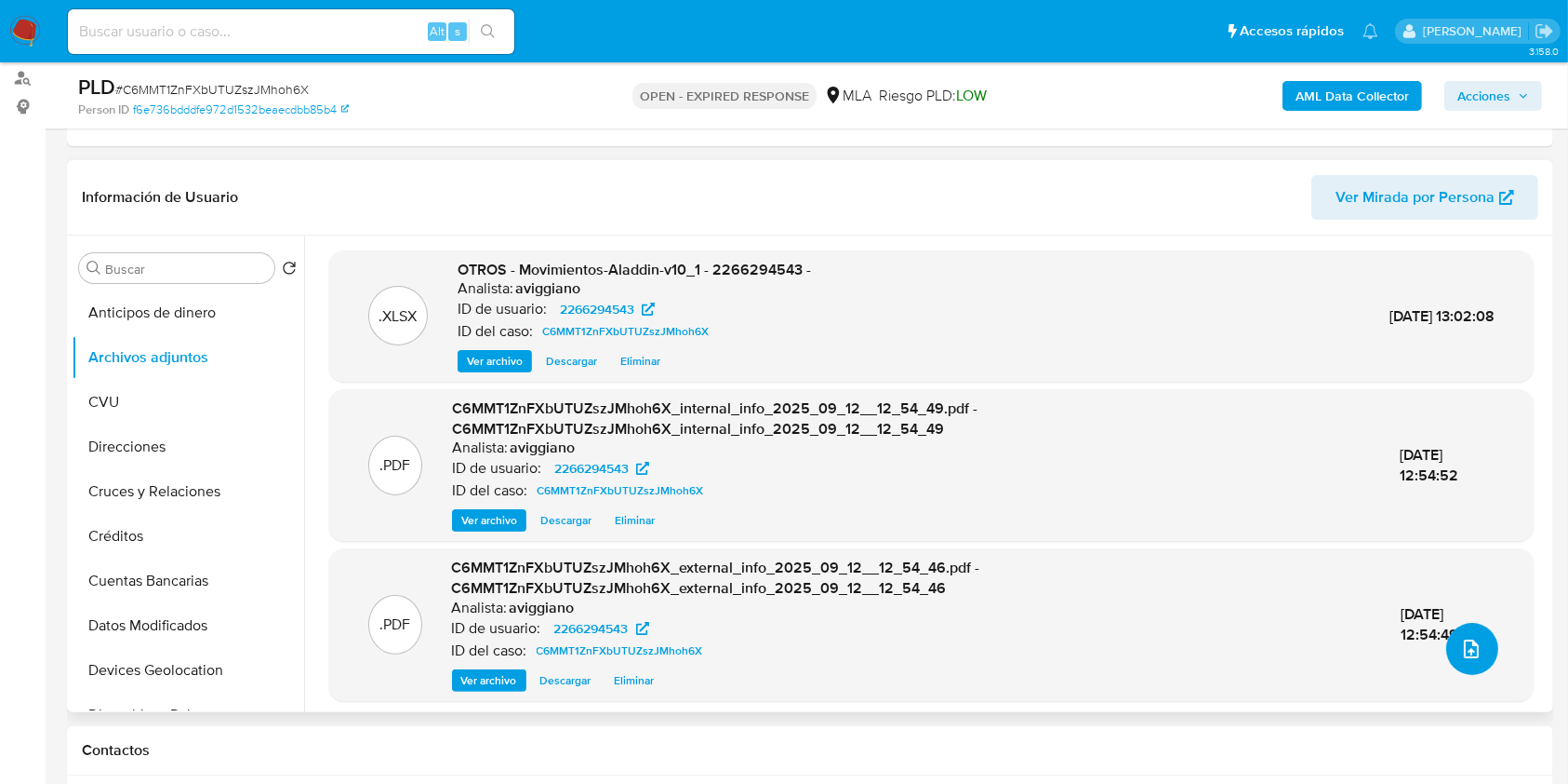
click at [1460, 666] on button "upload-file" at bounding box center [1472, 649] width 52 height 52
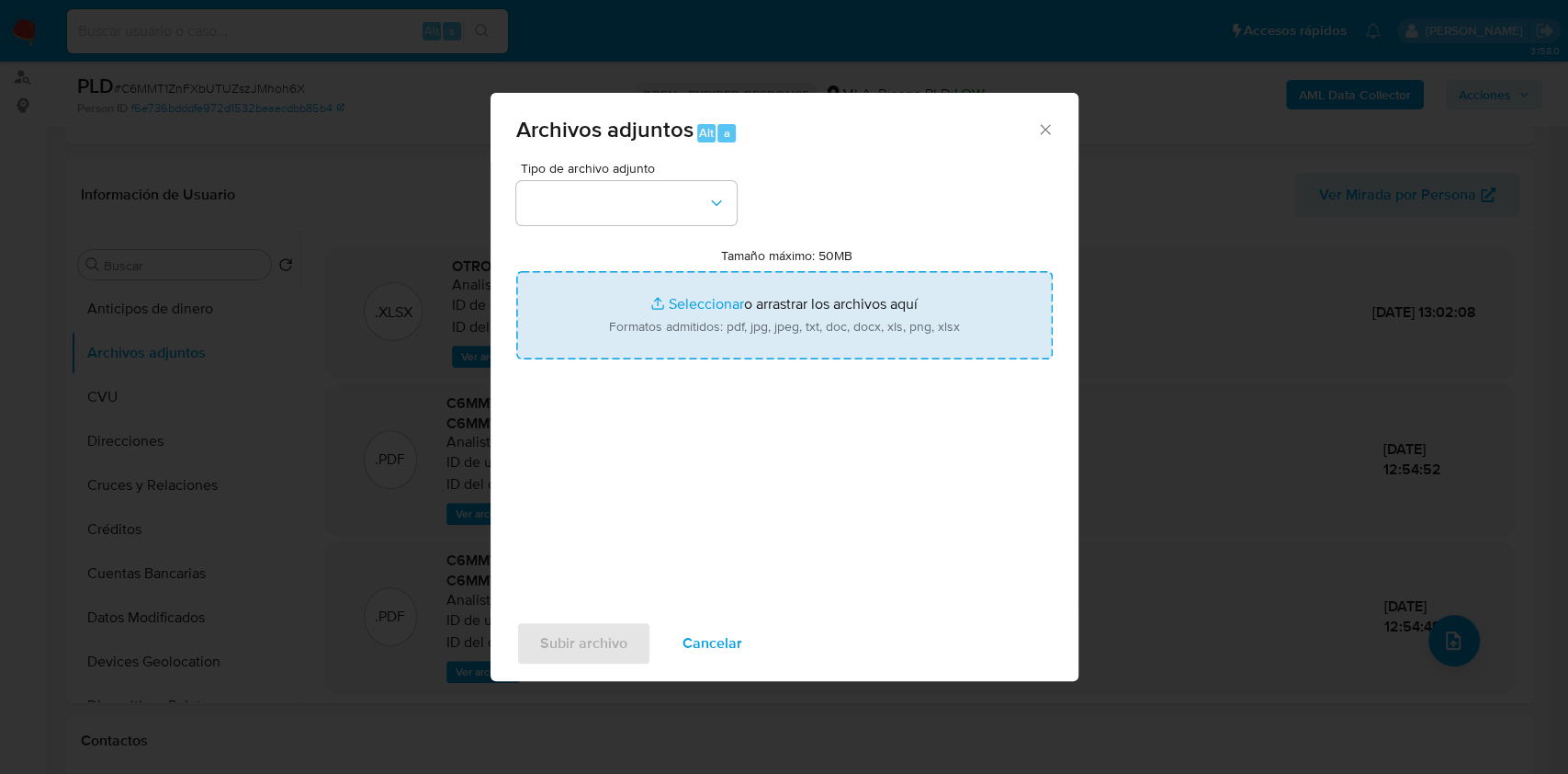
click at [735, 330] on input "Tamaño máximo: 50MB Seleccionar archivos" at bounding box center [784, 315] width 537 height 88
type input "C:\fakepath\Nosis - 2266294543.pdf"
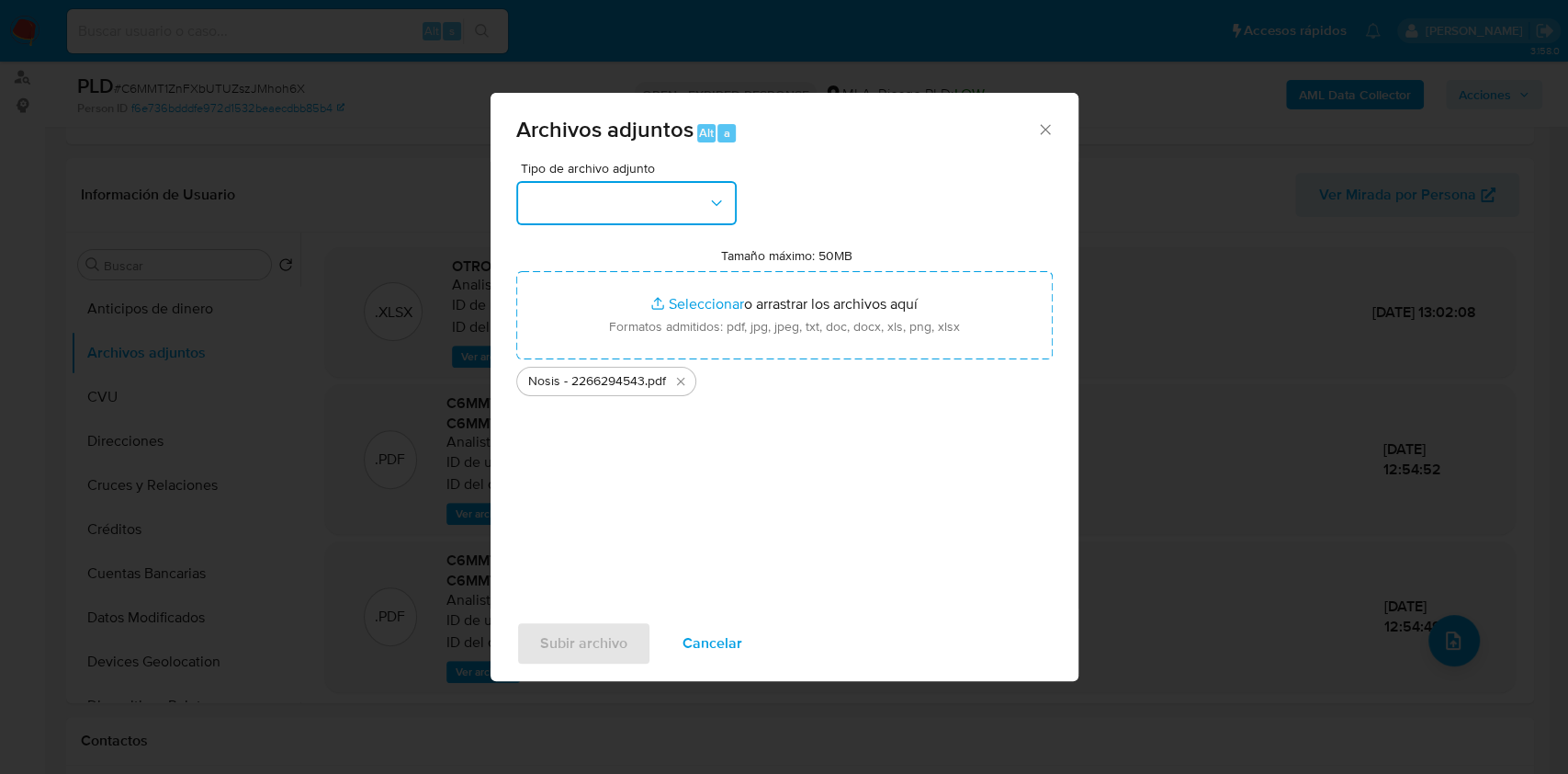
click at [634, 209] on button "button" at bounding box center [627, 203] width 221 height 45
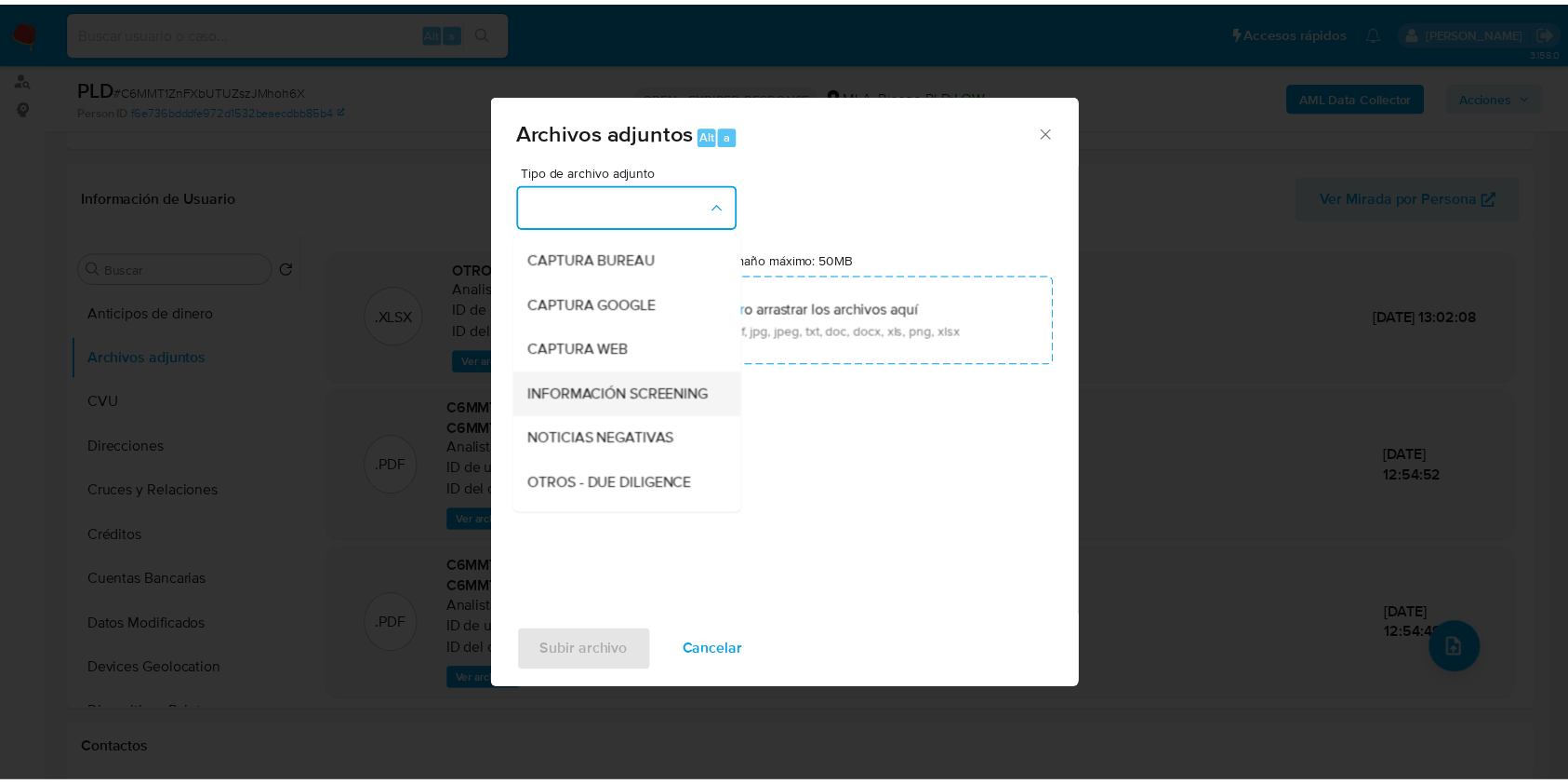
scroll to position [124, 0]
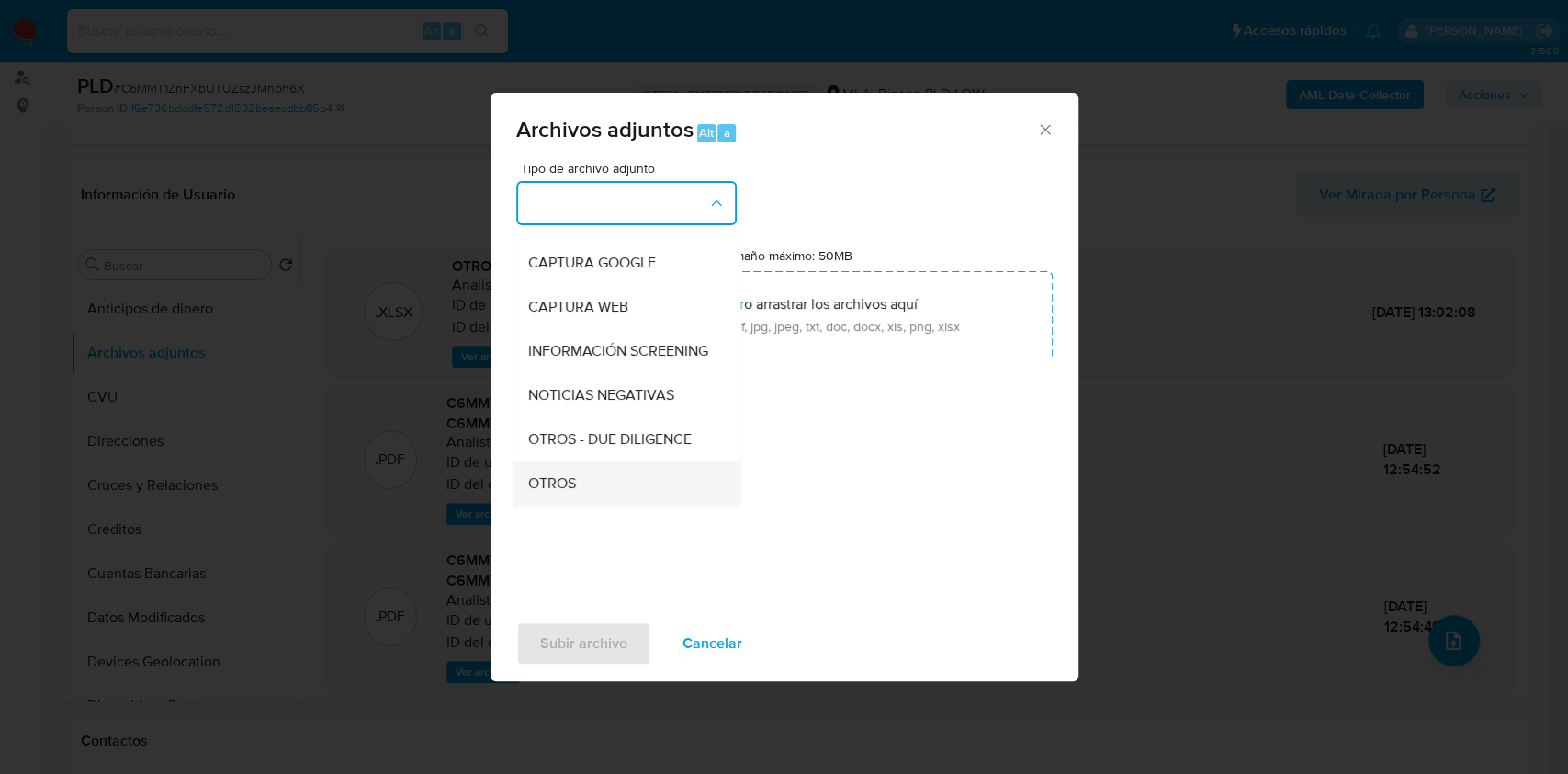
click at [555, 492] on span "OTROS" at bounding box center [550, 482] width 47 height 18
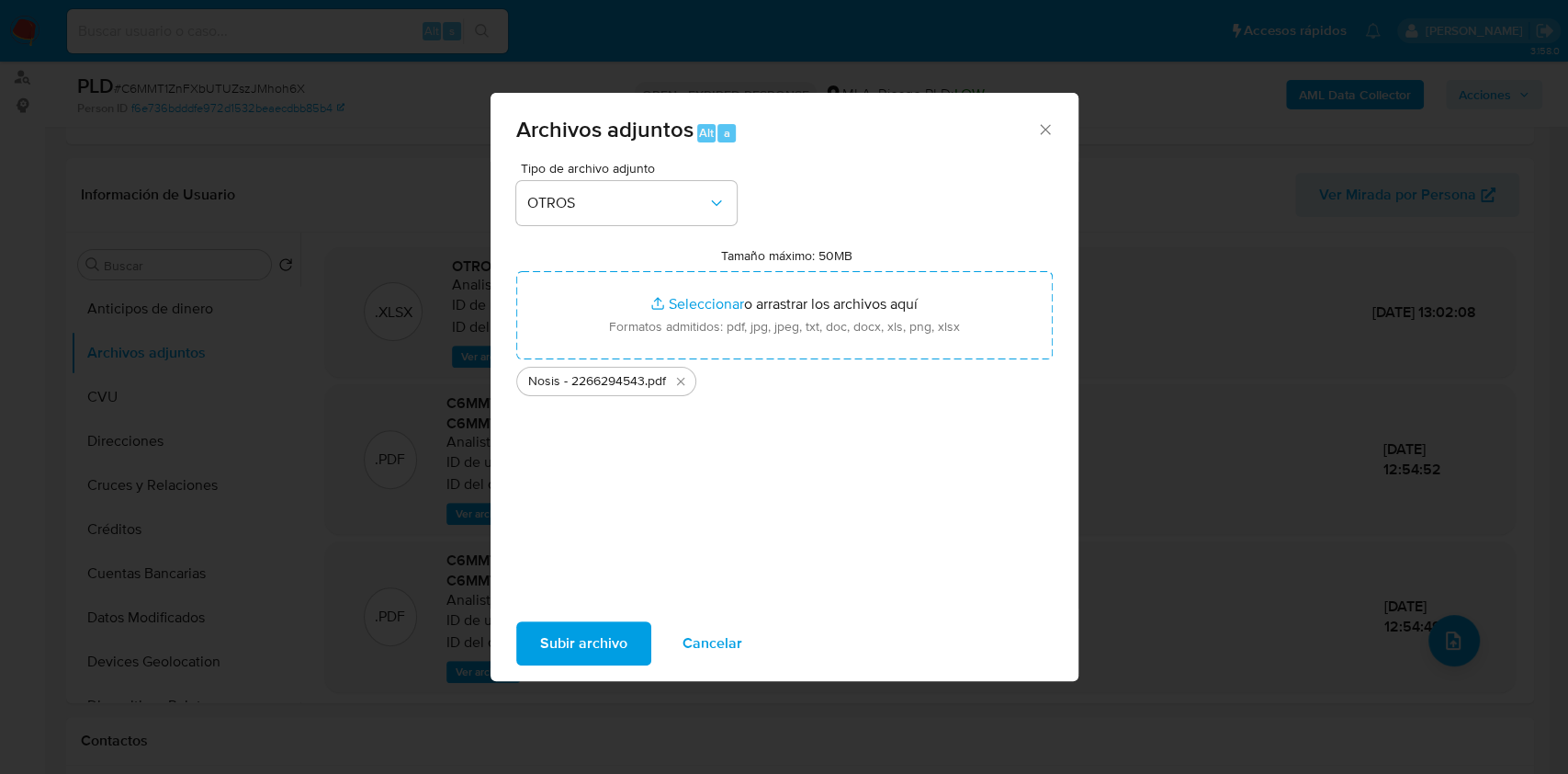
click at [600, 652] on span "Subir archivo" at bounding box center [584, 643] width 87 height 41
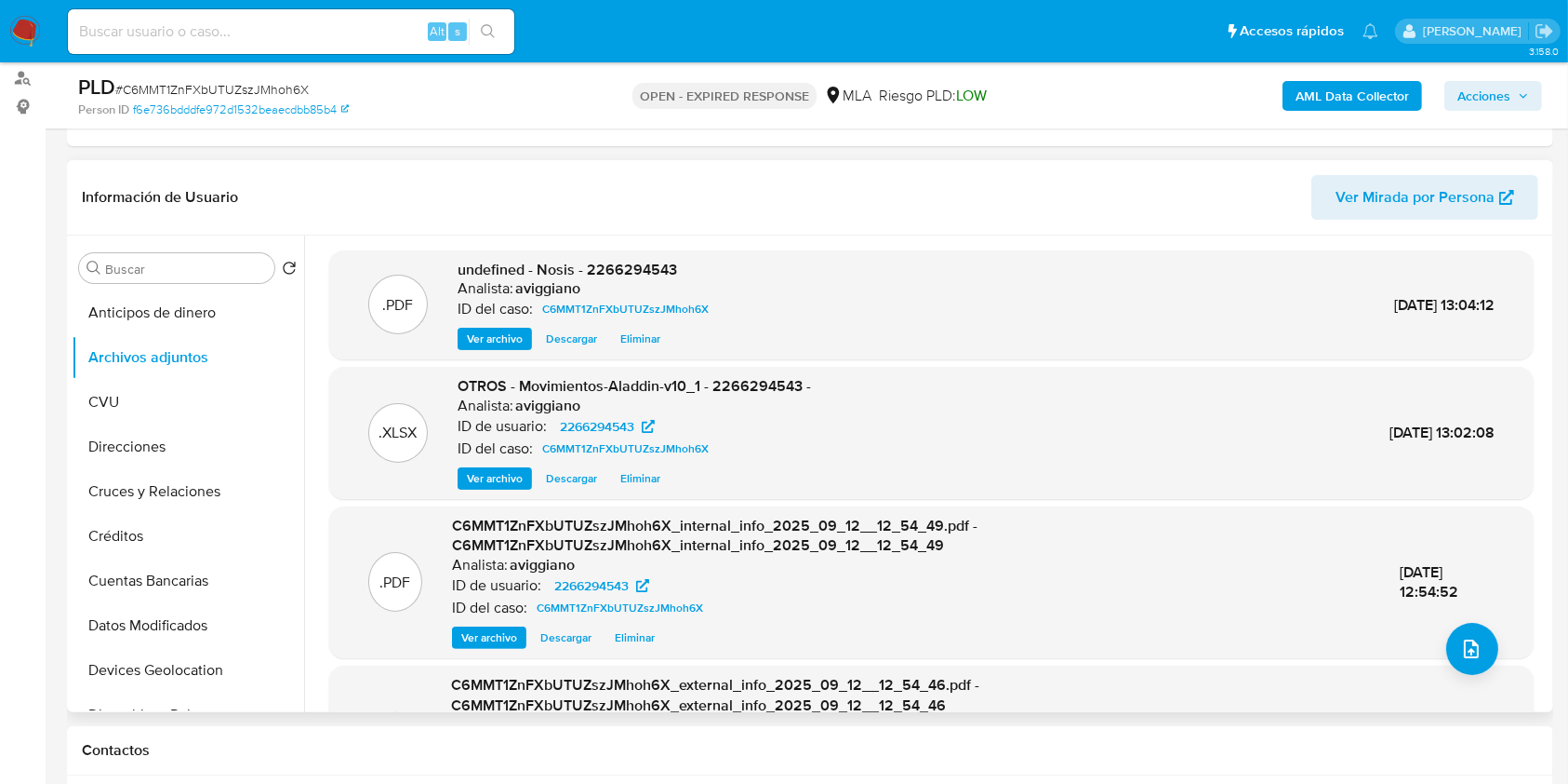
click at [655, 261] on span "undefined - Nosis - 2266294543" at bounding box center [568, 270] width 220 height 22
copy span "2266294543"
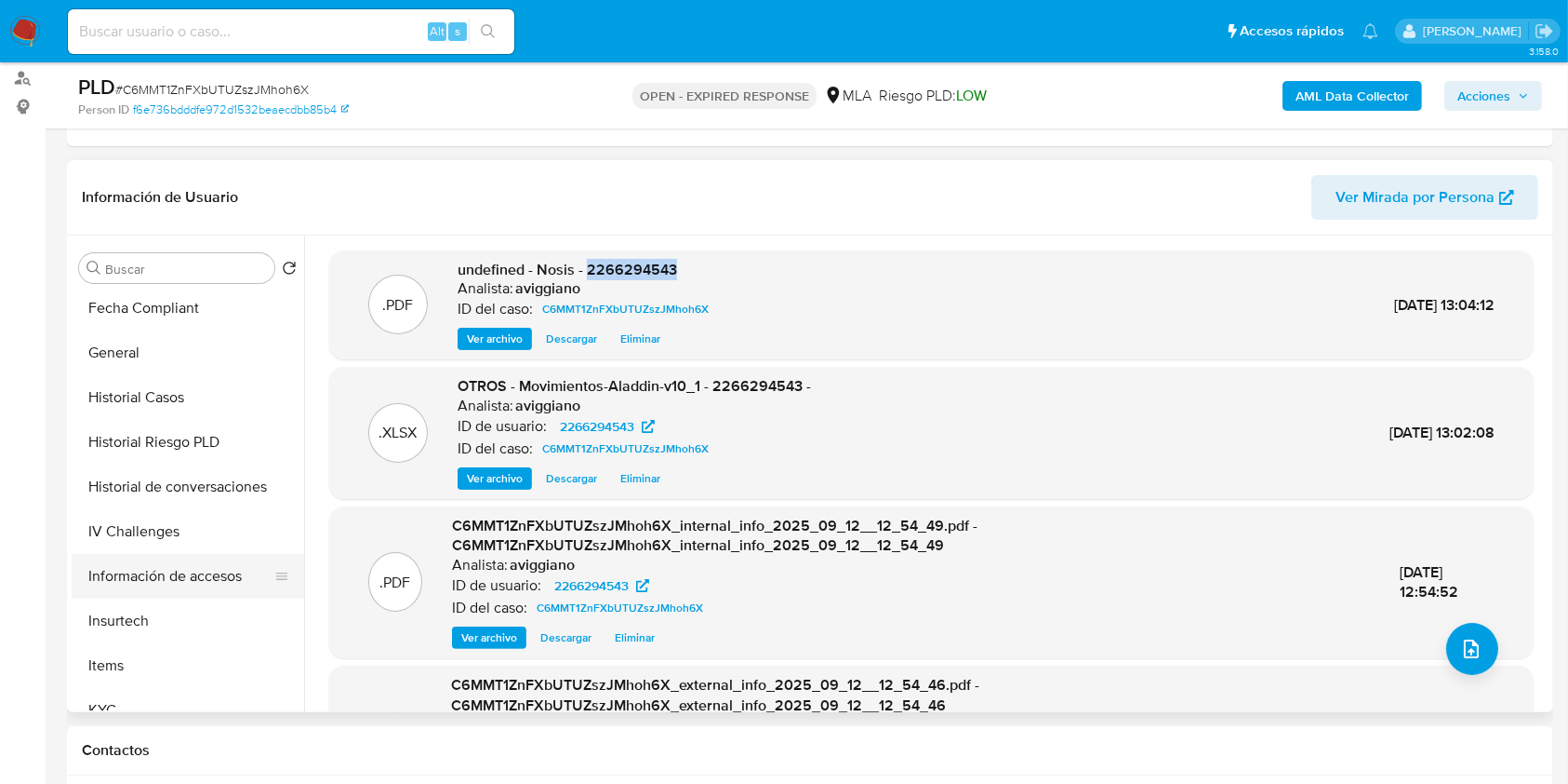
scroll to position [876, 0]
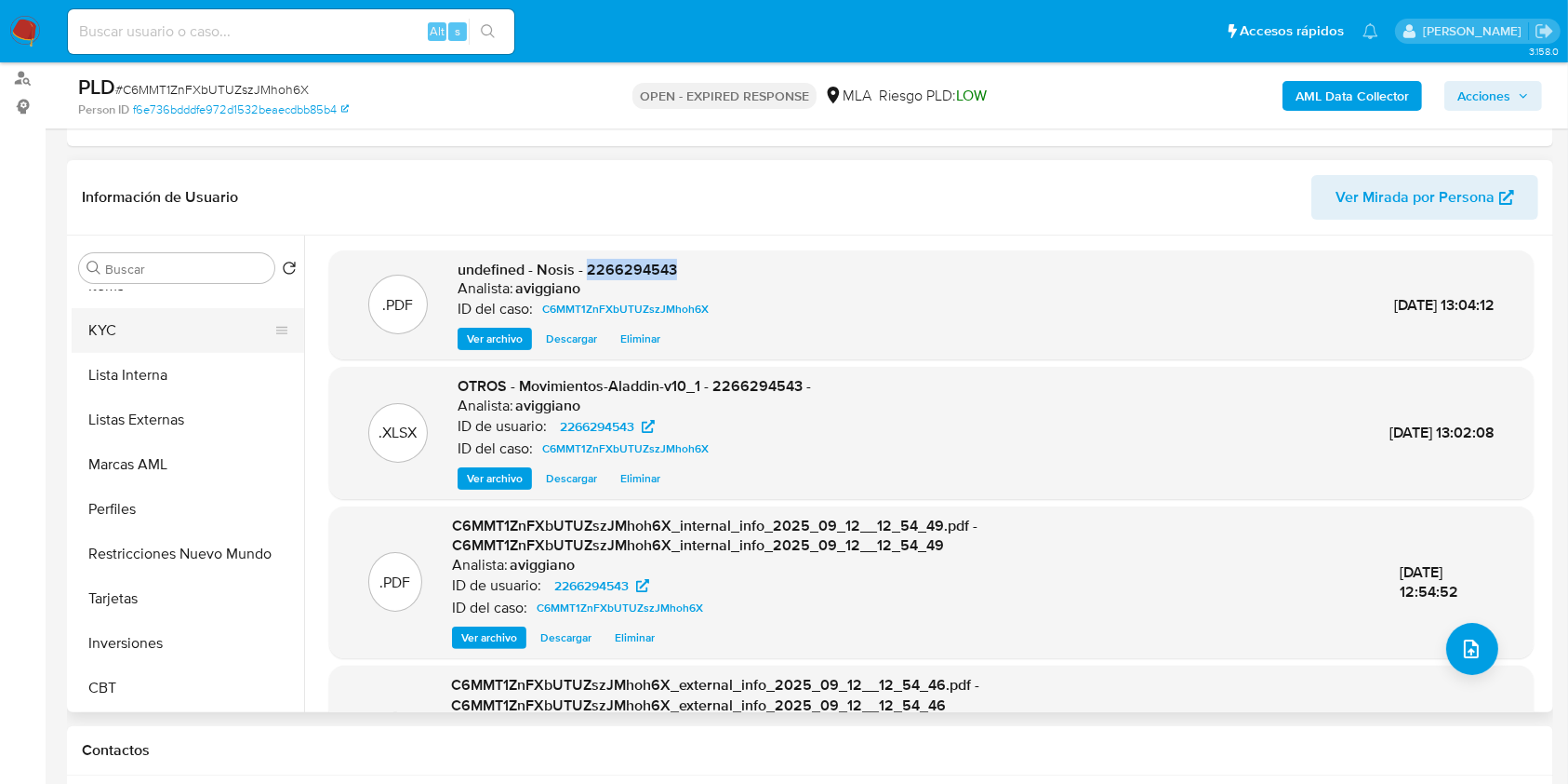
click at [101, 340] on button "KYC" at bounding box center [180, 331] width 218 height 45
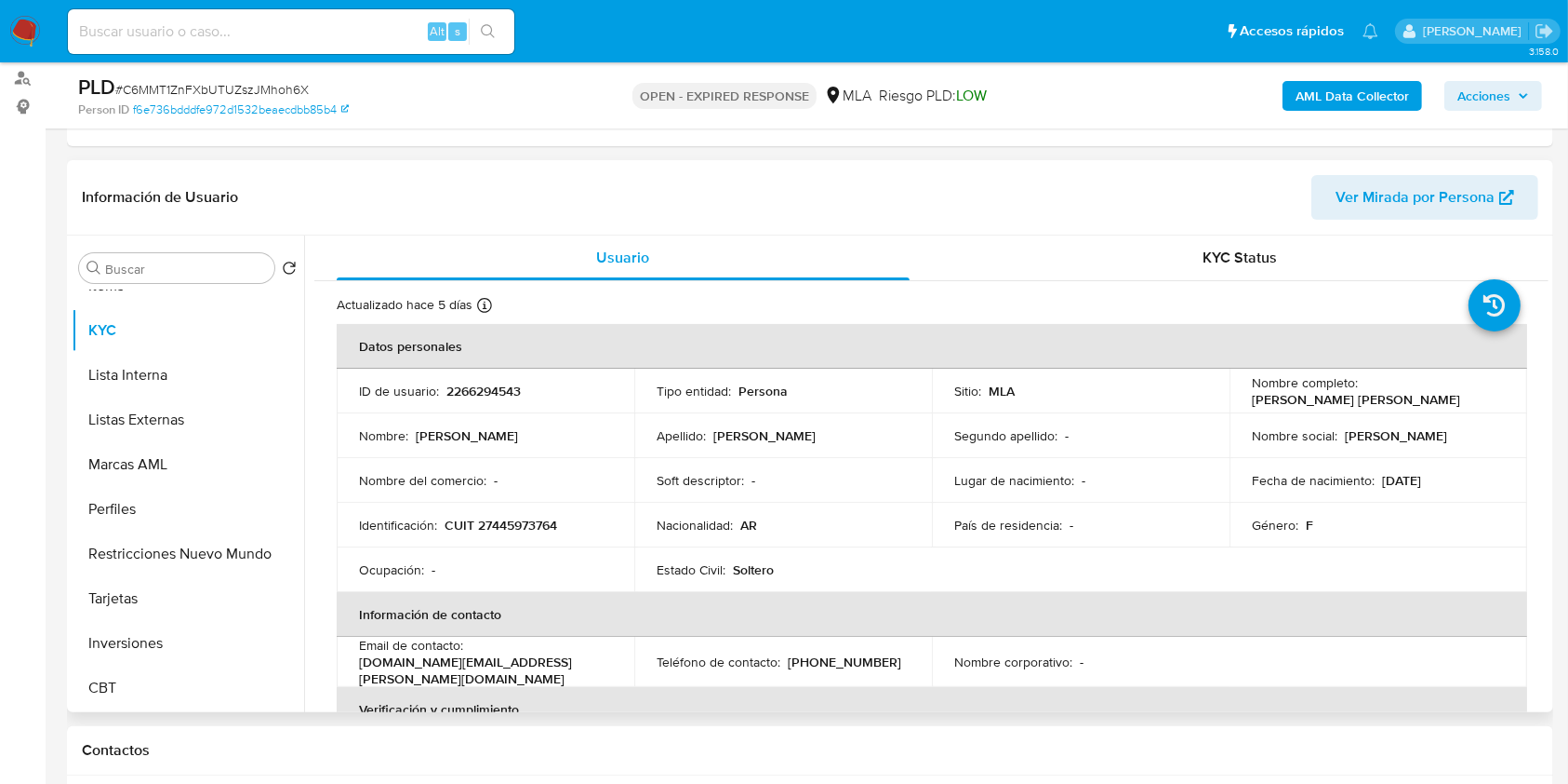
click at [502, 525] on p "CUIT 27445973764" at bounding box center [500, 524] width 113 height 17
copy p "27445973764"
drag, startPoint x: 1242, startPoint y: 402, endPoint x: 1391, endPoint y: 399, distance: 149.0
click at [1391, 399] on td "Nombre completo : Florencia Aylen Mirasola" at bounding box center [1379, 392] width 298 height 45
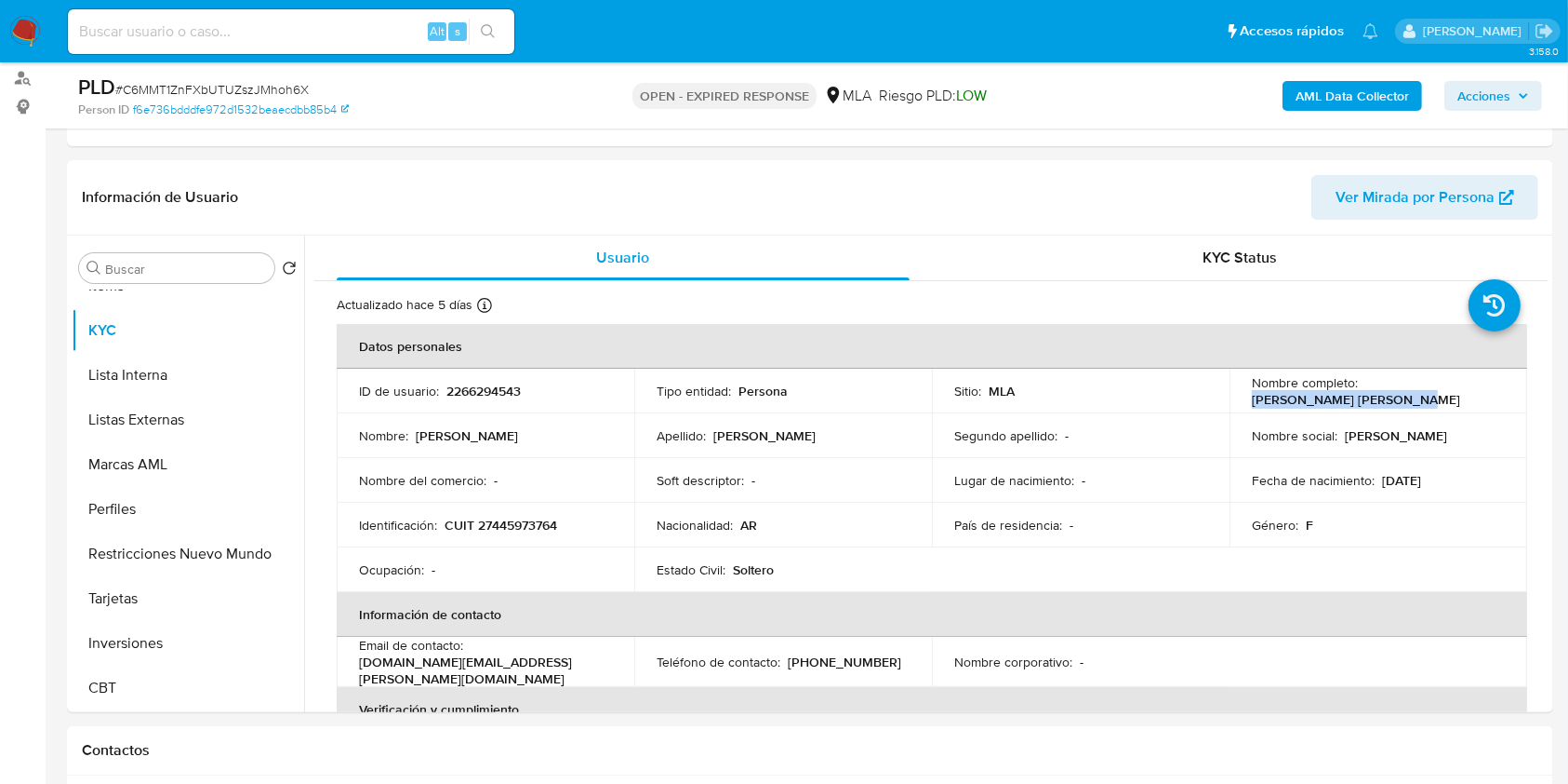
copy p "[PERSON_NAME] [PERSON_NAME]"
click at [503, 513] on td "Identificación : CUIT 27445973764" at bounding box center [485, 525] width 298 height 45
click at [503, 514] on td "Identificación : CUIT 27445973764" at bounding box center [485, 525] width 298 height 45
click at [509, 522] on p "CUIT 27445973764" at bounding box center [500, 524] width 113 height 17
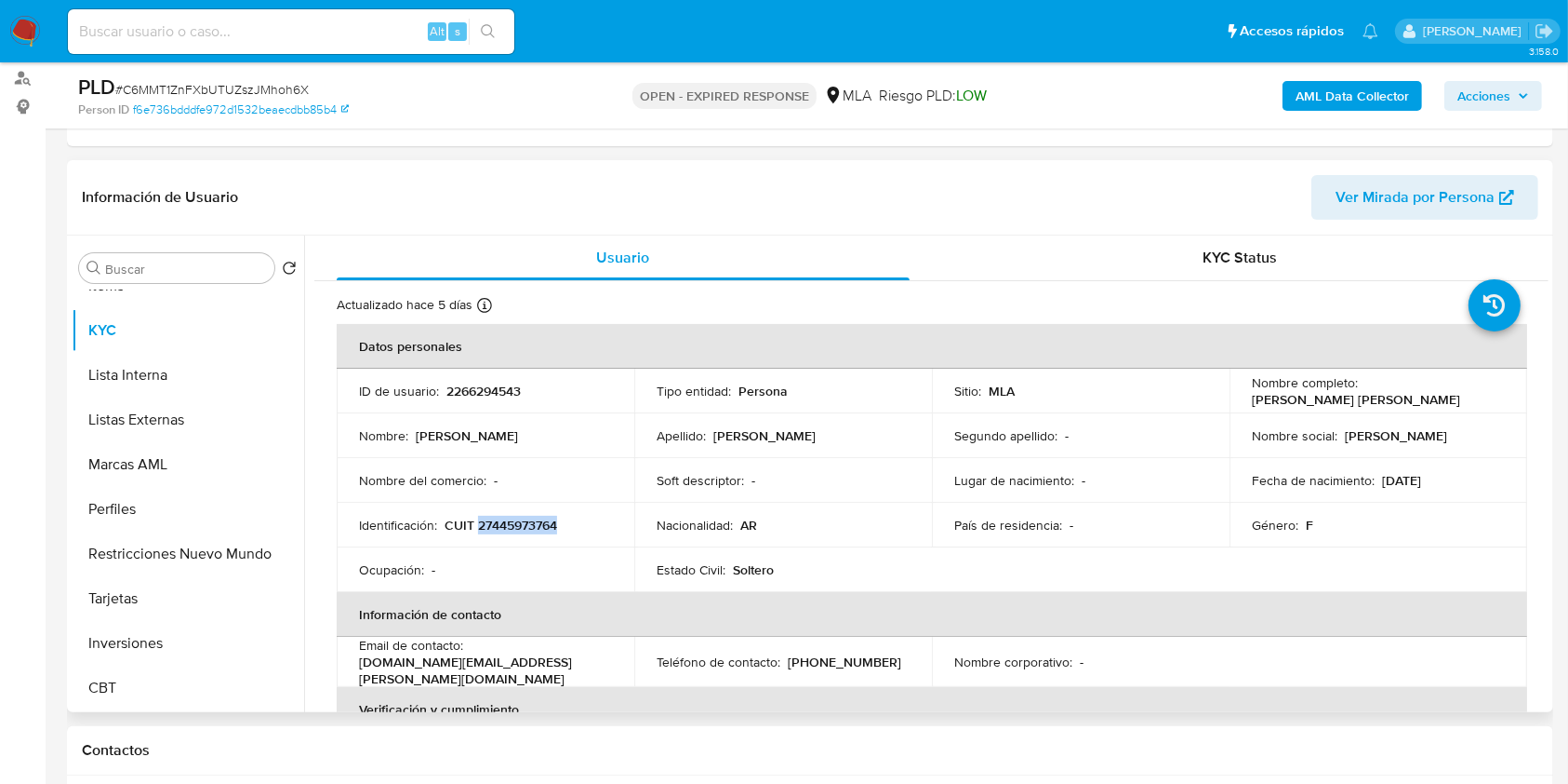
copy p "27445973764"
drag, startPoint x: 1235, startPoint y: 405, endPoint x: 1389, endPoint y: 402, distance: 154.0
click at [1389, 402] on td "Nombre completo : Florencia Aylen Mirasola" at bounding box center [1379, 392] width 298 height 45
click at [510, 525] on p "CUIT 27445973764" at bounding box center [500, 524] width 113 height 17
click at [509, 525] on p "CUIT 27445973764" at bounding box center [500, 524] width 113 height 17
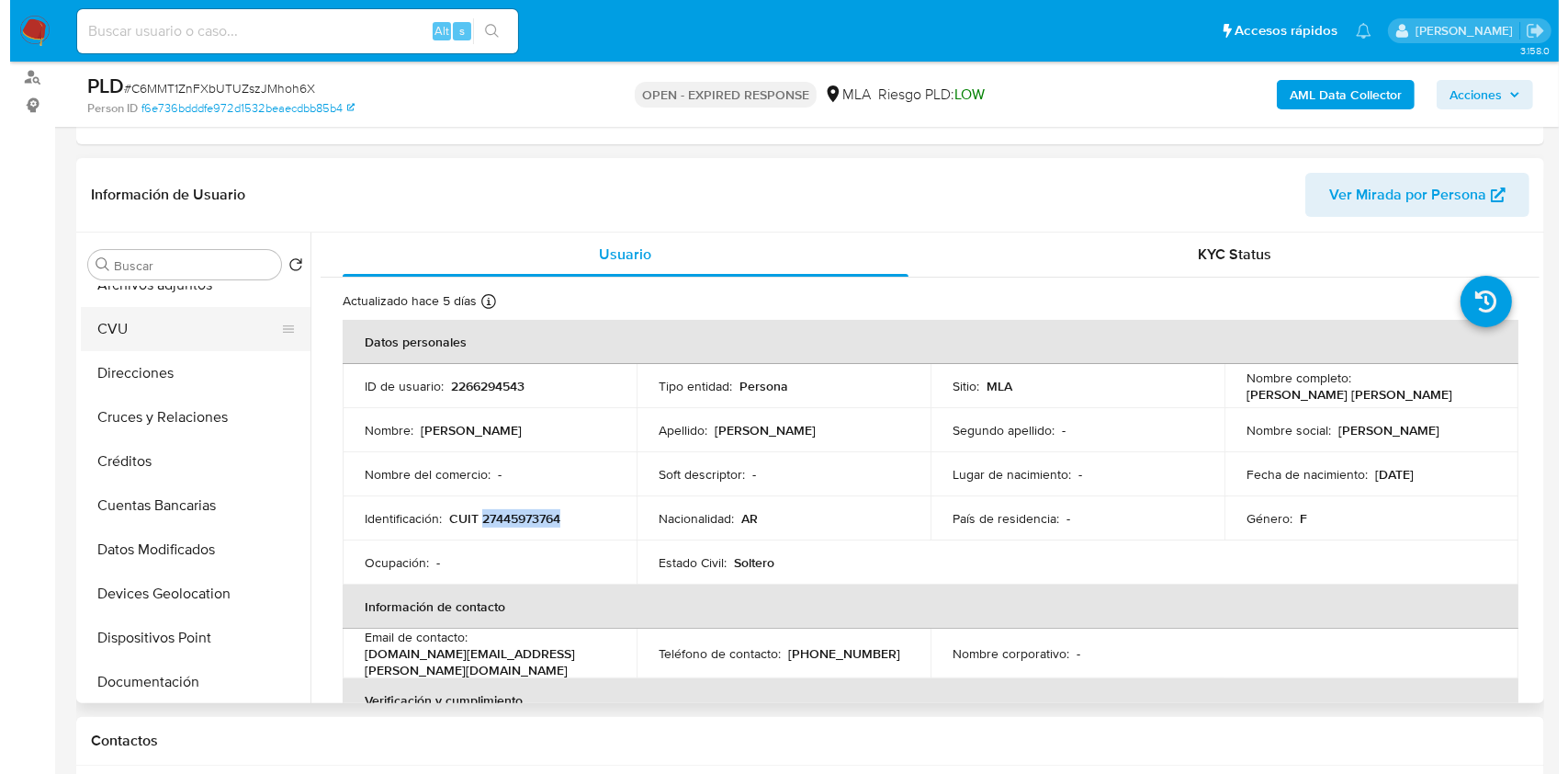
scroll to position [0, 0]
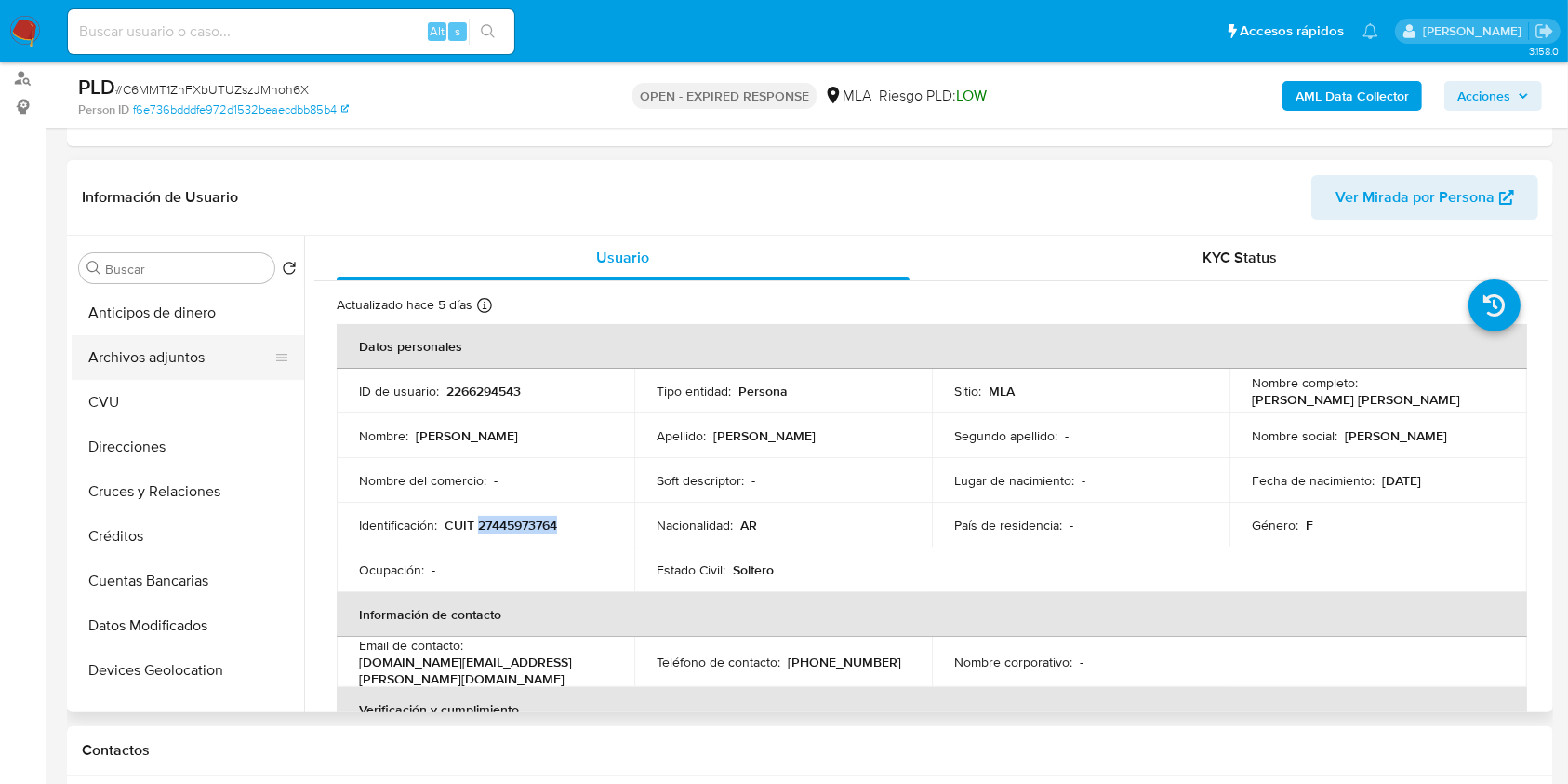
drag, startPoint x: 115, startPoint y: 370, endPoint x: 126, endPoint y: 372, distance: 11.2
click at [115, 369] on button "Archivos adjuntos" at bounding box center [180, 357] width 218 height 45
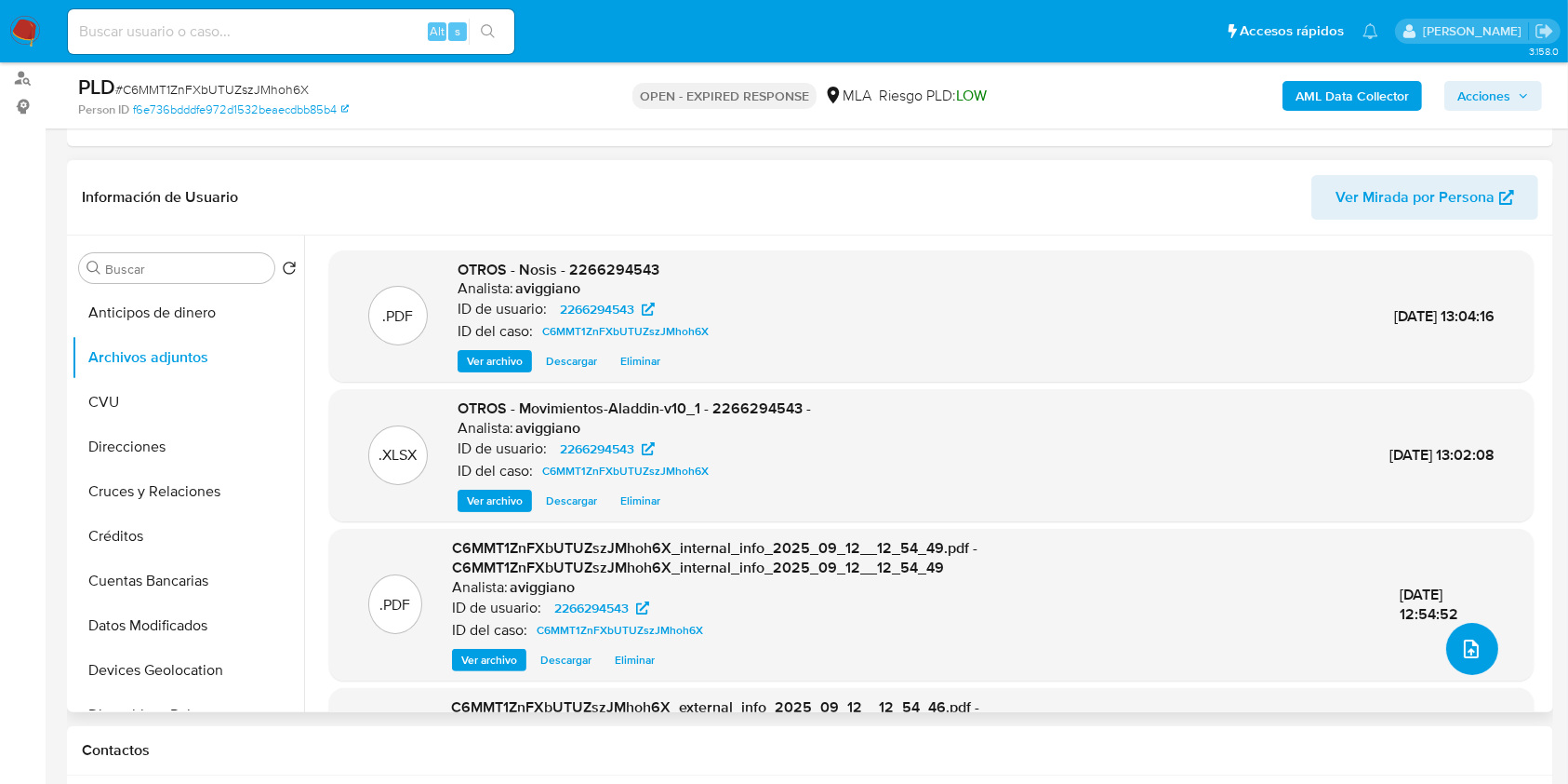
click at [1447, 644] on button "upload-file" at bounding box center [1472, 649] width 52 height 52
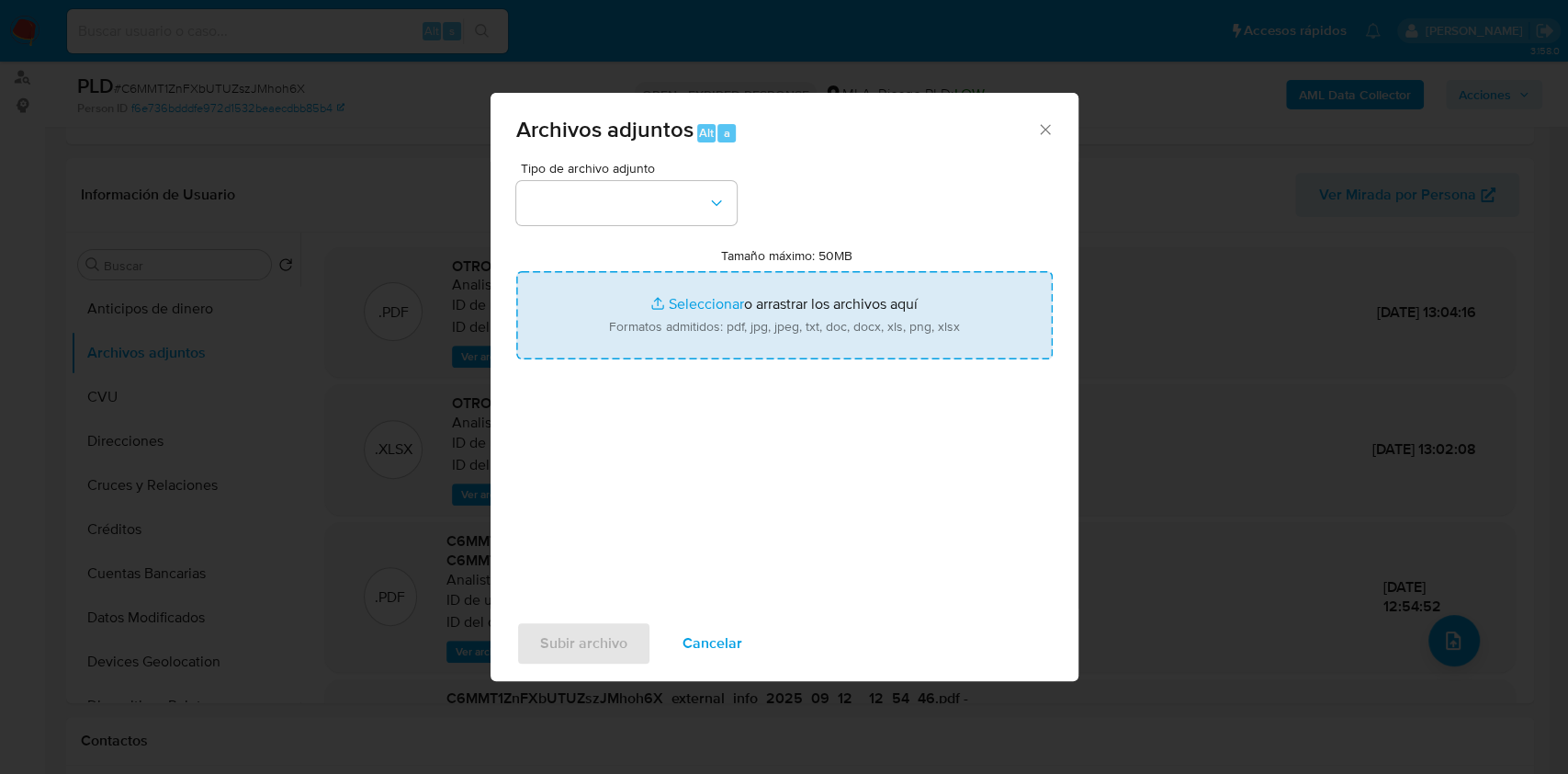
click at [786, 330] on input "Tamaño máximo: 50MB Seleccionar archivos" at bounding box center [784, 315] width 537 height 88
type input "C:\fakepath\Caselog C6MMT1ZnFXbUTUZszJMhoh6X_2025_08_18_21_47_48 (1).docx"
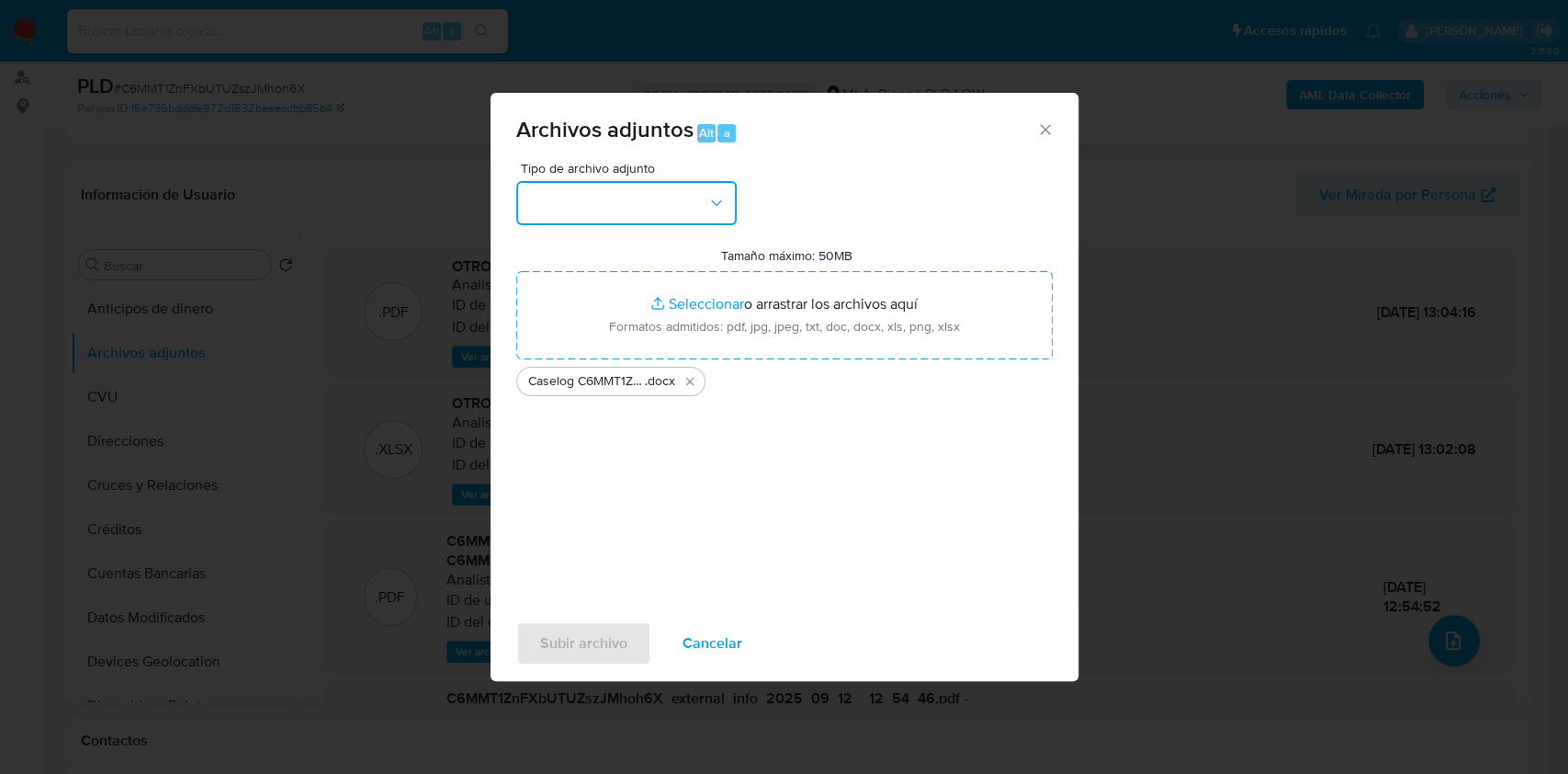
click at [735, 208] on button "button" at bounding box center [627, 203] width 221 height 45
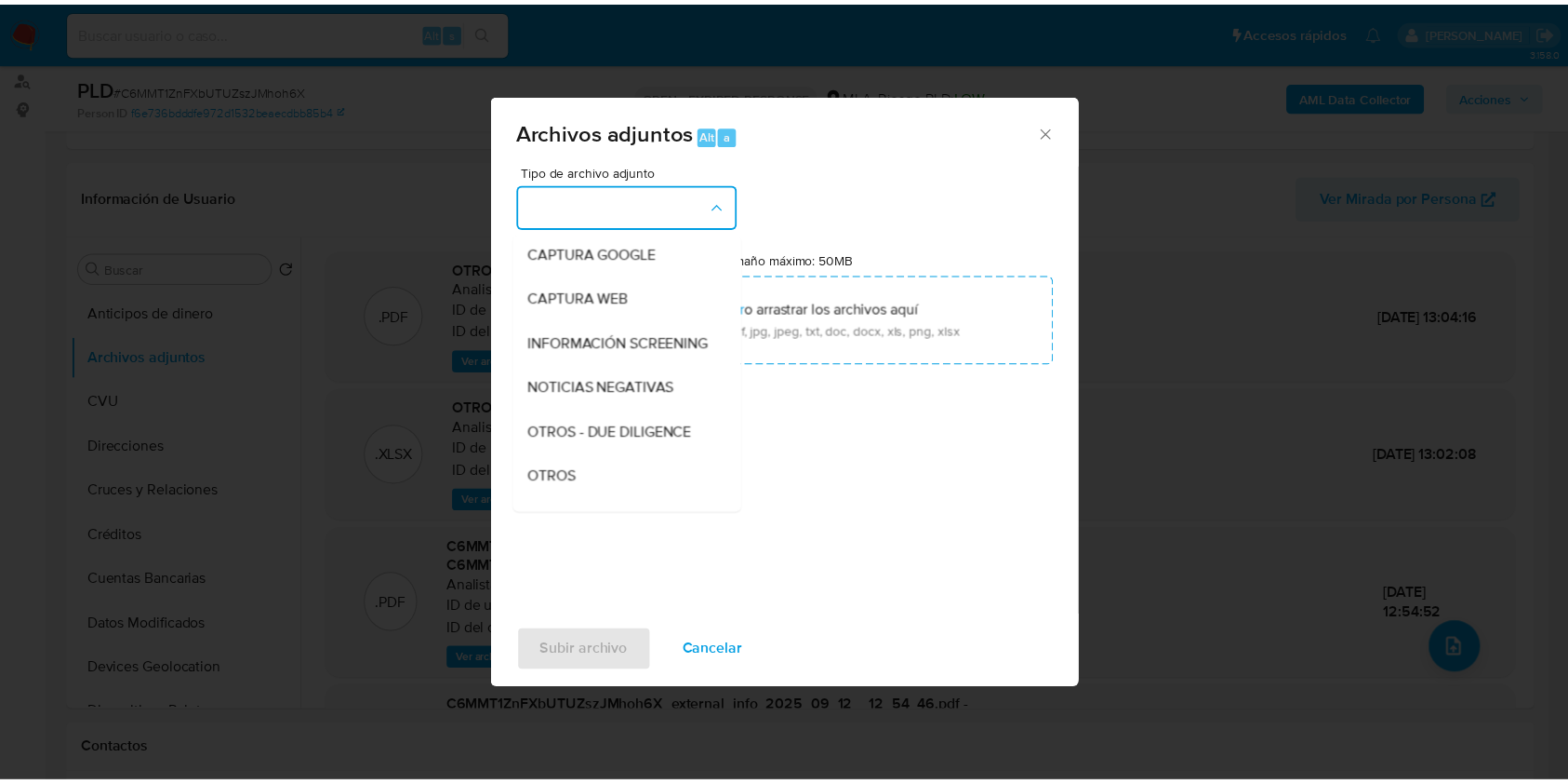
scroll to position [372, 0]
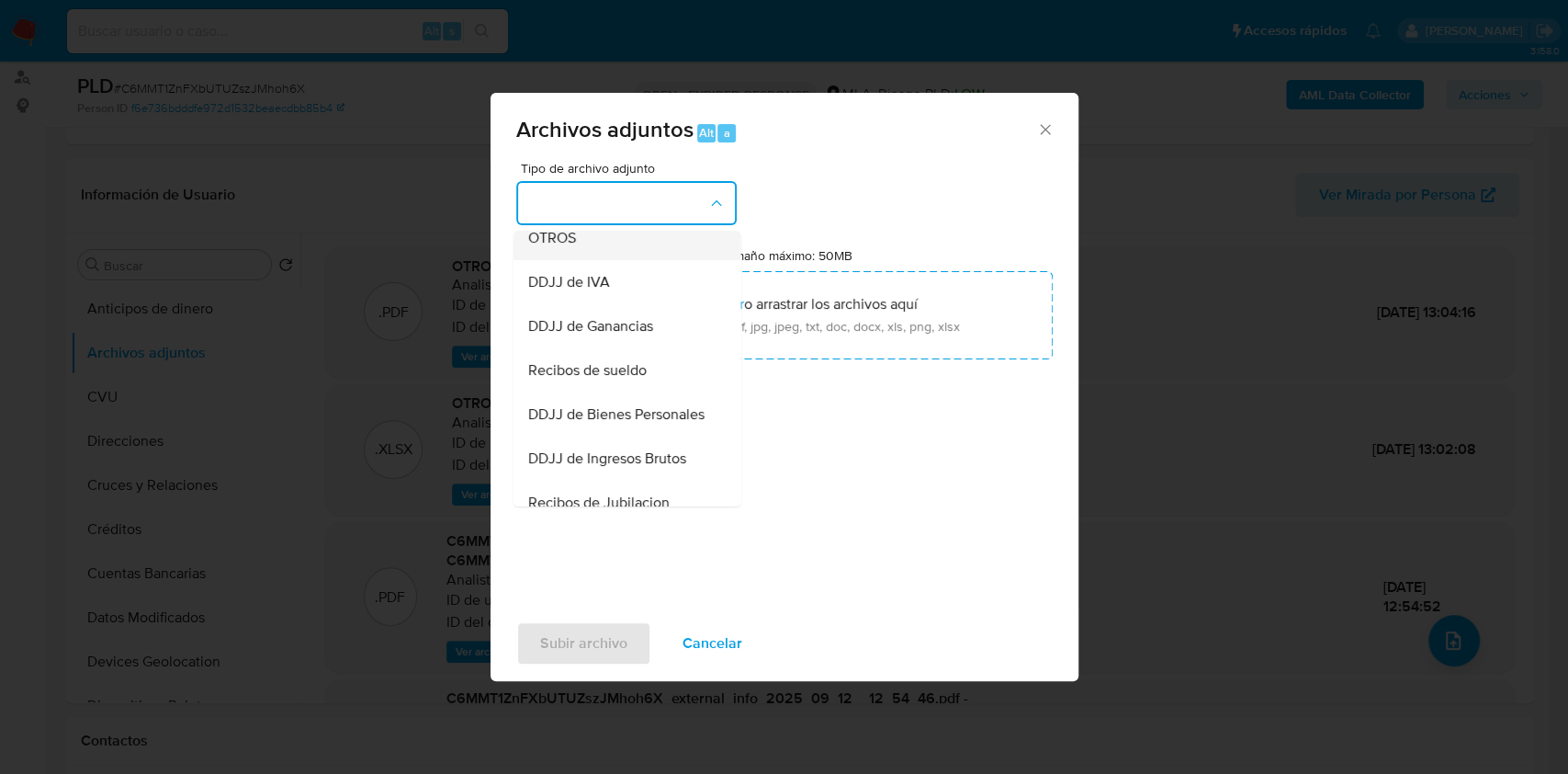
click at [588, 248] on div "OTROS" at bounding box center [621, 238] width 188 height 45
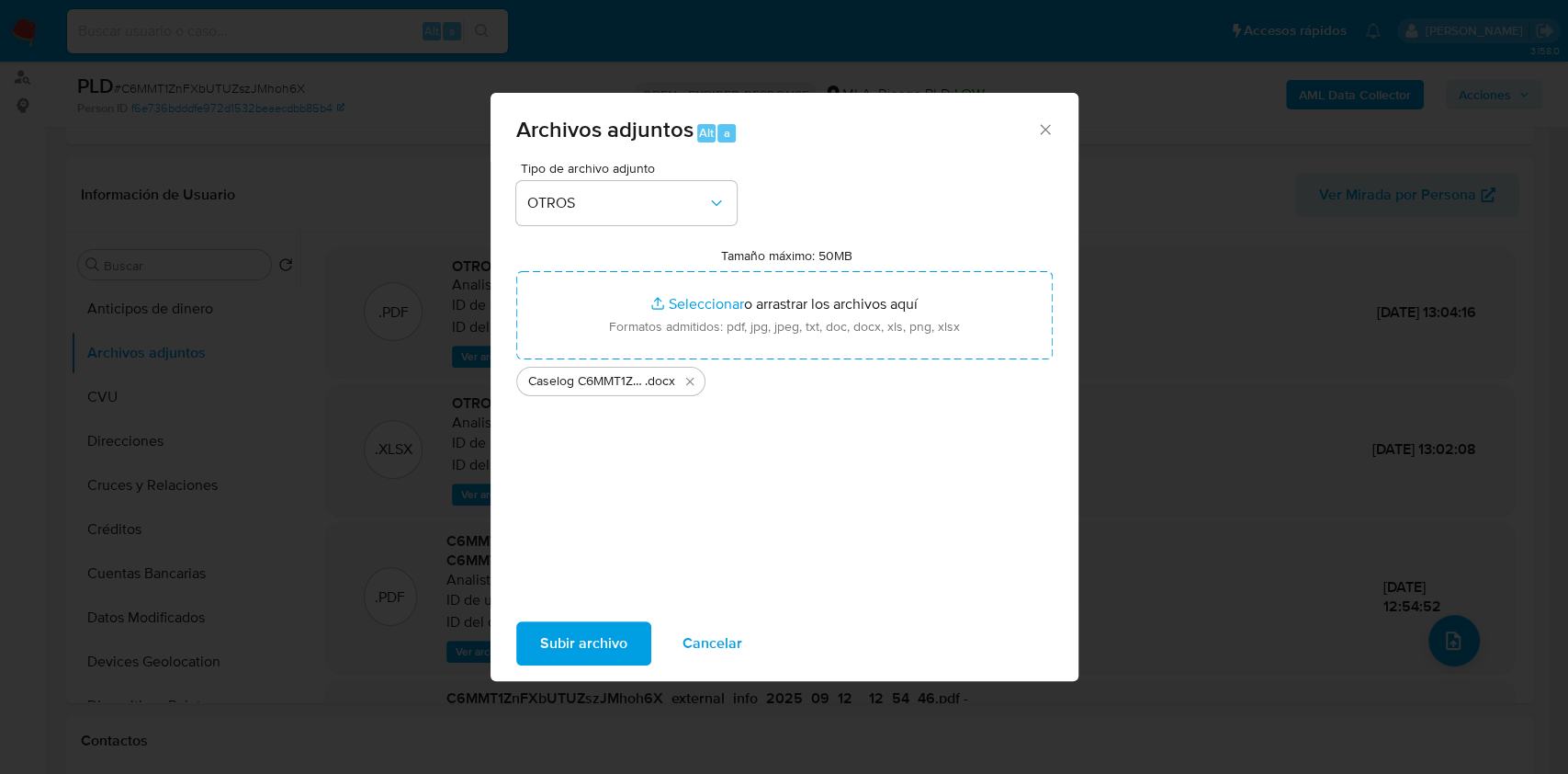
click at [588, 652] on span "Subir archivo" at bounding box center [584, 643] width 87 height 41
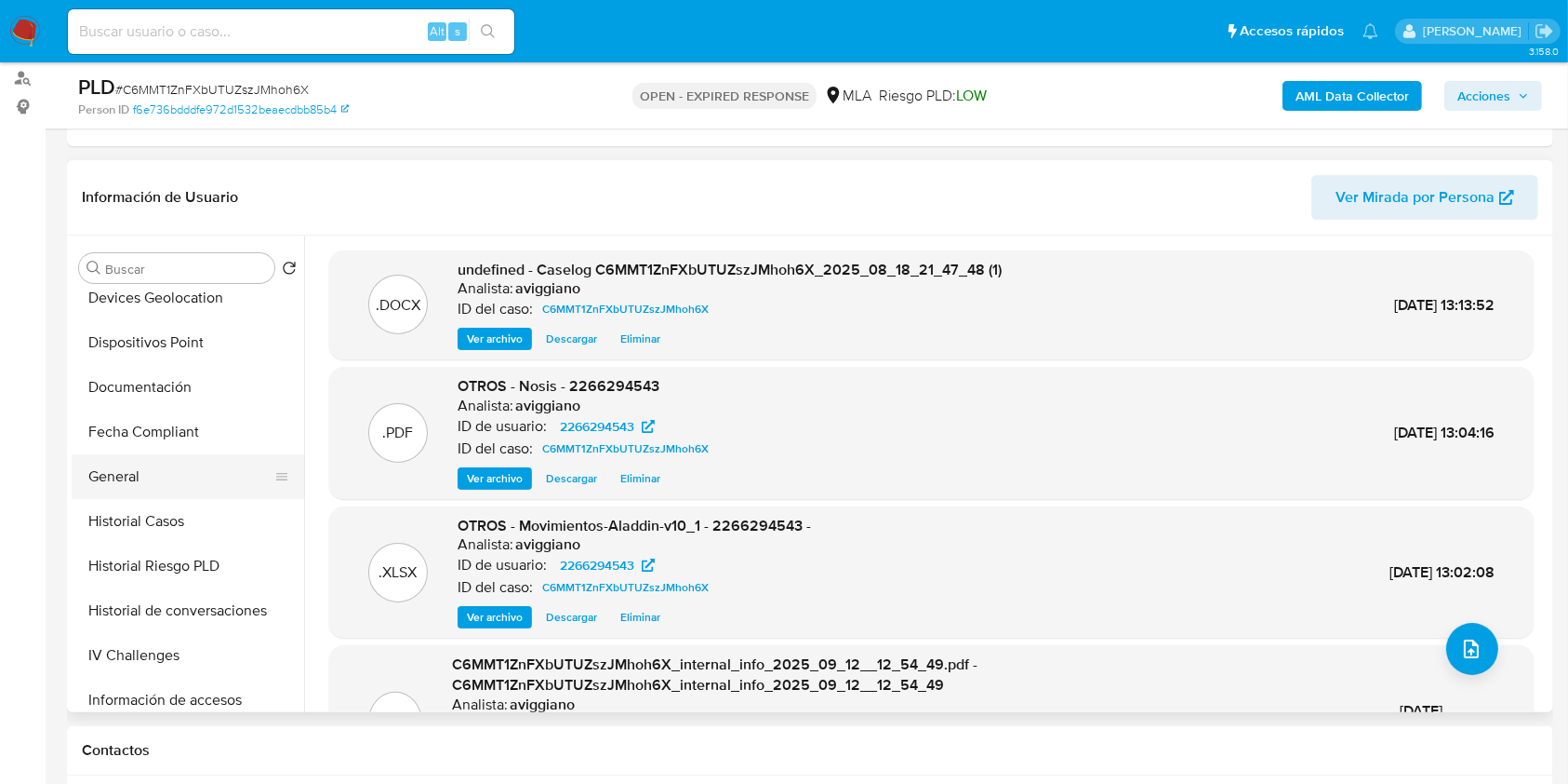
click at [172, 496] on button "General" at bounding box center [180, 477] width 218 height 45
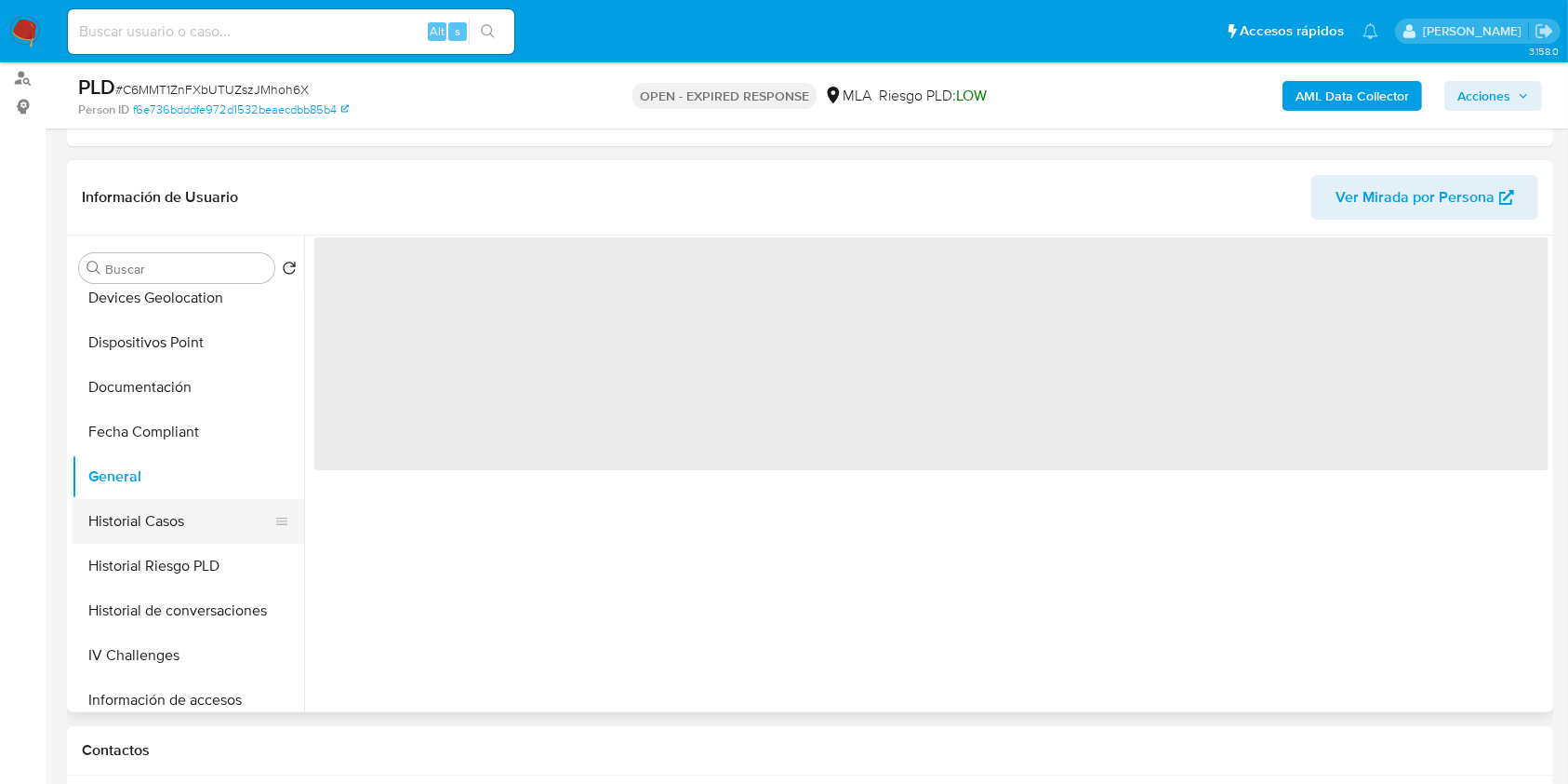
click at [172, 516] on button "Historial Casos" at bounding box center [180, 521] width 218 height 45
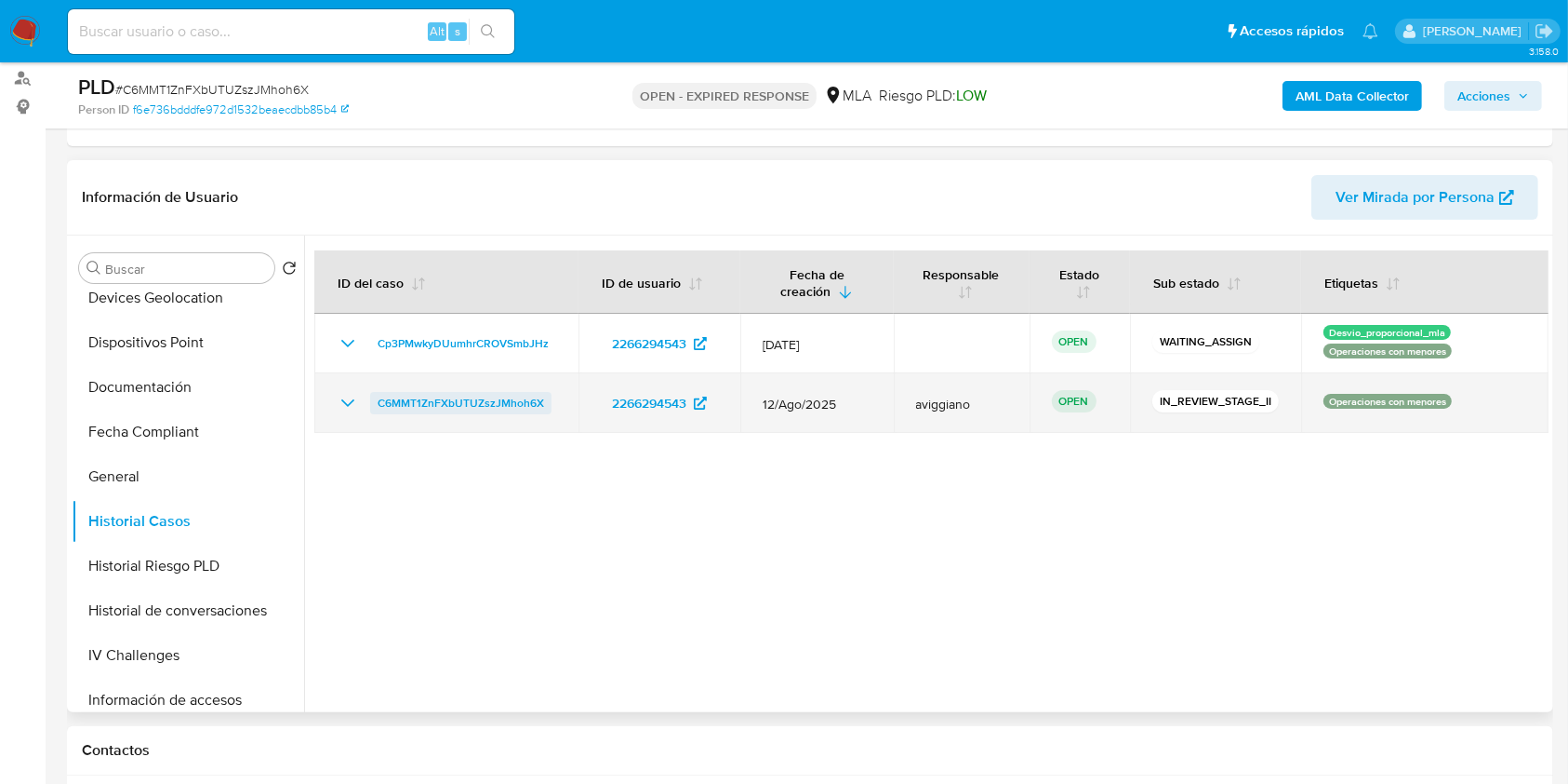
drag, startPoint x: 570, startPoint y: 397, endPoint x: 376, endPoint y: 406, distance: 194.2
click at [376, 406] on td "C6MMT1ZnFXbUTUZszJMhoh6X" at bounding box center [446, 402] width 264 height 60
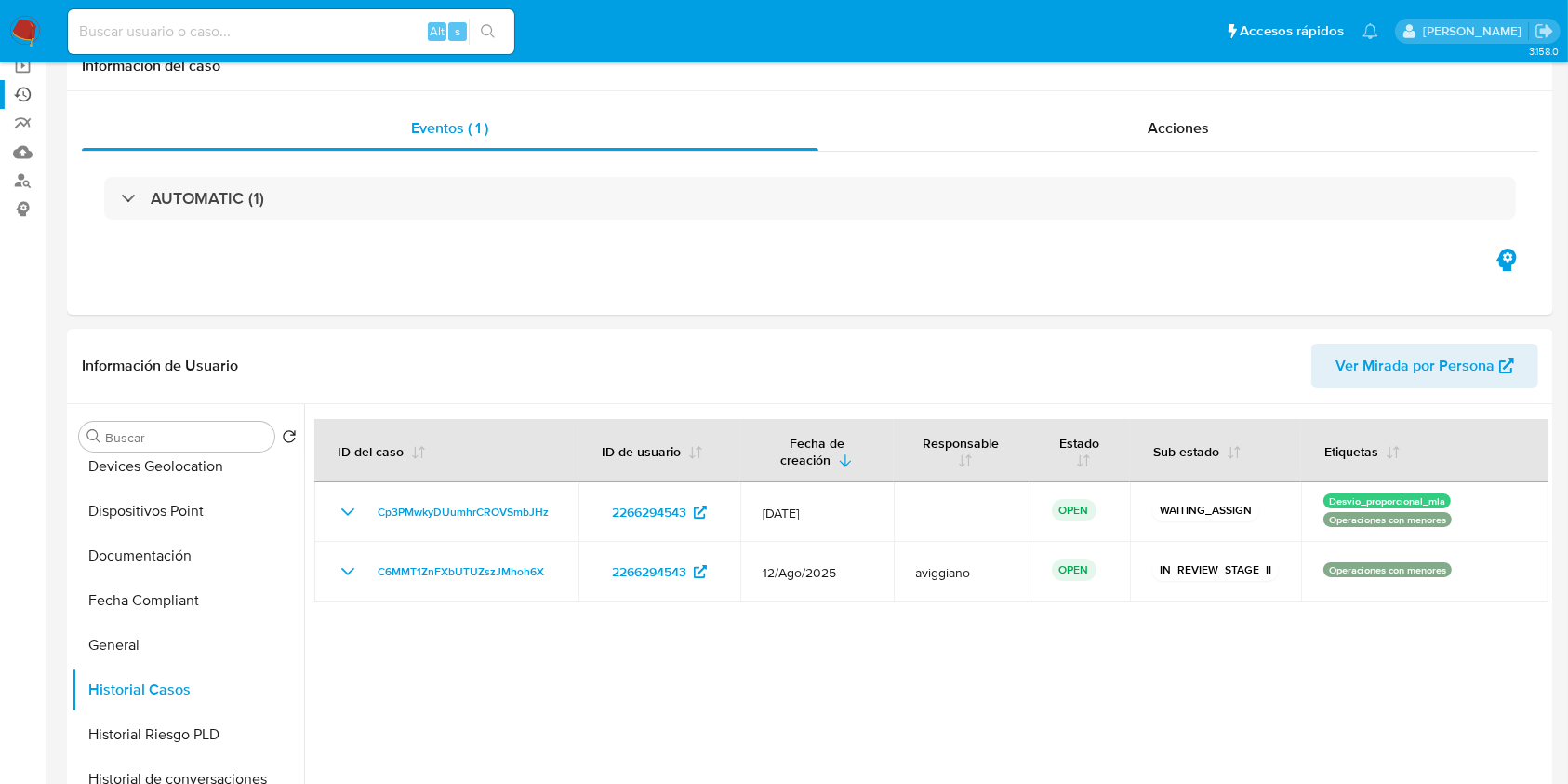
scroll to position [0, 0]
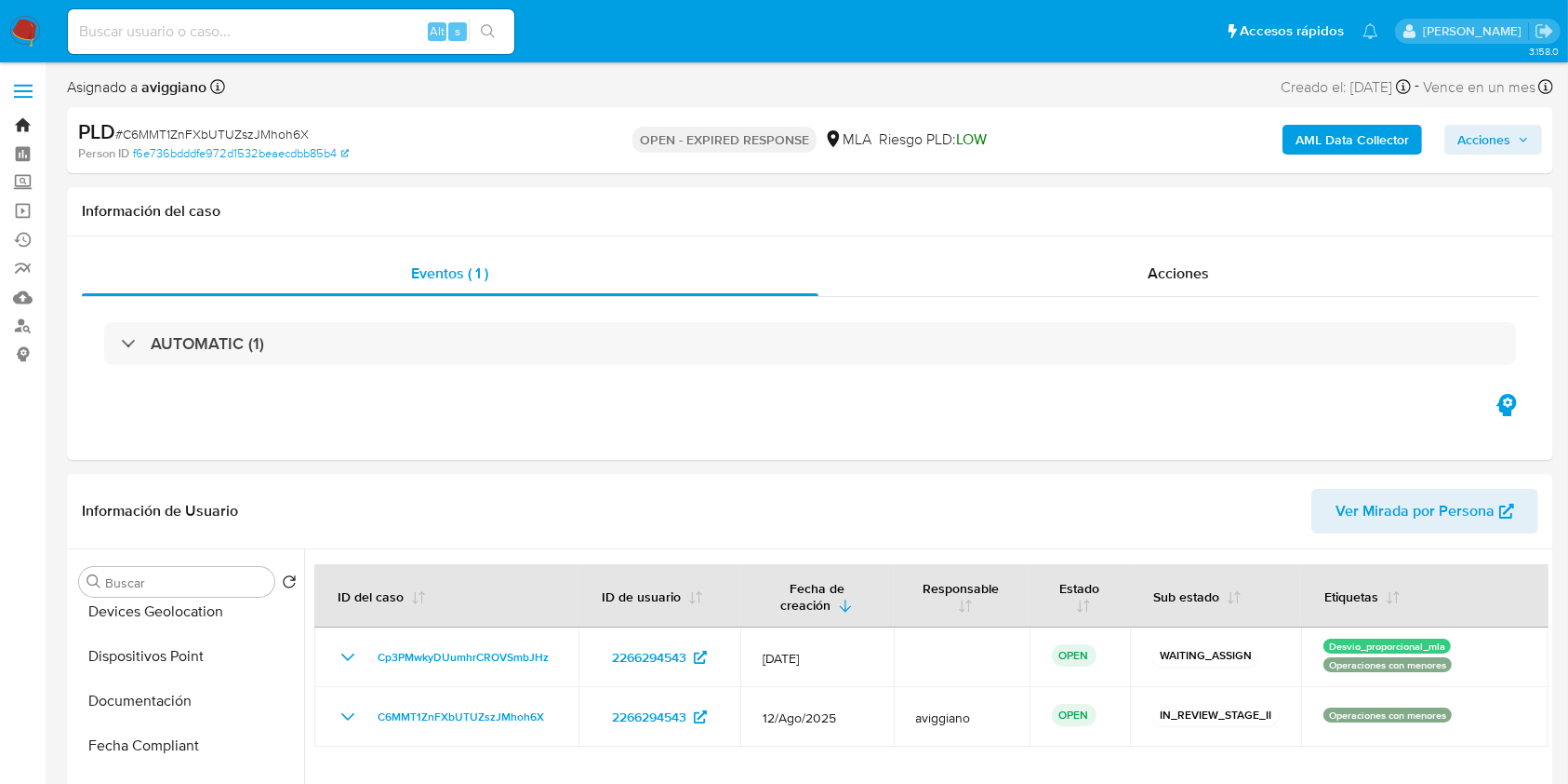
click at [19, 118] on link "Bandeja" at bounding box center [111, 125] width 222 height 28
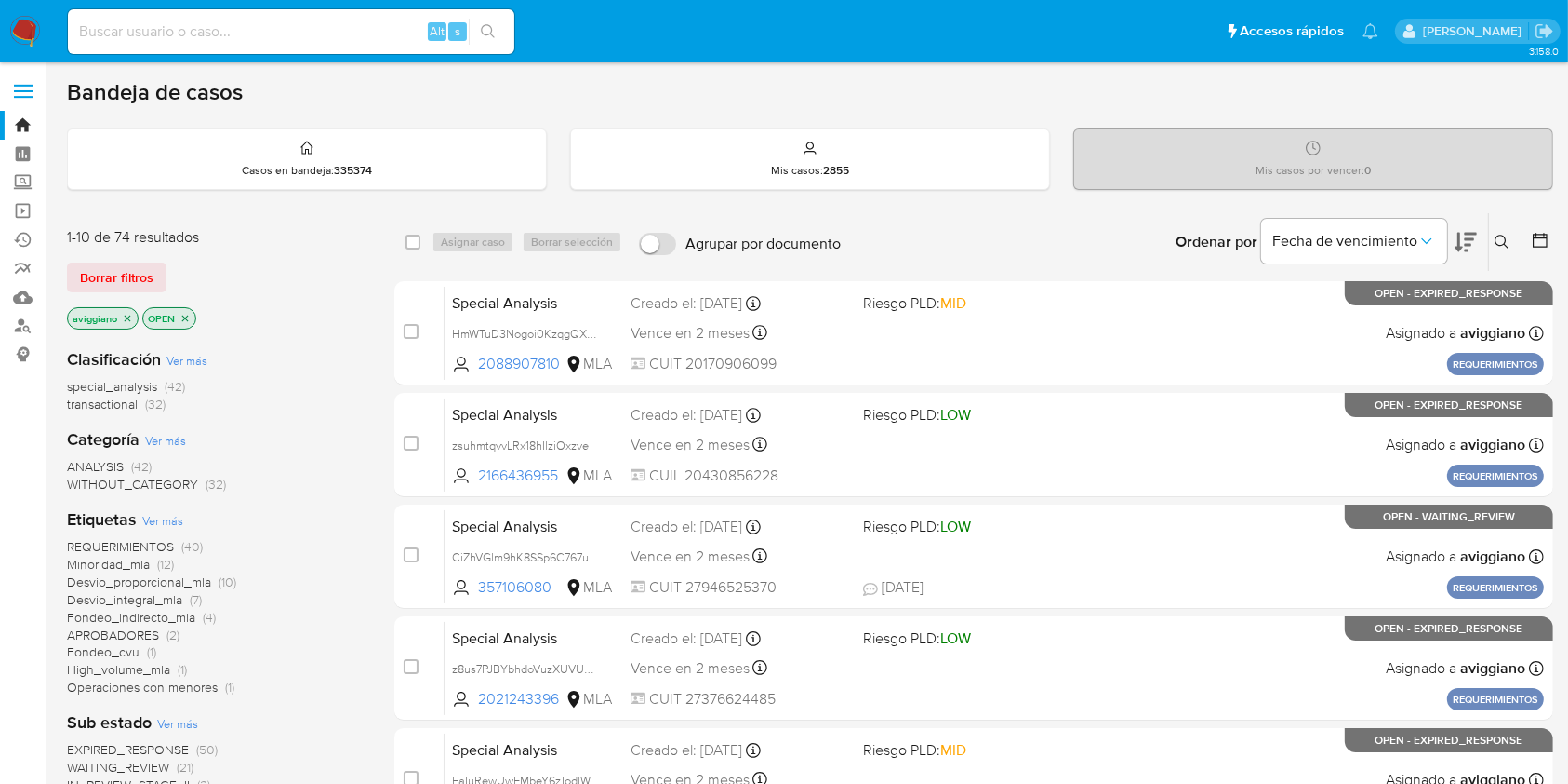
click at [1502, 241] on icon at bounding box center [1501, 241] width 15 height 15
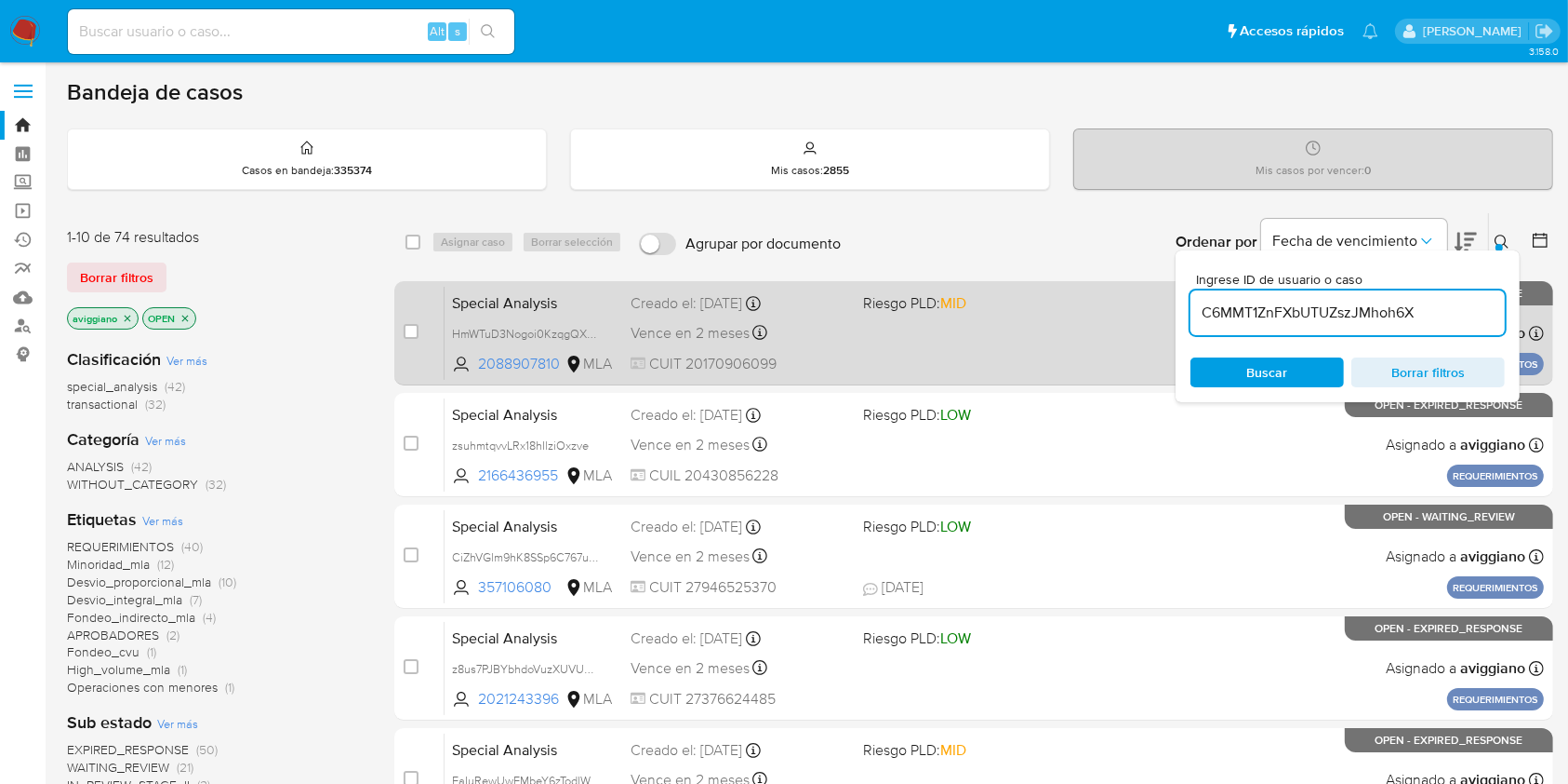
type input "C6MMT1ZnFXbUTUZszJMhoh6X"
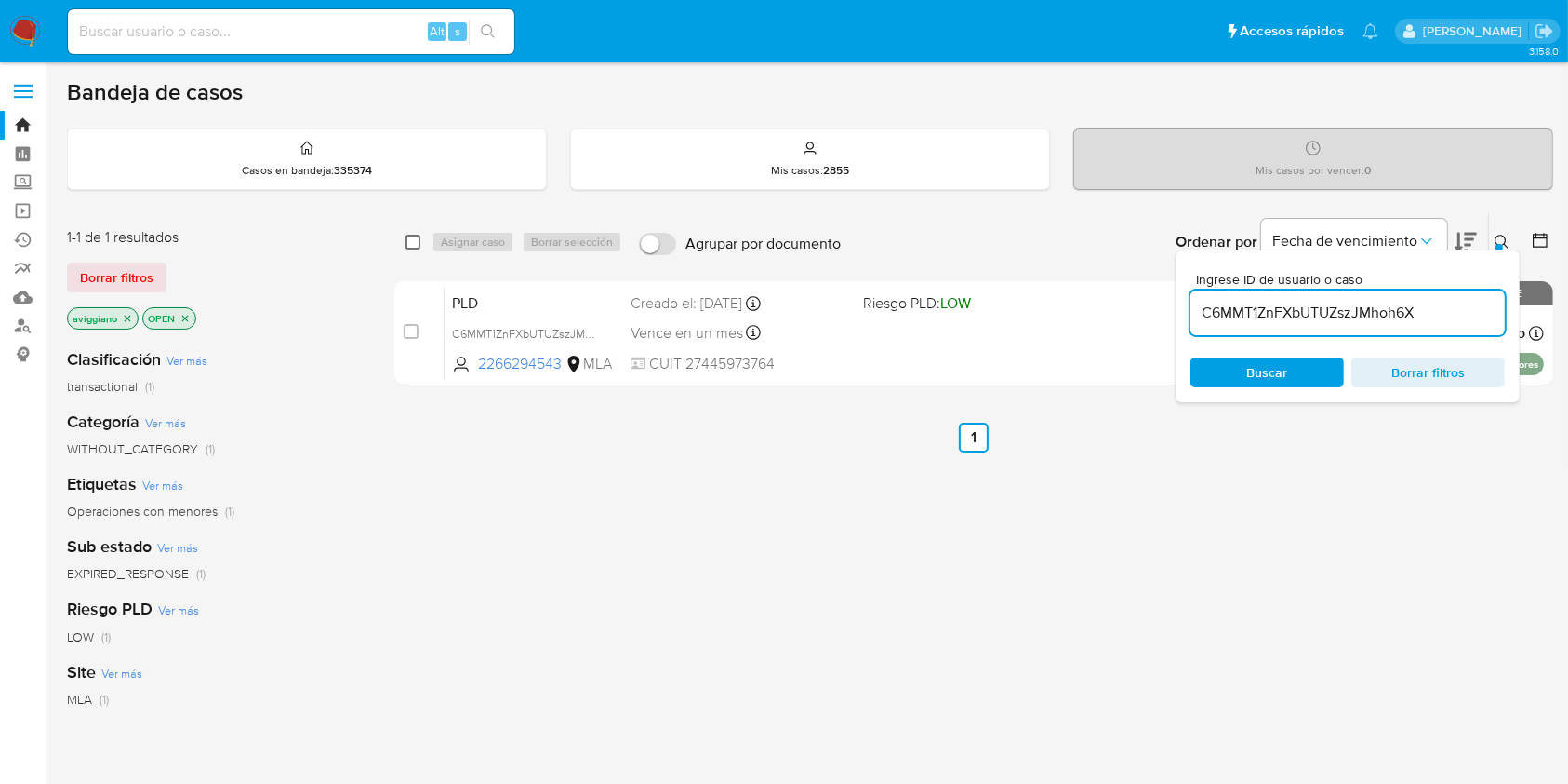
click at [414, 239] on input "checkbox" at bounding box center [413, 241] width 15 height 15
checkbox input "true"
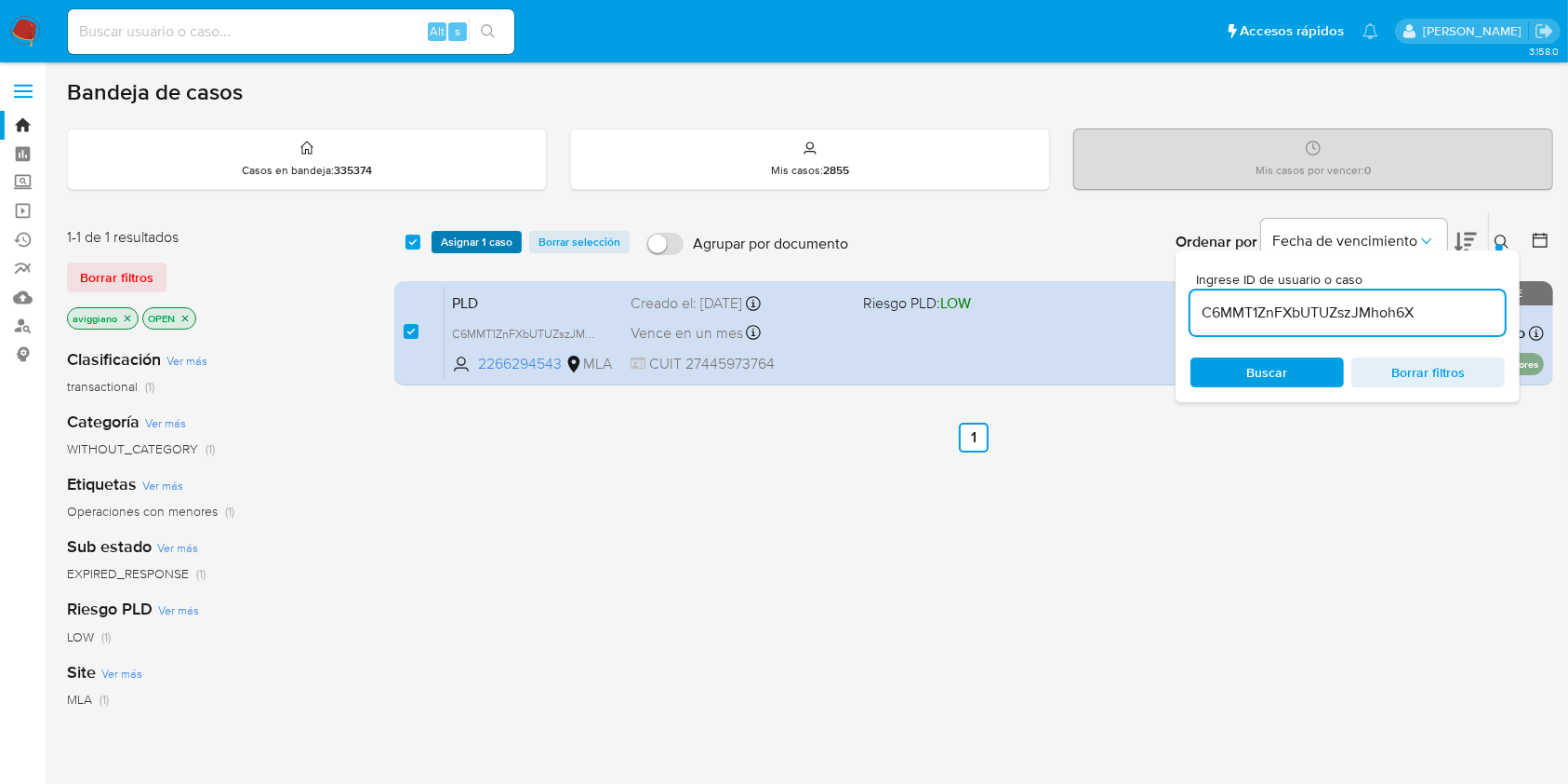
click at [454, 236] on span "Asignar 1 caso" at bounding box center [477, 241] width 72 height 19
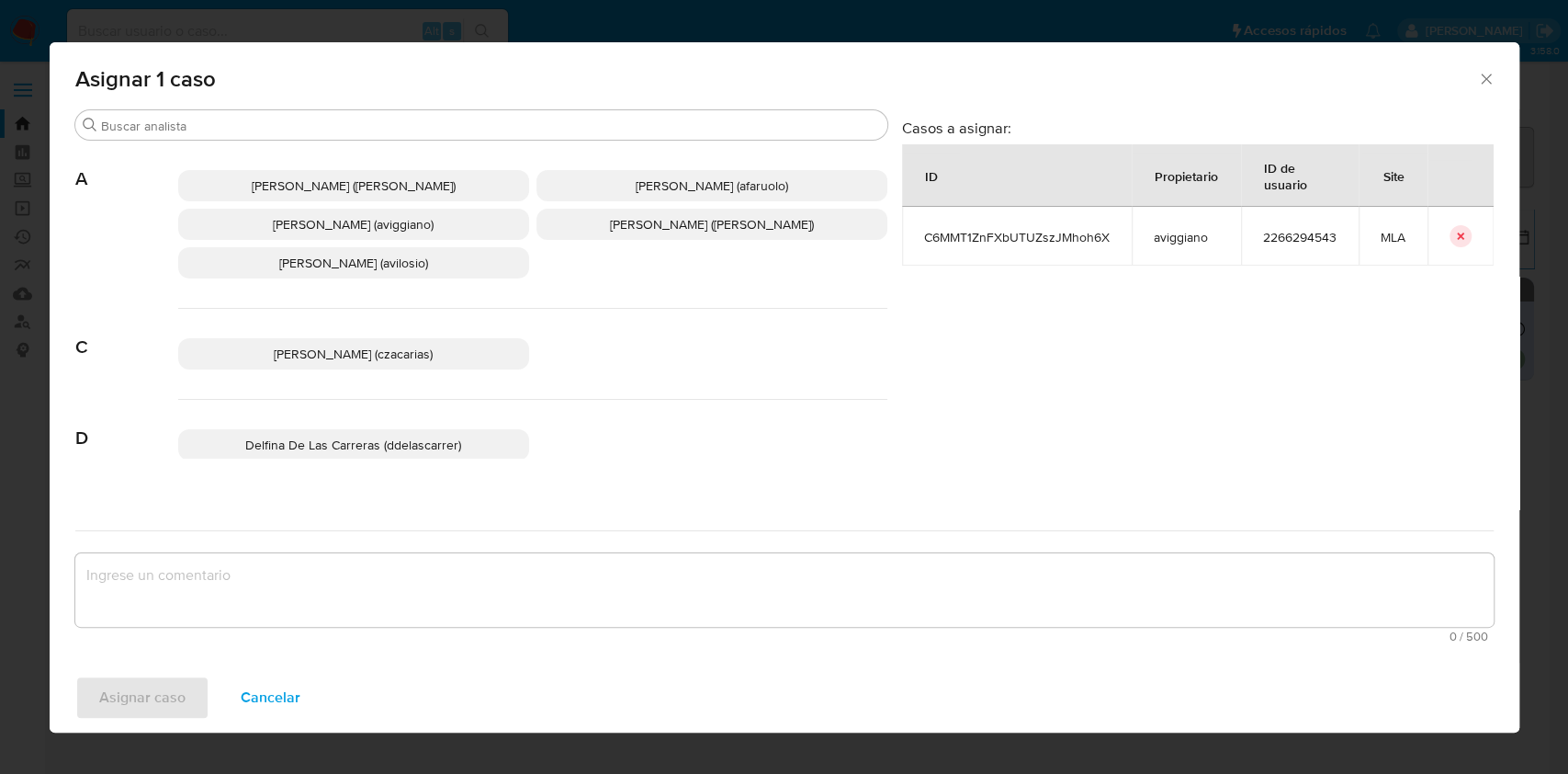
click at [301, 232] on span "Agustina Belen Viggiano (aviggiano)" at bounding box center [354, 224] width 161 height 18
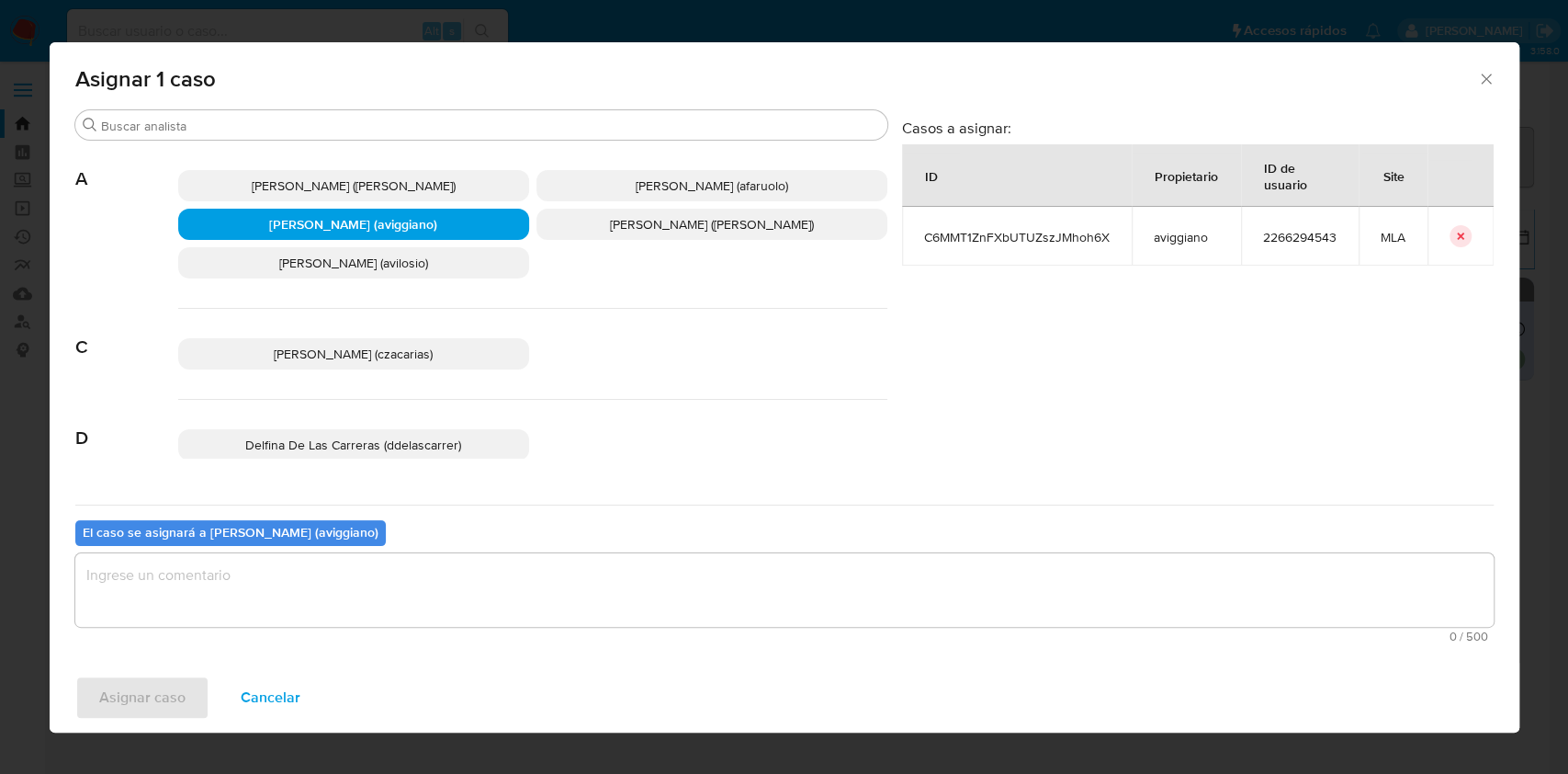
click at [251, 569] on textarea "assign-modal" at bounding box center [784, 590] width 1419 height 74
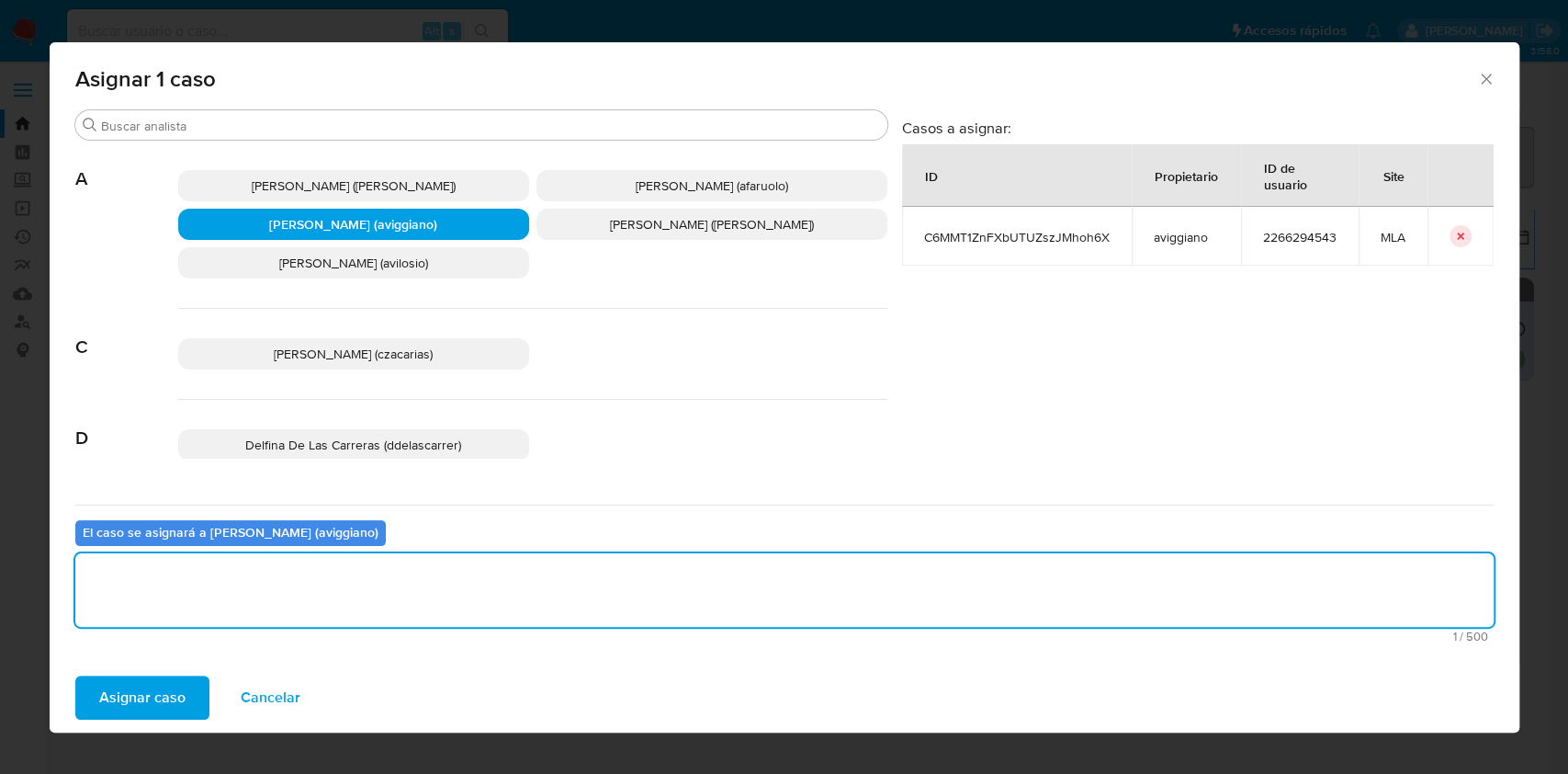
click at [121, 678] on span "Asignar caso" at bounding box center [141, 697] width 86 height 41
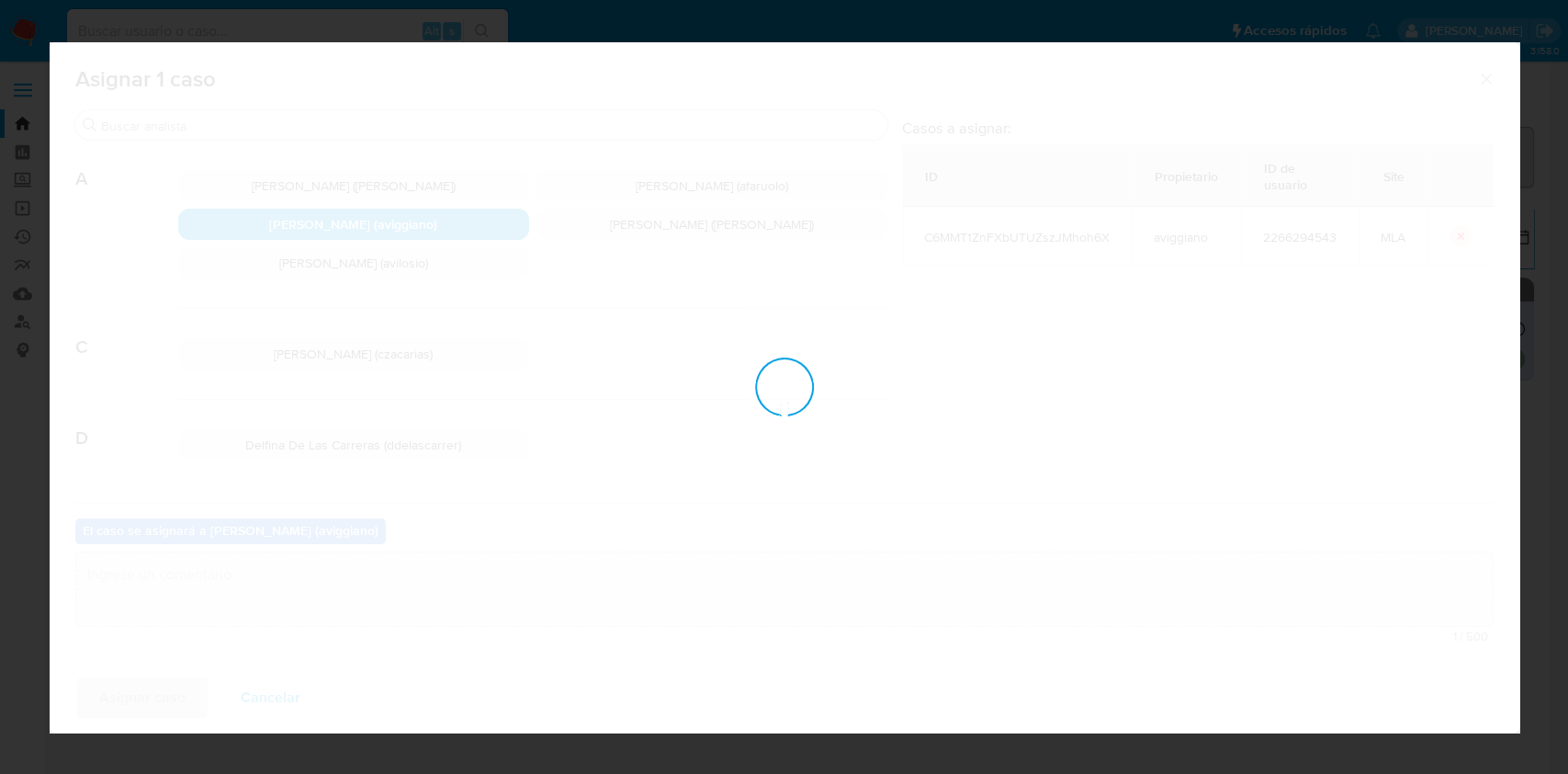
checkbox input "false"
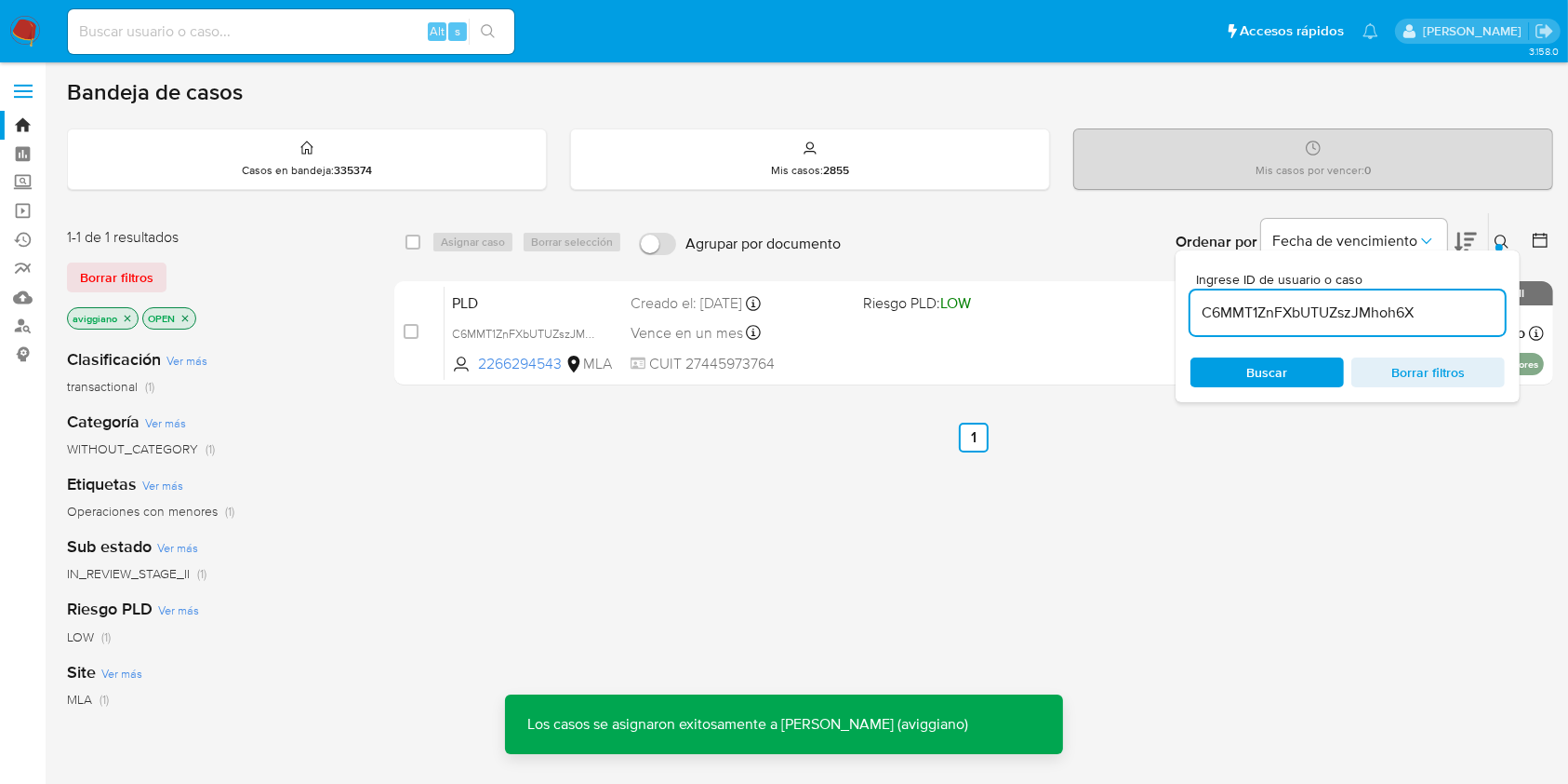
click at [818, 320] on div "Vence en un mes Vence el 14/10/2025 12:29:45" at bounding box center [738, 333] width 217 height 26
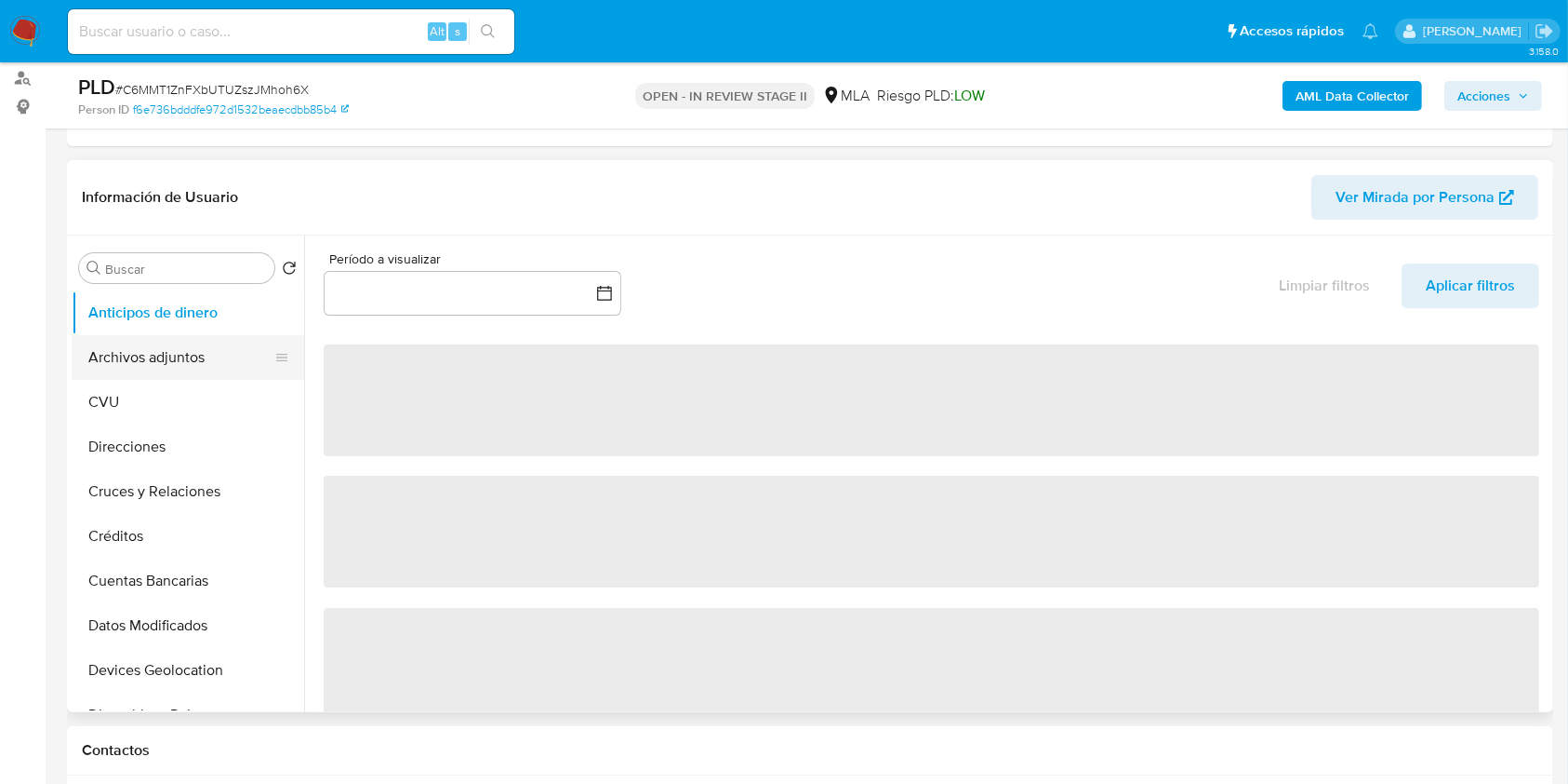
select select "10"
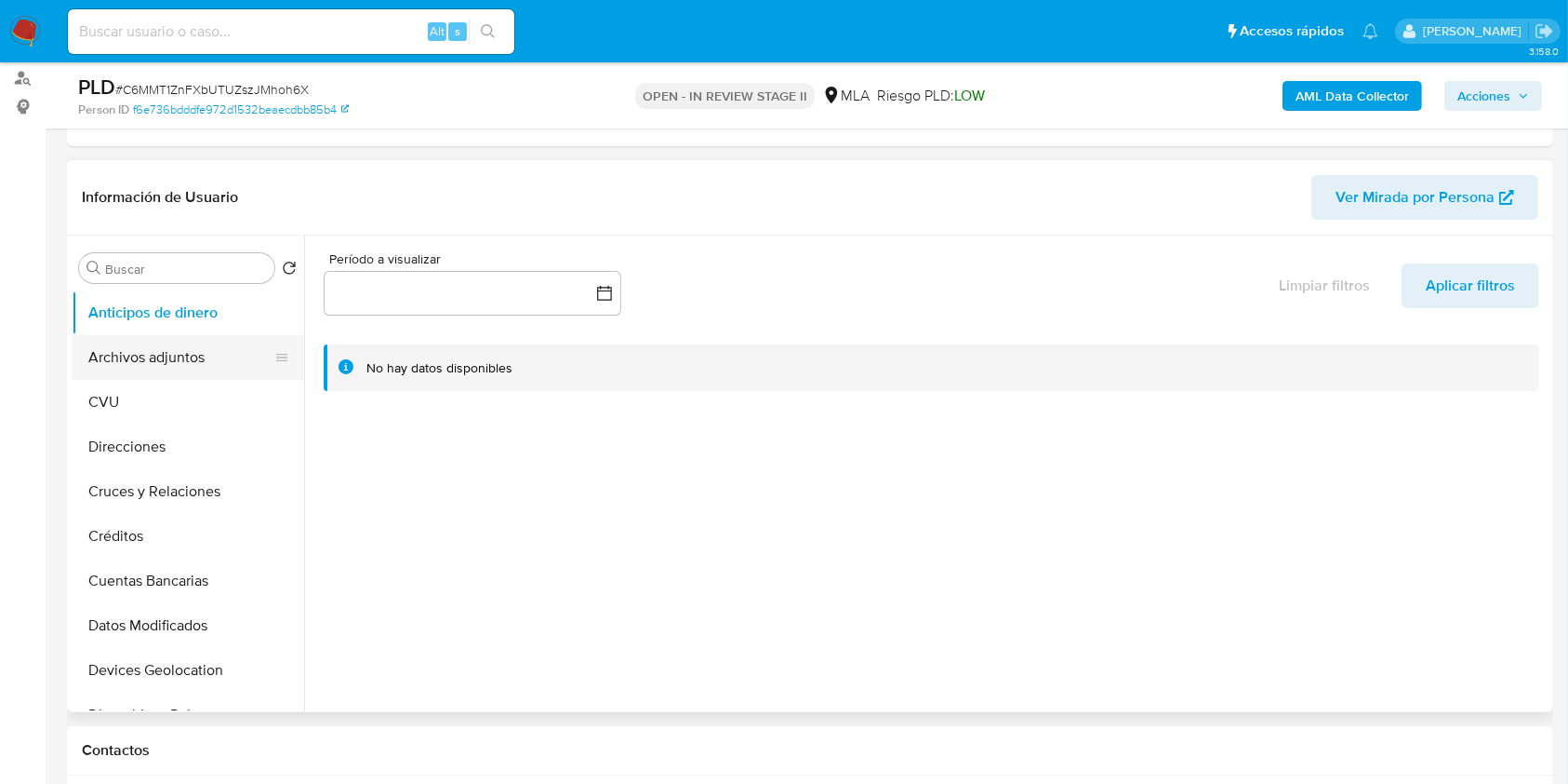
click at [127, 340] on button "Archivos adjuntos" at bounding box center [180, 357] width 218 height 45
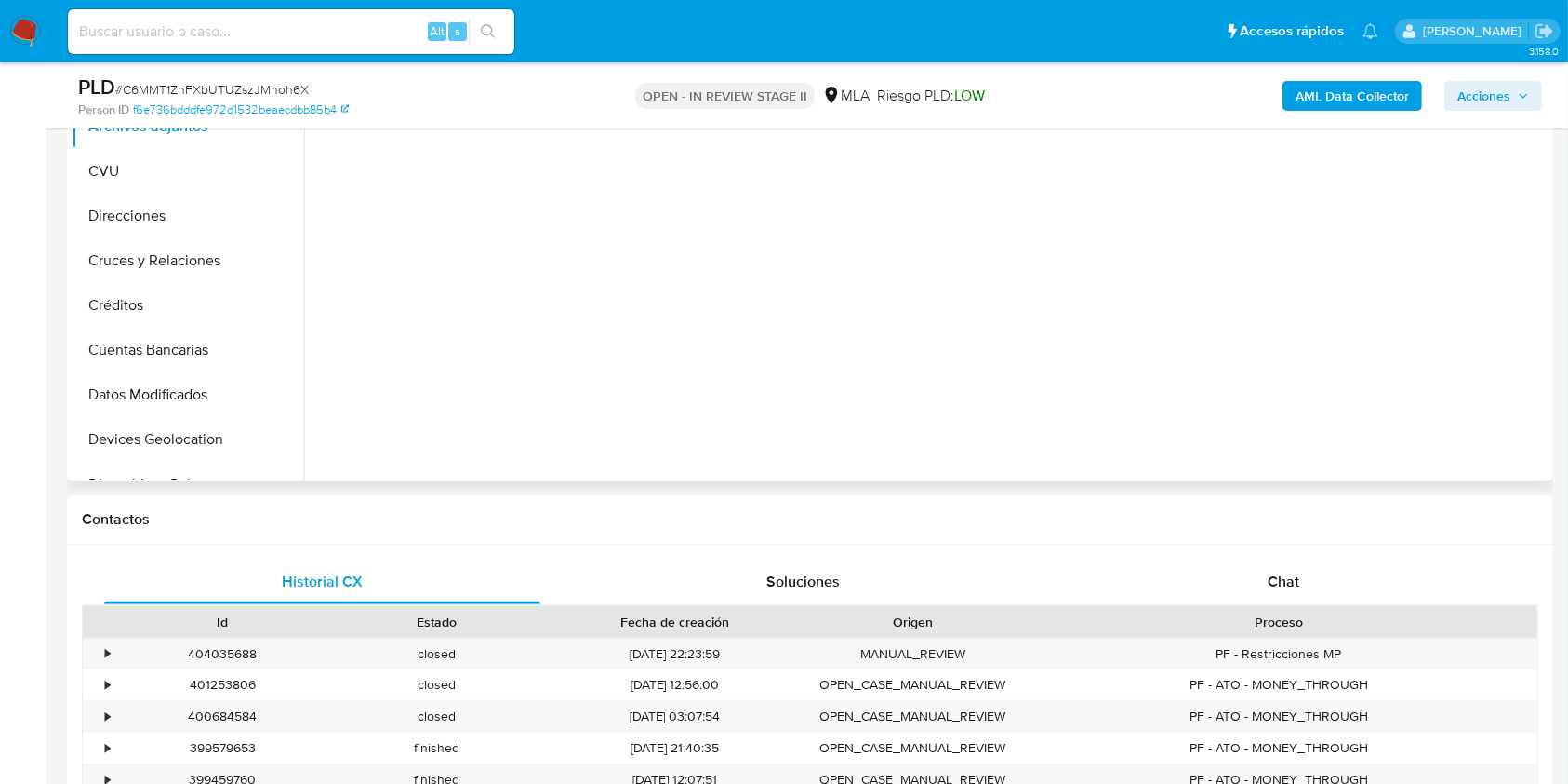
scroll to position [372, 0]
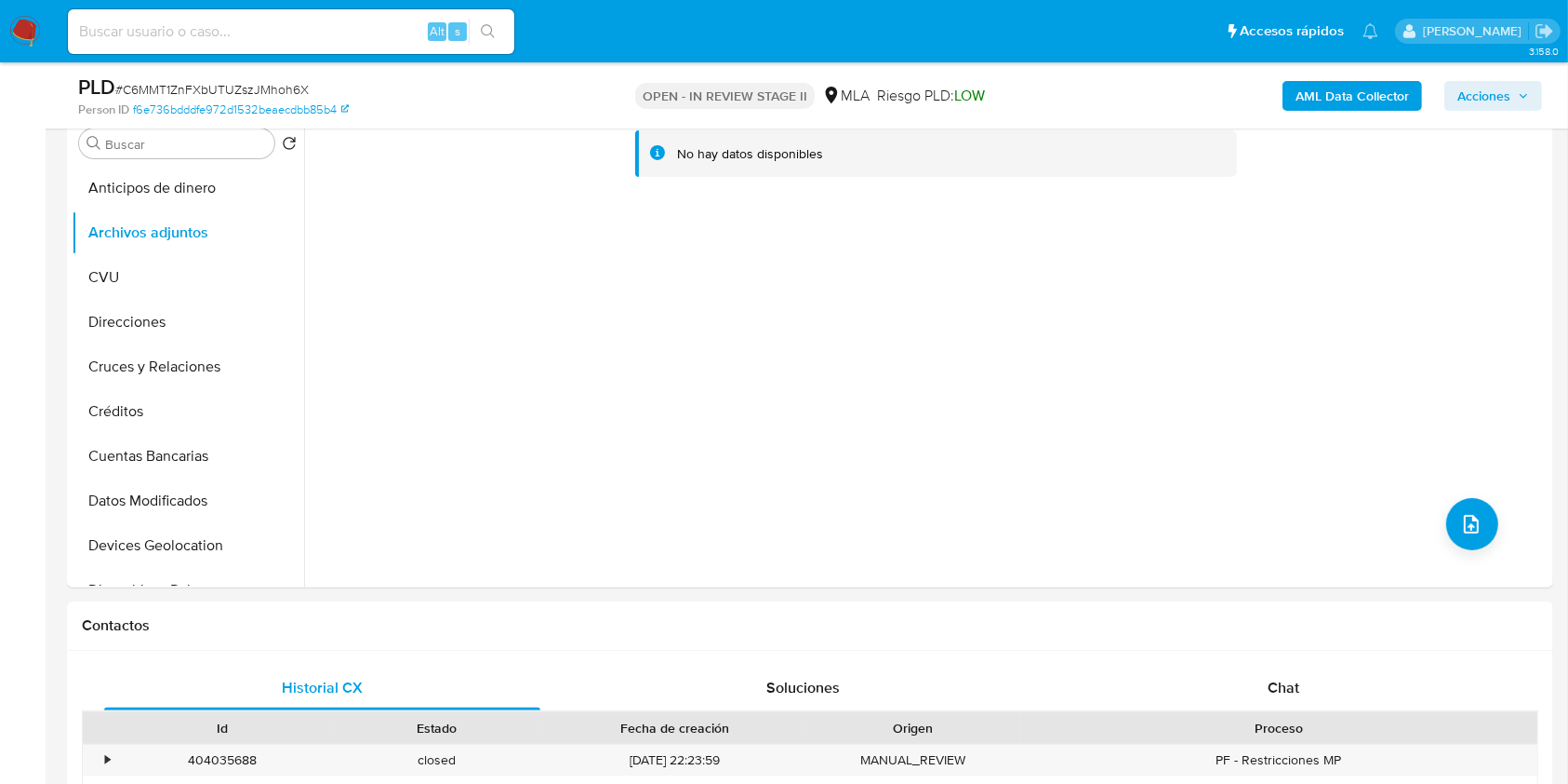
click at [1296, 99] on b "AML Data Collector" at bounding box center [1352, 96] width 114 height 29
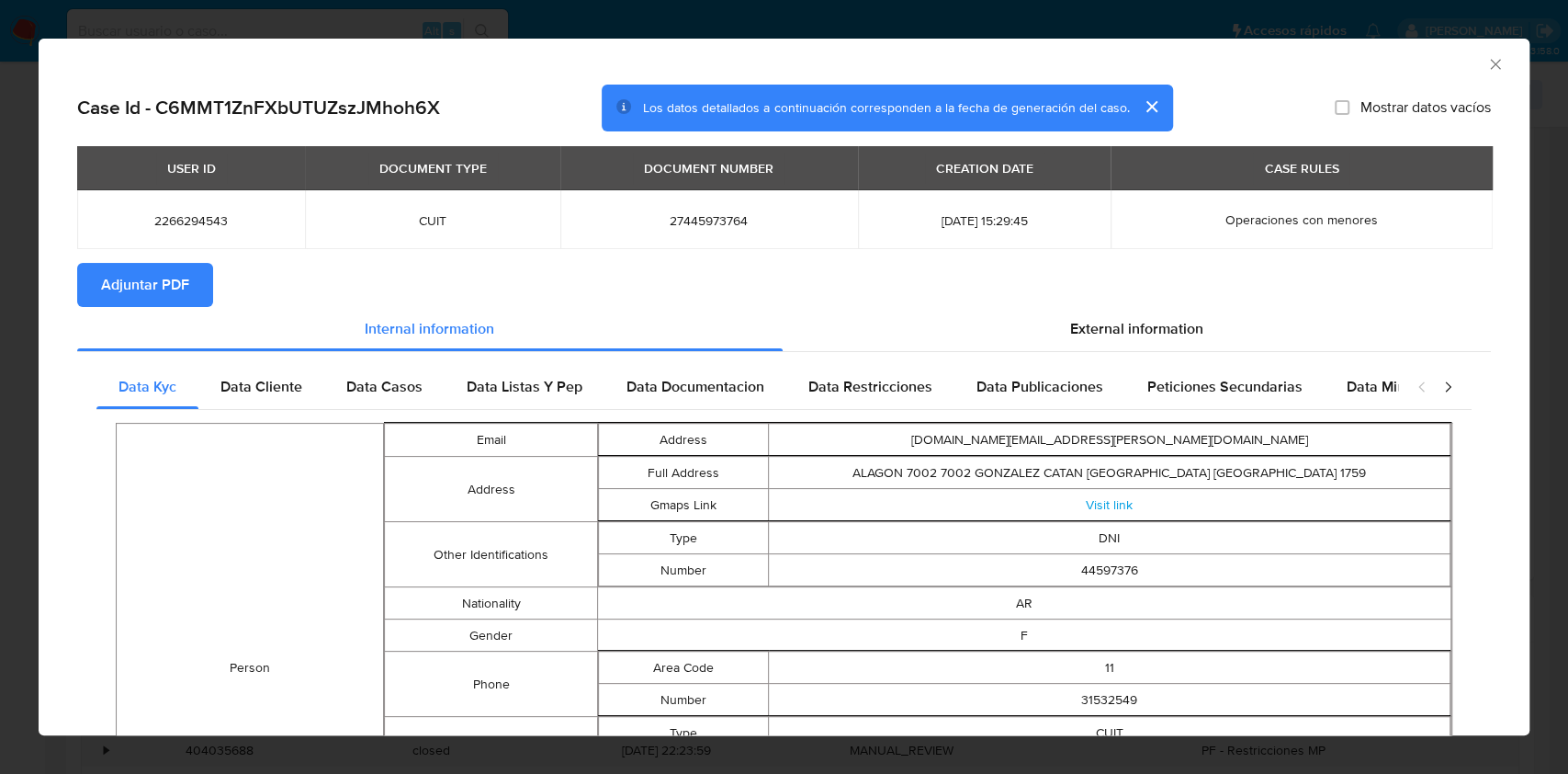
click at [165, 274] on span "Adjuntar PDF" at bounding box center [144, 285] width 88 height 41
click at [1463, 58] on div "AML Data Collector" at bounding box center [769, 61] width 1435 height 20
click at [1487, 66] on icon "Cerrar ventana" at bounding box center [1495, 64] width 18 height 18
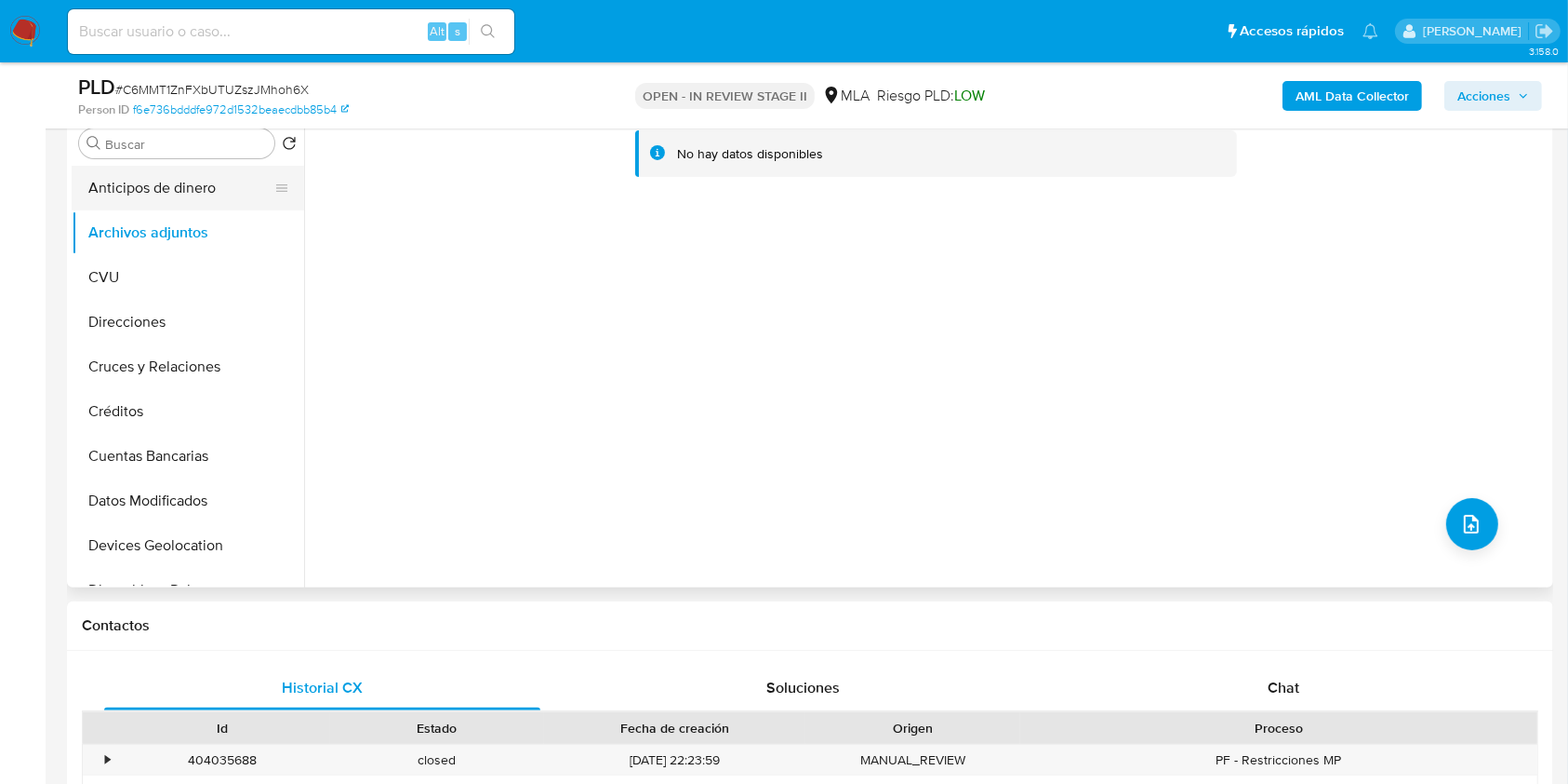
click at [177, 206] on button "Anticipos de dinero" at bounding box center [180, 188] width 218 height 45
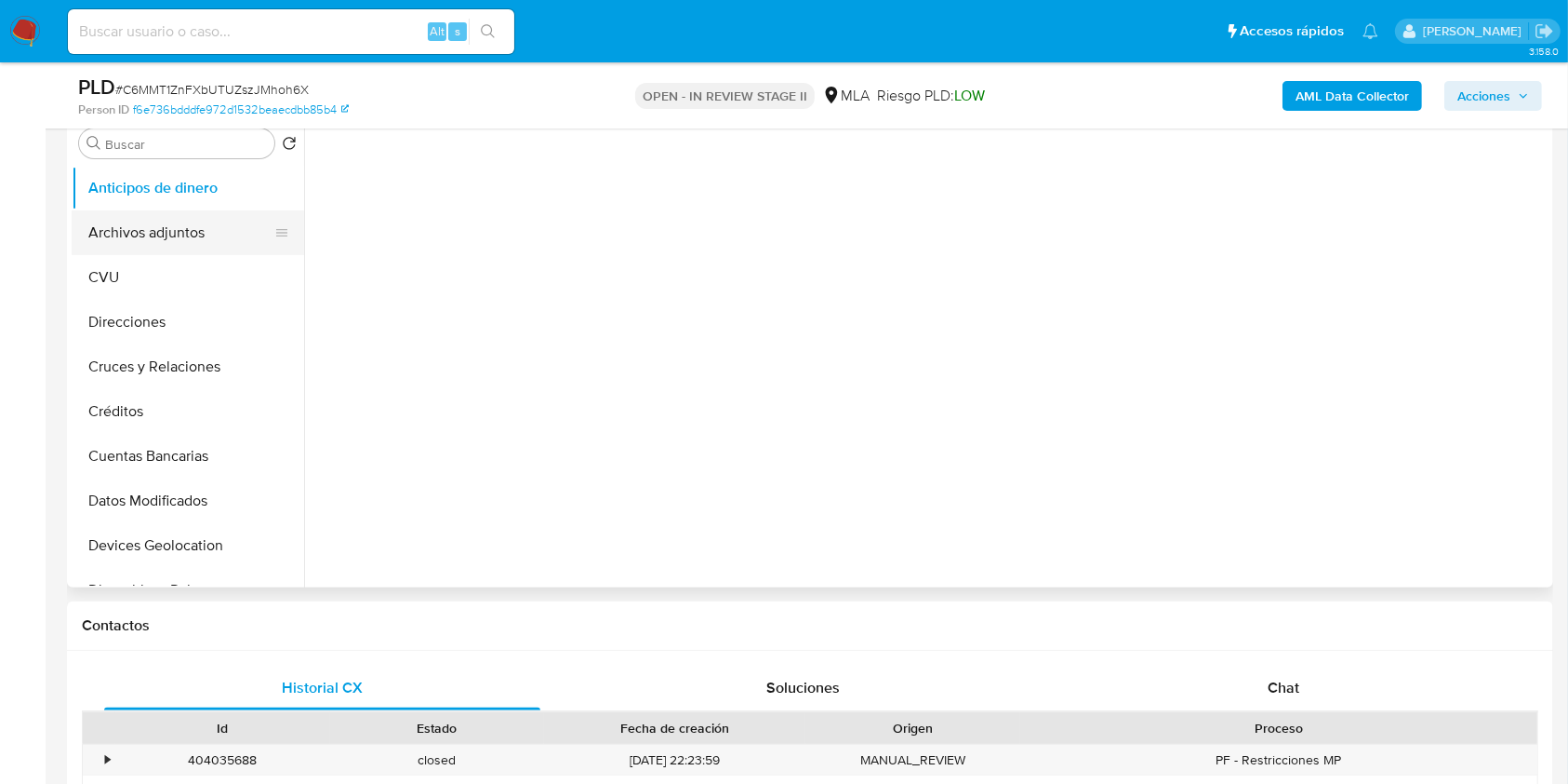
click at [170, 230] on button "Archivos adjuntos" at bounding box center [180, 233] width 218 height 45
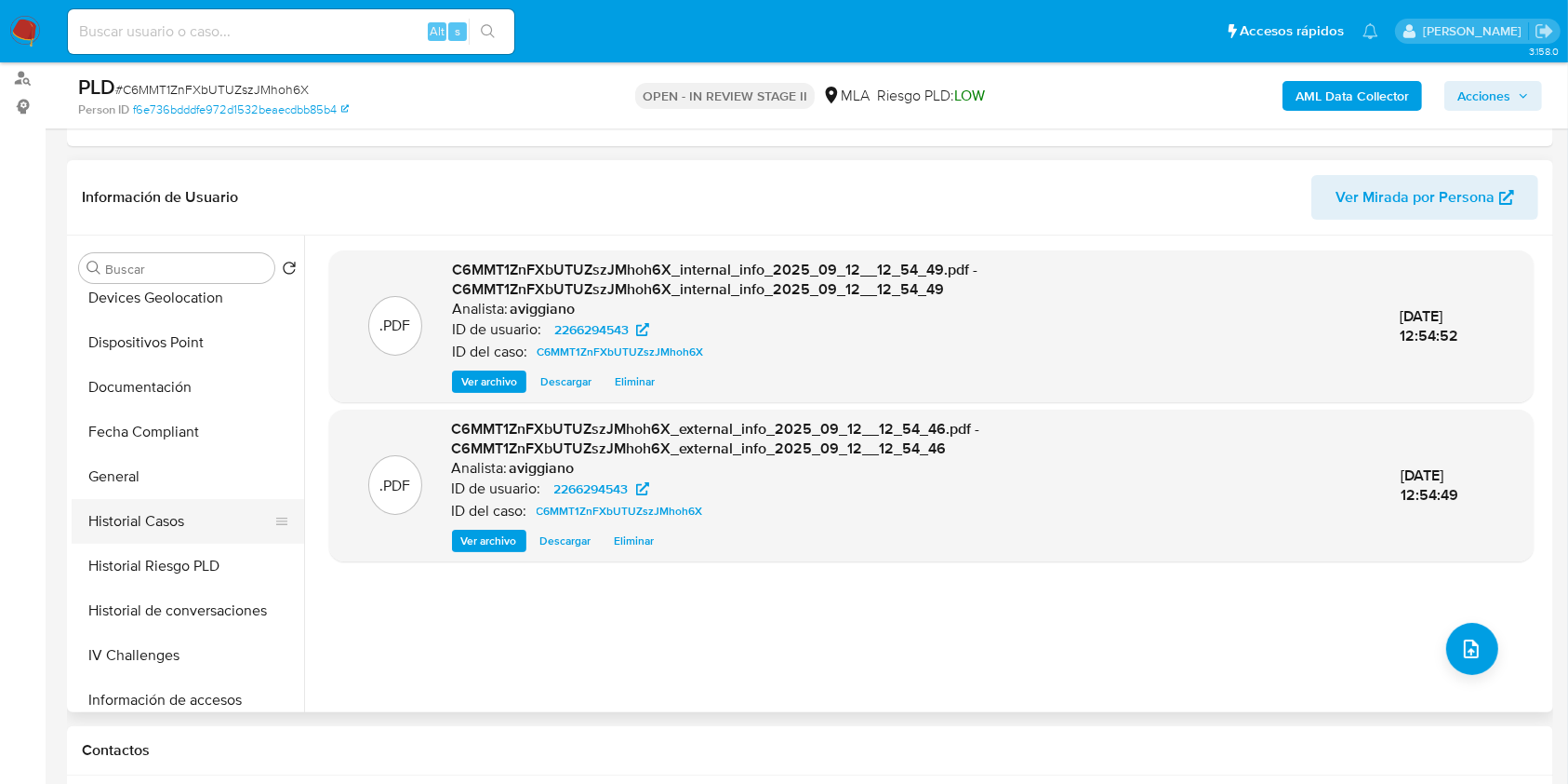
scroll to position [620, 0]
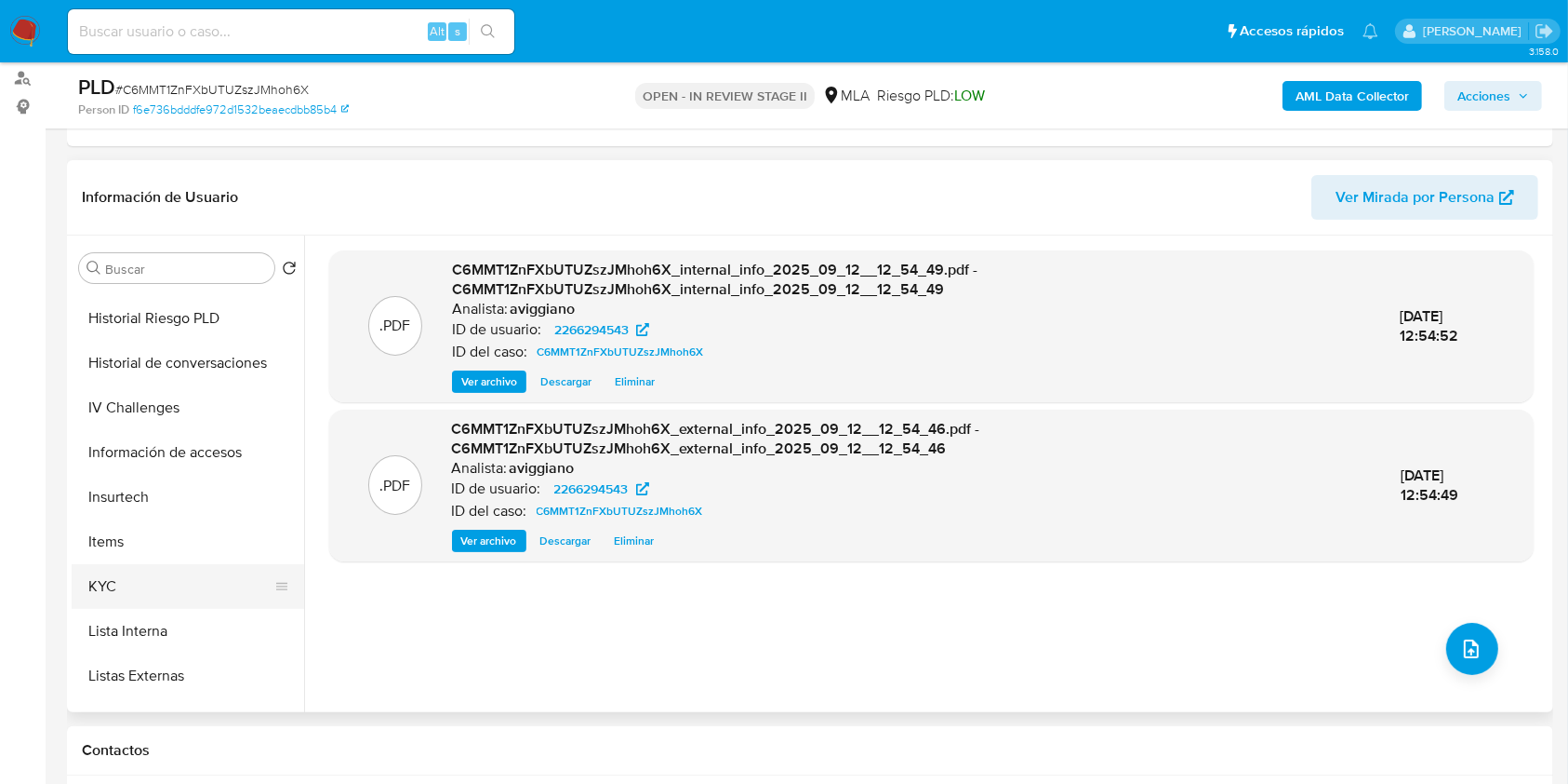
click at [104, 575] on button "KYC" at bounding box center [180, 587] width 218 height 45
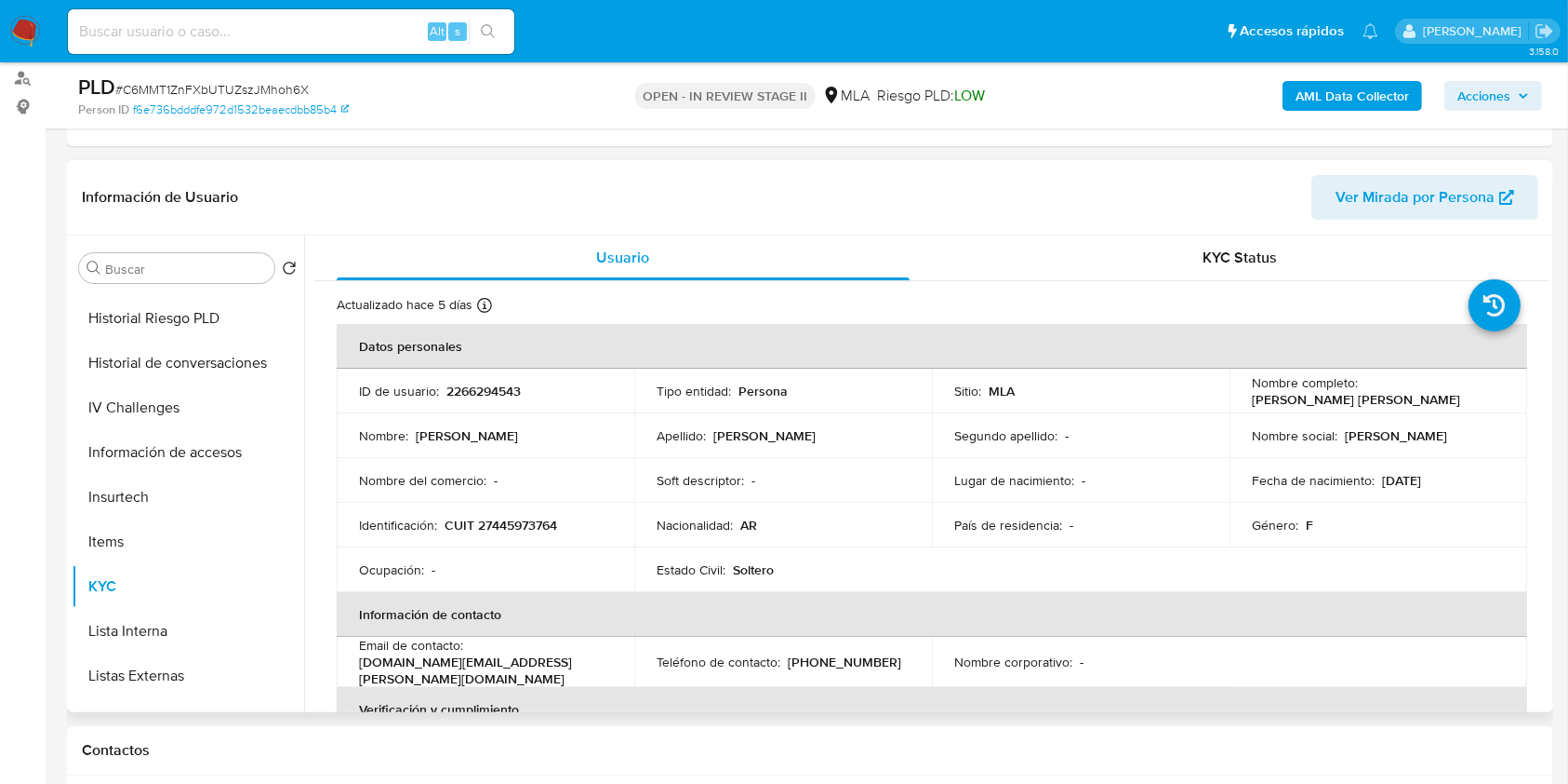
click at [555, 519] on p "CUIT 27445973764" at bounding box center [500, 524] width 113 height 17
click at [557, 520] on p "CUIT 27445973764" at bounding box center [500, 524] width 113 height 17
click at [549, 526] on p "CUIT 27445973764" at bounding box center [500, 524] width 113 height 17
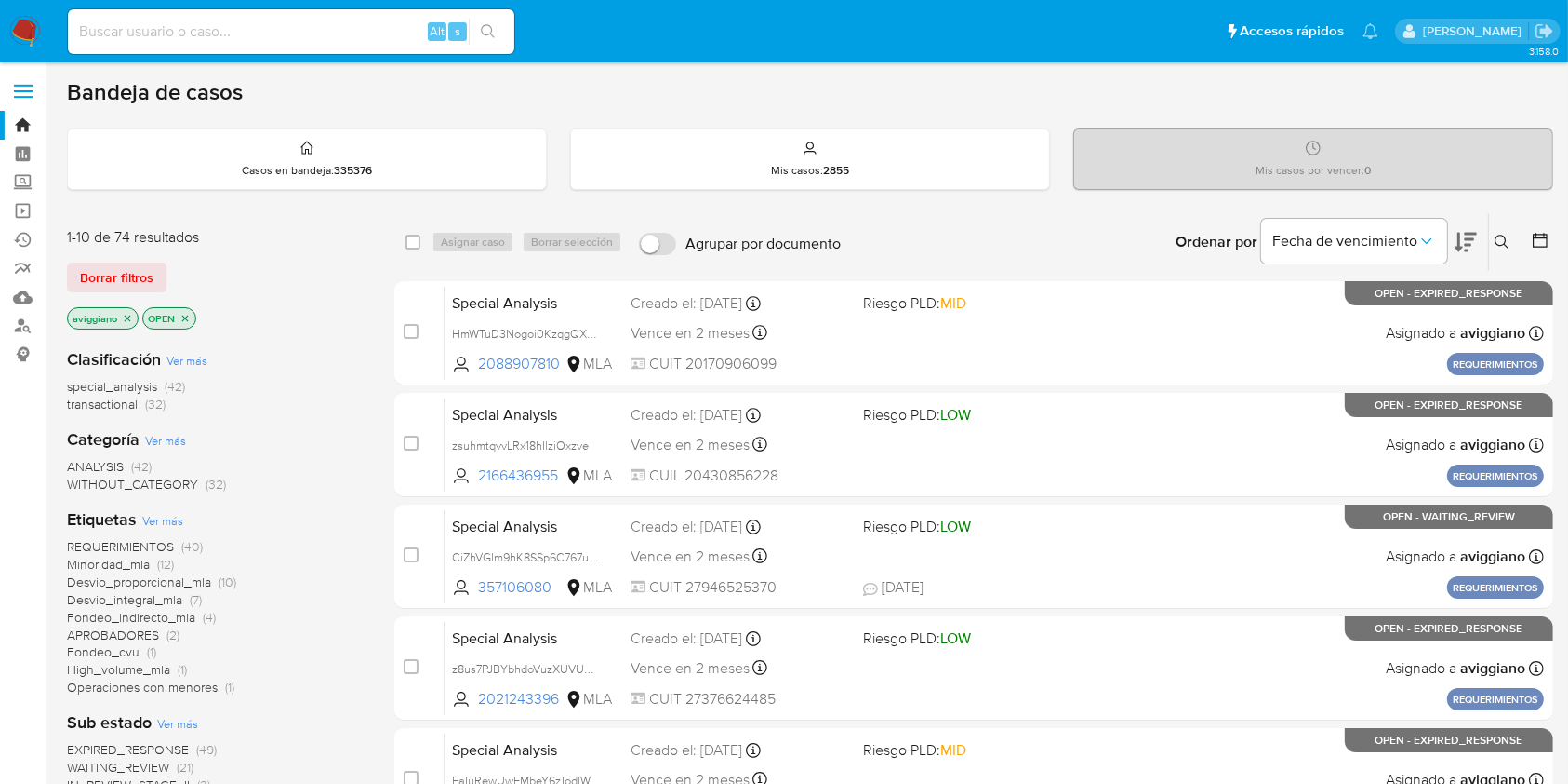
drag, startPoint x: 1501, startPoint y: 237, endPoint x: 1480, endPoint y: 272, distance: 40.8
click at [1503, 236] on icon at bounding box center [1501, 241] width 15 height 15
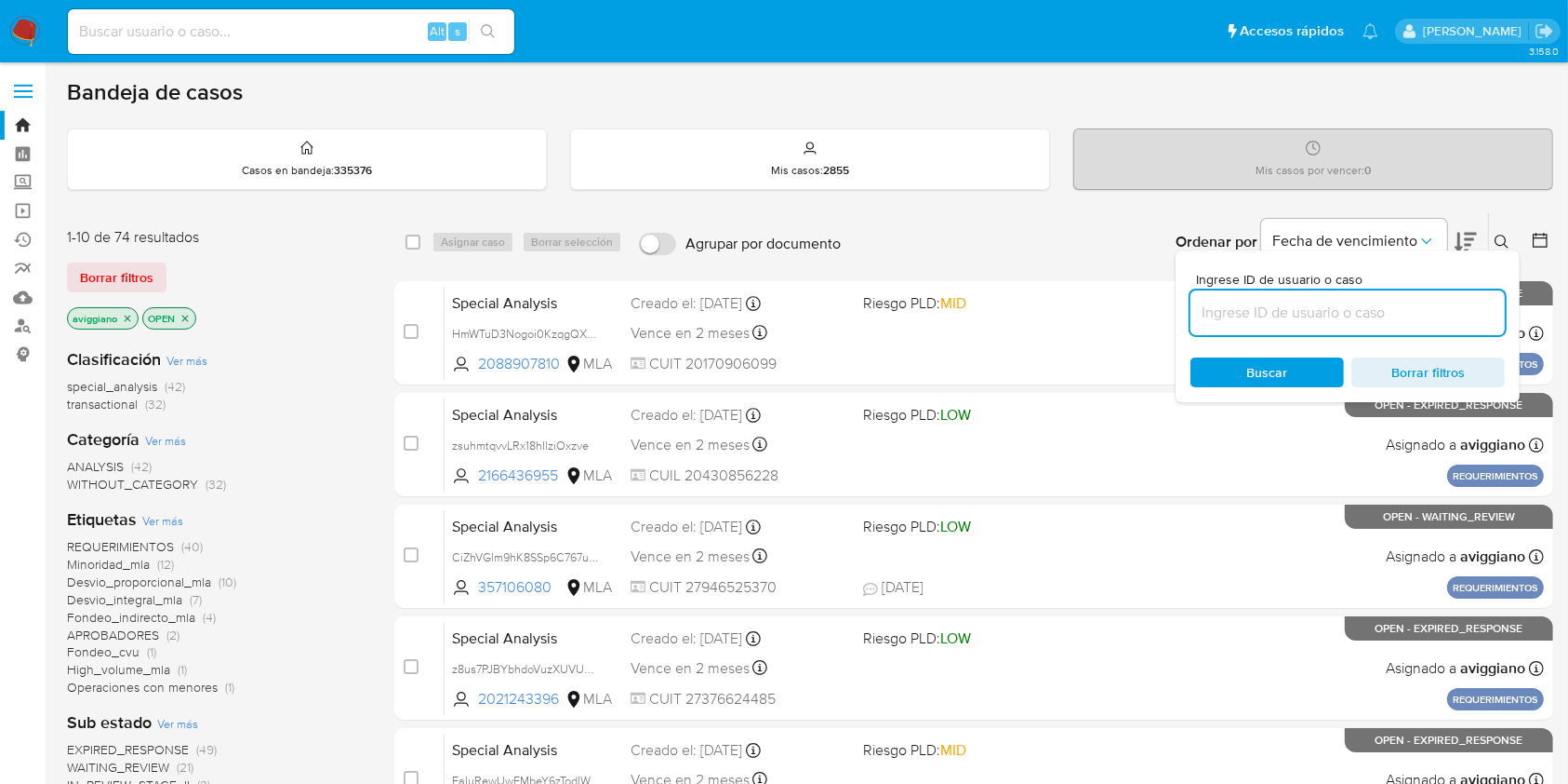
click at [1333, 314] on input at bounding box center [1347, 312] width 315 height 25
type input "C6MMT1ZnFXbUTUZszJMhoh6X"
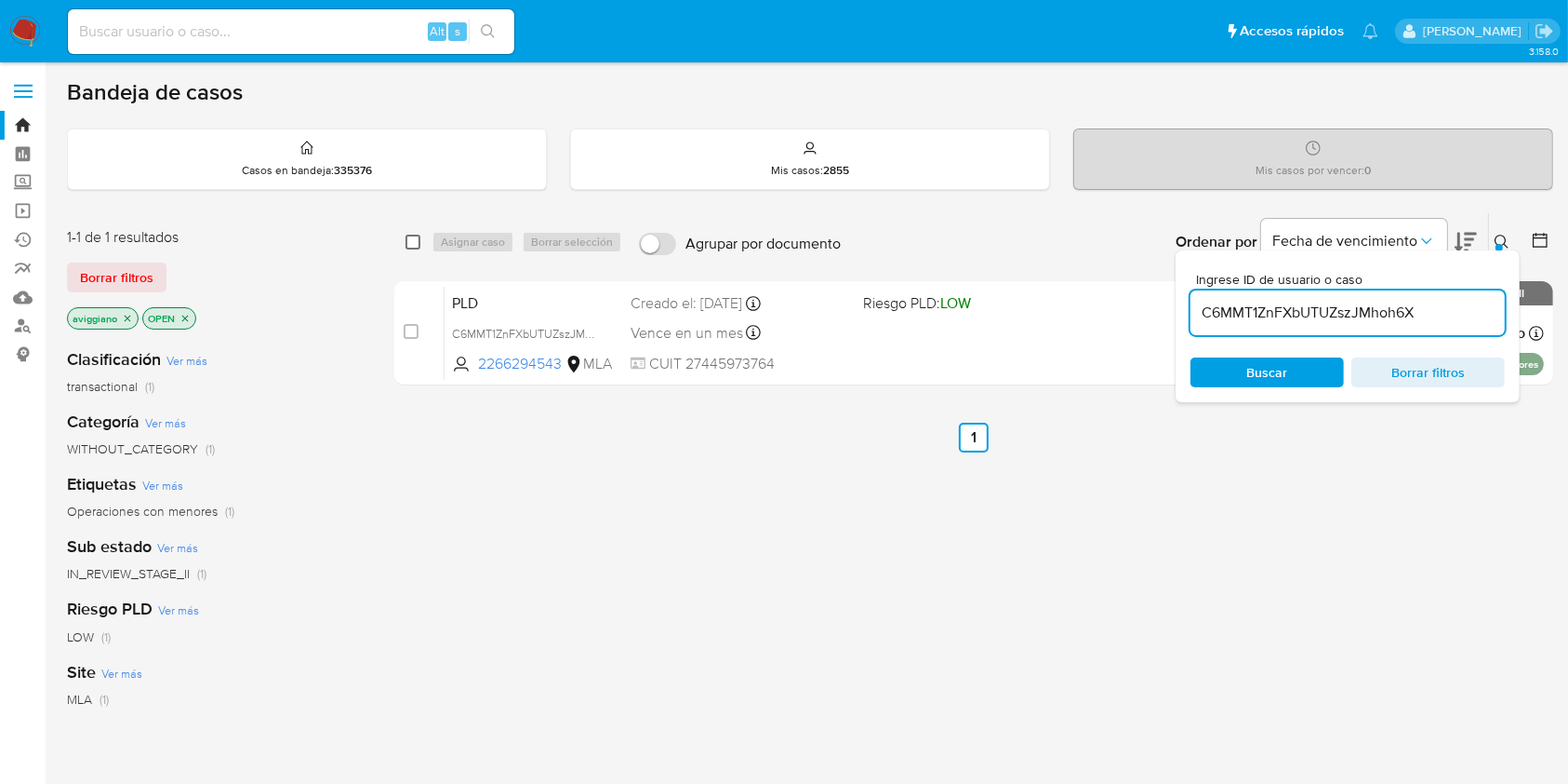
click at [413, 242] on input "checkbox" at bounding box center [413, 241] width 15 height 15
checkbox input "true"
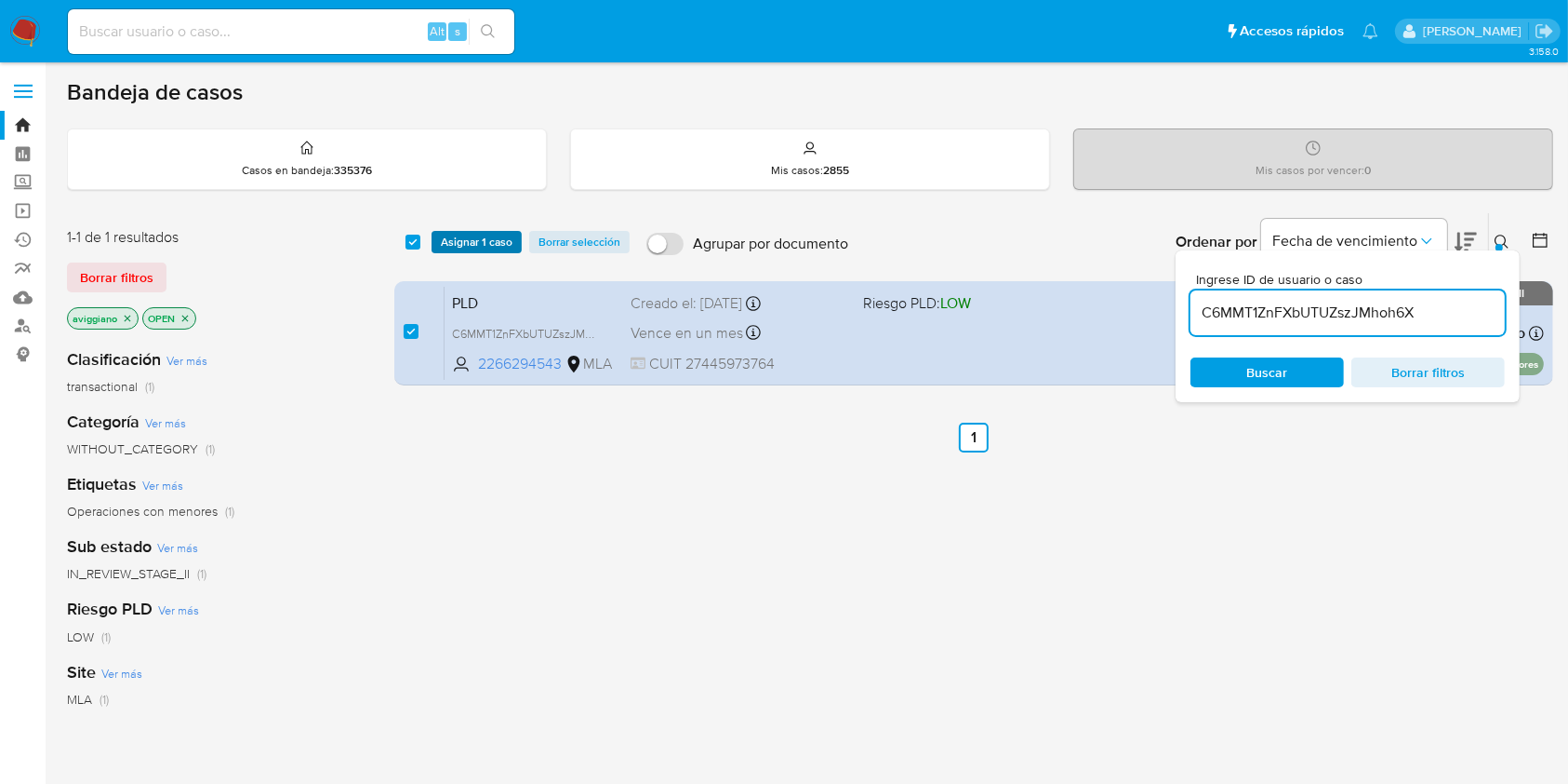
click at [480, 242] on span "Asignar 1 caso" at bounding box center [477, 241] width 72 height 19
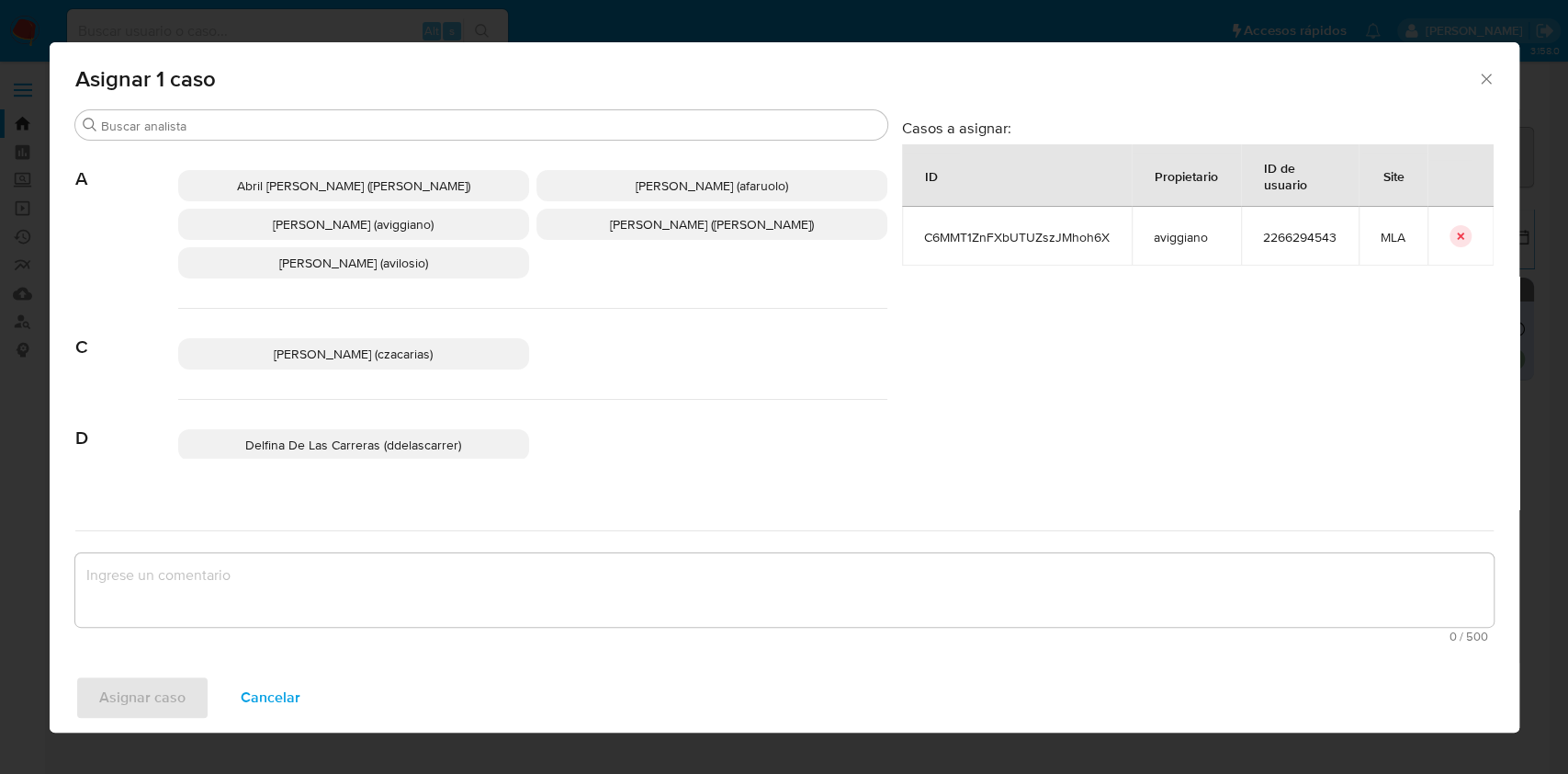
click at [275, 240] on div "Abril Karina Medzovich (amedzovich) Agostina Dinora Faruolo (afaruolo) Agustina…" at bounding box center [533, 225] width 709 height 169
click at [273, 219] on span "Agustina Belen Viggiano (aviggiano)" at bounding box center [354, 224] width 161 height 18
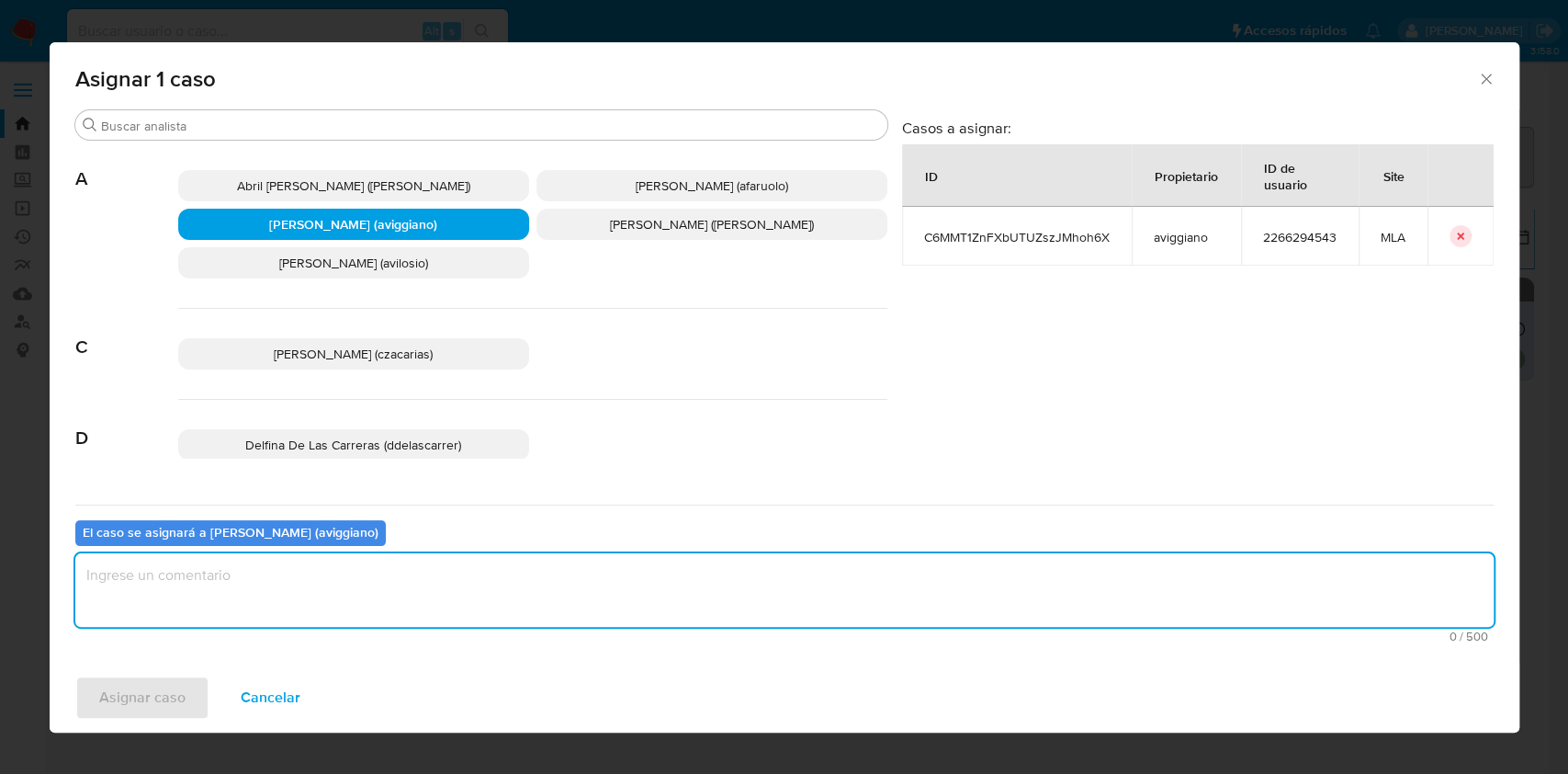
click at [292, 583] on textarea "assign-modal" at bounding box center [784, 590] width 1419 height 74
click at [165, 685] on span "Asignar caso" at bounding box center [141, 697] width 86 height 41
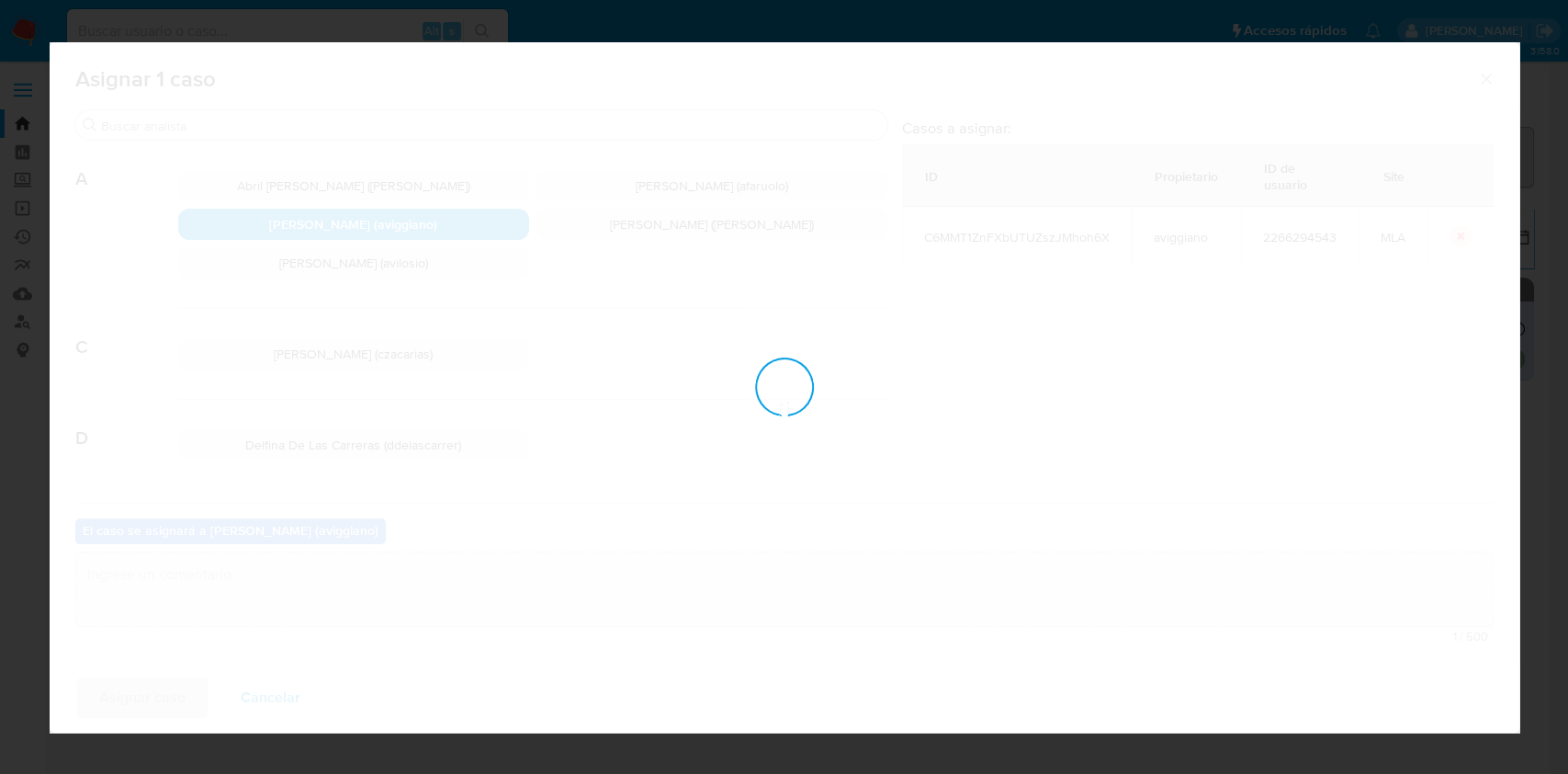
checkbox input "false"
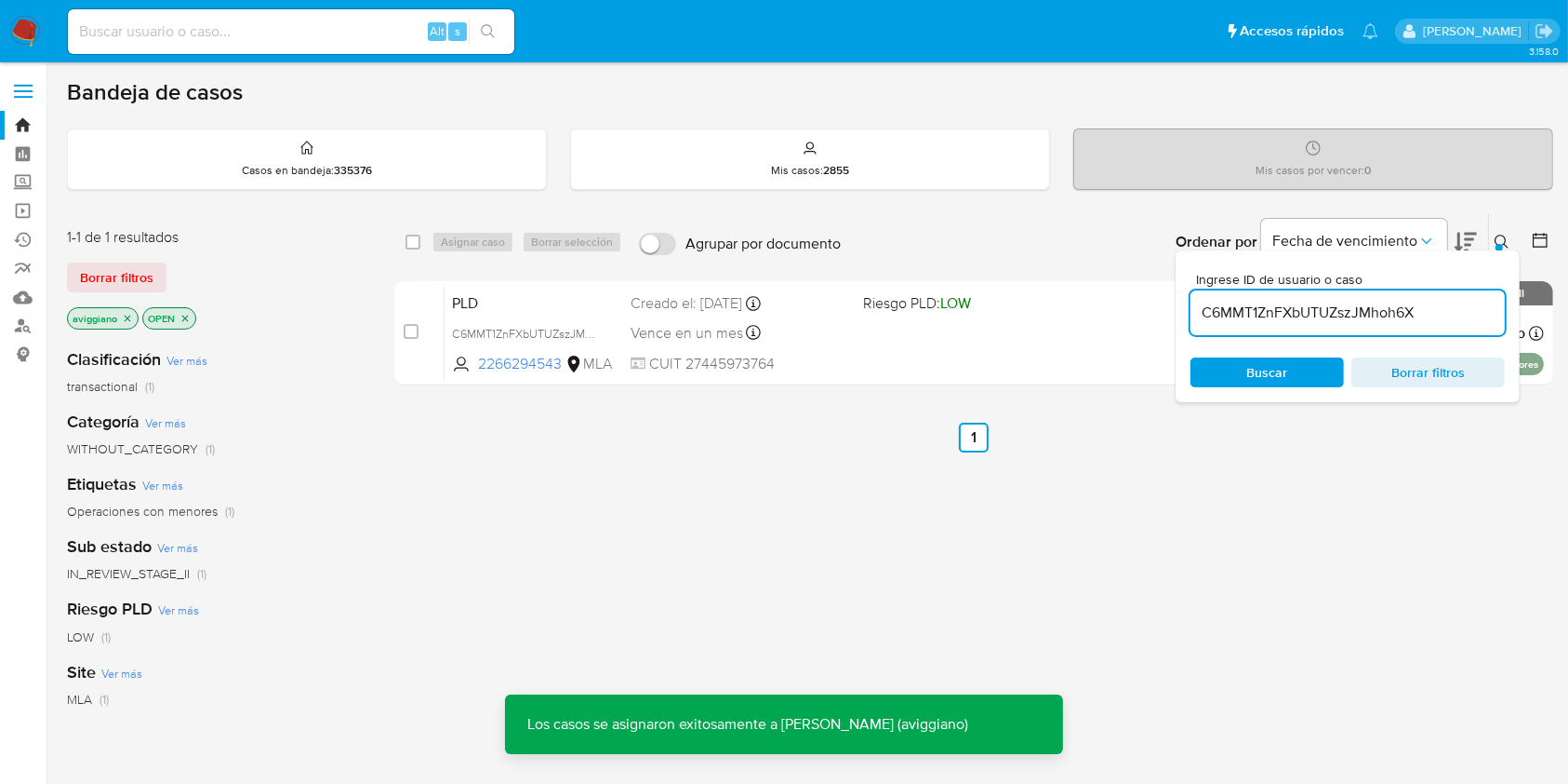
click at [964, 348] on div "PLD C6MMT1ZnFXbUTUZszJMhoh6X 2266294543 MLA Riesgo PLD: LOW Creado el: 12/08/20…" at bounding box center [993, 333] width 1099 height 94
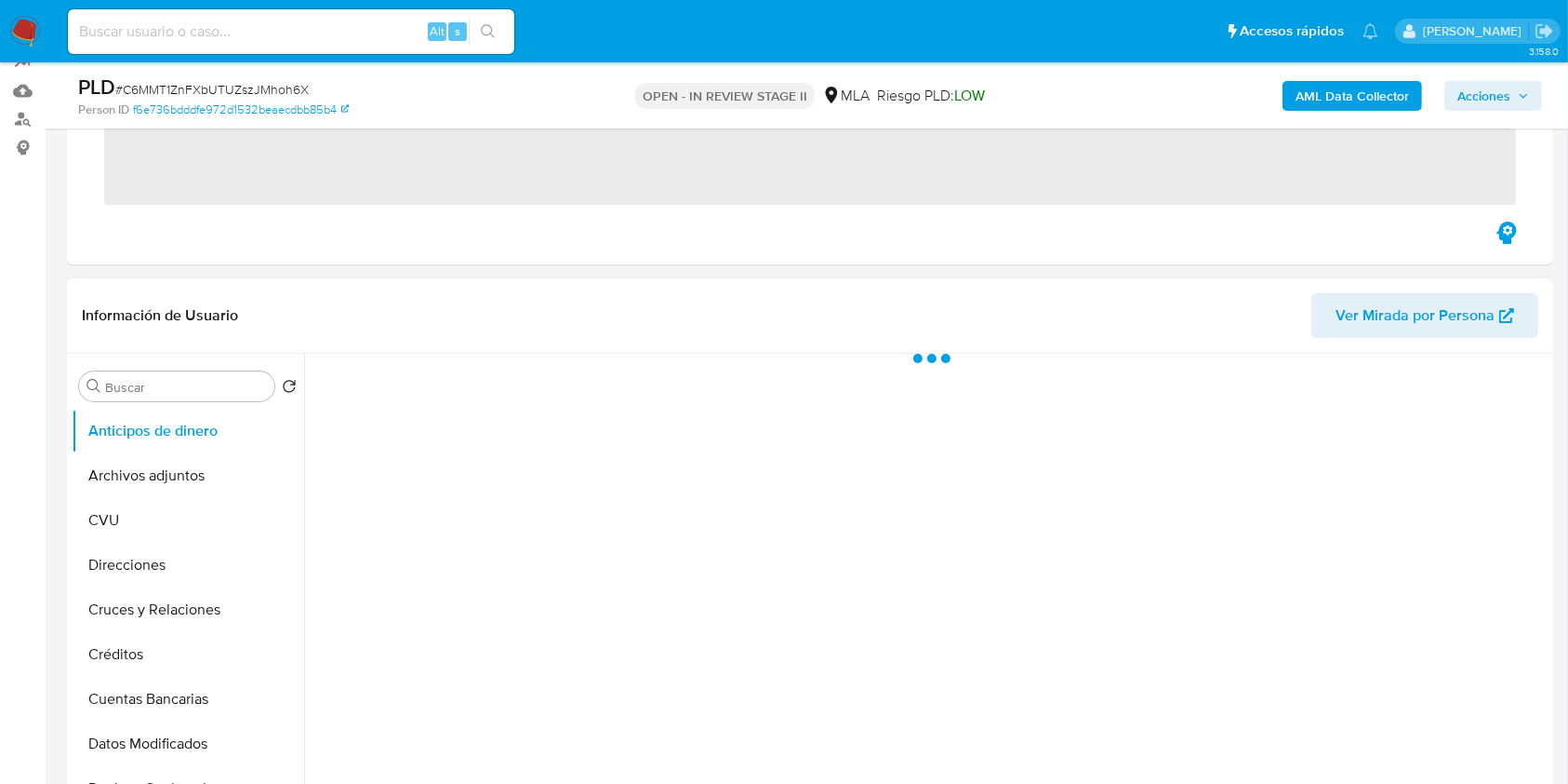
scroll to position [372, 0]
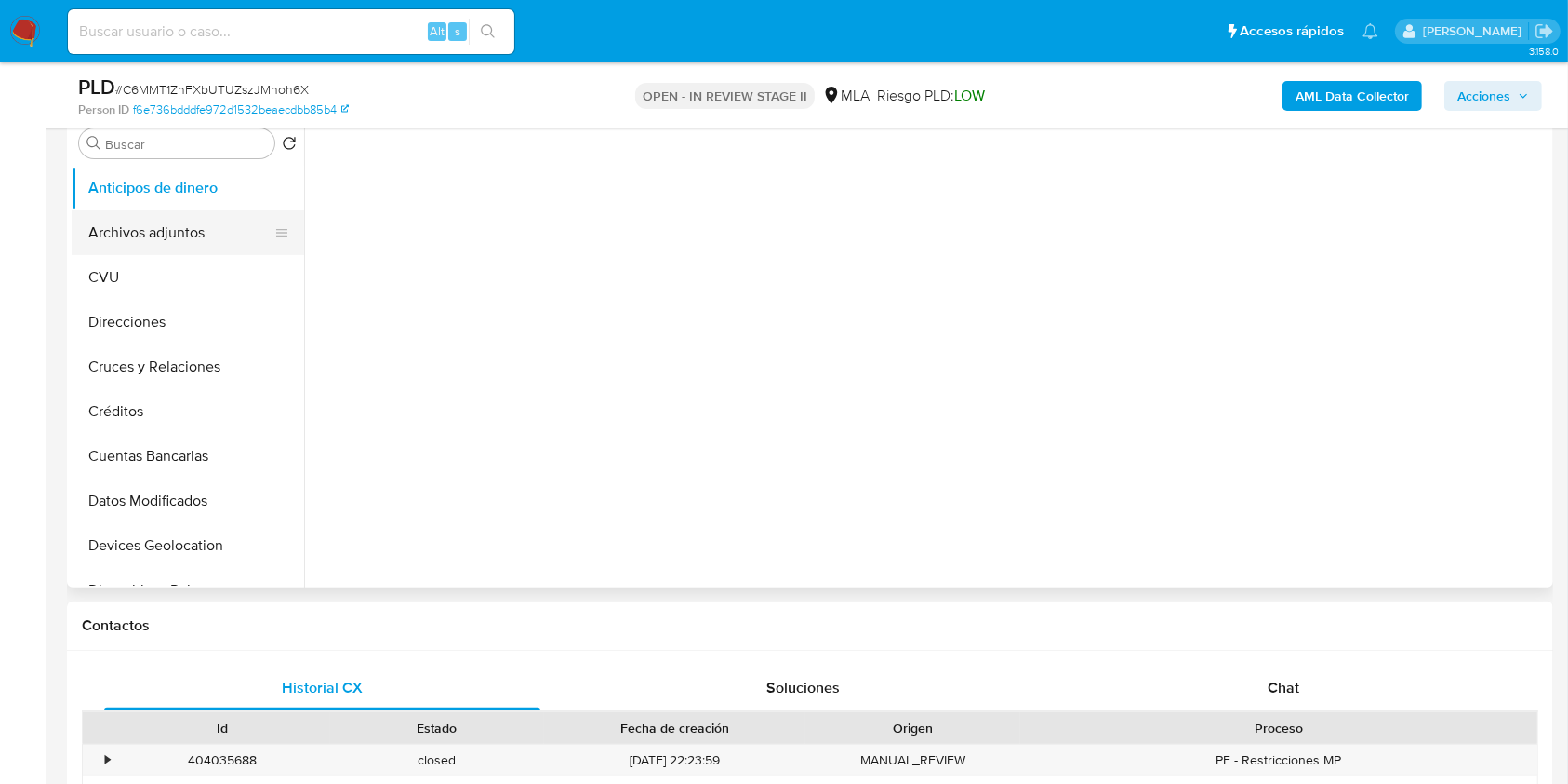
click at [178, 240] on button "Archivos adjuntos" at bounding box center [180, 233] width 218 height 45
select select "10"
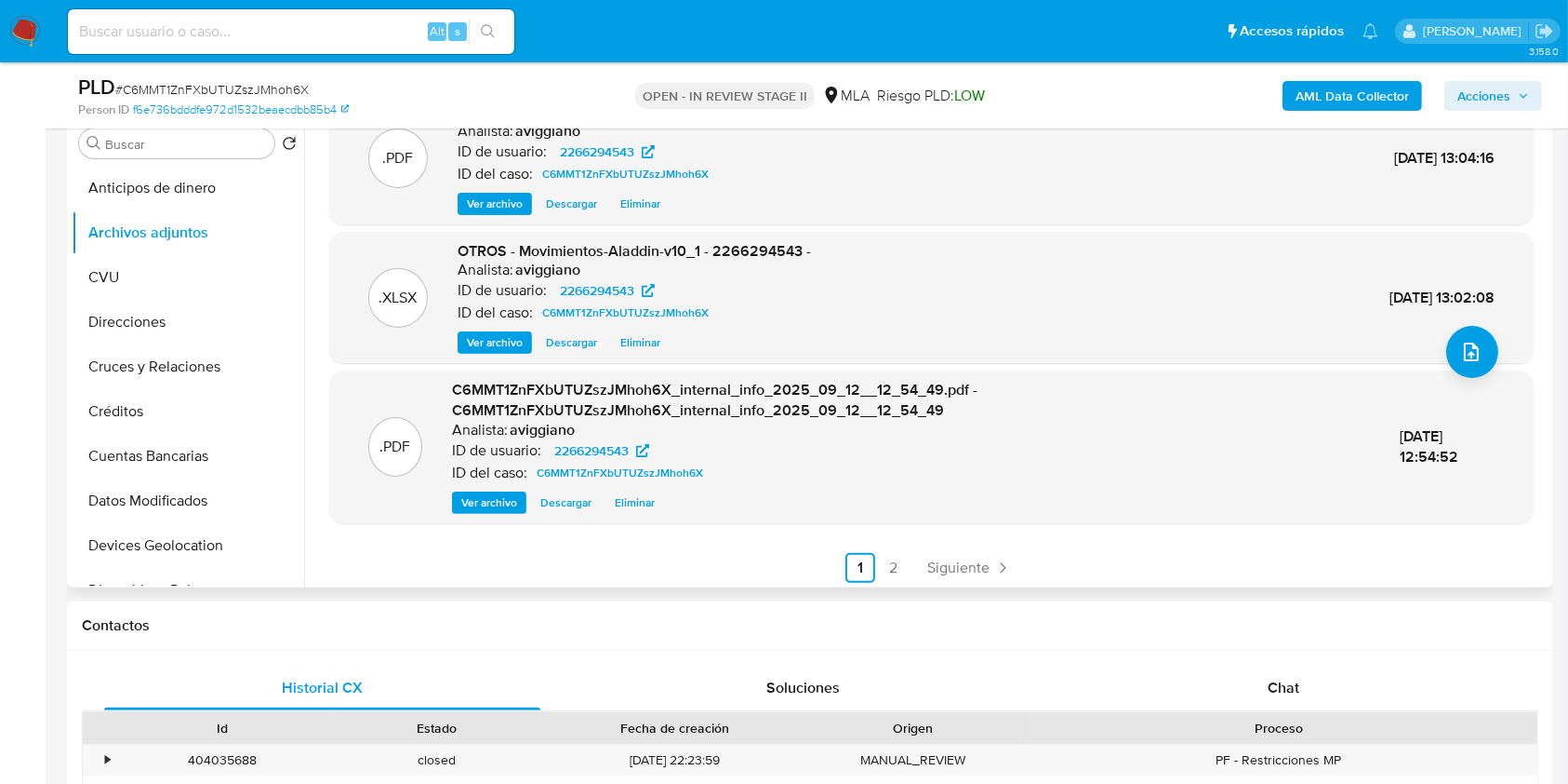
scroll to position [177, 0]
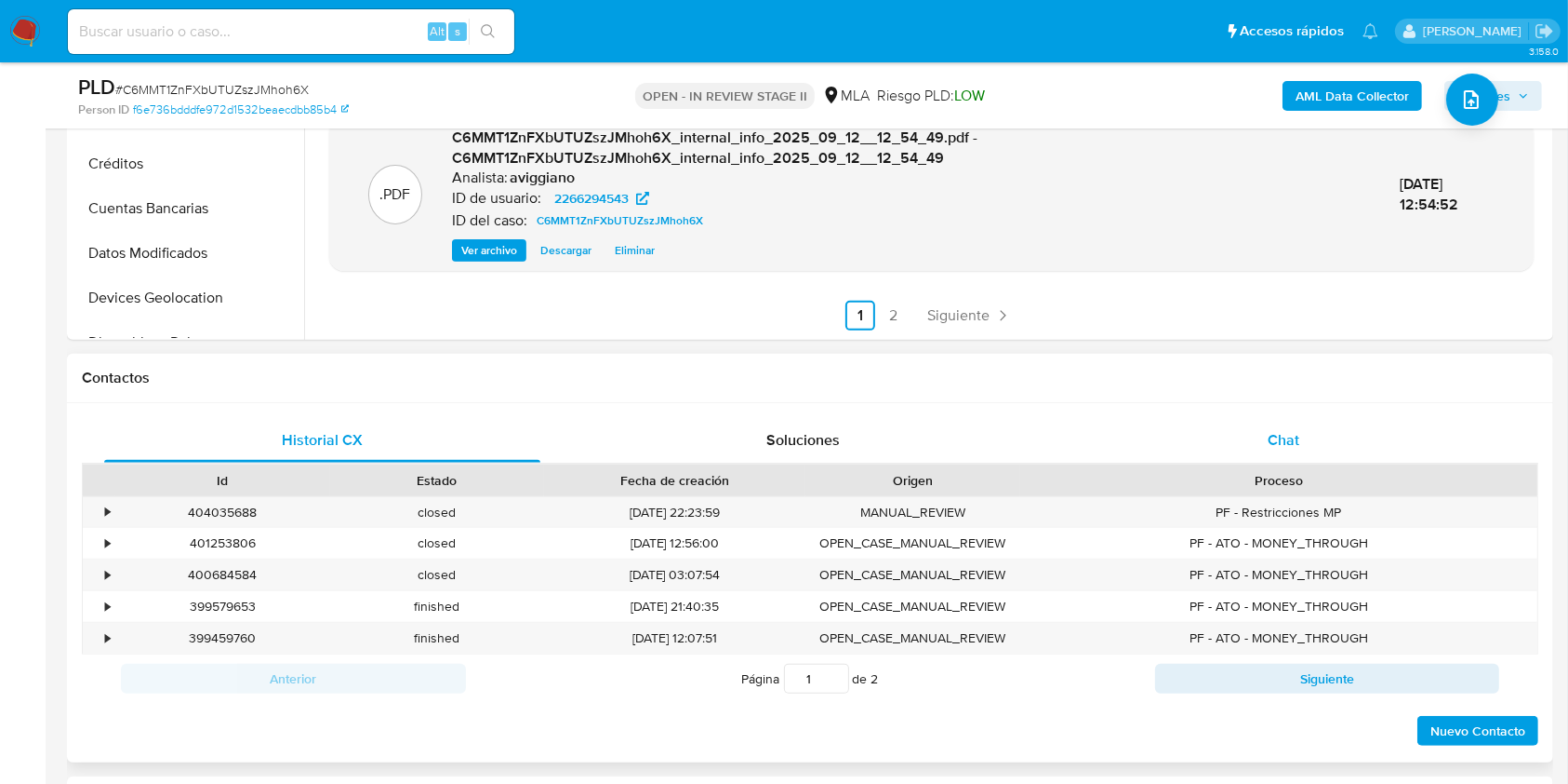
click at [1265, 428] on div "Chat" at bounding box center [1284, 441] width 436 height 45
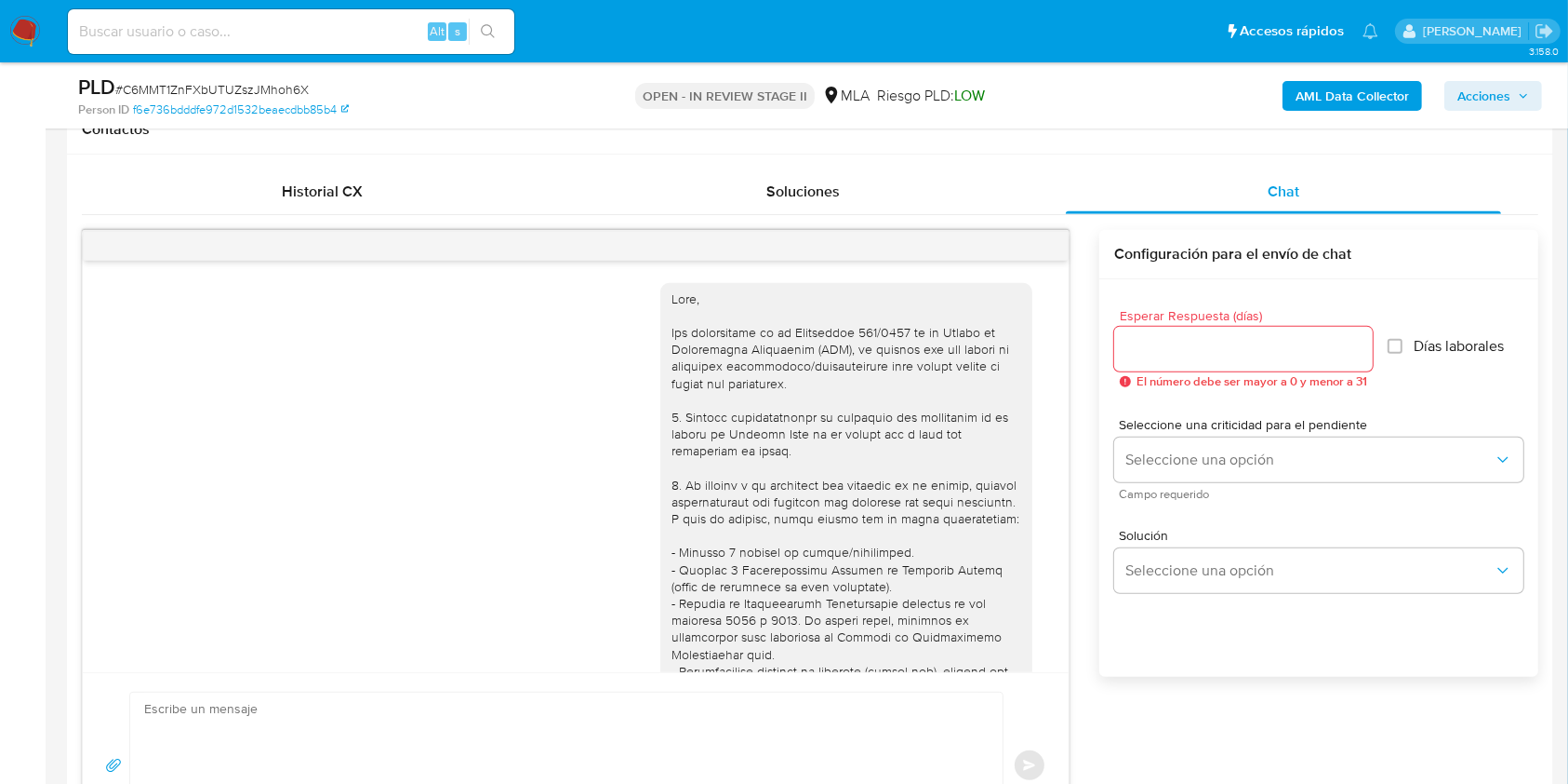
scroll to position [1052, 0]
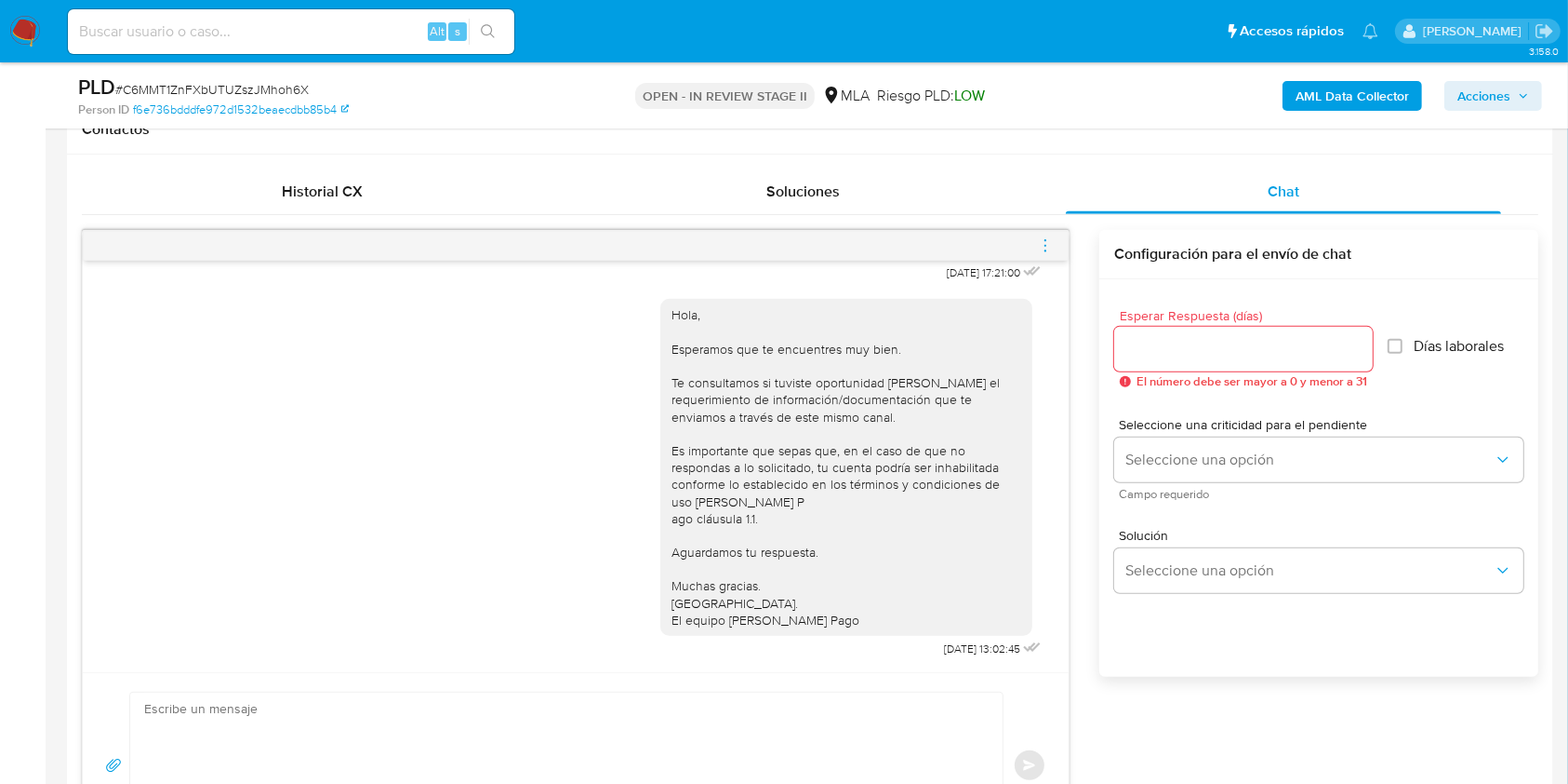
click at [1046, 246] on icon "menu-action" at bounding box center [1045, 245] width 17 height 17
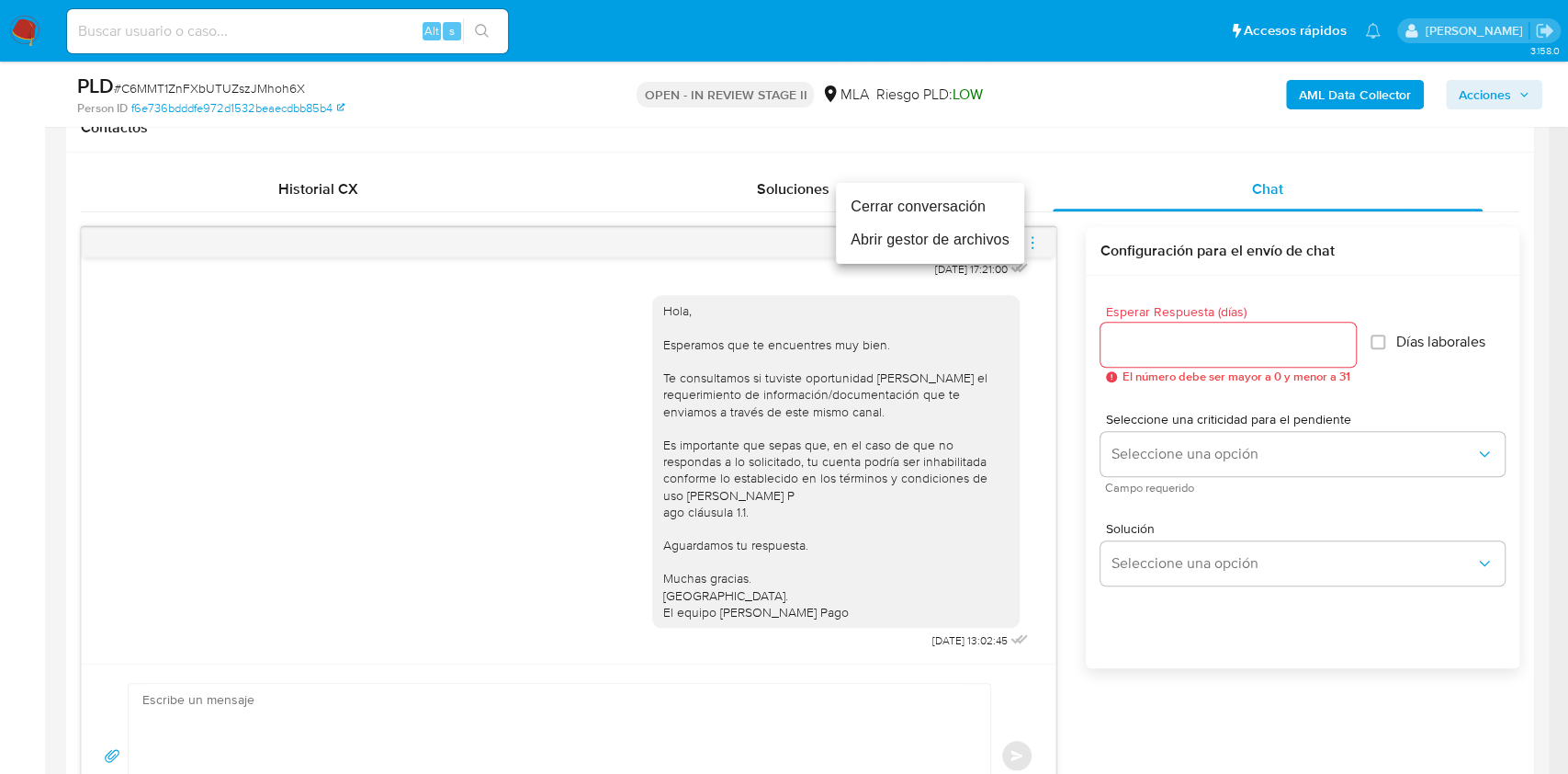
click at [886, 209] on li "Cerrar conversación" at bounding box center [930, 206] width 188 height 33
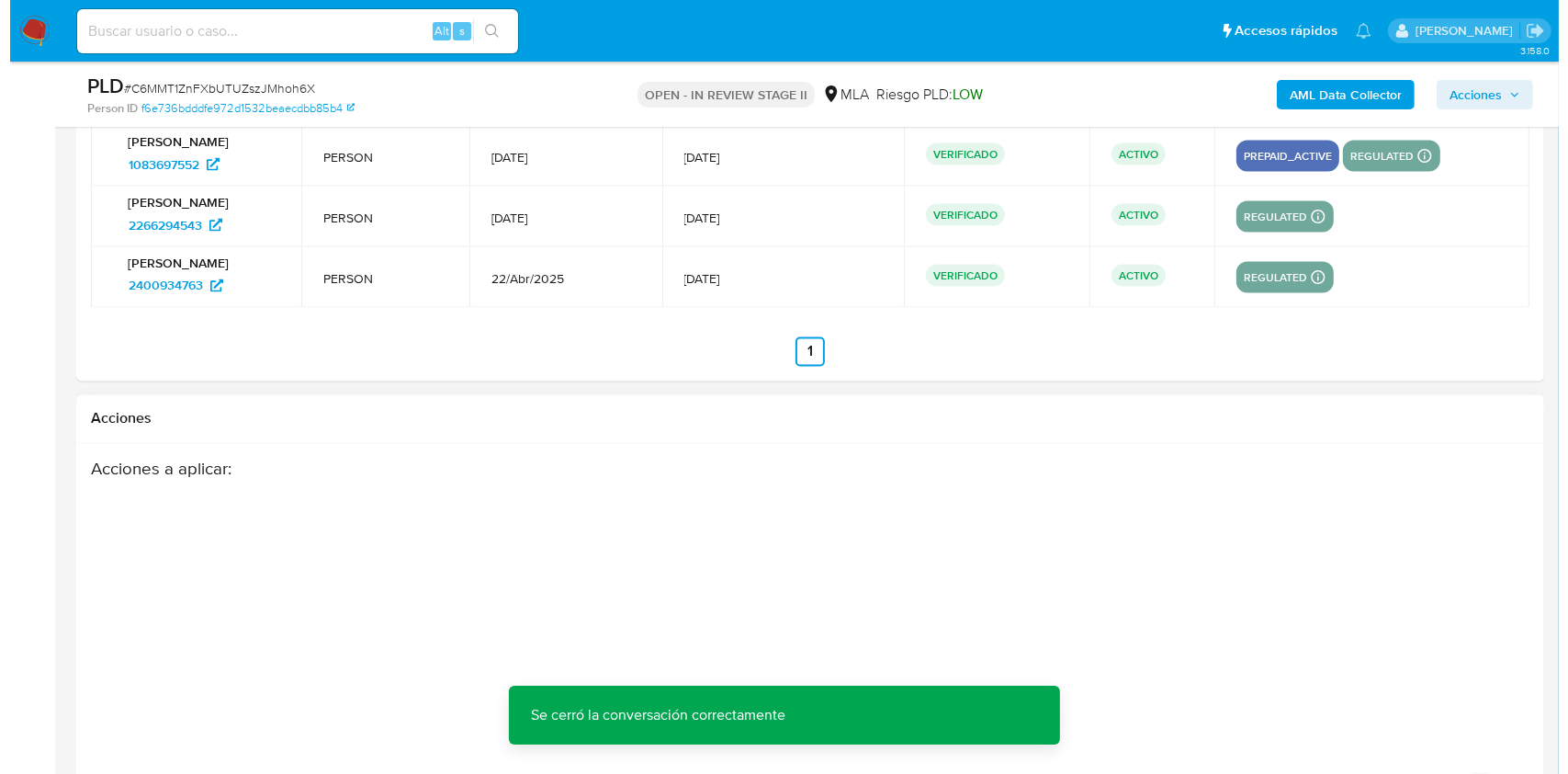
scroll to position [3370, 0]
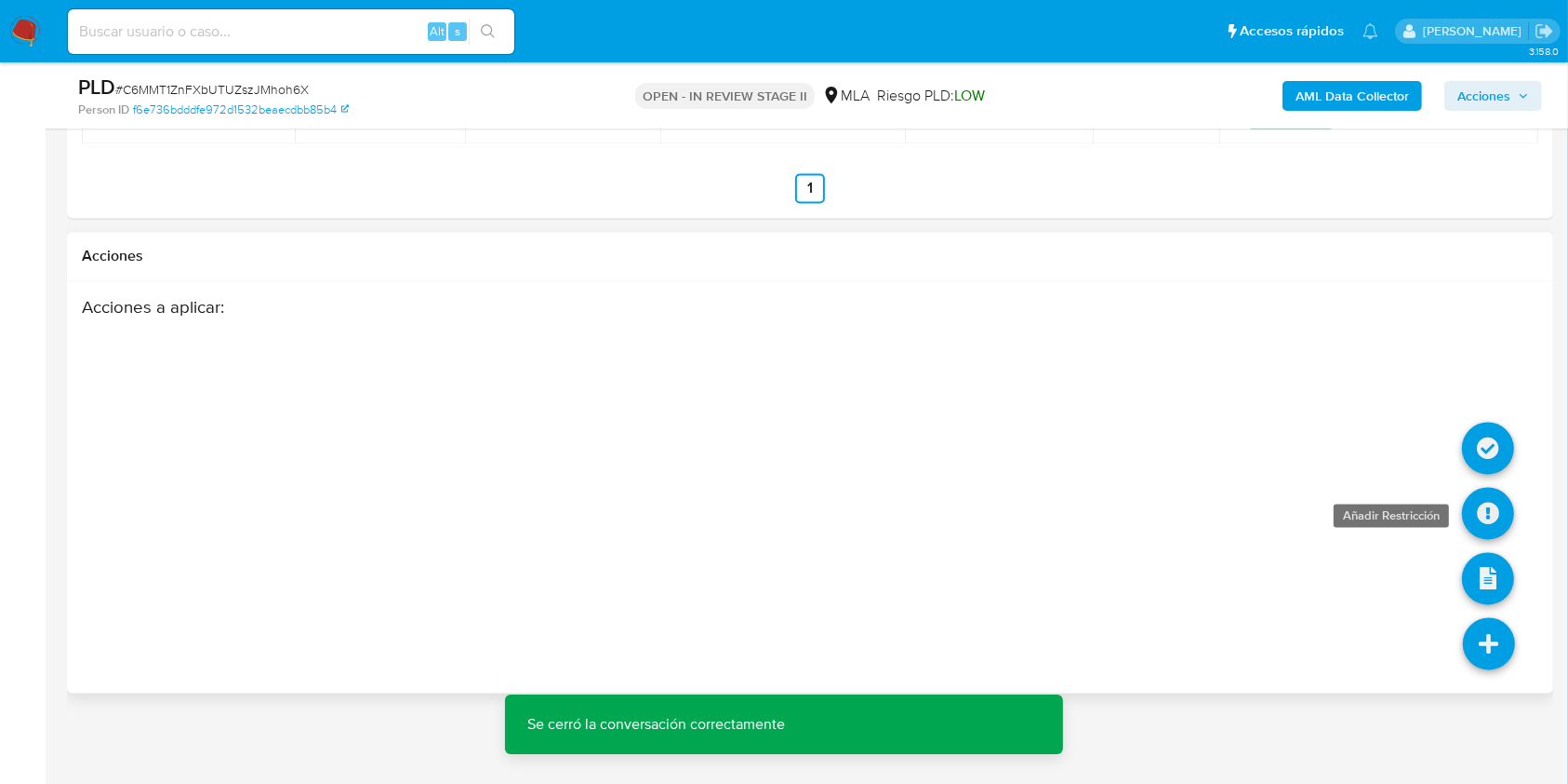
click at [1483, 515] on icon at bounding box center [1488, 513] width 52 height 52
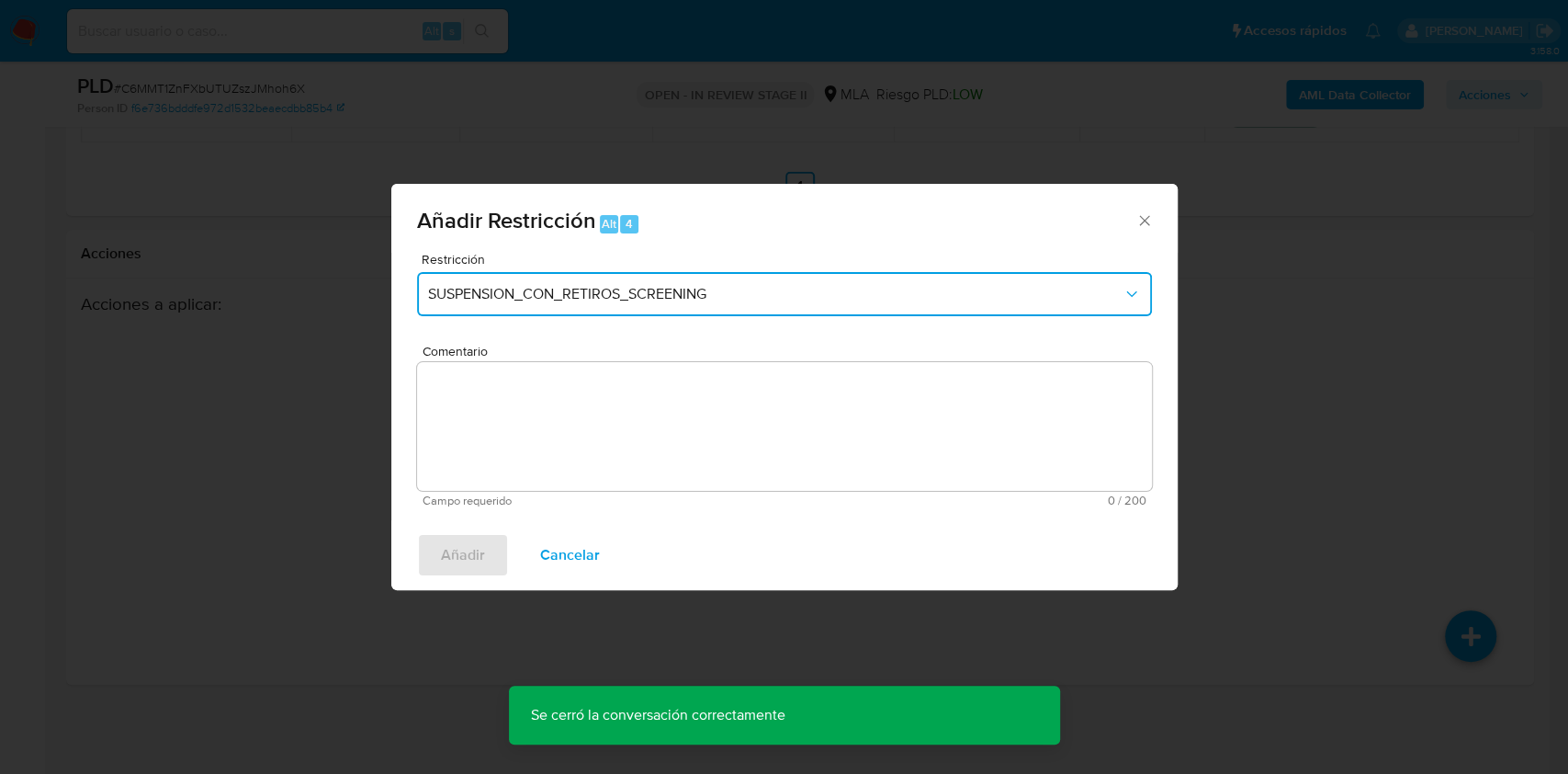
drag, startPoint x: 617, startPoint y: 303, endPoint x: 608, endPoint y: 310, distance: 11.4
click at [617, 301] on span "SUSPENSION_CON_RETIROS_SCREENING" at bounding box center [775, 294] width 694 height 18
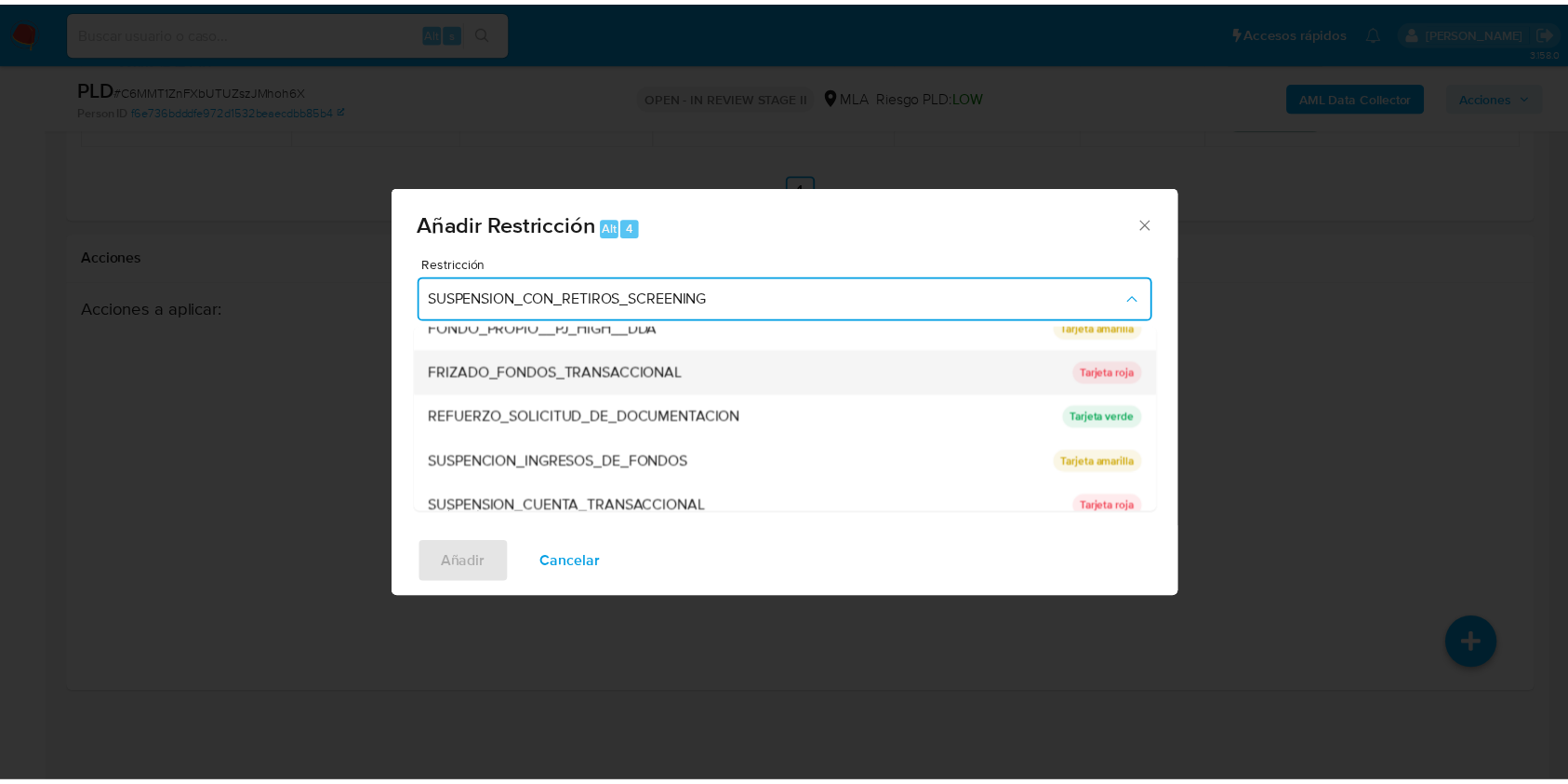
scroll to position [372, 0]
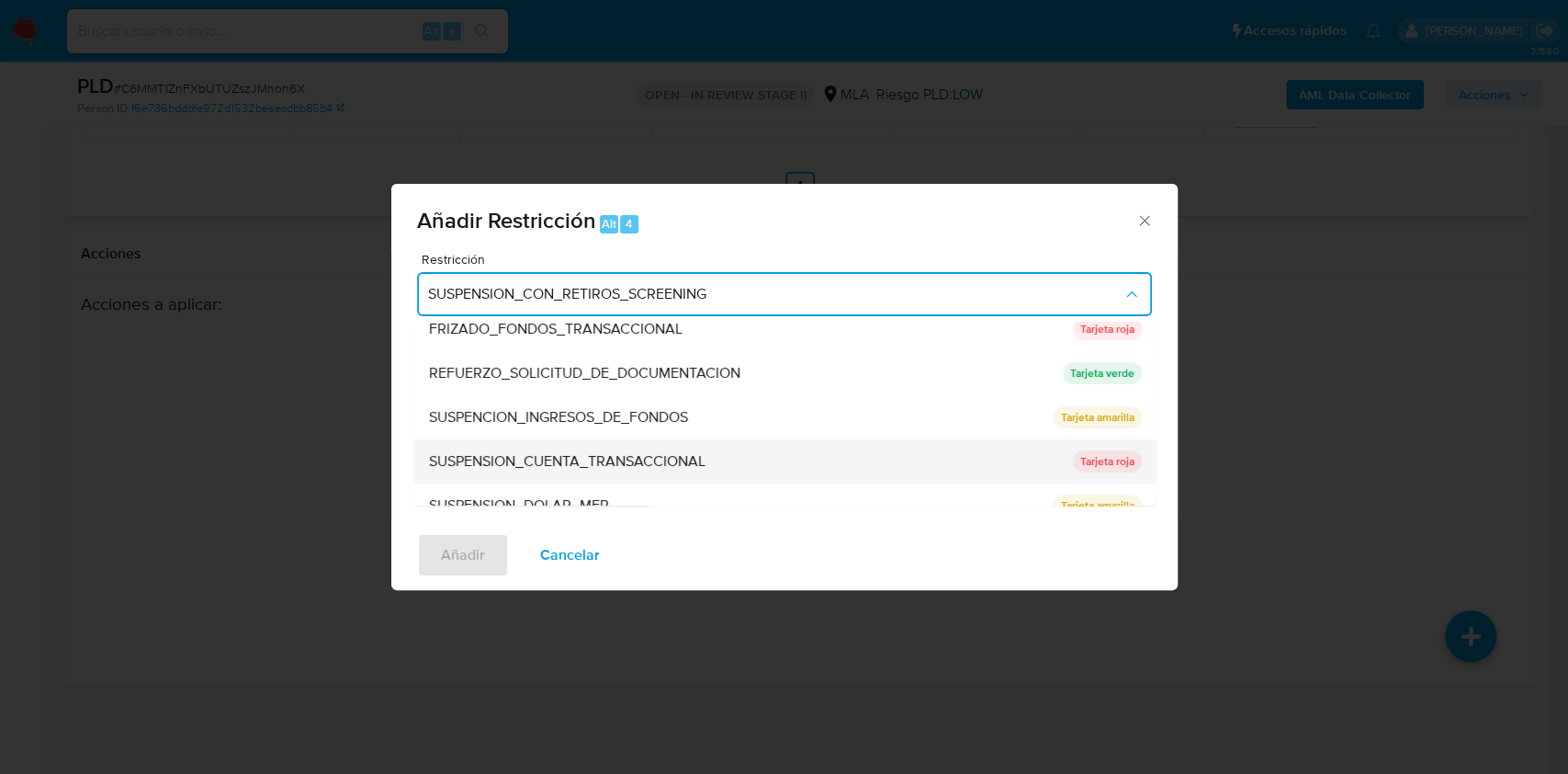
click at [613, 452] on span "SUSPENSION_CUENTA_TRANSACCIONAL" at bounding box center [567, 461] width 277 height 18
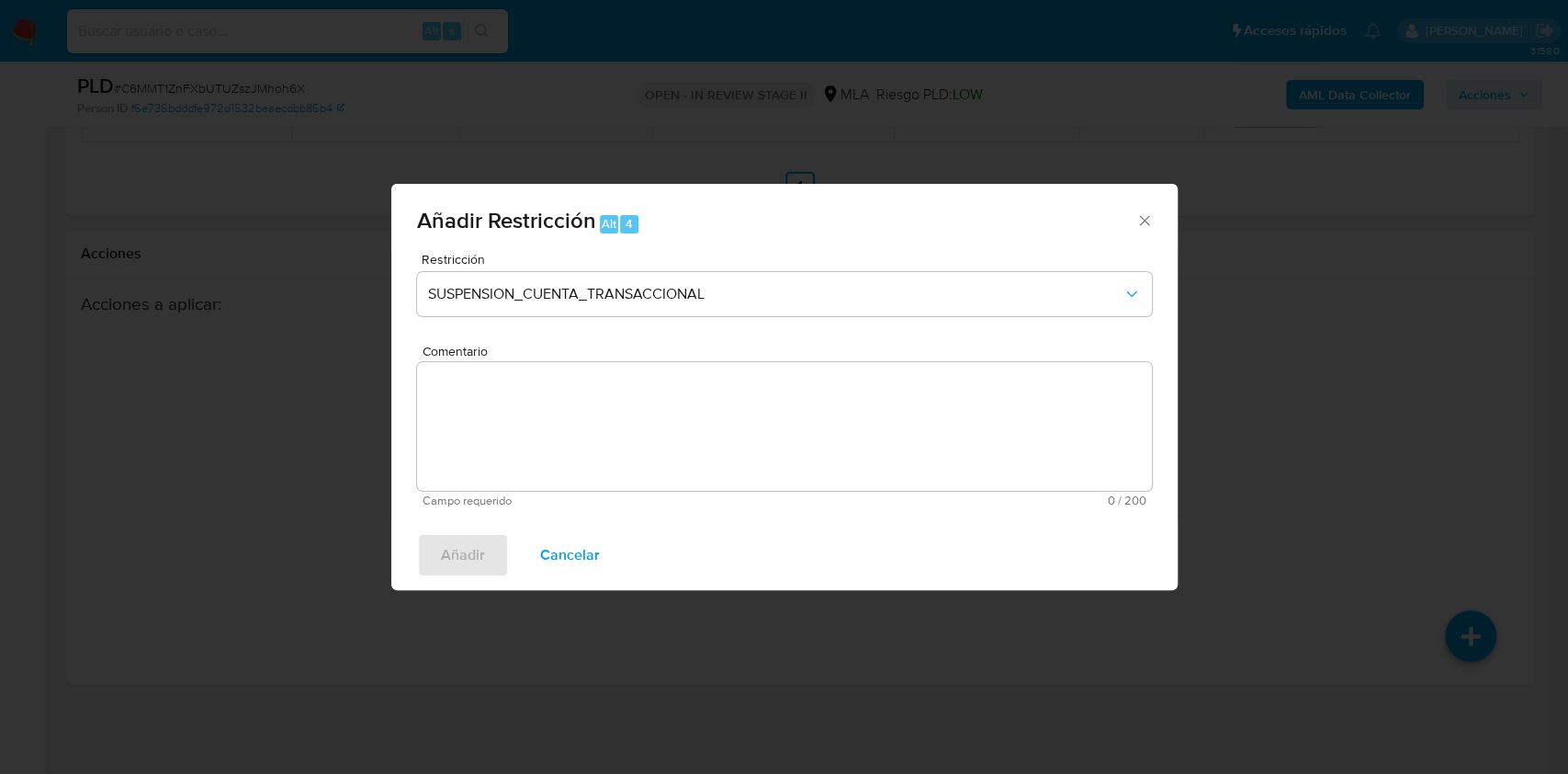
click at [606, 459] on textarea "Comentario" at bounding box center [784, 426] width 735 height 129
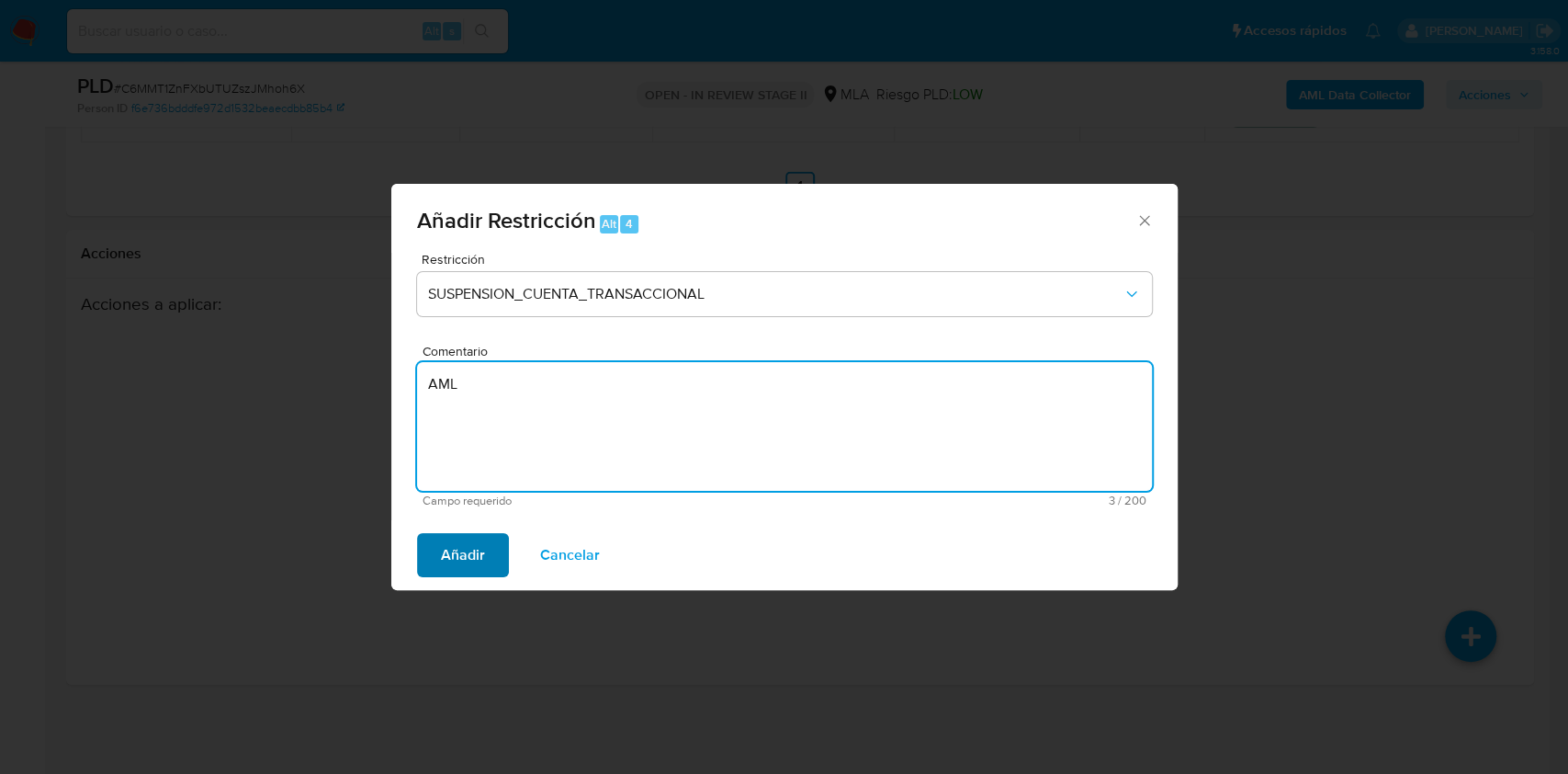
type textarea "AML"
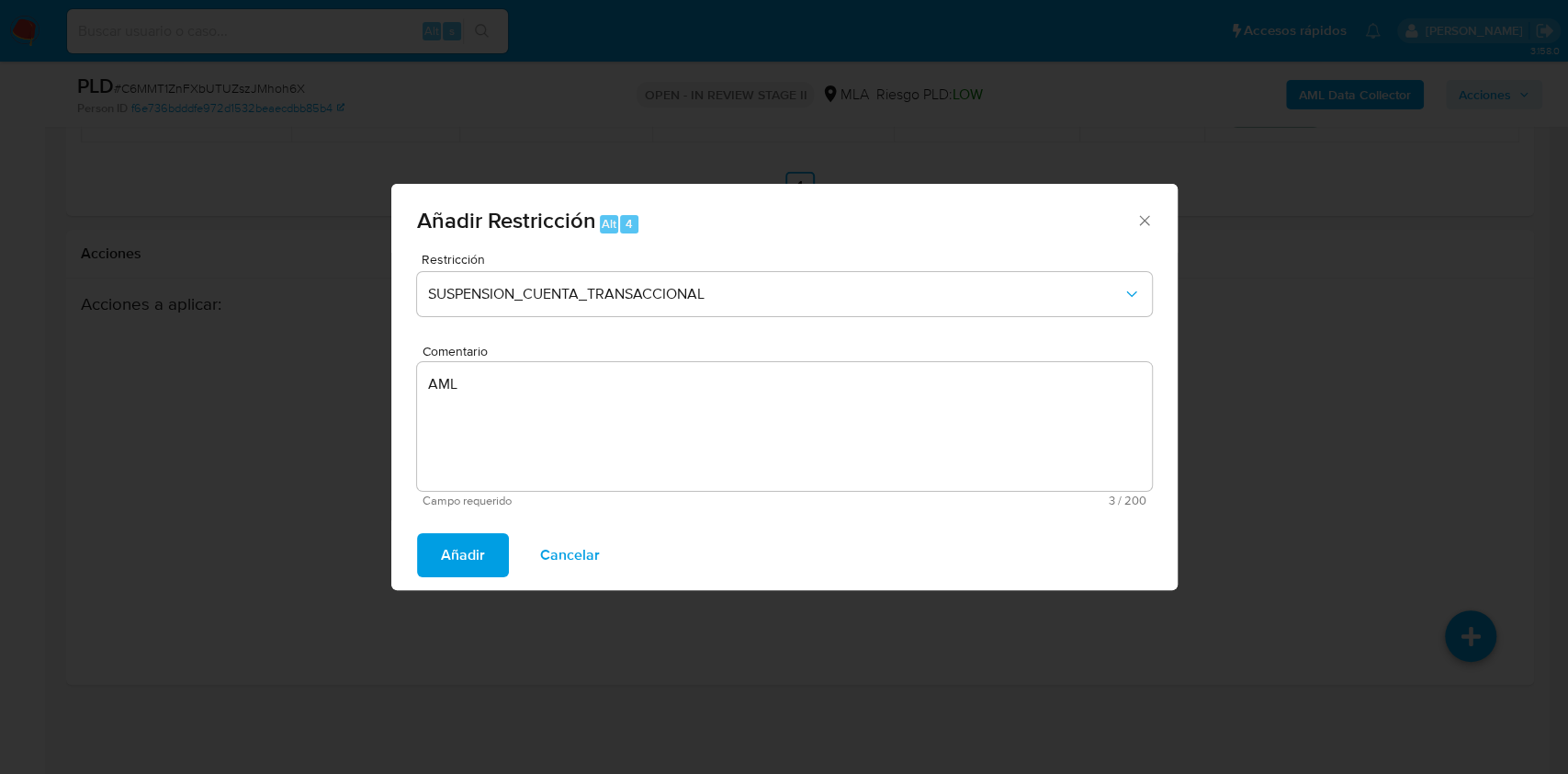
click at [455, 552] on span "Añadir" at bounding box center [463, 555] width 45 height 41
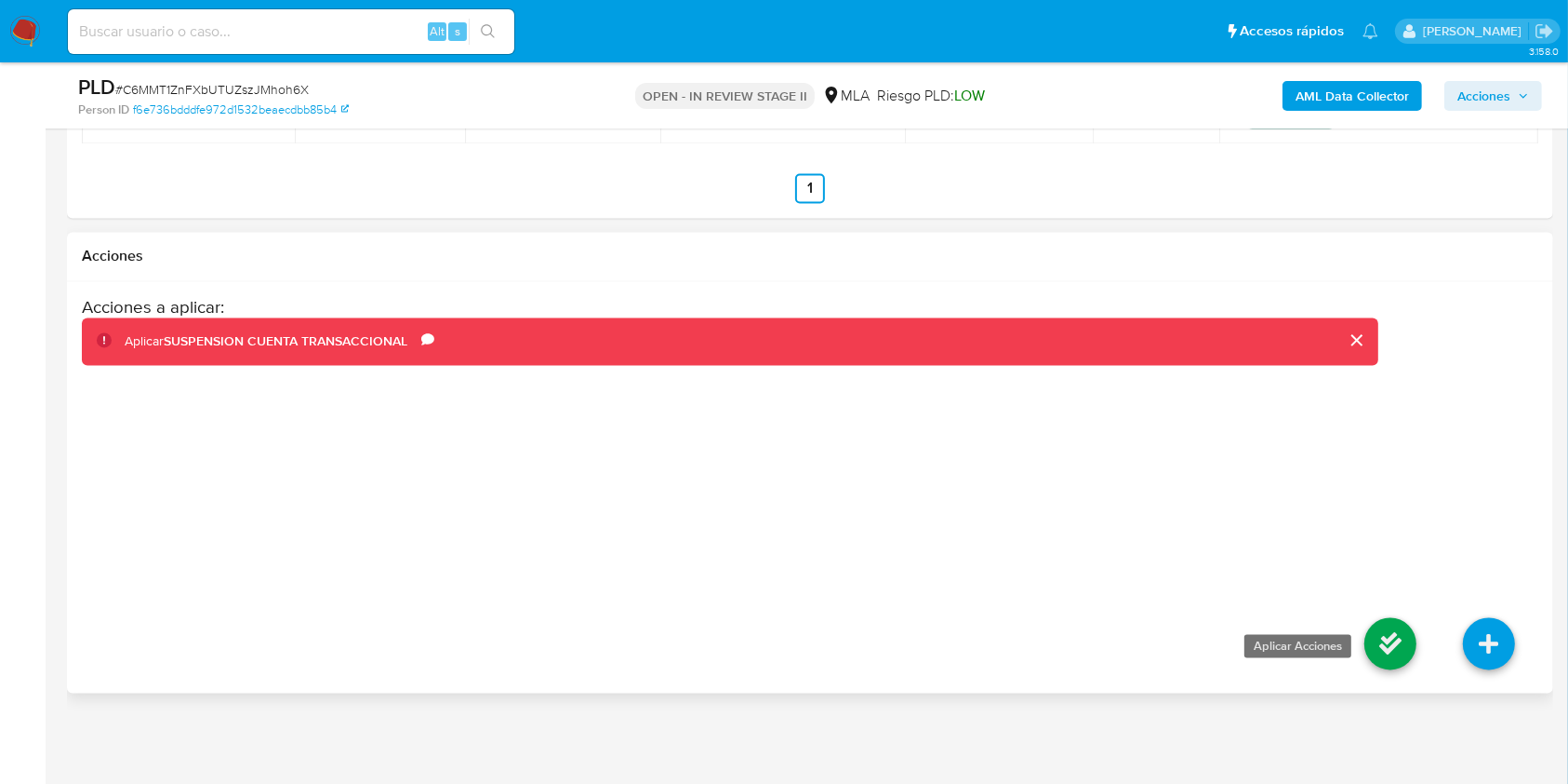
click at [1396, 657] on icon at bounding box center [1391, 644] width 52 height 52
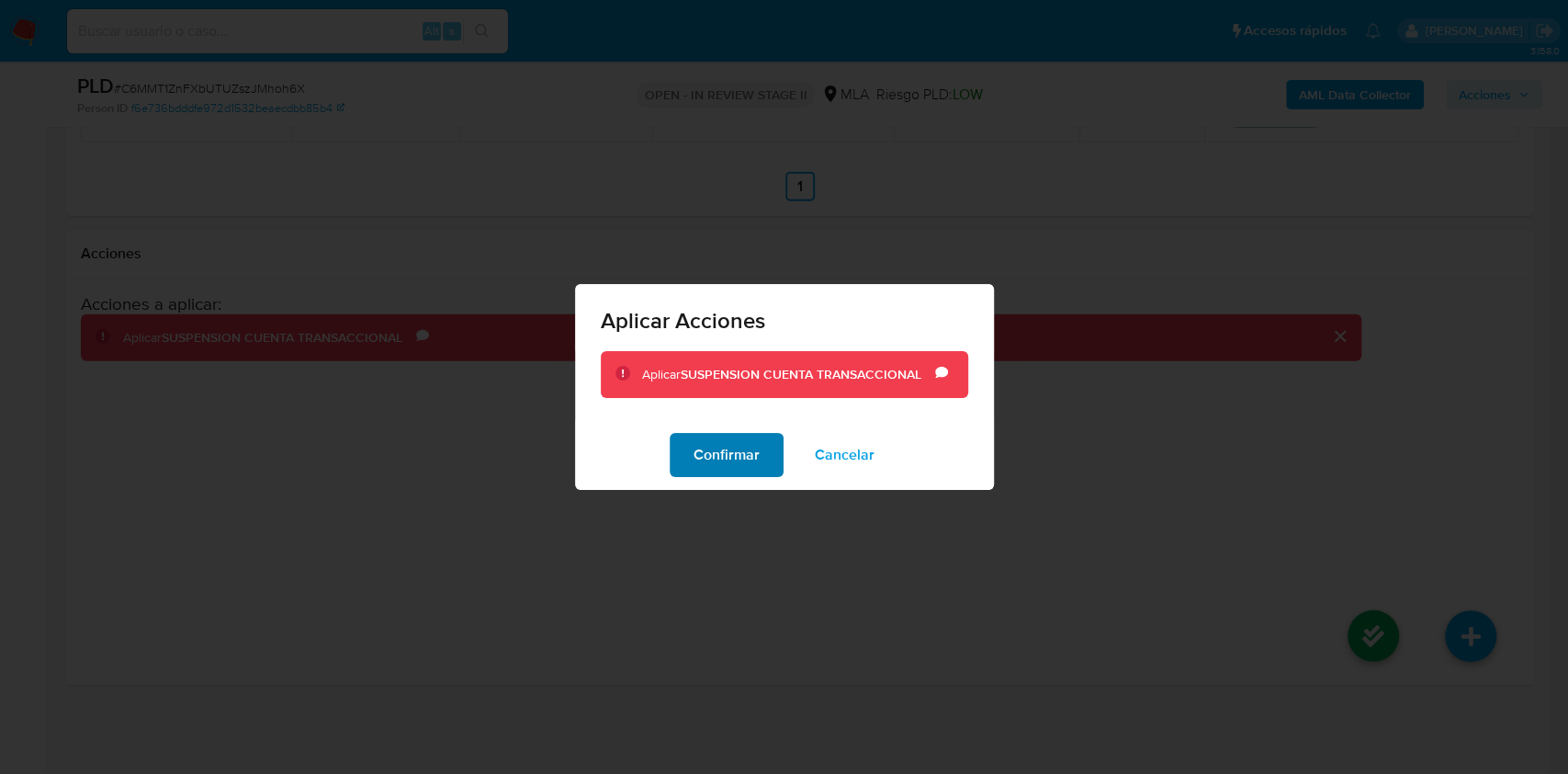
click at [709, 452] on span "Confirmar" at bounding box center [726, 455] width 66 height 41
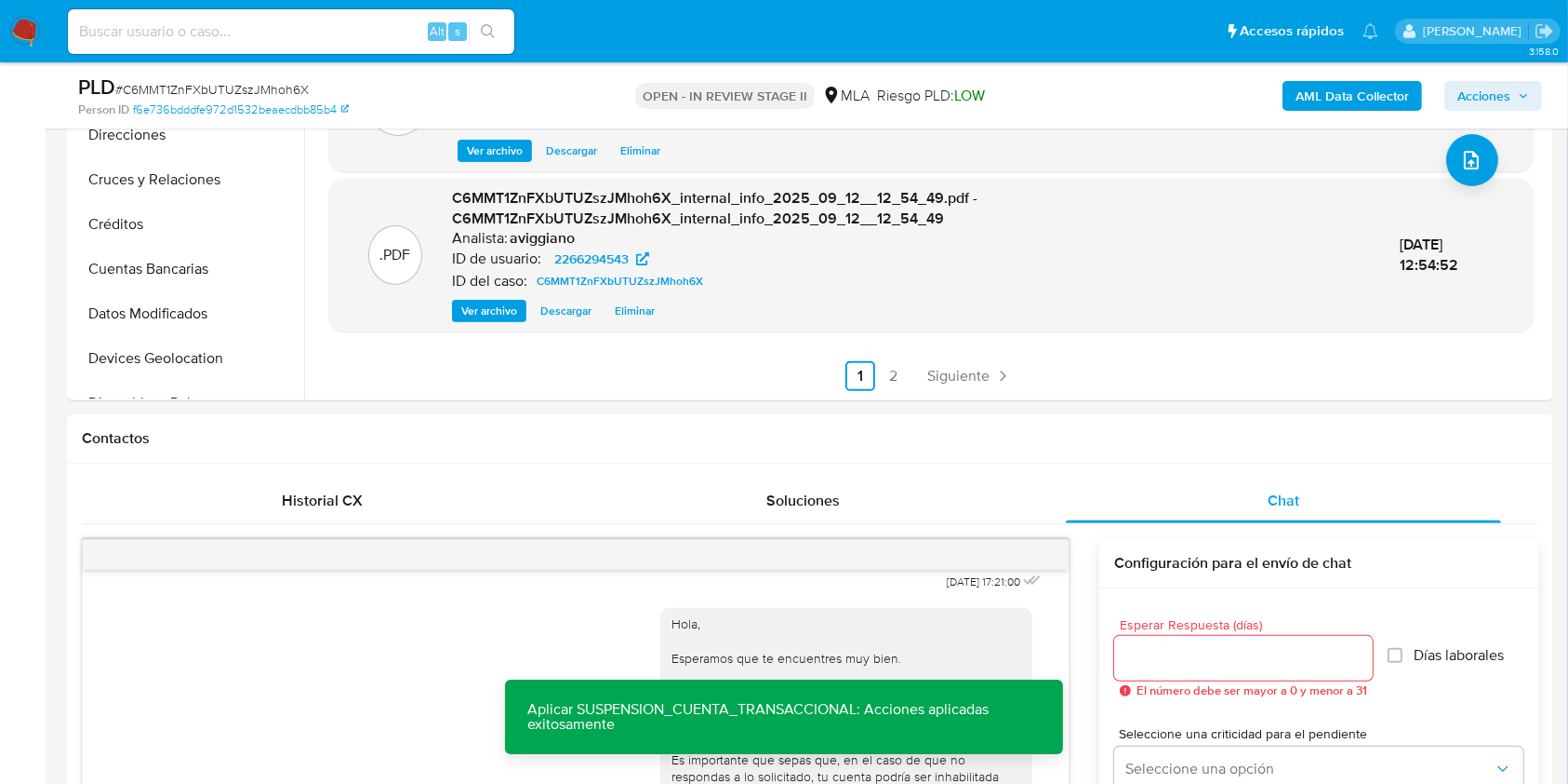
scroll to position [0, 0]
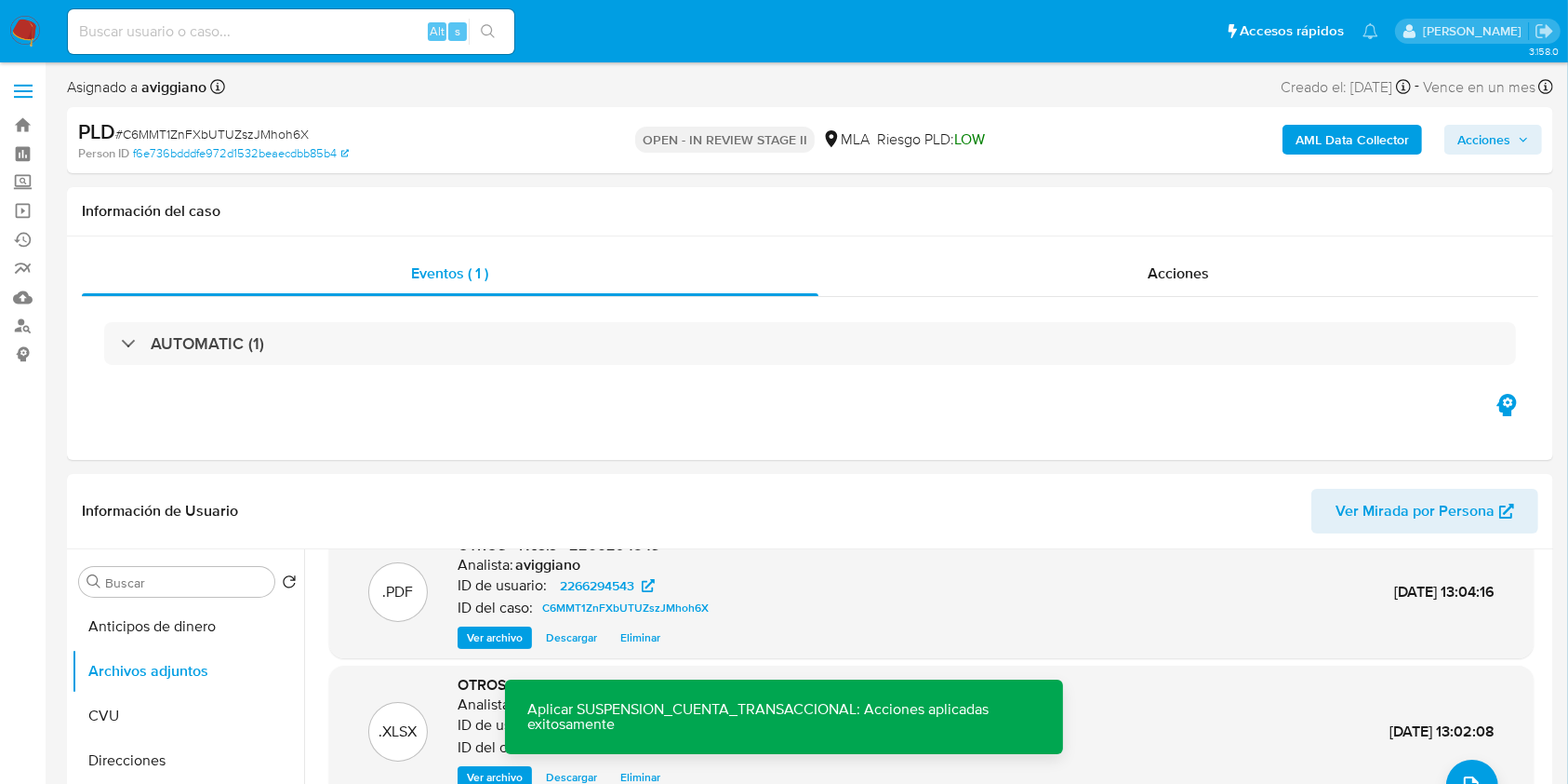
click at [1485, 145] on span "Acciones" at bounding box center [1484, 139] width 53 height 29
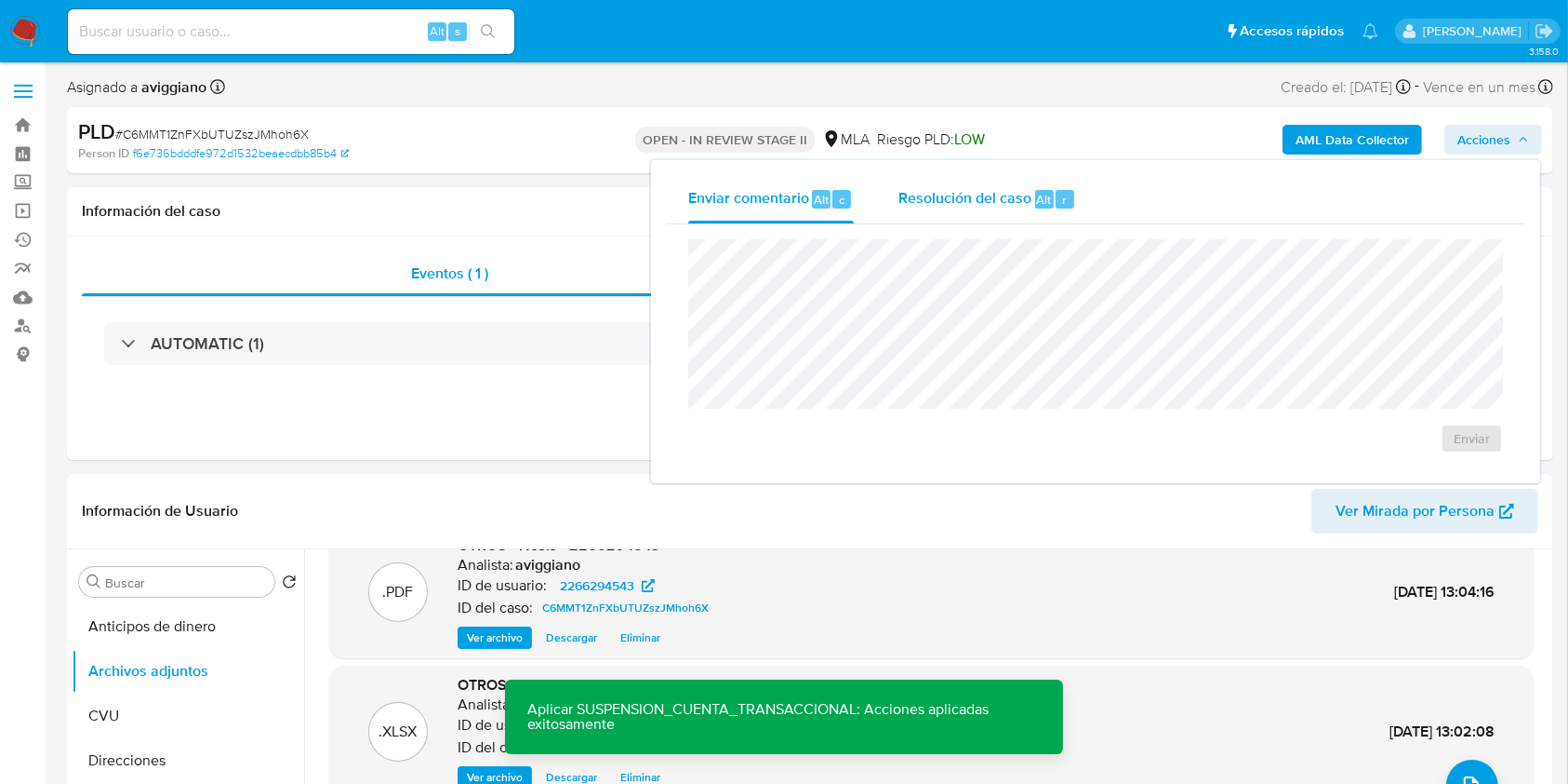
click at [1023, 188] on span "Resolución del caso" at bounding box center [965, 199] width 133 height 22
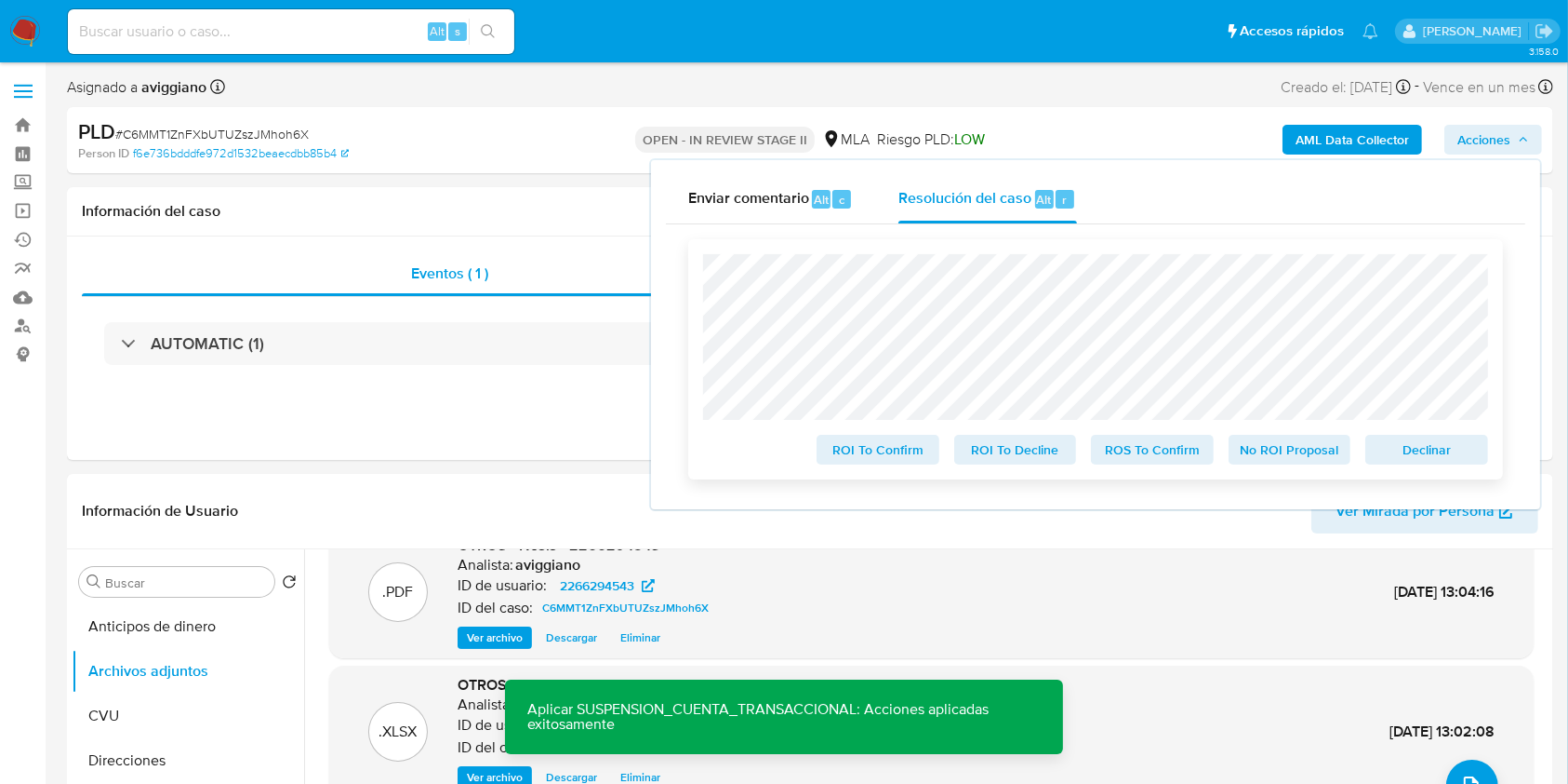
click at [1414, 442] on span "Declinar" at bounding box center [1427, 449] width 97 height 26
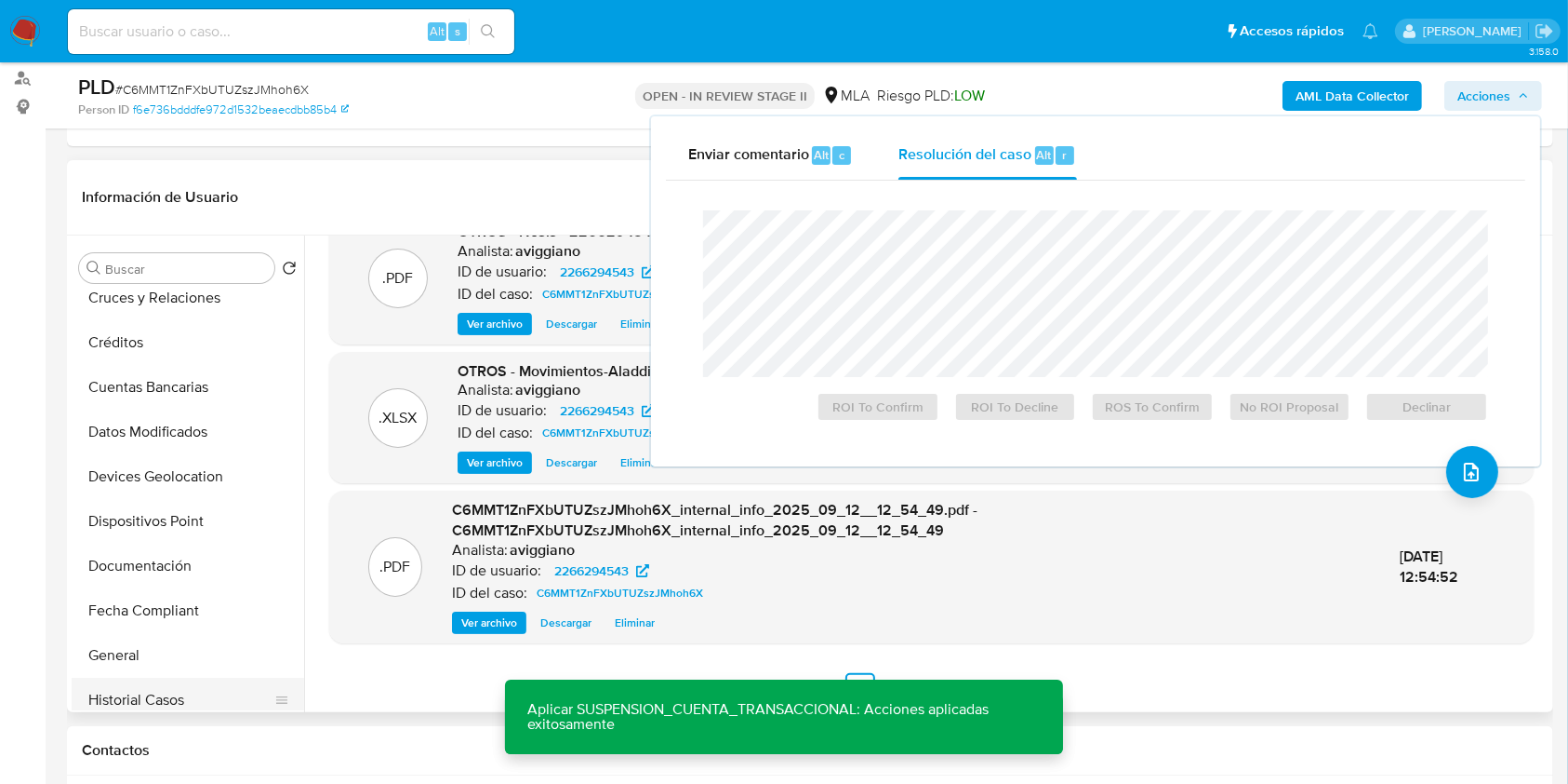
scroll to position [372, 0]
click at [146, 522] on button "Historial Casos" at bounding box center [180, 521] width 218 height 45
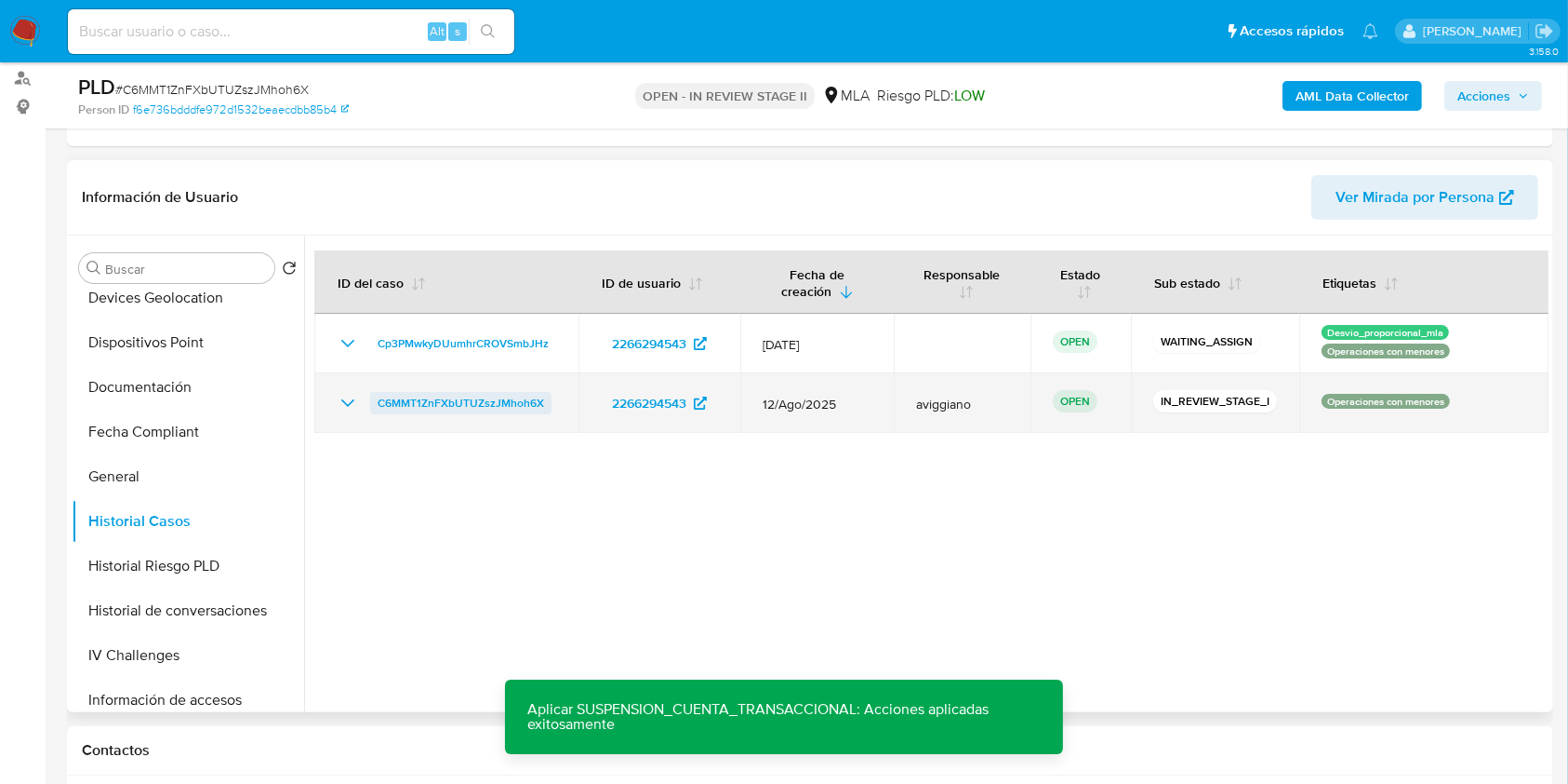
click at [491, 398] on span "C6MMT1ZnFXbUTUZszJMhoh6X" at bounding box center [461, 402] width 167 height 23
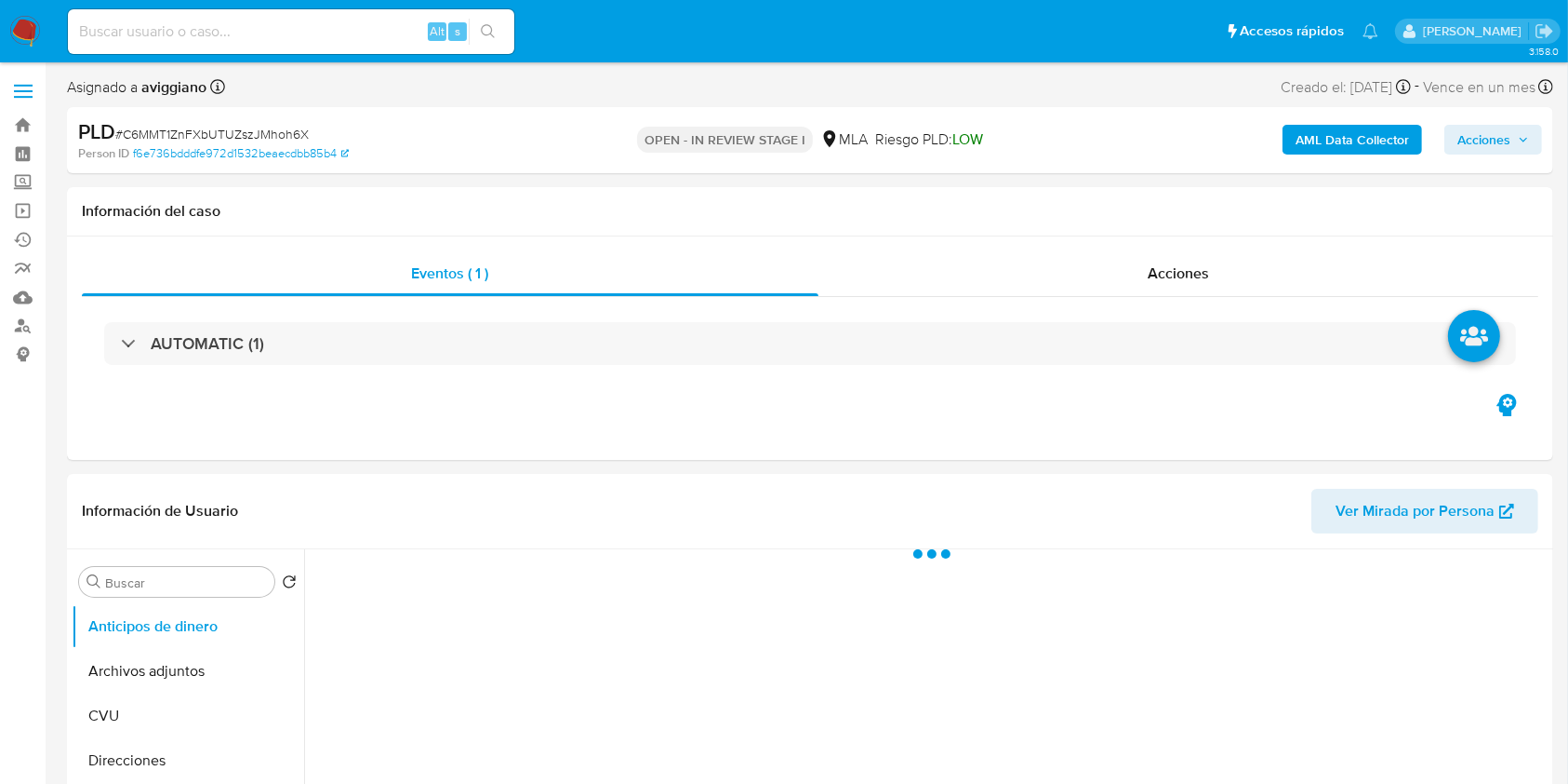
click at [1520, 148] on span "Acciones" at bounding box center [1492, 139] width 72 height 26
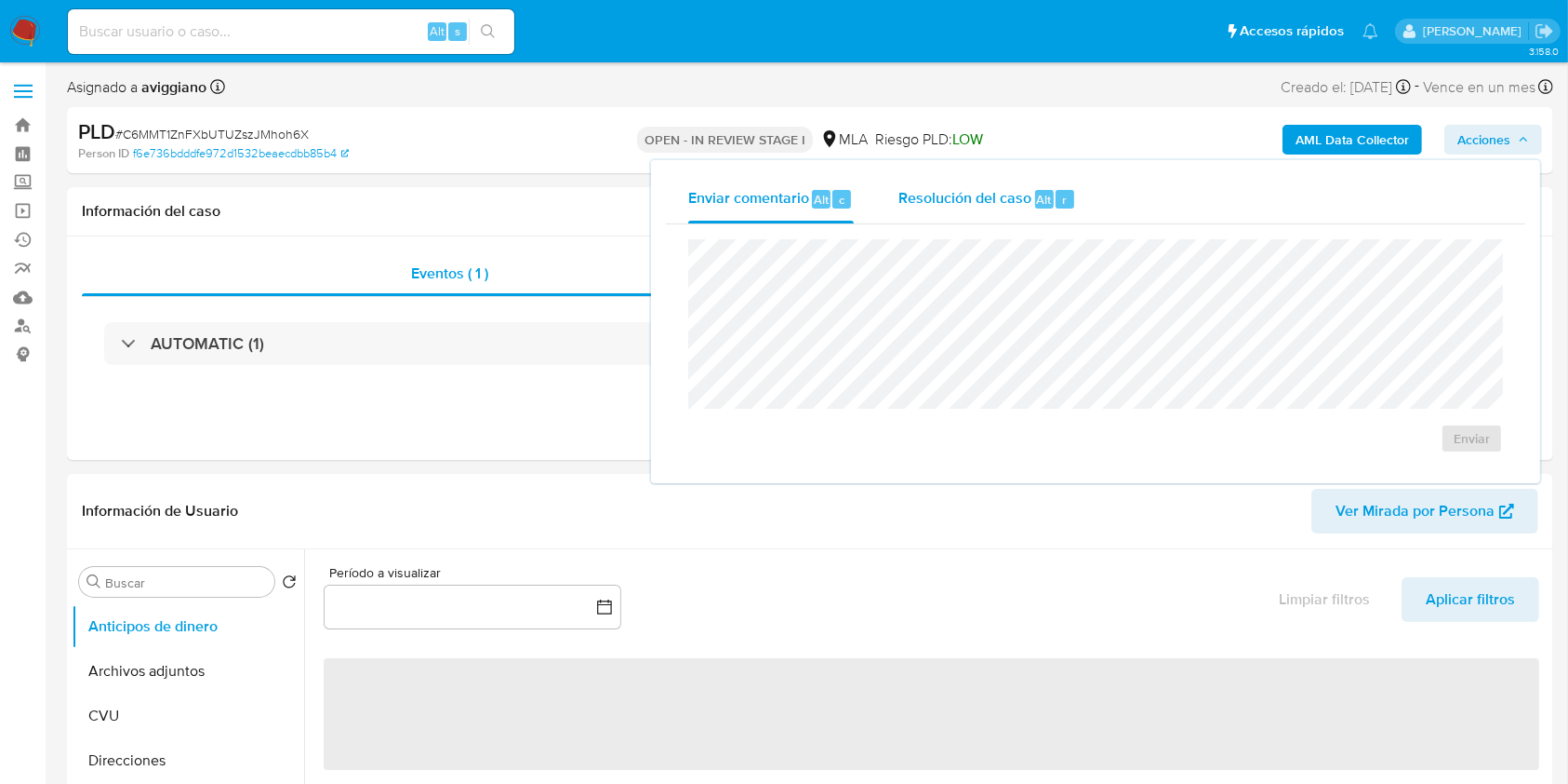
click at [992, 199] on span "Resolución del caso" at bounding box center [965, 199] width 133 height 22
select select "10"
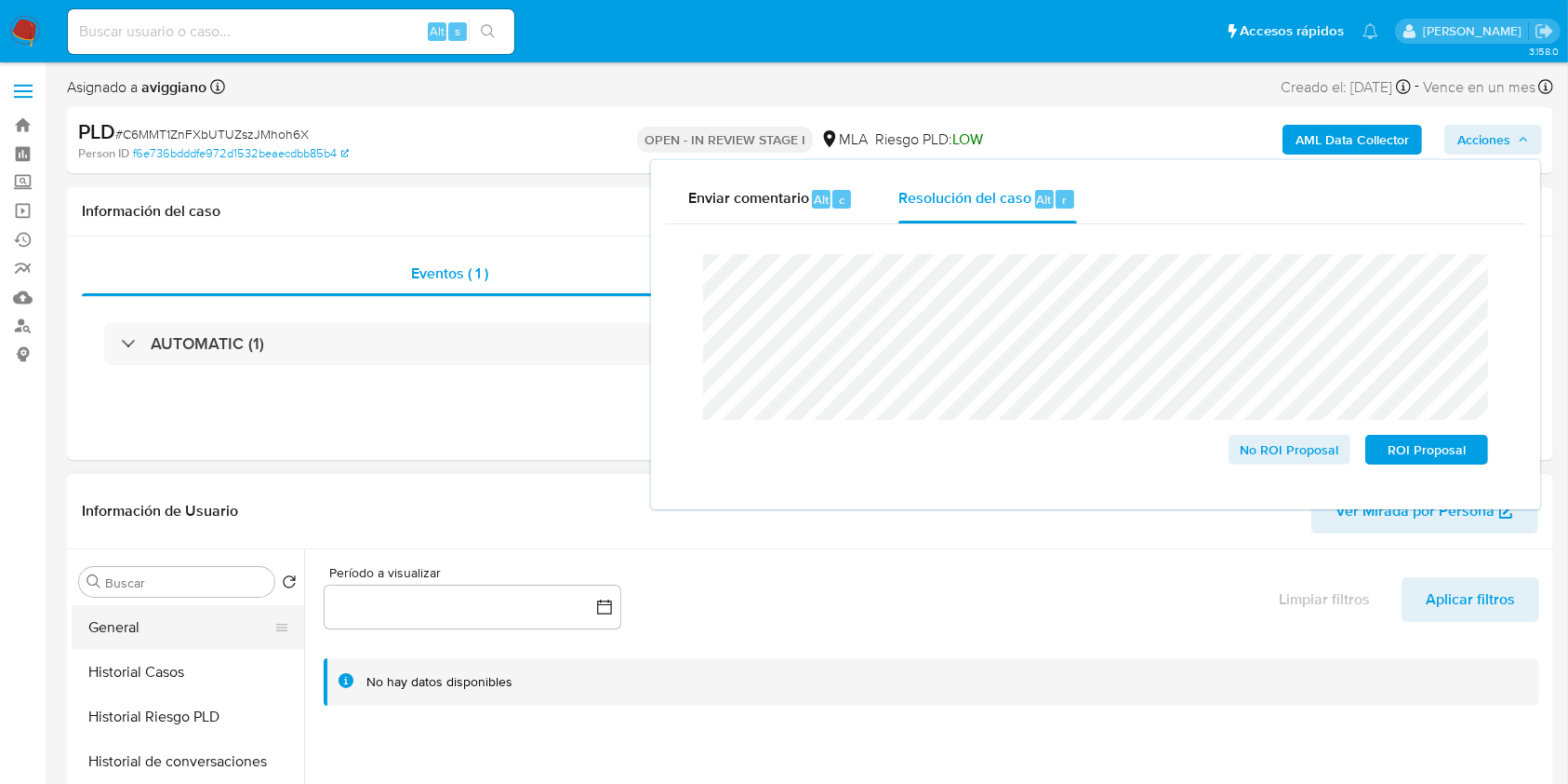
scroll to position [497, 0]
click at [149, 715] on button "Historial Casos" at bounding box center [180, 711] width 218 height 45
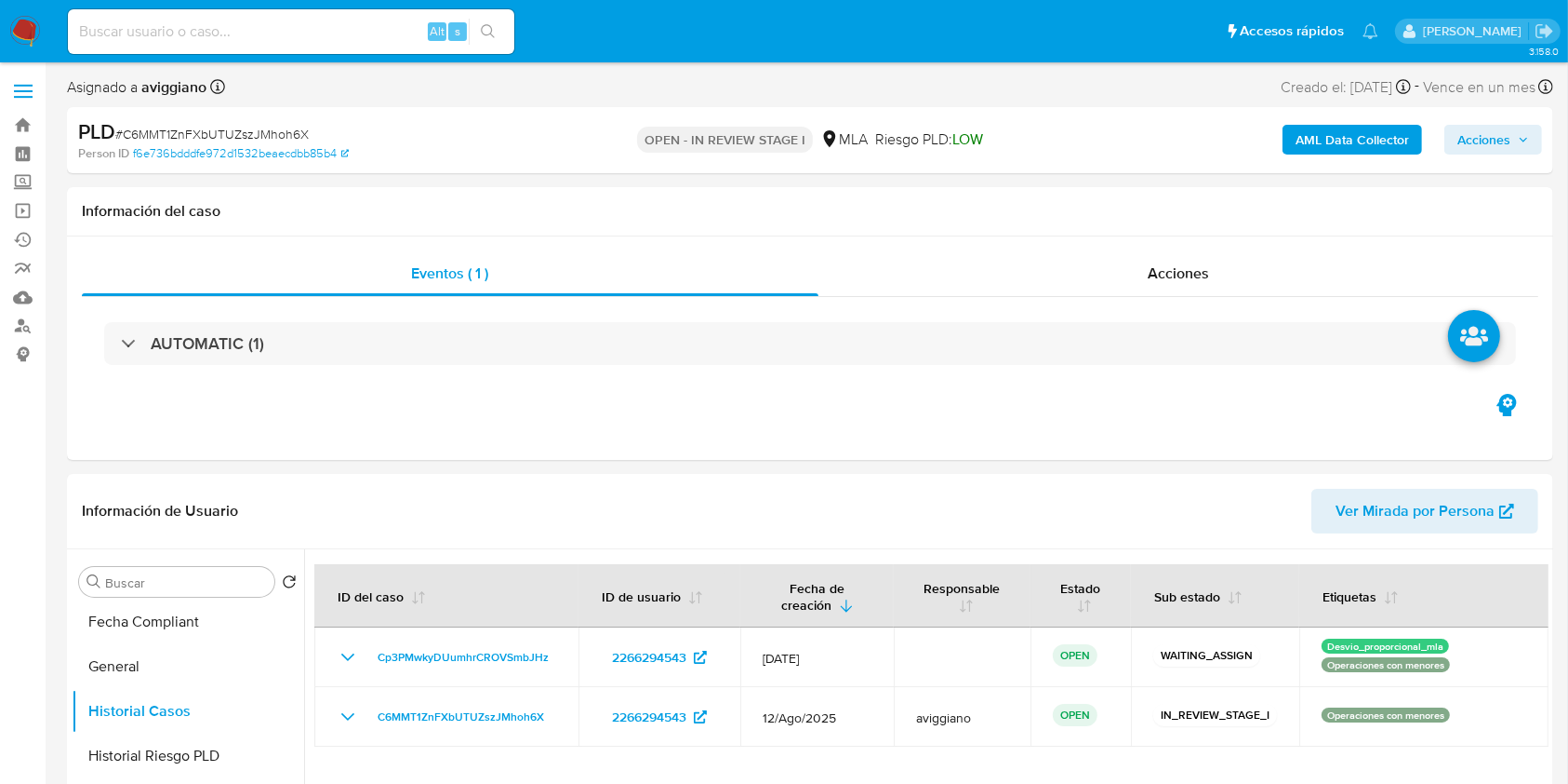
click at [1492, 135] on span "Acciones" at bounding box center [1484, 139] width 53 height 29
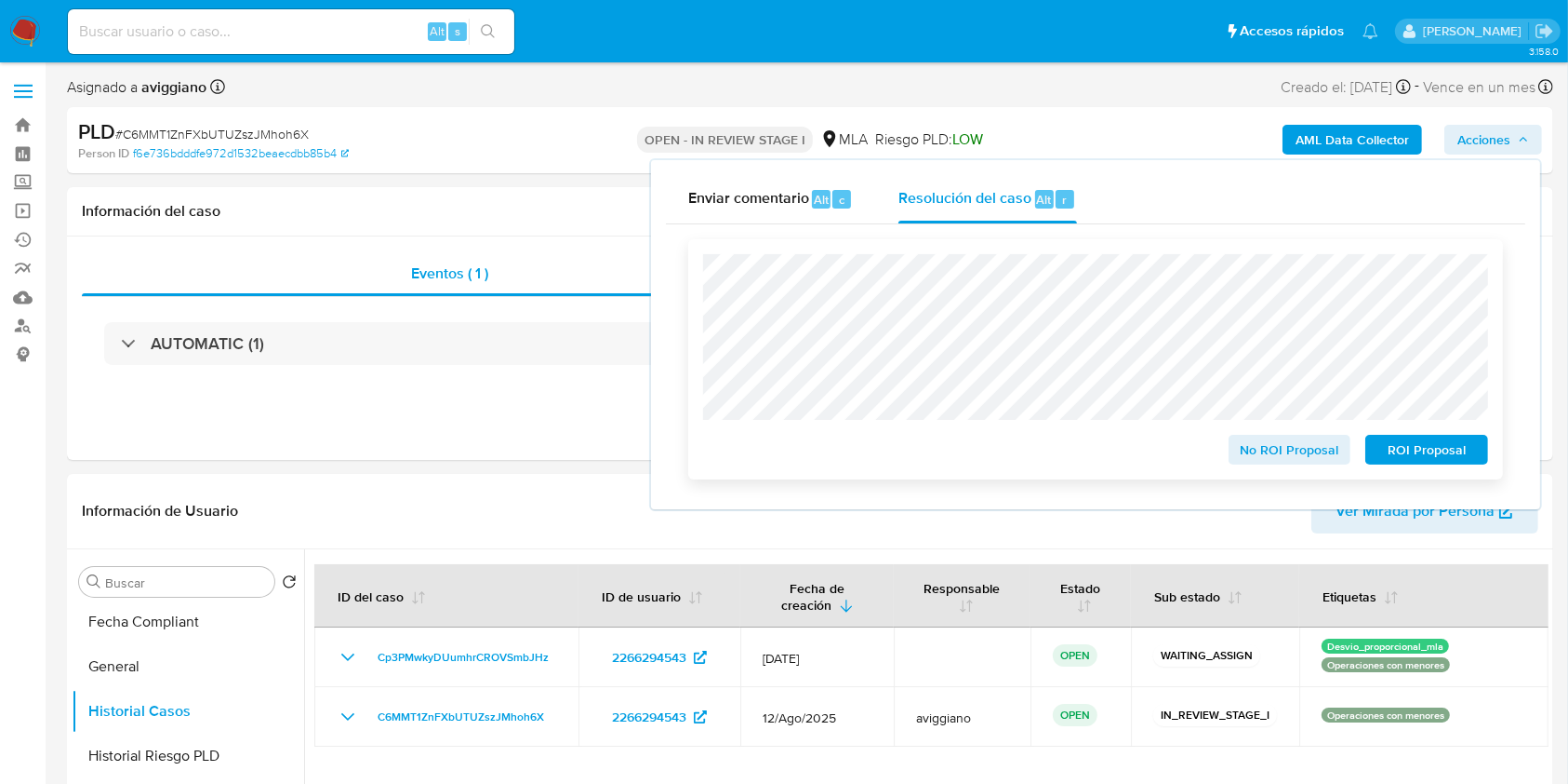
click at [1403, 457] on span "ROI Proposal" at bounding box center [1427, 449] width 97 height 26
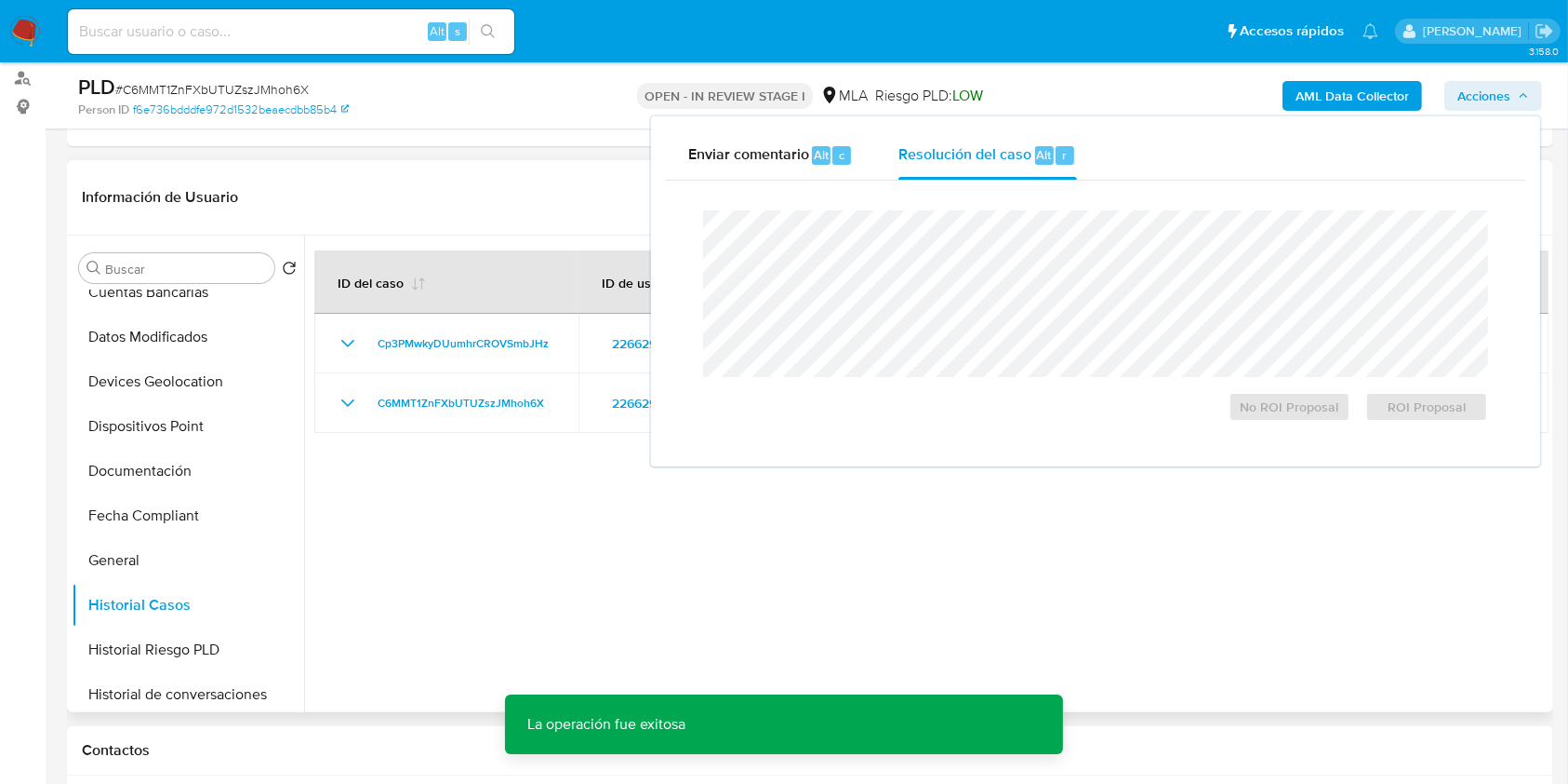
scroll to position [0, 0]
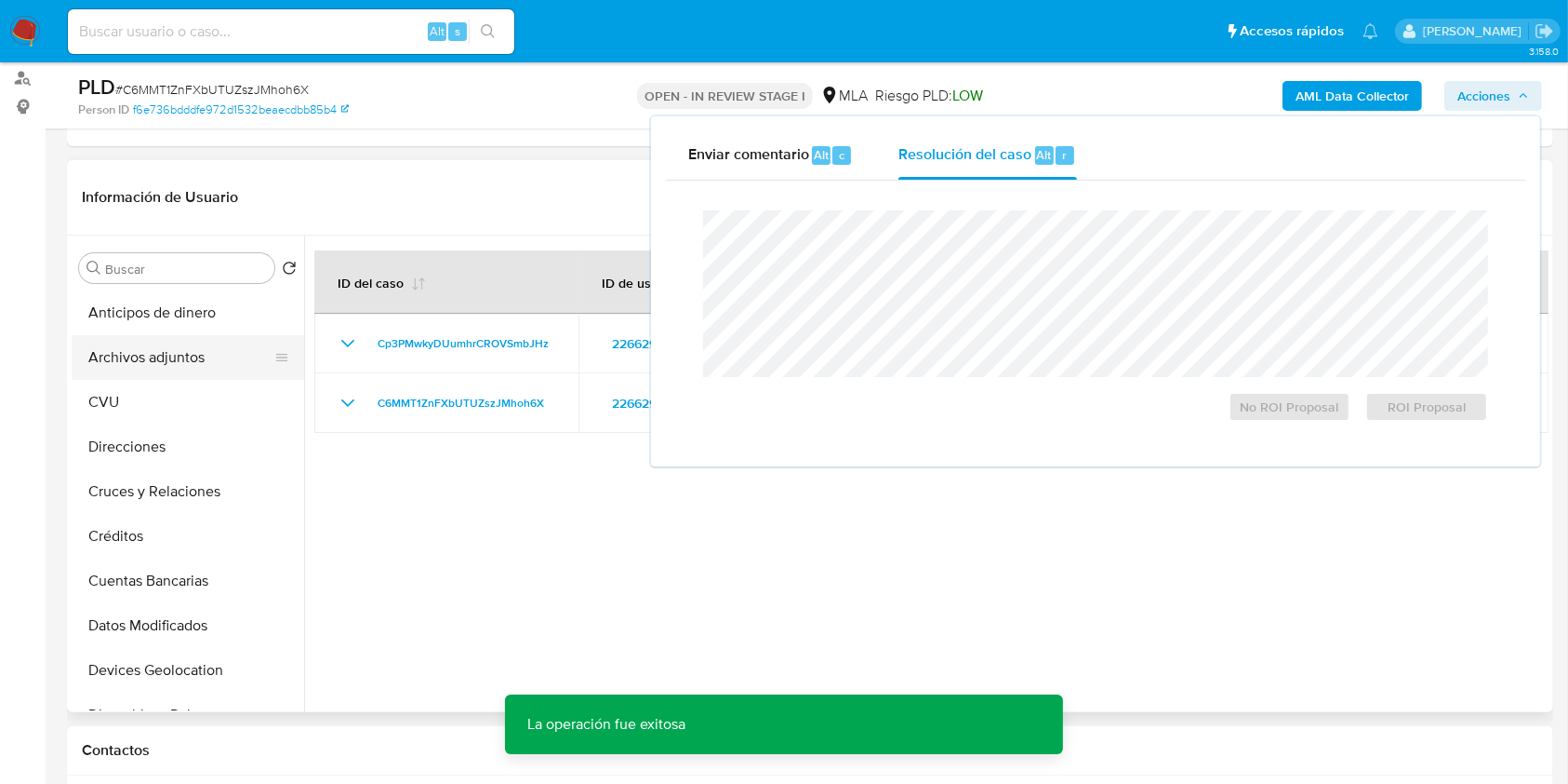
click at [202, 362] on button "Archivos adjuntos" at bounding box center [180, 357] width 218 height 45
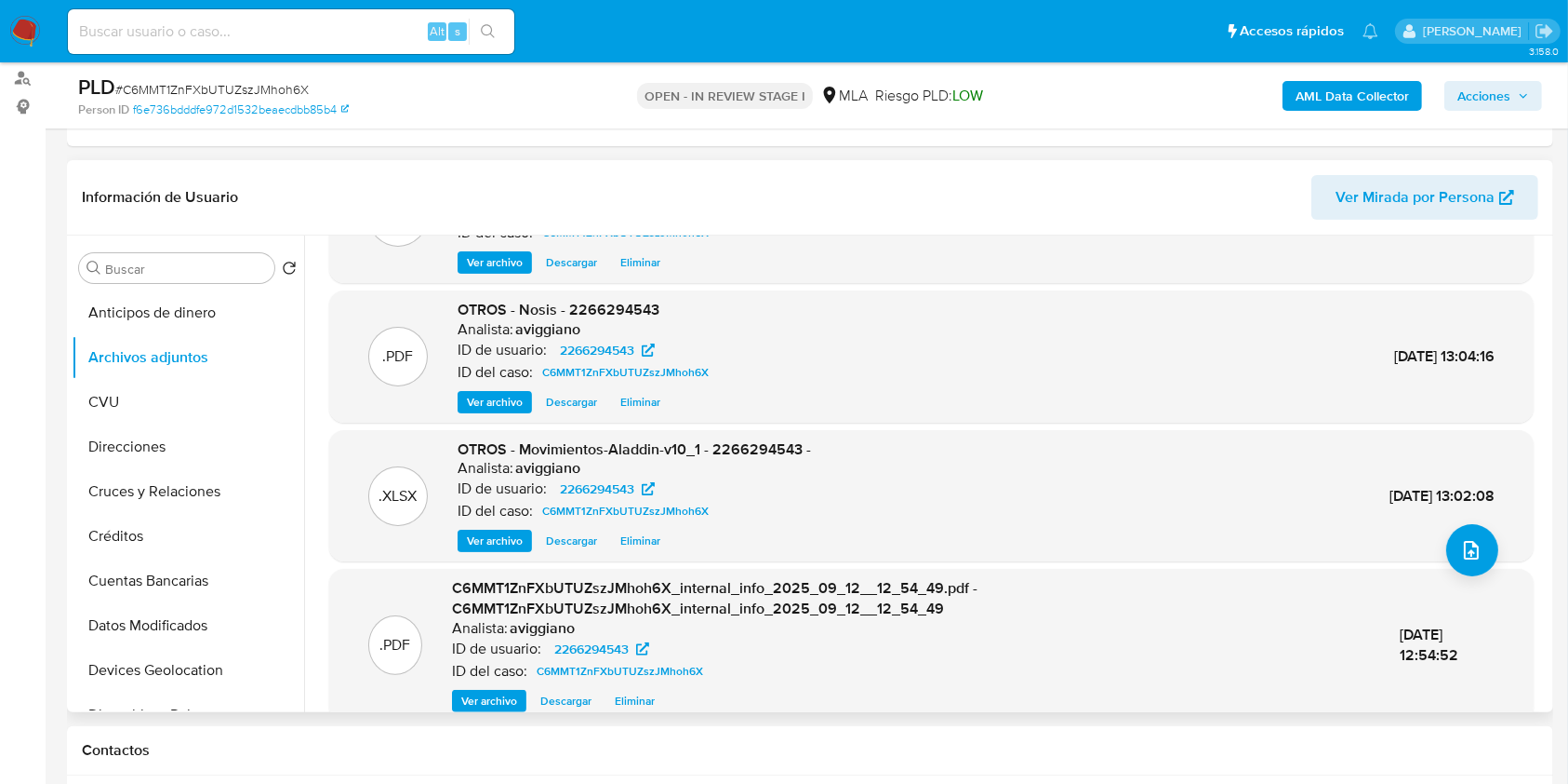
scroll to position [177, 0]
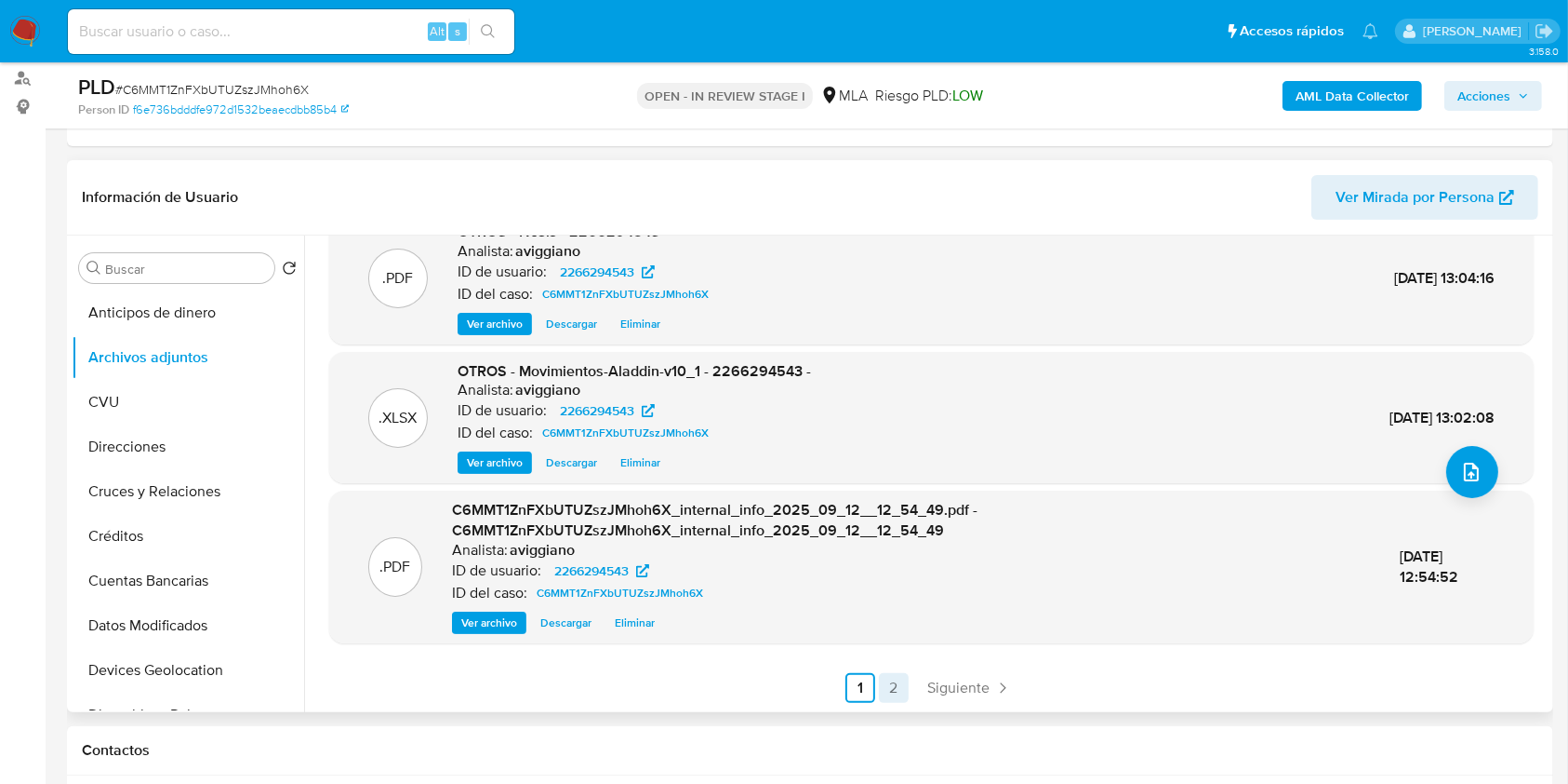
click at [882, 680] on link "2" at bounding box center [893, 688] width 29 height 29
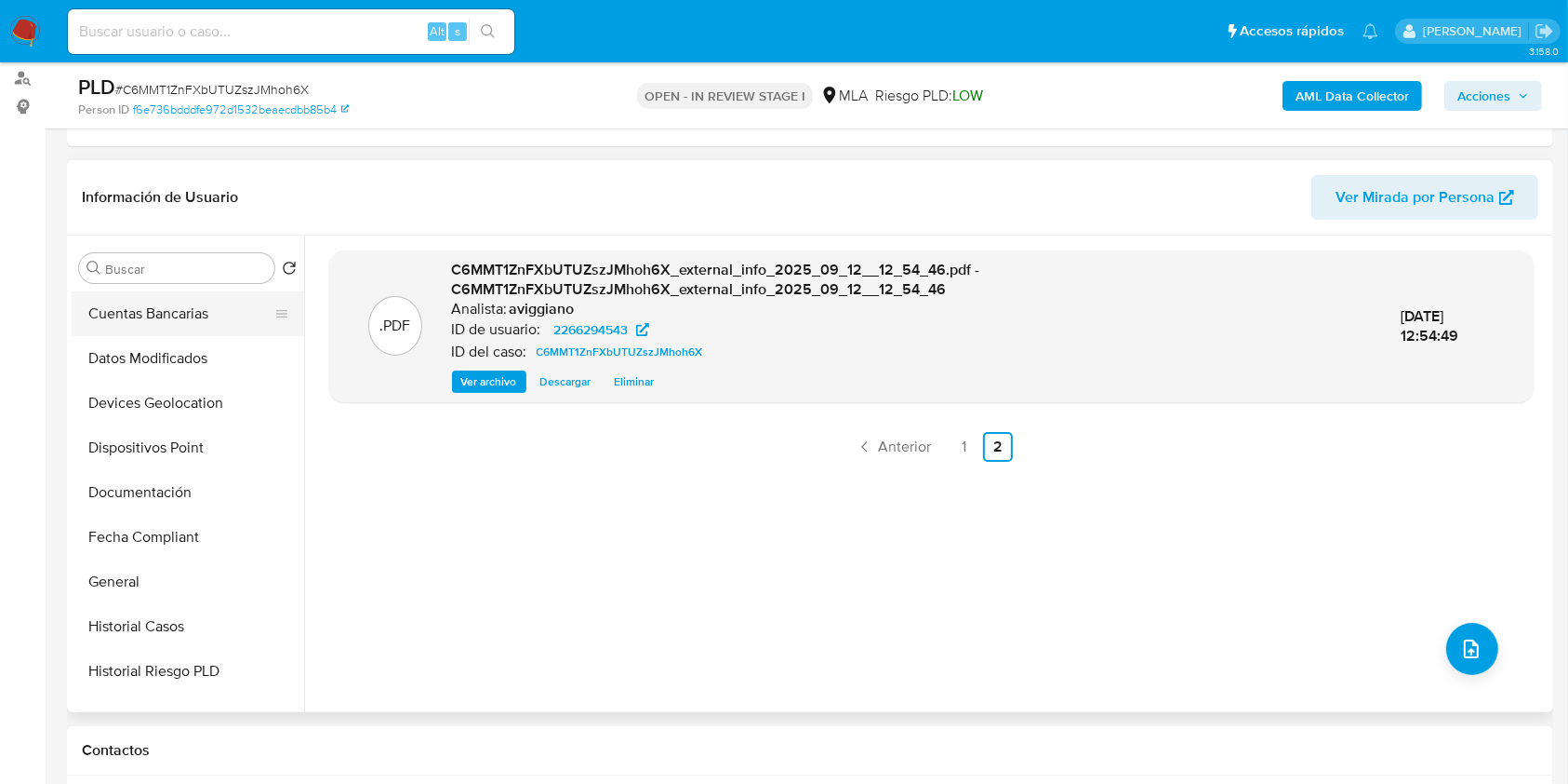
scroll to position [372, 0]
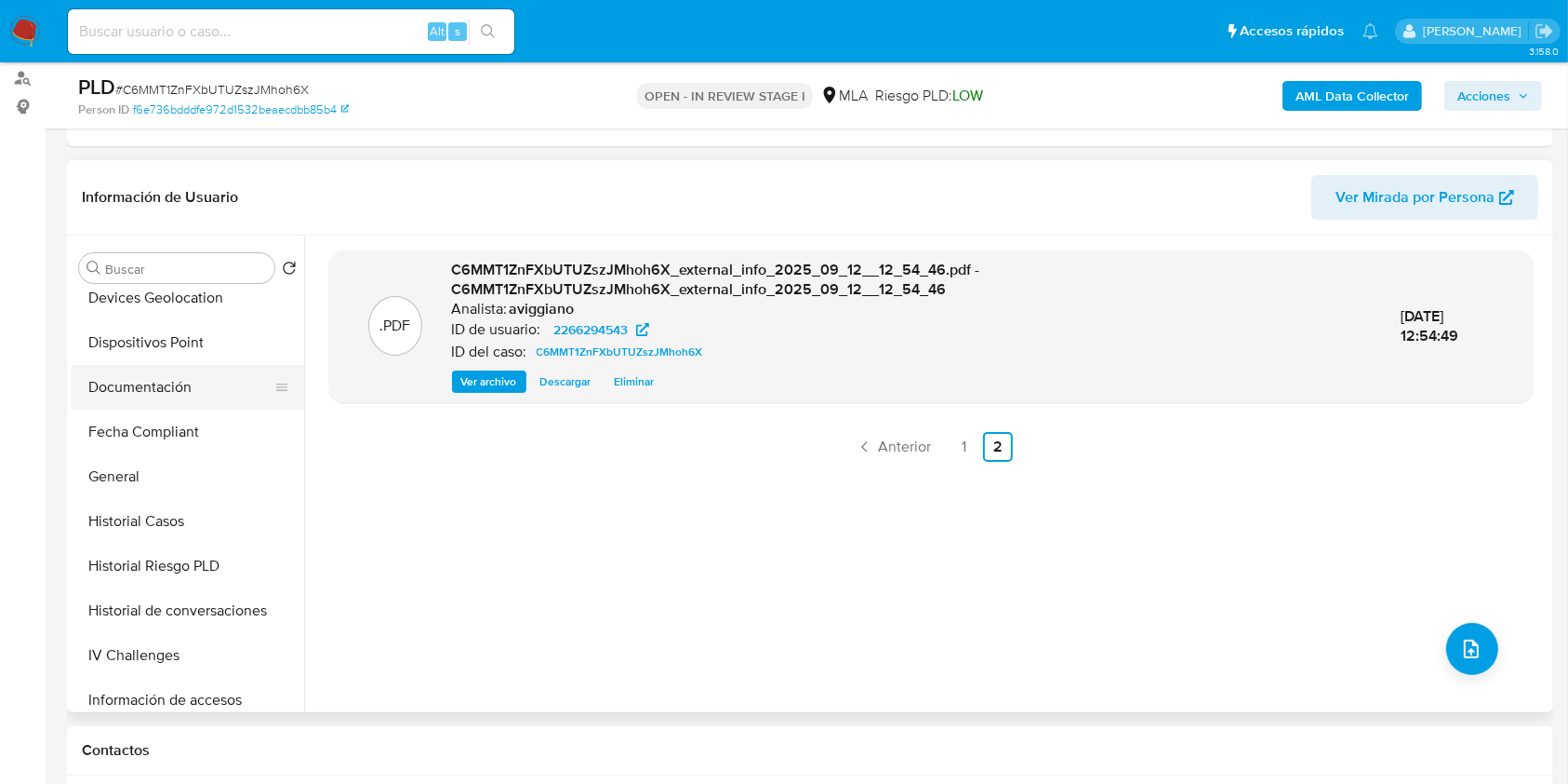
drag, startPoint x: 126, startPoint y: 387, endPoint x: 138, endPoint y: 391, distance: 12.6
click at [126, 388] on button "Documentación" at bounding box center [180, 388] width 218 height 45
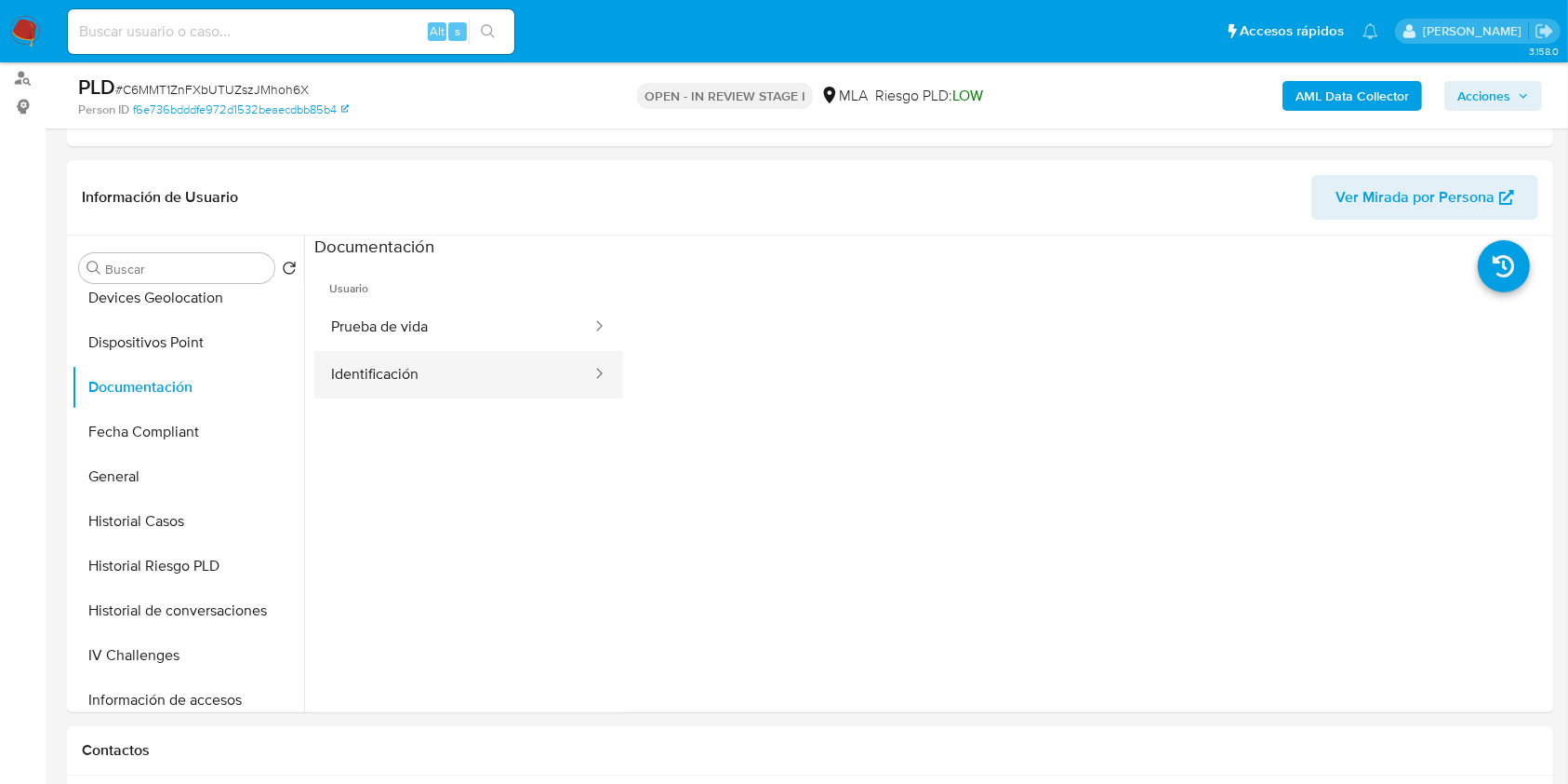
click at [418, 390] on button "Identificación" at bounding box center [454, 375] width 279 height 47
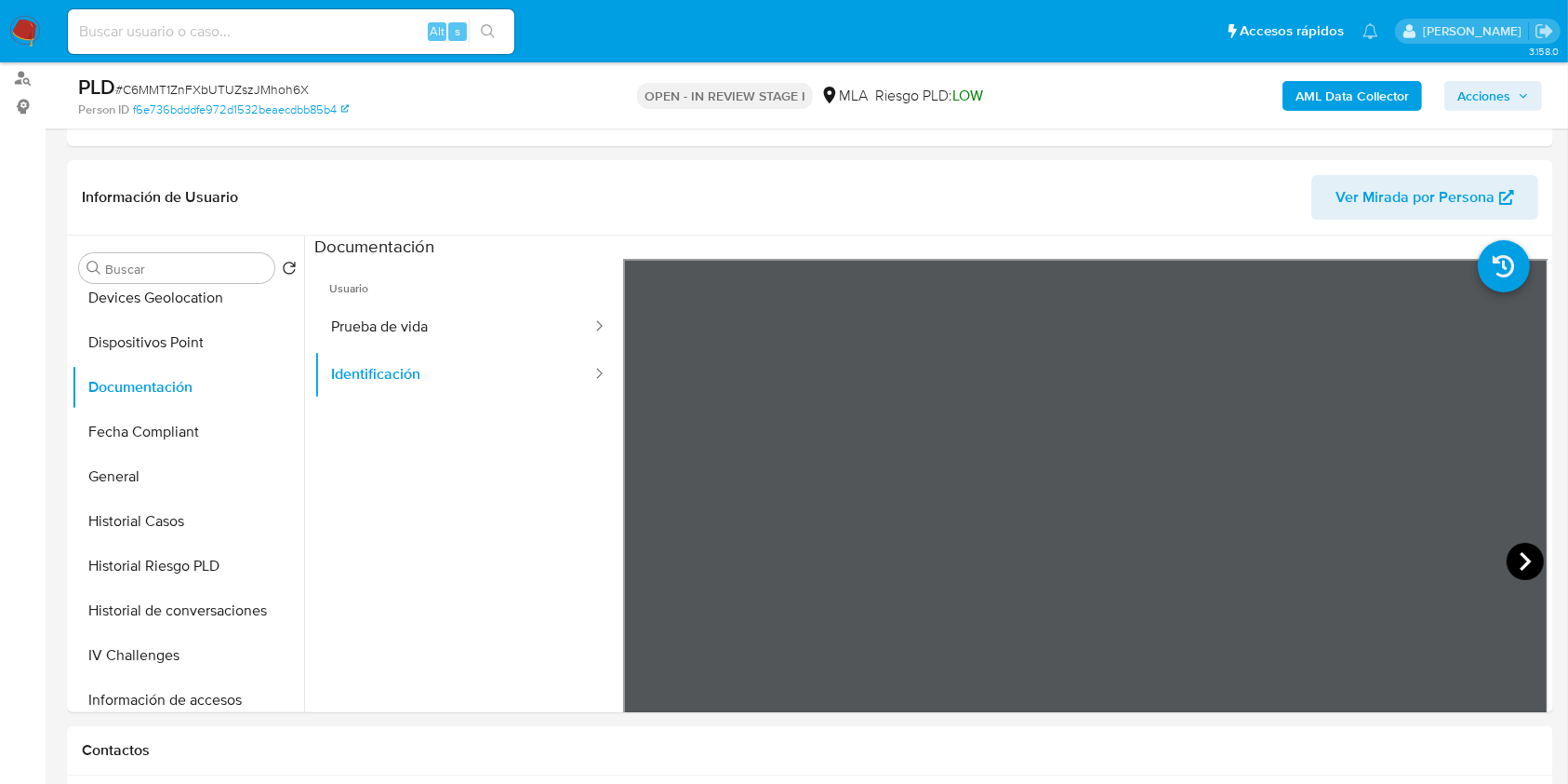
click at [1529, 564] on icon at bounding box center [1526, 561] width 37 height 37
click at [461, 319] on button "Prueba de vida" at bounding box center [454, 327] width 279 height 47
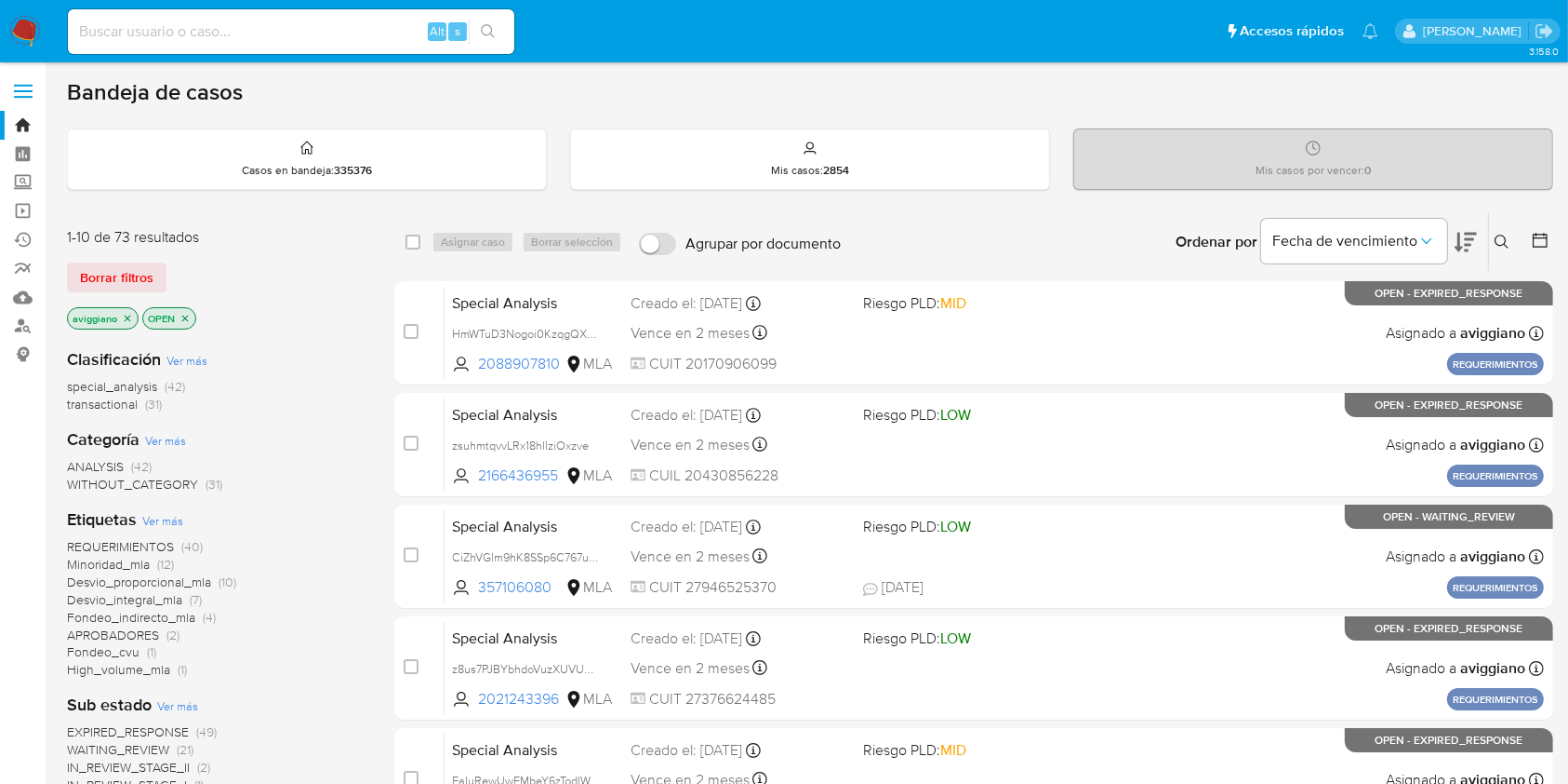
click at [119, 329] on div "aviggiano OPEN" at bounding box center [216, 320] width 298 height 26
click at [126, 317] on icon "close-filter" at bounding box center [126, 318] width 11 height 11
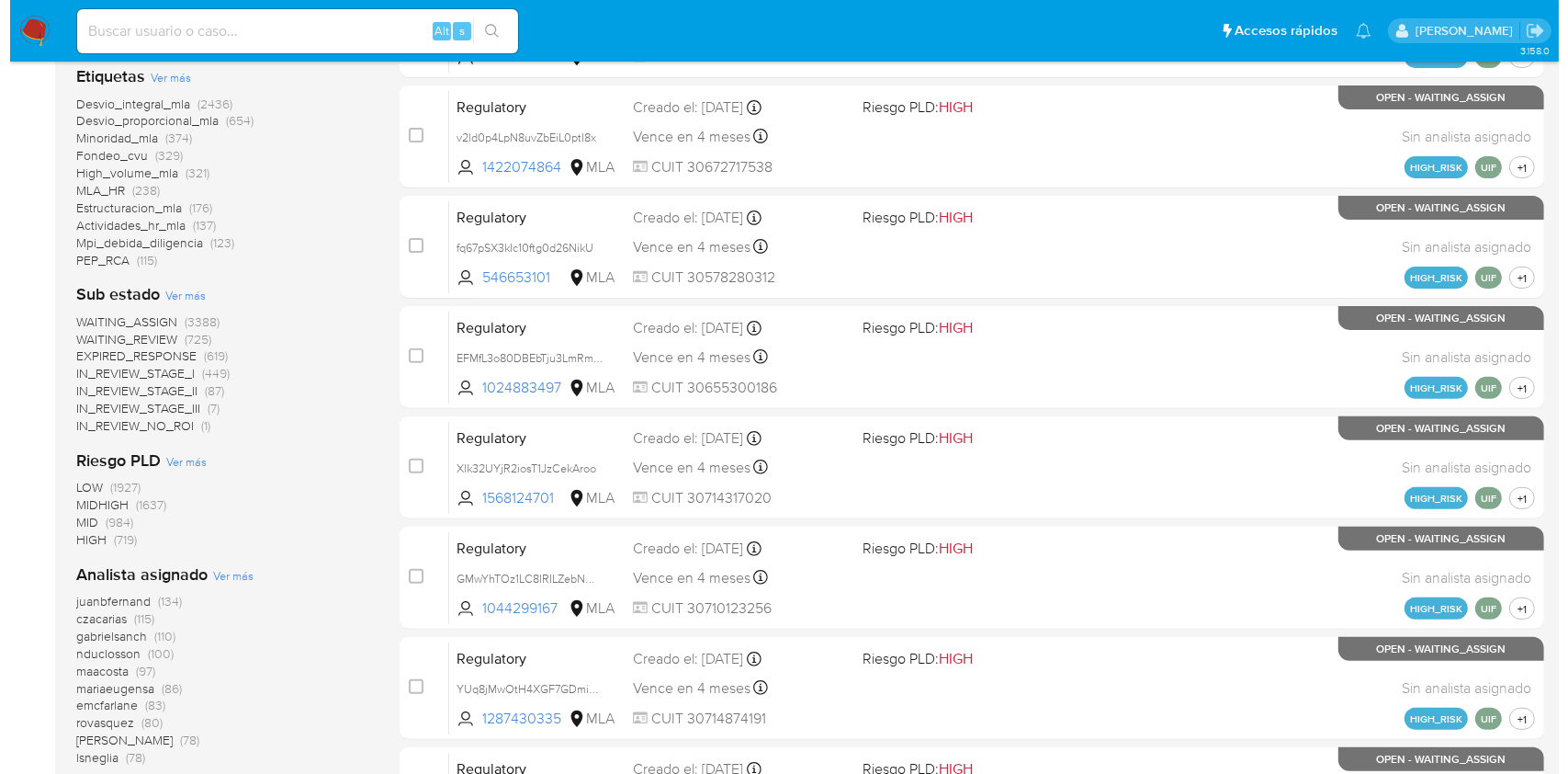
scroll to position [612, 0]
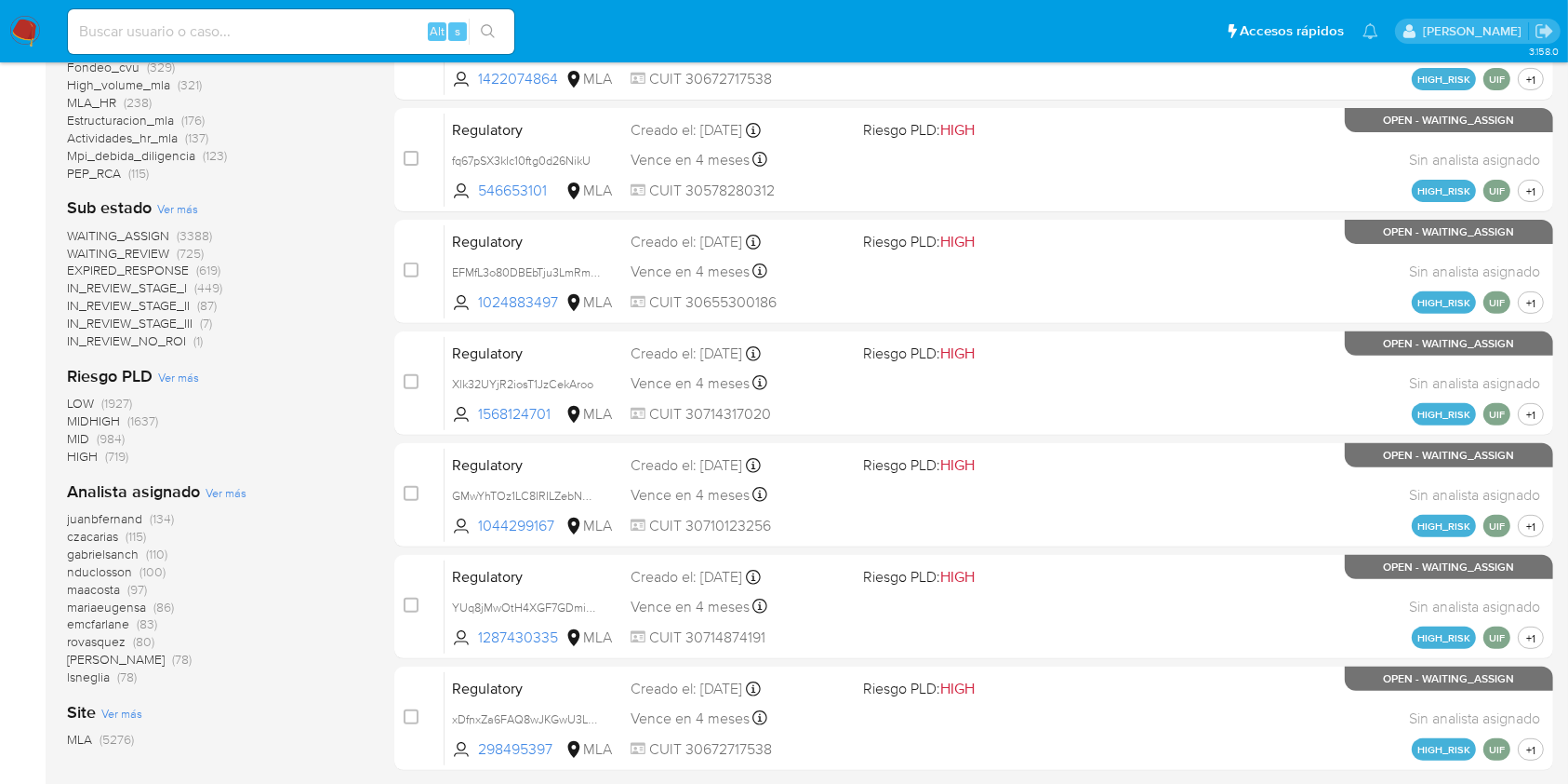
click at [224, 497] on span "Ver más" at bounding box center [227, 492] width 41 height 17
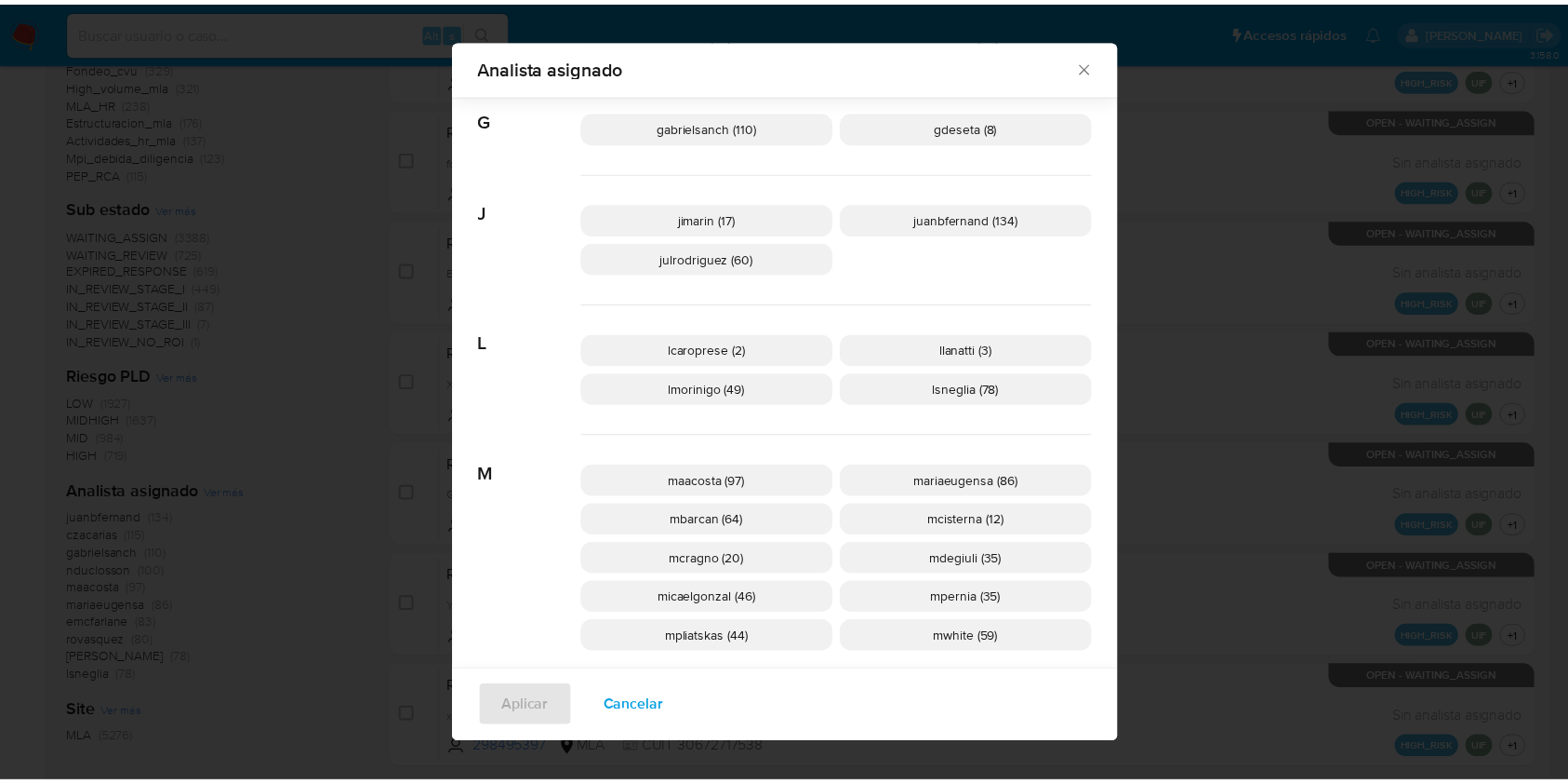
scroll to position [0, 0]
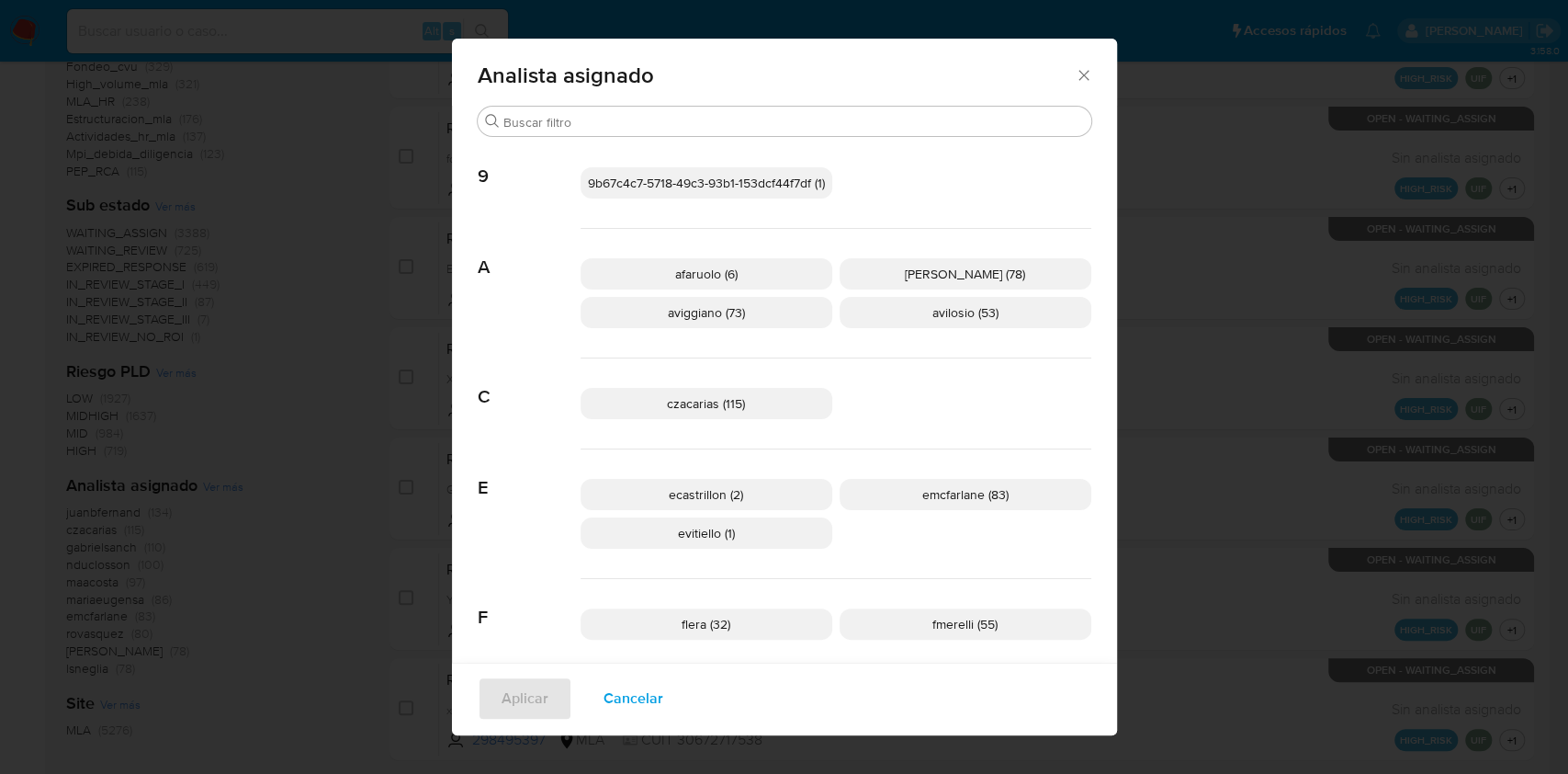
click at [1075, 70] on icon "Cerrar" at bounding box center [1084, 75] width 18 height 18
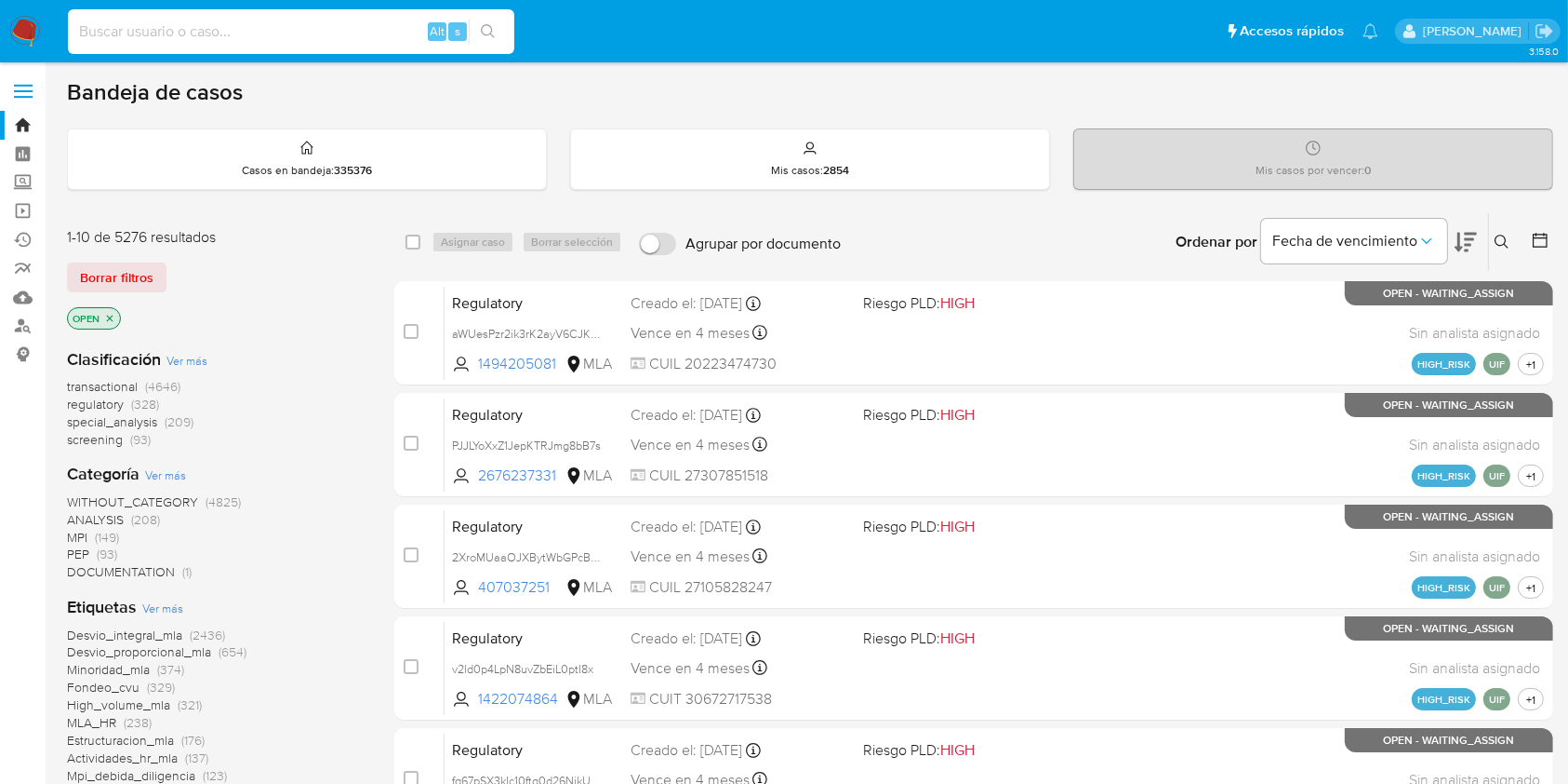
paste input "v0ztFlsPDrYMqttEGGl45YzI"
type input "v0ztFlsPDrYMqttEGGl45YzI"
click at [489, 28] on icon "search-icon" at bounding box center [487, 31] width 15 height 15
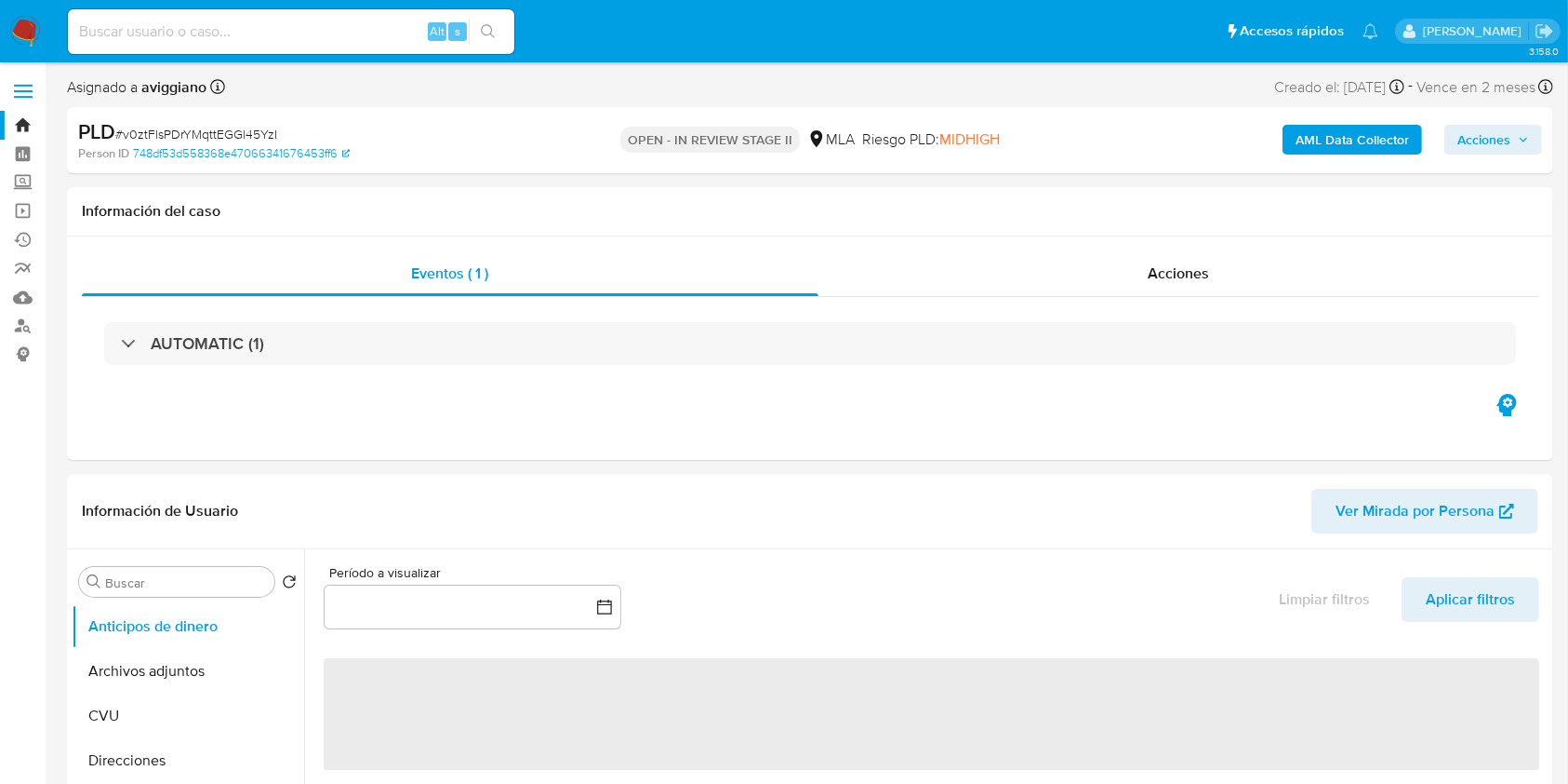
select select "10"
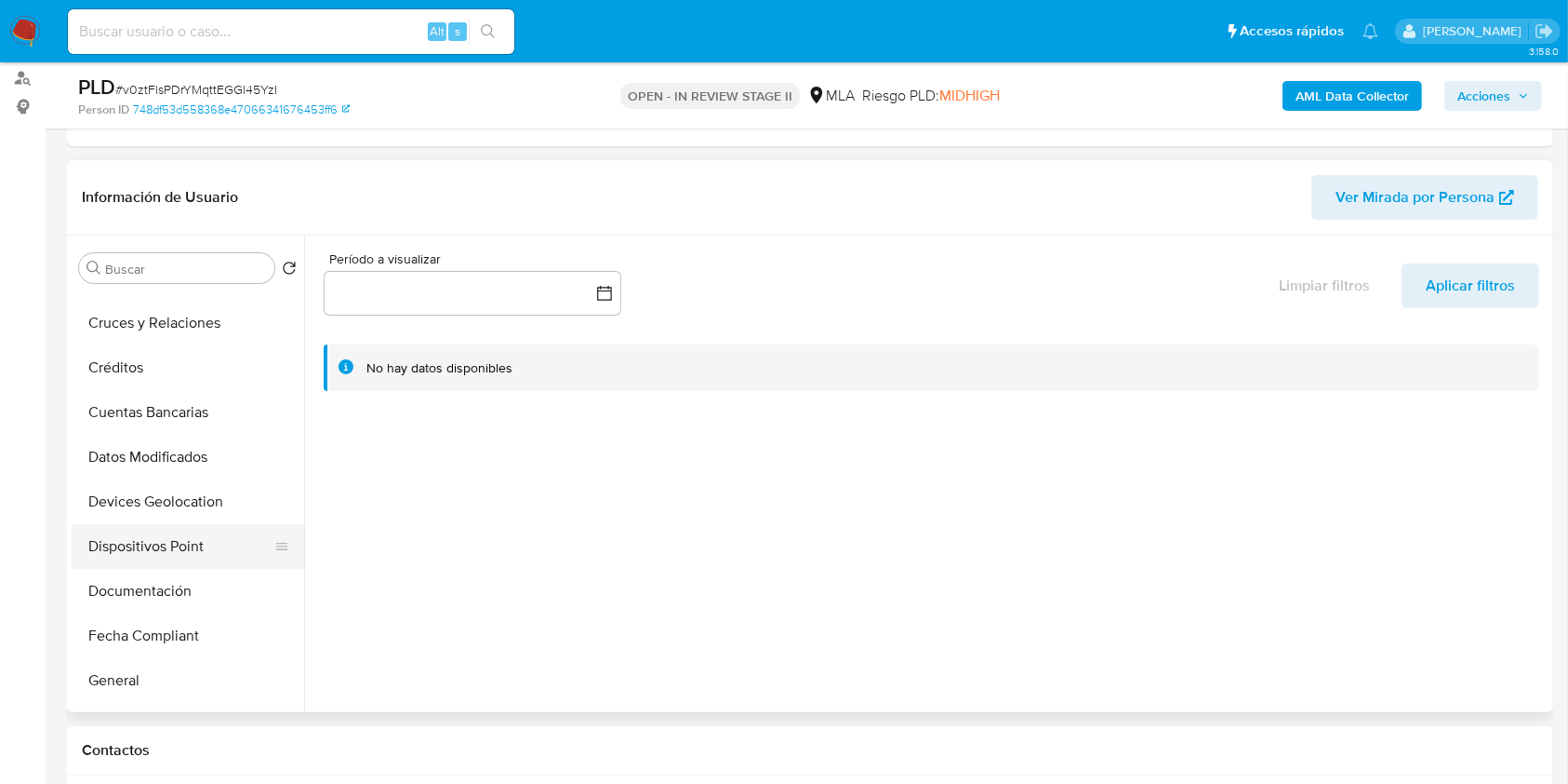
scroll to position [247, 0]
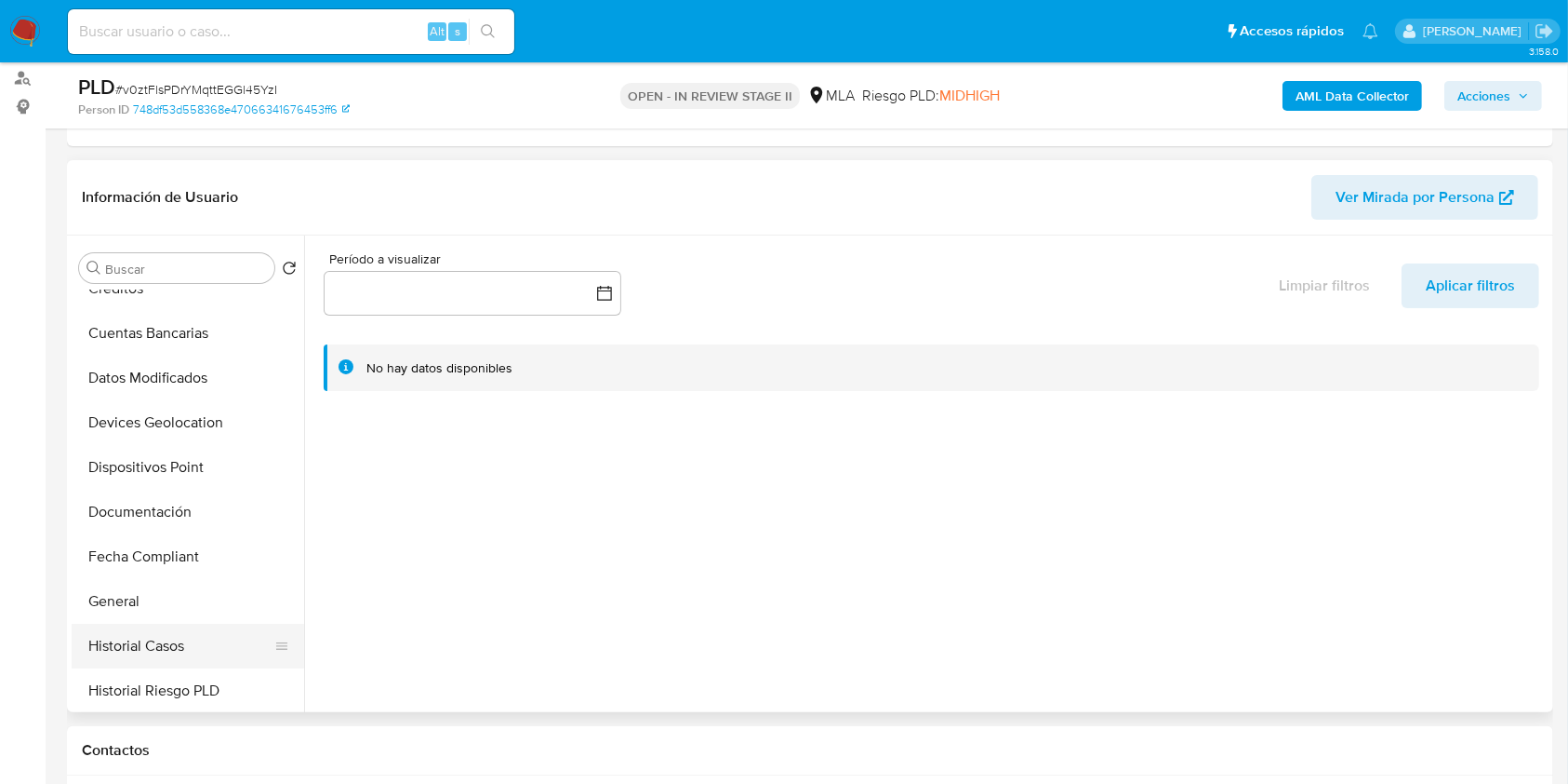
click at [158, 635] on button "Historial Casos" at bounding box center [180, 647] width 218 height 45
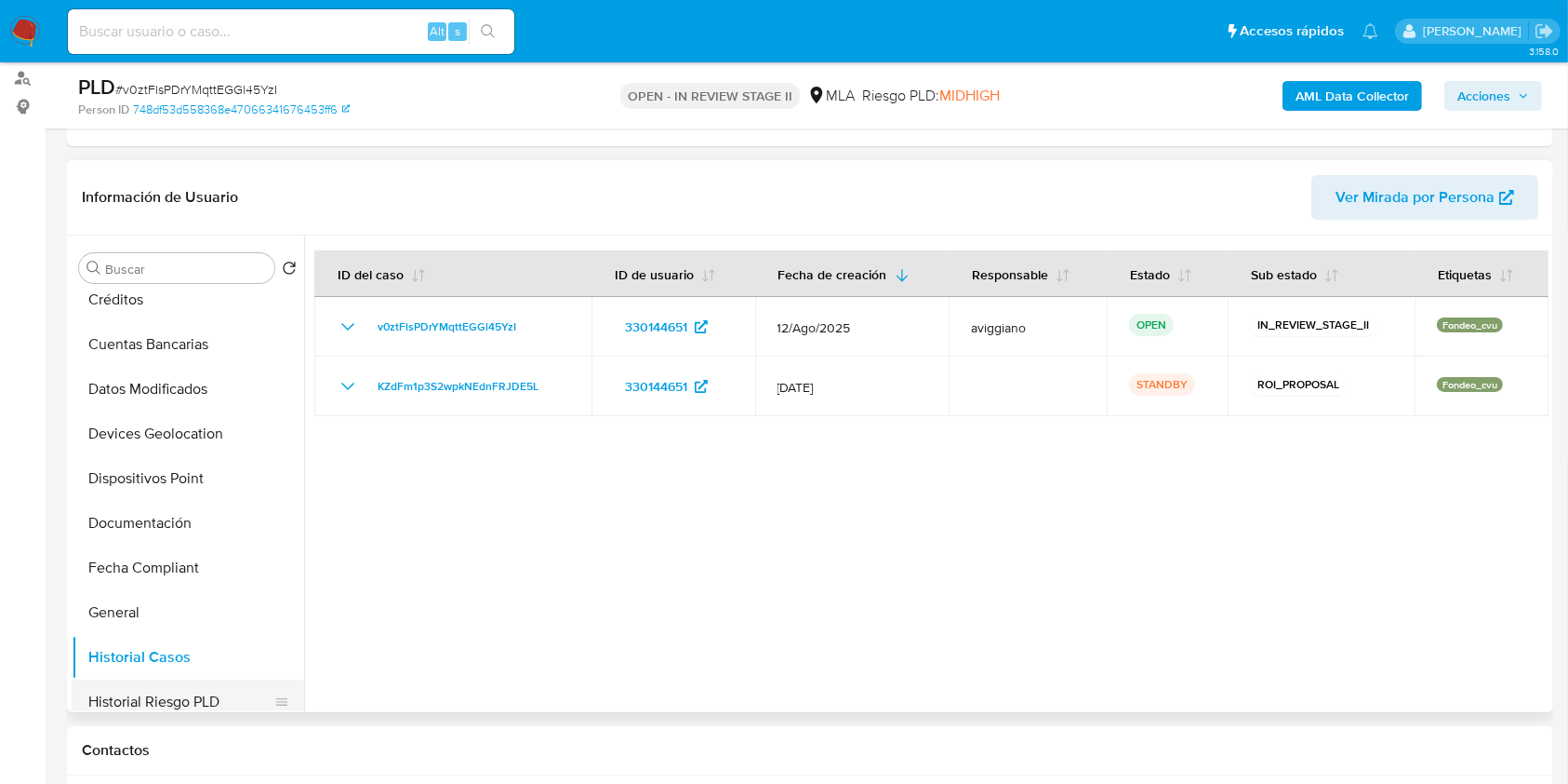
scroll to position [372, 0]
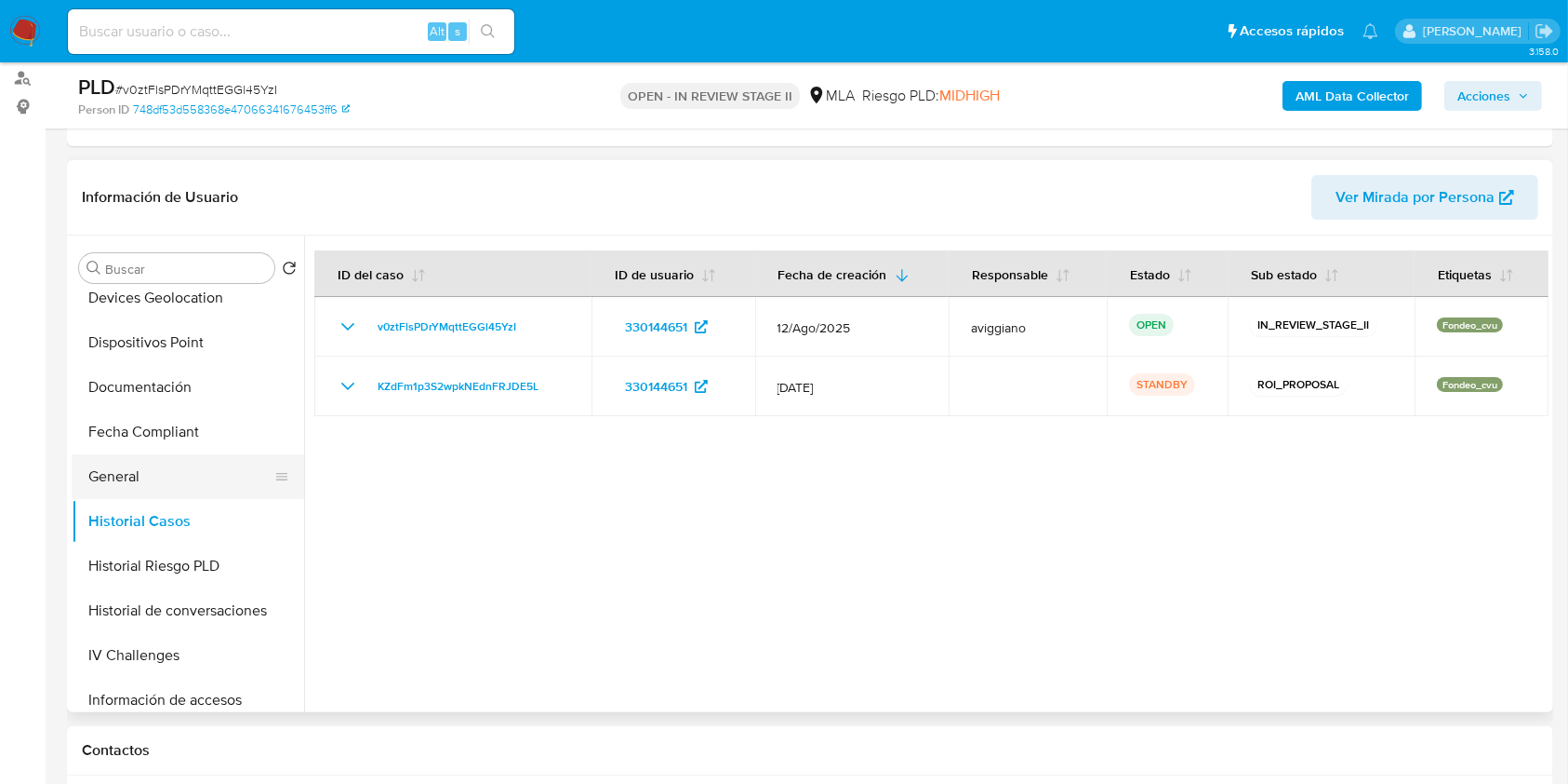
click at [191, 474] on button "General" at bounding box center [180, 477] width 218 height 45
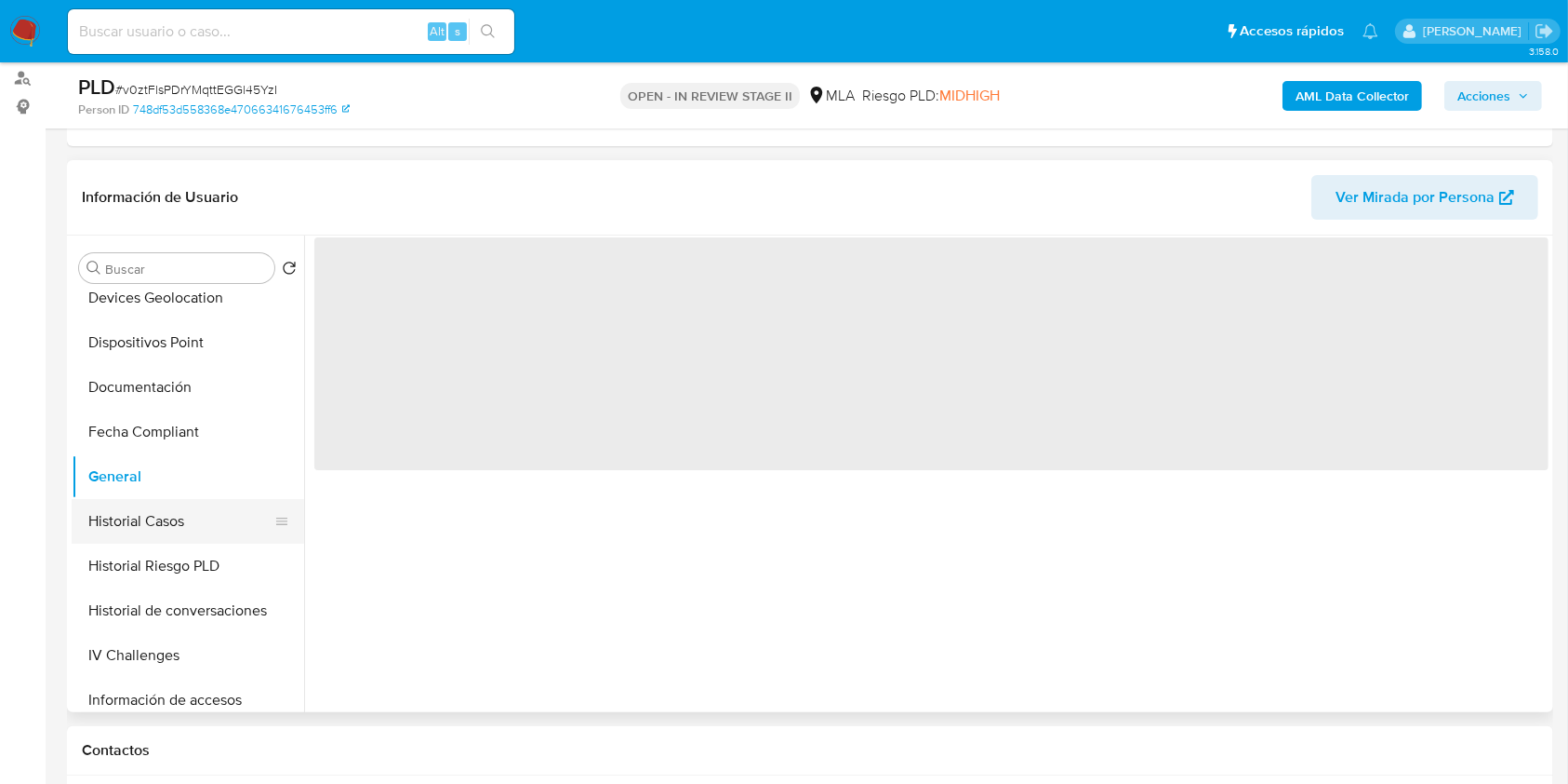
click at [187, 508] on button "Historial Casos" at bounding box center [180, 521] width 218 height 45
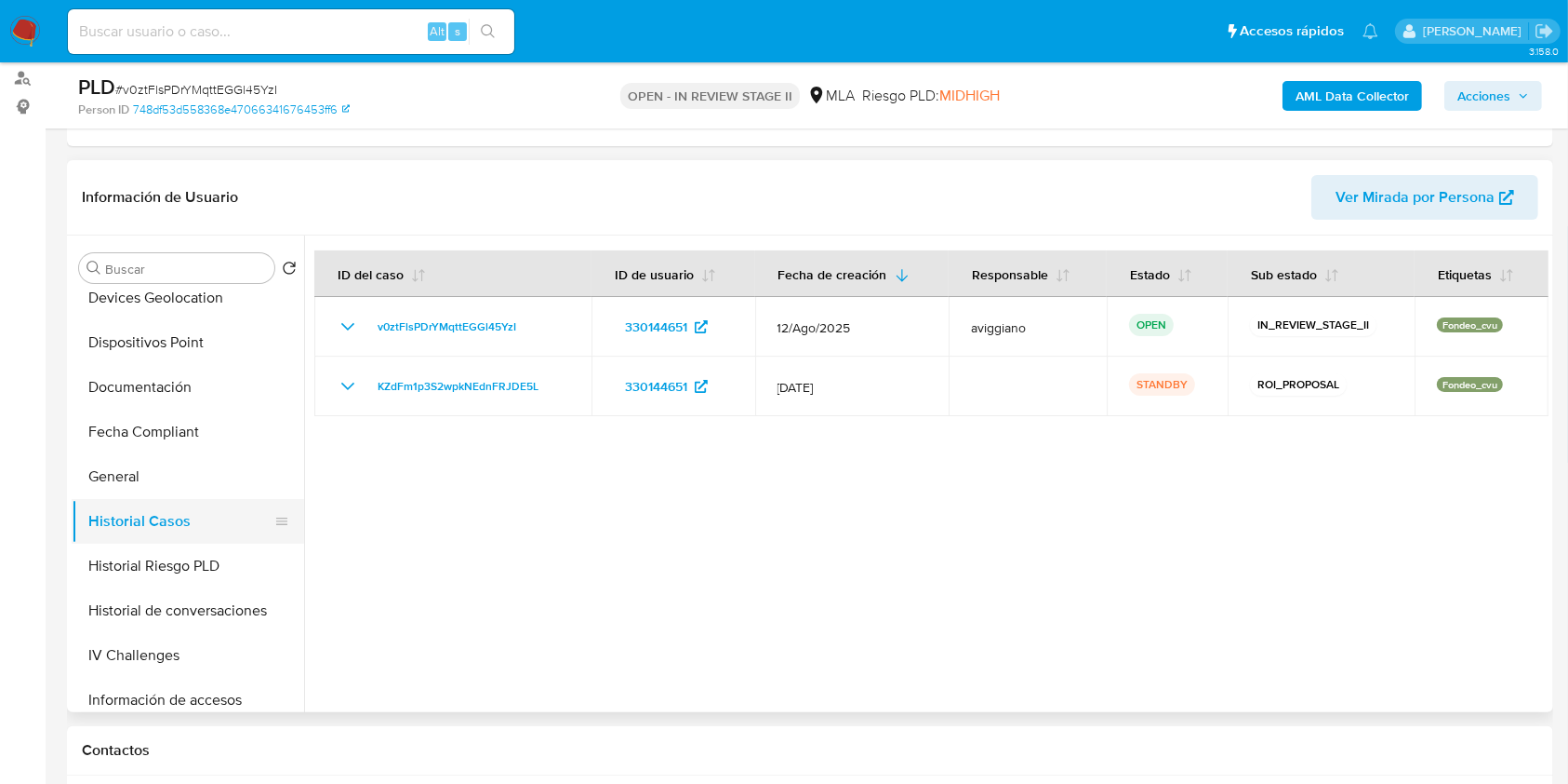
scroll to position [0, 0]
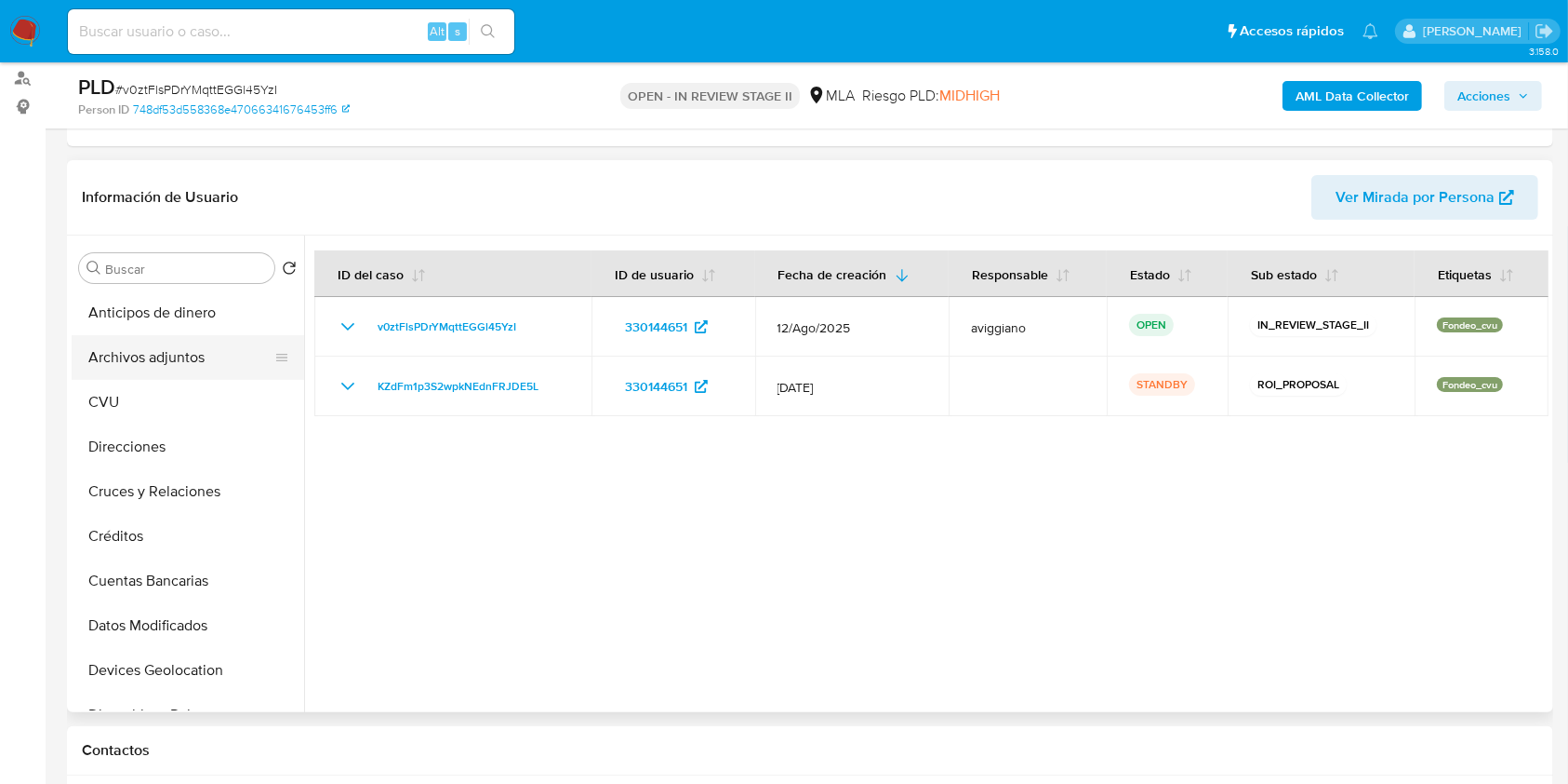
click at [160, 359] on button "Archivos adjuntos" at bounding box center [180, 357] width 218 height 45
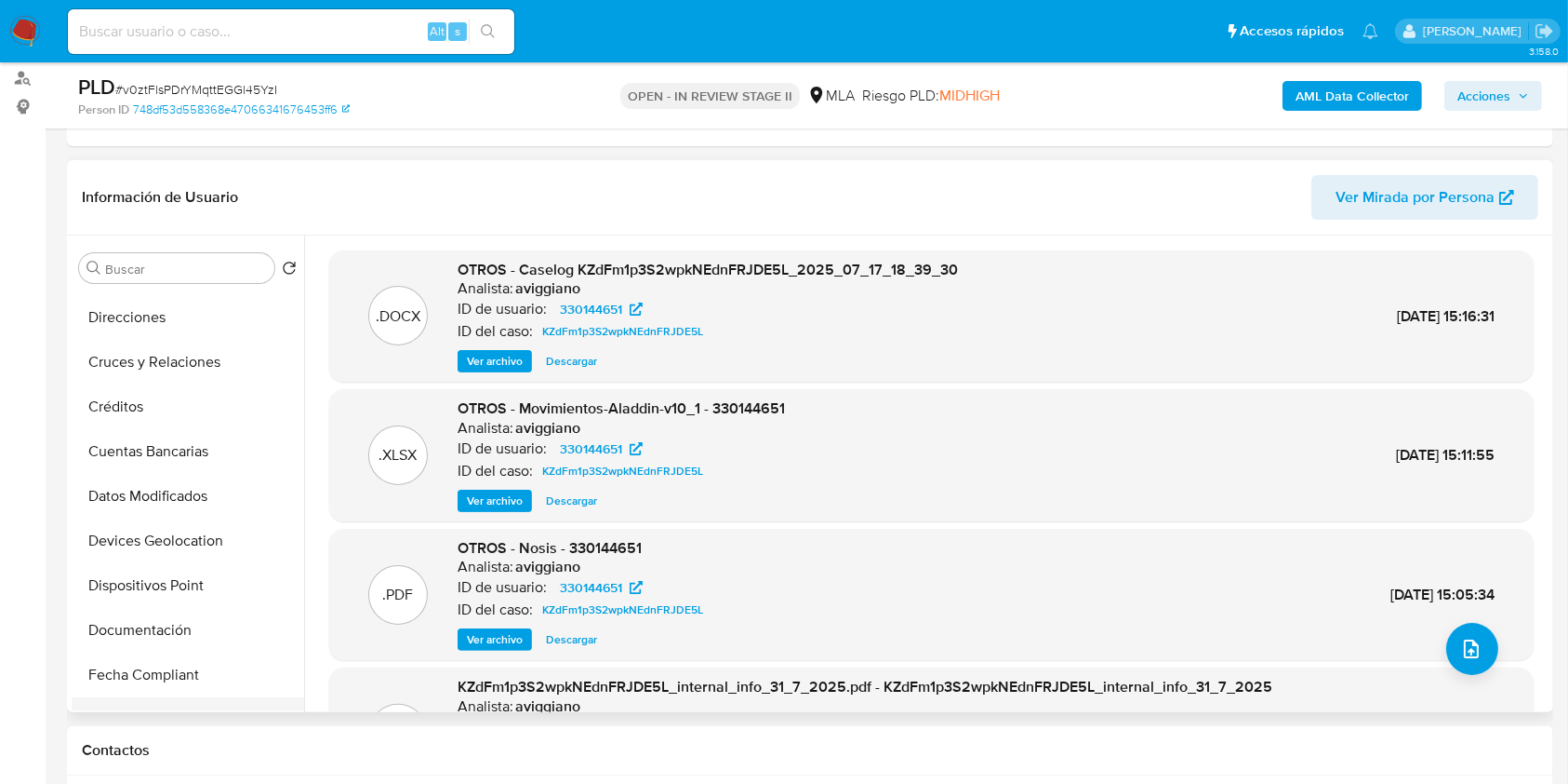
scroll to position [247, 0]
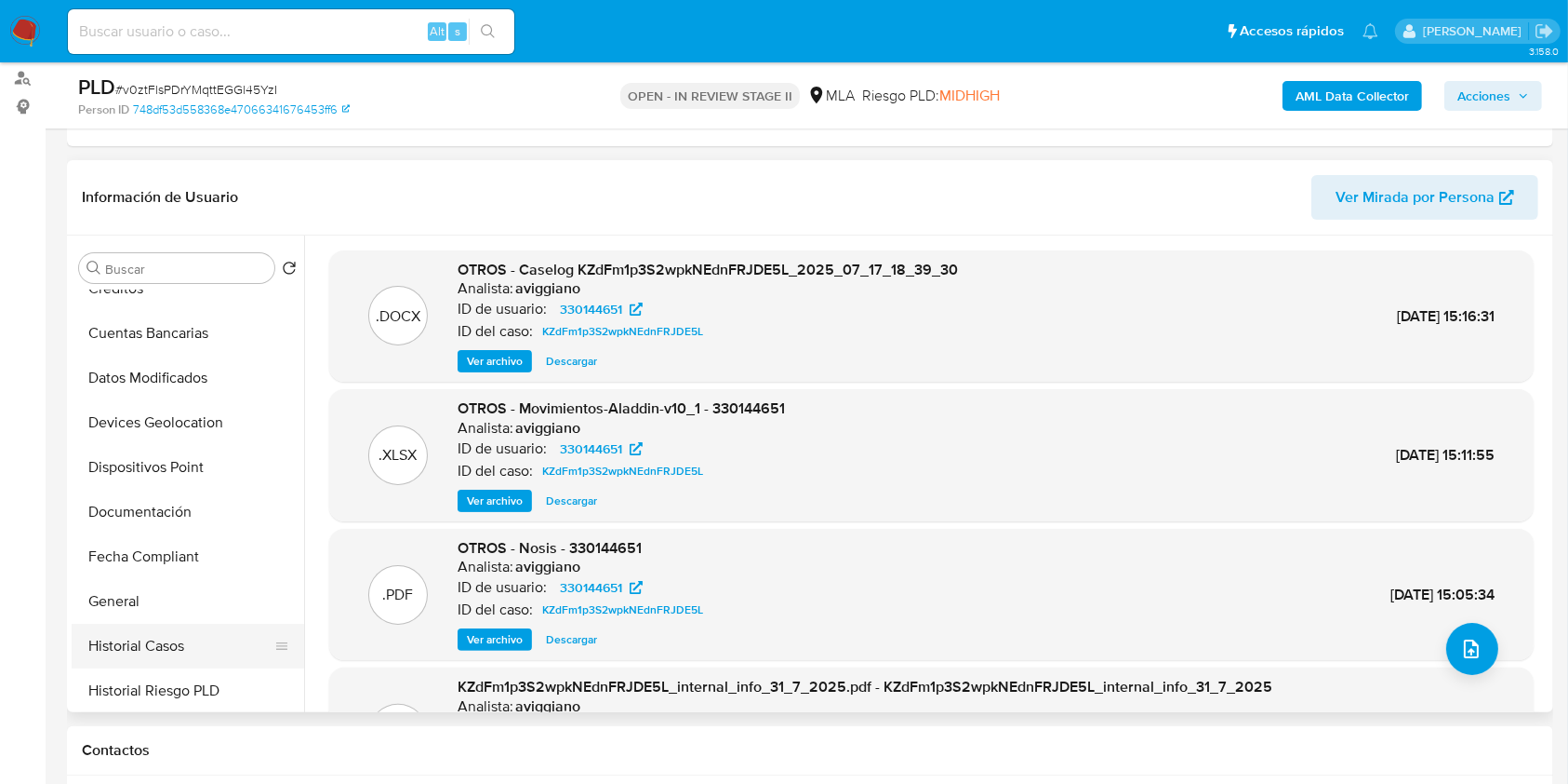
click at [135, 632] on button "Historial Casos" at bounding box center [180, 647] width 218 height 45
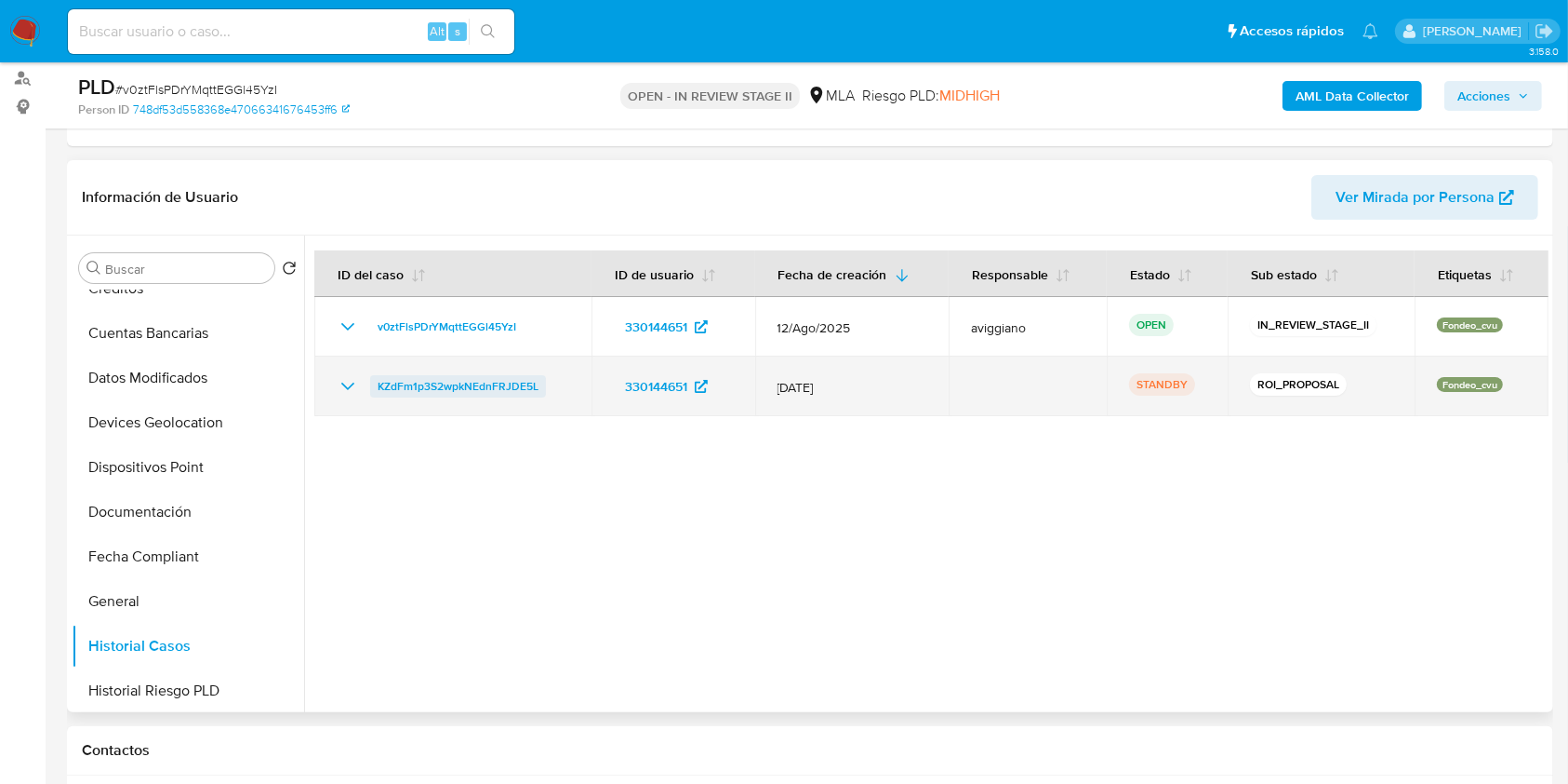
drag, startPoint x: 545, startPoint y: 386, endPoint x: 373, endPoint y: 382, distance: 172.0
click at [373, 382] on div "KZdFm1p3S2wpkNEdnFRJDE5L" at bounding box center [452, 386] width 232 height 23
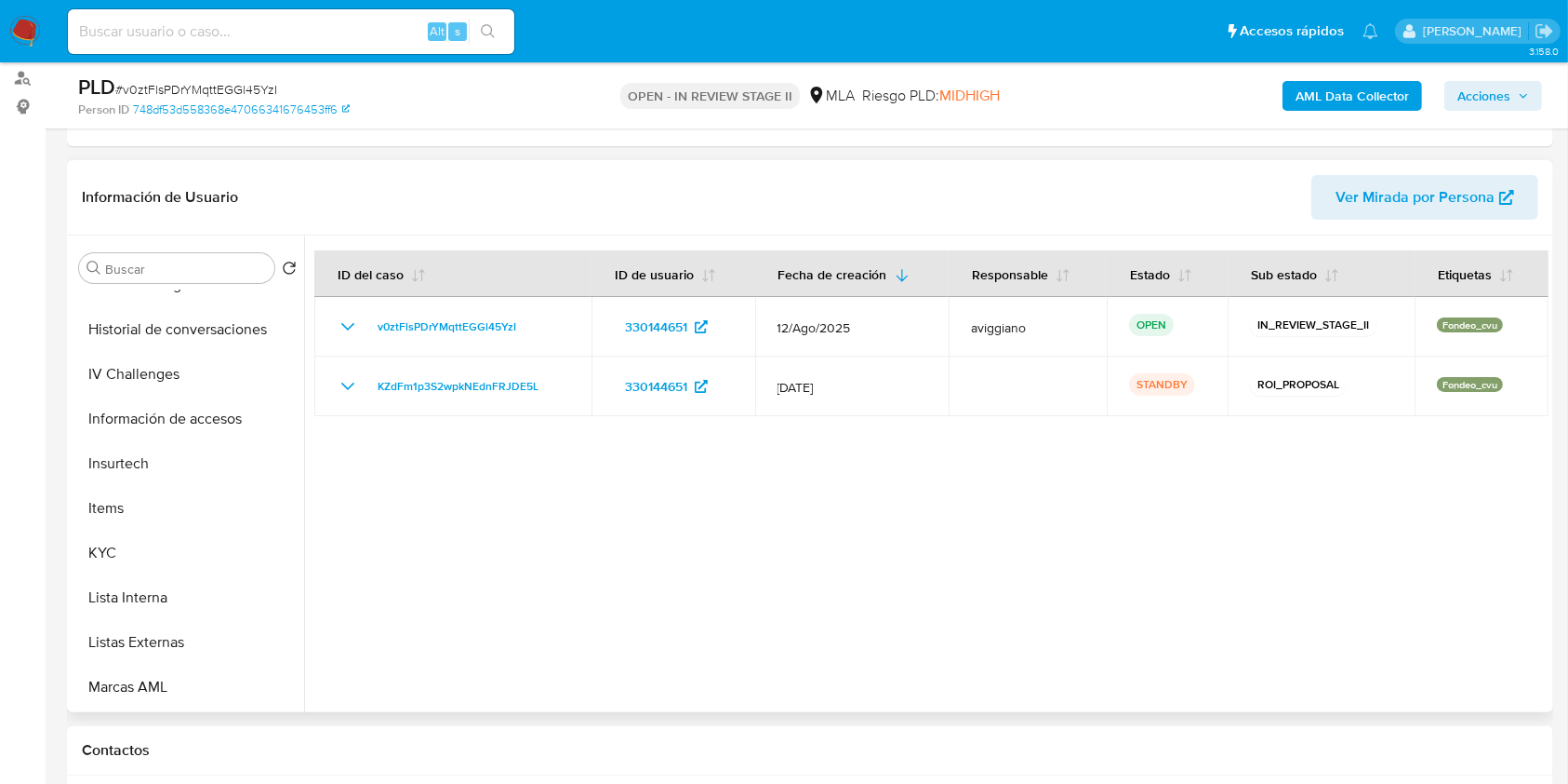
scroll to position [868, 0]
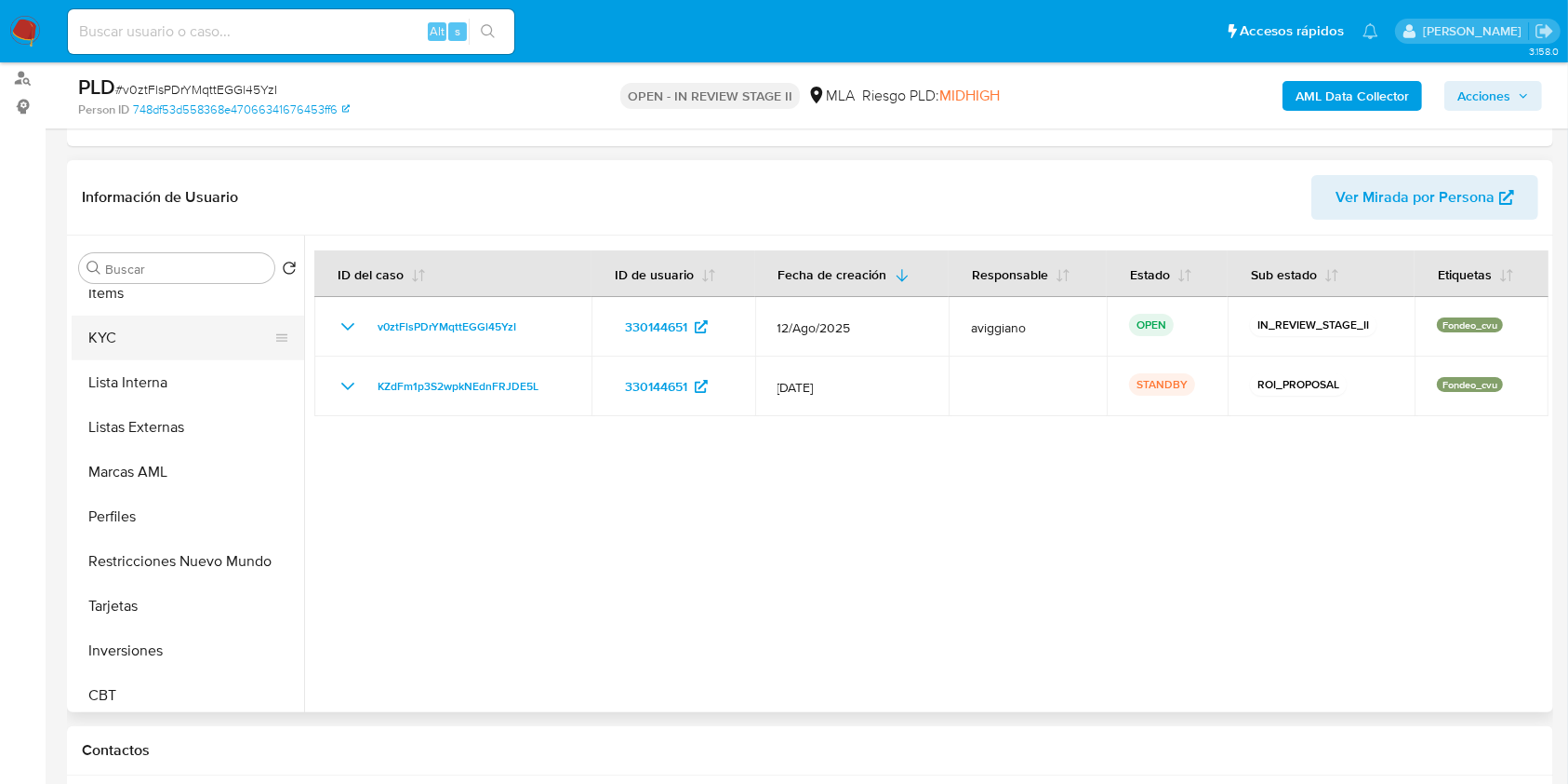
click at [166, 337] on button "KYC" at bounding box center [180, 339] width 218 height 45
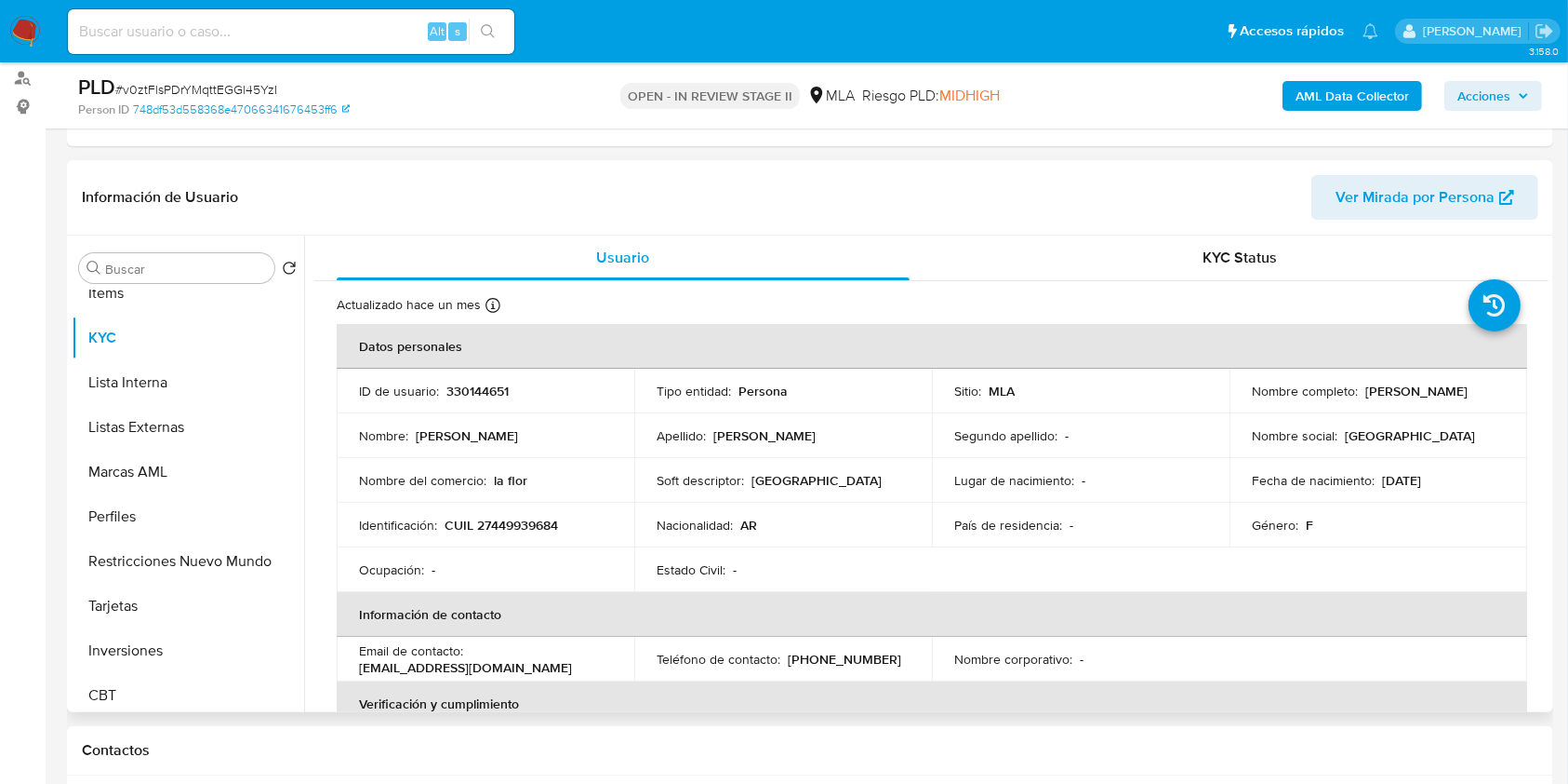
click at [498, 531] on p "CUIL 27449939684" at bounding box center [501, 524] width 114 height 17
click at [499, 531] on p "CUIL 27449939684" at bounding box center [501, 524] width 114 height 17
copy p "27449939684"
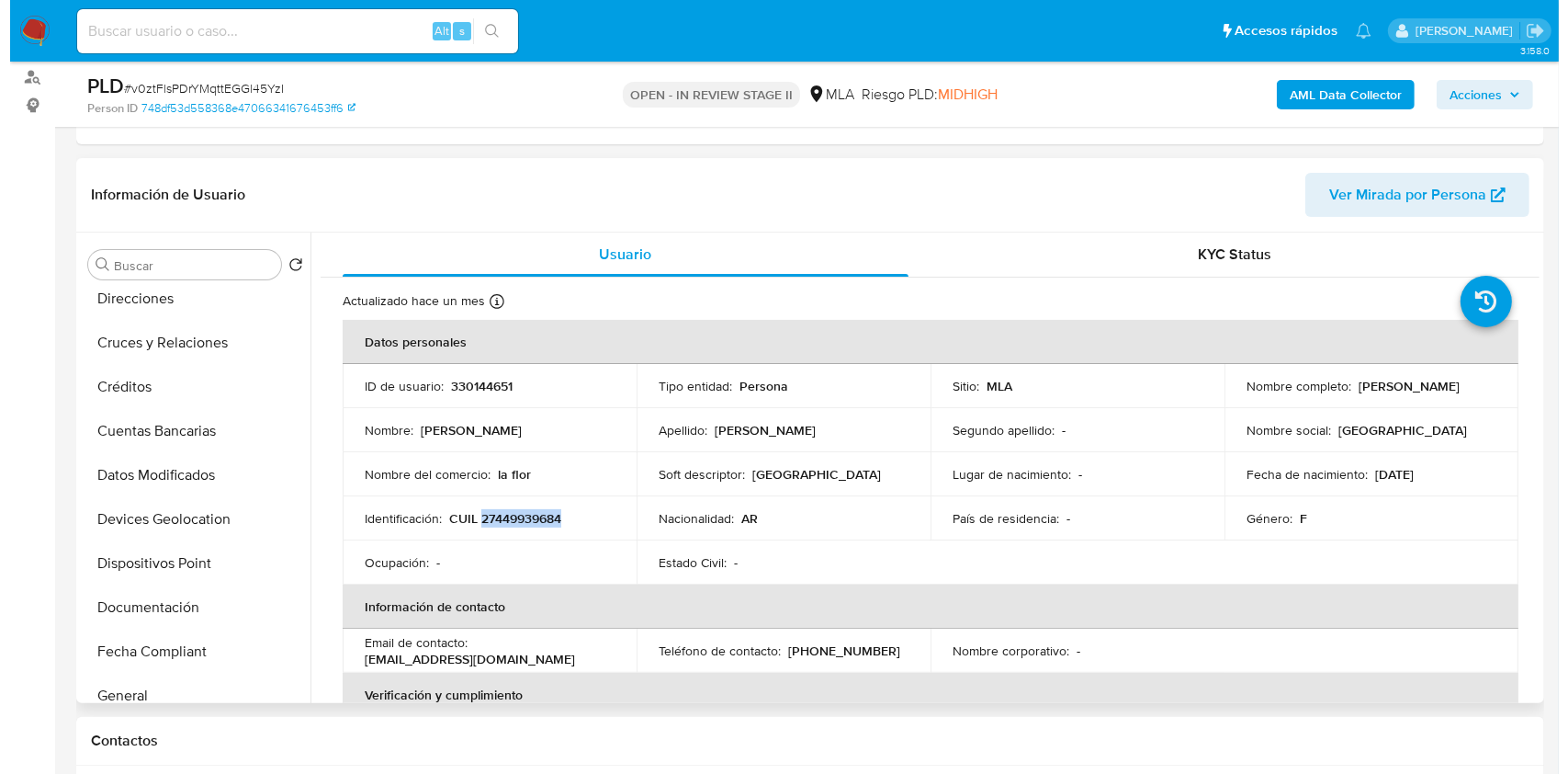
scroll to position [0, 0]
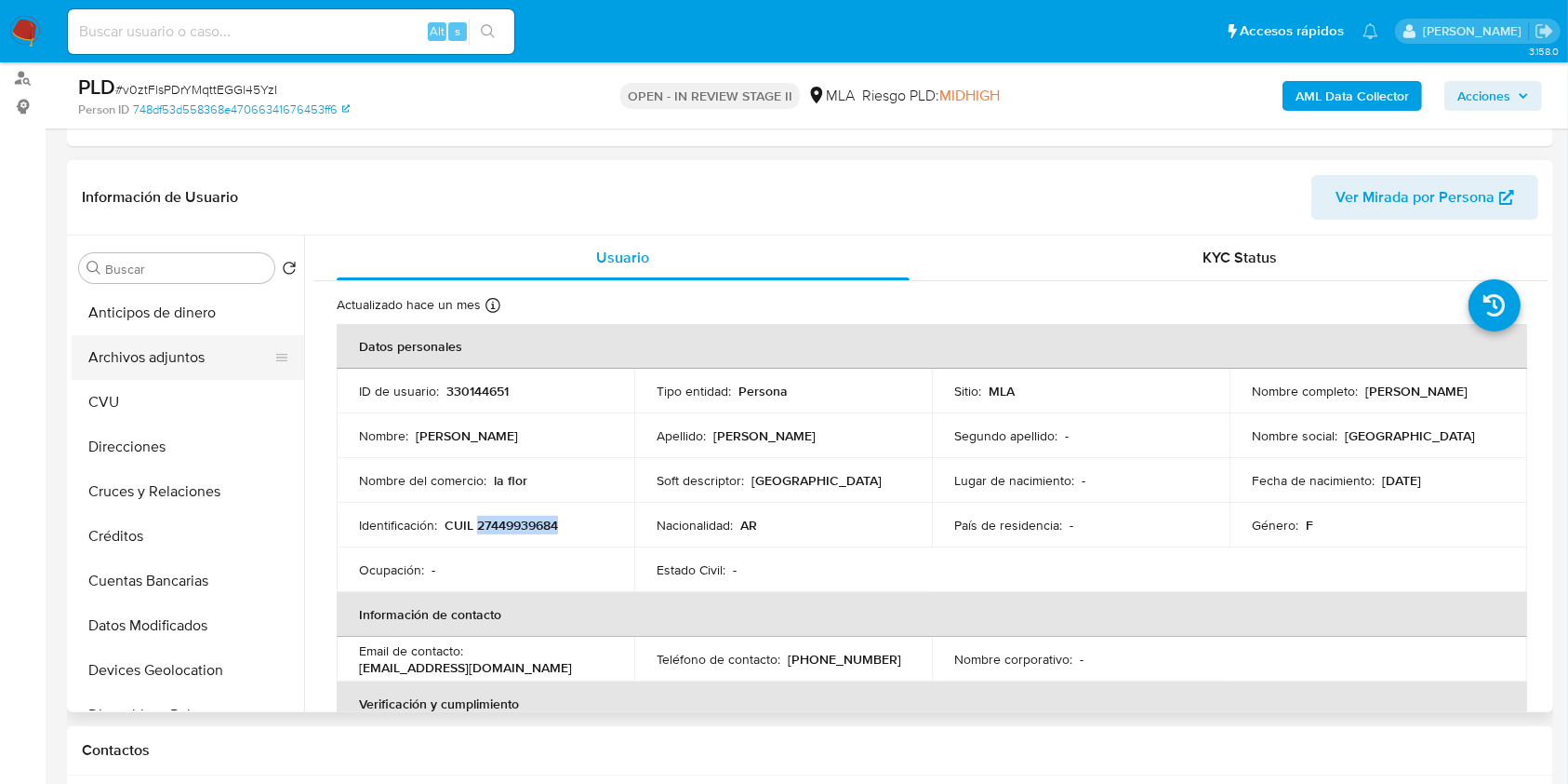
click at [210, 352] on button "Archivos adjuntos" at bounding box center [180, 357] width 218 height 45
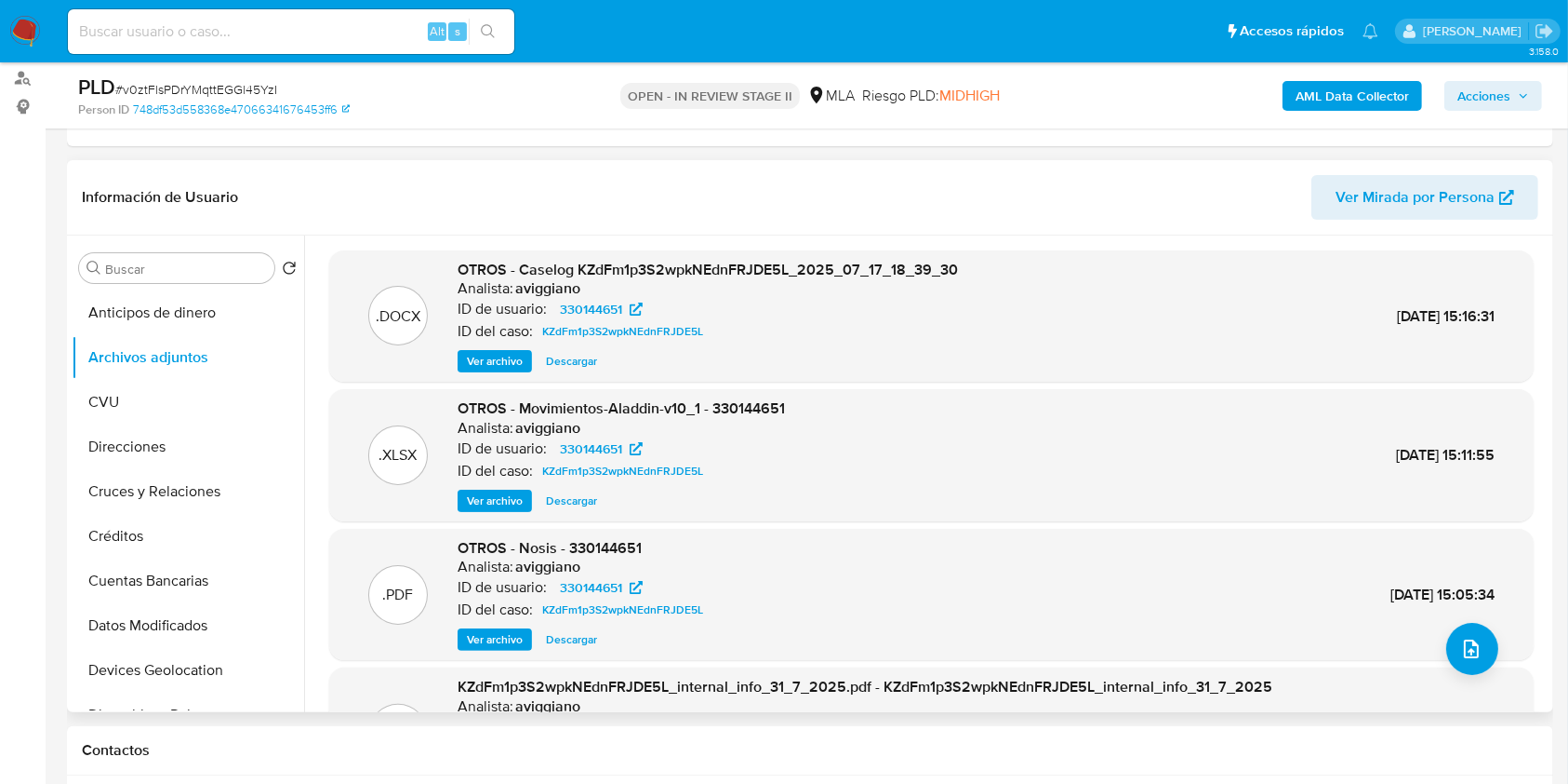
click at [476, 358] on span "Ver archivo" at bounding box center [494, 361] width 56 height 19
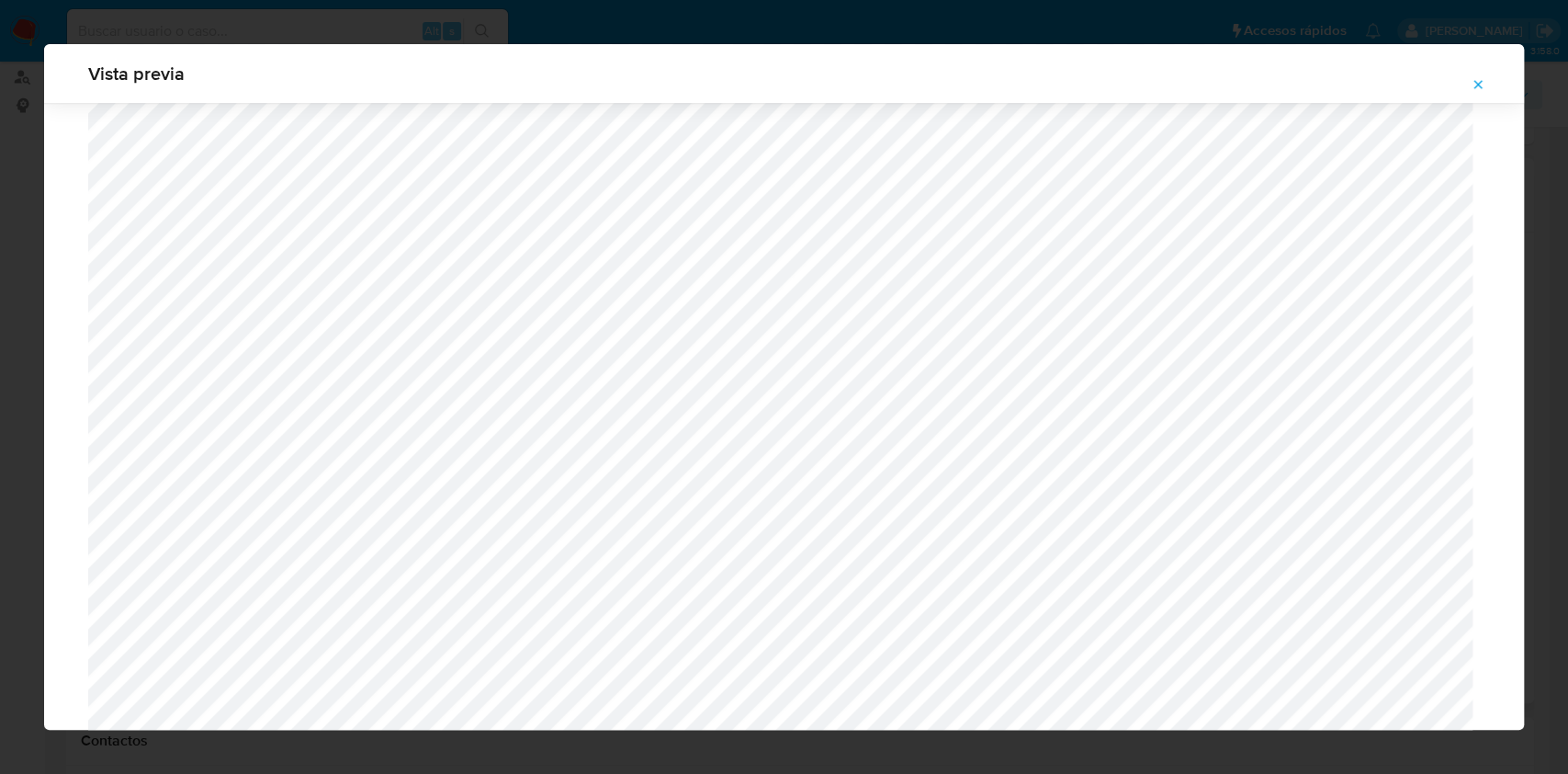
scroll to position [820, 0]
click at [1484, 83] on icon "Attachment preview" at bounding box center [1478, 84] width 15 height 15
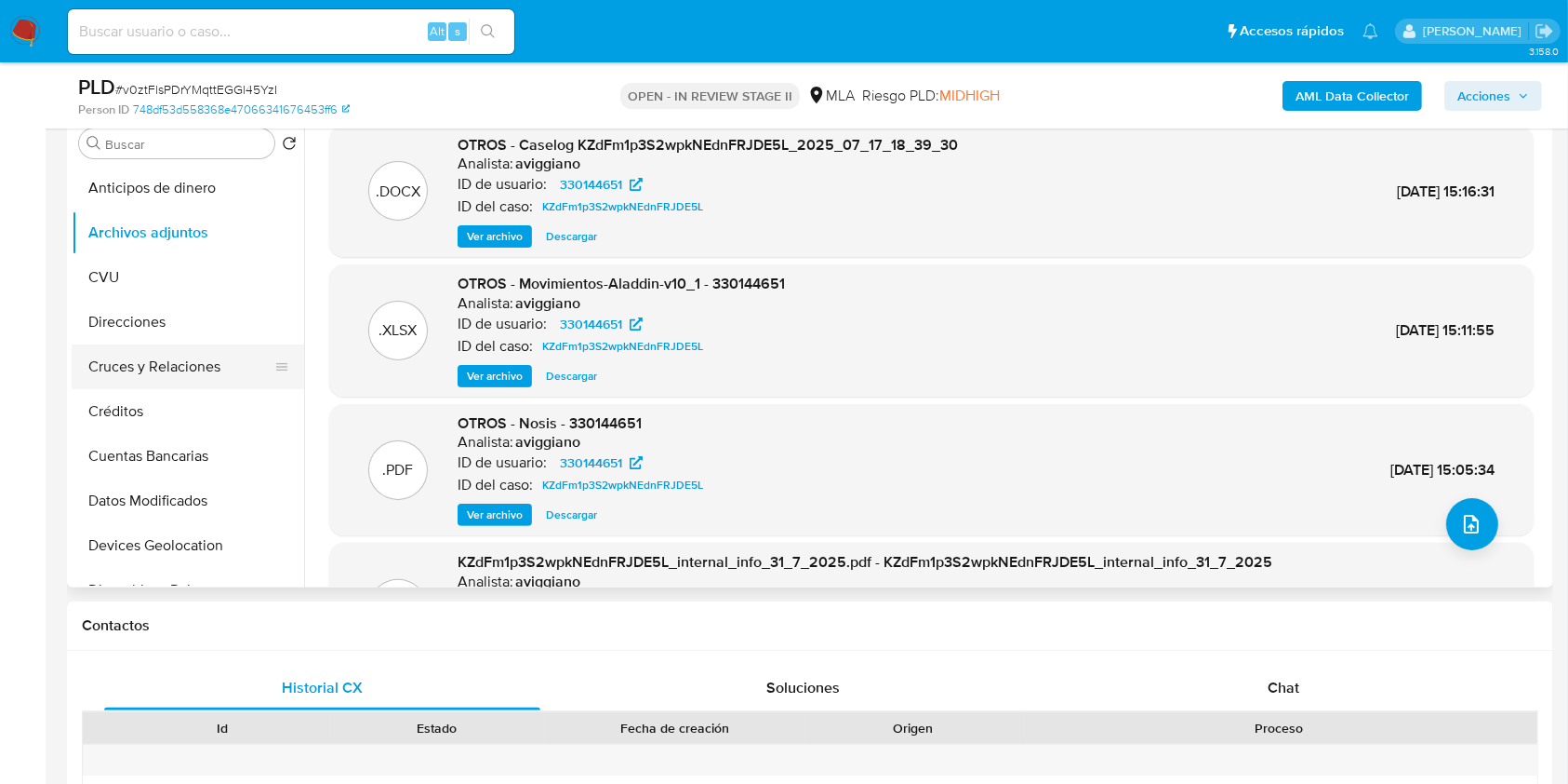
scroll to position [372, 0]
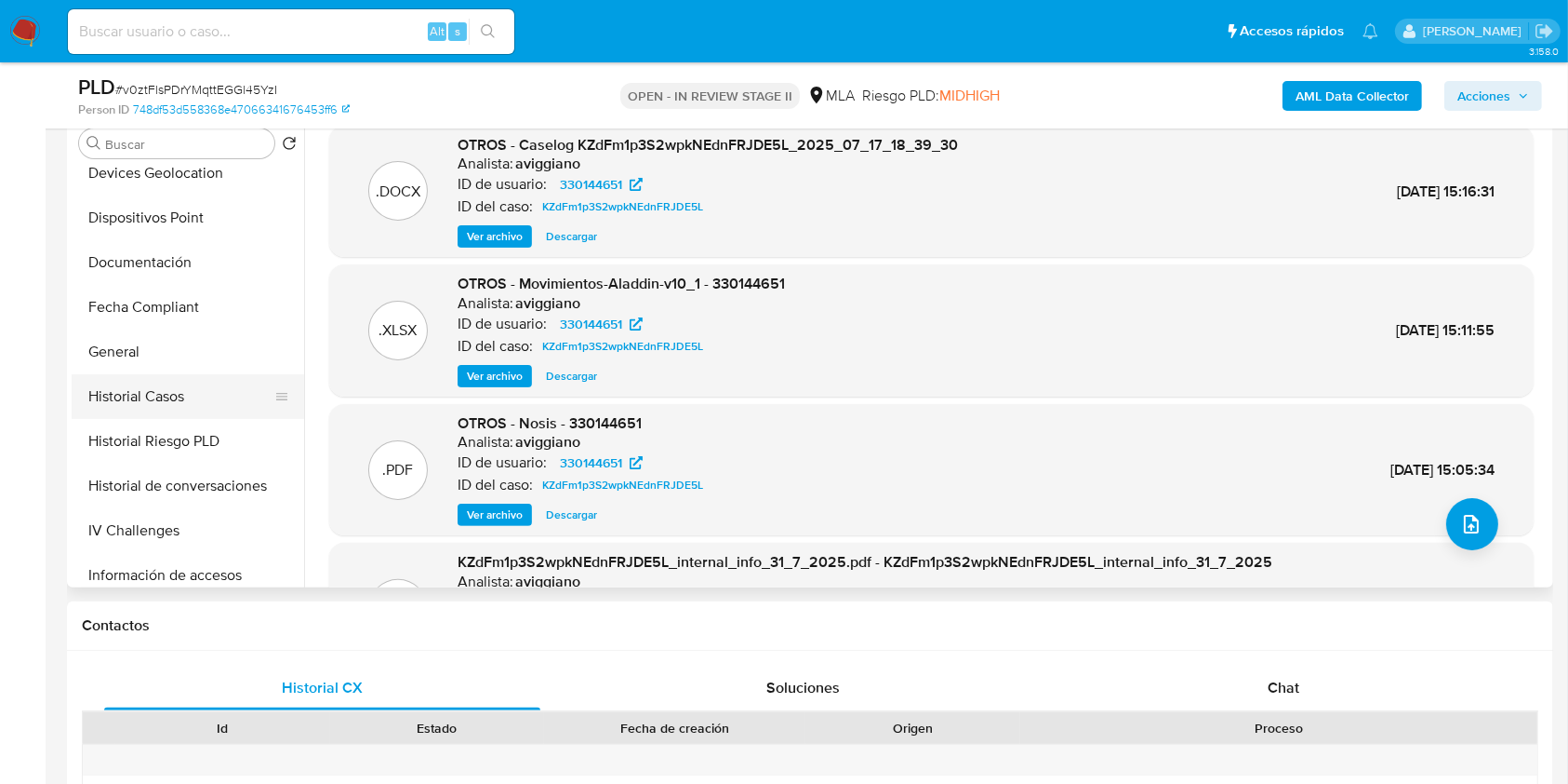
drag, startPoint x: 185, startPoint y: 391, endPoint x: 248, endPoint y: 396, distance: 63.2
click at [184, 391] on button "Historial Casos" at bounding box center [180, 396] width 218 height 45
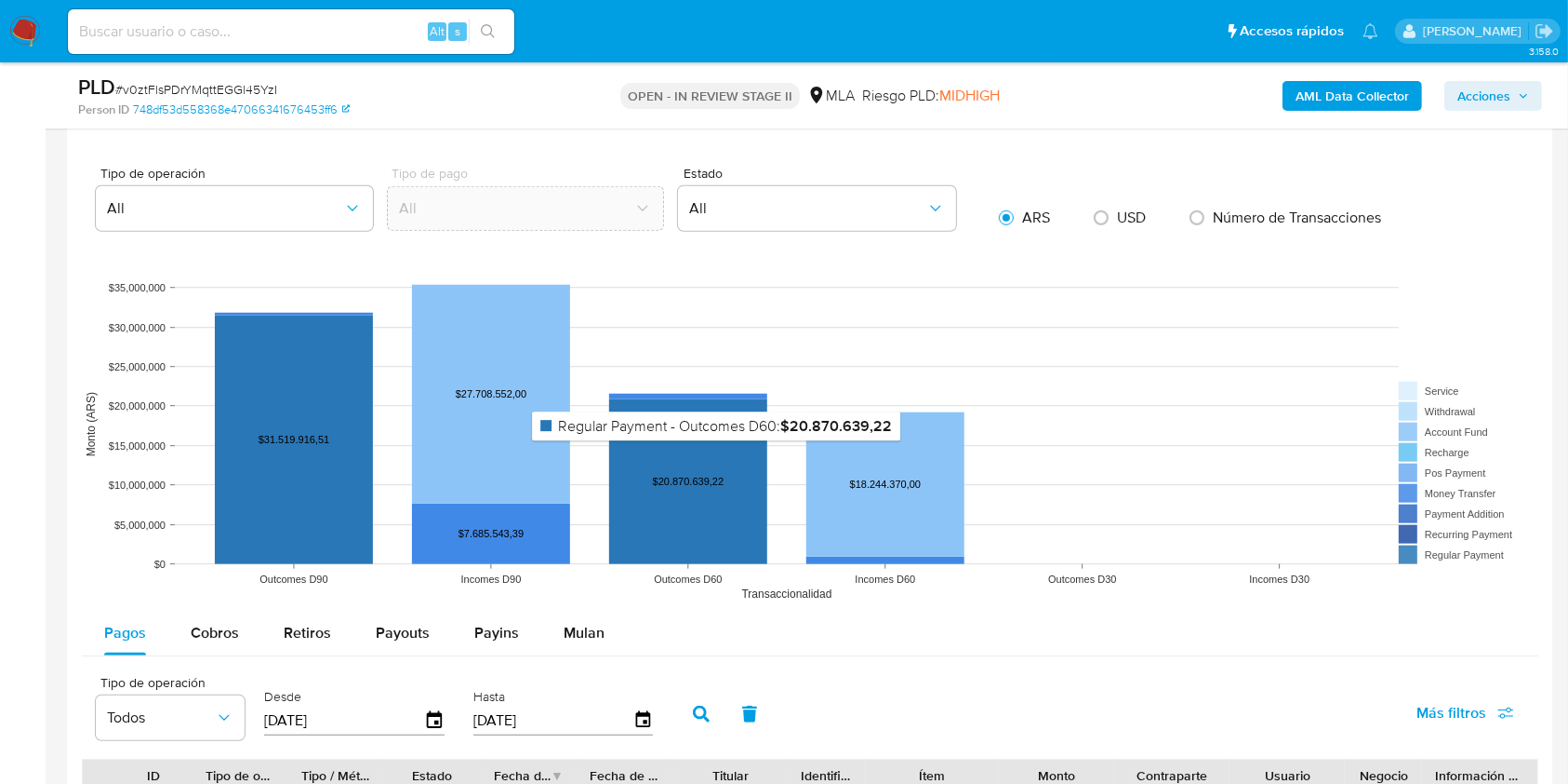
scroll to position [1613, 0]
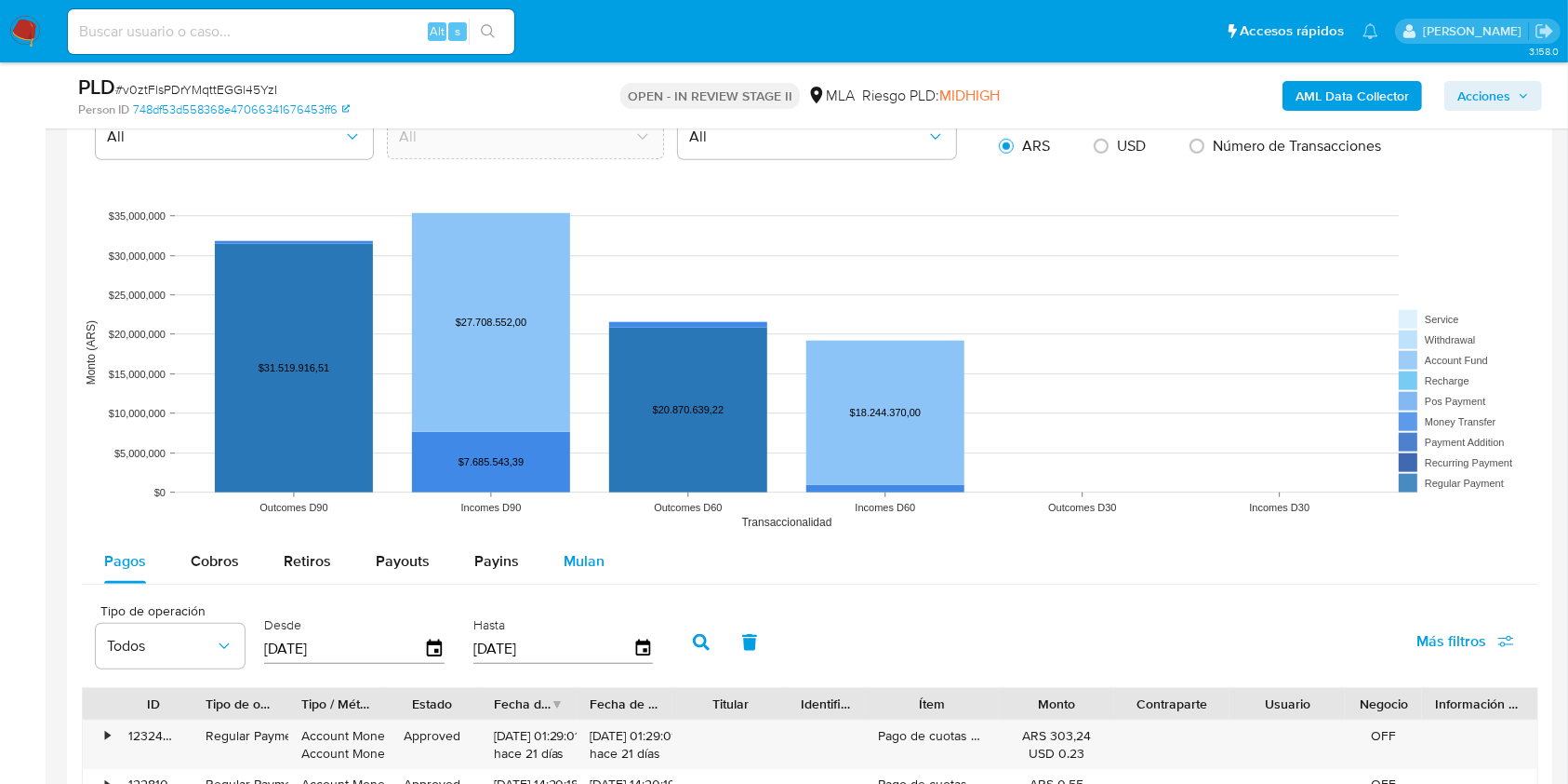
click at [574, 539] on div "Mulan" at bounding box center [584, 561] width 41 height 45
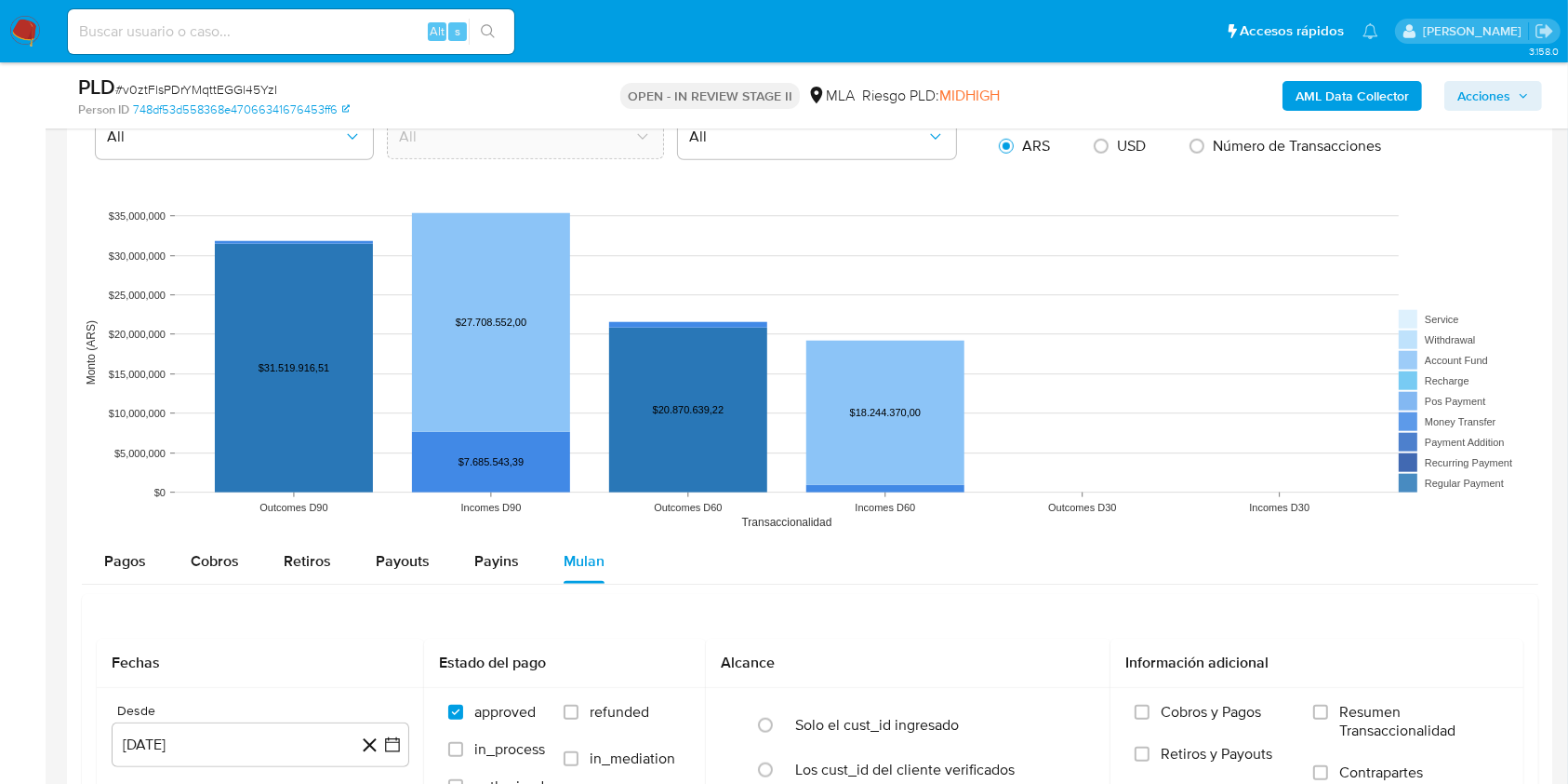
scroll to position [1861, 0]
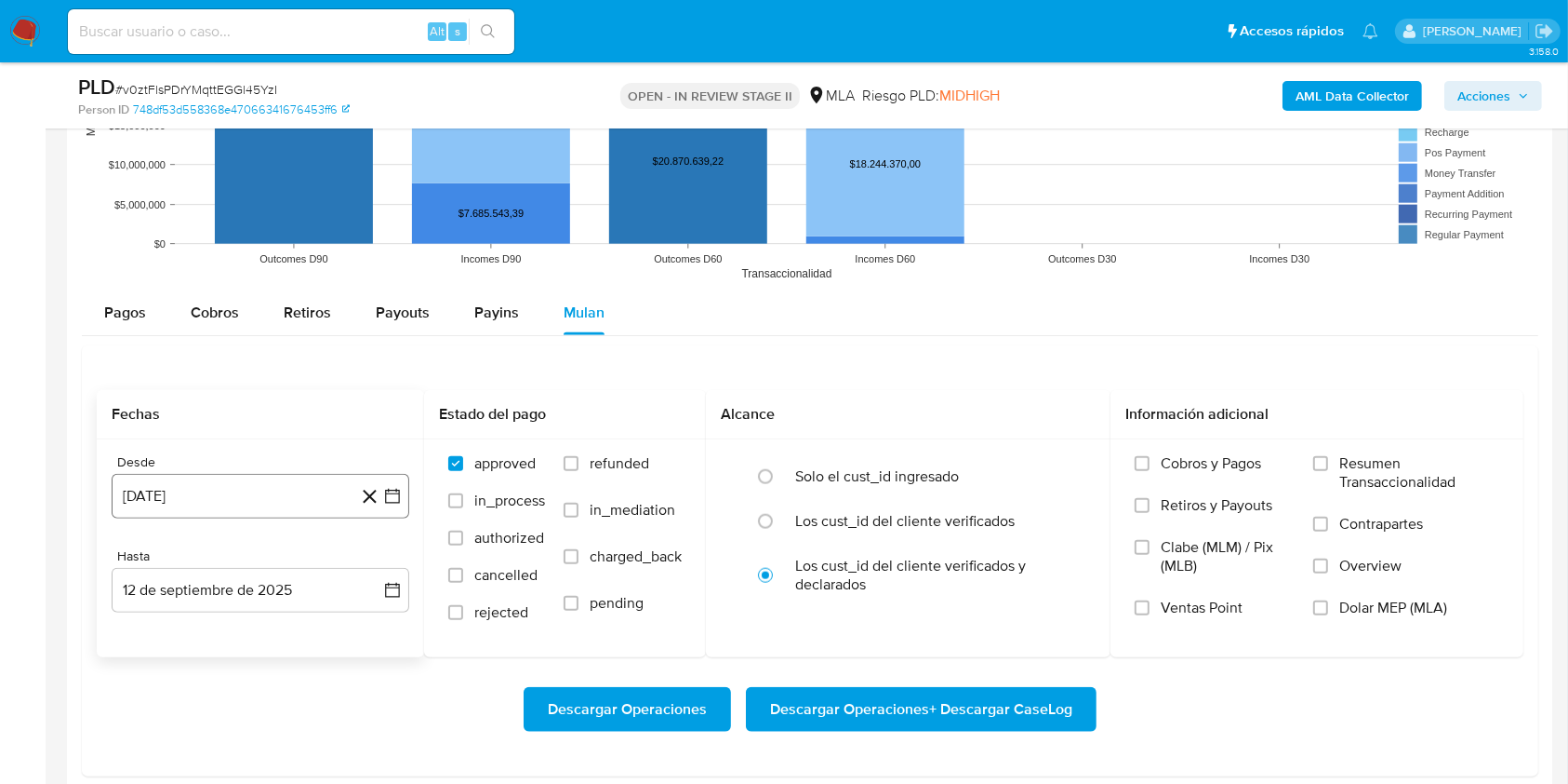
click at [227, 492] on button "12 de agosto de 2024" at bounding box center [261, 497] width 298 height 45
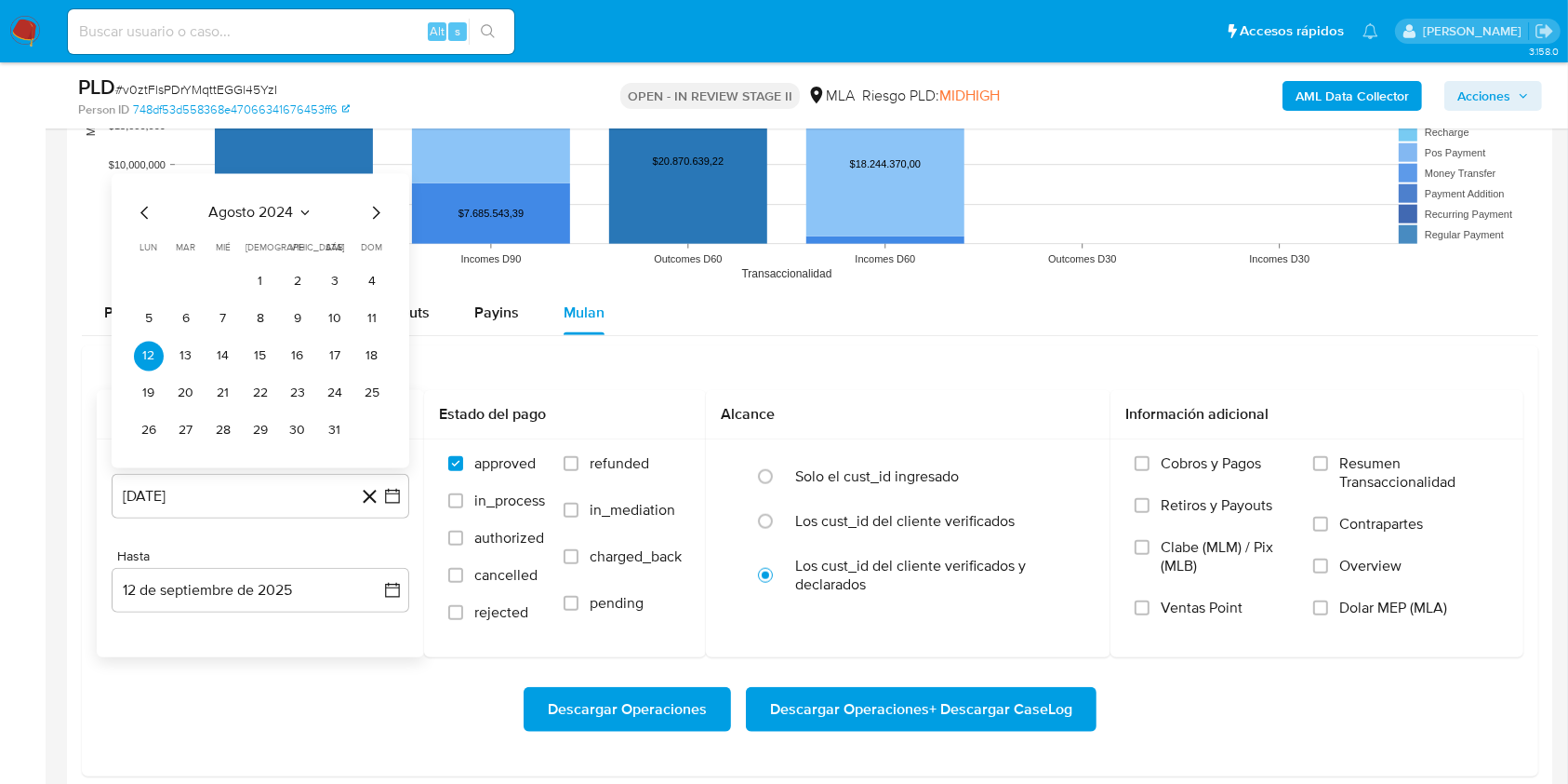
click at [373, 208] on icon "Mes siguiente" at bounding box center [376, 212] width 23 height 23
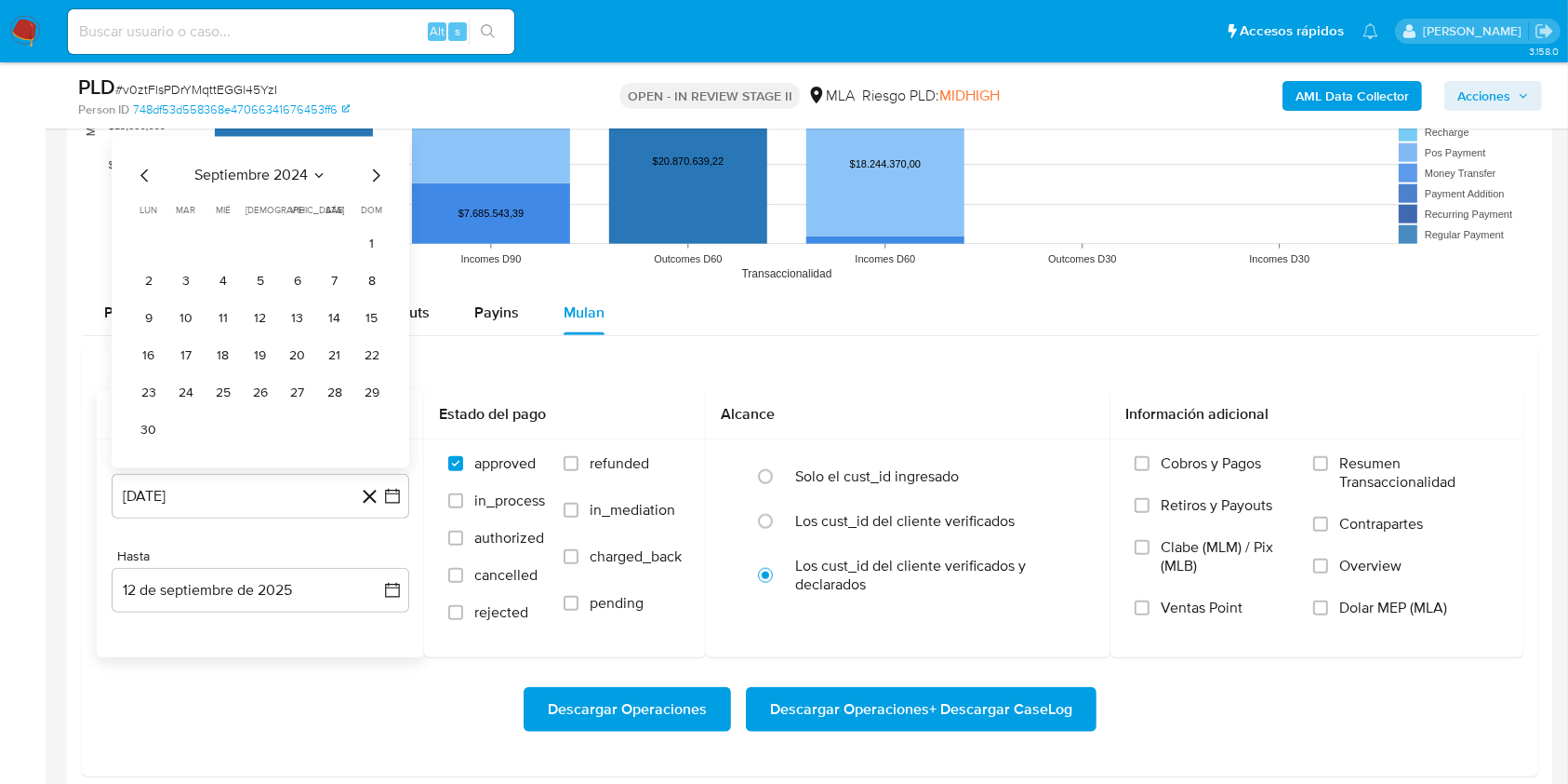
click at [372, 208] on span "dom" at bounding box center [373, 210] width 22 height 14
click at [372, 172] on icon "Mes siguiente" at bounding box center [376, 175] width 23 height 23
click at [379, 204] on icon "Mes siguiente" at bounding box center [376, 212] width 23 height 23
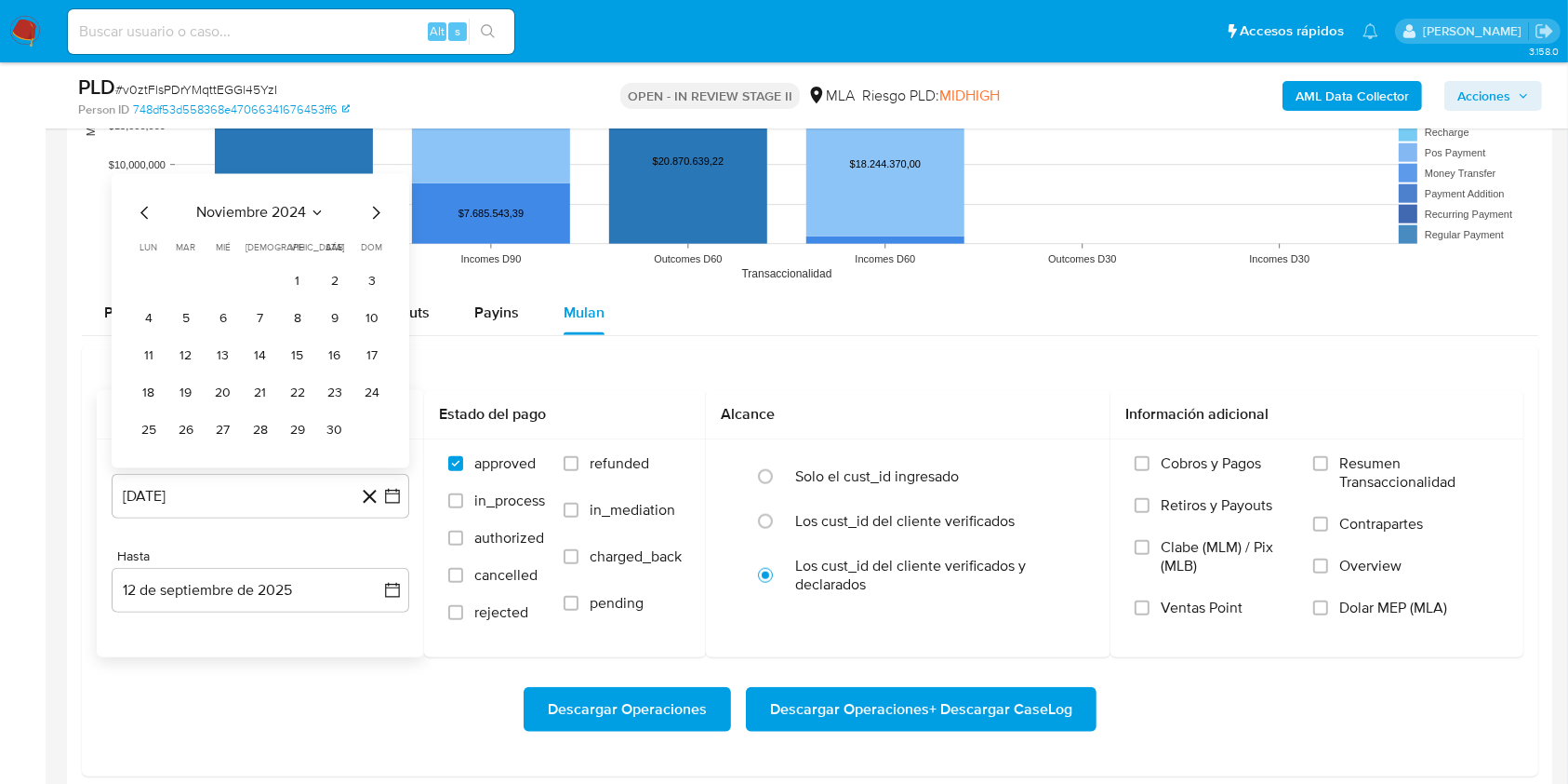
click at [375, 215] on icon "Mes siguiente" at bounding box center [377, 212] width 8 height 13
click at [378, 175] on icon "Mes siguiente" at bounding box center [376, 175] width 23 height 23
click at [372, 222] on icon "Mes siguiente" at bounding box center [376, 212] width 23 height 23
click at [372, 206] on icon "Mes siguiente" at bounding box center [376, 212] width 23 height 23
click at [325, 245] on button "1" at bounding box center [334, 243] width 29 height 29
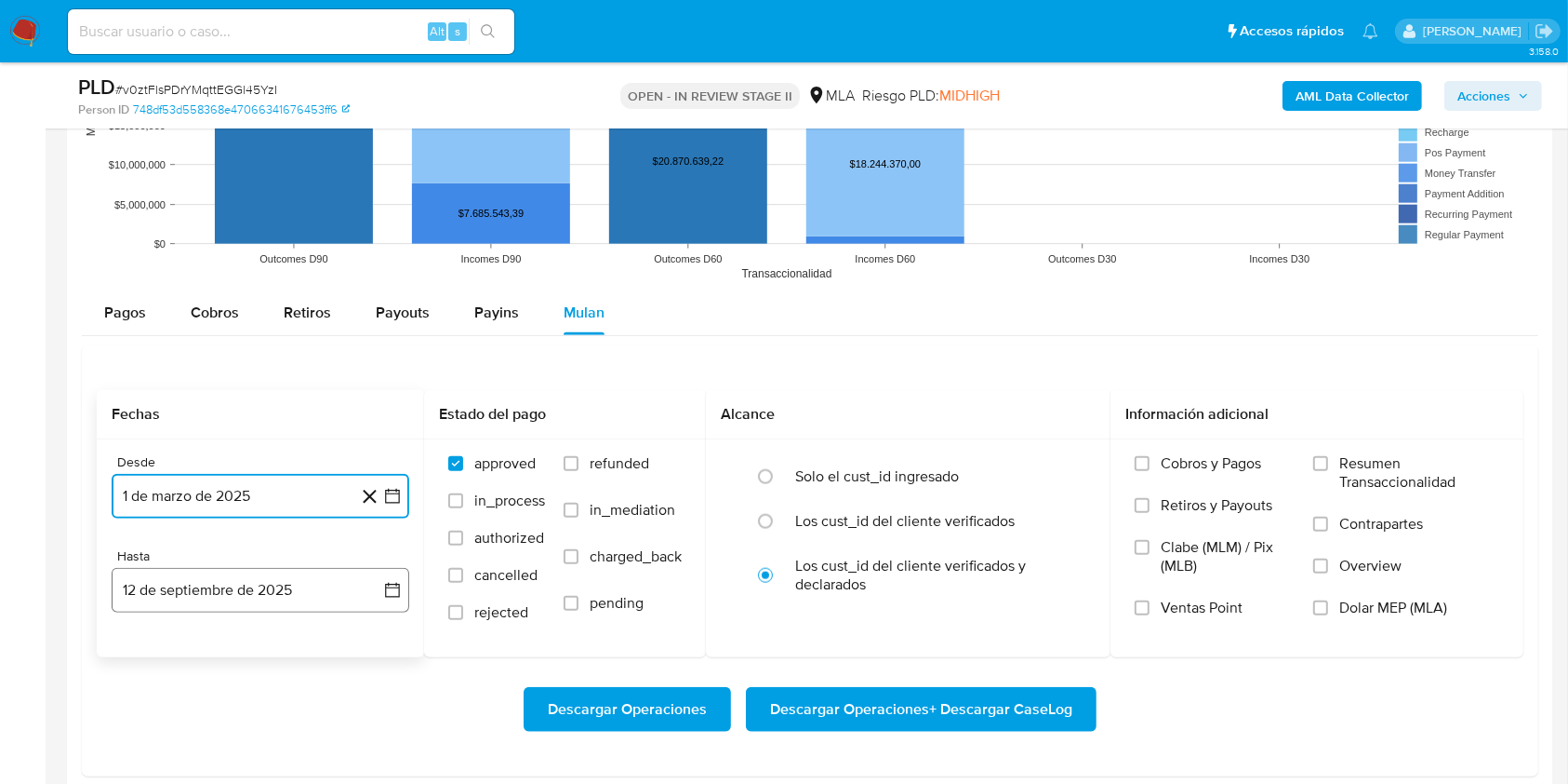
click at [252, 602] on button "12 de septiembre de 2025" at bounding box center [261, 591] width 298 height 45
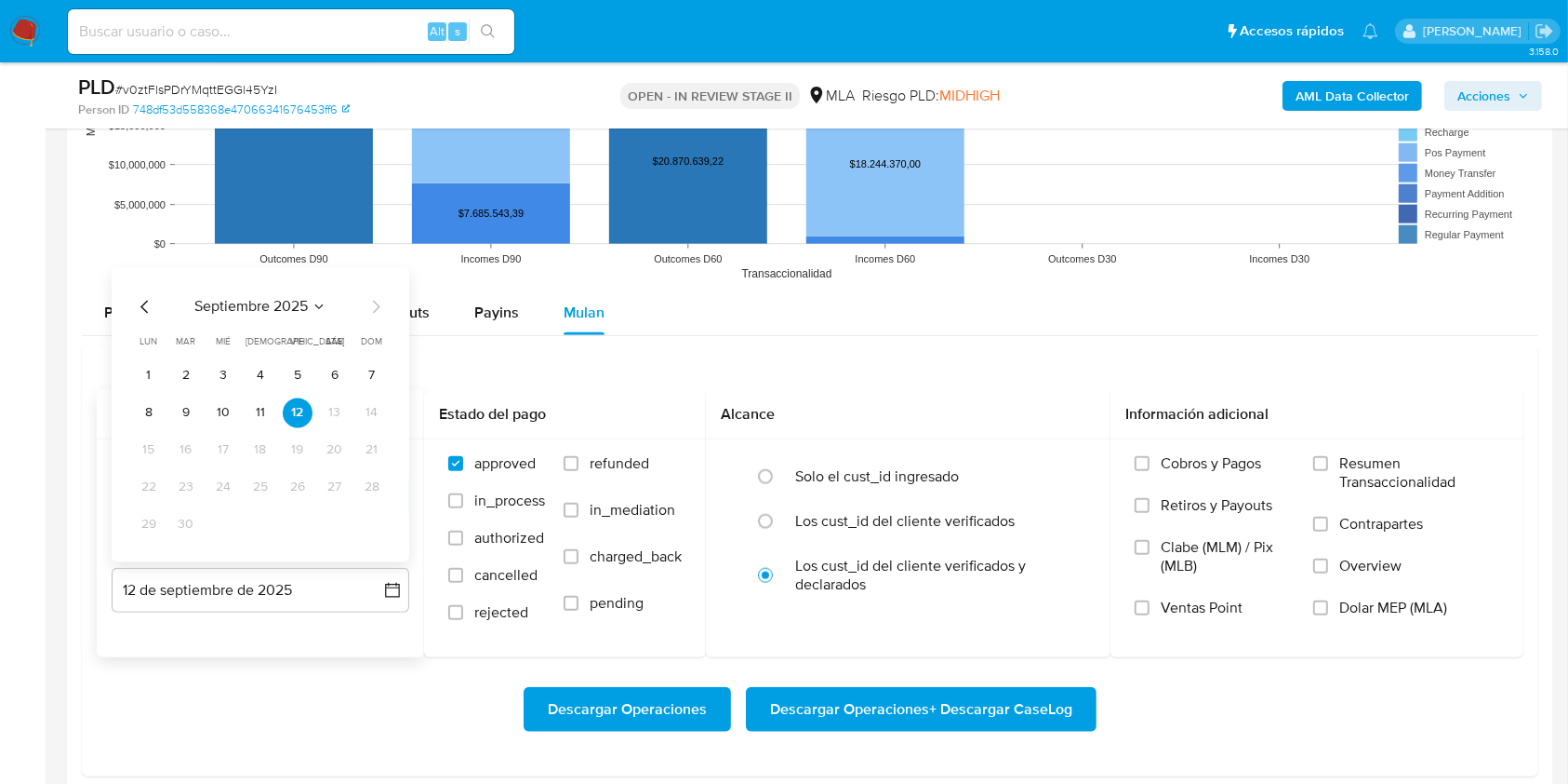
click at [143, 314] on icon "Mes anterior" at bounding box center [145, 306] width 23 height 23
click at [145, 311] on icon "Mes anterior" at bounding box center [145, 306] width 23 height 23
click at [256, 510] on button "31" at bounding box center [260, 524] width 29 height 29
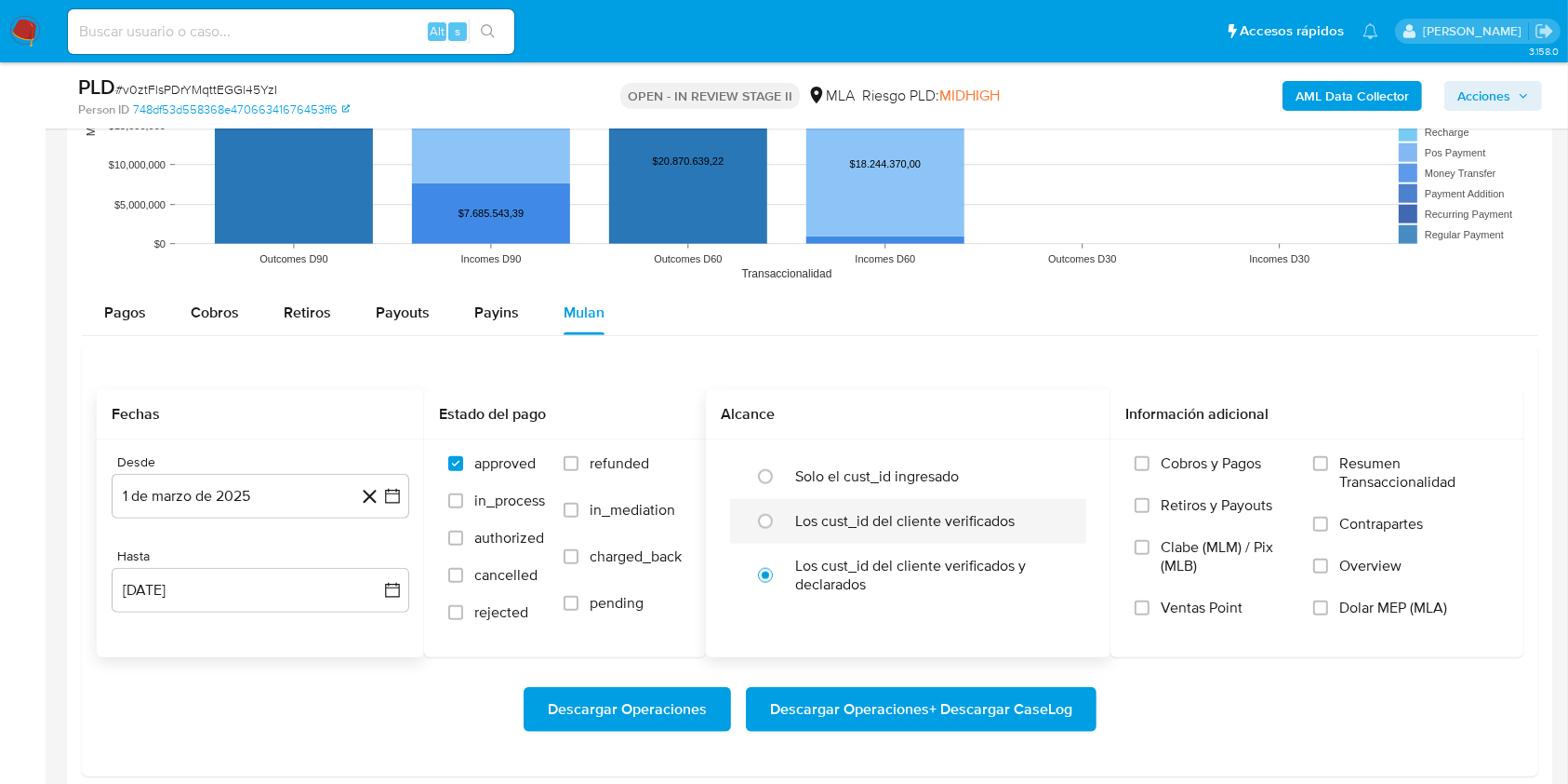
click at [871, 524] on label "Los cust_id del cliente verificados" at bounding box center [905, 521] width 220 height 19
click at [781, 524] on input "radio" at bounding box center [765, 521] width 29 height 29
radio input "true"
click at [1391, 618] on label "Dolar MEP (MLA)" at bounding box center [1406, 619] width 186 height 42
click at [1329, 615] on input "Dolar MEP (MLA)" at bounding box center [1320, 607] width 15 height 15
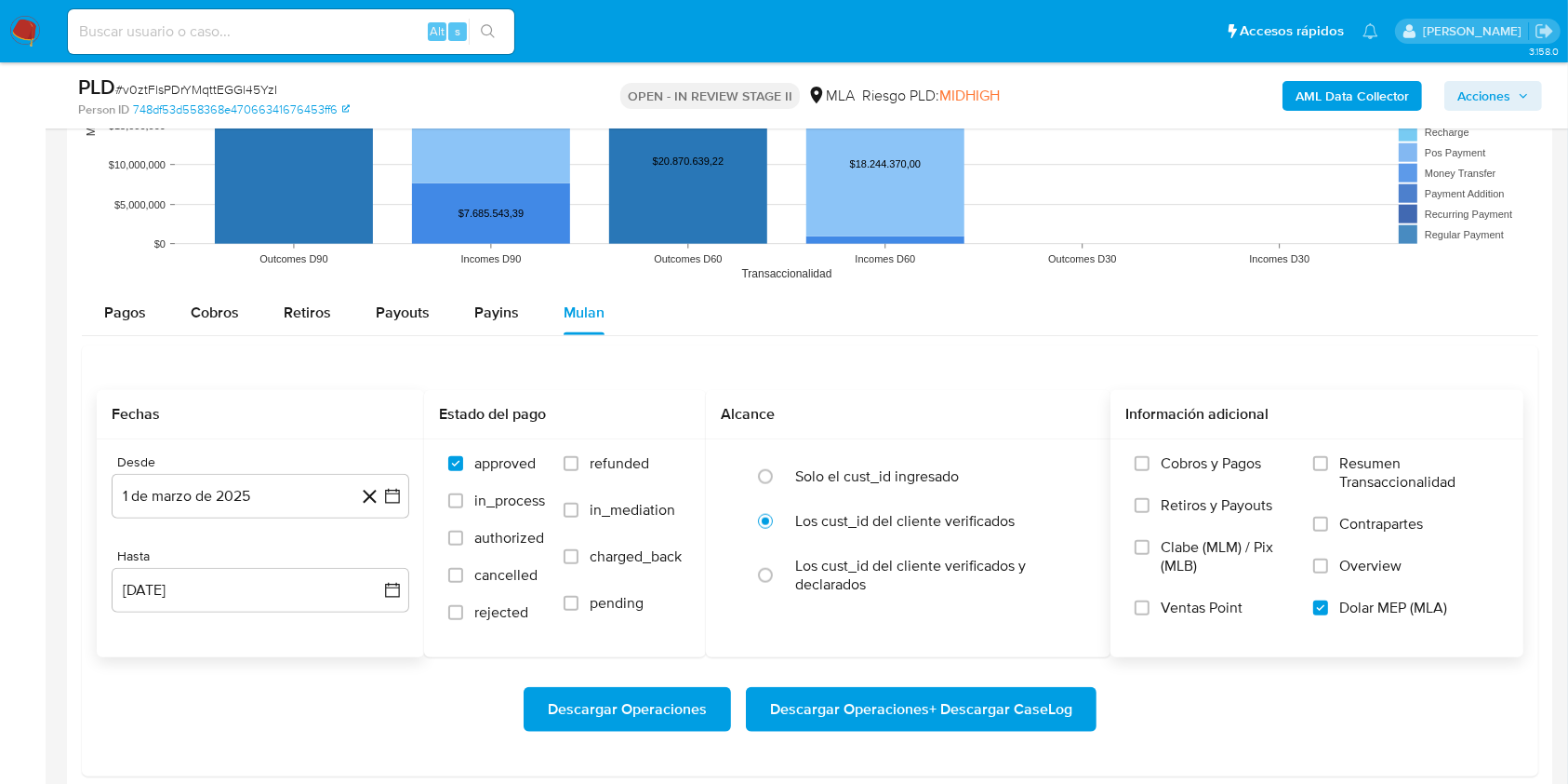
click at [957, 708] on span "Descargar Operaciones + Descargar CaseLog" at bounding box center [921, 709] width 302 height 41
click at [75, 367] on div at bounding box center [810, 216] width 1487 height 1363
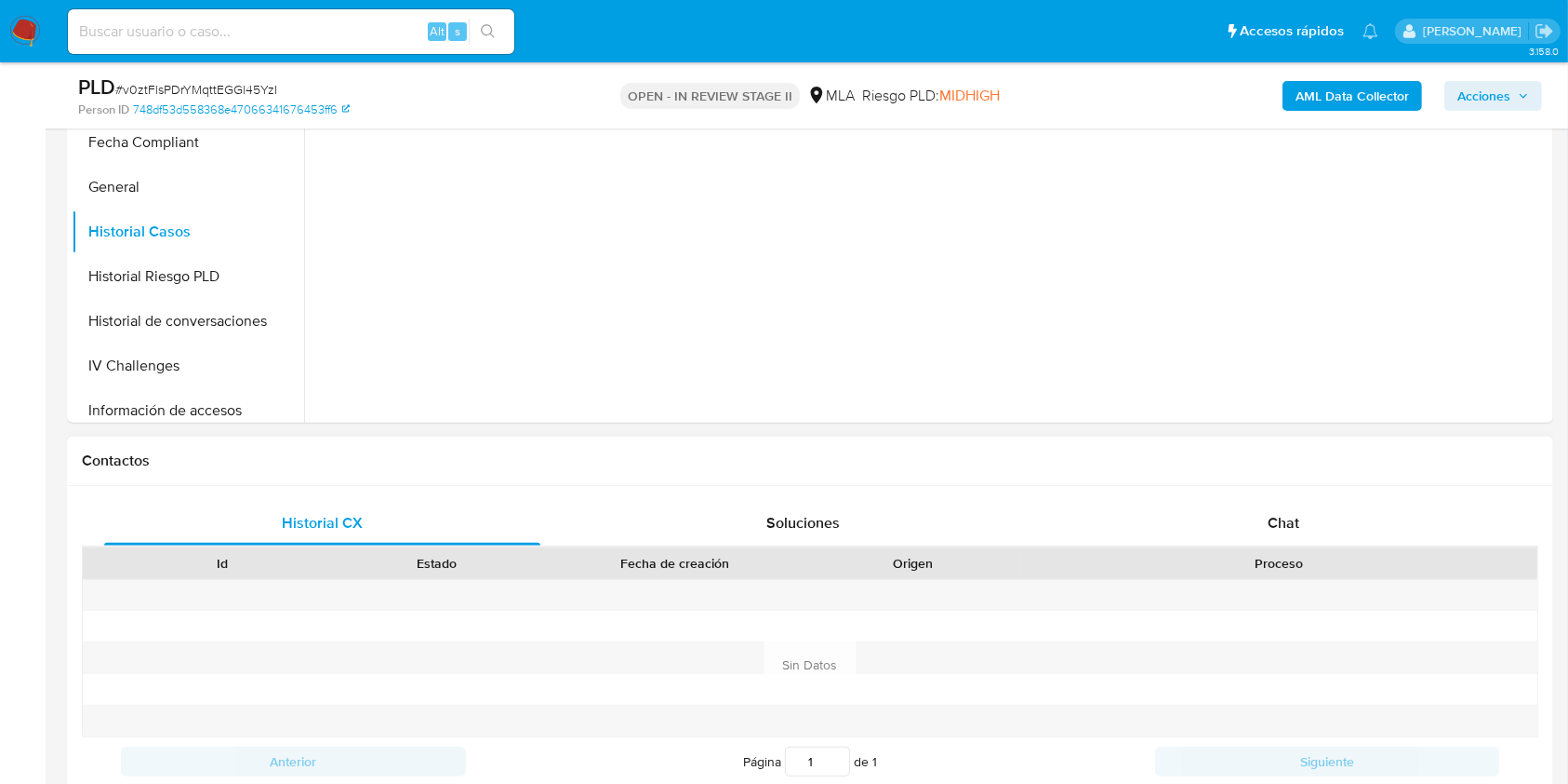
scroll to position [372, 0]
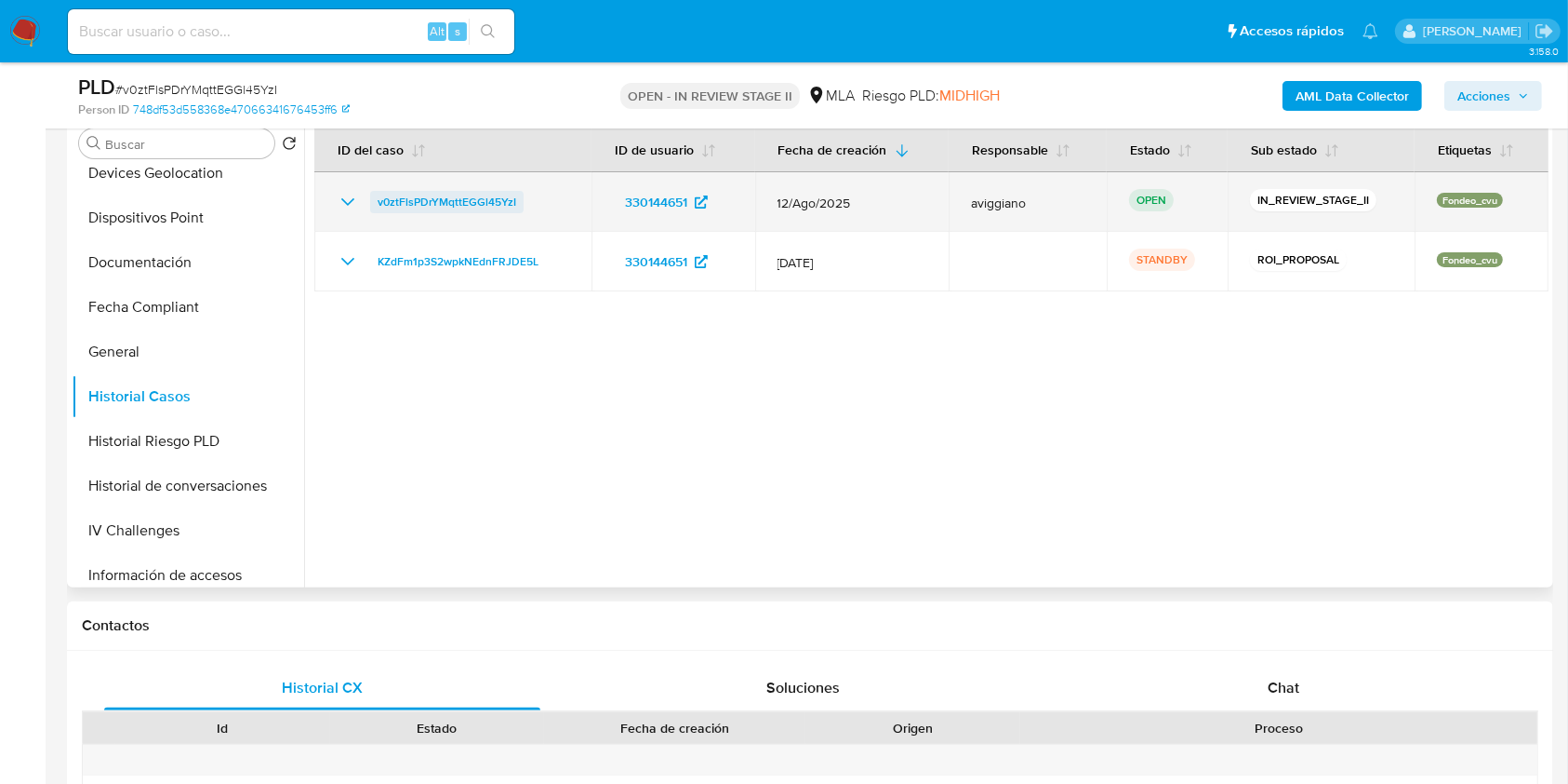
click at [446, 207] on span "v0ztFlsPDrYMqttEGGl45YzI" at bounding box center [446, 201] width 138 height 23
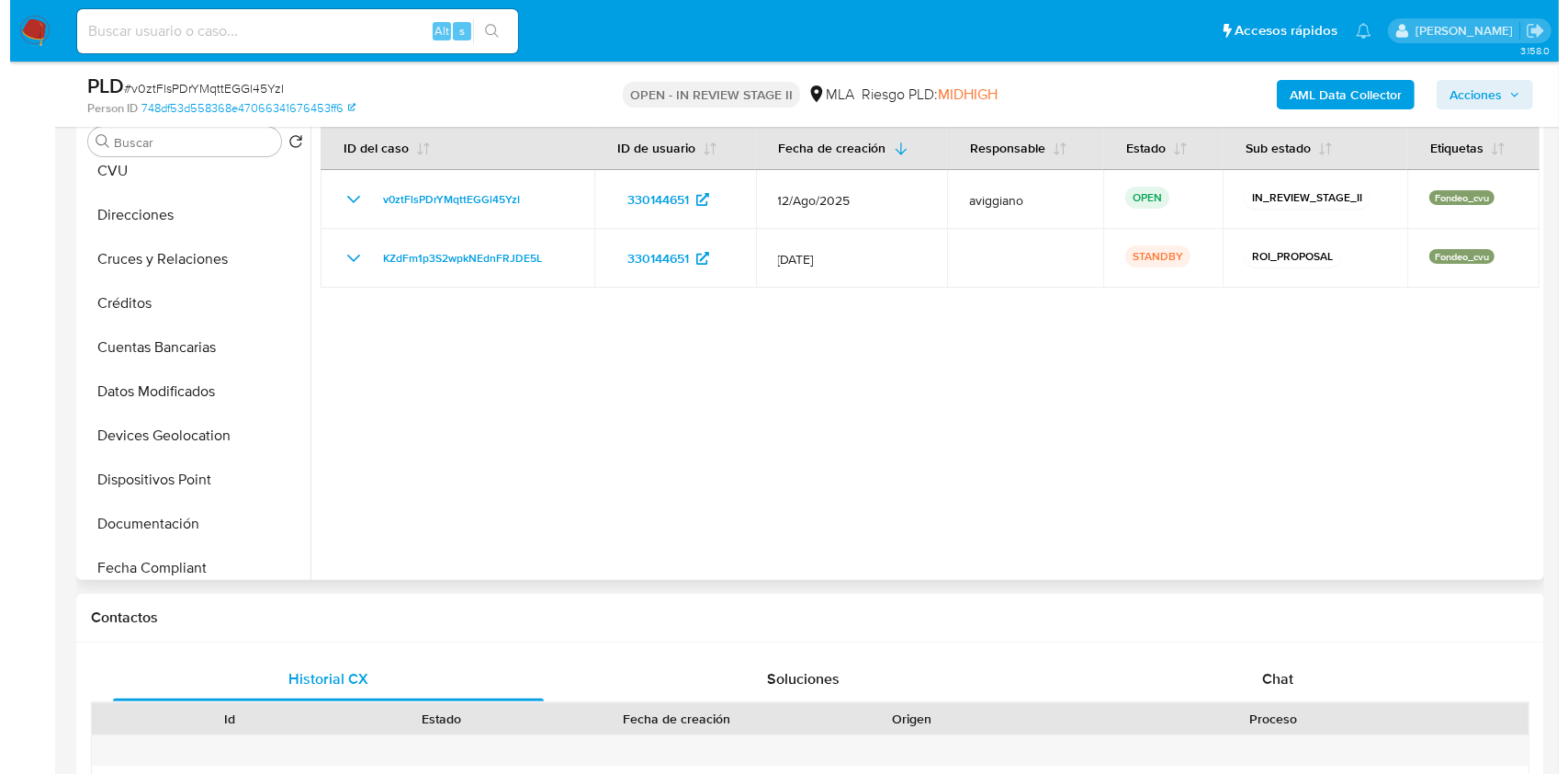
scroll to position [0, 0]
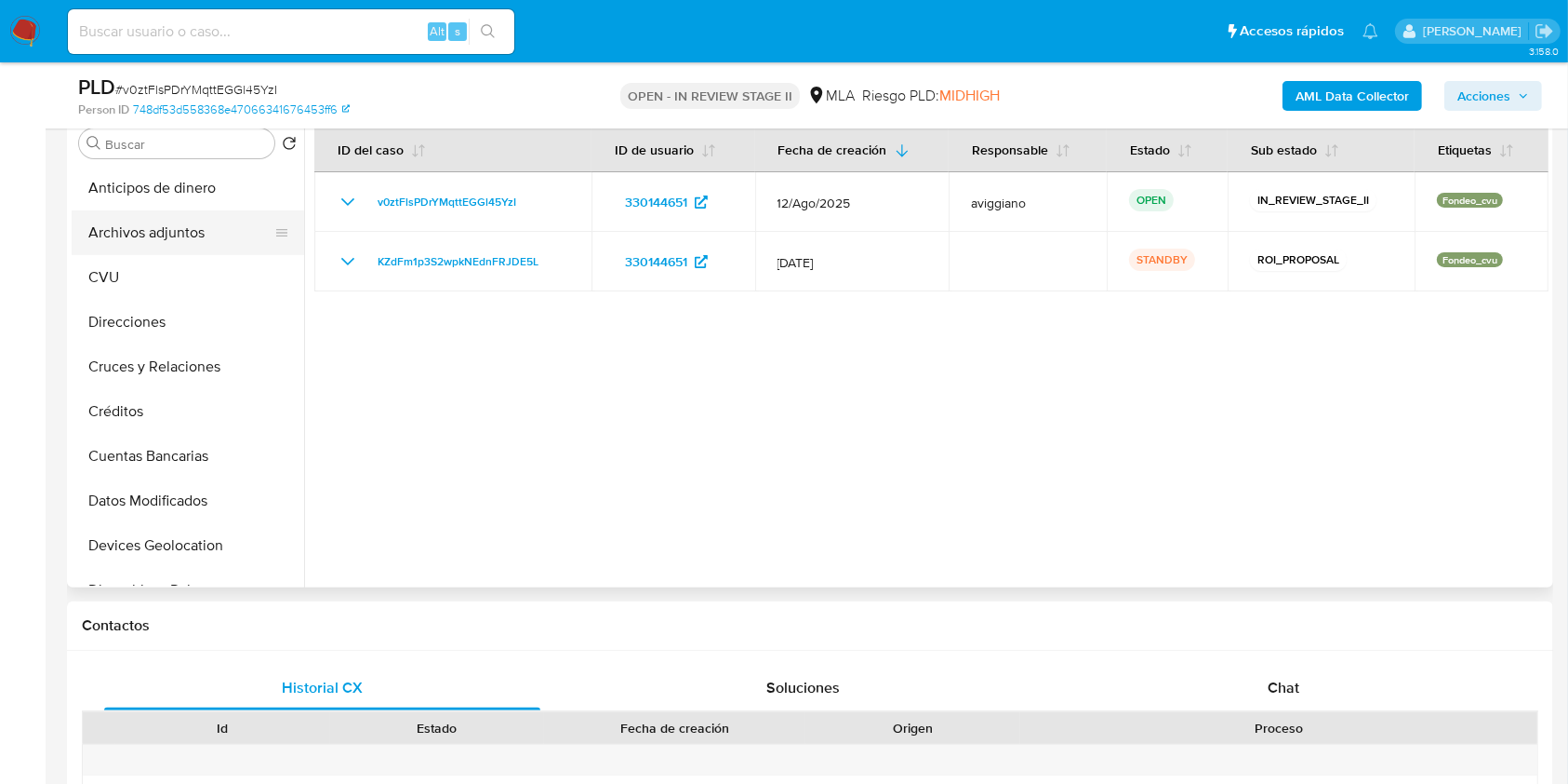
click at [212, 242] on button "Archivos adjuntos" at bounding box center [180, 233] width 218 height 45
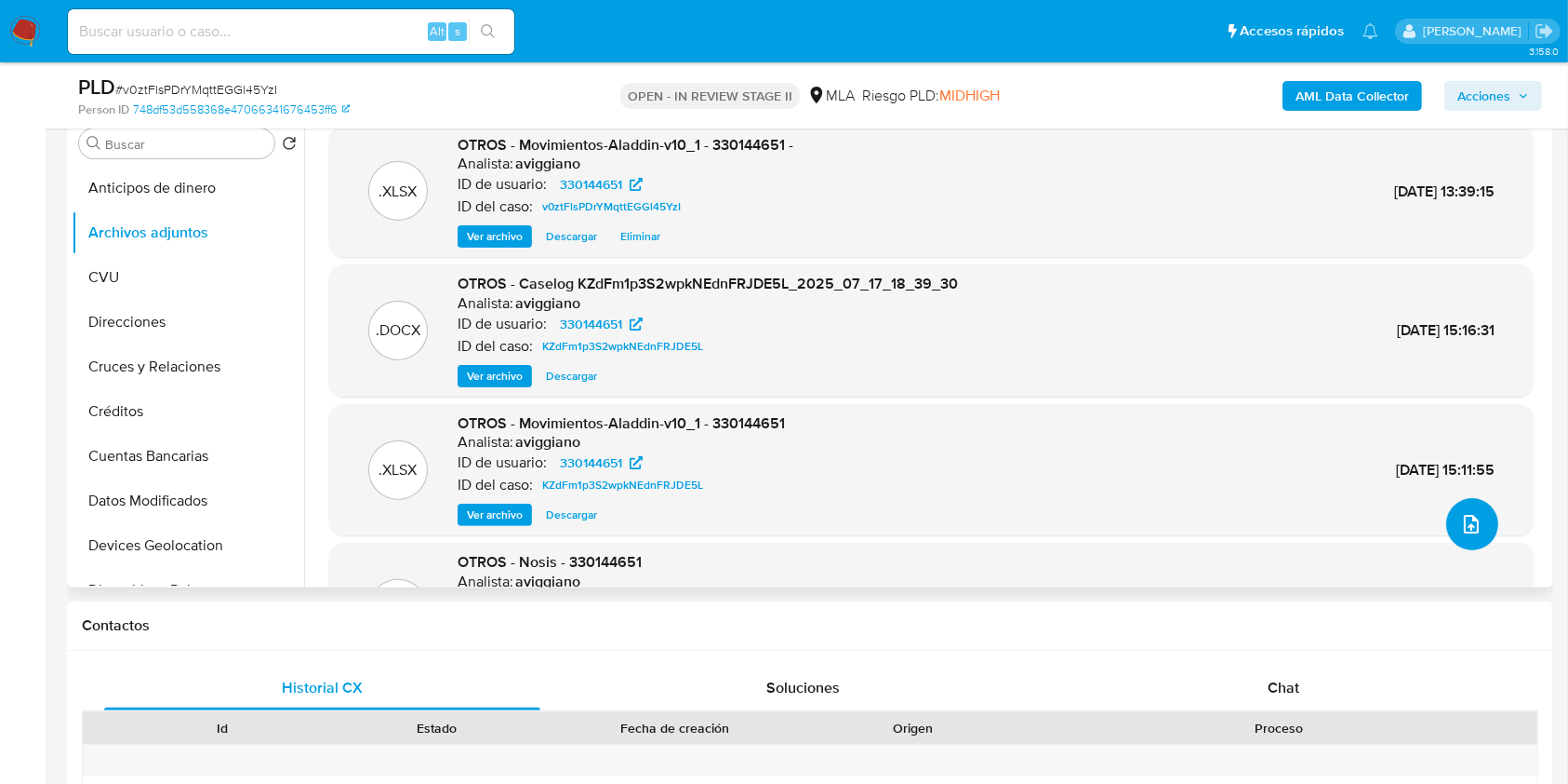
click at [1464, 523] on icon "upload-file" at bounding box center [1471, 524] width 23 height 23
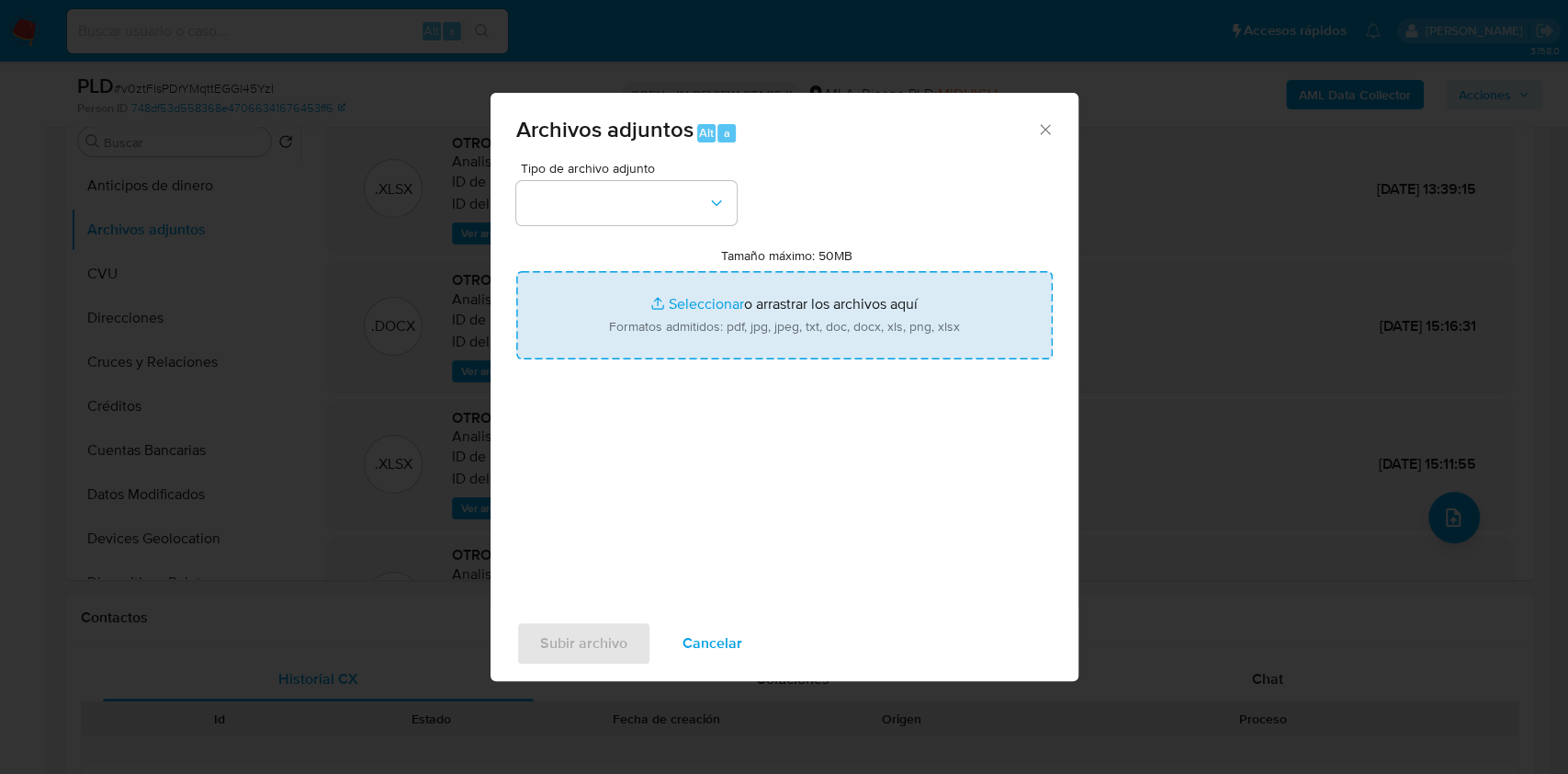
click at [902, 295] on input "Tamaño máximo: 50MB Seleccionar archivos" at bounding box center [784, 315] width 537 height 88
type input "C:\fakepath\Caselog v0ztFlsPDrYMqttEGGl45YzI_2025_09_12_12_28_50 v2.docx"
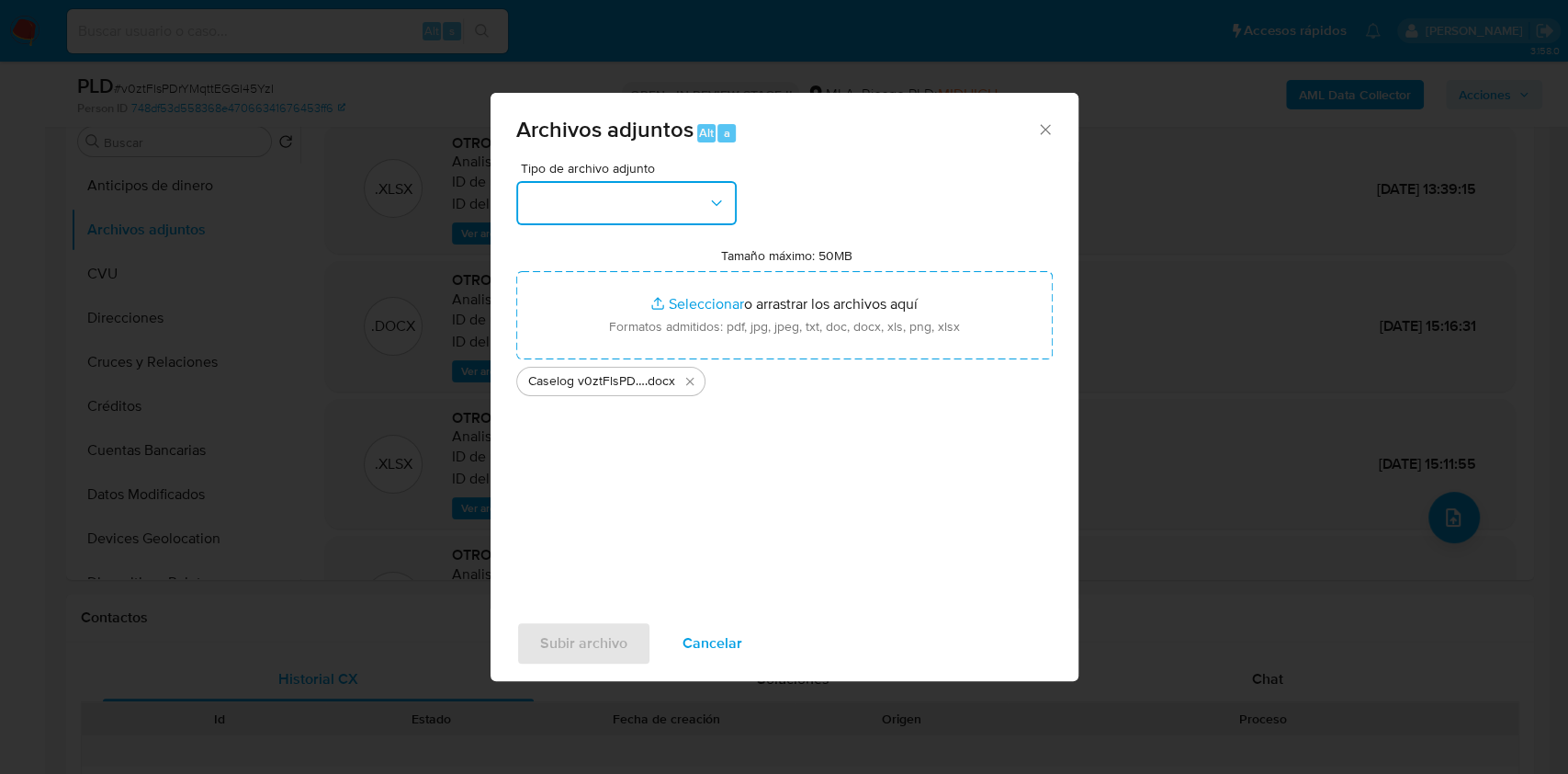
click at [656, 210] on button "button" at bounding box center [627, 203] width 221 height 45
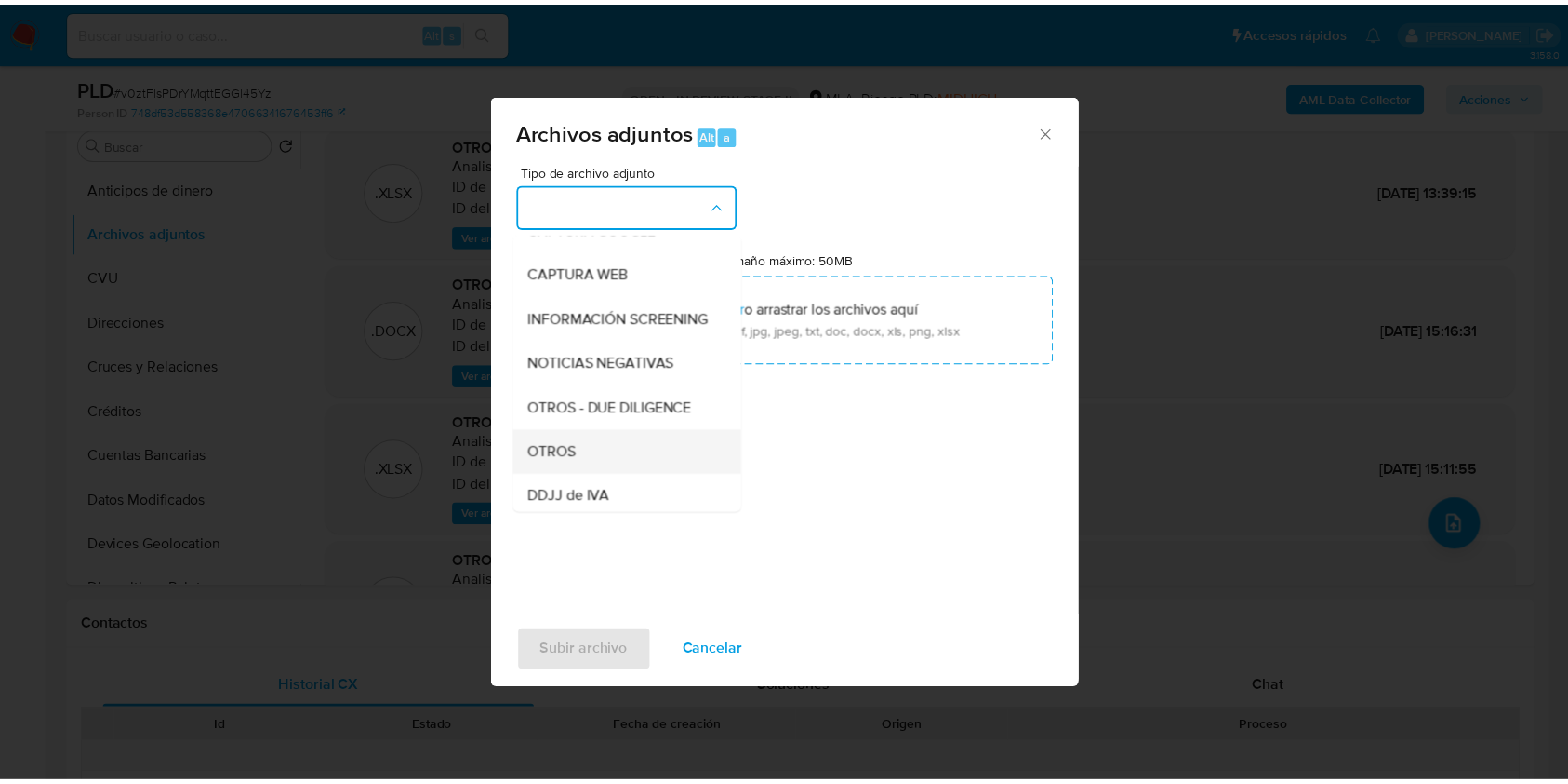
scroll to position [247, 0]
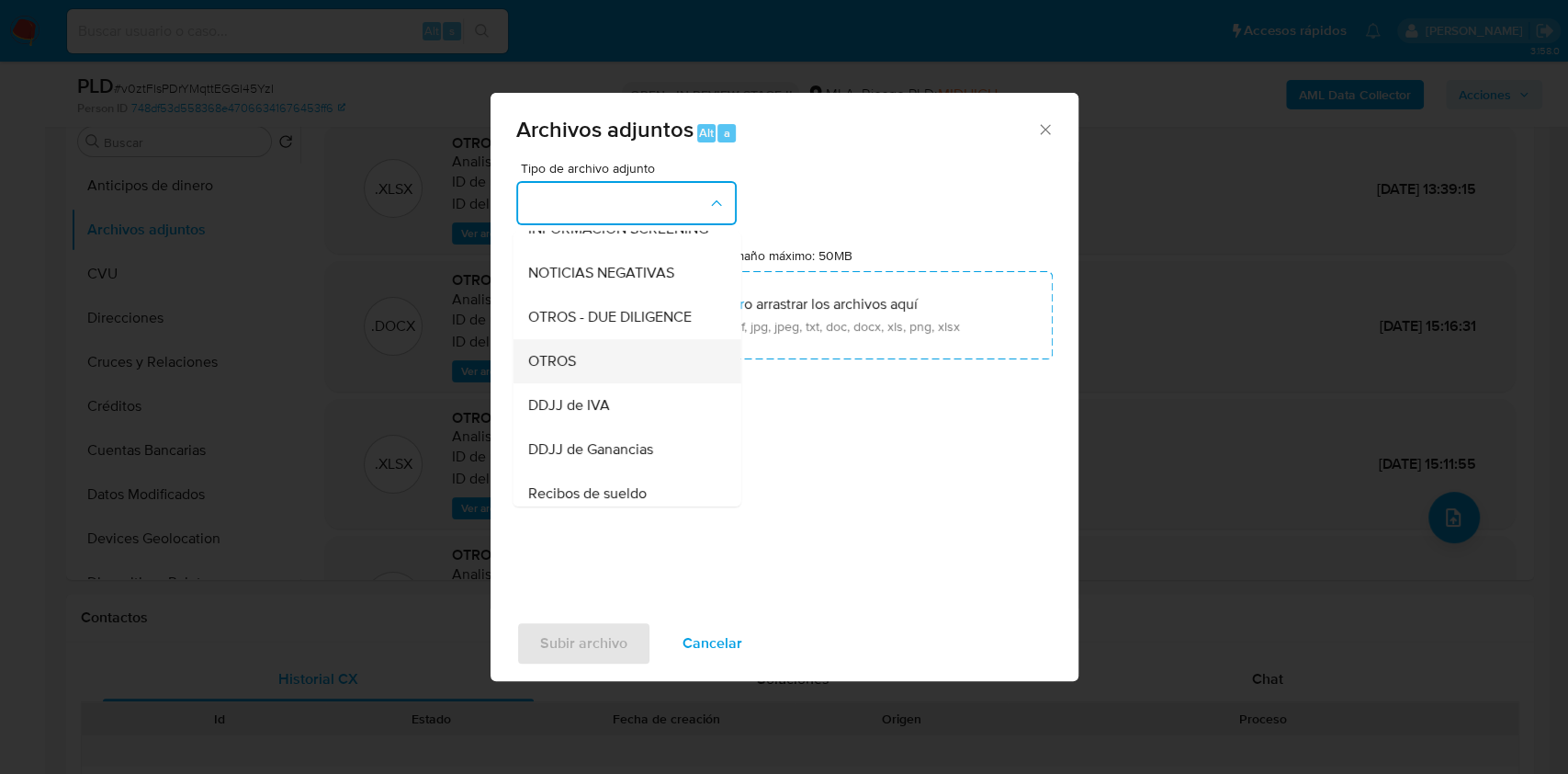
click at [596, 384] on div "OTROS" at bounding box center [621, 361] width 188 height 45
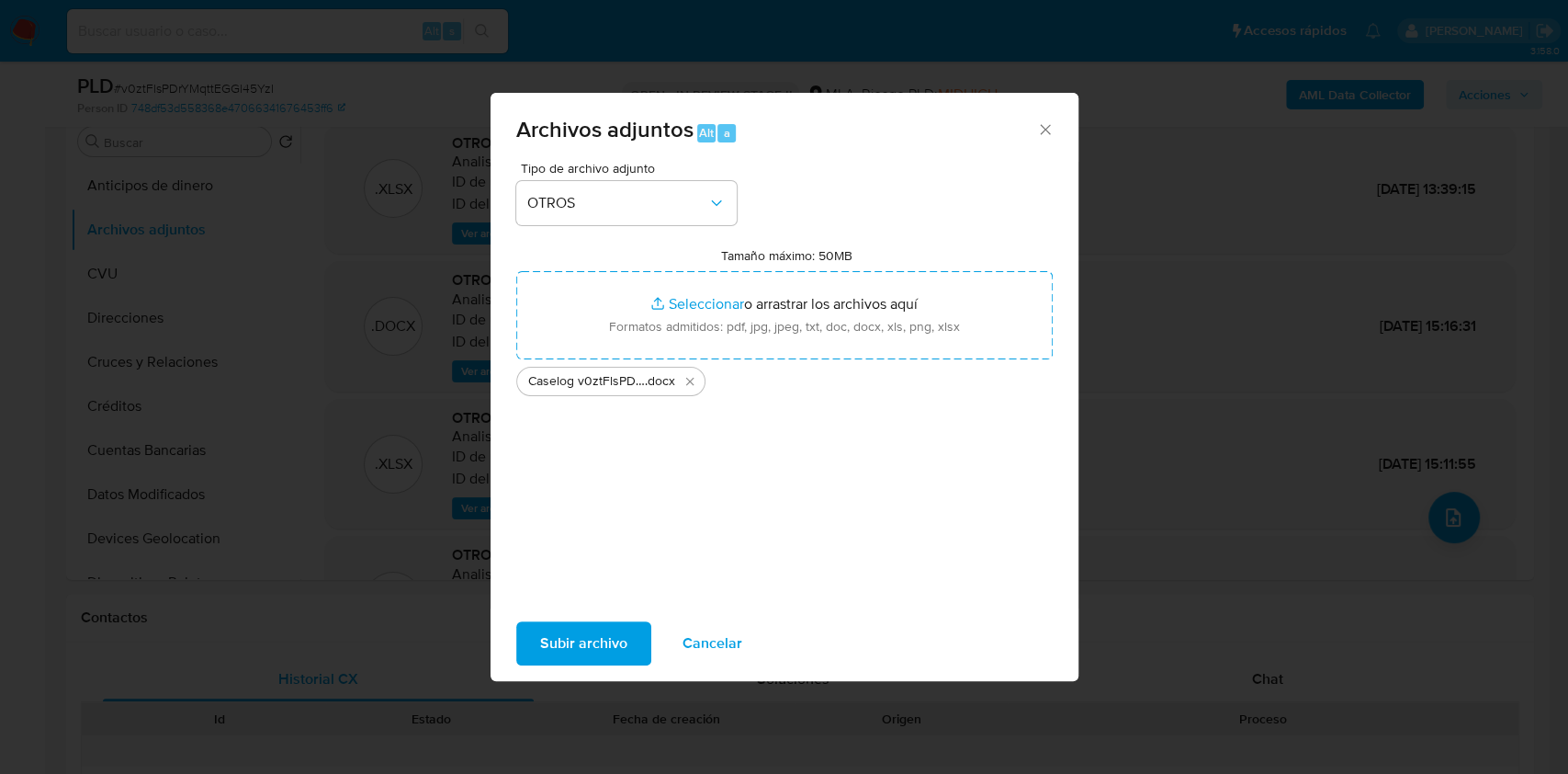
click at [586, 625] on span "Subir archivo" at bounding box center [584, 643] width 87 height 41
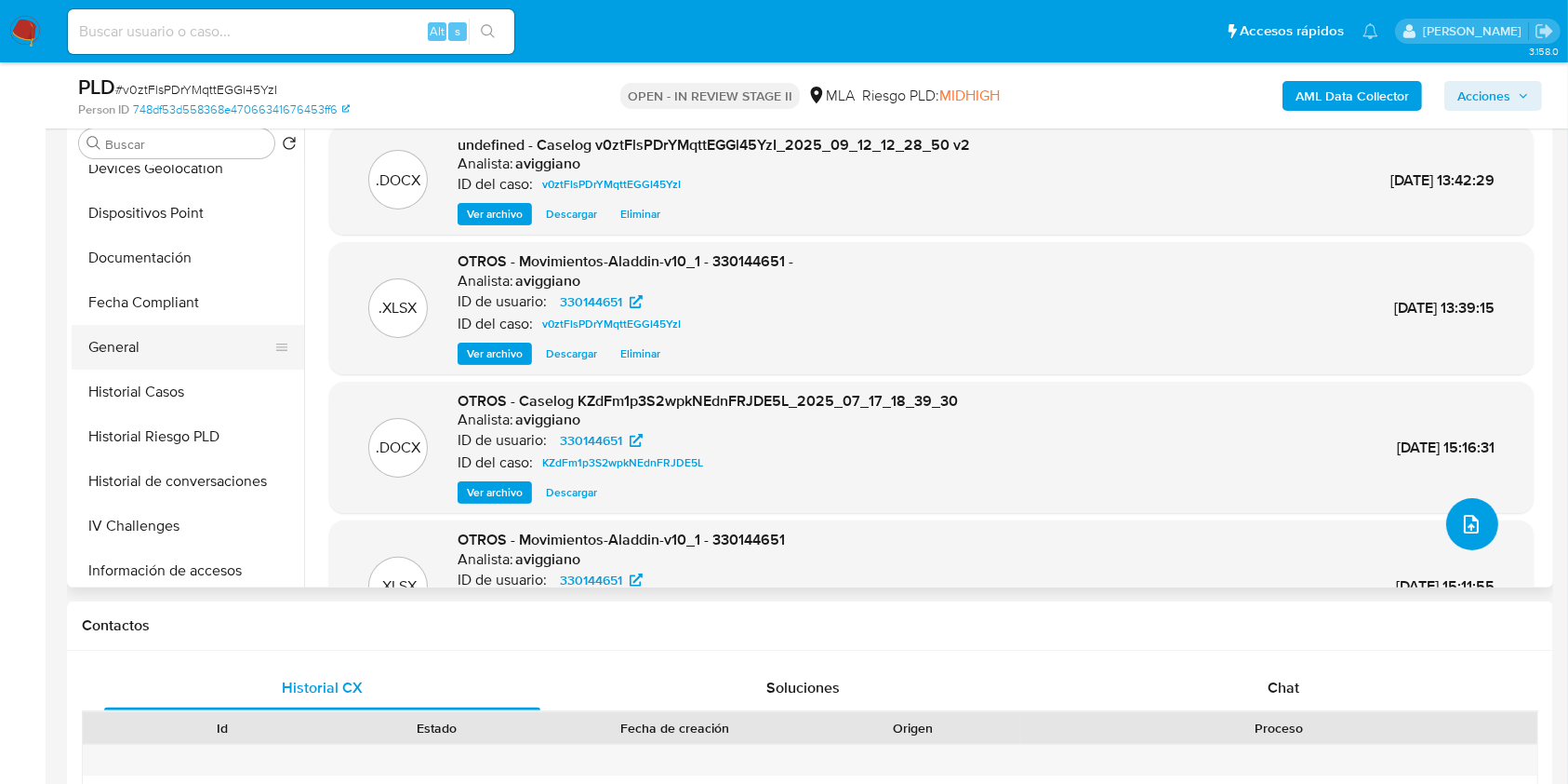
scroll to position [372, 0]
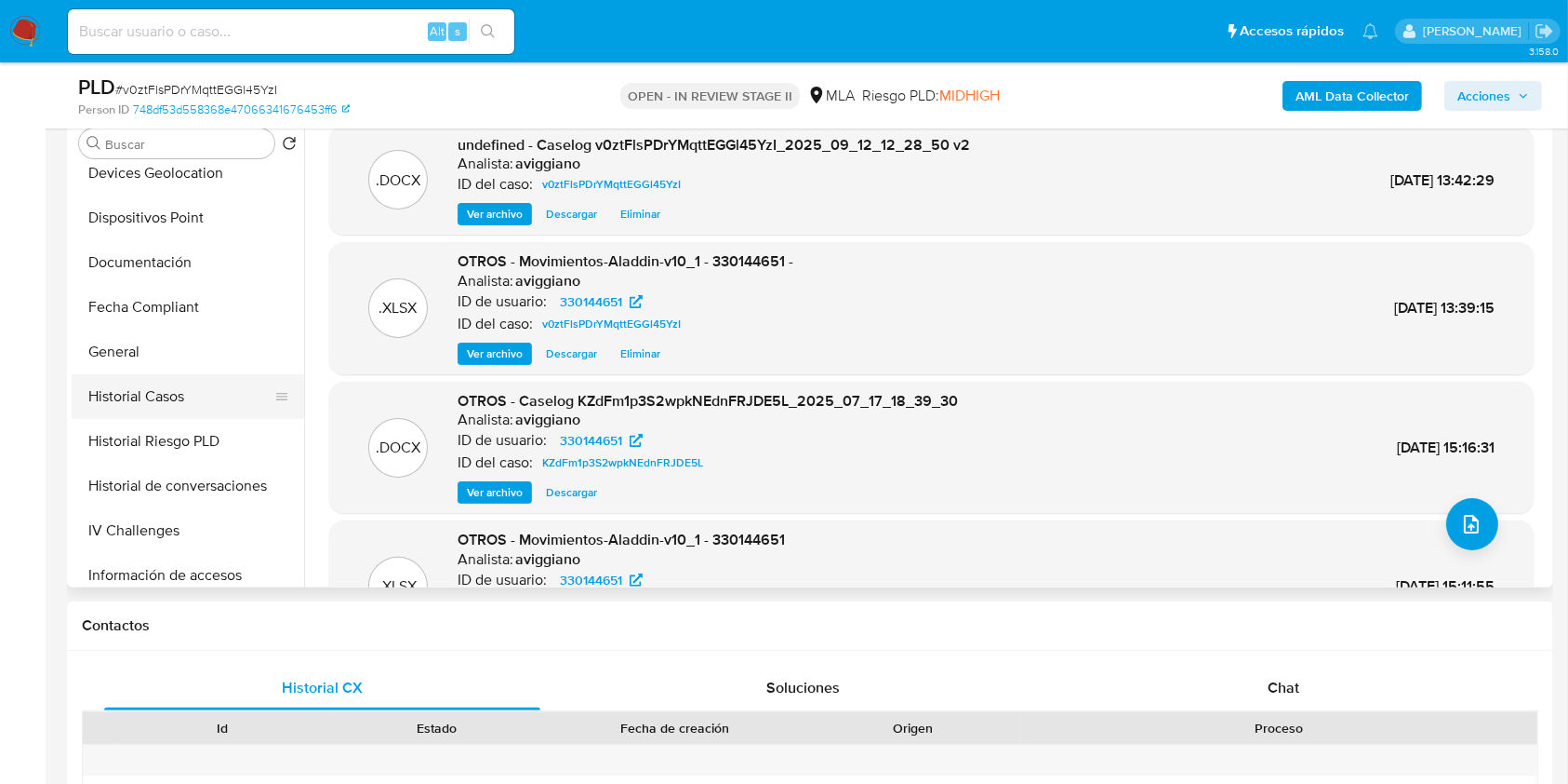
click at [182, 392] on button "Historial Casos" at bounding box center [180, 396] width 218 height 45
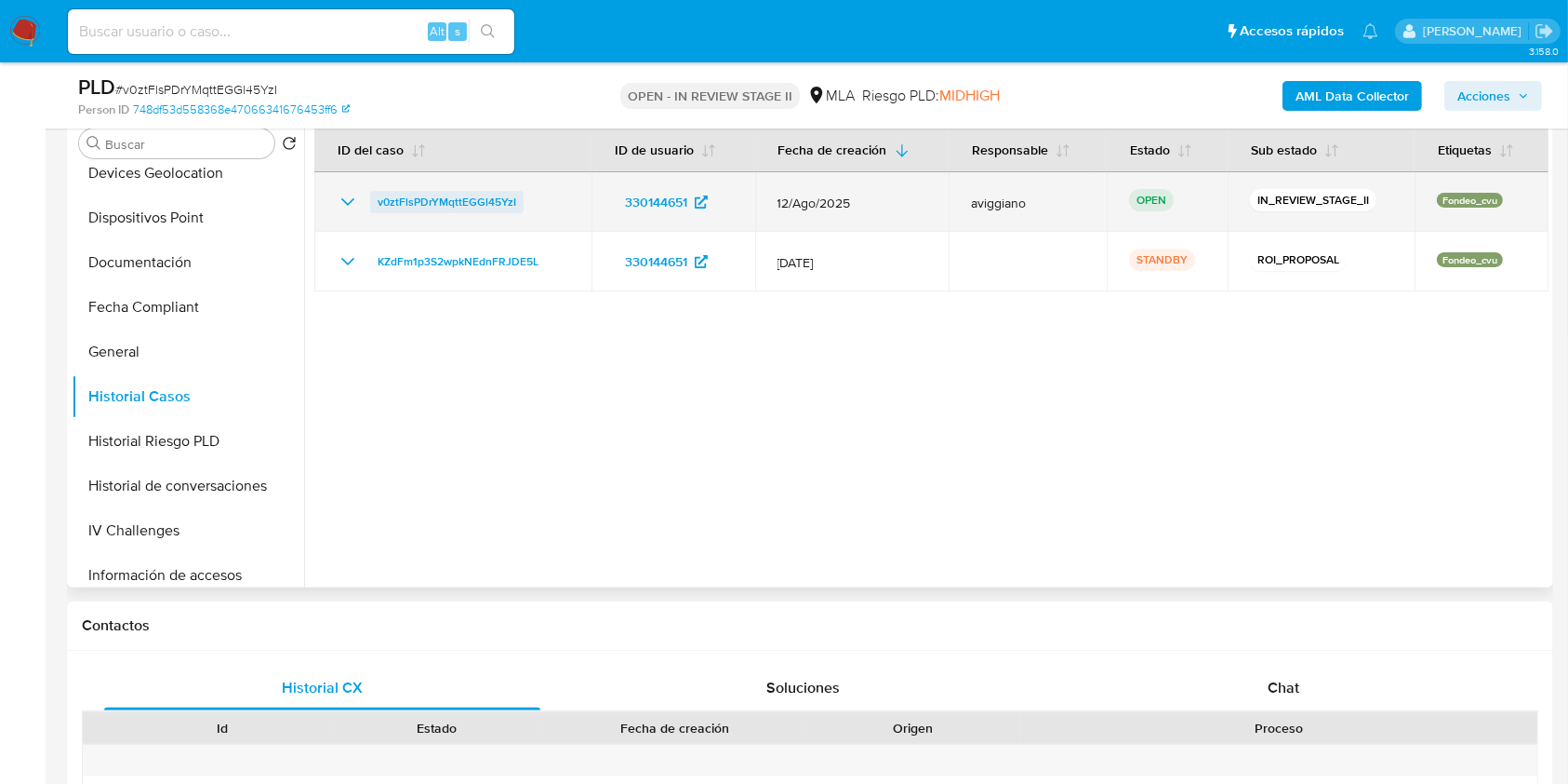
drag, startPoint x: 570, startPoint y: 201, endPoint x: 375, endPoint y: 192, distance: 195.2
click at [375, 192] on td "v0ztFlsPDrYMqttEGGl45YzI" at bounding box center [453, 201] width 278 height 60
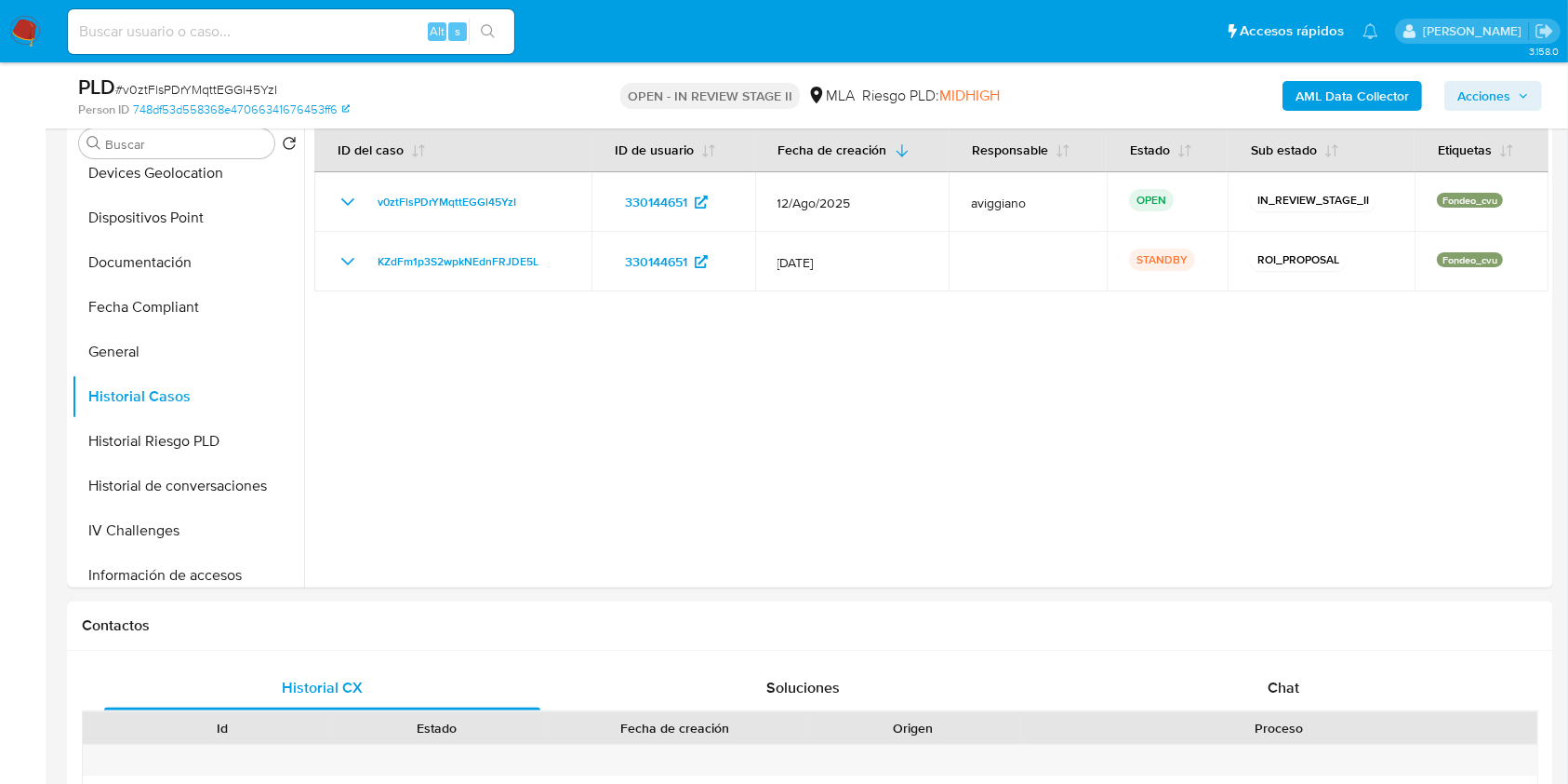
click at [1489, 108] on span "Acciones" at bounding box center [1484, 96] width 53 height 29
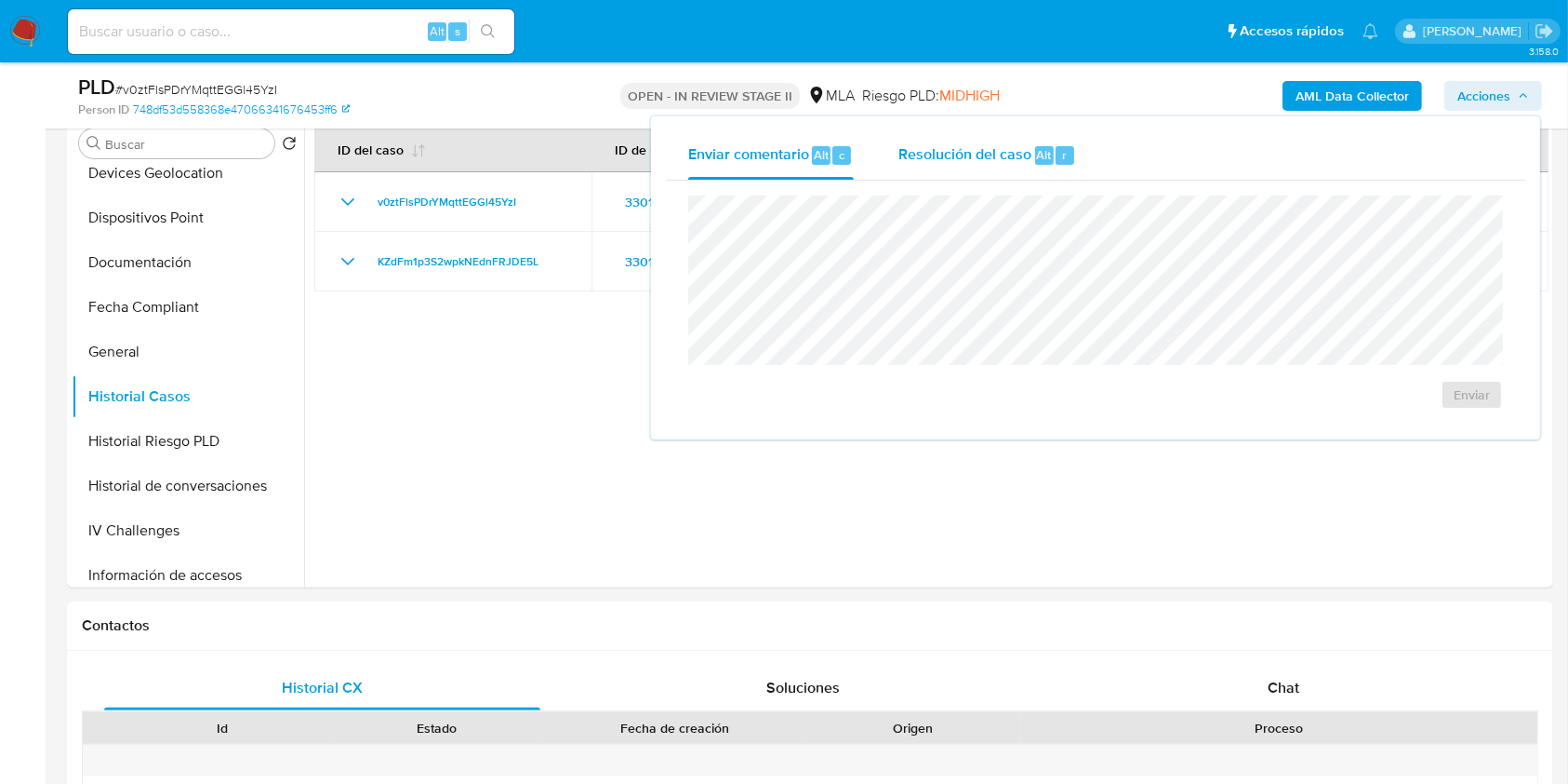
click at [932, 173] on div "Resolución del caso Alt r" at bounding box center [986, 155] width 177 height 48
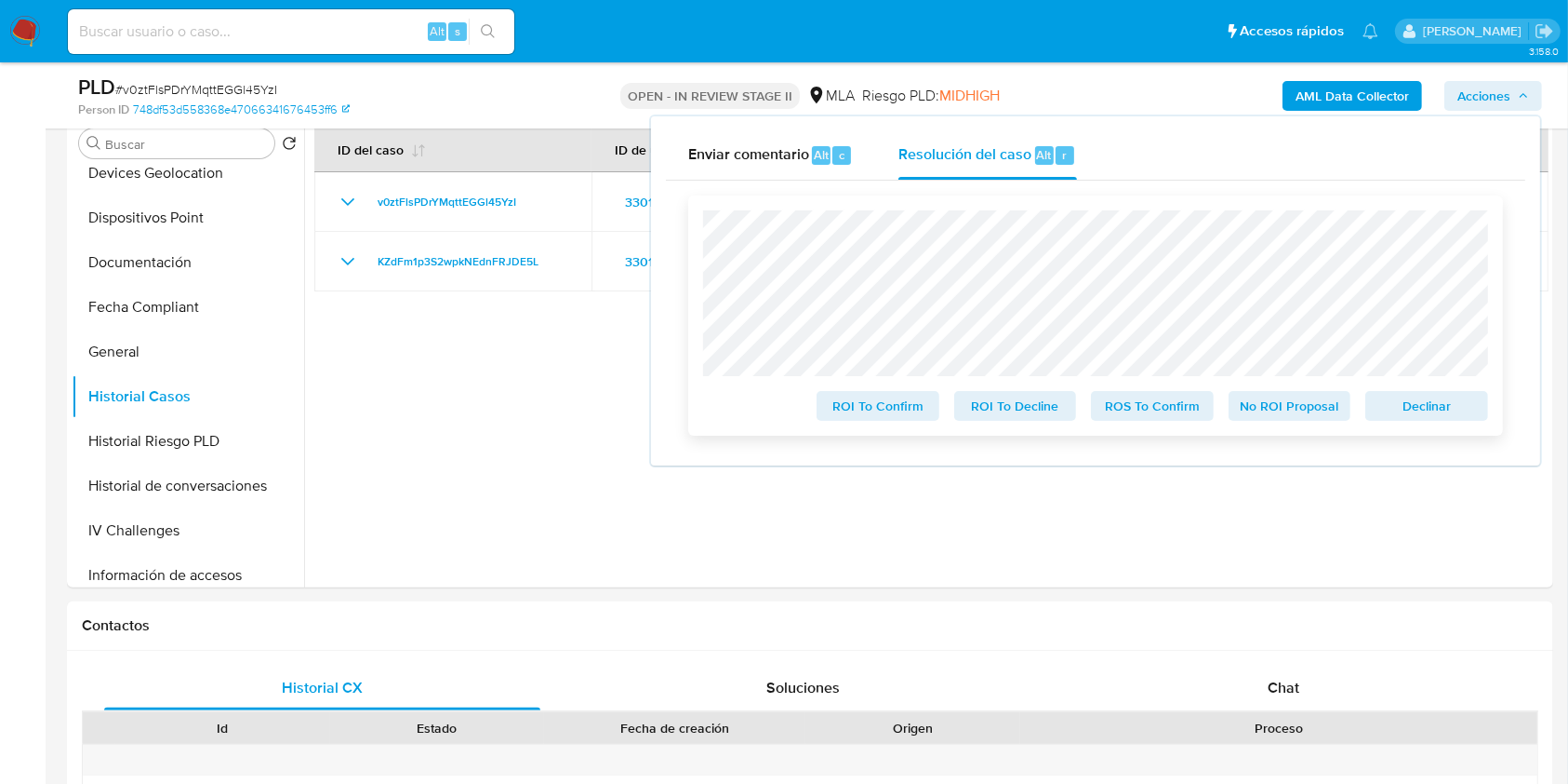
click at [1443, 413] on span "Declinar" at bounding box center [1427, 405] width 97 height 26
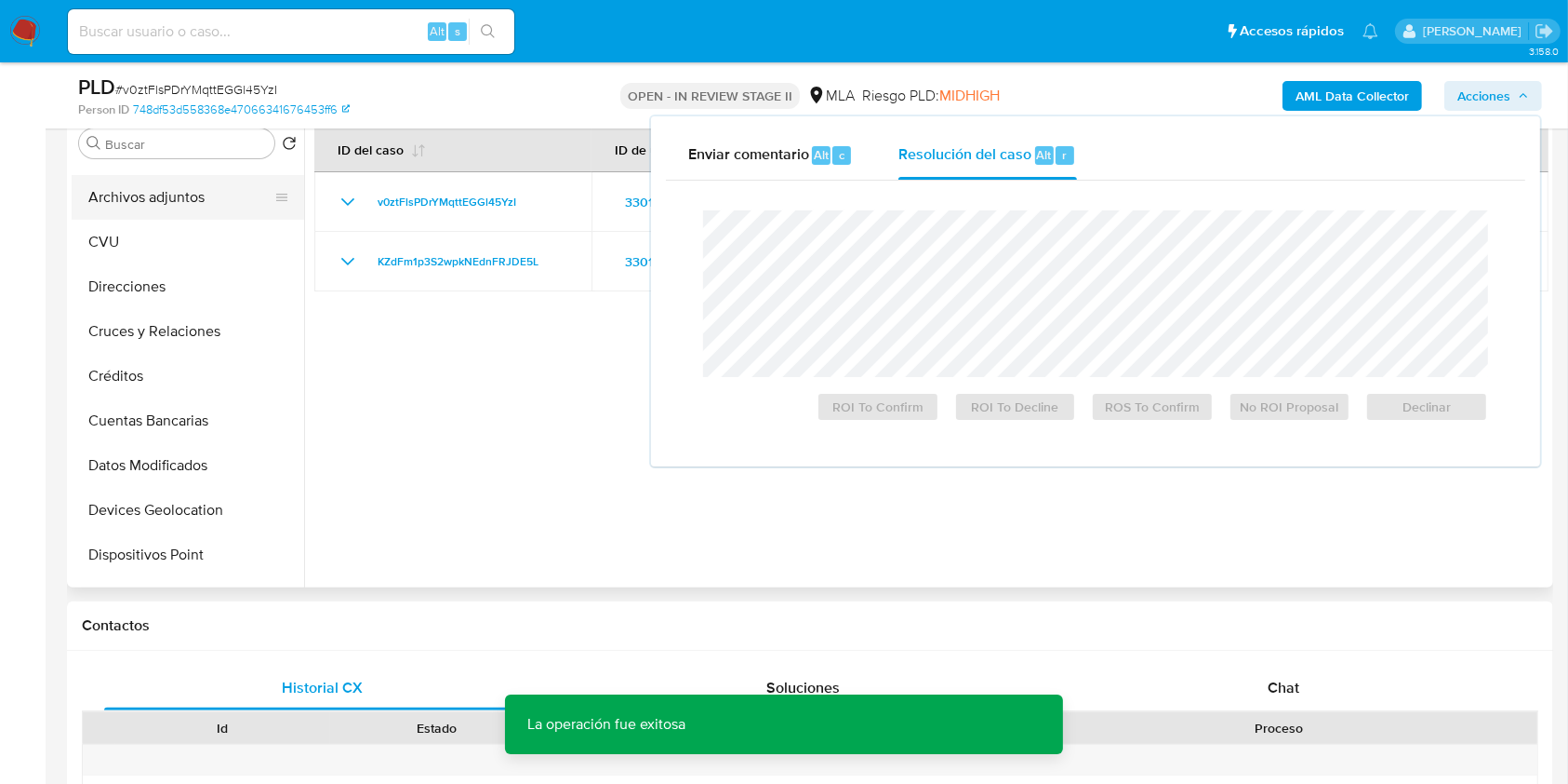
scroll to position [0, 0]
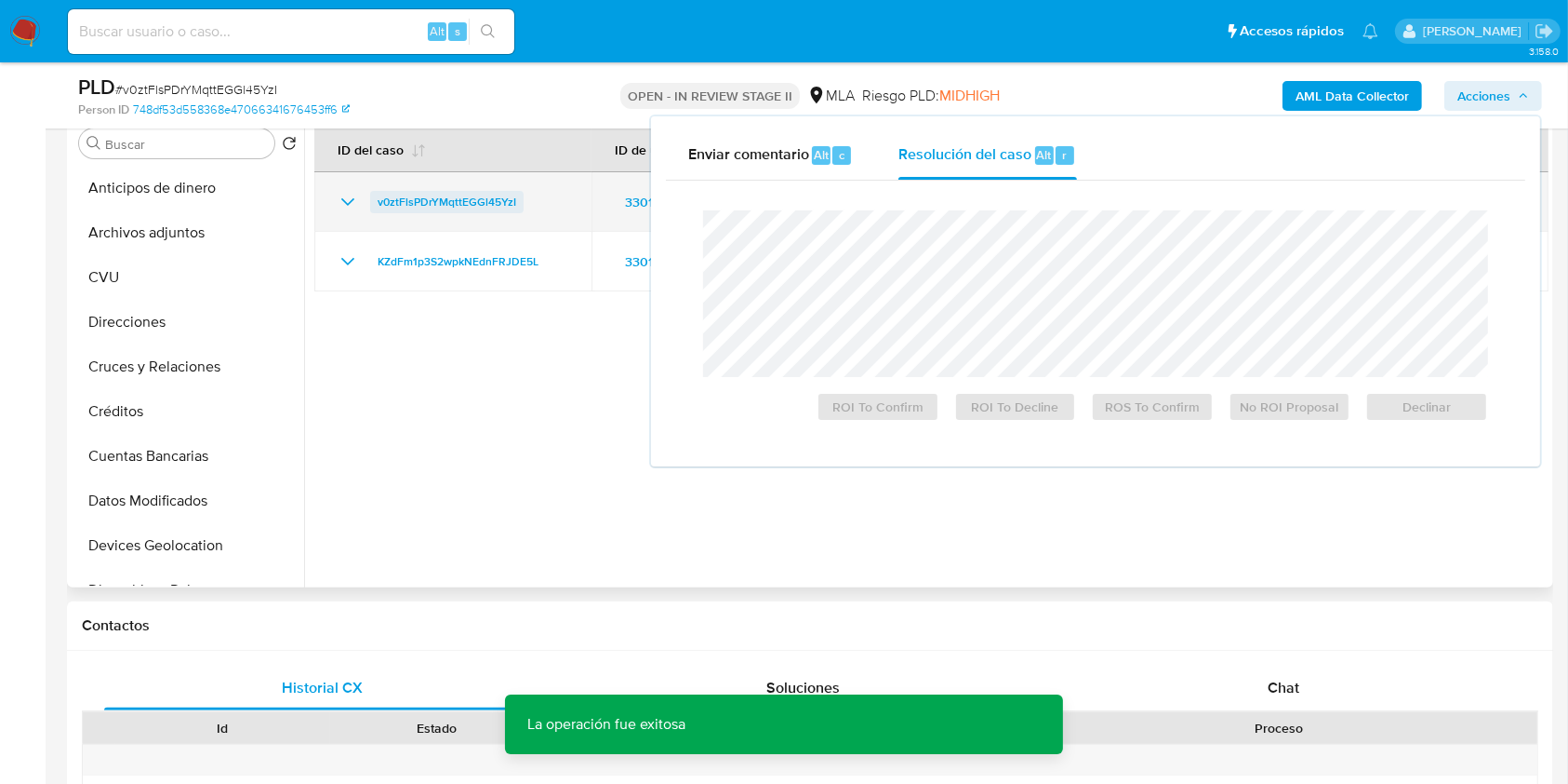
click at [446, 205] on span "v0ztFlsPDrYMqttEGGl45YzI" at bounding box center [446, 201] width 138 height 23
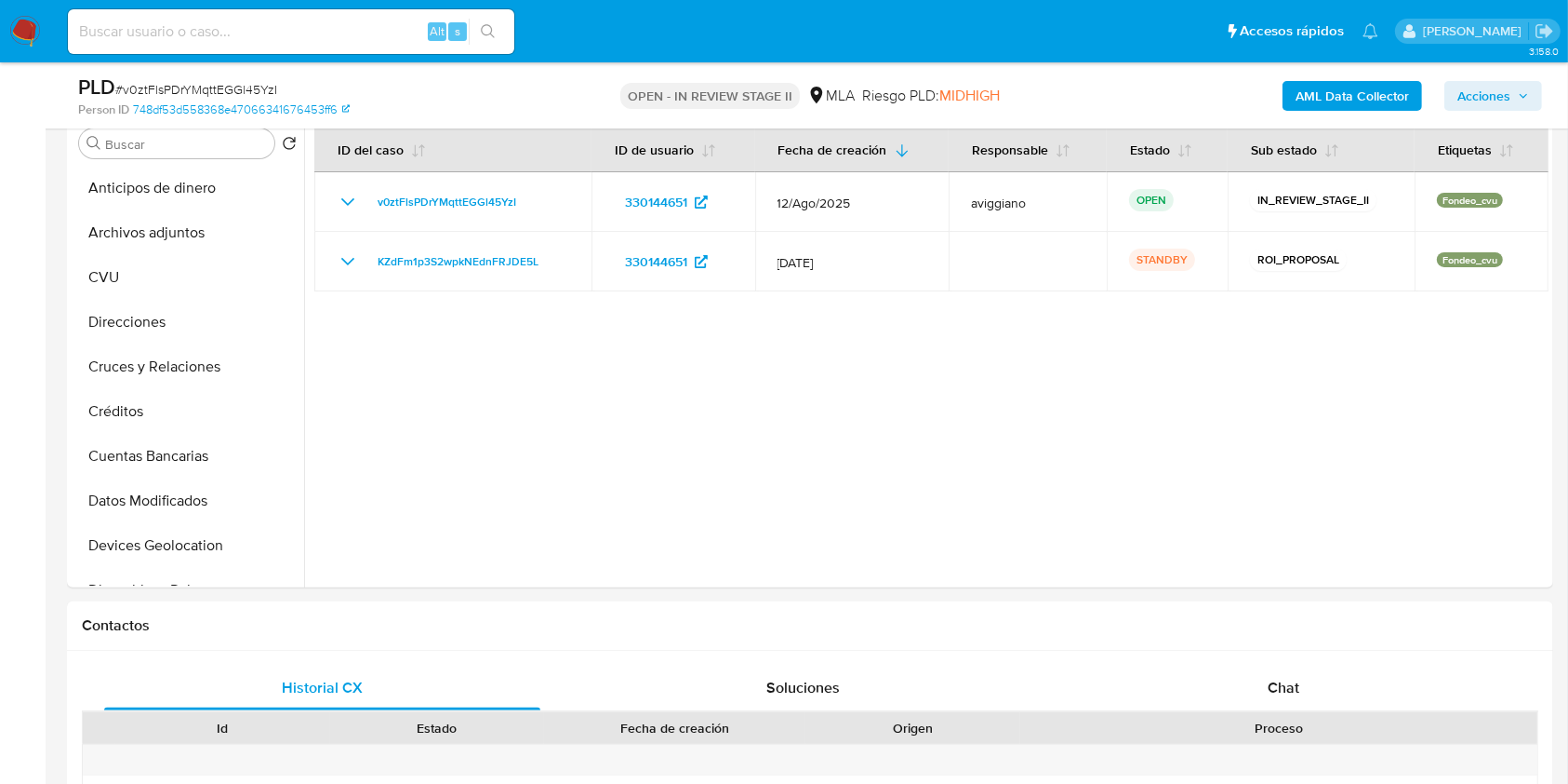
click at [1510, 92] on span "Acciones" at bounding box center [1484, 96] width 53 height 29
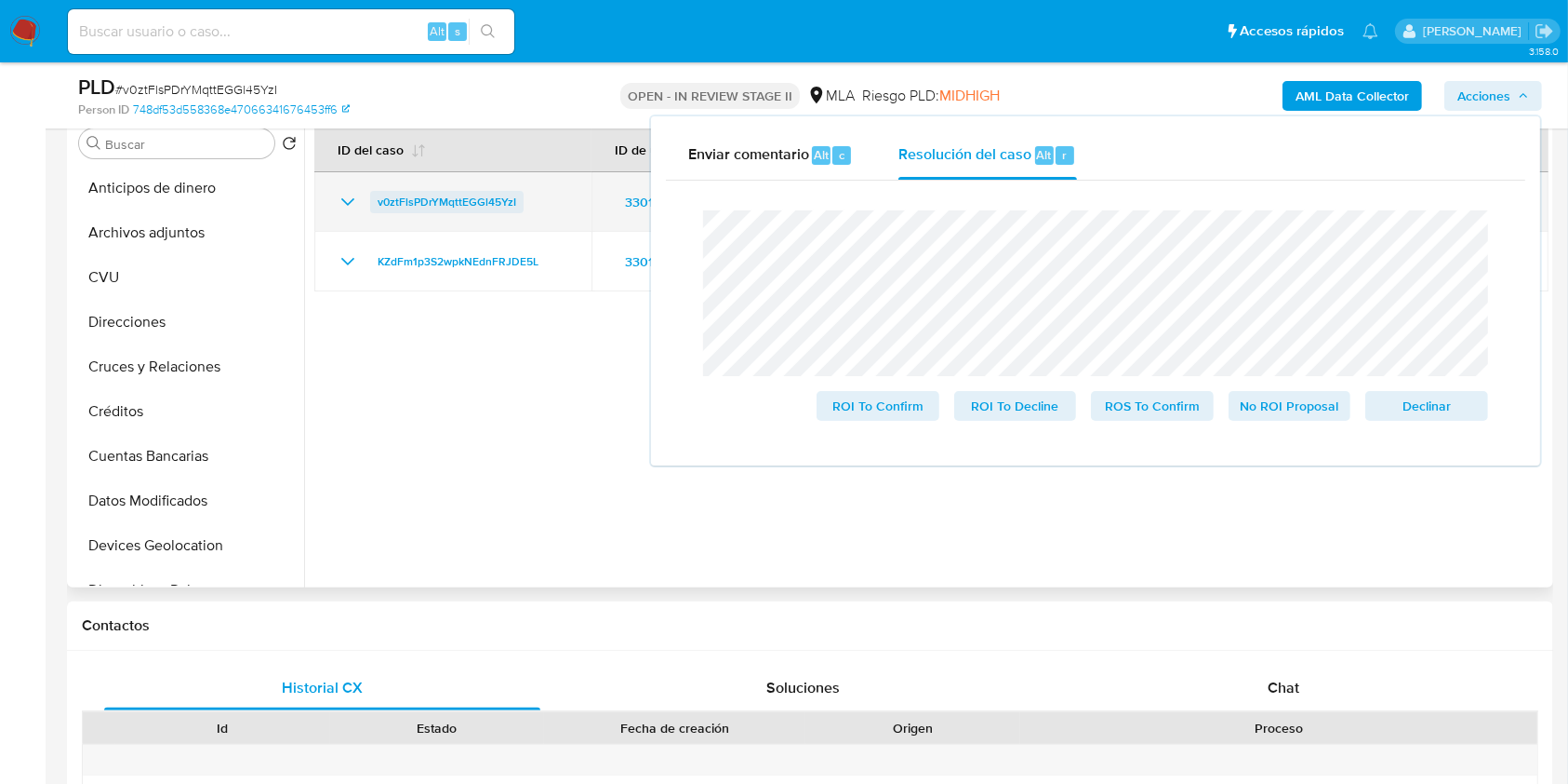
click at [490, 205] on span "v0ztFlsPDrYMqttEGGl45YzI" at bounding box center [446, 201] width 138 height 23
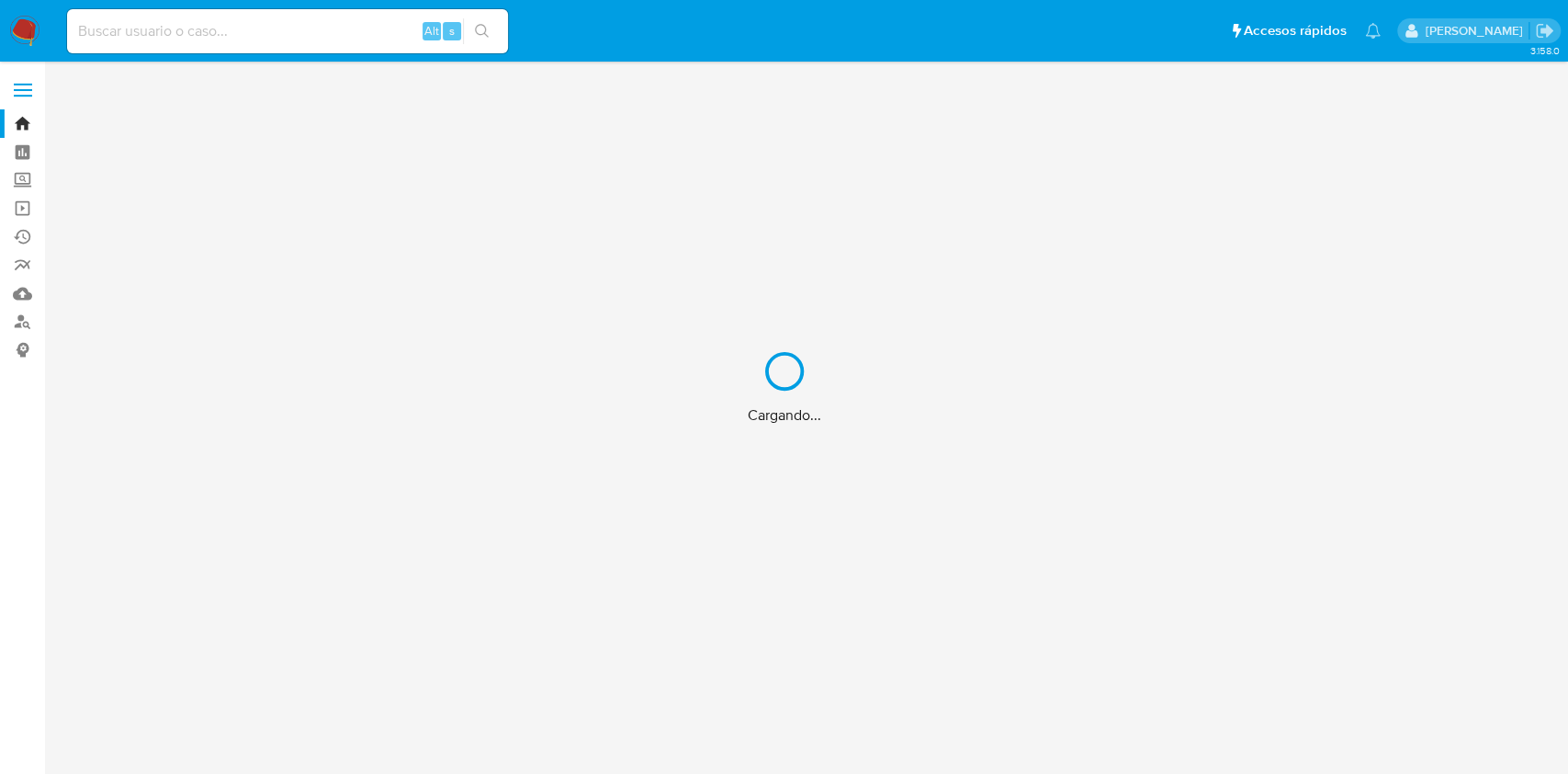
click at [202, 29] on div "Cargando..." at bounding box center [784, 387] width 1568 height 774
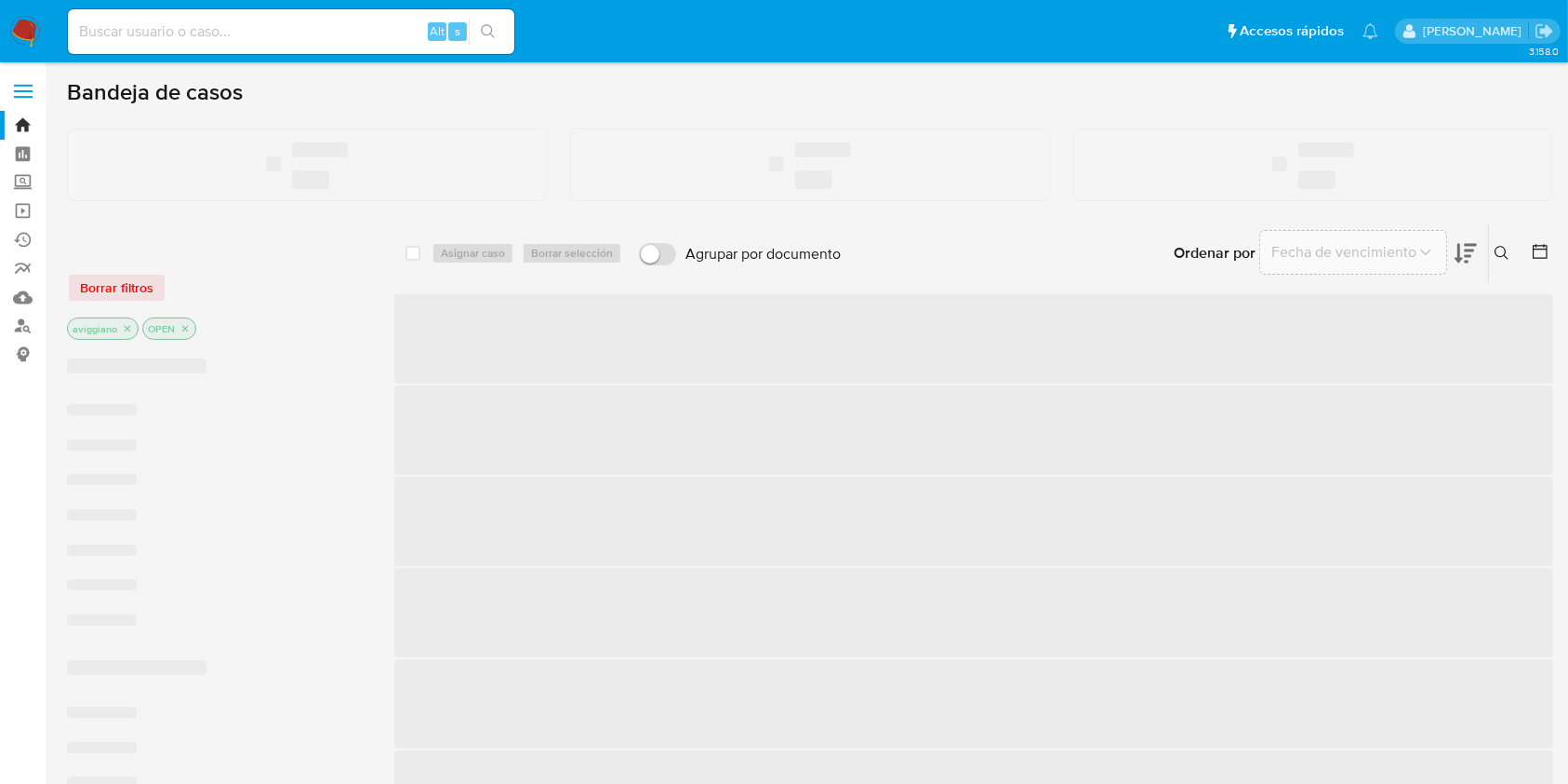
click at [205, 29] on input at bounding box center [290, 31] width 446 height 25
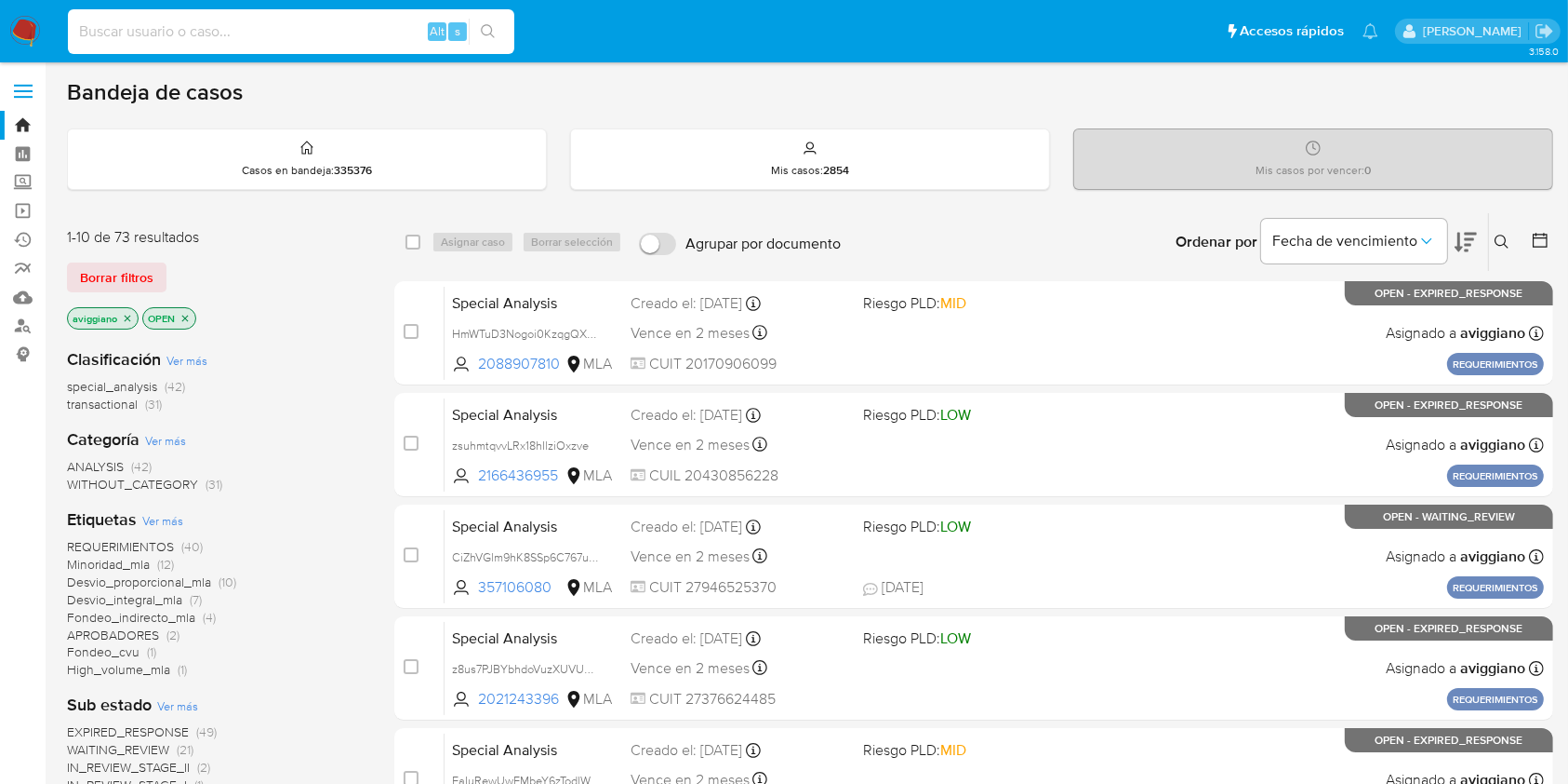
paste input "eRv2fOWKcBpu8NRNluXAQTB4"
type input "eRv2fOWKcBpu8NRNluXAQTB4"
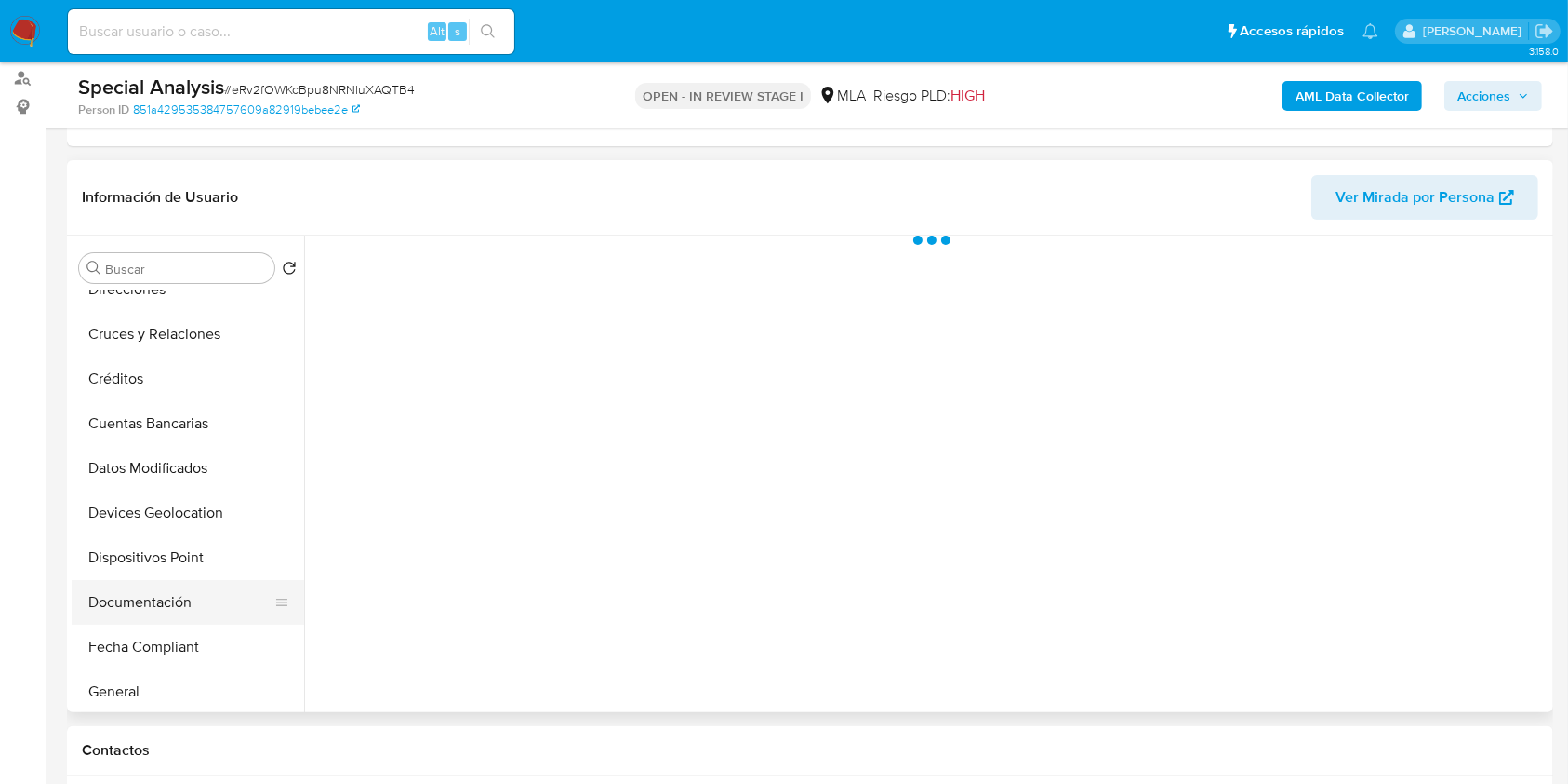
scroll to position [247, 0]
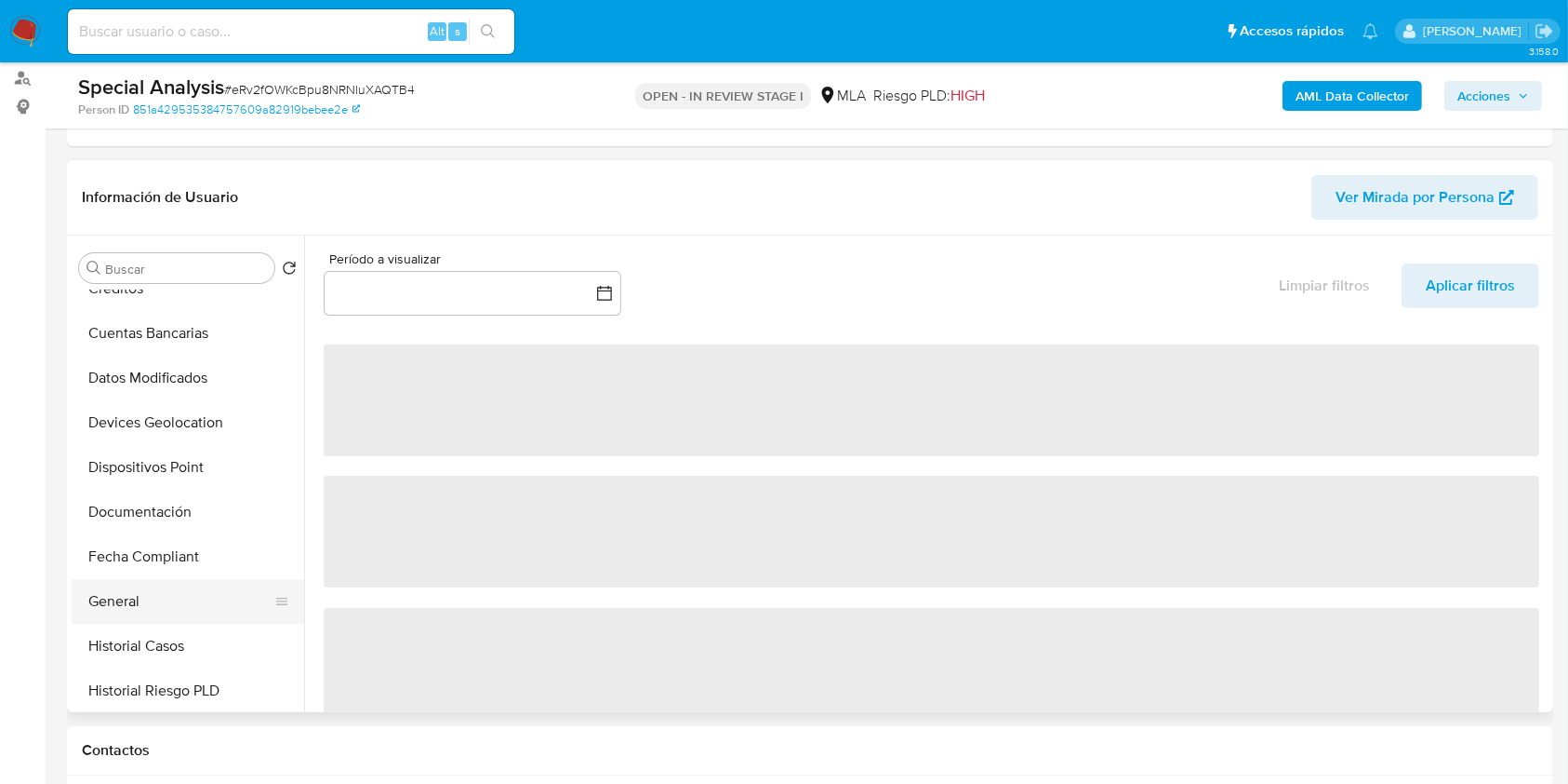
select select "10"
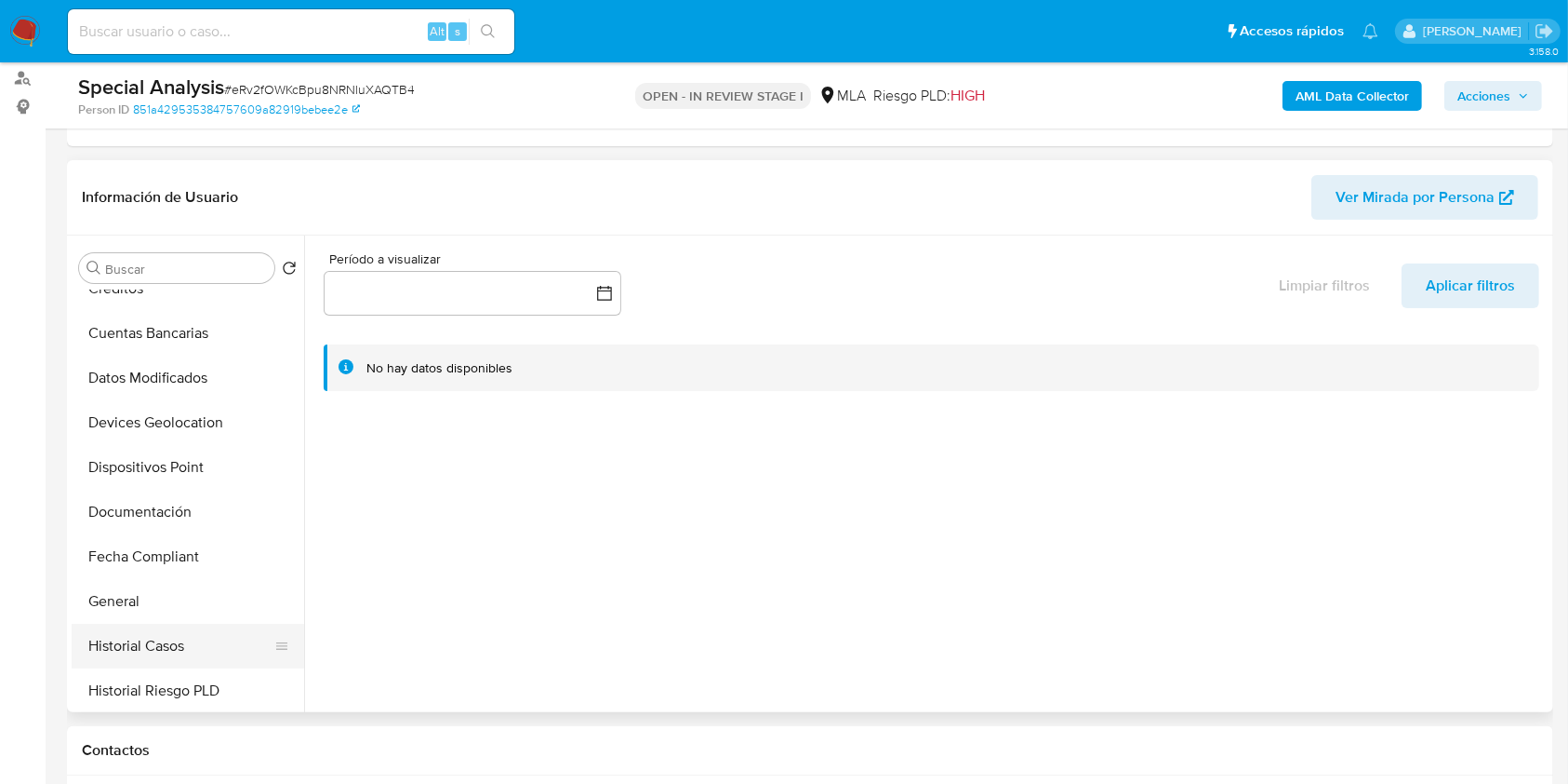
click at [137, 630] on button "Historial Casos" at bounding box center [180, 647] width 218 height 45
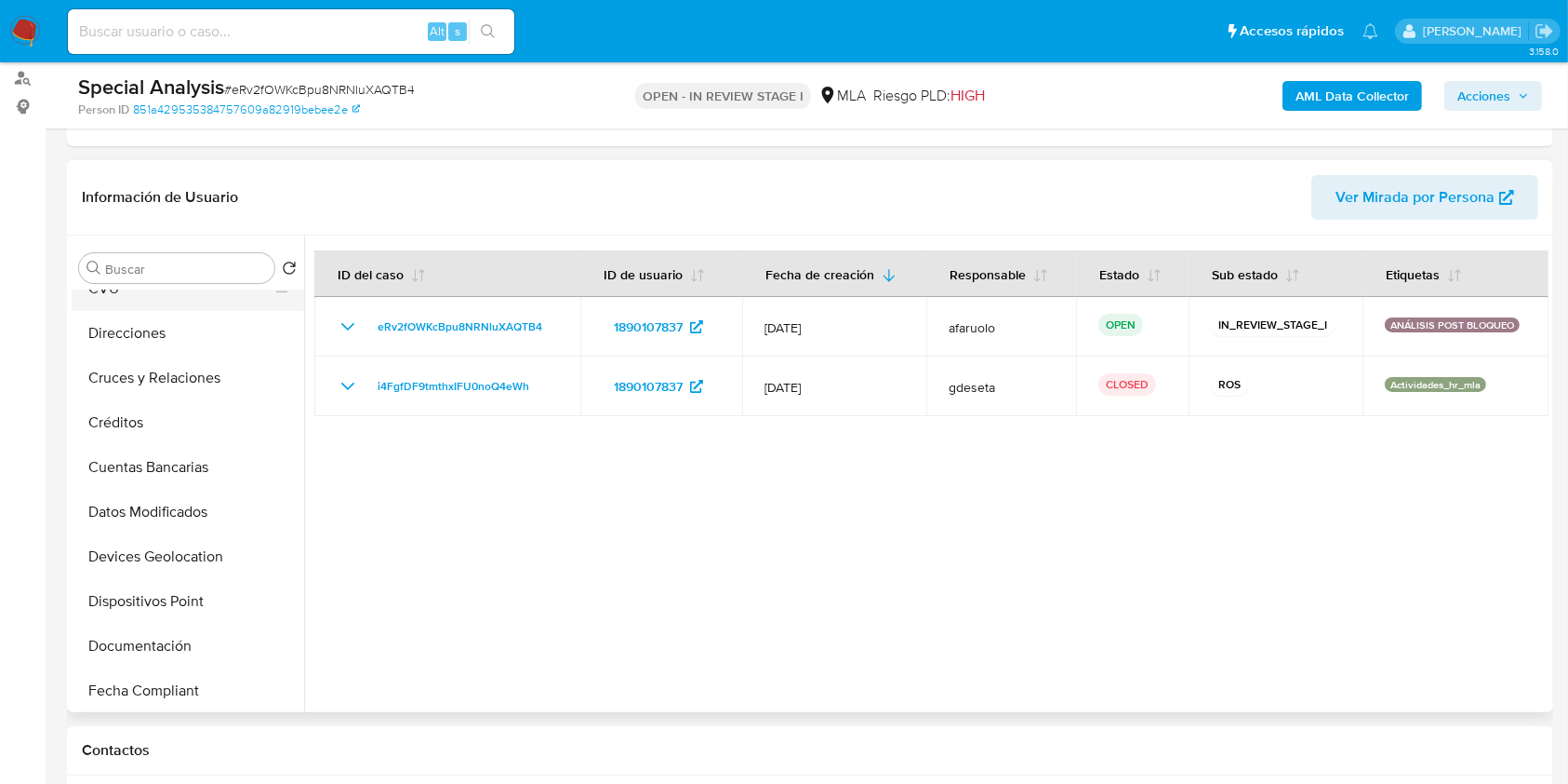
scroll to position [0, 0]
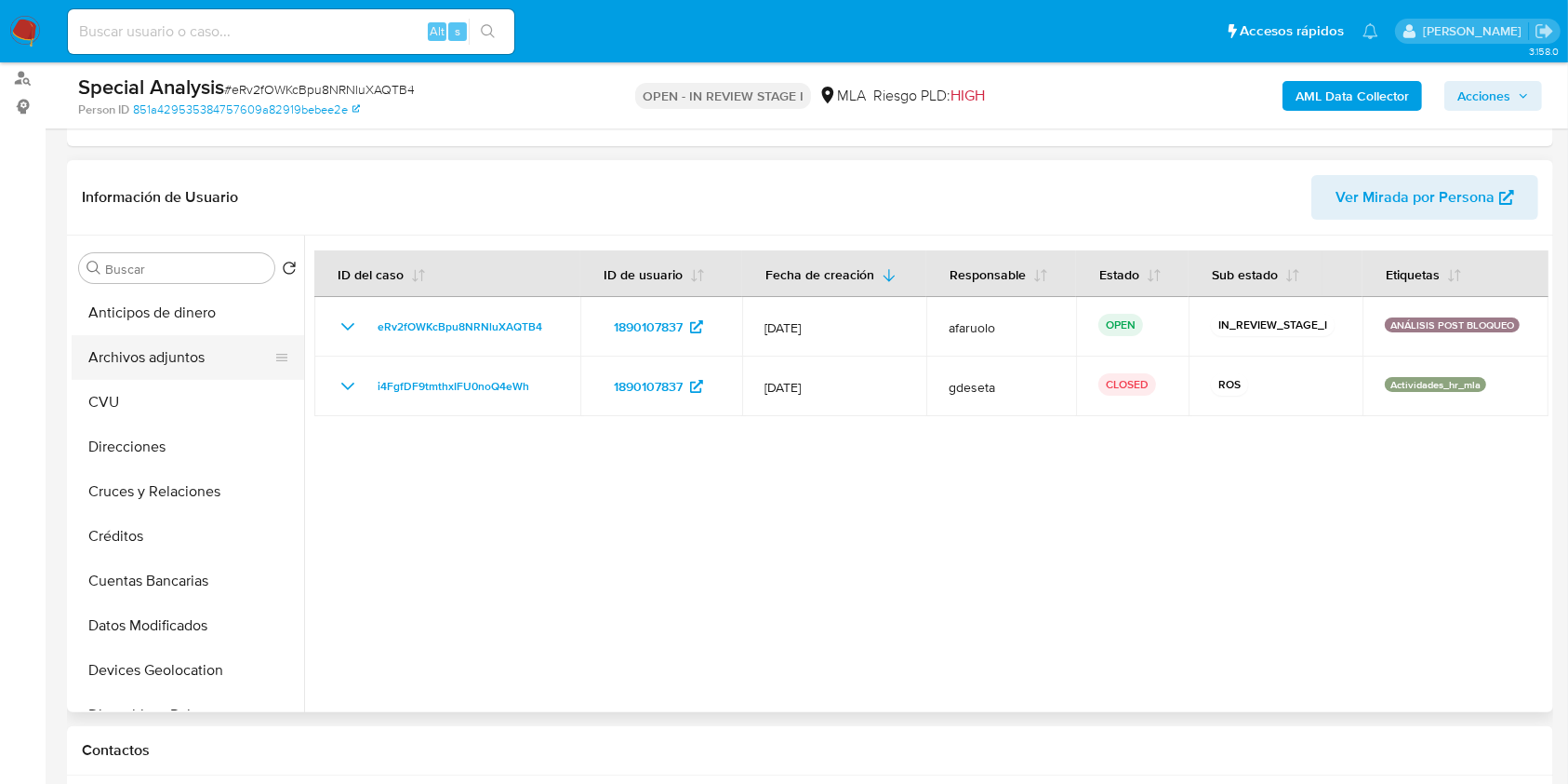
click at [197, 368] on button "Archivos adjuntos" at bounding box center [180, 357] width 218 height 45
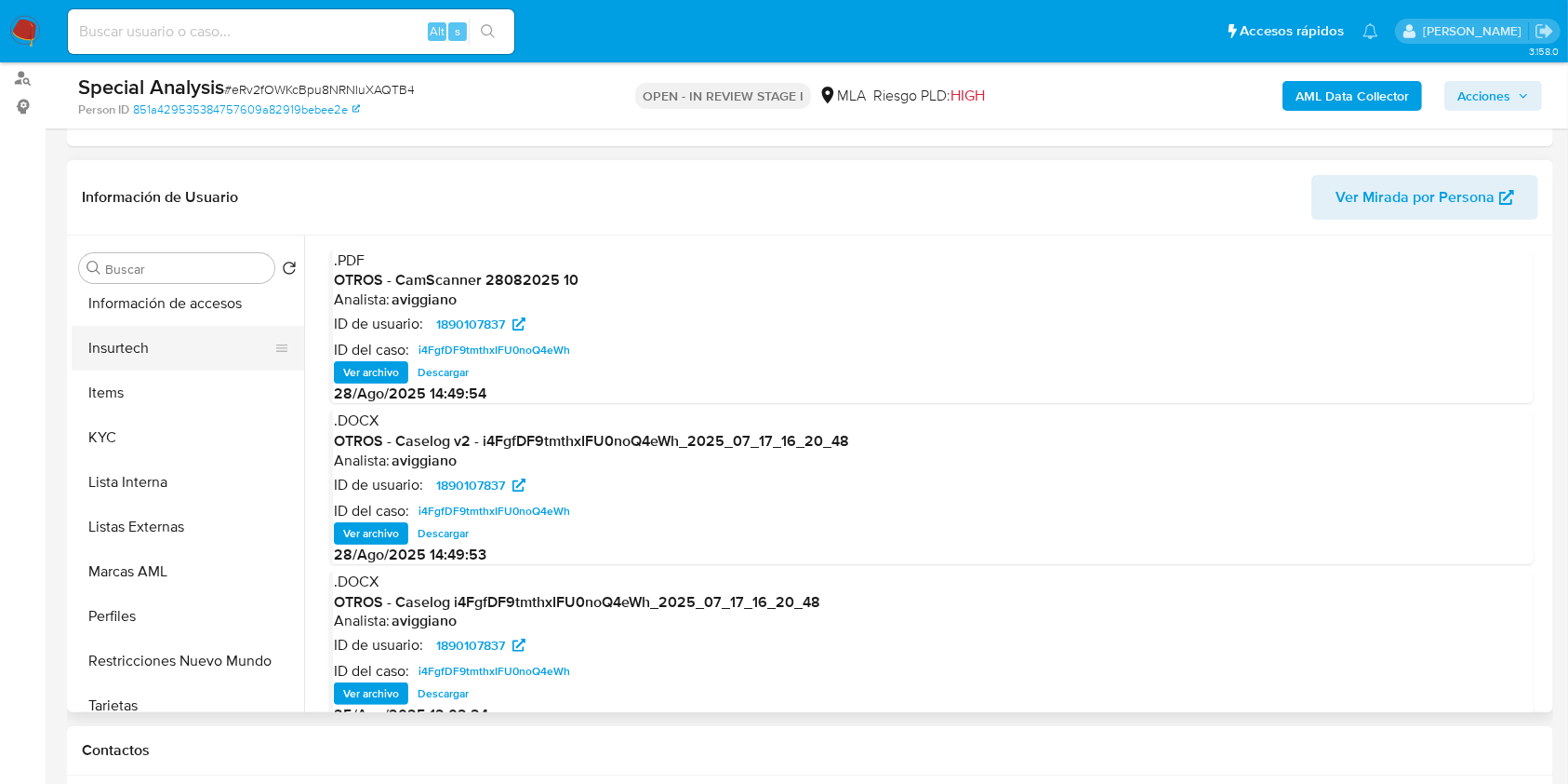
scroll to position [876, 0]
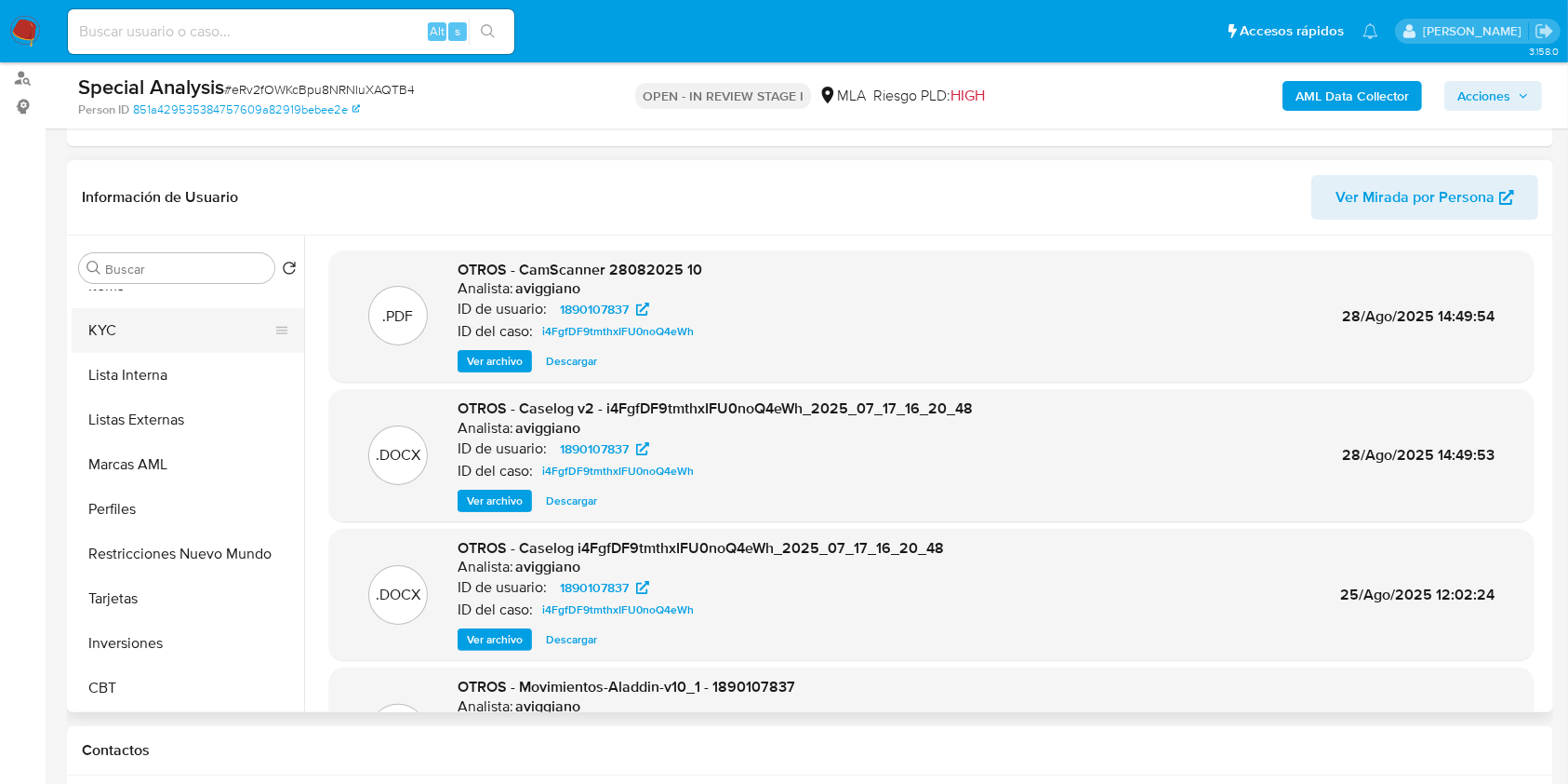
click at [161, 333] on button "KYC" at bounding box center [180, 331] width 218 height 45
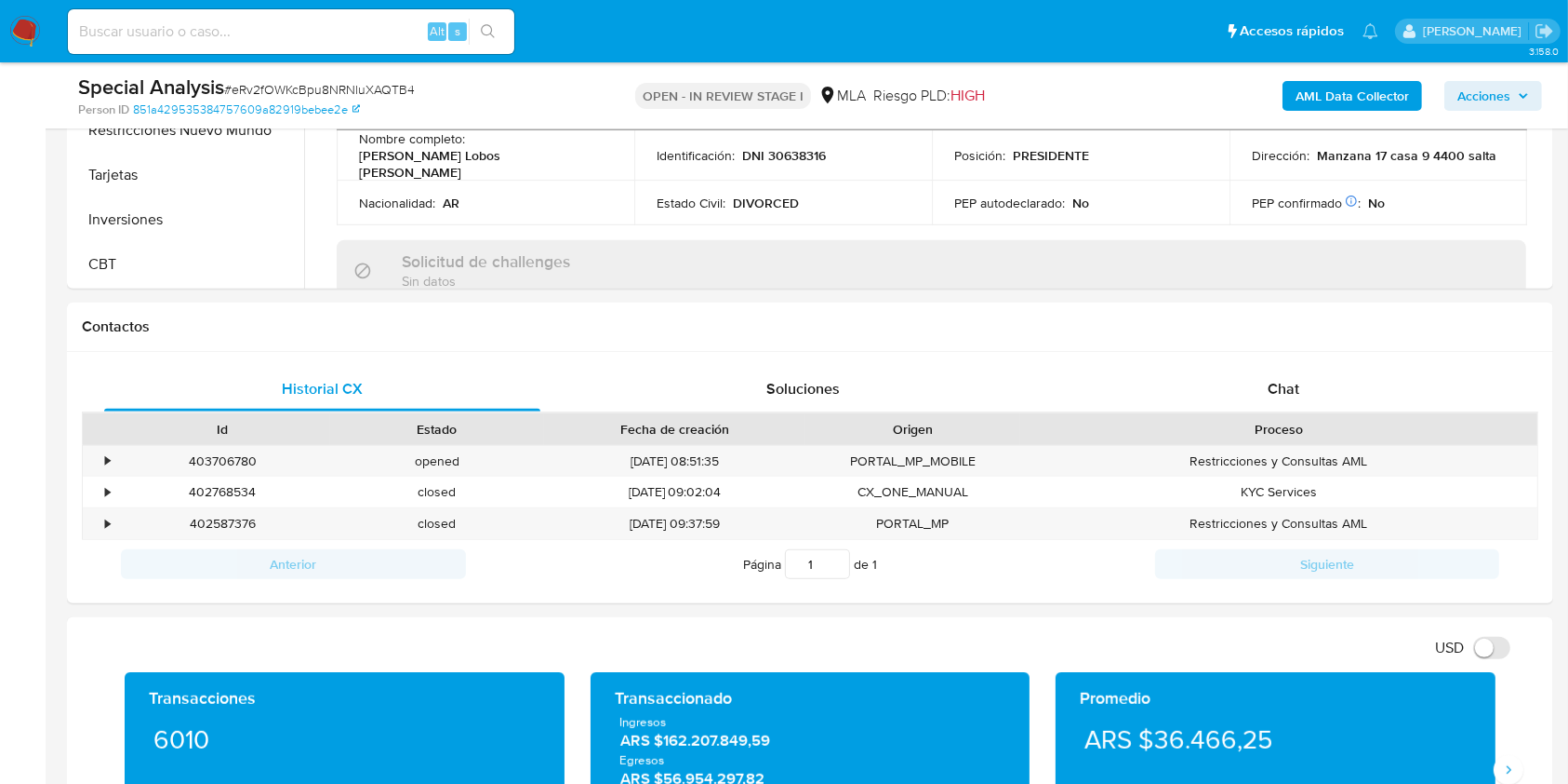
scroll to position [745, 0]
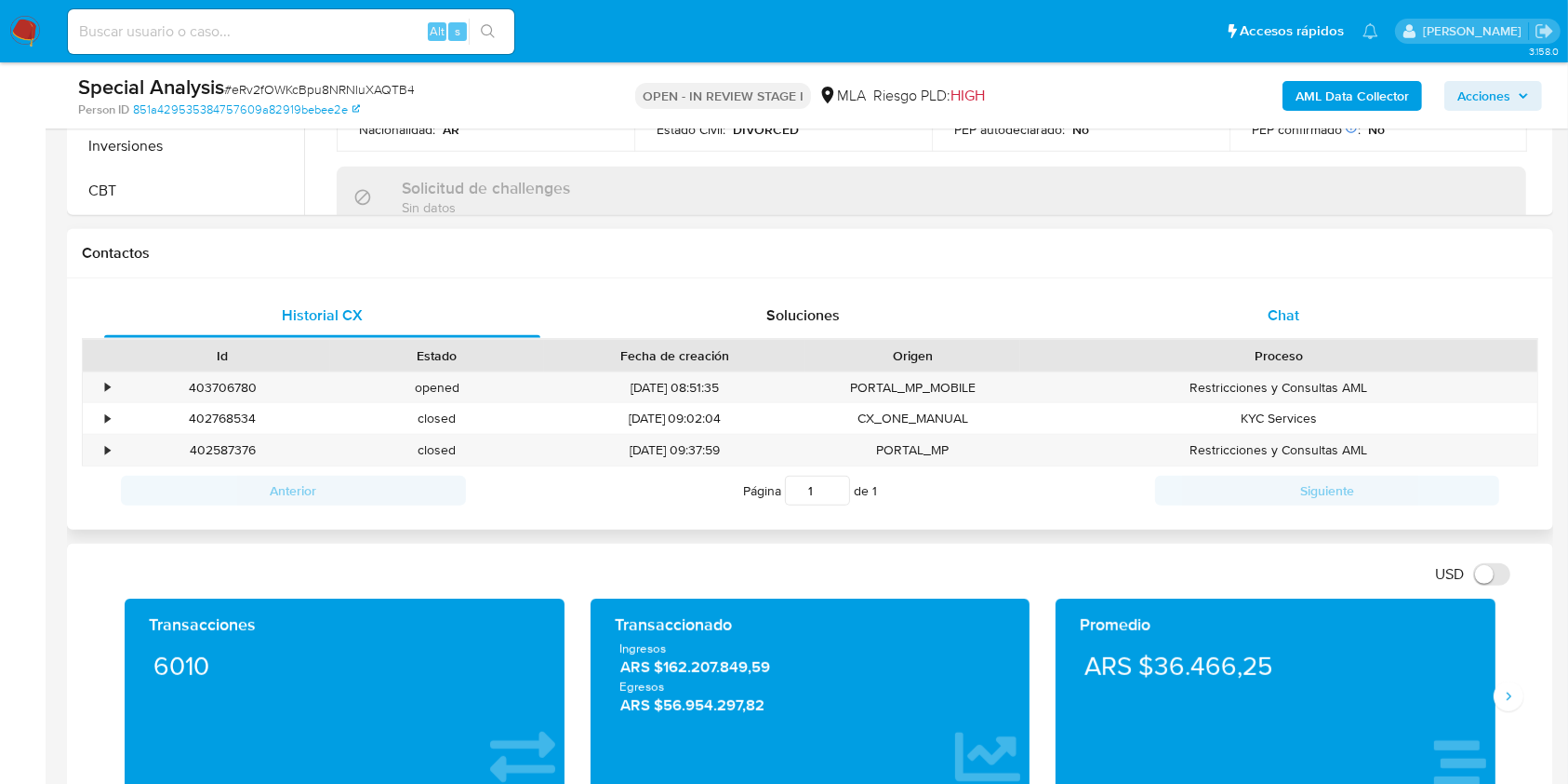
click at [1300, 332] on div "Chat" at bounding box center [1284, 316] width 436 height 45
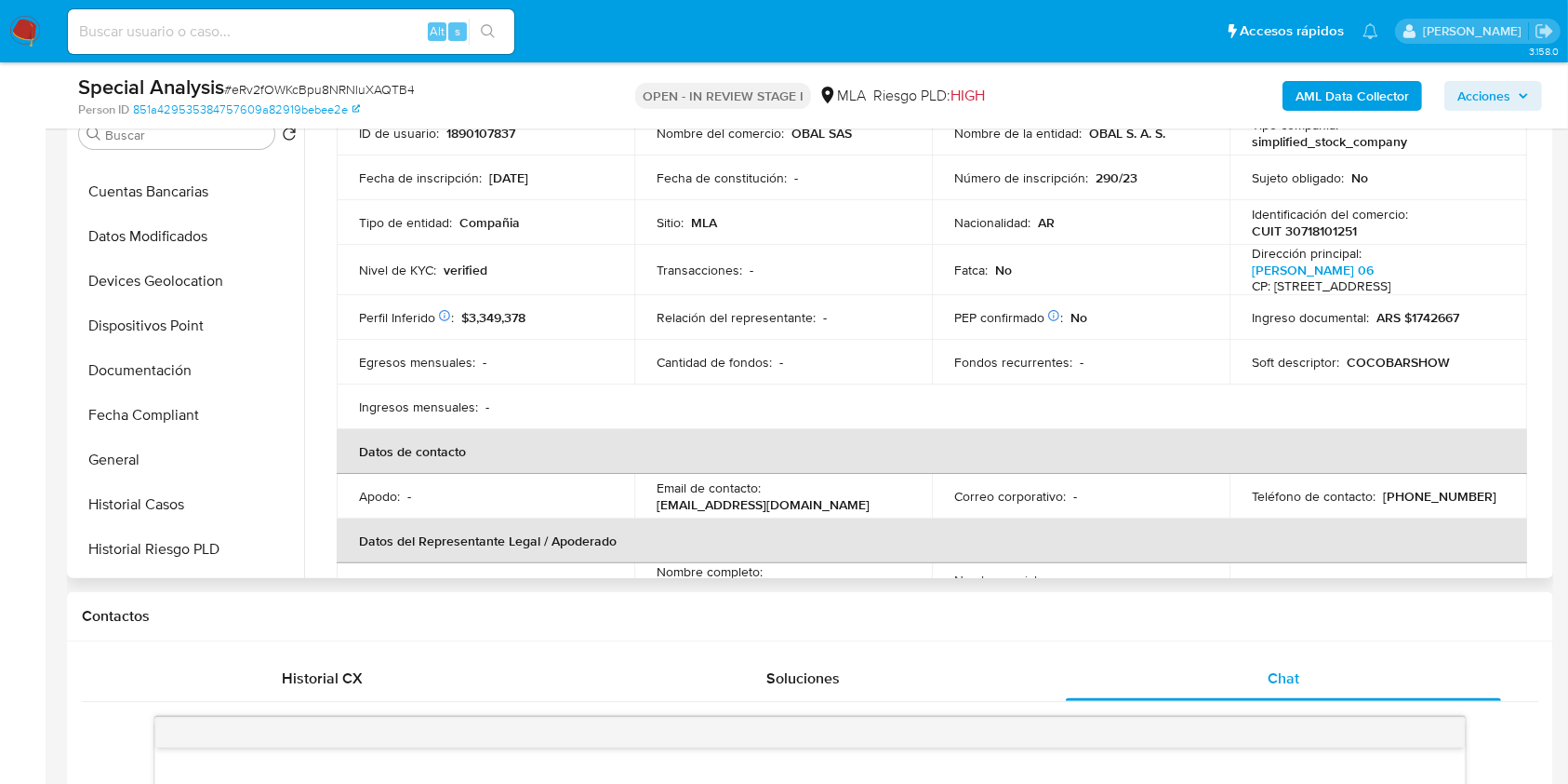
scroll to position [8, 0]
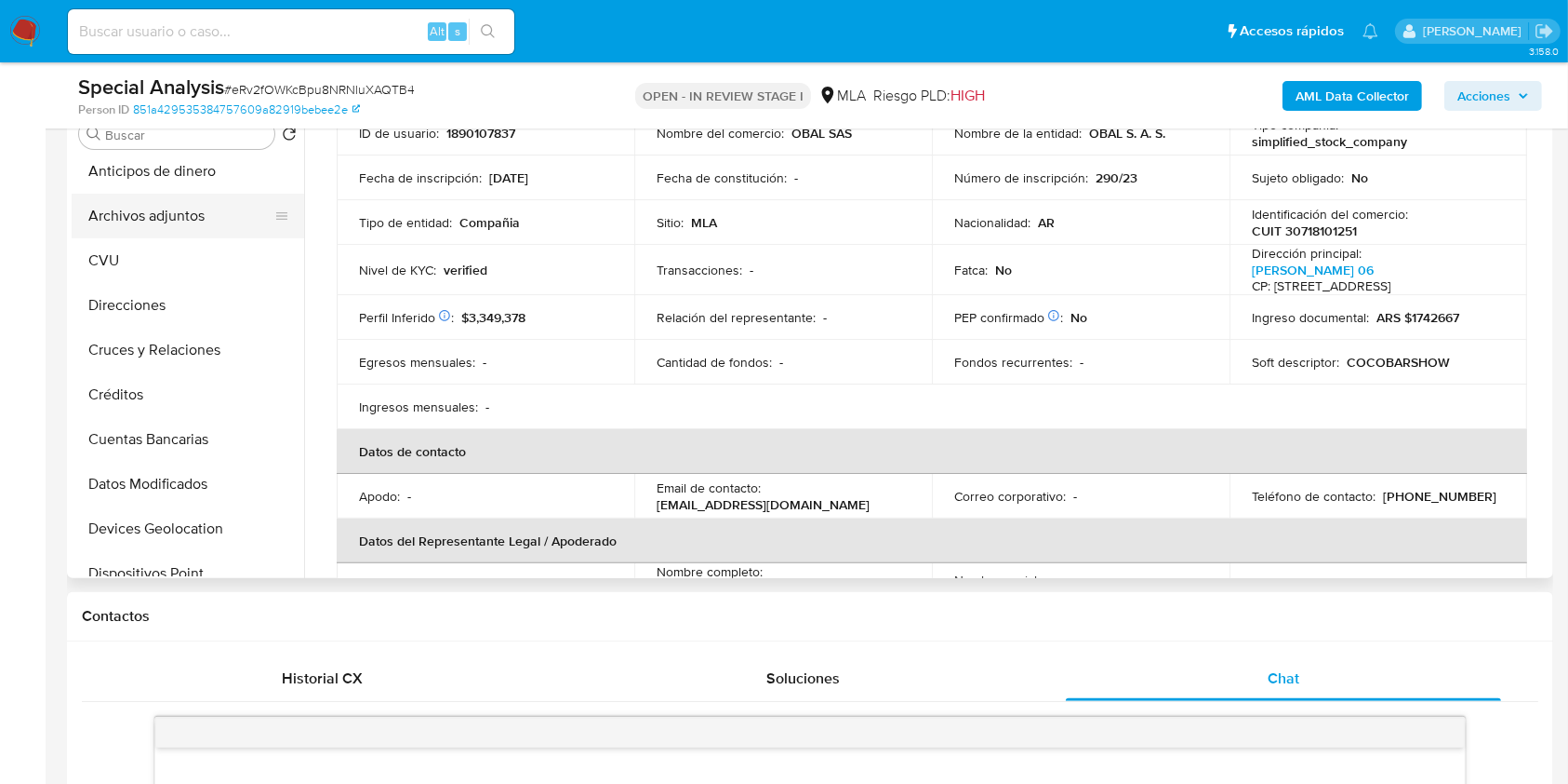
click at [177, 230] on button "Archivos adjuntos" at bounding box center [180, 216] width 218 height 45
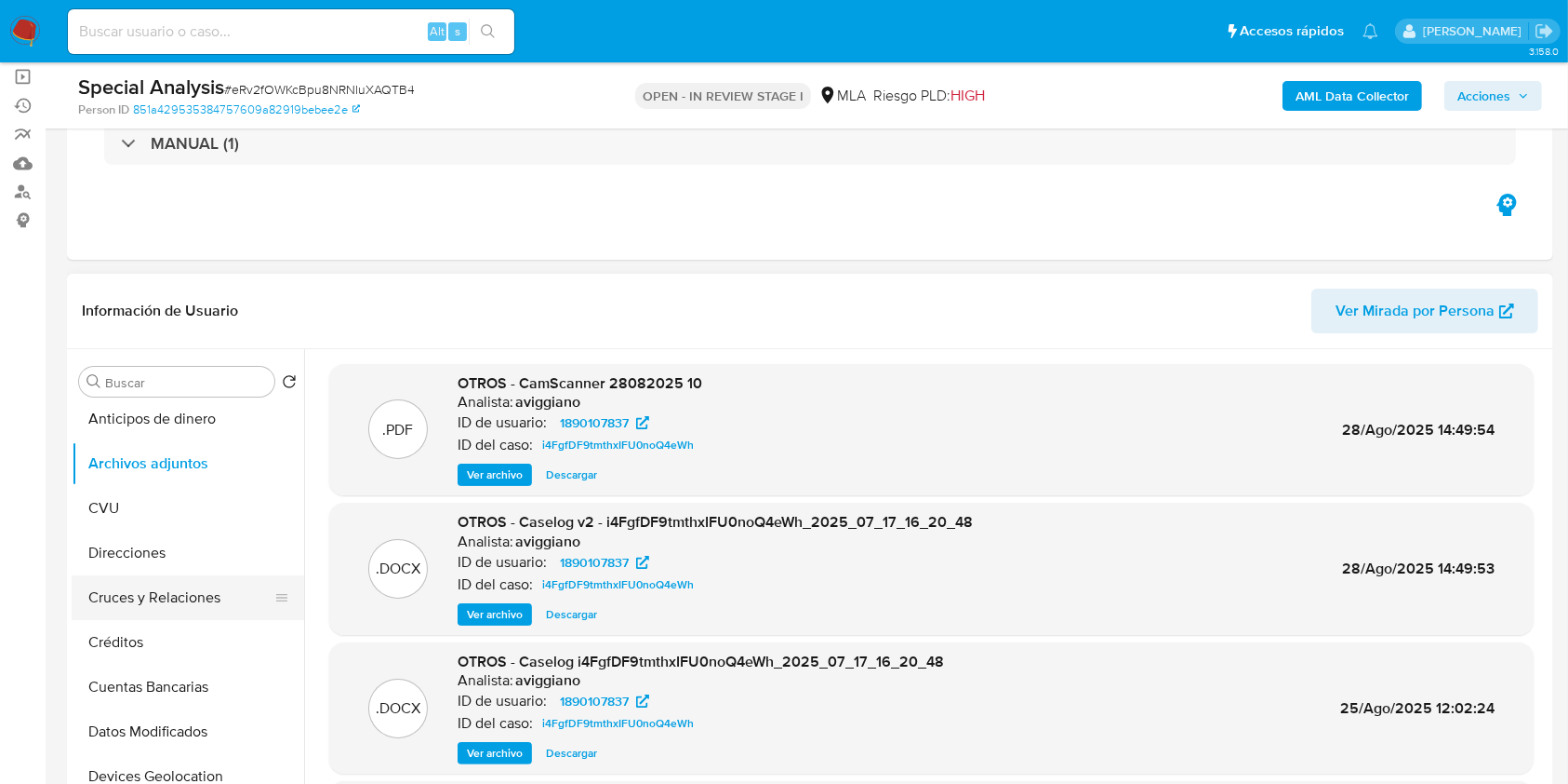
scroll to position [380, 0]
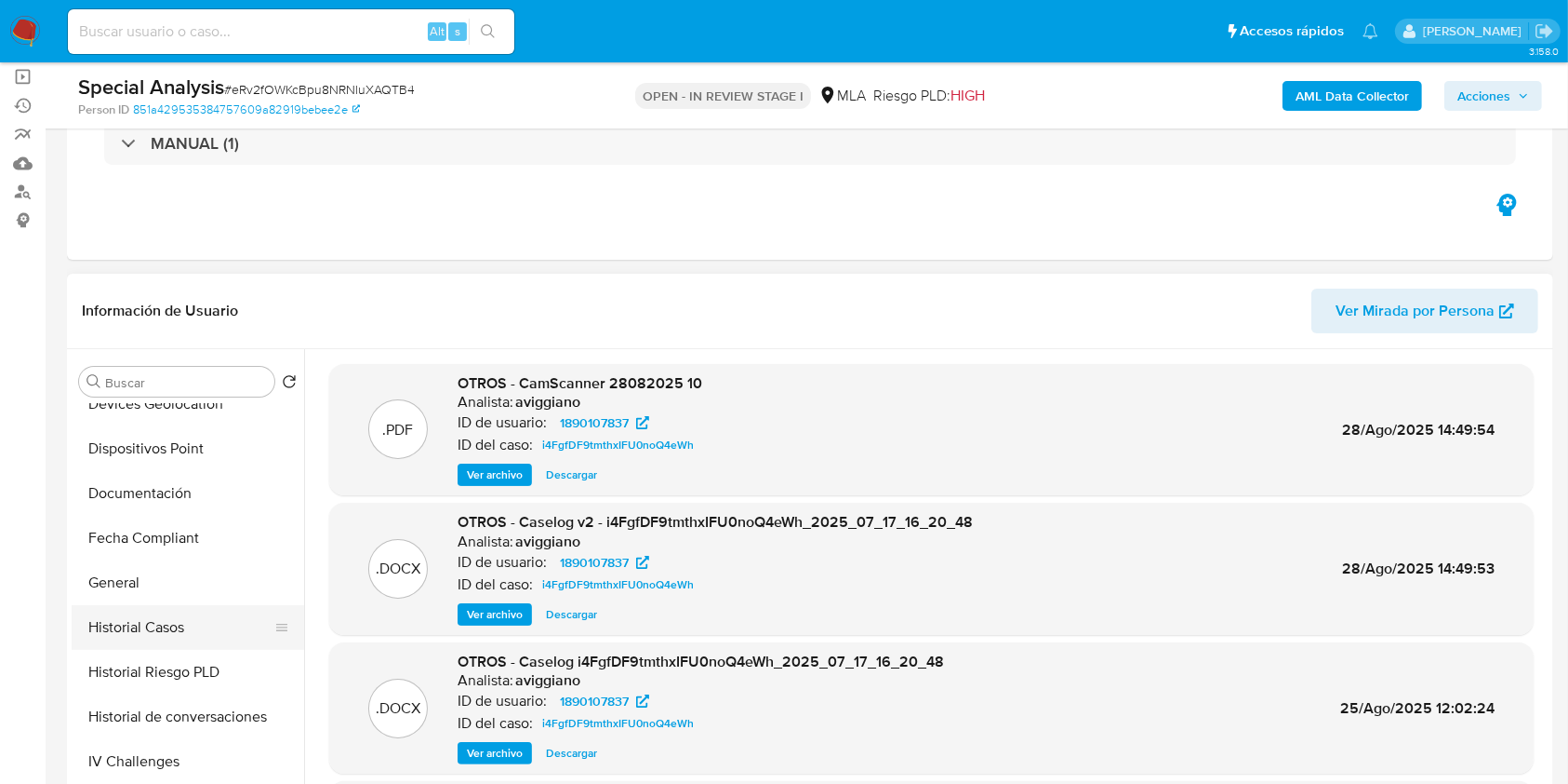
click at [193, 606] on button "Historial Casos" at bounding box center [180, 628] width 218 height 45
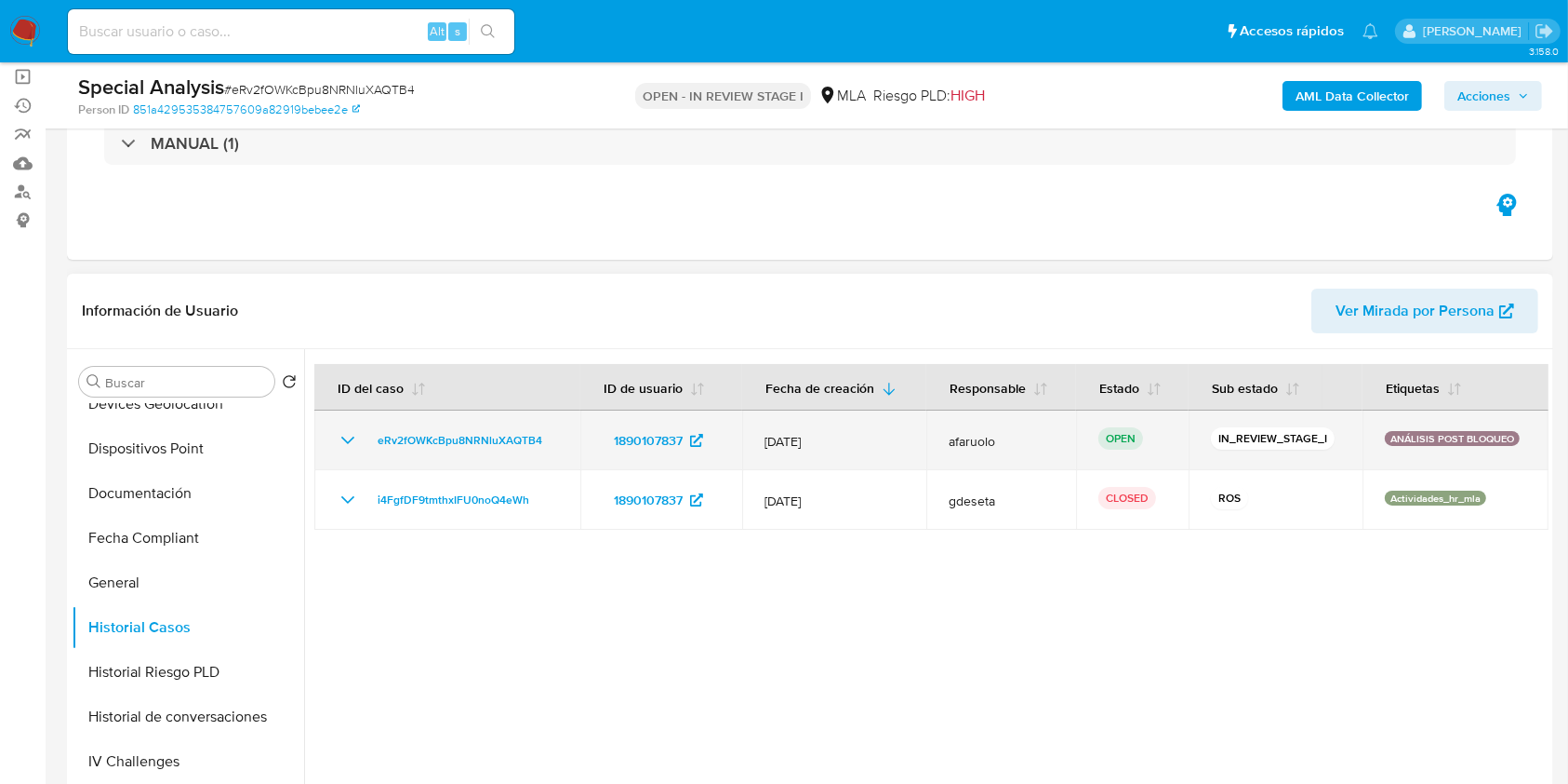
drag, startPoint x: 573, startPoint y: 444, endPoint x: 364, endPoint y: 444, distance: 209.0
click at [364, 444] on td "eRv2fOWKcBpu8NRNluXAQTB4" at bounding box center [447, 440] width 266 height 60
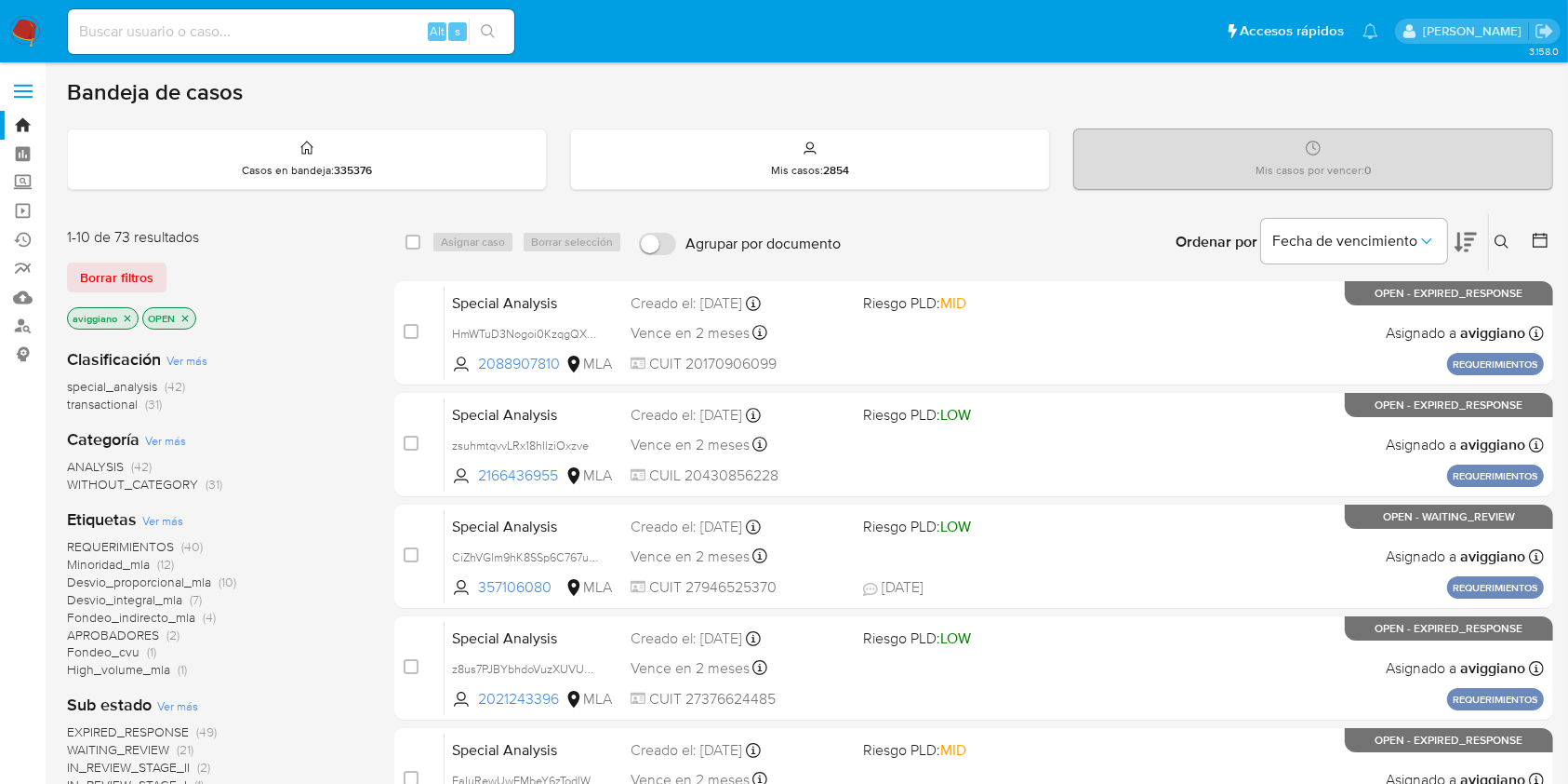
click at [1502, 235] on icon at bounding box center [1501, 241] width 15 height 15
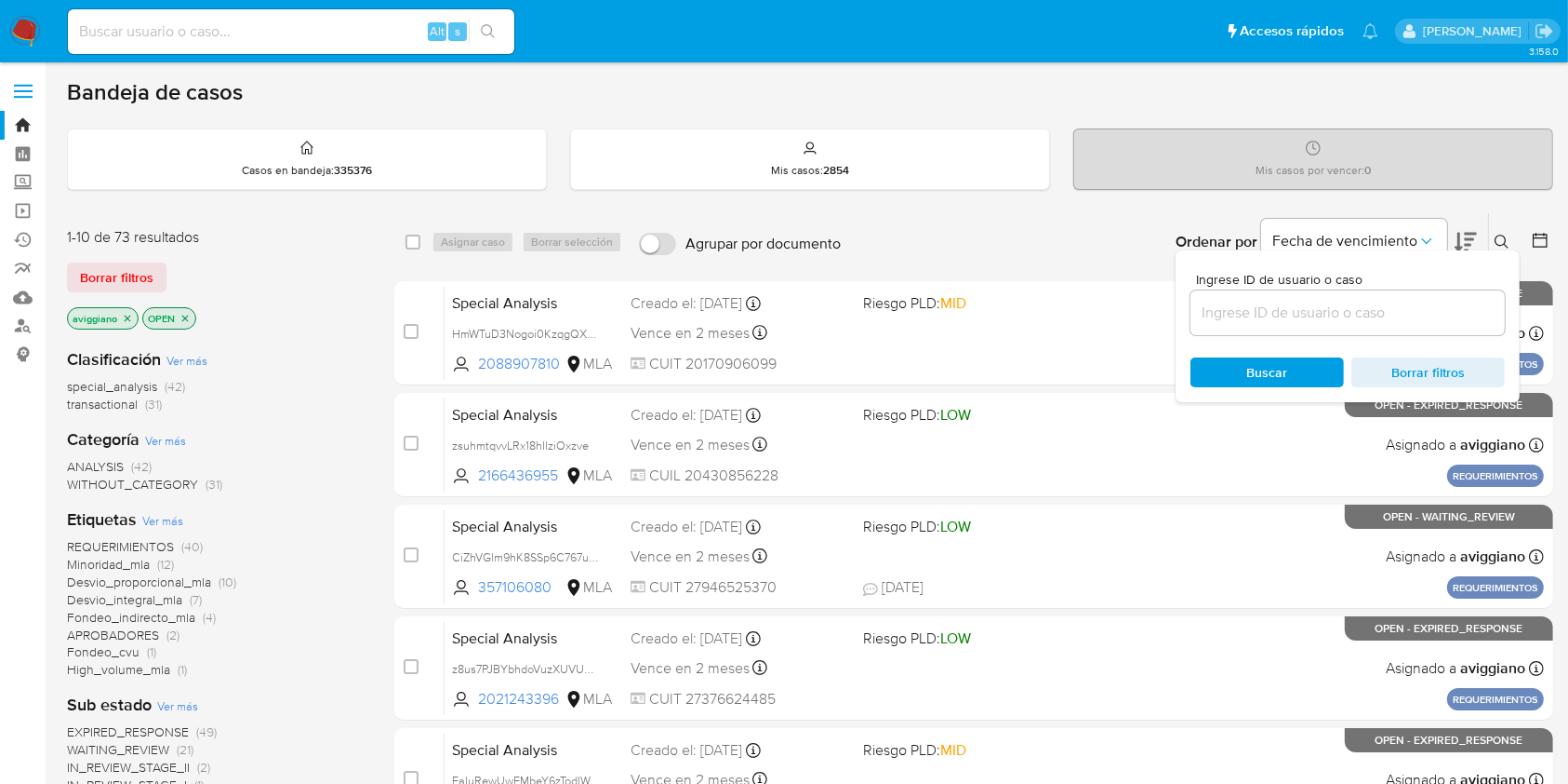
click at [1311, 317] on input at bounding box center [1347, 312] width 315 height 25
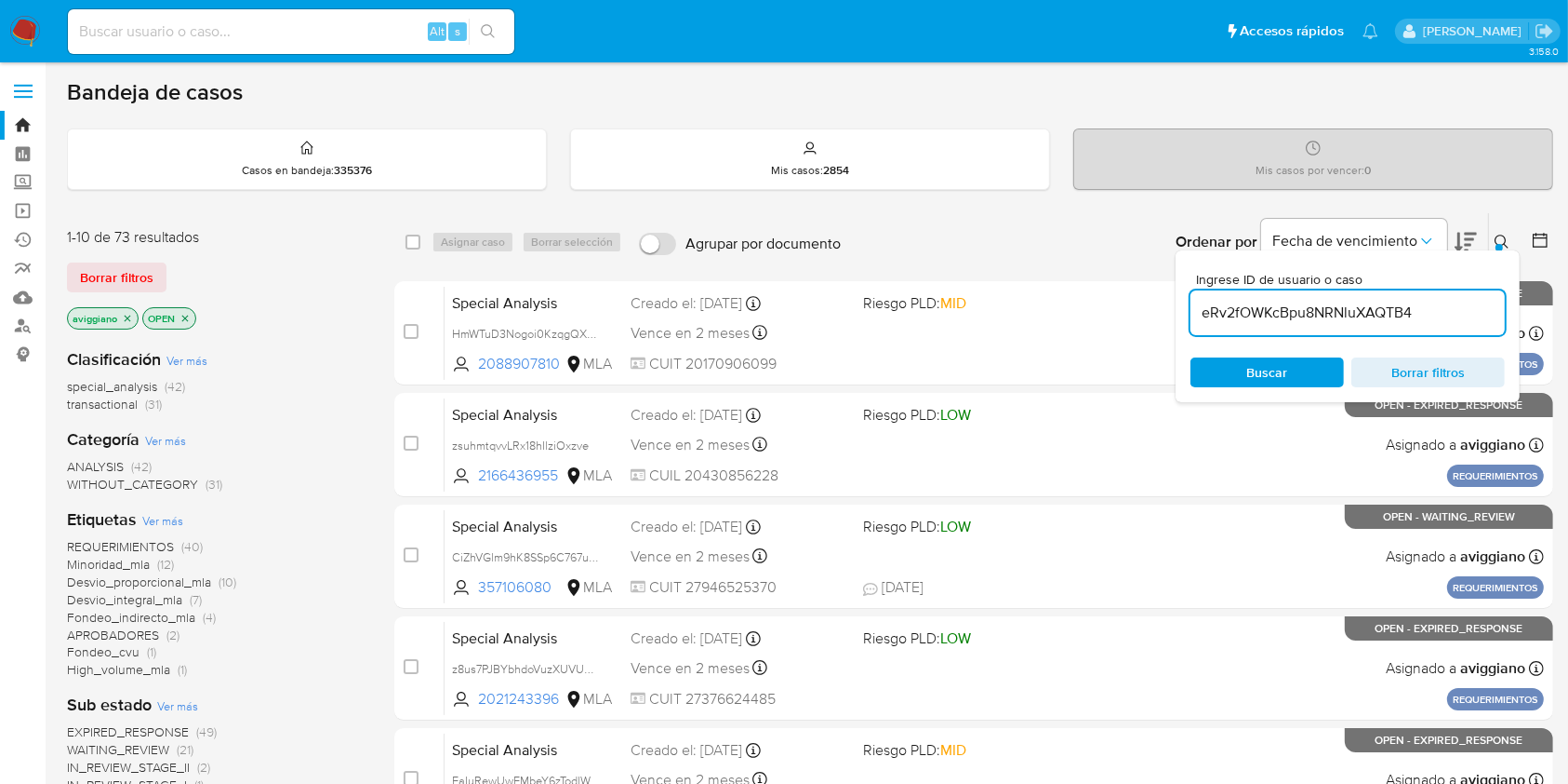
type input "eRv2fOWKcBpu8NRNluXAQTB4"
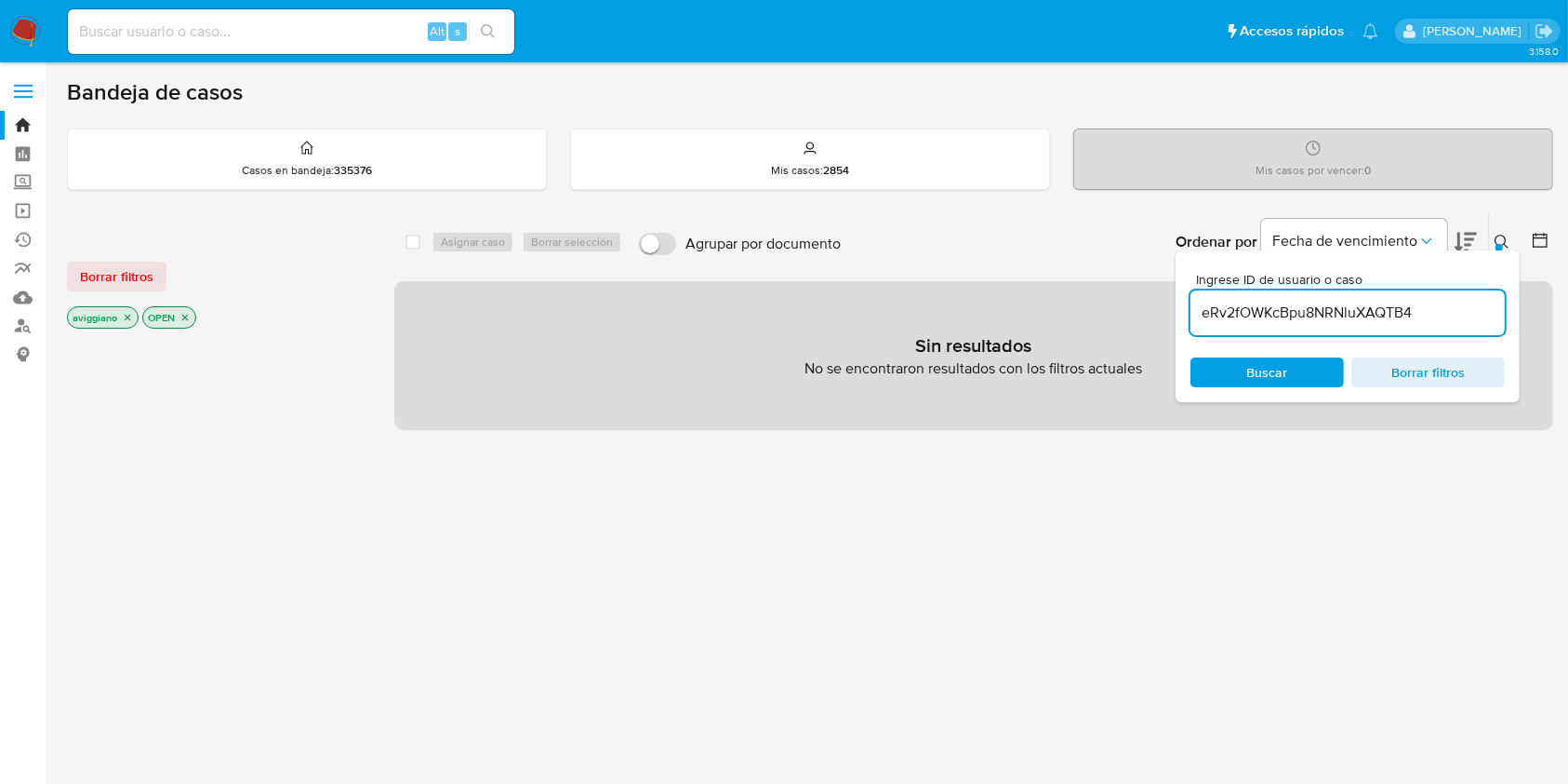
click at [421, 239] on div "select-all-cases-checkbox" at bounding box center [417, 241] width 23 height 23
click at [402, 242] on div "select-all-cases-checkbox Asignar caso Borrar selección Agrupar por documento O…" at bounding box center [974, 241] width 1159 height 58
click at [120, 318] on p "aviggiano" at bounding box center [102, 317] width 70 height 21
click at [119, 317] on p "aviggiano" at bounding box center [102, 317] width 70 height 21
click at [125, 317] on icon "close-filter" at bounding box center [126, 317] width 11 height 11
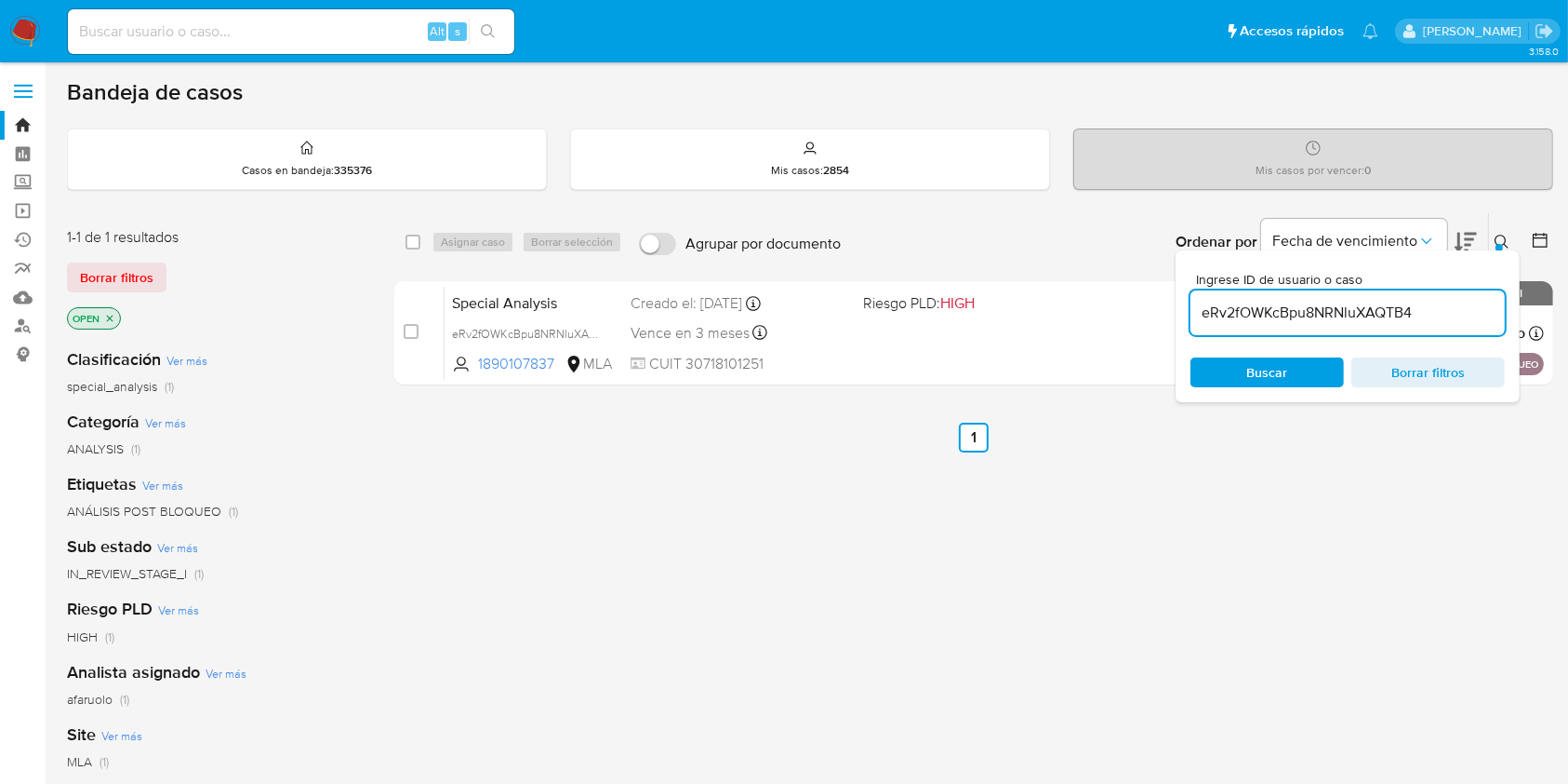
click at [114, 317] on icon "close-filter" at bounding box center [109, 318] width 11 height 11
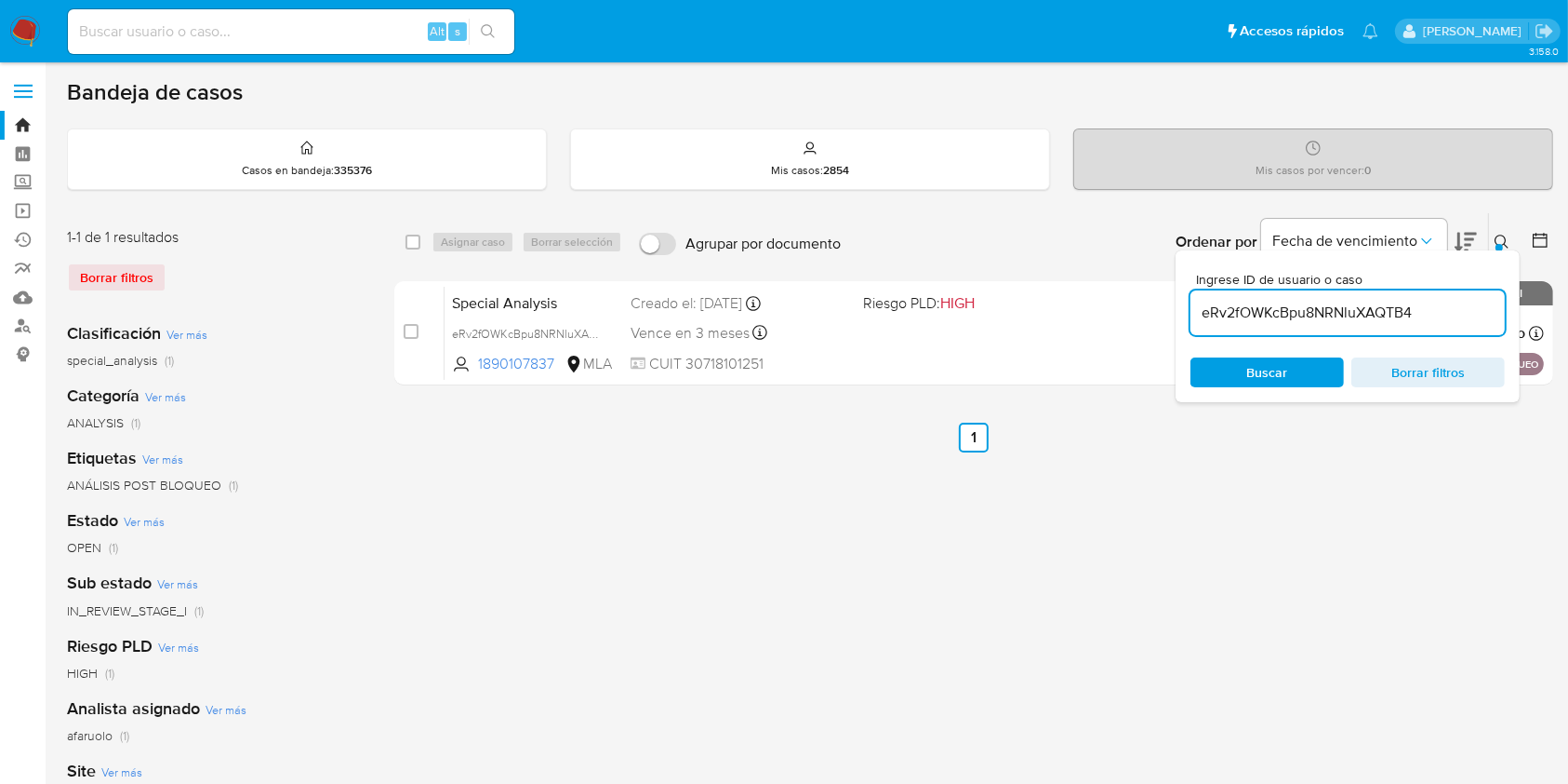
click at [422, 235] on div "select-all-cases-checkbox" at bounding box center [417, 241] width 23 height 23
click at [409, 240] on input "checkbox" at bounding box center [413, 241] width 15 height 15
checkbox input "true"
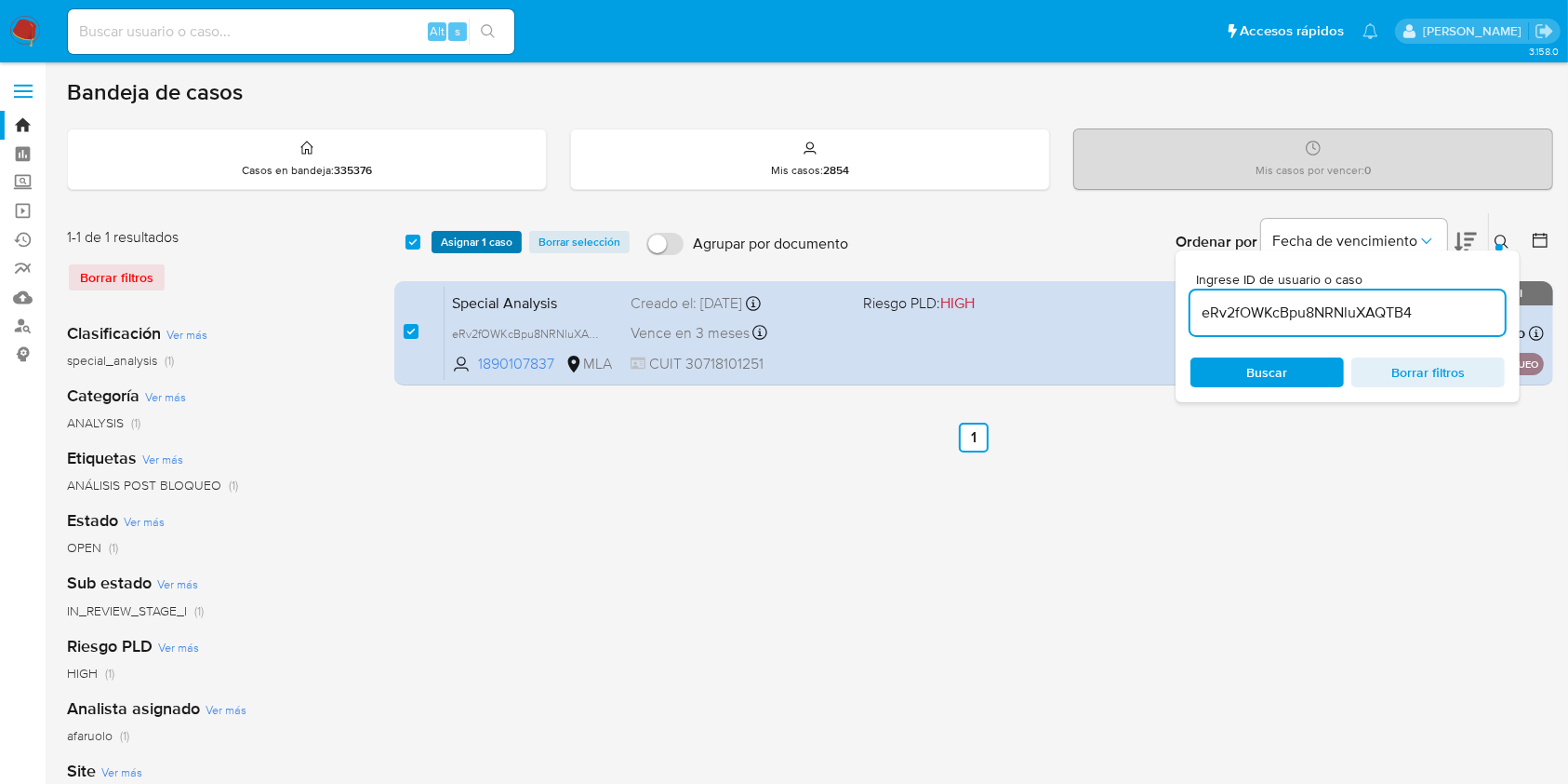
click at [454, 245] on span "Asignar 1 caso" at bounding box center [477, 241] width 72 height 19
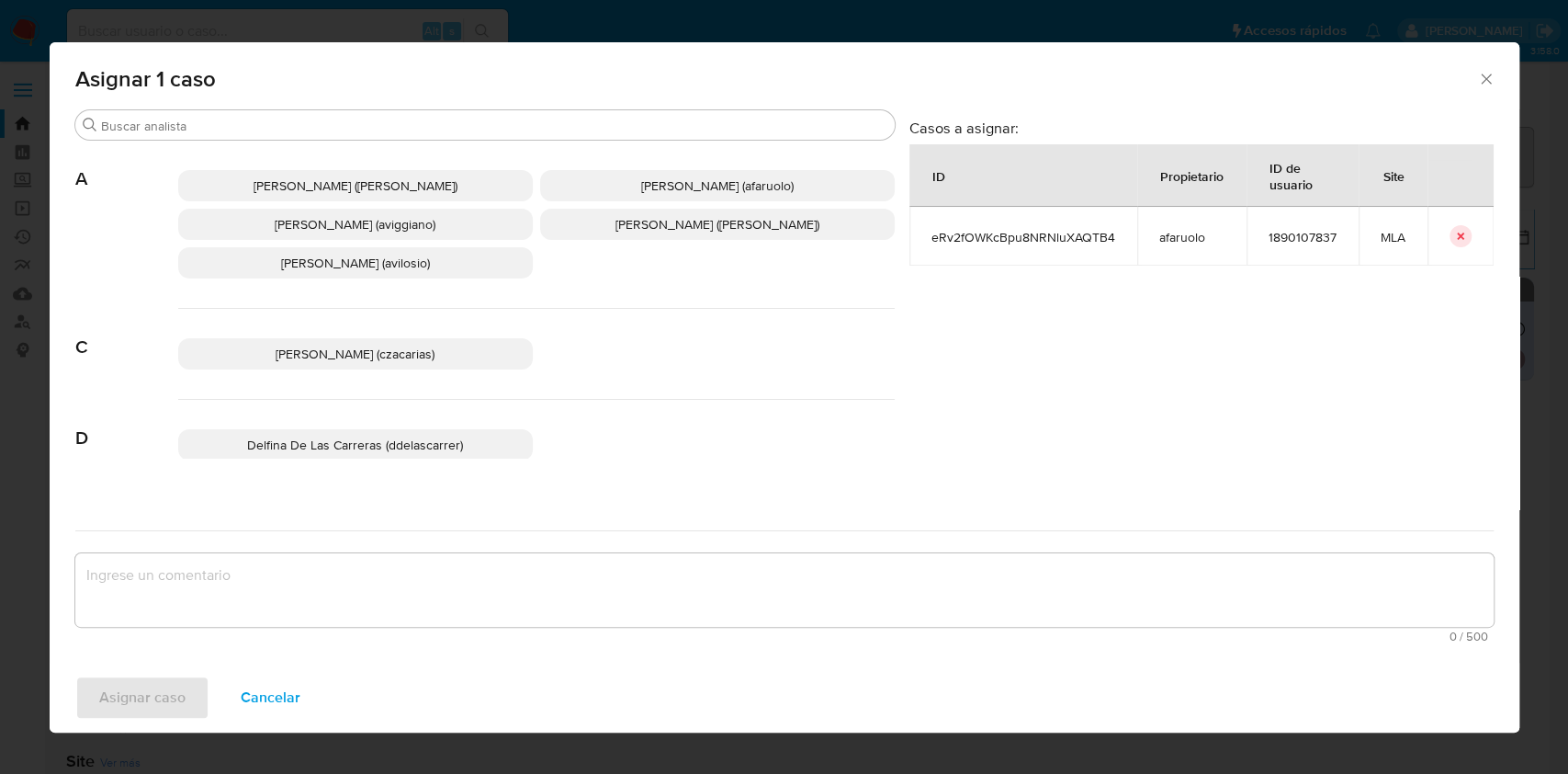
click at [386, 229] on span "[PERSON_NAME] (aviggiano)" at bounding box center [355, 224] width 161 height 18
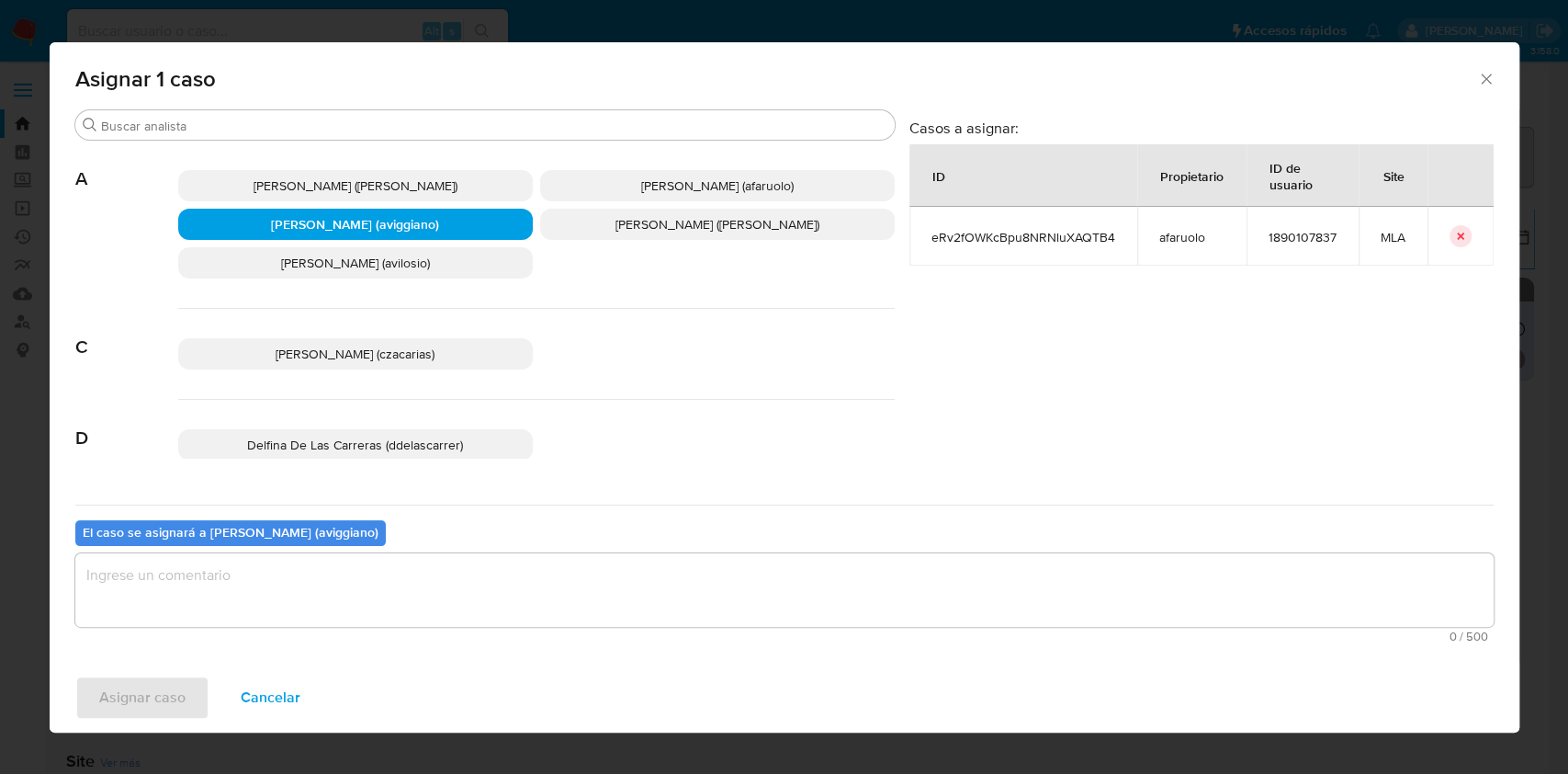
click at [330, 559] on textarea "assign-modal" at bounding box center [784, 590] width 1419 height 74
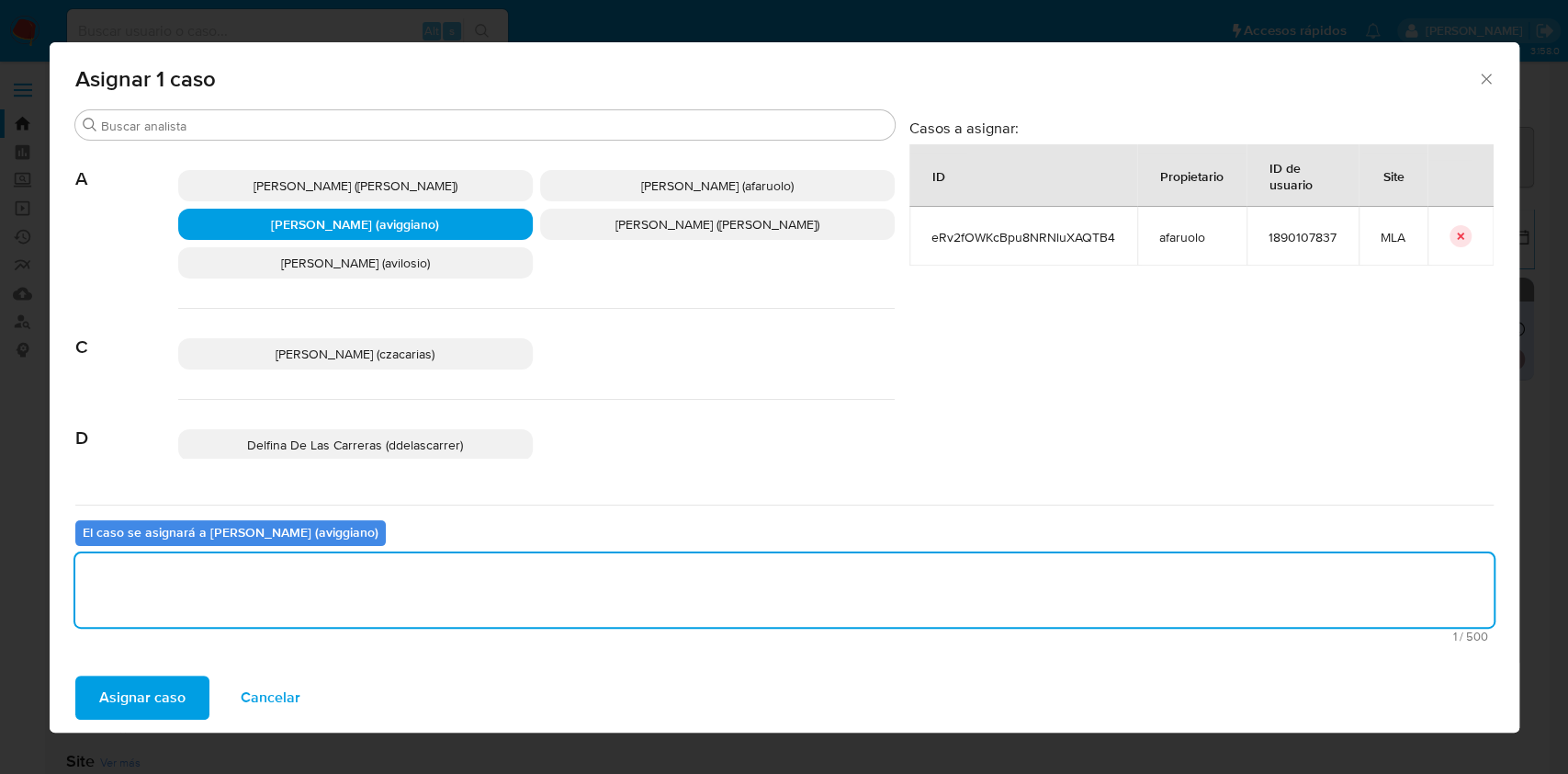
click at [128, 695] on span "Asignar caso" at bounding box center [141, 697] width 86 height 41
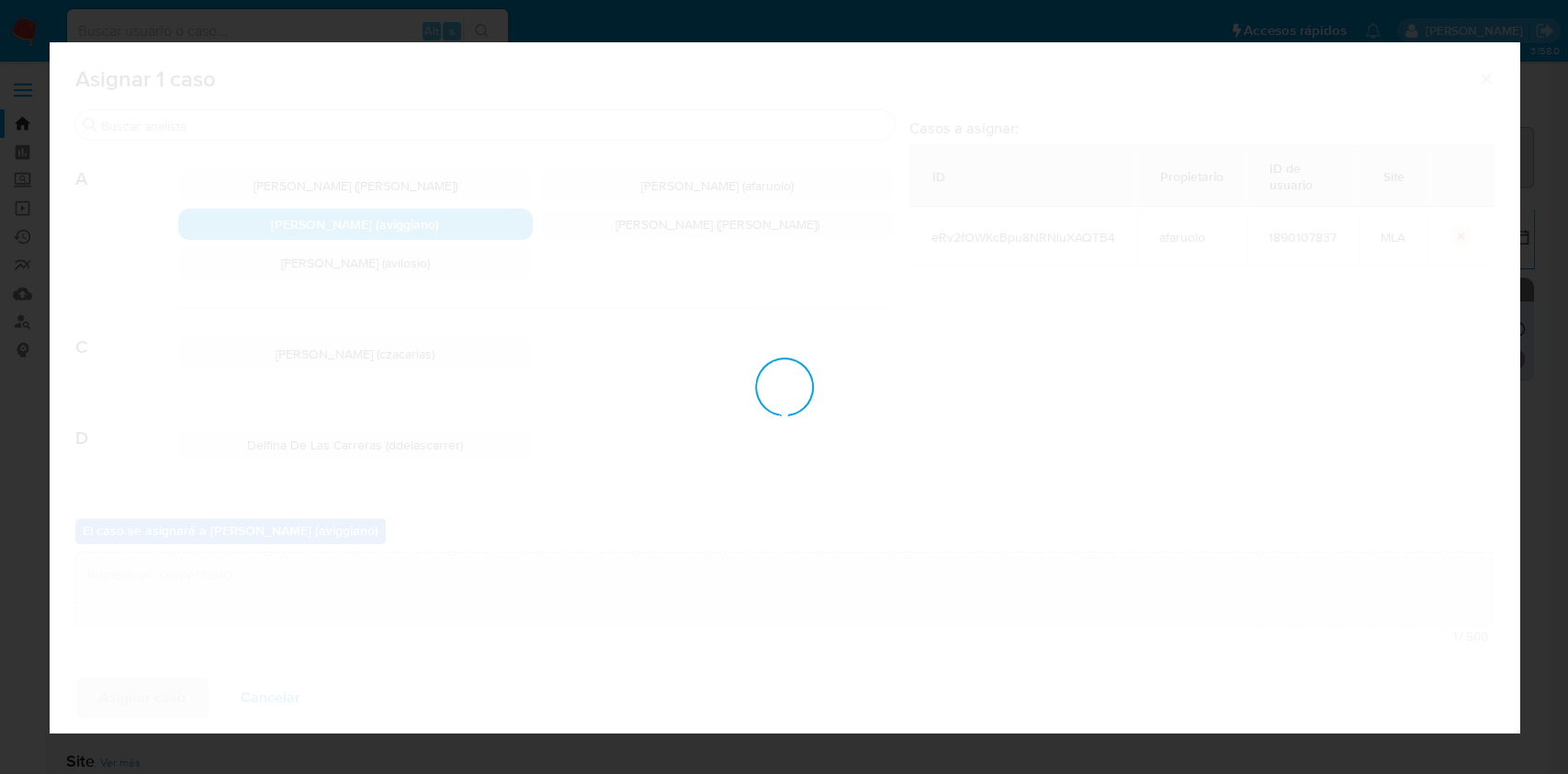
checkbox input "false"
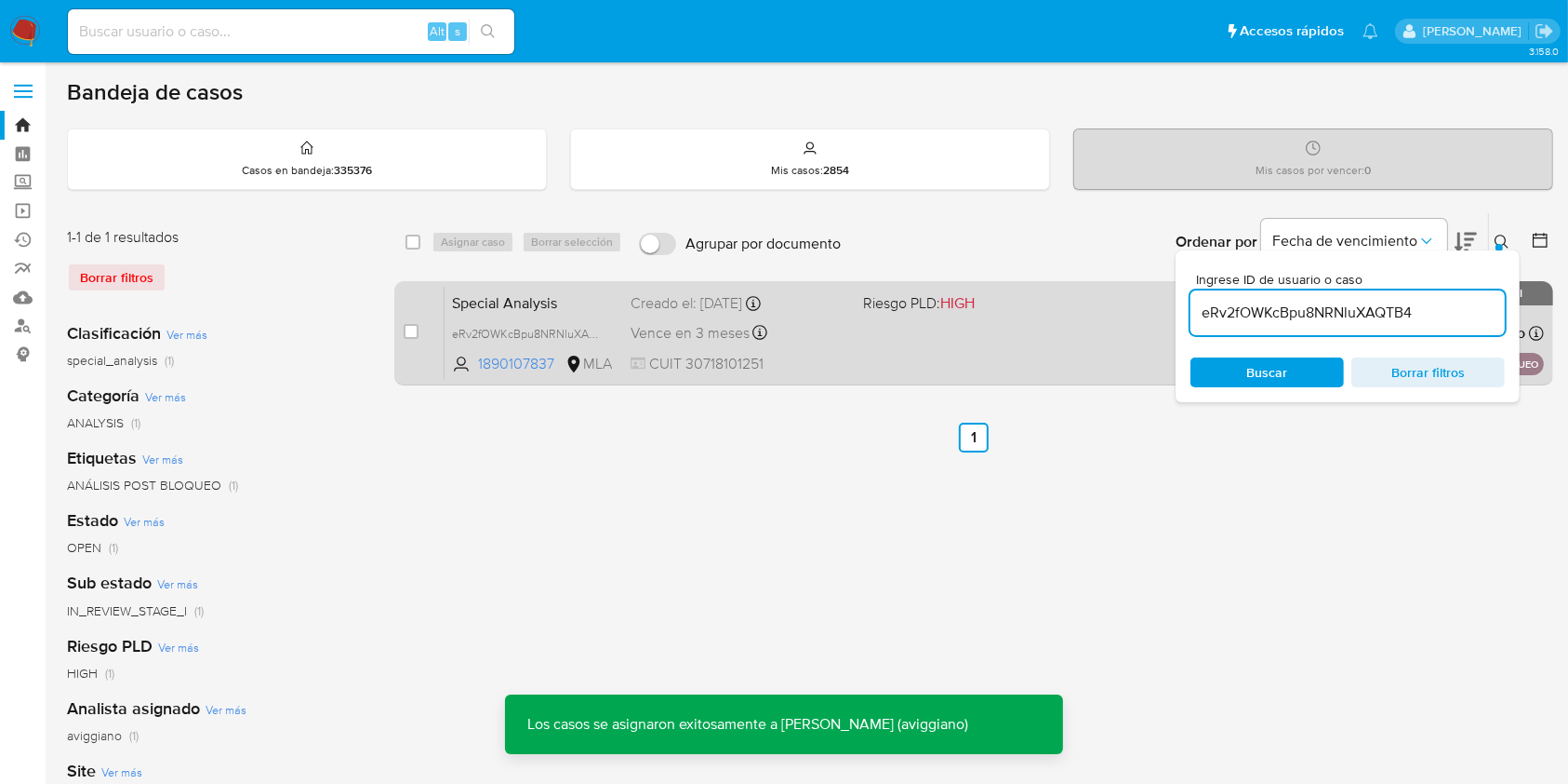
click at [818, 349] on div "Special Analysis eRv2fOWKcBpu8NRNluXAQTB4 1890107837 MLA Riesgo PLD: HIGH Cread…" at bounding box center [993, 333] width 1099 height 94
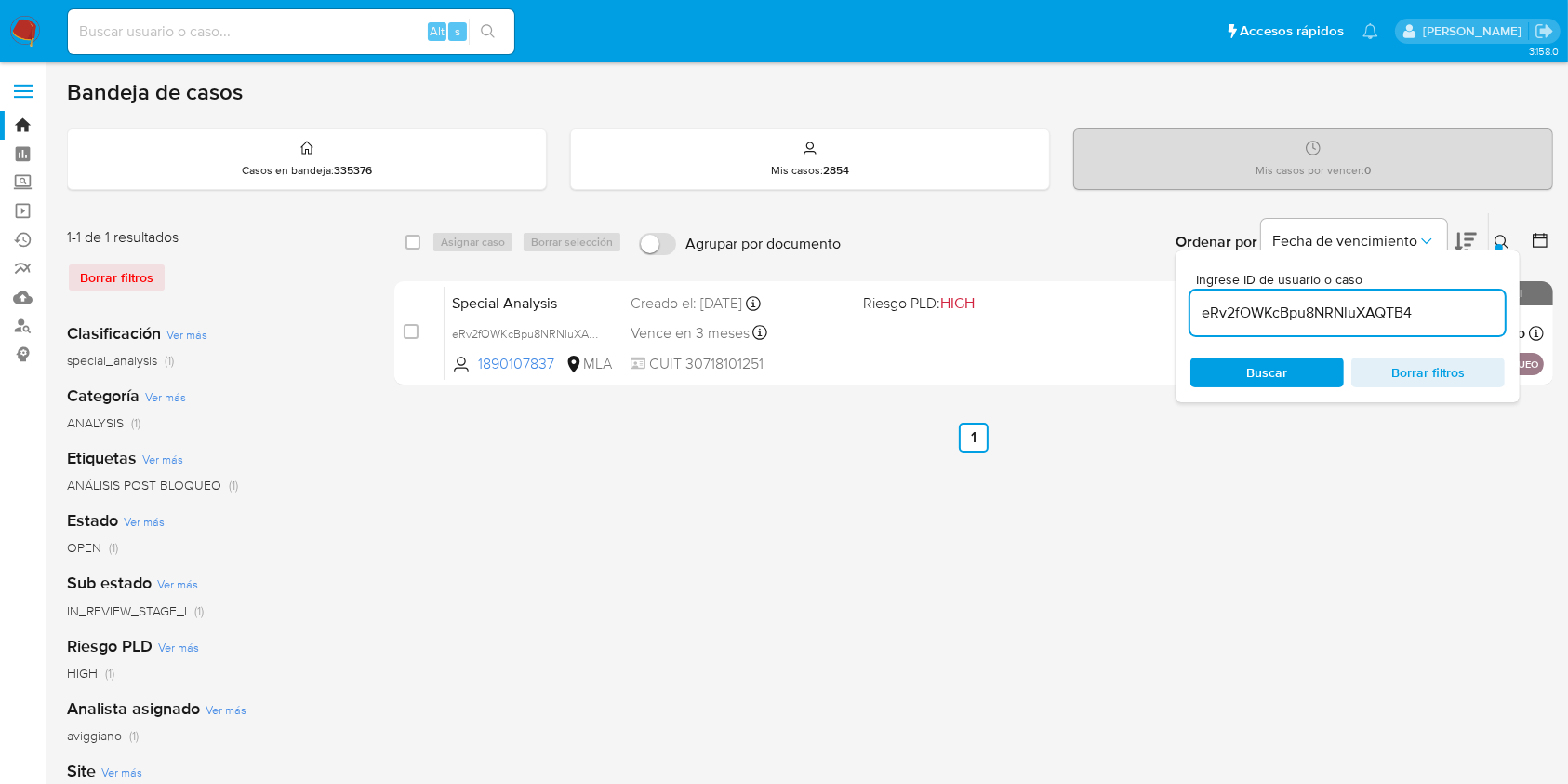
click at [1279, 316] on input "eRv2fOWKcBpu8NRNluXAQTB4" at bounding box center [1347, 312] width 315 height 25
click at [1280, 317] on input "eRv2fOWKcBpu8NRNluXAQTB4" at bounding box center [1347, 312] width 315 height 25
paste input "KZdFm1p3S2wpkNEdnFRJDE5L"
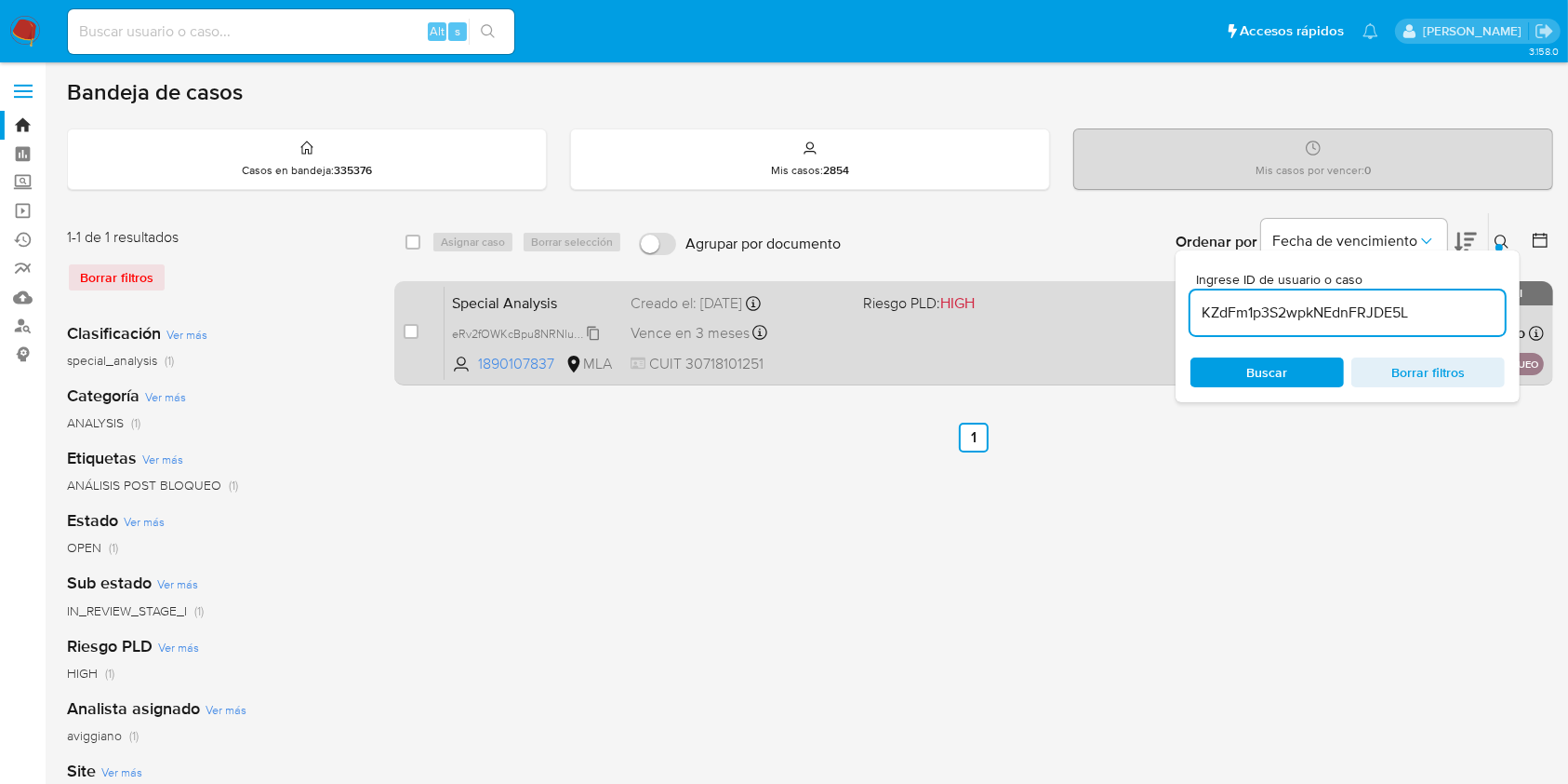
type input "KZdFm1p3S2wpkNEdnFRJDE5L"
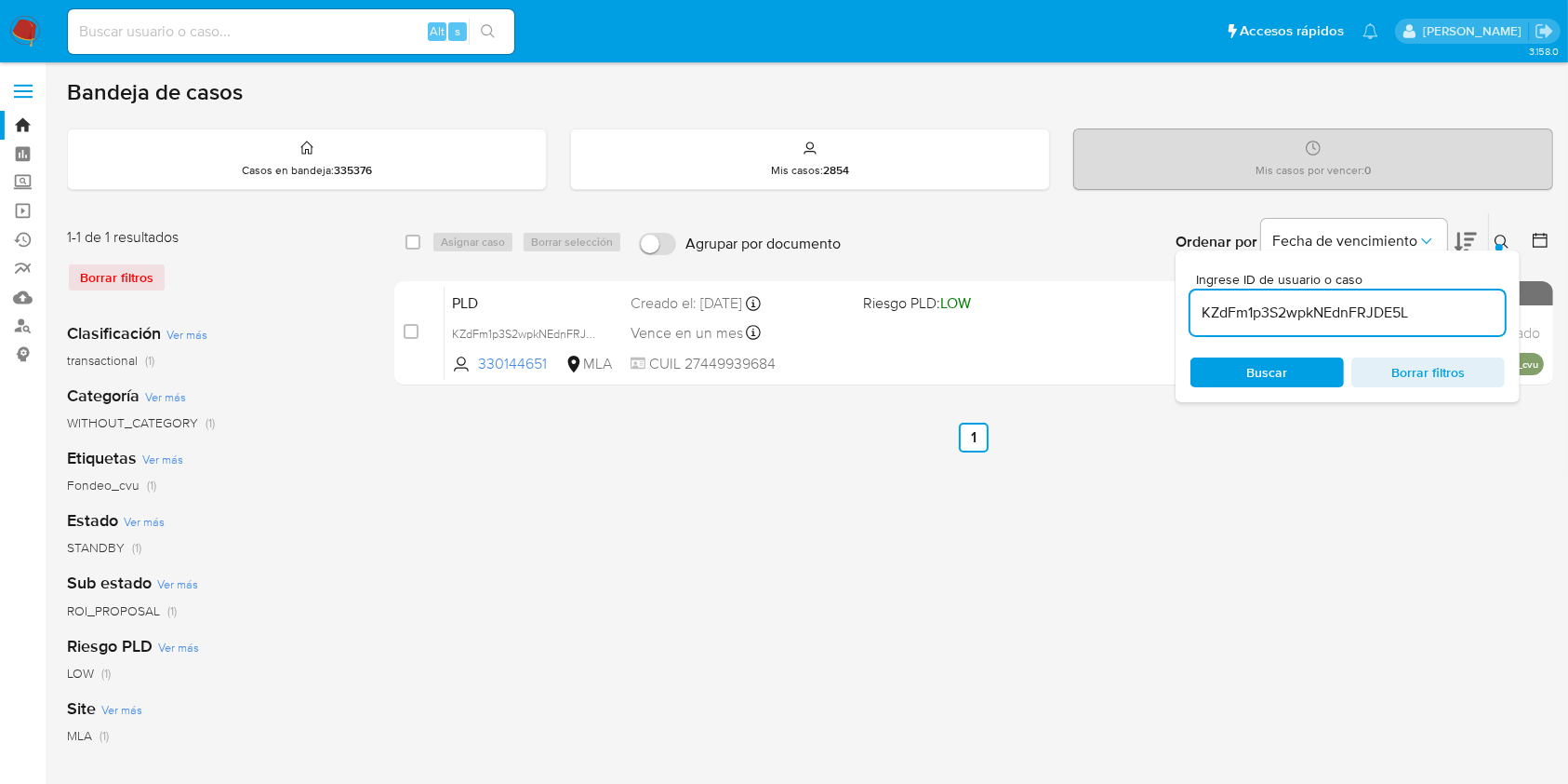
drag, startPoint x: 403, startPoint y: 239, endPoint x: 414, endPoint y: 249, distance: 14.9
click at [404, 239] on div "select-all-cases-checkbox Asignar caso Borrar selección Agrupar por documento O…" at bounding box center [974, 241] width 1159 height 58
click at [412, 246] on input "checkbox" at bounding box center [413, 241] width 15 height 15
checkbox input "true"
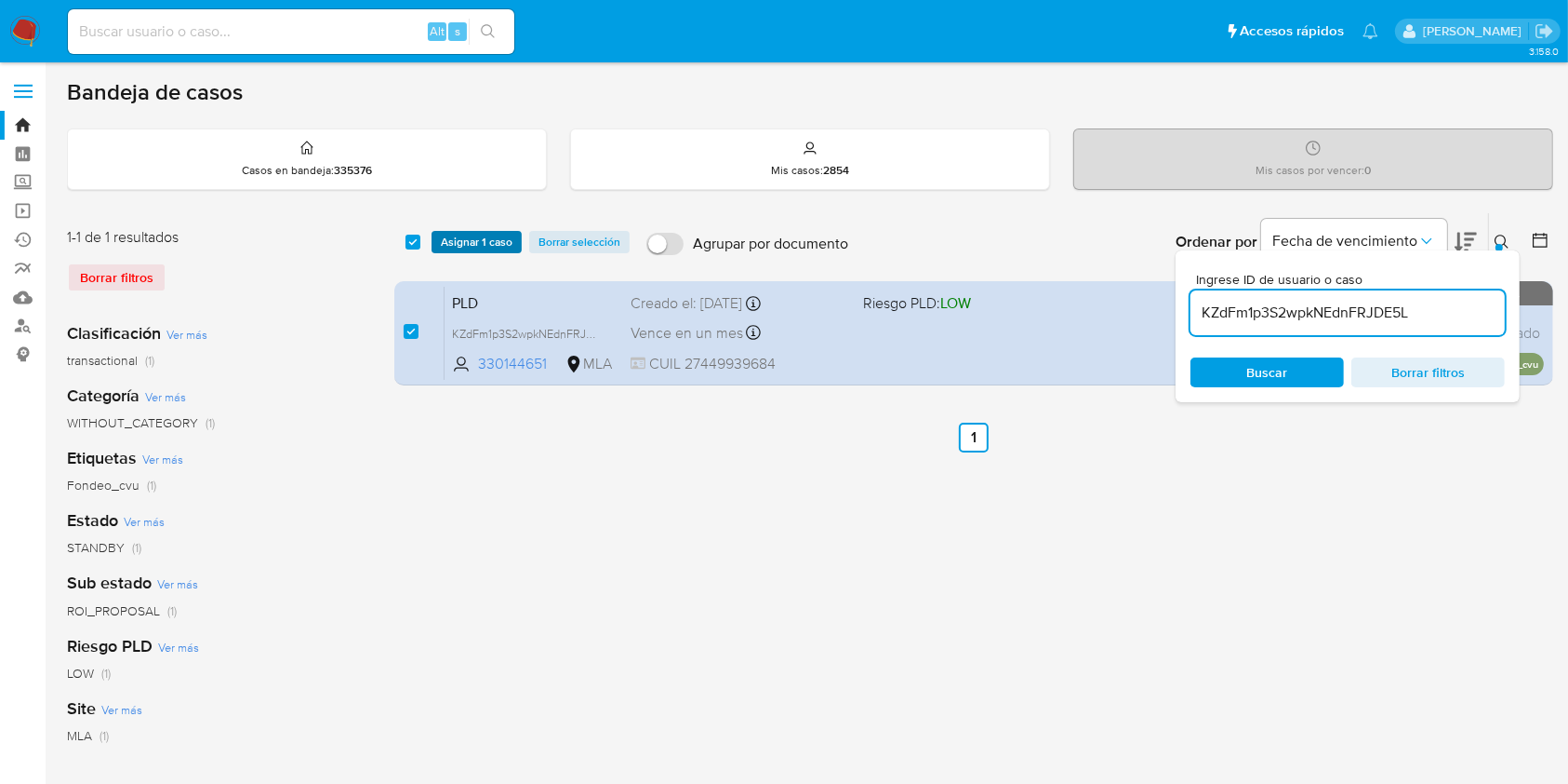
click at [462, 241] on span "Asignar 1 caso" at bounding box center [477, 241] width 72 height 19
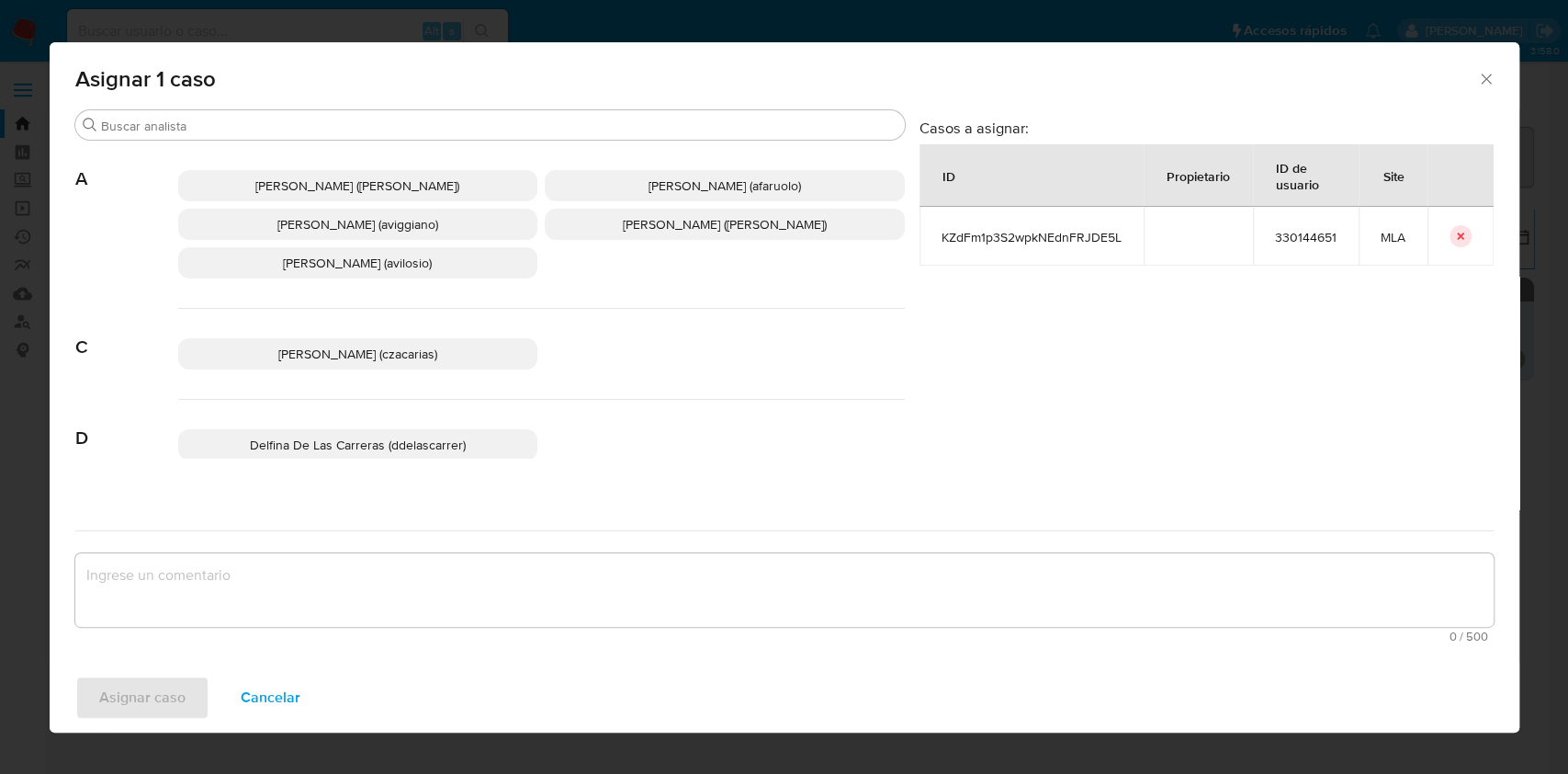
drag, startPoint x: 312, startPoint y: 237, endPoint x: 323, endPoint y: 375, distance: 138.4
click at [313, 237] on p "Agustina Belen Viggiano (aviggiano)" at bounding box center [358, 224] width 360 height 31
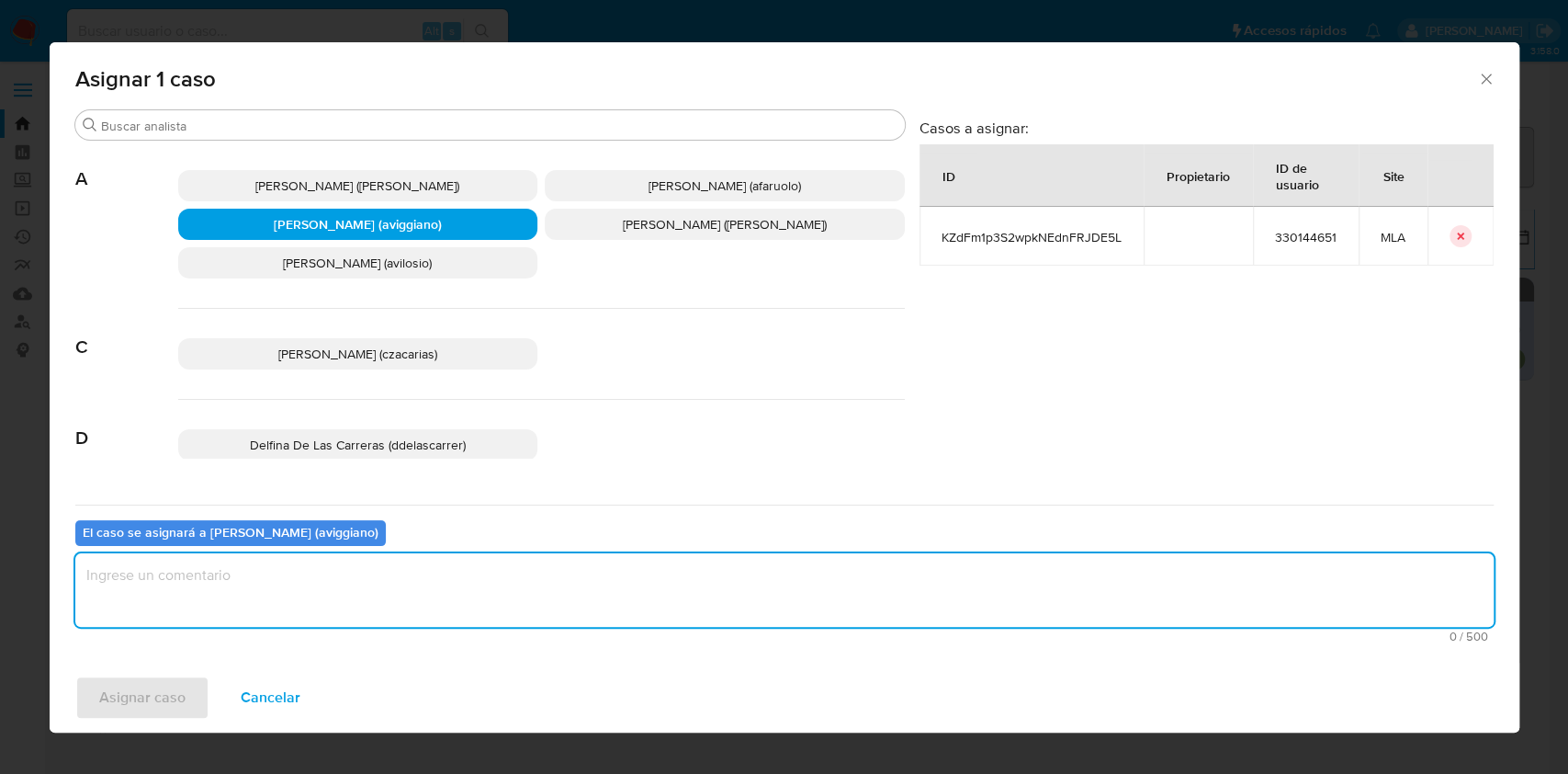
click at [269, 621] on textarea "assign-modal" at bounding box center [784, 590] width 1419 height 74
click at [147, 691] on span "Asignar caso" at bounding box center [141, 697] width 86 height 41
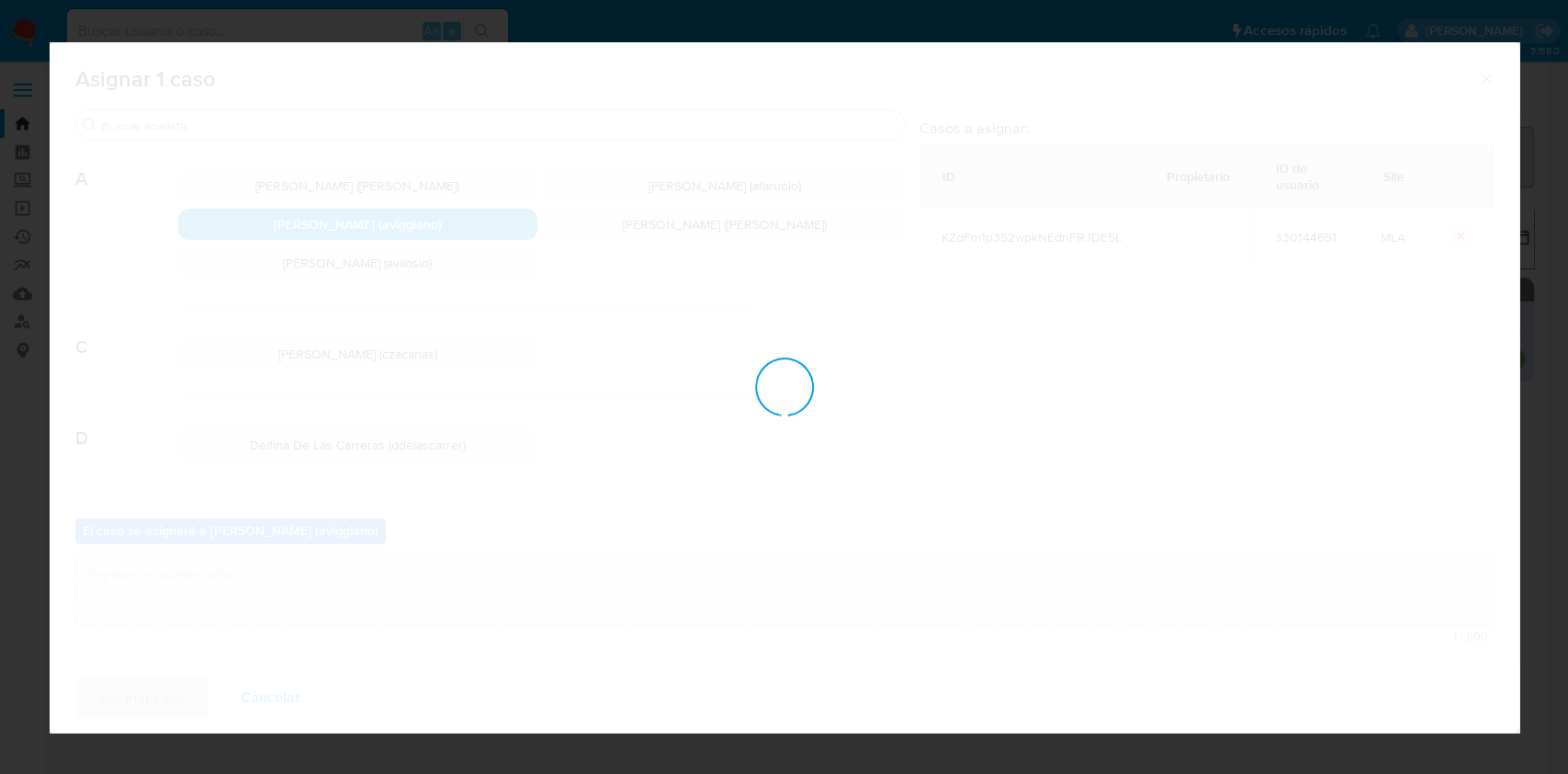
checkbox input "false"
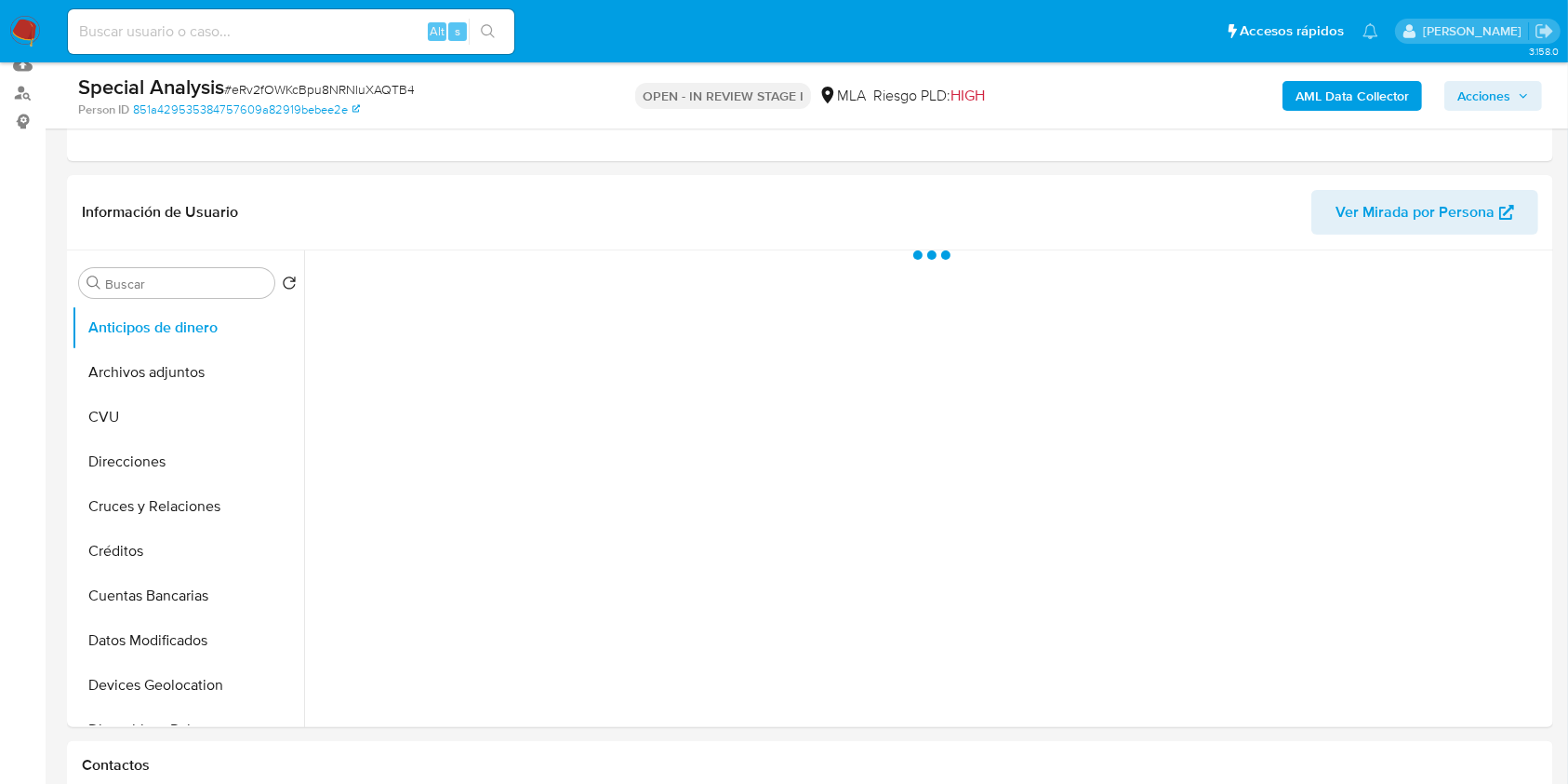
scroll to position [372, 0]
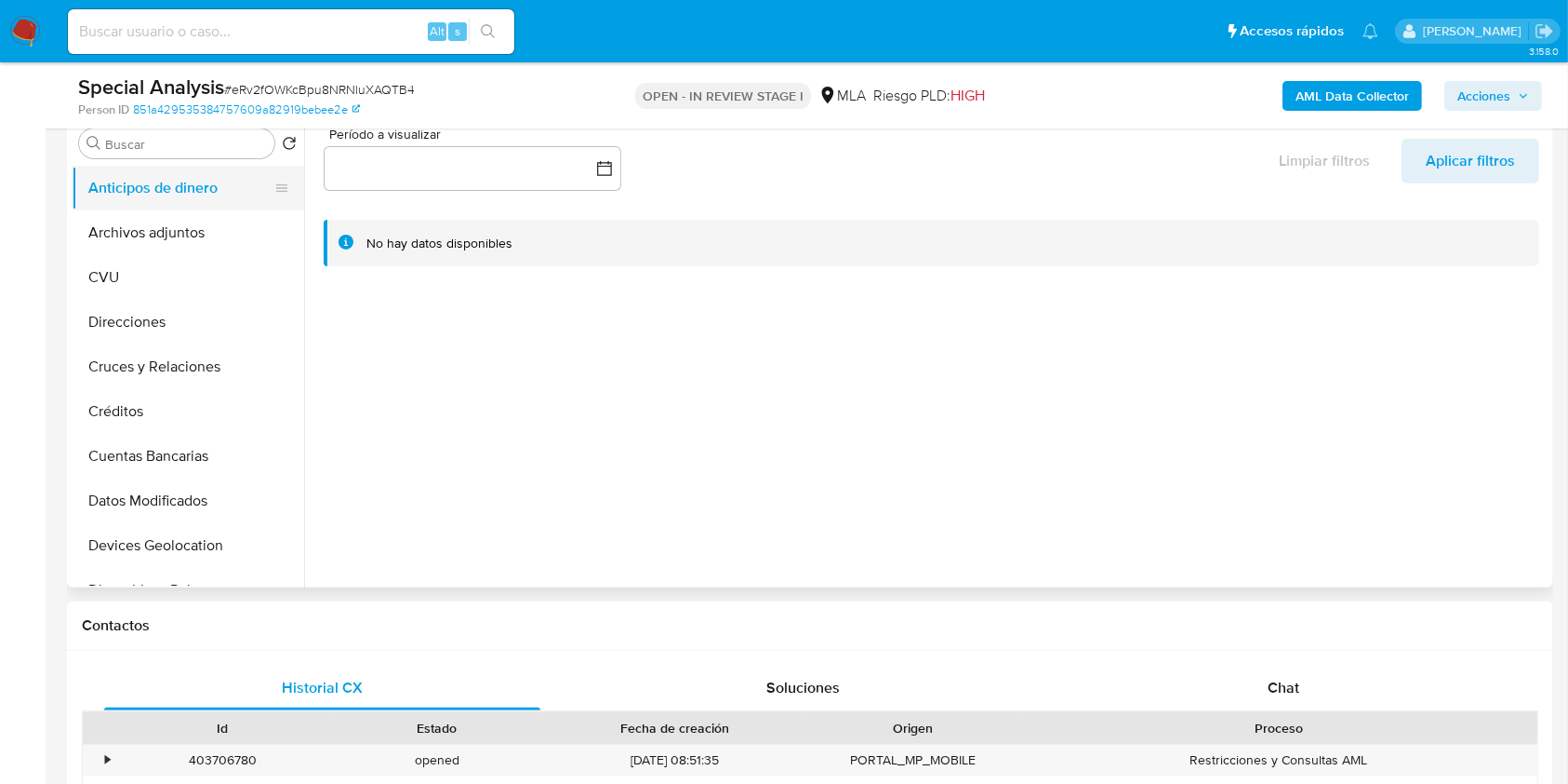
select select "10"
drag, startPoint x: 131, startPoint y: 229, endPoint x: 146, endPoint y: 261, distance: 35.3
click at [132, 230] on button "Archivos adjuntos" at bounding box center [187, 233] width 232 height 45
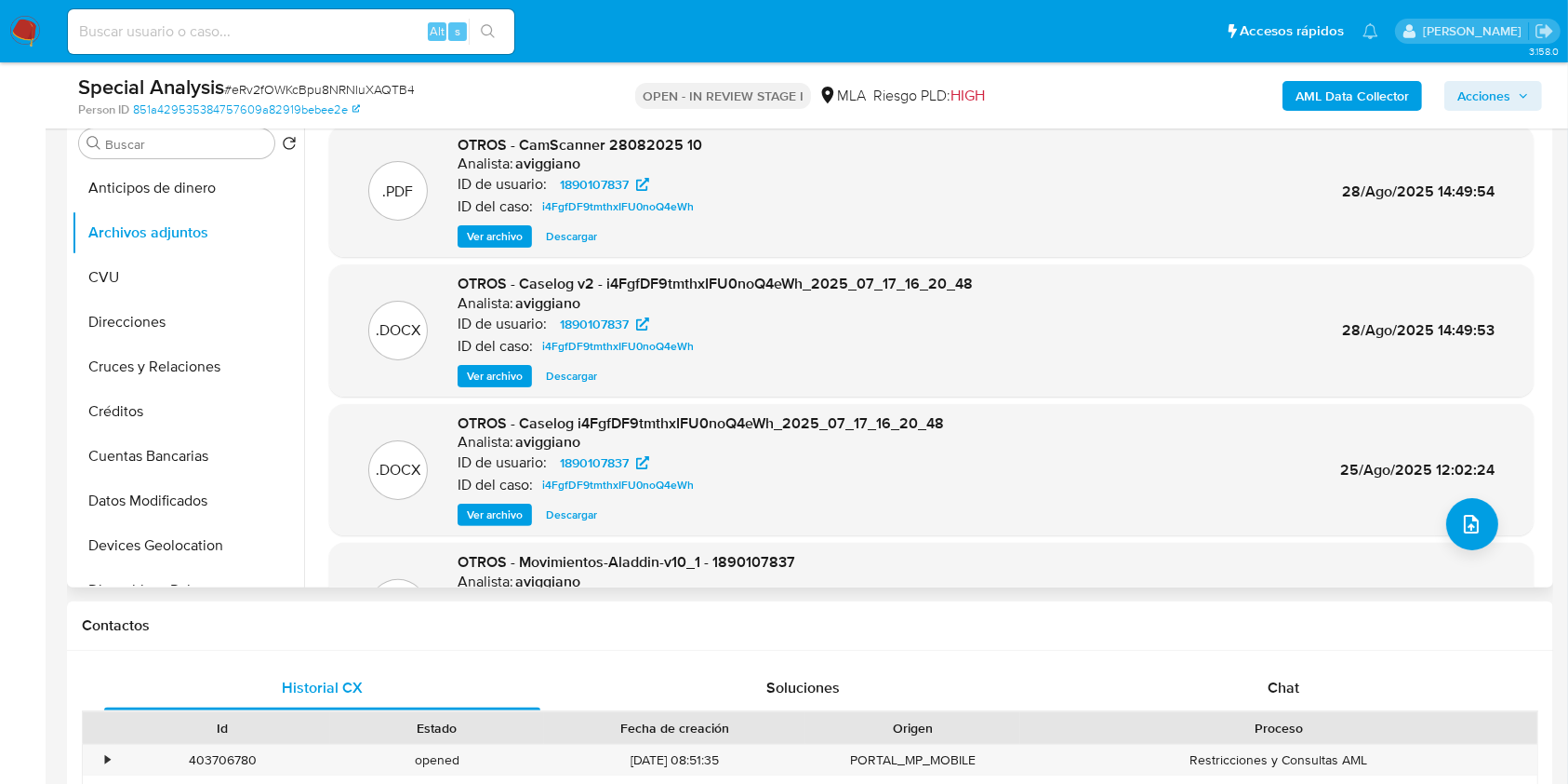
click at [515, 235] on span "Ver archivo" at bounding box center [494, 235] width 56 height 19
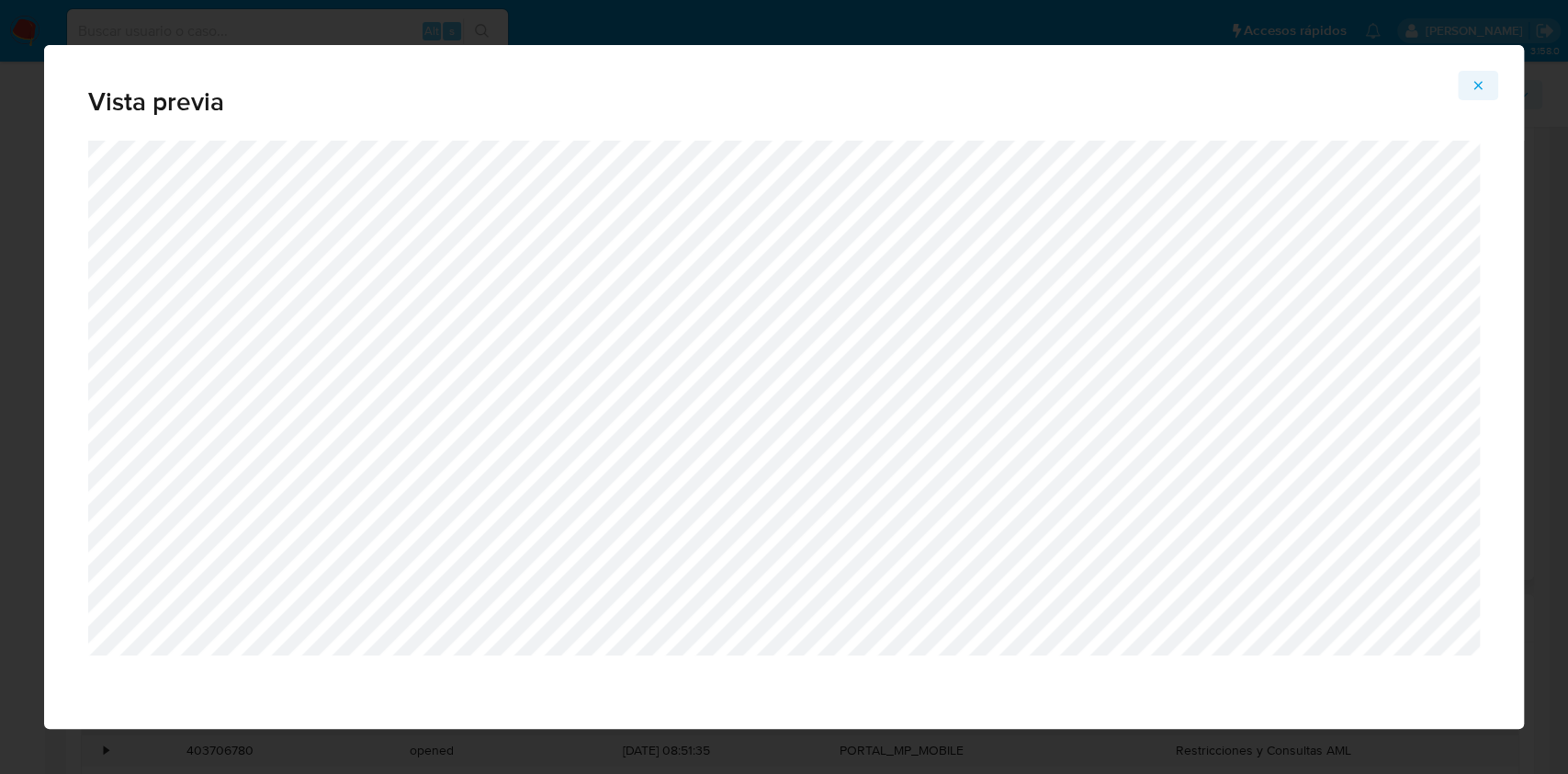
click at [1470, 97] on button "Attachment preview" at bounding box center [1478, 85] width 41 height 29
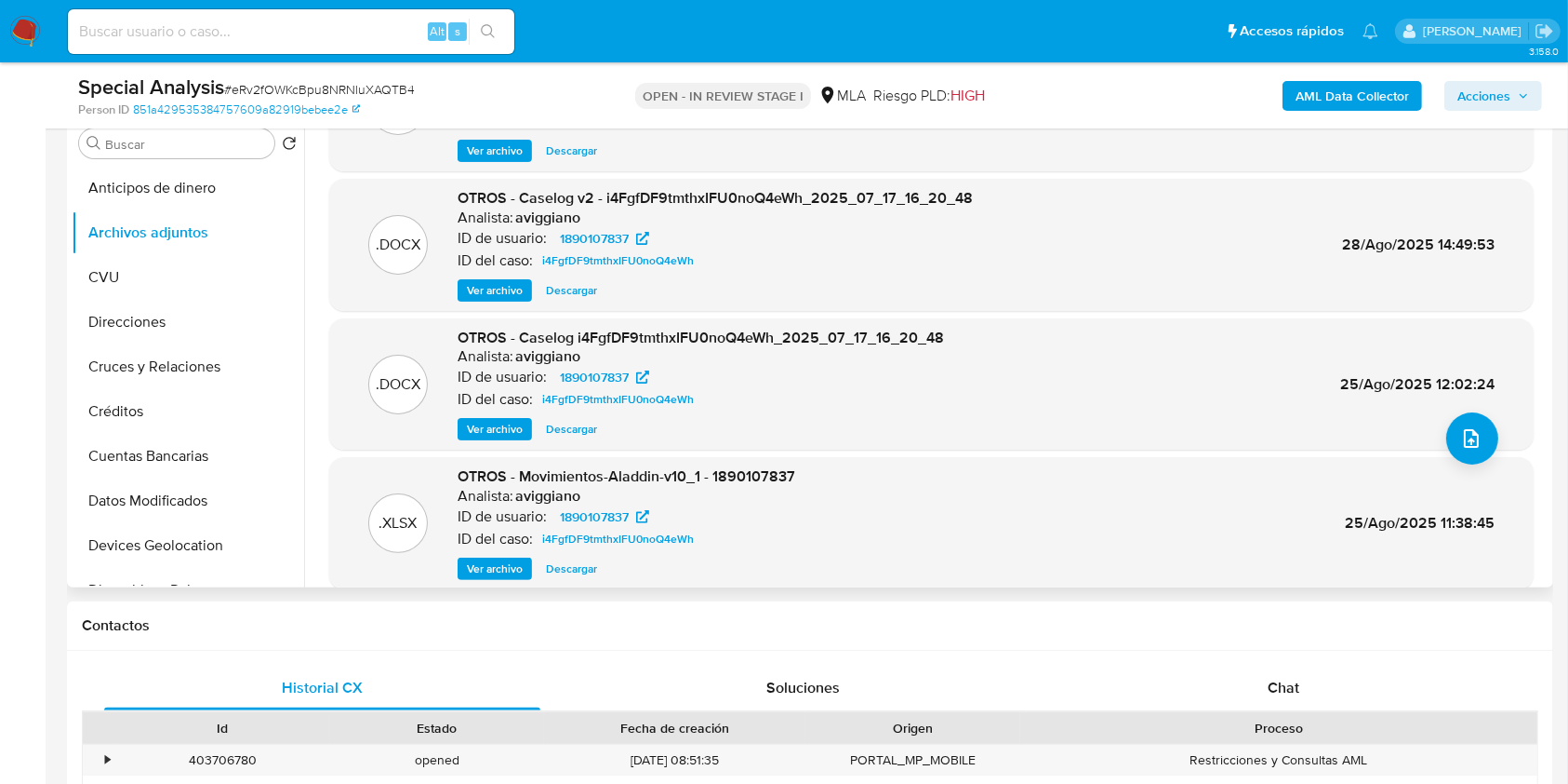
scroll to position [156, 0]
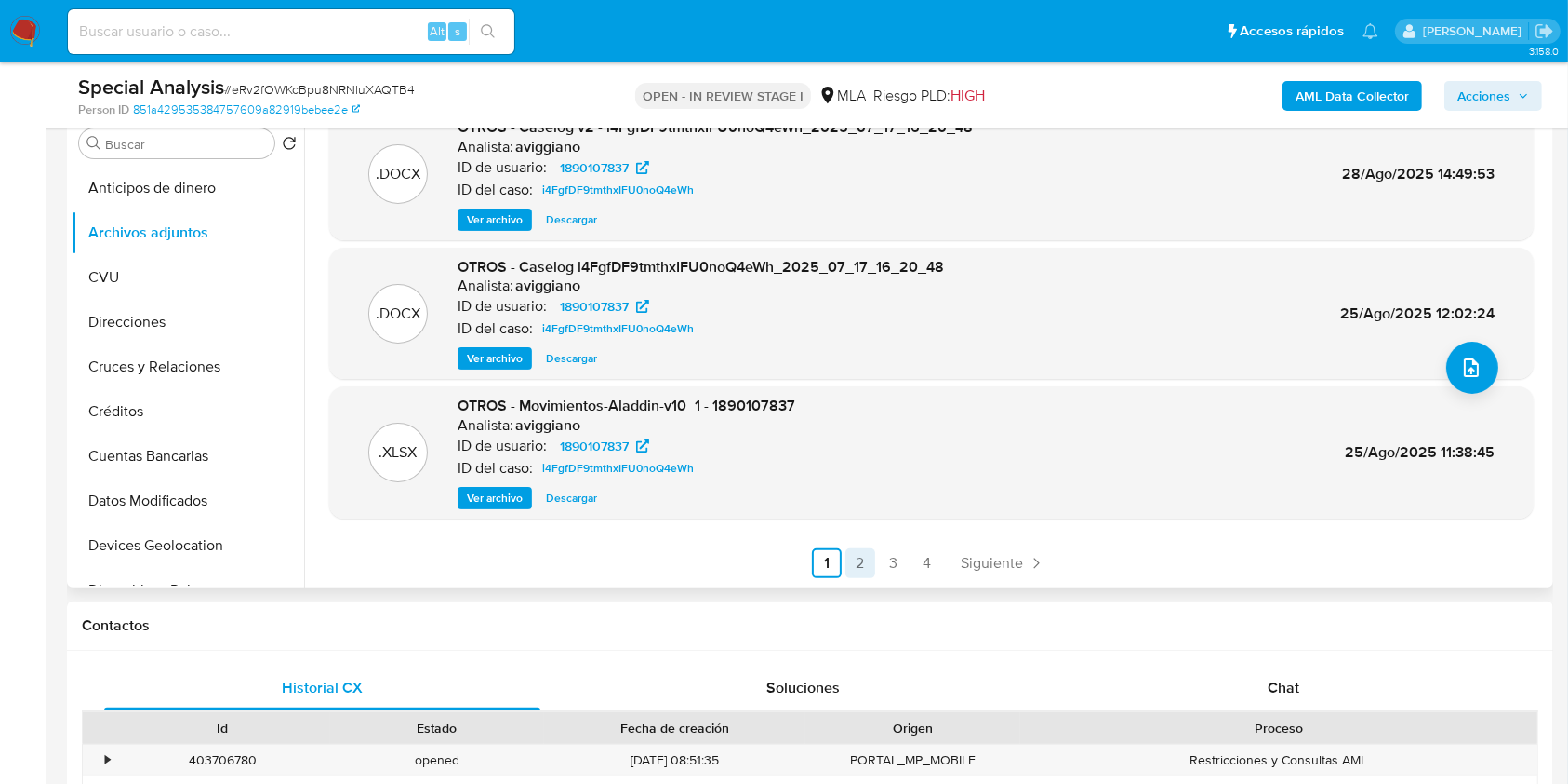
click at [851, 562] on link "2" at bounding box center [860, 563] width 29 height 29
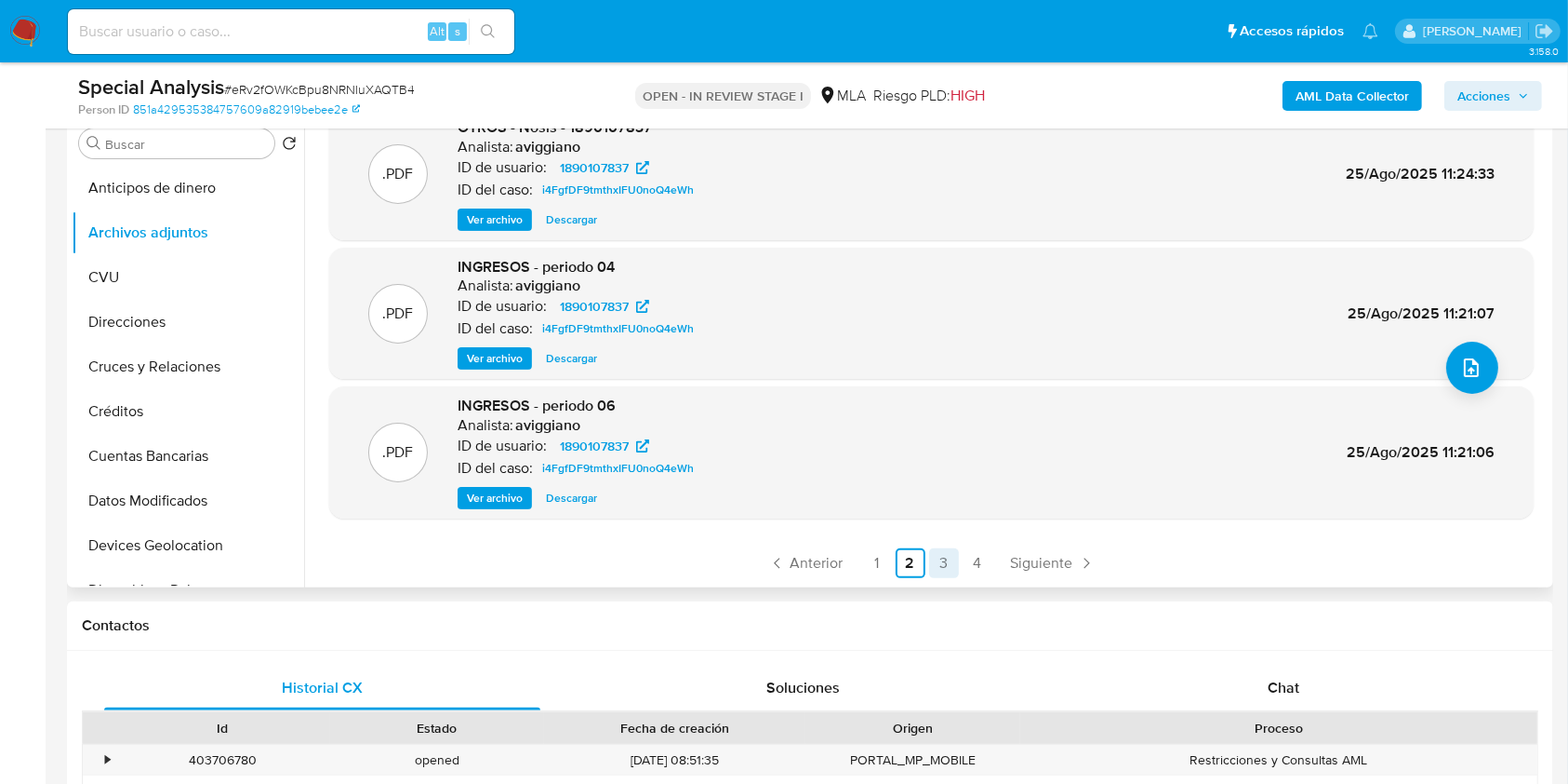
click at [930, 561] on link "3" at bounding box center [944, 563] width 29 height 29
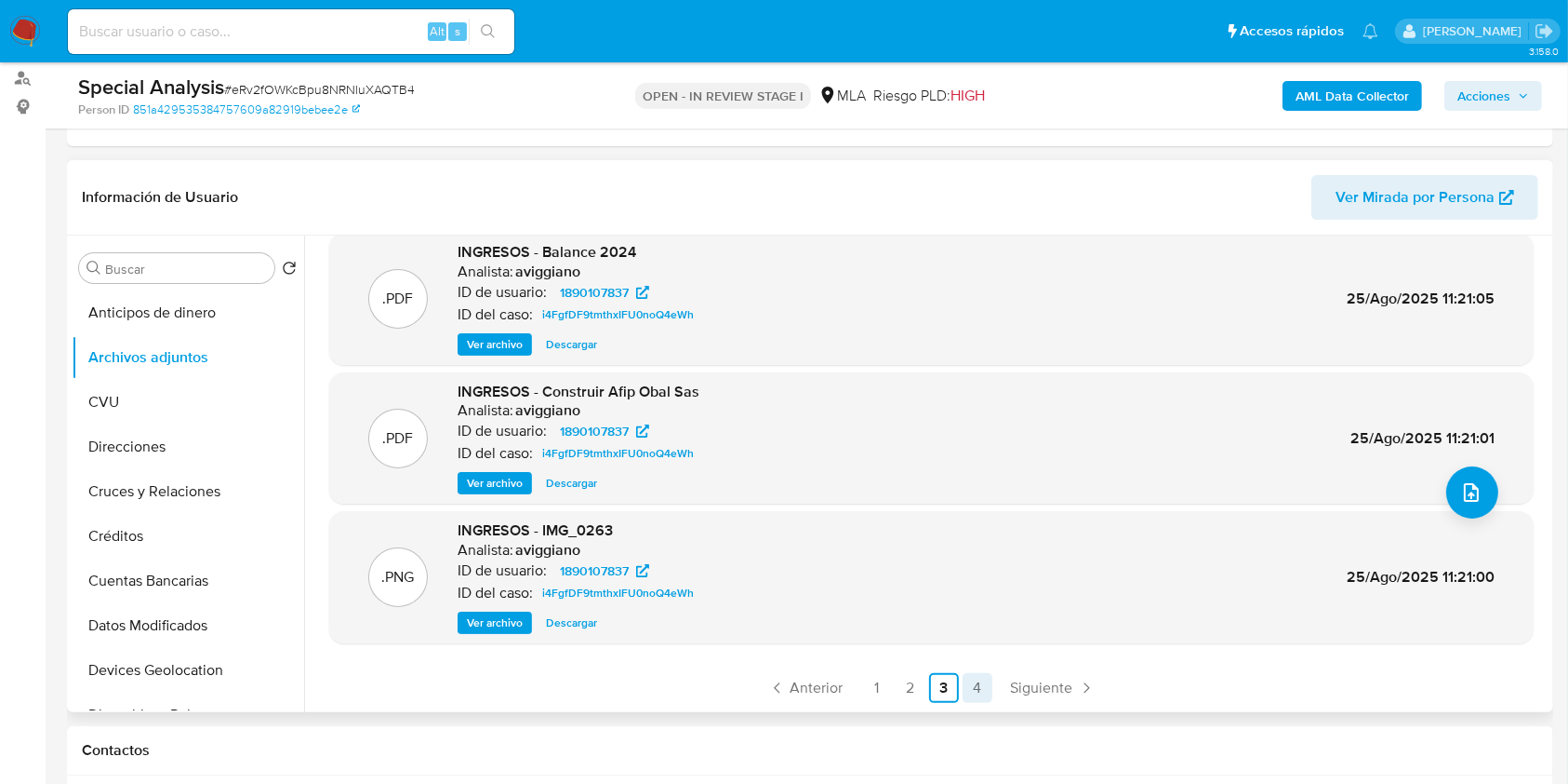
click at [970, 697] on link "4" at bounding box center [978, 688] width 29 height 29
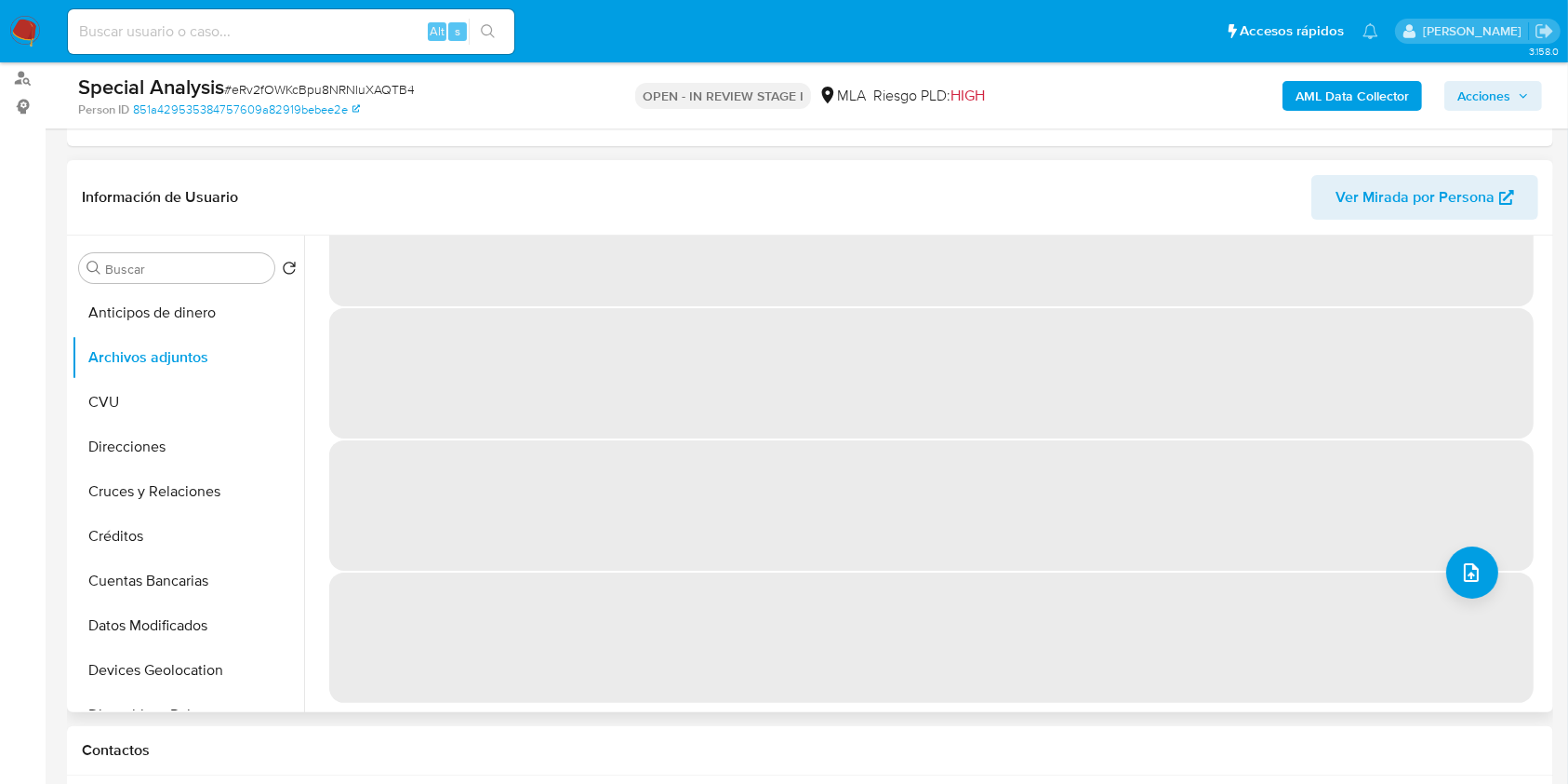
scroll to position [0, 0]
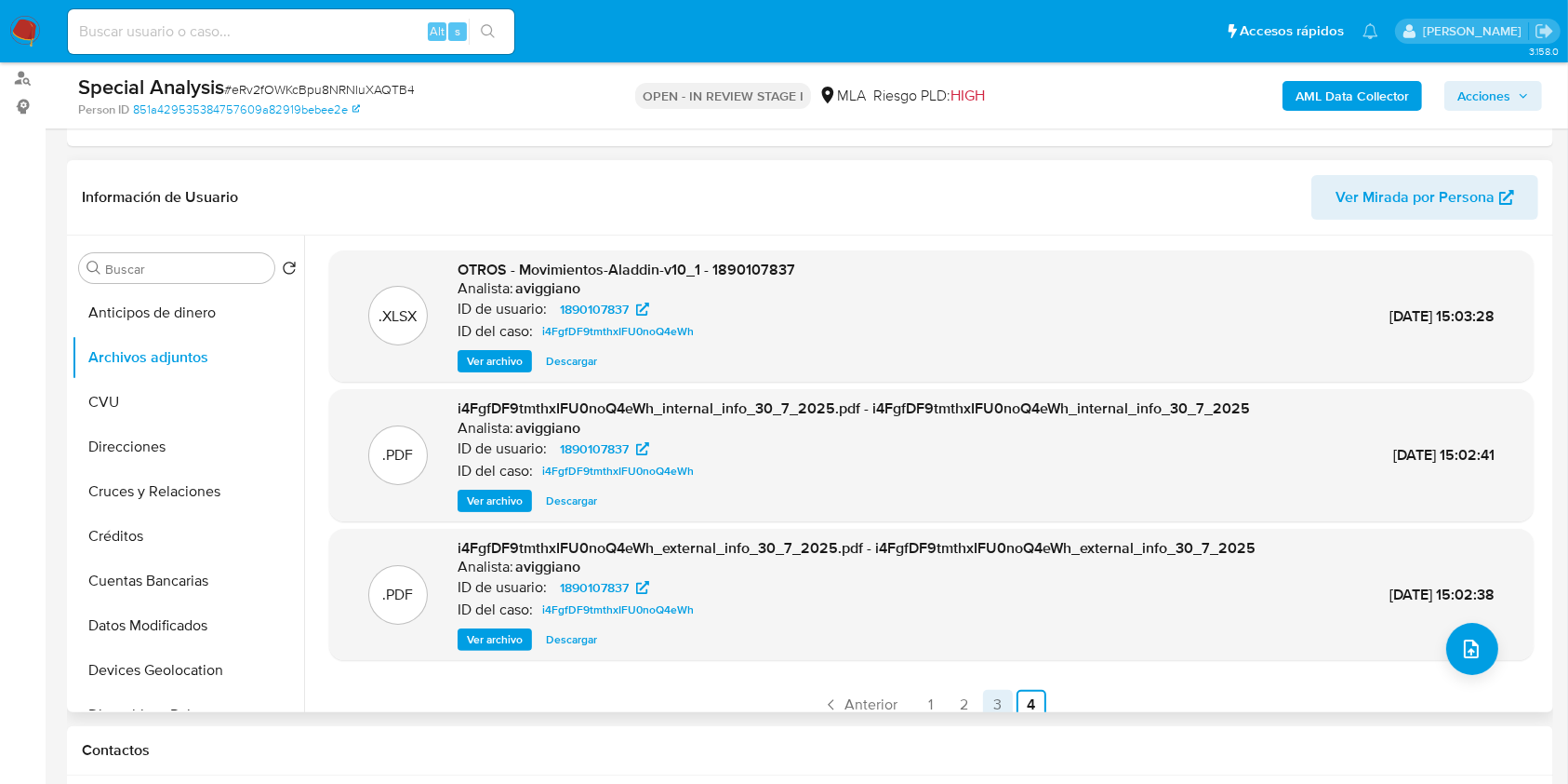
click at [986, 703] on link "3" at bounding box center [998, 705] width 29 height 29
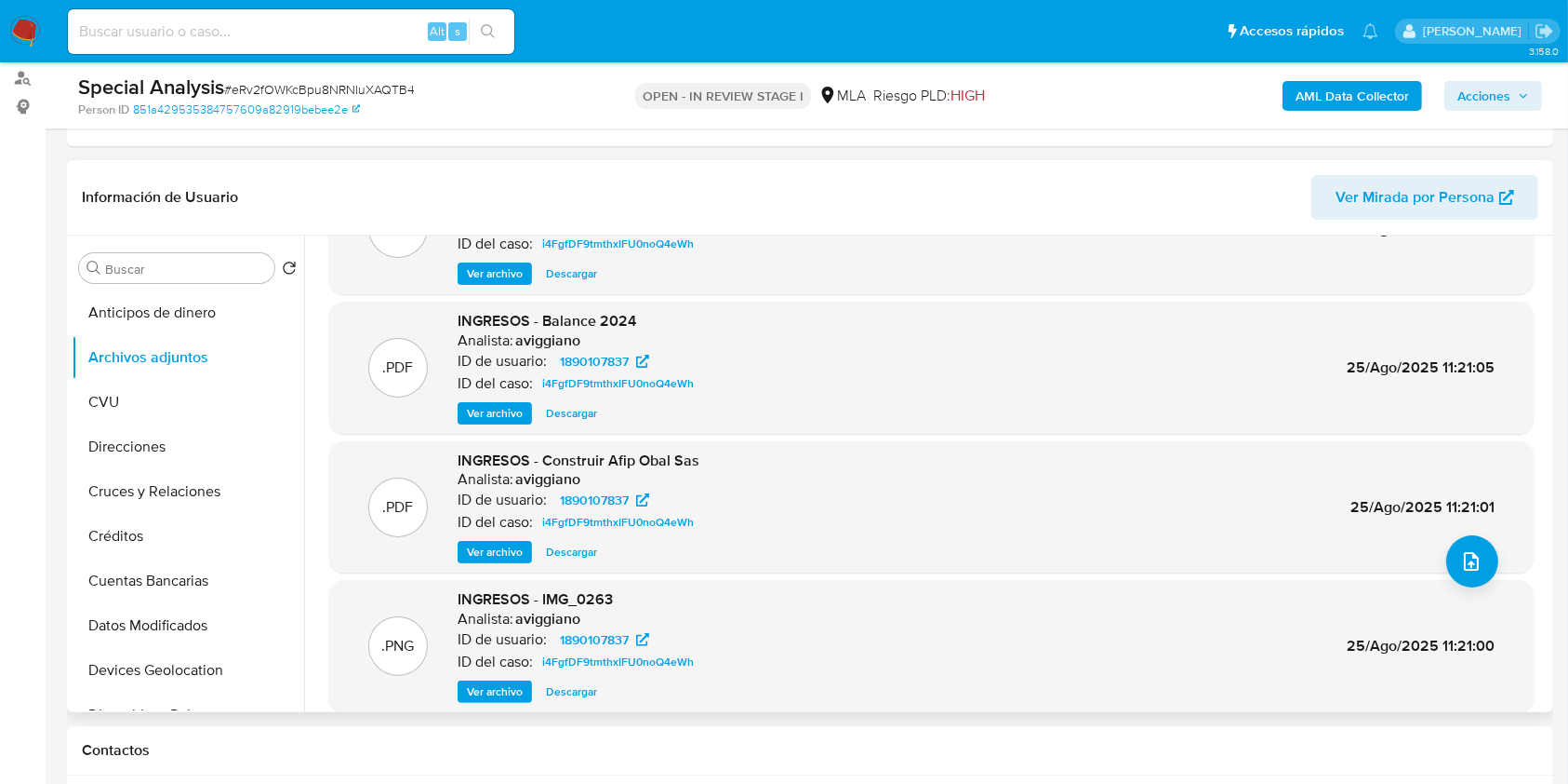
scroll to position [156, 0]
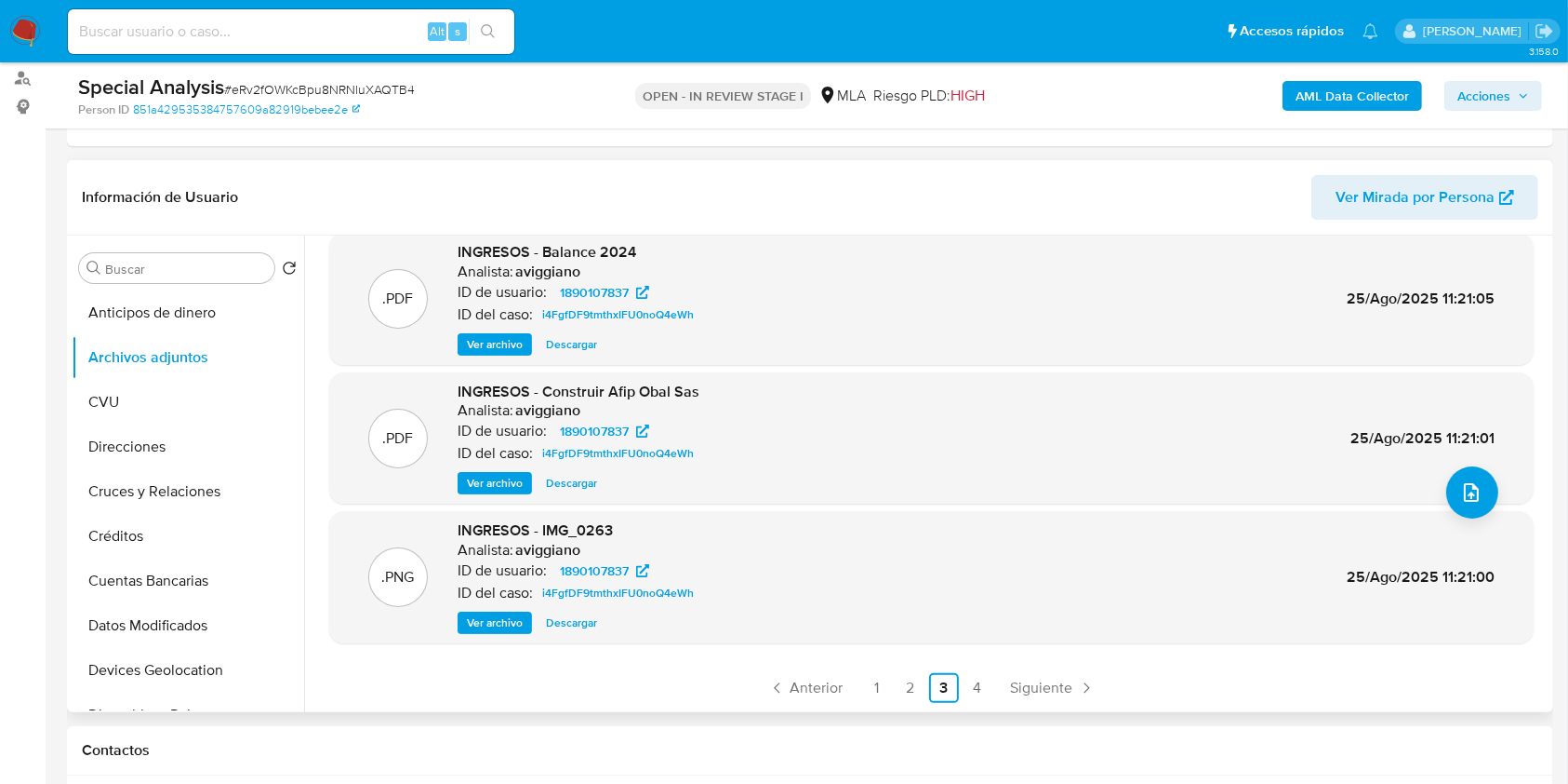
click at [512, 614] on span "Ver archivo" at bounding box center [494, 622] width 56 height 19
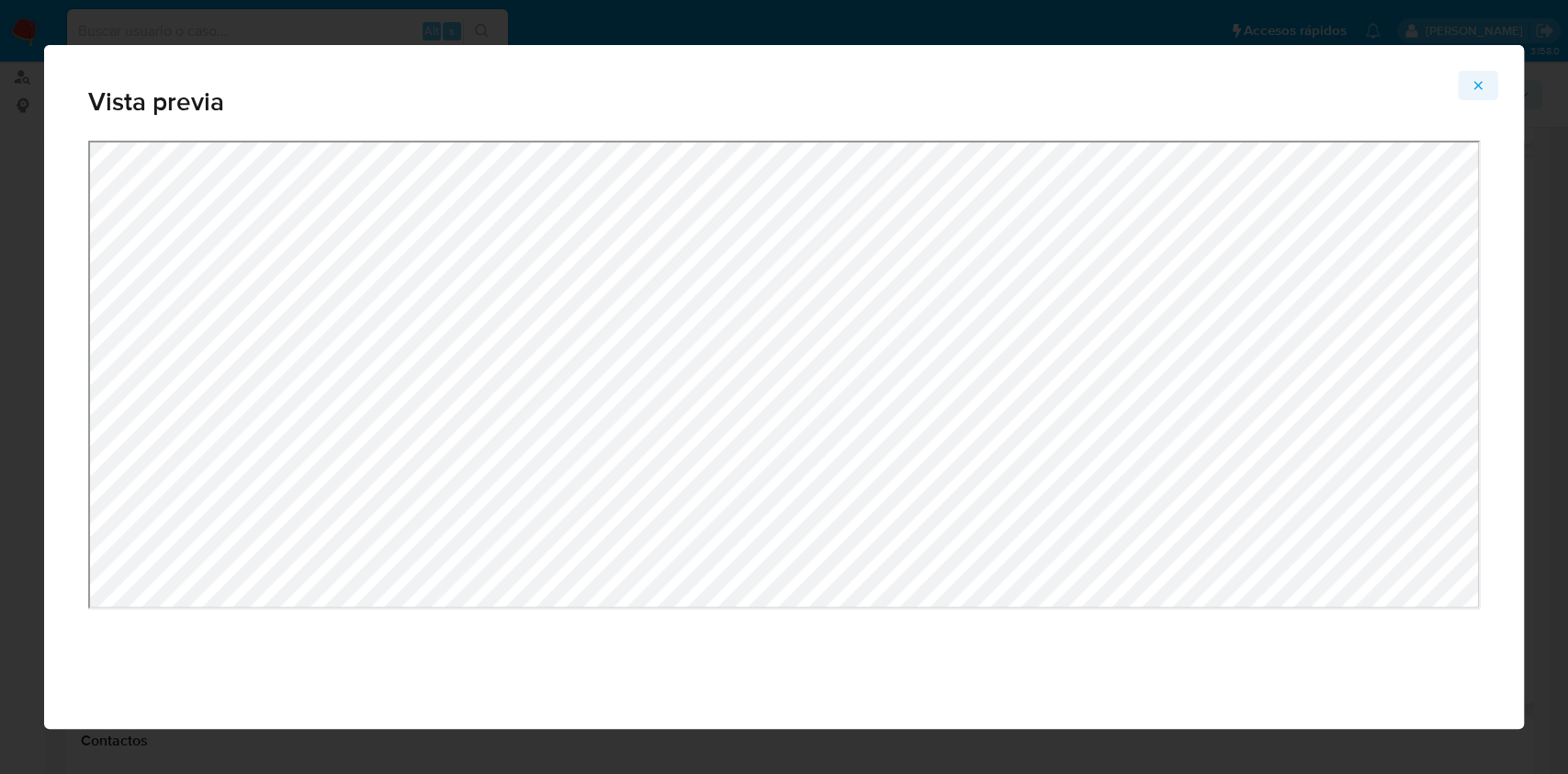
click at [1475, 84] on icon "Attachment preview" at bounding box center [1478, 85] width 15 height 15
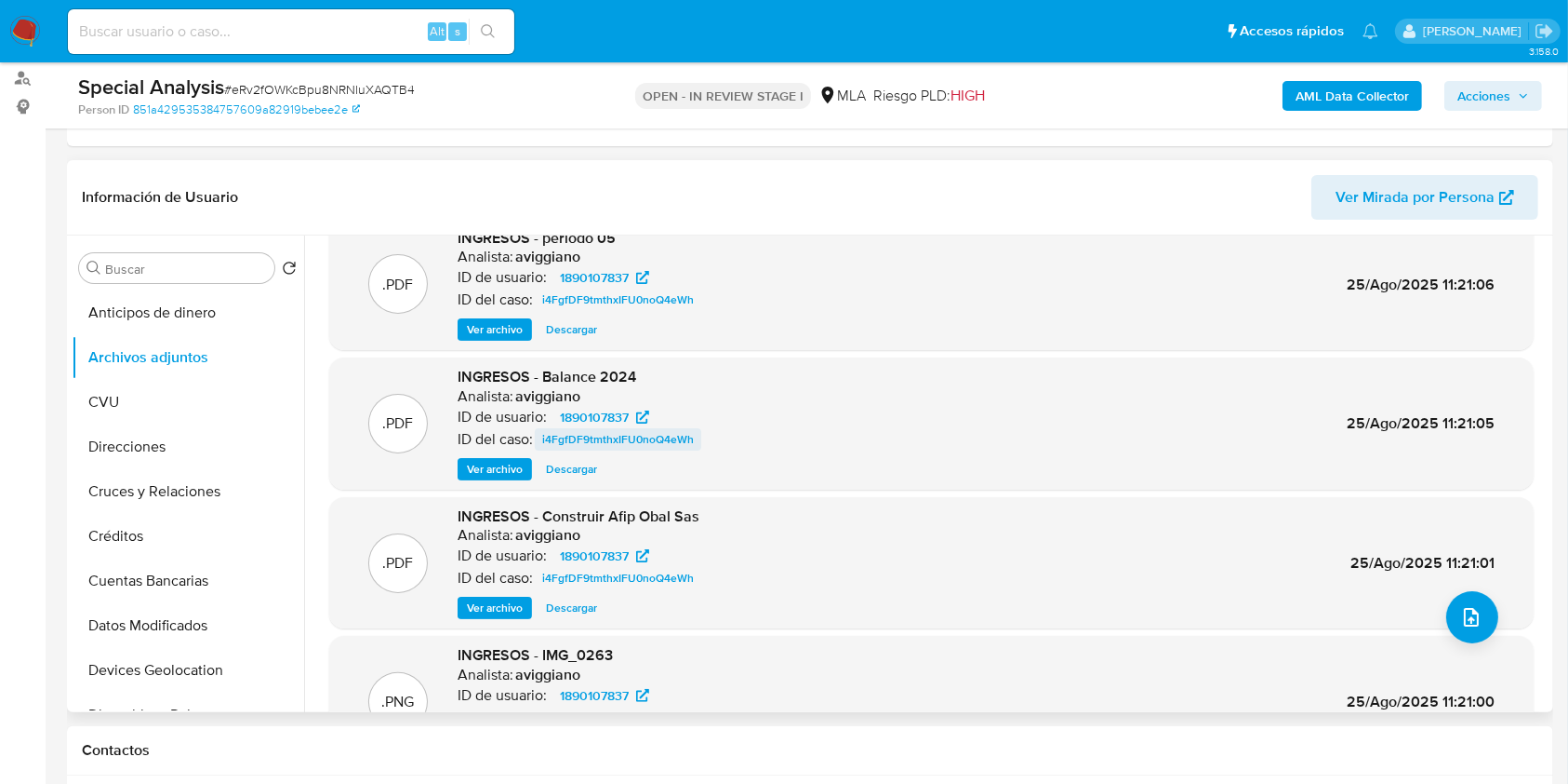
scroll to position [0, 0]
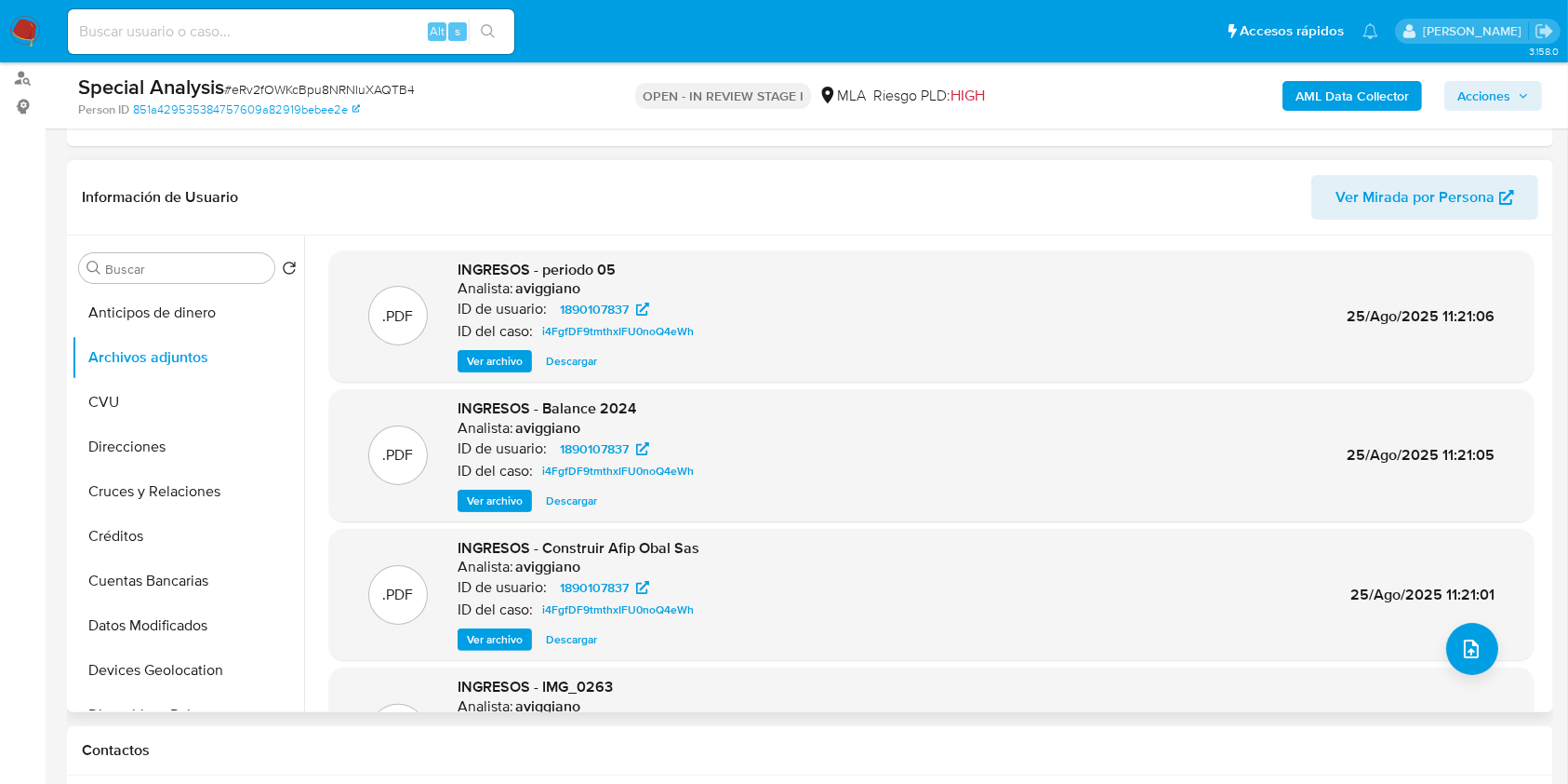
click at [519, 367] on span "Ver archivo" at bounding box center [494, 361] width 56 height 19
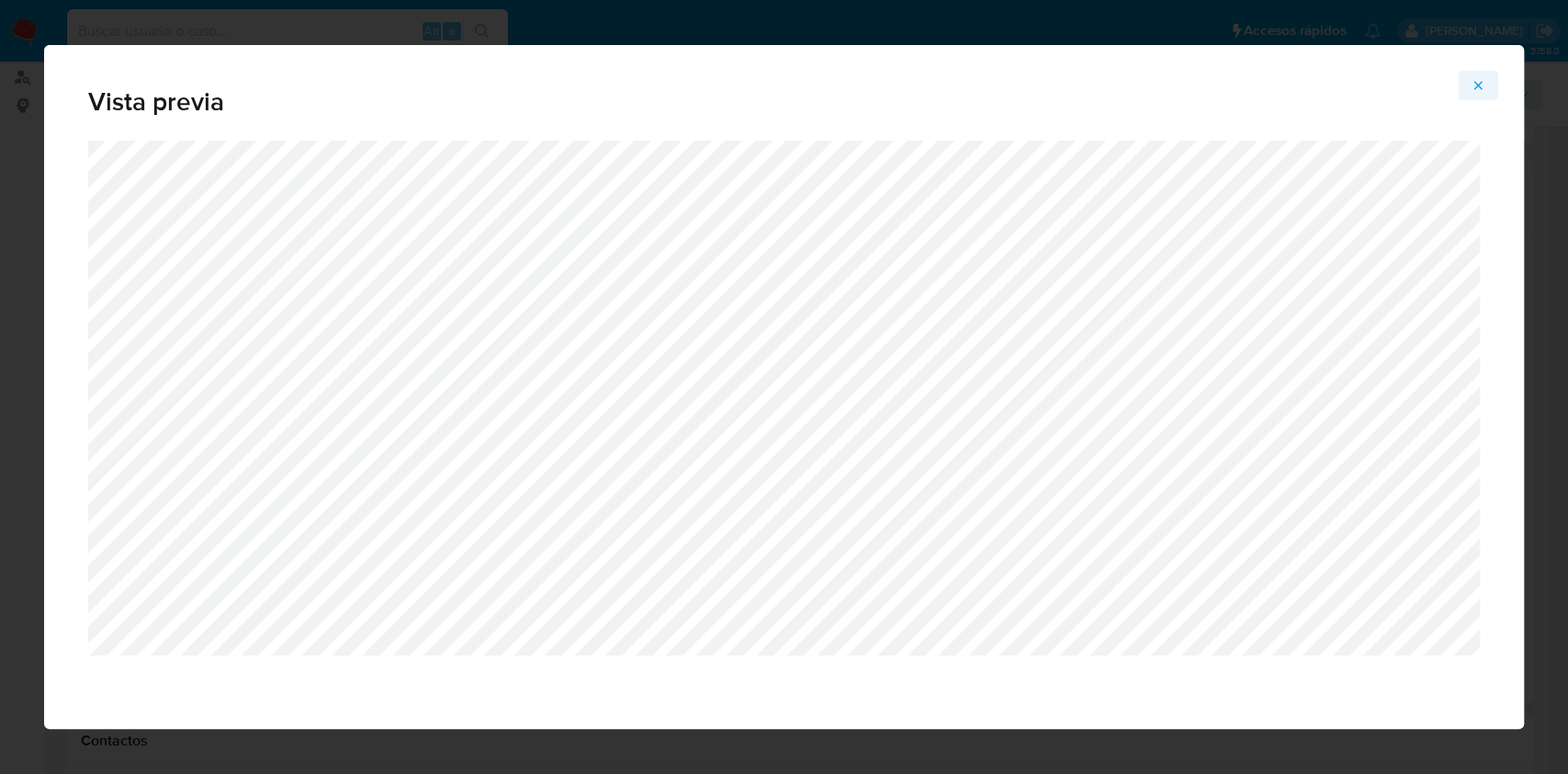
click at [1463, 84] on button "Attachment preview" at bounding box center [1478, 85] width 41 height 29
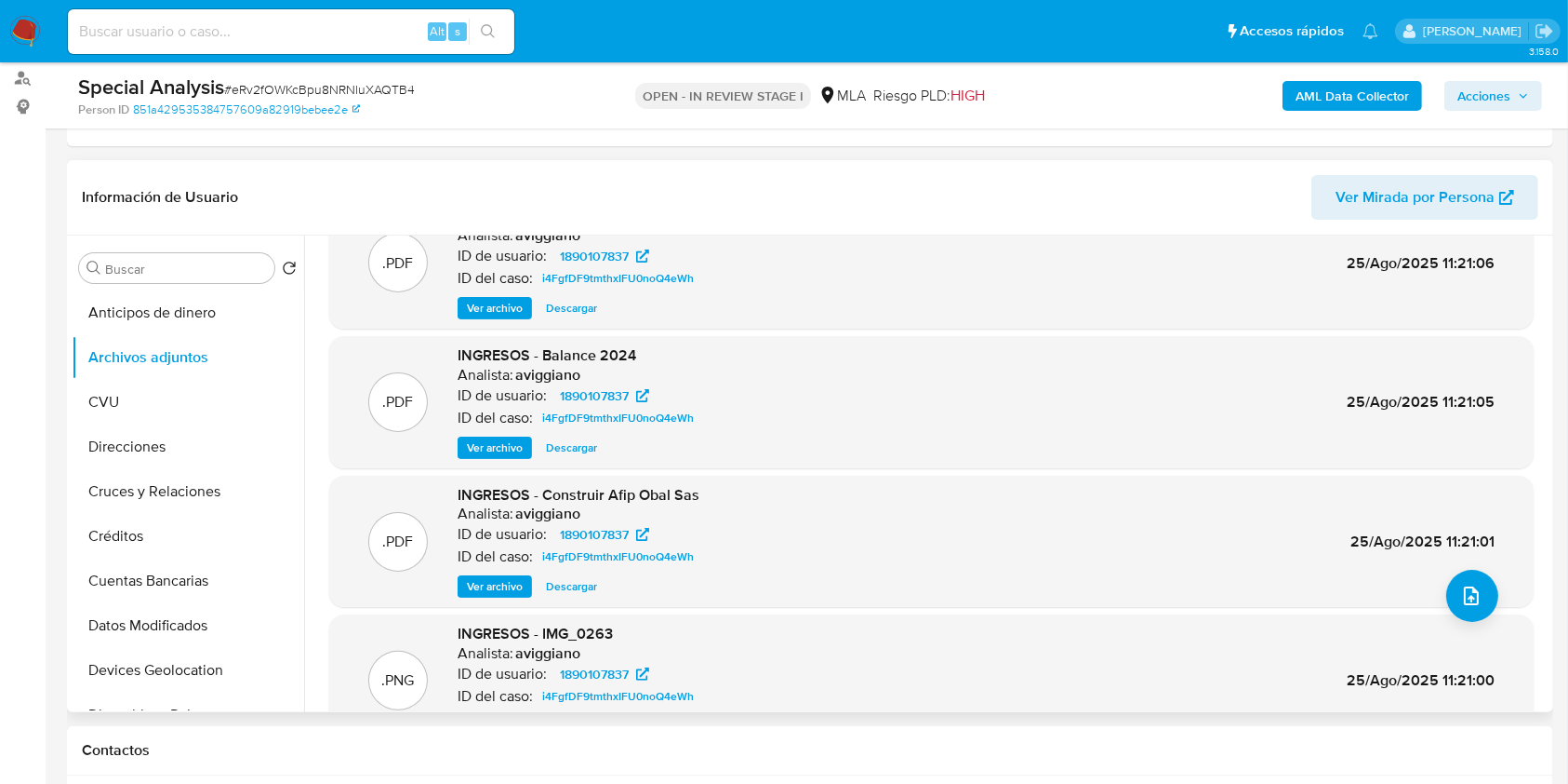
scroll to position [156, 0]
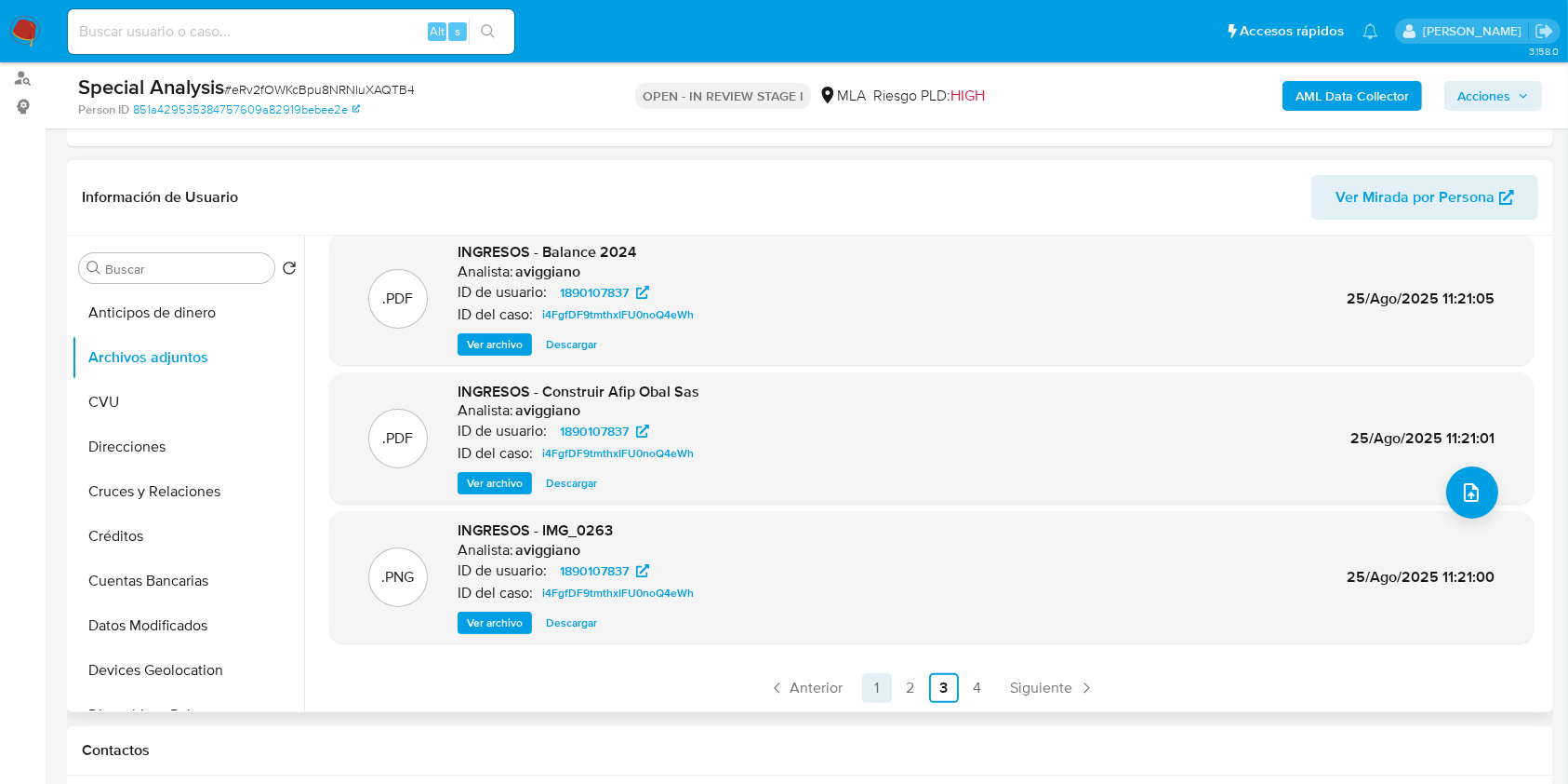
click at [870, 686] on link "1" at bounding box center [877, 688] width 29 height 29
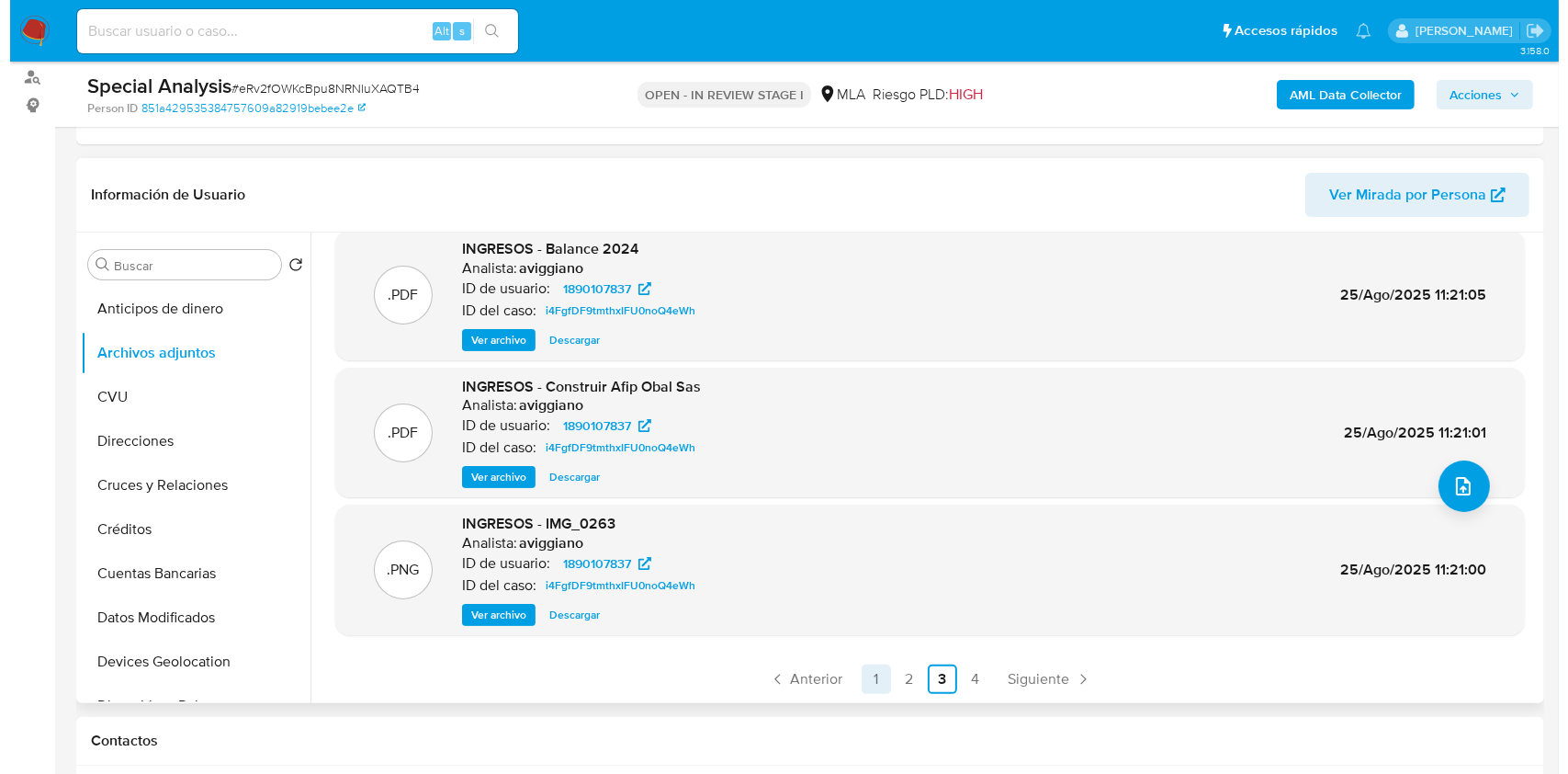
scroll to position [0, 0]
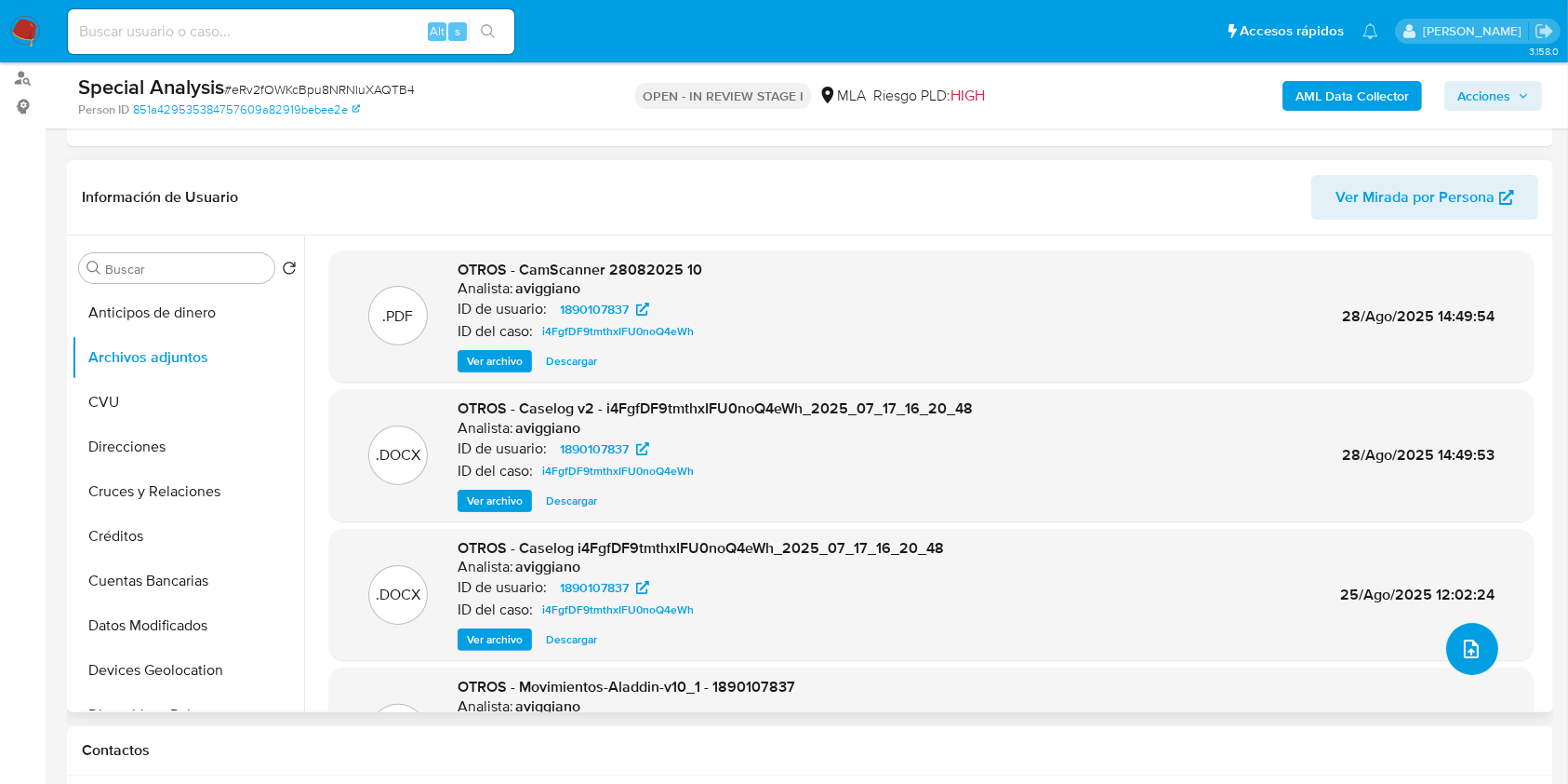
drag, startPoint x: 1439, startPoint y: 639, endPoint x: 1407, endPoint y: 656, distance: 36.2
click at [1433, 643] on div ".PDF OTROS - CamScanner 28082025 10 Analista: aviggiano ID de usuario: 18901078…" at bounding box center [932, 554] width 1204 height 608
click at [1481, 638] on button "upload-file" at bounding box center [1472, 649] width 52 height 52
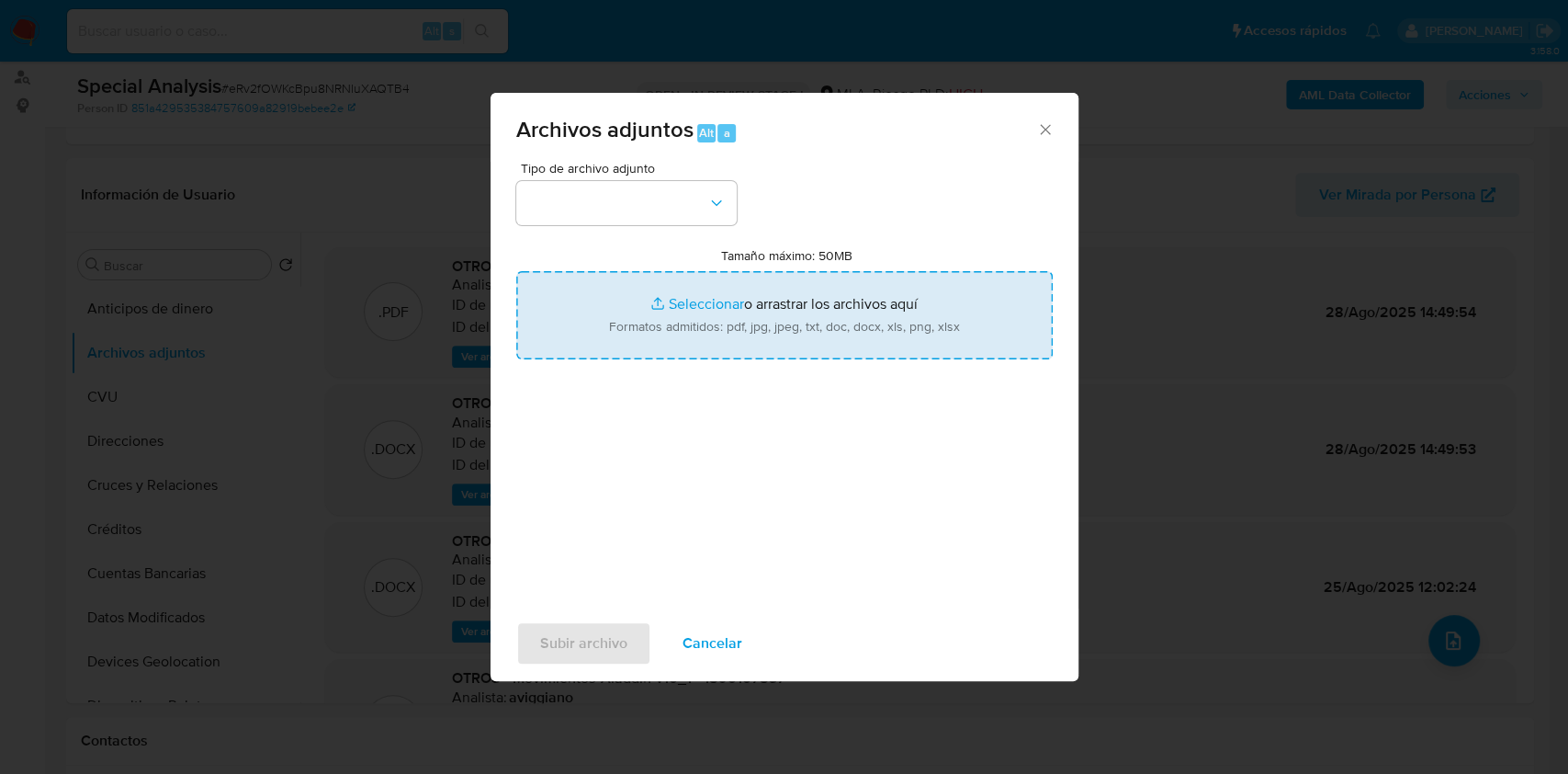
click at [963, 322] on input "Tamaño máximo: 50MB Seleccionar archivos" at bounding box center [784, 315] width 537 height 88
type input "C:\fakepath\F903 - 2025-08-29T211349.414.pdf"
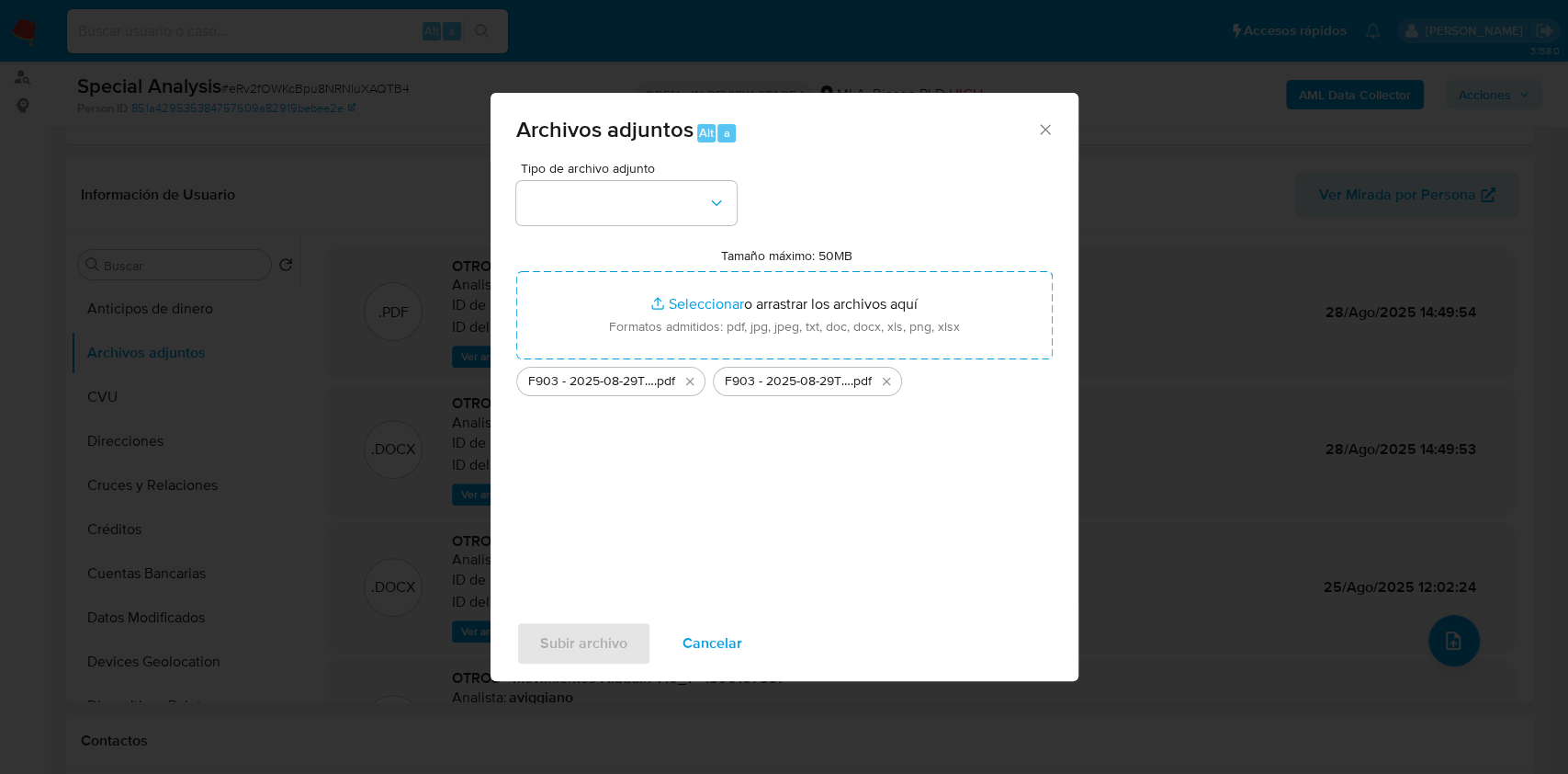
click at [537, 249] on div "Tamaño máximo: 50MB Seleccionar archivos Seleccionar o arrastrar los archivos a…" at bounding box center [784, 322] width 537 height 149
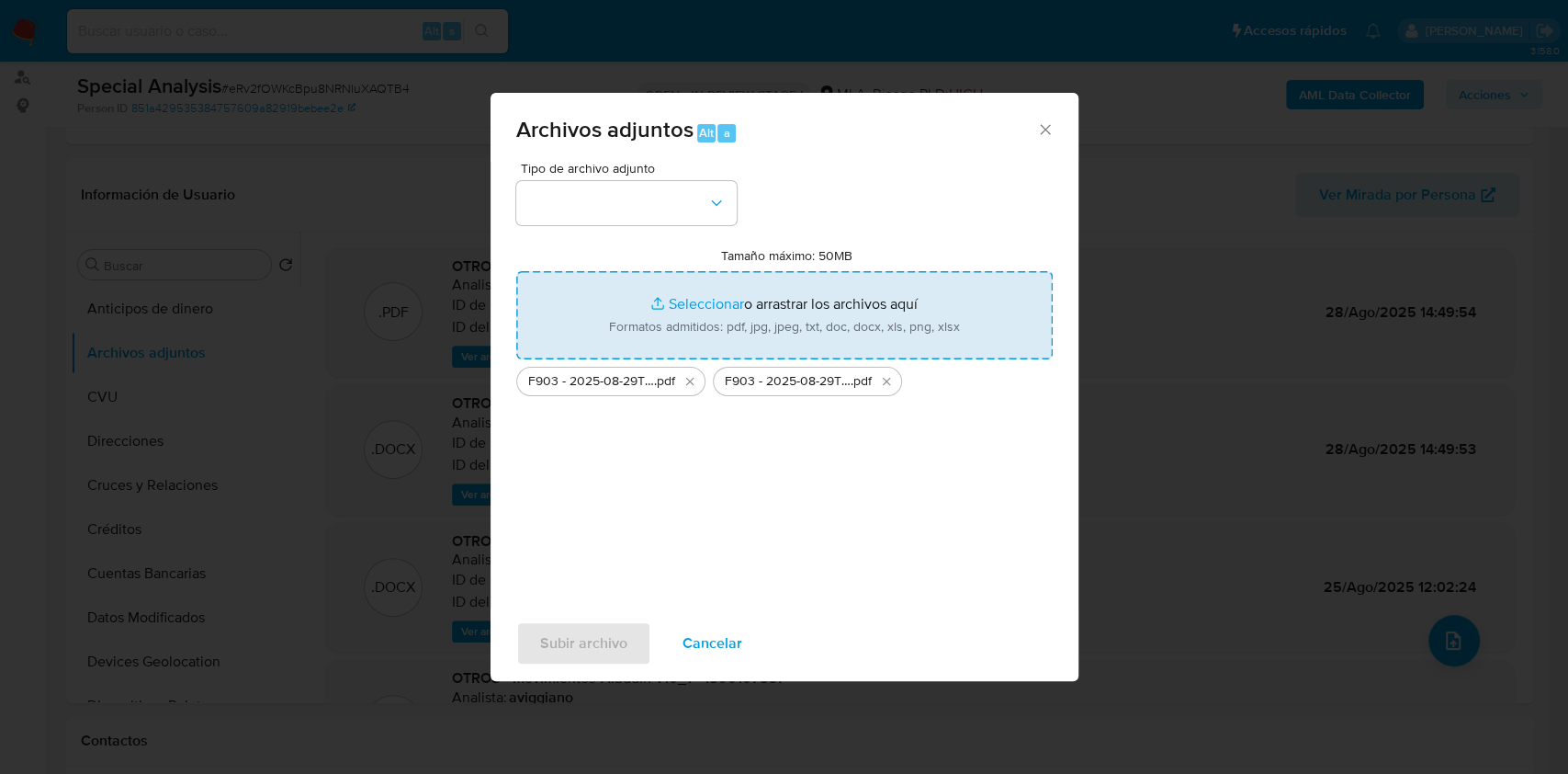
click at [626, 303] on input "Tamaño máximo: 50MB Seleccionar archivos" at bounding box center [784, 315] width 537 height 88
click at [814, 294] on input "Tamaño máximo: 50MB Seleccionar archivos" at bounding box center [784, 315] width 537 height 88
type input "C:\fakepath\Nota p. M.P..pdf"
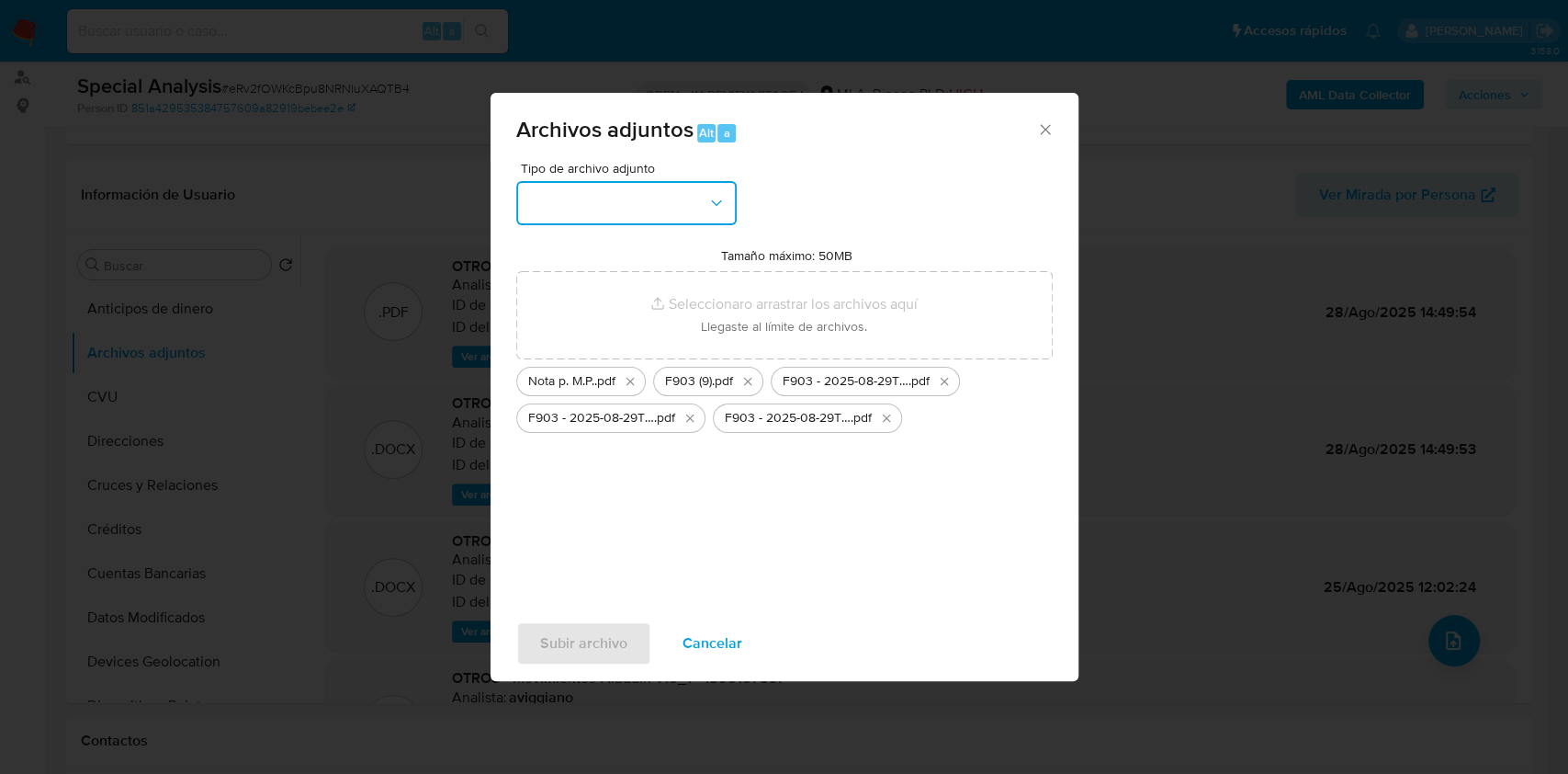
click at [659, 194] on button "button" at bounding box center [627, 203] width 221 height 45
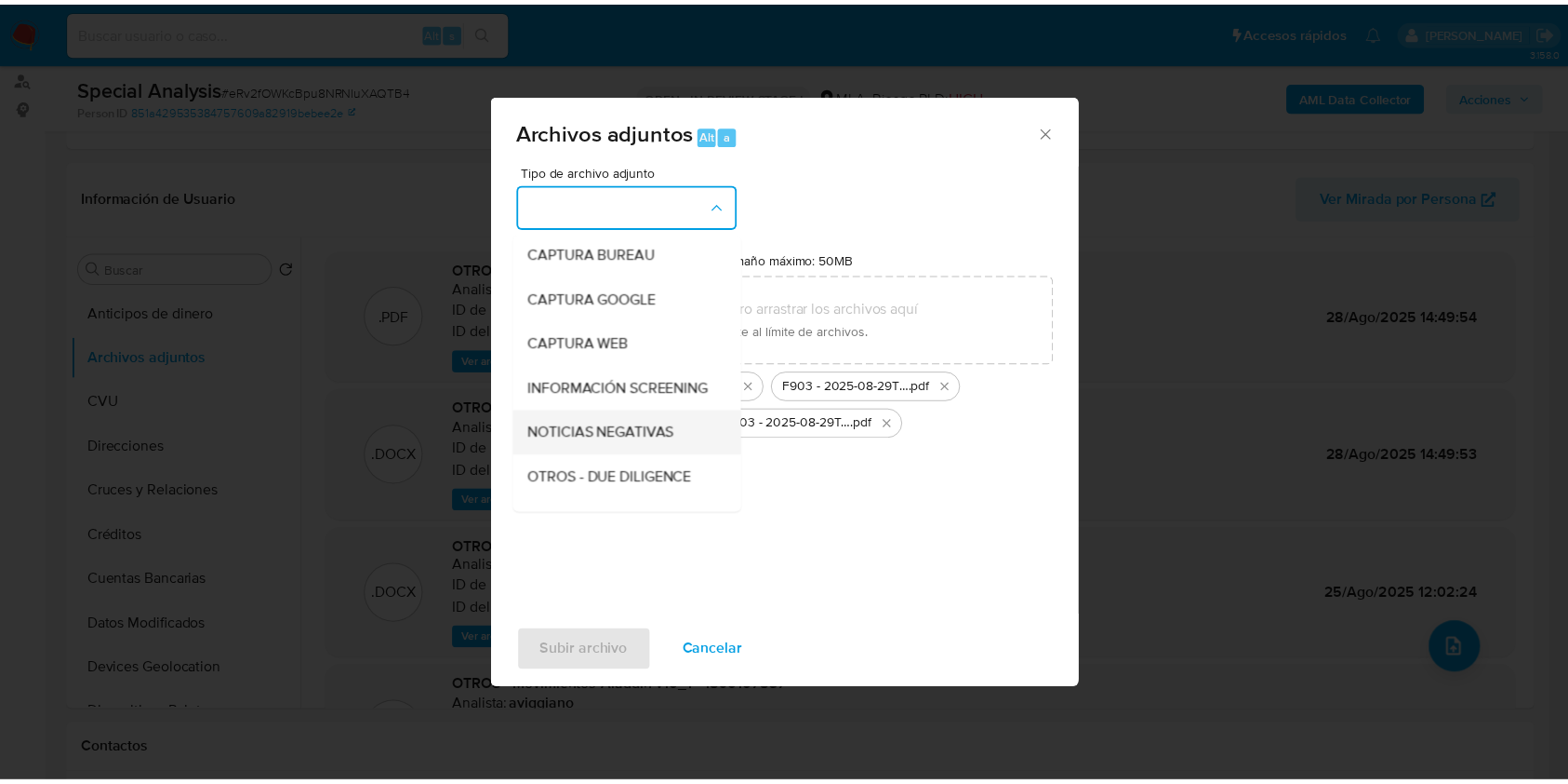
scroll to position [124, 0]
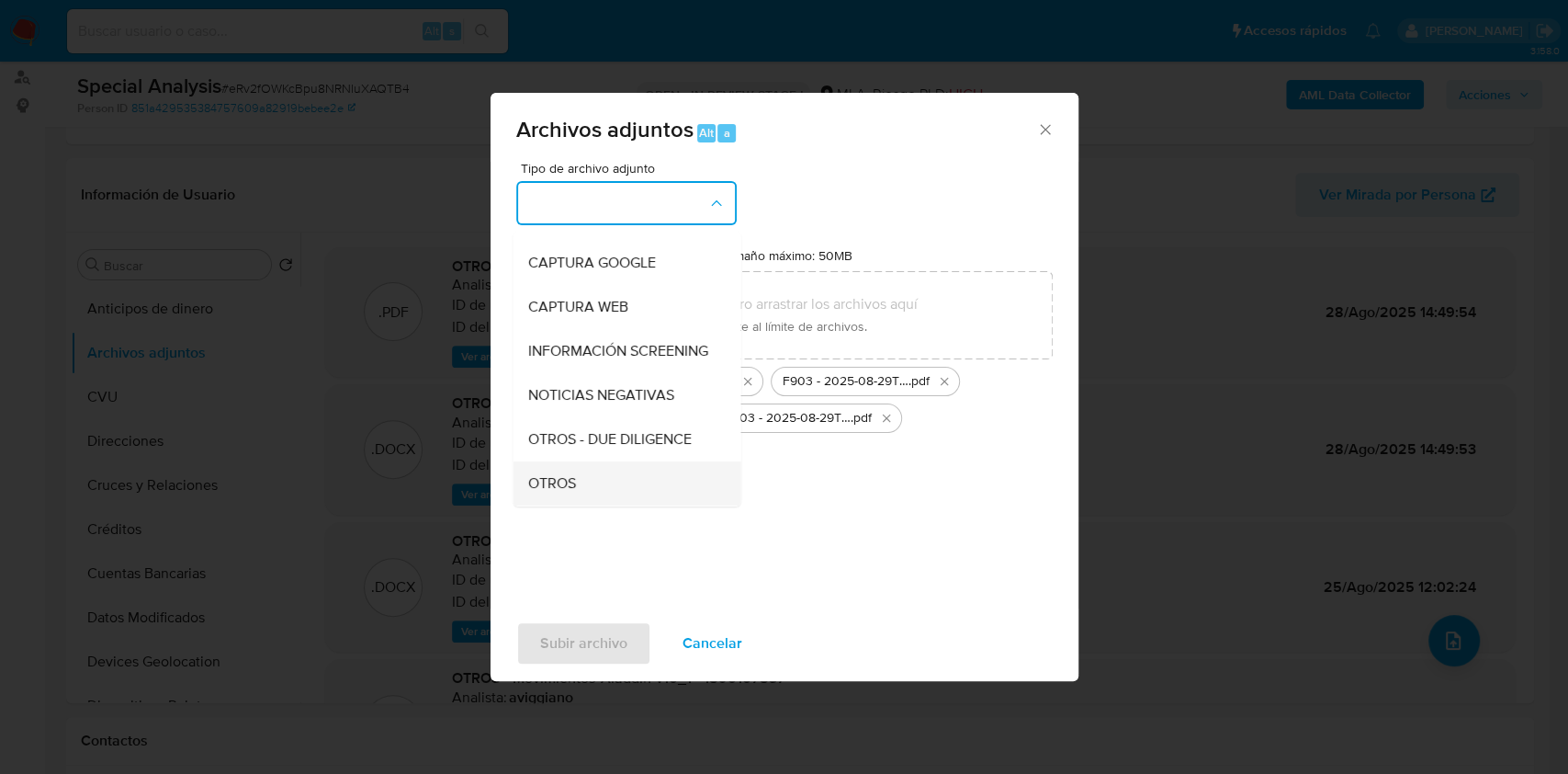
click at [591, 486] on div "OTROS" at bounding box center [621, 483] width 188 height 45
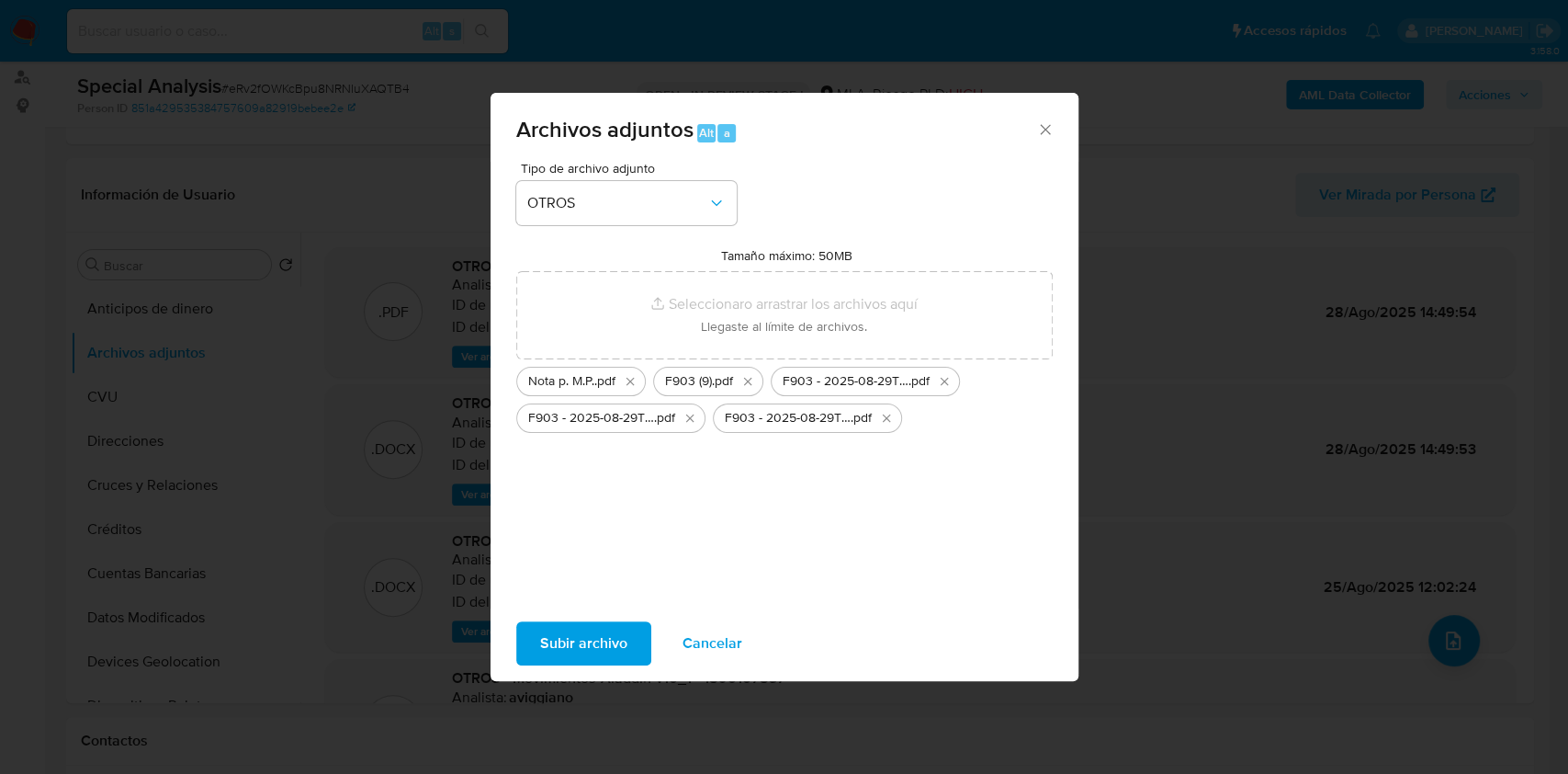
click at [592, 630] on span "Subir archivo" at bounding box center [584, 643] width 87 height 41
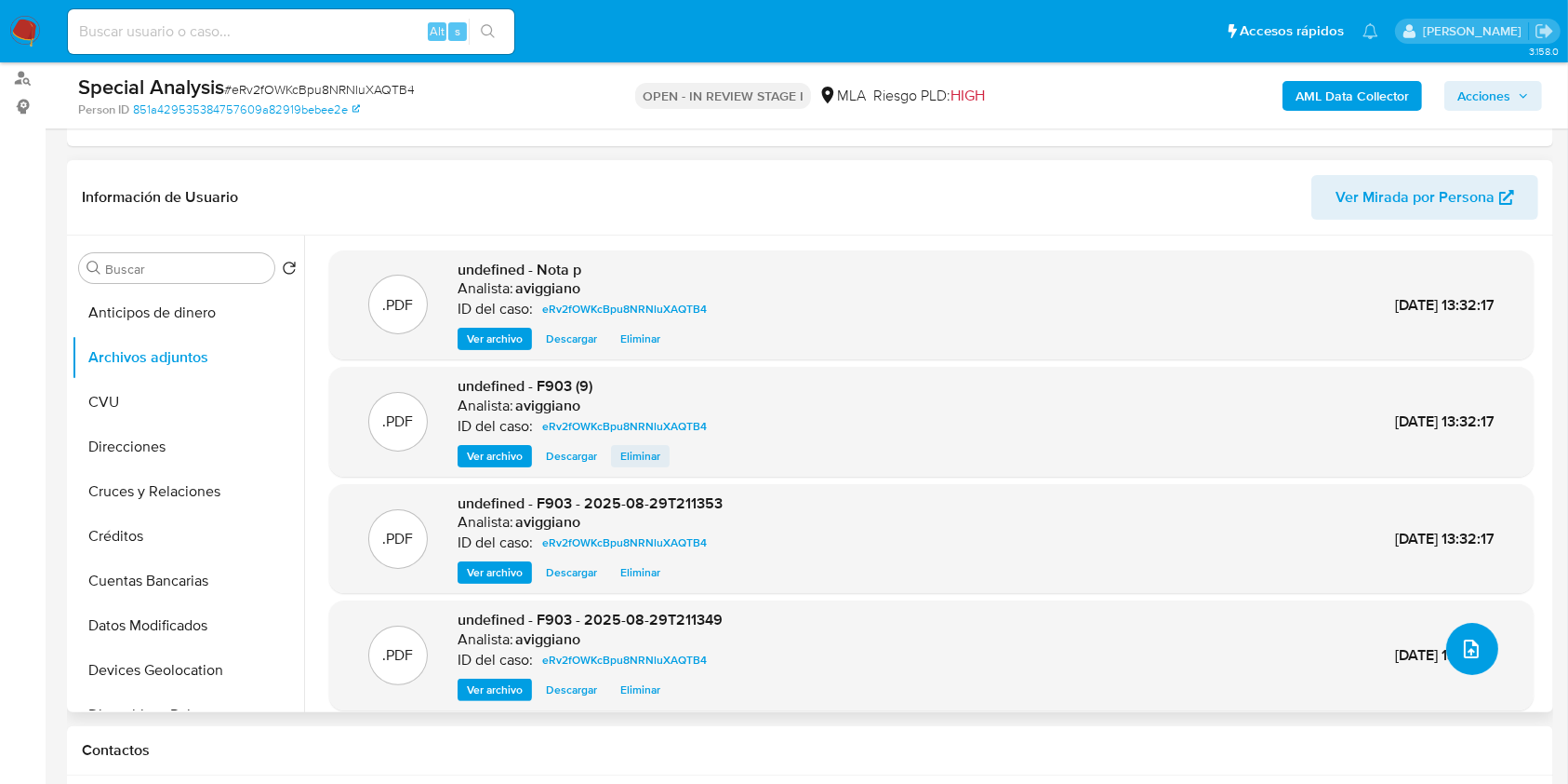
scroll to position [67, 0]
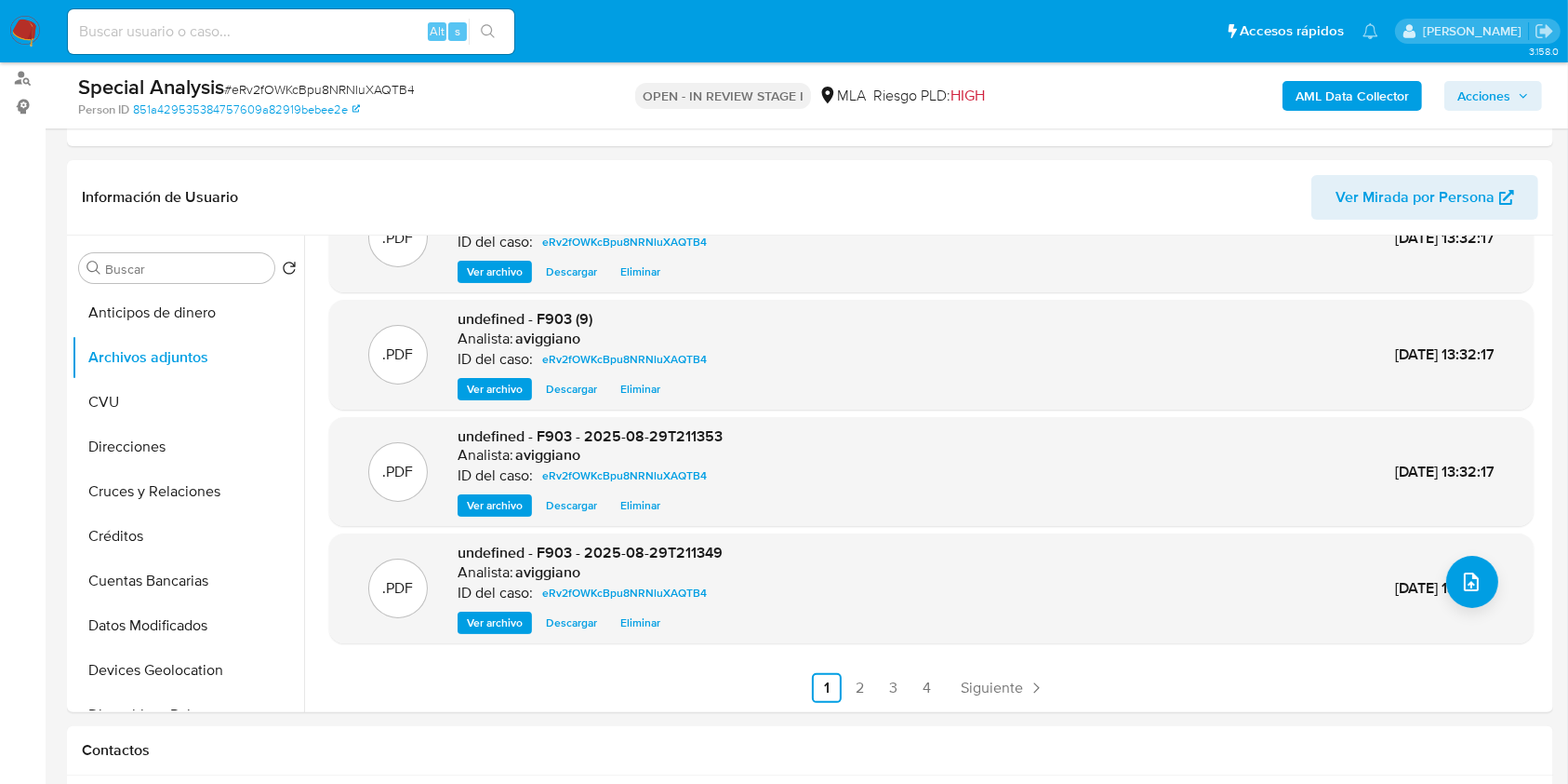
click at [1465, 87] on span "Acciones" at bounding box center [1484, 96] width 53 height 29
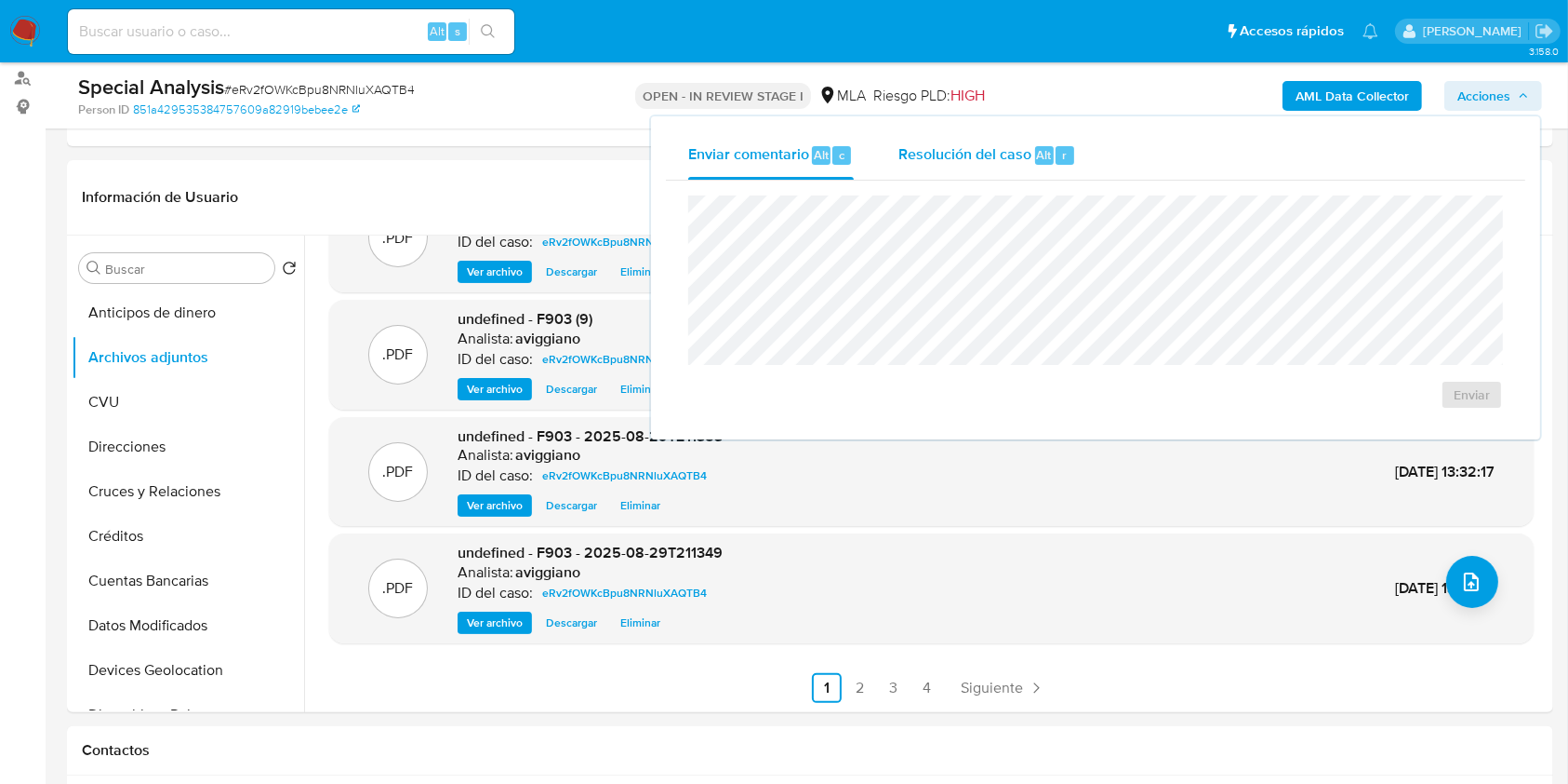
click at [902, 144] on span "Resolución del caso" at bounding box center [965, 154] width 133 height 22
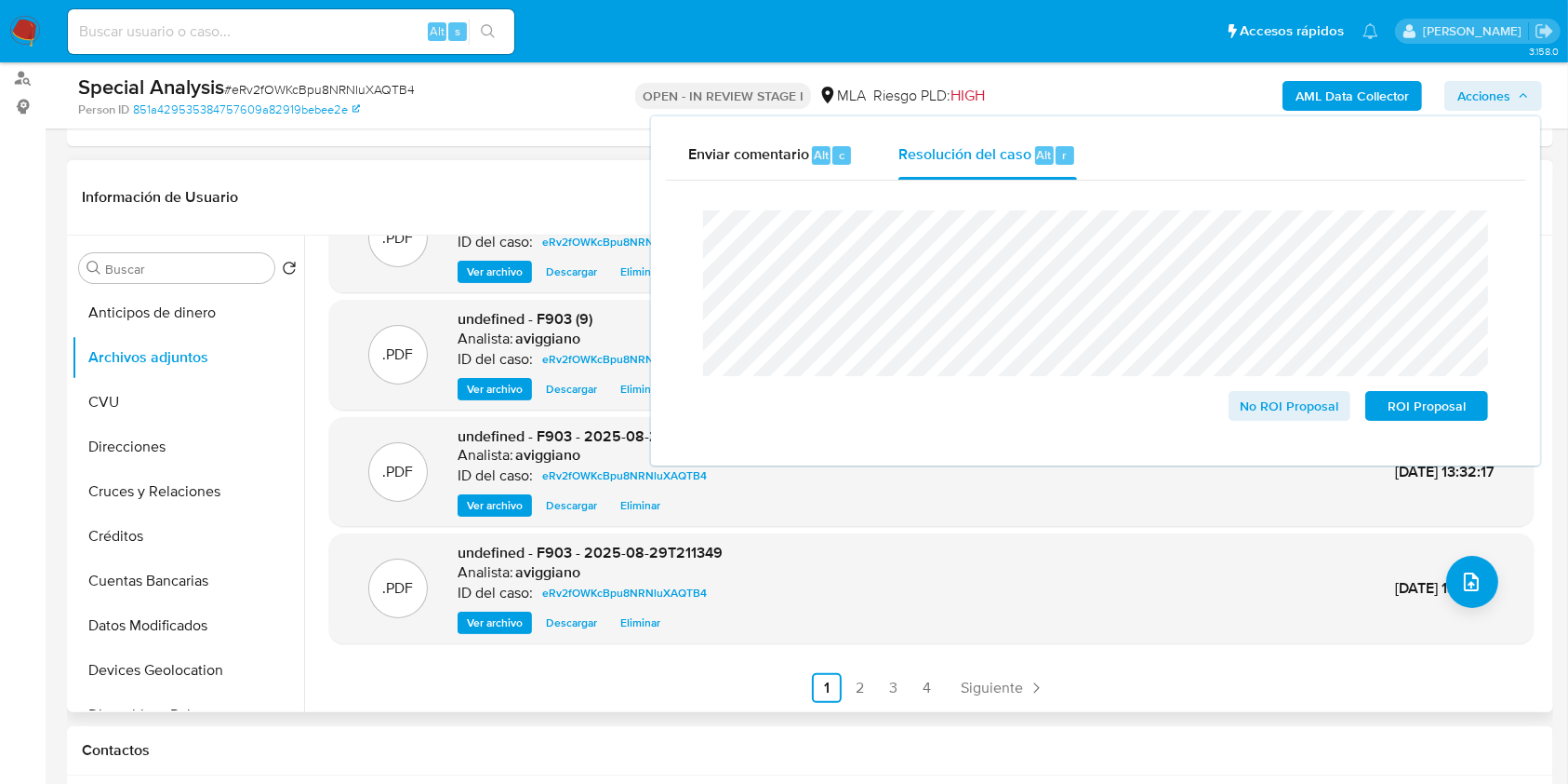
scroll to position [372, 0]
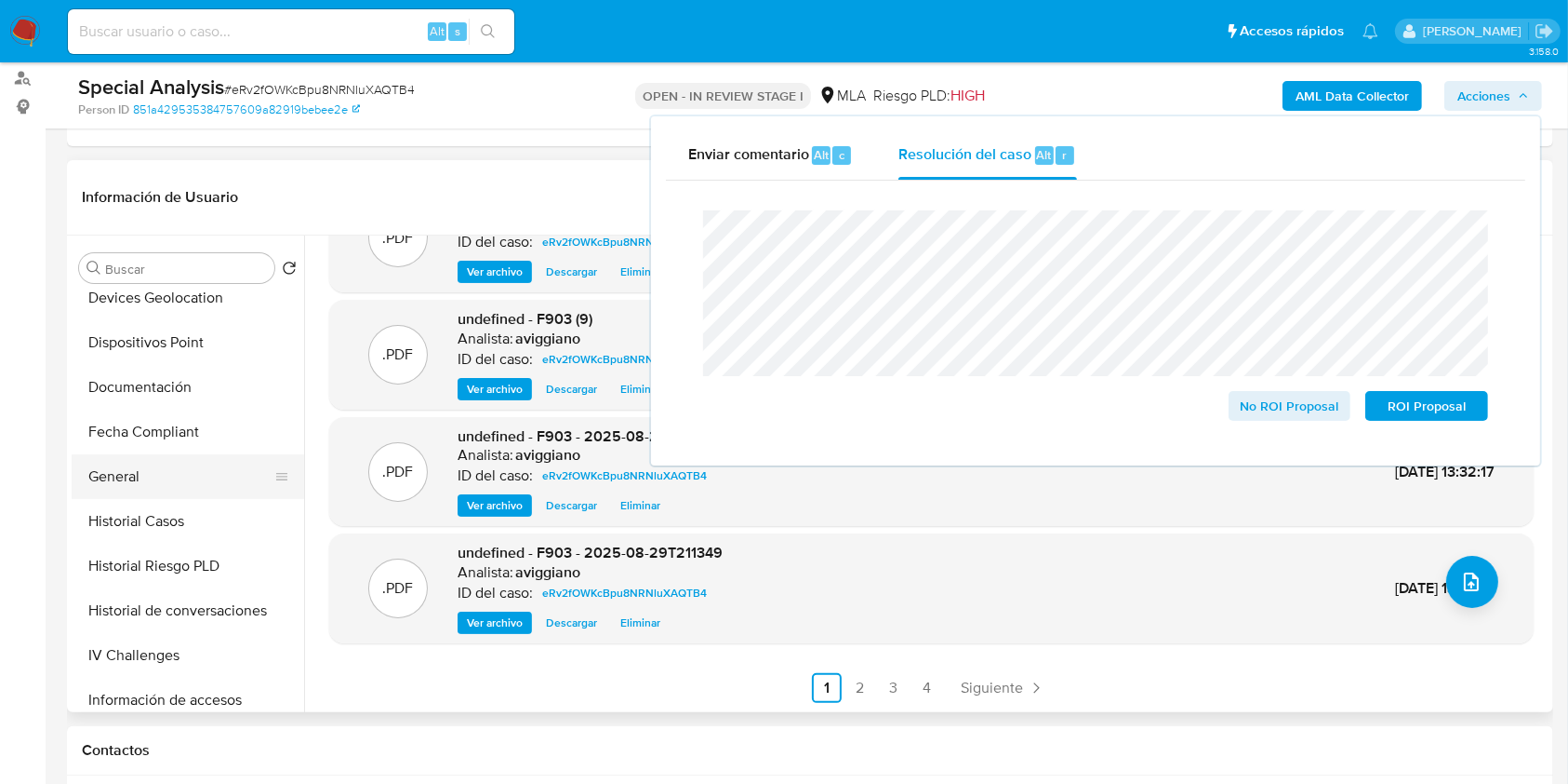
click at [154, 479] on button "General" at bounding box center [180, 477] width 218 height 45
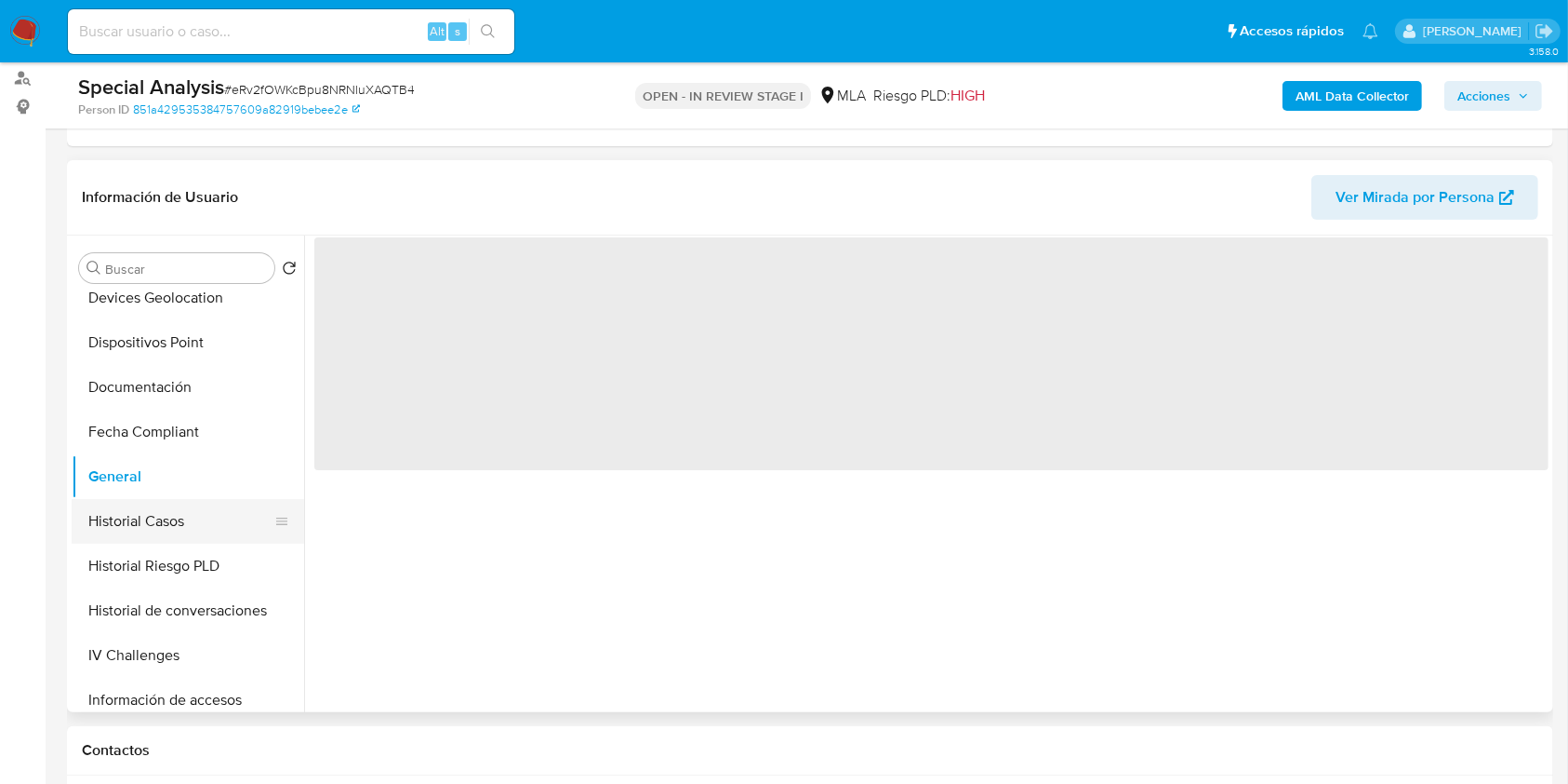
scroll to position [0, 0]
click at [170, 521] on button "Historial Casos" at bounding box center [180, 521] width 218 height 45
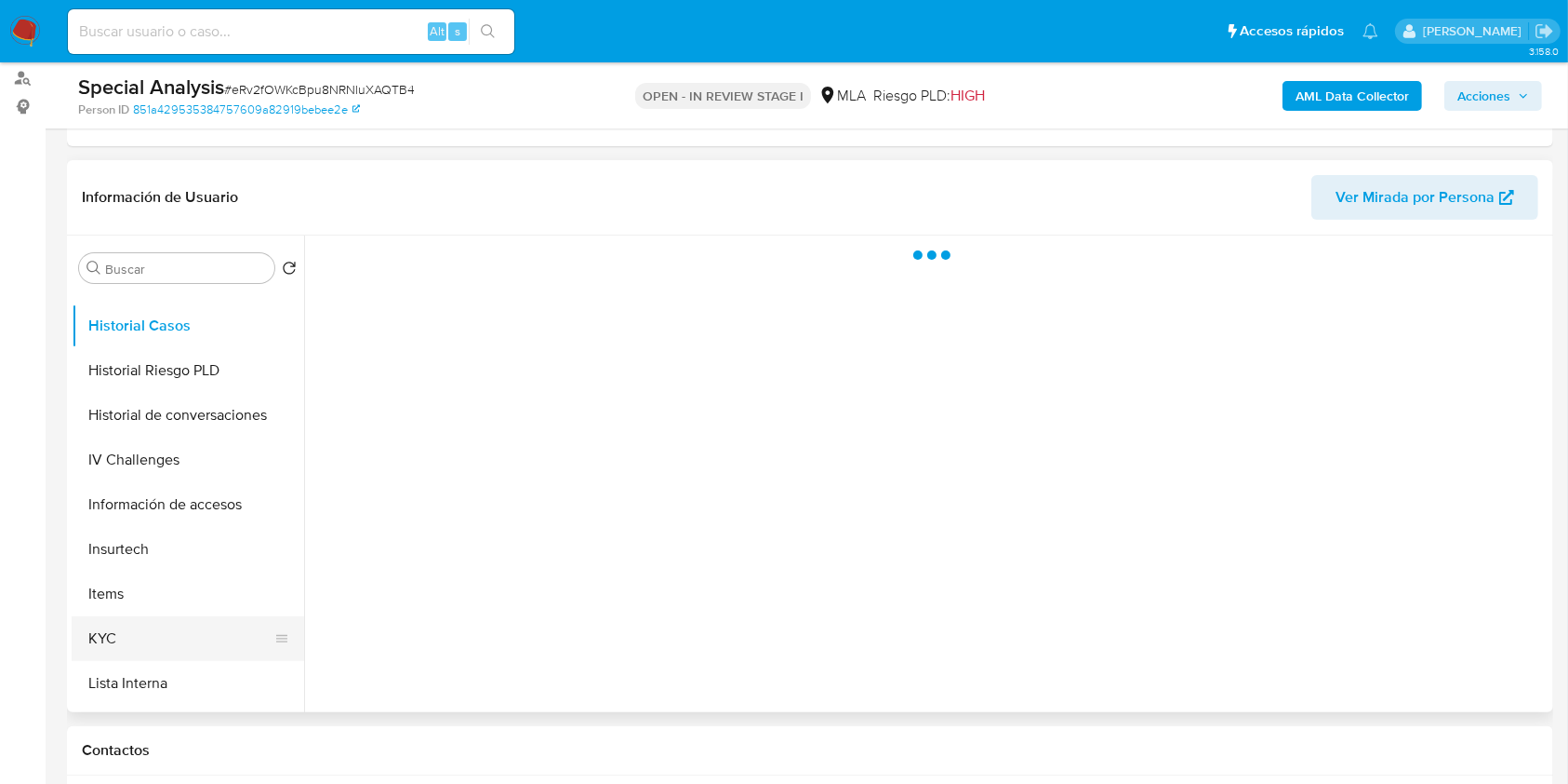
scroll to position [620, 0]
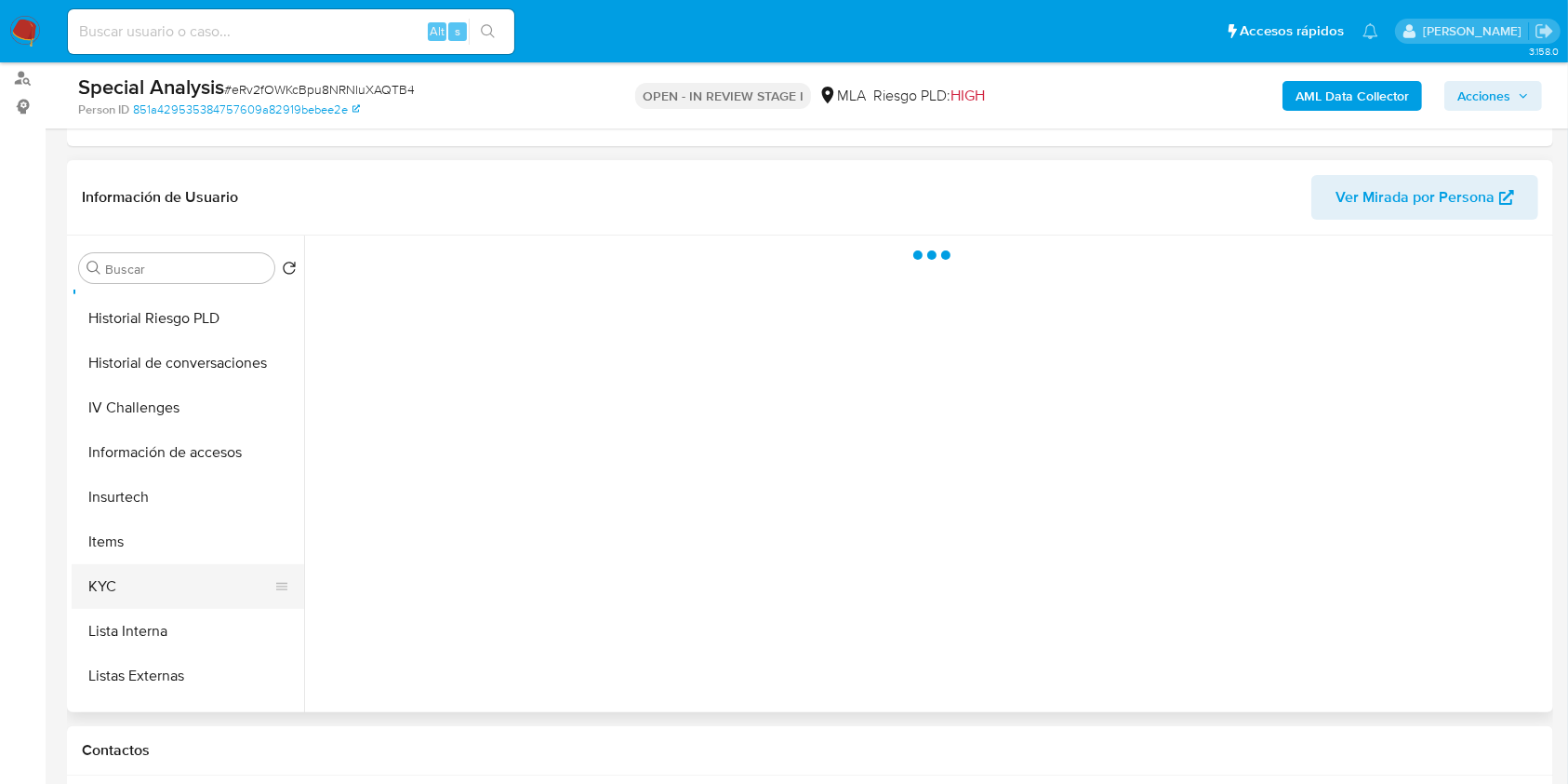
click at [145, 588] on button "KYC" at bounding box center [180, 587] width 218 height 45
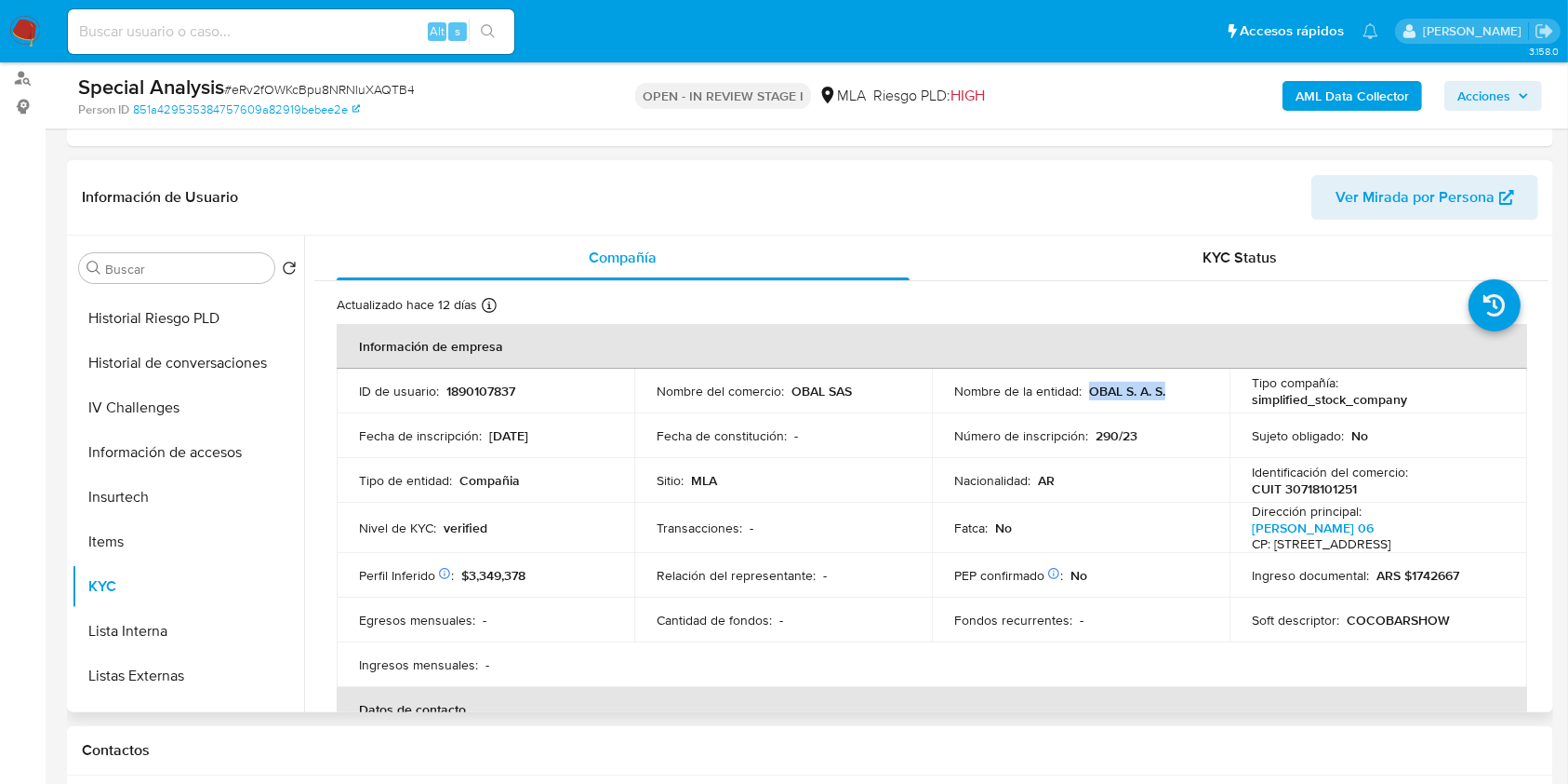
drag, startPoint x: 1087, startPoint y: 390, endPoint x: 1176, endPoint y: 391, distance: 89.0
click at [1176, 391] on div "Nombre de la entidad : OBAL S. A. S." at bounding box center [1081, 391] width 253 height 17
copy p "OBAL S. A. S."
click at [1499, 87] on span "Acciones" at bounding box center [1484, 96] width 53 height 29
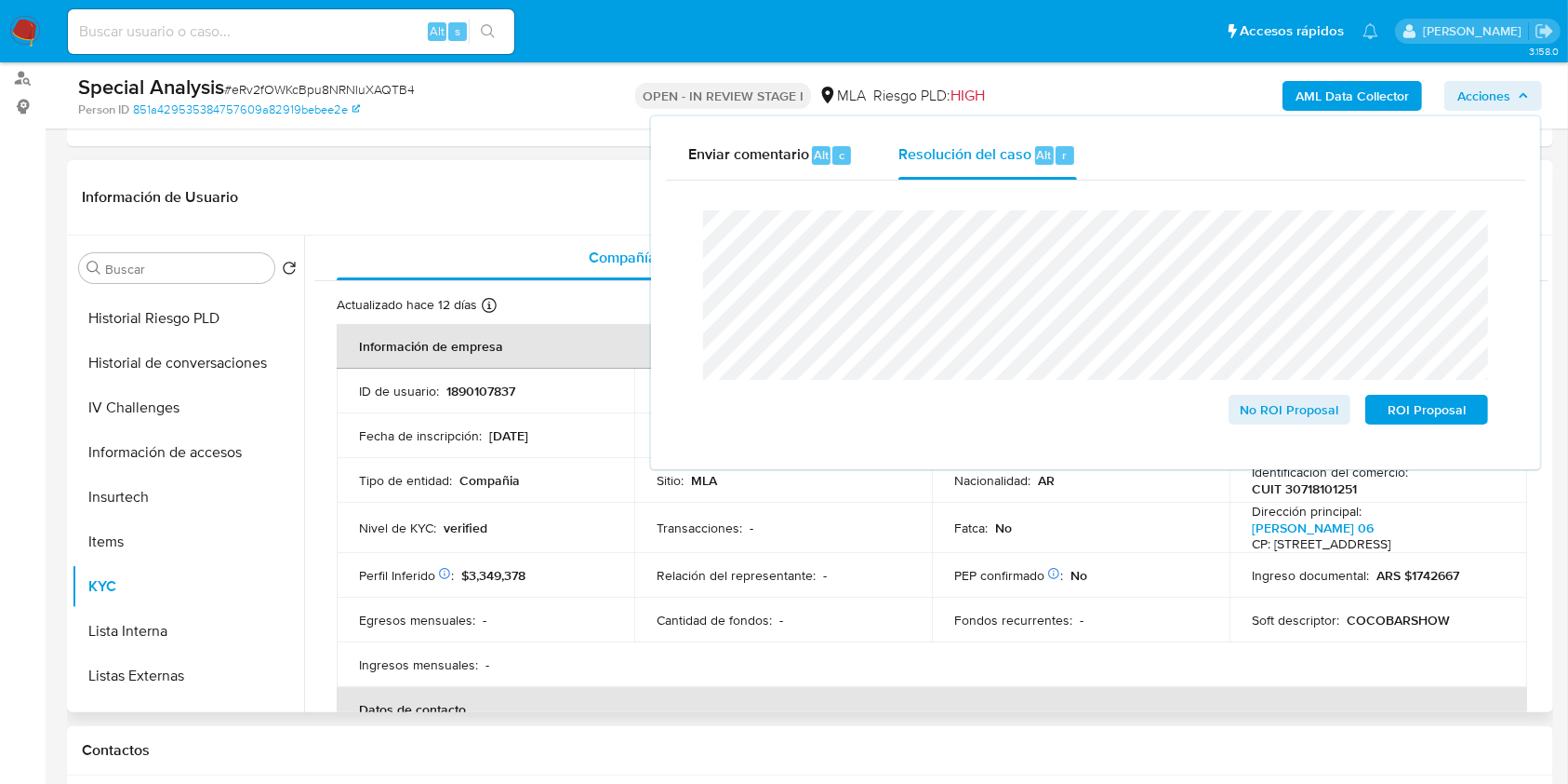
click at [1391, 612] on p "COCOBARSHOW" at bounding box center [1398, 619] width 103 height 17
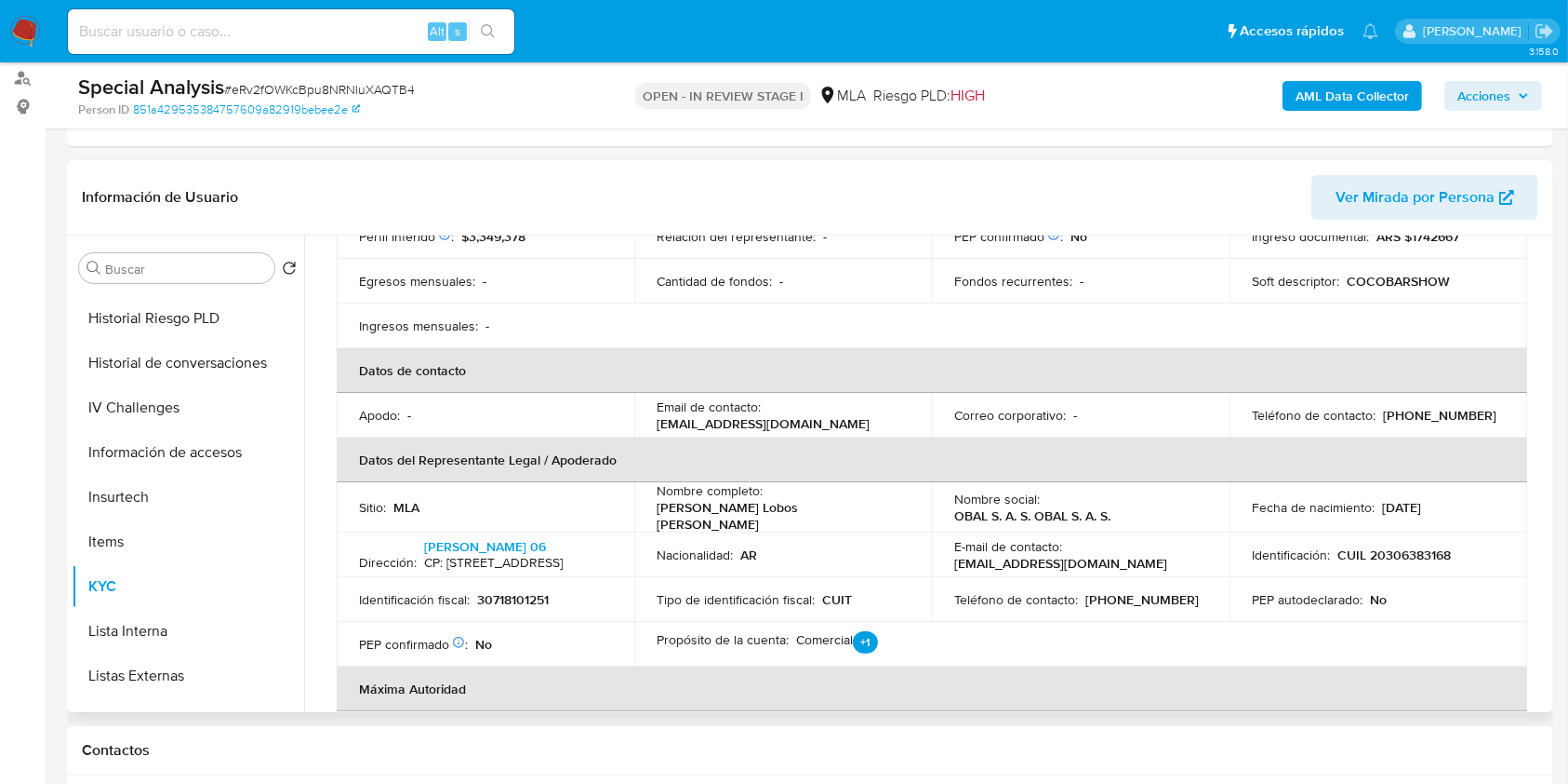
scroll to position [372, 0]
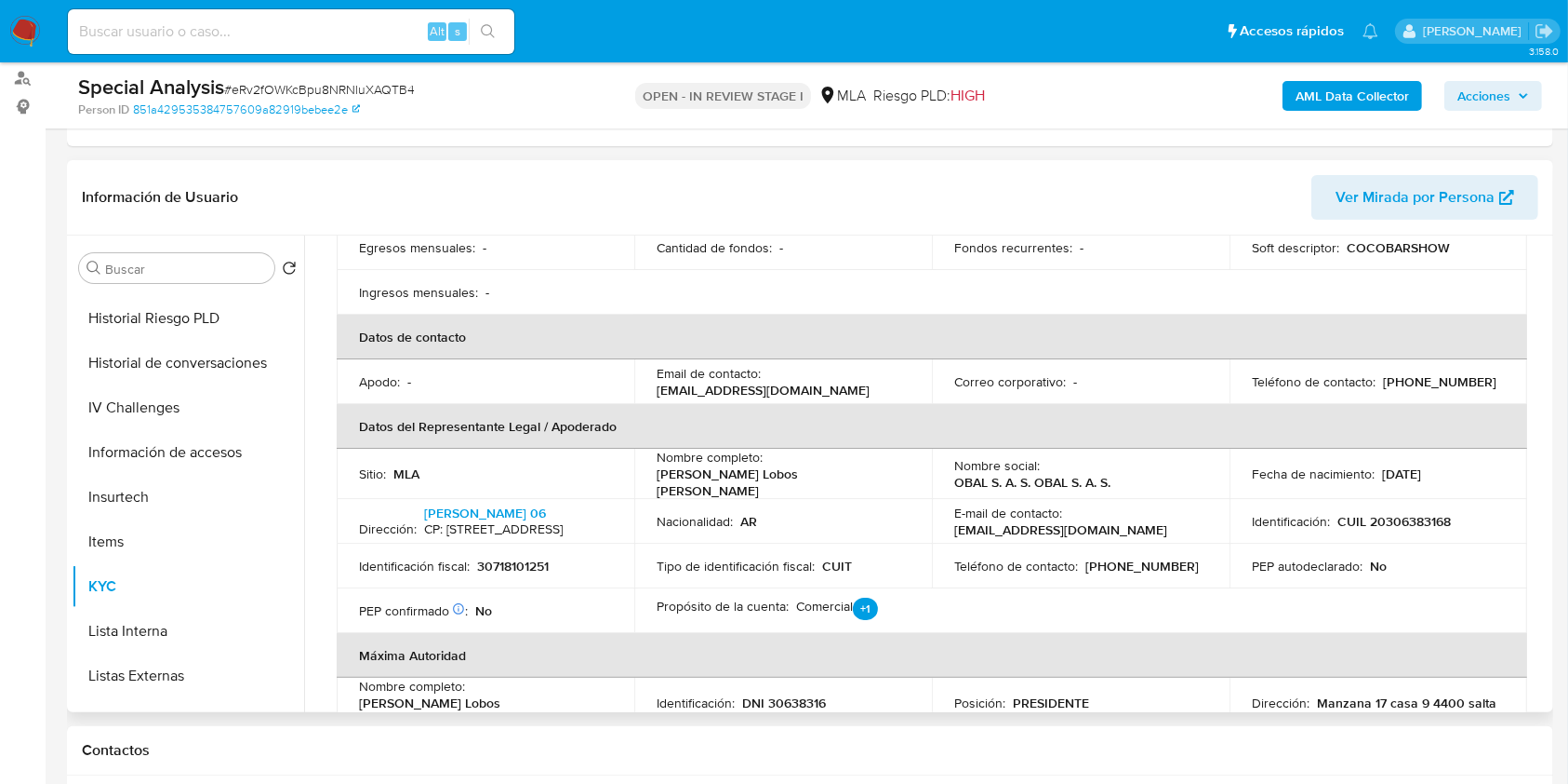
click at [497, 557] on p "30718101251" at bounding box center [513, 565] width 72 height 17
click at [1383, 517] on p "CUIL 20306383168" at bounding box center [1394, 521] width 114 height 17
copy p "20306383168"
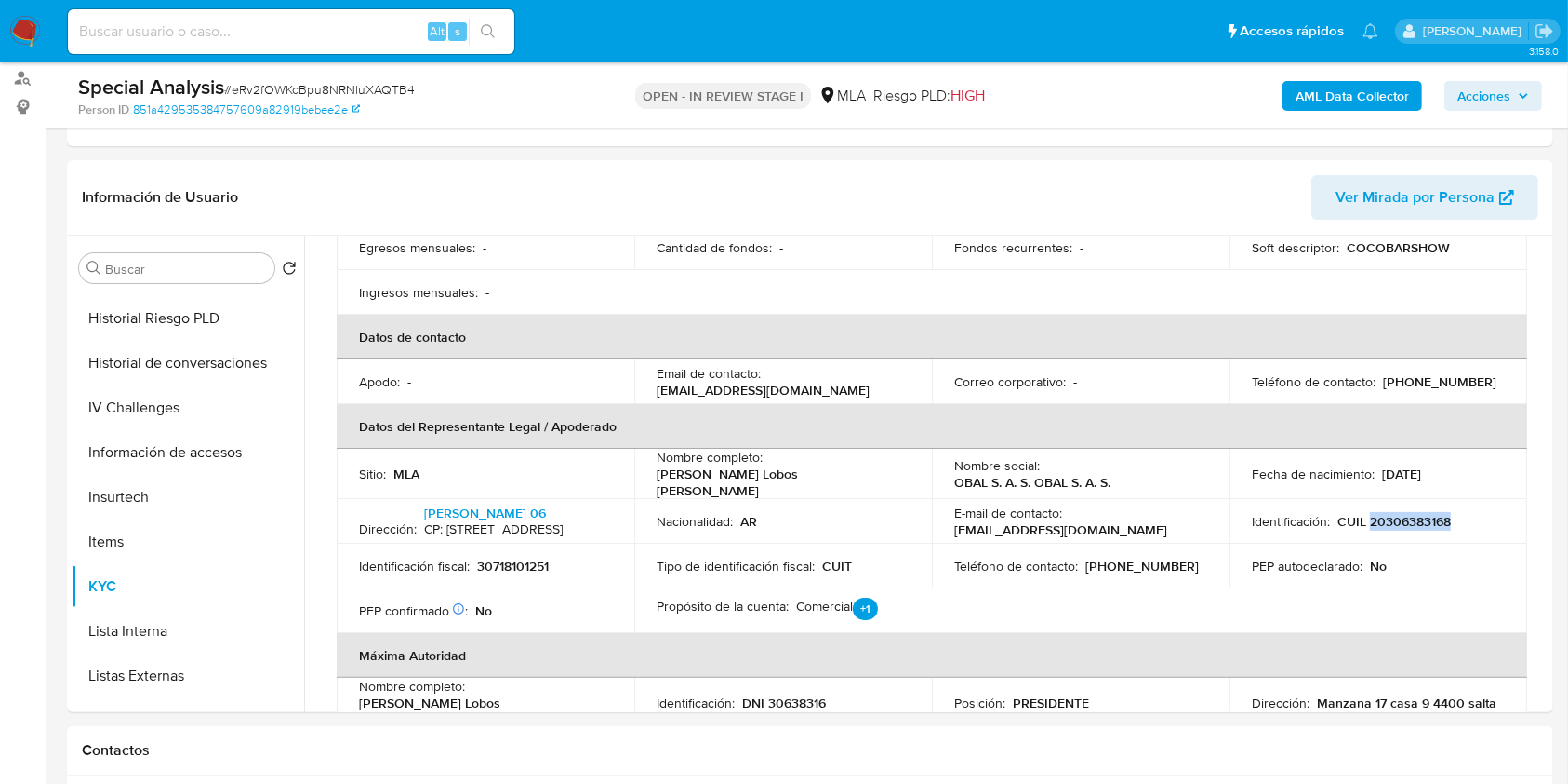
click at [1510, 100] on span "Acciones" at bounding box center [1492, 95] width 72 height 26
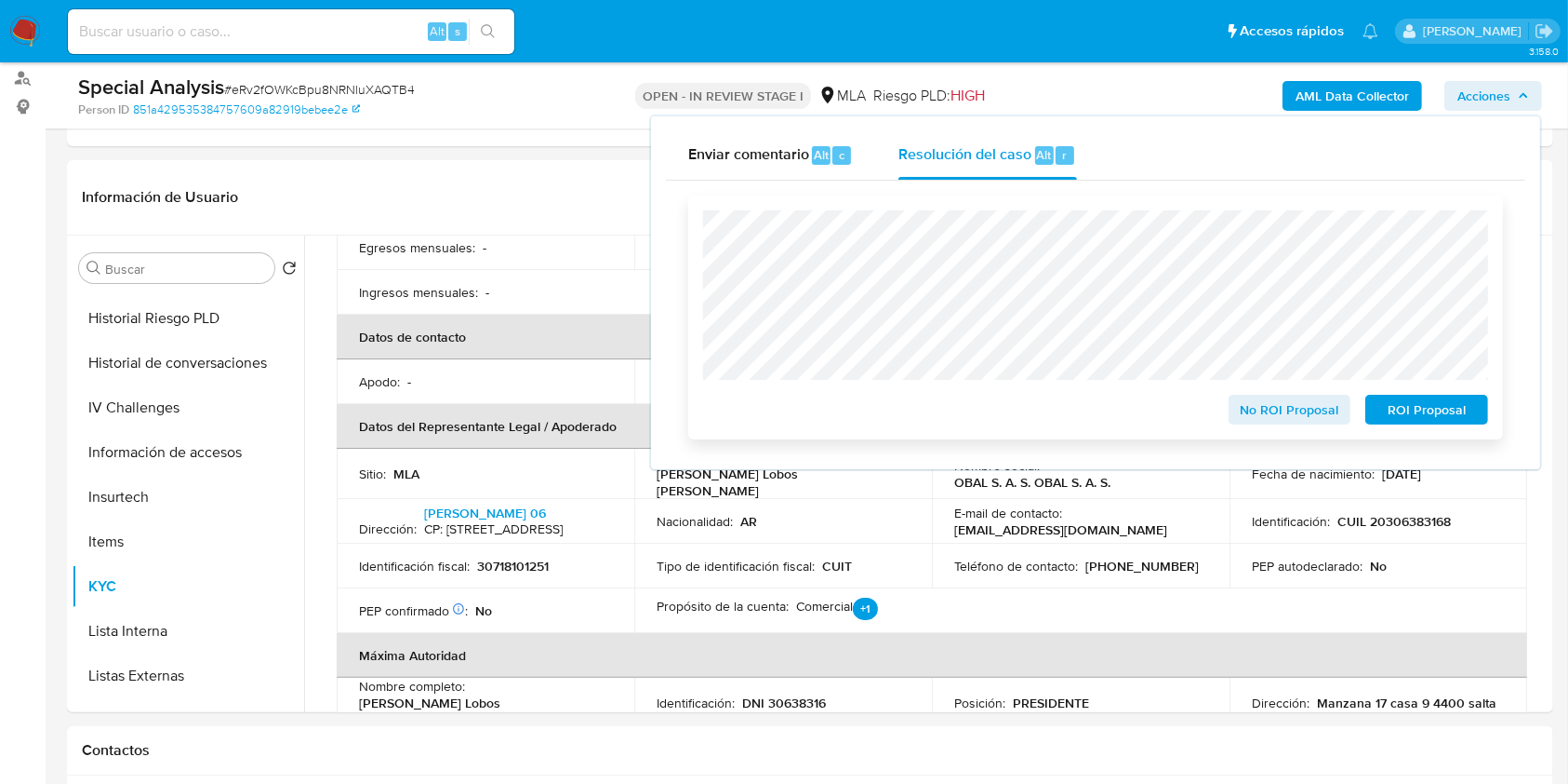
click at [1303, 415] on span "No ROI Proposal" at bounding box center [1290, 409] width 97 height 26
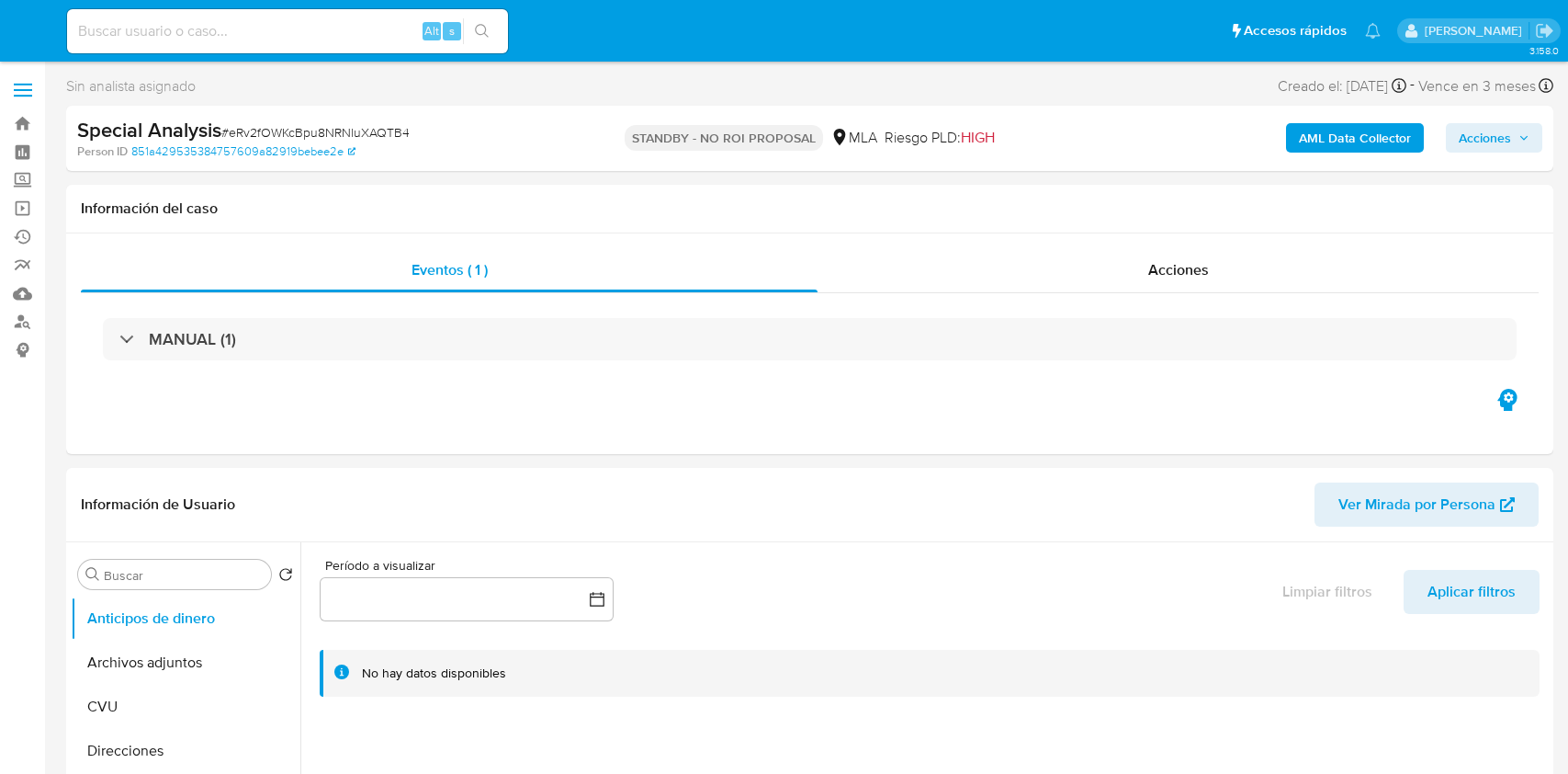
select select "10"
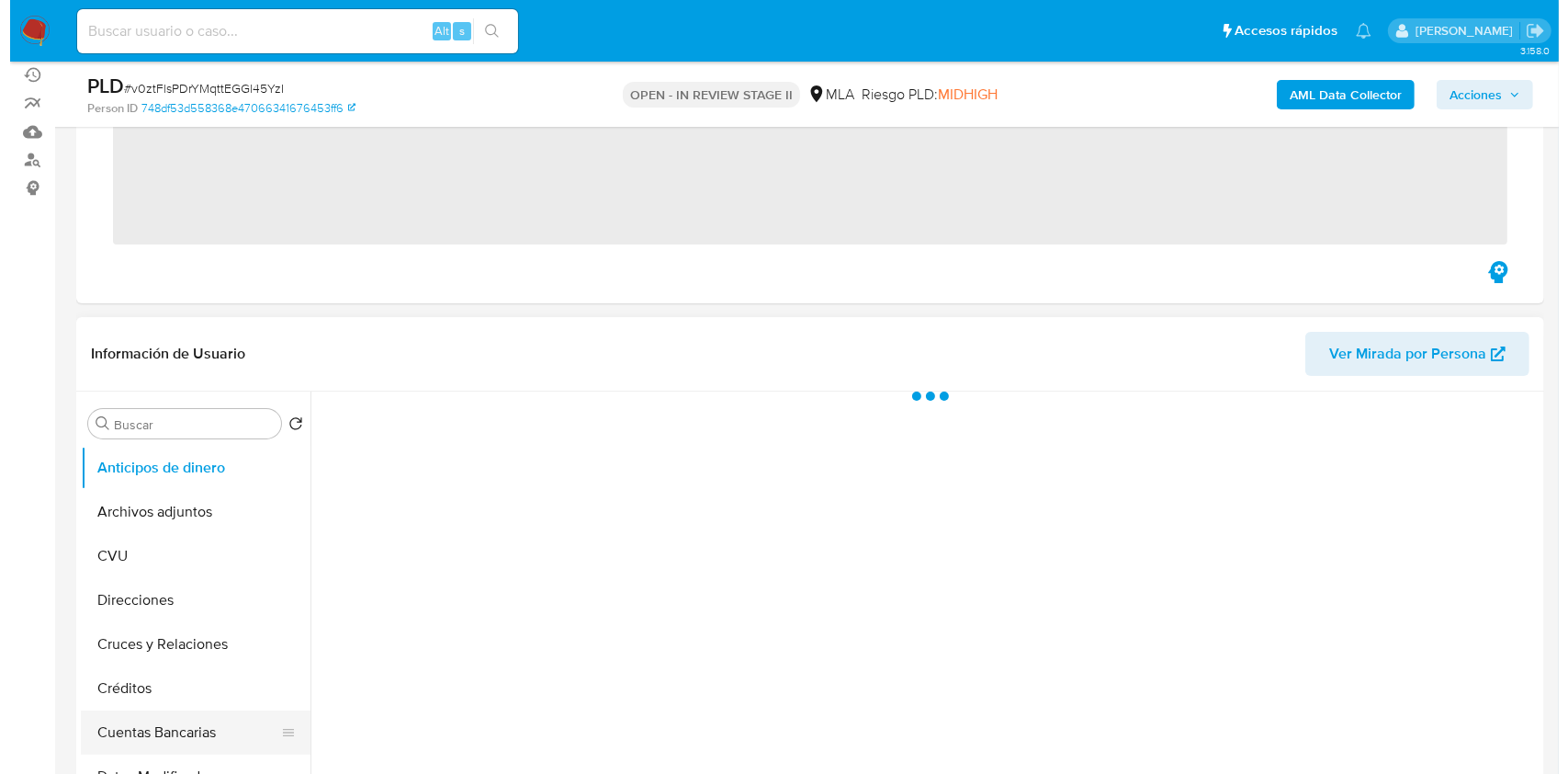
scroll to position [244, 0]
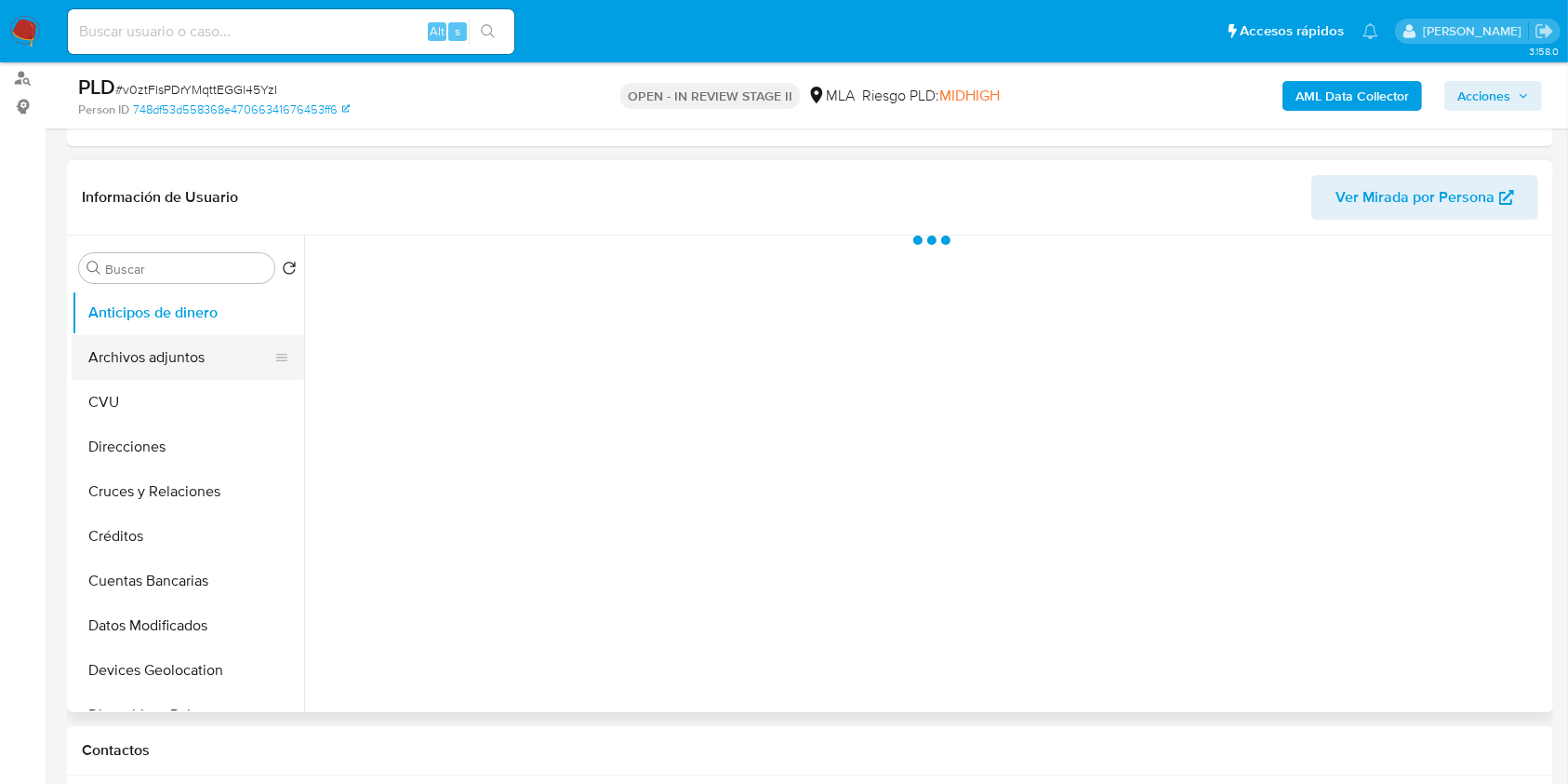
click at [196, 353] on button "Archivos adjuntos" at bounding box center [180, 357] width 218 height 45
select select "10"
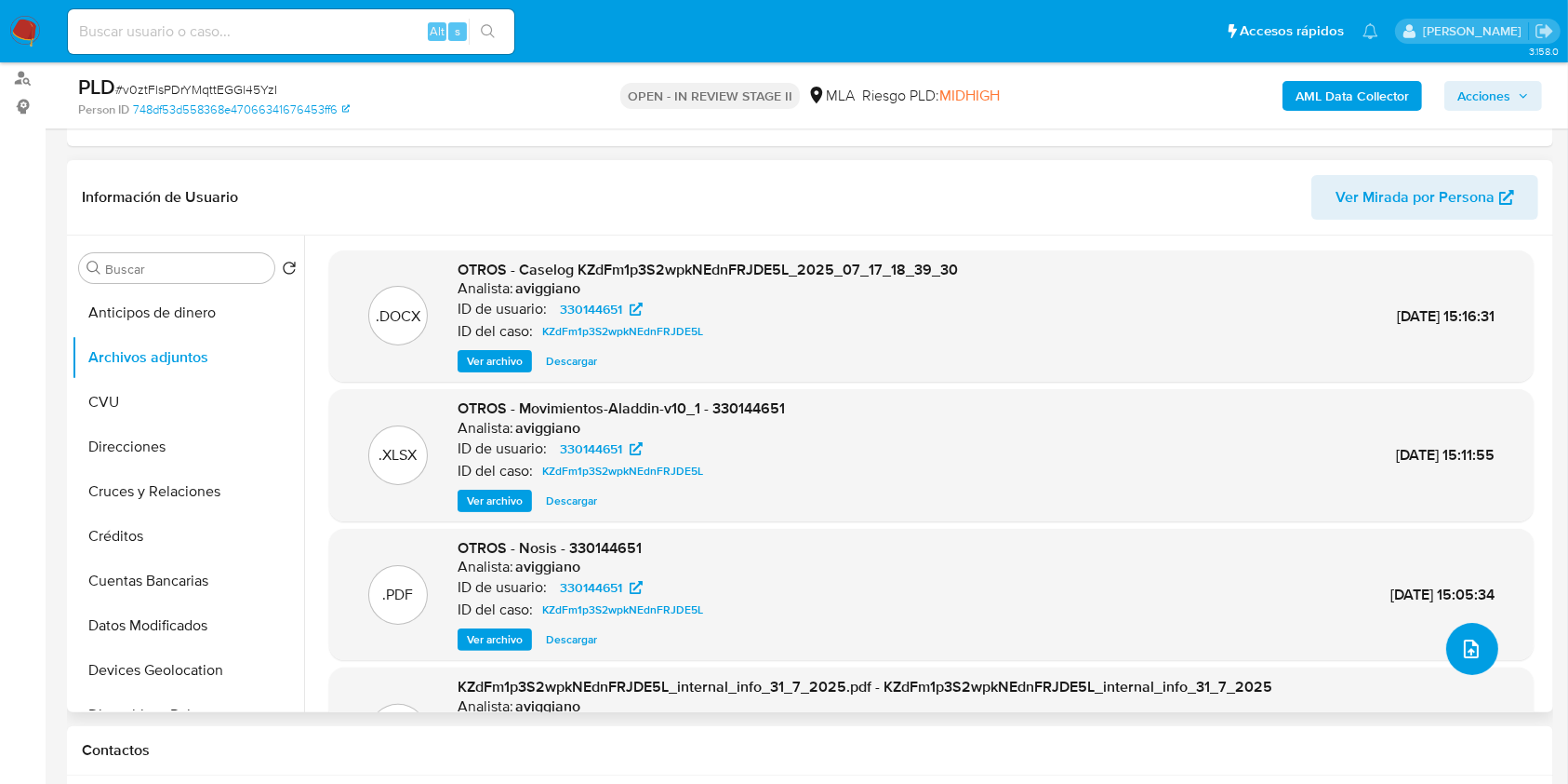
click at [1473, 638] on span "upload-file" at bounding box center [1471, 649] width 23 height 23
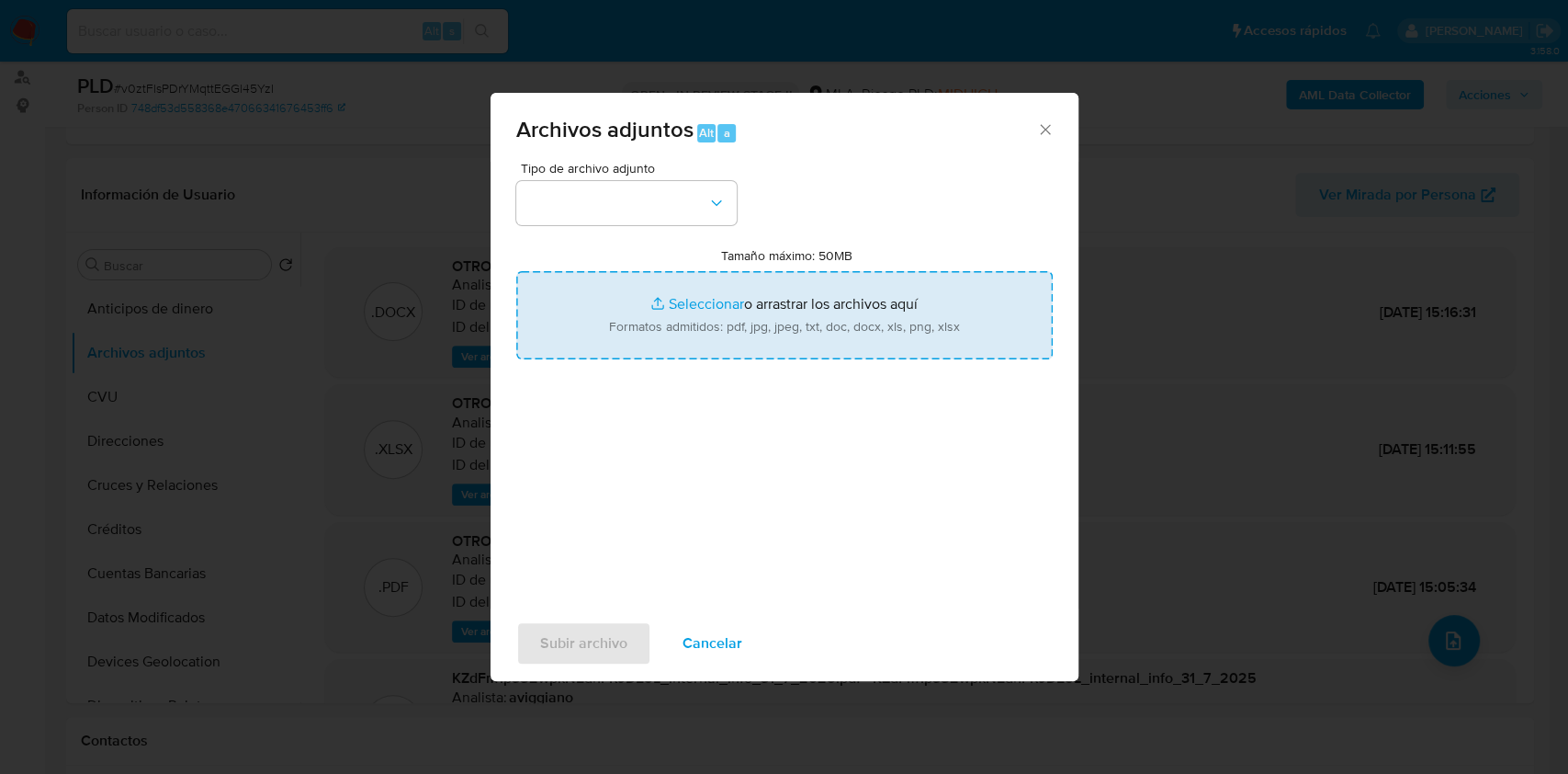
click at [882, 322] on input "Tamaño máximo: 50MB Seleccionar archivos" at bounding box center [784, 315] width 537 height 88
type input "C:\fakepath\Movimientos-Aladdin-v10_1 - 330144651 -.xlsx"
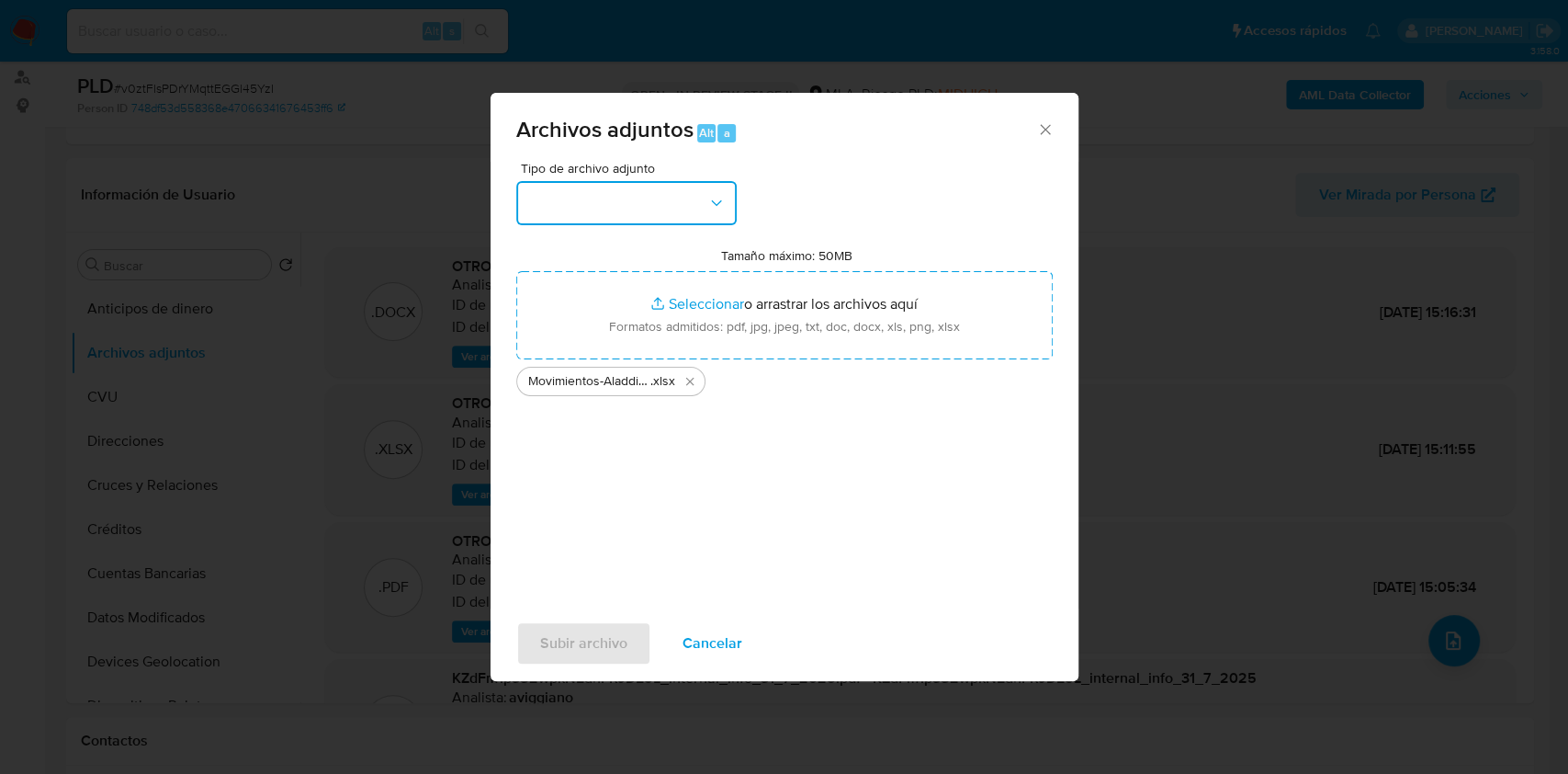
click at [682, 193] on button "button" at bounding box center [627, 203] width 221 height 45
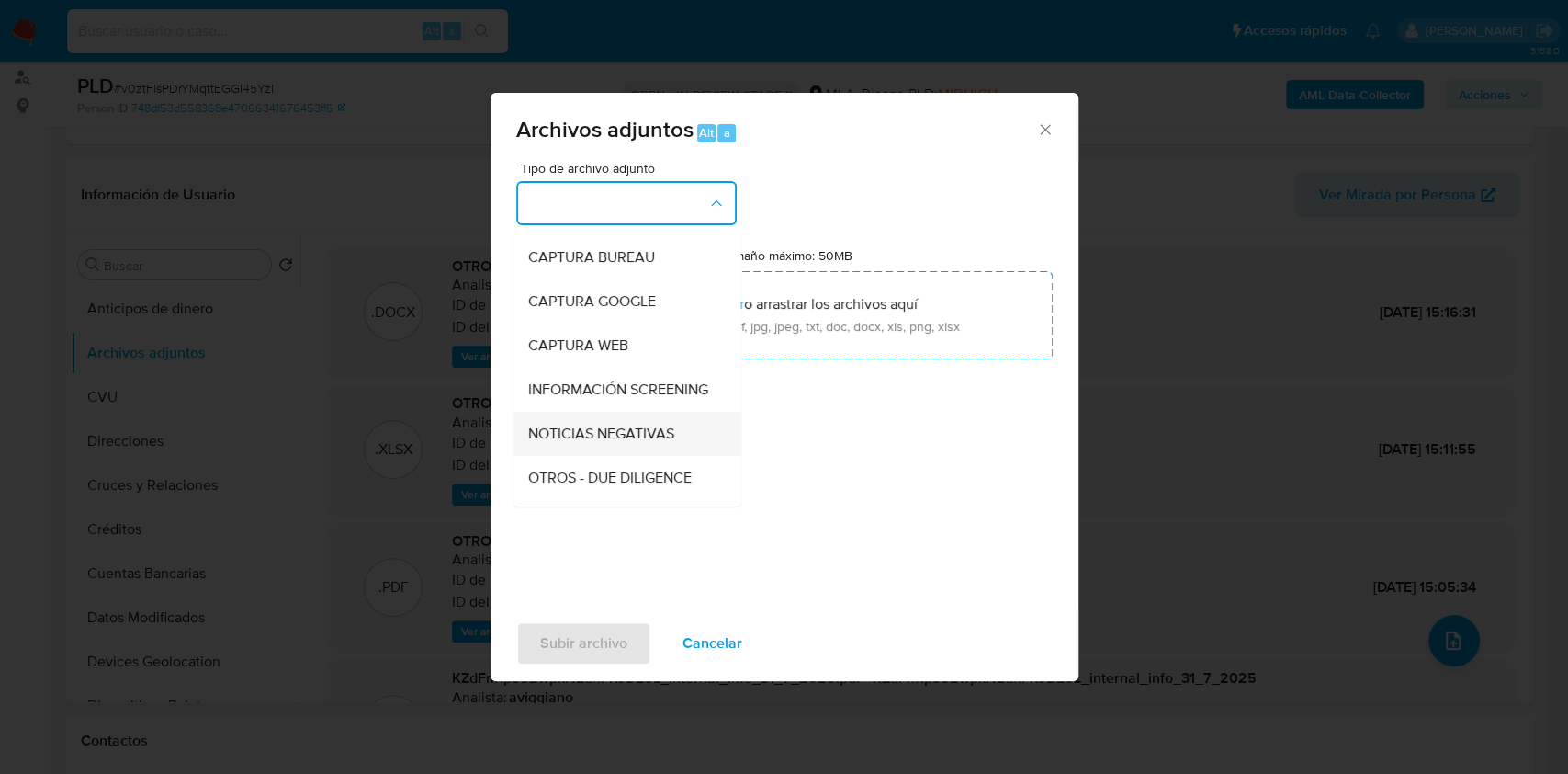
scroll to position [122, 0]
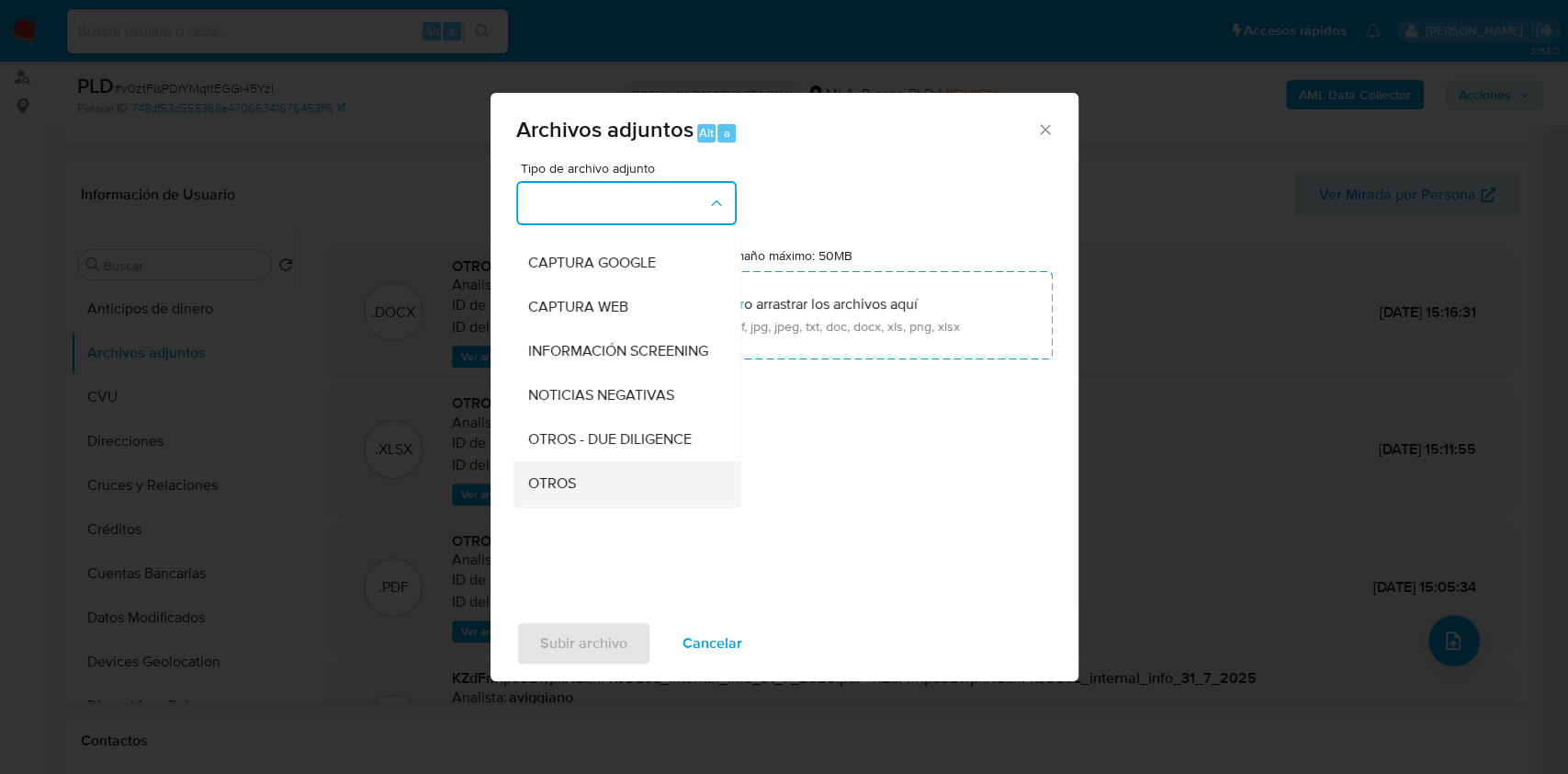
click at [531, 492] on span "OTROS" at bounding box center [550, 482] width 47 height 18
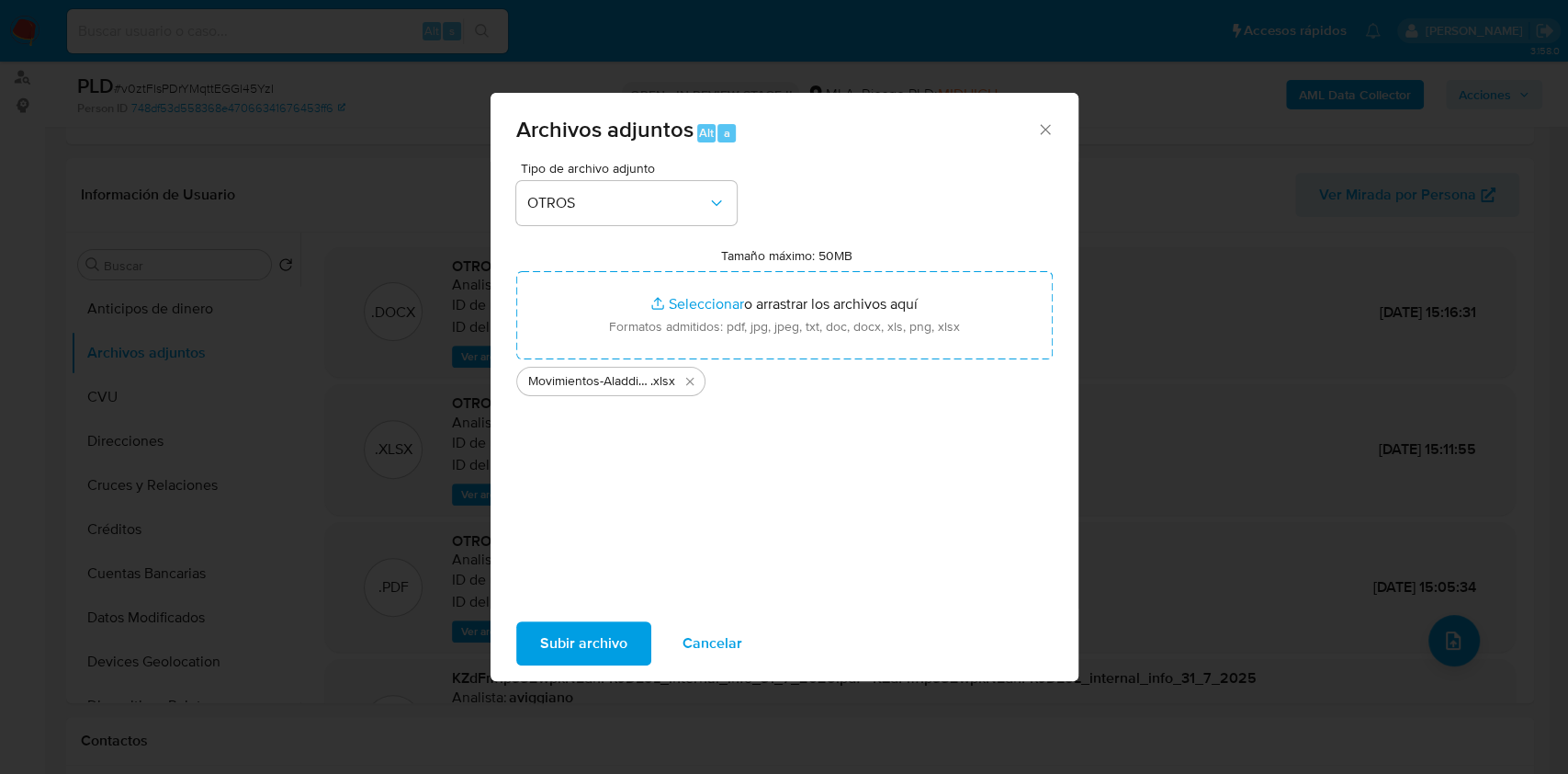
click at [567, 650] on span "Subir archivo" at bounding box center [584, 643] width 87 height 41
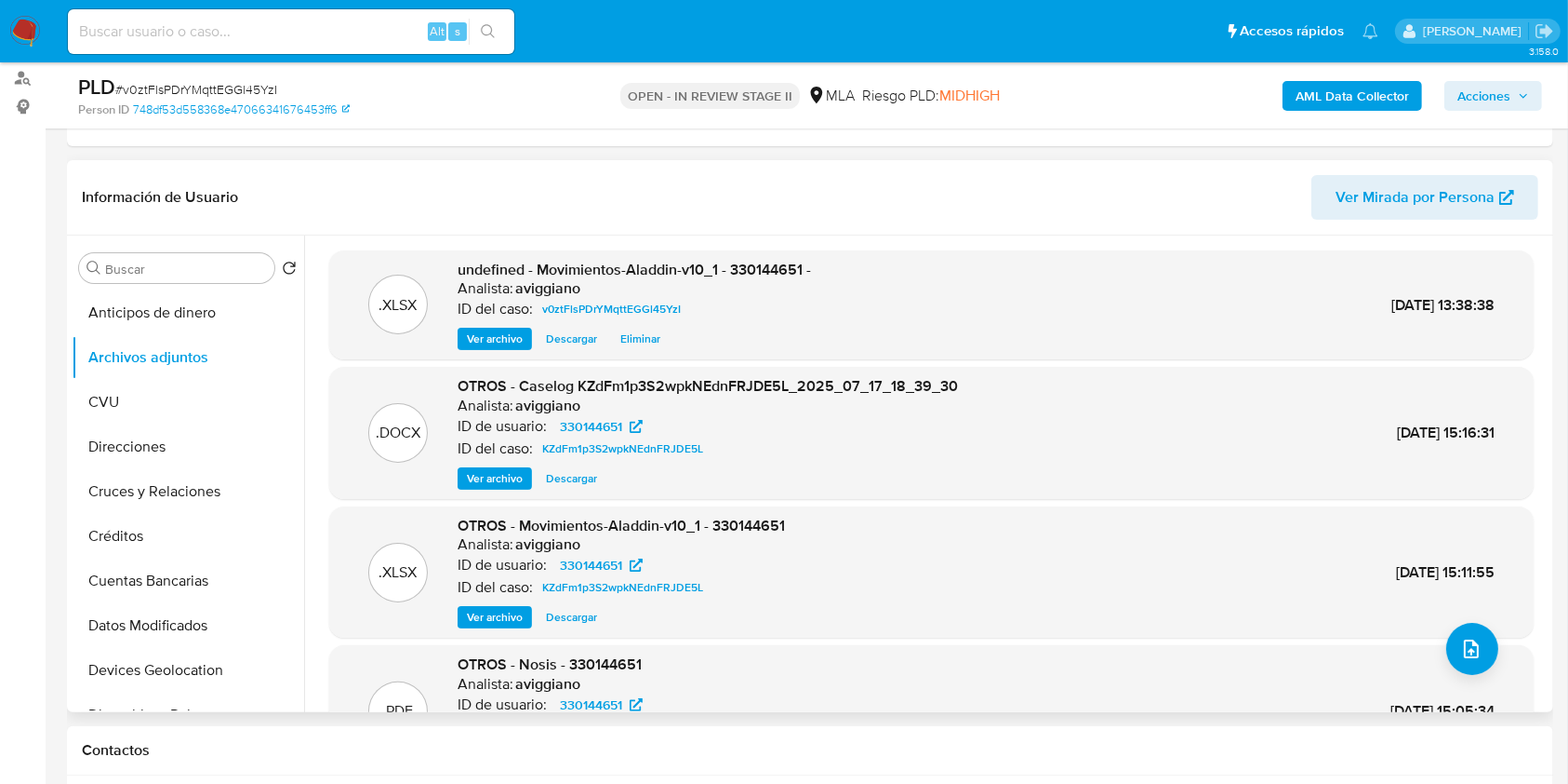
click at [757, 252] on div ".XLSX undefined - Movimientos-Aladdin-v10_1 - 330144651 - Analista: aviggiano I…" at bounding box center [932, 305] width 1204 height 110
click at [758, 264] on span "undefined - Movimientos-Aladdin-v10_1 - 330144651 -" at bounding box center [634, 270] width 353 height 22
copy span "330144651"
click at [487, 482] on span "Ver archivo" at bounding box center [494, 478] width 56 height 19
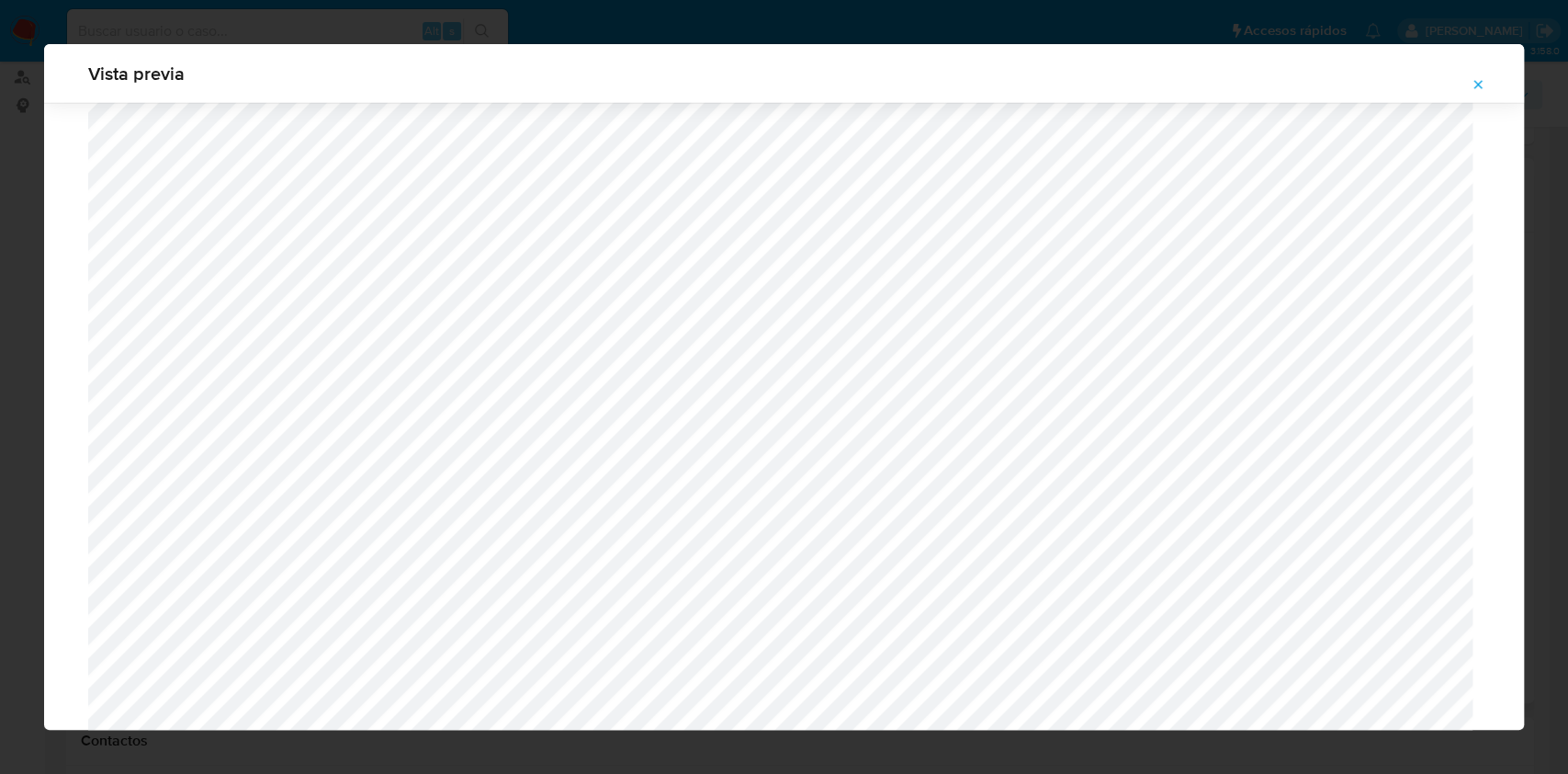
scroll to position [3026, 0]
click at [1481, 83] on icon "Attachment preview" at bounding box center [1478, 84] width 15 height 15
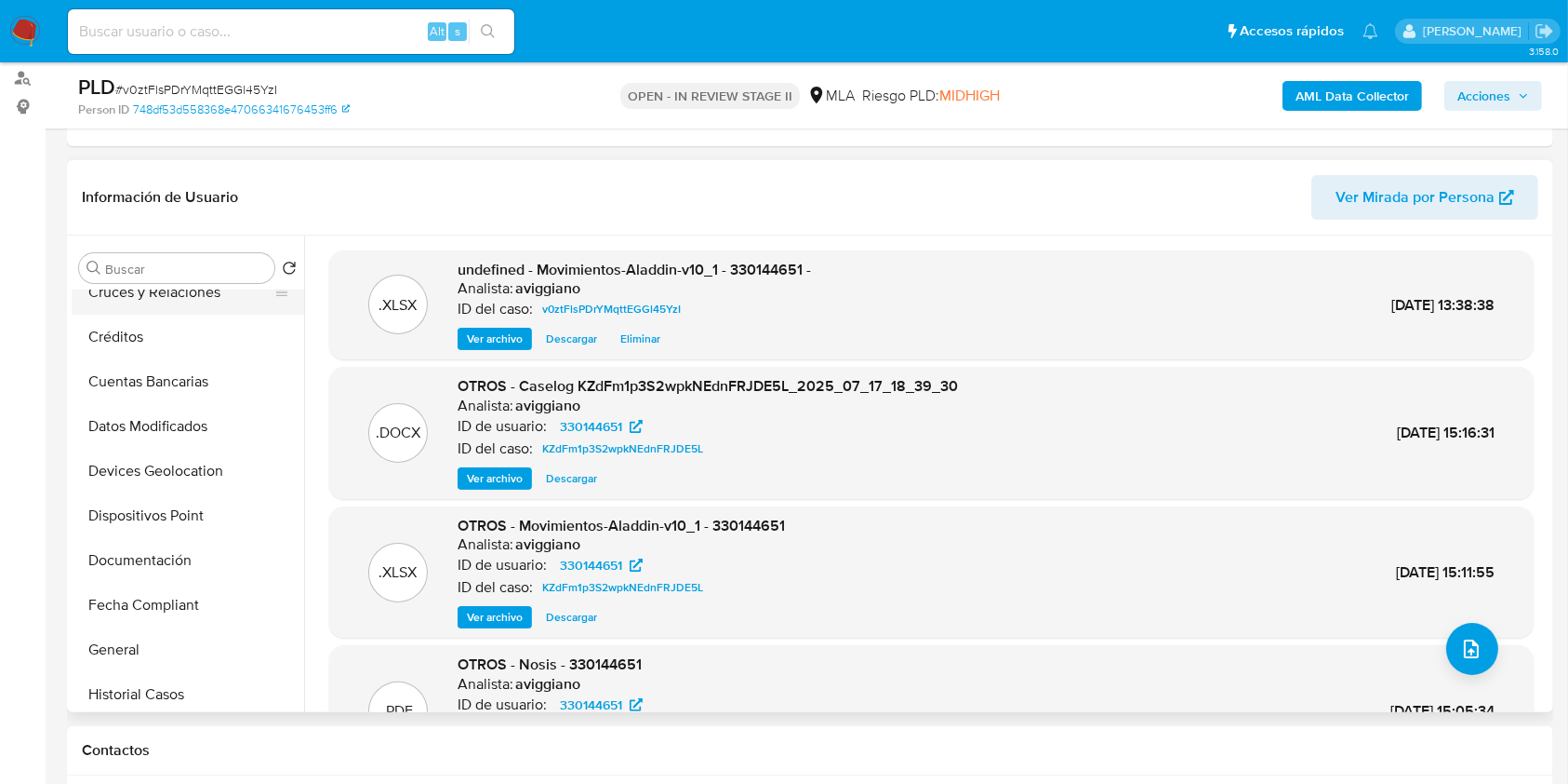
scroll to position [372, 0]
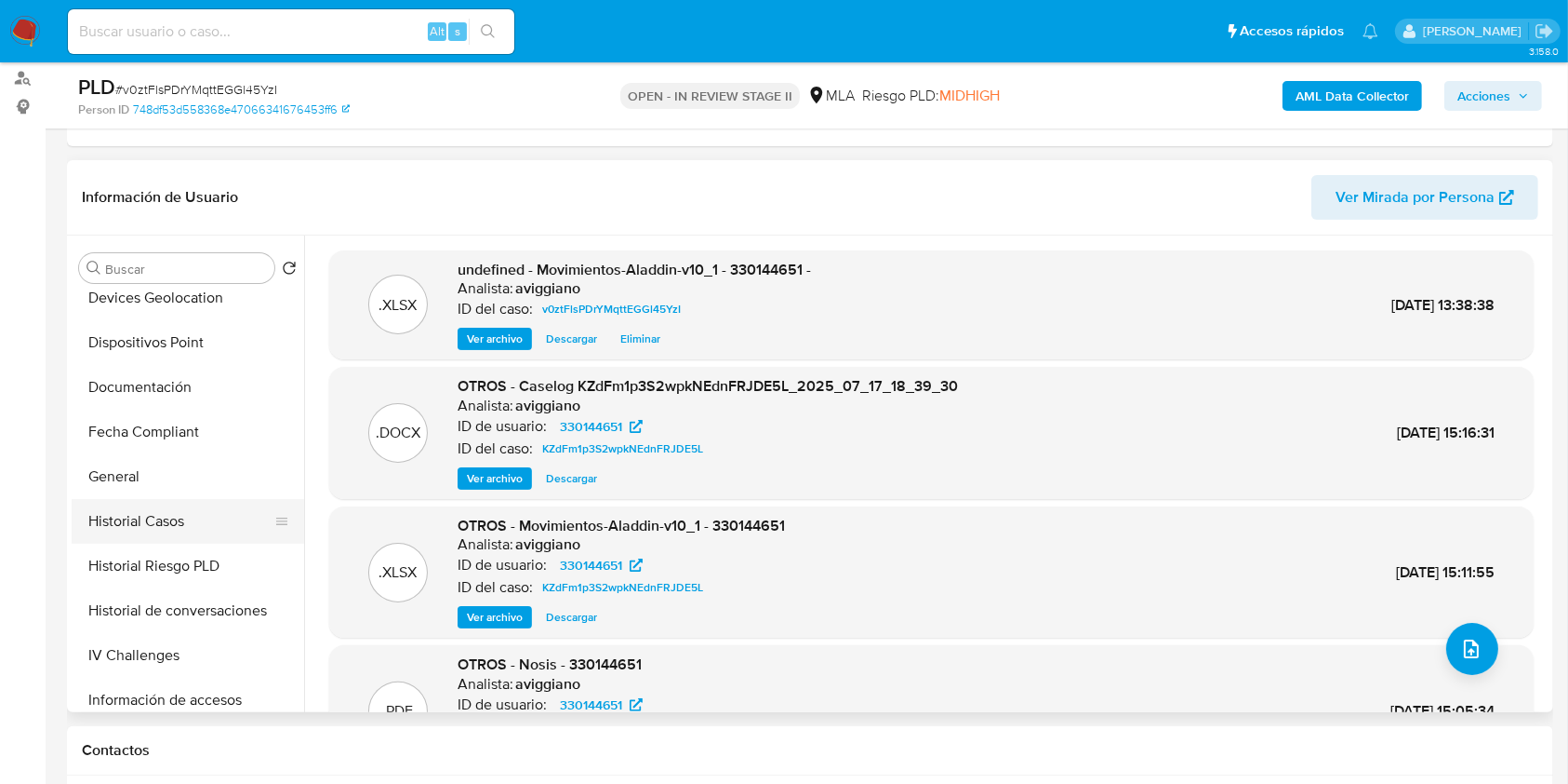
click at [181, 521] on button "Historial Casos" at bounding box center [180, 521] width 218 height 45
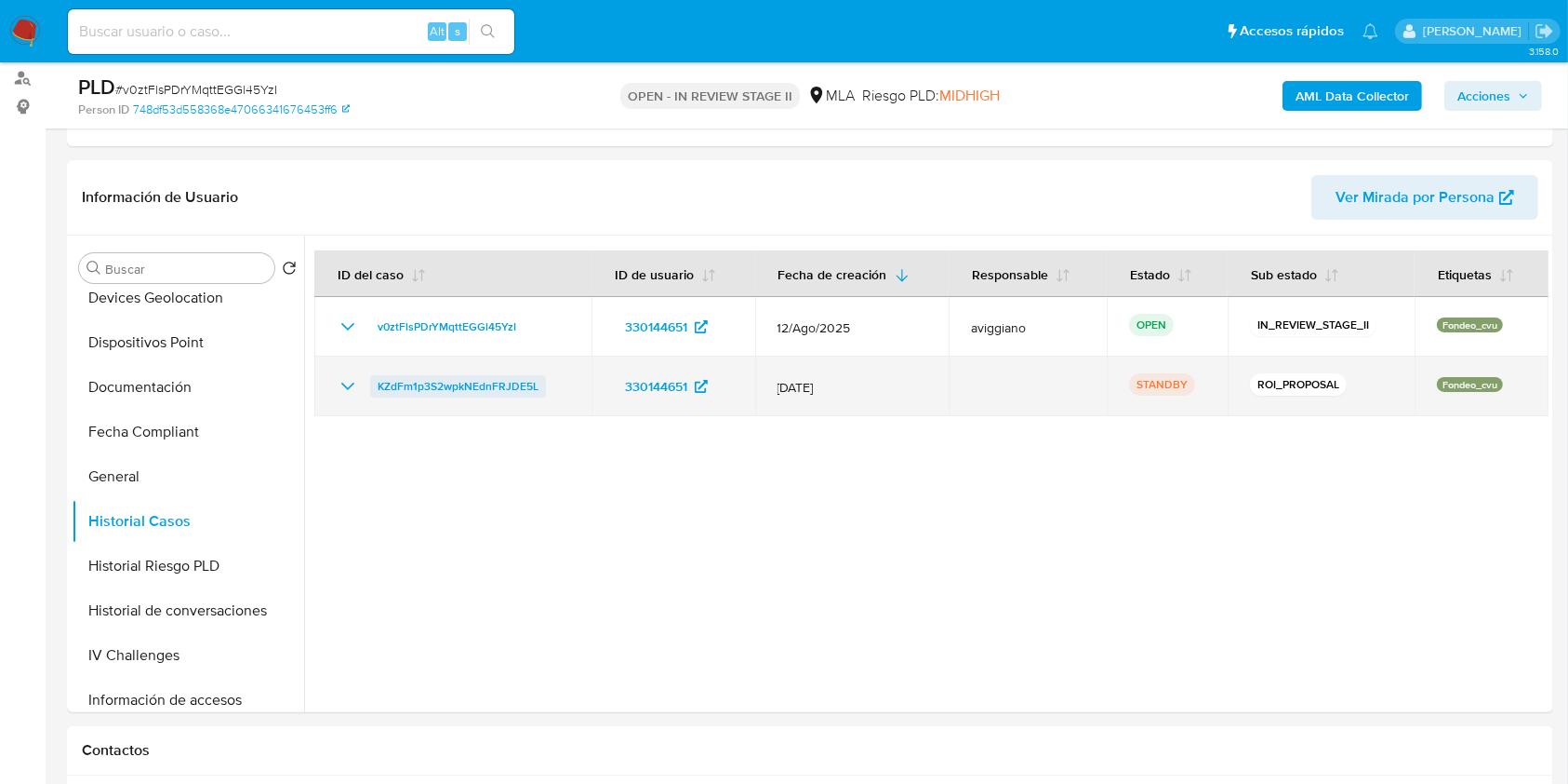
drag, startPoint x: 554, startPoint y: 378, endPoint x: 374, endPoint y: 386, distance: 180.2
click at [374, 386] on div "KZdFm1p3S2wpkNEdnFRJDE5L" at bounding box center [452, 386] width 232 height 23
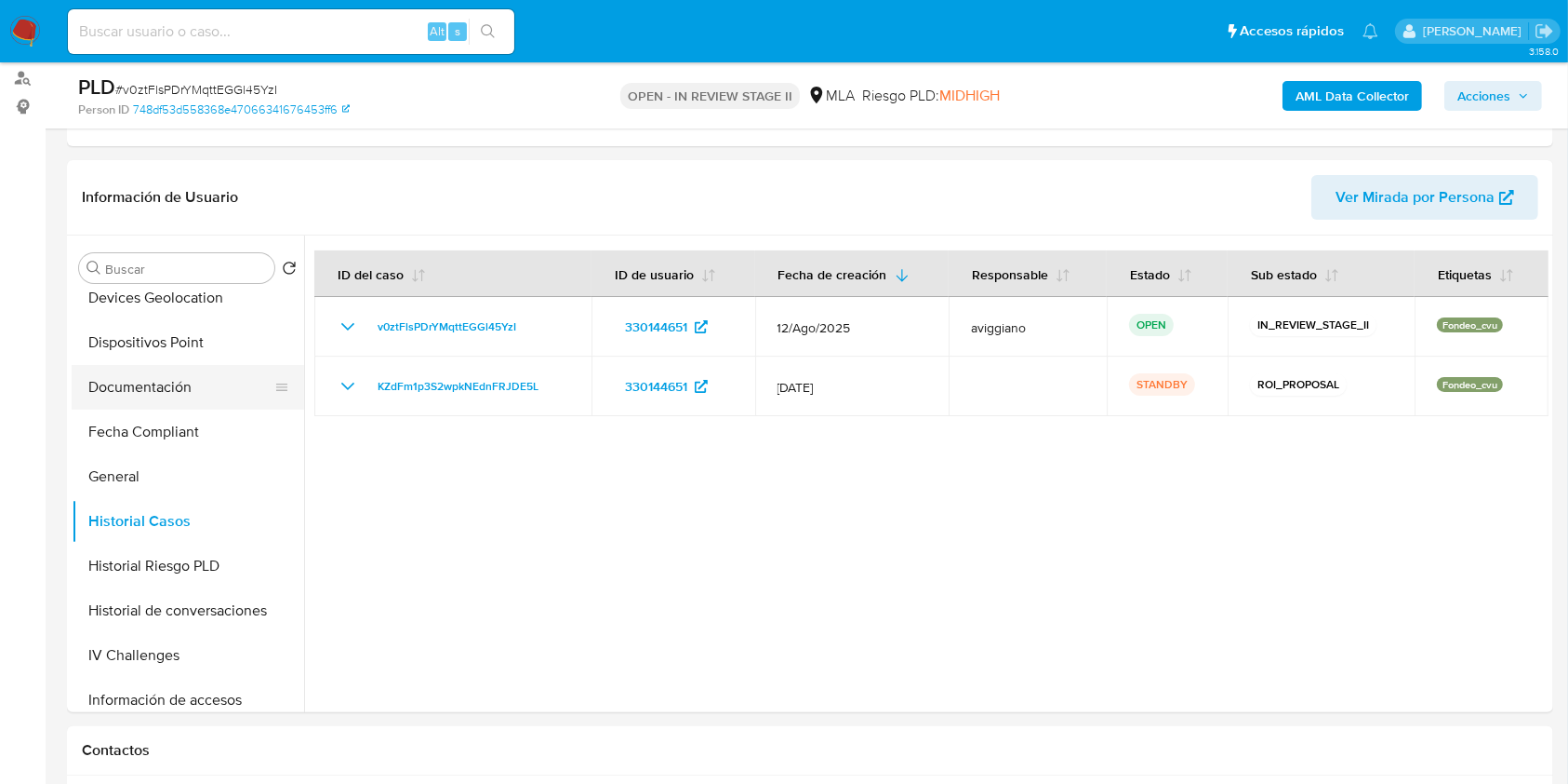
click at [172, 403] on button "Documentación" at bounding box center [180, 388] width 218 height 45
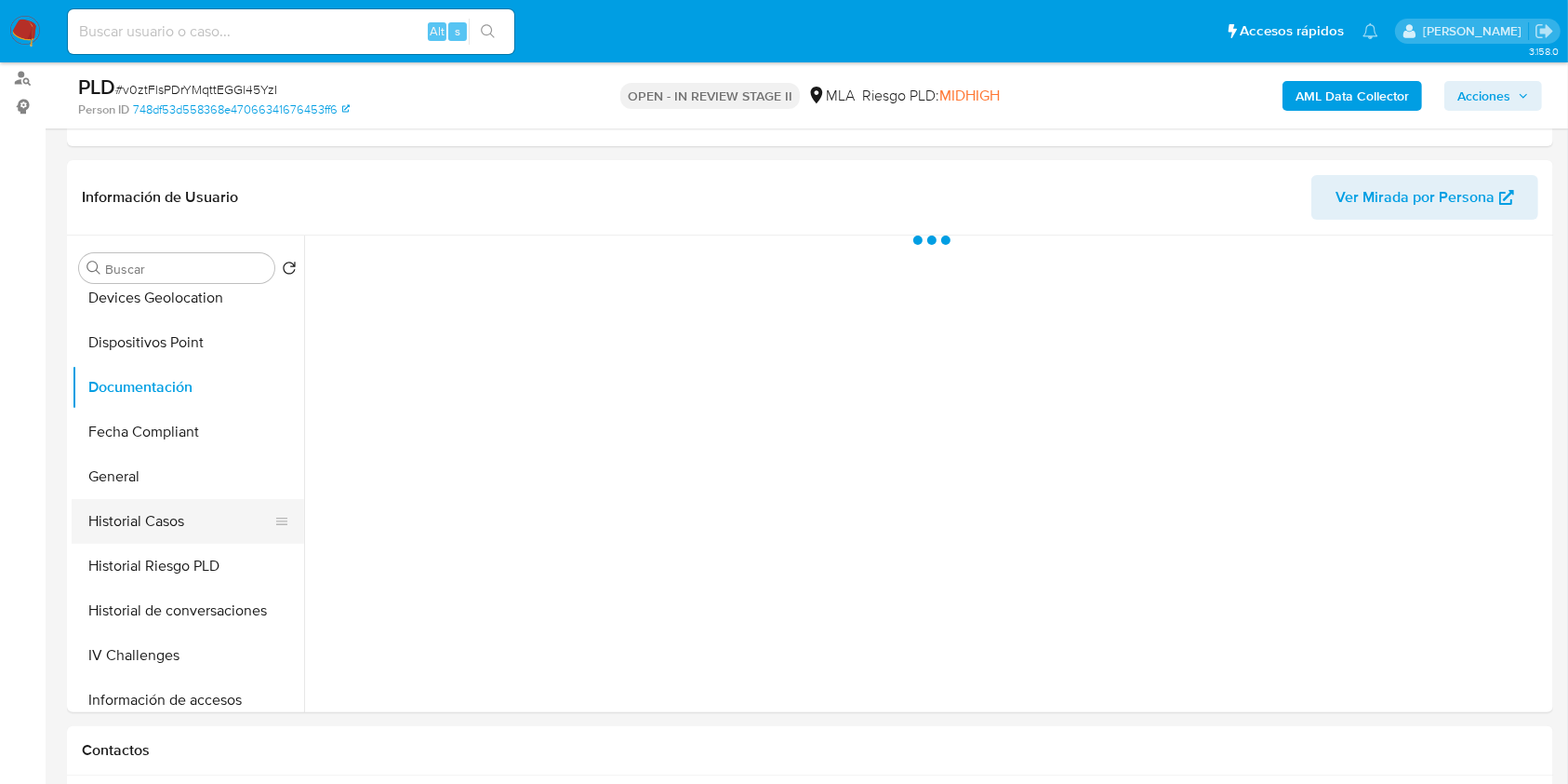
click at [177, 508] on button "Historial Casos" at bounding box center [180, 521] width 218 height 45
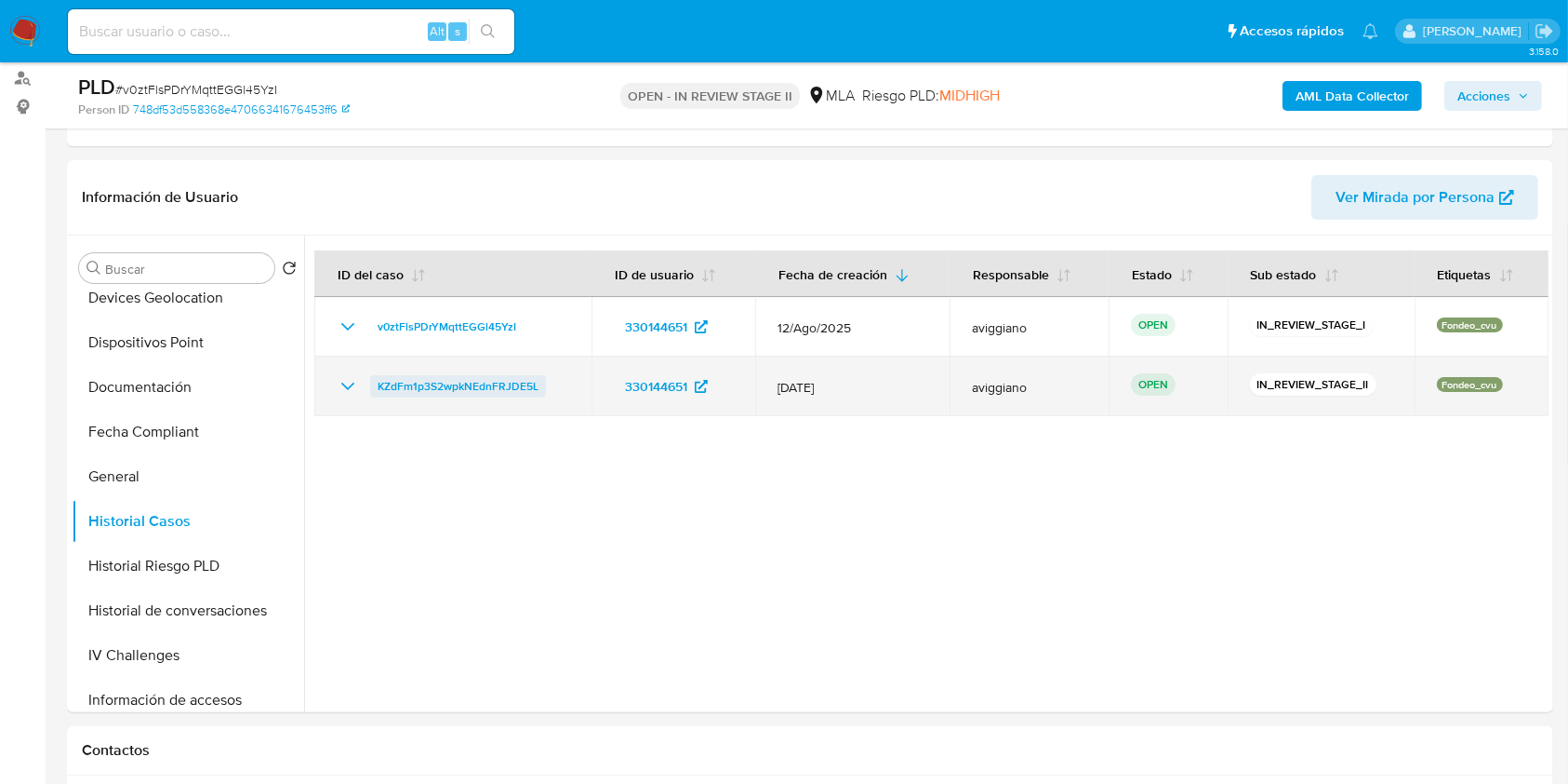
click at [471, 383] on span "KZdFm1p3S2wpkNEdnFRJDE5L" at bounding box center [458, 386] width 161 height 23
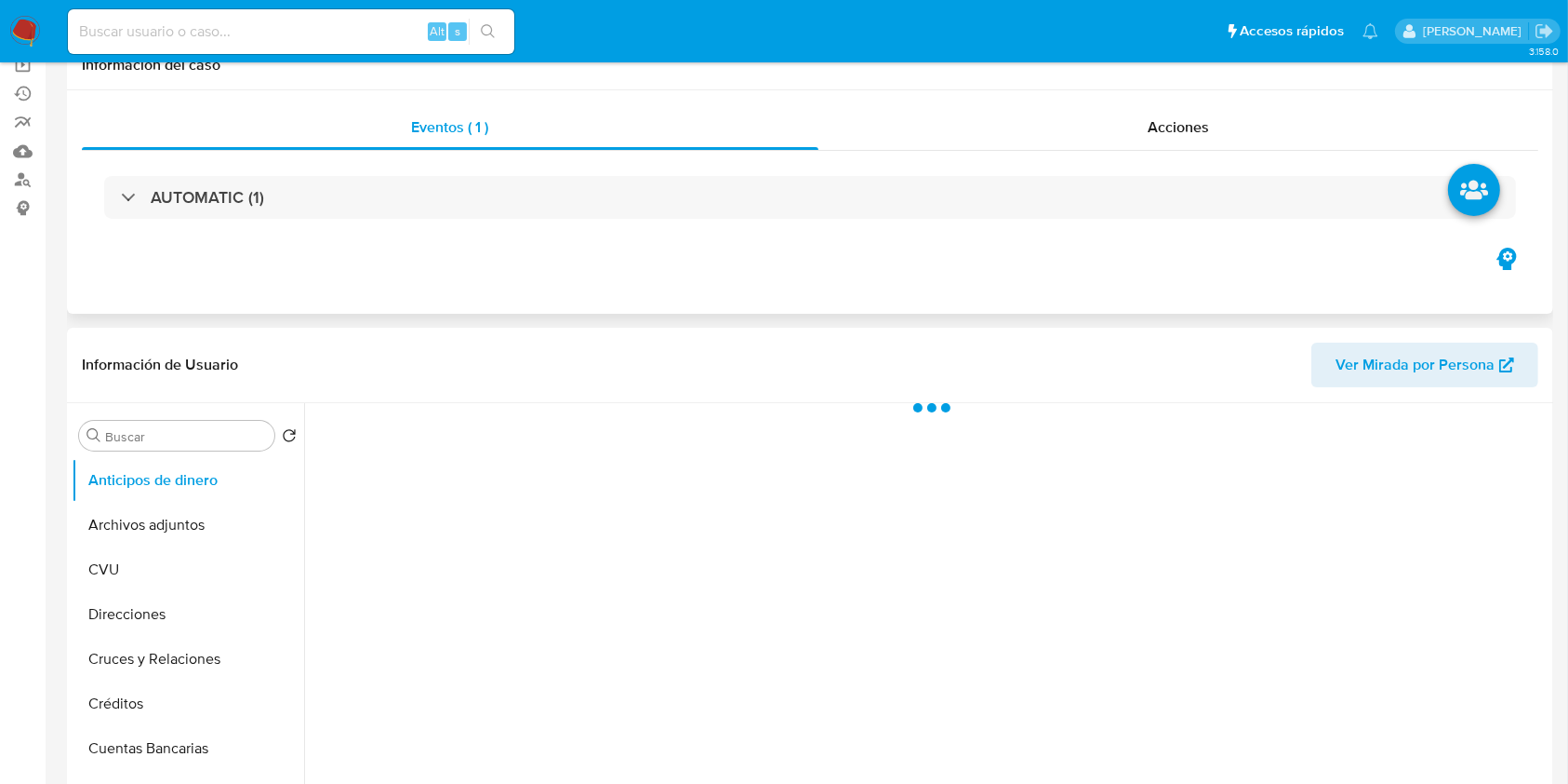
scroll to position [247, 0]
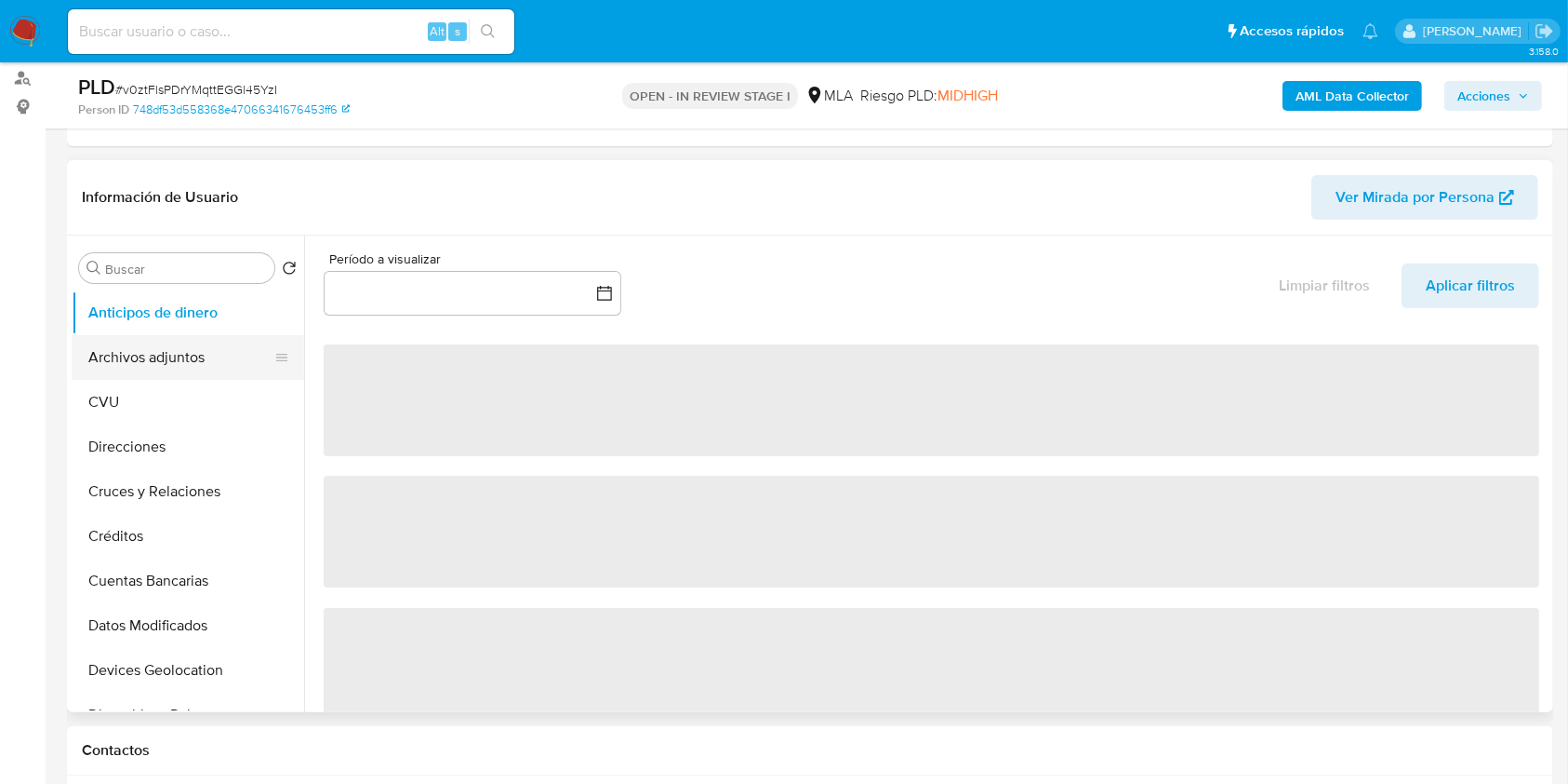
click at [220, 339] on button "Archivos adjuntos" at bounding box center [180, 357] width 218 height 45
select select "10"
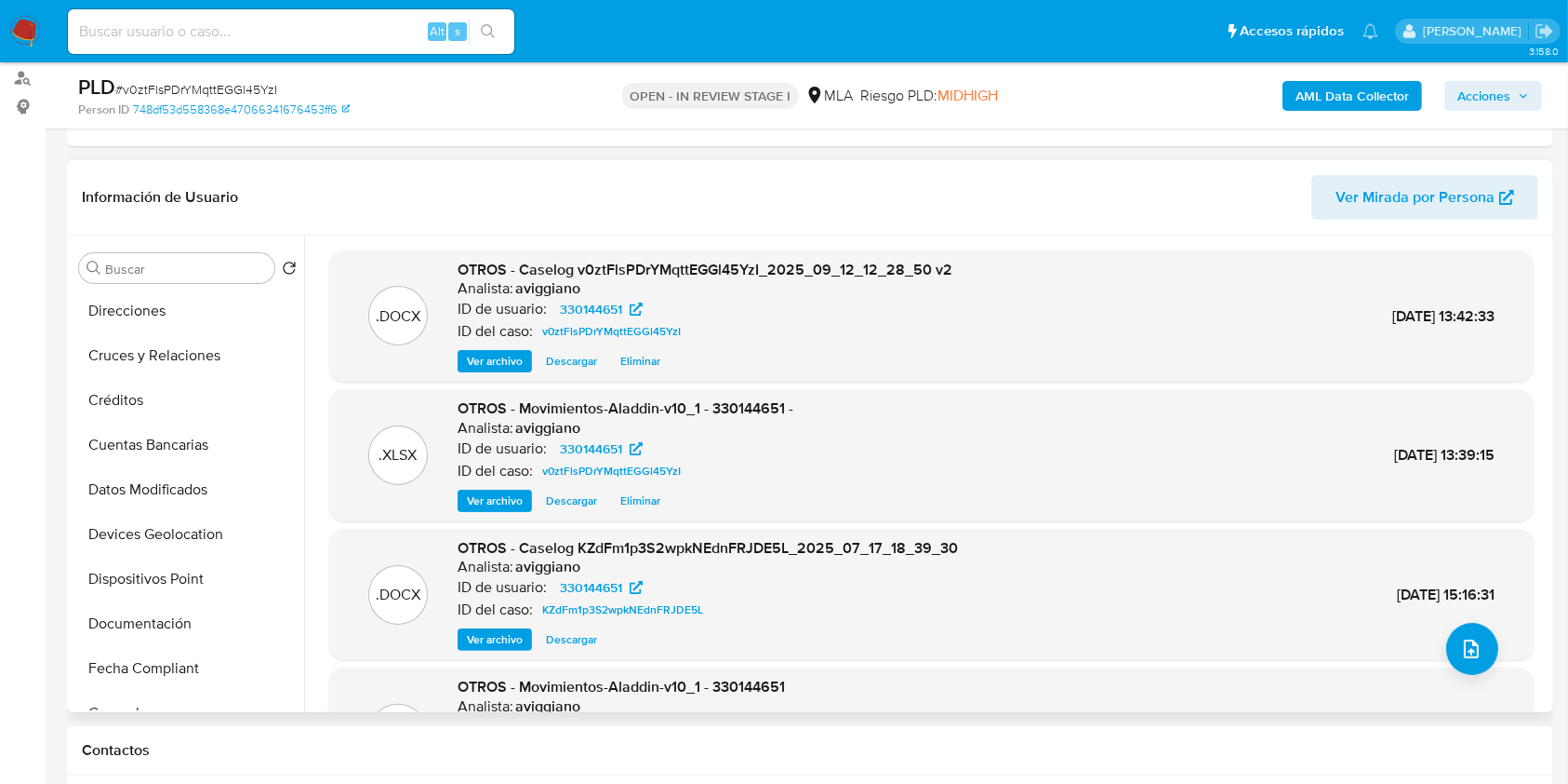
scroll to position [372, 0]
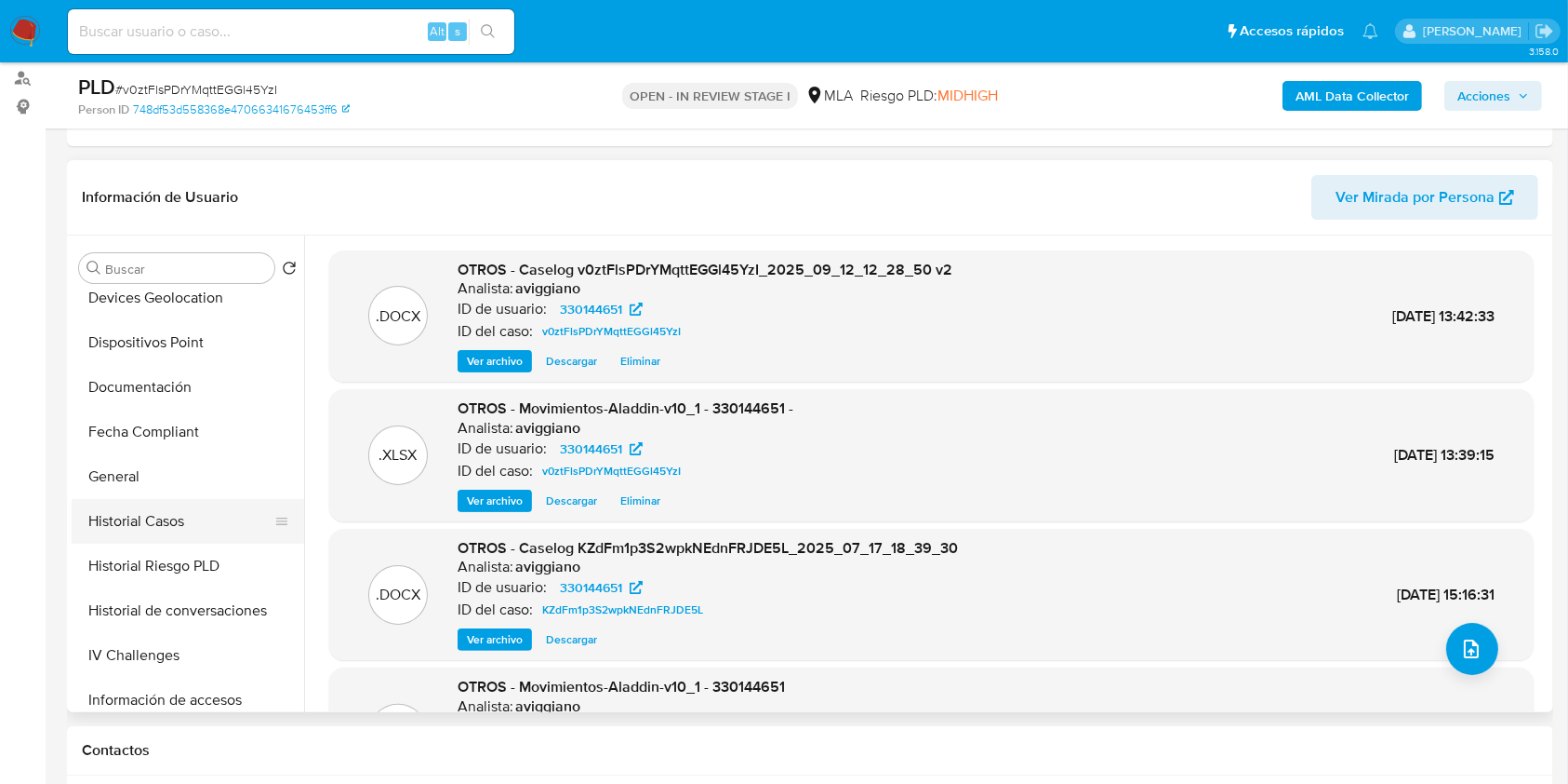
click at [199, 525] on button "Historial Casos" at bounding box center [180, 521] width 218 height 45
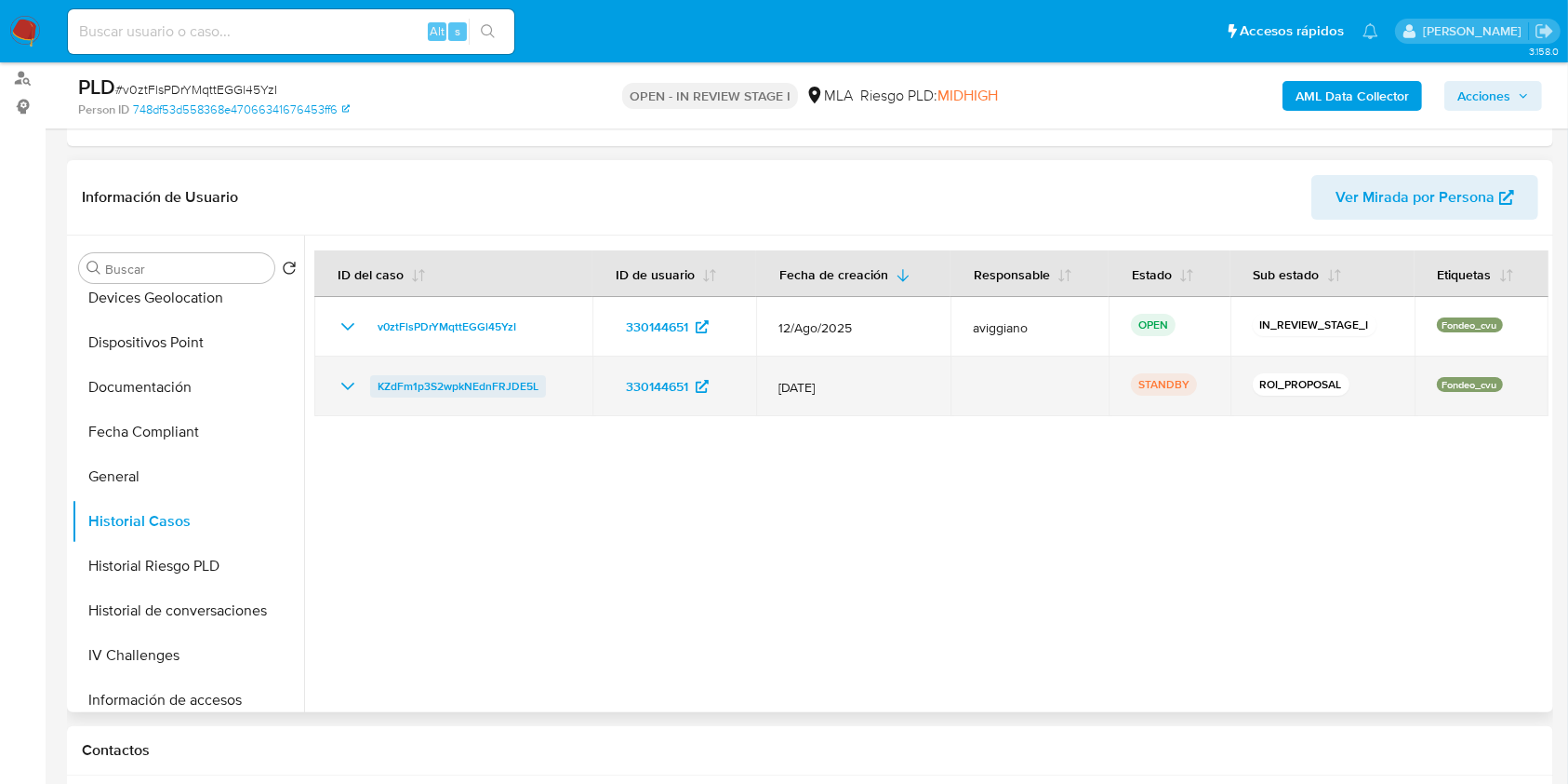
drag, startPoint x: 558, startPoint y: 382, endPoint x: 376, endPoint y: 387, distance: 182.1
click at [376, 387] on div "KZdFm1p3S2wpkNEdnFRJDE5L" at bounding box center [453, 386] width 233 height 23
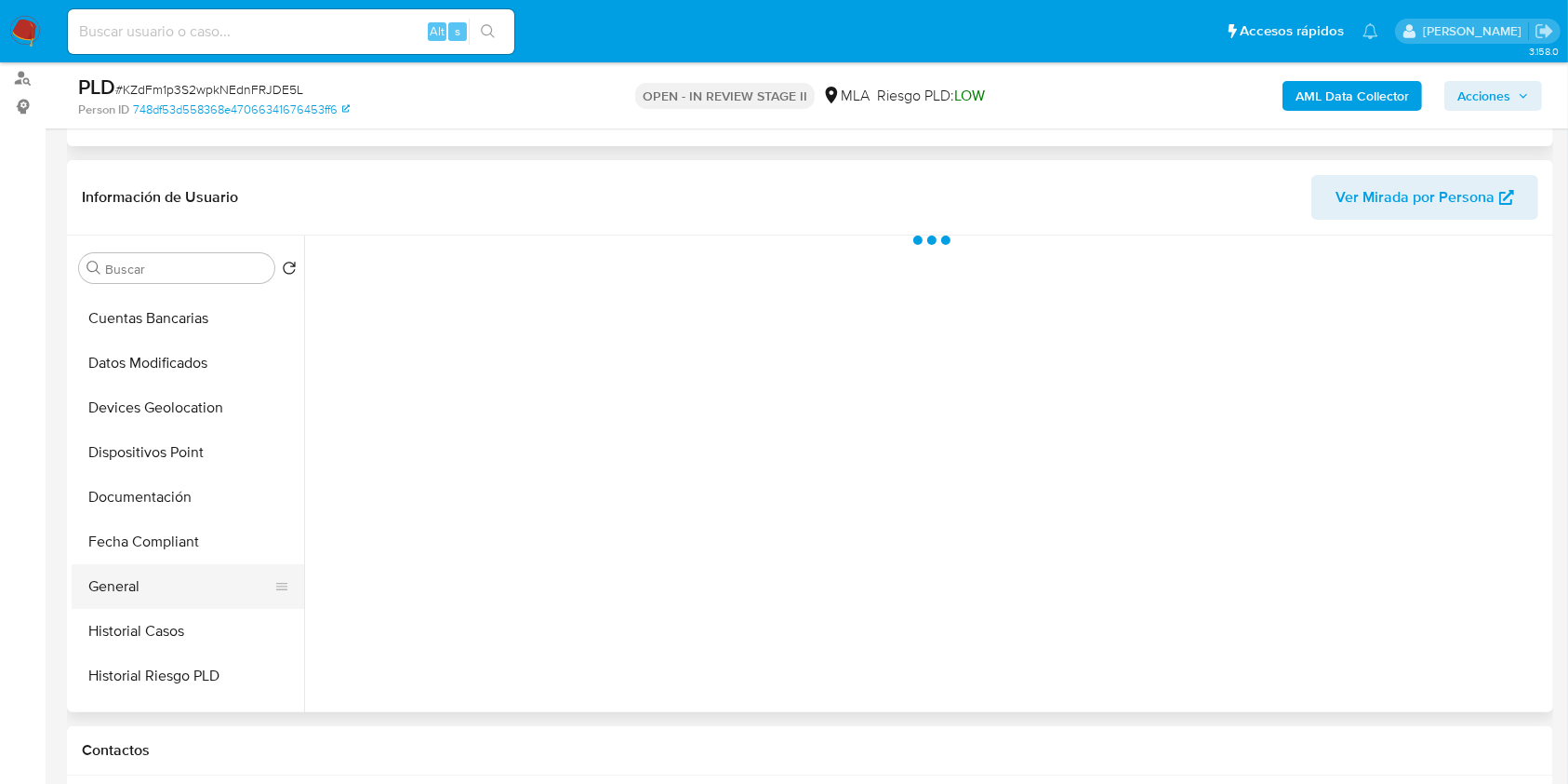
scroll to position [372, 0]
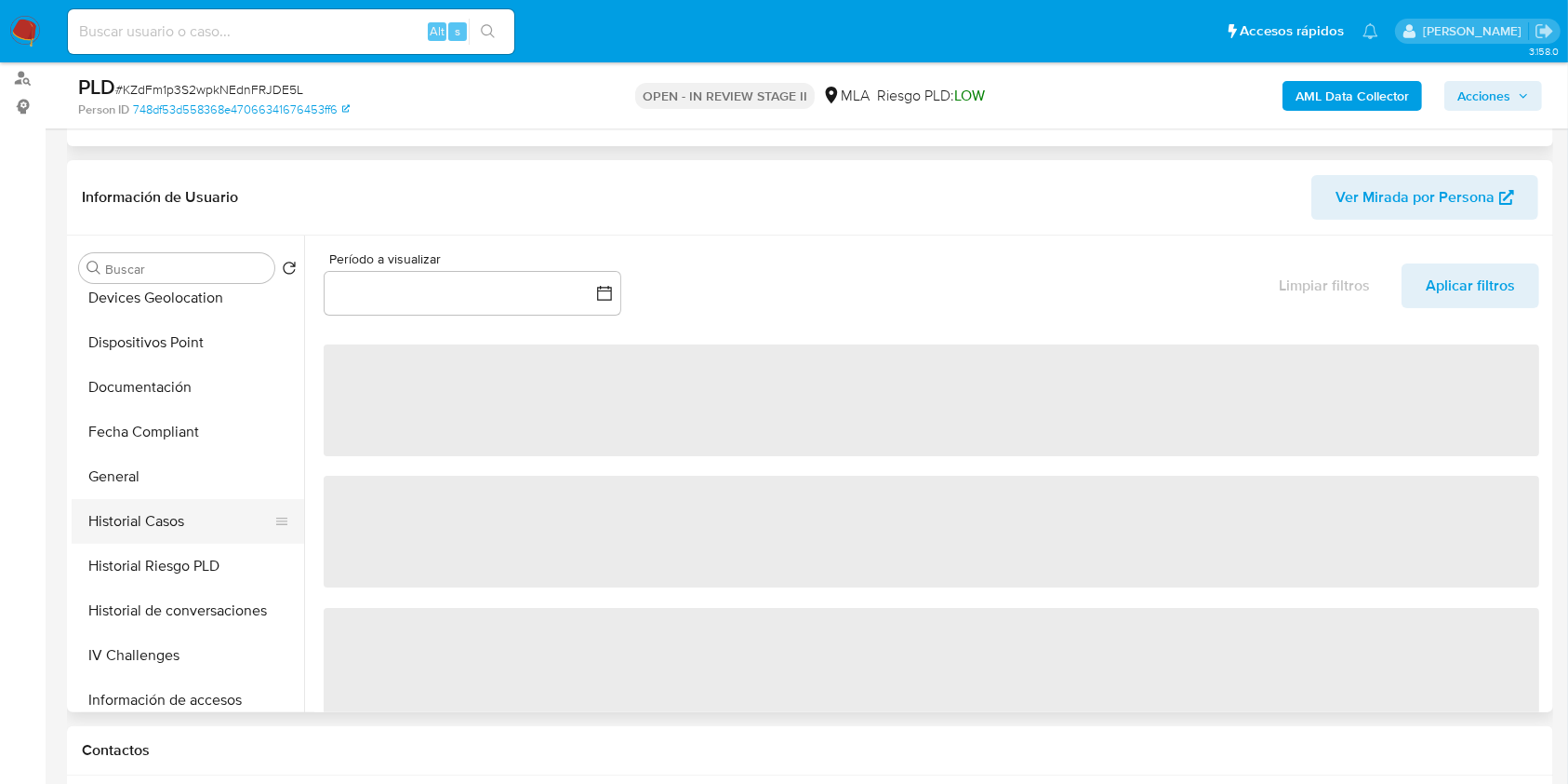
click at [155, 523] on button "Historial Casos" at bounding box center [180, 521] width 218 height 45
select select "10"
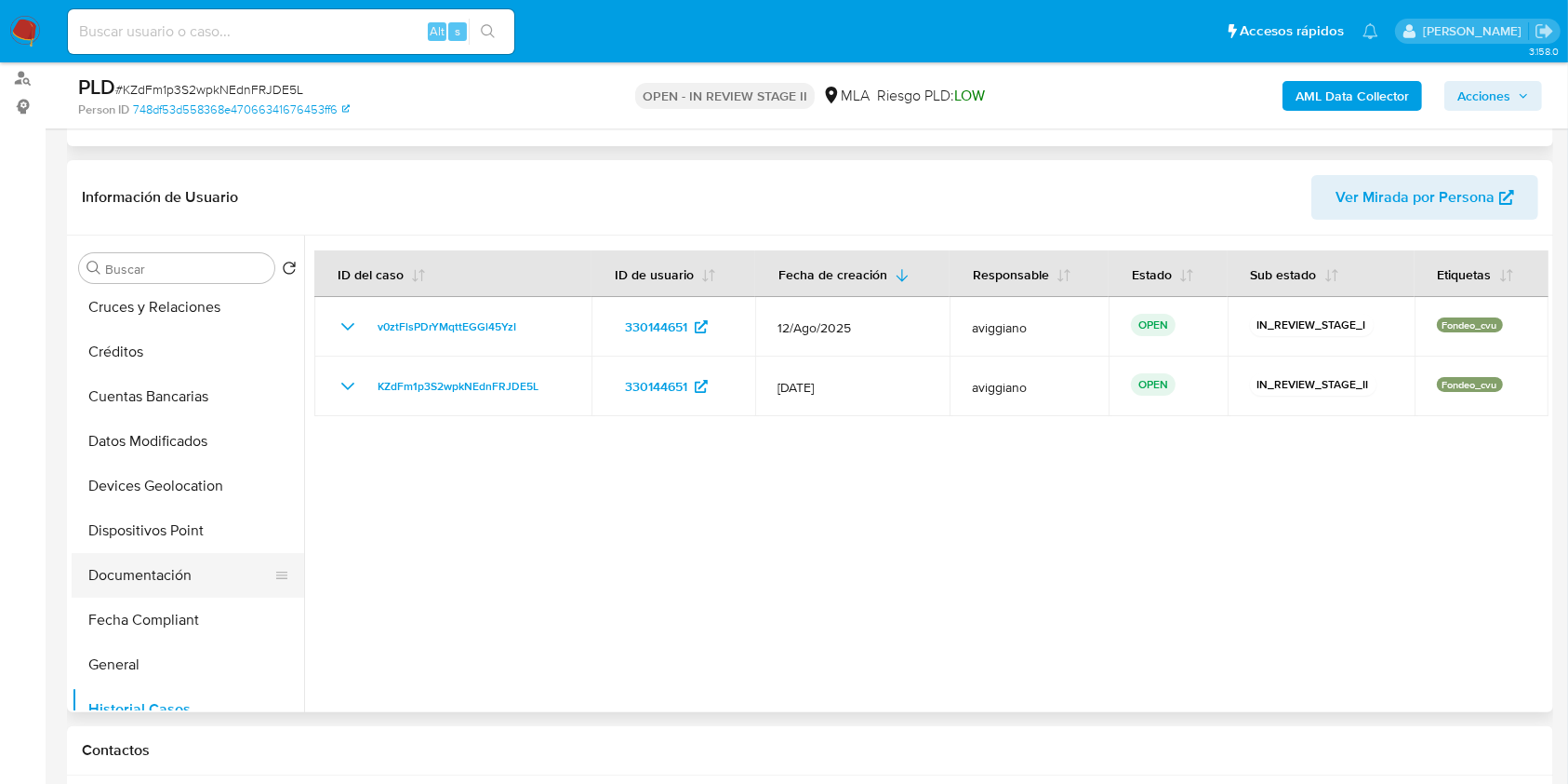
scroll to position [0, 0]
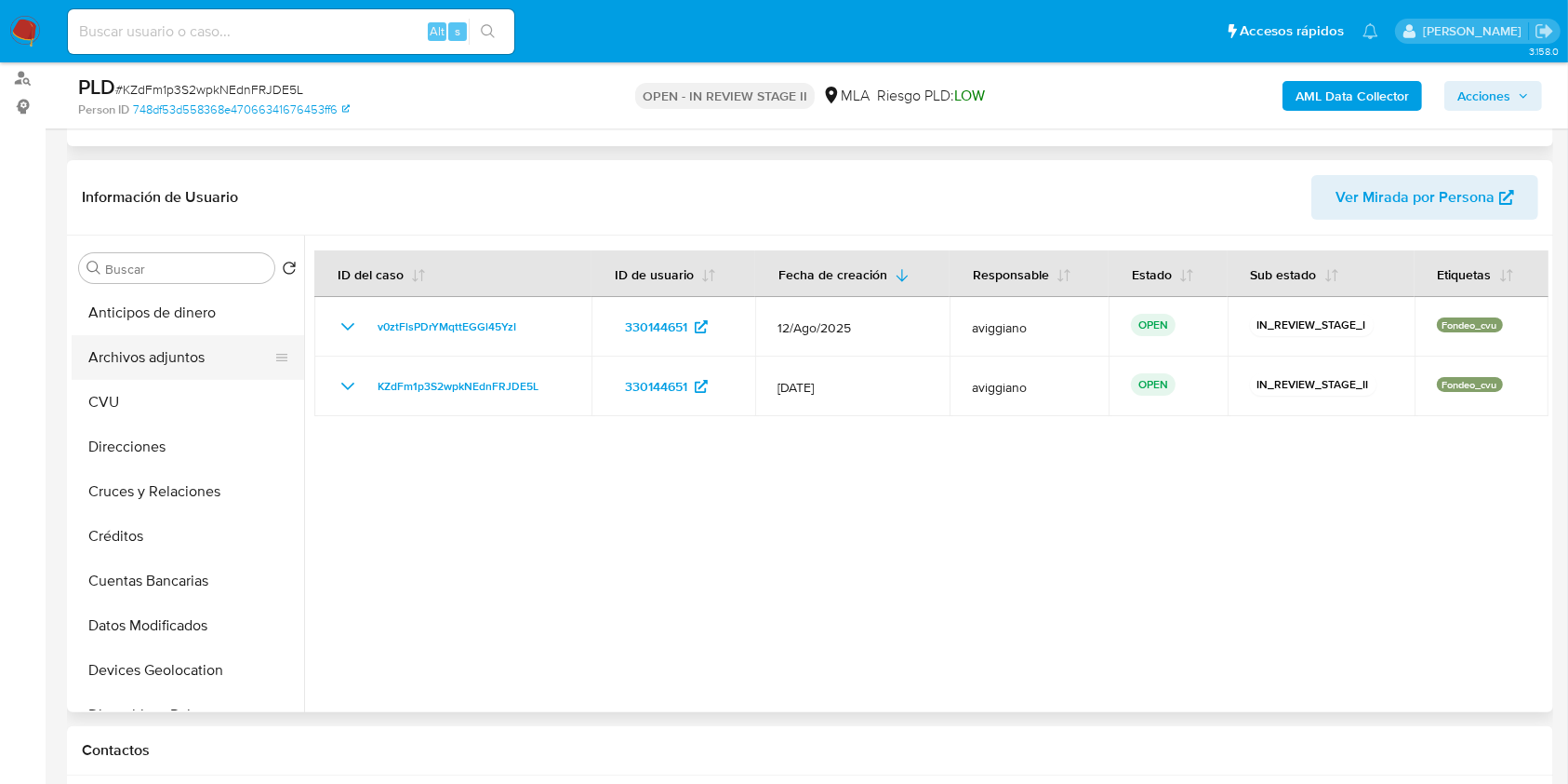
click at [219, 367] on button "Archivos adjuntos" at bounding box center [180, 357] width 218 height 45
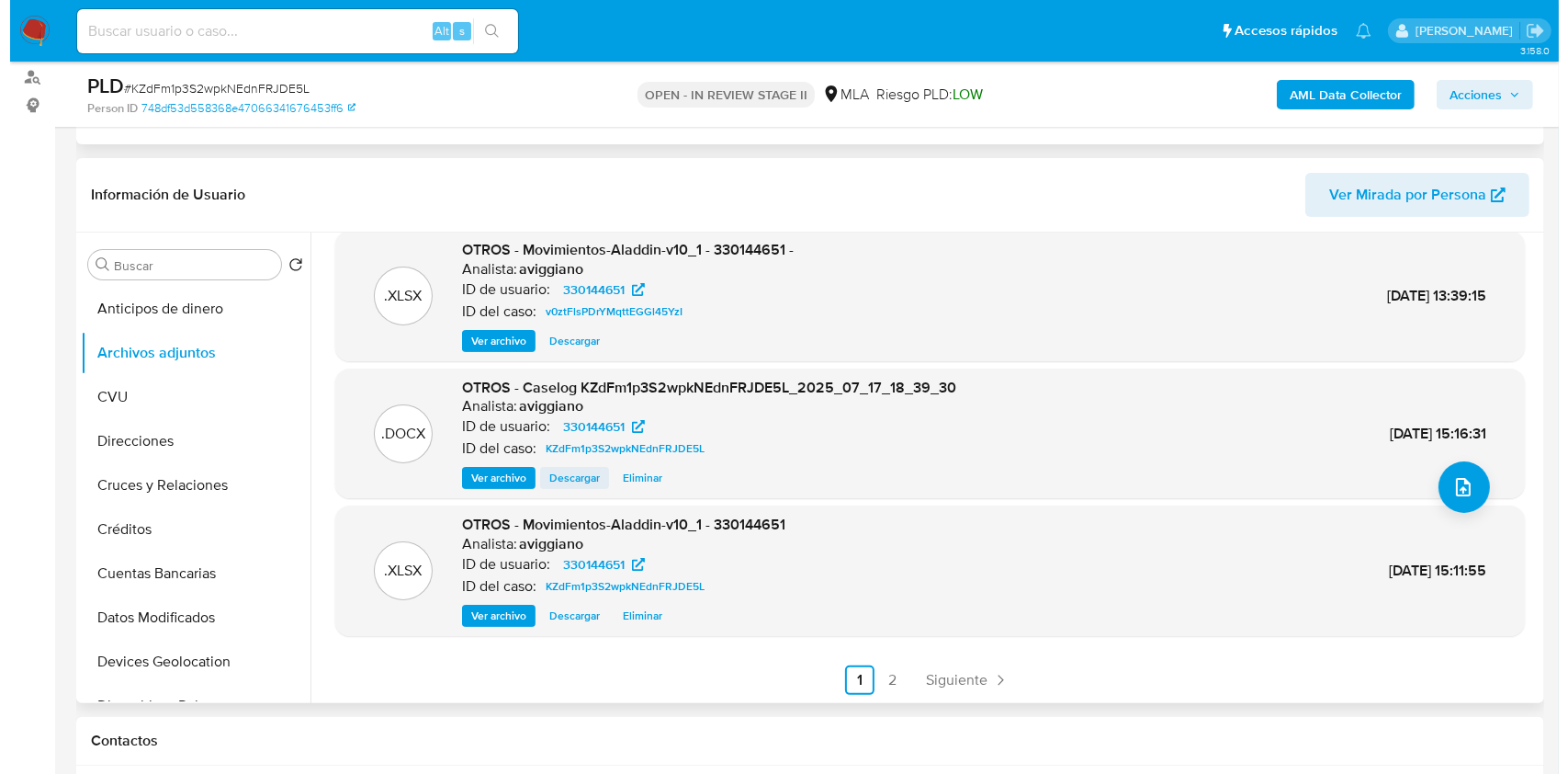
scroll to position [154, 0]
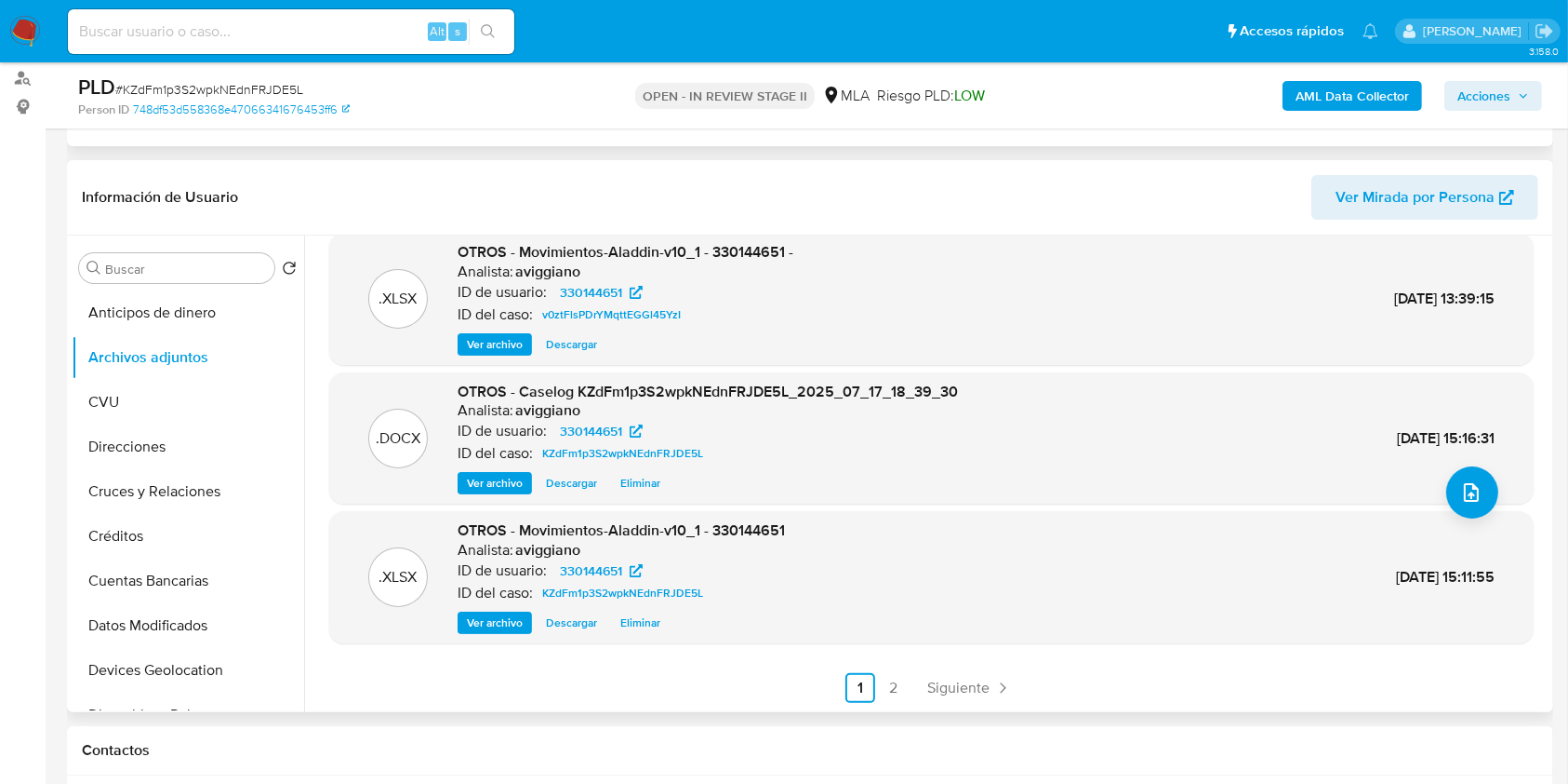
click at [632, 474] on span "Eliminar" at bounding box center [640, 483] width 40 height 19
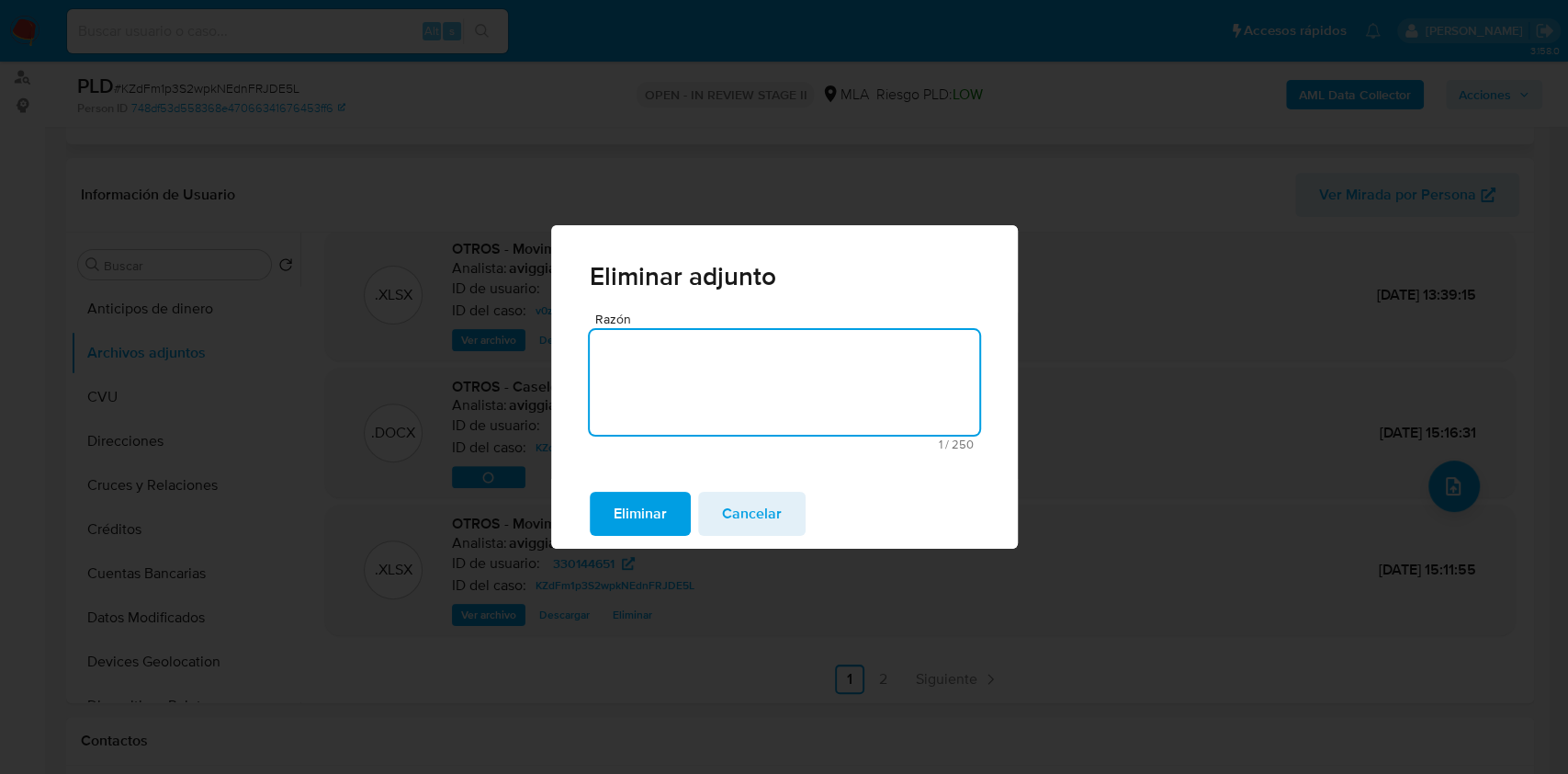
click at [653, 513] on span "Eliminar" at bounding box center [640, 513] width 53 height 41
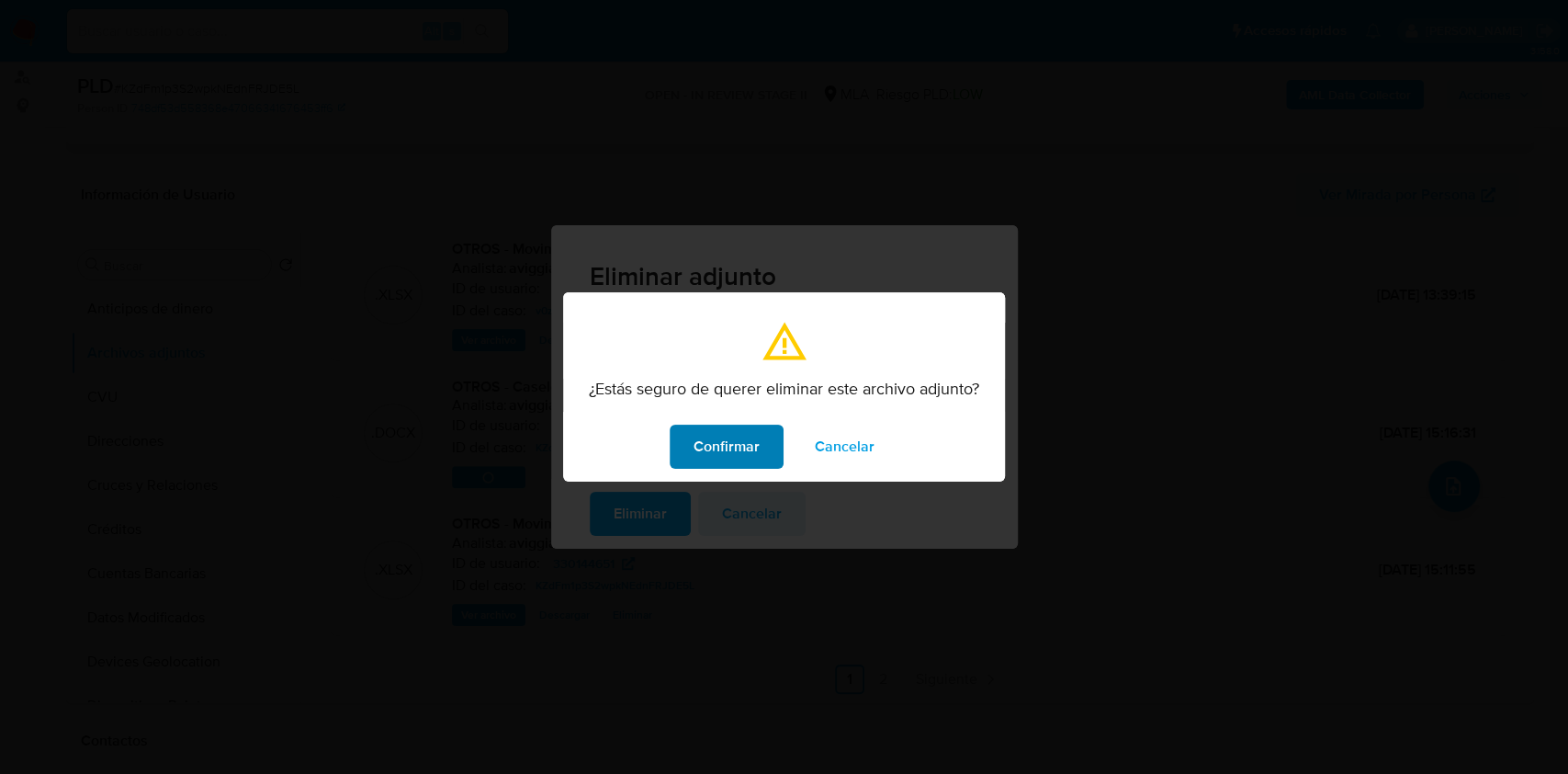
click at [725, 452] on span "Confirmar" at bounding box center [726, 447] width 66 height 41
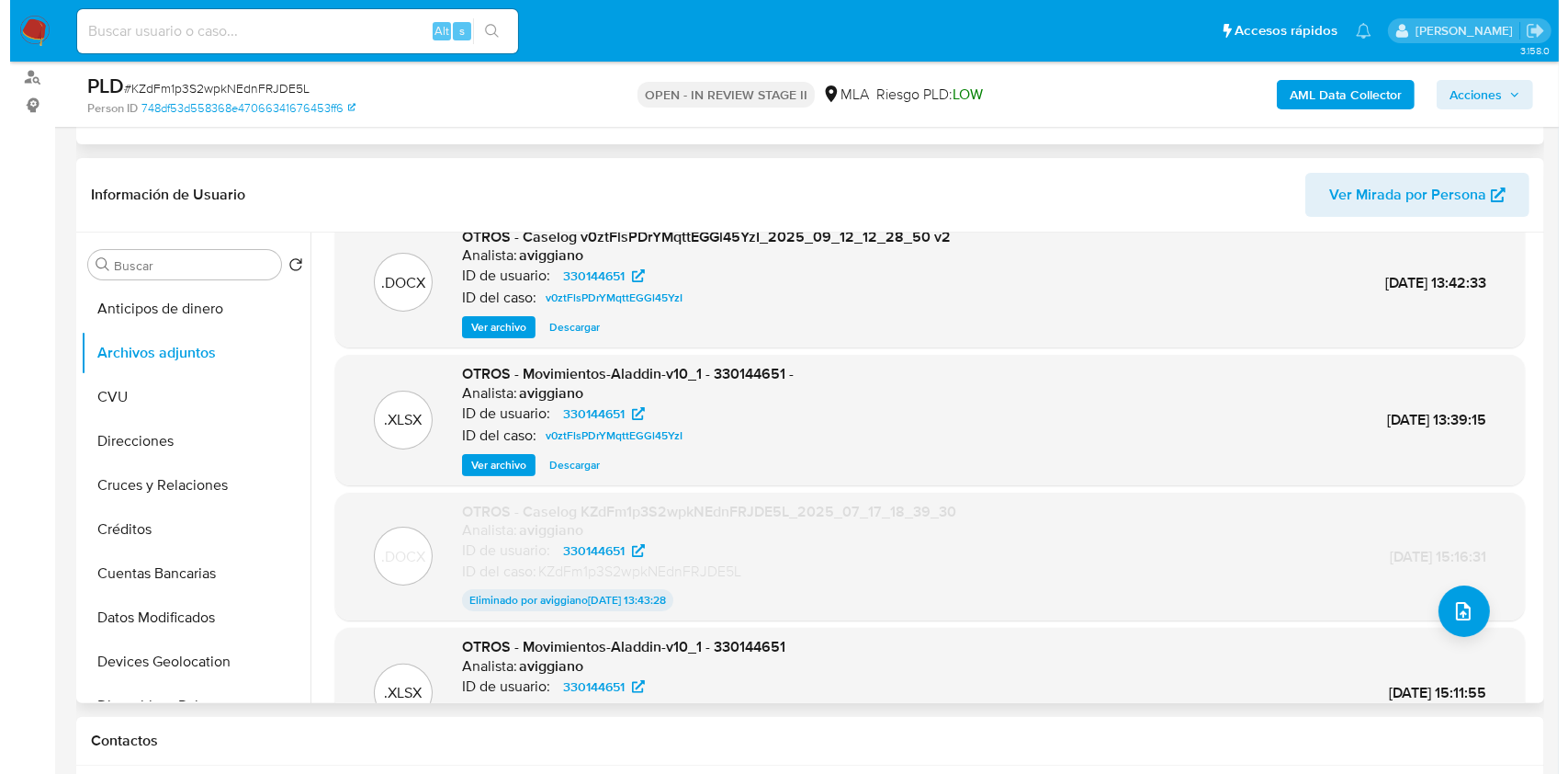
scroll to position [152, 0]
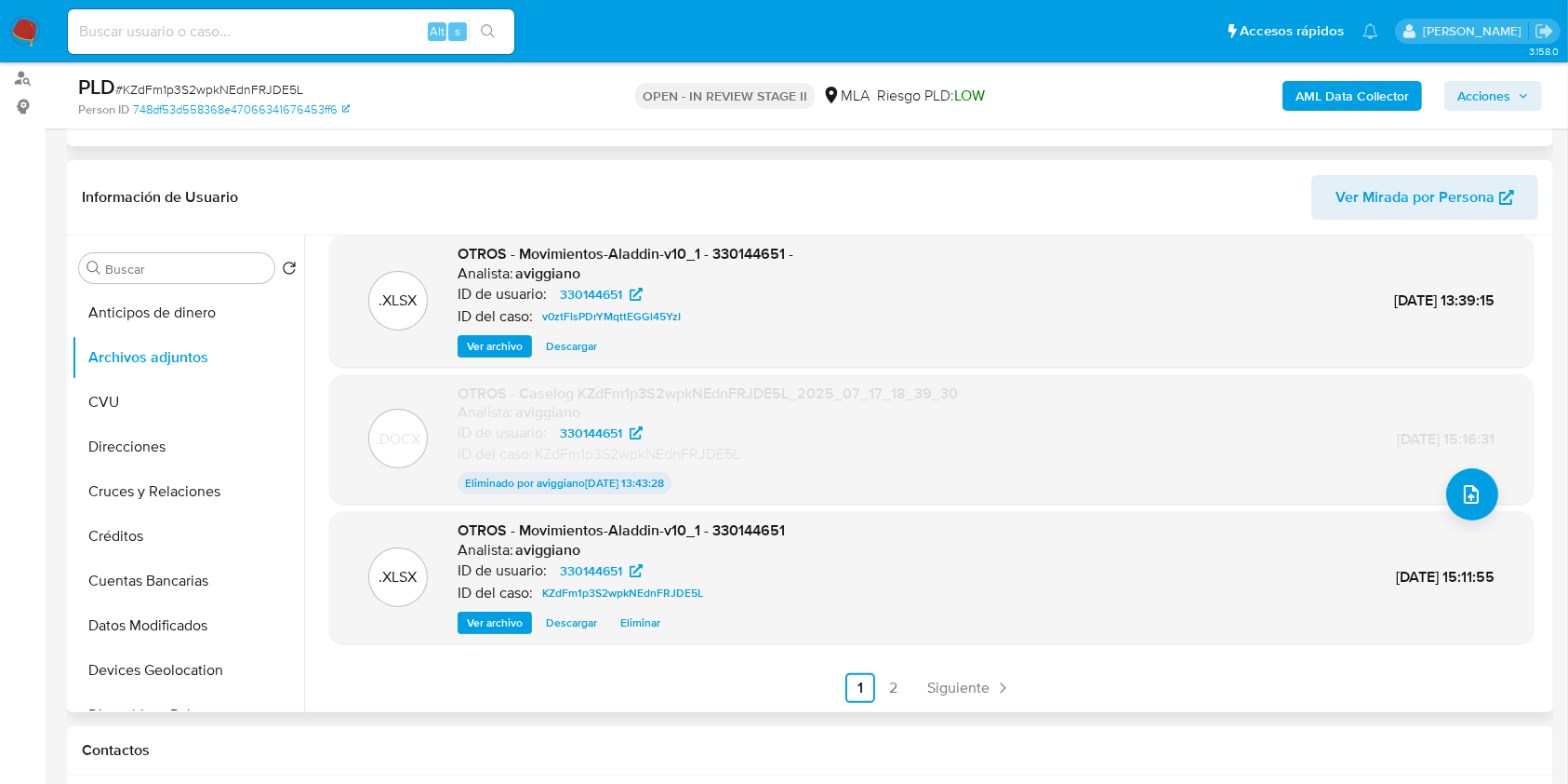
click at [634, 629] on span "Eliminar" at bounding box center [640, 622] width 40 height 19
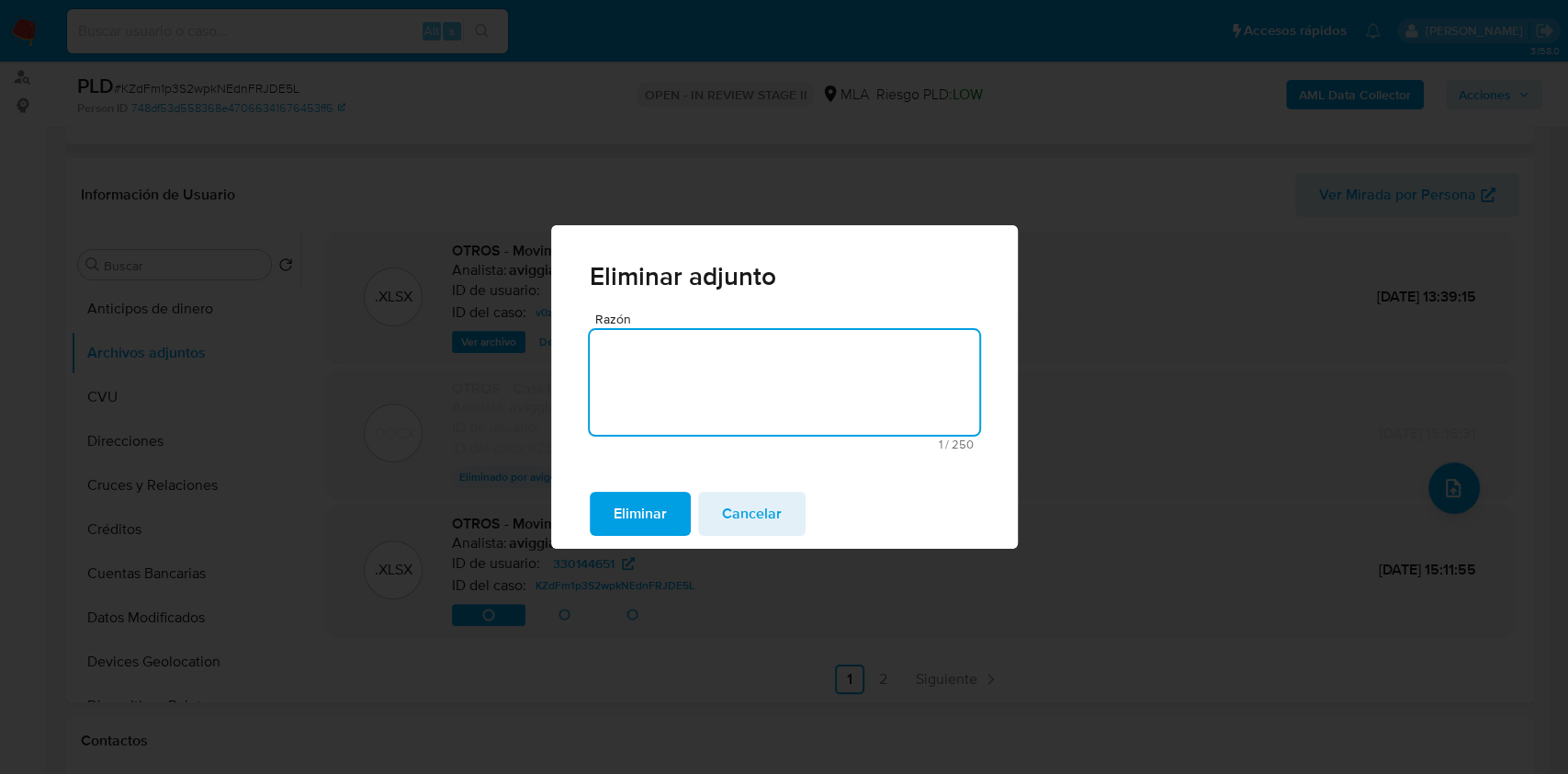
click at [657, 517] on span "Eliminar" at bounding box center [640, 513] width 53 height 41
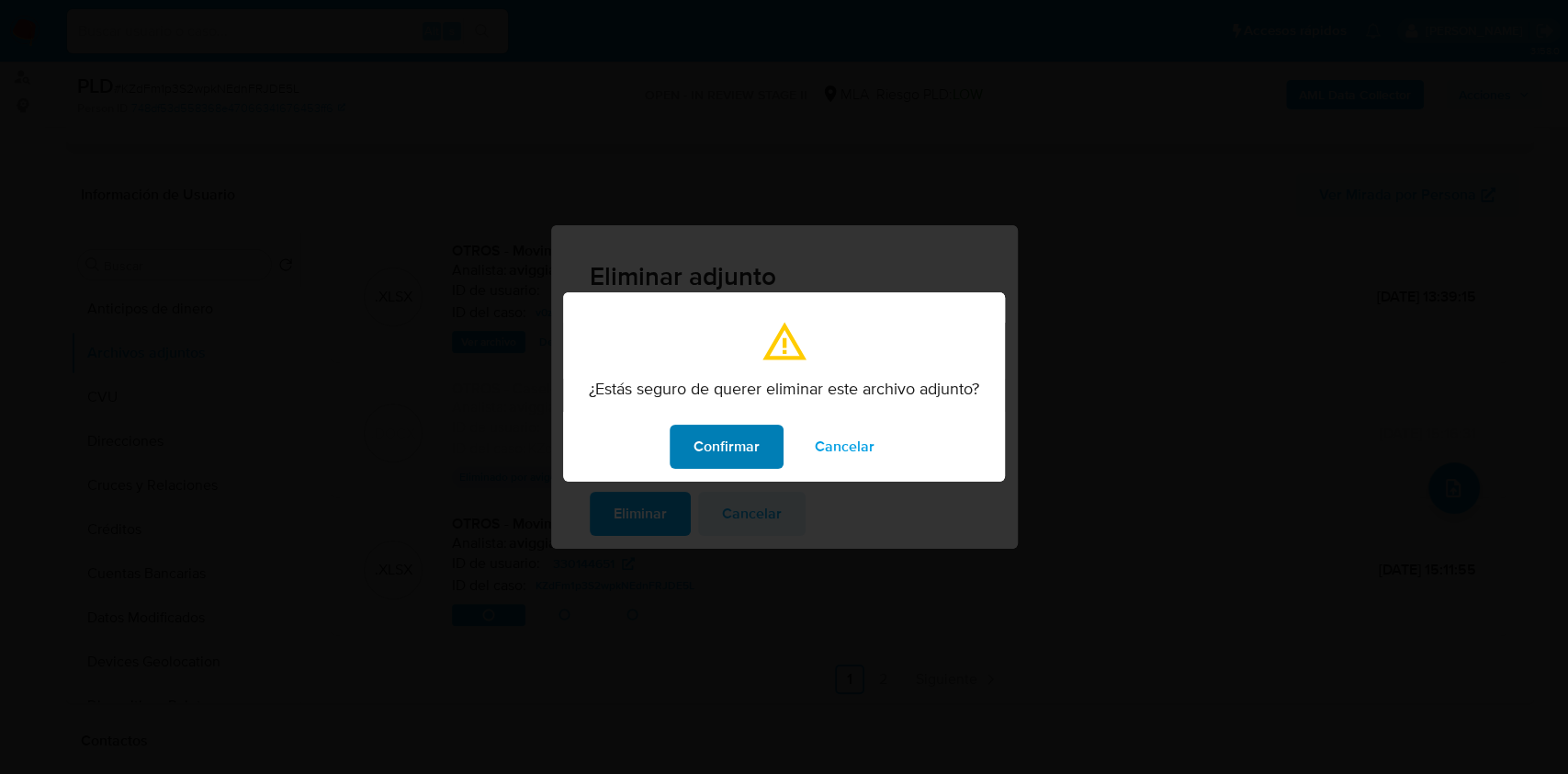
click at [780, 456] on button "Confirmar" at bounding box center [727, 447] width 114 height 45
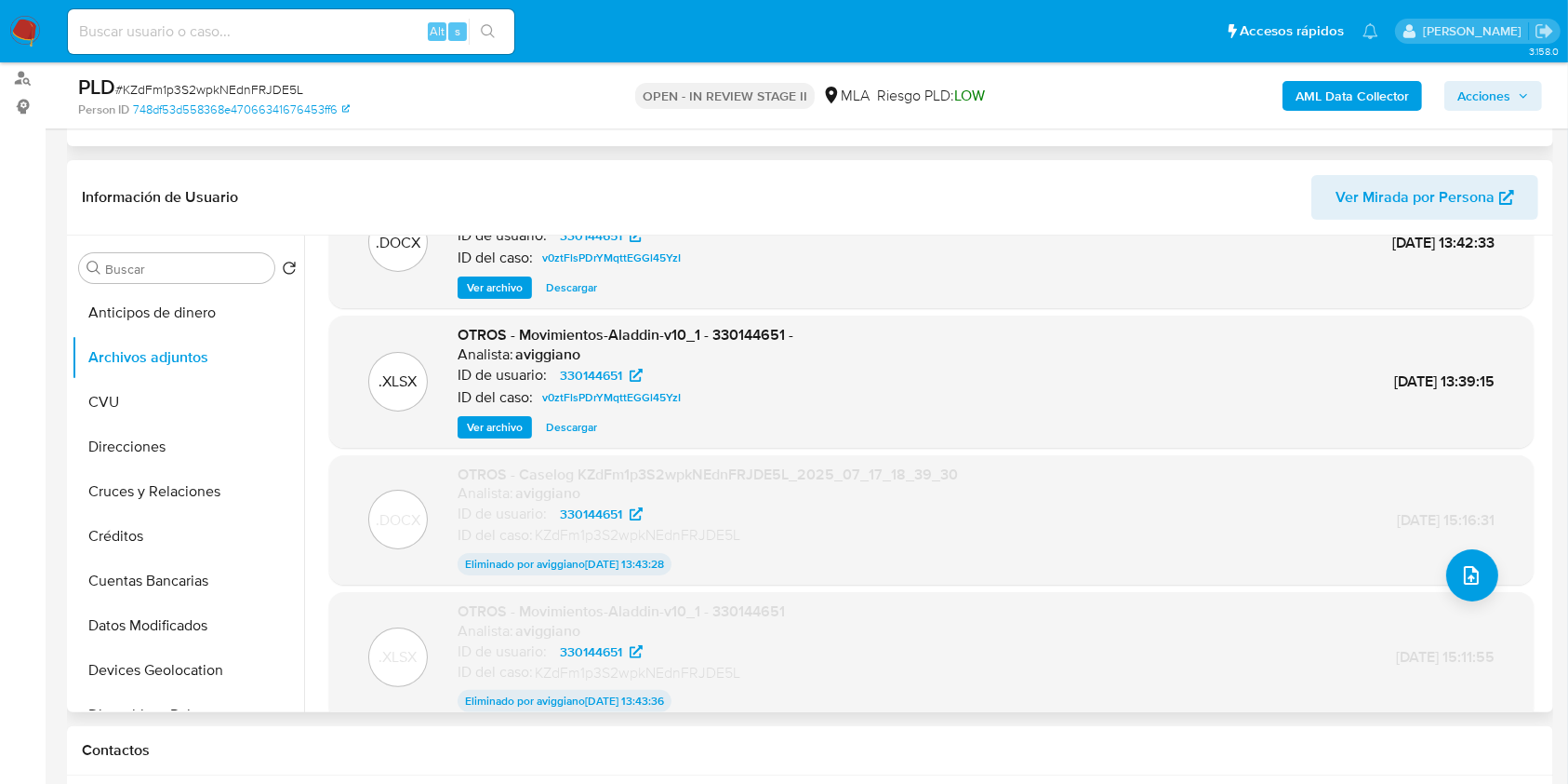
scroll to position [0, 0]
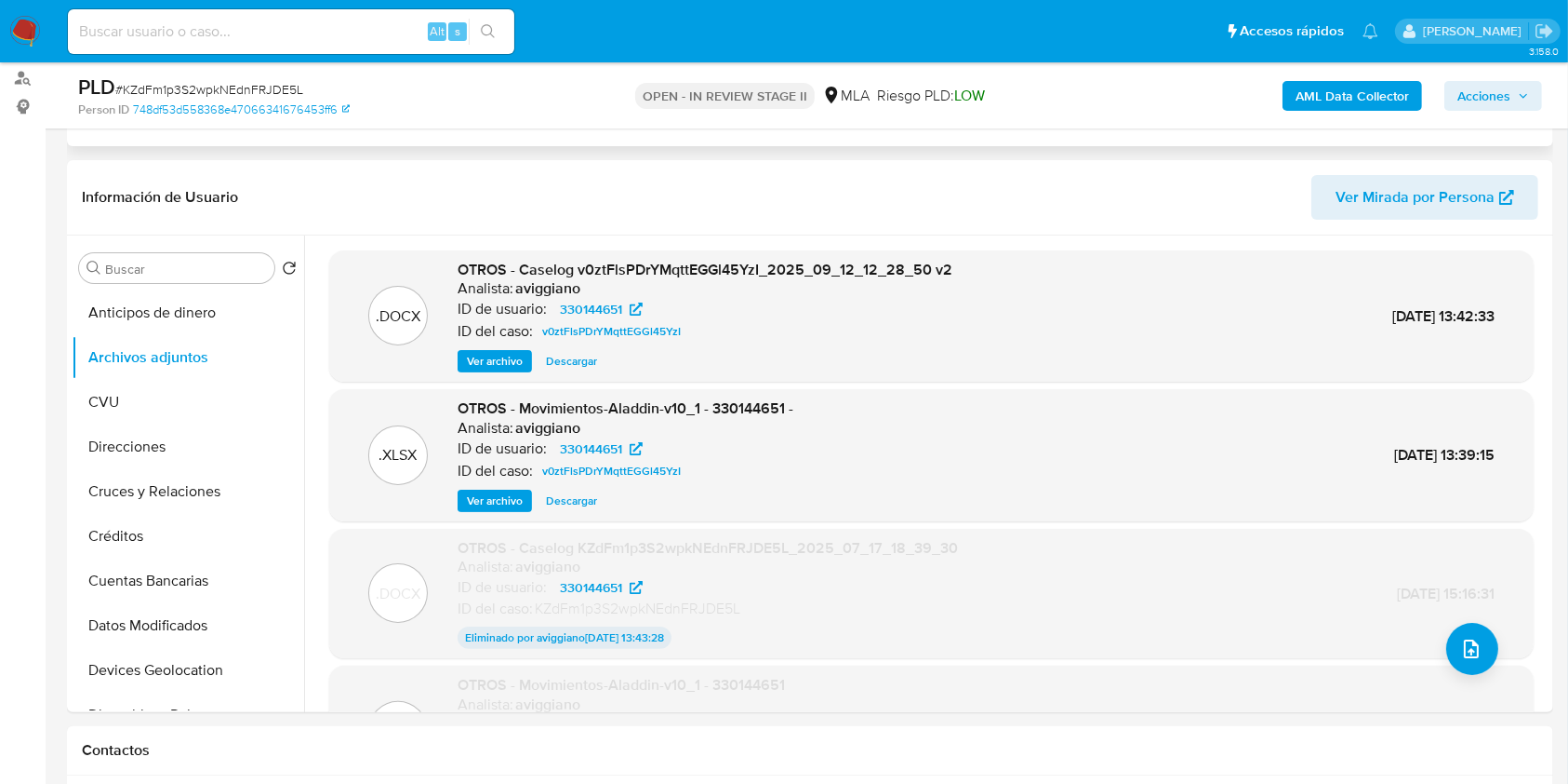
click at [1508, 95] on span "Acciones" at bounding box center [1484, 96] width 53 height 29
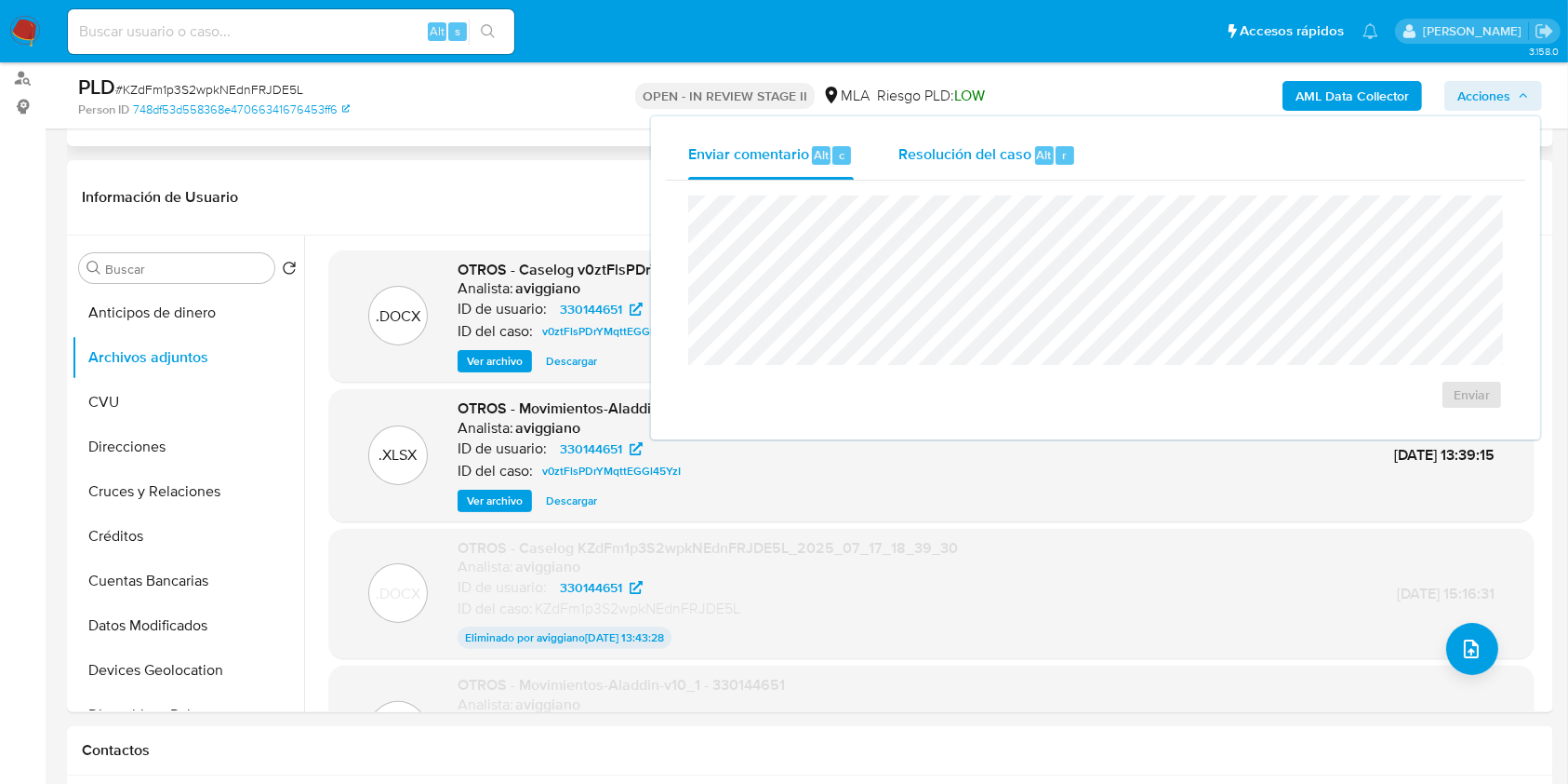
click at [883, 146] on button "Resolución del caso Alt r" at bounding box center [987, 155] width 223 height 48
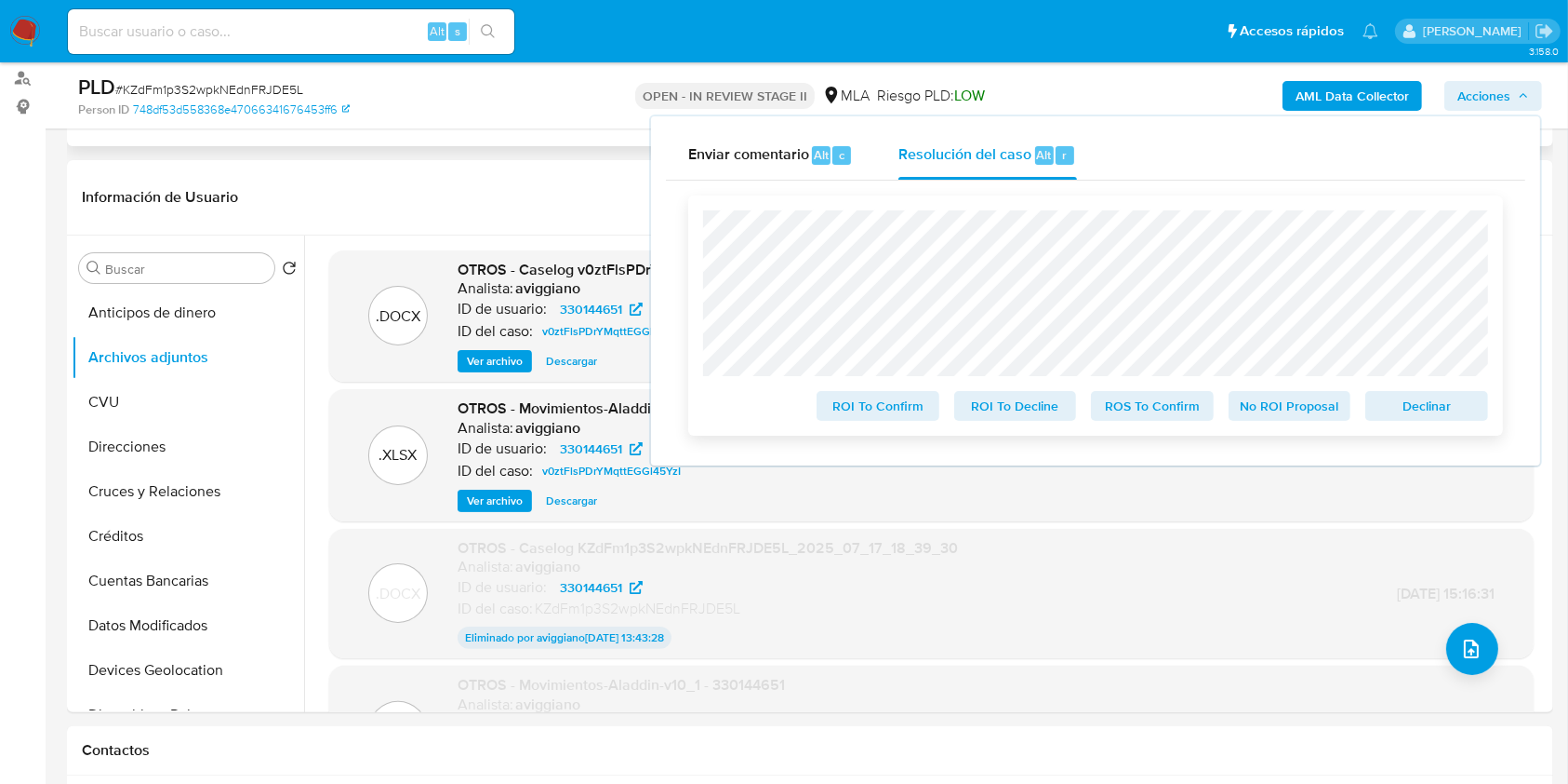
click at [1396, 407] on span "Declinar" at bounding box center [1427, 405] width 97 height 26
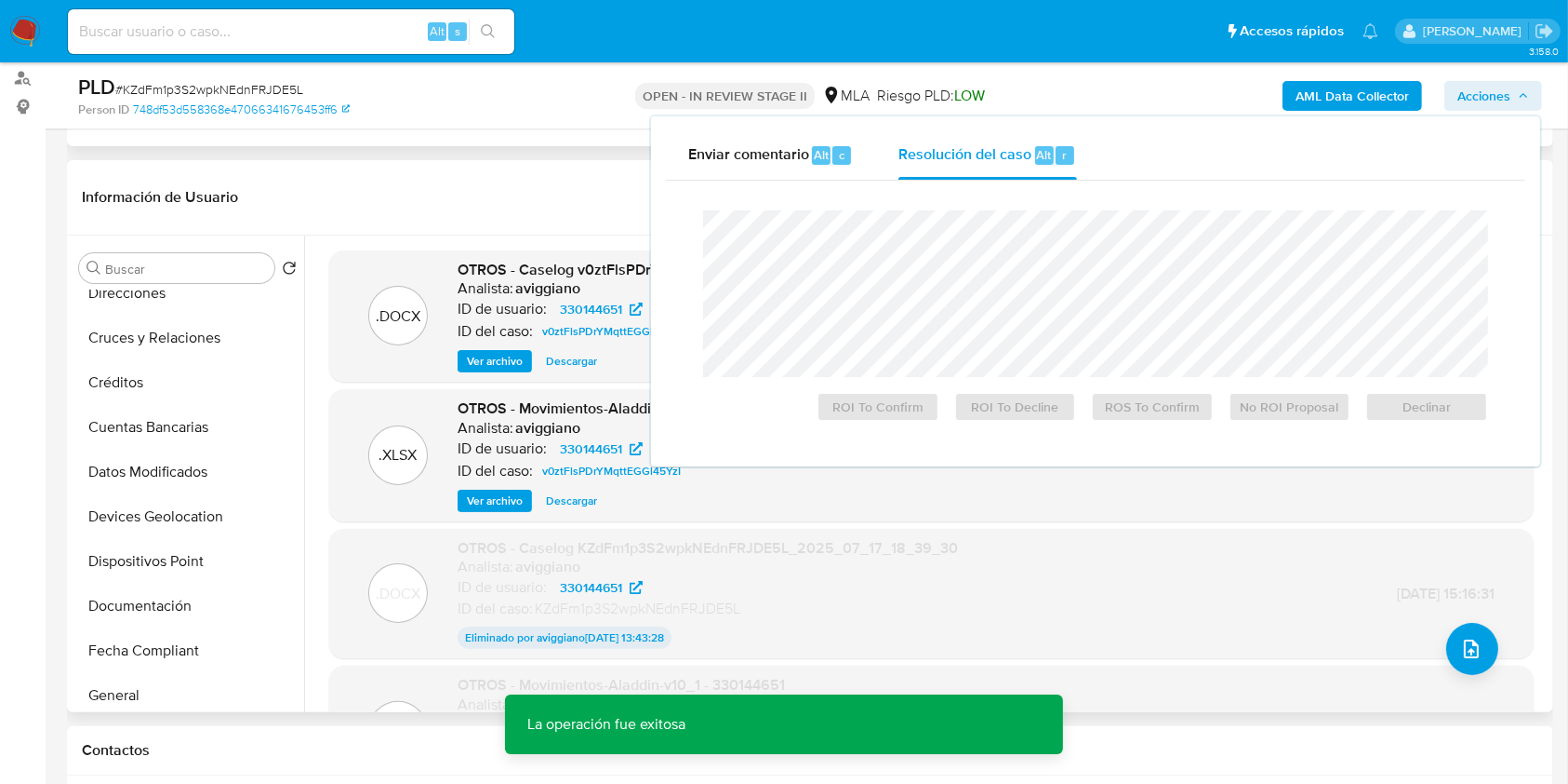
scroll to position [372, 0]
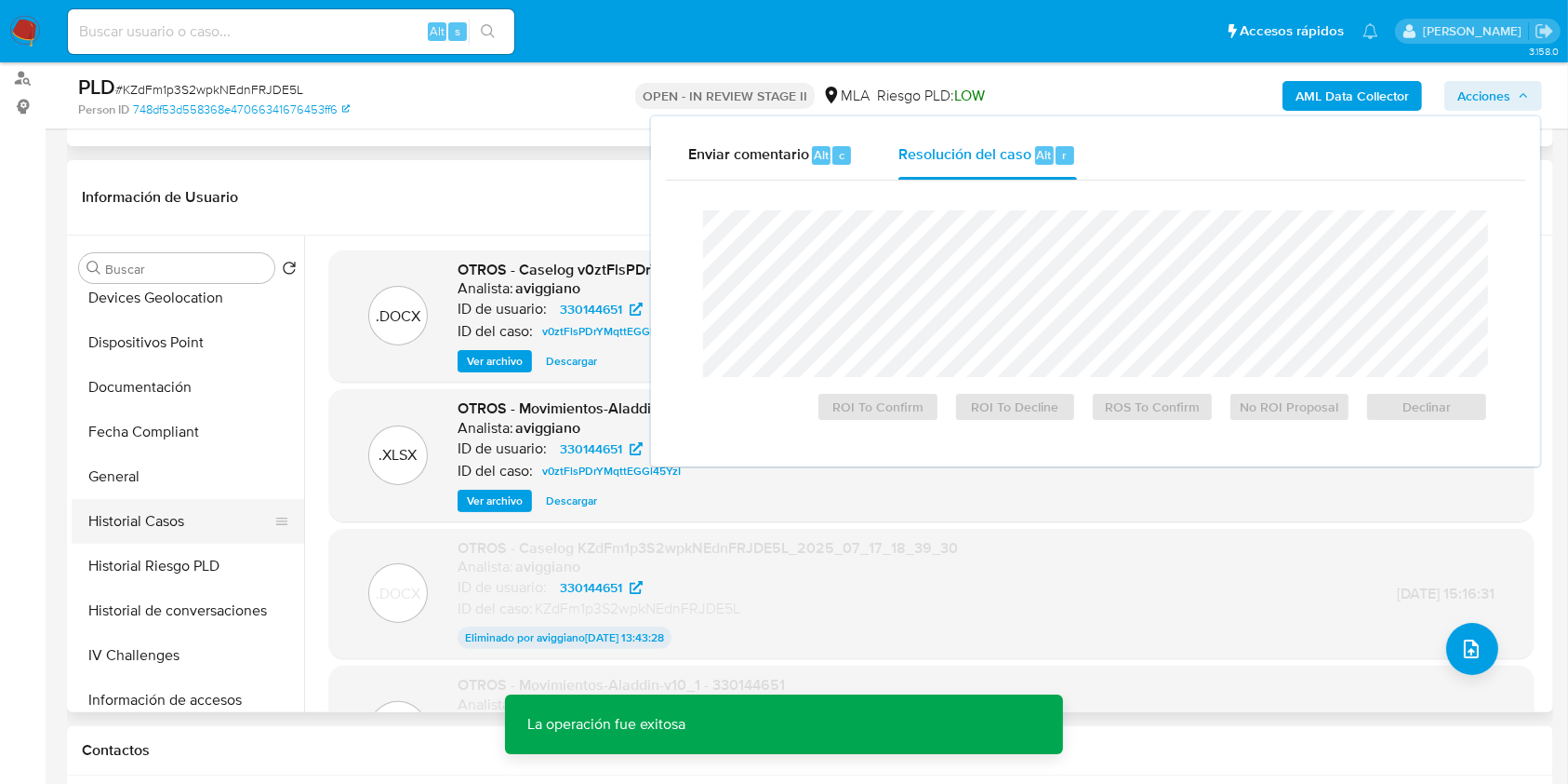
click at [190, 515] on button "Historial Casos" at bounding box center [180, 521] width 218 height 45
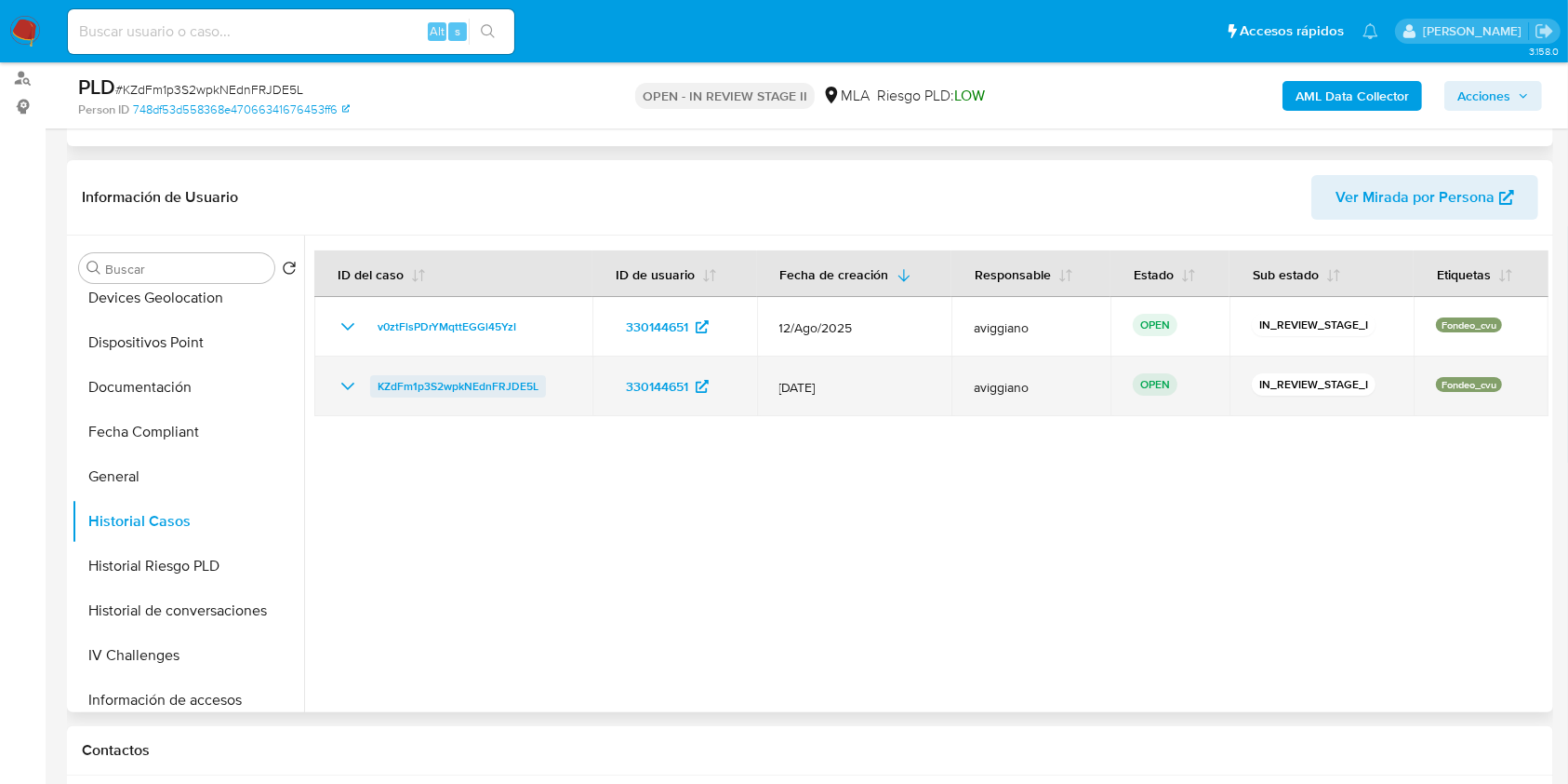
click at [482, 381] on span "KZdFm1p3S2wpkNEdnFRJDE5L" at bounding box center [458, 386] width 161 height 23
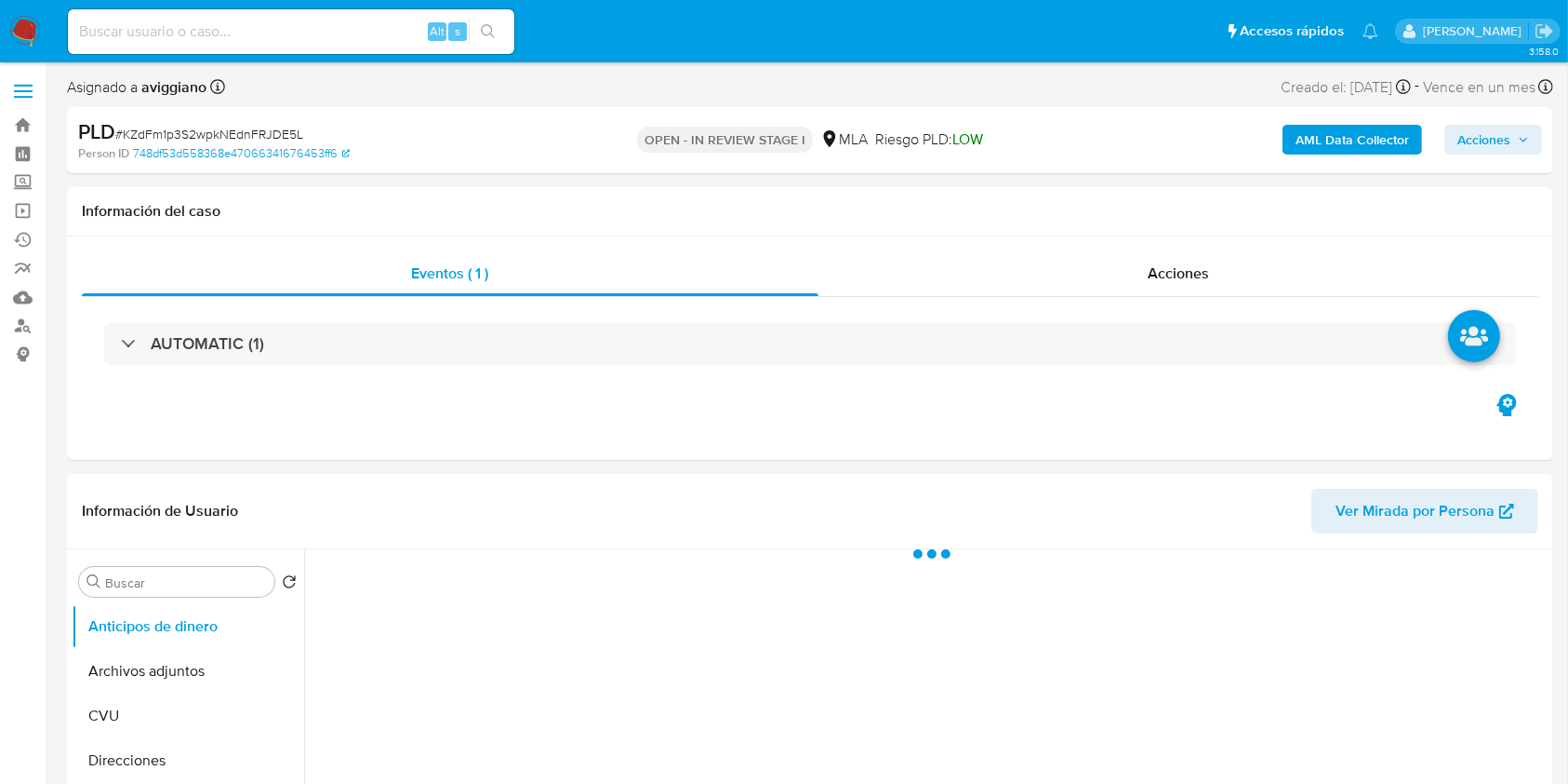
click at [1482, 149] on span "Acciones" at bounding box center [1484, 139] width 53 height 29
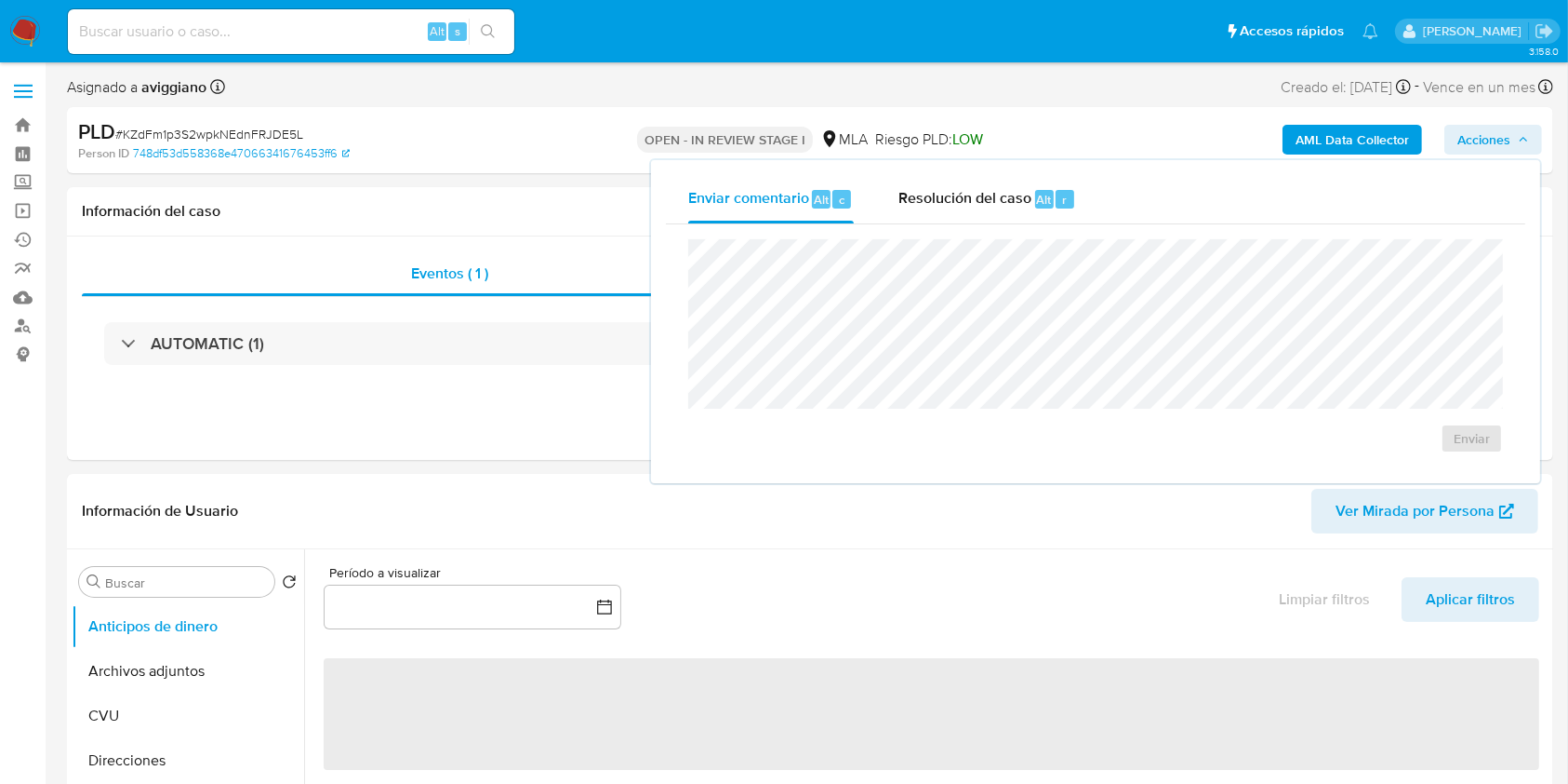
drag, startPoint x: 940, startPoint y: 185, endPoint x: 949, endPoint y: 227, distance: 43.0
click at [939, 186] on div "Resolución del caso Alt r" at bounding box center [986, 198] width 177 height 48
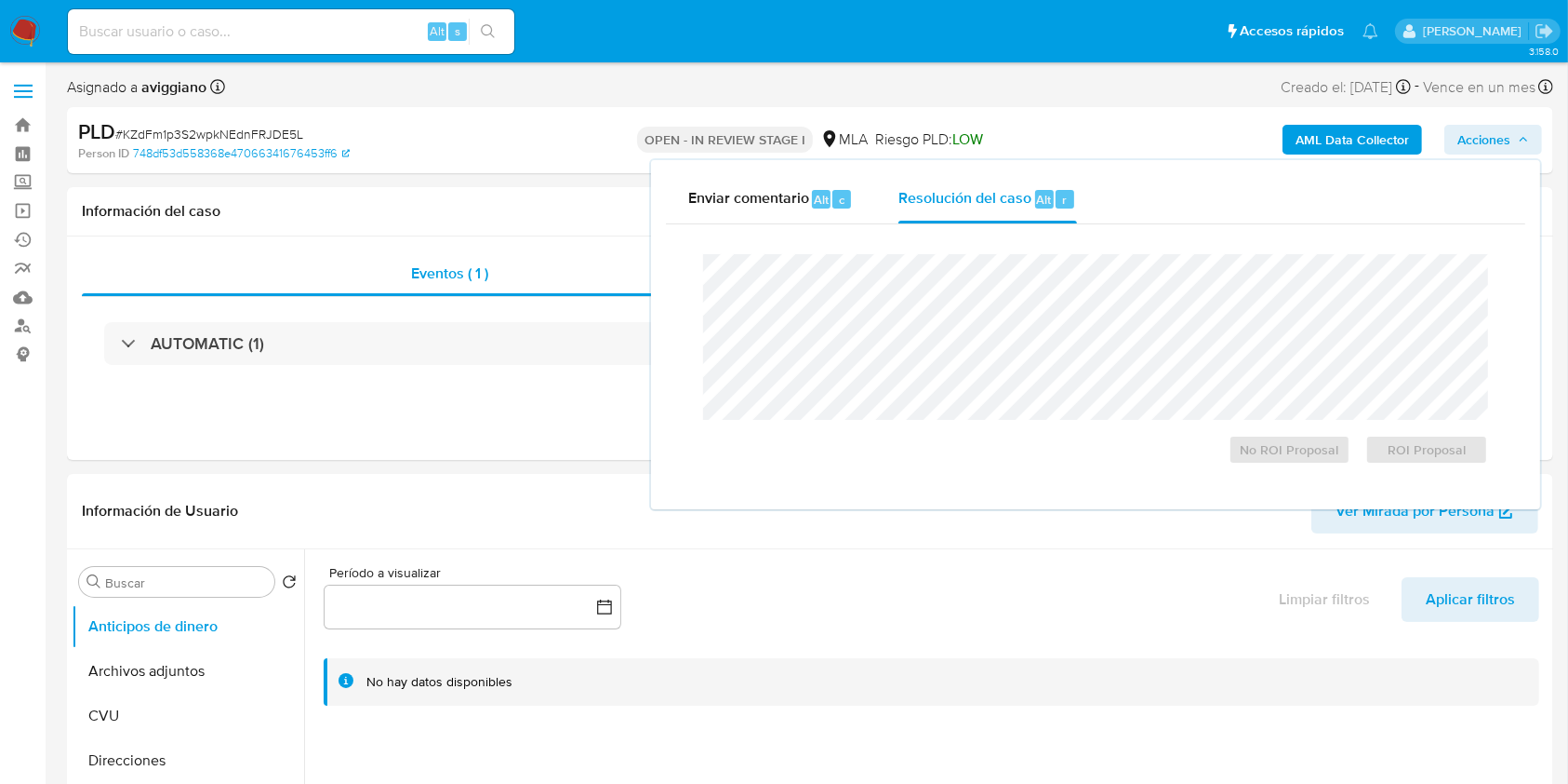
select select "10"
click at [696, 307] on div "No ROI Proposal ROI Proposal" at bounding box center [1095, 359] width 815 height 240
click at [1377, 453] on button "ROI Proposal" at bounding box center [1427, 449] width 123 height 29
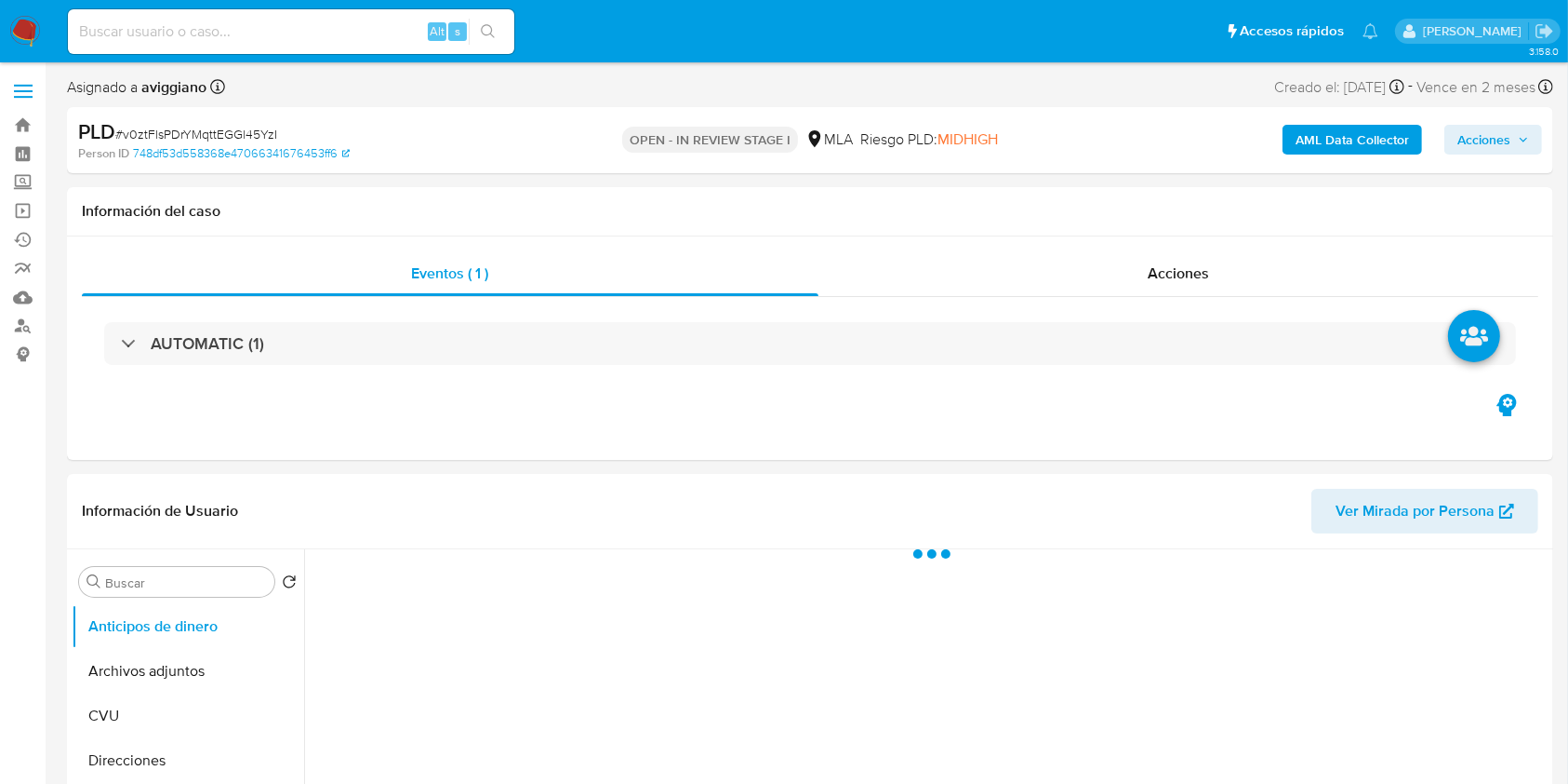
click at [1467, 137] on span "Acciones" at bounding box center [1484, 139] width 53 height 29
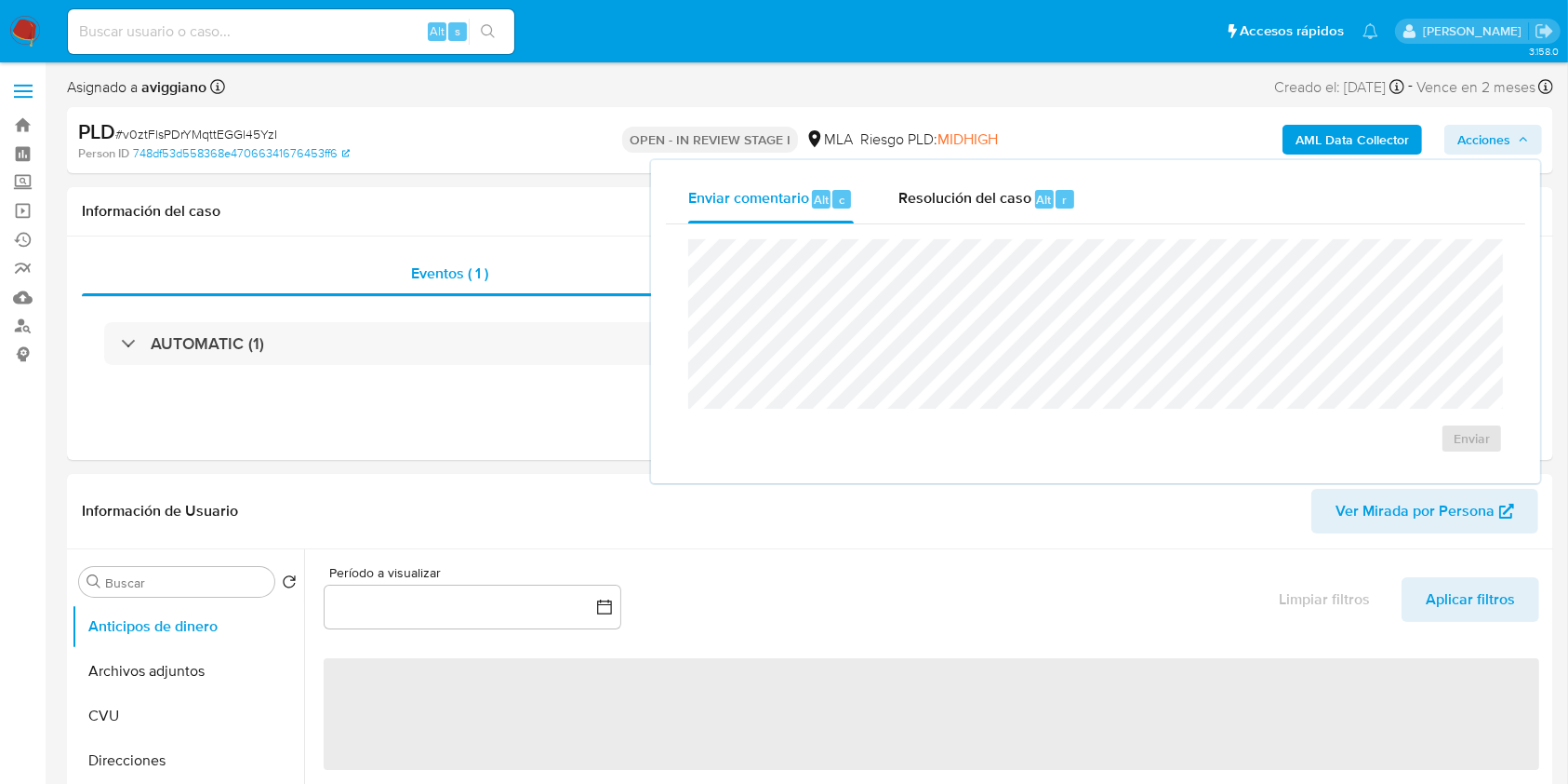
select select "10"
click at [970, 160] on div "Enviar comentario Alt c Resolución del caso Alt r Enviar" at bounding box center [1095, 321] width 889 height 323
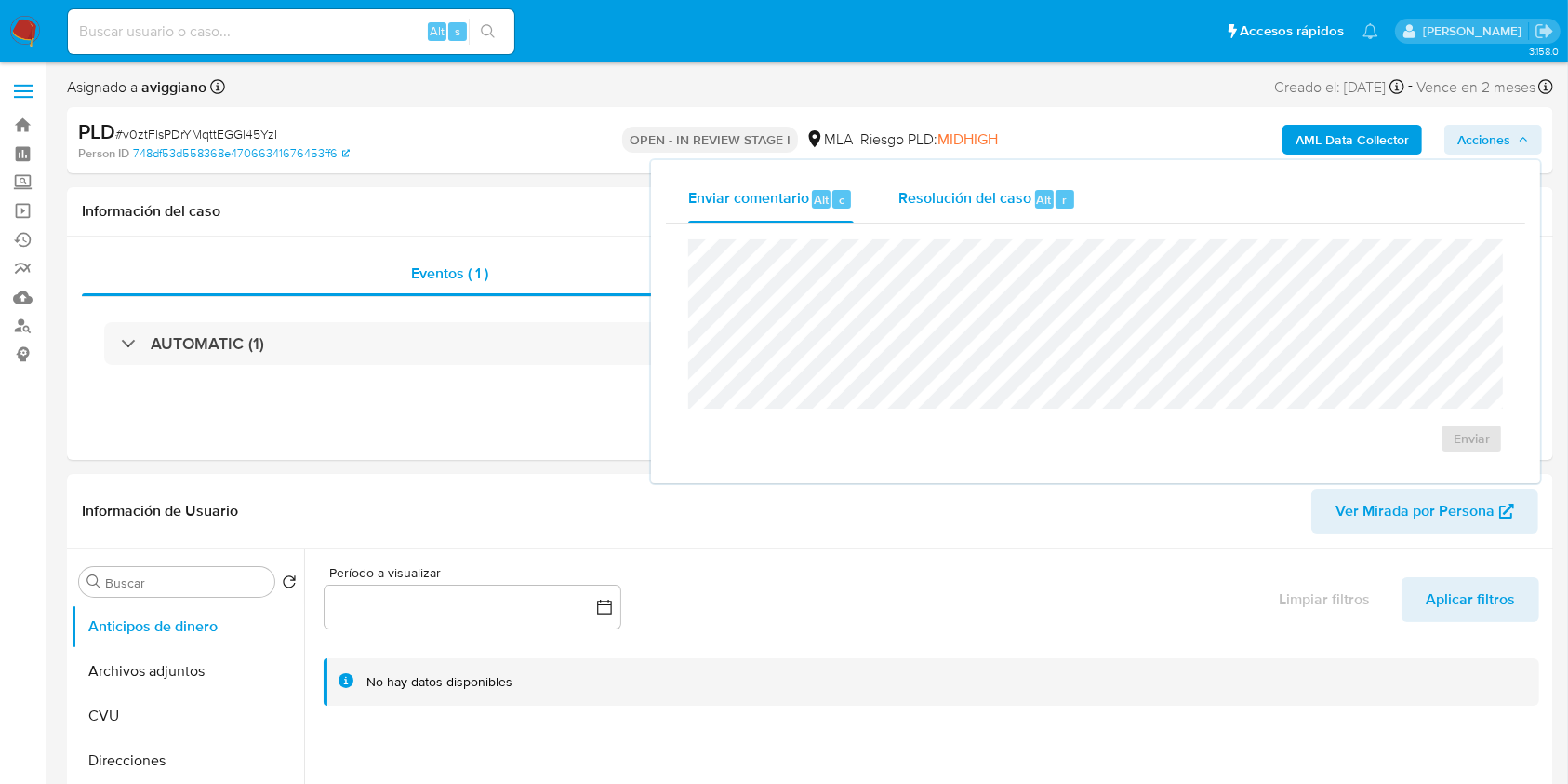
click at [941, 196] on span "Resolución del caso" at bounding box center [965, 199] width 133 height 22
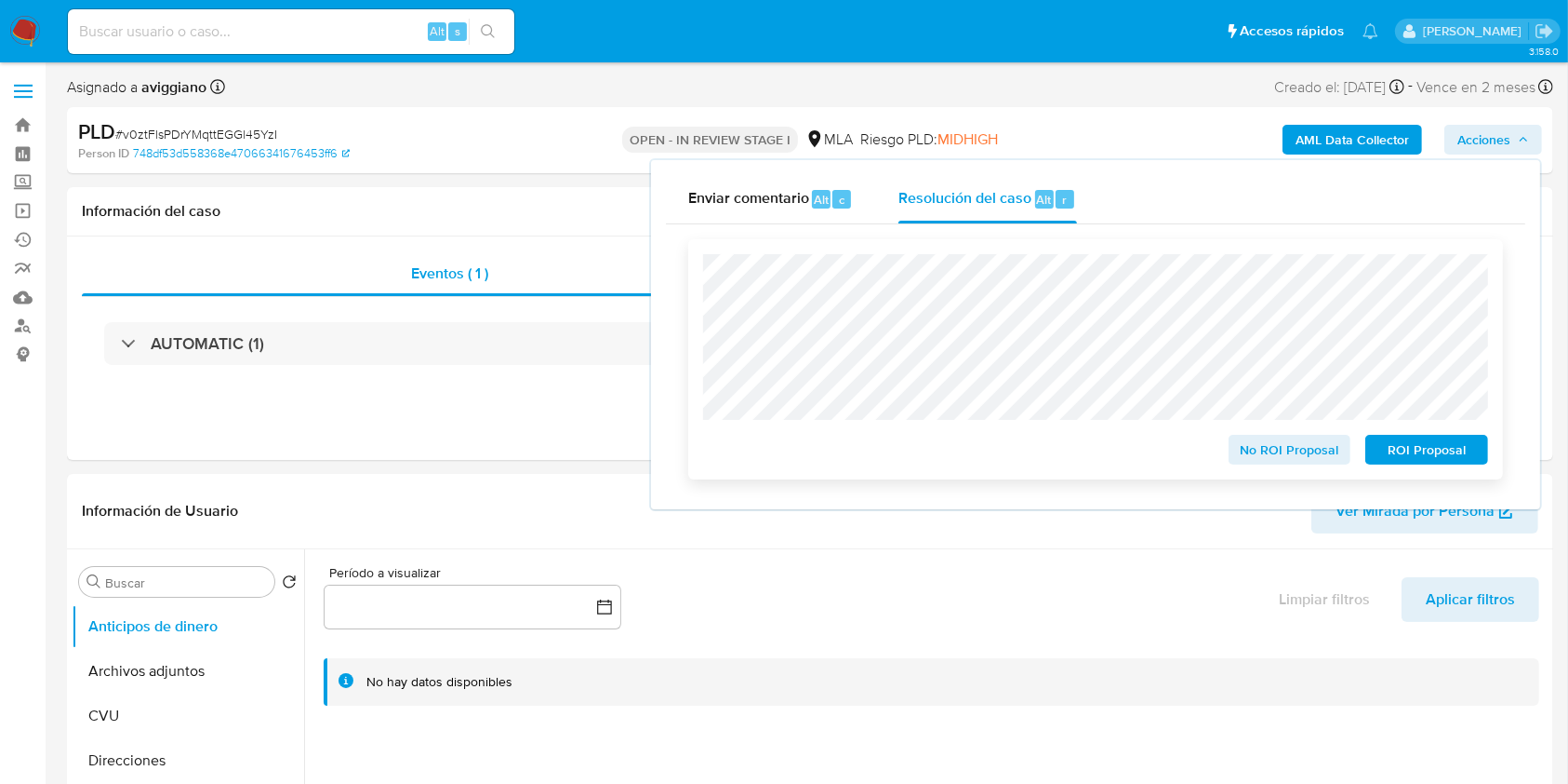
click at [1400, 446] on span "ROI Proposal" at bounding box center [1427, 449] width 97 height 26
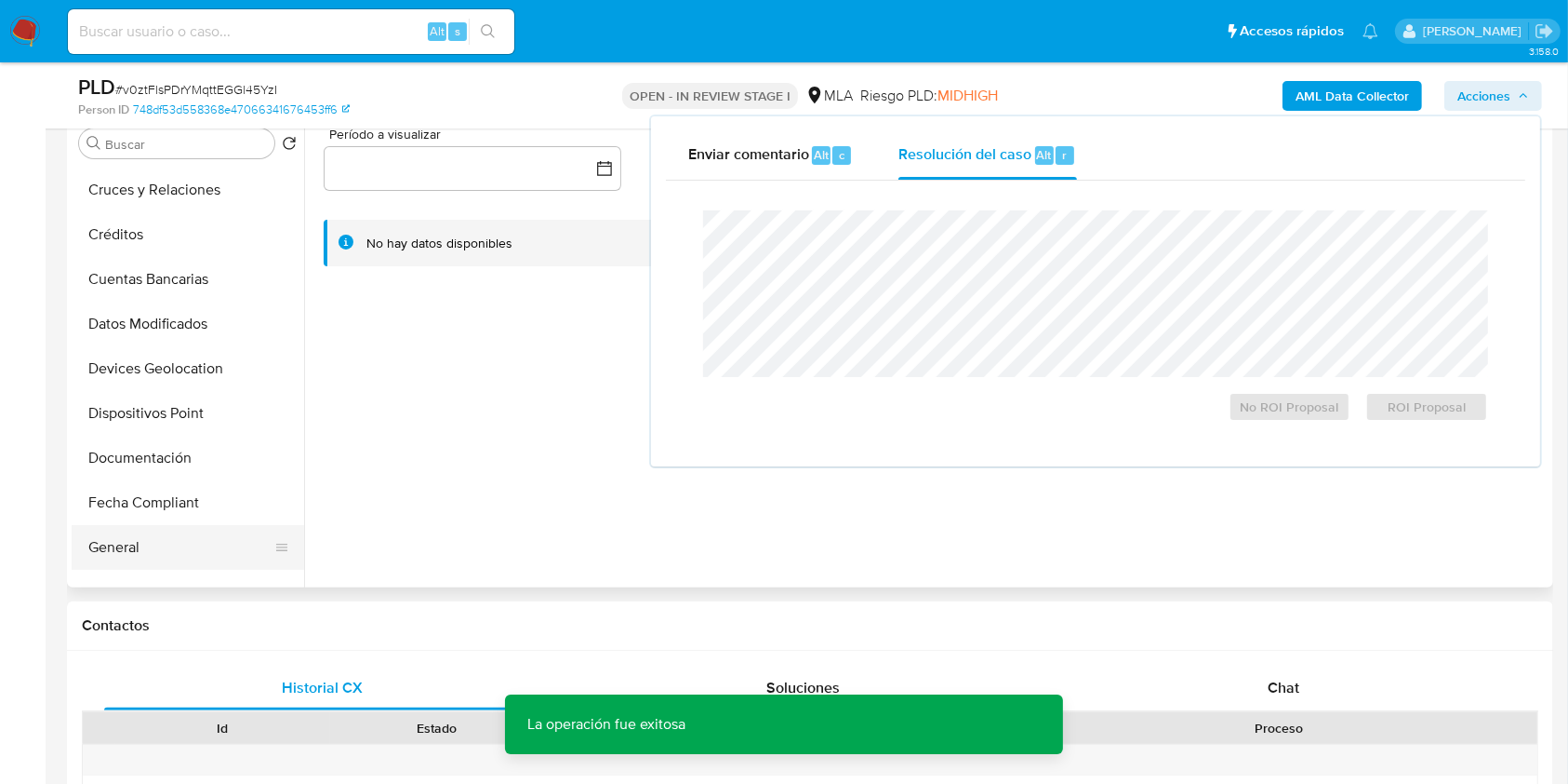
scroll to position [247, 0]
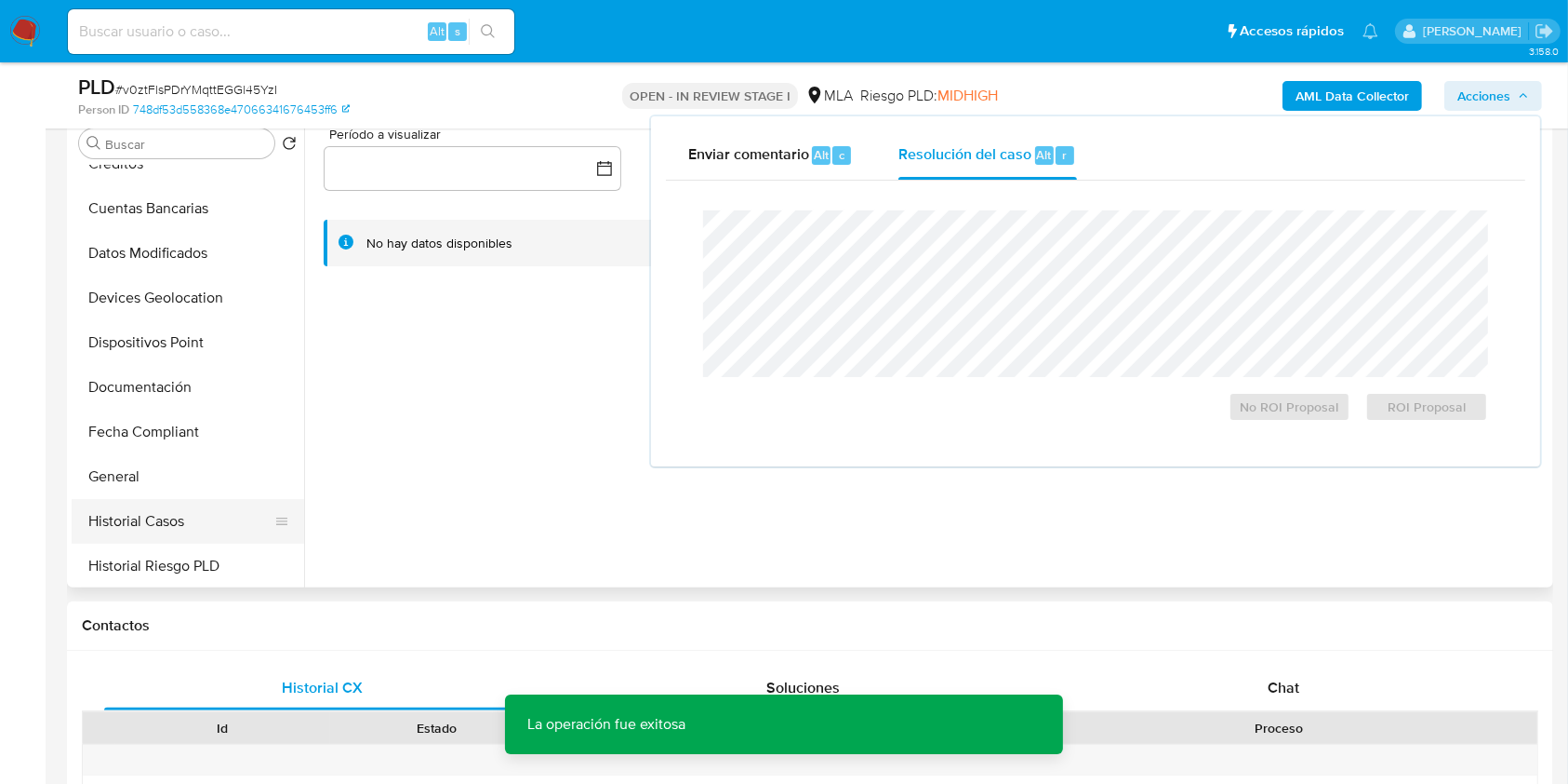
click at [155, 524] on button "Historial Casos" at bounding box center [180, 521] width 218 height 45
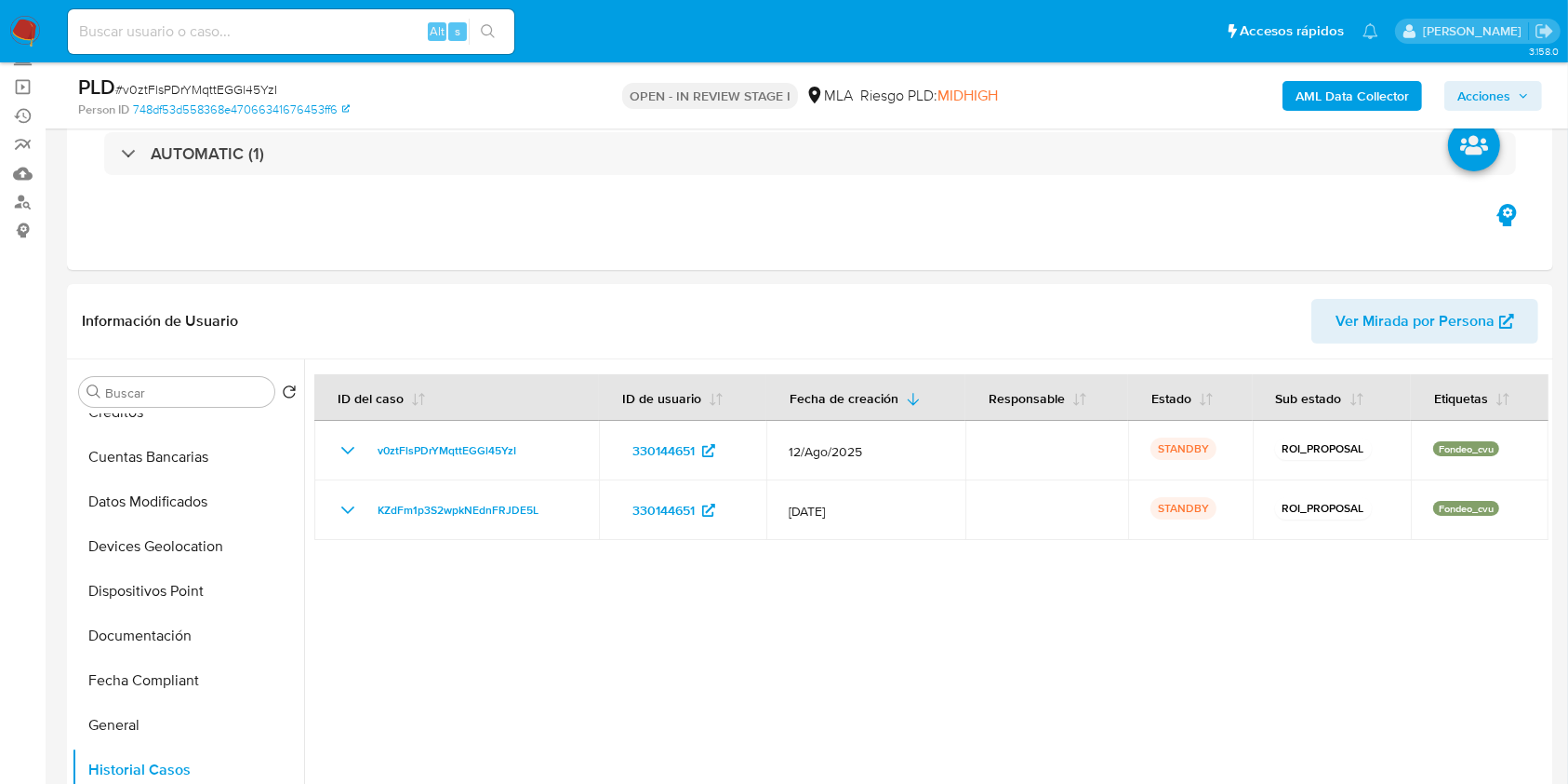
scroll to position [0, 0]
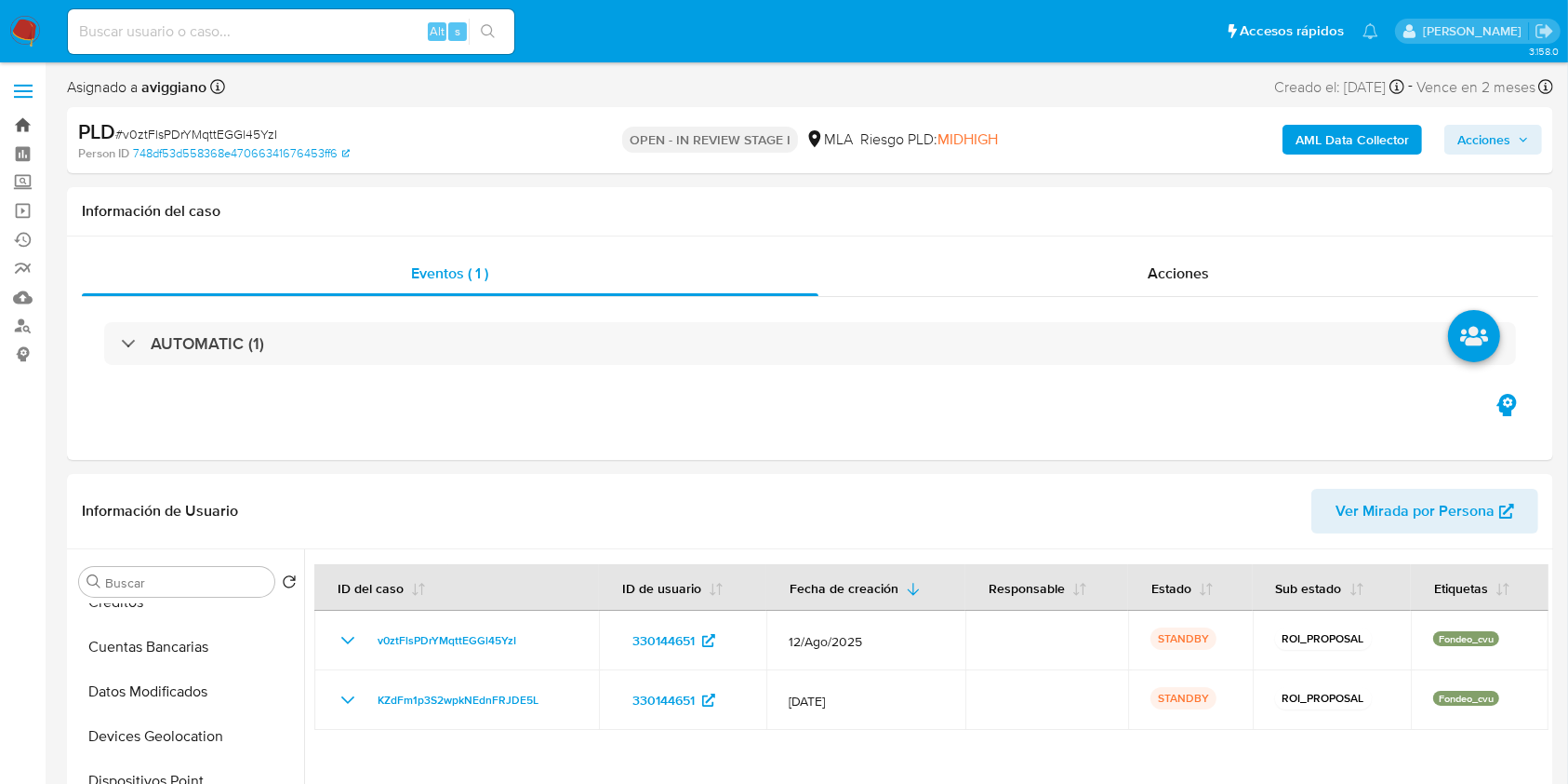
click at [13, 131] on link "Bandeja" at bounding box center [111, 125] width 222 height 28
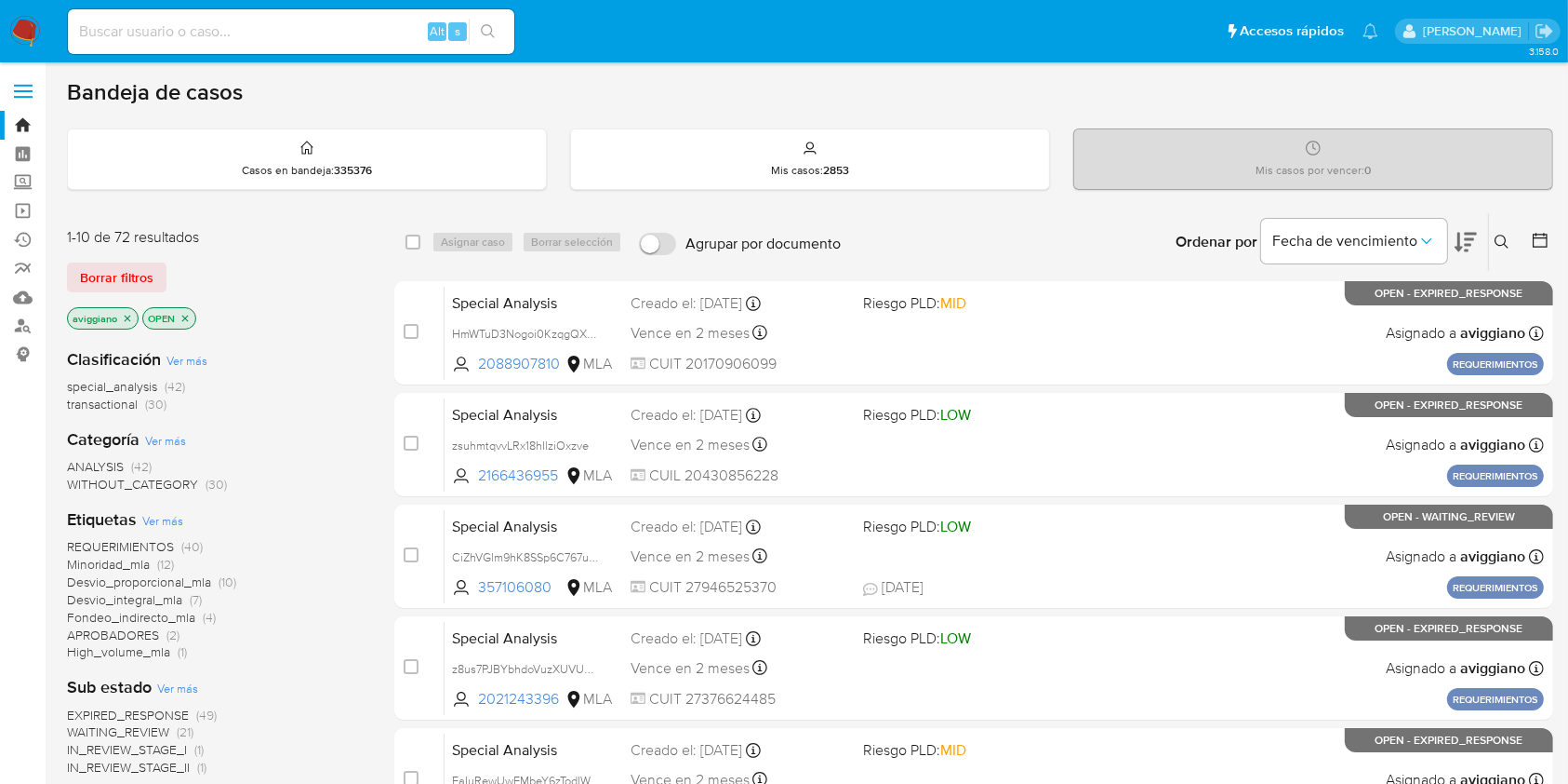
click at [130, 315] on icon "close-filter" at bounding box center [126, 318] width 11 height 11
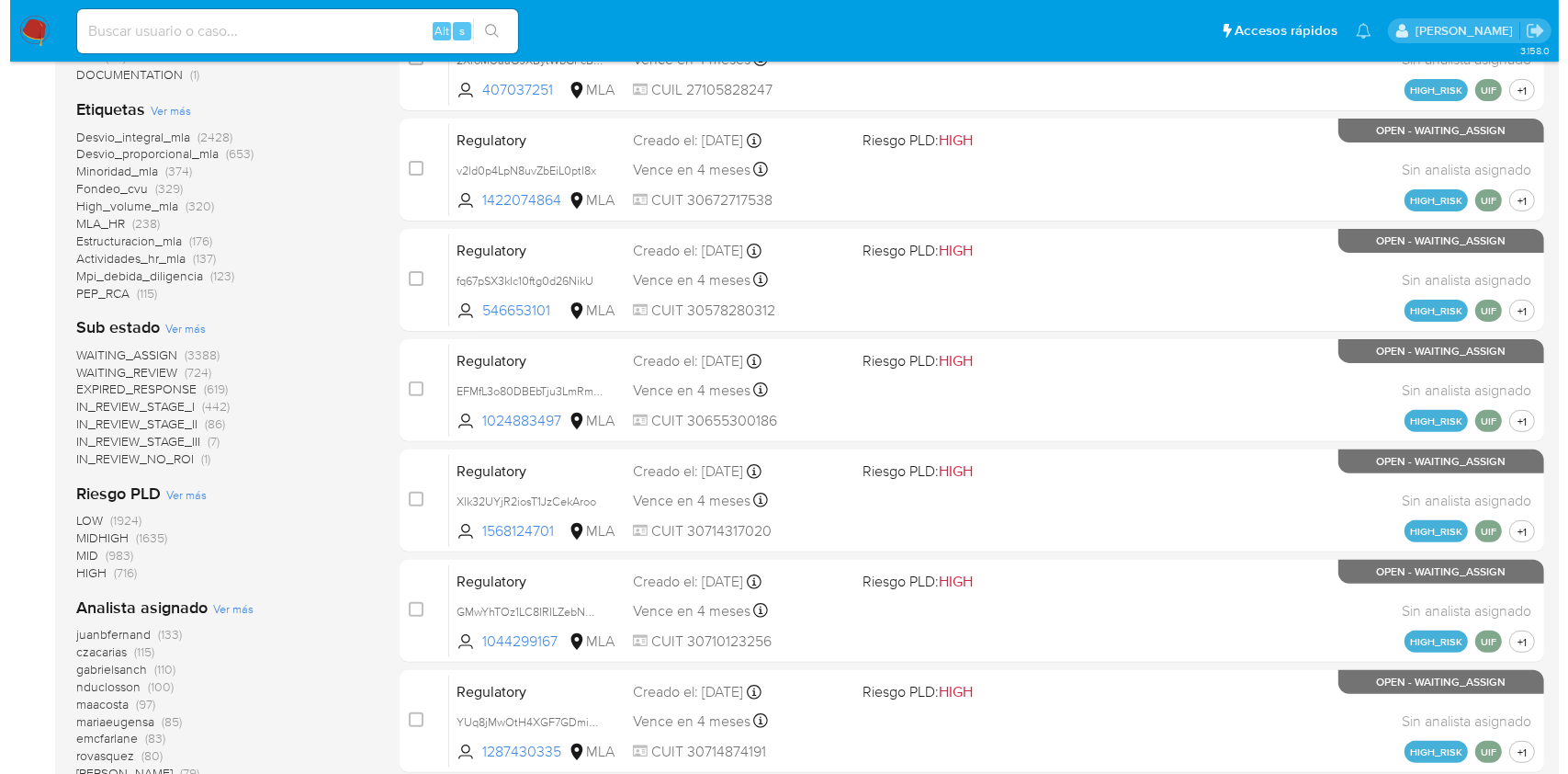
scroll to position [735, 0]
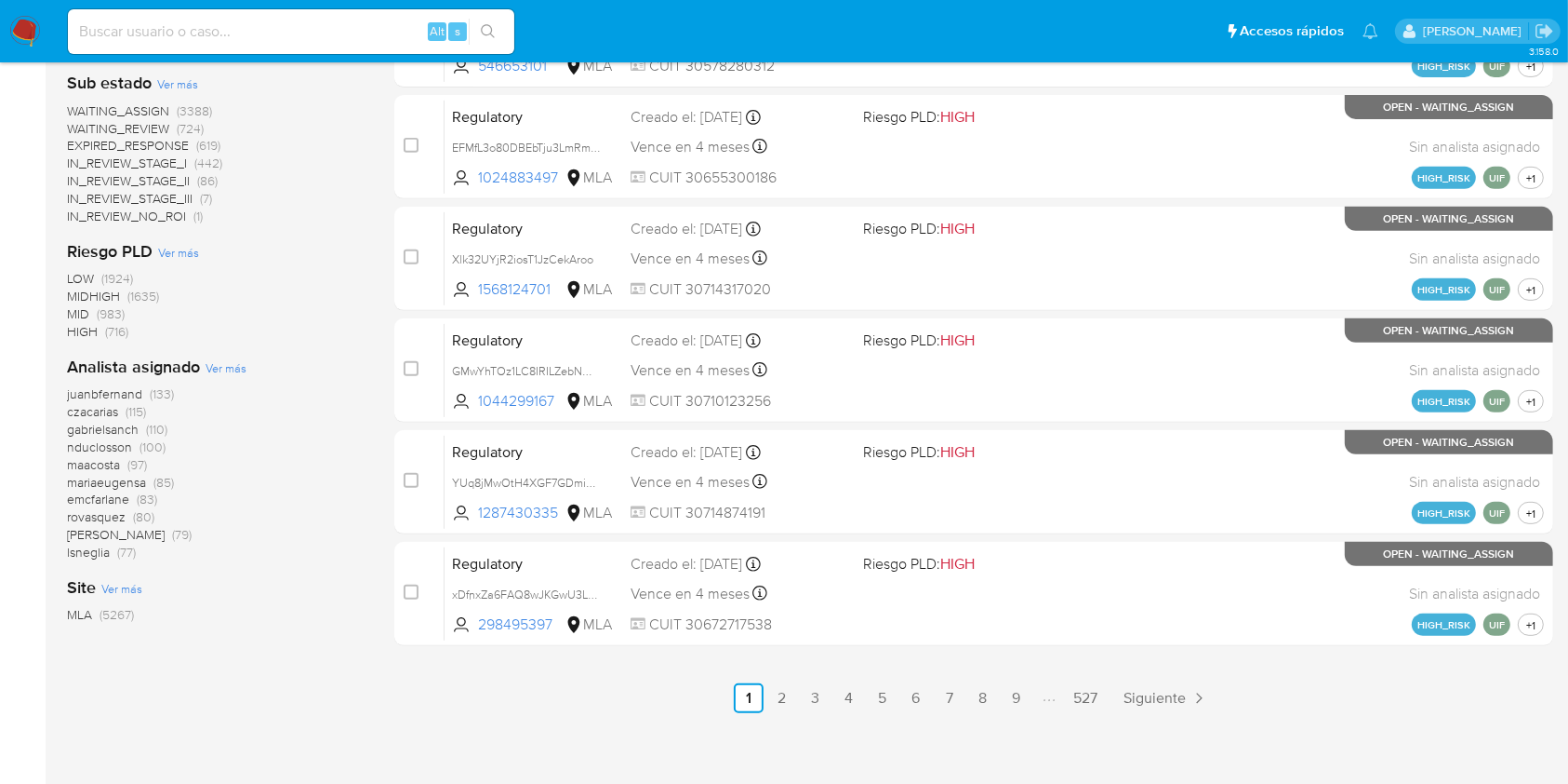
click at [216, 375] on span "Ver más" at bounding box center [227, 367] width 41 height 17
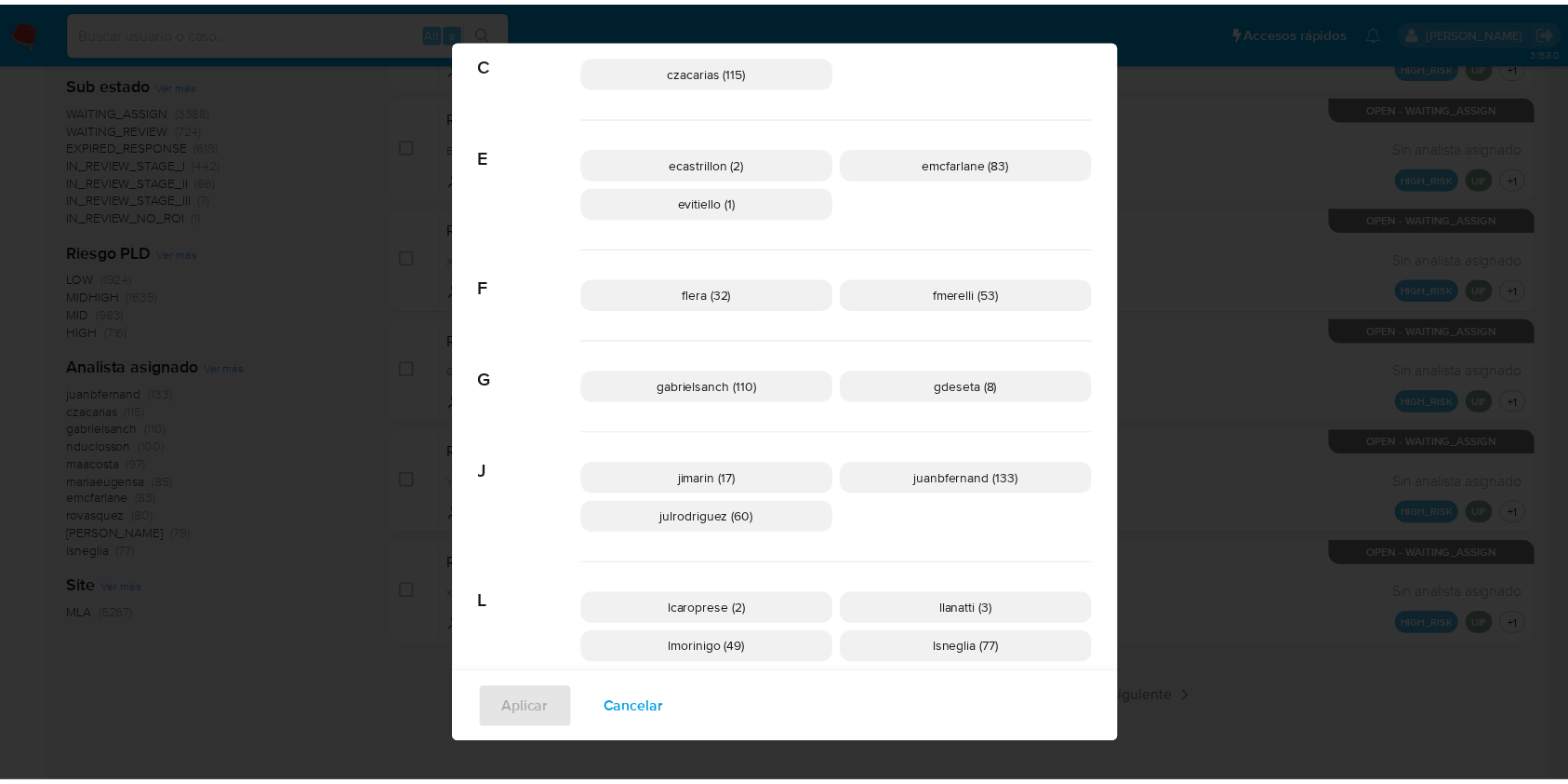
scroll to position [0, 0]
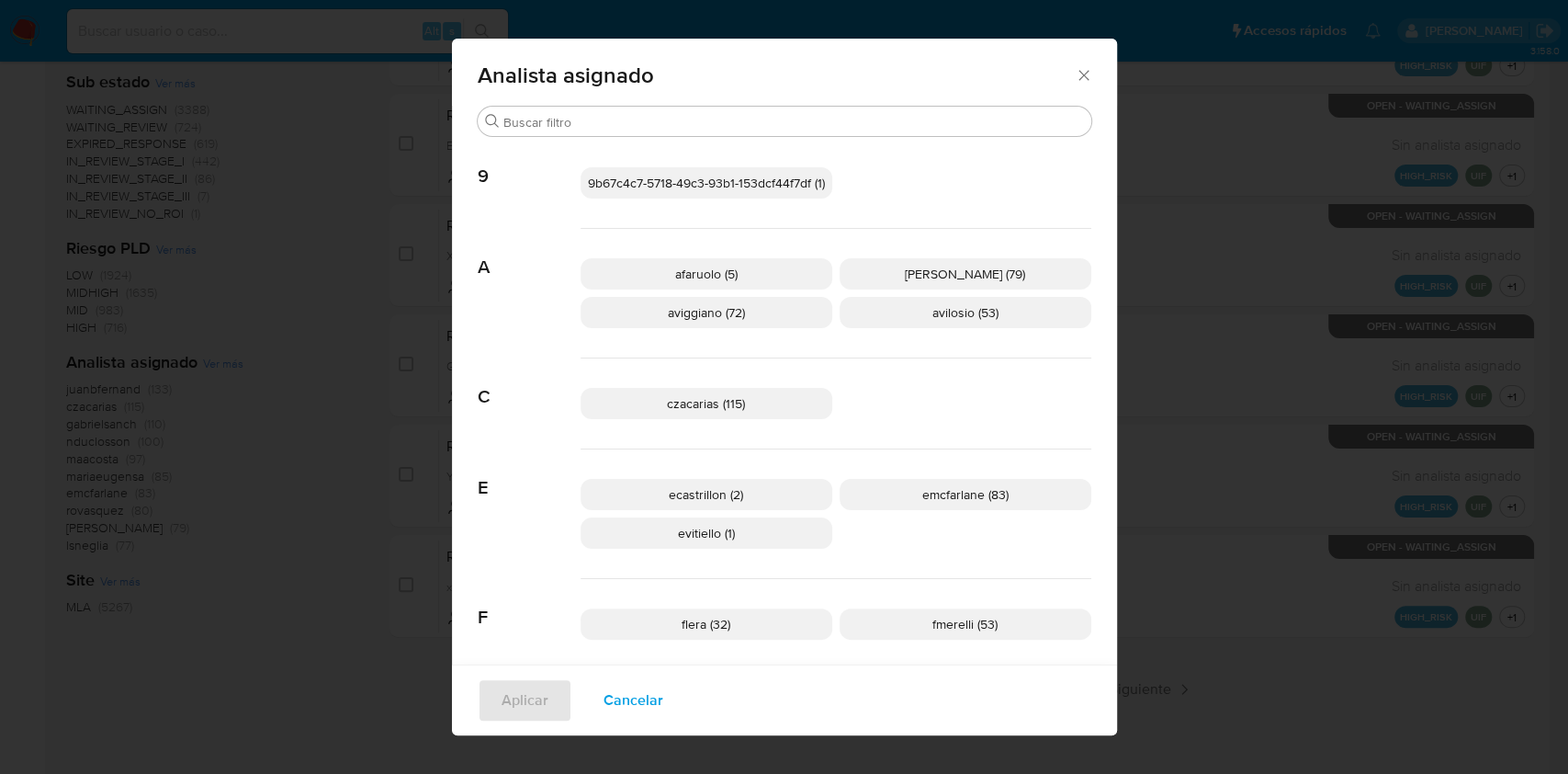
click at [1075, 70] on icon "Cerrar" at bounding box center [1084, 75] width 18 height 18
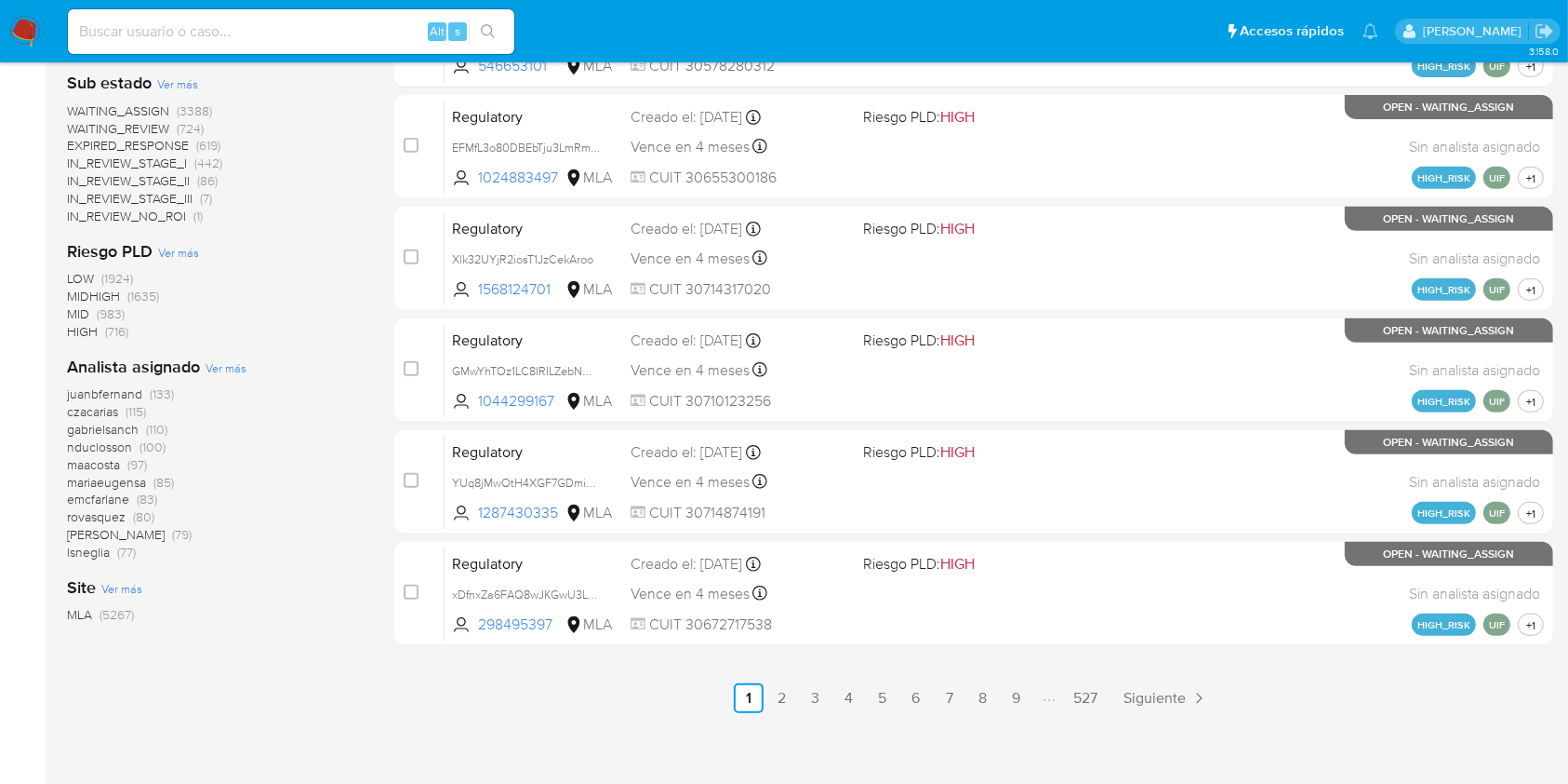
click at [277, 45] on div "Alt s" at bounding box center [290, 31] width 446 height 45
click at [315, 37] on input at bounding box center [290, 31] width 446 height 25
paste input "LJMkSDH518t3WbMiYCenS4Xc"
type input "LJMkSDH518t3WbMiYCenS4Xc"
click at [495, 21] on button "search-icon" at bounding box center [487, 31] width 38 height 26
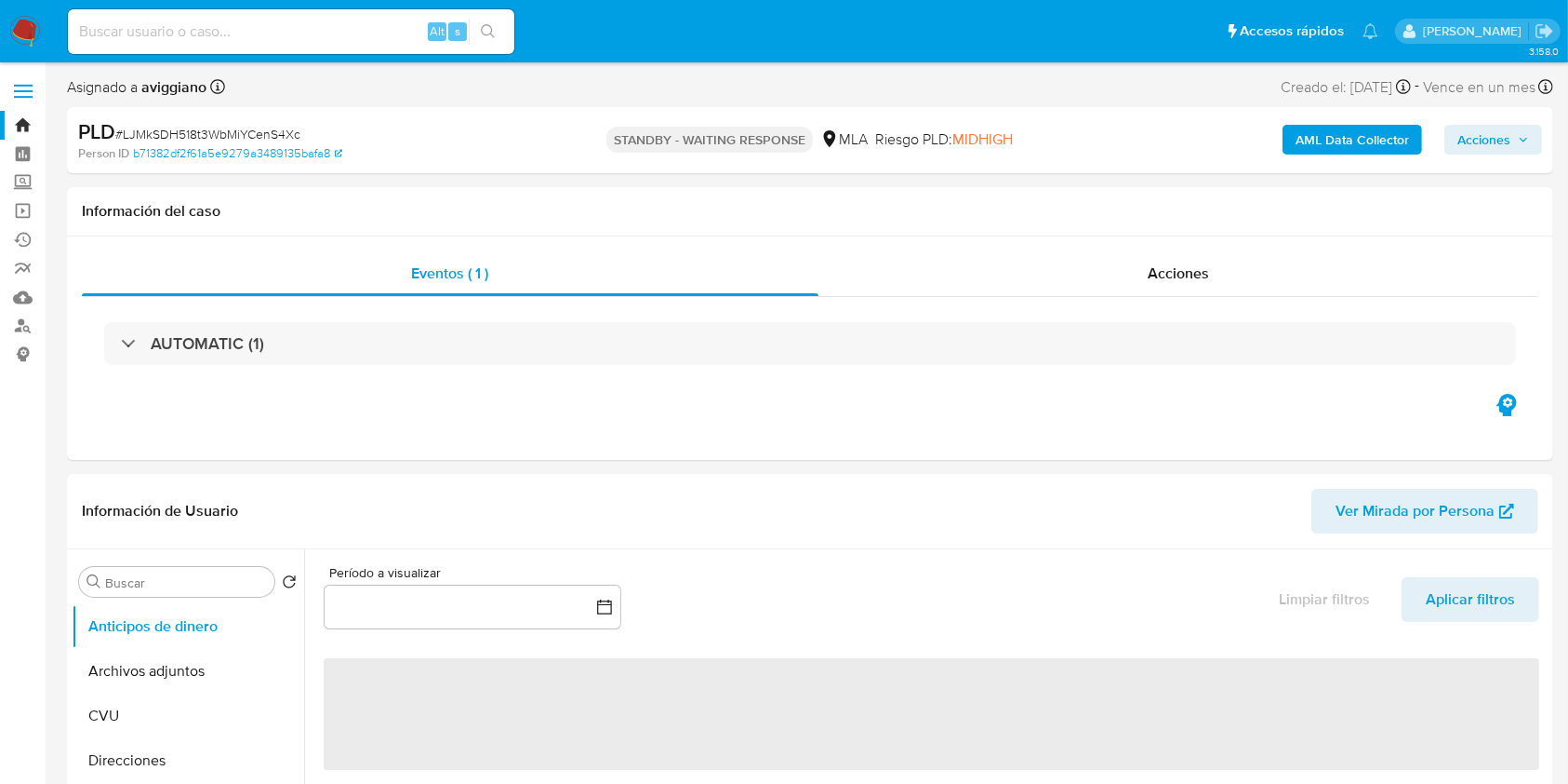
select select "10"
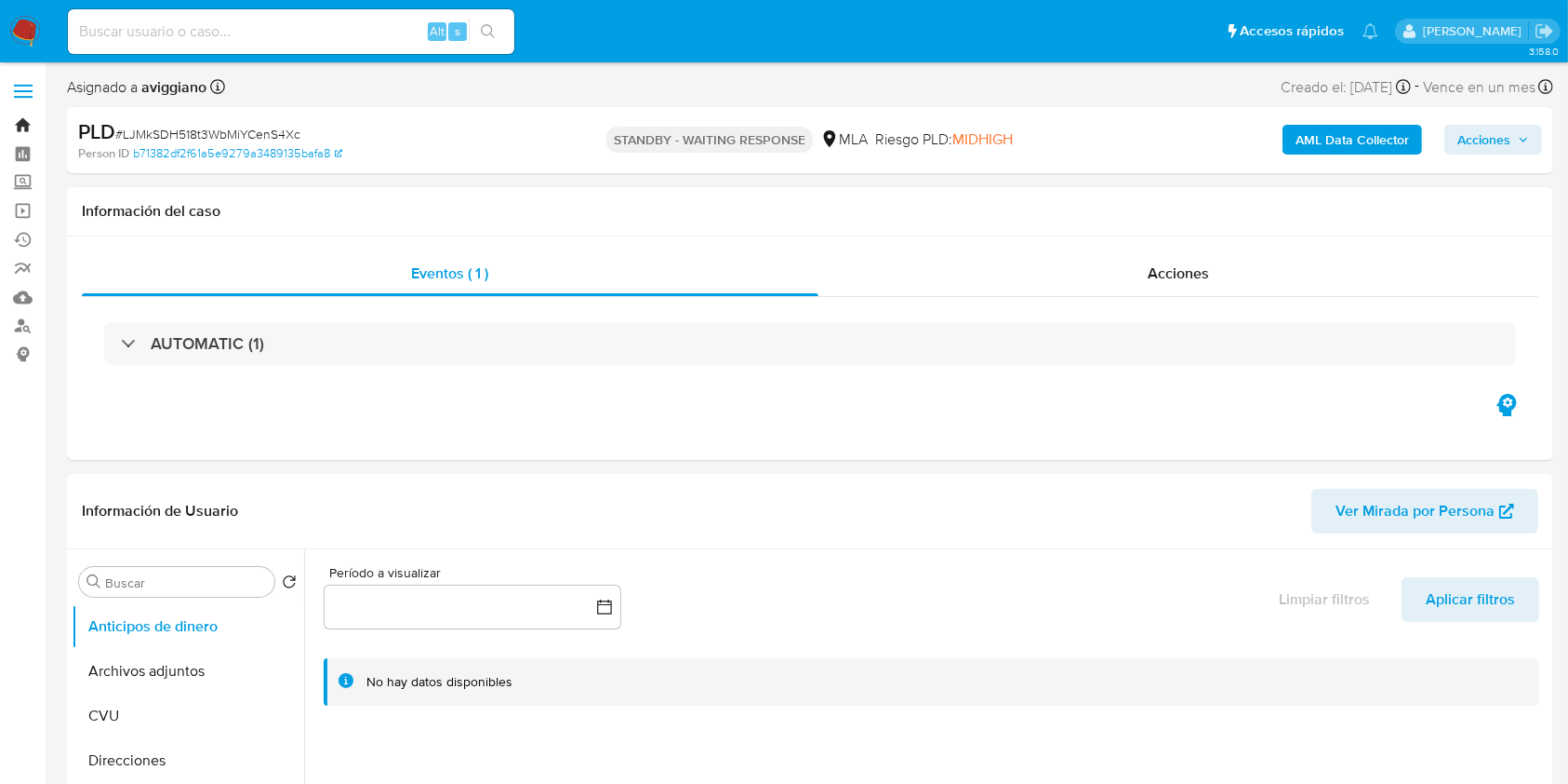
click at [27, 119] on link "Bandeja" at bounding box center [111, 125] width 222 height 28
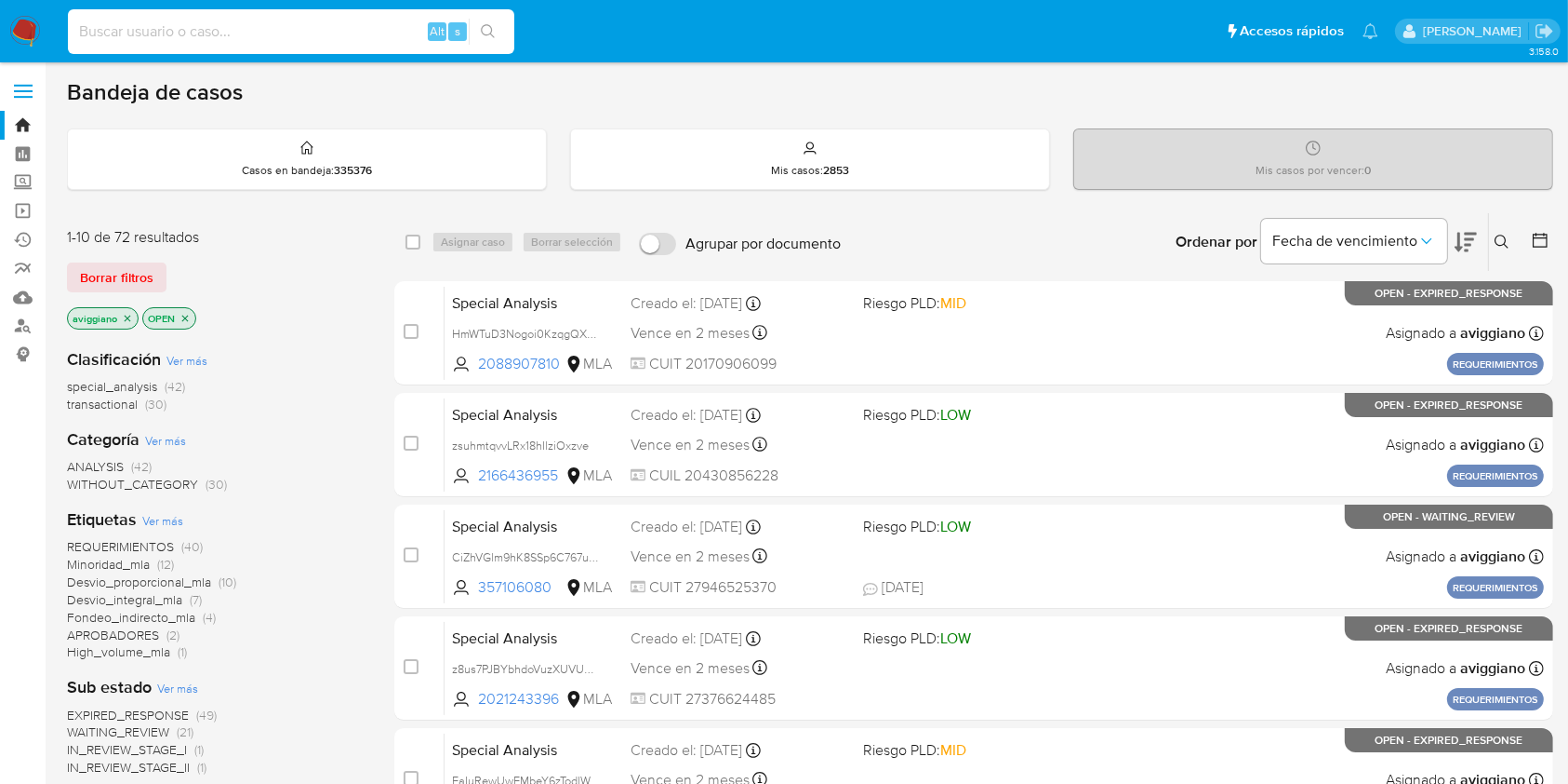
paste input "Dny1RBBgk1LeOPOLWMp364Ia"
type input "Dny1RBBgk1LeOPOLWMp364Ia"
click at [487, 34] on icon "search-icon" at bounding box center [487, 31] width 15 height 15
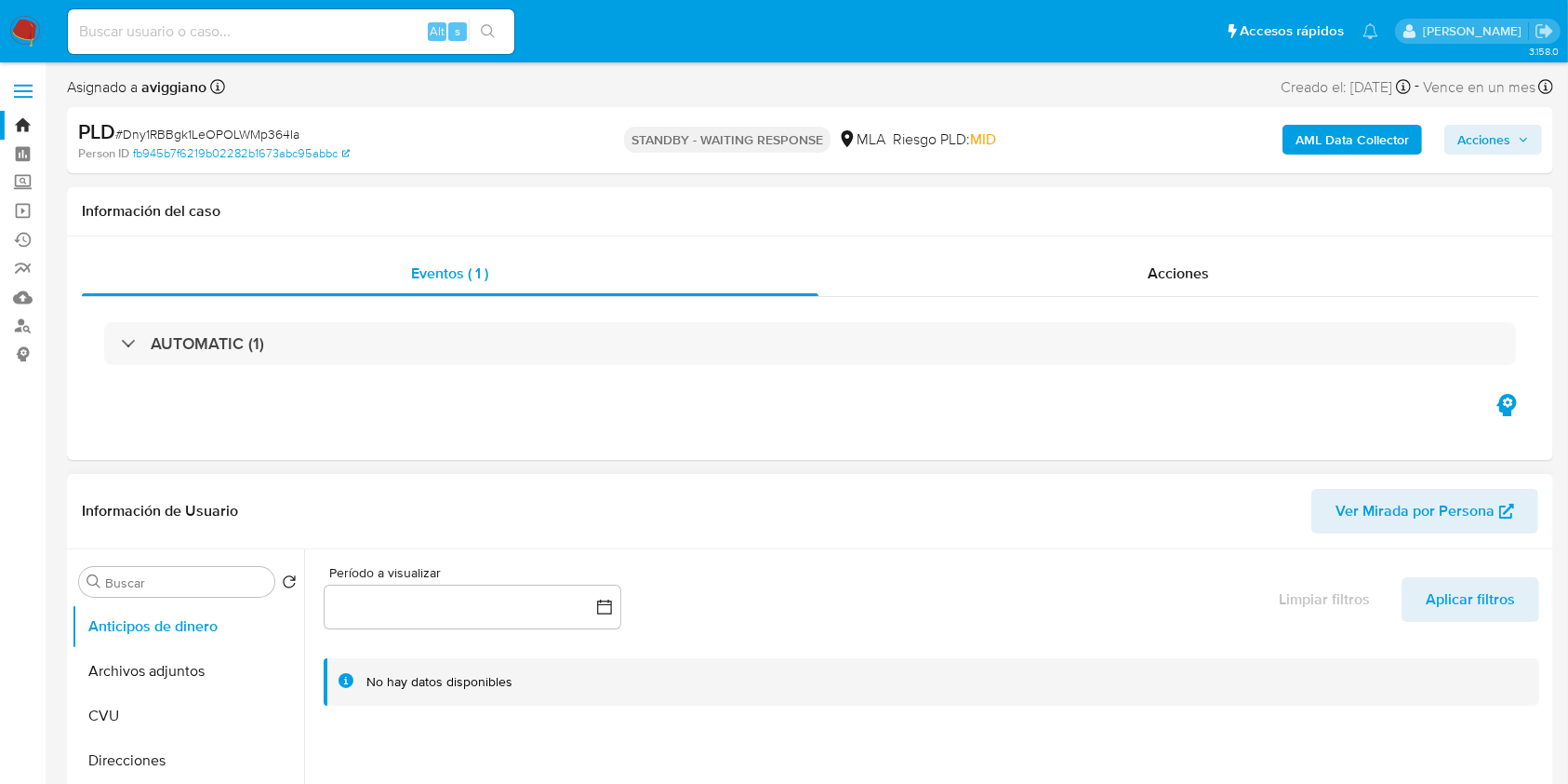
select select "10"
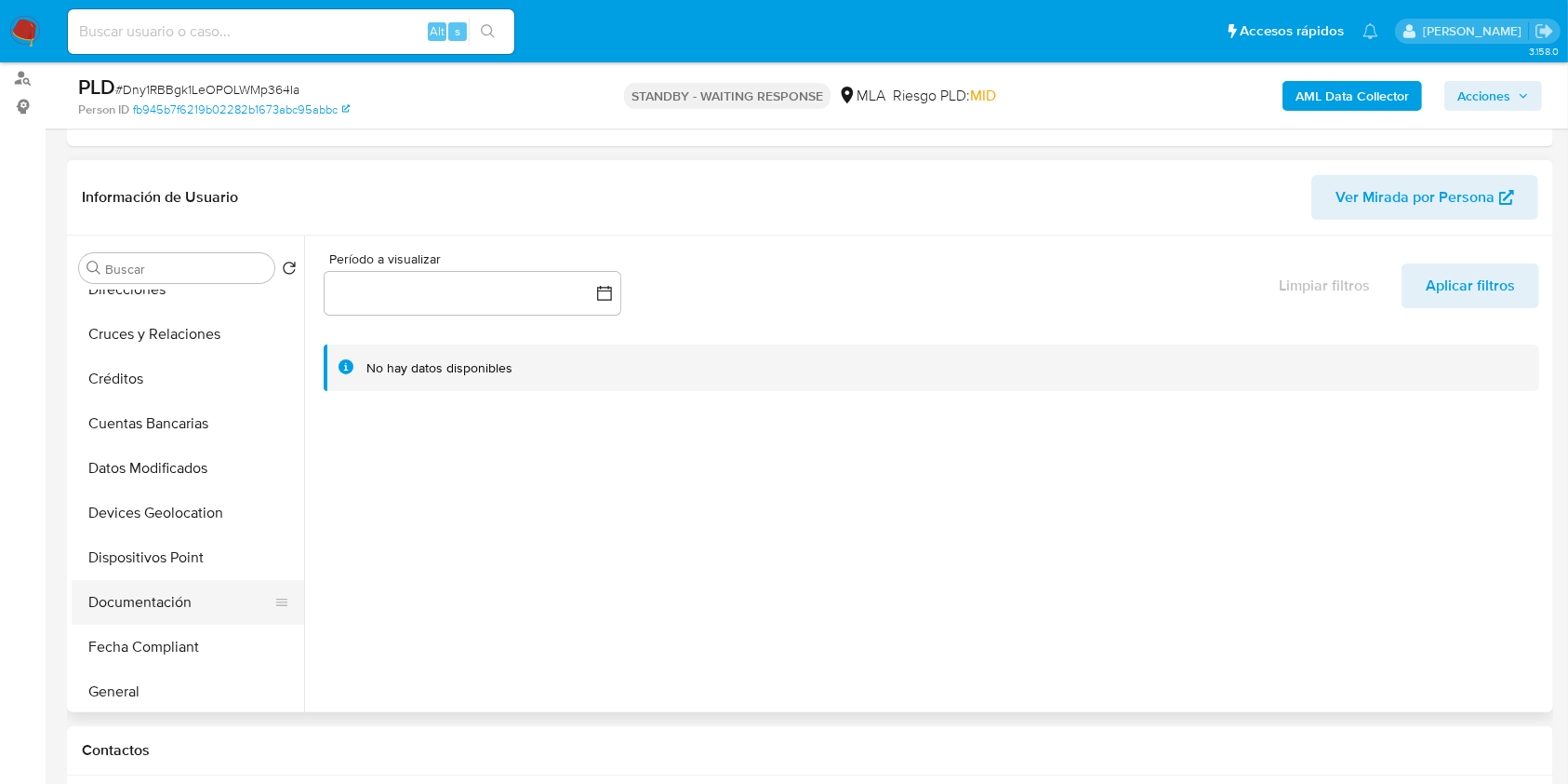
scroll to position [247, 0]
click at [190, 629] on button "Historial Casos" at bounding box center [180, 647] width 218 height 45
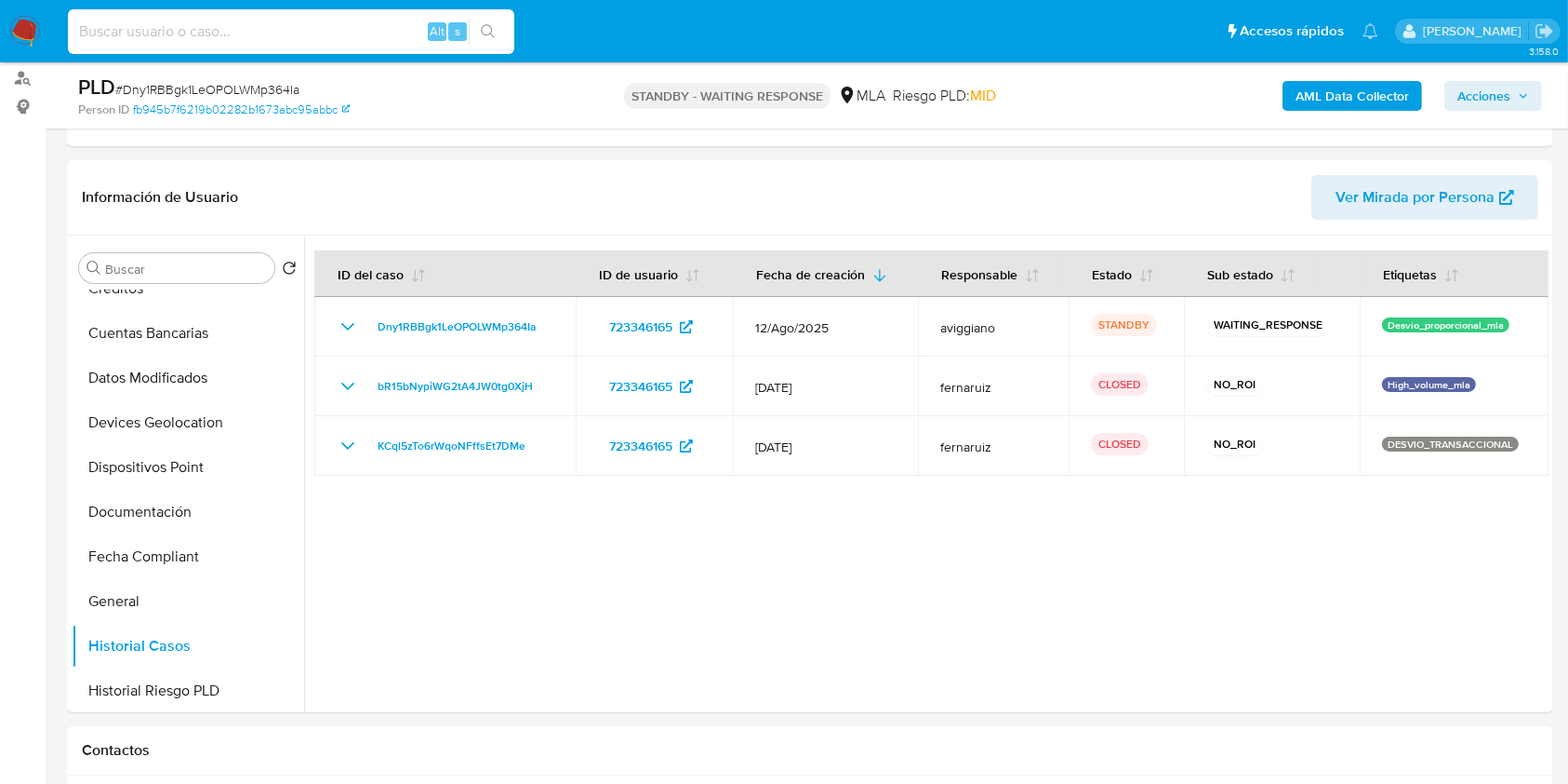
paste input "jvxl9lbS7eVx9M4sITBAeIrc"
type input "jvxl9lbS7eVx9M4sITBAeIrc"
click at [491, 16] on div "jvxl9lbS7eVx9M4sITBAeIrc Alt s" at bounding box center [290, 31] width 446 height 45
click at [484, 30] on icon "search-icon" at bounding box center [487, 31] width 15 height 15
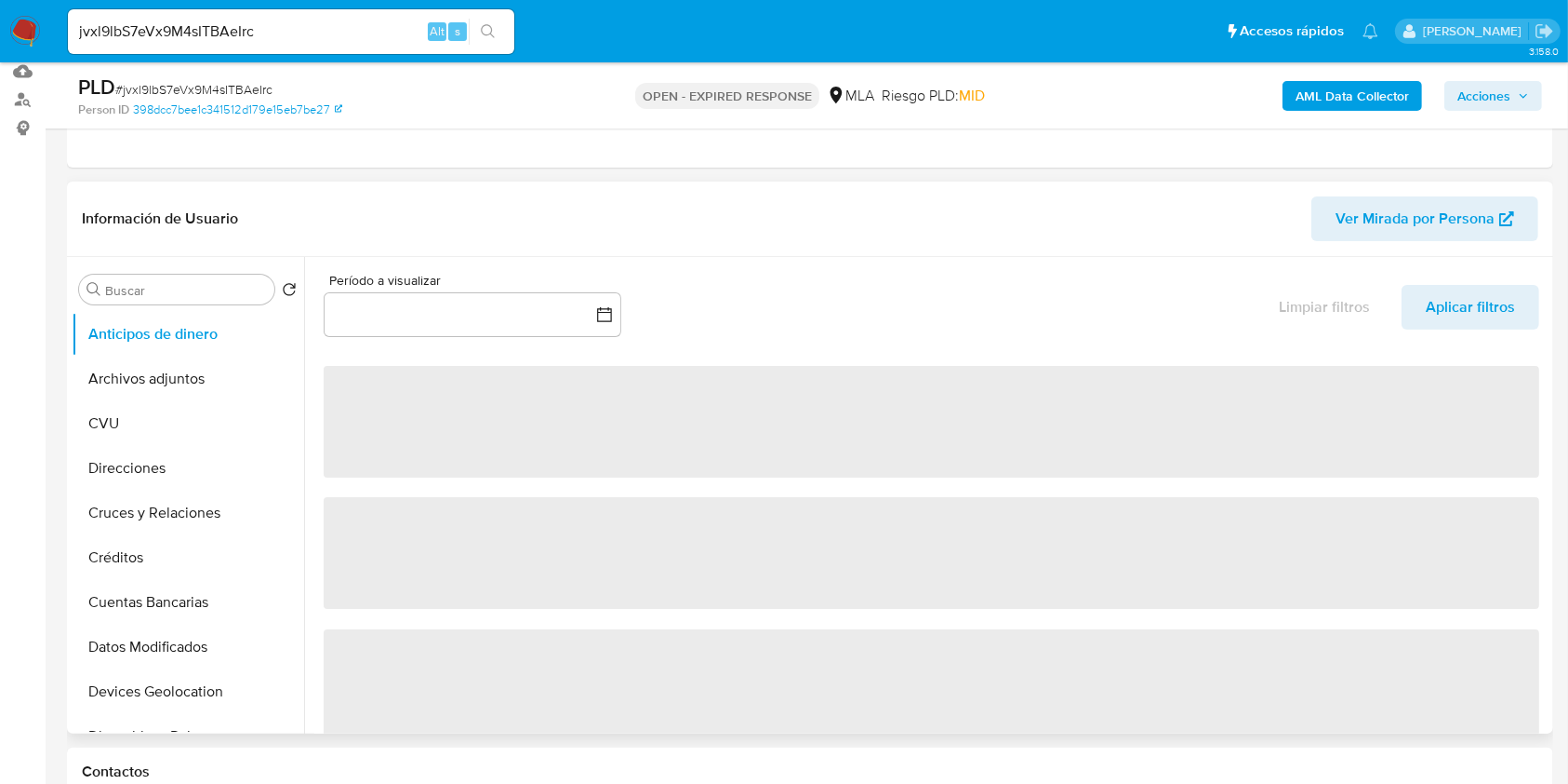
scroll to position [247, 0]
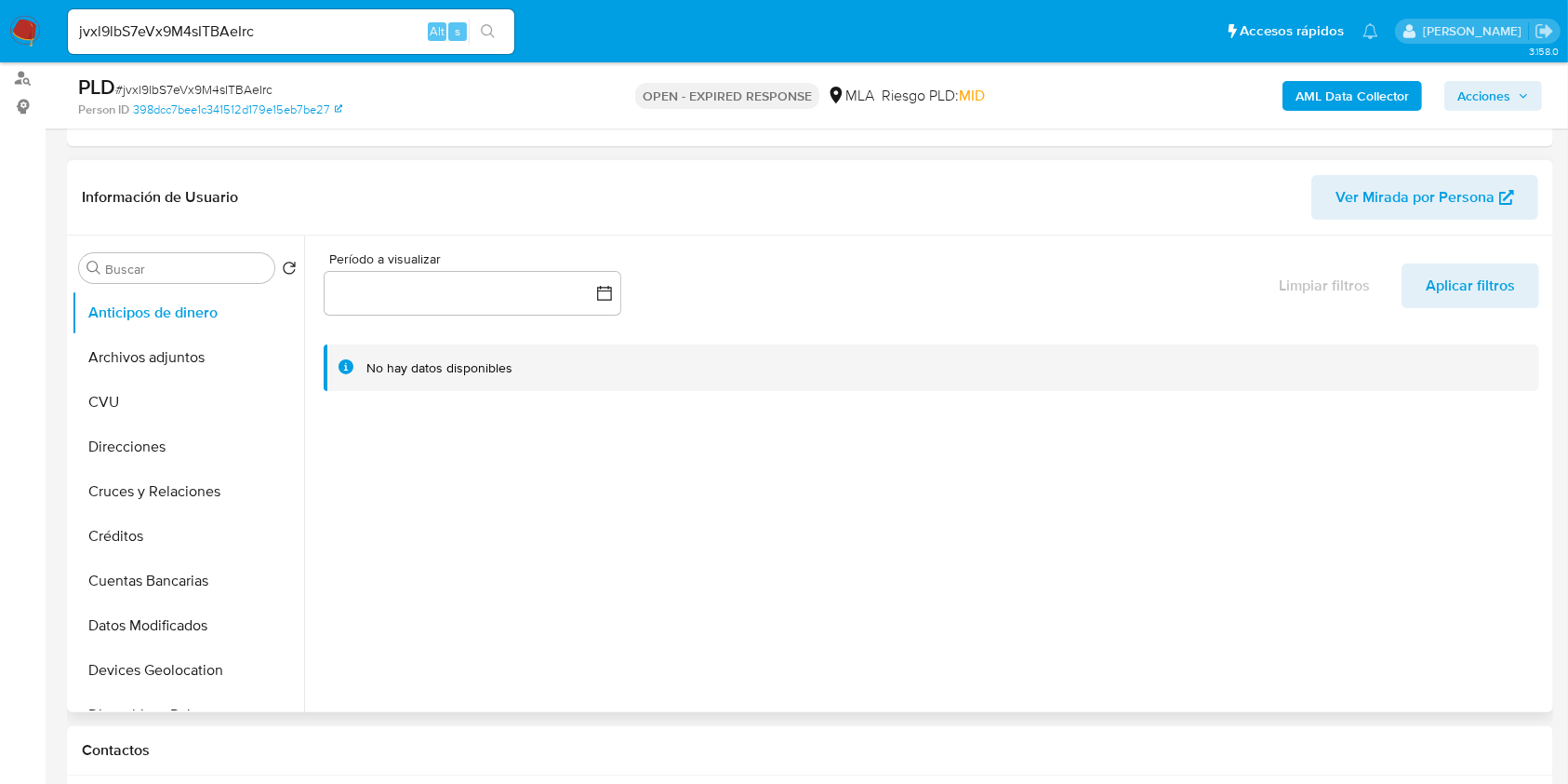
select select "10"
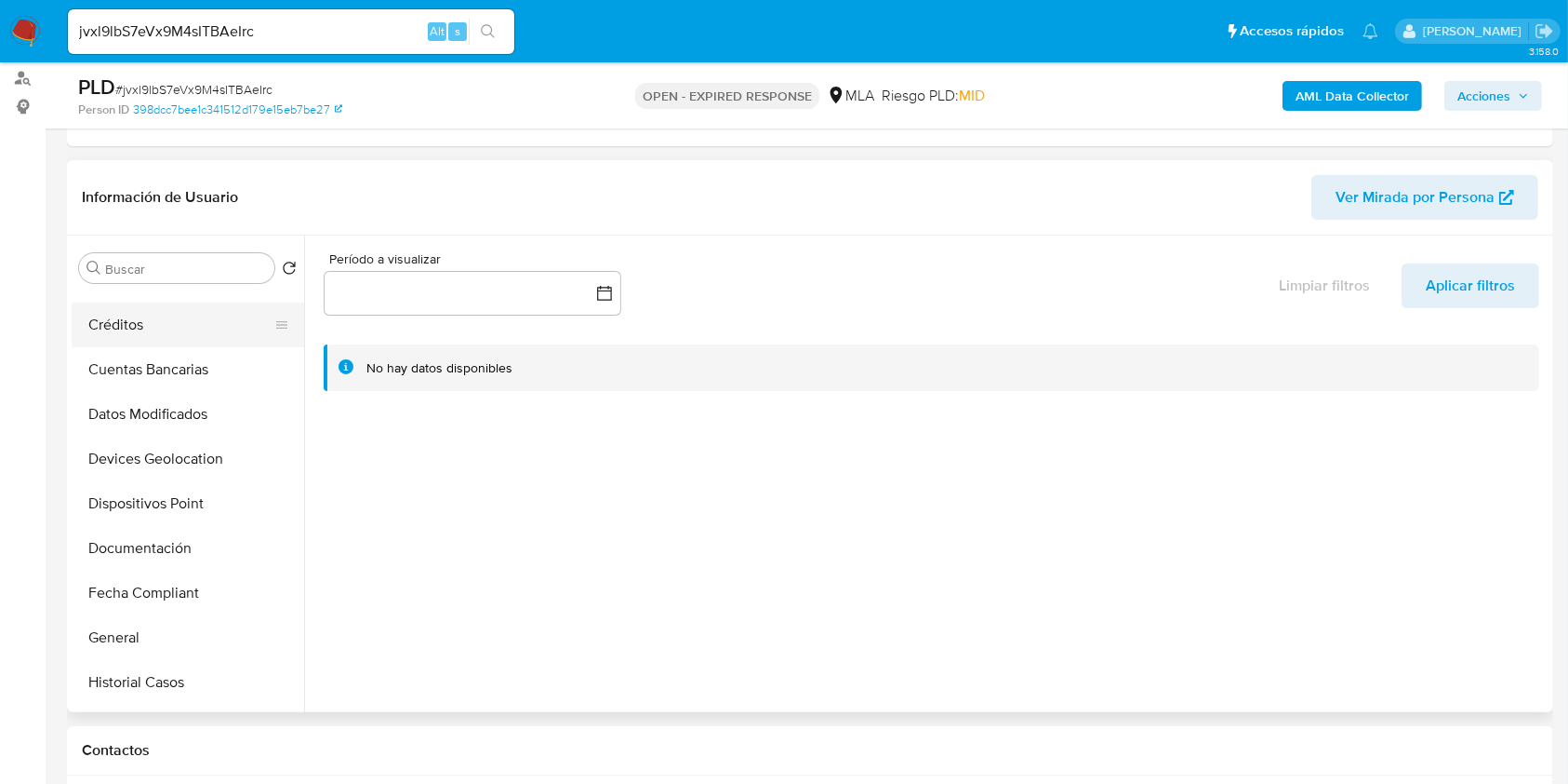
scroll to position [497, 0]
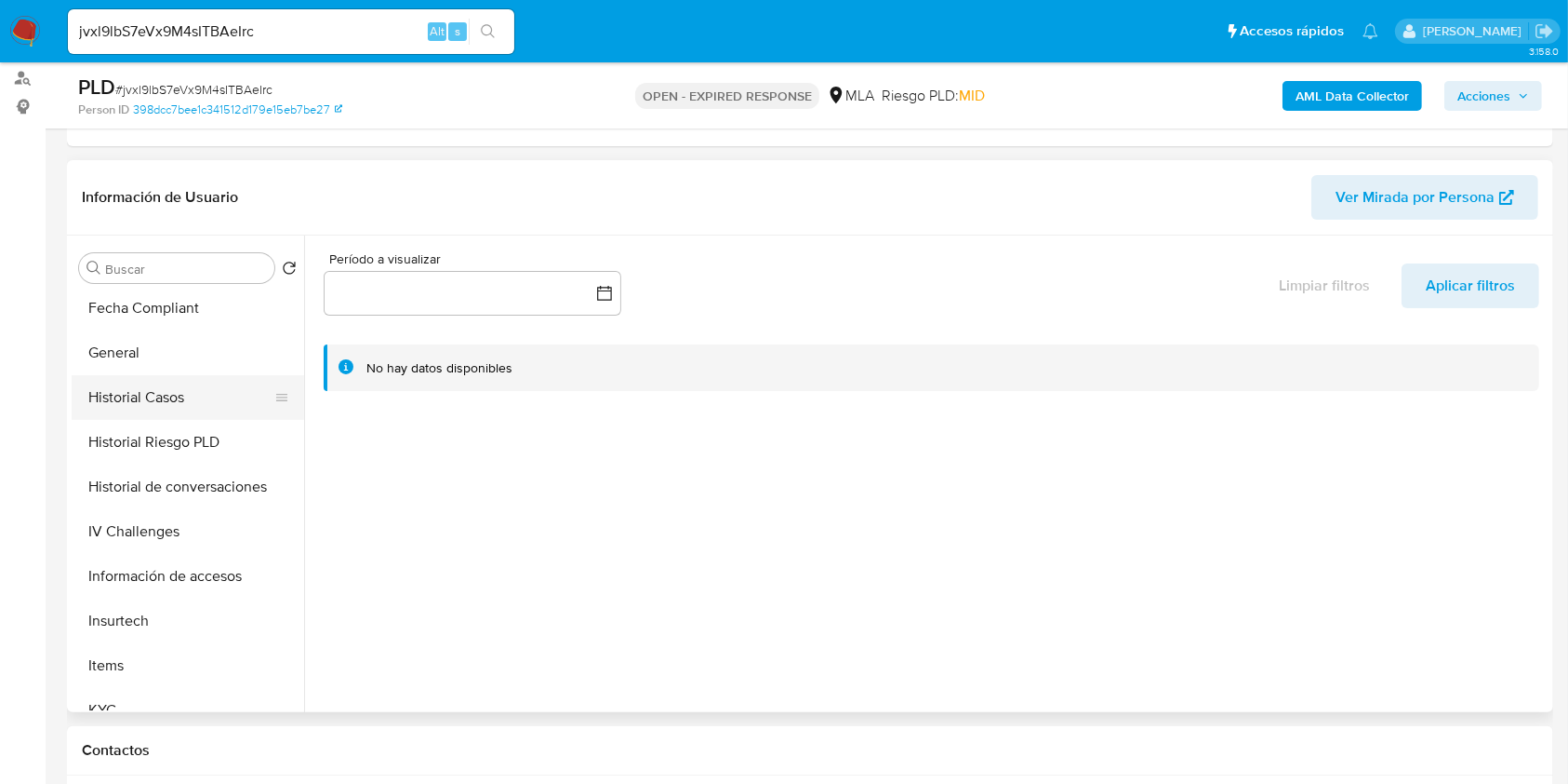
click at [178, 393] on button "Historial Casos" at bounding box center [180, 397] width 218 height 45
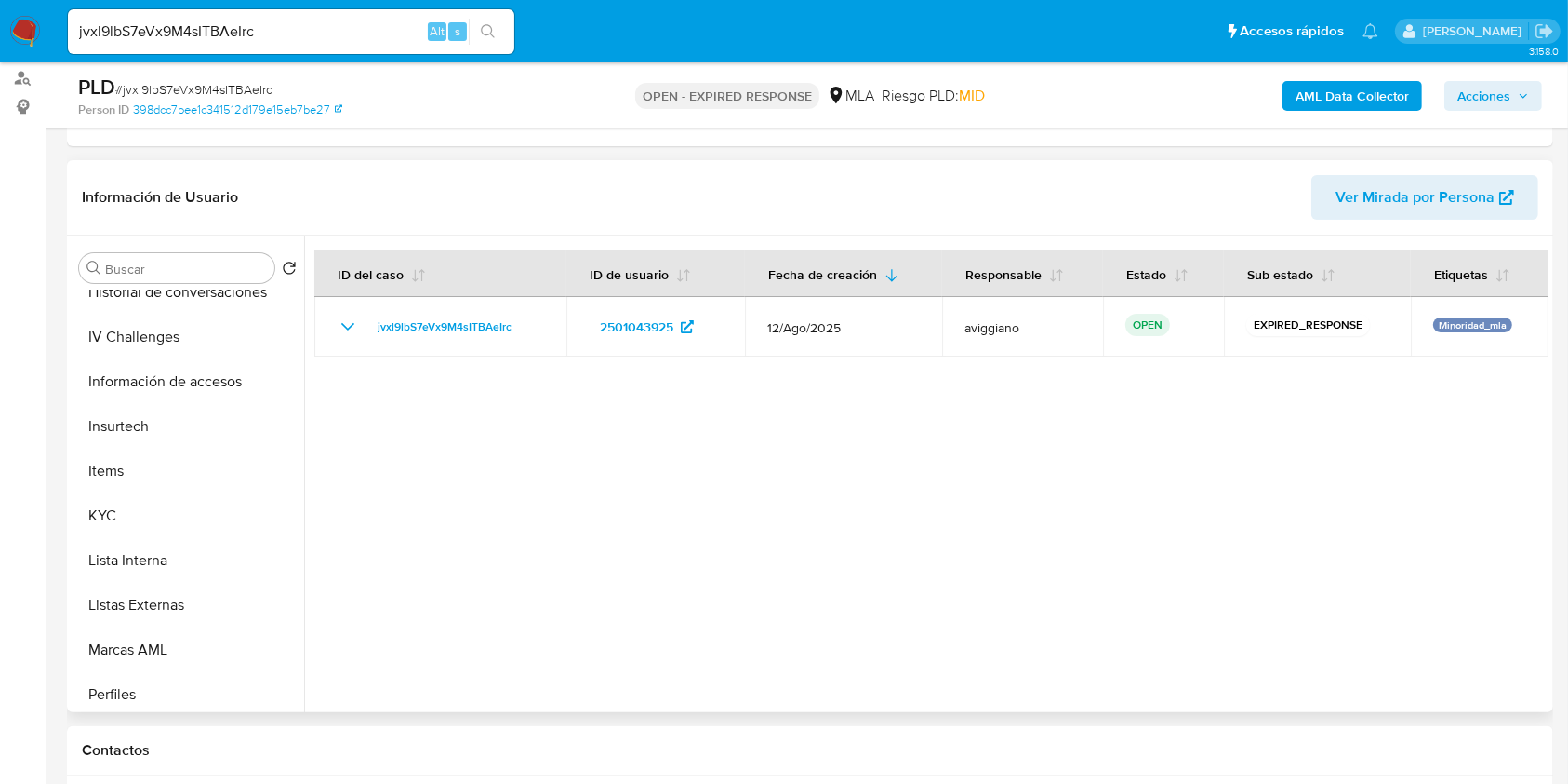
scroll to position [920, 0]
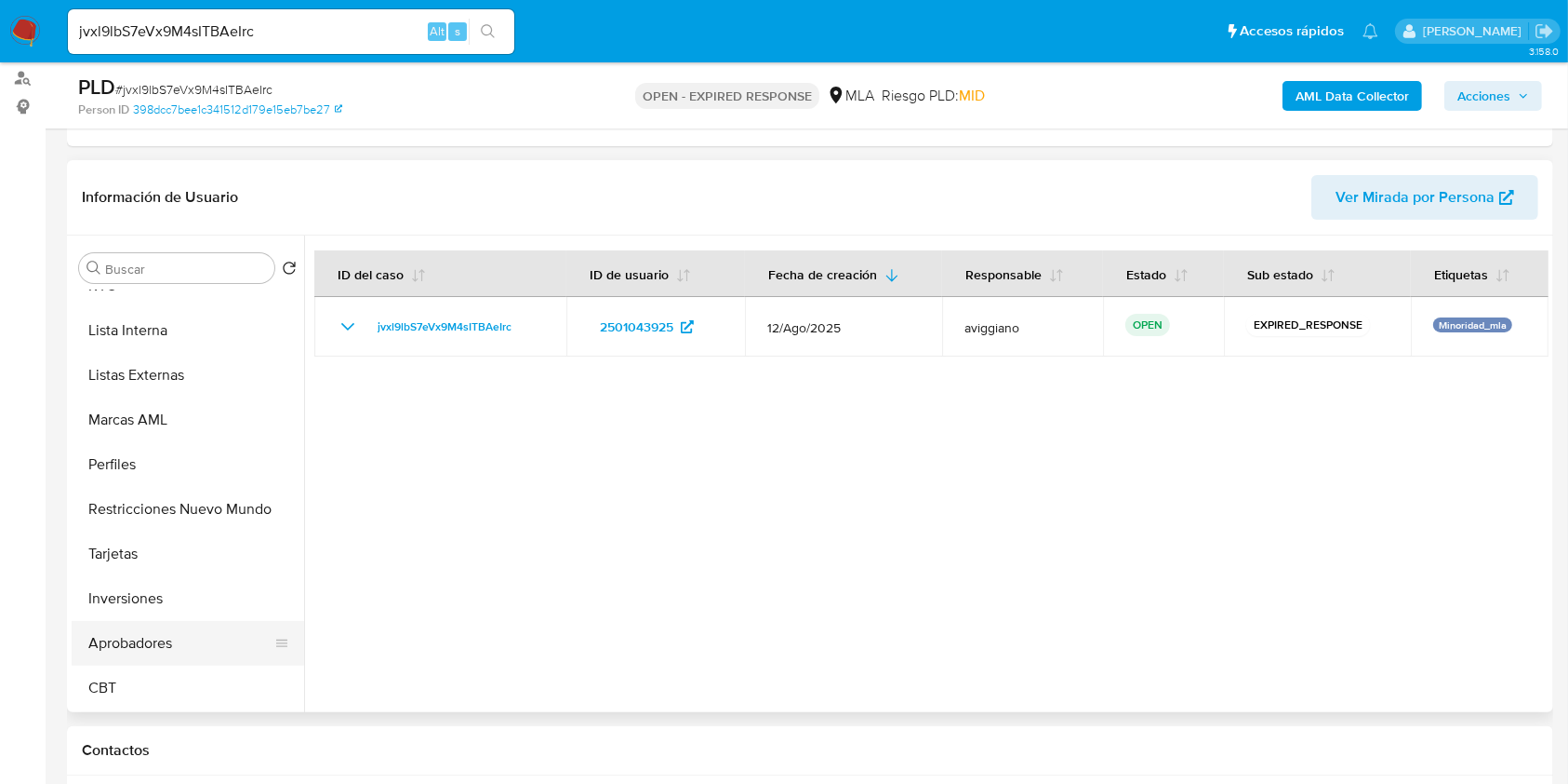
click at [150, 628] on button "Aprobadores" at bounding box center [180, 644] width 218 height 45
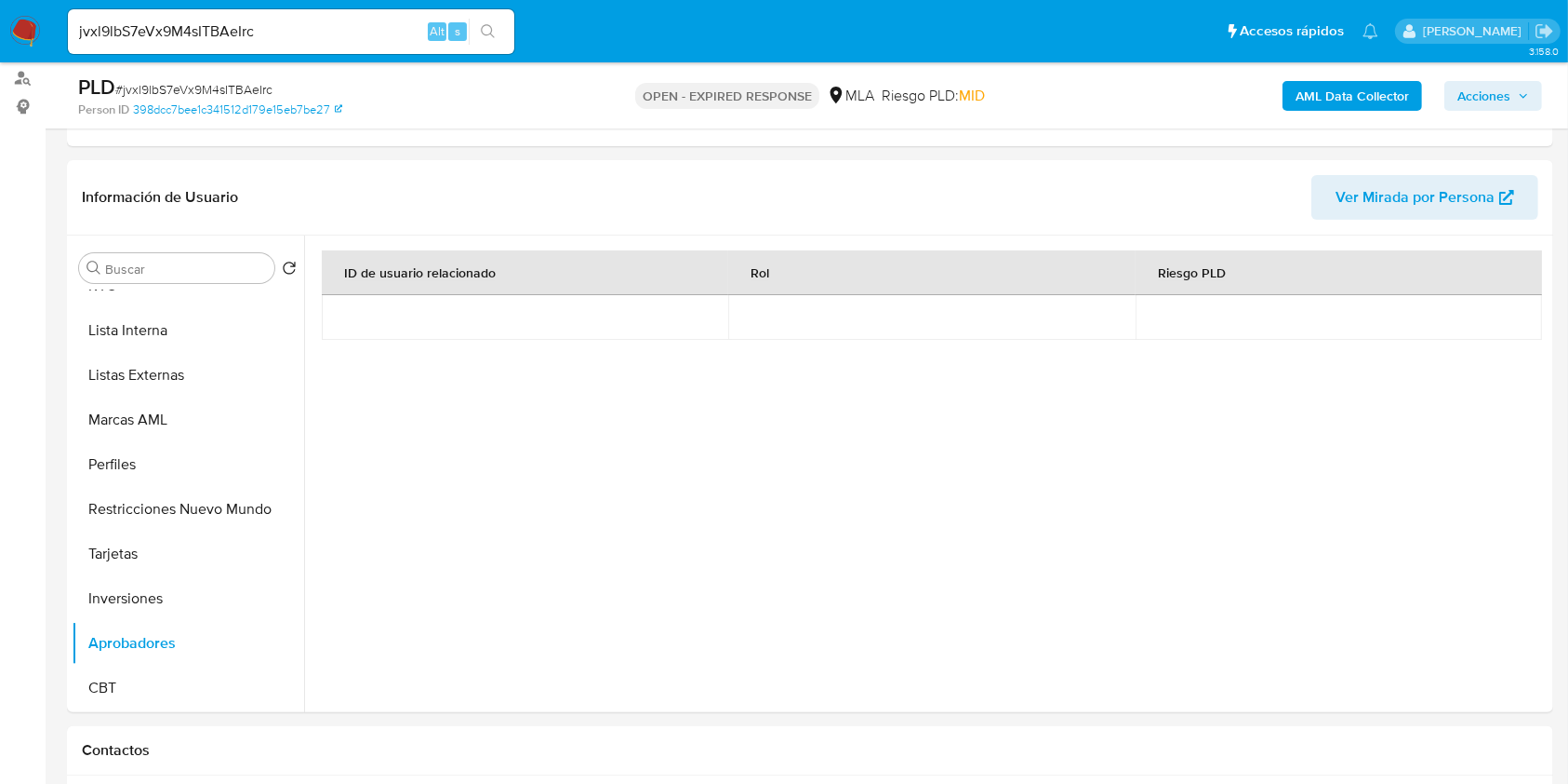
click at [1317, 95] on b "AML Data Collector" at bounding box center [1352, 96] width 114 height 29
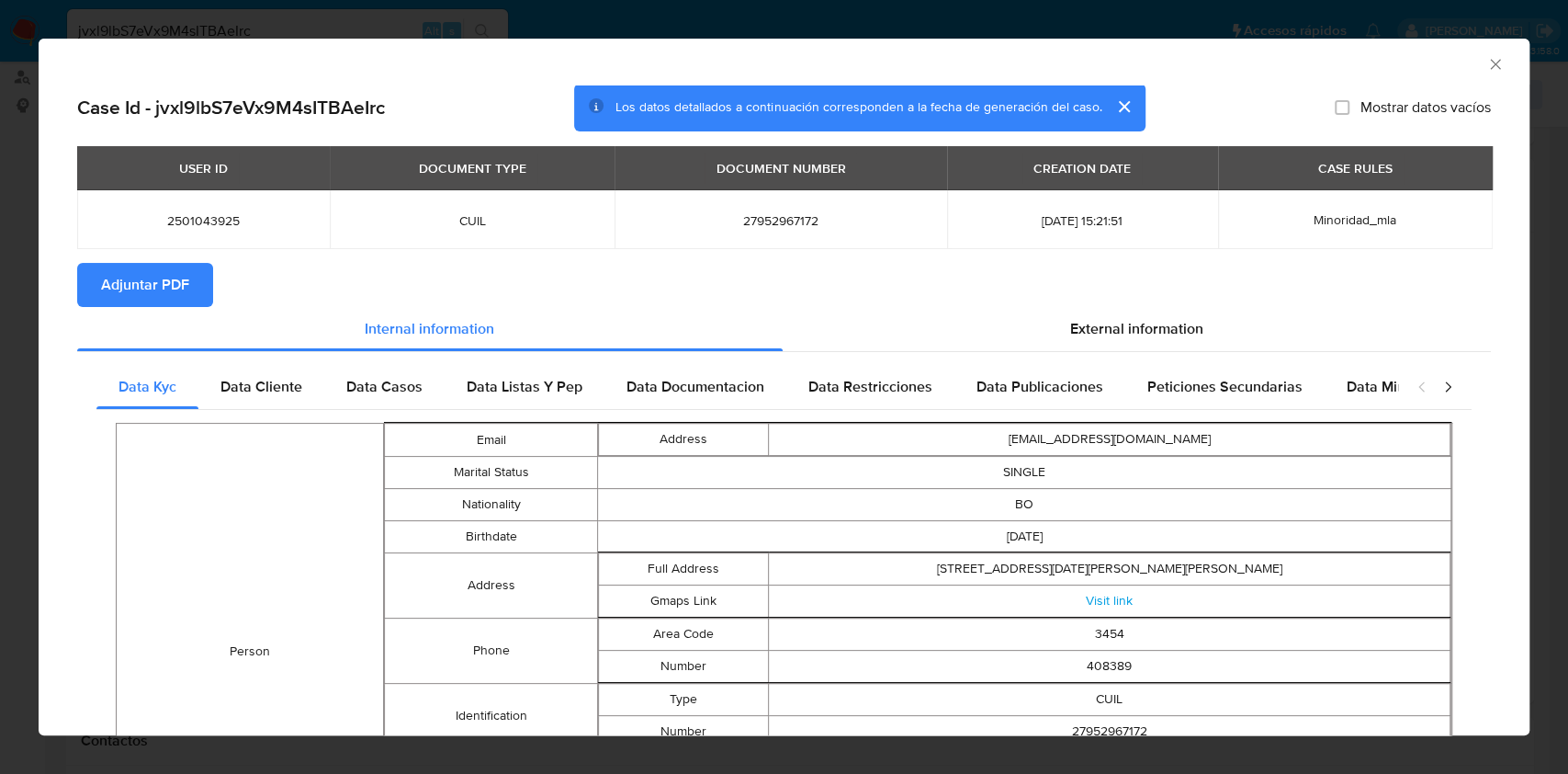
click at [1487, 60] on icon "Cerrar ventana" at bounding box center [1495, 64] width 18 height 18
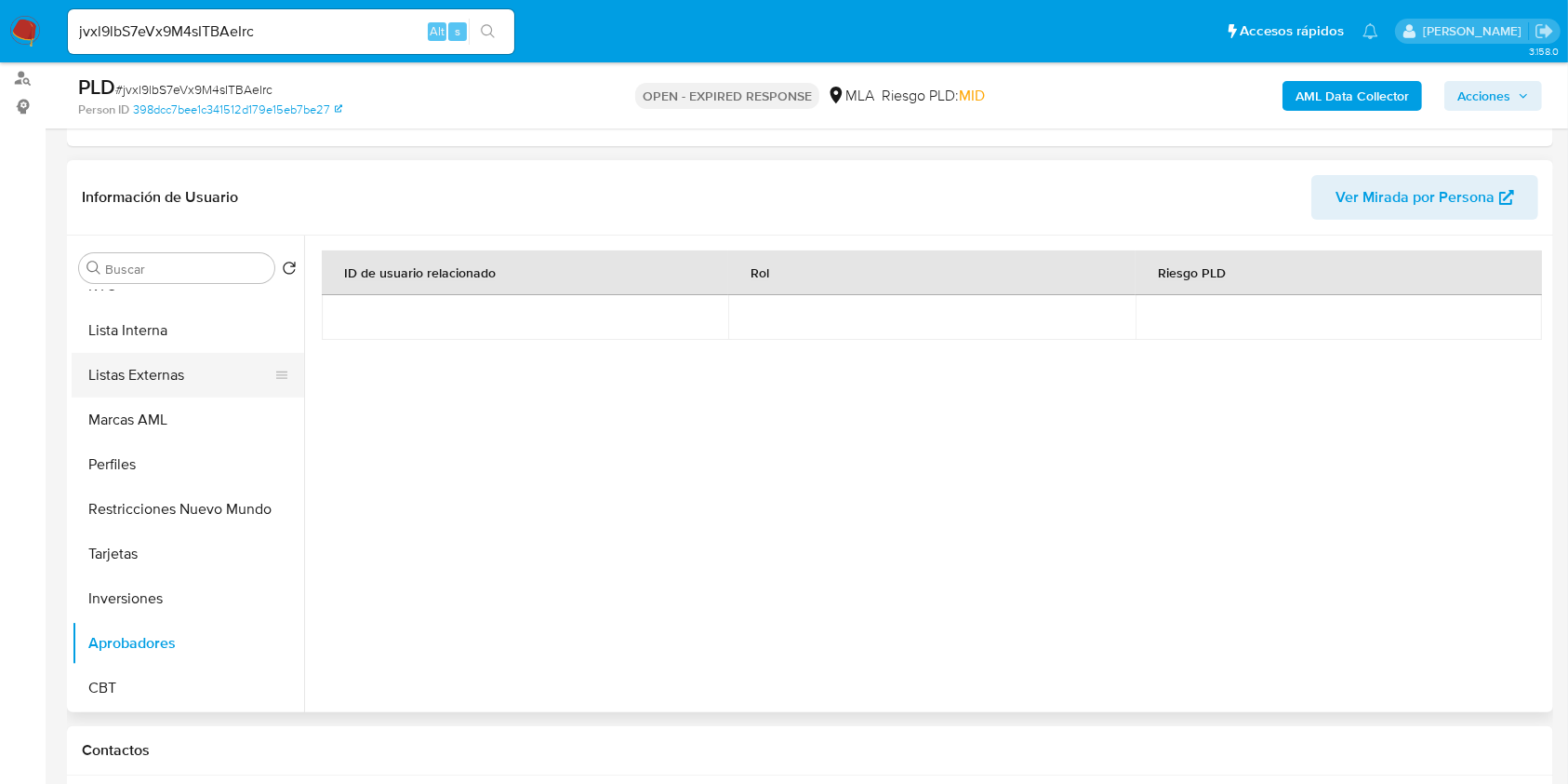
click at [157, 391] on button "Listas Externas" at bounding box center [180, 376] width 218 height 45
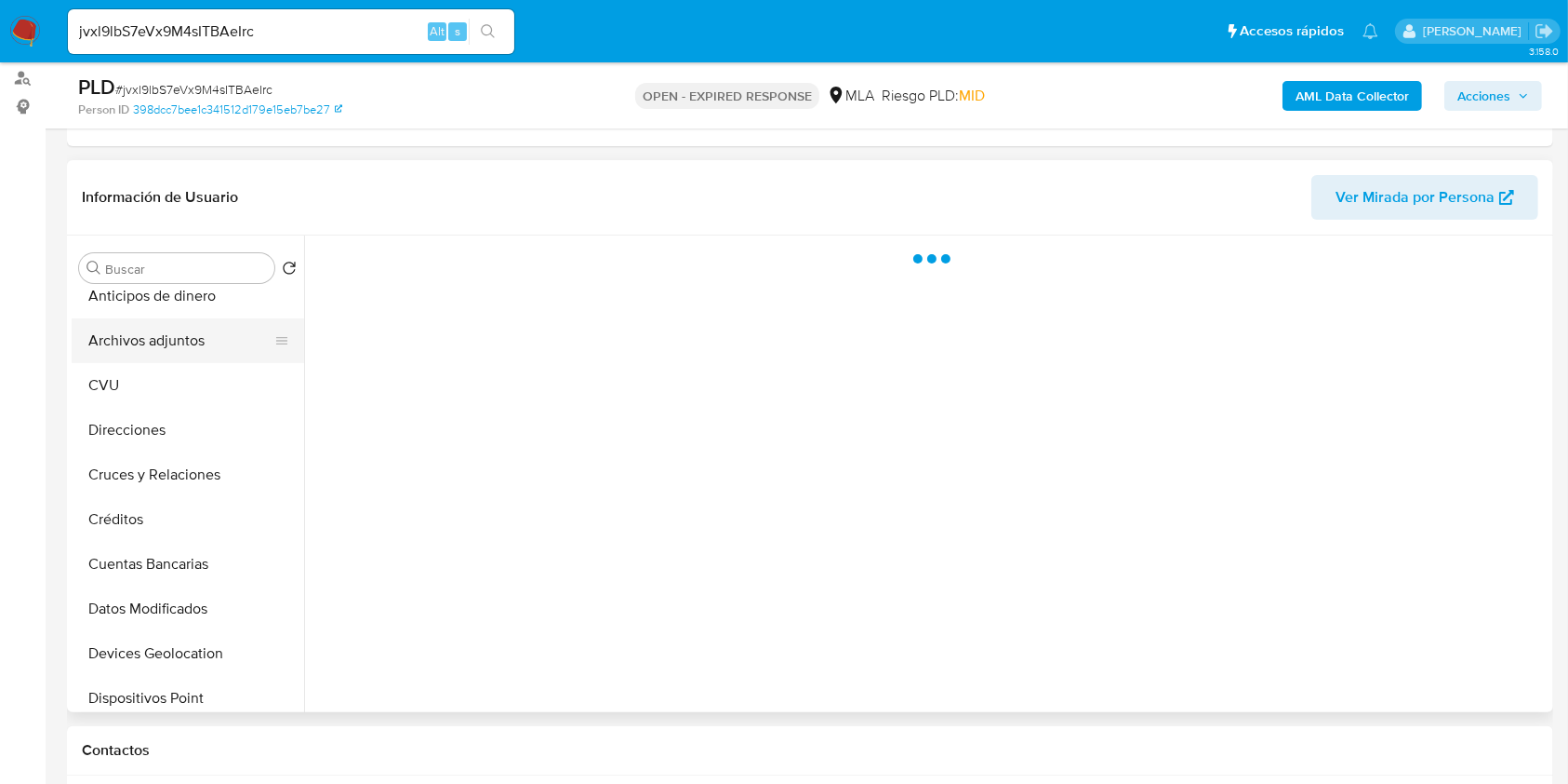
scroll to position [0, 0]
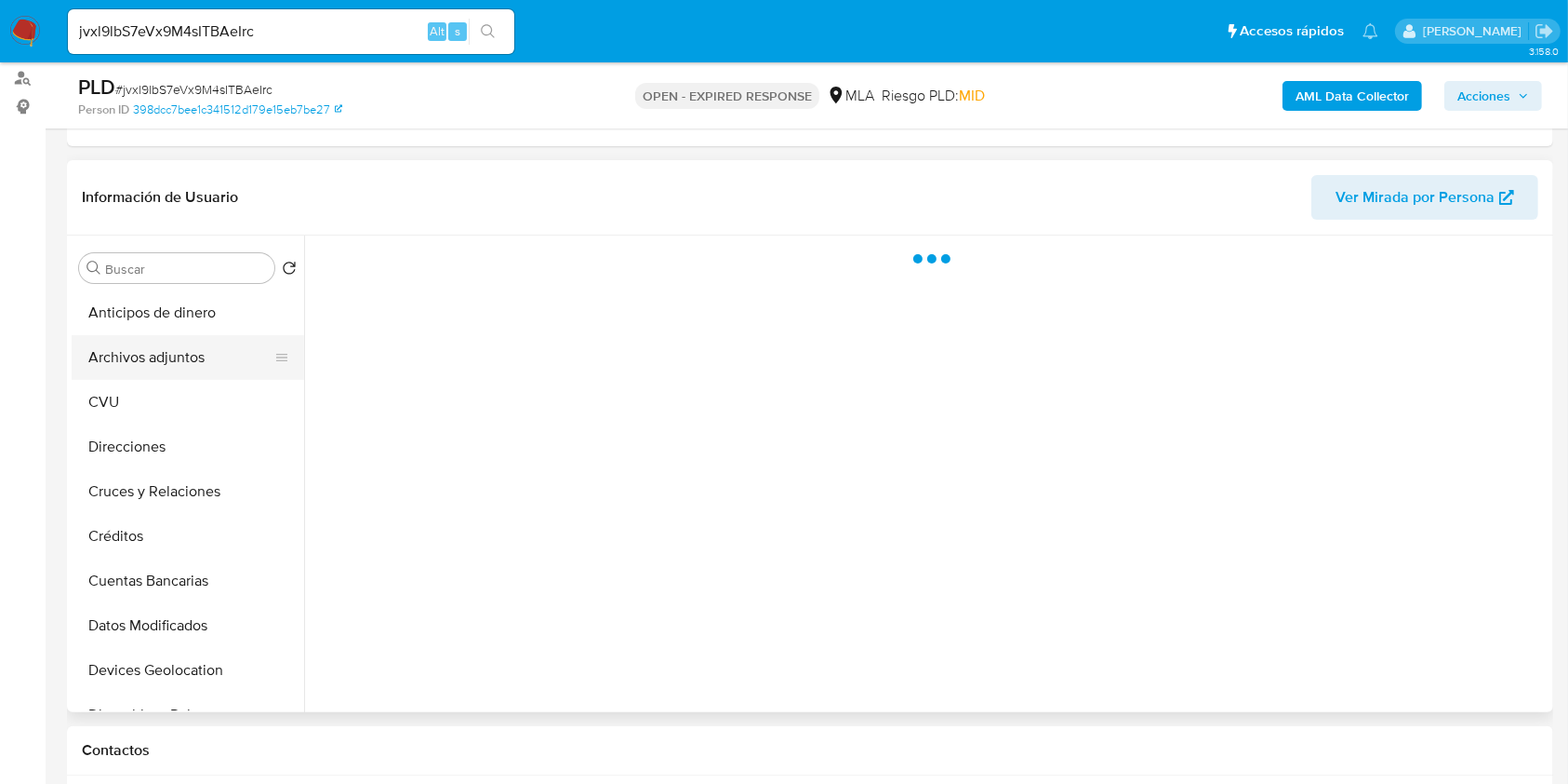
click at [171, 353] on button "Archivos adjuntos" at bounding box center [180, 357] width 218 height 45
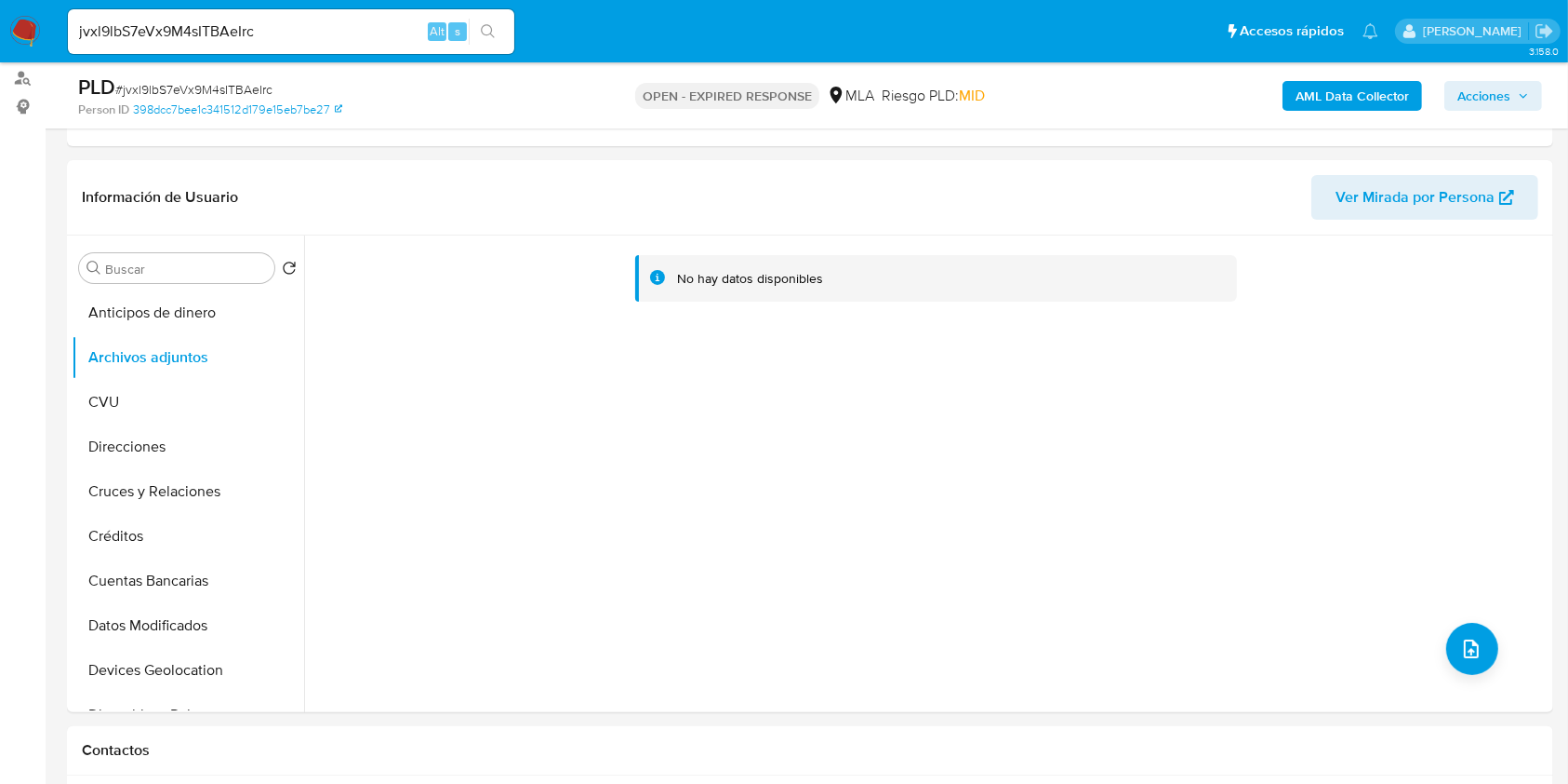
click at [1354, 78] on div "AML Data Collector Acciones" at bounding box center [1300, 95] width 482 height 44
click at [1384, 93] on b "AML Data Collector" at bounding box center [1352, 96] width 114 height 29
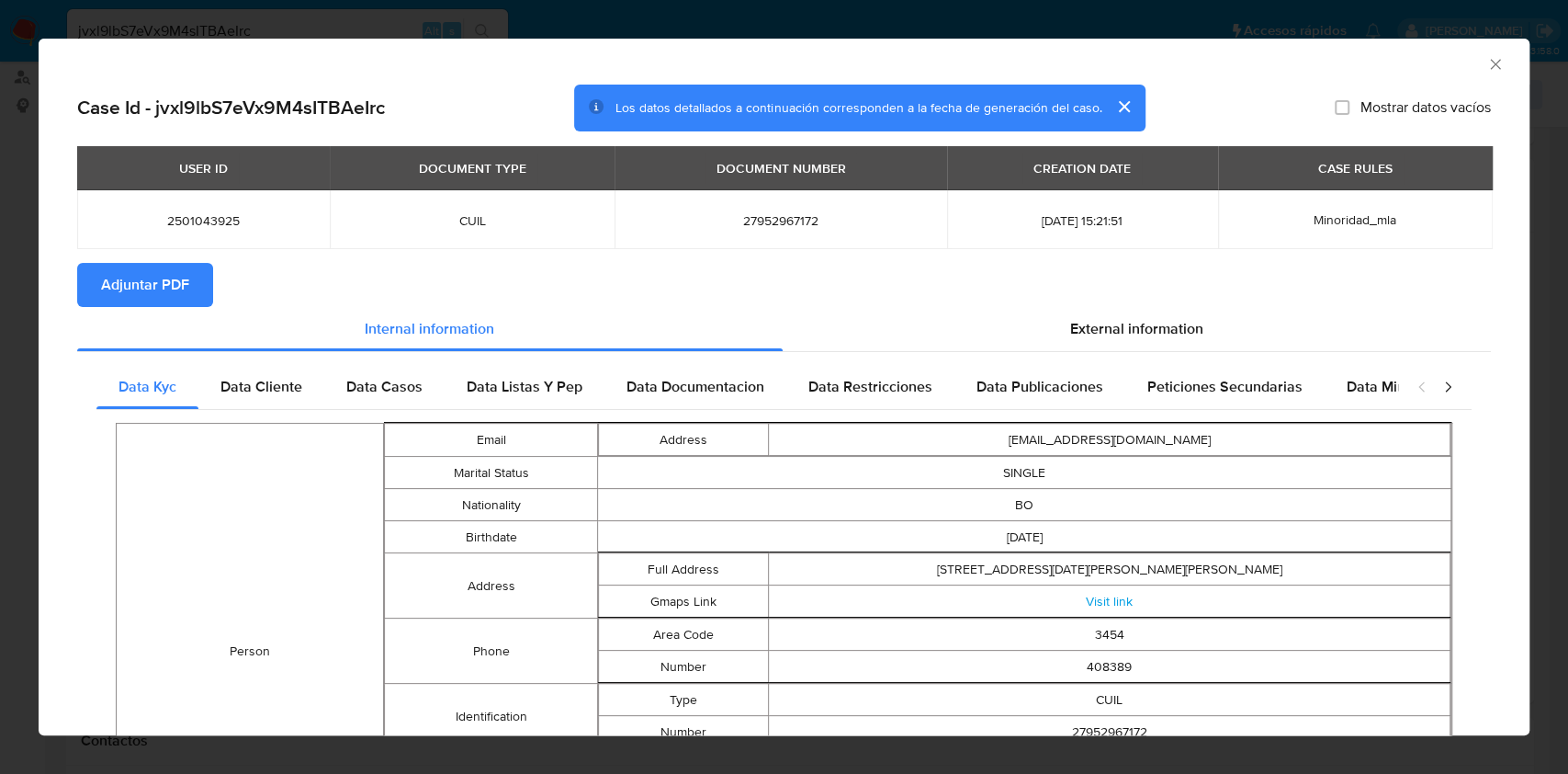
click at [1487, 56] on icon "Cerrar ventana" at bounding box center [1495, 64] width 18 height 18
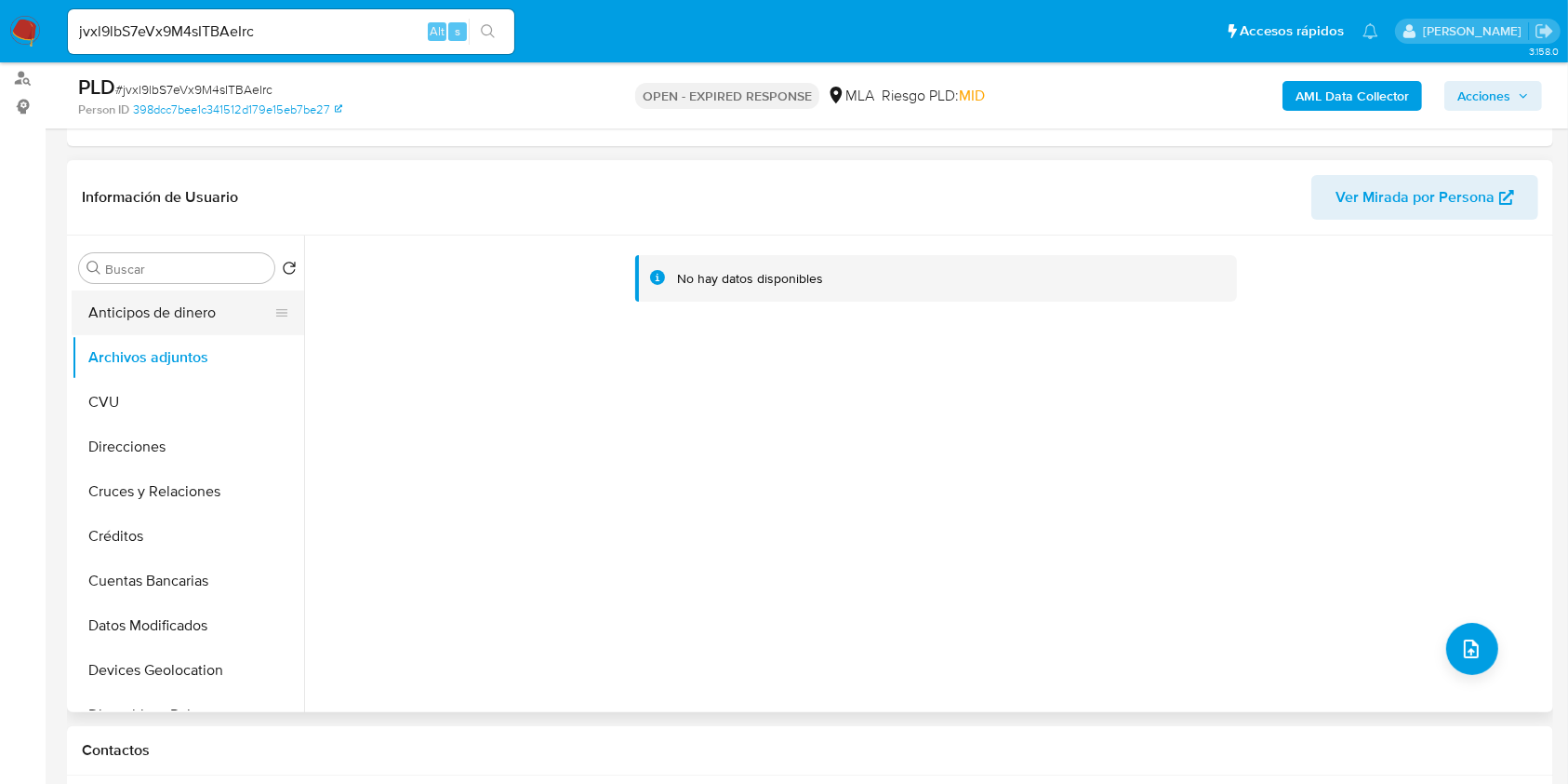
click at [175, 310] on button "Anticipos de dinero" at bounding box center [180, 313] width 218 height 45
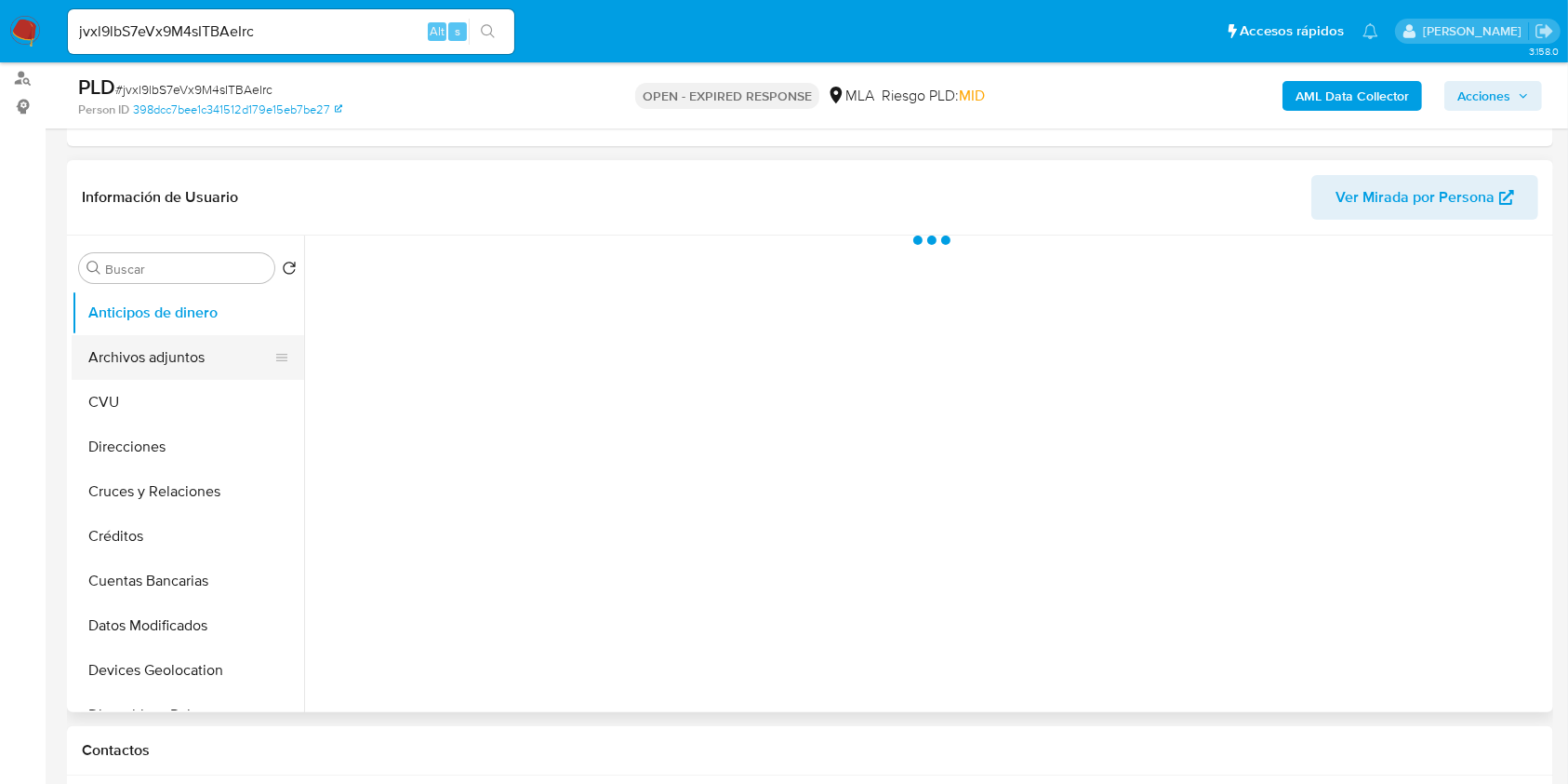
click at [162, 376] on button "Archivos adjuntos" at bounding box center [180, 357] width 218 height 45
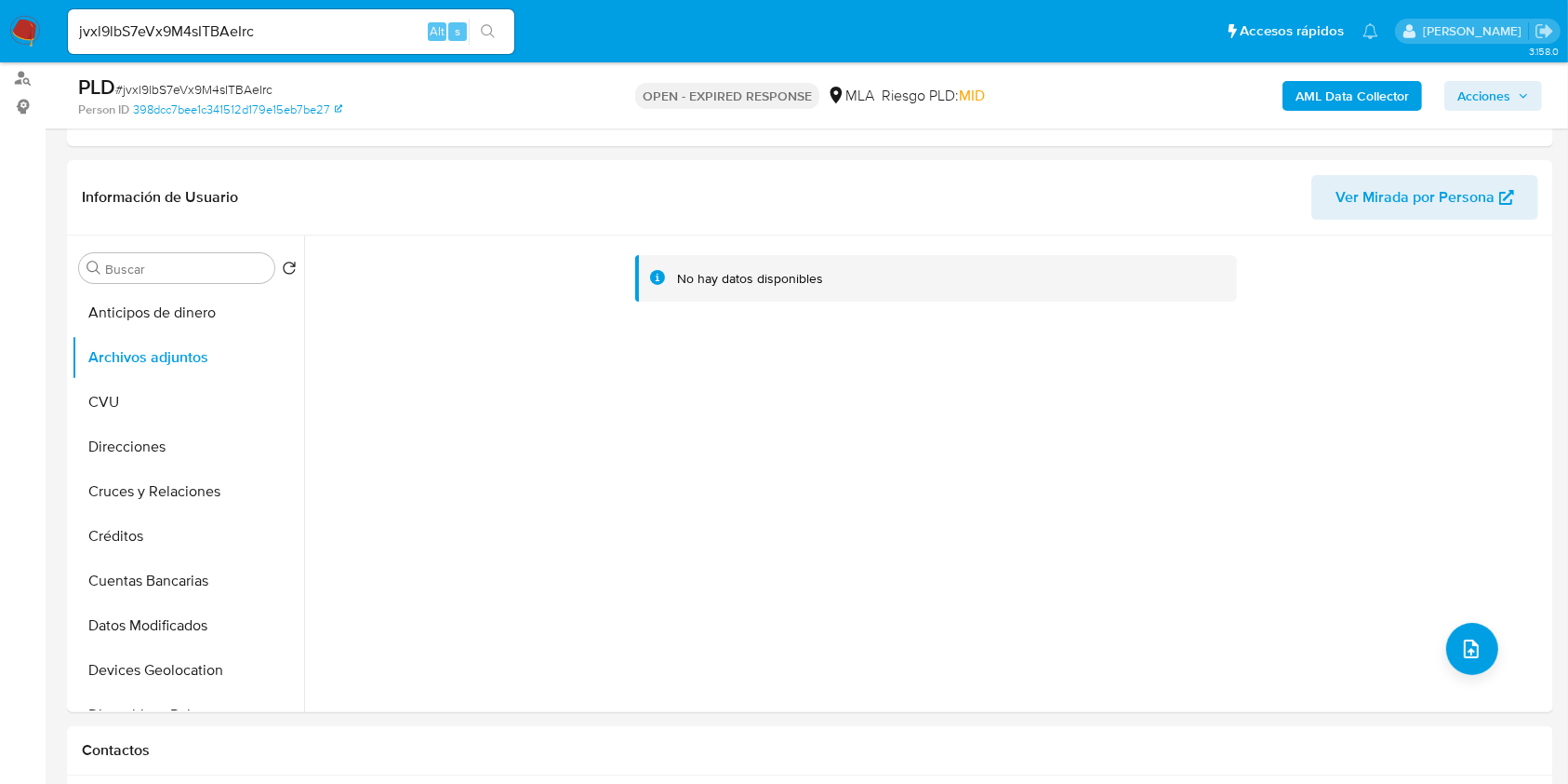
click at [1340, 89] on b "AML Data Collector" at bounding box center [1352, 96] width 114 height 29
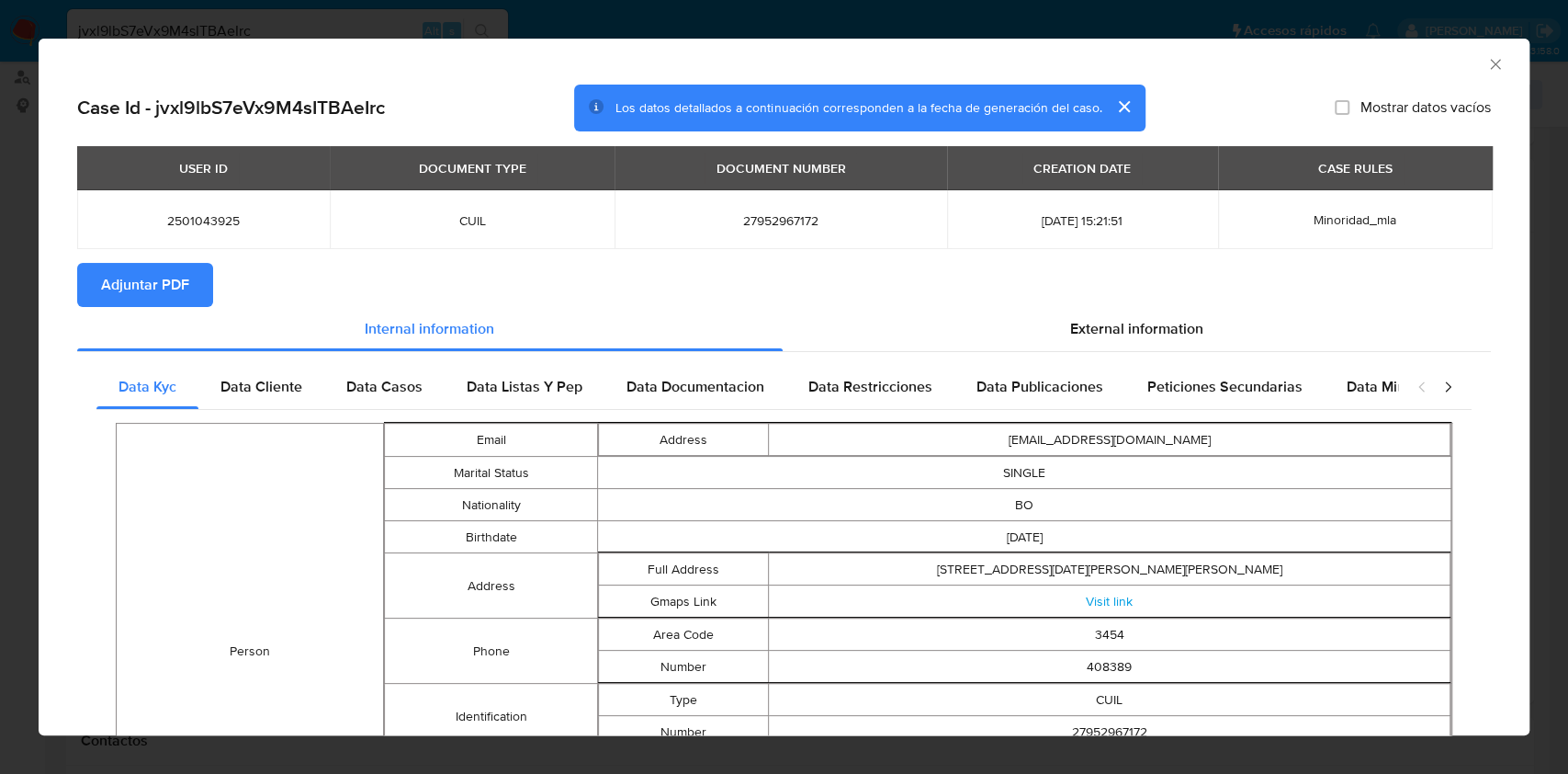
click at [159, 270] on span "Adjuntar PDF" at bounding box center [144, 285] width 88 height 41
click at [1487, 59] on icon "Cerrar ventana" at bounding box center [1495, 64] width 18 height 18
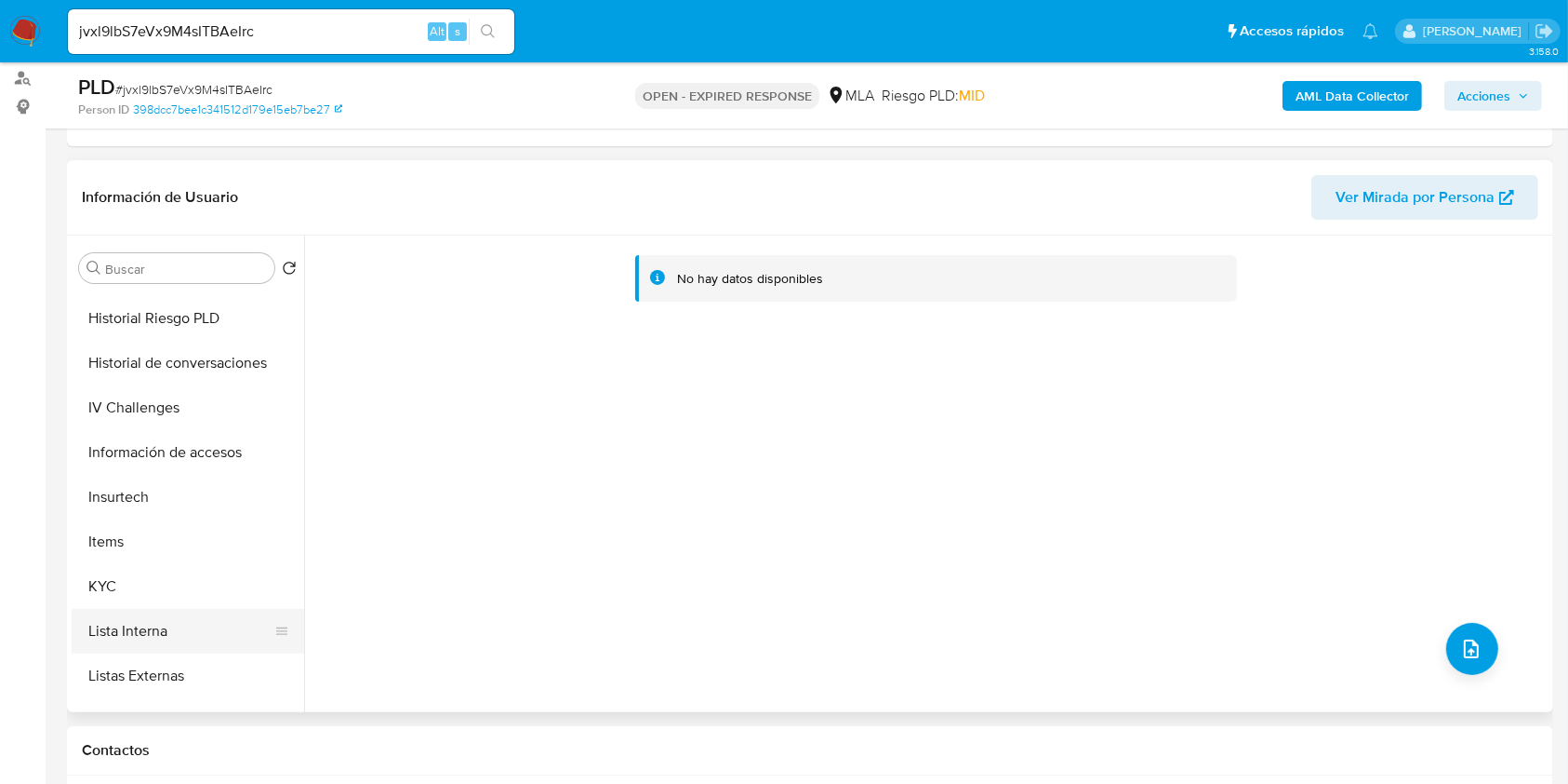
scroll to position [745, 0]
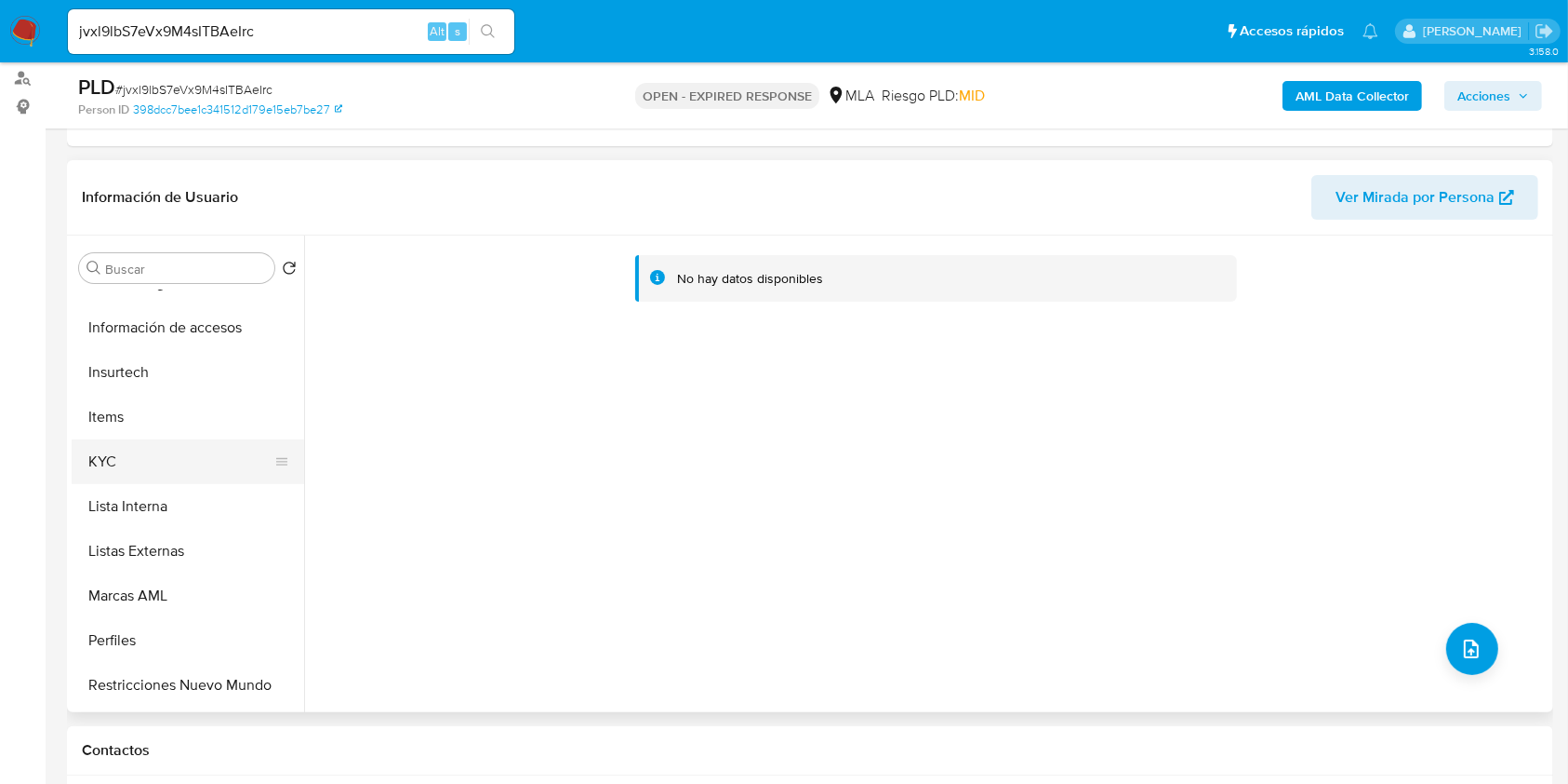
click at [149, 473] on button "KYC" at bounding box center [180, 462] width 218 height 45
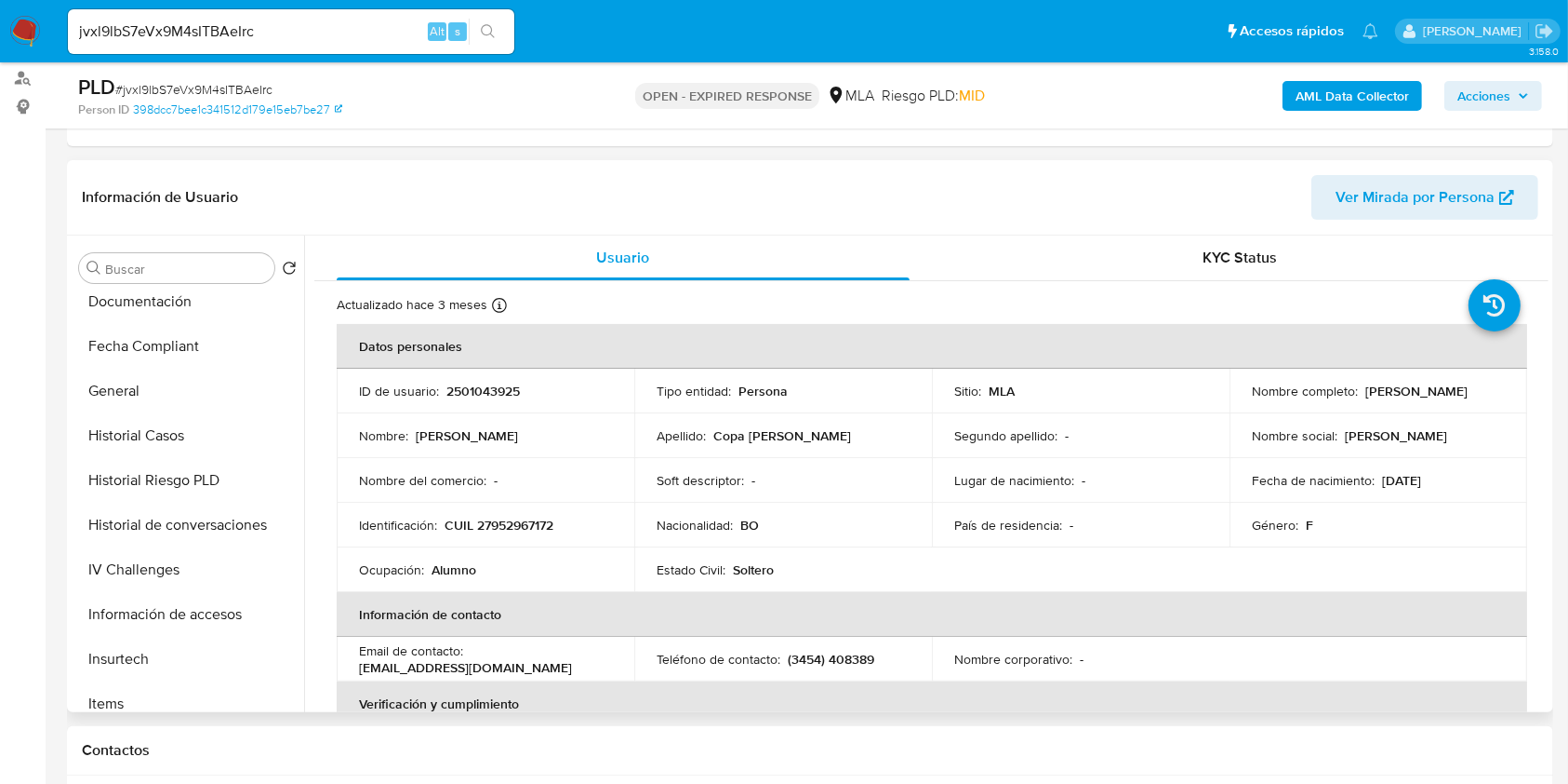
scroll to position [0, 0]
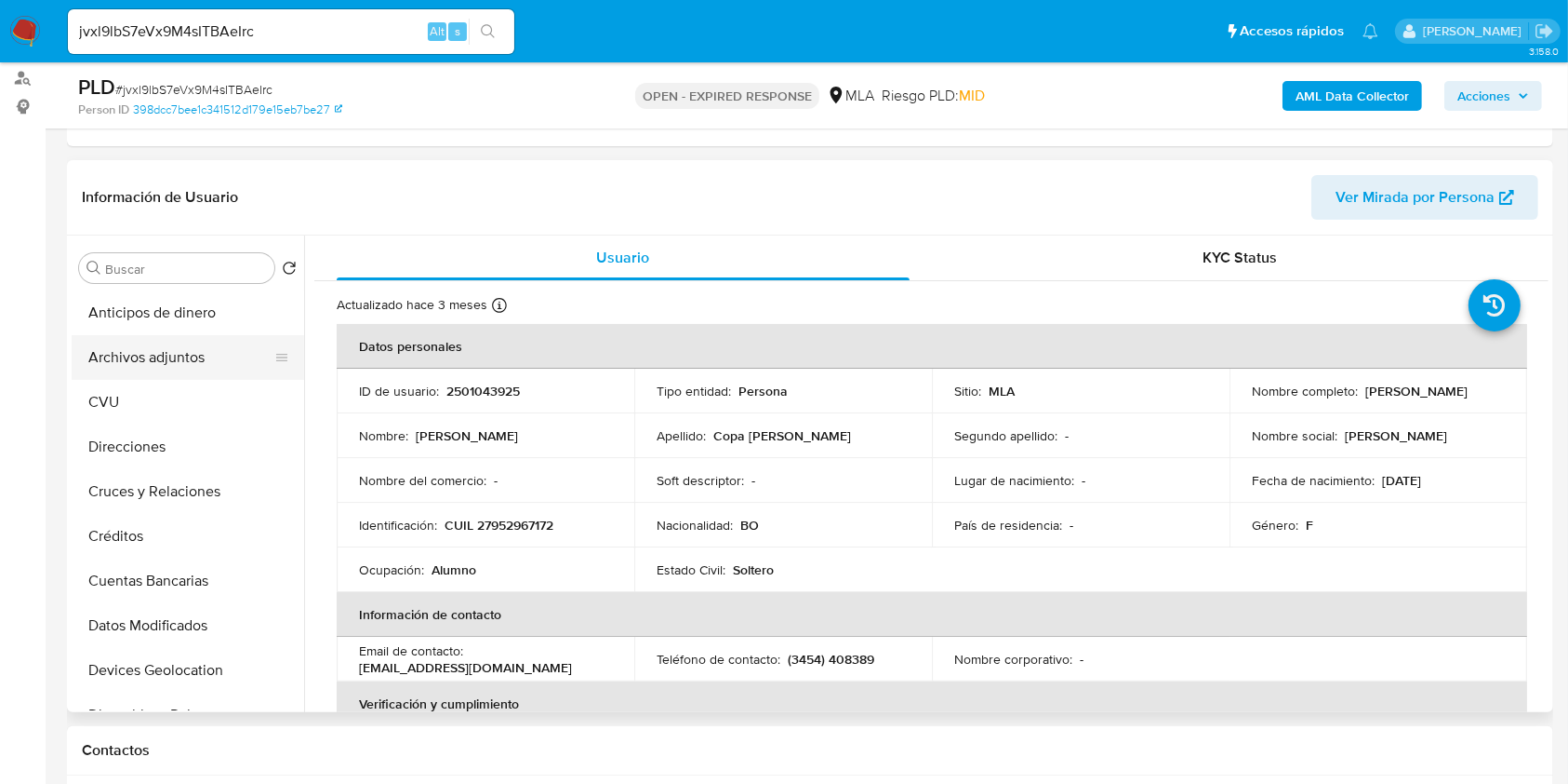
click at [135, 375] on button "Archivos adjuntos" at bounding box center [180, 357] width 218 height 45
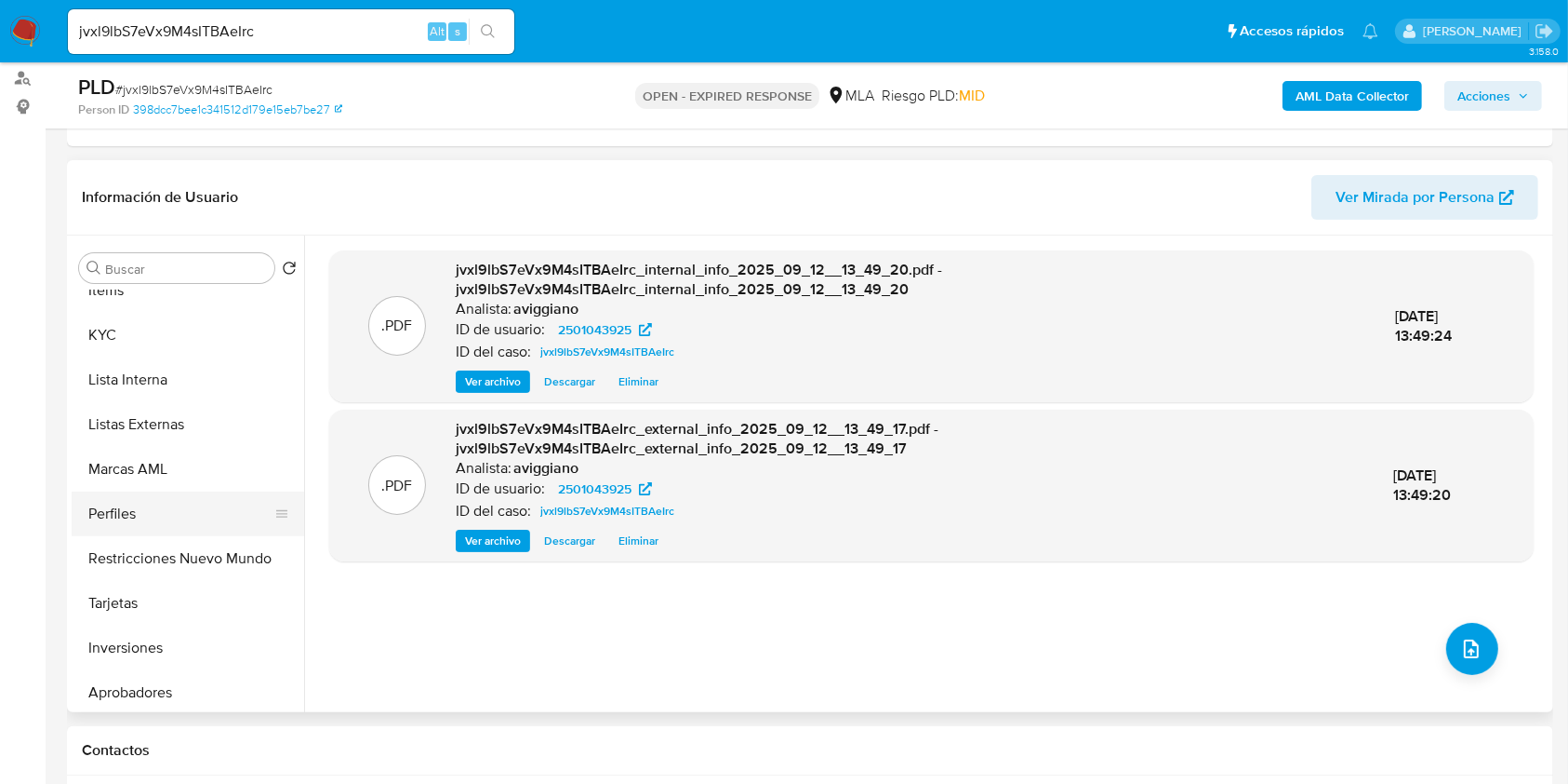
scroll to position [797, 0]
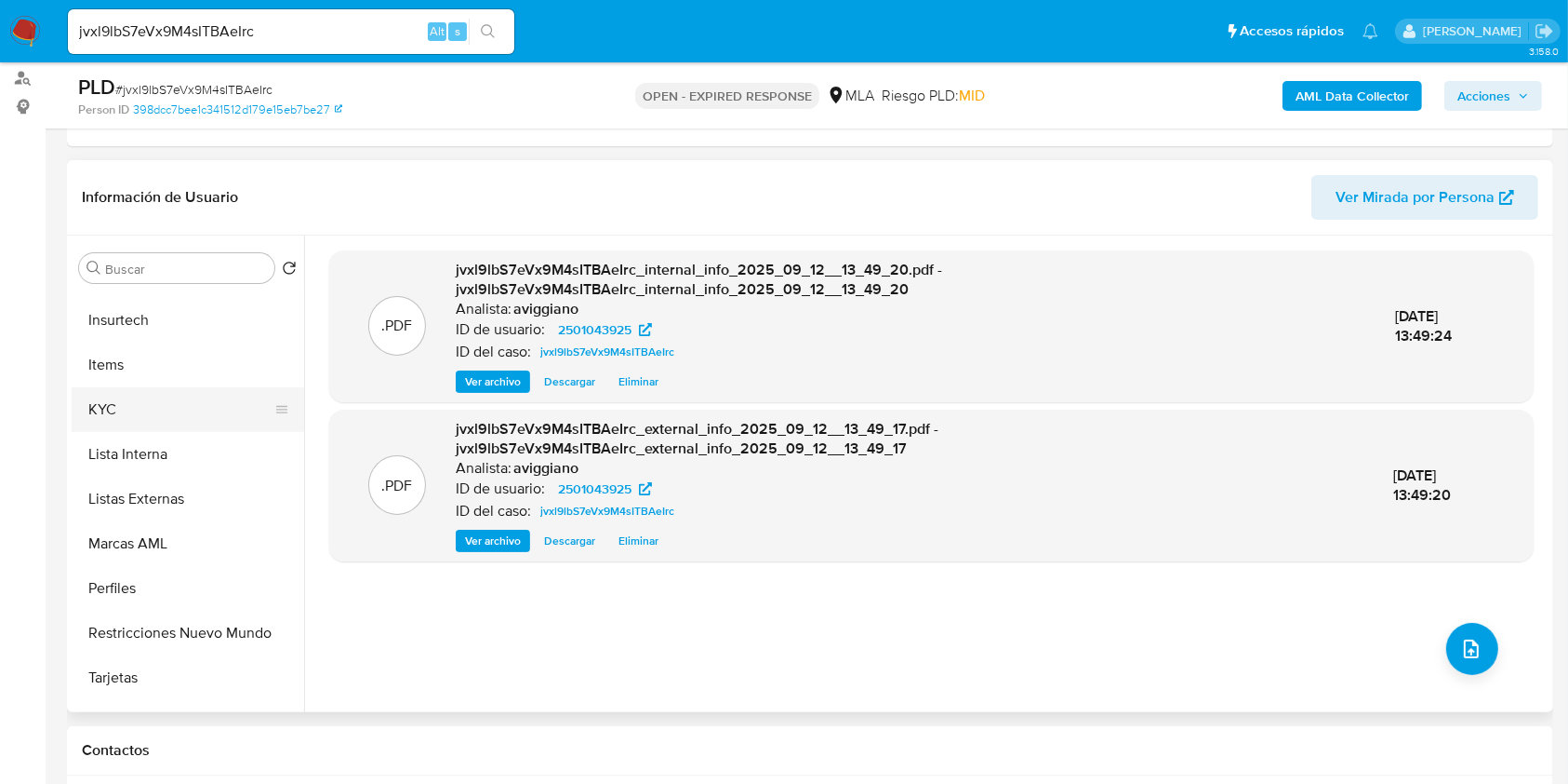
click at [146, 417] on button "KYC" at bounding box center [180, 410] width 218 height 45
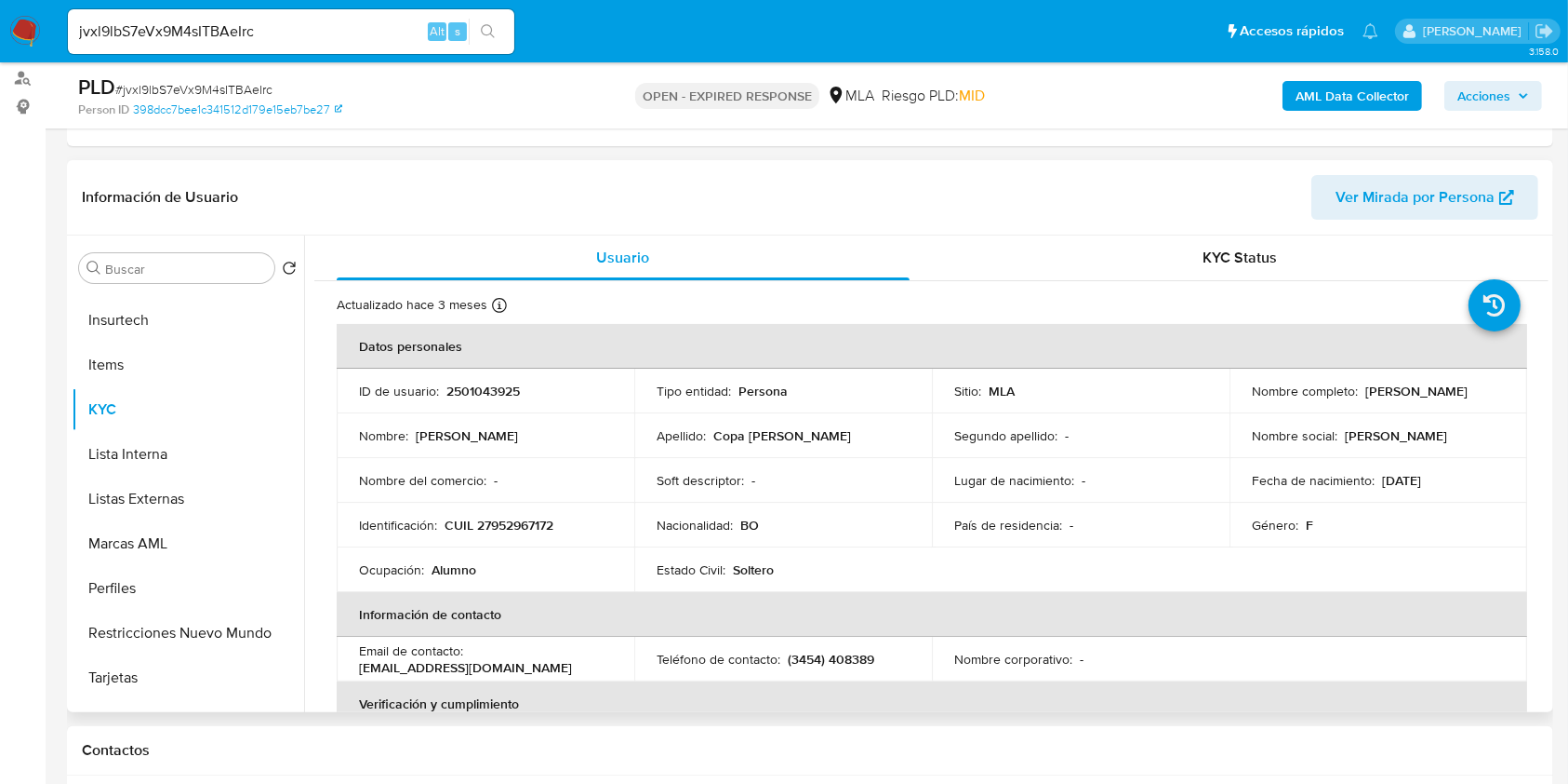
click at [535, 518] on p "CUIL 27952967172" at bounding box center [498, 524] width 109 height 17
copy p "27952967172"
click at [461, 383] on p "2501043925" at bounding box center [482, 391] width 74 height 17
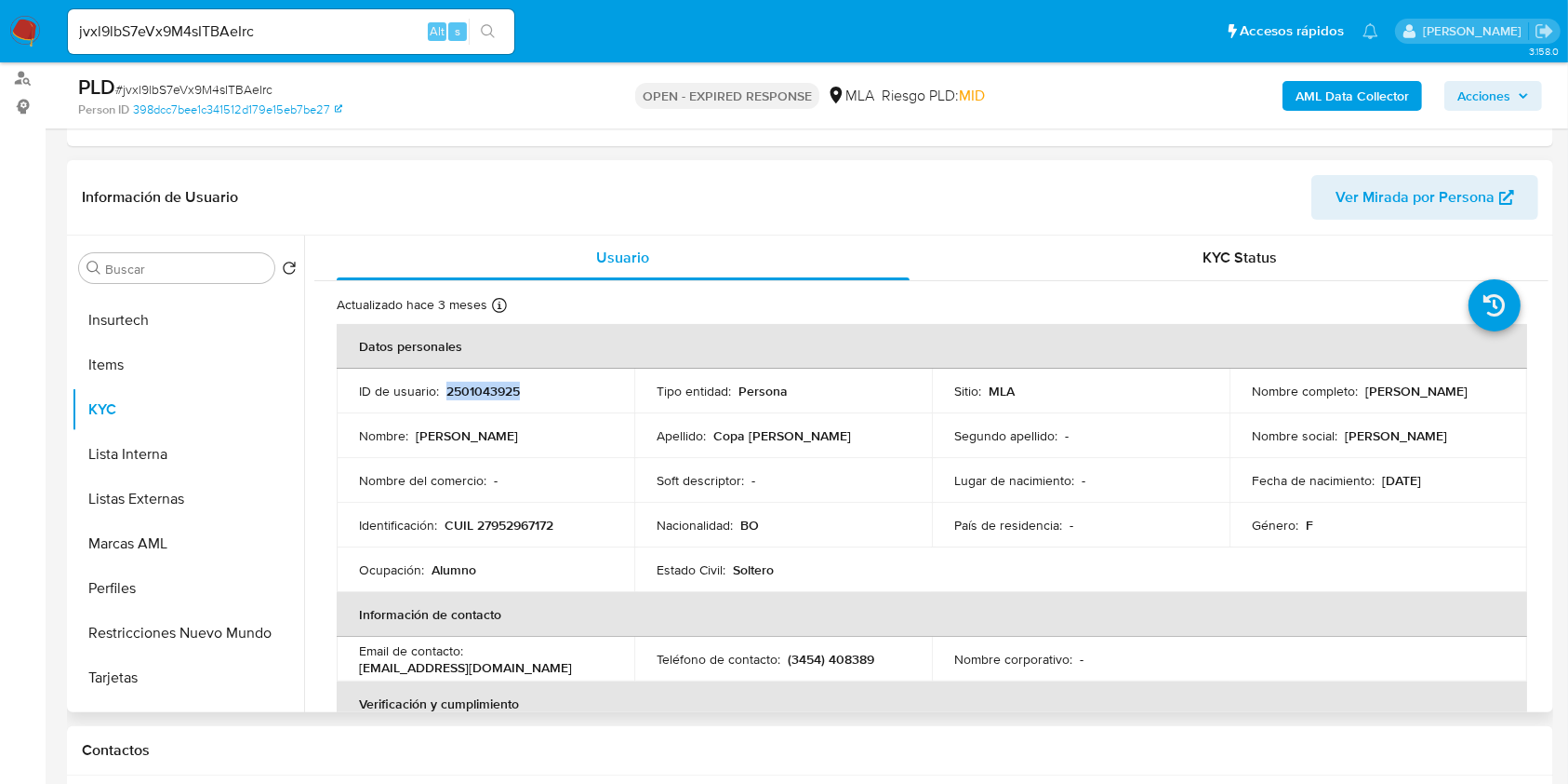
copy p "2501043925"
drag, startPoint x: 477, startPoint y: 402, endPoint x: 454, endPoint y: 383, distance: 29.8
click at [454, 383] on p "2501043925" at bounding box center [482, 391] width 74 height 17
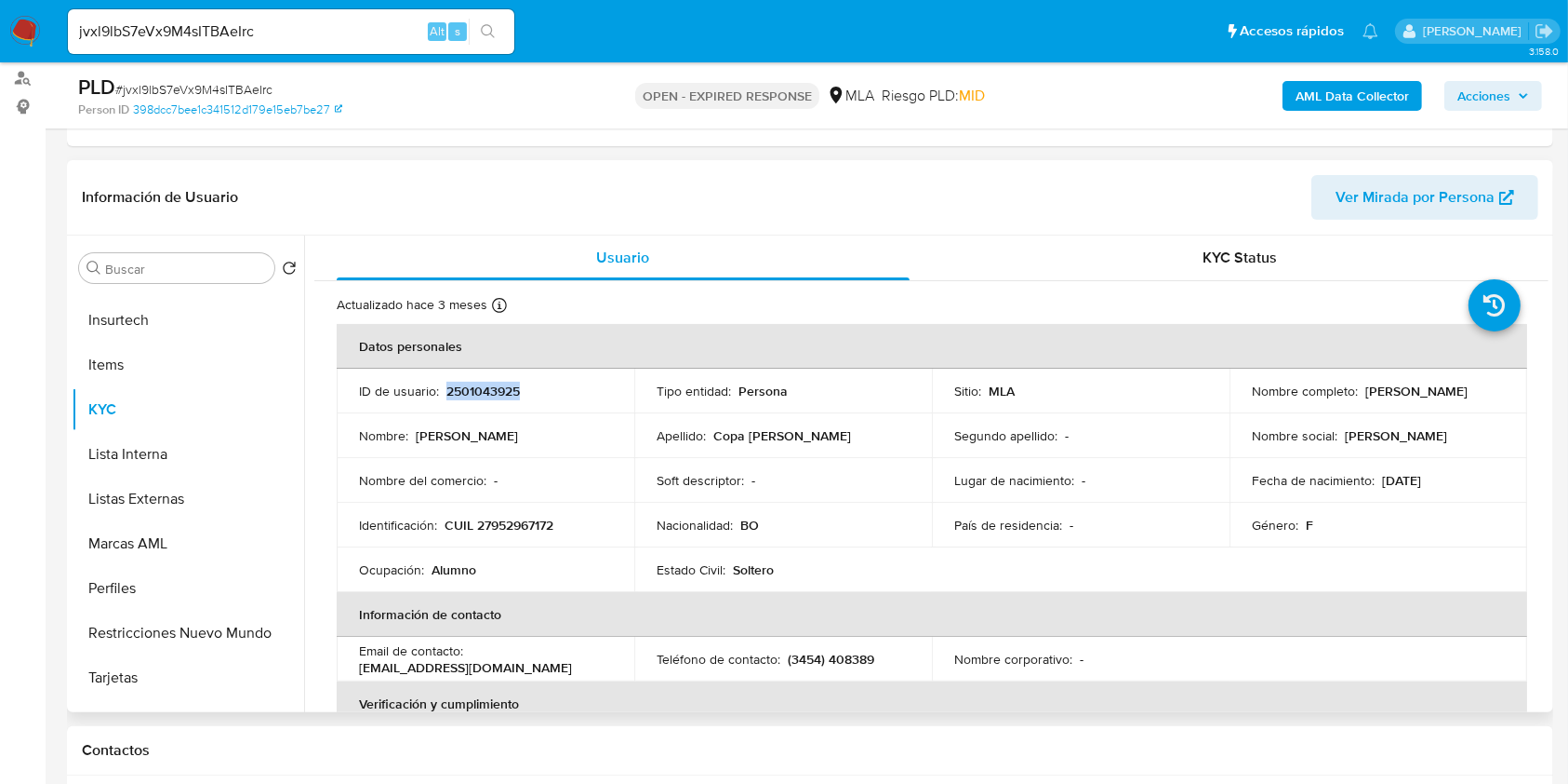
copy p "2501043925"
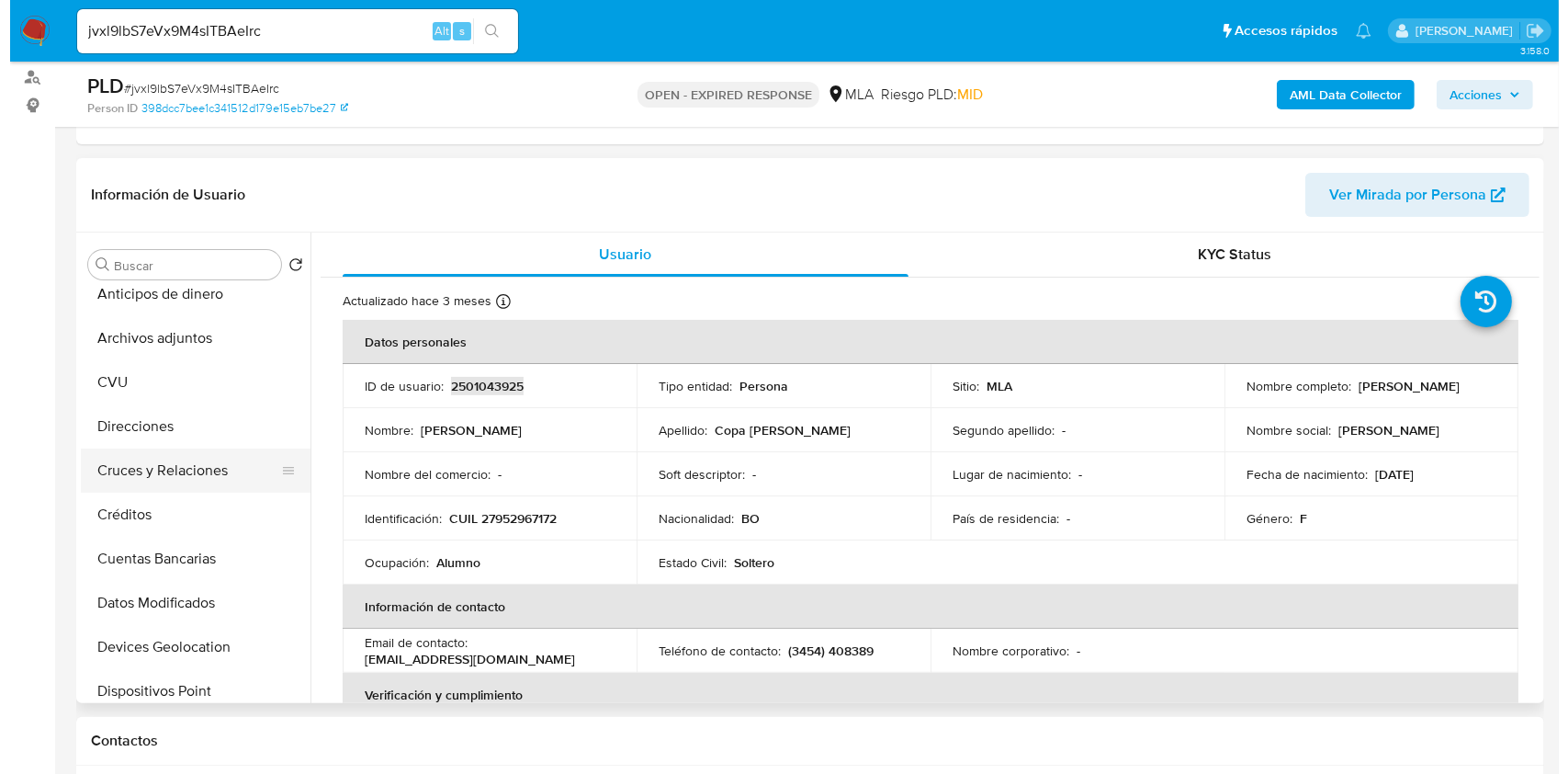
scroll to position [0, 0]
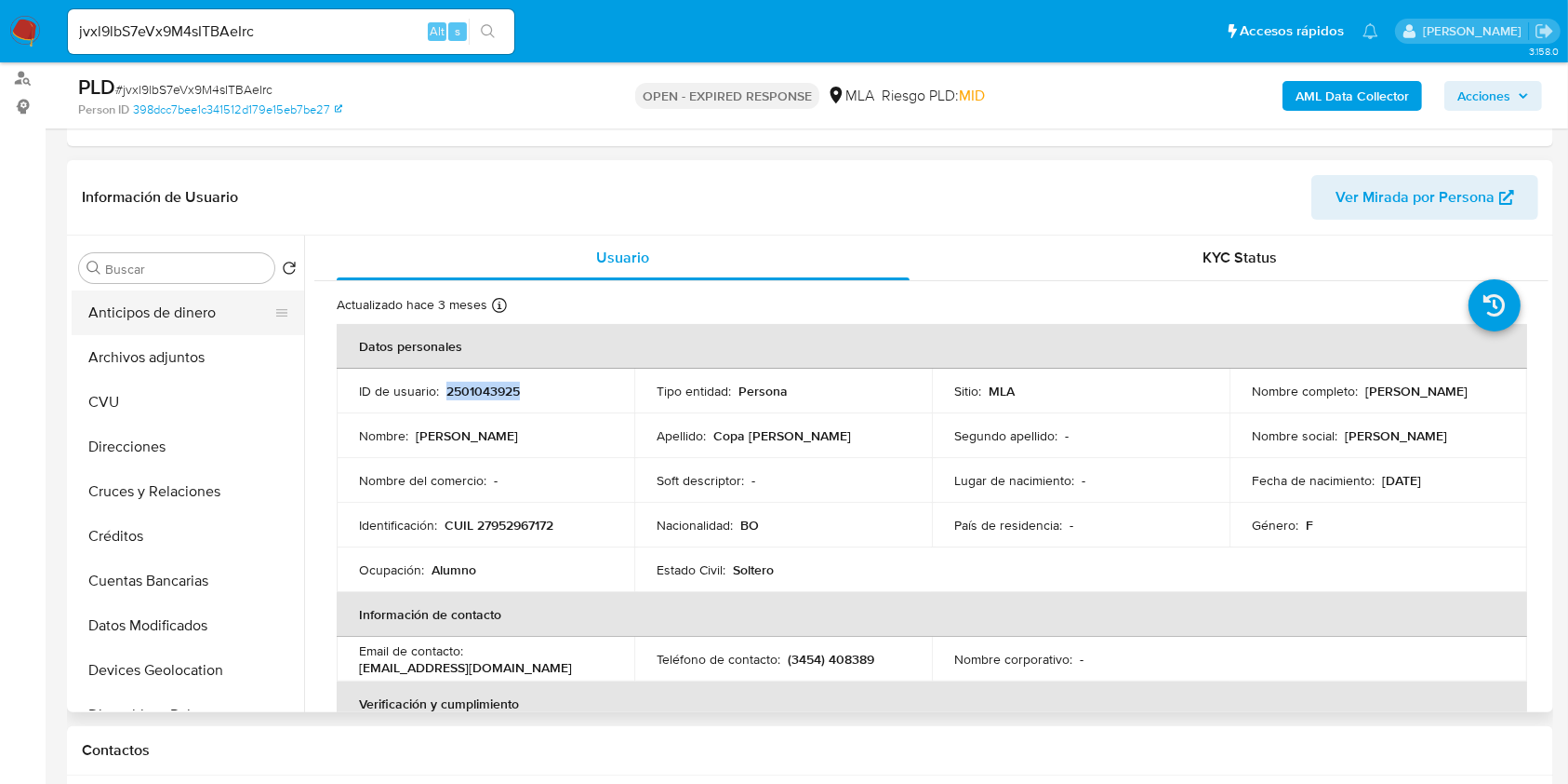
drag, startPoint x: 172, startPoint y: 304, endPoint x: 178, endPoint y: 319, distance: 16.2
click at [172, 303] on button "Anticipos de dinero" at bounding box center [180, 313] width 218 height 45
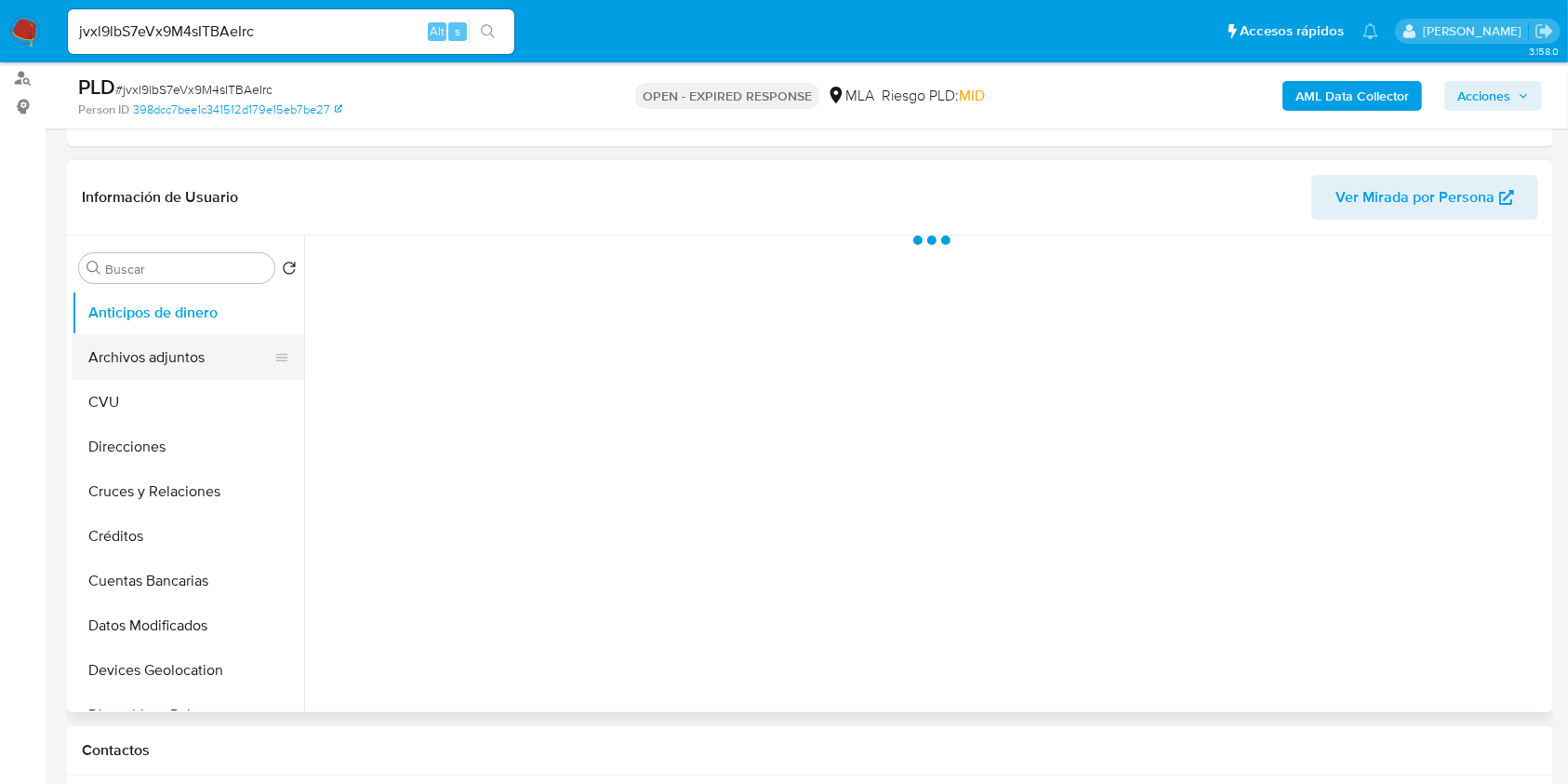
click at [177, 358] on button "Archivos adjuntos" at bounding box center [180, 357] width 218 height 45
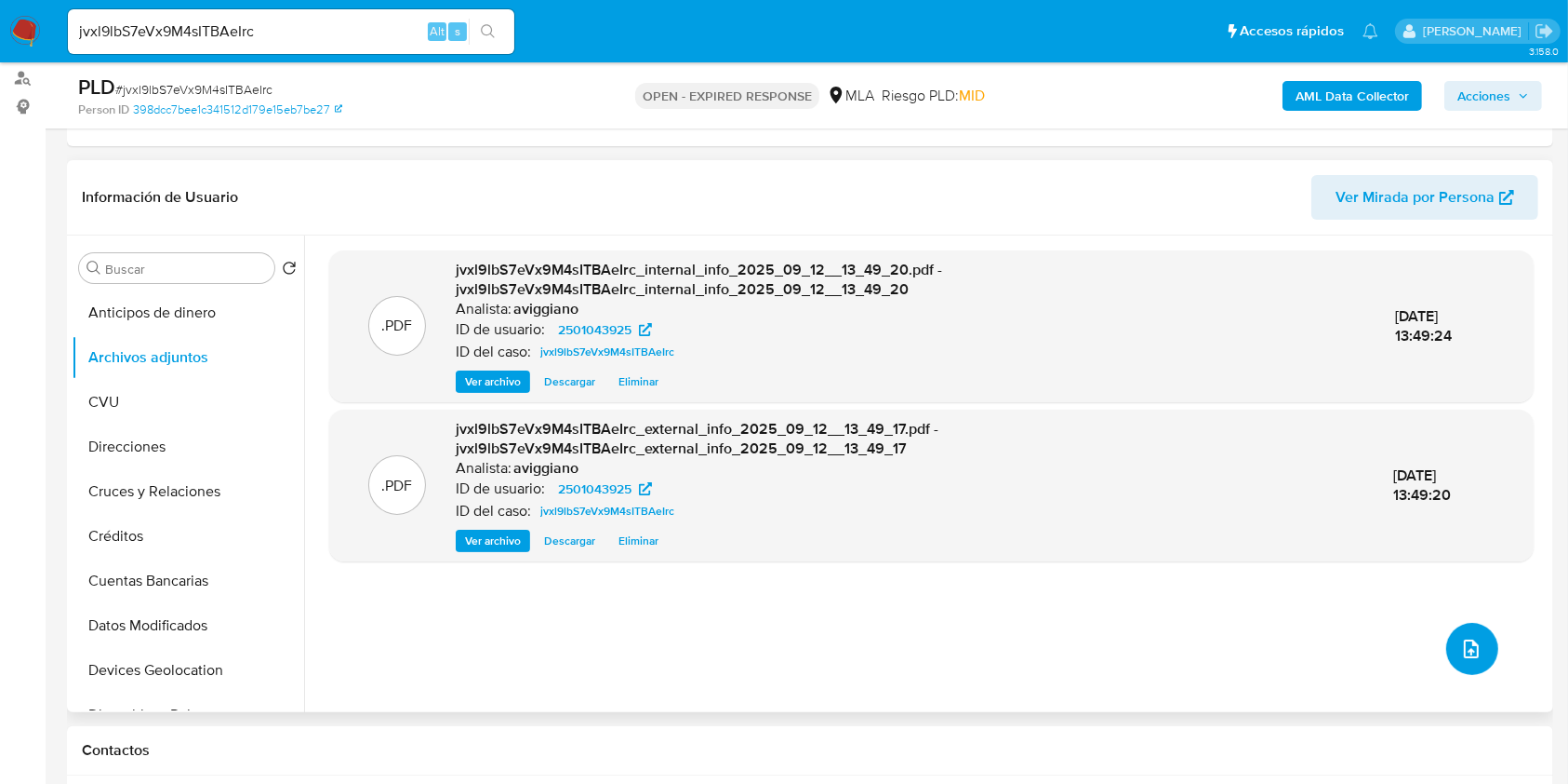
click at [1460, 643] on icon "upload-file" at bounding box center [1471, 649] width 23 height 23
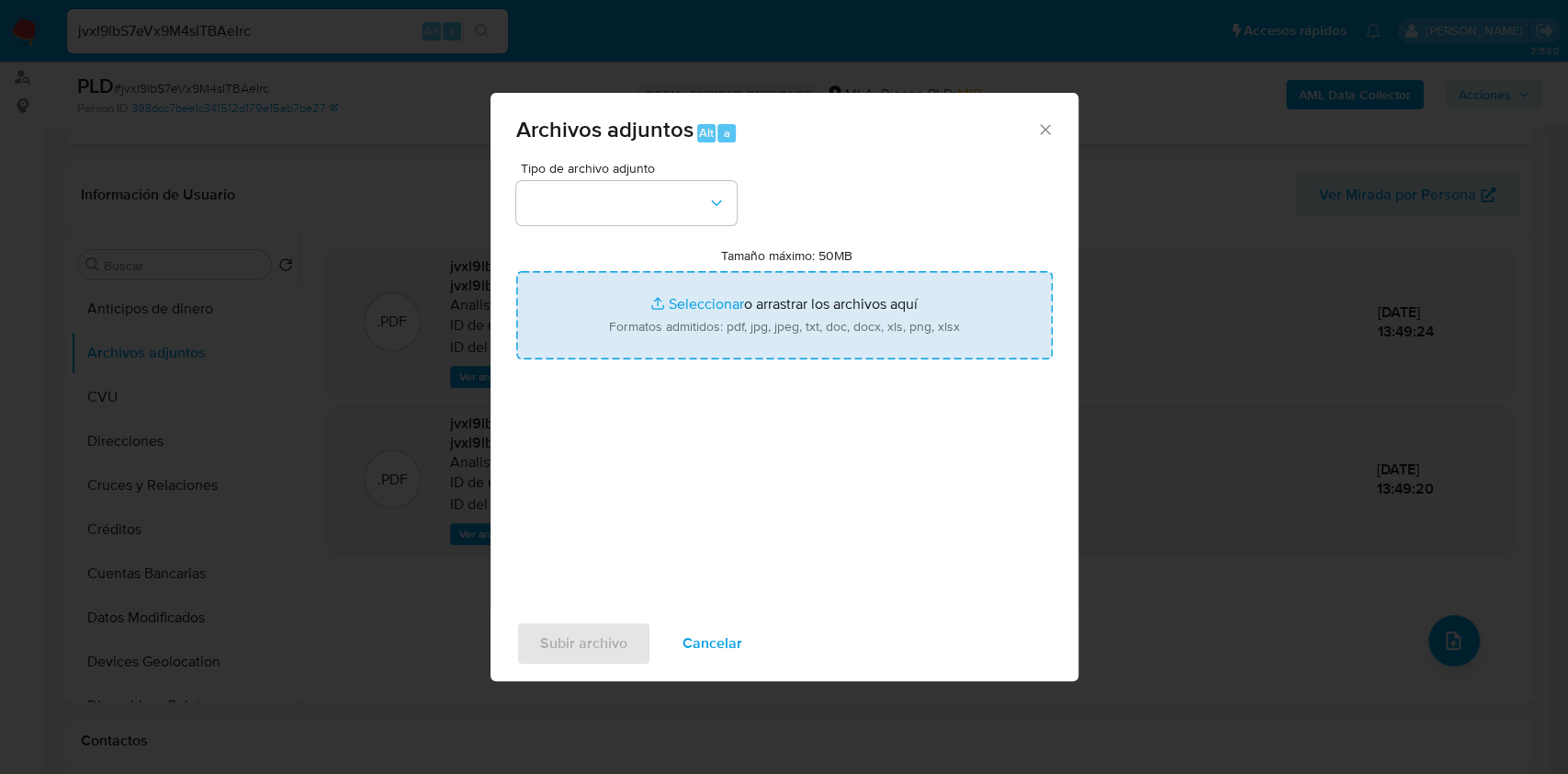
click at [845, 324] on input "Tamaño máximo: 50MB Seleccionar archivos" at bounding box center [784, 315] width 537 height 88
type input "C:\fakepath\Nosis - 2501043925.pdf"
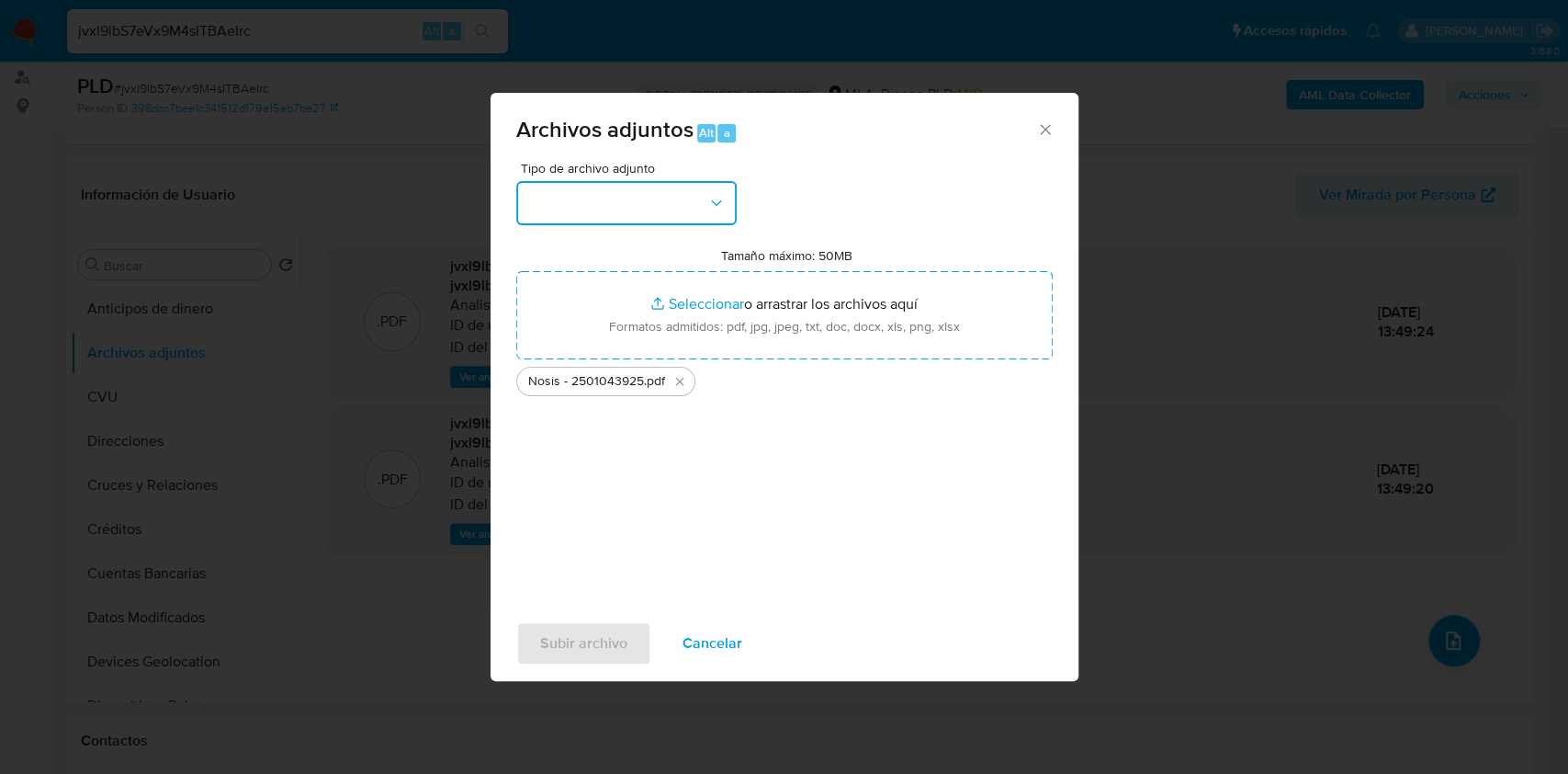
click at [675, 201] on button "button" at bounding box center [627, 203] width 221 height 45
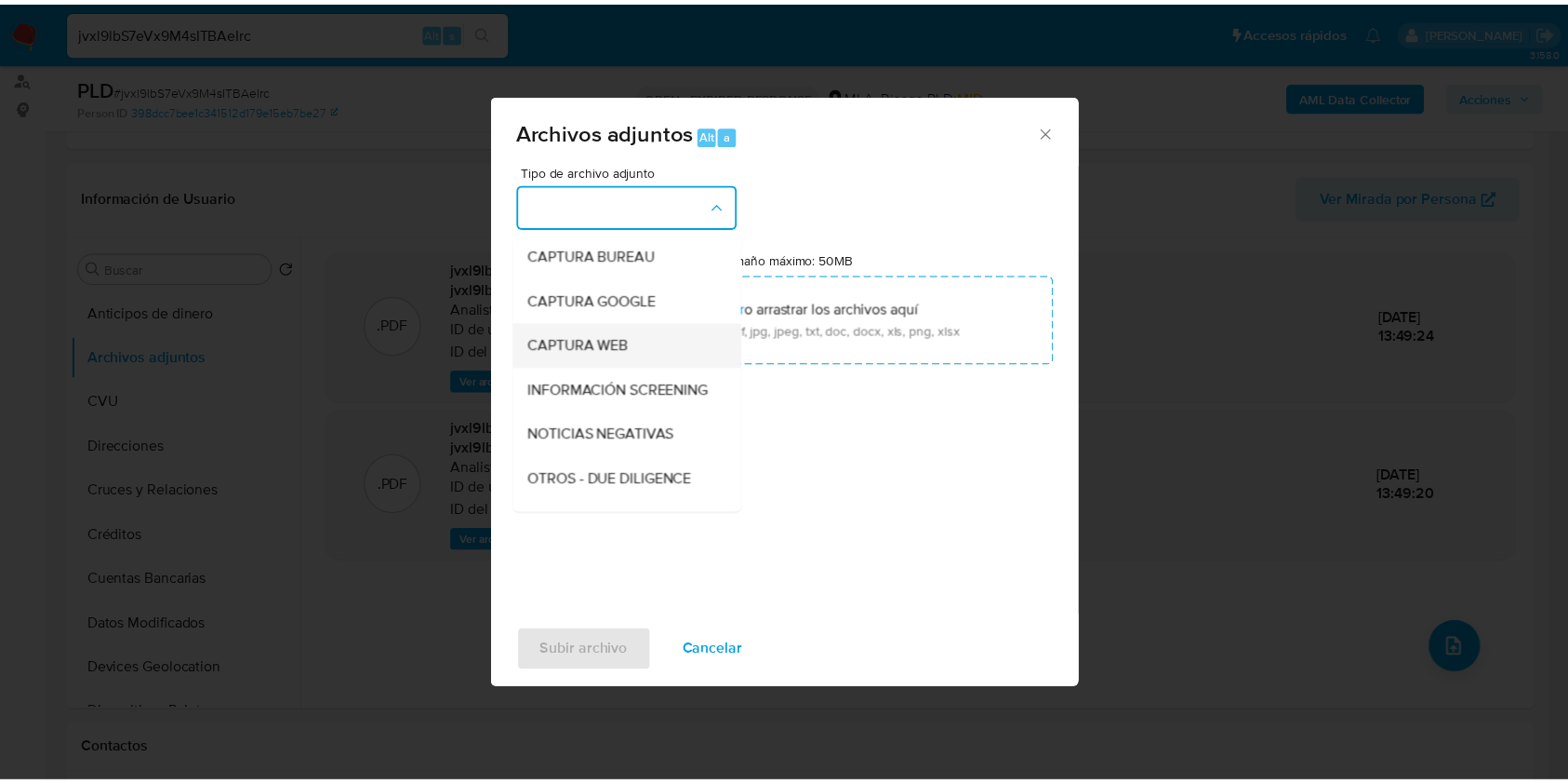
scroll to position [124, 0]
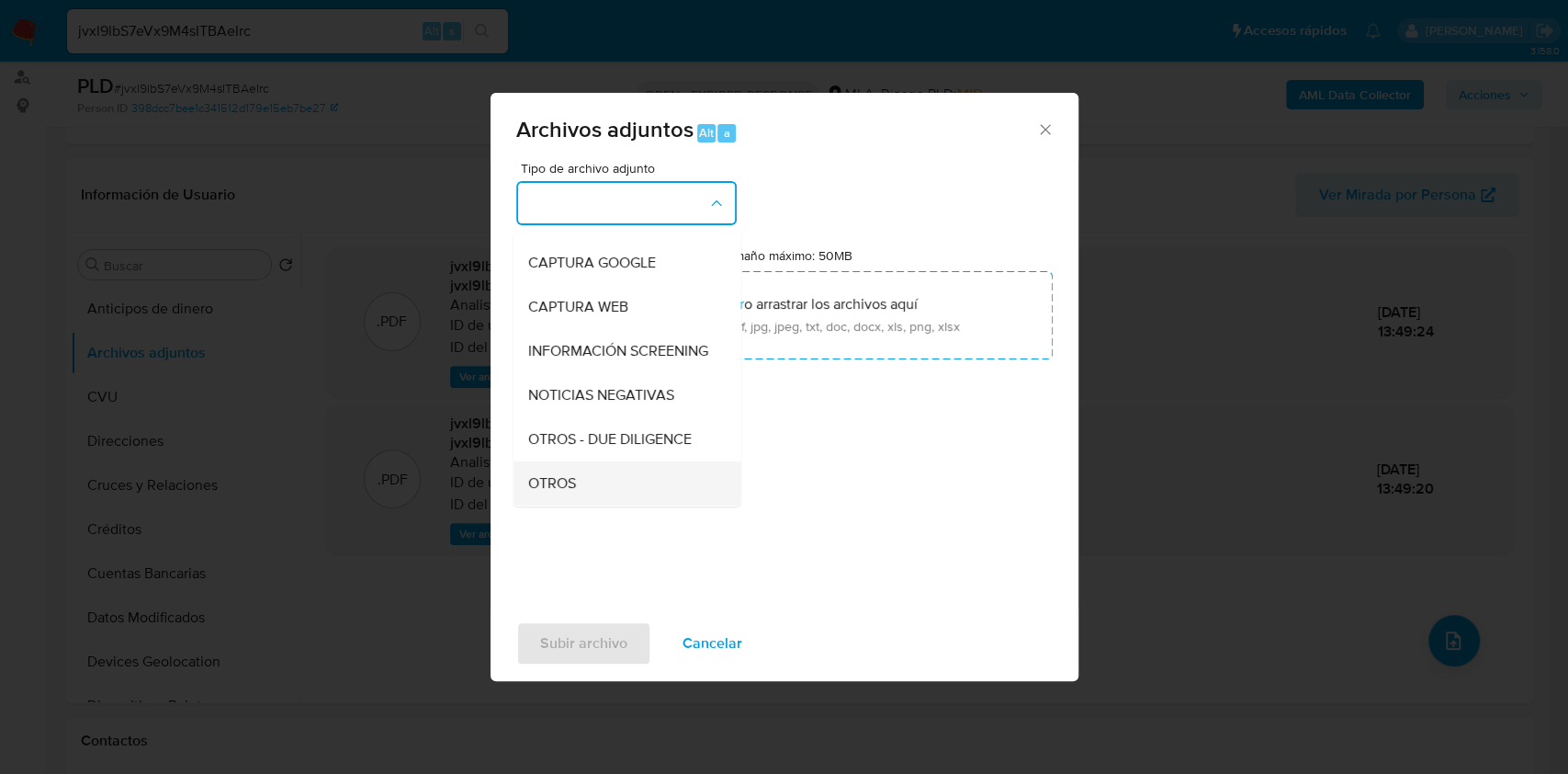
click at [538, 492] on span "OTROS" at bounding box center [550, 482] width 47 height 18
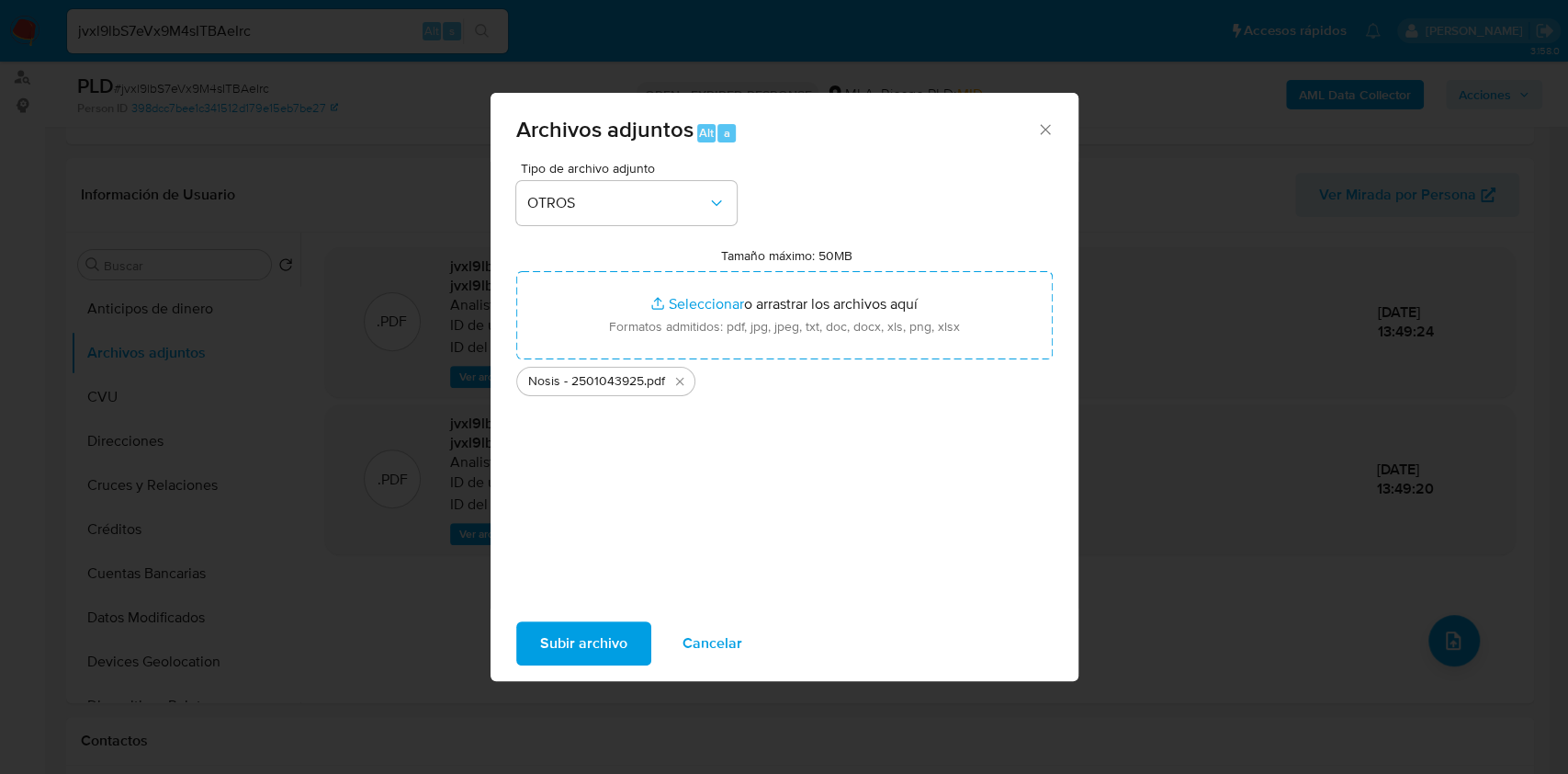
click at [573, 632] on span "Subir archivo" at bounding box center [584, 643] width 87 height 41
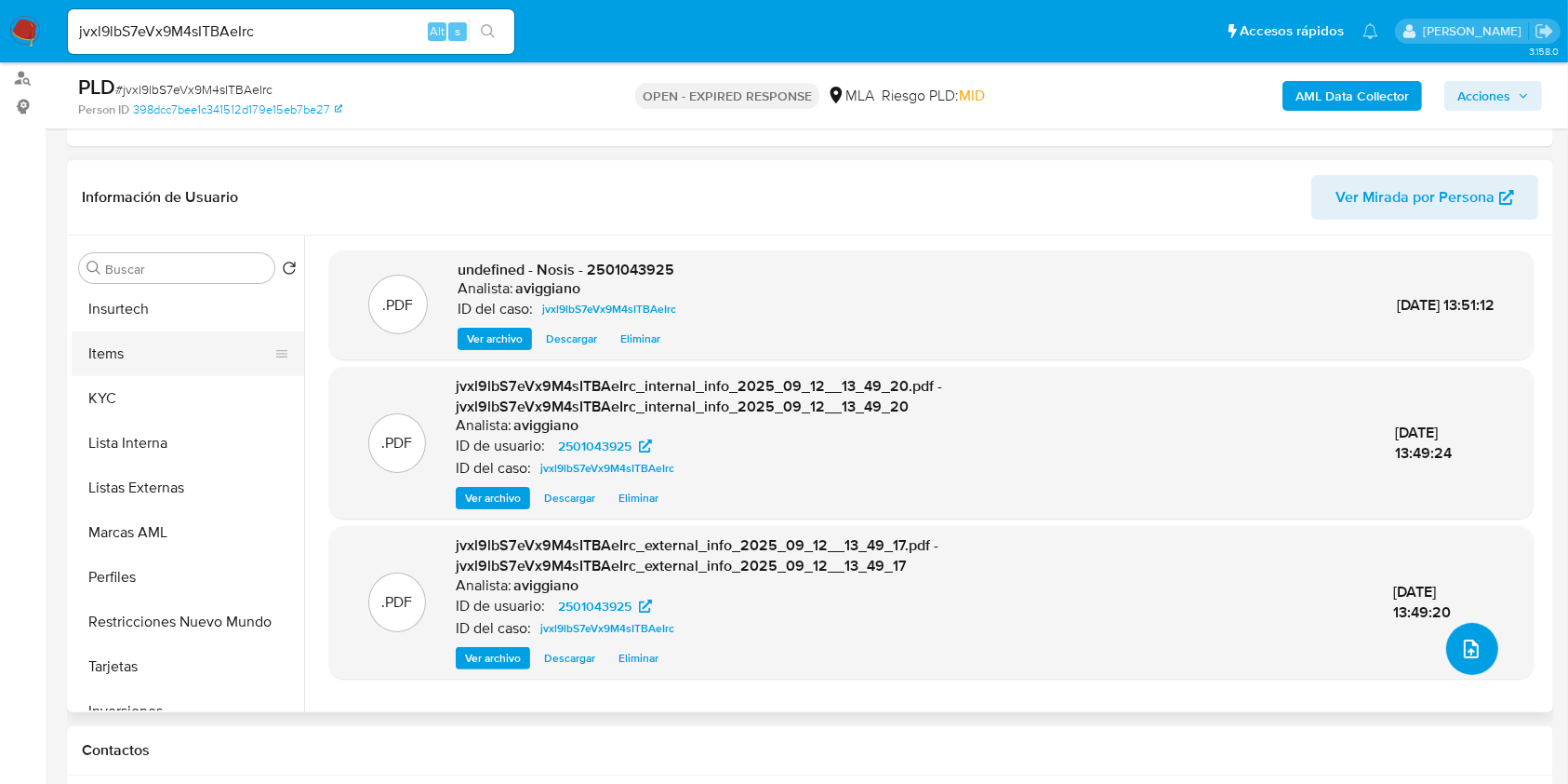
scroll to position [672, 0]
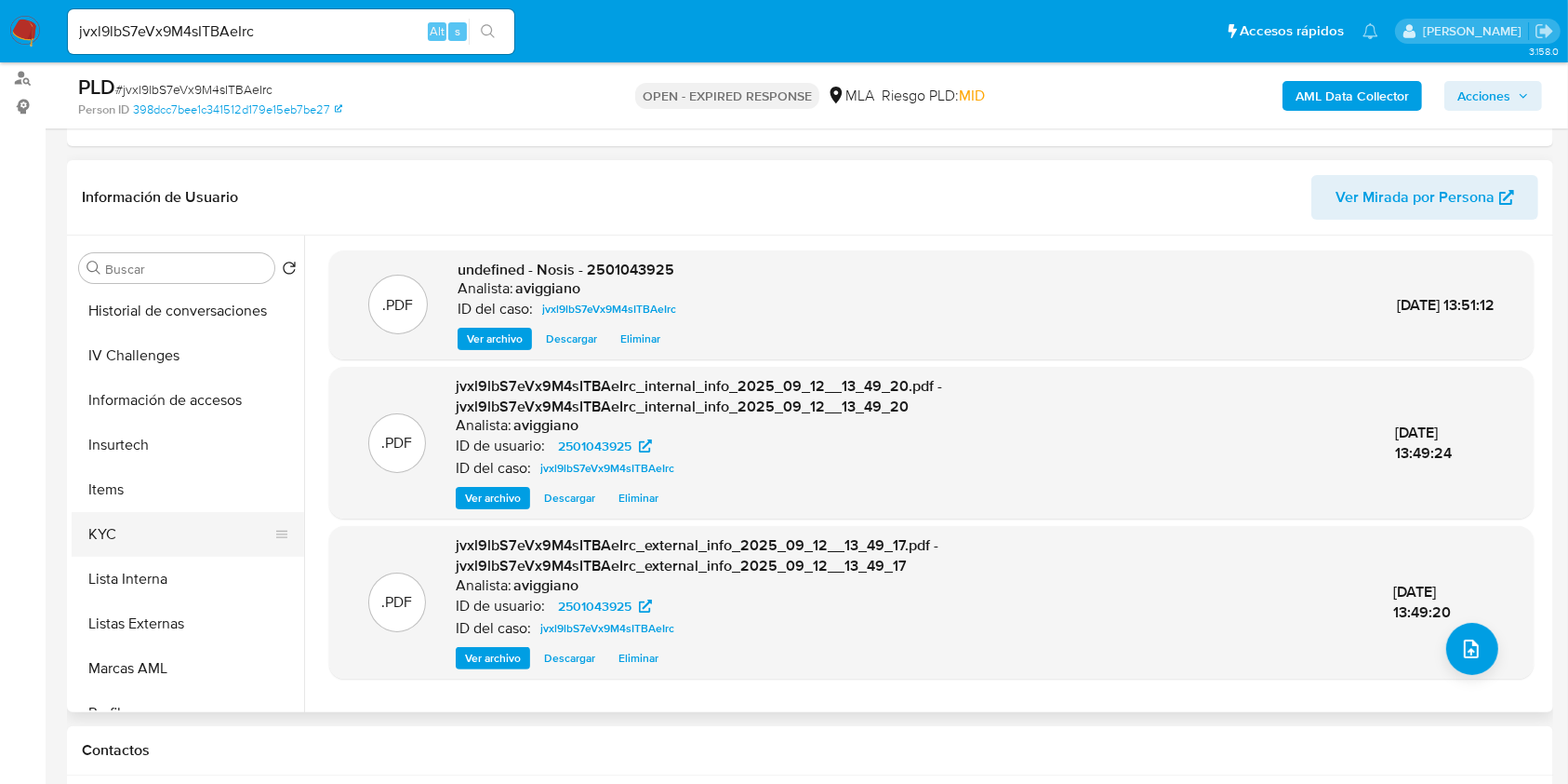
click at [136, 525] on button "KYC" at bounding box center [180, 535] width 218 height 45
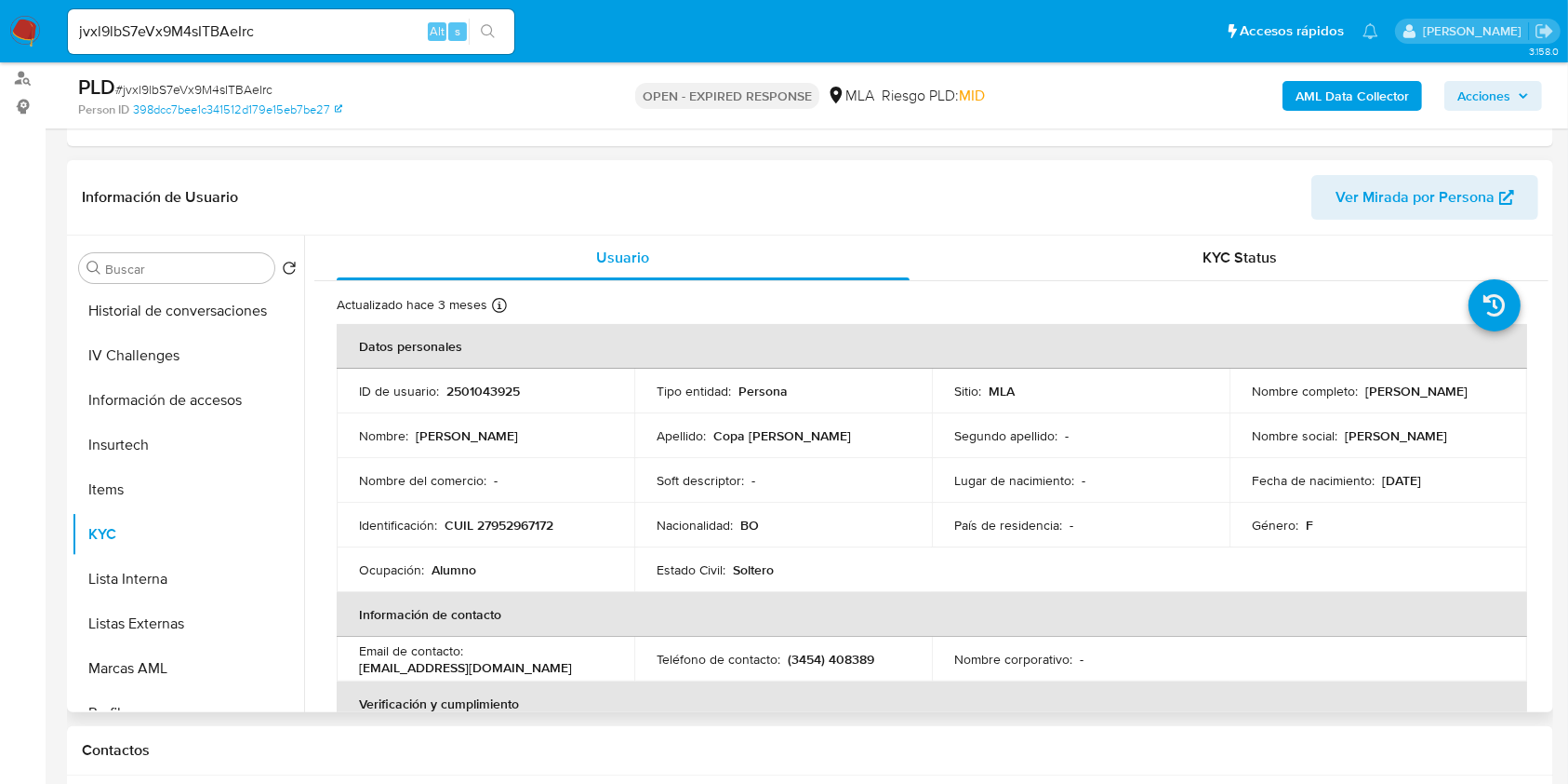
click at [535, 518] on p "CUIL 27952967172" at bounding box center [498, 524] width 109 height 17
click at [535, 519] on p "CUIL 27952967172" at bounding box center [498, 524] width 109 height 17
copy p "27952967172"
drag, startPoint x: 1249, startPoint y: 399, endPoint x: 1466, endPoint y: 397, distance: 217.0
click at [1466, 397] on div "Nombre completo : Ayelen Adriana Copa Cahuana" at bounding box center [1379, 391] width 253 height 17
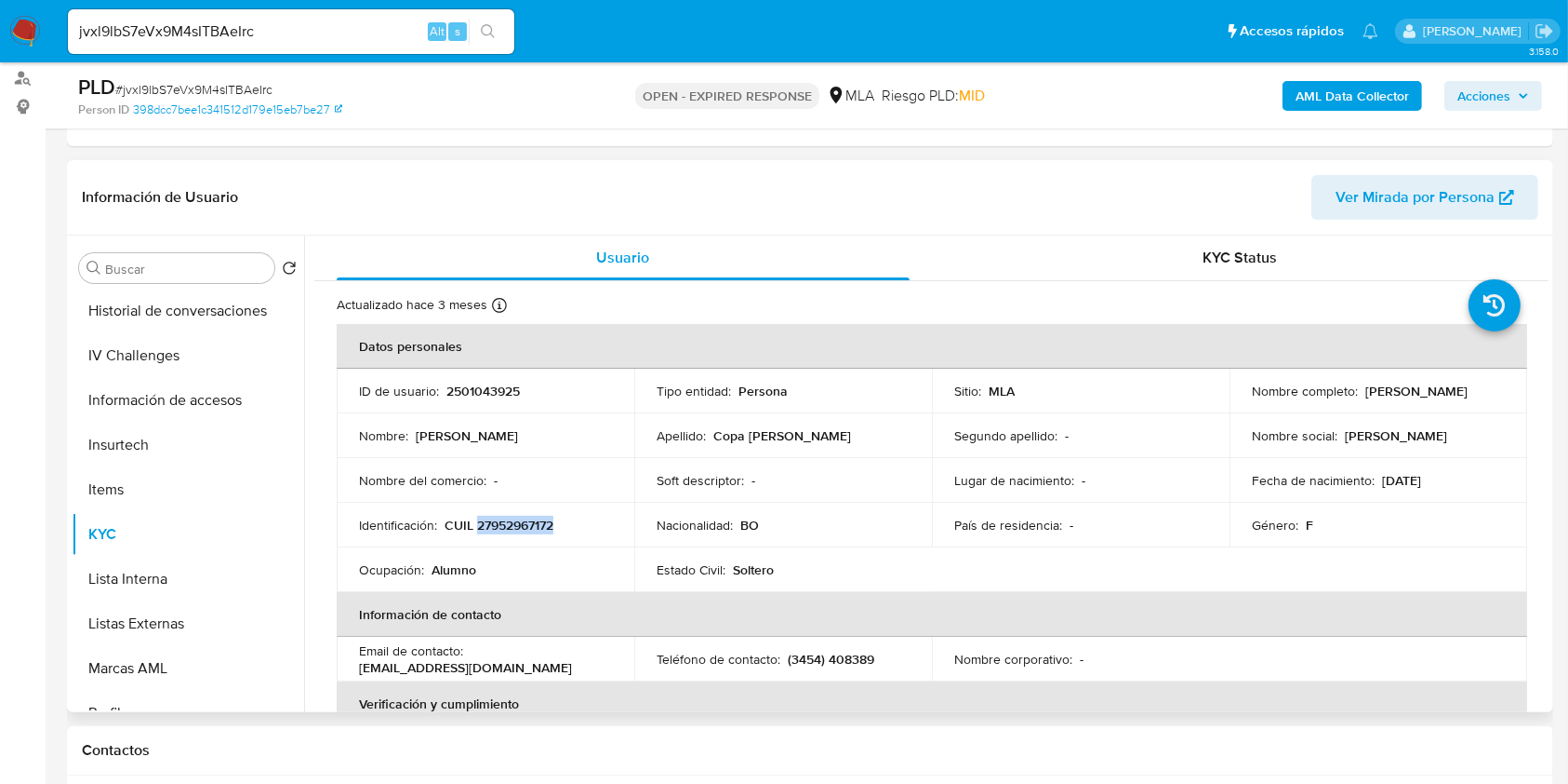
copy p "Ayelen Adriana Copa Cahuana"
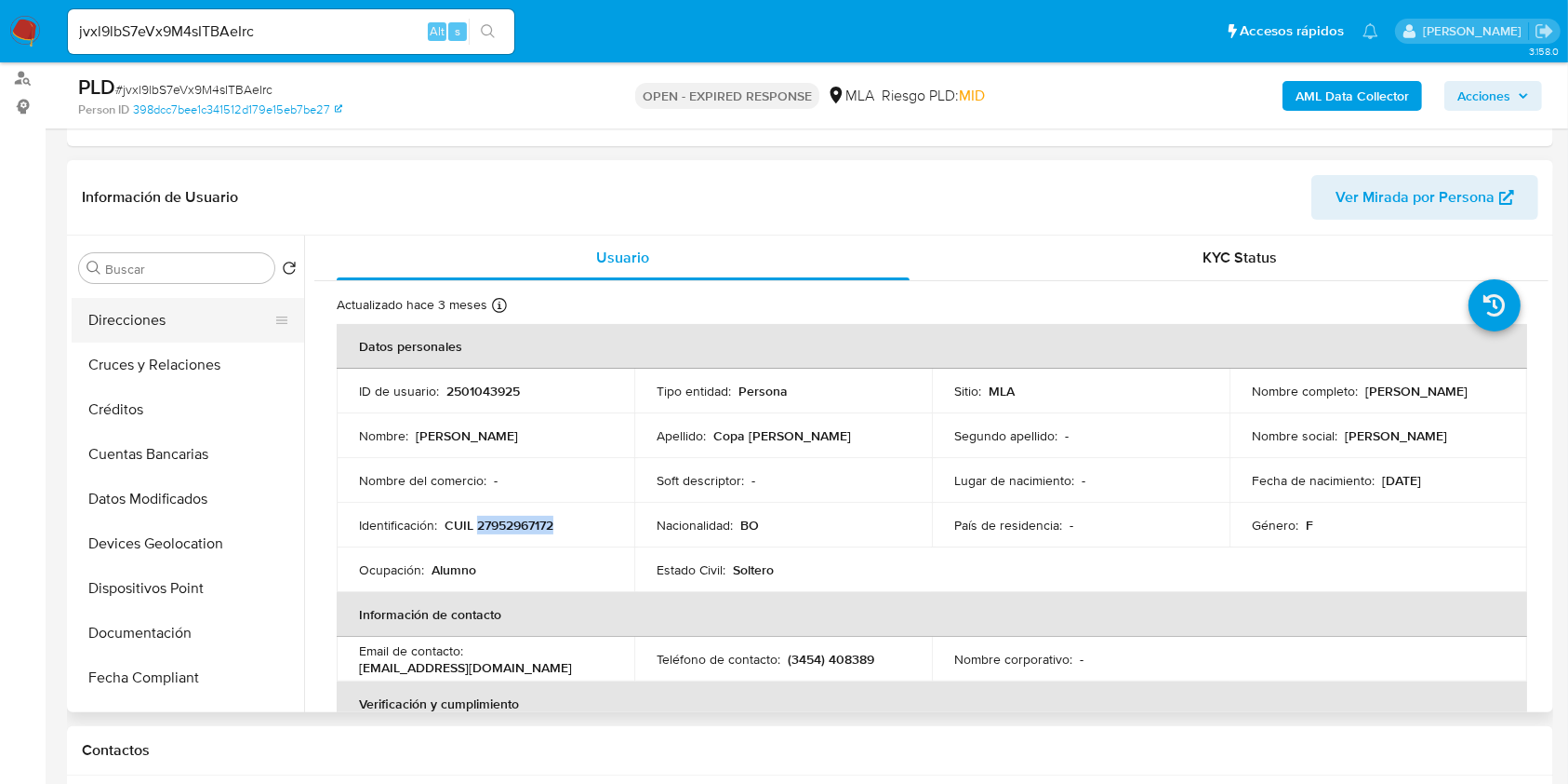
scroll to position [52, 0]
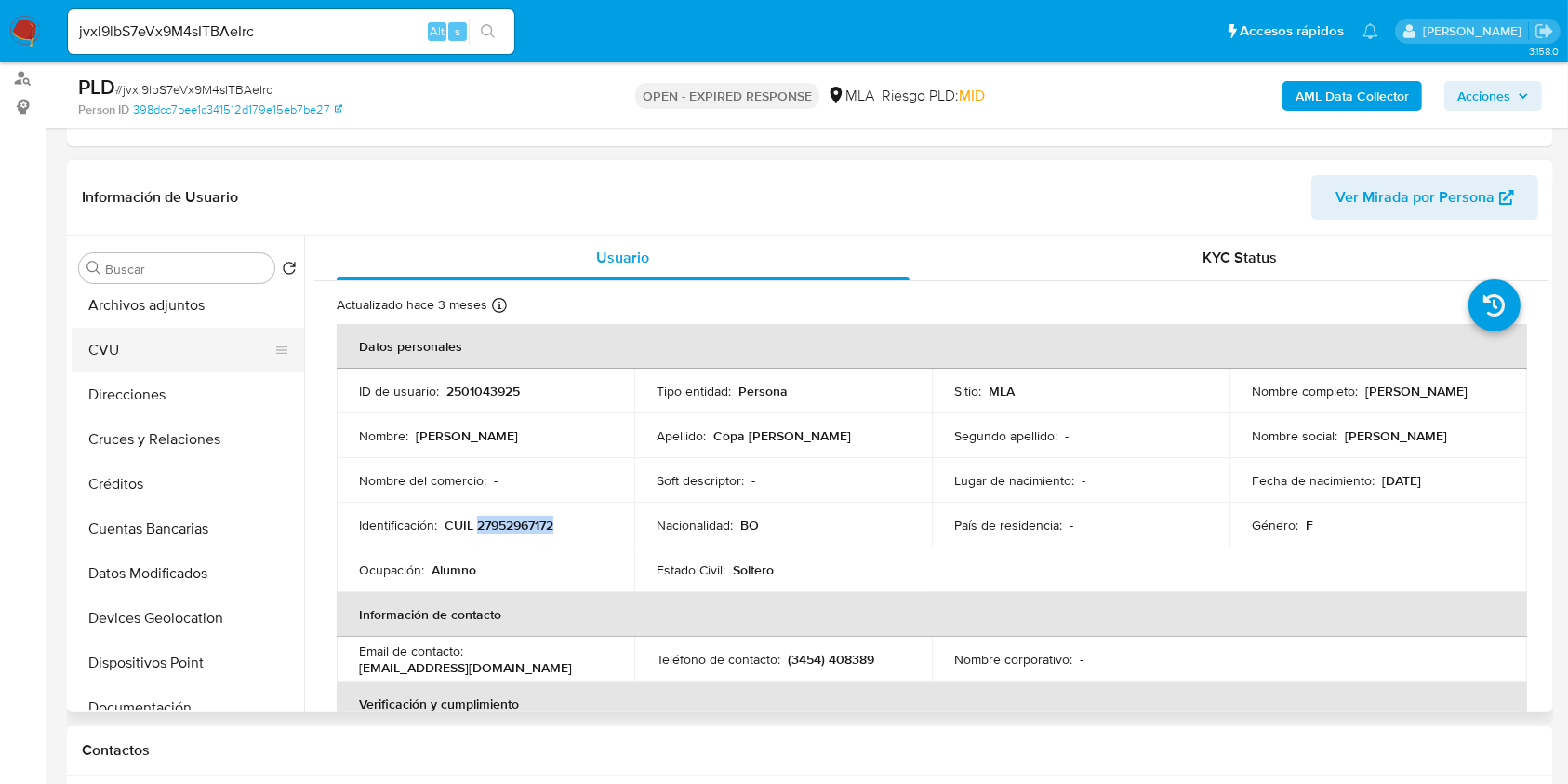
click at [139, 360] on button "CVU" at bounding box center [180, 350] width 218 height 45
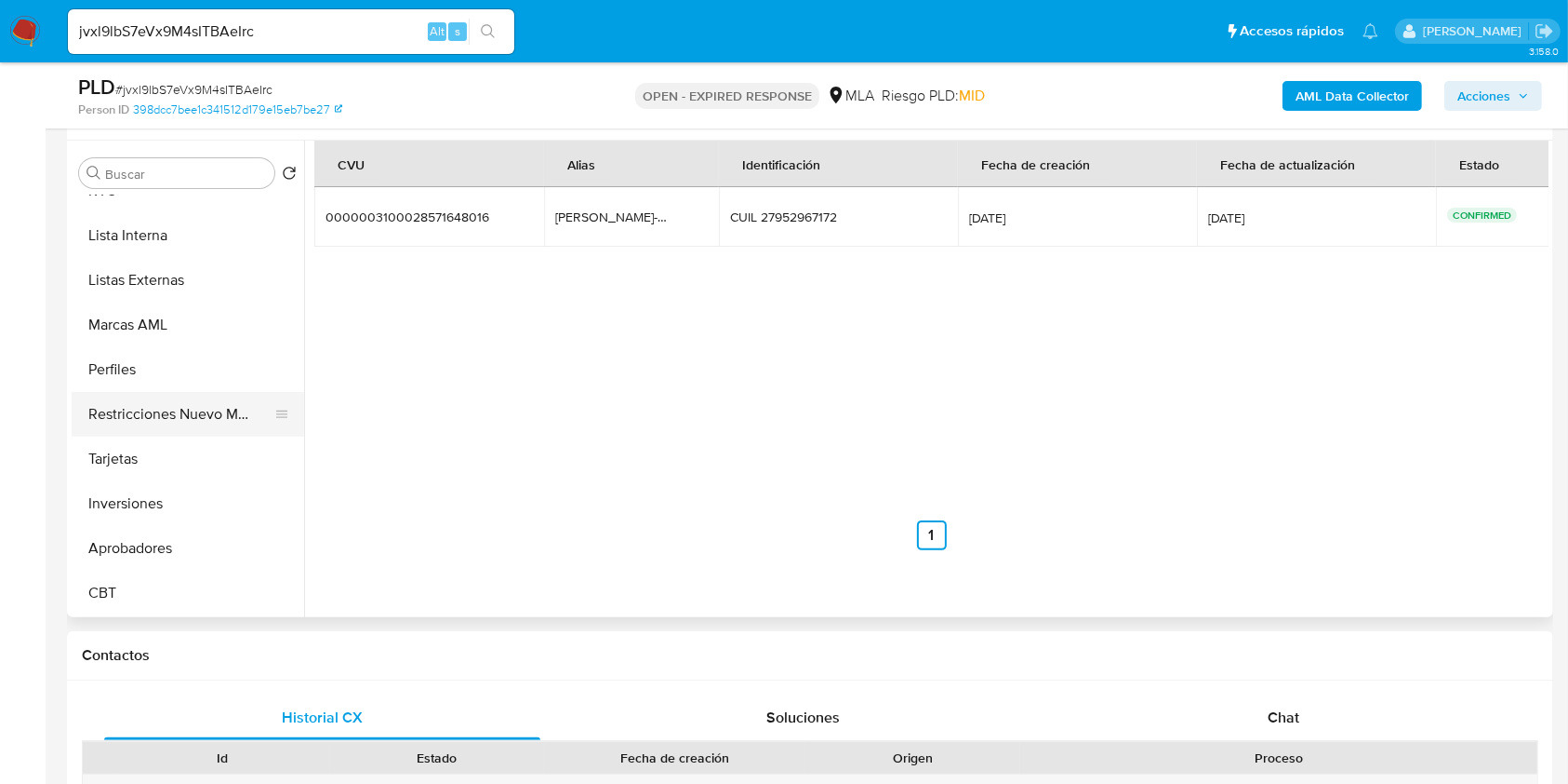
scroll to position [497, 0]
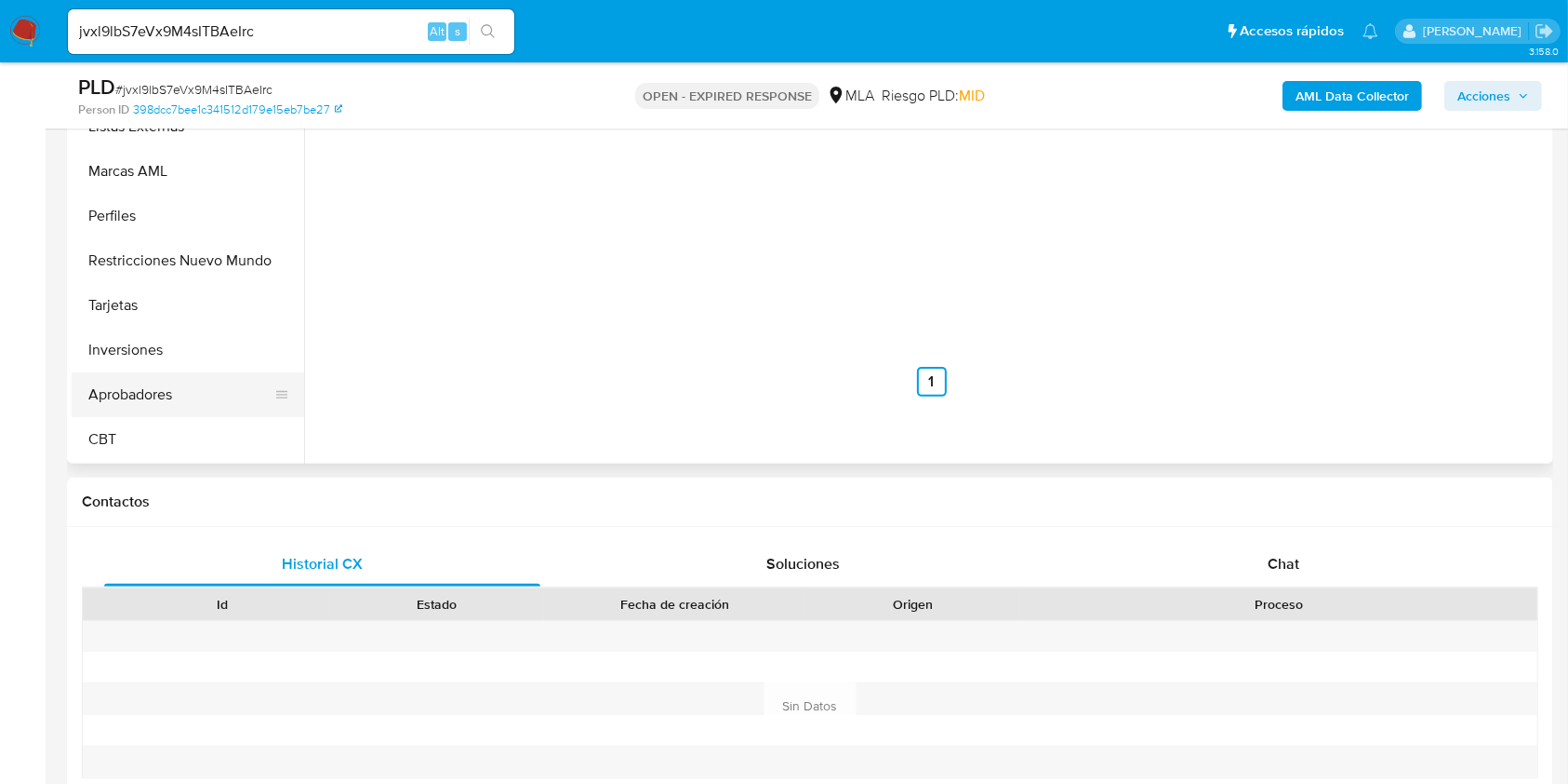
click at [172, 404] on button "Aprobadores" at bounding box center [180, 394] width 218 height 45
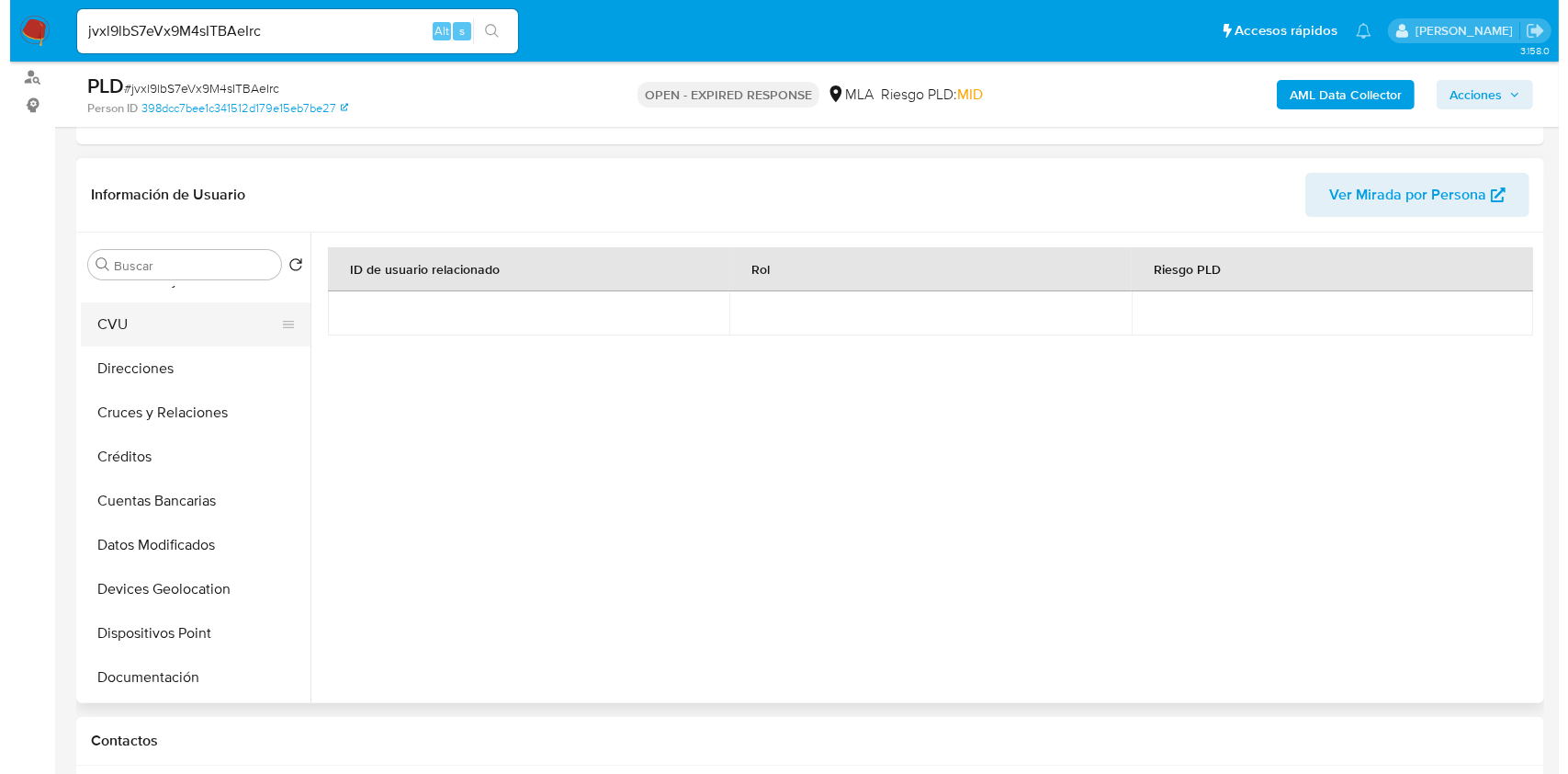
scroll to position [0, 0]
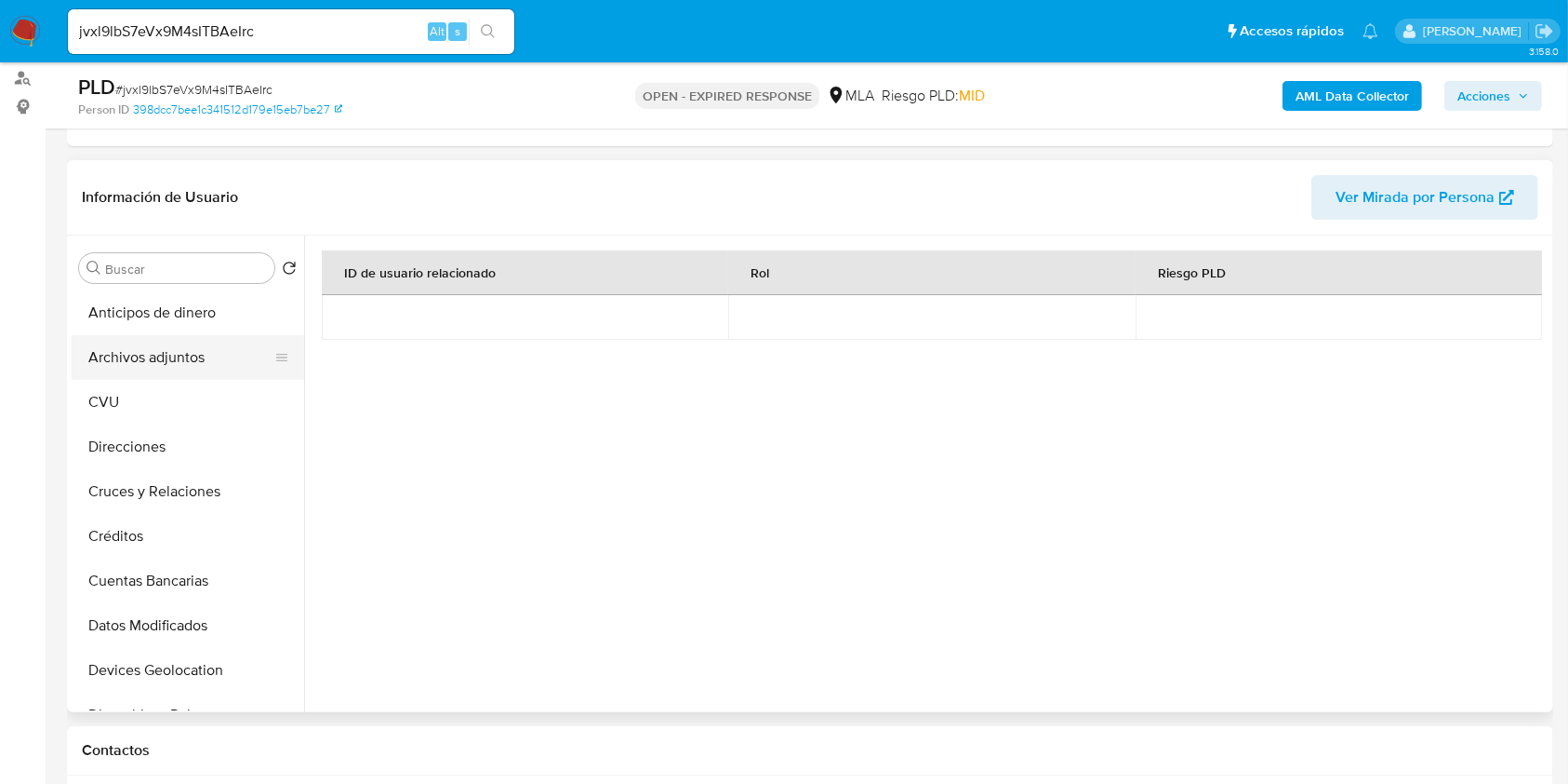
click at [197, 340] on button "Archivos adjuntos" at bounding box center [180, 357] width 218 height 45
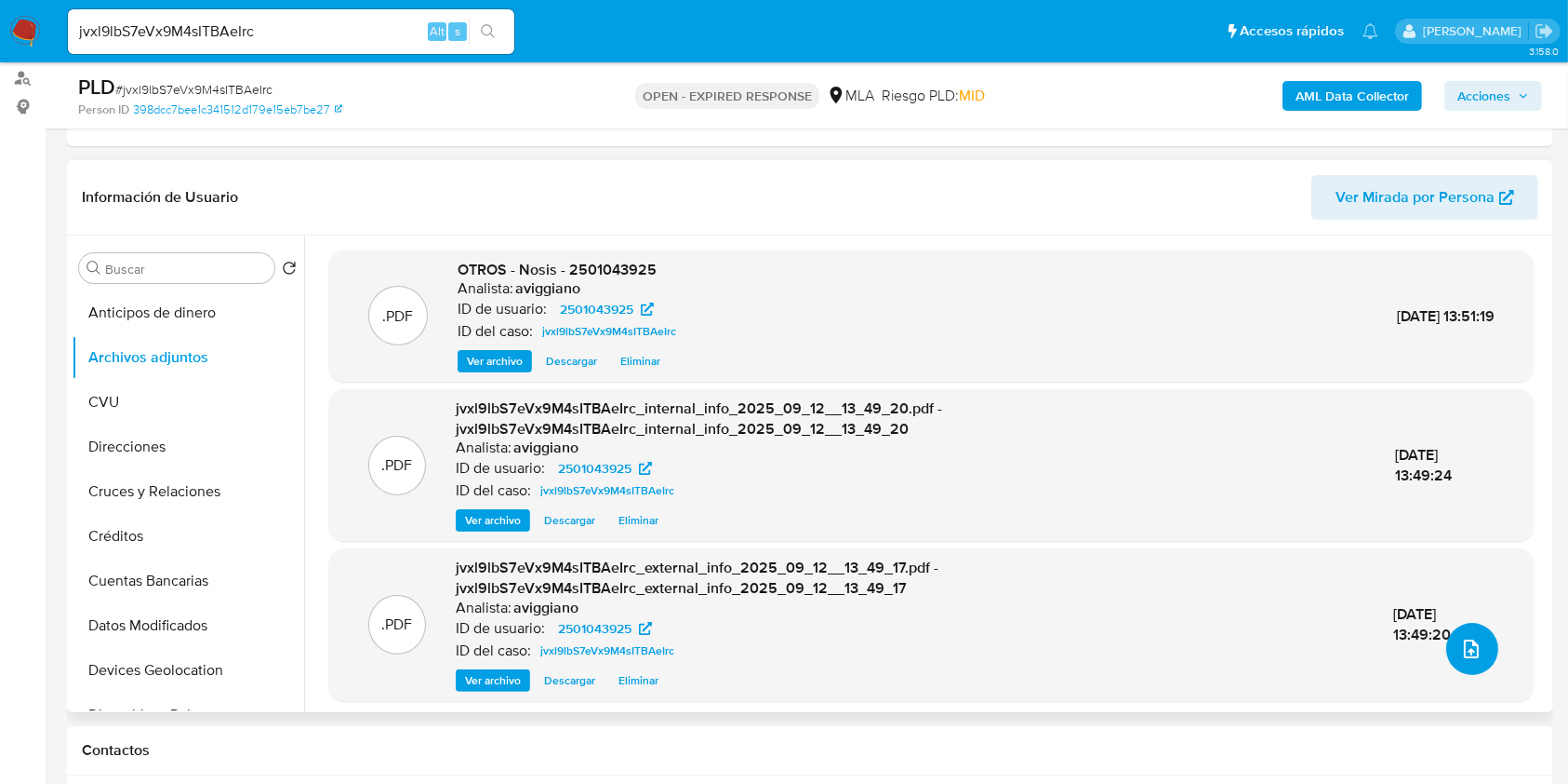
click at [1466, 653] on icon "upload-file" at bounding box center [1471, 649] width 23 height 23
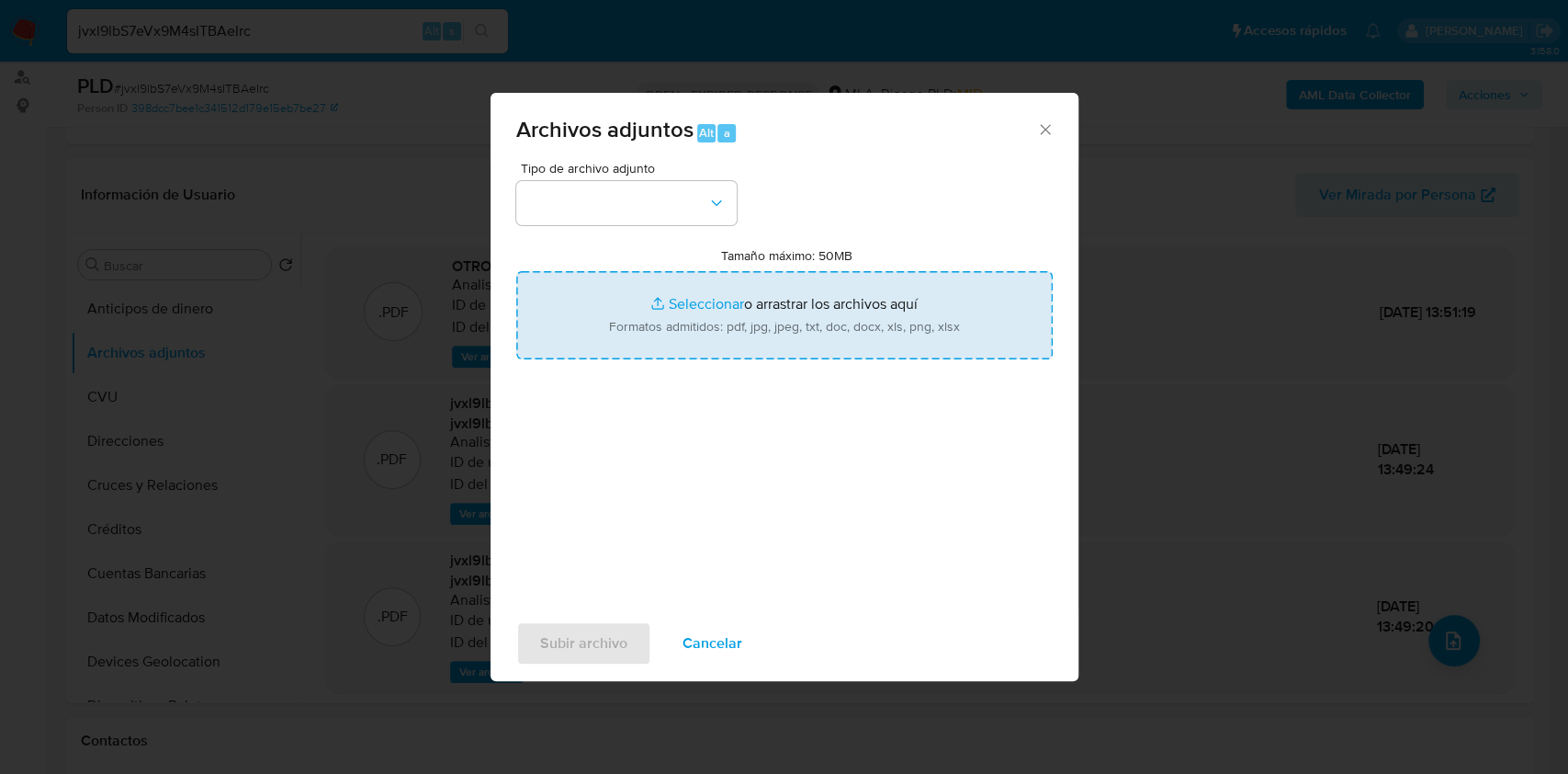
click at [789, 305] on input "Tamaño máximo: 50MB Seleccionar archivos" at bounding box center [784, 315] width 537 height 88
type input "C:\fakepath\Caselog jvxl9lbS7eVx9M4sITBAeIrc_2025_08_18_14_07_34.docx"
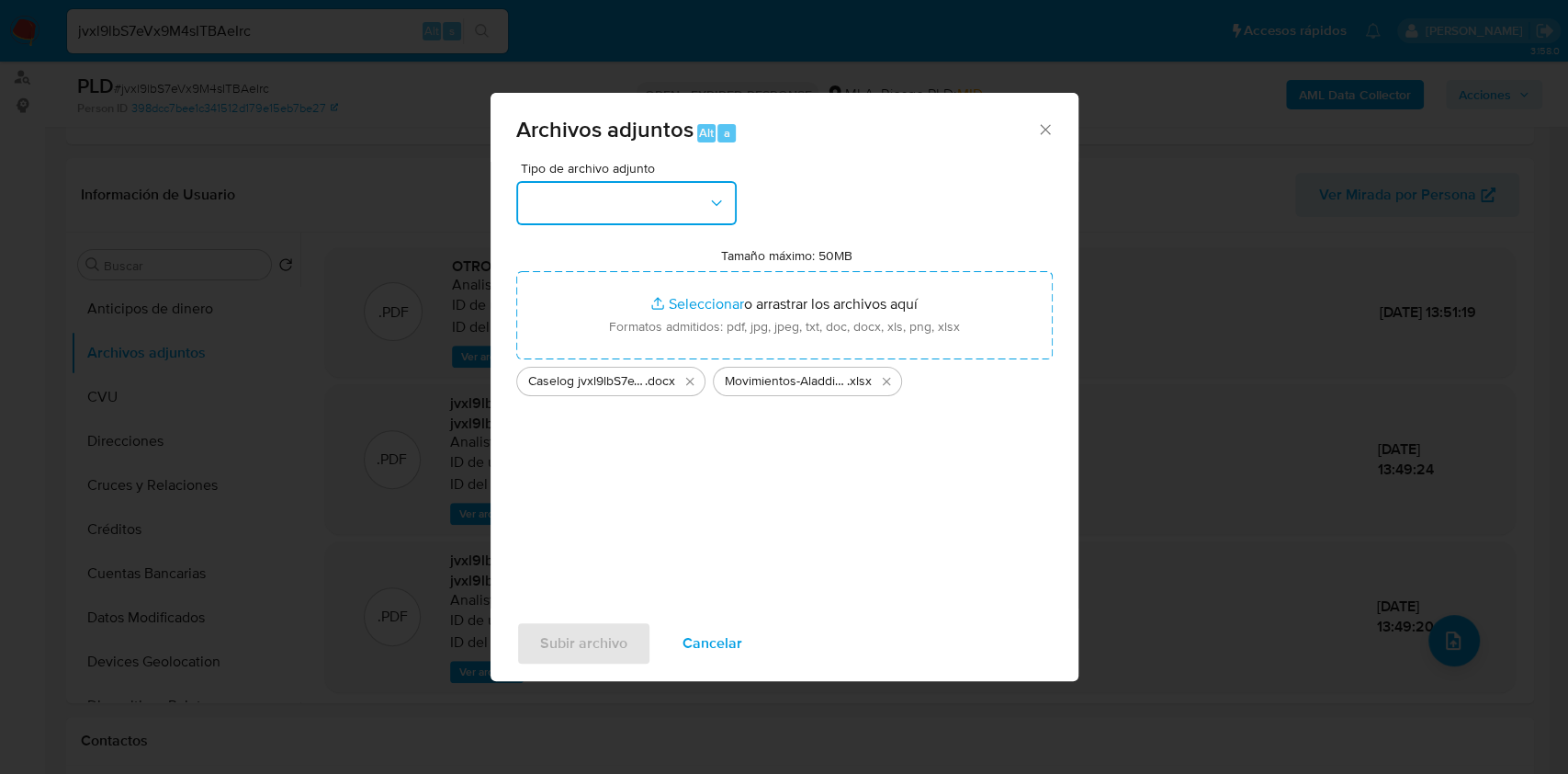
click at [647, 221] on button "button" at bounding box center [627, 203] width 221 height 45
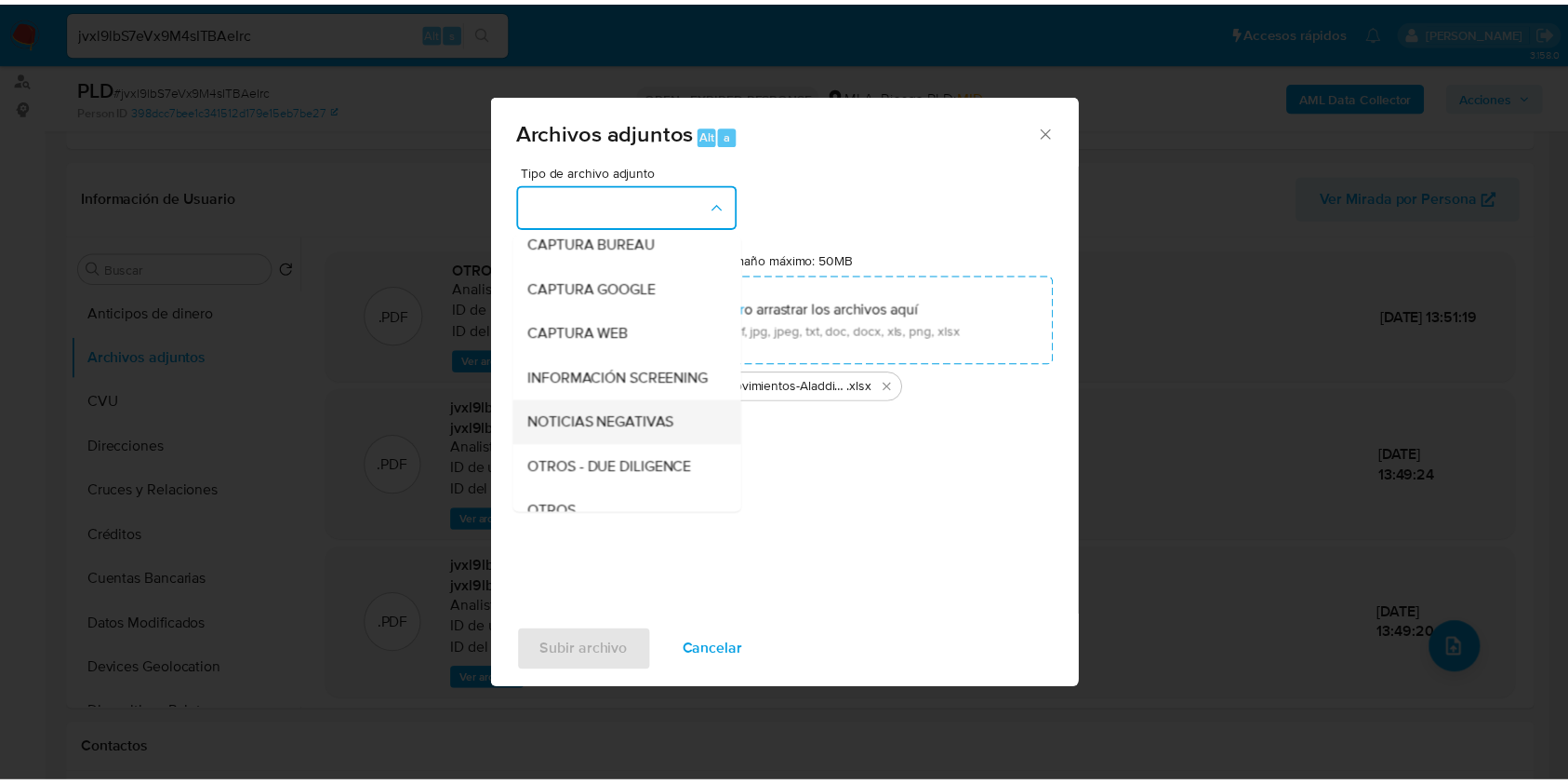
scroll to position [124, 0]
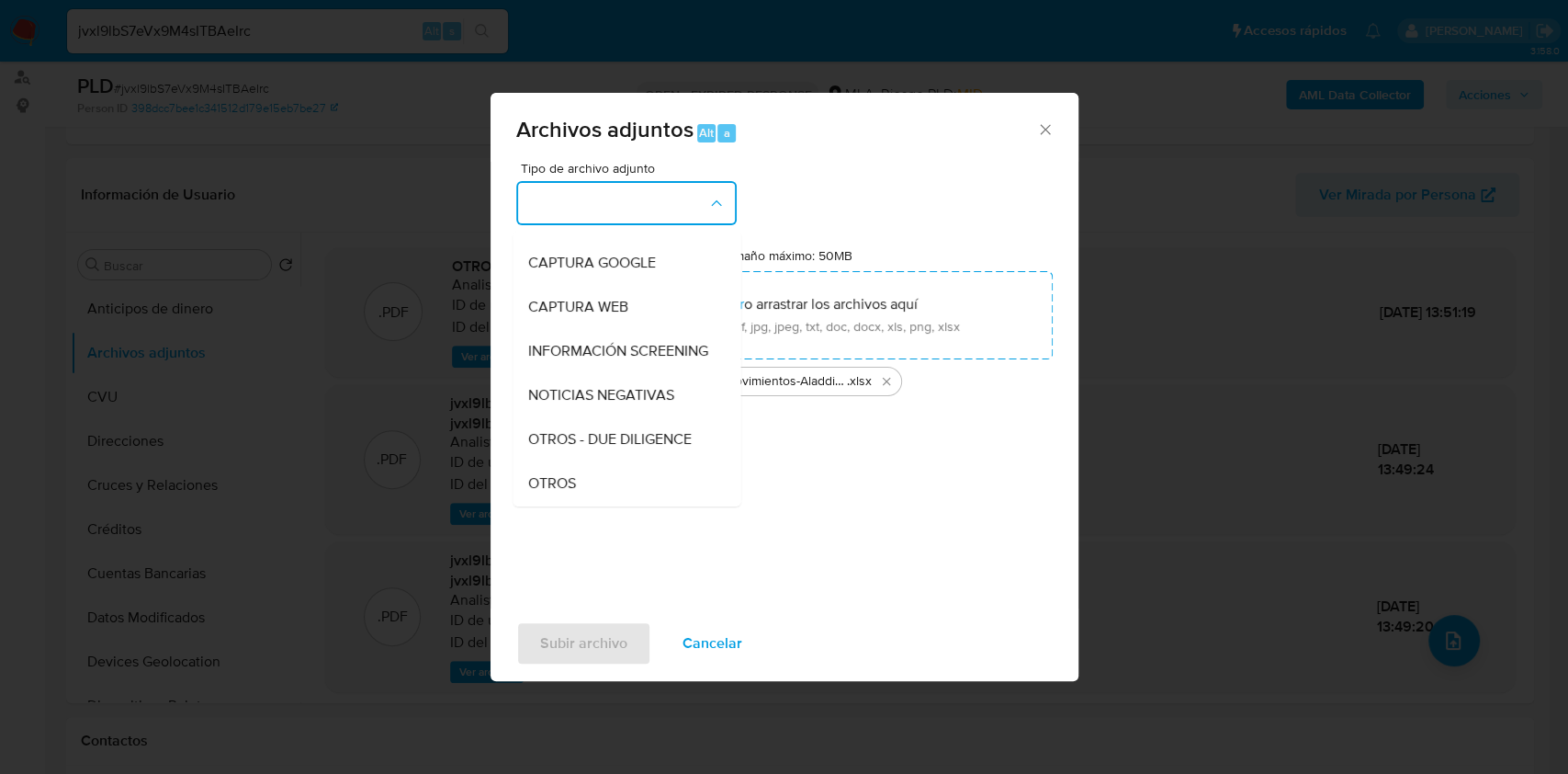
click at [630, 482] on div "OTROS" at bounding box center [621, 483] width 188 height 45
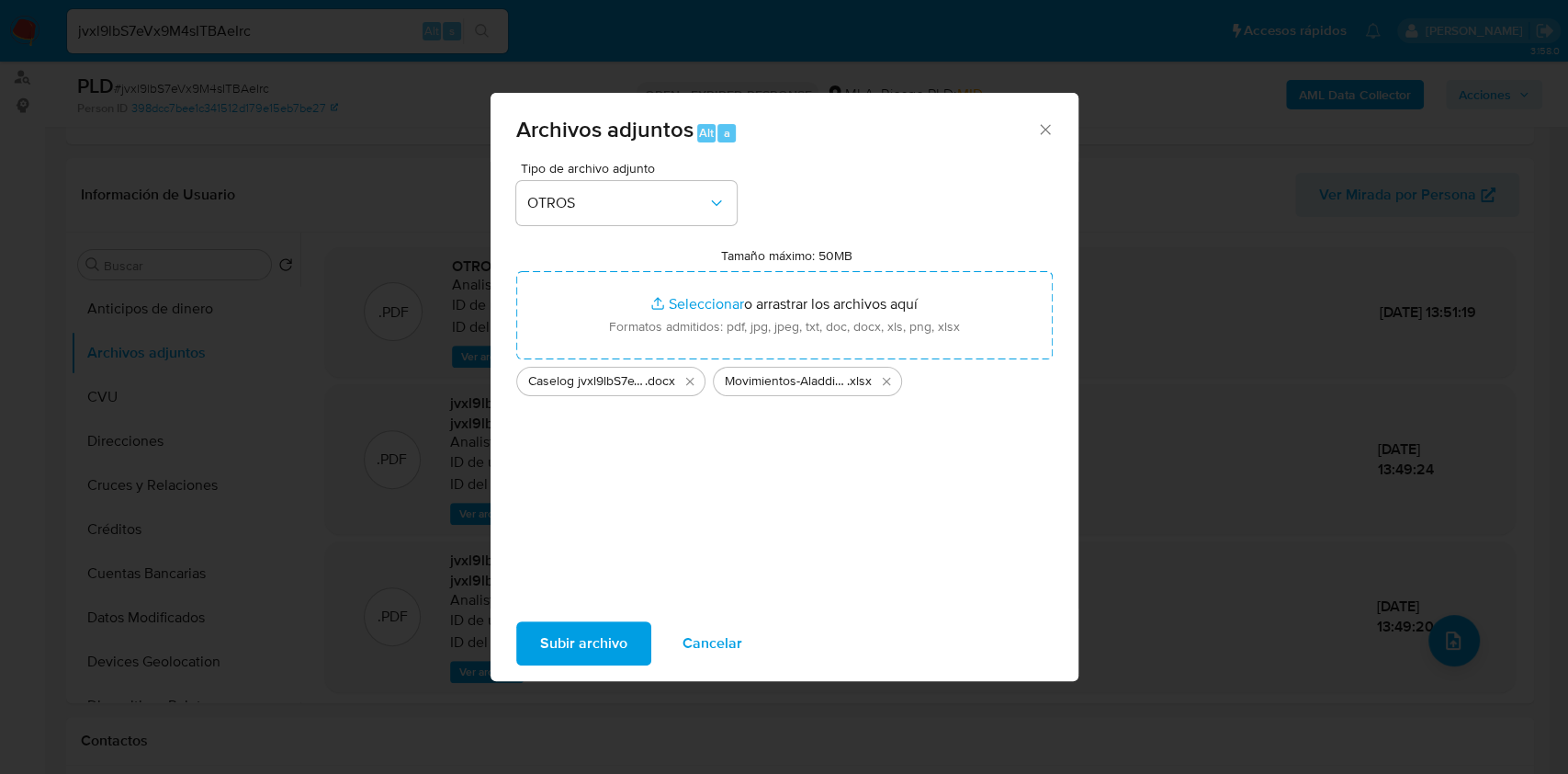
click at [576, 655] on span "Subir archivo" at bounding box center [584, 643] width 87 height 41
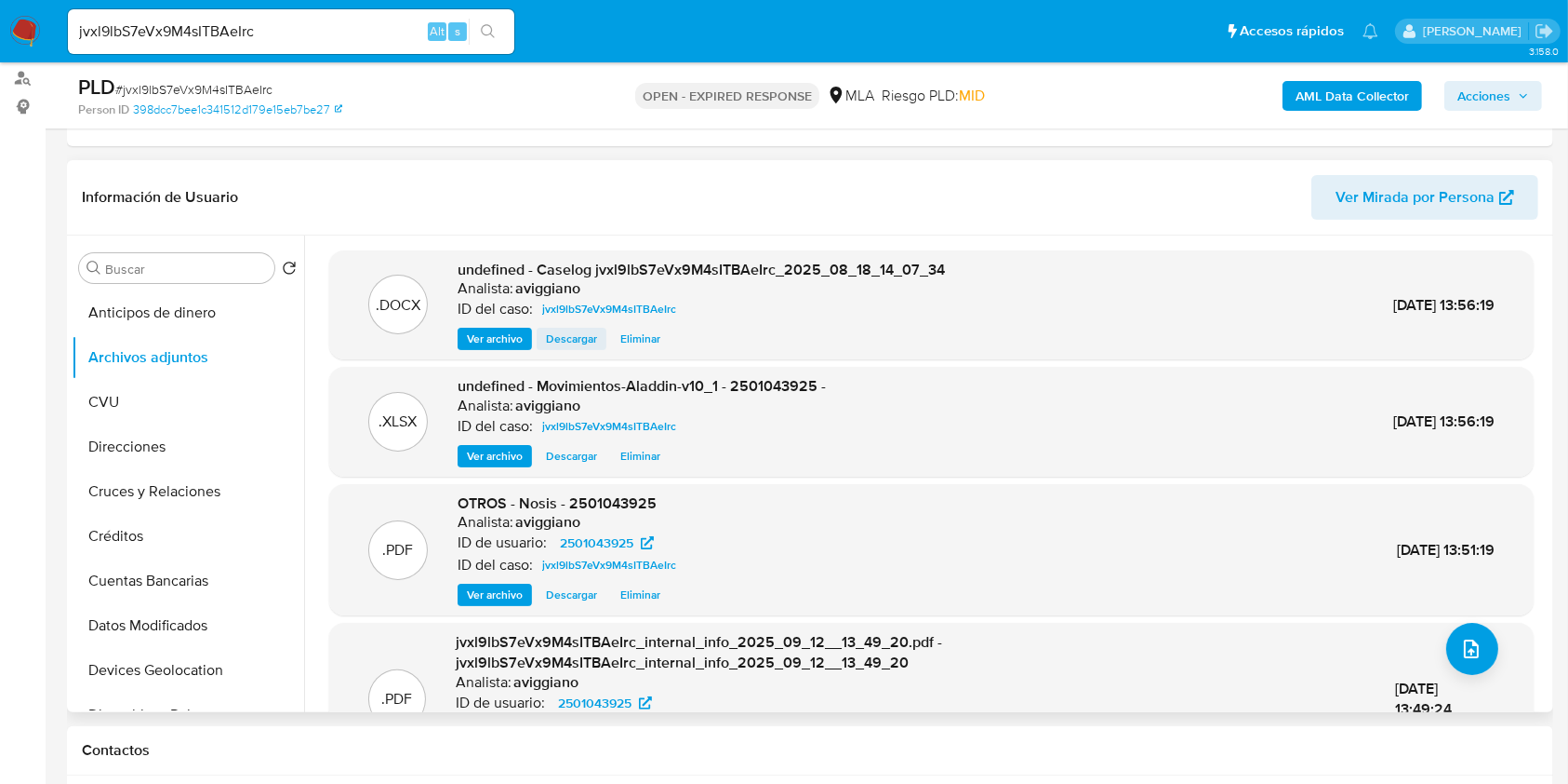
drag, startPoint x: 485, startPoint y: 197, endPoint x: 577, endPoint y: 329, distance: 160.9
click at [484, 194] on header "Información de Usuario Ver Mirada por Persona" at bounding box center [809, 197] width 1456 height 45
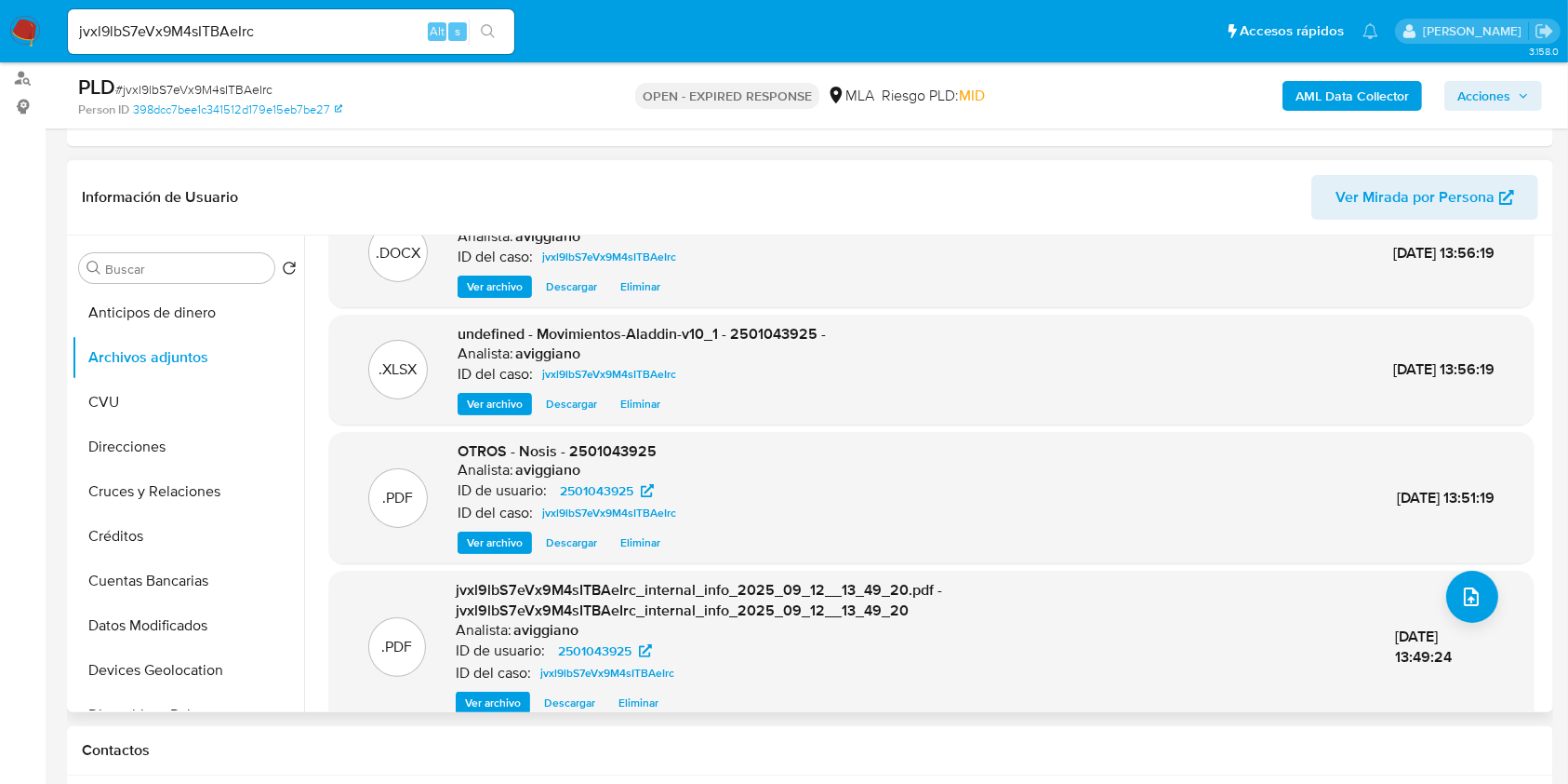
scroll to position [80, 0]
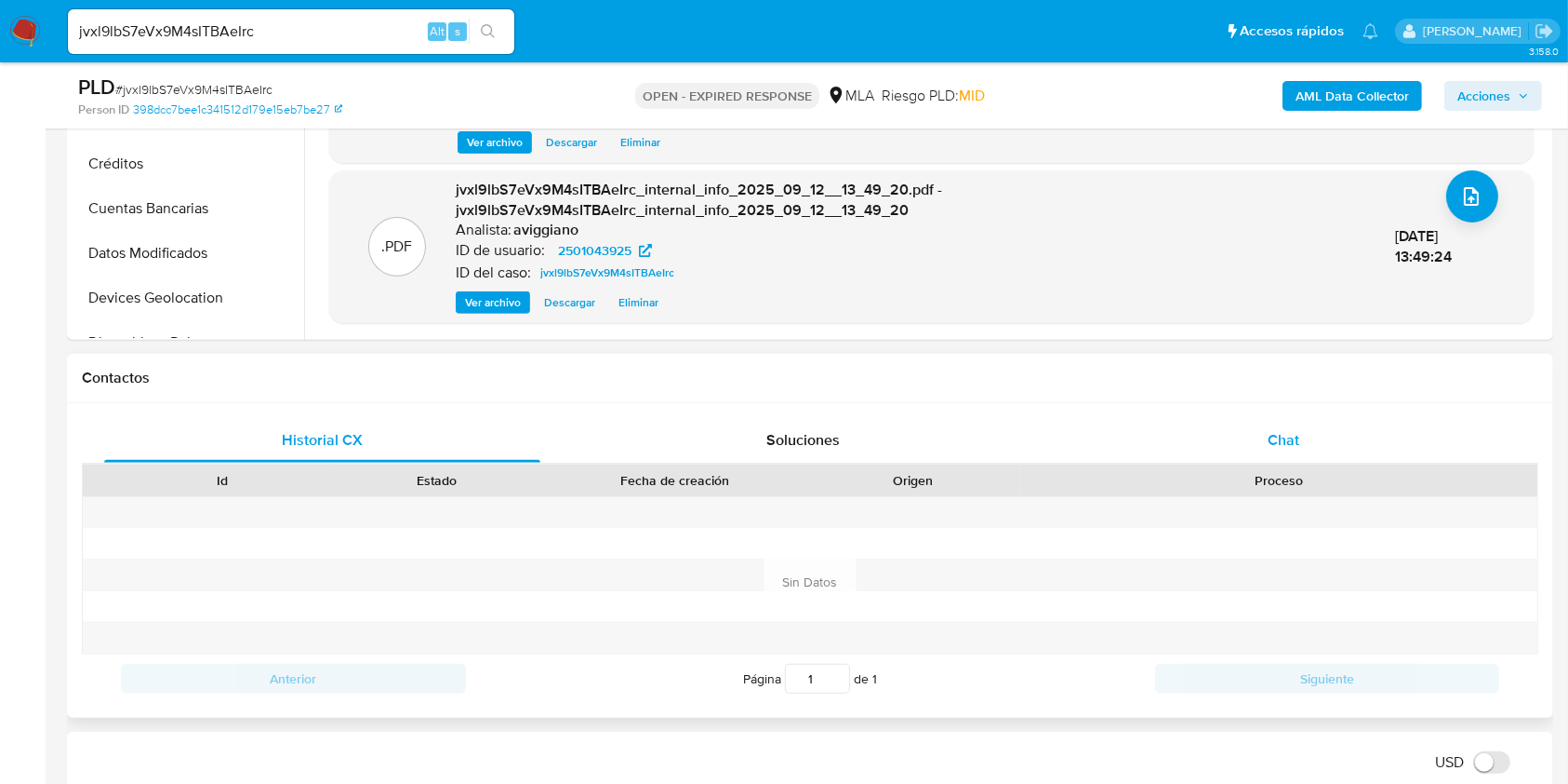
click at [1244, 443] on div "Chat" at bounding box center [1284, 441] width 436 height 45
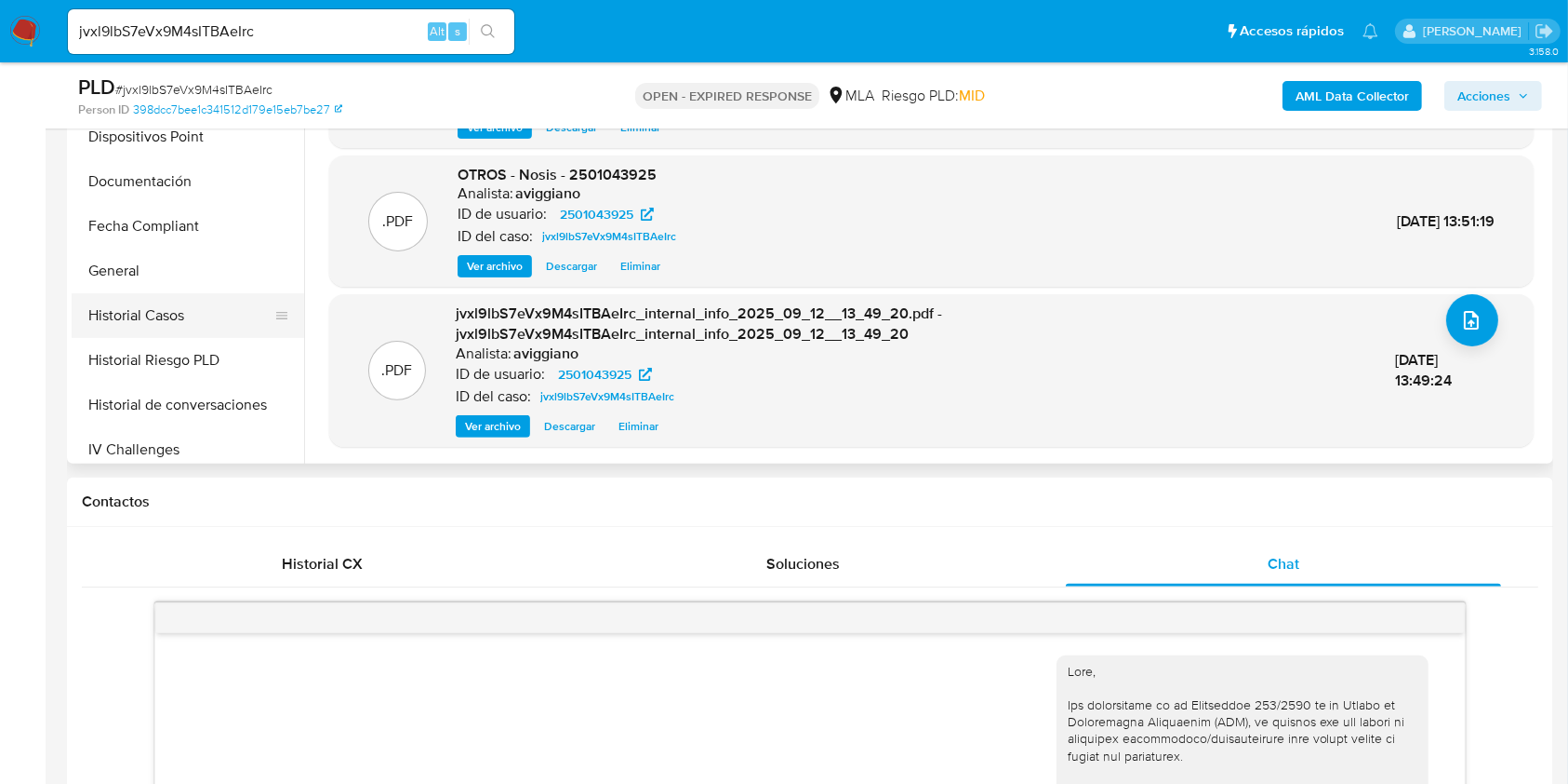
scroll to position [372, 0]
click at [187, 278] on button "Historial Casos" at bounding box center [180, 273] width 218 height 45
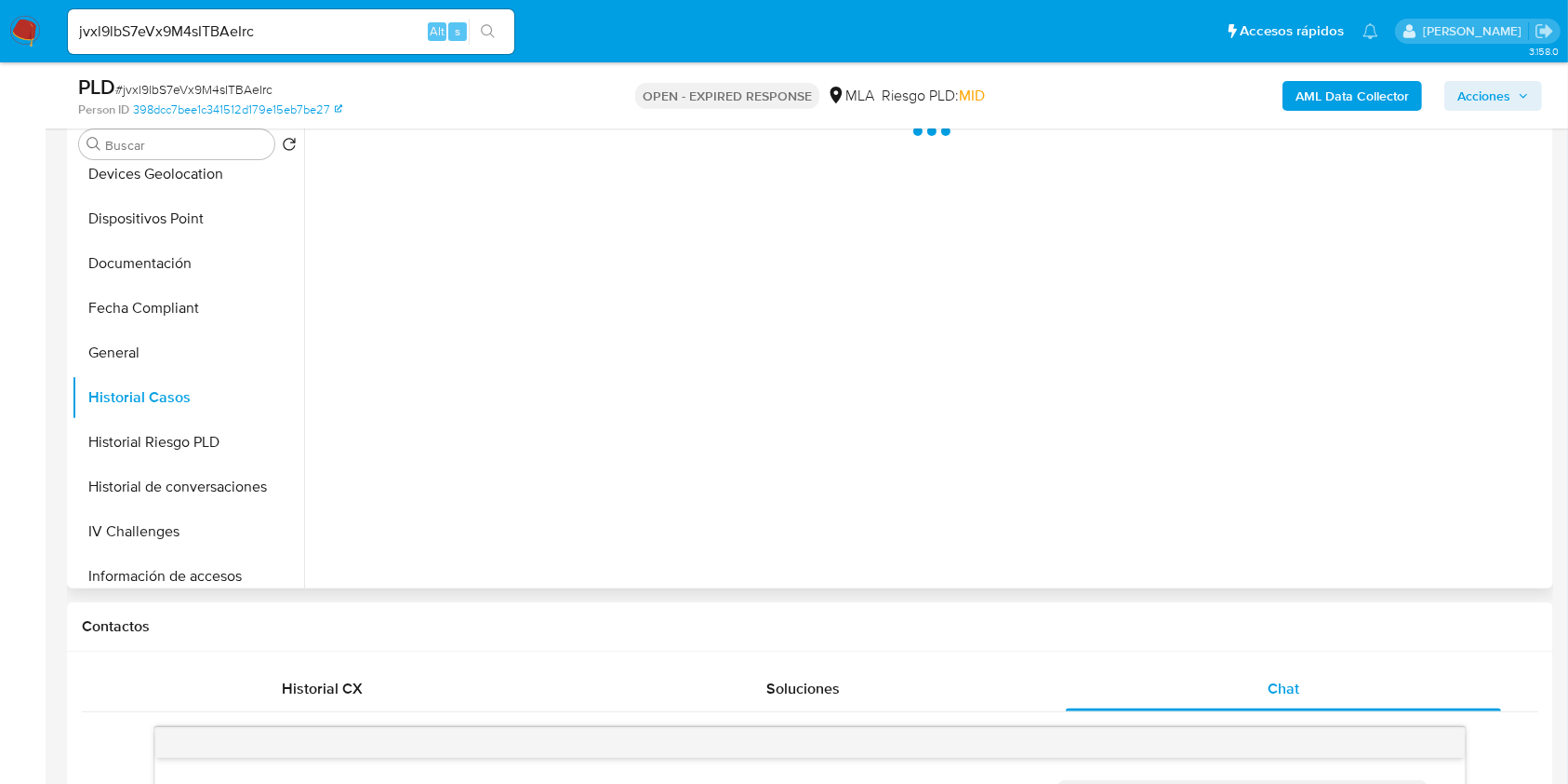
scroll to position [247, 0]
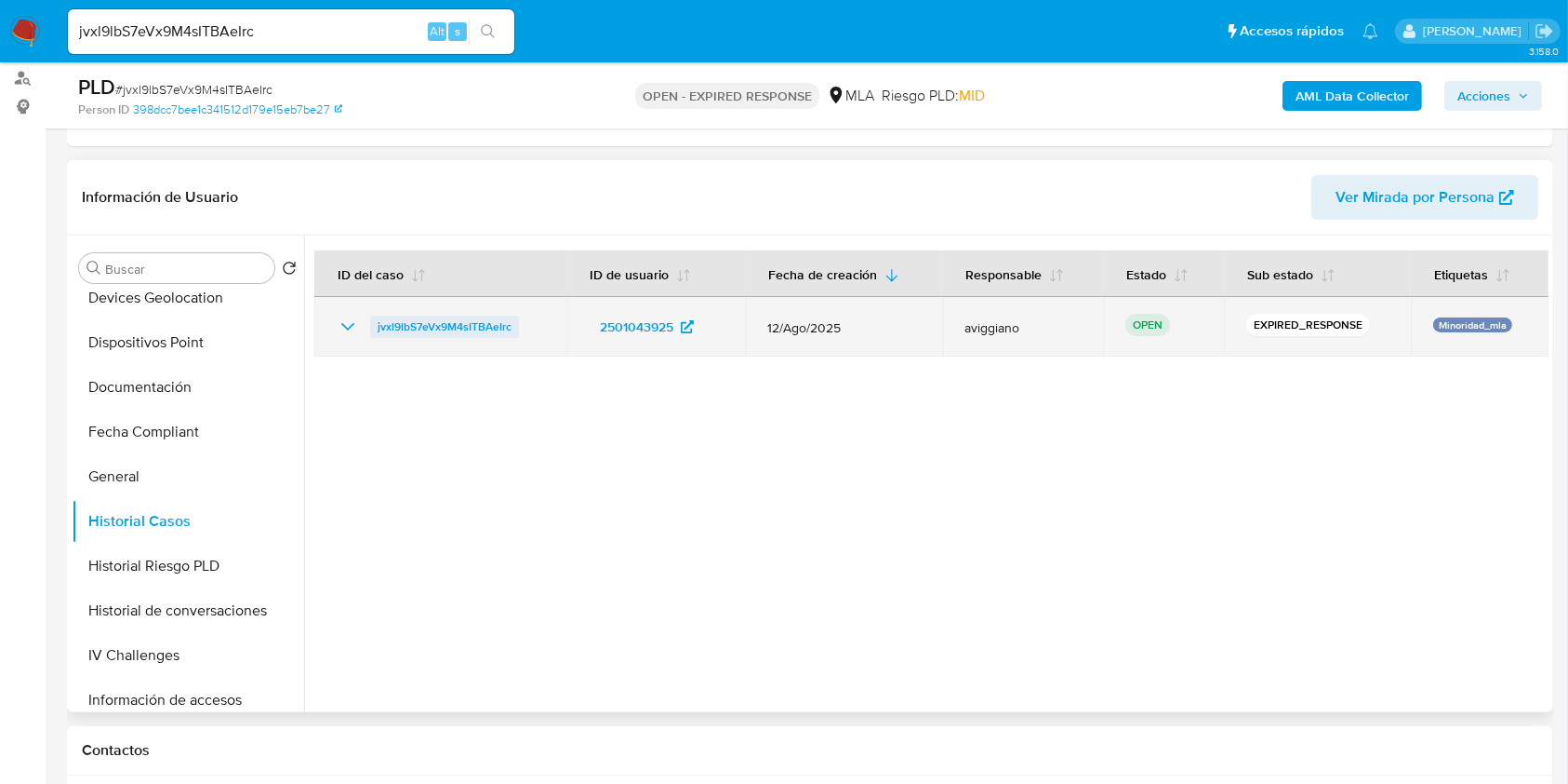
drag, startPoint x: 546, startPoint y: 309, endPoint x: 371, endPoint y: 319, distance: 175.3
click at [371, 319] on td "jvxl9lbS7eVx9M4sITBAeIrc" at bounding box center [440, 327] width 252 height 60
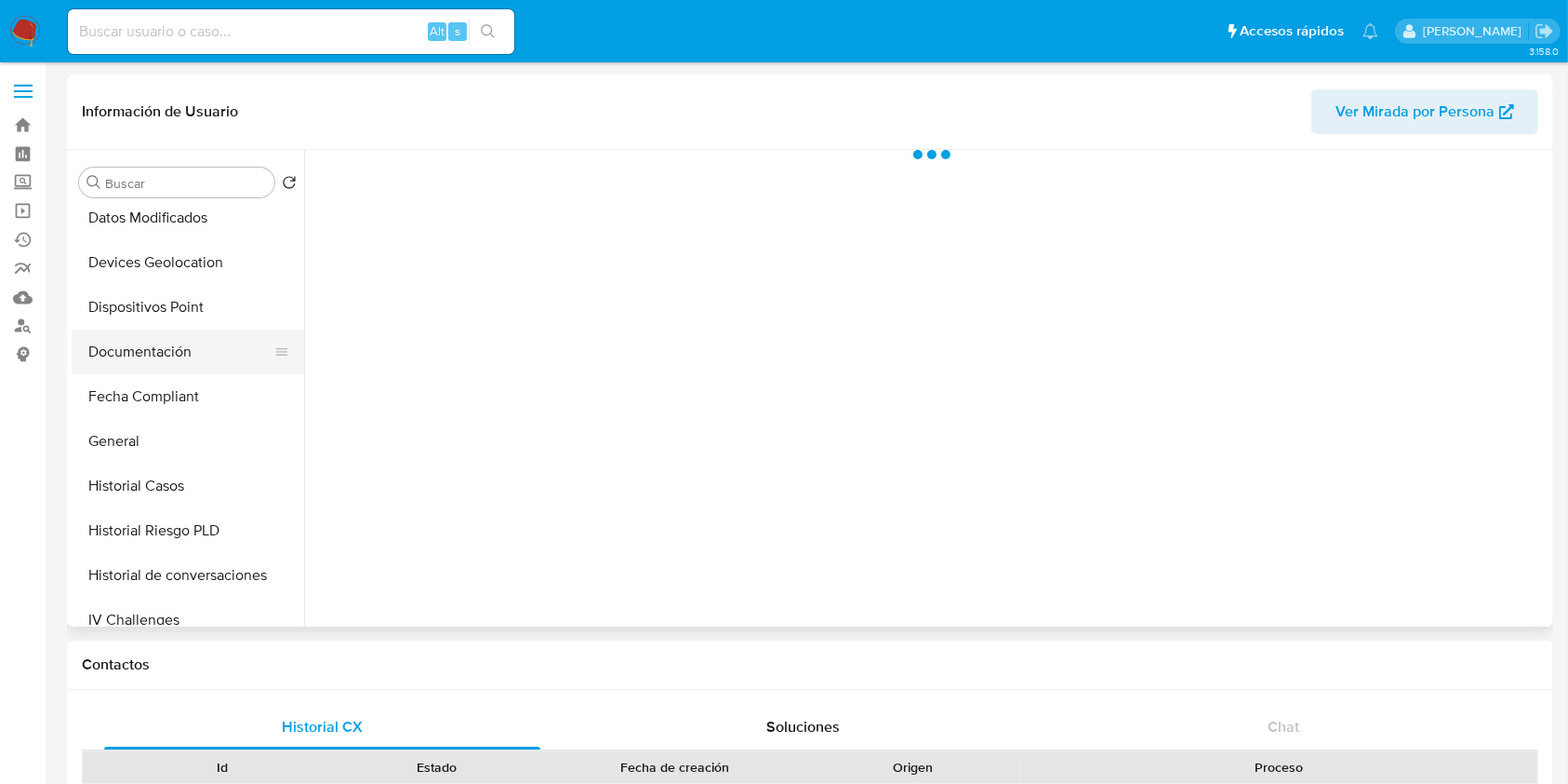
scroll to position [620, 0]
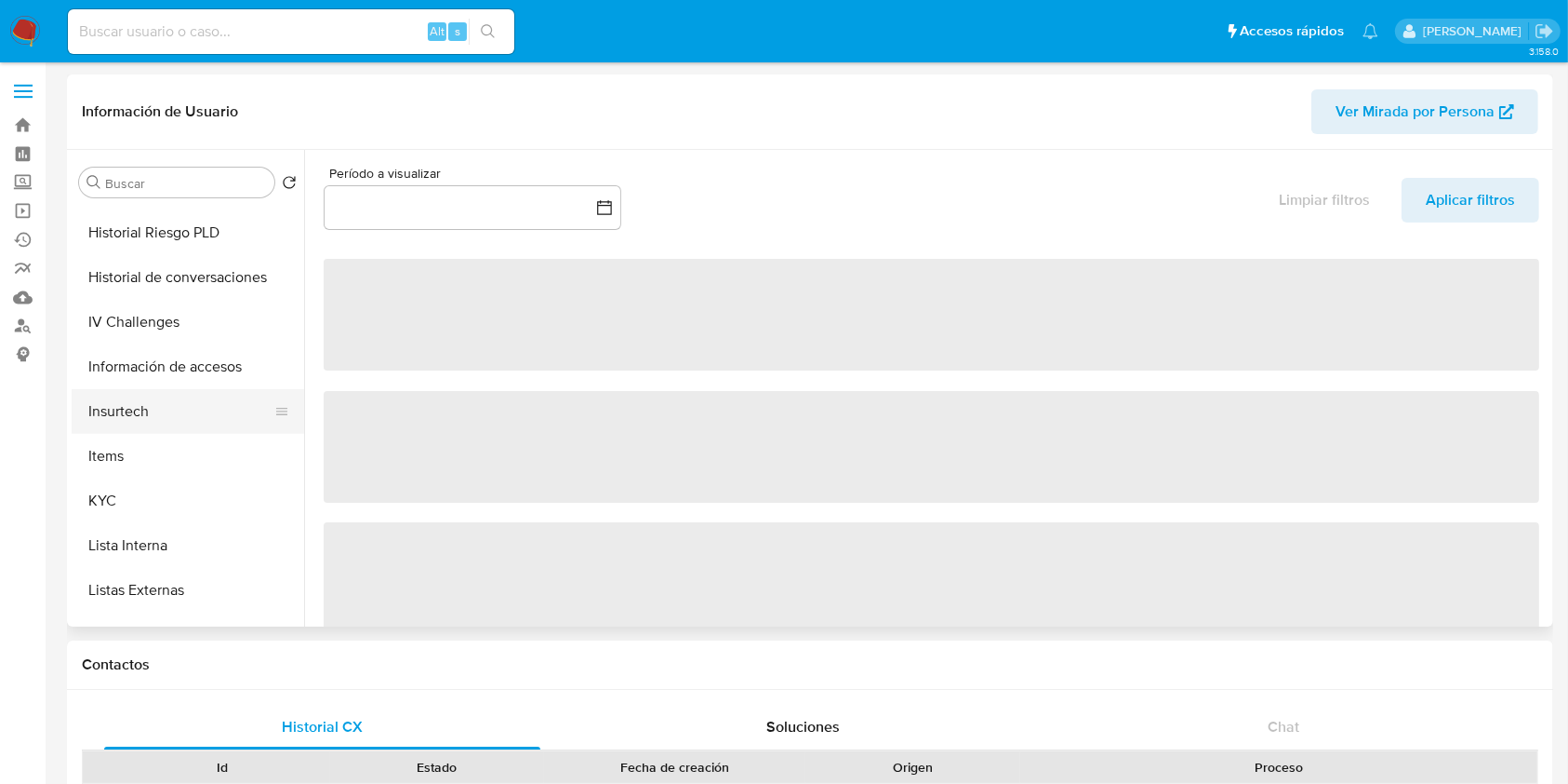
select select "10"
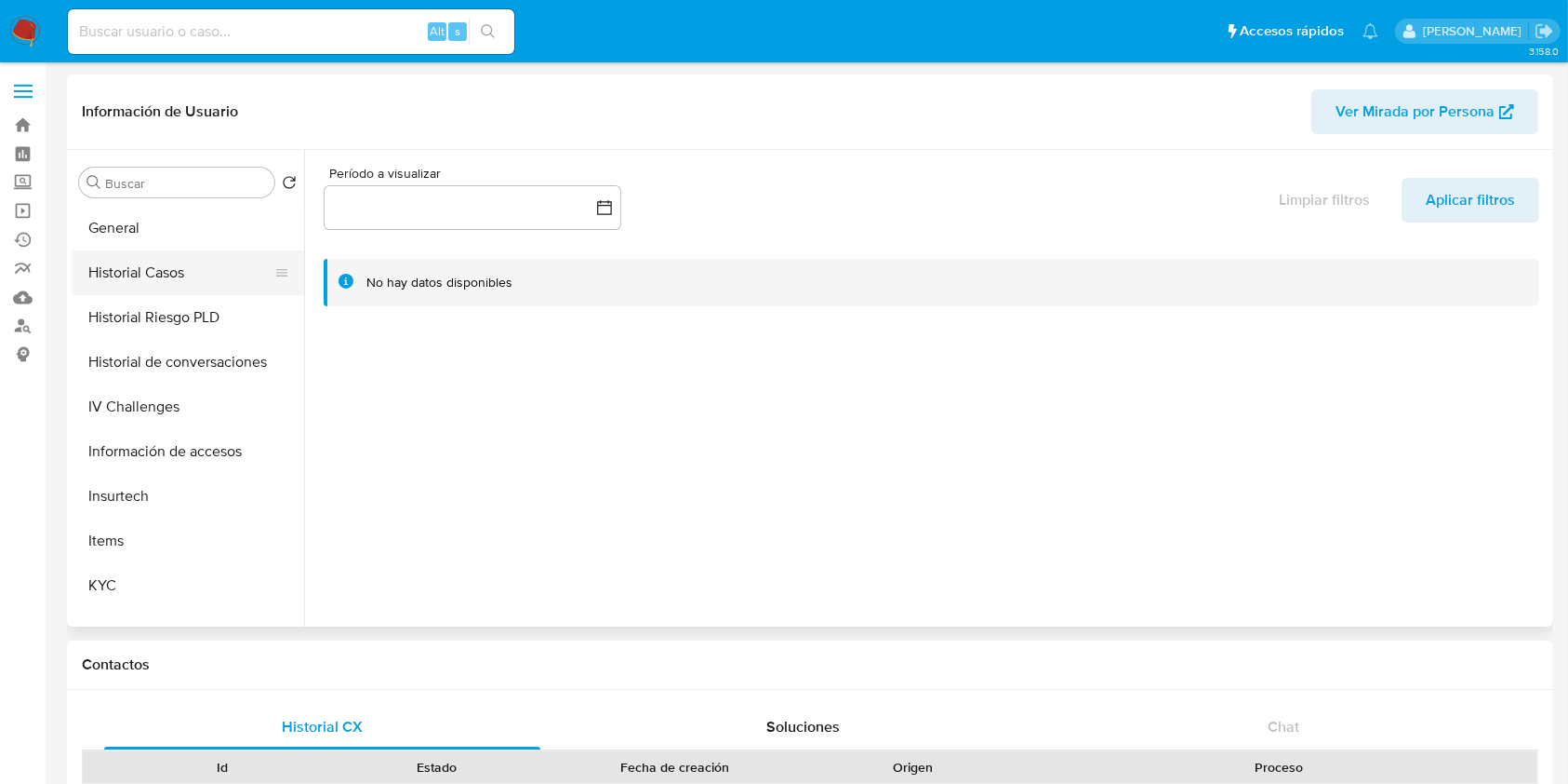
scroll to position [497, 0]
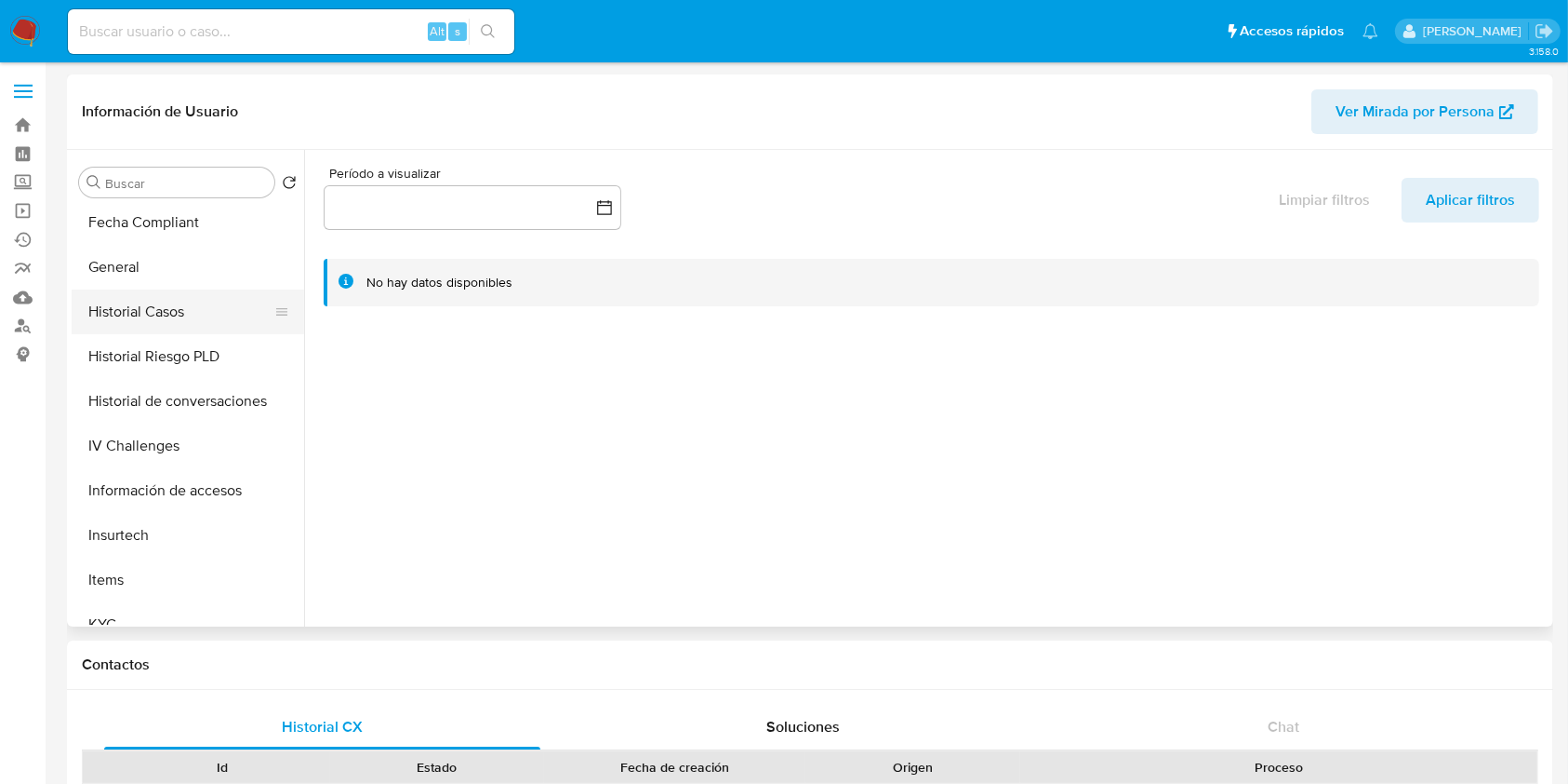
click at [184, 321] on button "Historial Casos" at bounding box center [180, 312] width 218 height 45
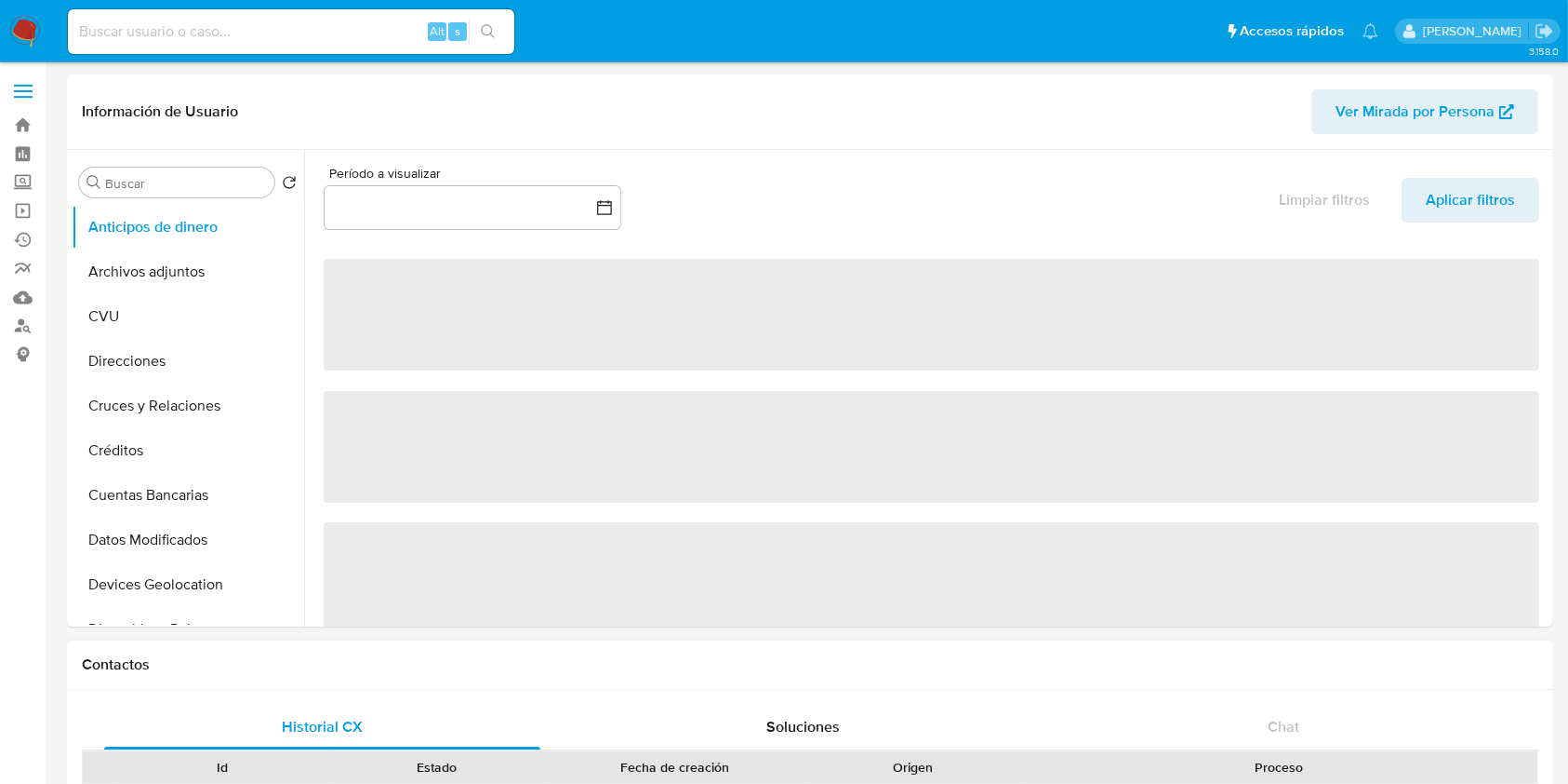
select select "10"
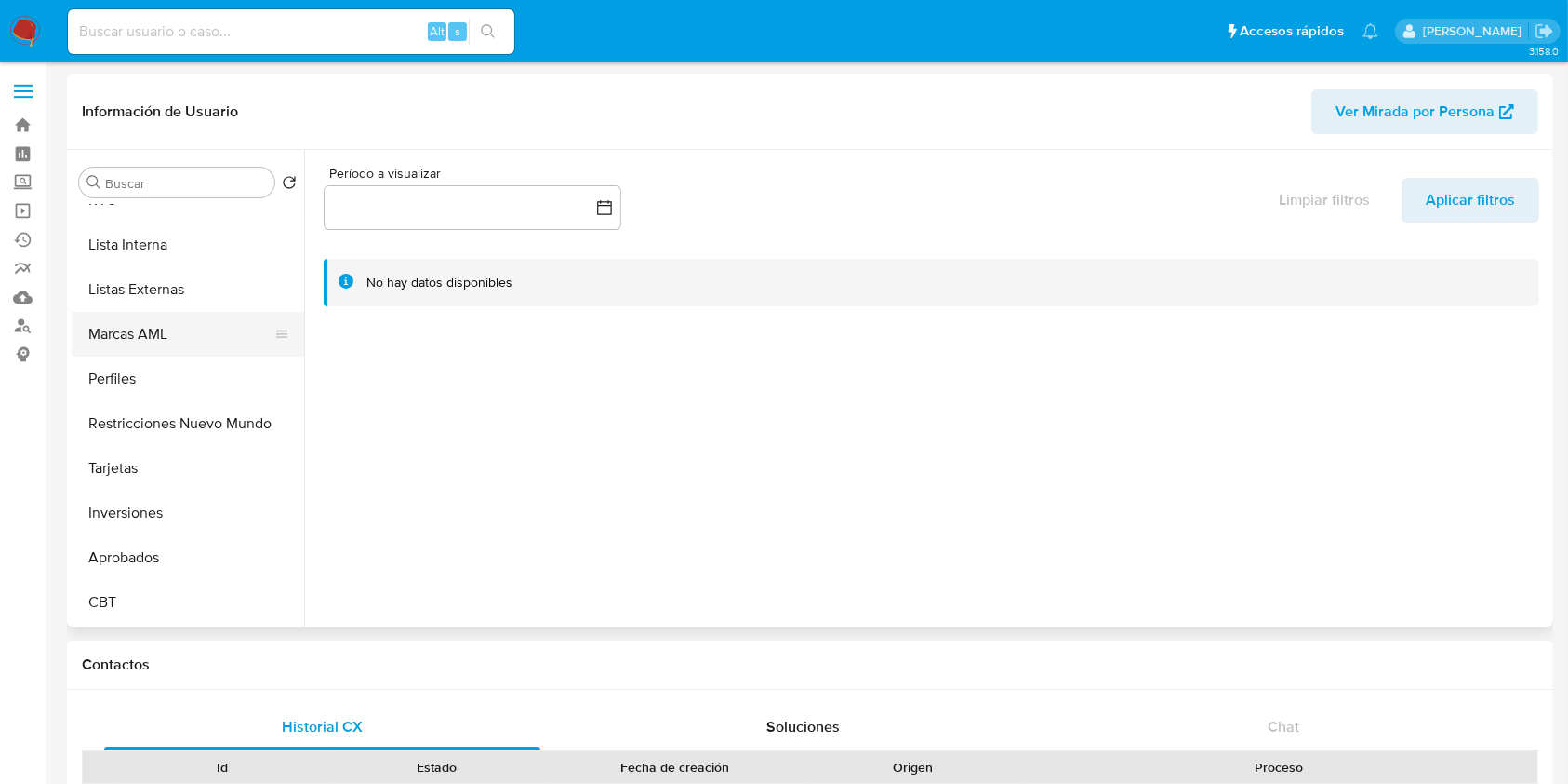
scroll to position [797, 0]
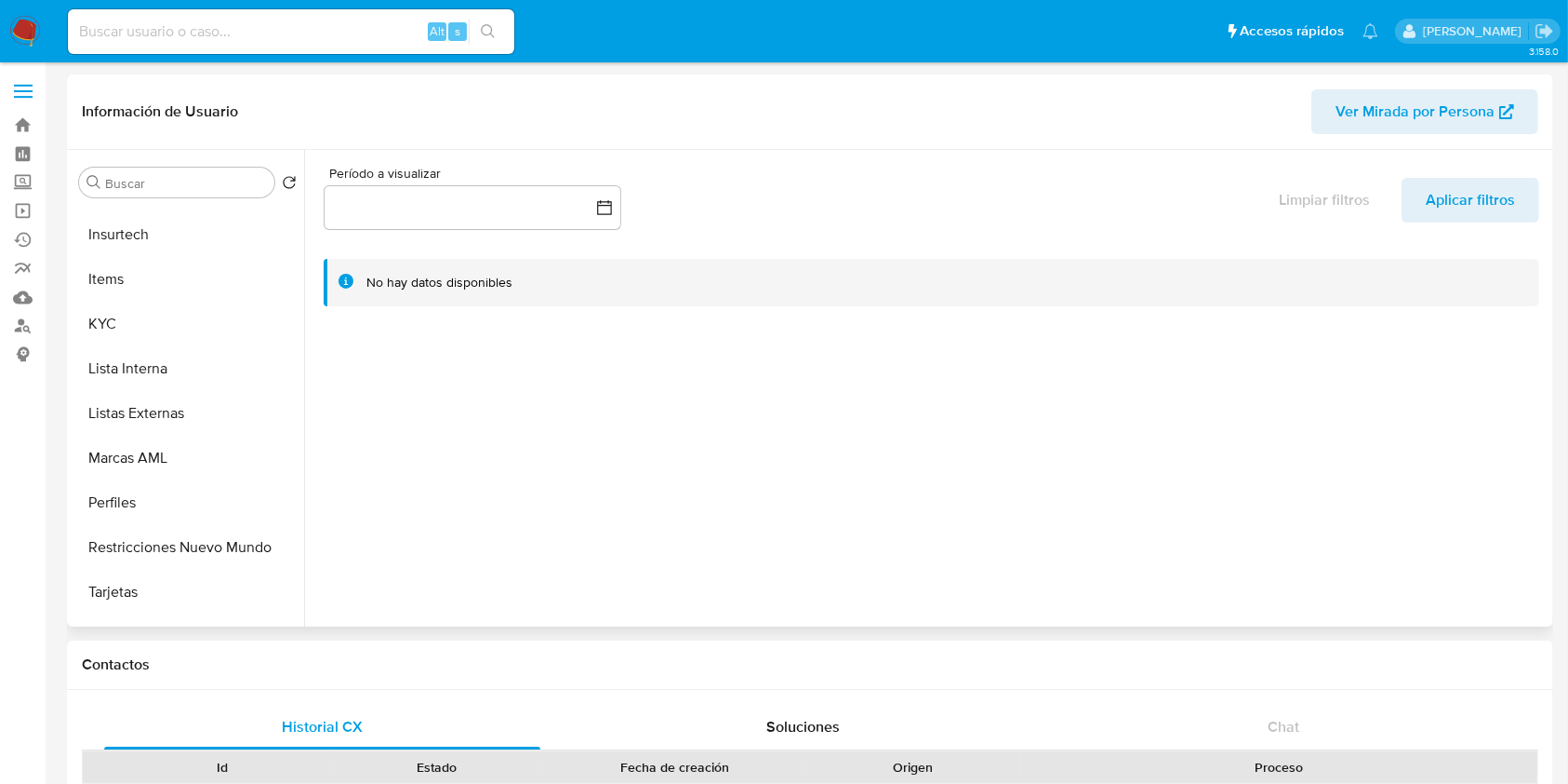
click at [392, 456] on div at bounding box center [926, 389] width 1244 height 477
click at [121, 302] on button "KYC" at bounding box center [180, 324] width 218 height 45
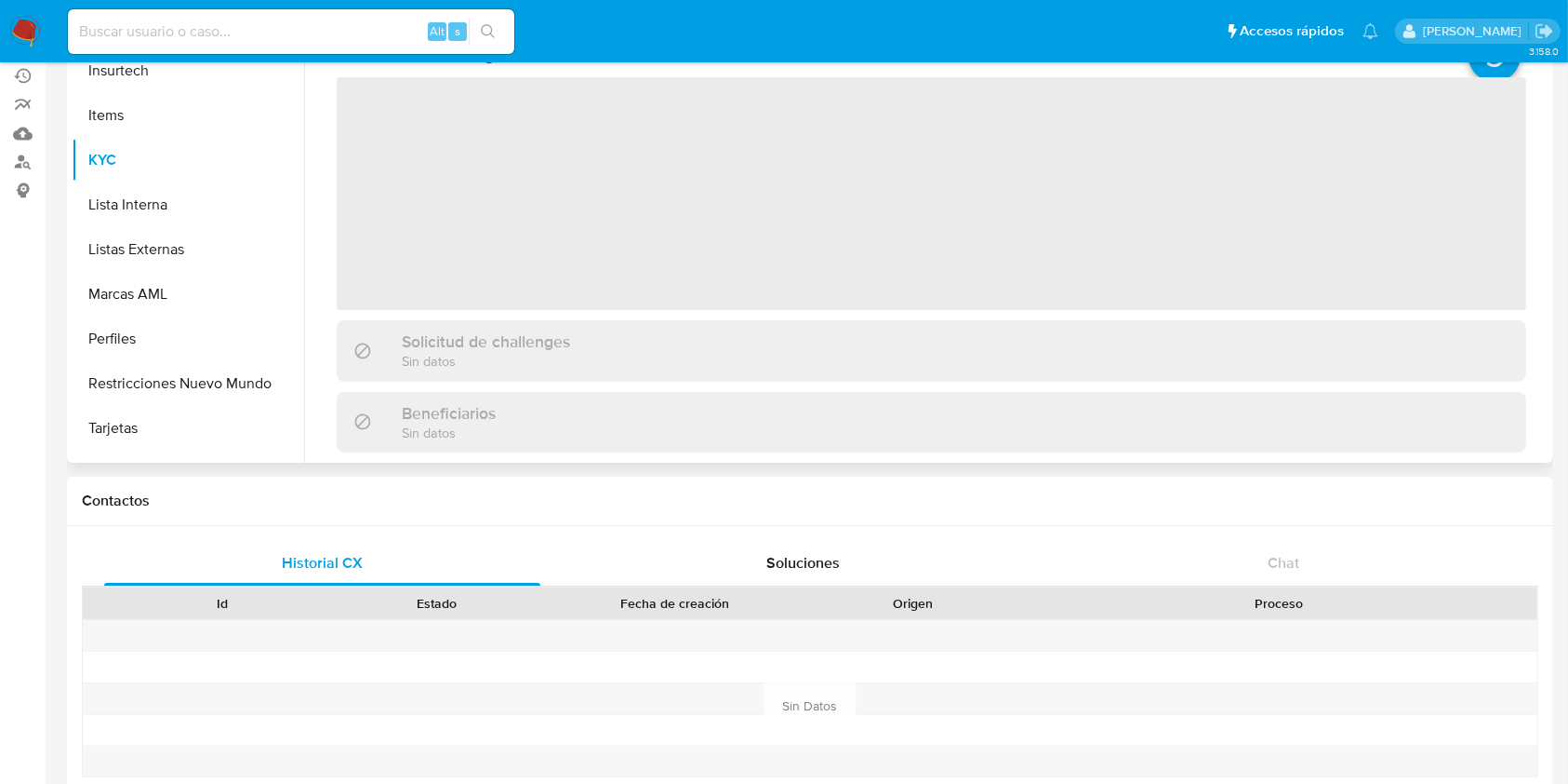
scroll to position [0, 0]
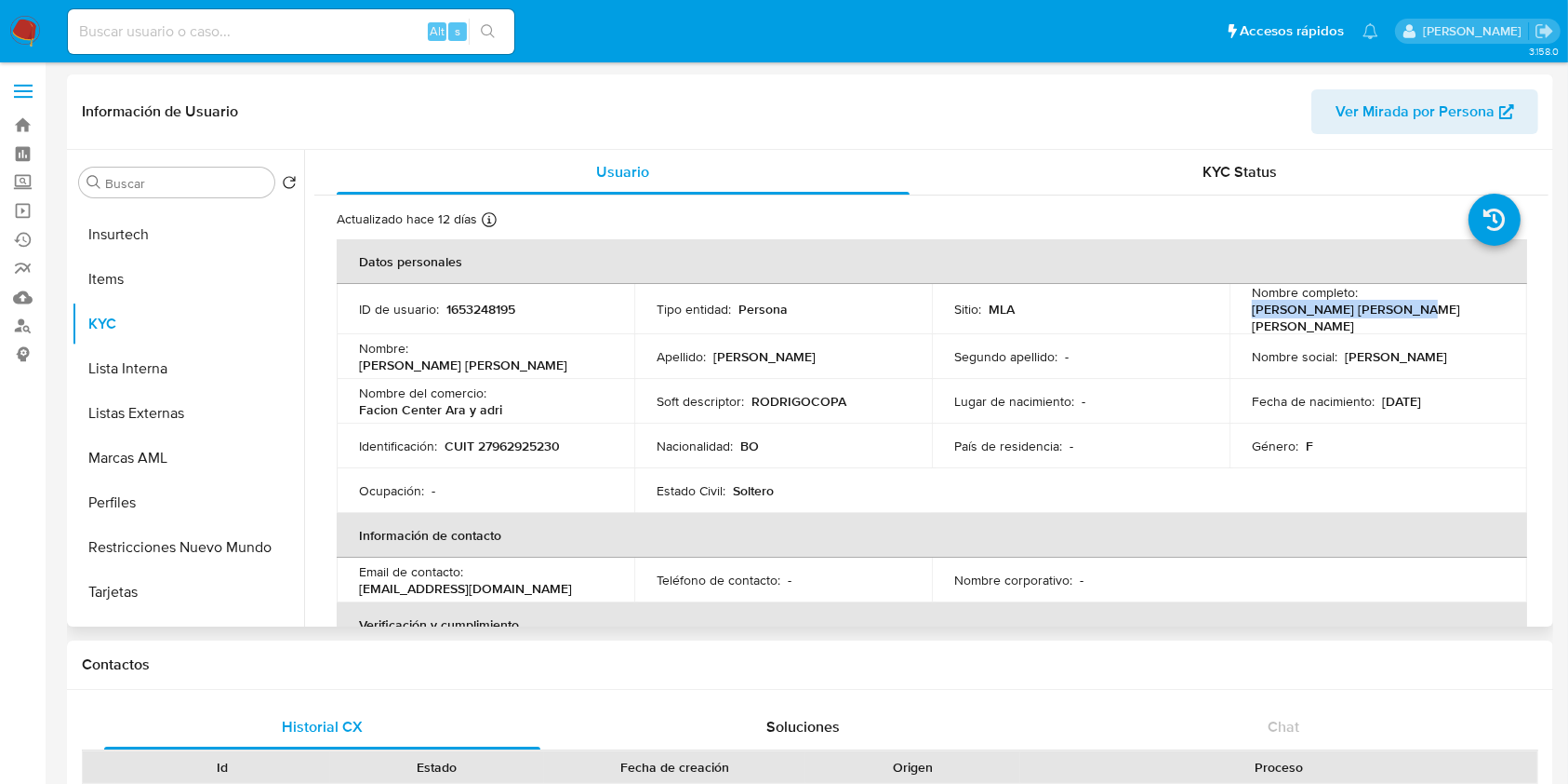
drag, startPoint x: 1240, startPoint y: 314, endPoint x: 1392, endPoint y: 310, distance: 152.1
click at [1392, 310] on td "Nombre completo : [PERSON_NAME] [PERSON_NAME] [PERSON_NAME]" at bounding box center [1379, 308] width 298 height 50
copy p "[PERSON_NAME] [PERSON_NAME] [PERSON_NAME]"
click at [520, 440] on p "CUIT 27962925230" at bounding box center [502, 445] width 116 height 17
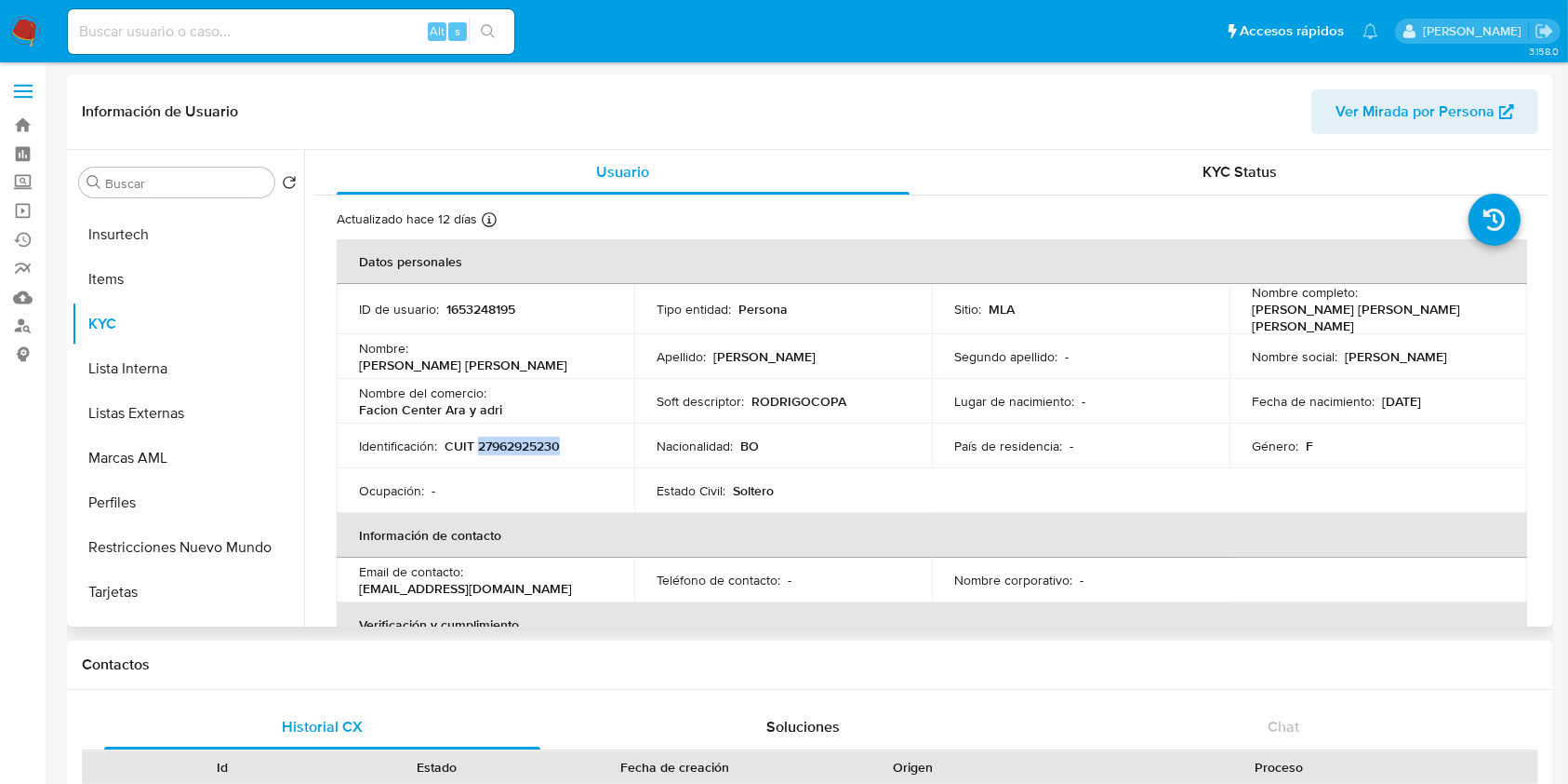
copy p "27962925230"
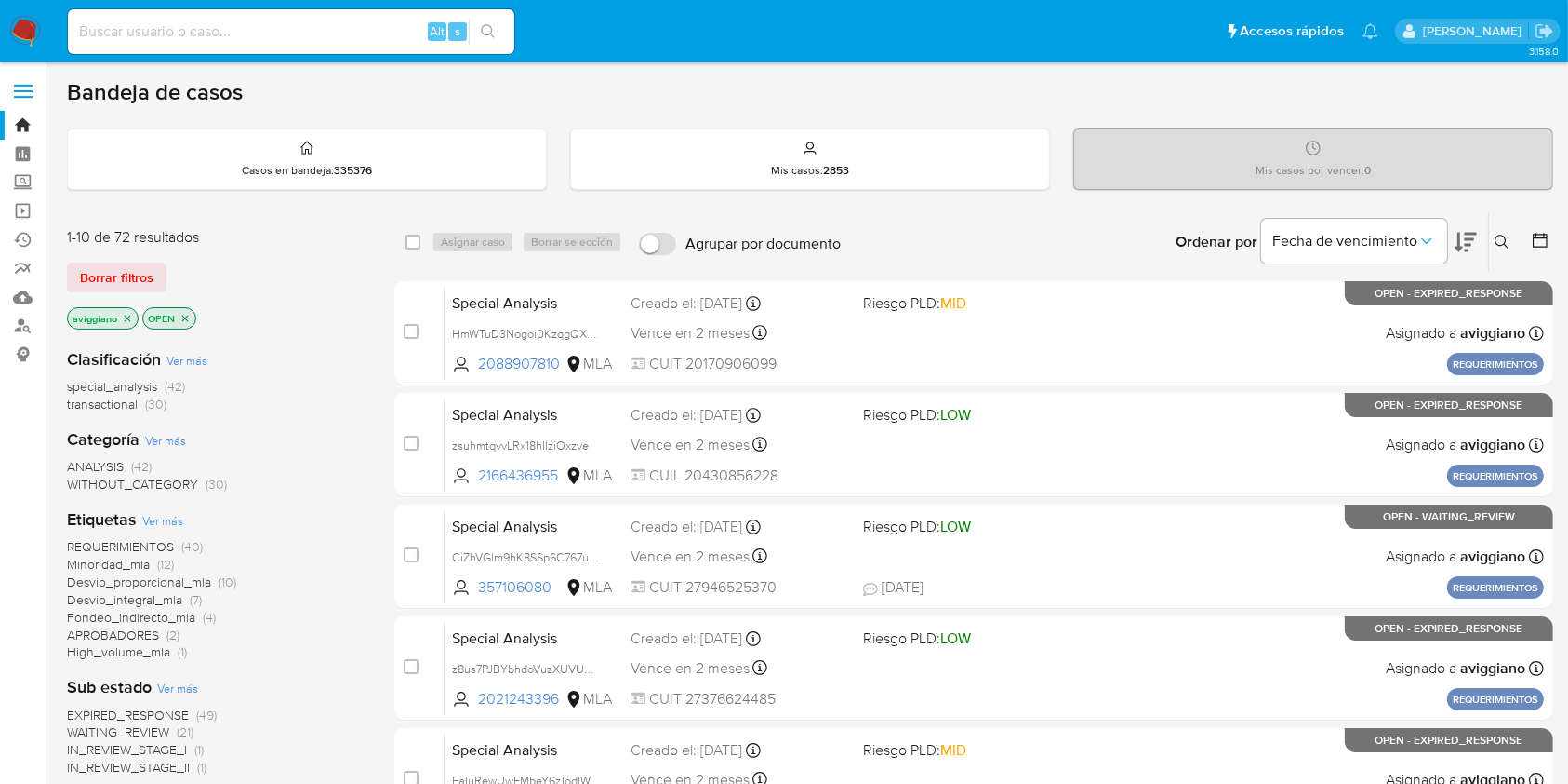
click at [1504, 240] on icon at bounding box center [1501, 241] width 15 height 15
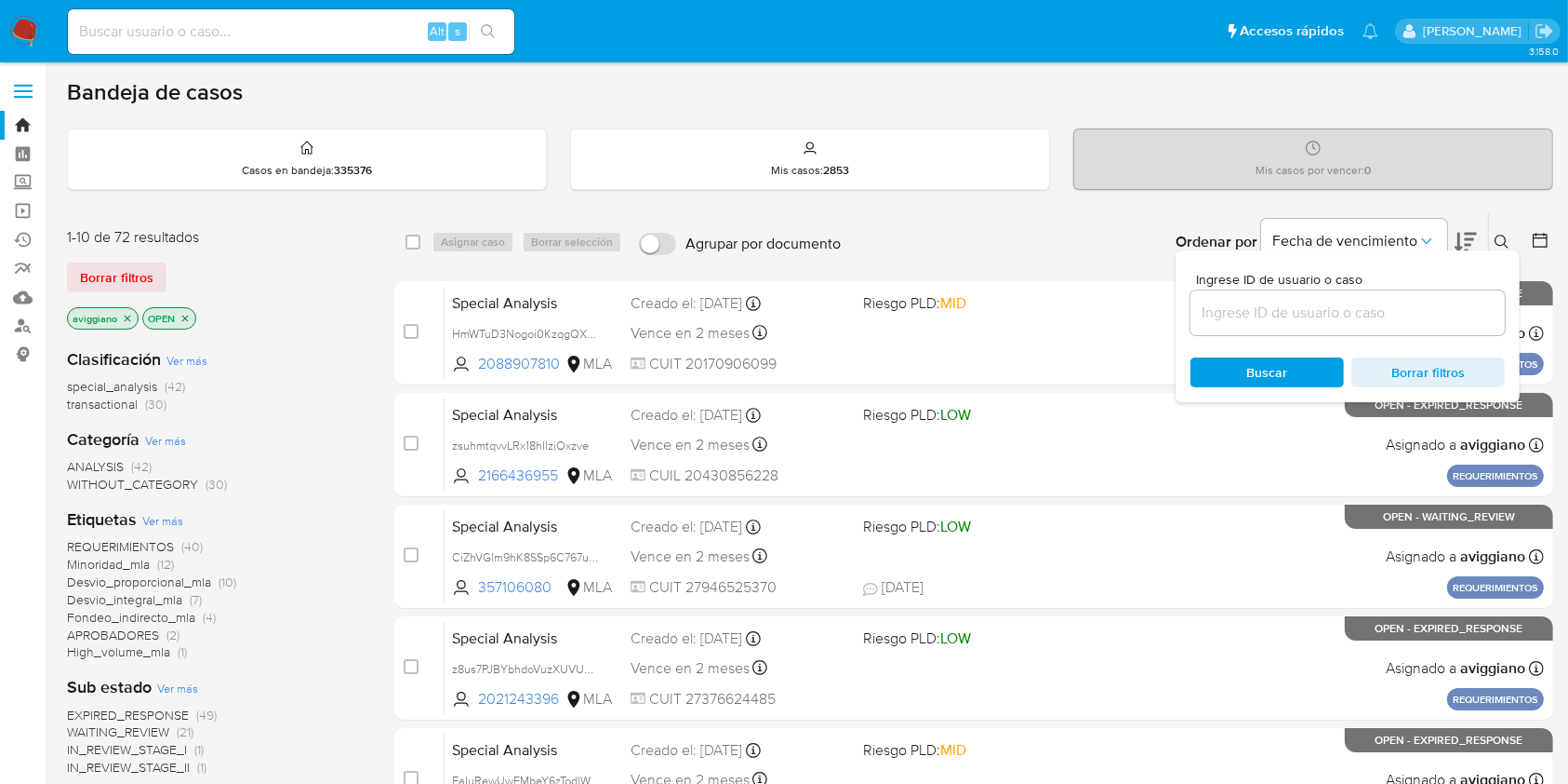
click at [1457, 306] on input at bounding box center [1347, 312] width 315 height 25
type input "jvxl9lbS7eVx9M4sITBAeIrc"
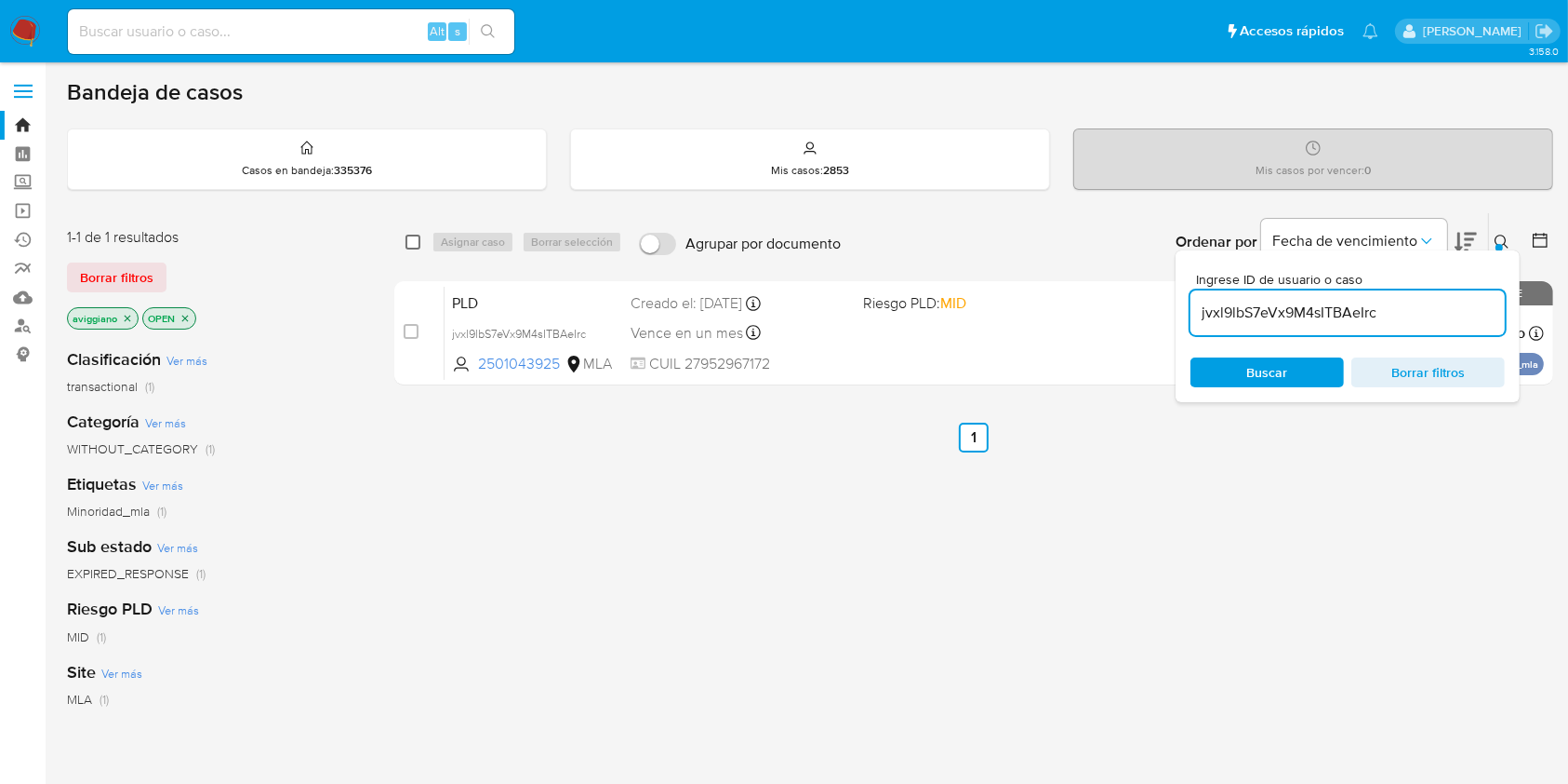
click at [417, 240] on input "checkbox" at bounding box center [413, 241] width 15 height 15
checkbox input "true"
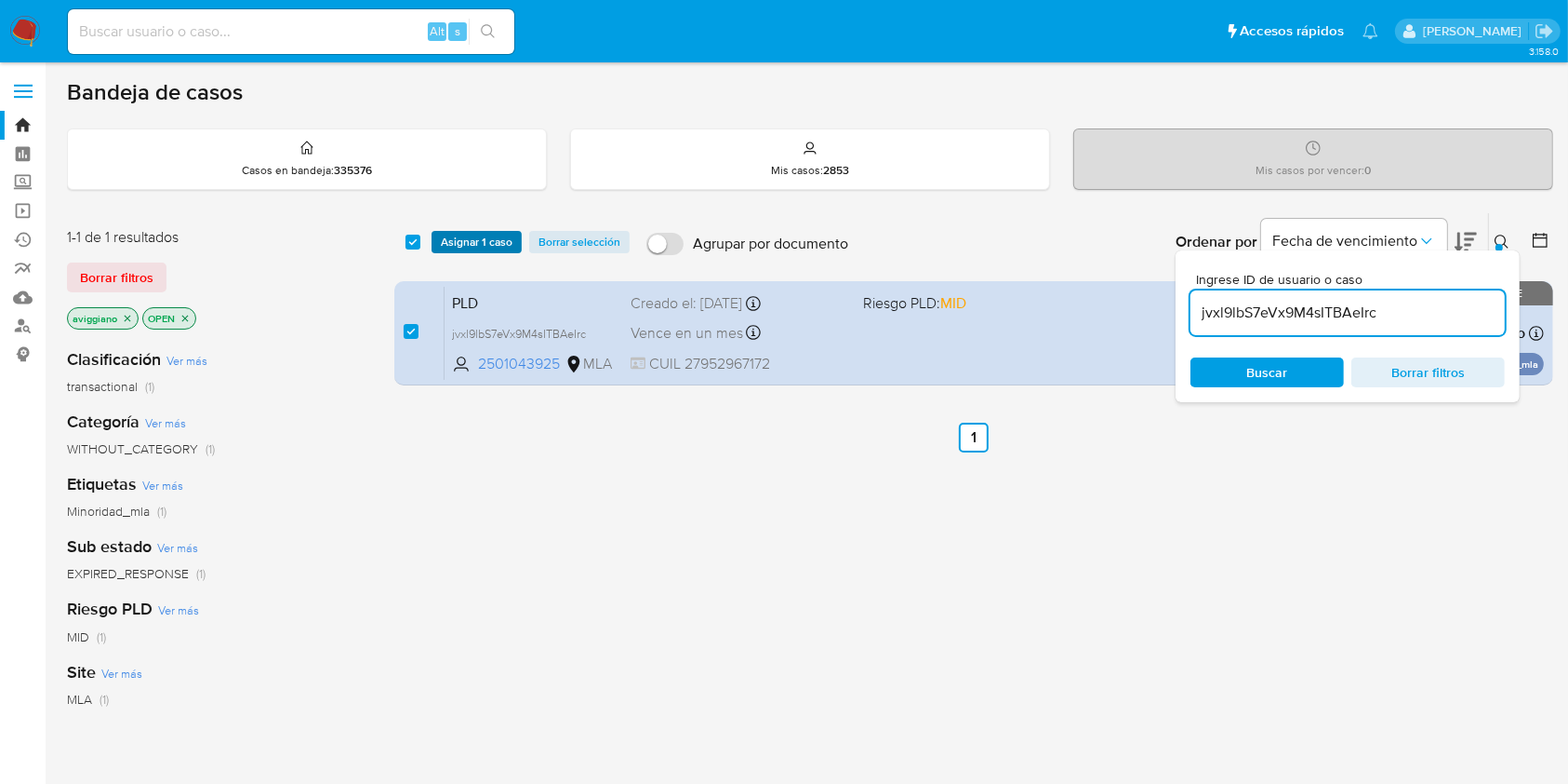
click at [448, 240] on span "Asignar 1 caso" at bounding box center [477, 241] width 72 height 19
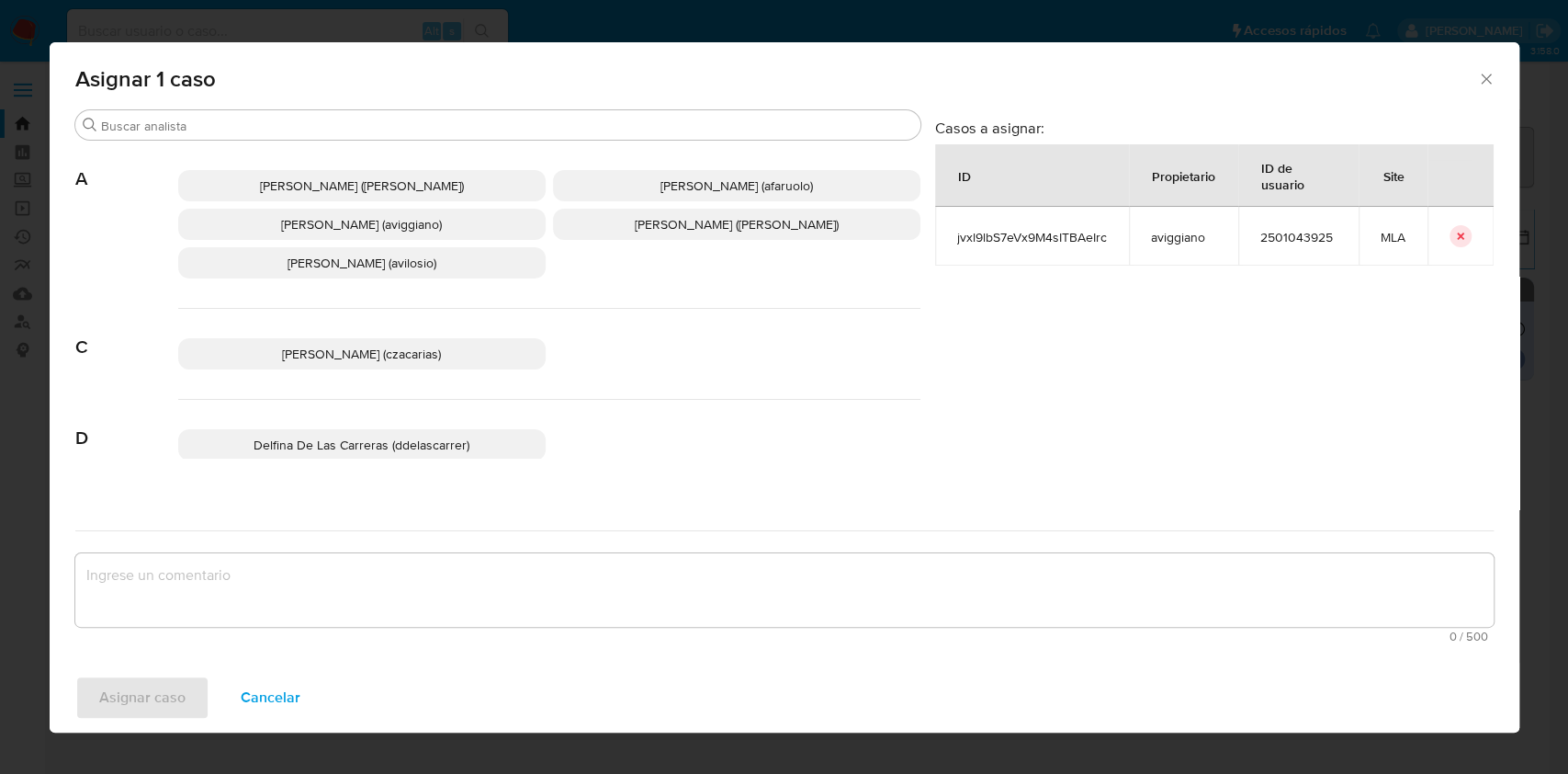
click at [400, 229] on span "[PERSON_NAME] (aviggiano)" at bounding box center [361, 224] width 161 height 18
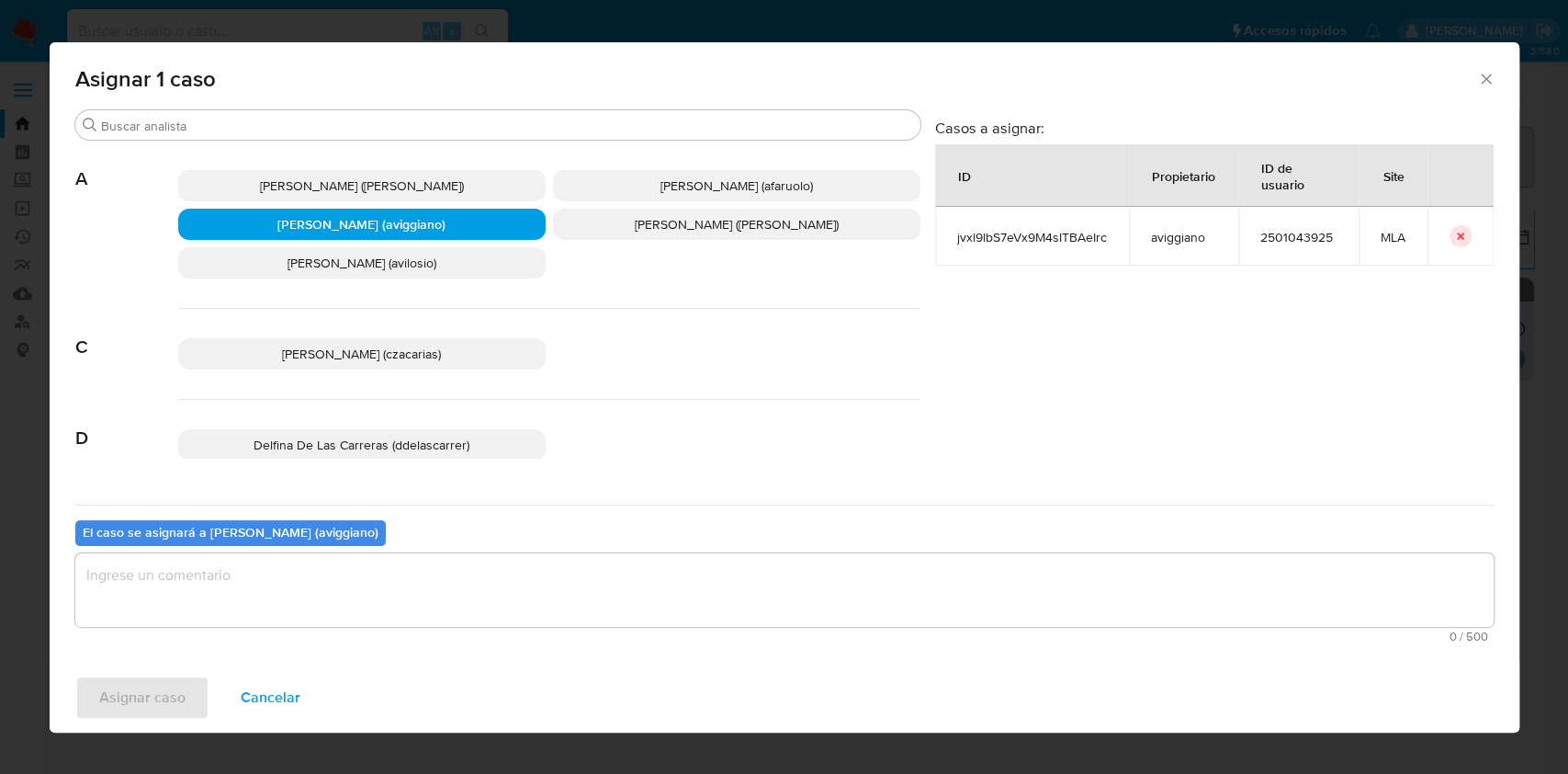
click at [402, 586] on textarea "assign-modal" at bounding box center [784, 590] width 1419 height 74
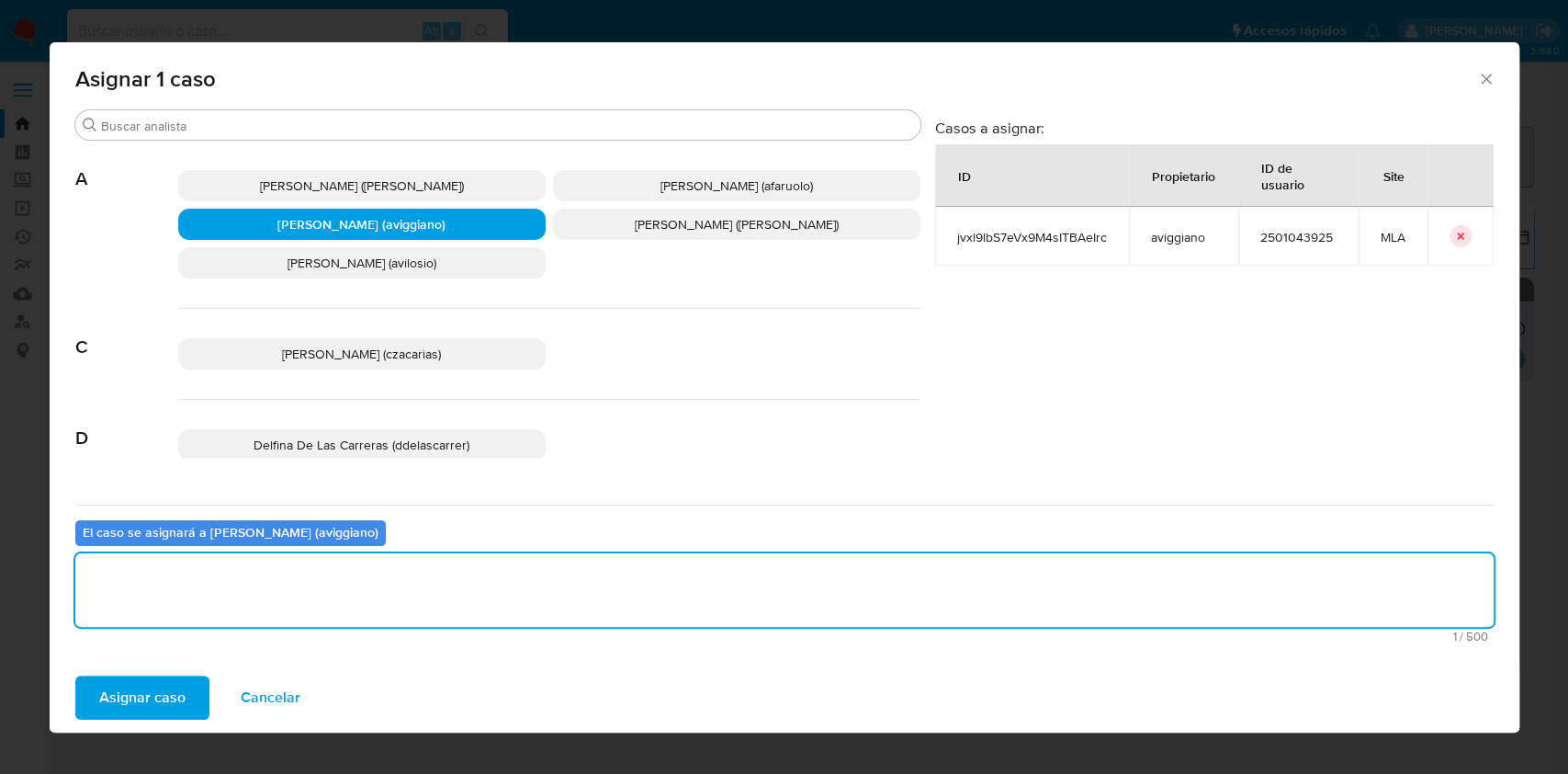
click at [178, 677] on span "Asignar caso" at bounding box center [141, 697] width 86 height 41
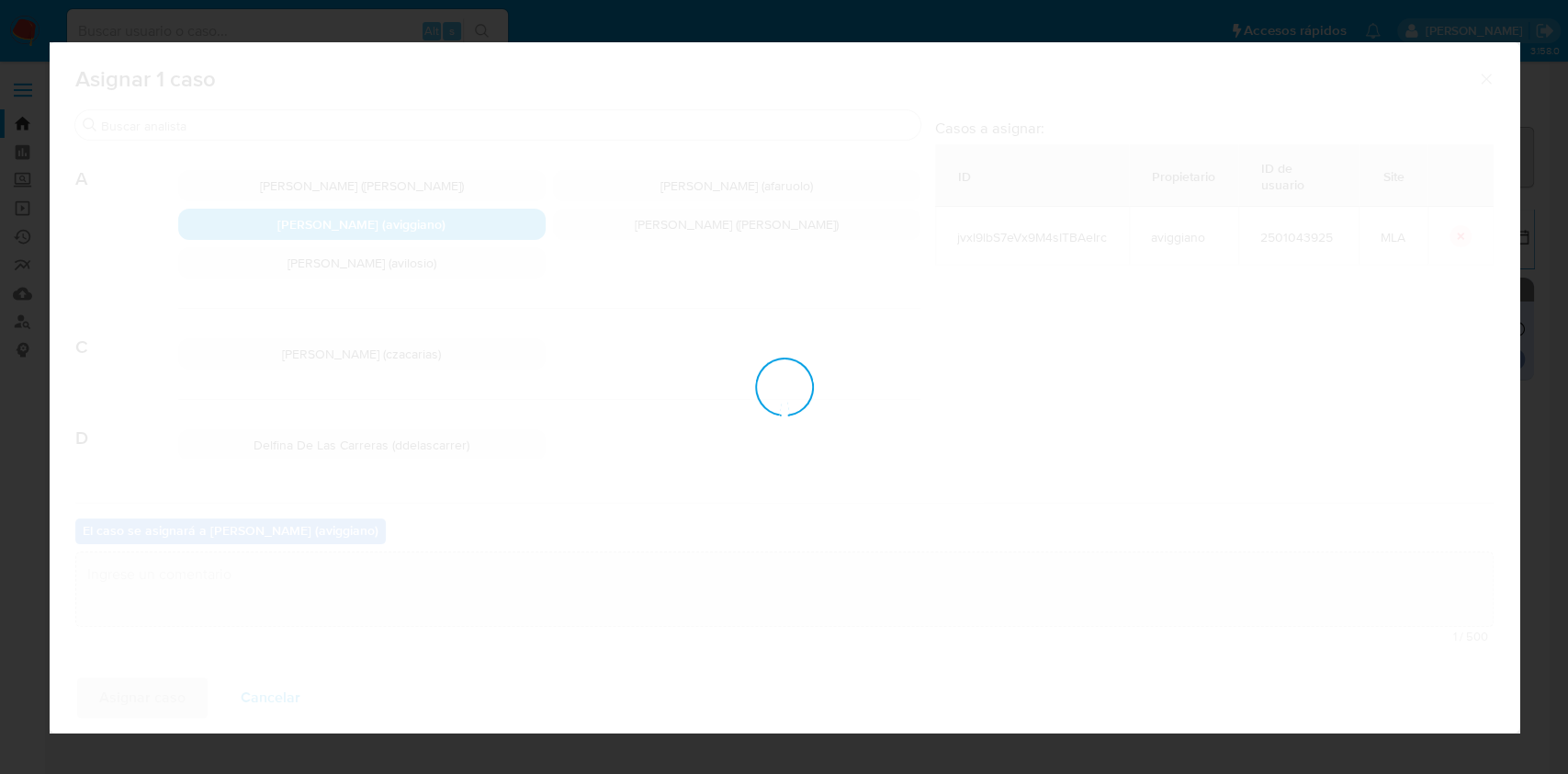
checkbox input "false"
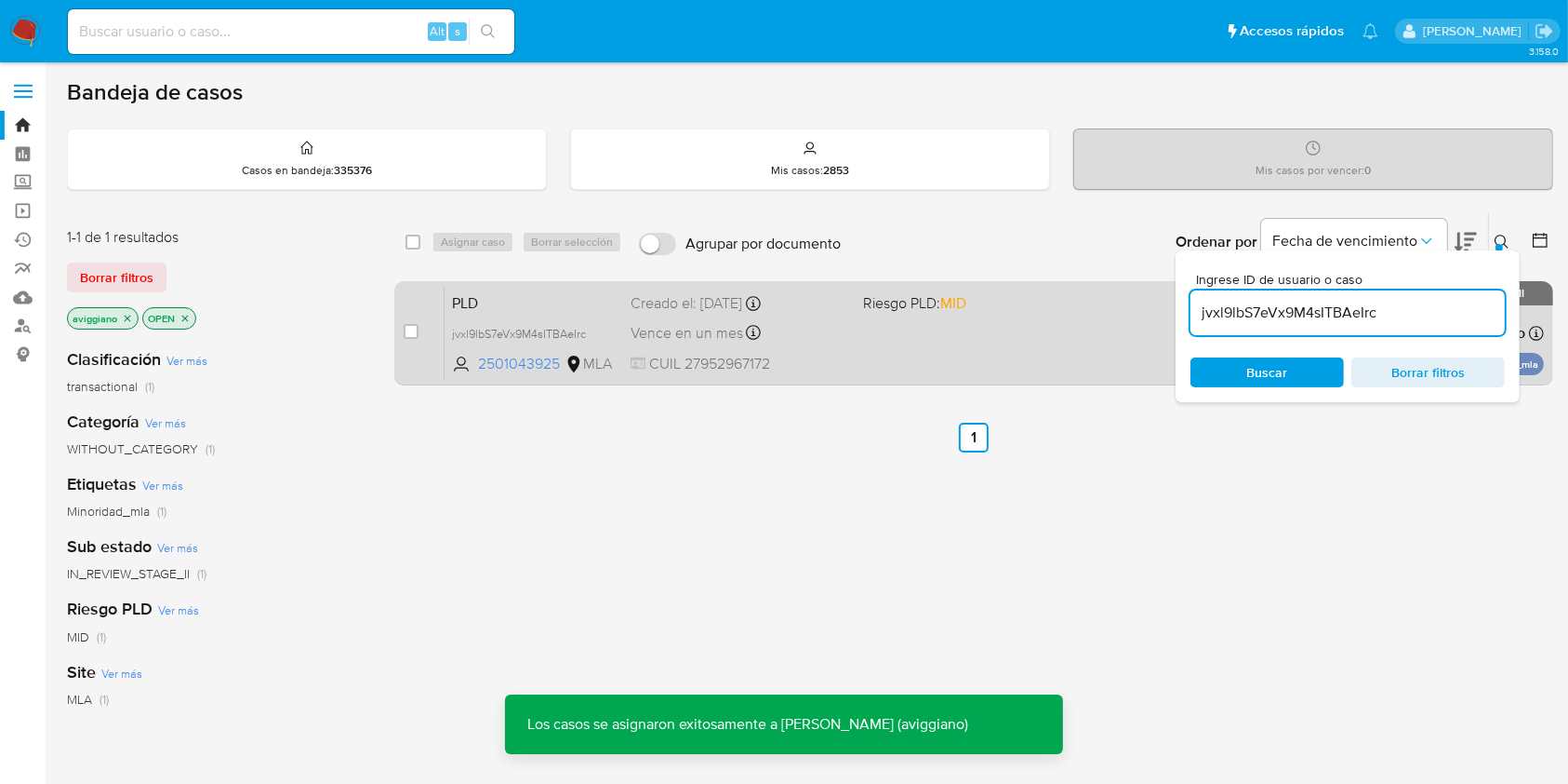
click at [955, 336] on div "PLD jvxl9lbS7eVx9M4sITBAeIrc 2501043925 MLA Riesgo PLD: MID Creado el: [DATE] C…" at bounding box center [993, 333] width 1099 height 94
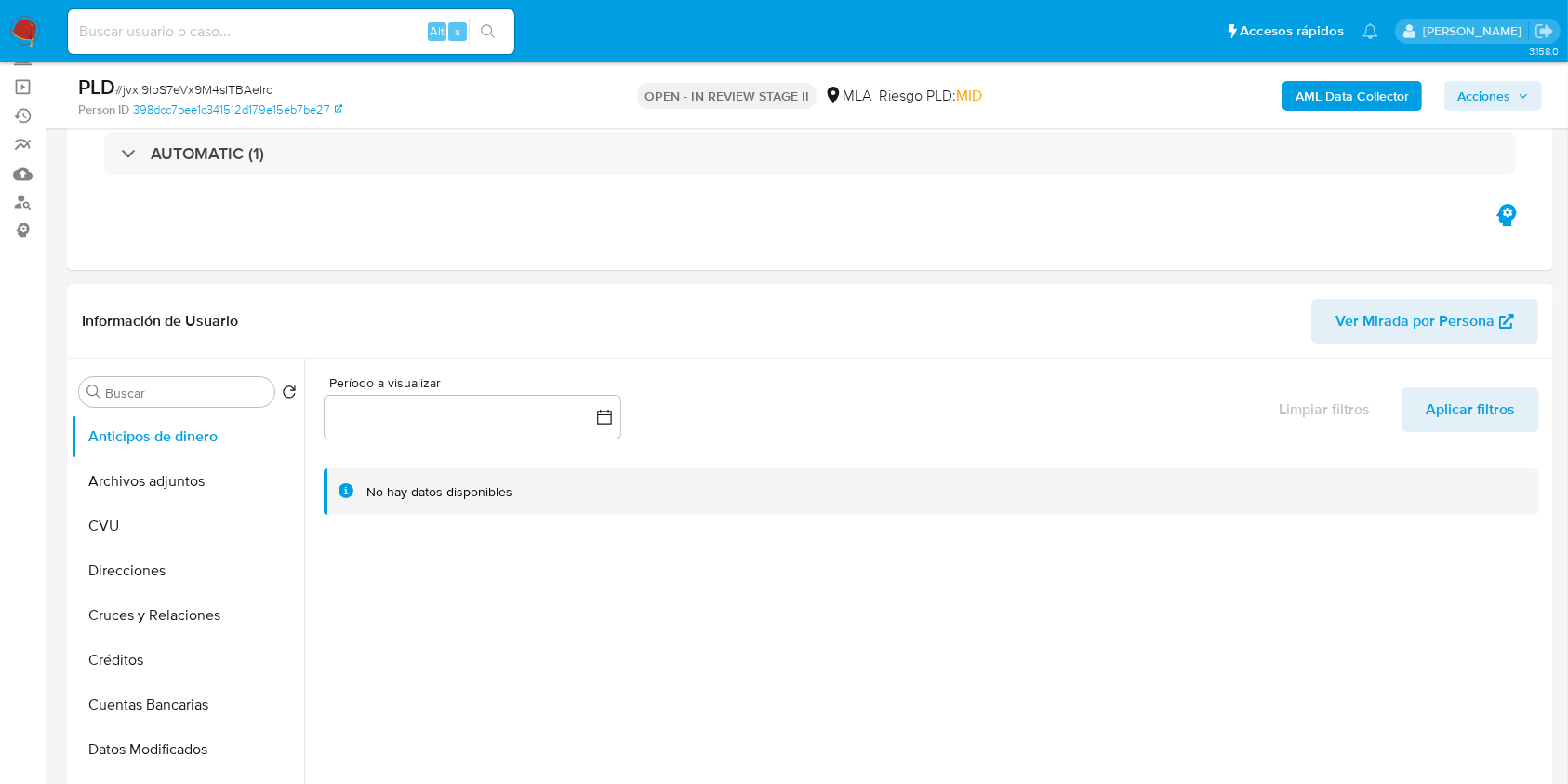
select select "10"
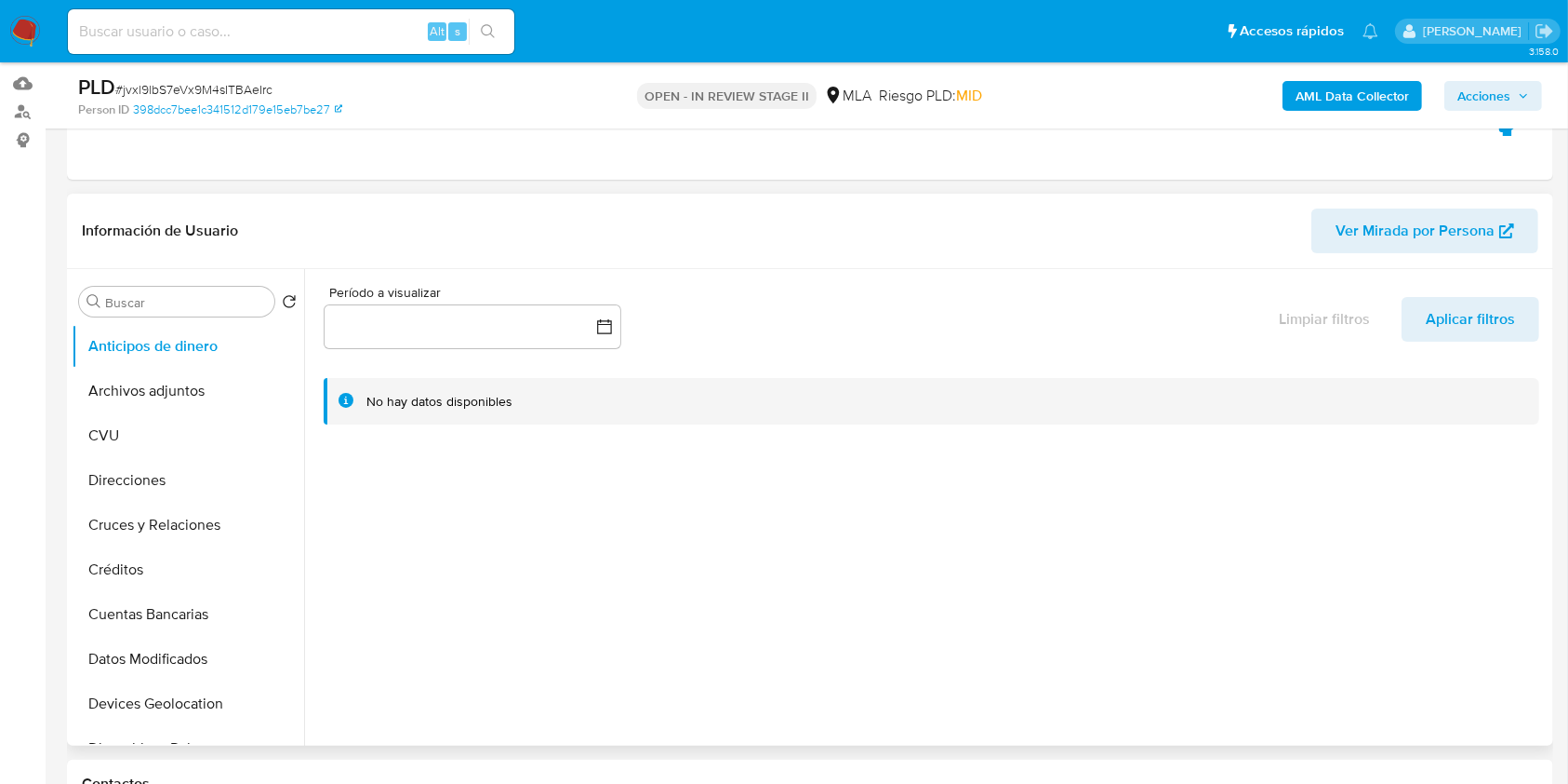
scroll to position [124, 0]
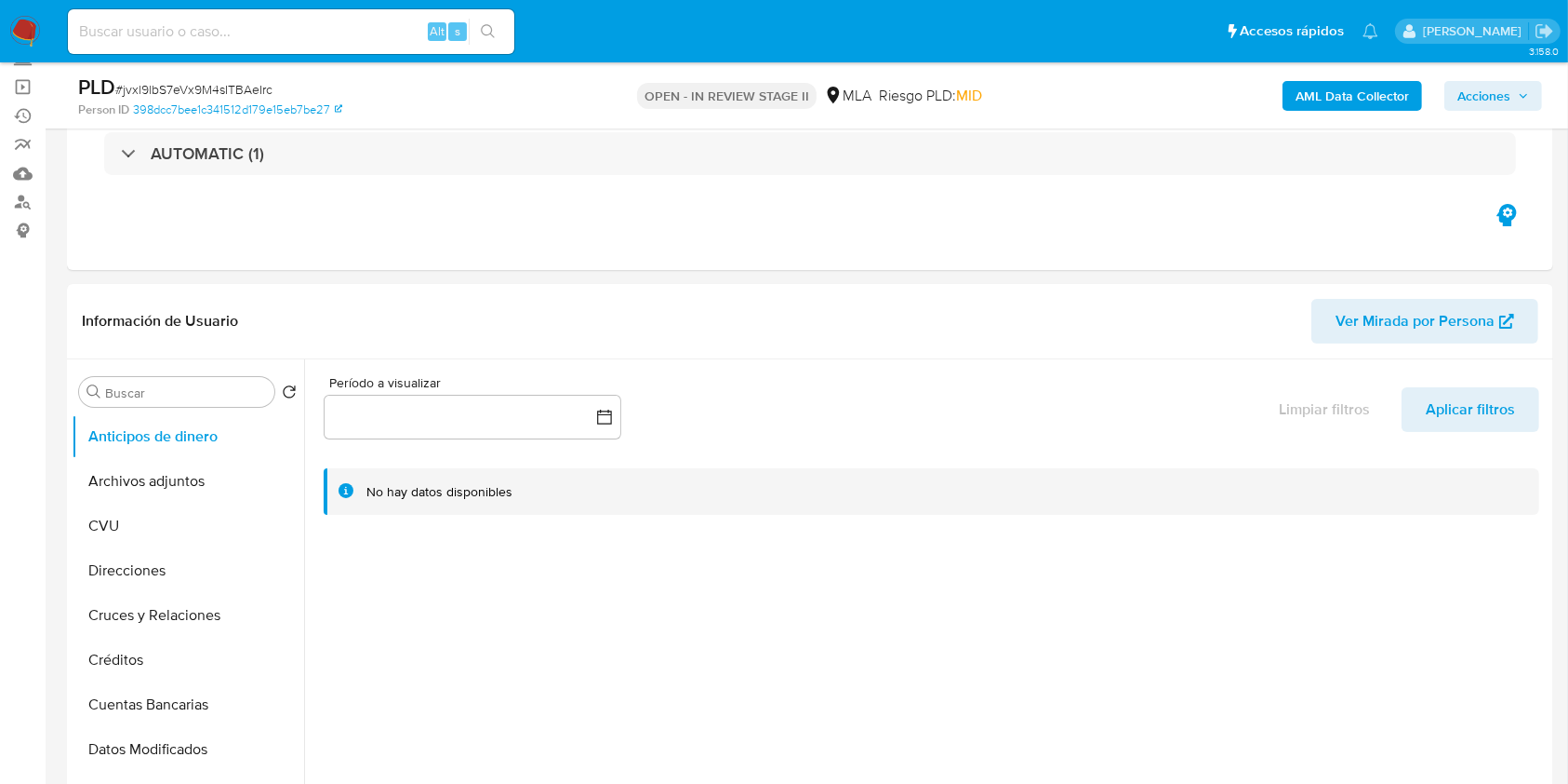
drag, startPoint x: 1510, startPoint y: 81, endPoint x: 1475, endPoint y: 102, distance: 40.8
click at [1510, 81] on span "Acciones" at bounding box center [1484, 96] width 53 height 29
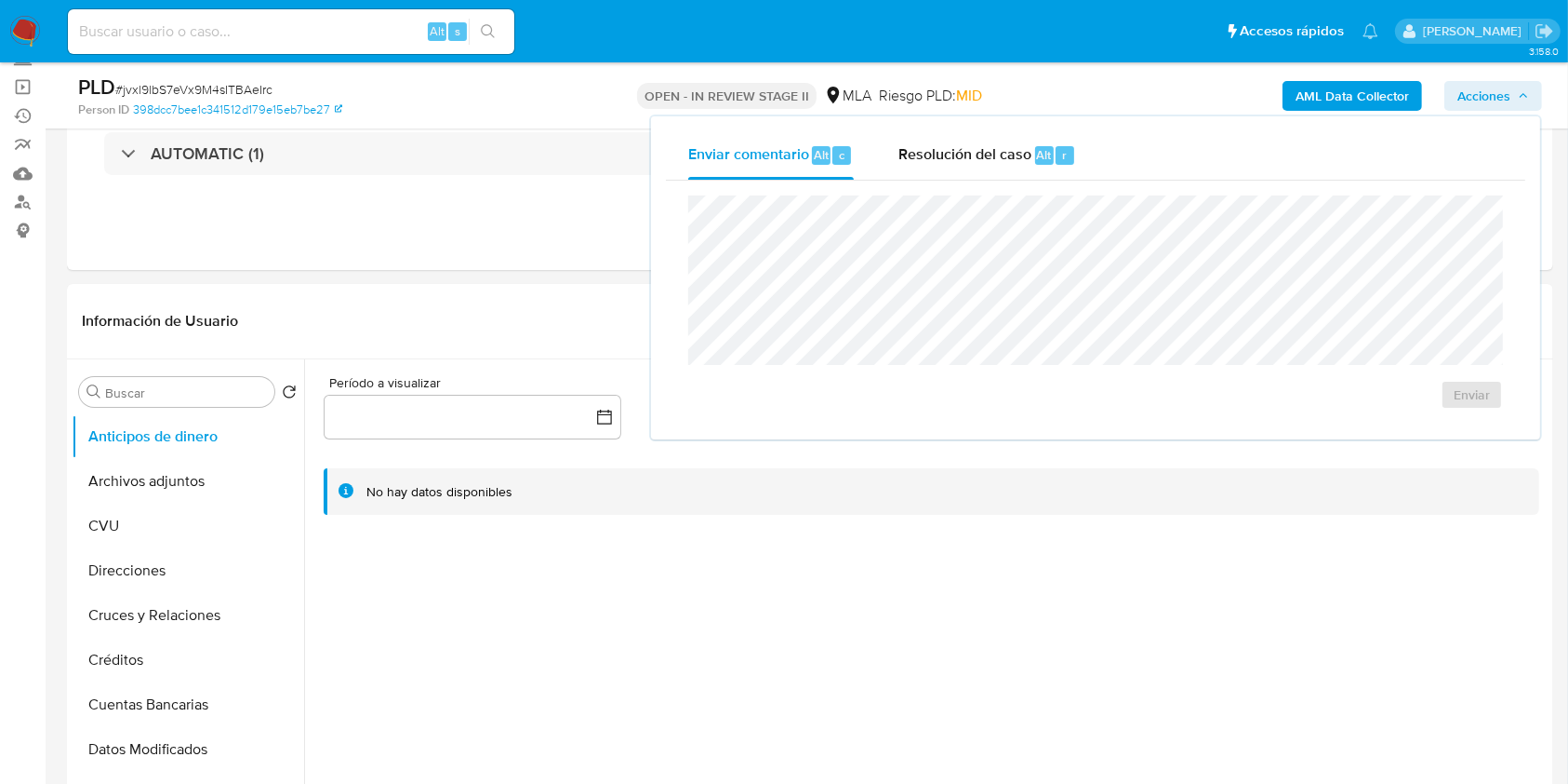
drag, startPoint x: 989, startPoint y: 155, endPoint x: 985, endPoint y: 186, distance: 31.3
click at [994, 160] on span "Resolución del caso" at bounding box center [965, 154] width 133 height 22
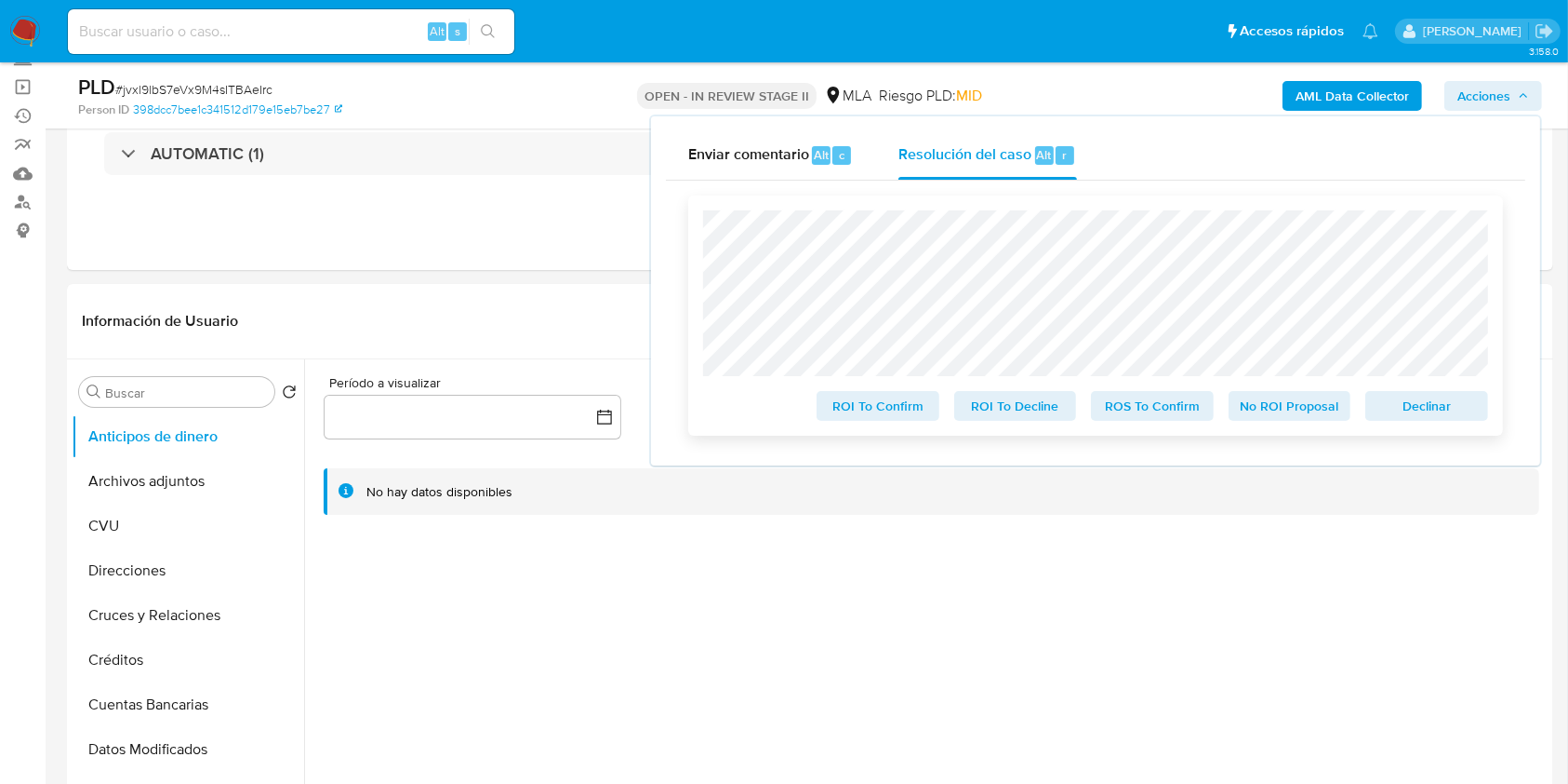
click at [1438, 418] on span "Declinar" at bounding box center [1427, 405] width 97 height 26
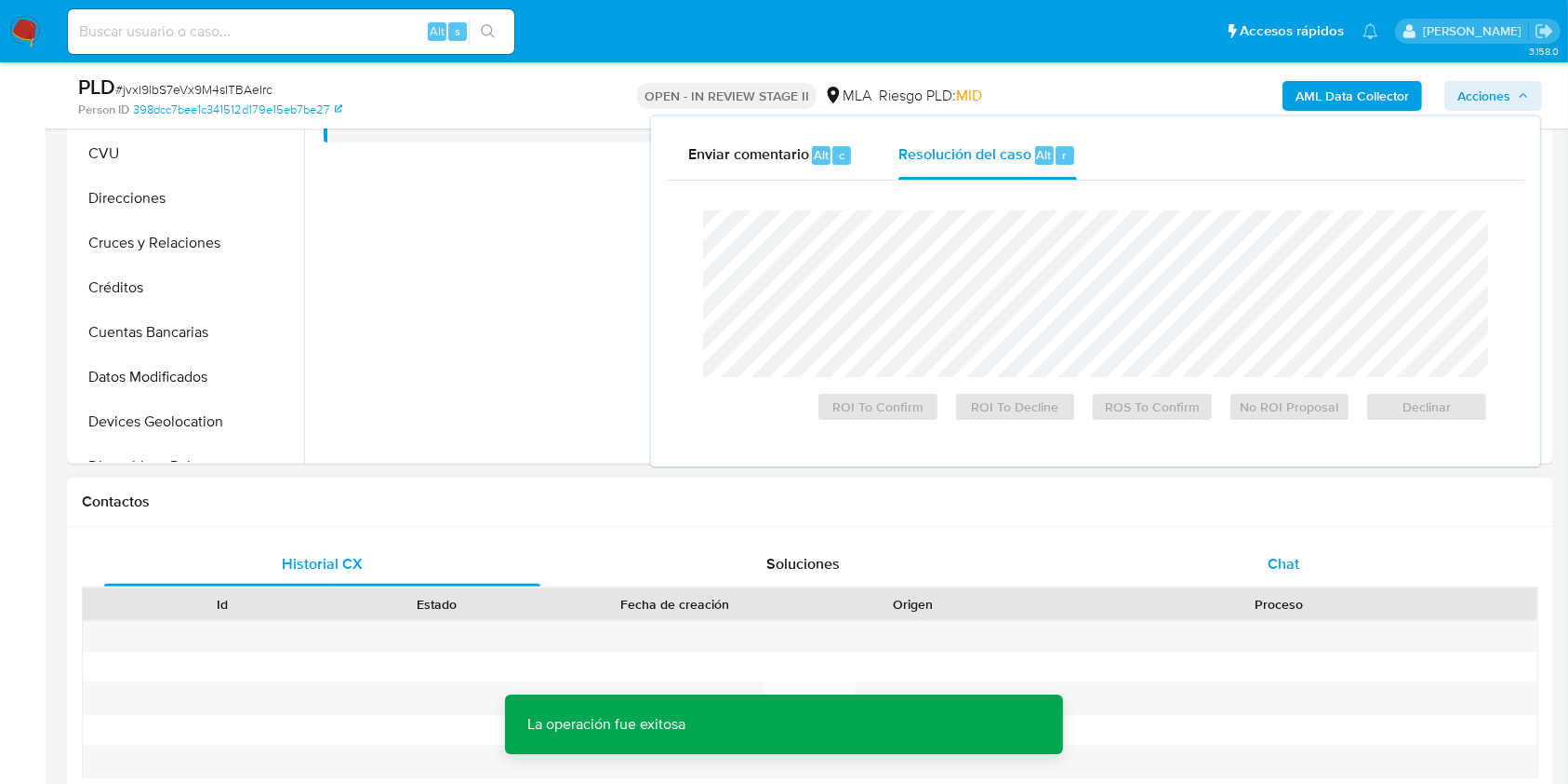
click at [1273, 543] on div "Chat" at bounding box center [1284, 564] width 436 height 45
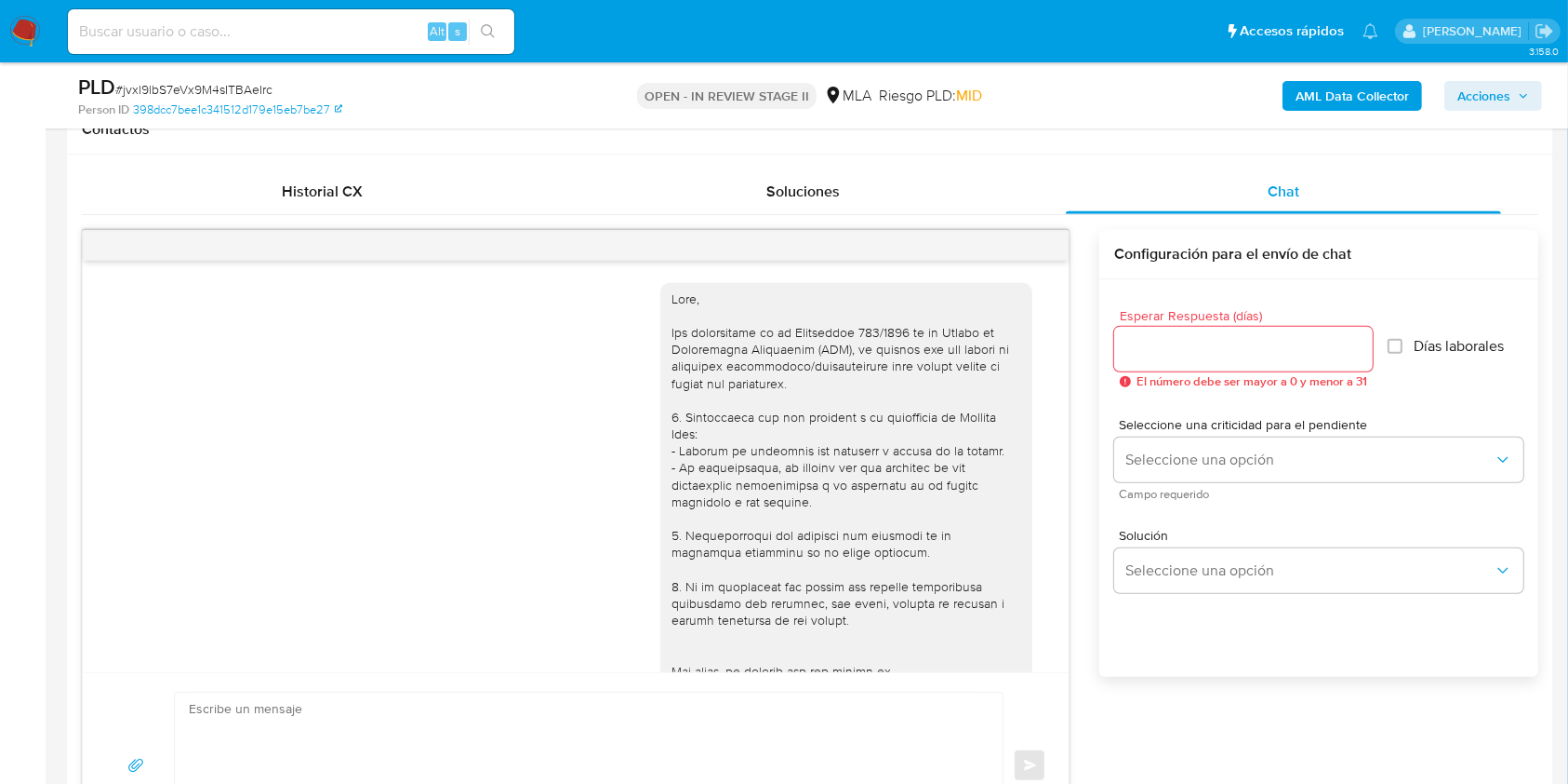
scroll to position [849, 0]
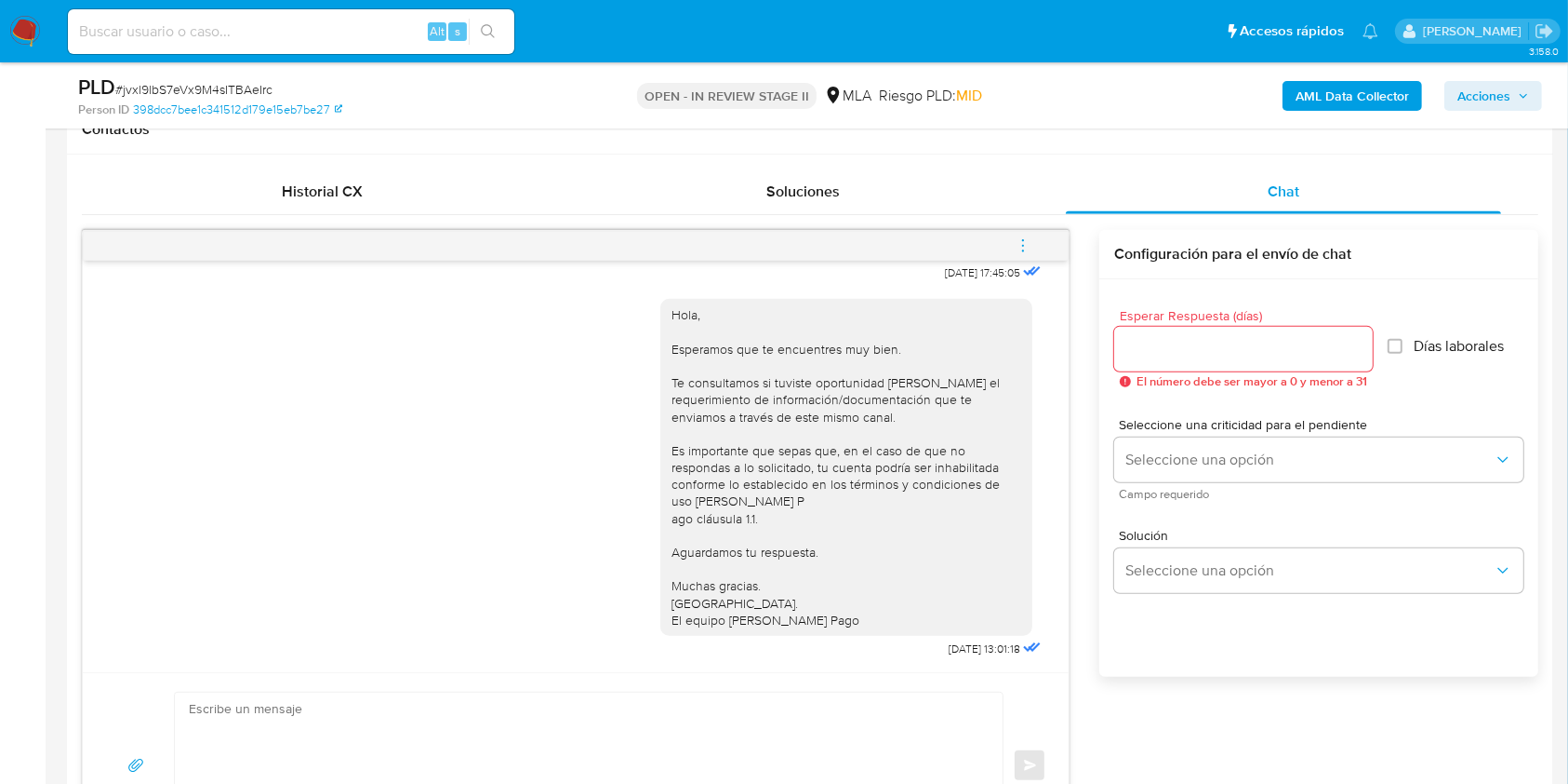
click at [1025, 246] on icon "menu-action" at bounding box center [1023, 245] width 17 height 17
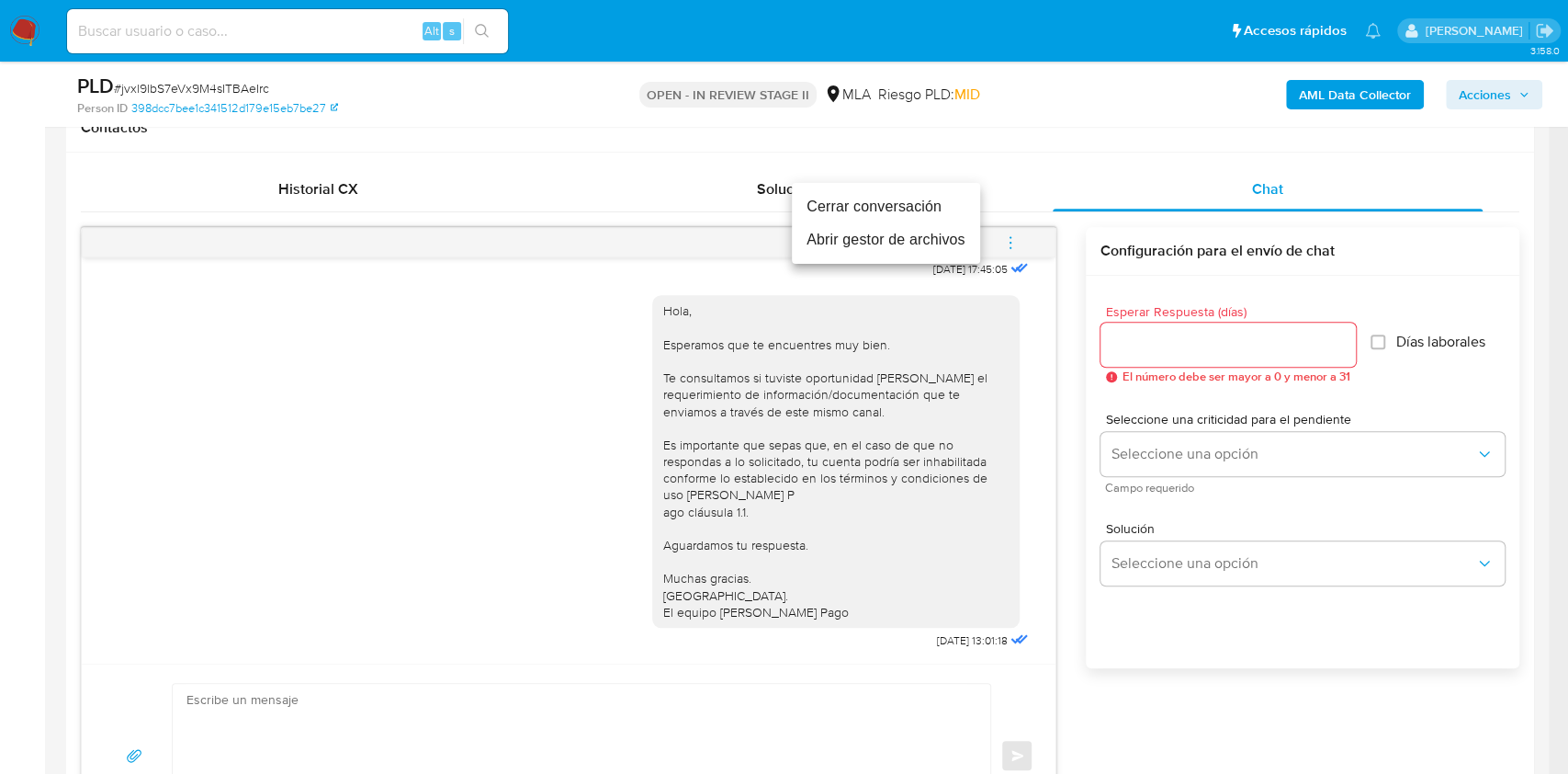
click at [915, 214] on li "Cerrar conversación" at bounding box center [886, 206] width 188 height 33
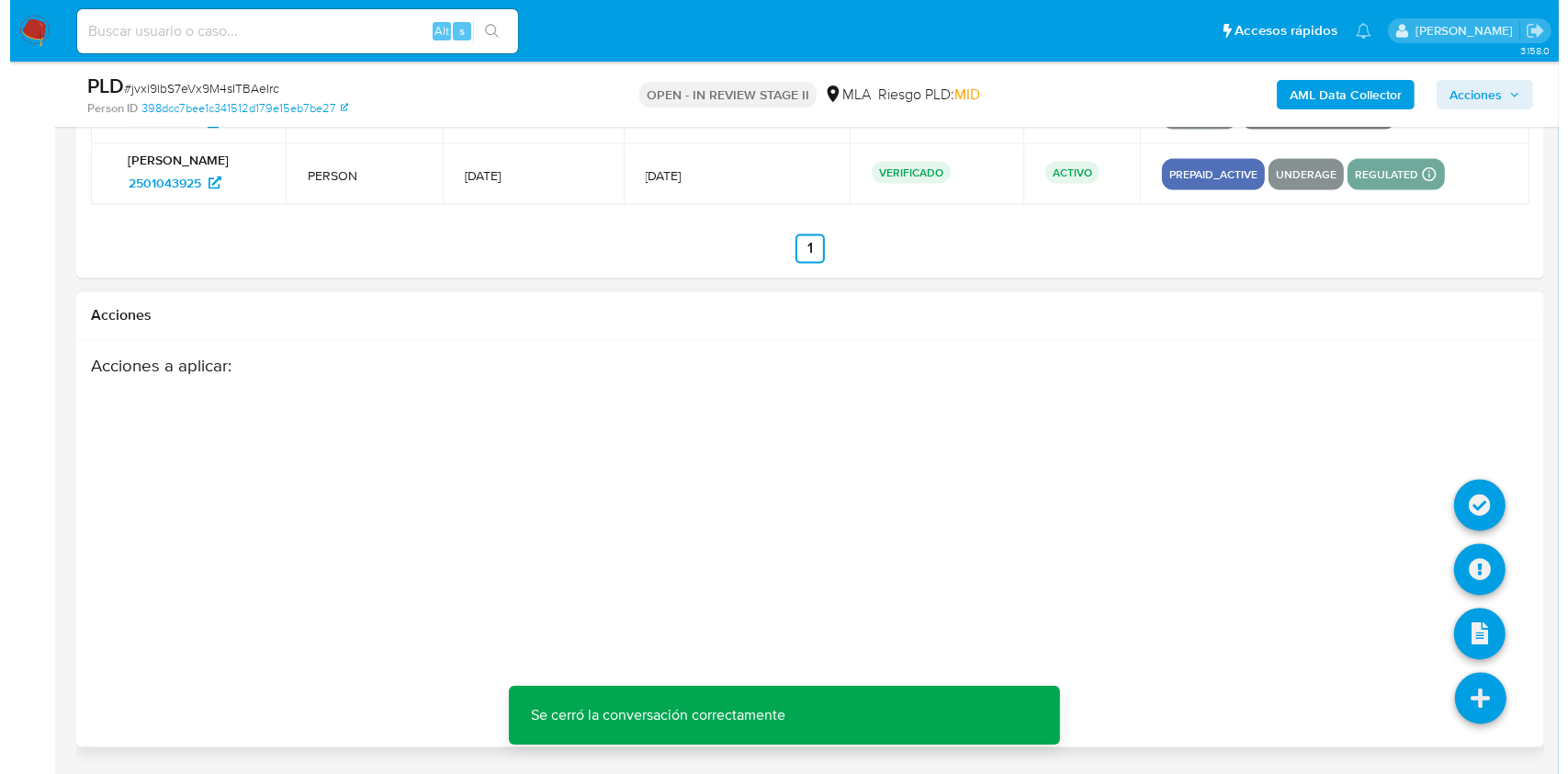
scroll to position [3310, 0]
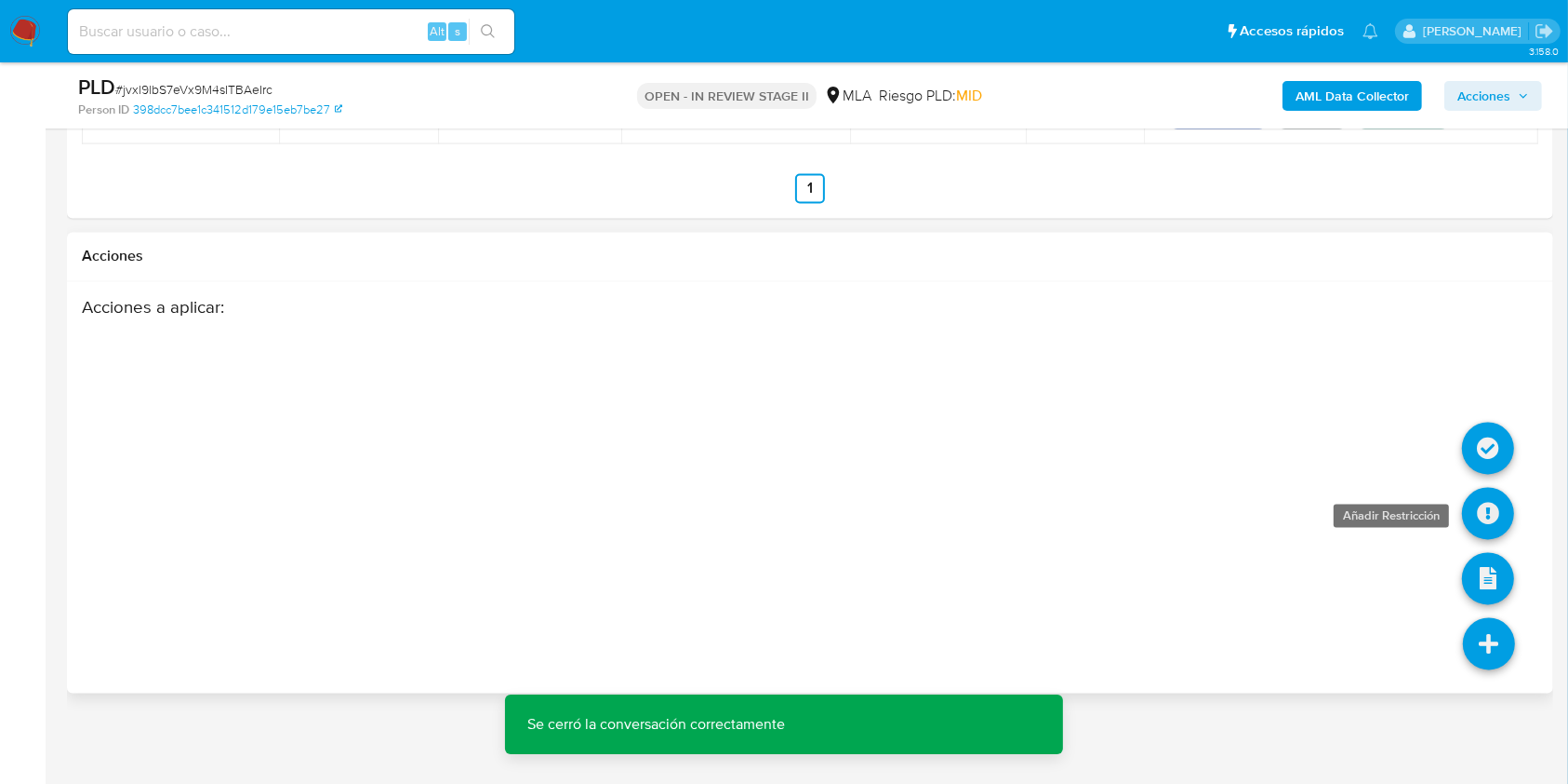
click at [1477, 504] on icon at bounding box center [1488, 513] width 52 height 52
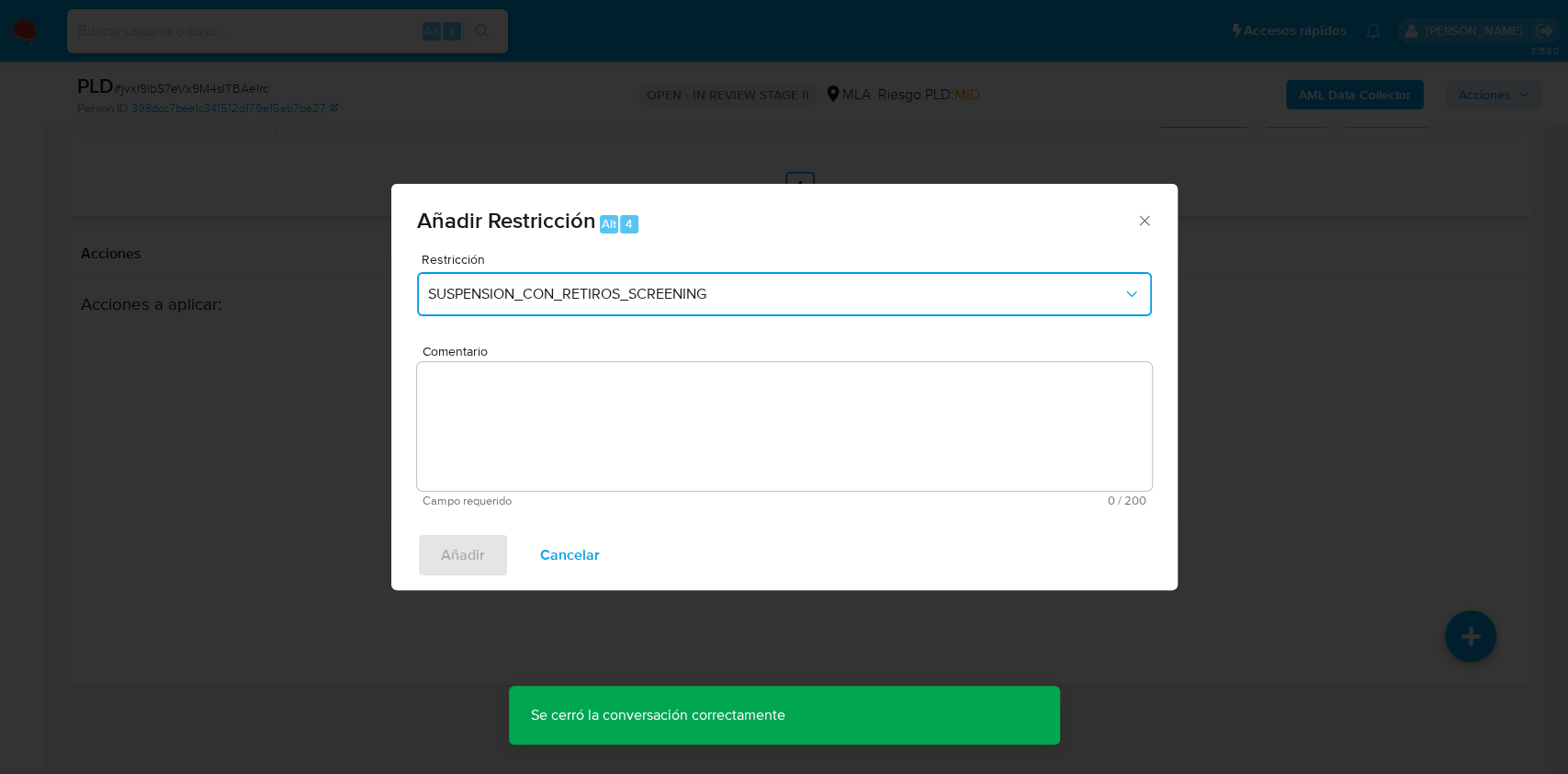
click at [514, 283] on button "SUSPENSION_CON_RETIROS_SCREENING" at bounding box center [784, 294] width 735 height 45
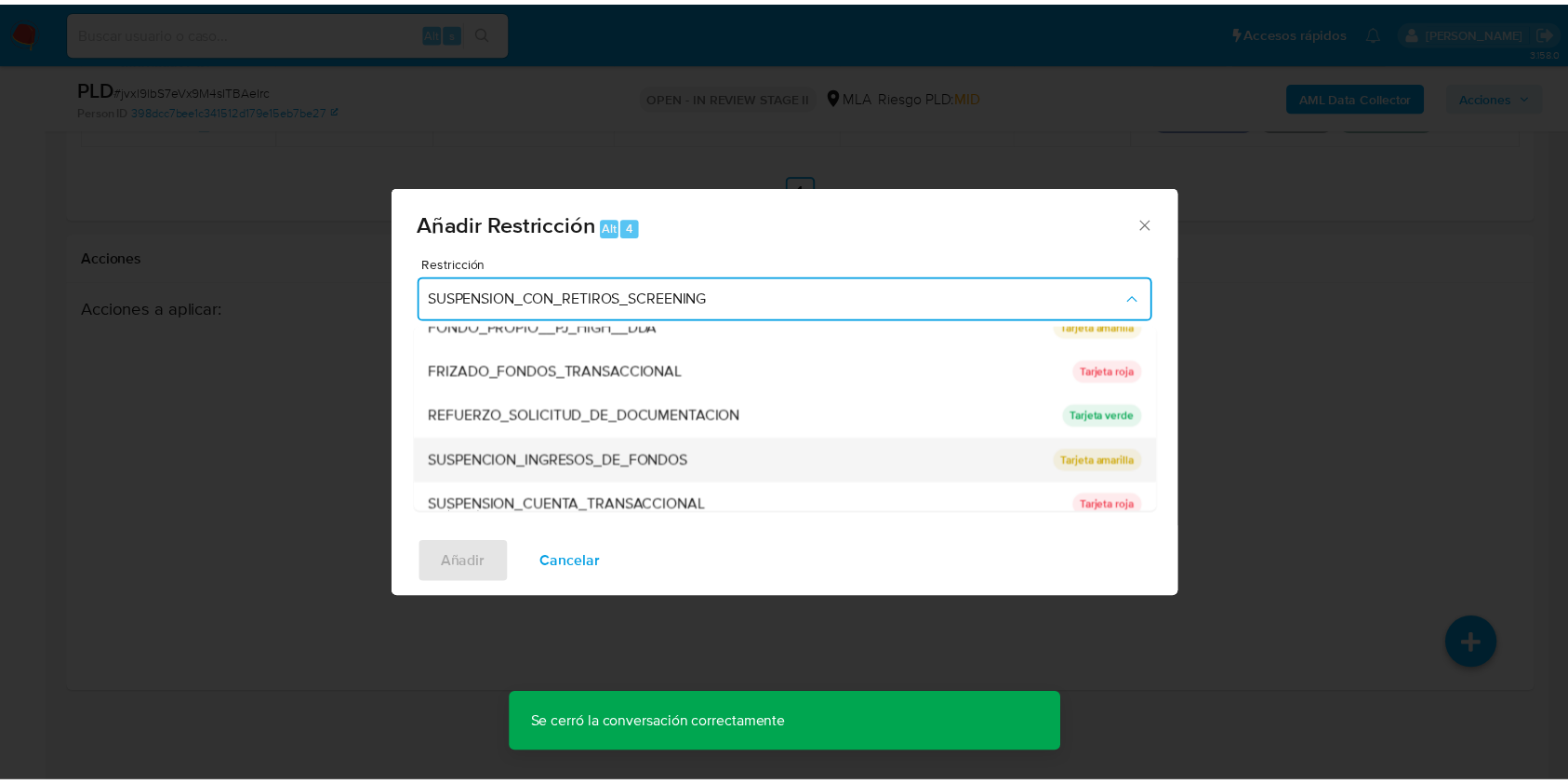
scroll to position [372, 0]
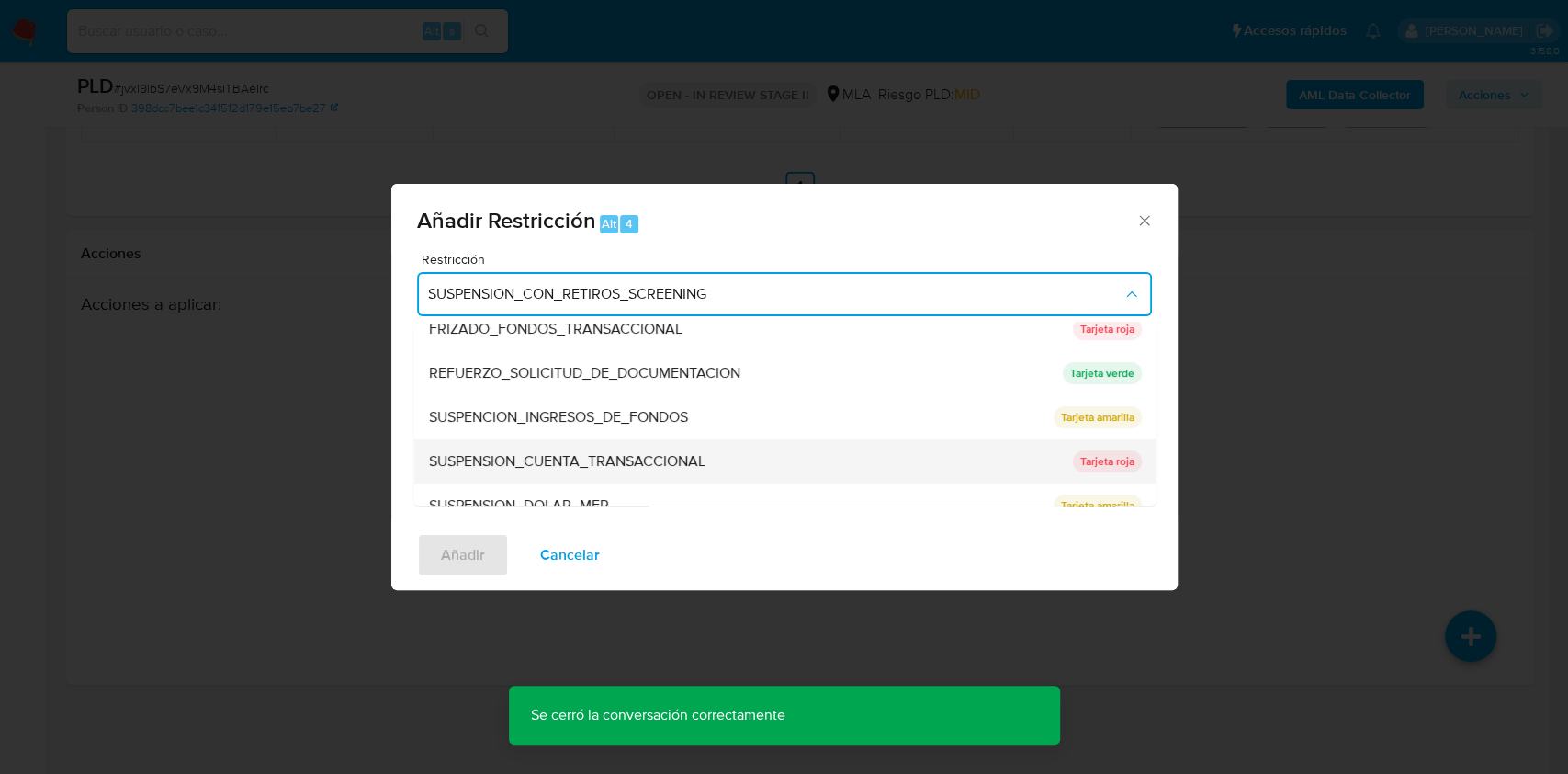
click at [537, 452] on span "SUSPENSION_CUENTA_TRANSACCIONAL" at bounding box center [567, 461] width 277 height 18
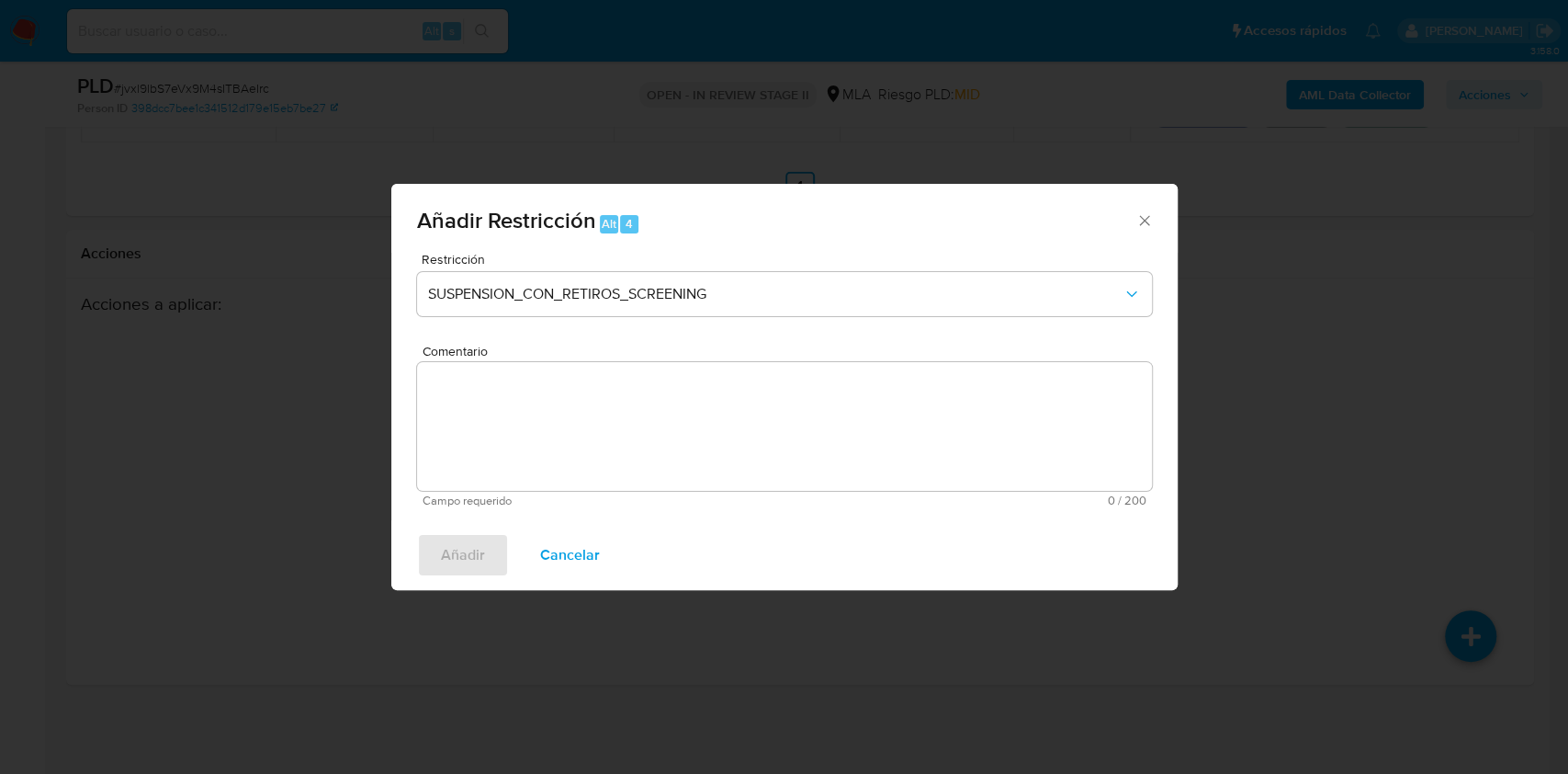
click at [538, 452] on textarea "Comentario" at bounding box center [784, 426] width 735 height 129
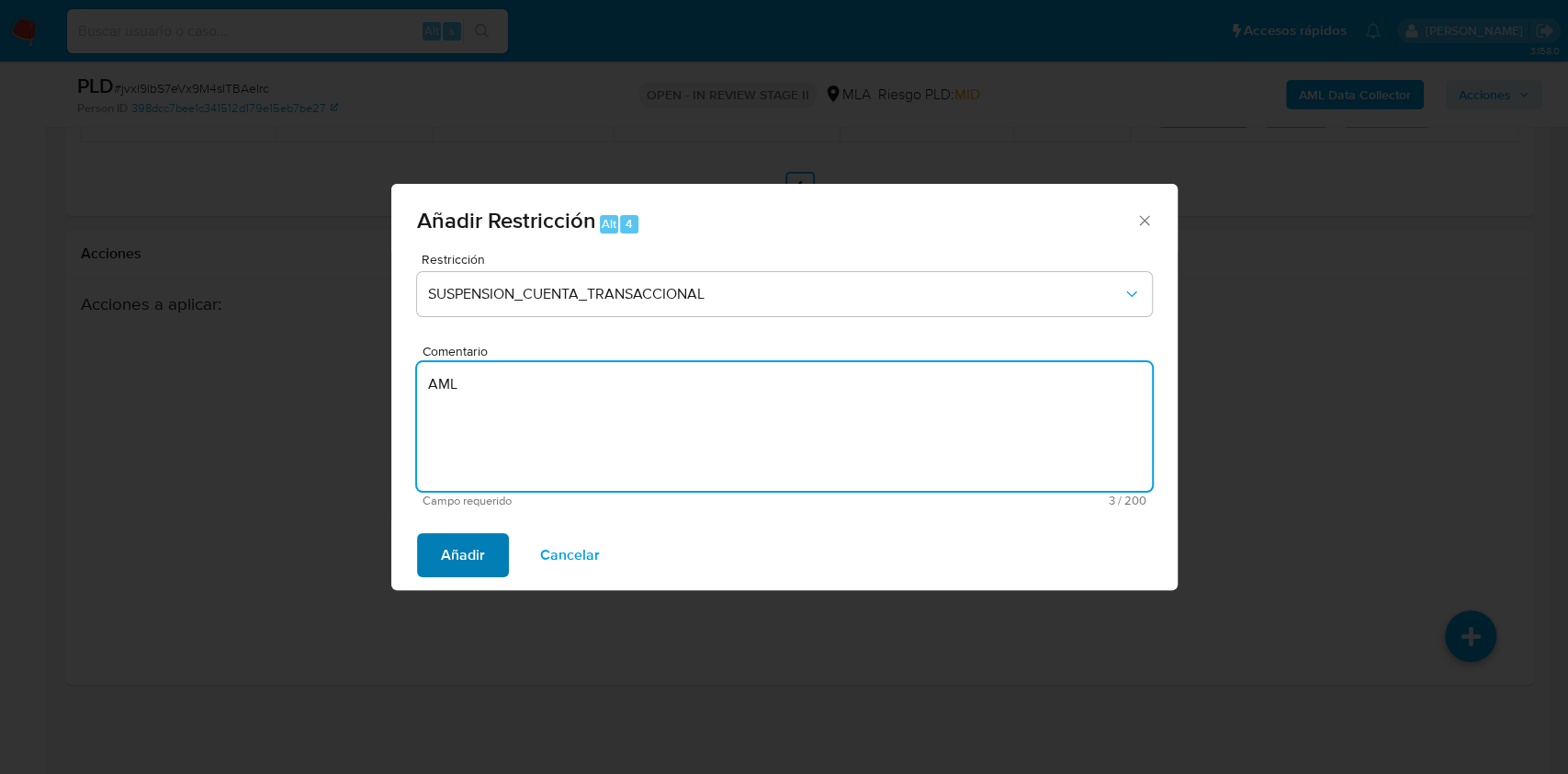
type textarea "AML"
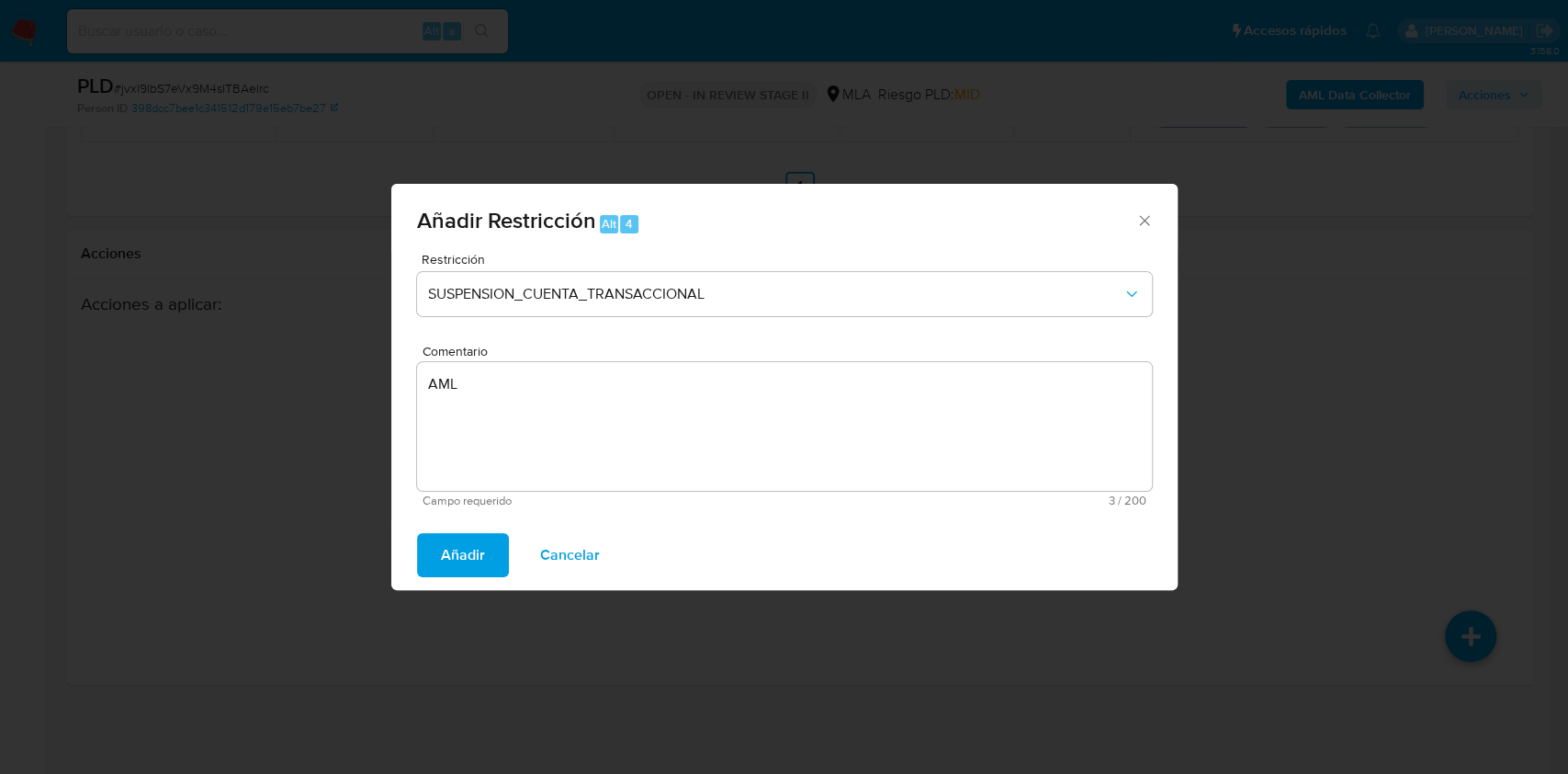
click at [461, 556] on span "Añadir" at bounding box center [463, 555] width 45 height 41
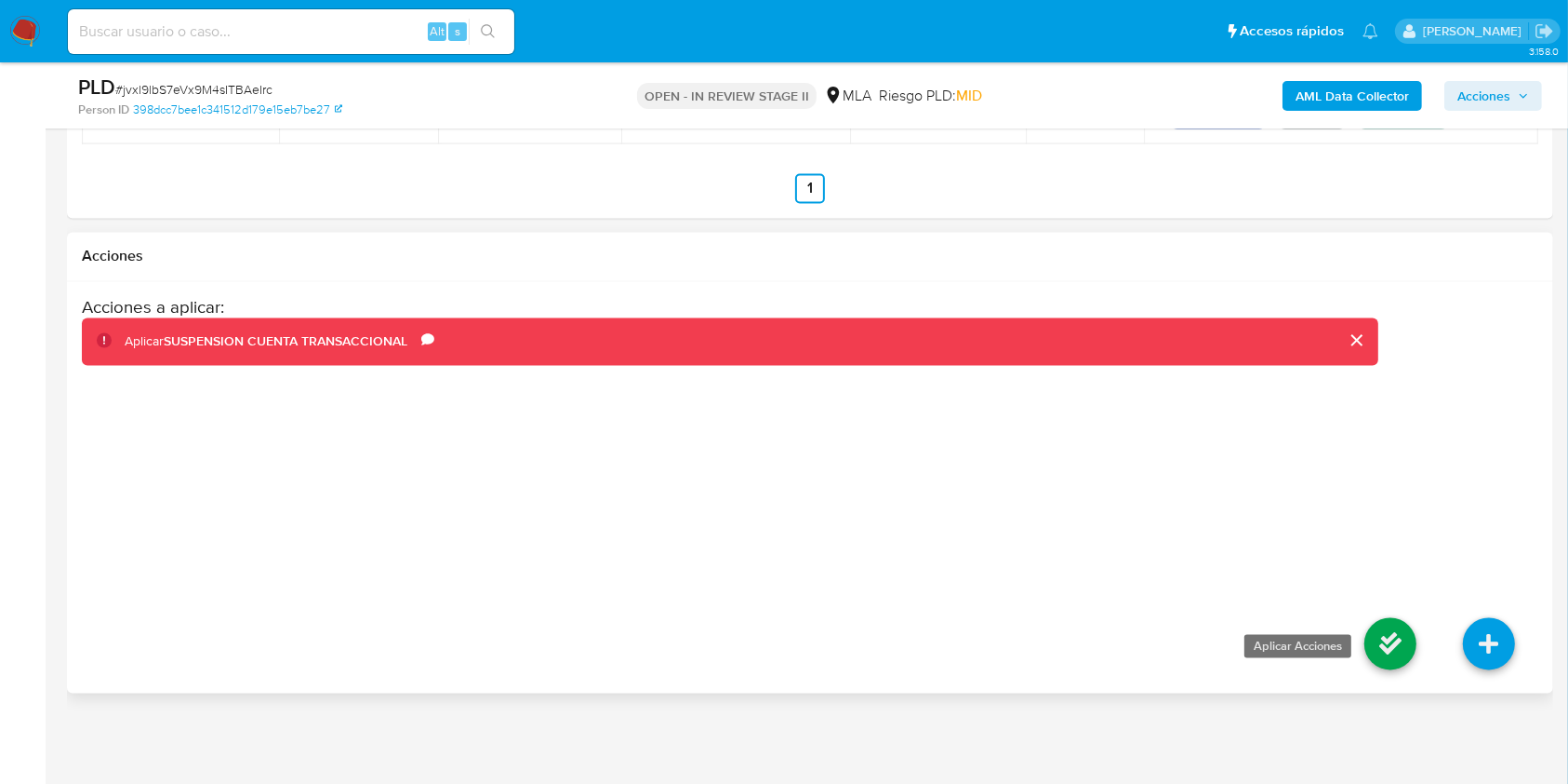
click at [1389, 644] on icon at bounding box center [1391, 644] width 52 height 52
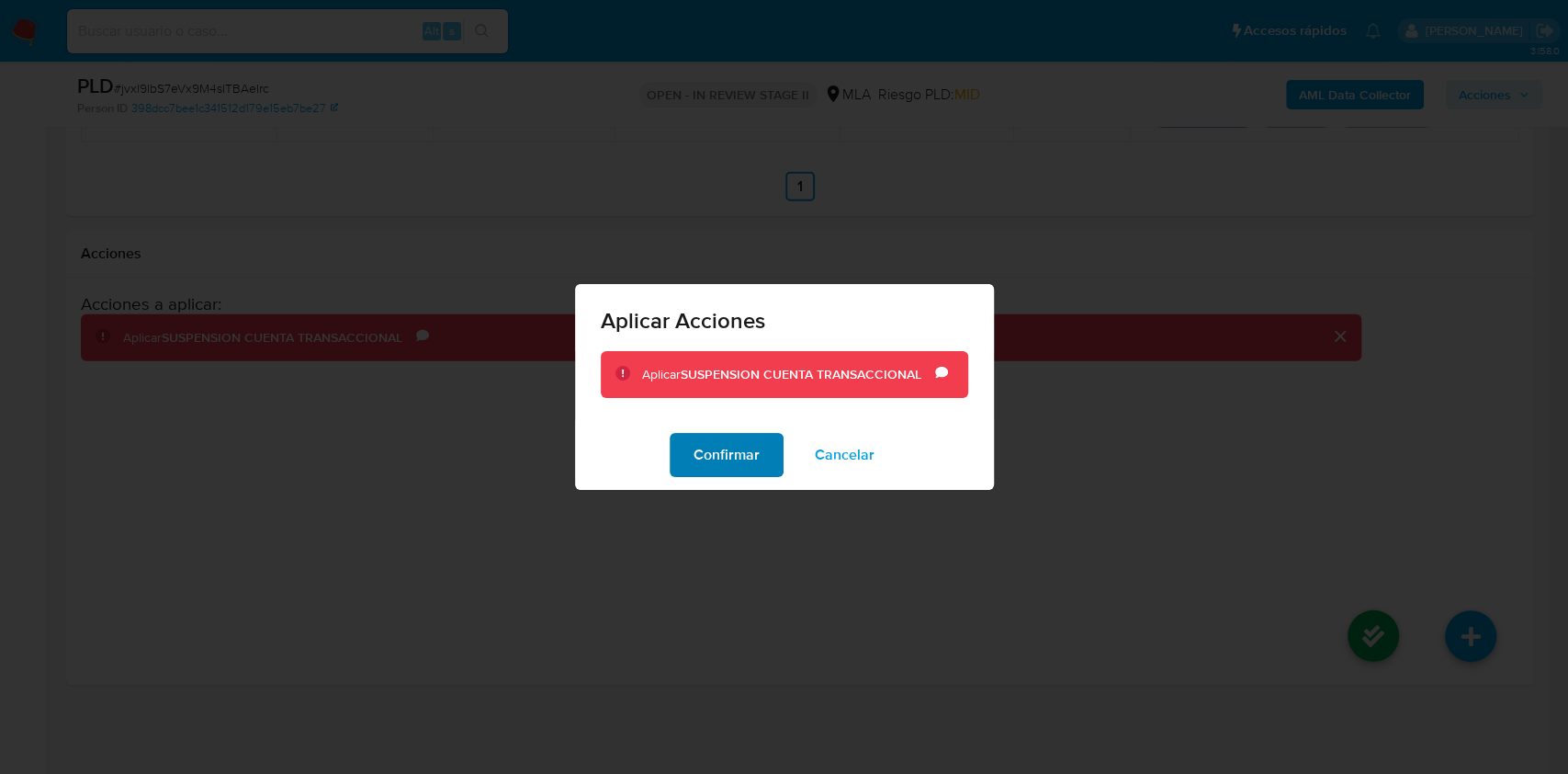
click at [706, 456] on span "Confirmar" at bounding box center [726, 455] width 66 height 41
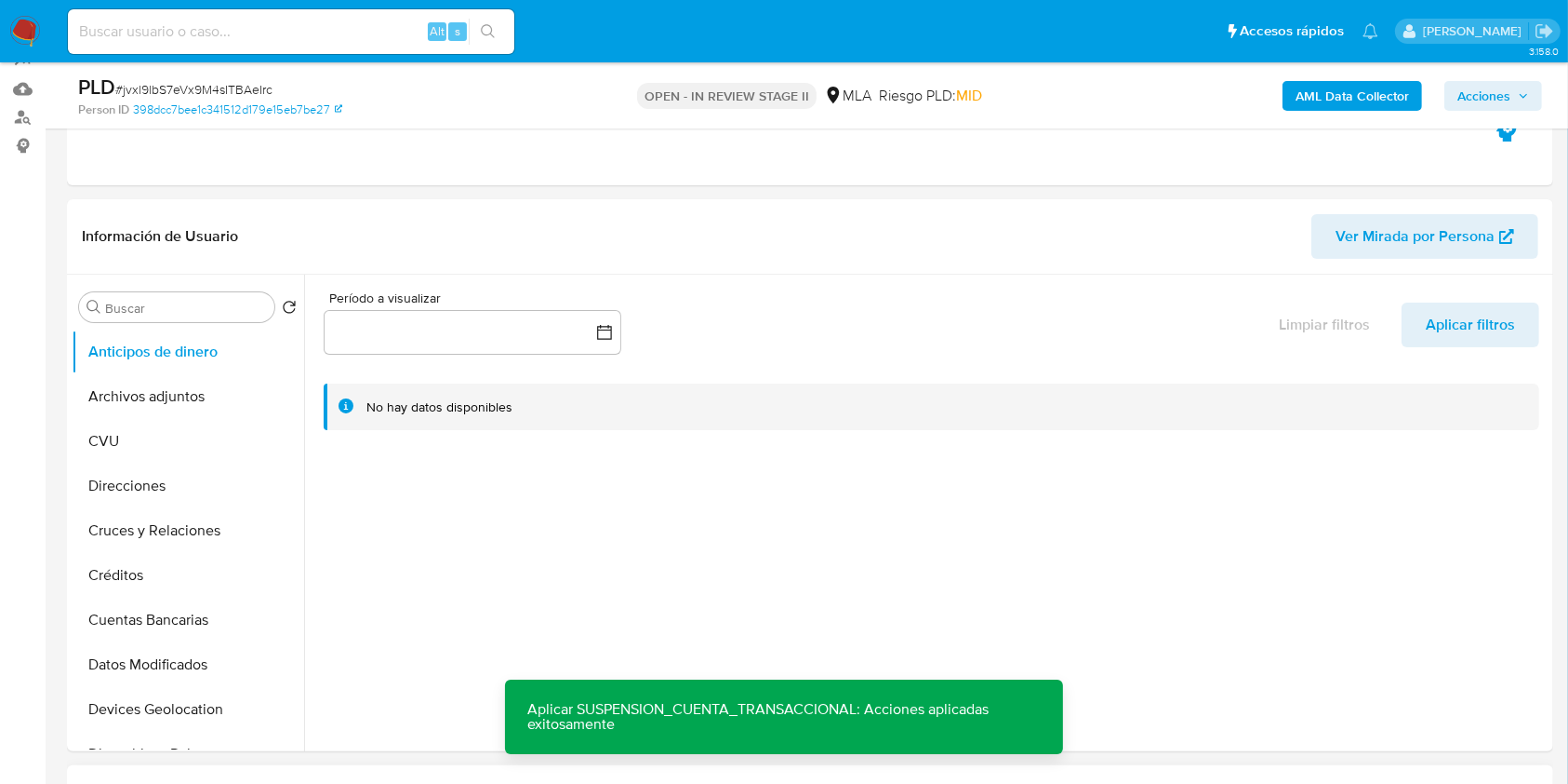
scroll to position [0, 0]
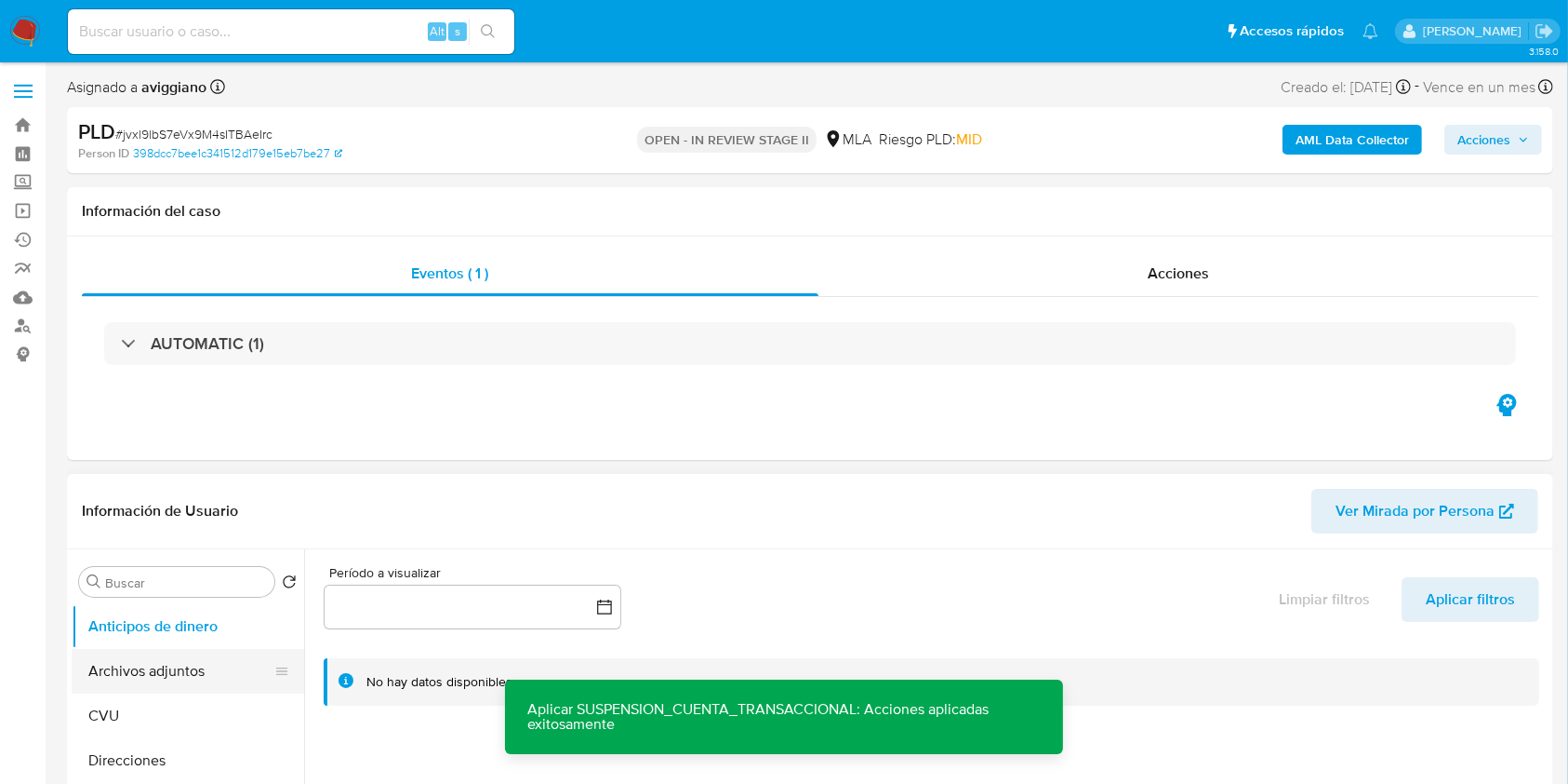
click at [173, 658] on button "Archivos adjuntos" at bounding box center [180, 671] width 218 height 45
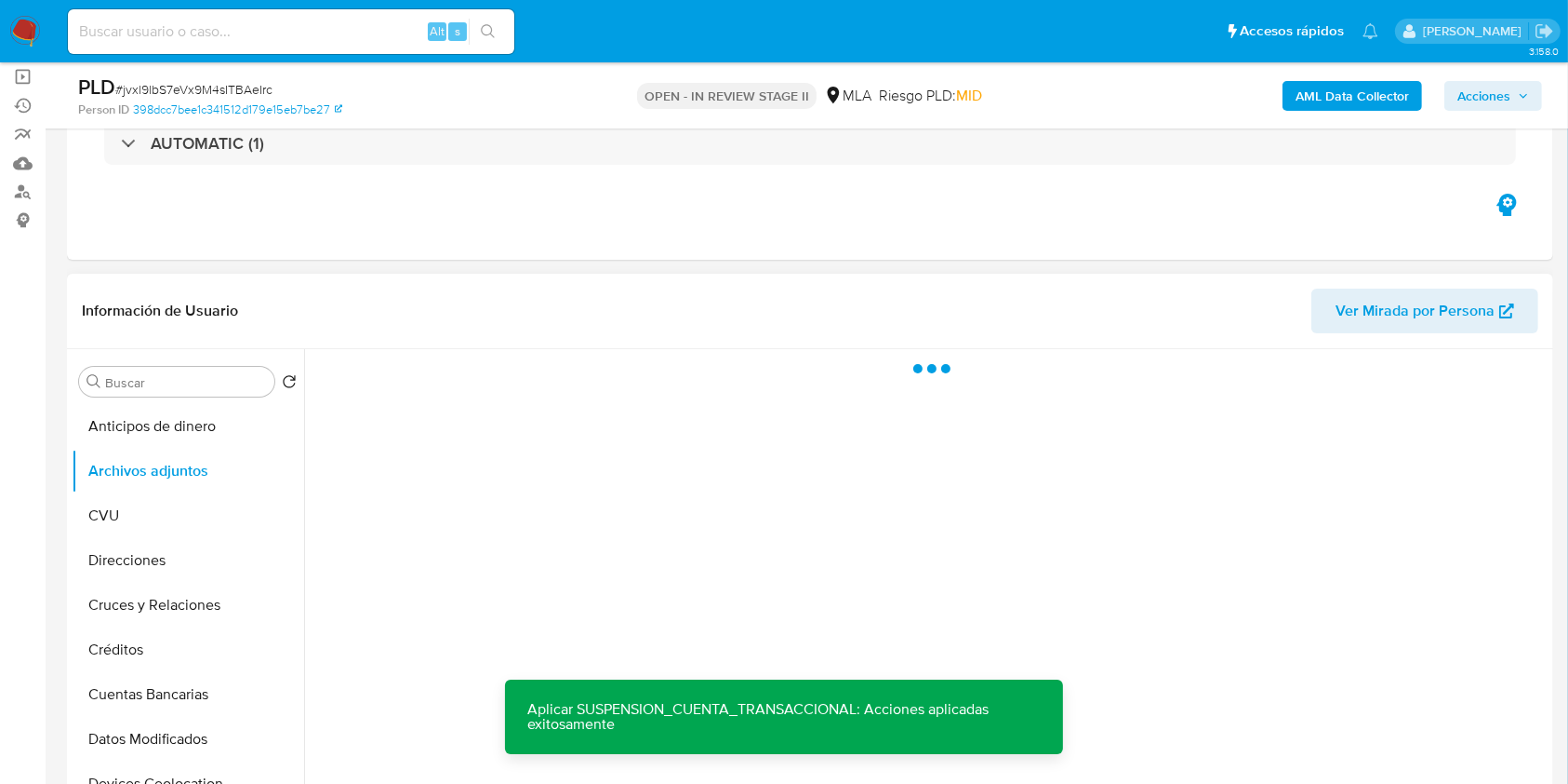
scroll to position [247, 0]
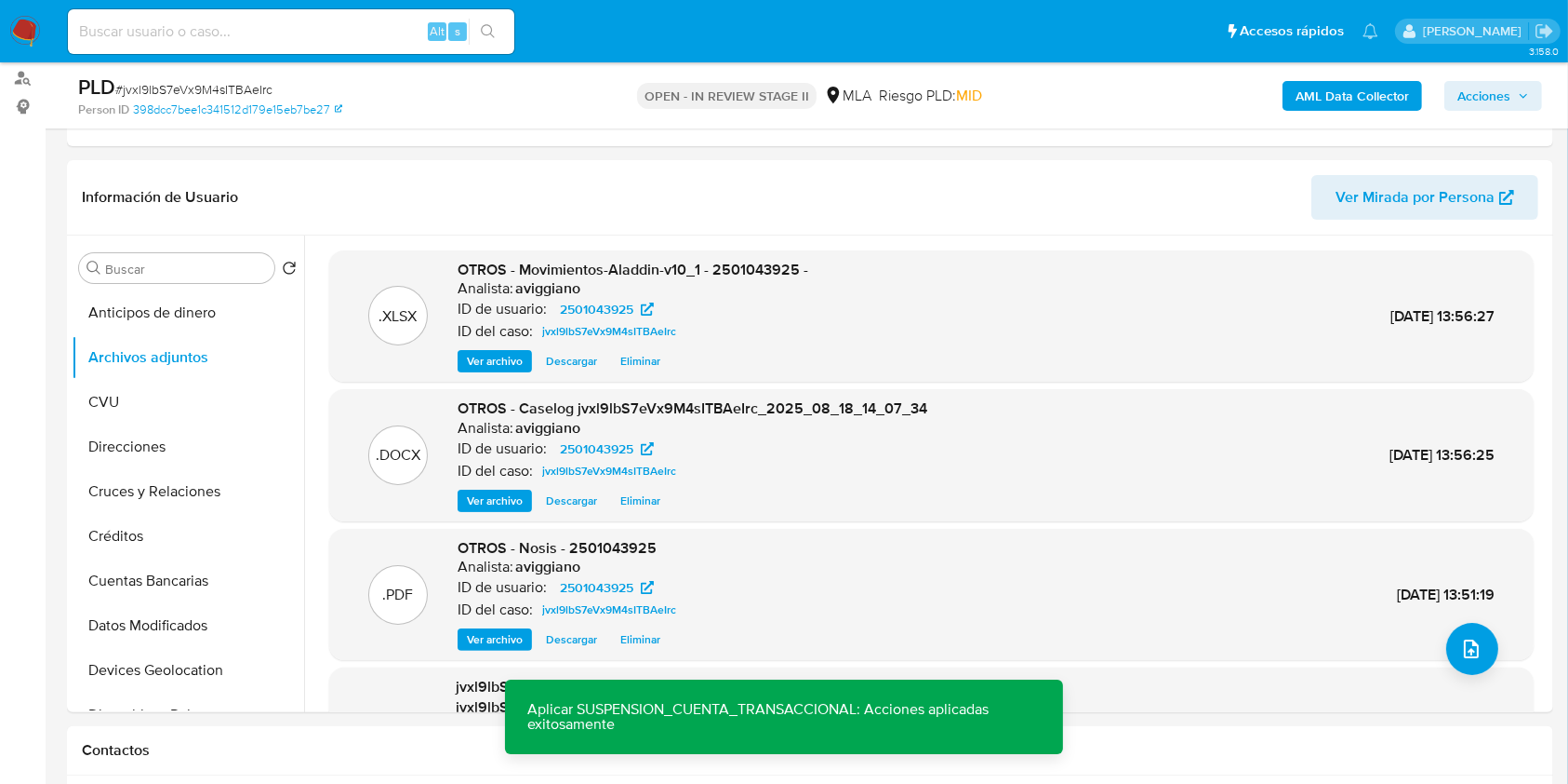
click at [1470, 100] on span "Acciones" at bounding box center [1484, 96] width 53 height 29
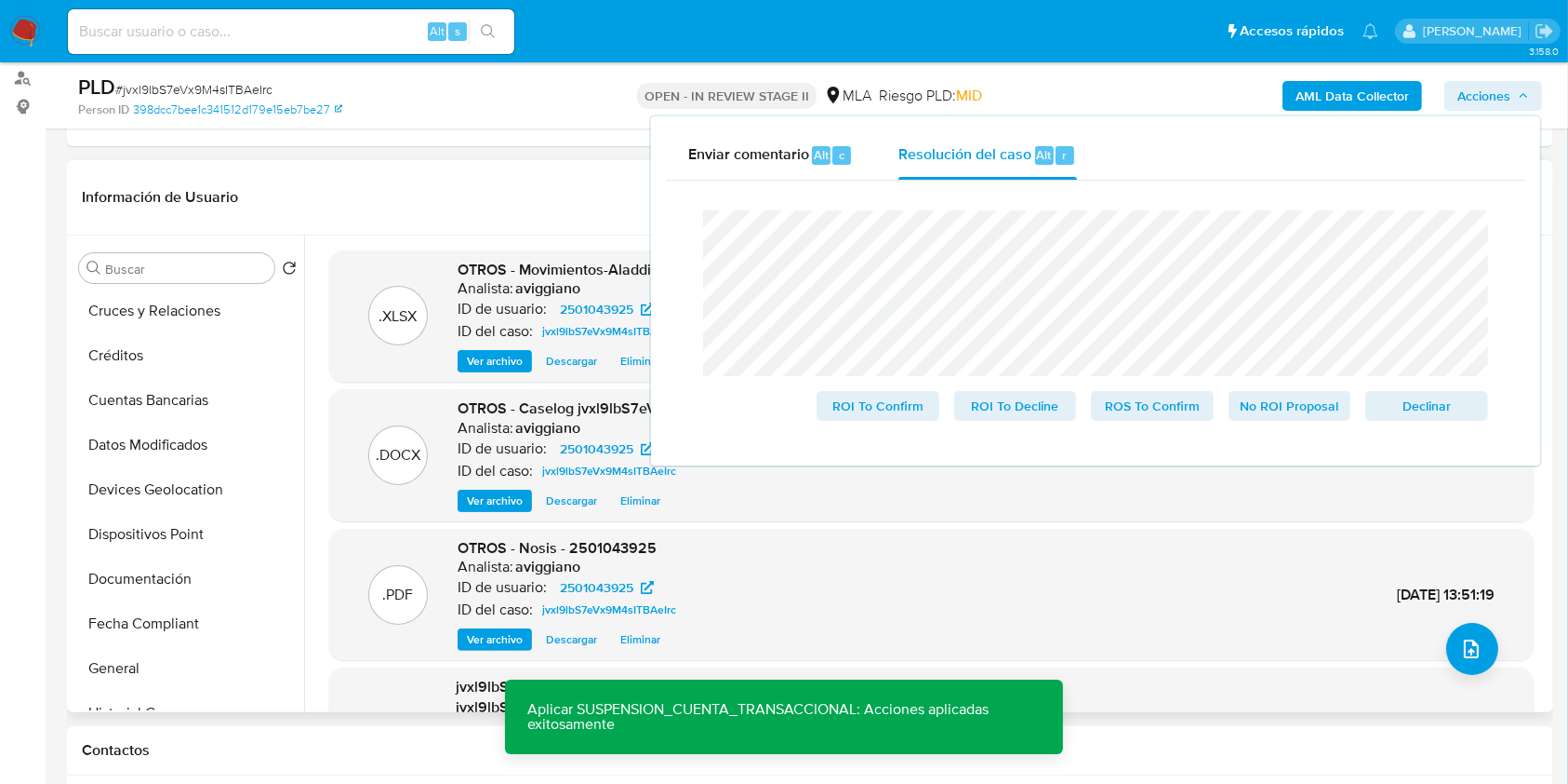
scroll to position [372, 0]
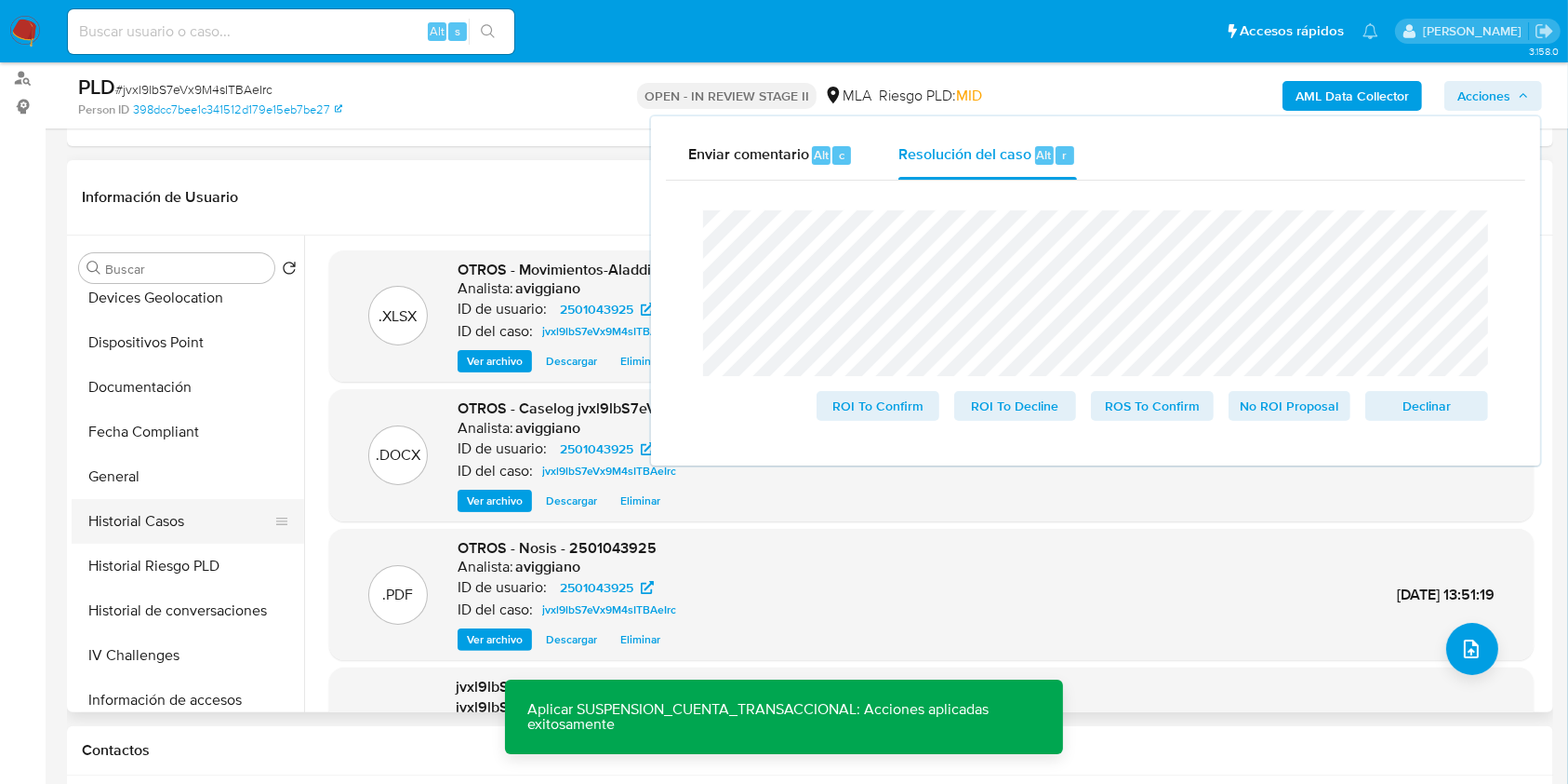
click at [164, 540] on button "Historial Casos" at bounding box center [180, 521] width 218 height 45
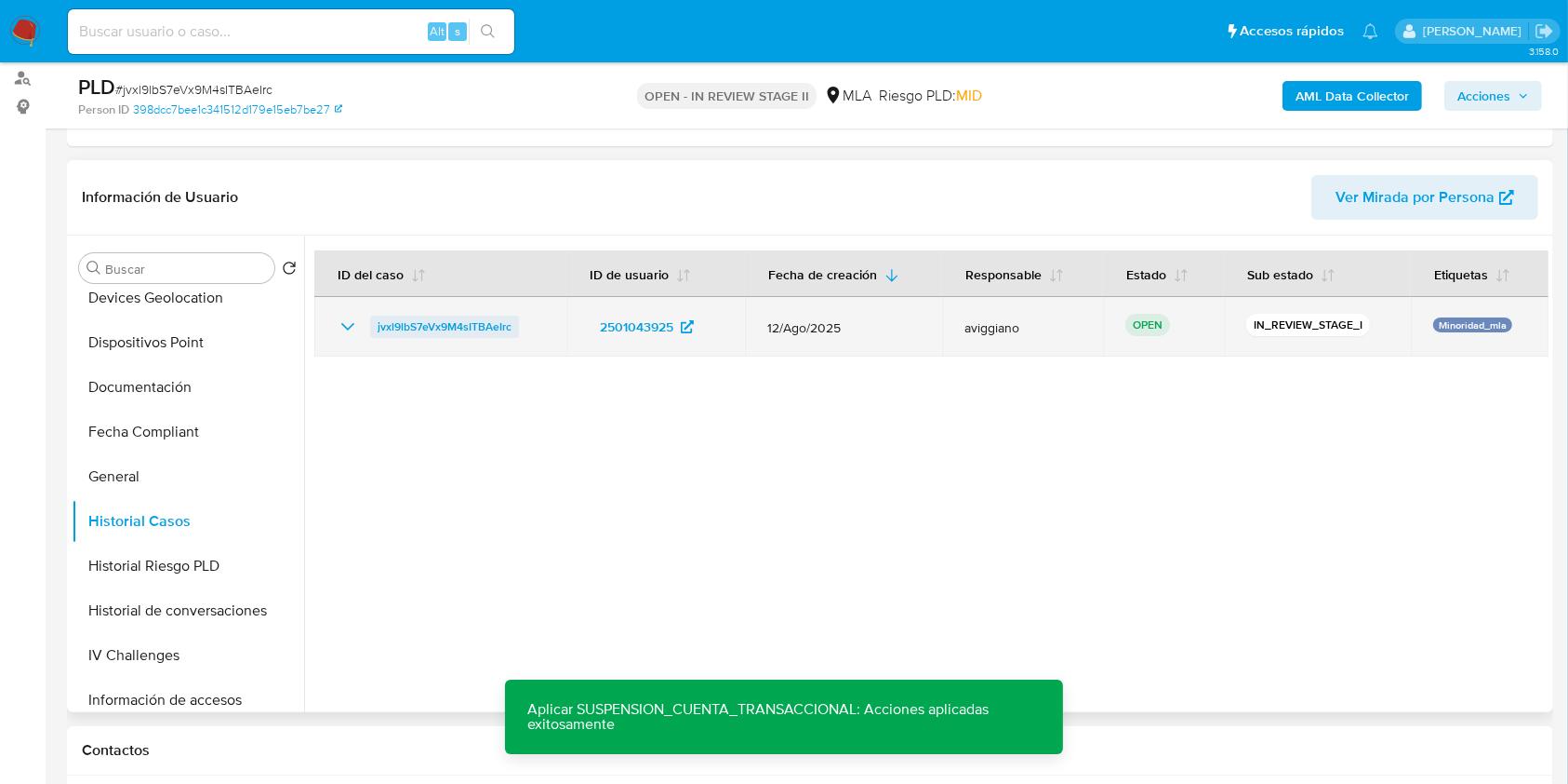
click at [451, 326] on span "jvxl9lbS7eVx9M4sITBAeIrc" at bounding box center [444, 327] width 134 height 23
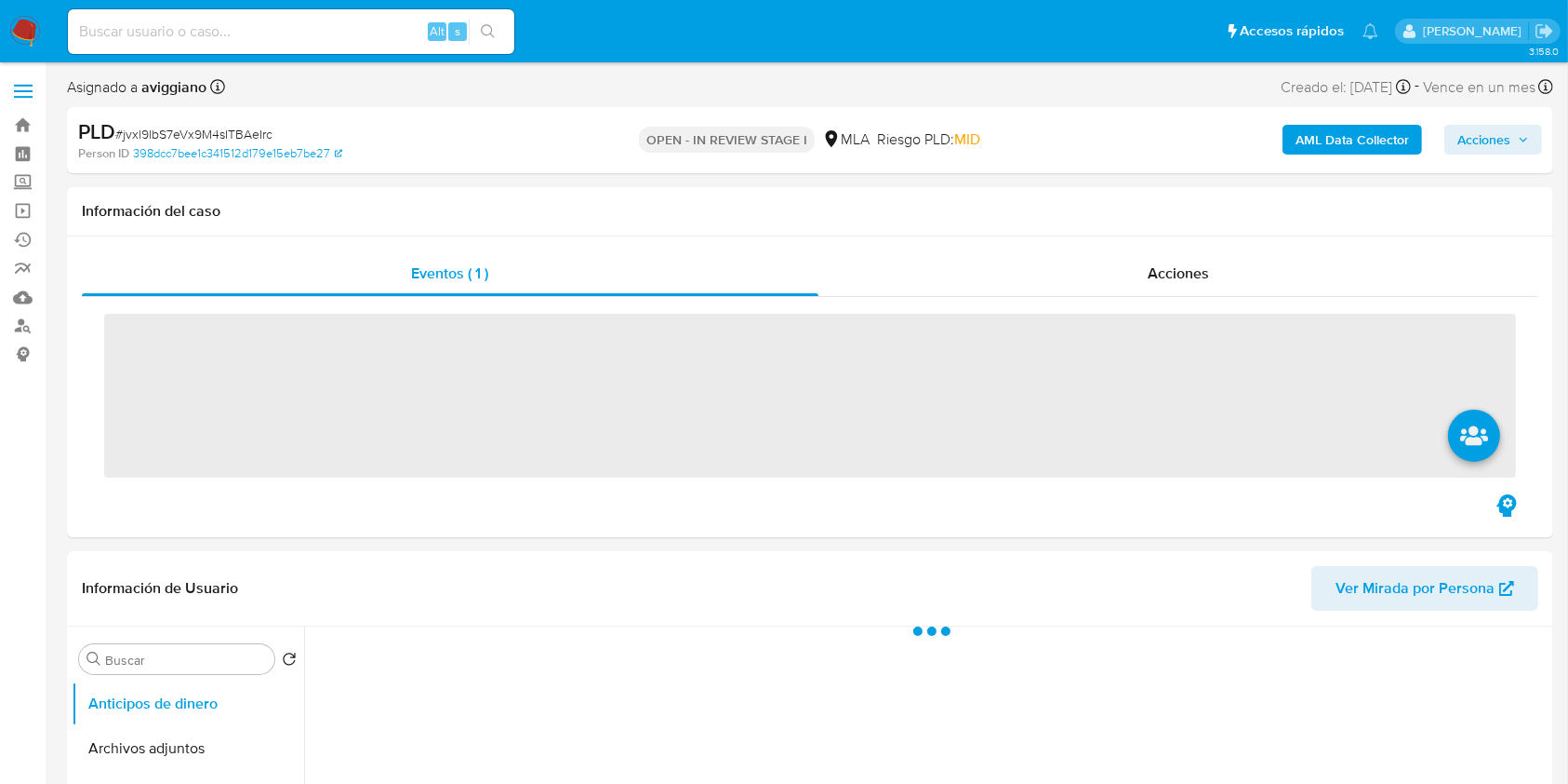
click at [1517, 131] on span "Acciones" at bounding box center [1492, 139] width 72 height 26
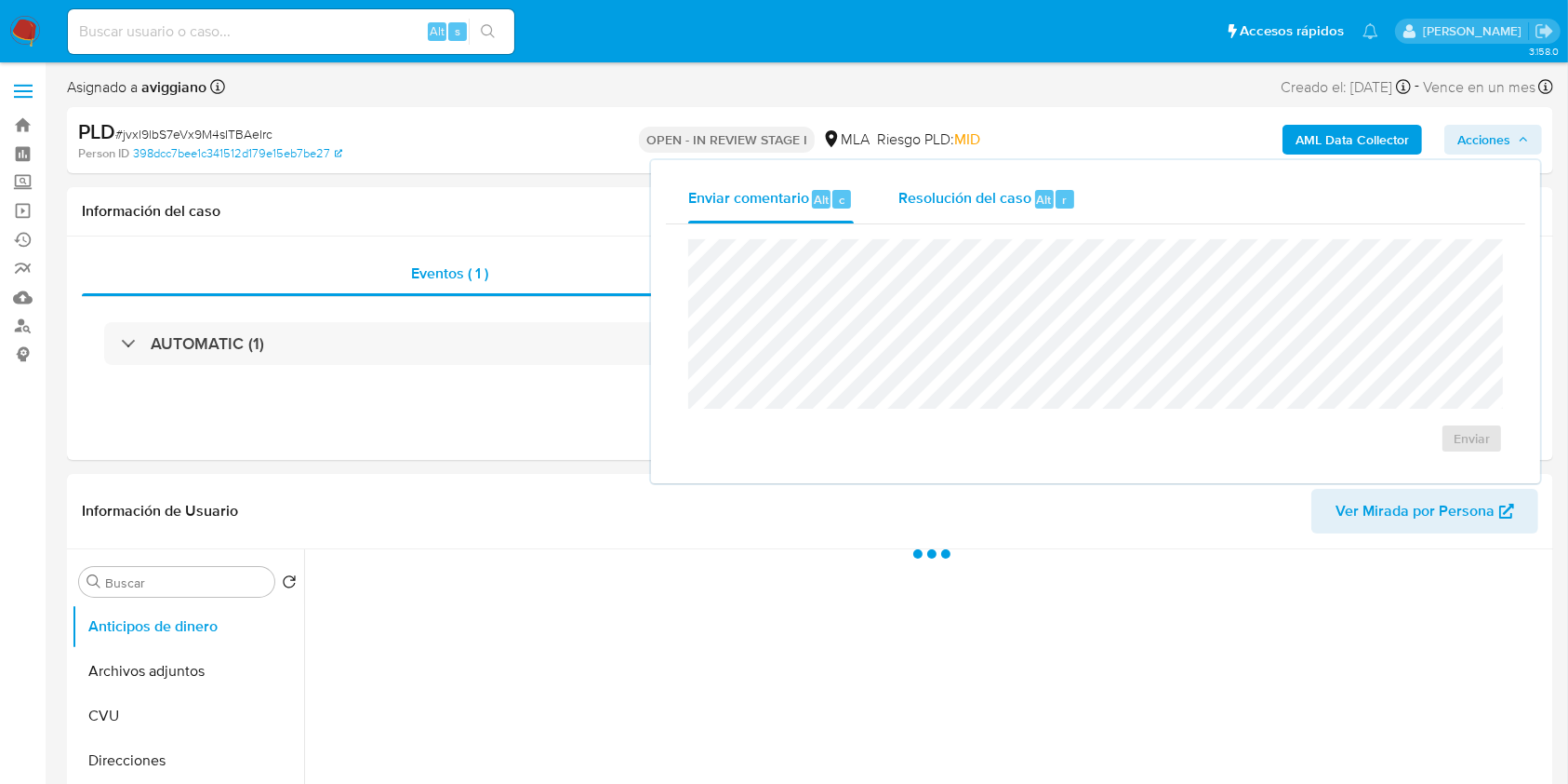
click at [968, 192] on span "Resolución del caso" at bounding box center [965, 199] width 133 height 22
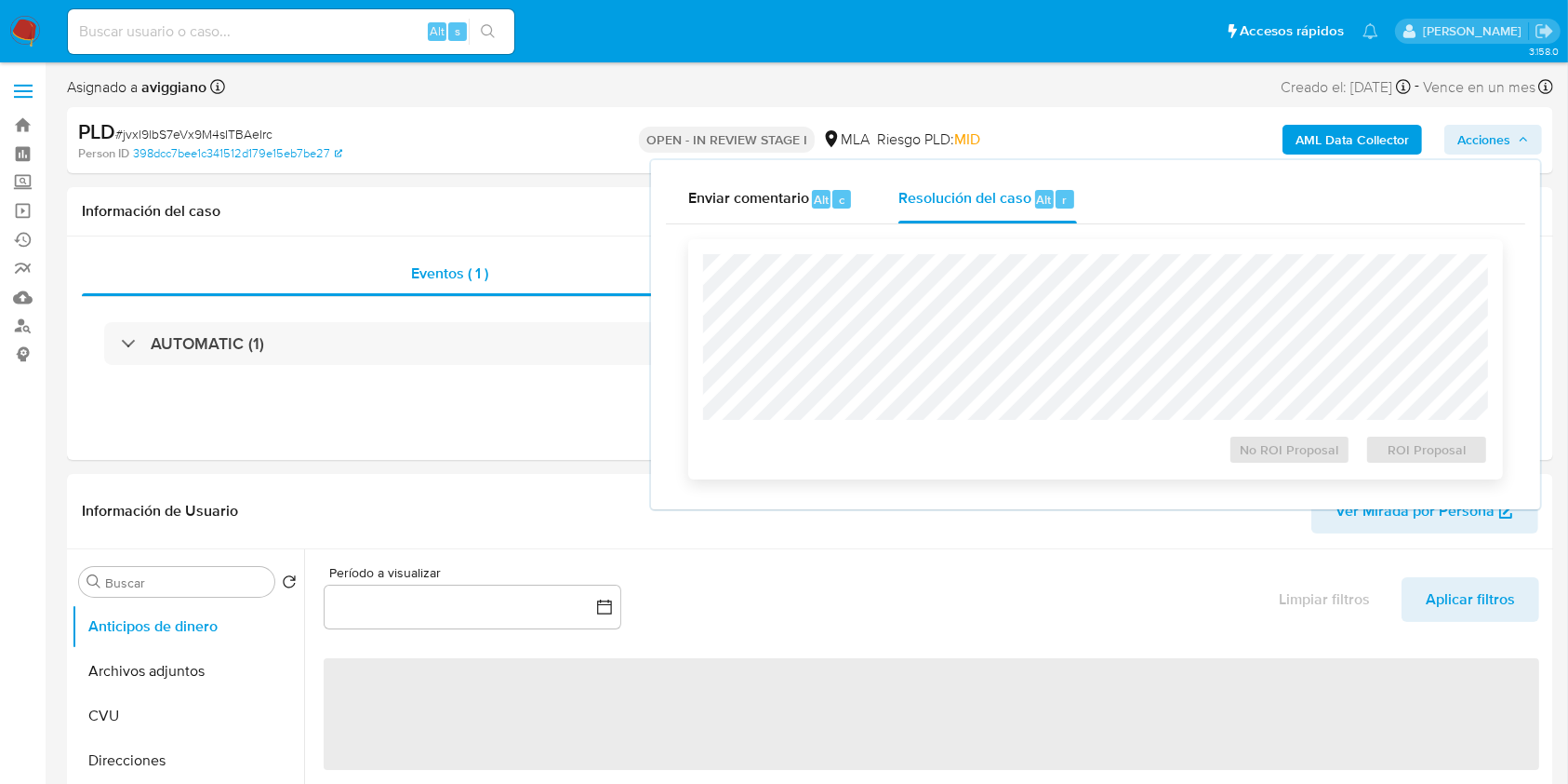
select select "10"
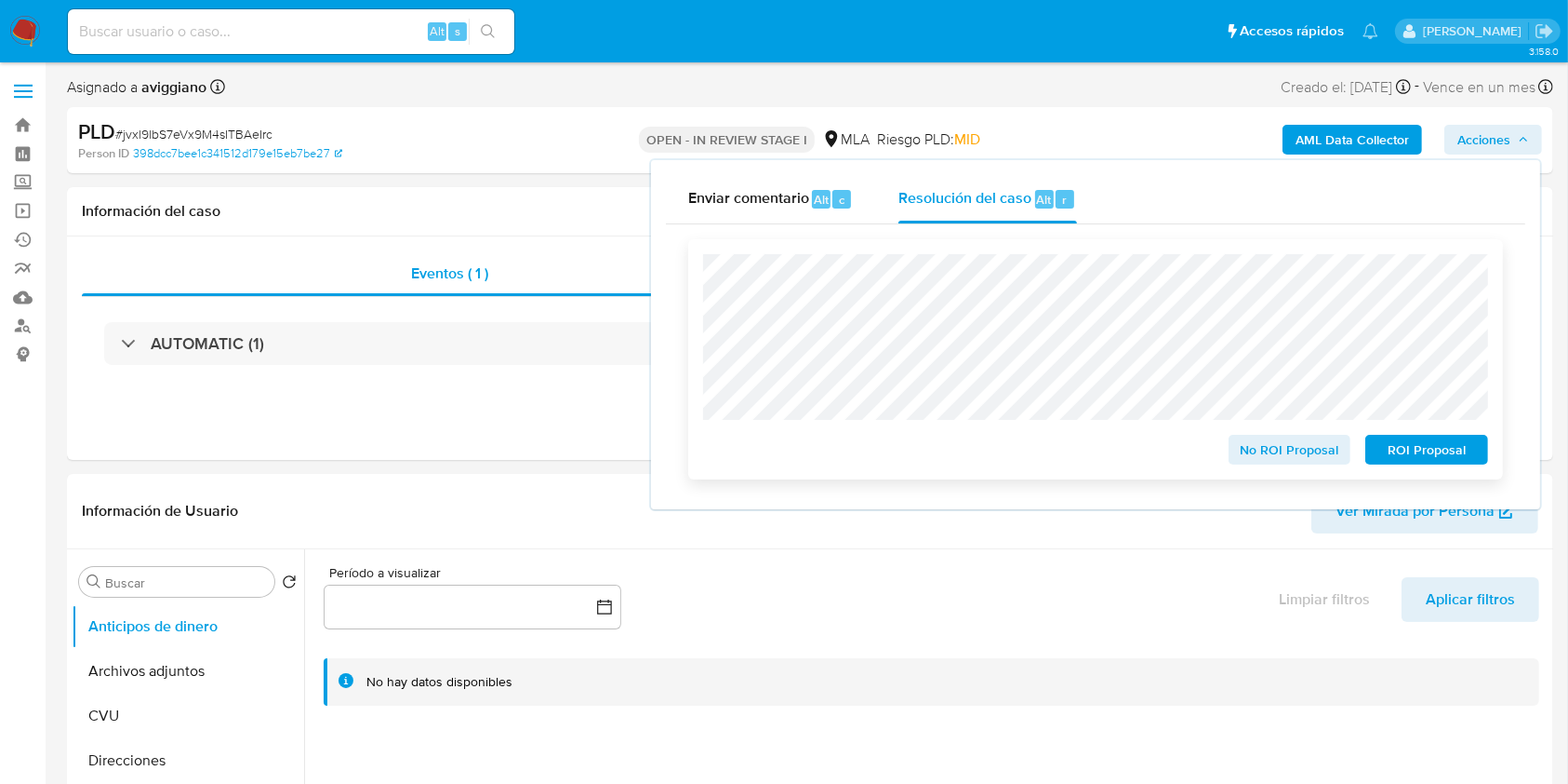
click at [1424, 461] on span "ROI Proposal" at bounding box center [1427, 449] width 97 height 26
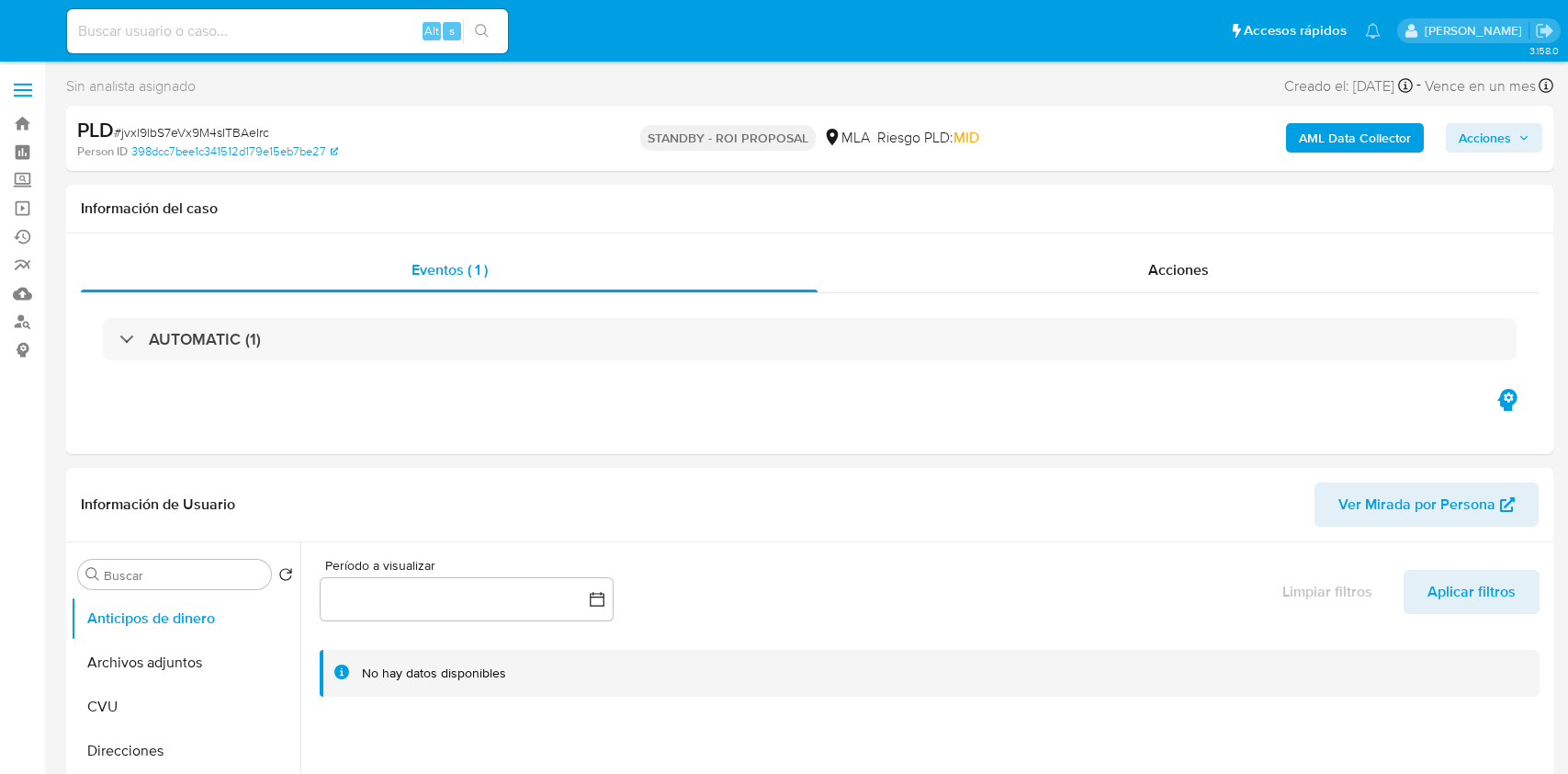
select select "10"
